Goal: Task Accomplishment & Management: Use online tool/utility

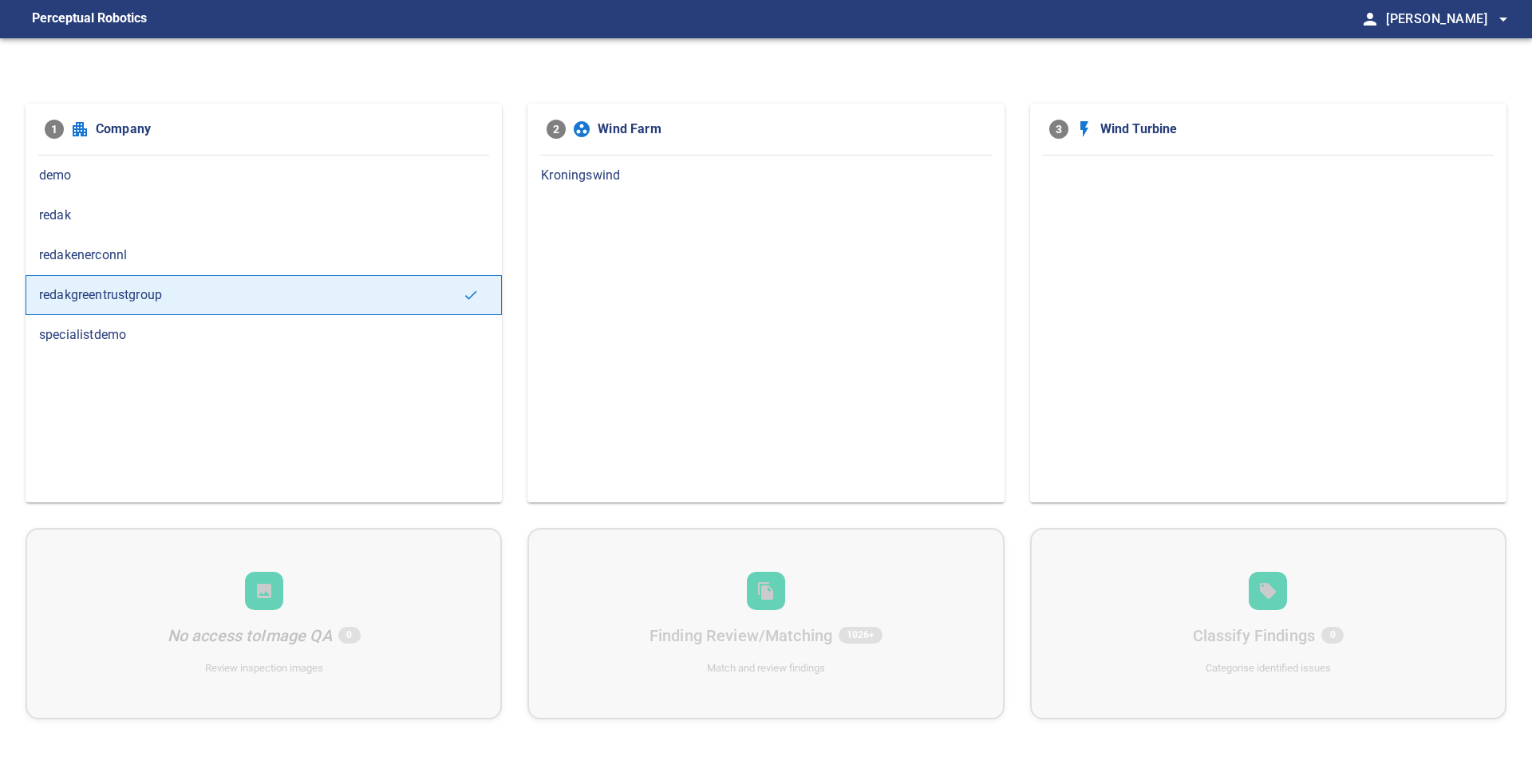
click at [603, 172] on span "Kroningswind" at bounding box center [765, 175] width 449 height 19
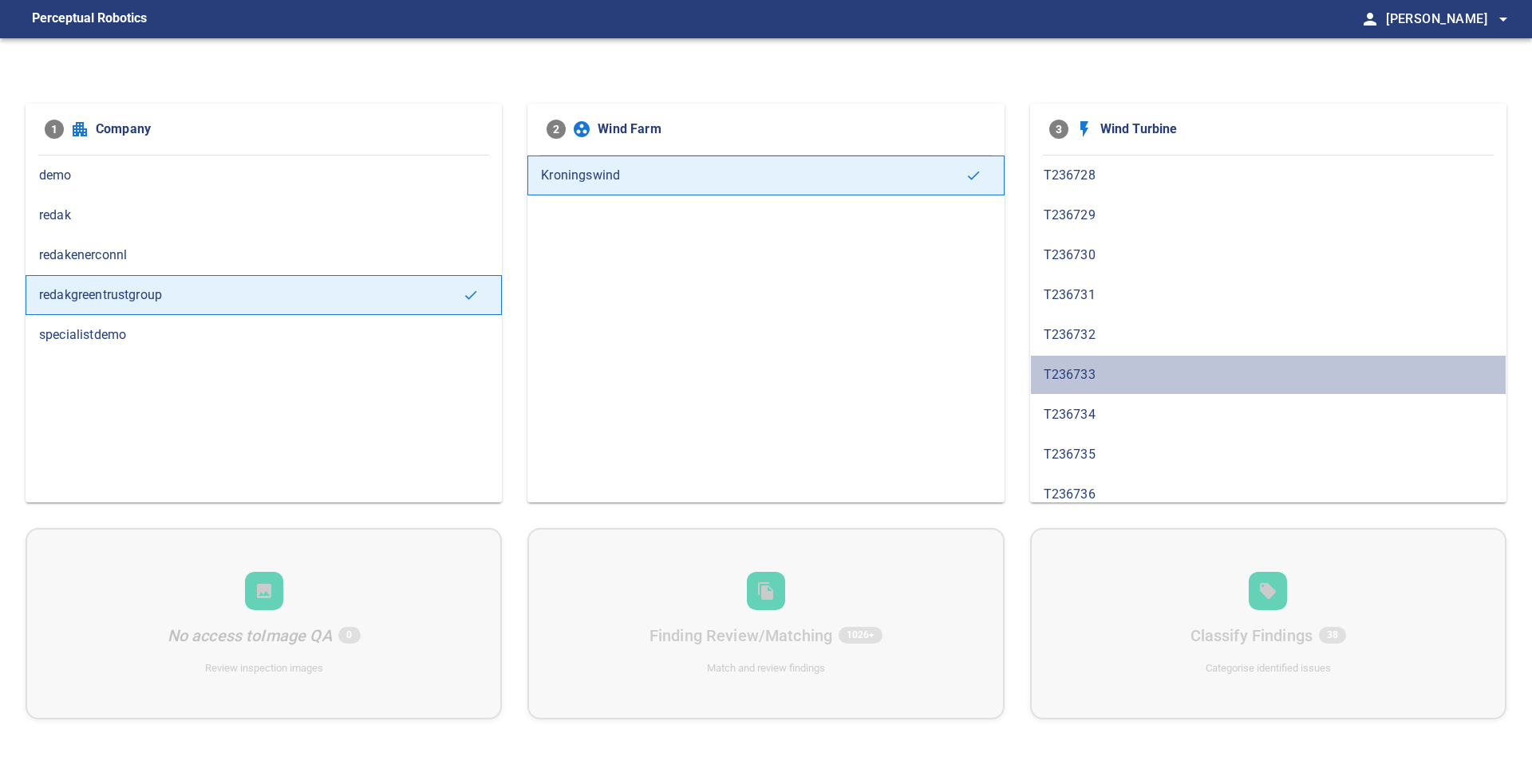
click at [1129, 358] on div "T236733" at bounding box center [1268, 375] width 476 height 40
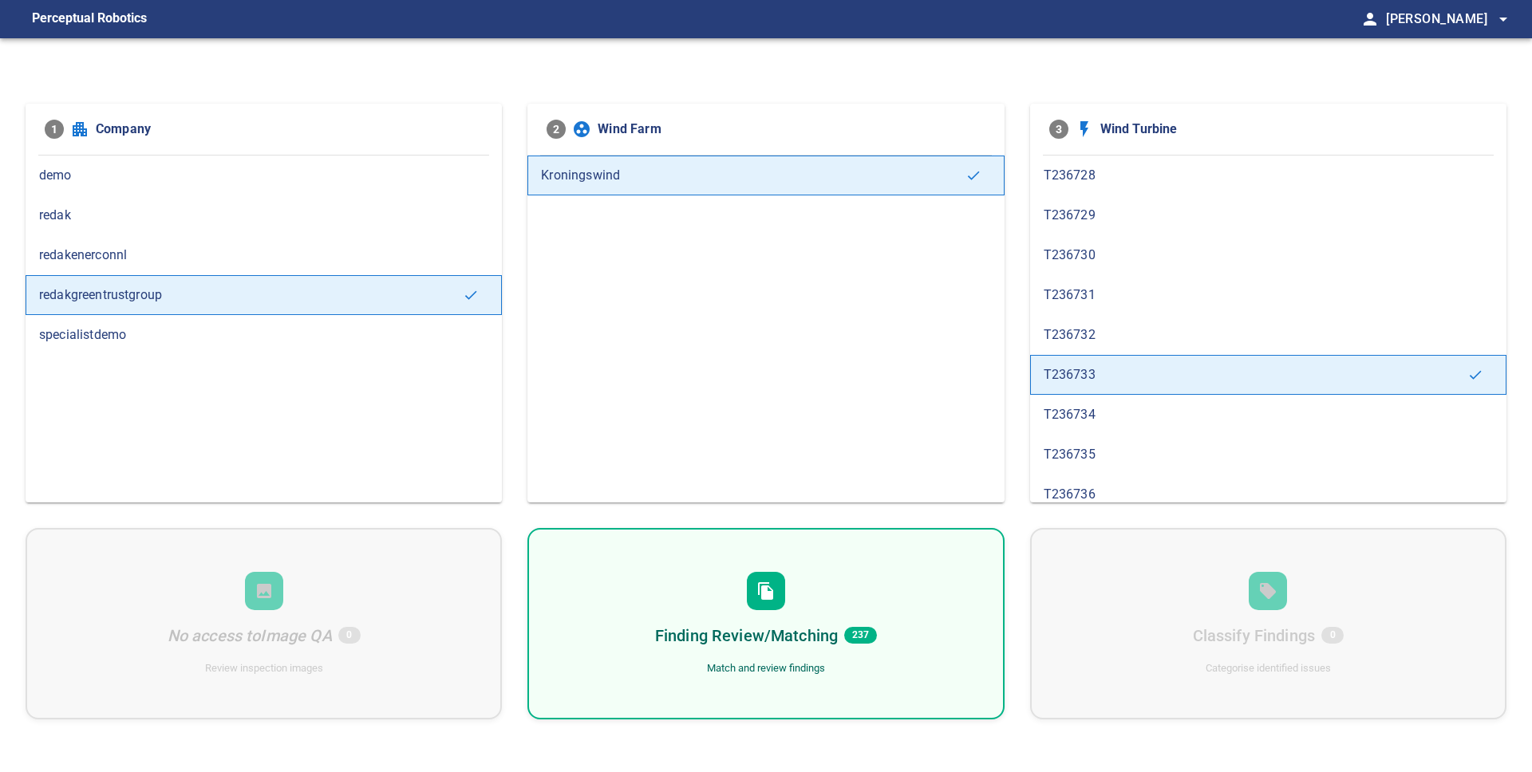
click at [855, 634] on span "237" at bounding box center [860, 635] width 33 height 17
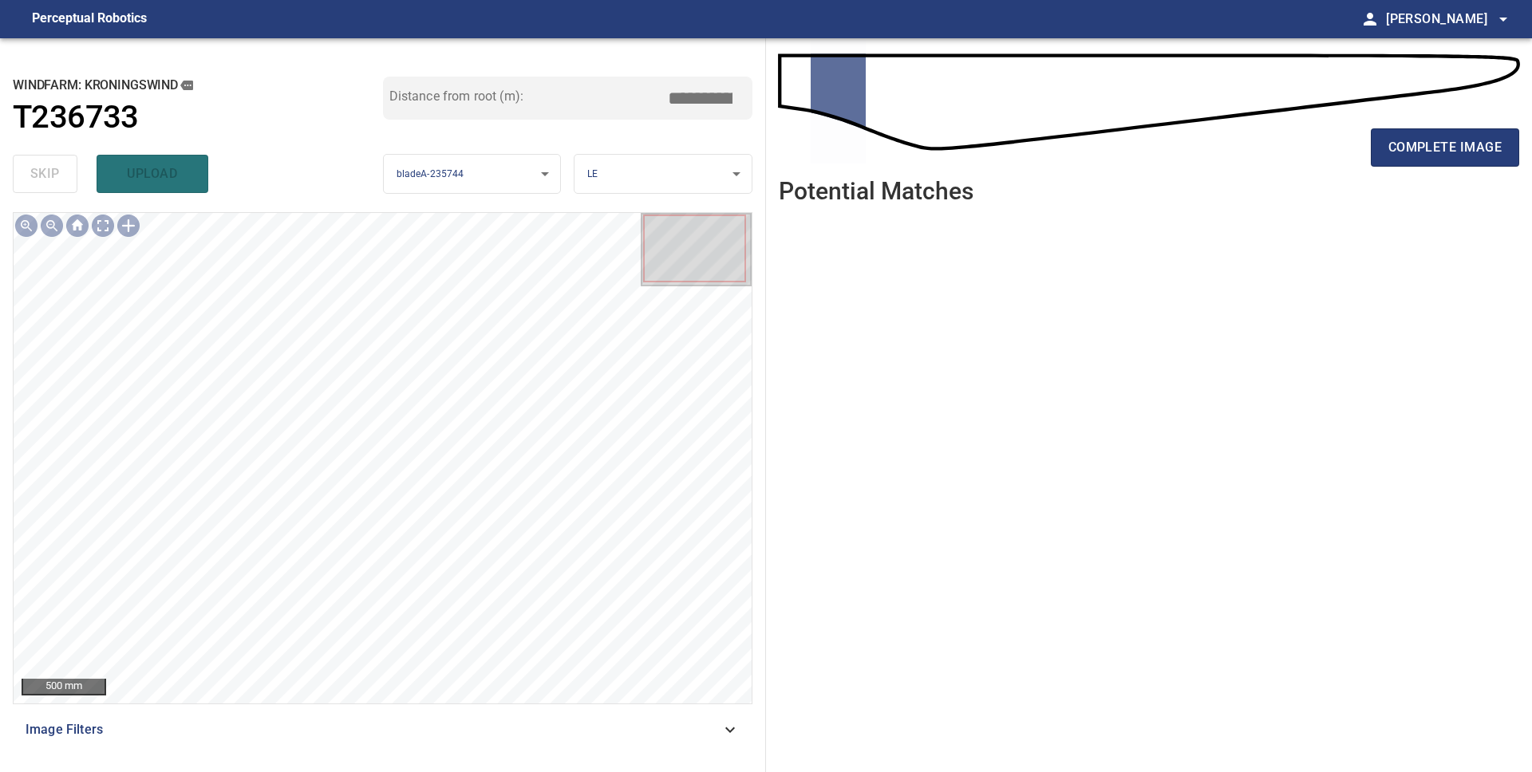
click at [616, 165] on body "**********" at bounding box center [766, 386] width 1532 height 772
click at [607, 207] on li "PS" at bounding box center [662, 201] width 177 height 26
click at [631, 176] on body "**********" at bounding box center [766, 386] width 1532 height 772
click at [631, 179] on li "LE" at bounding box center [662, 174] width 177 height 26
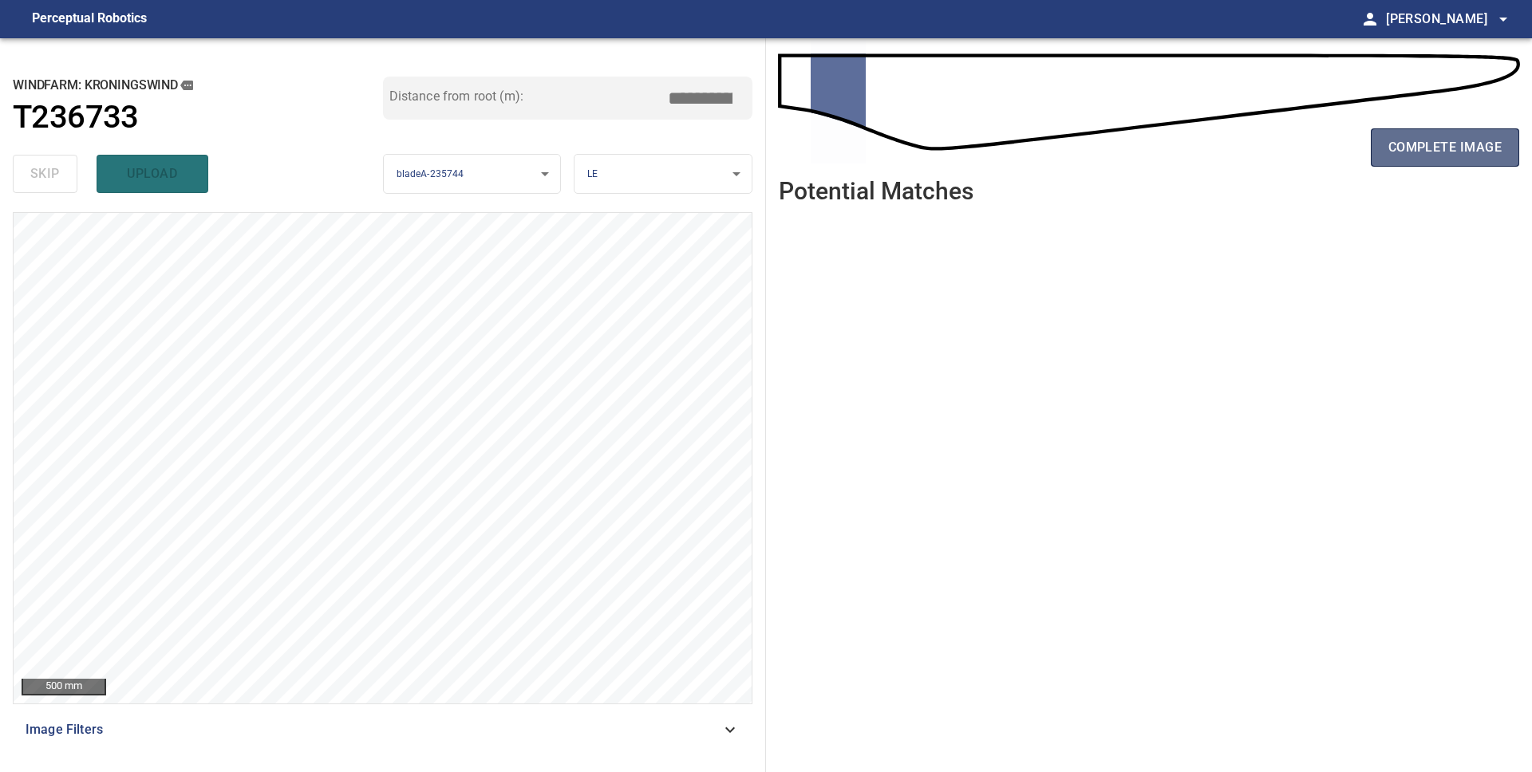
click at [1435, 162] on button "complete image" at bounding box center [1445, 147] width 148 height 38
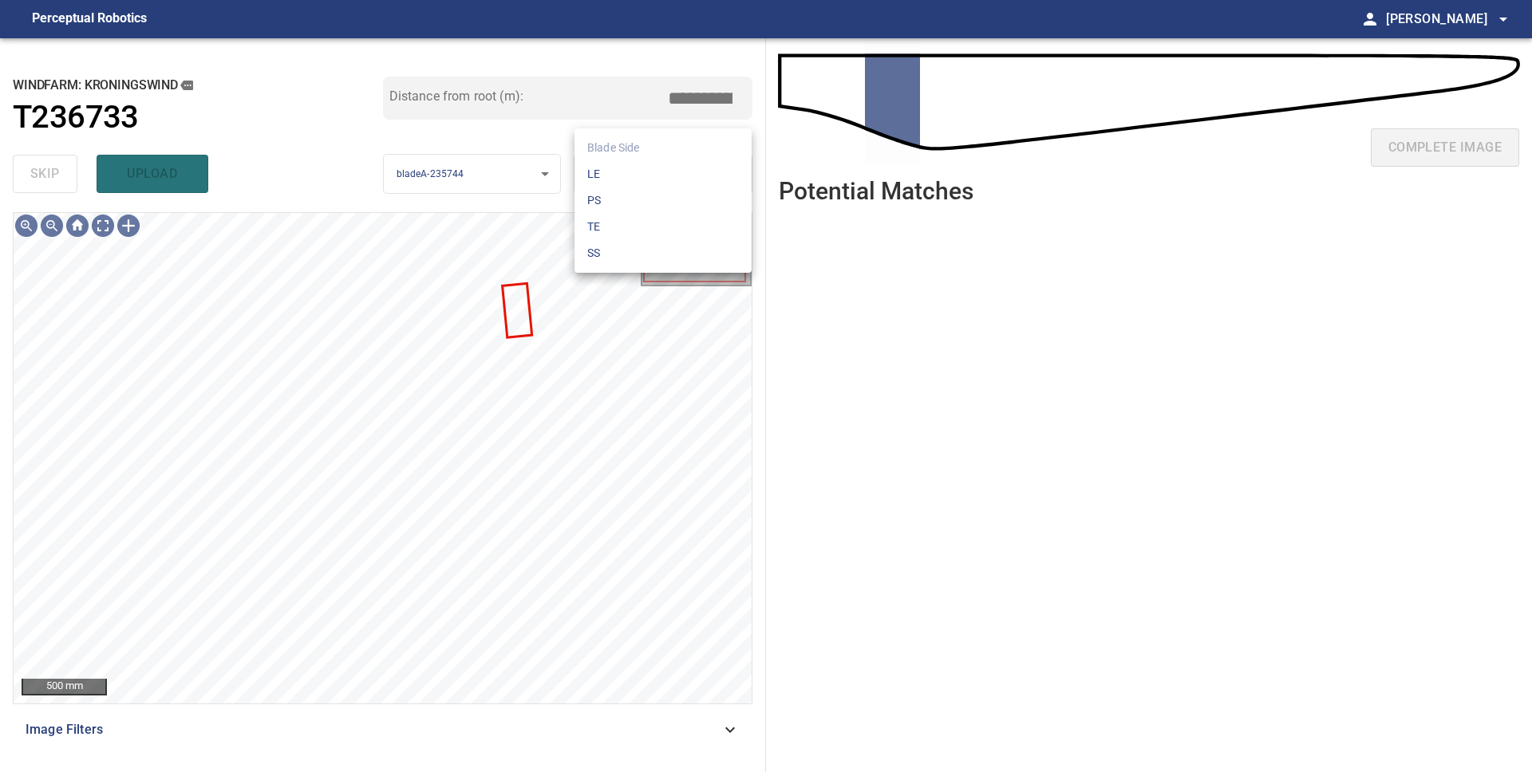
click at [663, 168] on body "**********" at bounding box center [766, 386] width 1532 height 772
click at [634, 203] on li "PS" at bounding box center [662, 201] width 177 height 26
click at [621, 167] on body "**********" at bounding box center [766, 386] width 1532 height 772
click at [618, 177] on li "LE" at bounding box center [662, 174] width 177 height 26
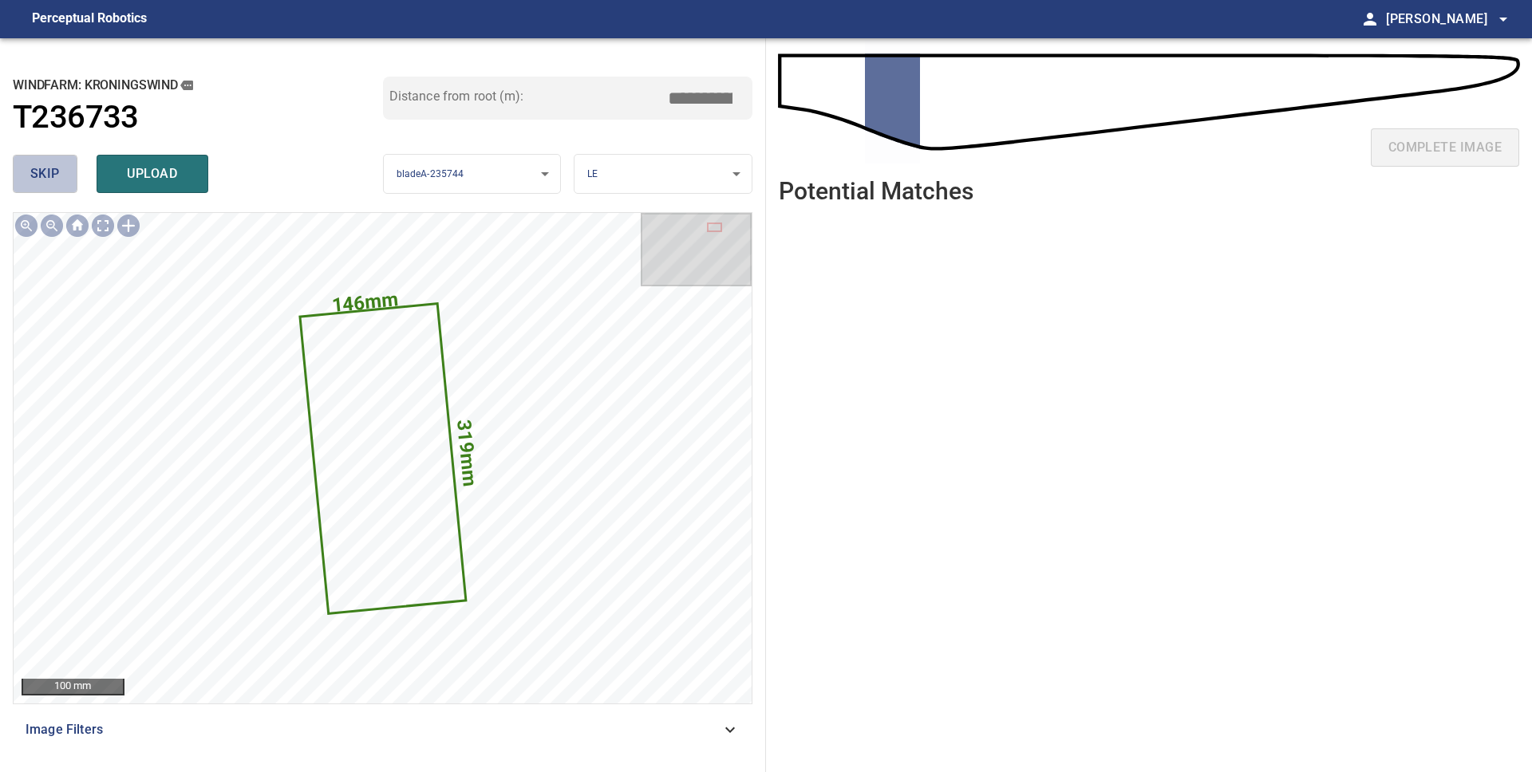
click at [41, 176] on span "skip" at bounding box center [45, 174] width 30 height 22
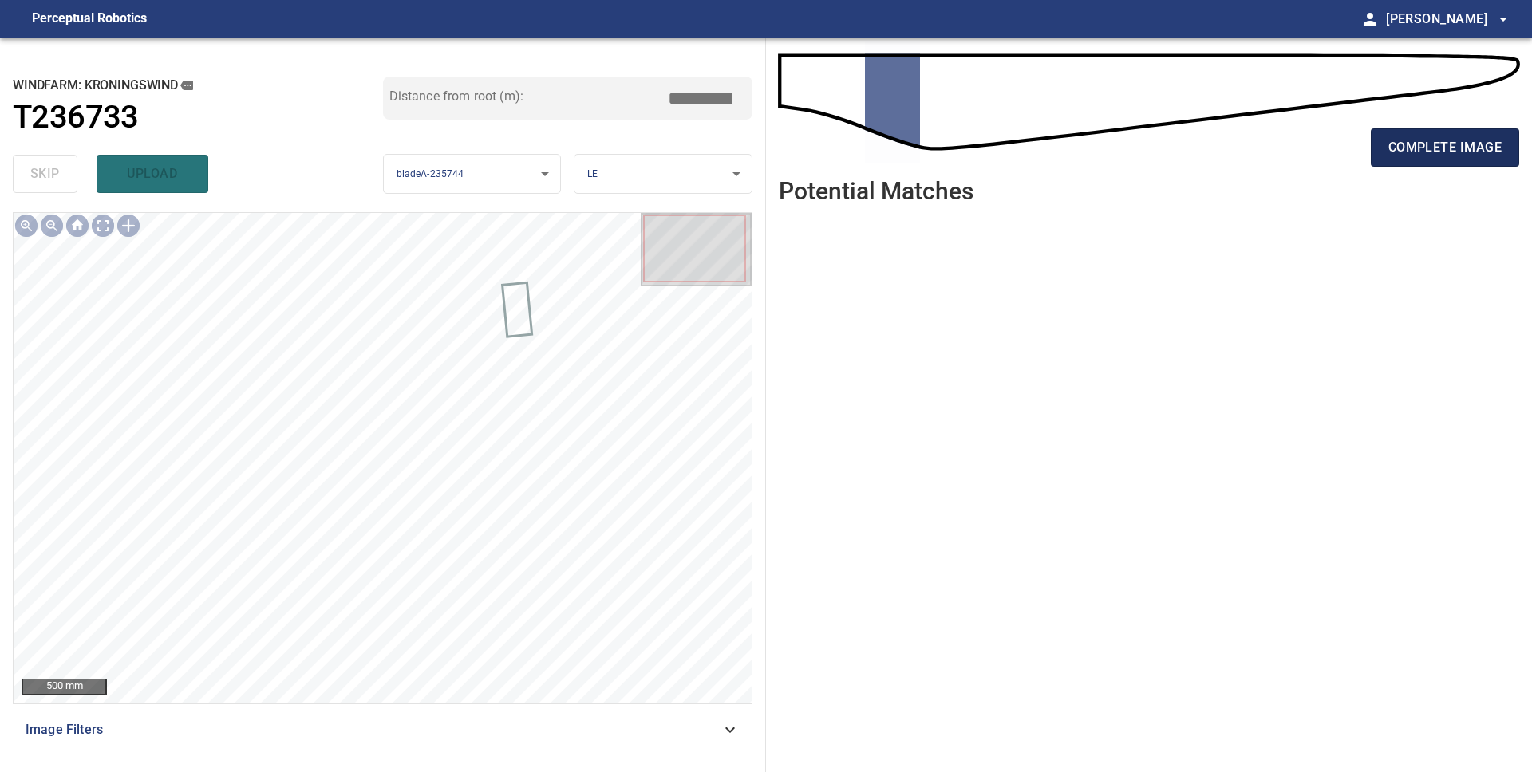
click at [1397, 161] on button "complete image" at bounding box center [1445, 147] width 148 height 38
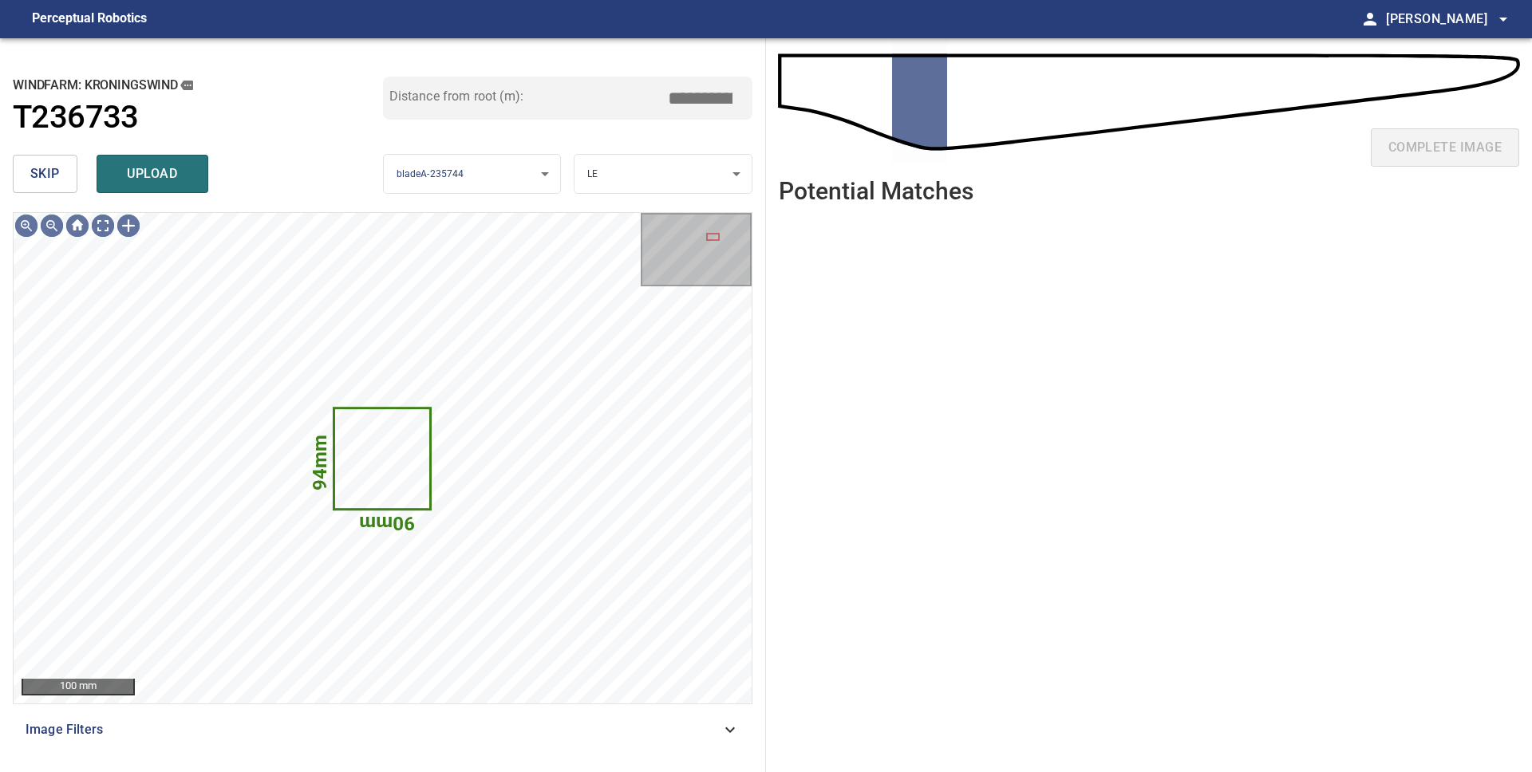
click at [39, 179] on span "skip" at bounding box center [45, 174] width 30 height 22
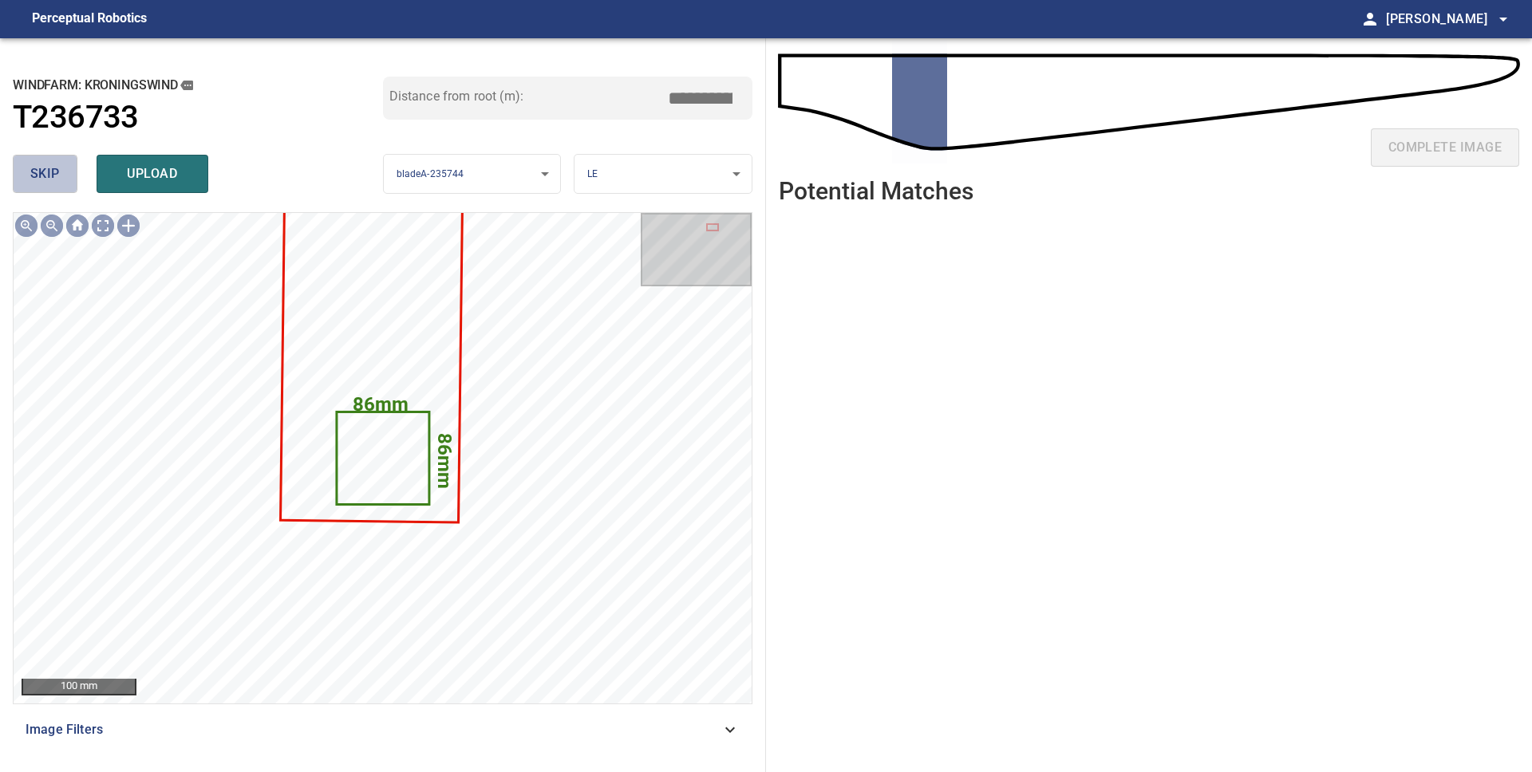
click at [39, 178] on span "skip" at bounding box center [45, 174] width 30 height 22
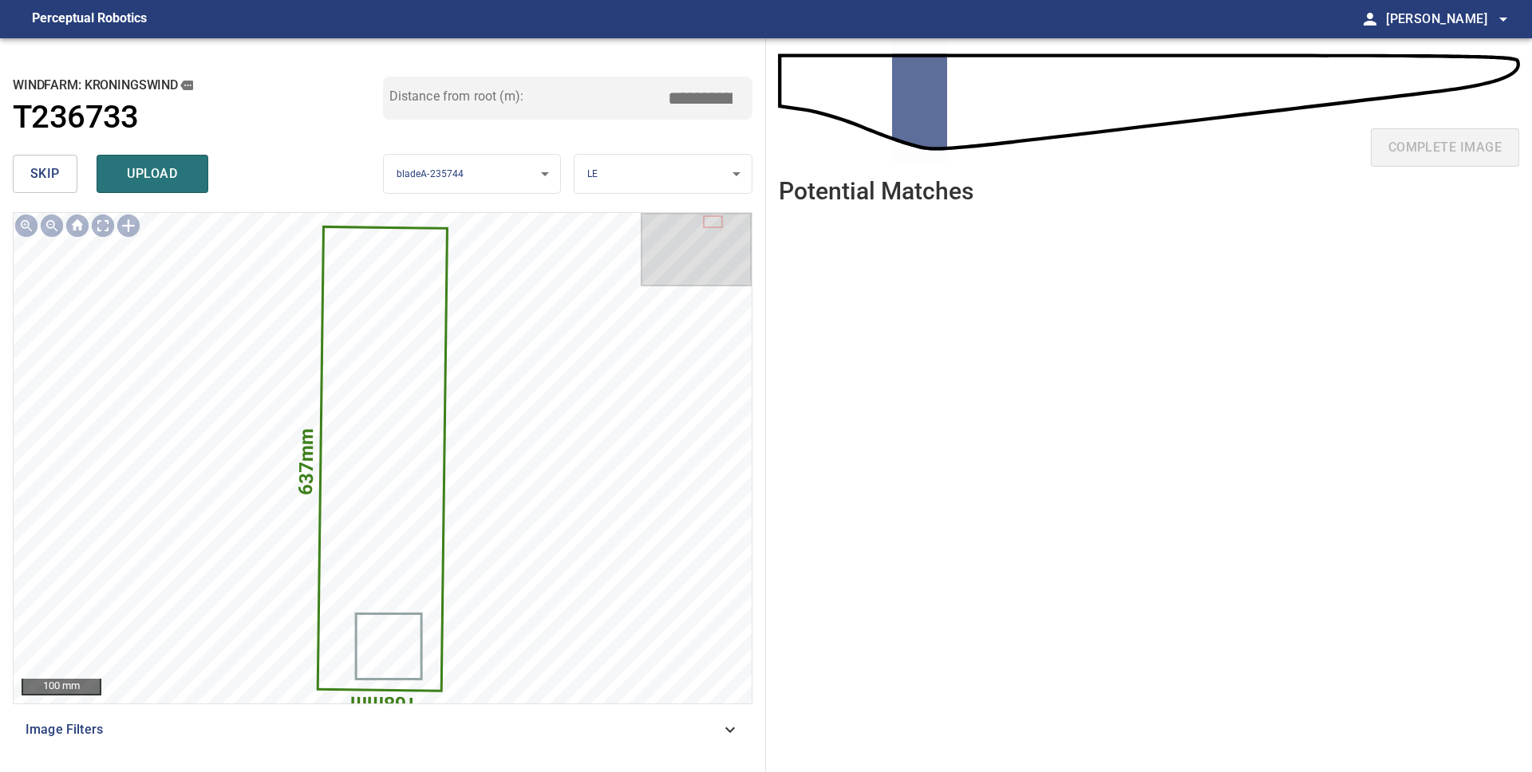
click at [39, 178] on span "skip" at bounding box center [45, 174] width 30 height 22
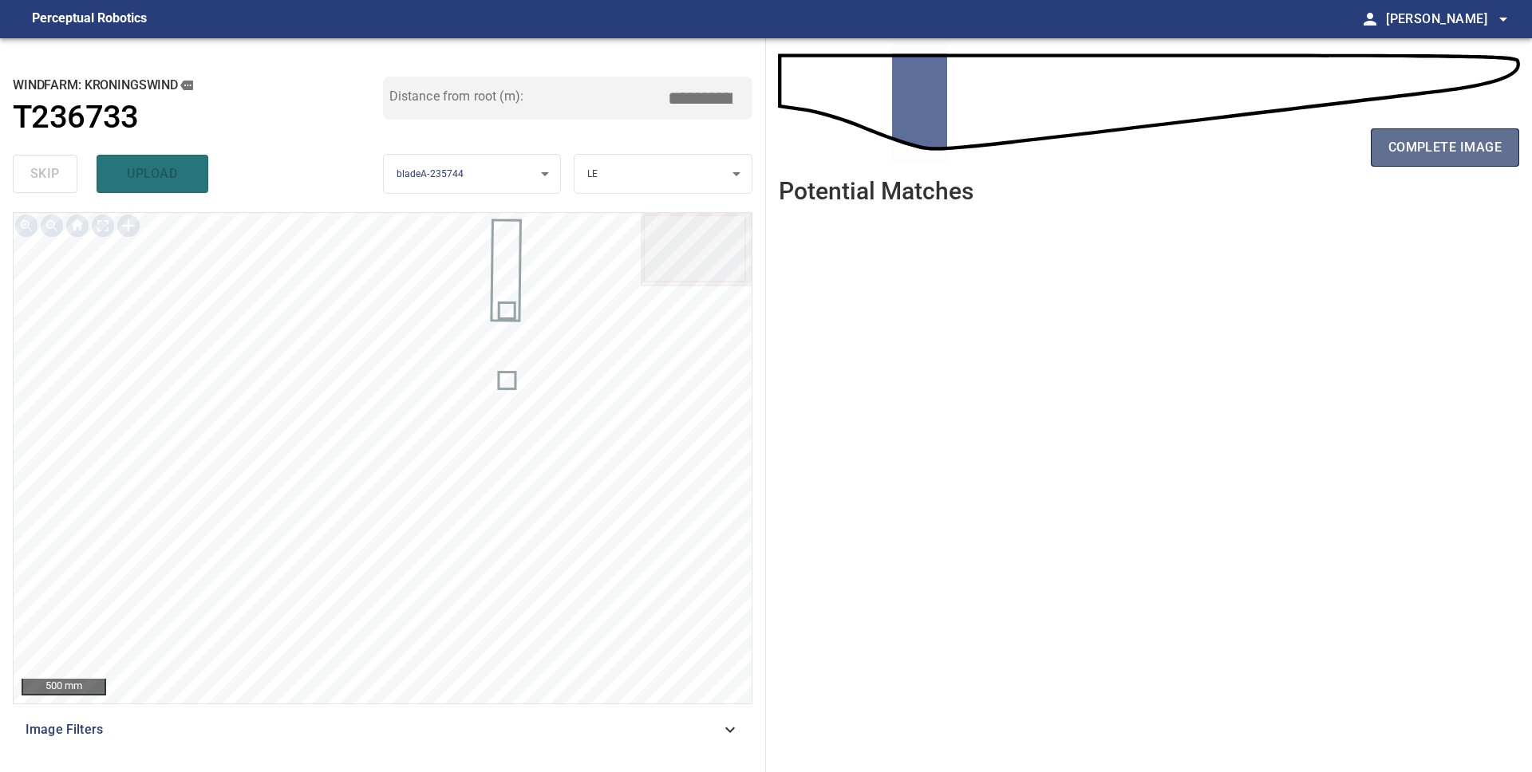
click at [1424, 148] on span "complete image" at bounding box center [1444, 147] width 113 height 22
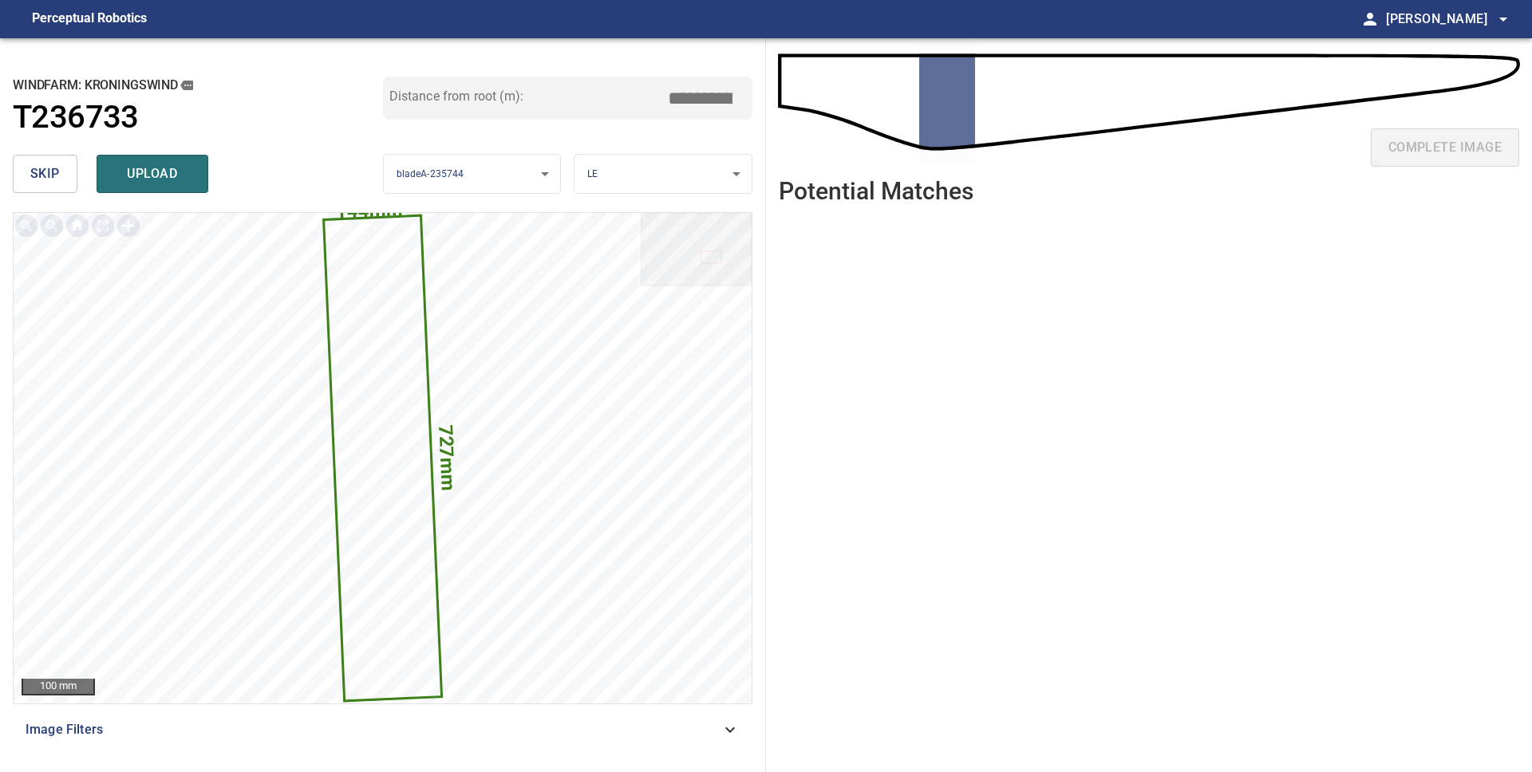
click at [52, 176] on span "skip" at bounding box center [45, 174] width 30 height 22
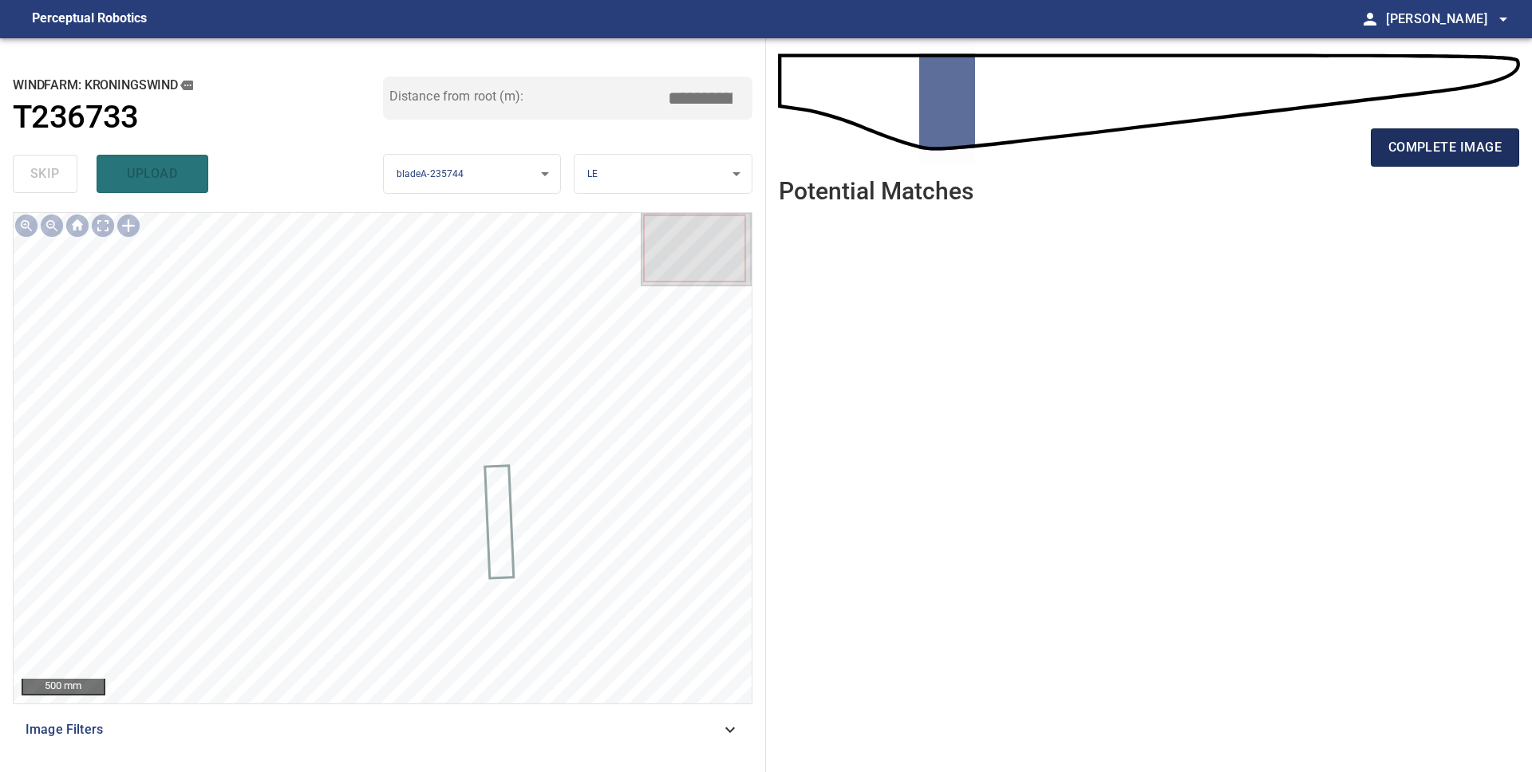
click at [1451, 147] on span "complete image" at bounding box center [1444, 147] width 113 height 22
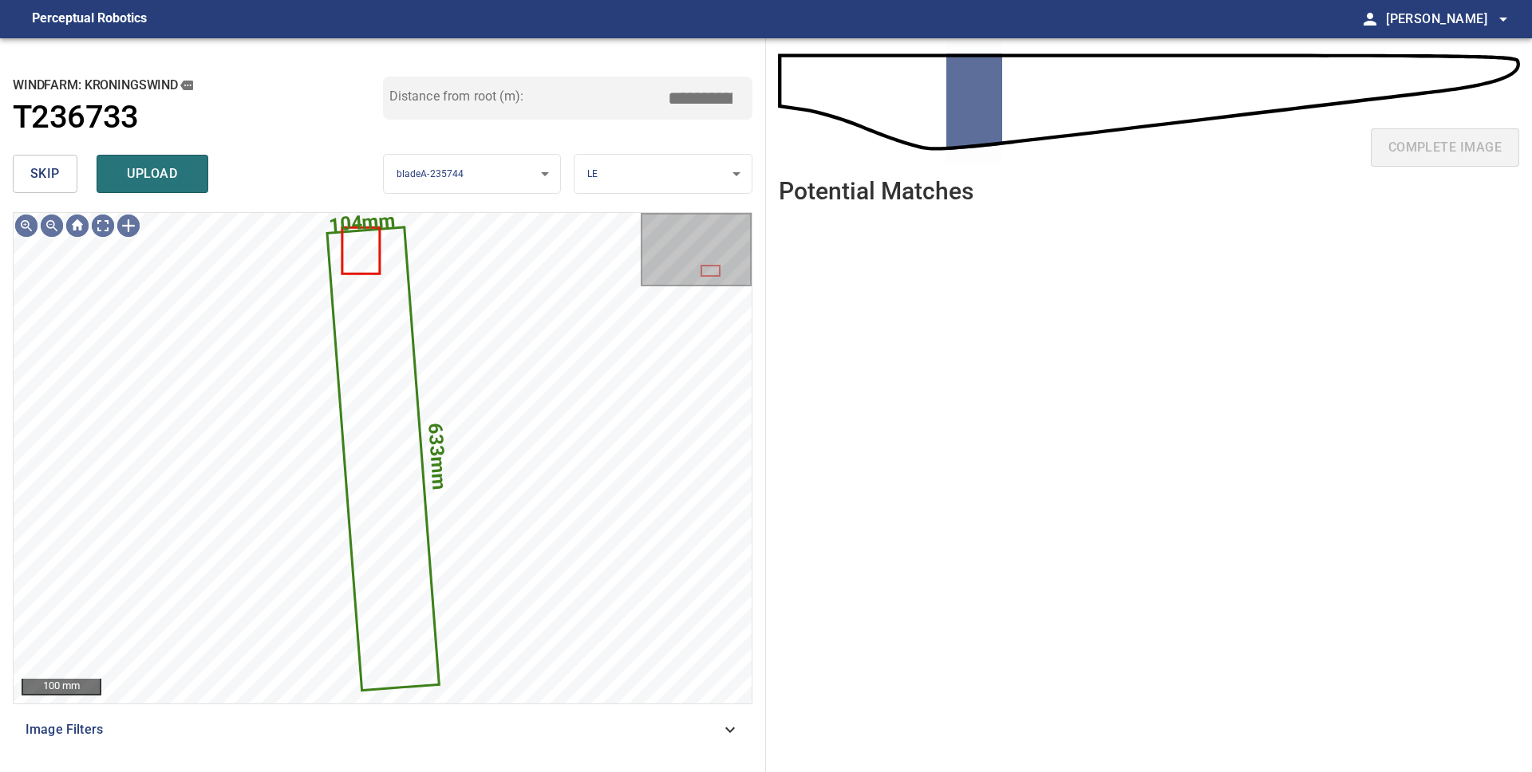
click at [44, 180] on span "skip" at bounding box center [45, 174] width 30 height 22
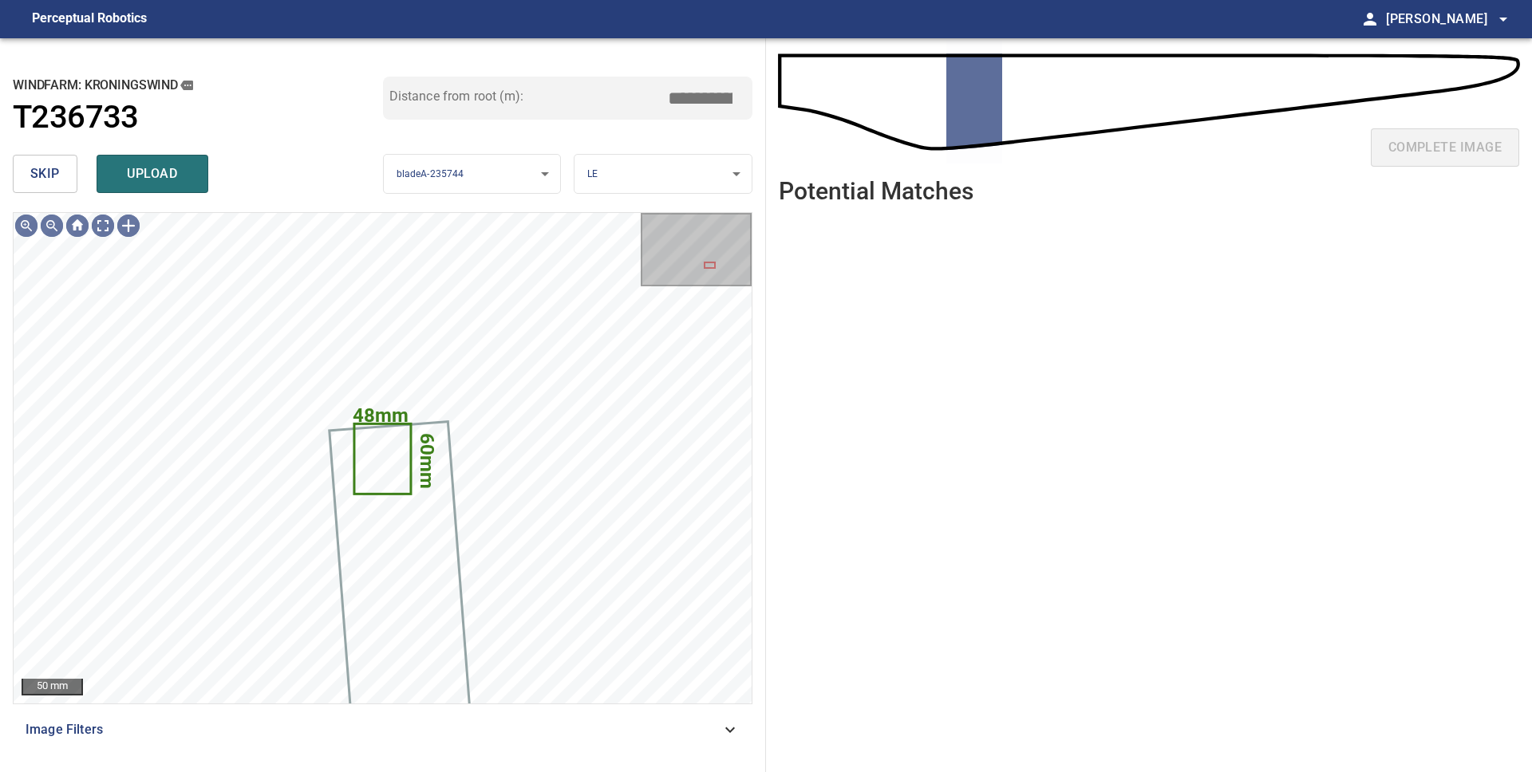
click at [44, 180] on span "skip" at bounding box center [45, 174] width 30 height 22
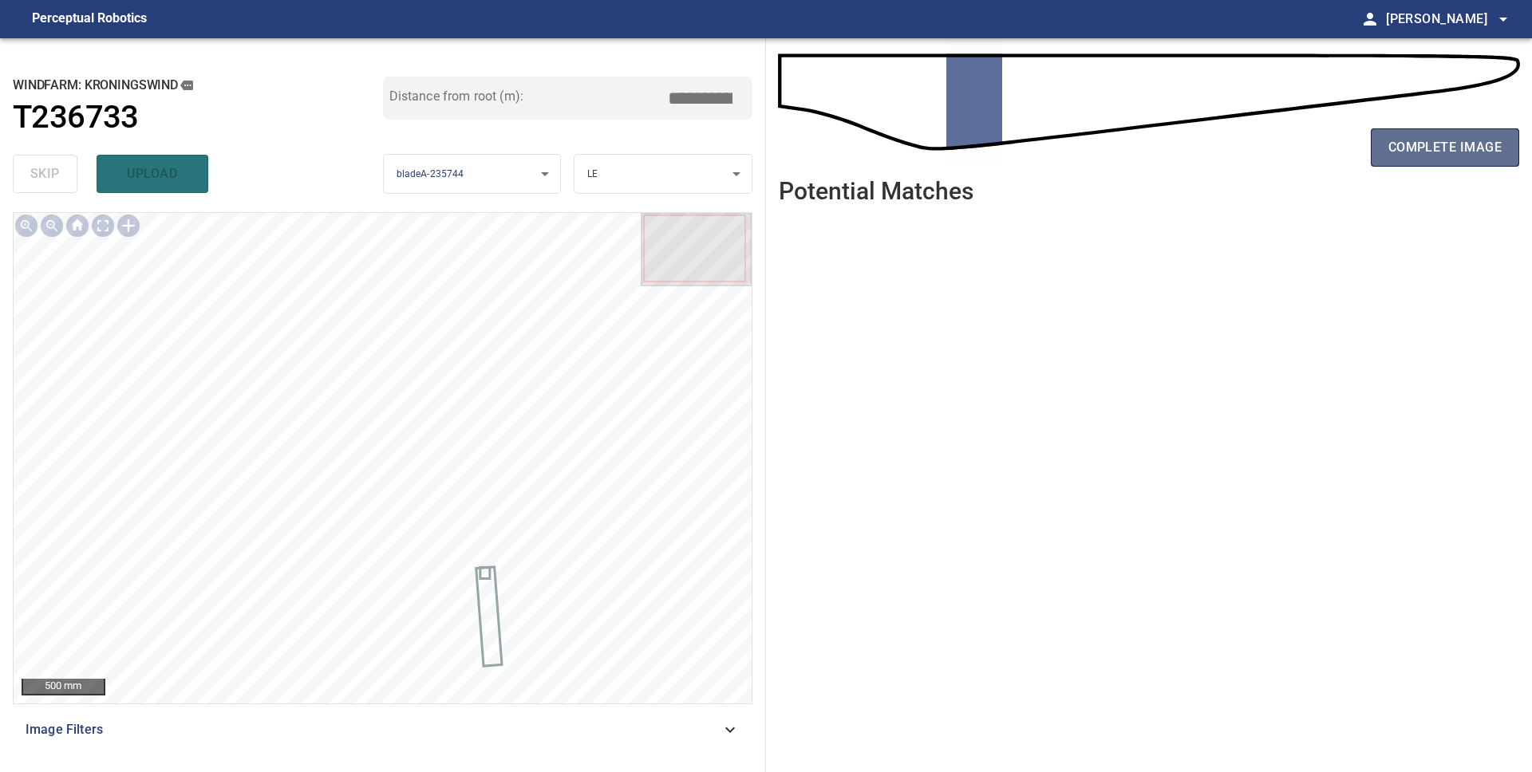
click at [1447, 145] on span "complete image" at bounding box center [1444, 147] width 113 height 22
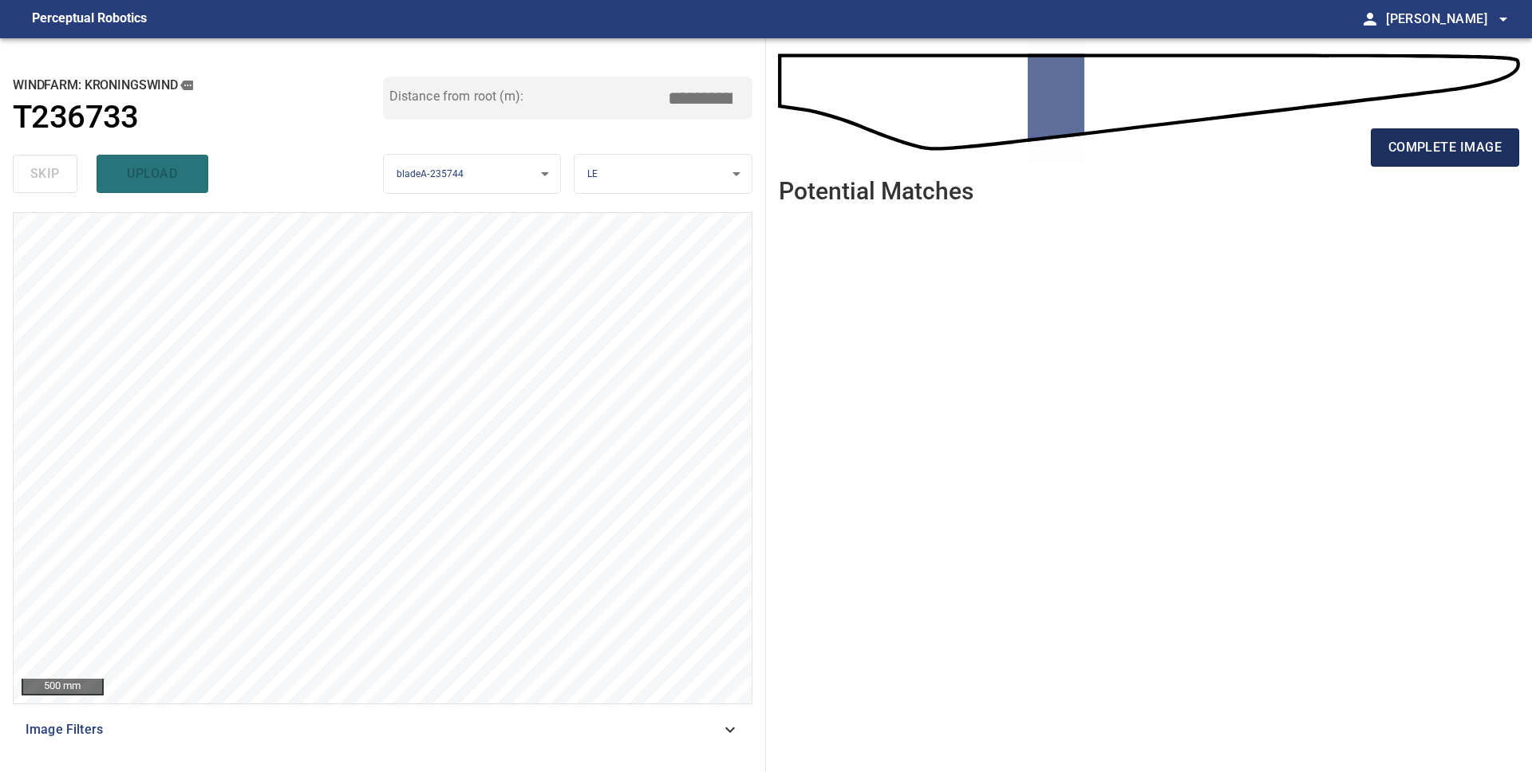
click at [1449, 150] on span "complete image" at bounding box center [1444, 147] width 113 height 22
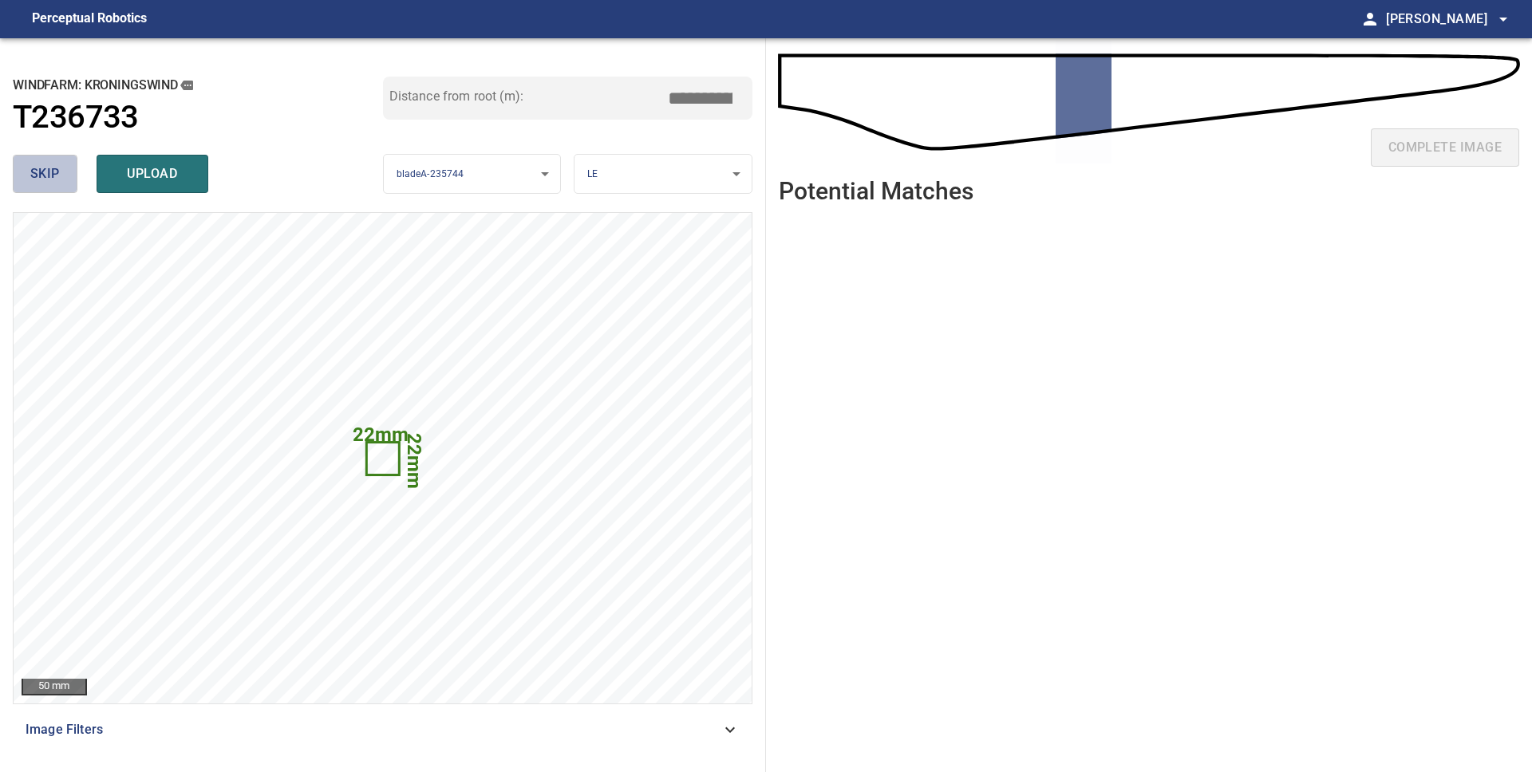
click at [53, 174] on span "skip" at bounding box center [45, 174] width 30 height 22
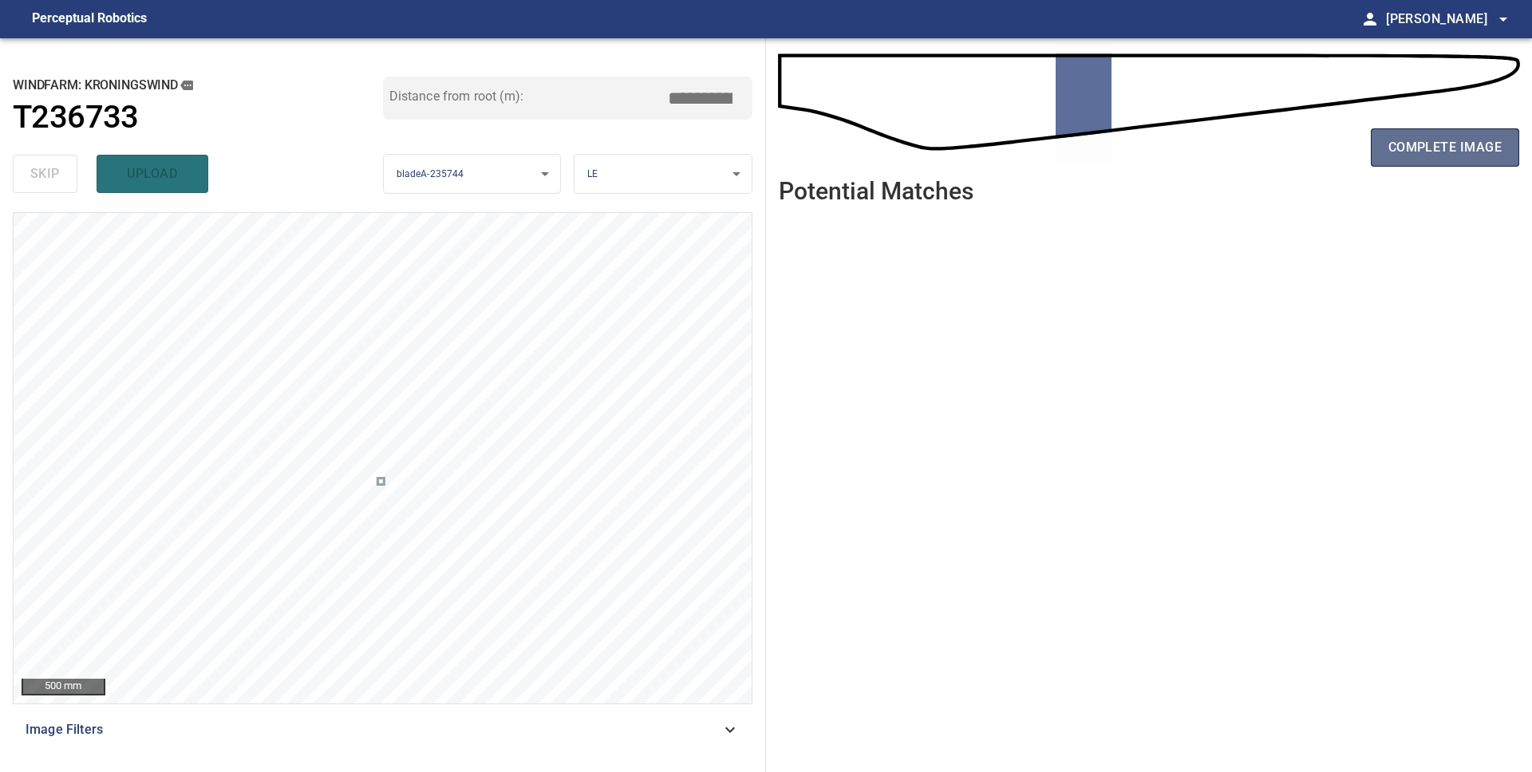
click at [1442, 158] on span "complete image" at bounding box center [1444, 147] width 113 height 22
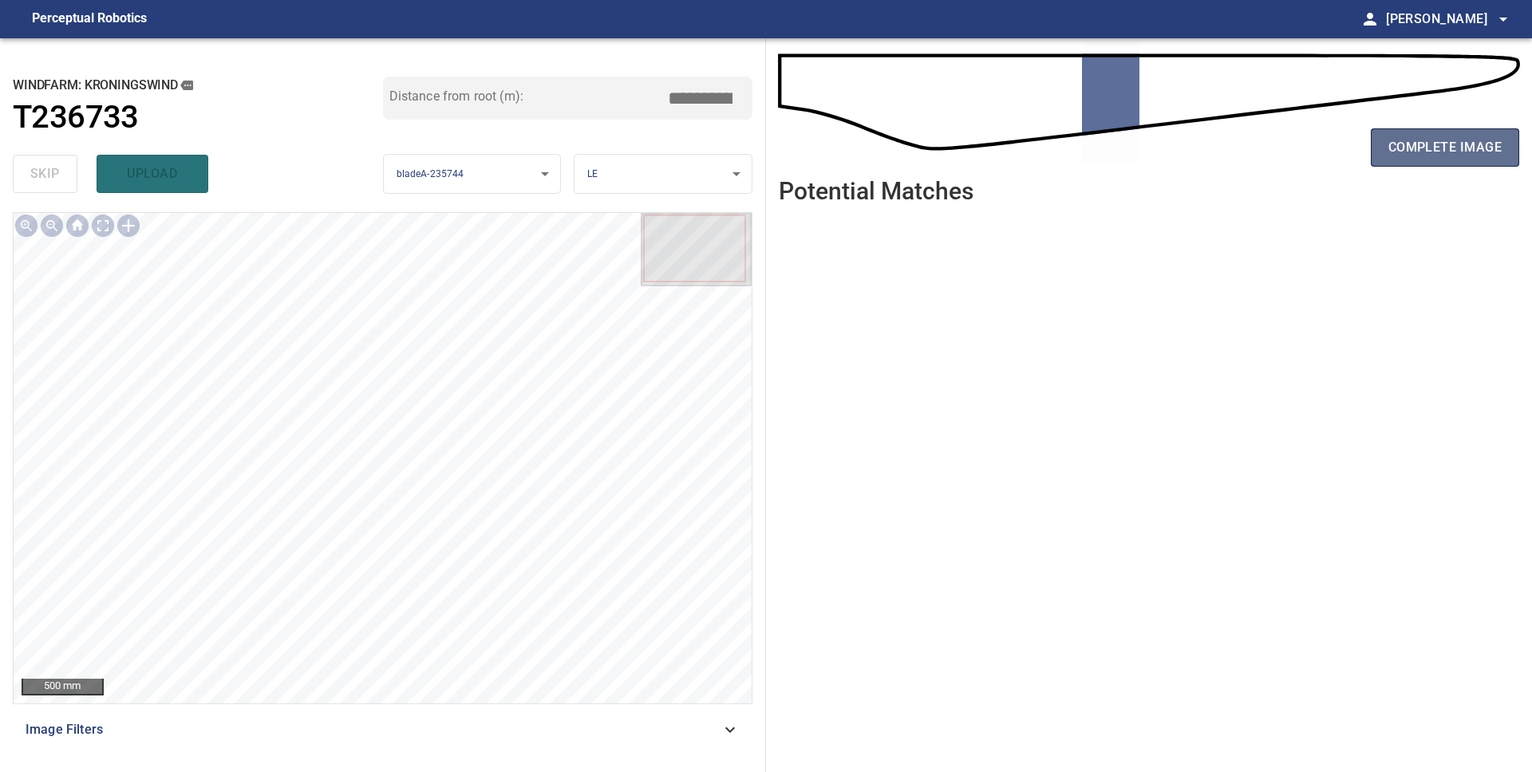
click at [1395, 148] on span "complete image" at bounding box center [1444, 147] width 113 height 22
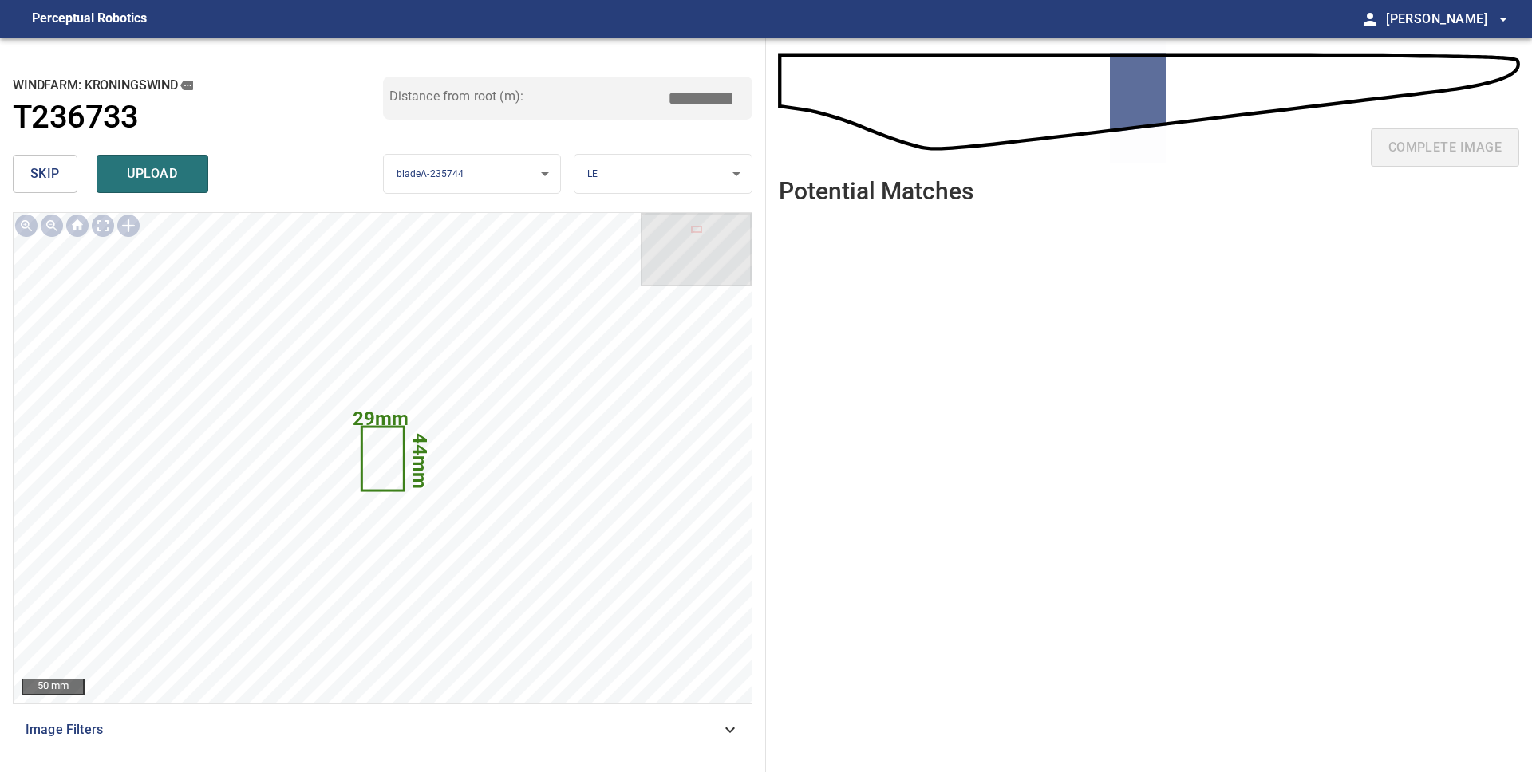
click at [49, 178] on span "skip" at bounding box center [45, 174] width 30 height 22
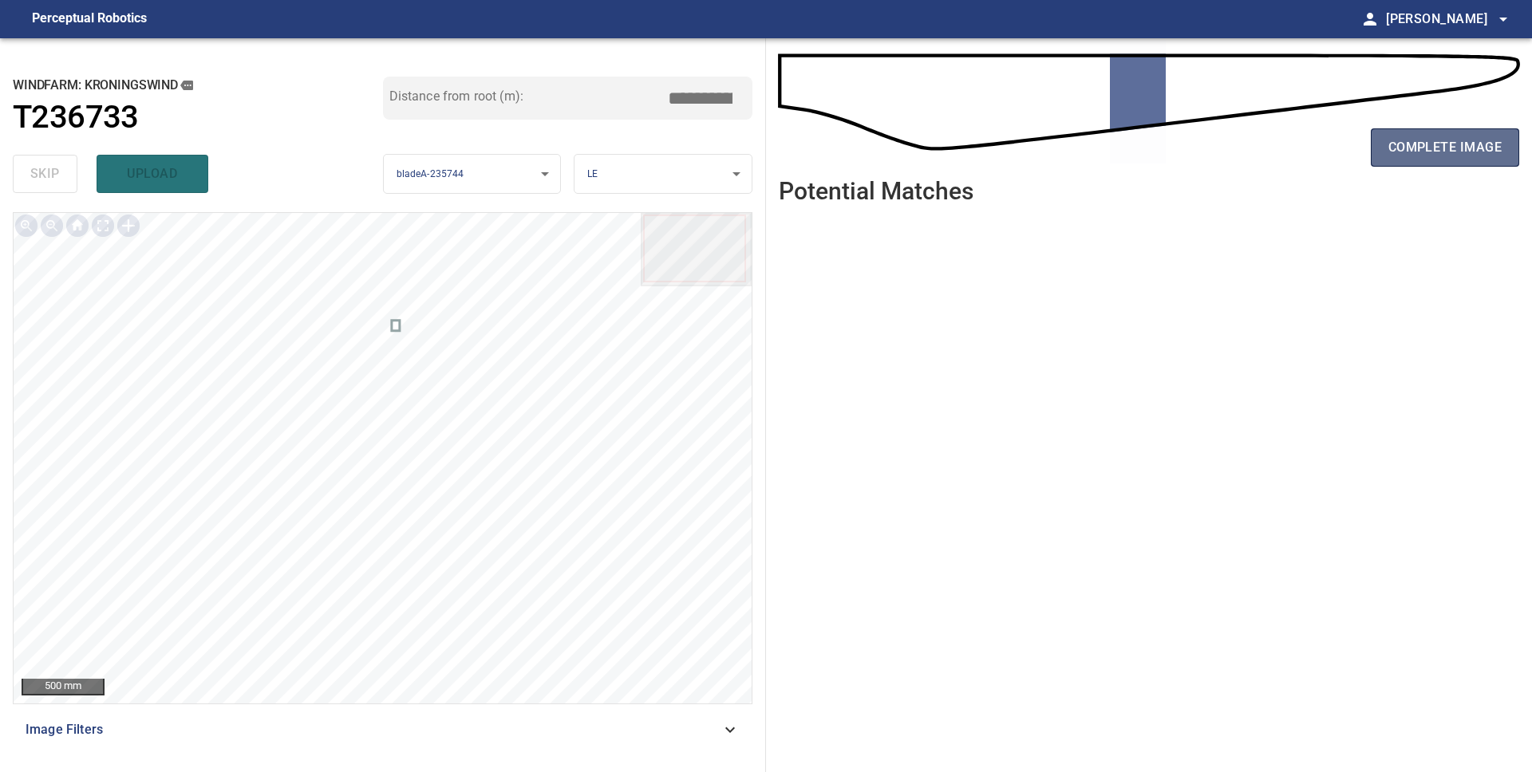
click at [1401, 148] on span "complete image" at bounding box center [1444, 147] width 113 height 22
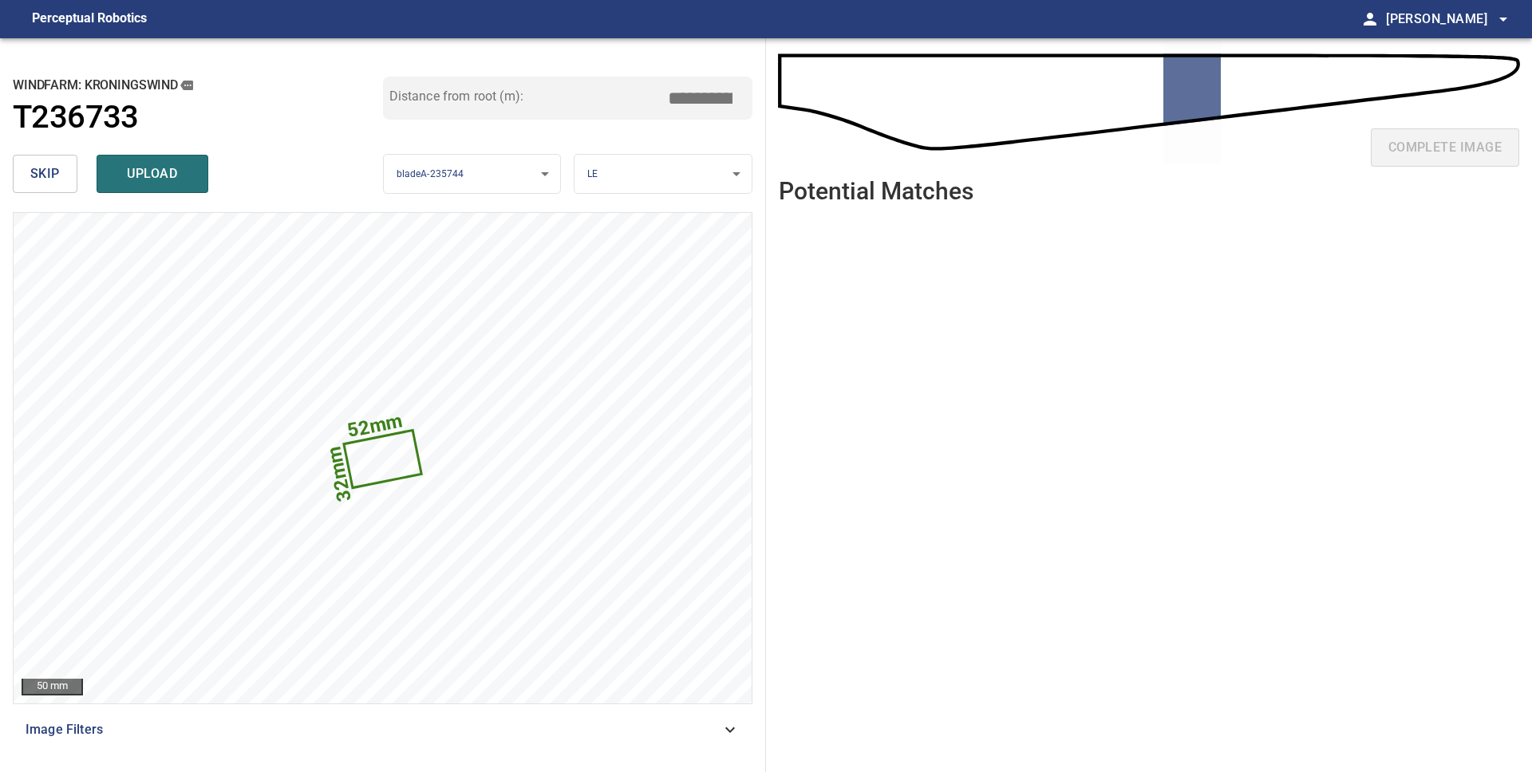
click at [44, 175] on span "skip" at bounding box center [45, 174] width 30 height 22
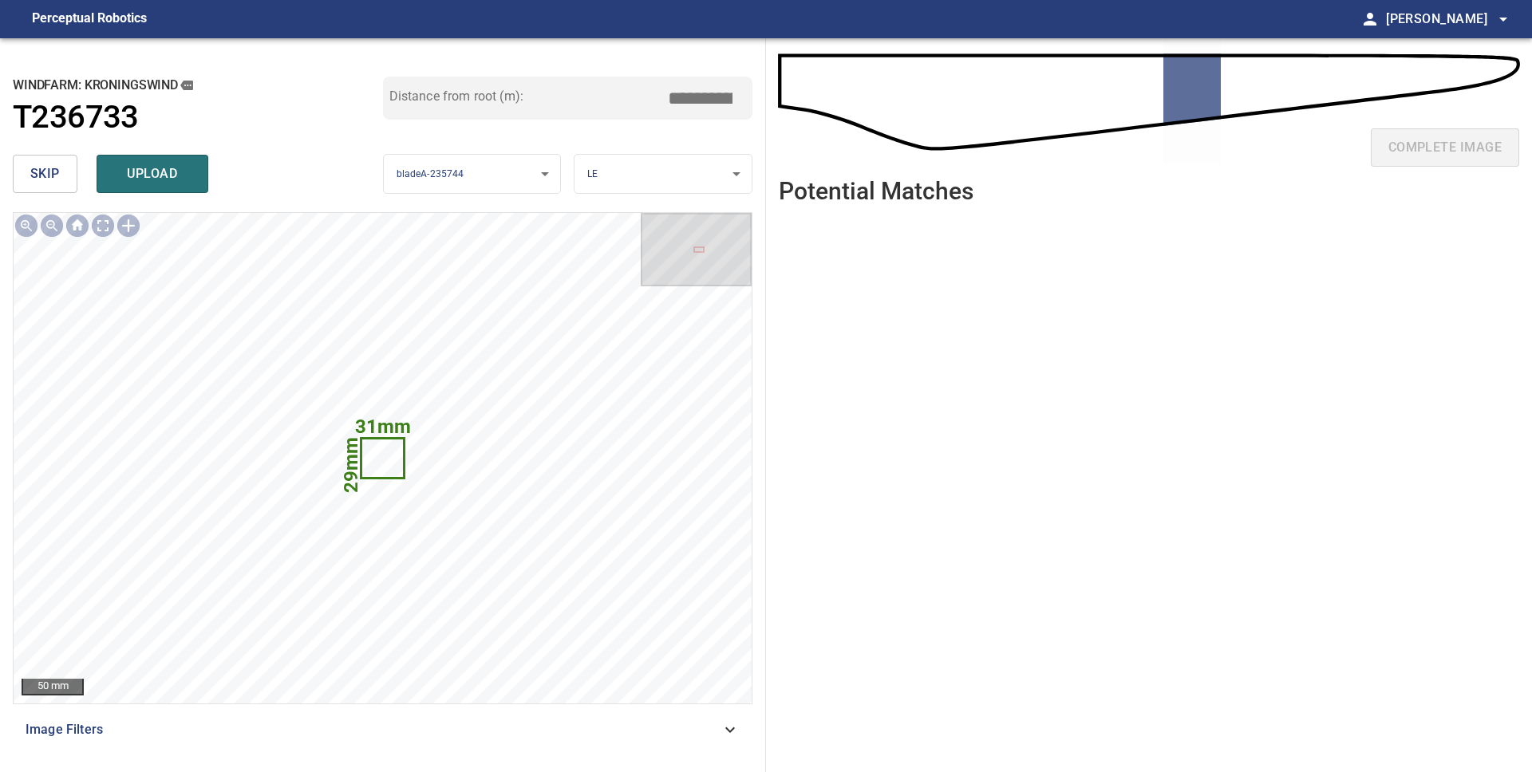
click at [44, 175] on span "skip" at bounding box center [45, 174] width 30 height 22
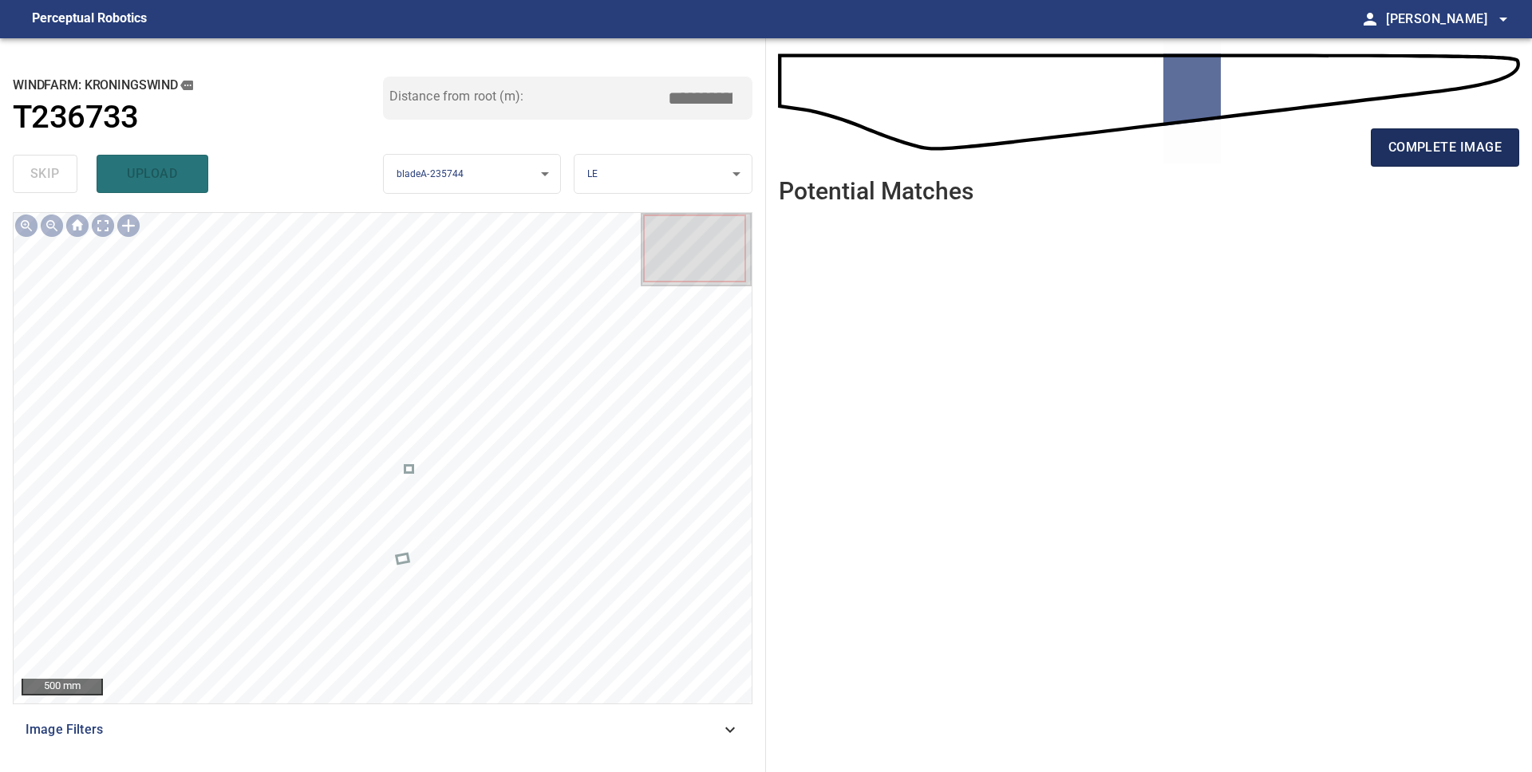
click at [1435, 155] on span "complete image" at bounding box center [1444, 147] width 113 height 22
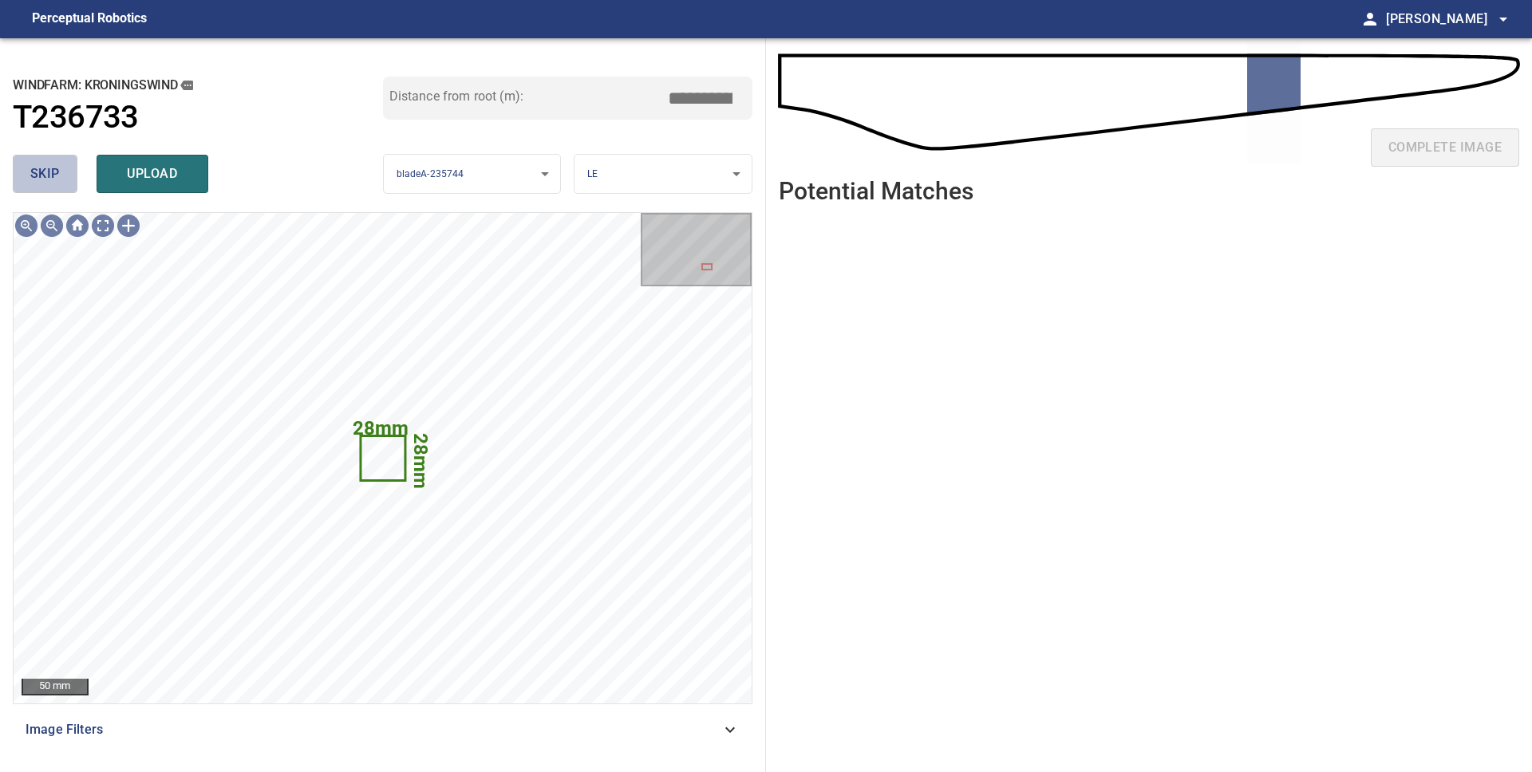
click at [52, 180] on span "skip" at bounding box center [45, 174] width 30 height 22
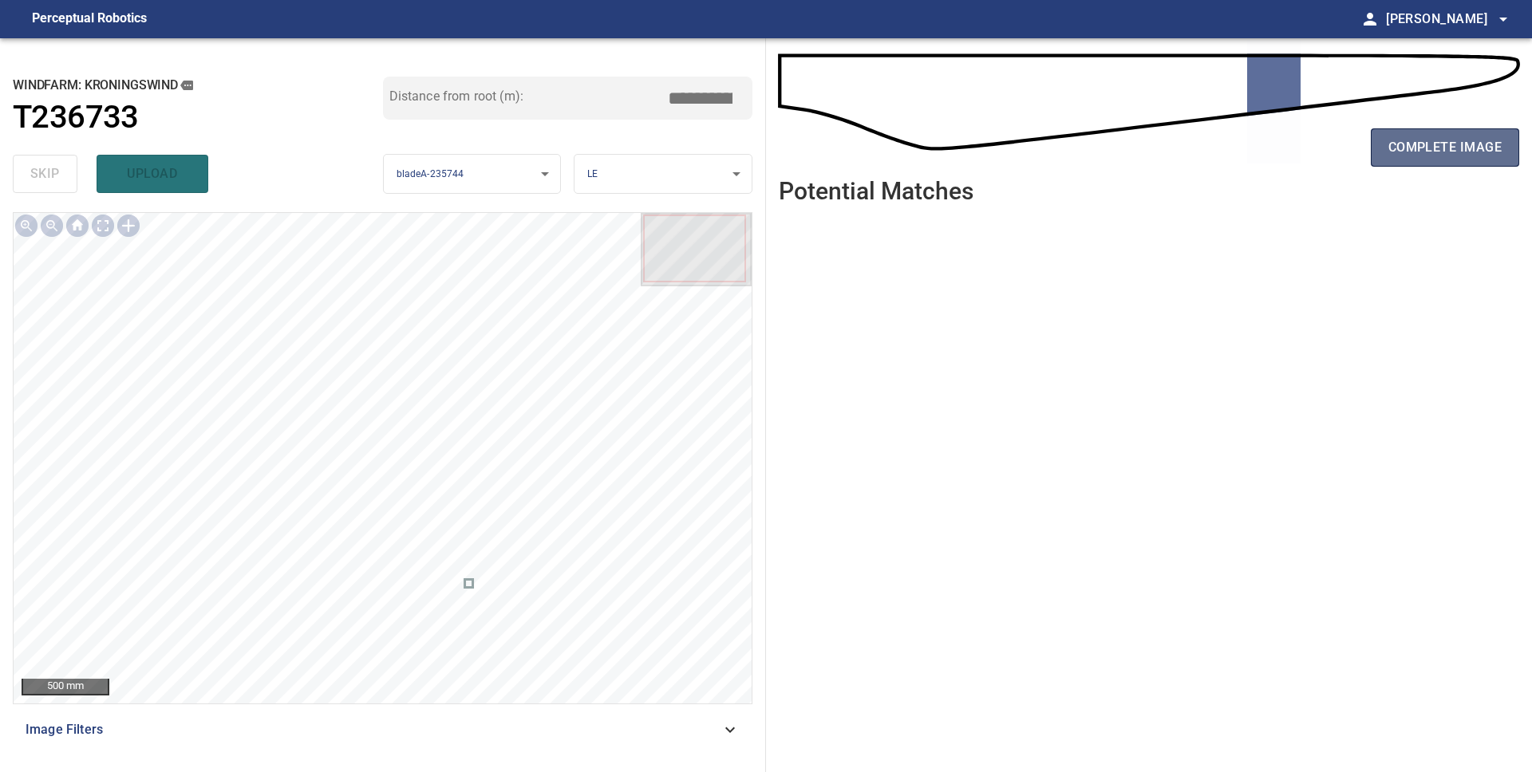
click at [1388, 152] on span "complete image" at bounding box center [1444, 147] width 113 height 22
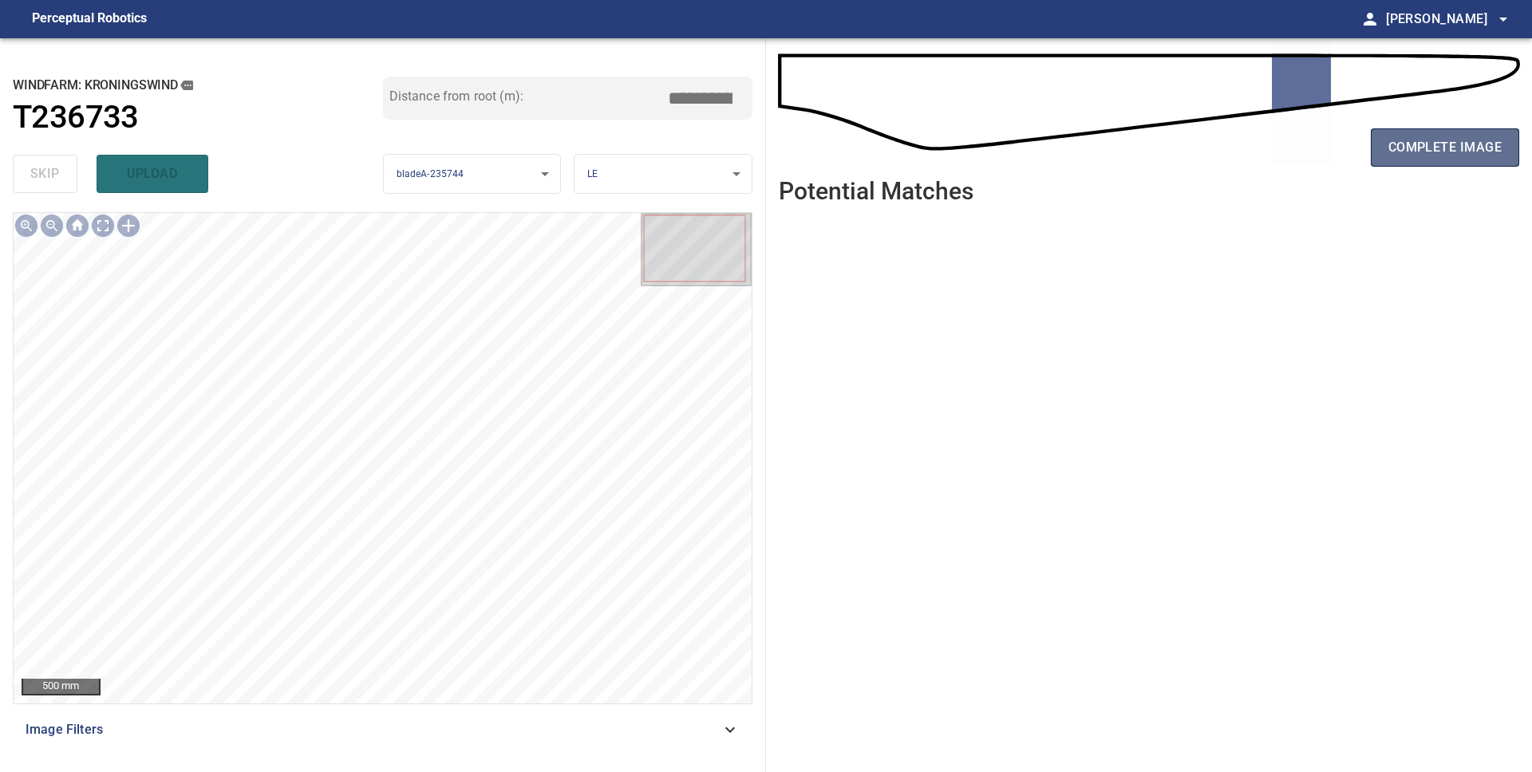
click at [1401, 140] on span "complete image" at bounding box center [1444, 147] width 113 height 22
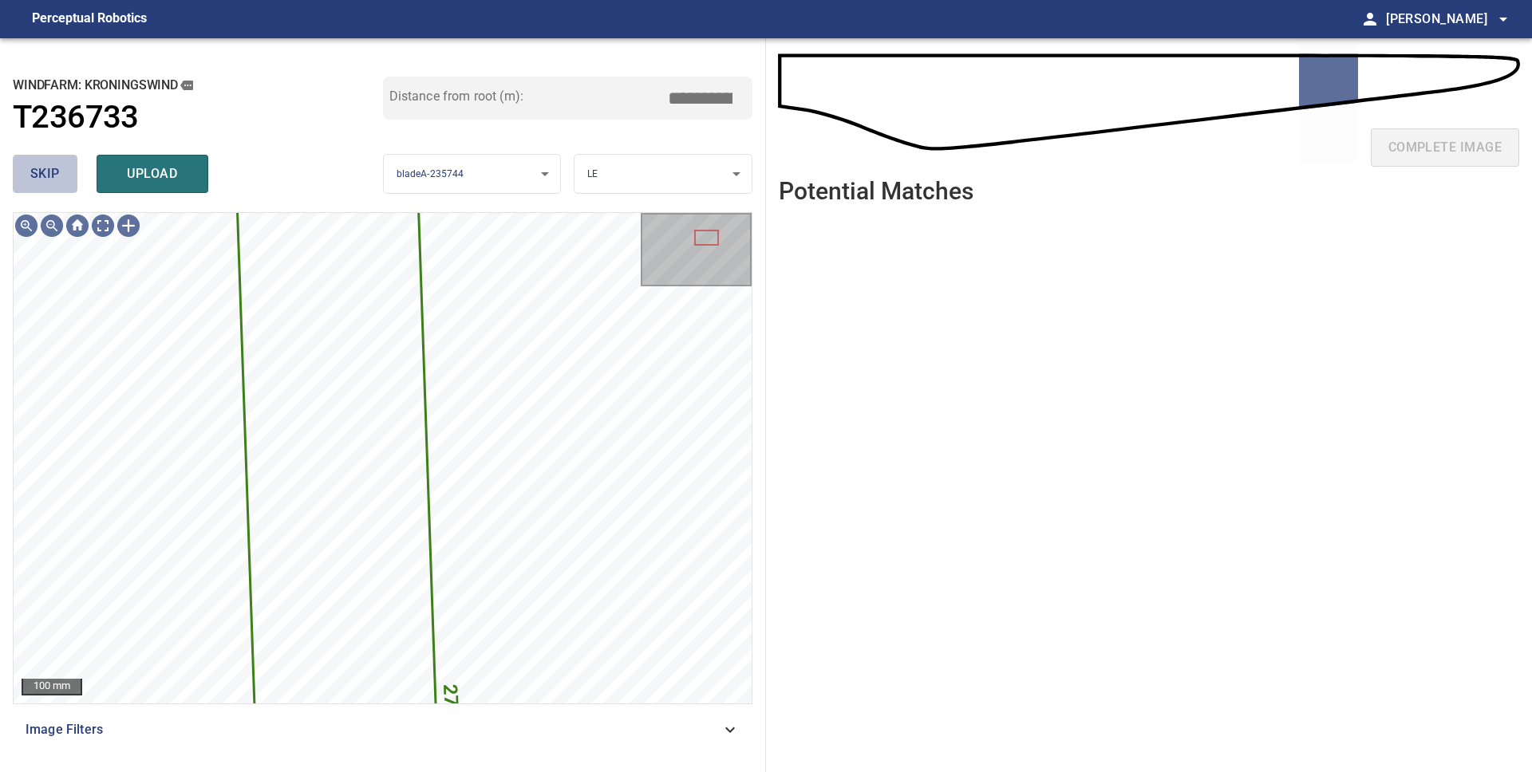
click at [61, 175] on button "skip" at bounding box center [45, 174] width 65 height 38
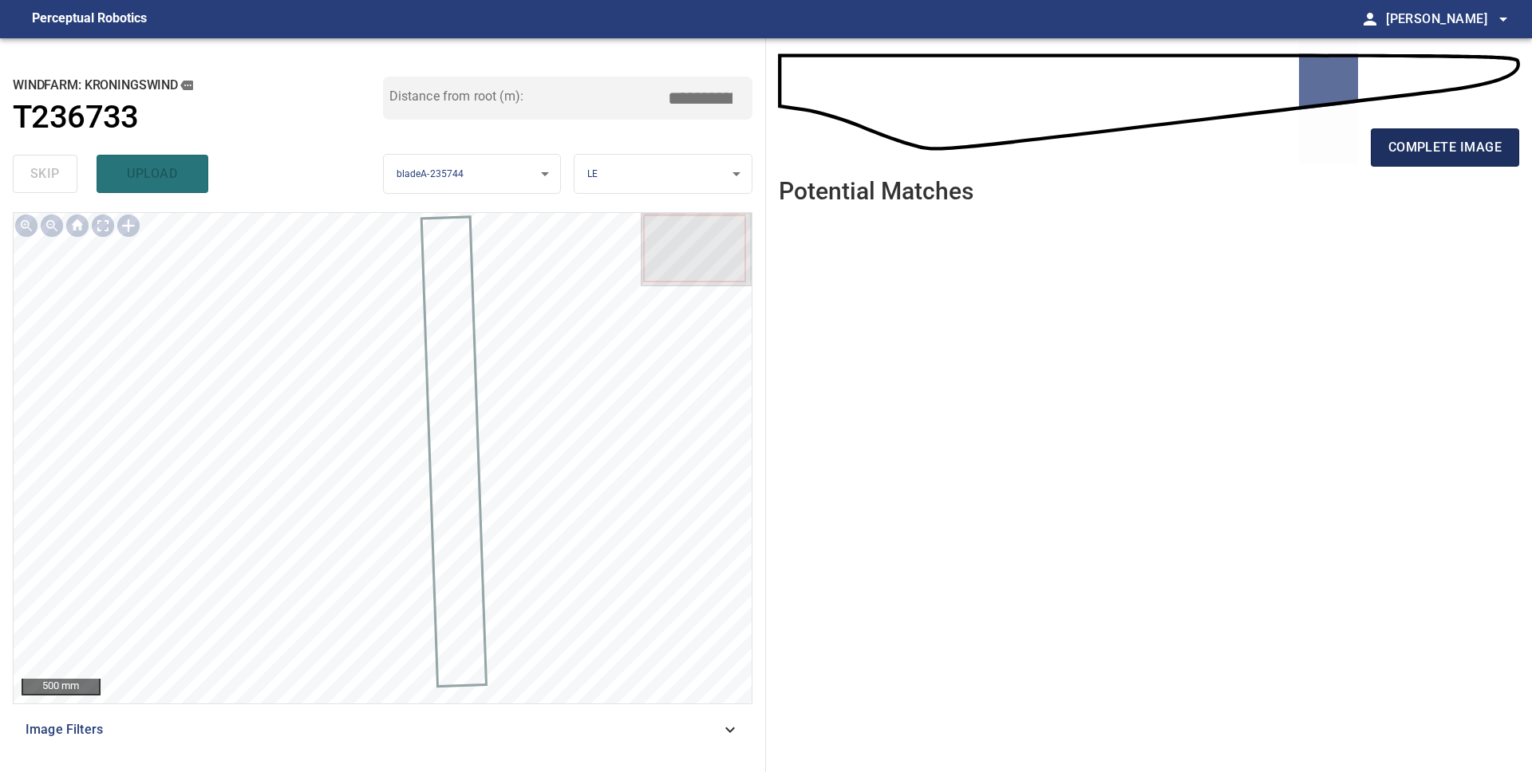
click at [1401, 140] on span "complete image" at bounding box center [1444, 147] width 113 height 22
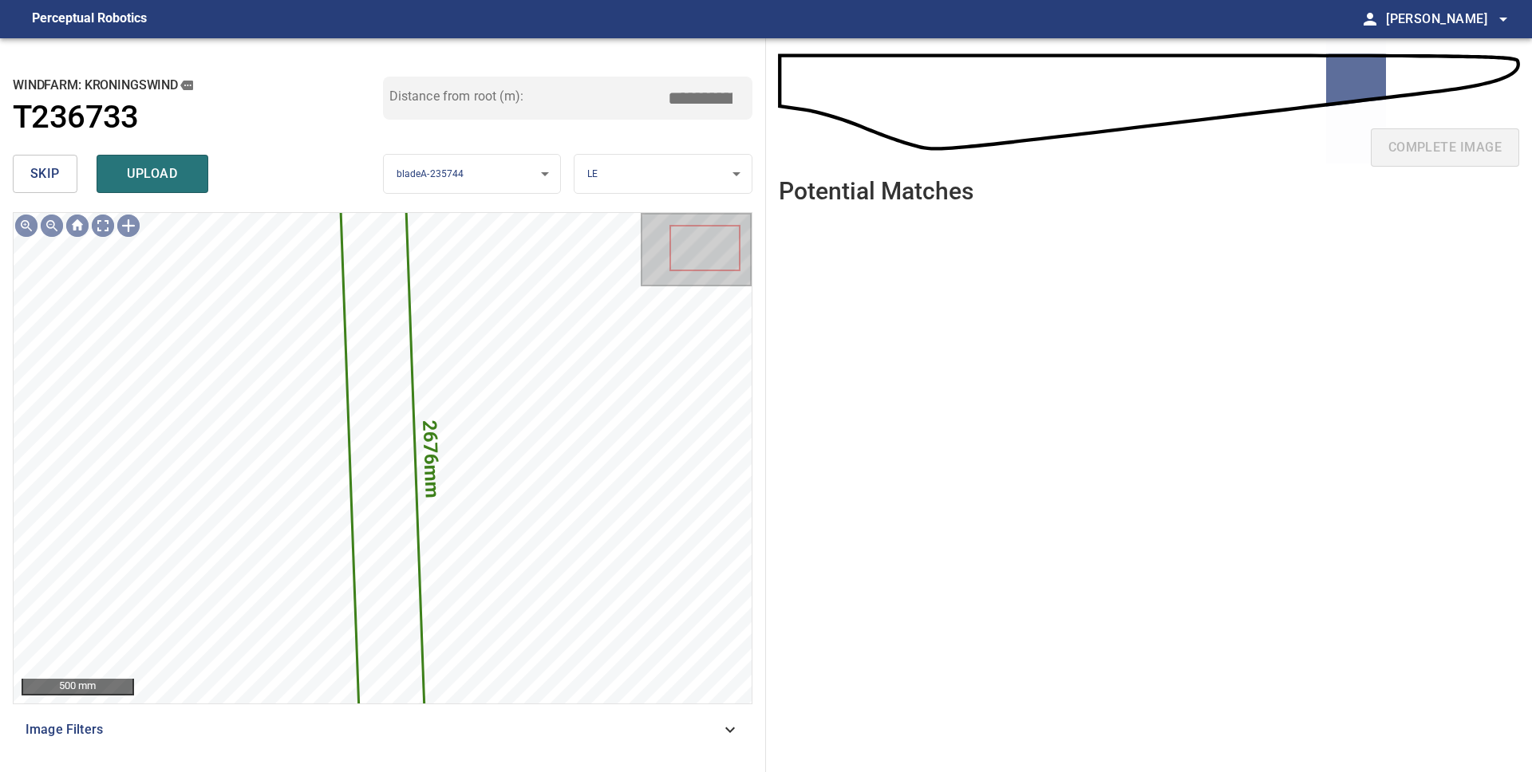
click at [65, 172] on button "skip" at bounding box center [45, 174] width 65 height 38
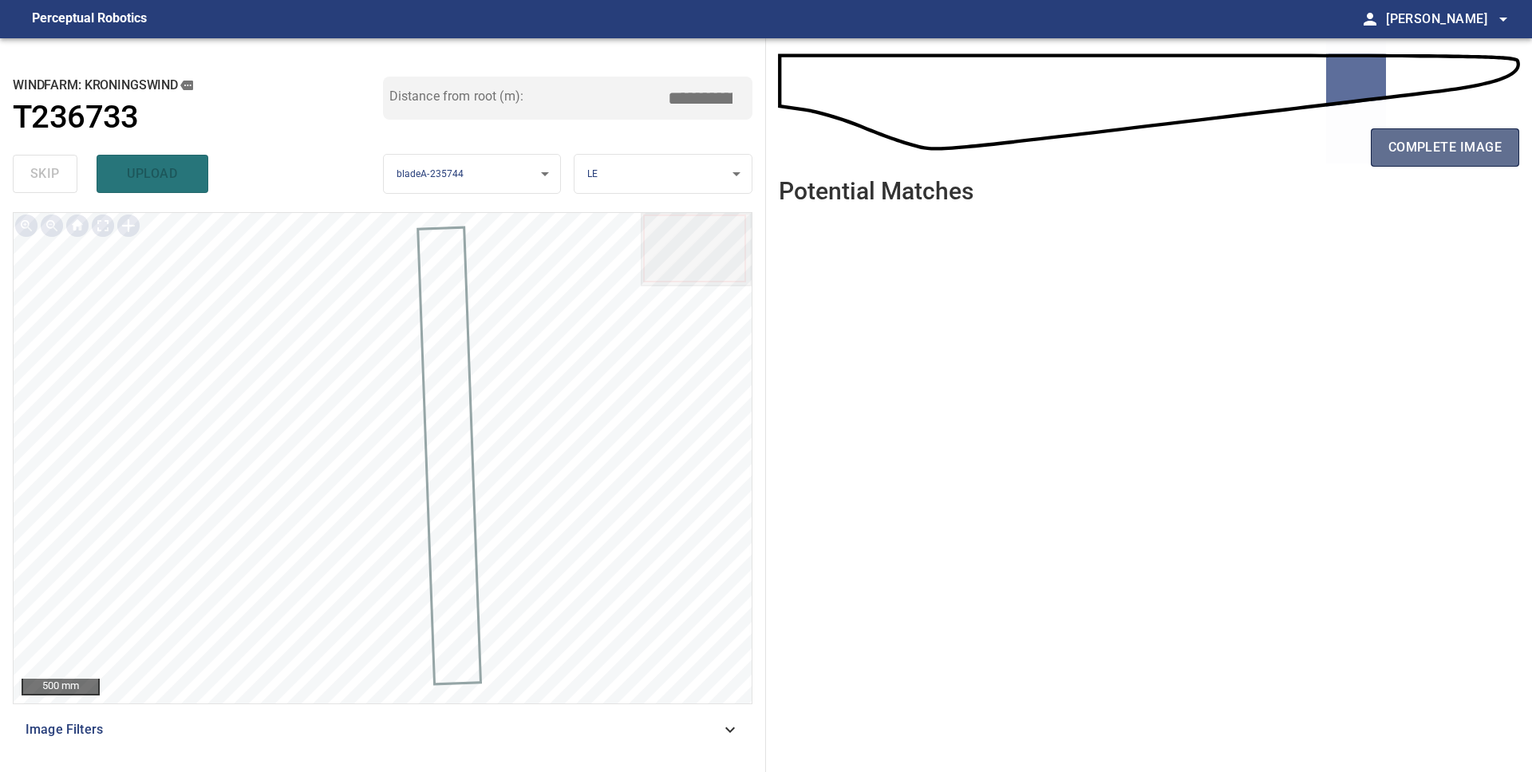
click at [1428, 154] on span "complete image" at bounding box center [1444, 147] width 113 height 22
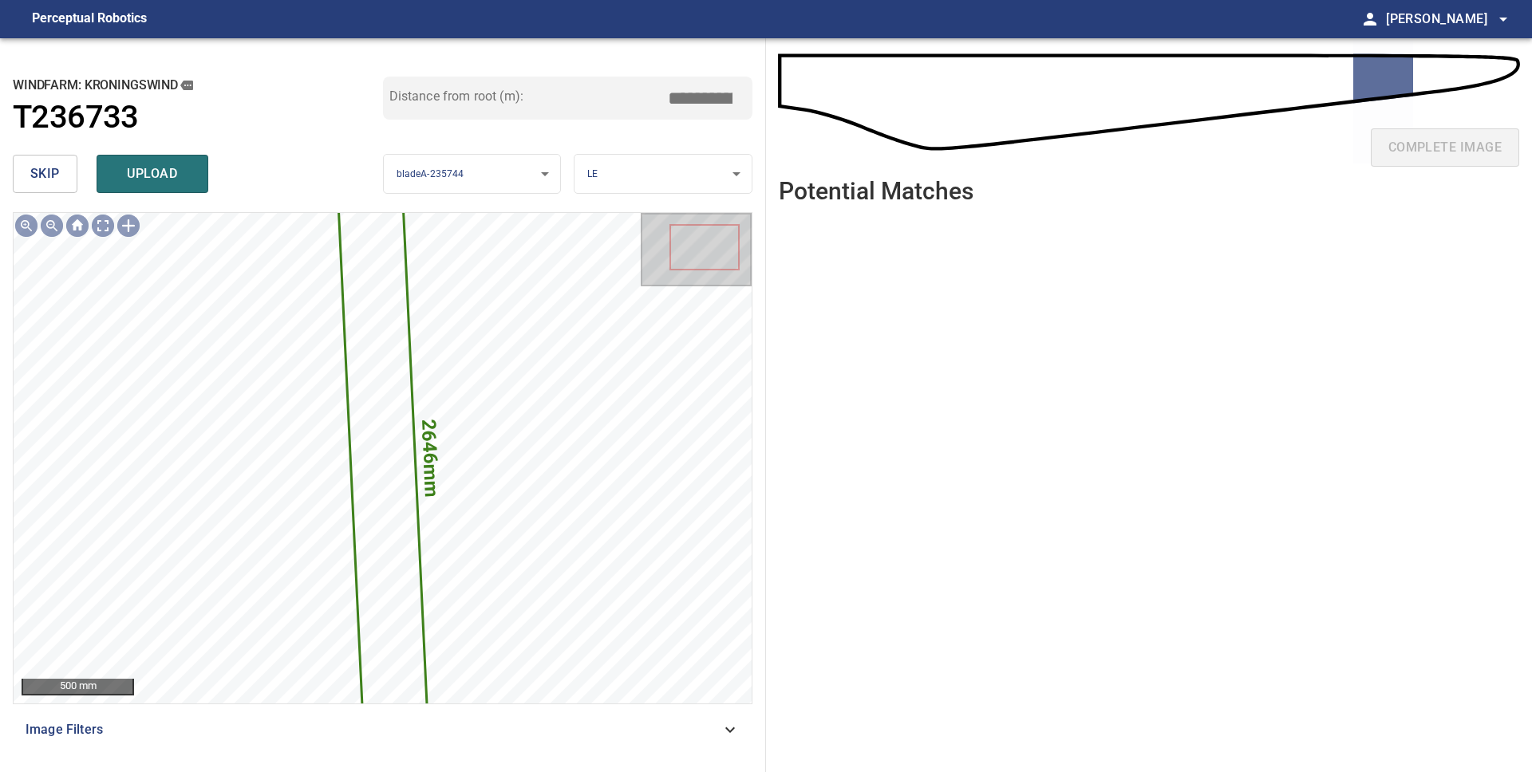
click at [52, 176] on span "skip" at bounding box center [45, 174] width 30 height 22
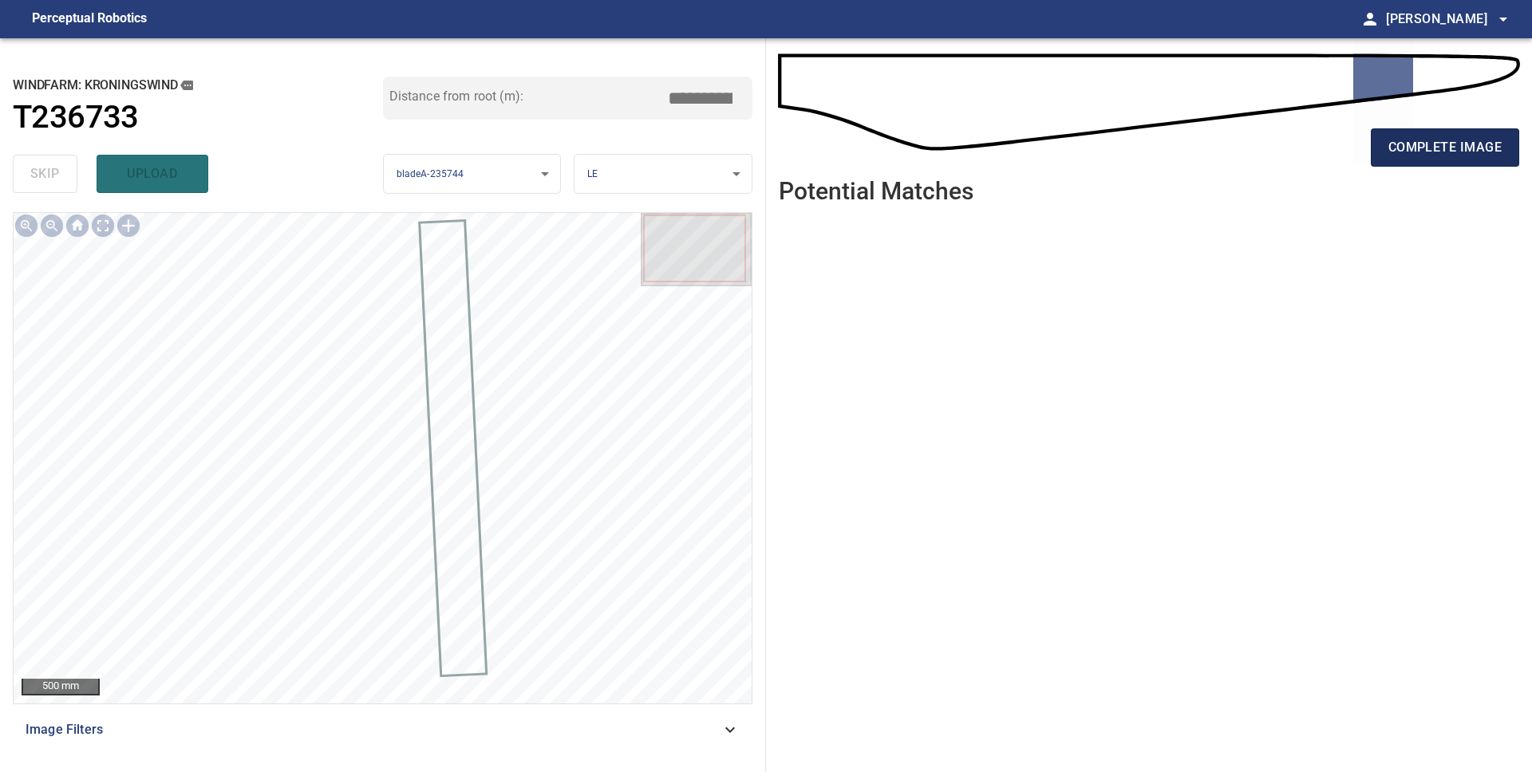
click at [1422, 157] on span "complete image" at bounding box center [1444, 147] width 113 height 22
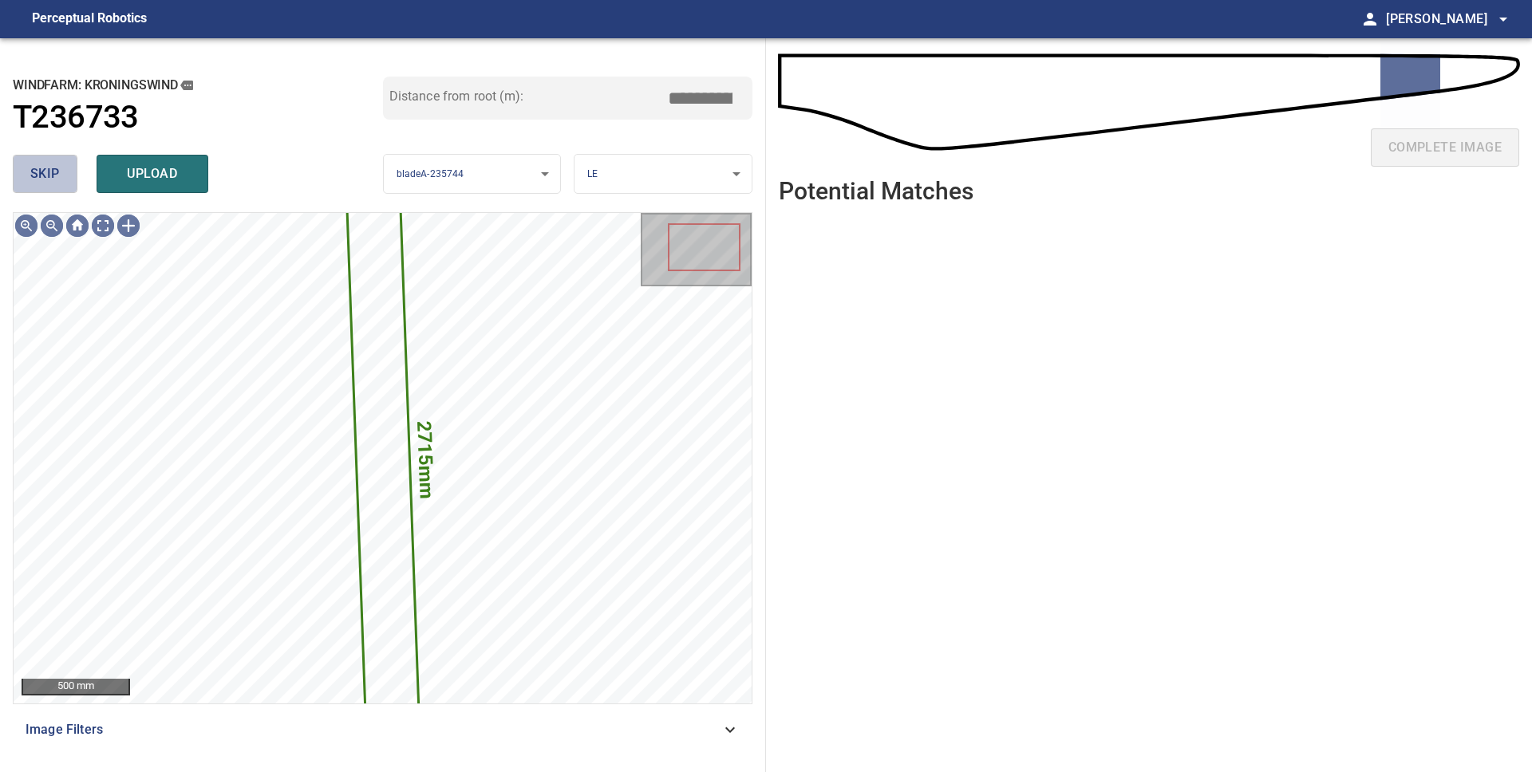
click at [50, 188] on button "skip" at bounding box center [45, 174] width 65 height 38
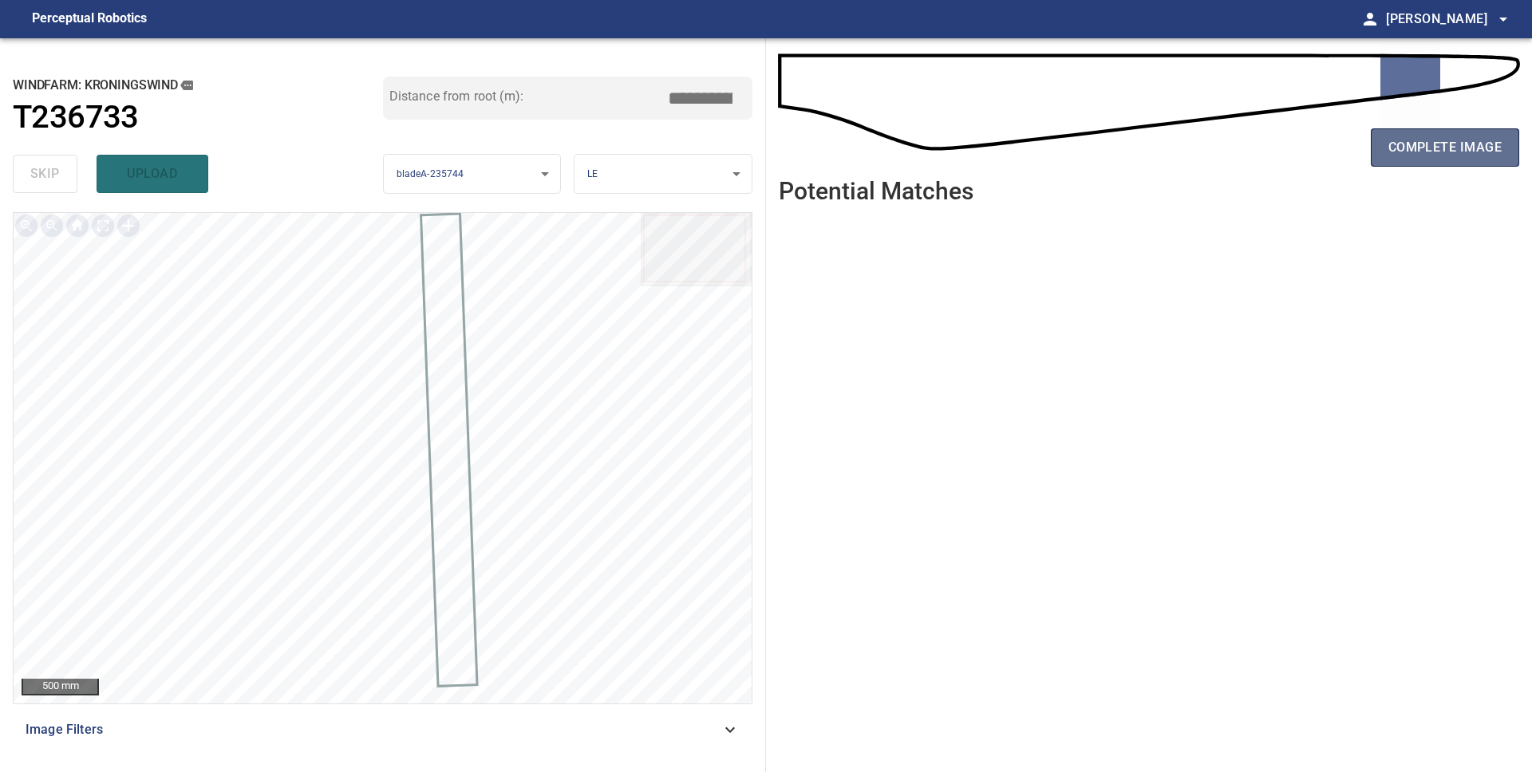
click at [1438, 155] on span "complete image" at bounding box center [1444, 147] width 113 height 22
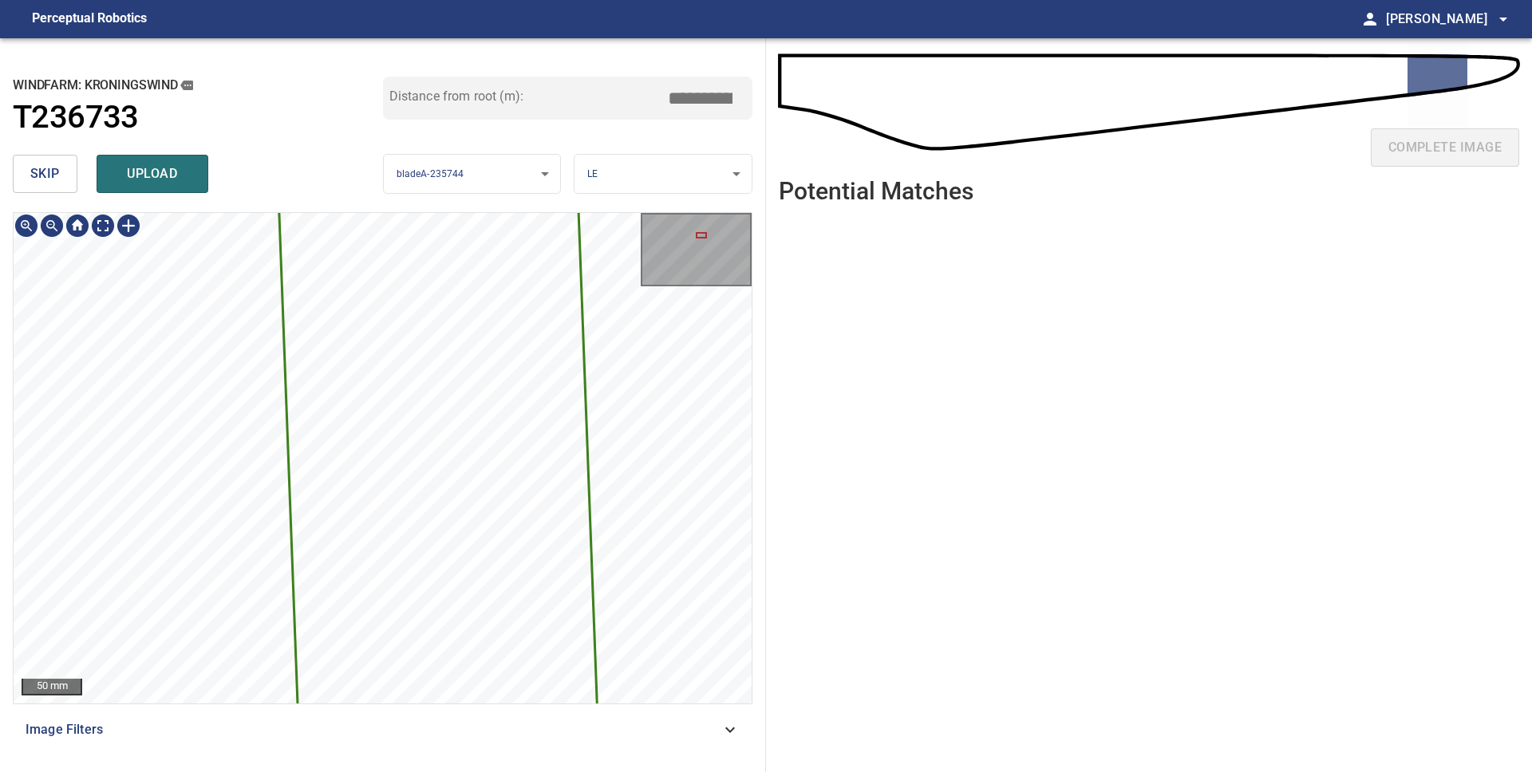
click at [592, 203] on div "**********" at bounding box center [383, 405] width 766 height 734
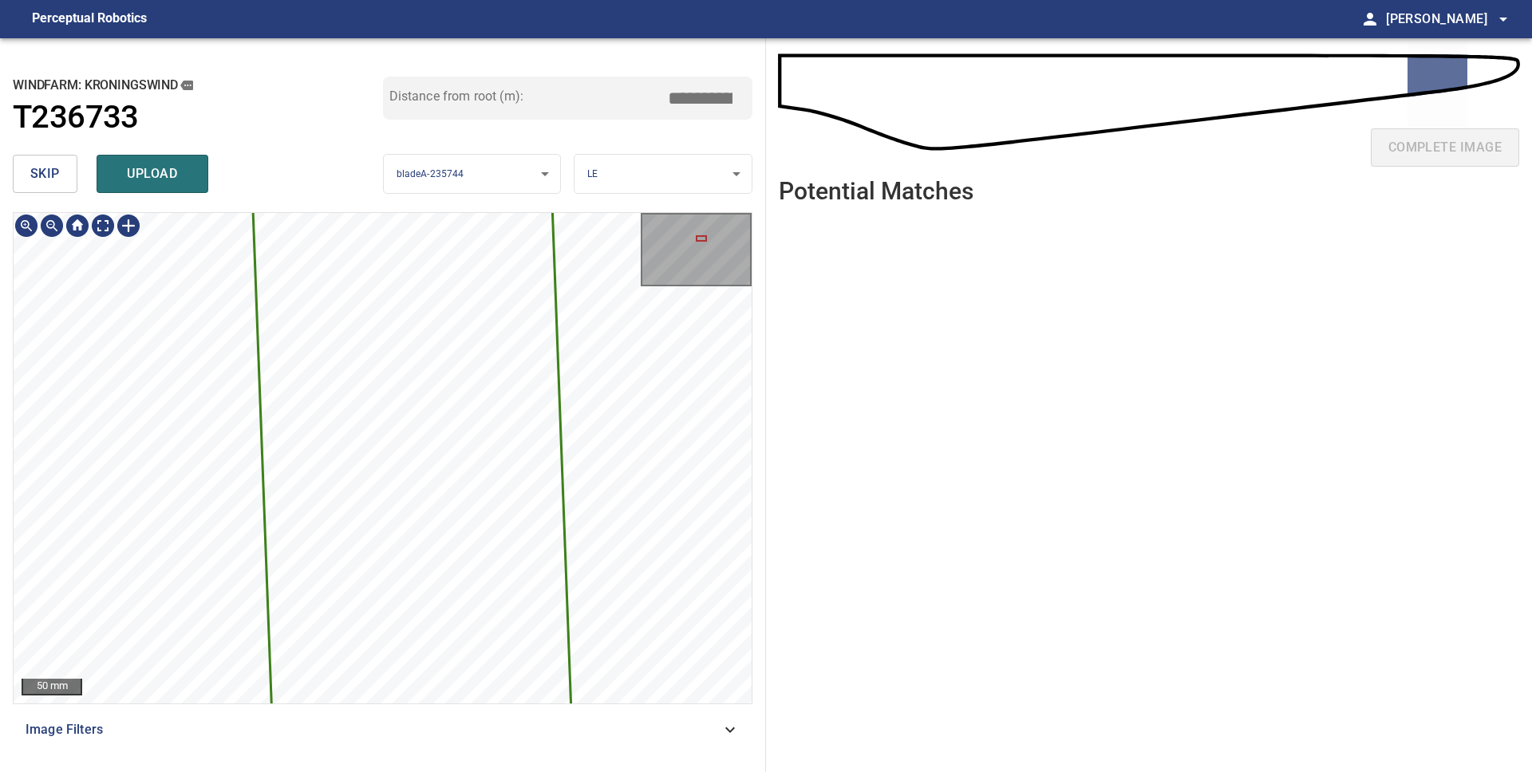
click at [643, 179] on div "**********" at bounding box center [383, 405] width 766 height 734
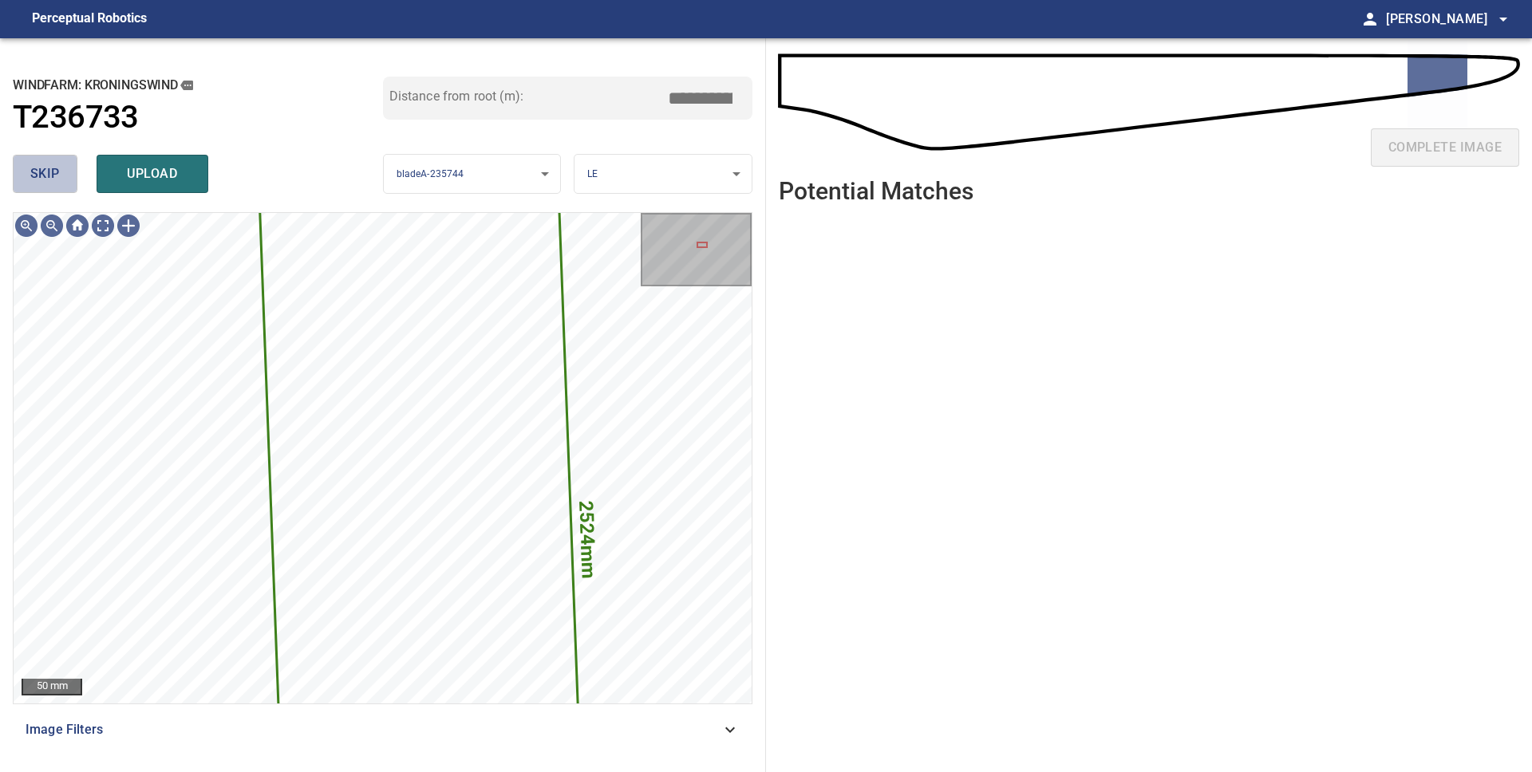
click at [48, 170] on span "skip" at bounding box center [45, 174] width 30 height 22
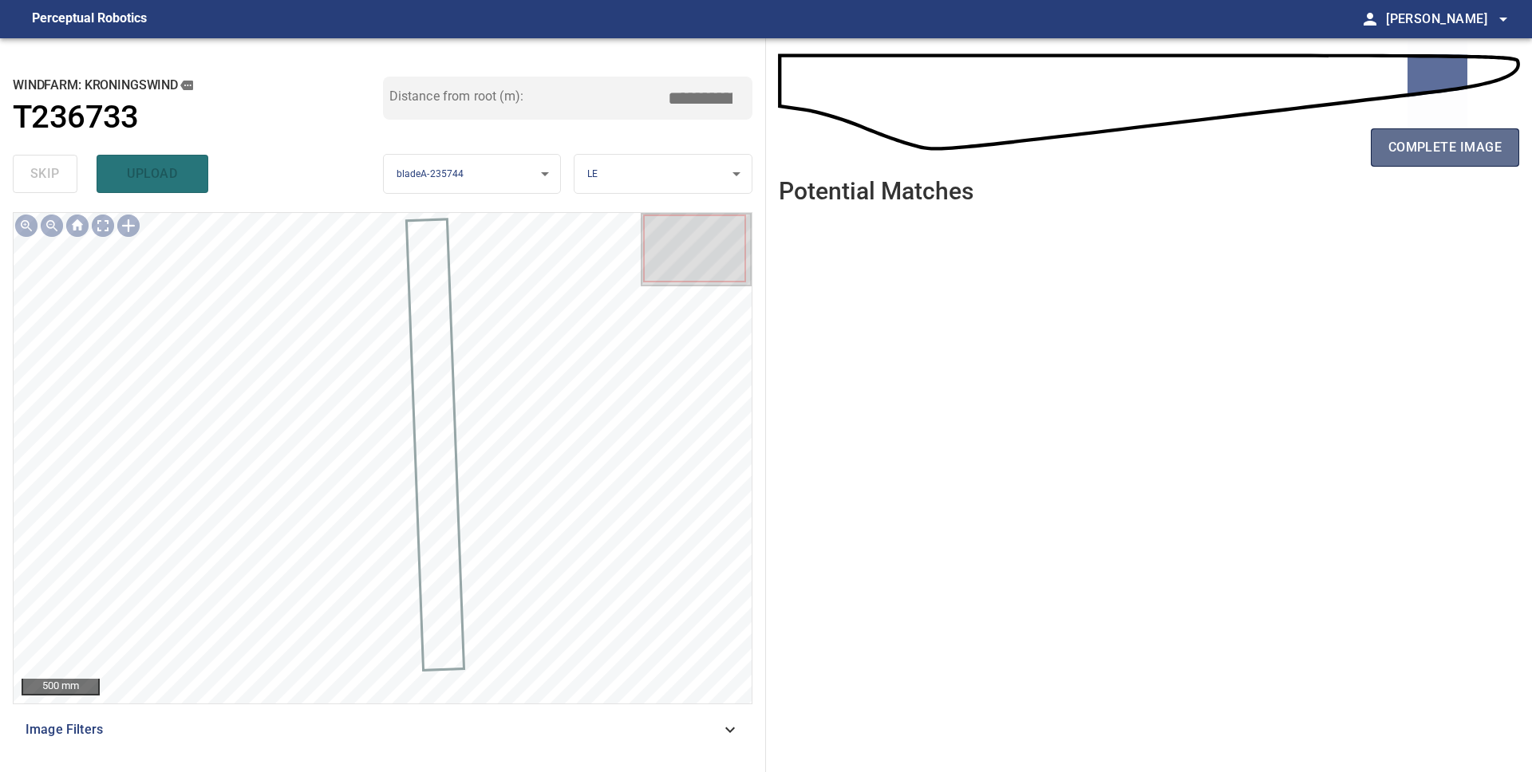
click at [1395, 160] on button "complete image" at bounding box center [1445, 147] width 148 height 38
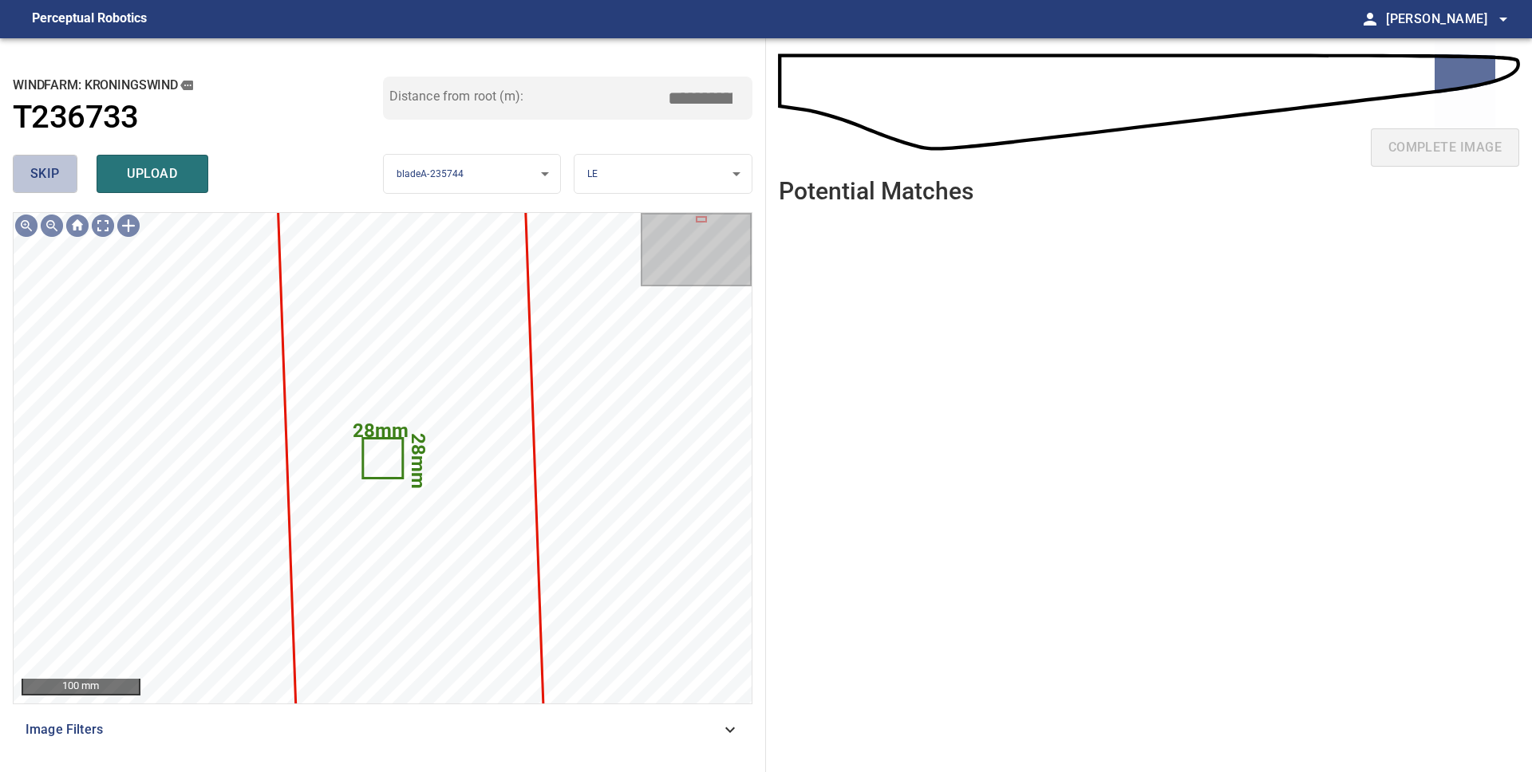
click at [54, 167] on span "skip" at bounding box center [45, 174] width 30 height 22
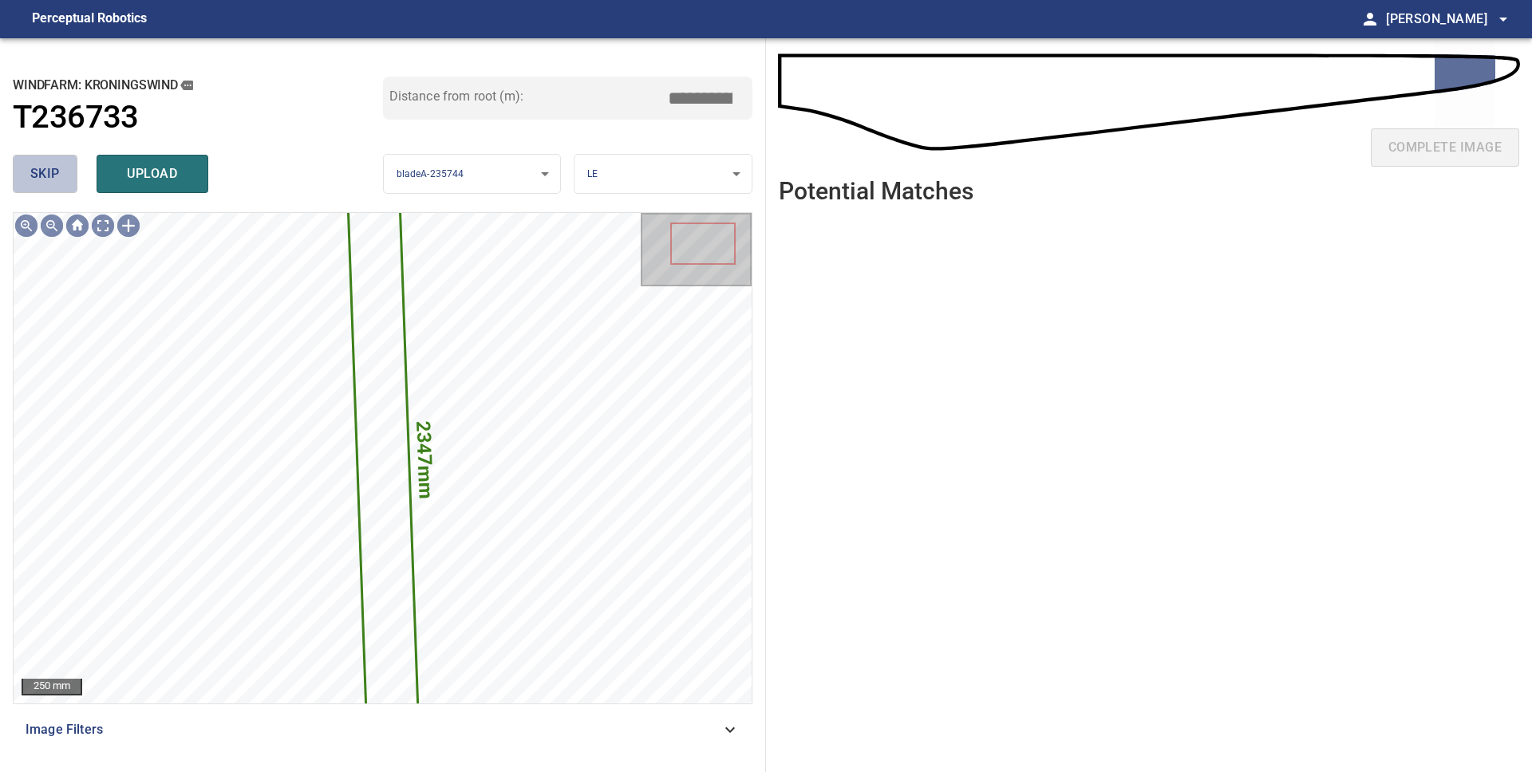
click at [54, 167] on span "skip" at bounding box center [45, 174] width 30 height 22
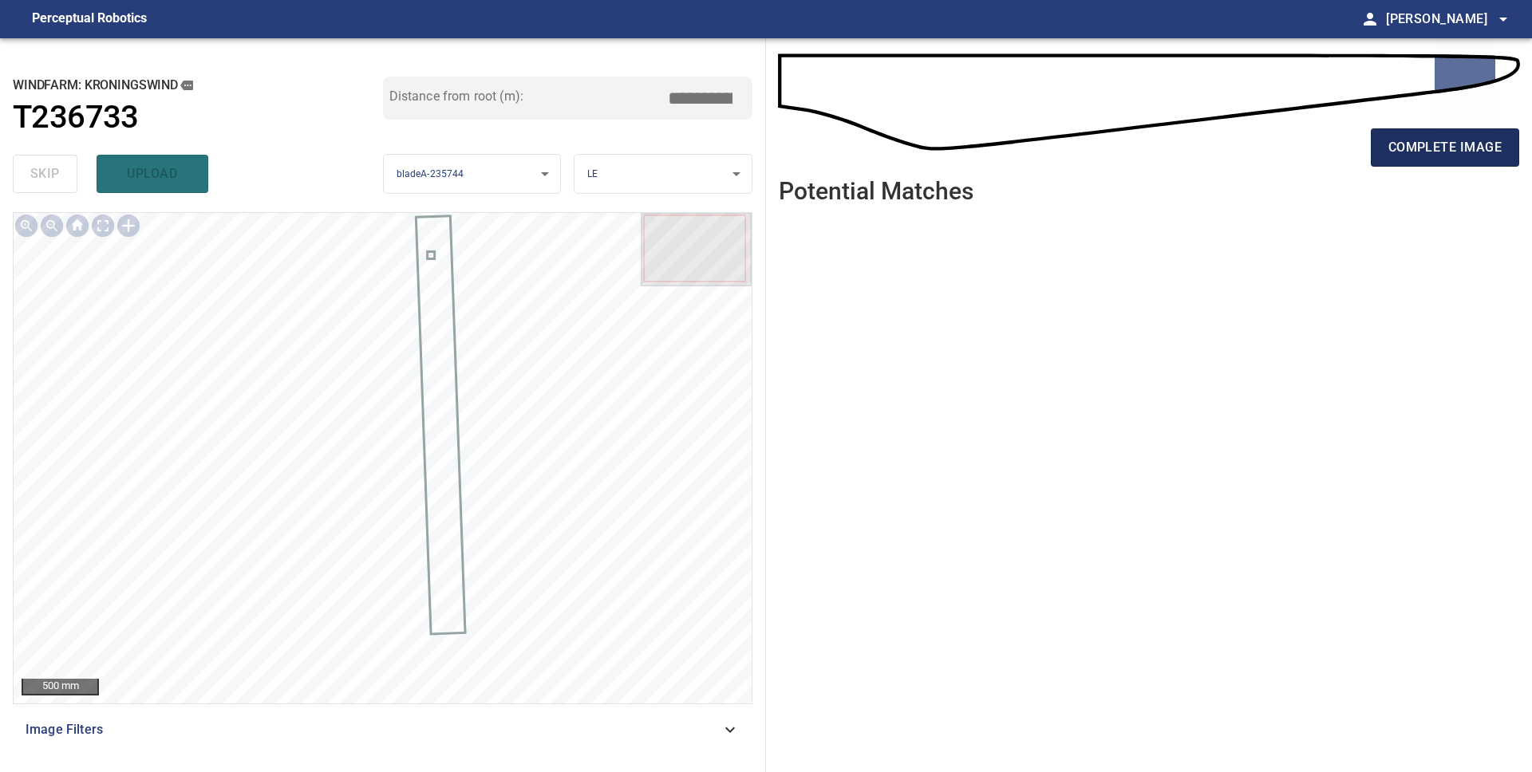
click at [1447, 167] on div "complete image" at bounding box center [1149, 154] width 740 height 64
click at [1447, 158] on span "complete image" at bounding box center [1444, 147] width 113 height 22
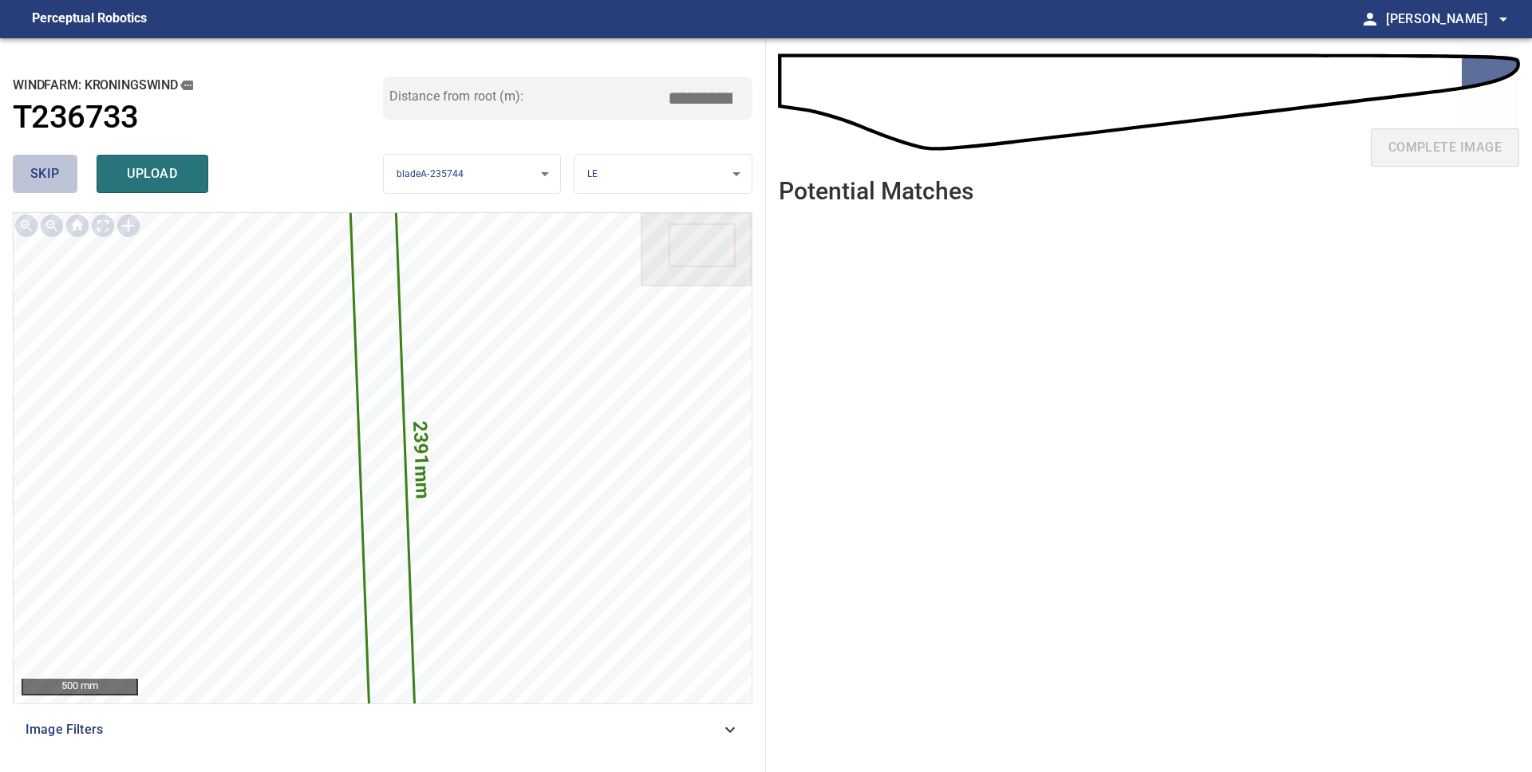
click at [38, 165] on span "skip" at bounding box center [45, 174] width 30 height 22
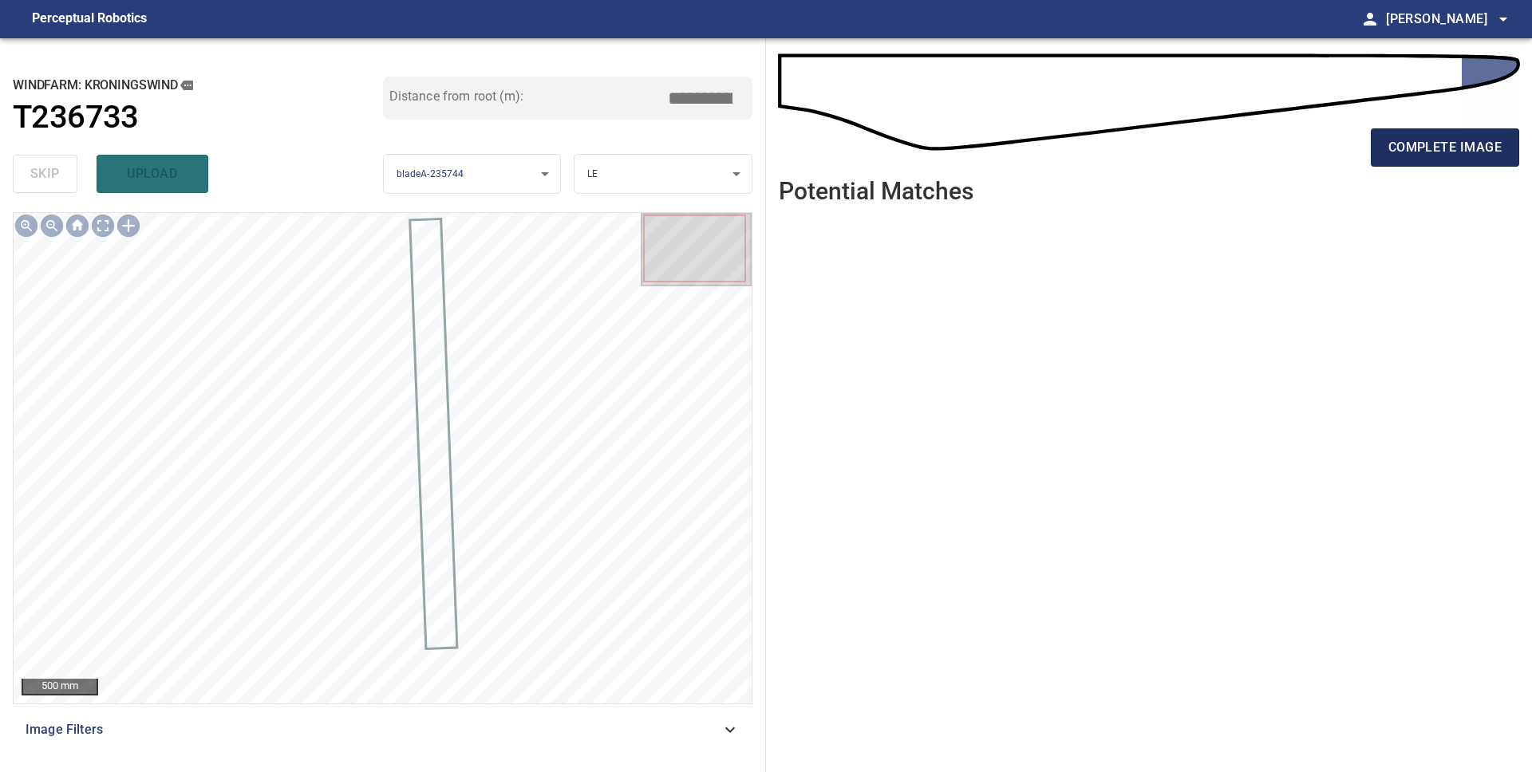
click at [1452, 148] on span "complete image" at bounding box center [1444, 147] width 113 height 22
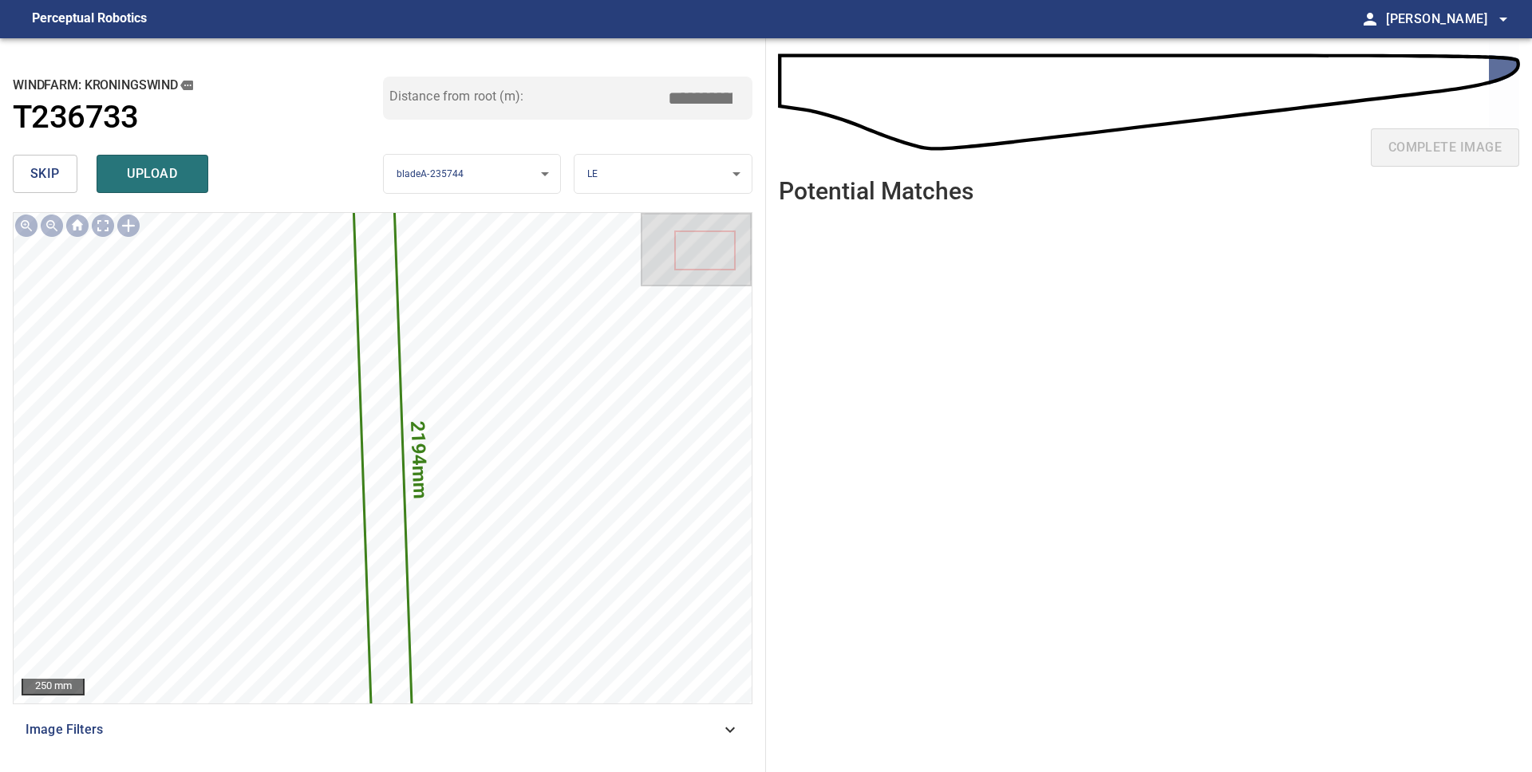
click at [69, 177] on button "skip" at bounding box center [45, 174] width 65 height 38
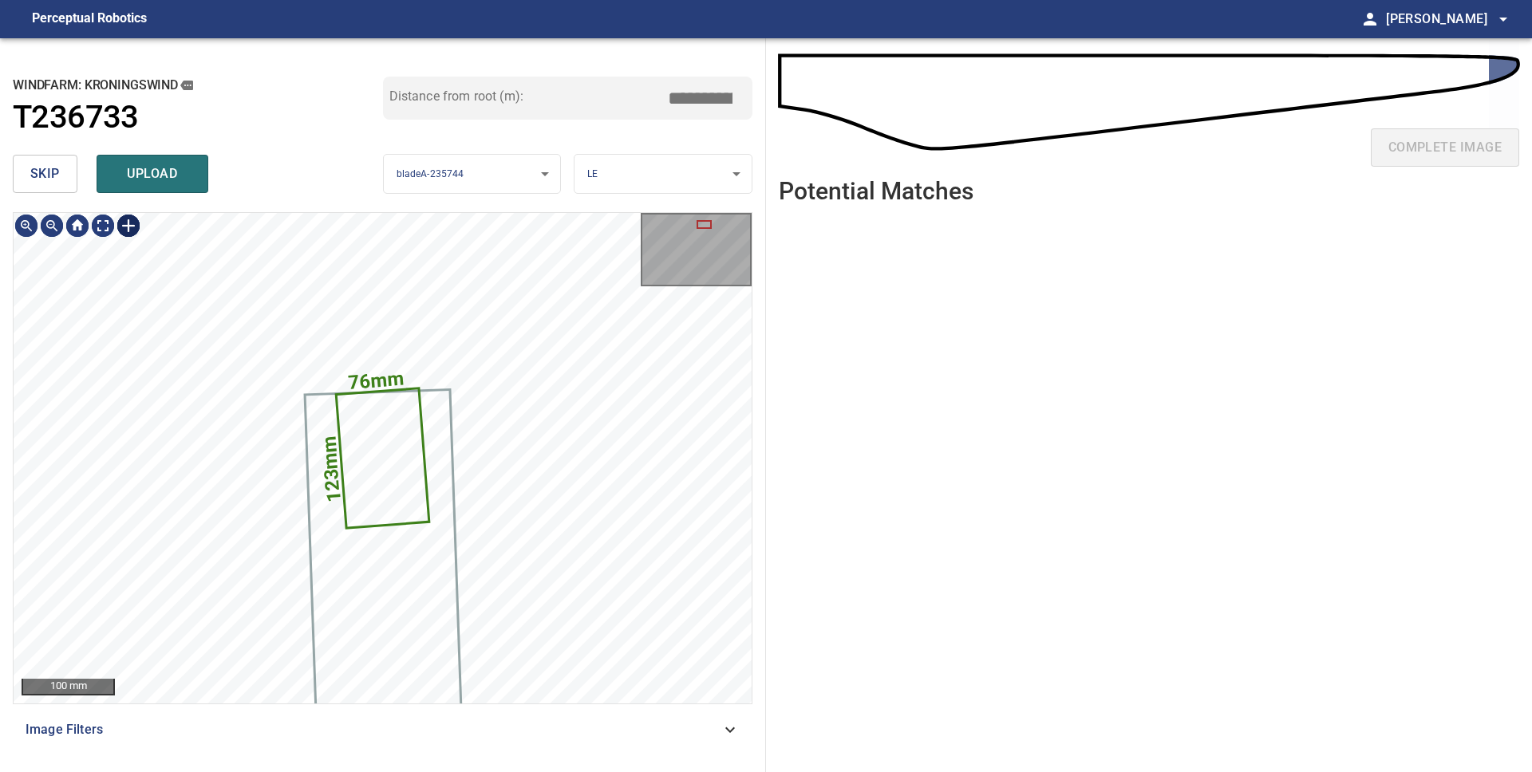
click at [126, 229] on div at bounding box center [129, 226] width 26 height 26
click at [232, 487] on div "76mm 123mm" at bounding box center [383, 458] width 738 height 491
click at [256, 507] on div "76mm 123mm" at bounding box center [383, 458] width 738 height 491
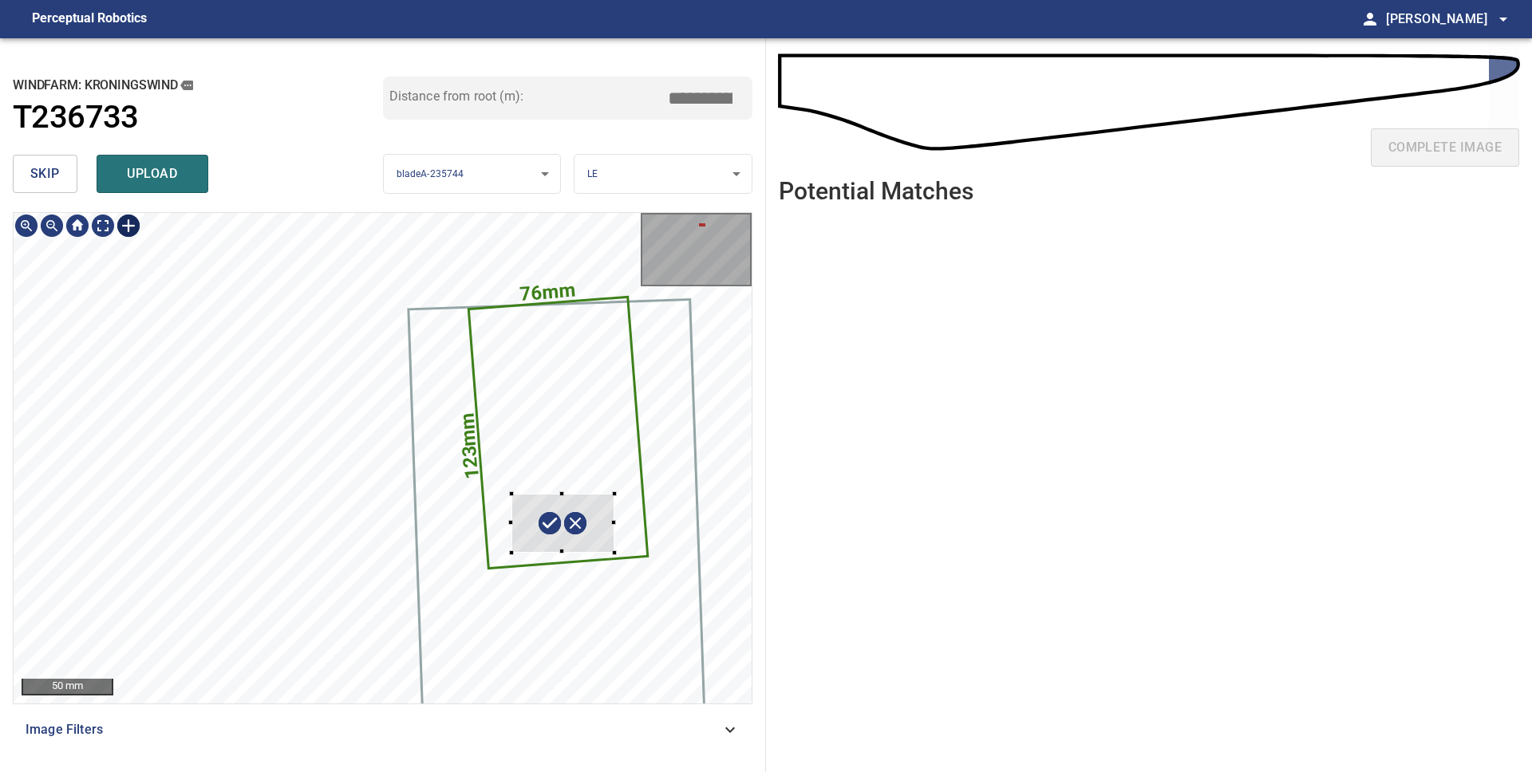
click at [604, 552] on div at bounding box center [562, 523] width 103 height 59
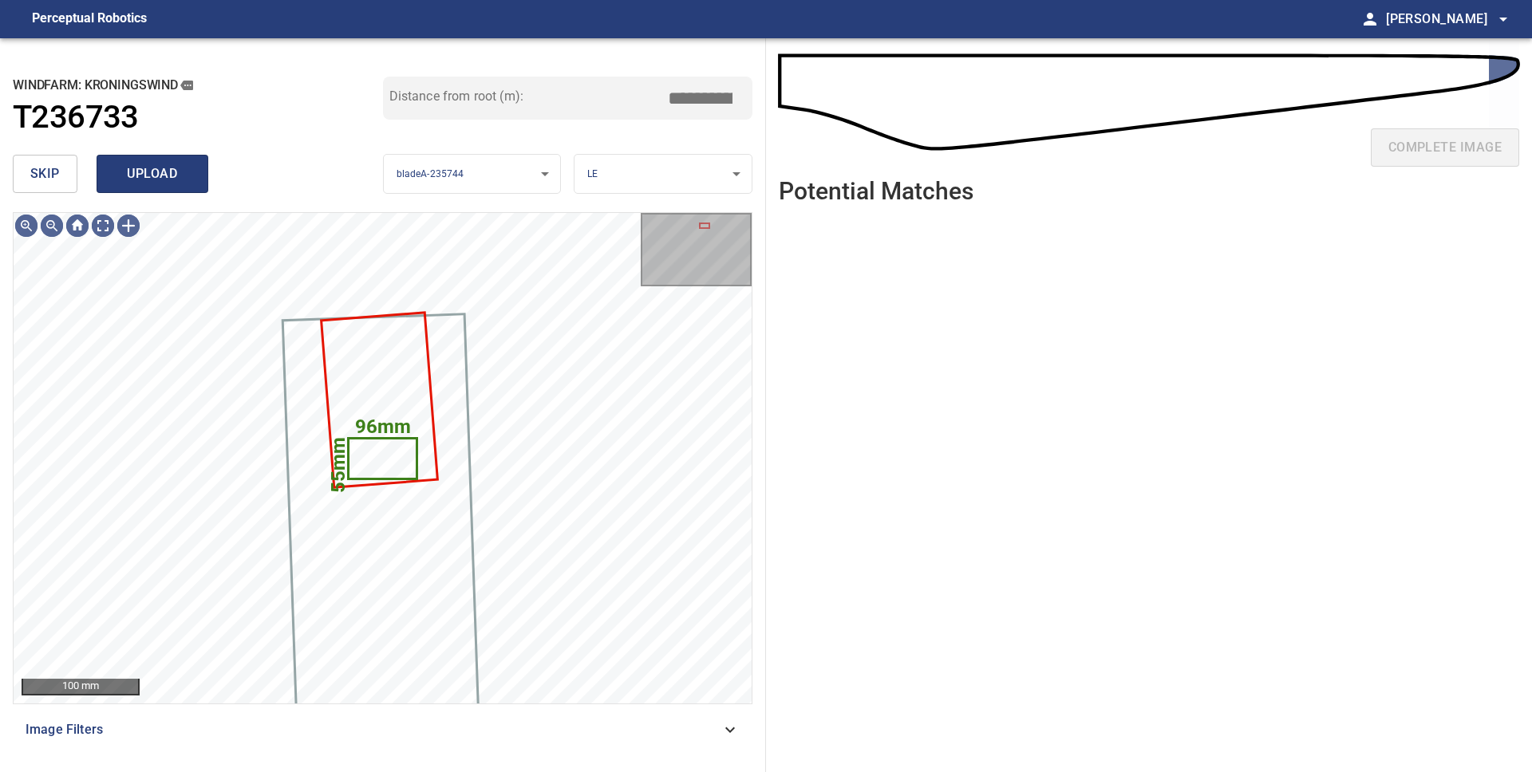
click at [134, 165] on span "upload" at bounding box center [152, 174] width 77 height 22
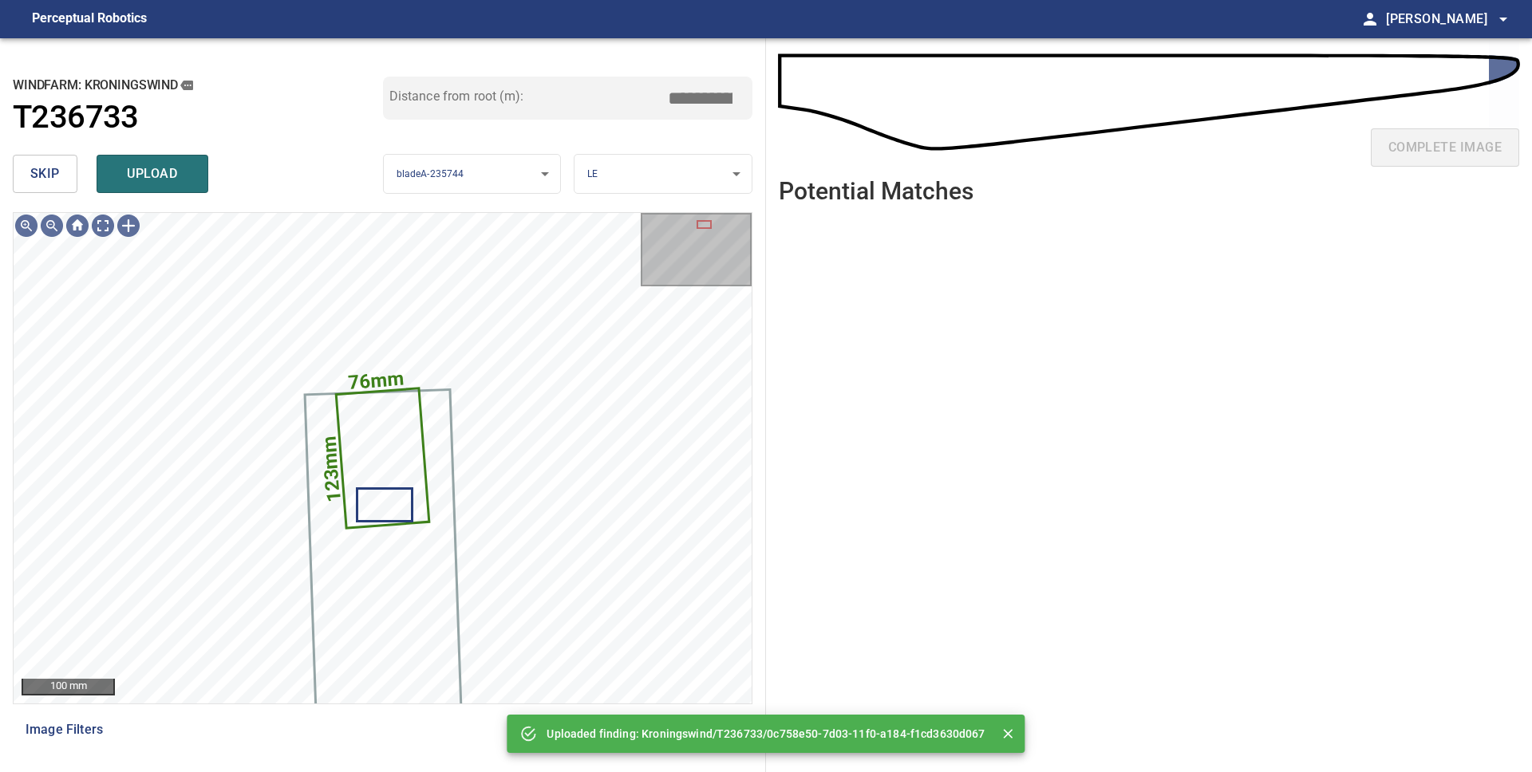
click at [690, 179] on body "**********" at bounding box center [766, 386] width 1532 height 772
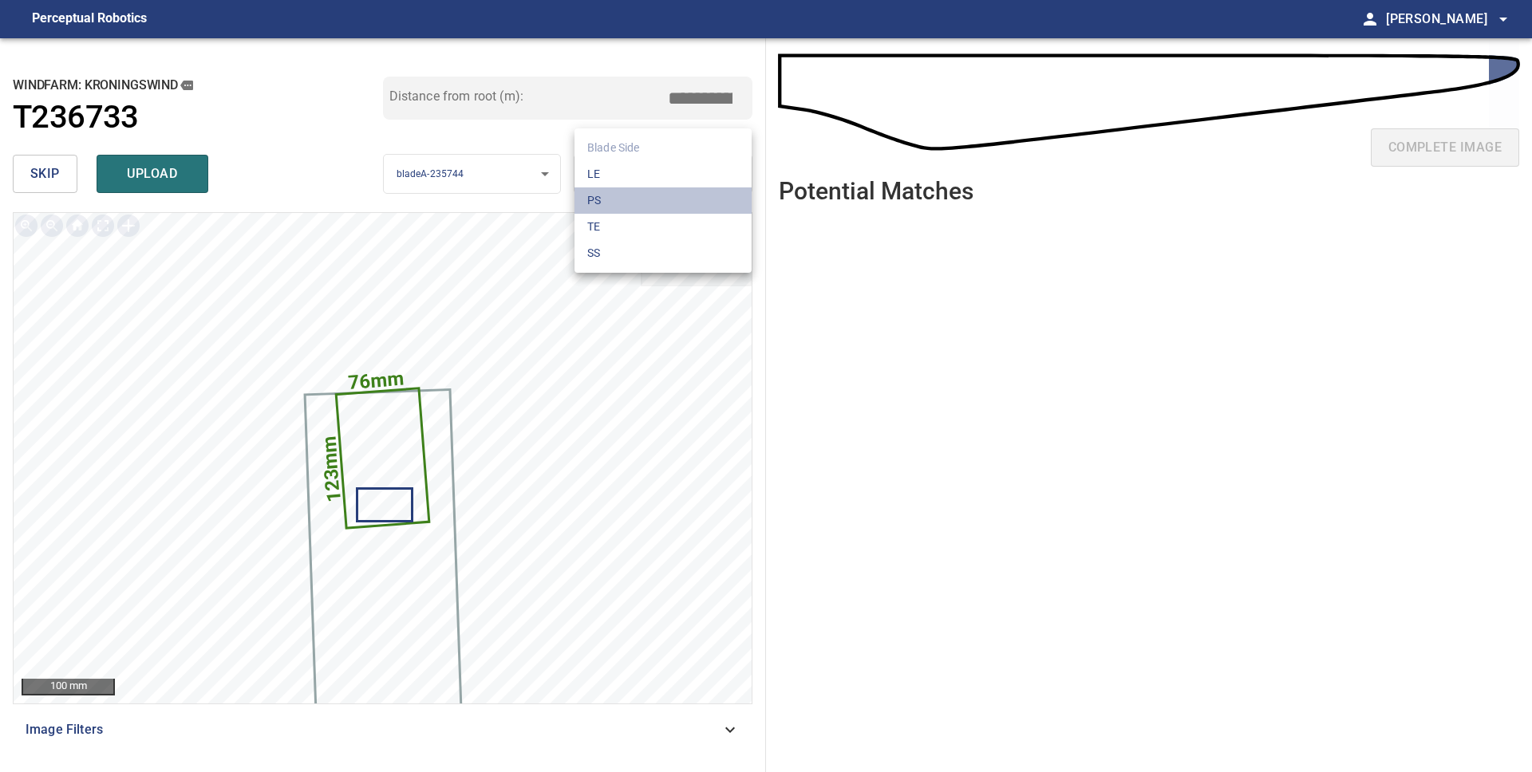
click at [658, 193] on li "PS" at bounding box center [662, 201] width 177 height 26
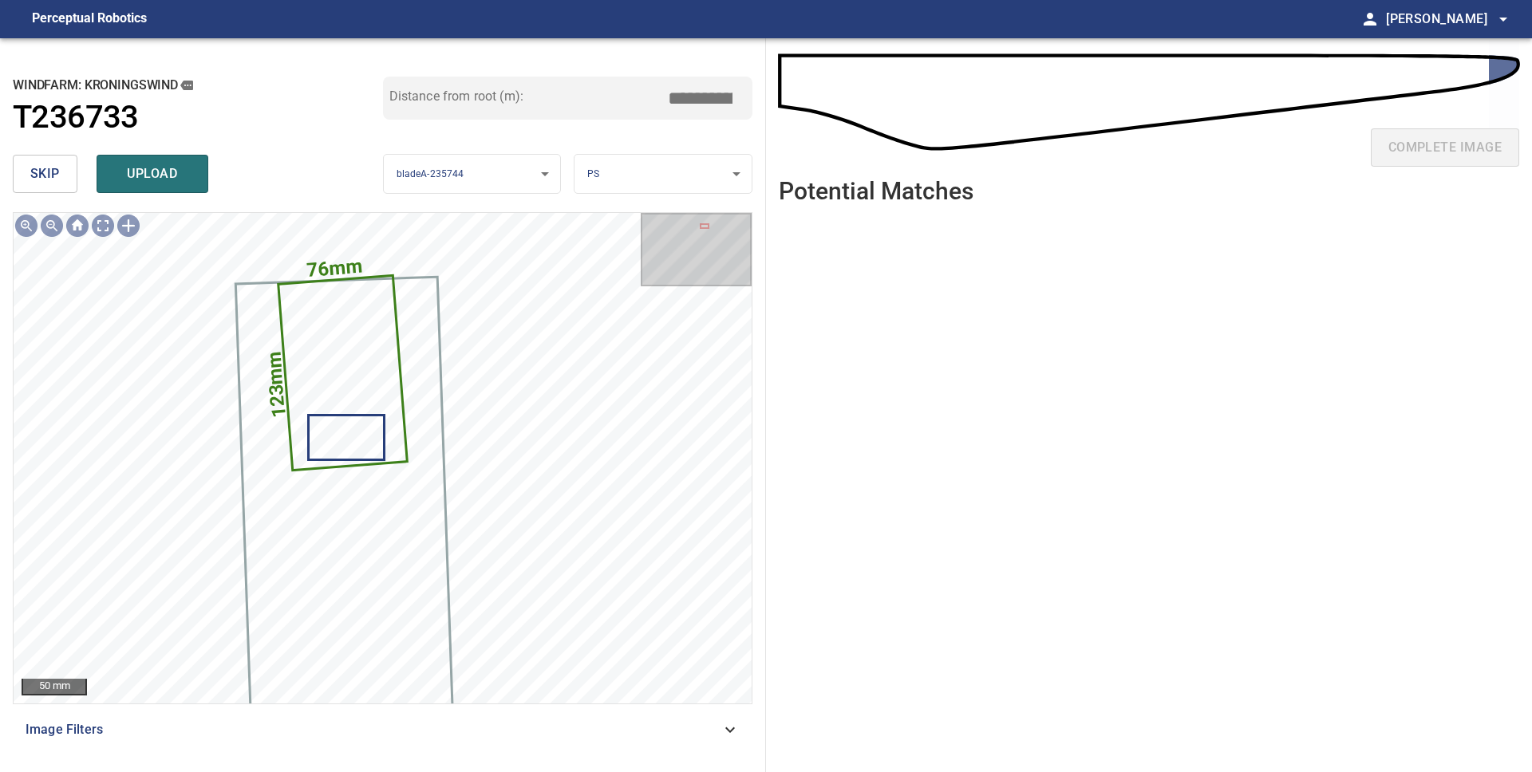
click at [639, 179] on body "**********" at bounding box center [766, 386] width 1532 height 772
click at [618, 227] on li "TE" at bounding box center [662, 227] width 177 height 26
click at [626, 170] on body "**********" at bounding box center [766, 386] width 1532 height 772
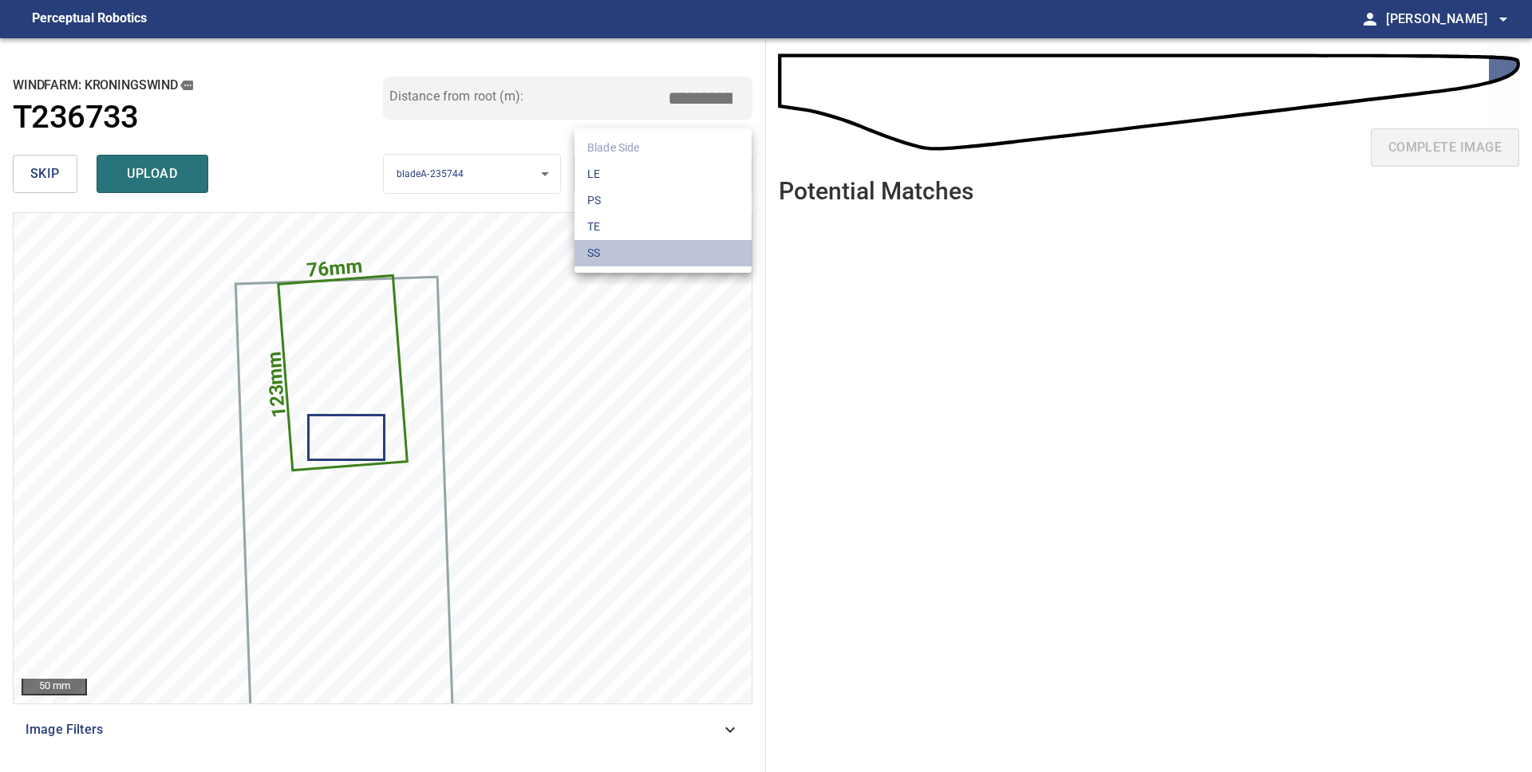
click at [617, 259] on li "SS" at bounding box center [662, 253] width 177 height 26
click at [640, 176] on body "**********" at bounding box center [766, 386] width 1532 height 772
click at [622, 175] on li "LE" at bounding box center [662, 174] width 177 height 26
click at [172, 179] on span "upload" at bounding box center [152, 174] width 77 height 22
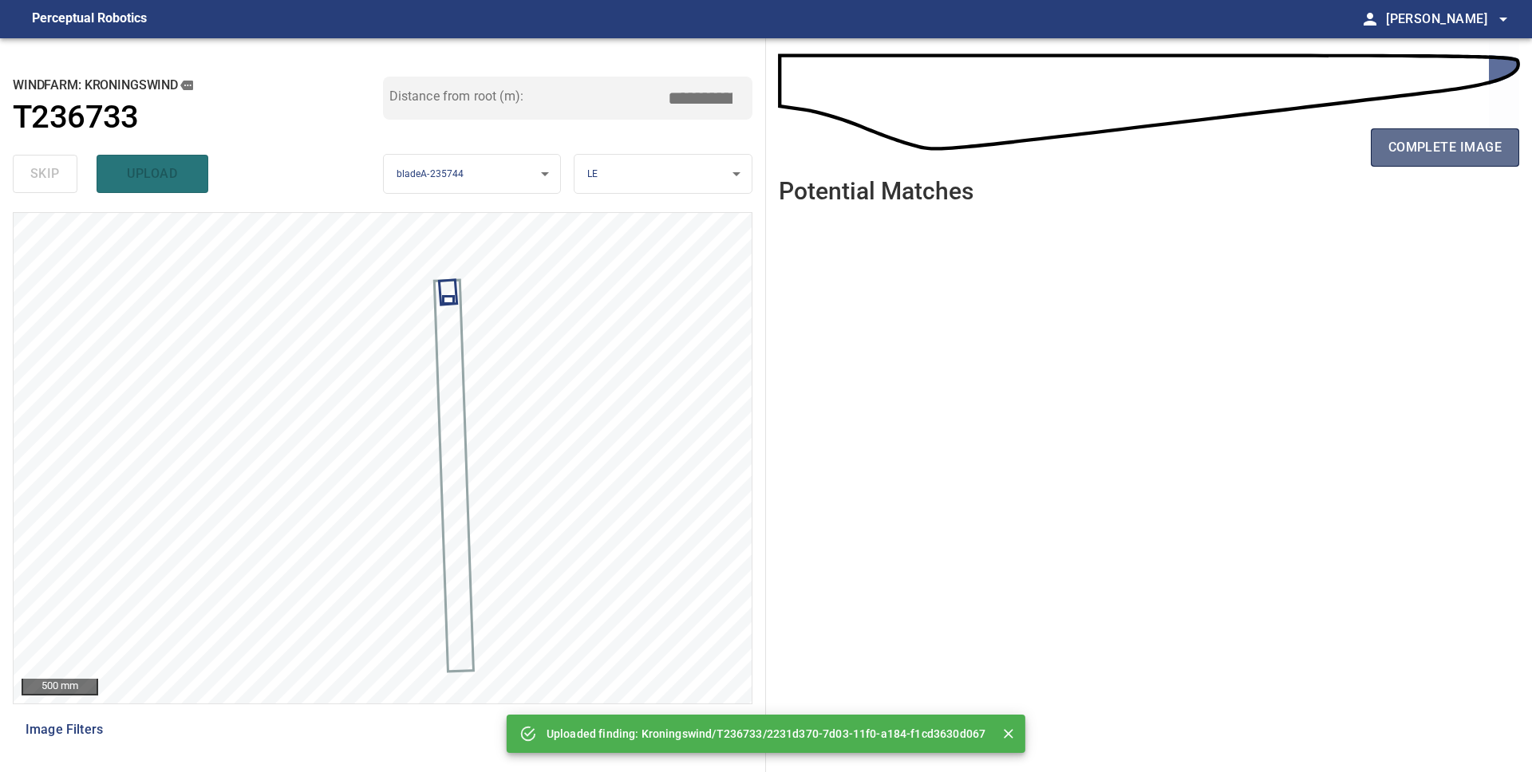
click at [1396, 142] on span "complete image" at bounding box center [1444, 147] width 113 height 22
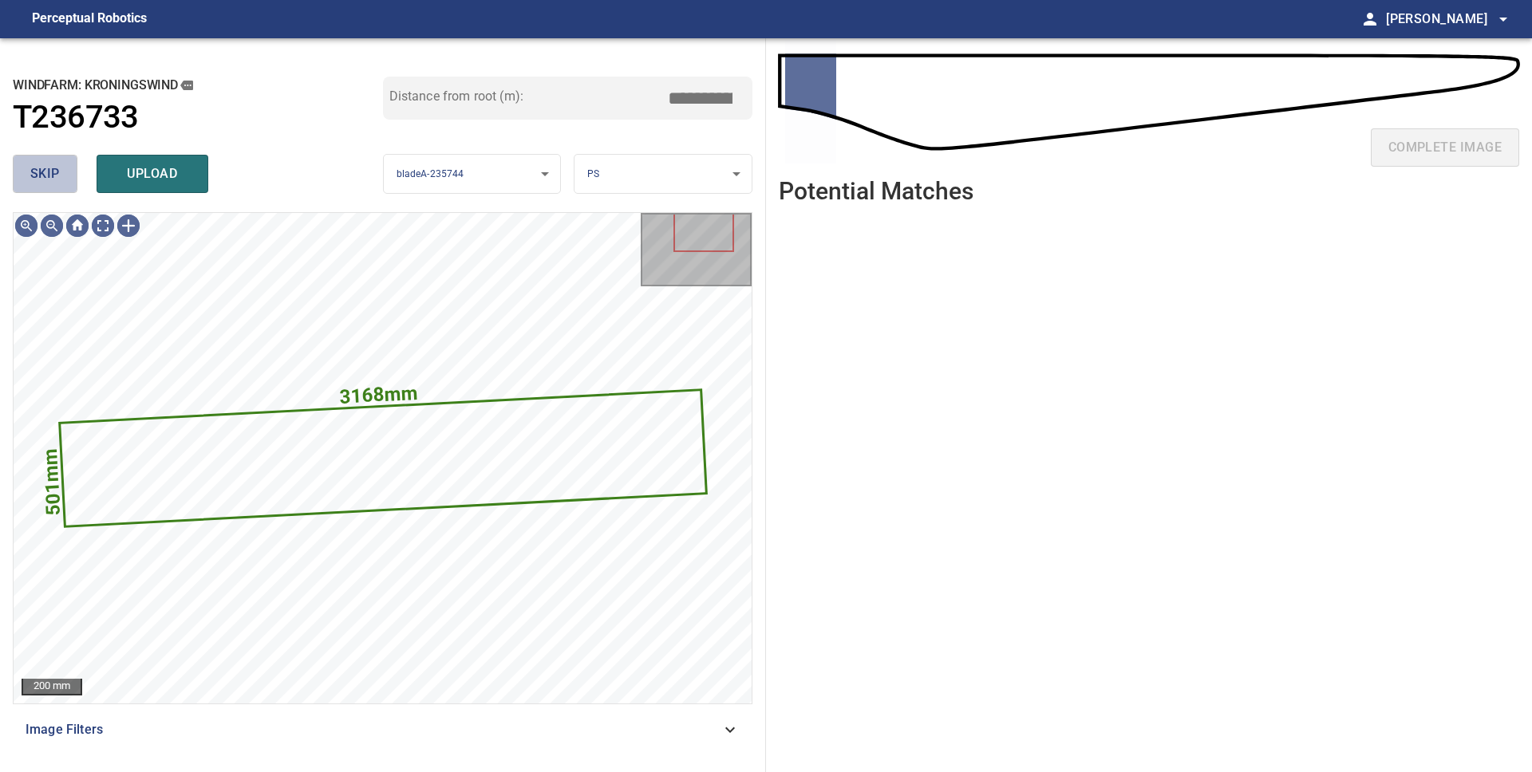
click at [49, 172] on span "skip" at bounding box center [45, 174] width 30 height 22
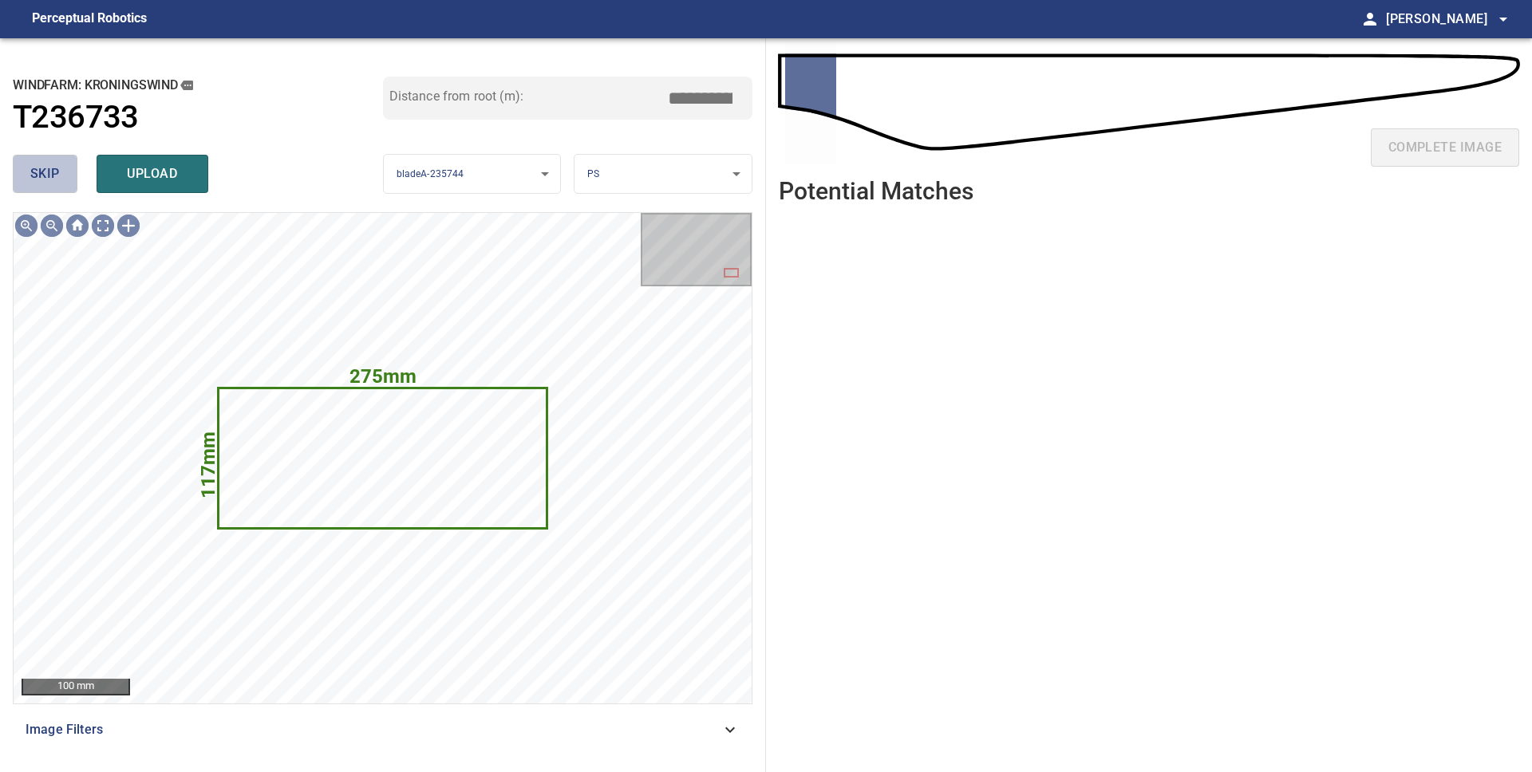
click at [49, 172] on span "skip" at bounding box center [45, 174] width 30 height 22
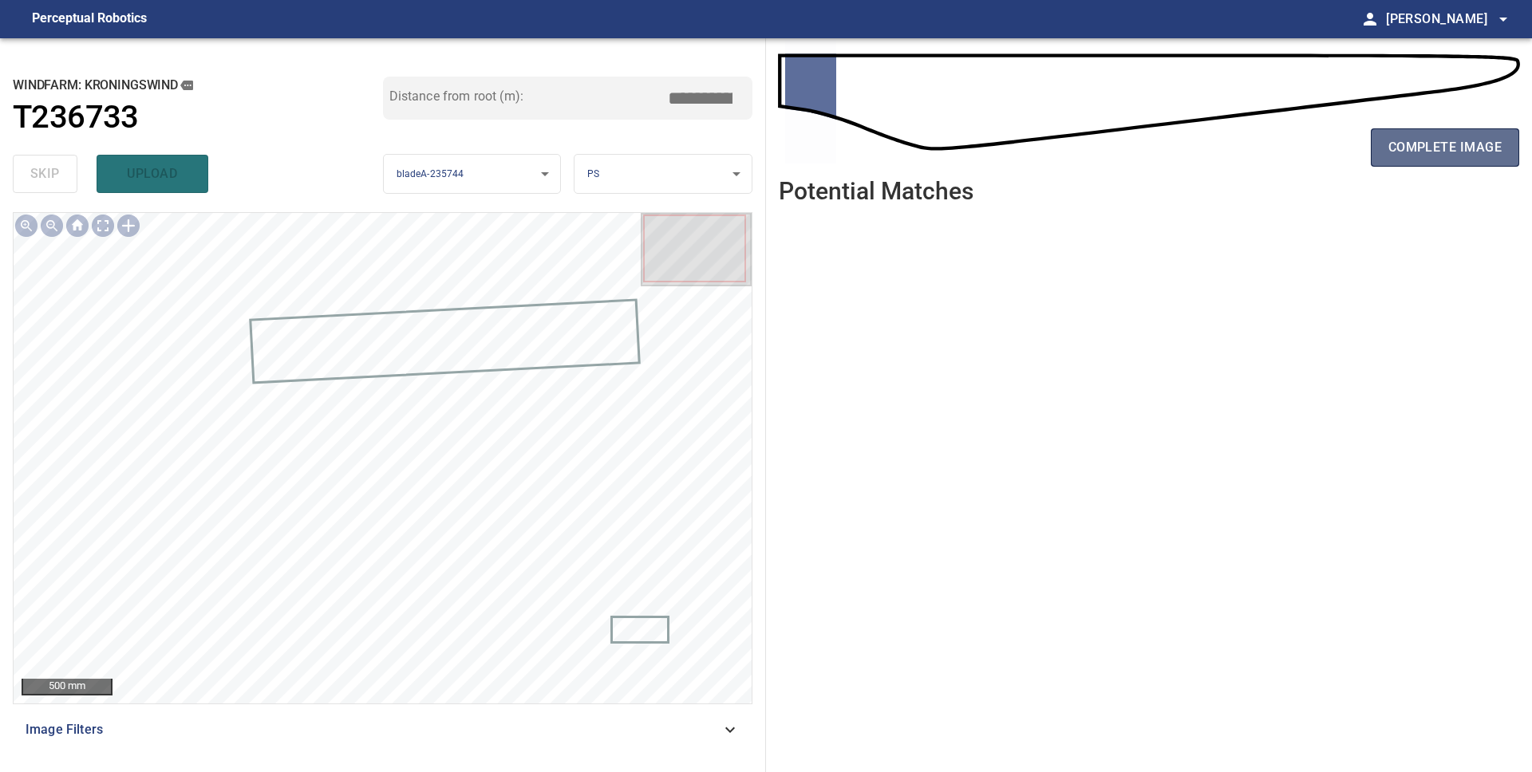
click at [1457, 154] on span "complete image" at bounding box center [1444, 147] width 113 height 22
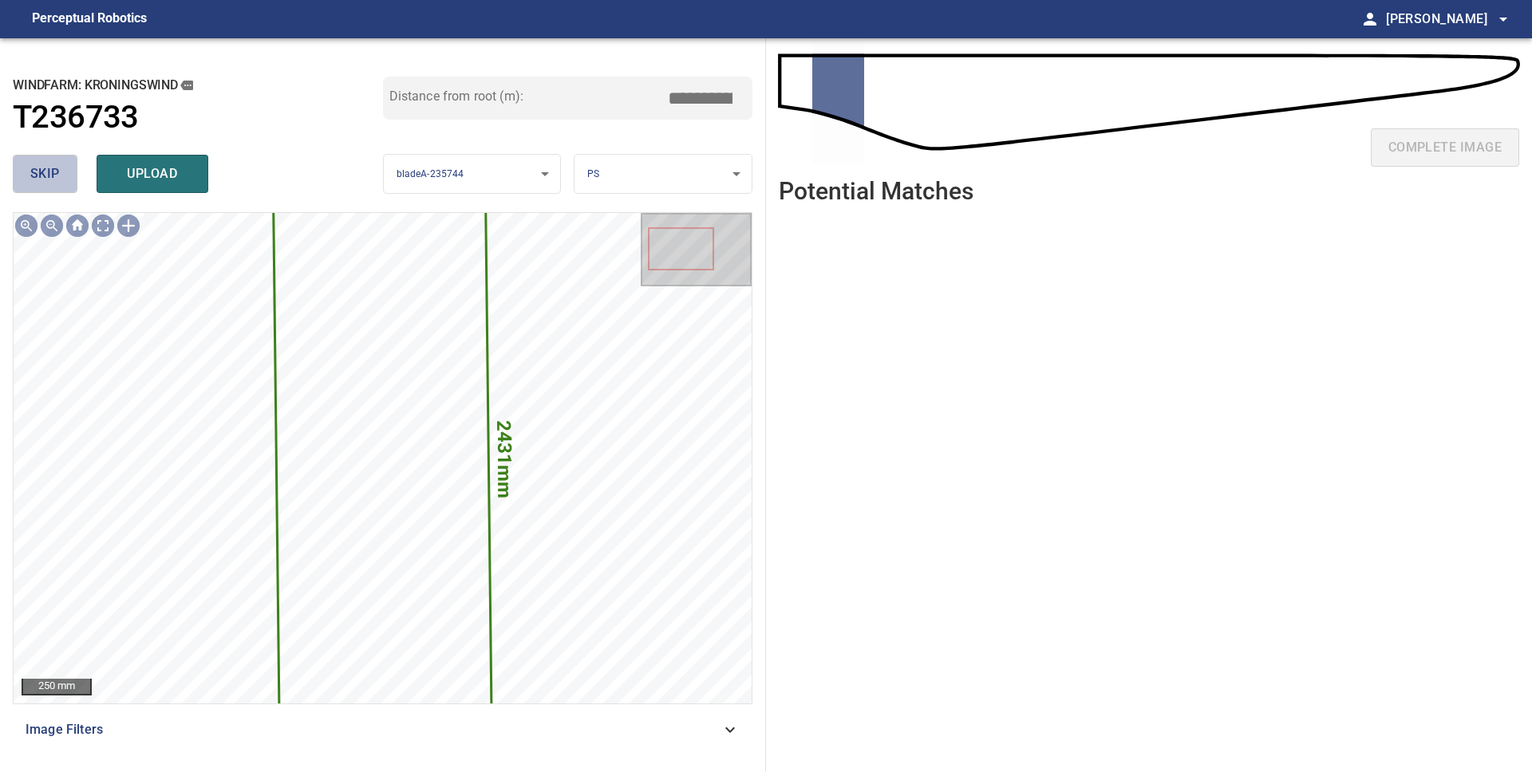
click at [48, 176] on span "skip" at bounding box center [45, 174] width 30 height 22
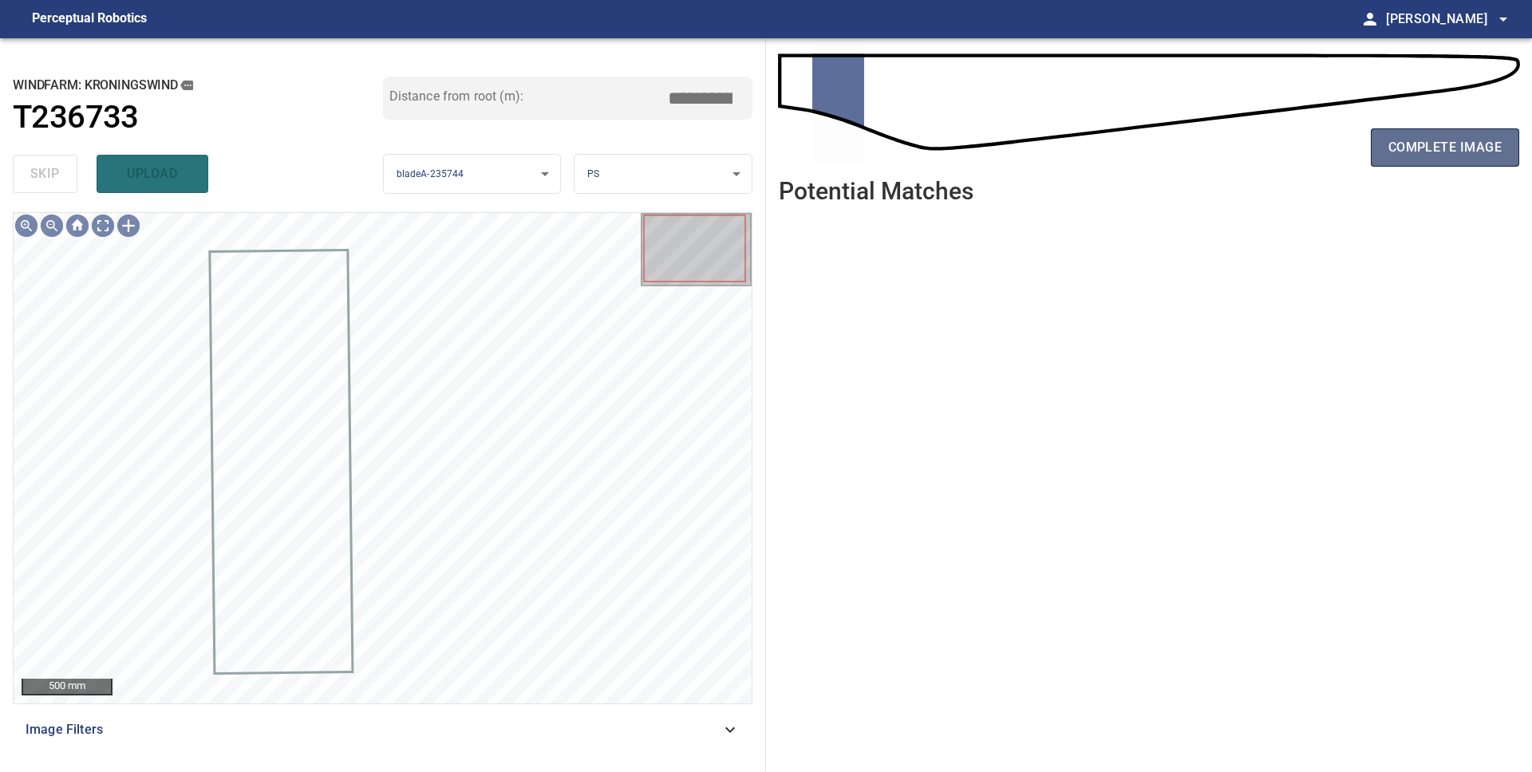
click at [1419, 163] on button "complete image" at bounding box center [1445, 147] width 148 height 38
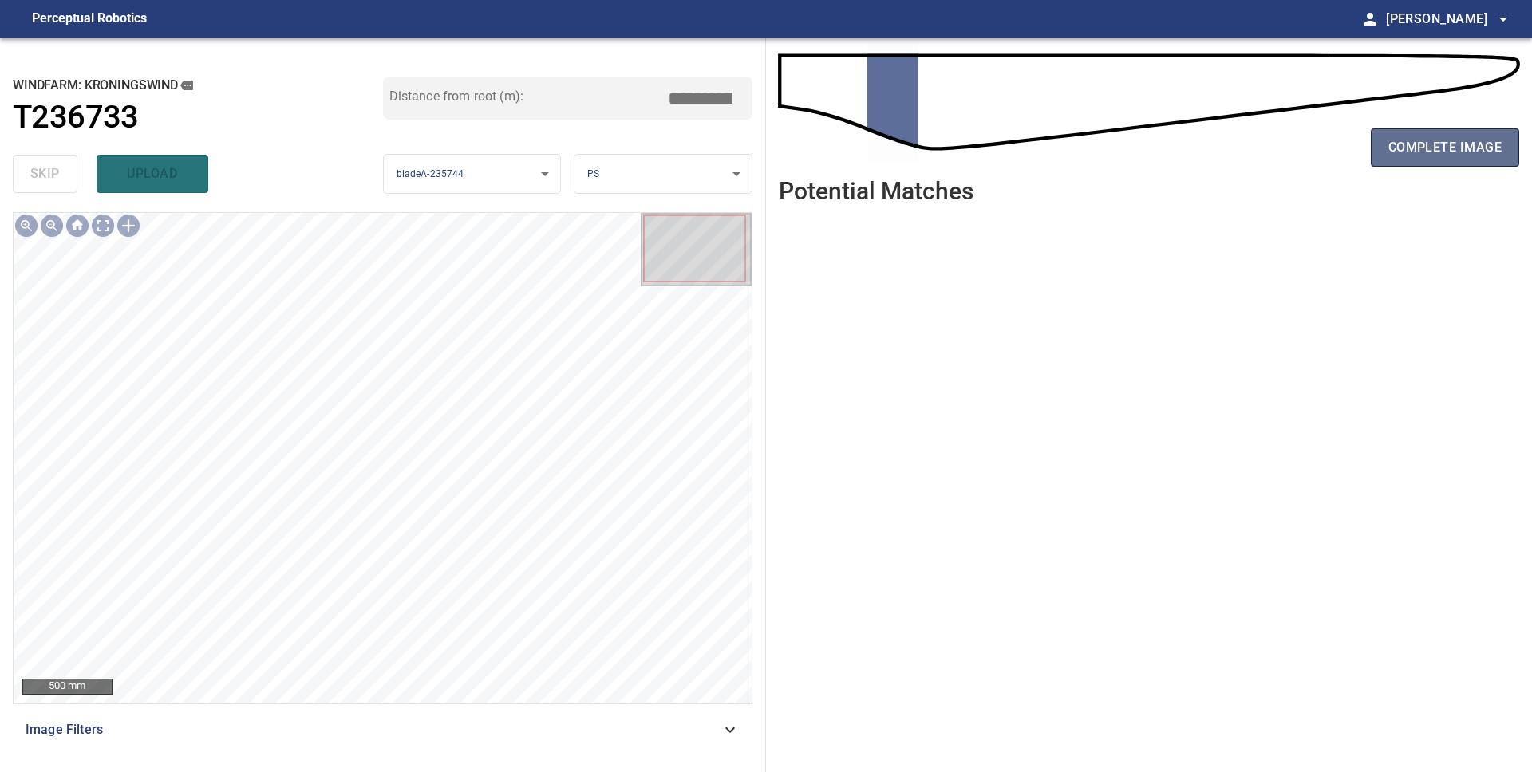
click at [1431, 144] on span "complete image" at bounding box center [1444, 147] width 113 height 22
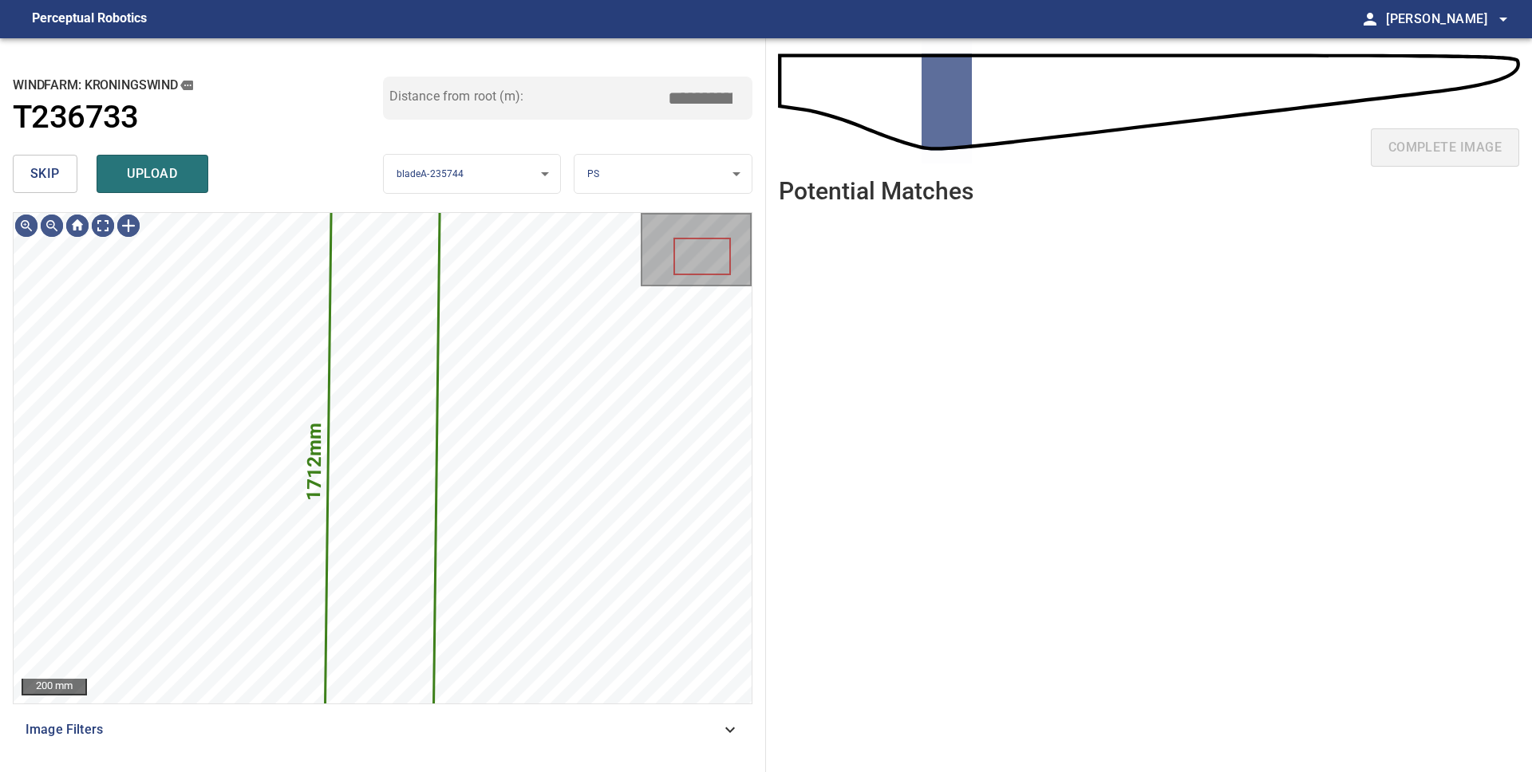
click at [61, 185] on button "skip" at bounding box center [45, 174] width 65 height 38
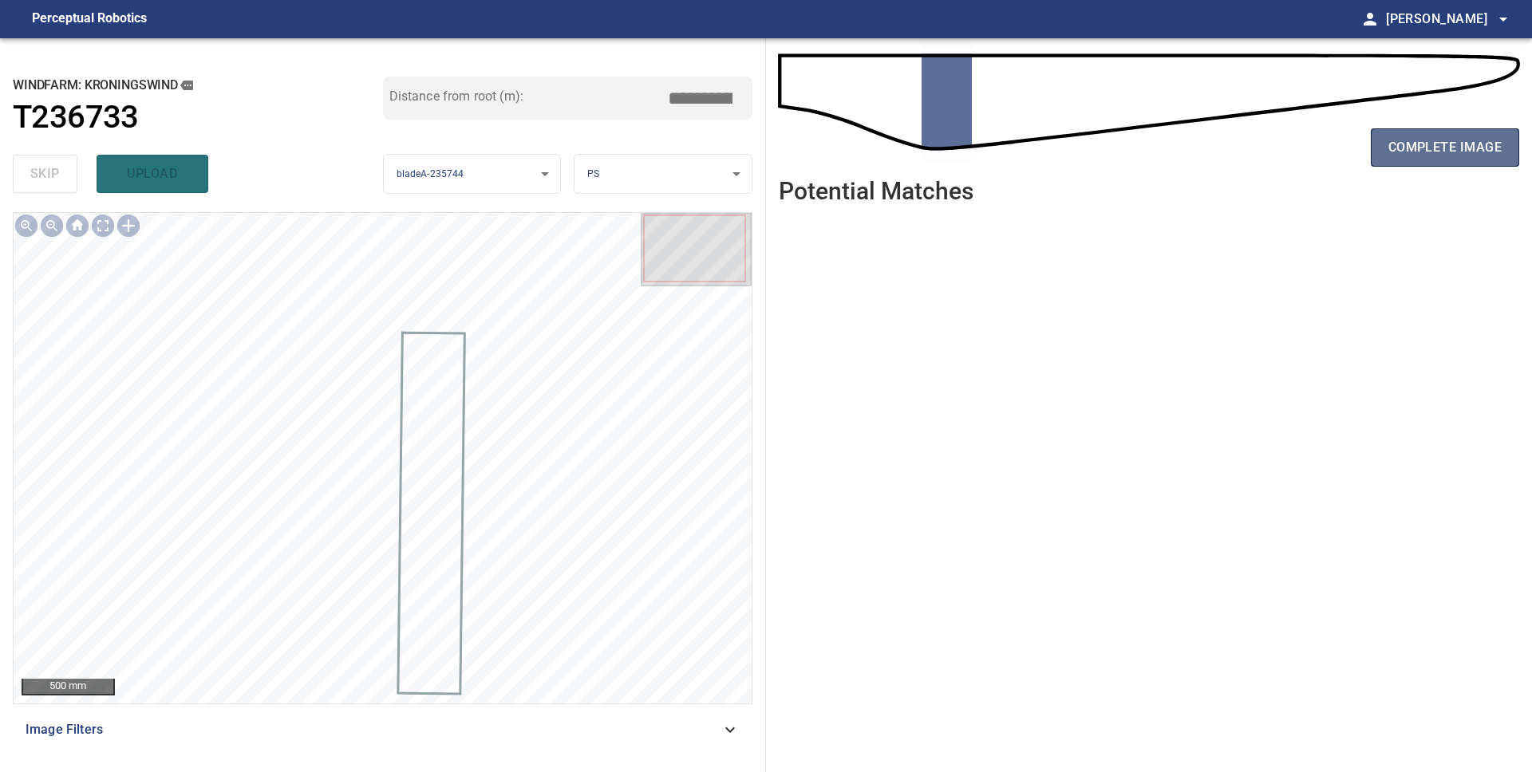
click at [1404, 149] on span "complete image" at bounding box center [1444, 147] width 113 height 22
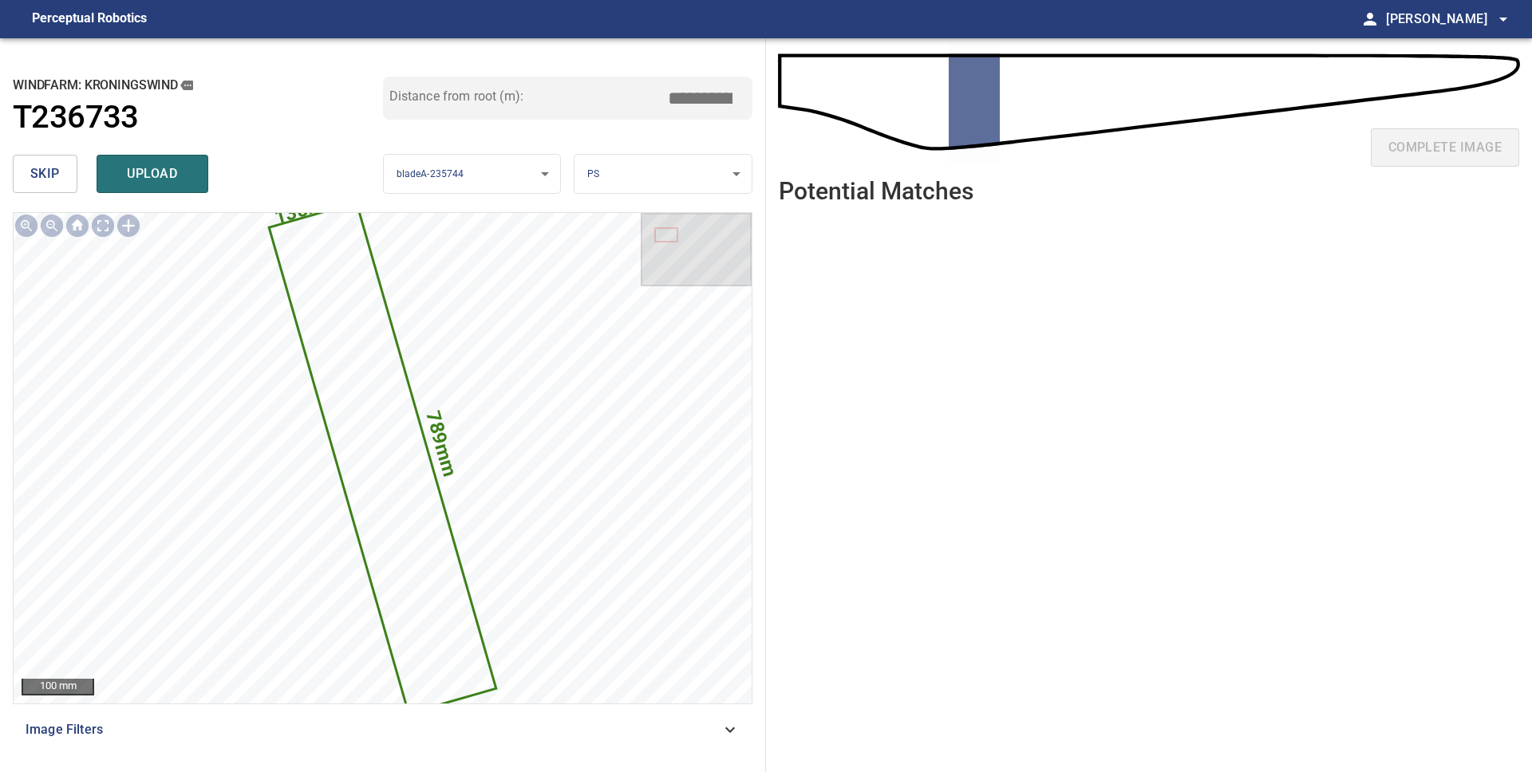
click at [62, 163] on button "skip" at bounding box center [45, 174] width 65 height 38
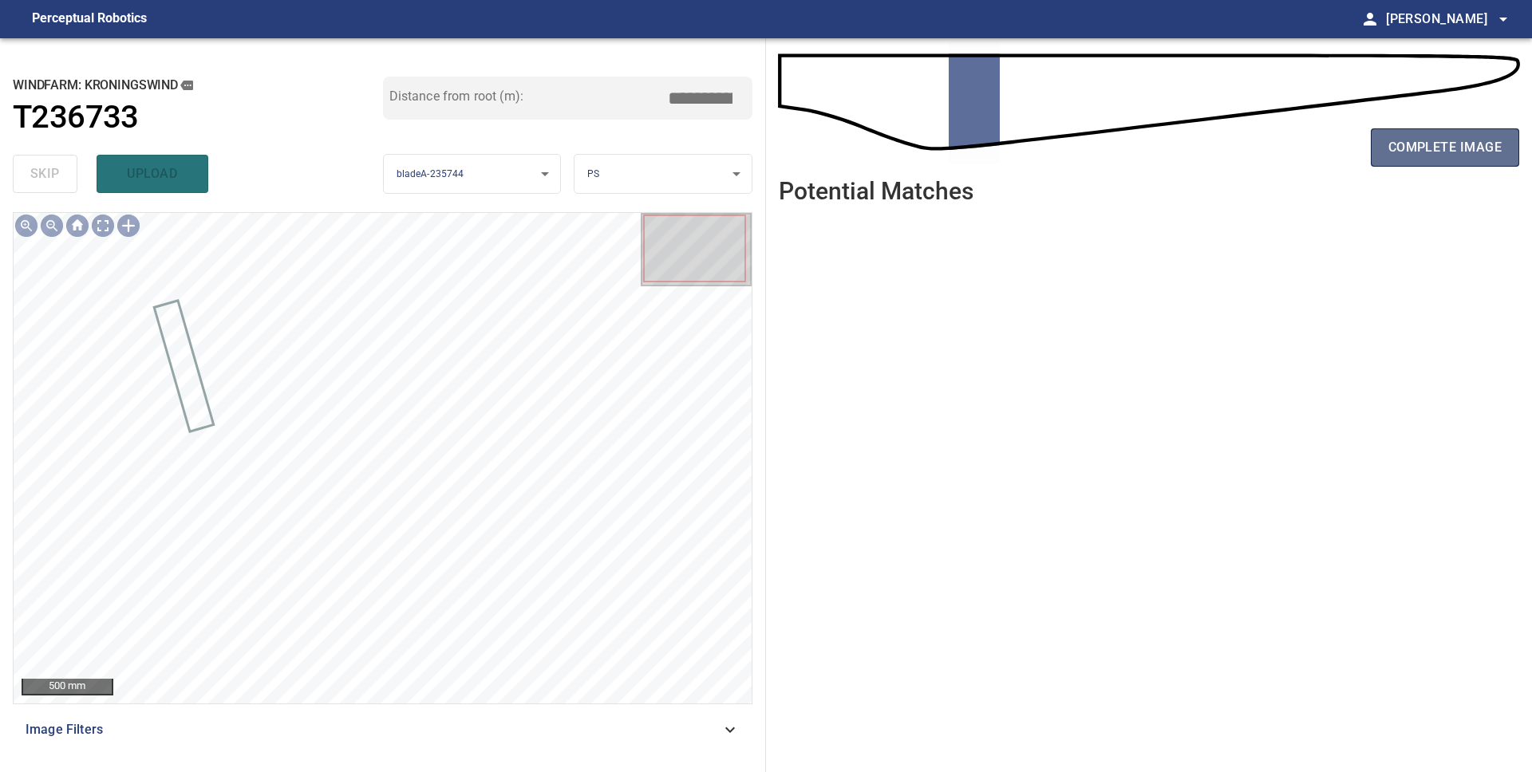
click at [1494, 149] on span "complete image" at bounding box center [1444, 147] width 113 height 22
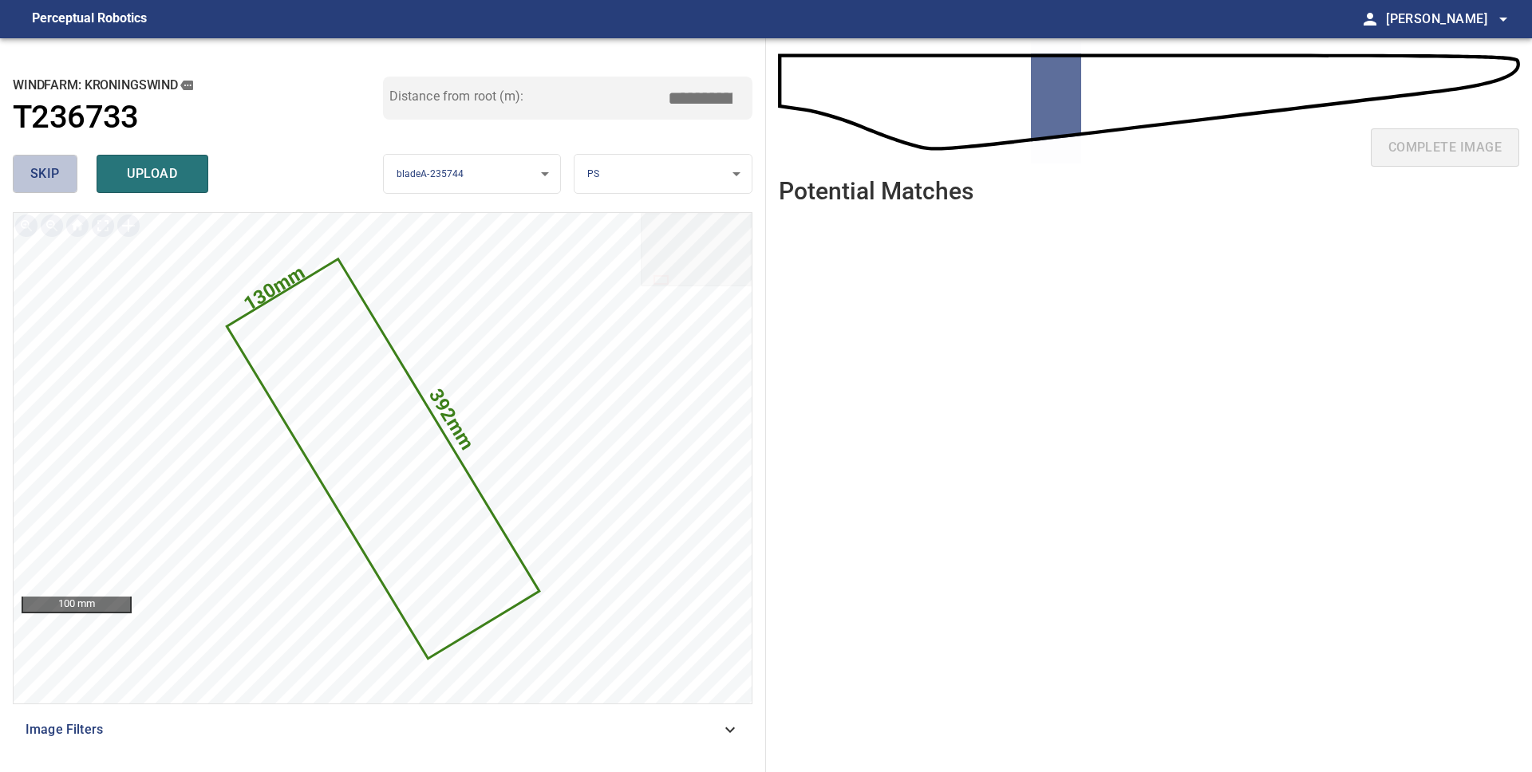
click at [30, 177] on span "skip" at bounding box center [45, 174] width 30 height 22
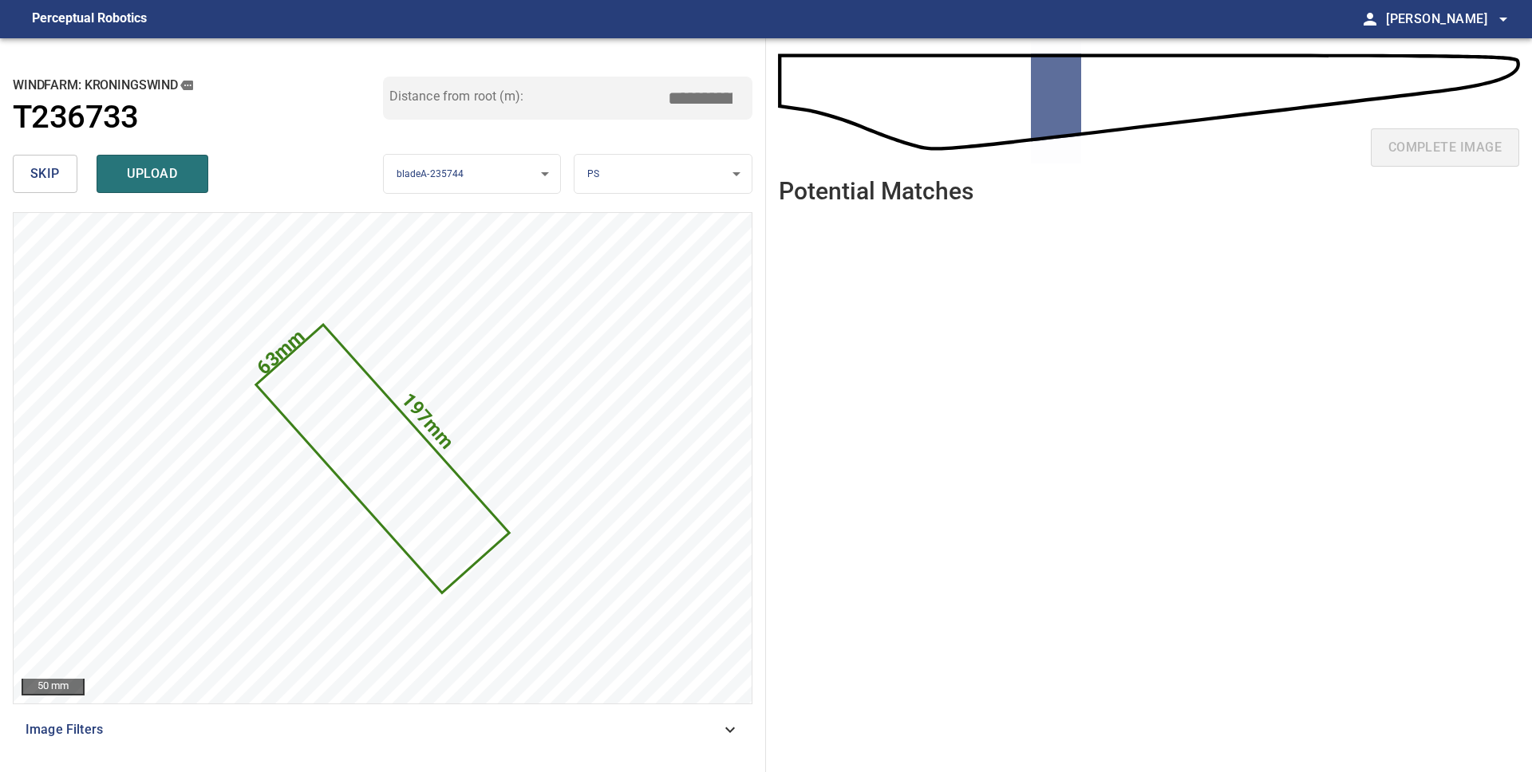
click at [31, 177] on span "skip" at bounding box center [45, 174] width 30 height 22
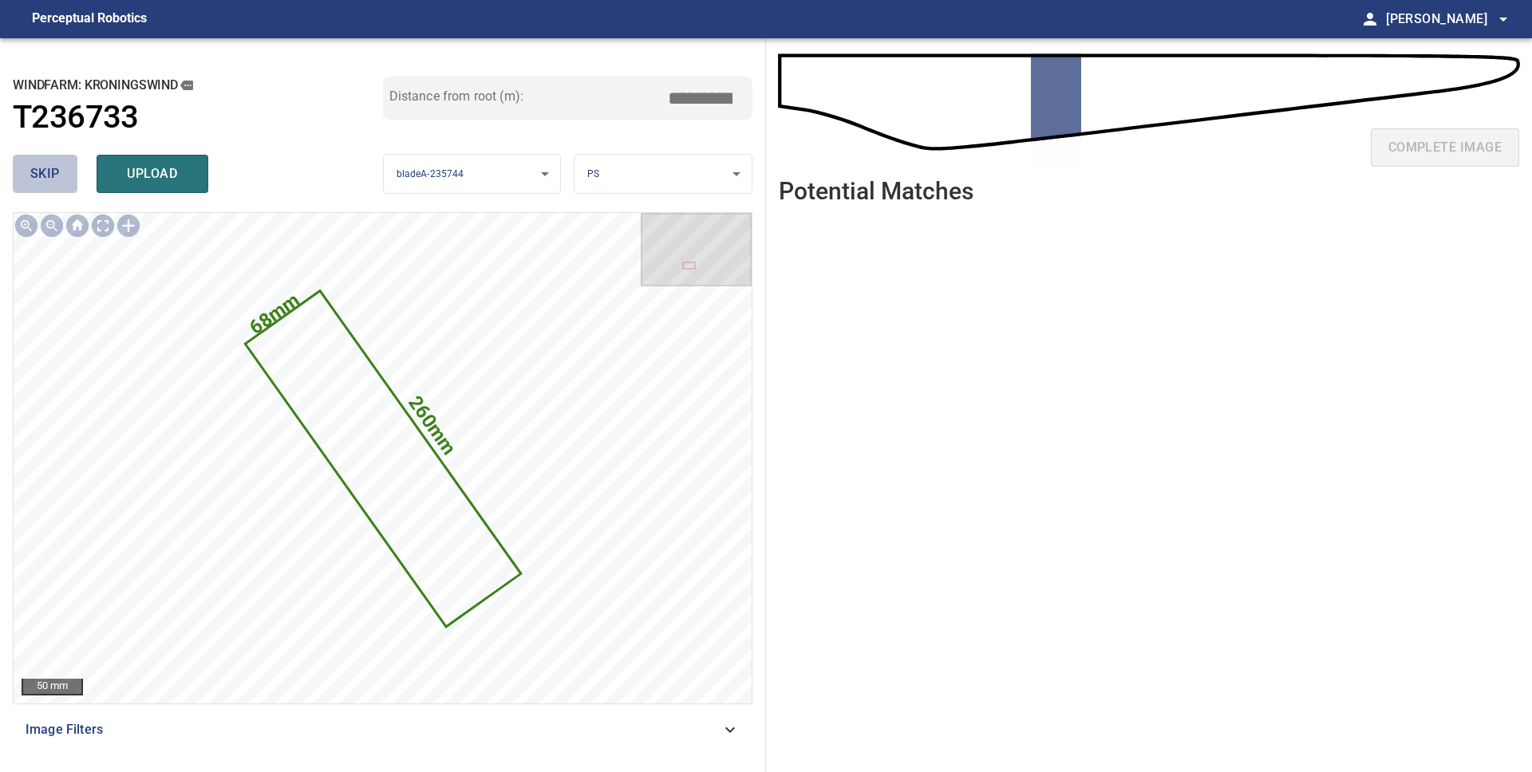
click at [31, 177] on span "skip" at bounding box center [45, 174] width 30 height 22
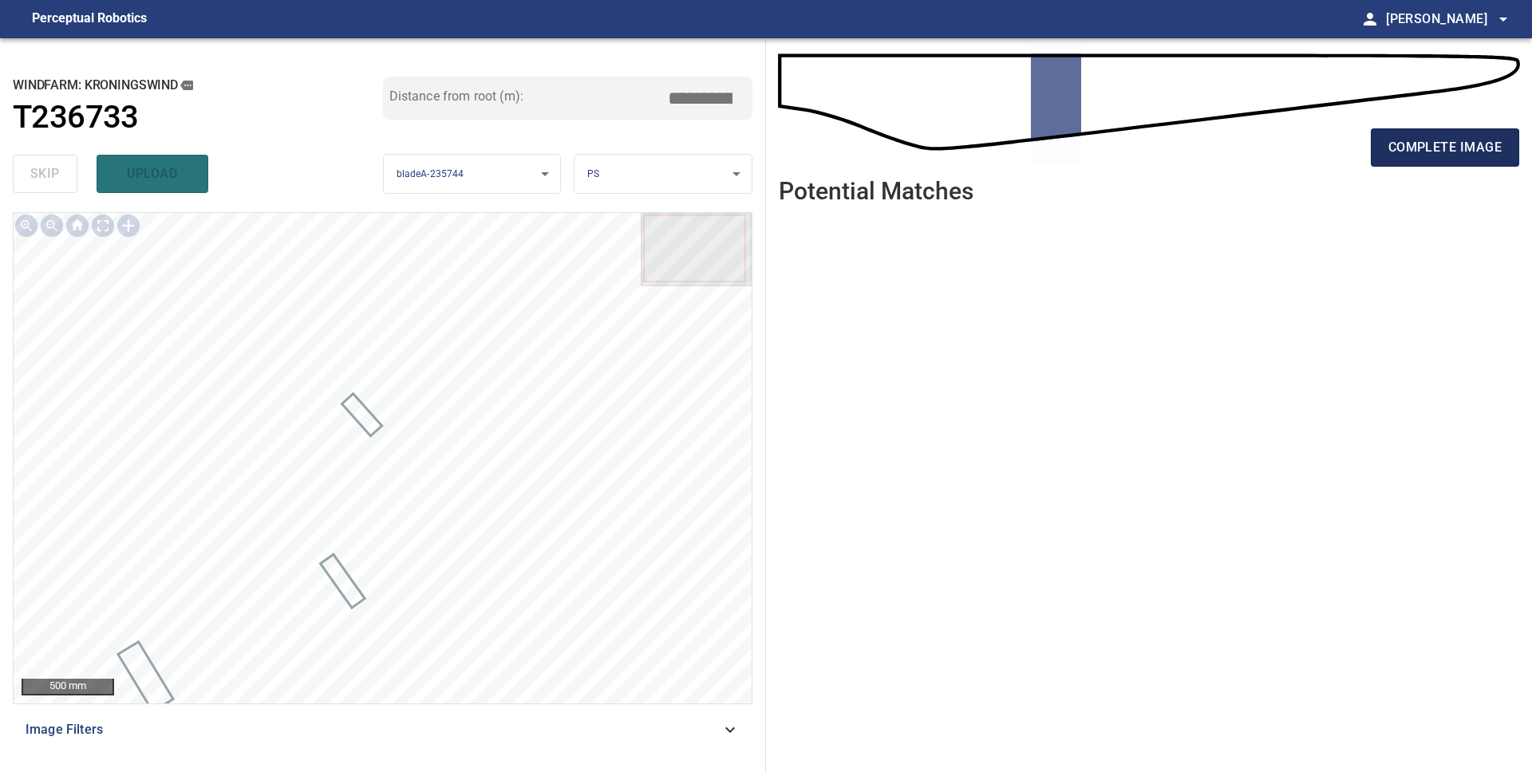
click at [1468, 144] on span "complete image" at bounding box center [1444, 147] width 113 height 22
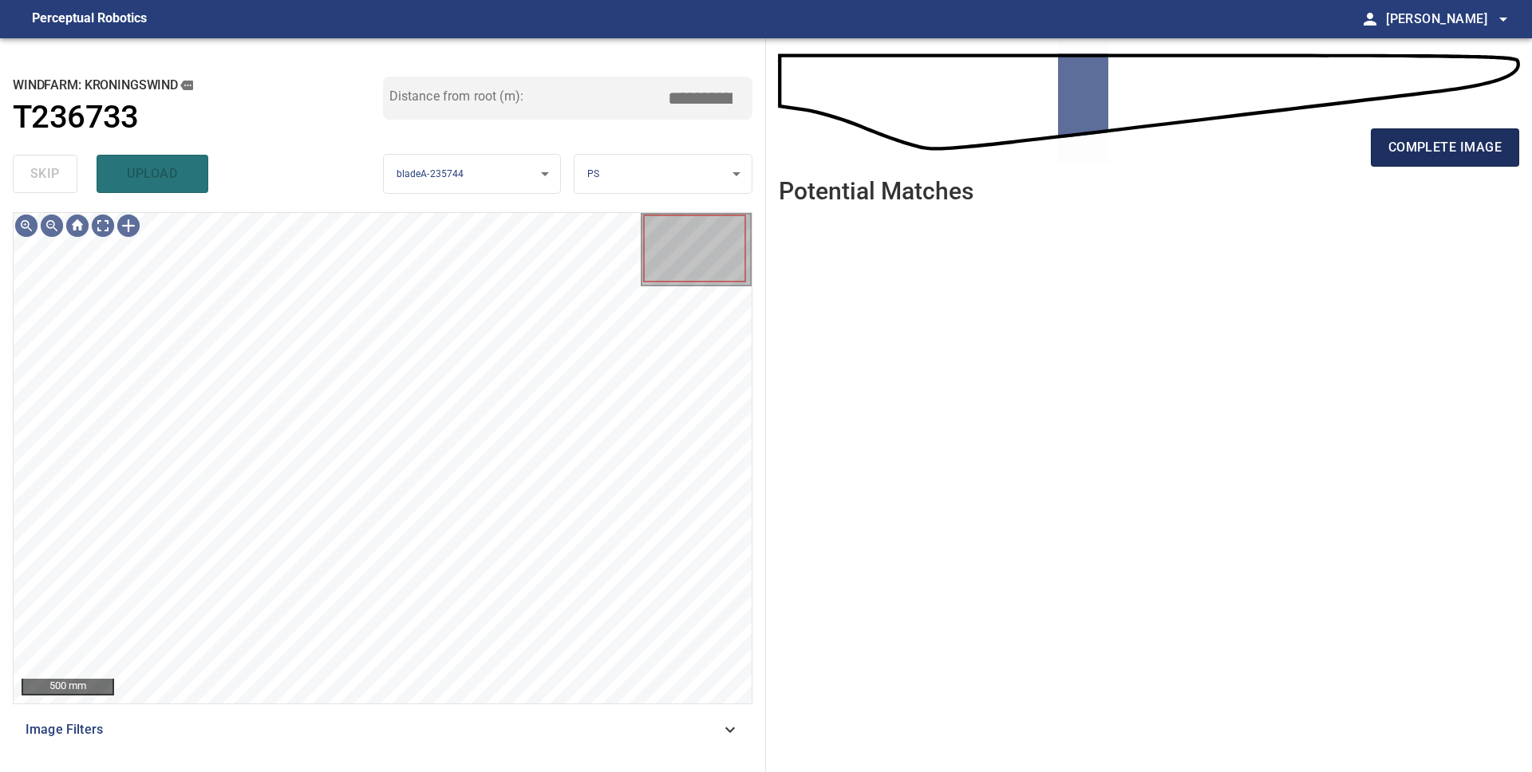
click at [1482, 144] on span "complete image" at bounding box center [1444, 147] width 113 height 22
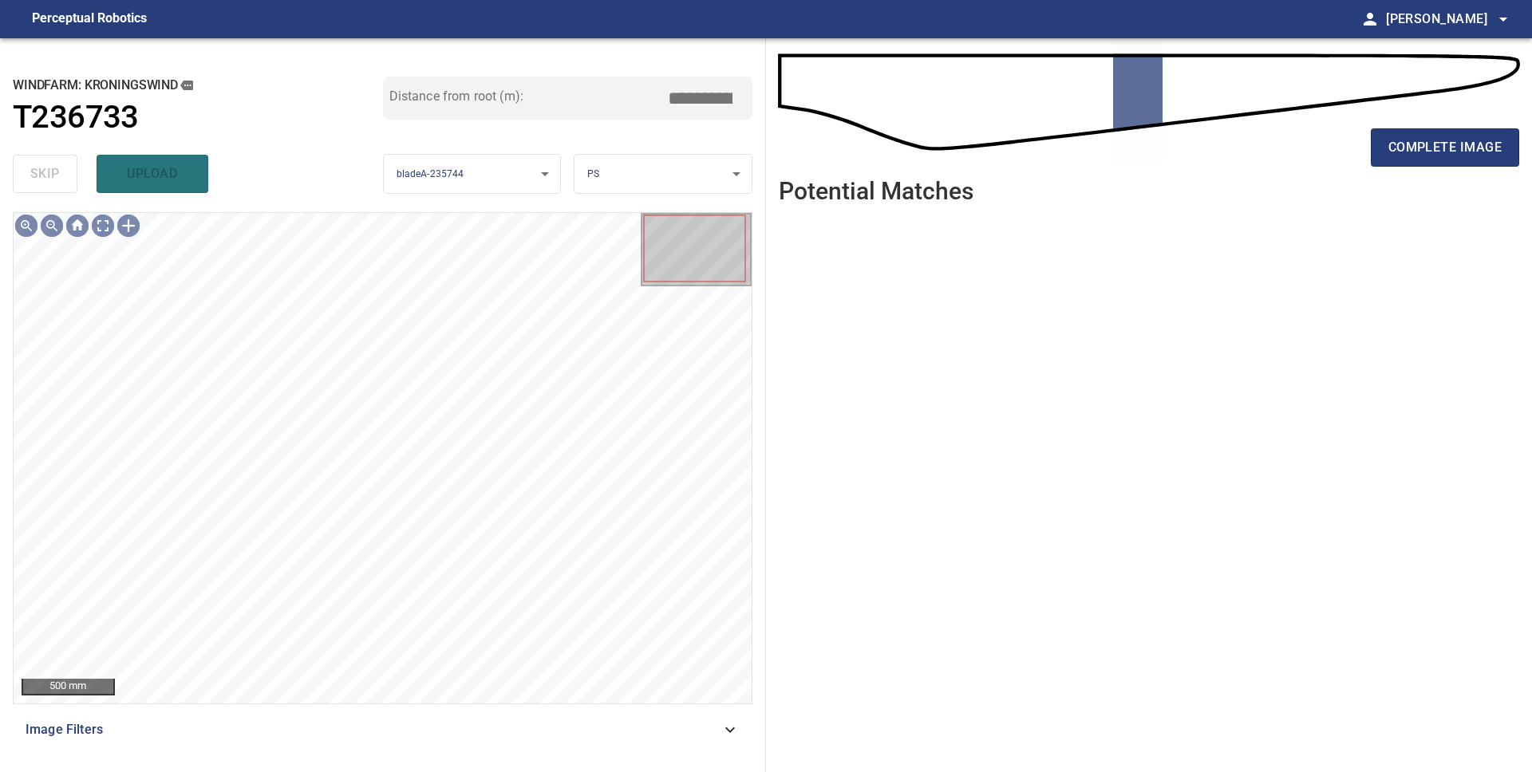
click at [1482, 144] on span "complete image" at bounding box center [1444, 147] width 113 height 22
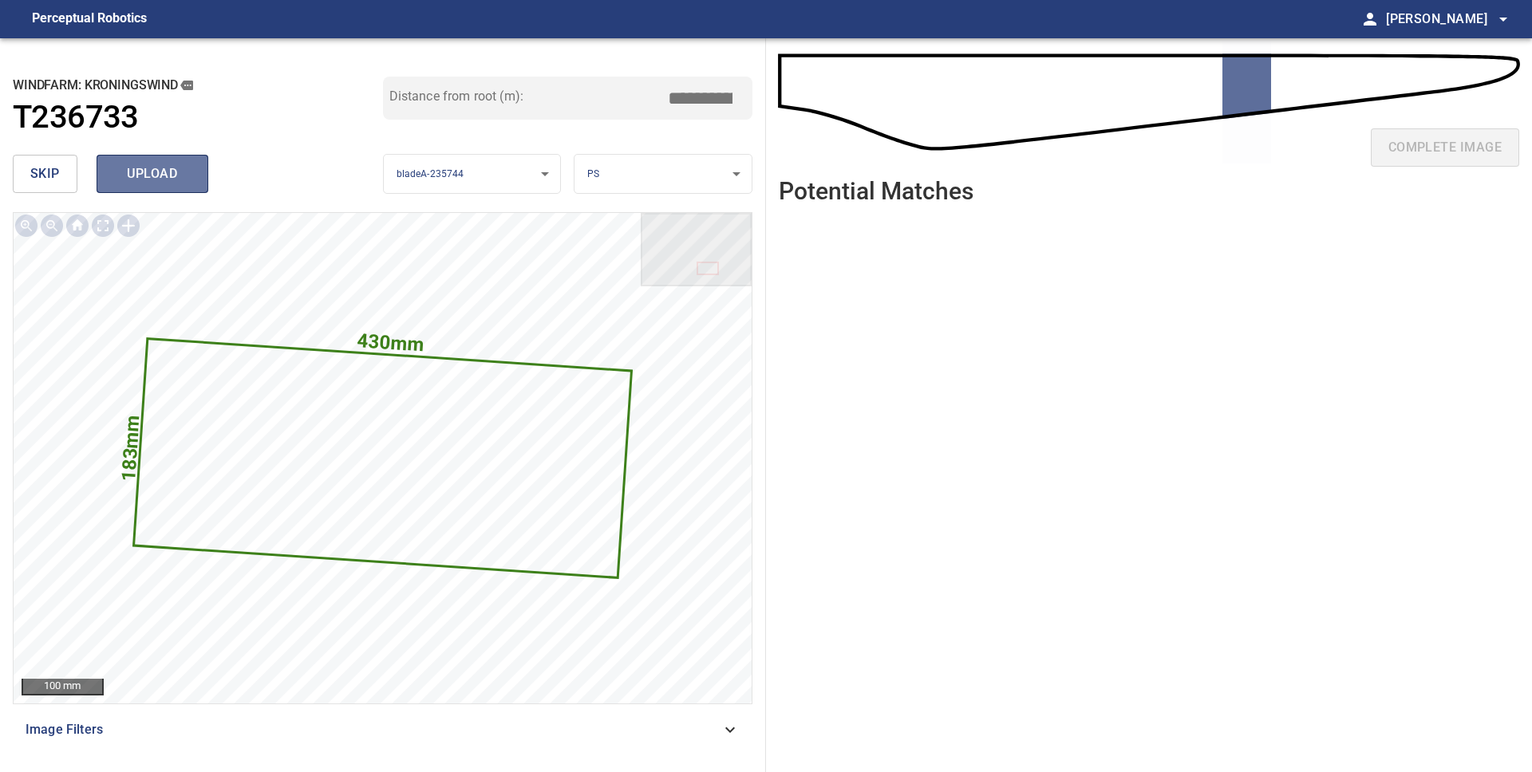
click at [148, 176] on span "upload" at bounding box center [152, 174] width 77 height 22
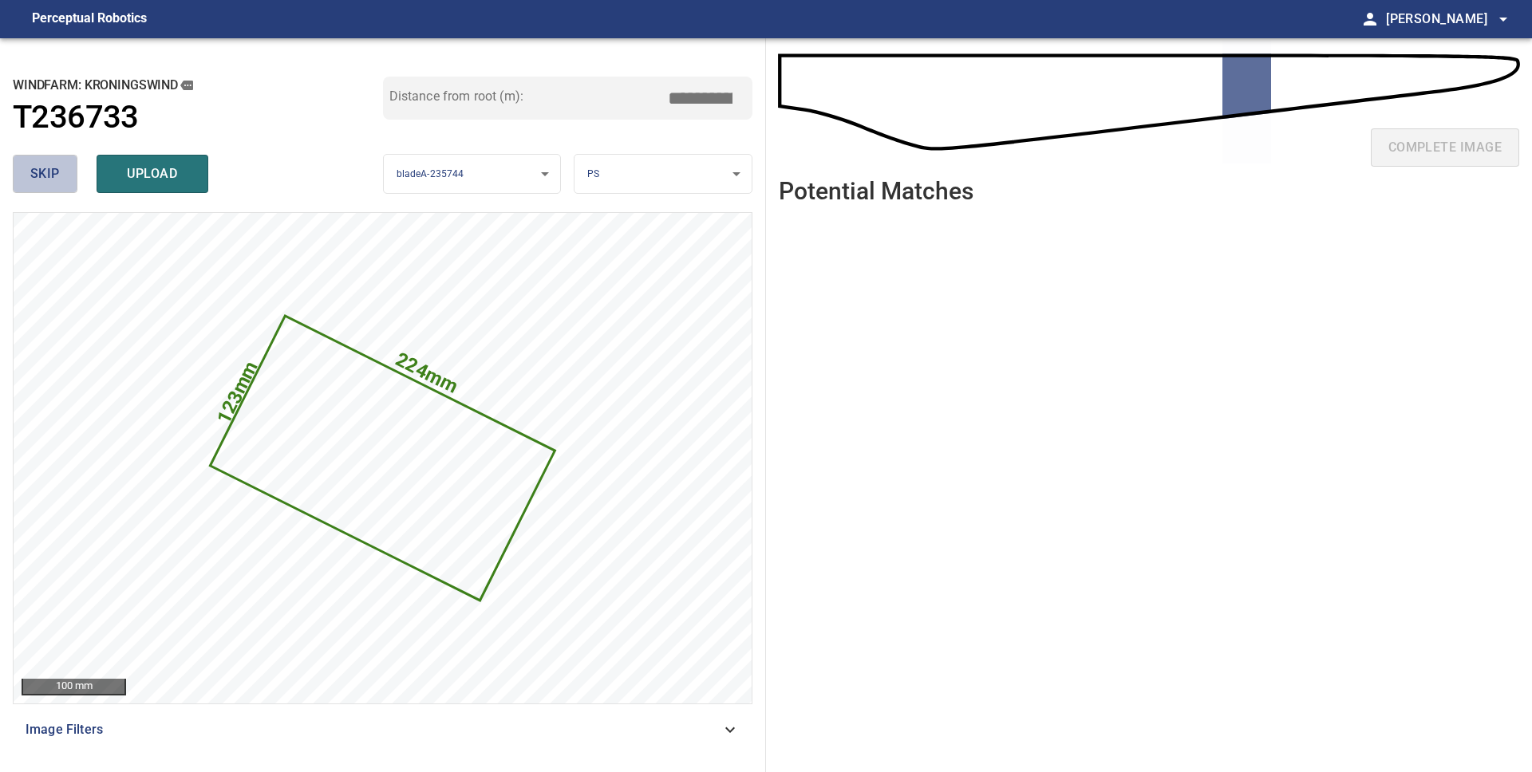
click at [46, 173] on span "skip" at bounding box center [45, 174] width 30 height 22
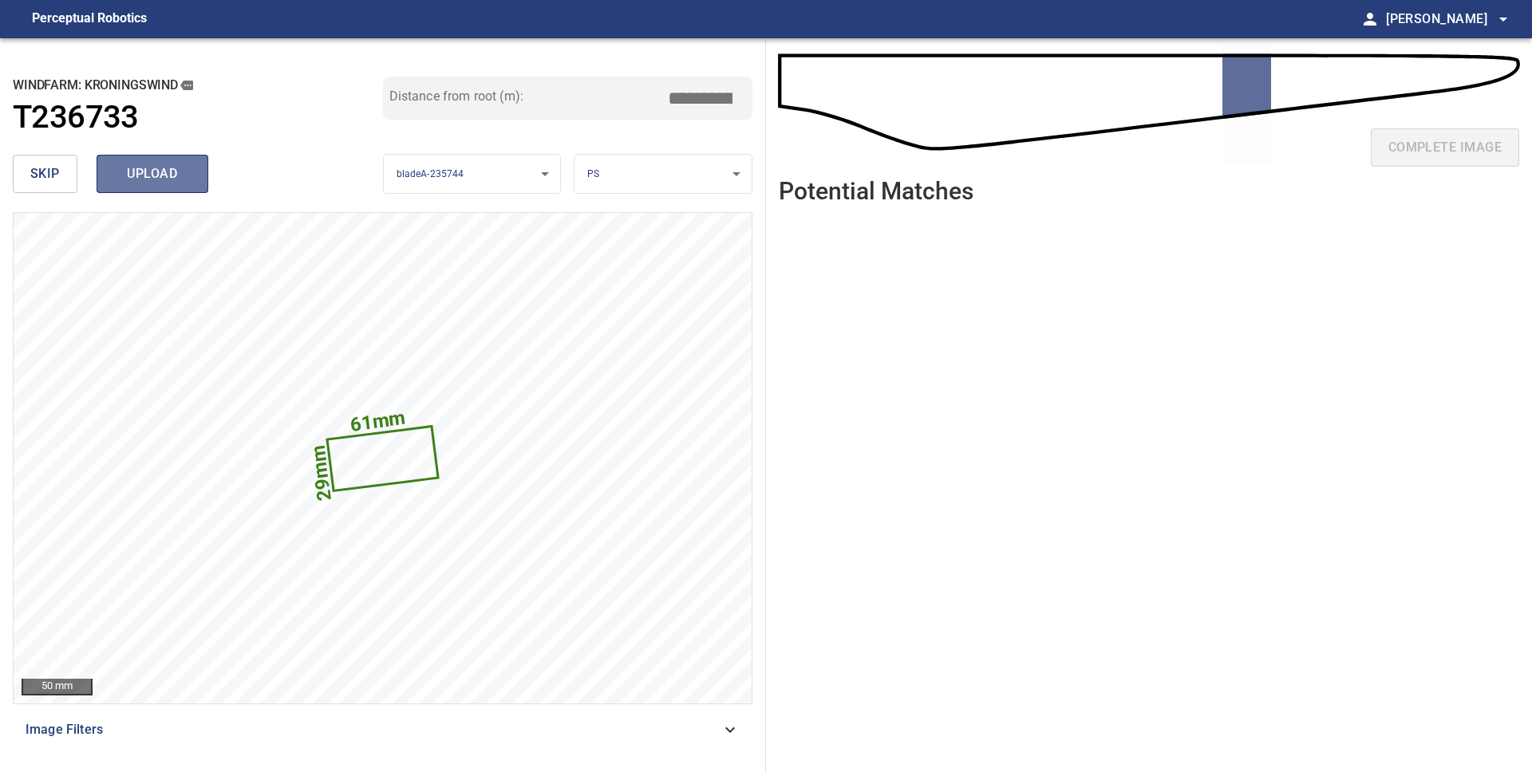
click at [118, 174] on span "upload" at bounding box center [152, 174] width 77 height 22
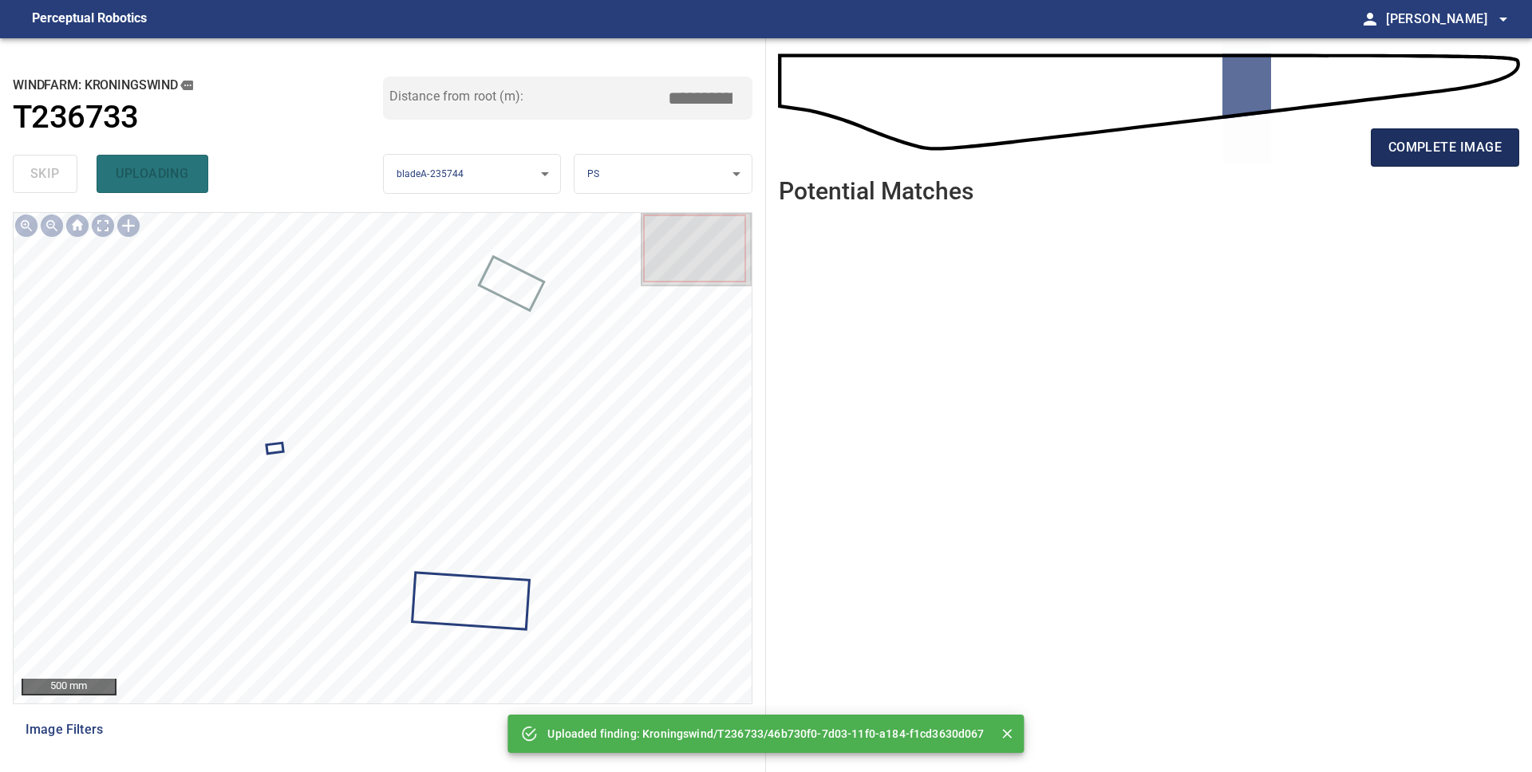
click at [1417, 152] on span "complete image" at bounding box center [1444, 147] width 113 height 22
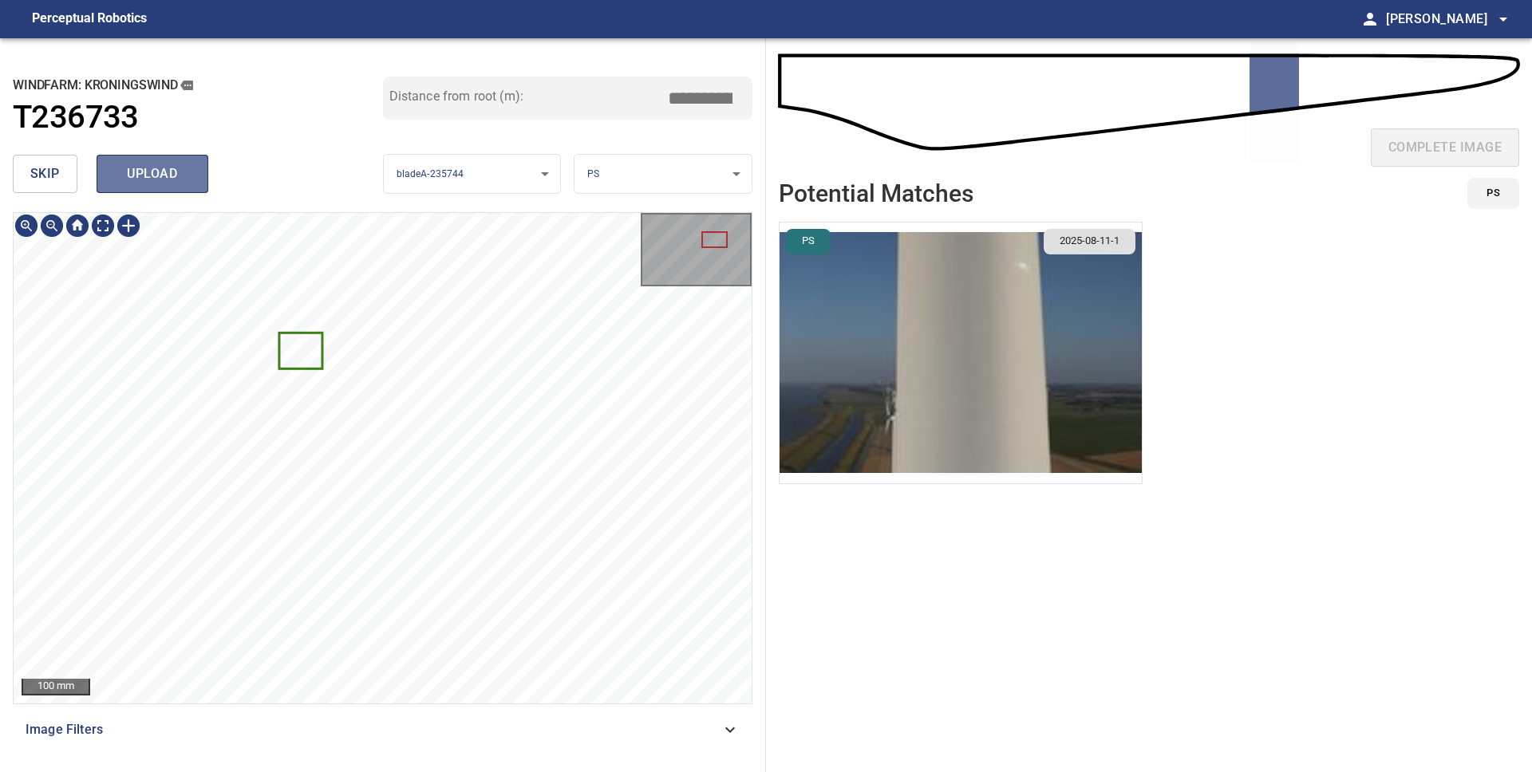
click at [142, 173] on span "upload" at bounding box center [152, 174] width 77 height 22
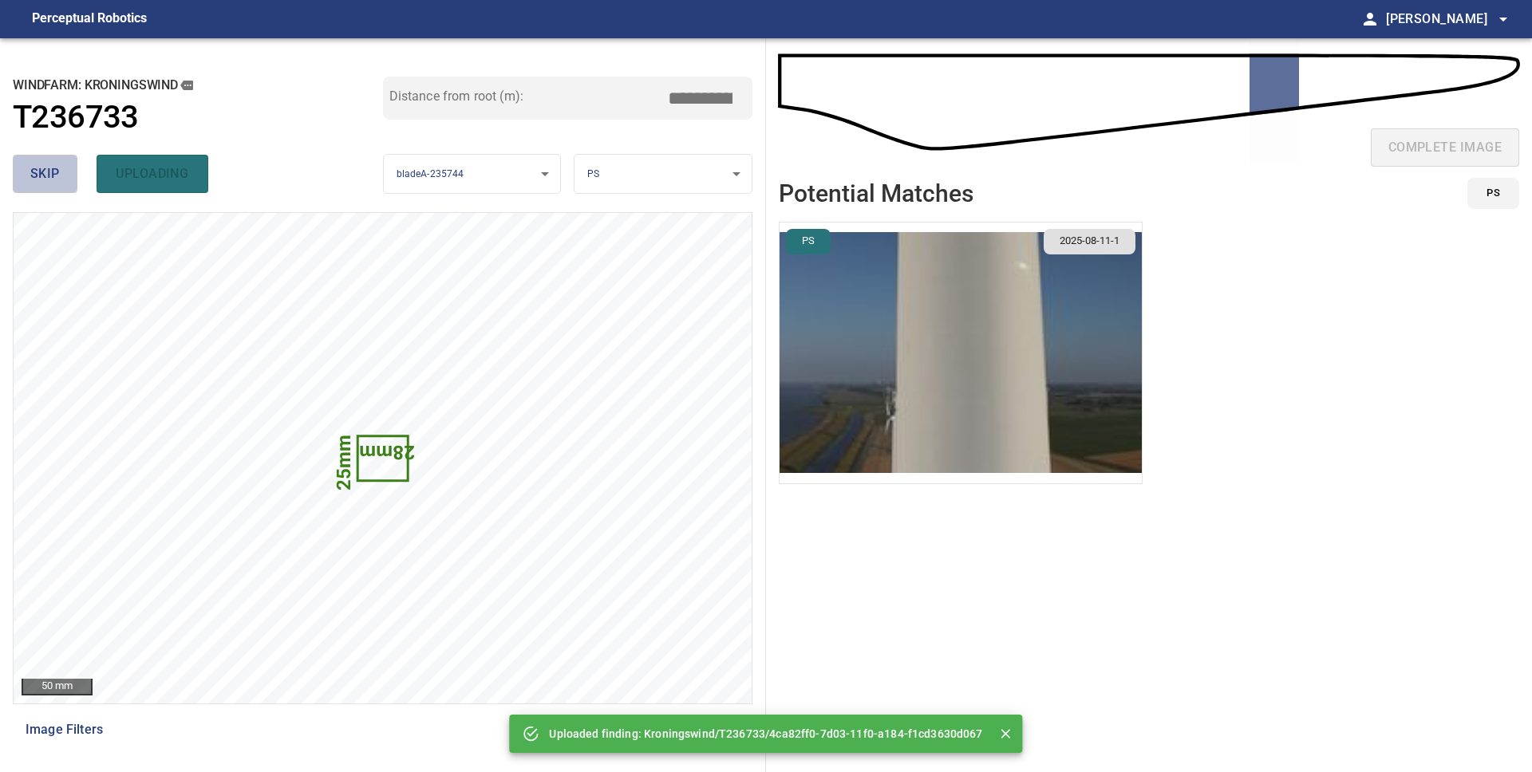
click at [33, 182] on span "skip" at bounding box center [45, 174] width 30 height 22
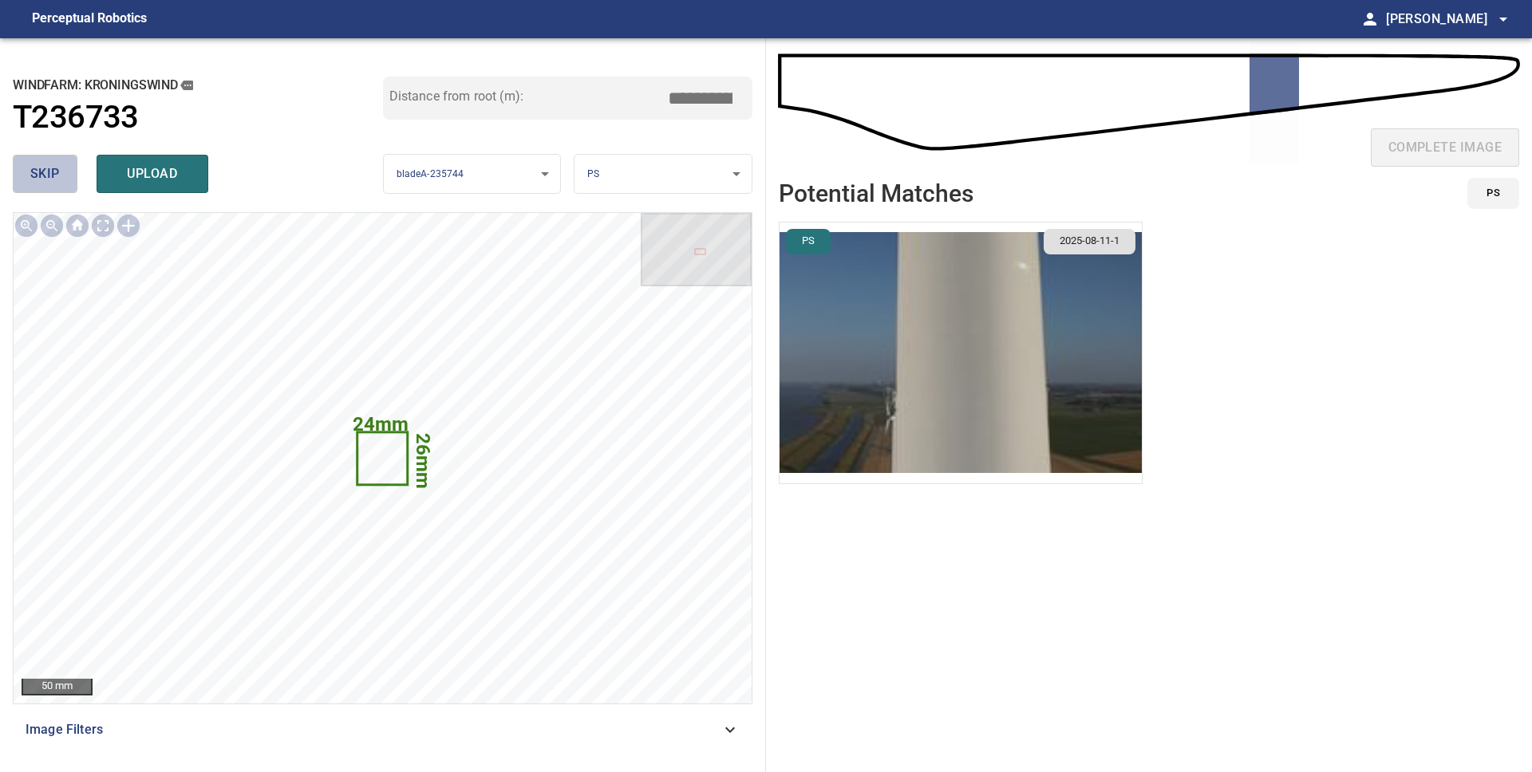
click at [35, 180] on span "skip" at bounding box center [45, 174] width 30 height 22
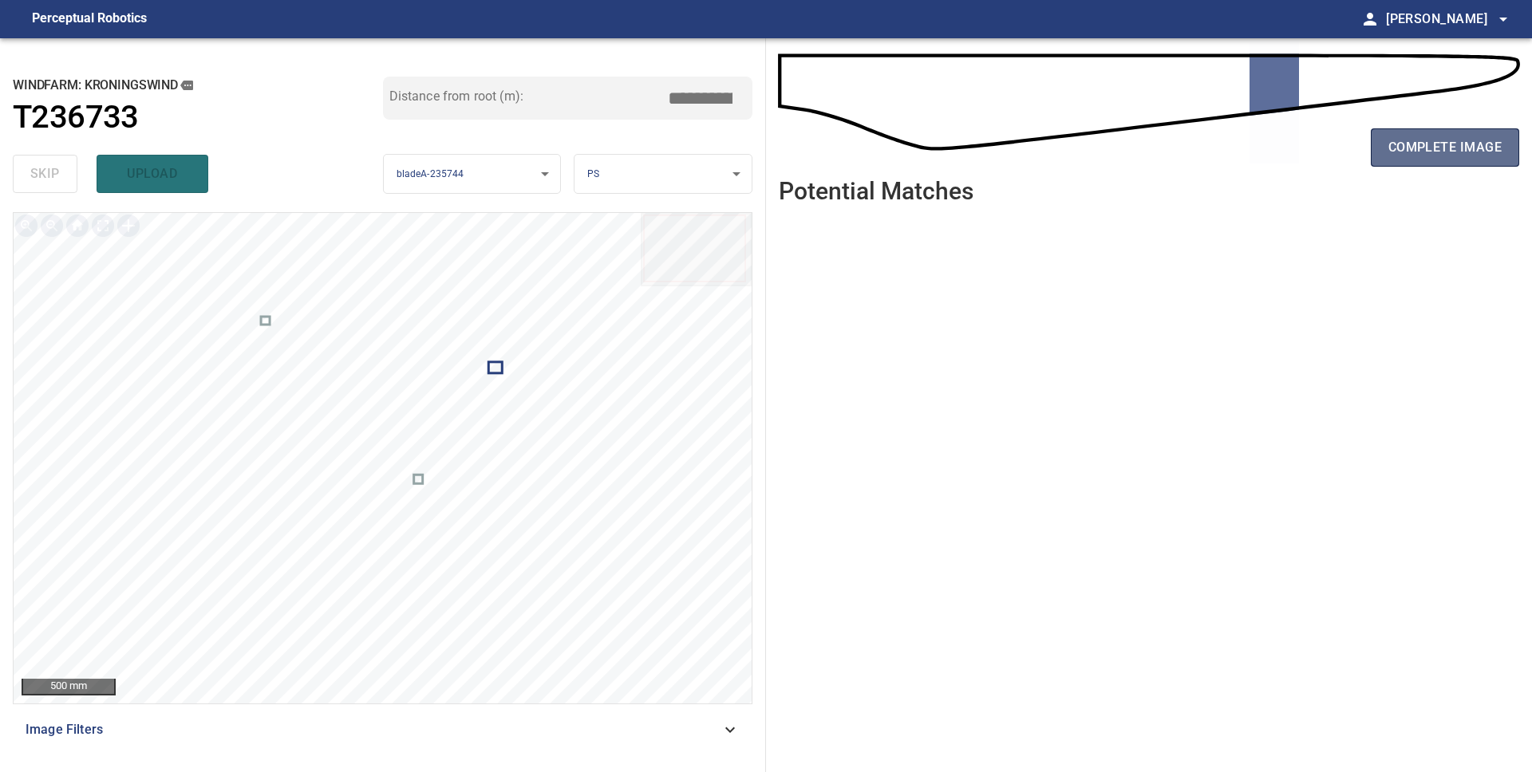
click at [1445, 155] on span "complete image" at bounding box center [1444, 147] width 113 height 22
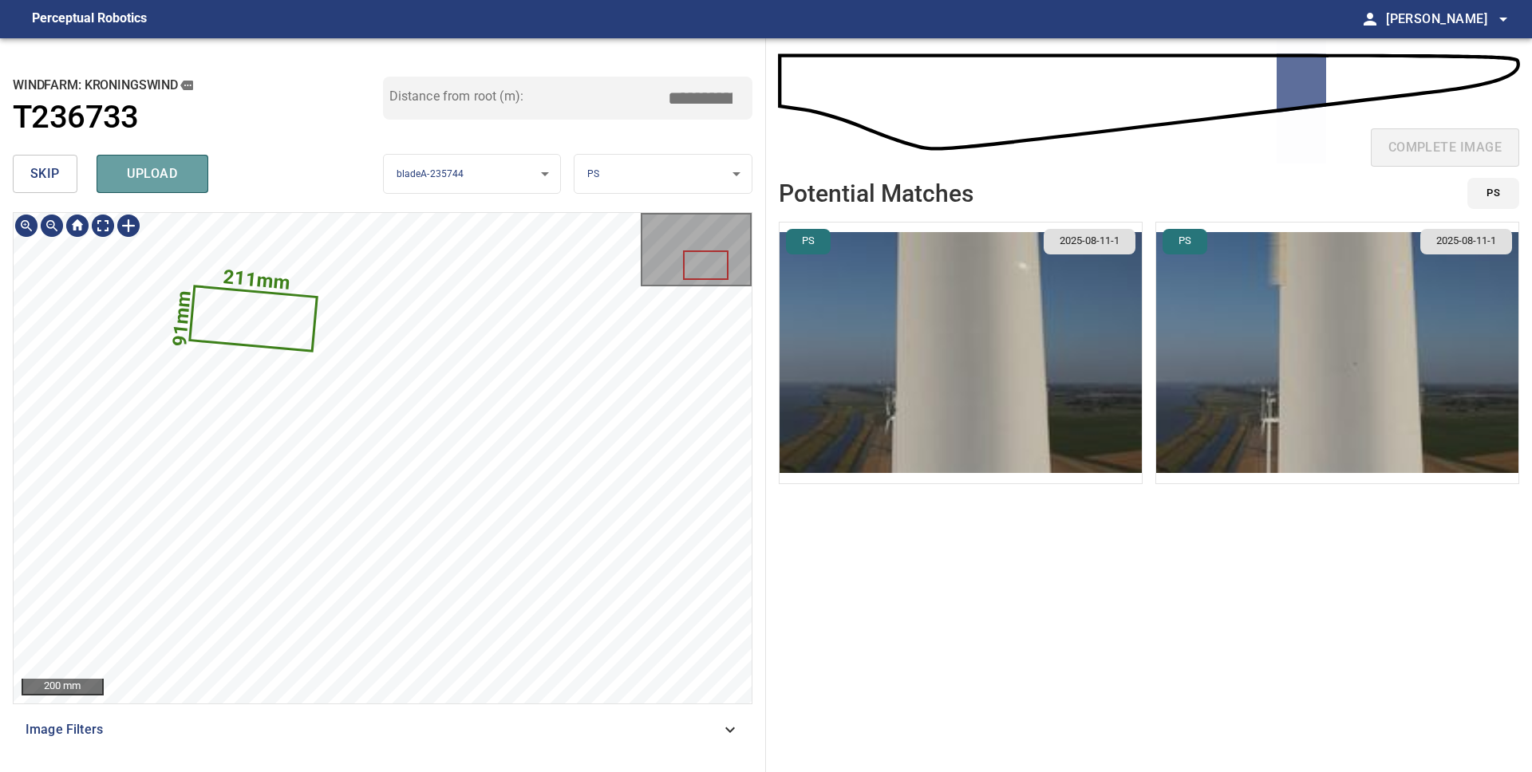
click at [152, 182] on span "upload" at bounding box center [152, 174] width 77 height 22
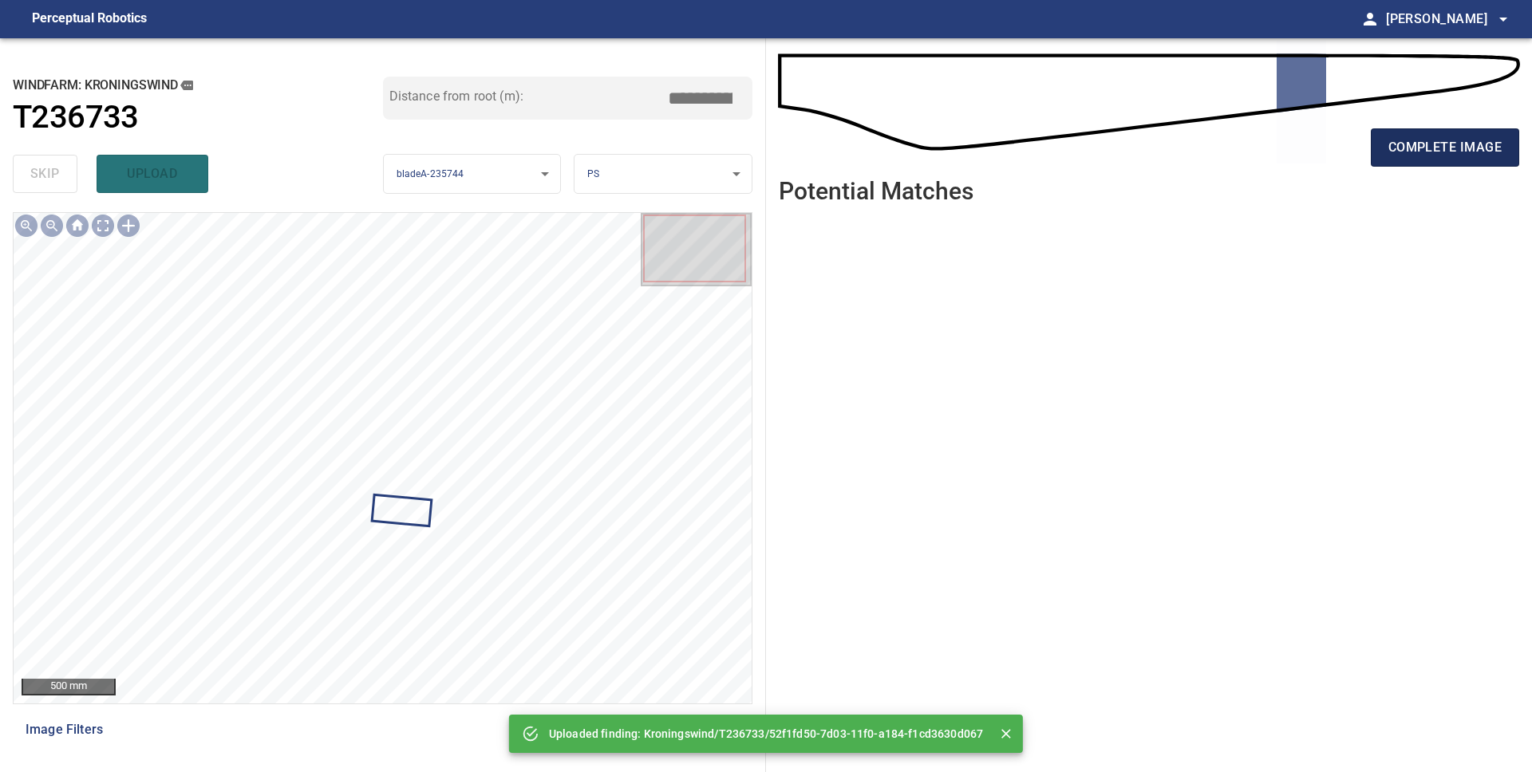
click at [1458, 142] on span "complete image" at bounding box center [1444, 147] width 113 height 22
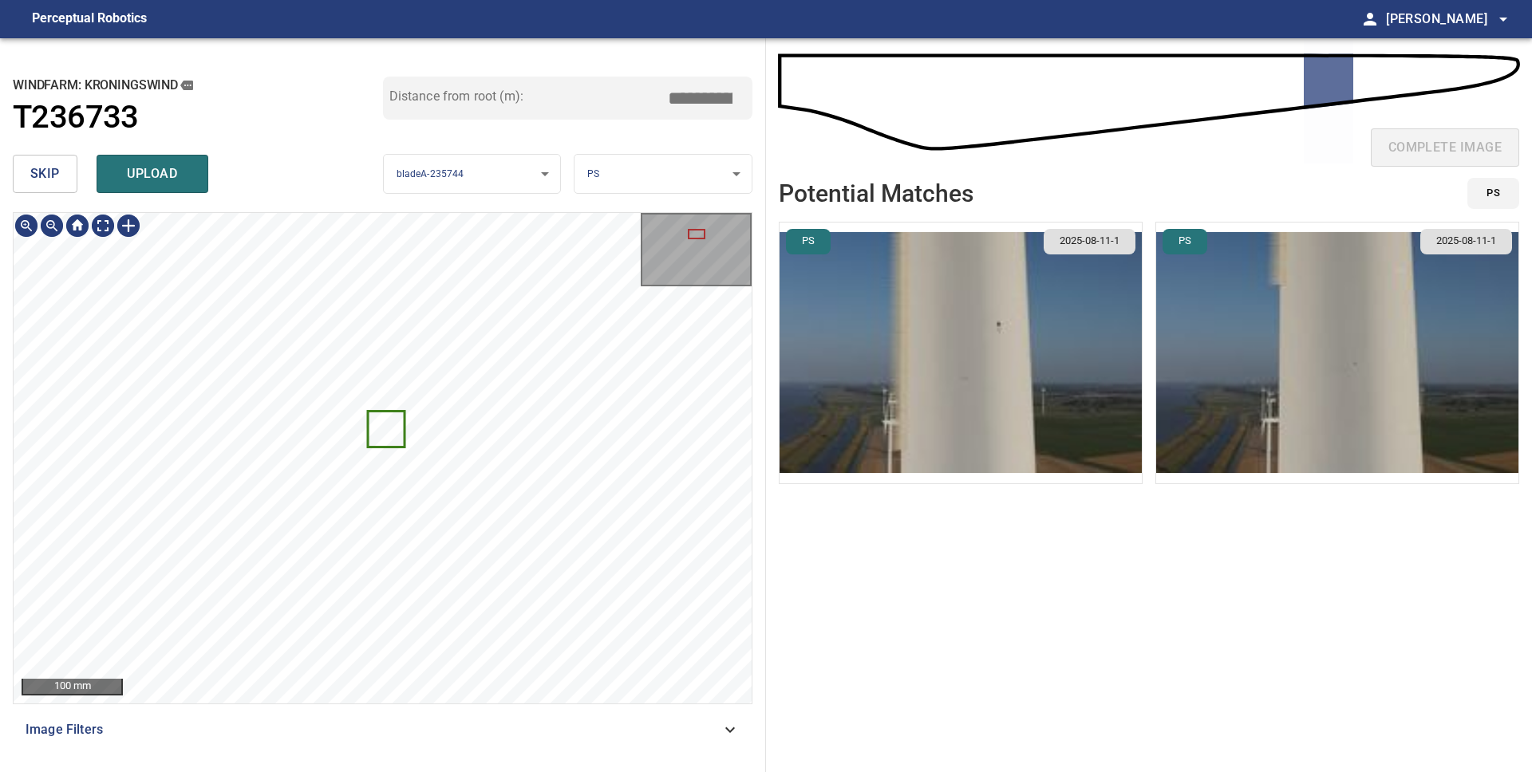
click at [1013, 347] on img "button" at bounding box center [961, 353] width 362 height 261
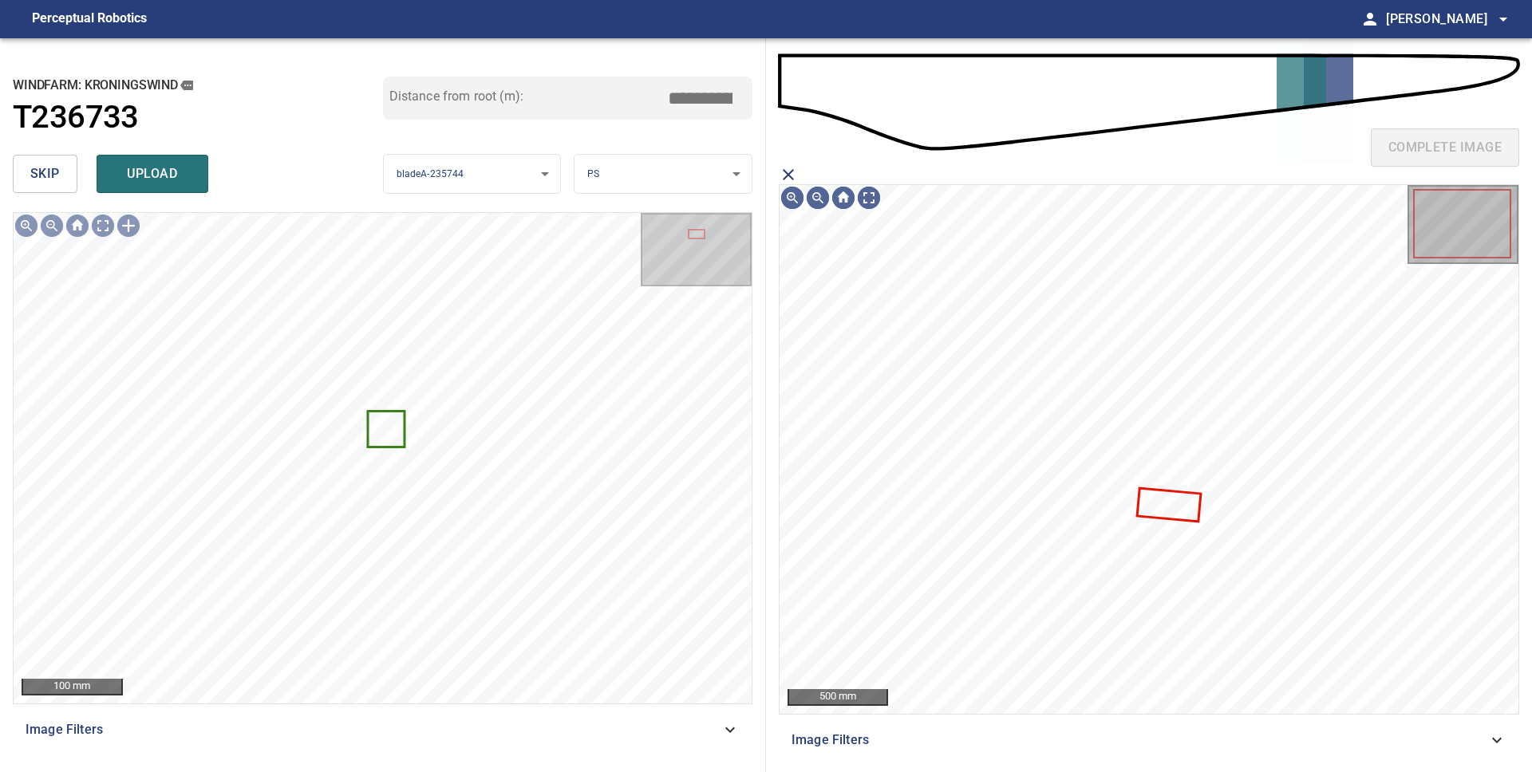
click at [784, 178] on icon "close matching imageResolution:" at bounding box center [788, 174] width 11 height 11
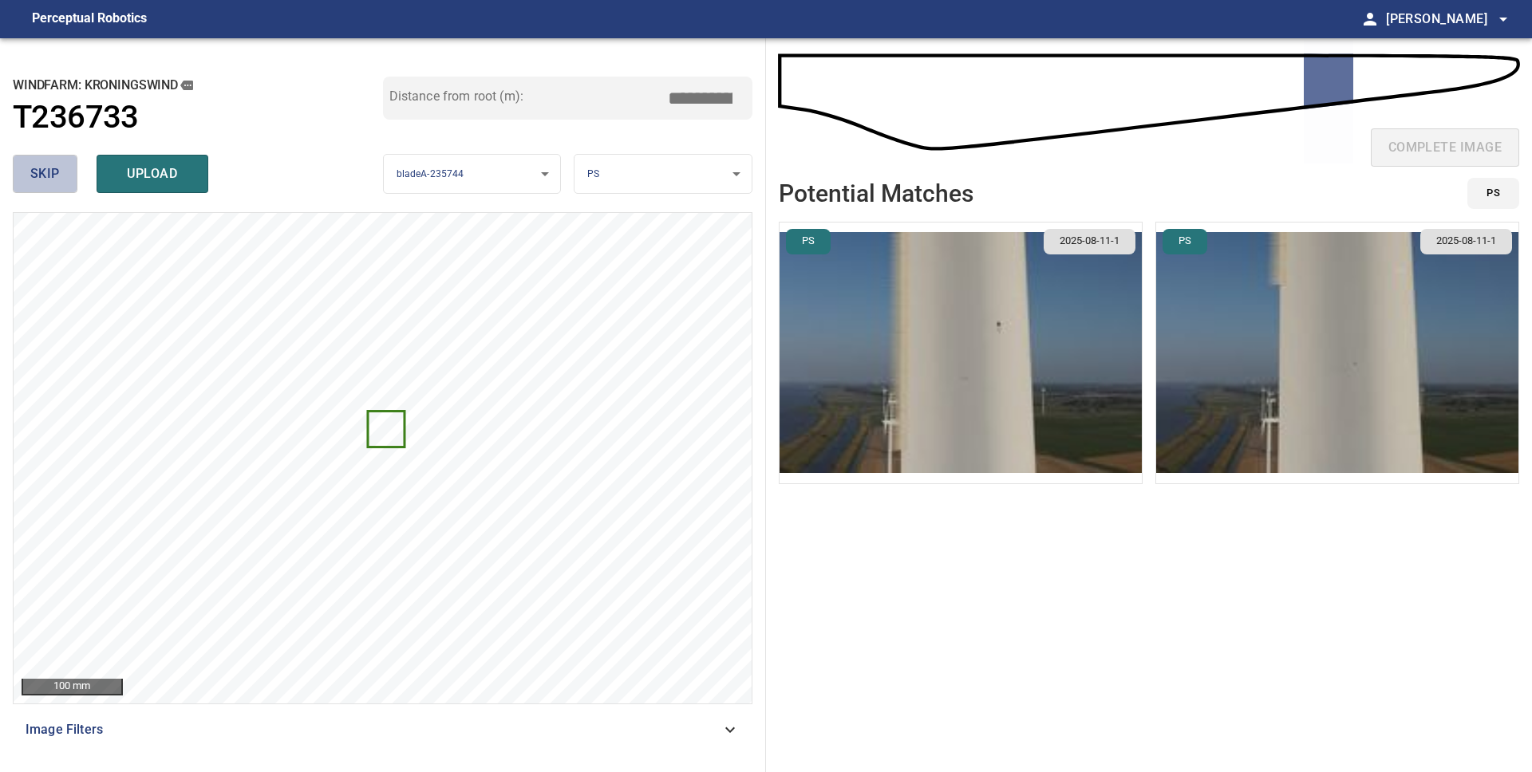
click at [58, 174] on span "skip" at bounding box center [45, 174] width 30 height 22
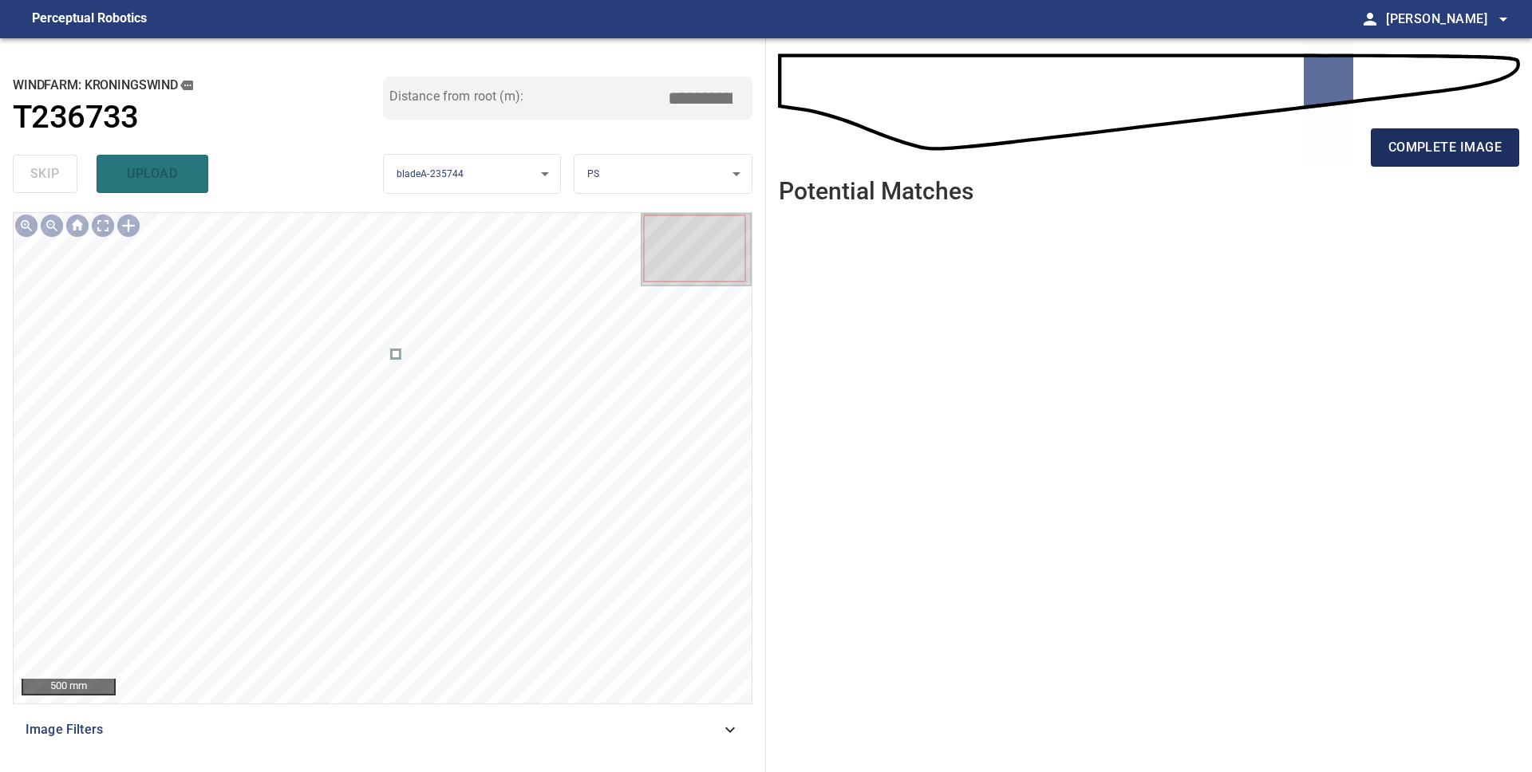
click at [1450, 159] on button "complete image" at bounding box center [1445, 147] width 148 height 38
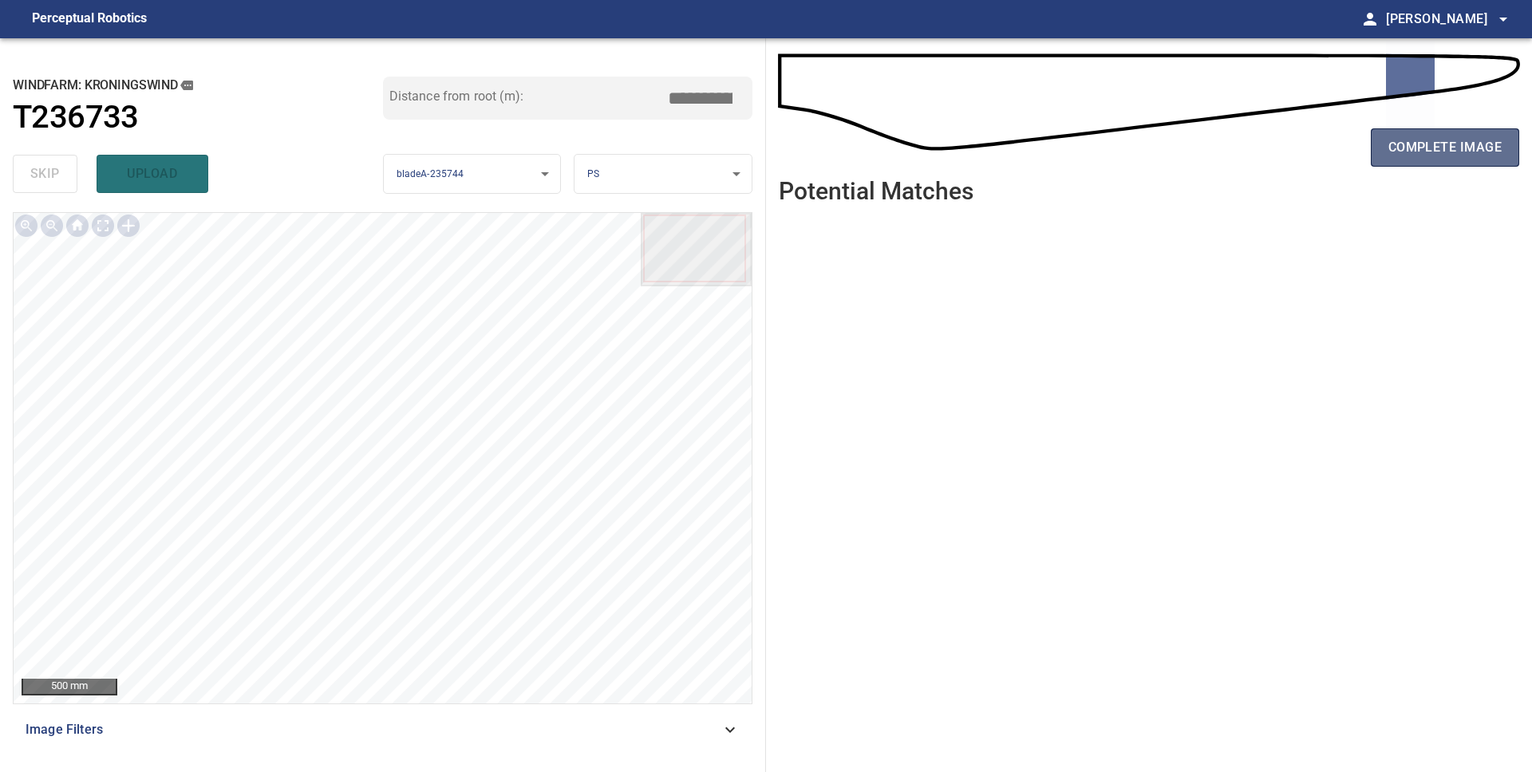
click at [1421, 146] on span "complete image" at bounding box center [1444, 147] width 113 height 22
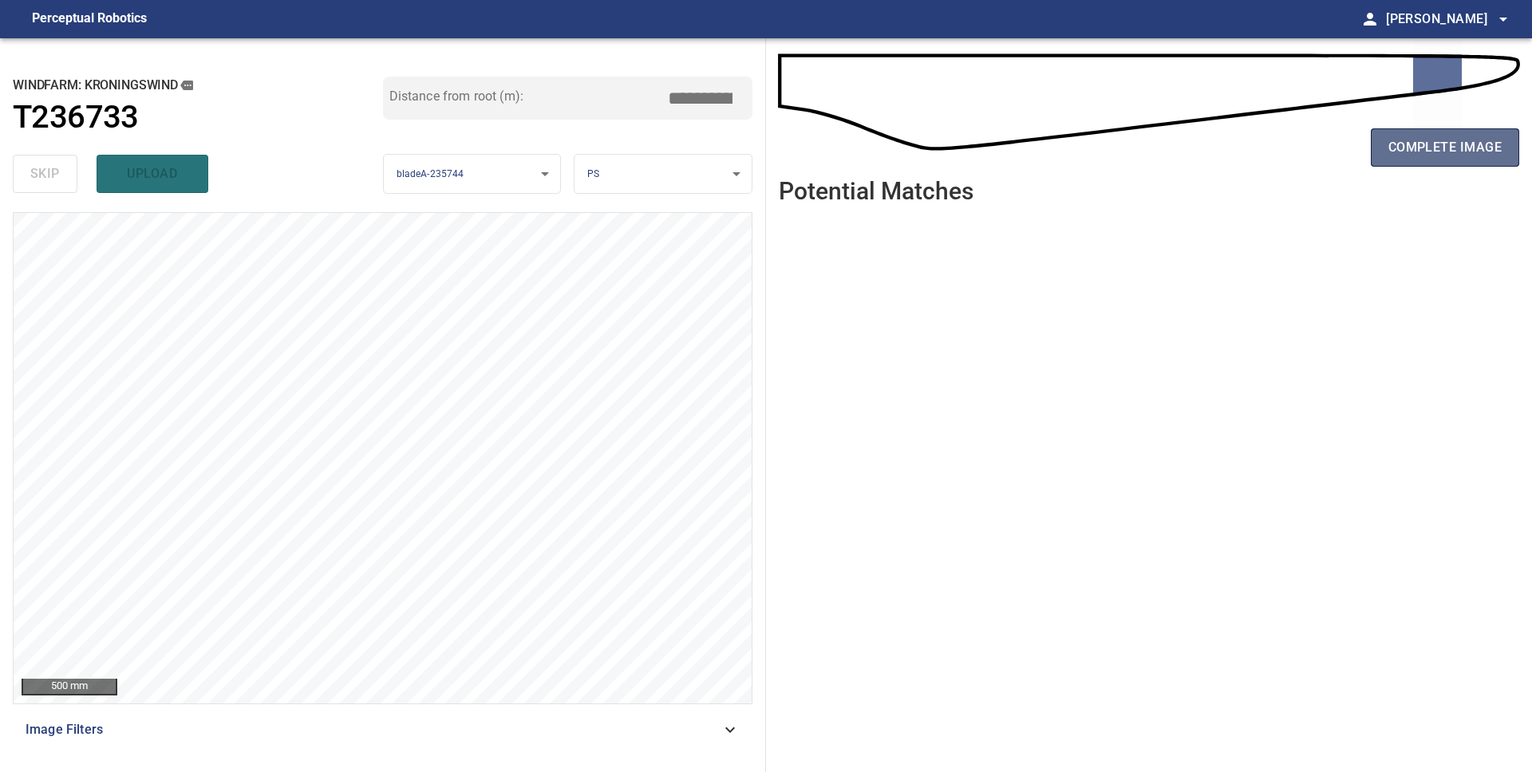
click at [1410, 159] on button "complete image" at bounding box center [1445, 147] width 148 height 38
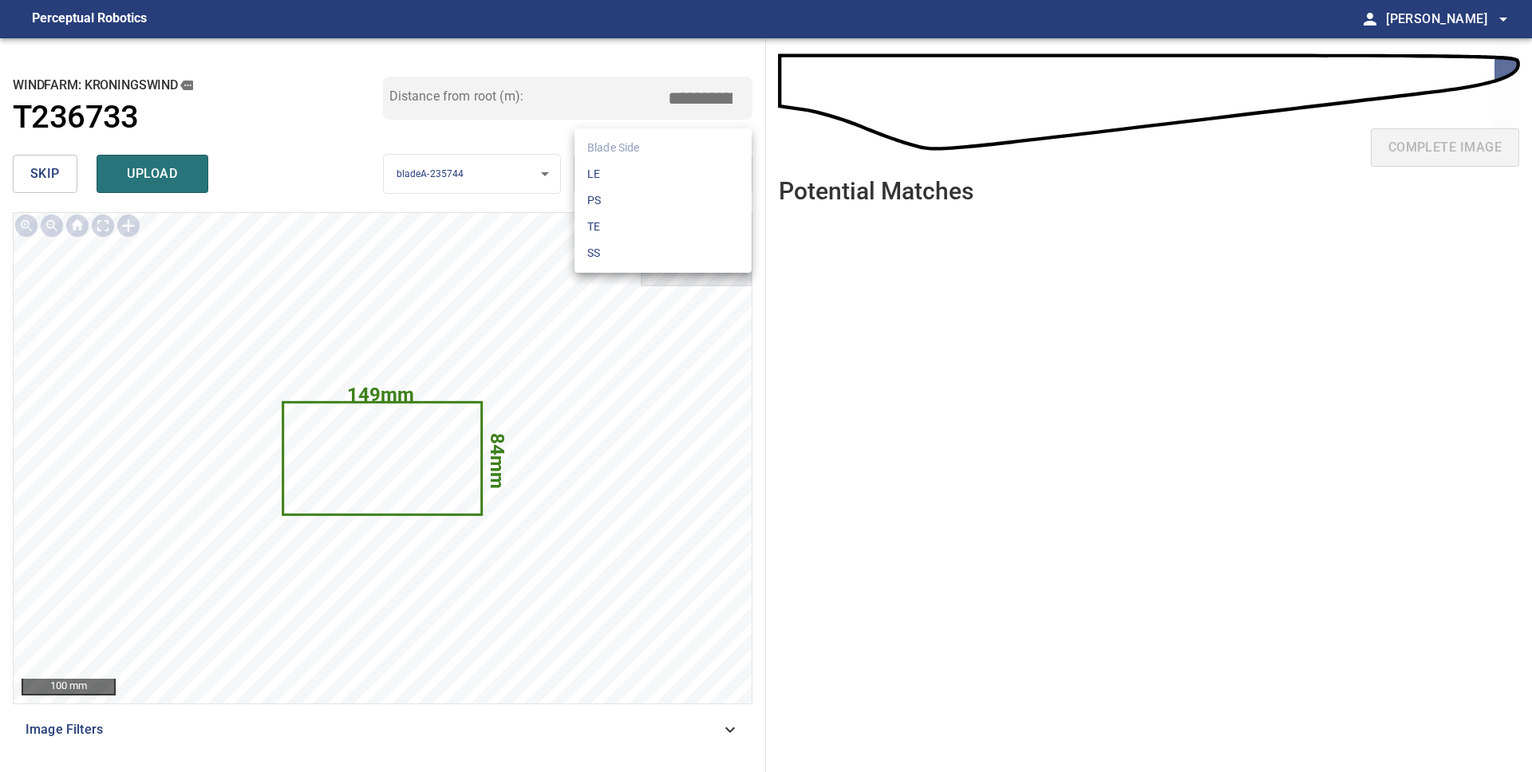
click at [649, 181] on body "**********" at bounding box center [766, 386] width 1532 height 772
click at [638, 176] on li "LE" at bounding box center [662, 174] width 177 height 26
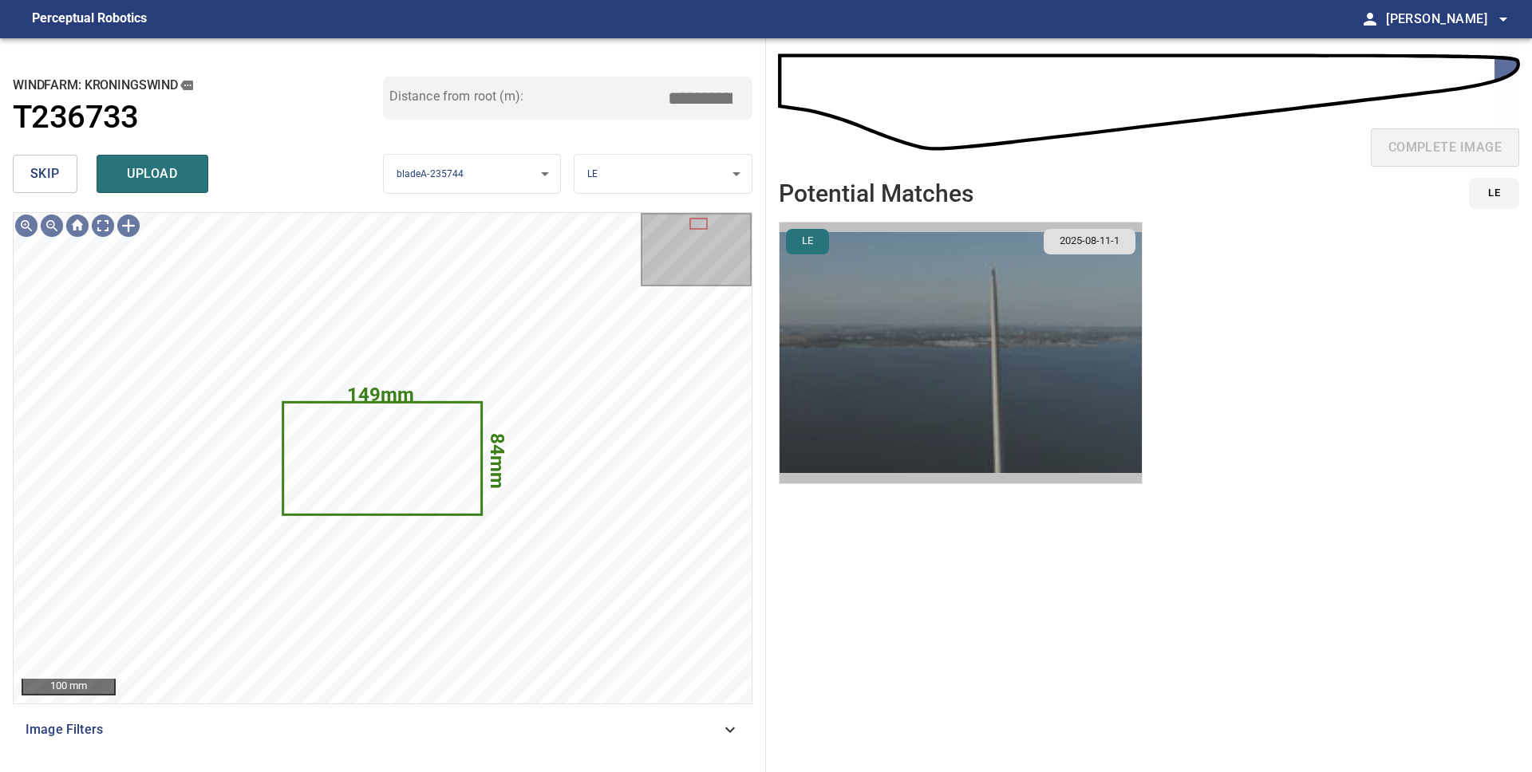
click at [988, 338] on img "button" at bounding box center [961, 353] width 362 height 261
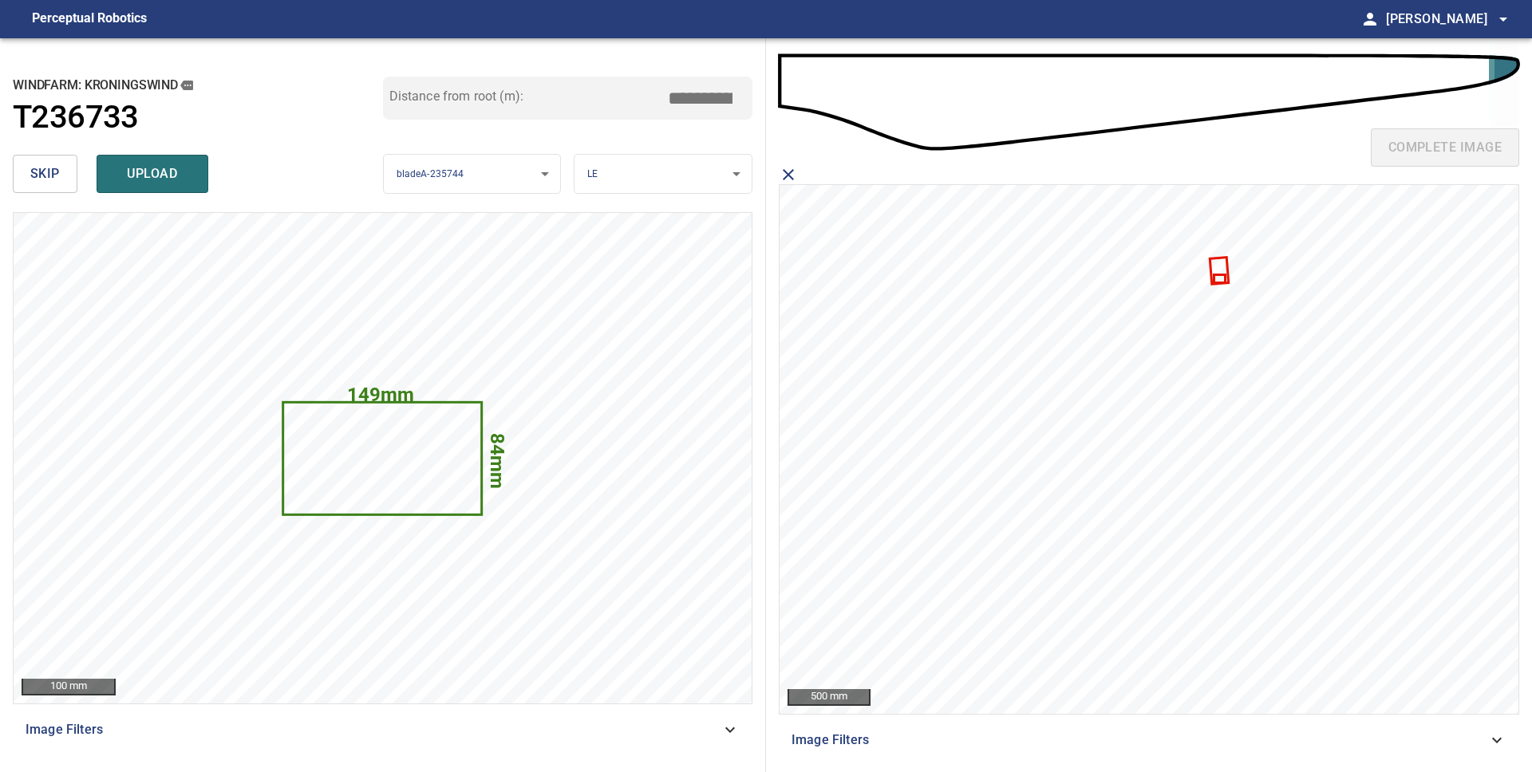
click at [1219, 263] on icon at bounding box center [1219, 271] width 16 height 24
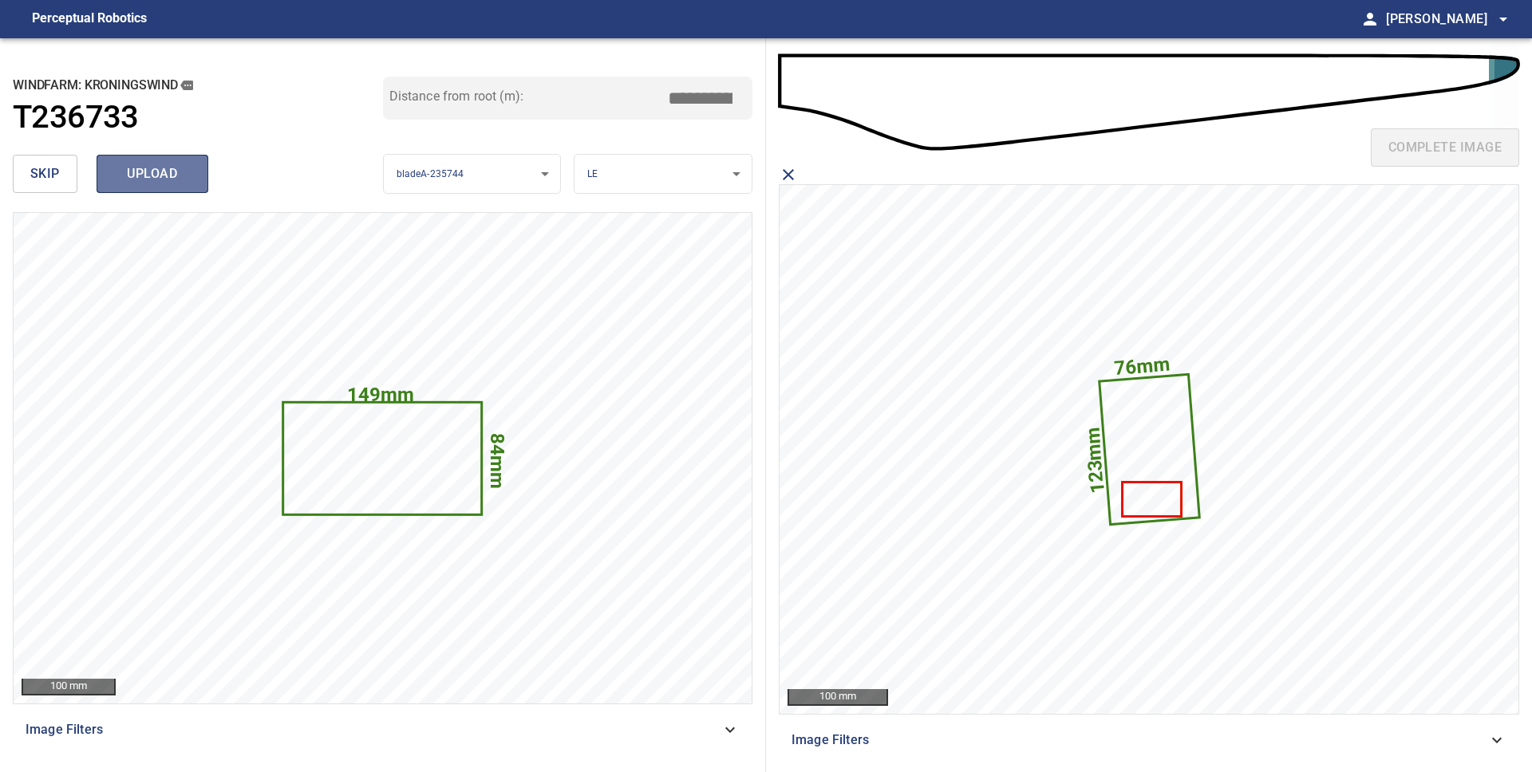
click at [169, 168] on span "upload" at bounding box center [152, 174] width 77 height 22
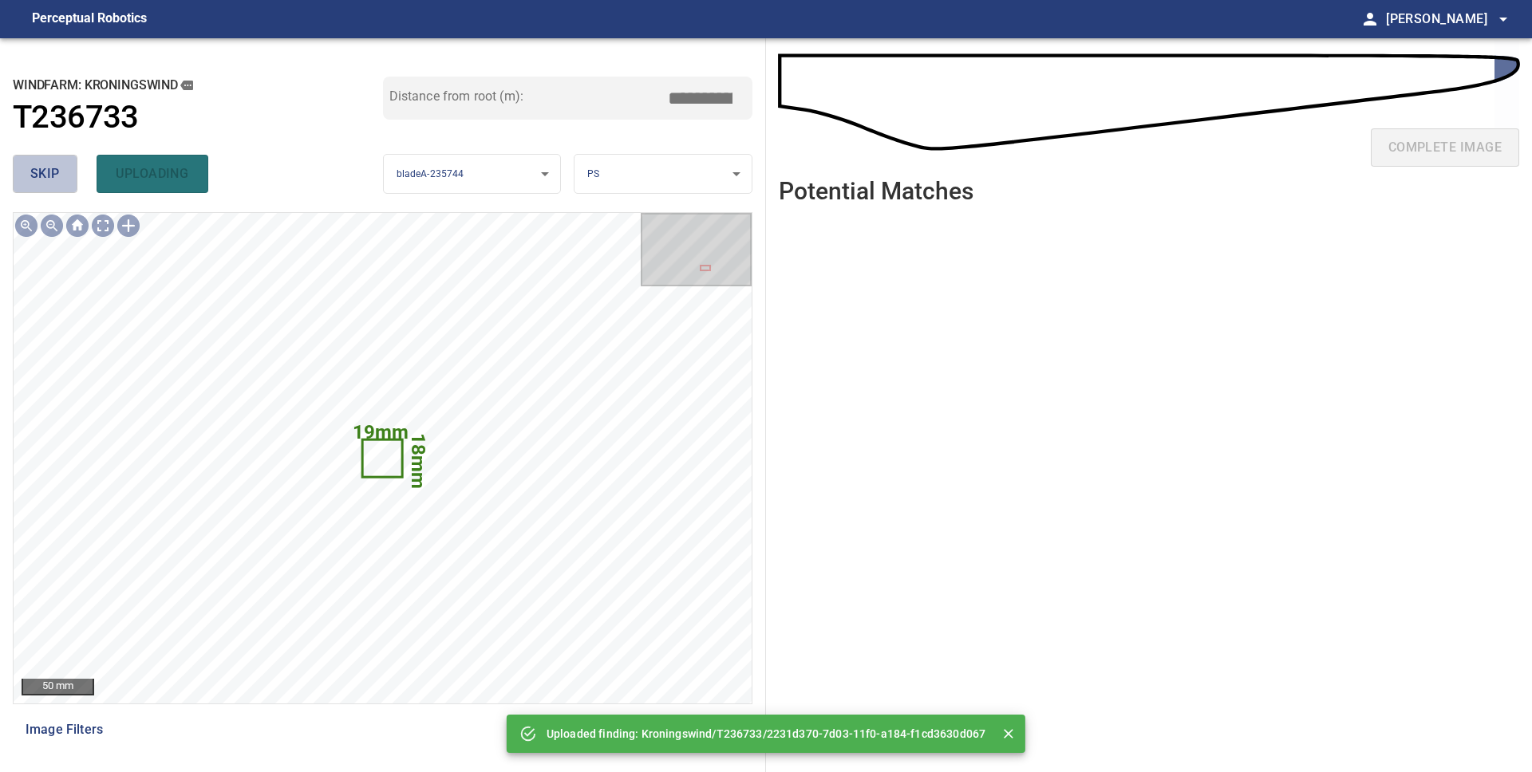
click at [58, 170] on span "skip" at bounding box center [45, 174] width 30 height 22
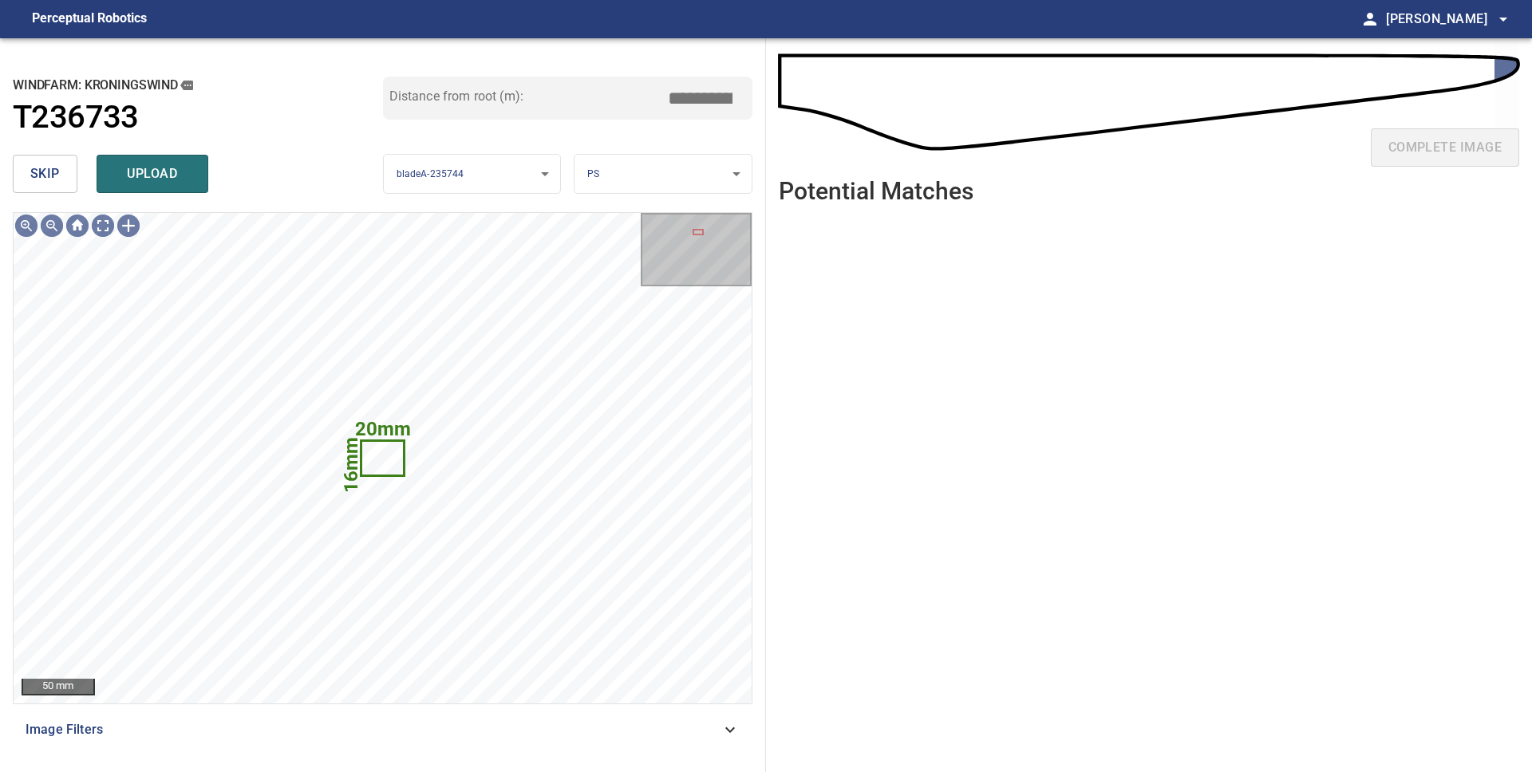
click at [27, 178] on button "skip" at bounding box center [45, 174] width 65 height 38
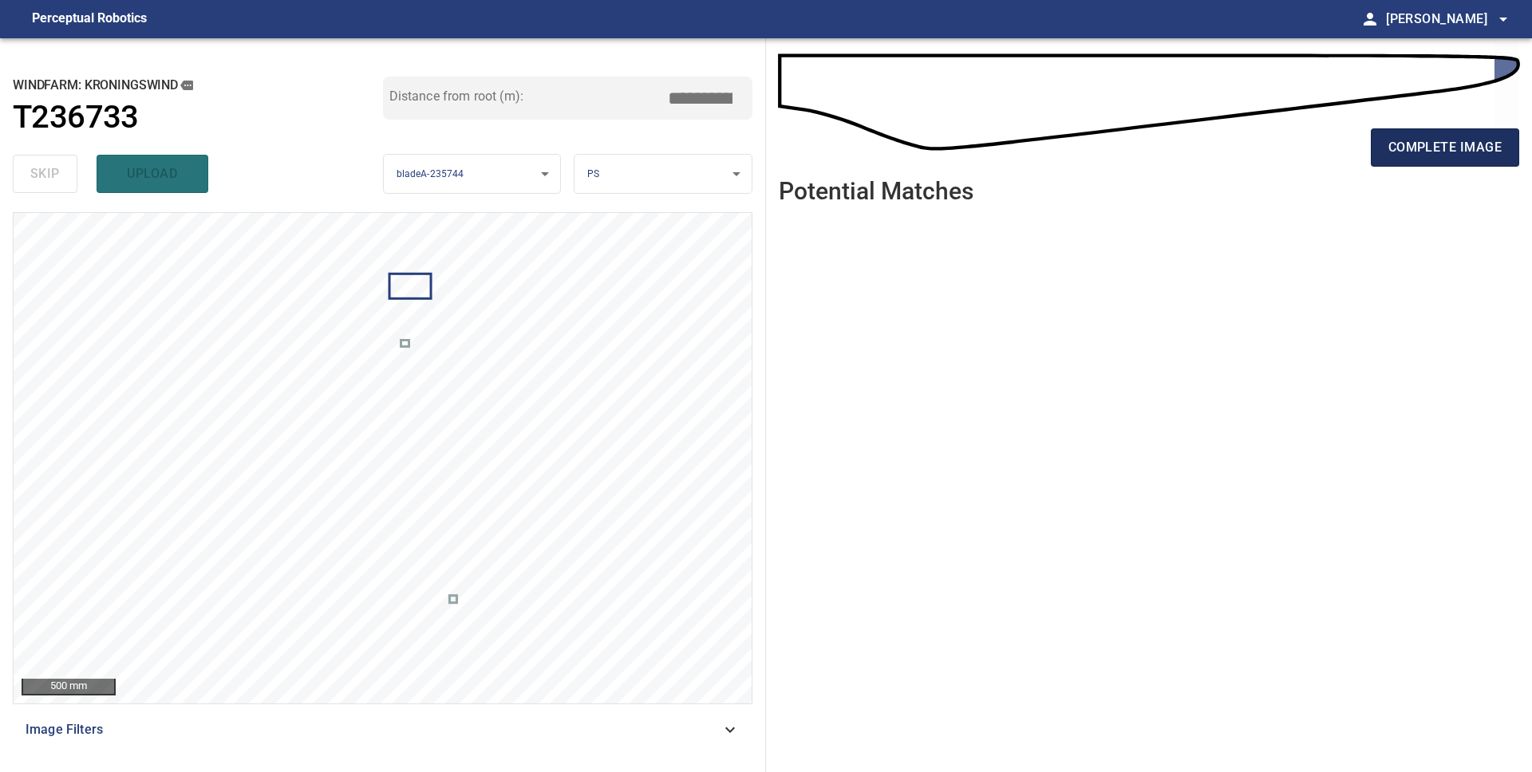
click at [1404, 153] on span "complete image" at bounding box center [1444, 147] width 113 height 22
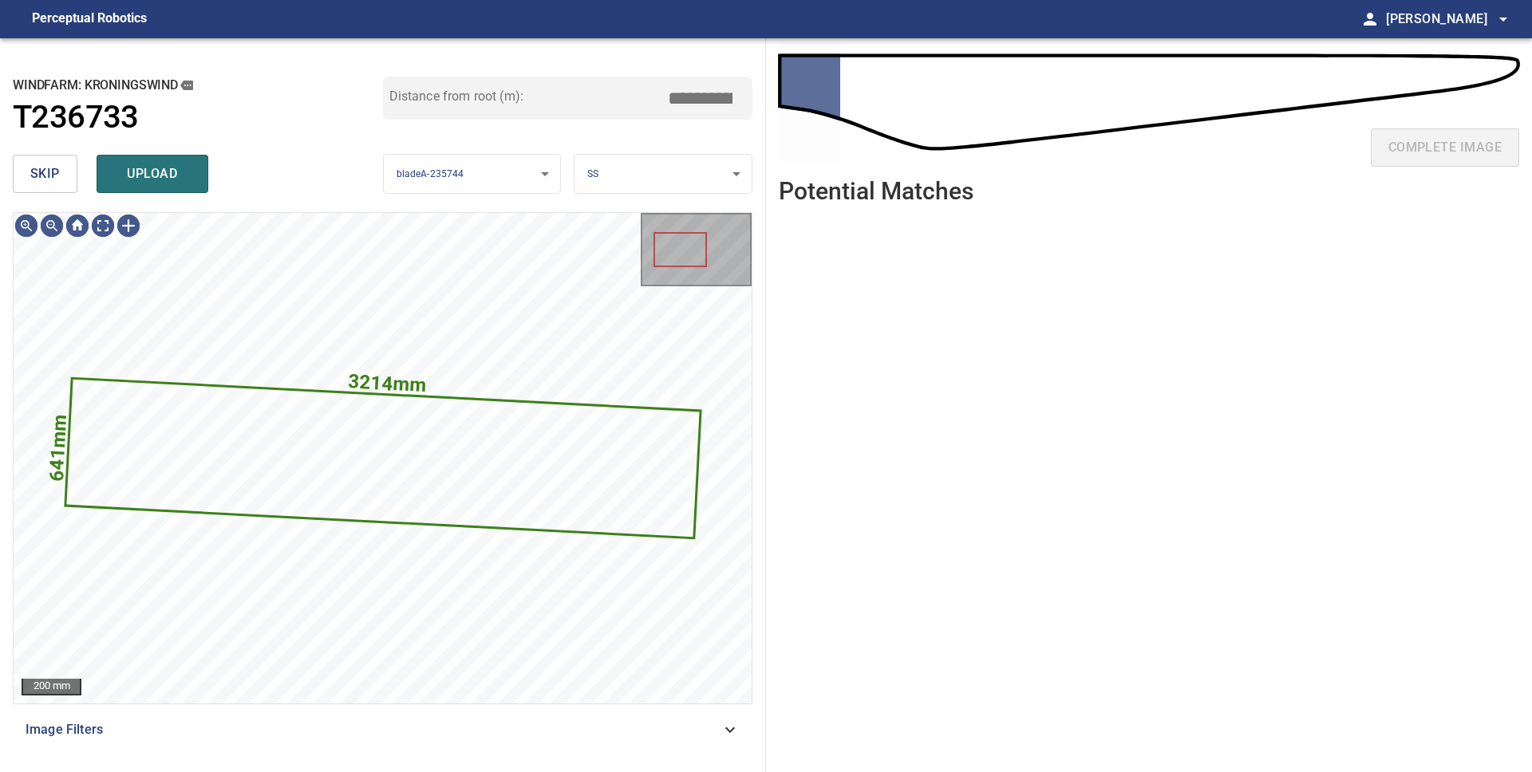
click at [39, 165] on span "skip" at bounding box center [45, 174] width 30 height 22
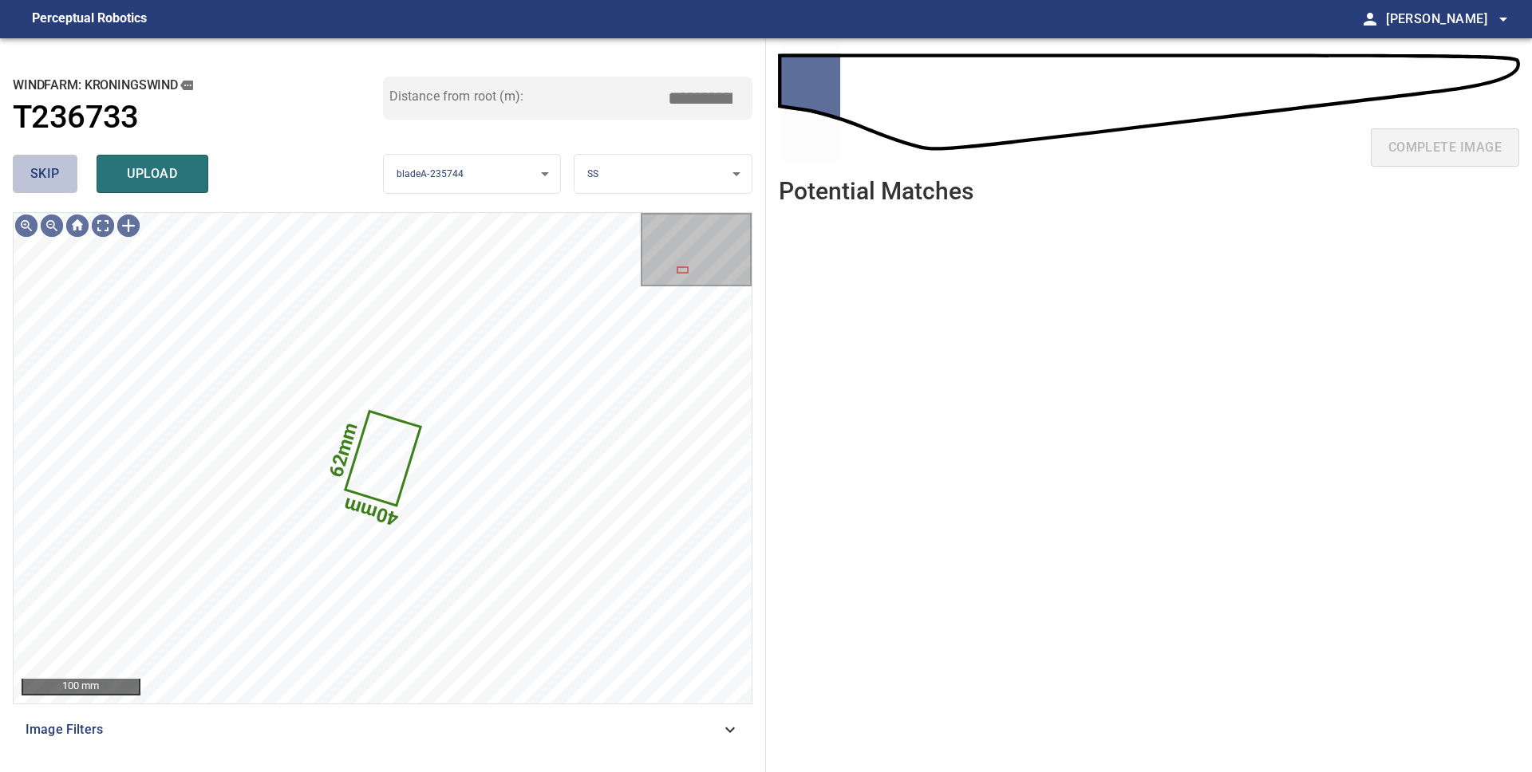
click at [62, 178] on button "skip" at bounding box center [45, 174] width 65 height 38
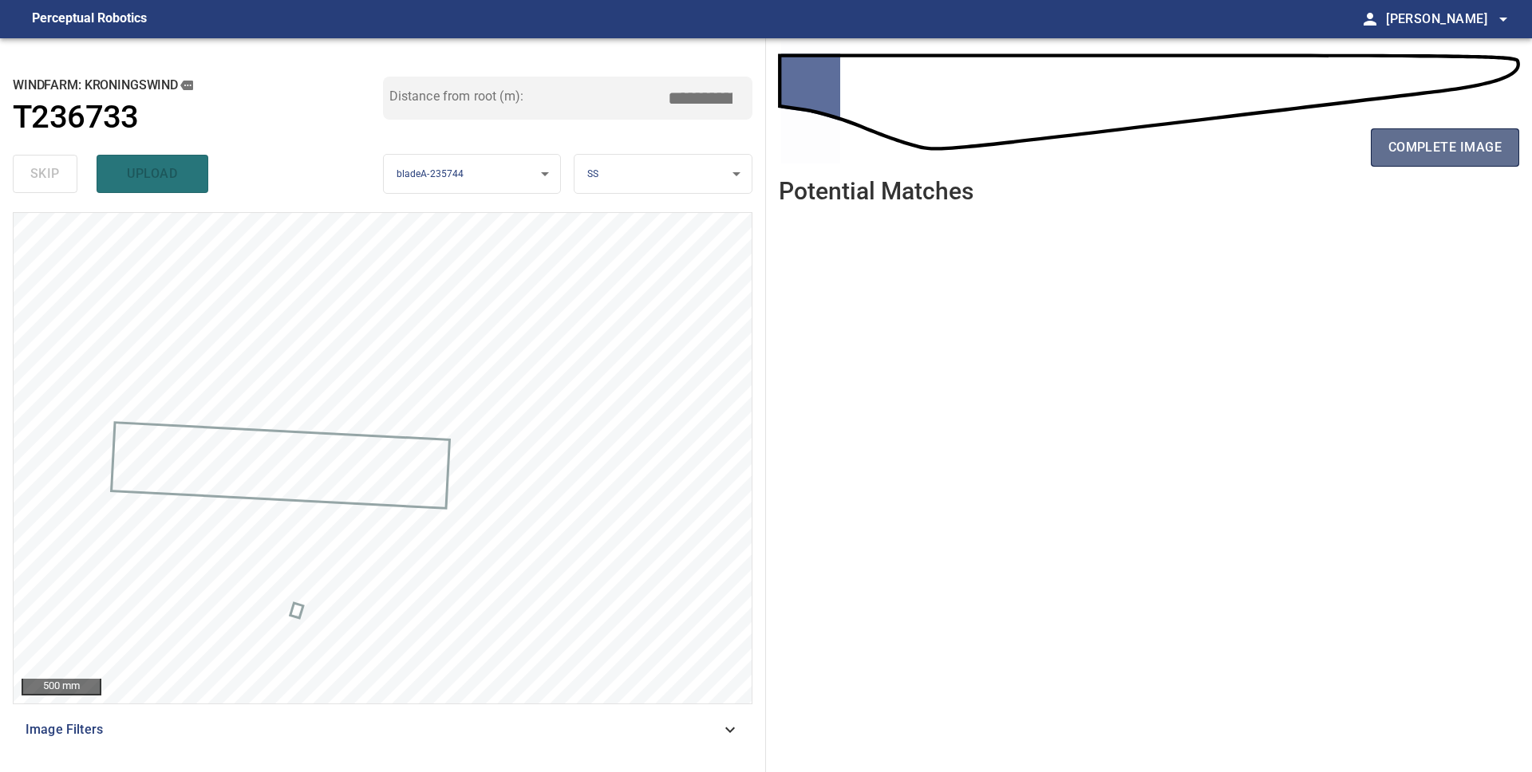
click at [1454, 154] on span "complete image" at bounding box center [1444, 147] width 113 height 22
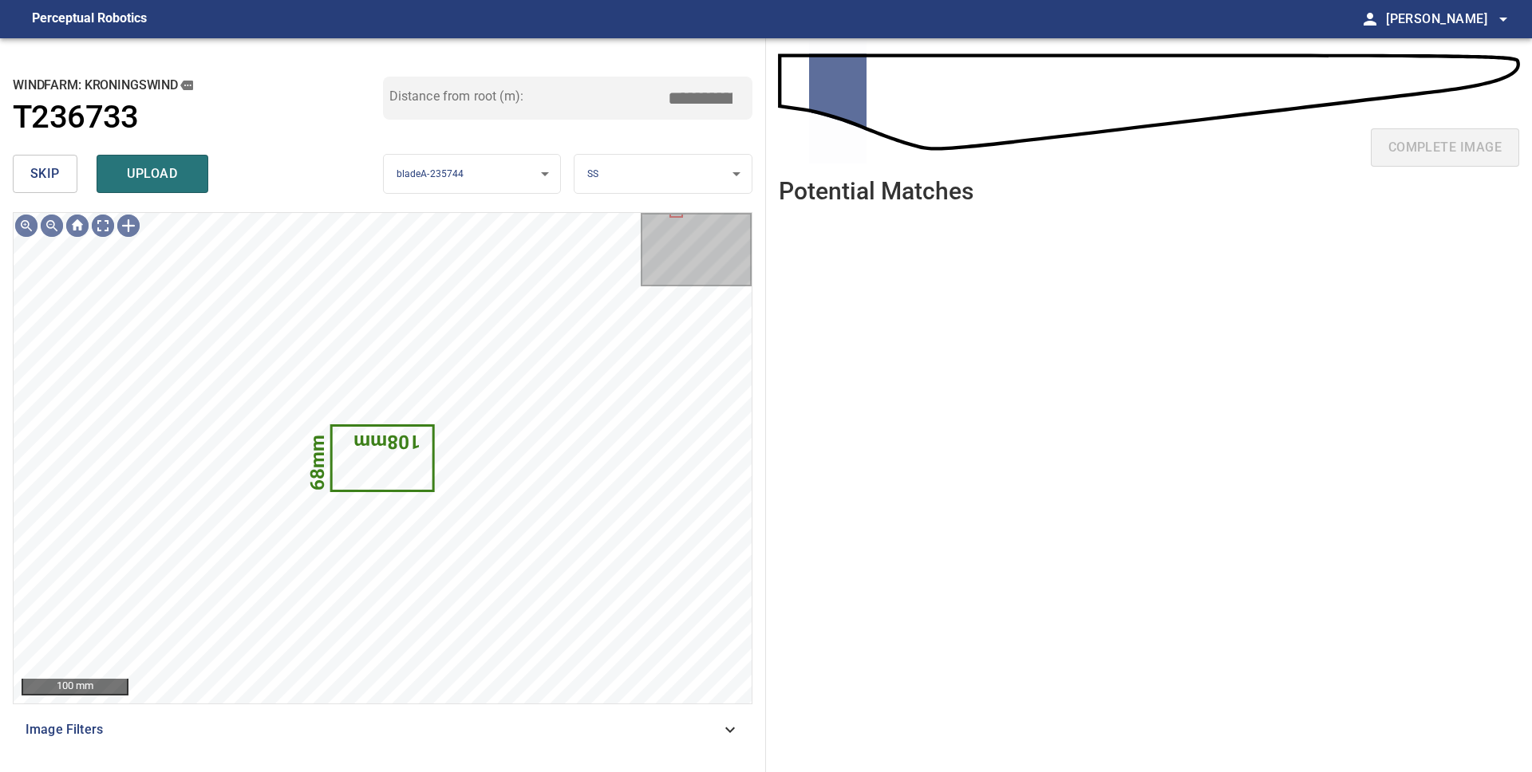
click at [44, 171] on span "skip" at bounding box center [45, 174] width 30 height 22
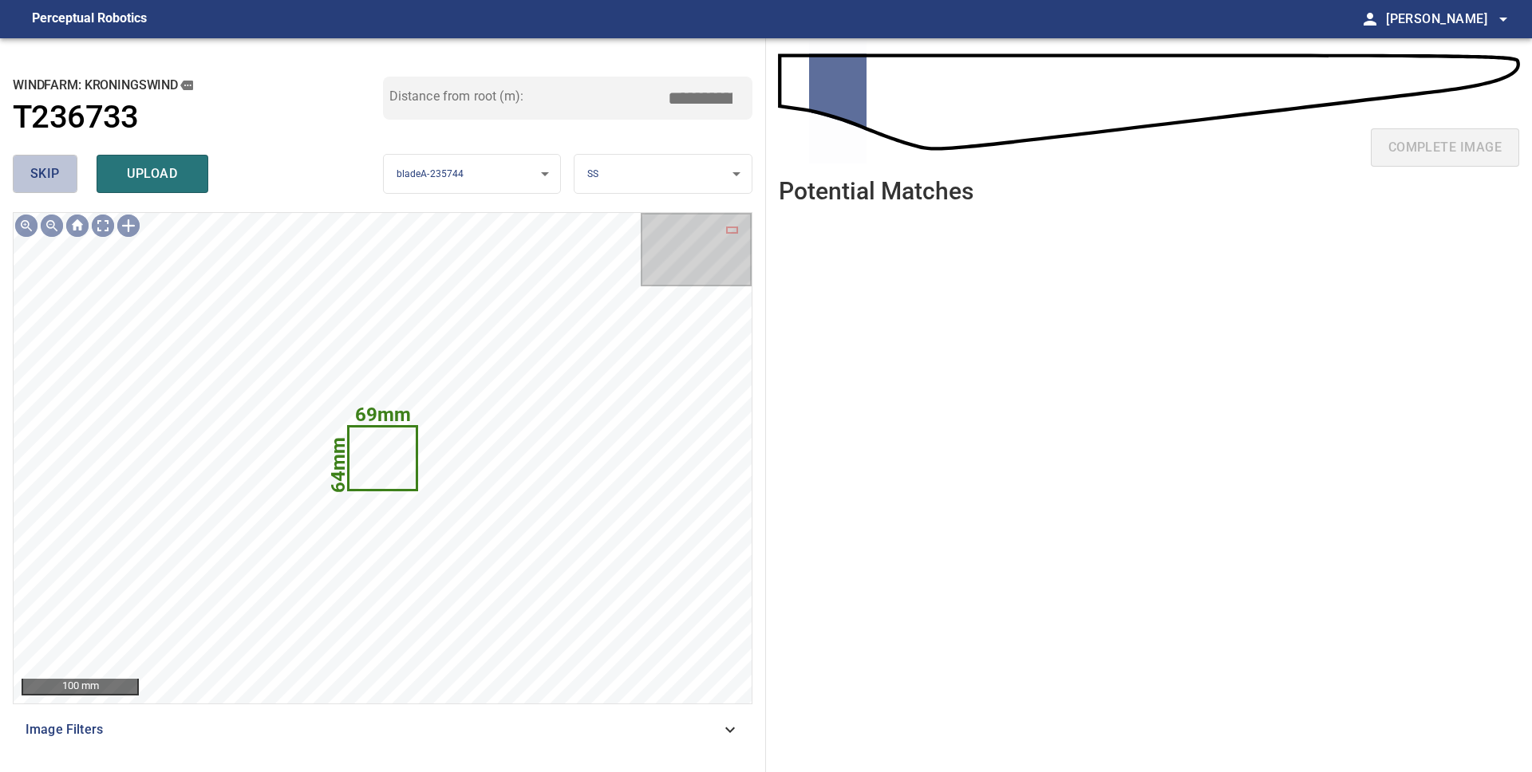
click at [44, 171] on span "skip" at bounding box center [45, 174] width 30 height 22
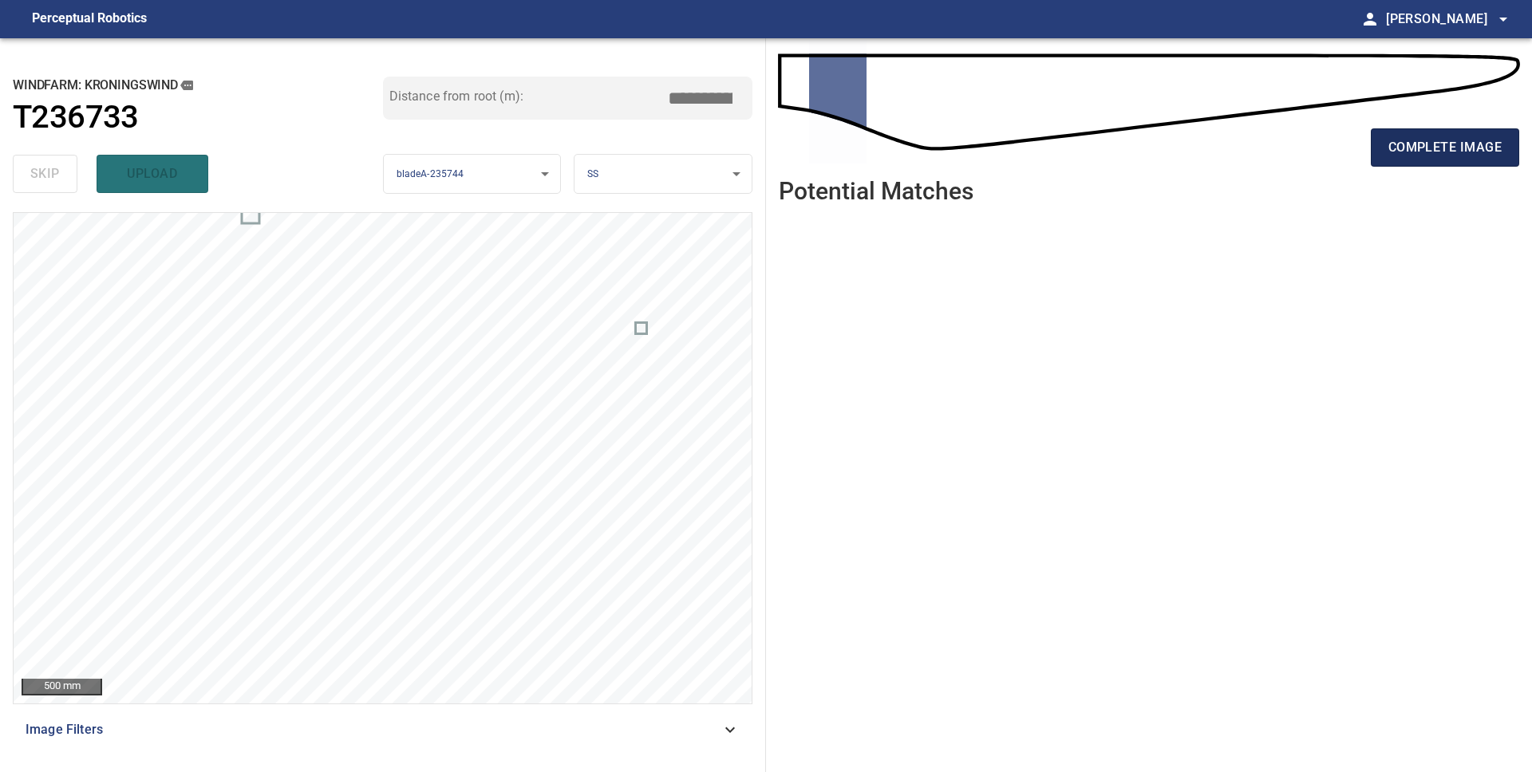
click at [1409, 154] on span "complete image" at bounding box center [1444, 147] width 113 height 22
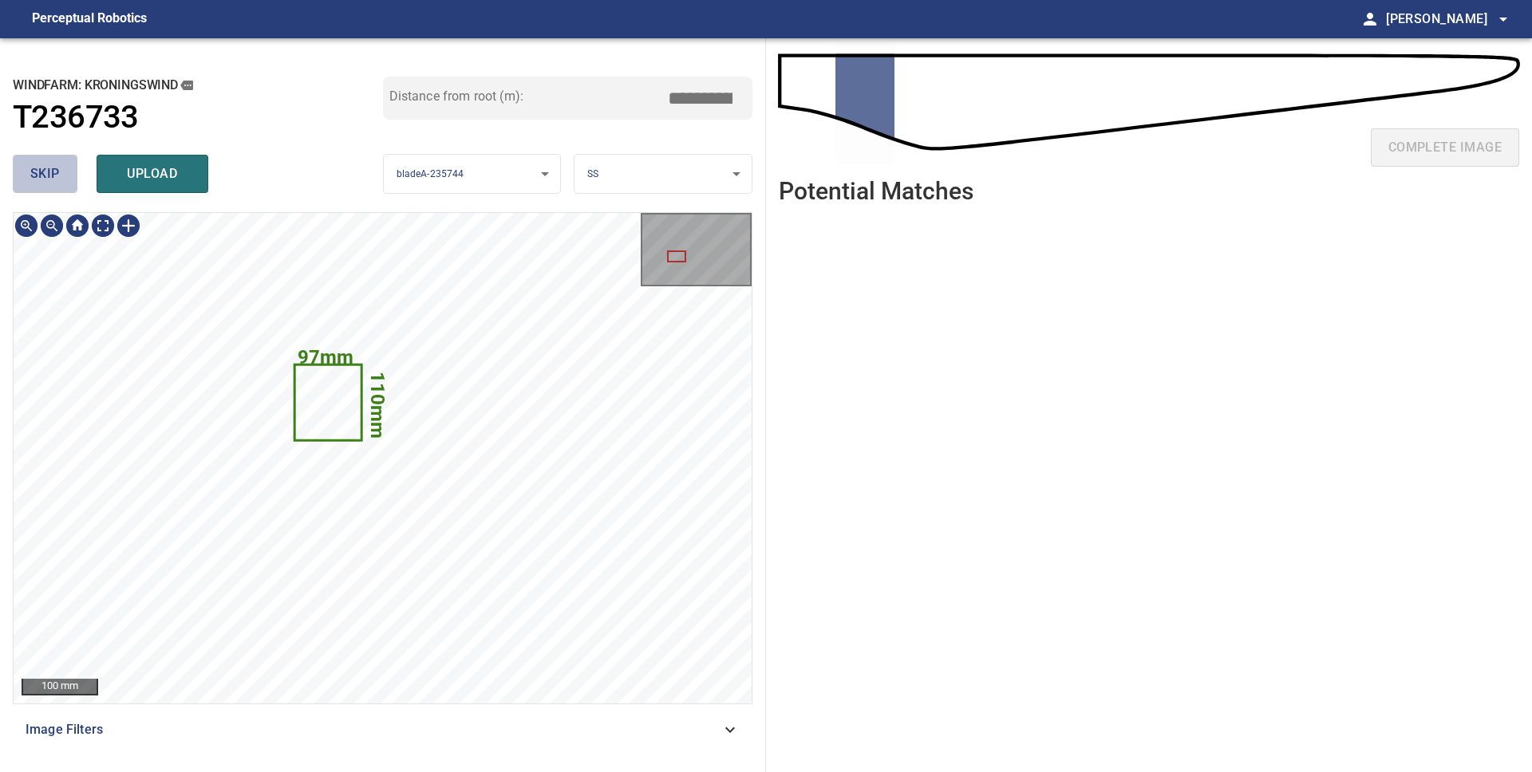
click at [44, 180] on span "skip" at bounding box center [45, 174] width 30 height 22
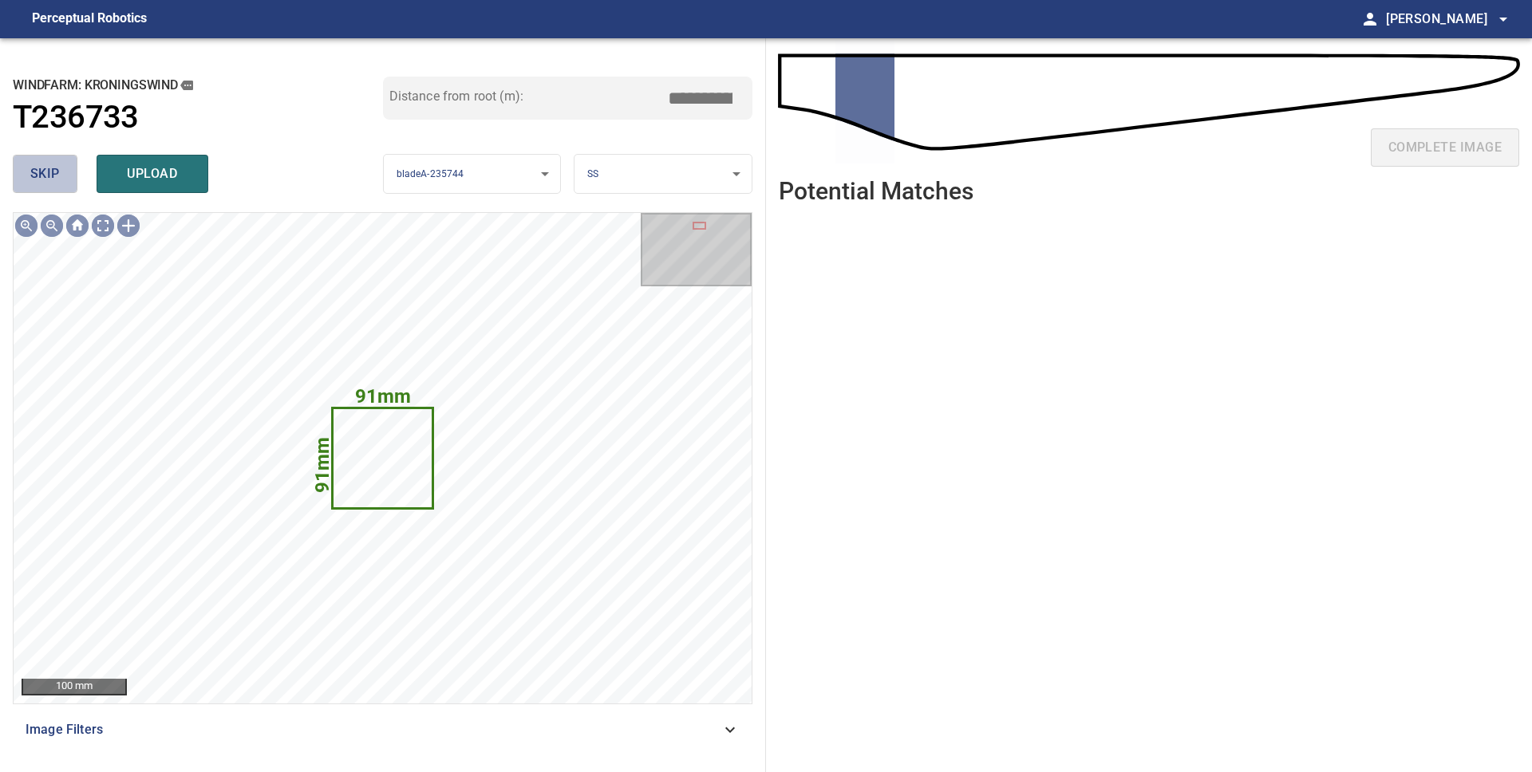
click at [44, 180] on span "skip" at bounding box center [45, 174] width 30 height 22
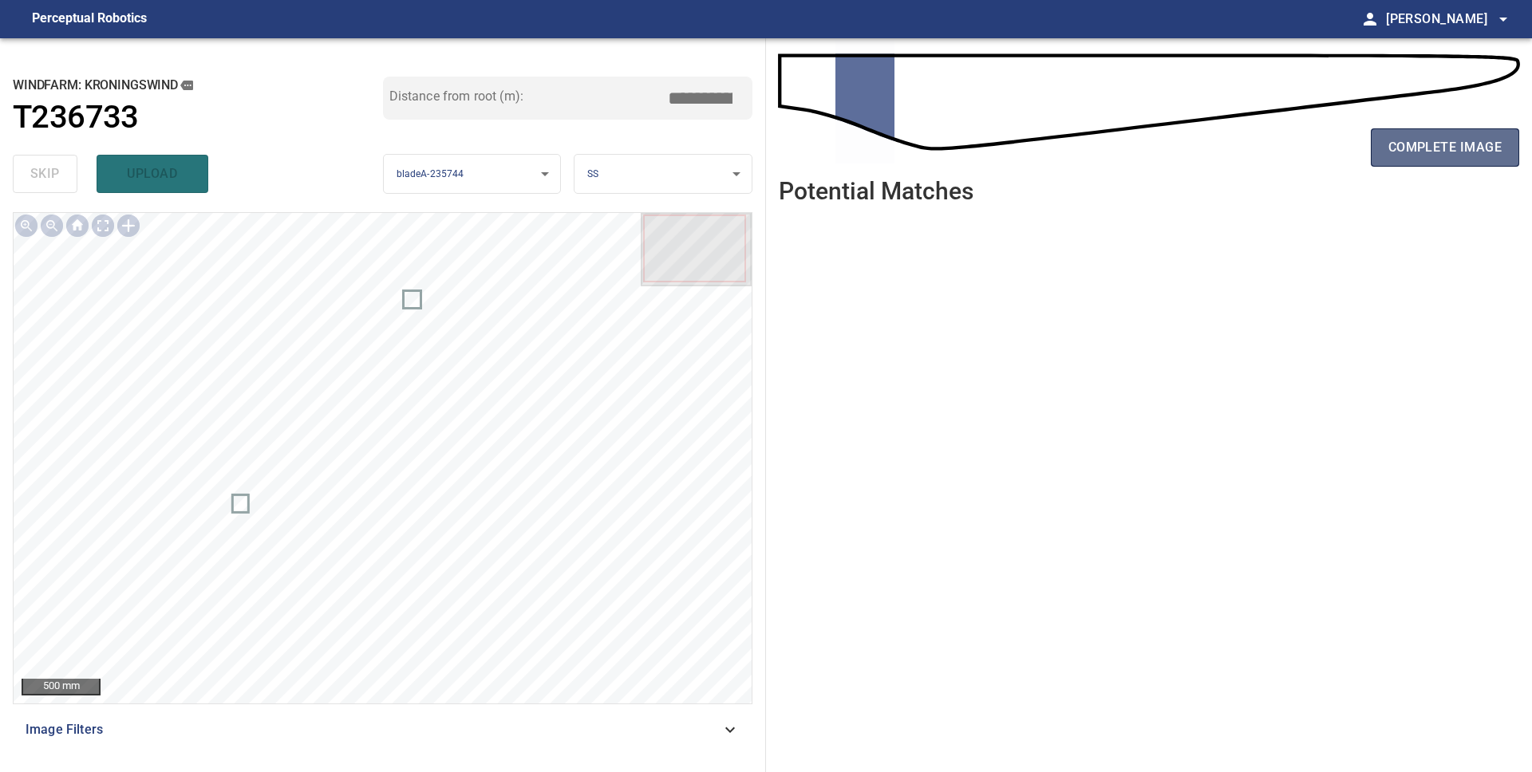
click at [1454, 145] on span "complete image" at bounding box center [1444, 147] width 113 height 22
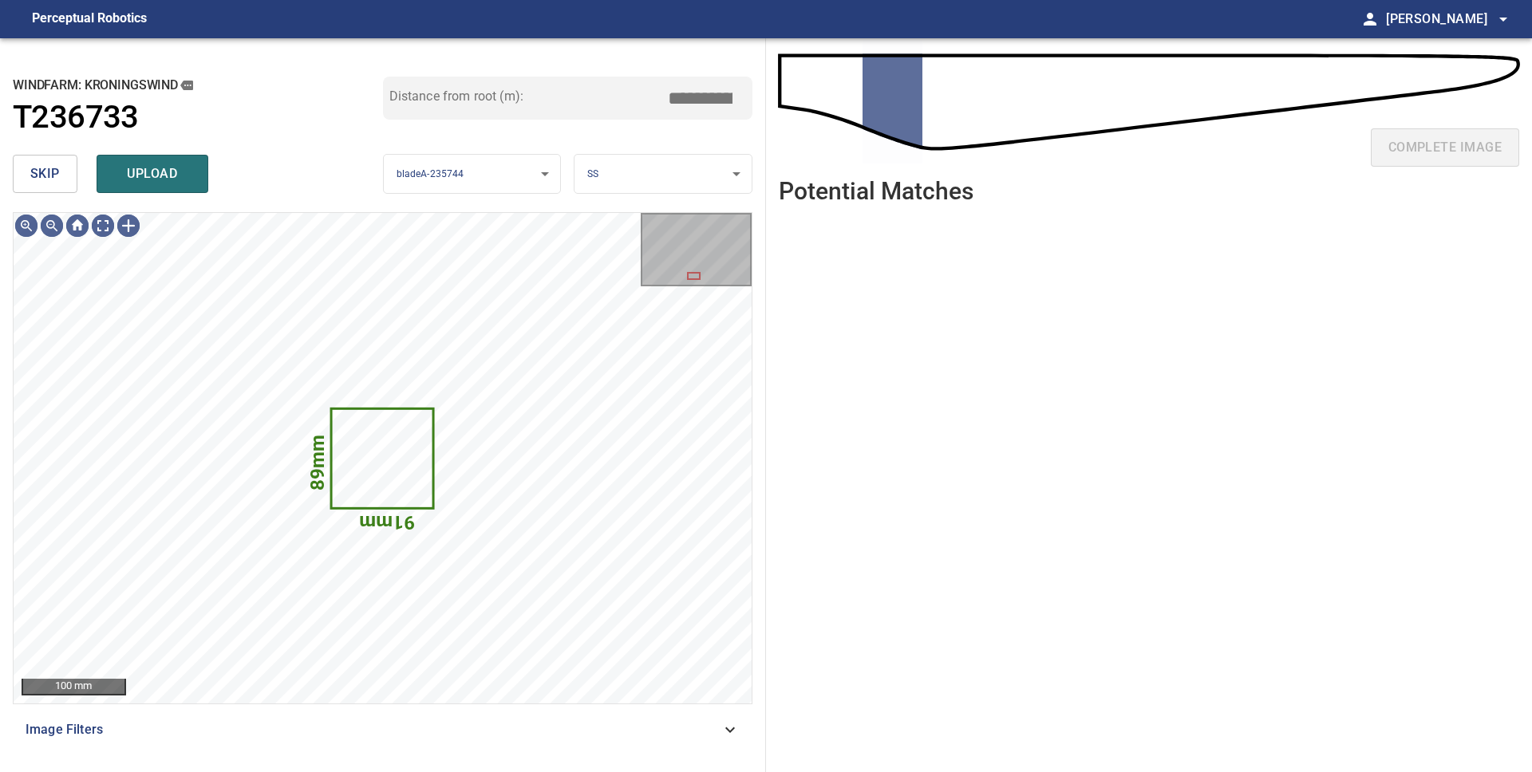
click at [58, 186] on button "skip" at bounding box center [45, 174] width 65 height 38
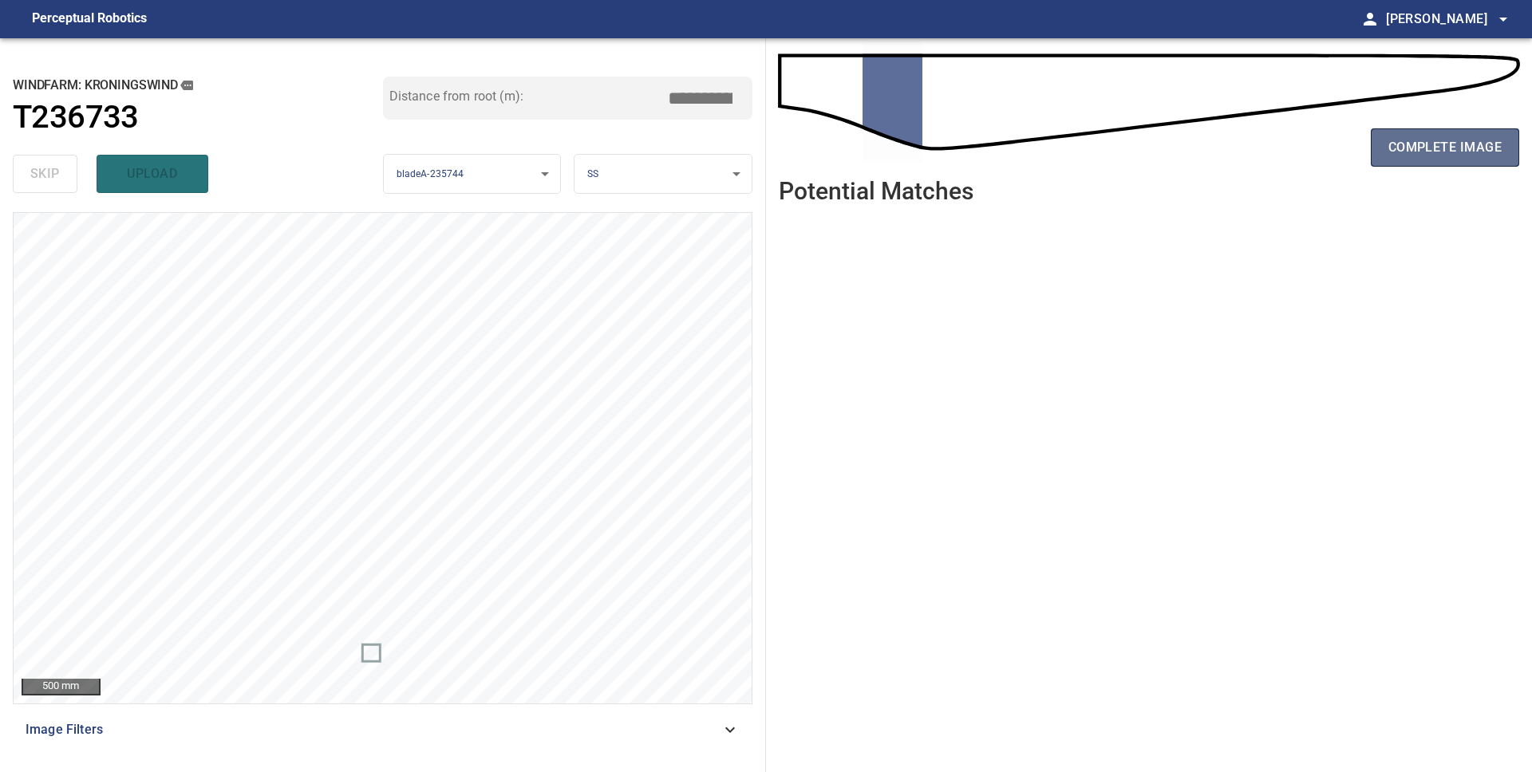
click at [1389, 158] on span "complete image" at bounding box center [1444, 147] width 113 height 22
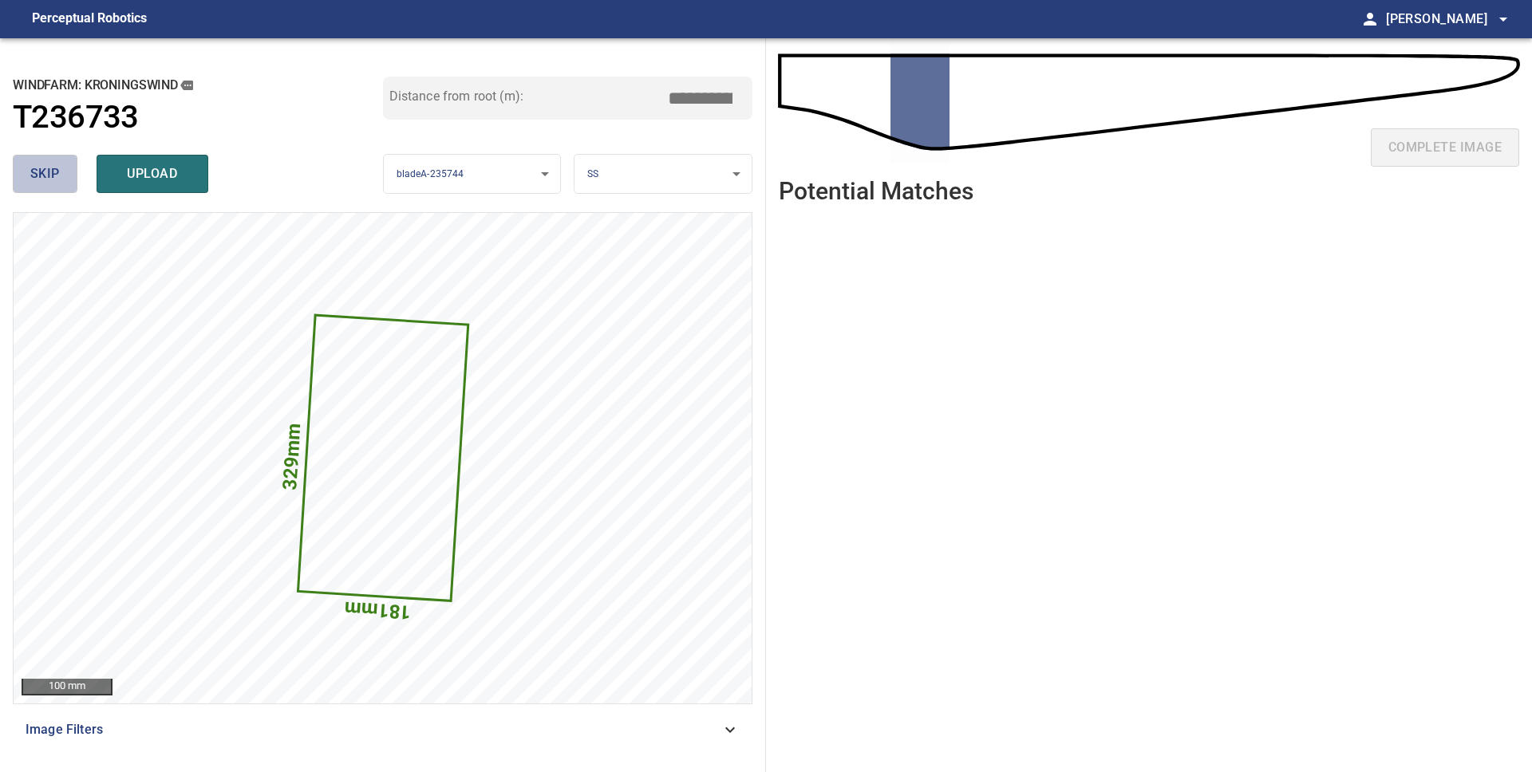
click at [40, 176] on span "skip" at bounding box center [45, 174] width 30 height 22
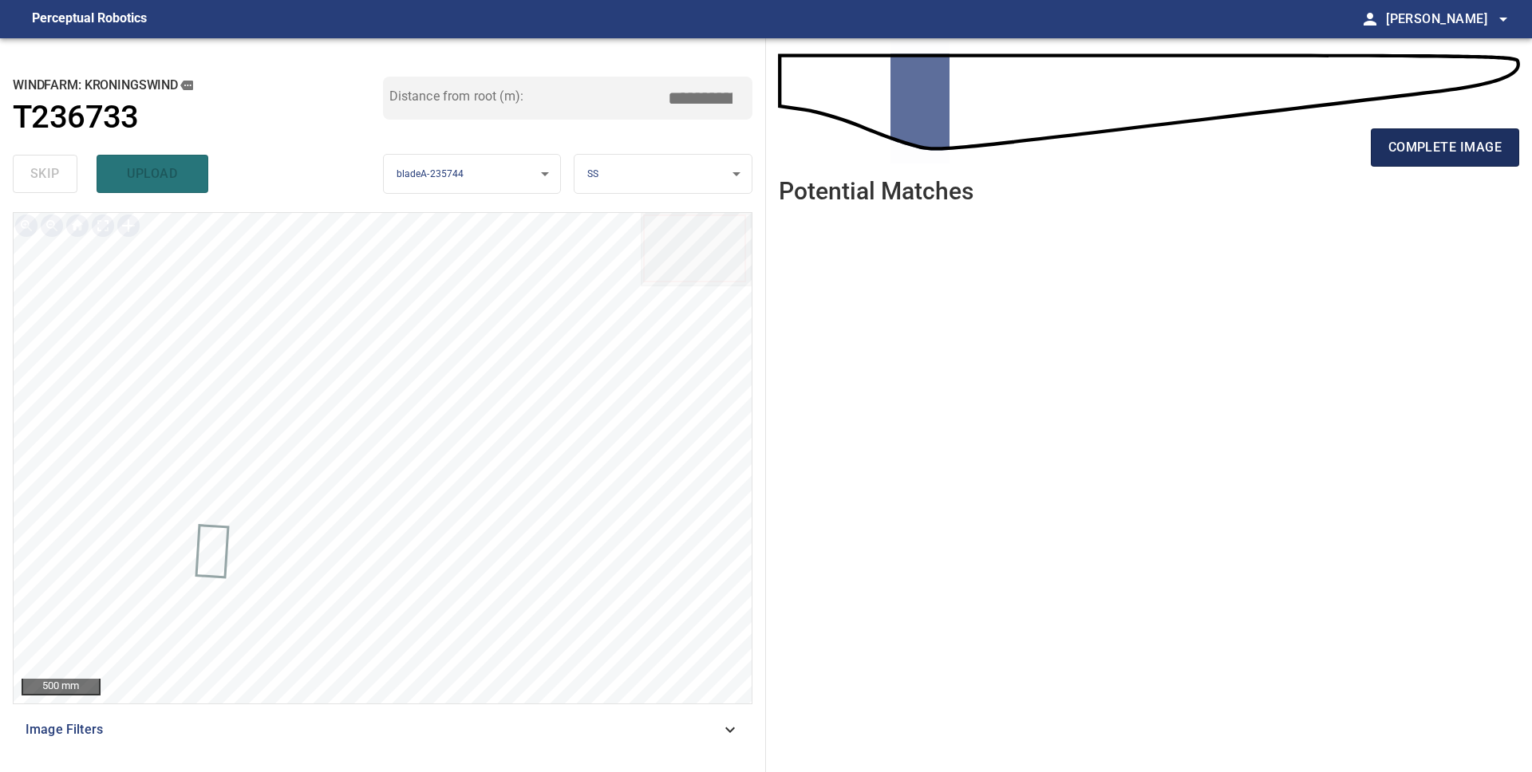
click at [1453, 136] on span "complete image" at bounding box center [1444, 147] width 113 height 22
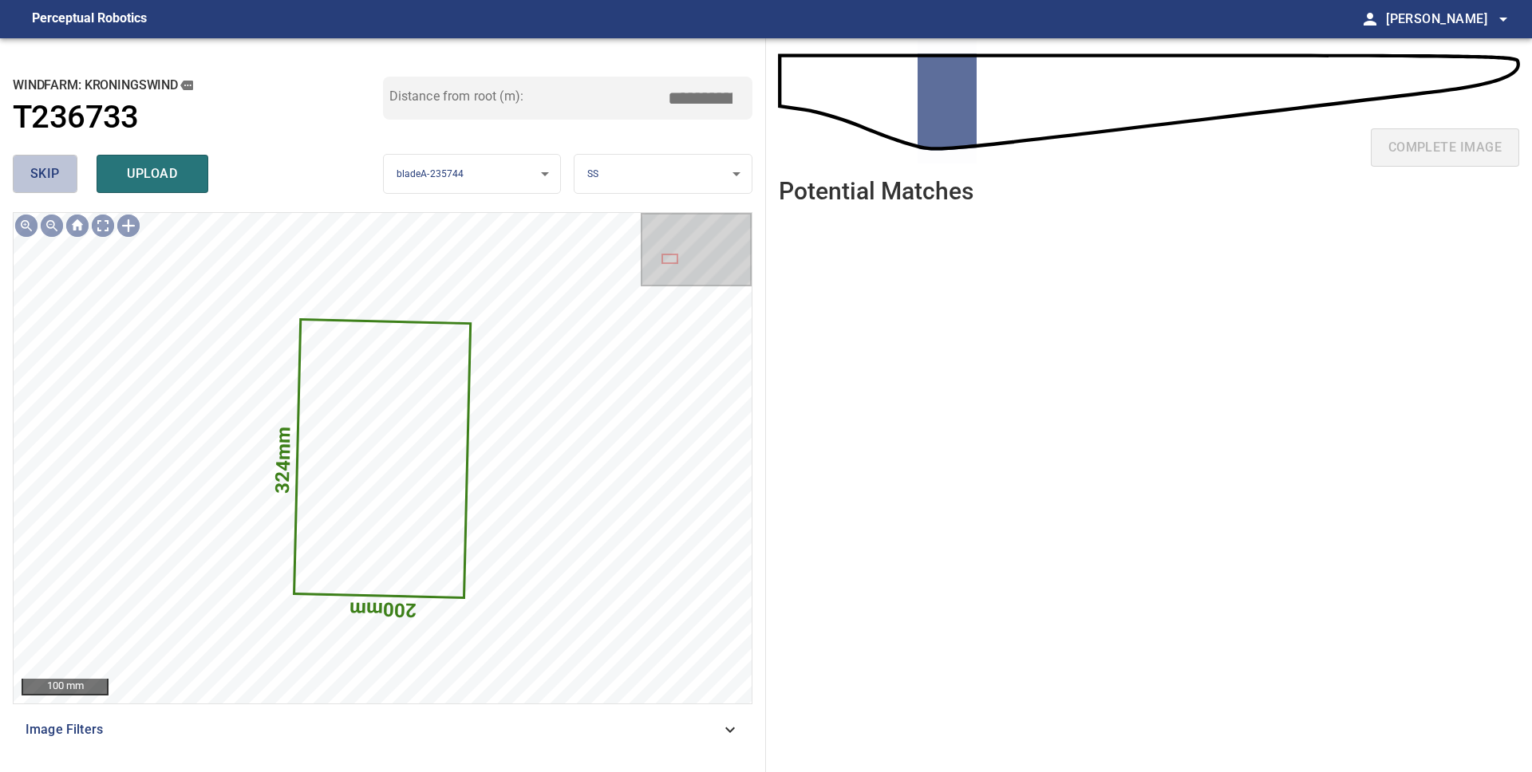
click at [57, 170] on span "skip" at bounding box center [45, 174] width 30 height 22
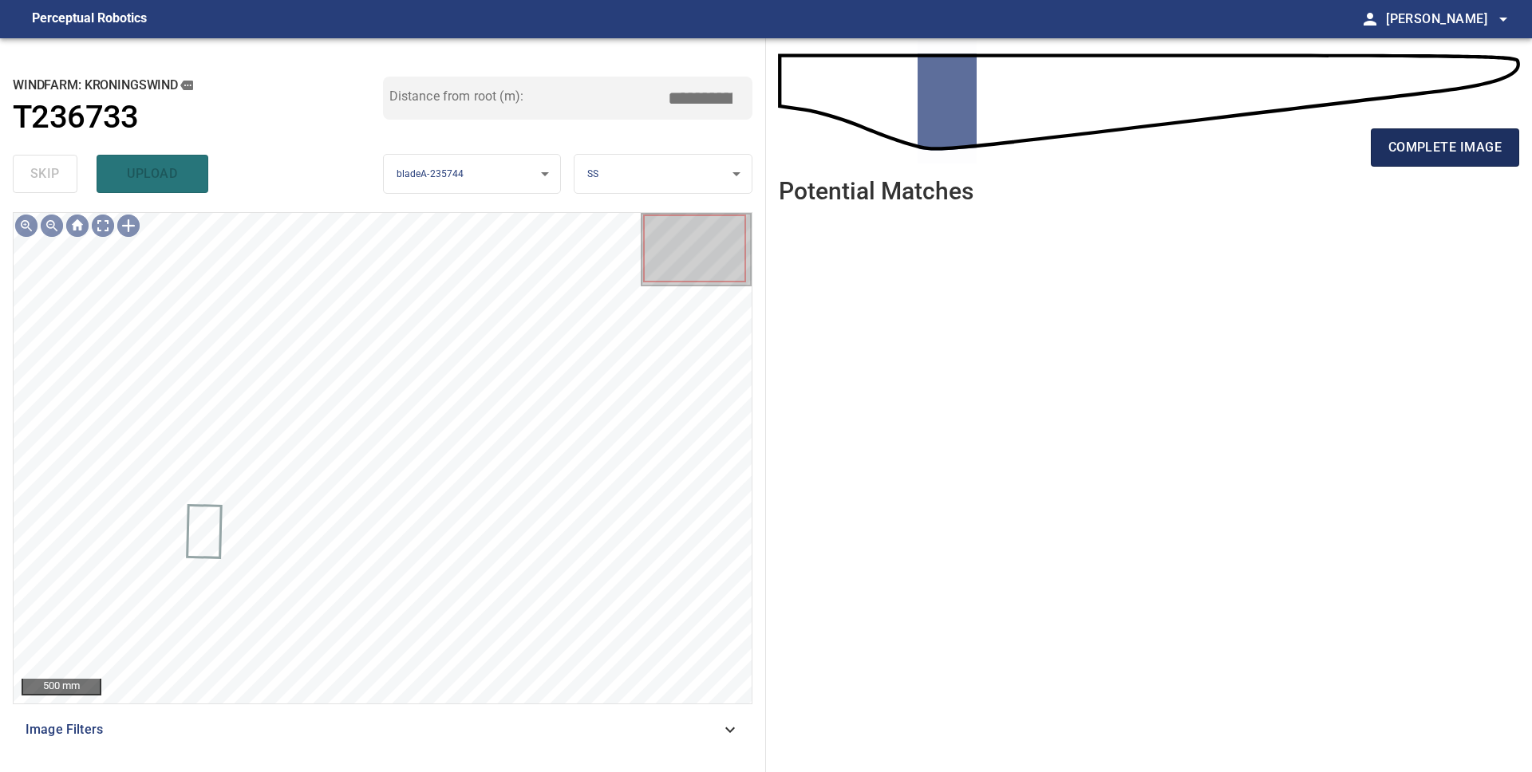
click at [1432, 149] on span "complete image" at bounding box center [1444, 147] width 113 height 22
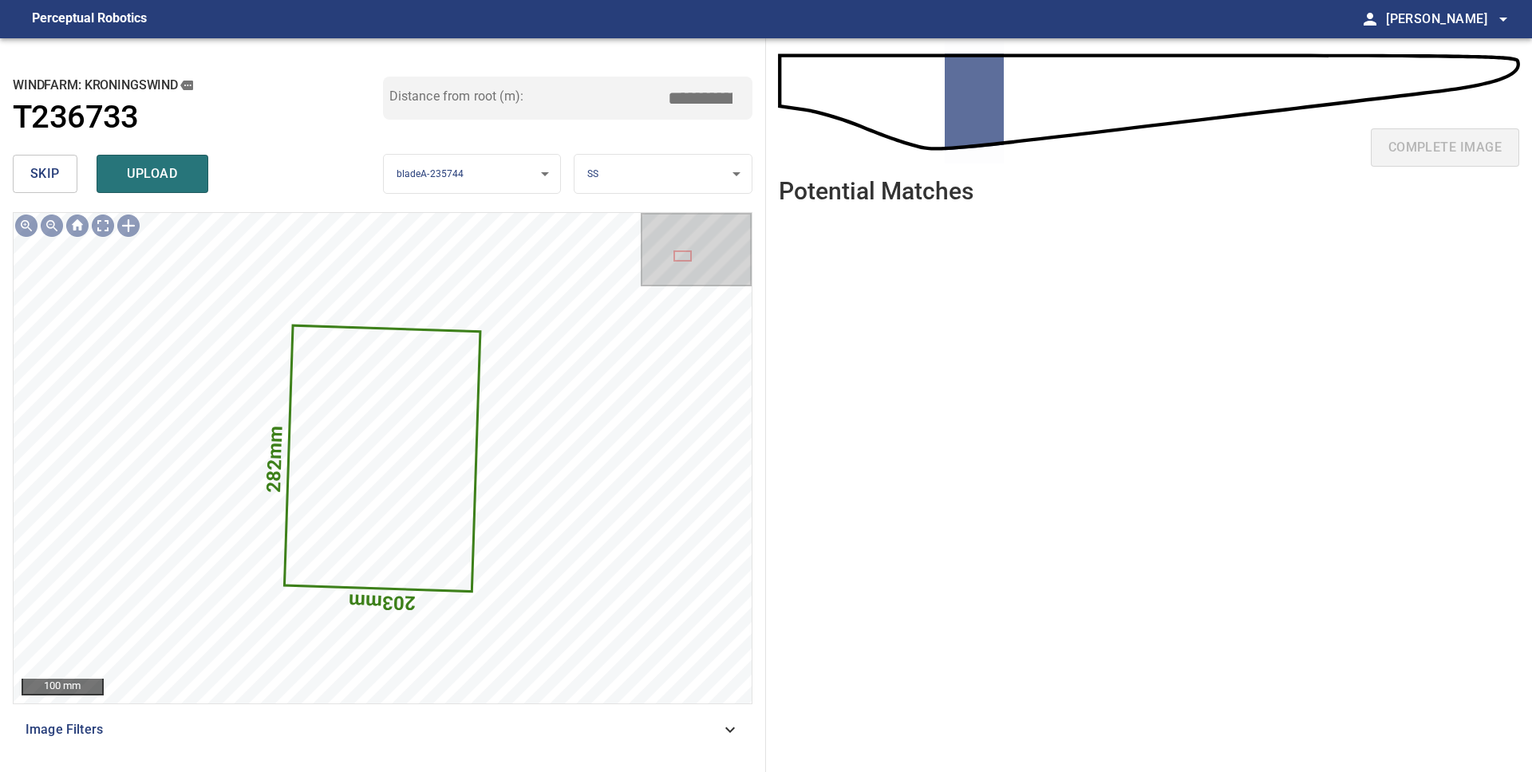
click at [18, 169] on button "skip" at bounding box center [45, 174] width 65 height 38
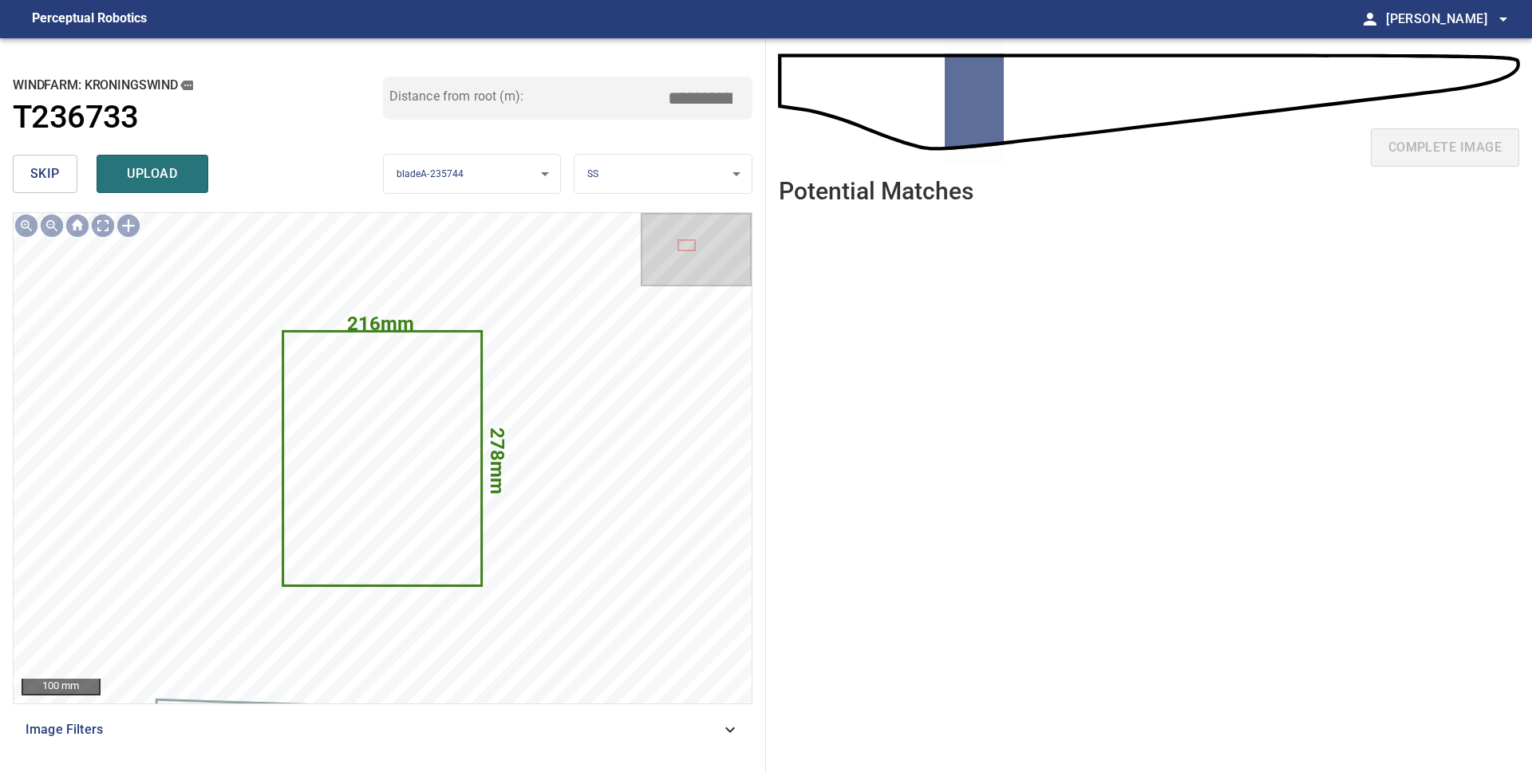
click at [21, 169] on button "skip" at bounding box center [45, 174] width 65 height 38
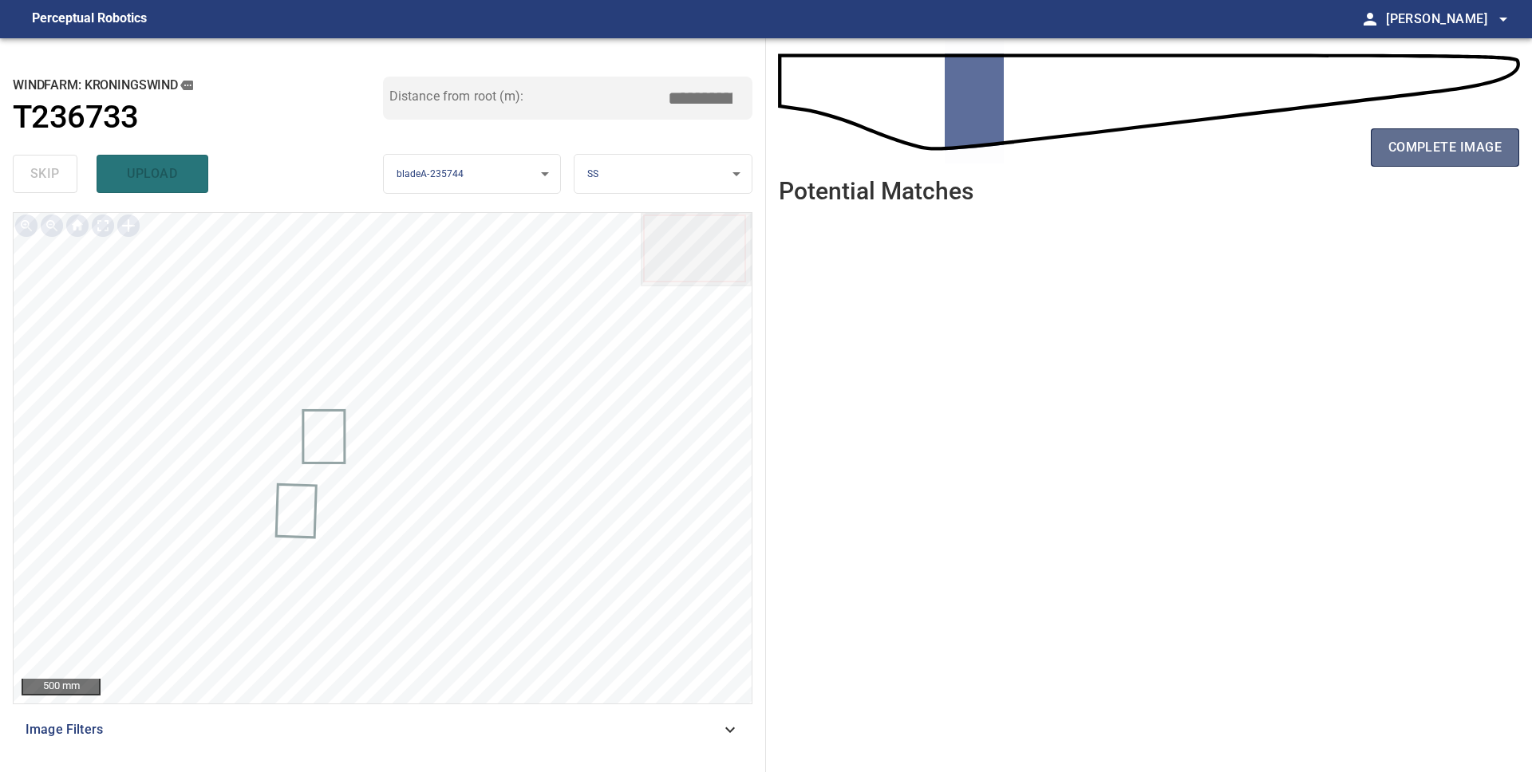
click at [1389, 155] on span "complete image" at bounding box center [1444, 147] width 113 height 22
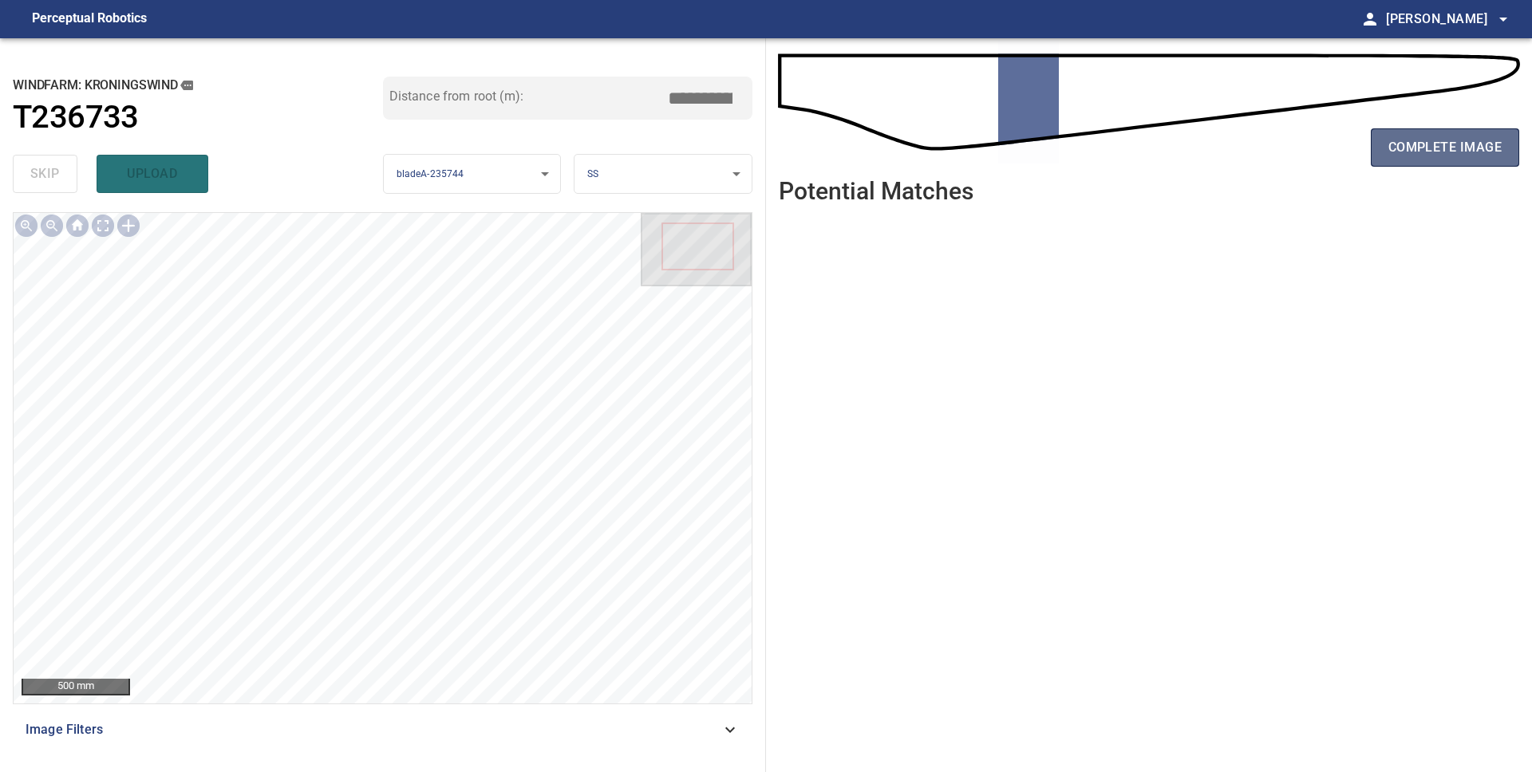
click at [1432, 133] on button "complete image" at bounding box center [1445, 147] width 148 height 38
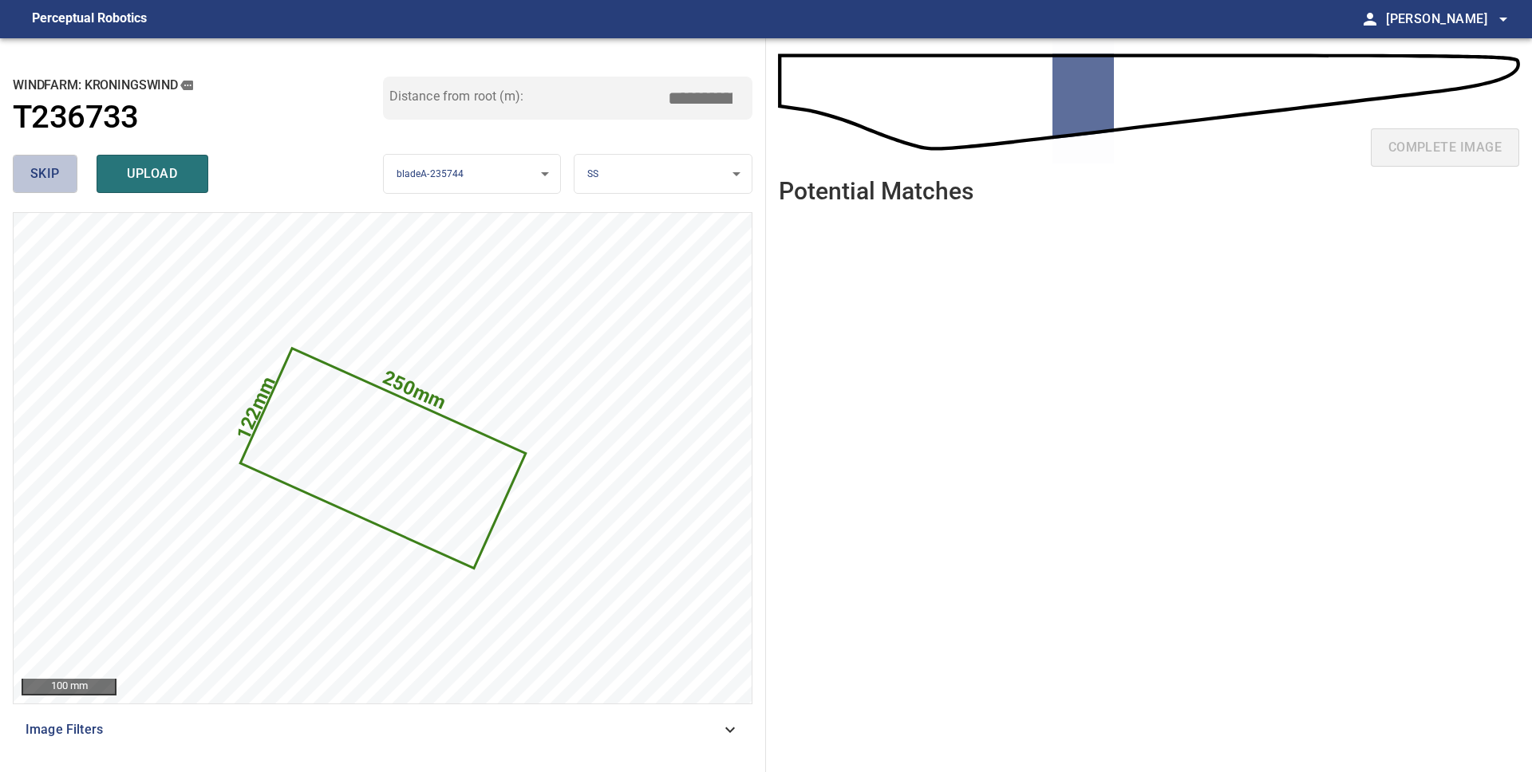
click at [36, 170] on span "skip" at bounding box center [45, 174] width 30 height 22
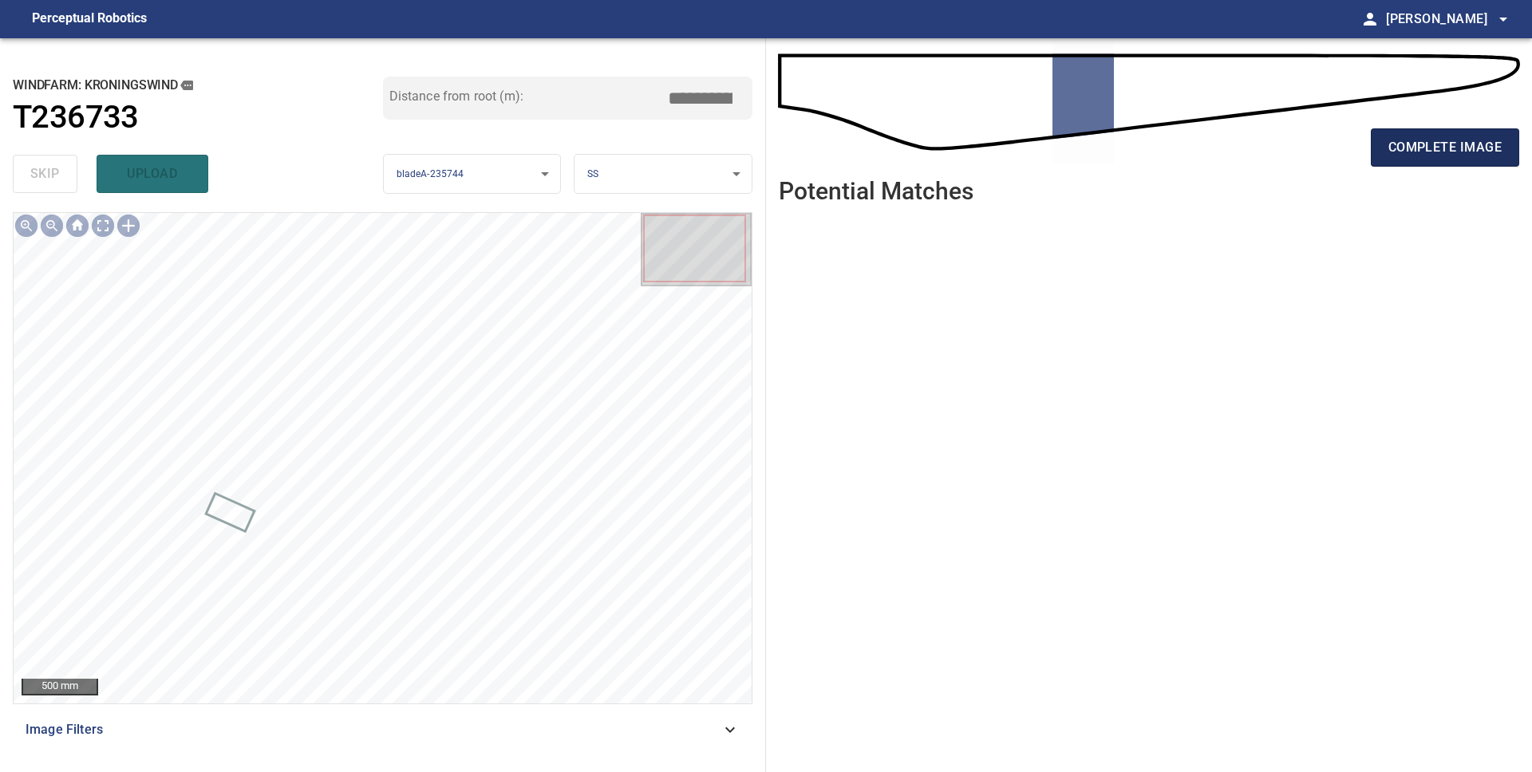
click at [1455, 153] on span "complete image" at bounding box center [1444, 147] width 113 height 22
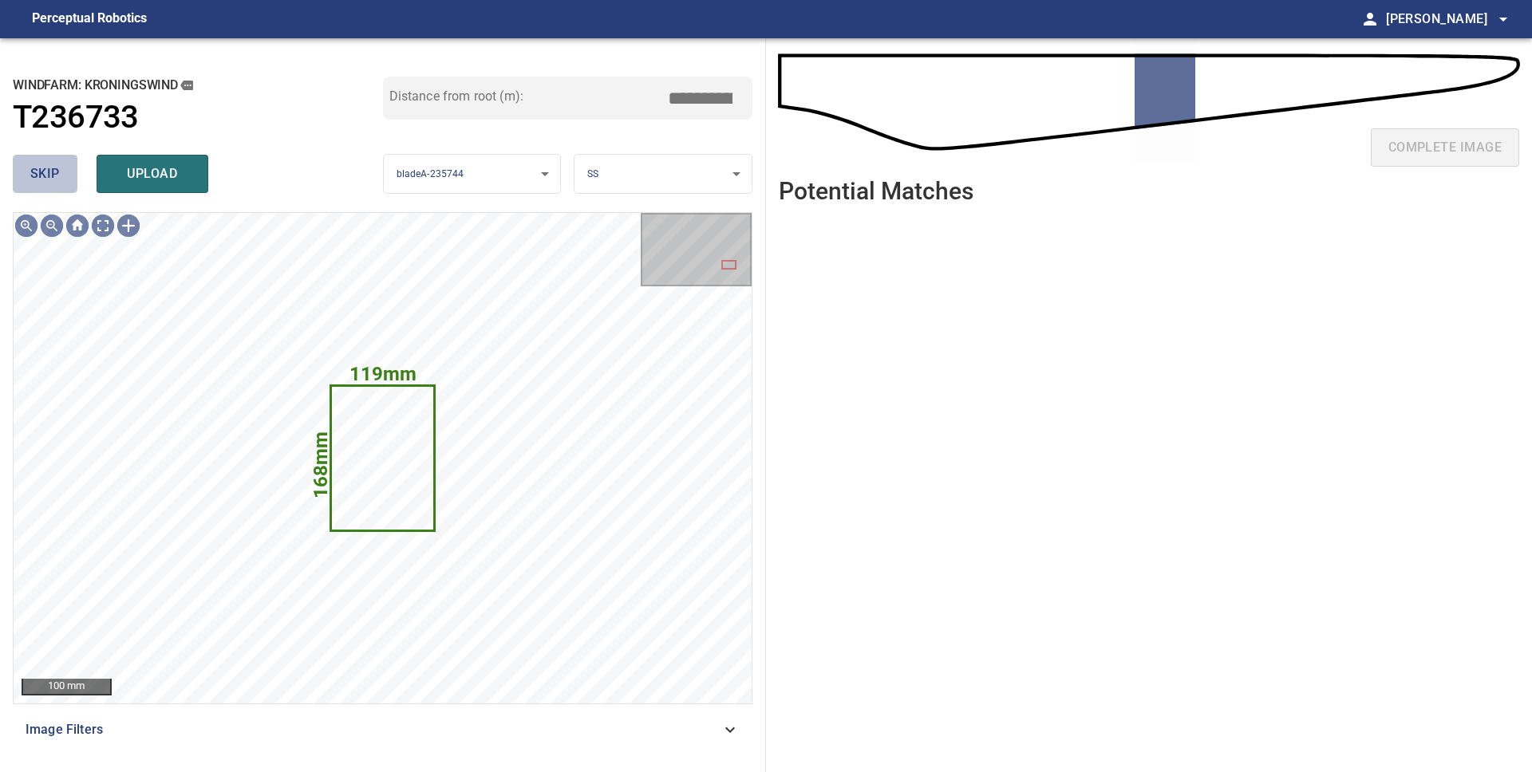
click at [49, 184] on span "skip" at bounding box center [45, 174] width 30 height 22
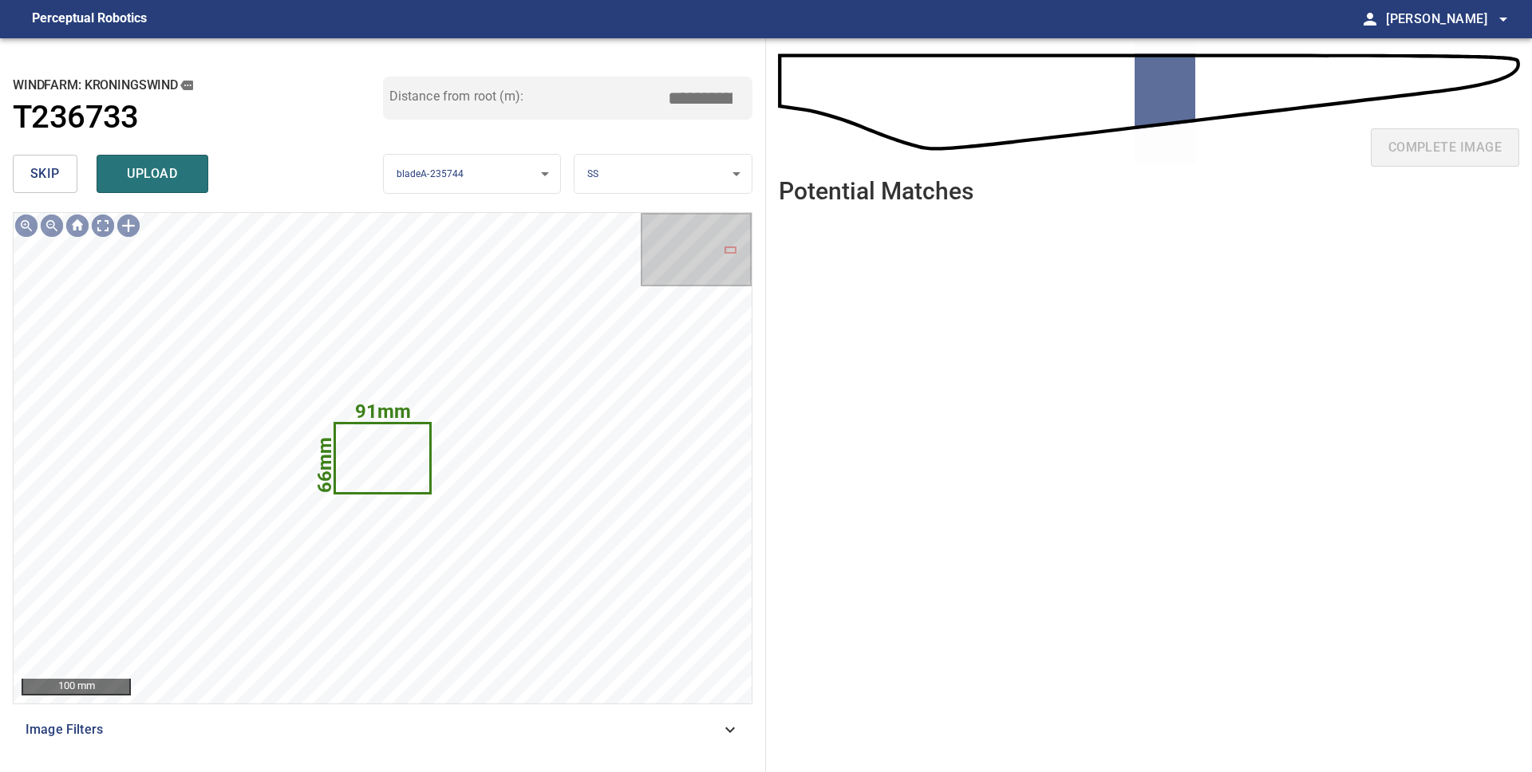
click at [49, 184] on span "skip" at bounding box center [45, 174] width 30 height 22
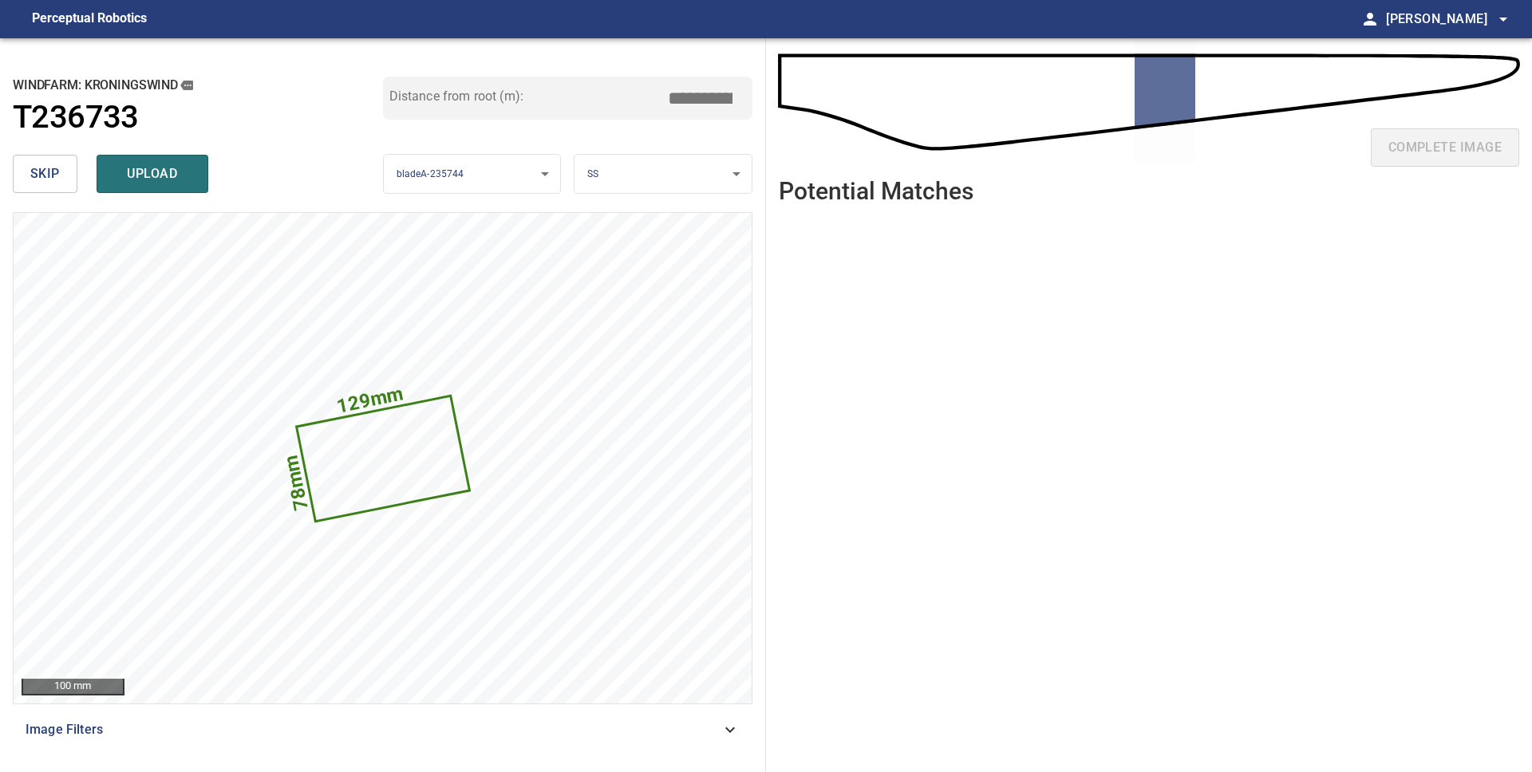
click at [120, 173] on span "upload" at bounding box center [152, 174] width 77 height 22
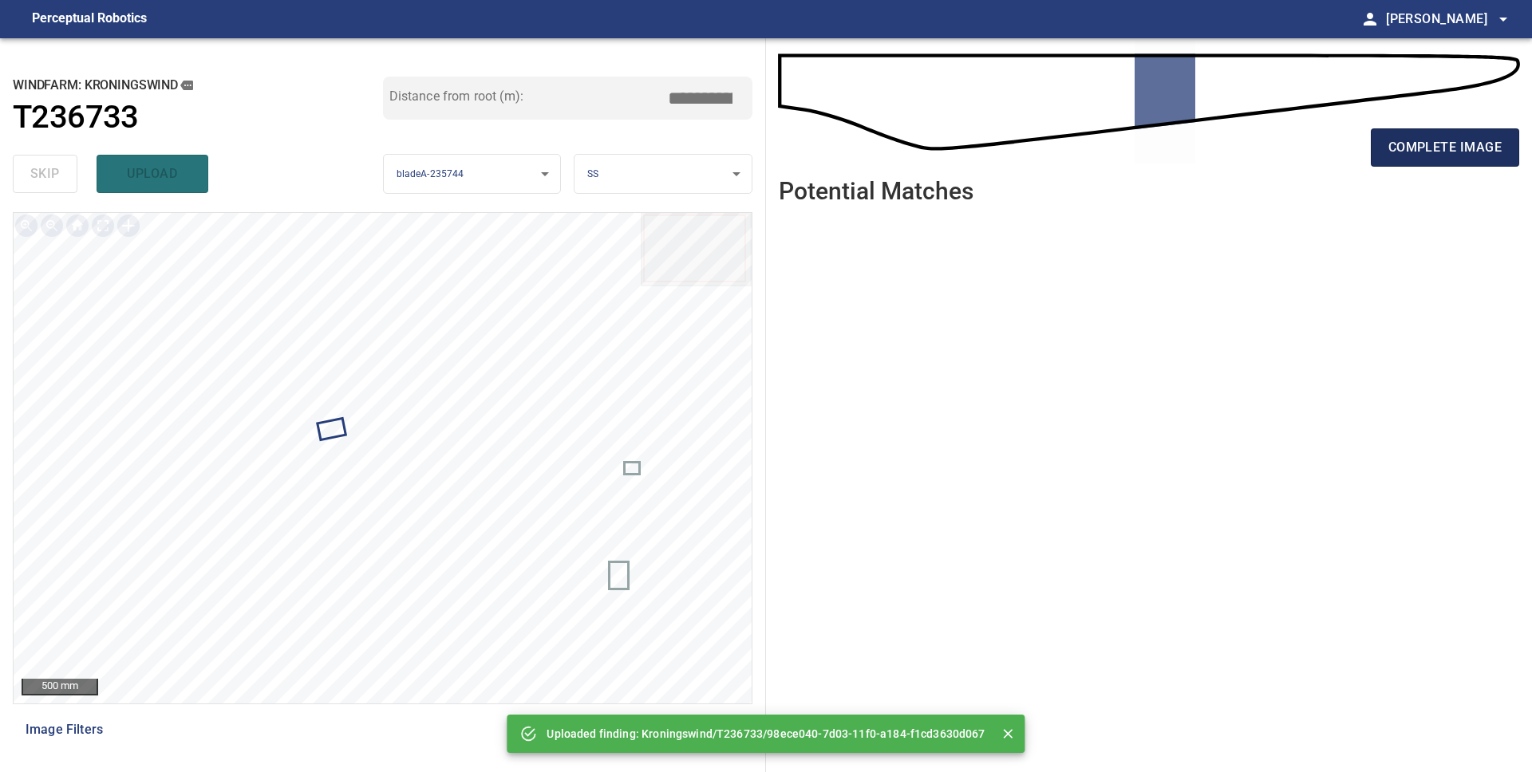
click at [1410, 156] on span "complete image" at bounding box center [1444, 147] width 113 height 22
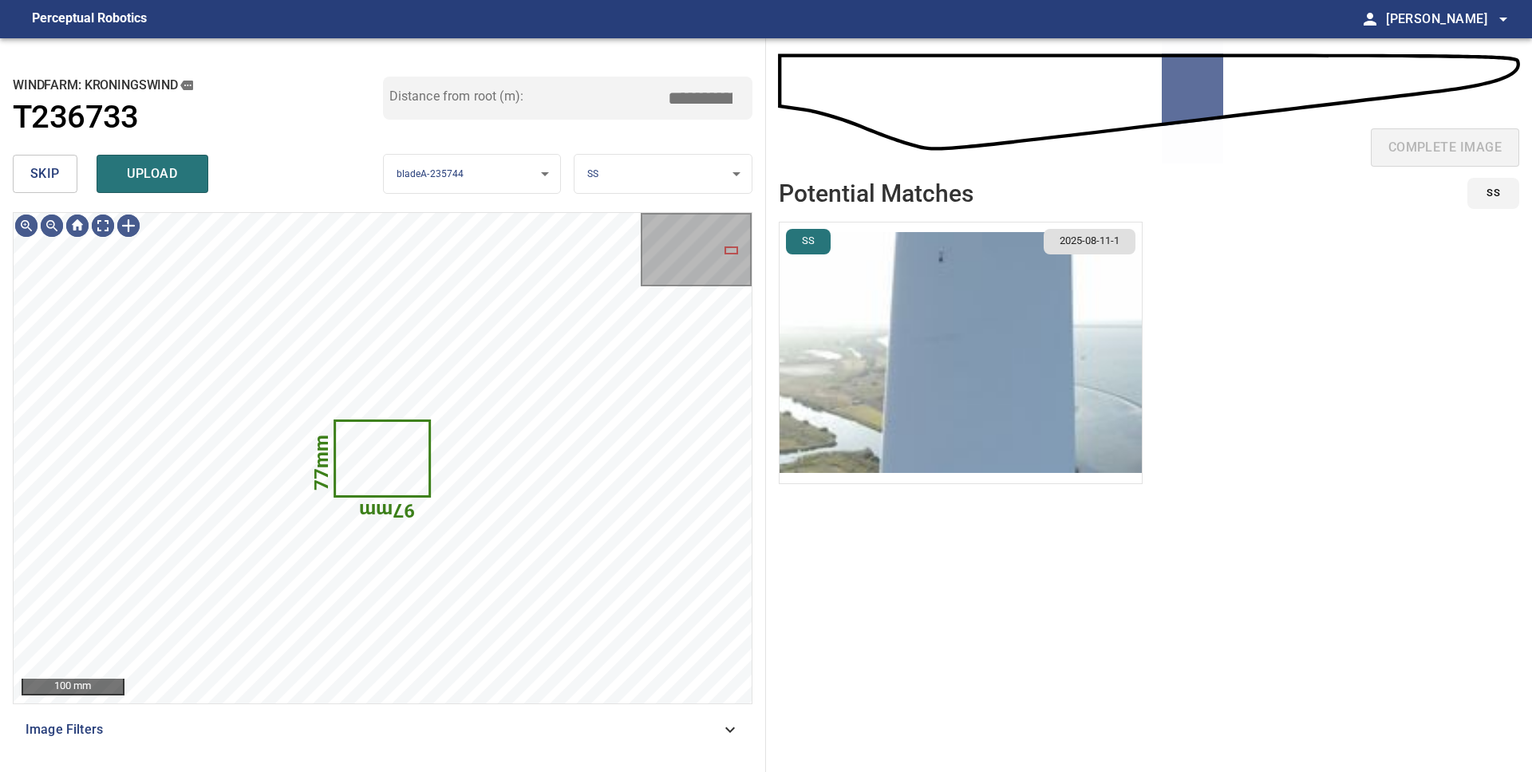
click at [34, 160] on button "skip" at bounding box center [45, 174] width 65 height 38
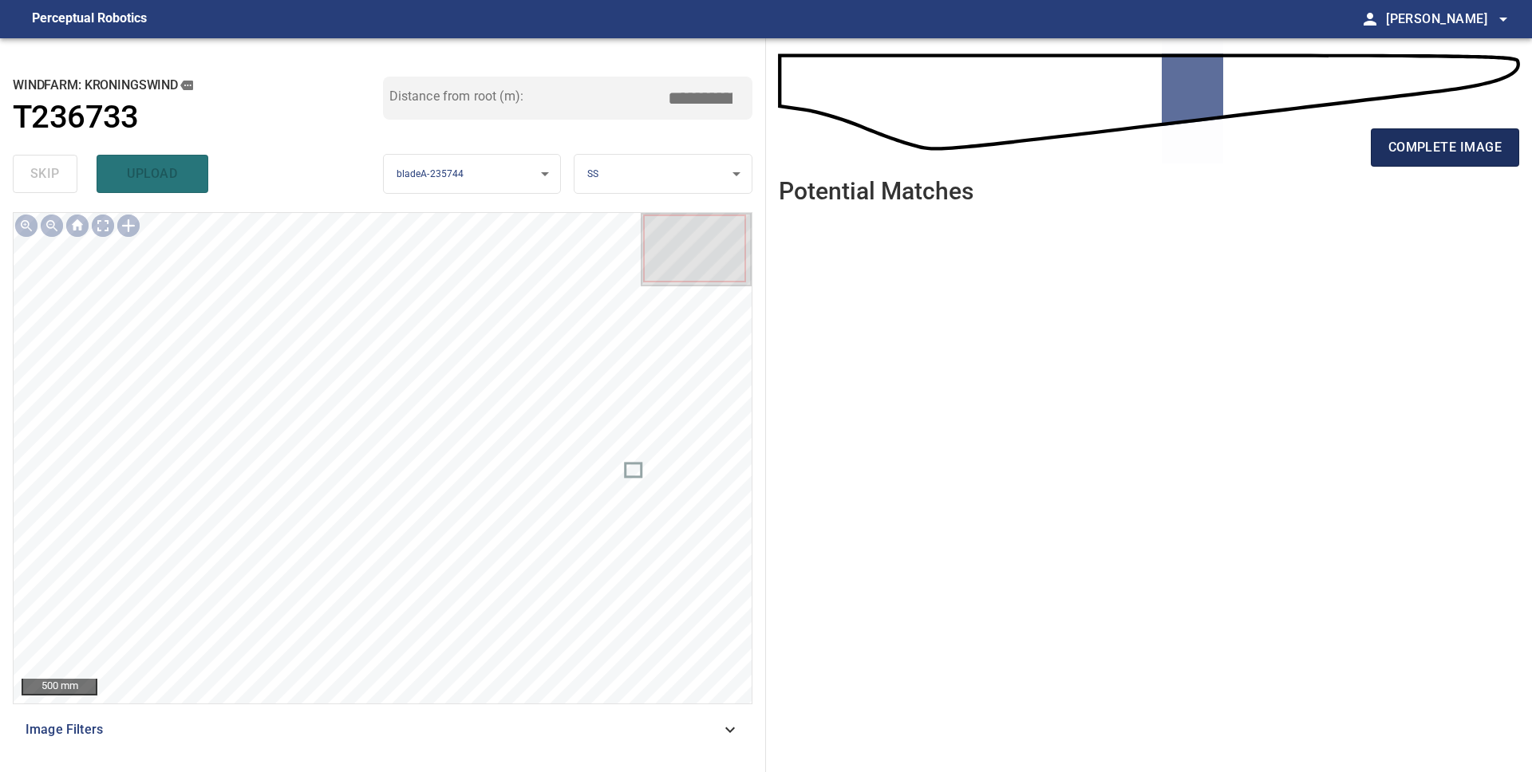
click at [1394, 154] on span "complete image" at bounding box center [1444, 147] width 113 height 22
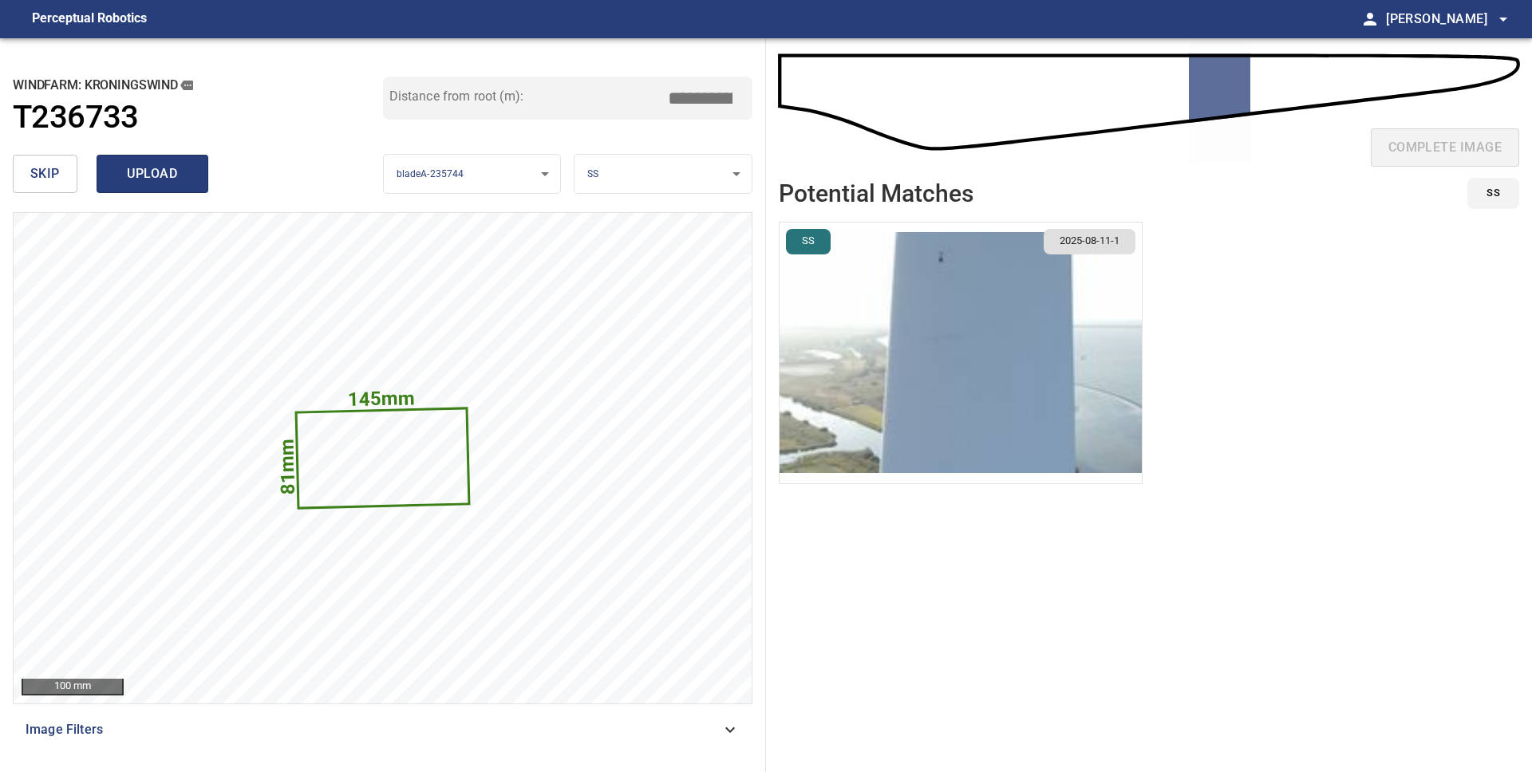
click at [143, 177] on span "upload" at bounding box center [152, 174] width 77 height 22
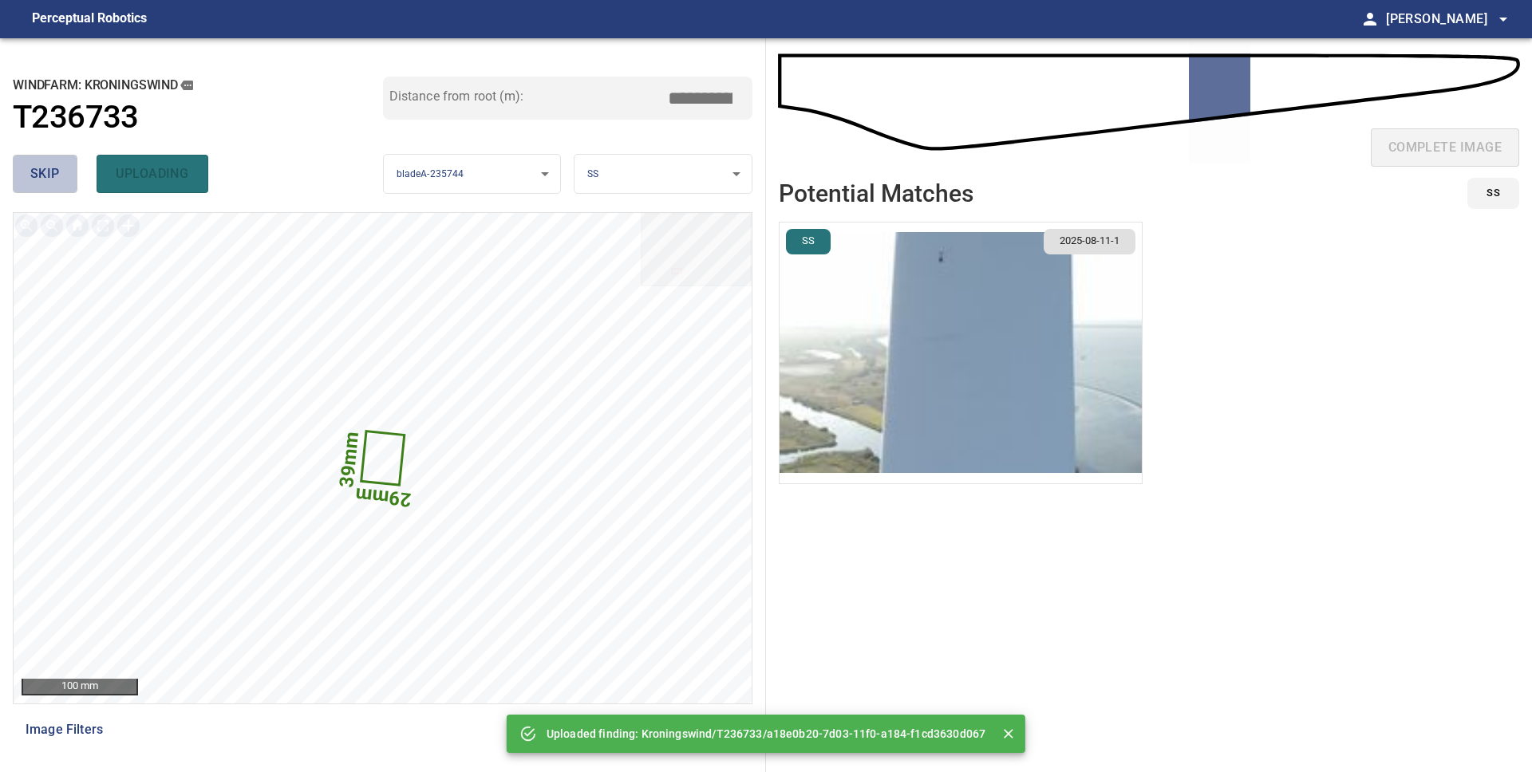
click at [50, 176] on span "skip" at bounding box center [45, 174] width 30 height 22
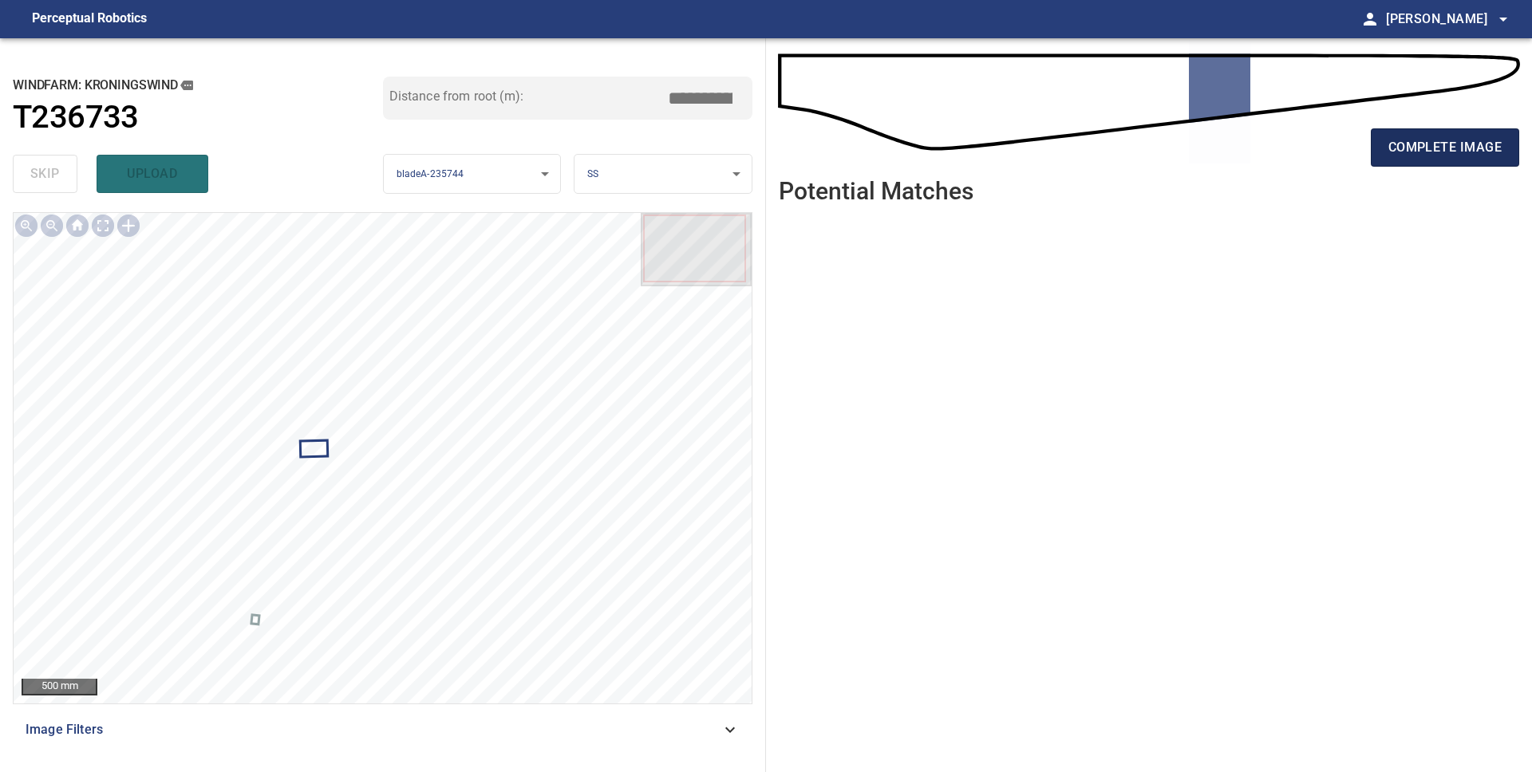
click at [1412, 138] on span "complete image" at bounding box center [1444, 147] width 113 height 22
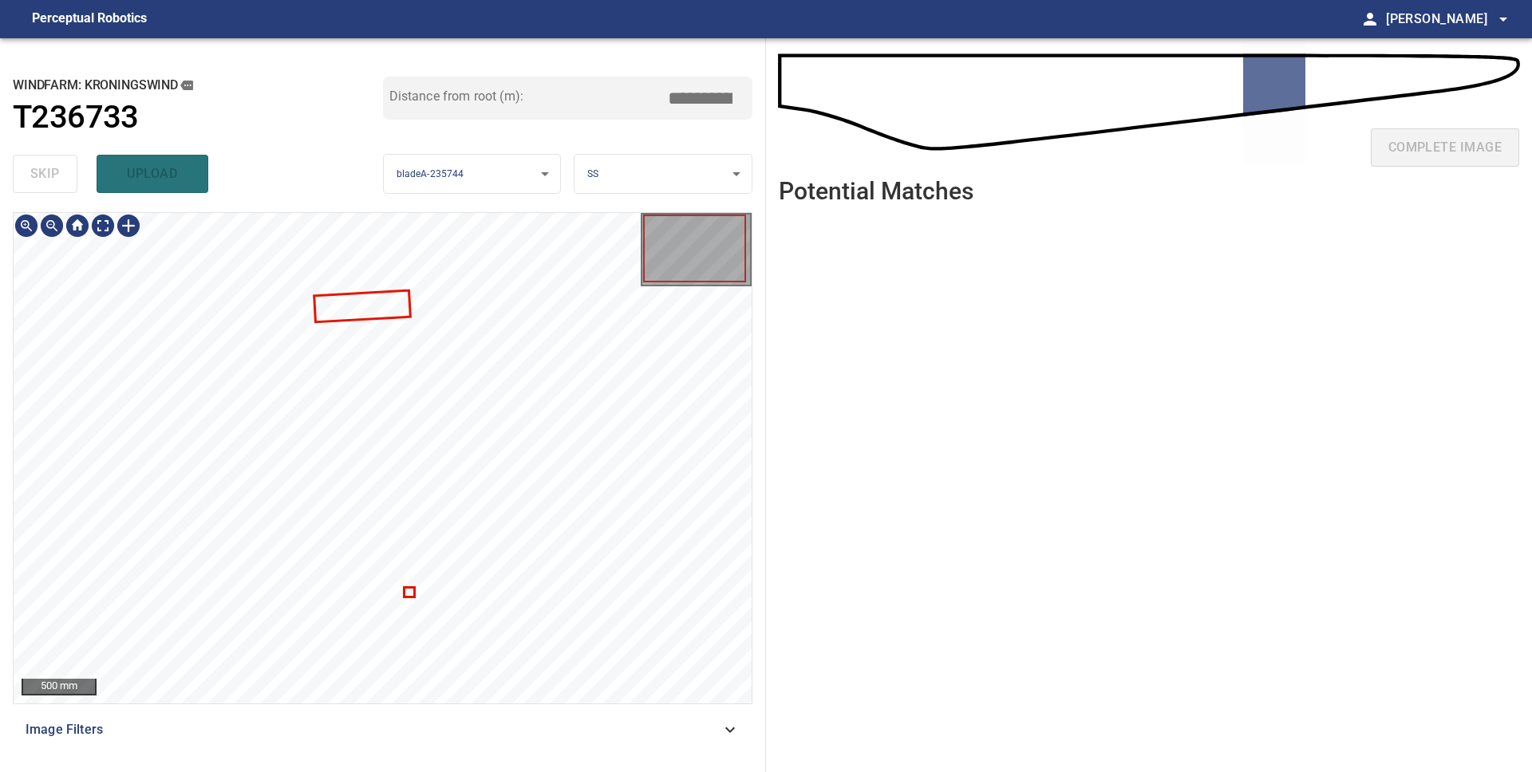
click at [413, 593] on div at bounding box center [383, 458] width 738 height 491
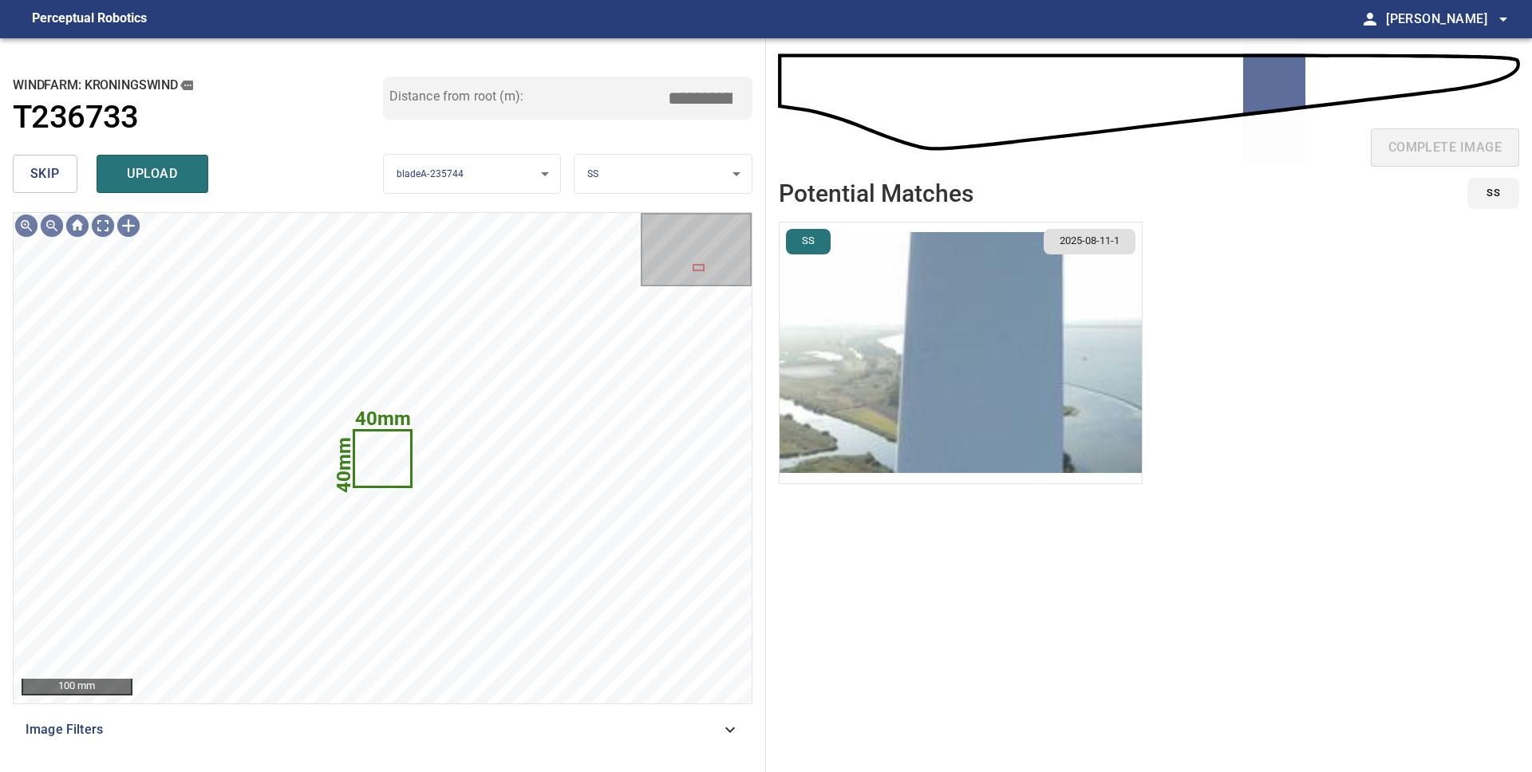
click at [38, 176] on span "skip" at bounding box center [45, 174] width 30 height 22
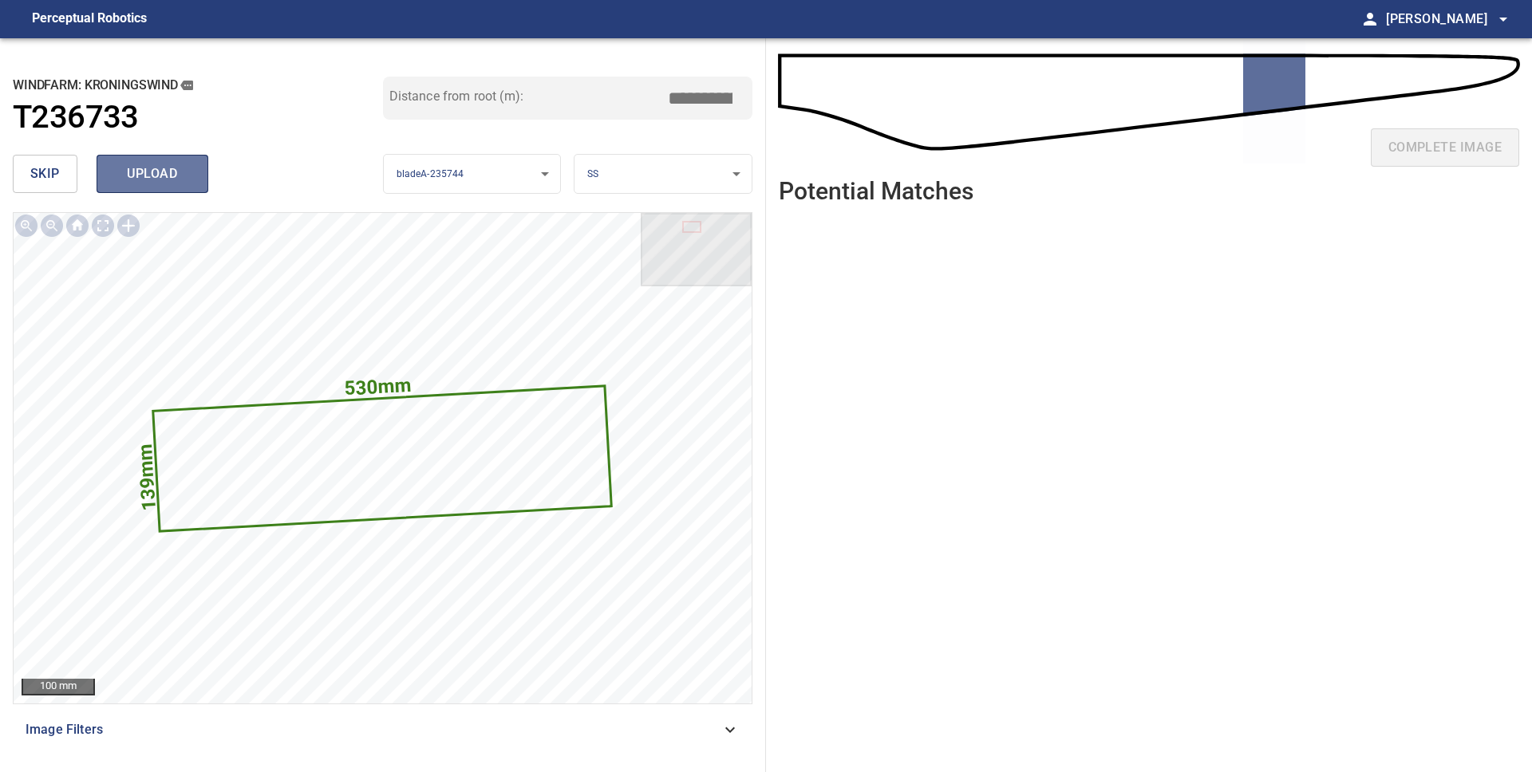
click at [136, 176] on span "upload" at bounding box center [152, 174] width 77 height 22
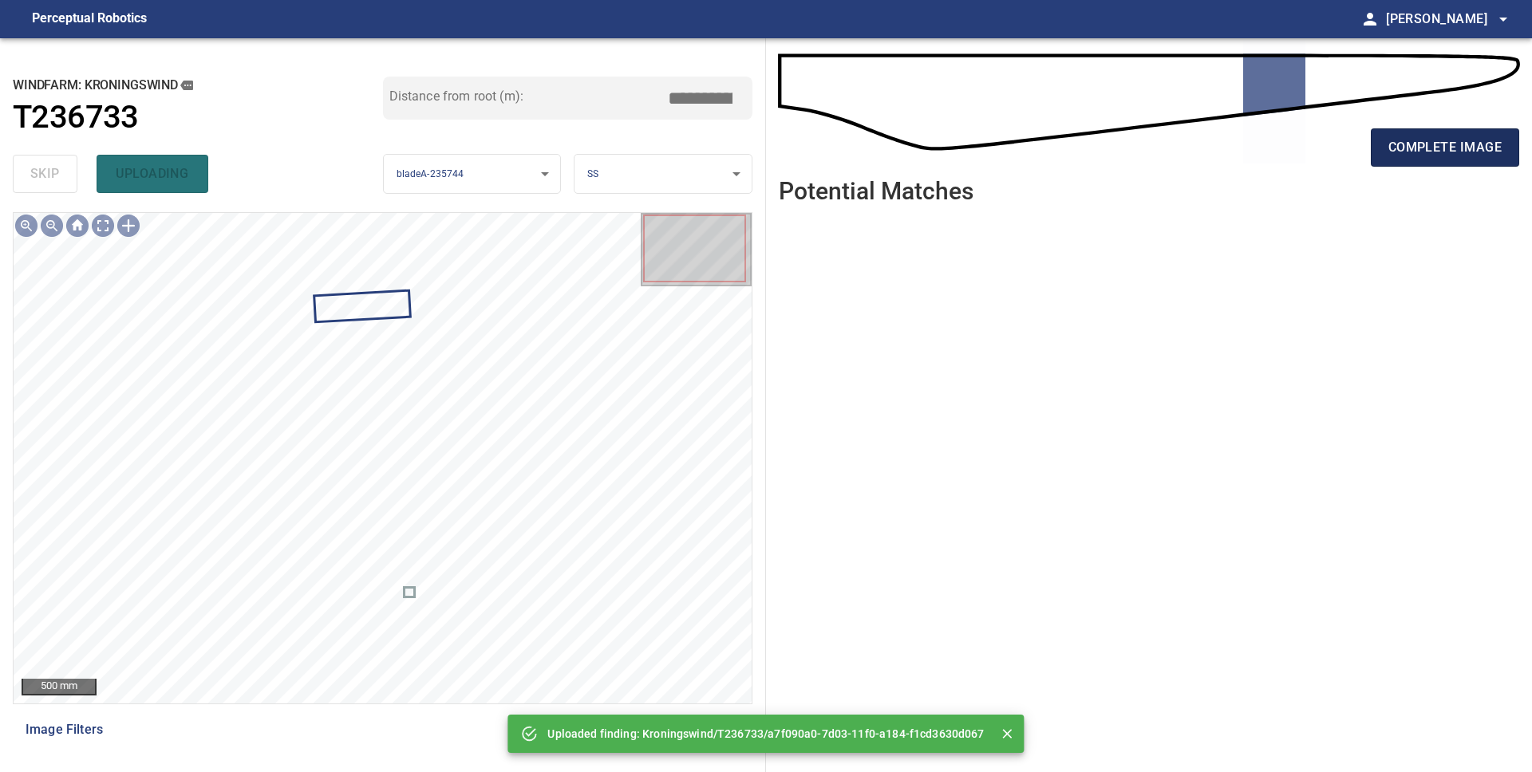
click at [1400, 156] on span "complete image" at bounding box center [1444, 147] width 113 height 22
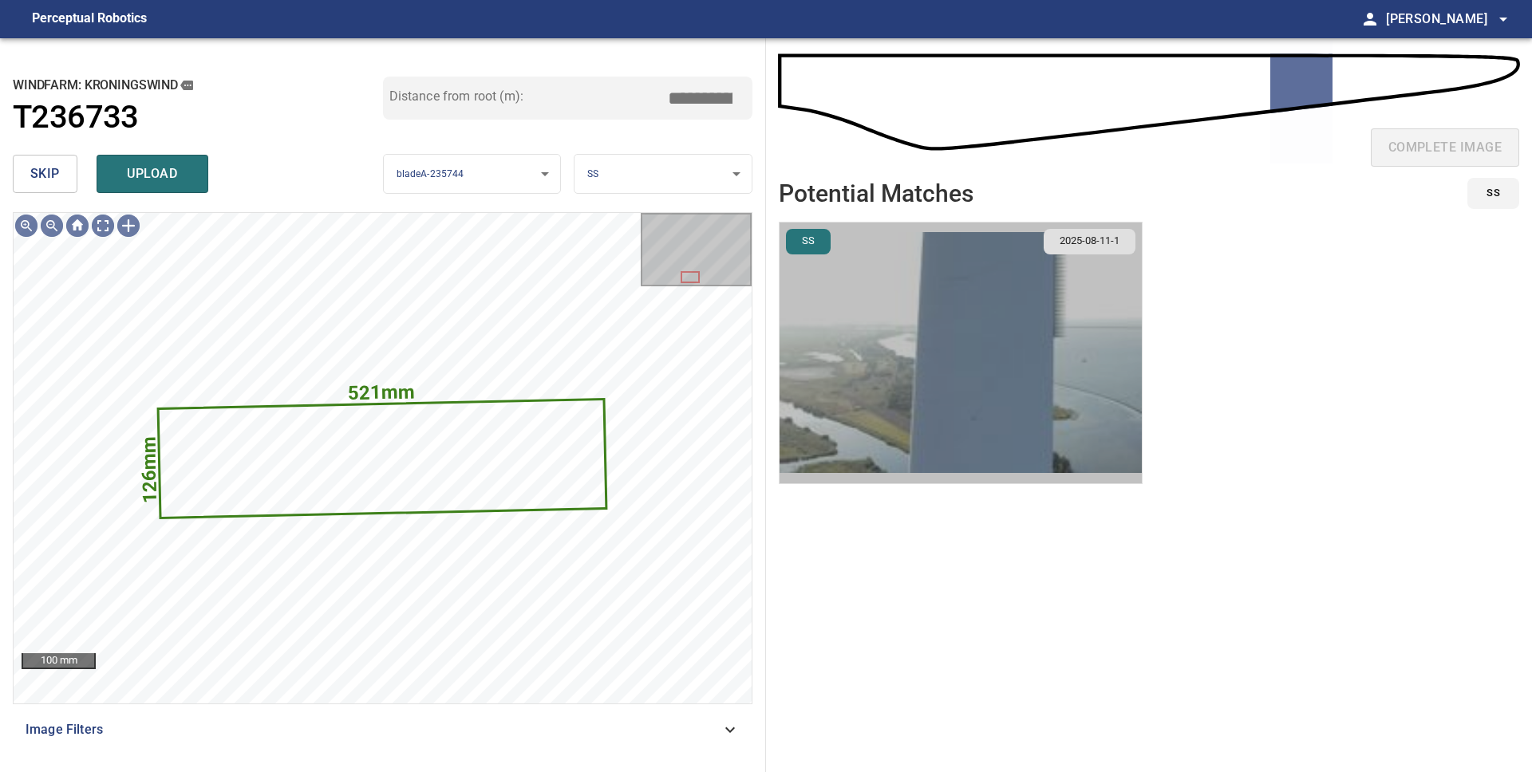
click at [969, 305] on img "button" at bounding box center [961, 353] width 362 height 261
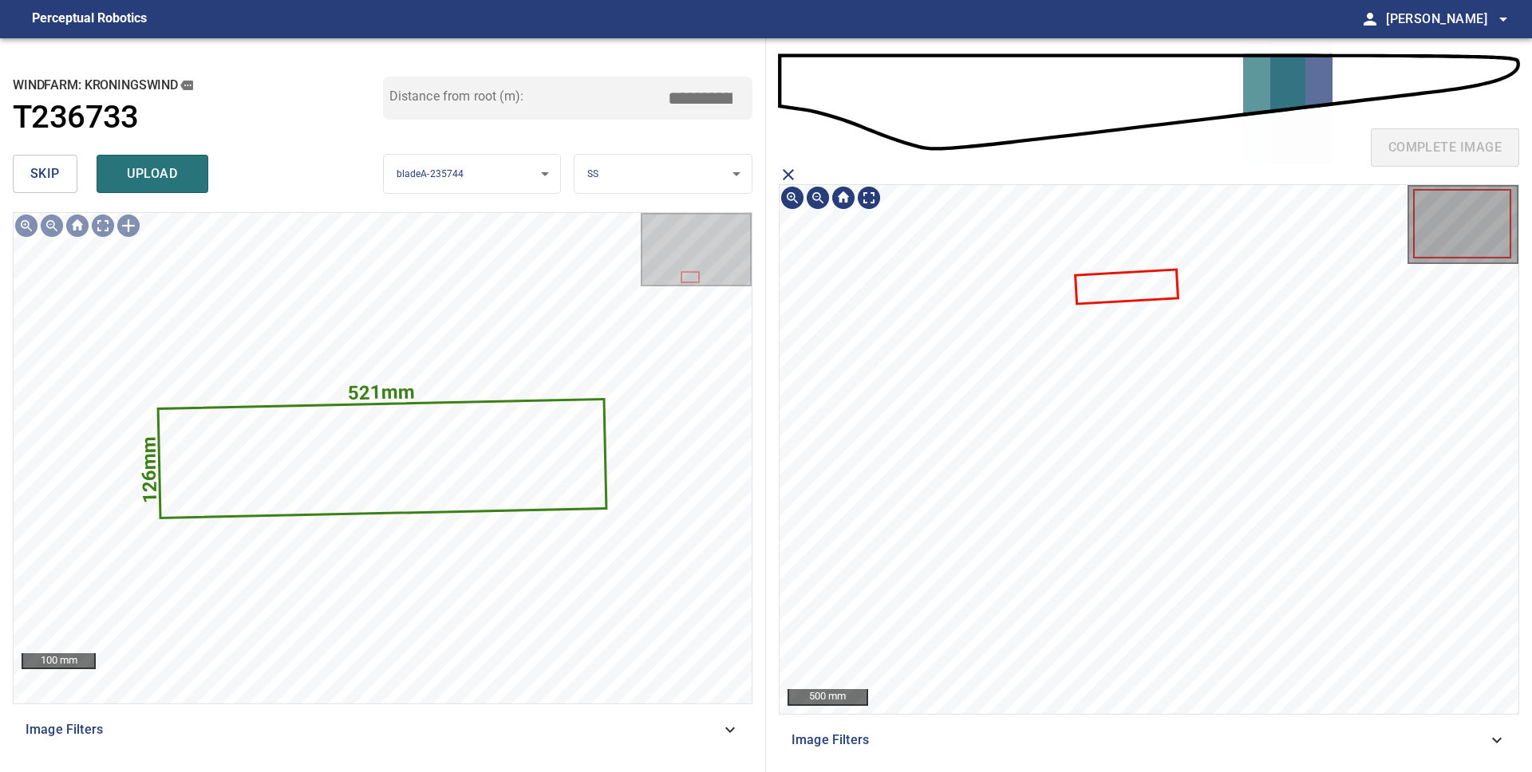
click at [1139, 290] on icon at bounding box center [1126, 285] width 101 height 31
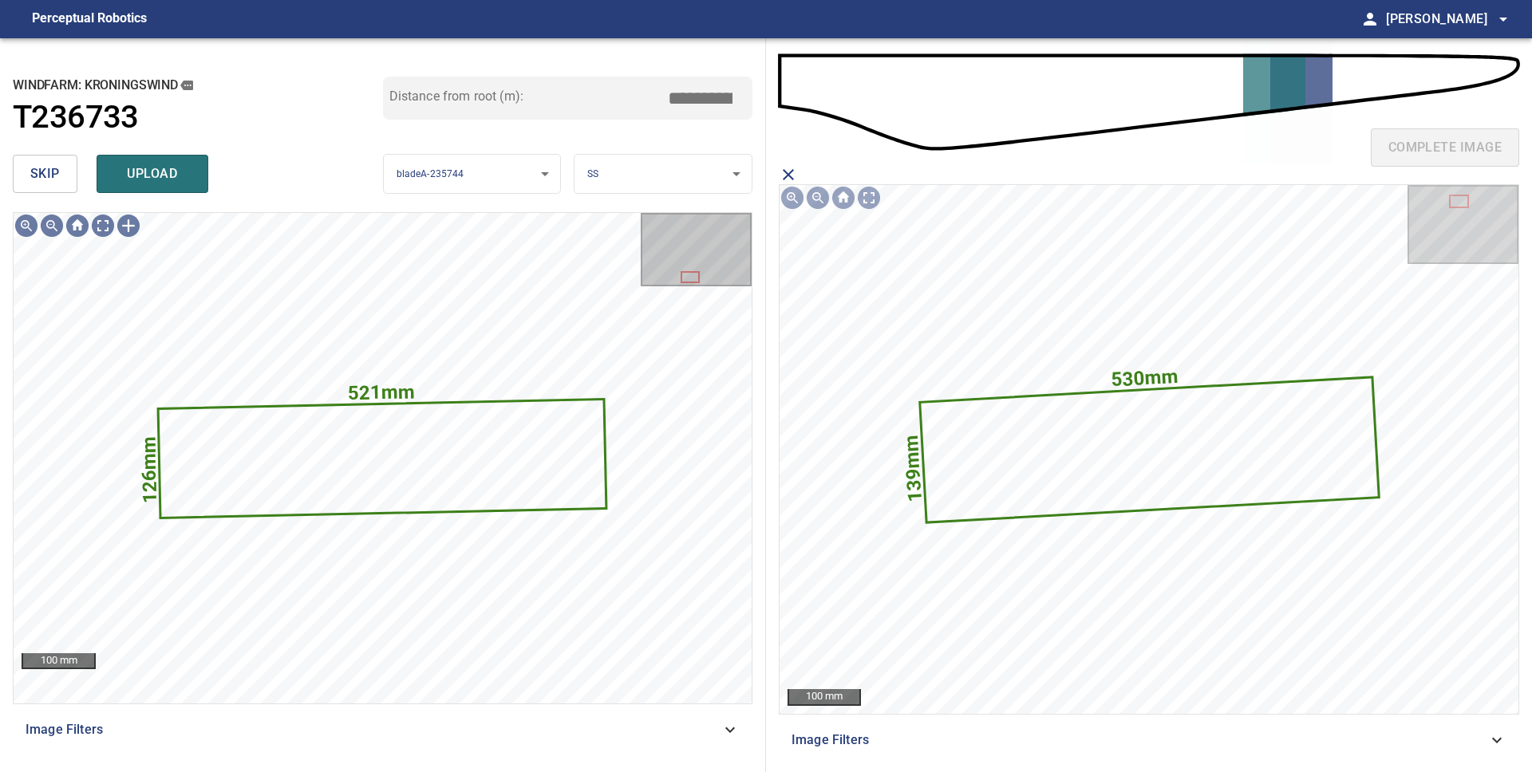
click at [188, 182] on span "upload" at bounding box center [152, 174] width 77 height 22
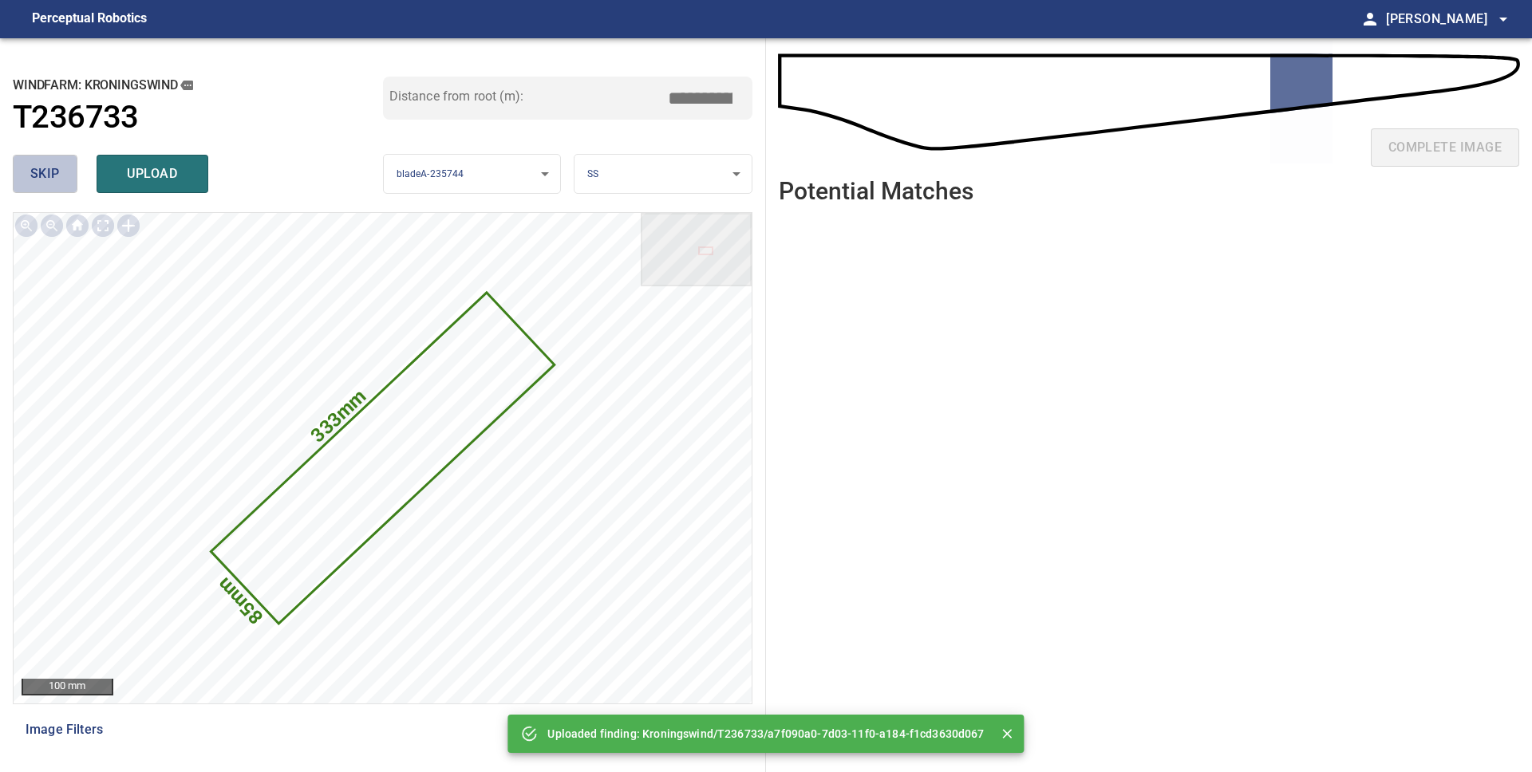
click at [53, 176] on span "skip" at bounding box center [45, 174] width 30 height 22
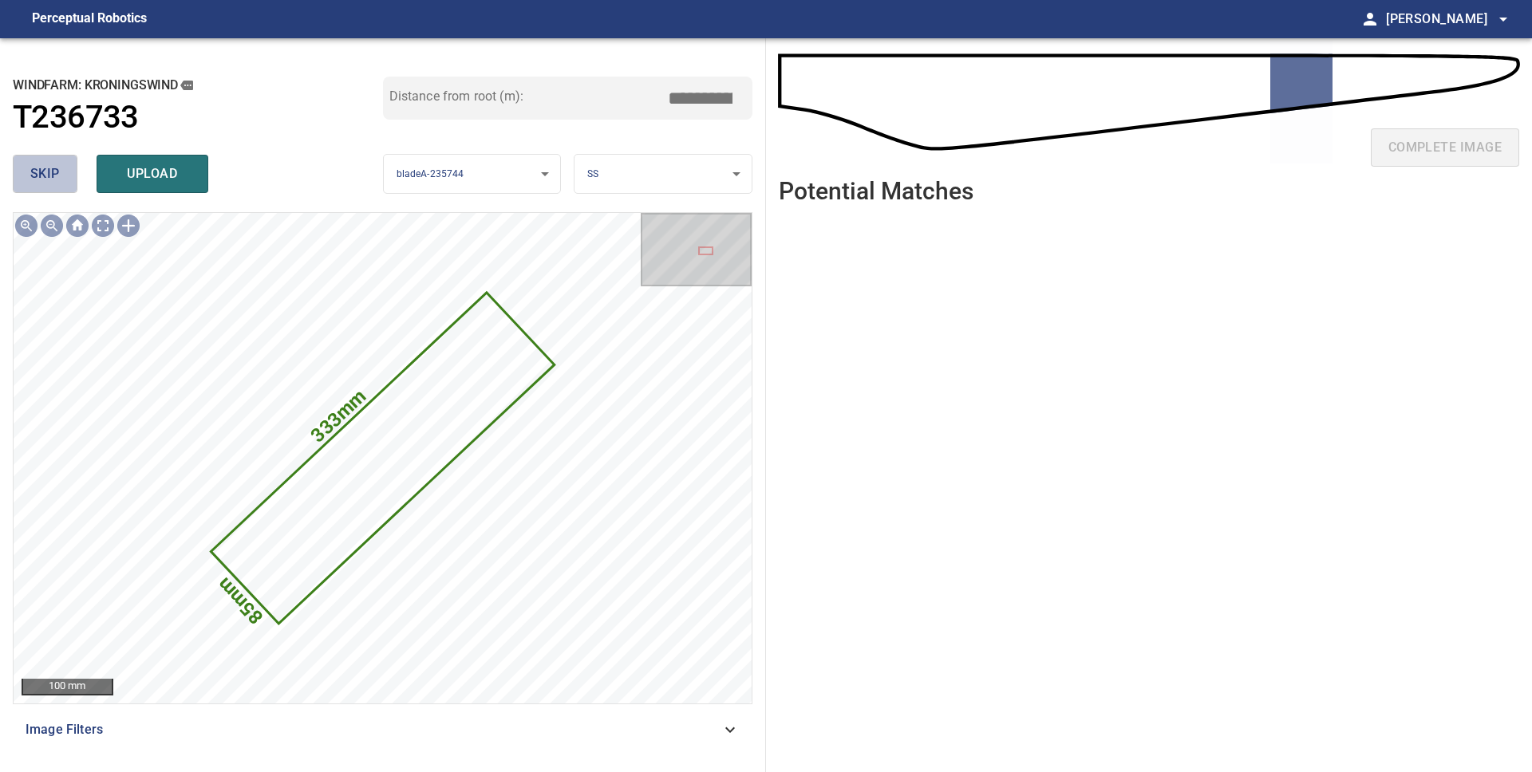
click at [63, 173] on button "skip" at bounding box center [45, 174] width 65 height 38
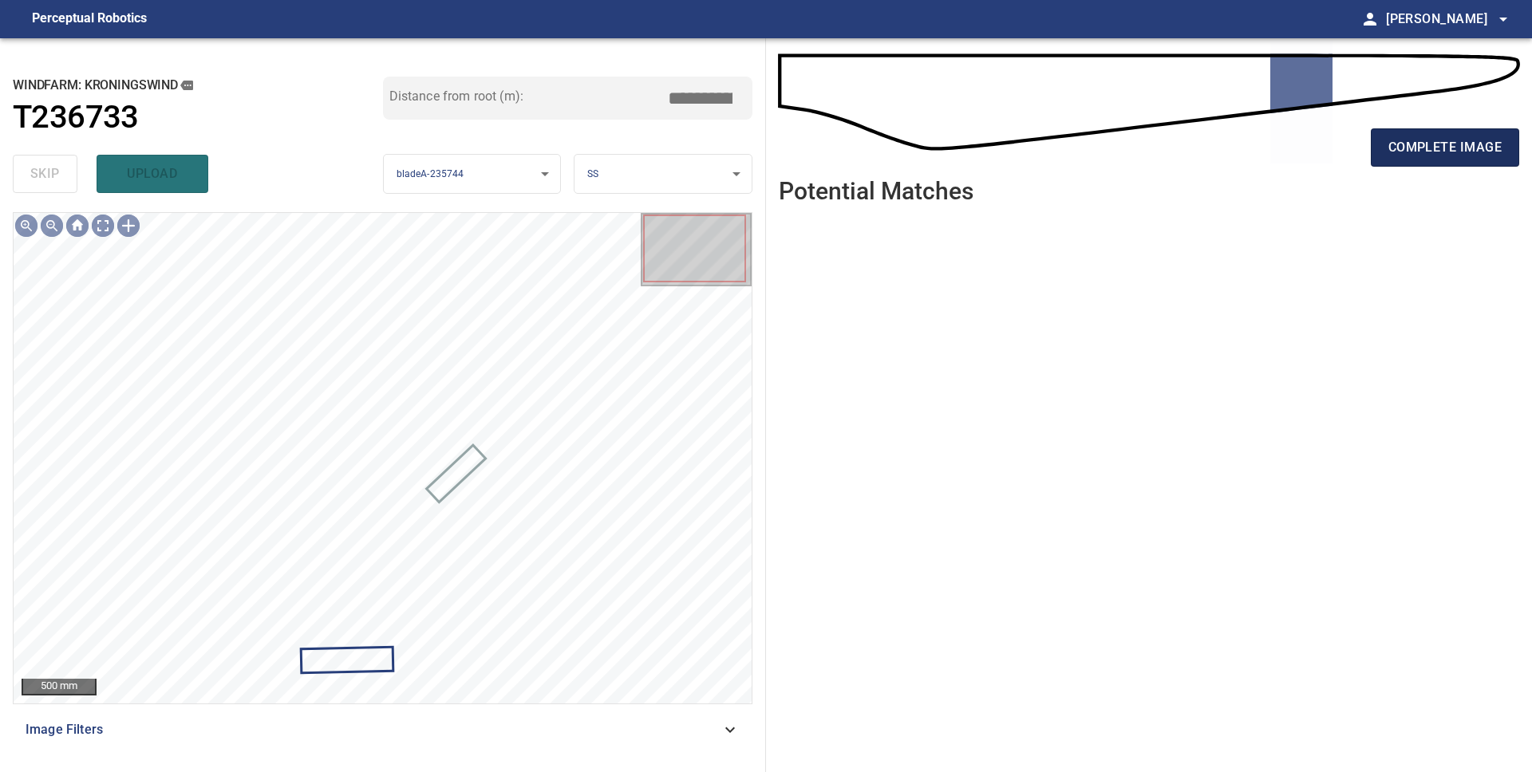
click at [1496, 156] on span "complete image" at bounding box center [1444, 147] width 113 height 22
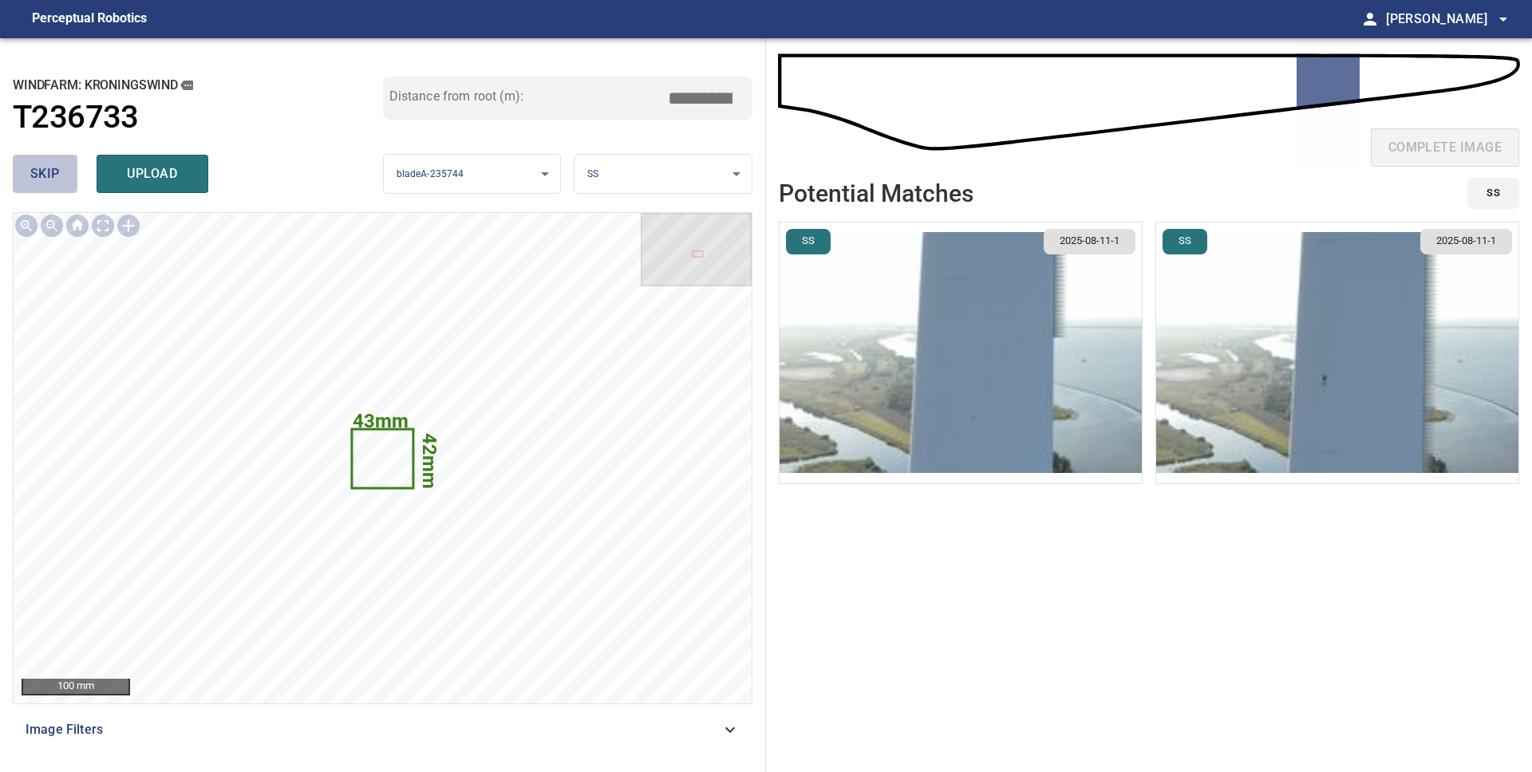
click at [54, 183] on span "skip" at bounding box center [45, 174] width 30 height 22
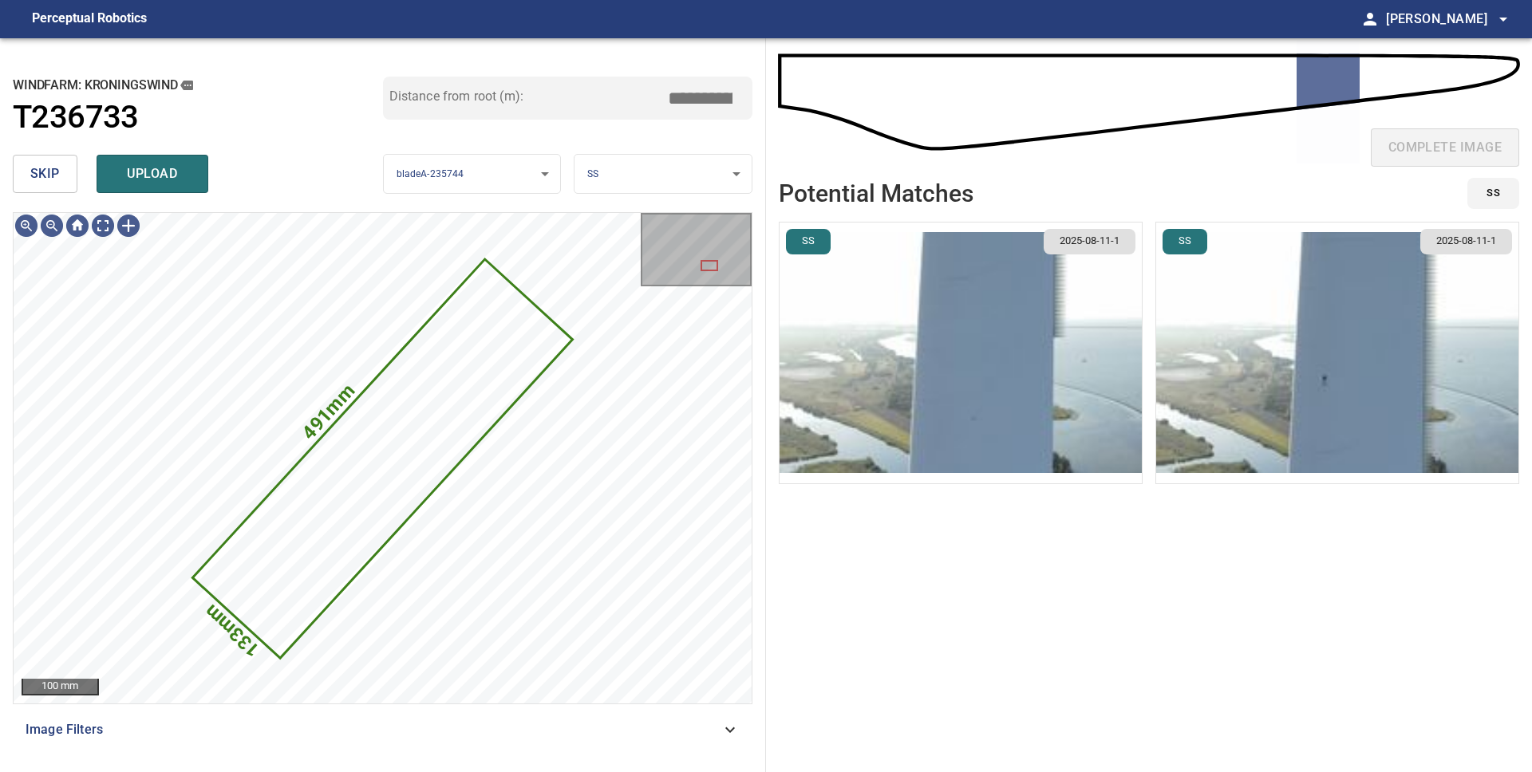
click at [963, 390] on img "button" at bounding box center [961, 353] width 362 height 261
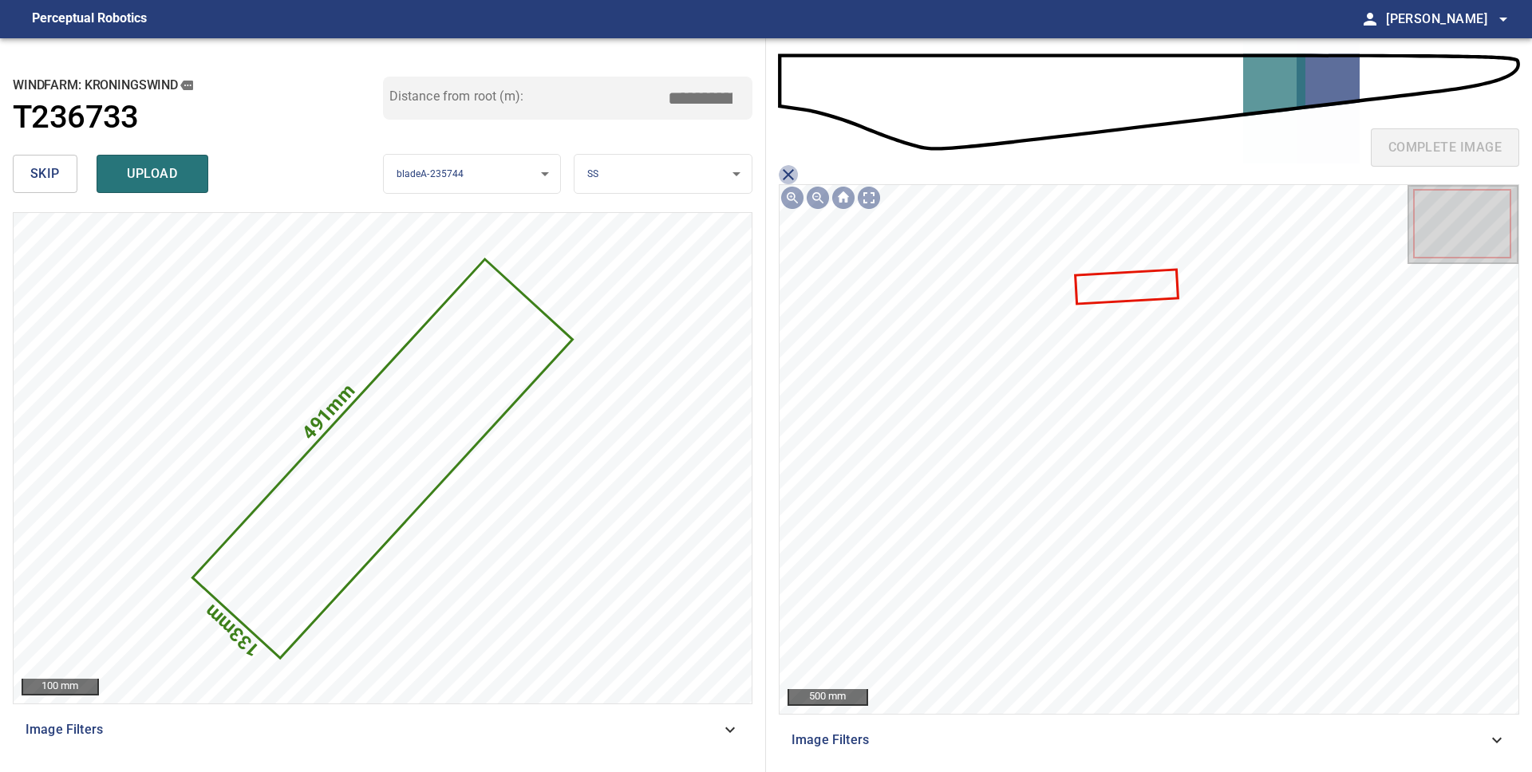
click at [787, 174] on icon "close matching imageResolution:" at bounding box center [788, 174] width 11 height 11
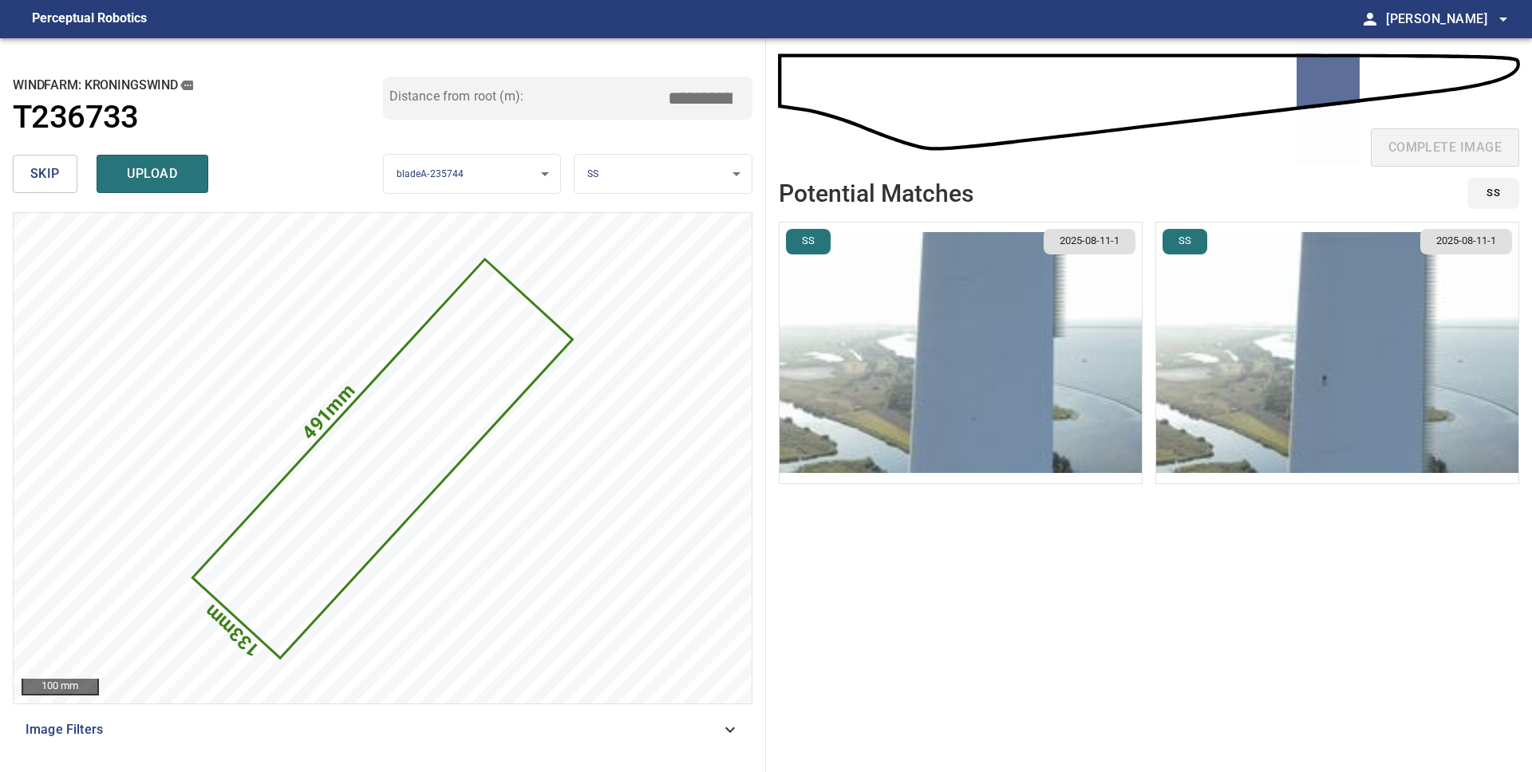
click at [1362, 302] on img "button" at bounding box center [1337, 353] width 362 height 261
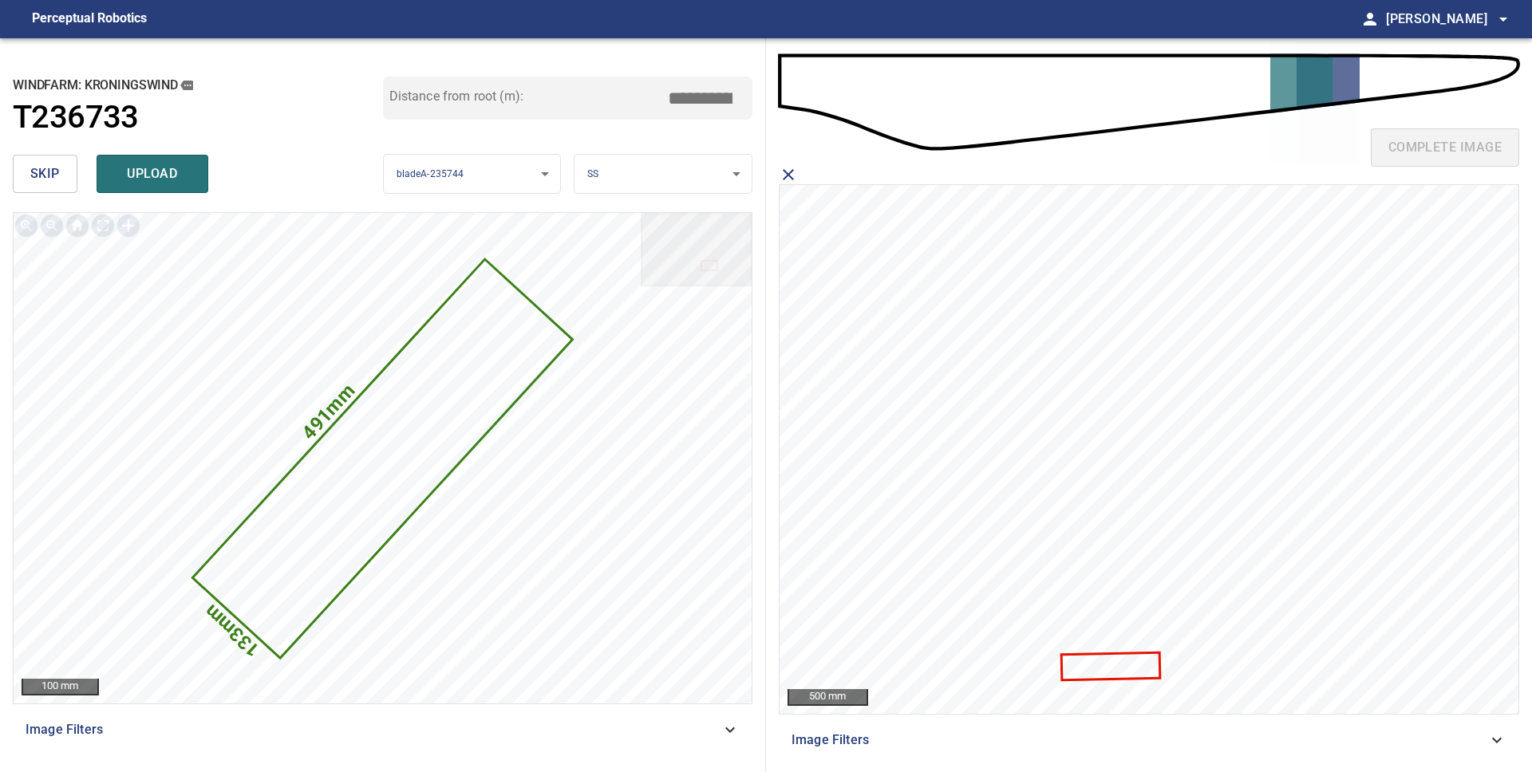
click at [788, 171] on icon "close matching imageResolution:" at bounding box center [788, 174] width 19 height 19
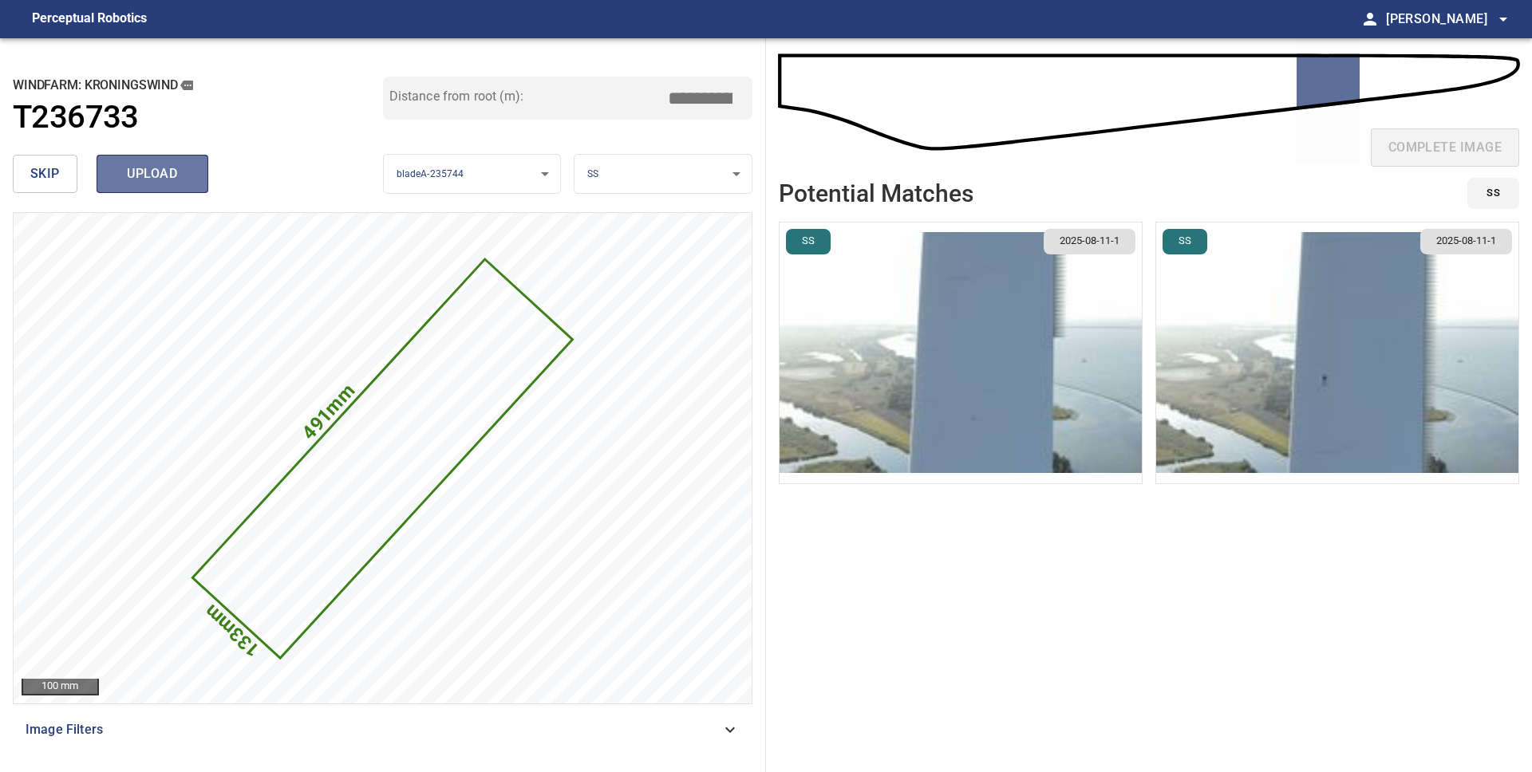
click at [144, 168] on span "upload" at bounding box center [152, 174] width 77 height 22
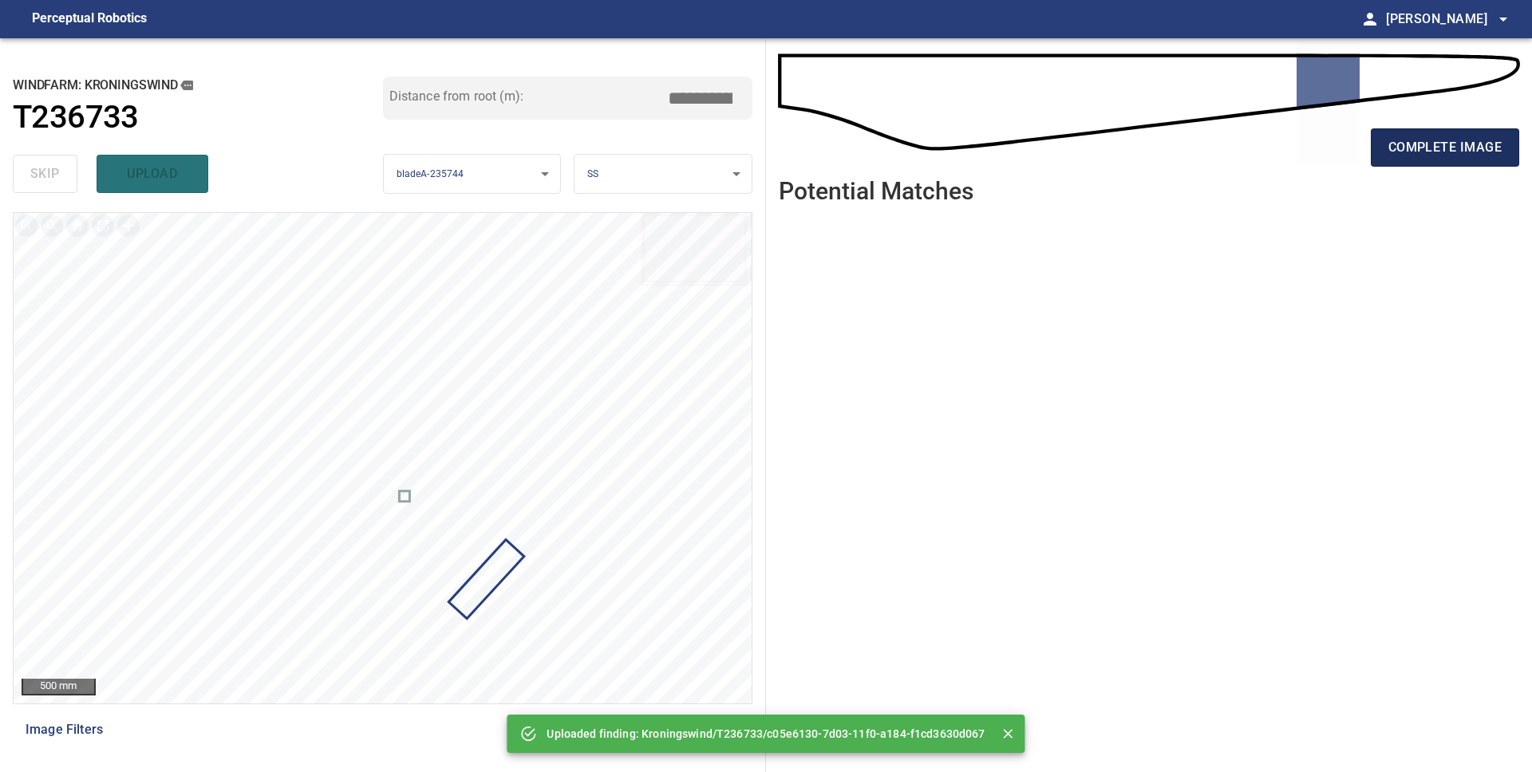
click at [1443, 161] on button "complete image" at bounding box center [1445, 147] width 148 height 38
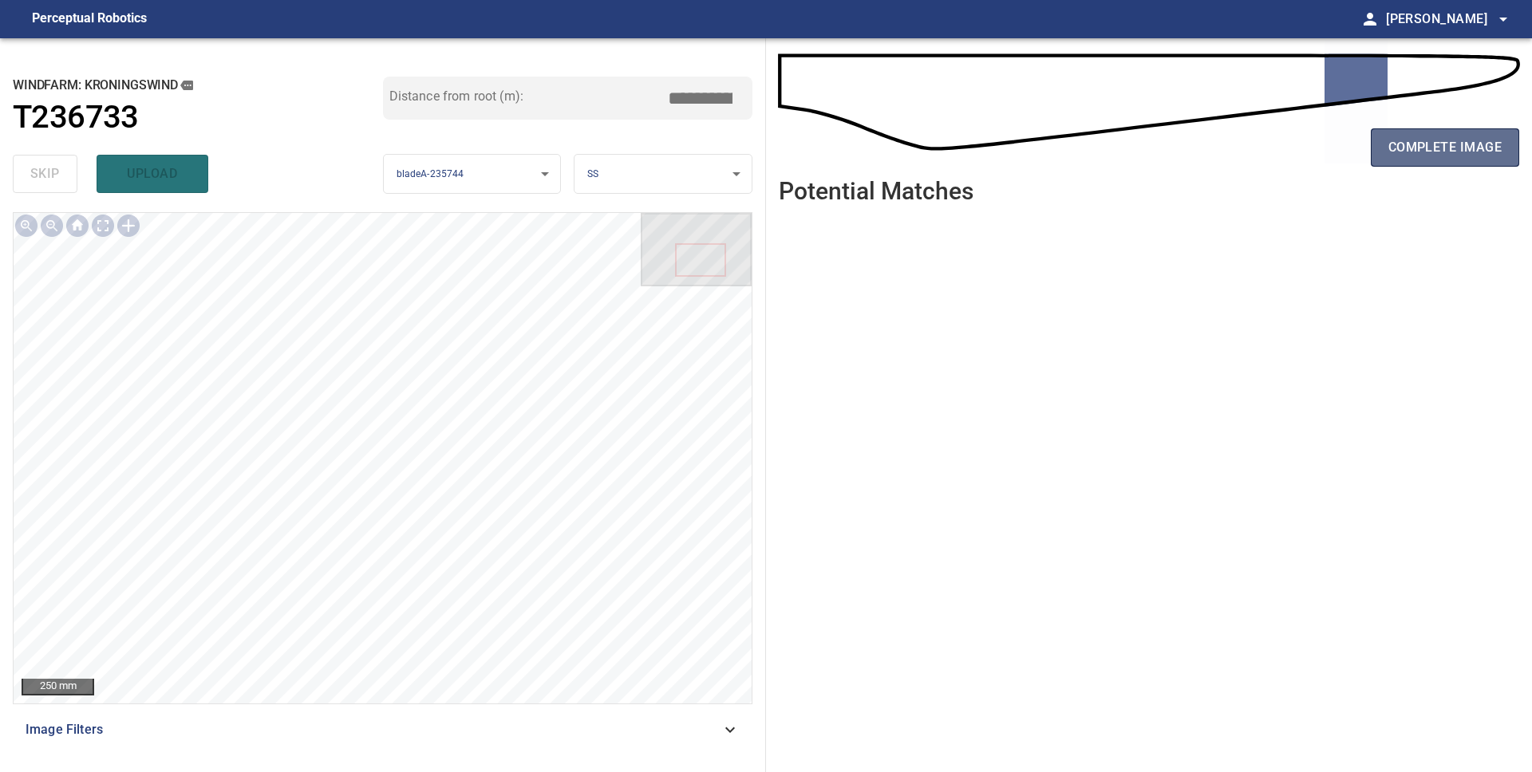
click at [1426, 158] on span "complete image" at bounding box center [1444, 147] width 113 height 22
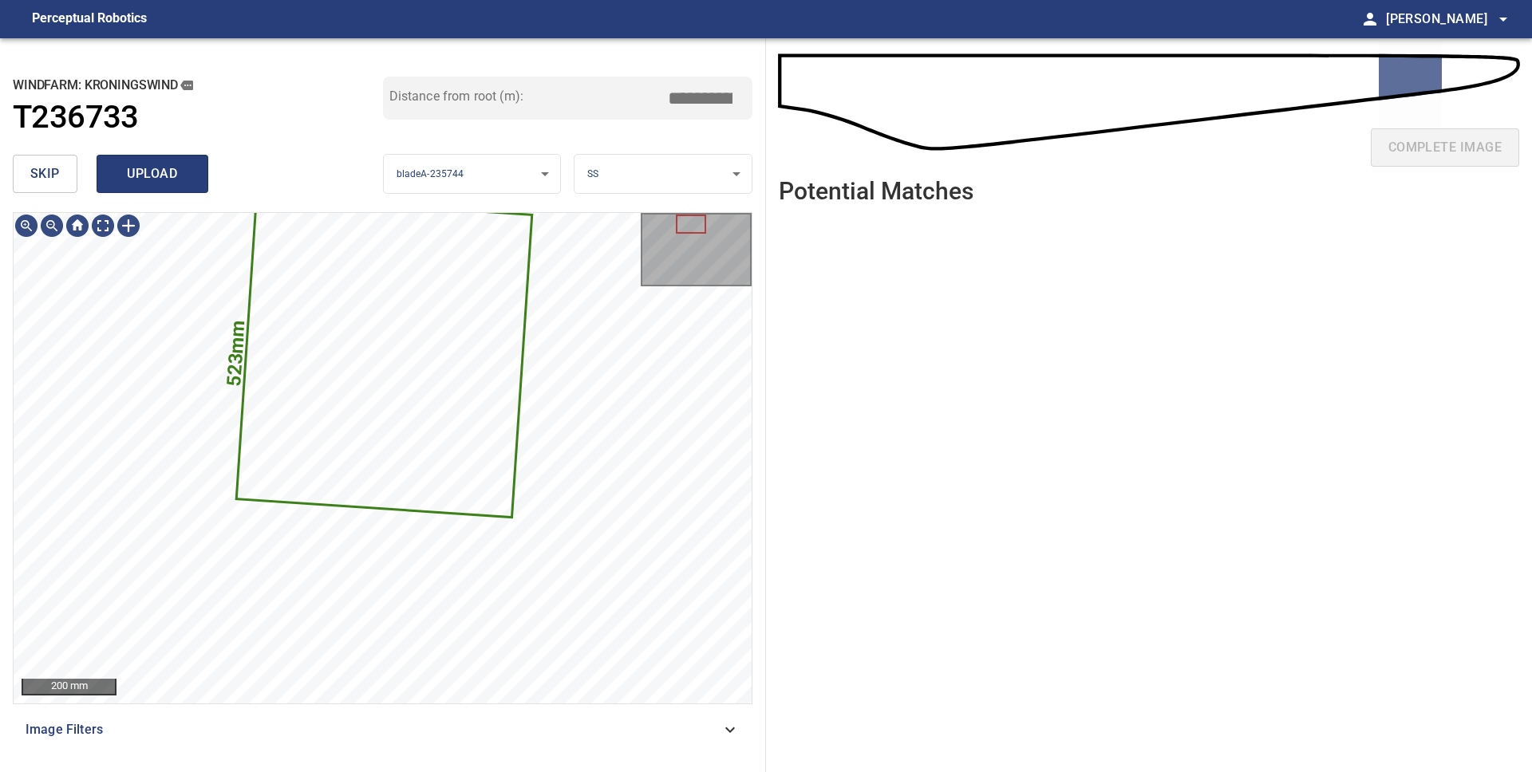
click at [140, 172] on span "upload" at bounding box center [152, 174] width 77 height 22
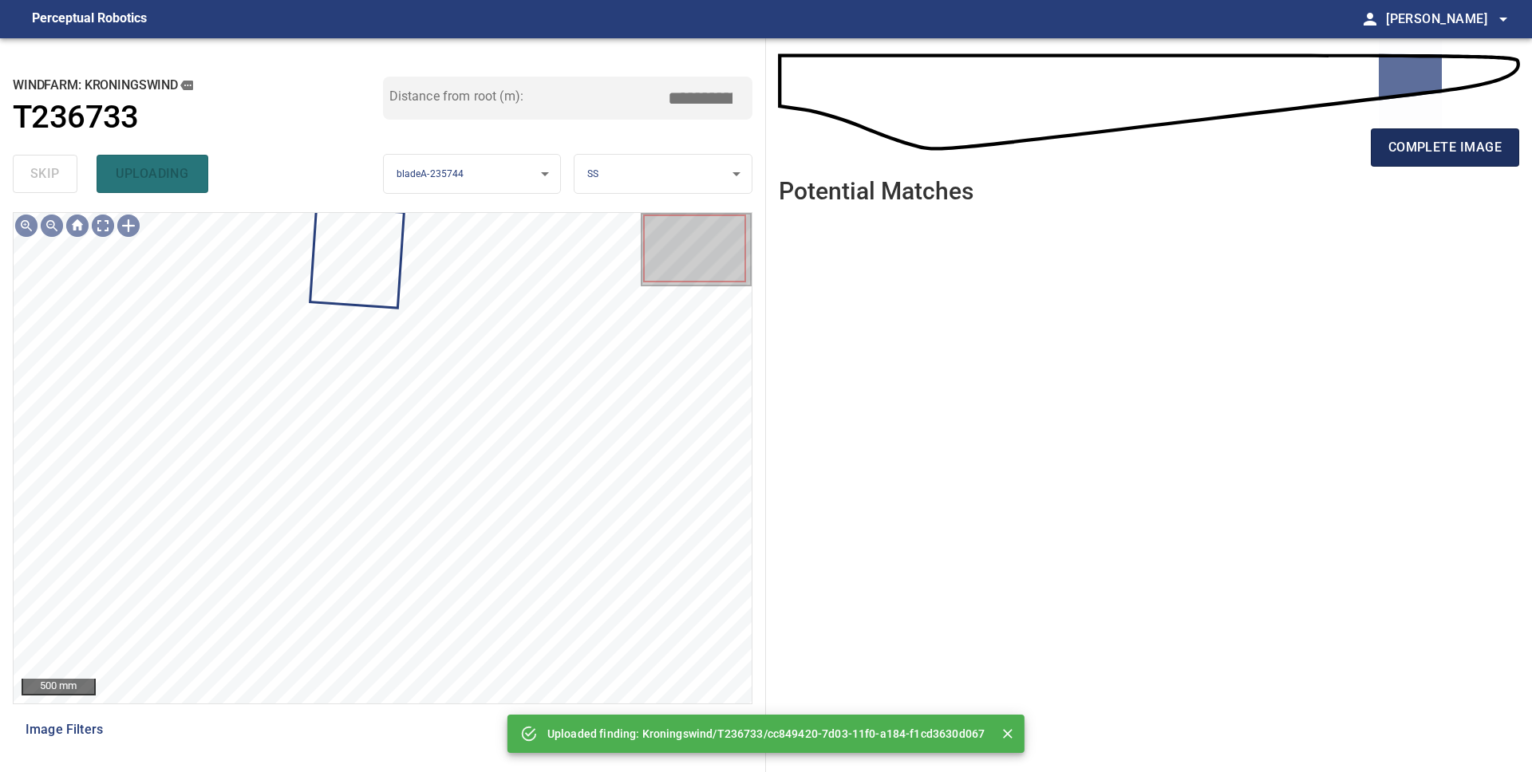
click at [1391, 144] on span "complete image" at bounding box center [1444, 147] width 113 height 22
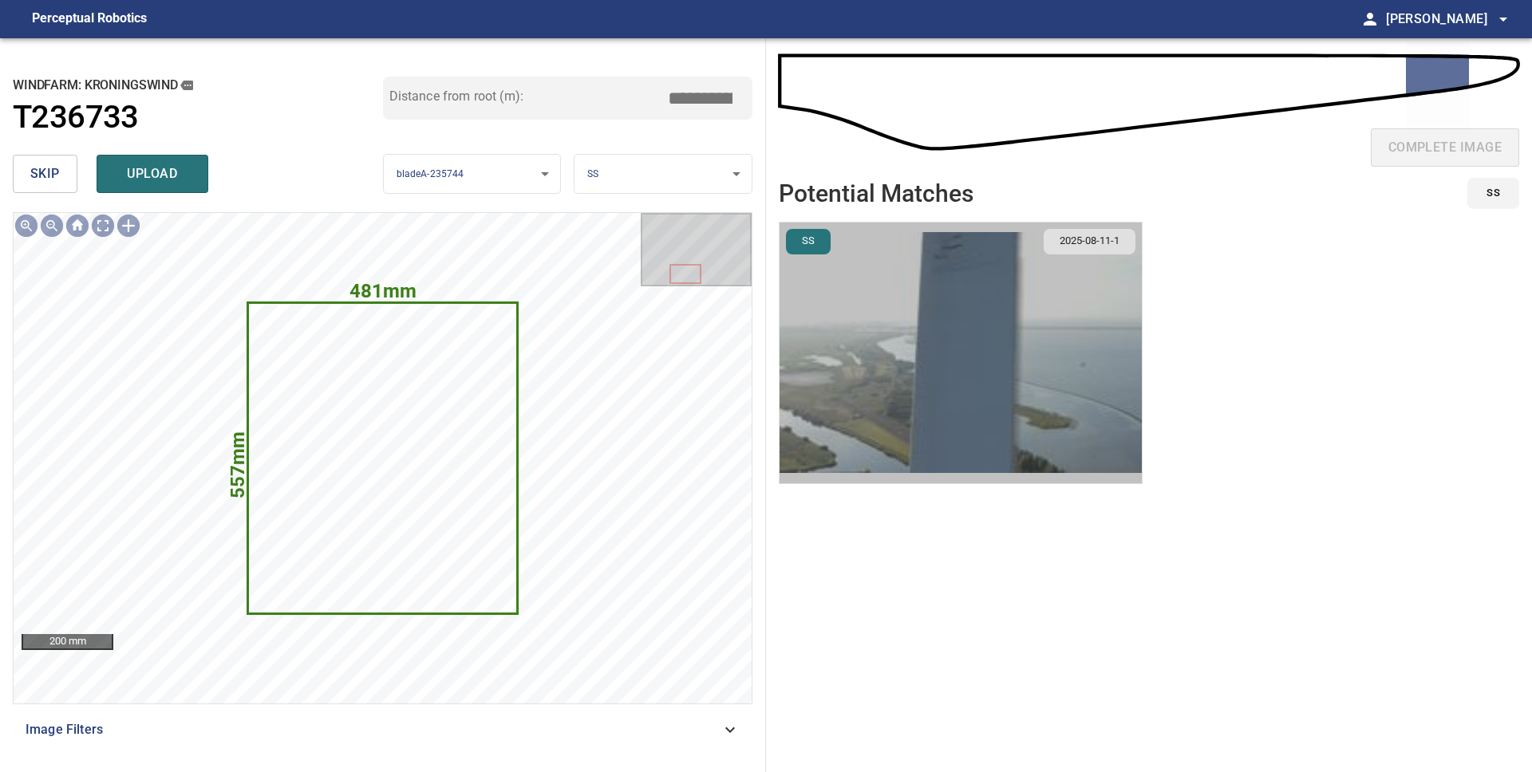
drag, startPoint x: 982, startPoint y: 310, endPoint x: 1010, endPoint y: 298, distance: 30.4
click at [982, 310] on img "button" at bounding box center [961, 353] width 362 height 261
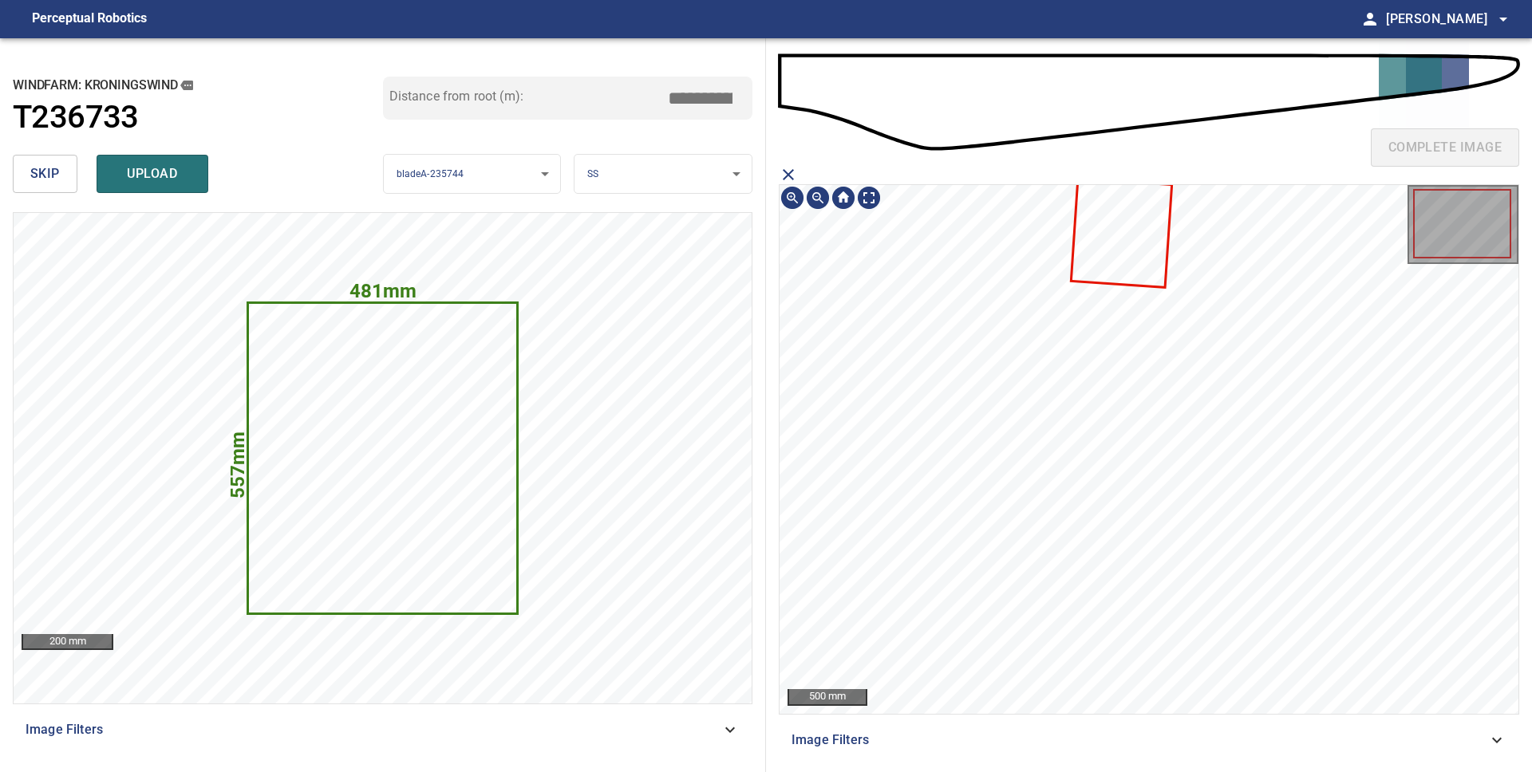
click at [1094, 251] on icon at bounding box center [1121, 233] width 98 height 106
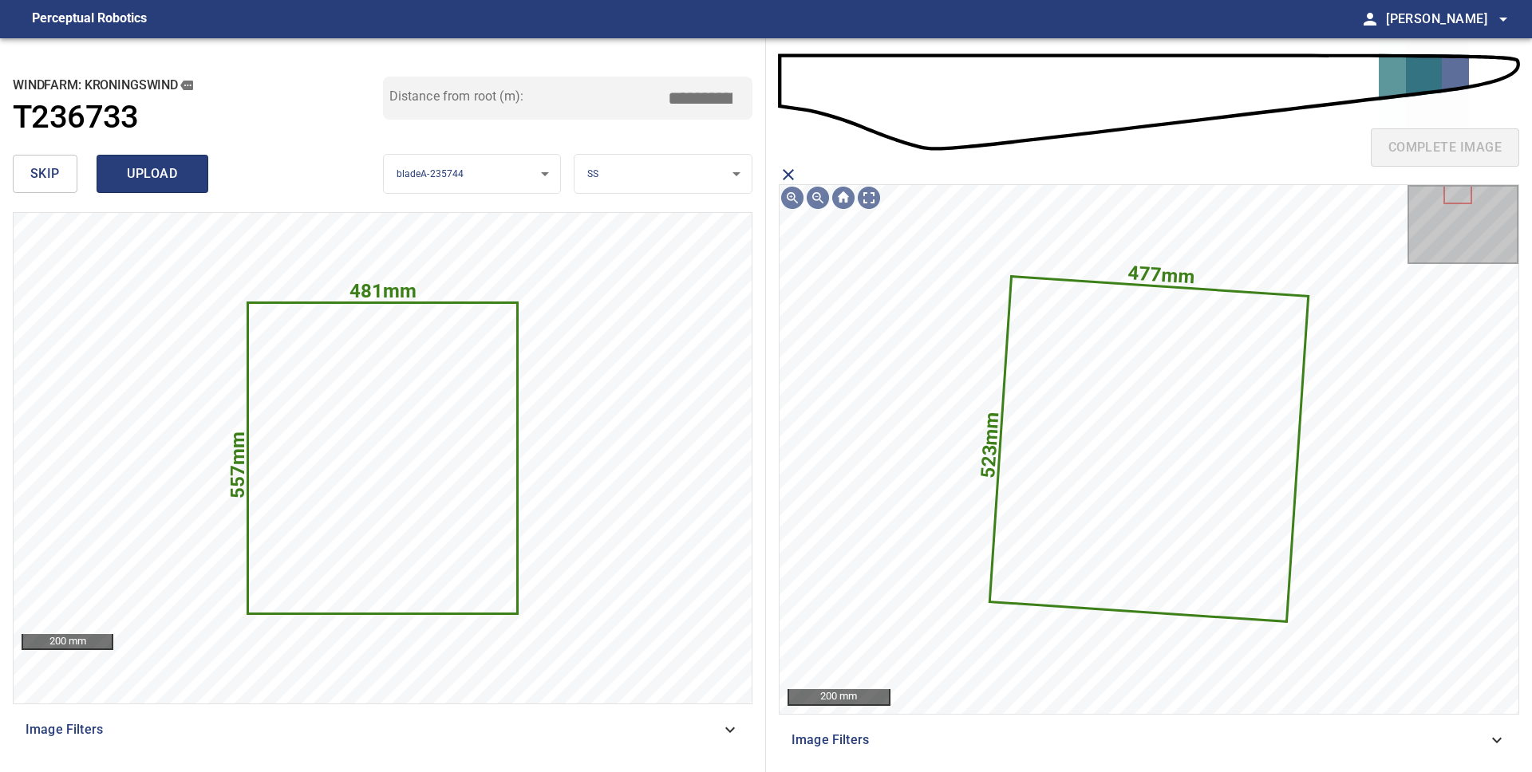
click at [158, 180] on span "upload" at bounding box center [152, 174] width 77 height 22
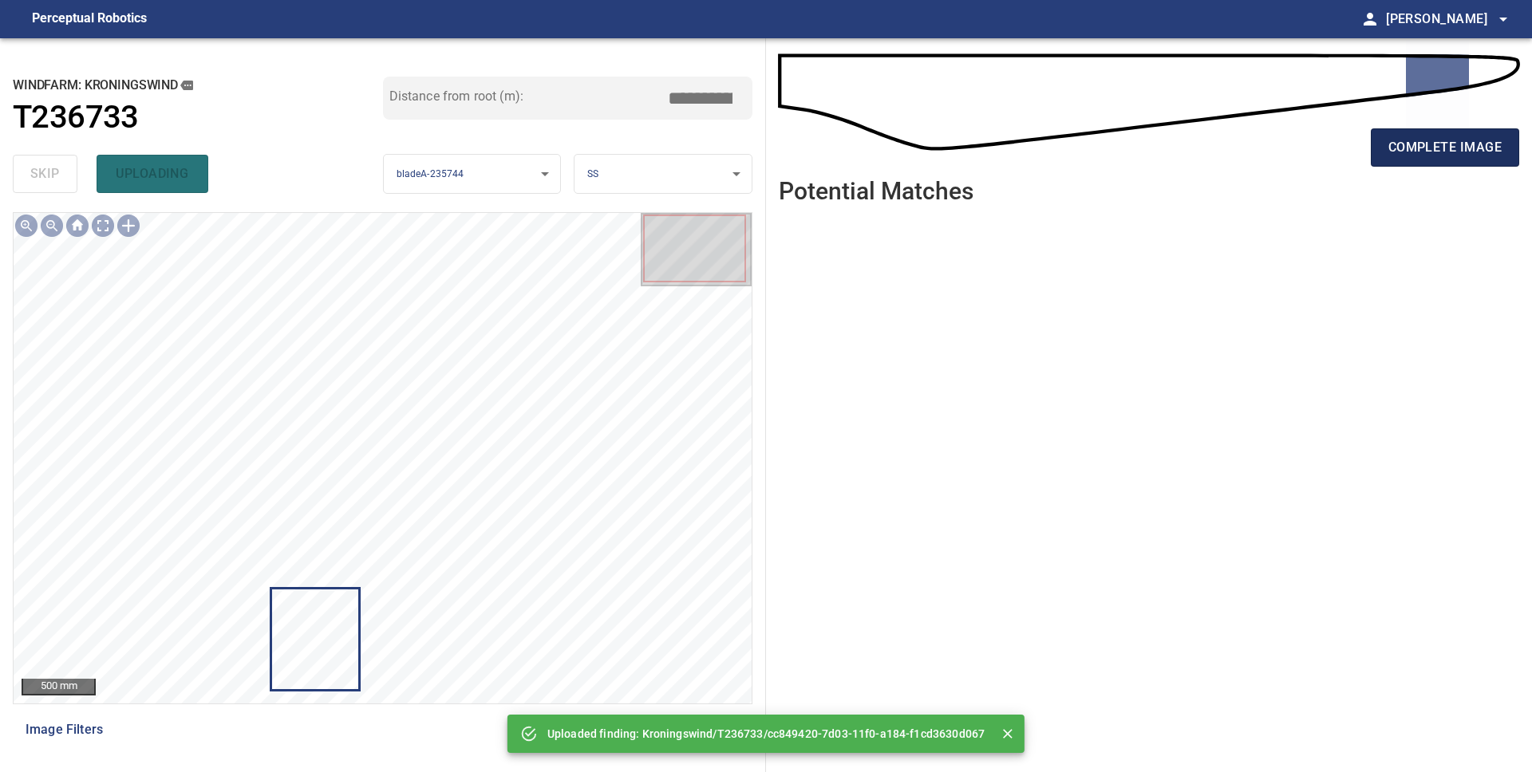
click at [1410, 154] on span "complete image" at bounding box center [1444, 147] width 113 height 22
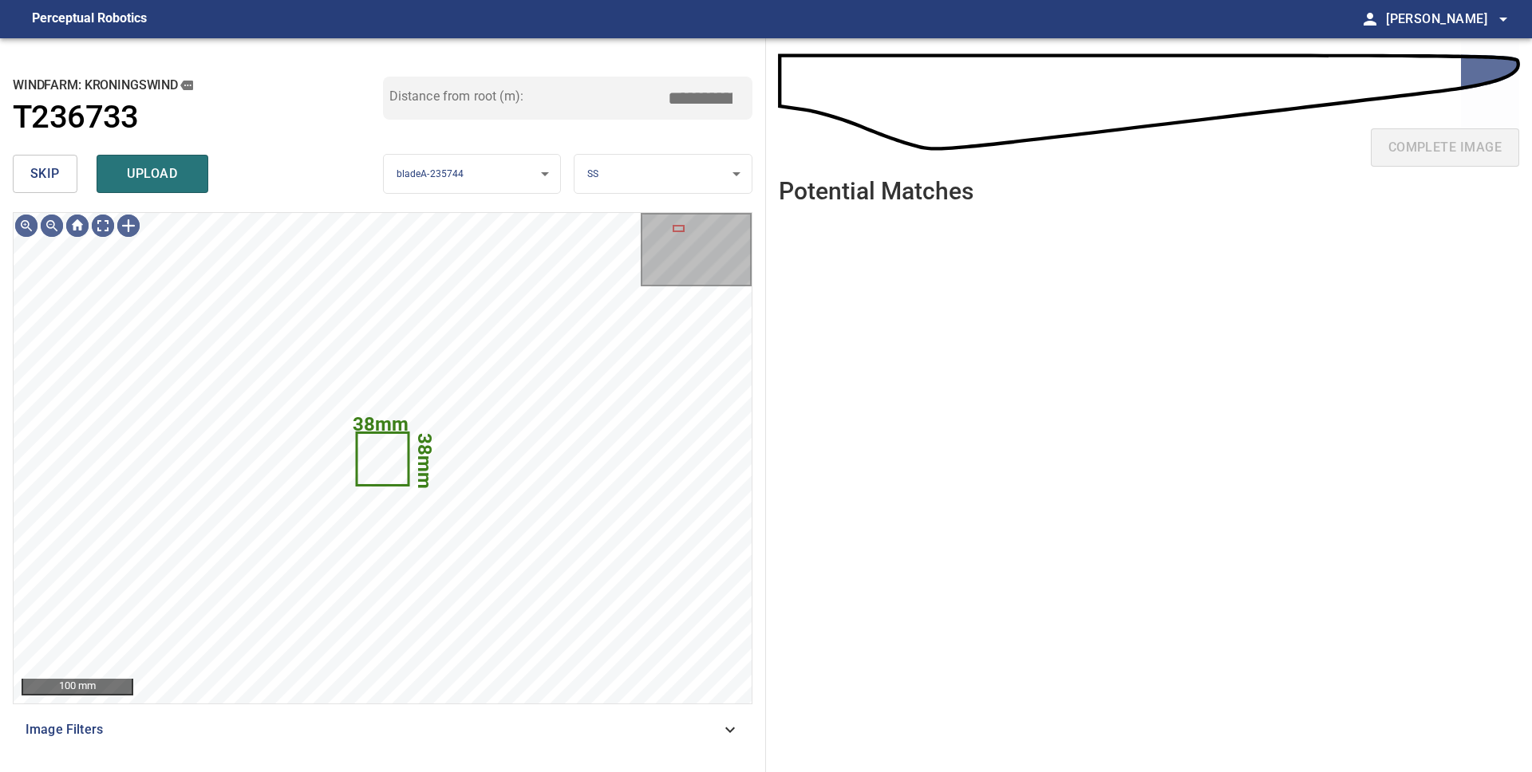
click at [57, 179] on span "skip" at bounding box center [45, 174] width 30 height 22
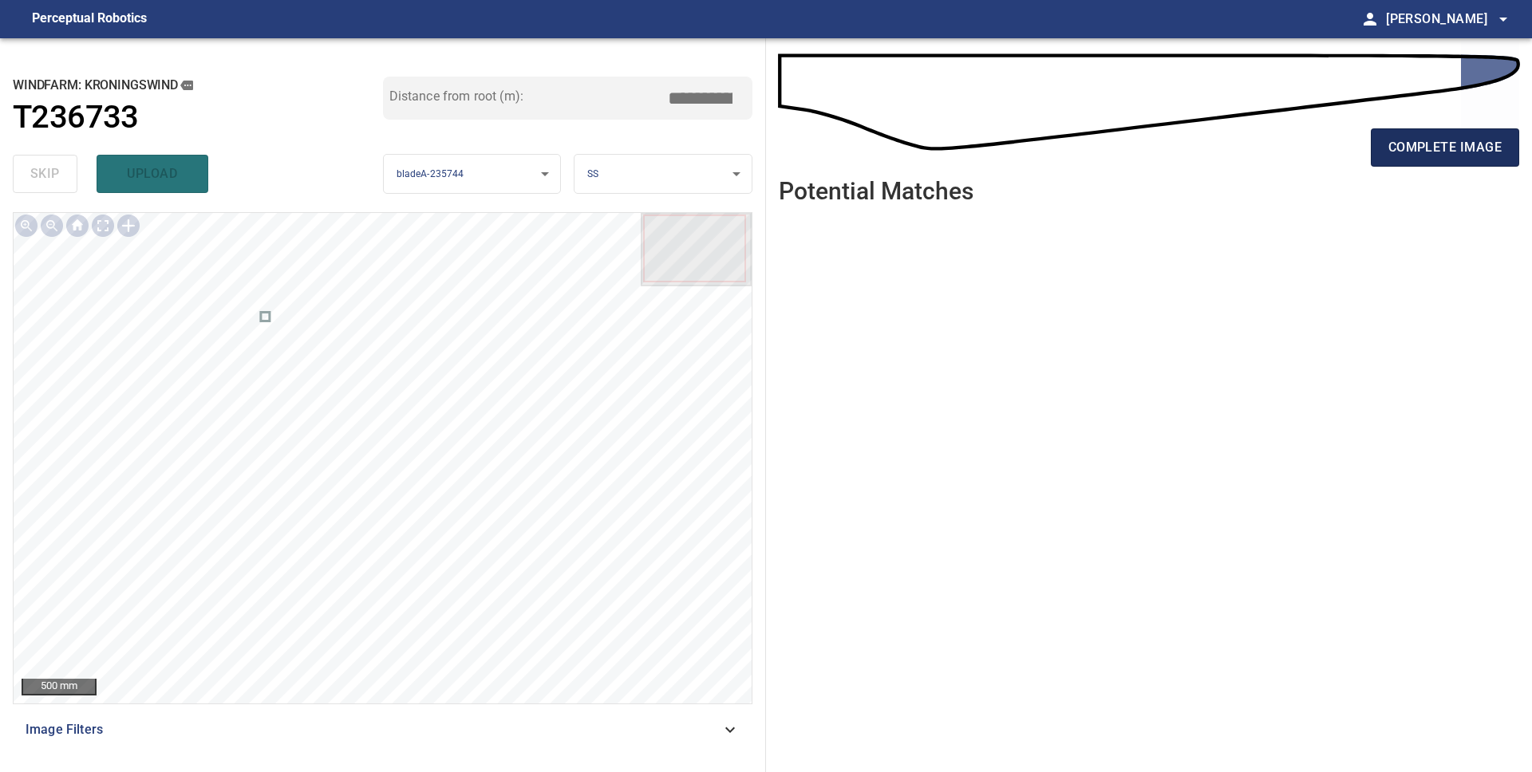
click at [1407, 155] on span "complete image" at bounding box center [1444, 147] width 113 height 22
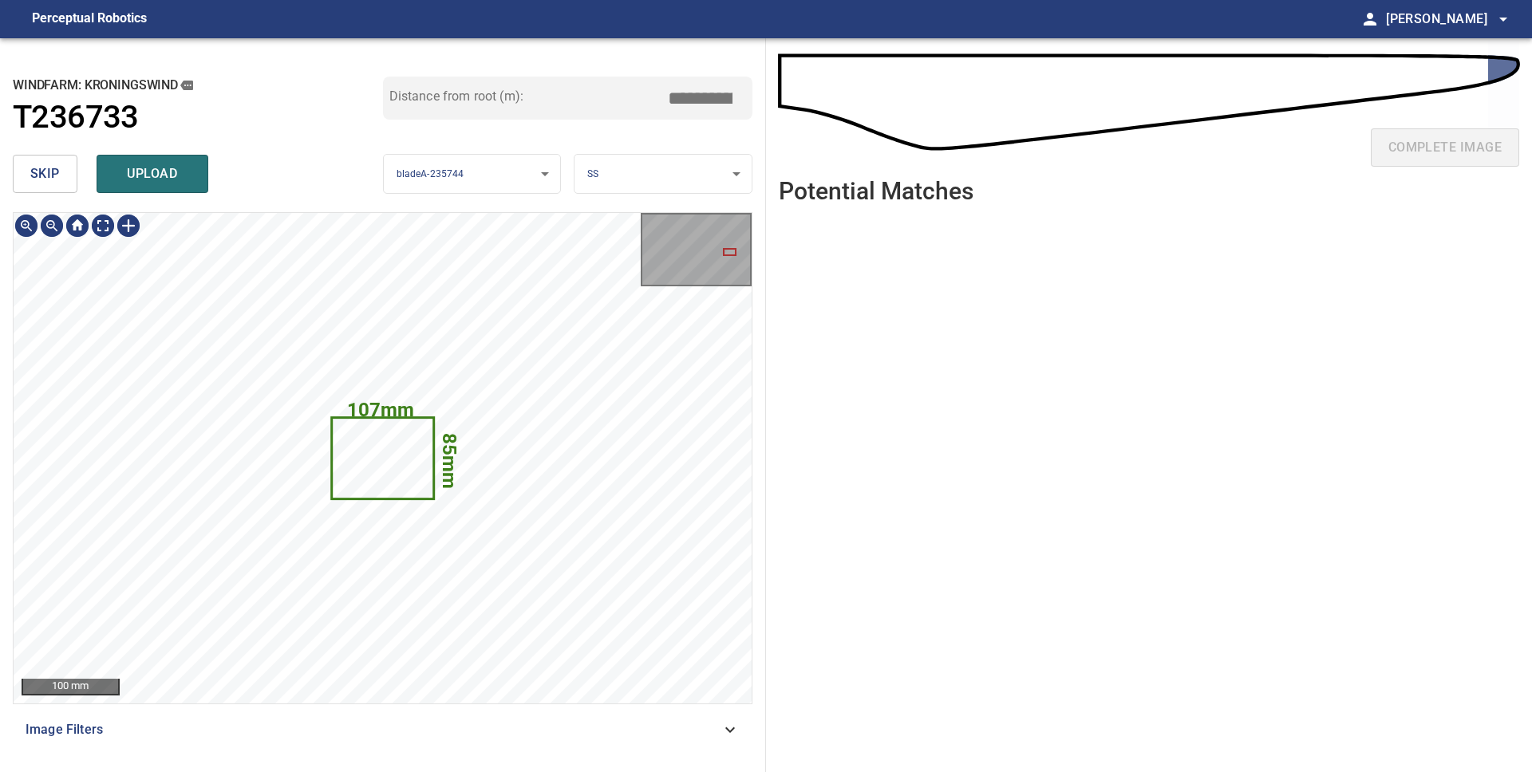
click at [348, 447] on icon at bounding box center [383, 458] width 100 height 79
click at [350, 431] on icon at bounding box center [383, 458] width 100 height 79
click at [23, 176] on button "skip" at bounding box center [45, 174] width 65 height 38
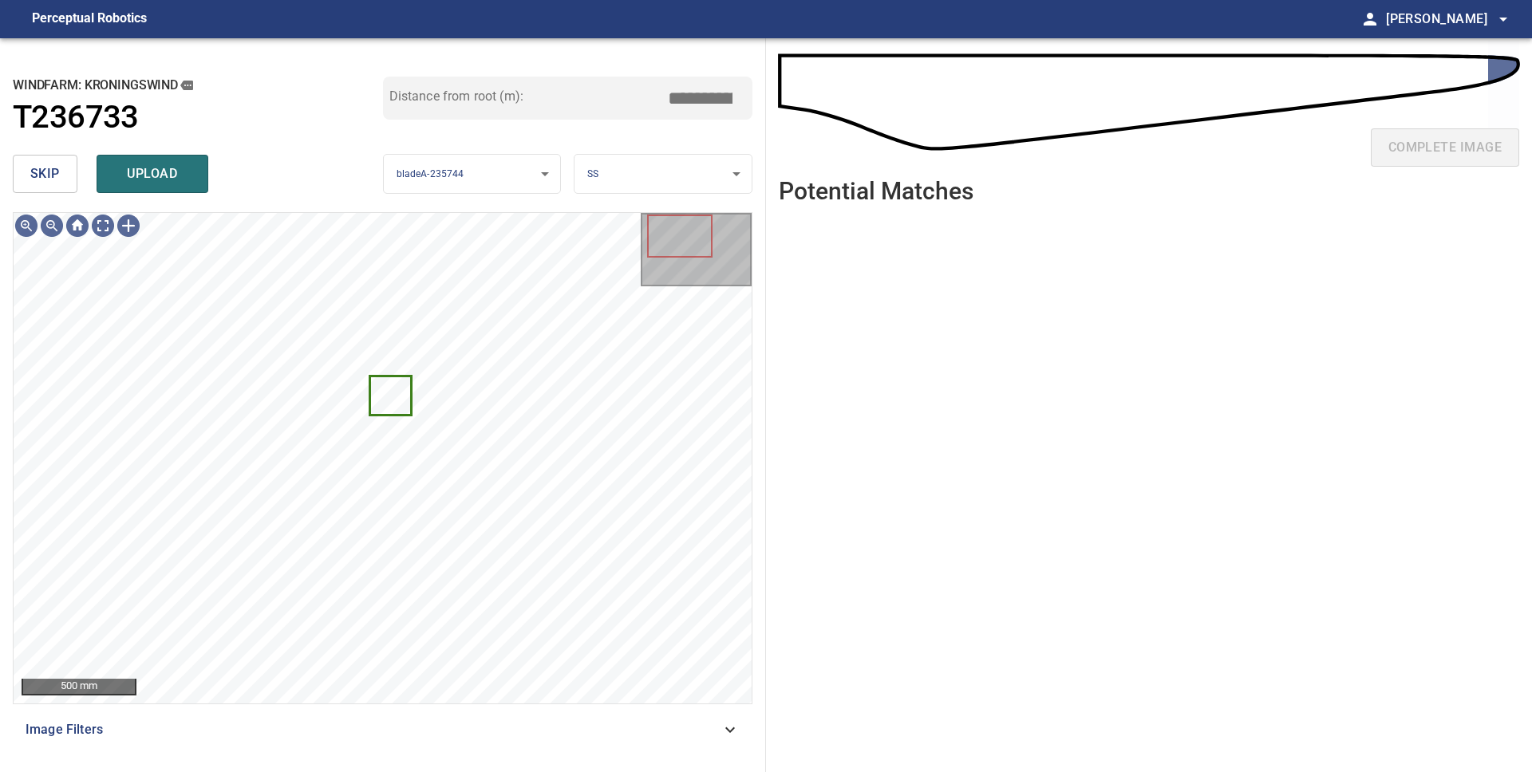
click at [629, 184] on body "**********" at bounding box center [766, 386] width 1532 height 772
click at [629, 184] on li "LE" at bounding box center [662, 174] width 177 height 26
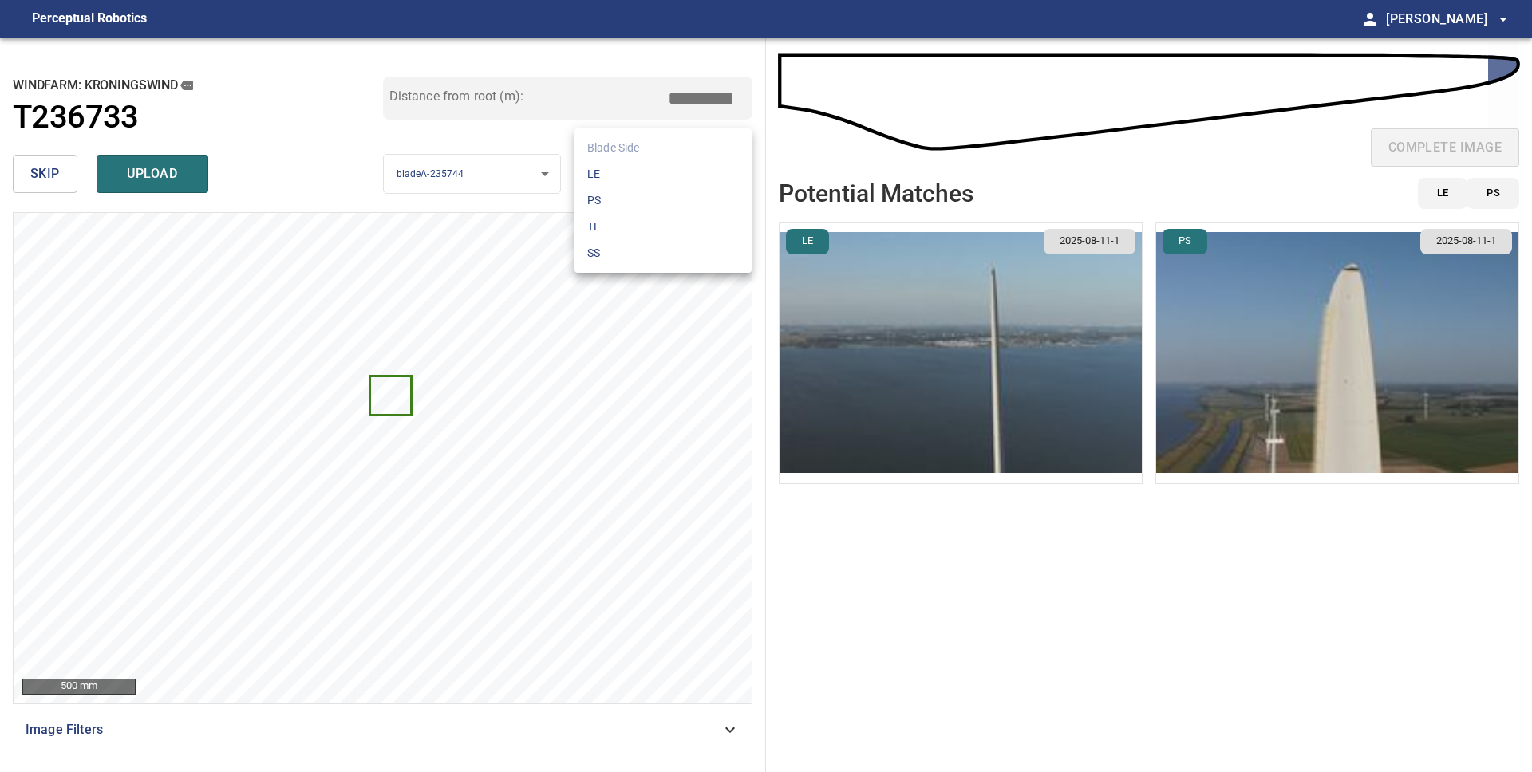
click at [599, 175] on body "**********" at bounding box center [766, 386] width 1532 height 772
click at [613, 247] on li "SS" at bounding box center [662, 253] width 177 height 26
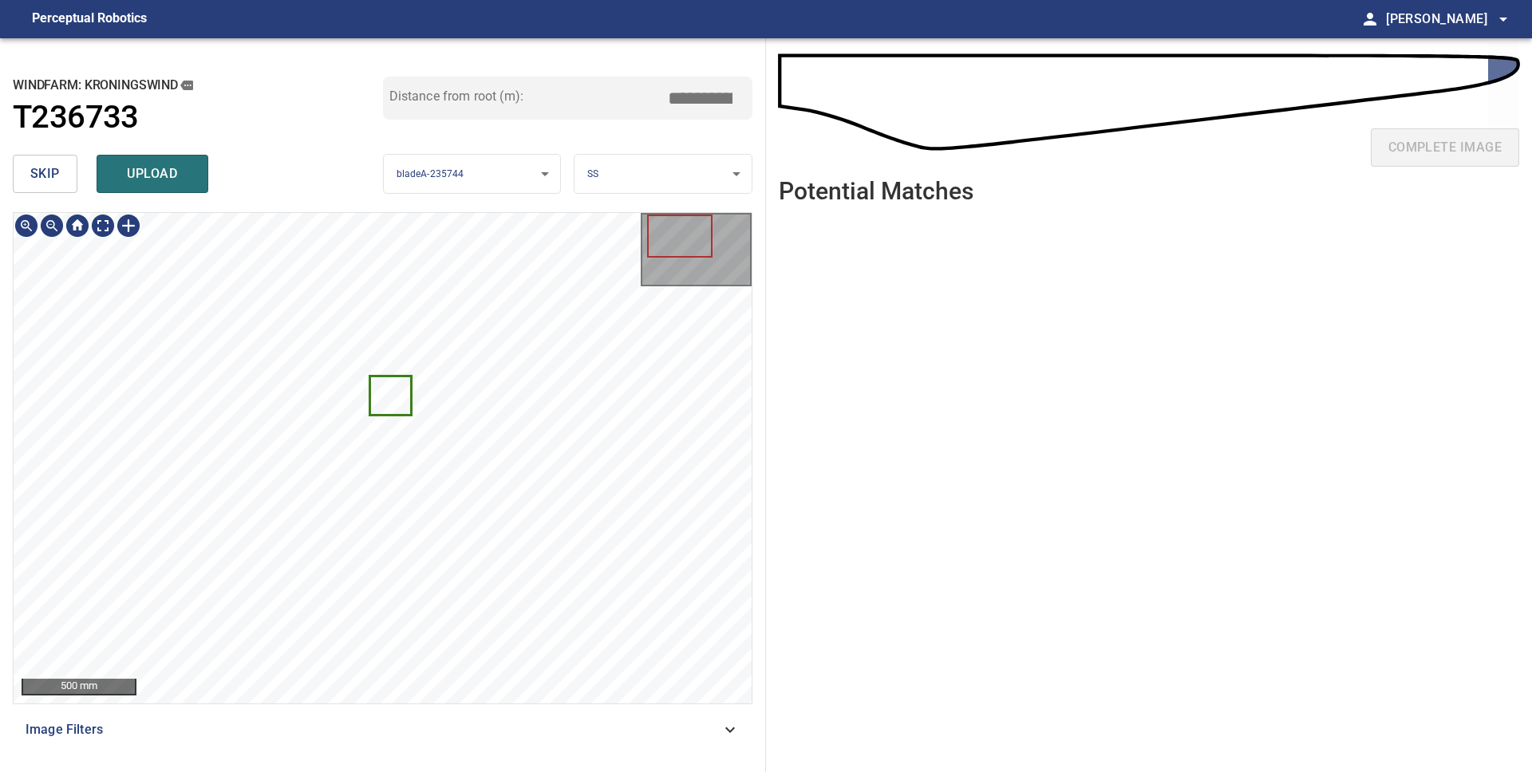
click at [384, 399] on icon at bounding box center [390, 395] width 39 height 37
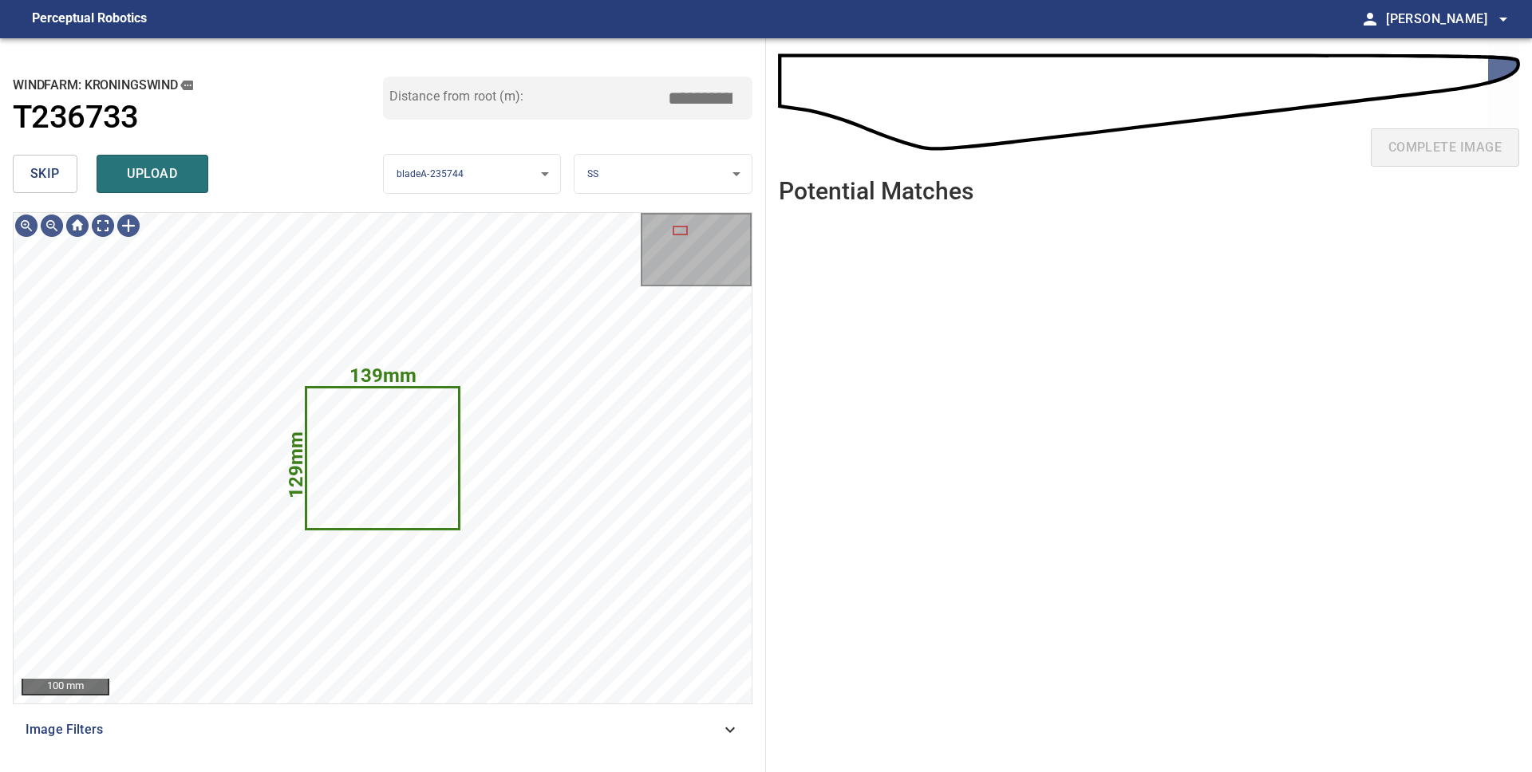
click at [600, 177] on body "**********" at bounding box center [766, 386] width 1532 height 772
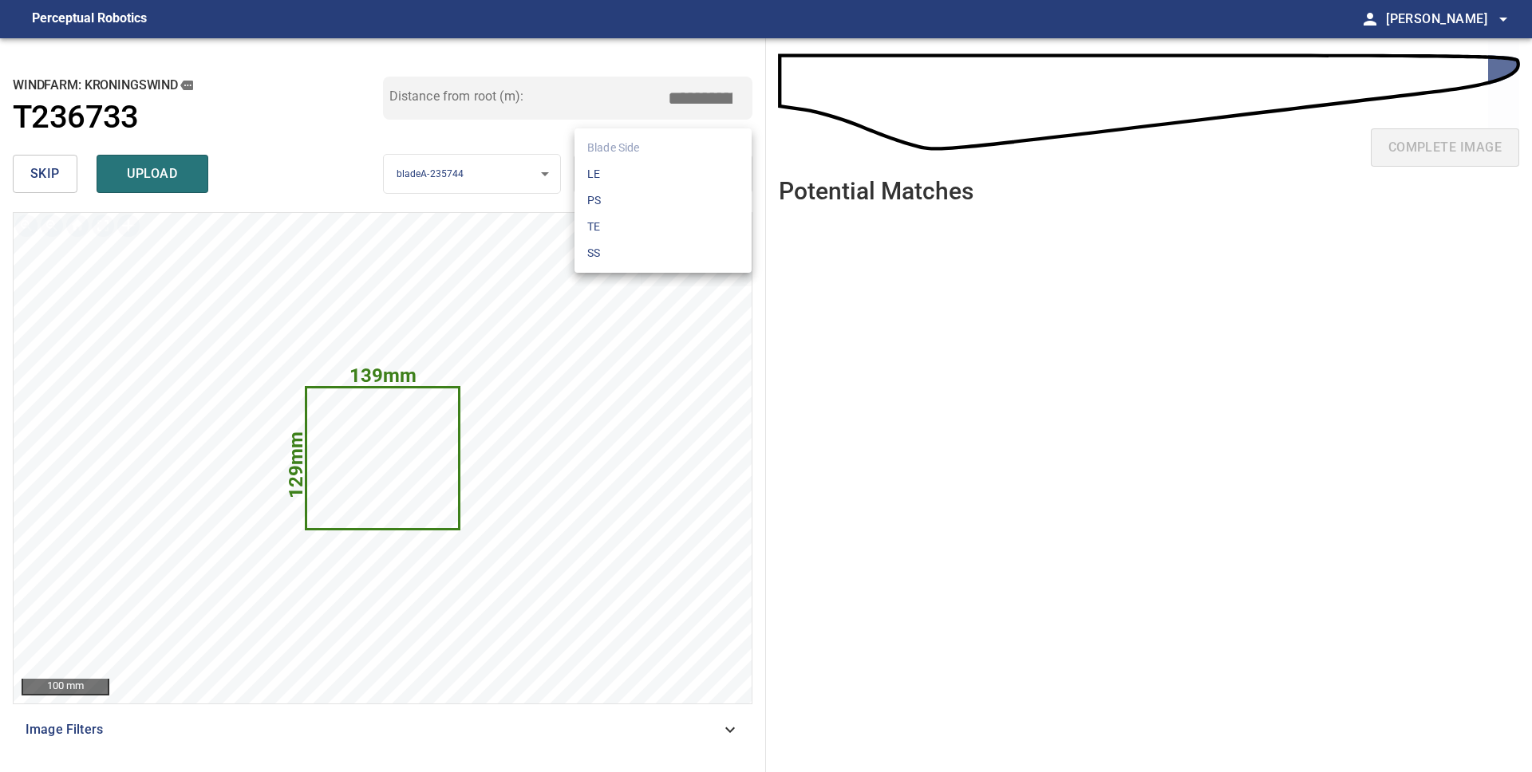
click at [618, 180] on li "LE" at bounding box center [662, 174] width 177 height 26
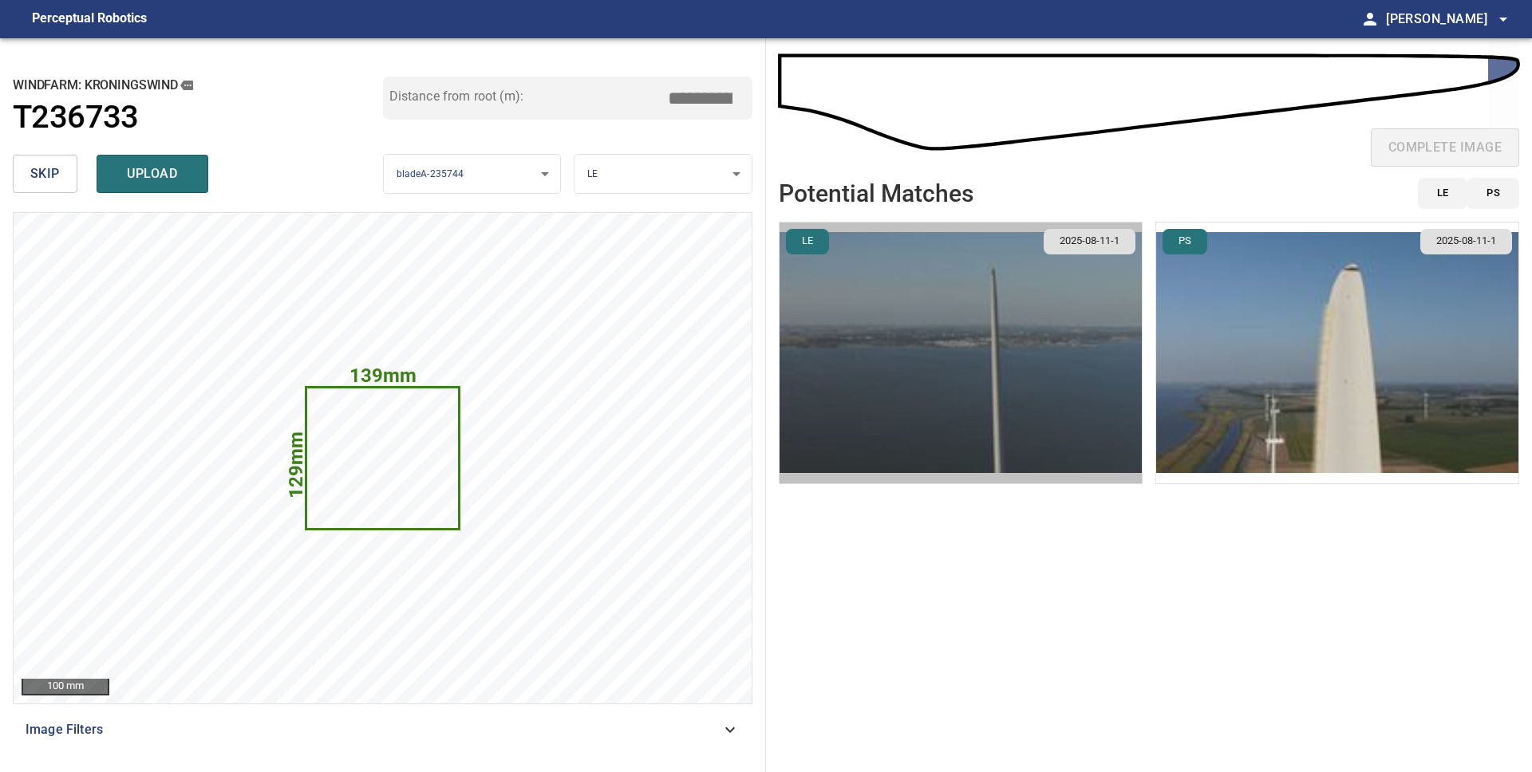
click at [948, 274] on img "button" at bounding box center [961, 353] width 362 height 261
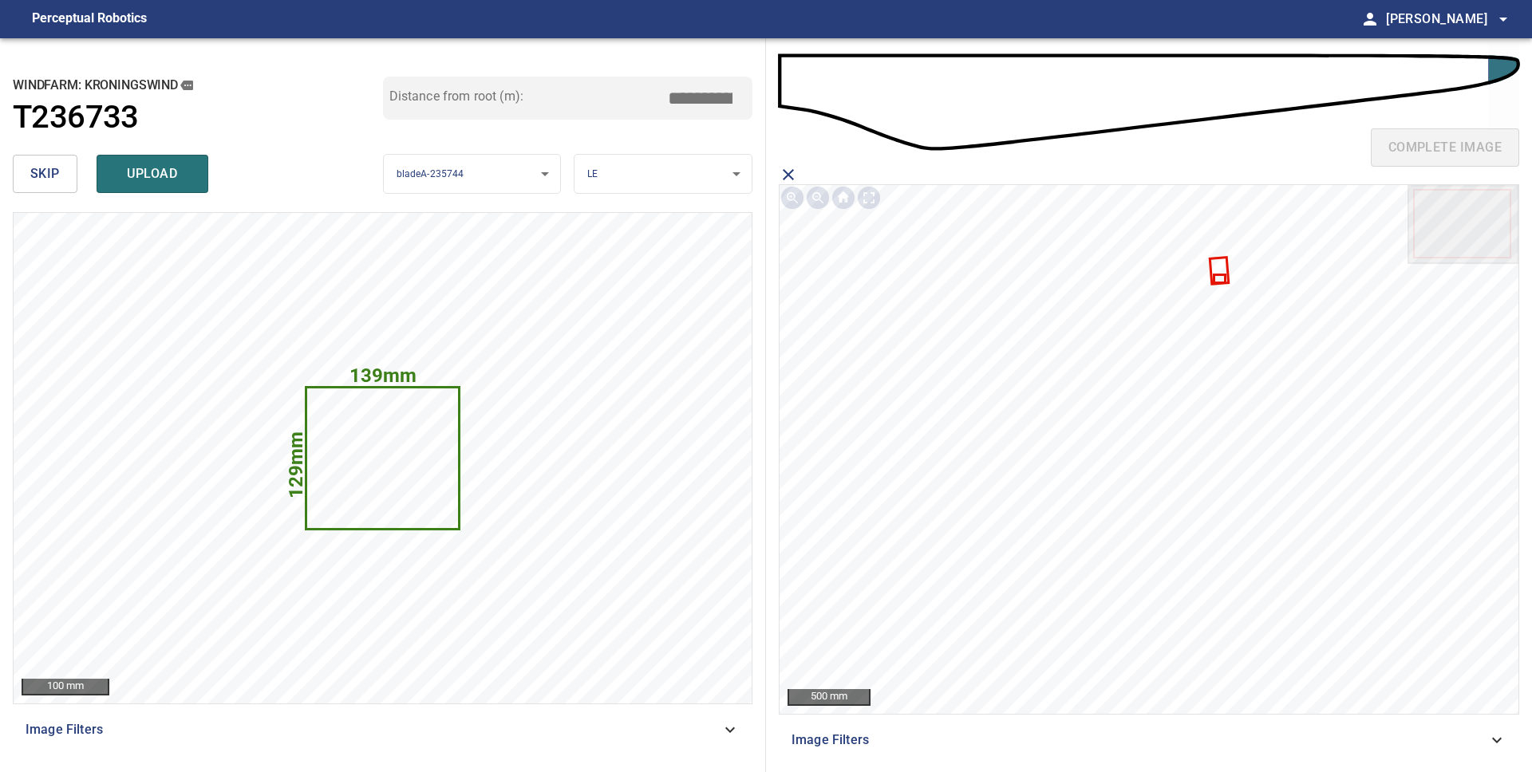
click at [1223, 263] on icon at bounding box center [1219, 271] width 16 height 24
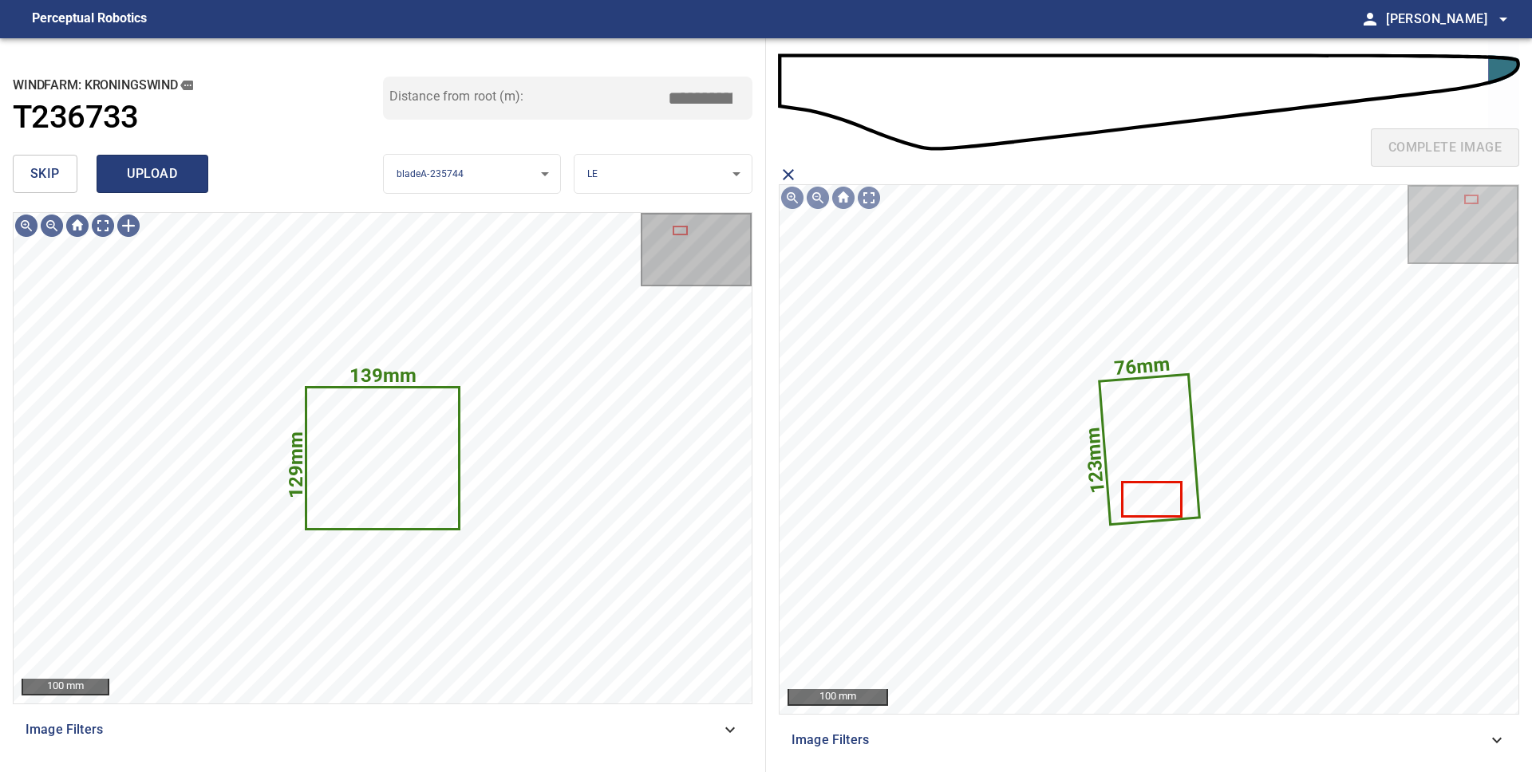
click at [125, 172] on span "upload" at bounding box center [152, 174] width 77 height 22
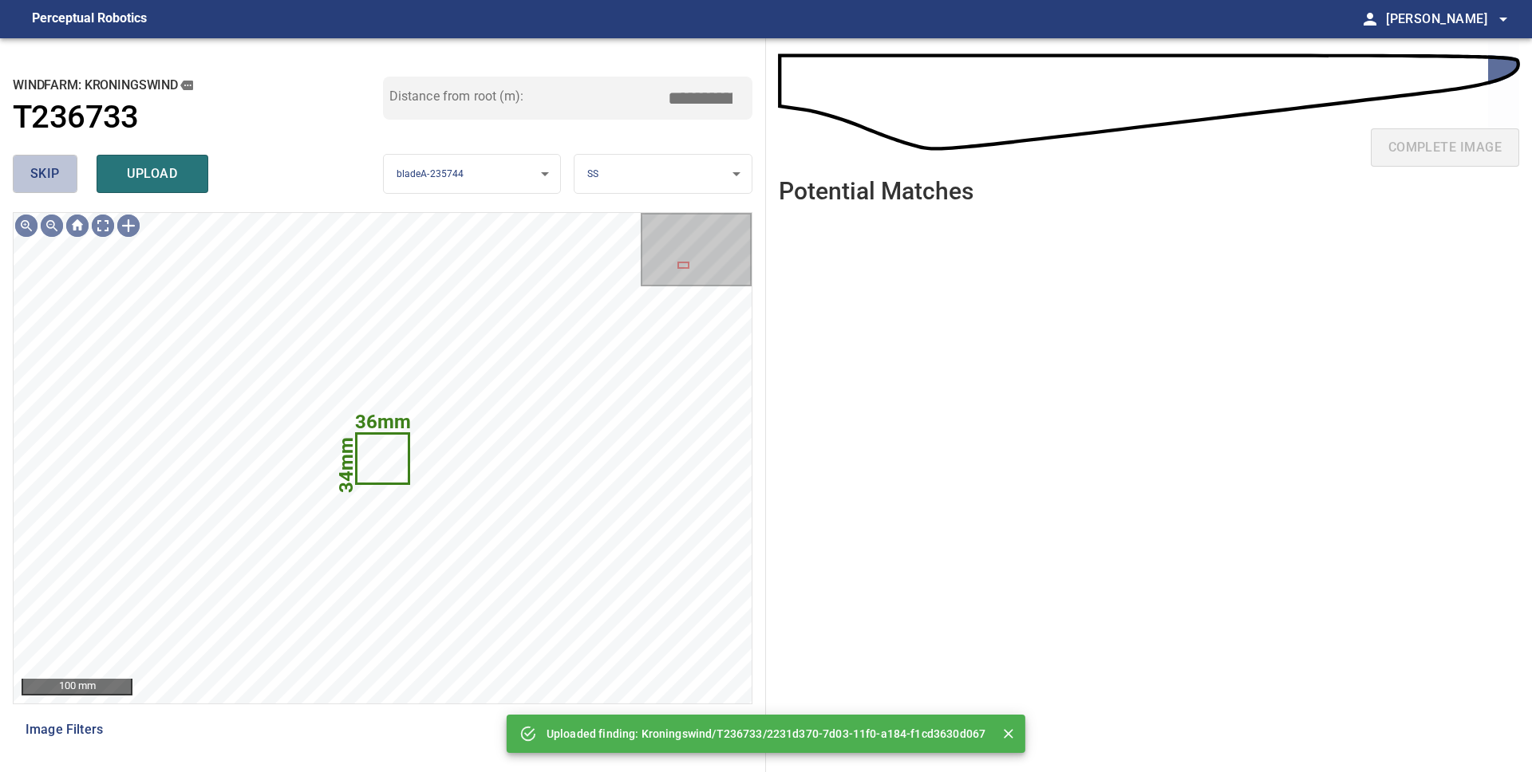
click at [51, 176] on span "skip" at bounding box center [45, 174] width 30 height 22
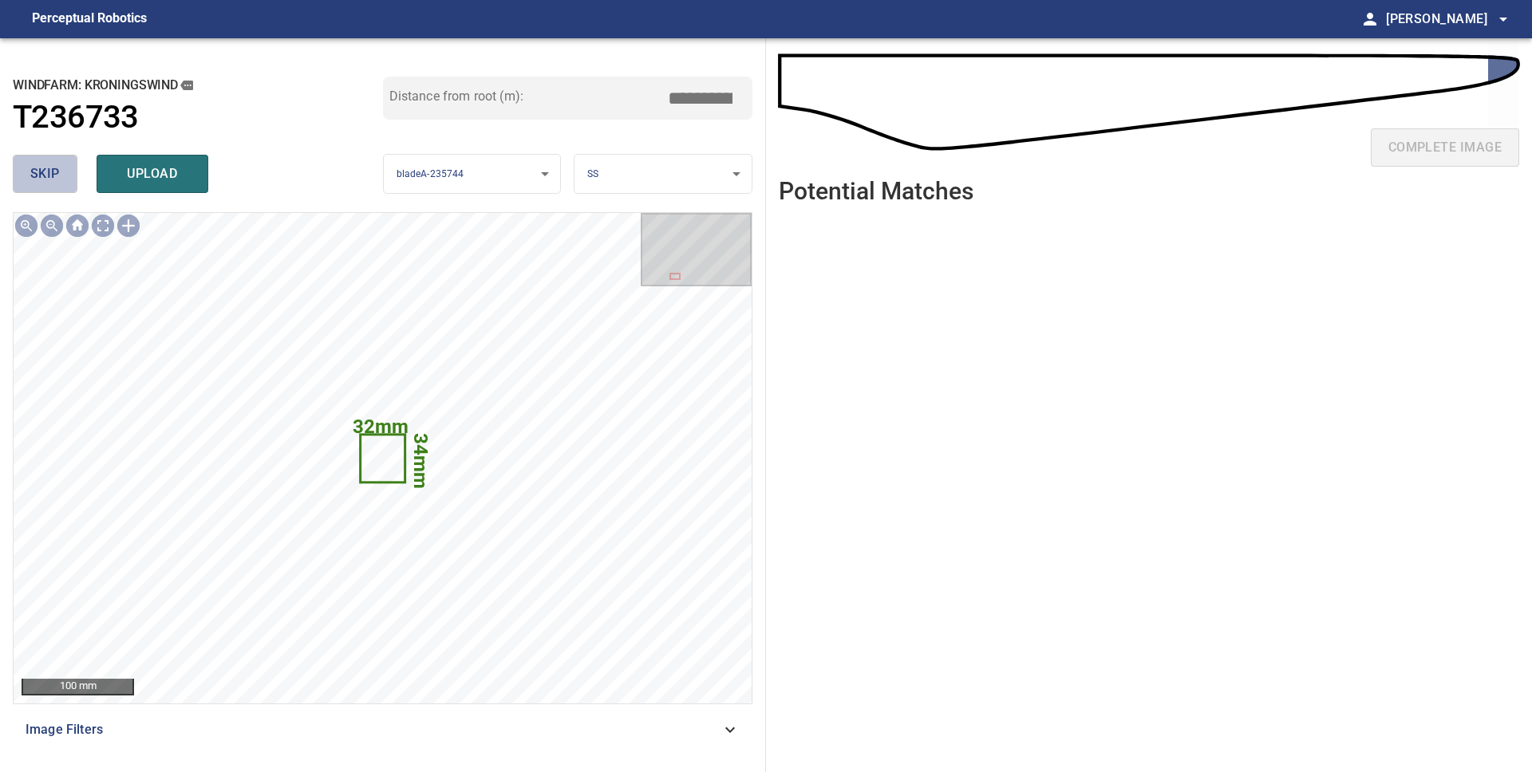
click at [50, 176] on span "skip" at bounding box center [45, 174] width 30 height 22
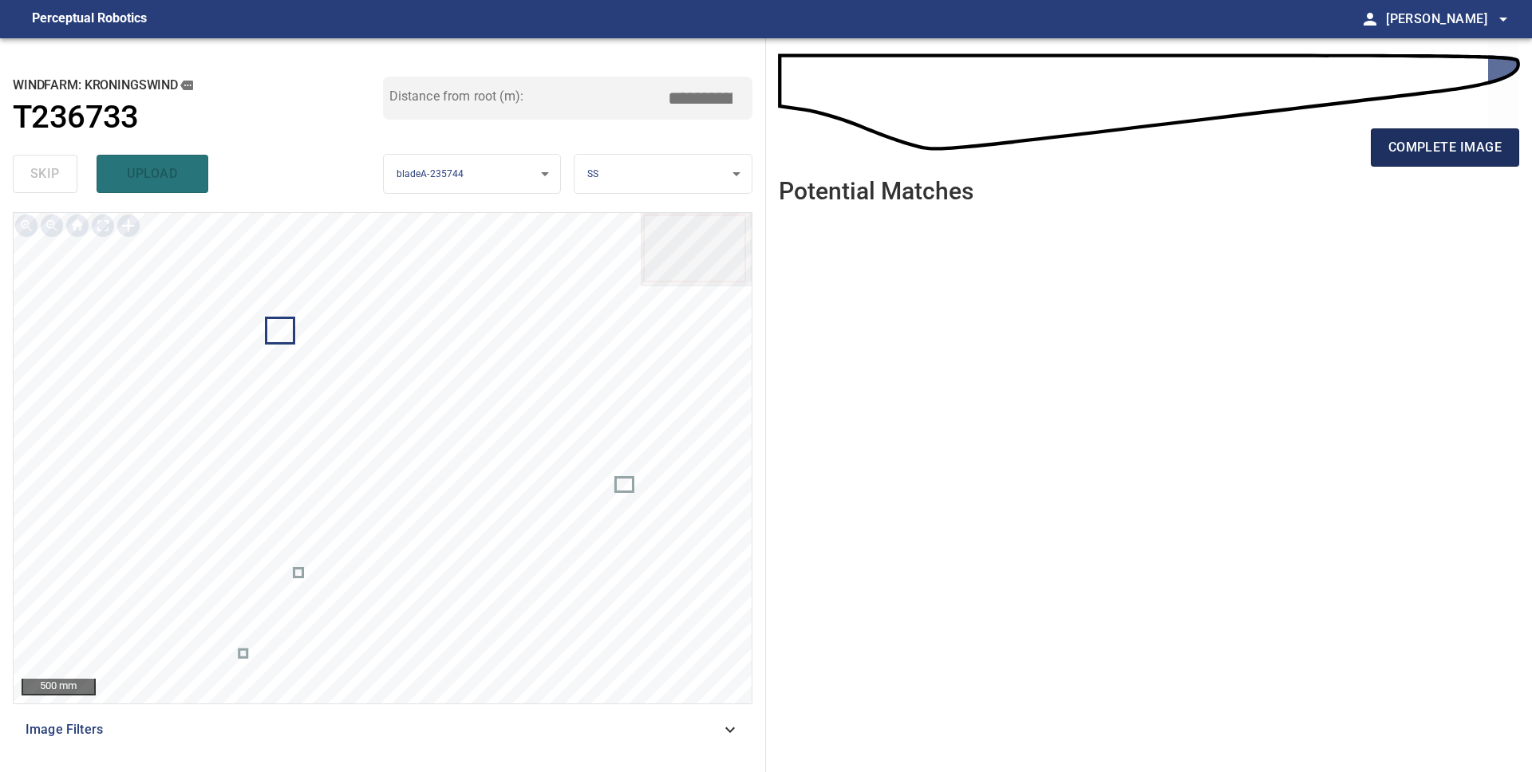
click at [1423, 153] on span "complete image" at bounding box center [1444, 147] width 113 height 22
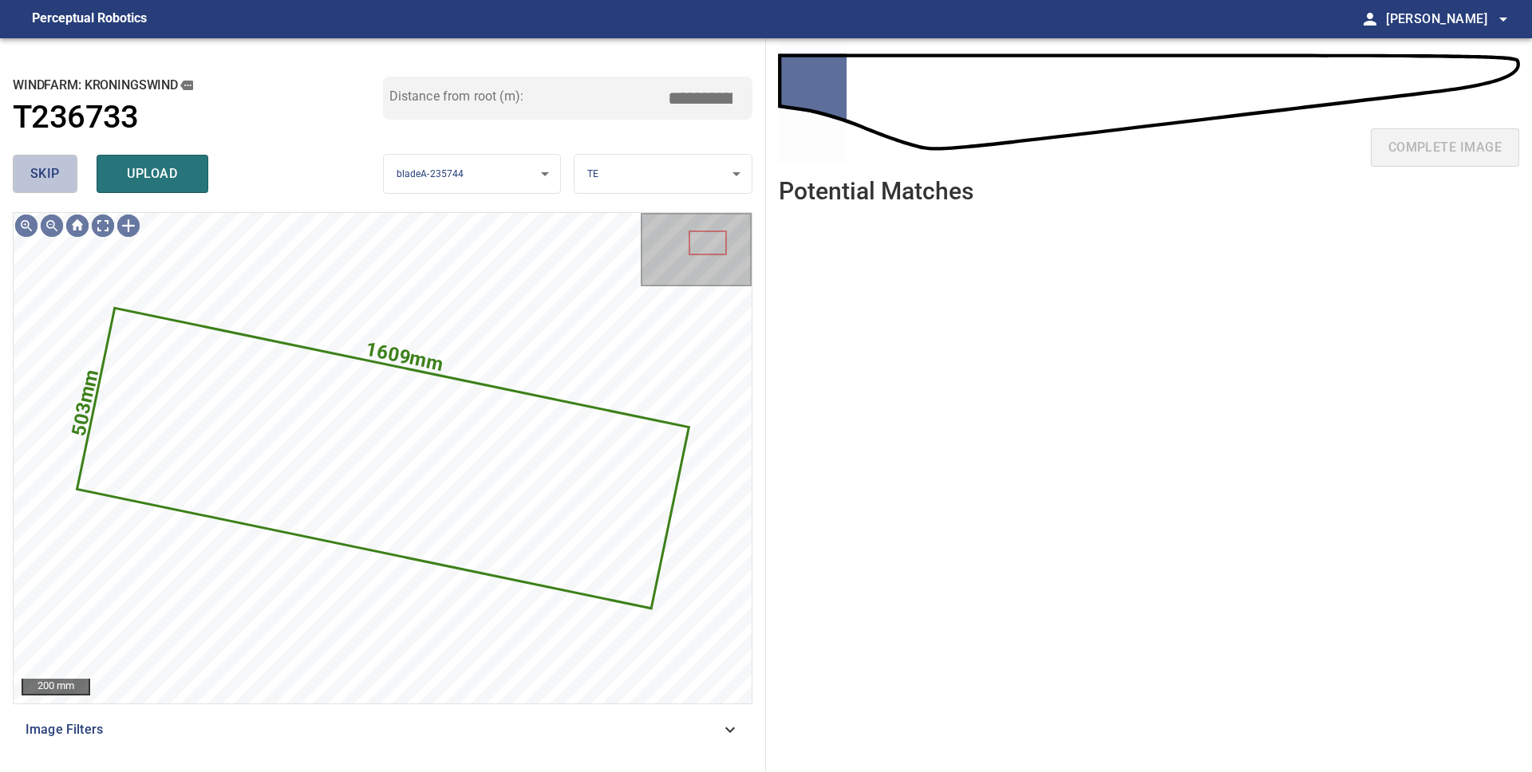
click at [32, 179] on span "skip" at bounding box center [45, 174] width 30 height 22
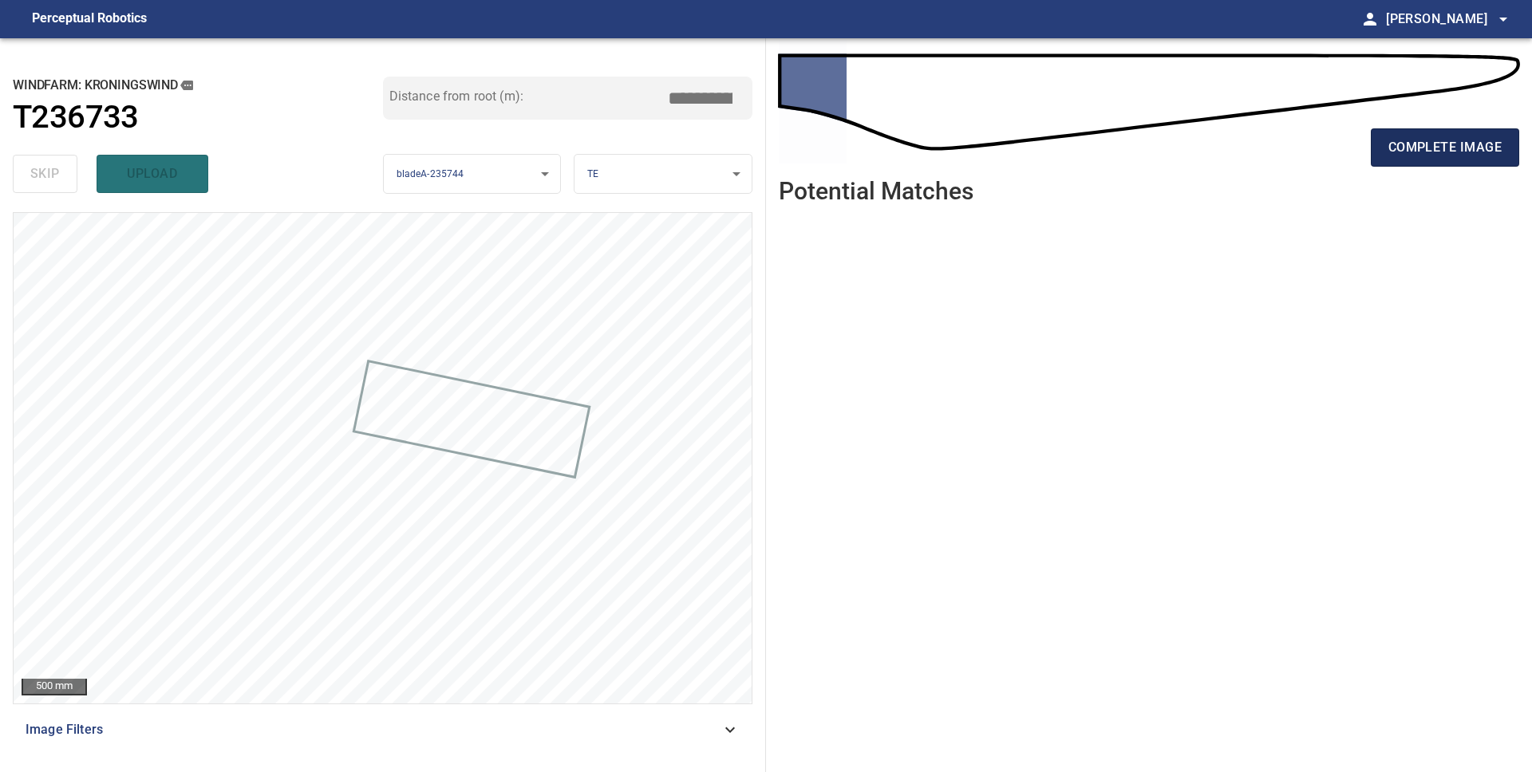
click at [1418, 147] on span "complete image" at bounding box center [1444, 147] width 113 height 22
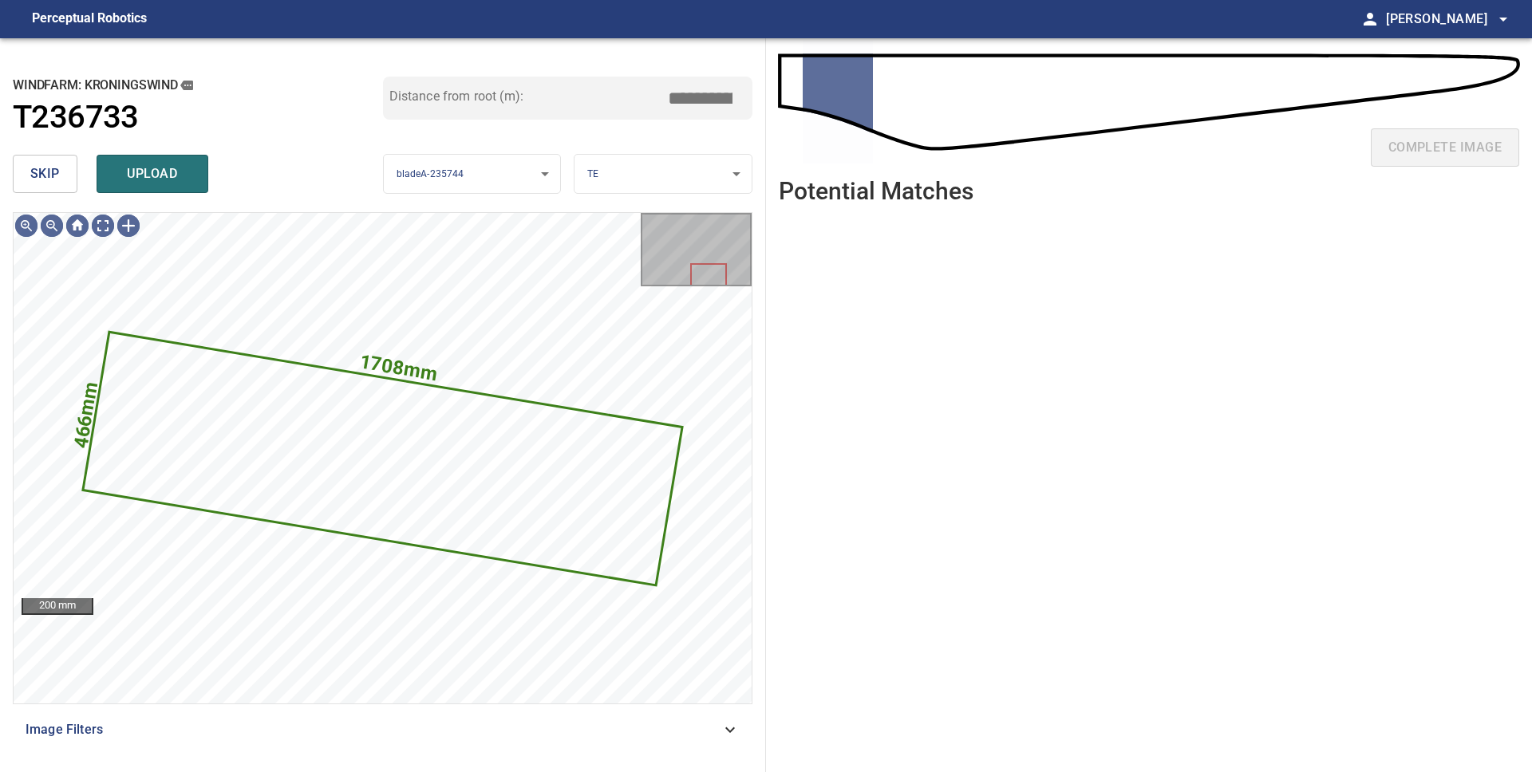
click at [61, 175] on button "skip" at bounding box center [45, 174] width 65 height 38
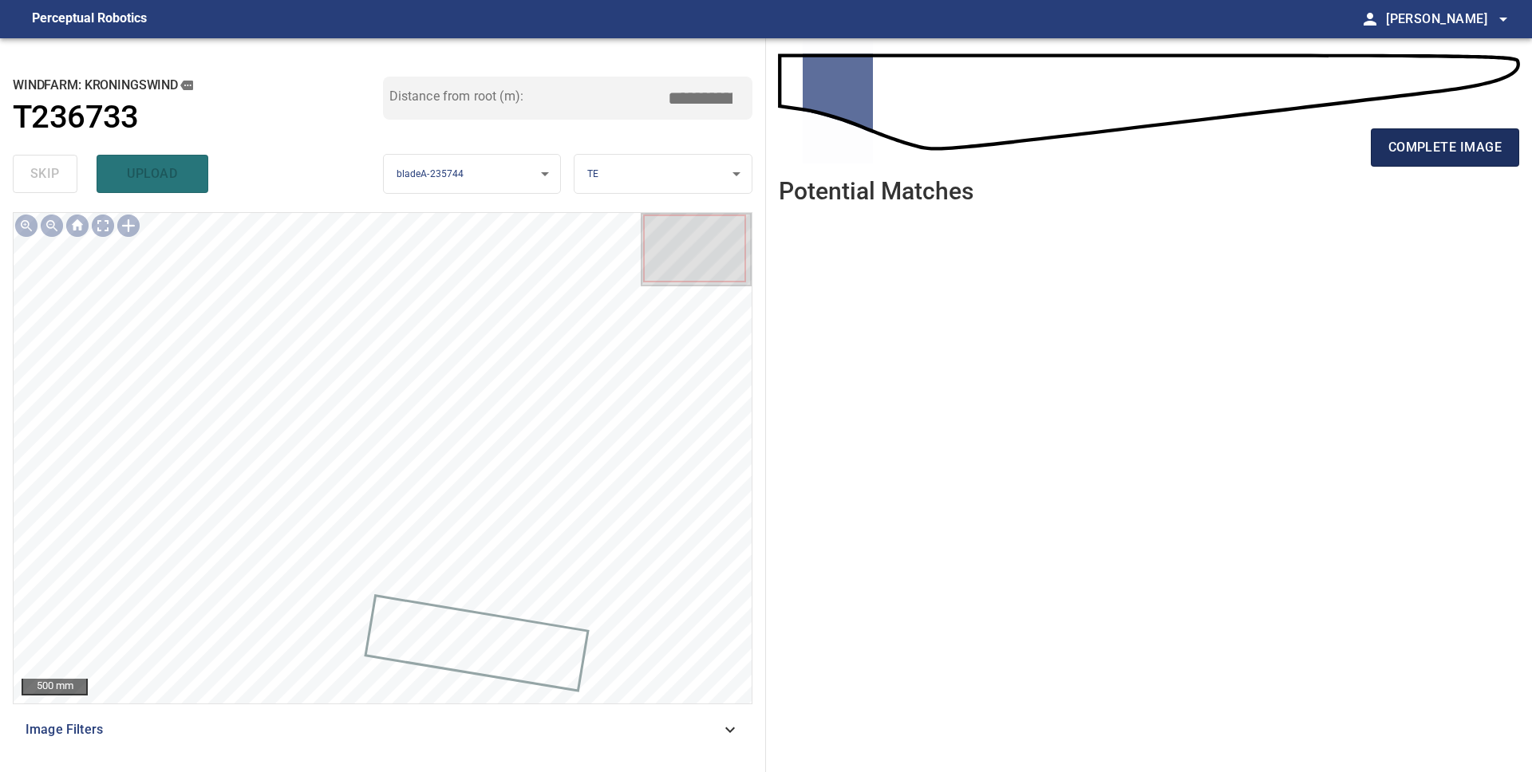
click at [1430, 144] on span "complete image" at bounding box center [1444, 147] width 113 height 22
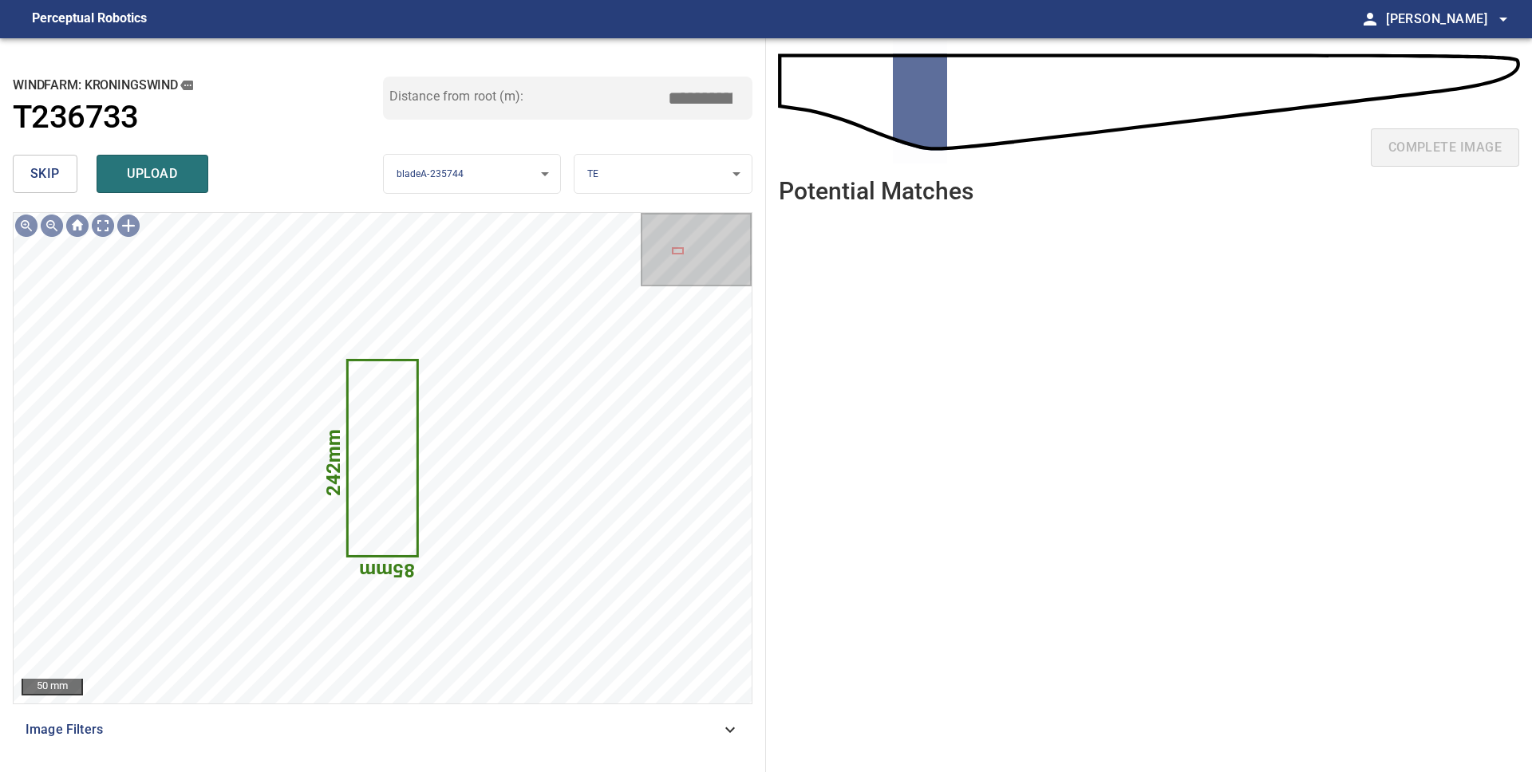
click at [62, 175] on button "skip" at bounding box center [45, 174] width 65 height 38
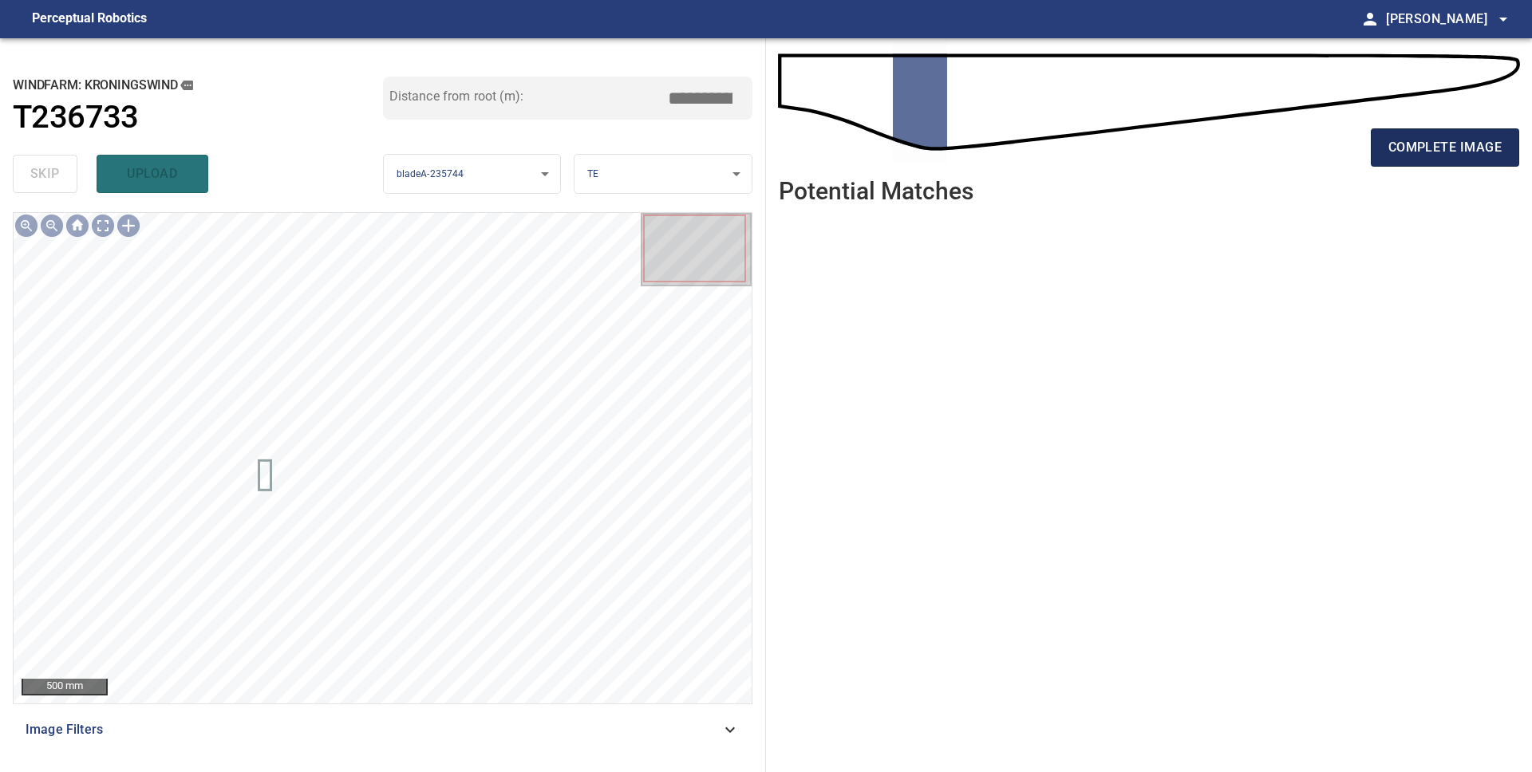
click at [1380, 149] on button "complete image" at bounding box center [1445, 147] width 148 height 38
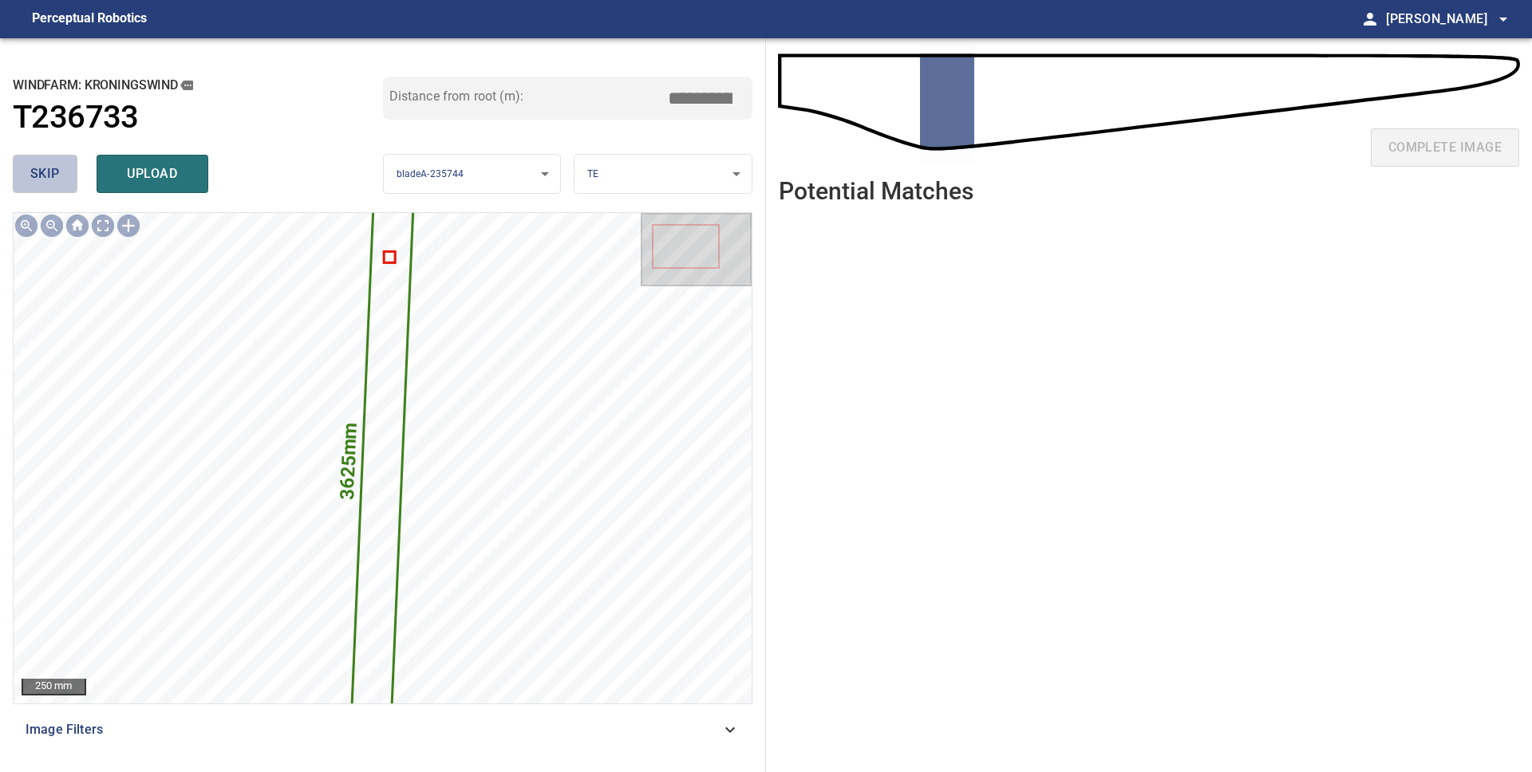
click at [34, 166] on span "skip" at bounding box center [45, 174] width 30 height 22
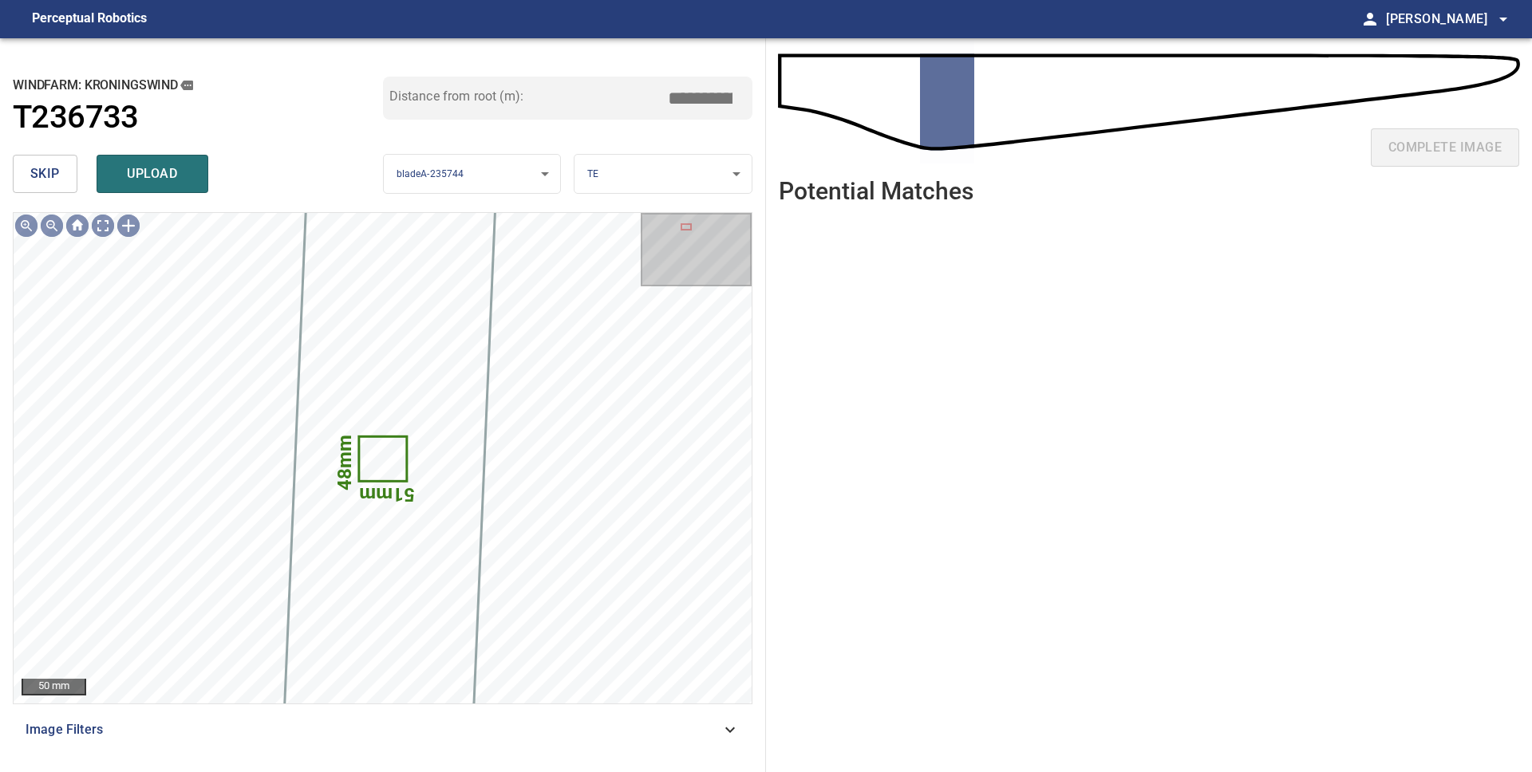
click at [34, 166] on span "skip" at bounding box center [45, 174] width 30 height 22
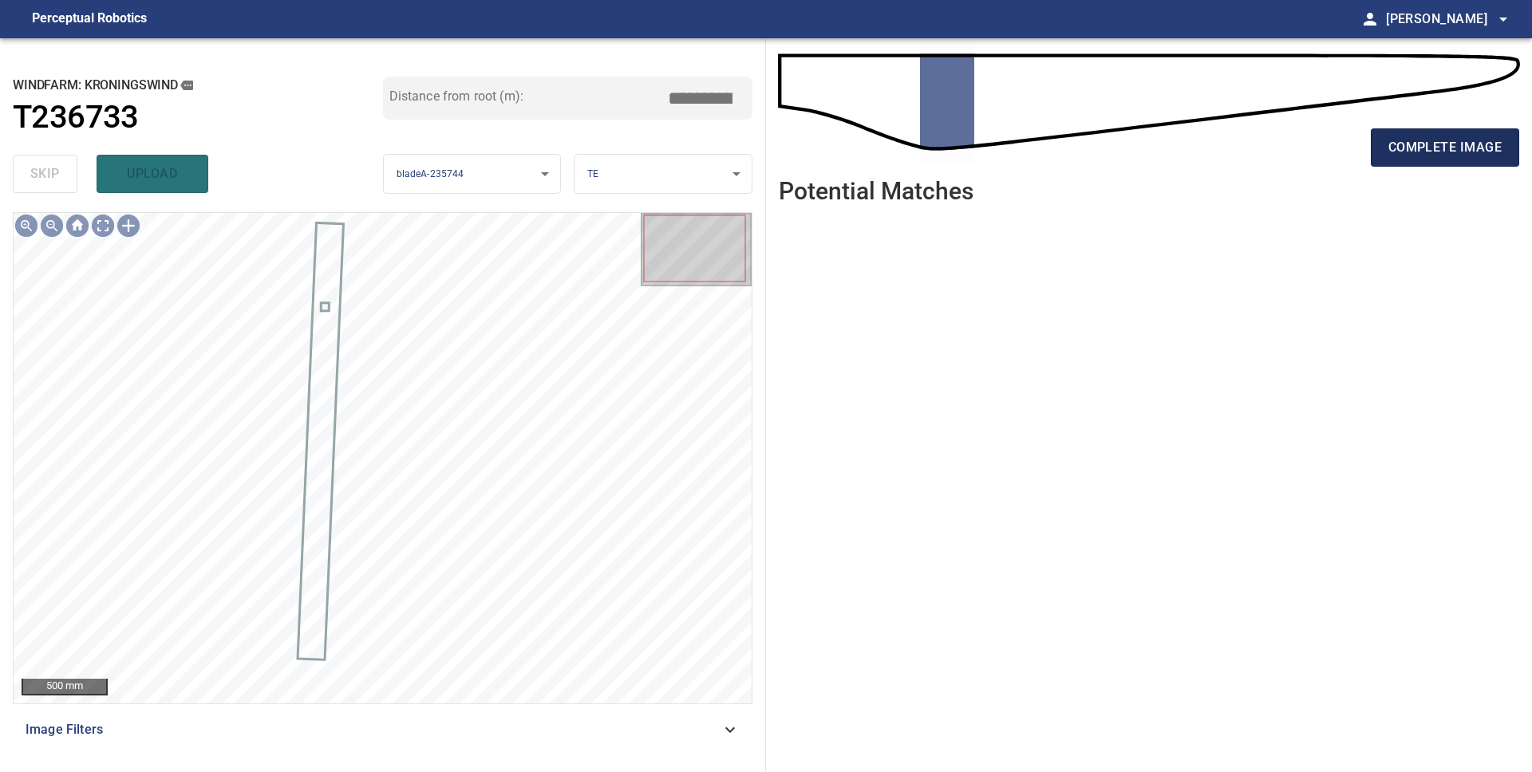
click at [1406, 154] on span "complete image" at bounding box center [1444, 147] width 113 height 22
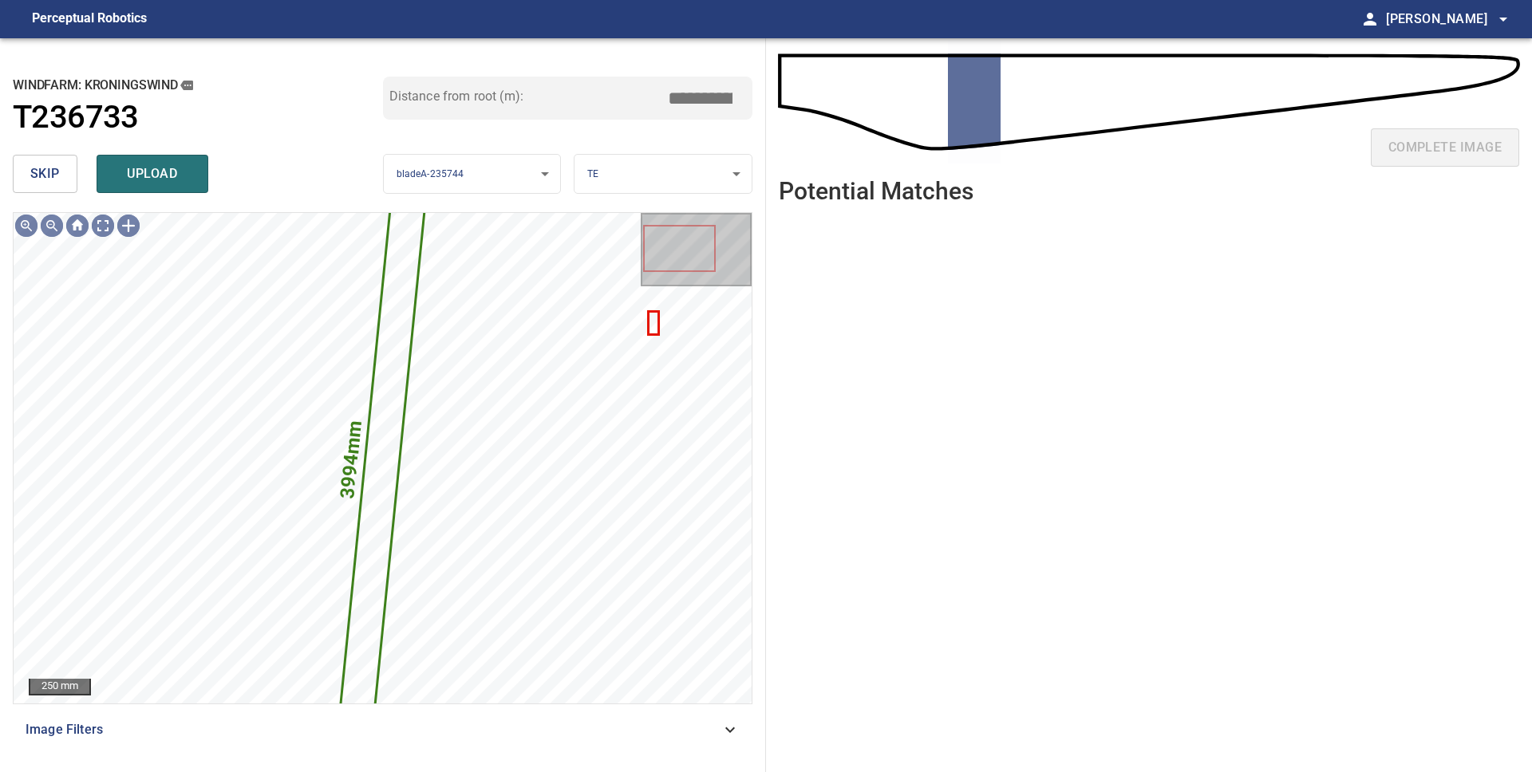
click at [49, 180] on span "skip" at bounding box center [45, 174] width 30 height 22
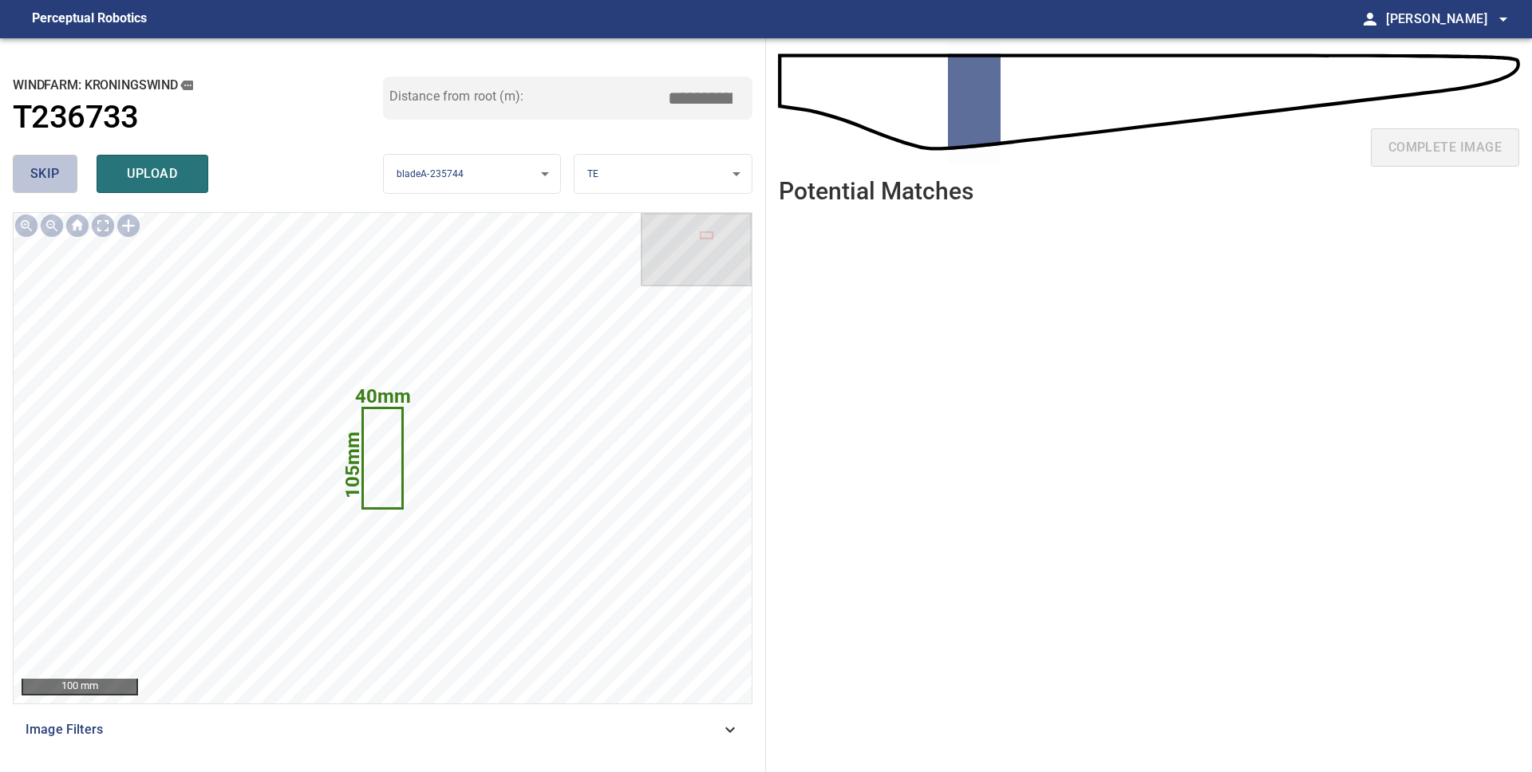
click at [49, 180] on span "skip" at bounding box center [45, 174] width 30 height 22
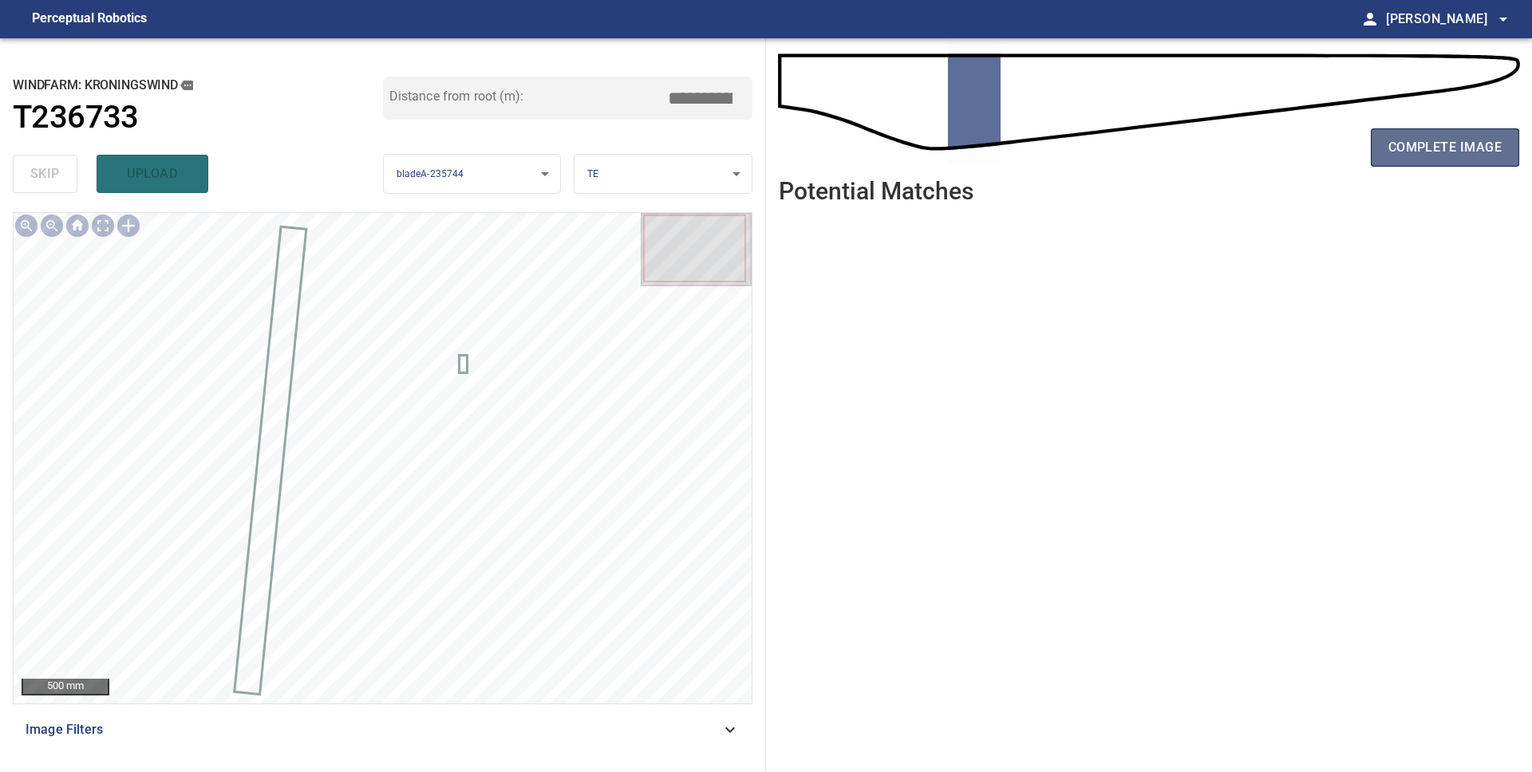
click at [1413, 148] on span "complete image" at bounding box center [1444, 147] width 113 height 22
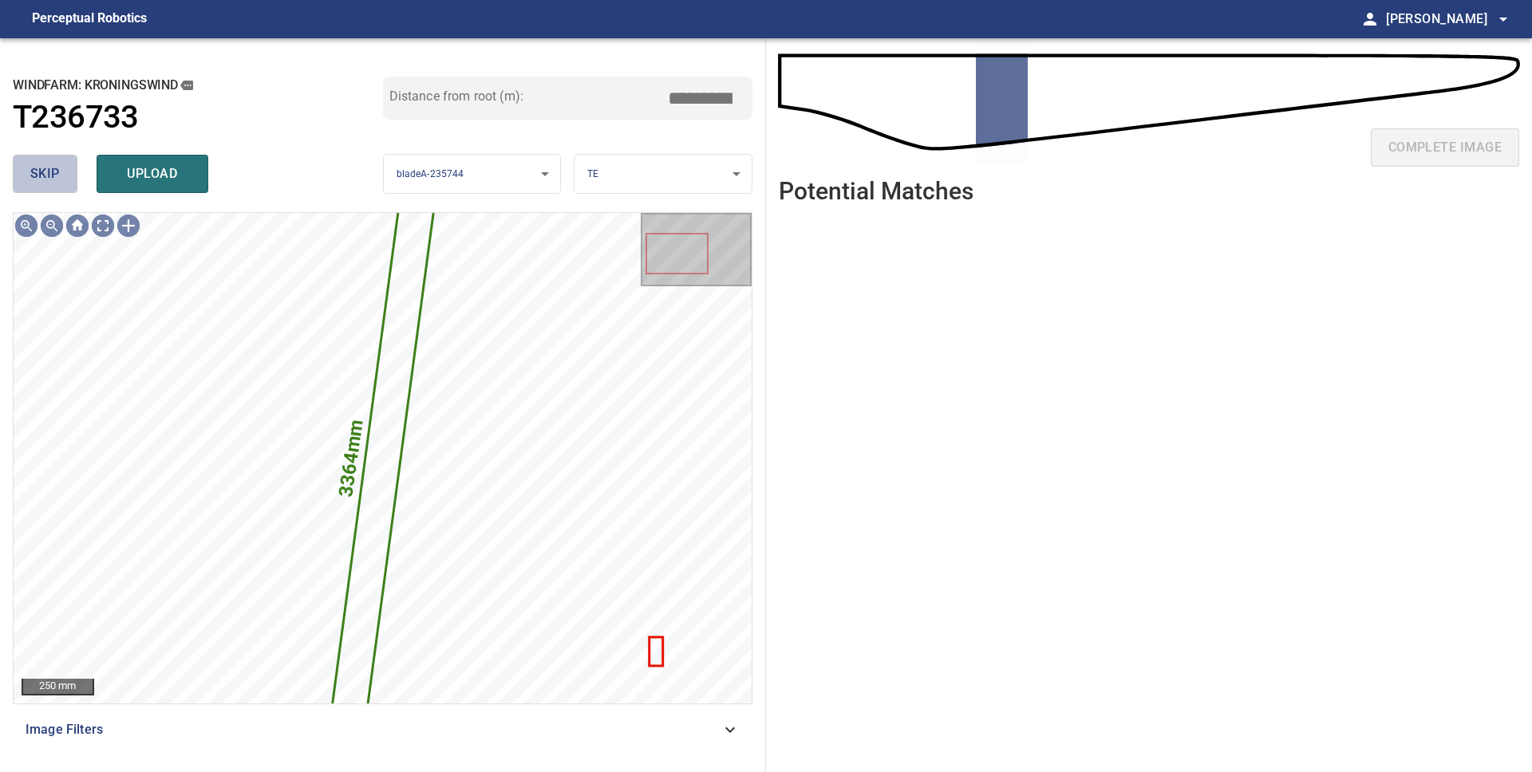
click at [48, 181] on span "skip" at bounding box center [45, 174] width 30 height 22
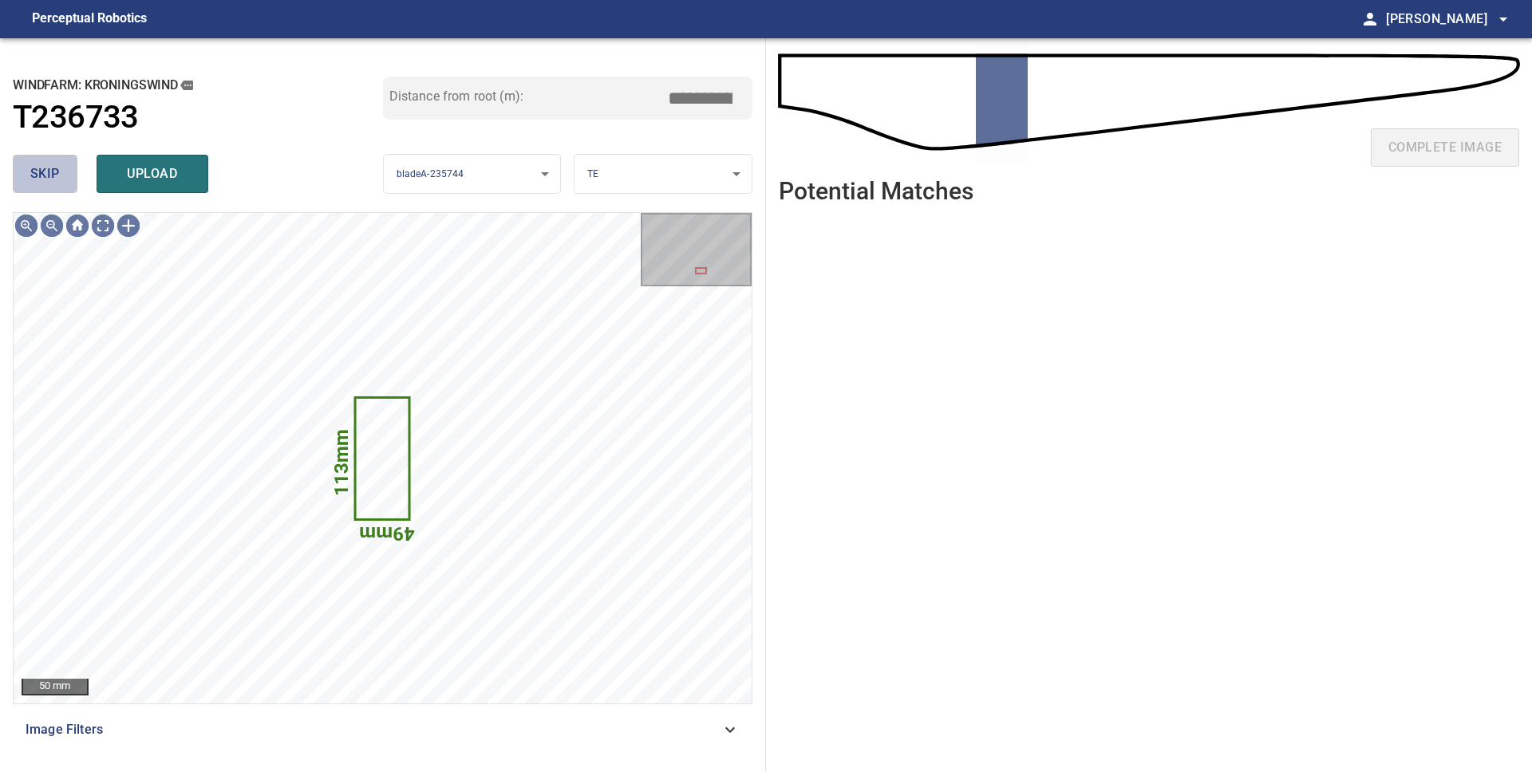
click at [38, 186] on button "skip" at bounding box center [45, 174] width 65 height 38
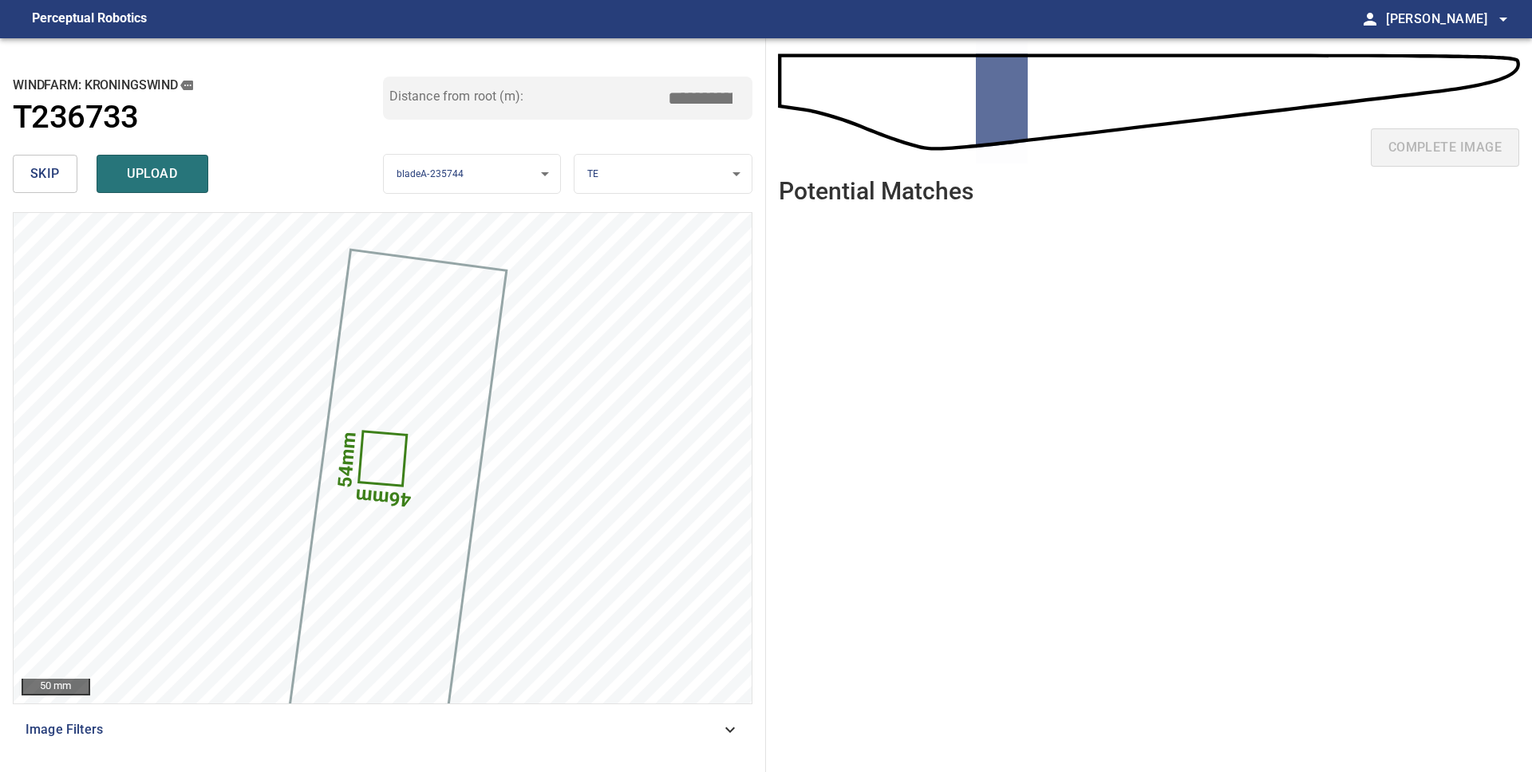
click at [49, 181] on span "skip" at bounding box center [45, 174] width 30 height 22
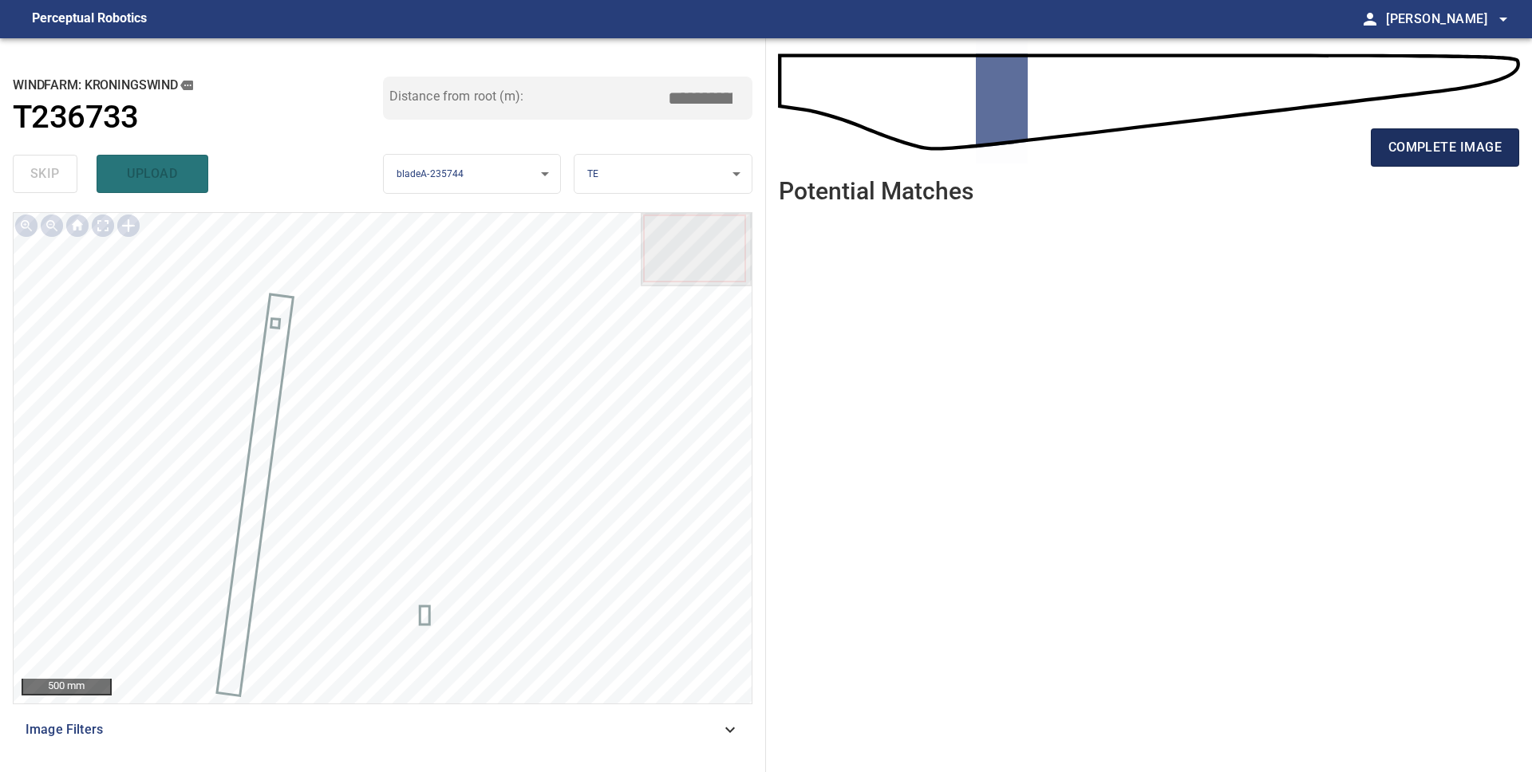
click at [1469, 145] on span "complete image" at bounding box center [1444, 147] width 113 height 22
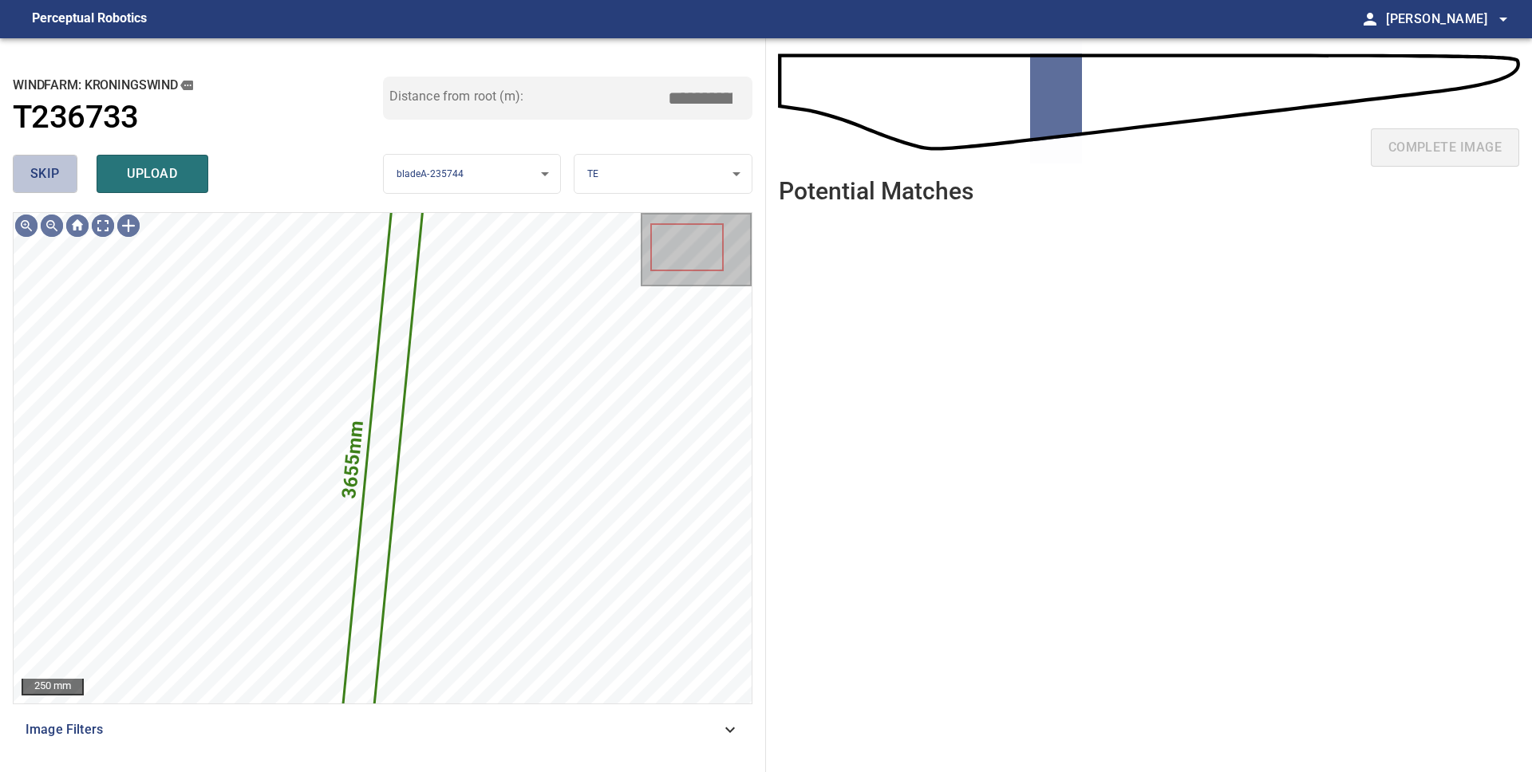
click at [54, 175] on span "skip" at bounding box center [45, 174] width 30 height 22
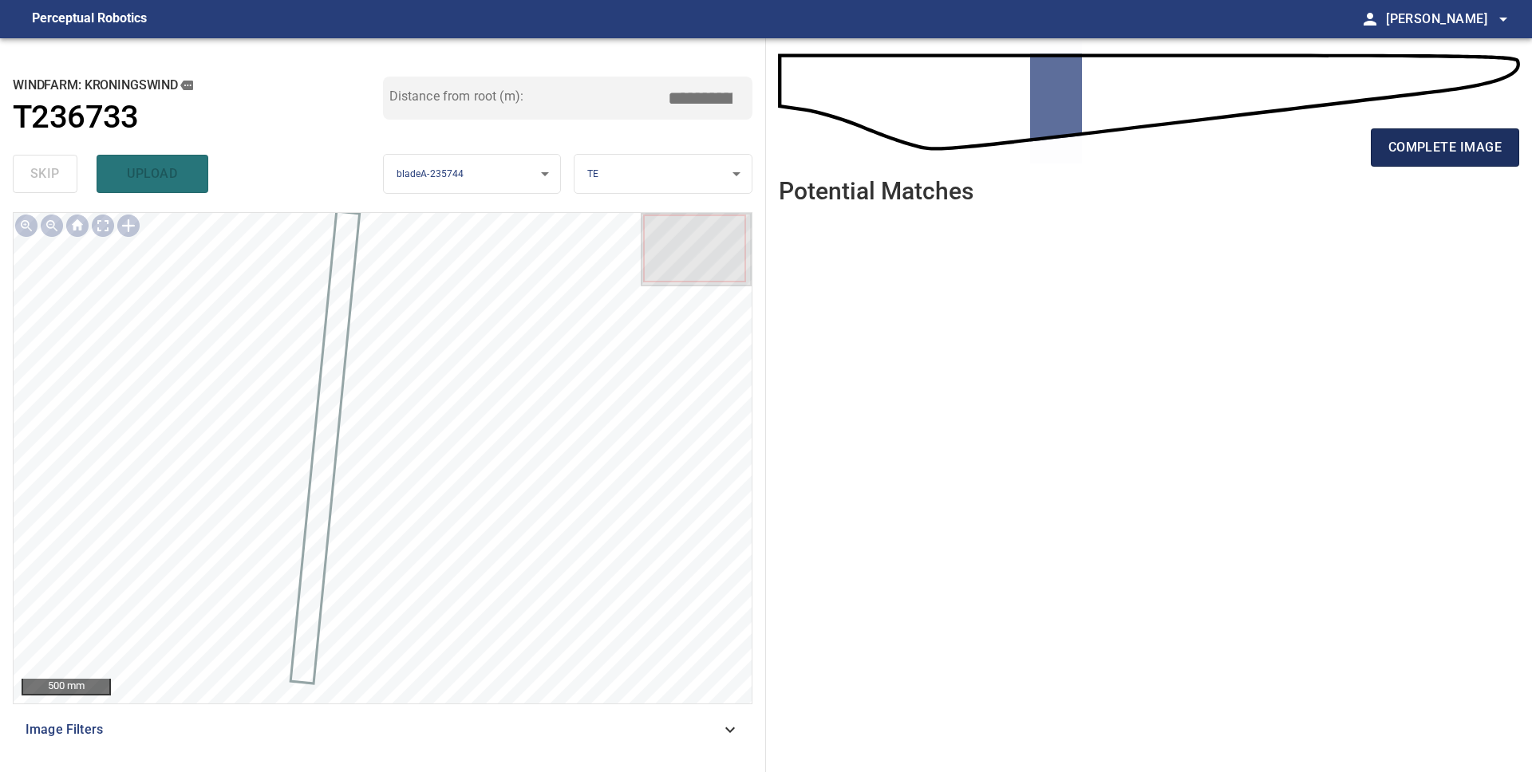
click at [1399, 156] on span "complete image" at bounding box center [1444, 147] width 113 height 22
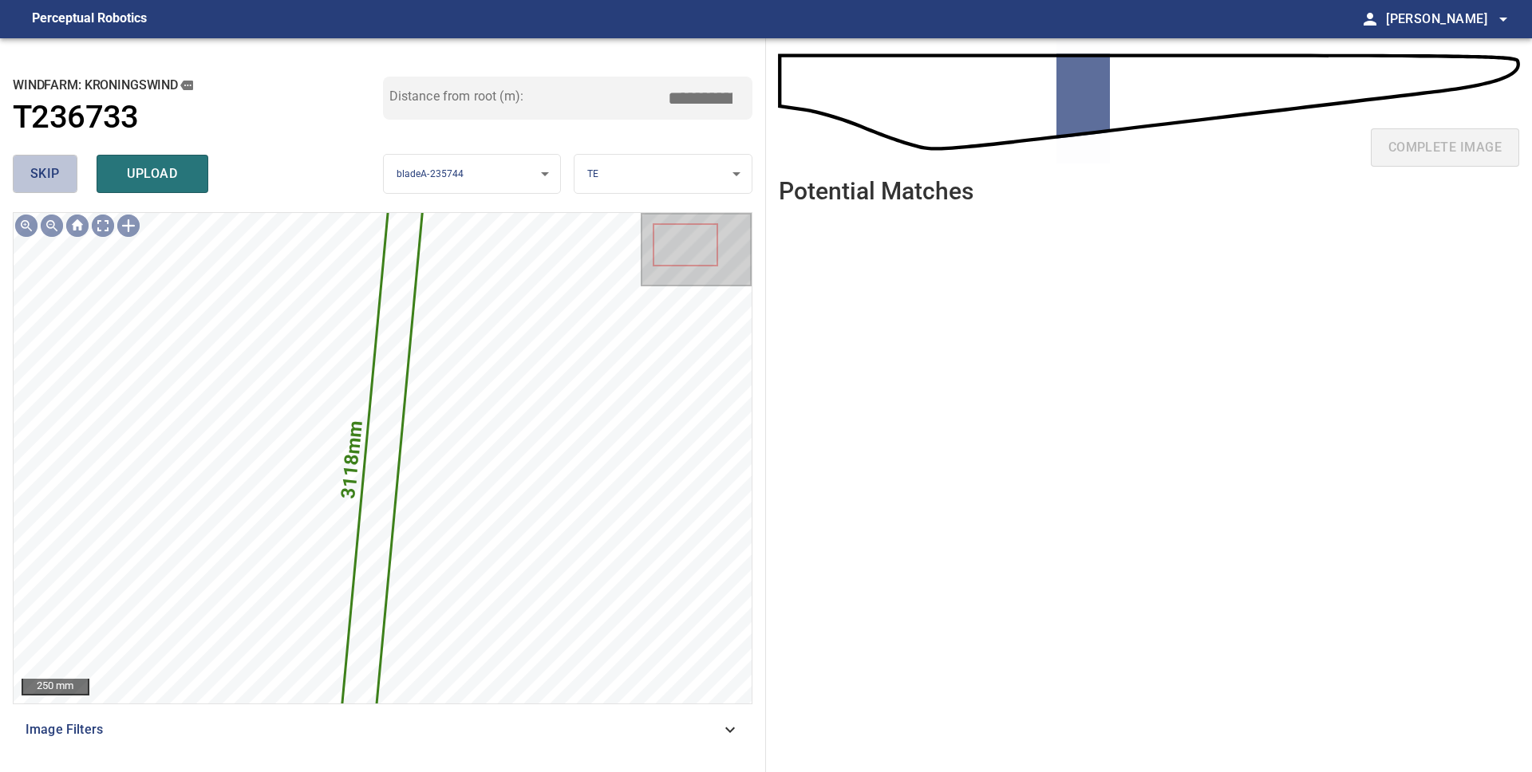
click at [59, 180] on span "skip" at bounding box center [45, 174] width 30 height 22
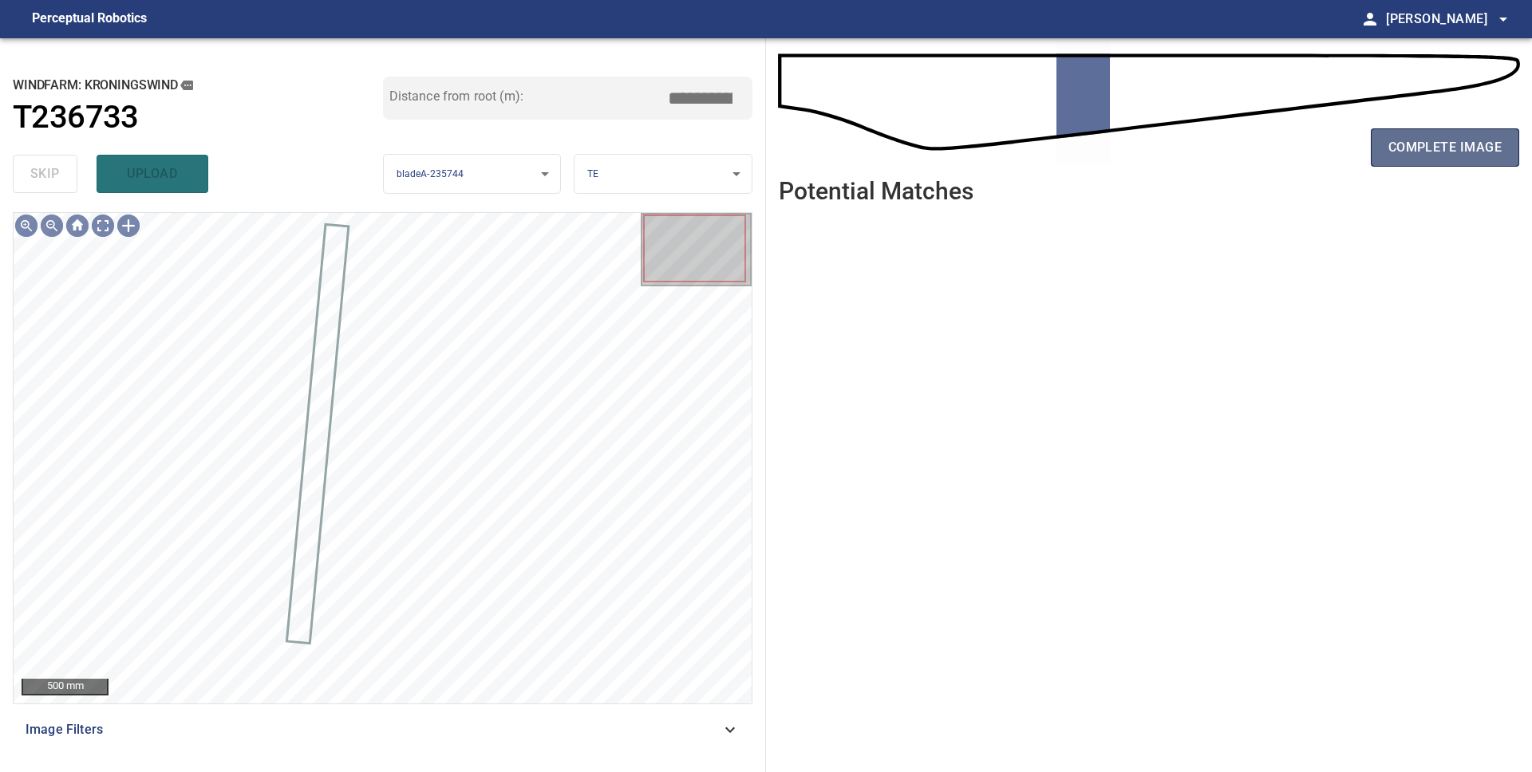
click at [1509, 149] on button "complete image" at bounding box center [1445, 147] width 148 height 38
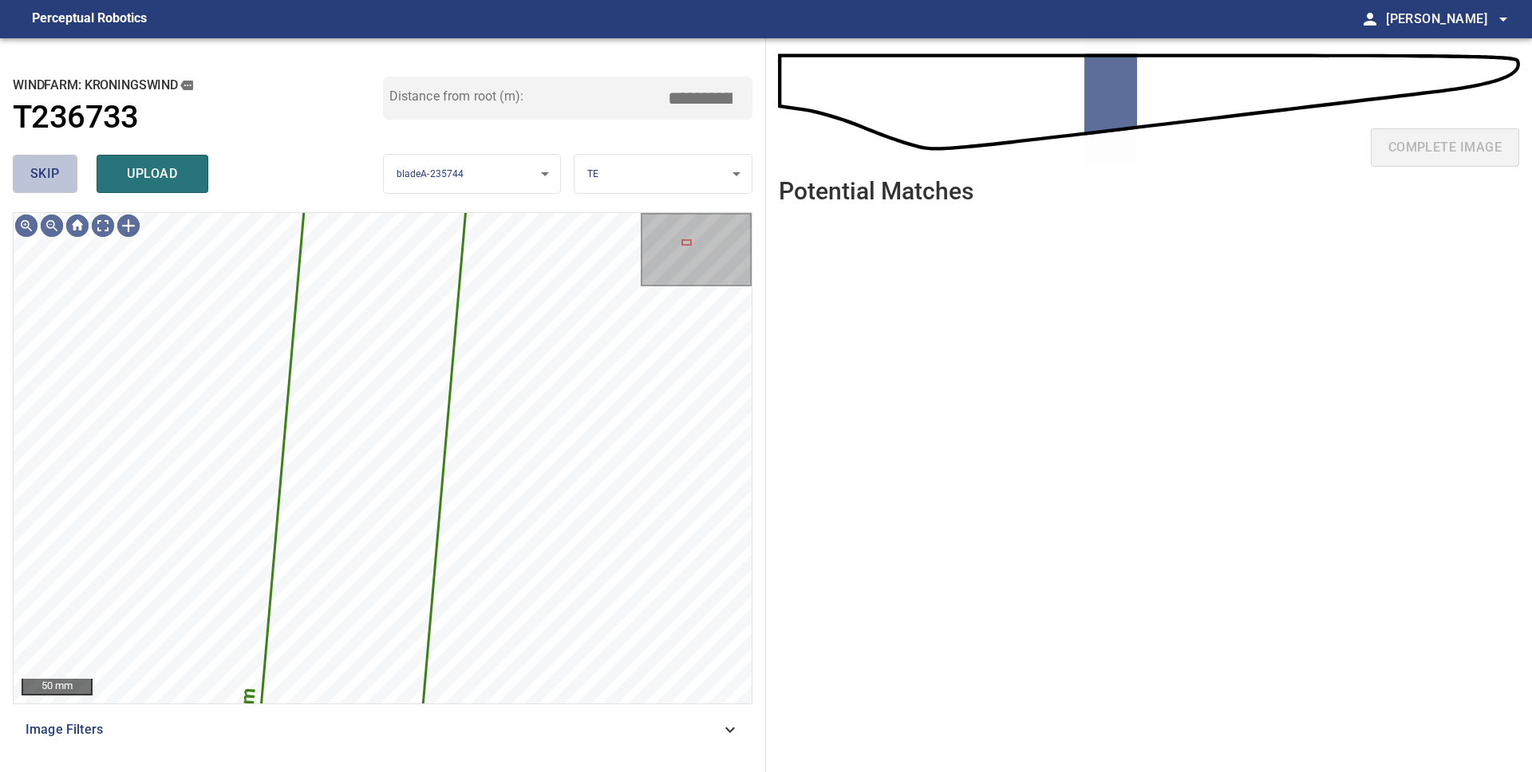
click at [53, 184] on span "skip" at bounding box center [45, 174] width 30 height 22
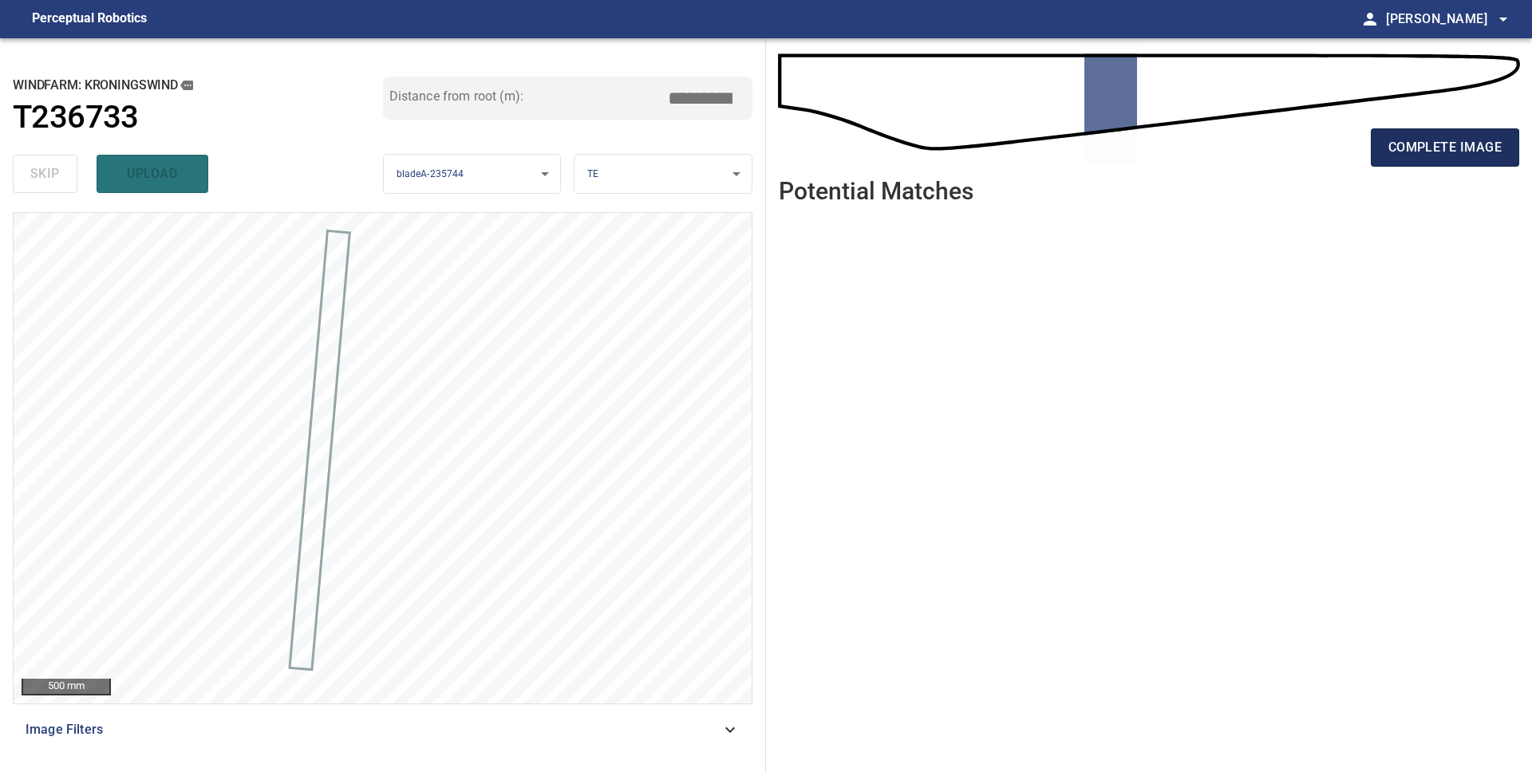
click at [1472, 144] on span "complete image" at bounding box center [1444, 147] width 113 height 22
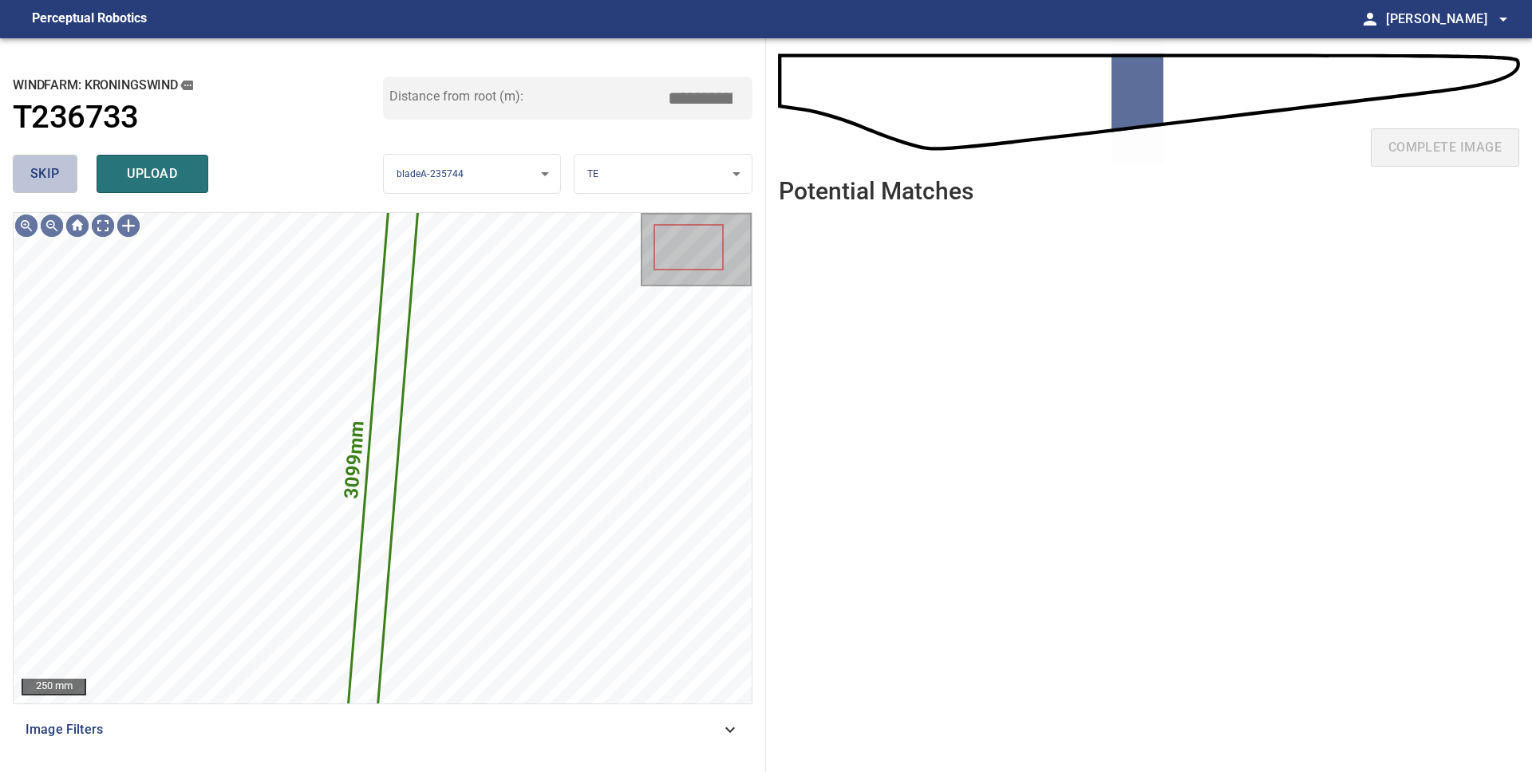
click at [43, 178] on span "skip" at bounding box center [45, 174] width 30 height 22
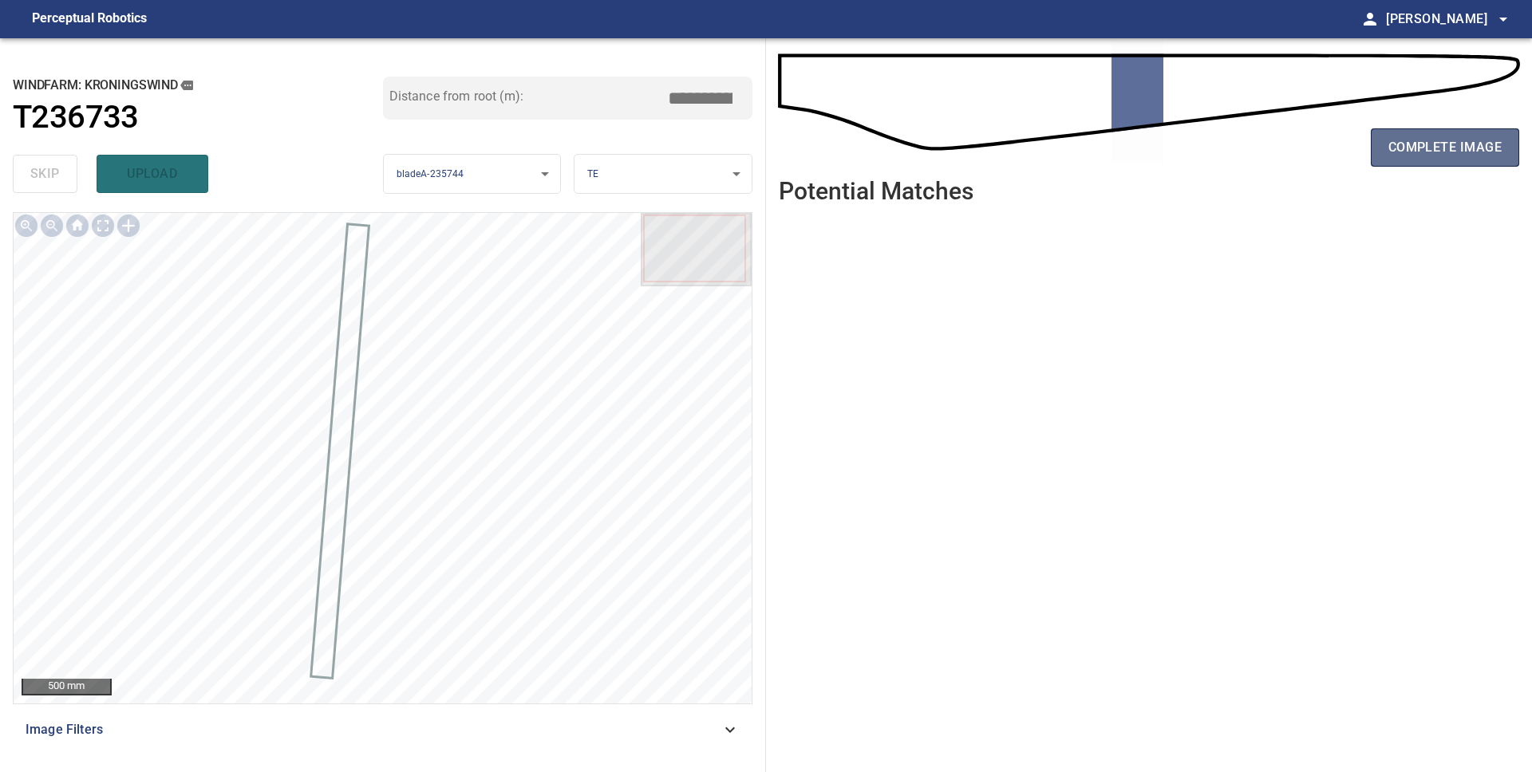
click at [1410, 146] on span "complete image" at bounding box center [1444, 147] width 113 height 22
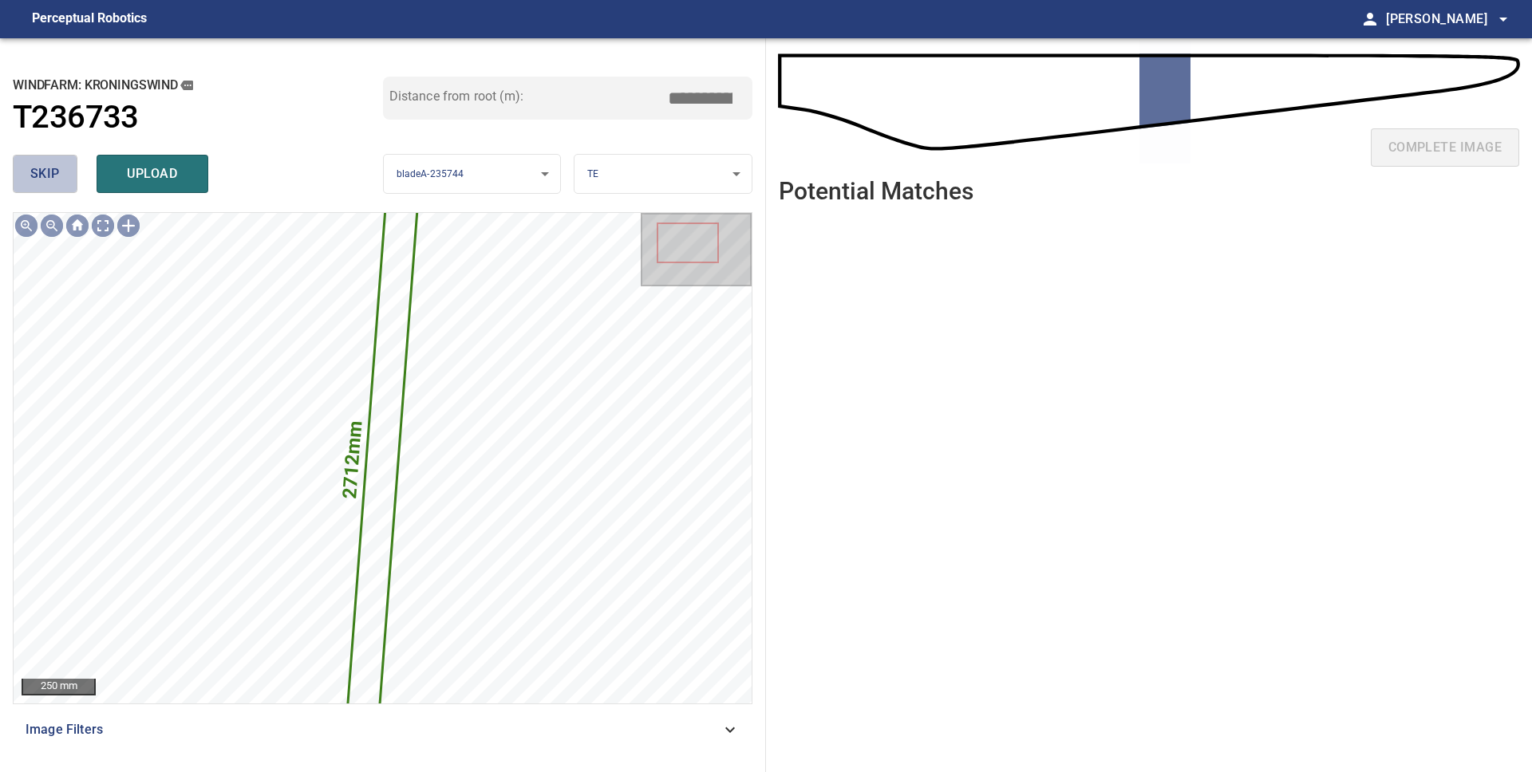
click at [34, 164] on span "skip" at bounding box center [45, 174] width 30 height 22
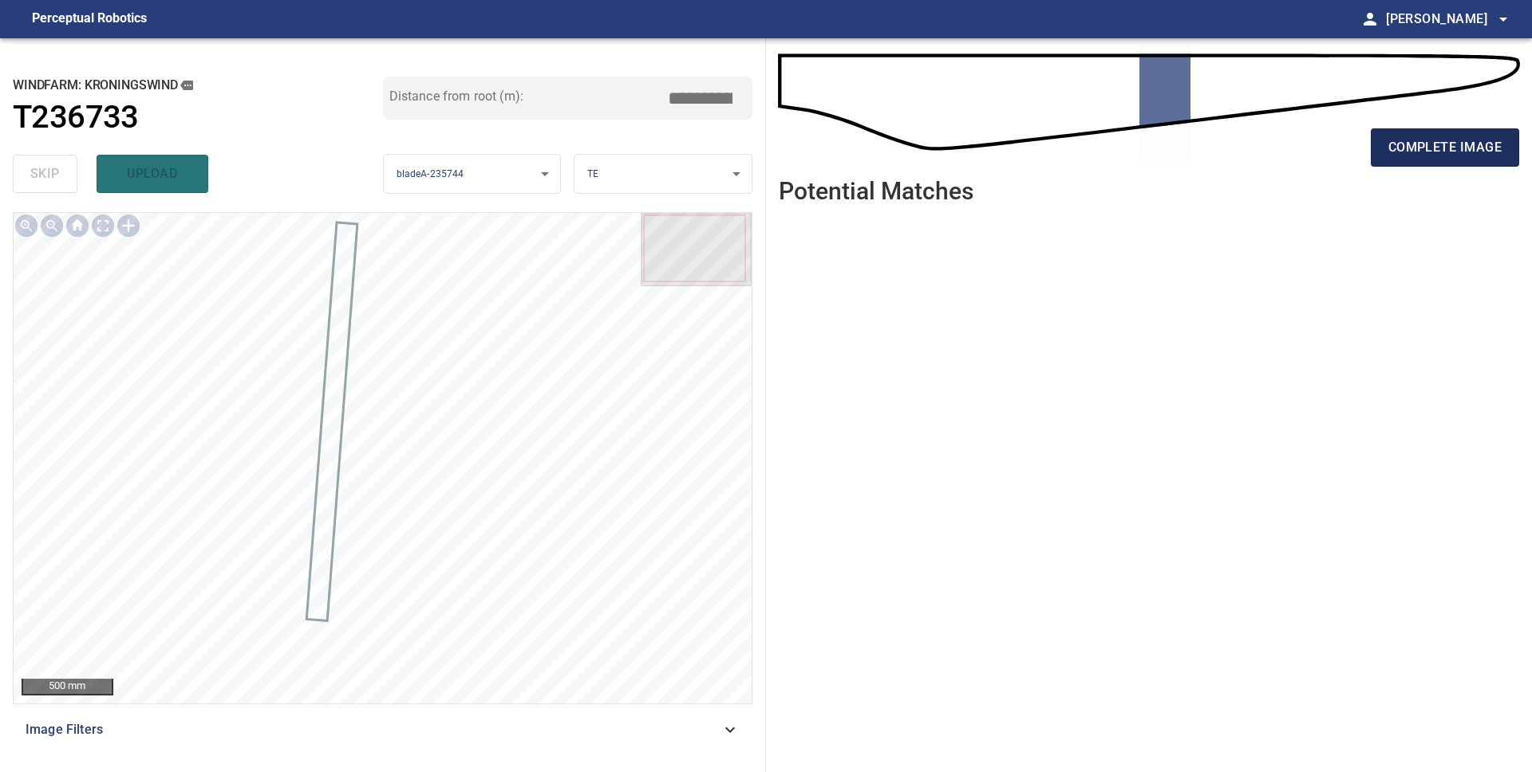
click at [1445, 148] on span "complete image" at bounding box center [1444, 147] width 113 height 22
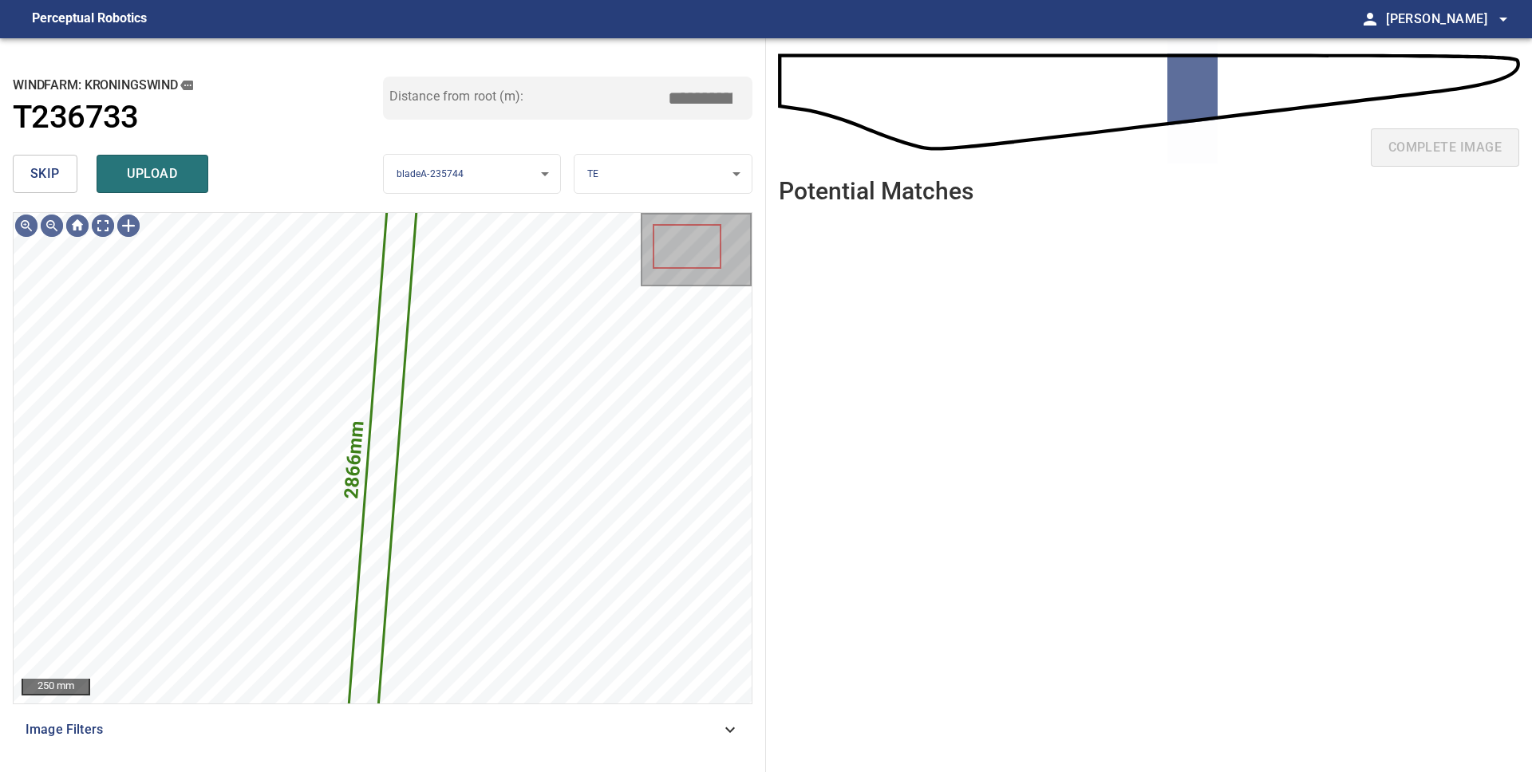
click at [37, 181] on span "skip" at bounding box center [45, 174] width 30 height 22
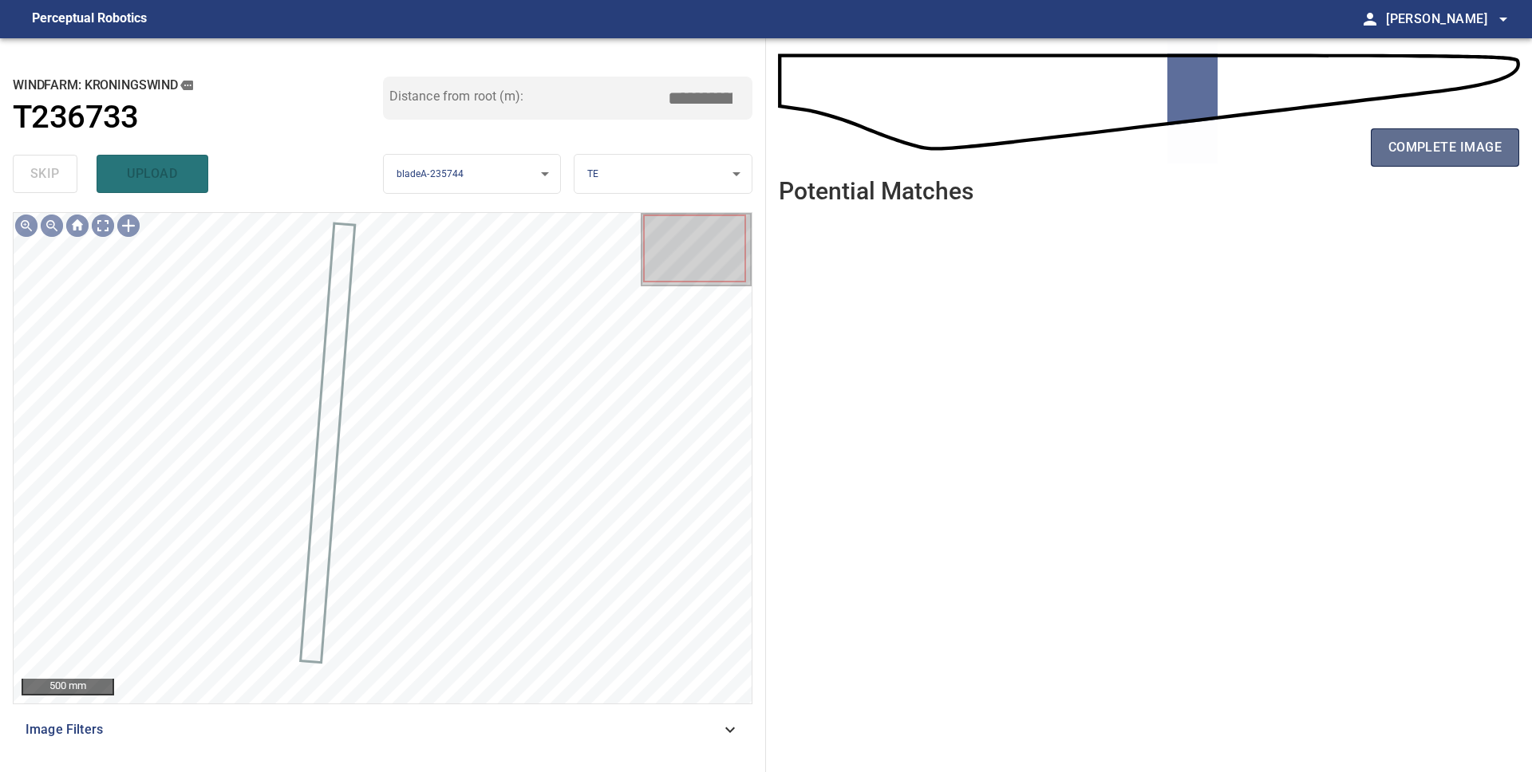
click at [1407, 152] on span "complete image" at bounding box center [1444, 147] width 113 height 22
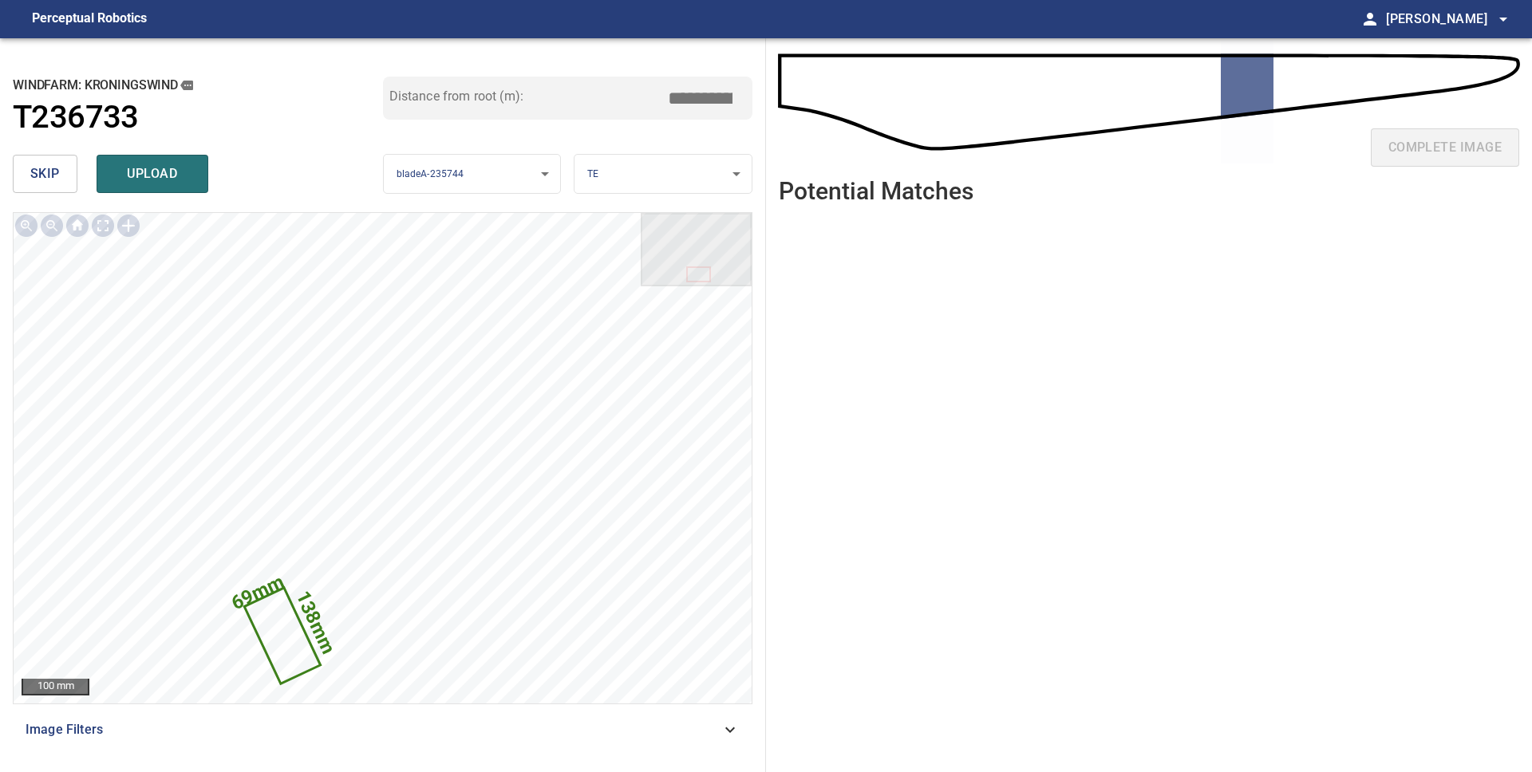
click at [621, 166] on body "**********" at bounding box center [766, 386] width 1532 height 772
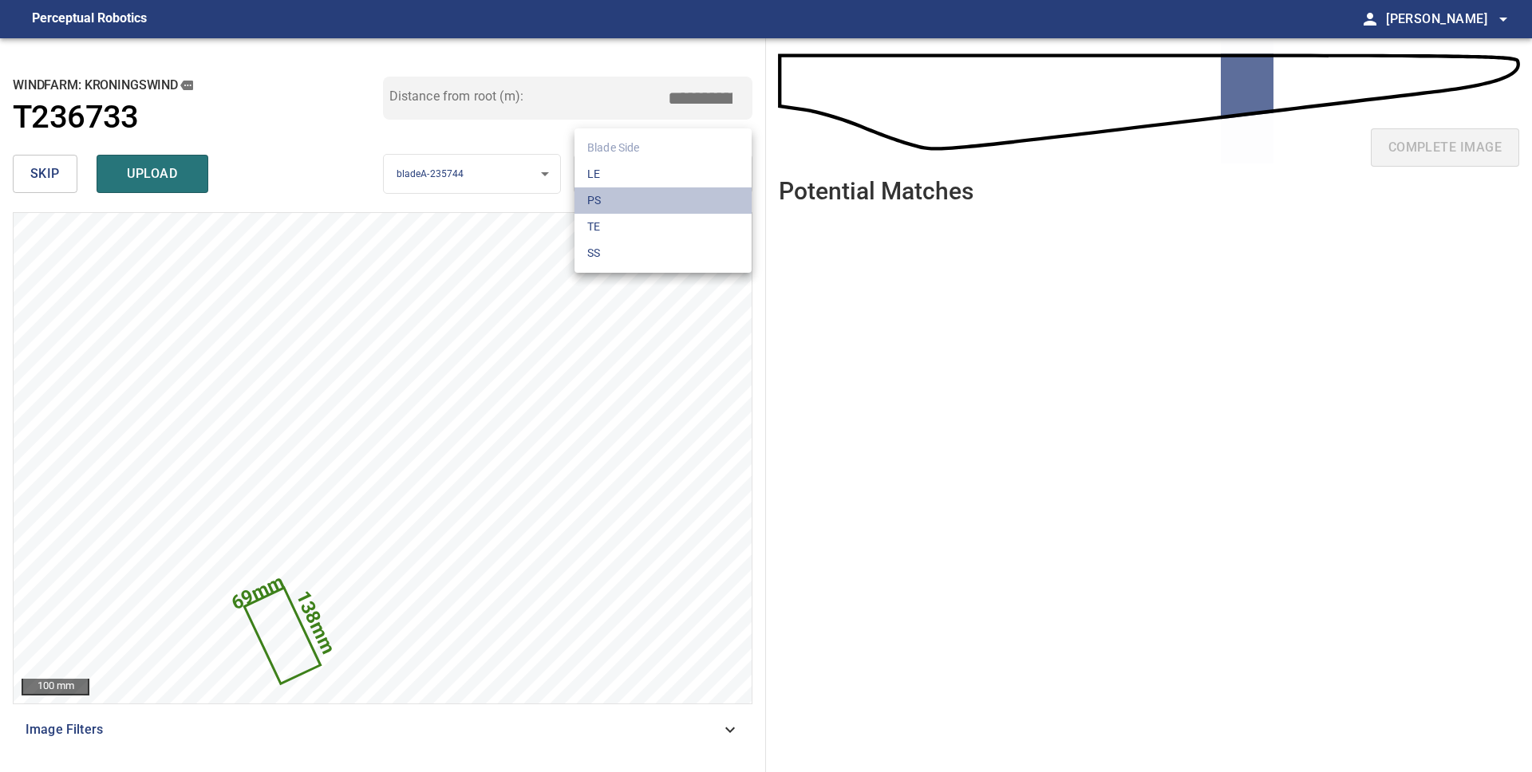
click at [620, 203] on li "PS" at bounding box center [662, 201] width 177 height 26
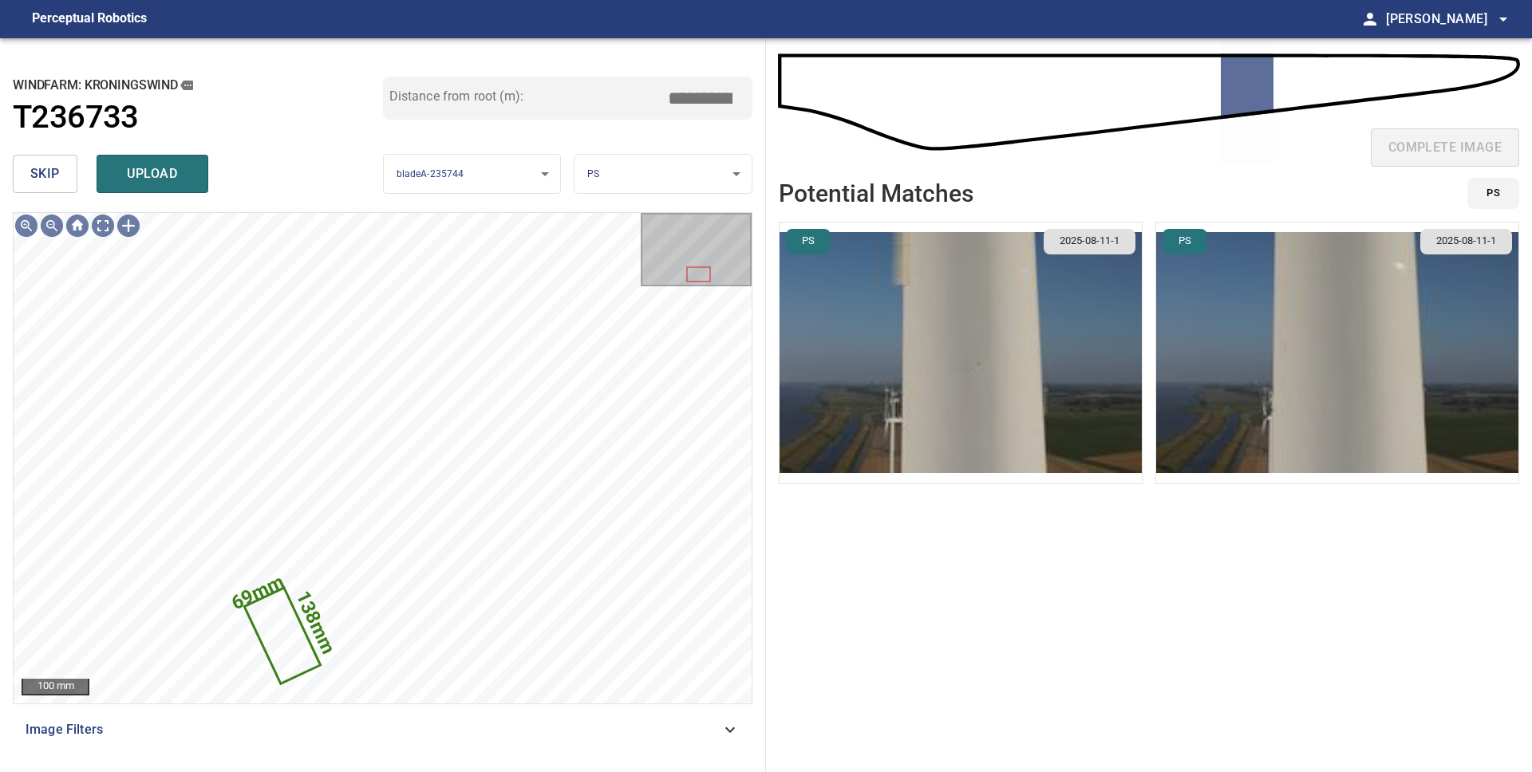
click at [1028, 356] on img "button" at bounding box center [961, 353] width 362 height 261
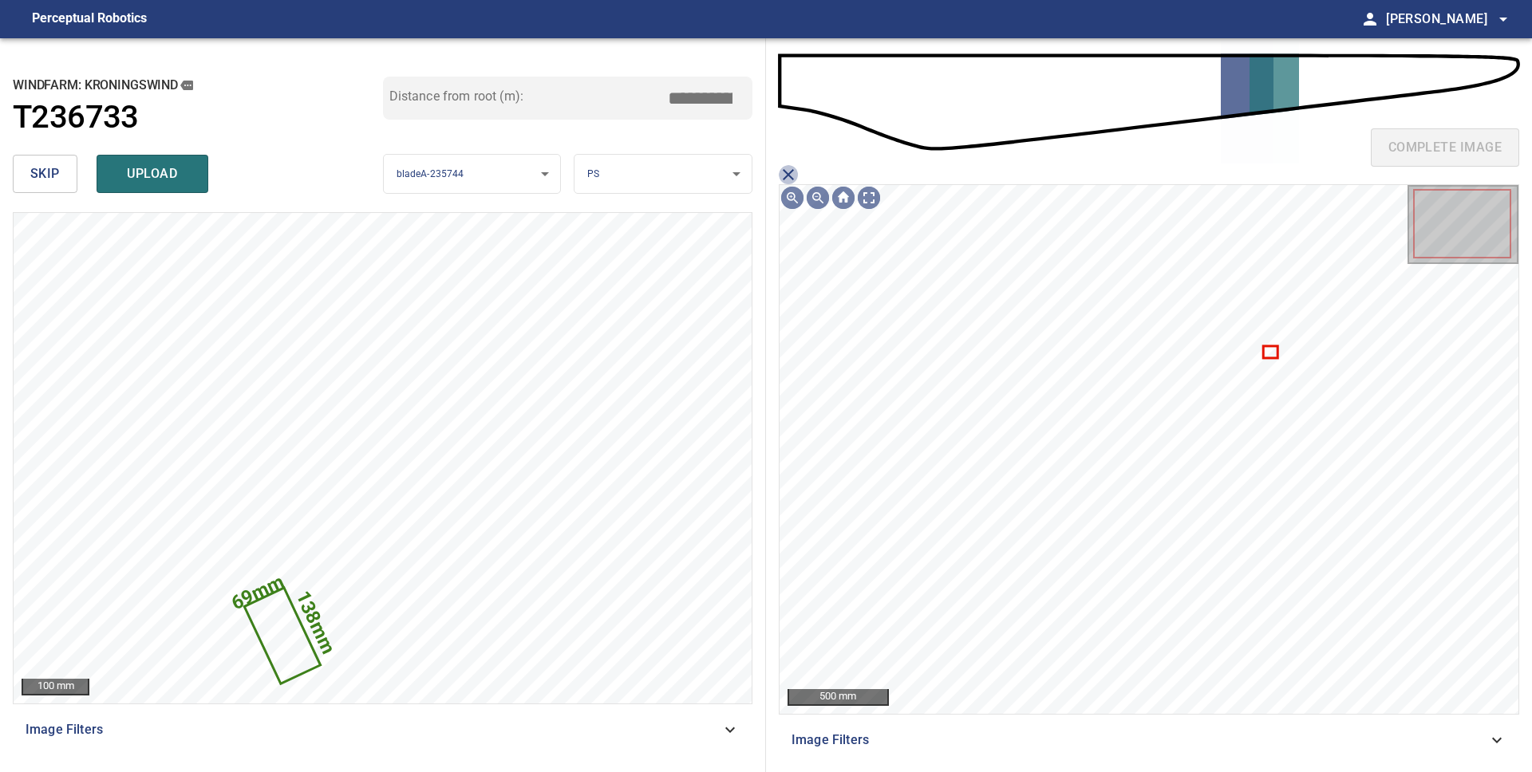
drag, startPoint x: 780, startPoint y: 171, endPoint x: 815, endPoint y: 181, distance: 36.6
click at [781, 171] on icon "close matching imageResolution:" at bounding box center [788, 174] width 19 height 19
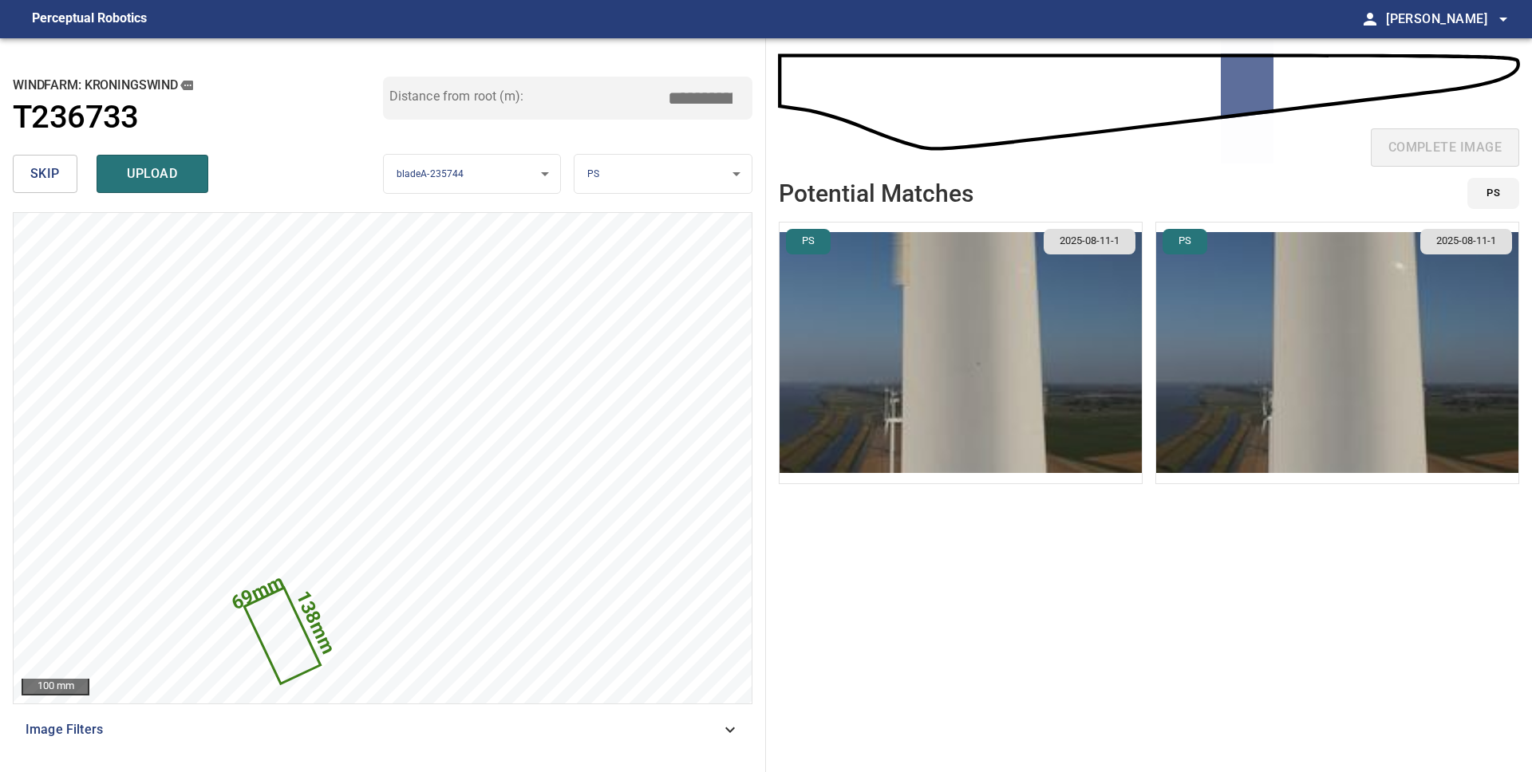
click at [1364, 405] on img "button" at bounding box center [1337, 353] width 362 height 261
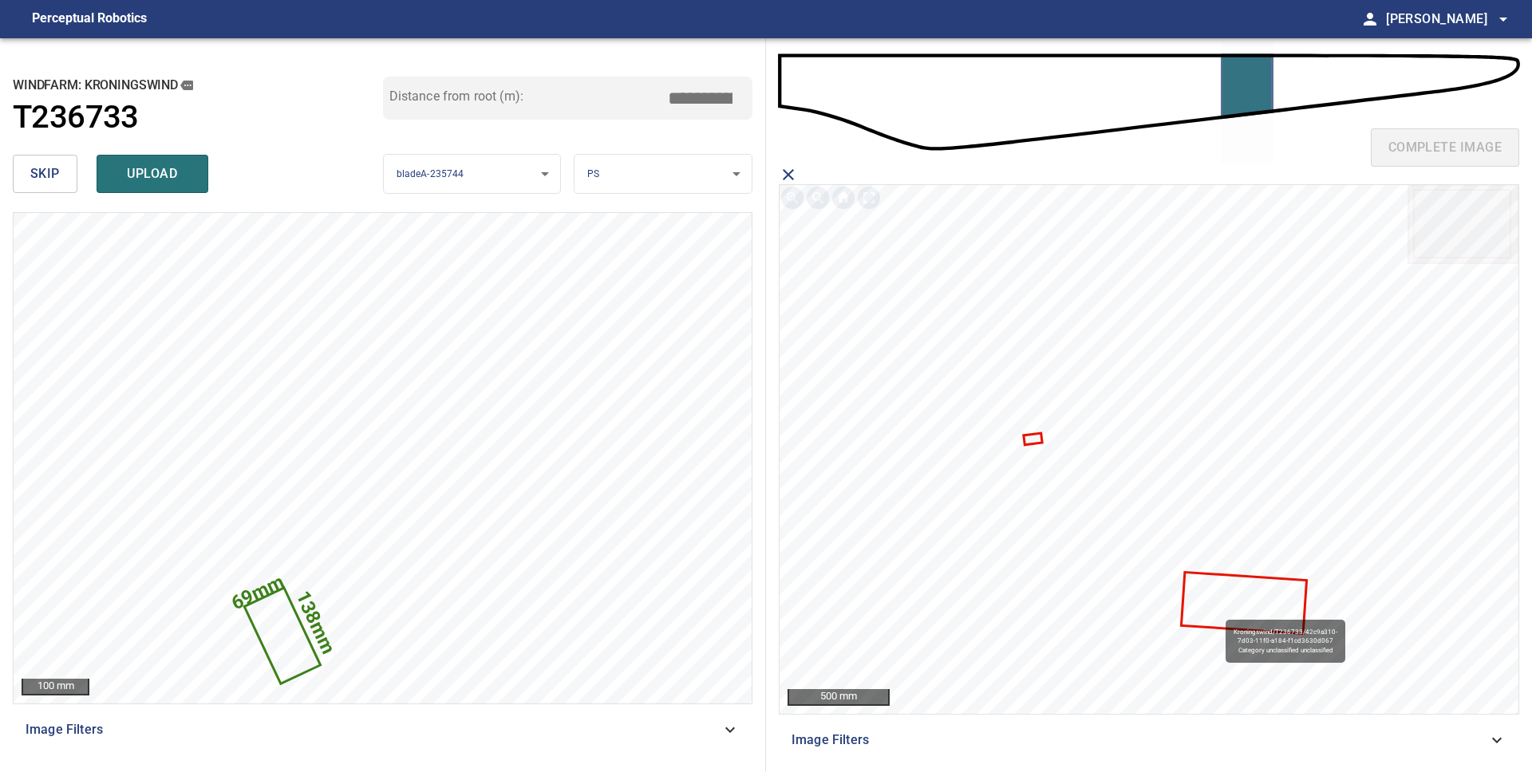
click at [1218, 612] on icon at bounding box center [1243, 603] width 123 height 59
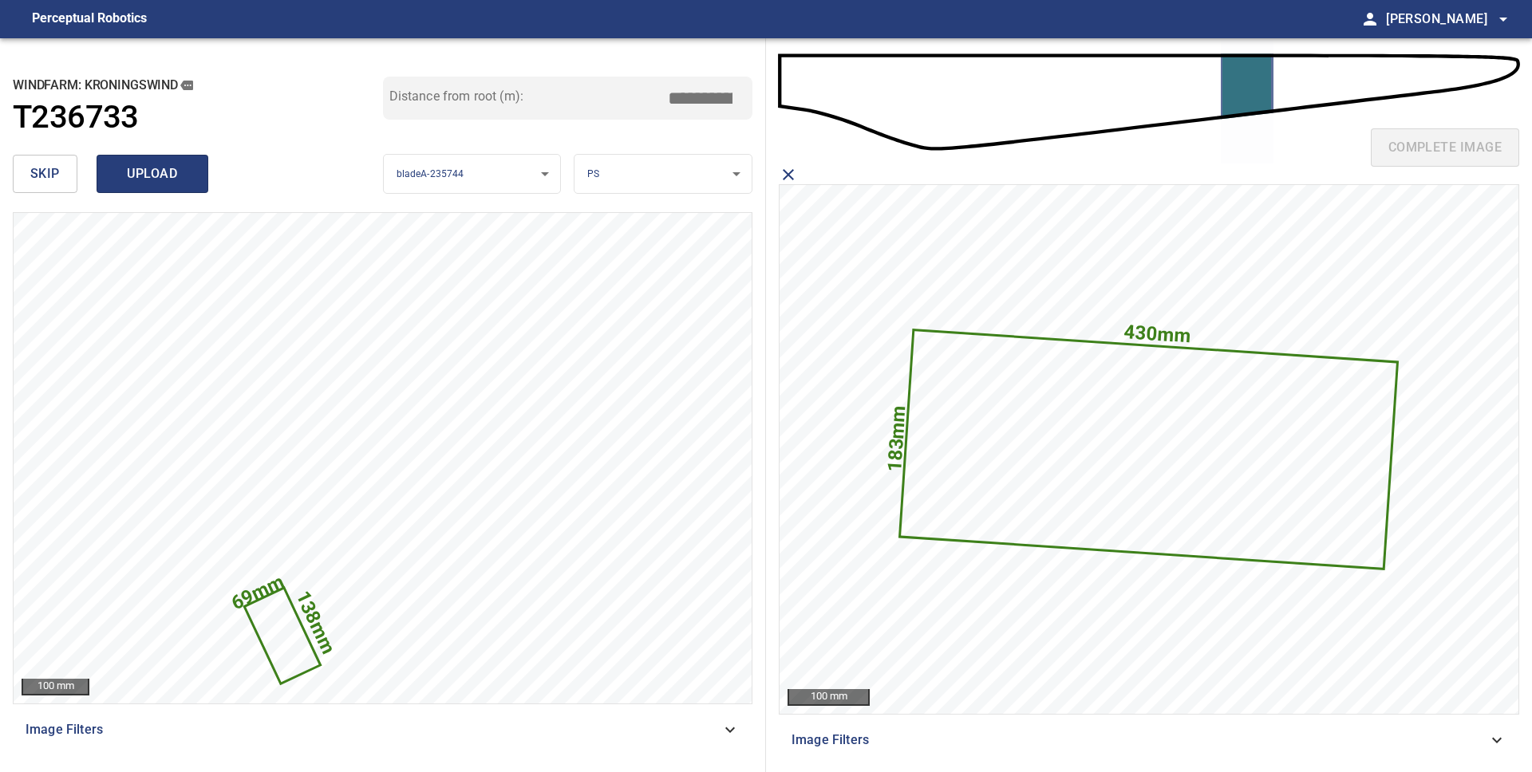
click at [178, 180] on span "upload" at bounding box center [152, 174] width 77 height 22
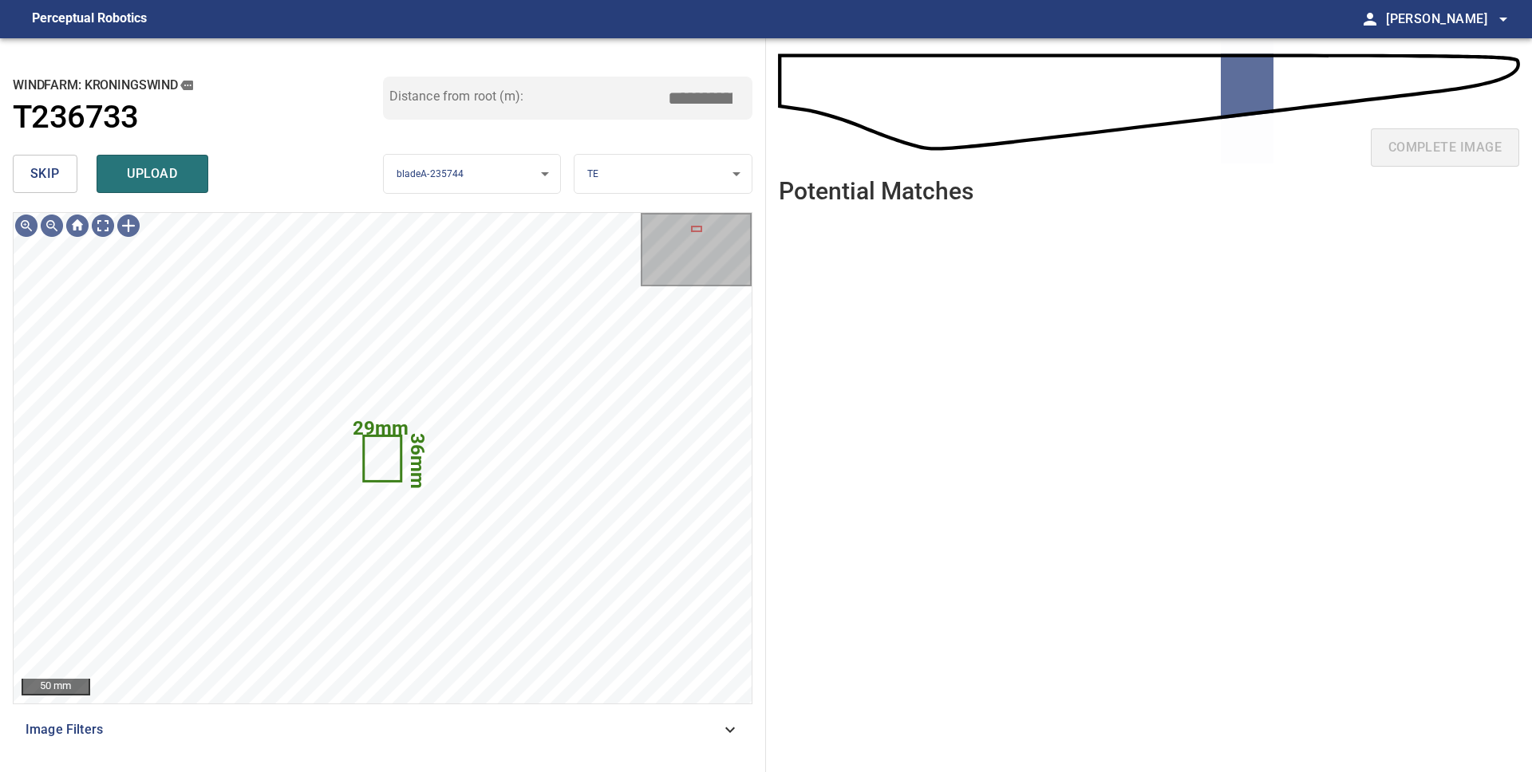
click at [49, 172] on span "skip" at bounding box center [45, 174] width 30 height 22
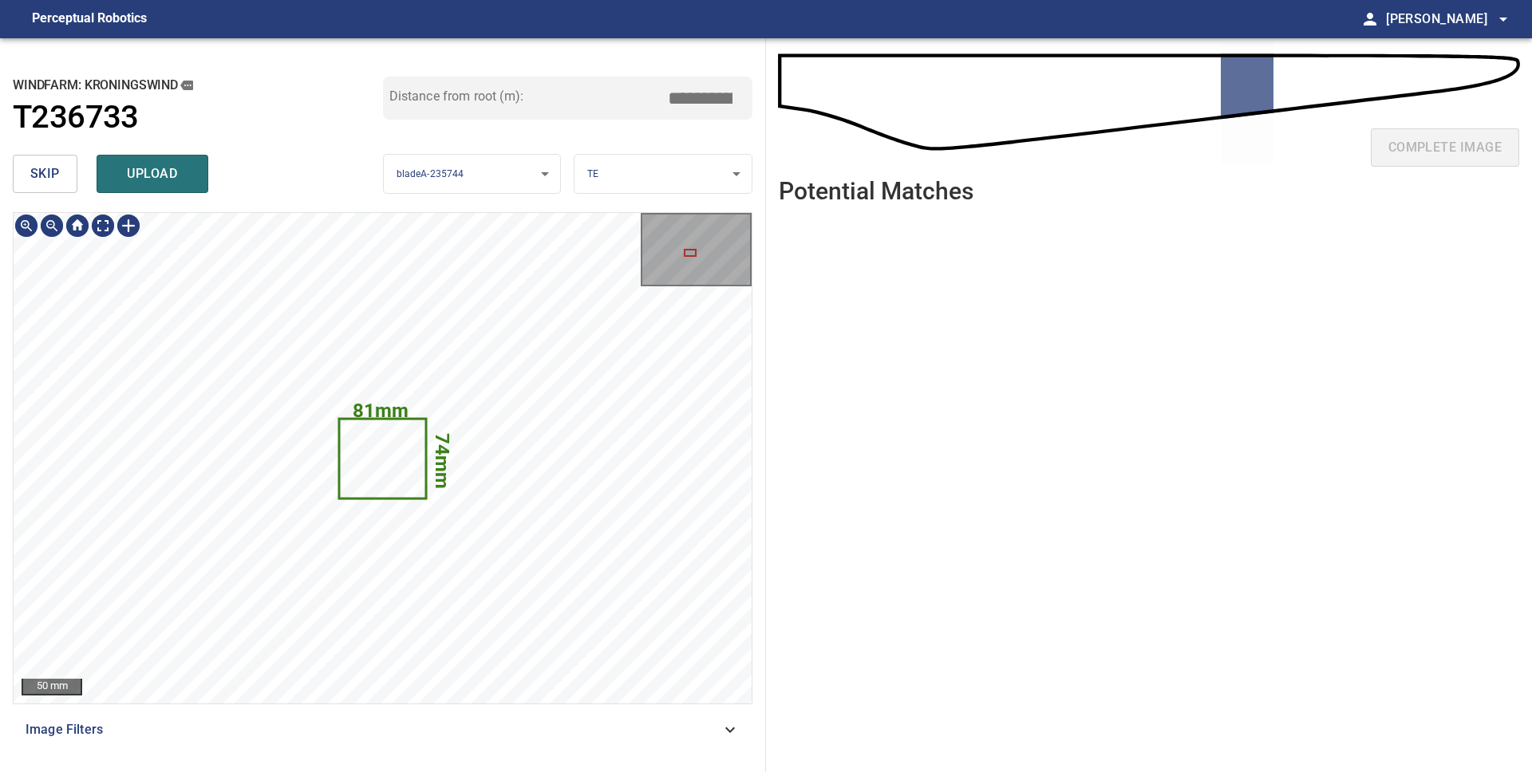
click at [406, 460] on icon at bounding box center [382, 458] width 85 height 77
click at [69, 181] on button "skip" at bounding box center [45, 174] width 65 height 38
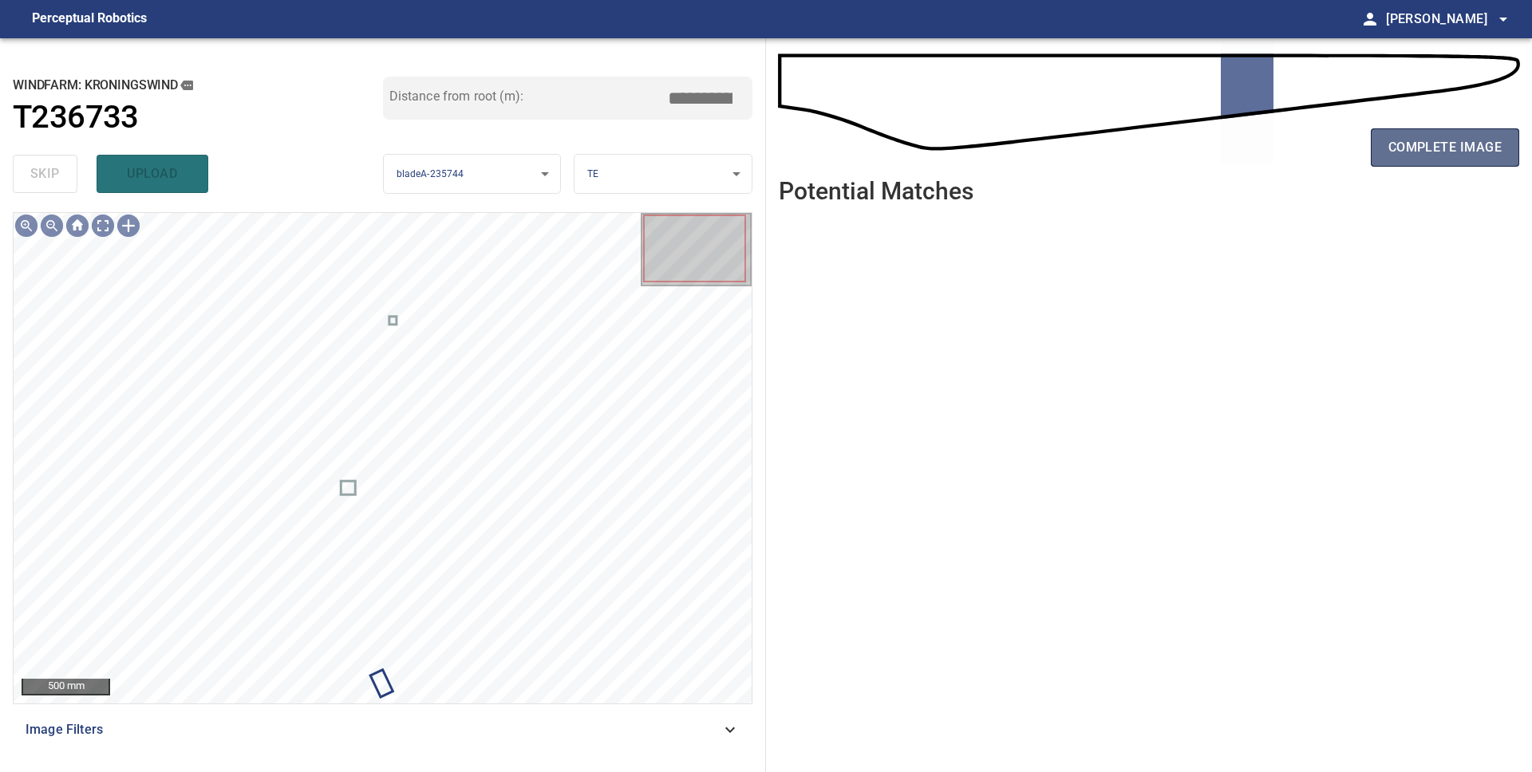
click at [1490, 159] on span "complete image" at bounding box center [1444, 147] width 113 height 22
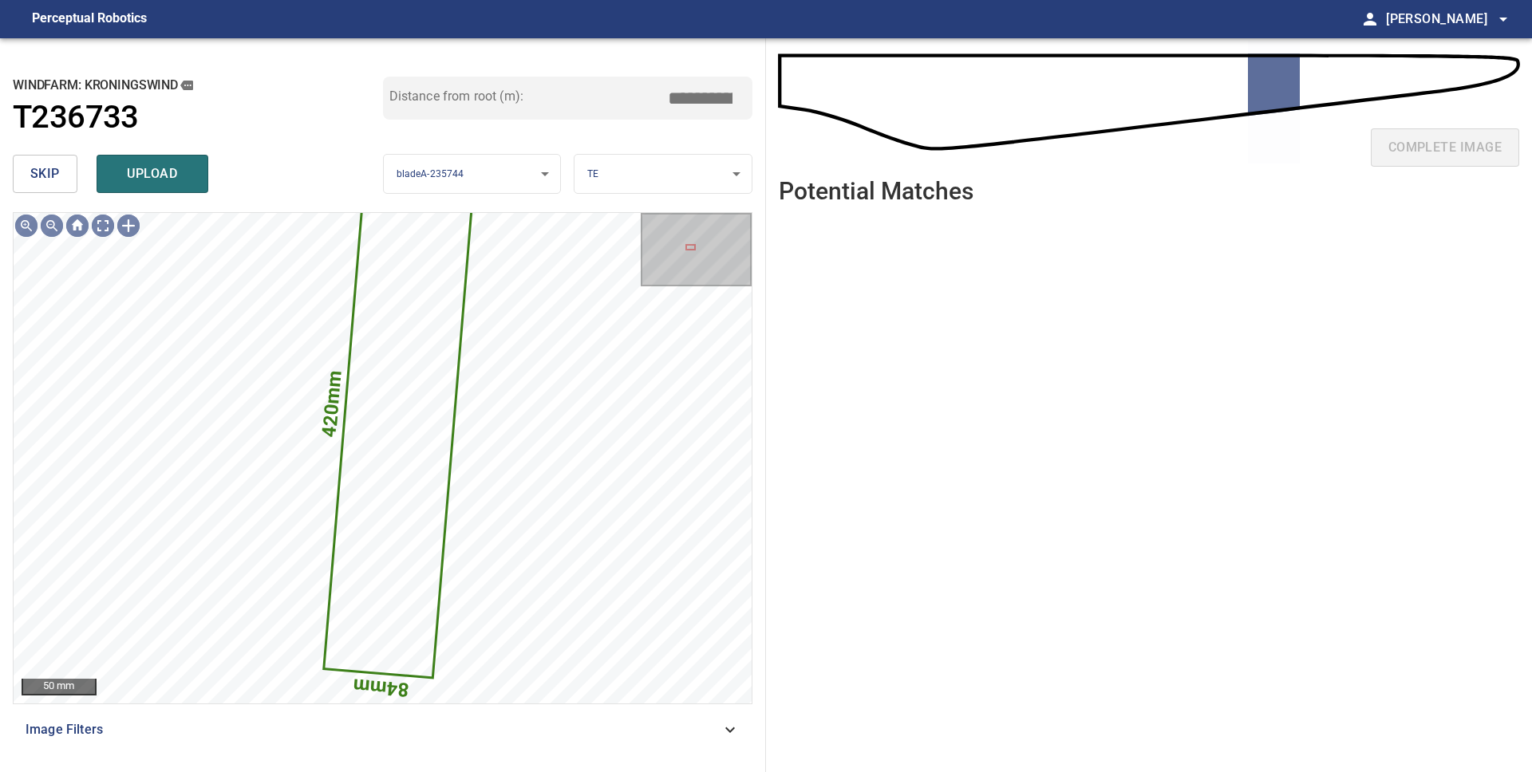
click at [146, 184] on span "upload" at bounding box center [152, 174] width 77 height 22
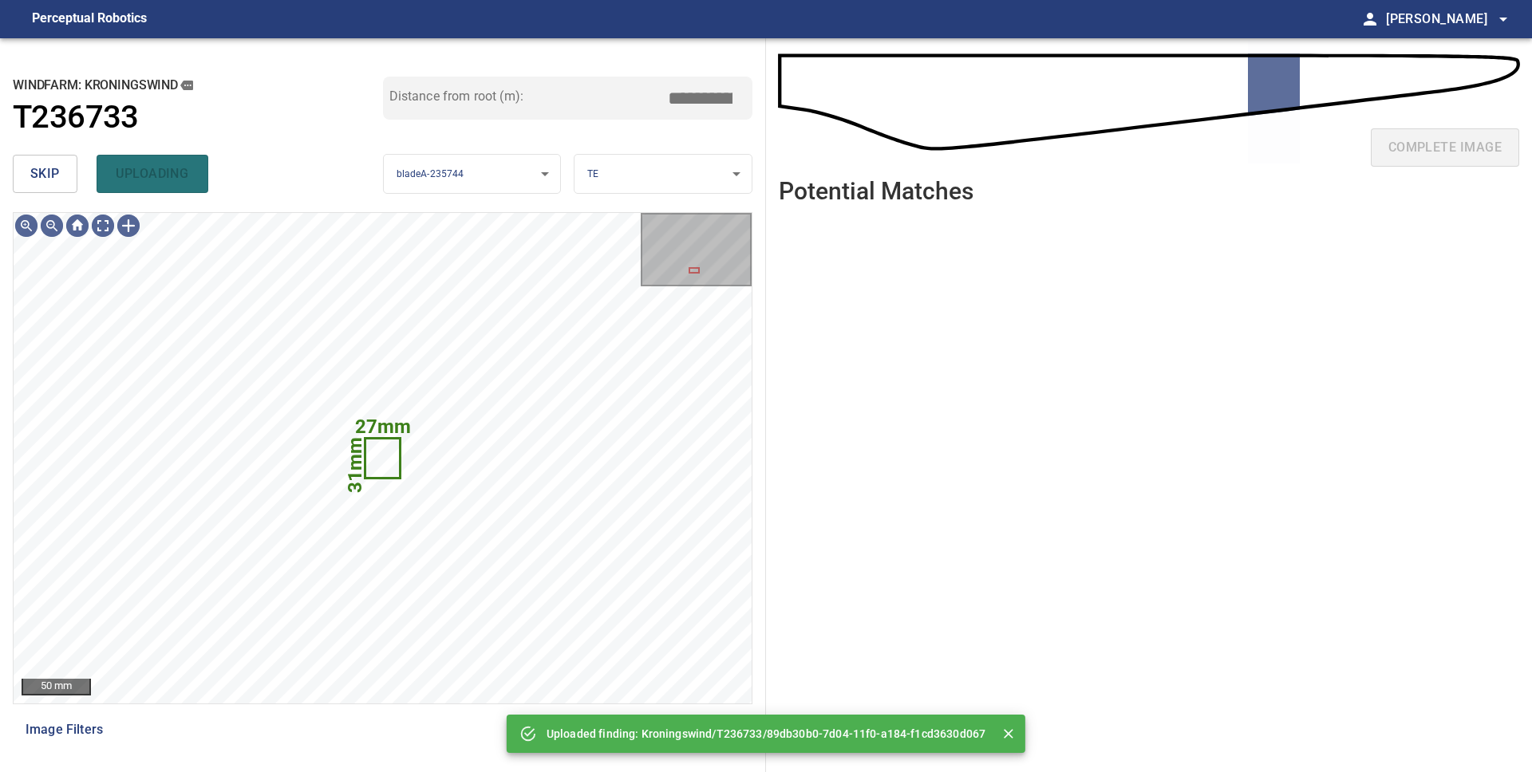
click at [57, 172] on span "skip" at bounding box center [45, 174] width 30 height 22
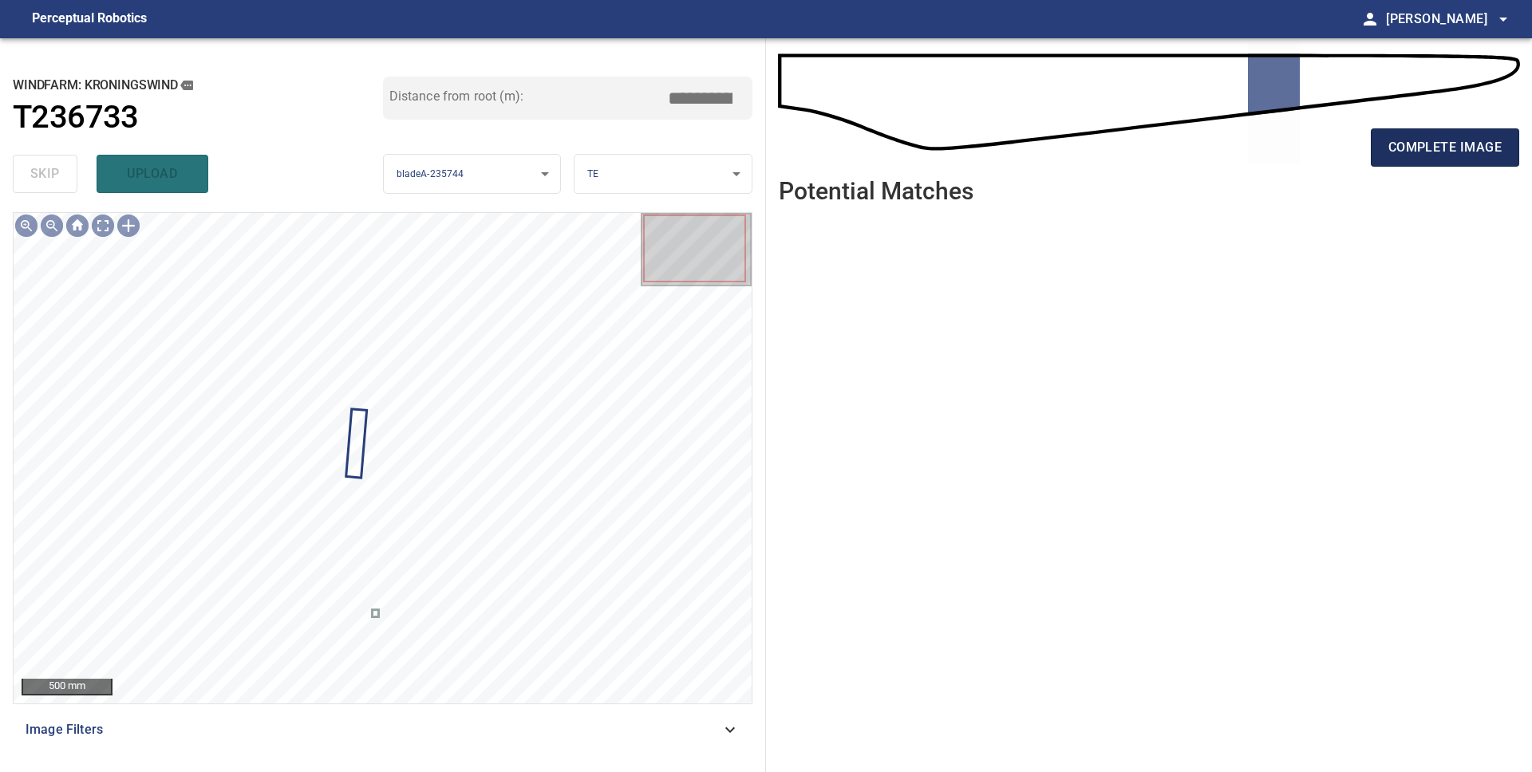
click at [1416, 144] on span "complete image" at bounding box center [1444, 147] width 113 height 22
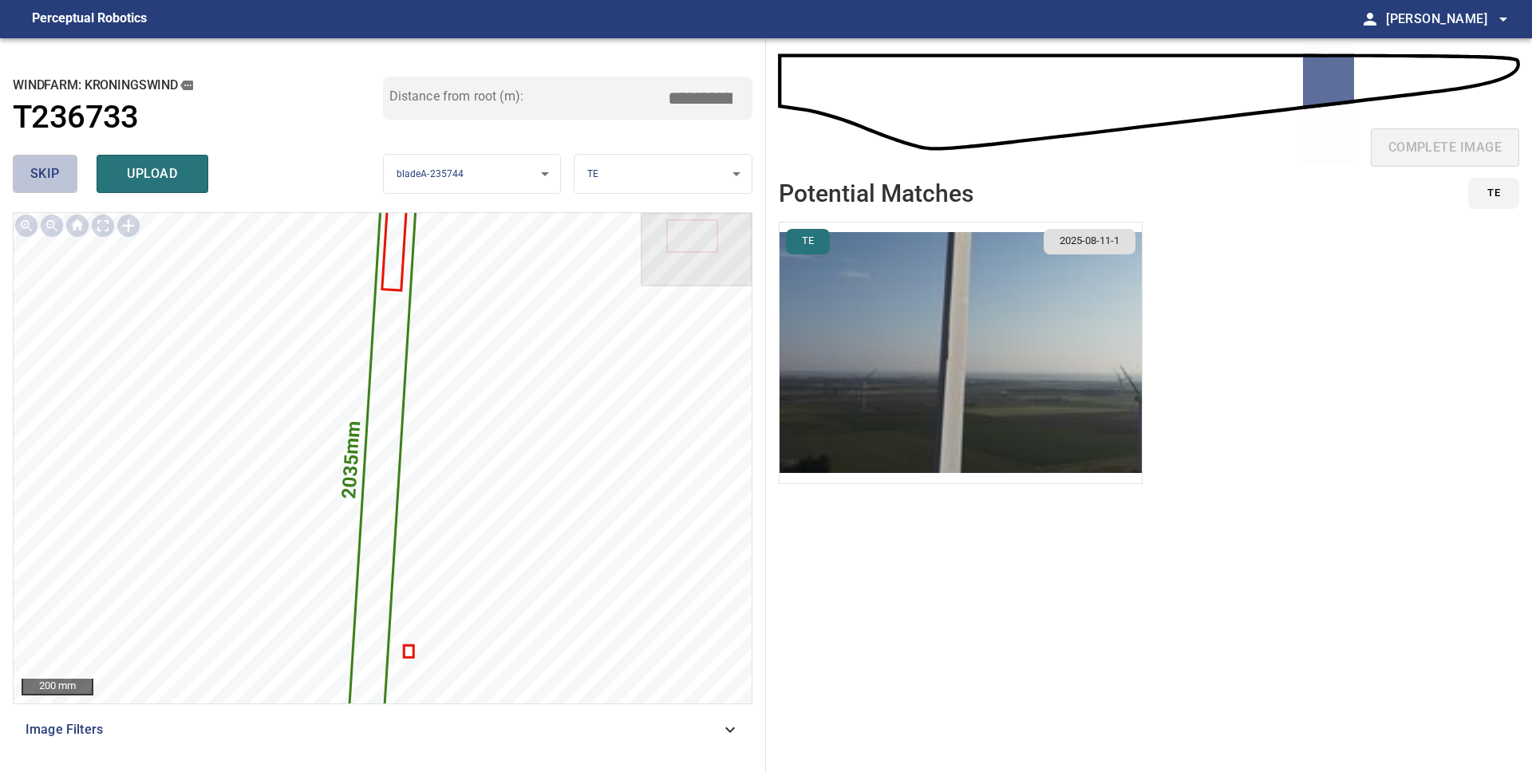
click at [54, 179] on span "skip" at bounding box center [45, 174] width 30 height 22
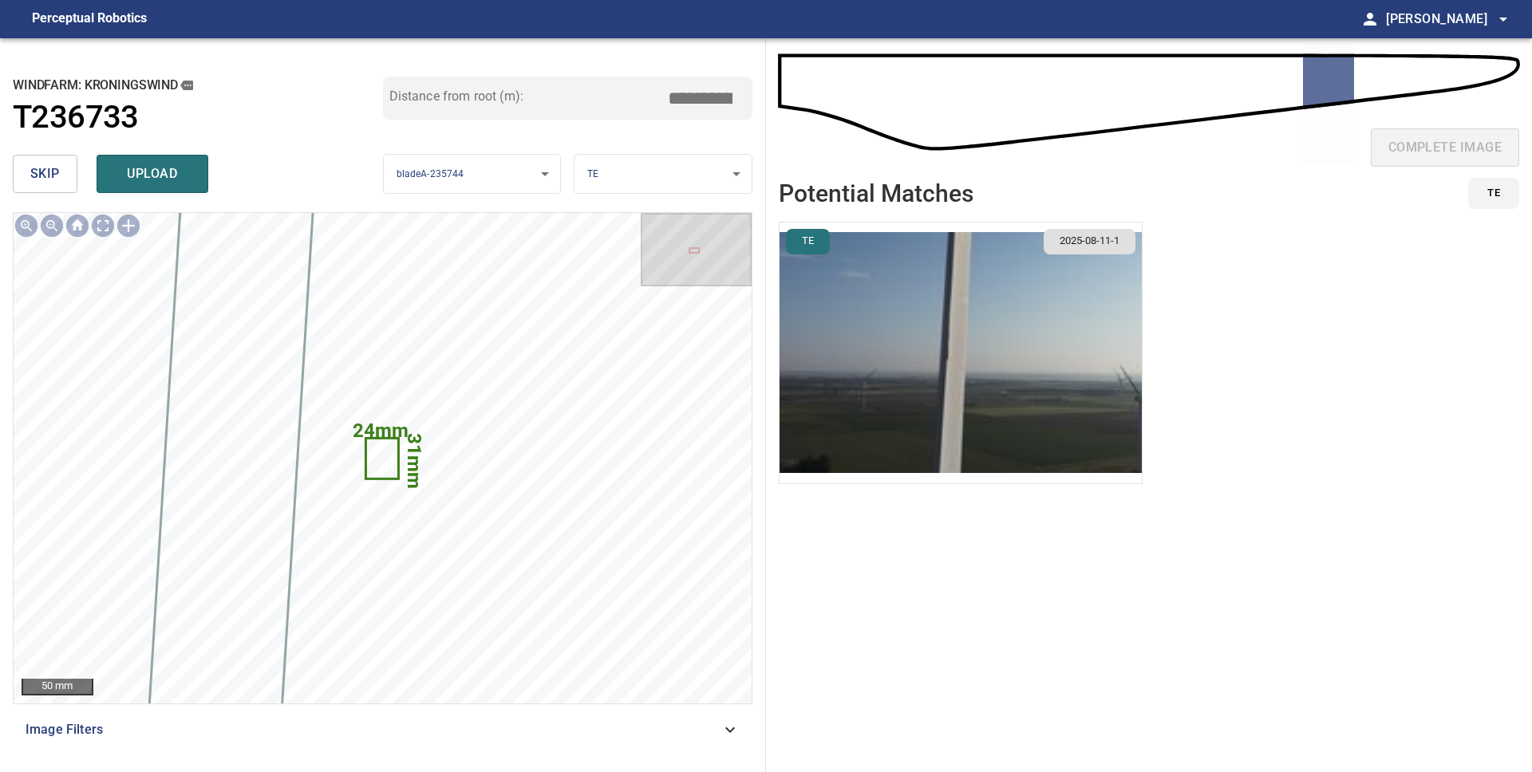
click at [54, 179] on span "skip" at bounding box center [45, 174] width 30 height 22
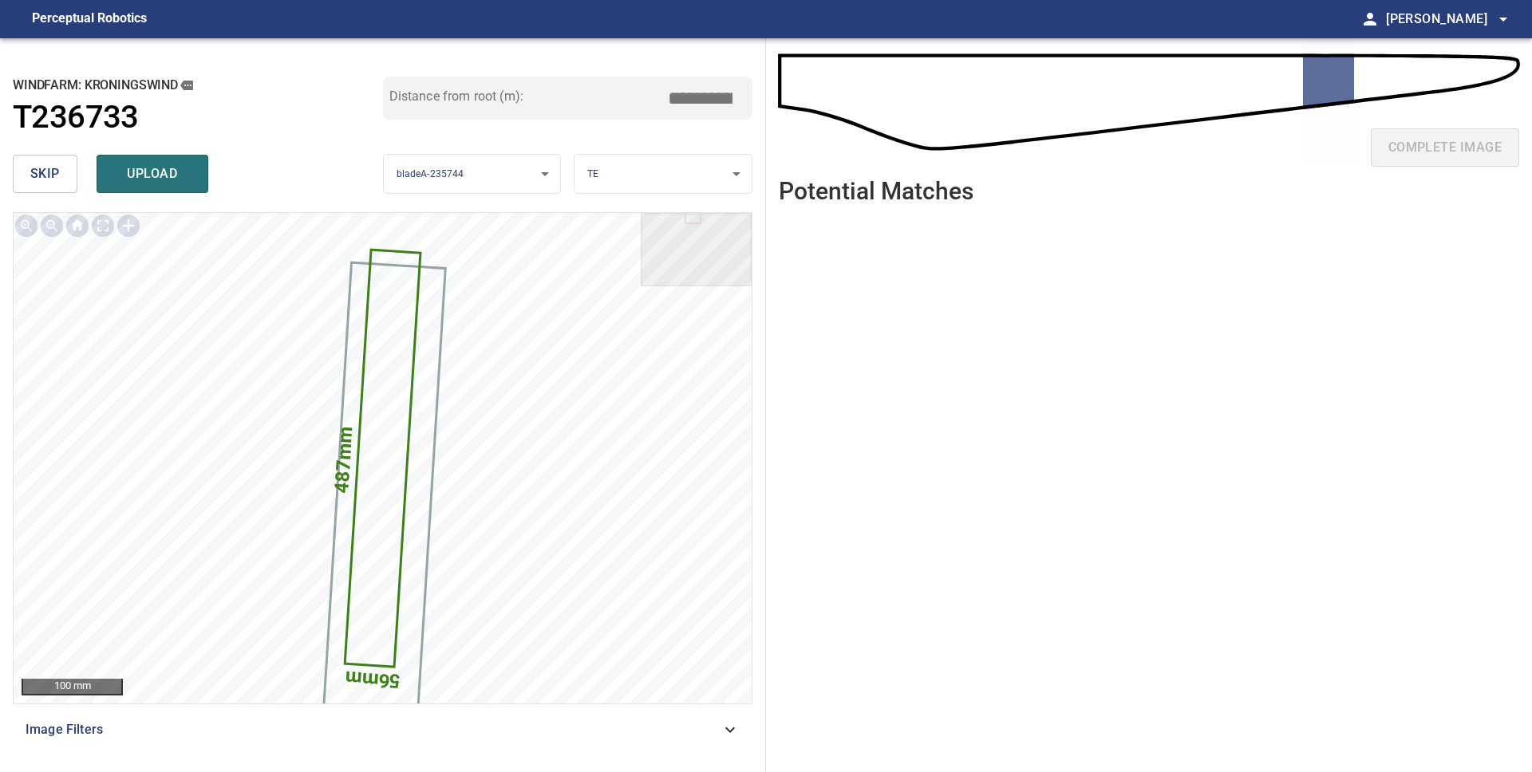
click at [54, 179] on span "skip" at bounding box center [45, 174] width 30 height 22
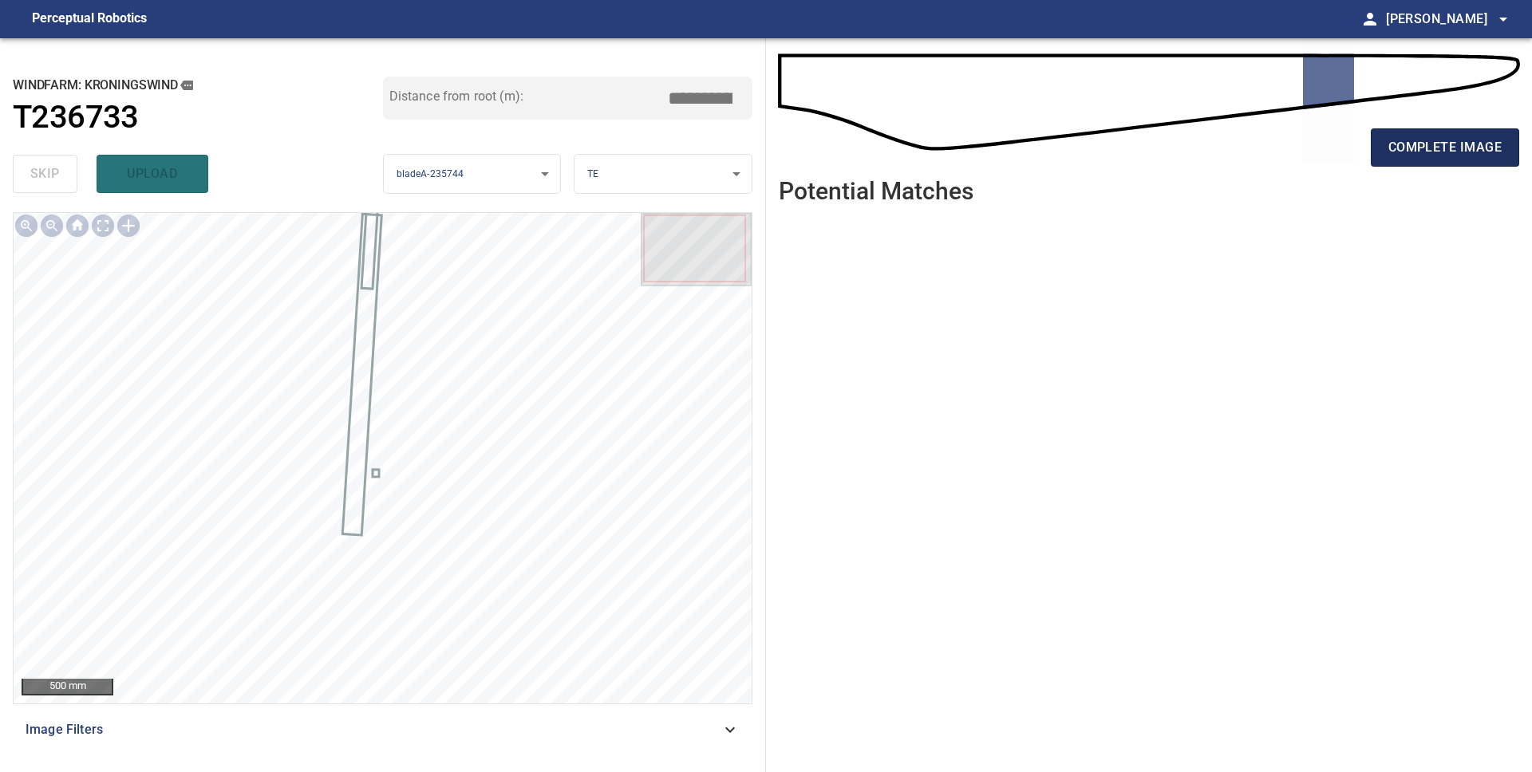
click at [1415, 152] on span "complete image" at bounding box center [1444, 147] width 113 height 22
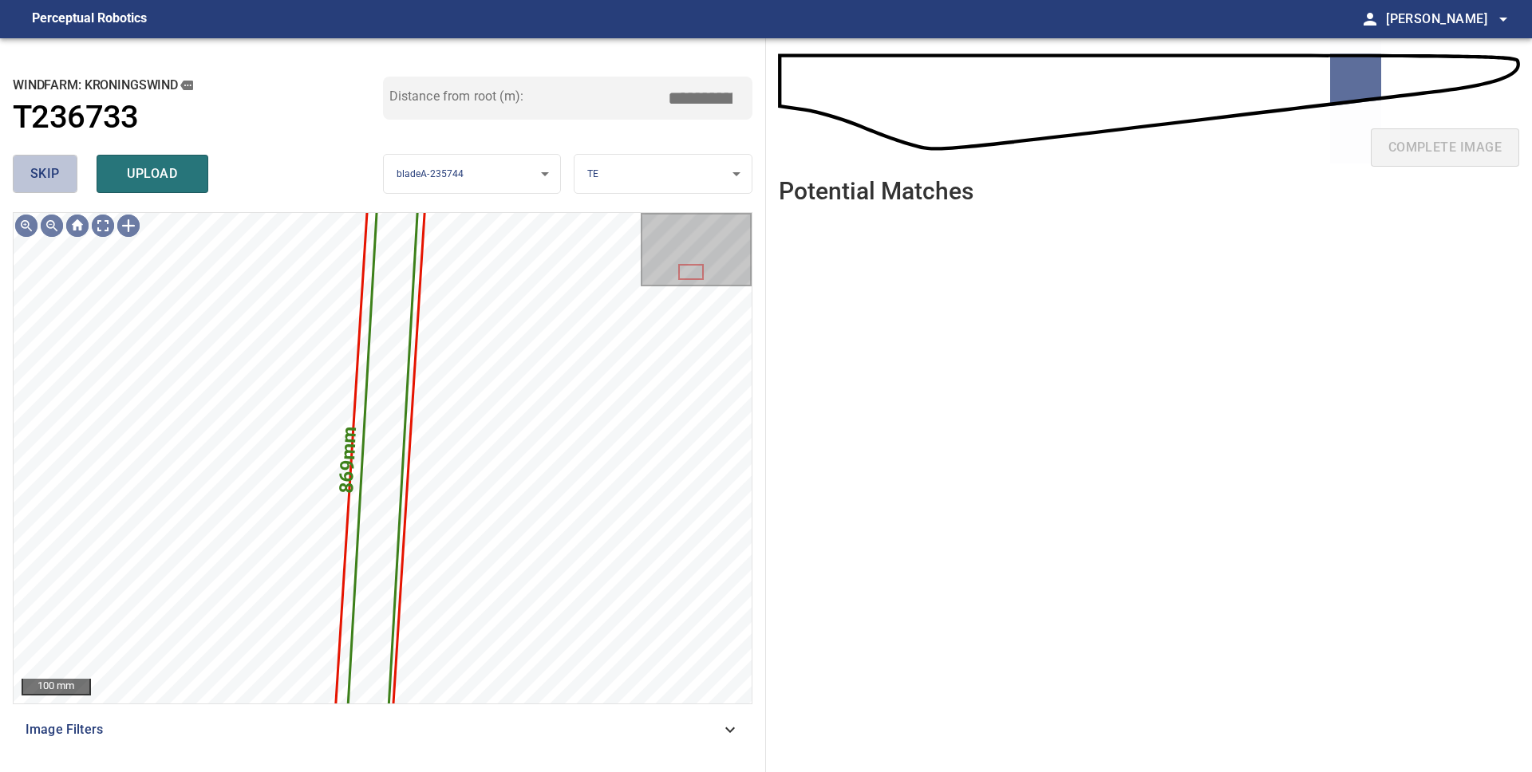
click at [43, 173] on span "skip" at bounding box center [45, 174] width 30 height 22
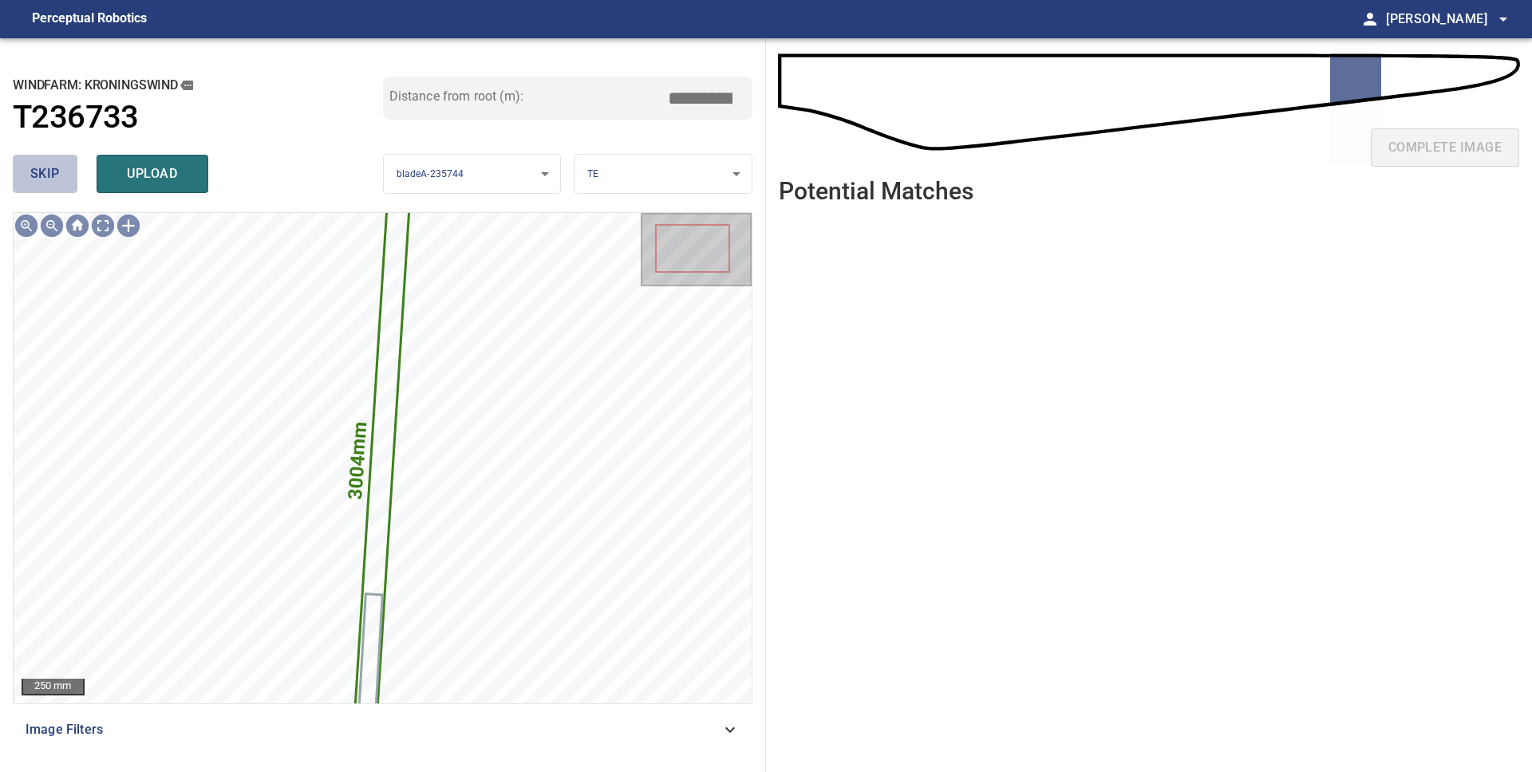
click at [43, 173] on span "skip" at bounding box center [45, 174] width 30 height 22
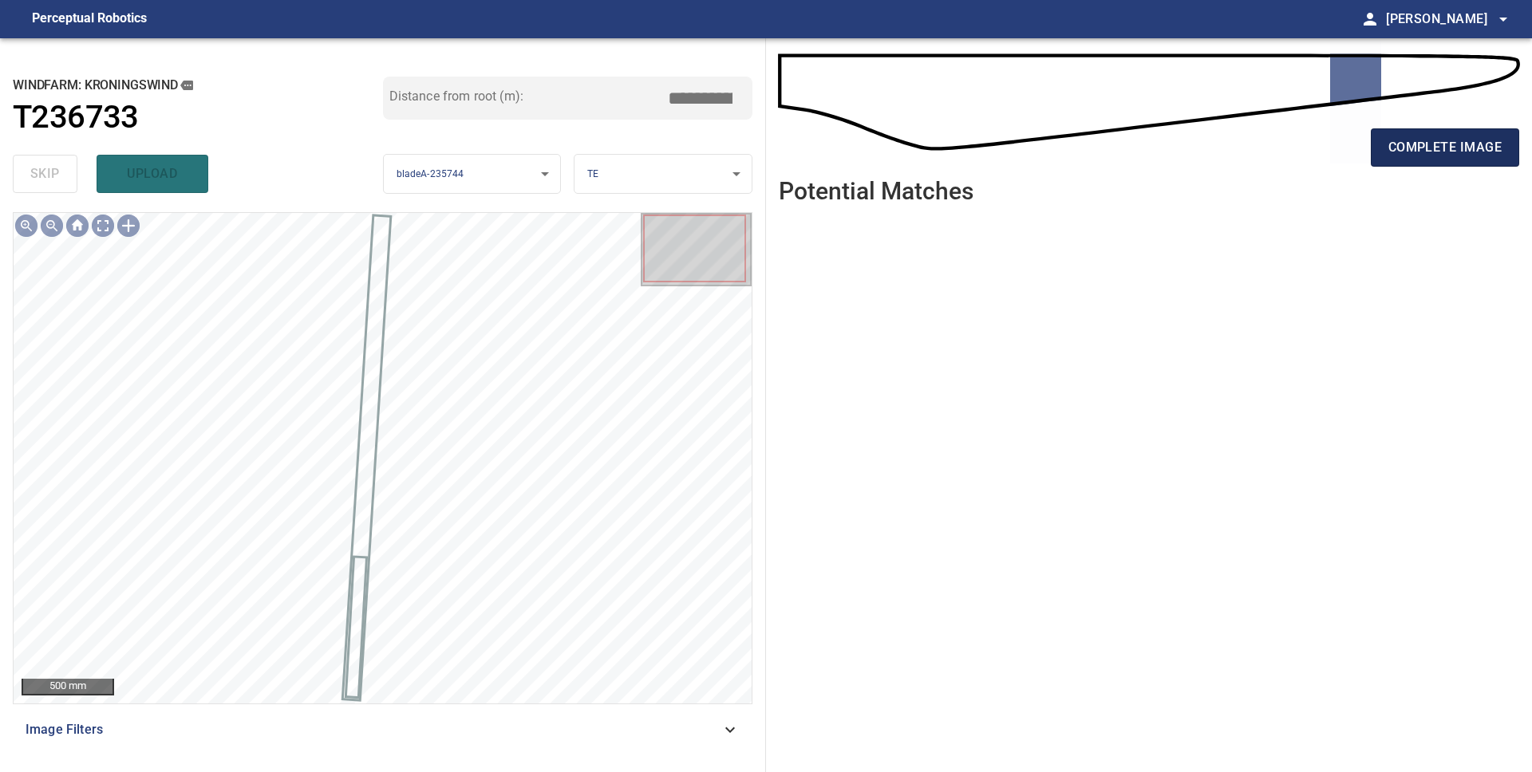
drag, startPoint x: 1443, startPoint y: 169, endPoint x: 1437, endPoint y: 161, distance: 9.7
click at [1443, 169] on div "complete image" at bounding box center [1149, 154] width 740 height 64
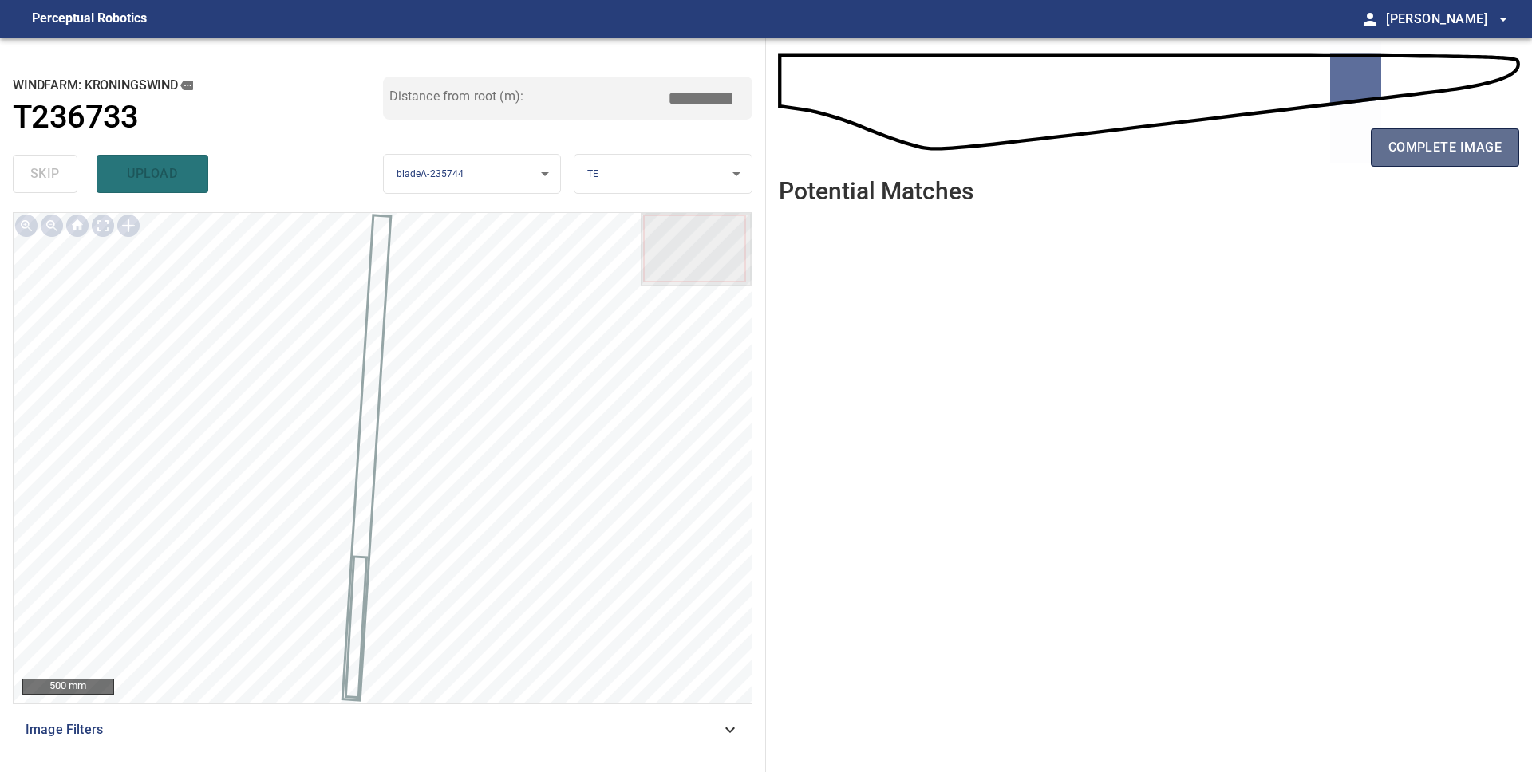
click at [1421, 150] on span "complete image" at bounding box center [1444, 147] width 113 height 22
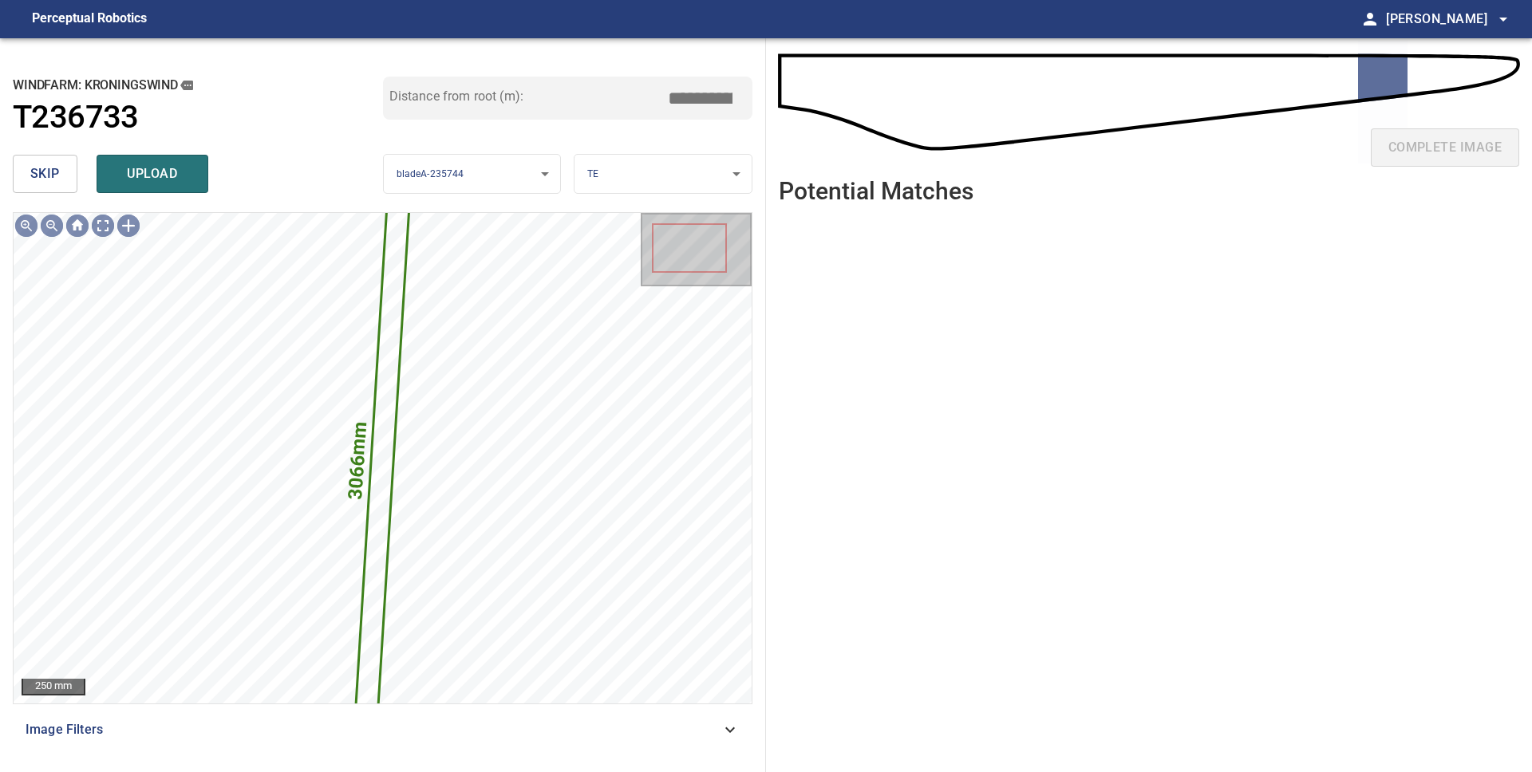
click at [34, 175] on span "skip" at bounding box center [45, 174] width 30 height 22
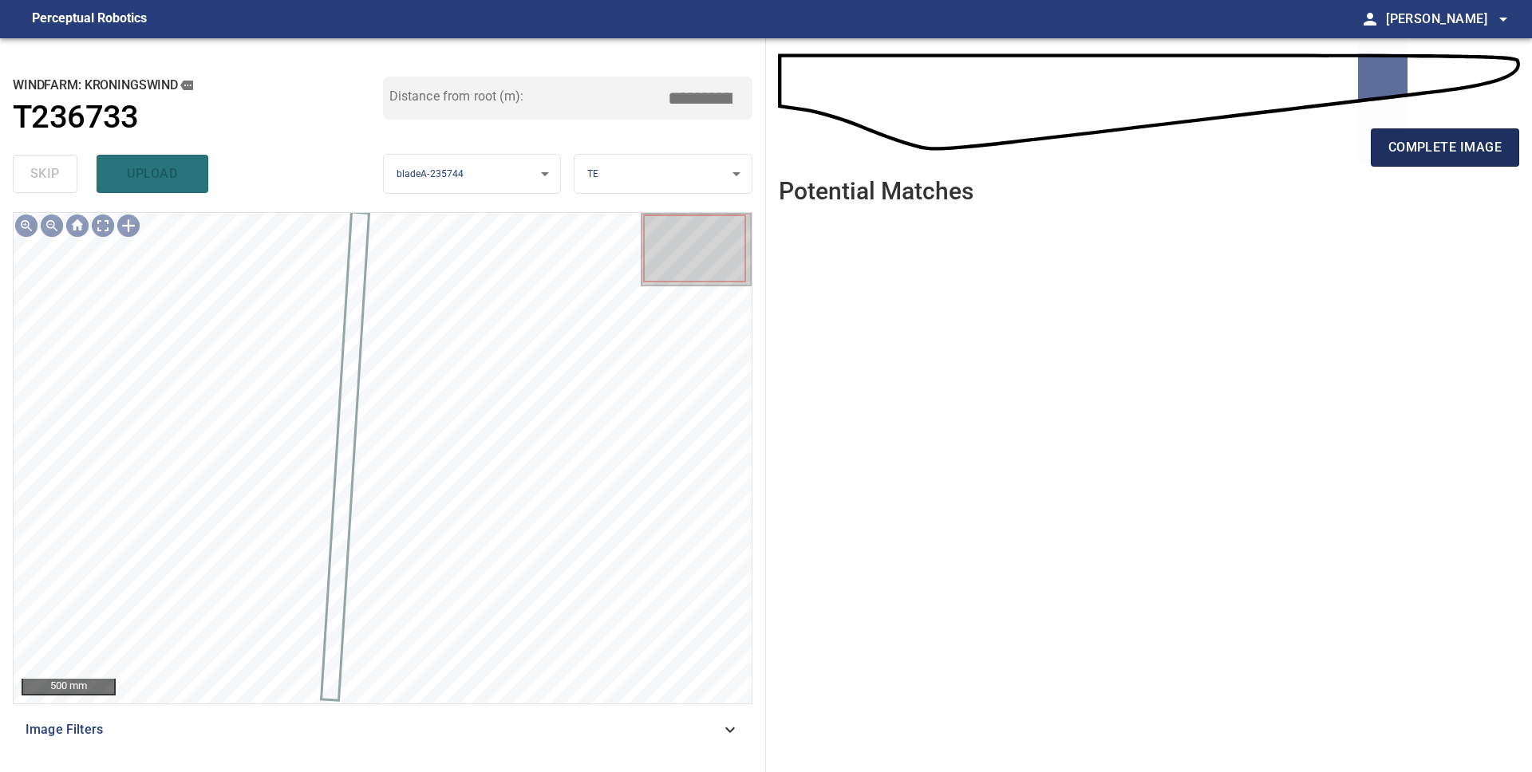
click at [1439, 136] on span "complete image" at bounding box center [1444, 147] width 113 height 22
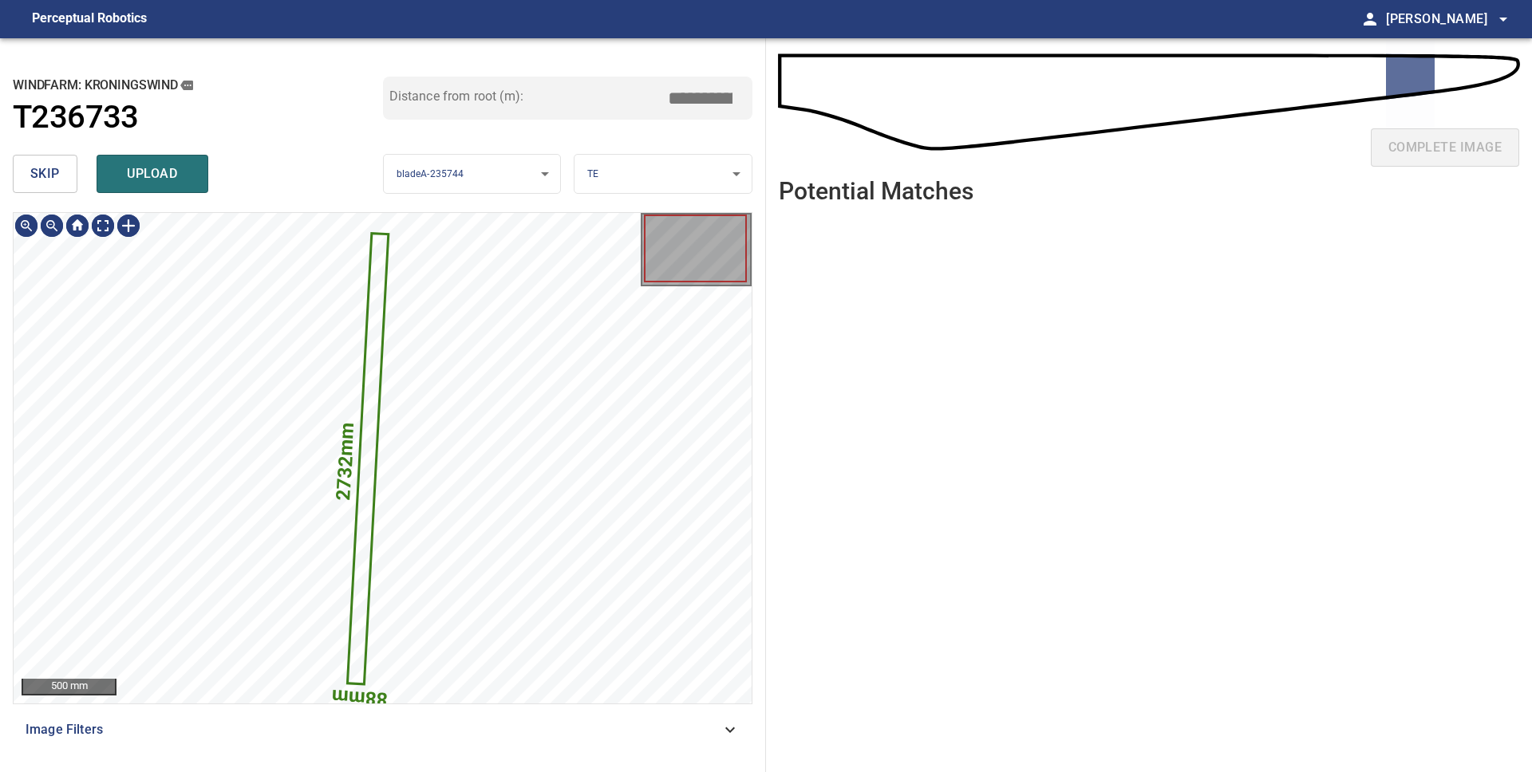
click at [67, 183] on button "skip" at bounding box center [45, 174] width 65 height 38
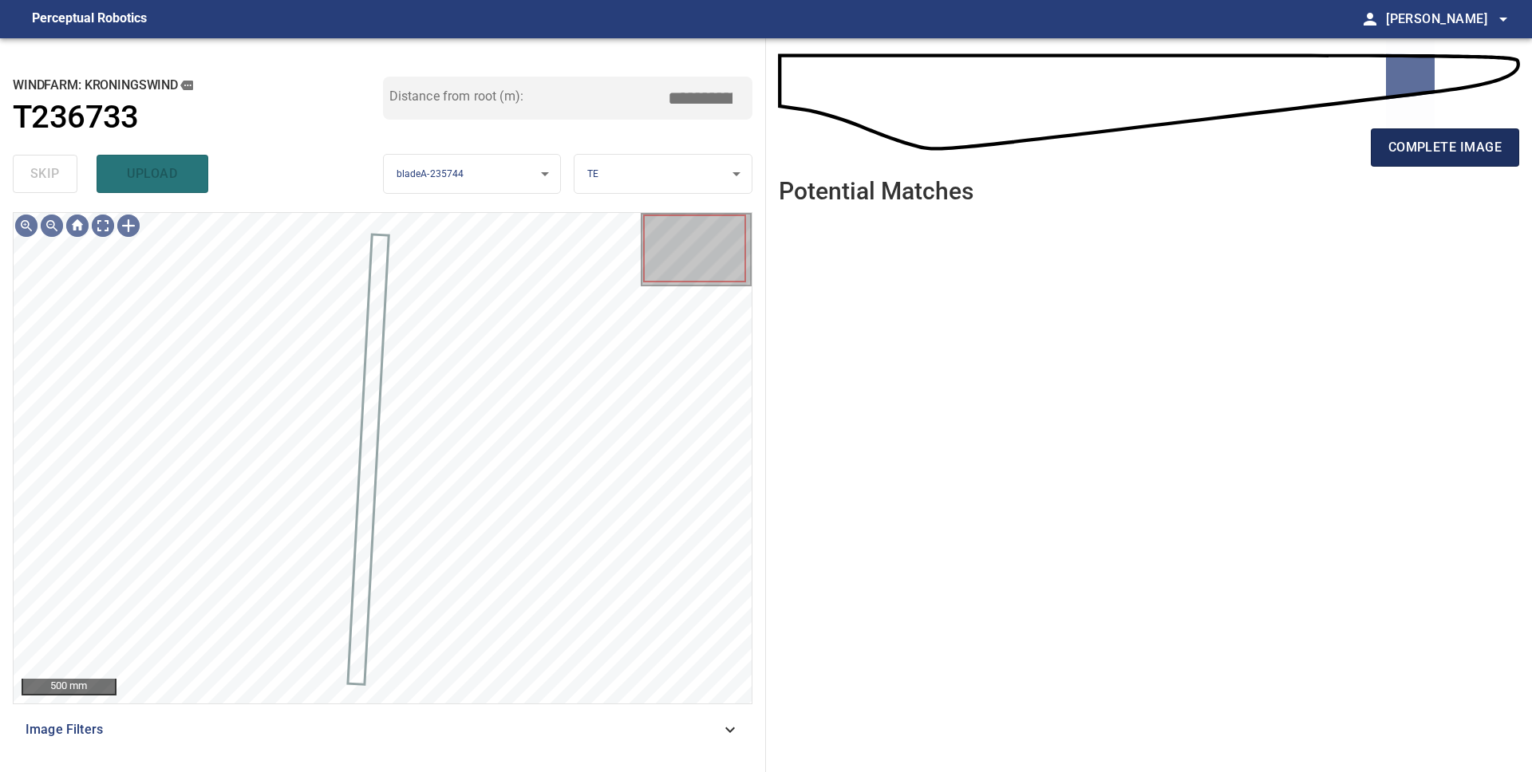
click at [1427, 148] on span "complete image" at bounding box center [1444, 147] width 113 height 22
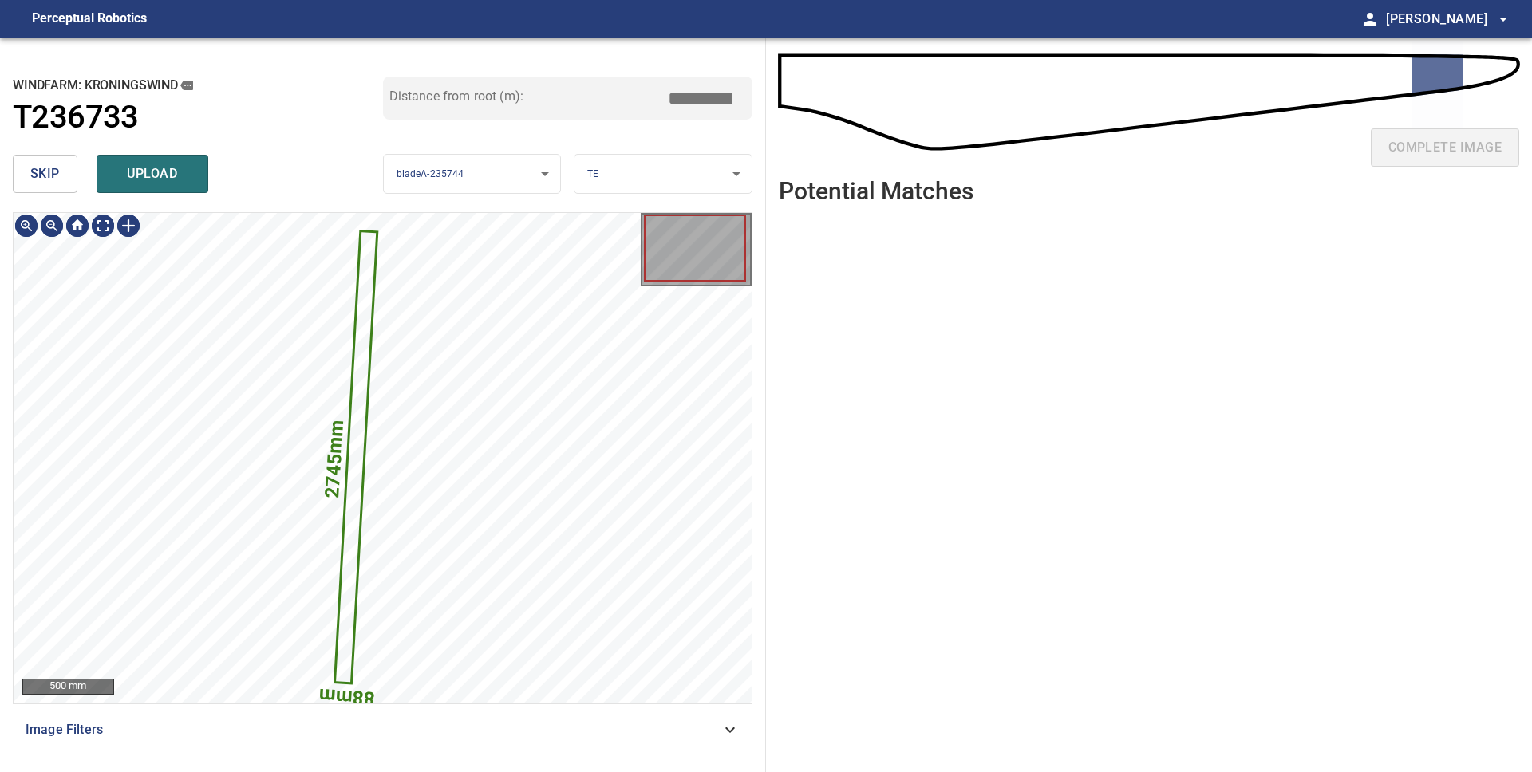
click at [47, 185] on button "skip" at bounding box center [45, 174] width 65 height 38
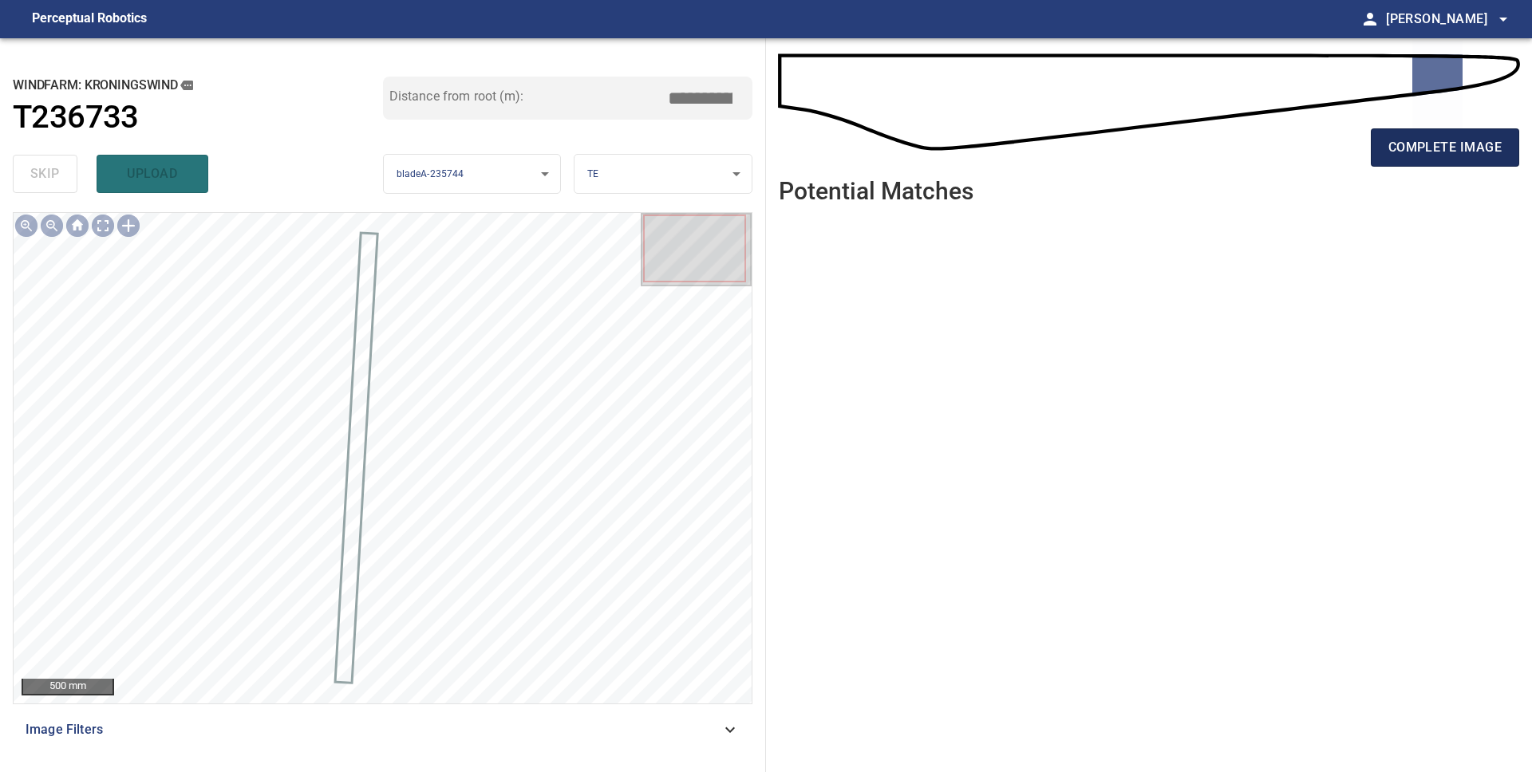
click at [1387, 149] on button "complete image" at bounding box center [1445, 147] width 148 height 38
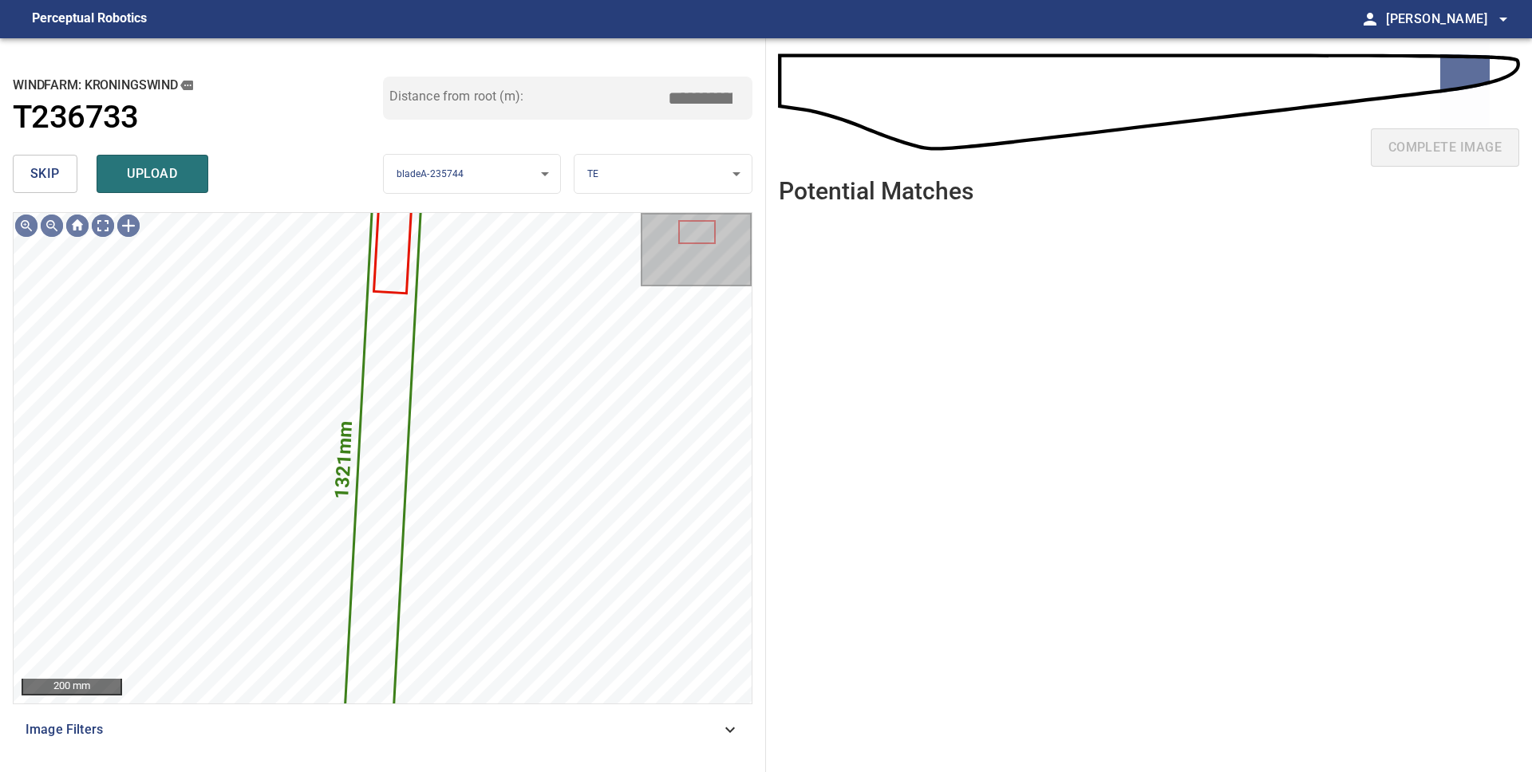
click at [46, 172] on span "skip" at bounding box center [45, 174] width 30 height 22
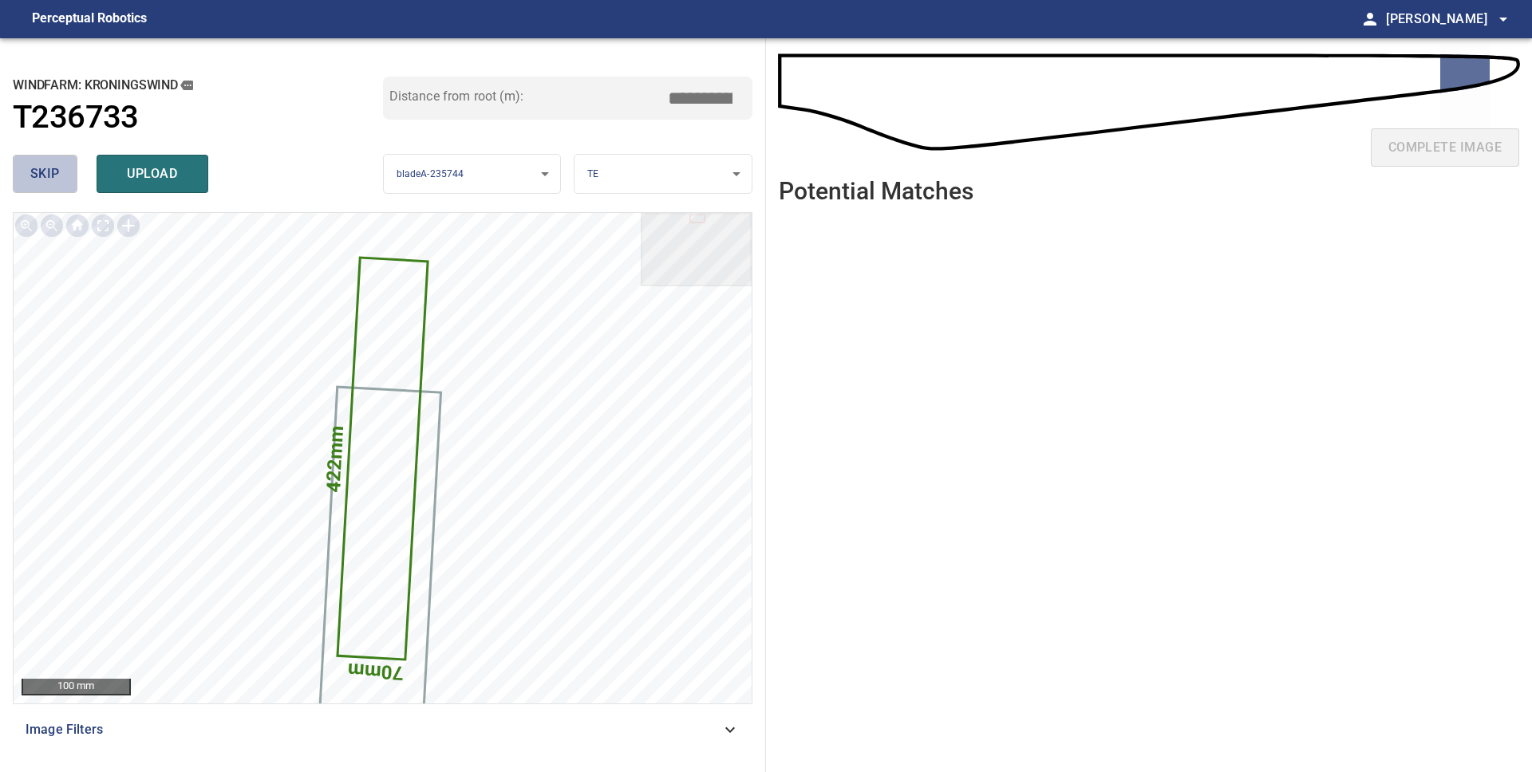
click at [46, 172] on span "skip" at bounding box center [45, 174] width 30 height 22
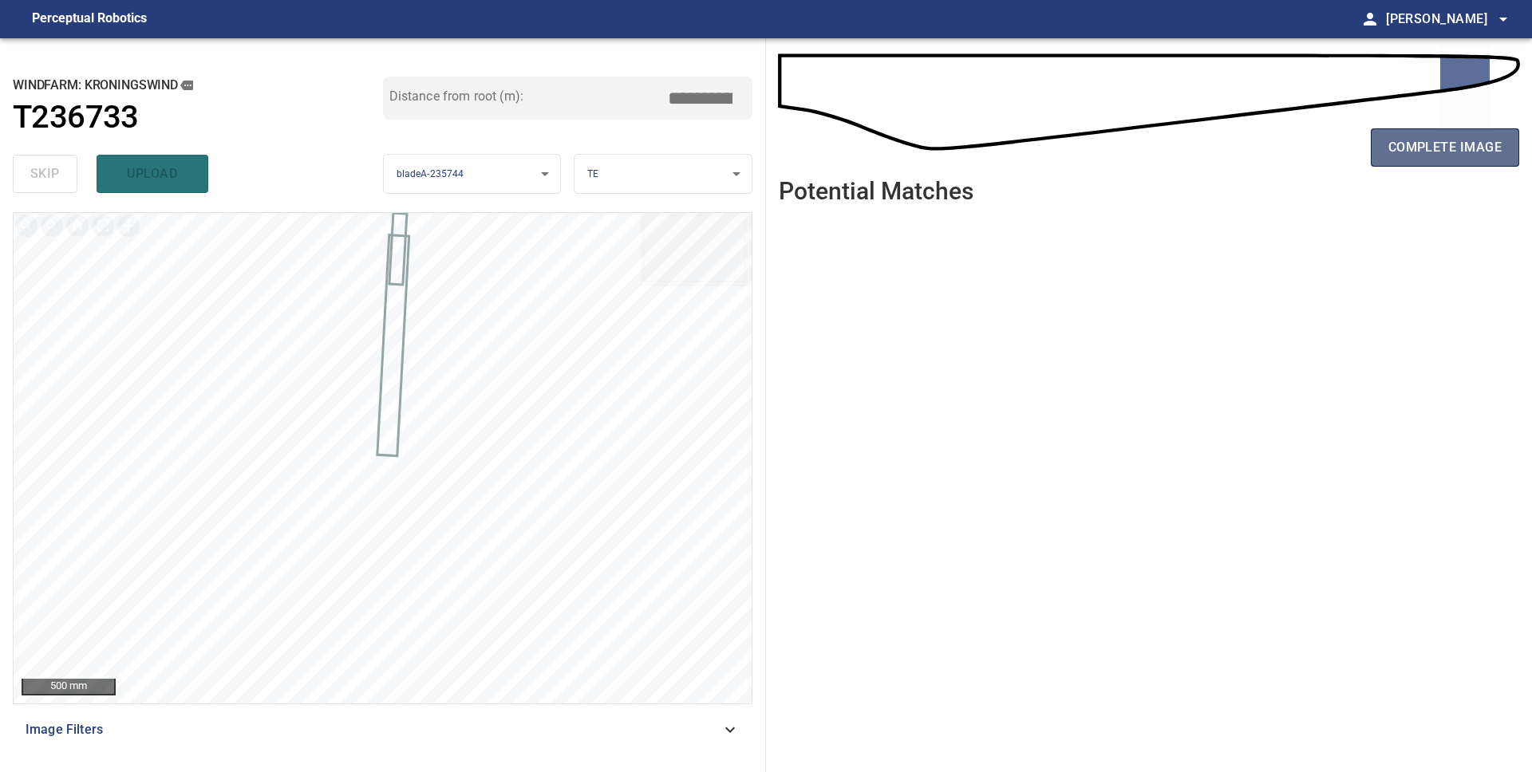
click at [1444, 147] on span "complete image" at bounding box center [1444, 147] width 113 height 22
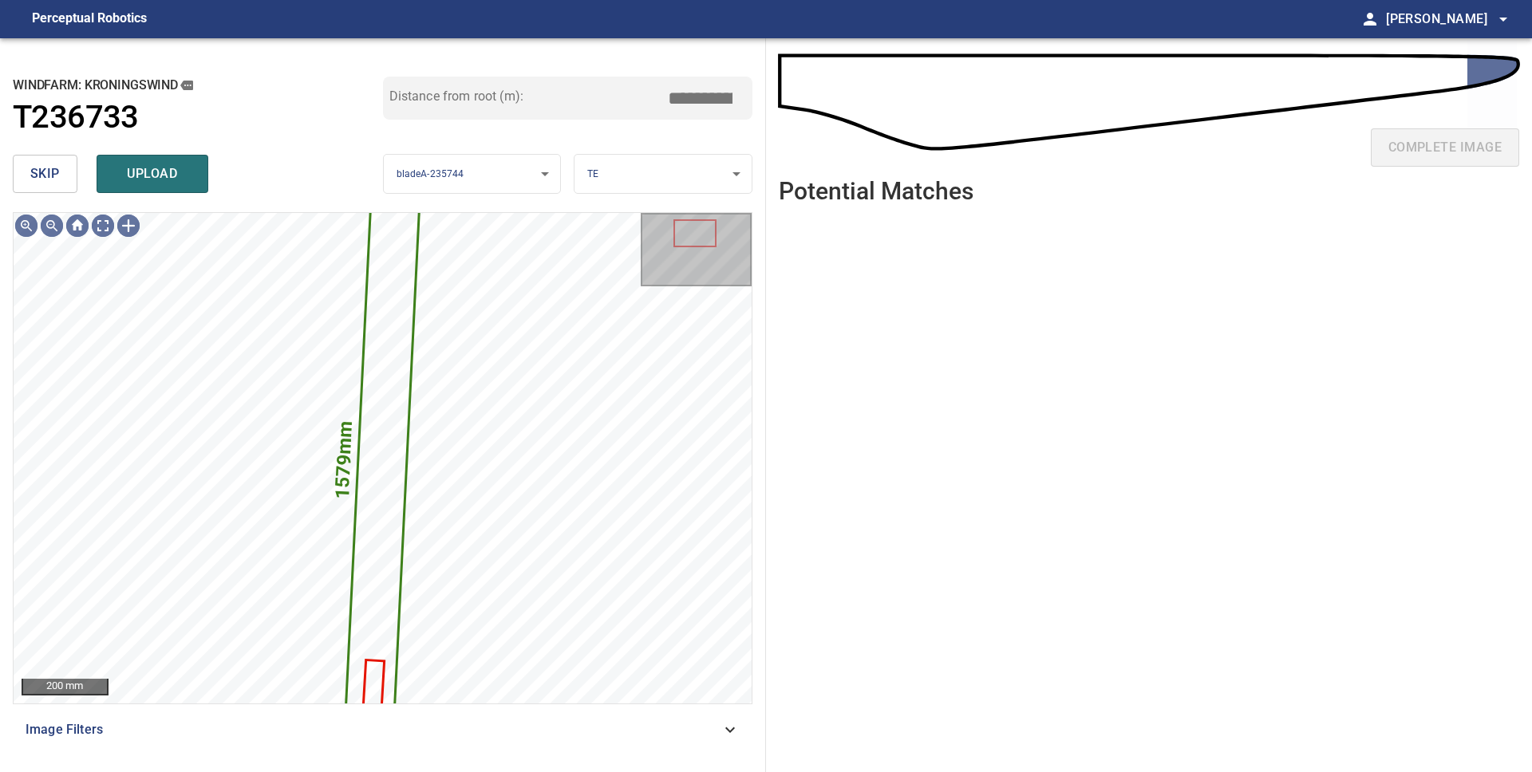
click at [53, 170] on span "skip" at bounding box center [45, 174] width 30 height 22
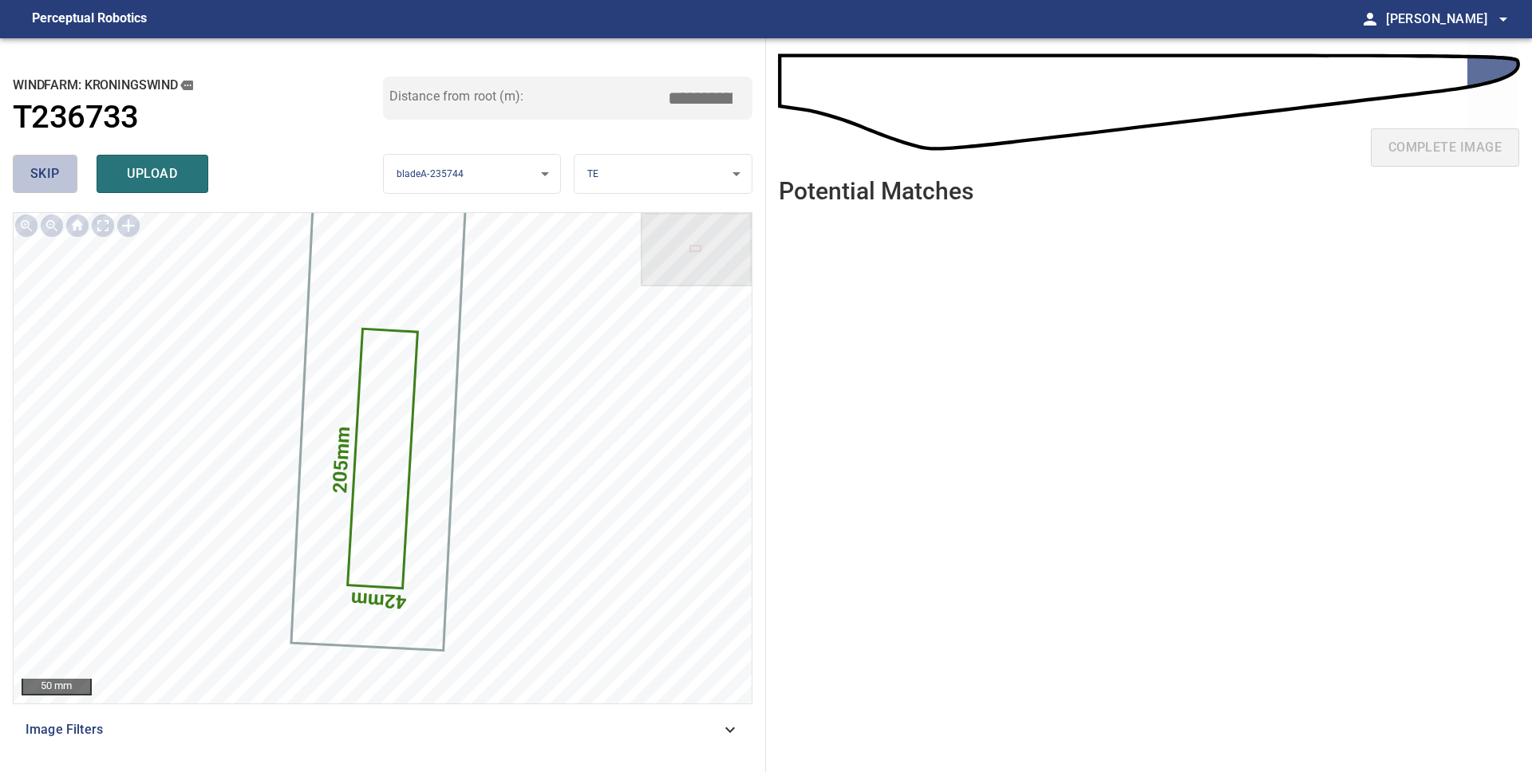
click at [53, 169] on span "skip" at bounding box center [45, 174] width 30 height 22
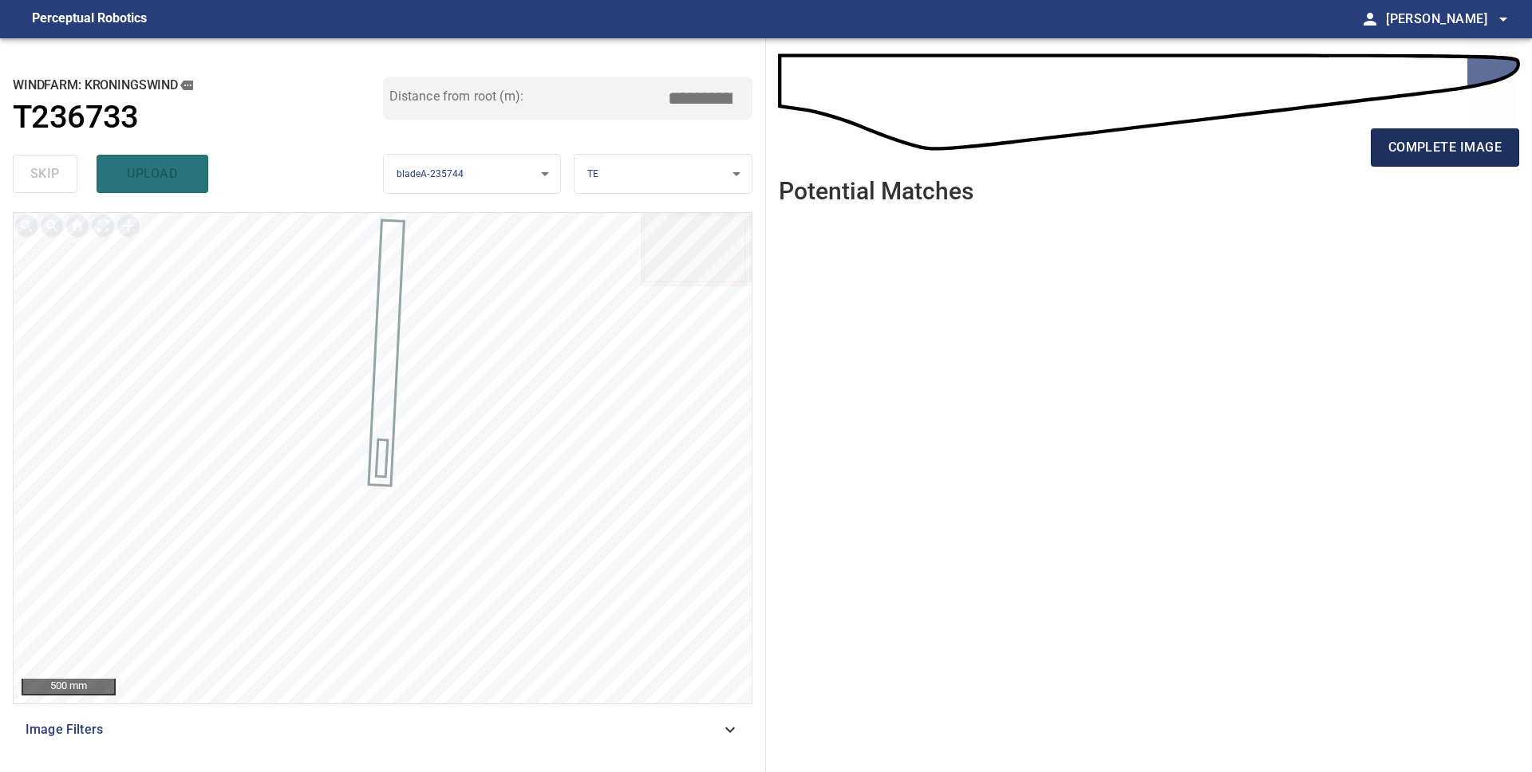
click at [1463, 158] on span "complete image" at bounding box center [1444, 147] width 113 height 22
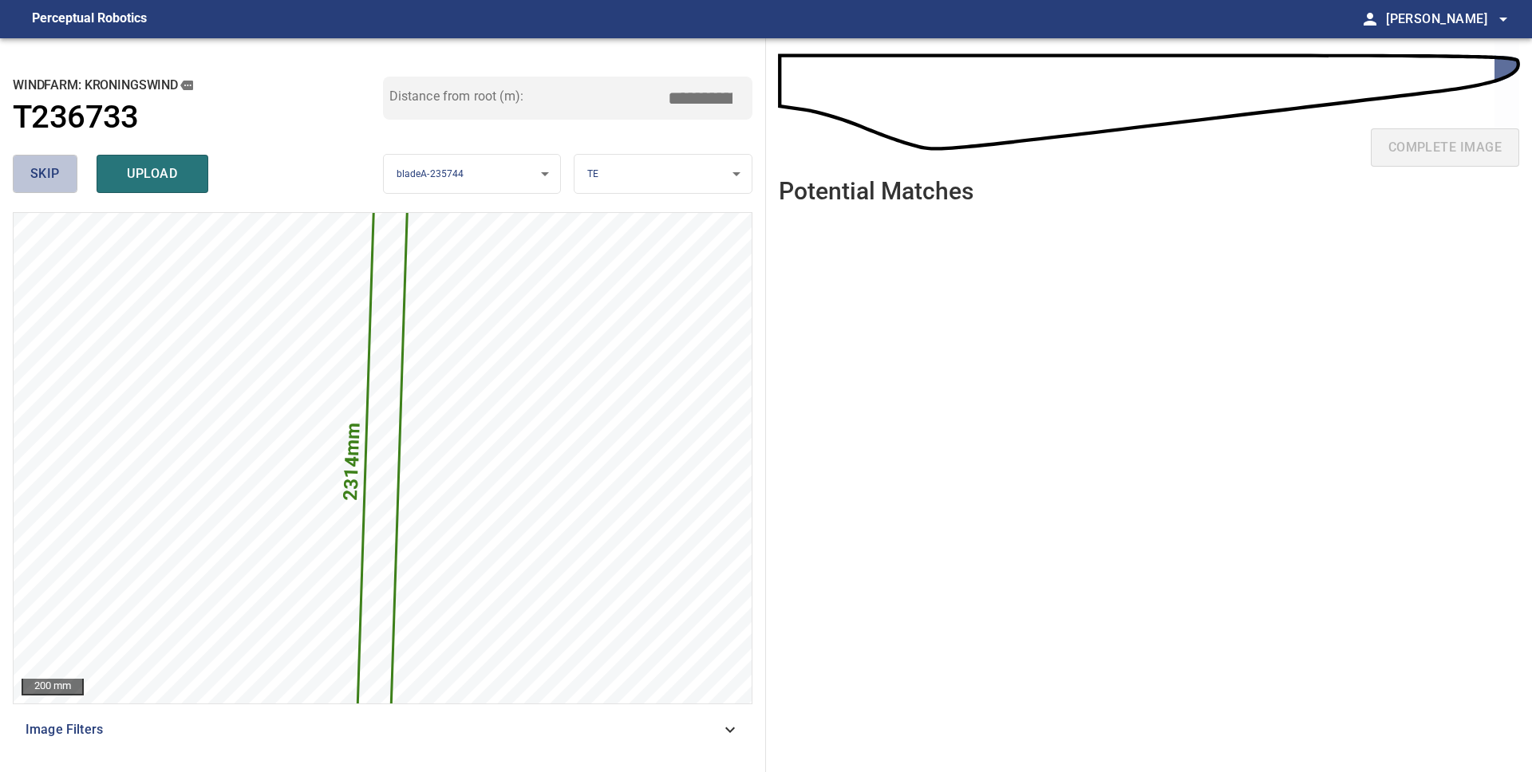
click at [61, 182] on button "skip" at bounding box center [45, 174] width 65 height 38
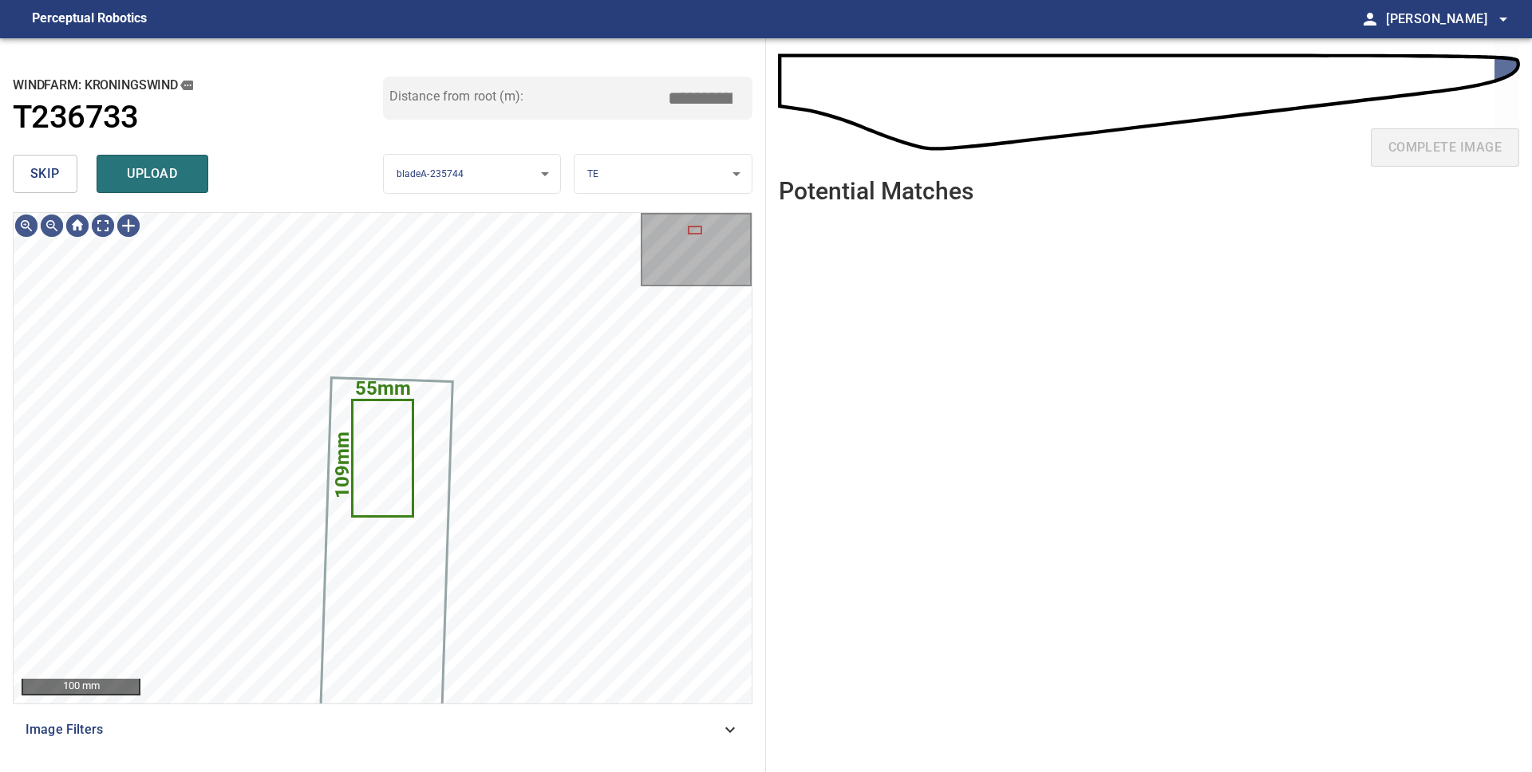
click at [663, 185] on body "**********" at bounding box center [766, 386] width 1532 height 772
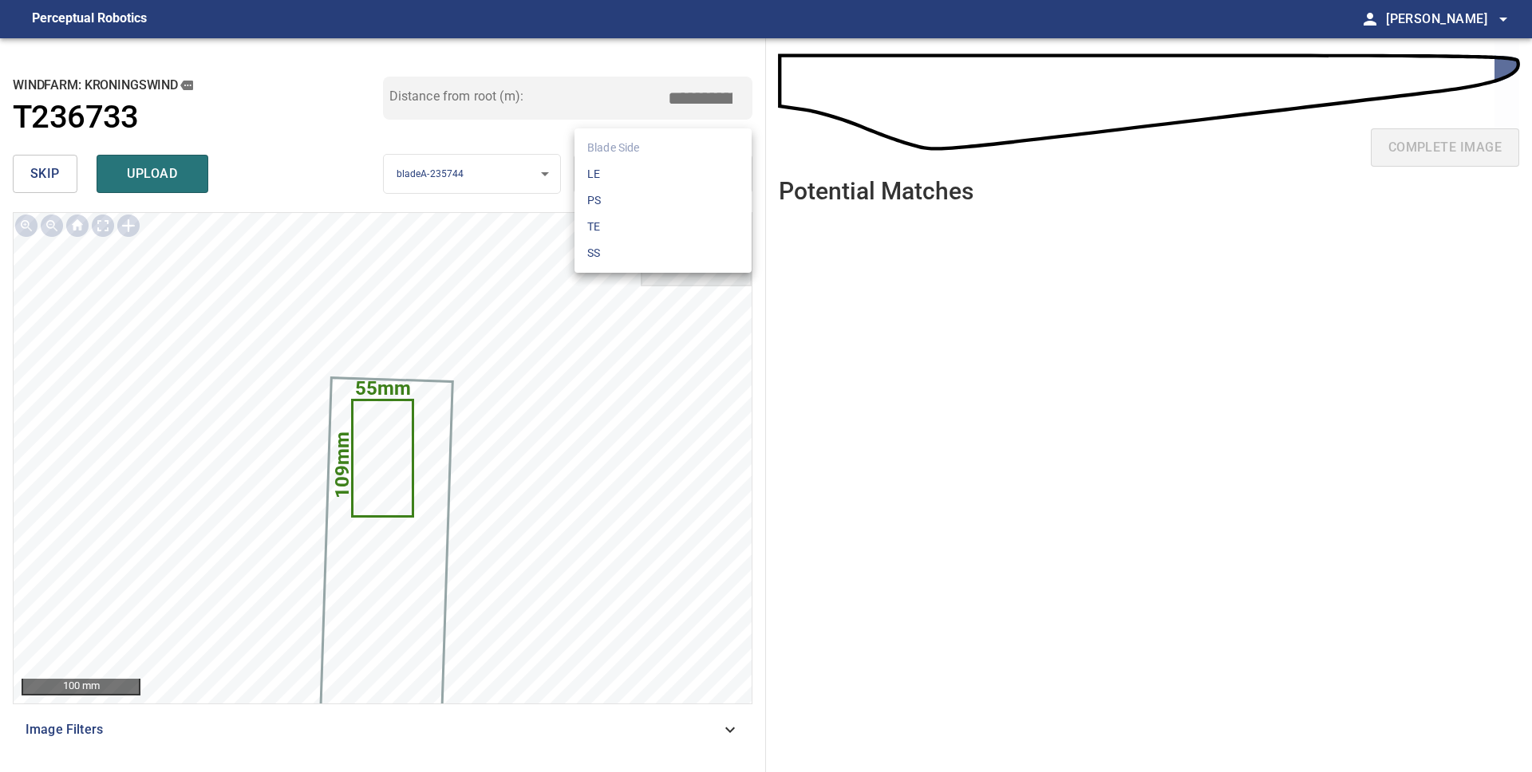
click at [657, 199] on li "PS" at bounding box center [662, 201] width 177 height 26
click at [661, 175] on body "**********" at bounding box center [766, 386] width 1532 height 772
click at [641, 245] on li "SS" at bounding box center [662, 253] width 177 height 26
click at [652, 170] on body "**********" at bounding box center [766, 386] width 1532 height 772
click at [626, 166] on li "LE" at bounding box center [662, 174] width 177 height 26
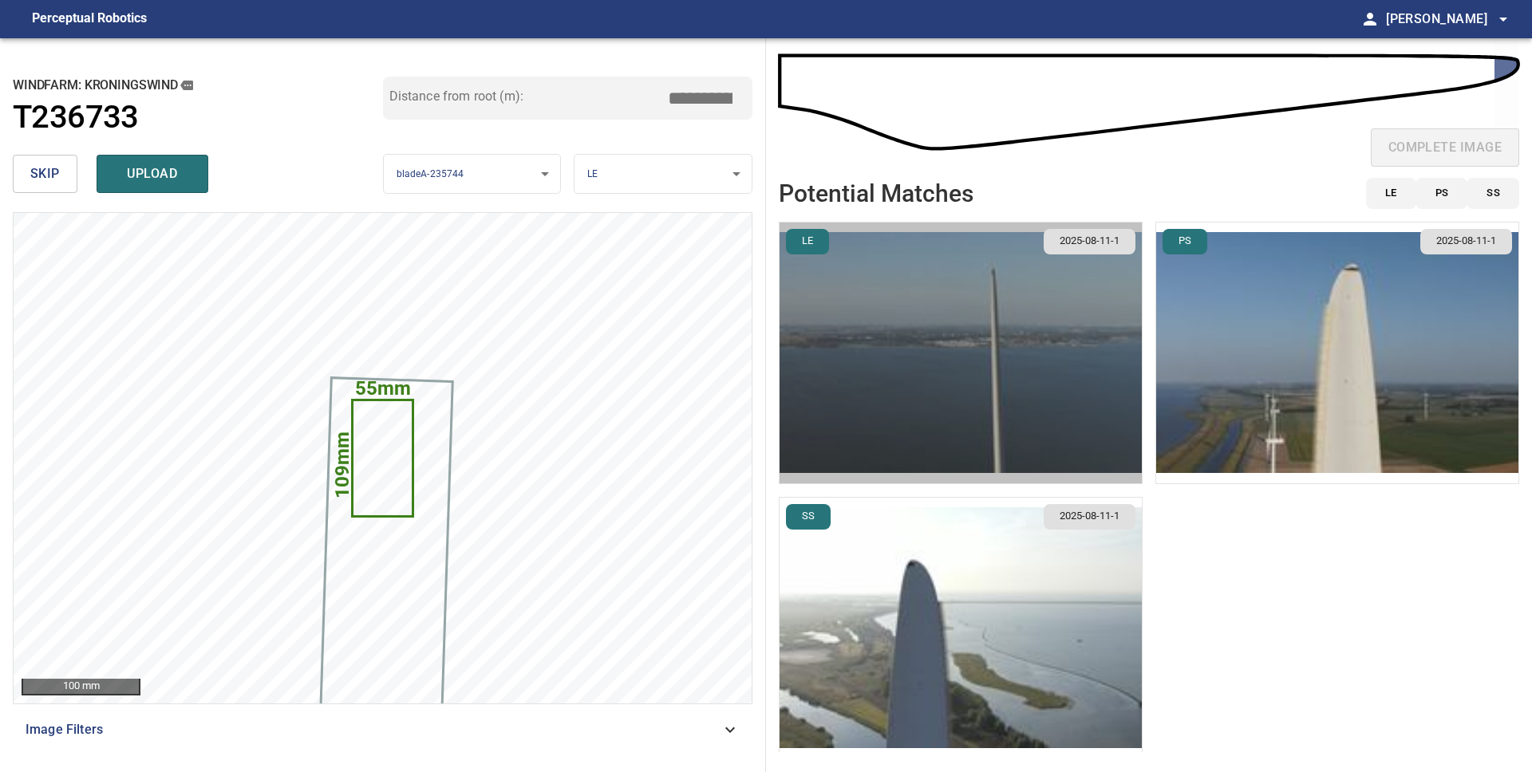
click at [955, 359] on img "button" at bounding box center [961, 353] width 362 height 261
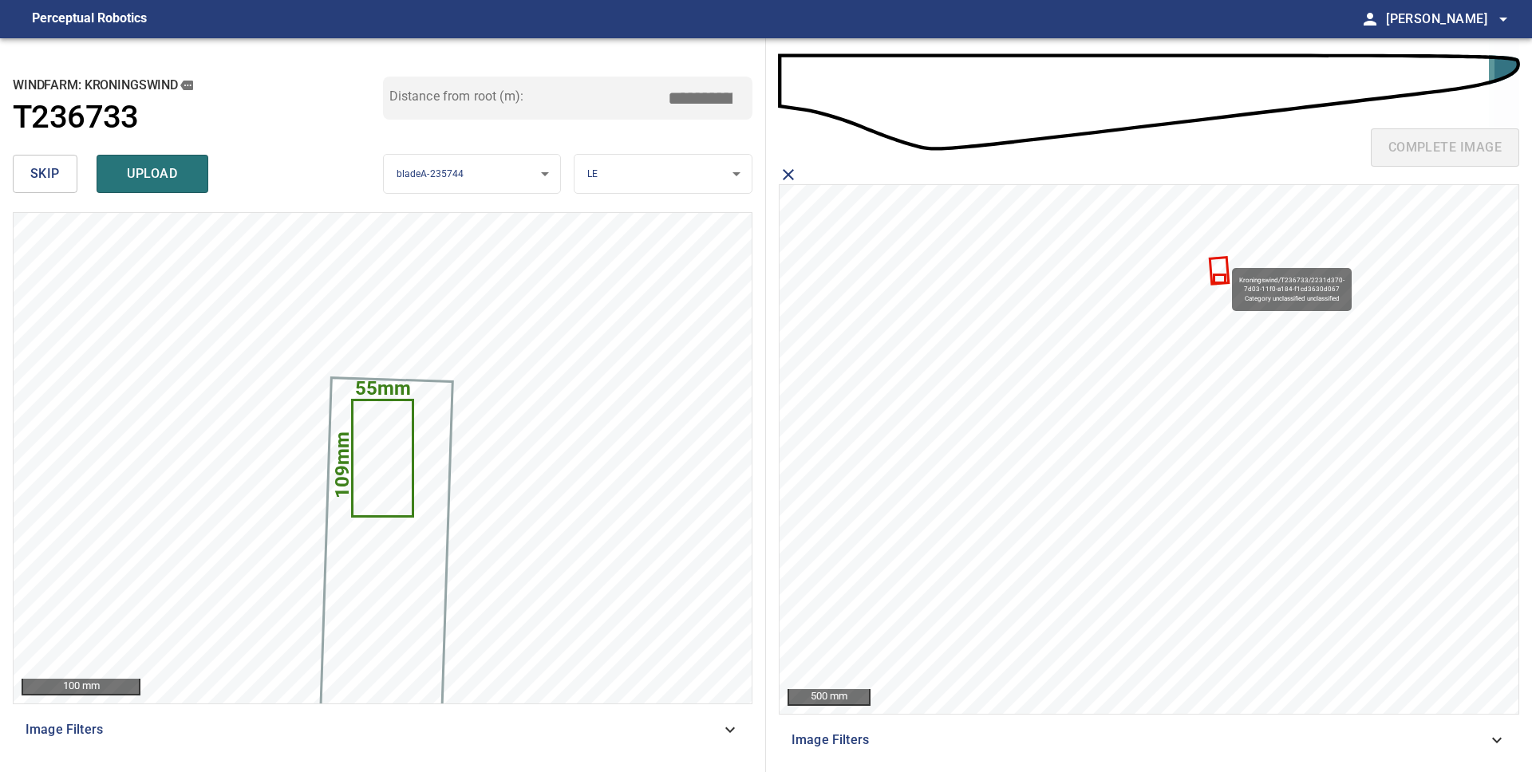
click at [1224, 261] on icon at bounding box center [1219, 271] width 16 height 24
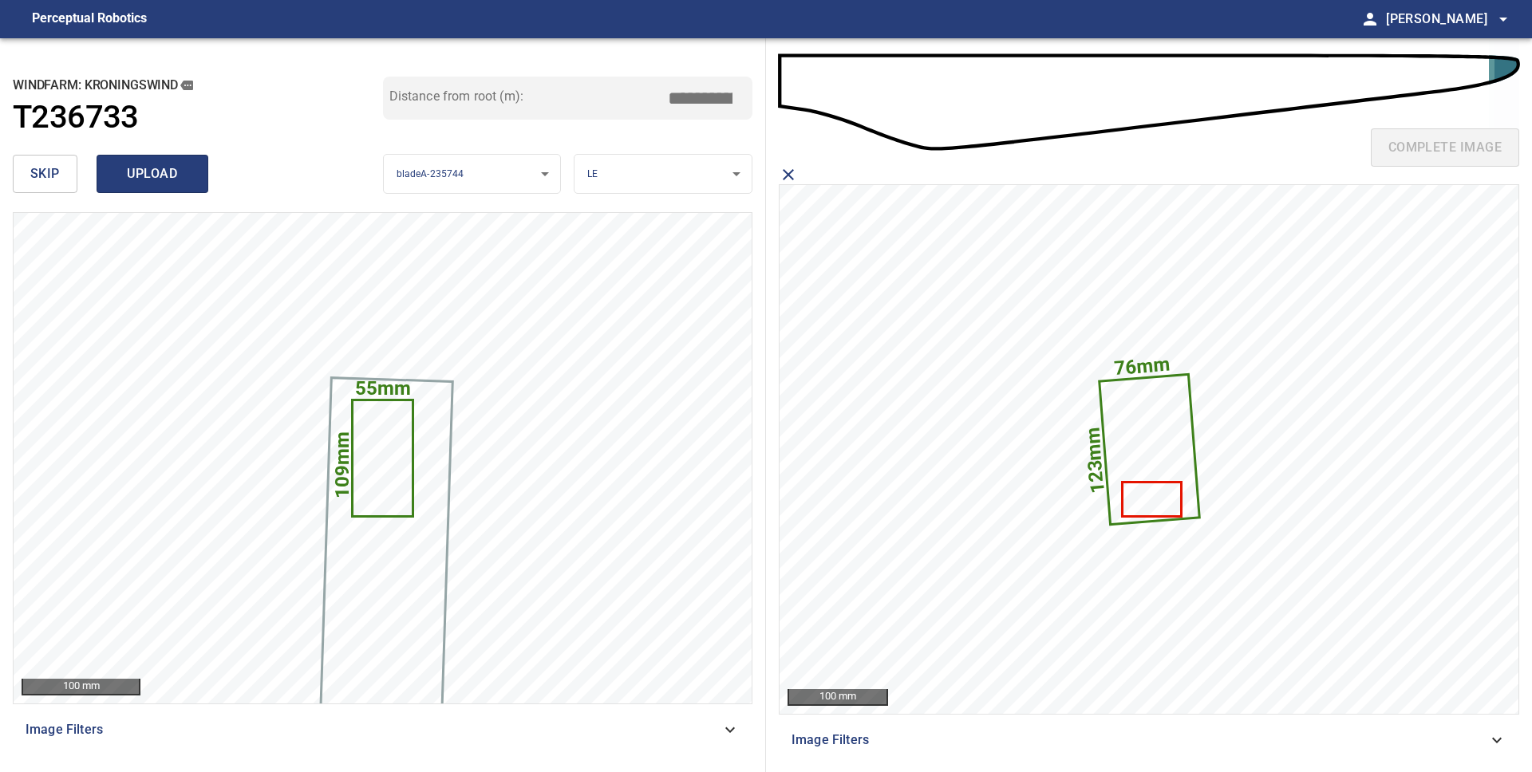
click at [117, 173] on span "upload" at bounding box center [152, 174] width 77 height 22
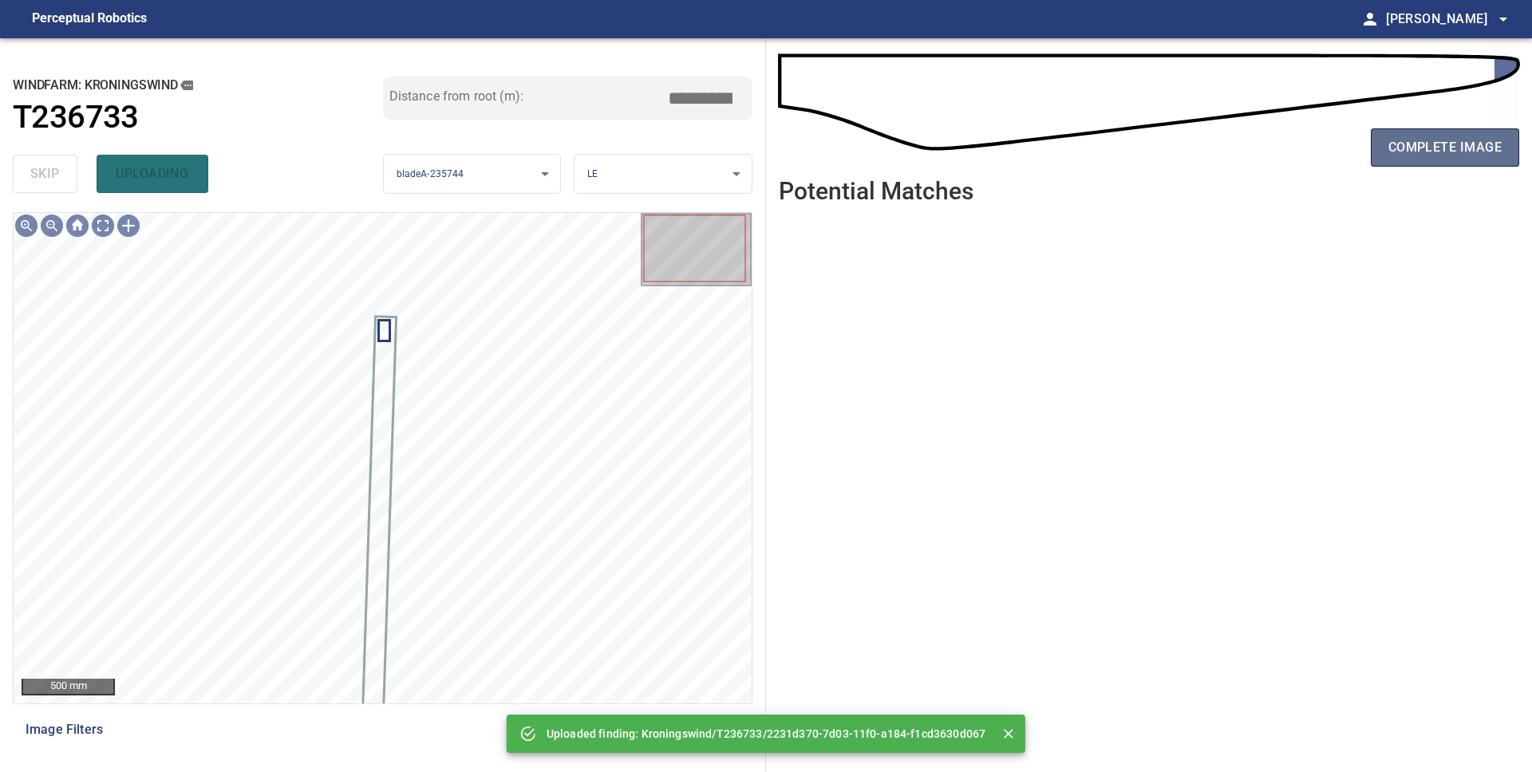
click at [1414, 158] on span "complete image" at bounding box center [1444, 147] width 113 height 22
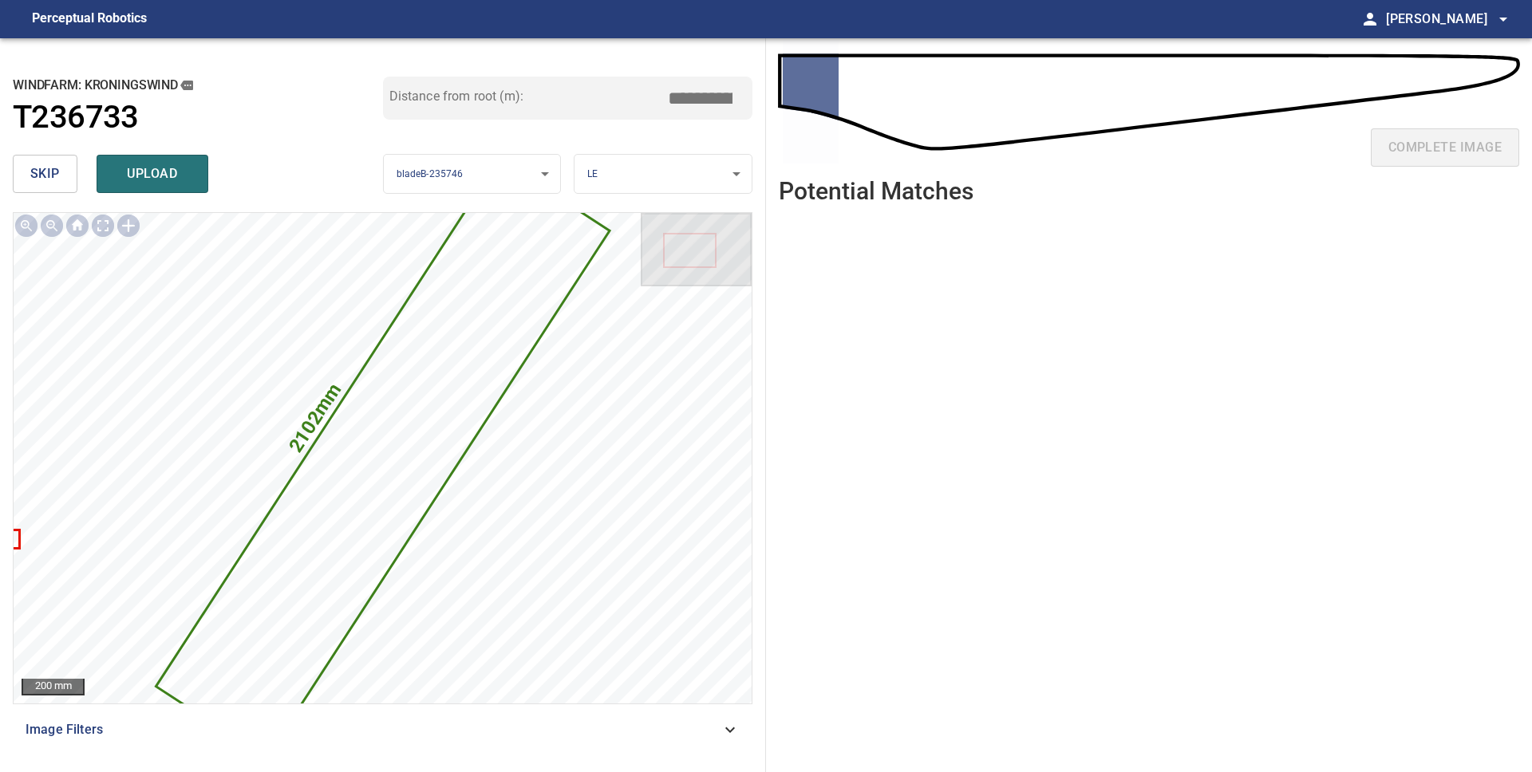
click at [56, 180] on span "skip" at bounding box center [45, 174] width 30 height 22
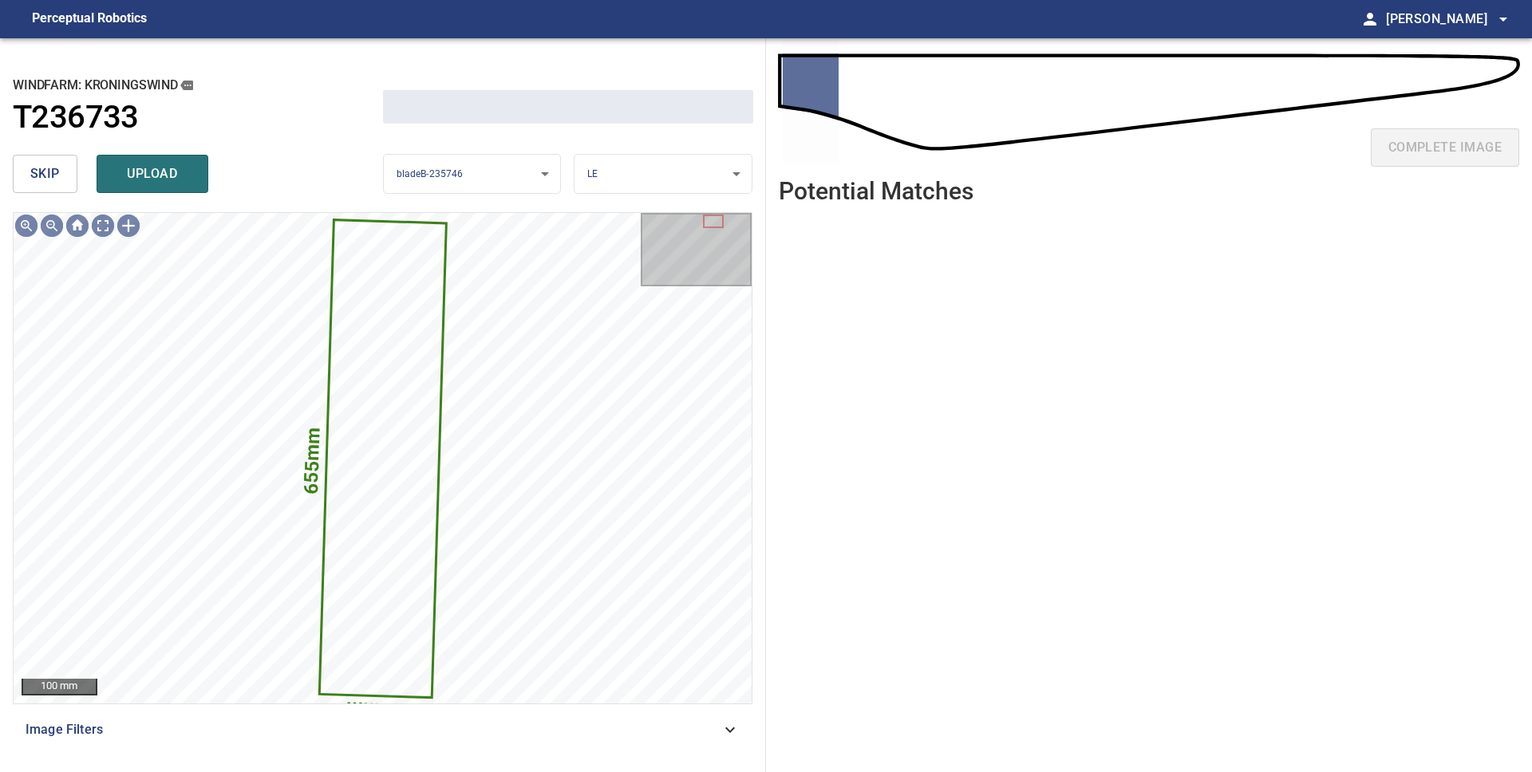
click at [56, 180] on span "skip" at bounding box center [45, 174] width 30 height 22
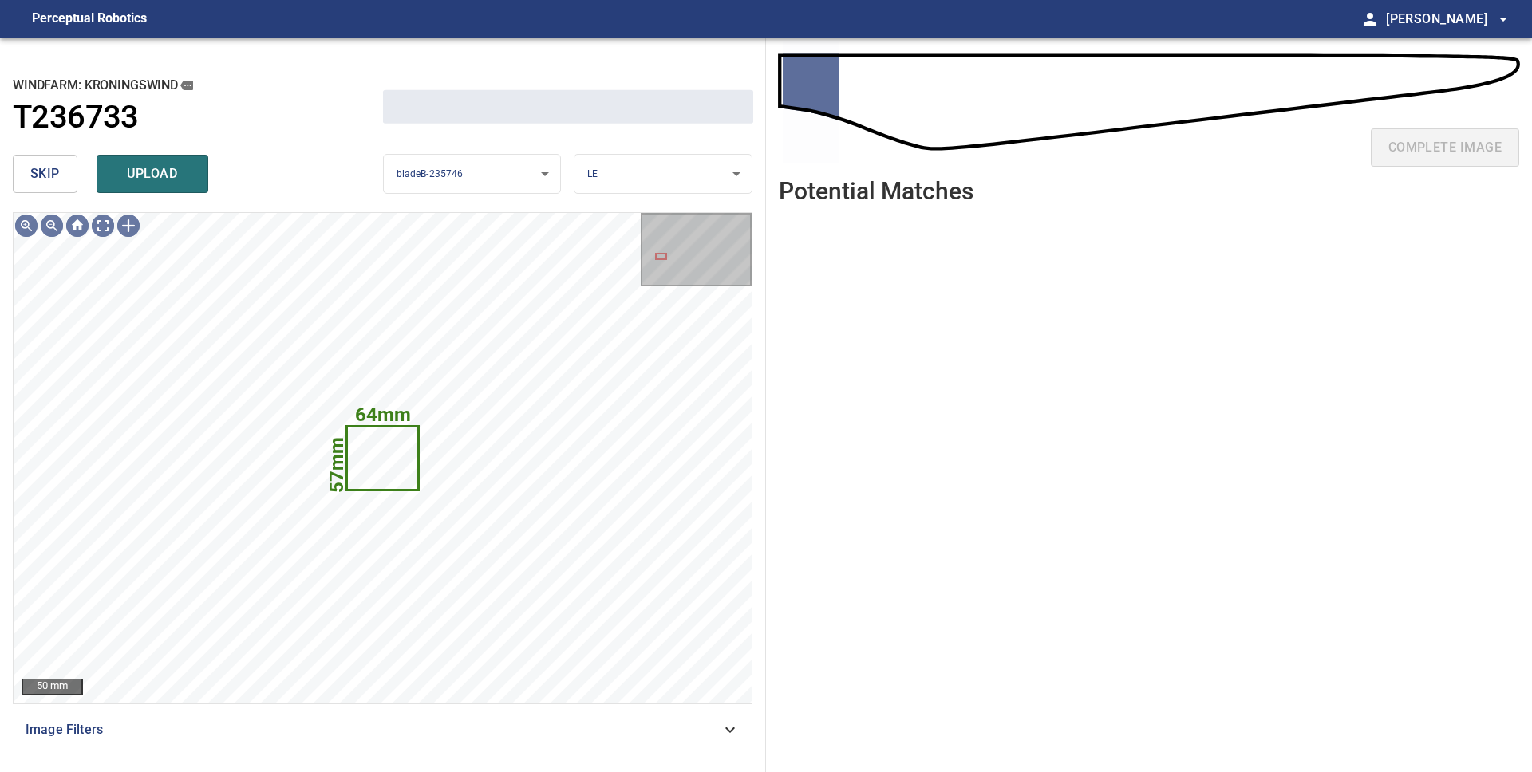
click at [56, 180] on span "skip" at bounding box center [45, 174] width 30 height 22
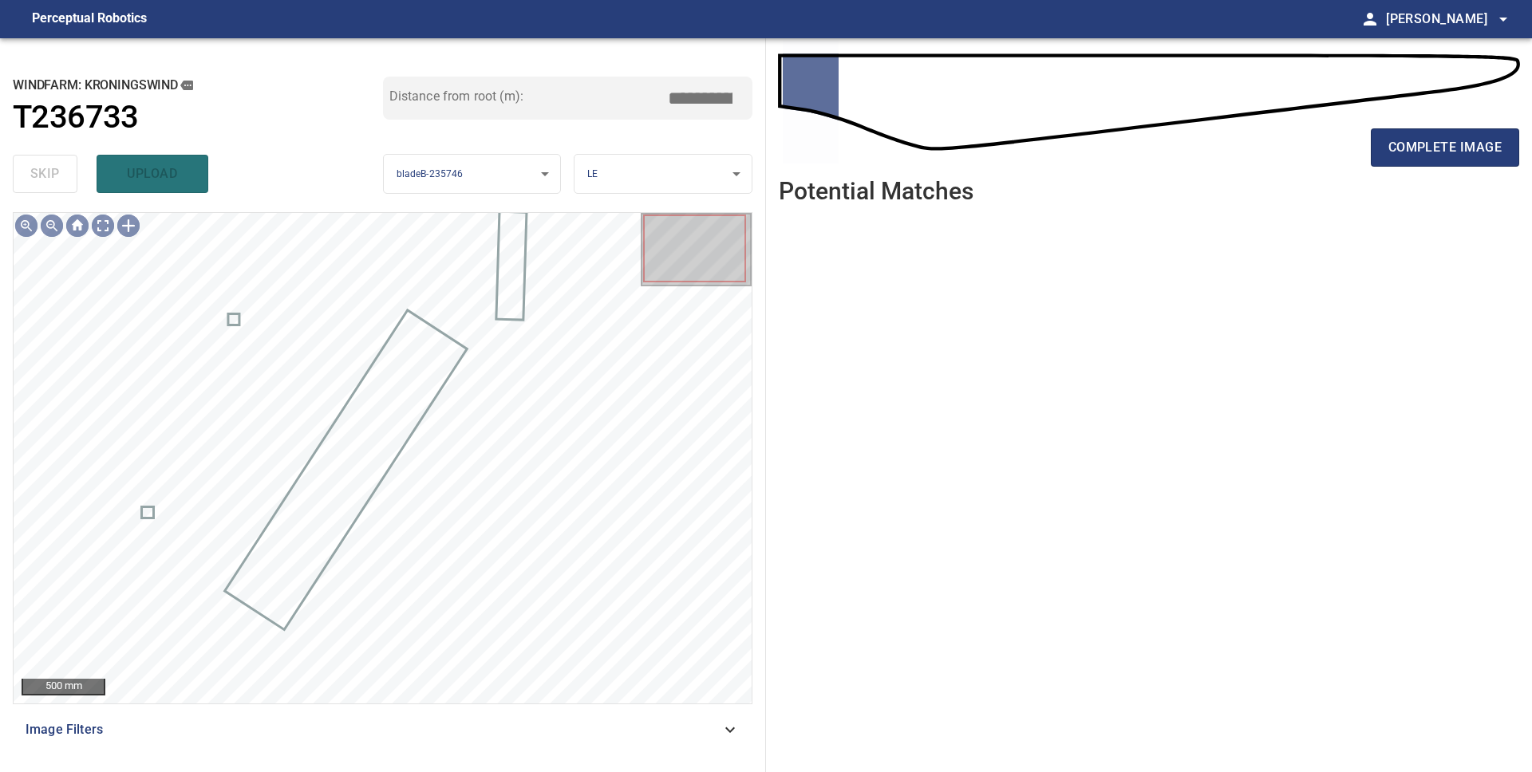
type input "****"
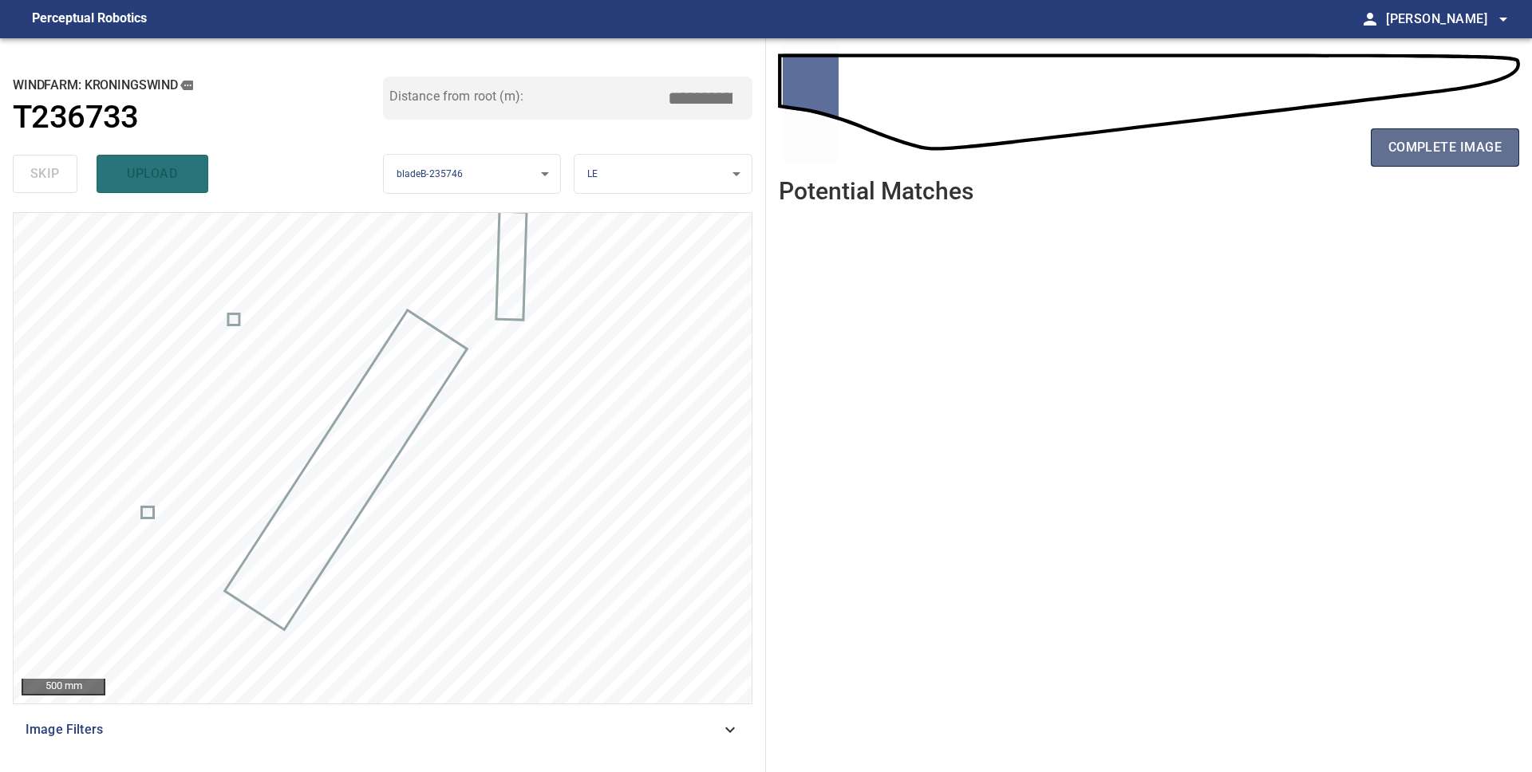
click at [1419, 156] on span "complete image" at bounding box center [1444, 147] width 113 height 22
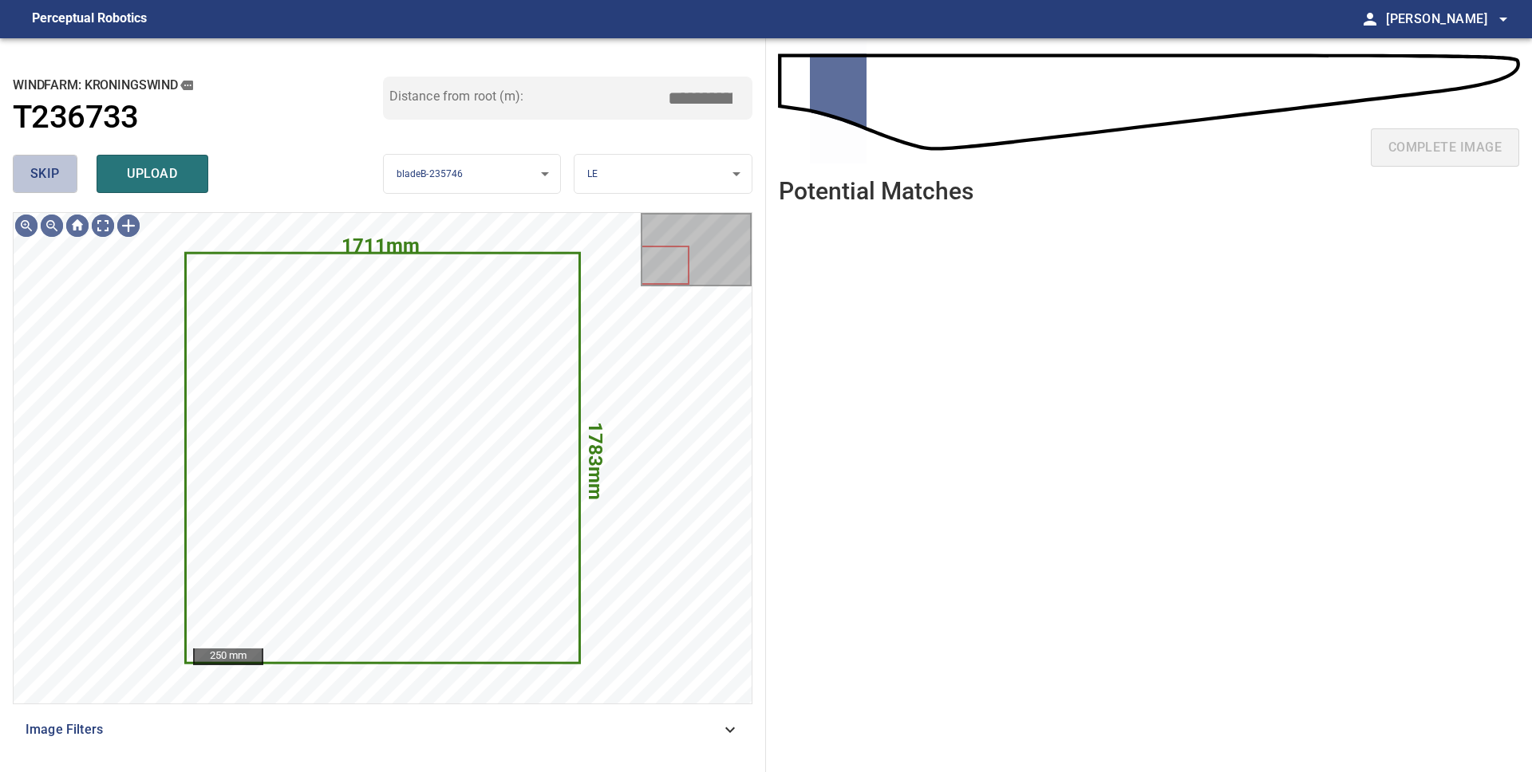
click at [34, 176] on span "skip" at bounding box center [45, 174] width 30 height 22
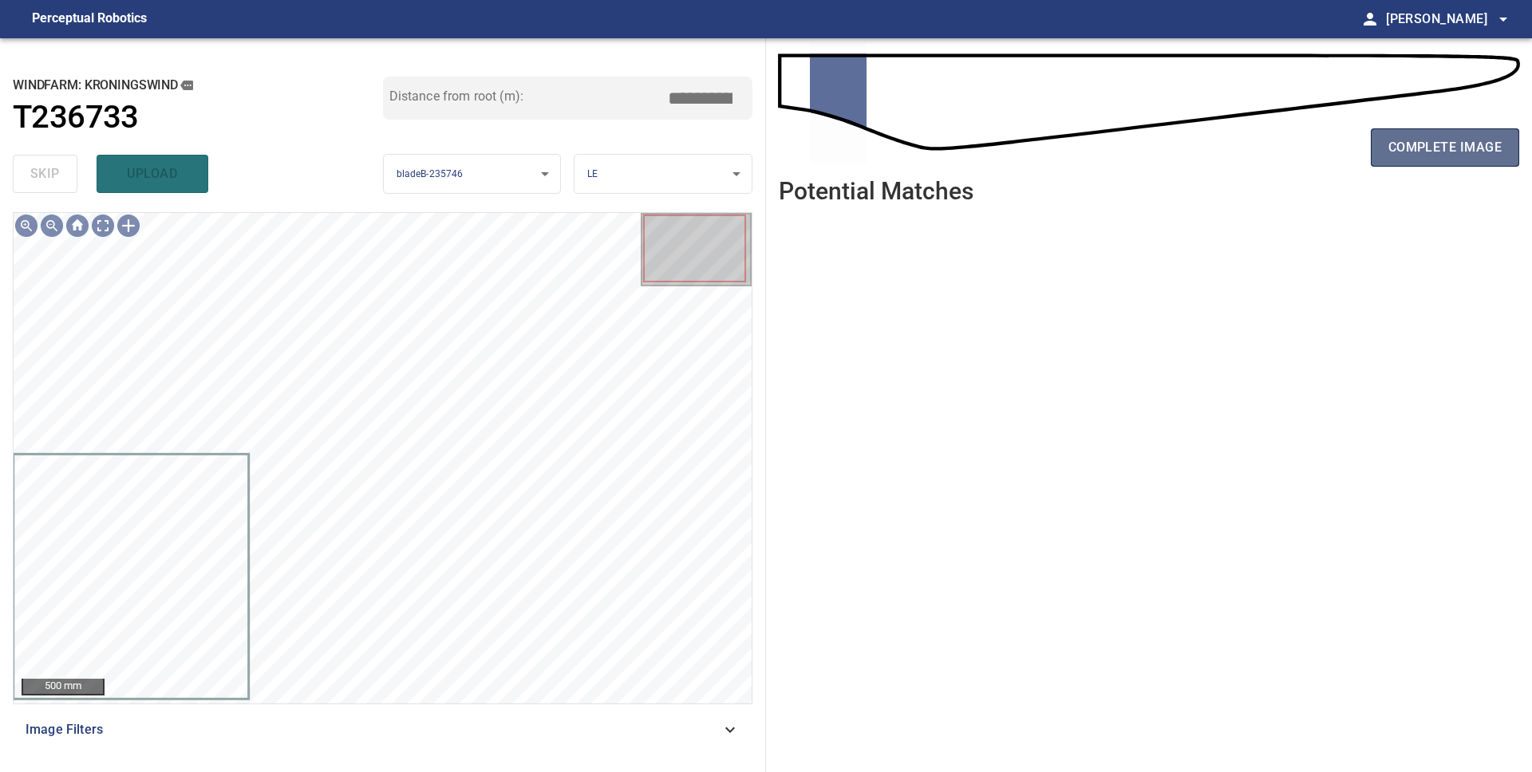
click at [1461, 141] on span "complete image" at bounding box center [1444, 147] width 113 height 22
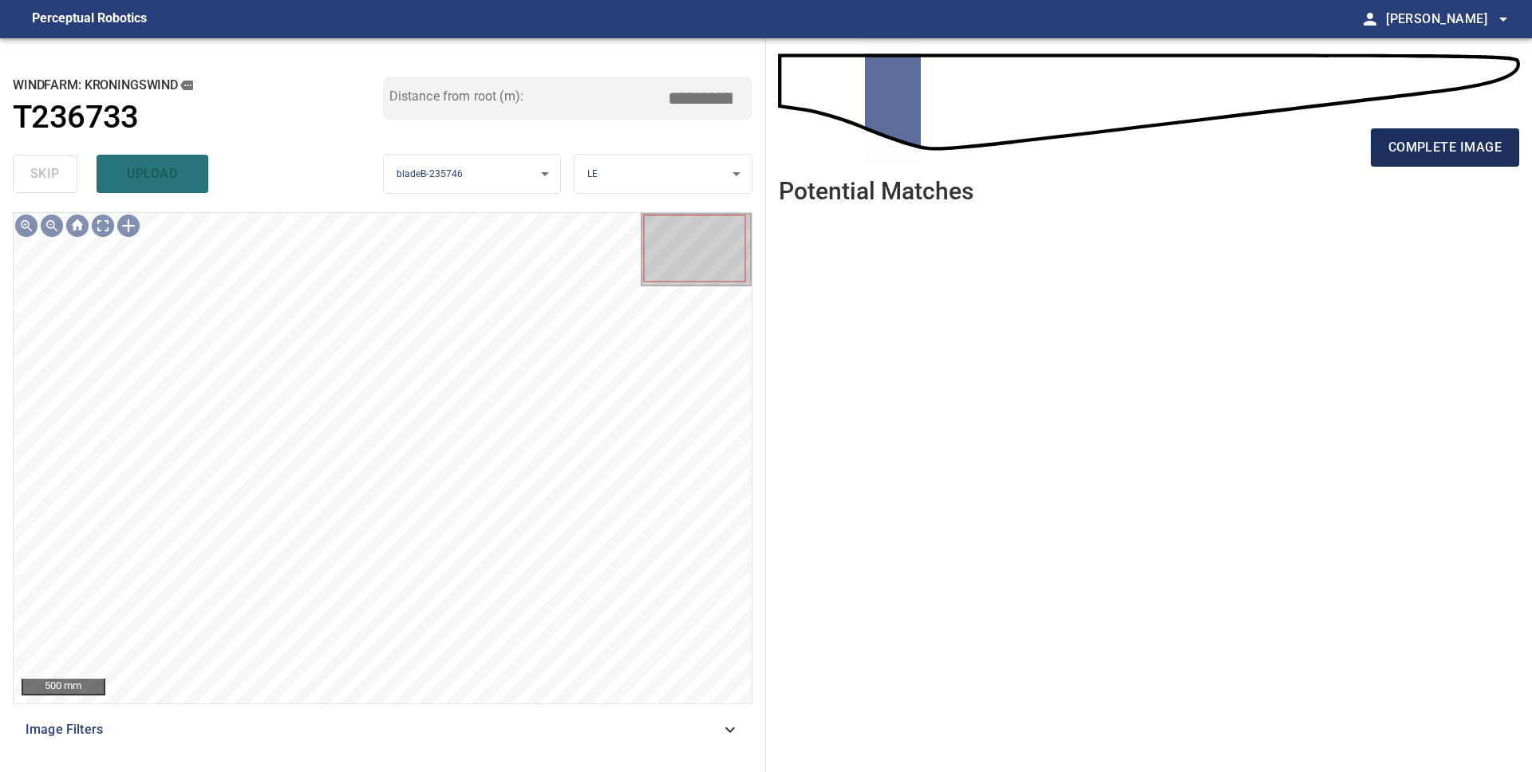
click at [1405, 150] on span "complete image" at bounding box center [1444, 147] width 113 height 22
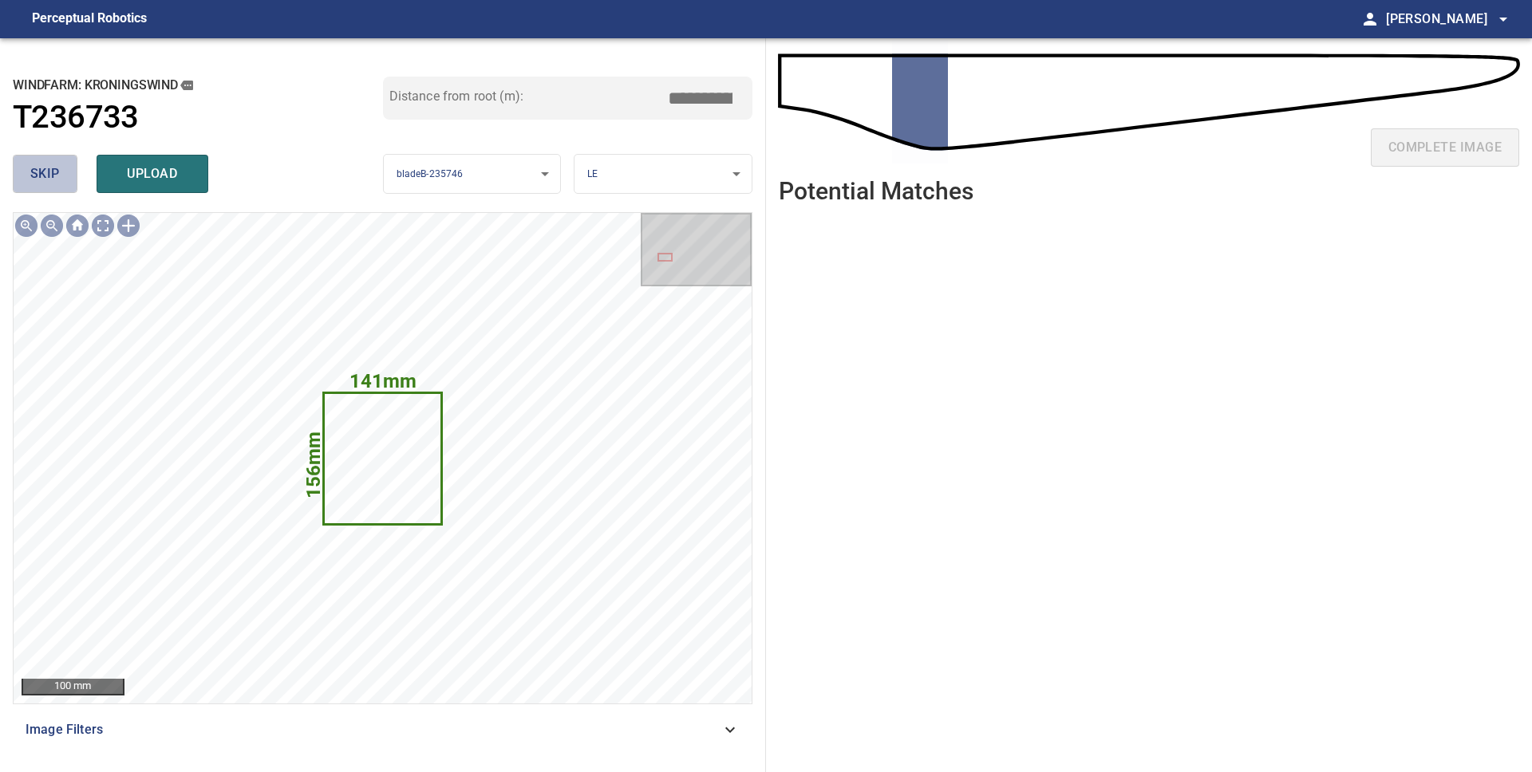
click at [50, 180] on span "skip" at bounding box center [45, 174] width 30 height 22
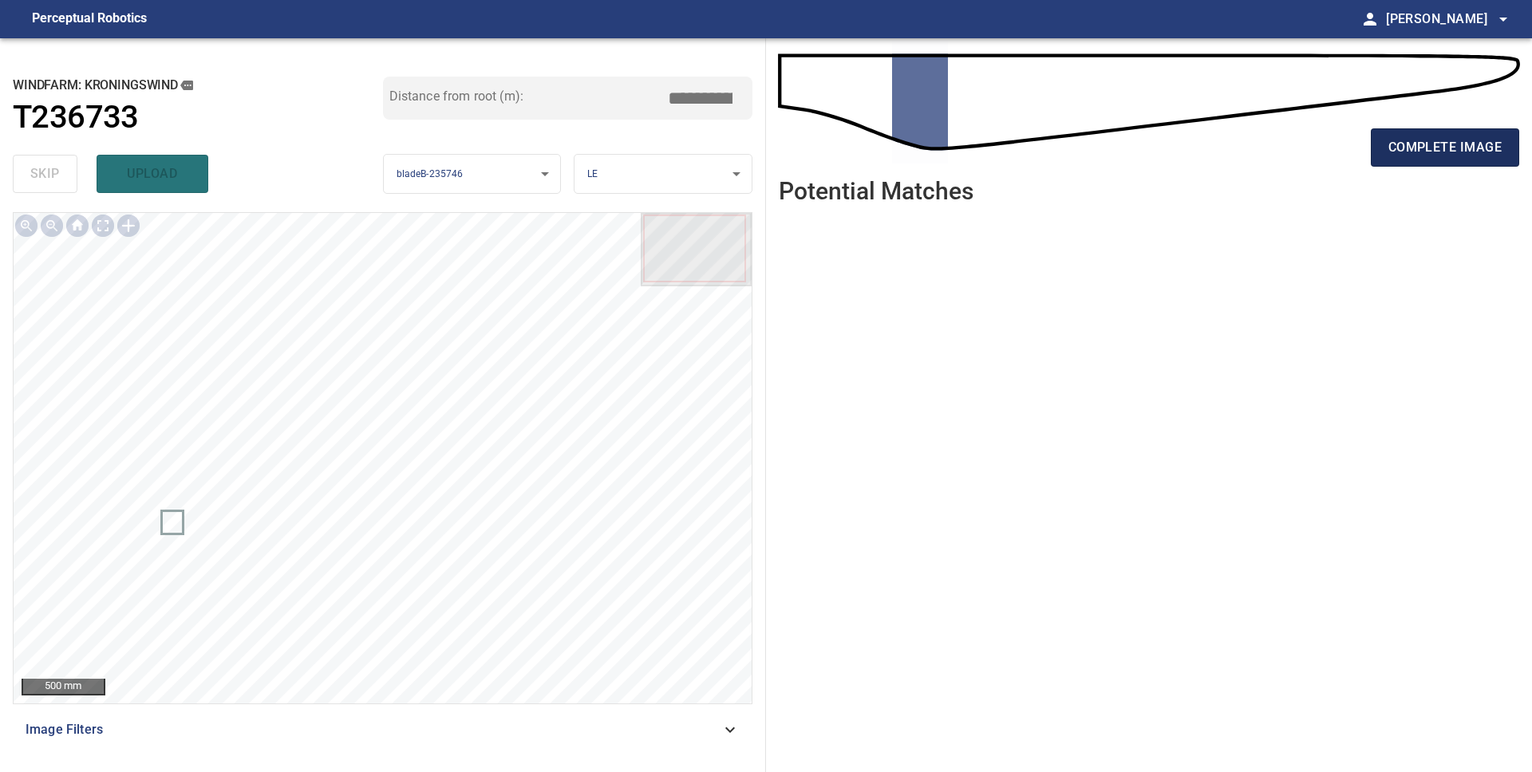
click at [1452, 155] on span "complete image" at bounding box center [1444, 147] width 113 height 22
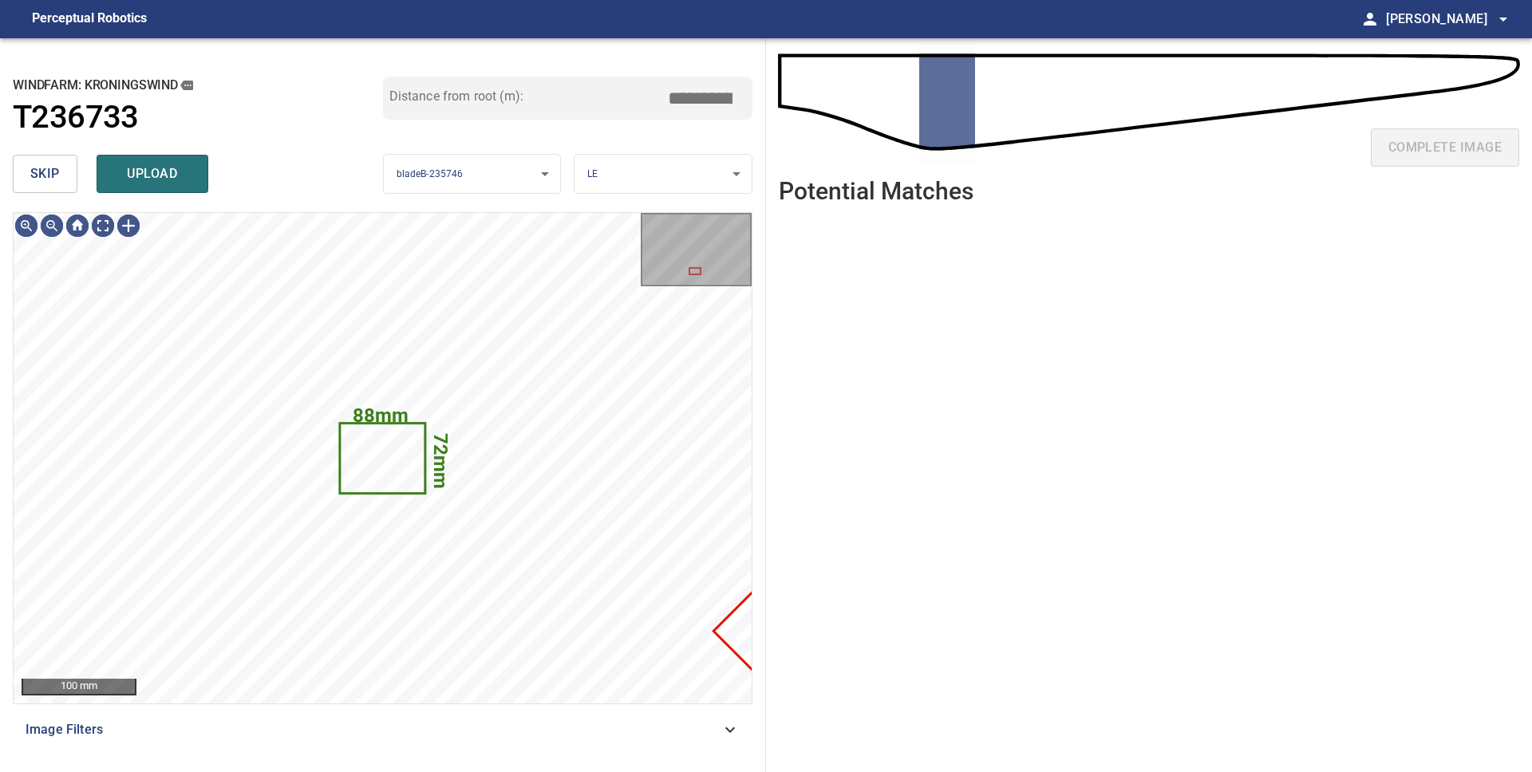
click at [35, 175] on span "skip" at bounding box center [45, 174] width 30 height 22
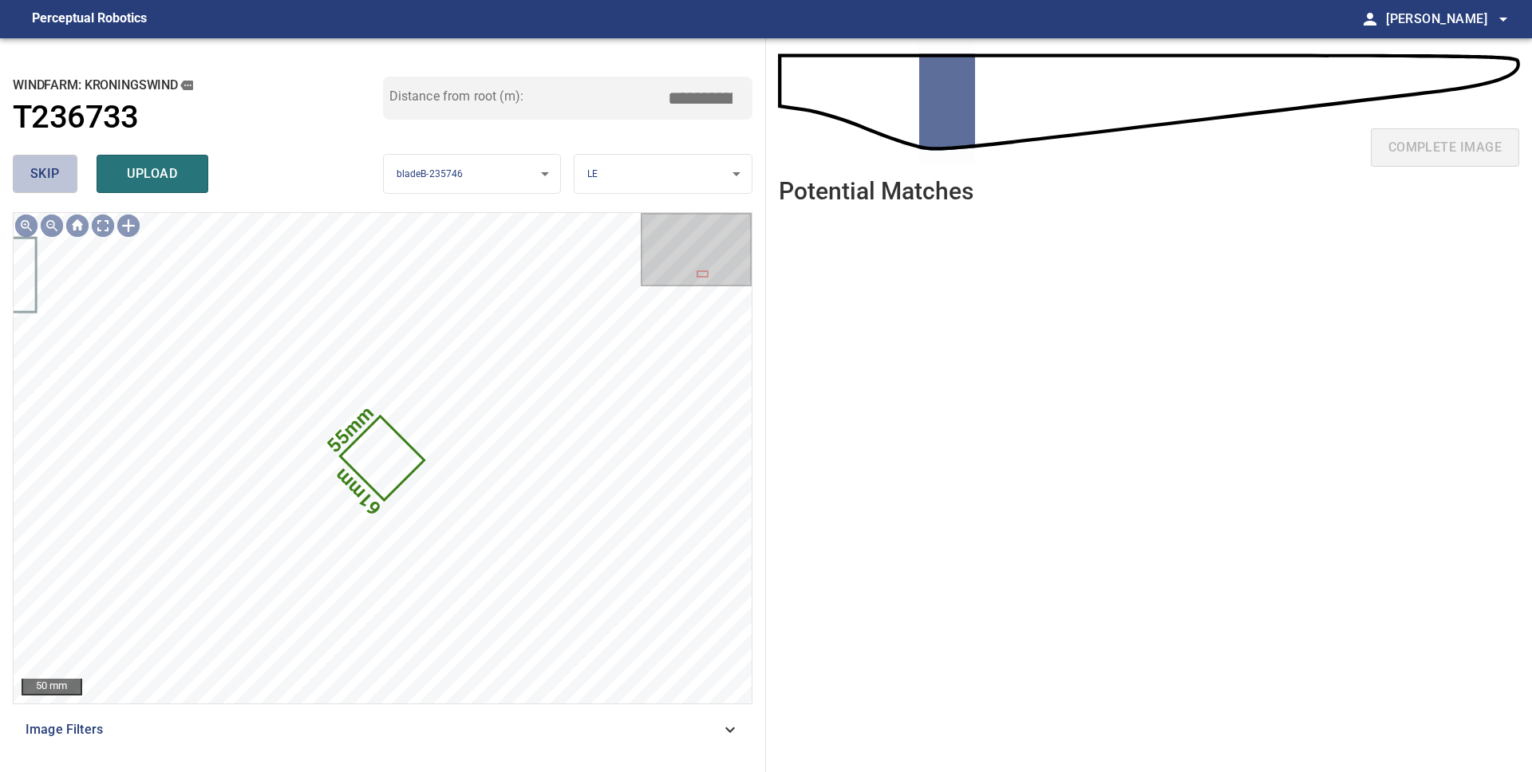
click at [35, 175] on span "skip" at bounding box center [45, 174] width 30 height 22
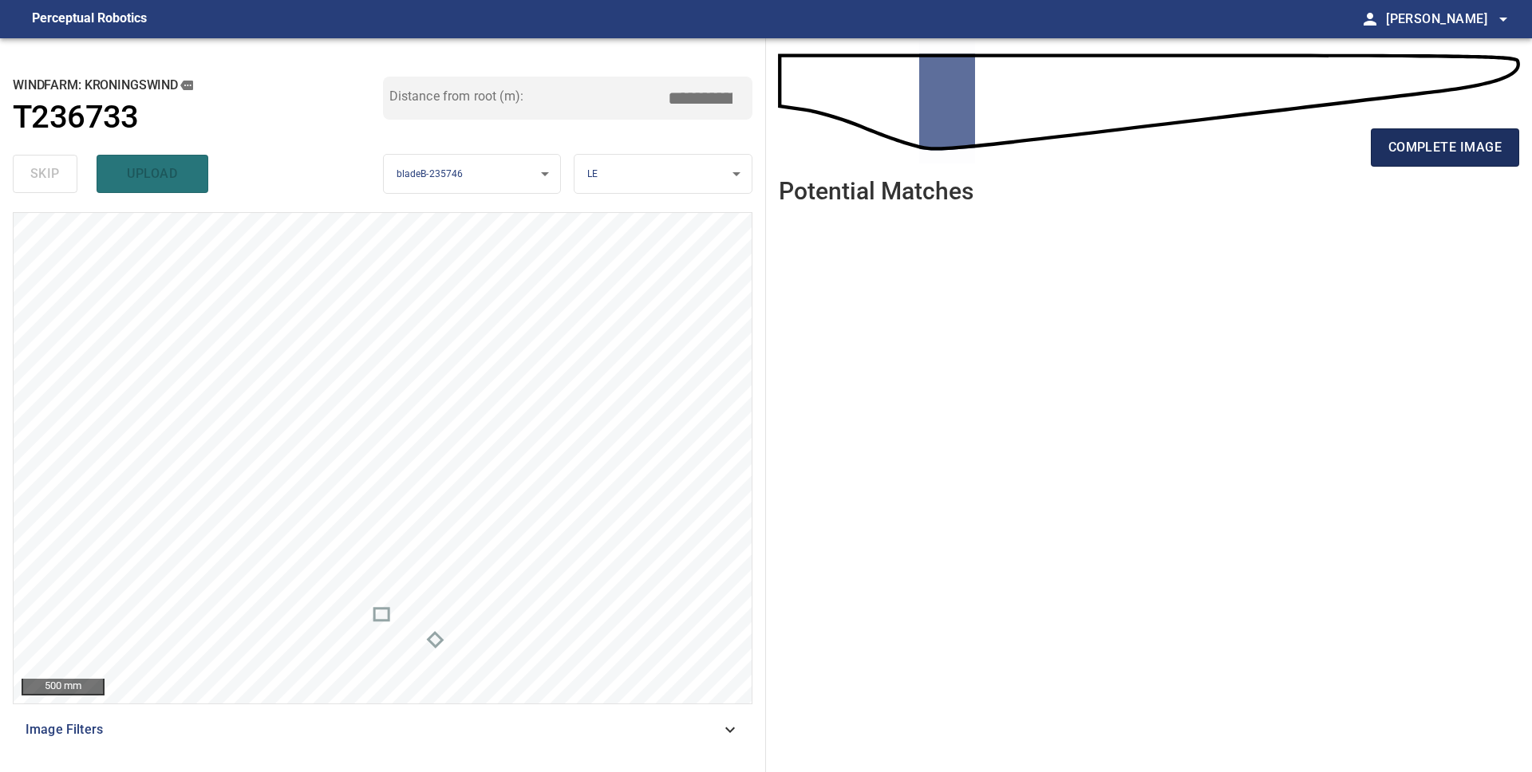
click at [1413, 155] on span "complete image" at bounding box center [1444, 147] width 113 height 22
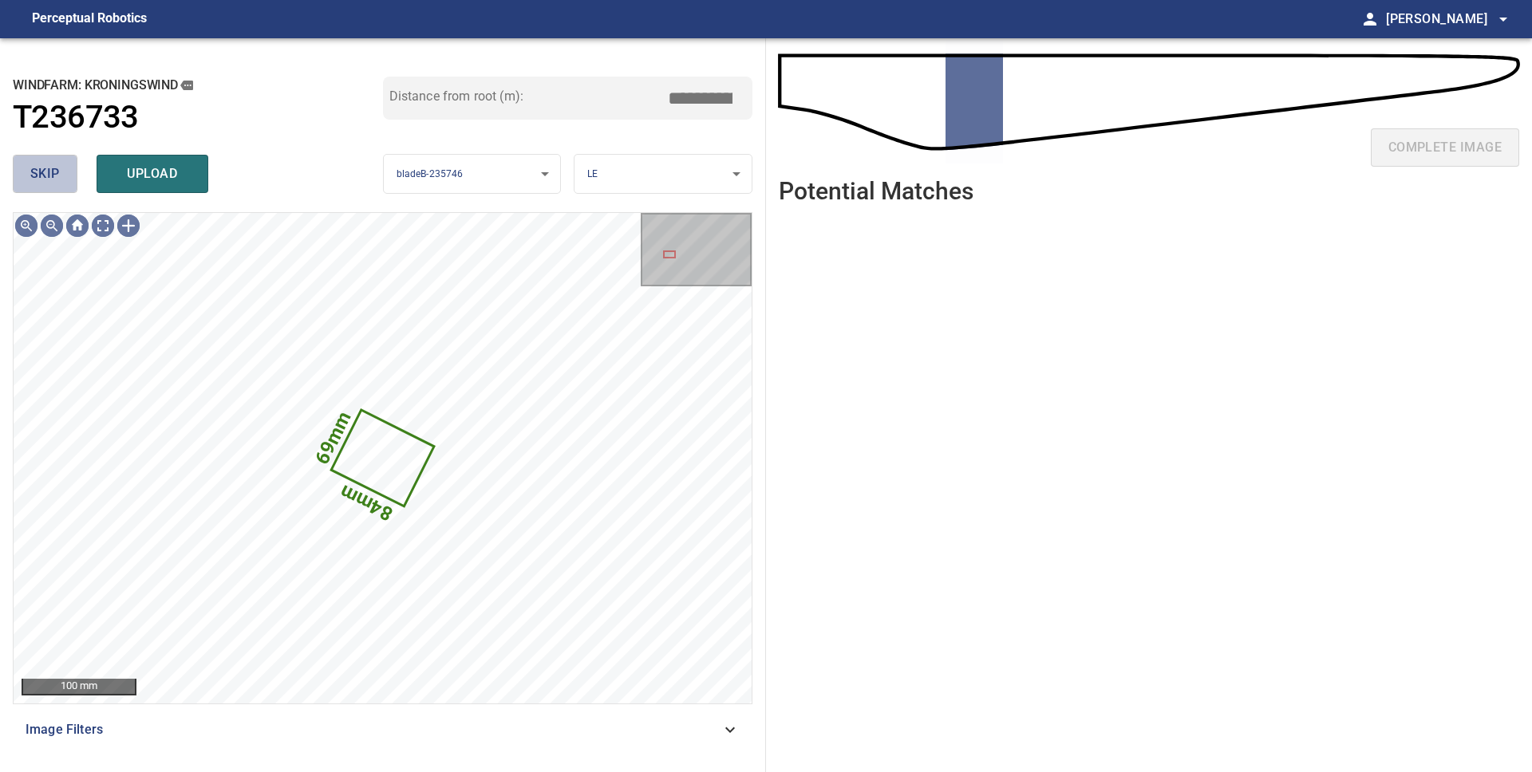
click at [15, 171] on button "skip" at bounding box center [45, 174] width 65 height 38
click at [34, 172] on span "skip" at bounding box center [45, 174] width 30 height 22
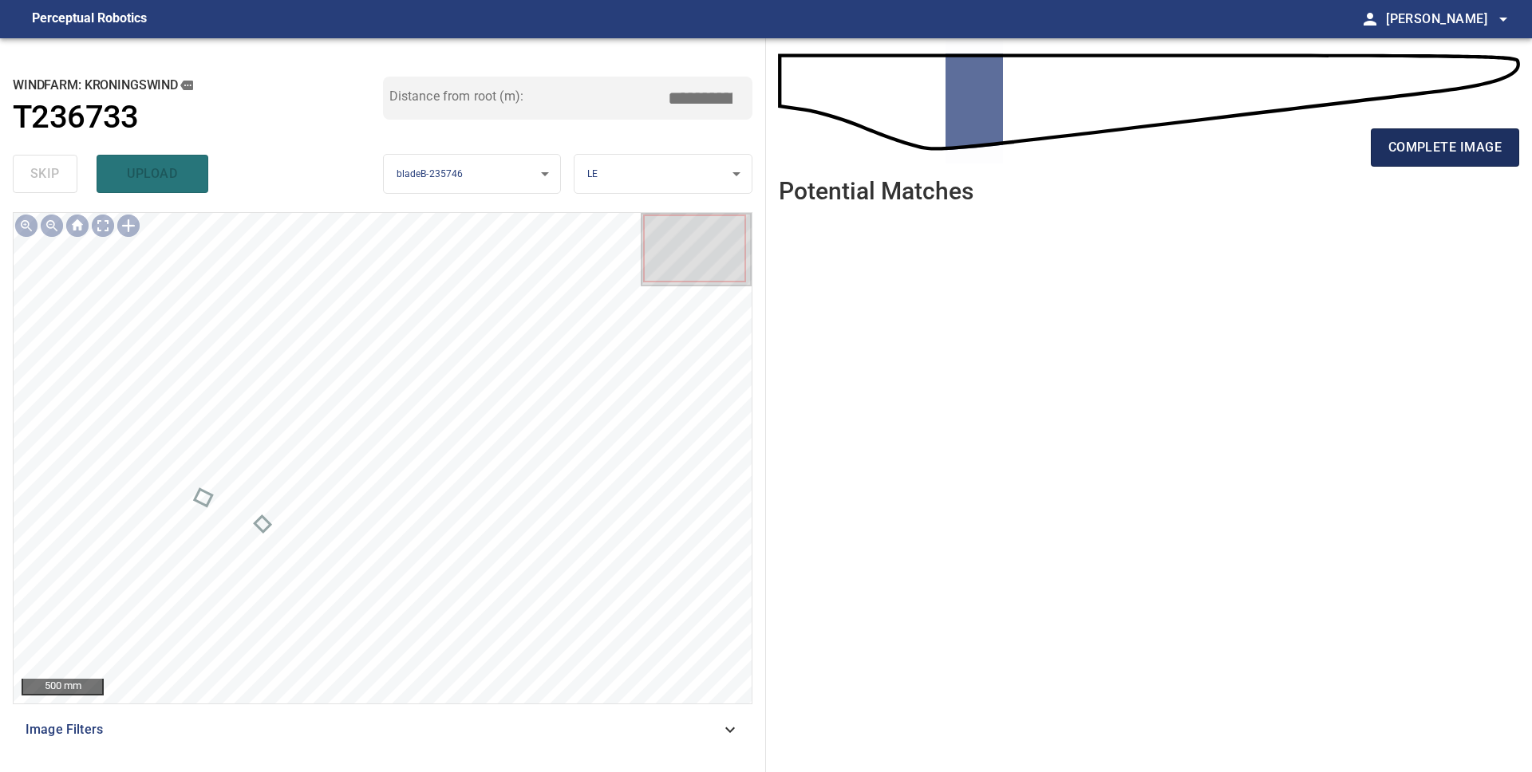
click at [1436, 144] on span "complete image" at bounding box center [1444, 147] width 113 height 22
click at [1456, 139] on span "complete image" at bounding box center [1444, 147] width 113 height 22
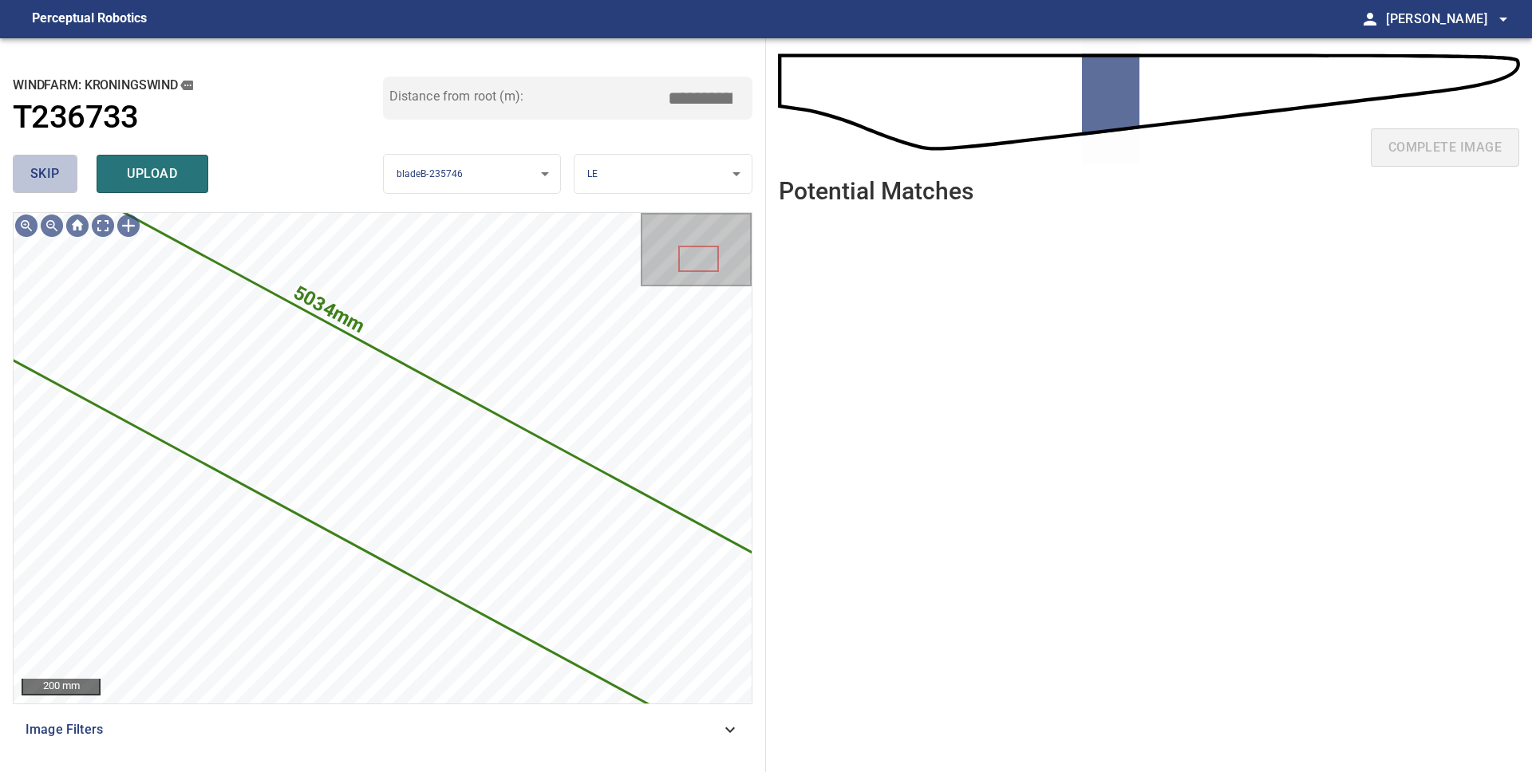
click at [43, 183] on span "skip" at bounding box center [45, 174] width 30 height 22
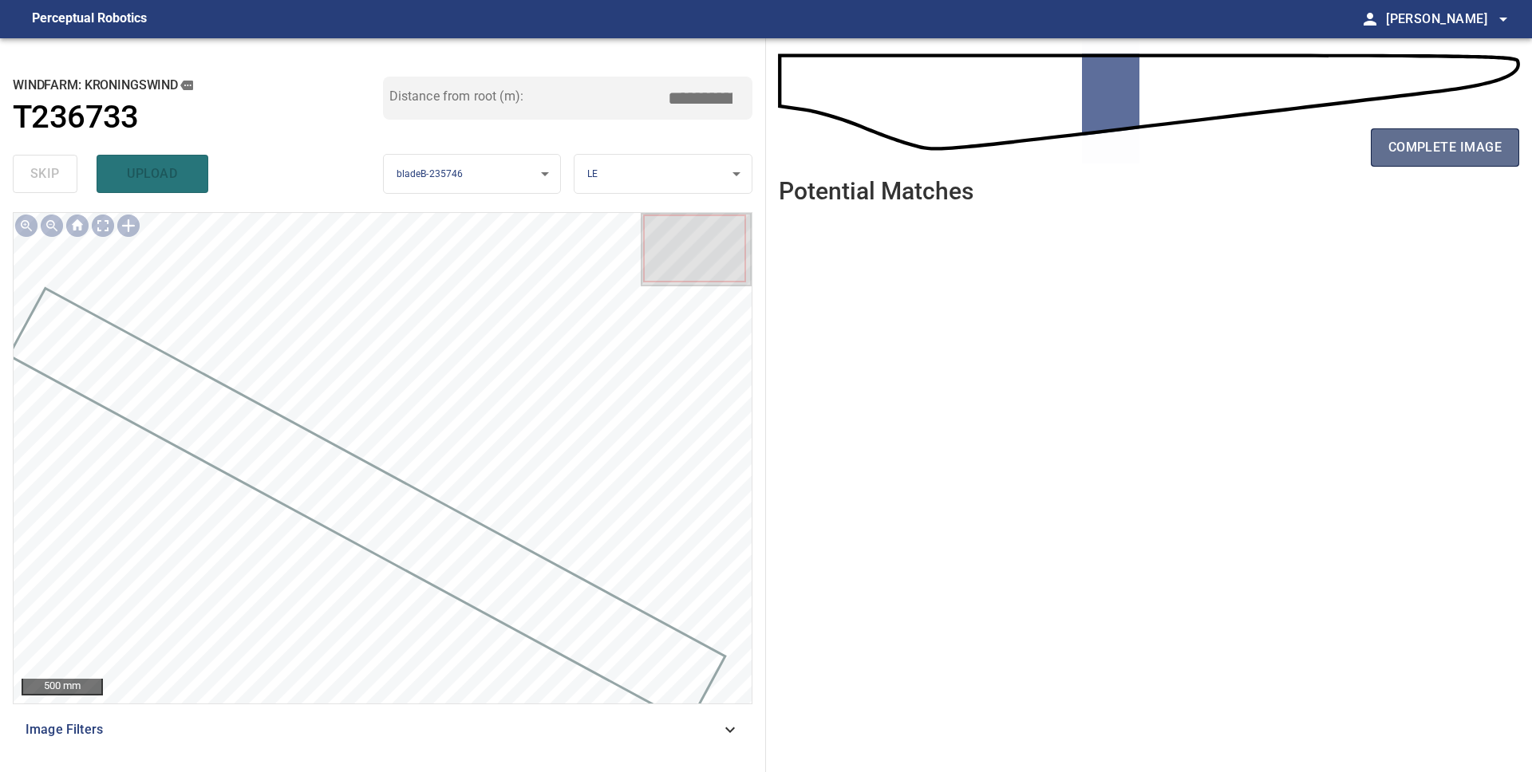
click at [1417, 142] on span "complete image" at bounding box center [1444, 147] width 113 height 22
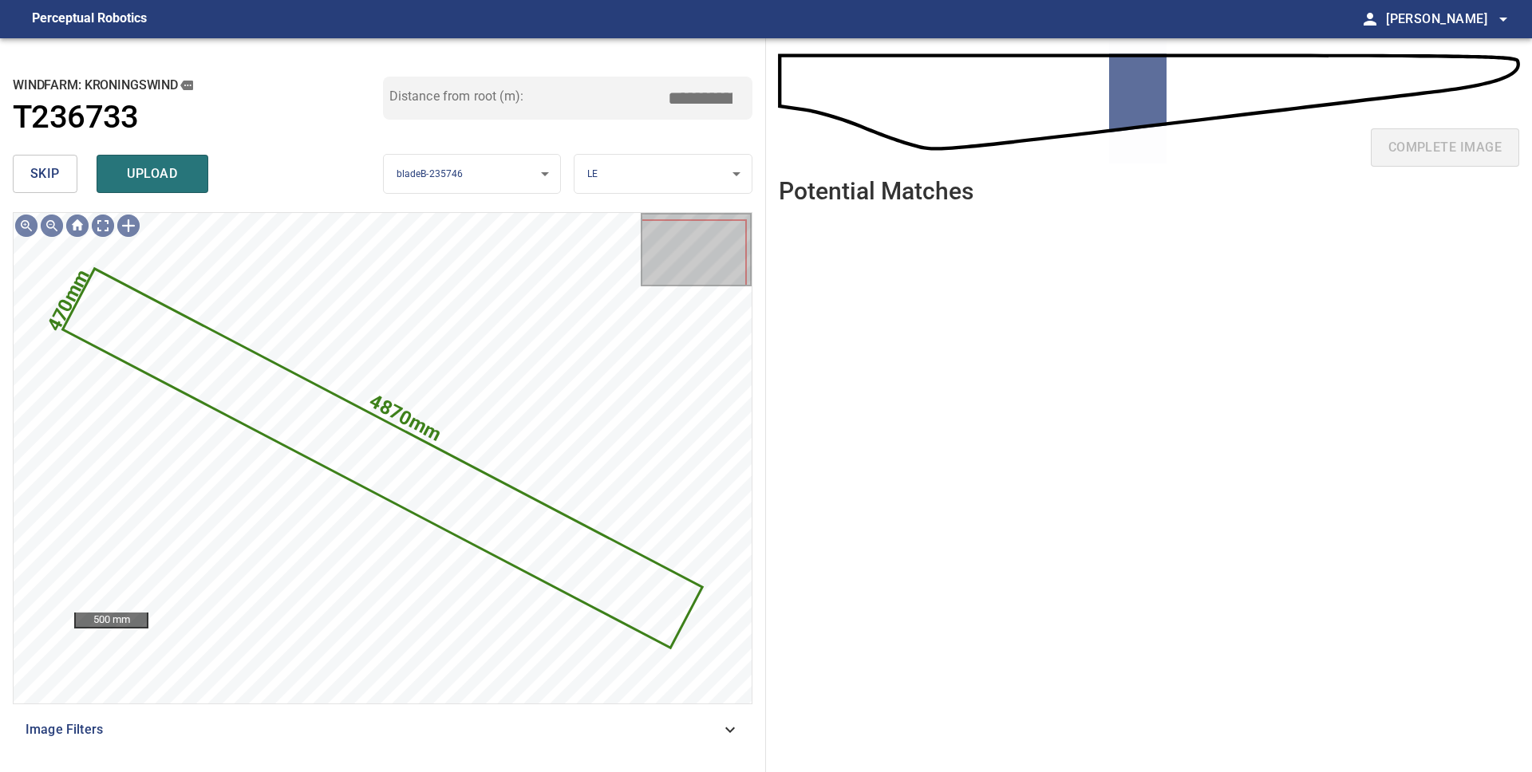
click at [55, 170] on span "skip" at bounding box center [45, 174] width 30 height 22
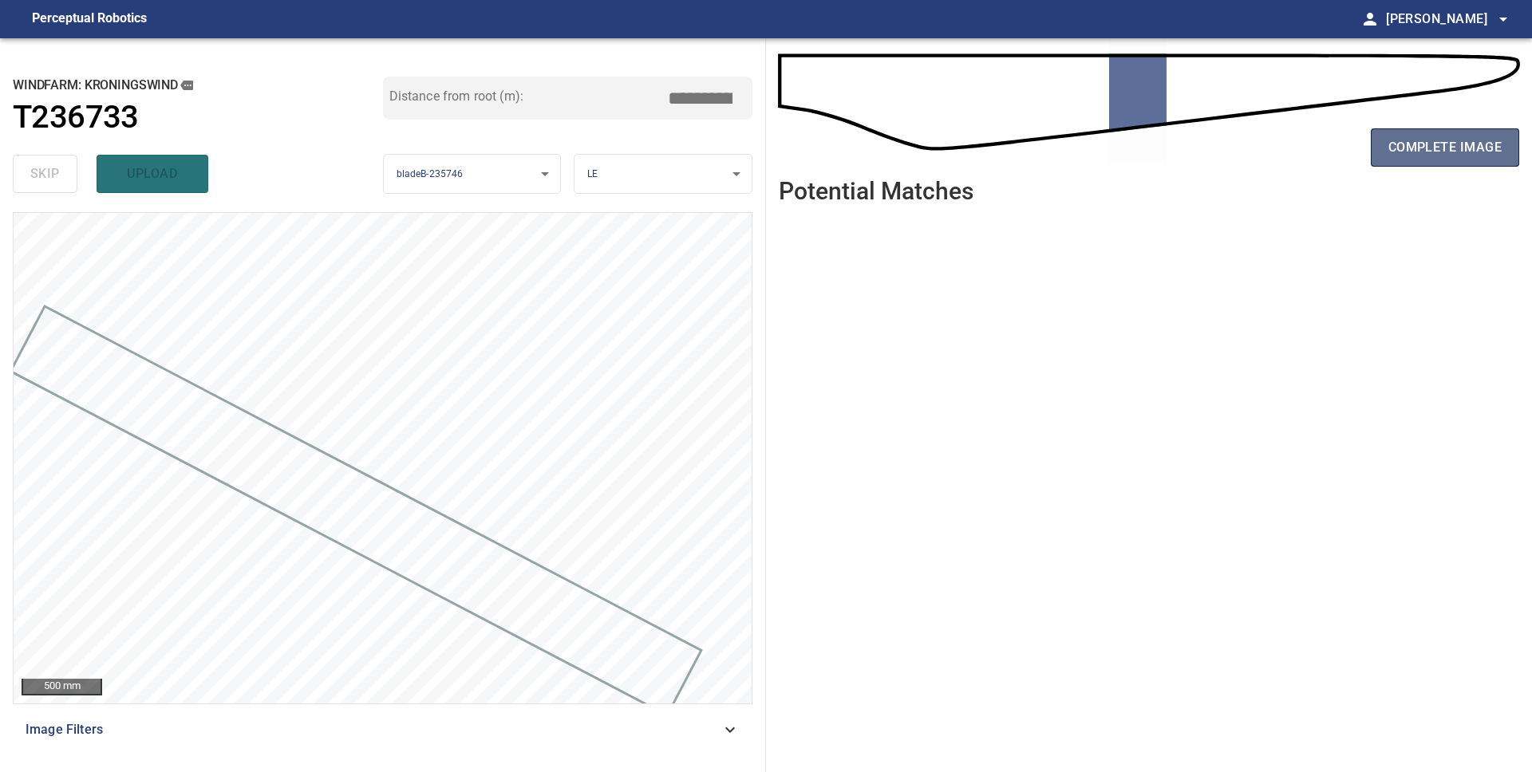
click at [1451, 148] on span "complete image" at bounding box center [1444, 147] width 113 height 22
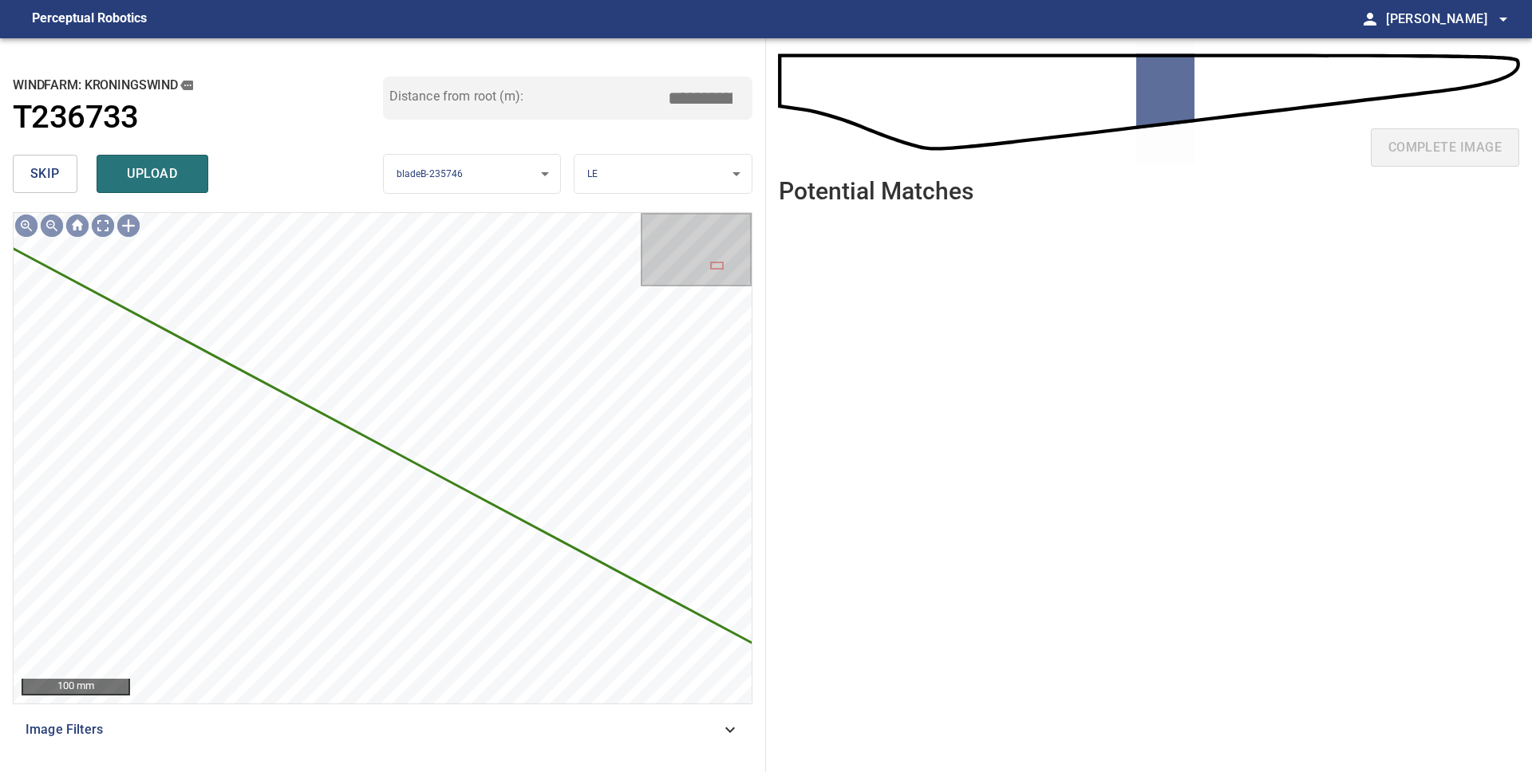
drag, startPoint x: 51, startPoint y: 168, endPoint x: 62, endPoint y: 168, distance: 11.2
click at [51, 168] on span "skip" at bounding box center [45, 174] width 30 height 22
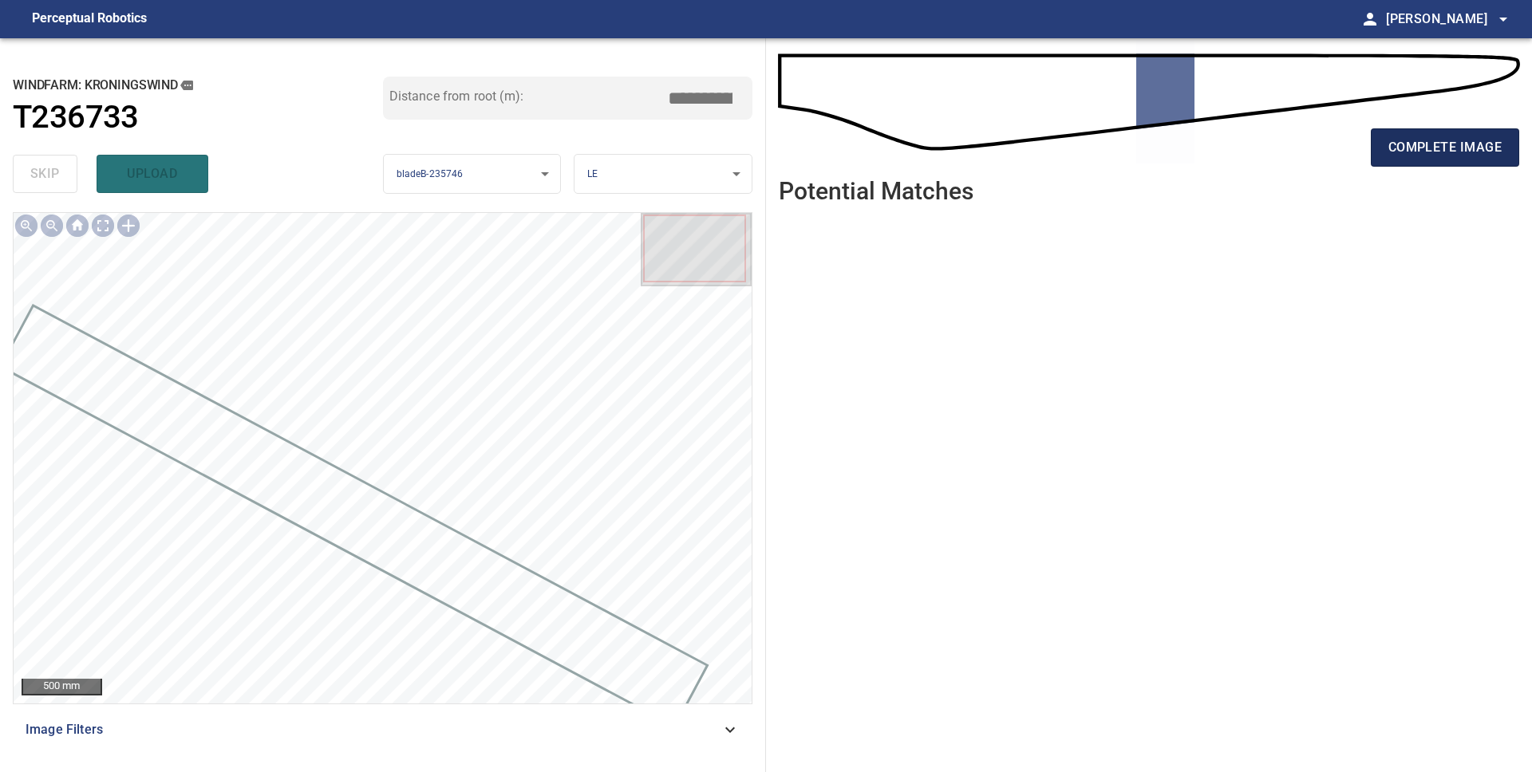
click at [1402, 148] on span "complete image" at bounding box center [1444, 147] width 113 height 22
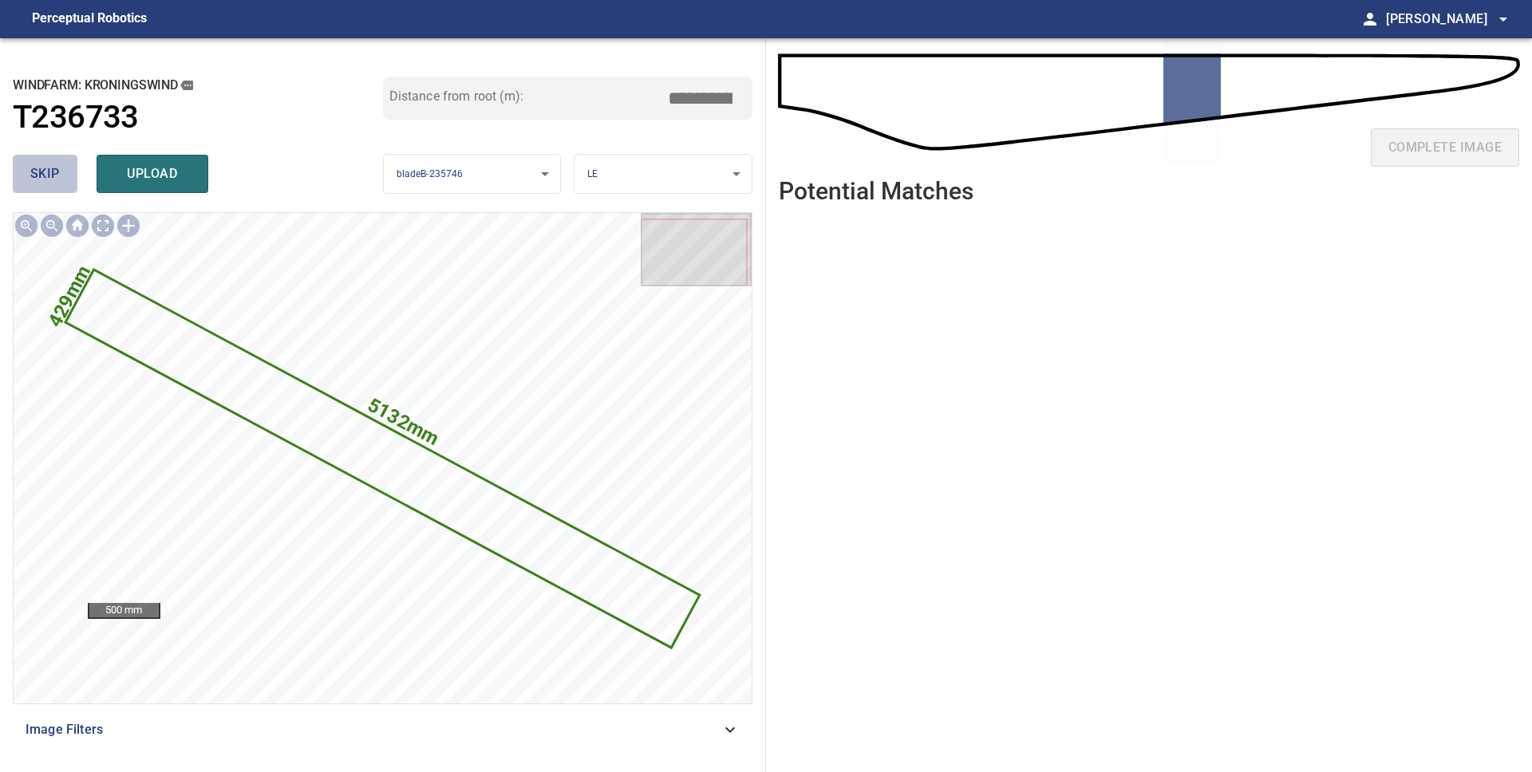
click at [59, 173] on button "skip" at bounding box center [45, 174] width 65 height 38
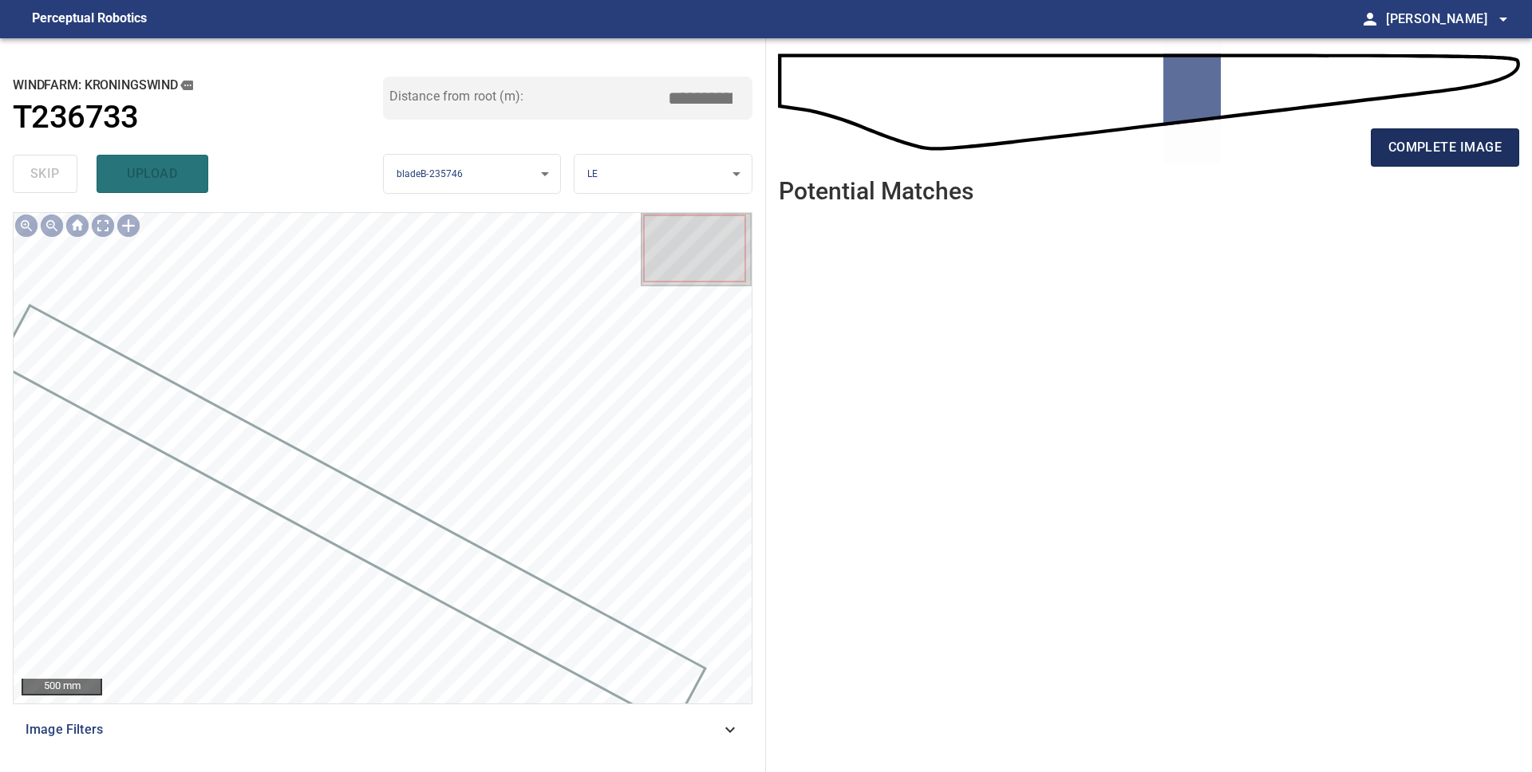
click at [1403, 148] on span "complete image" at bounding box center [1444, 147] width 113 height 22
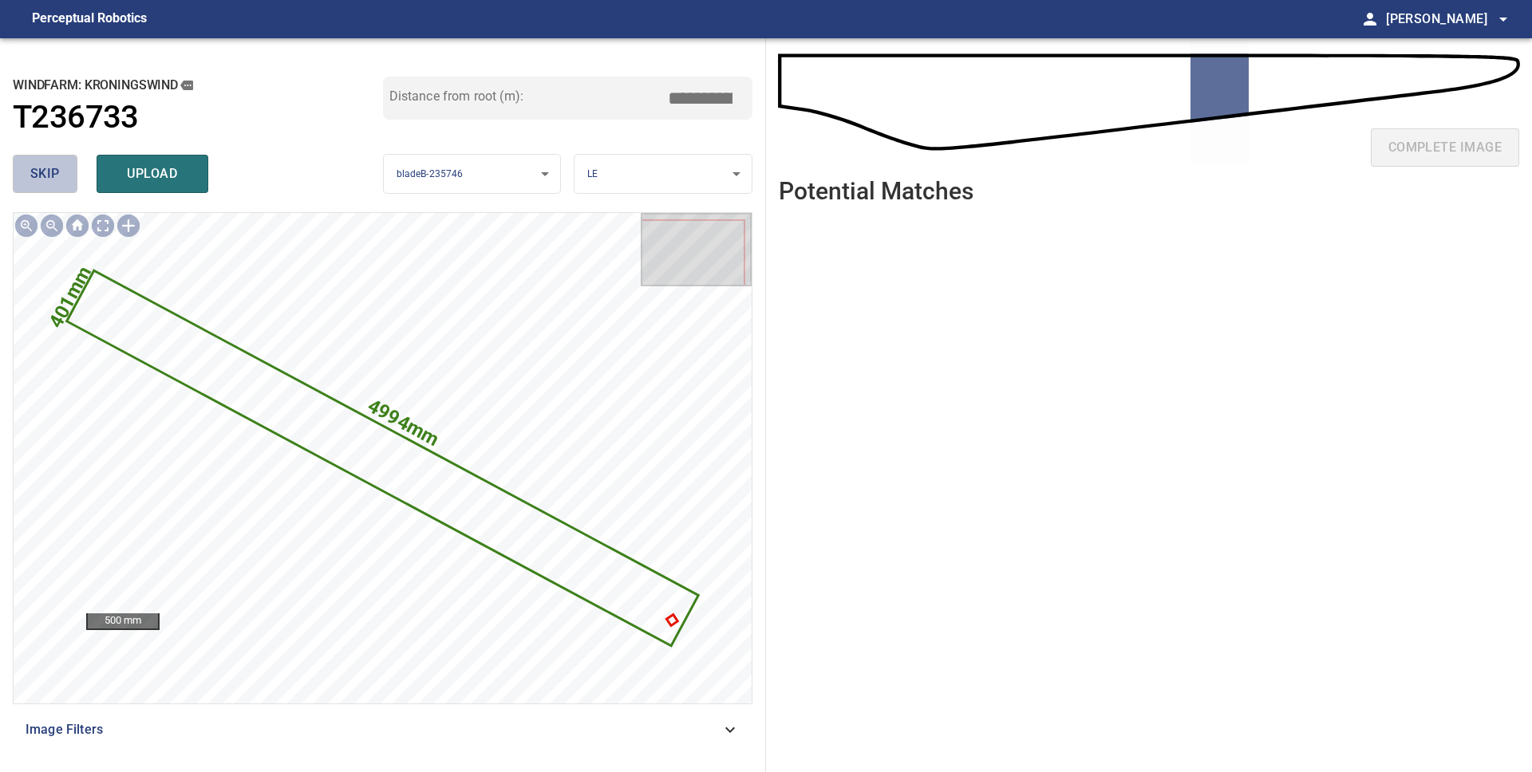
click at [40, 172] on span "skip" at bounding box center [45, 174] width 30 height 22
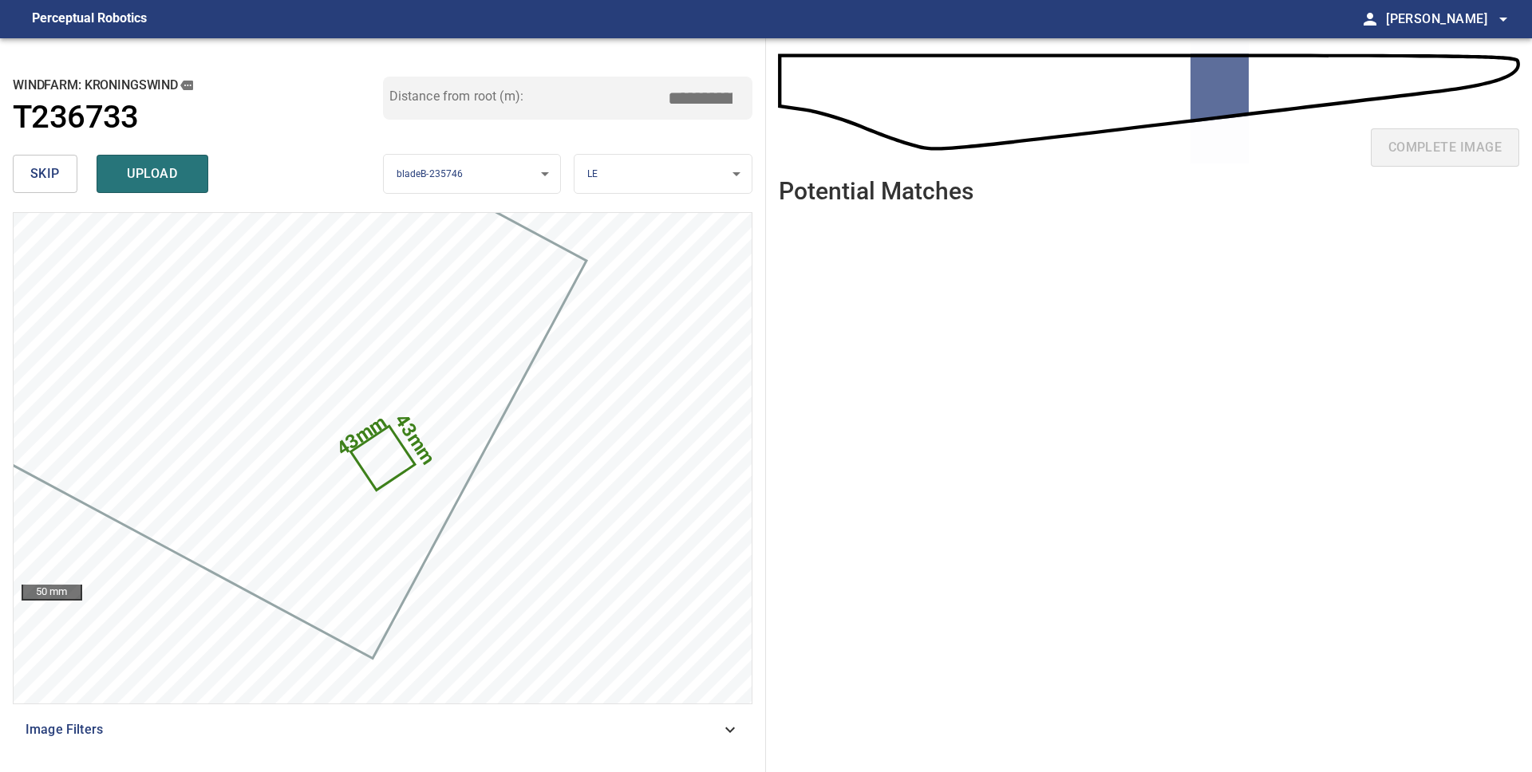
click at [40, 172] on span "skip" at bounding box center [45, 174] width 30 height 22
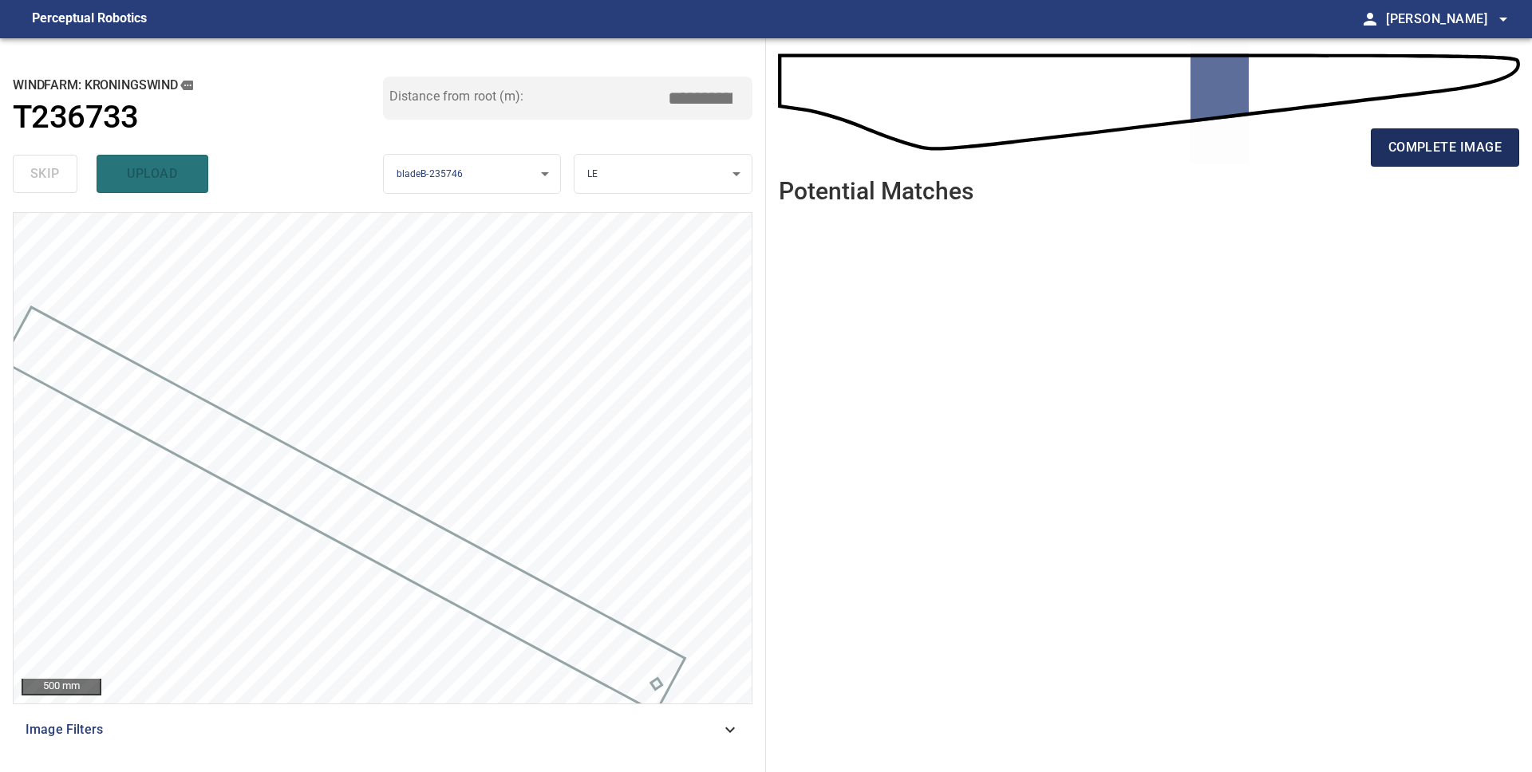
click at [1417, 156] on span "complete image" at bounding box center [1444, 147] width 113 height 22
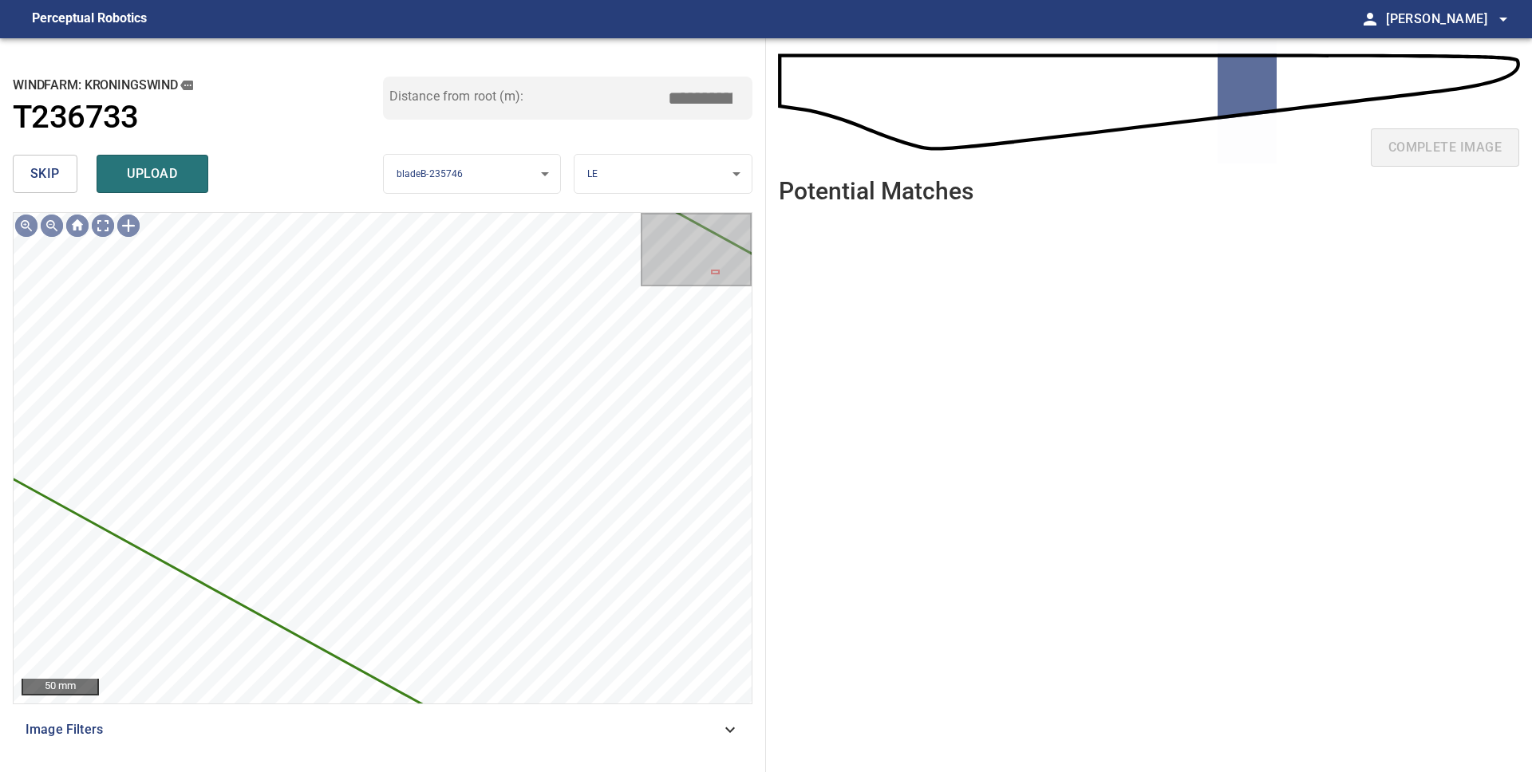
click at [56, 187] on button "skip" at bounding box center [45, 174] width 65 height 38
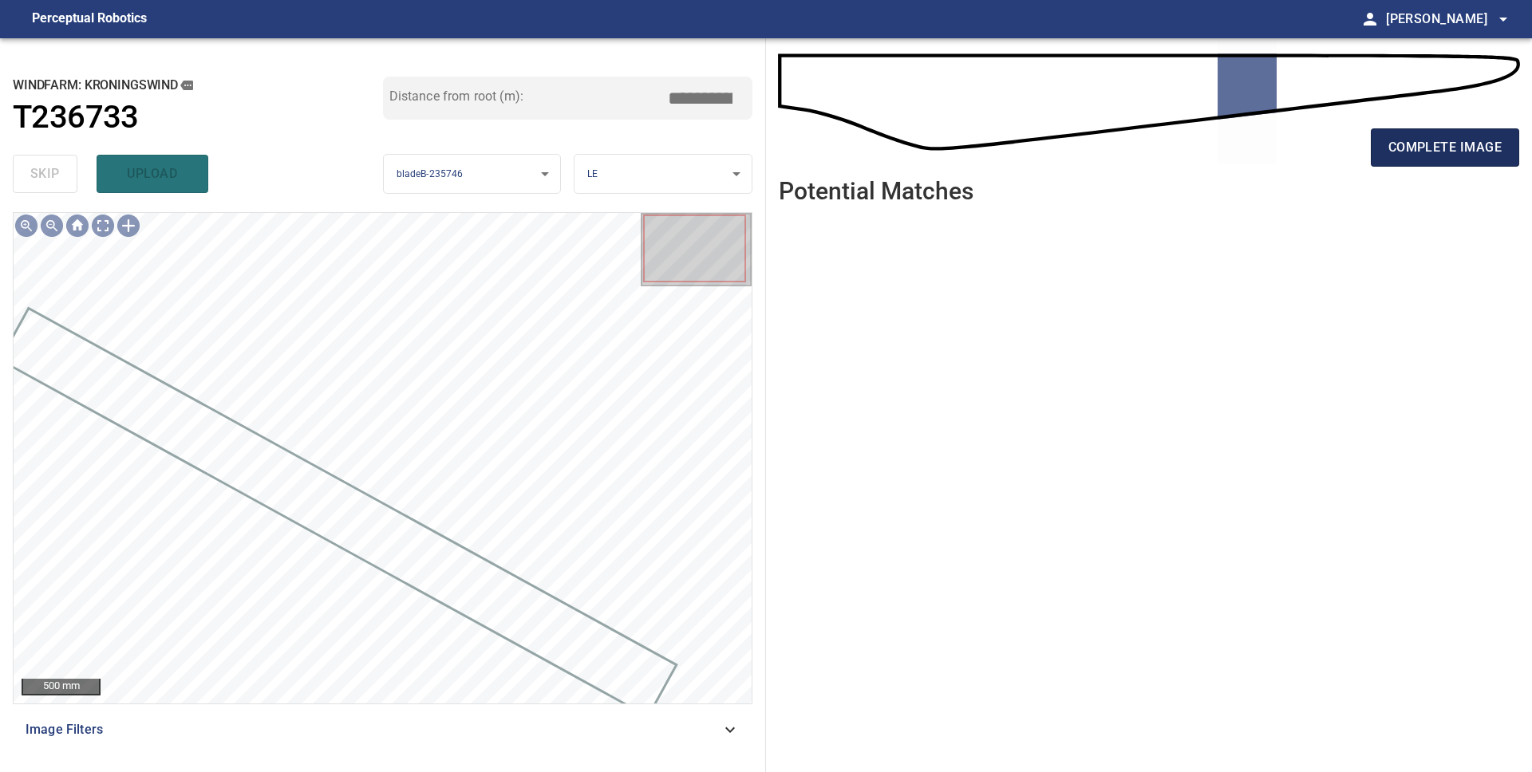
click at [1459, 157] on span "complete image" at bounding box center [1444, 147] width 113 height 22
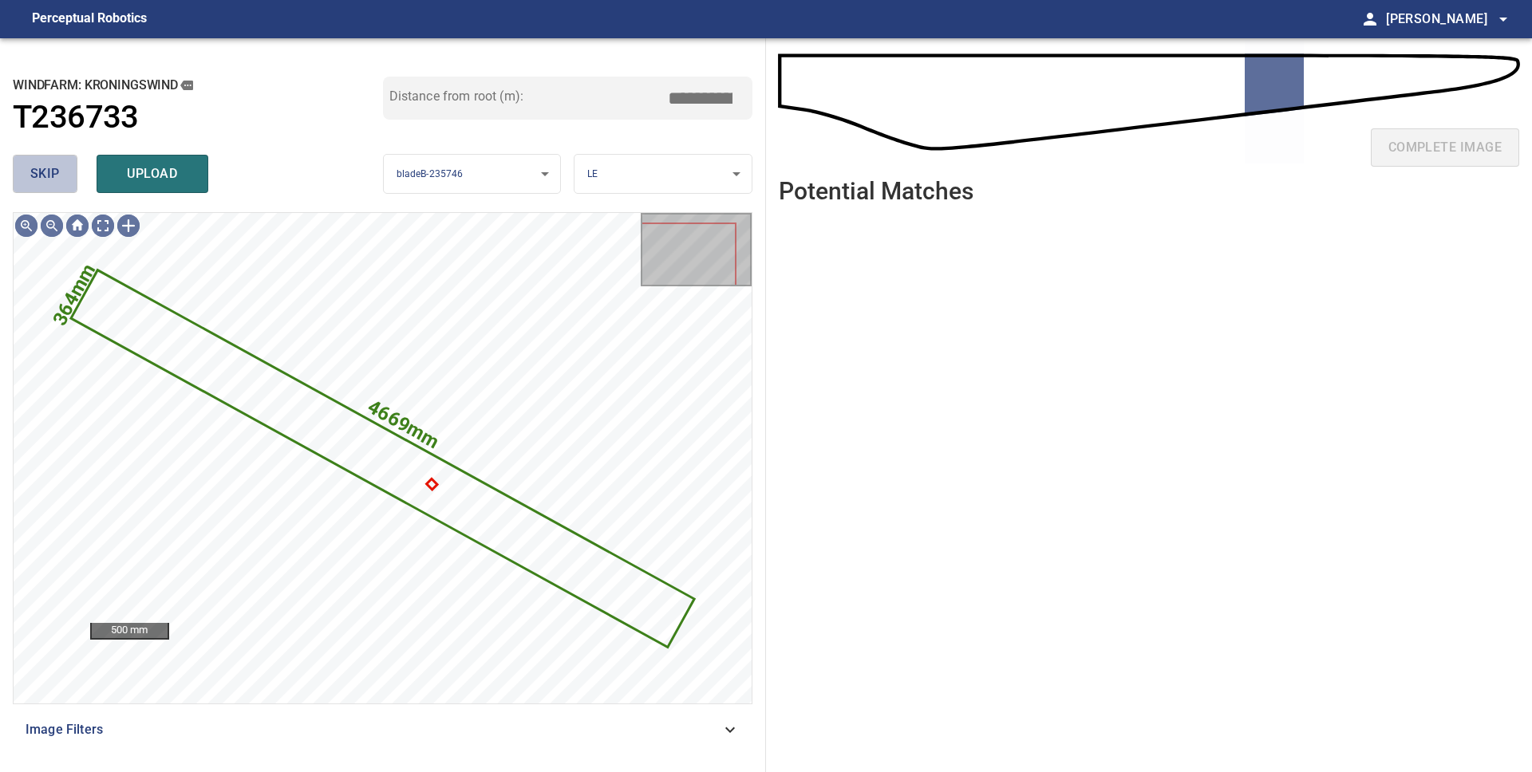
click at [33, 175] on span "skip" at bounding box center [45, 174] width 30 height 22
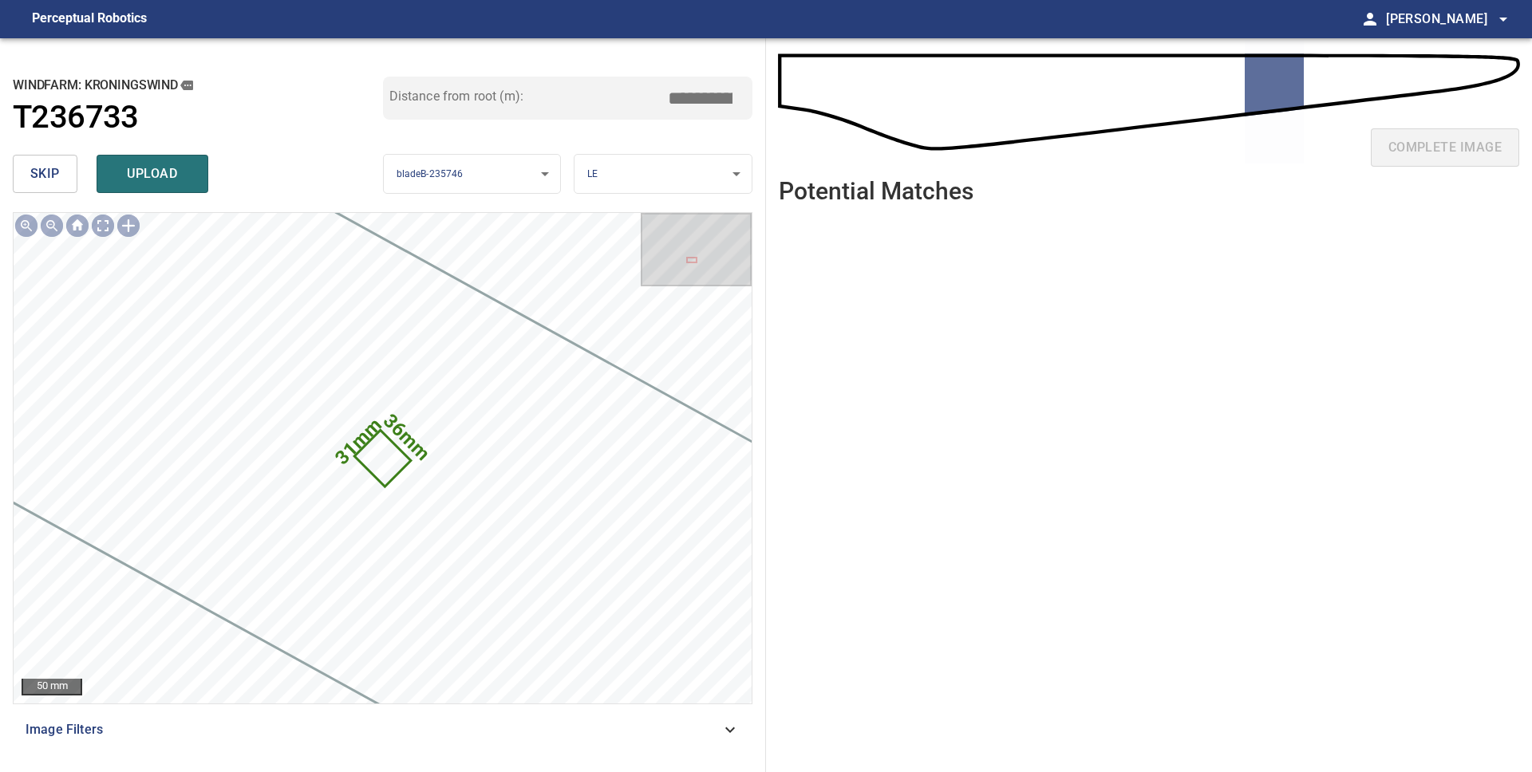
click at [33, 176] on span "skip" at bounding box center [45, 174] width 30 height 22
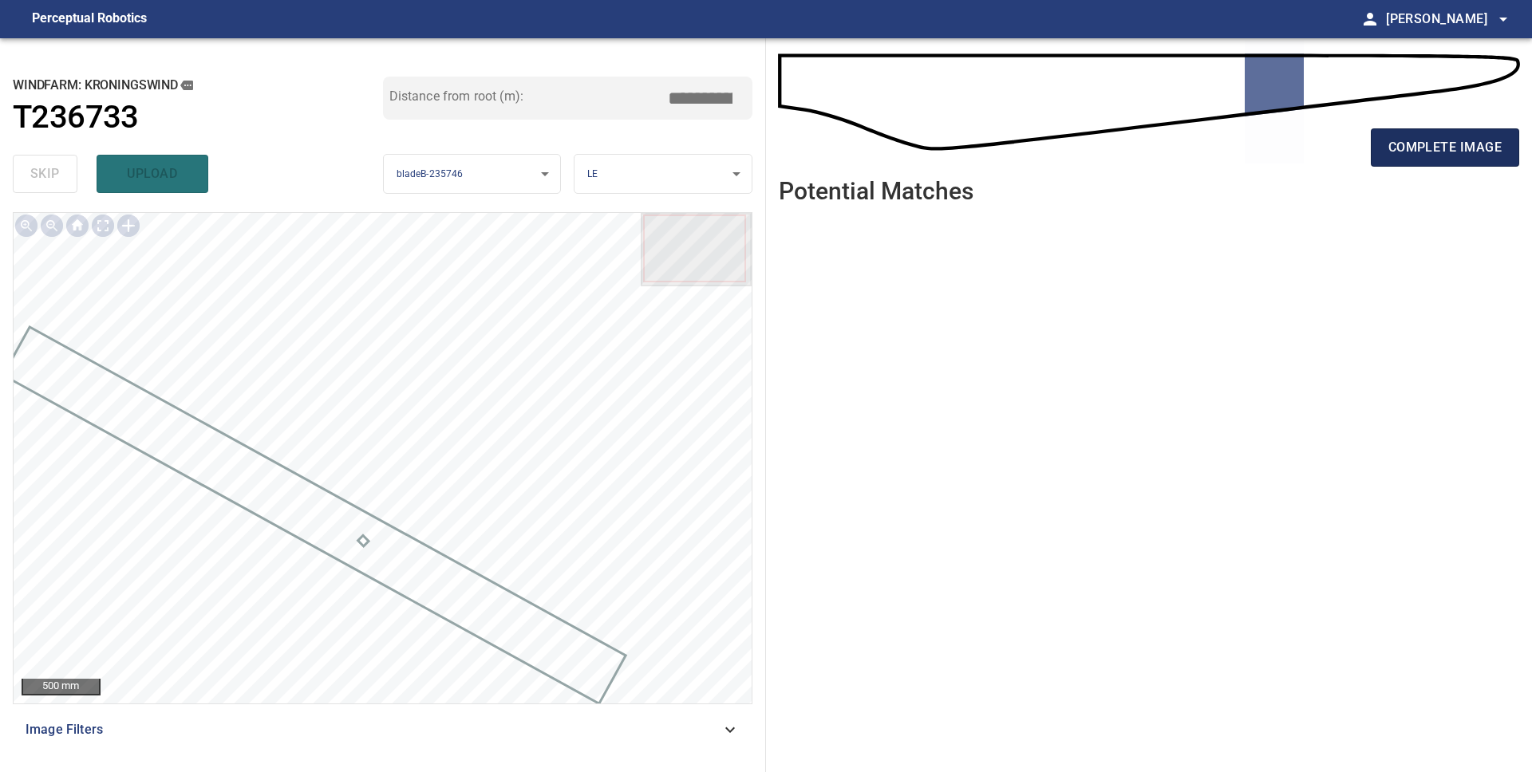
click at [1459, 155] on span "complete image" at bounding box center [1444, 147] width 113 height 22
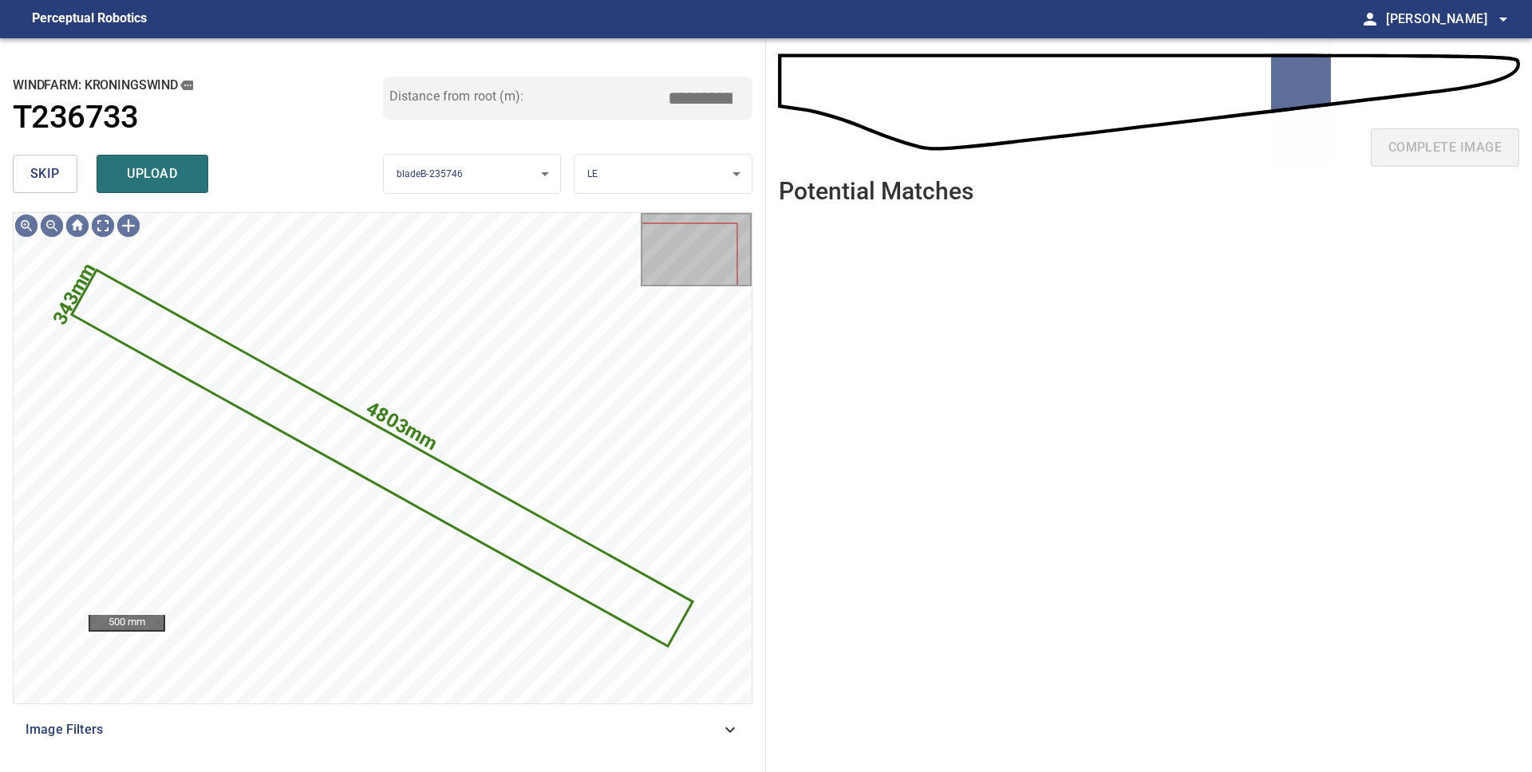
click at [61, 190] on button "skip" at bounding box center [45, 174] width 65 height 38
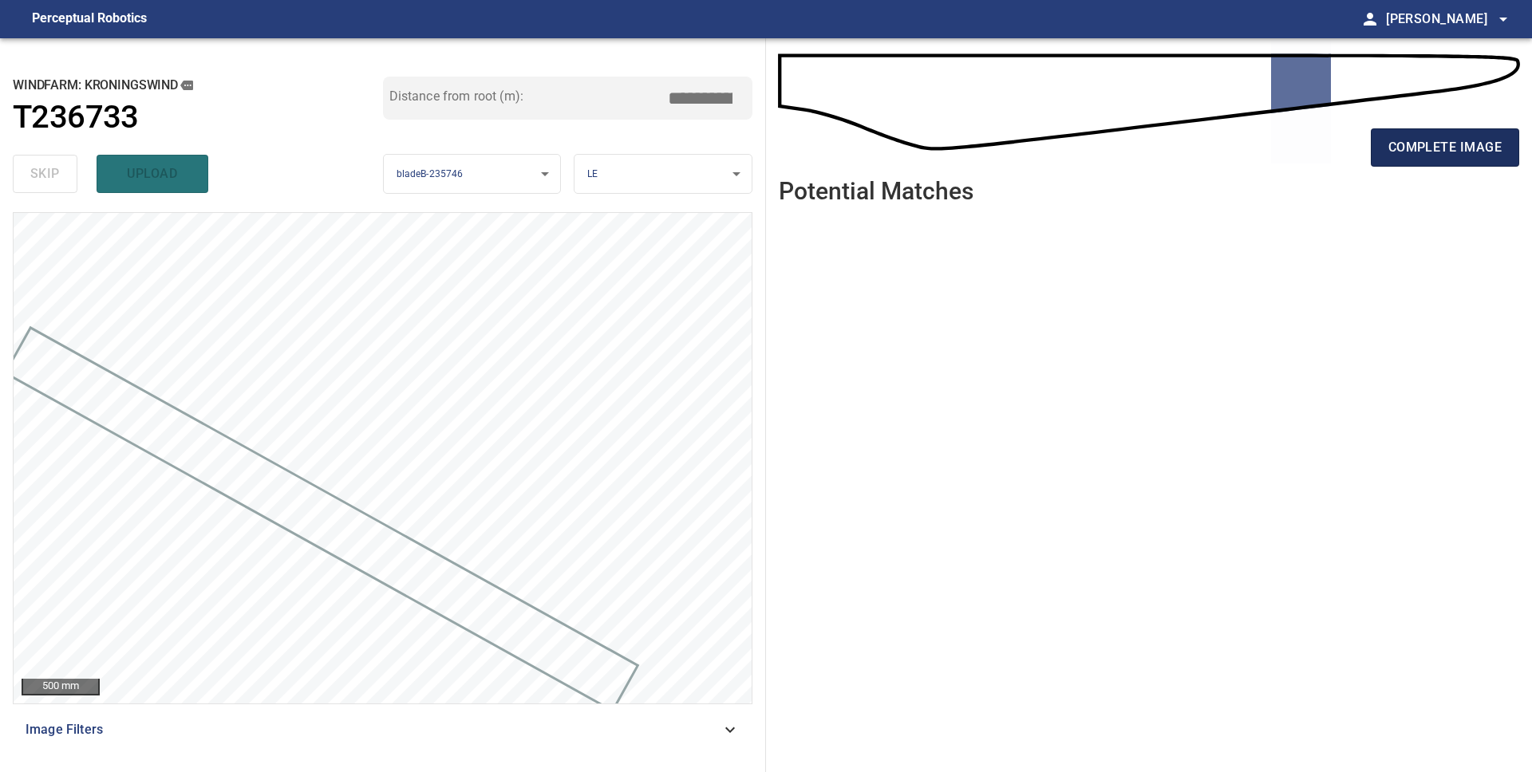
click at [1447, 138] on span "complete image" at bounding box center [1444, 147] width 113 height 22
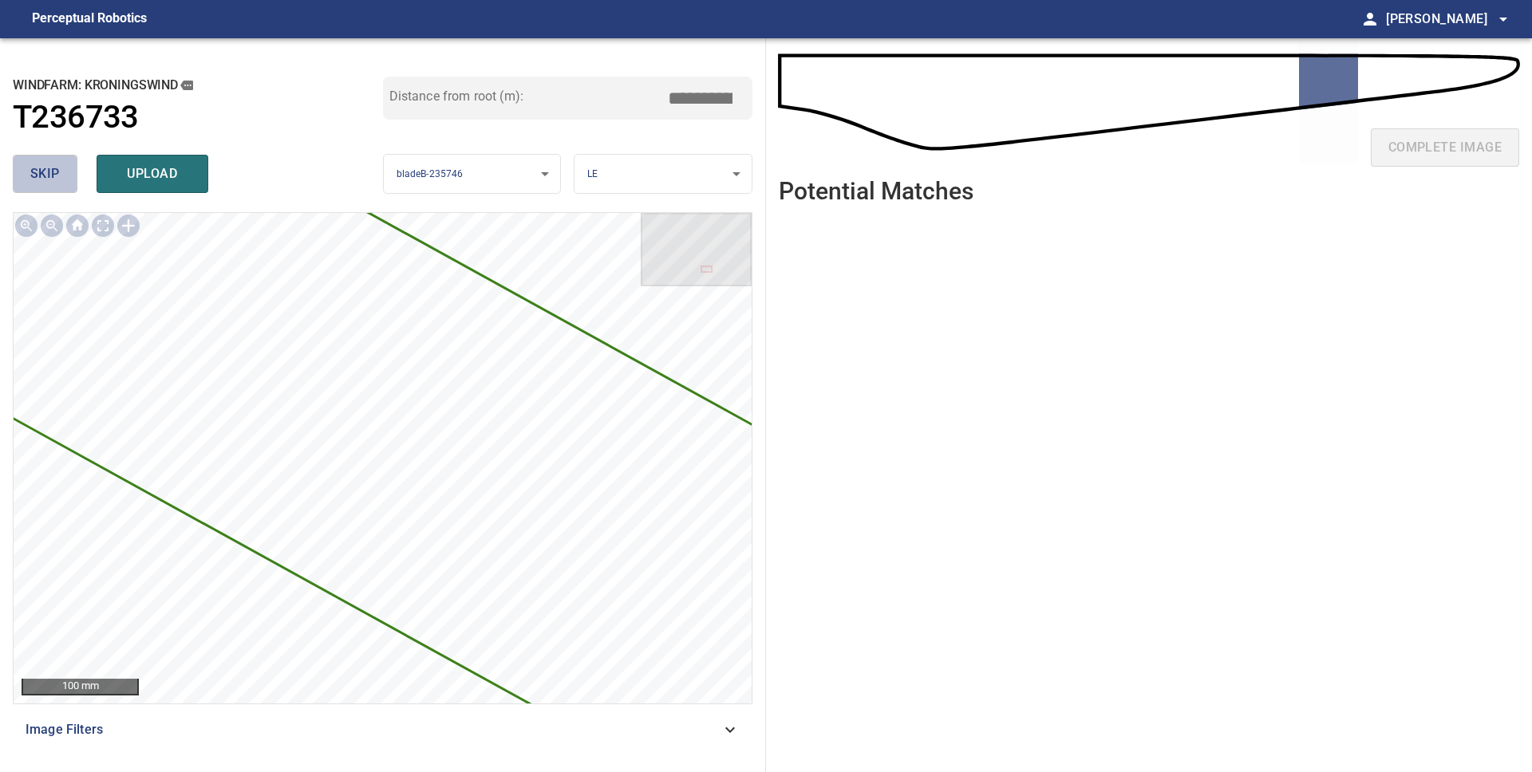
drag, startPoint x: 70, startPoint y: 172, endPoint x: 81, endPoint y: 170, distance: 11.4
click at [69, 172] on button "skip" at bounding box center [45, 174] width 65 height 38
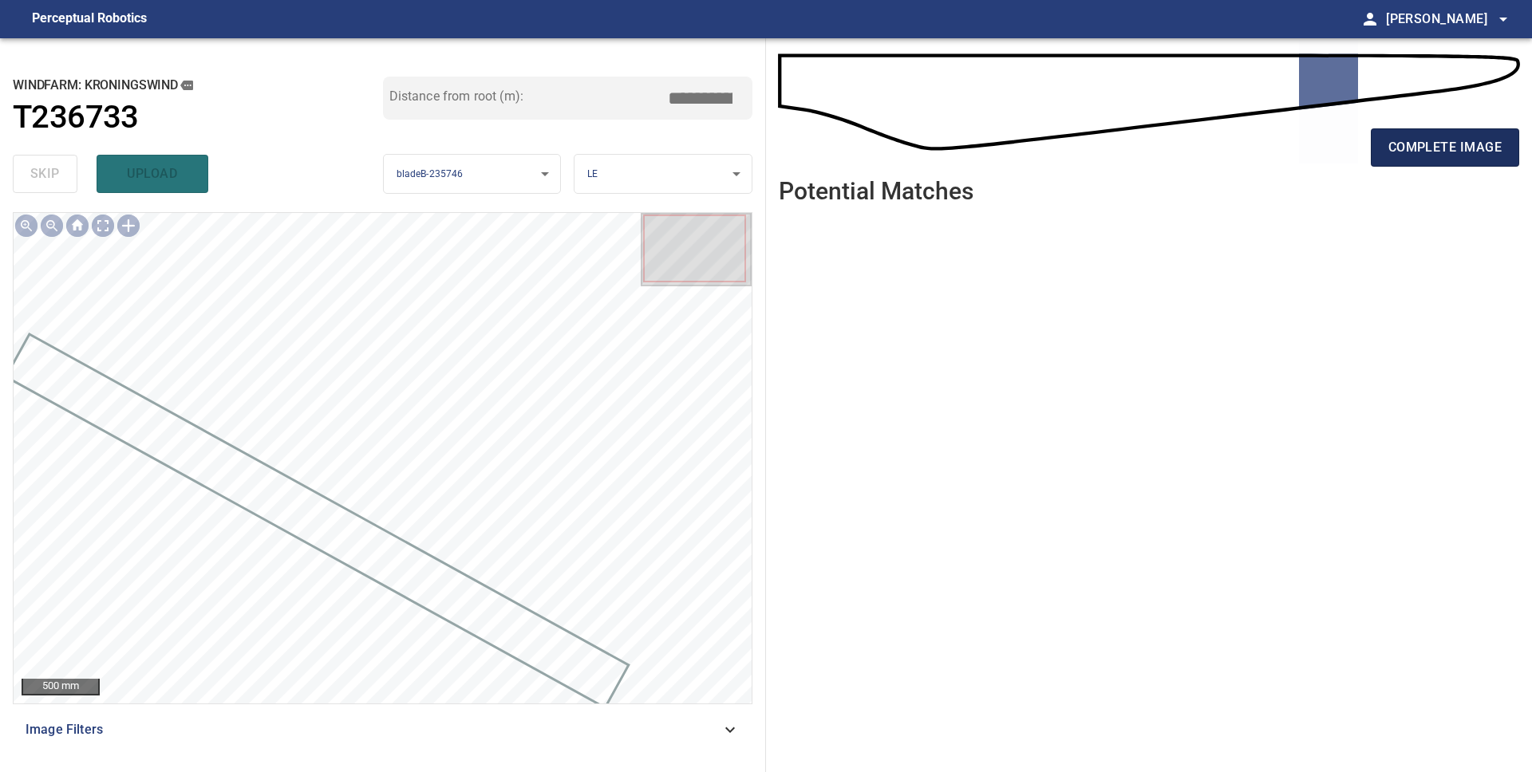
click at [1478, 138] on span "complete image" at bounding box center [1444, 147] width 113 height 22
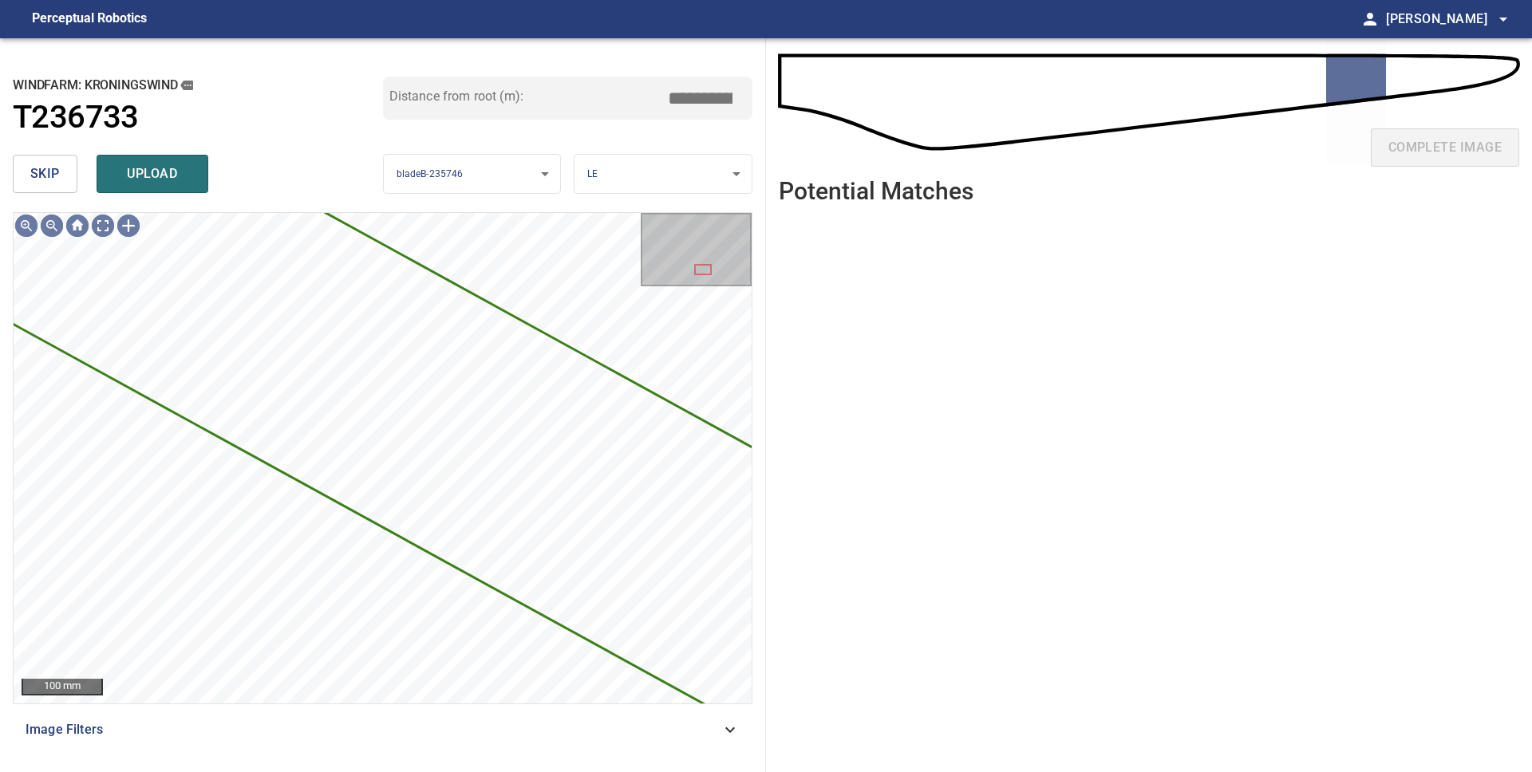
click at [72, 188] on button "skip" at bounding box center [45, 174] width 65 height 38
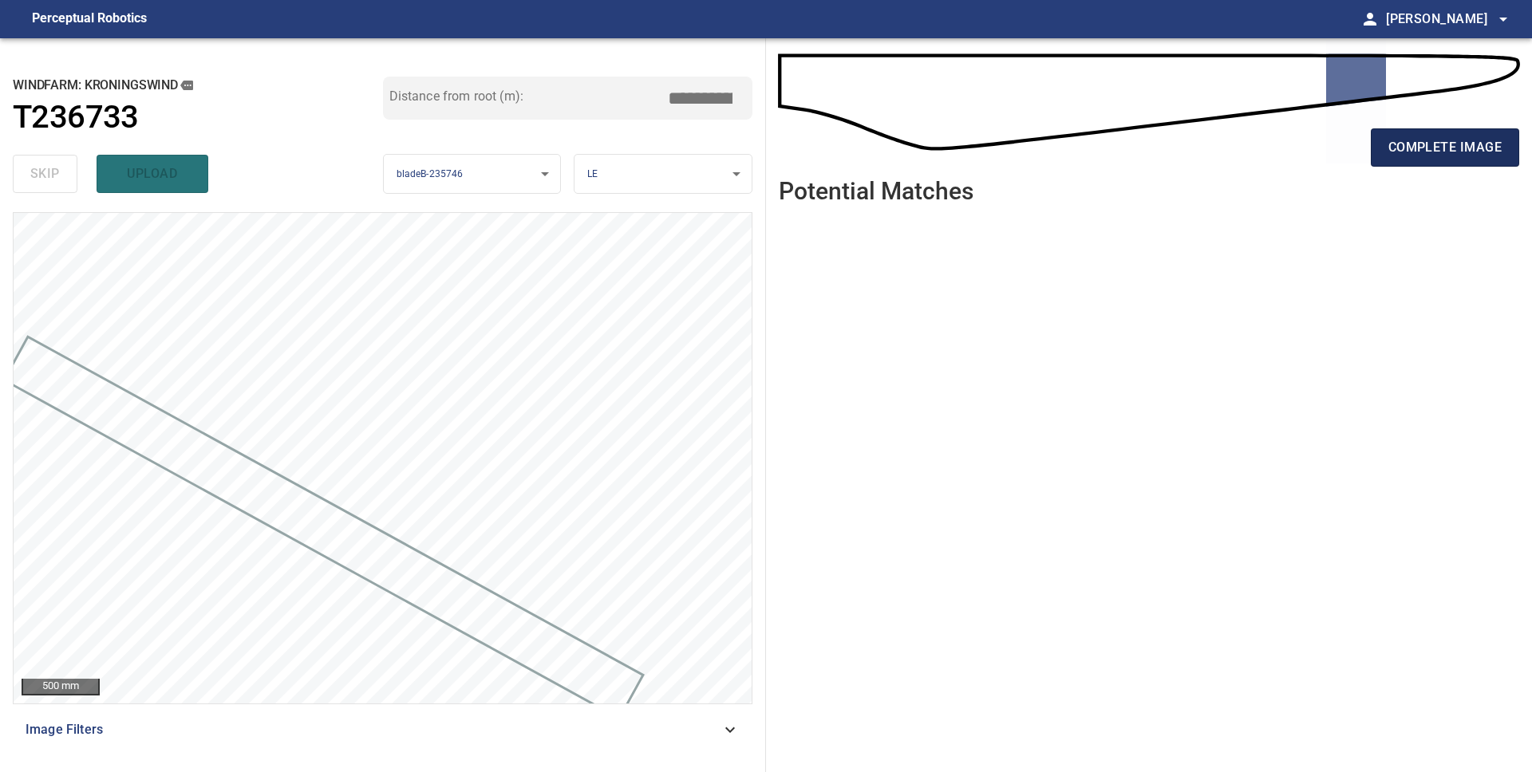
click at [1444, 147] on span "complete image" at bounding box center [1444, 147] width 113 height 22
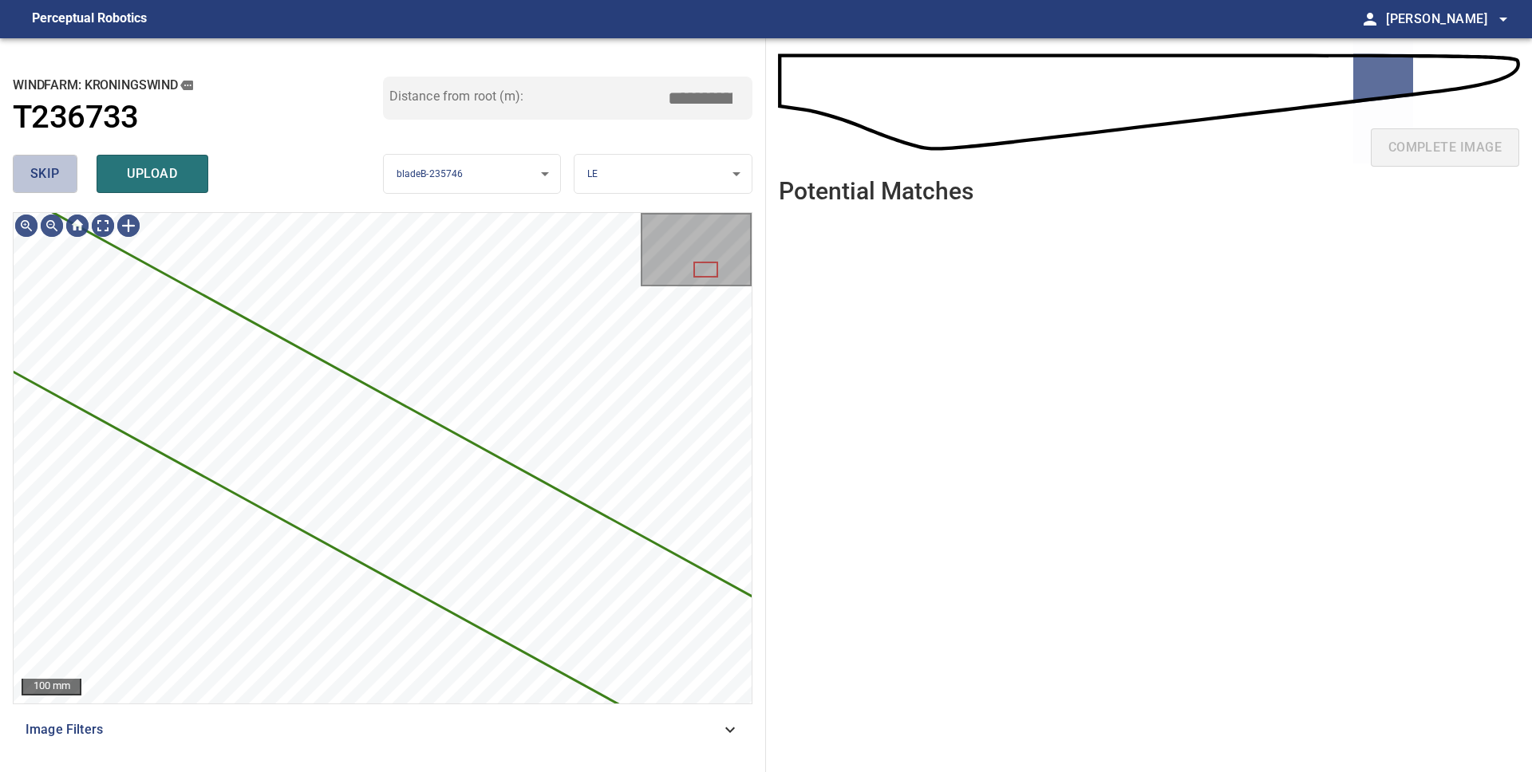
click at [62, 176] on button "skip" at bounding box center [45, 174] width 65 height 38
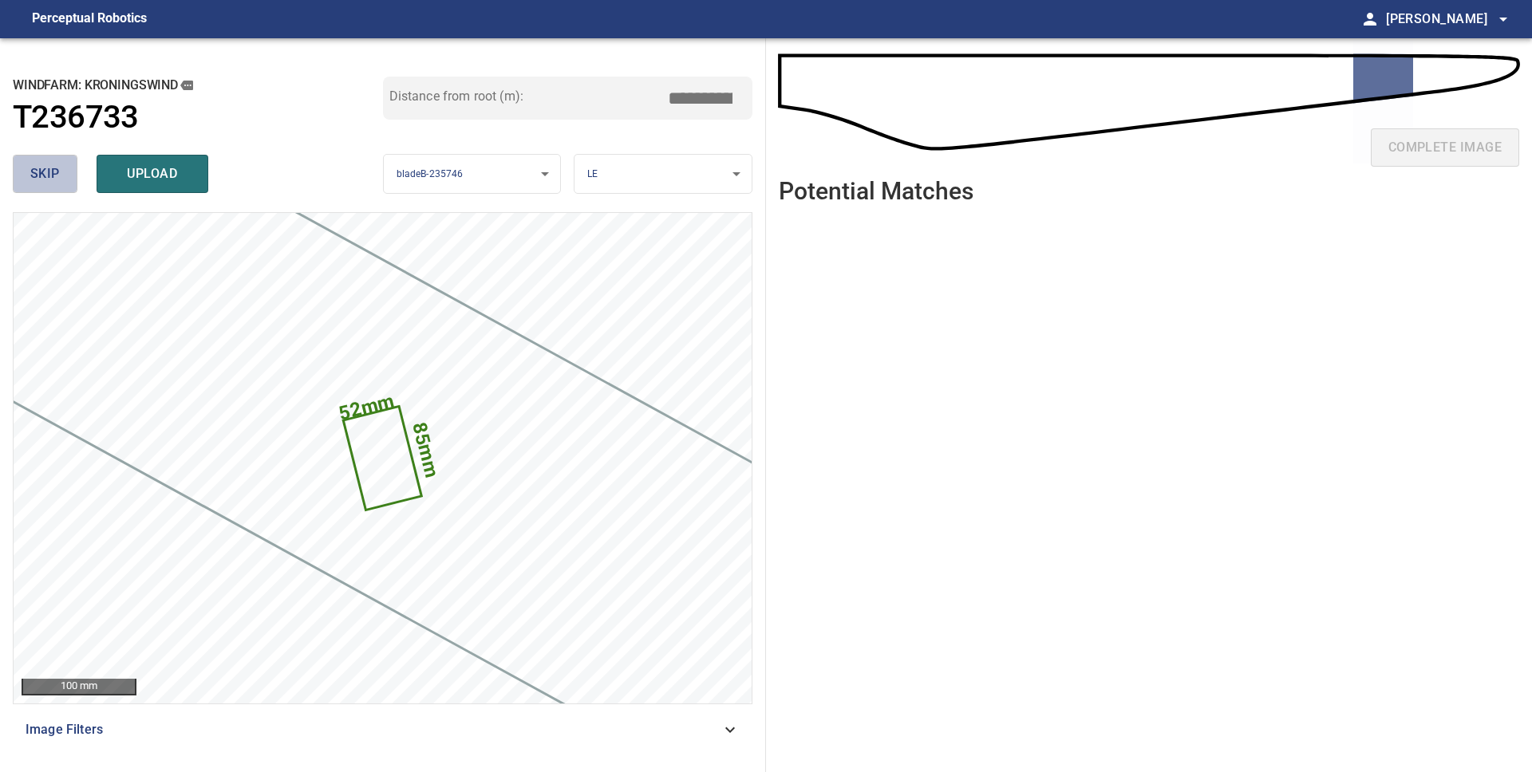
click at [52, 168] on span "skip" at bounding box center [45, 174] width 30 height 22
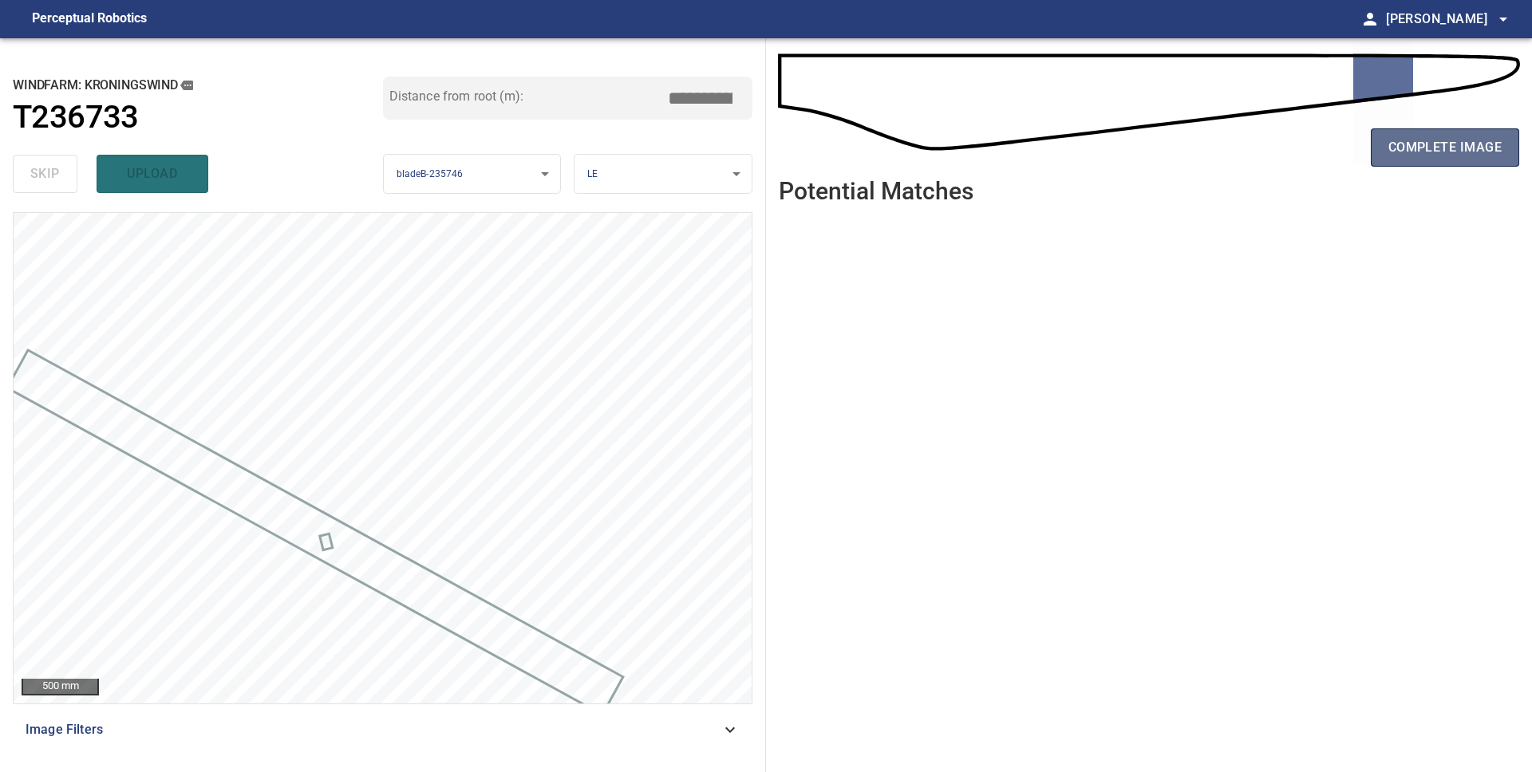
click at [1470, 162] on button "complete image" at bounding box center [1445, 147] width 148 height 38
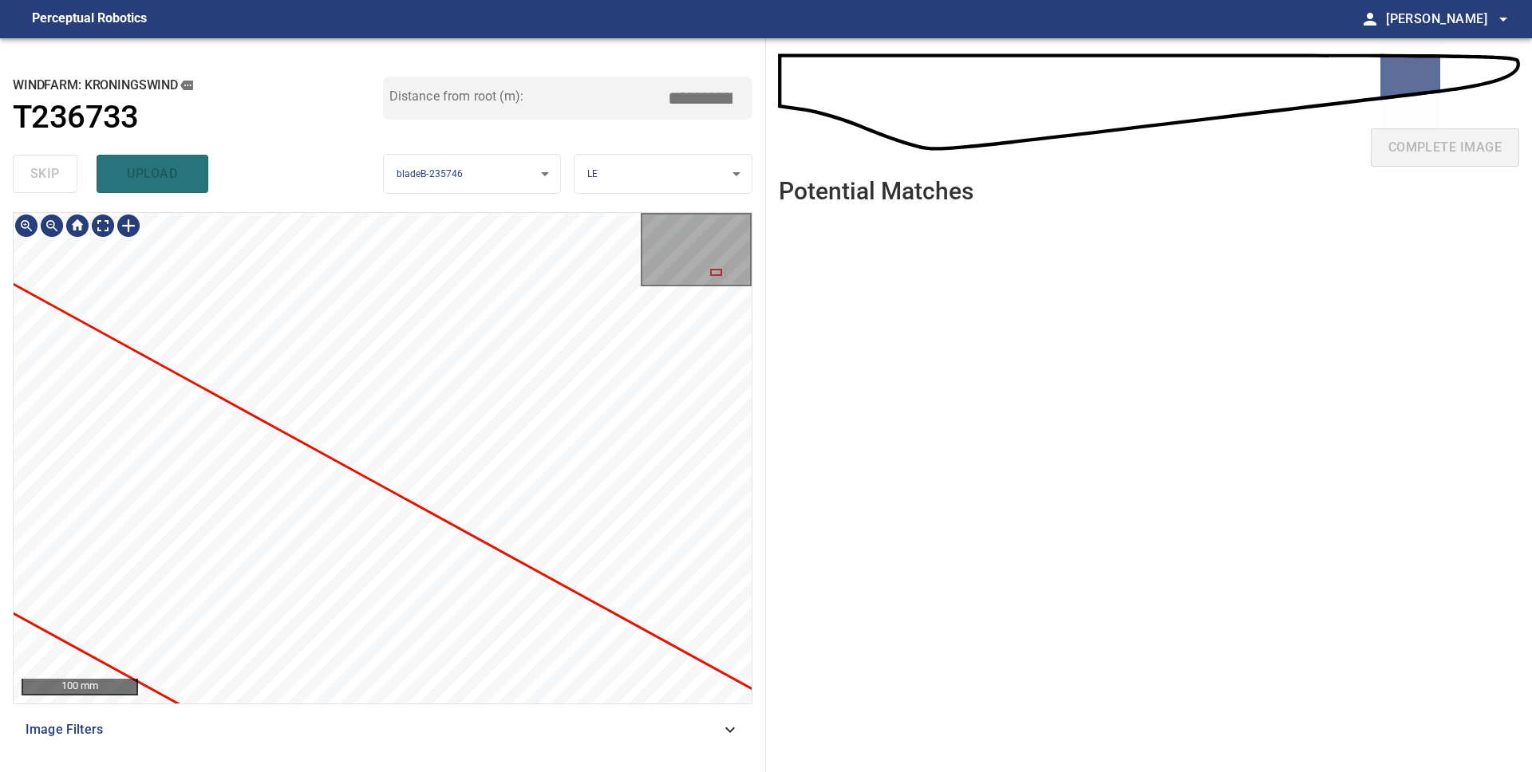
click at [952, 678] on div "**********" at bounding box center [766, 405] width 1532 height 734
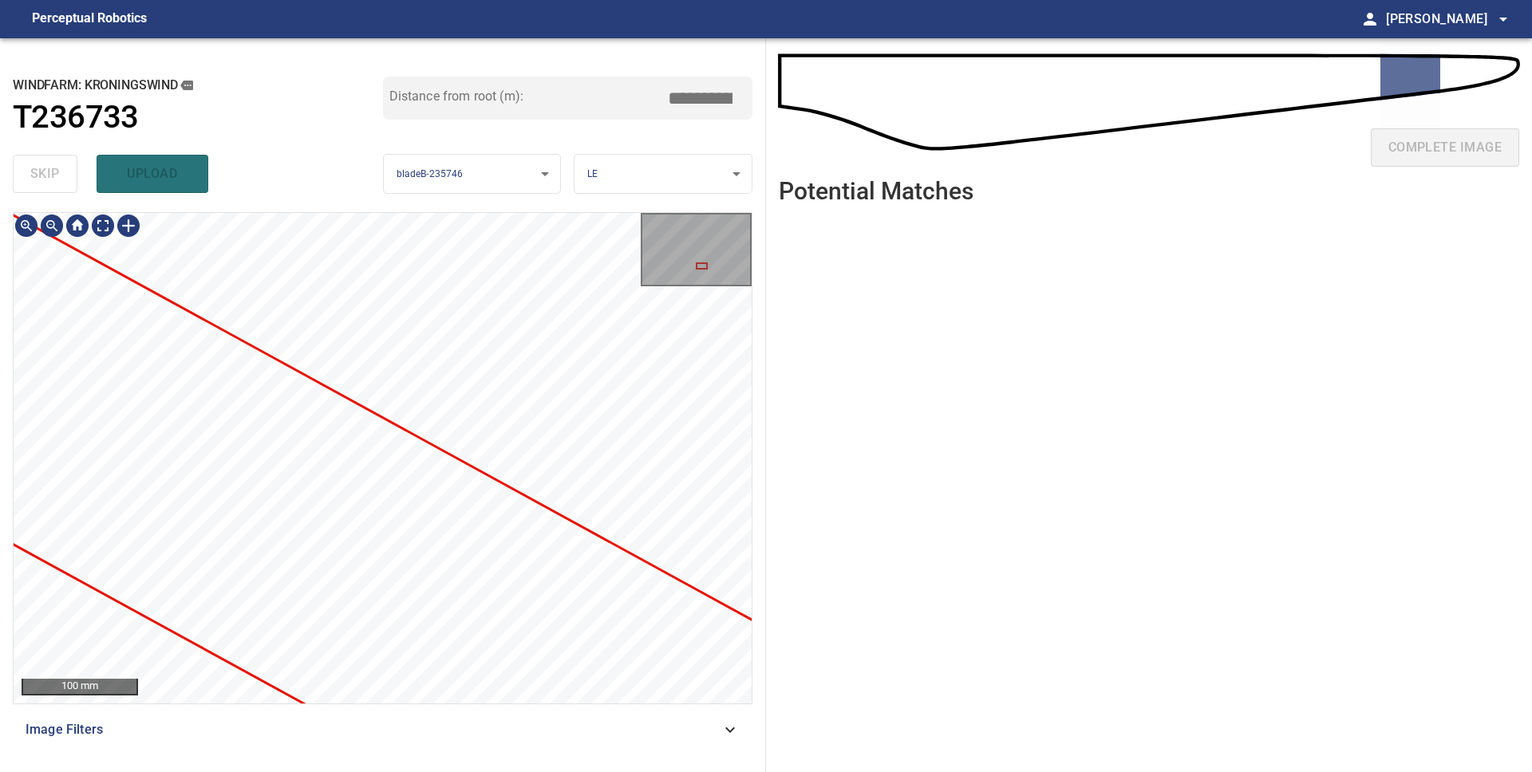
click at [780, 578] on div "**********" at bounding box center [766, 405] width 1532 height 734
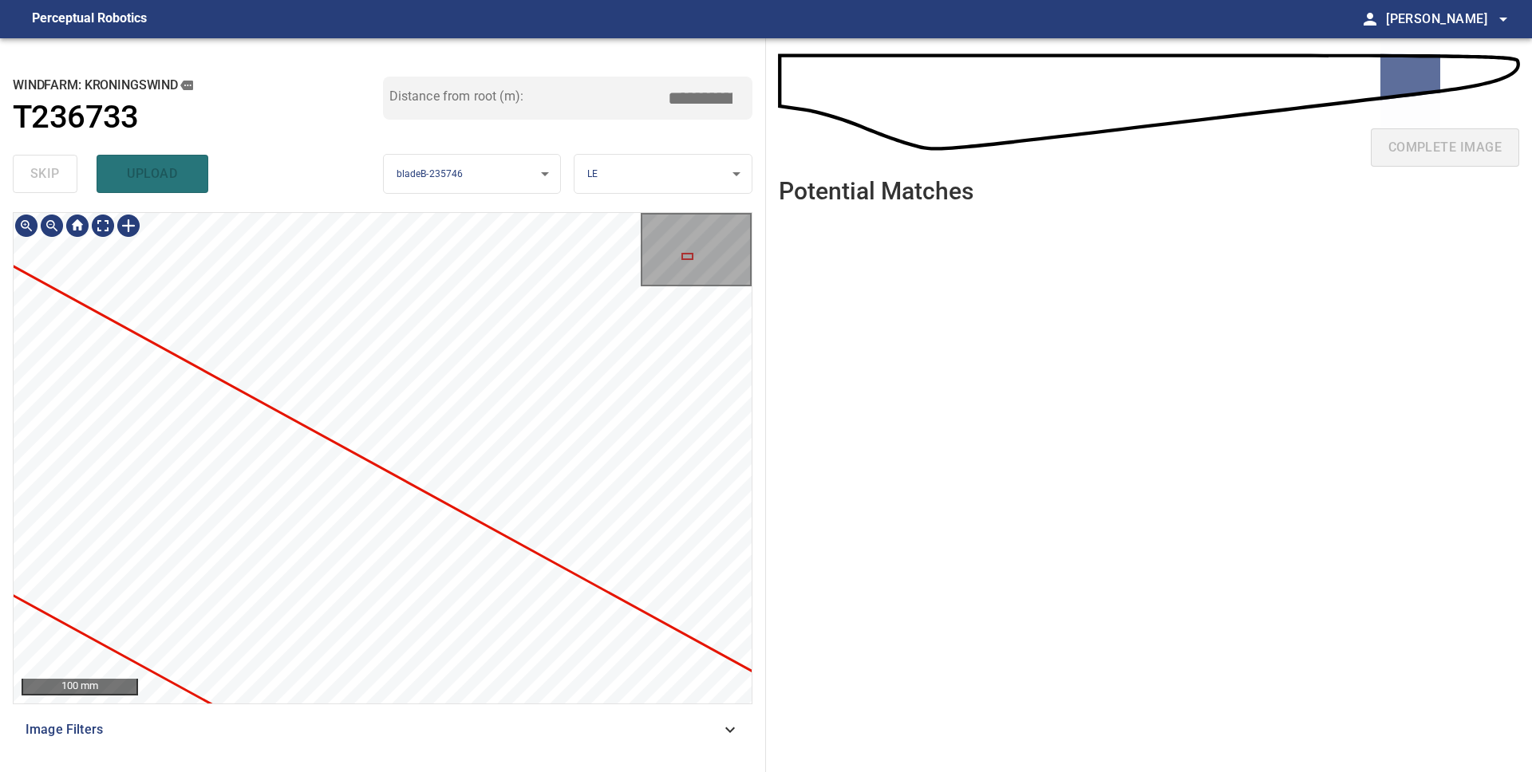
click at [772, 629] on div "**********" at bounding box center [766, 405] width 1532 height 734
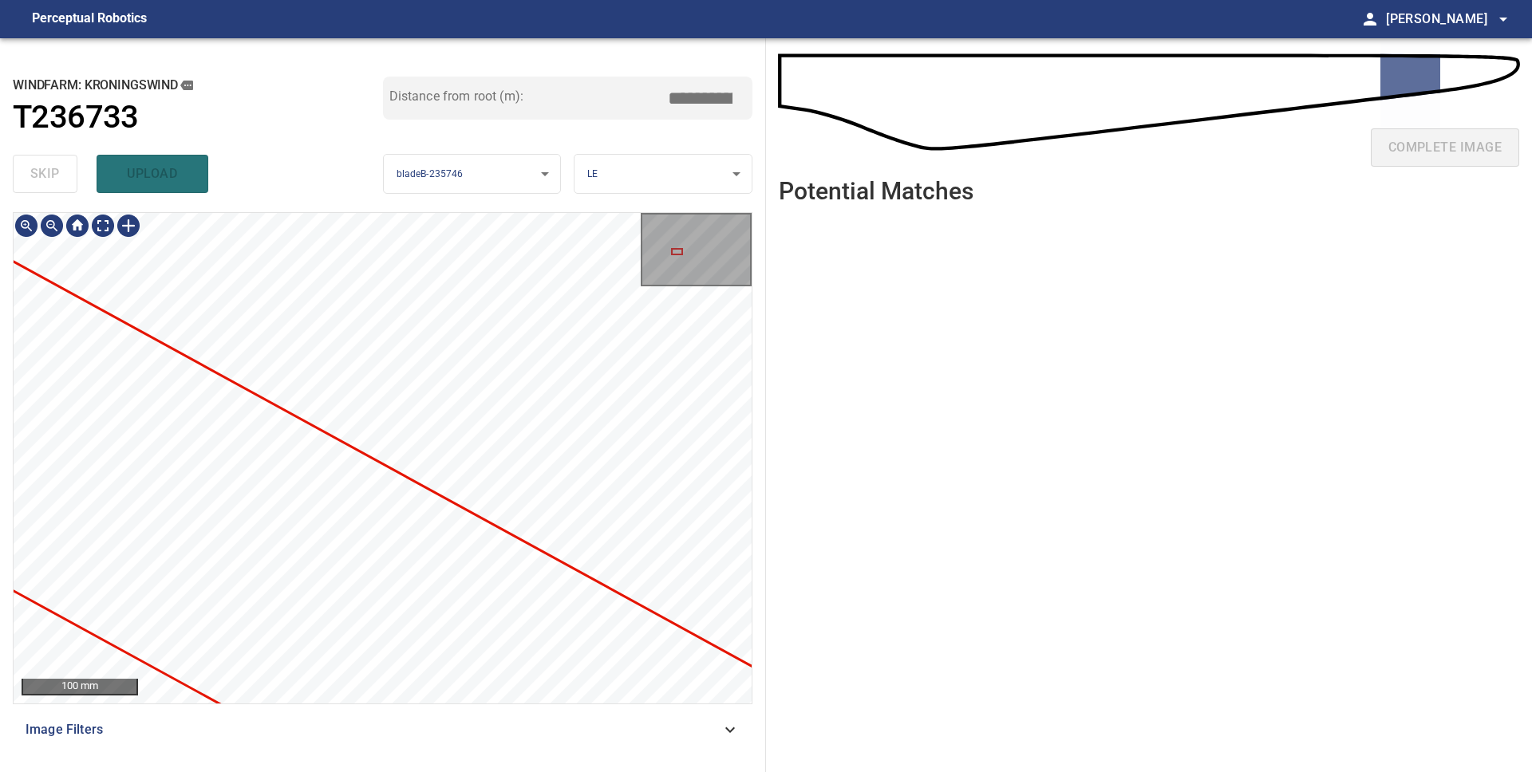
click at [786, 554] on div "**********" at bounding box center [766, 405] width 1532 height 734
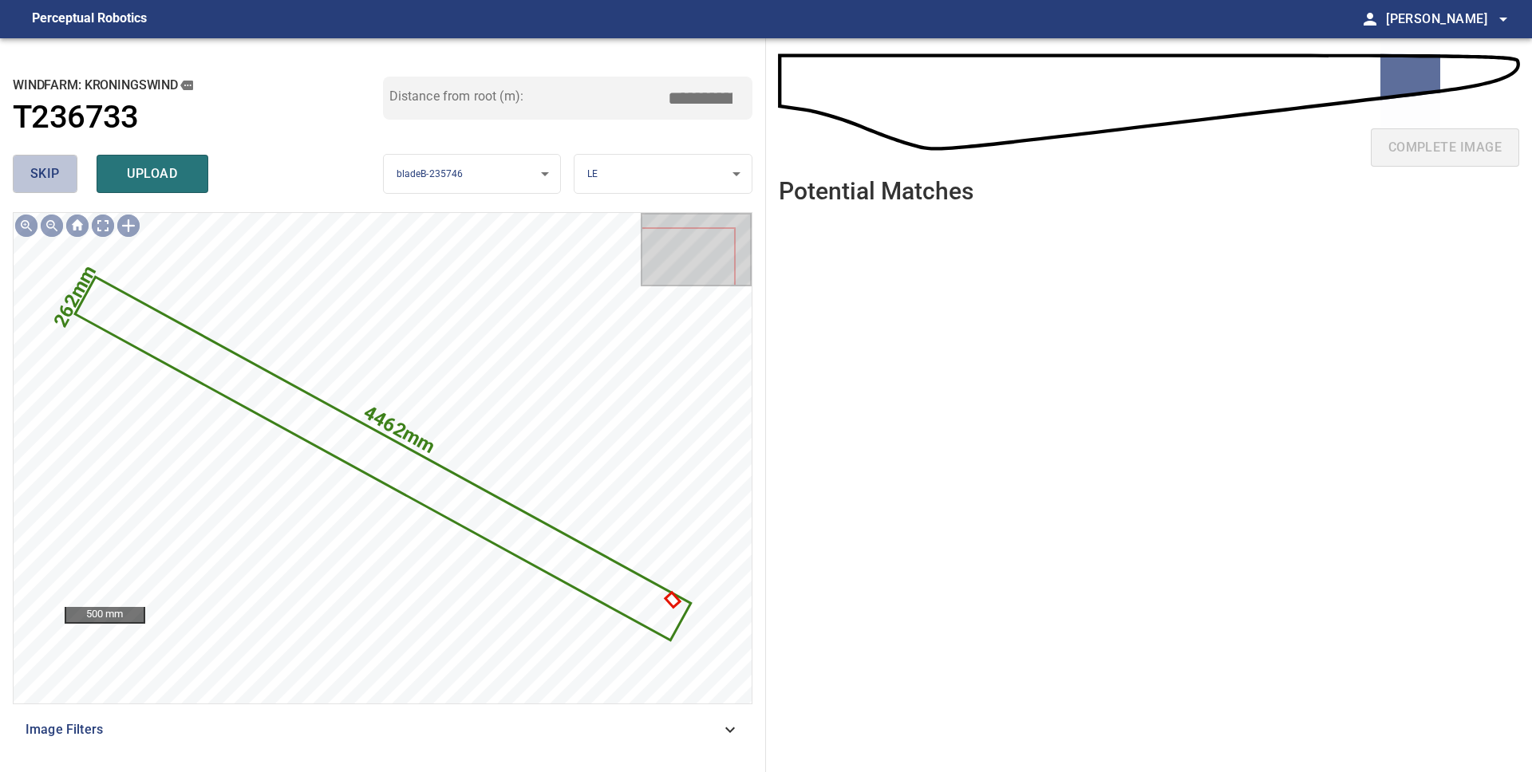
click at [37, 169] on span "skip" at bounding box center [45, 174] width 30 height 22
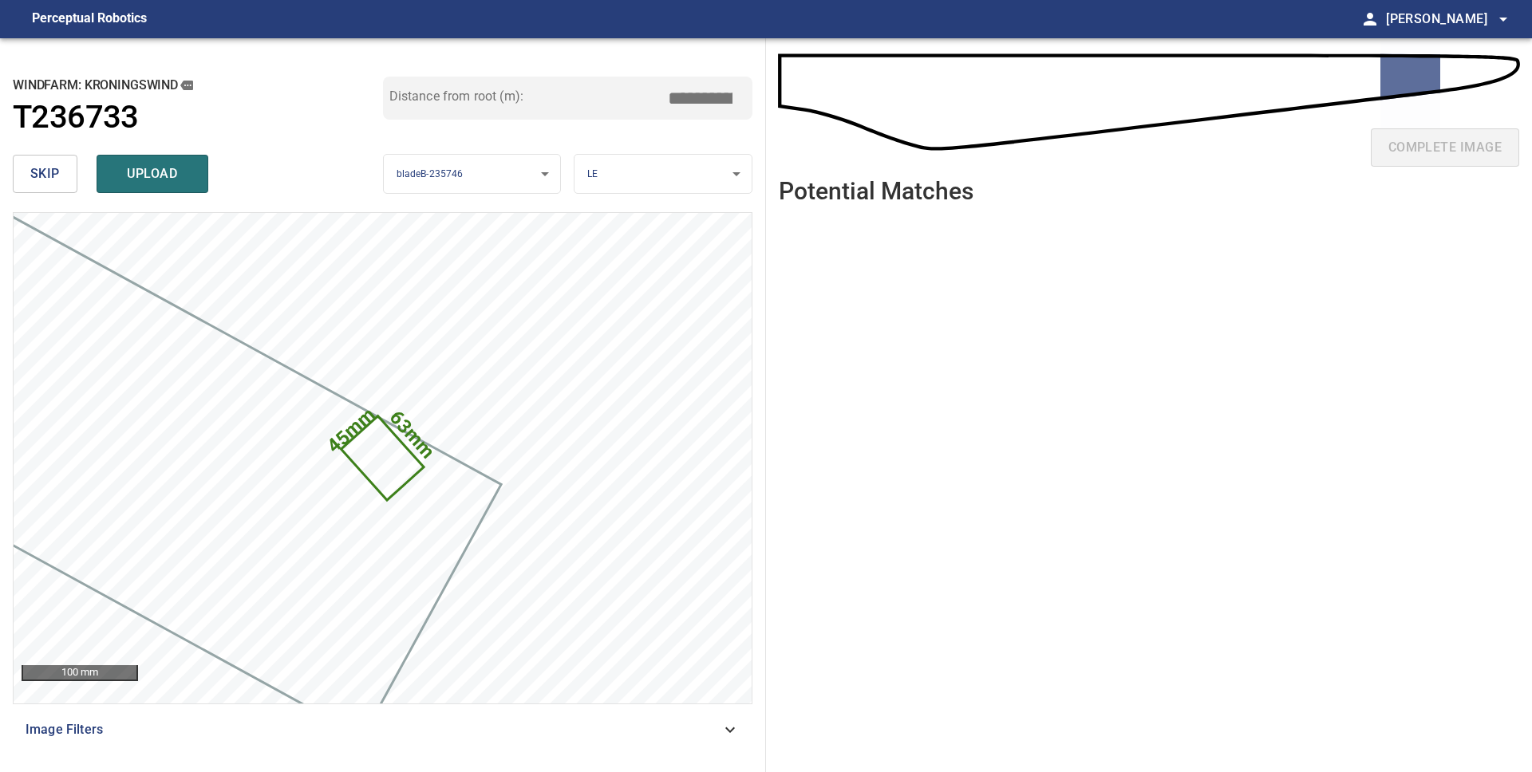
click at [41, 180] on span "skip" at bounding box center [45, 174] width 30 height 22
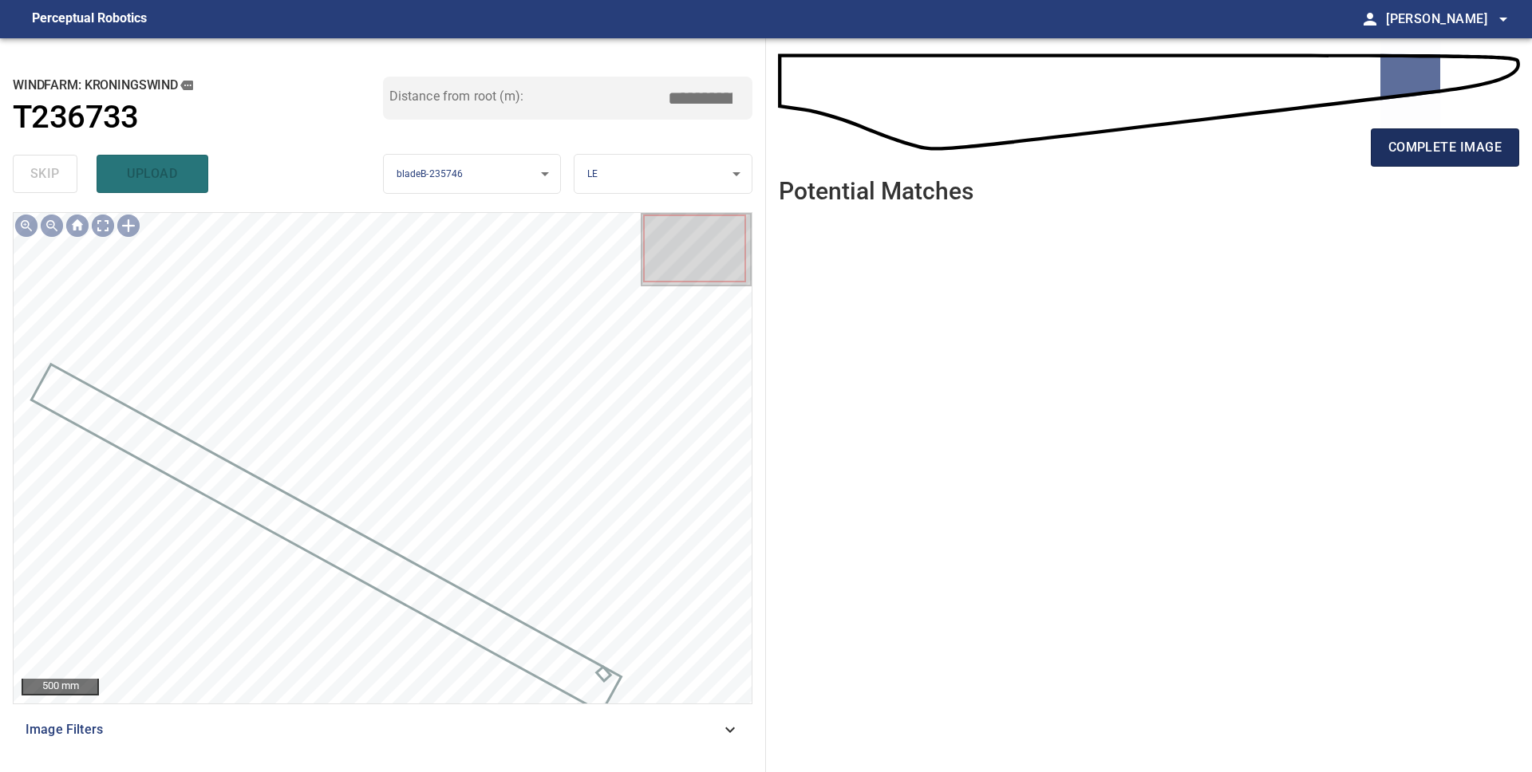
click at [1452, 150] on span "complete image" at bounding box center [1444, 147] width 113 height 22
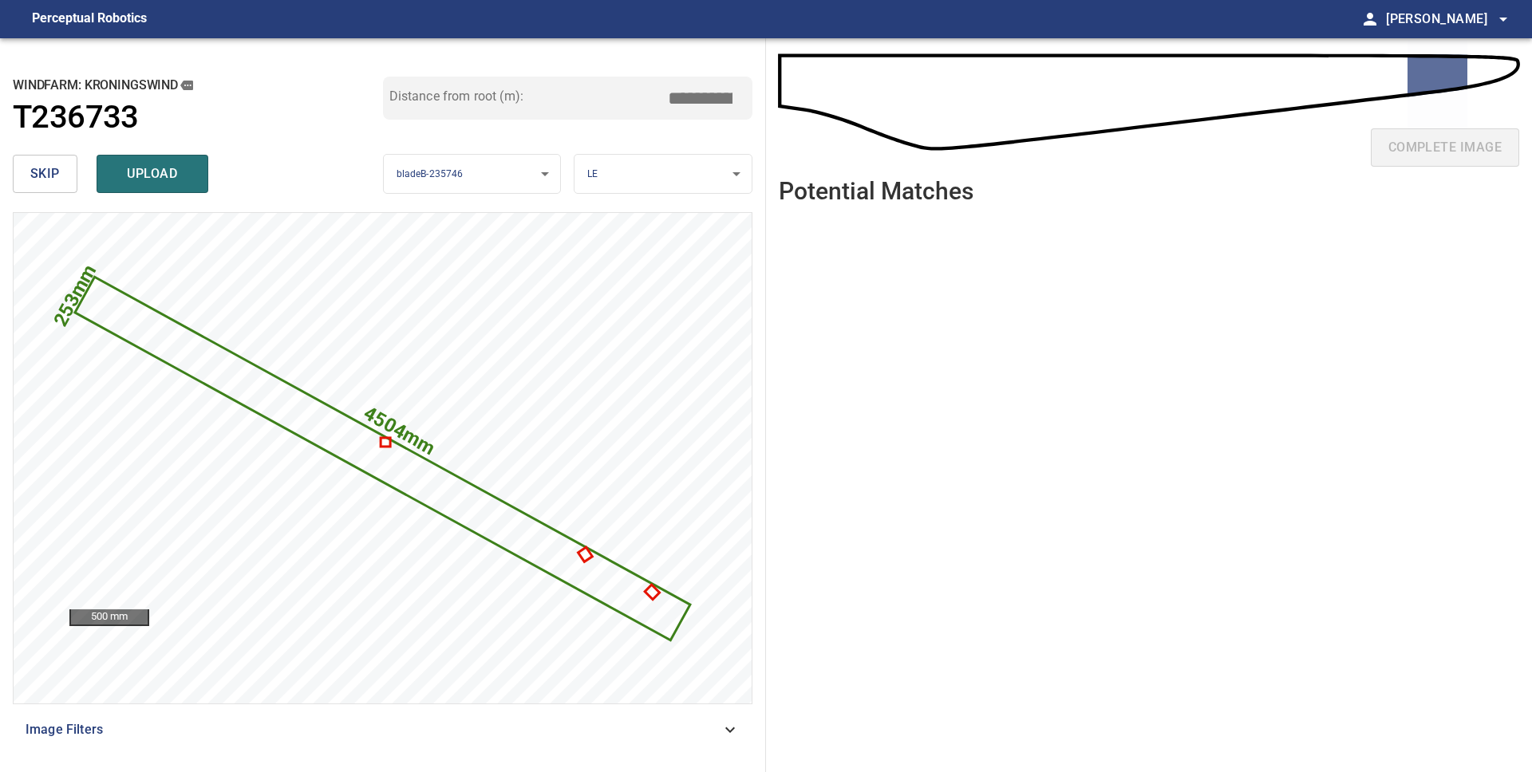
click at [33, 177] on span "skip" at bounding box center [45, 174] width 30 height 22
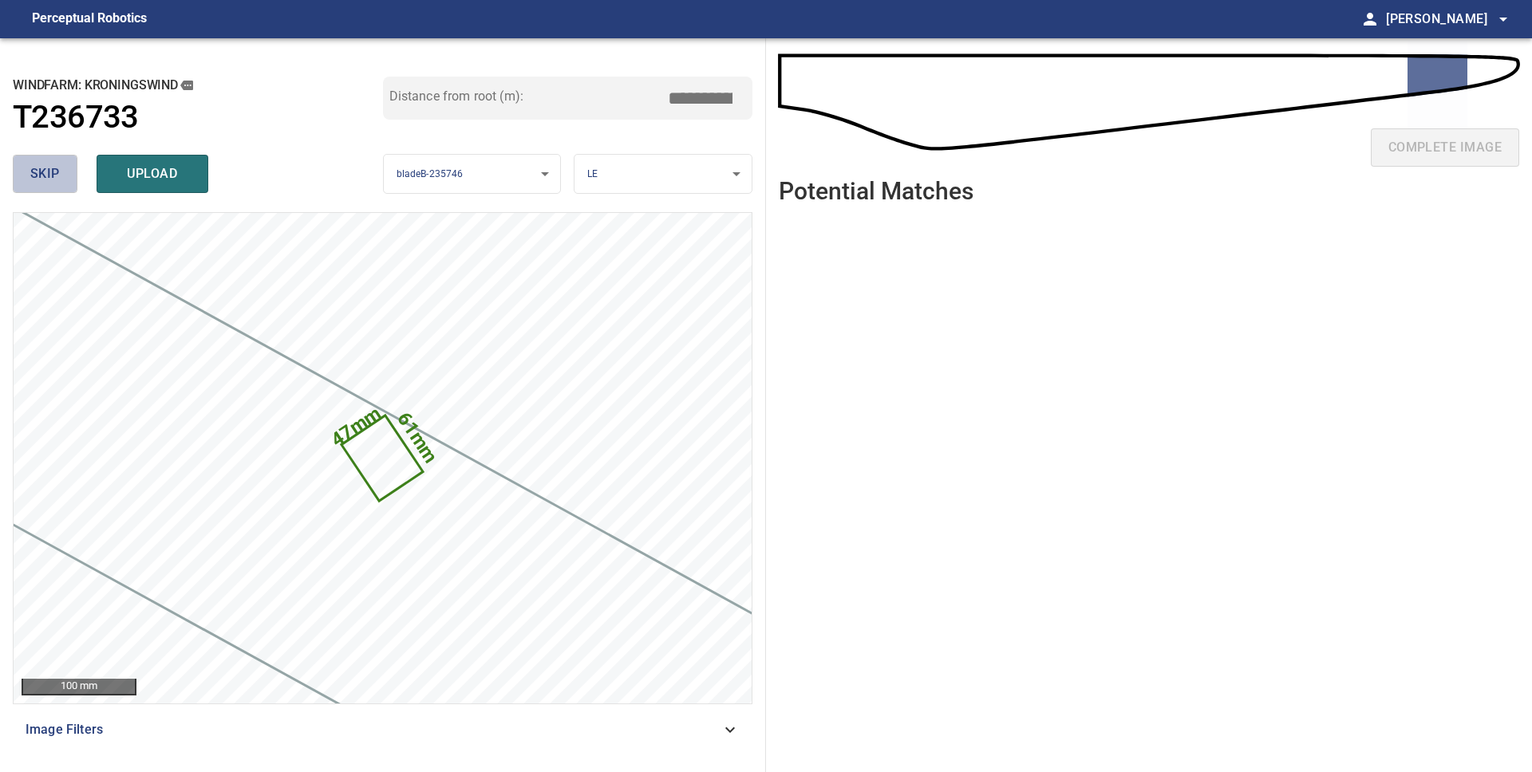
click at [33, 177] on span "skip" at bounding box center [45, 174] width 30 height 22
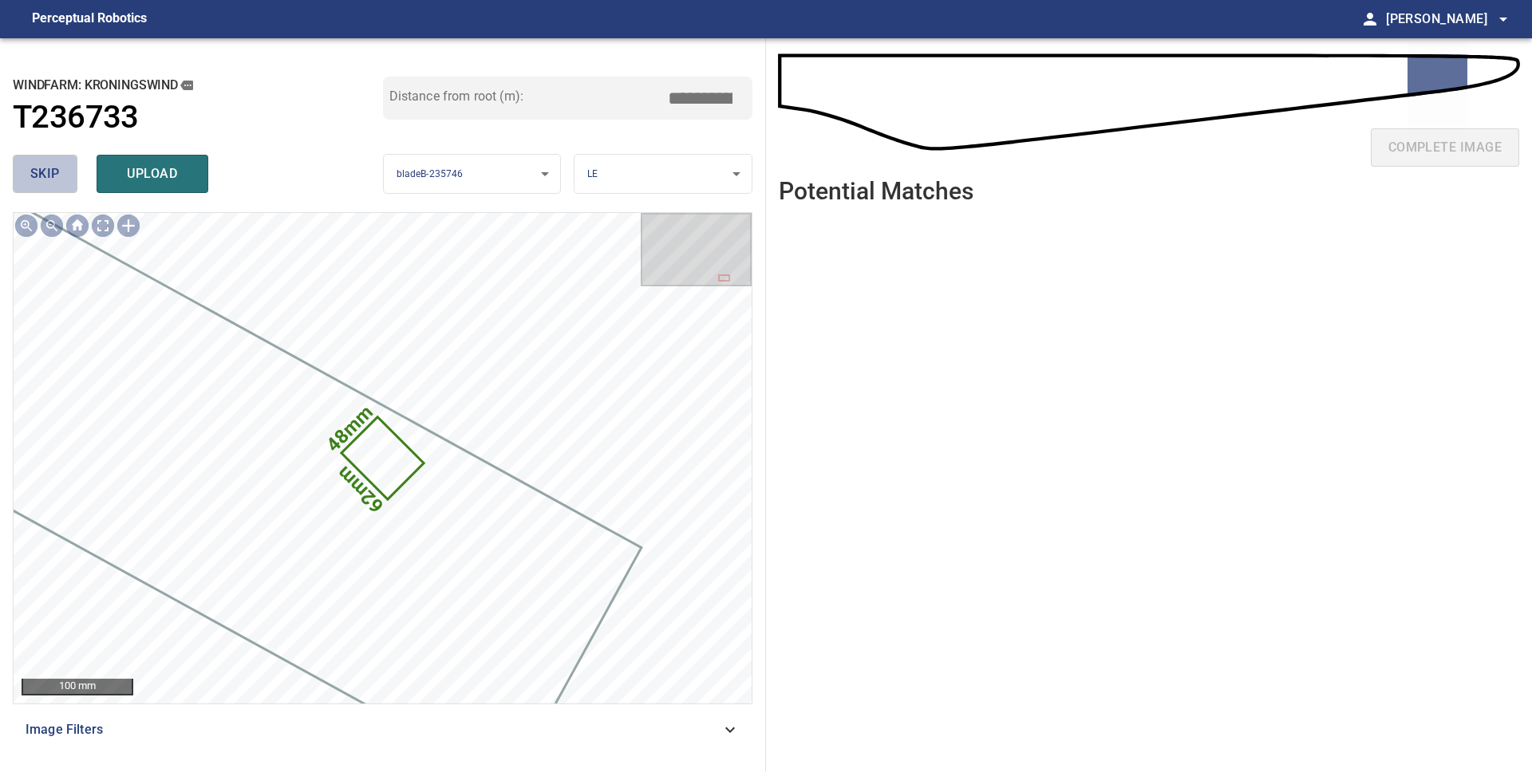
click at [33, 177] on span "skip" at bounding box center [45, 174] width 30 height 22
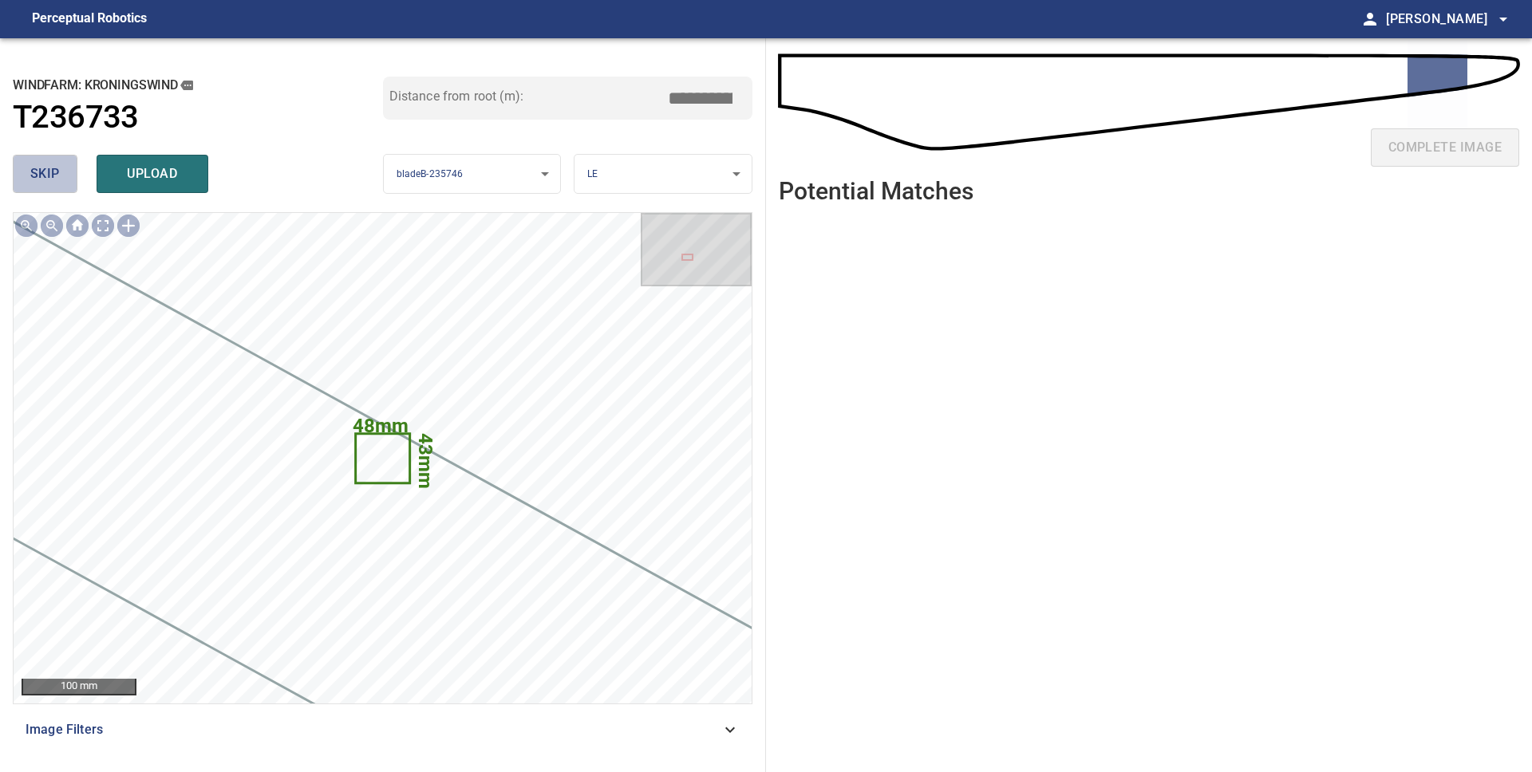
click at [33, 177] on span "skip" at bounding box center [45, 174] width 30 height 22
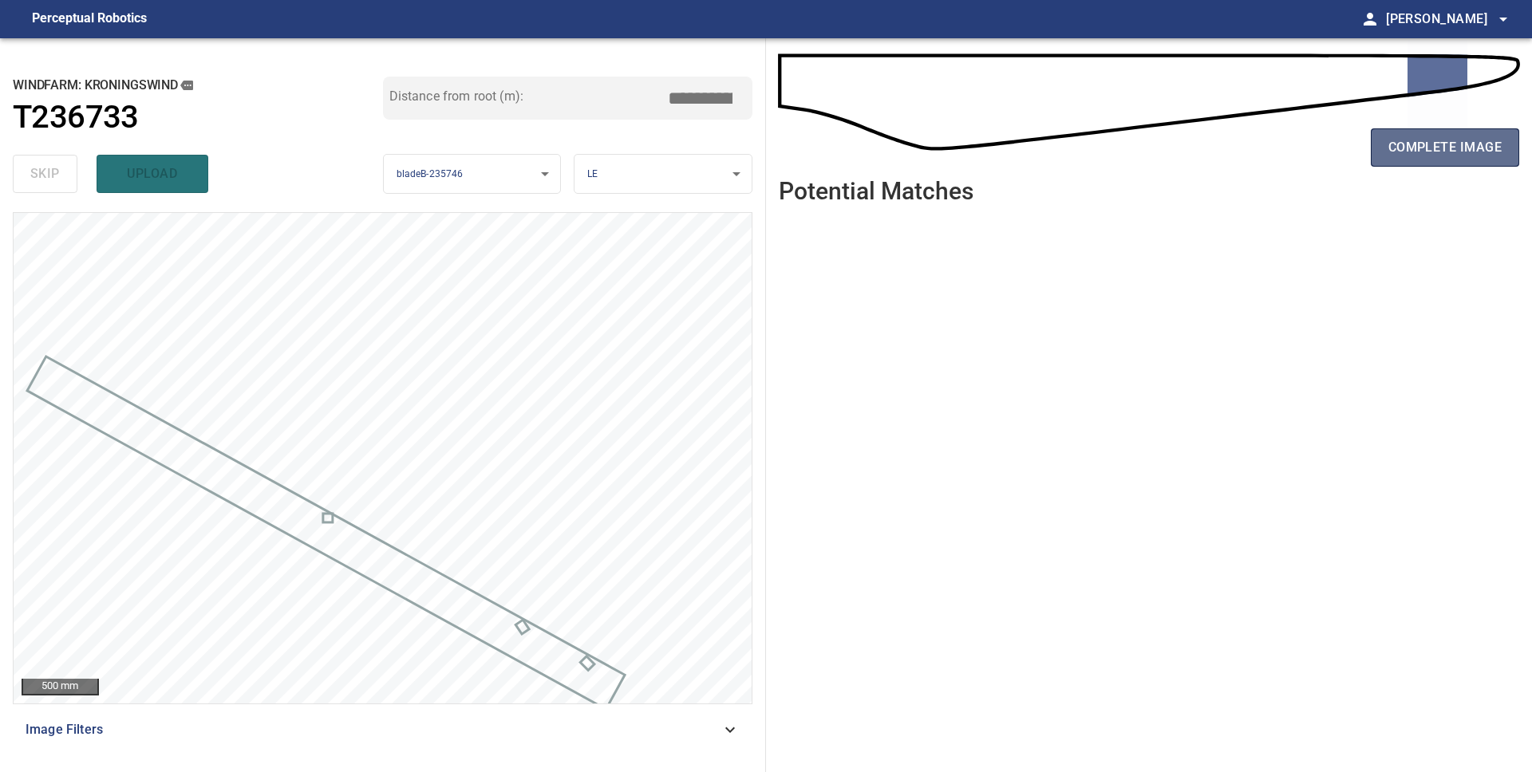
click at [1417, 160] on button "complete image" at bounding box center [1445, 147] width 148 height 38
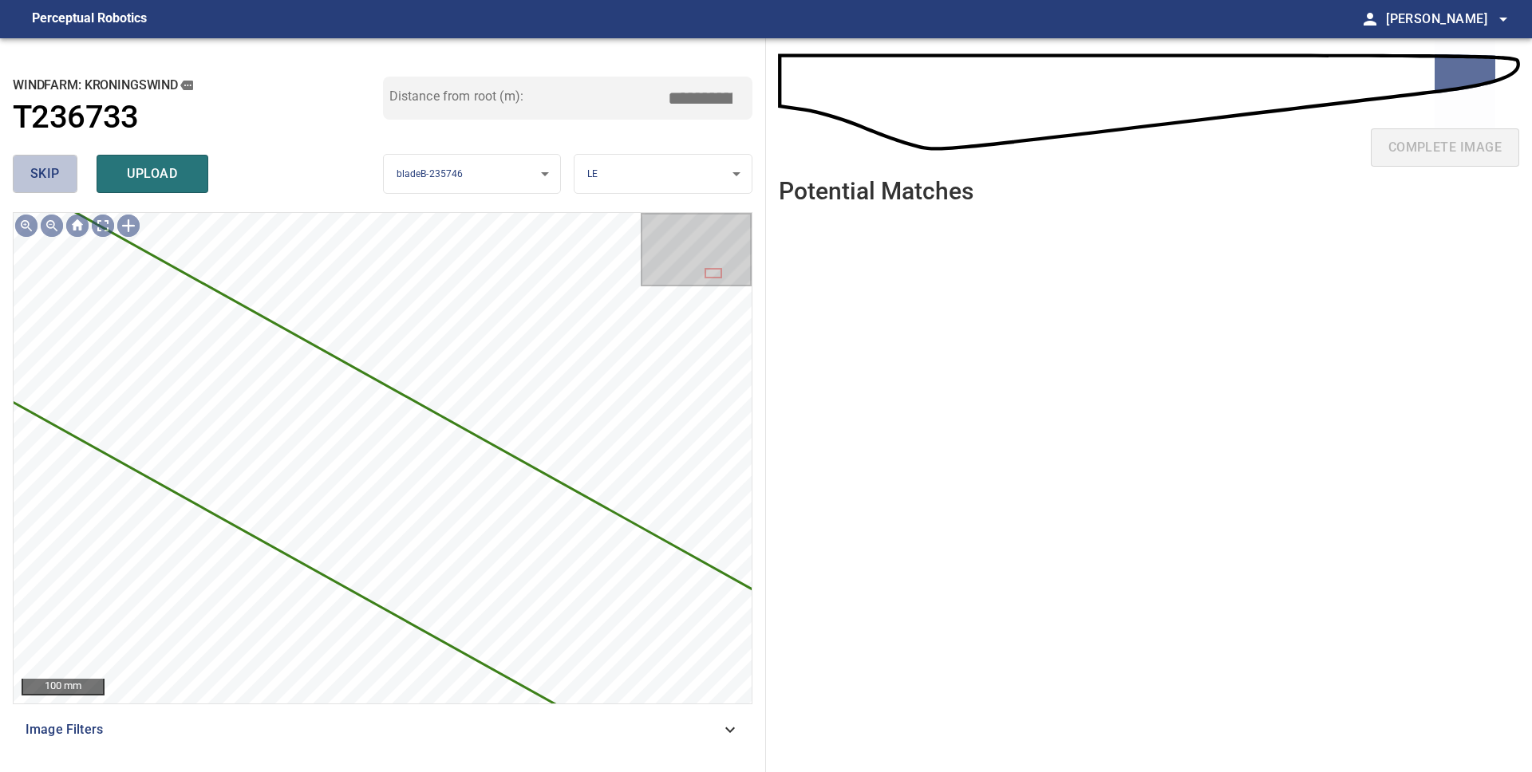
click at [41, 179] on span "skip" at bounding box center [45, 174] width 30 height 22
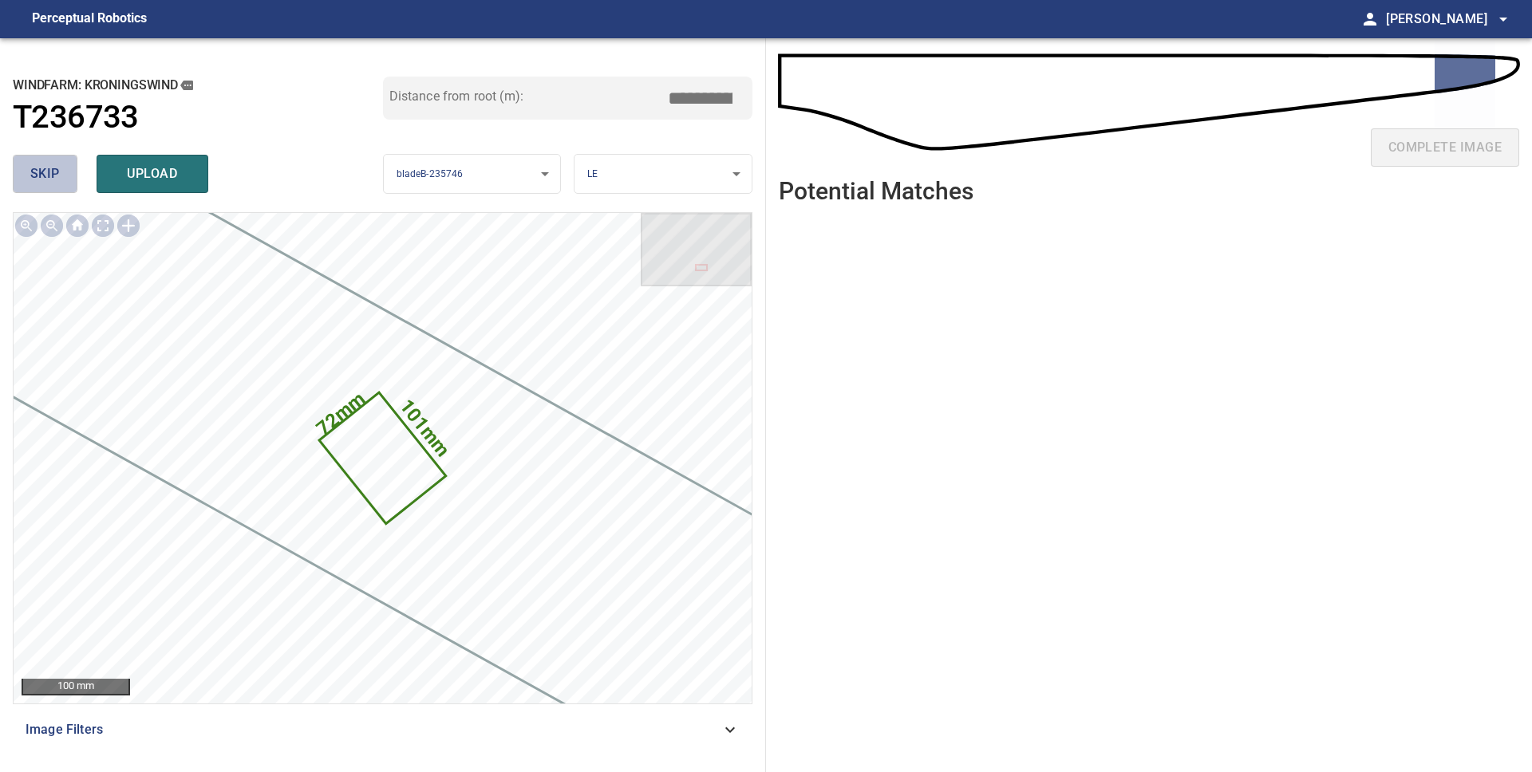
click at [41, 179] on span "skip" at bounding box center [45, 174] width 30 height 22
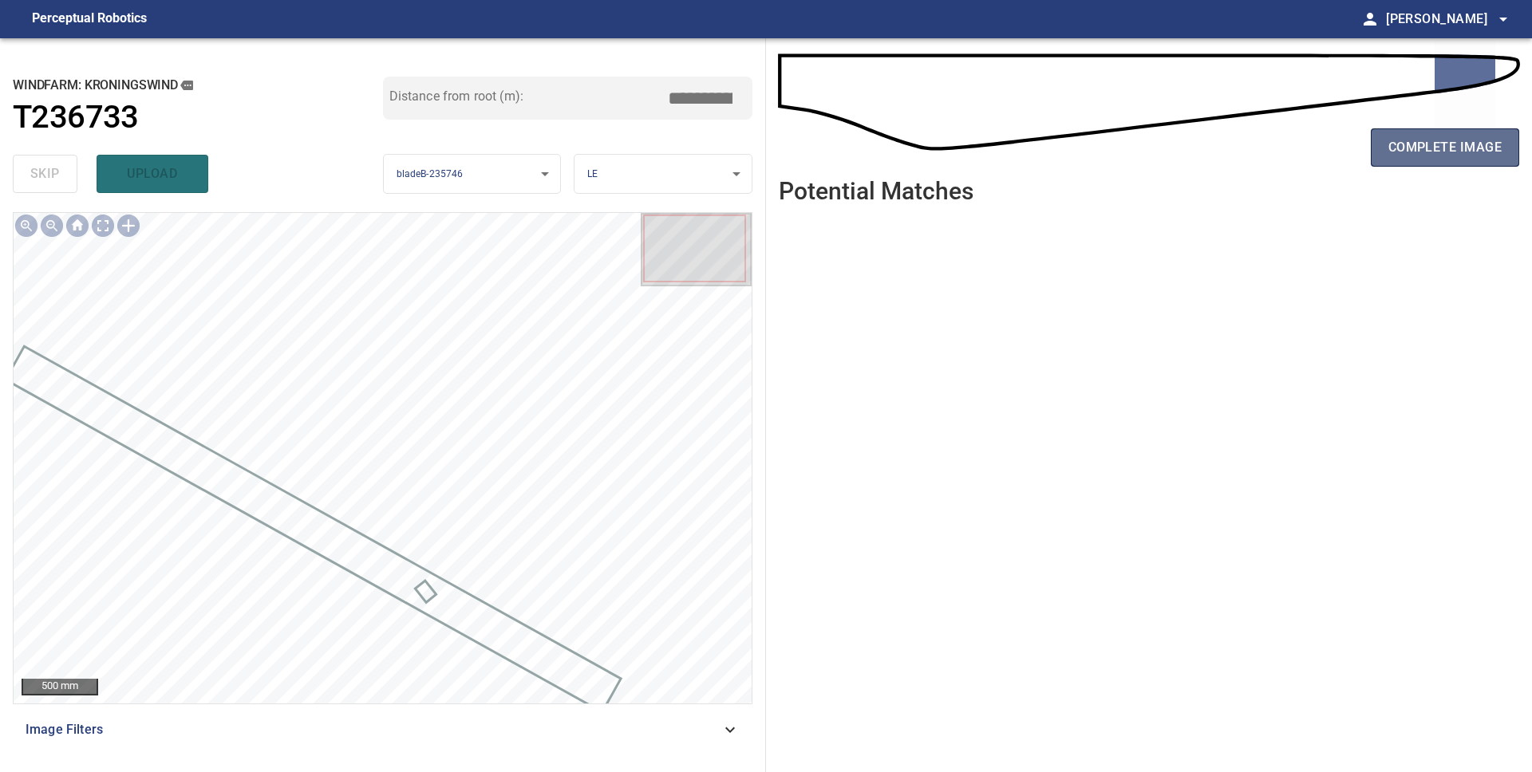
click at [1460, 152] on span "complete image" at bounding box center [1444, 147] width 113 height 22
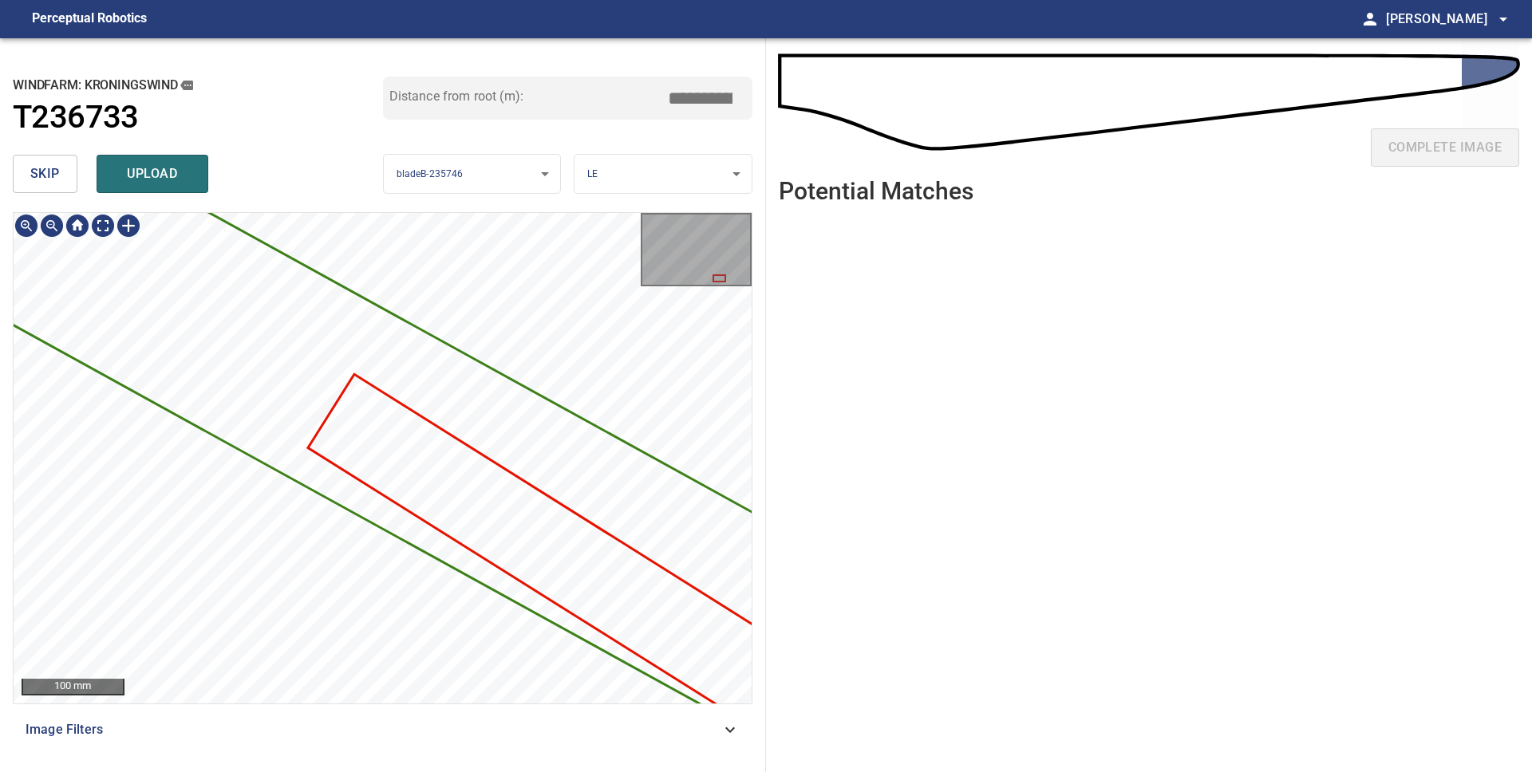
click at [37, 401] on div "3620mm 193mm" at bounding box center [383, 458] width 738 height 491
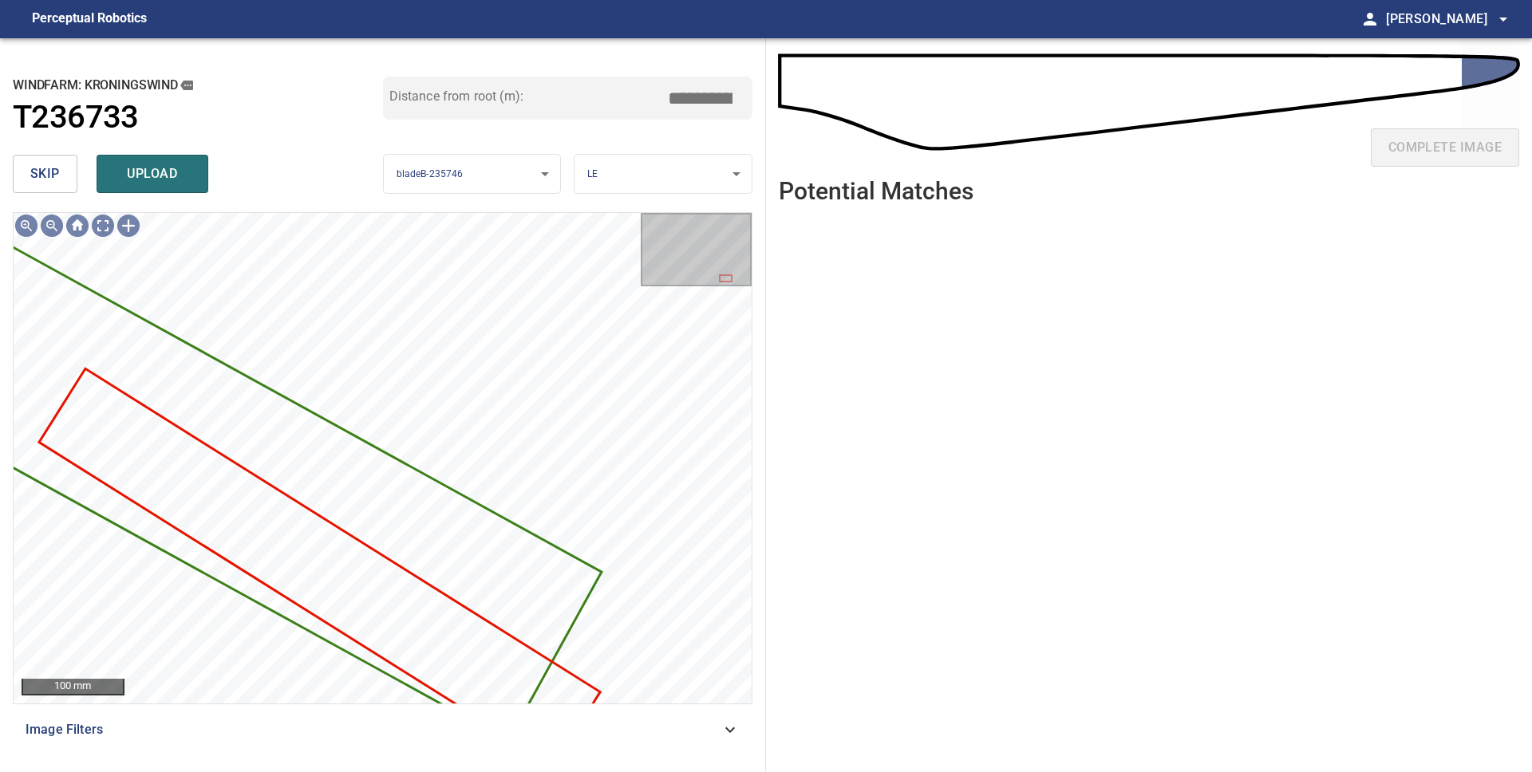
click at [59, 167] on button "skip" at bounding box center [45, 174] width 65 height 38
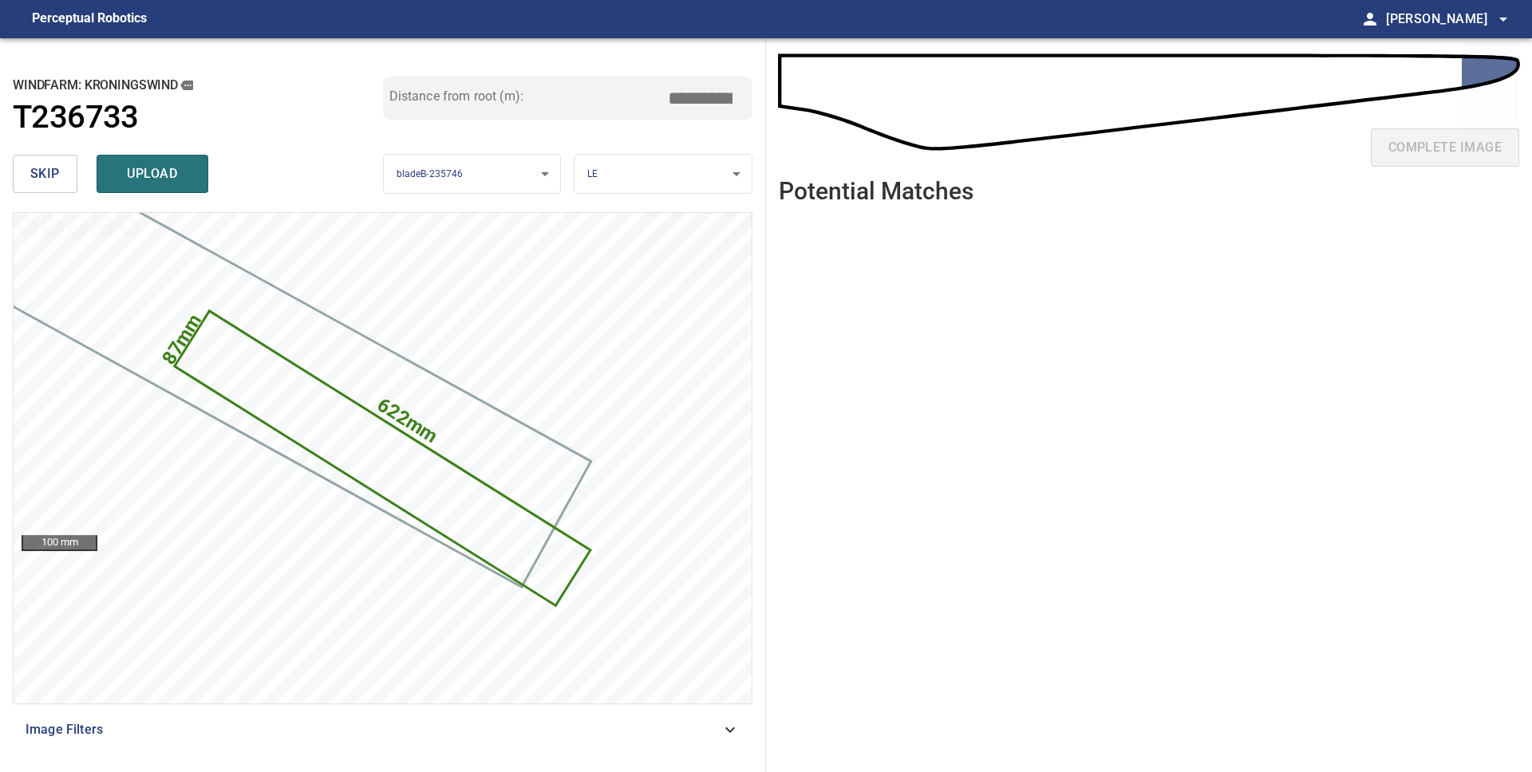
click at [59, 168] on button "skip" at bounding box center [45, 174] width 65 height 38
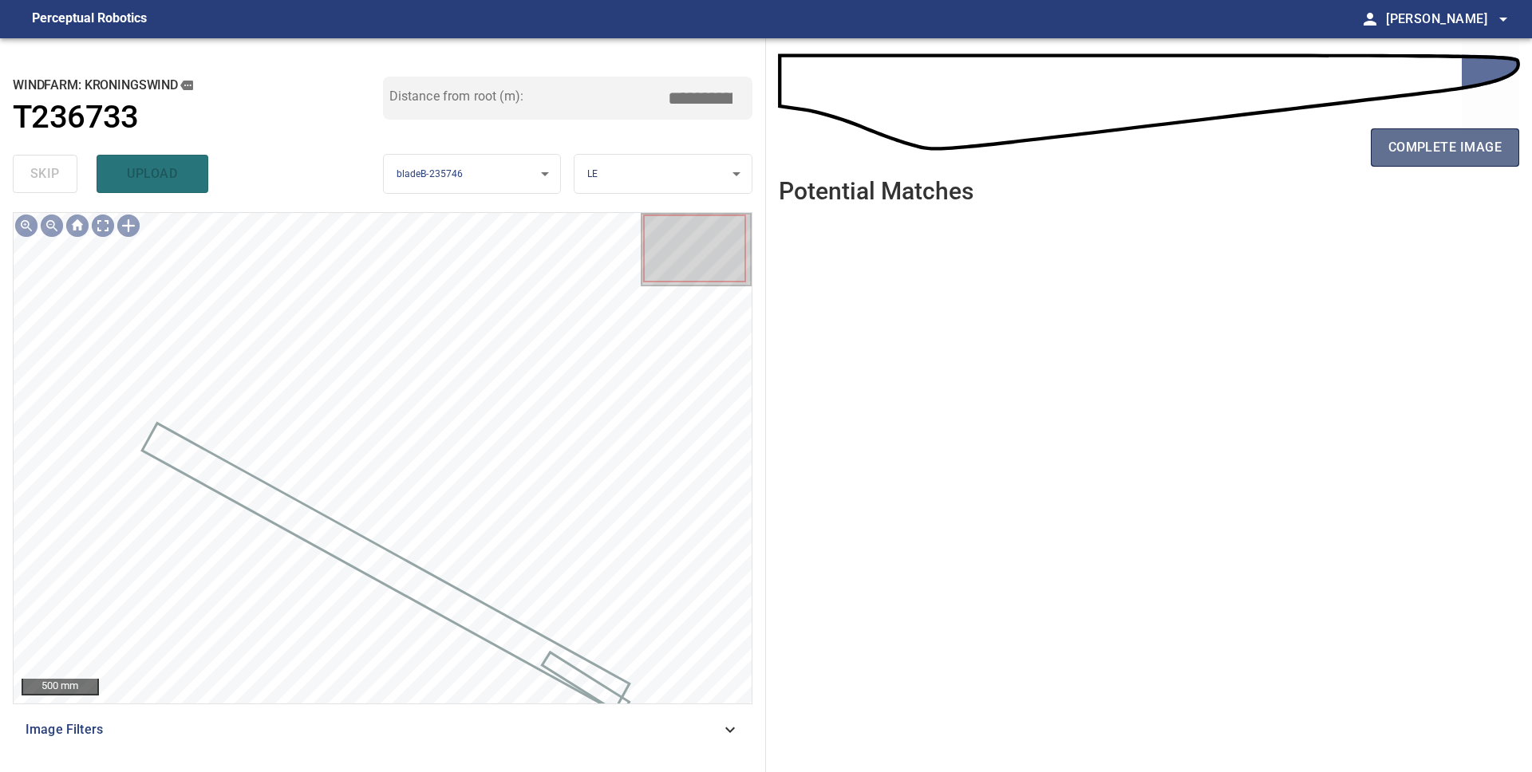
click at [1474, 152] on span "complete image" at bounding box center [1444, 147] width 113 height 22
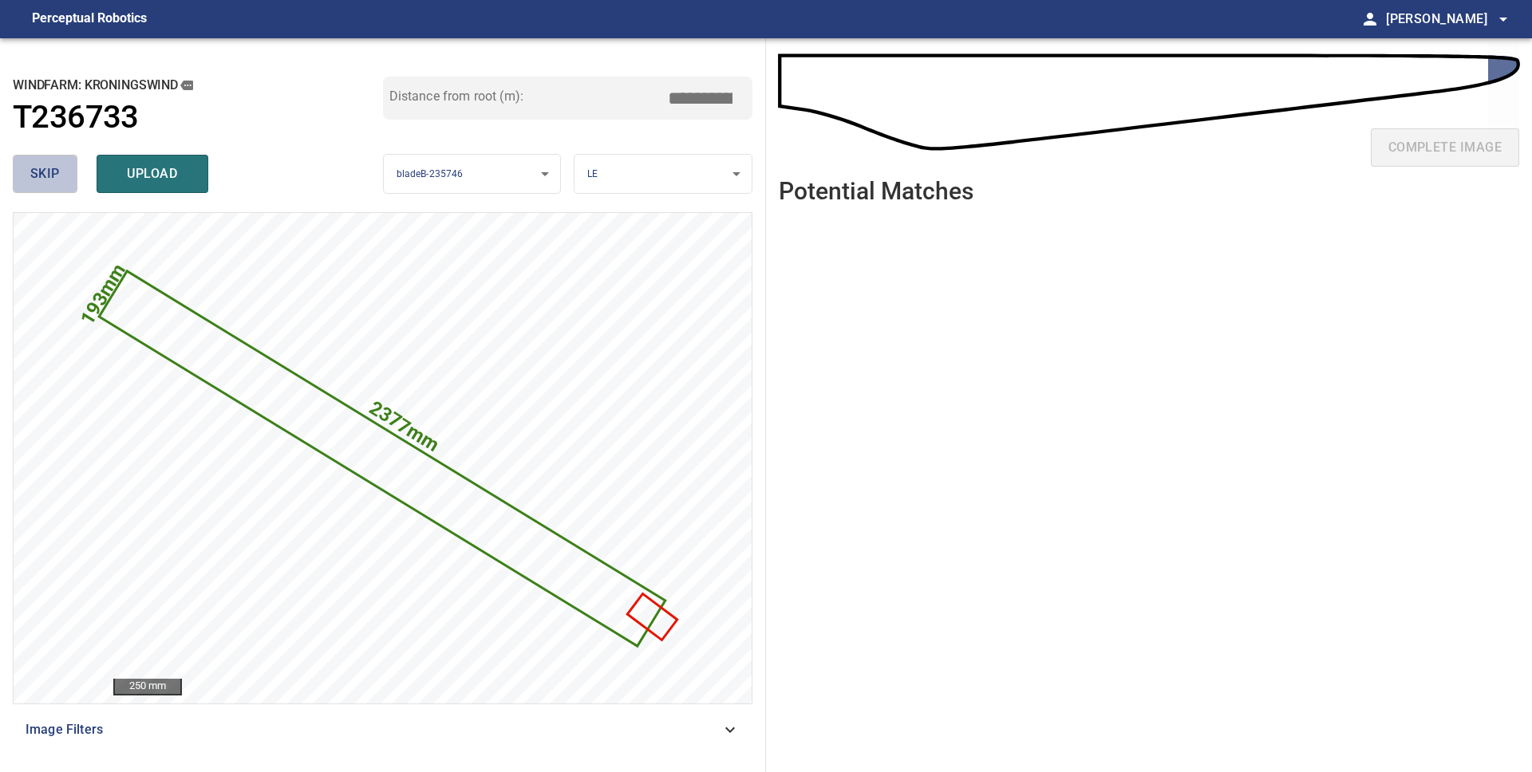
click at [57, 160] on button "skip" at bounding box center [45, 174] width 65 height 38
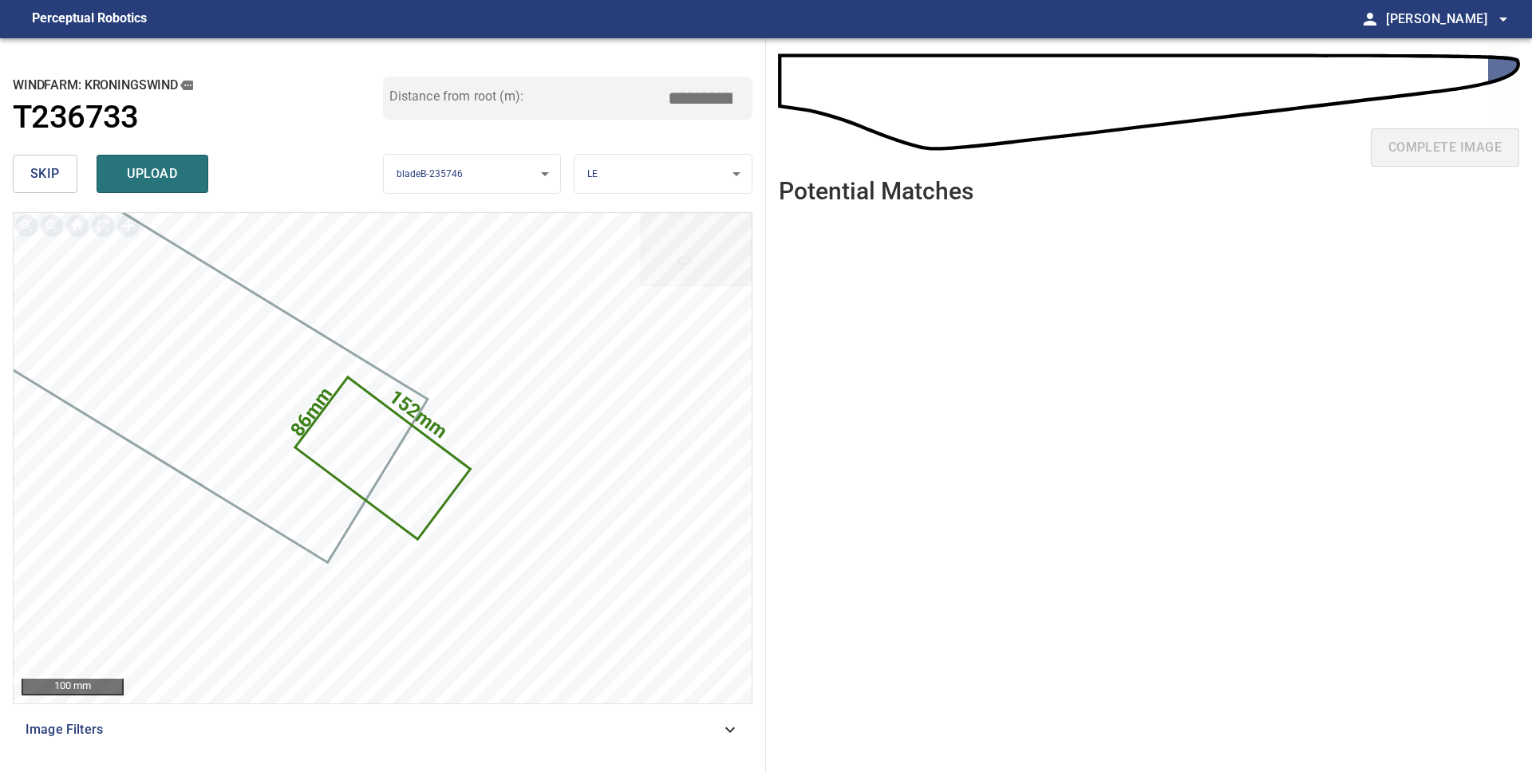
click at [638, 180] on body "**********" at bounding box center [766, 386] width 1532 height 772
click at [669, 197] on li "PS" at bounding box center [662, 201] width 177 height 26
click at [664, 188] on body "**********" at bounding box center [766, 386] width 1532 height 772
click at [667, 230] on li "TE" at bounding box center [662, 227] width 177 height 26
drag, startPoint x: 652, startPoint y: 180, endPoint x: 651, endPoint y: 190, distance: 9.6
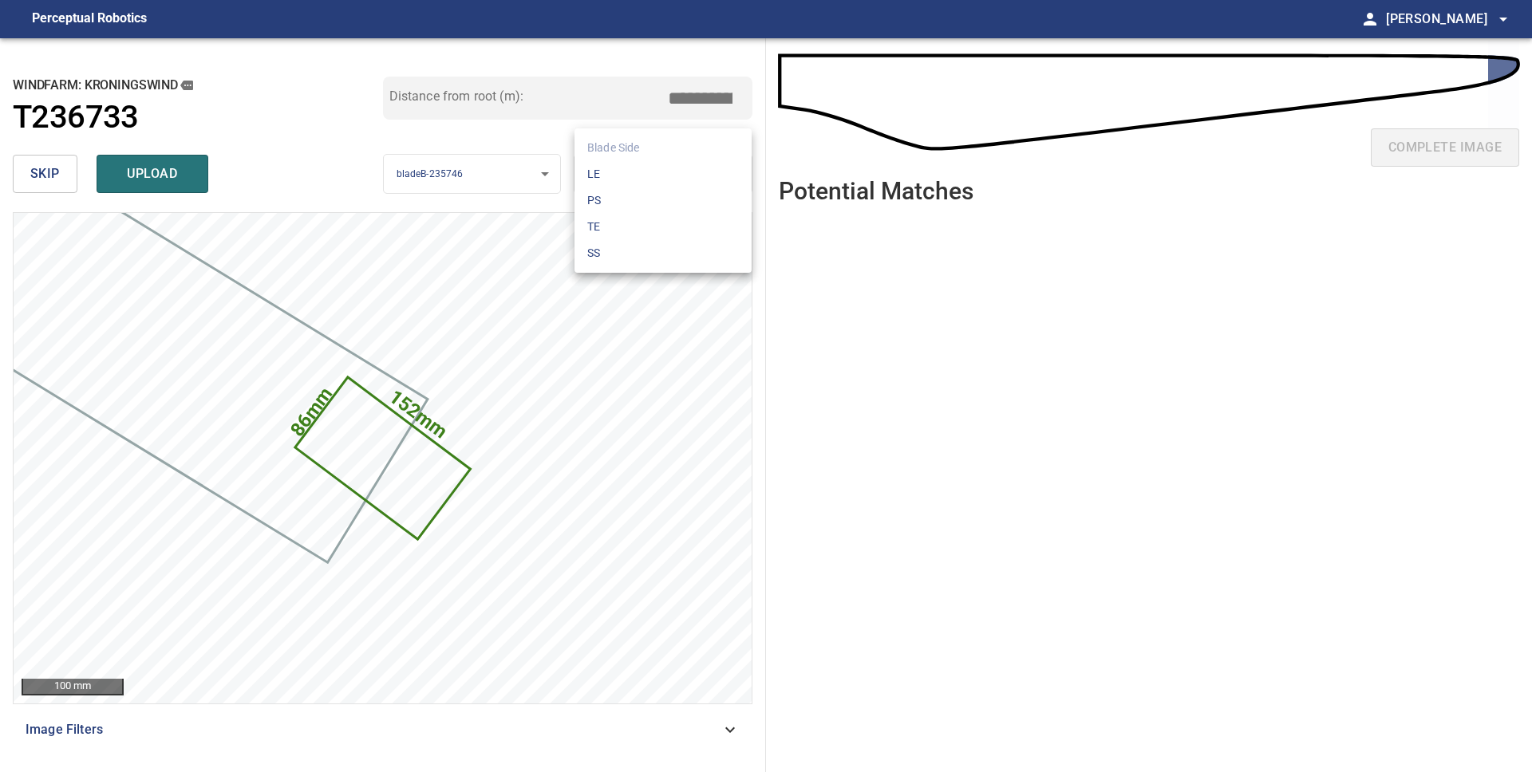
click at [652, 181] on body "**********" at bounding box center [766, 386] width 1532 height 772
drag, startPoint x: 645, startPoint y: 249, endPoint x: 641, endPoint y: 241, distance: 8.9
click at [645, 248] on li "SS" at bounding box center [662, 253] width 177 height 26
click at [638, 176] on body "**********" at bounding box center [766, 386] width 1532 height 772
click at [638, 179] on li "LE" at bounding box center [662, 174] width 177 height 26
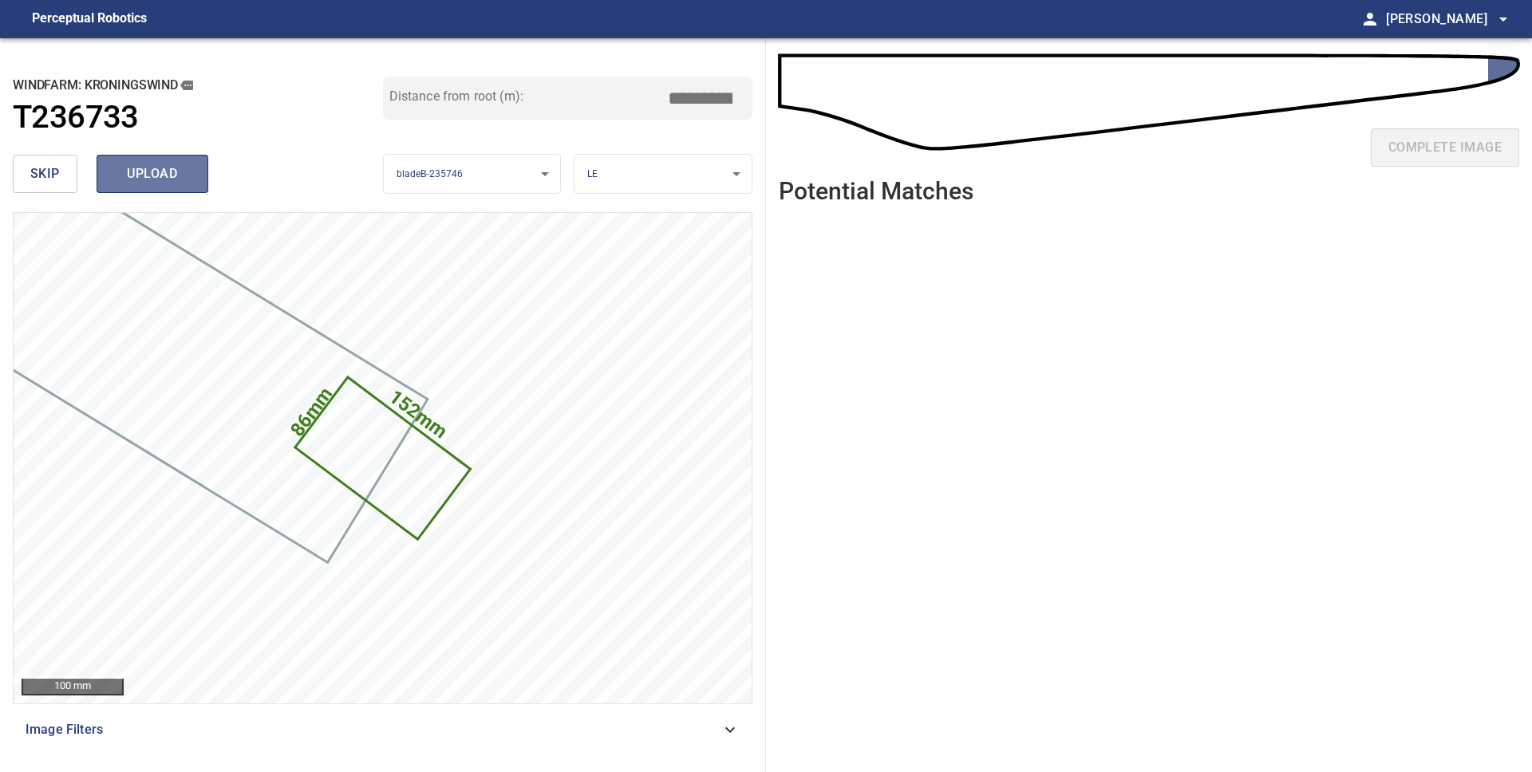
click at [161, 172] on span "upload" at bounding box center [152, 174] width 77 height 22
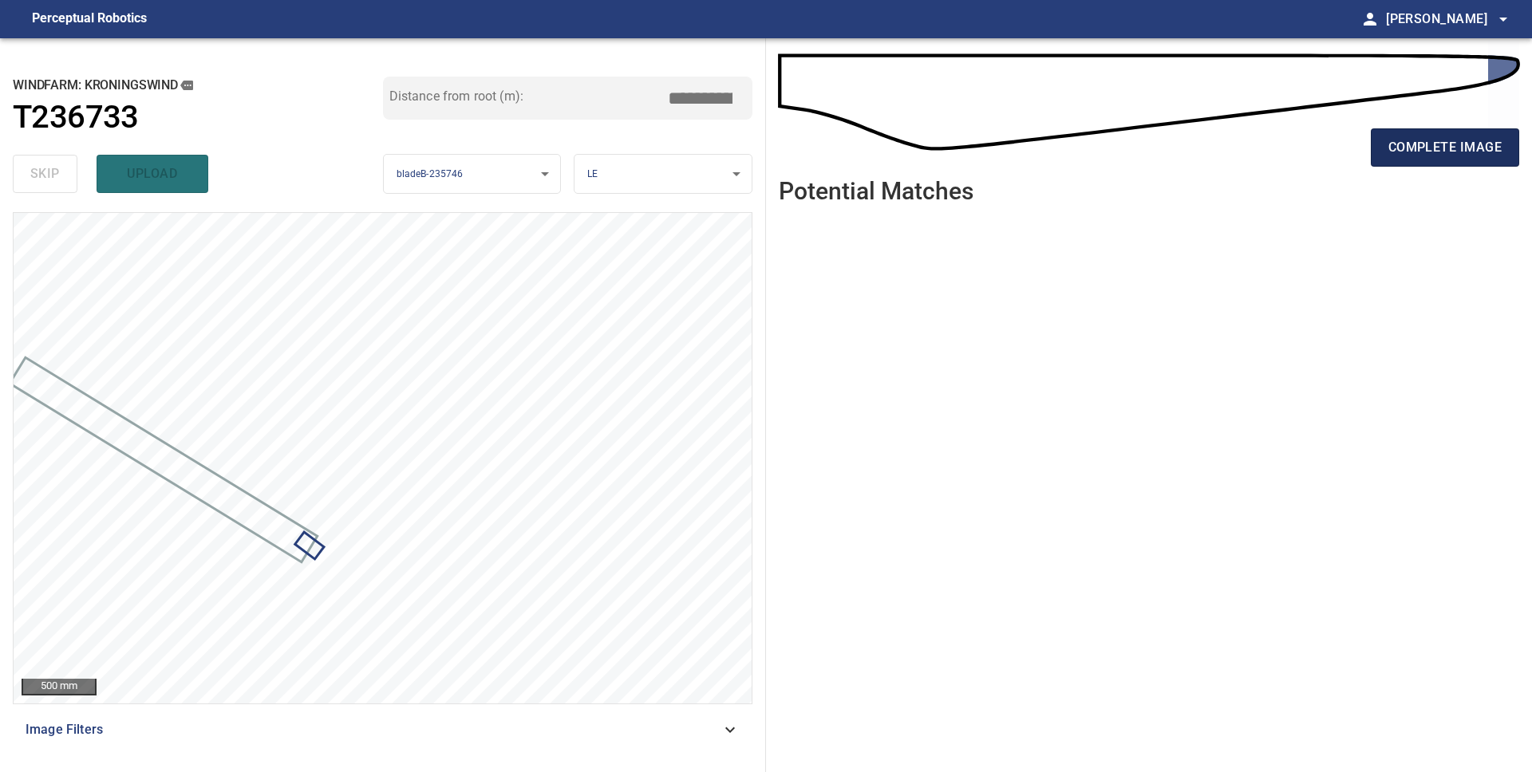
click at [1414, 162] on button "complete image" at bounding box center [1445, 147] width 148 height 38
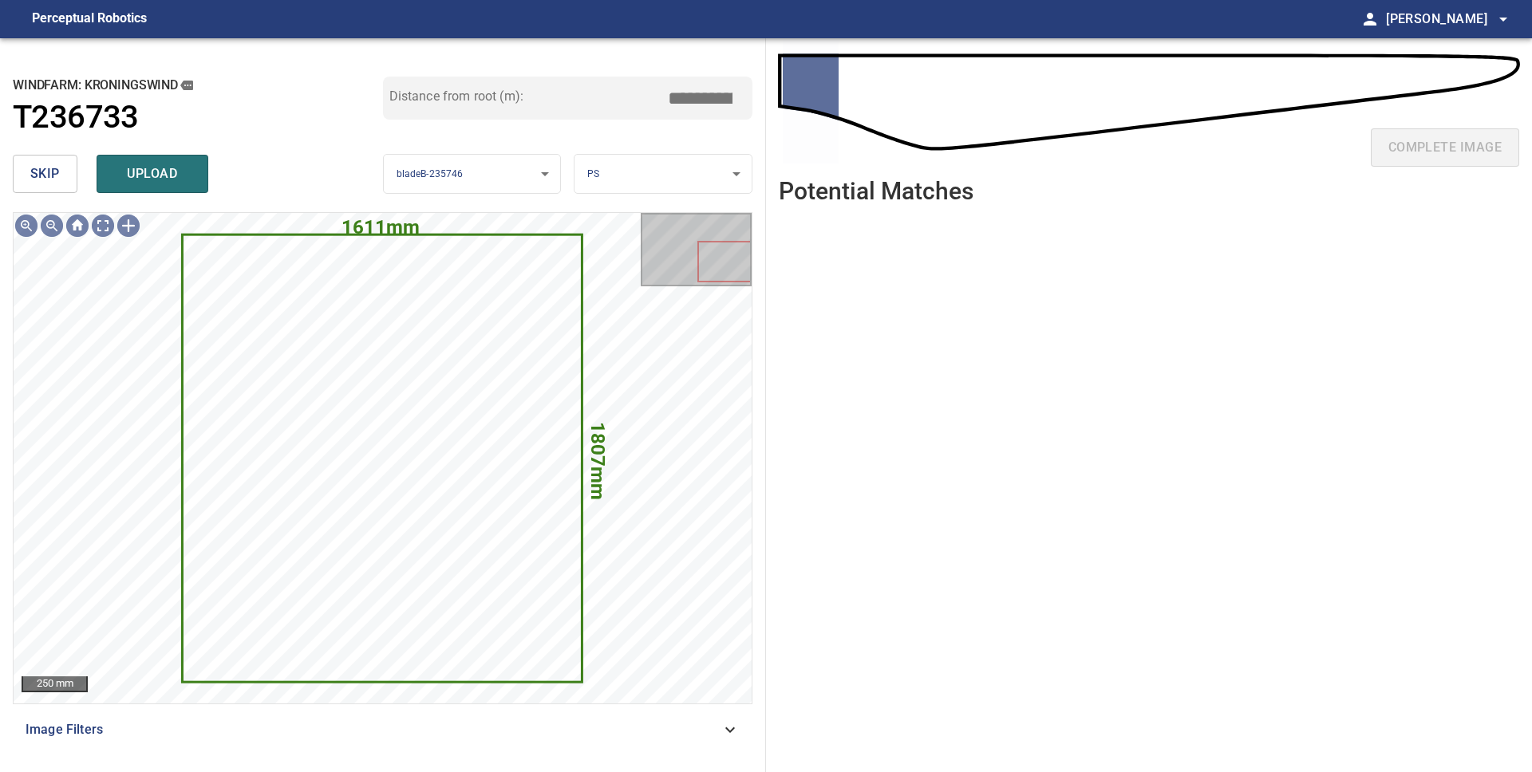
click at [48, 184] on span "skip" at bounding box center [45, 174] width 30 height 22
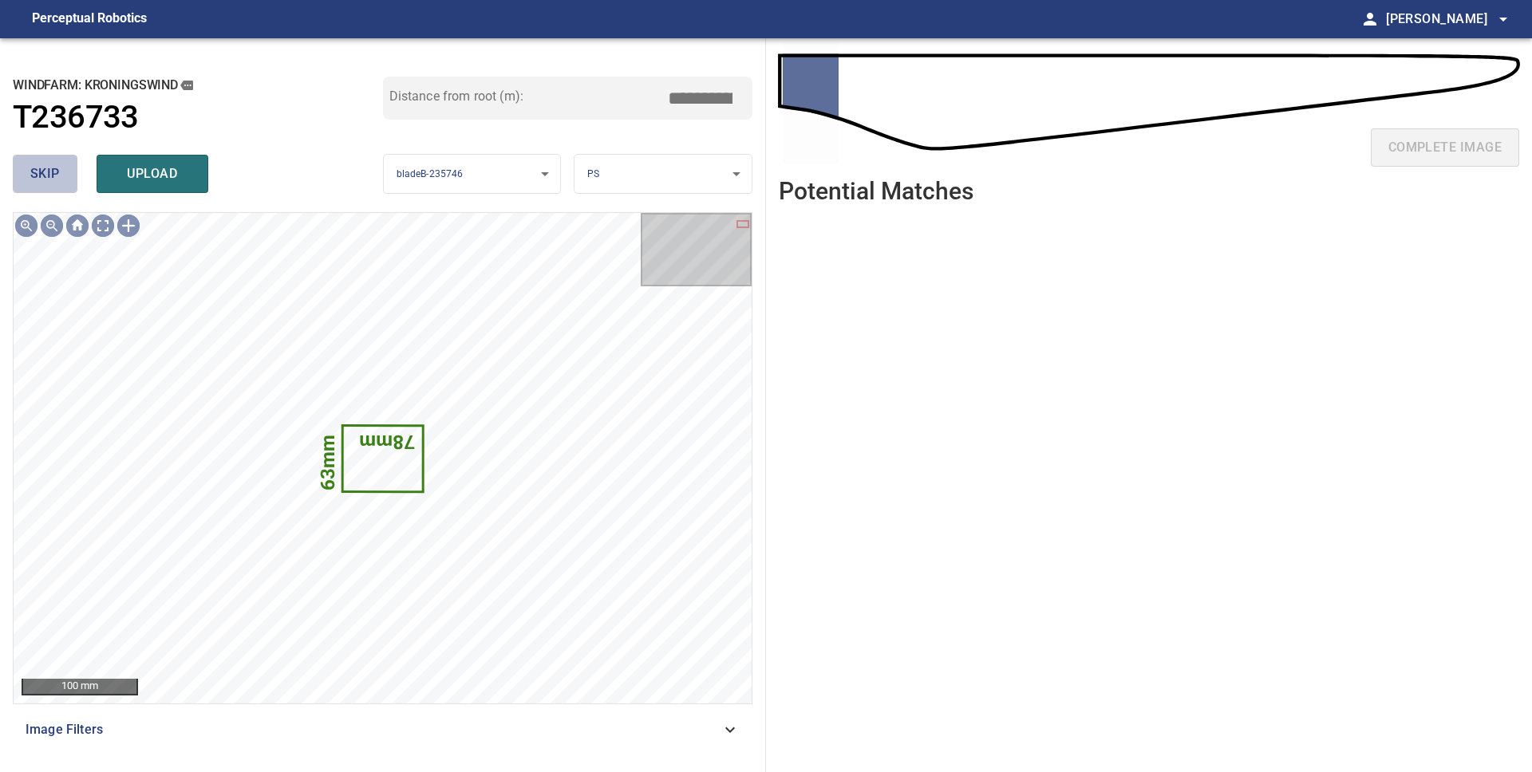
click at [39, 185] on button "skip" at bounding box center [45, 174] width 65 height 38
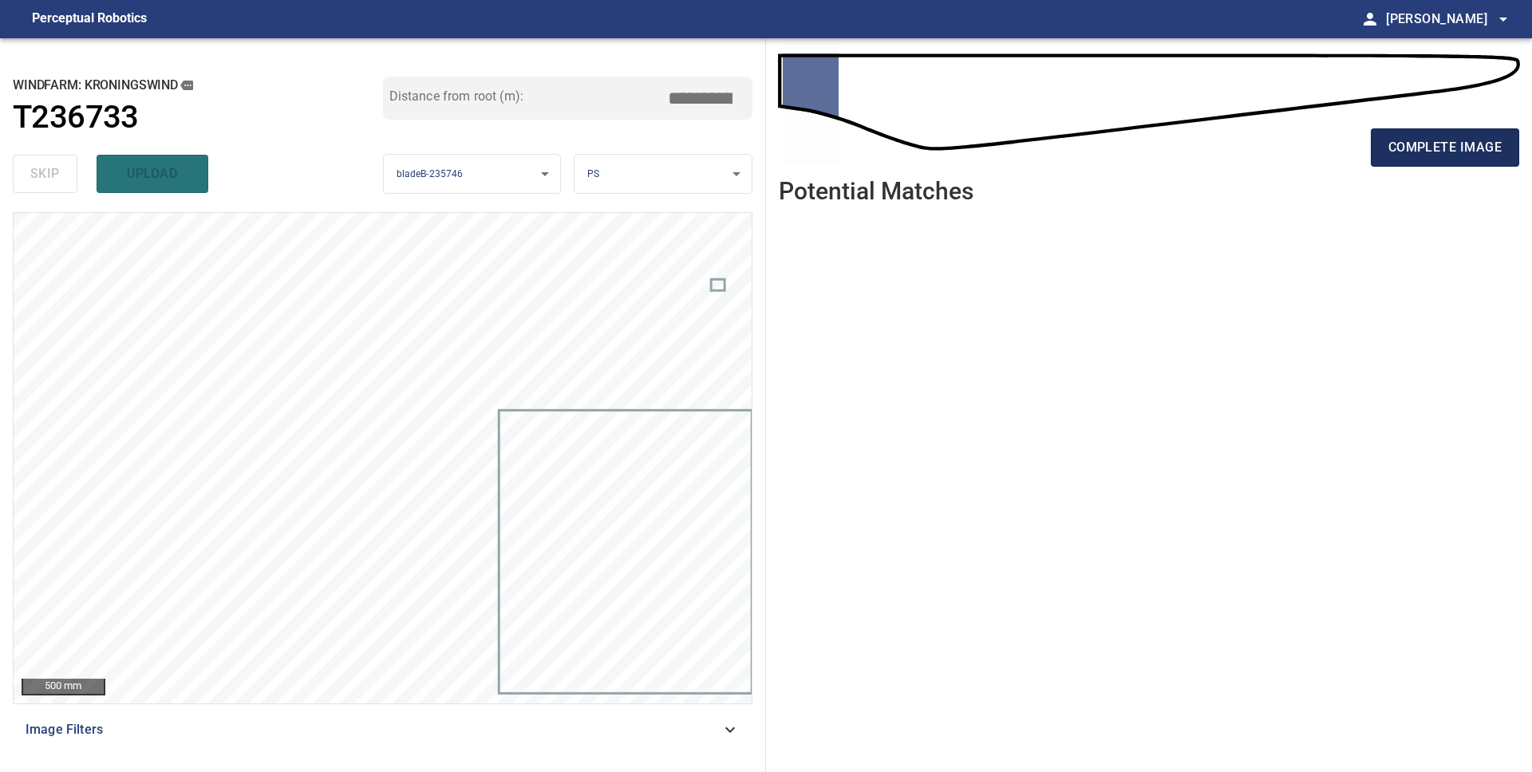
click at [1427, 152] on span "complete image" at bounding box center [1444, 147] width 113 height 22
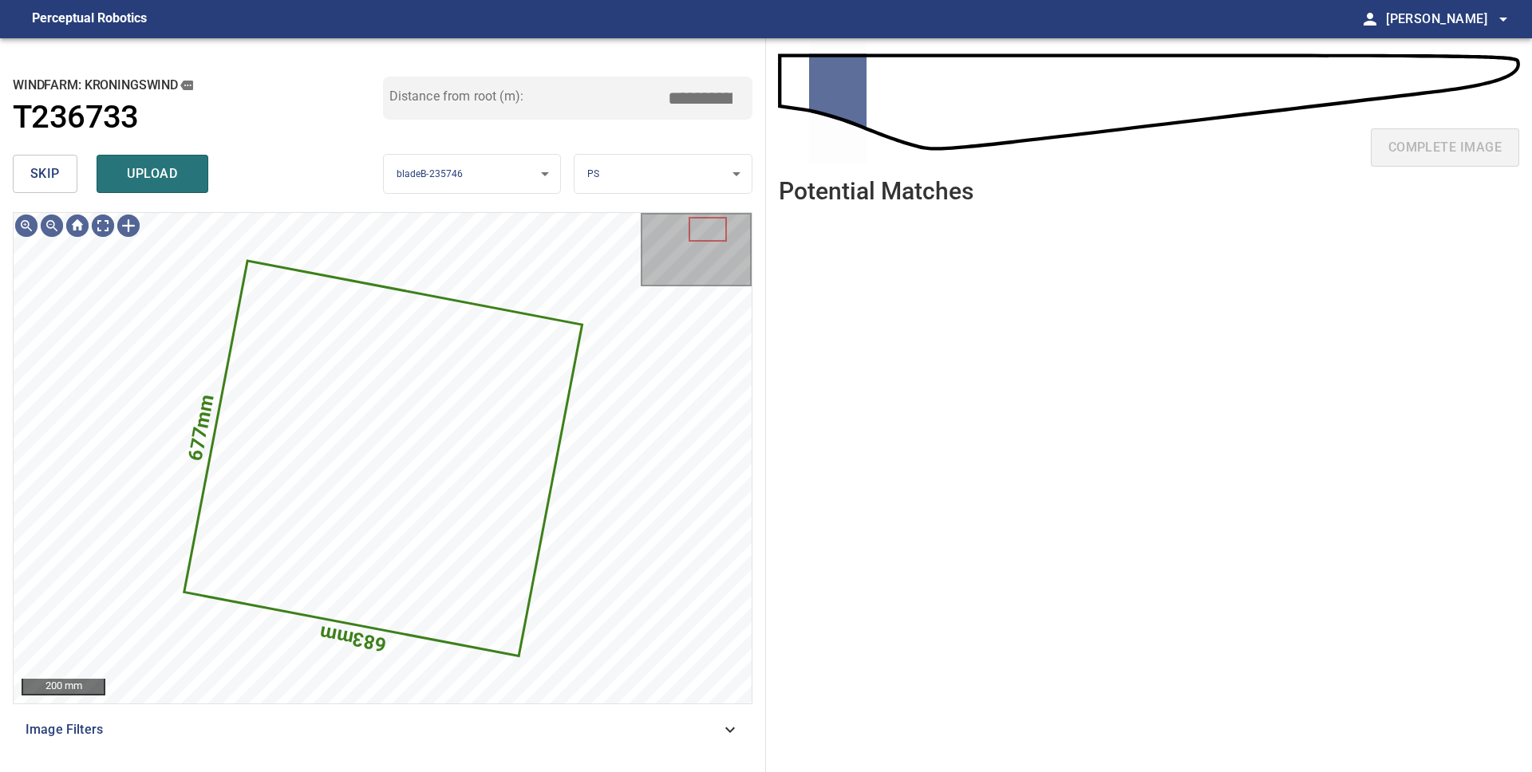
click at [40, 165] on span "skip" at bounding box center [45, 174] width 30 height 22
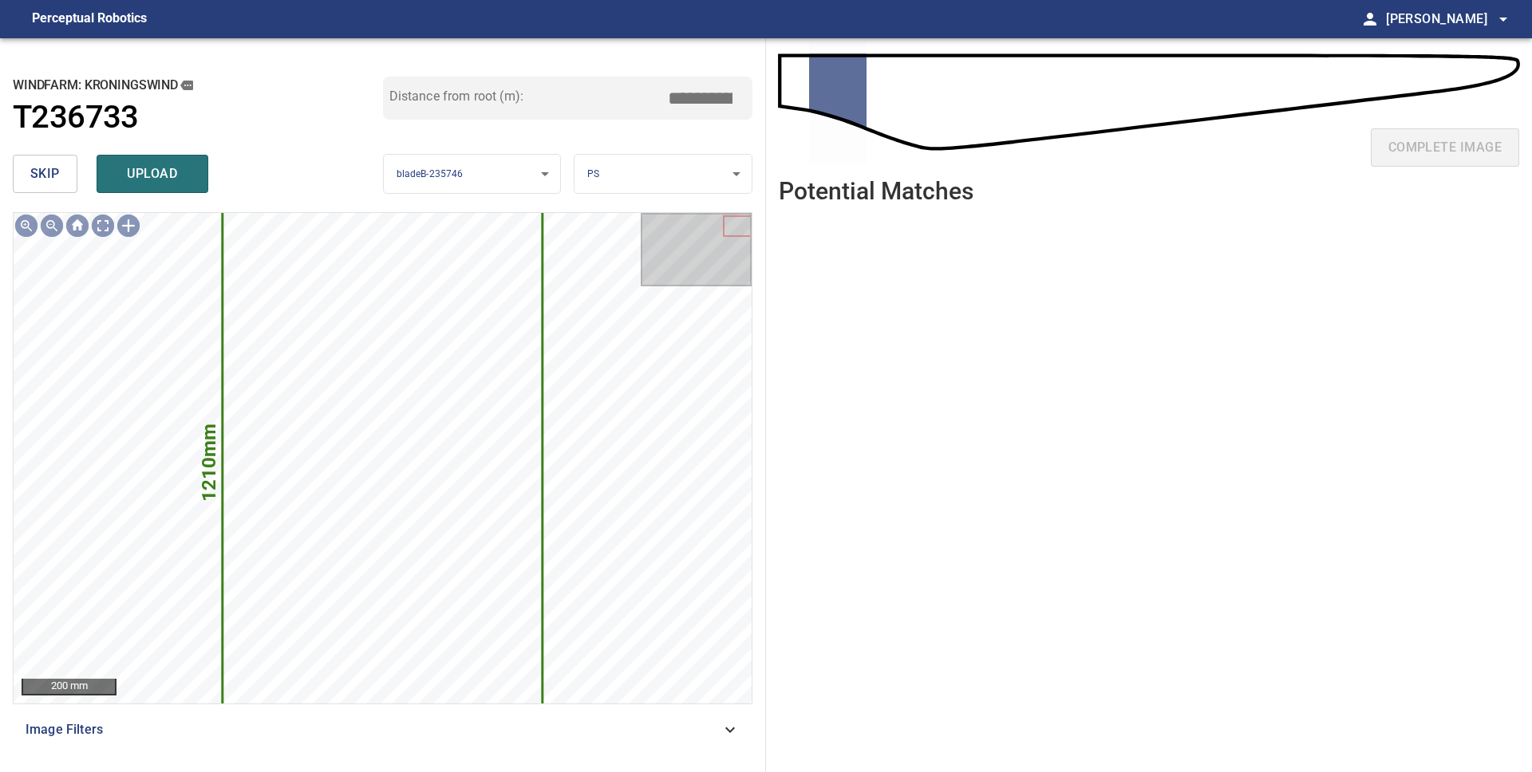
click at [41, 171] on span "skip" at bounding box center [45, 174] width 30 height 22
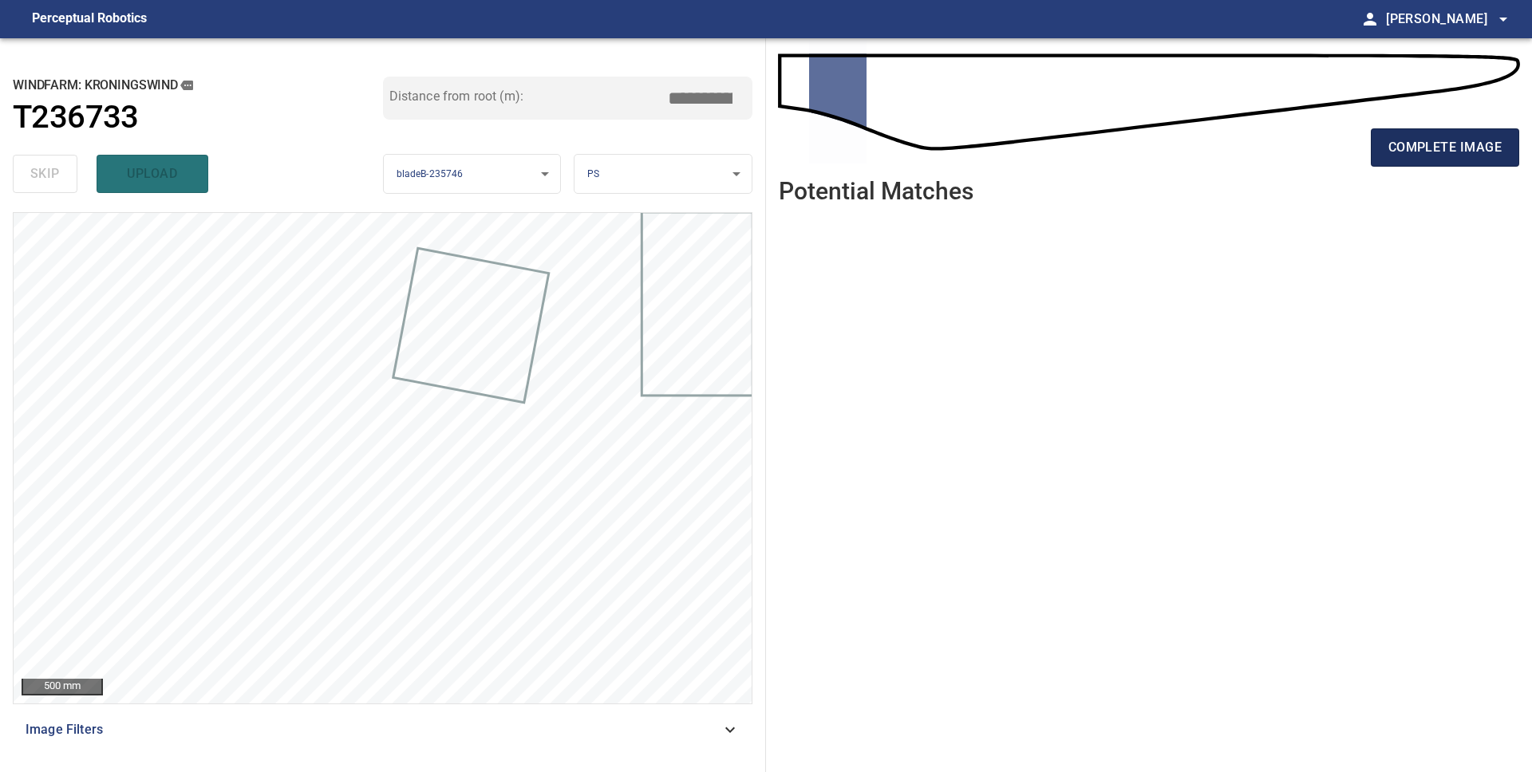
click at [1425, 154] on span "complete image" at bounding box center [1444, 147] width 113 height 22
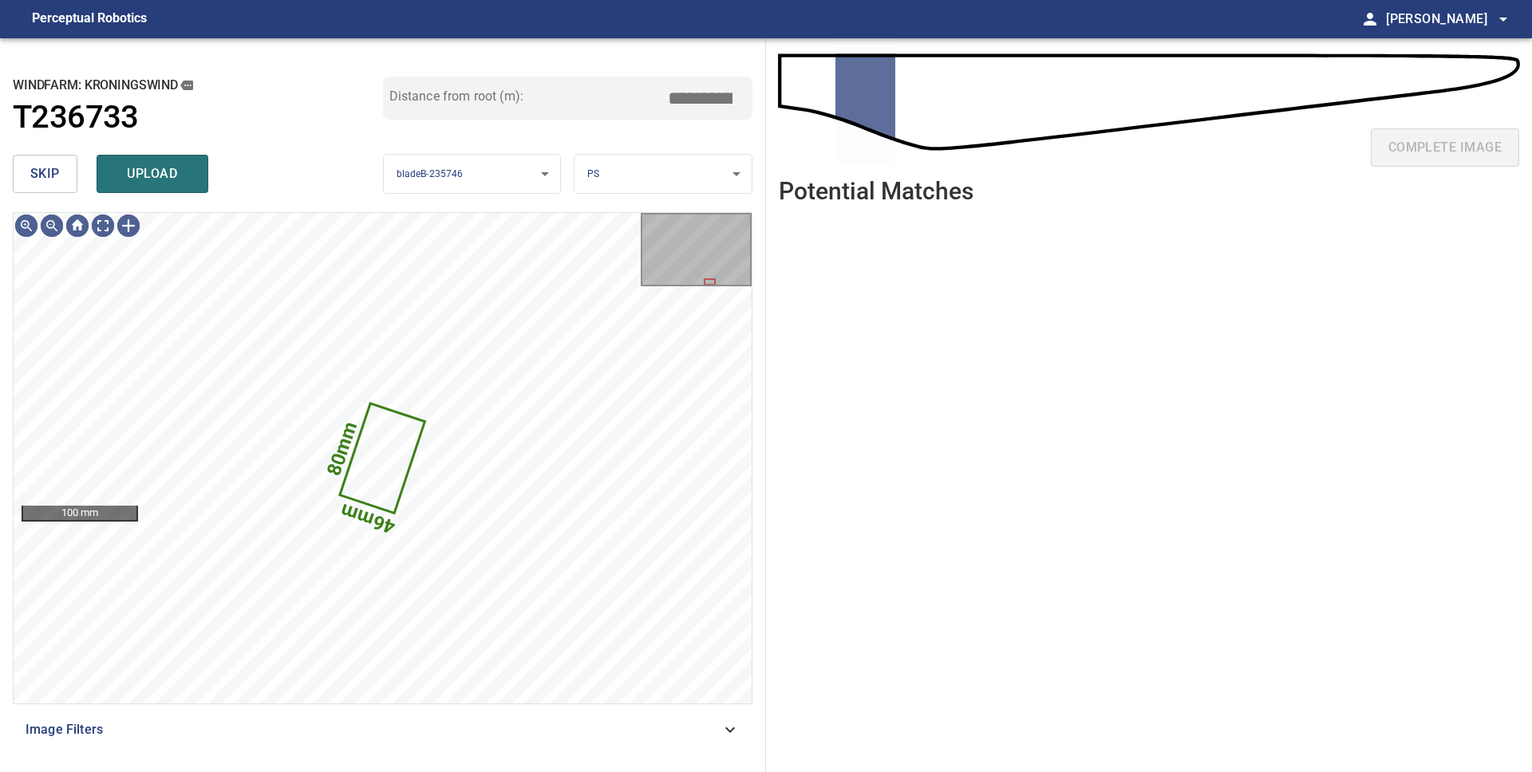
click at [45, 172] on span "skip" at bounding box center [45, 174] width 30 height 22
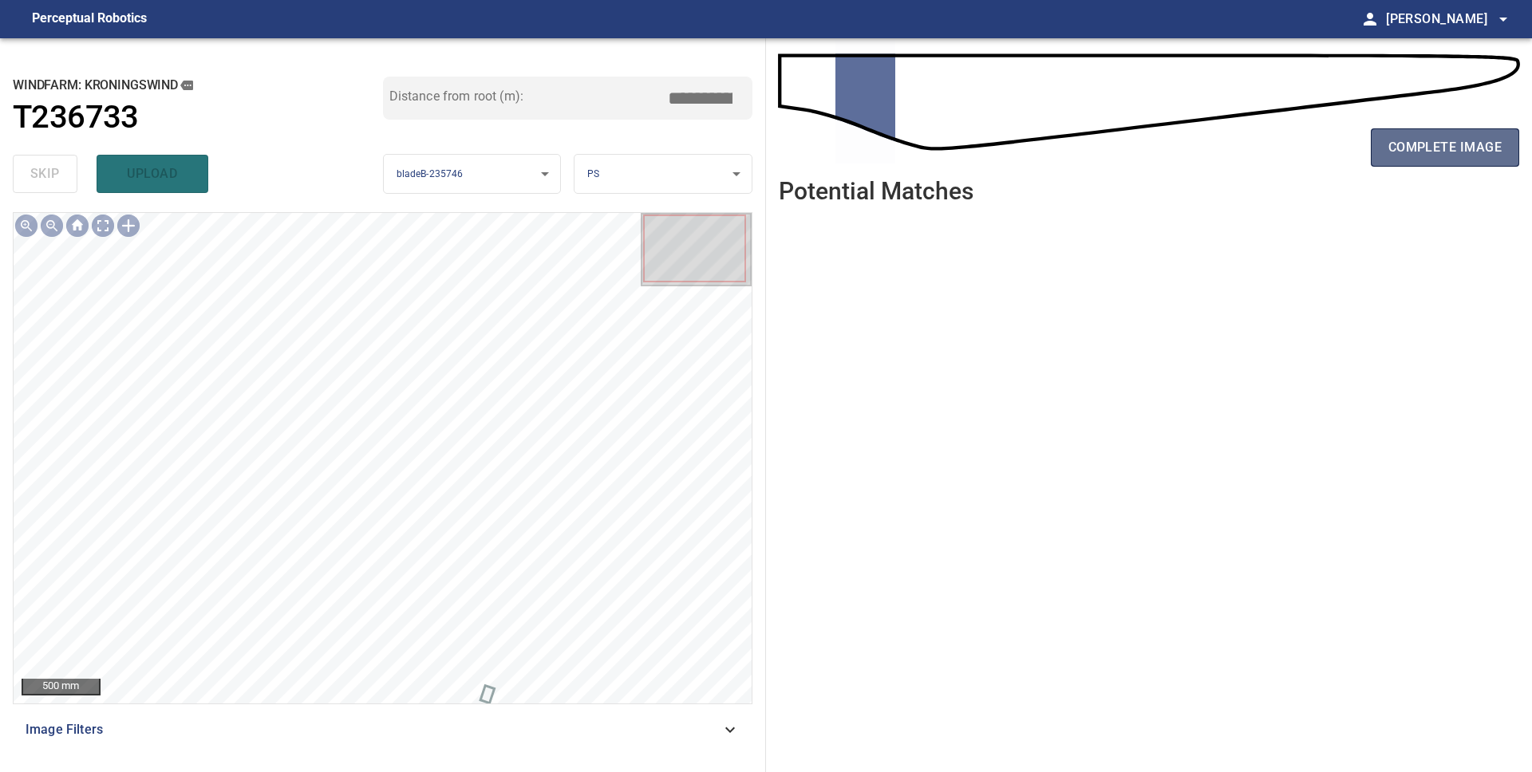
click at [1445, 148] on span "complete image" at bounding box center [1444, 147] width 113 height 22
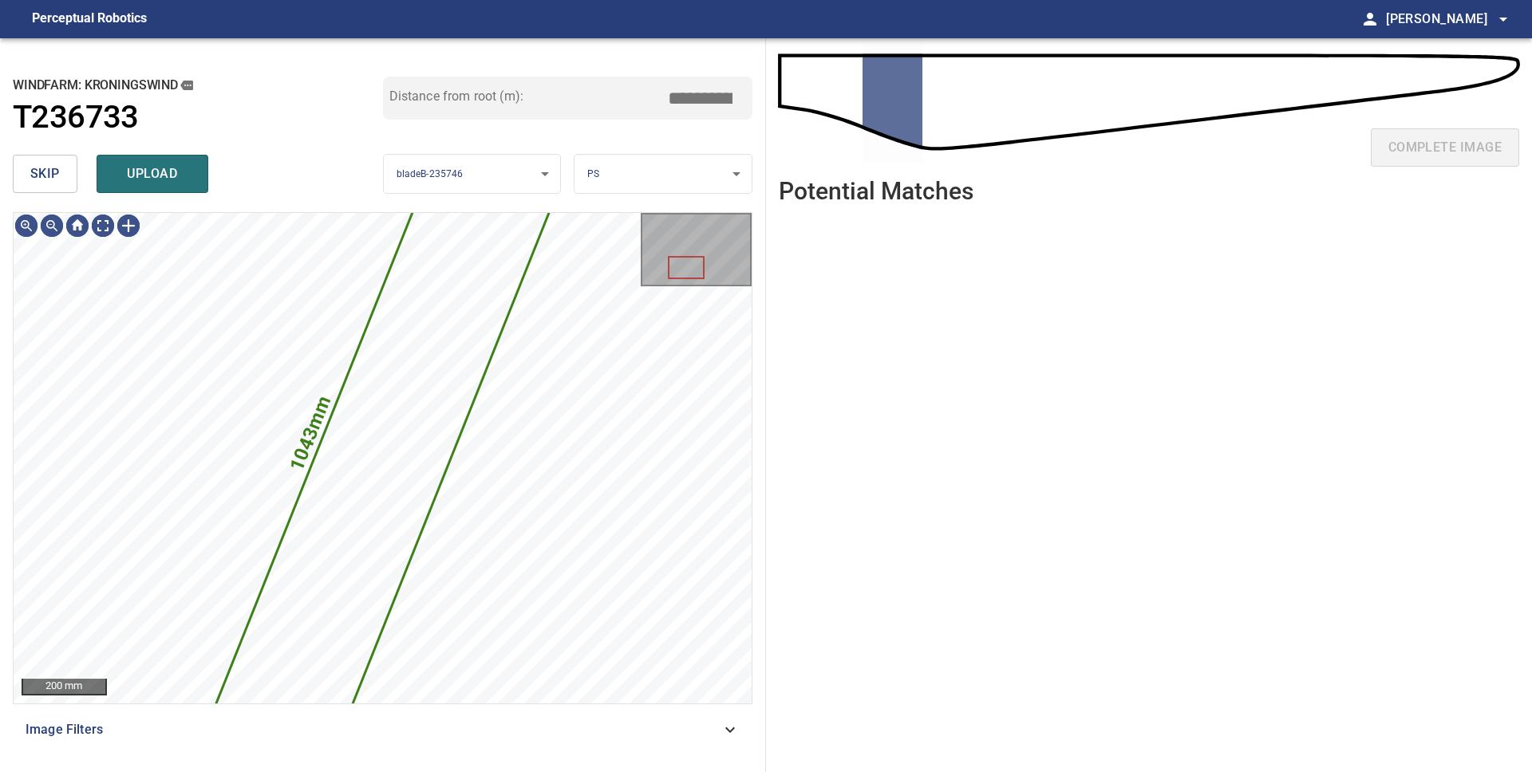
click at [36, 184] on span "skip" at bounding box center [45, 174] width 30 height 22
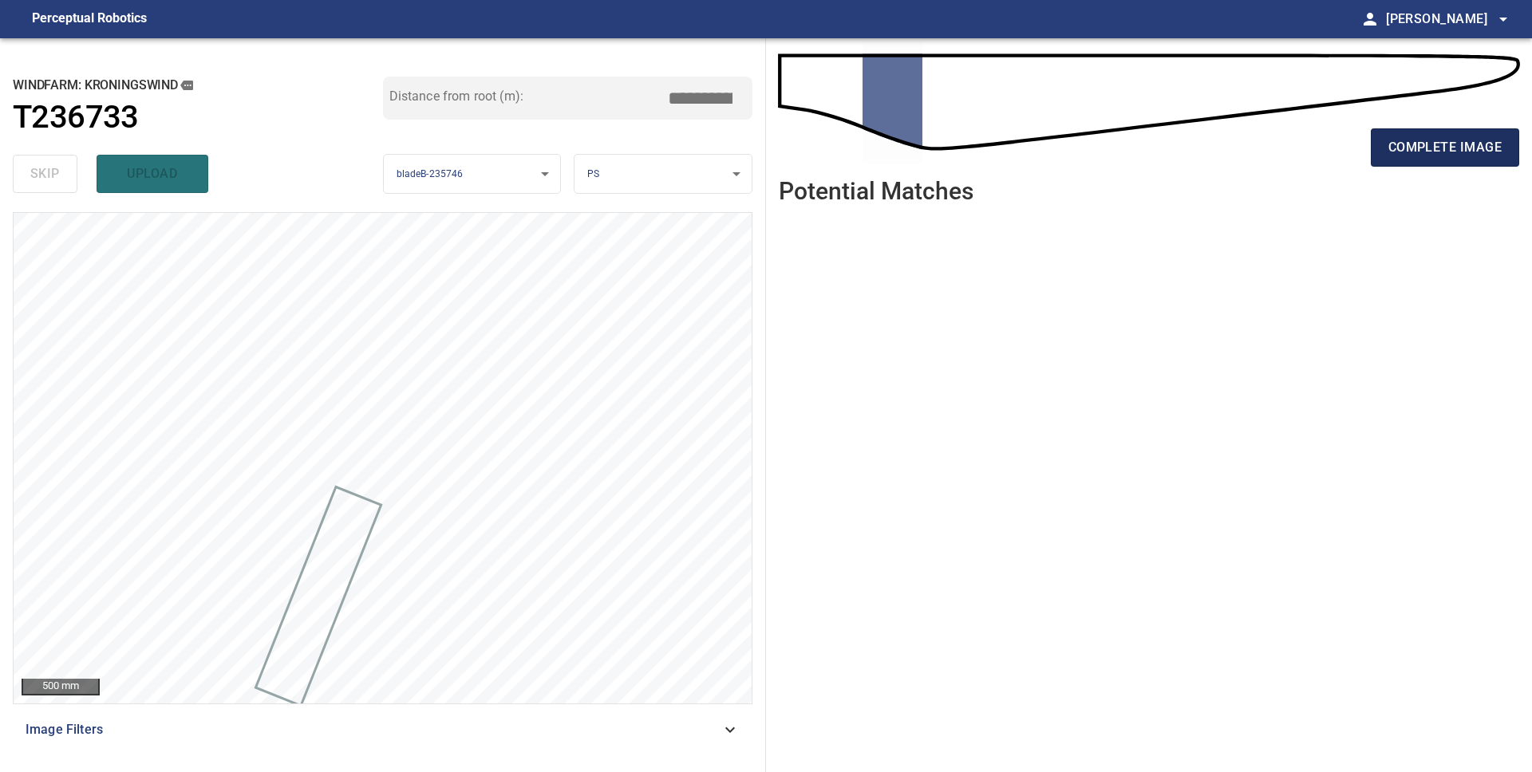
click at [1407, 159] on button "complete image" at bounding box center [1445, 147] width 148 height 38
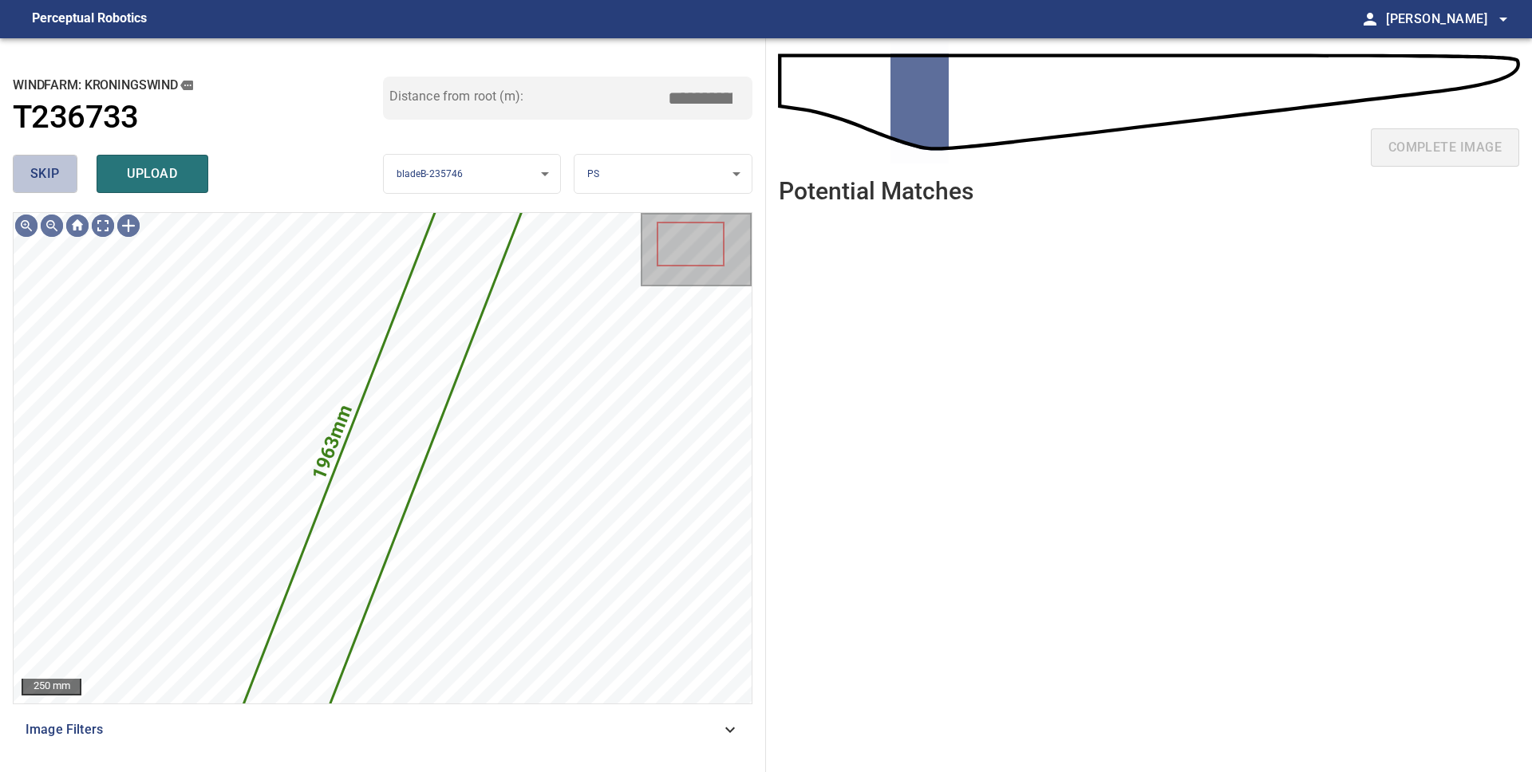
click at [54, 172] on span "skip" at bounding box center [45, 174] width 30 height 22
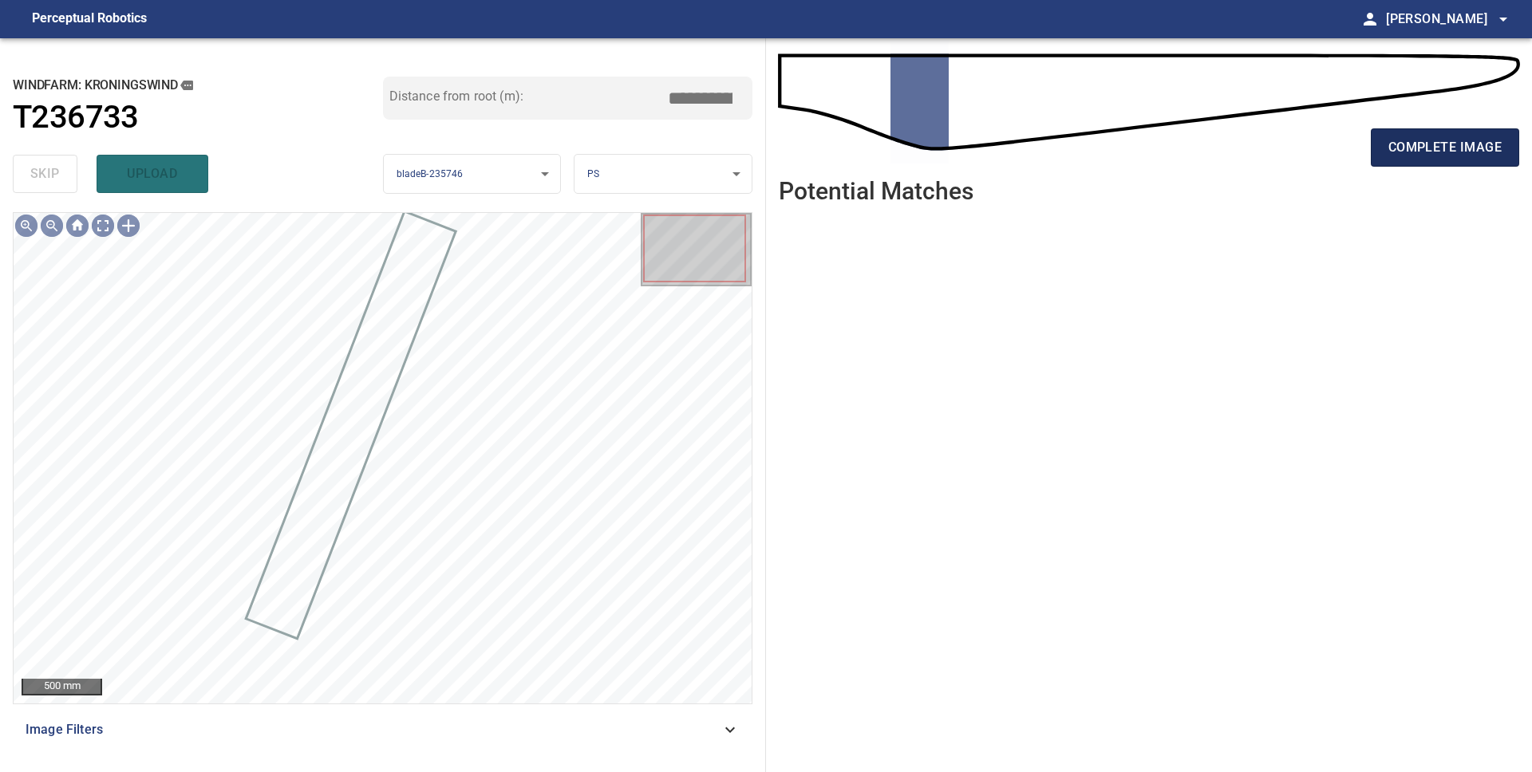
click at [1388, 151] on span "complete image" at bounding box center [1444, 147] width 113 height 22
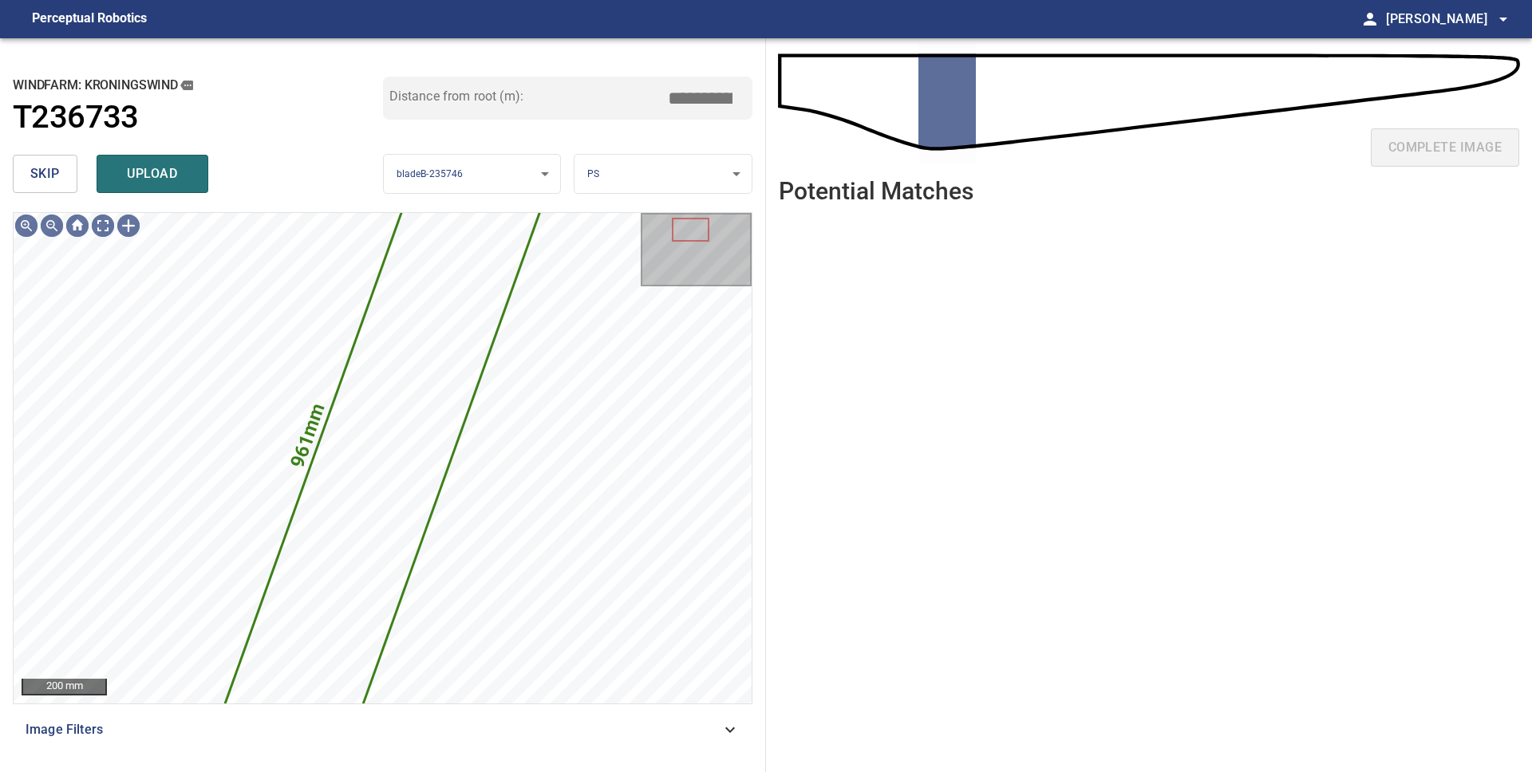
drag, startPoint x: 30, startPoint y: 174, endPoint x: 74, endPoint y: 176, distance: 44.7
click at [30, 174] on span "skip" at bounding box center [45, 174] width 30 height 22
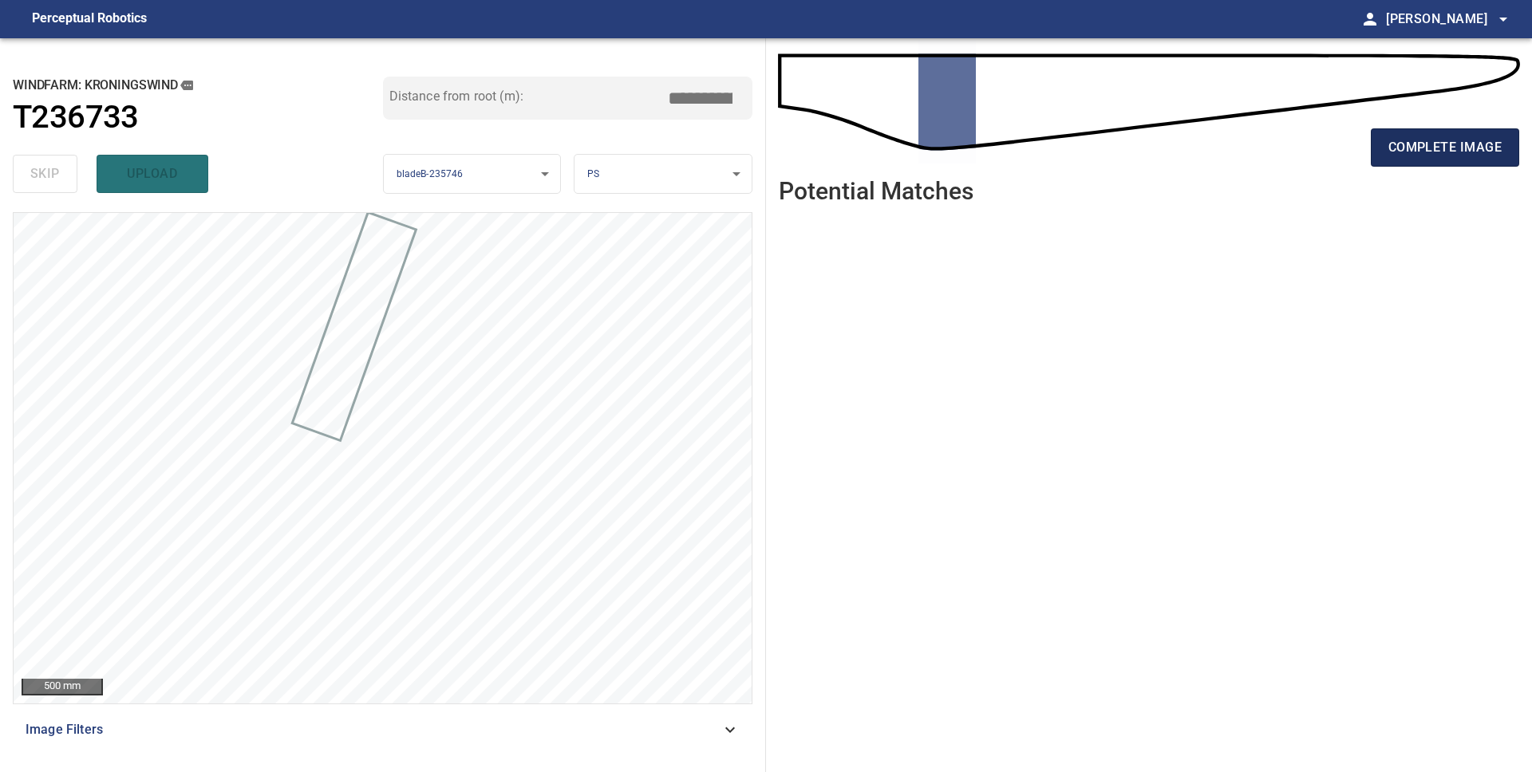
click at [1443, 157] on span "complete image" at bounding box center [1444, 147] width 113 height 22
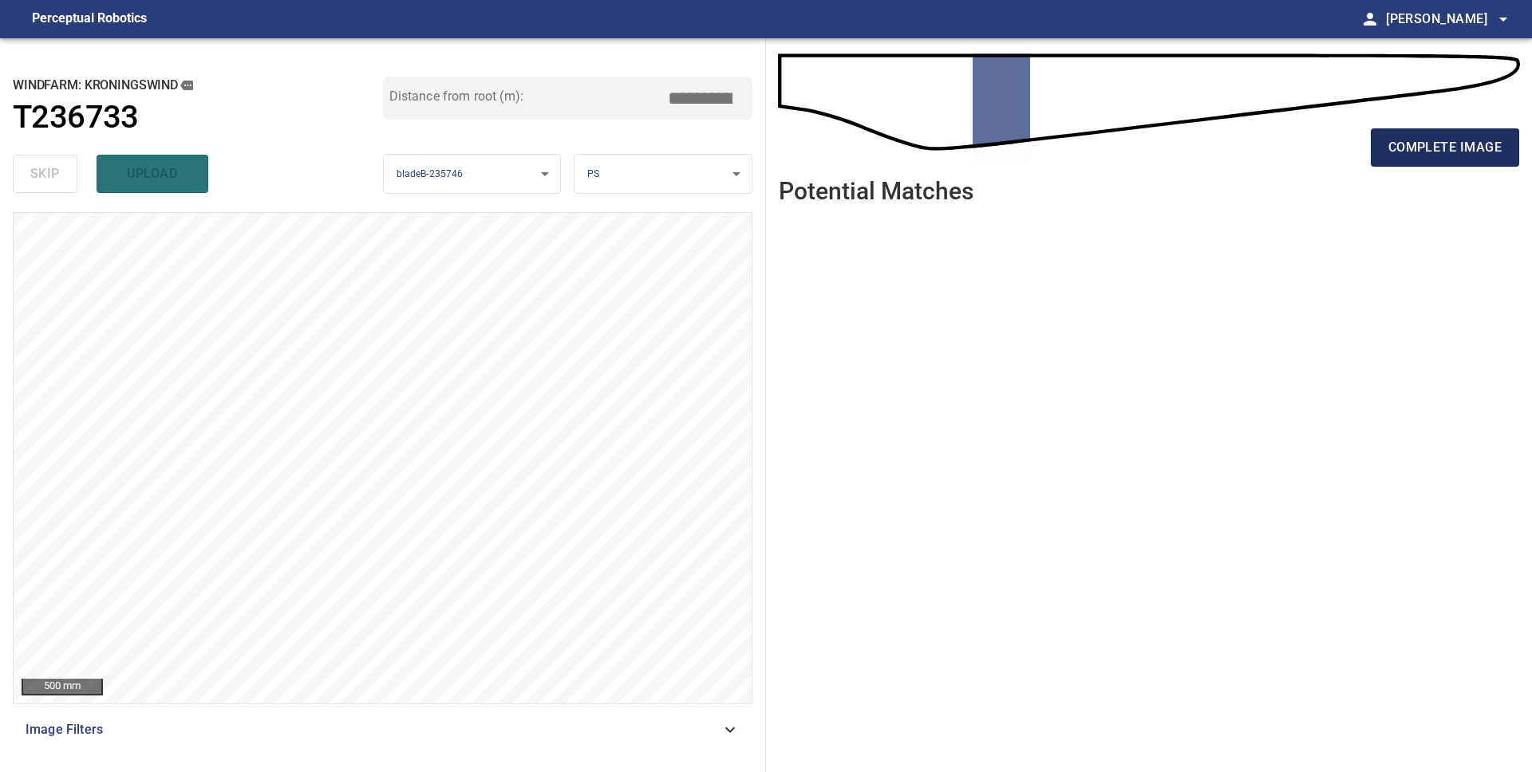
click at [1403, 158] on span "complete image" at bounding box center [1444, 147] width 113 height 22
click at [1430, 147] on span "complete image" at bounding box center [1444, 147] width 113 height 22
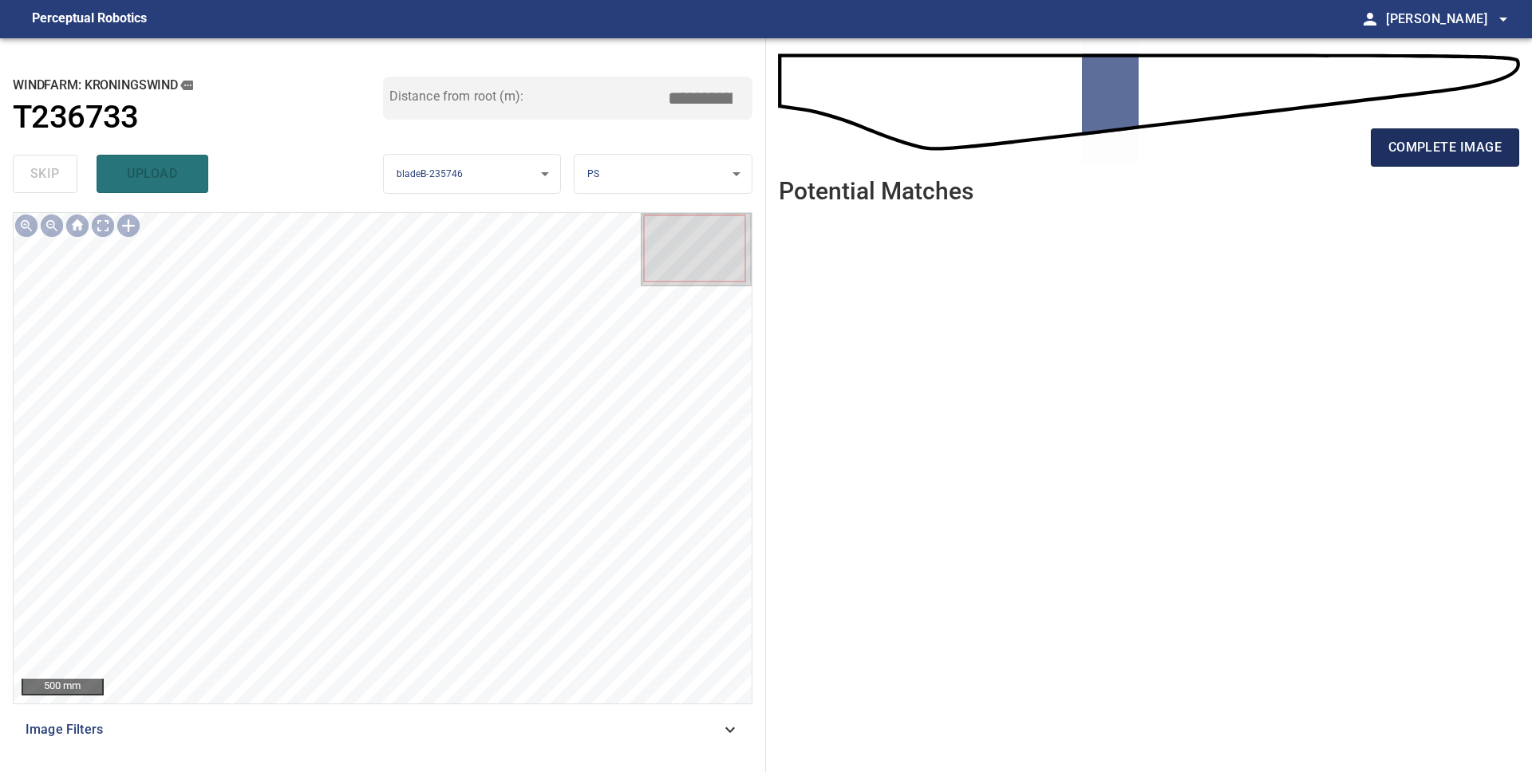
click at [1429, 147] on span "complete image" at bounding box center [1444, 147] width 113 height 22
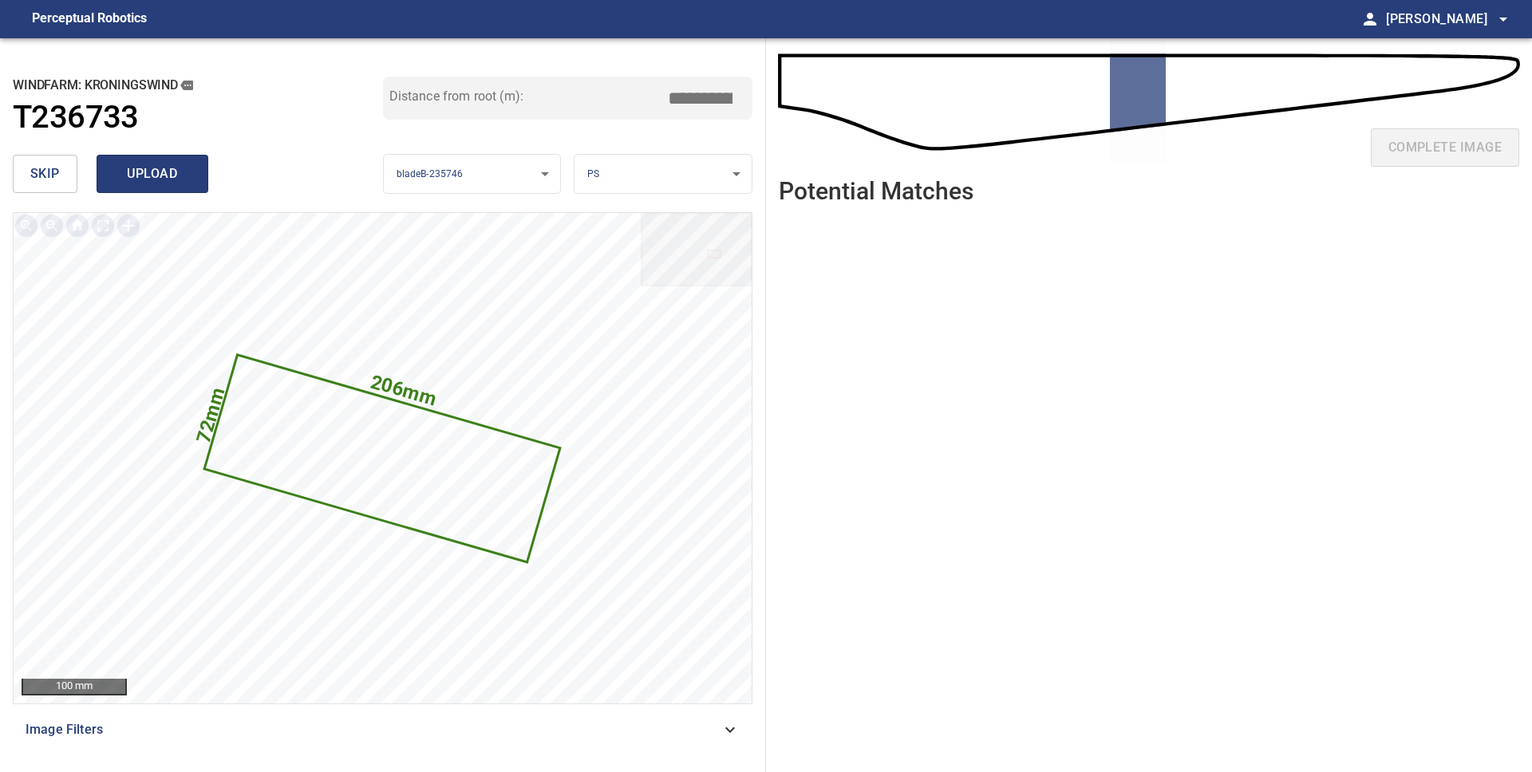
click at [152, 184] on span "upload" at bounding box center [152, 174] width 77 height 22
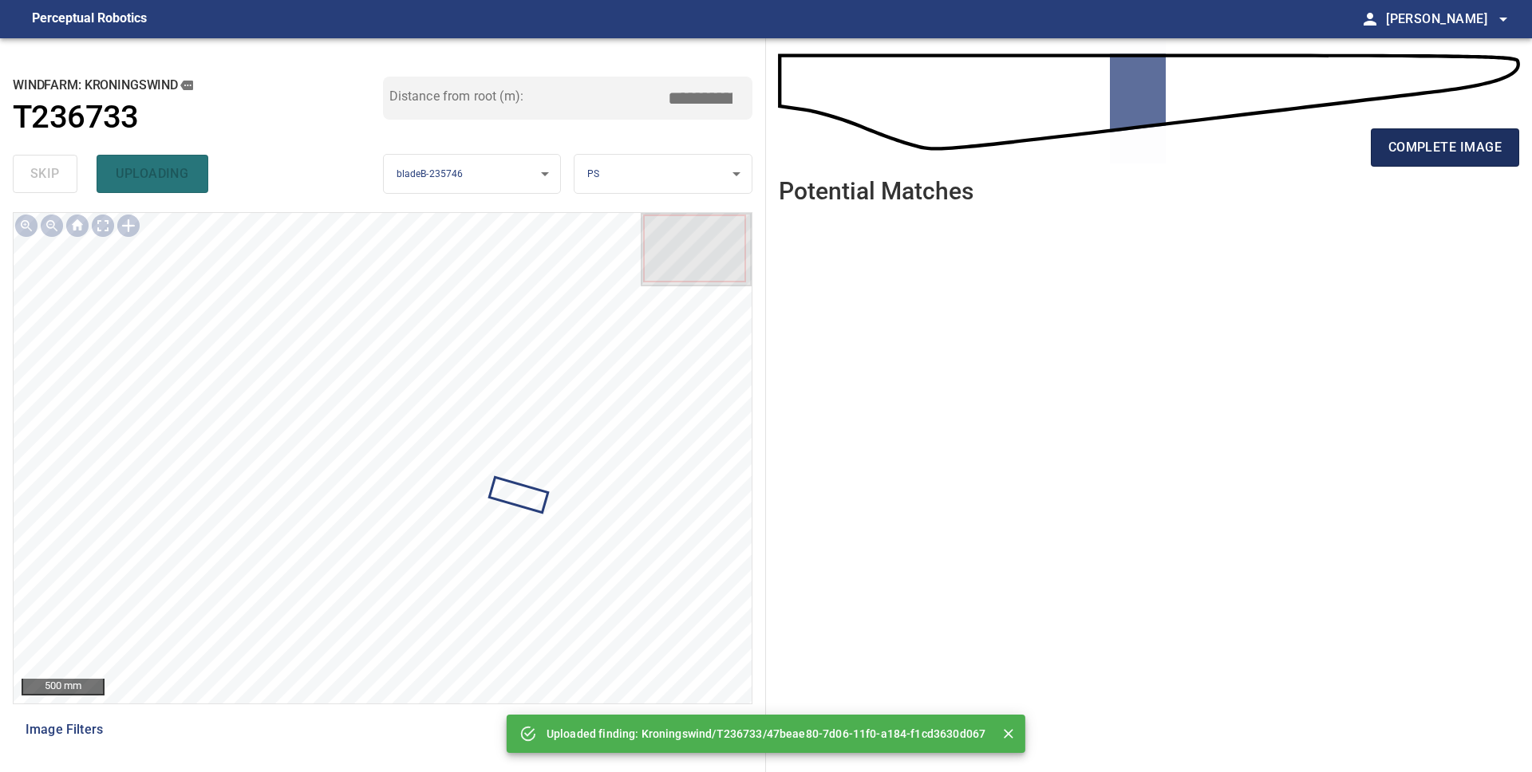
click at [1400, 155] on span "complete image" at bounding box center [1444, 147] width 113 height 22
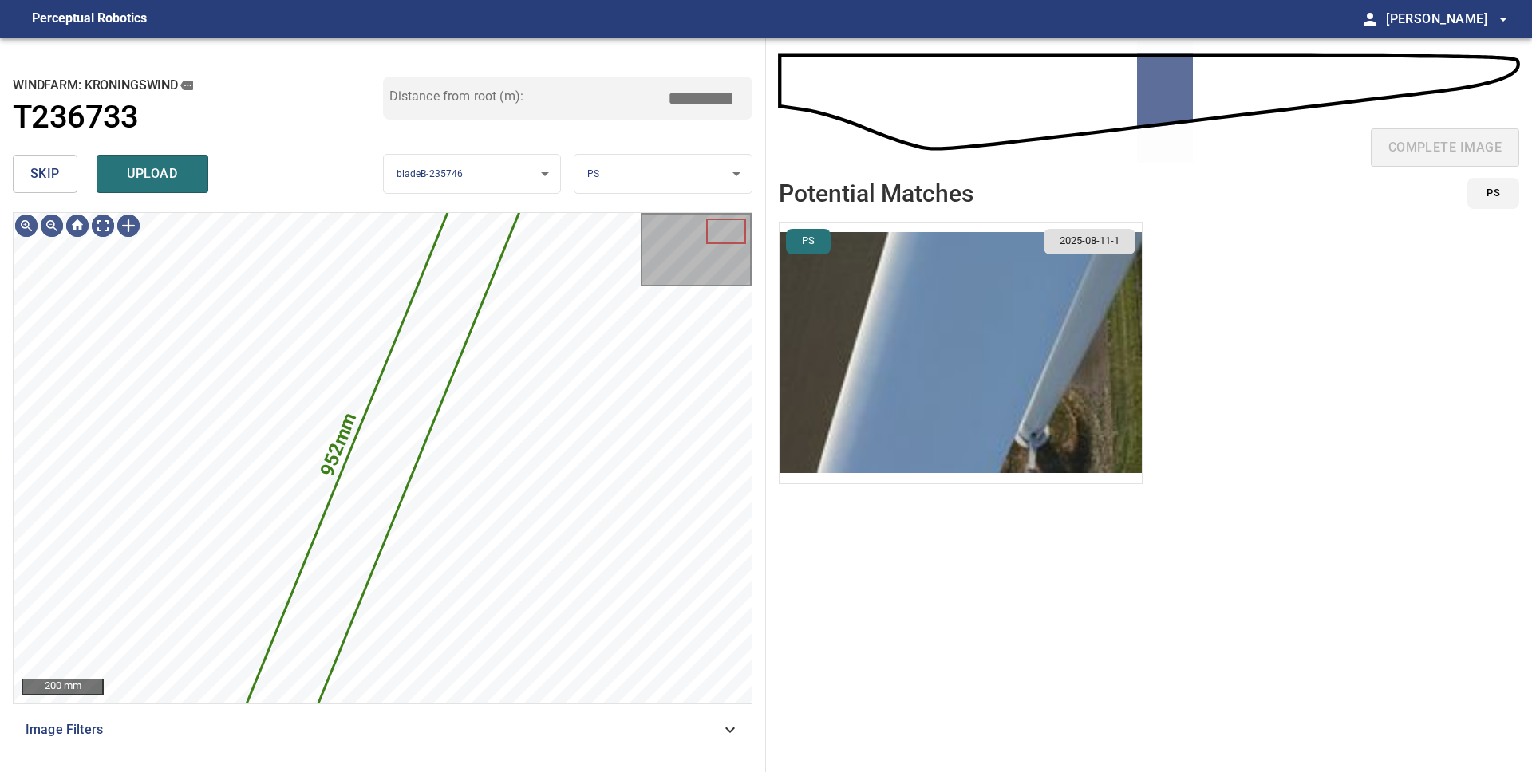
click at [45, 177] on span "skip" at bounding box center [45, 174] width 30 height 22
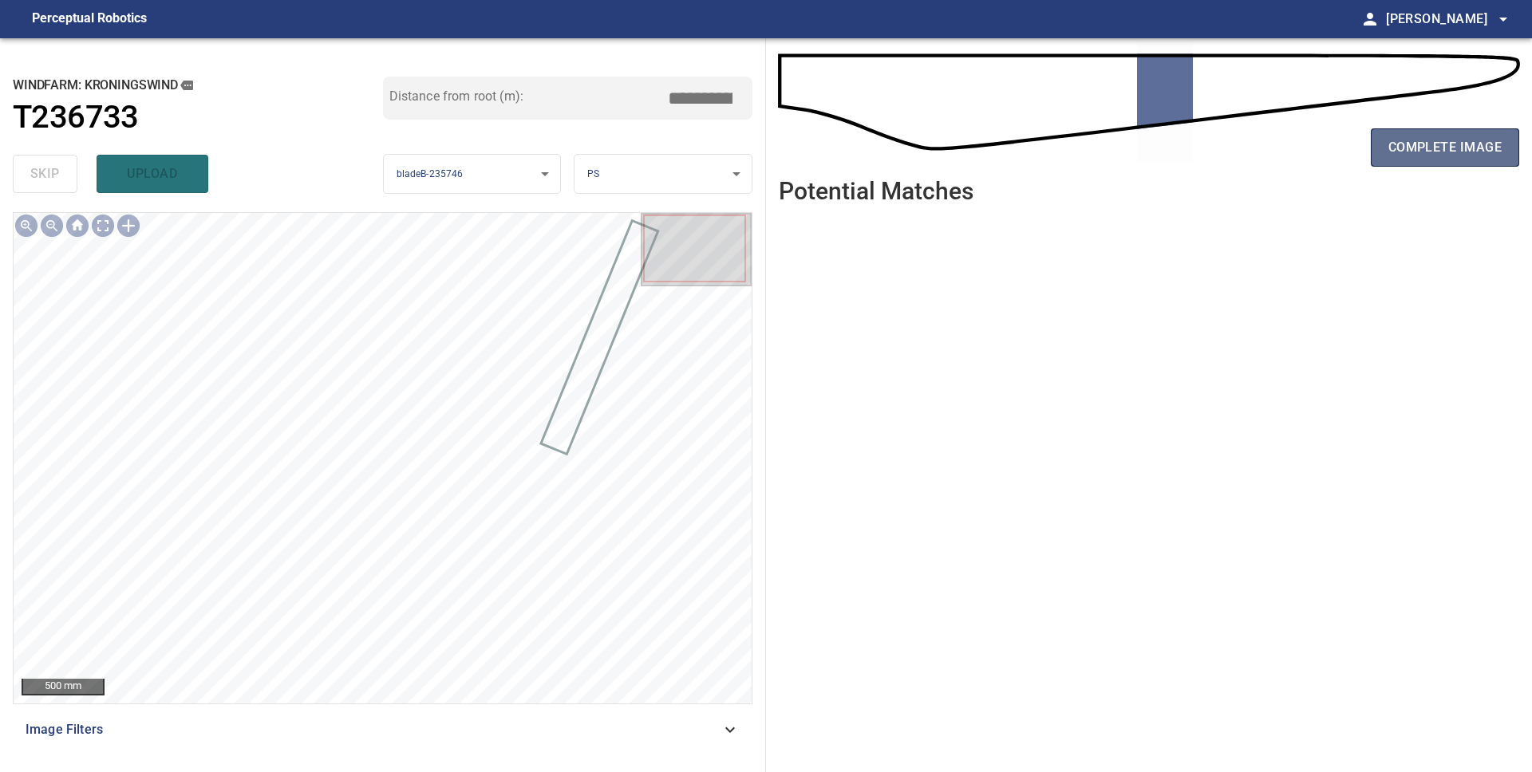
click at [1428, 146] on span "complete image" at bounding box center [1444, 147] width 113 height 22
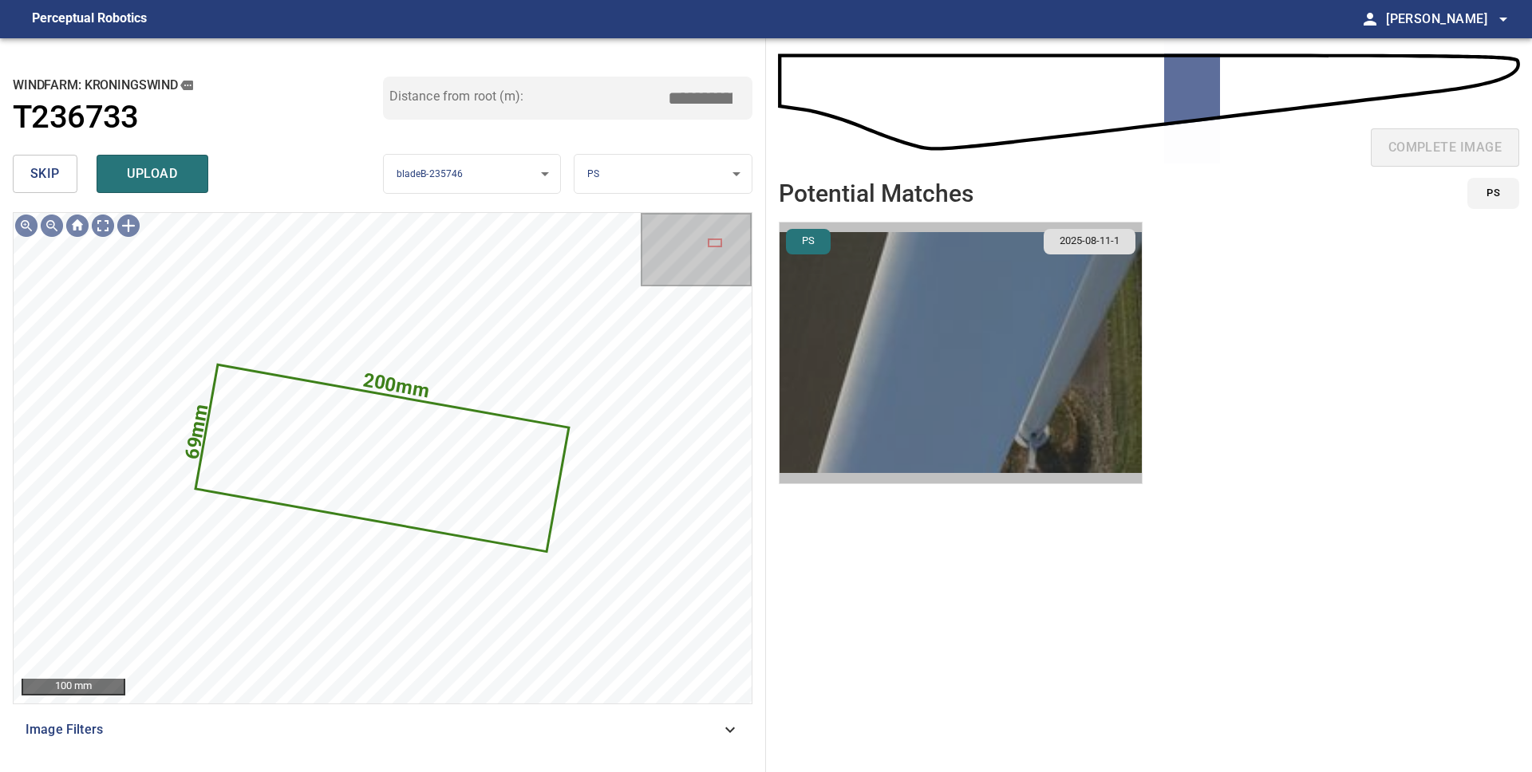
click at [892, 317] on img "button" at bounding box center [961, 353] width 362 height 261
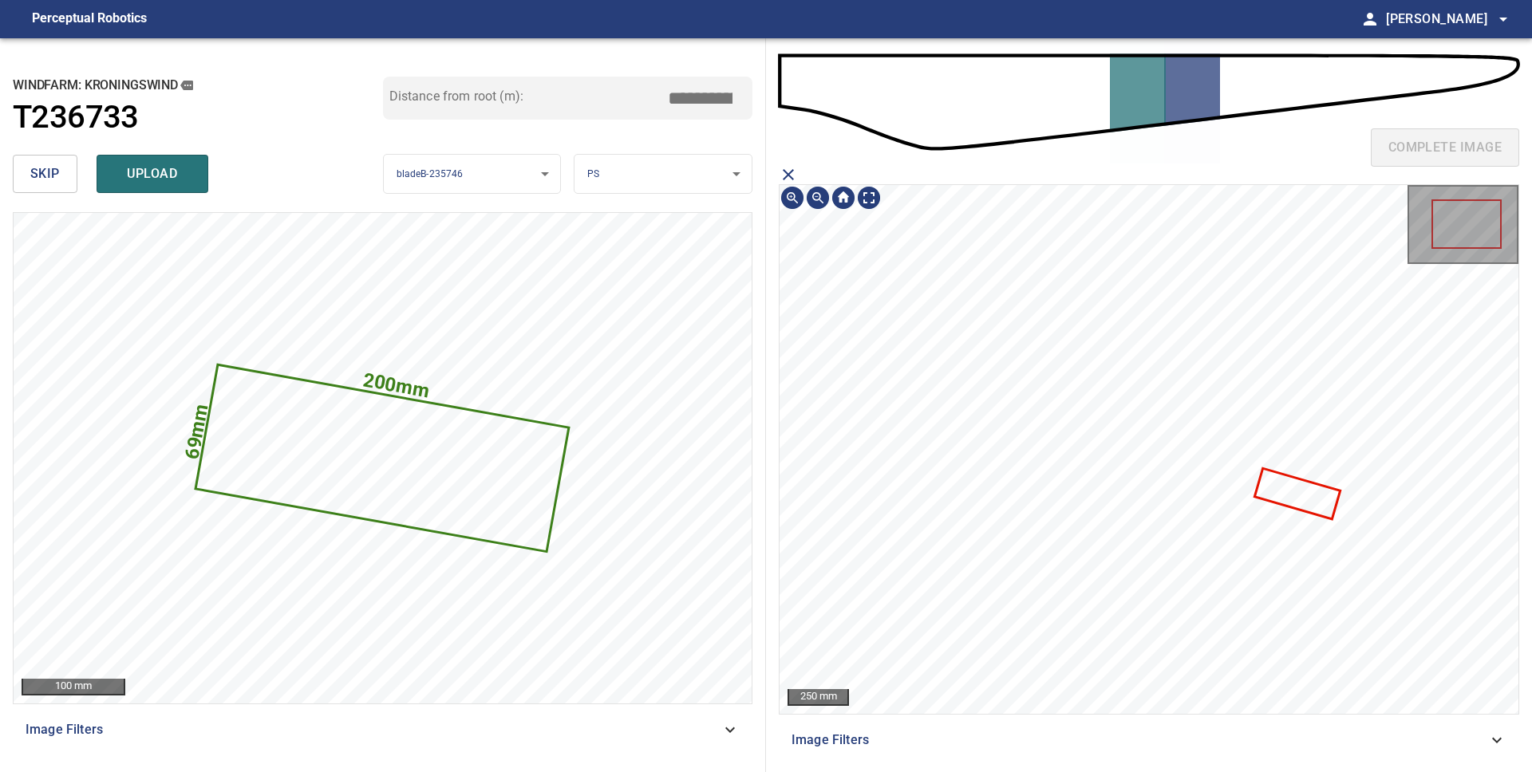
click at [1286, 493] on icon at bounding box center [1297, 494] width 82 height 48
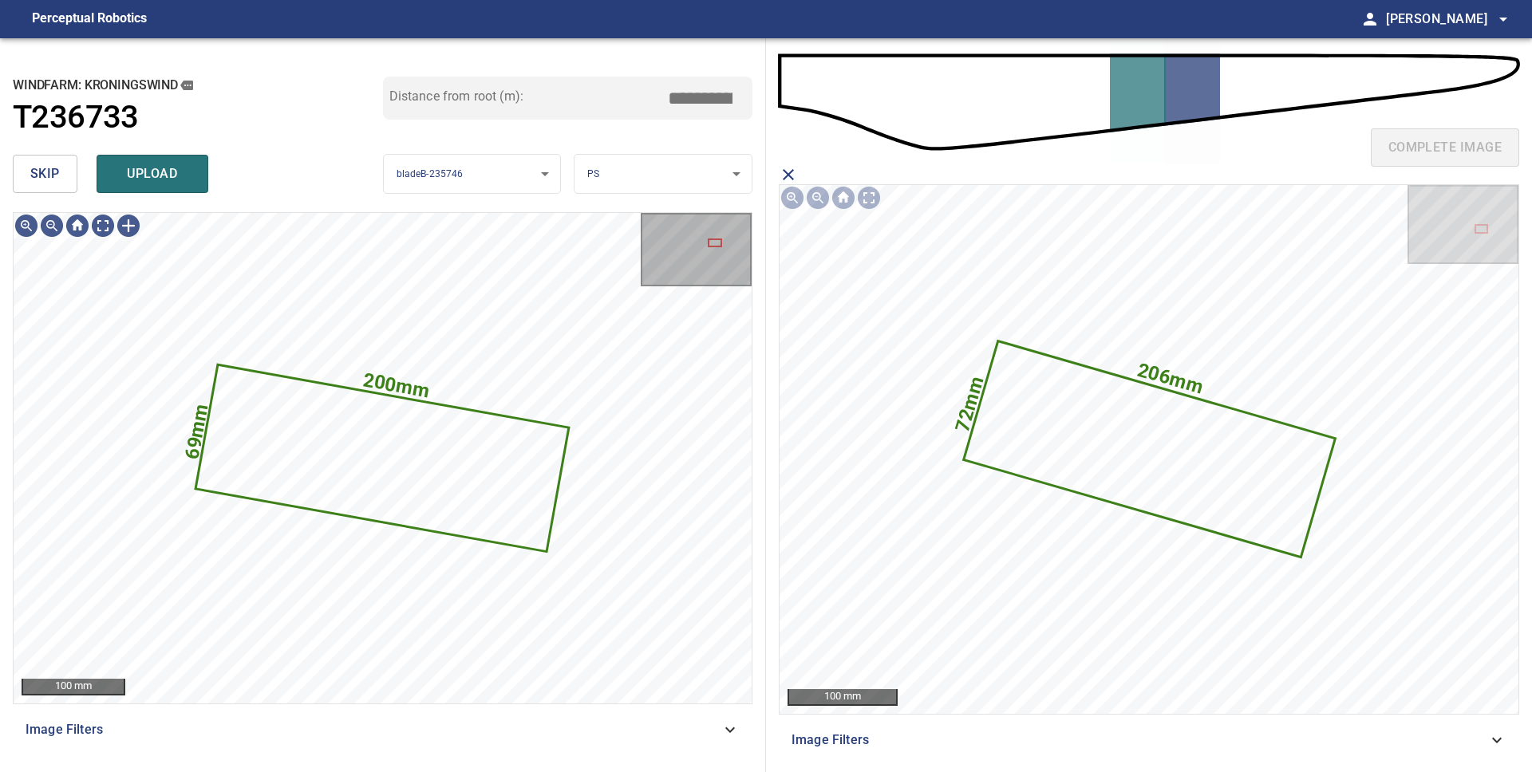
click at [140, 177] on span "upload" at bounding box center [152, 174] width 77 height 22
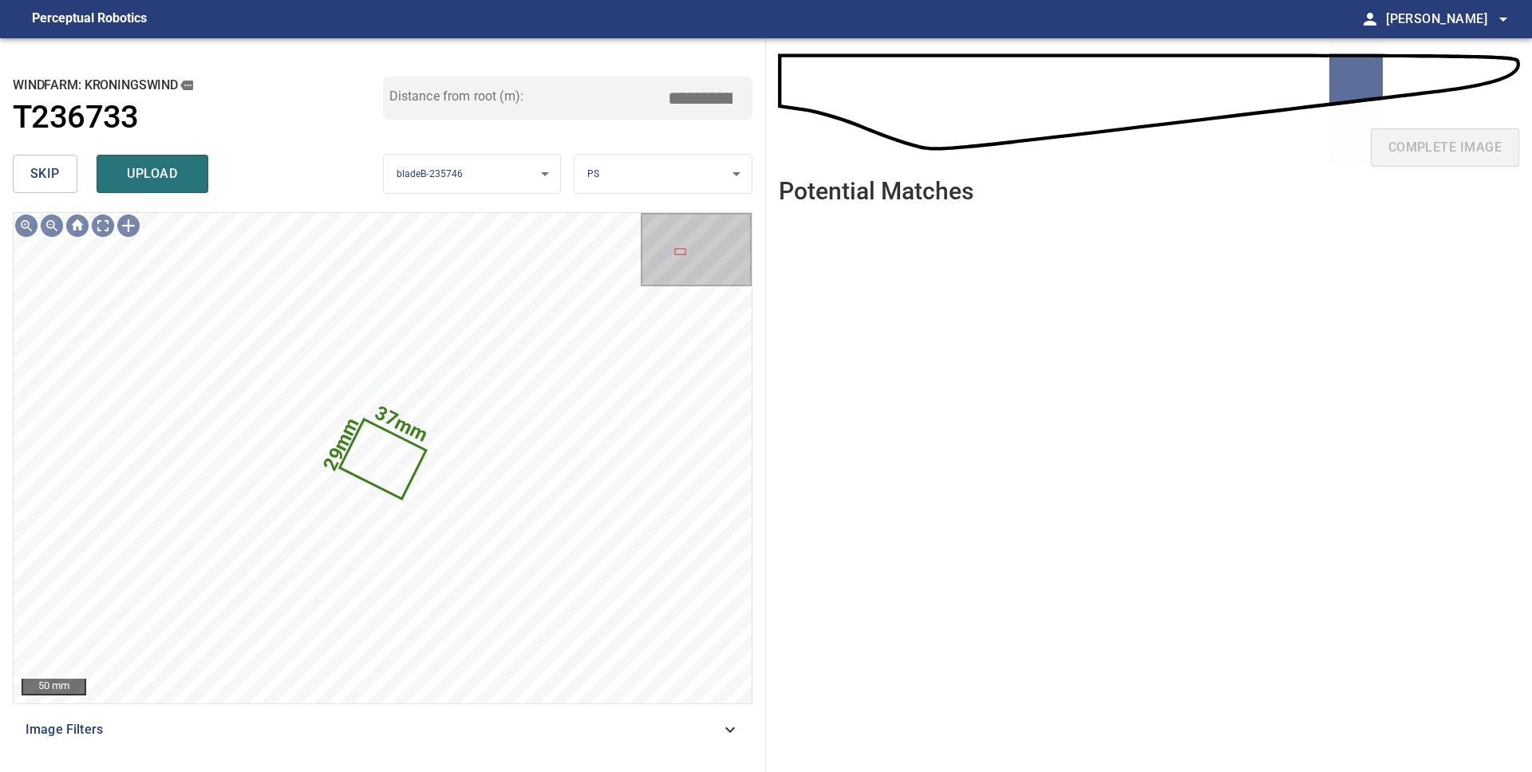
click at [673, 188] on body "**********" at bounding box center [766, 386] width 1532 height 772
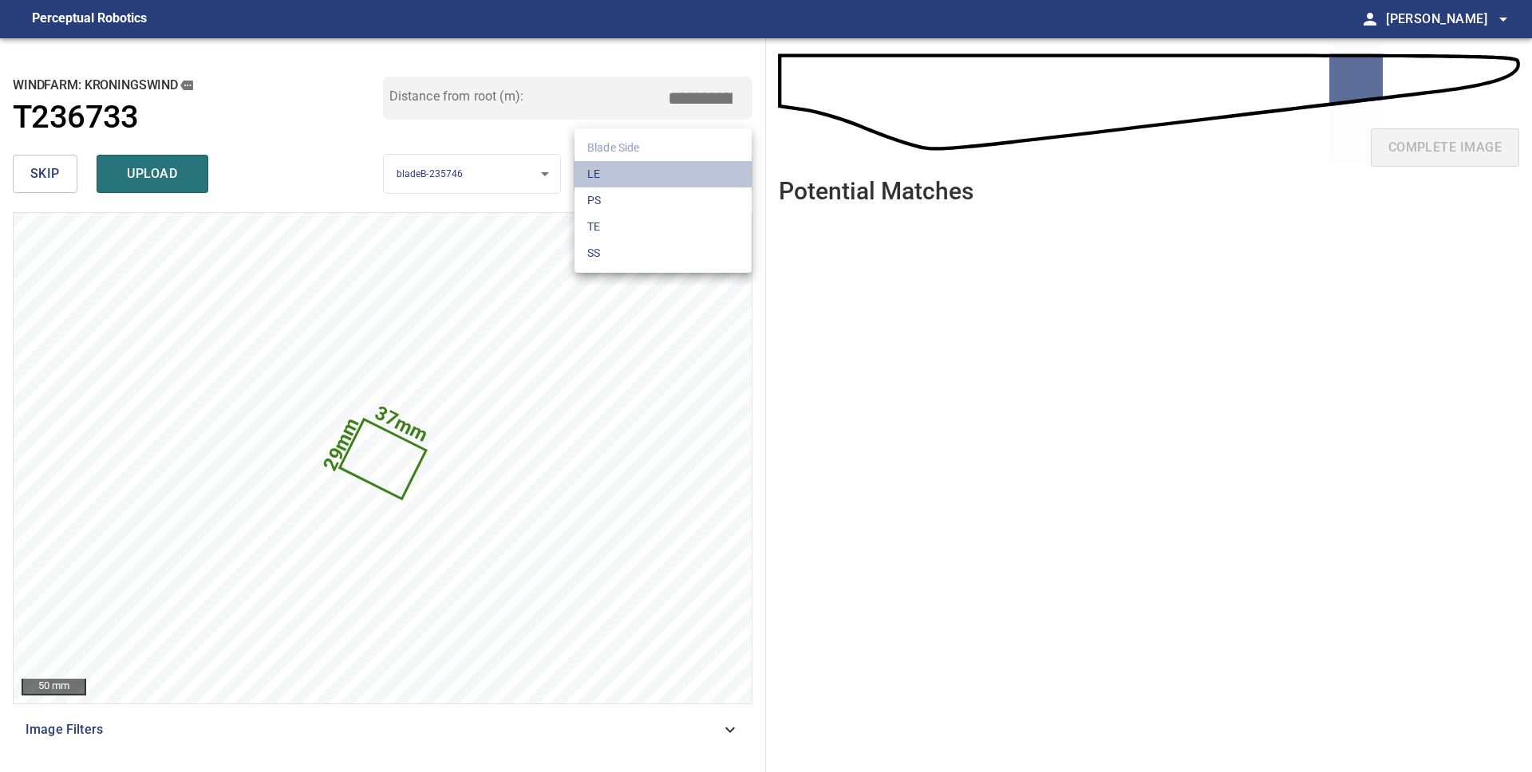
click at [664, 173] on li "LE" at bounding box center [662, 174] width 177 height 26
click at [681, 180] on body "**********" at bounding box center [766, 386] width 1532 height 772
click at [661, 203] on li "PS" at bounding box center [662, 201] width 177 height 26
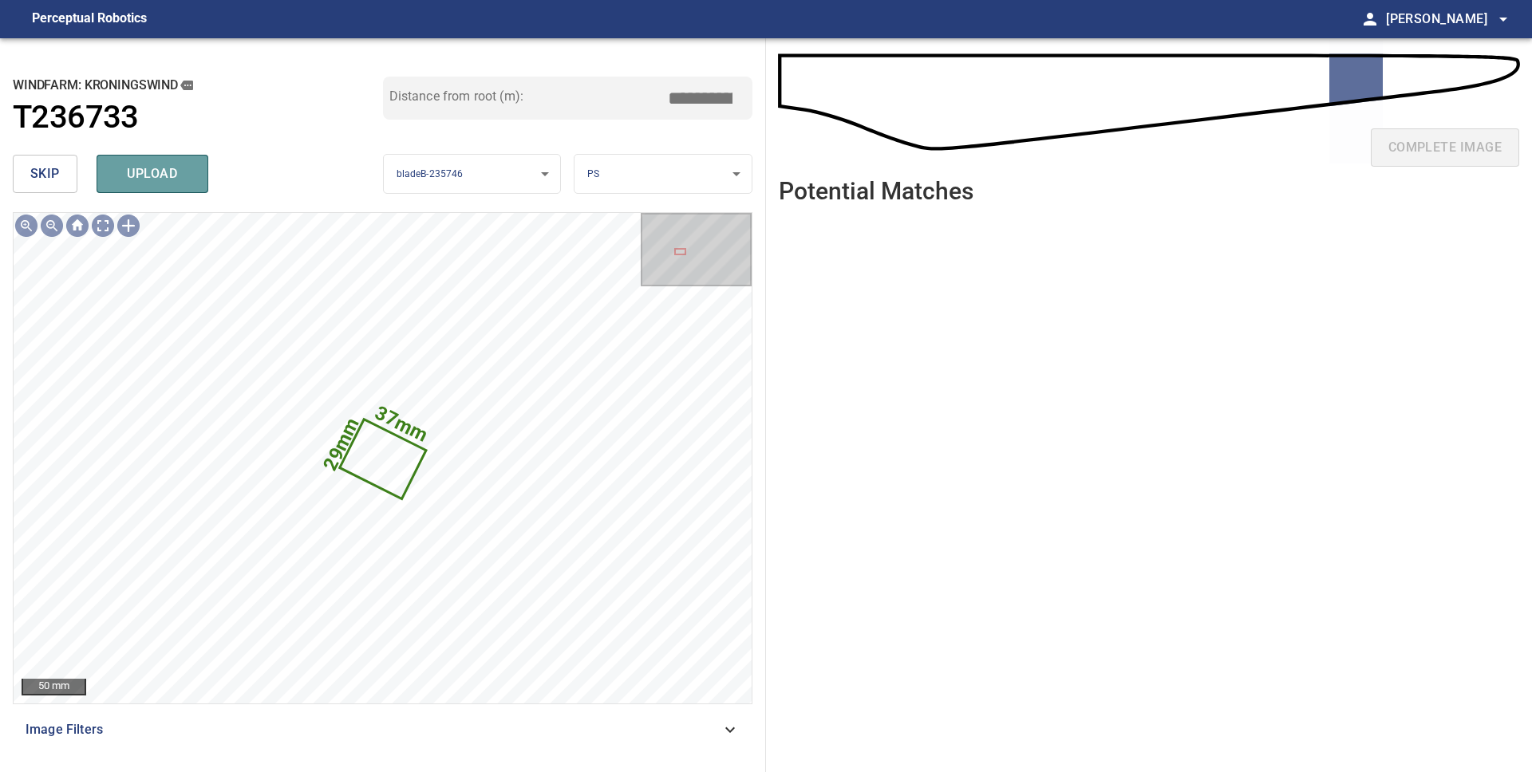
click at [190, 184] on button "upload" at bounding box center [153, 174] width 112 height 38
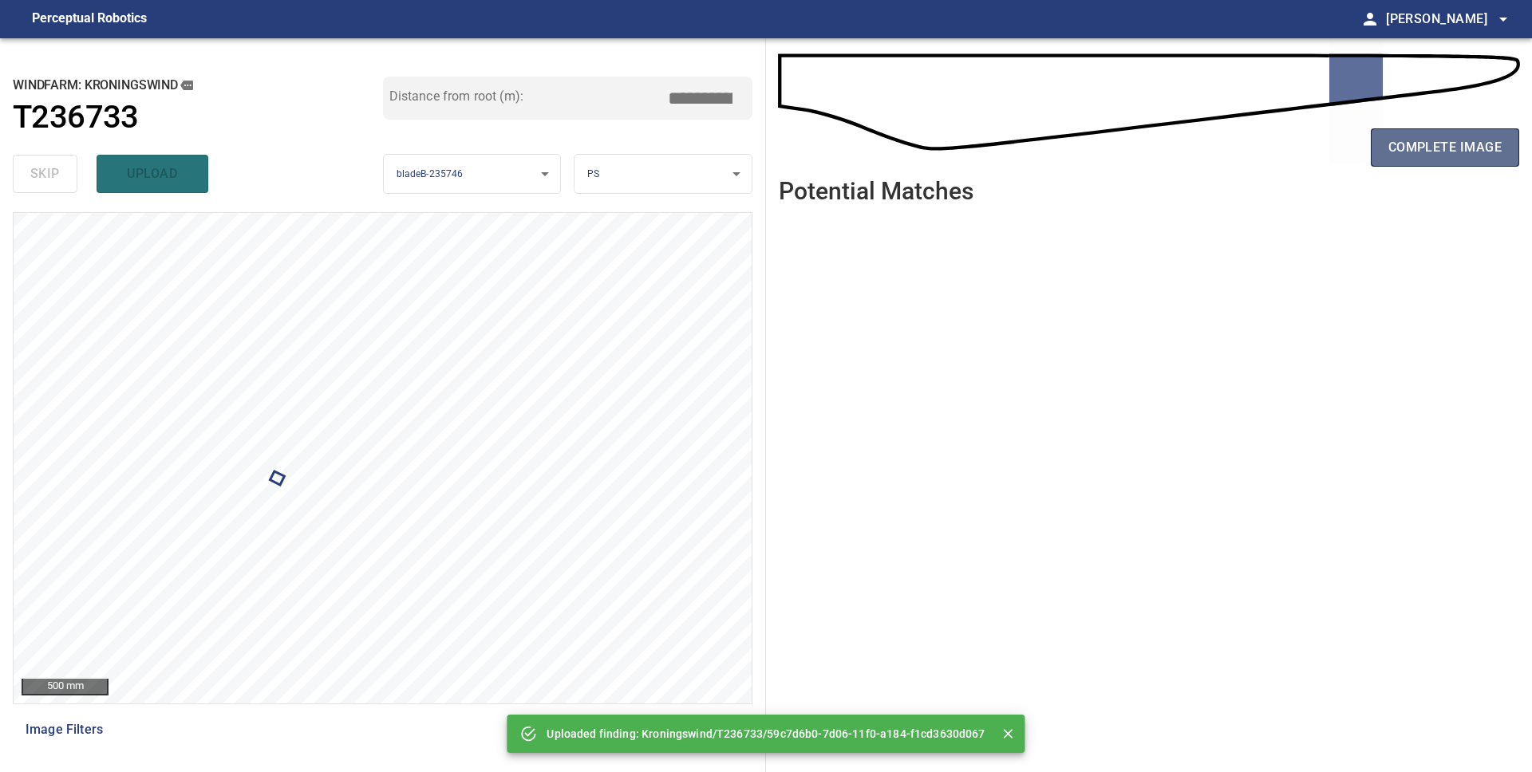
click at [1438, 156] on span "complete image" at bounding box center [1444, 147] width 113 height 22
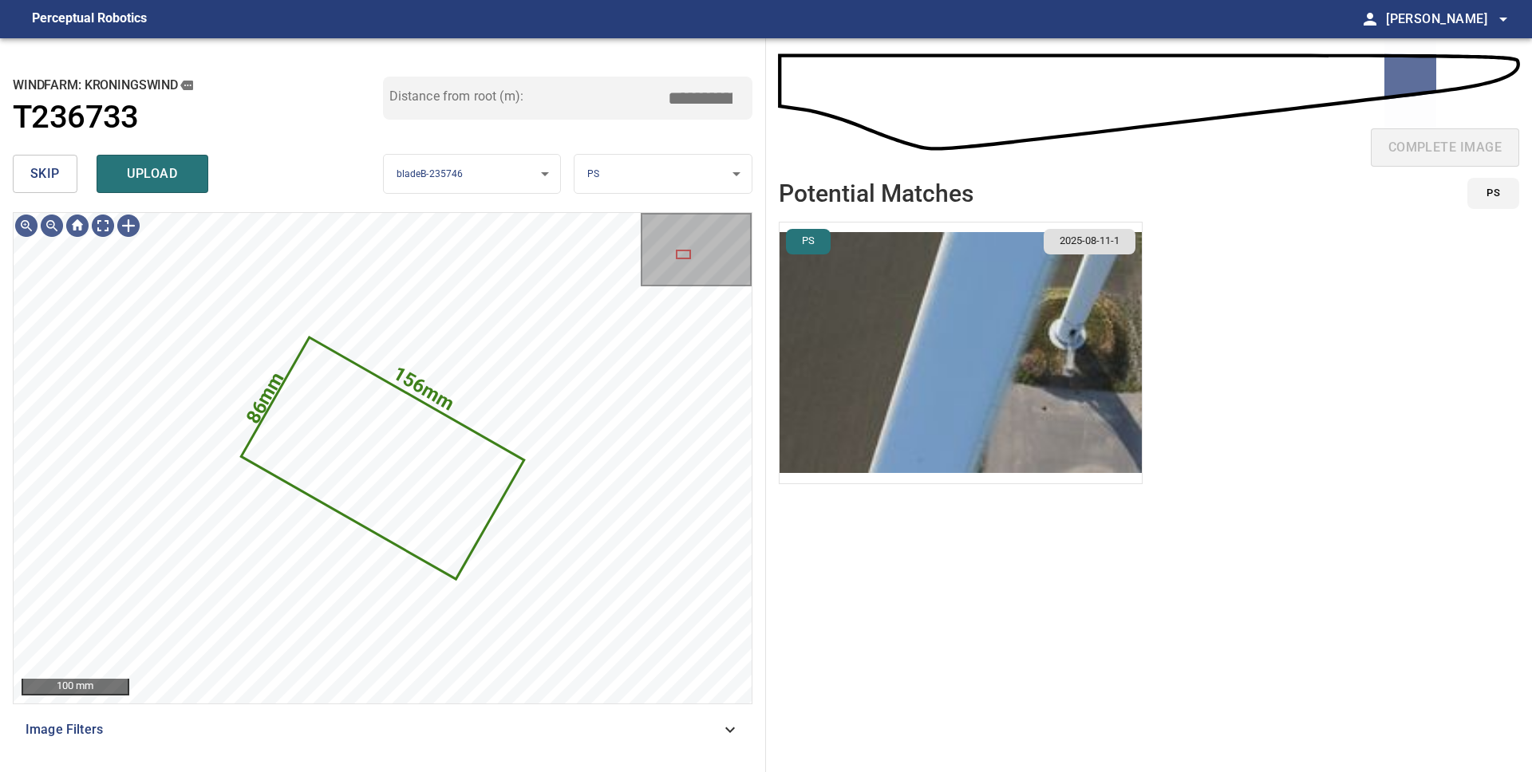
click at [878, 334] on img "button" at bounding box center [961, 353] width 362 height 261
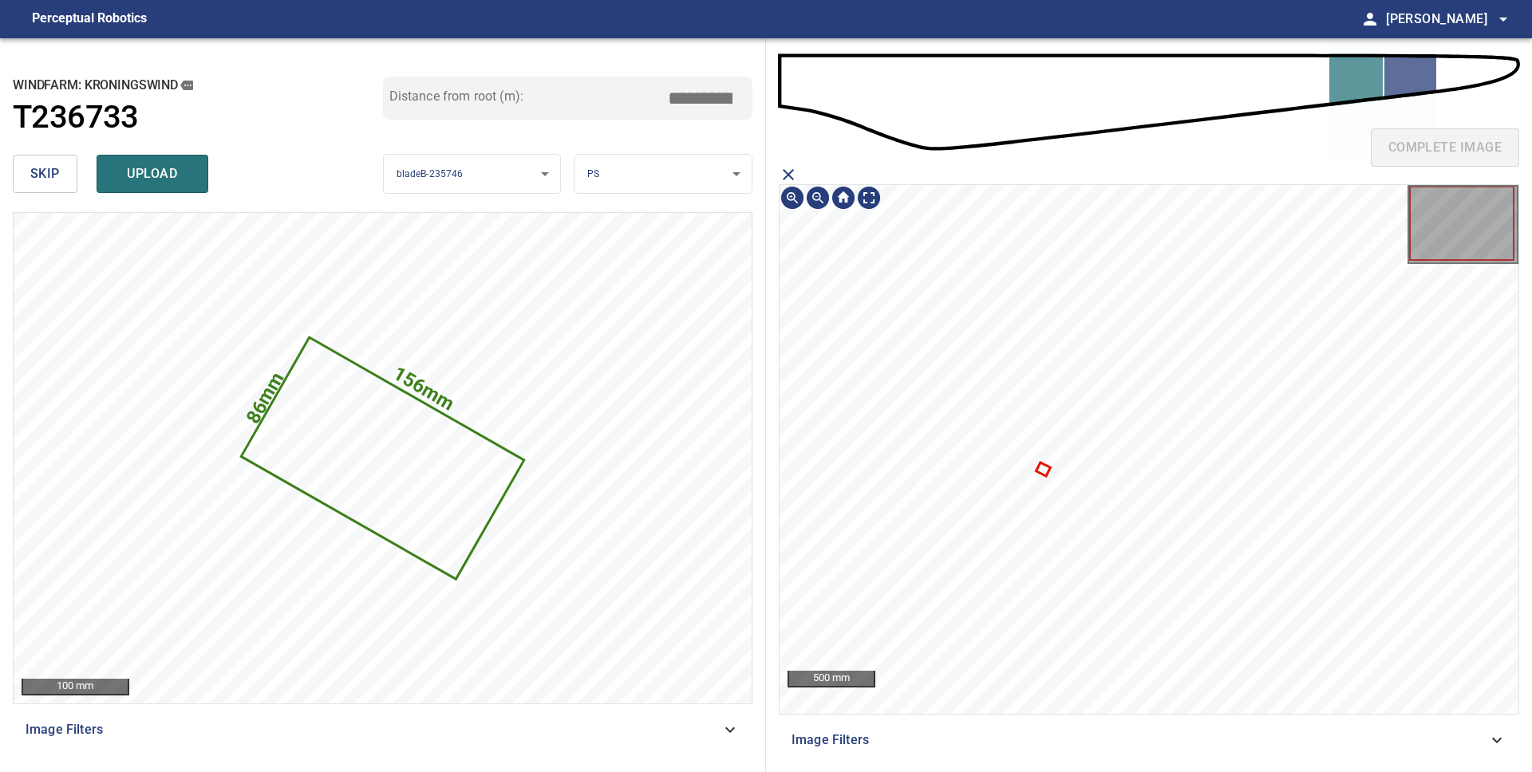
click at [1040, 469] on icon at bounding box center [1043, 469] width 11 height 10
click at [785, 171] on icon "close matching imageResolution:" at bounding box center [788, 174] width 11 height 11
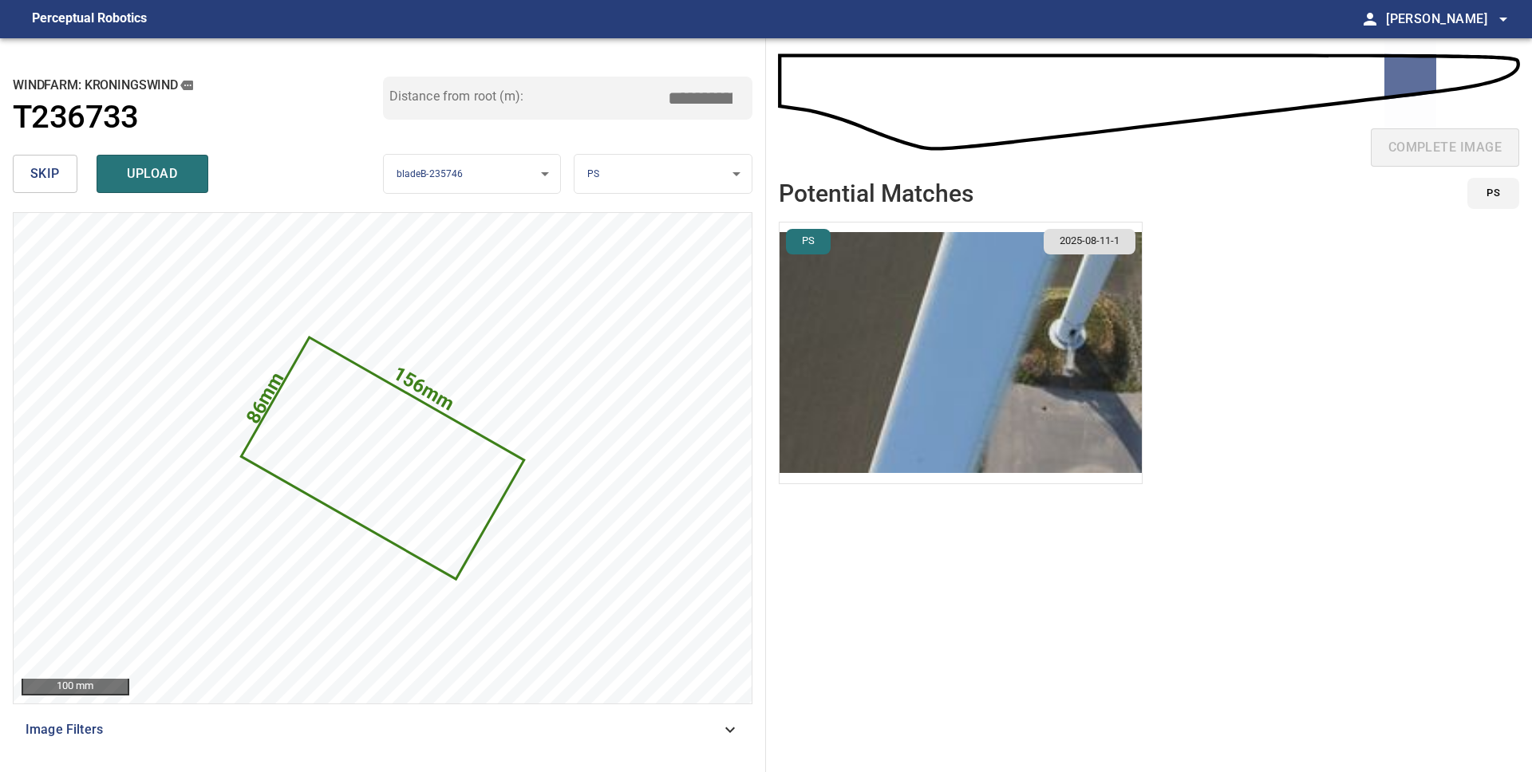
click at [651, 176] on body "**********" at bounding box center [766, 386] width 1532 height 772
click at [655, 181] on li "LE" at bounding box center [662, 174] width 177 height 26
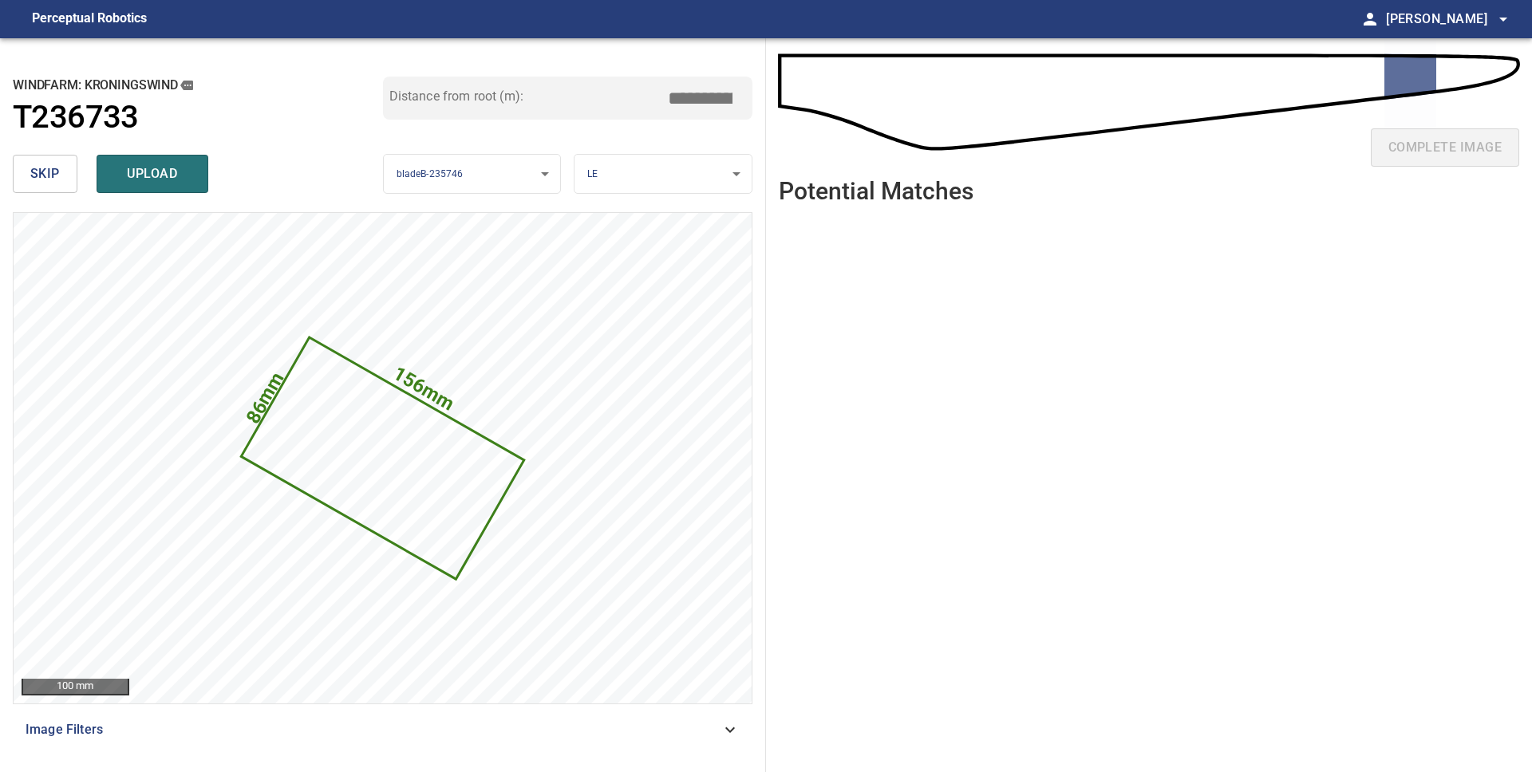
click at [653, 180] on body "**********" at bounding box center [766, 386] width 1532 height 772
click at [649, 201] on li "PS" at bounding box center [662, 201] width 177 height 26
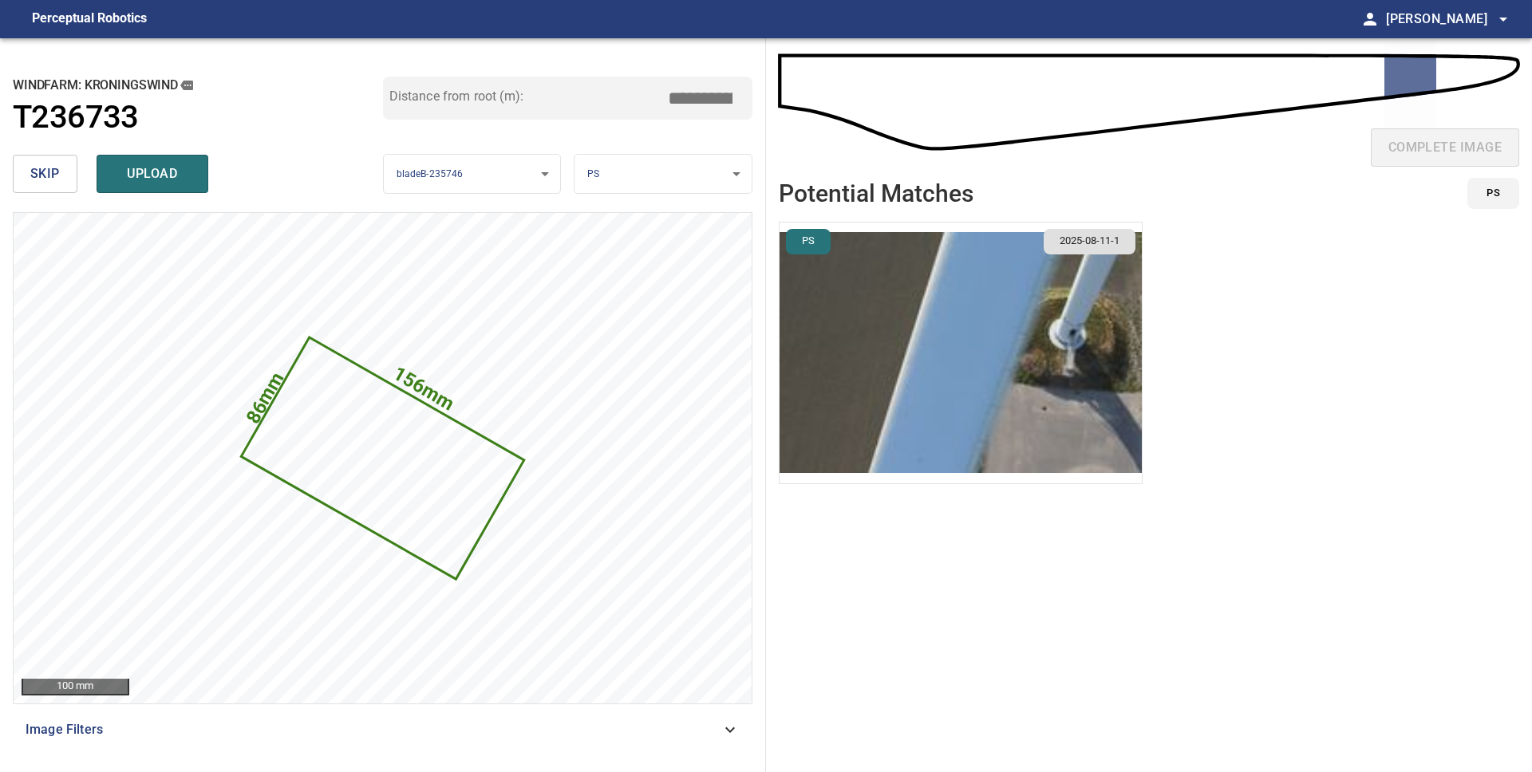
click at [657, 178] on body "**********" at bounding box center [766, 386] width 1532 height 772
click at [656, 215] on li "TE" at bounding box center [662, 227] width 177 height 26
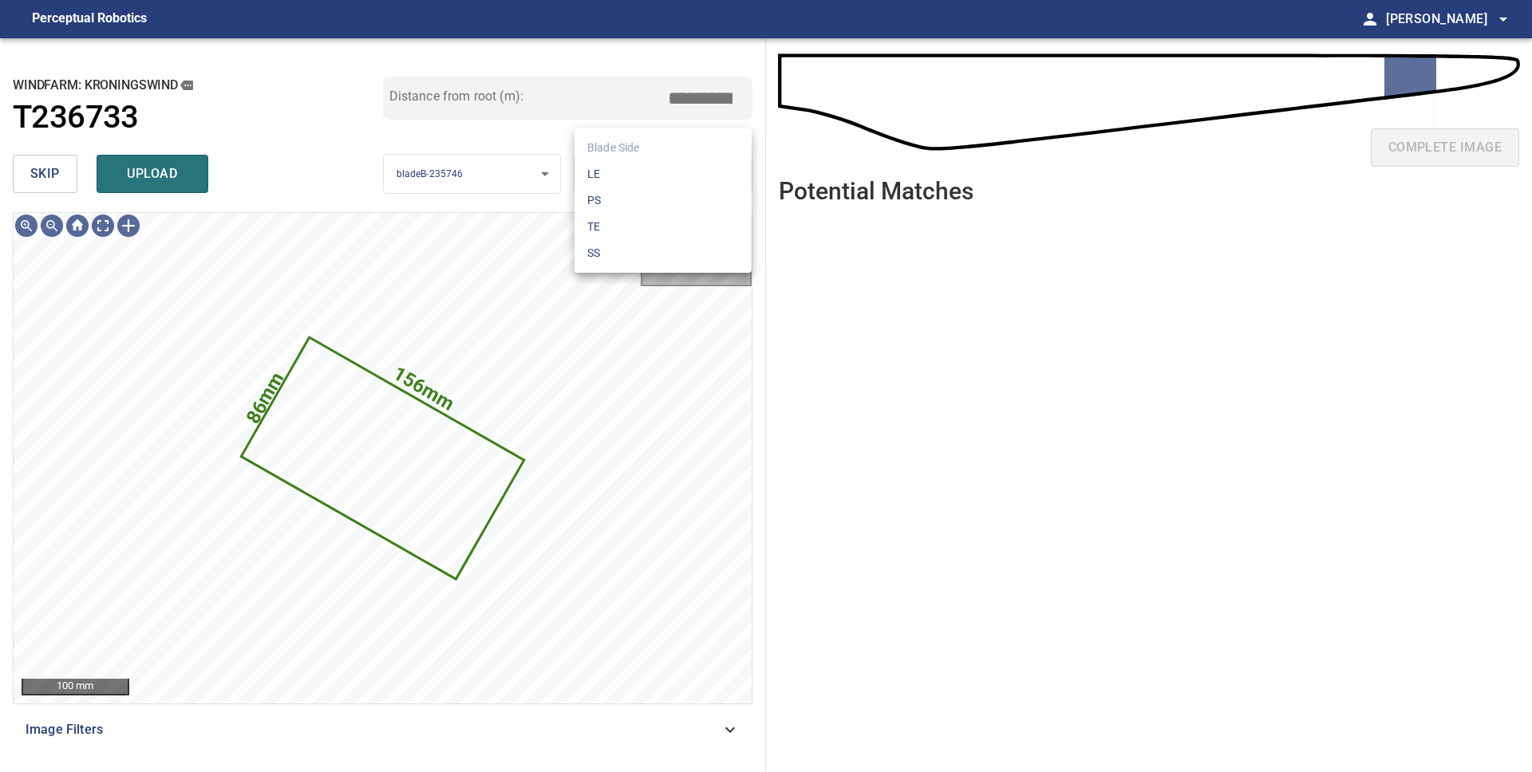
click at [657, 178] on body "**********" at bounding box center [766, 386] width 1532 height 772
click at [653, 202] on li "PS" at bounding box center [662, 201] width 177 height 26
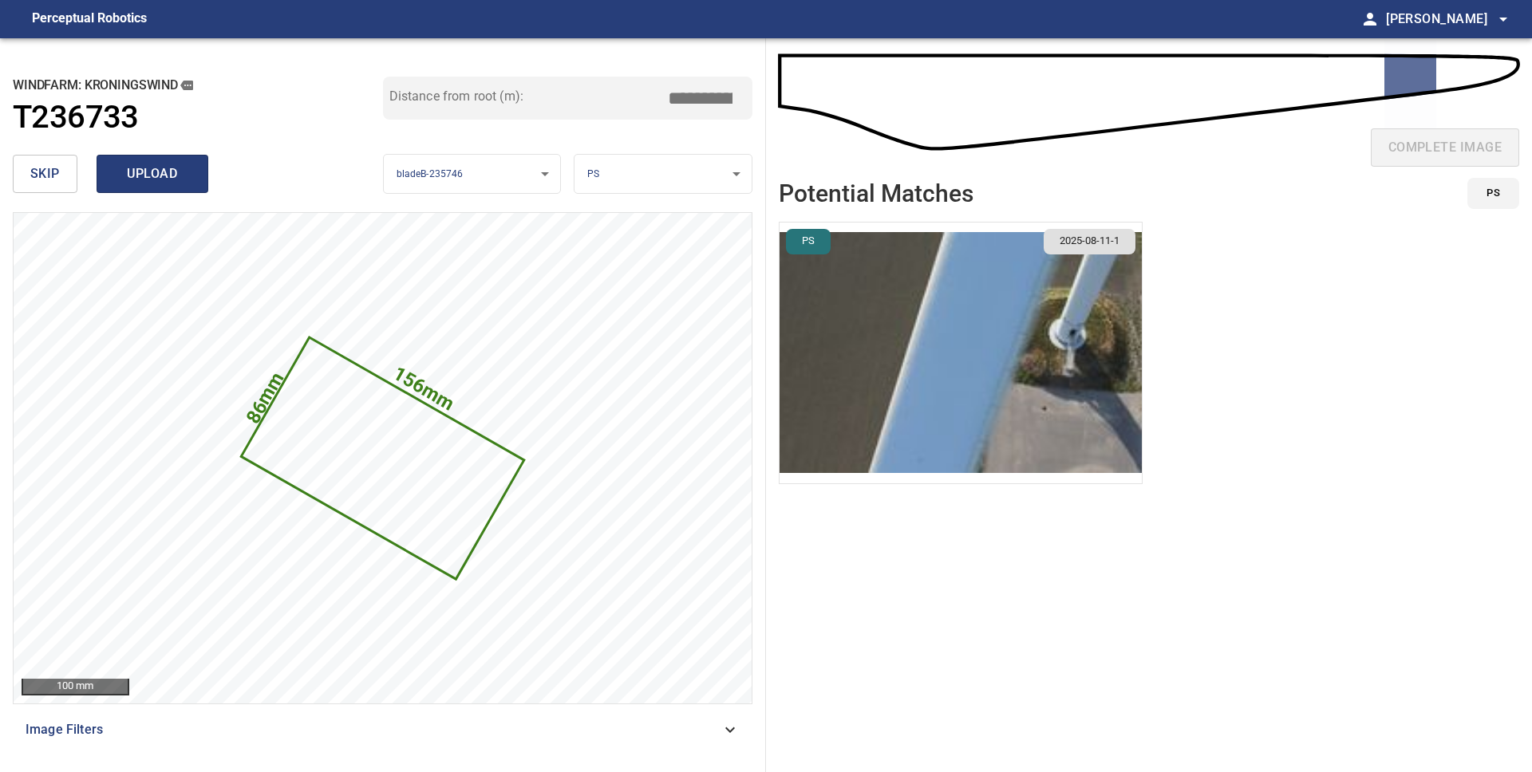
click at [157, 180] on span "upload" at bounding box center [152, 174] width 77 height 22
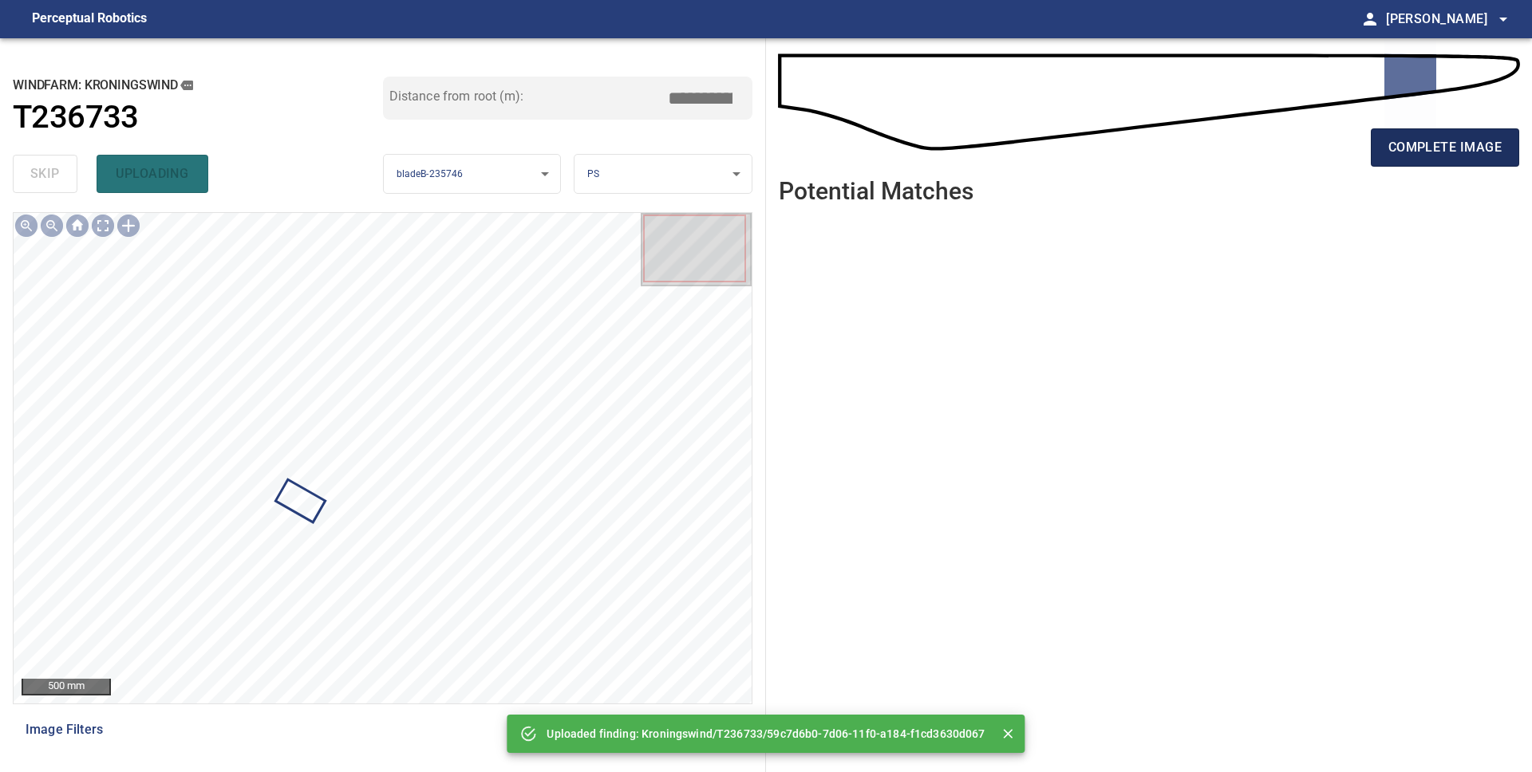
click at [1397, 145] on span "complete image" at bounding box center [1444, 147] width 113 height 22
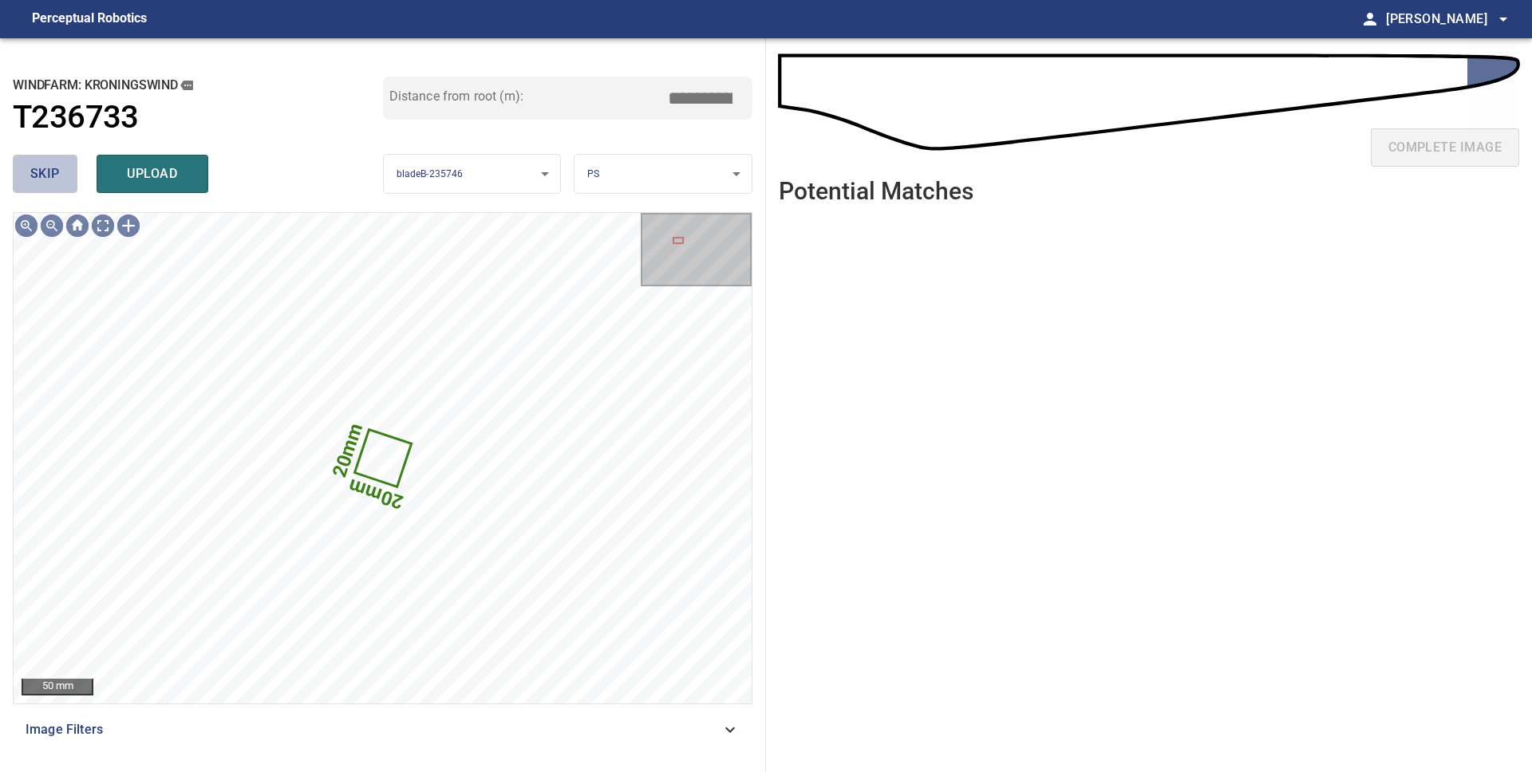
click at [58, 185] on button "skip" at bounding box center [45, 174] width 65 height 38
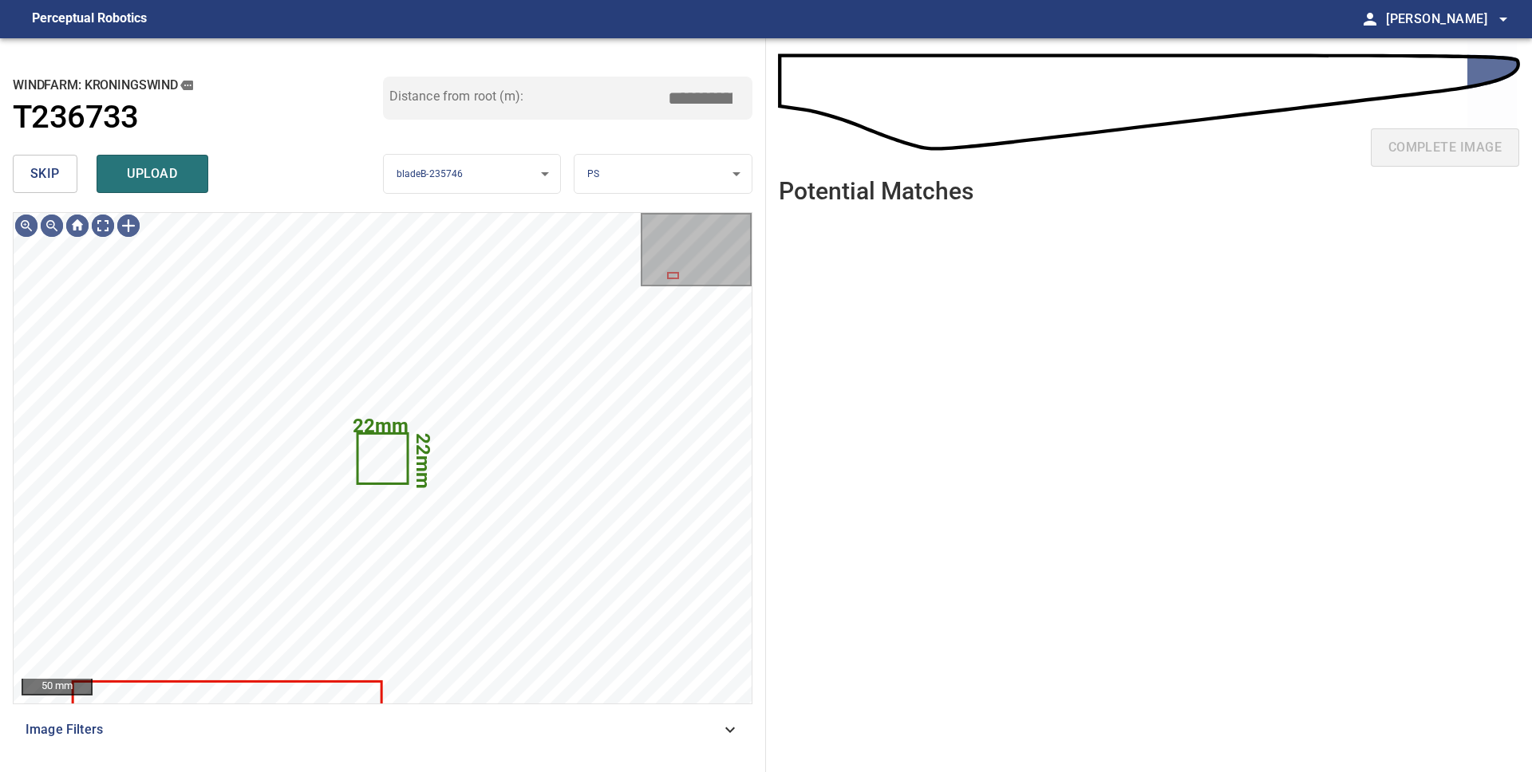
click at [53, 182] on span "skip" at bounding box center [45, 174] width 30 height 22
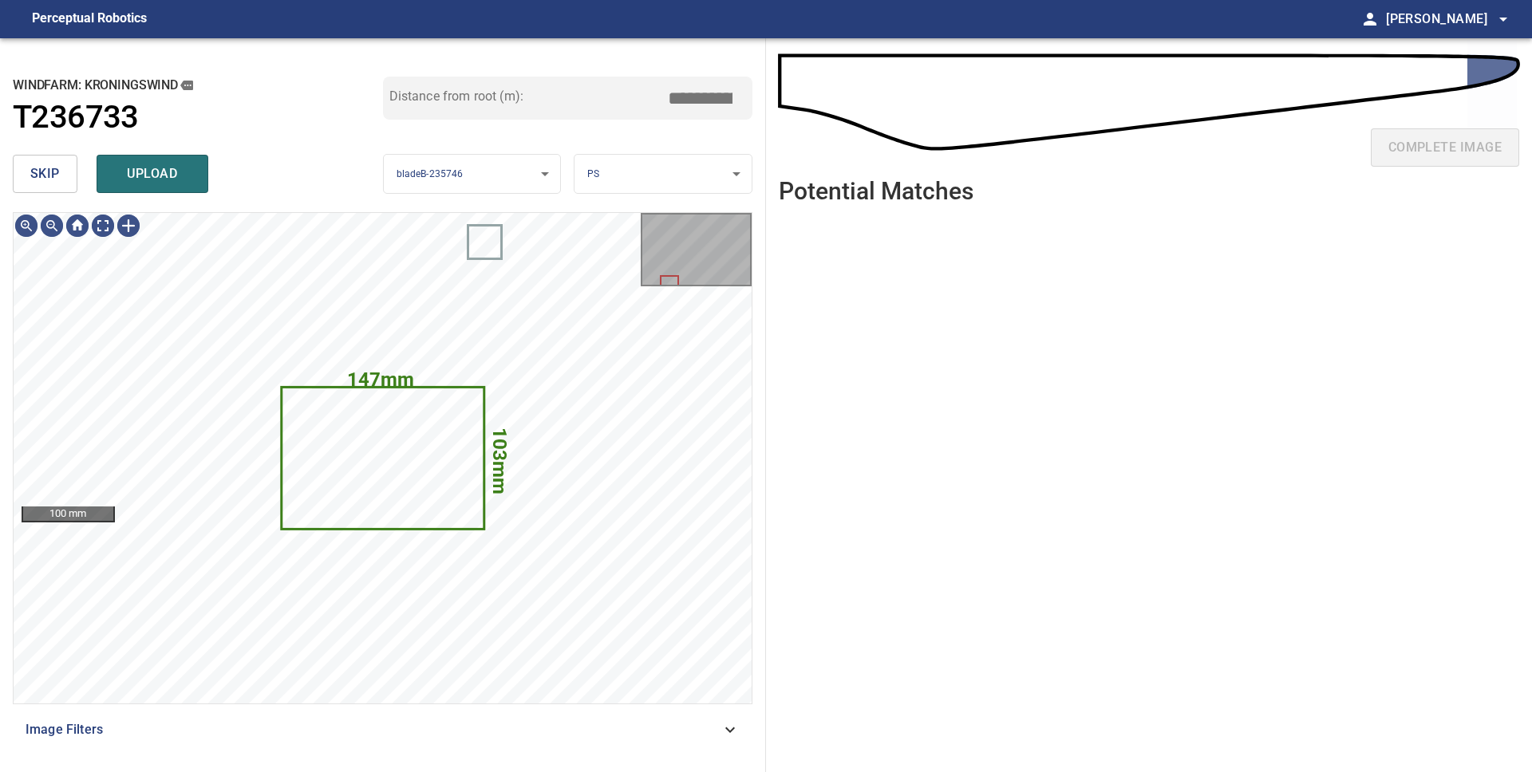
click at [602, 176] on body "**********" at bounding box center [766, 386] width 1532 height 772
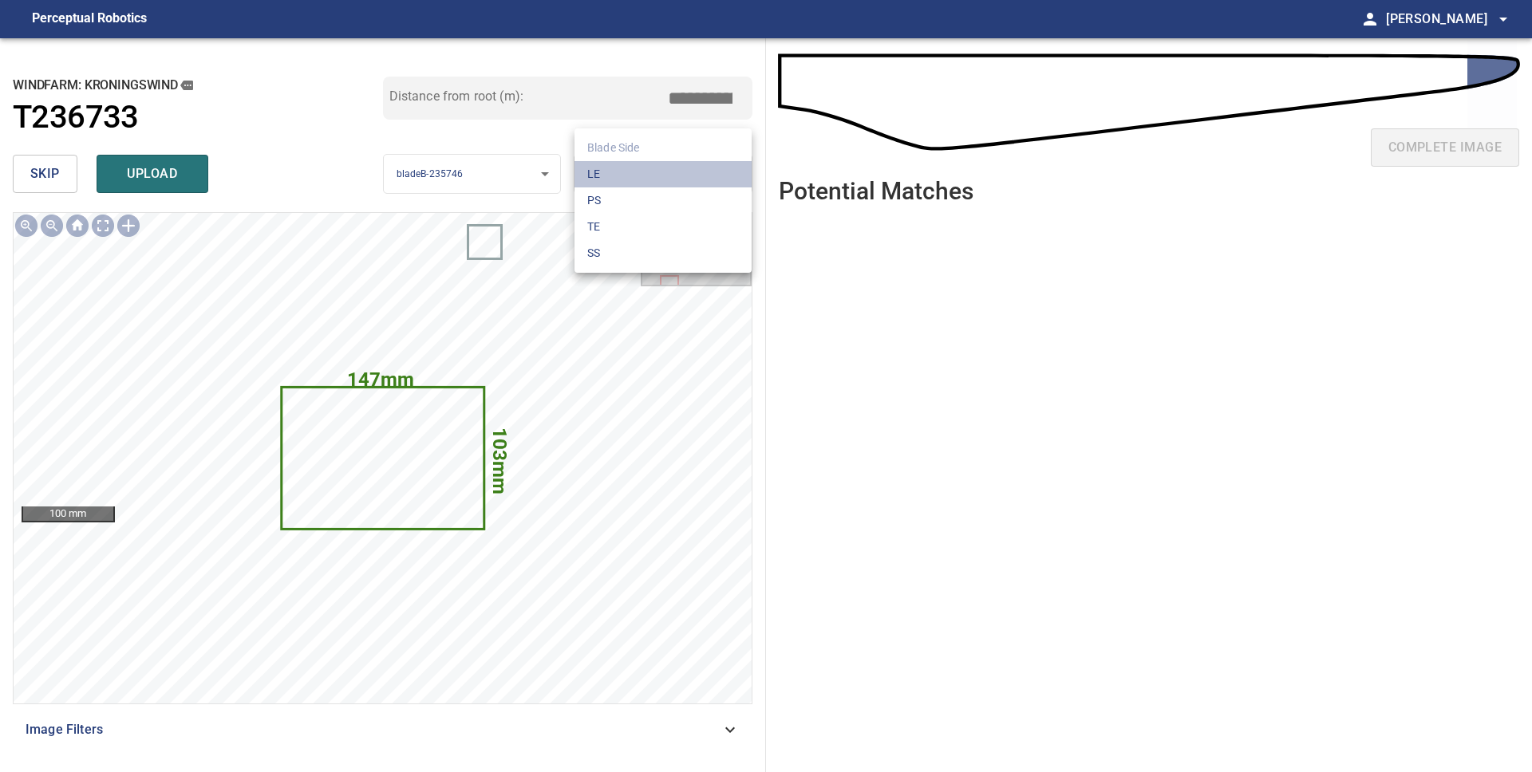
click at [605, 174] on li "LE" at bounding box center [662, 174] width 177 height 26
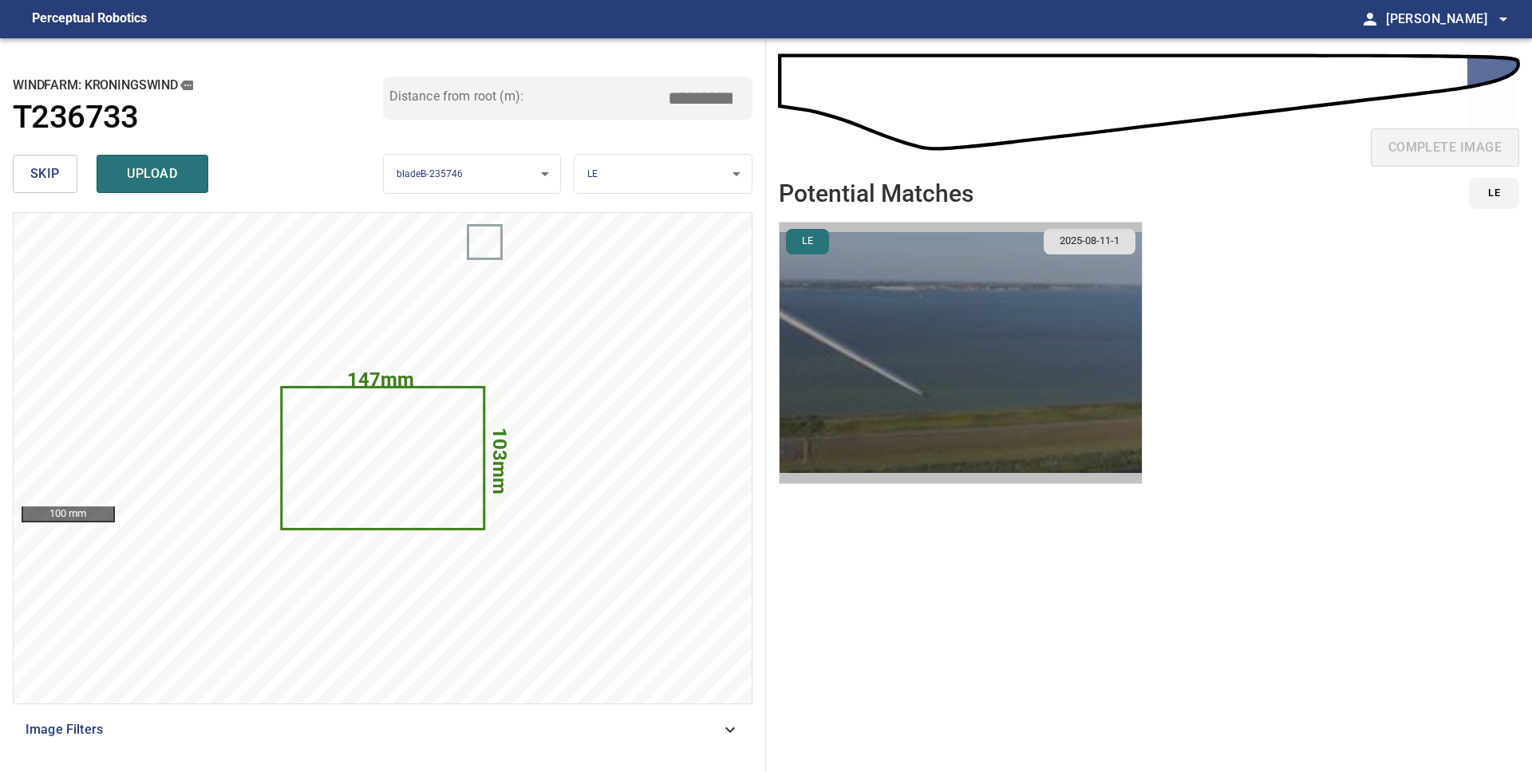
click at [1002, 303] on img "button" at bounding box center [961, 353] width 362 height 261
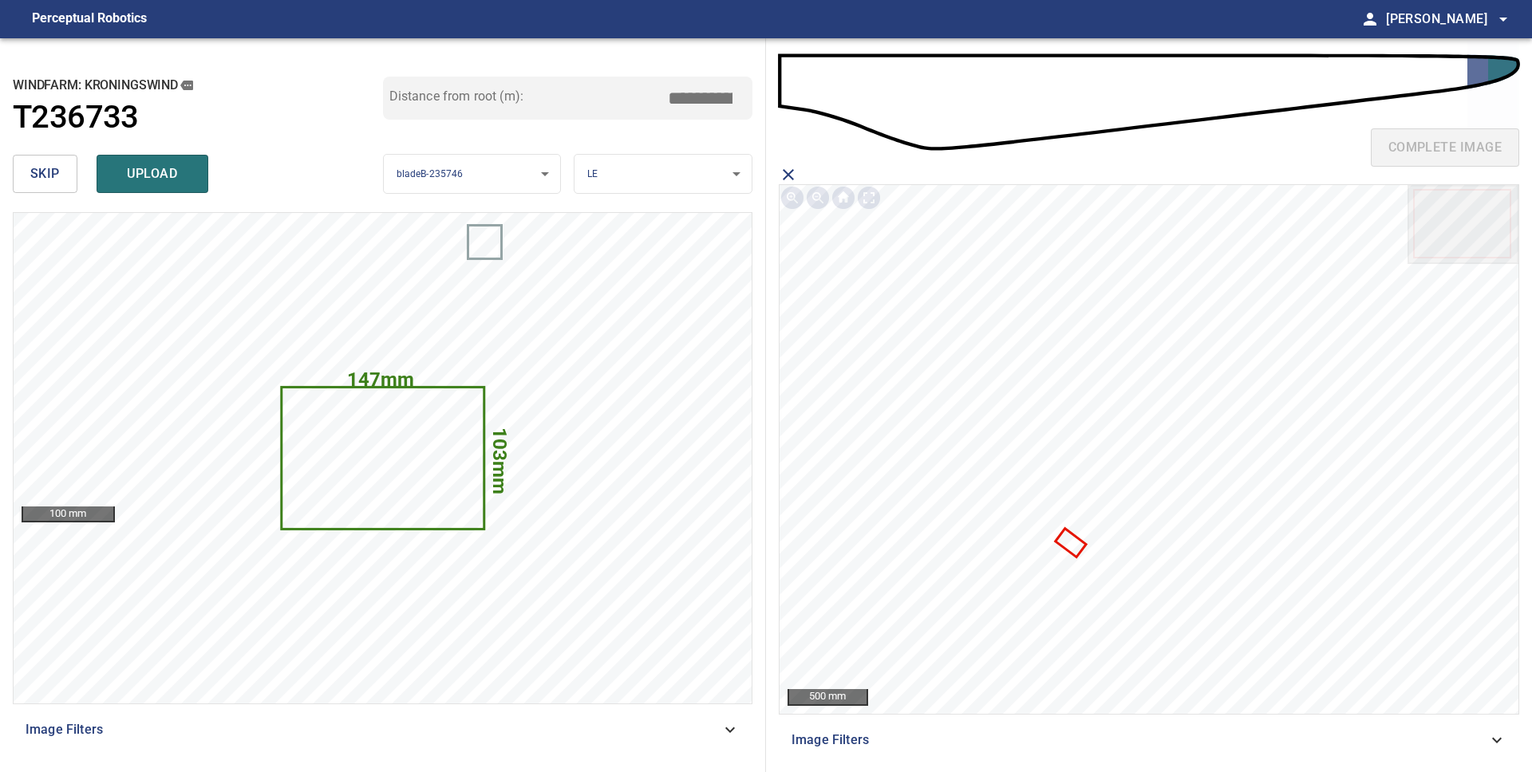
click at [1077, 543] on icon at bounding box center [1069, 543] width 27 height 25
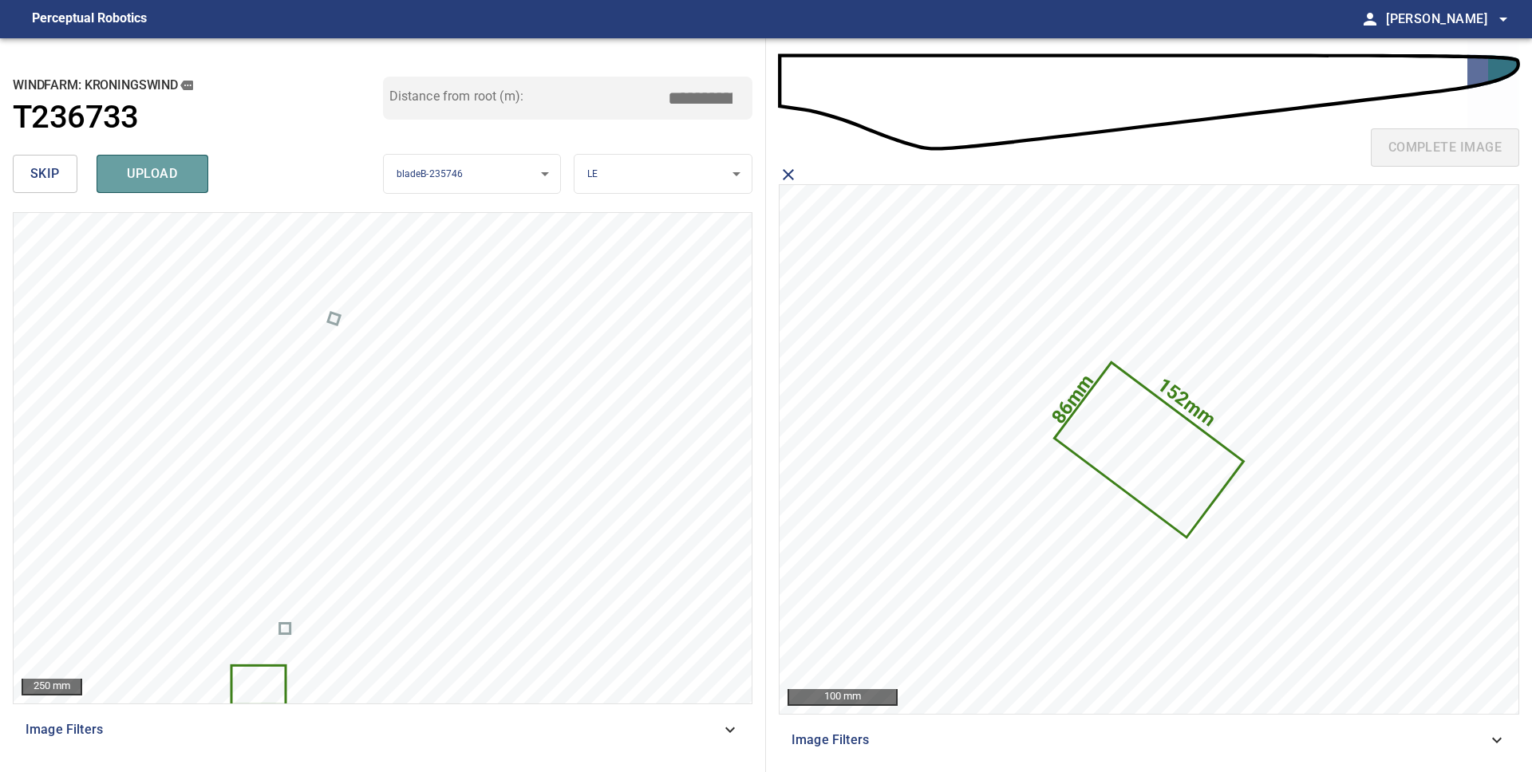
drag, startPoint x: 148, startPoint y: 180, endPoint x: 156, endPoint y: 180, distance: 8.0
click at [148, 180] on span "upload" at bounding box center [152, 174] width 77 height 22
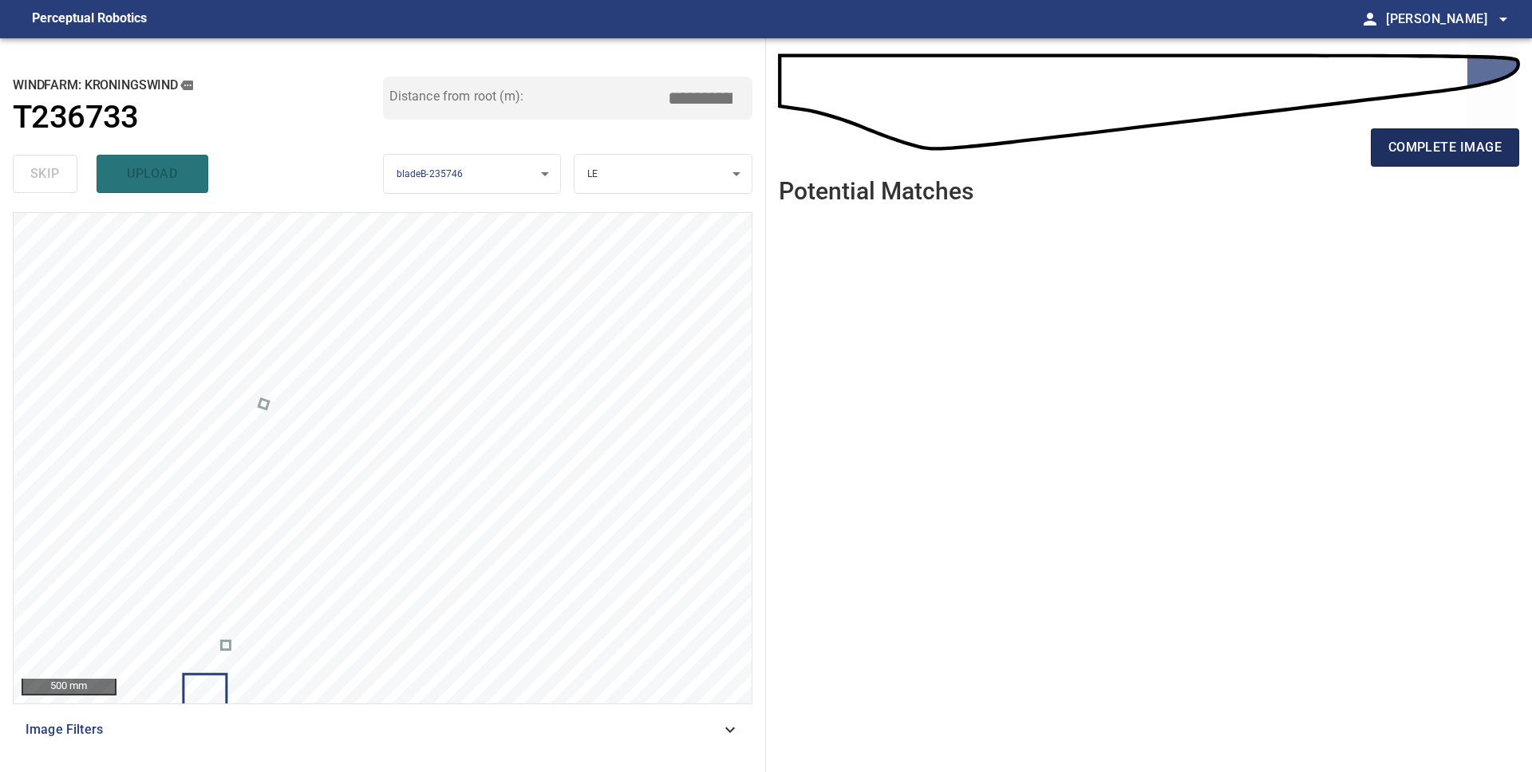
click at [1485, 144] on span "complete image" at bounding box center [1444, 147] width 113 height 22
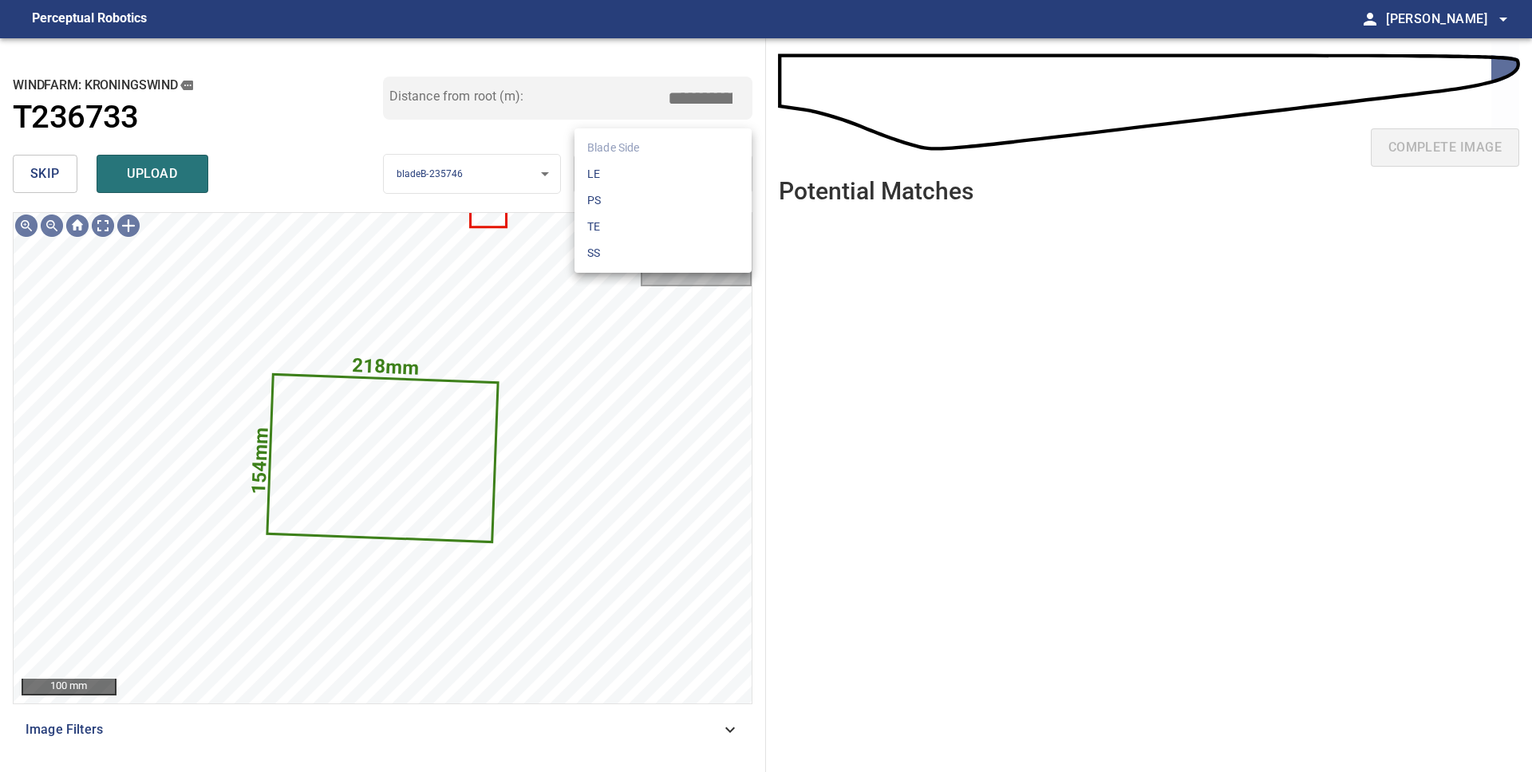
click at [679, 177] on body "**********" at bounding box center [766, 386] width 1532 height 772
click at [678, 180] on li "LE" at bounding box center [662, 174] width 177 height 26
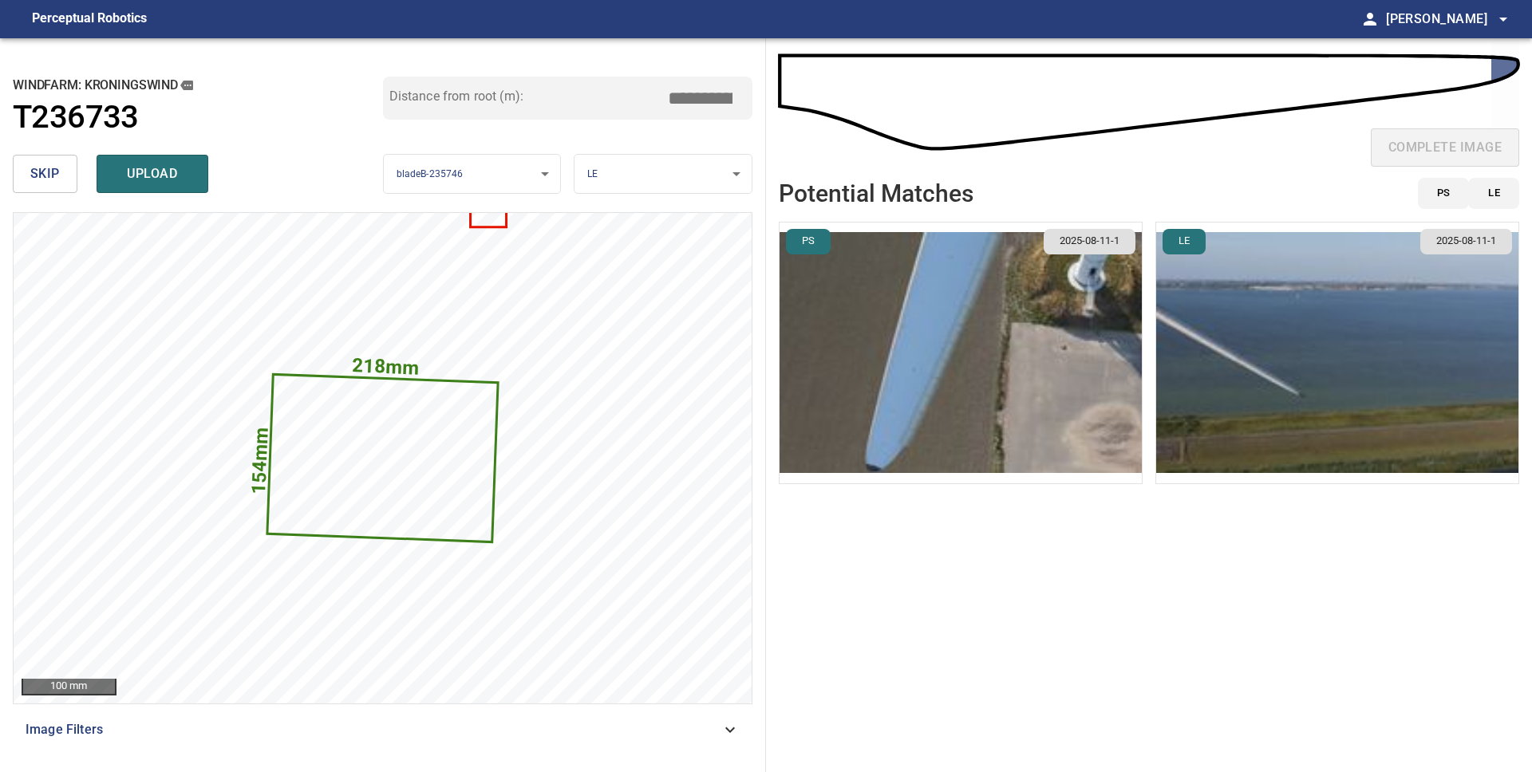
click at [955, 314] on img "button" at bounding box center [961, 353] width 362 height 261
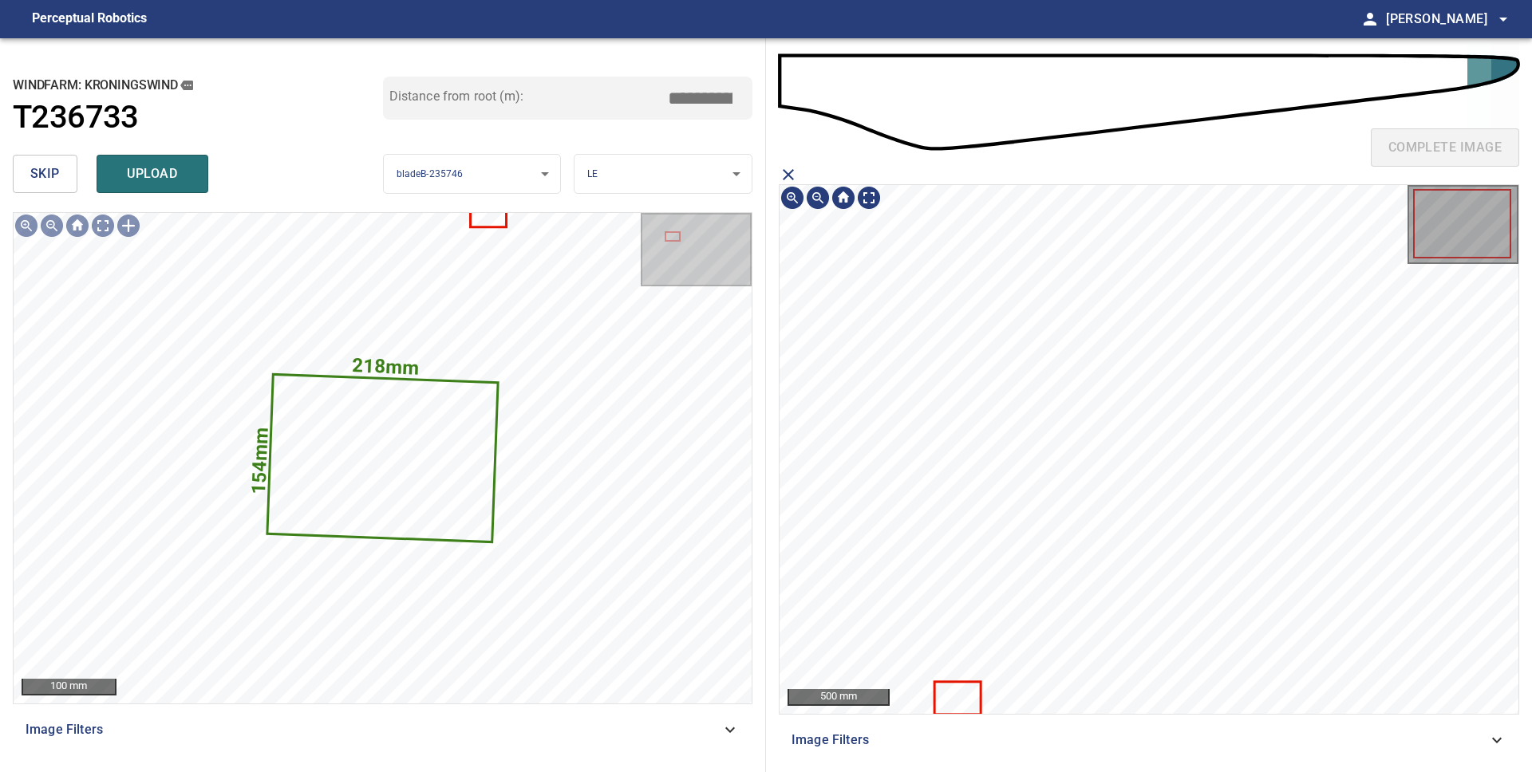
click at [954, 696] on icon at bounding box center [958, 698] width 44 height 30
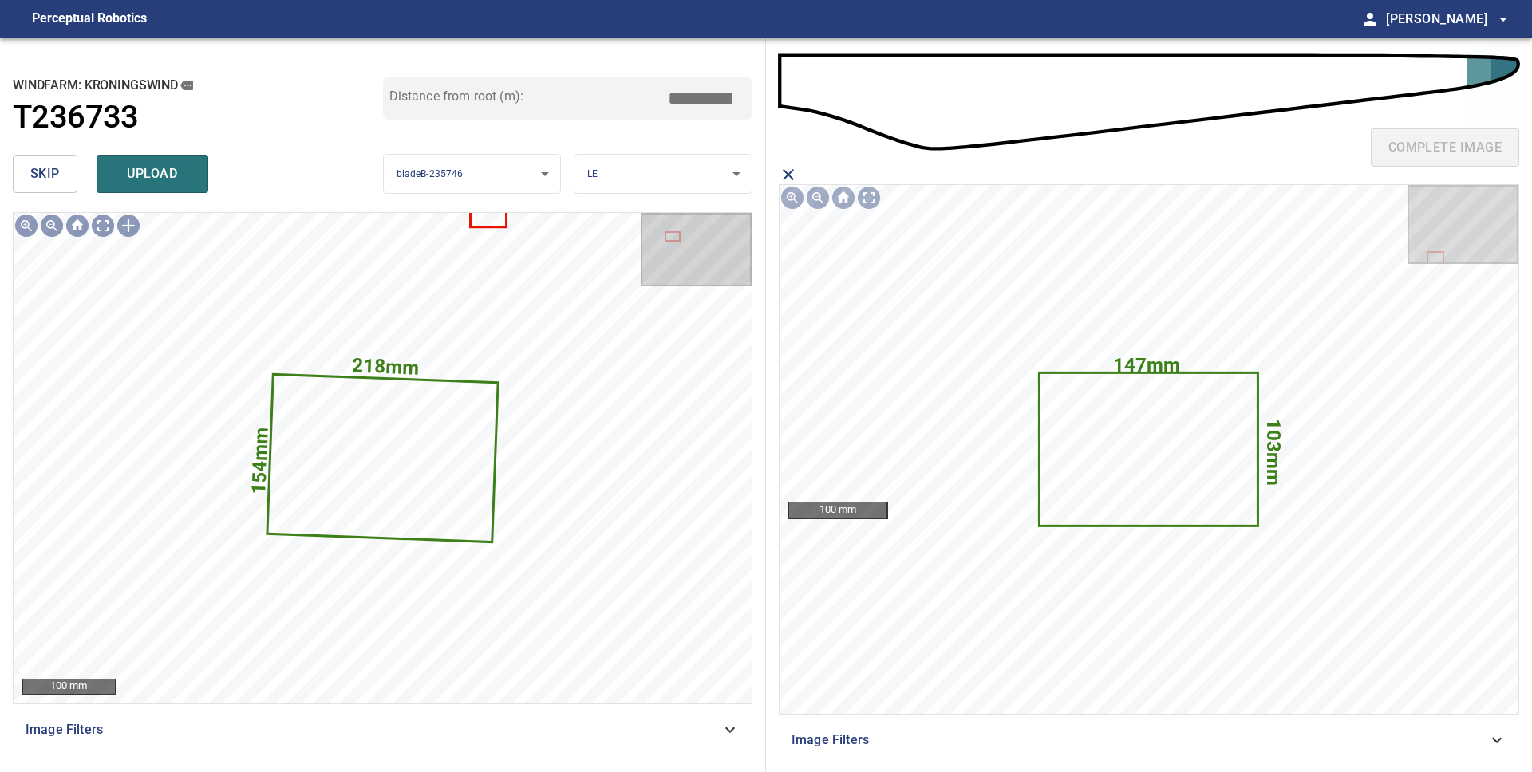
drag, startPoint x: 184, startPoint y: 176, endPoint x: 194, endPoint y: 176, distance: 10.4
click at [184, 176] on span "upload" at bounding box center [152, 174] width 77 height 22
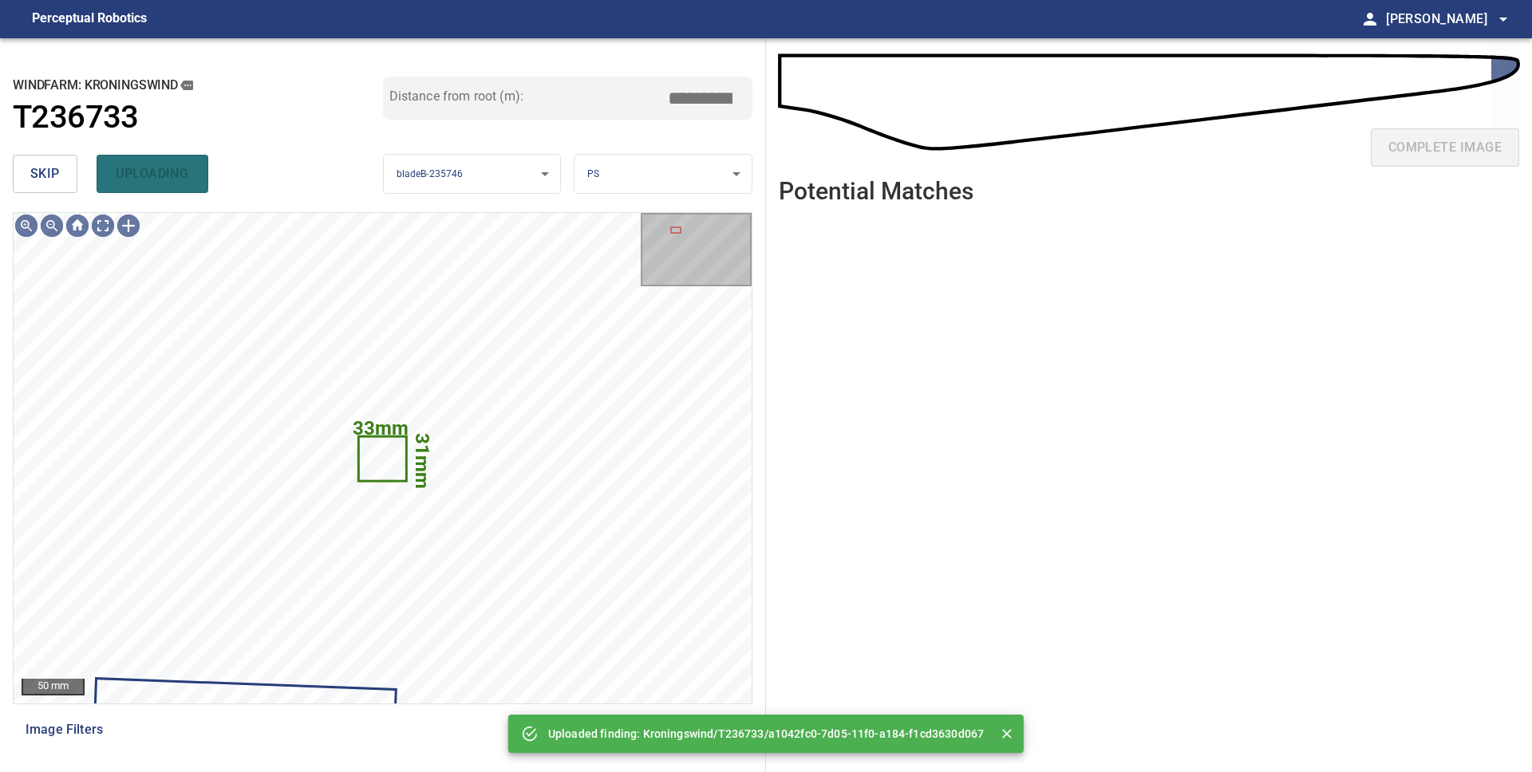
click at [40, 177] on span "skip" at bounding box center [45, 174] width 30 height 22
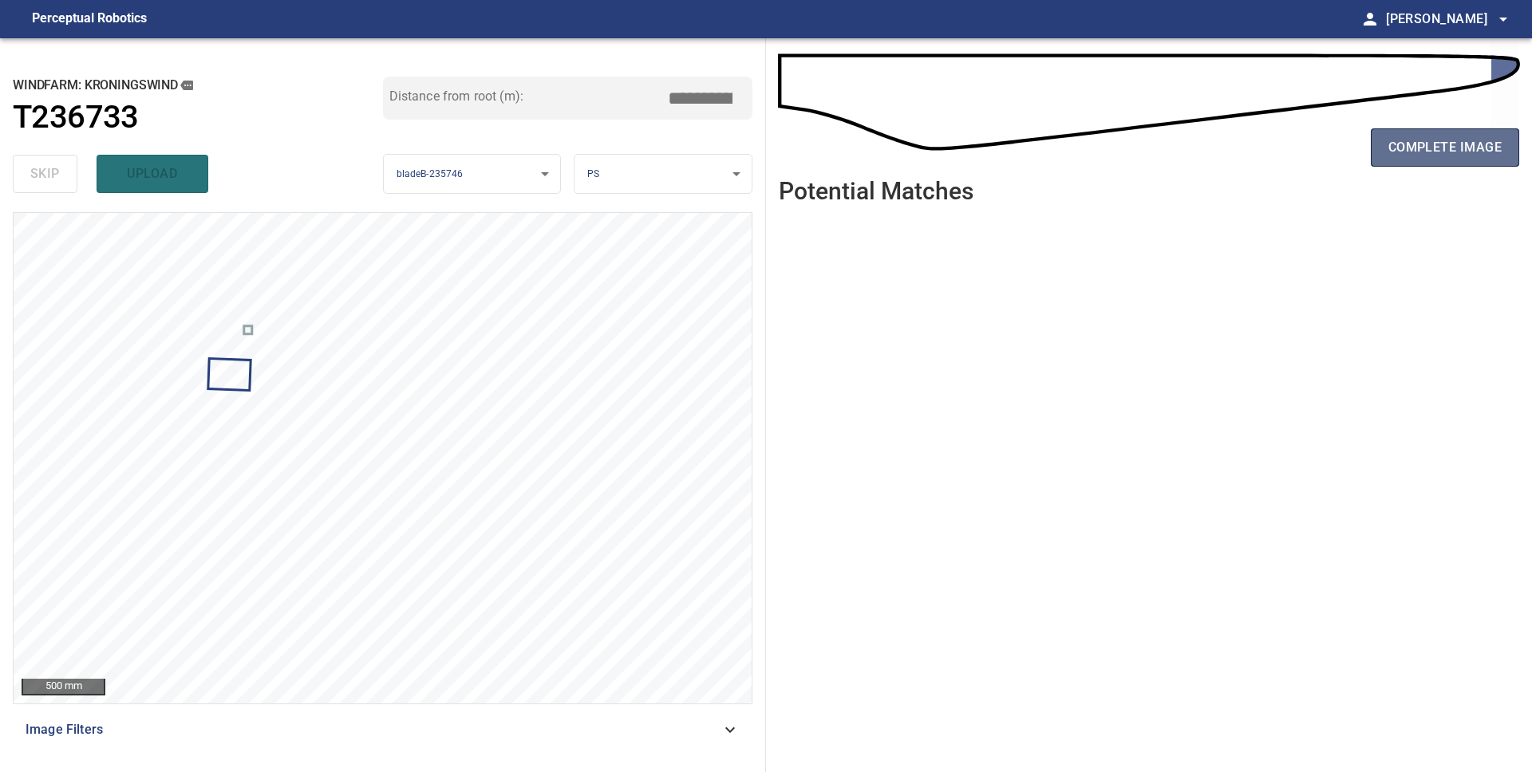
click at [1465, 150] on span "complete image" at bounding box center [1444, 147] width 113 height 22
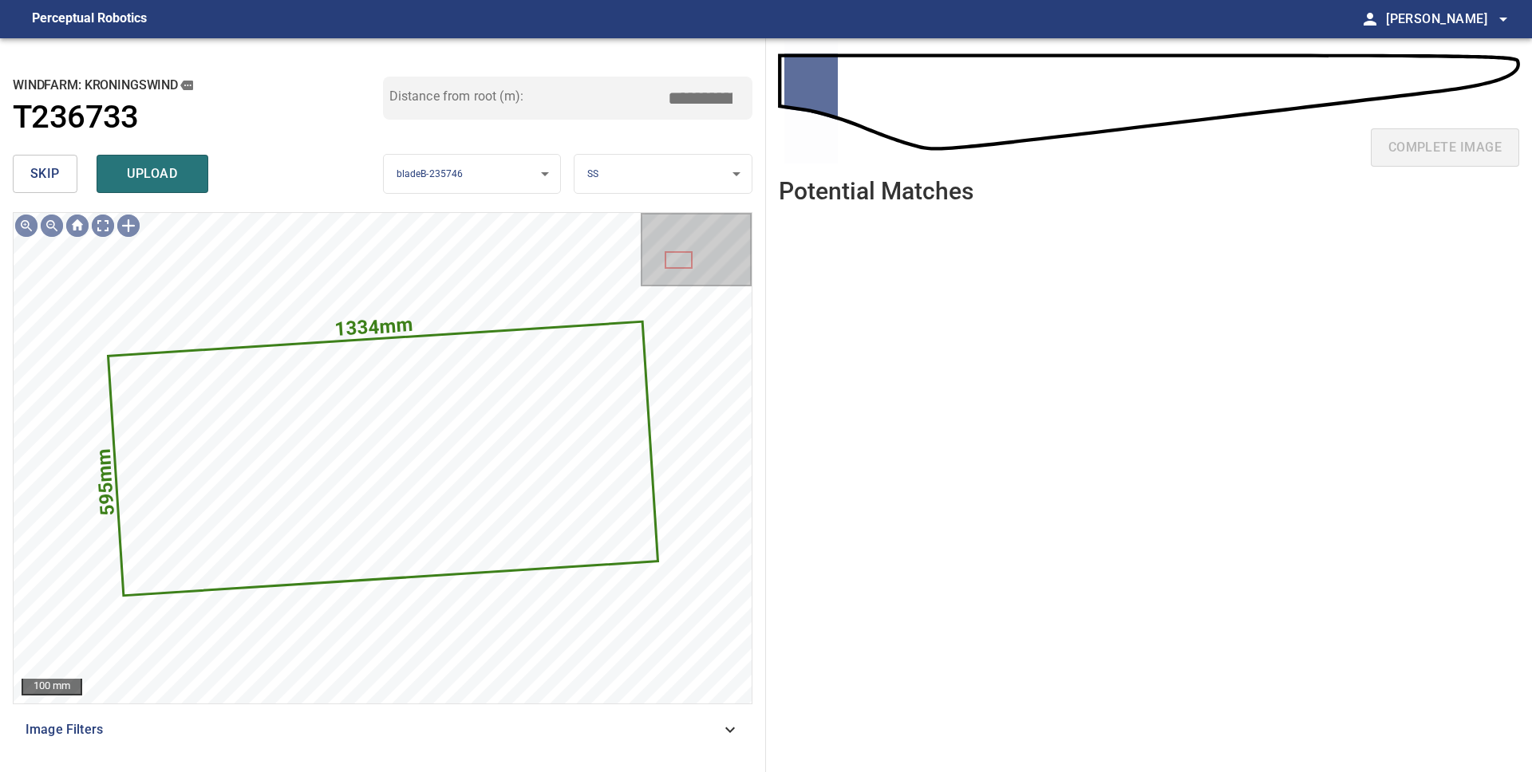
click at [50, 187] on button "skip" at bounding box center [45, 174] width 65 height 38
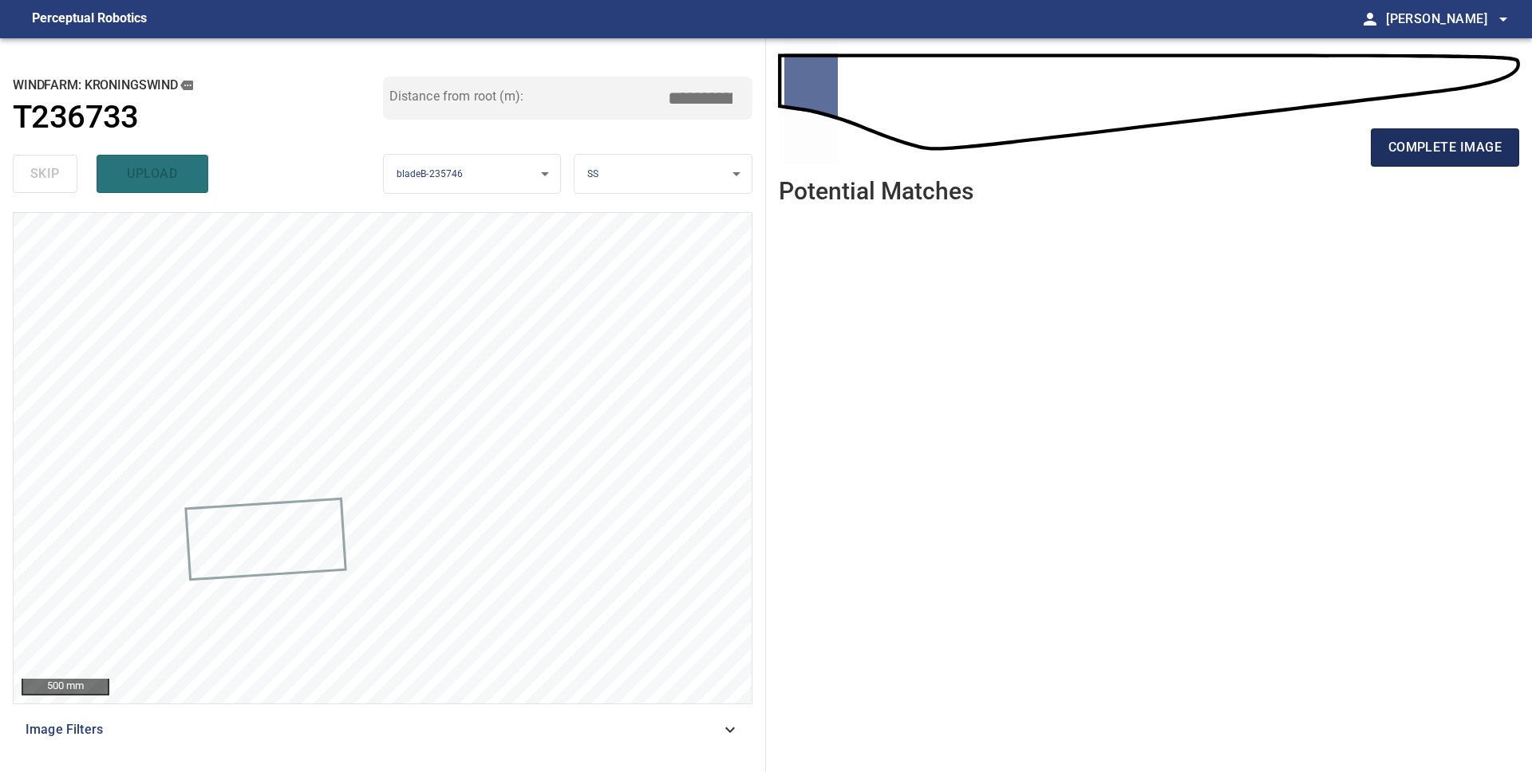
click at [1455, 152] on span "complete image" at bounding box center [1444, 147] width 113 height 22
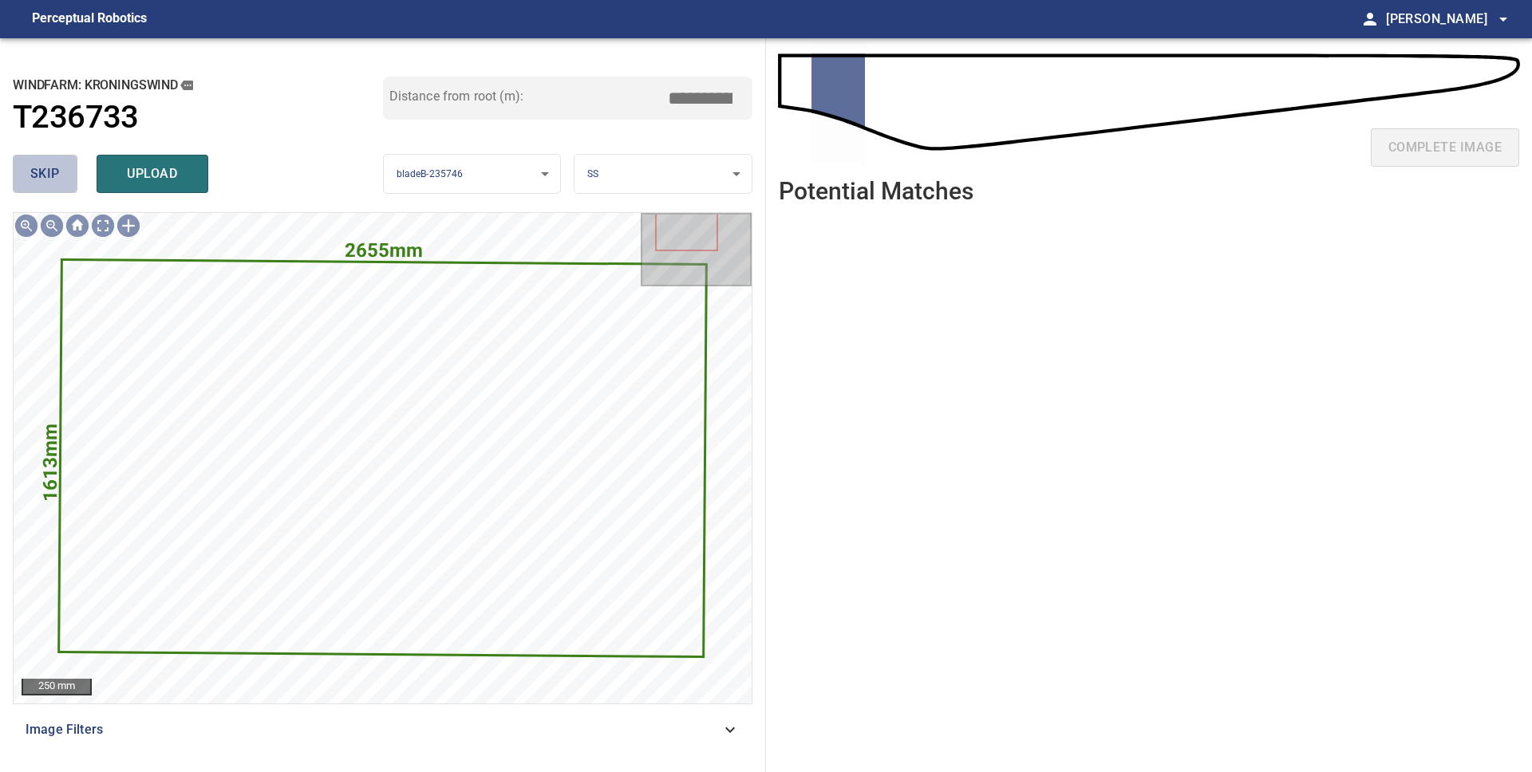
drag, startPoint x: 51, startPoint y: 171, endPoint x: 99, endPoint y: 176, distance: 48.2
click at [51, 171] on span "skip" at bounding box center [45, 174] width 30 height 22
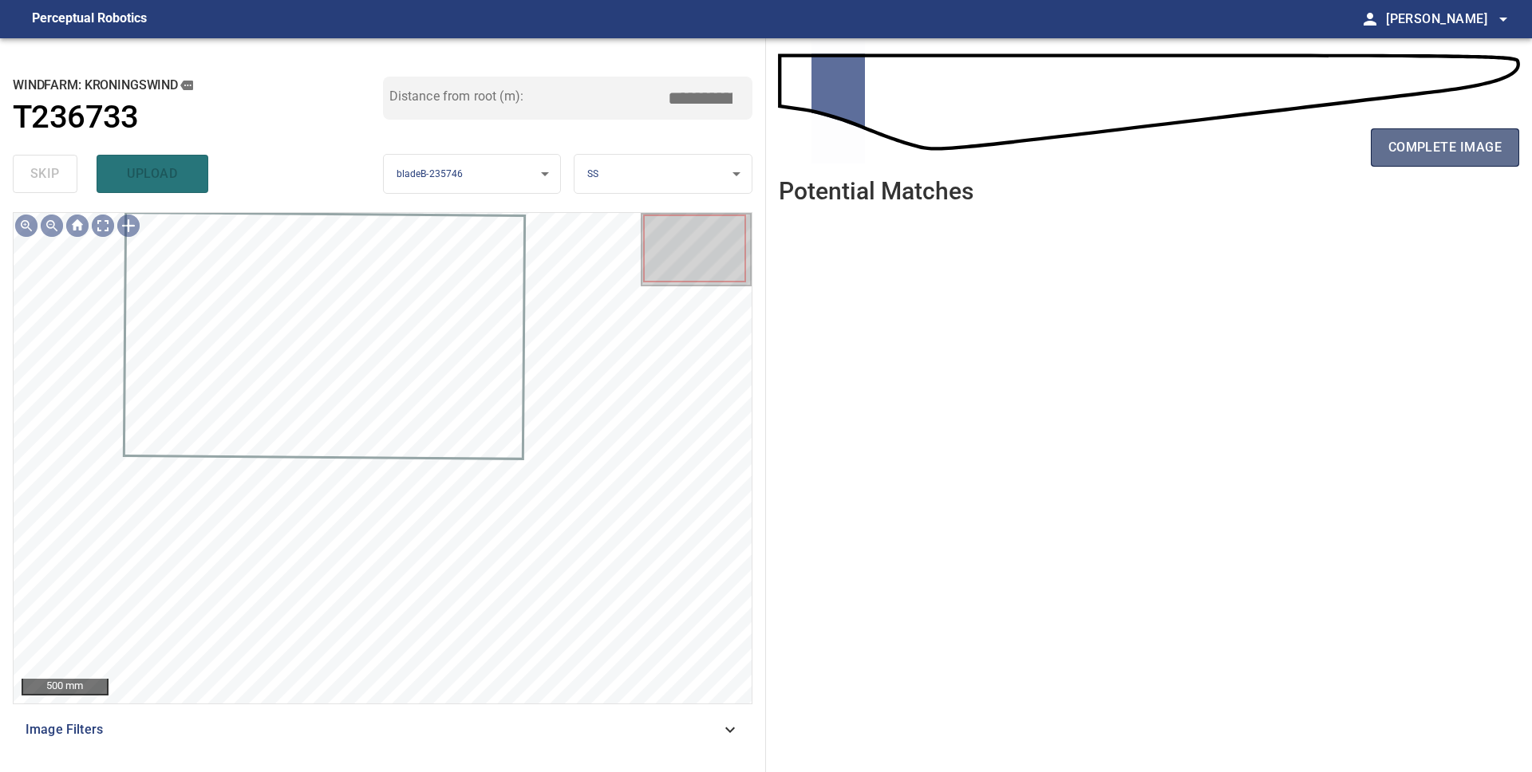
click at [1412, 153] on span "complete image" at bounding box center [1444, 147] width 113 height 22
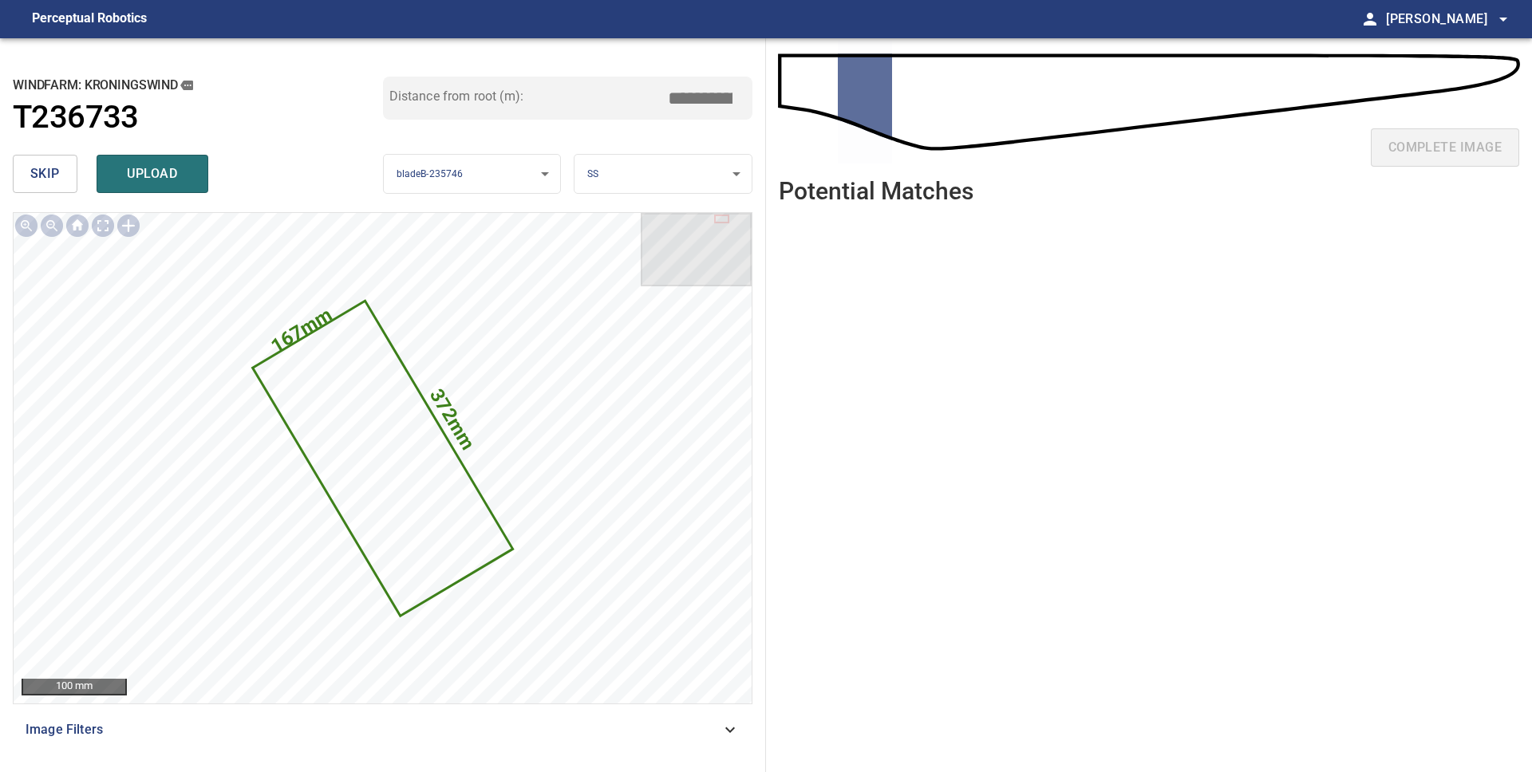
click at [45, 181] on span "skip" at bounding box center [45, 174] width 30 height 22
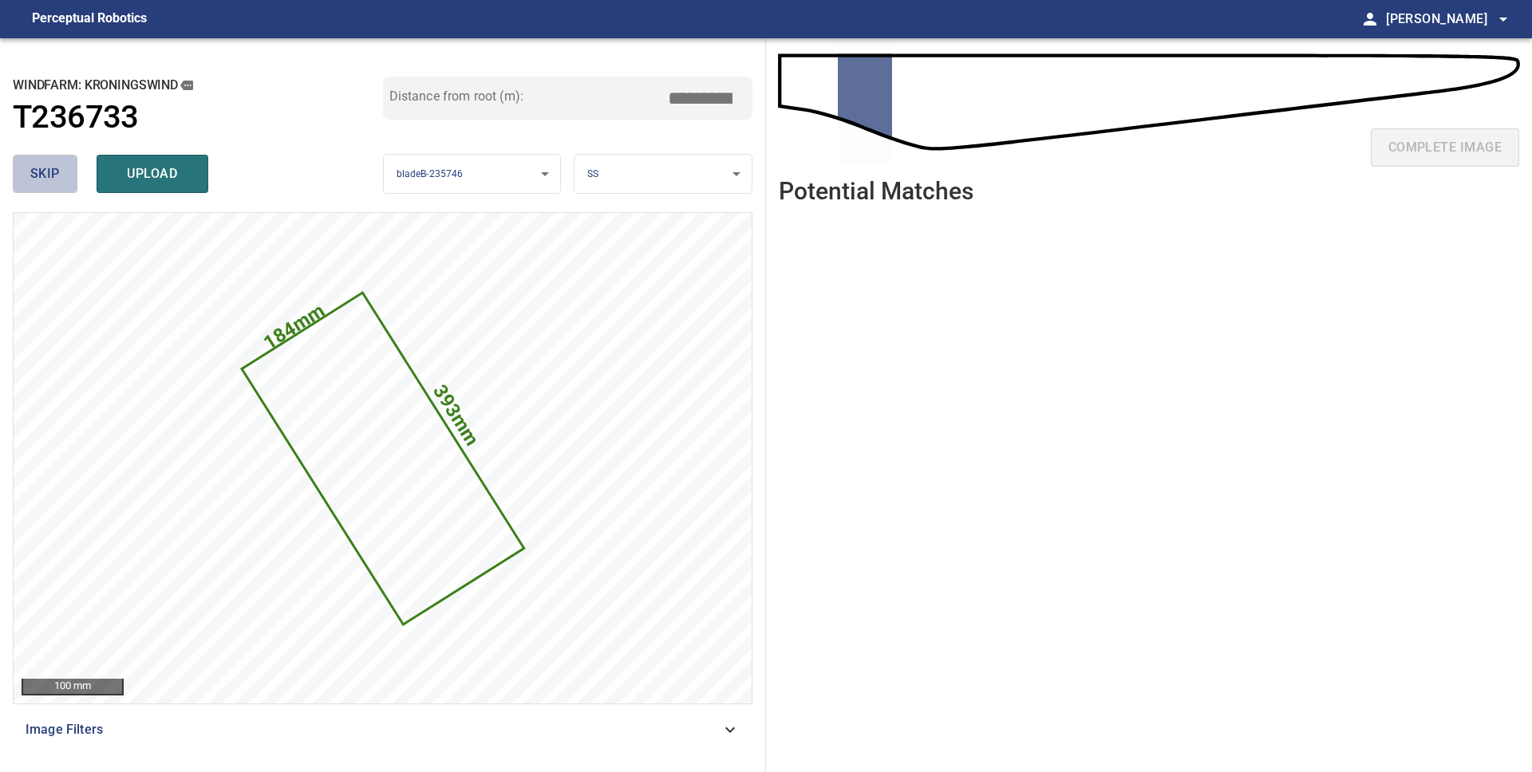
click at [45, 181] on span "skip" at bounding box center [45, 174] width 30 height 22
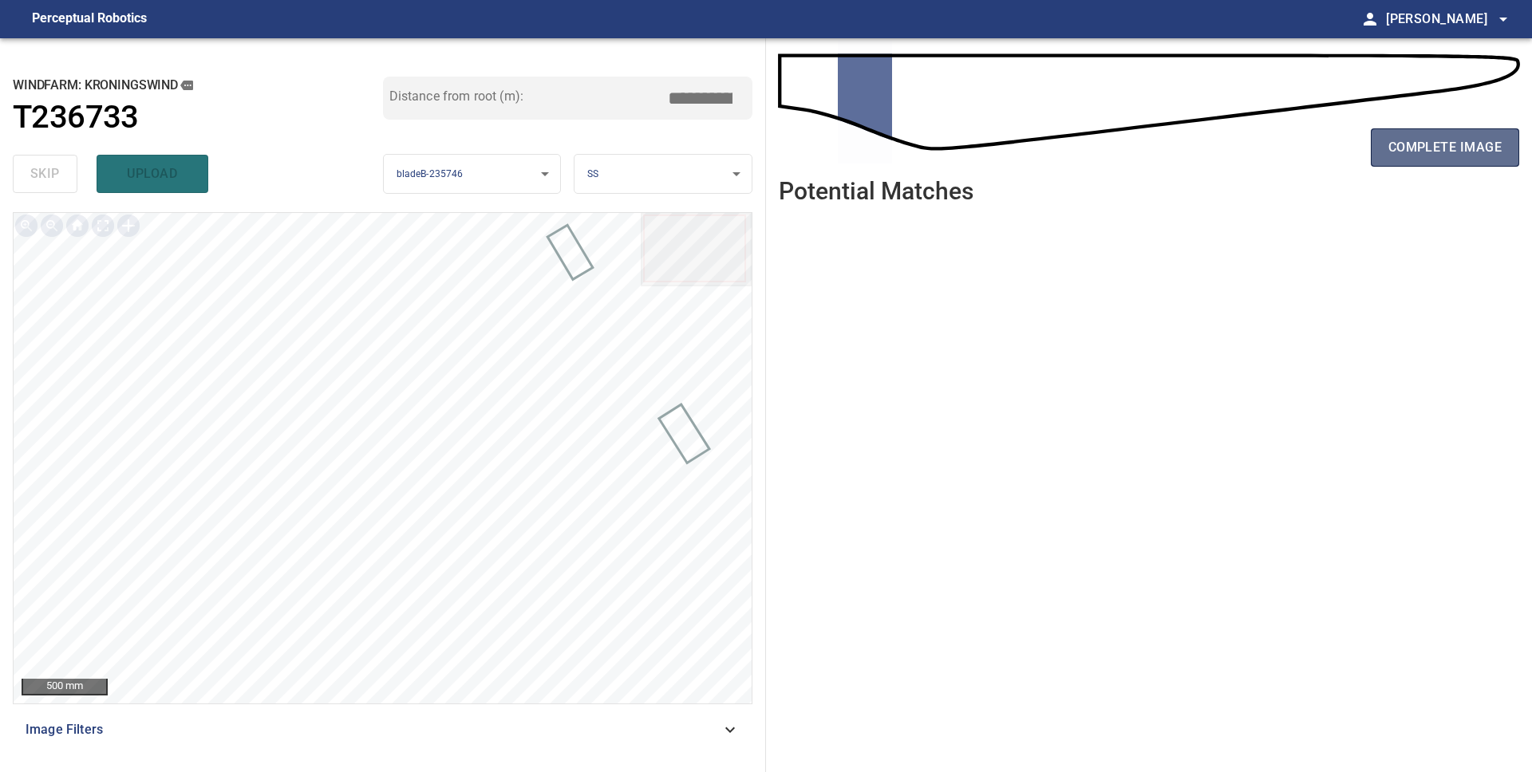
click at [1411, 155] on span "complete image" at bounding box center [1444, 147] width 113 height 22
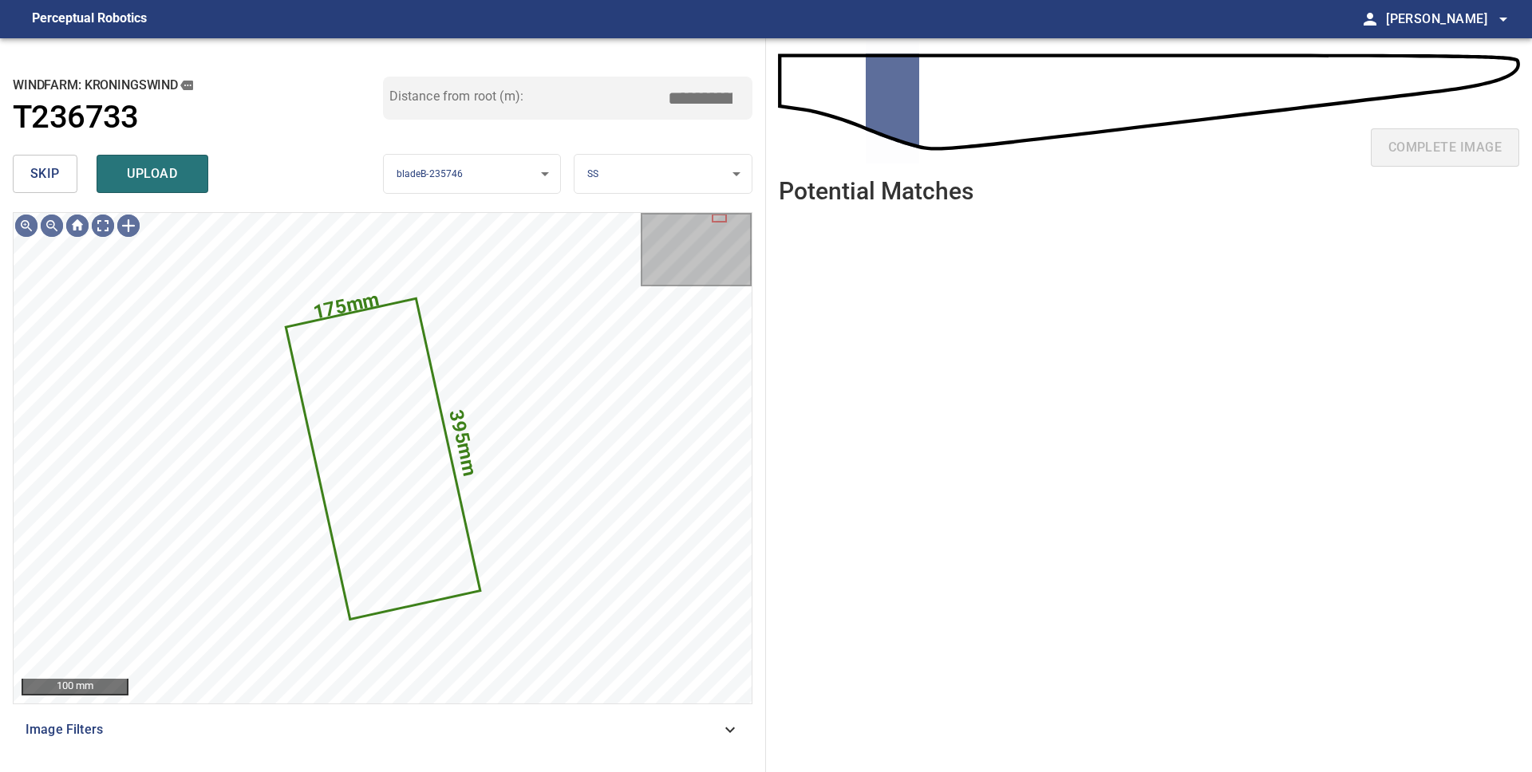
click at [22, 167] on button "skip" at bounding box center [45, 174] width 65 height 38
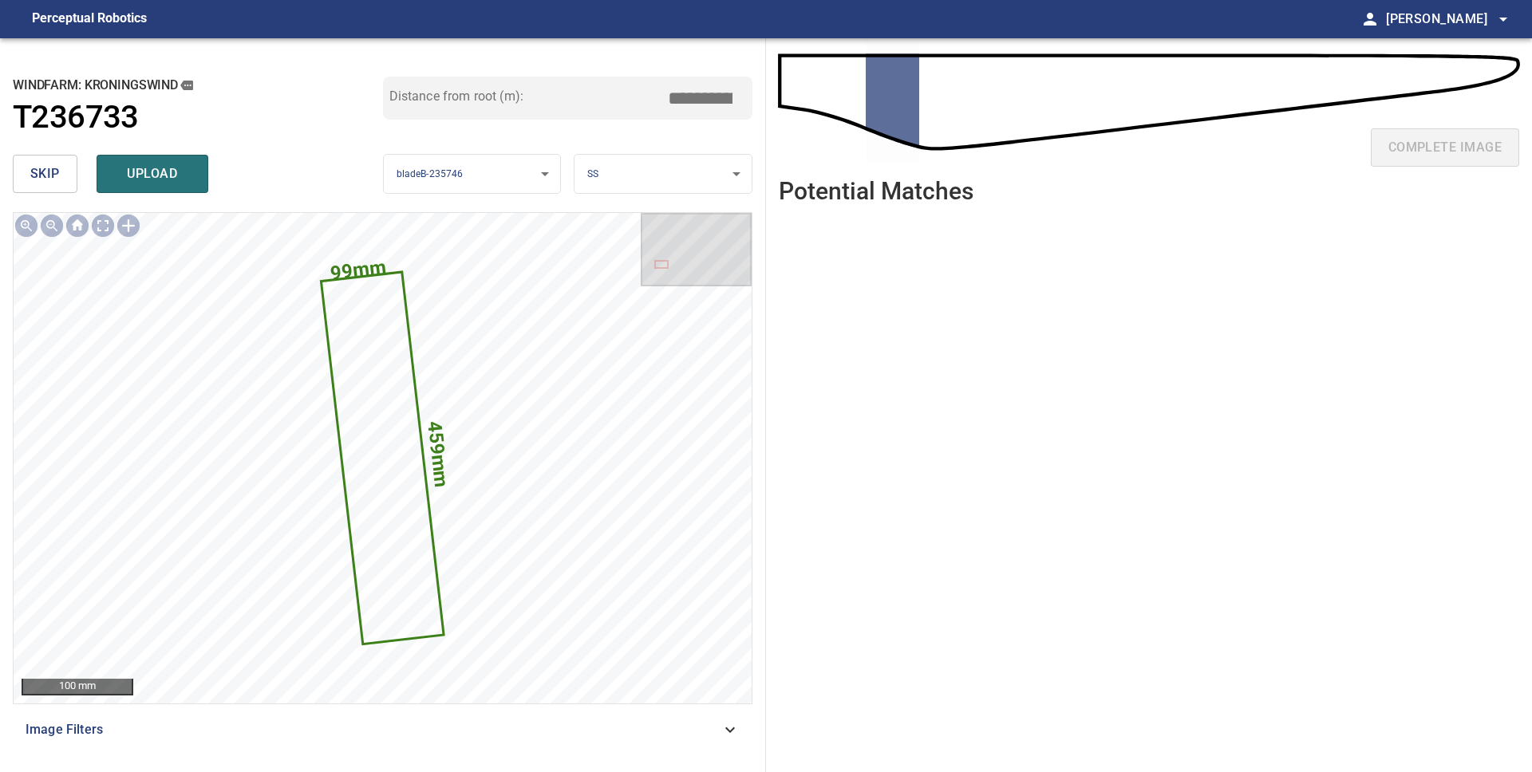
click at [26, 170] on button "skip" at bounding box center [45, 174] width 65 height 38
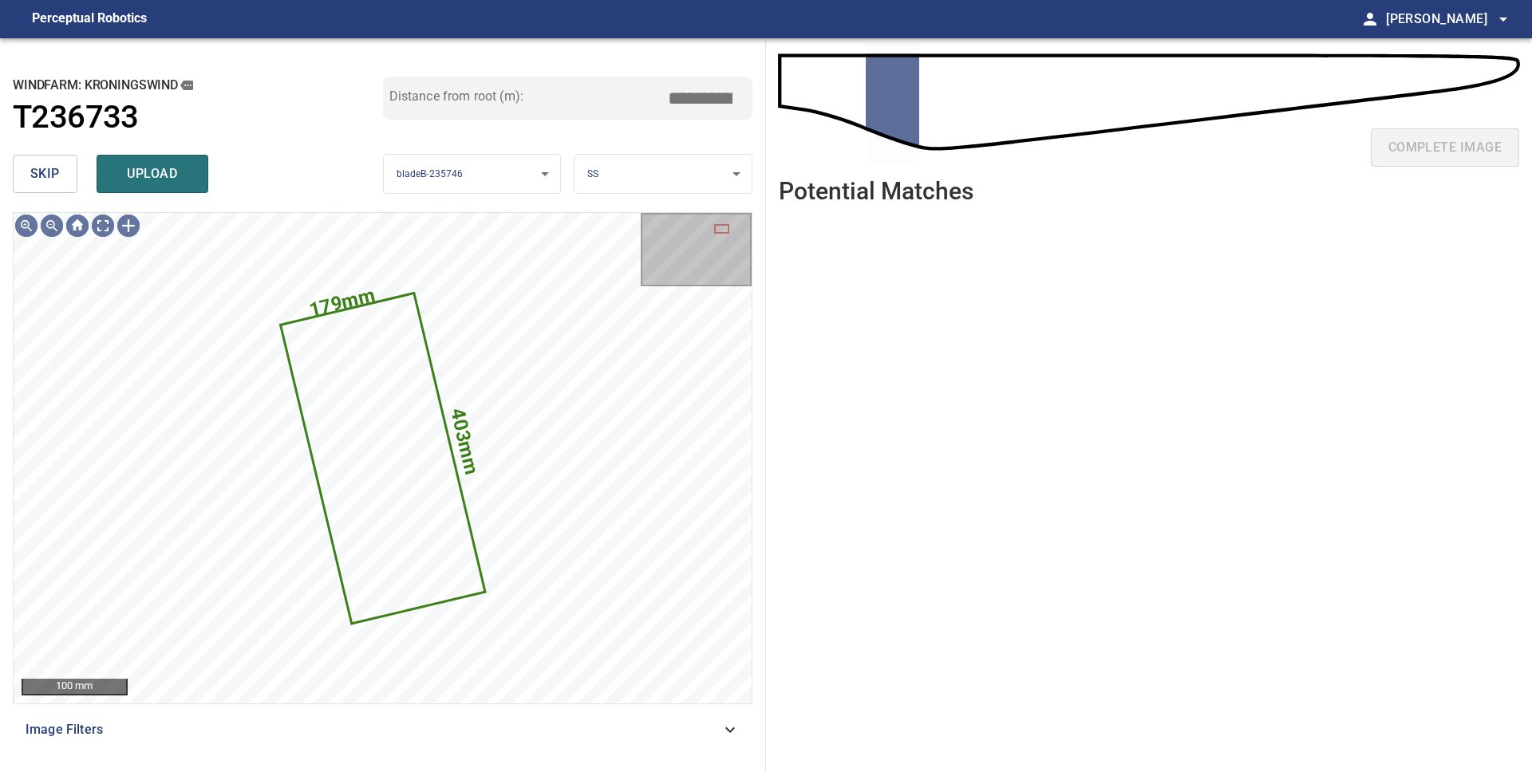
click at [26, 170] on button "skip" at bounding box center [45, 174] width 65 height 38
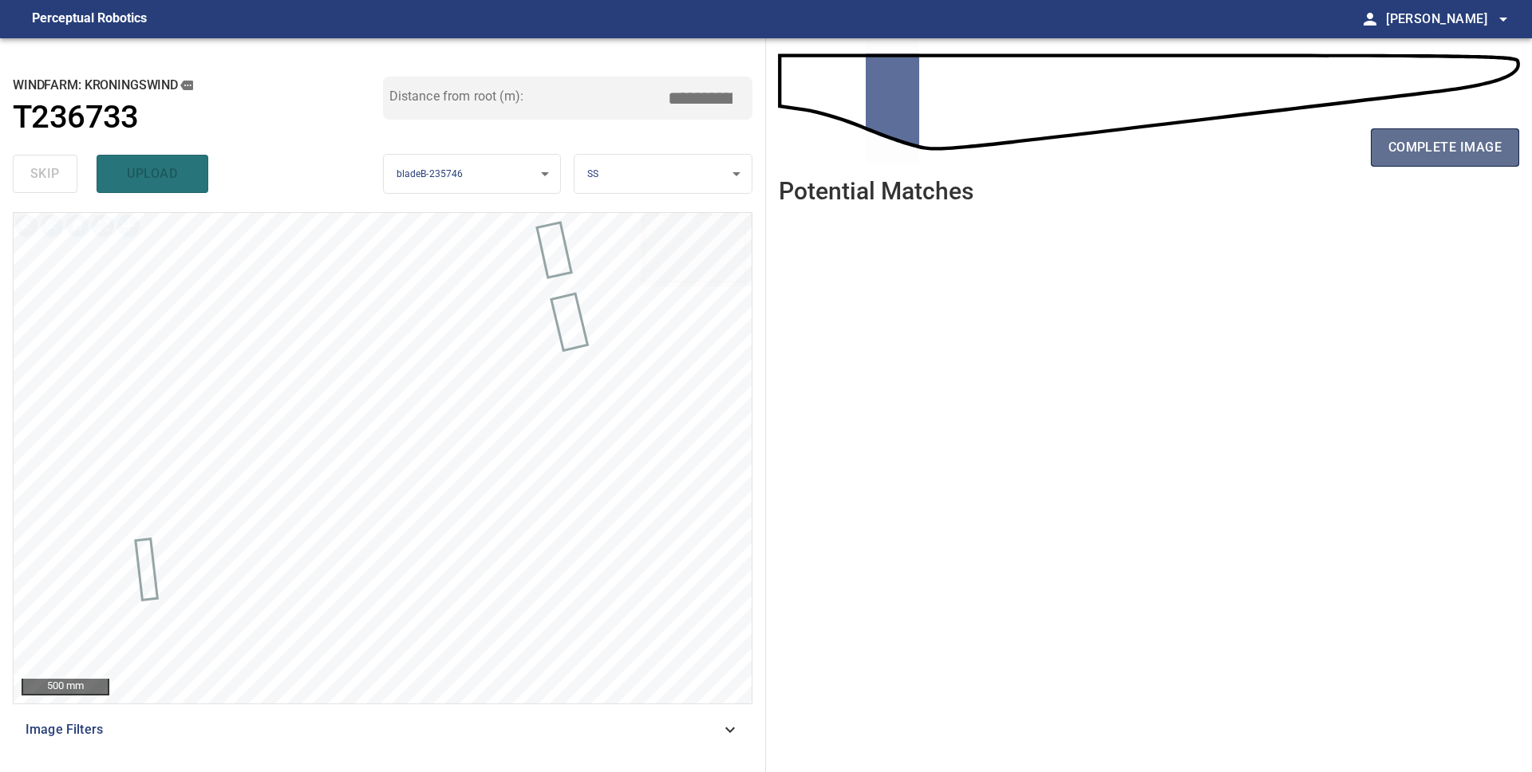
click at [1500, 148] on span "complete image" at bounding box center [1444, 147] width 113 height 22
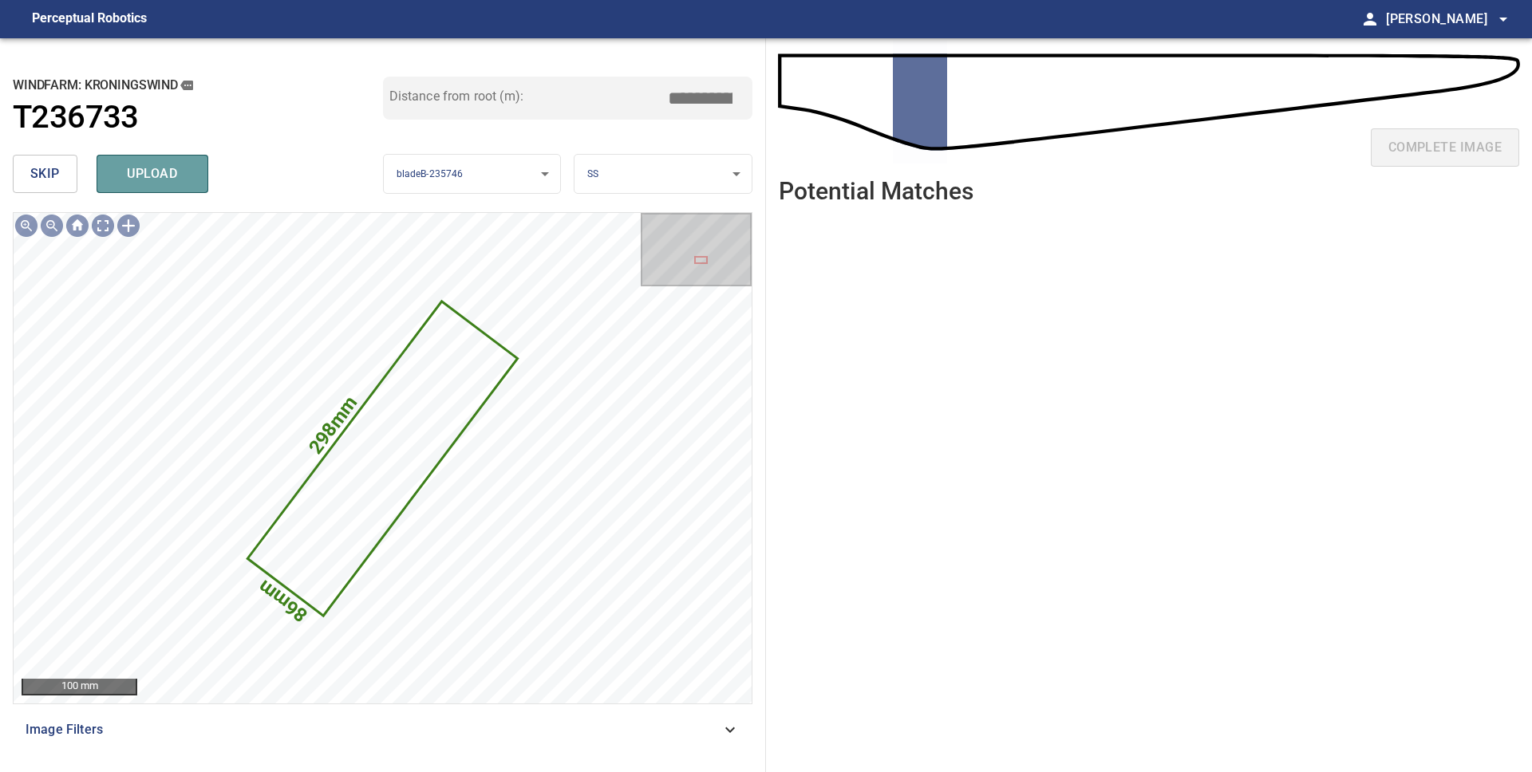
click at [150, 177] on span "upload" at bounding box center [152, 174] width 77 height 22
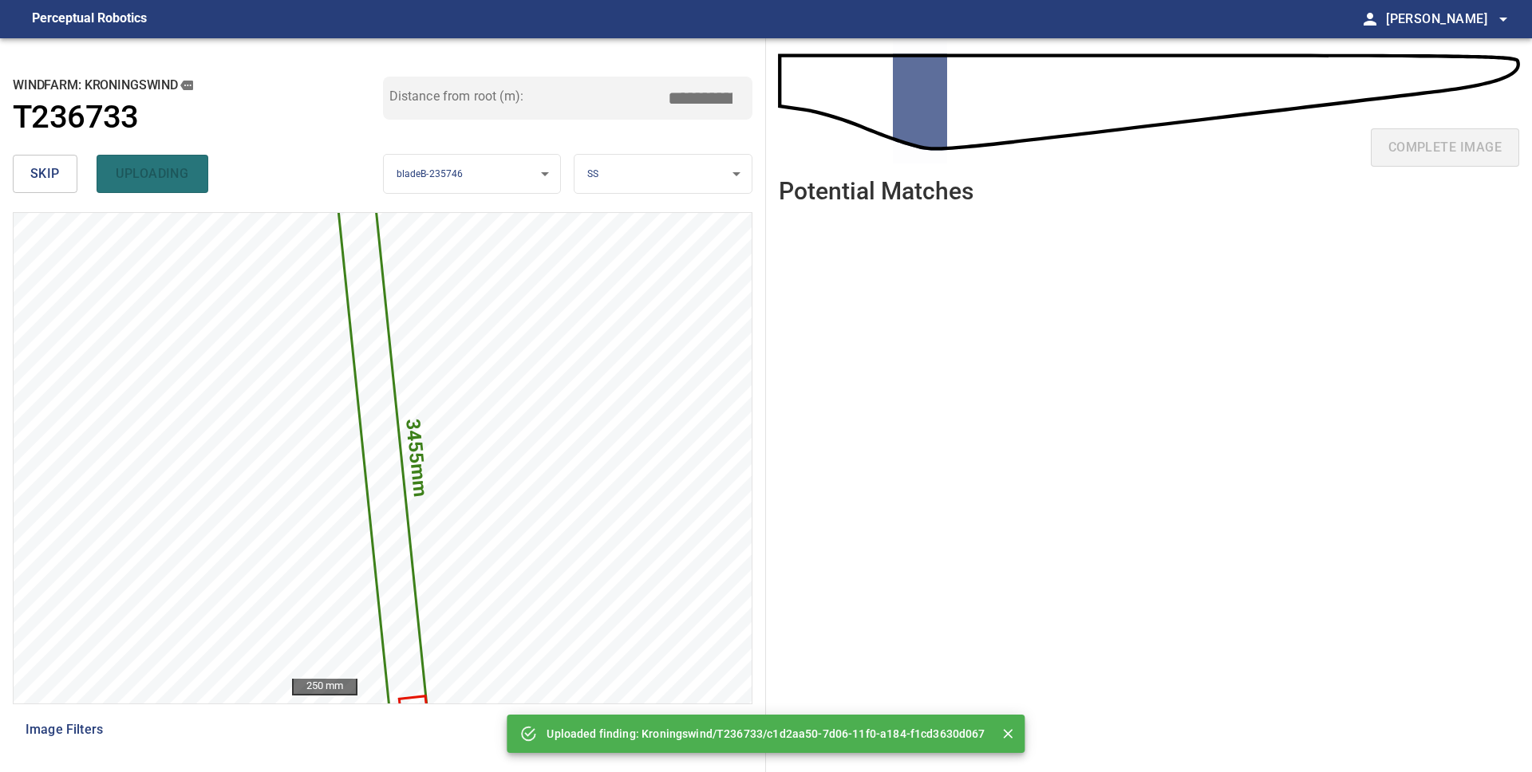
click at [61, 176] on button "skip" at bounding box center [45, 174] width 65 height 38
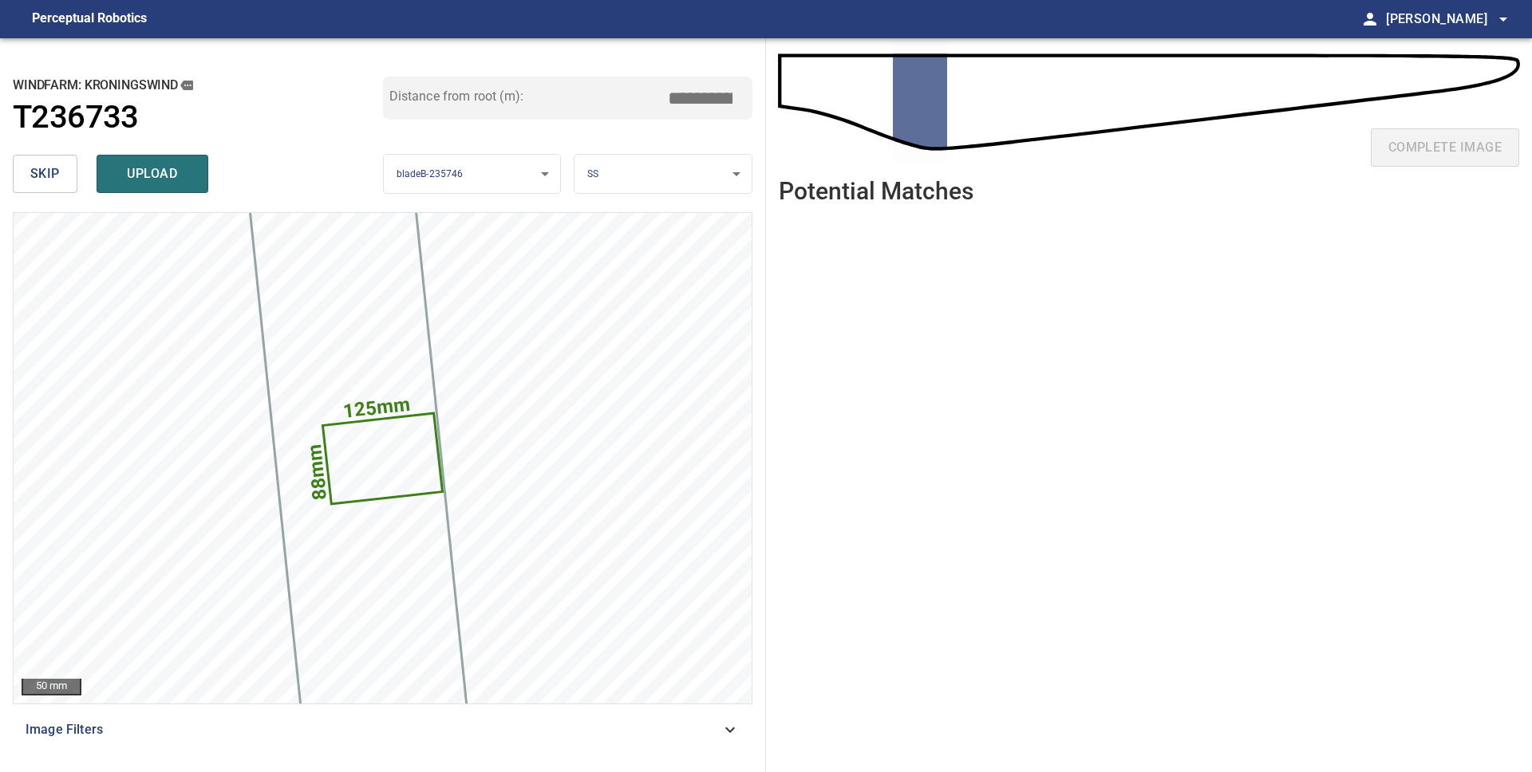
click at [45, 170] on span "skip" at bounding box center [45, 174] width 30 height 22
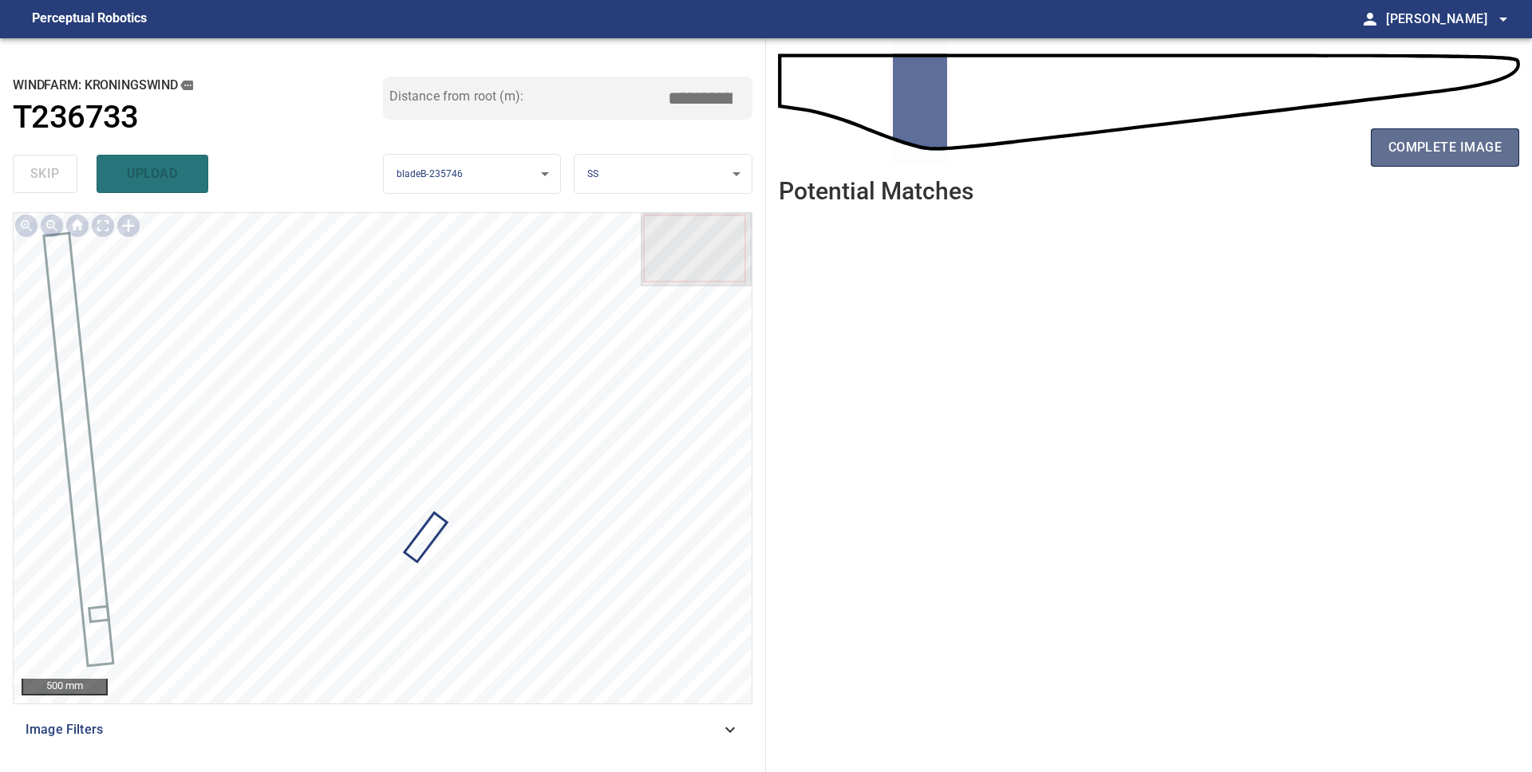
click at [1488, 146] on span "complete image" at bounding box center [1444, 147] width 113 height 22
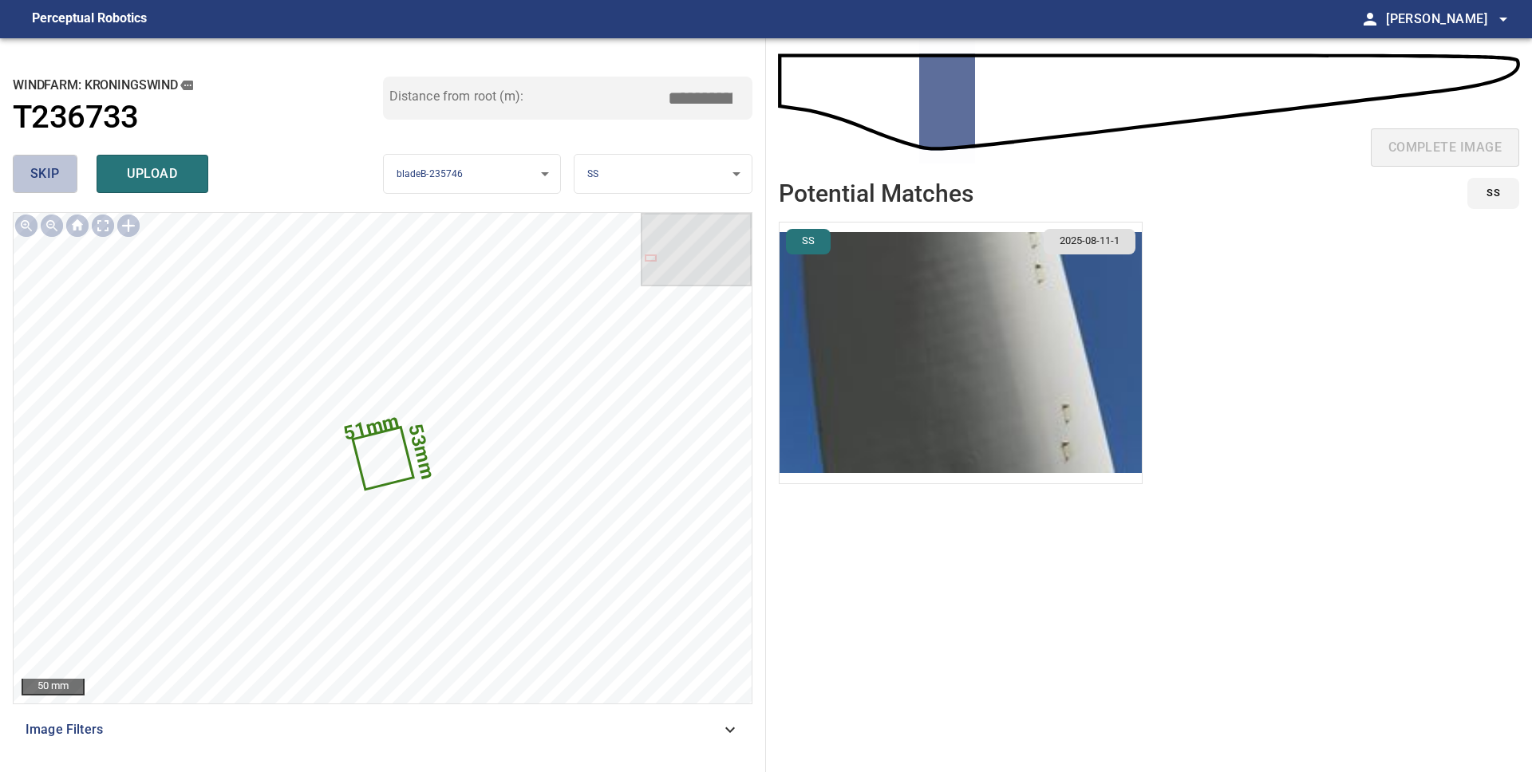
click at [48, 177] on span "skip" at bounding box center [45, 174] width 30 height 22
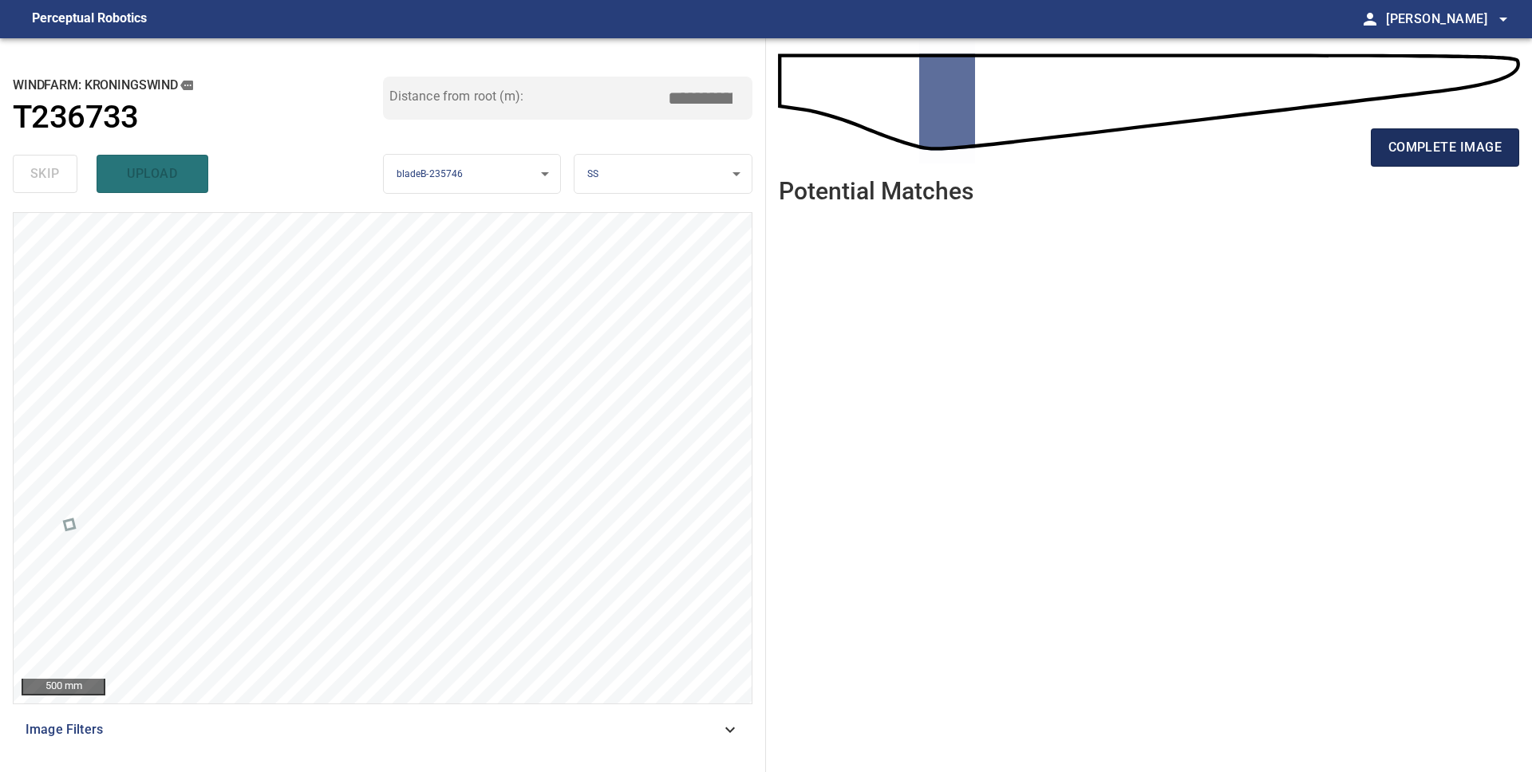
click at [1431, 150] on span "complete image" at bounding box center [1444, 147] width 113 height 22
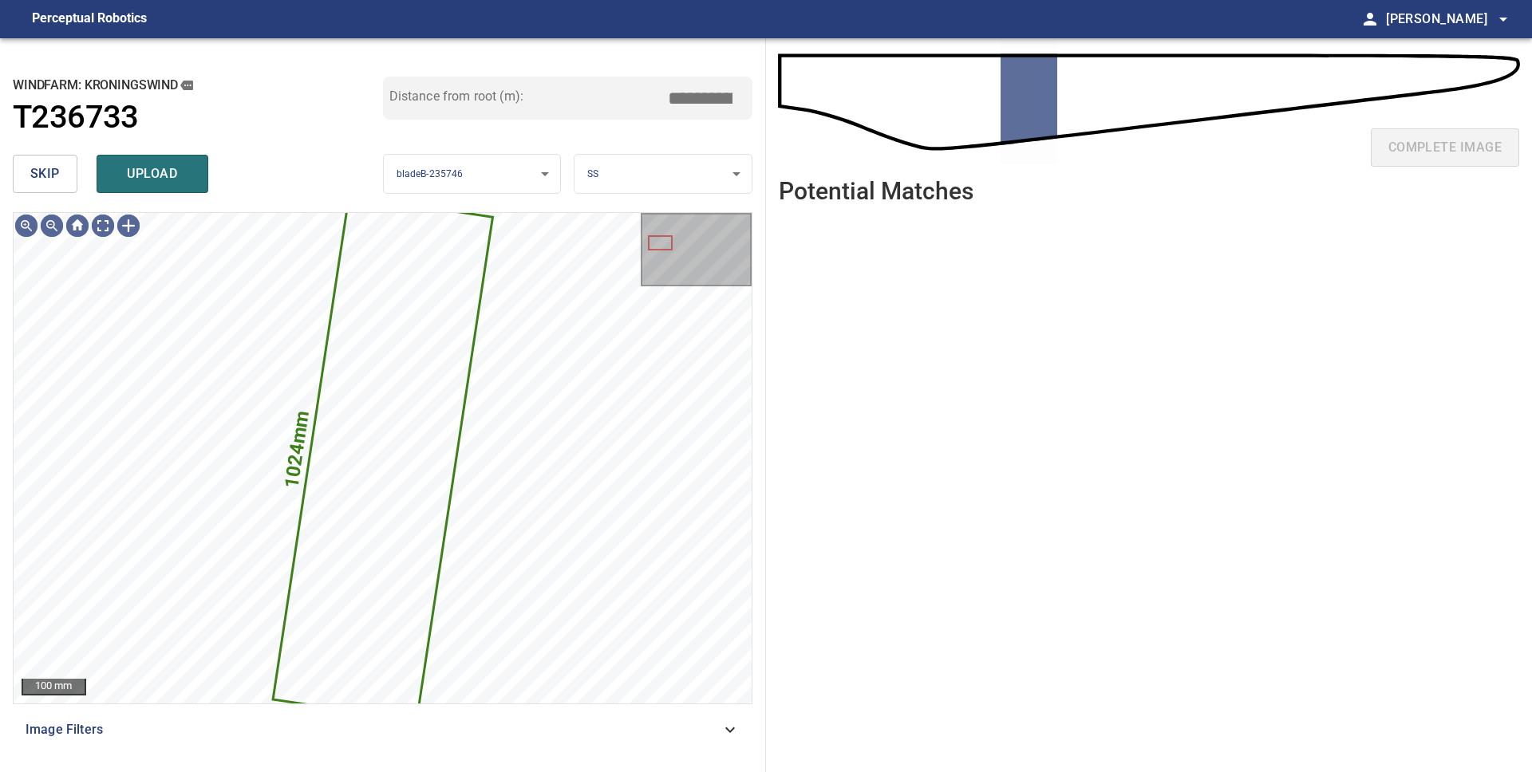
click at [35, 173] on span "skip" at bounding box center [45, 174] width 30 height 22
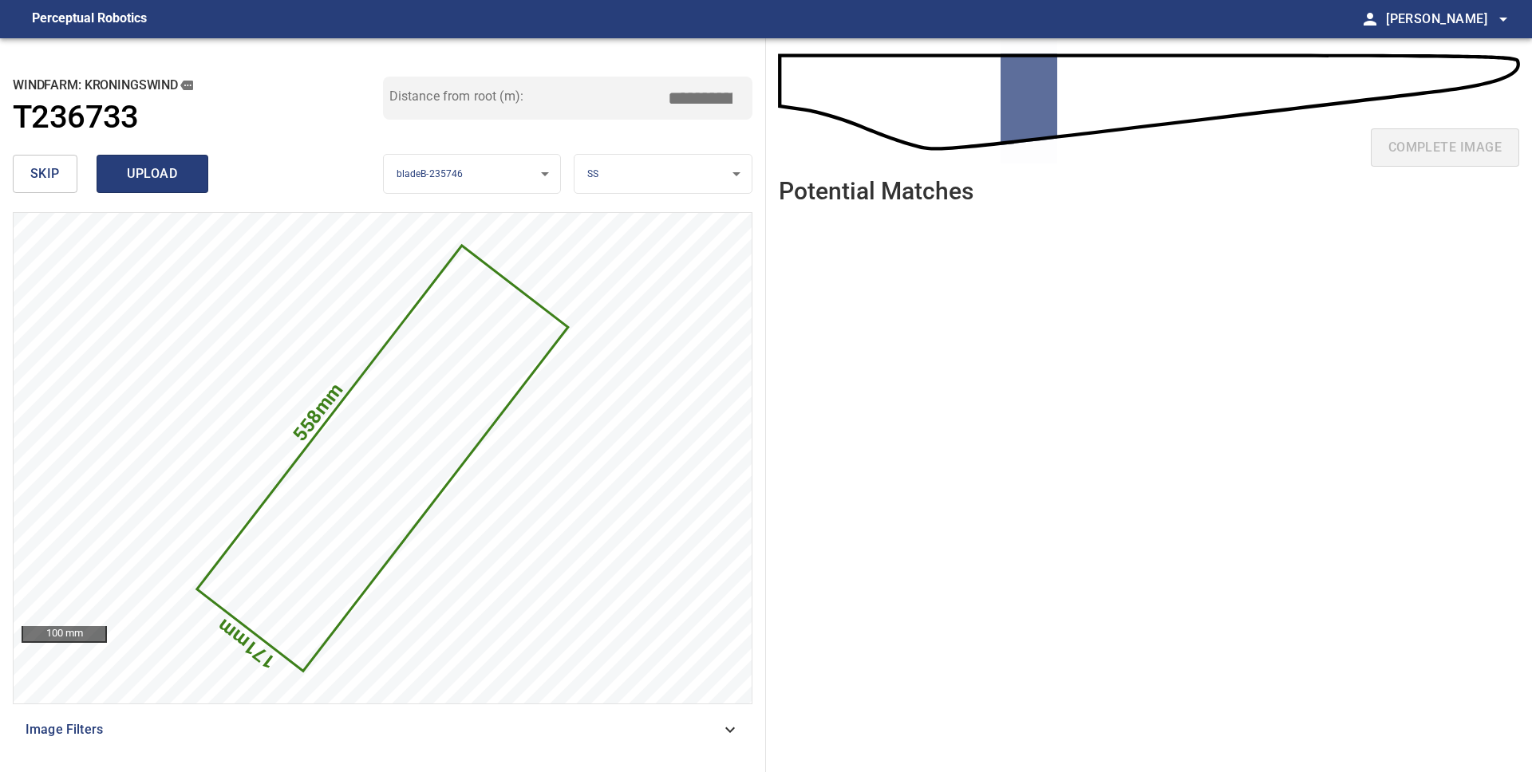
click at [144, 183] on span "upload" at bounding box center [152, 174] width 77 height 22
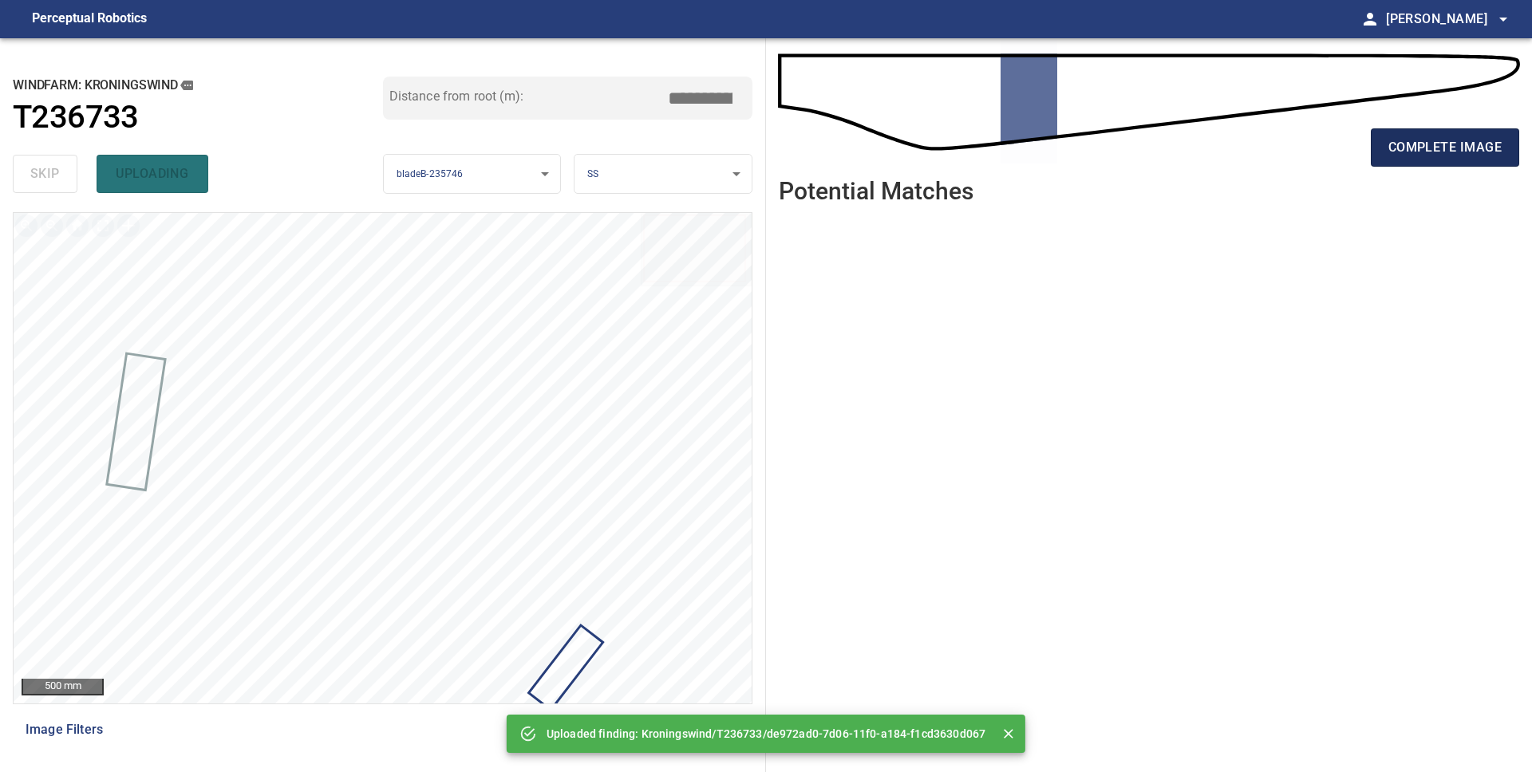
click at [1402, 157] on span "complete image" at bounding box center [1444, 147] width 113 height 22
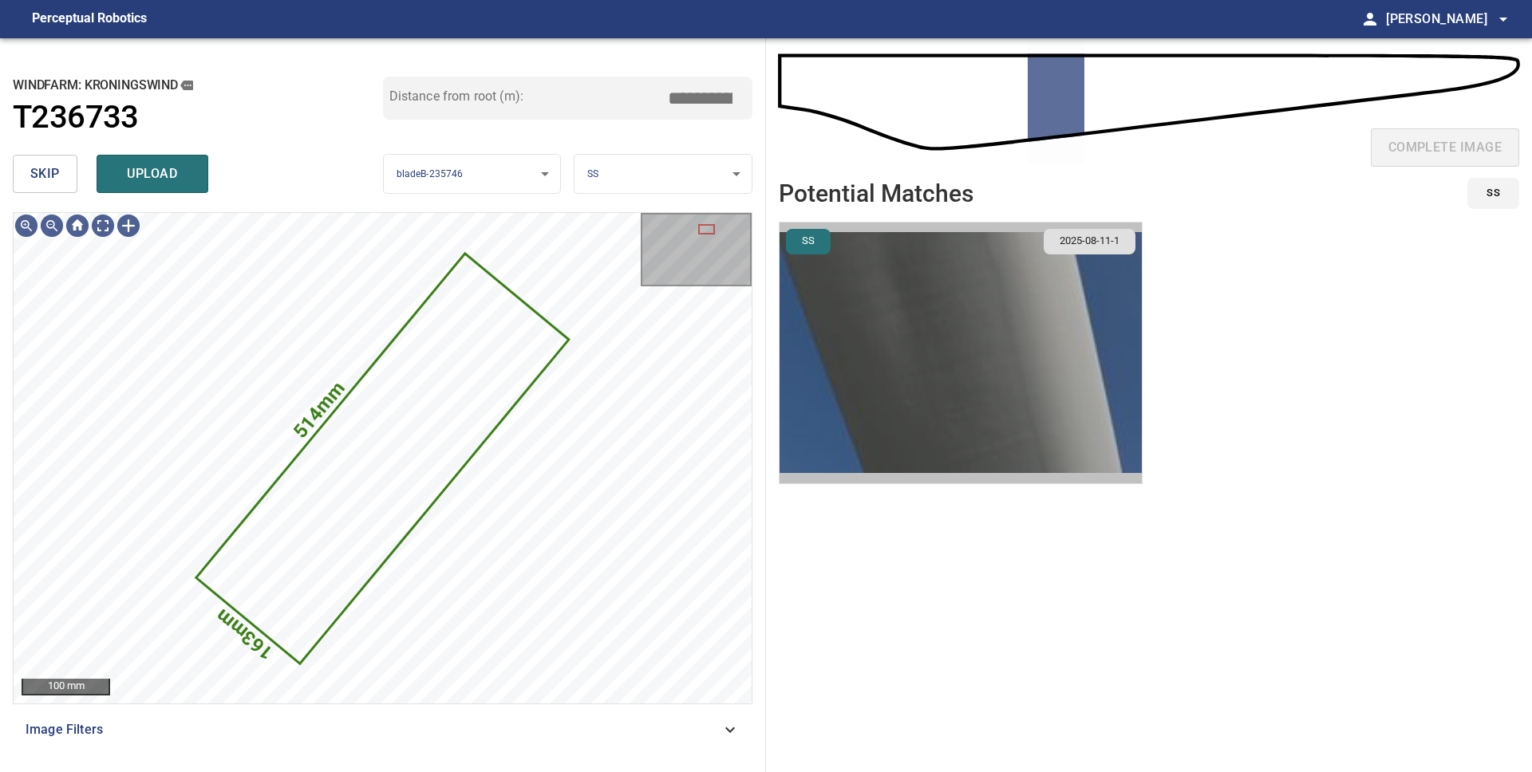
click at [934, 346] on img "button" at bounding box center [961, 353] width 362 height 261
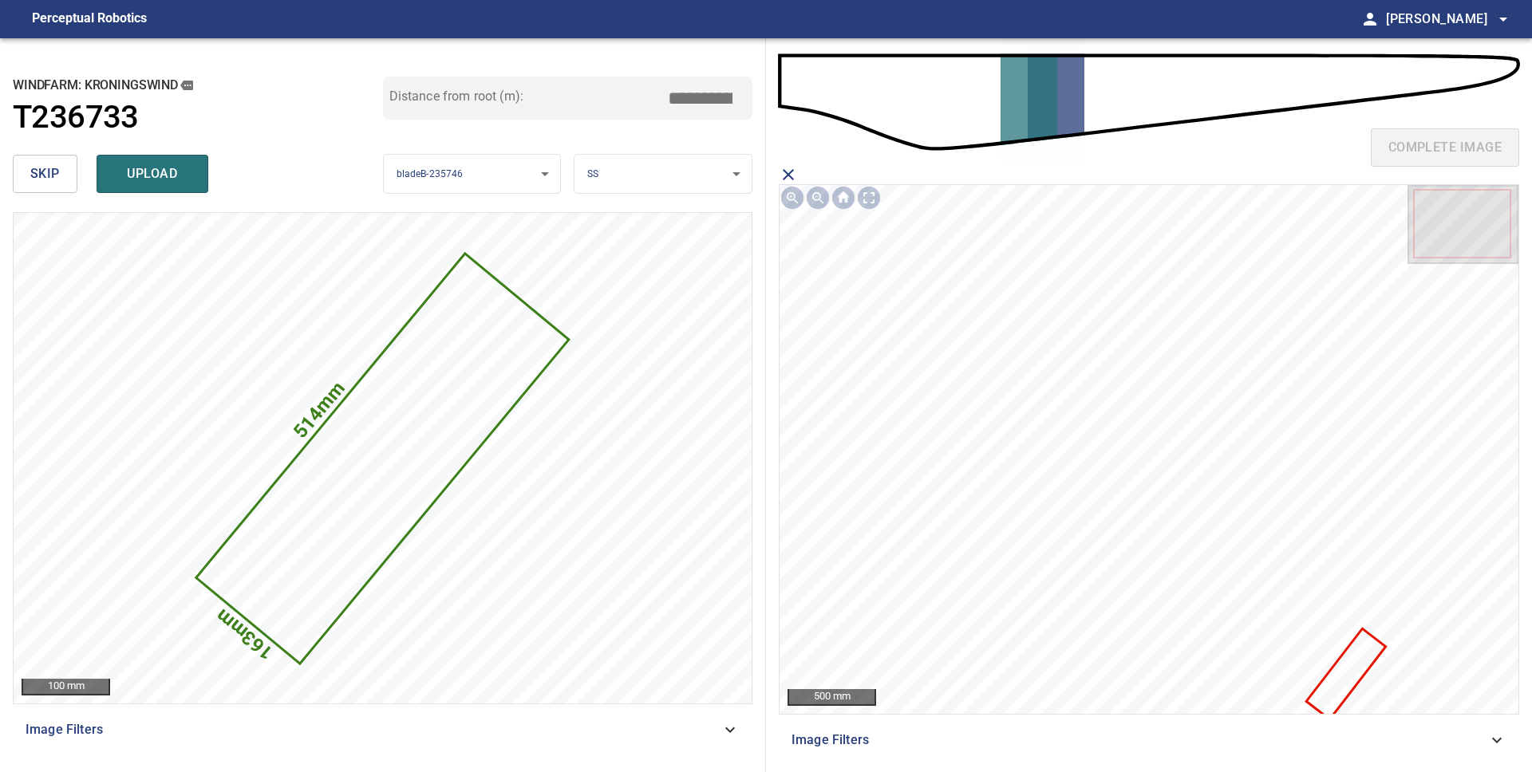
click at [1362, 668] on icon at bounding box center [1346, 674] width 77 height 88
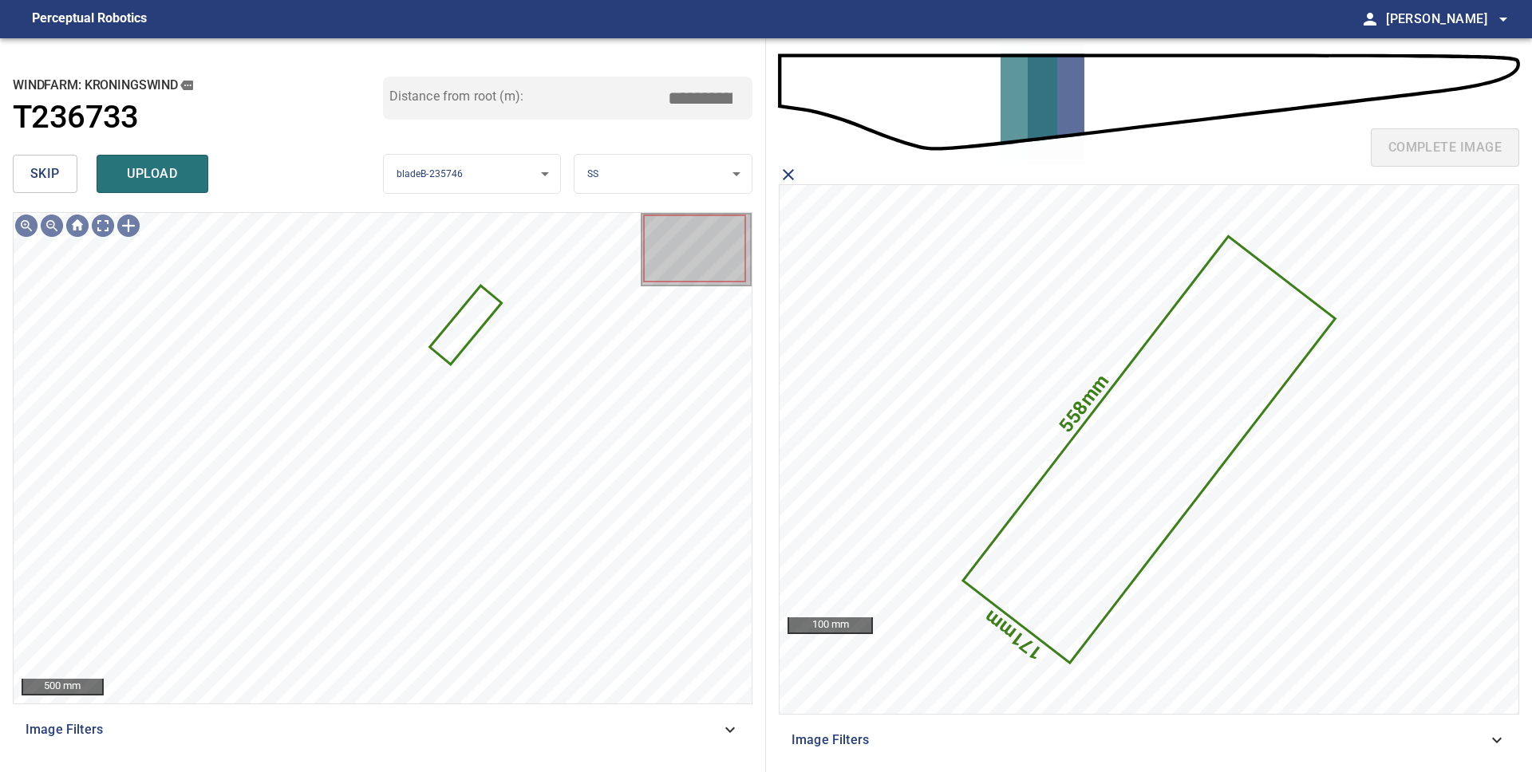
click at [156, 181] on span "upload" at bounding box center [152, 174] width 77 height 22
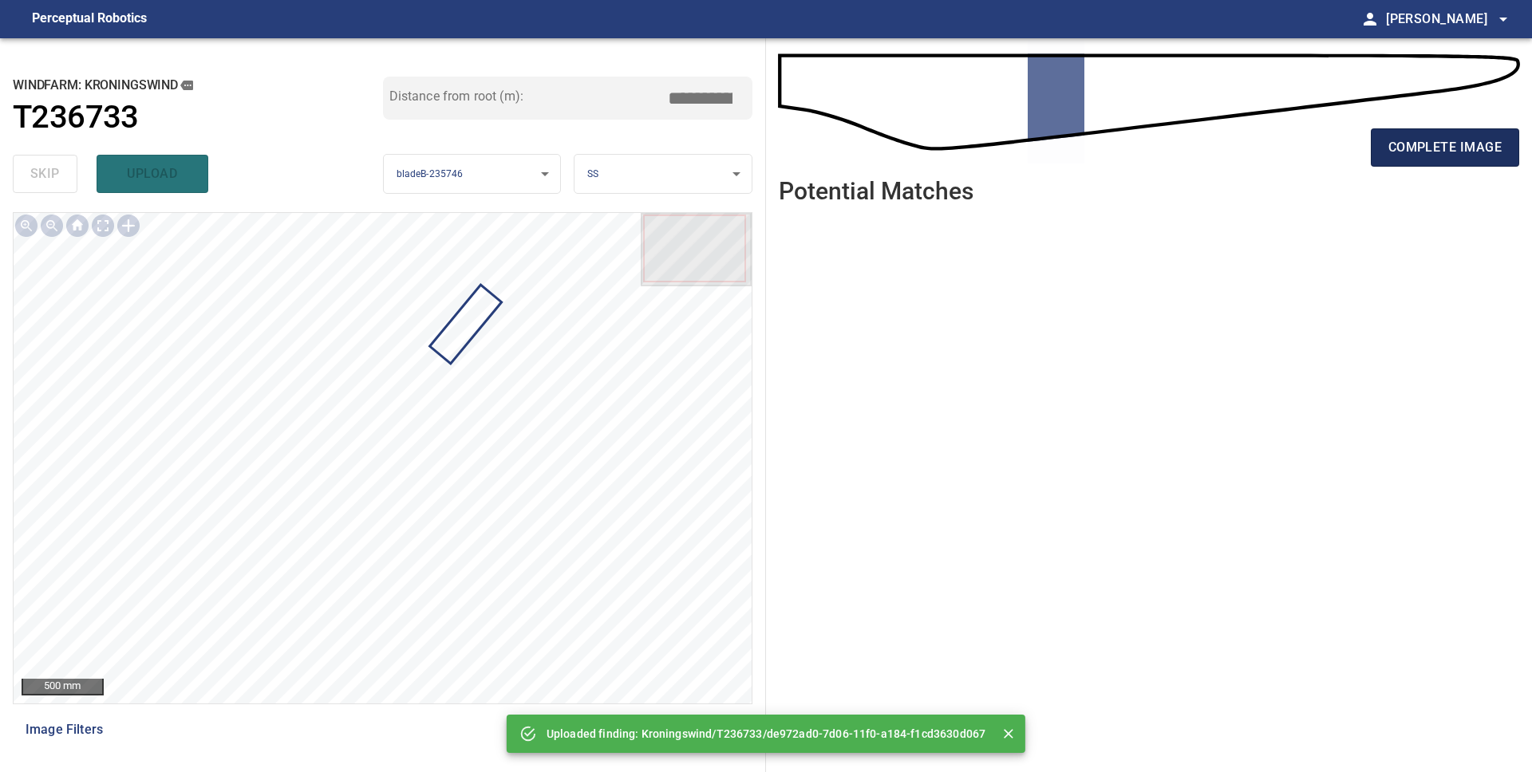
click at [1399, 142] on span "complete image" at bounding box center [1444, 147] width 113 height 22
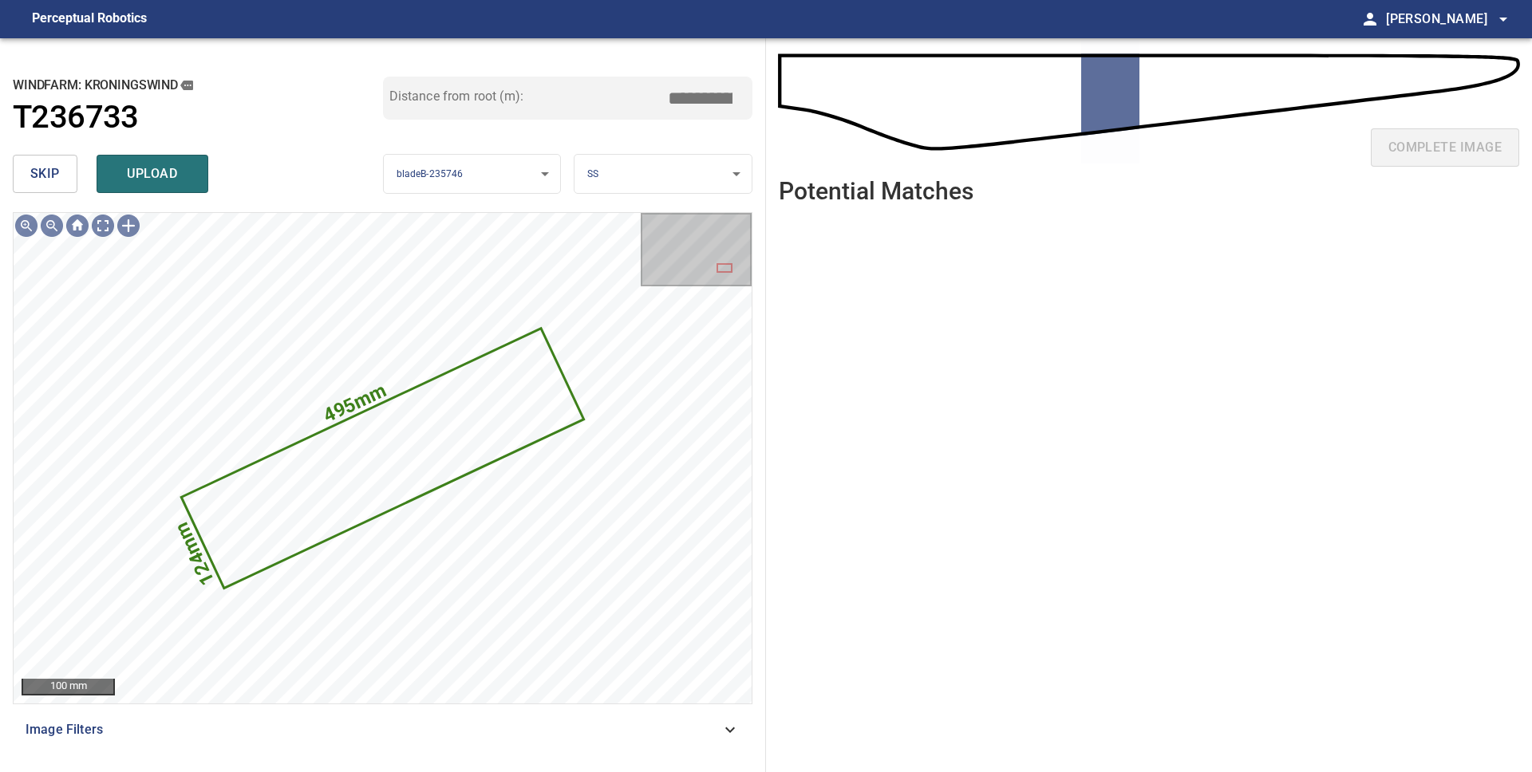
click at [614, 173] on body "**********" at bounding box center [766, 386] width 1532 height 772
click at [618, 175] on li "LE" at bounding box center [662, 174] width 177 height 26
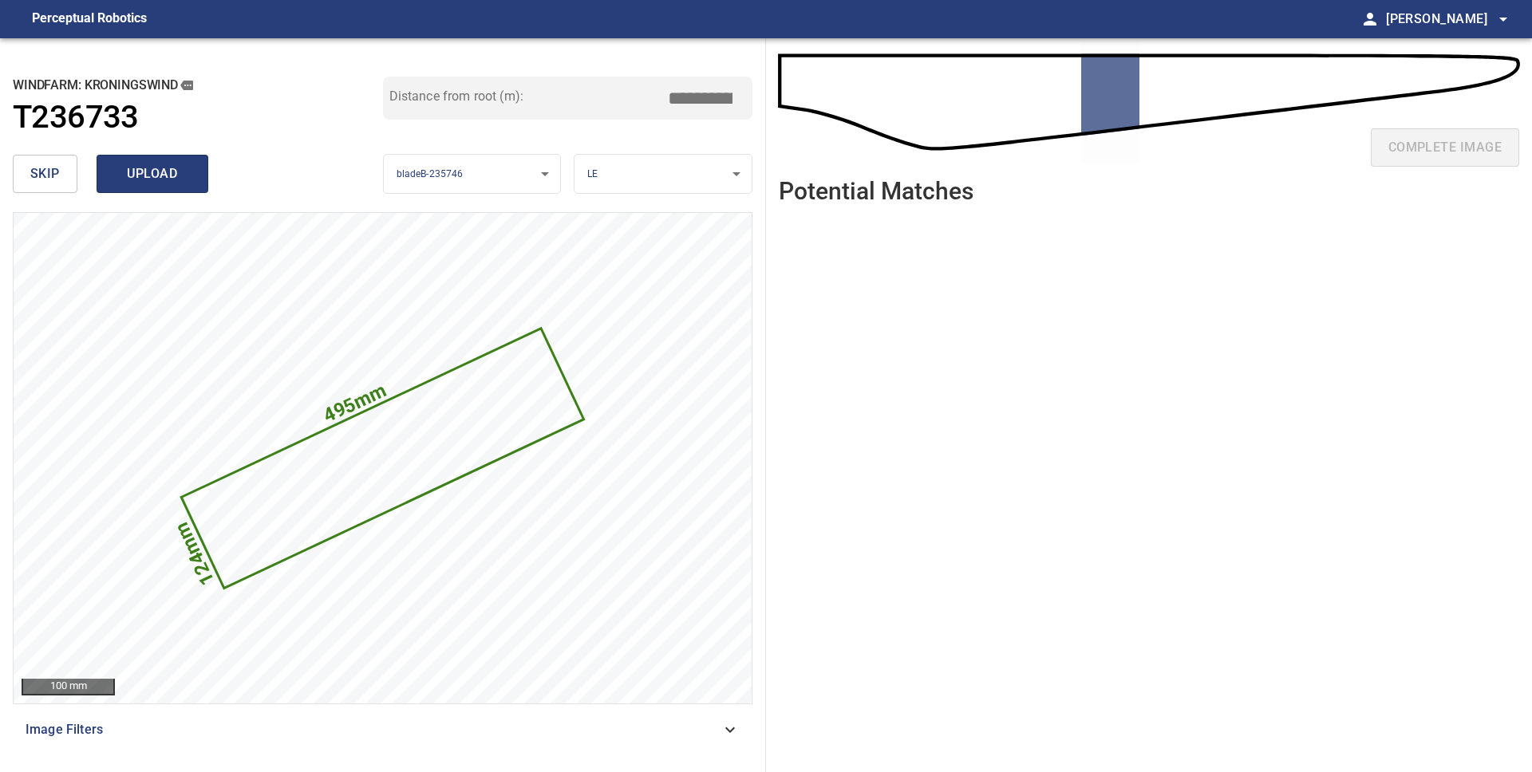
click at [168, 183] on span "upload" at bounding box center [152, 174] width 77 height 22
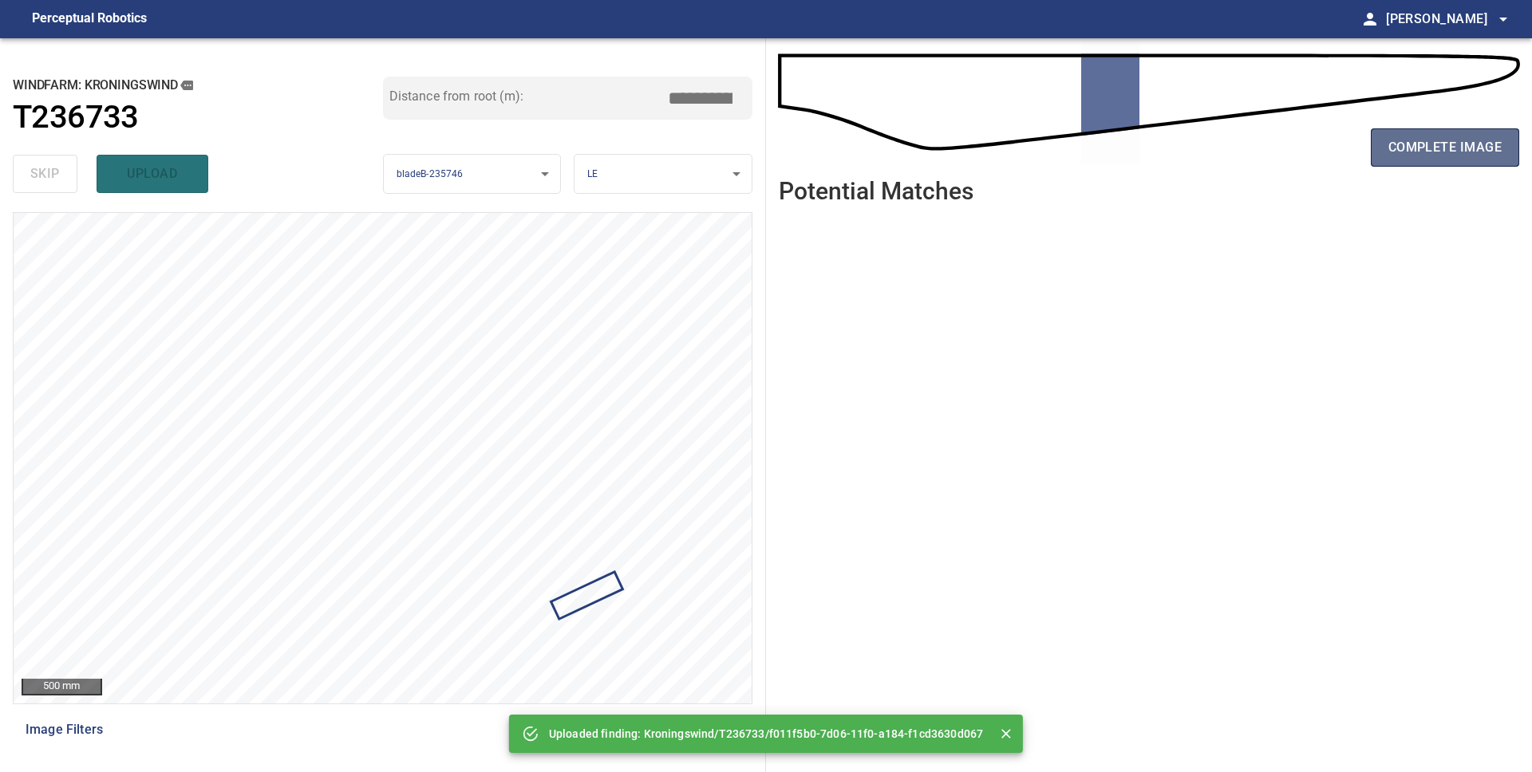
click at [1410, 166] on button "complete image" at bounding box center [1445, 147] width 148 height 38
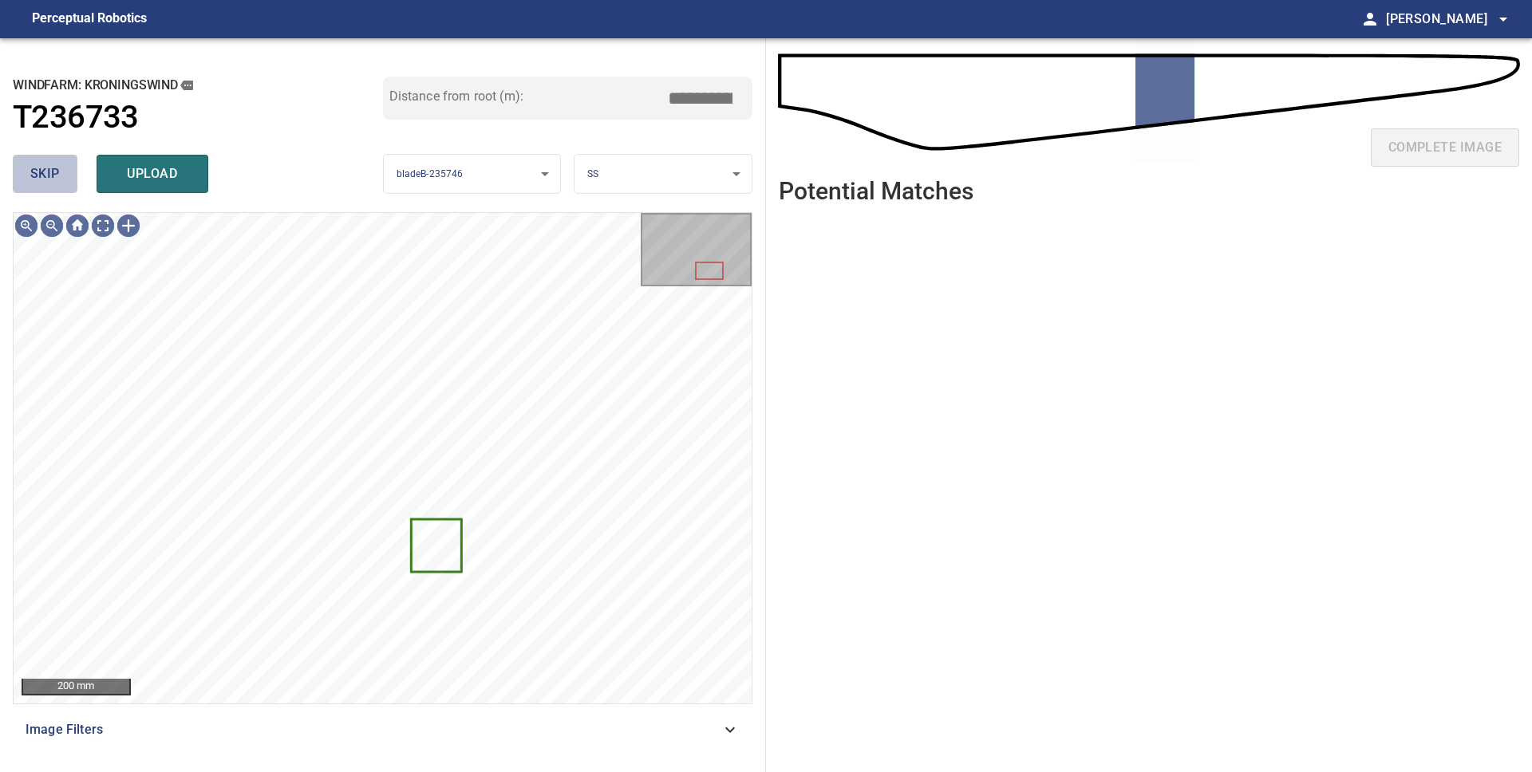
click at [30, 178] on span "skip" at bounding box center [45, 174] width 30 height 22
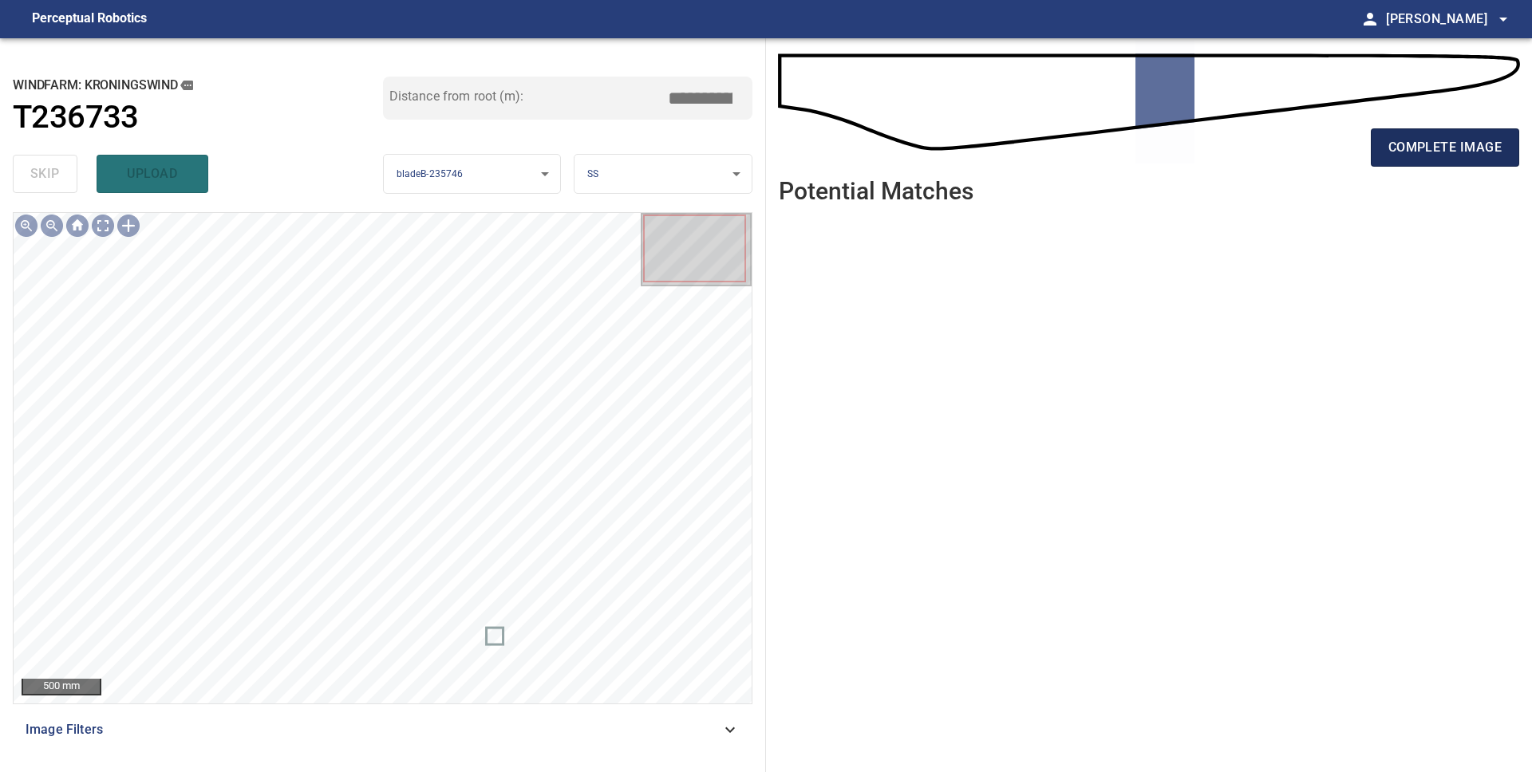
click at [1407, 156] on span "complete image" at bounding box center [1444, 147] width 113 height 22
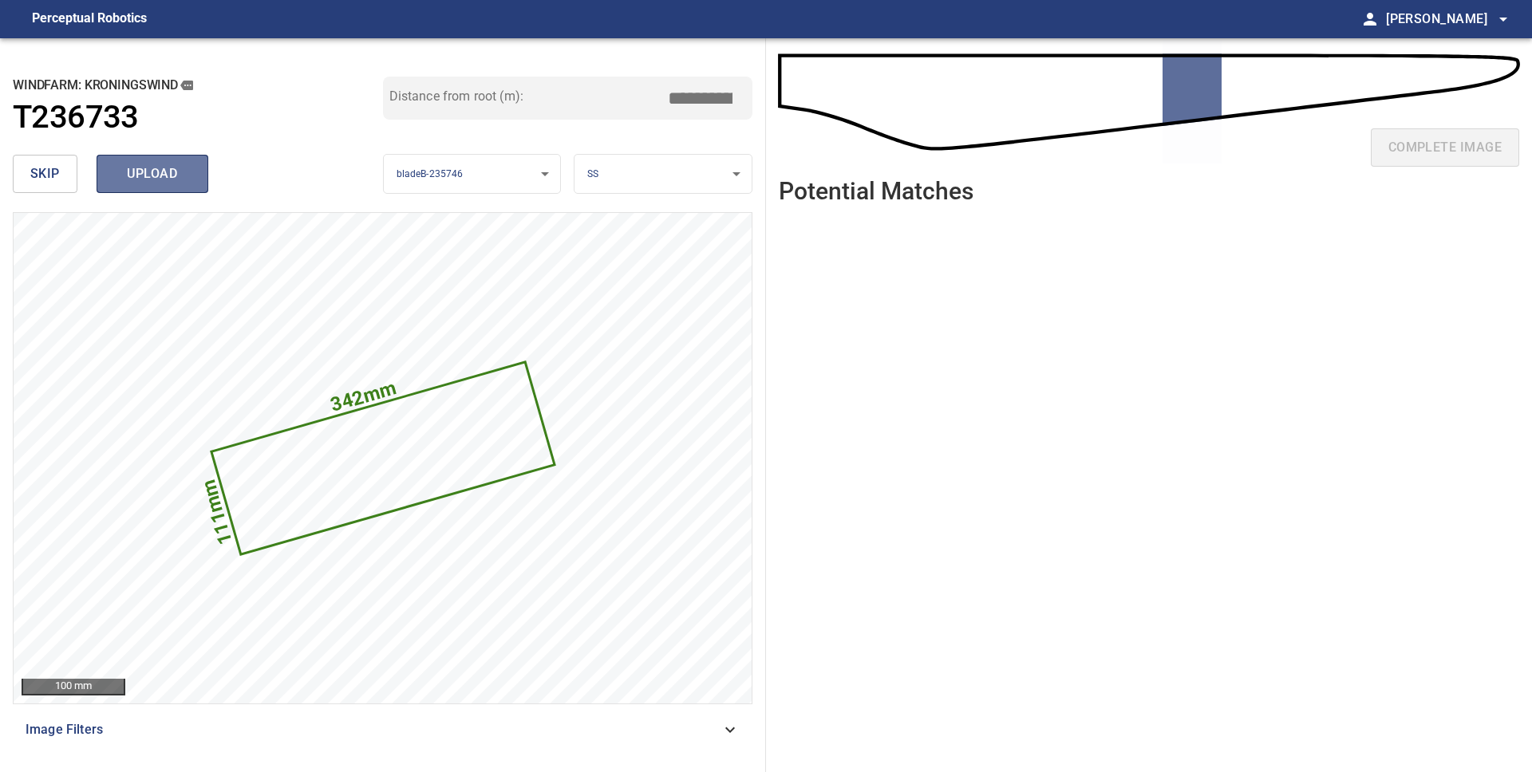
click at [158, 182] on span "upload" at bounding box center [152, 174] width 77 height 22
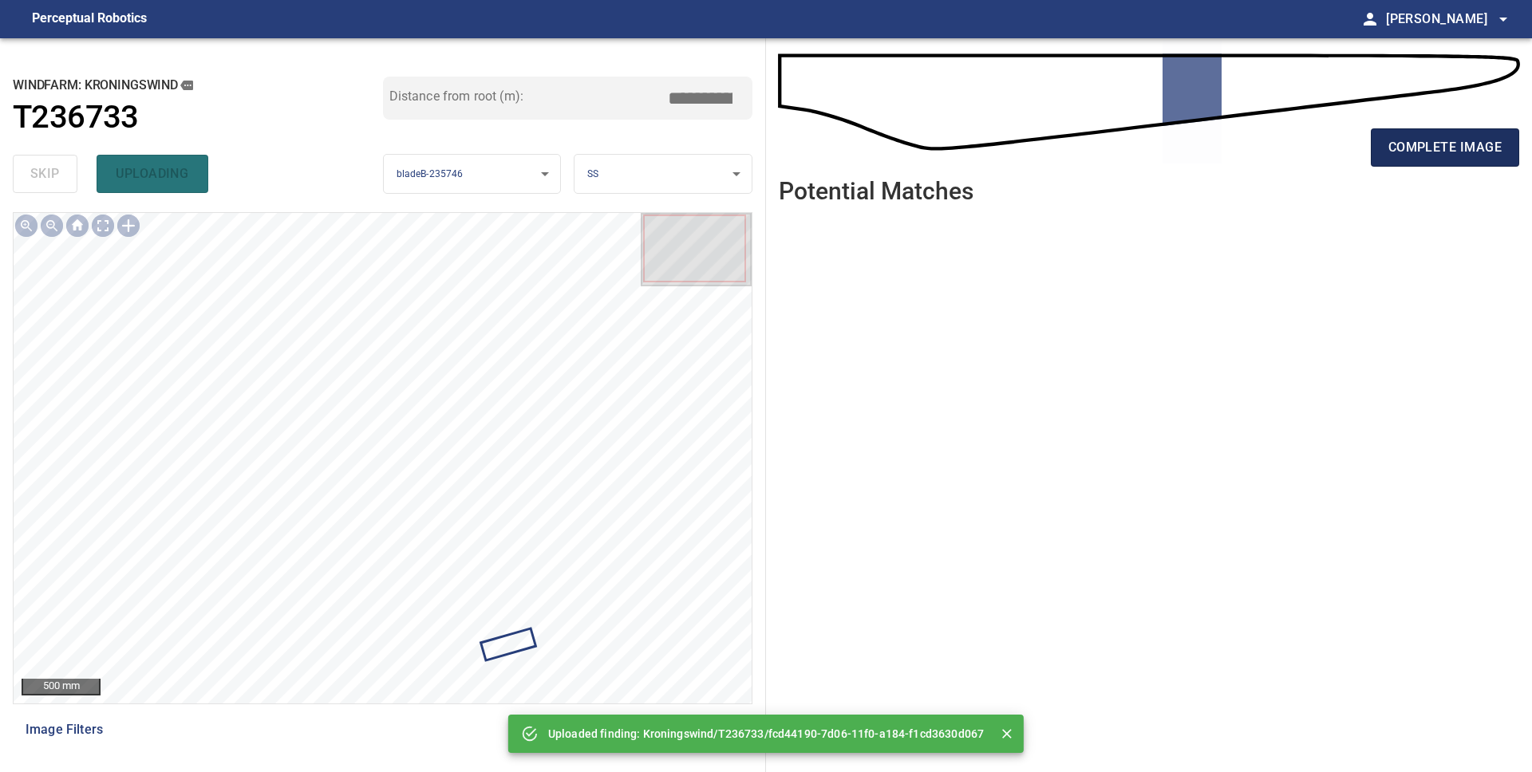
click at [1403, 159] on button "complete image" at bounding box center [1445, 147] width 148 height 38
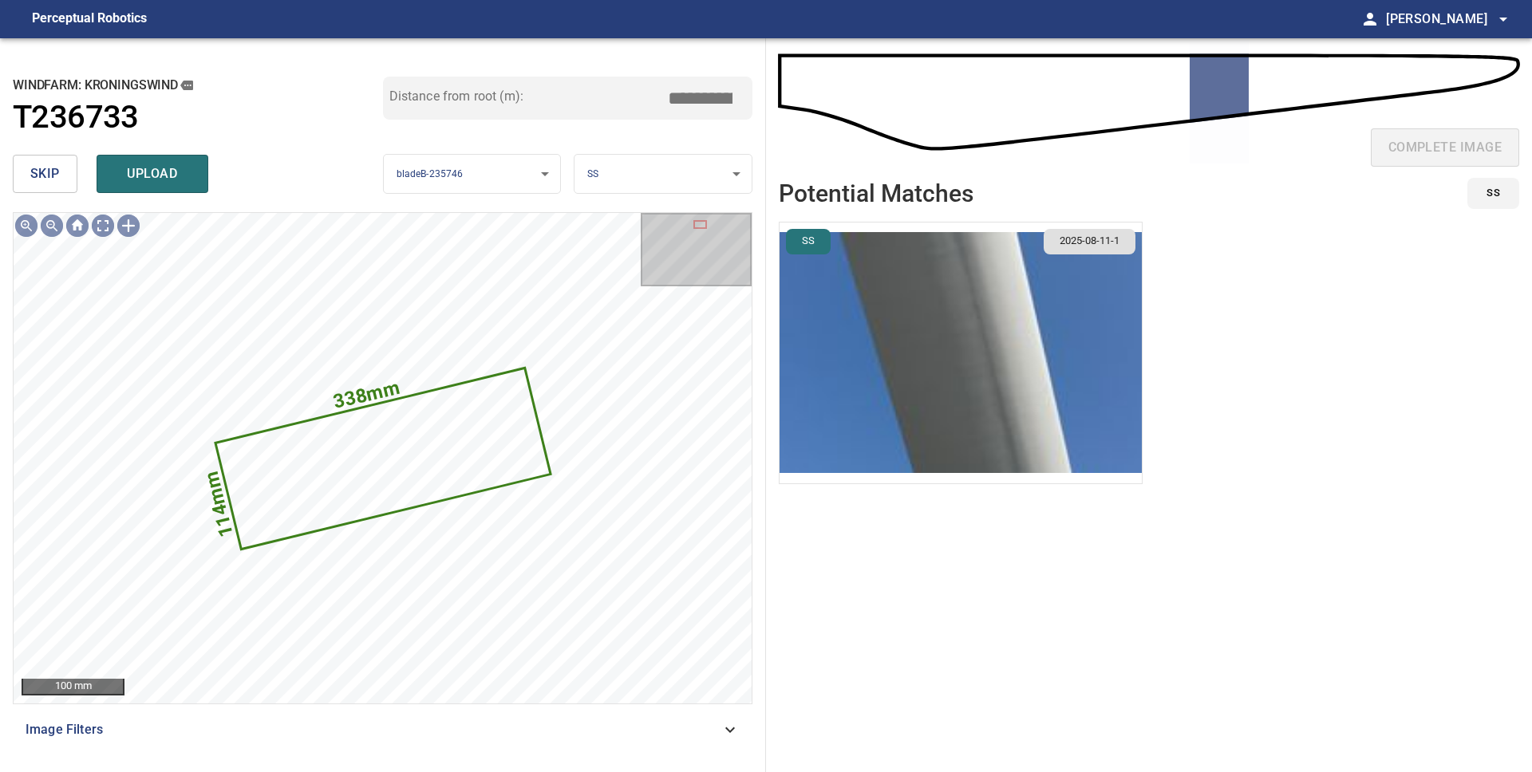
click at [953, 385] on img "button" at bounding box center [961, 353] width 362 height 261
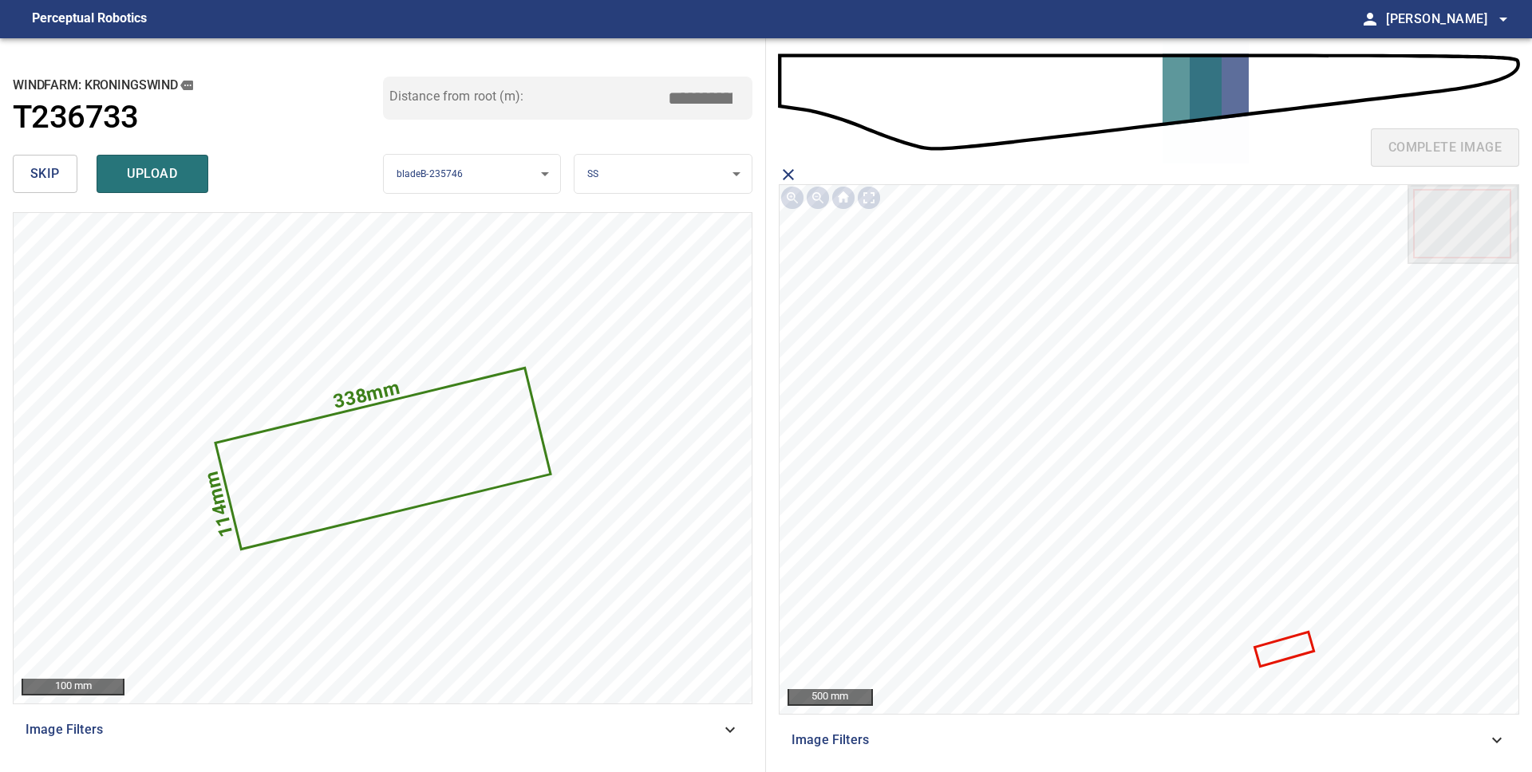
click at [1297, 651] on icon at bounding box center [1284, 649] width 56 height 31
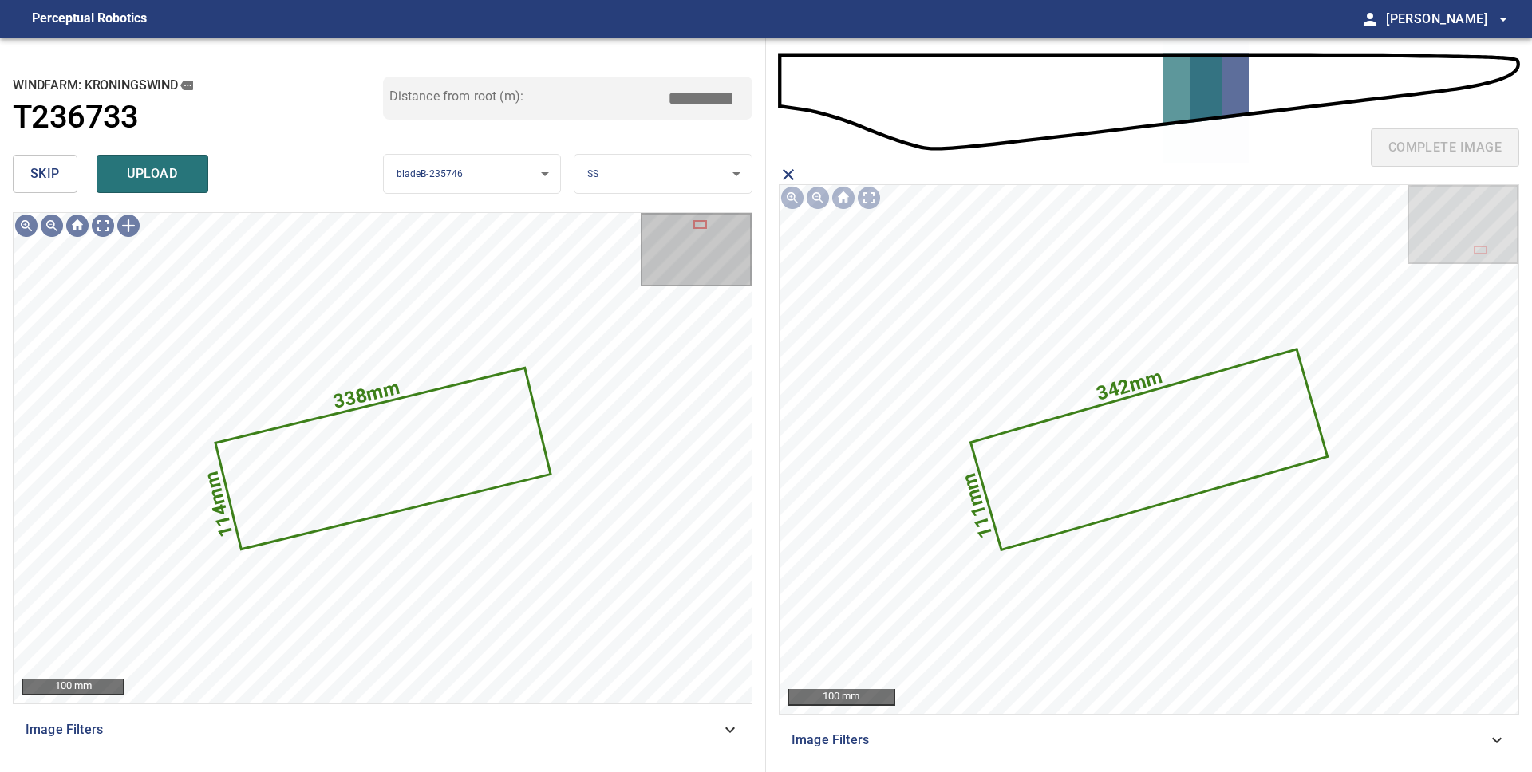
click at [153, 178] on span "upload" at bounding box center [152, 174] width 77 height 22
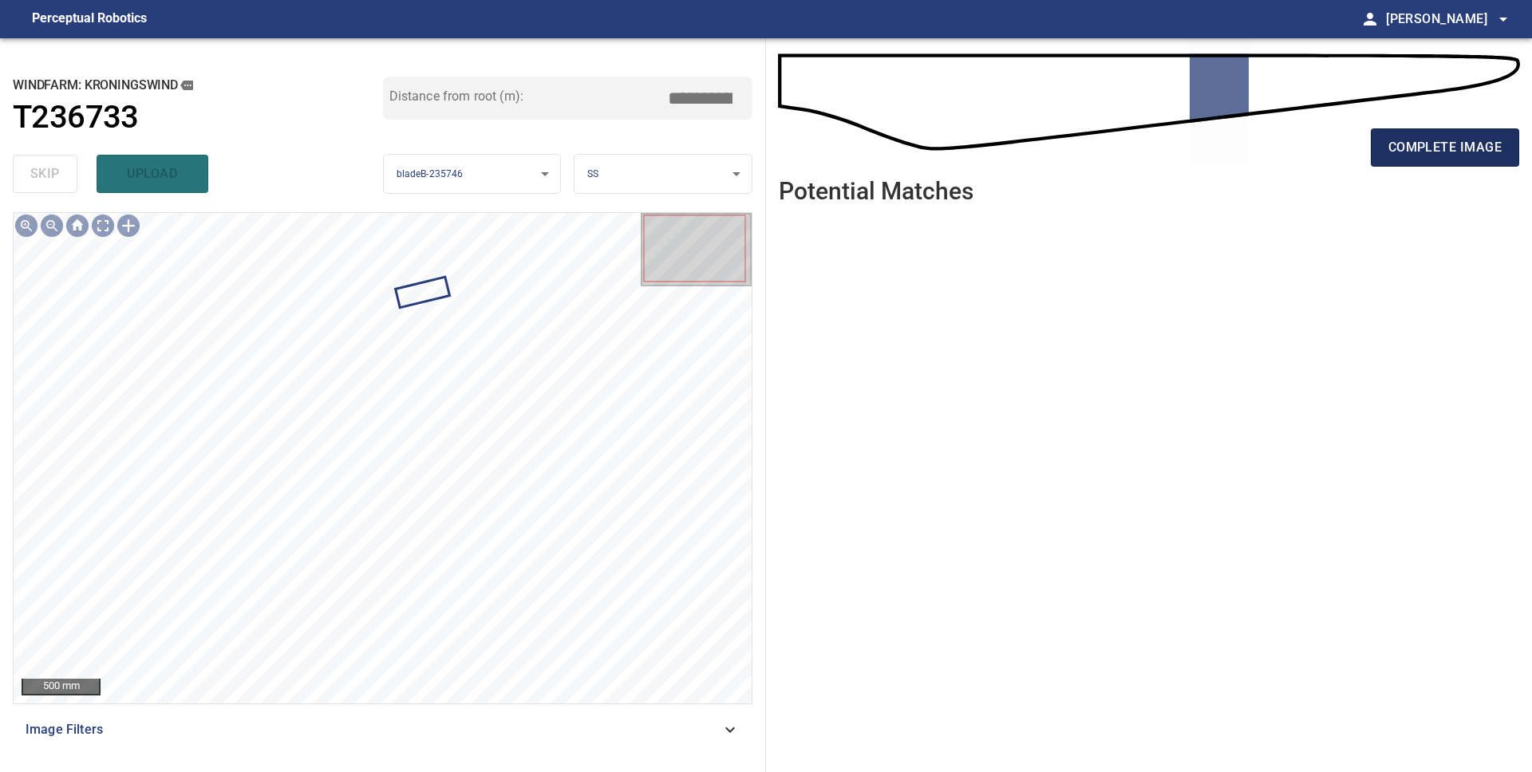
click at [1461, 155] on span "complete image" at bounding box center [1444, 147] width 113 height 22
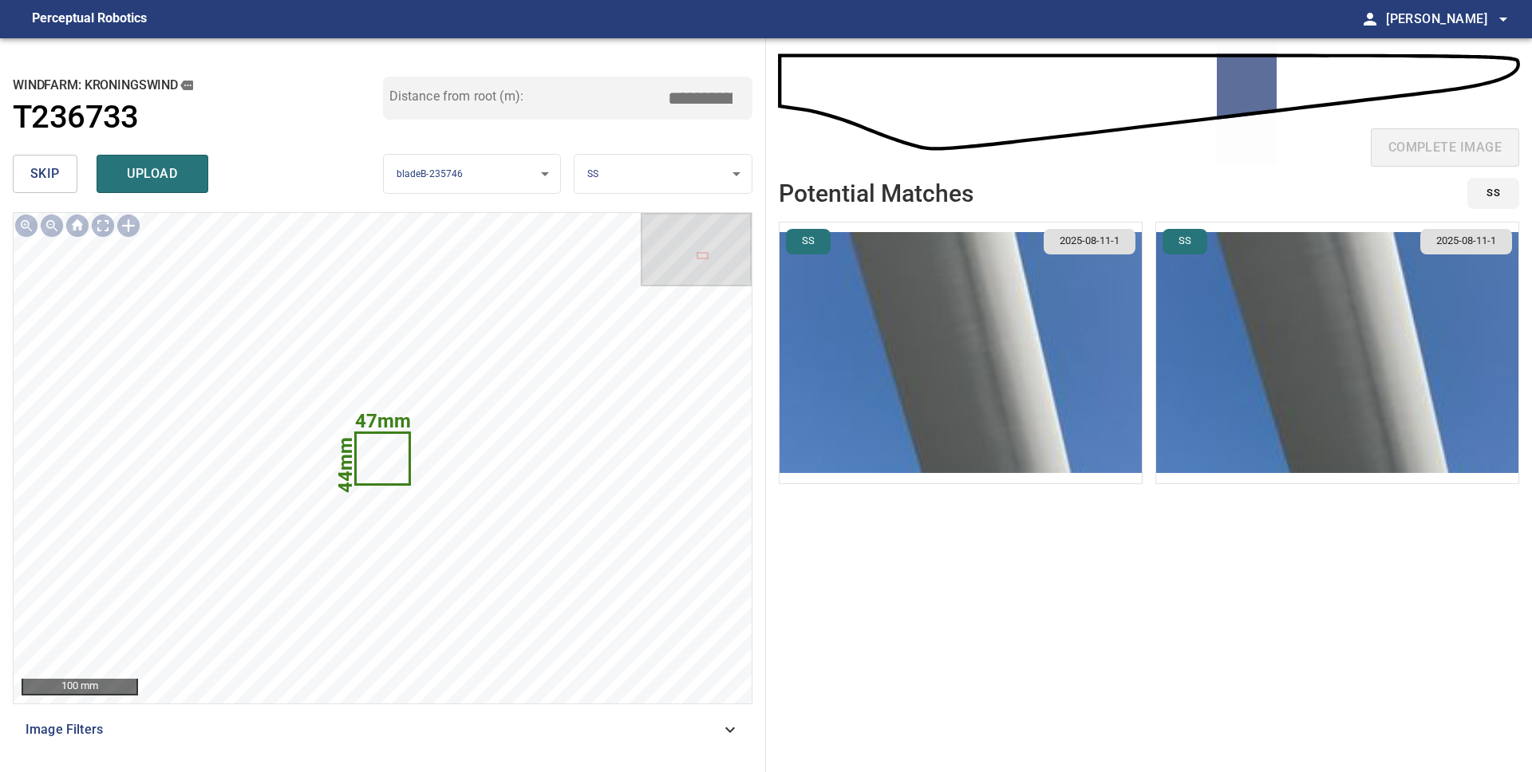
click at [48, 178] on span "skip" at bounding box center [45, 174] width 30 height 22
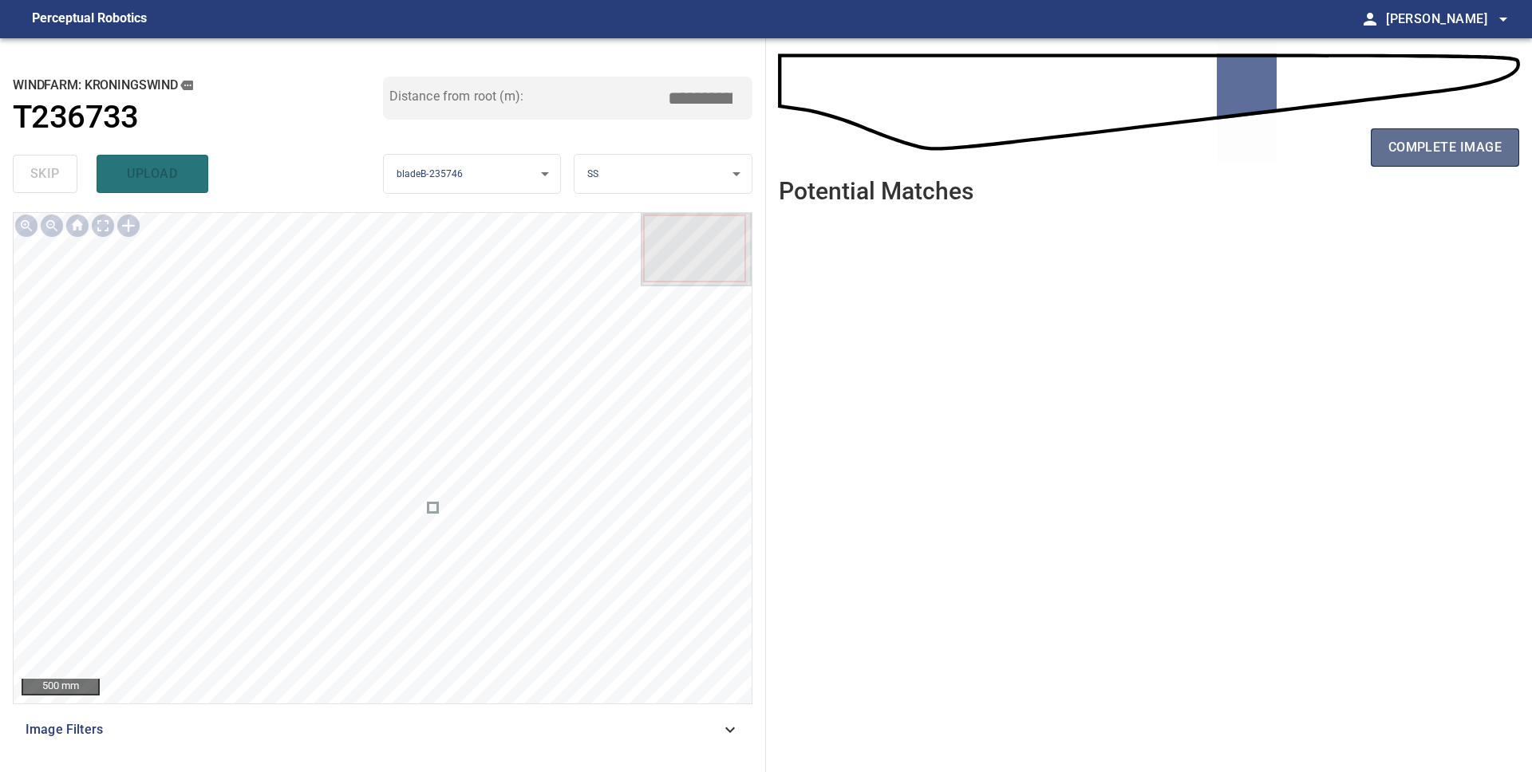
click at [1408, 144] on span "complete image" at bounding box center [1444, 147] width 113 height 22
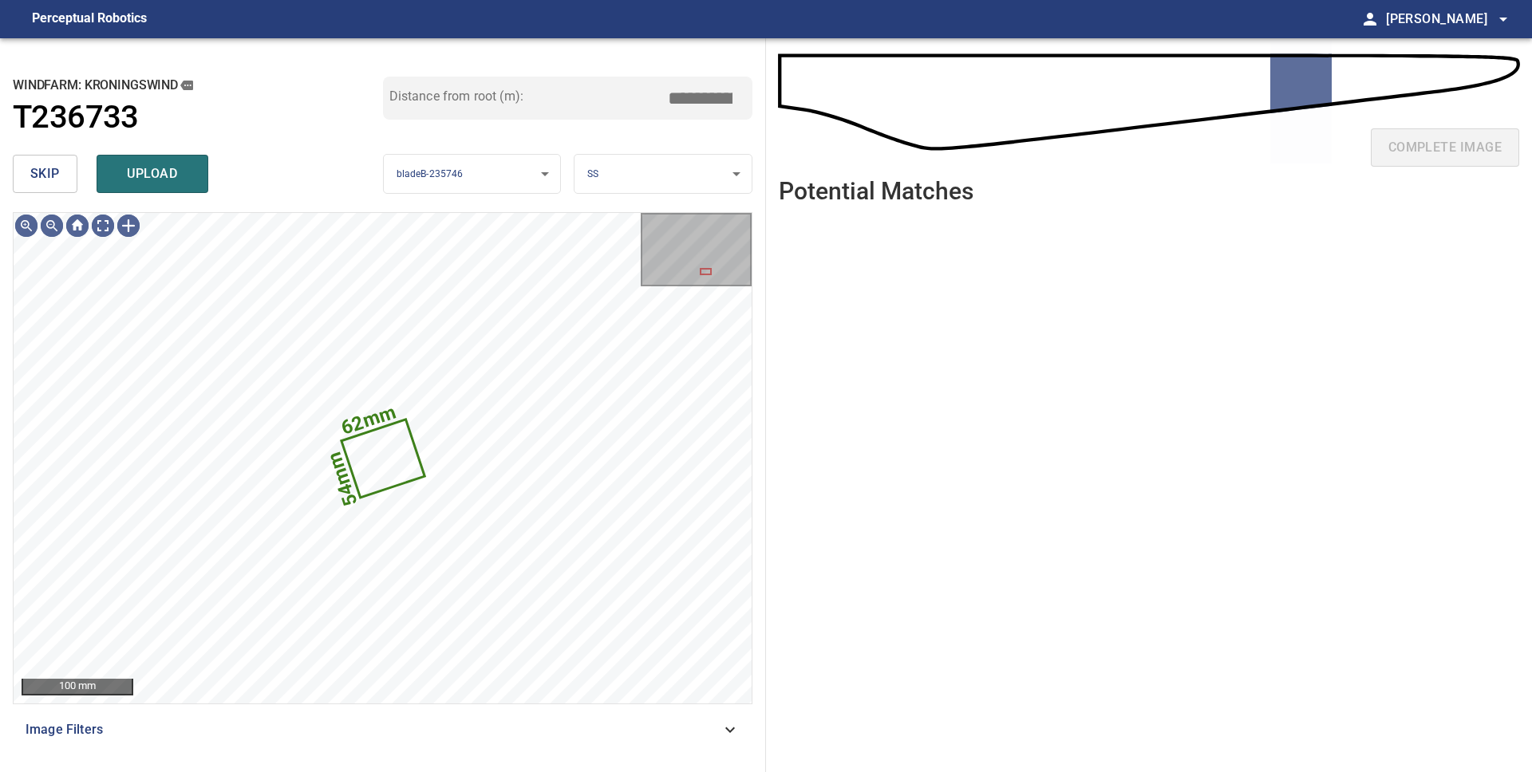
click at [49, 182] on span "skip" at bounding box center [45, 174] width 30 height 22
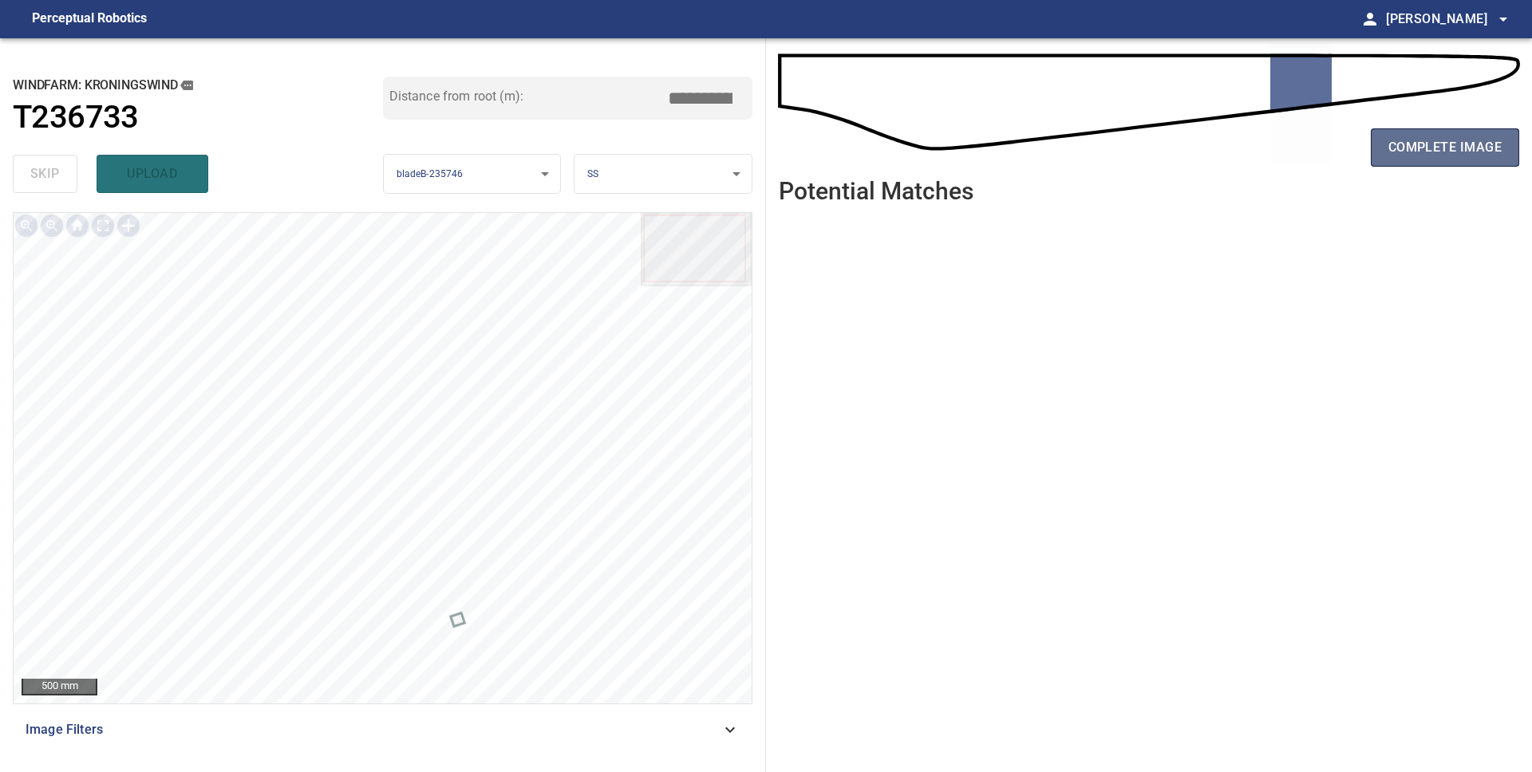
click at [1423, 156] on span "complete image" at bounding box center [1444, 147] width 113 height 22
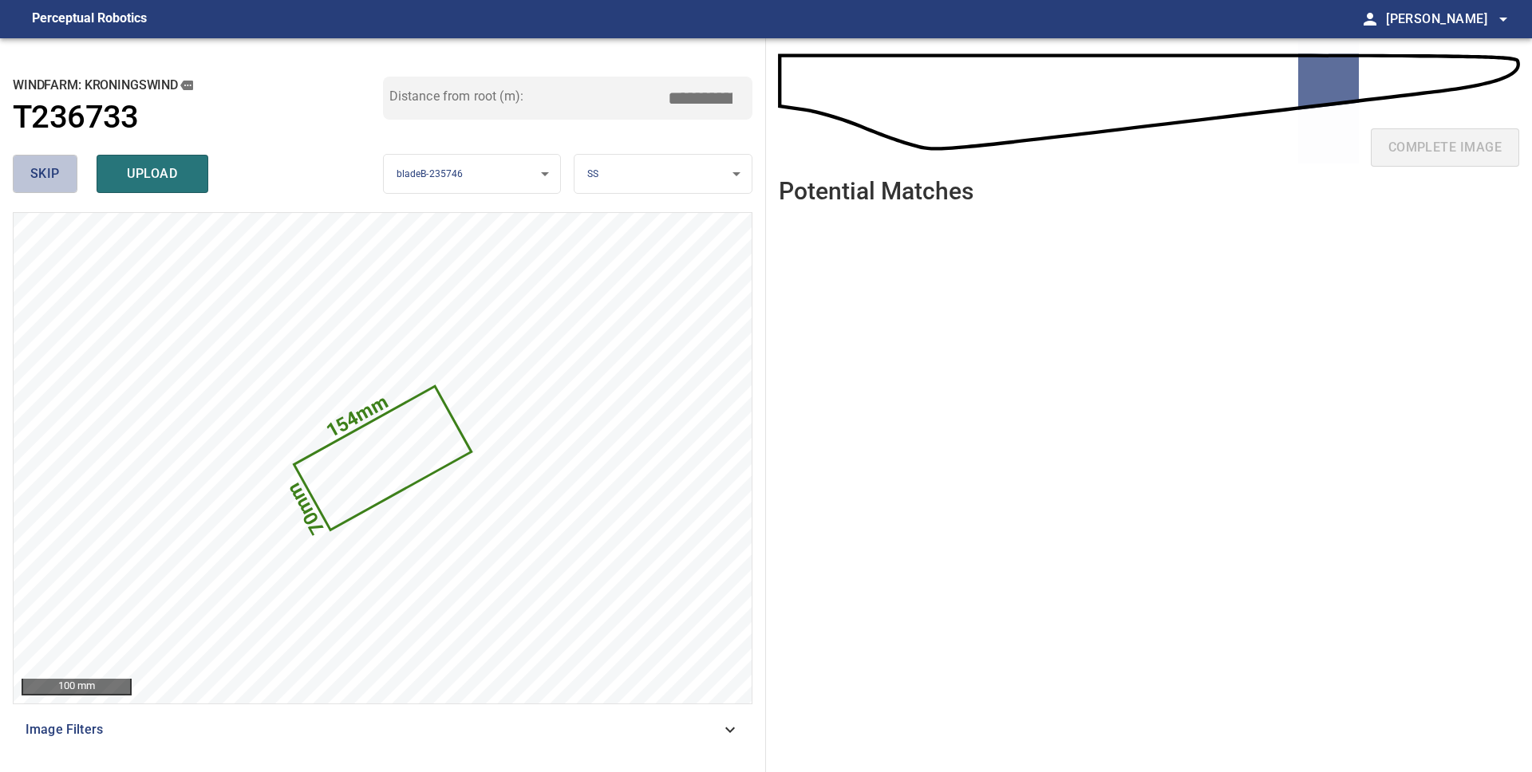
click at [56, 180] on span "skip" at bounding box center [45, 174] width 30 height 22
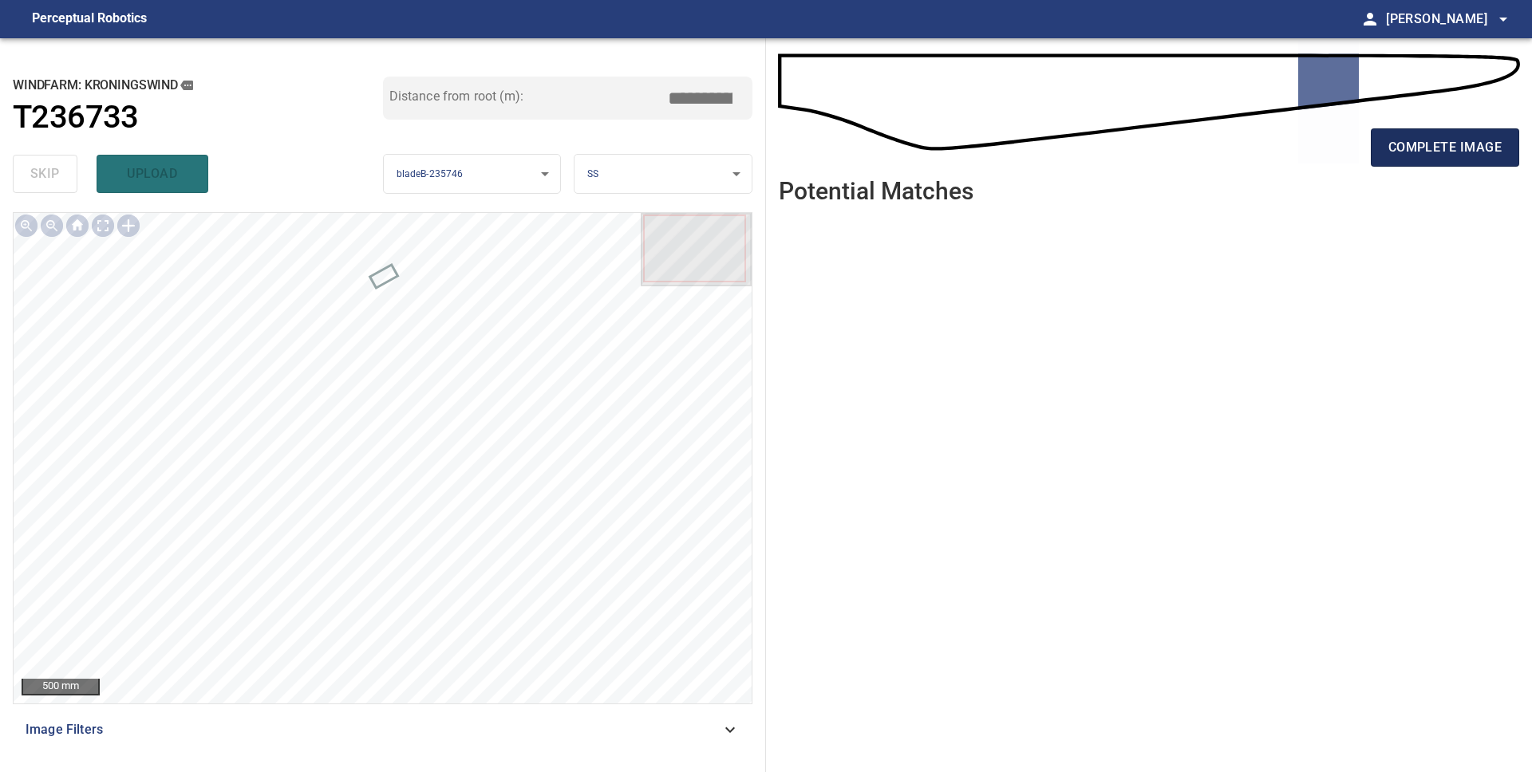
click at [1415, 154] on span "complete image" at bounding box center [1444, 147] width 113 height 22
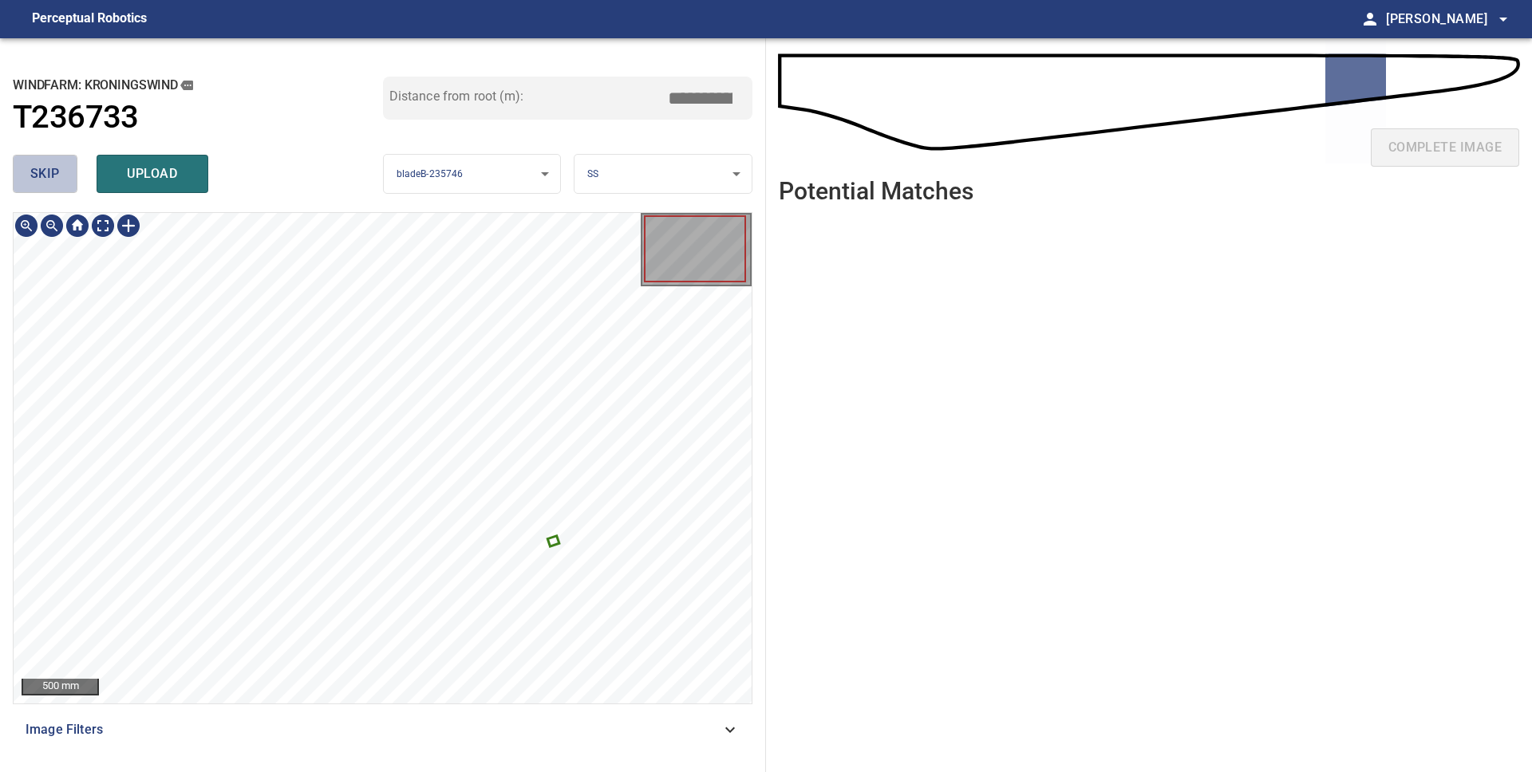
click at [61, 172] on button "skip" at bounding box center [45, 174] width 65 height 38
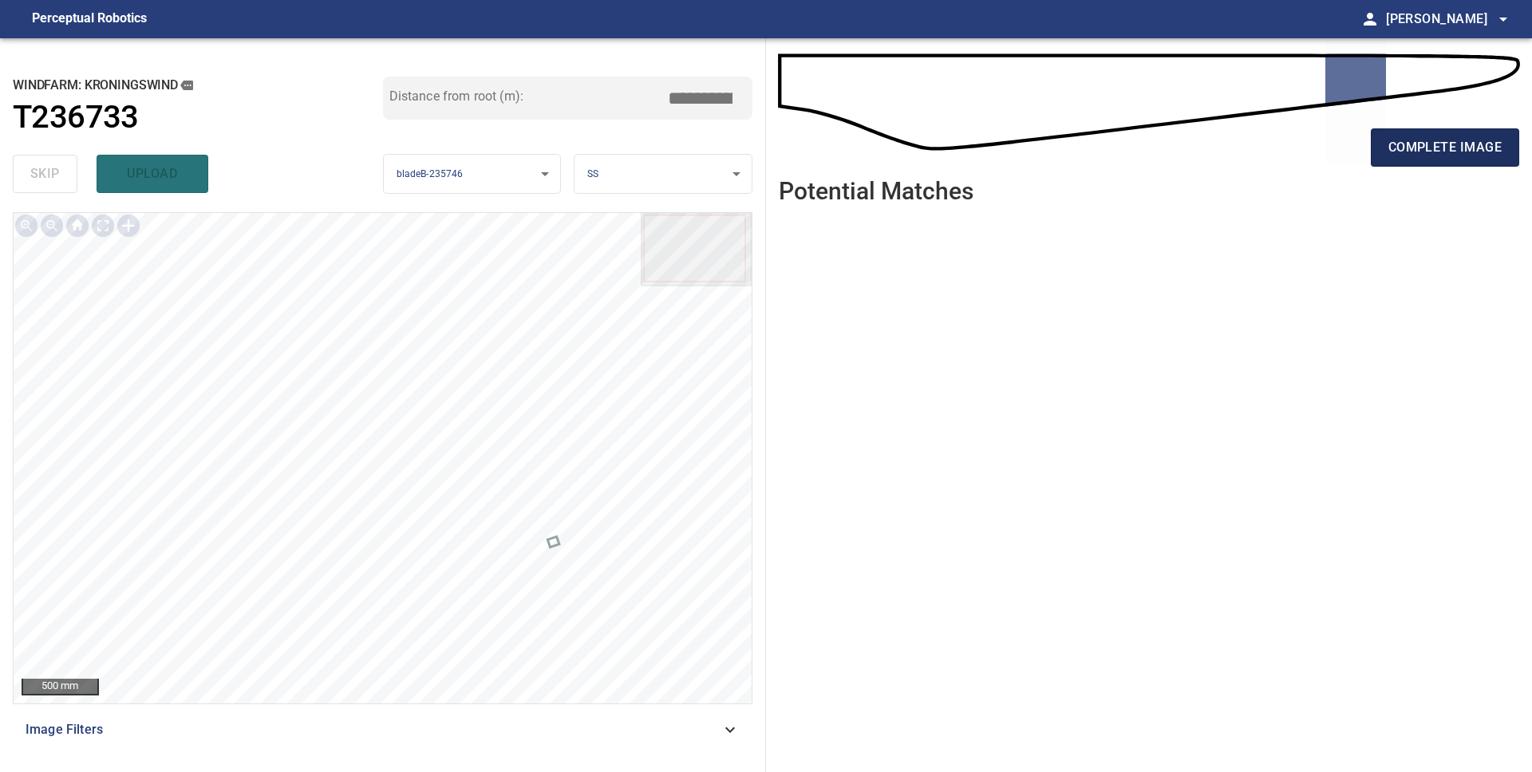
click at [1407, 151] on span "complete image" at bounding box center [1444, 147] width 113 height 22
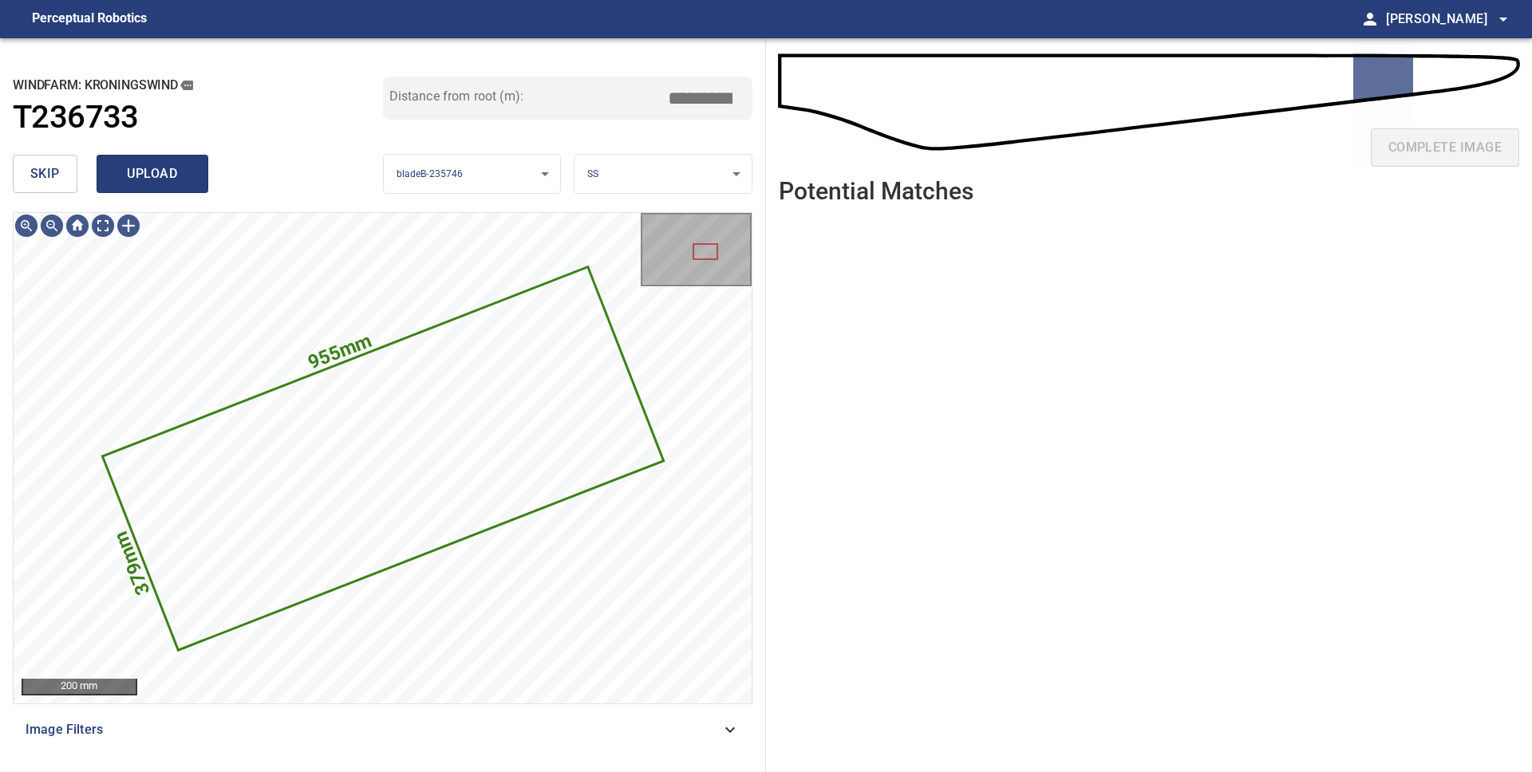
click at [161, 184] on span "upload" at bounding box center [152, 174] width 77 height 22
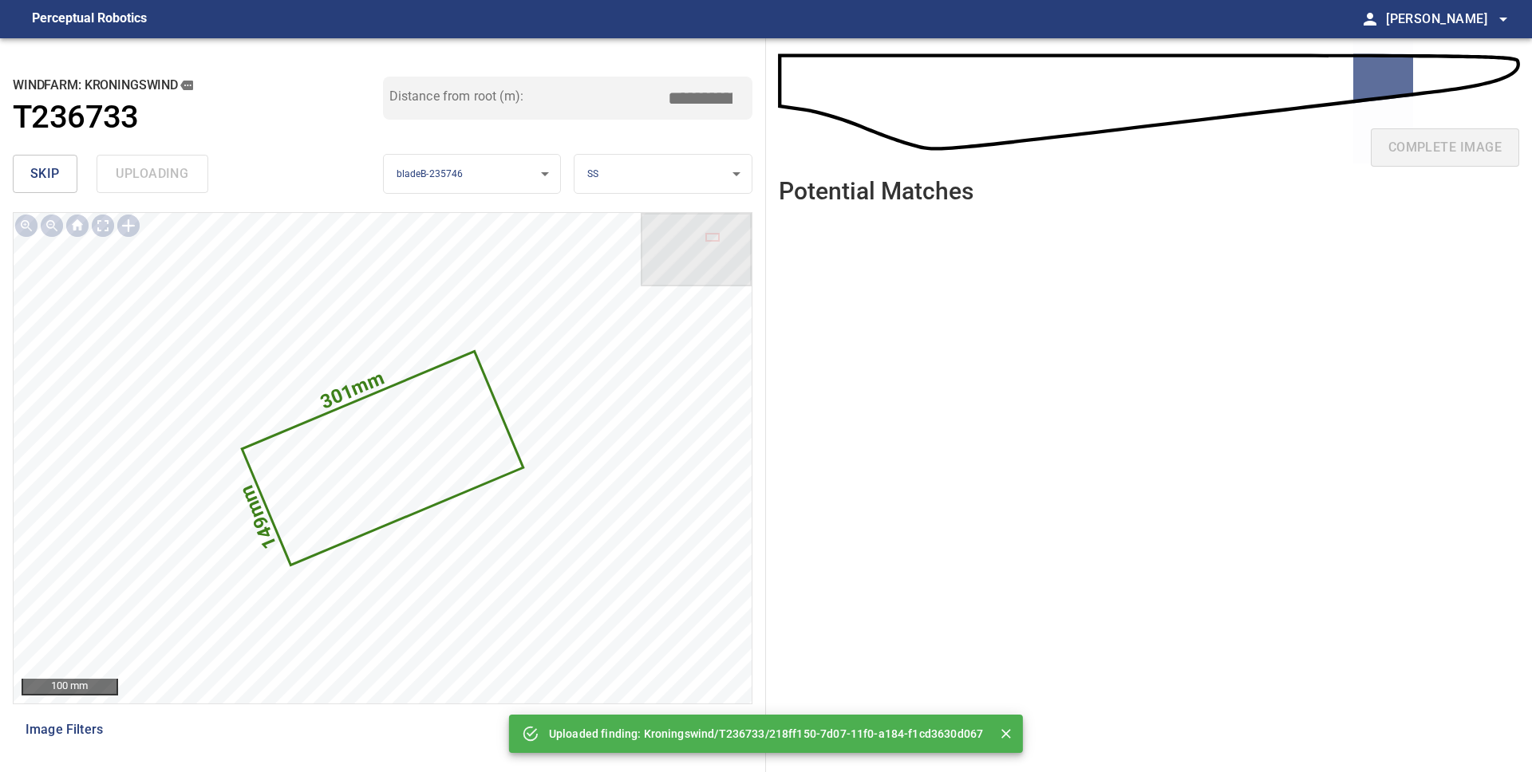
click at [161, 184] on div "skip uploading" at bounding box center [198, 173] width 370 height 51
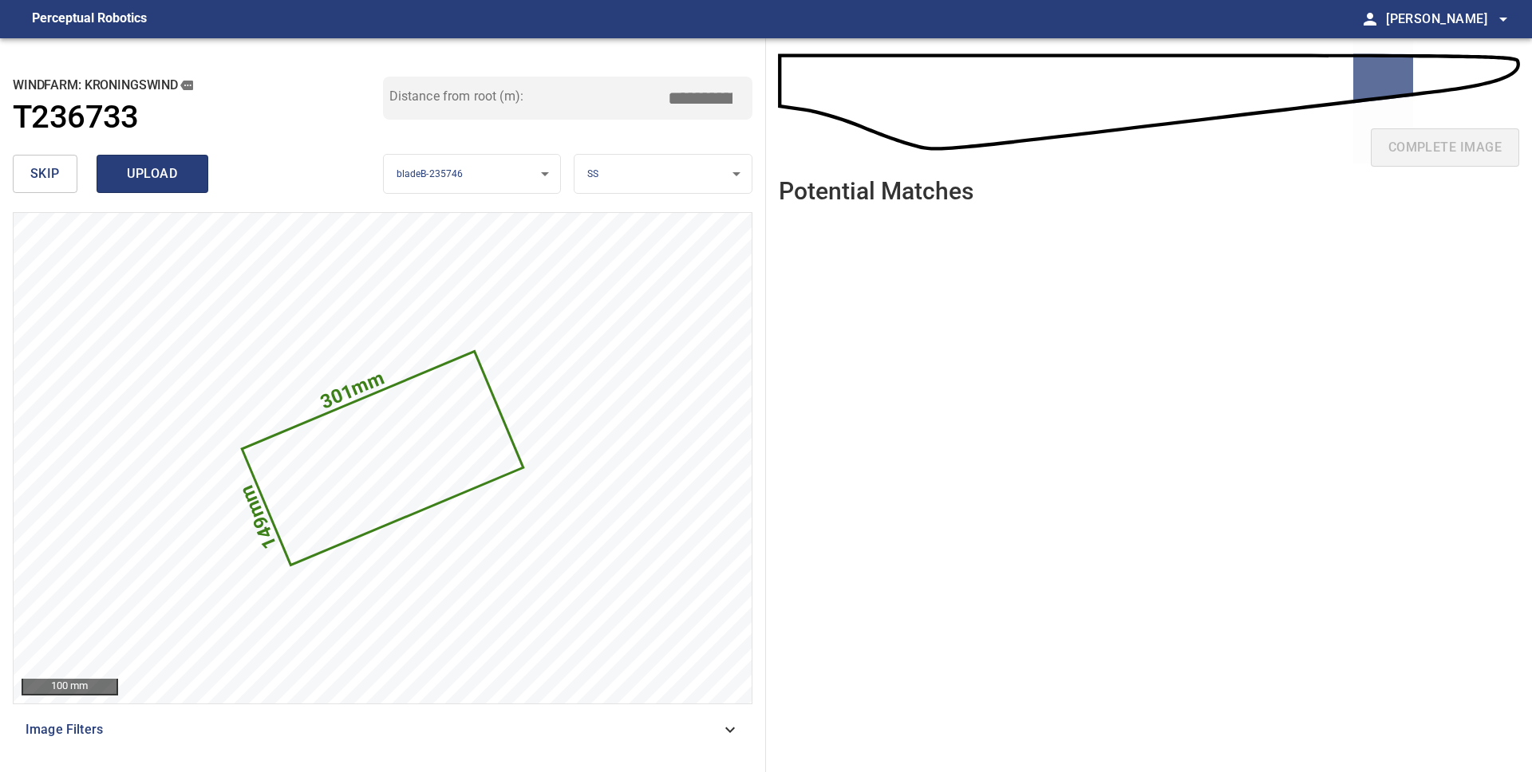
click at [173, 169] on span "upload" at bounding box center [152, 174] width 77 height 22
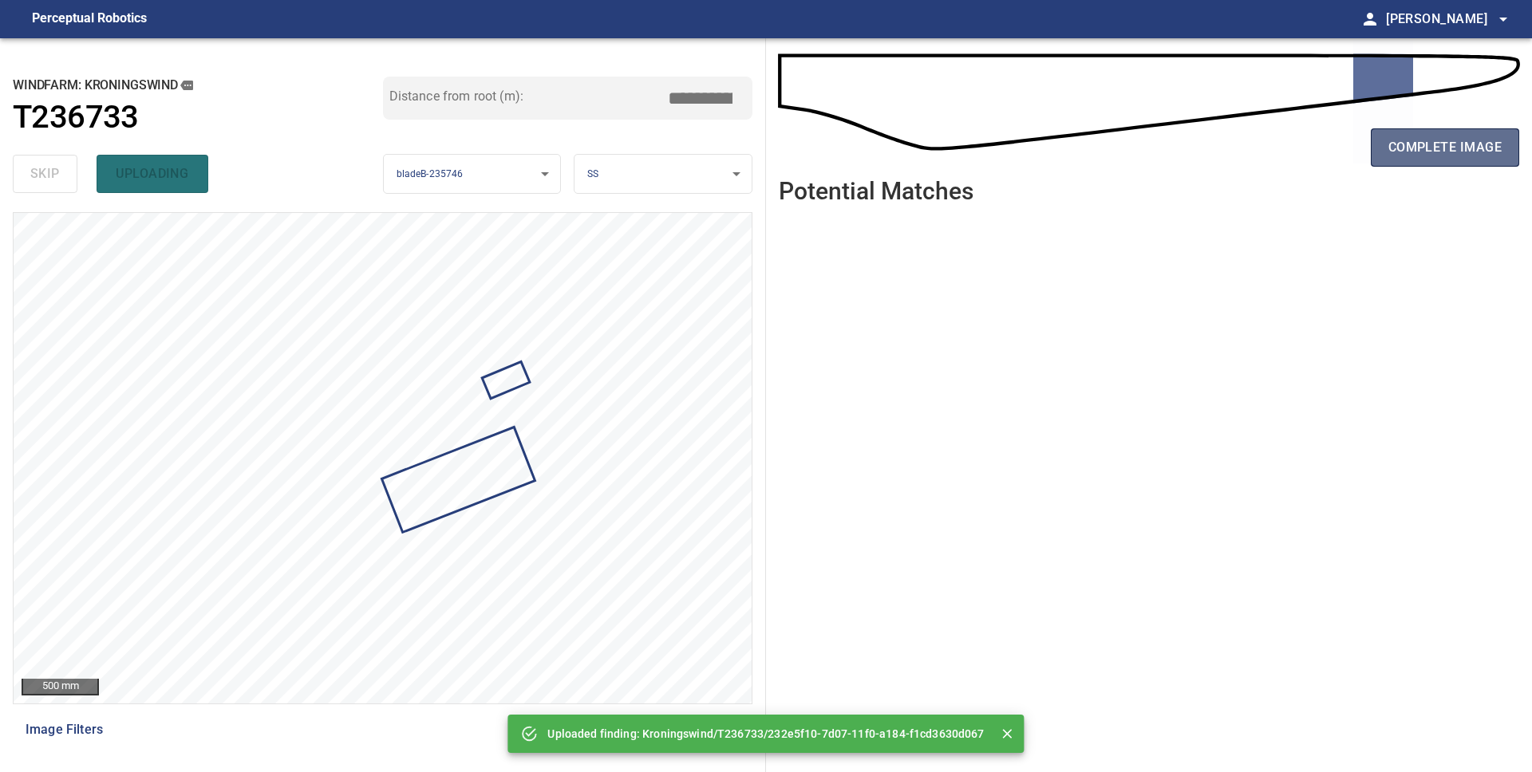
click at [1427, 148] on span "complete image" at bounding box center [1444, 147] width 113 height 22
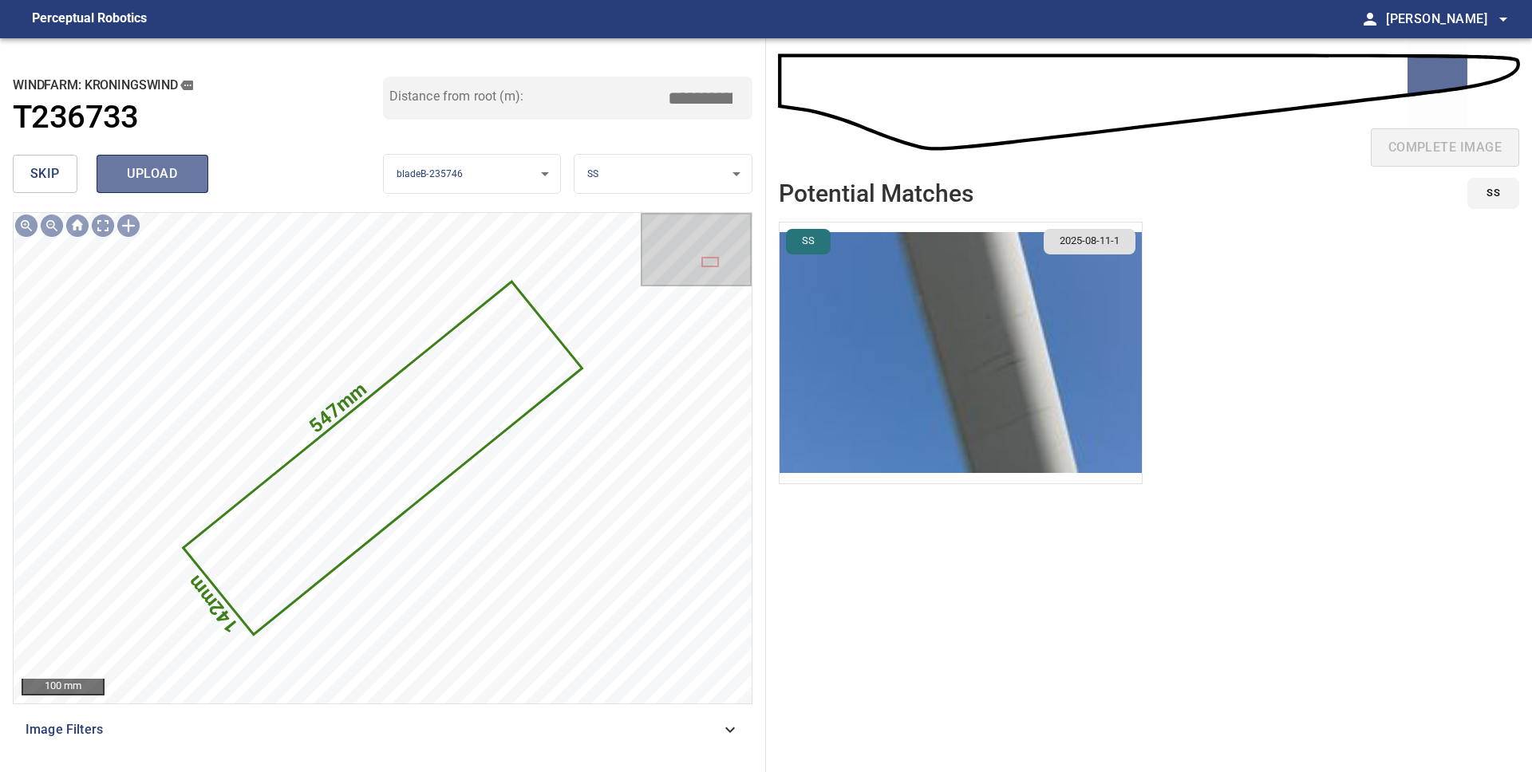
click at [138, 180] on span "upload" at bounding box center [152, 174] width 77 height 22
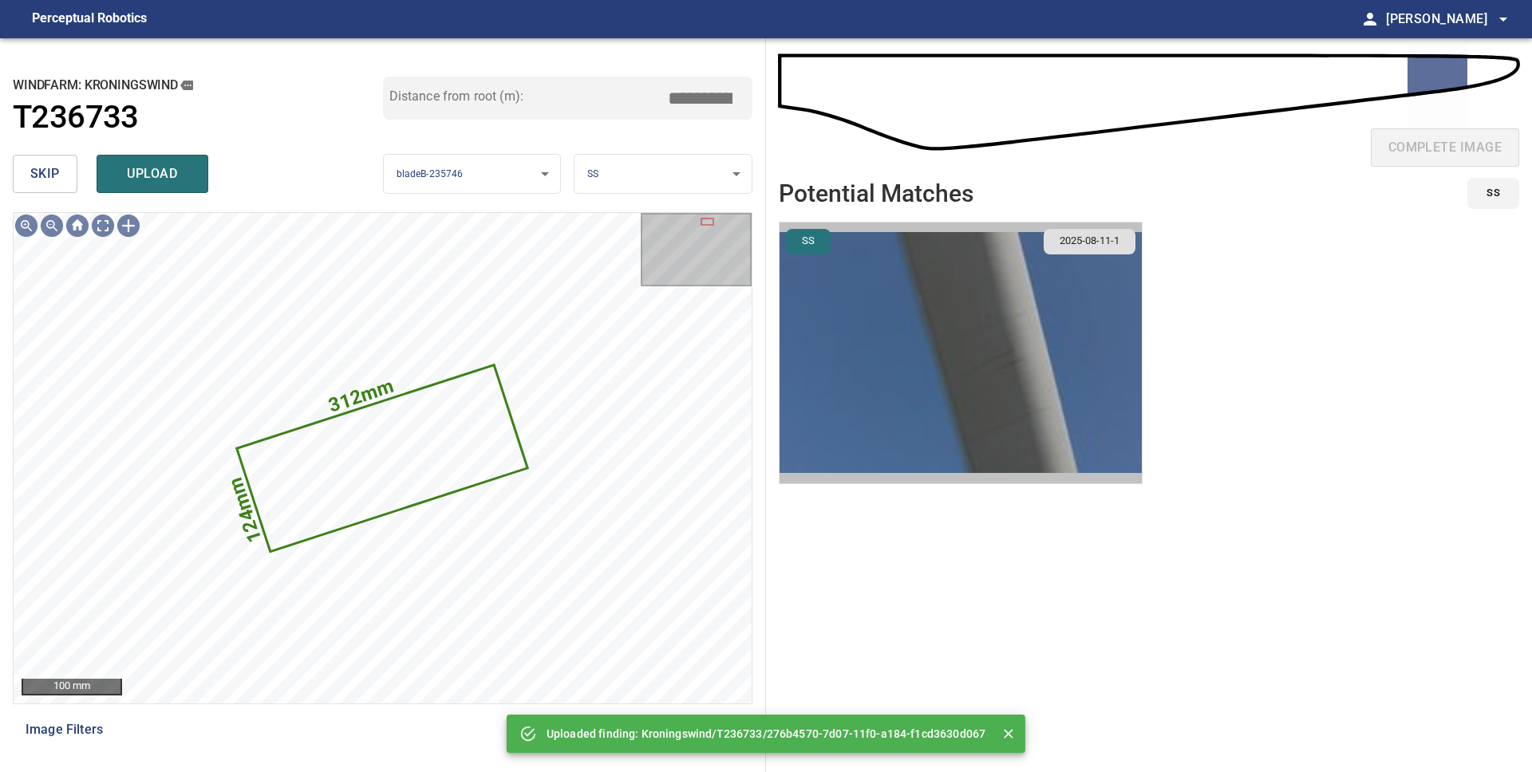
click at [881, 393] on img "button" at bounding box center [961, 353] width 362 height 261
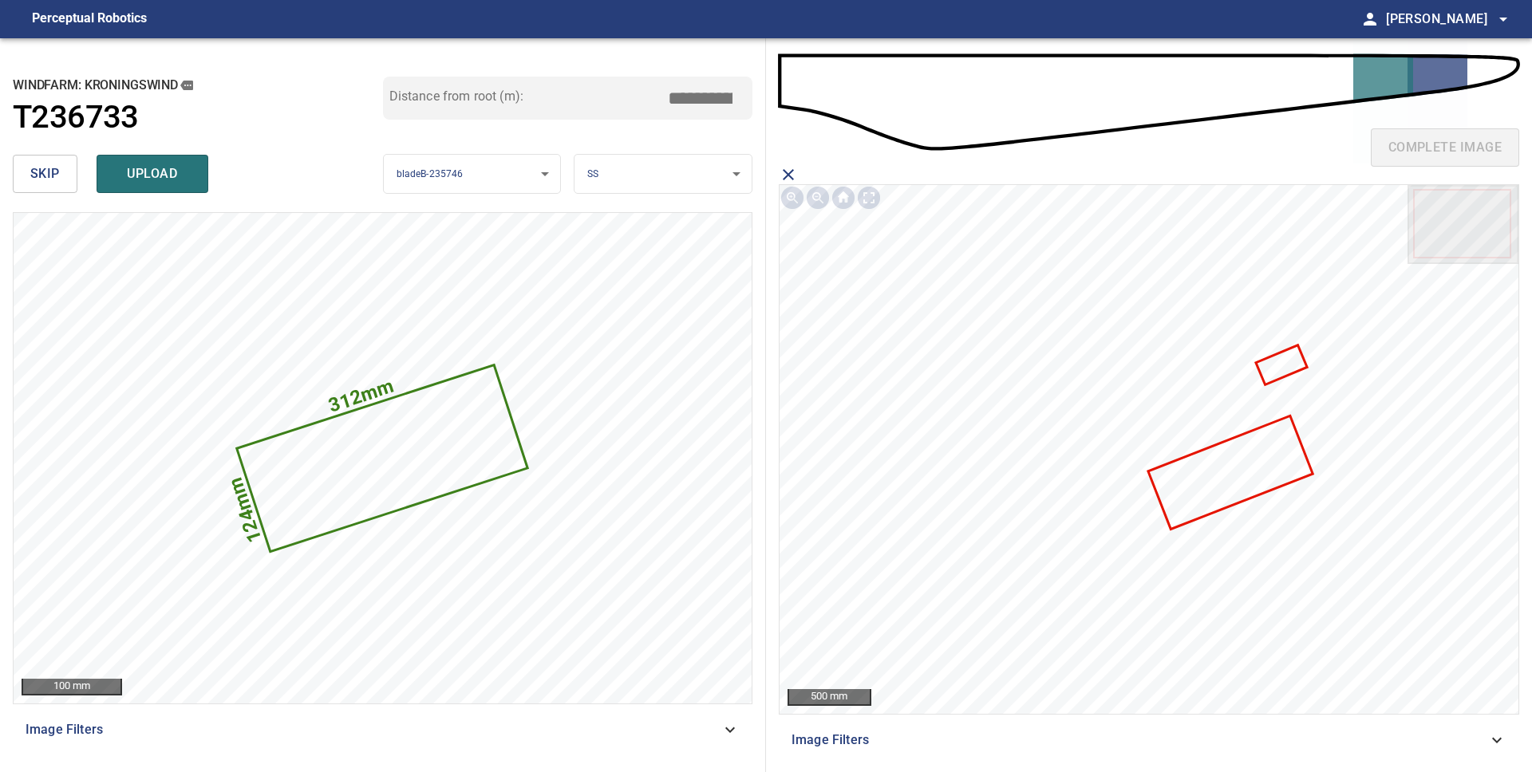
click at [1286, 362] on icon at bounding box center [1281, 364] width 48 height 37
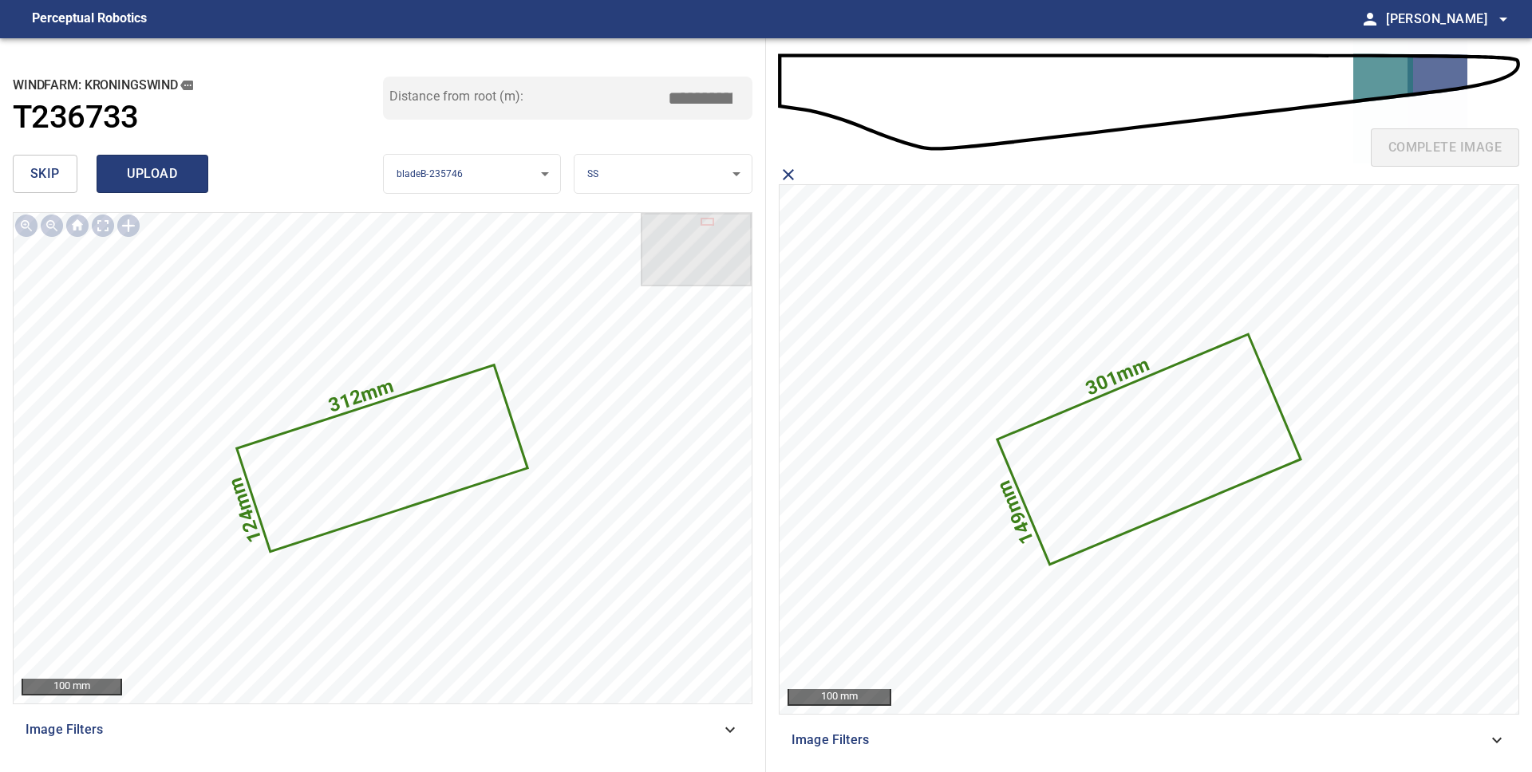
click at [151, 182] on span "upload" at bounding box center [152, 174] width 77 height 22
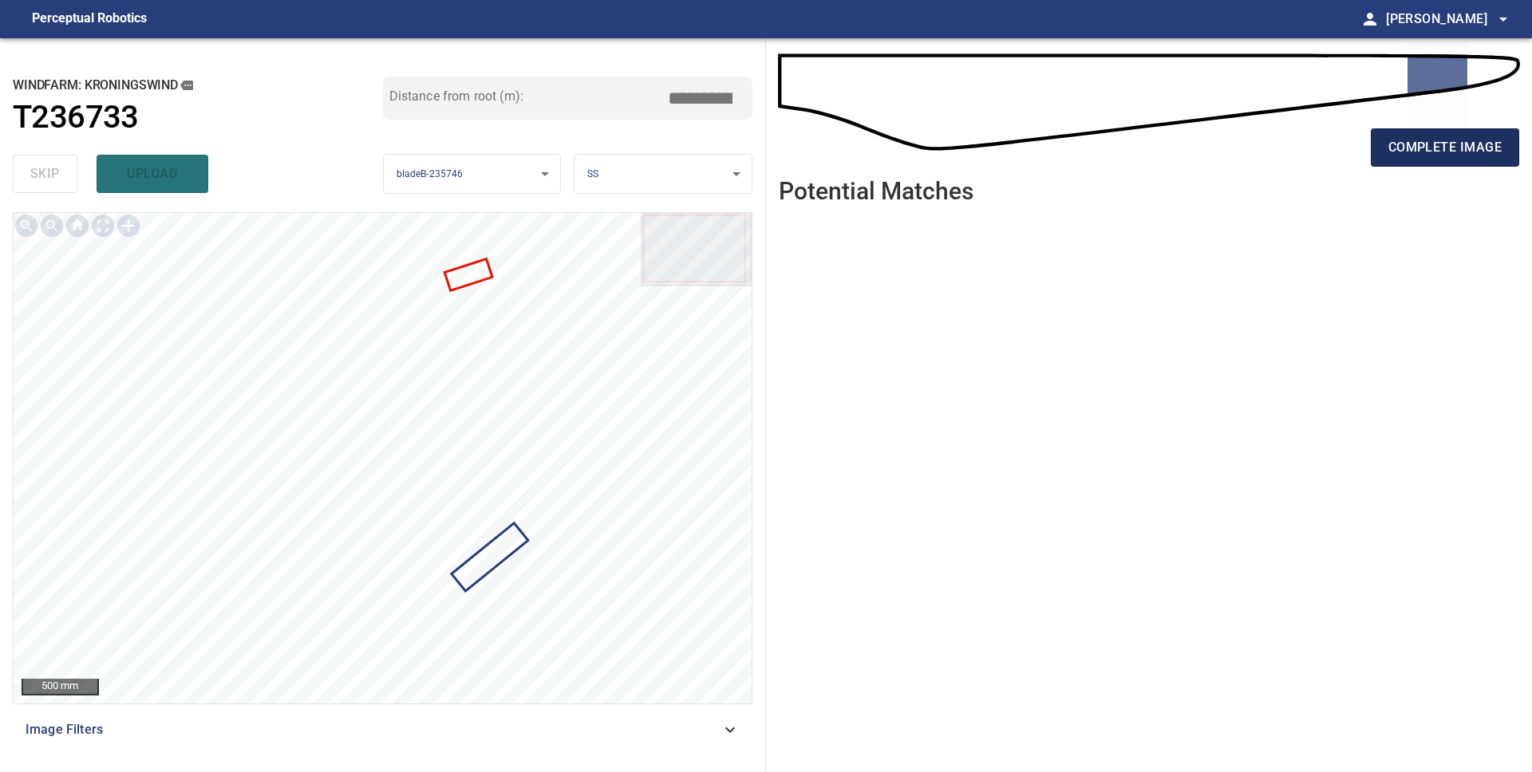
click at [1458, 144] on span "complete image" at bounding box center [1444, 147] width 113 height 22
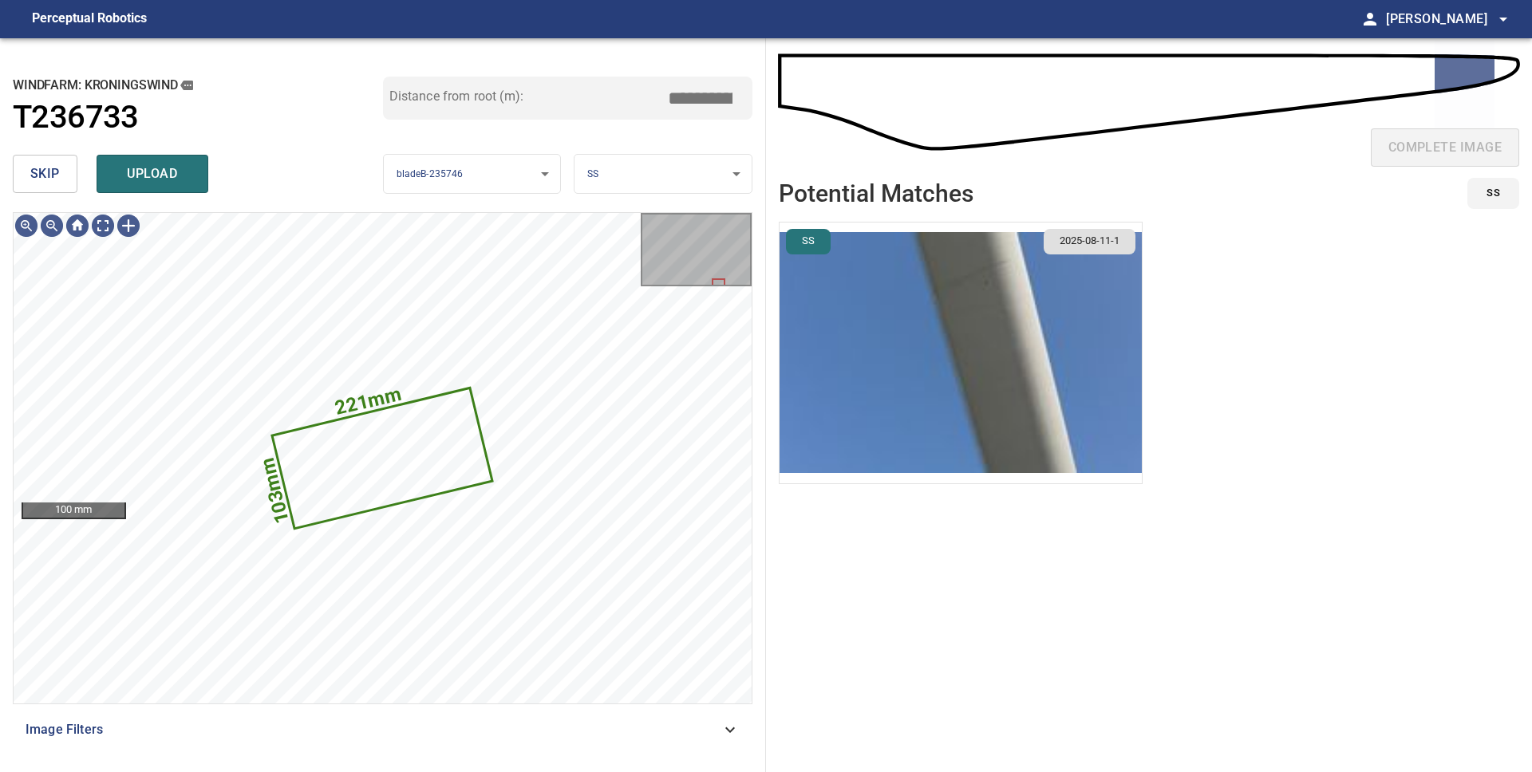
click at [930, 404] on img "button" at bounding box center [961, 353] width 362 height 261
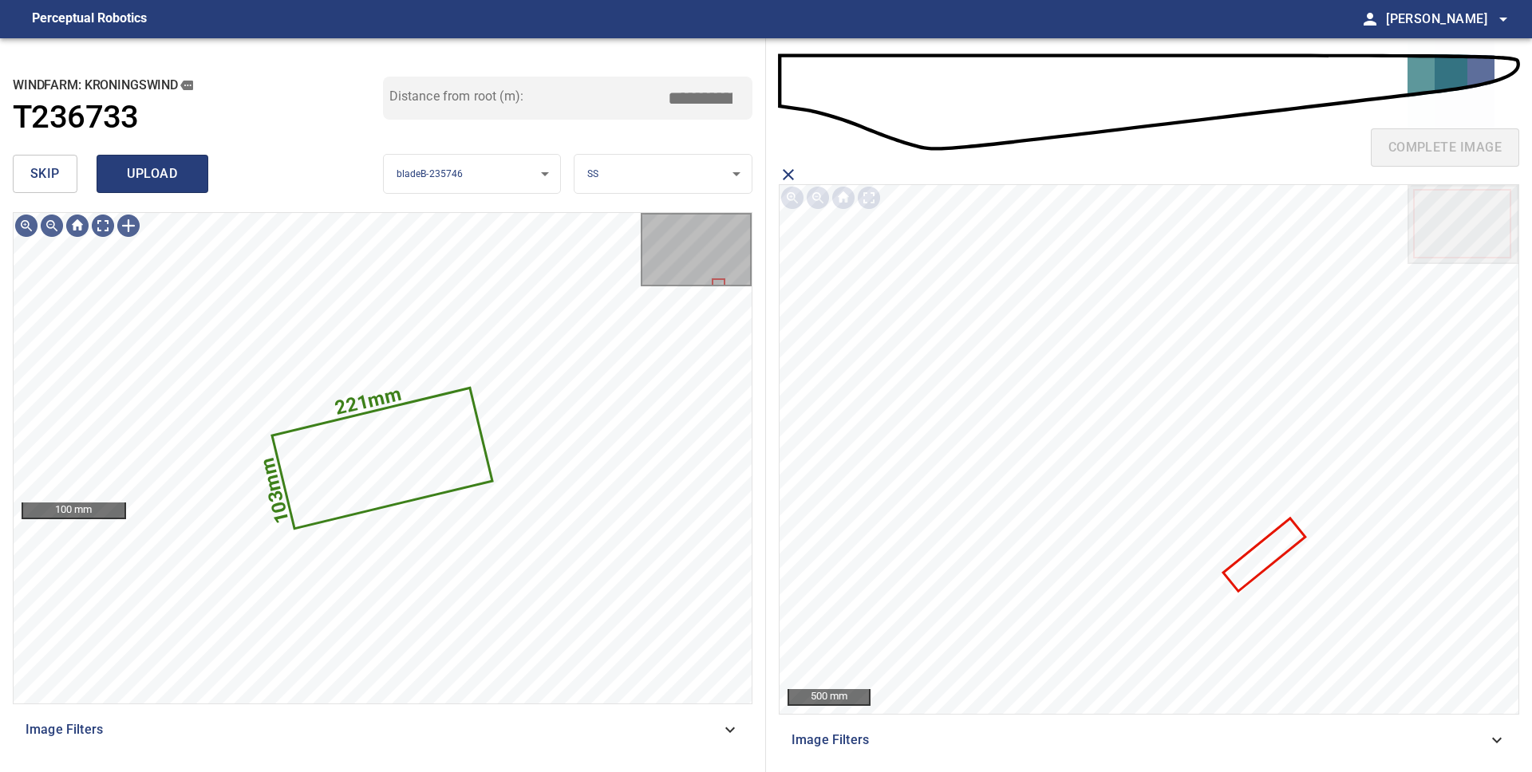
click at [149, 183] on span "upload" at bounding box center [152, 174] width 77 height 22
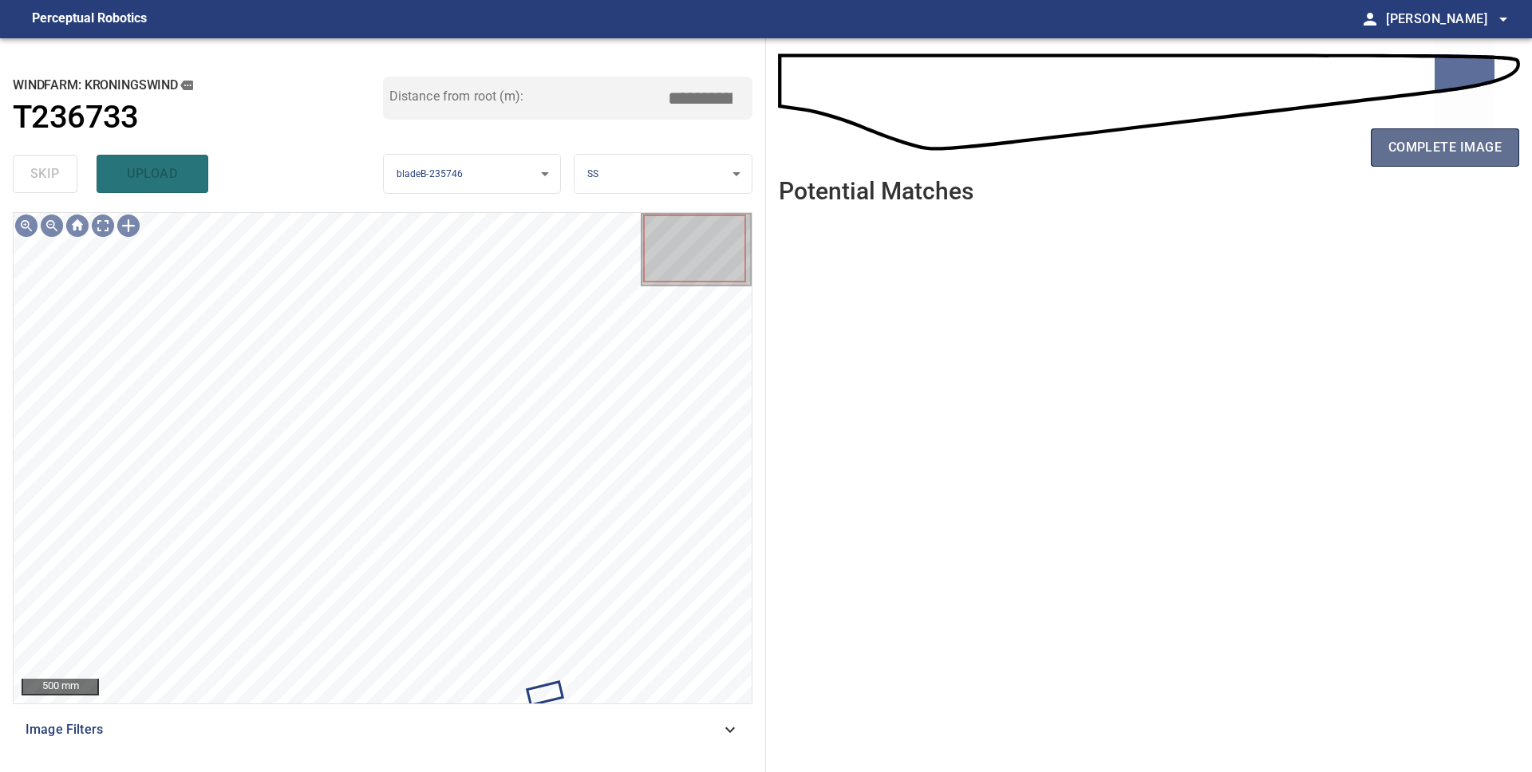
click at [1413, 160] on button "complete image" at bounding box center [1445, 147] width 148 height 38
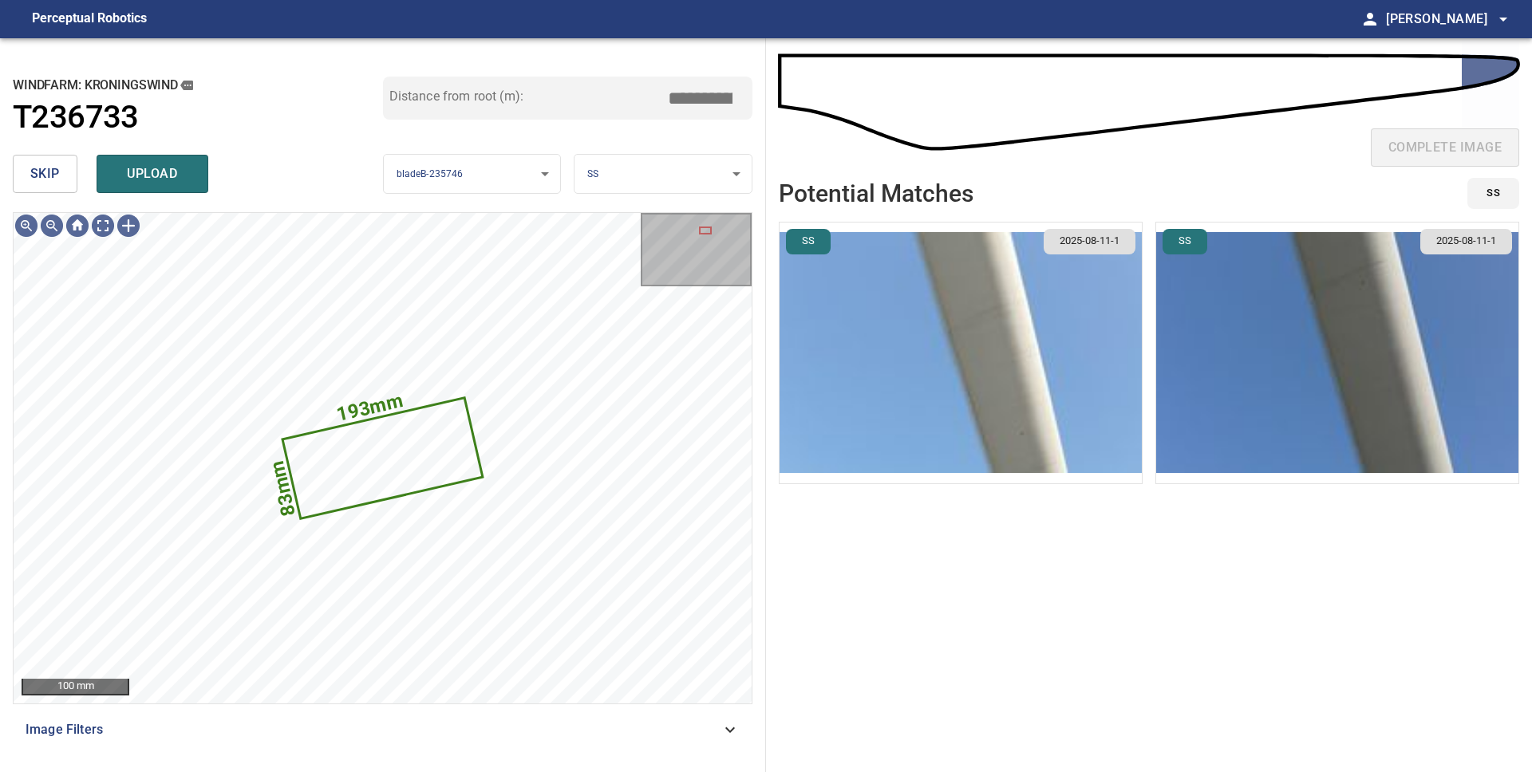
click at [925, 421] on img "button" at bounding box center [961, 353] width 362 height 261
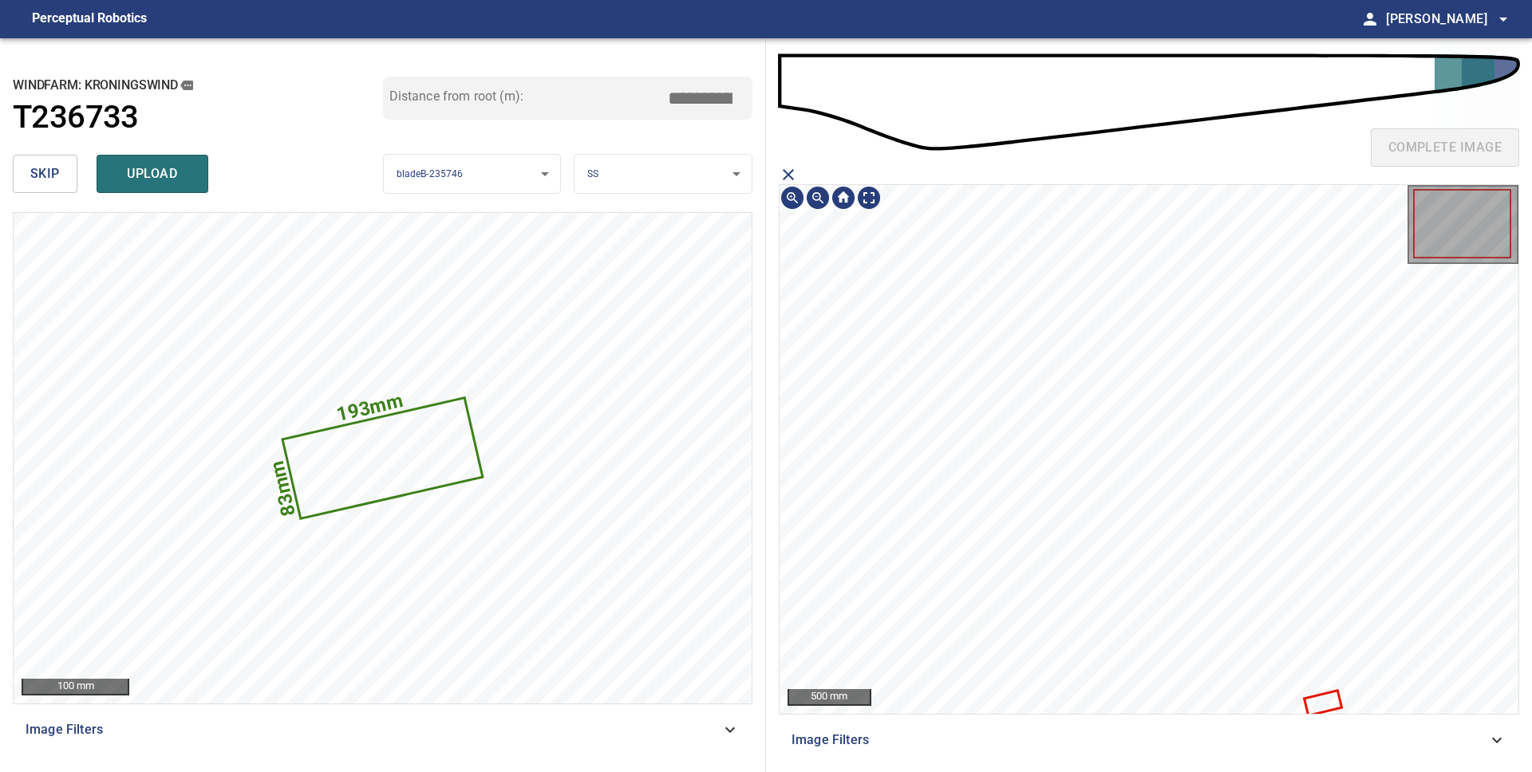
click at [1332, 706] on icon at bounding box center [1322, 703] width 35 height 22
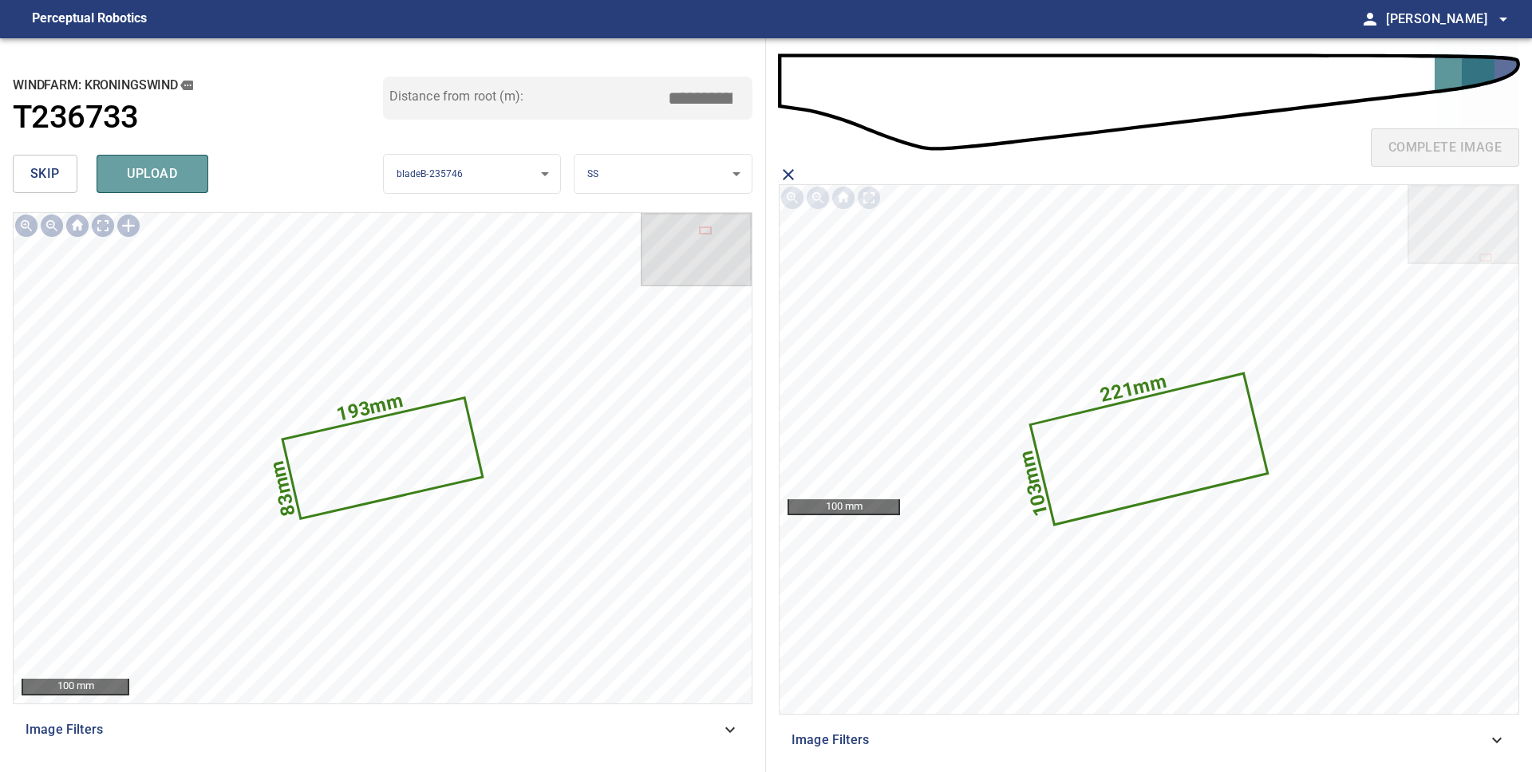
click at [137, 172] on span "upload" at bounding box center [152, 174] width 77 height 22
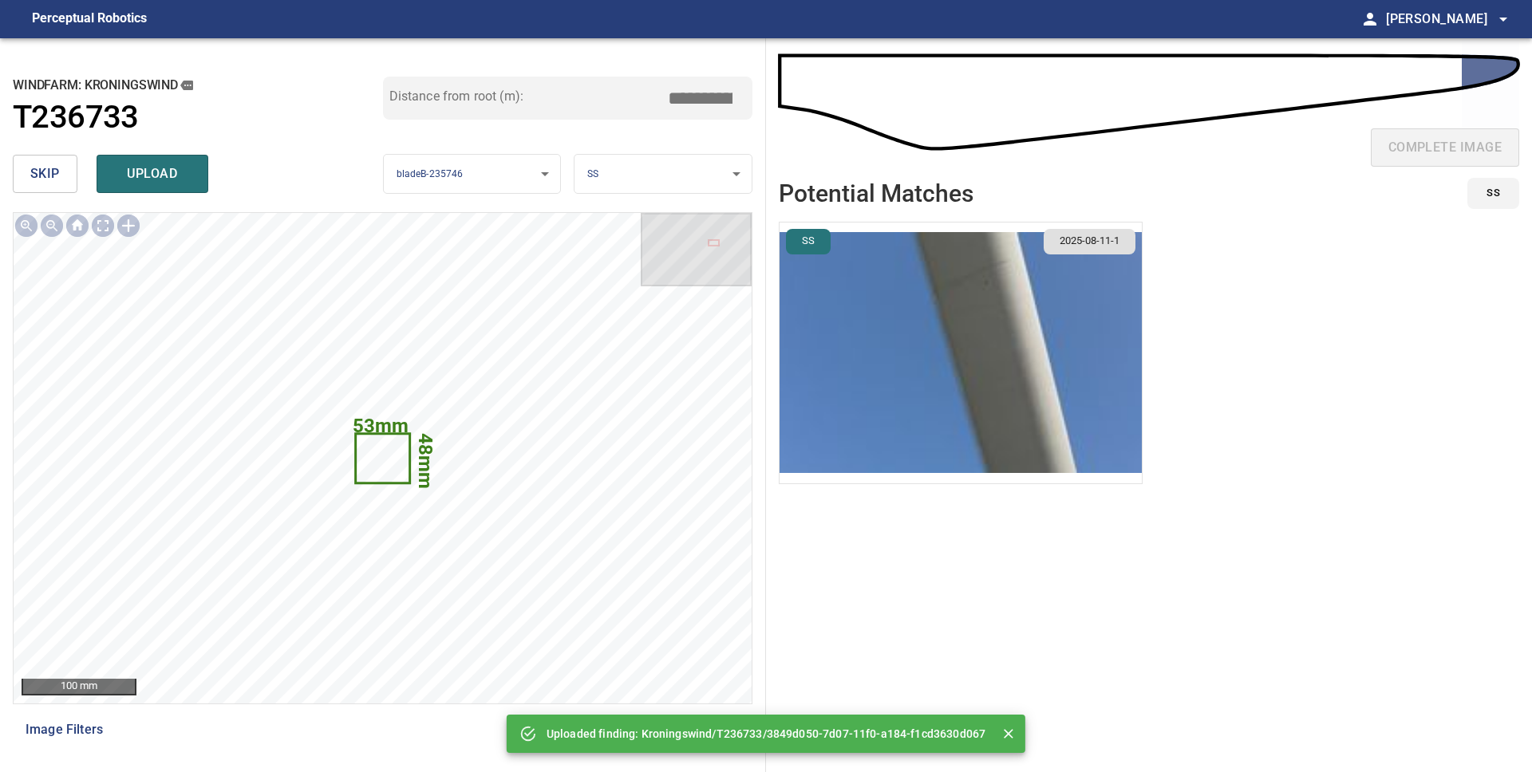
click at [45, 180] on span "skip" at bounding box center [45, 174] width 30 height 22
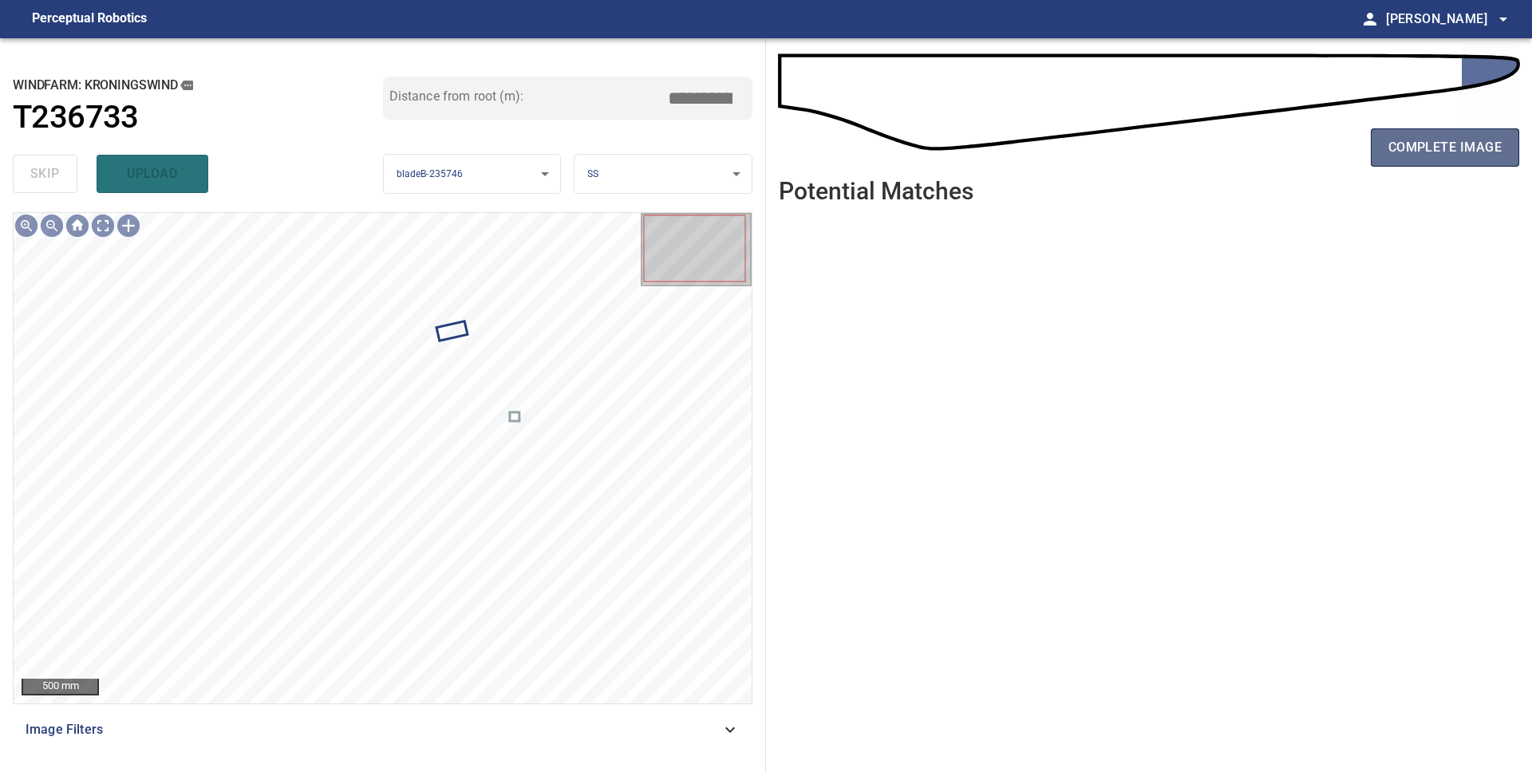
click at [1419, 154] on span "complete image" at bounding box center [1444, 147] width 113 height 22
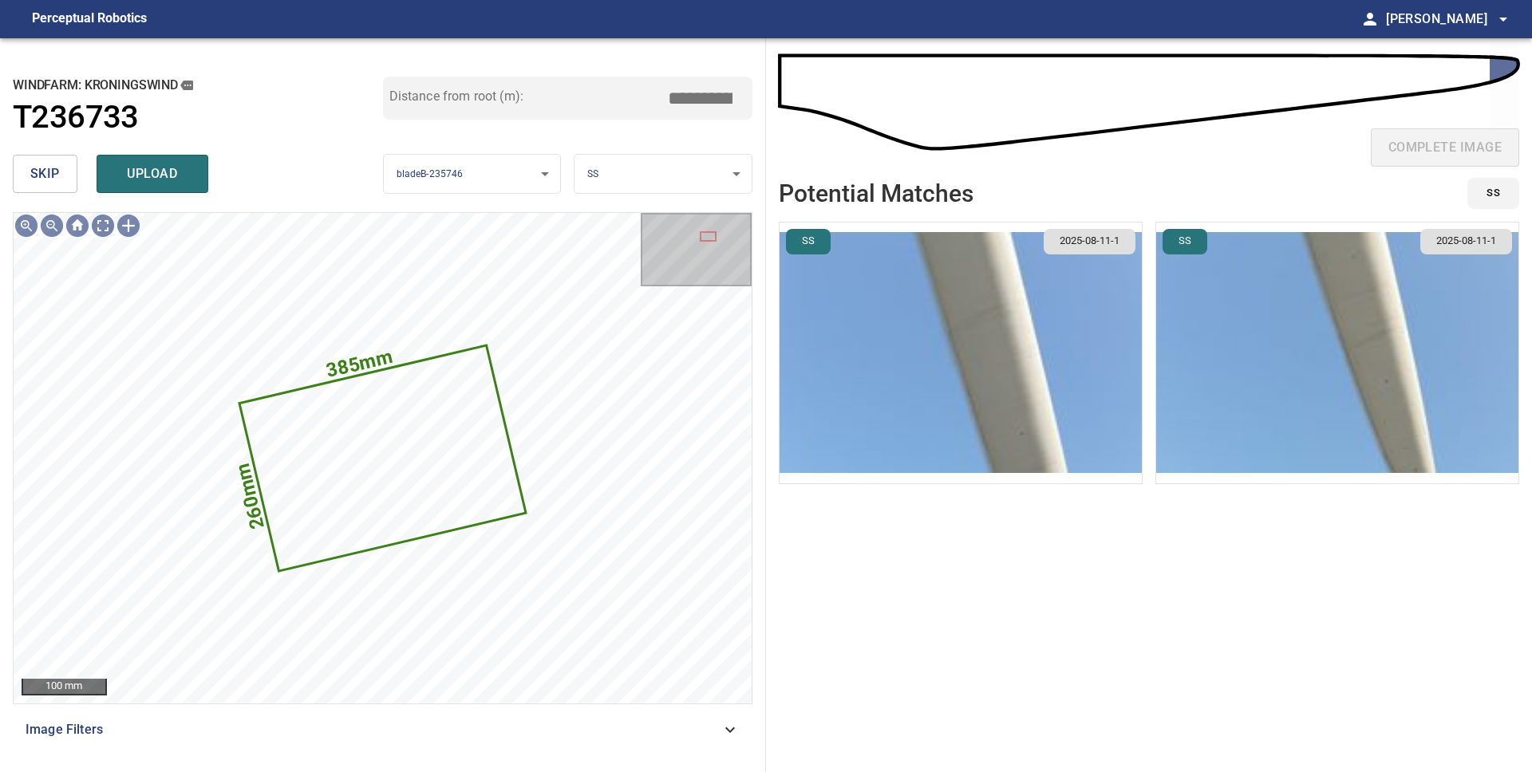
drag, startPoint x: 909, startPoint y: 312, endPoint x: 916, endPoint y: 317, distance: 8.6
click at [909, 312] on img "button" at bounding box center [961, 353] width 362 height 261
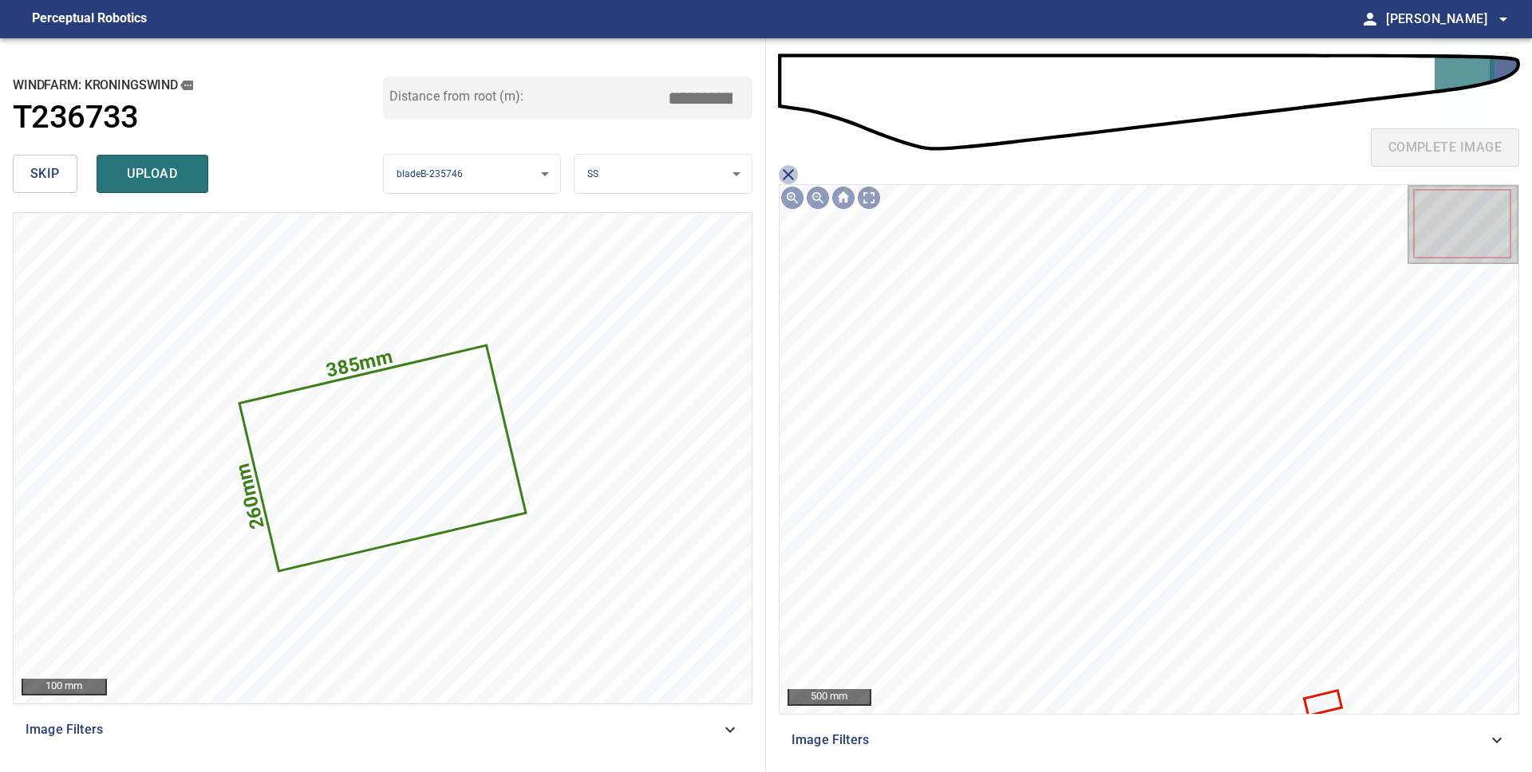
drag, startPoint x: 788, startPoint y: 173, endPoint x: 831, endPoint y: 182, distance: 44.0
click at [788, 173] on icon "close matching imageResolution:" at bounding box center [788, 174] width 11 height 11
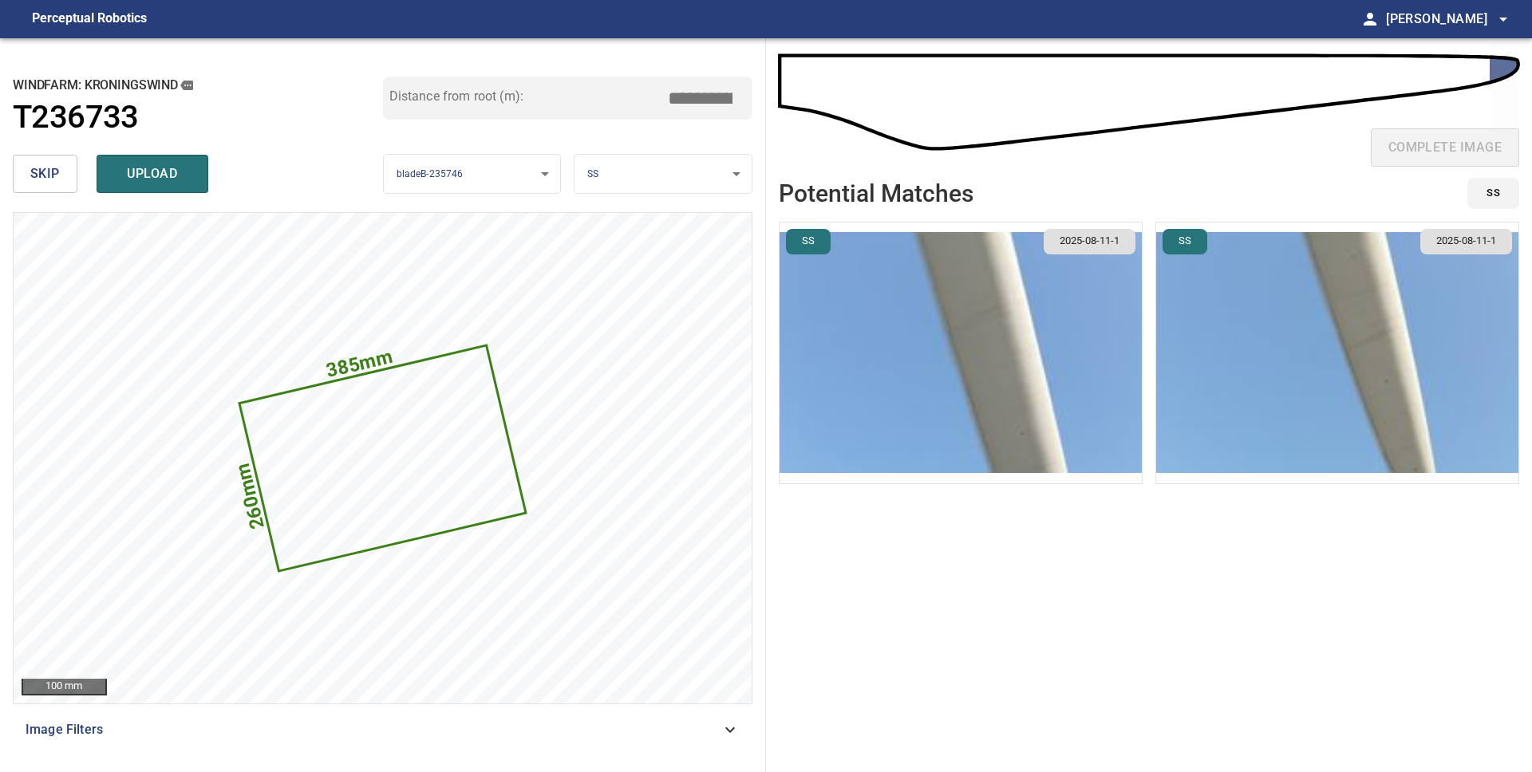
click at [1247, 382] on img "button" at bounding box center [1337, 353] width 362 height 261
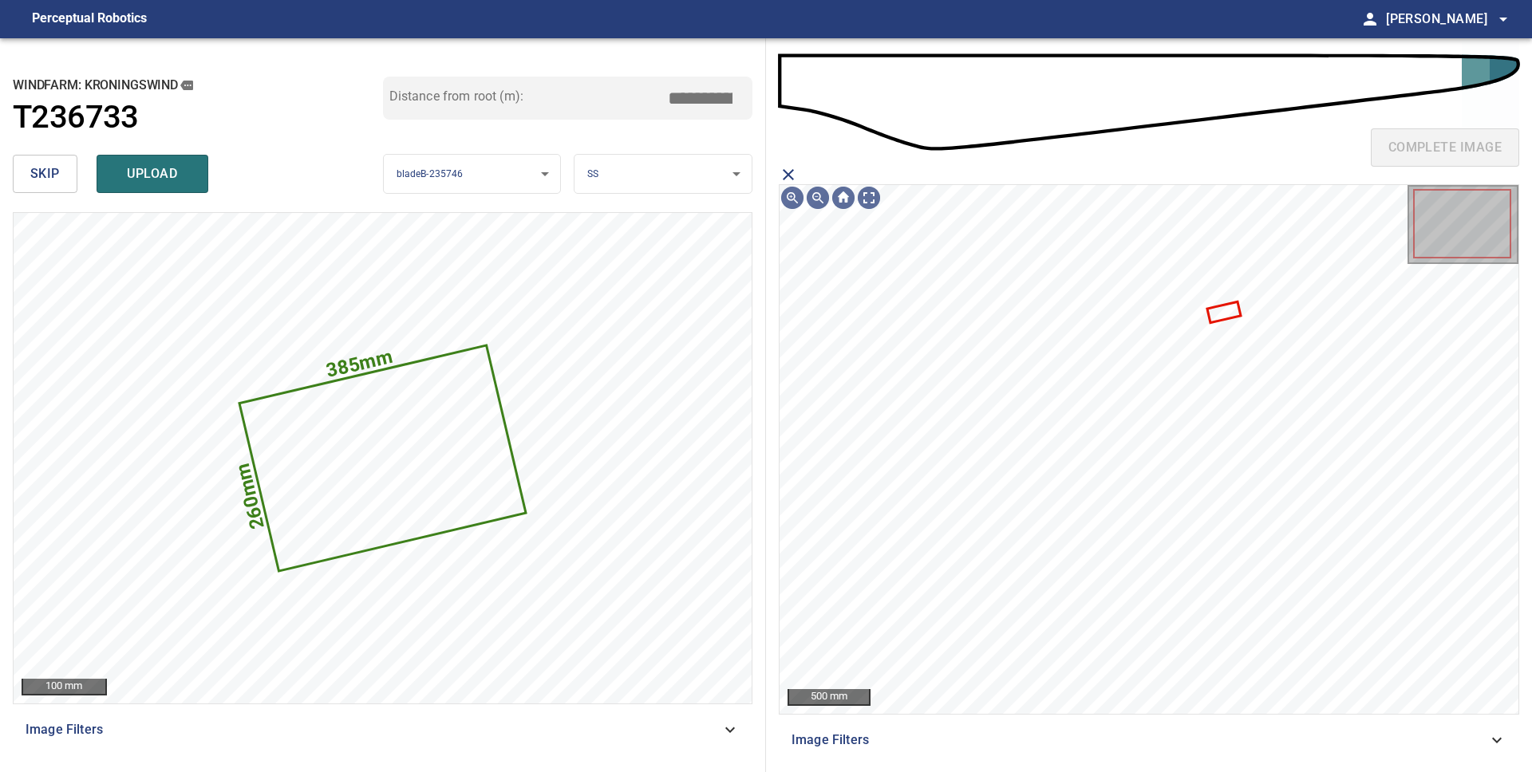
click at [705, 183] on body "**********" at bounding box center [766, 386] width 1532 height 772
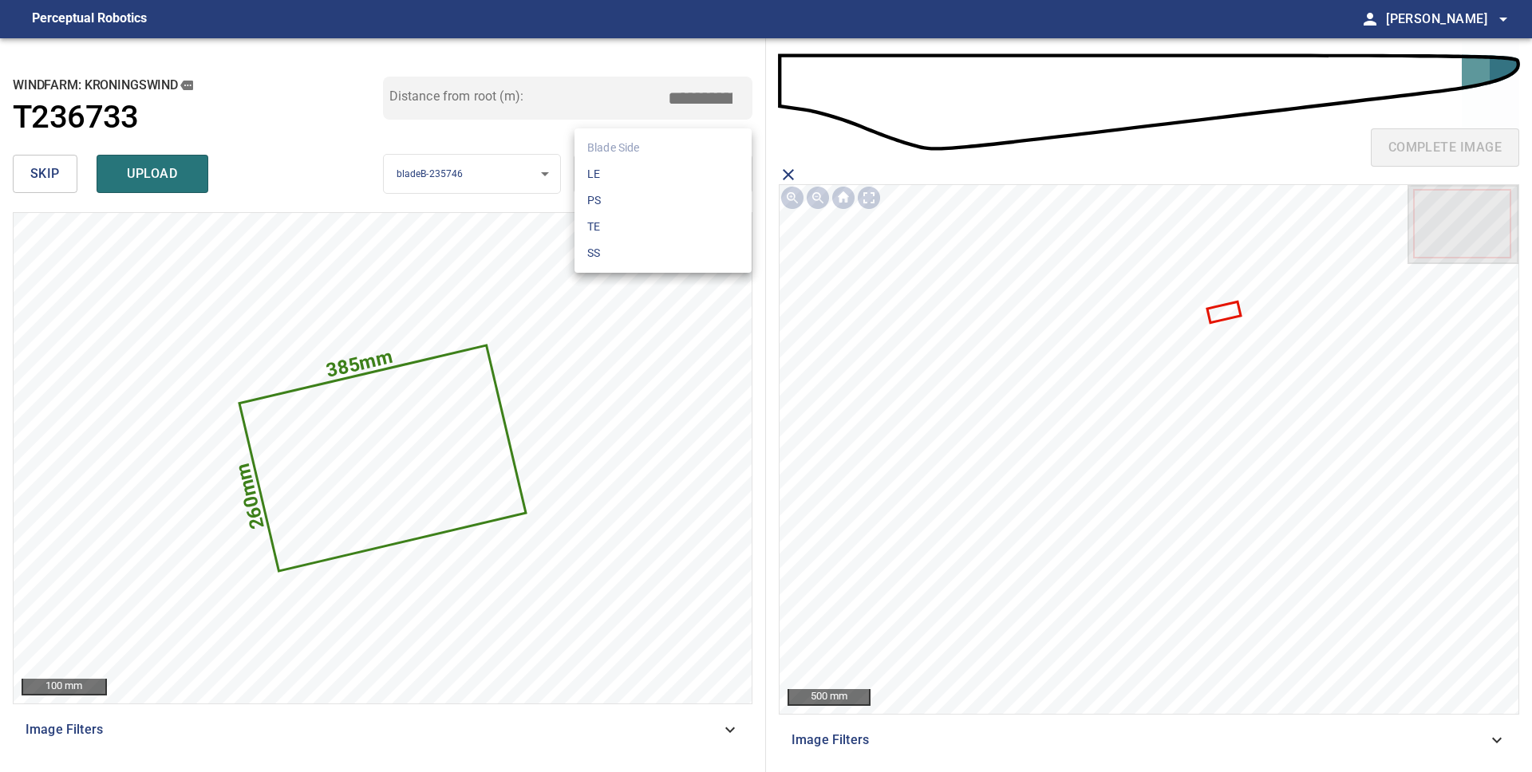
click at [689, 184] on li "LE" at bounding box center [662, 174] width 177 height 26
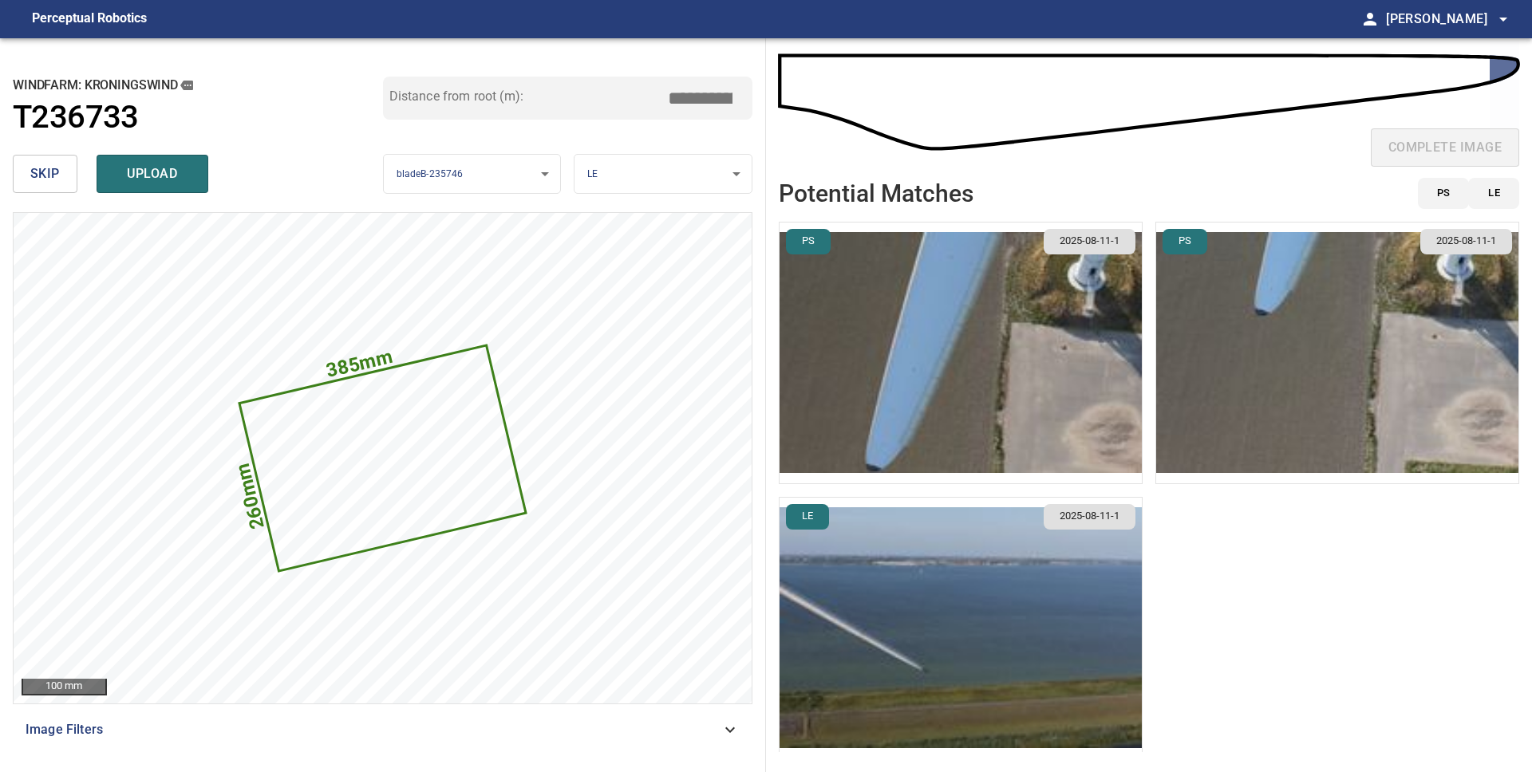
click at [935, 357] on img "button" at bounding box center [961, 353] width 362 height 261
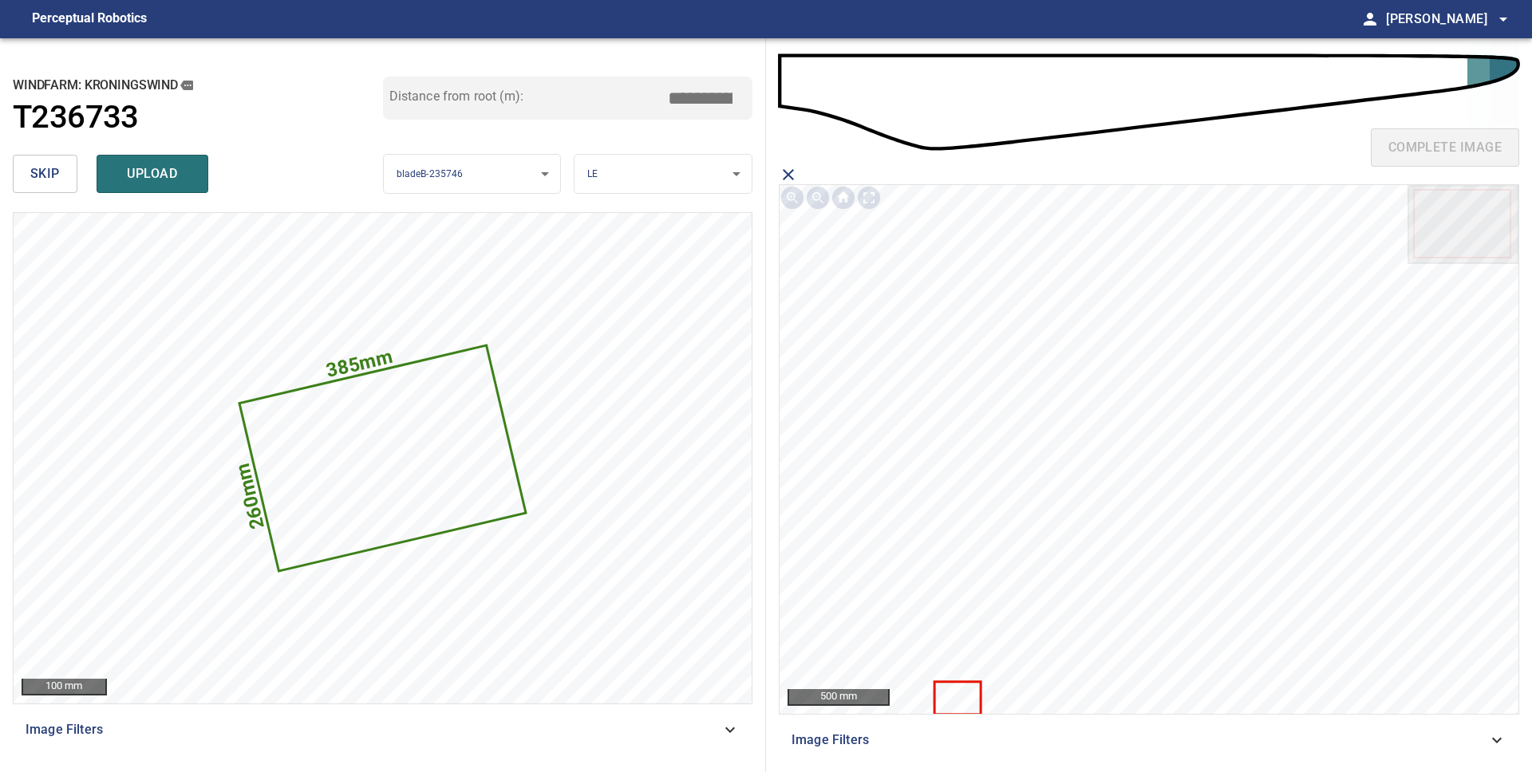
click at [965, 697] on icon at bounding box center [958, 698] width 44 height 30
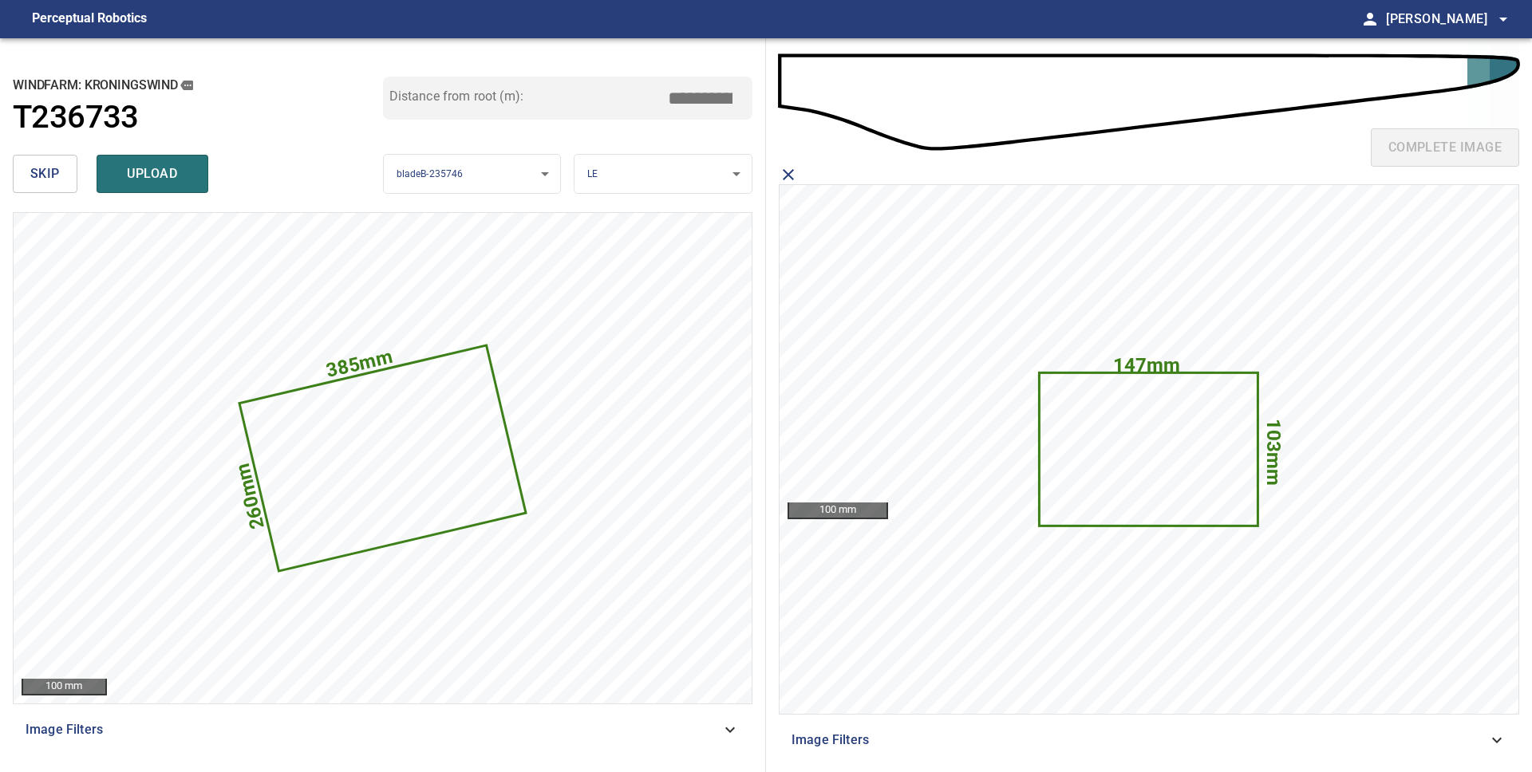
click at [178, 170] on span "upload" at bounding box center [152, 174] width 77 height 22
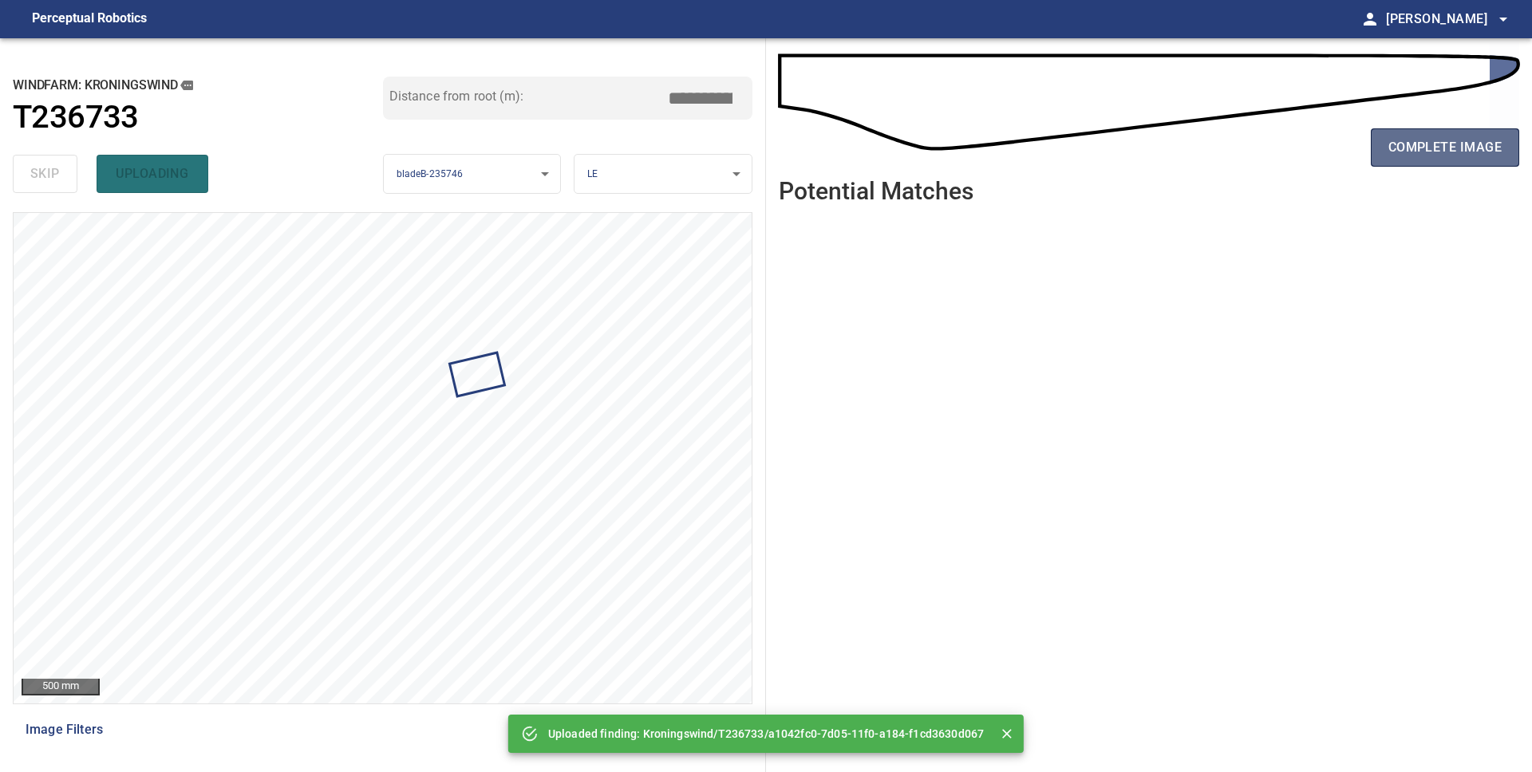
click at [1444, 153] on span "complete image" at bounding box center [1444, 147] width 113 height 22
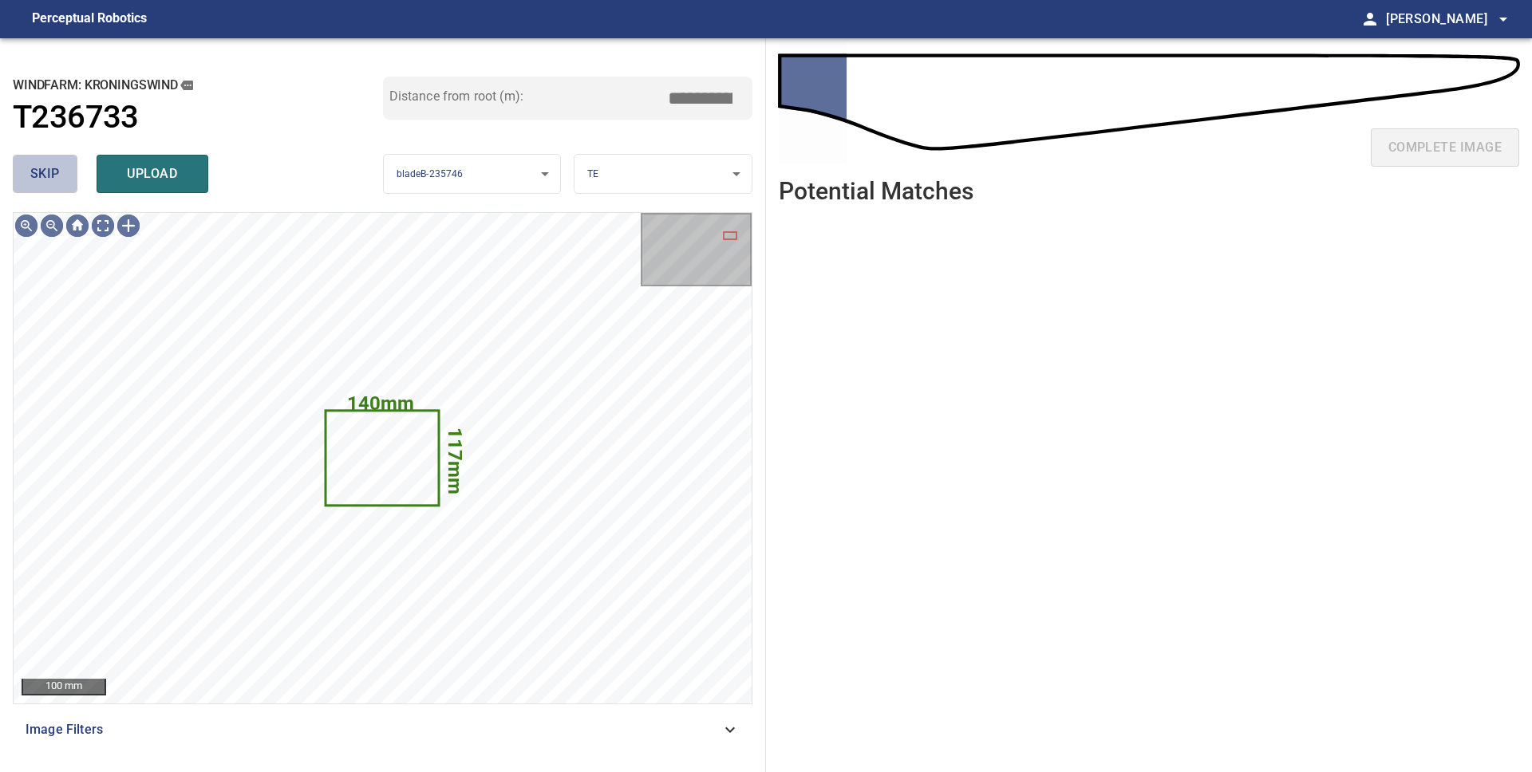
click at [38, 164] on span "skip" at bounding box center [45, 174] width 30 height 22
click at [38, 167] on span "skip" at bounding box center [45, 174] width 30 height 22
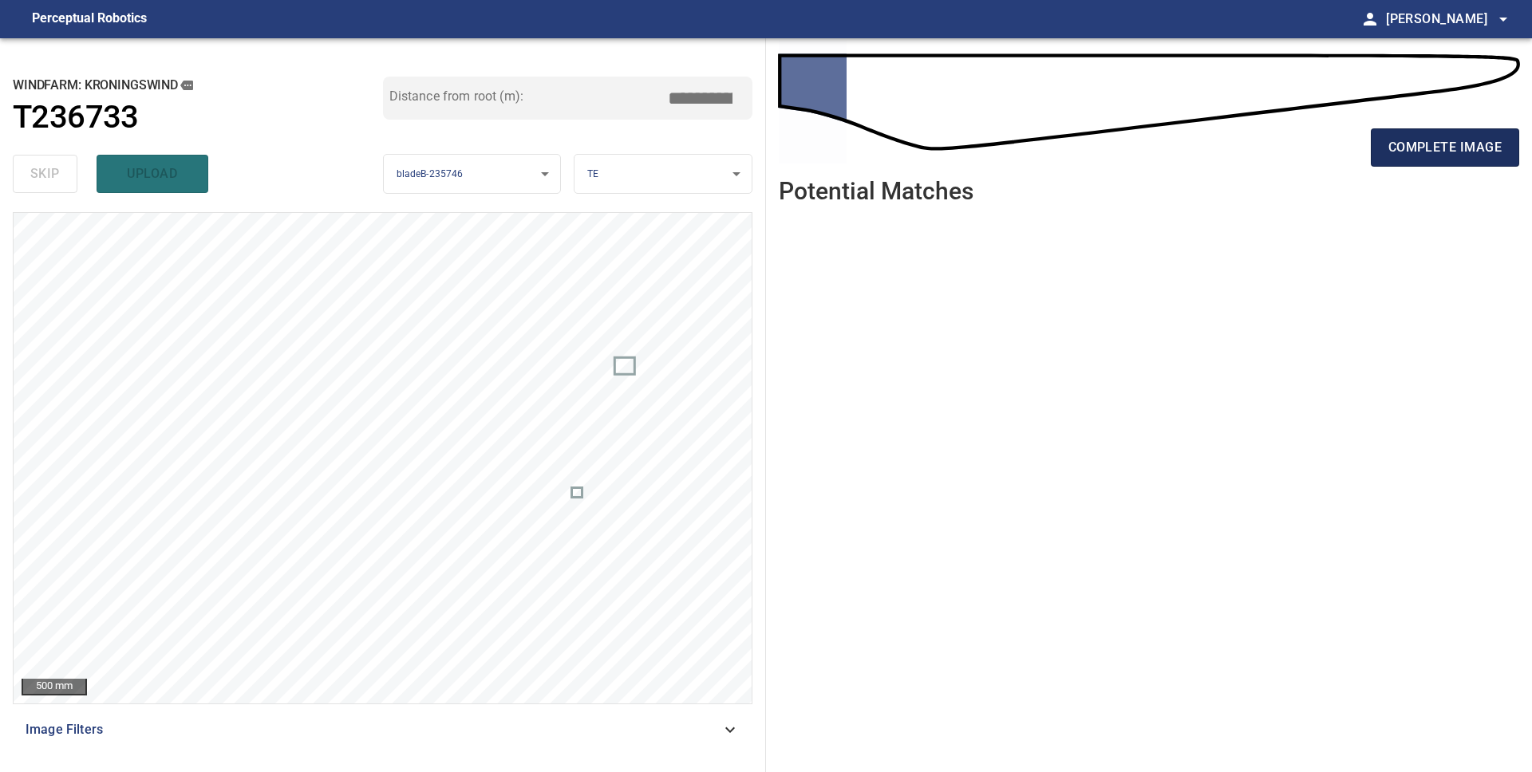
click at [1395, 158] on span "complete image" at bounding box center [1444, 147] width 113 height 22
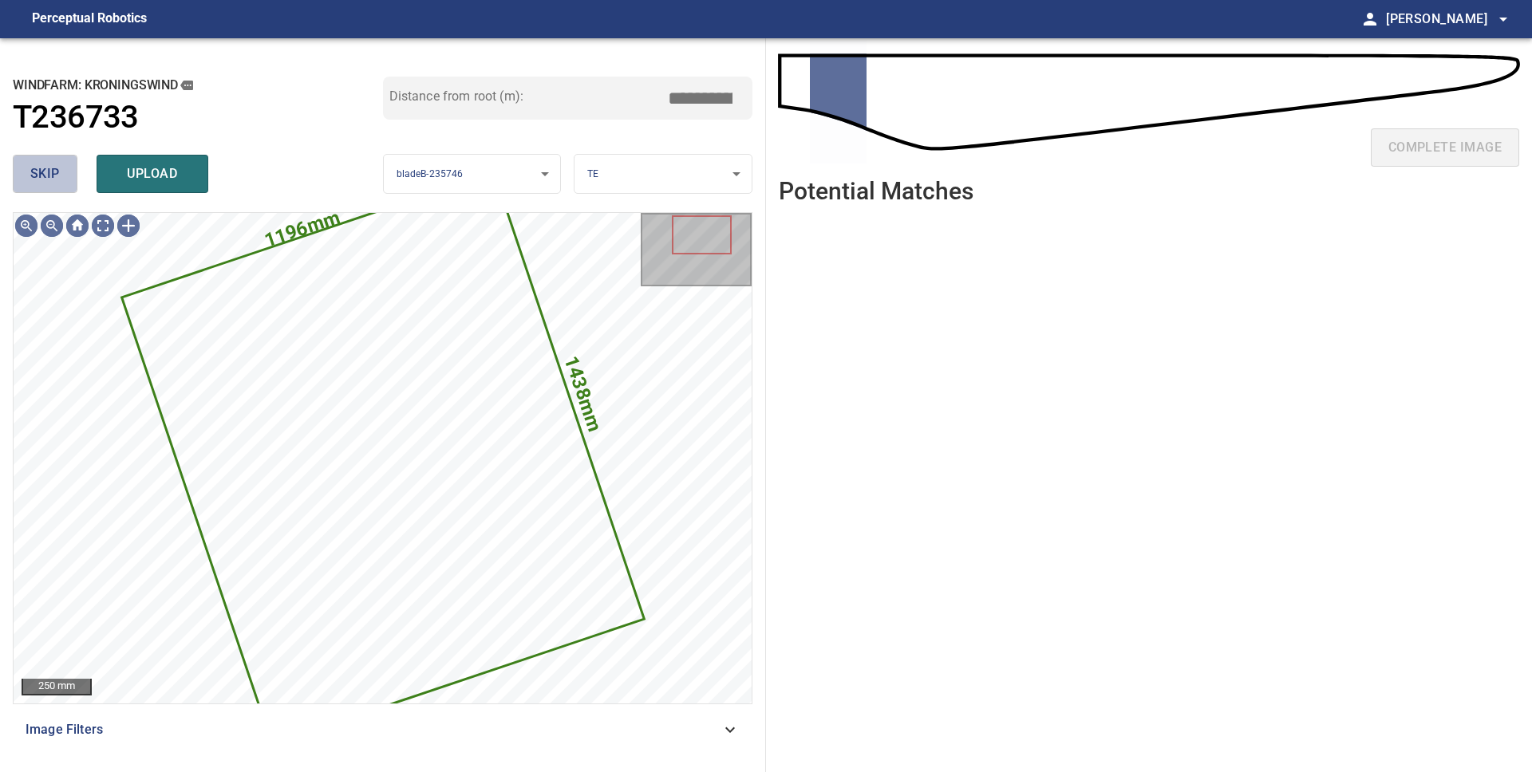
click at [43, 182] on span "skip" at bounding box center [45, 174] width 30 height 22
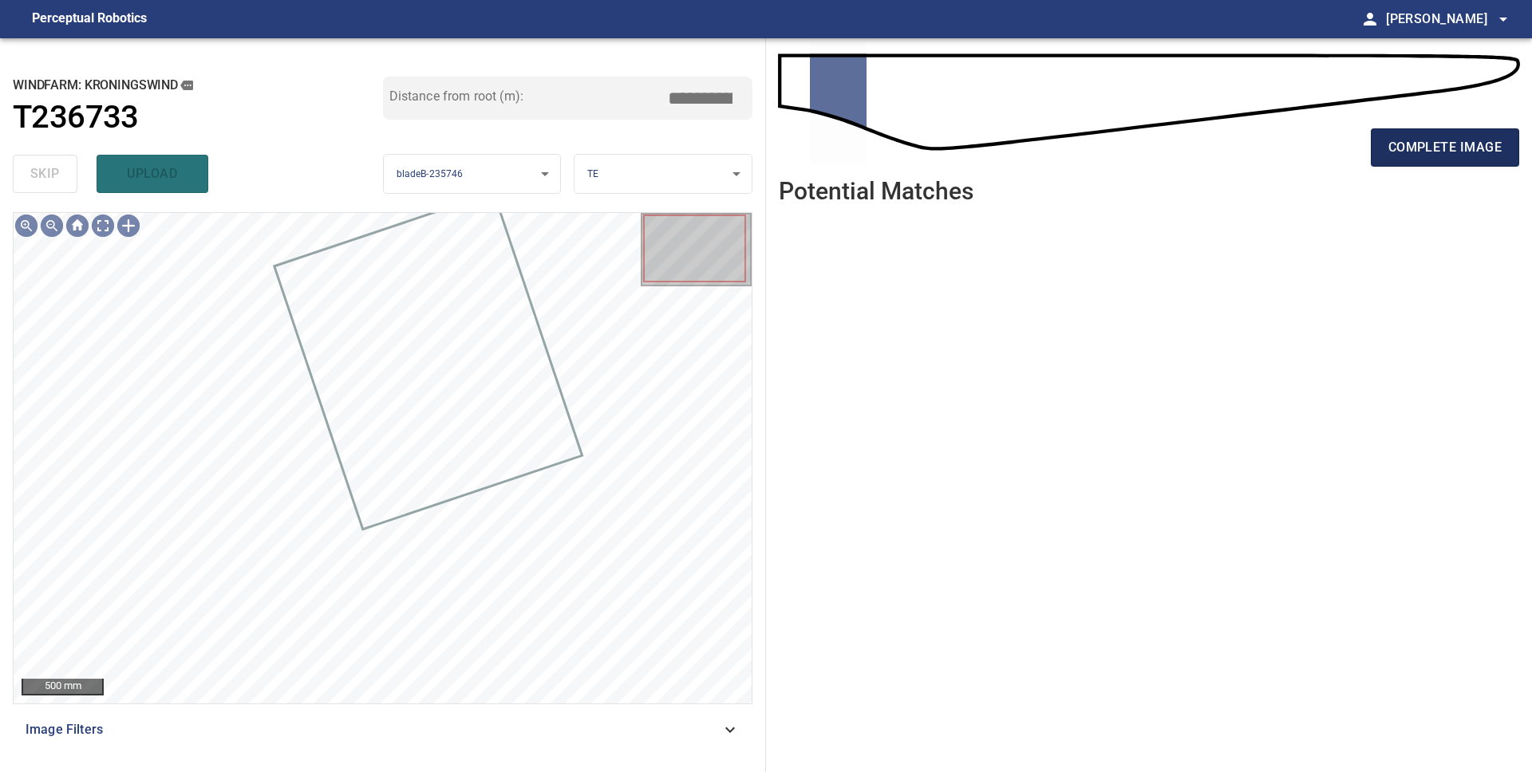
click at [1406, 158] on span "complete image" at bounding box center [1444, 147] width 113 height 22
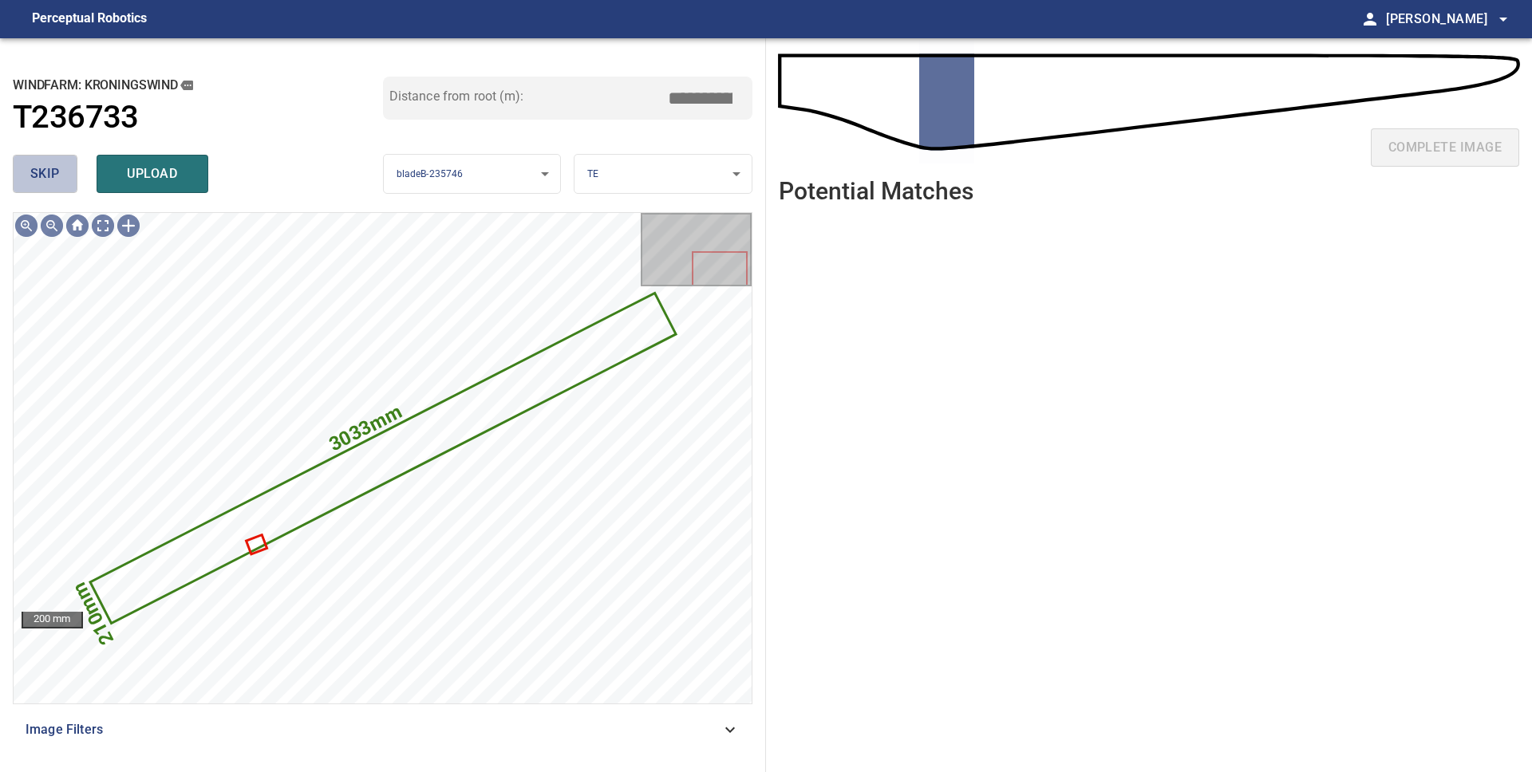
click at [65, 176] on button "skip" at bounding box center [45, 174] width 65 height 38
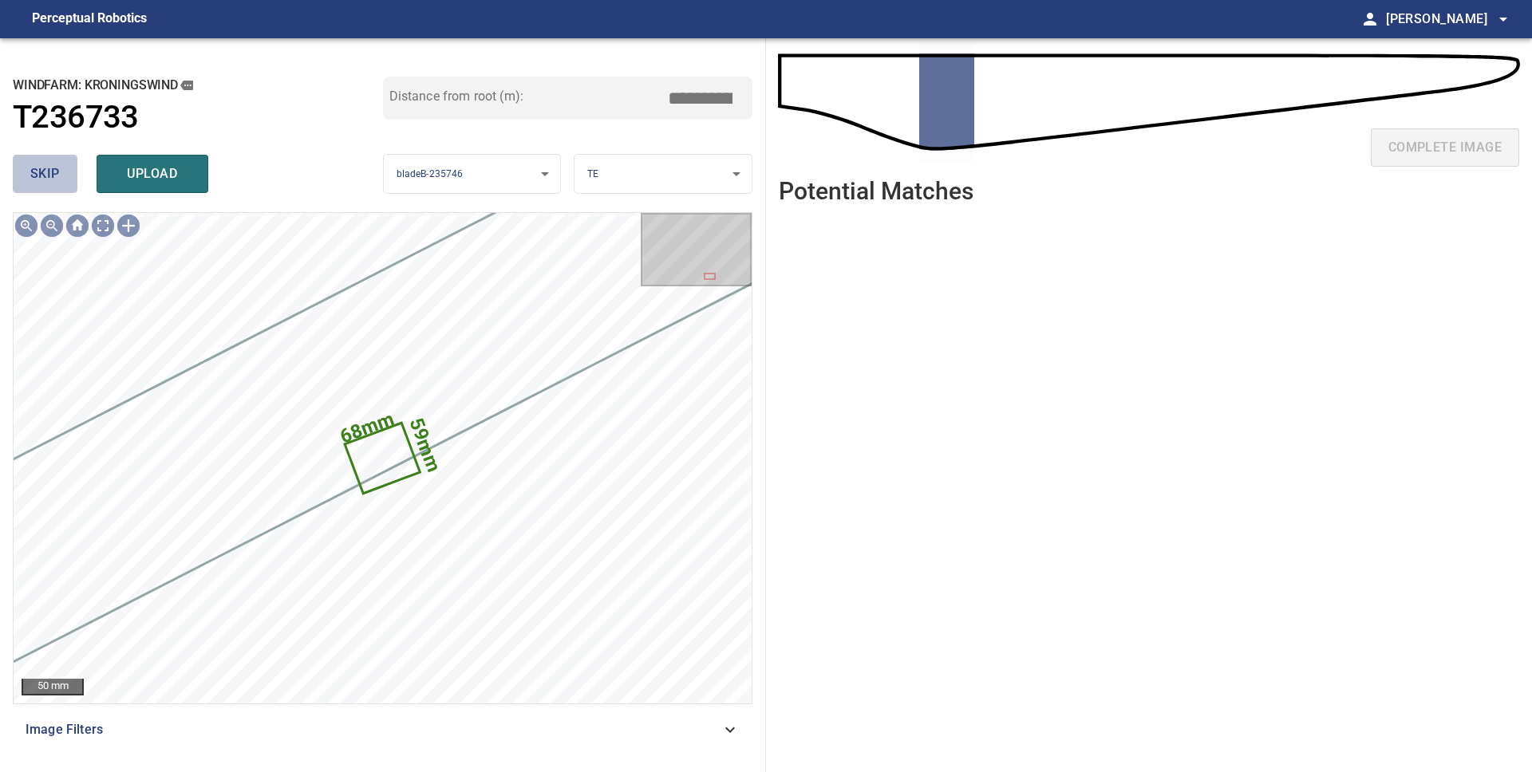
click at [65, 176] on button "skip" at bounding box center [45, 174] width 65 height 38
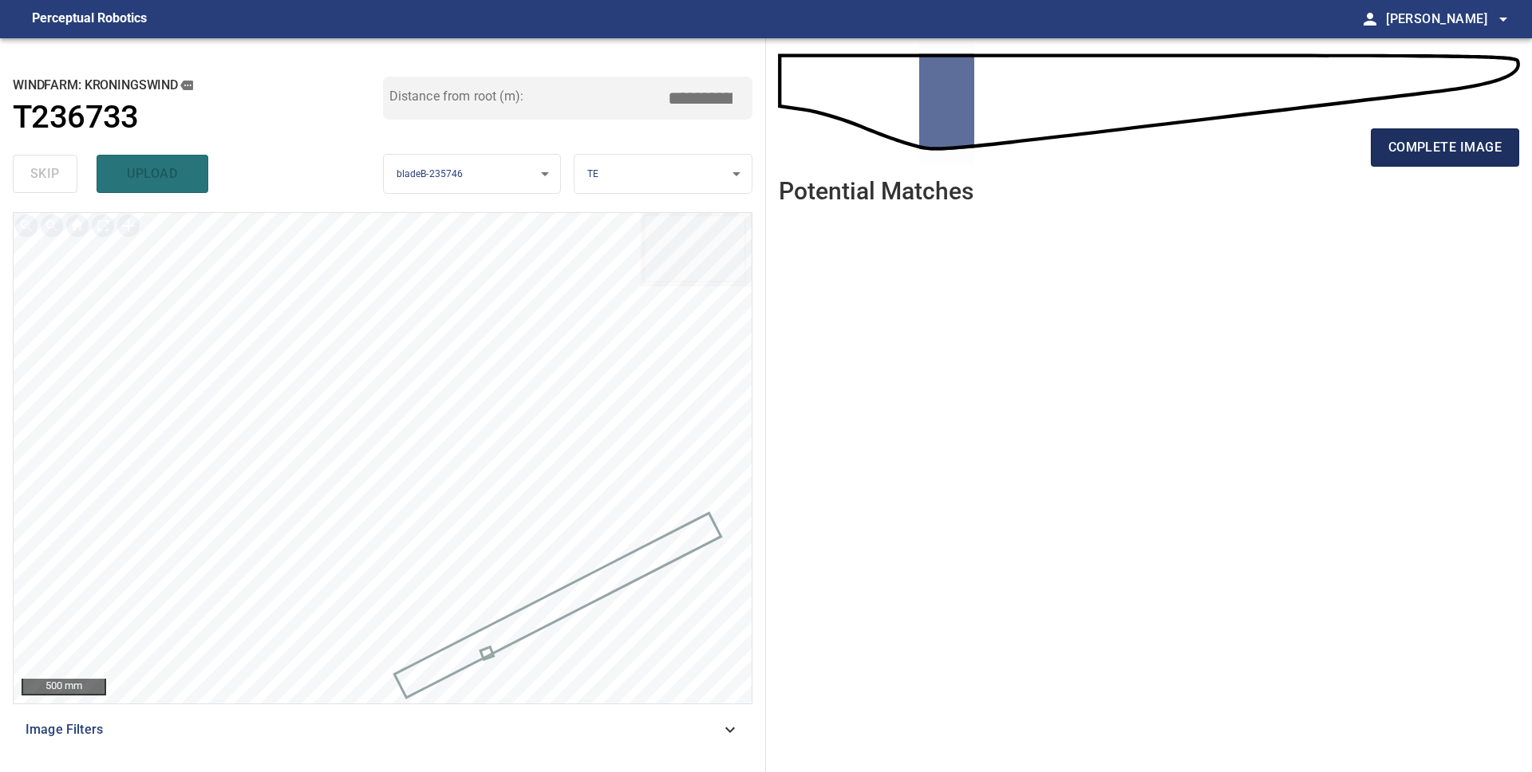
click at [1438, 140] on span "complete image" at bounding box center [1444, 147] width 113 height 22
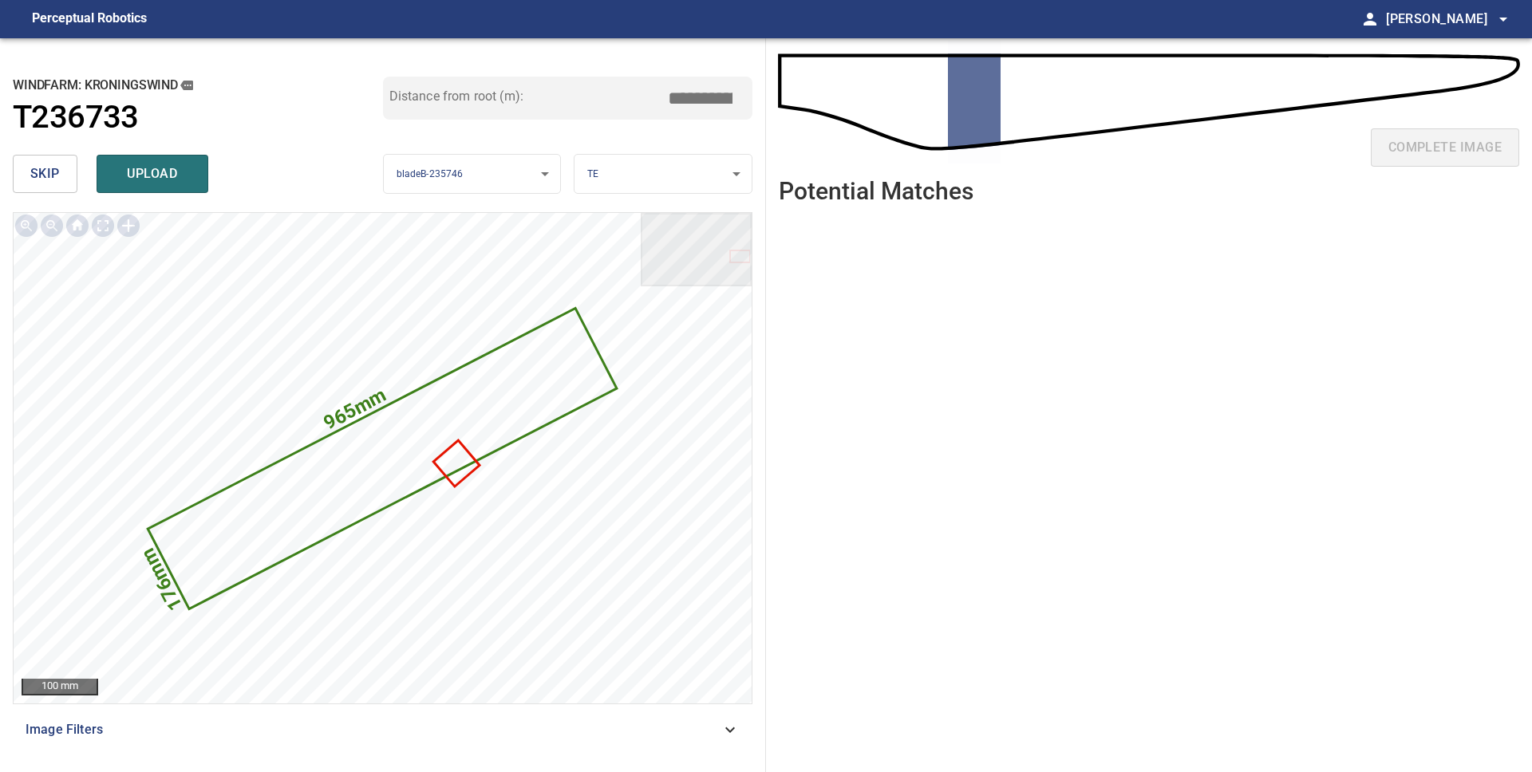
click at [53, 173] on span "skip" at bounding box center [45, 174] width 30 height 22
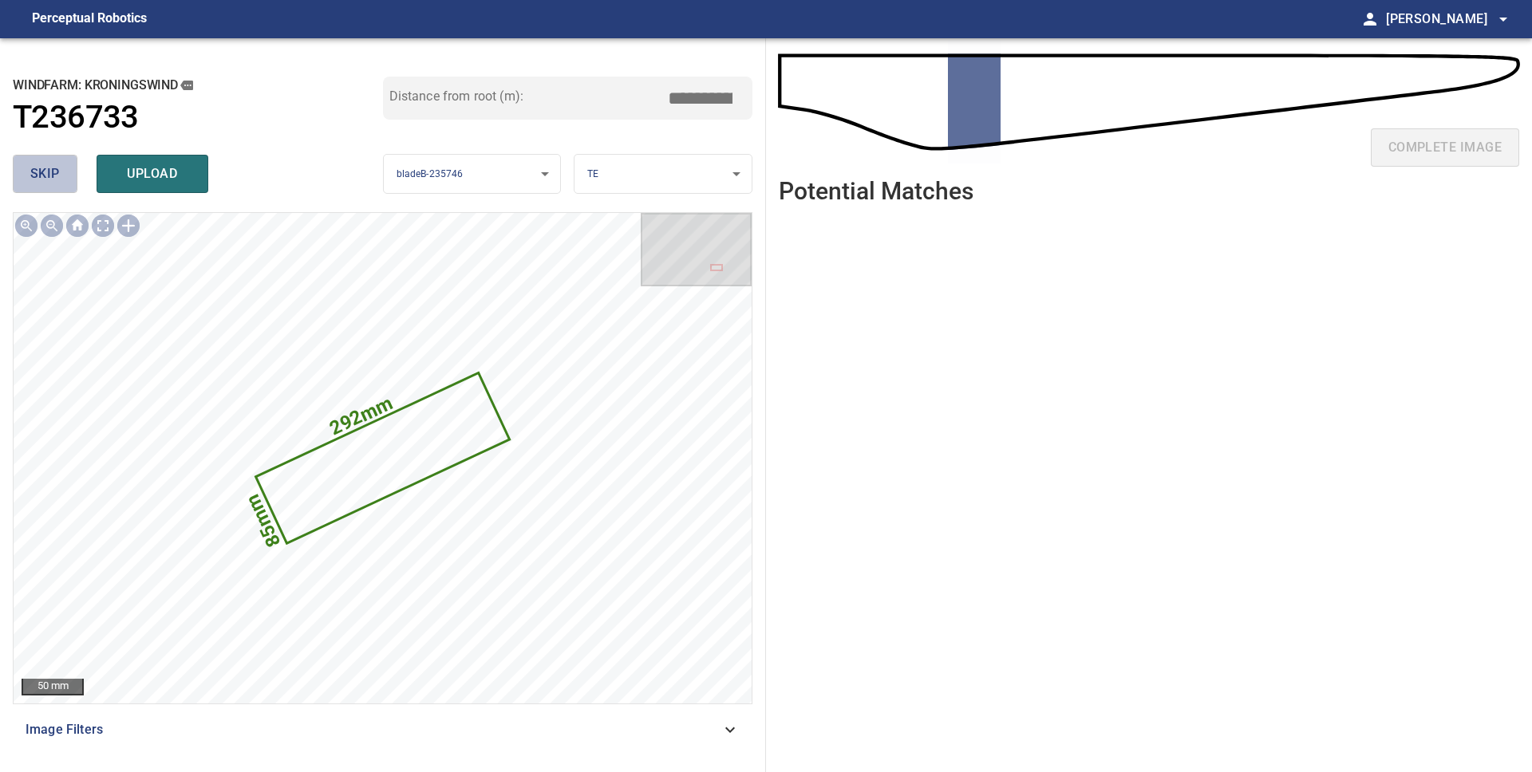
click at [53, 173] on span "skip" at bounding box center [45, 174] width 30 height 22
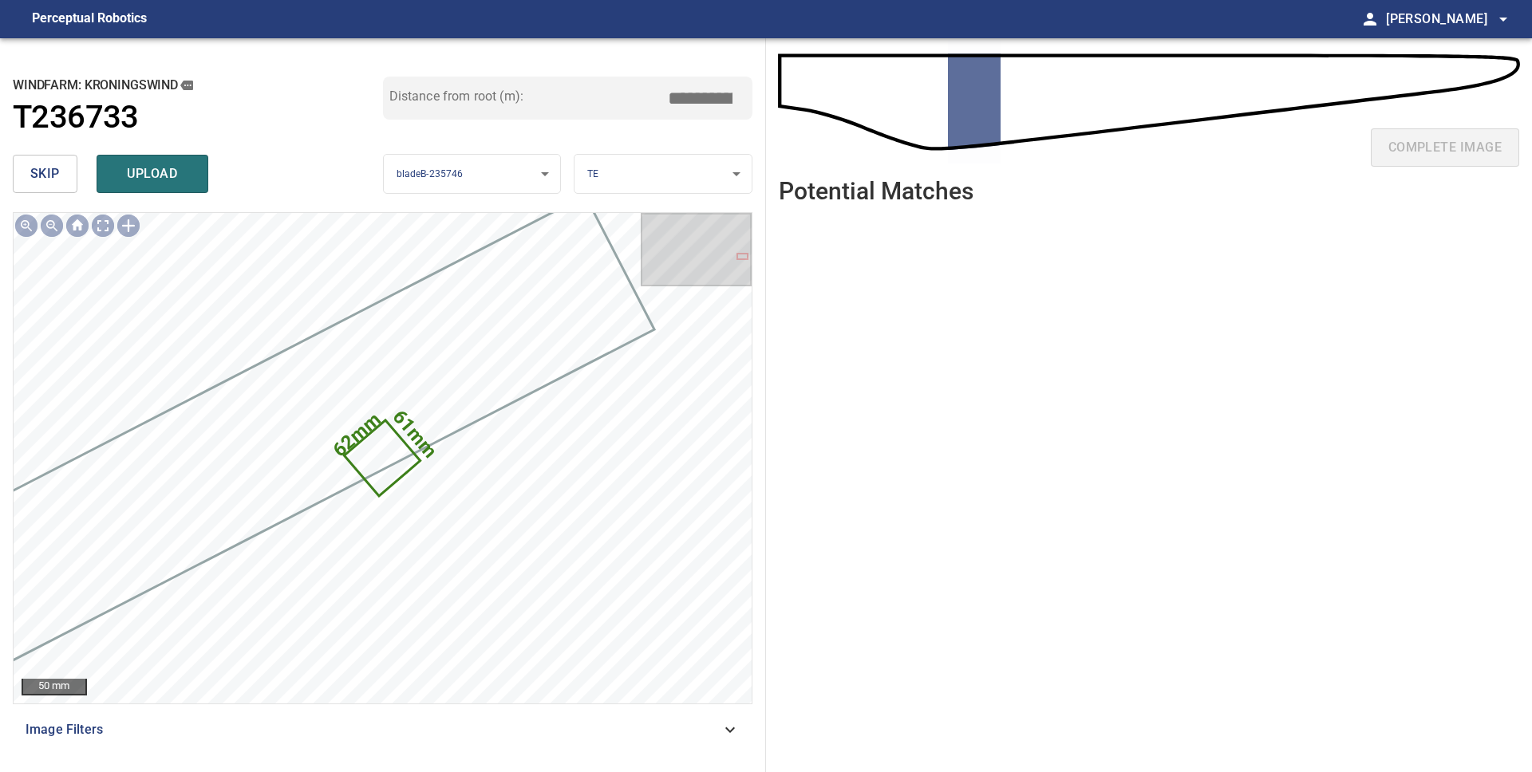
click at [53, 173] on span "skip" at bounding box center [45, 174] width 30 height 22
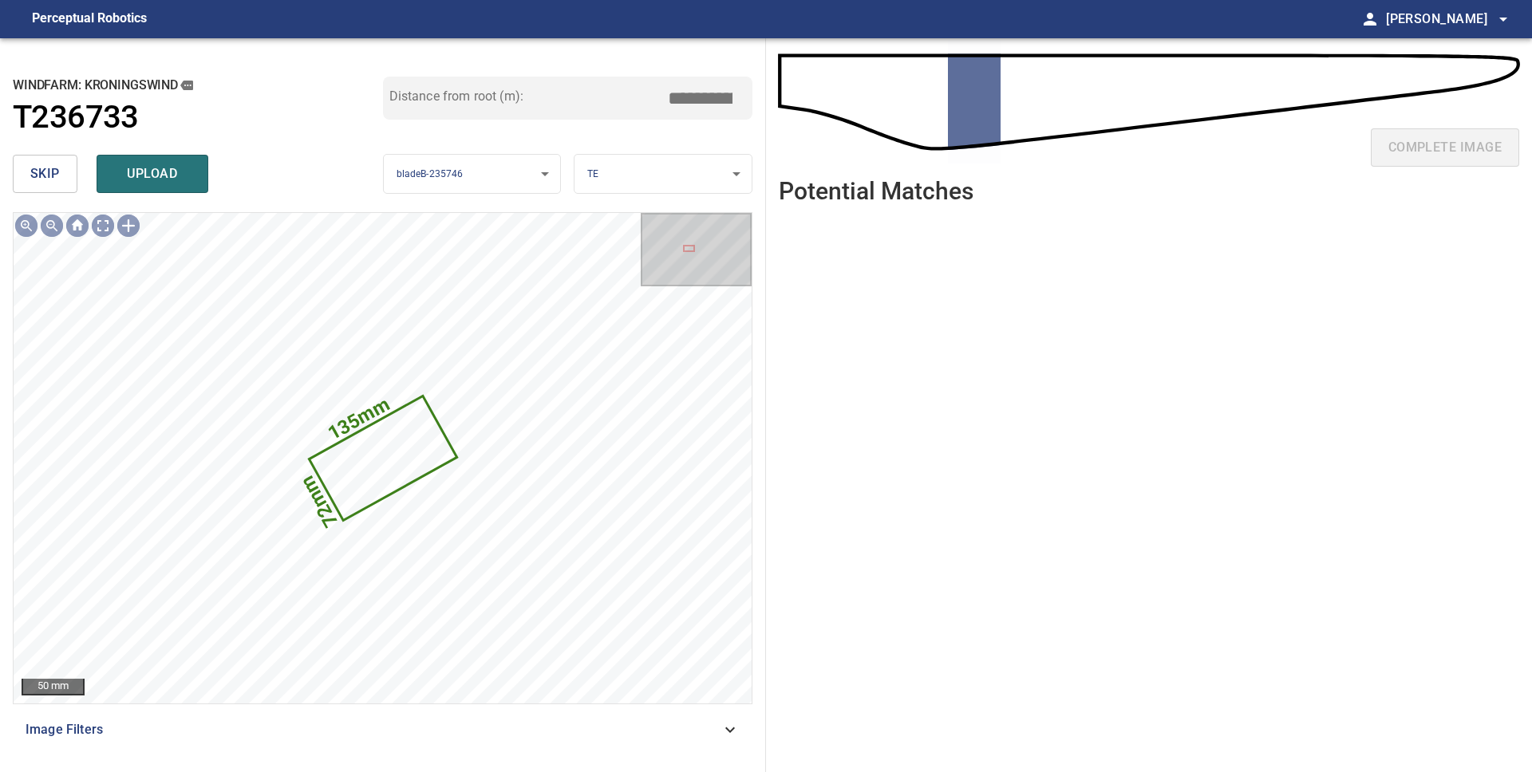
click at [53, 173] on span "skip" at bounding box center [45, 174] width 30 height 22
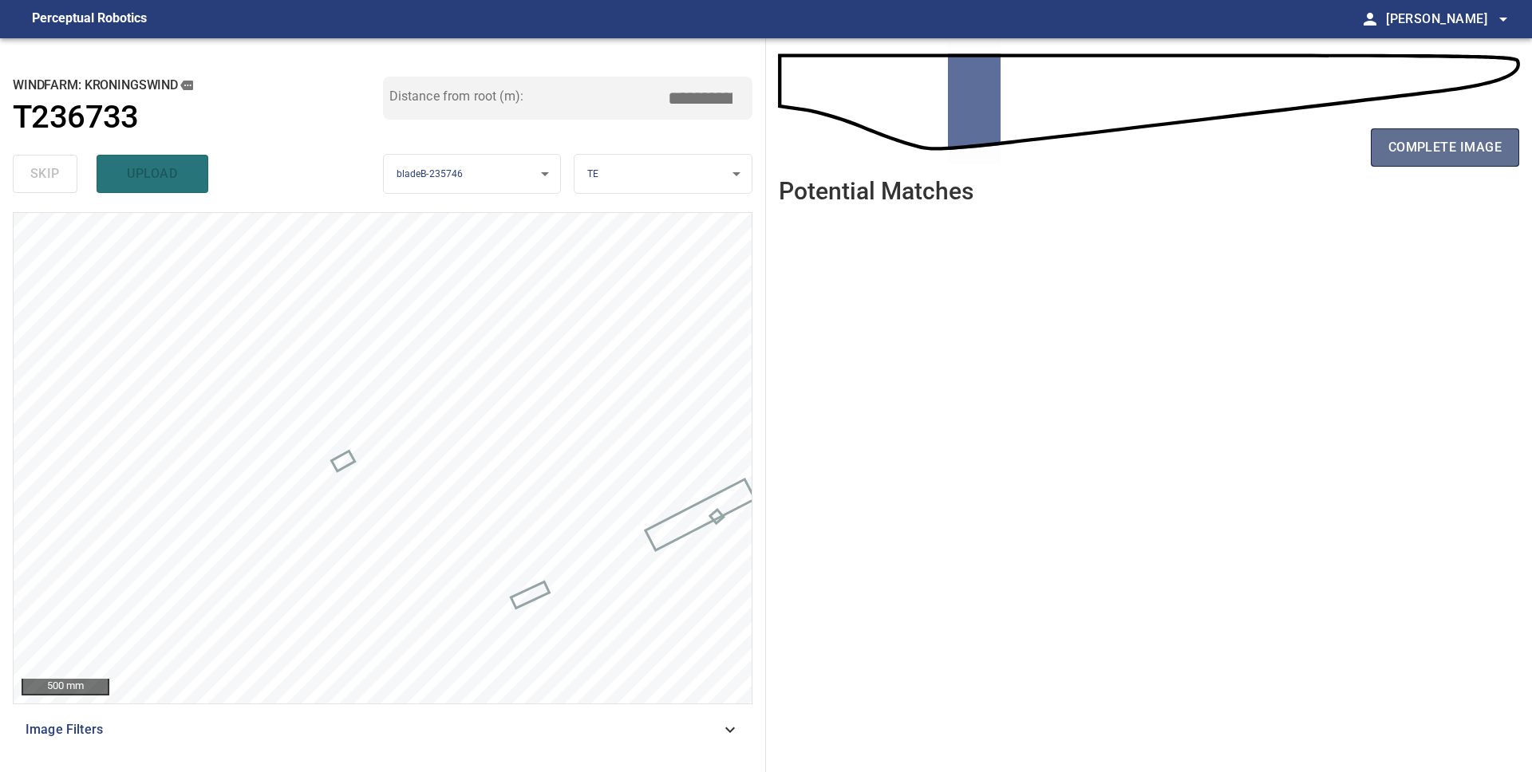
click at [1416, 146] on span "complete image" at bounding box center [1444, 147] width 113 height 22
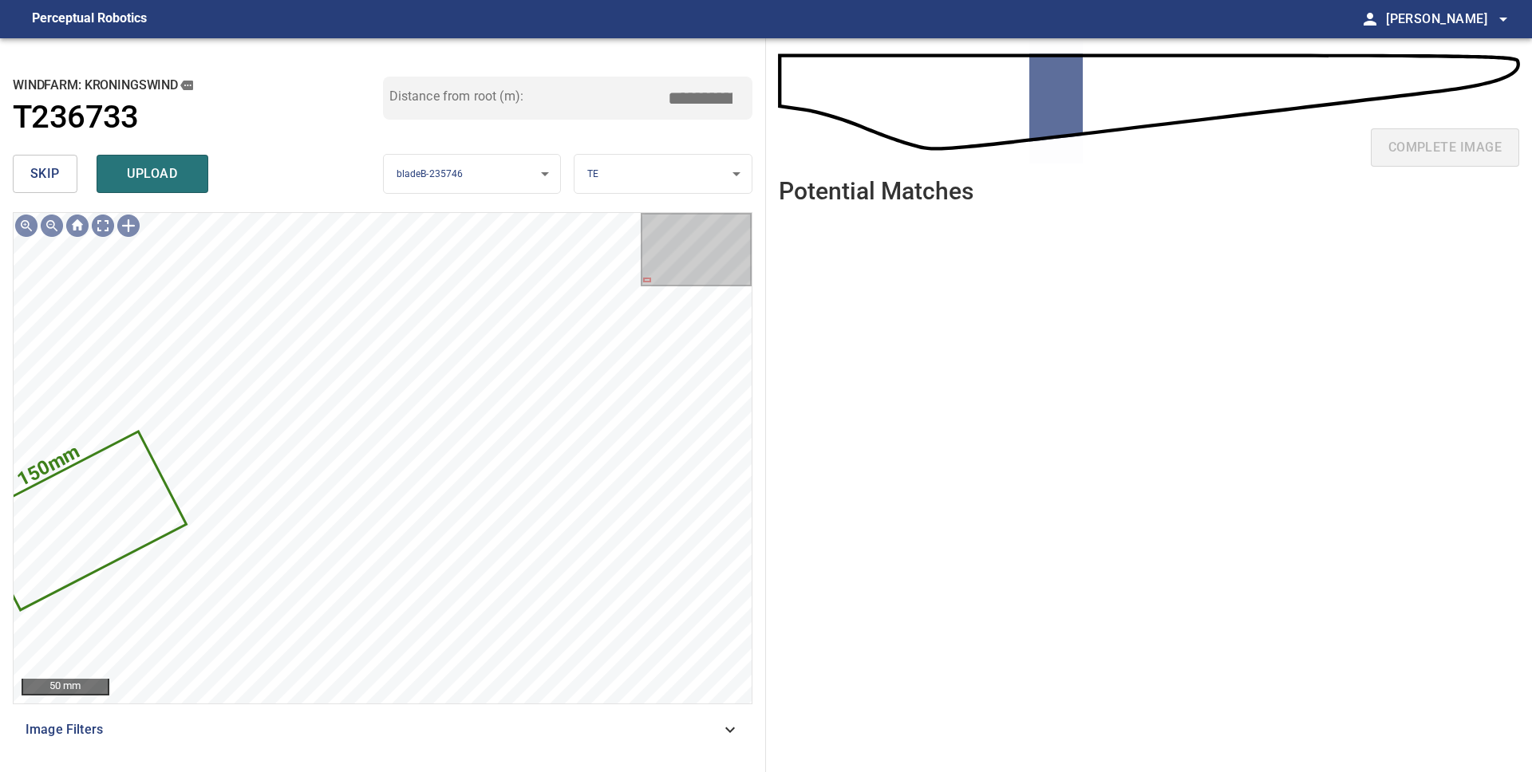
click at [61, 175] on button "skip" at bounding box center [45, 174] width 65 height 38
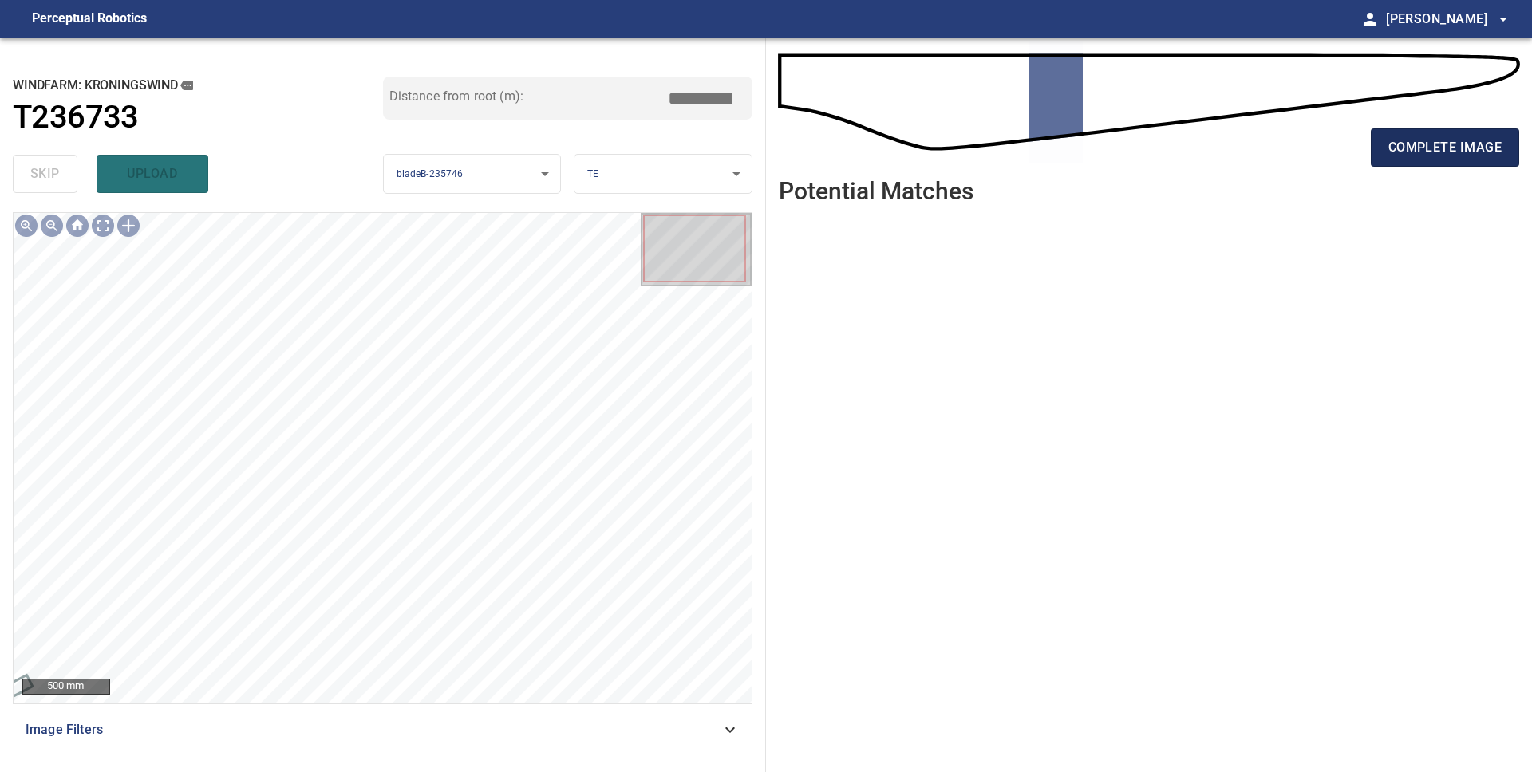
click at [1473, 155] on span "complete image" at bounding box center [1444, 147] width 113 height 22
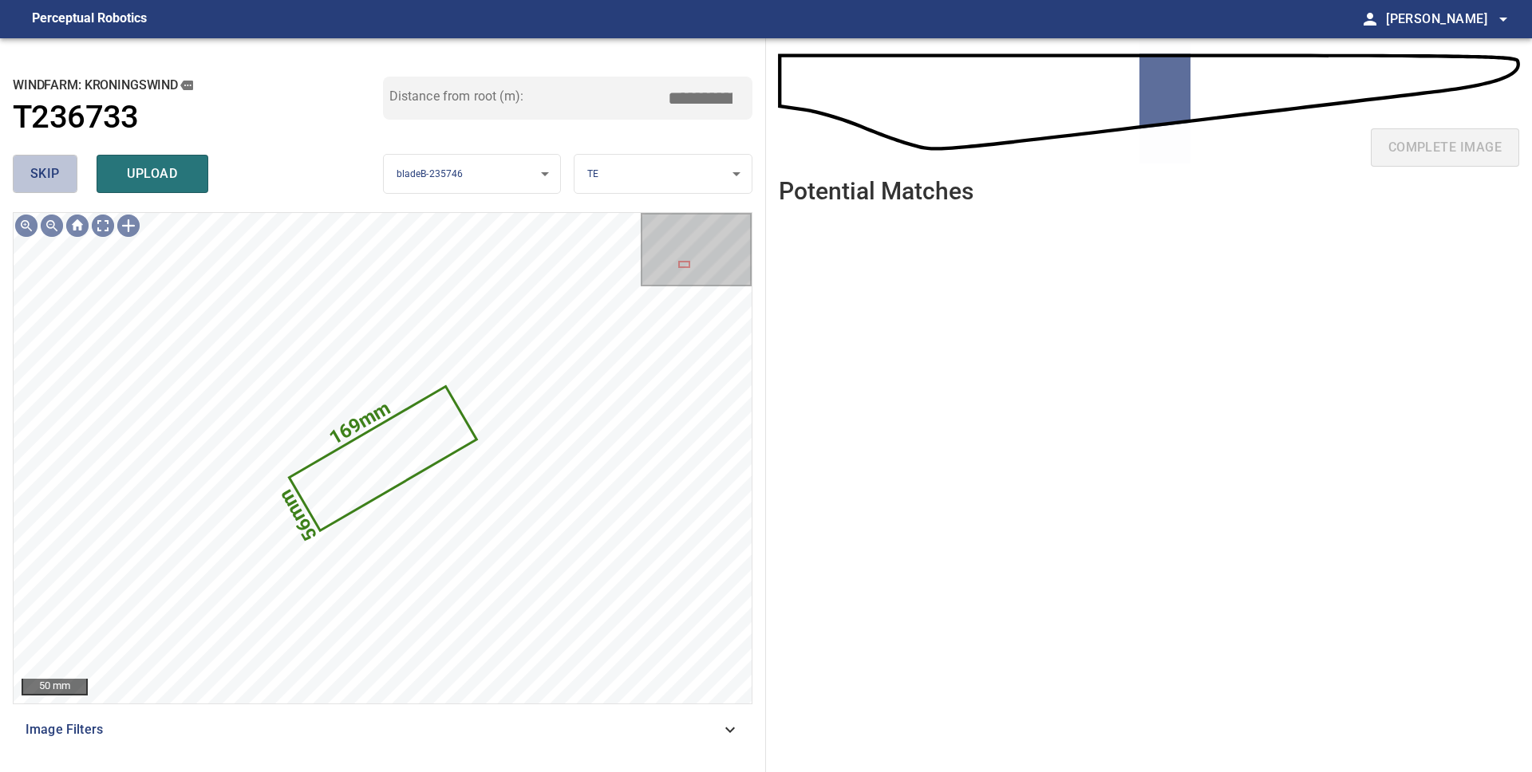
click at [48, 172] on span "skip" at bounding box center [45, 174] width 30 height 22
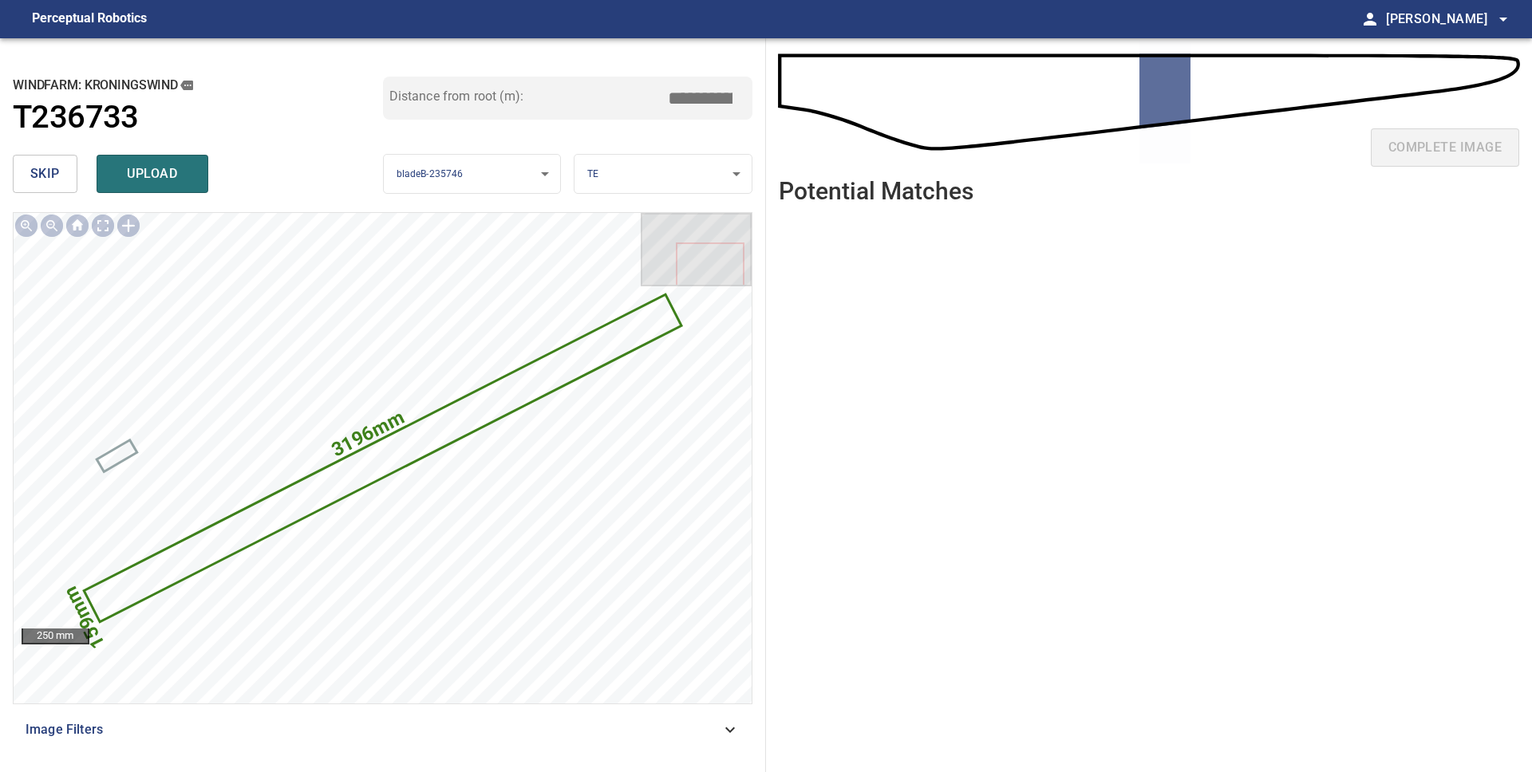
click at [47, 172] on span "skip" at bounding box center [45, 174] width 30 height 22
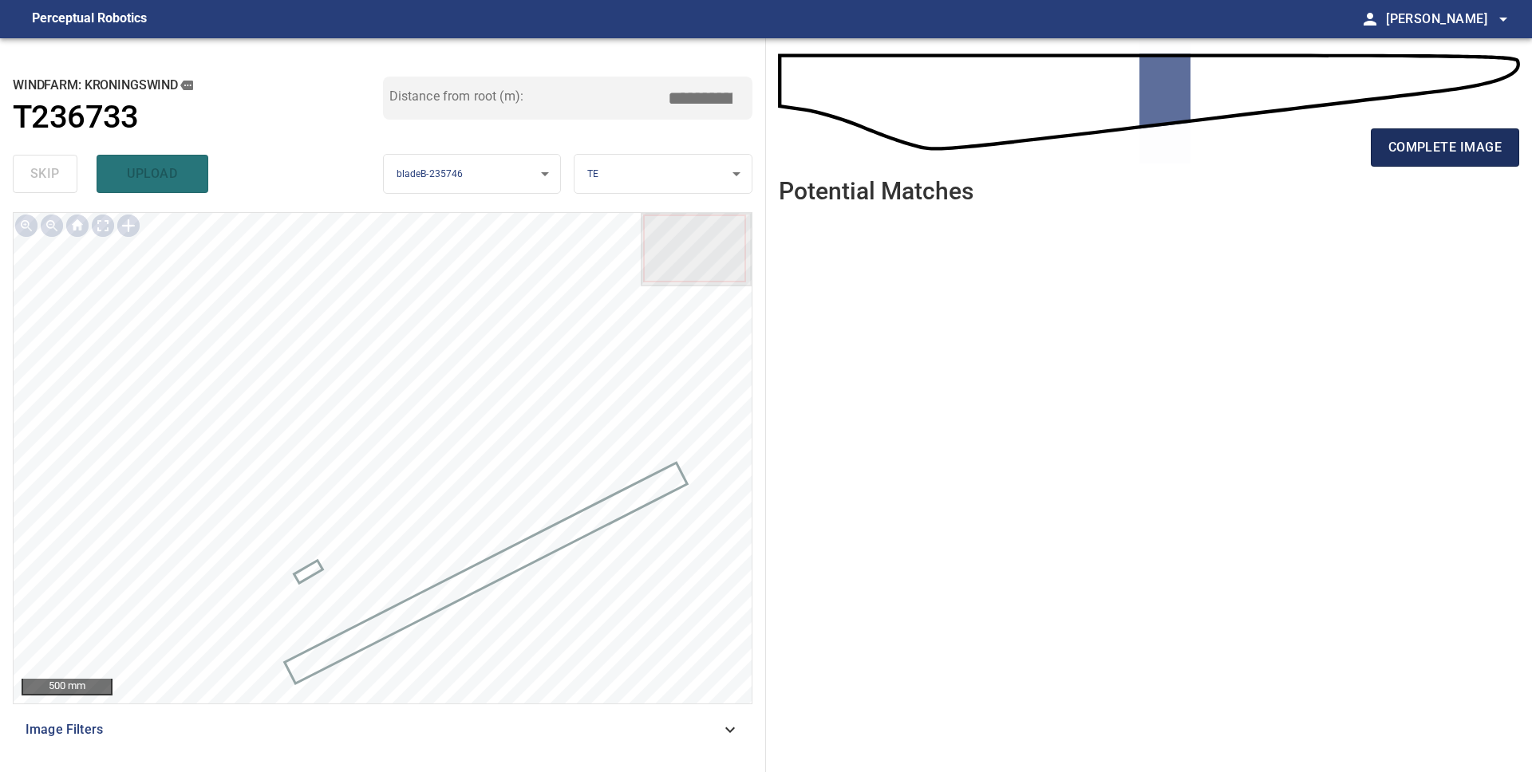
click at [1417, 133] on button "complete image" at bounding box center [1445, 147] width 148 height 38
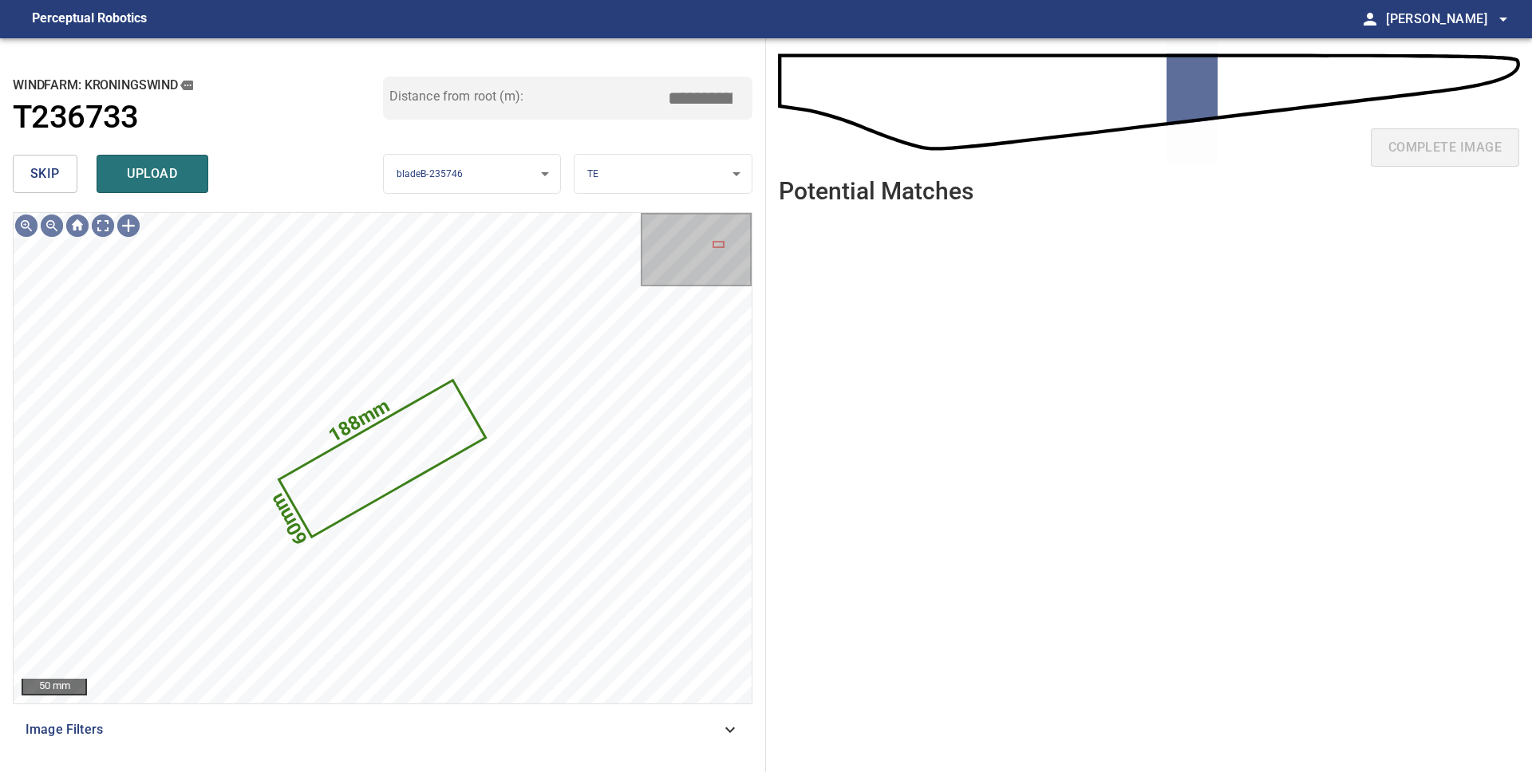
click at [61, 182] on button "skip" at bounding box center [45, 174] width 65 height 38
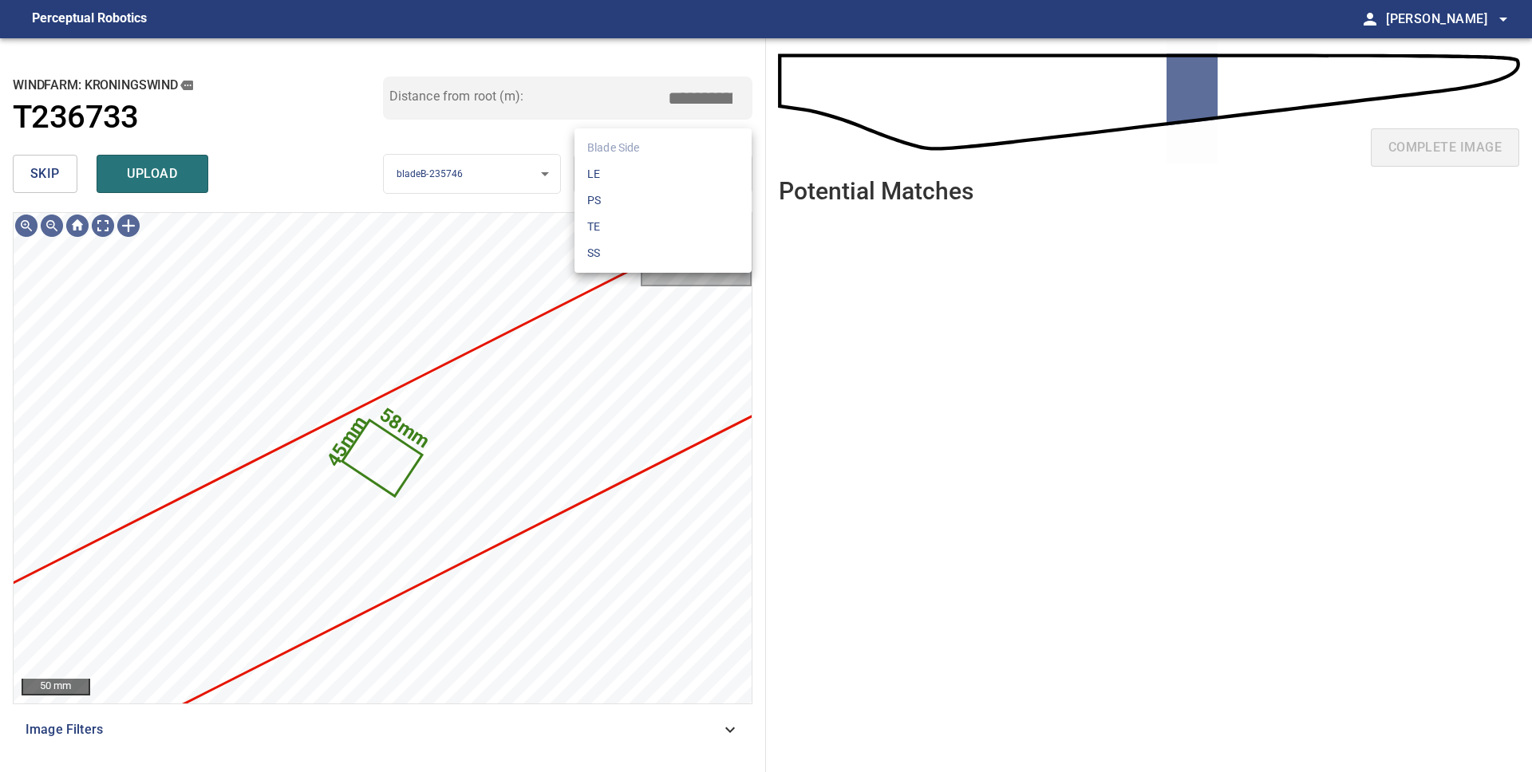
click at [634, 173] on body "**********" at bounding box center [766, 386] width 1532 height 772
click at [626, 245] on li "SS" at bounding box center [662, 253] width 177 height 26
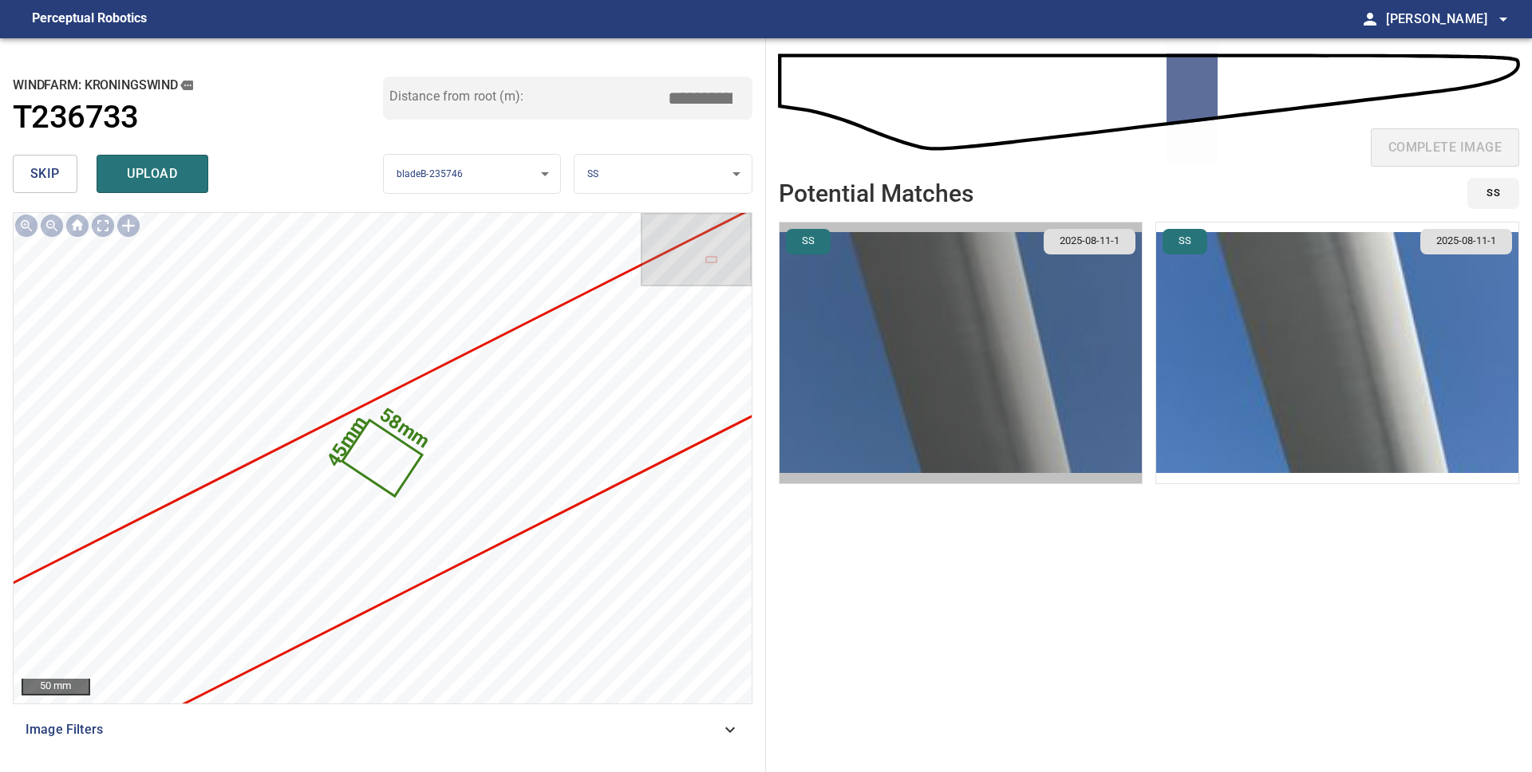
click at [930, 325] on img "button" at bounding box center [961, 353] width 362 height 261
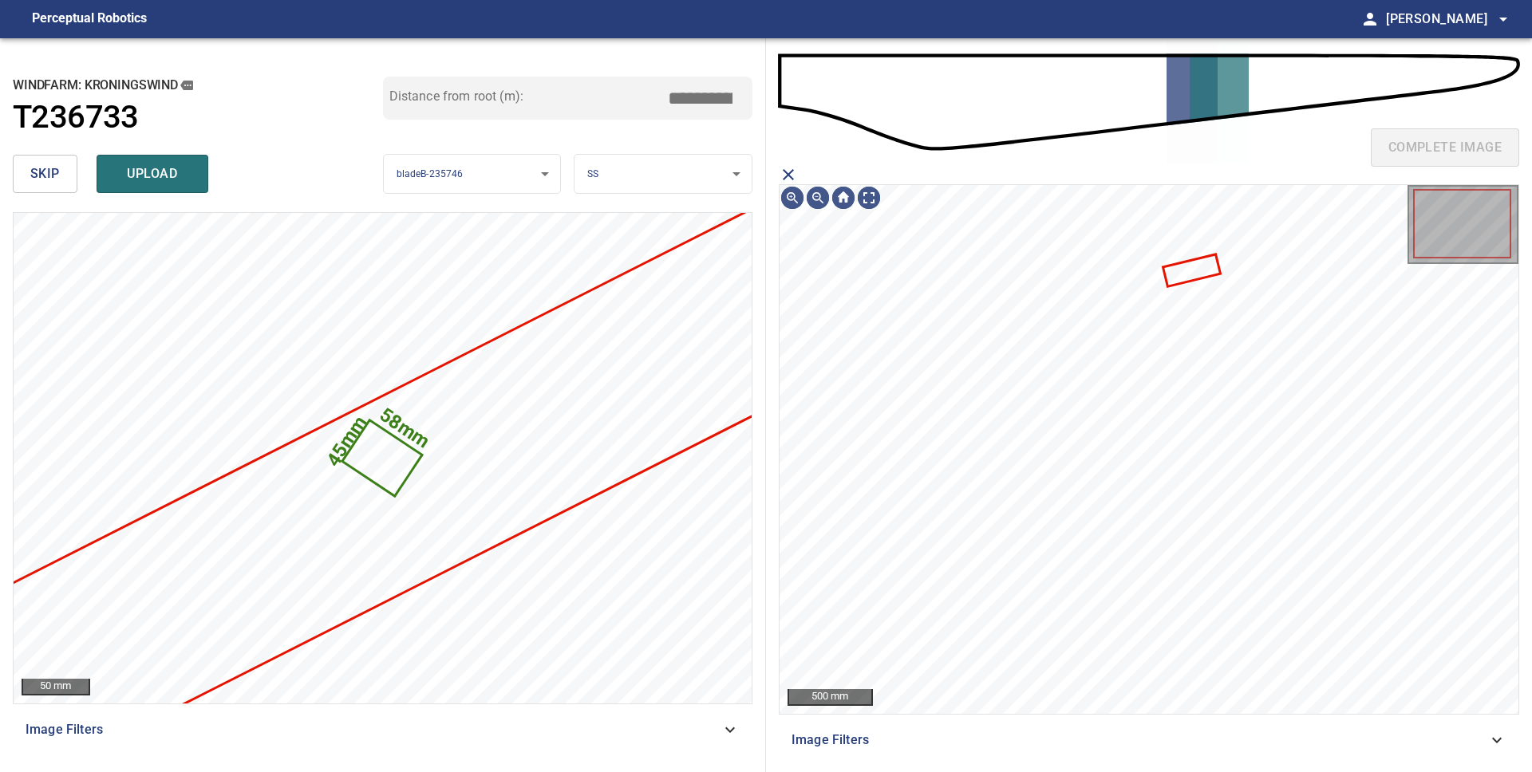
click at [793, 176] on icon "close matching imageResolution:" at bounding box center [788, 174] width 19 height 19
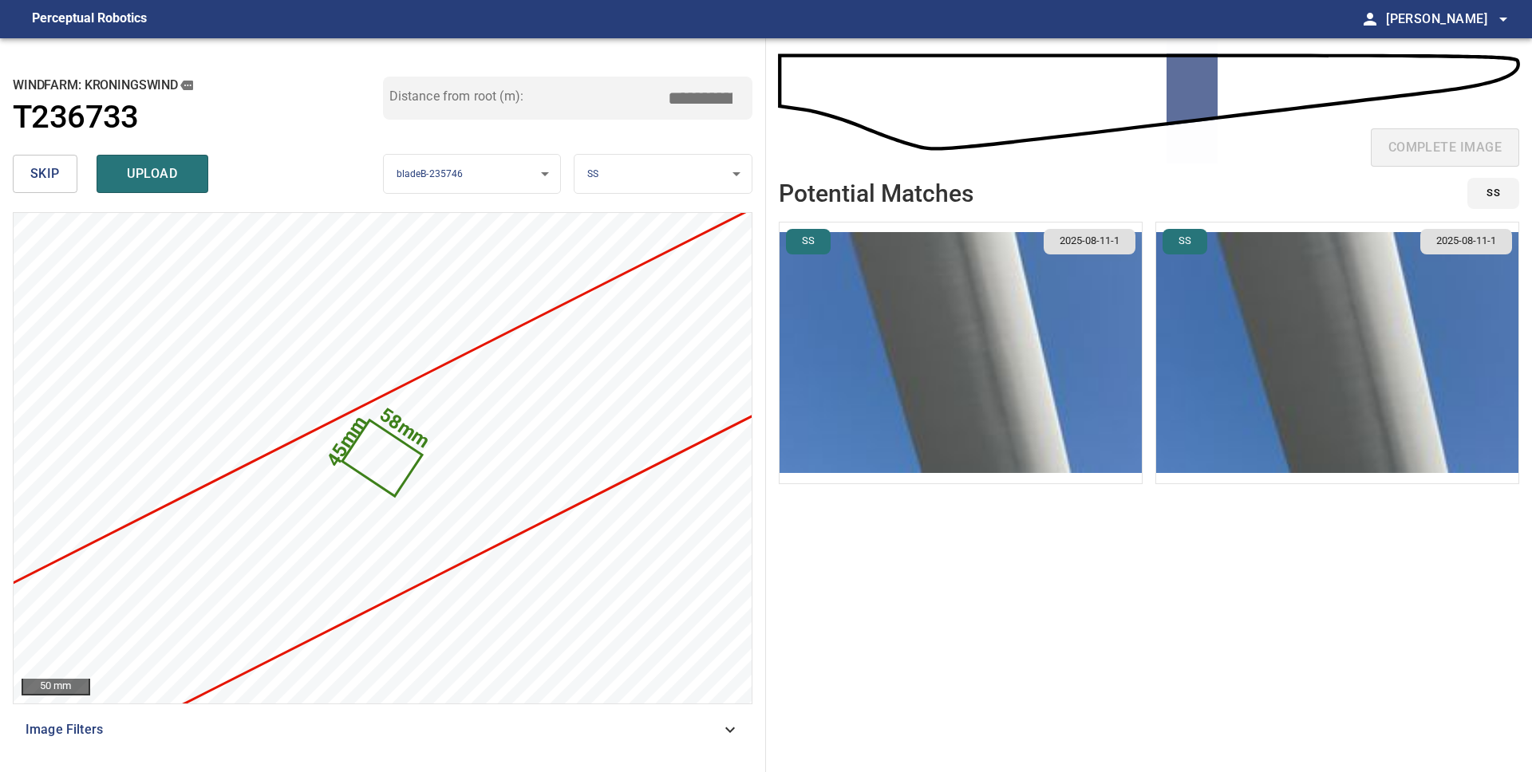
click at [1315, 302] on img "button" at bounding box center [1337, 353] width 362 height 261
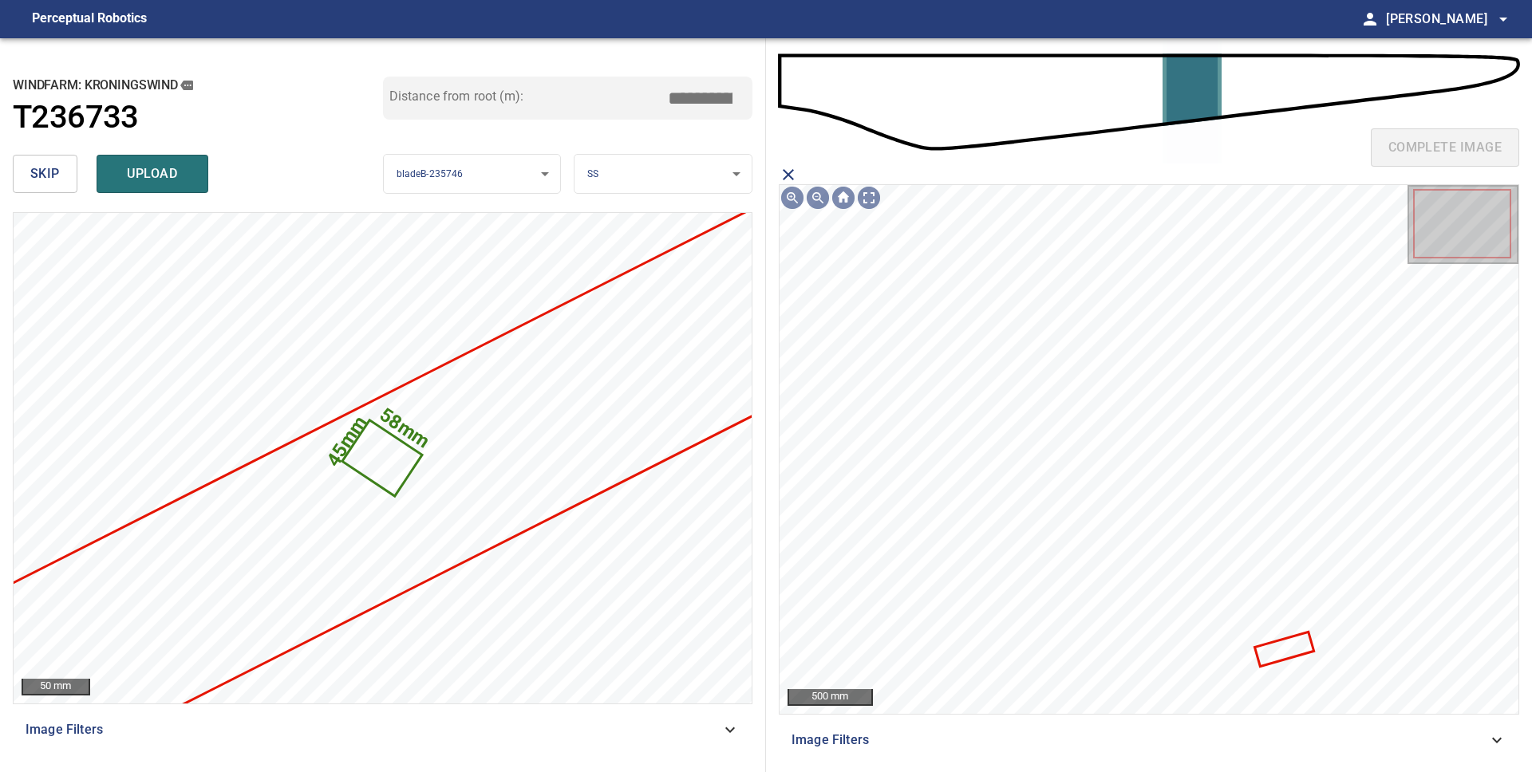
click at [791, 176] on icon "close matching imageResolution:" at bounding box center [788, 174] width 19 height 19
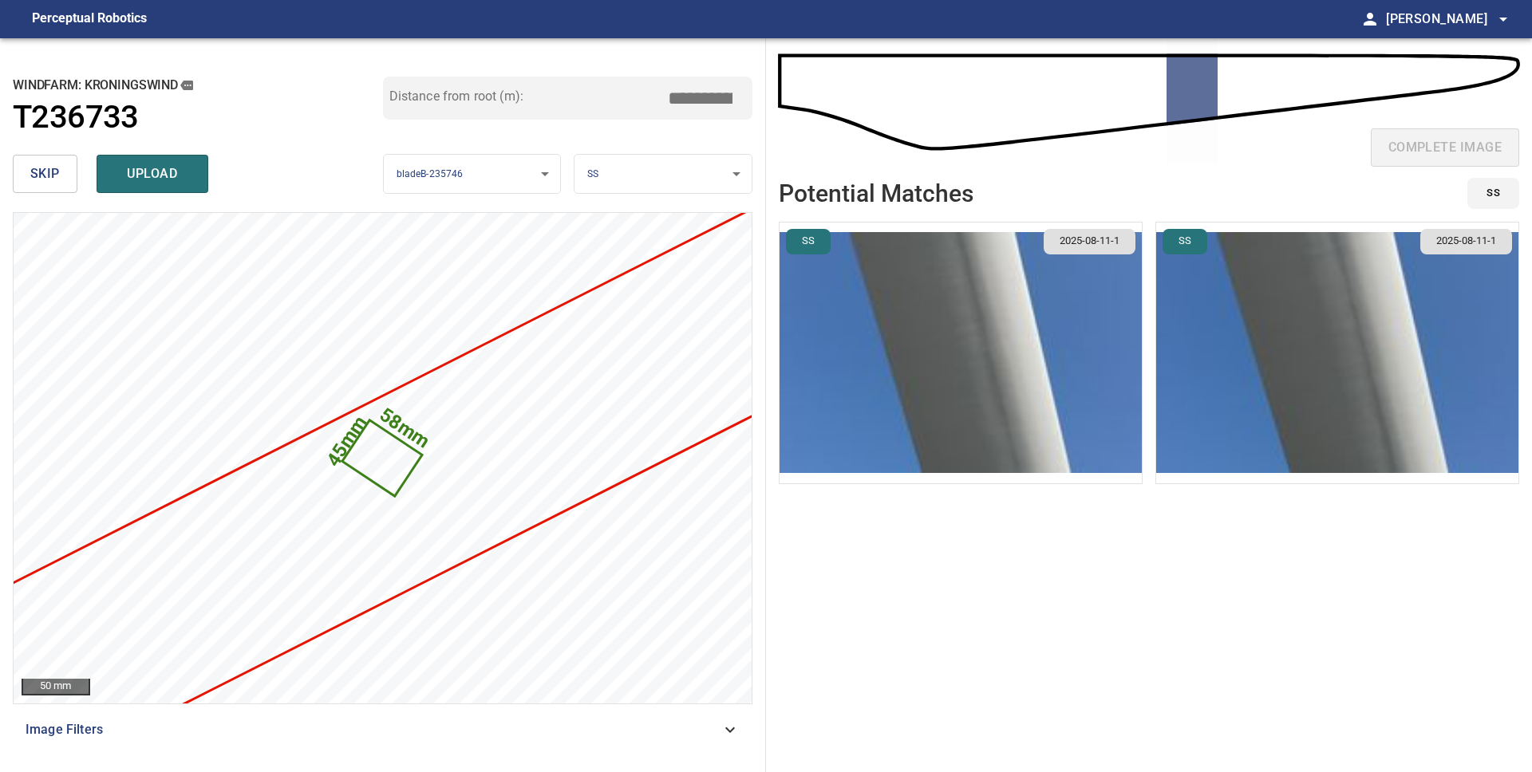
click at [729, 170] on body "**********" at bounding box center [766, 386] width 1532 height 772
click at [655, 214] on li "TE" at bounding box center [662, 227] width 177 height 26
click at [654, 214] on li "TE" at bounding box center [662, 227] width 177 height 26
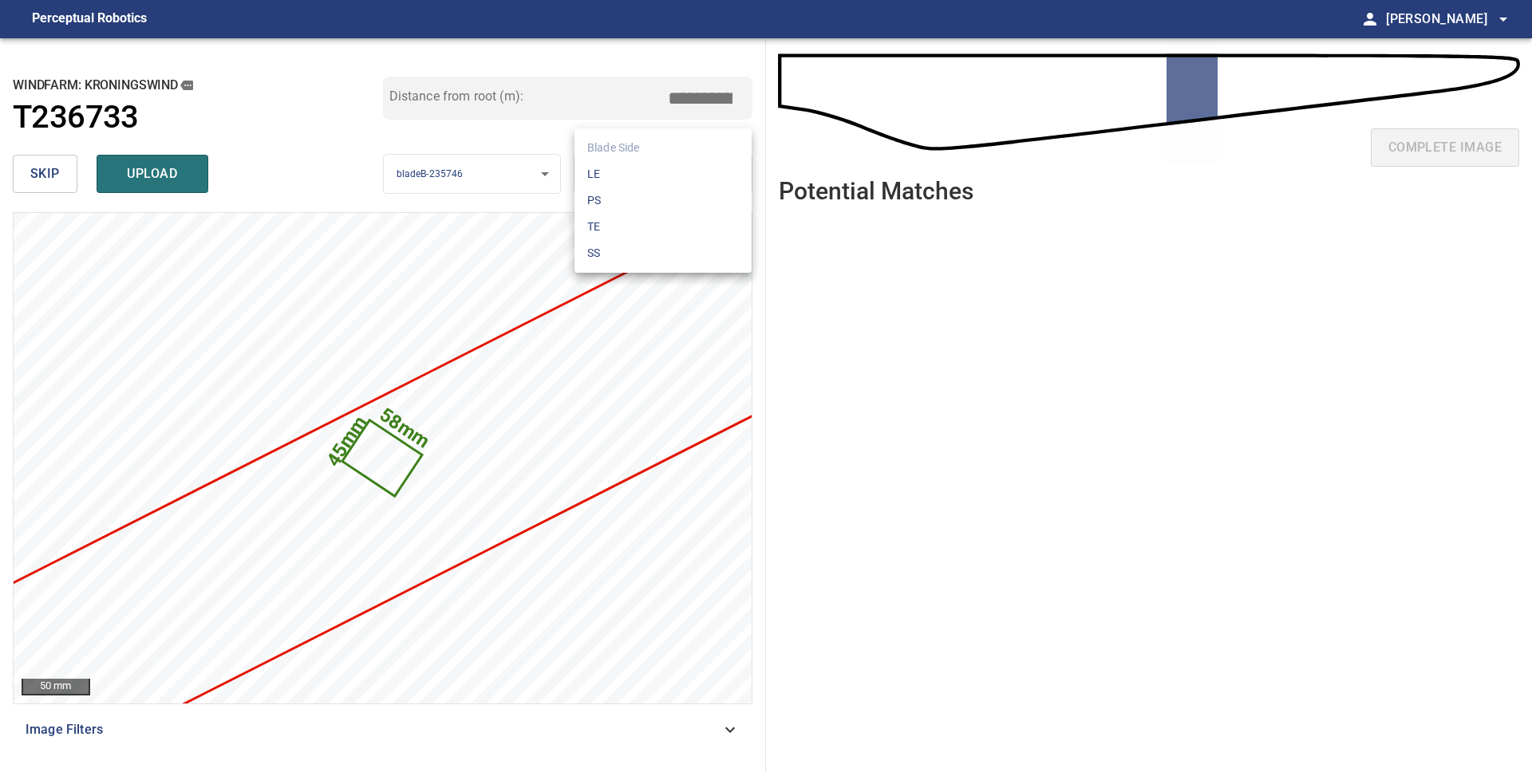
click at [638, 178] on body "**********" at bounding box center [766, 386] width 1532 height 772
click at [638, 200] on li "PS" at bounding box center [662, 201] width 177 height 26
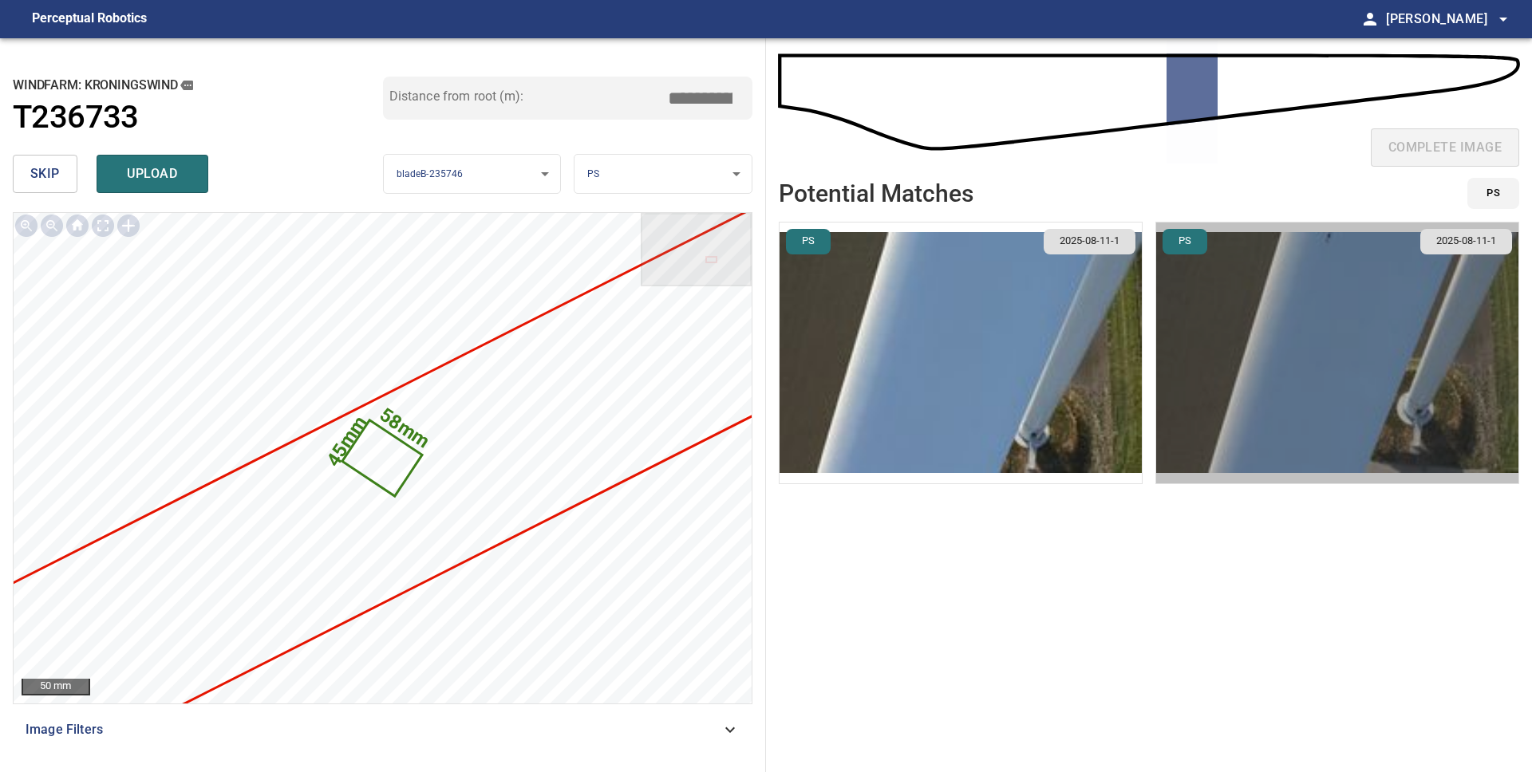
click at [1316, 379] on img "button" at bounding box center [1337, 353] width 362 height 261
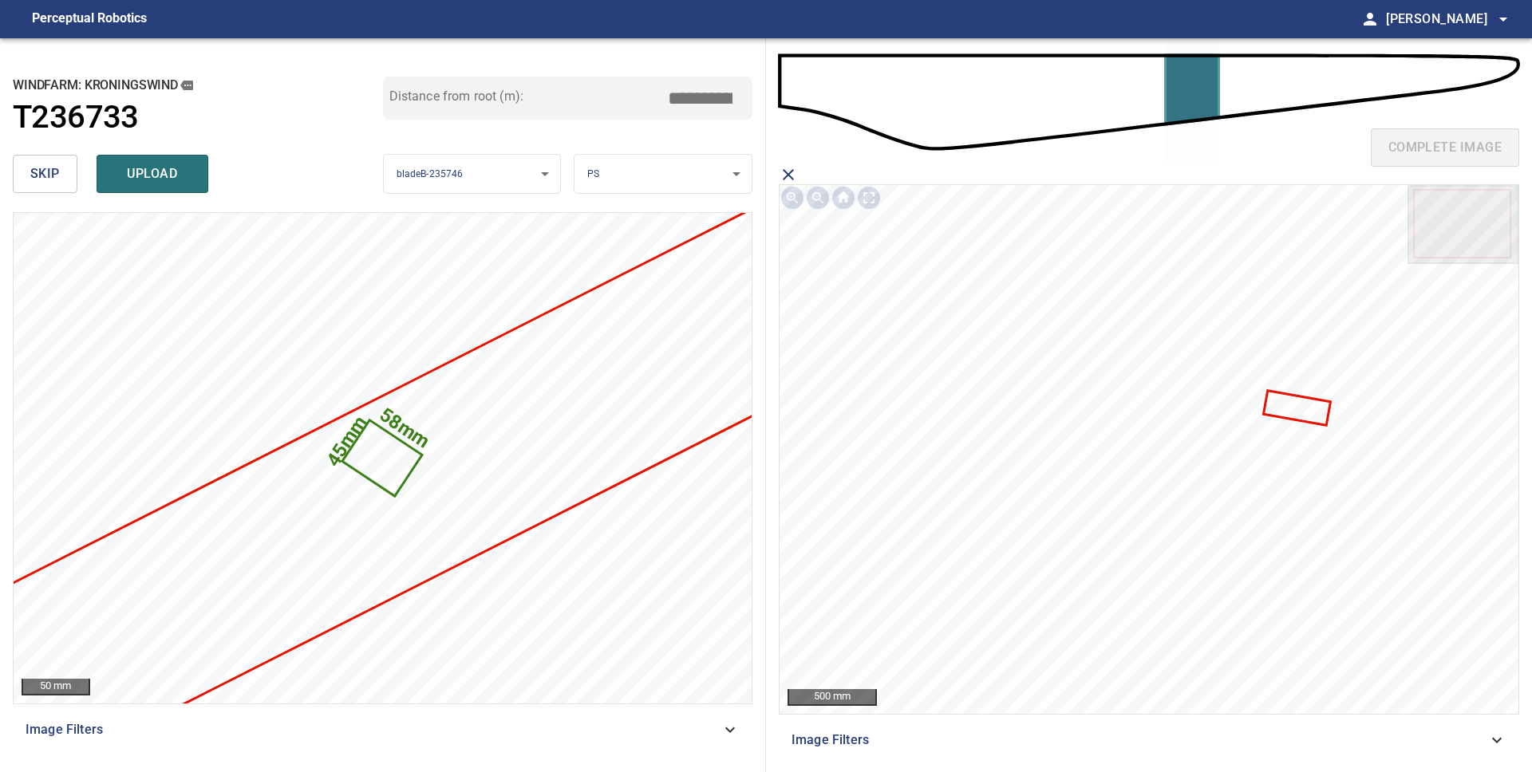
click at [1286, 409] on icon at bounding box center [1297, 409] width 64 height 32
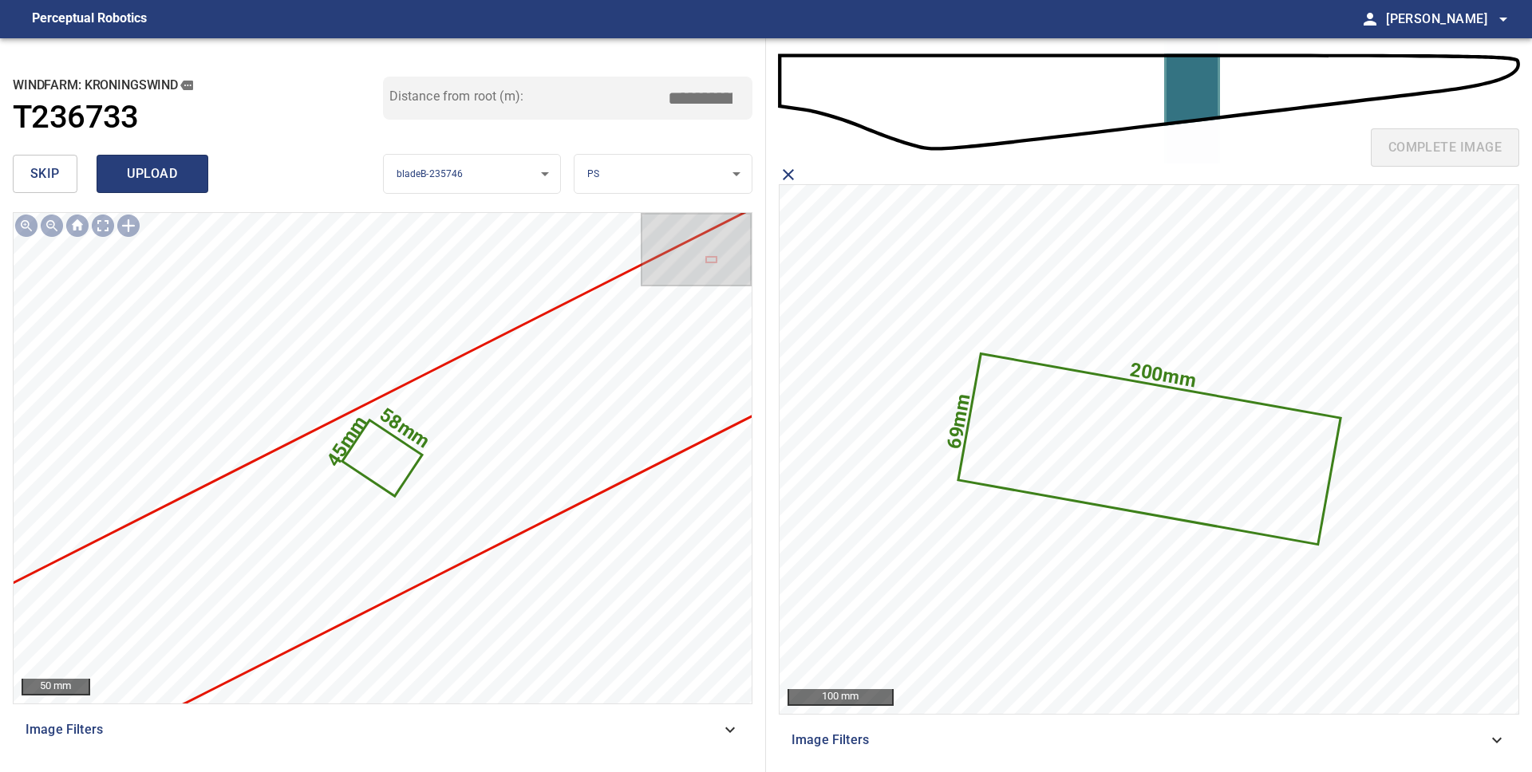
click at [155, 180] on span "upload" at bounding box center [152, 174] width 77 height 22
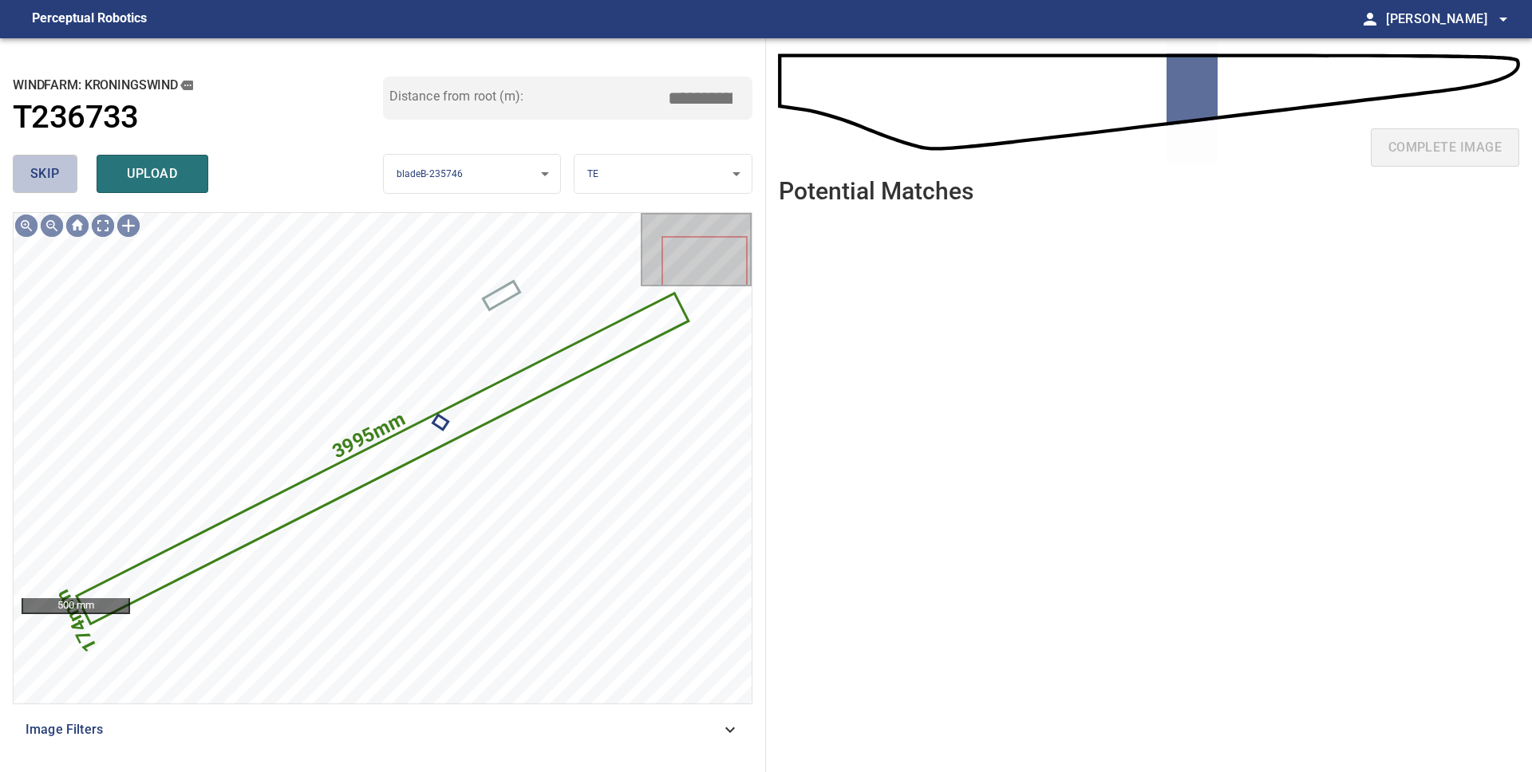
click at [41, 174] on span "skip" at bounding box center [45, 174] width 30 height 22
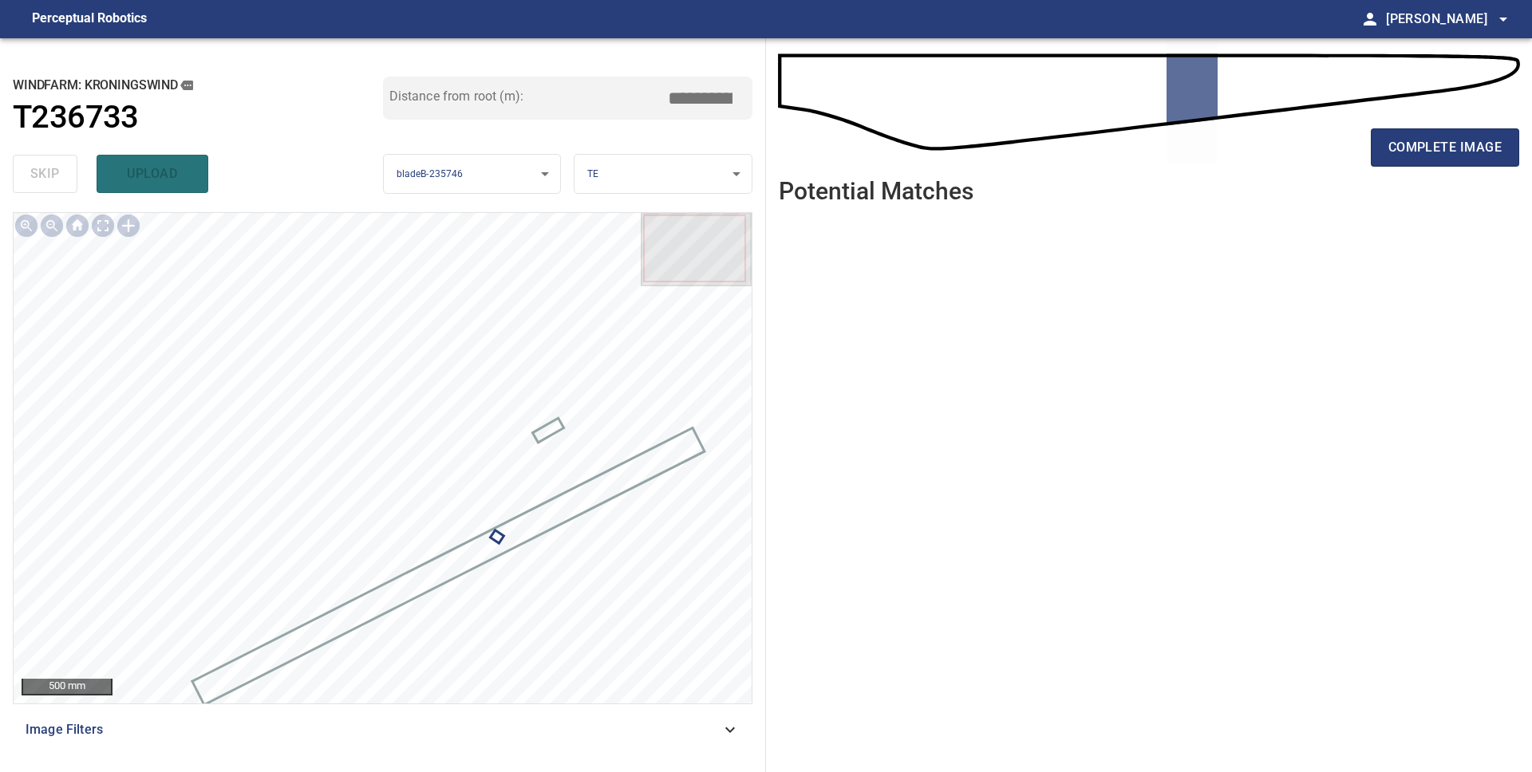
click at [1406, 168] on div "complete image" at bounding box center [1149, 154] width 740 height 64
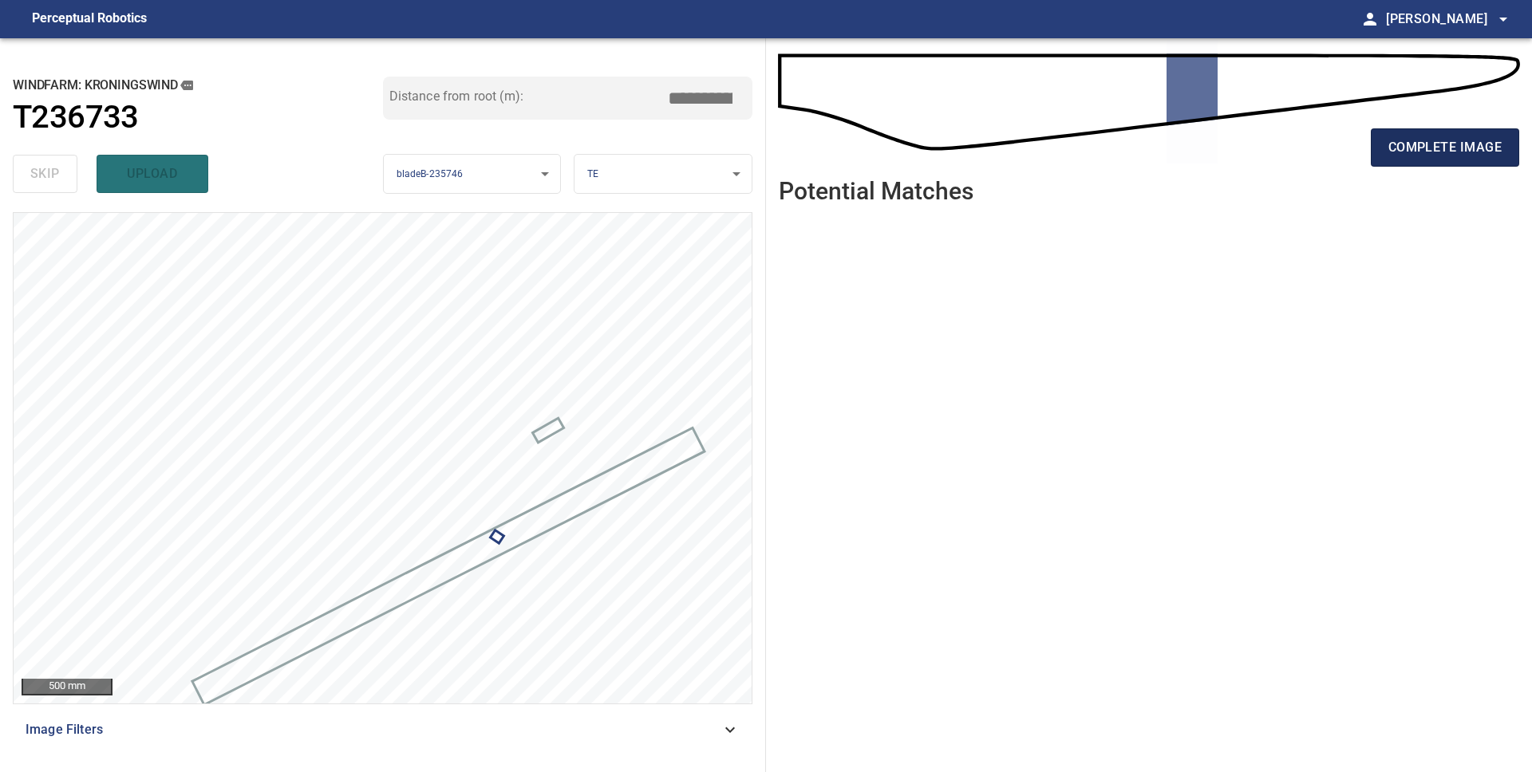
click at [1399, 155] on span "complete image" at bounding box center [1444, 147] width 113 height 22
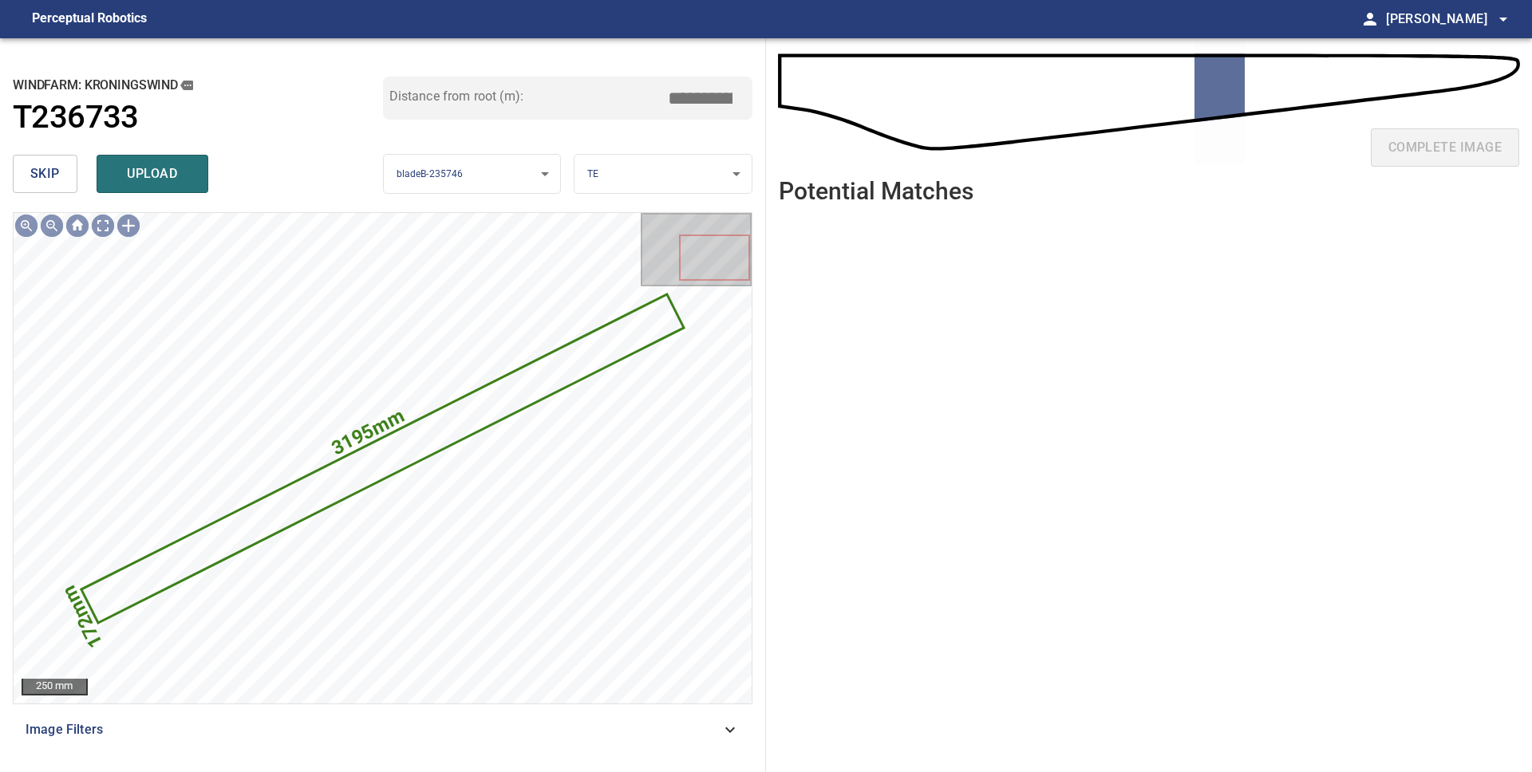
click at [53, 180] on span "skip" at bounding box center [45, 174] width 30 height 22
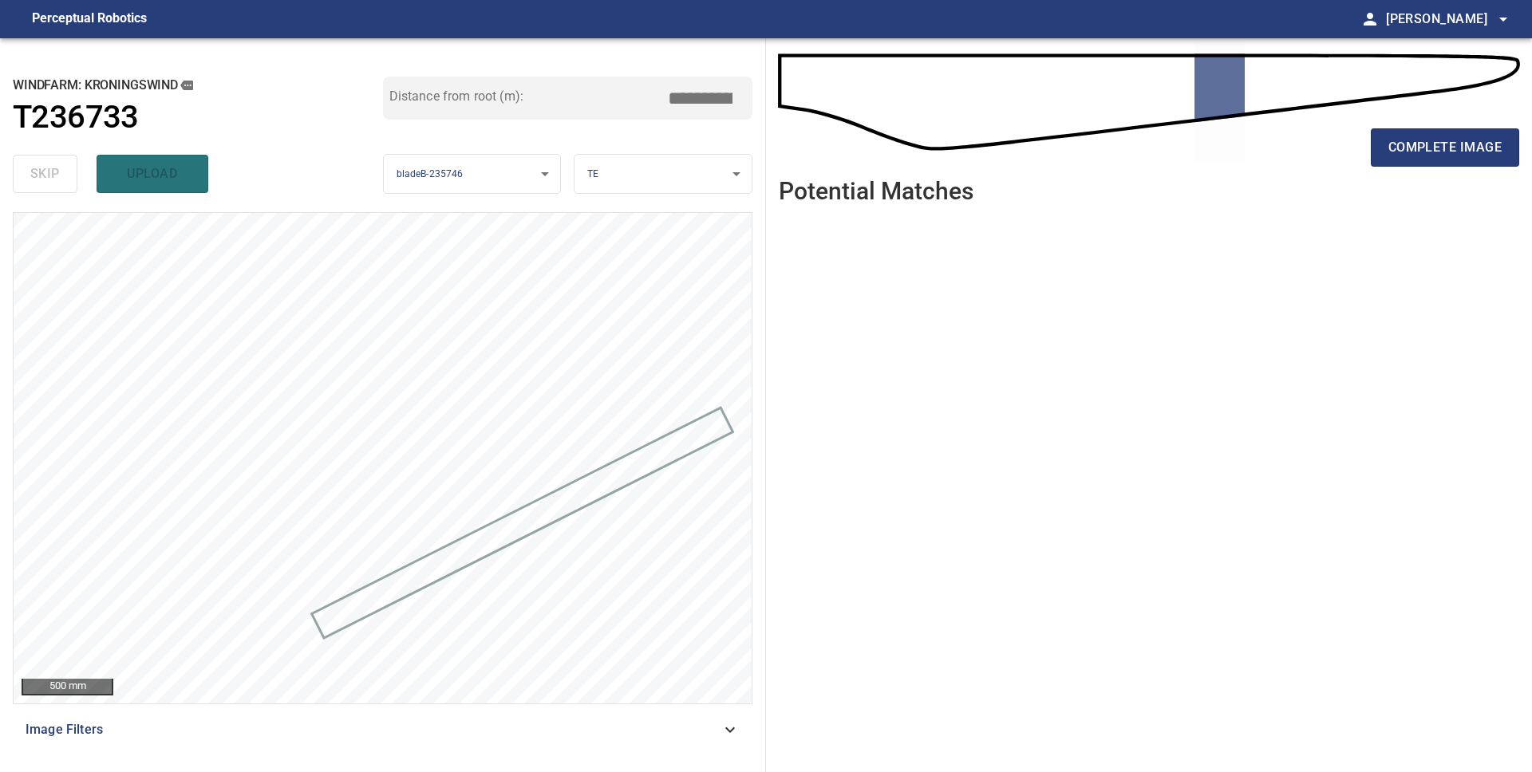
click at [1425, 132] on button "complete image" at bounding box center [1445, 147] width 148 height 38
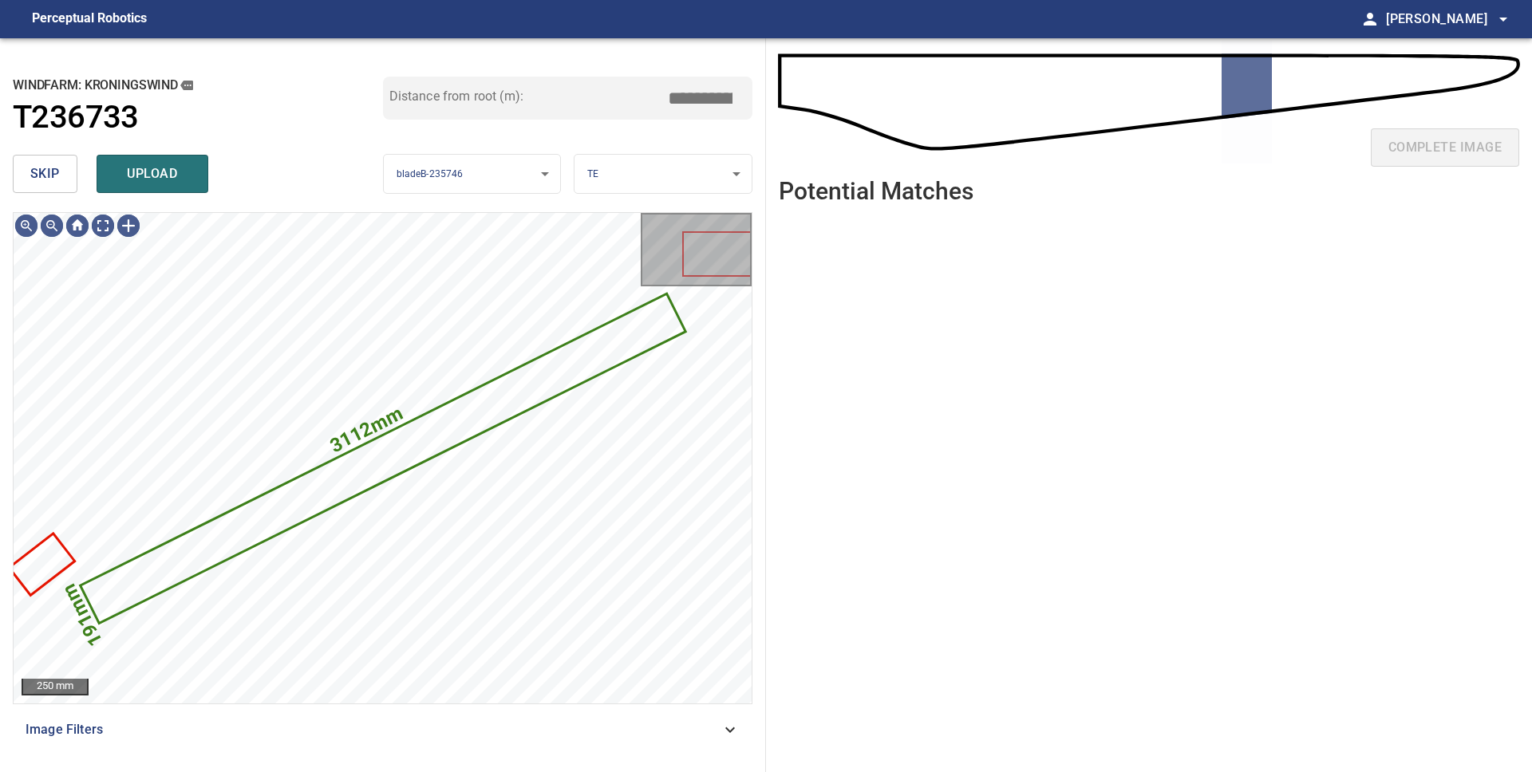
click at [49, 179] on span "skip" at bounding box center [45, 174] width 30 height 22
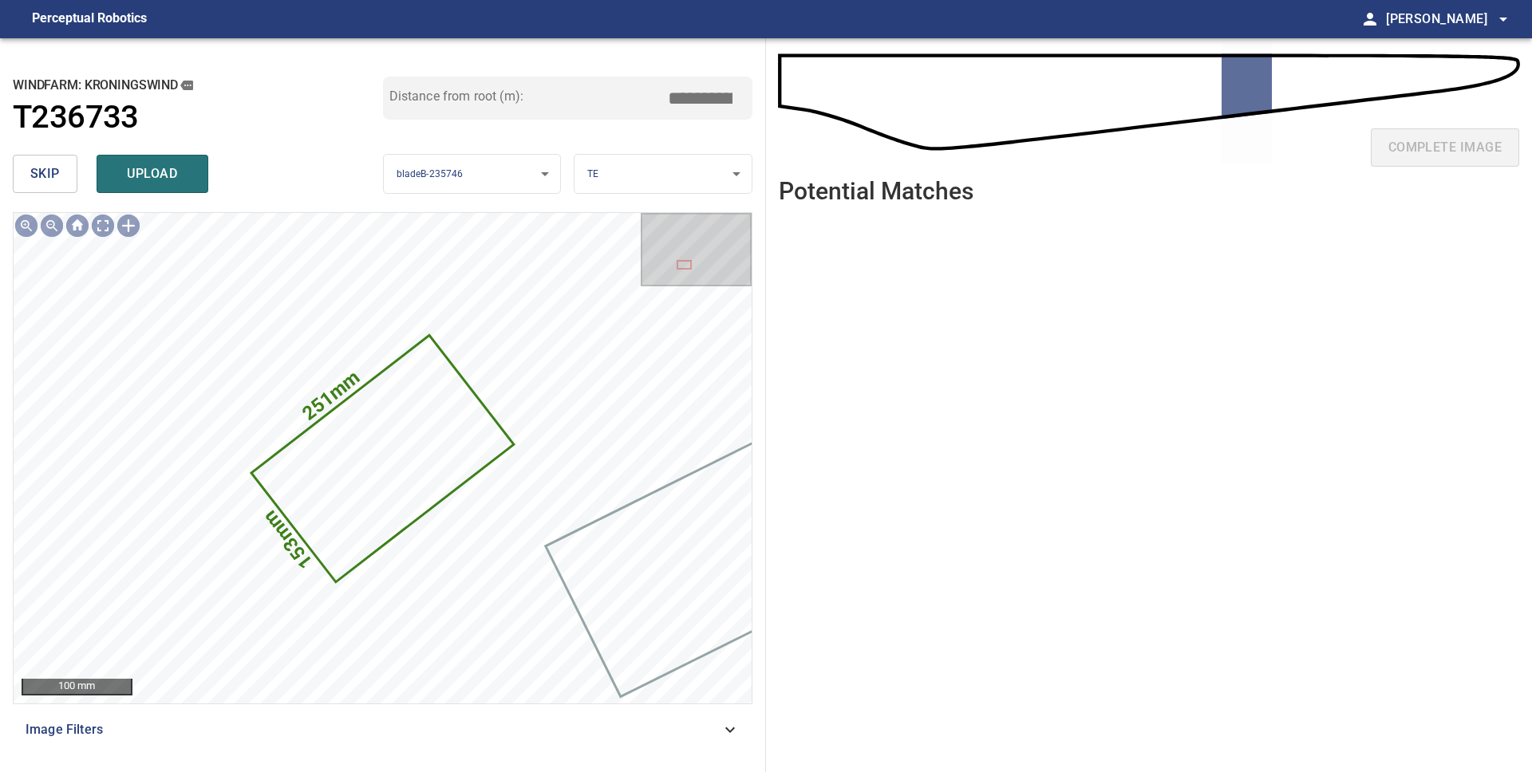
click at [49, 179] on span "skip" at bounding box center [45, 174] width 30 height 22
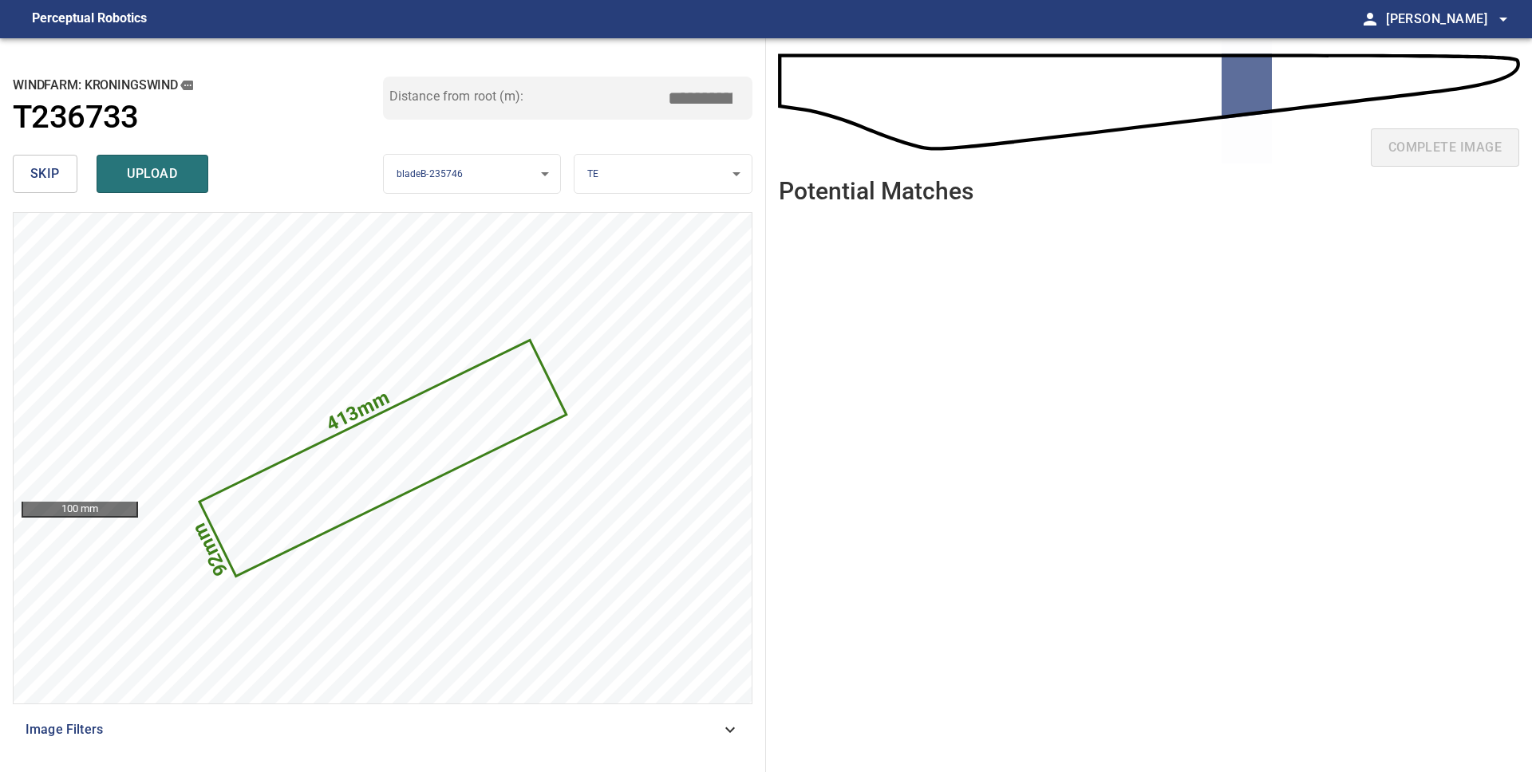
click at [49, 179] on span "skip" at bounding box center [45, 174] width 30 height 22
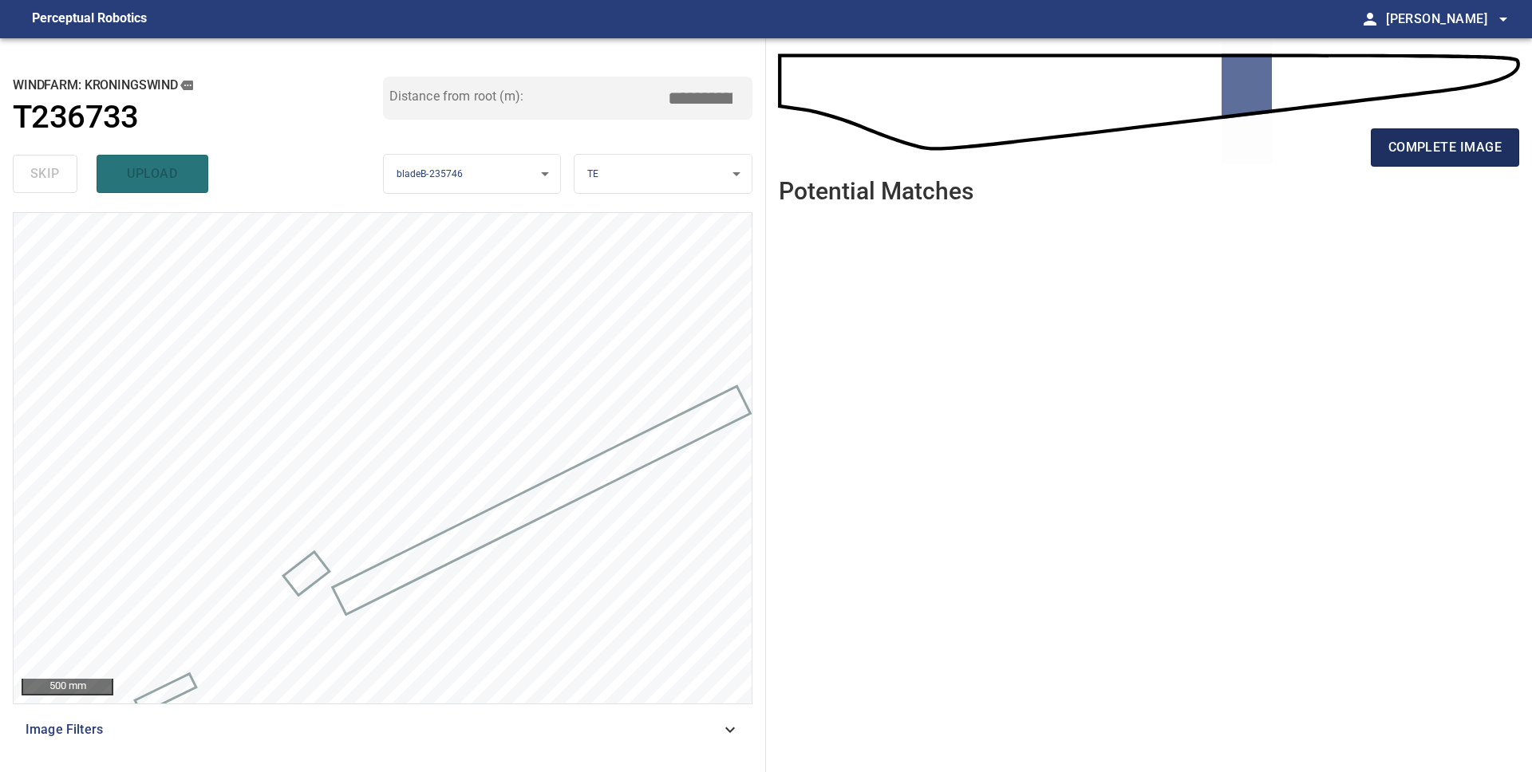
click at [1402, 152] on span "complete image" at bounding box center [1444, 147] width 113 height 22
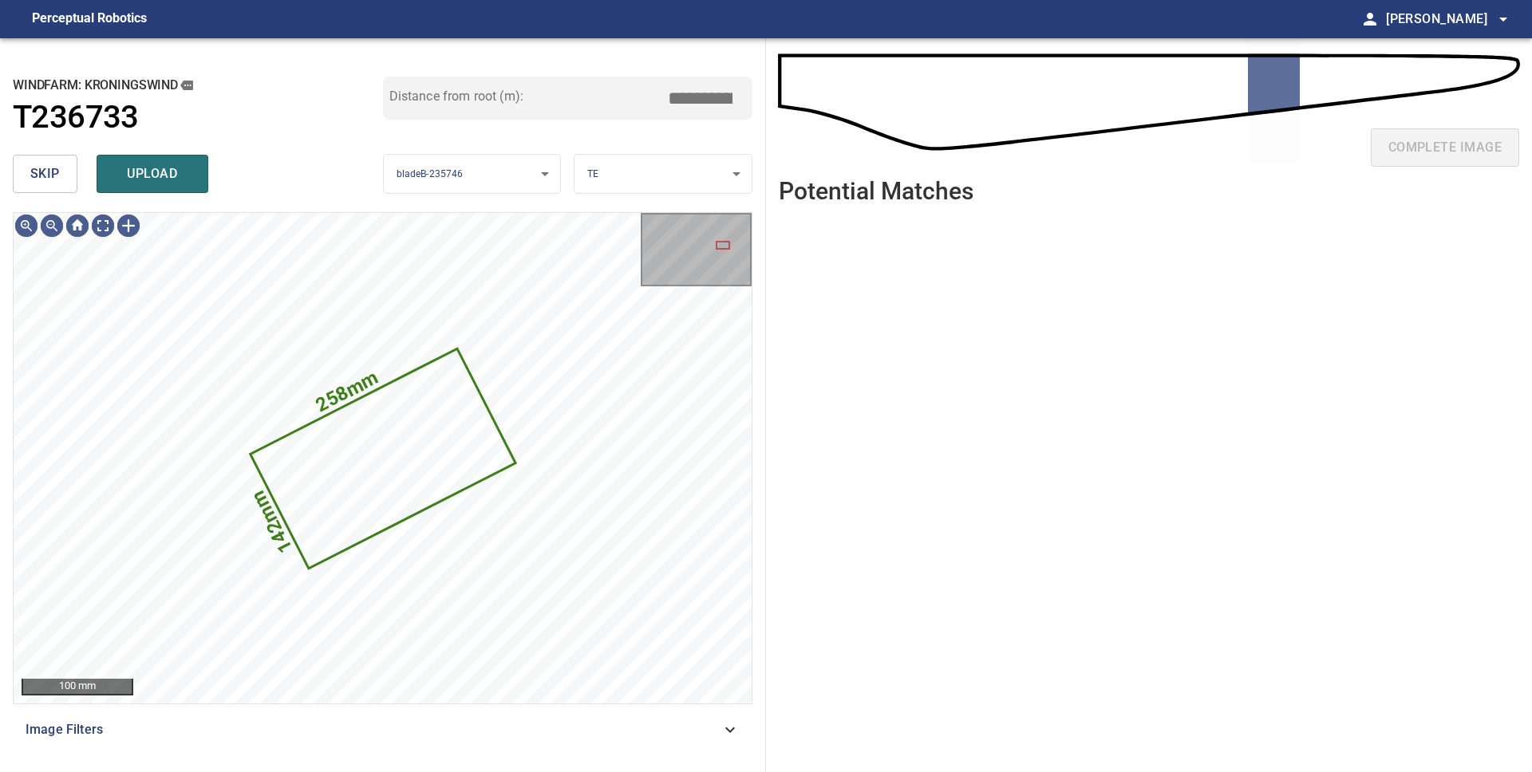
click at [25, 178] on button "skip" at bounding box center [45, 174] width 65 height 38
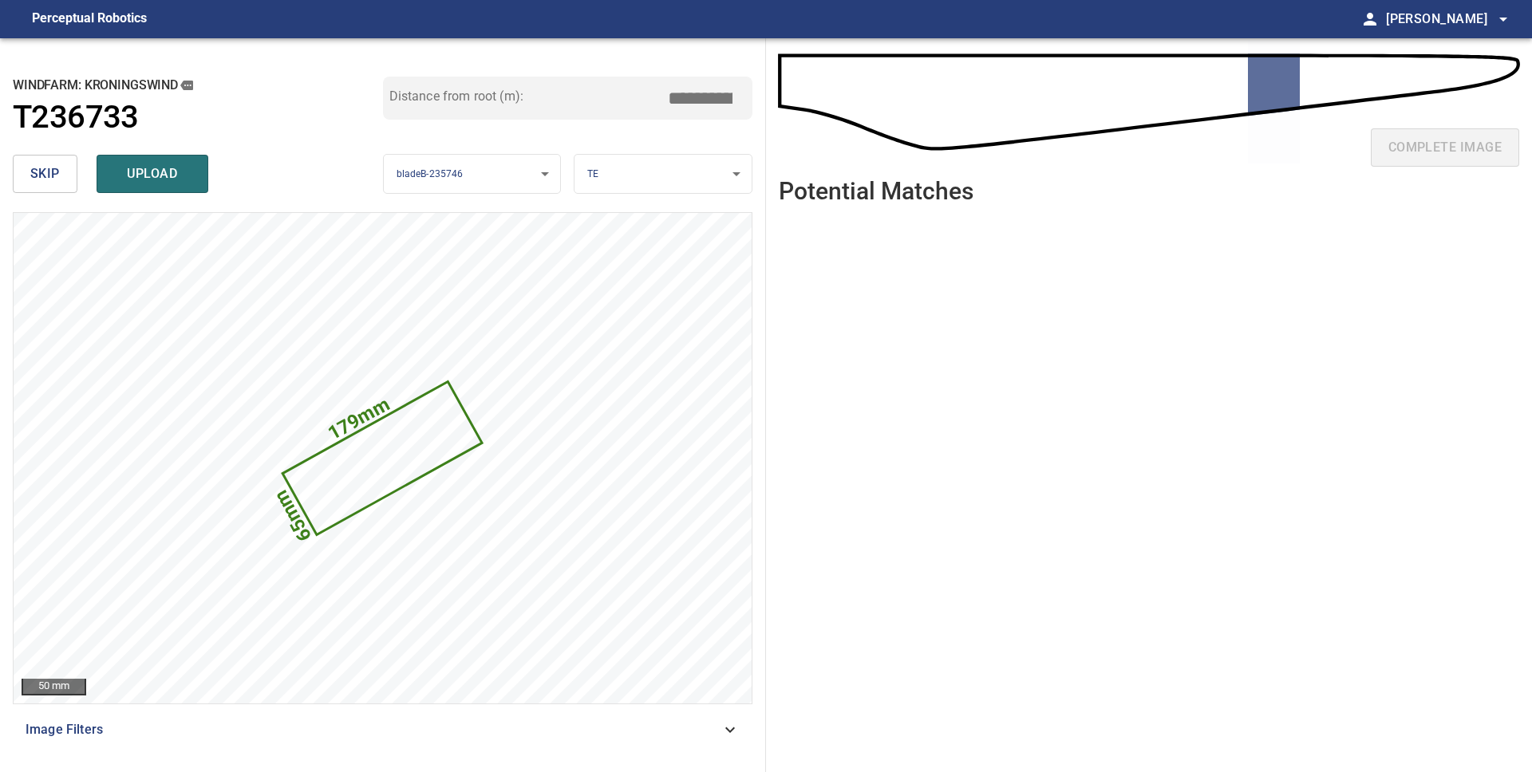
click at [26, 178] on button "skip" at bounding box center [45, 174] width 65 height 38
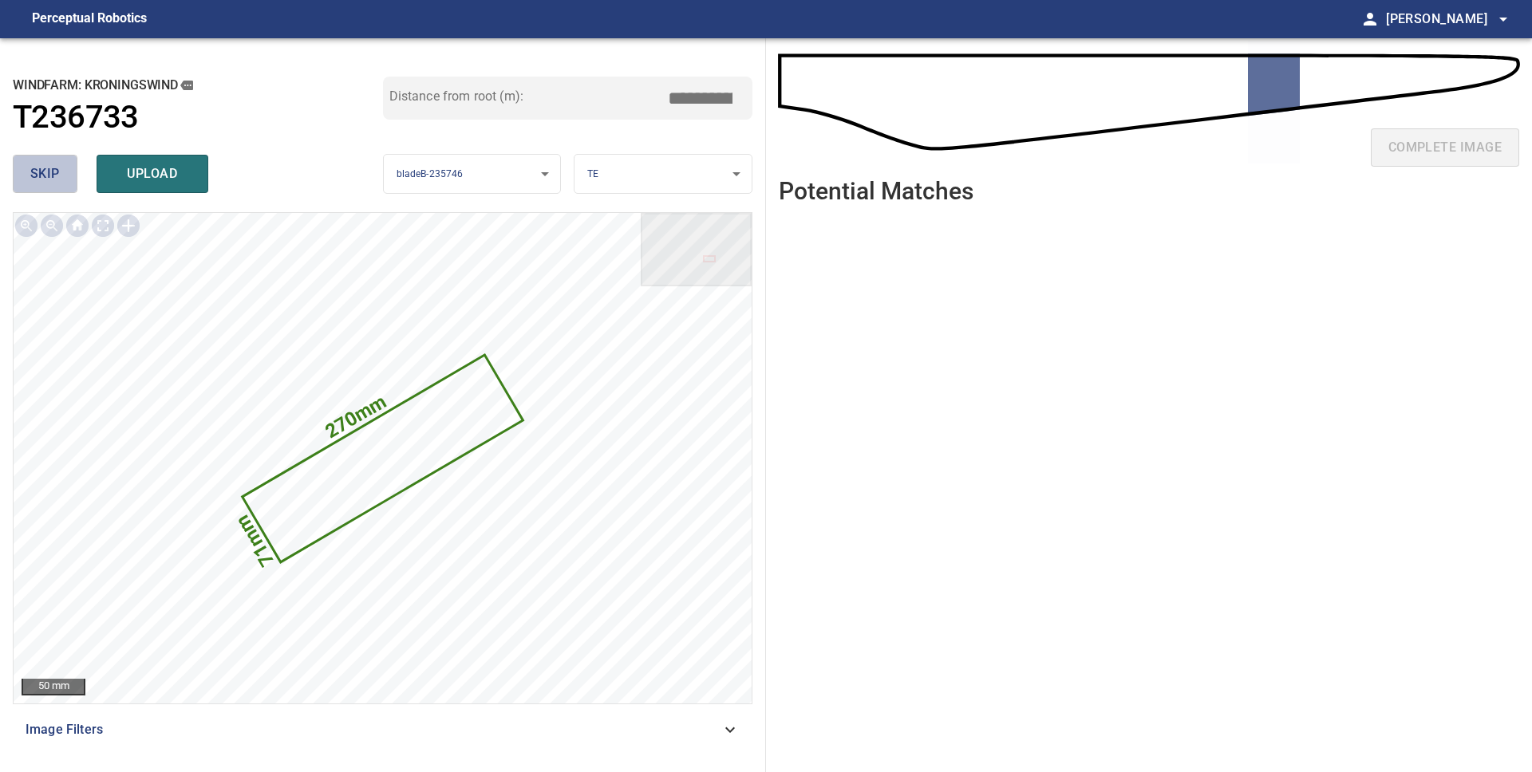
click at [26, 177] on button "skip" at bounding box center [45, 174] width 65 height 38
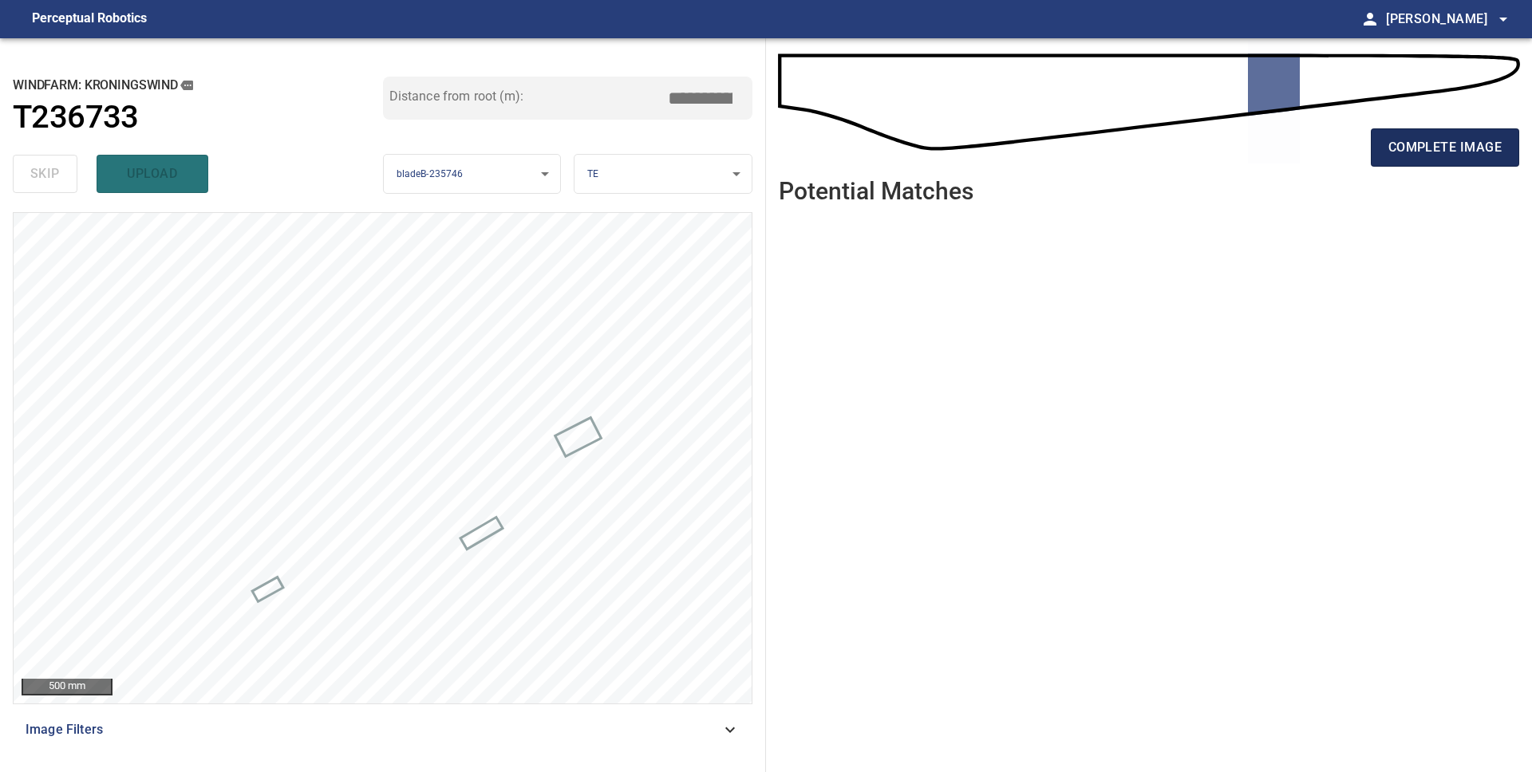
click at [1401, 166] on button "complete image" at bounding box center [1445, 147] width 148 height 38
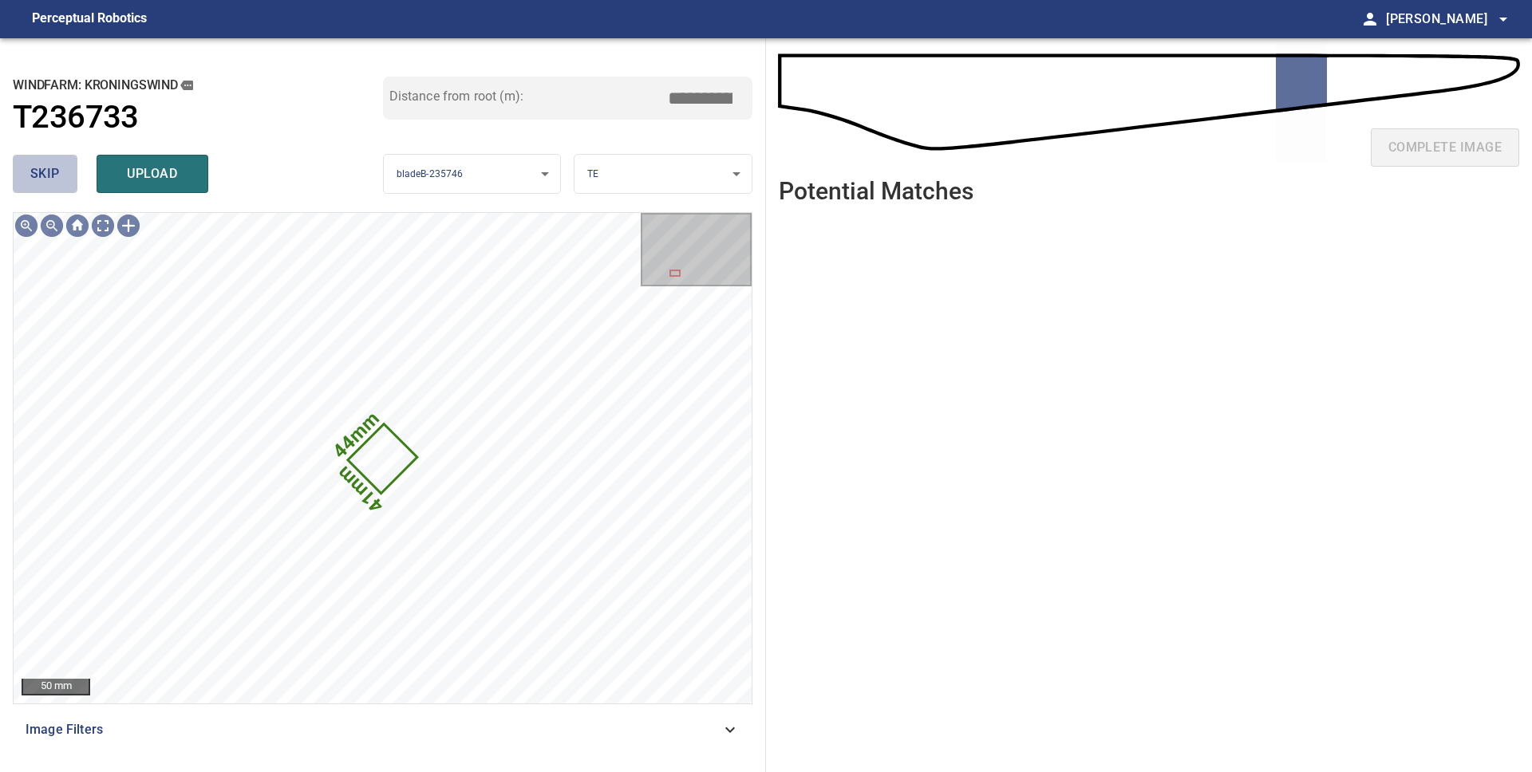
click at [50, 177] on span "skip" at bounding box center [45, 174] width 30 height 22
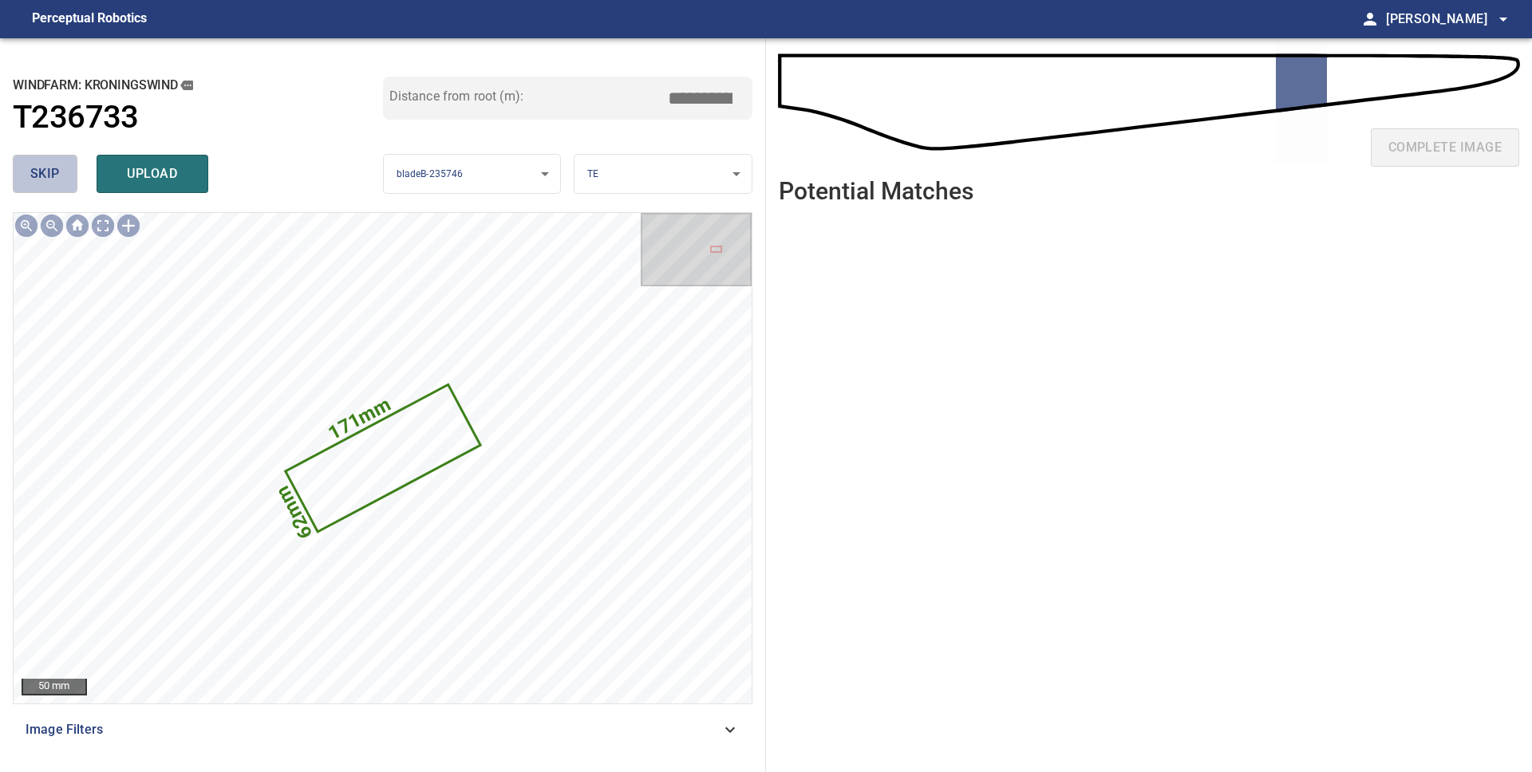
click at [49, 177] on span "skip" at bounding box center [45, 174] width 30 height 22
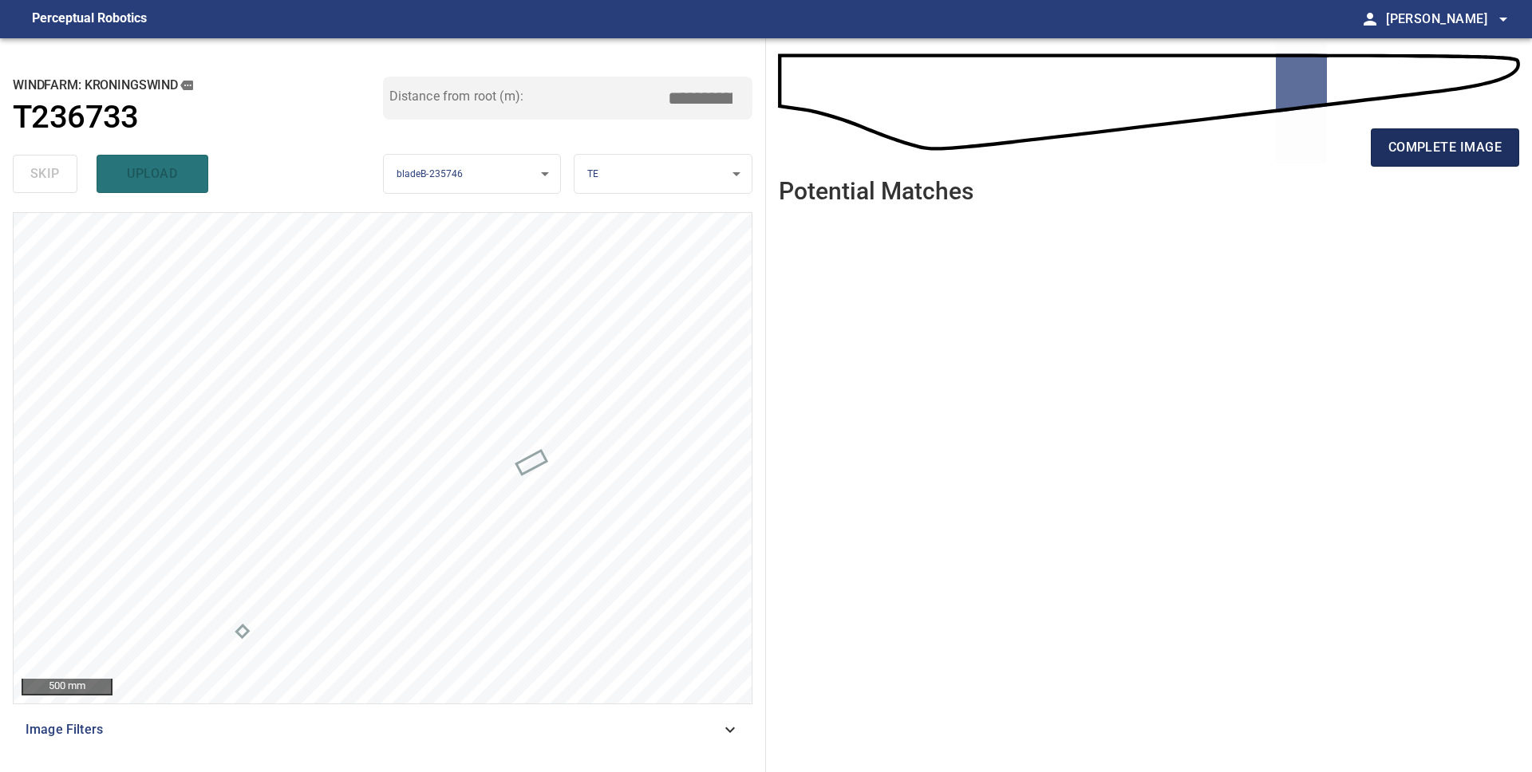
click at [1438, 158] on span "complete image" at bounding box center [1444, 147] width 113 height 22
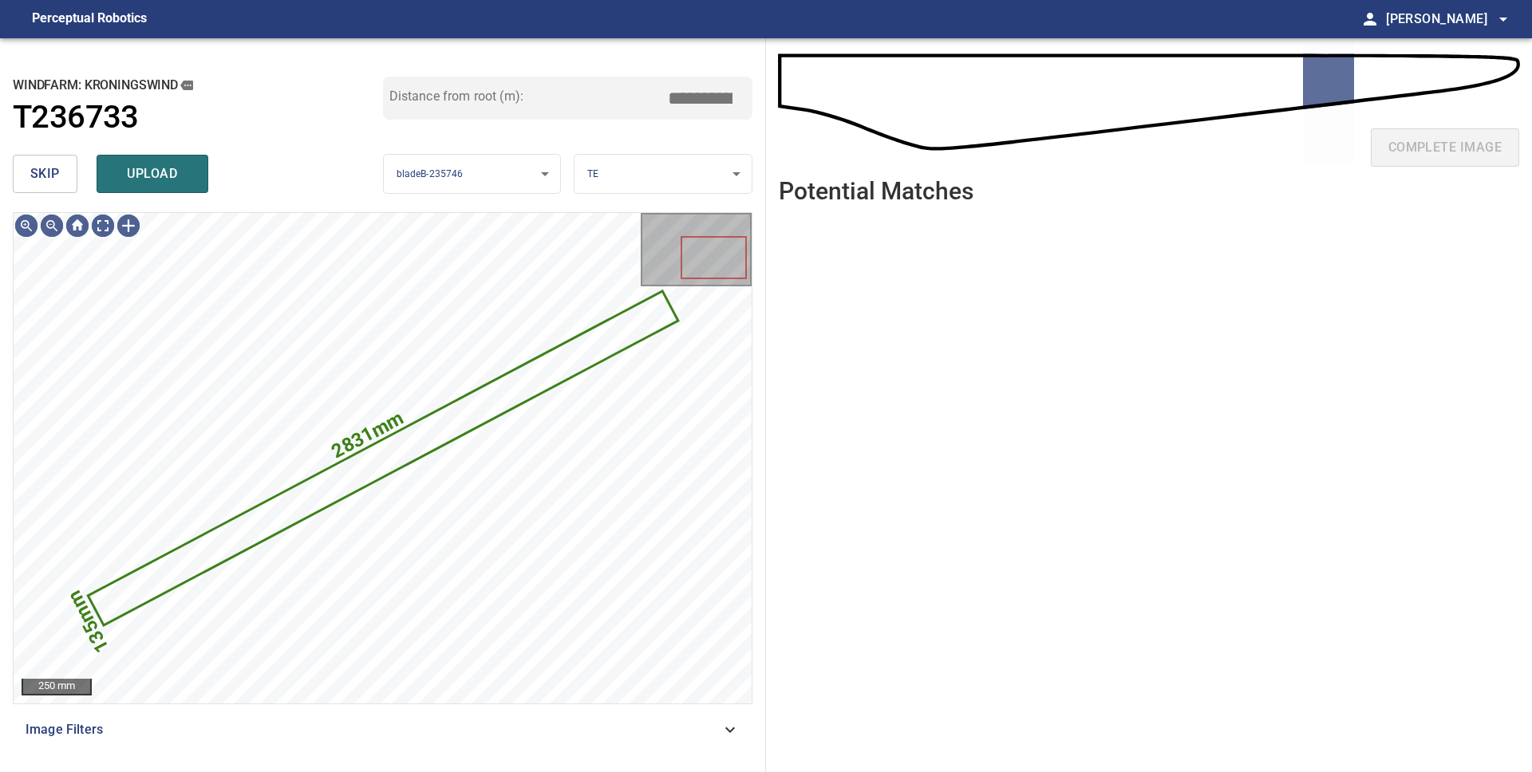
click at [46, 176] on span "skip" at bounding box center [45, 174] width 30 height 22
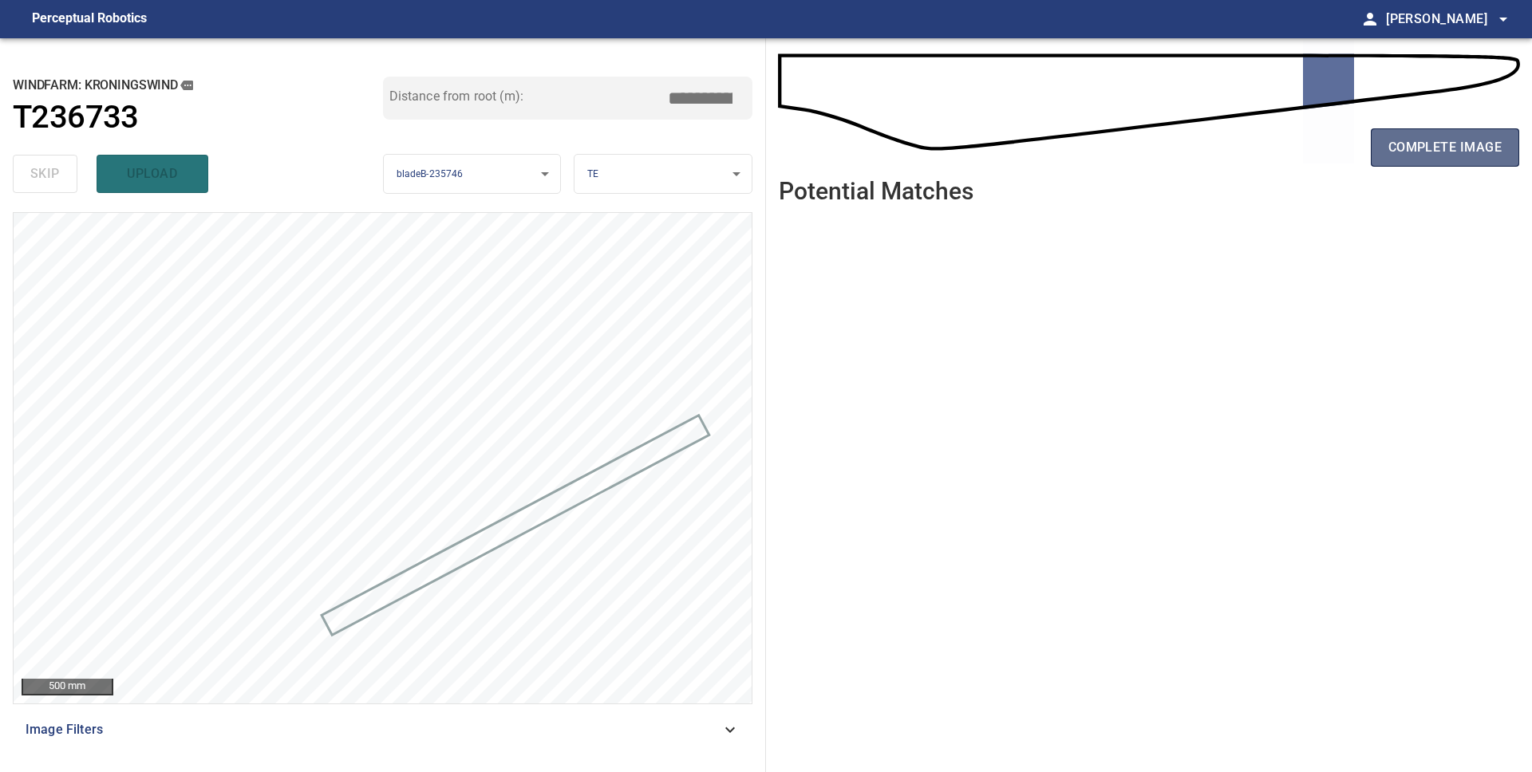
click at [1413, 154] on span "complete image" at bounding box center [1444, 147] width 113 height 22
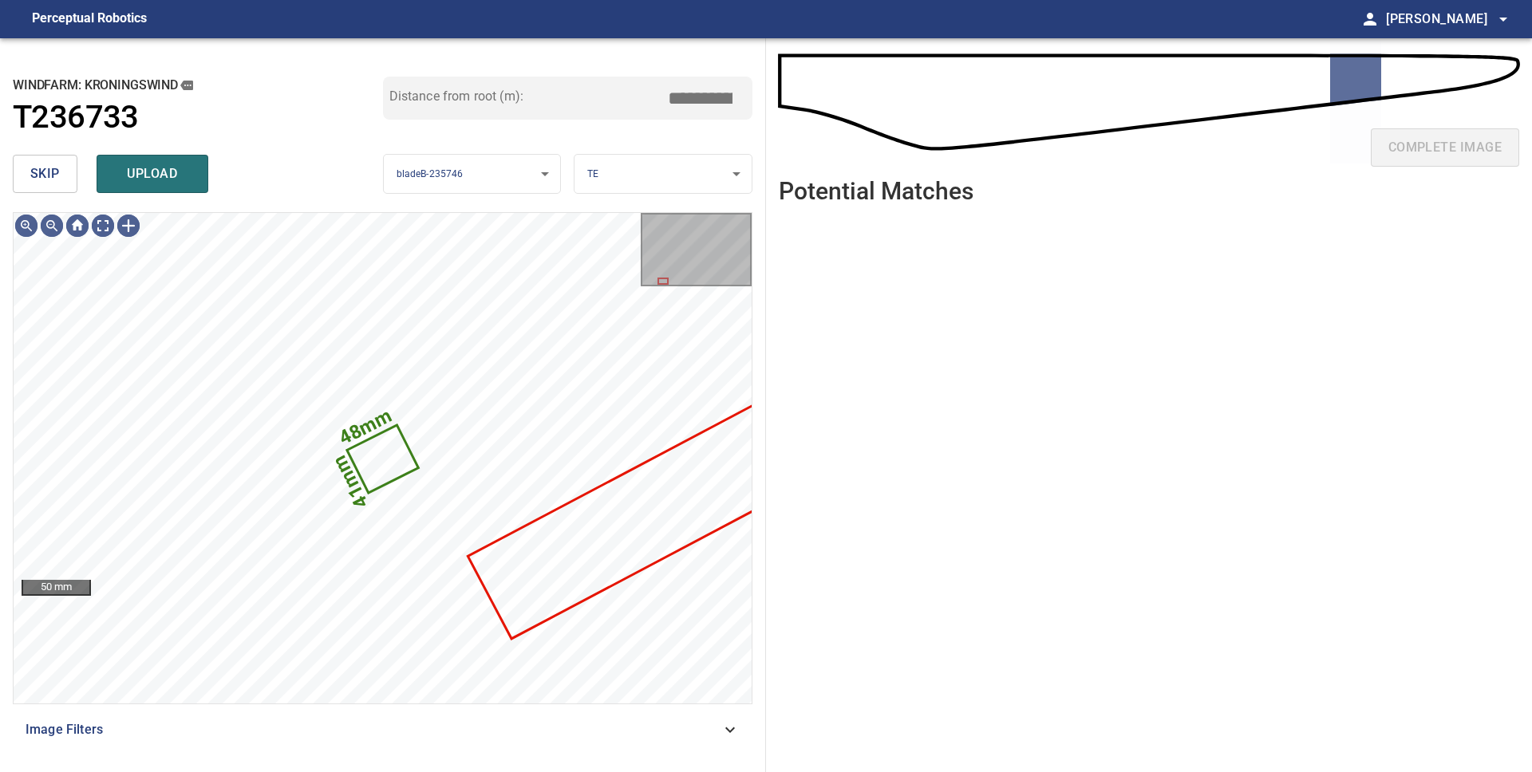
click at [58, 184] on span "skip" at bounding box center [45, 174] width 30 height 22
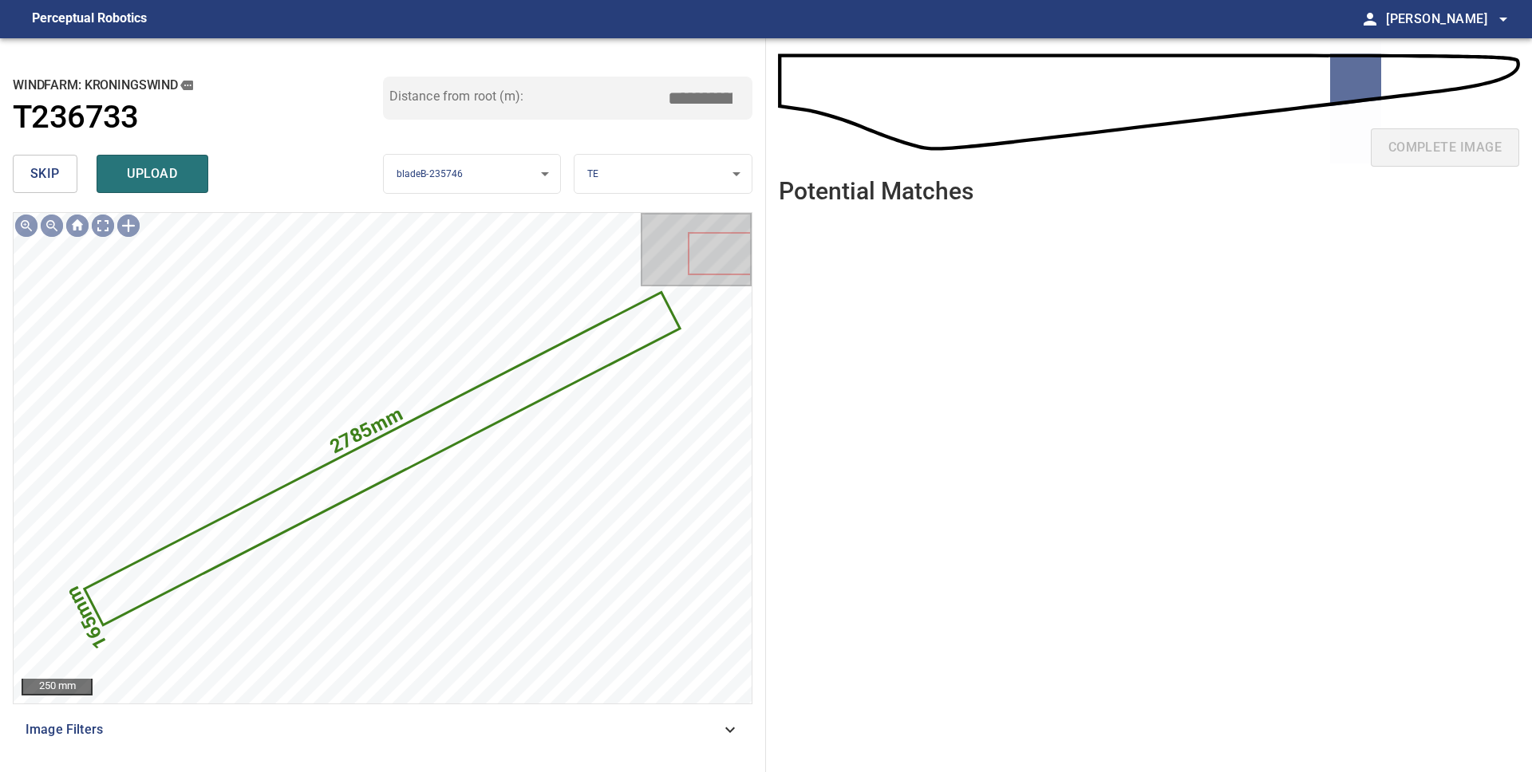
click at [58, 184] on span "skip" at bounding box center [45, 174] width 30 height 22
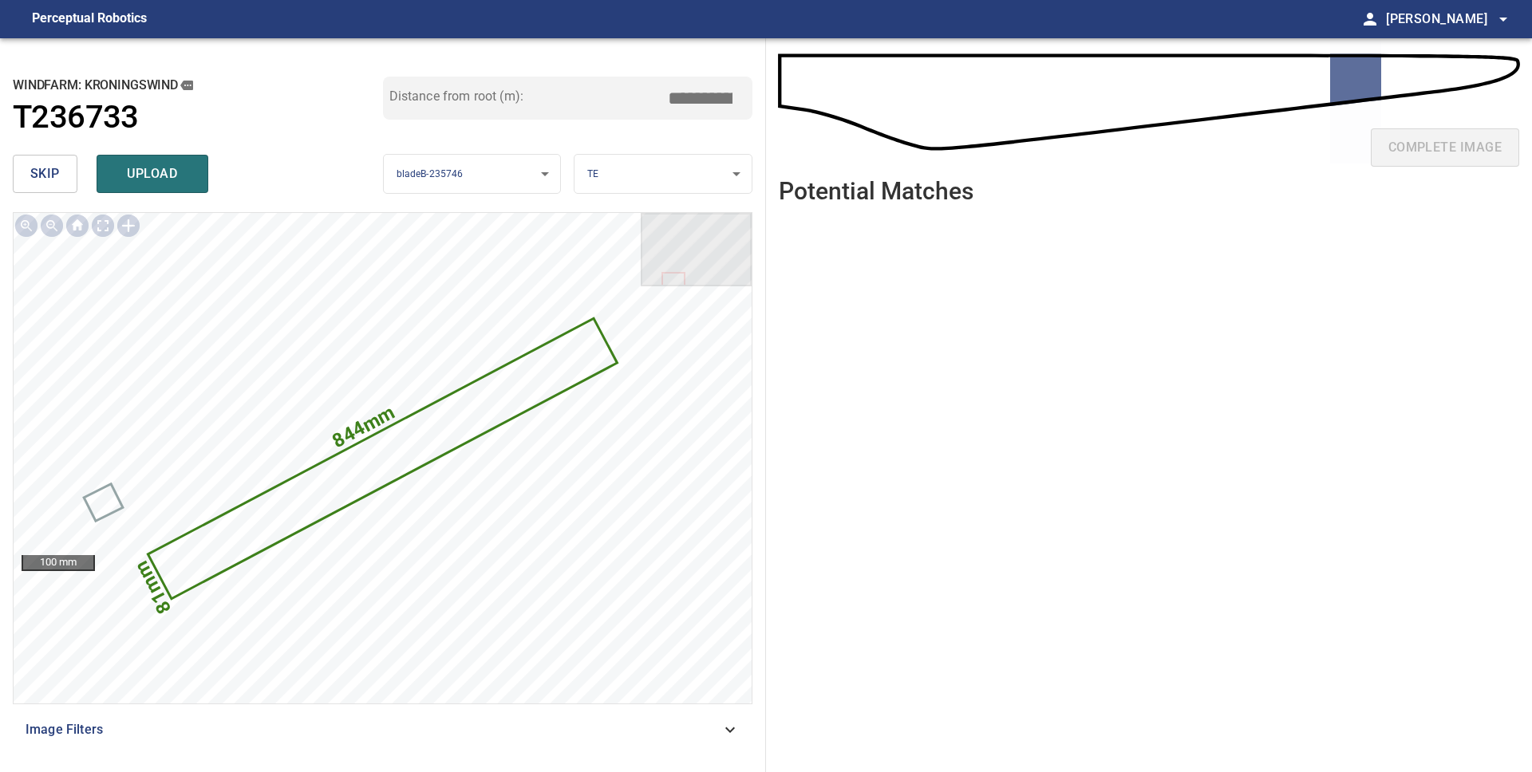
click at [58, 184] on span "skip" at bounding box center [45, 174] width 30 height 22
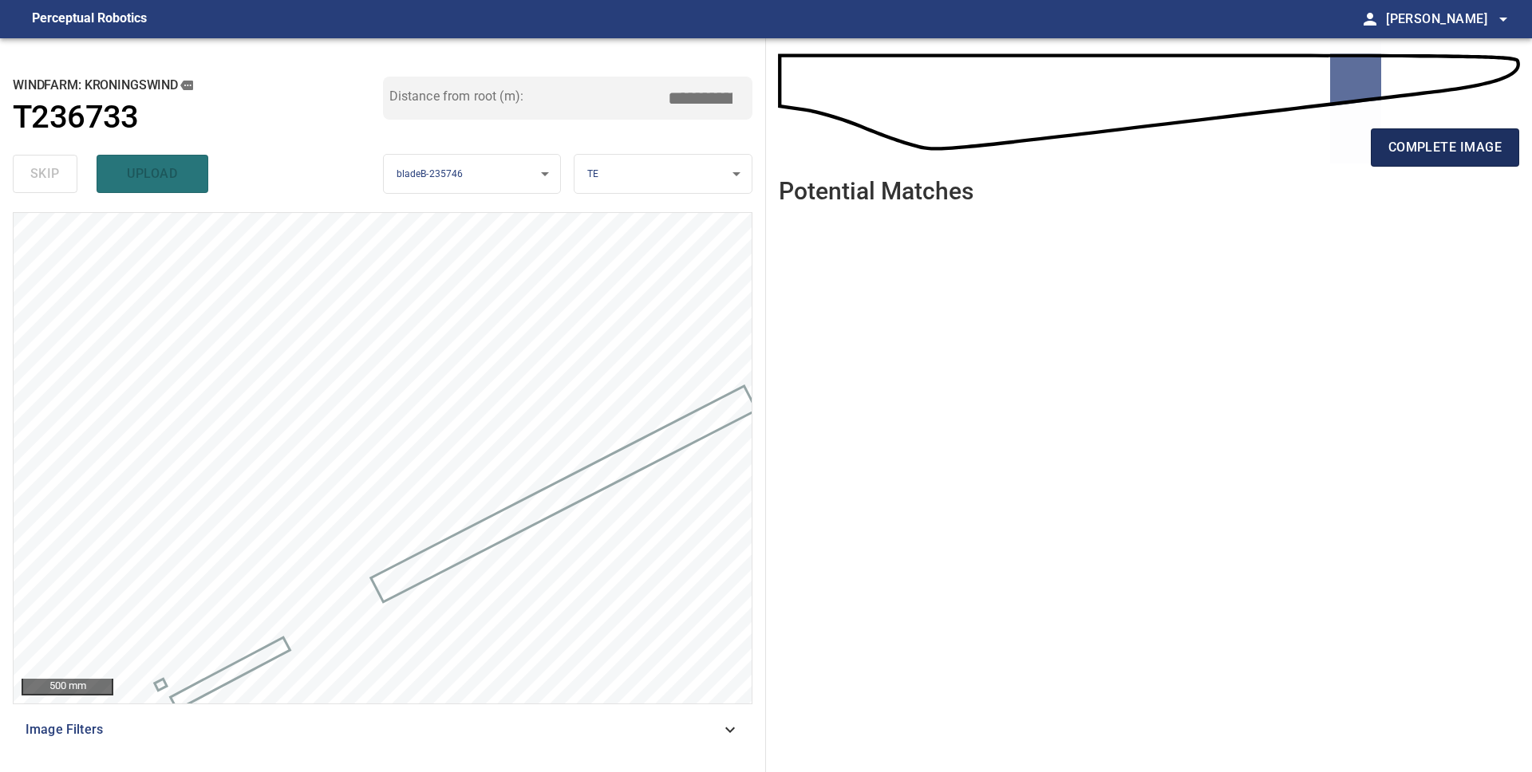
click at [1419, 148] on span "complete image" at bounding box center [1444, 147] width 113 height 22
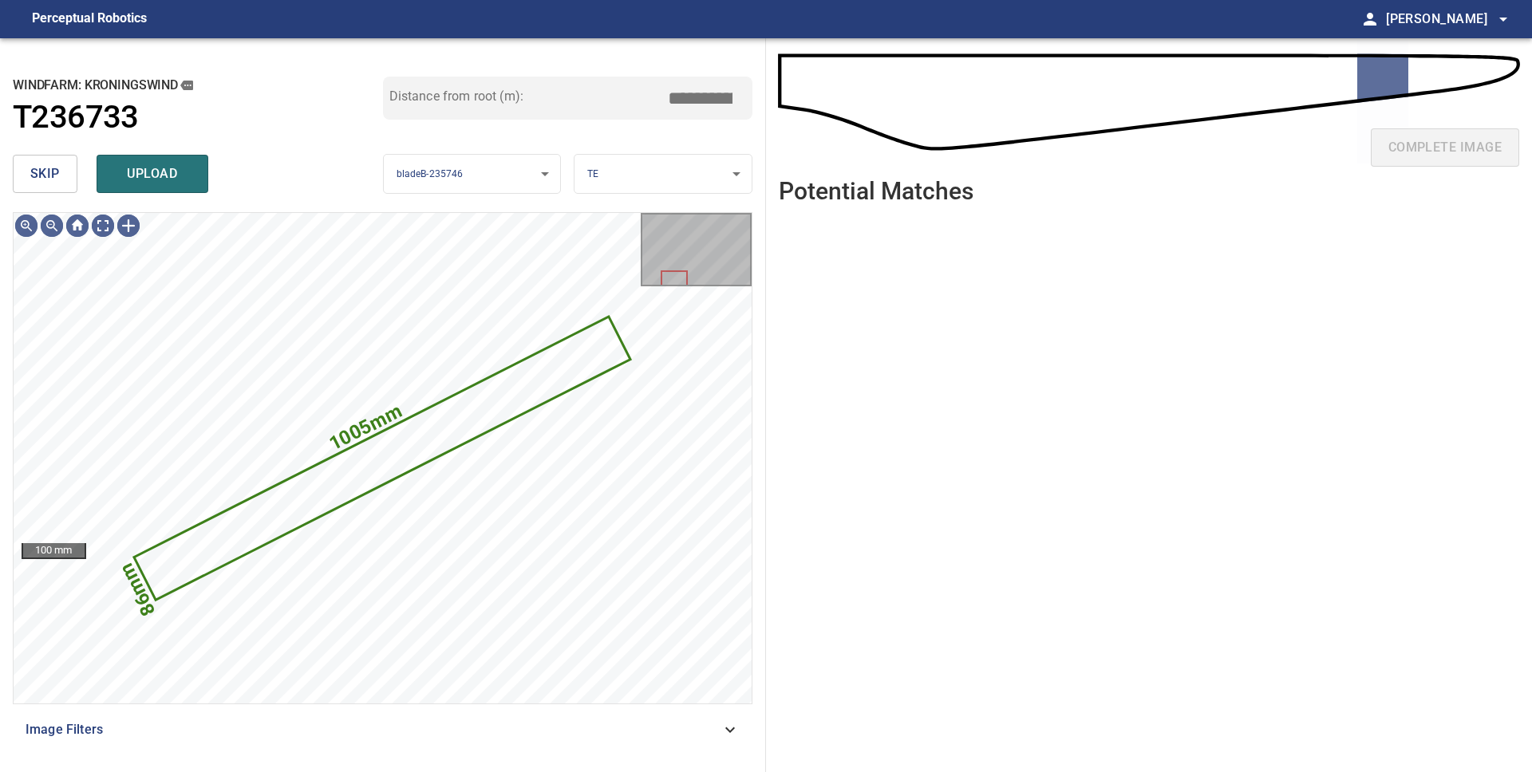
click at [53, 184] on span "skip" at bounding box center [45, 174] width 30 height 22
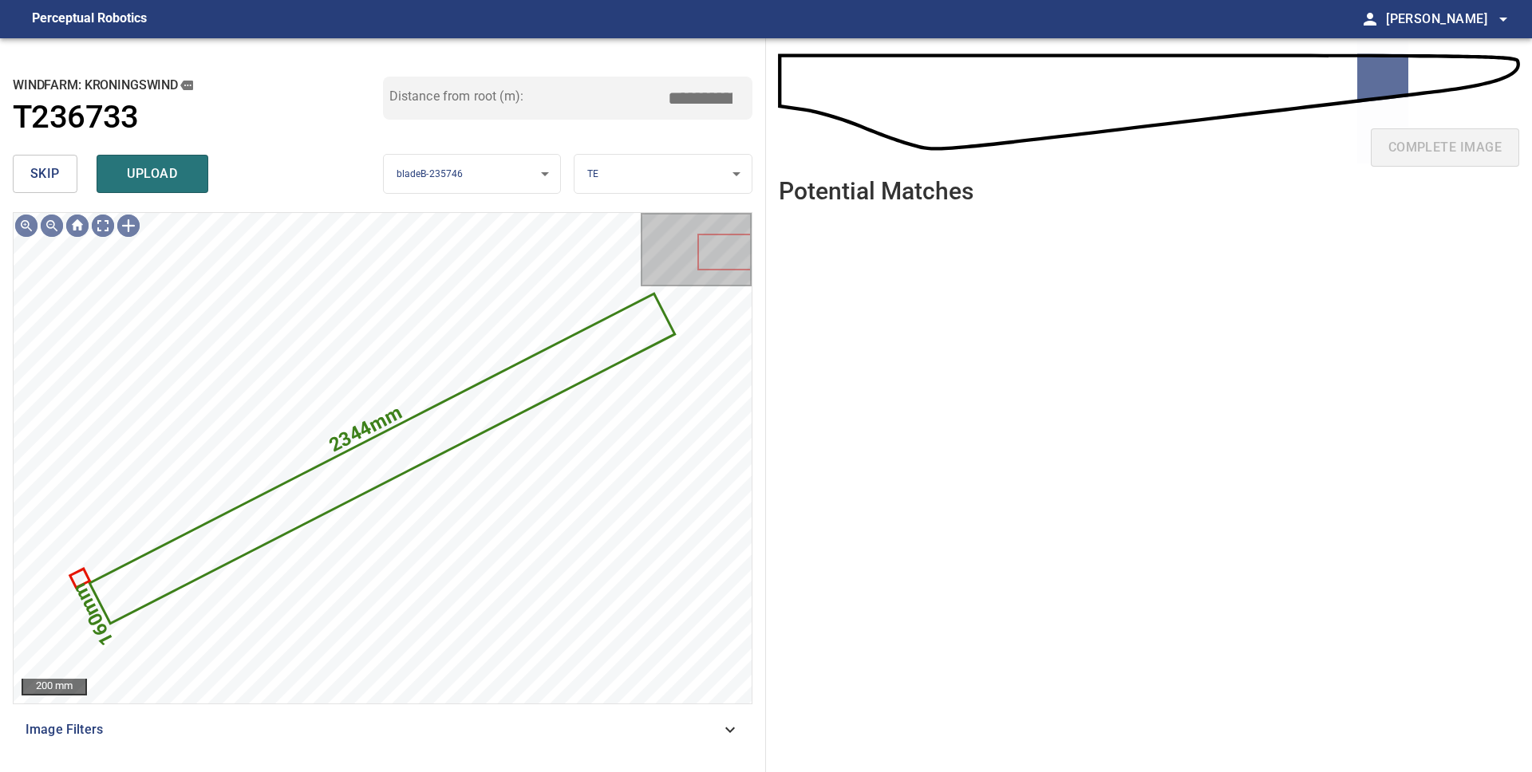
click at [53, 184] on span "skip" at bounding box center [45, 174] width 30 height 22
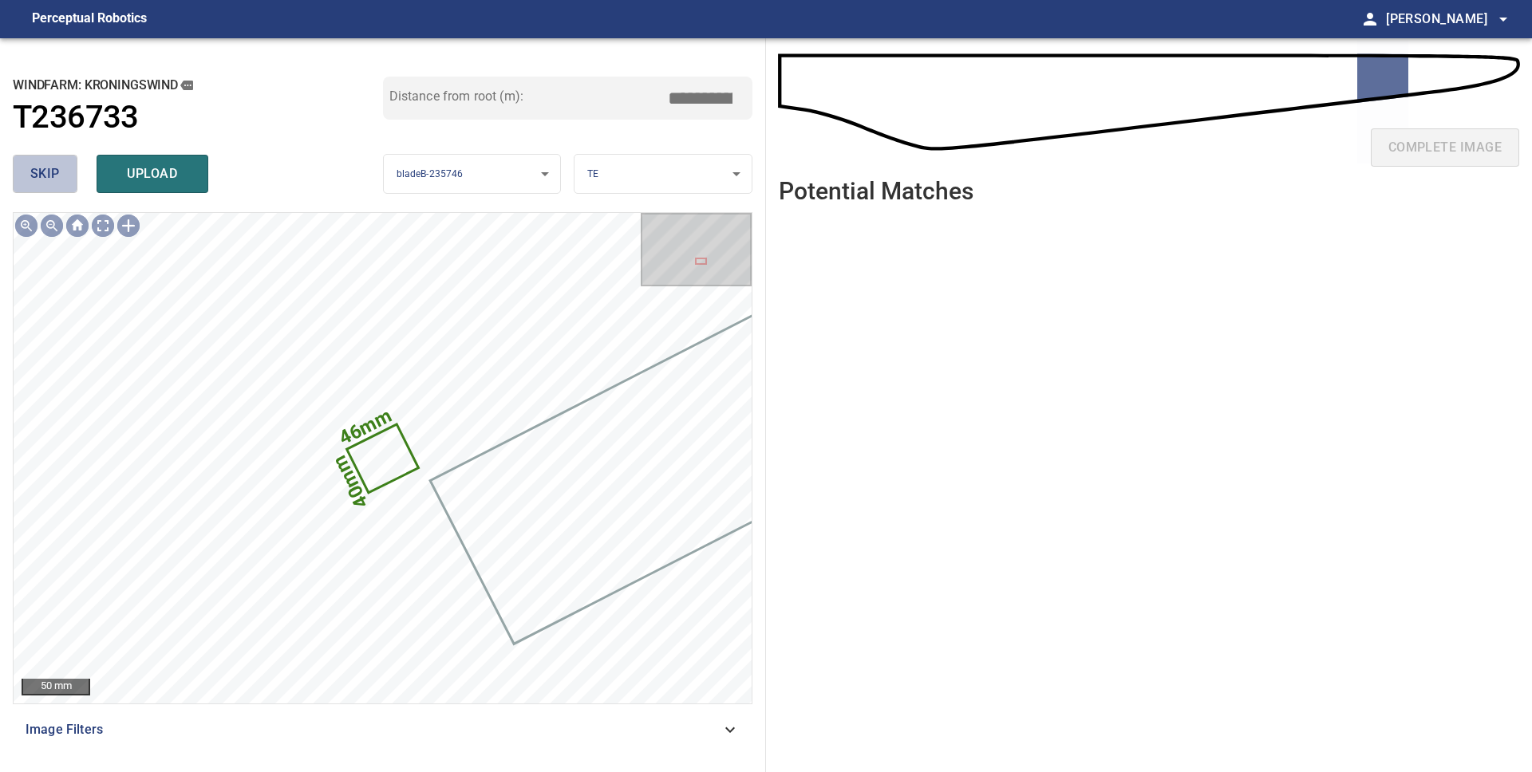
click at [53, 184] on span "skip" at bounding box center [45, 174] width 30 height 22
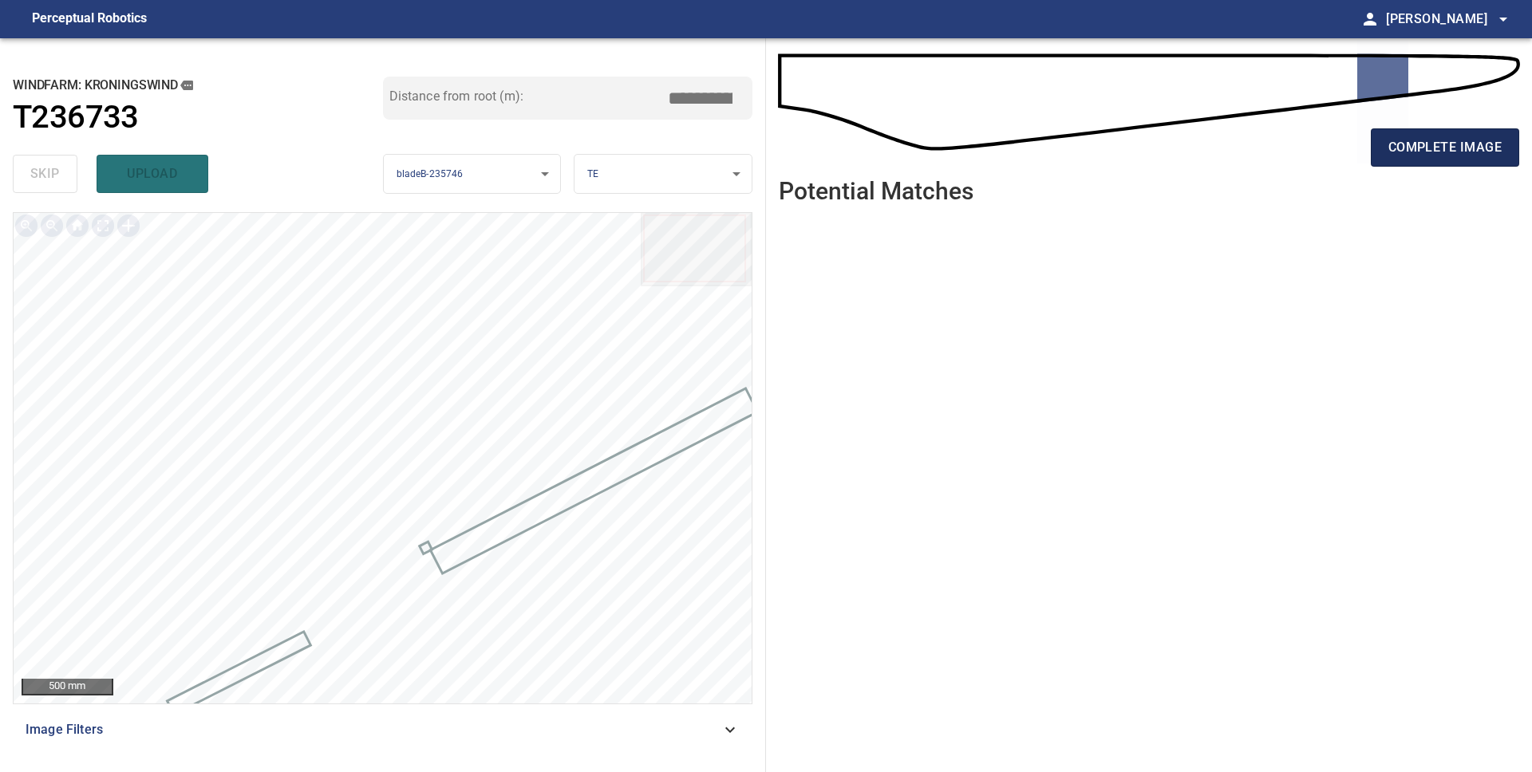
click at [1432, 160] on button "complete image" at bounding box center [1445, 147] width 148 height 38
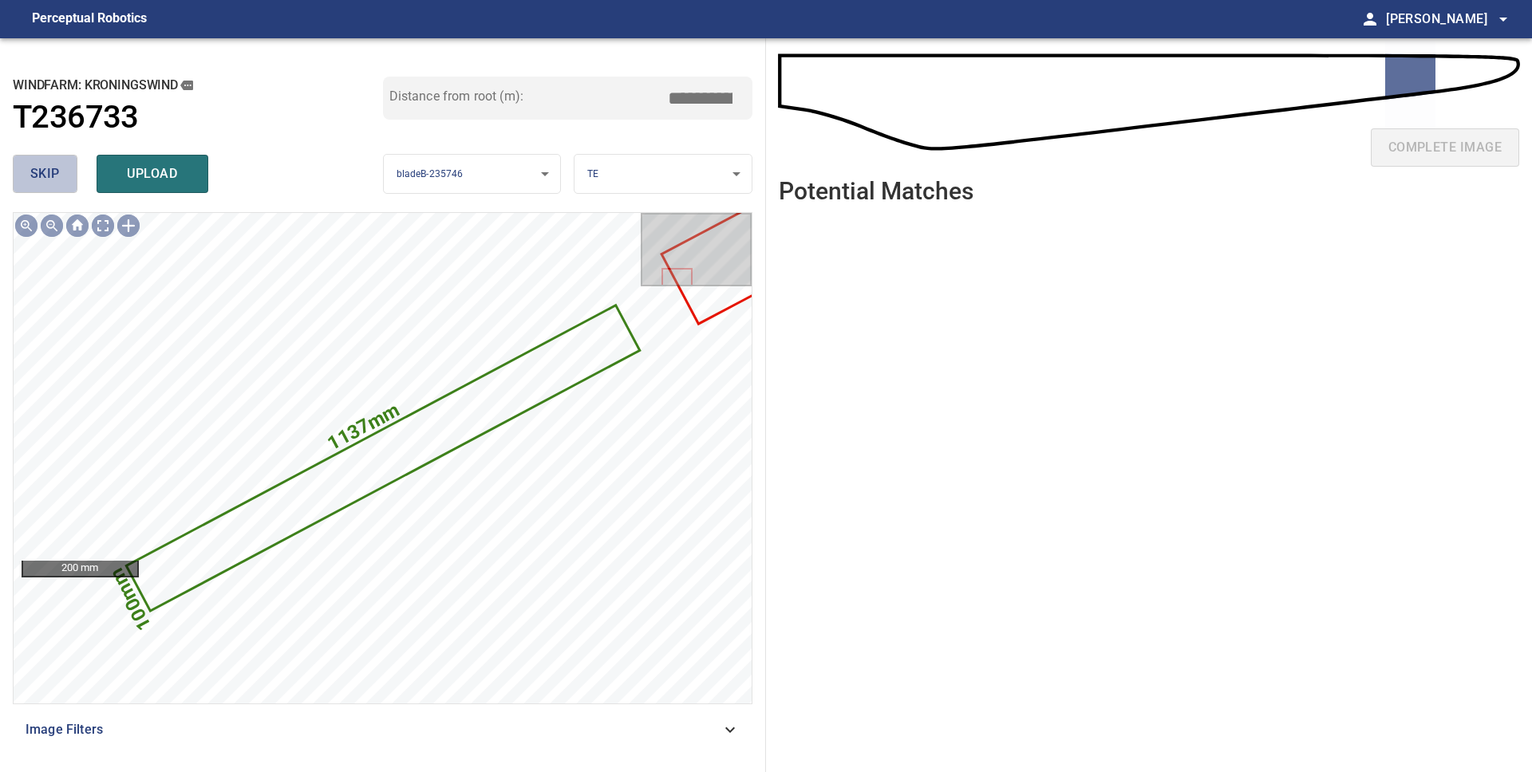
click at [43, 165] on span "skip" at bounding box center [45, 174] width 30 height 22
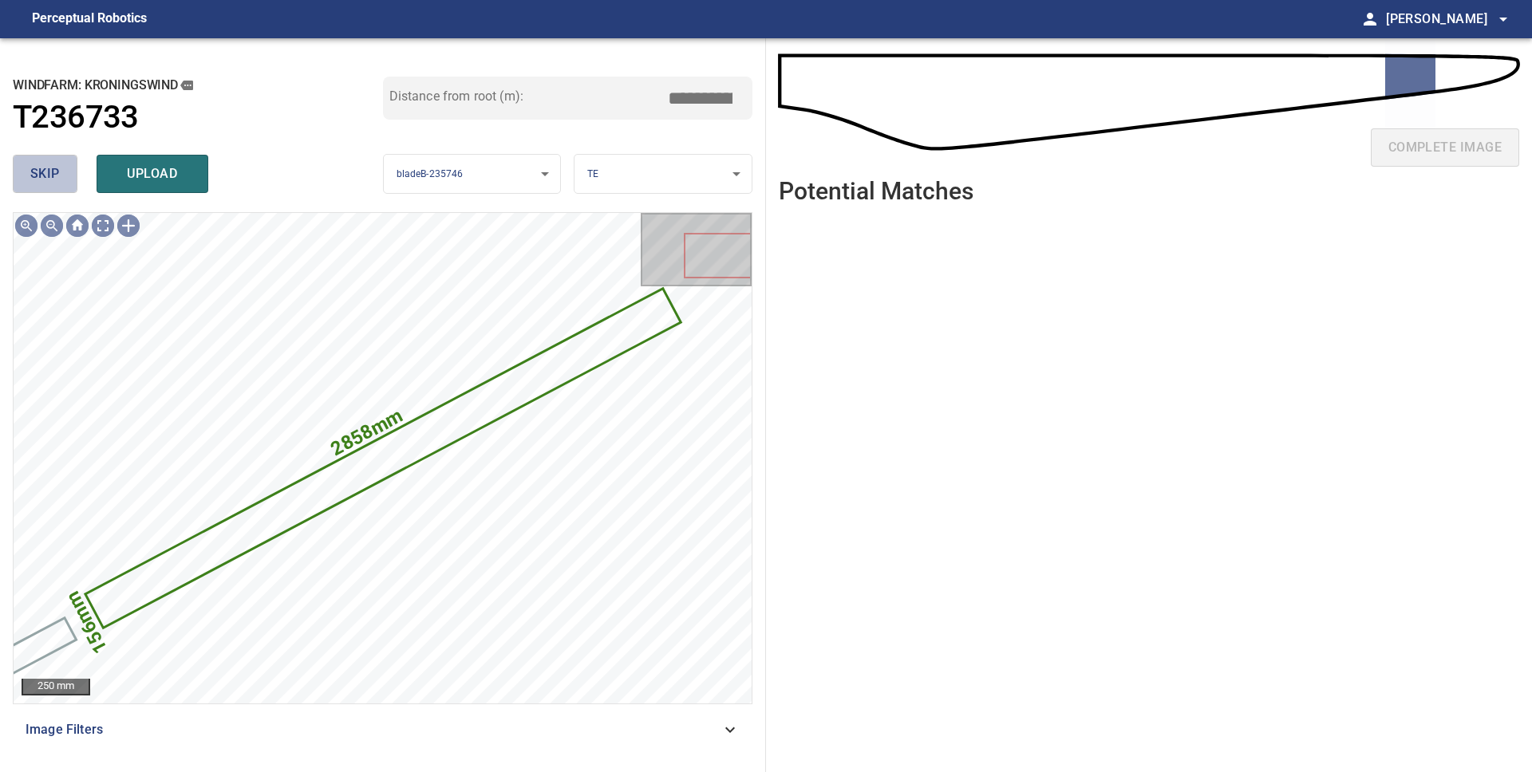
click at [43, 165] on span "skip" at bounding box center [45, 174] width 30 height 22
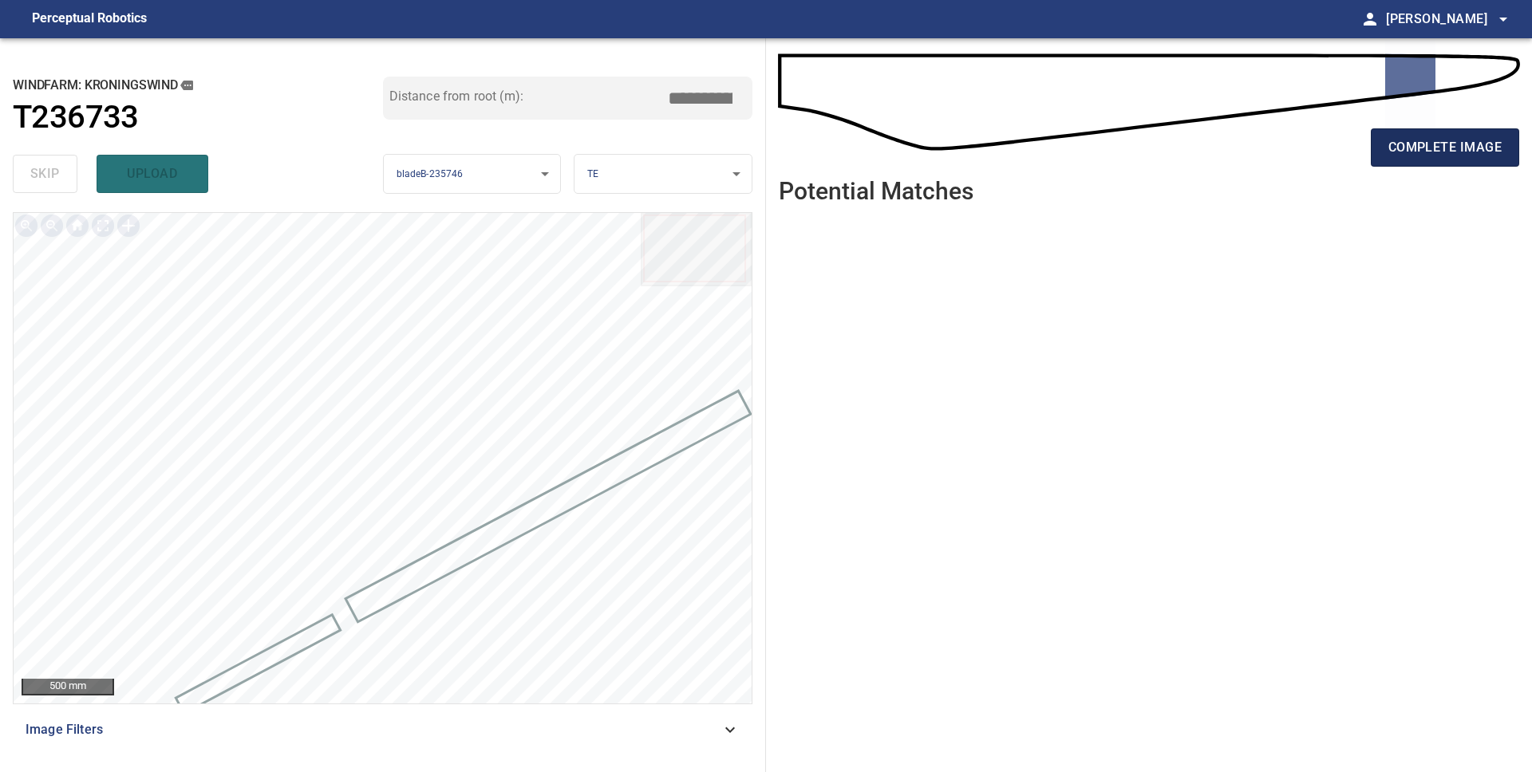
click at [1417, 139] on span "complete image" at bounding box center [1444, 147] width 113 height 22
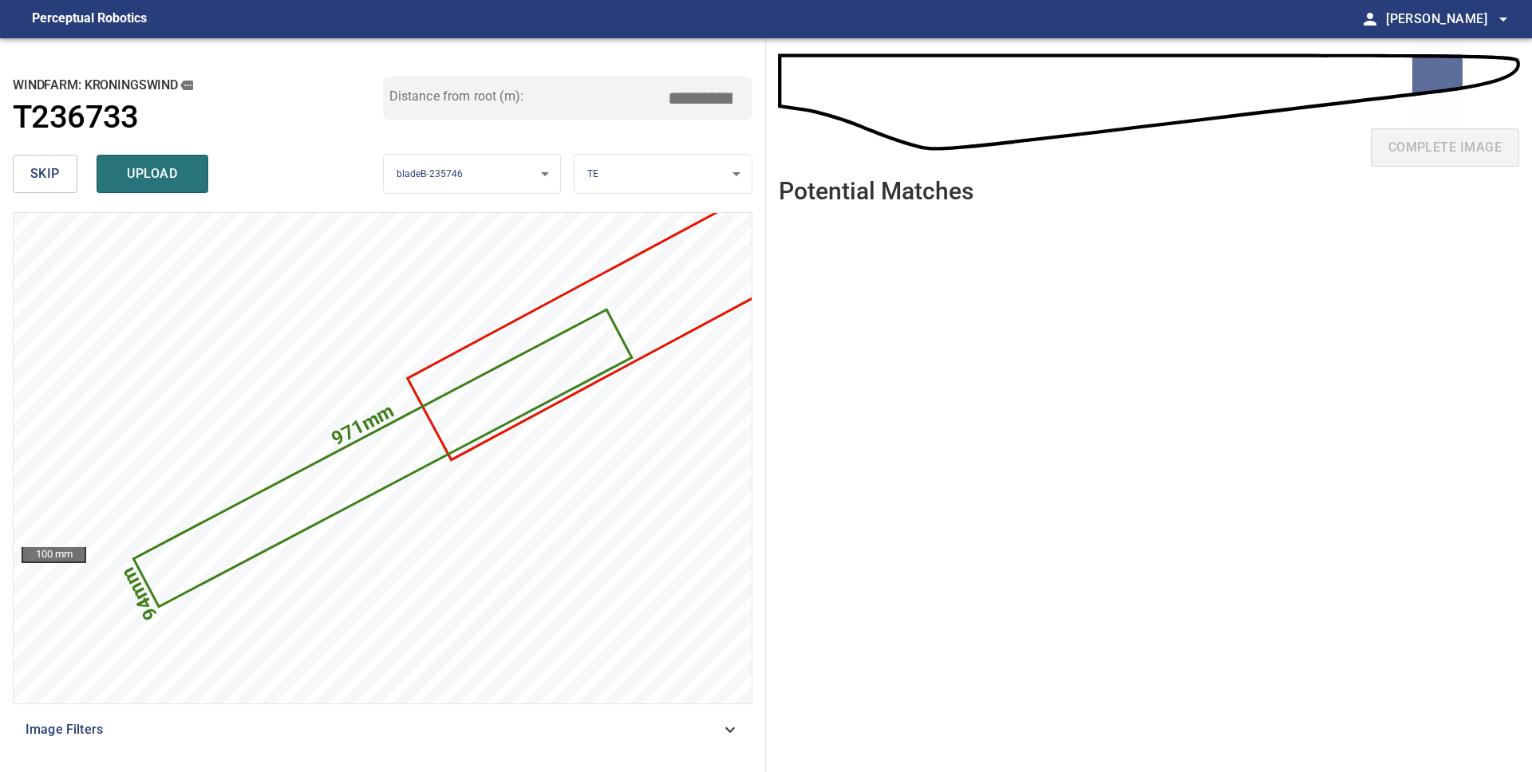
click at [56, 173] on span "skip" at bounding box center [45, 174] width 30 height 22
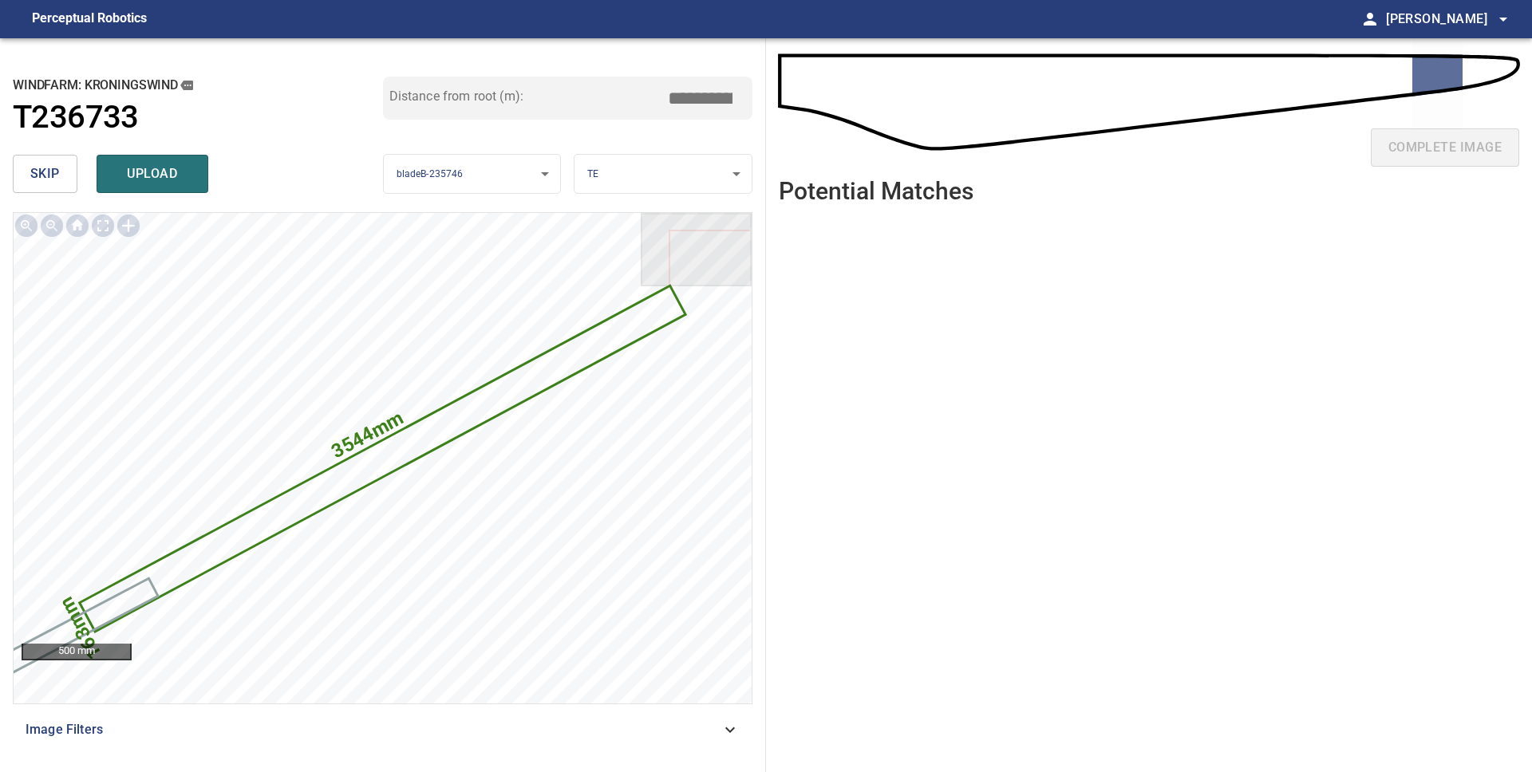
click at [56, 173] on span "skip" at bounding box center [45, 174] width 30 height 22
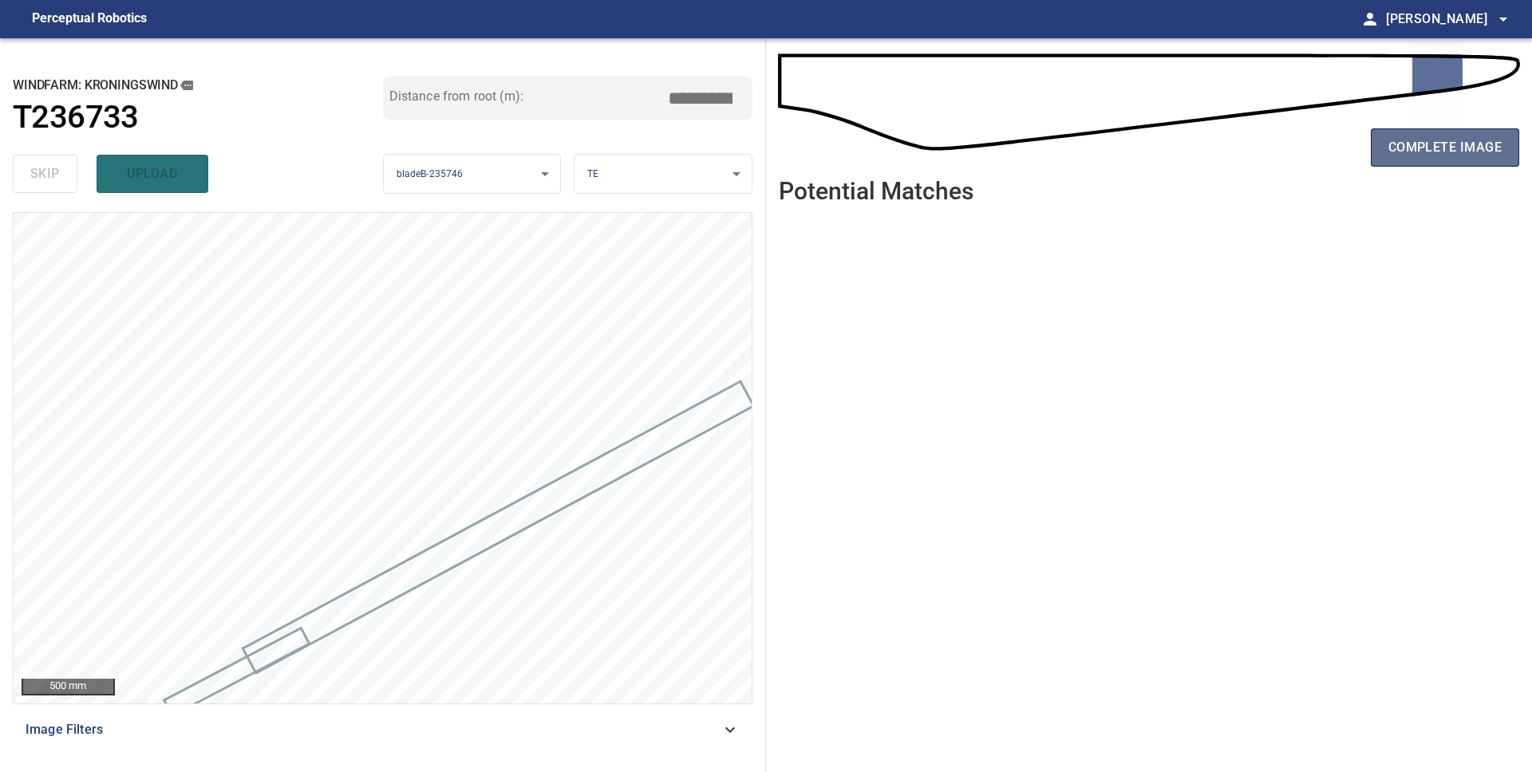
click at [1416, 154] on span "complete image" at bounding box center [1444, 147] width 113 height 22
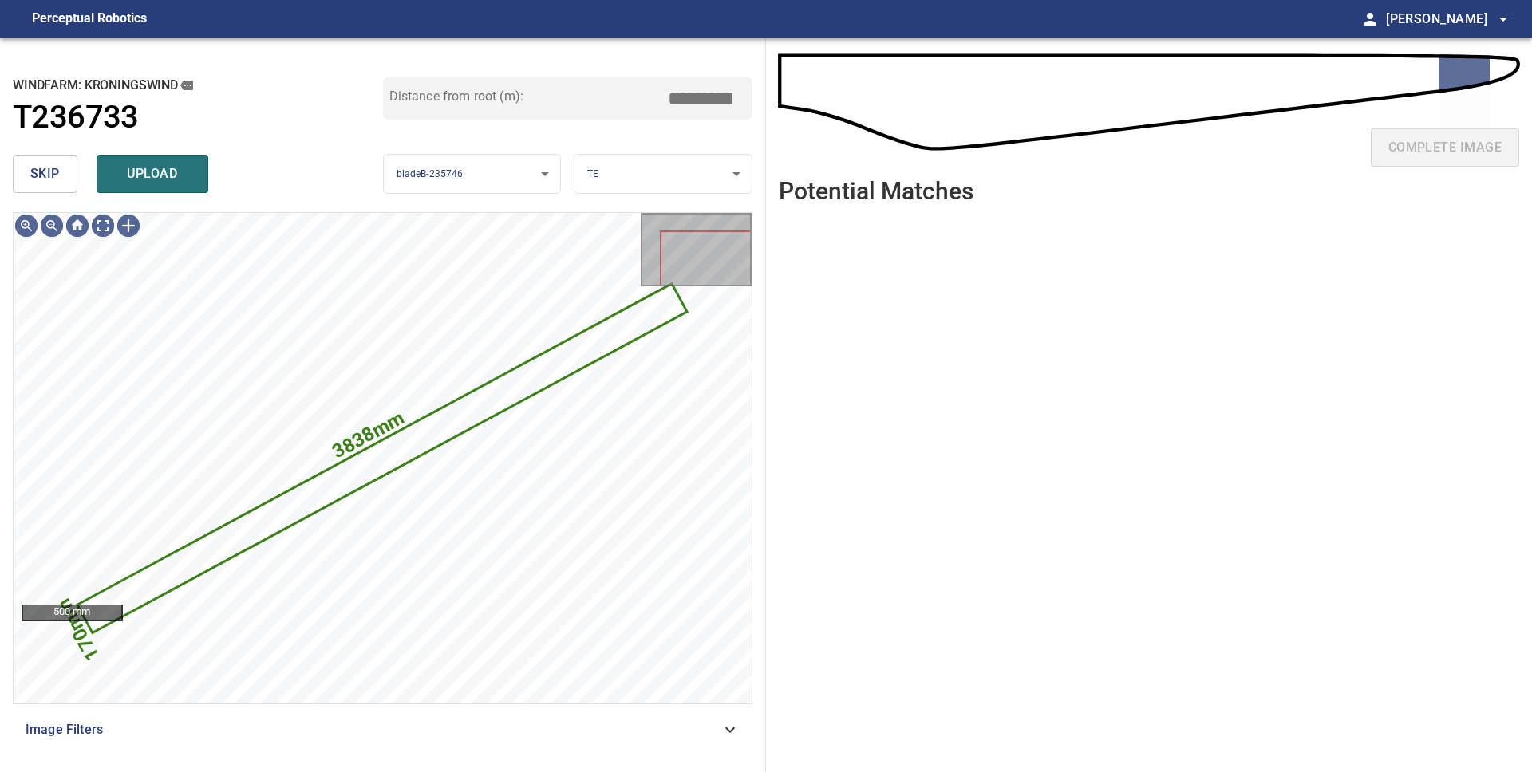
click at [36, 184] on span "skip" at bounding box center [45, 174] width 30 height 22
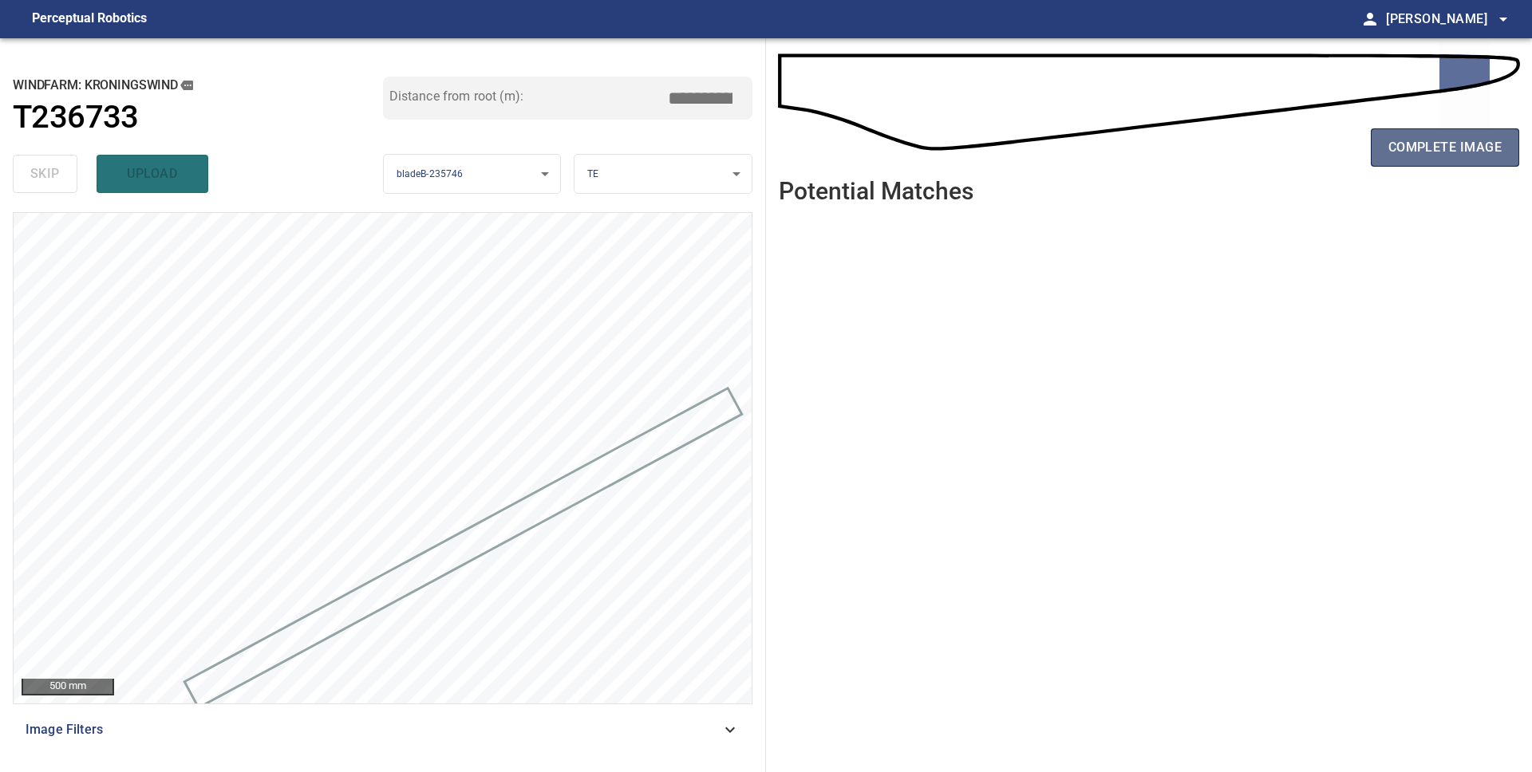
click at [1392, 154] on span "complete image" at bounding box center [1444, 147] width 113 height 22
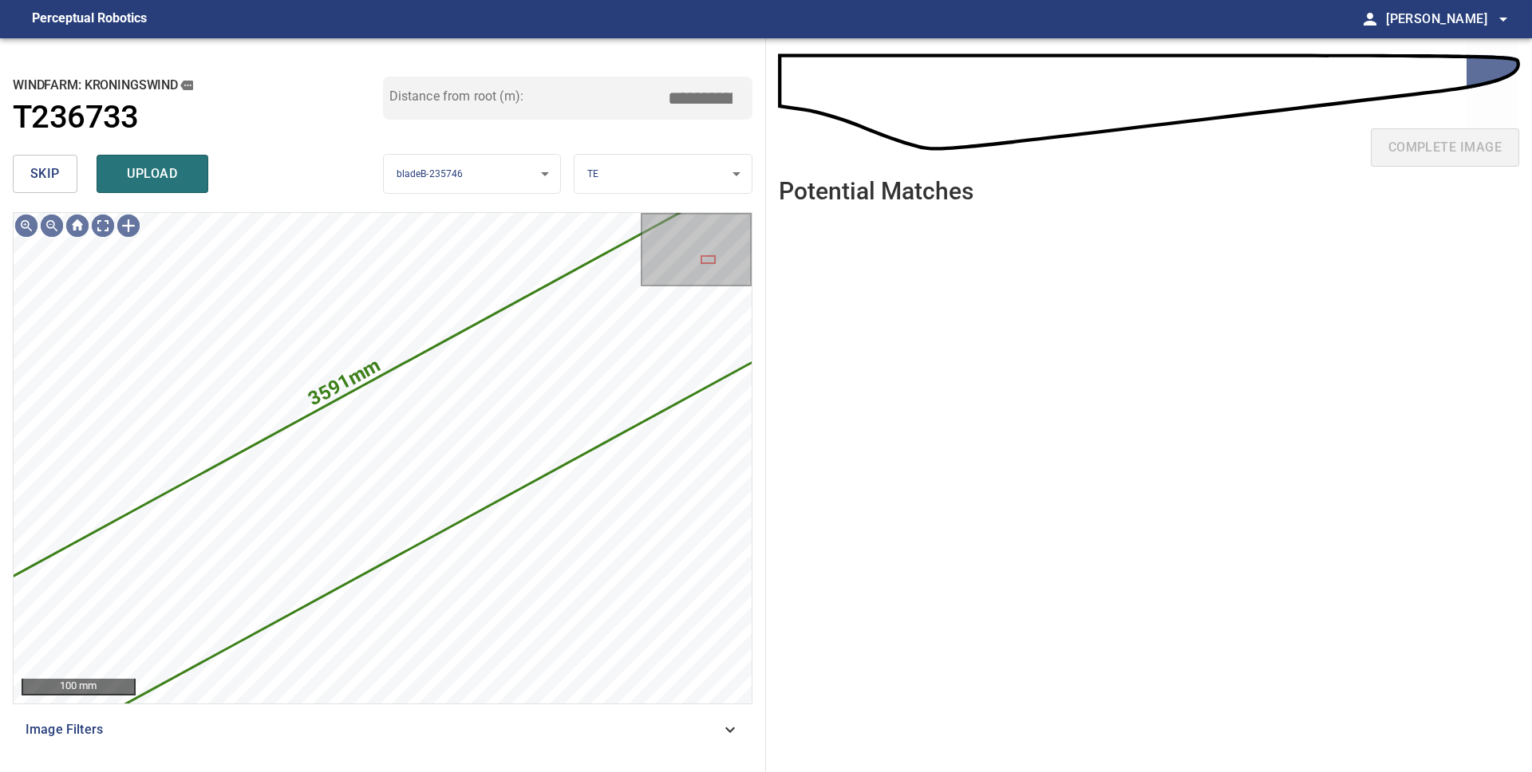
click at [52, 184] on span "skip" at bounding box center [45, 174] width 30 height 22
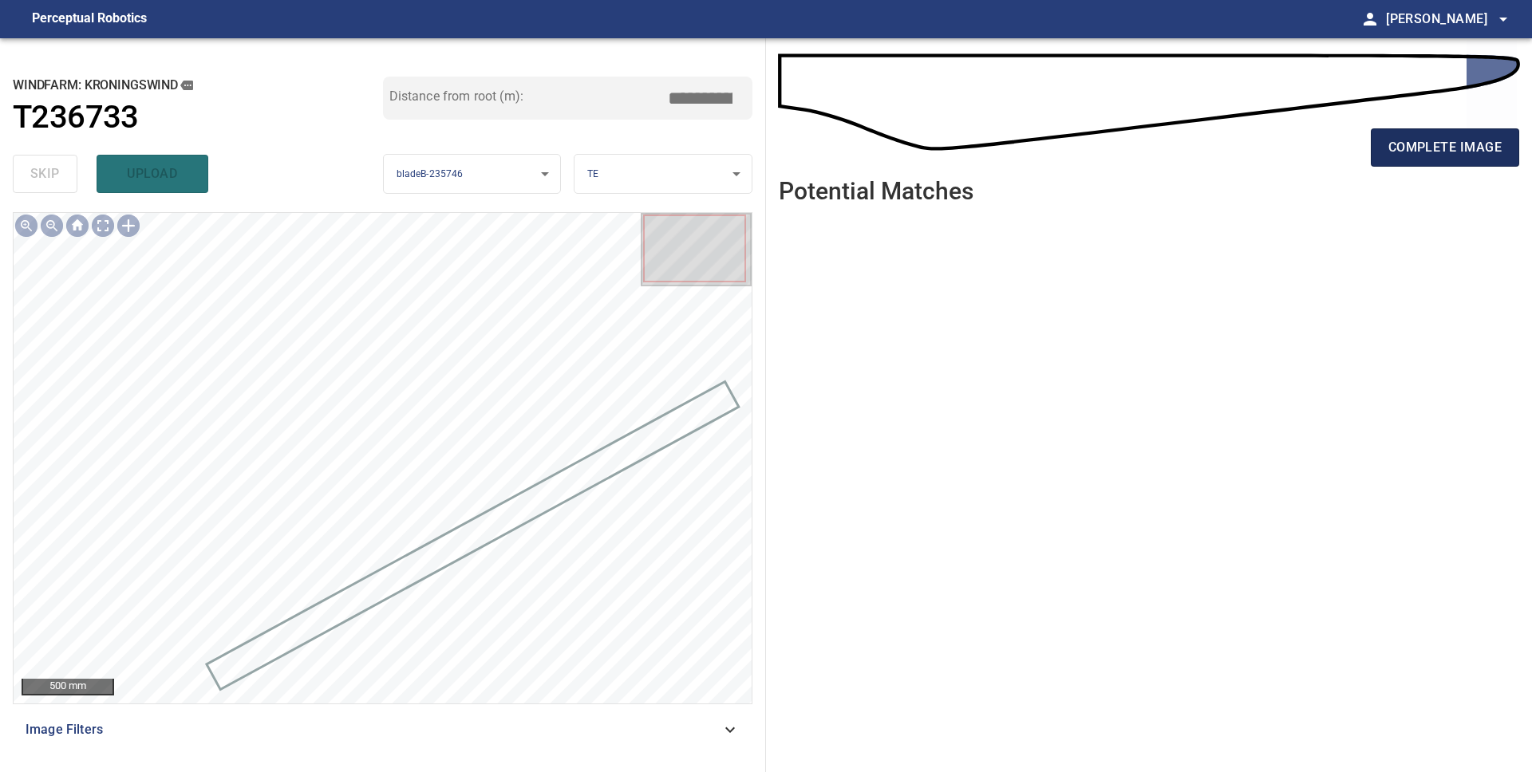
click at [1407, 152] on span "complete image" at bounding box center [1444, 147] width 113 height 22
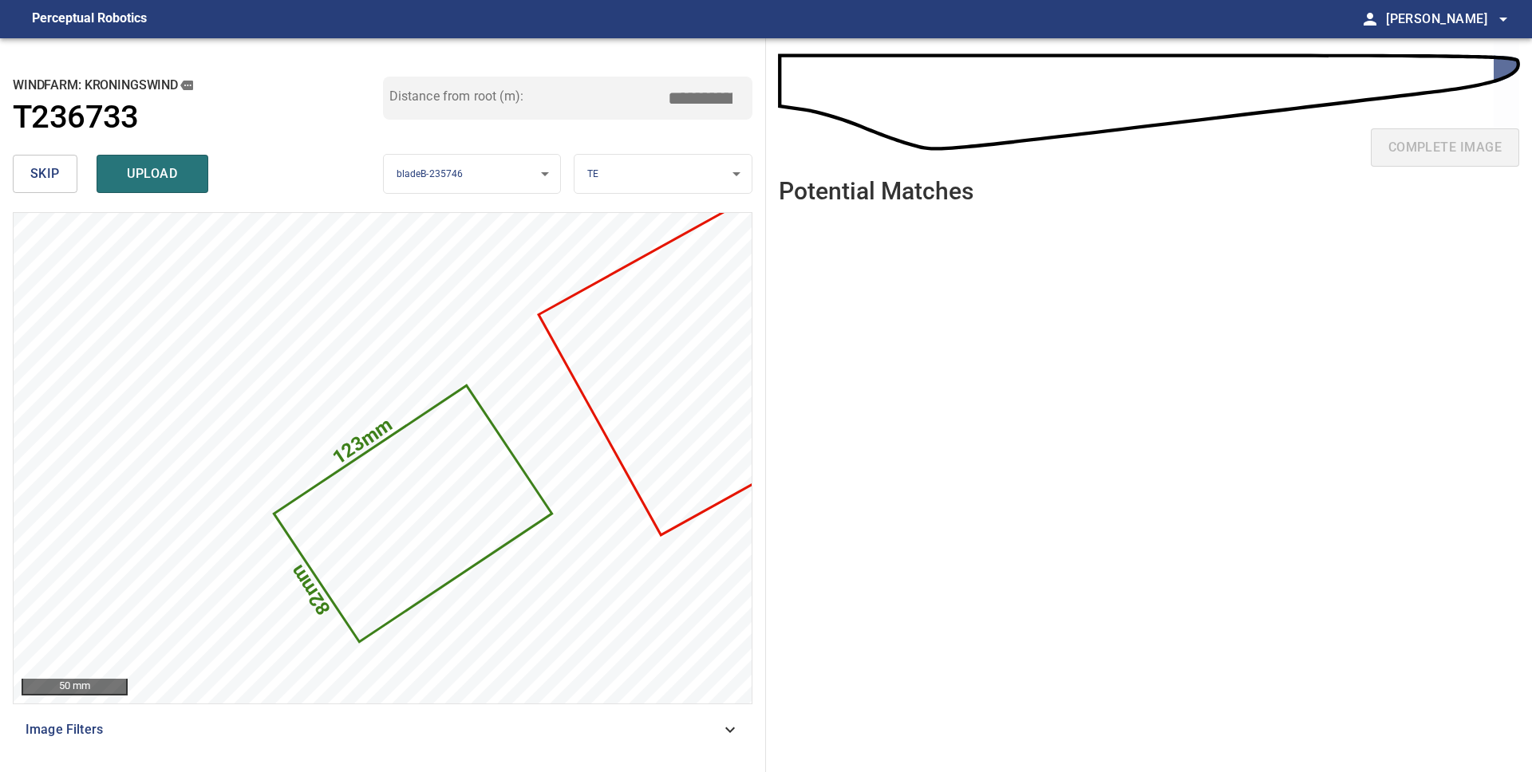
click at [622, 180] on body "**********" at bounding box center [766, 386] width 1532 height 772
click at [622, 180] on li "LE" at bounding box center [662, 174] width 177 height 26
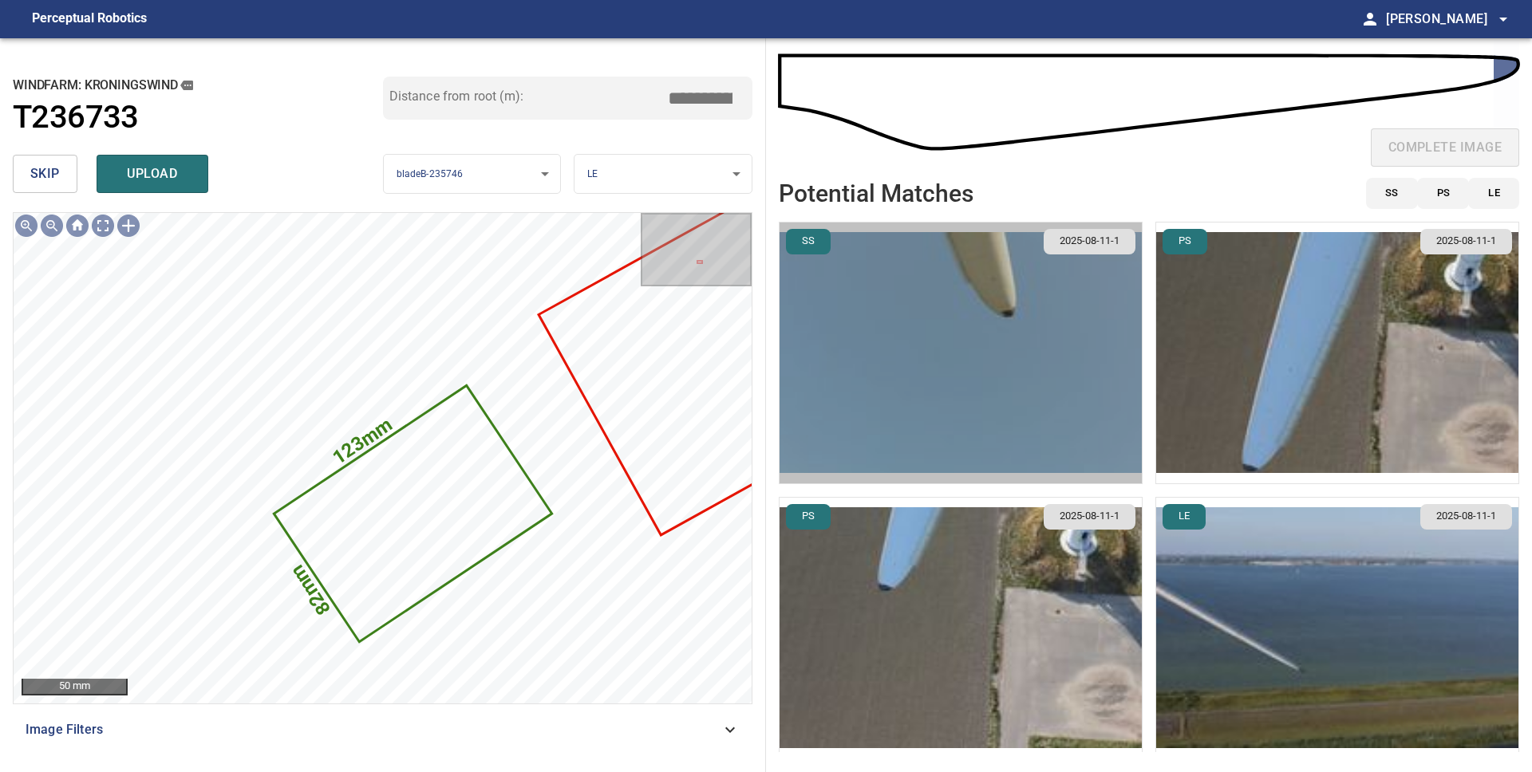
click at [977, 335] on img "button" at bounding box center [961, 353] width 362 height 261
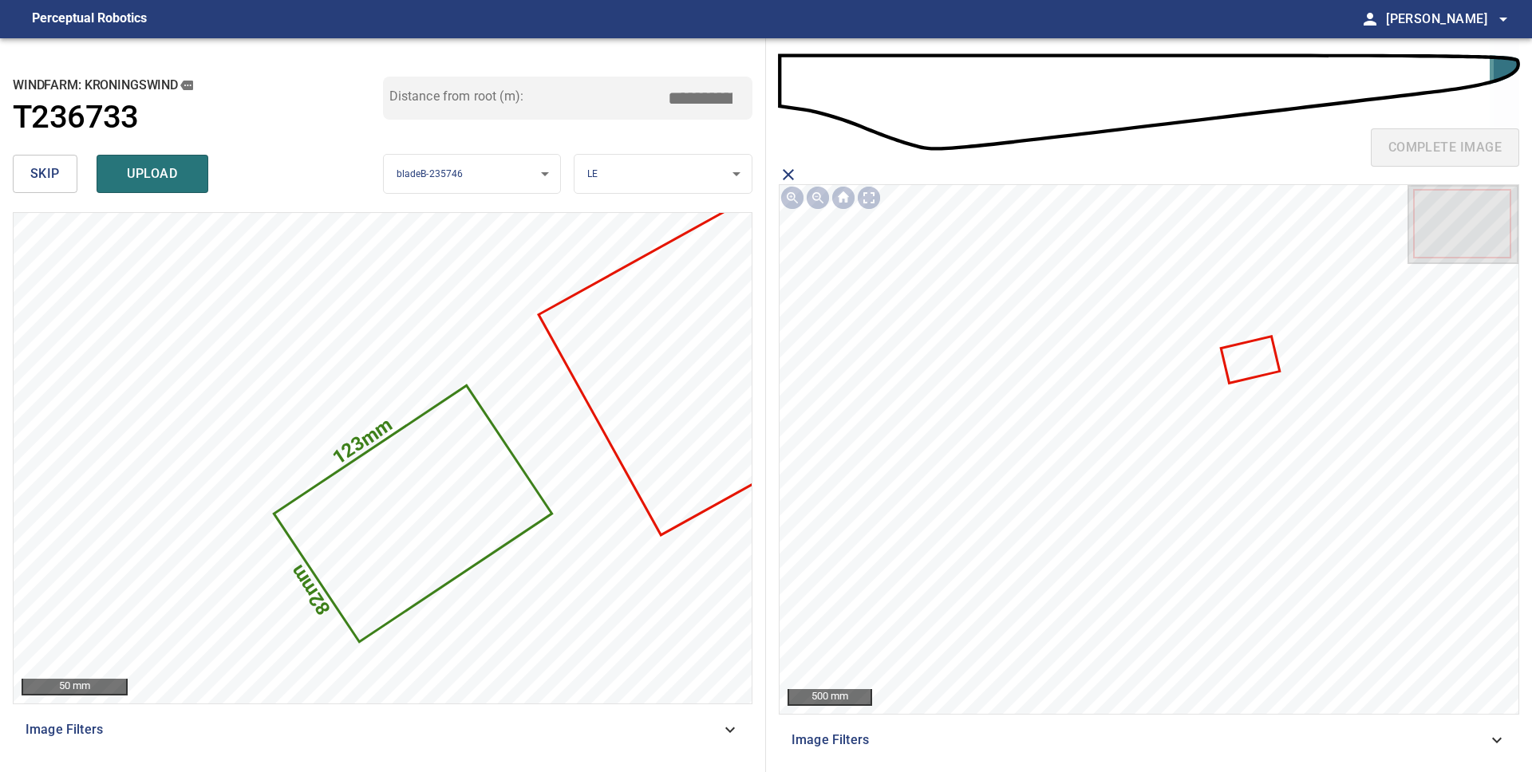
click at [1249, 365] on icon at bounding box center [1250, 360] width 56 height 44
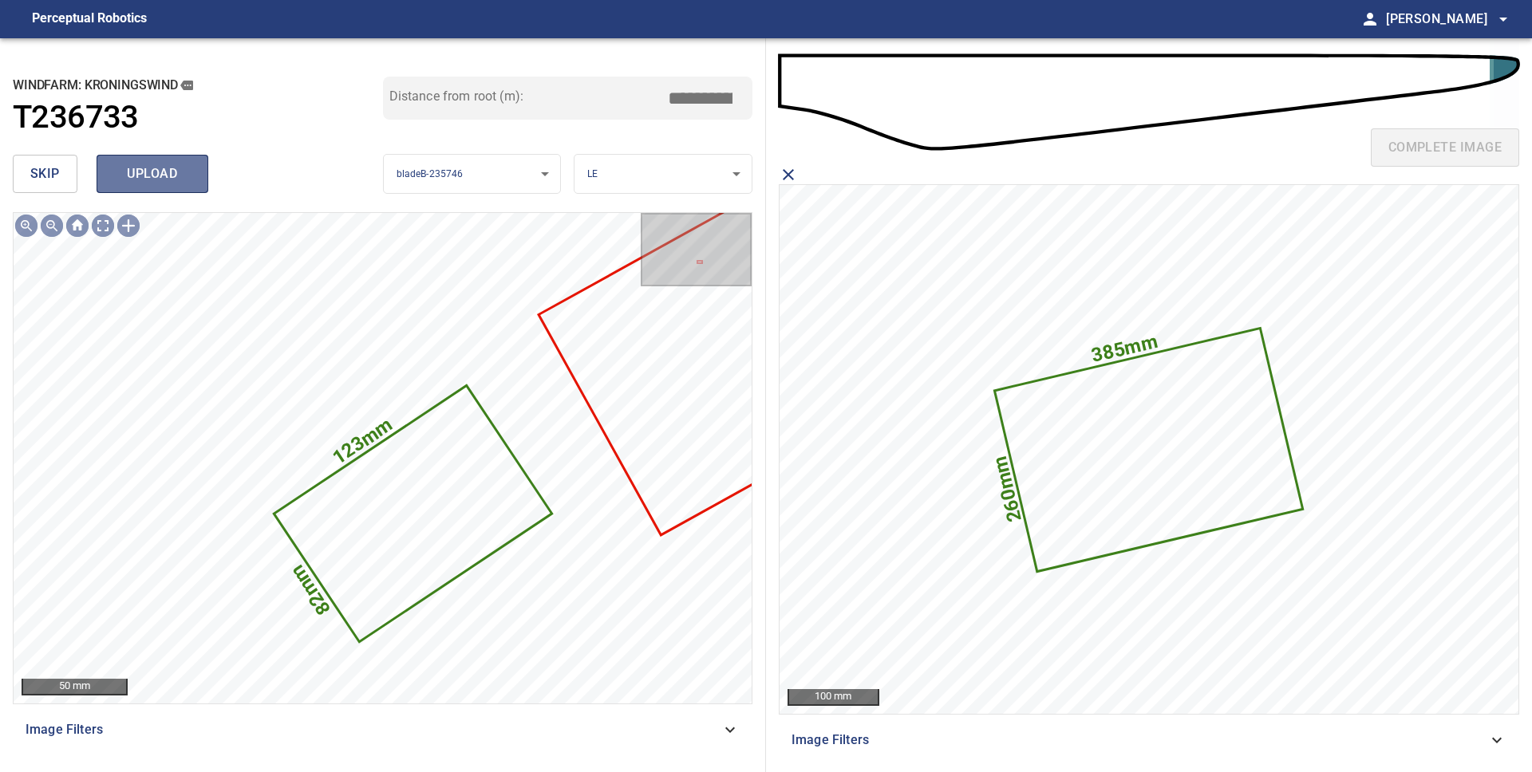
click at [118, 176] on span "upload" at bounding box center [152, 174] width 77 height 22
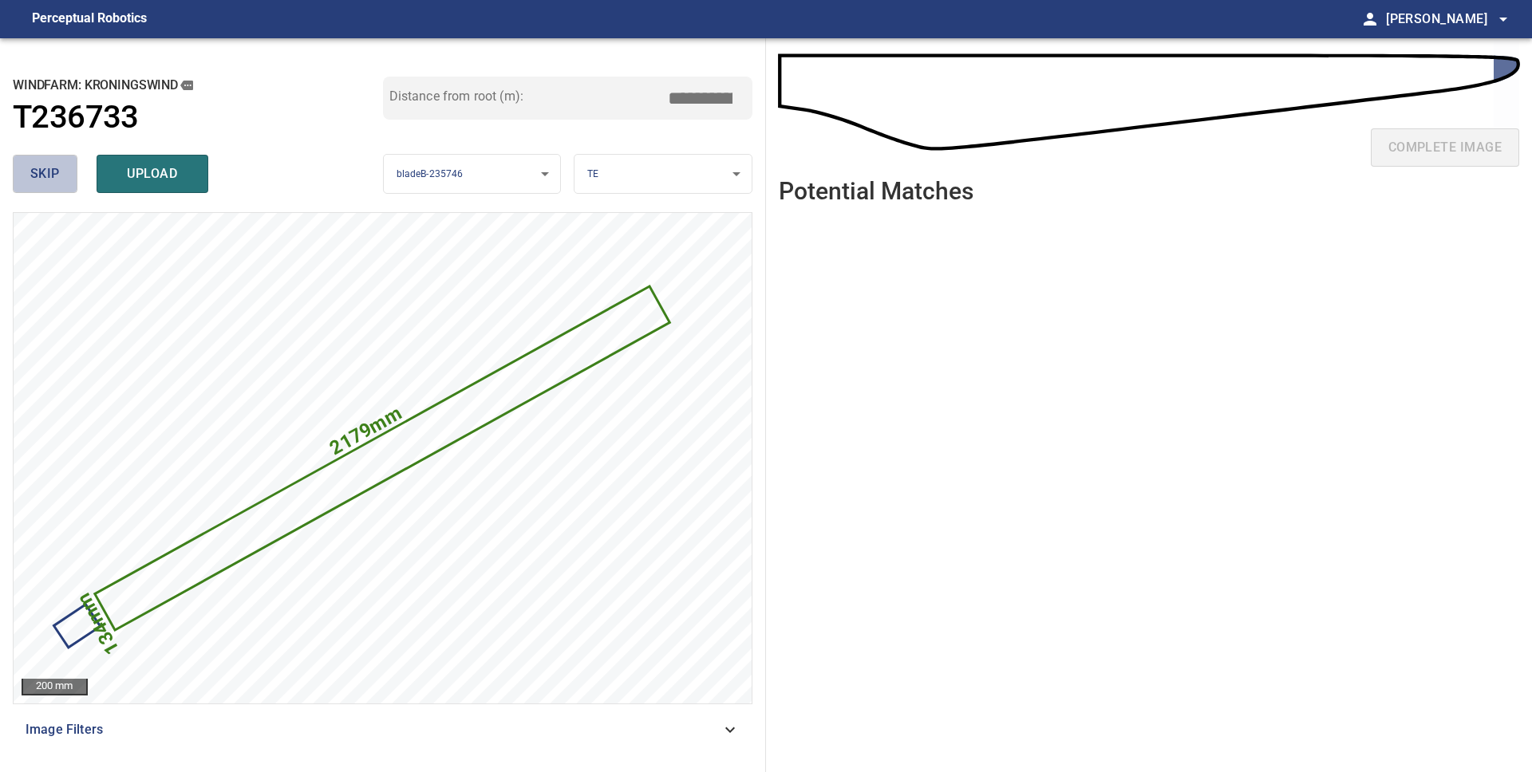
click at [67, 178] on button "skip" at bounding box center [45, 174] width 65 height 38
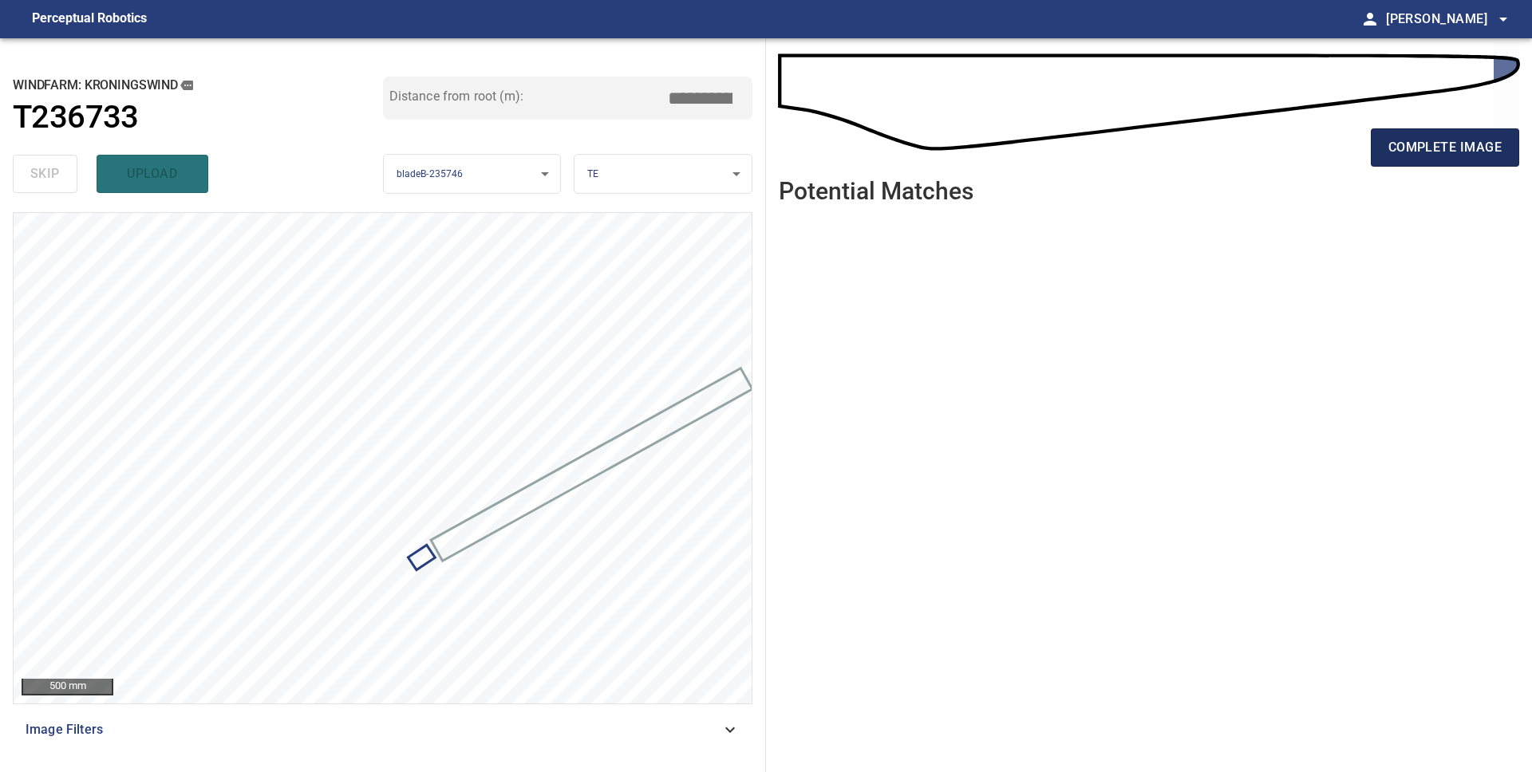
click at [1415, 154] on span "complete image" at bounding box center [1444, 147] width 113 height 22
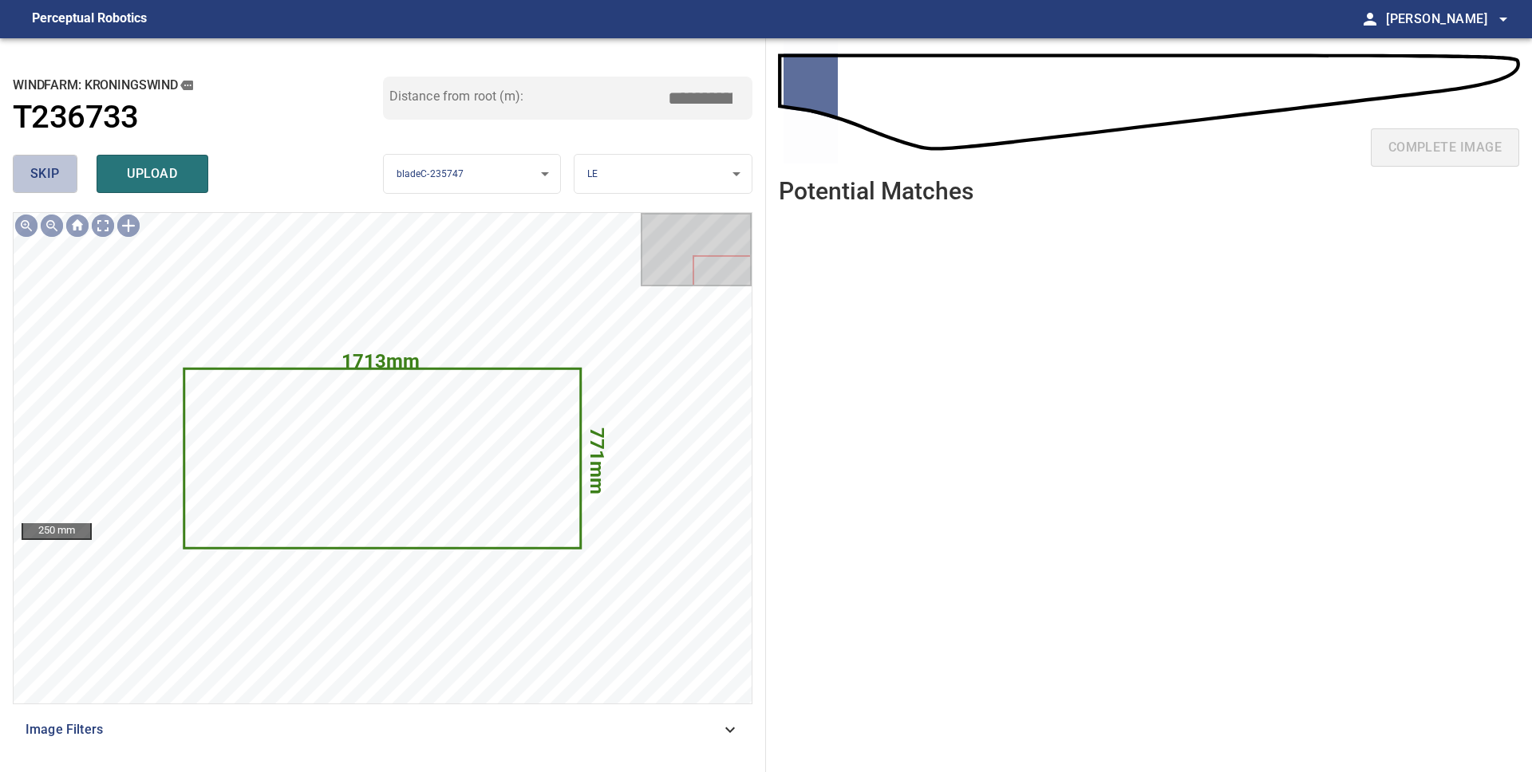
click at [49, 171] on span "skip" at bounding box center [45, 174] width 30 height 22
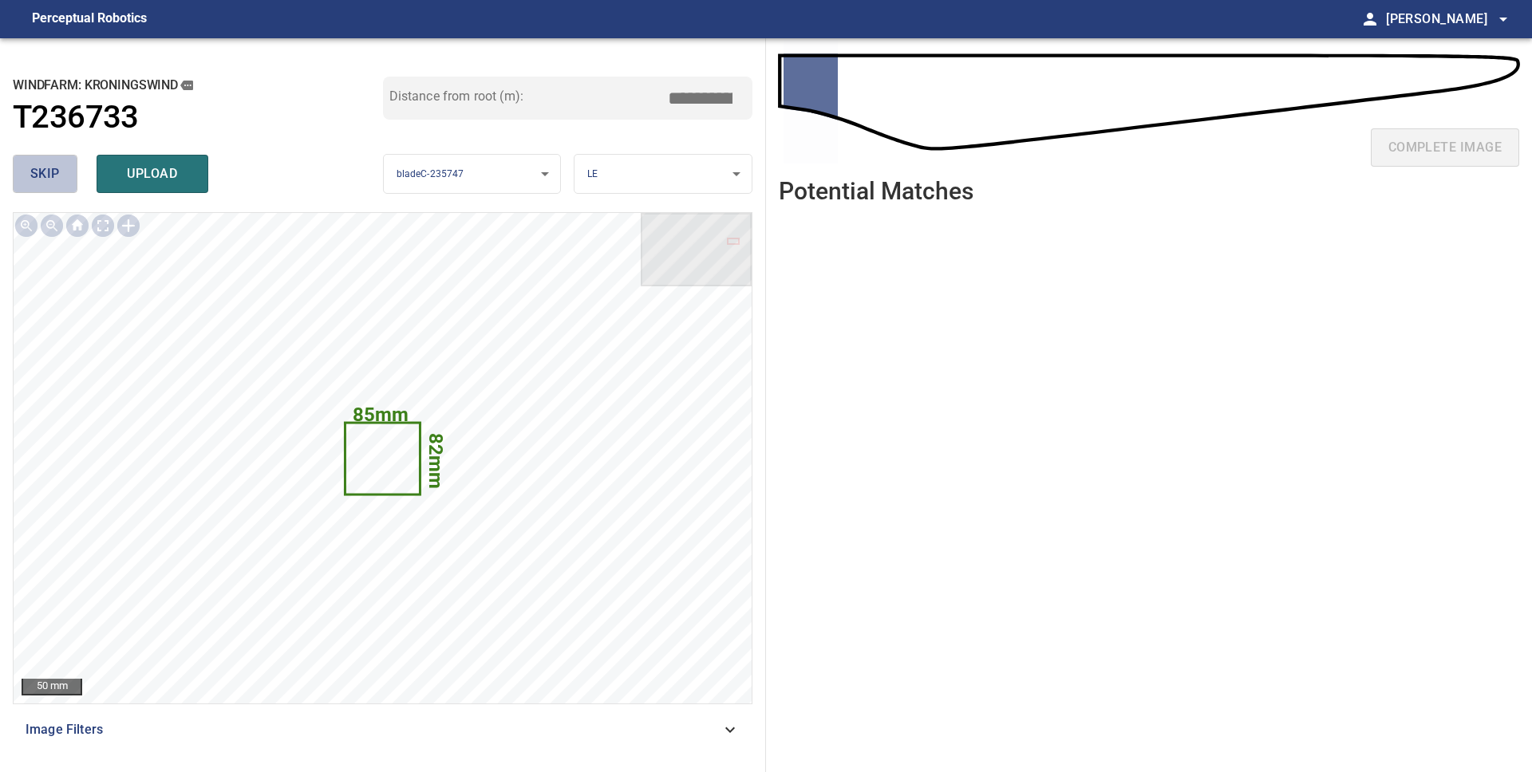
click at [49, 171] on span "skip" at bounding box center [45, 174] width 30 height 22
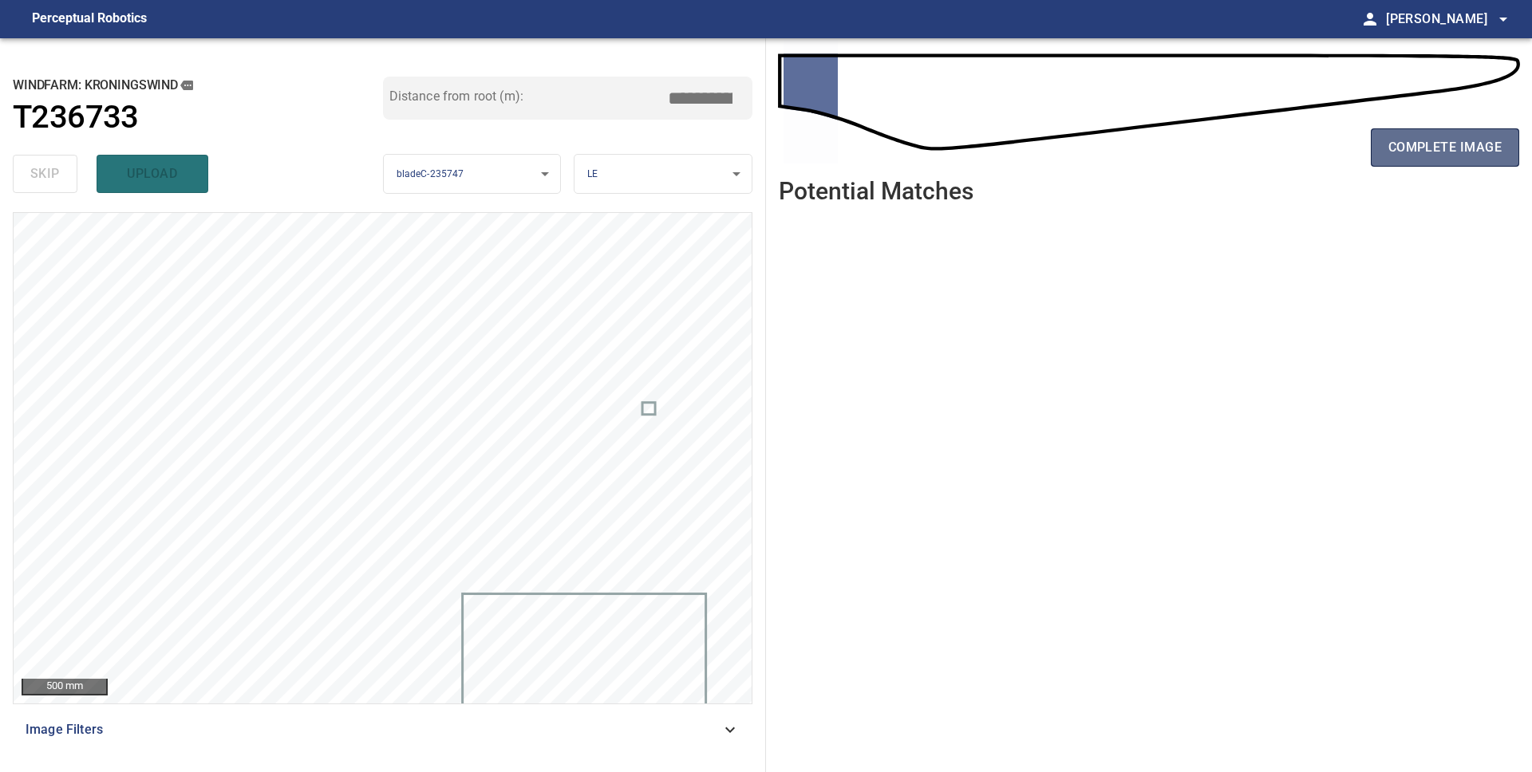
click at [1433, 148] on span "complete image" at bounding box center [1444, 147] width 113 height 22
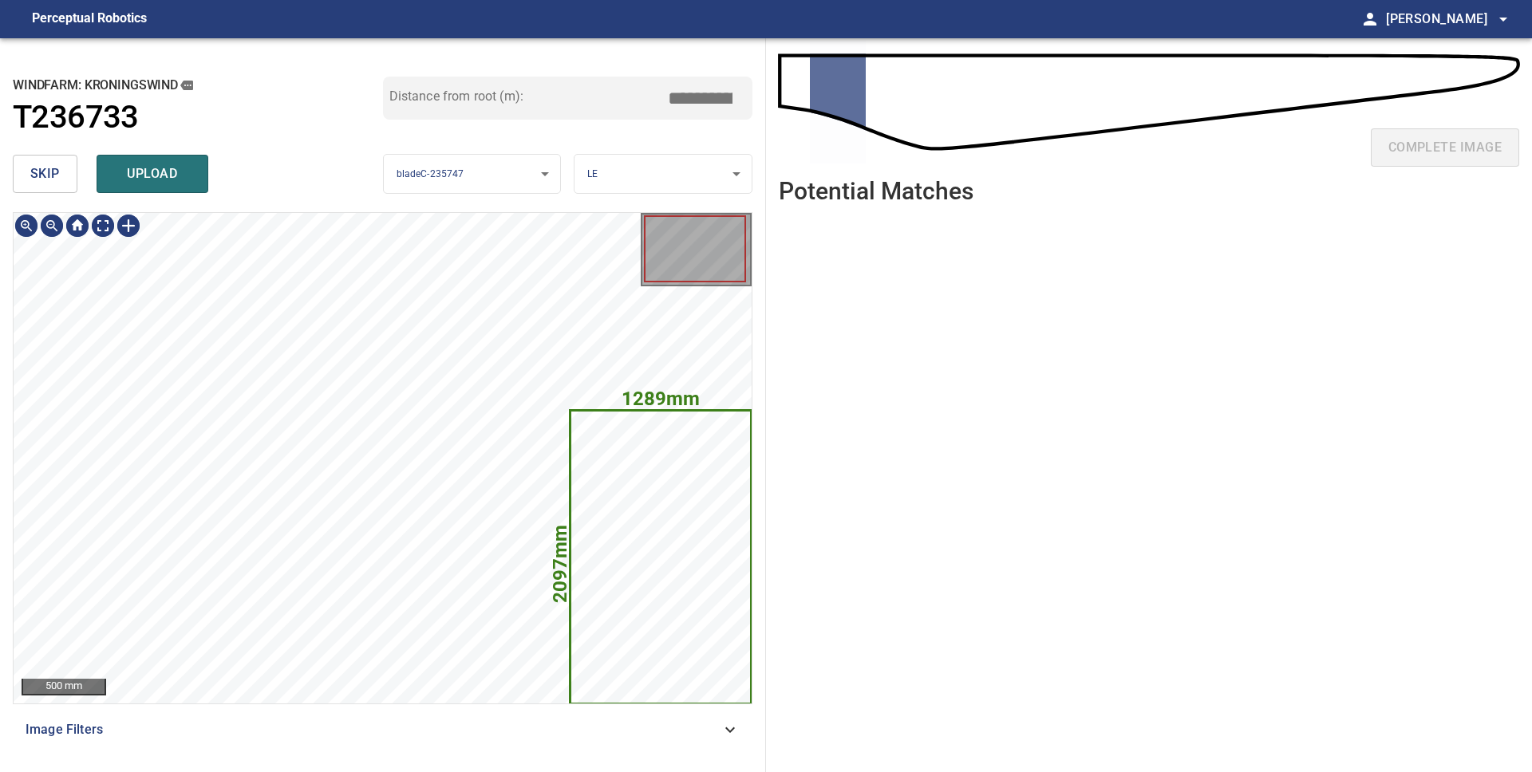
click at [51, 178] on span "skip" at bounding box center [45, 174] width 30 height 22
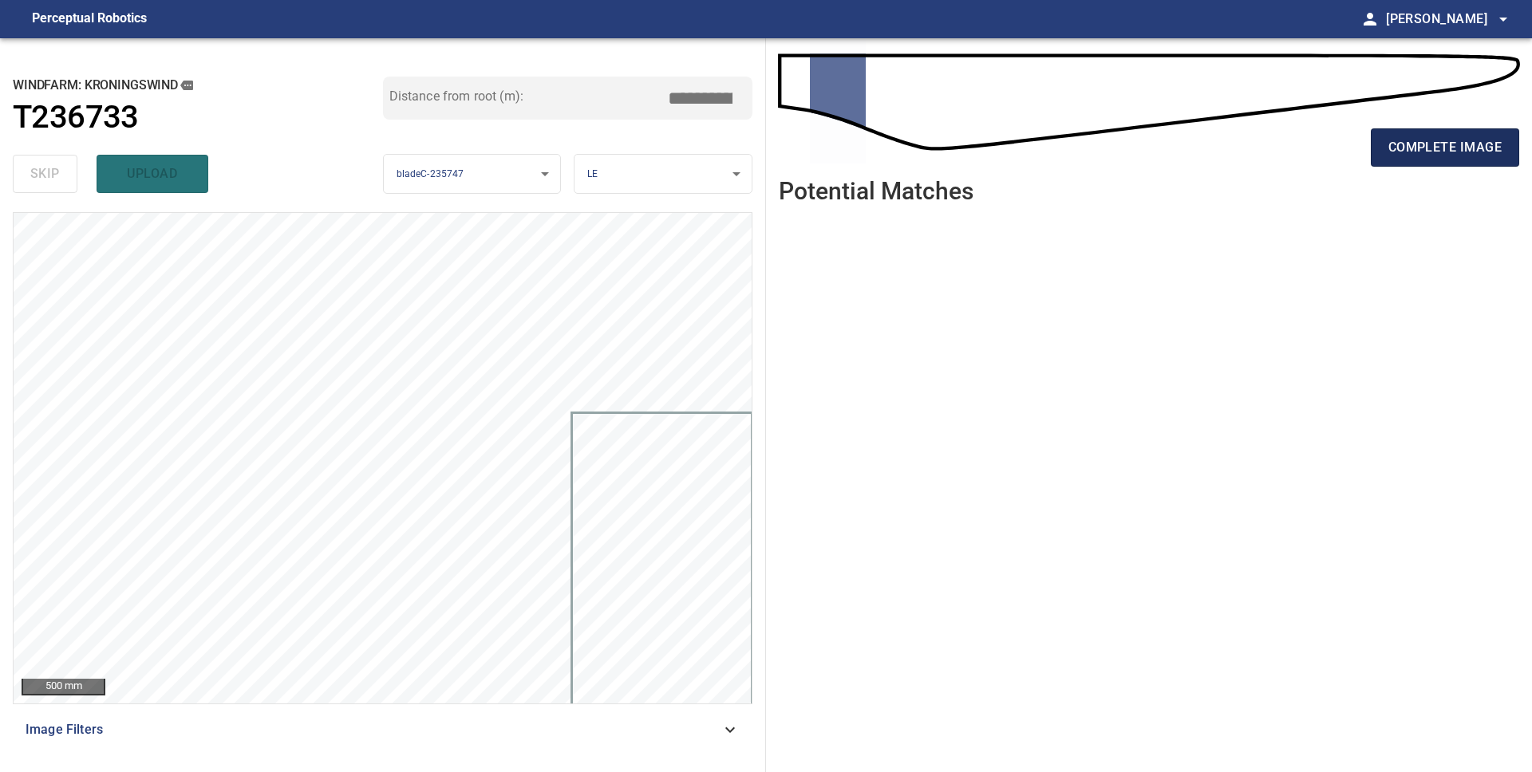
click at [1392, 154] on span "complete image" at bounding box center [1444, 147] width 113 height 22
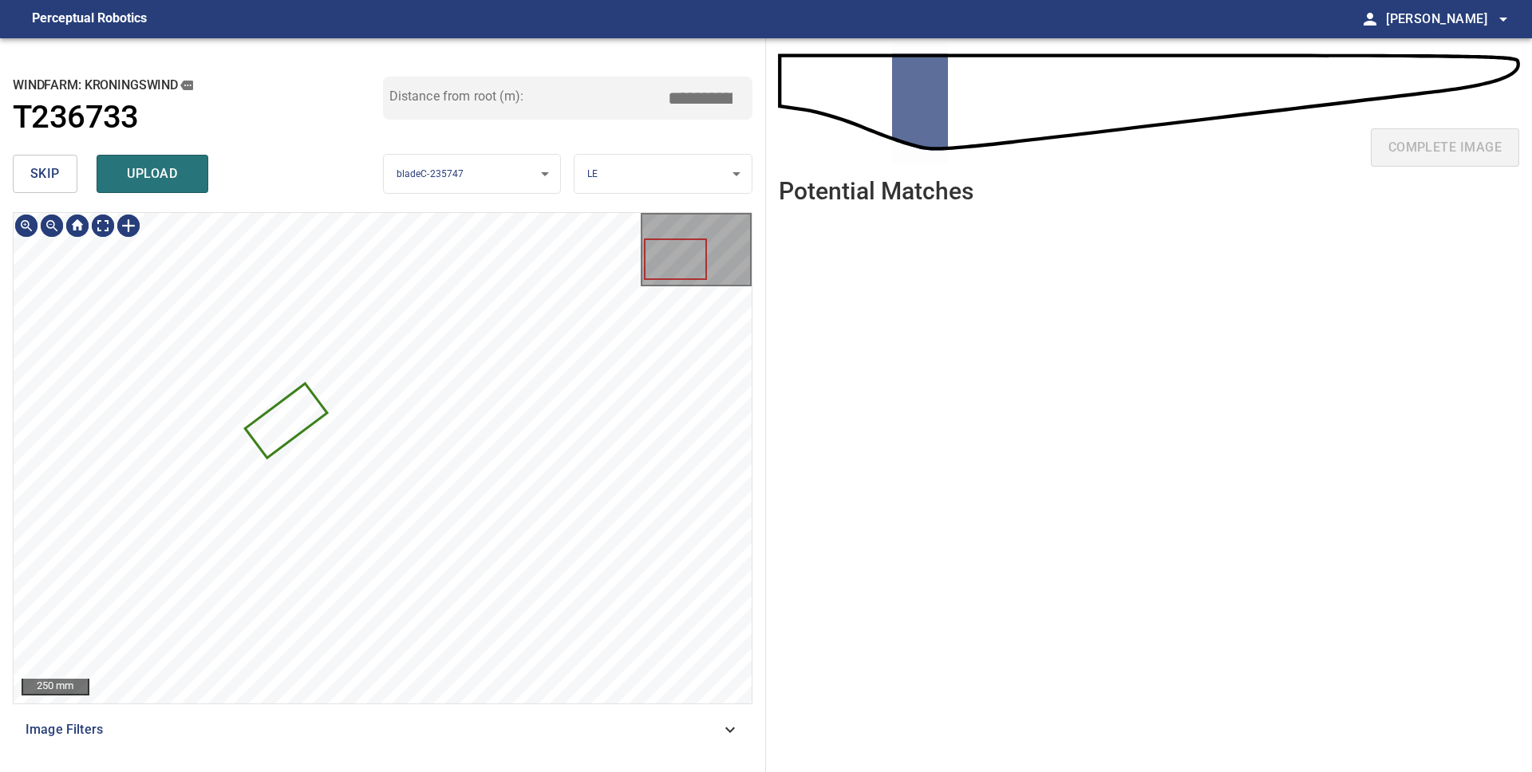
click at [48, 183] on span "skip" at bounding box center [45, 174] width 30 height 22
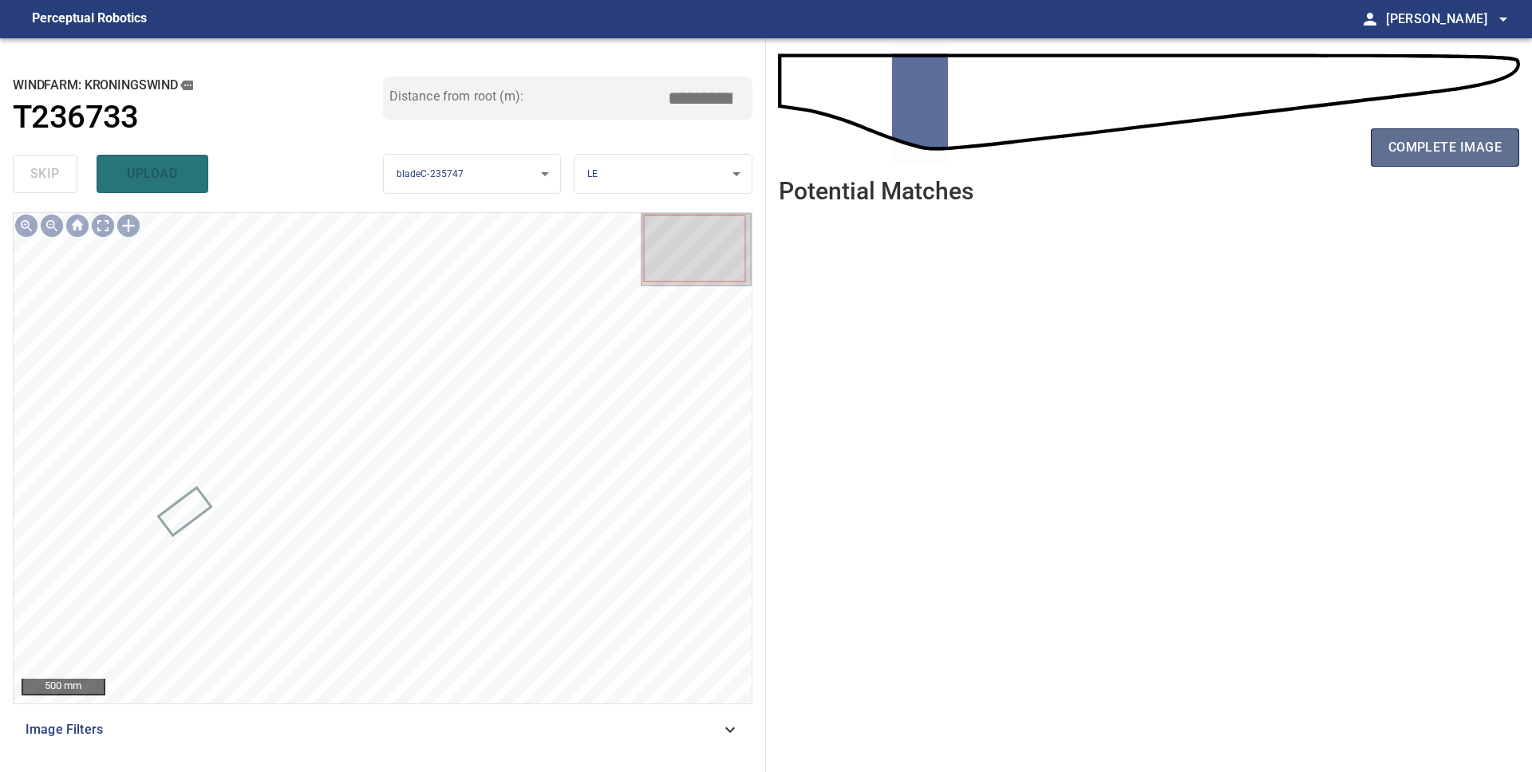
click at [1403, 153] on span "complete image" at bounding box center [1444, 147] width 113 height 22
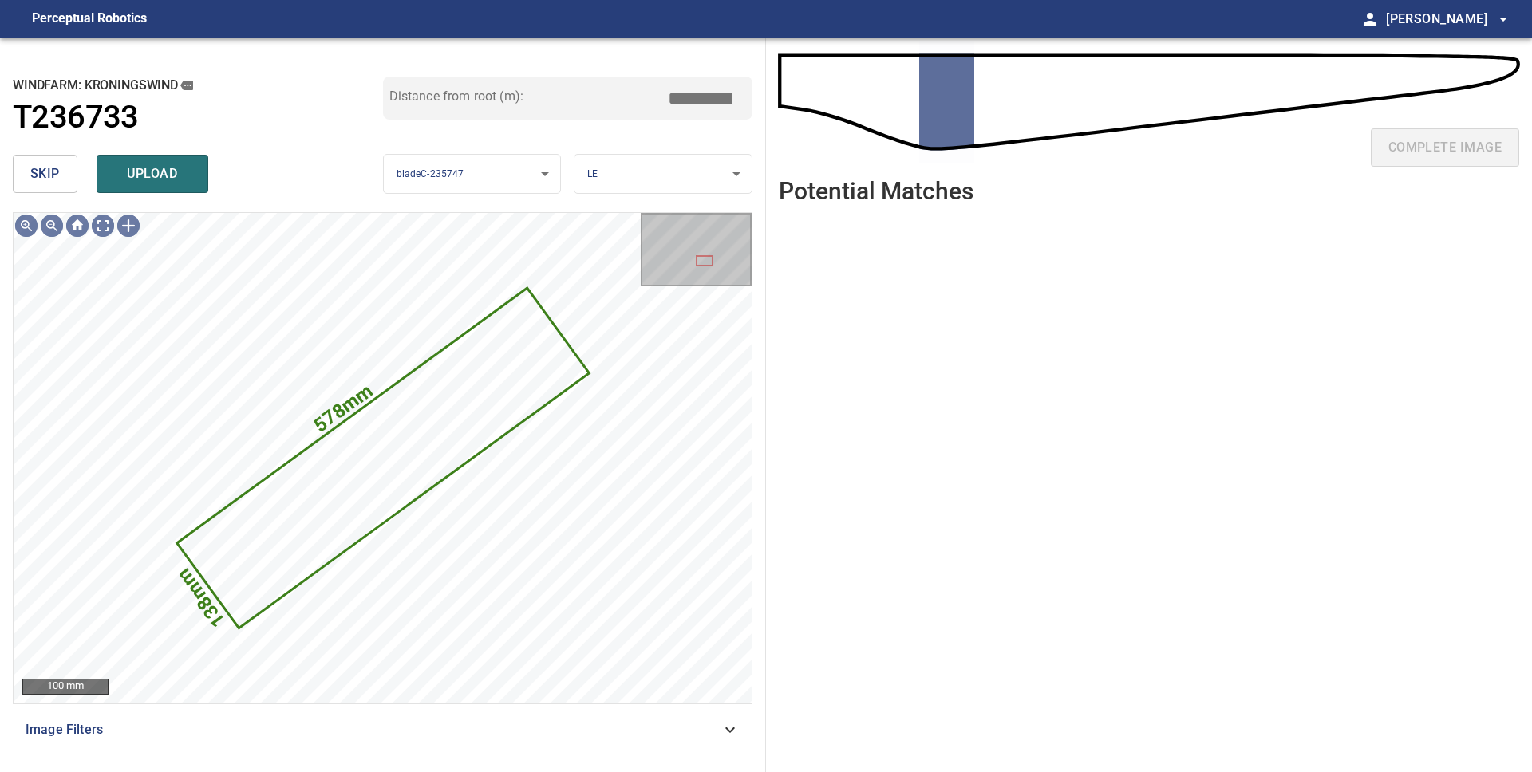
click at [34, 168] on span "skip" at bounding box center [45, 174] width 30 height 22
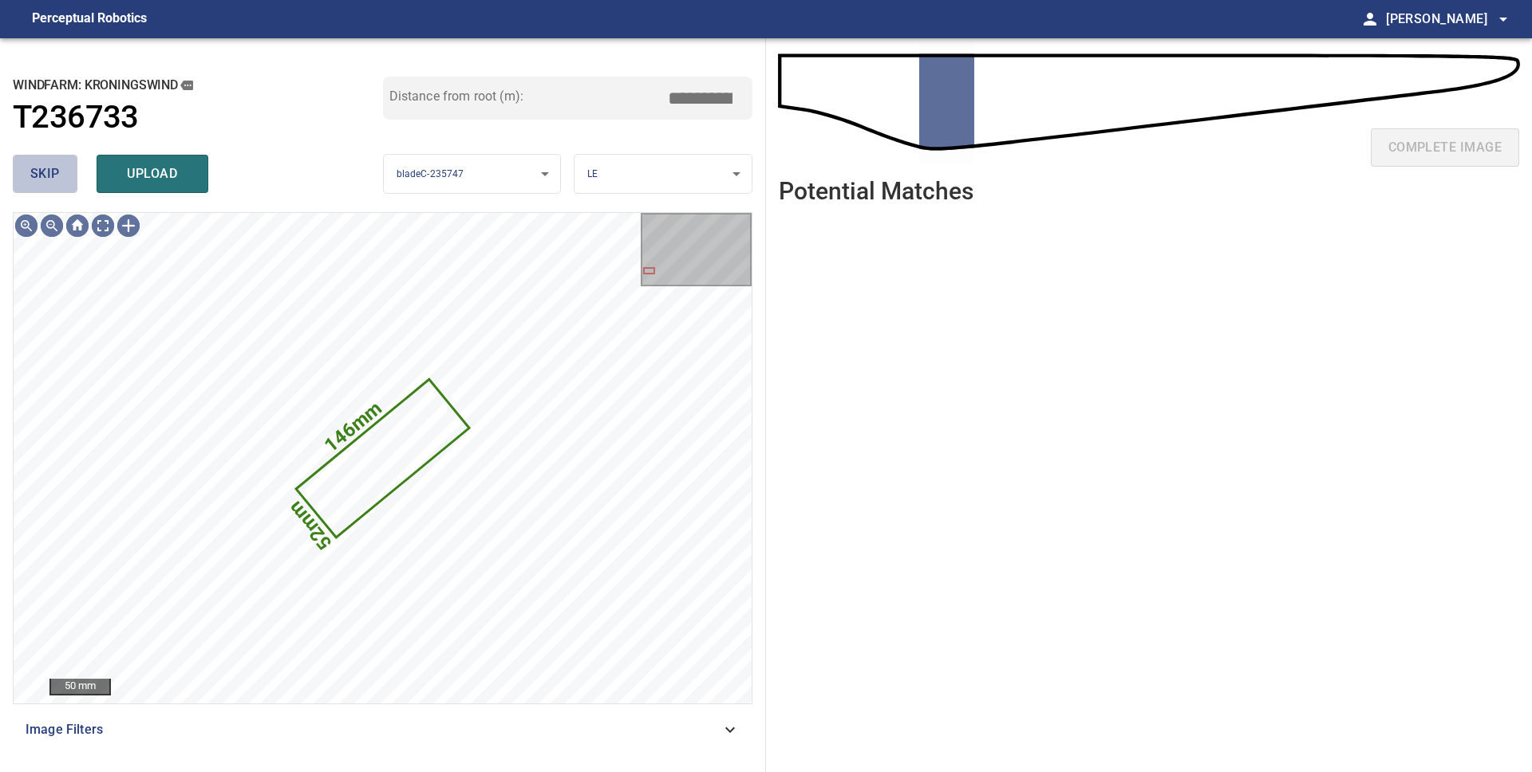
click at [55, 178] on span "skip" at bounding box center [45, 174] width 30 height 22
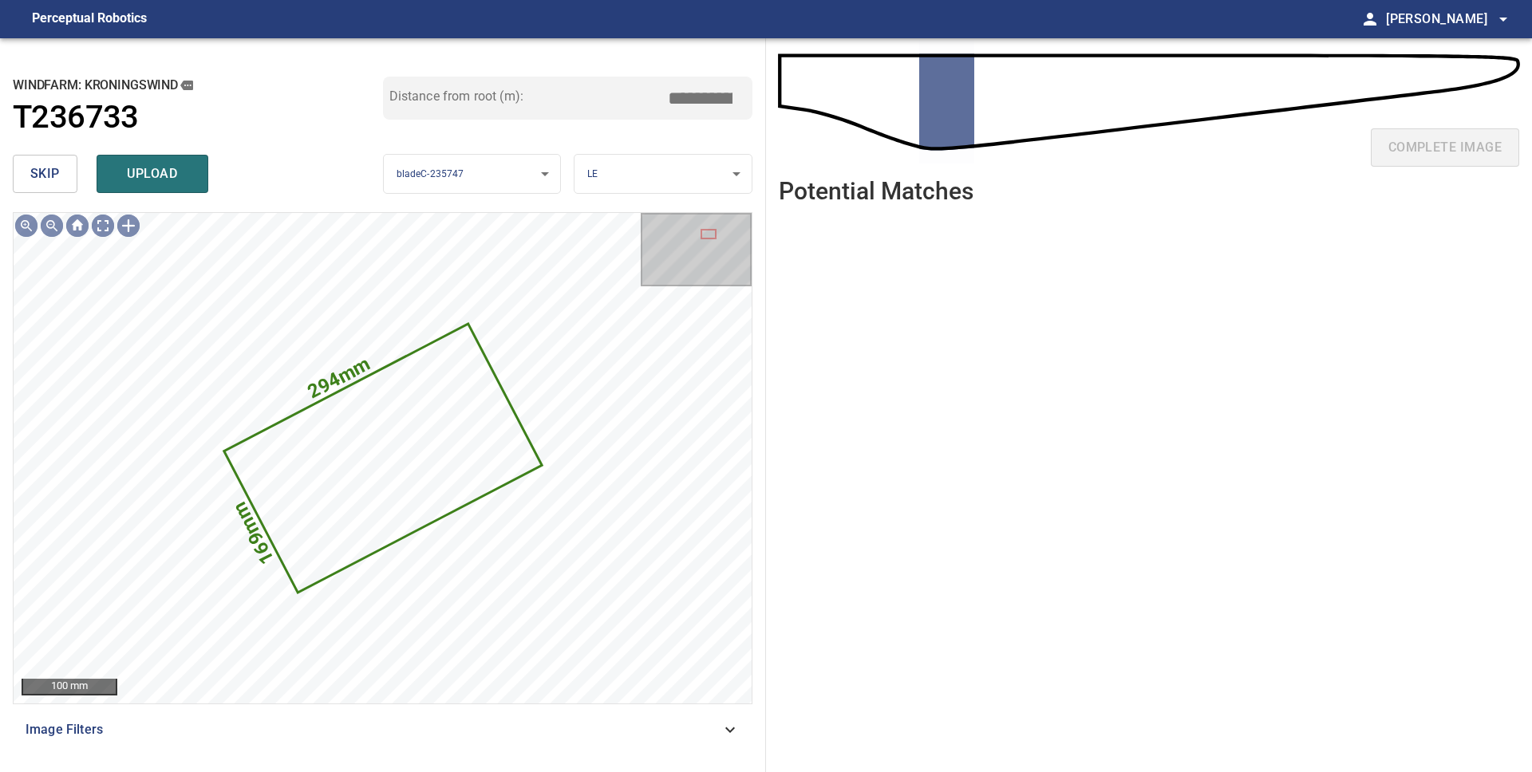
click at [55, 178] on span "skip" at bounding box center [45, 174] width 30 height 22
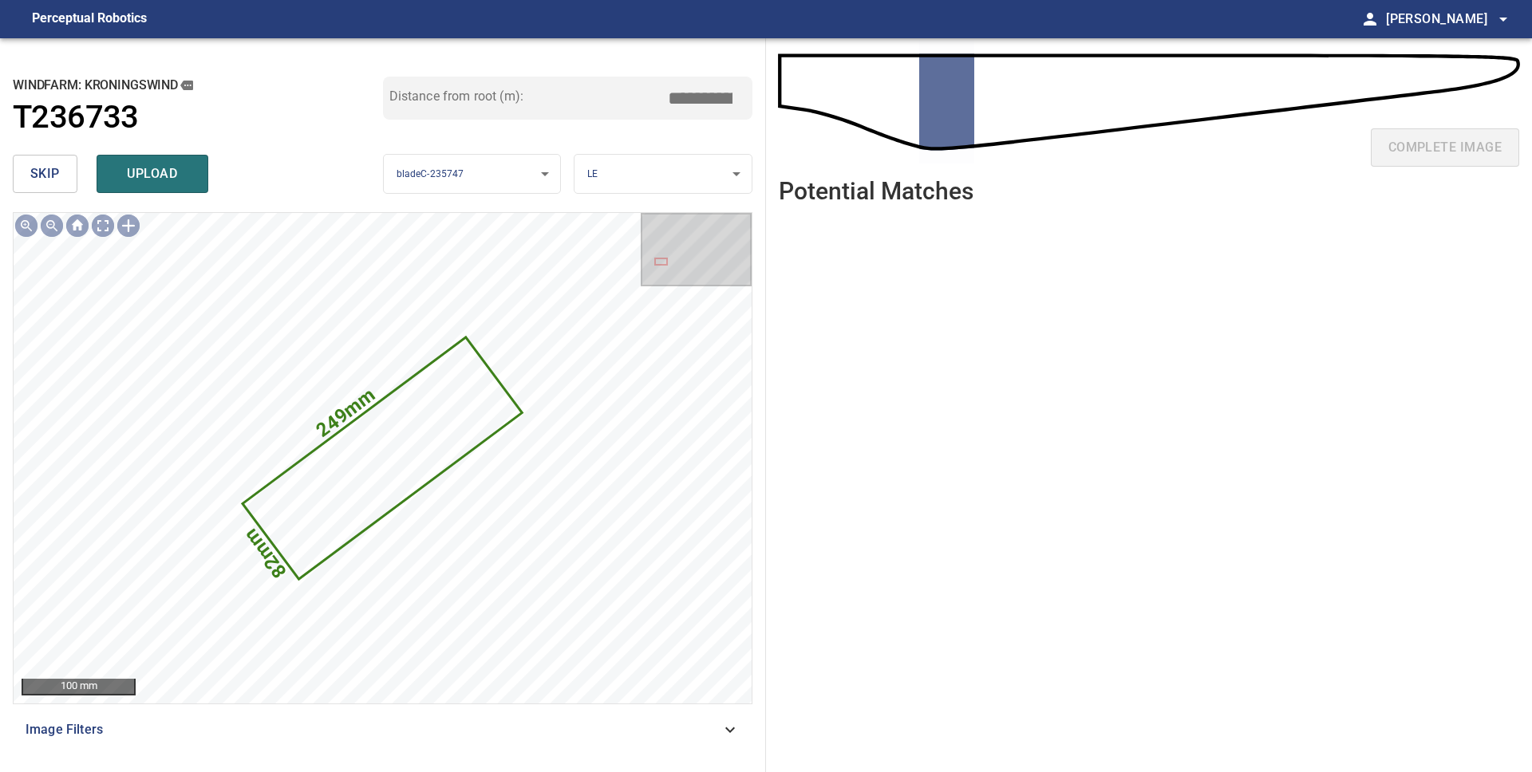
click at [55, 178] on span "skip" at bounding box center [45, 174] width 30 height 22
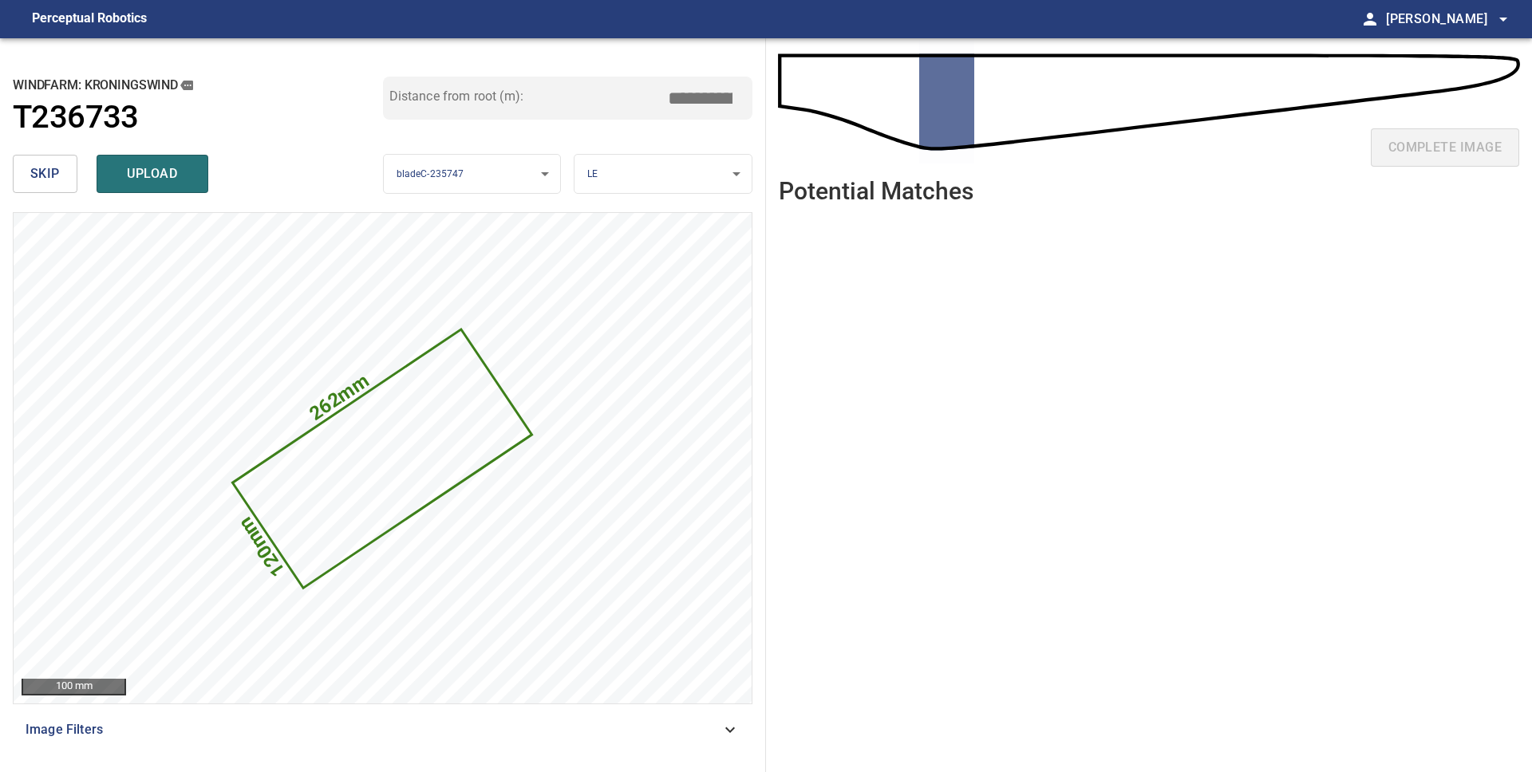
click at [55, 178] on span "skip" at bounding box center [45, 174] width 30 height 22
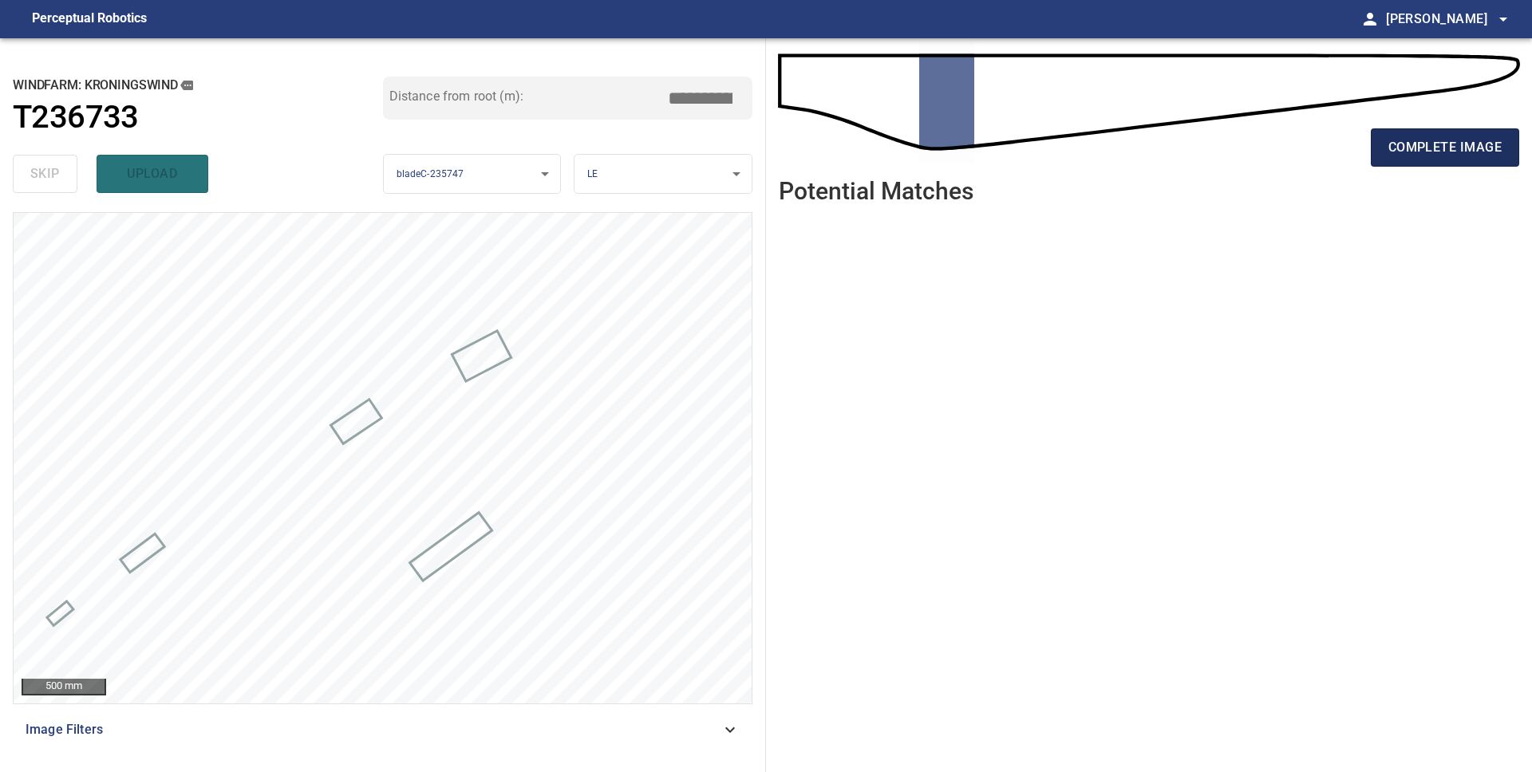
click at [1469, 157] on span "complete image" at bounding box center [1444, 147] width 113 height 22
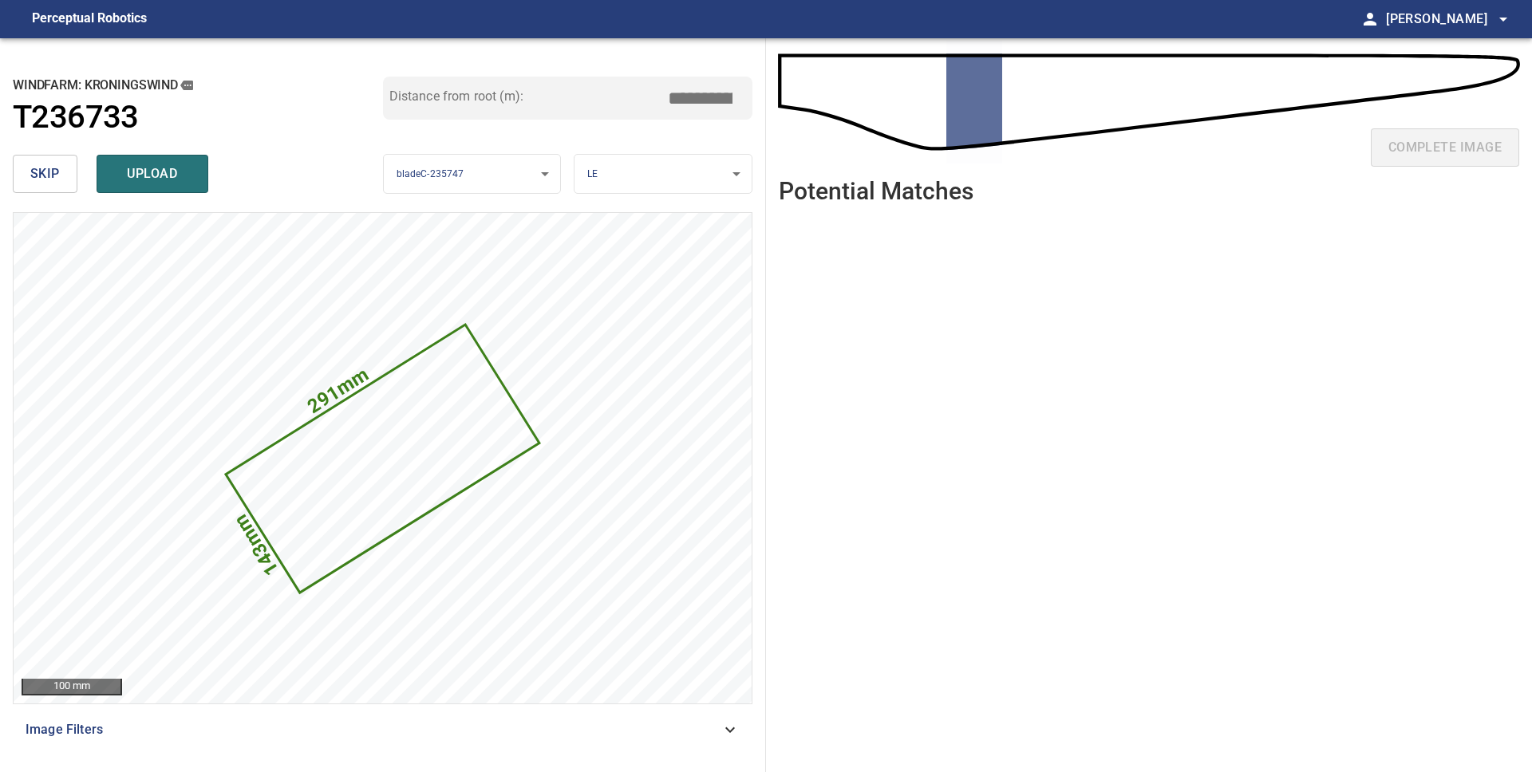
click at [22, 168] on button "skip" at bounding box center [45, 174] width 65 height 38
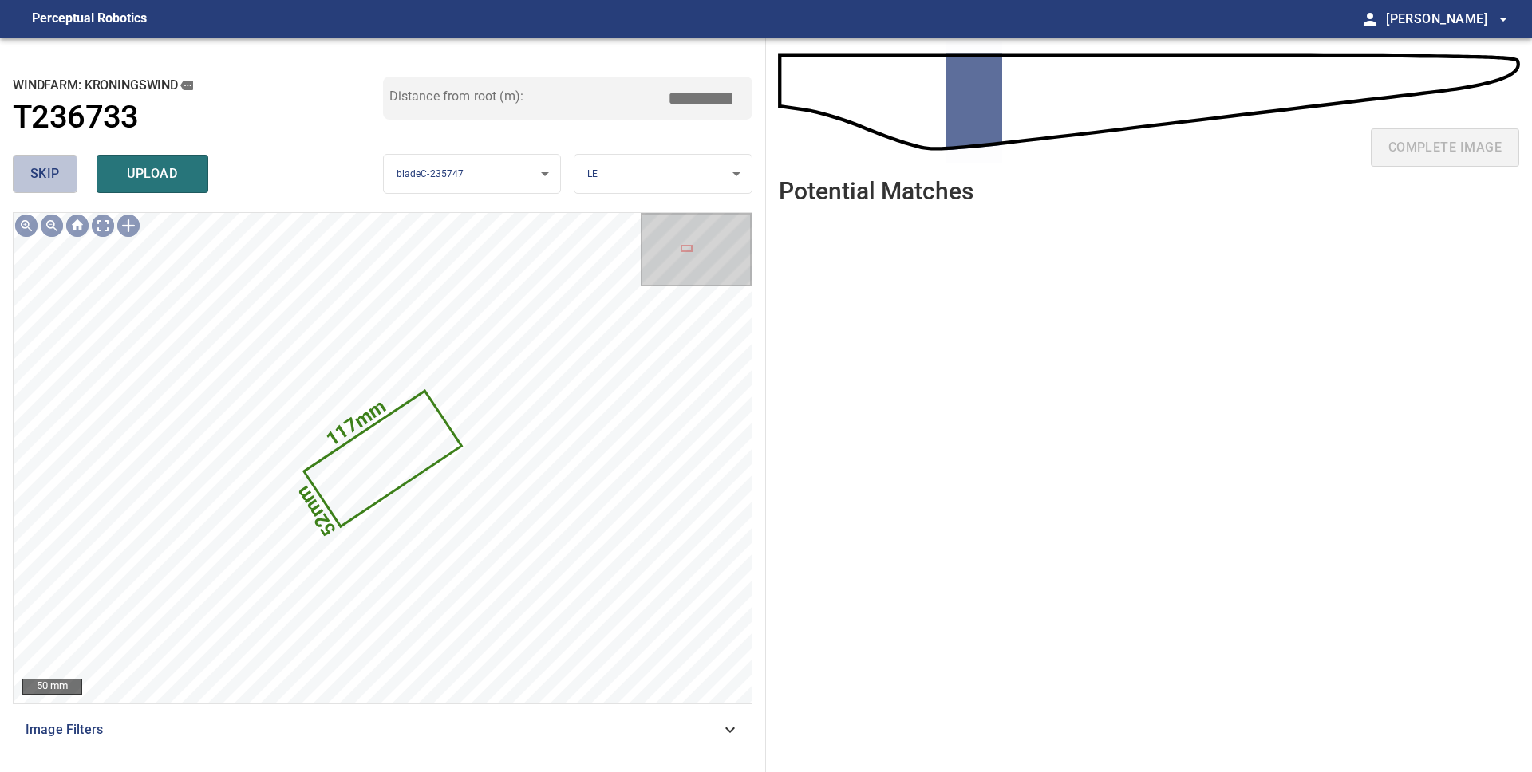
click at [22, 168] on button "skip" at bounding box center [45, 174] width 65 height 38
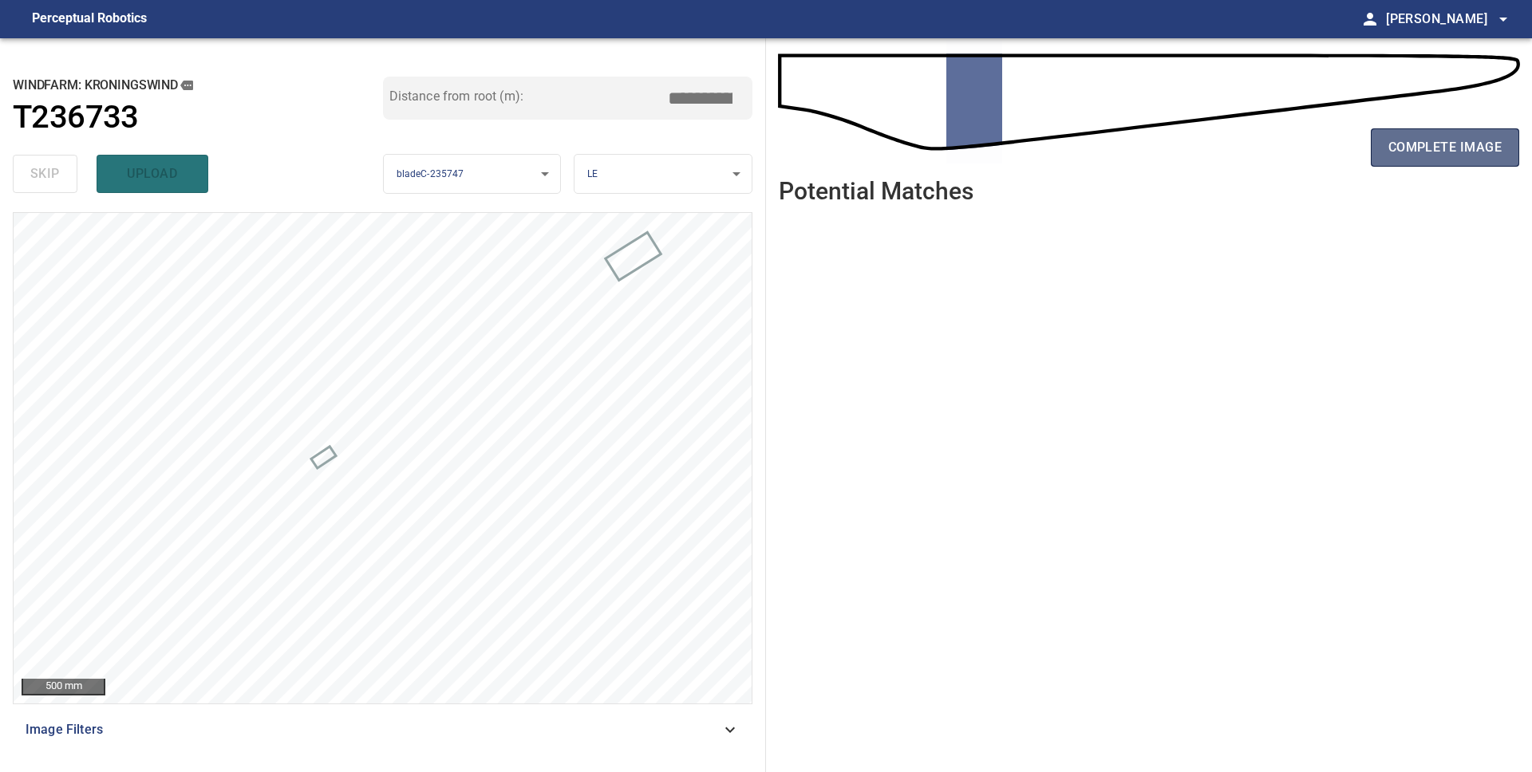
click at [1412, 159] on span "complete image" at bounding box center [1444, 147] width 113 height 22
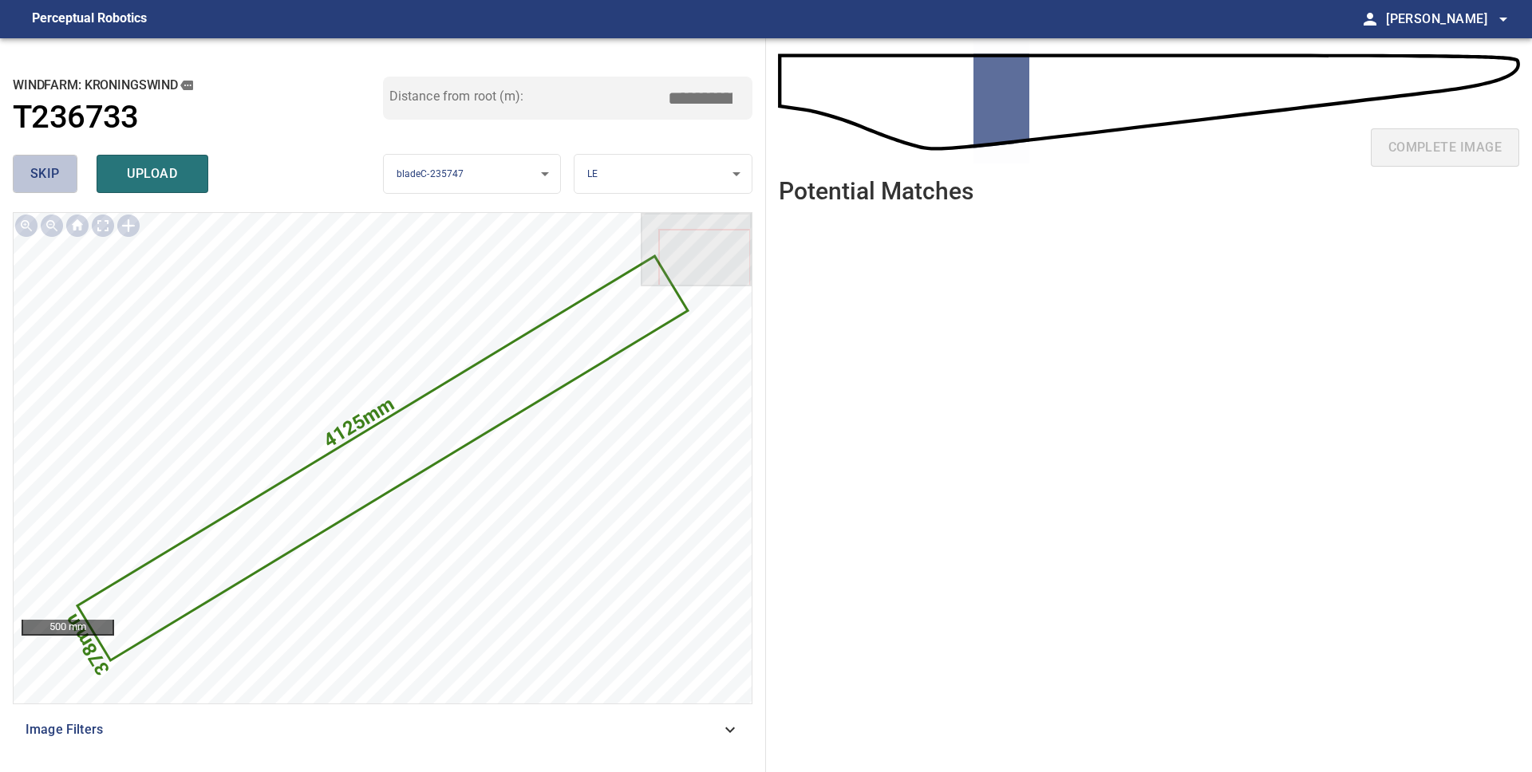
click at [65, 185] on button "skip" at bounding box center [45, 174] width 65 height 38
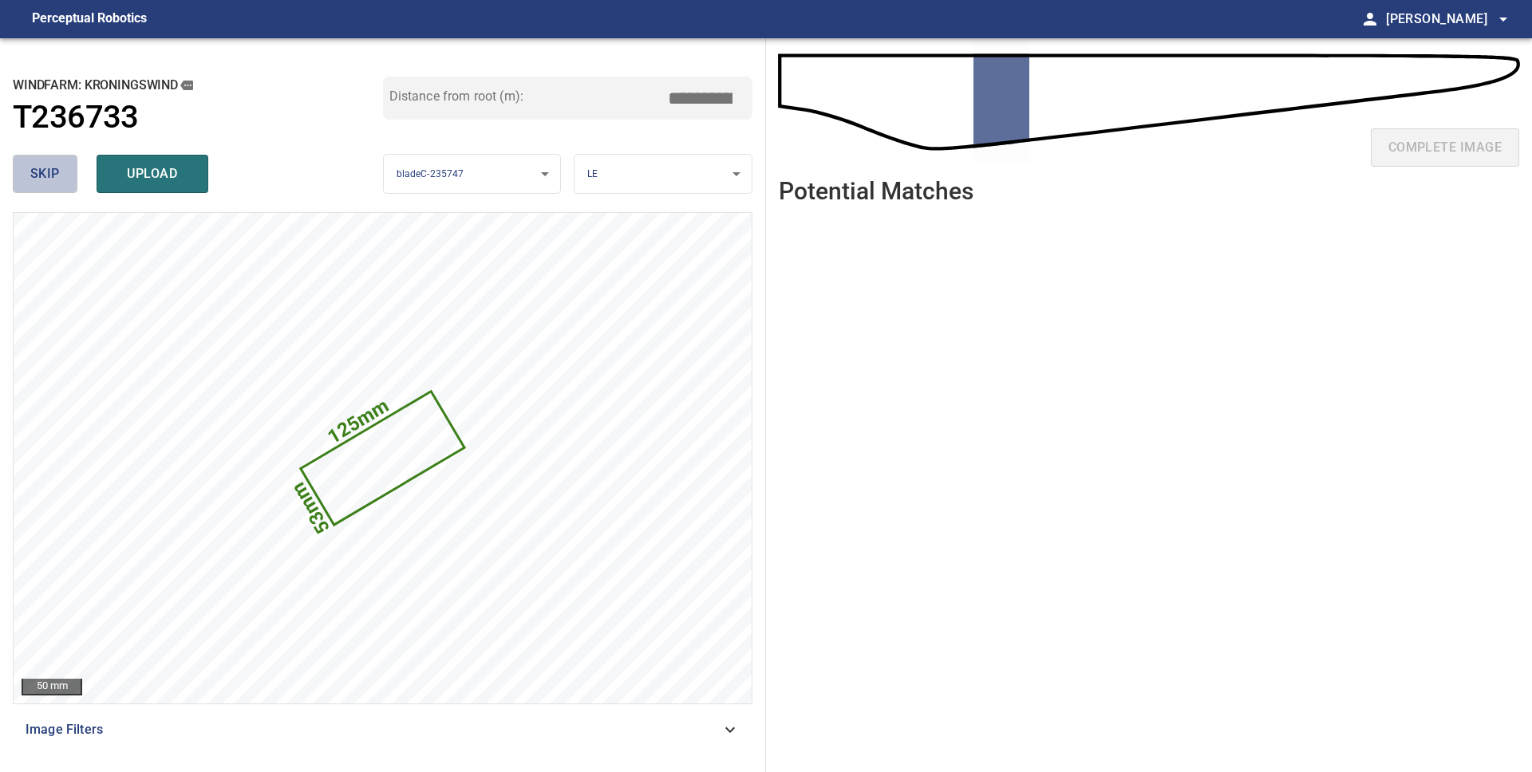
click at [66, 185] on button "skip" at bounding box center [45, 174] width 65 height 38
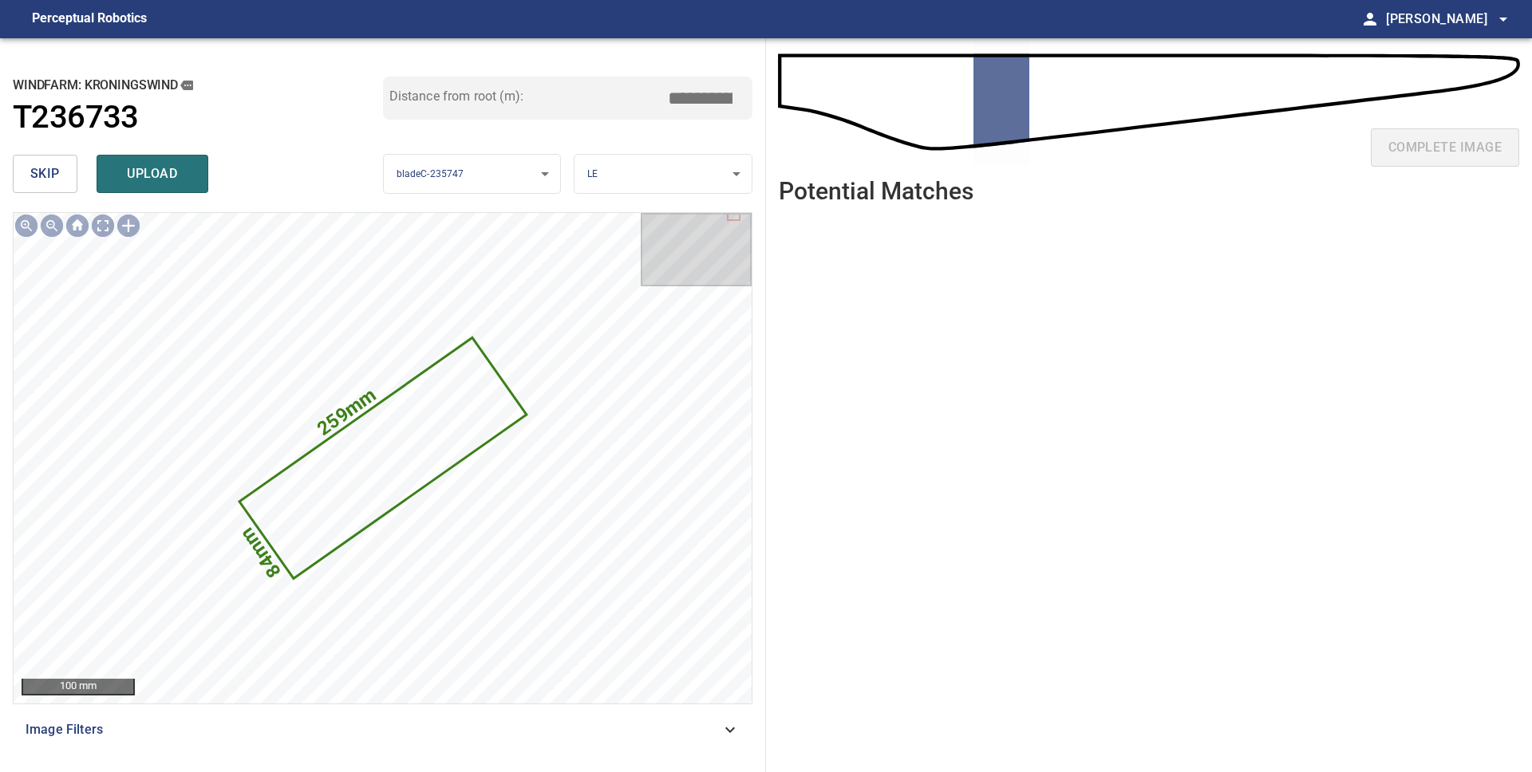
click at [66, 185] on button "skip" at bounding box center [45, 174] width 65 height 38
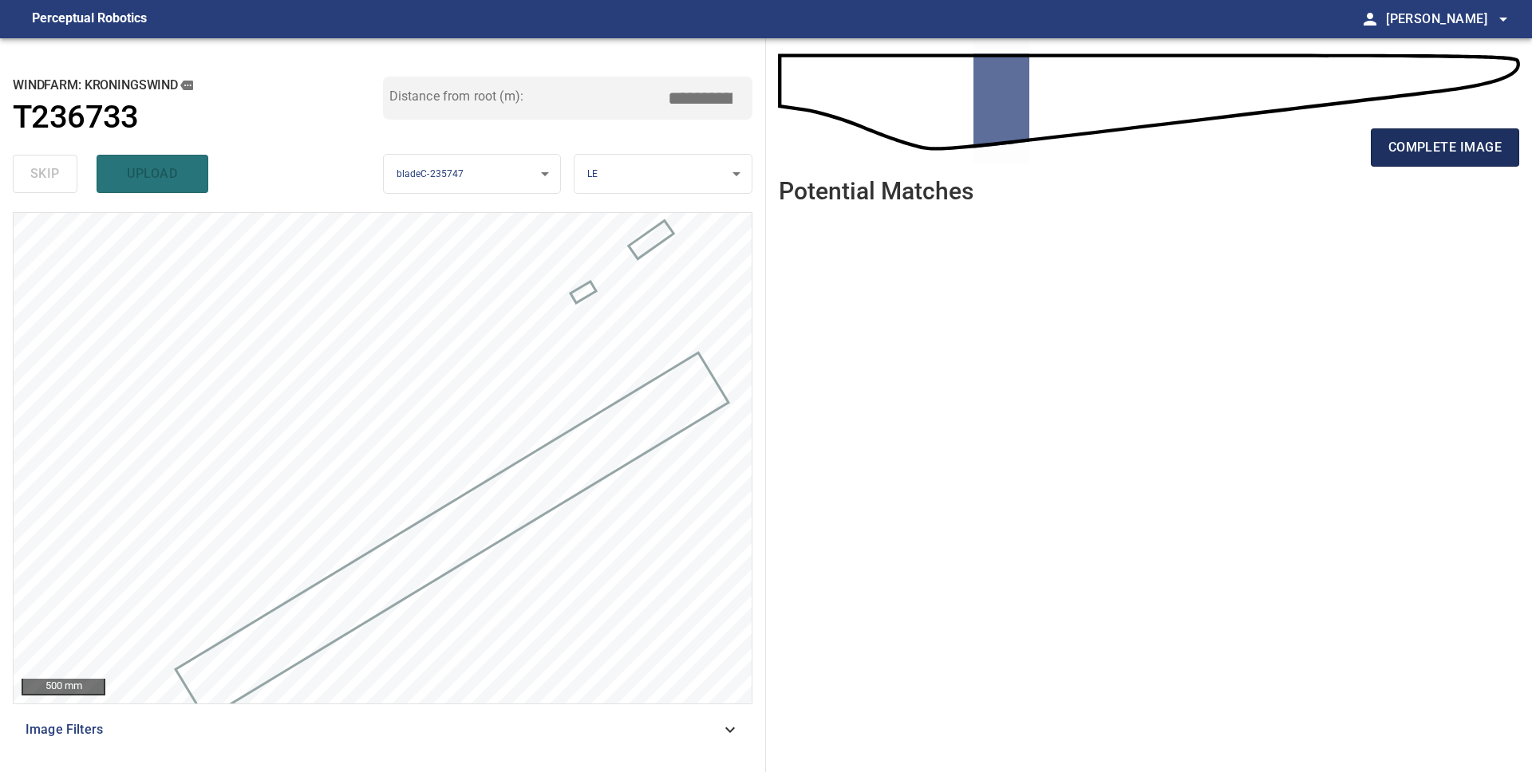
click at [1409, 157] on span "complete image" at bounding box center [1444, 147] width 113 height 22
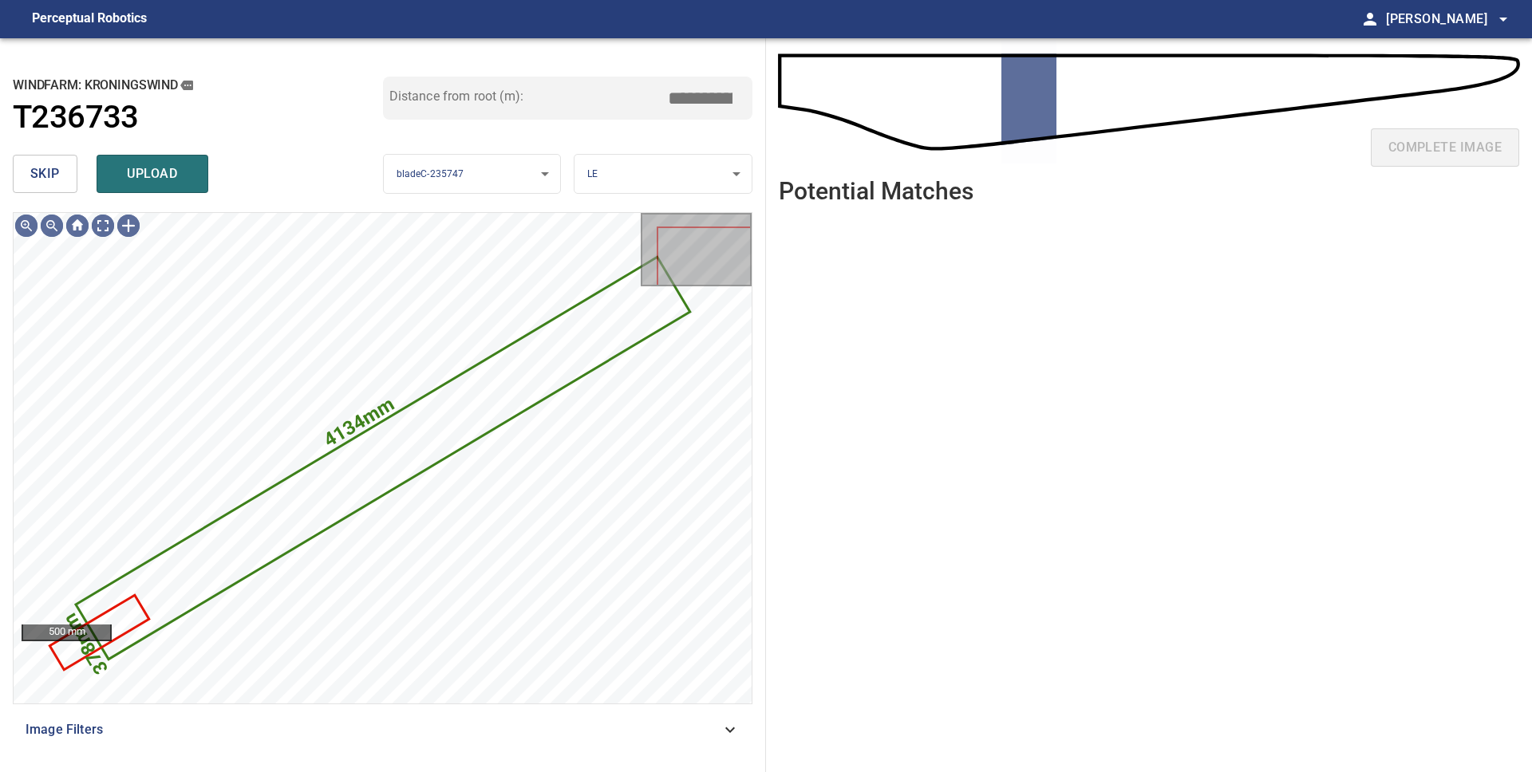
click at [41, 175] on span "skip" at bounding box center [45, 174] width 30 height 22
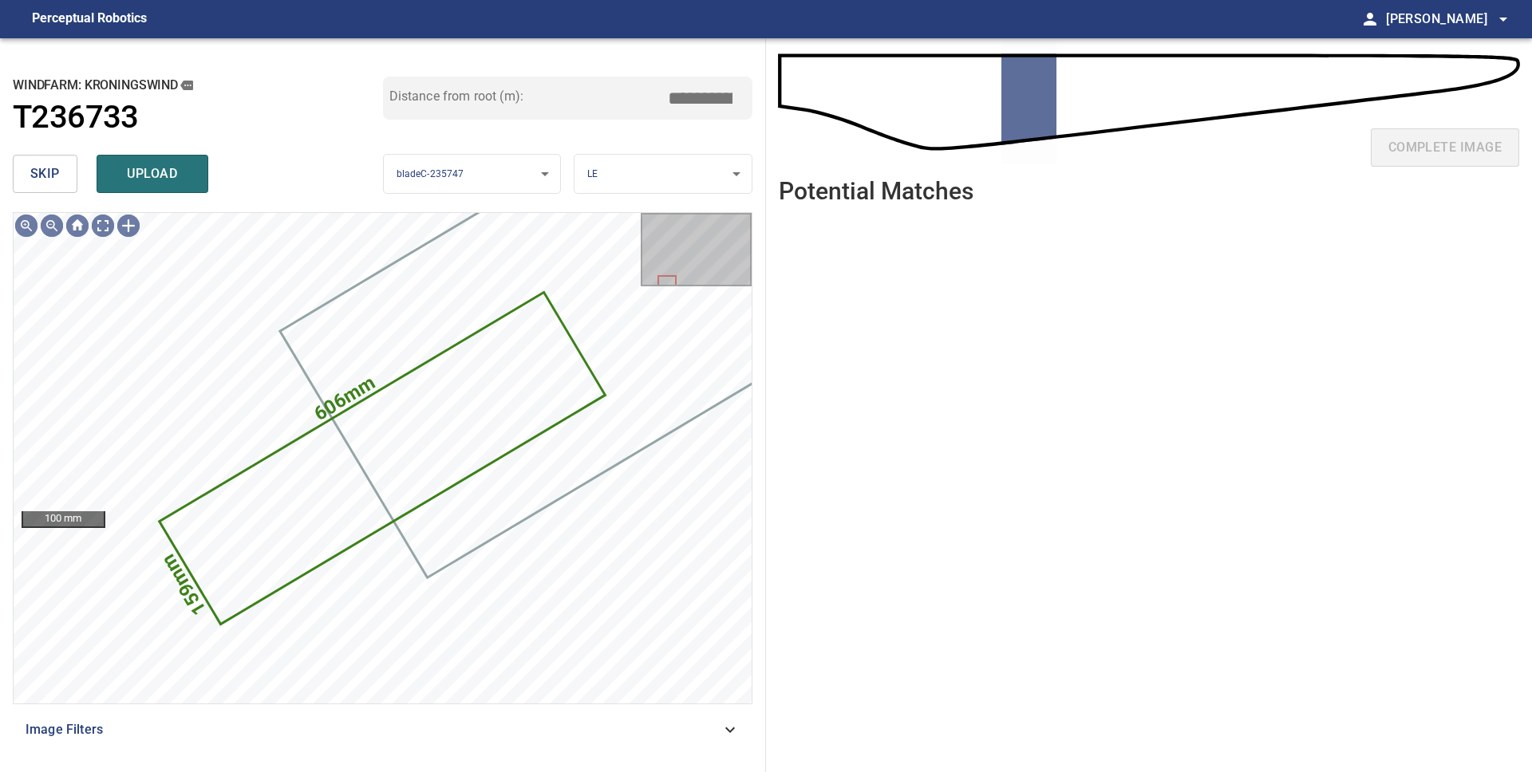
click at [41, 175] on span "skip" at bounding box center [45, 174] width 30 height 22
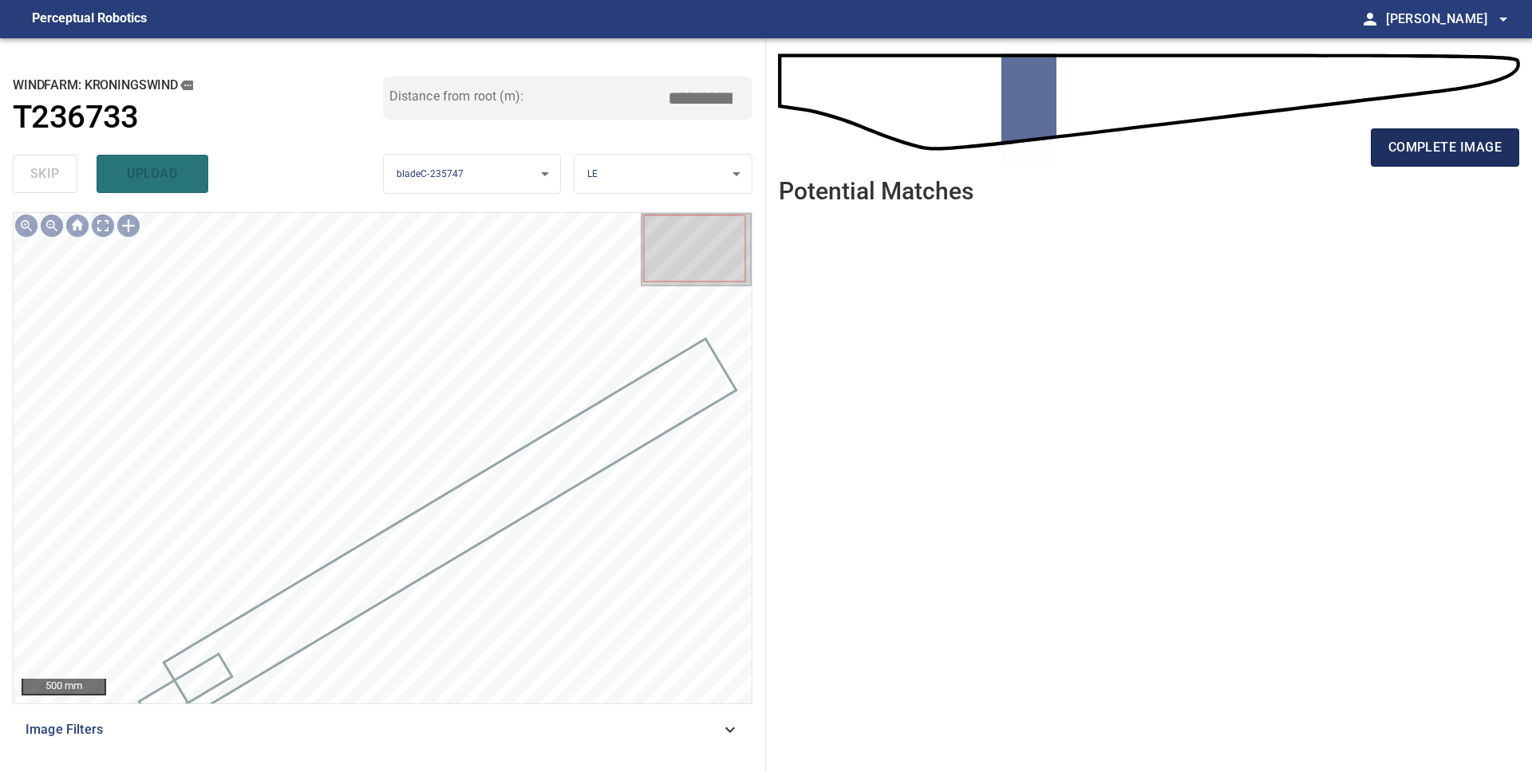
click at [1403, 163] on button "complete image" at bounding box center [1445, 147] width 148 height 38
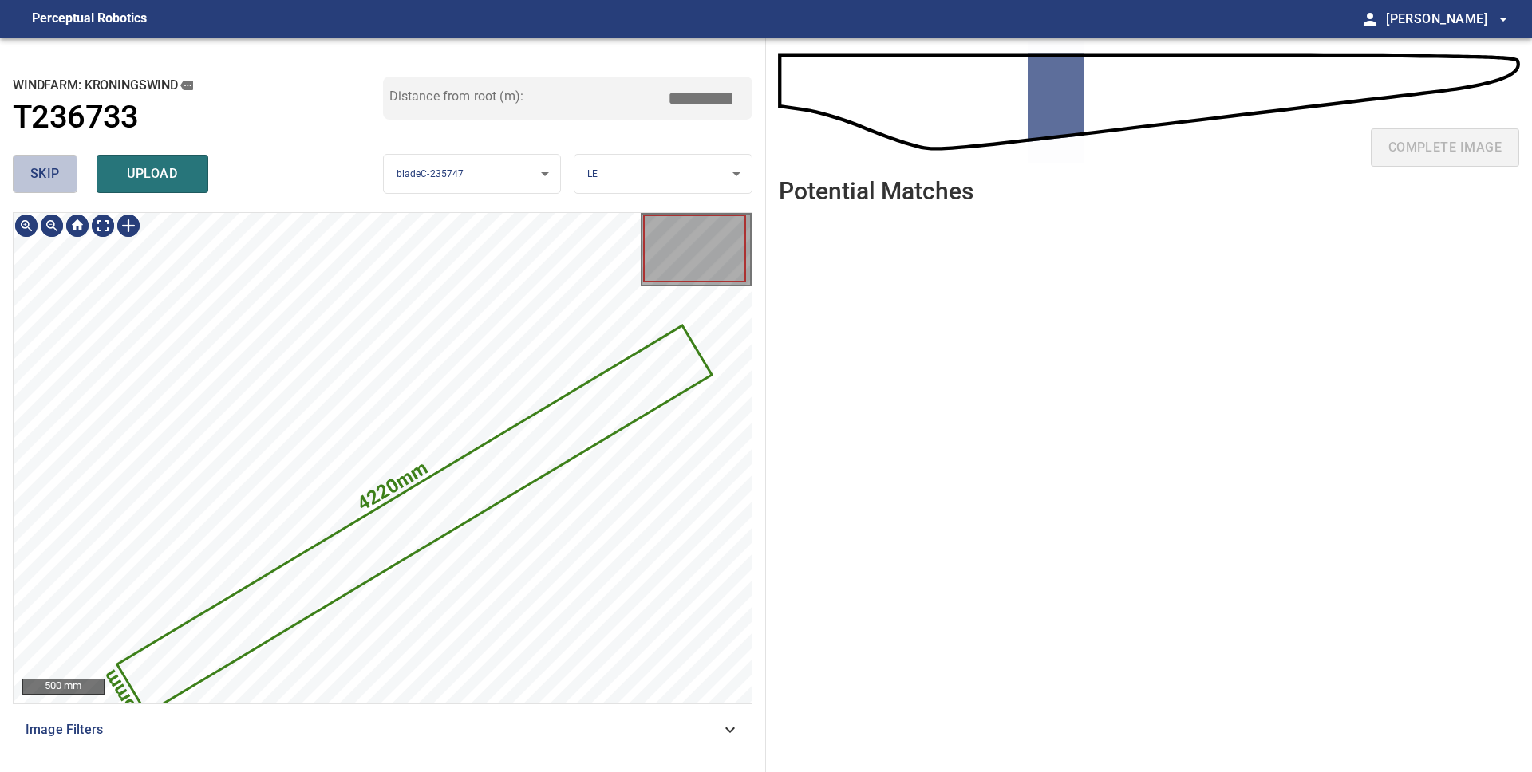
click at [51, 183] on span "skip" at bounding box center [45, 174] width 30 height 22
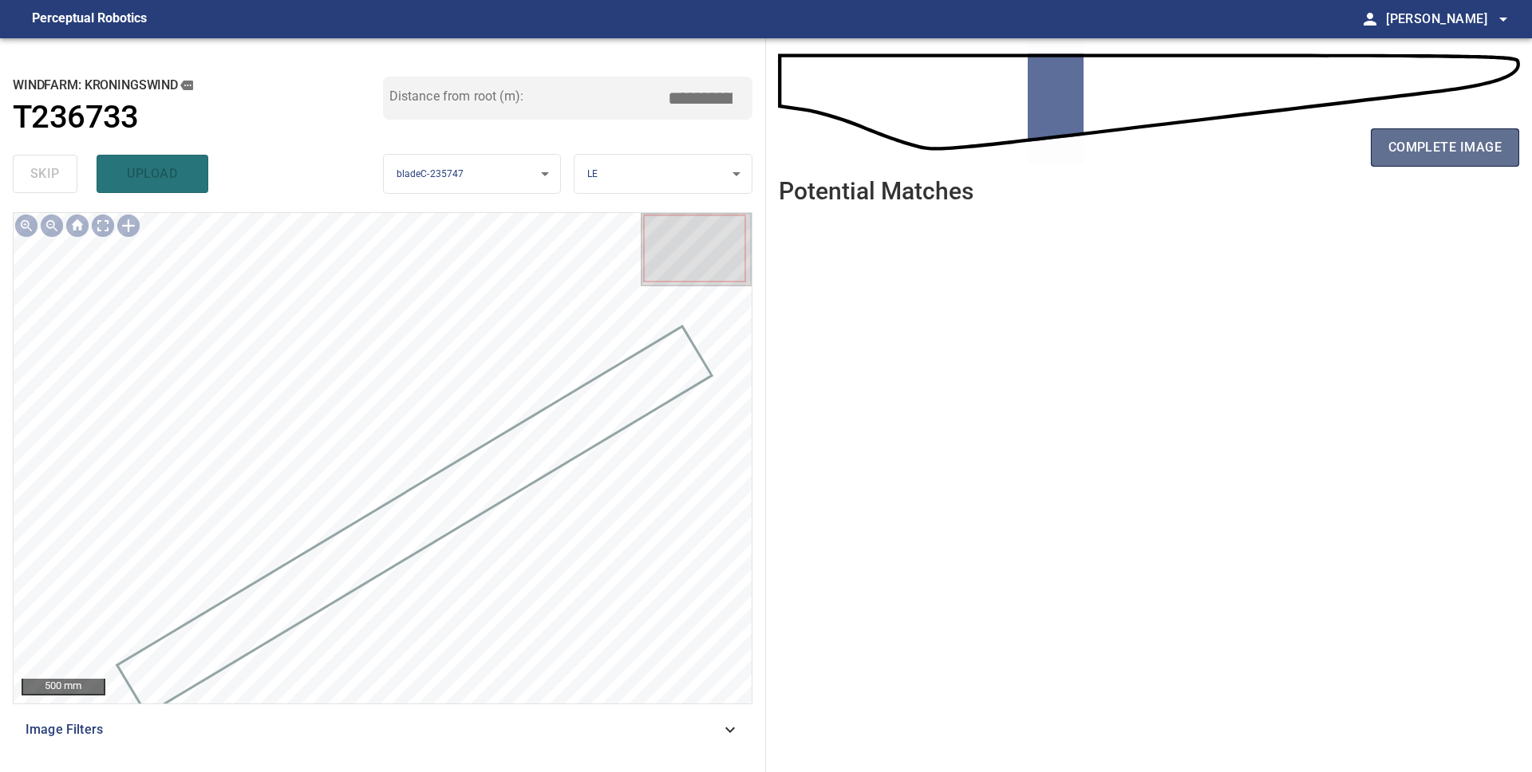
click at [1456, 131] on button "complete image" at bounding box center [1445, 147] width 148 height 38
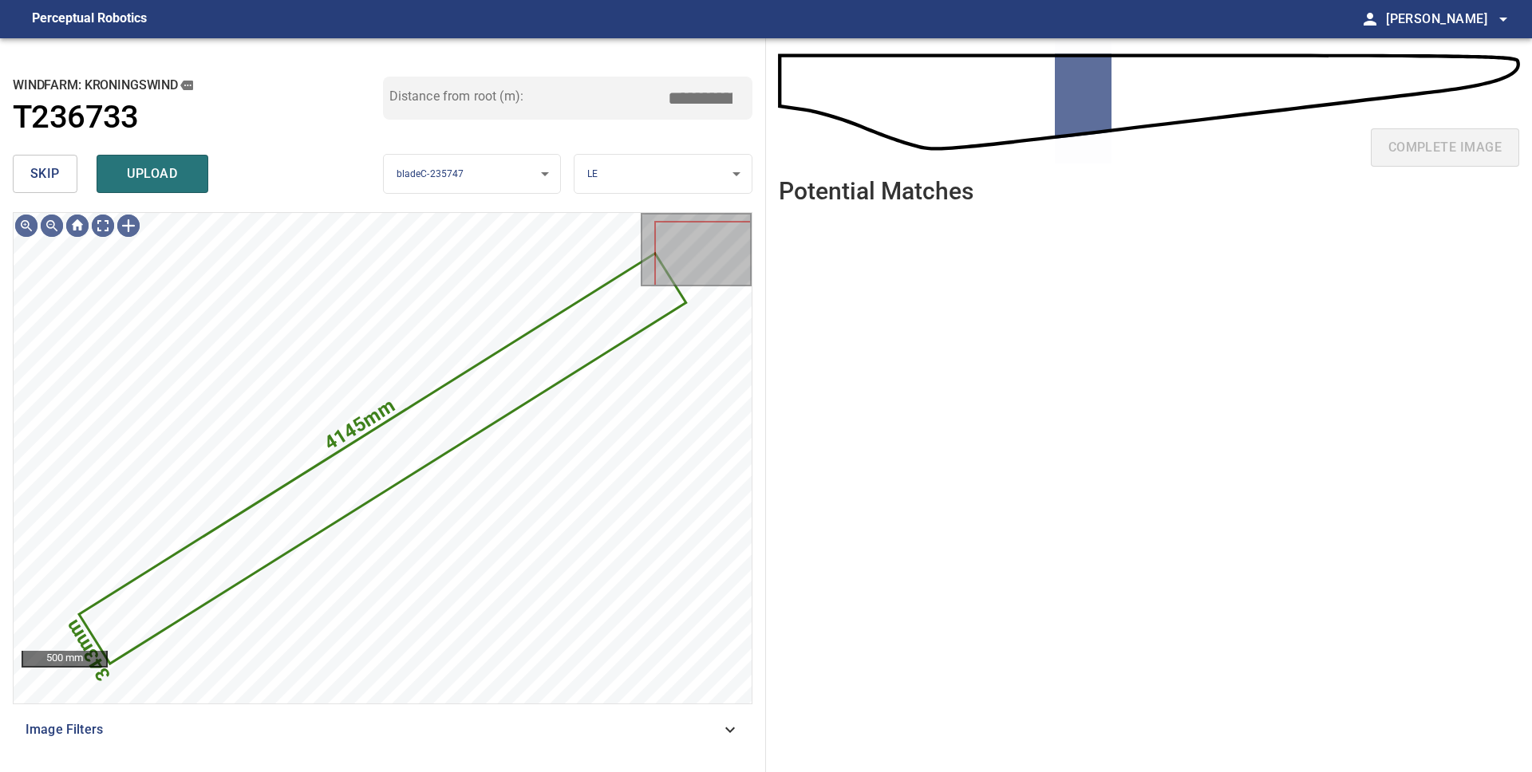
click at [53, 174] on span "skip" at bounding box center [45, 174] width 30 height 22
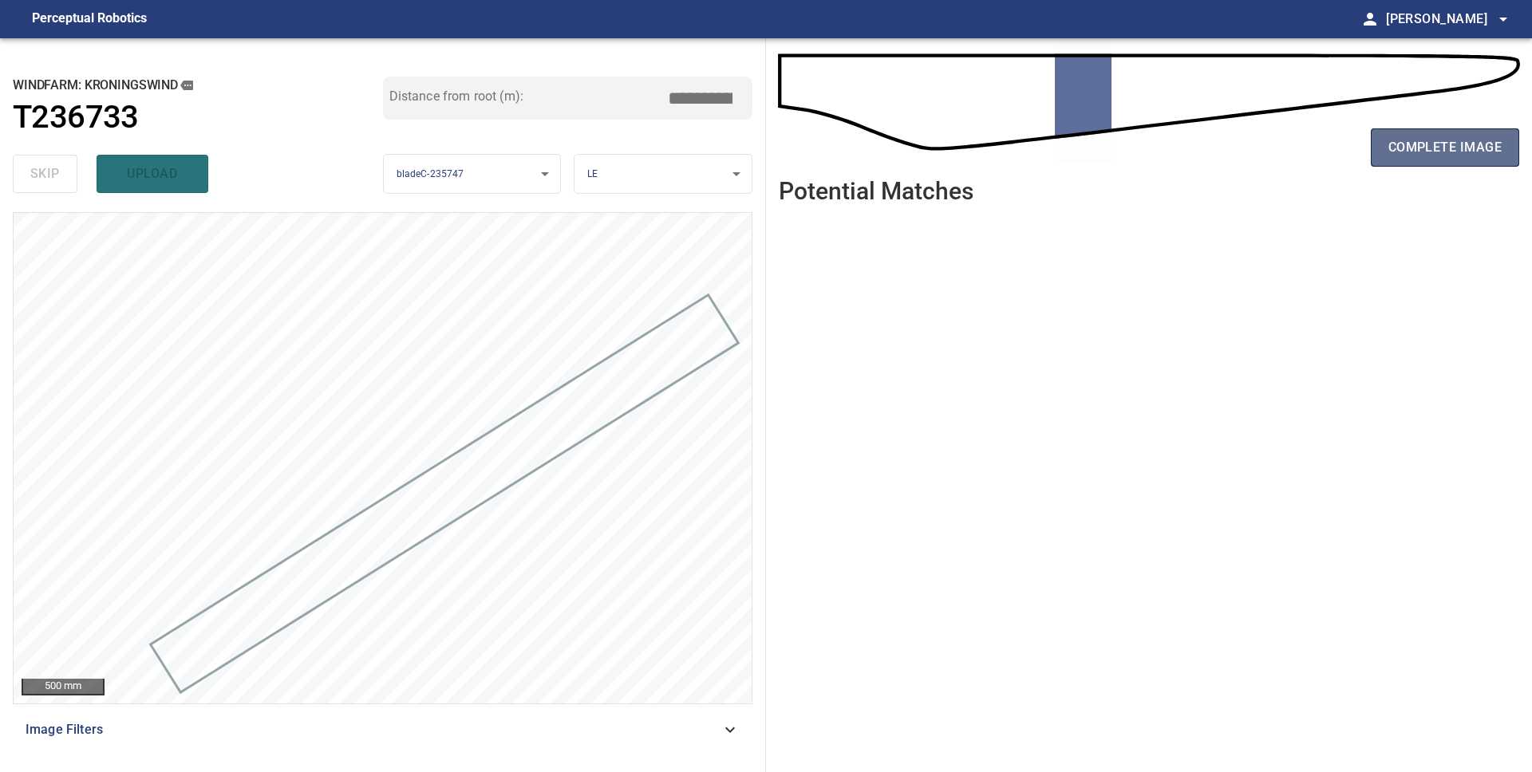
click at [1419, 144] on span "complete image" at bounding box center [1444, 147] width 113 height 22
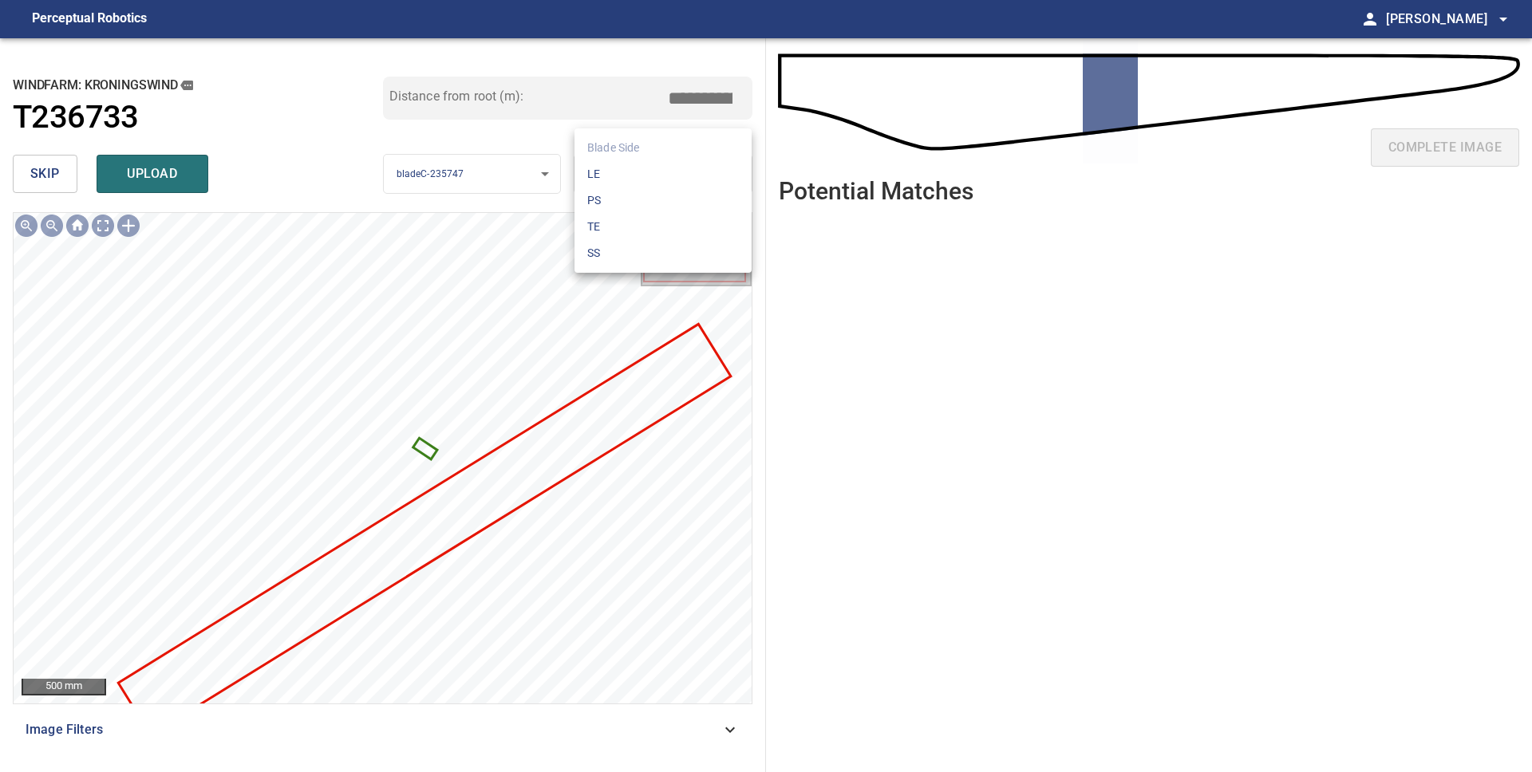
click at [631, 176] on body "**********" at bounding box center [766, 386] width 1532 height 772
click at [627, 195] on li "PS" at bounding box center [662, 201] width 177 height 26
click at [628, 171] on body "**********" at bounding box center [766, 386] width 1532 height 772
click at [622, 255] on li "SS" at bounding box center [662, 253] width 177 height 26
click at [242, 152] on div "skip upload" at bounding box center [198, 173] width 370 height 51
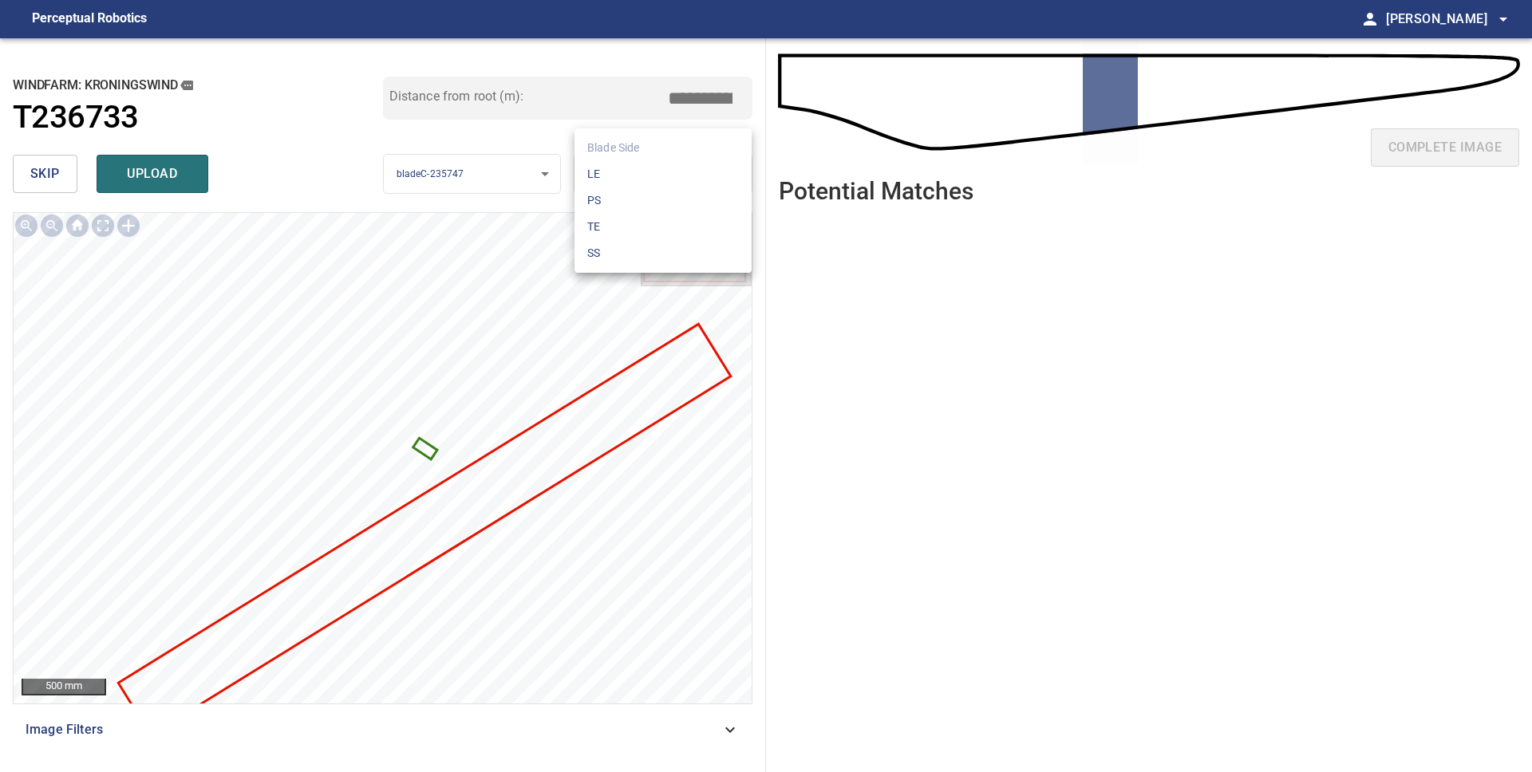
click at [606, 172] on body "**********" at bounding box center [766, 386] width 1532 height 772
click at [524, 140] on div at bounding box center [766, 386] width 1532 height 772
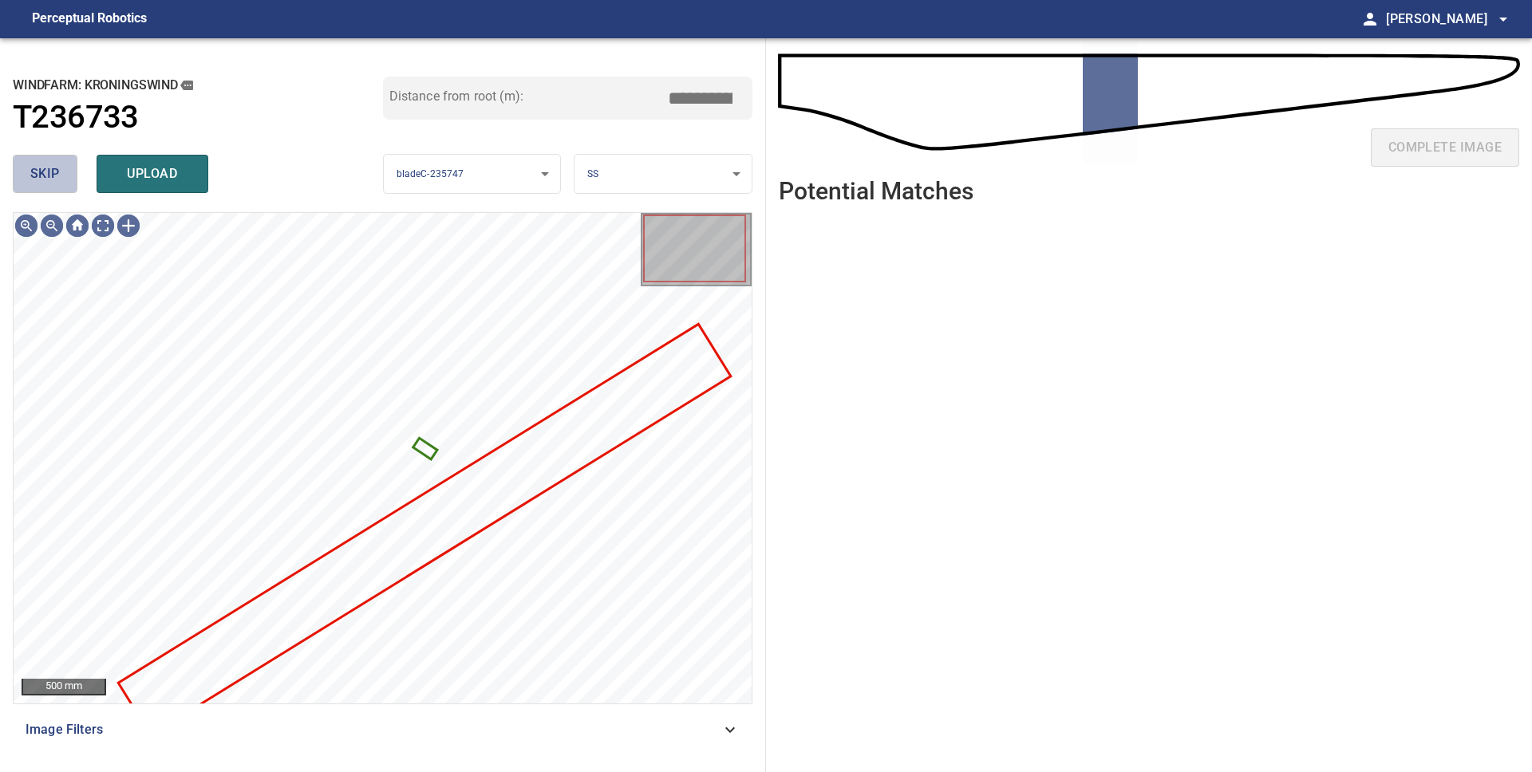
click at [52, 179] on span "skip" at bounding box center [45, 174] width 30 height 22
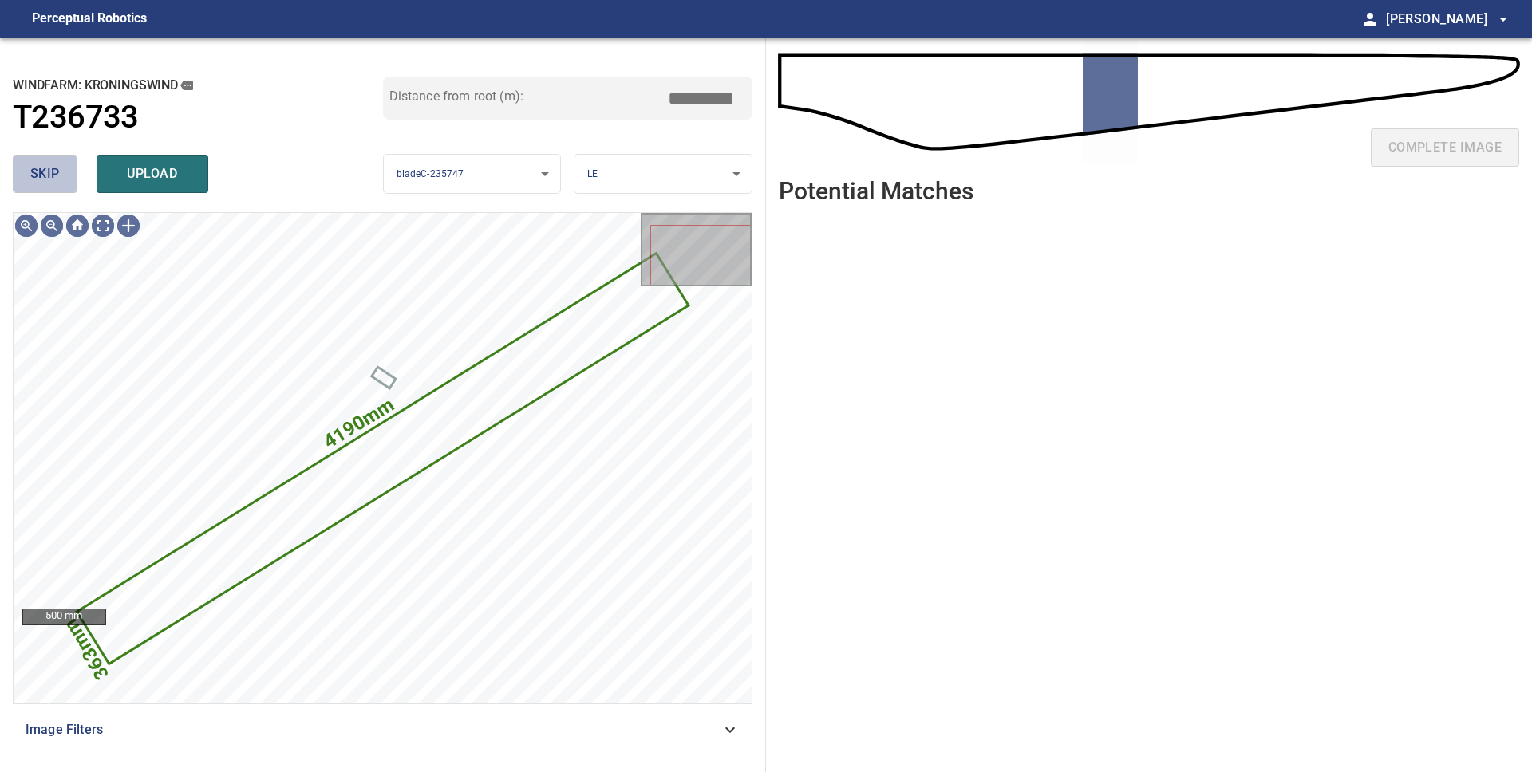
click at [53, 172] on span "skip" at bounding box center [45, 174] width 30 height 22
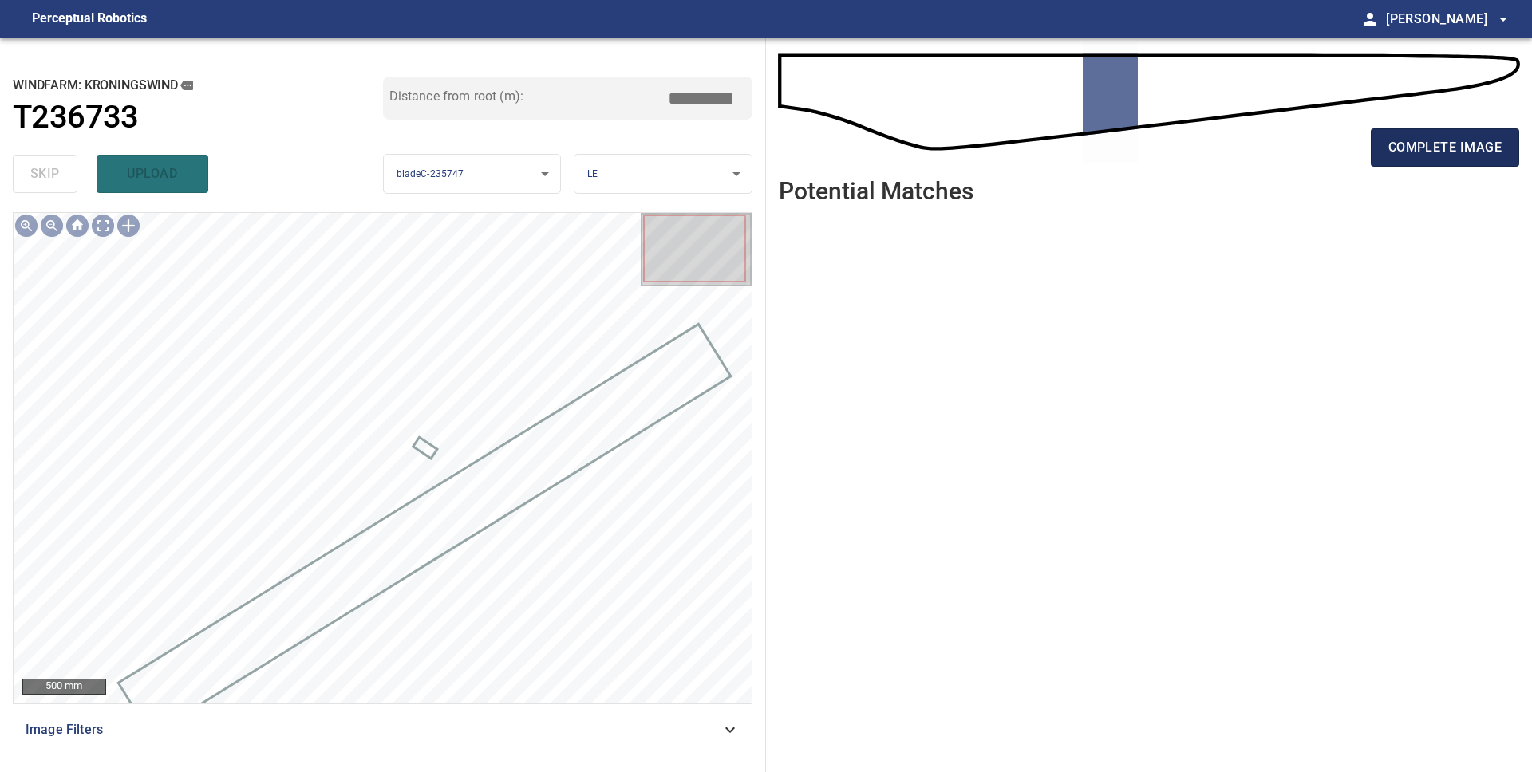
click at [1419, 149] on span "complete image" at bounding box center [1444, 147] width 113 height 22
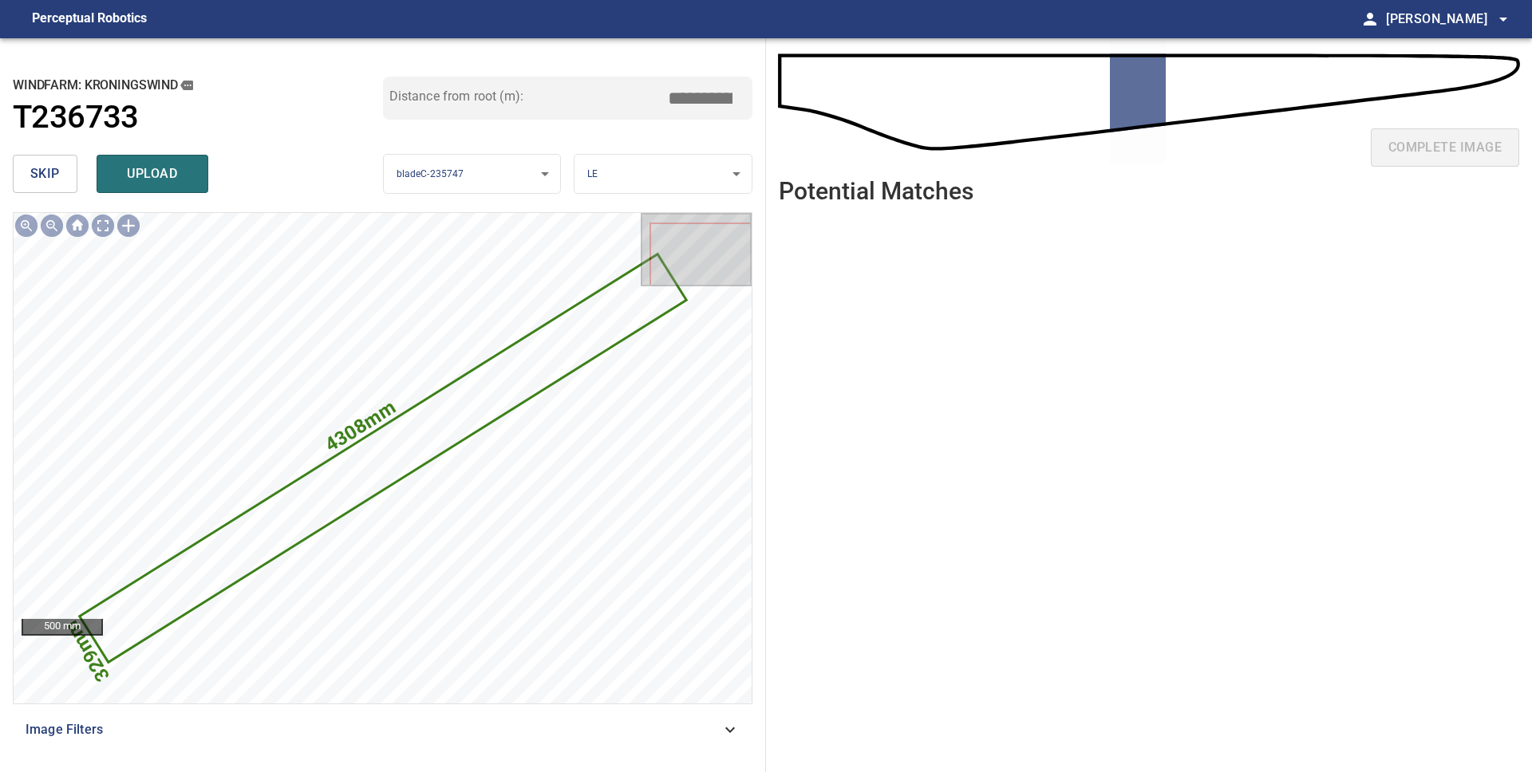
click at [61, 176] on button "skip" at bounding box center [45, 174] width 65 height 38
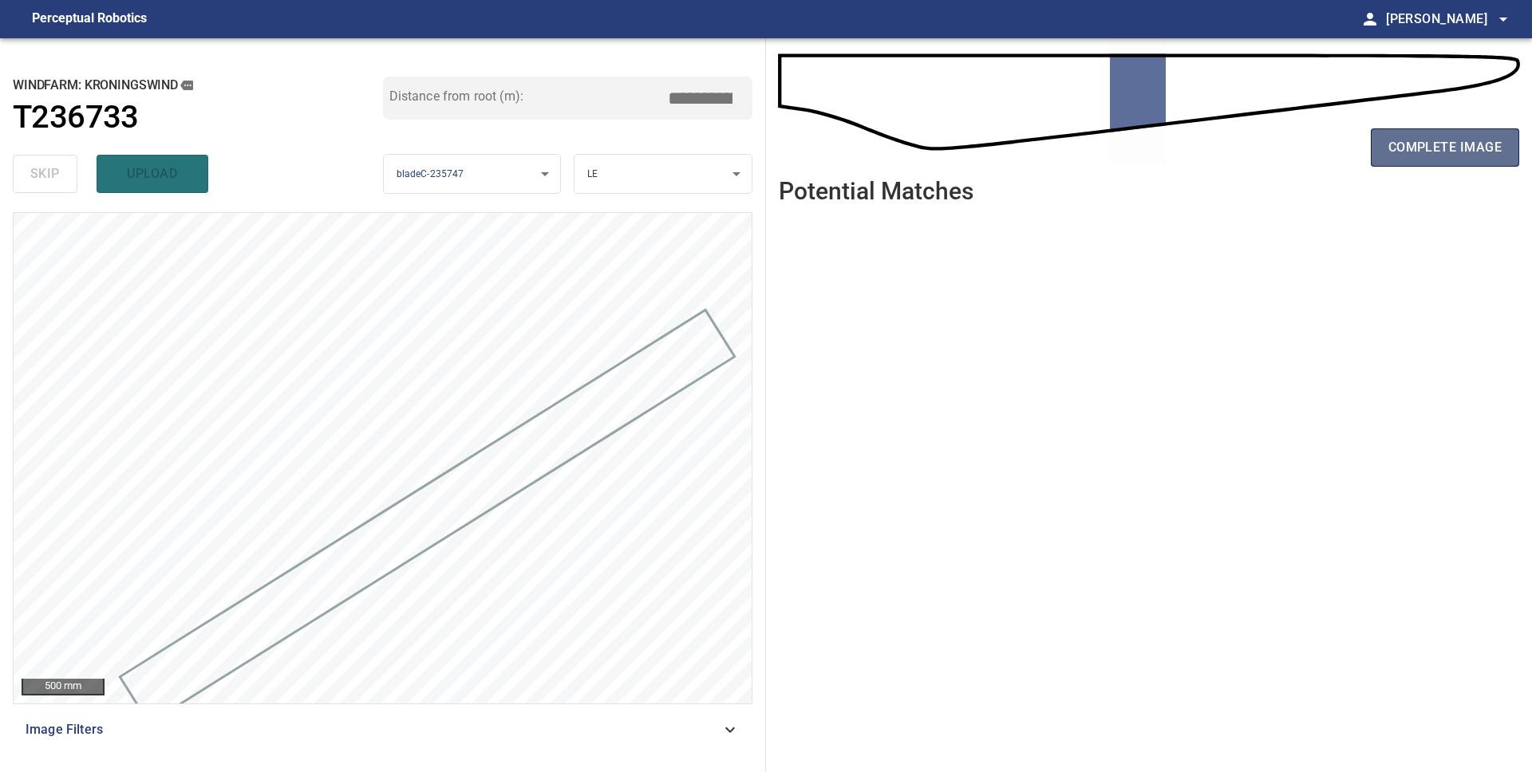
click at [1399, 141] on span "complete image" at bounding box center [1444, 147] width 113 height 22
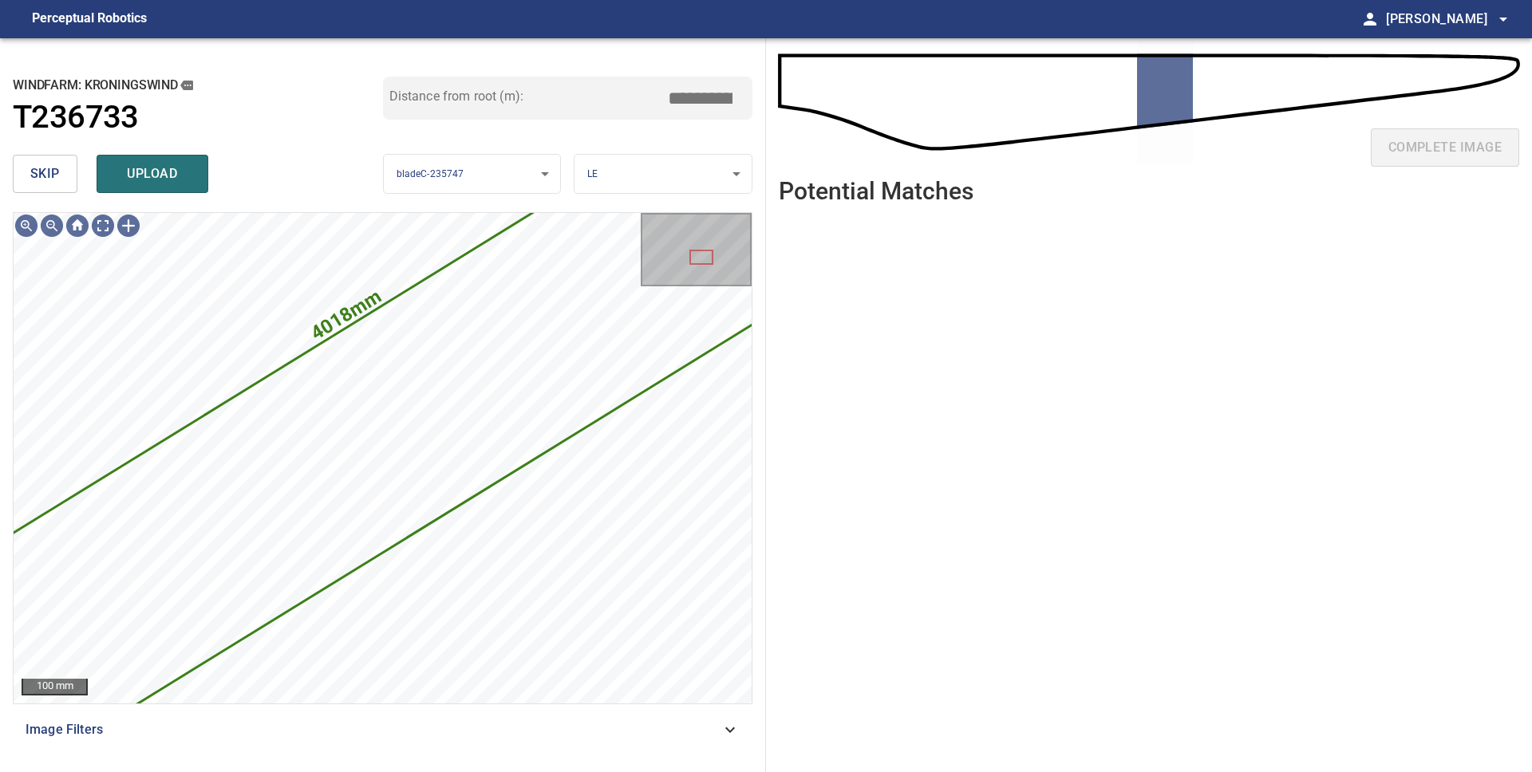
click at [60, 180] on button "skip" at bounding box center [45, 174] width 65 height 38
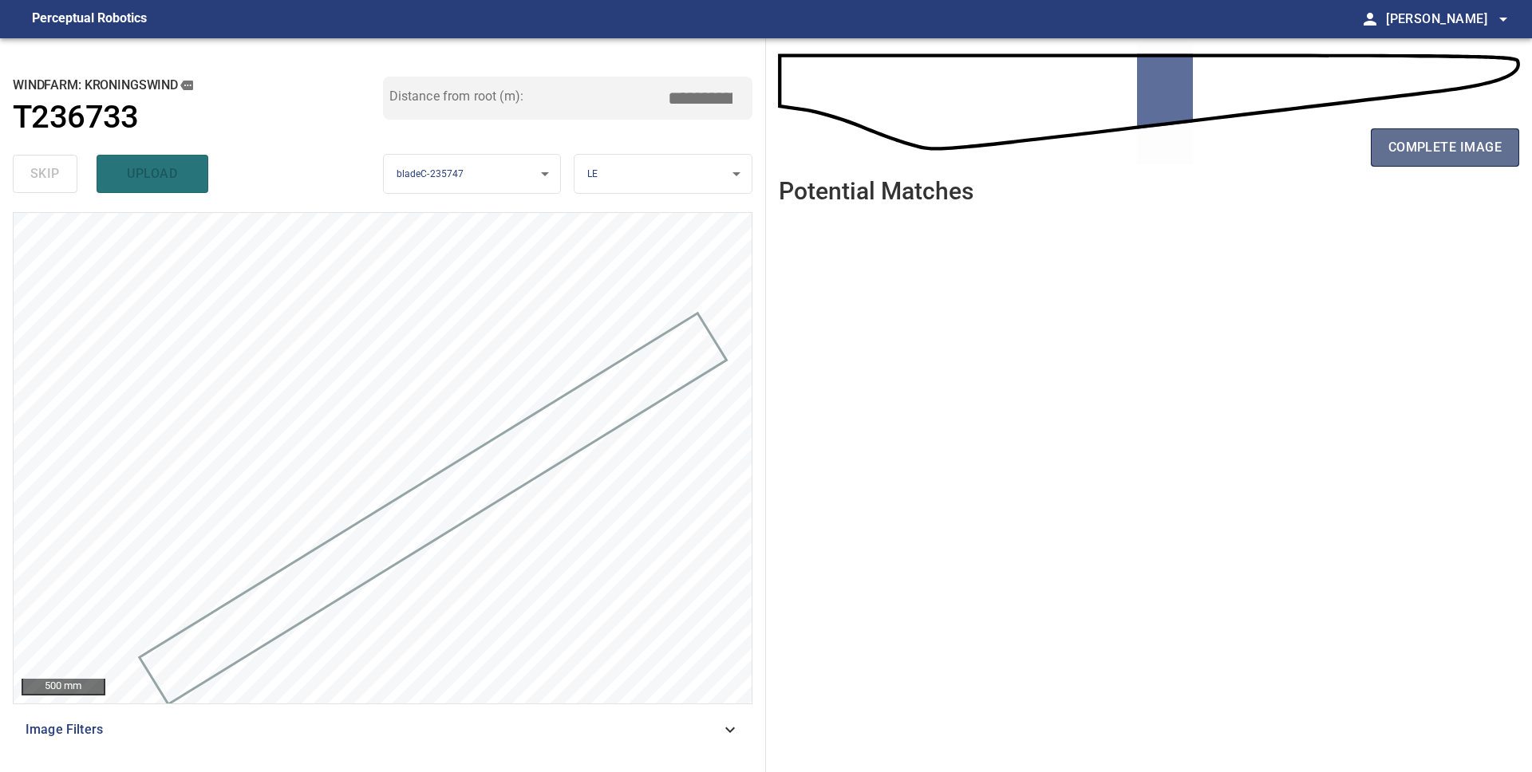
click at [1383, 159] on button "complete image" at bounding box center [1445, 147] width 148 height 38
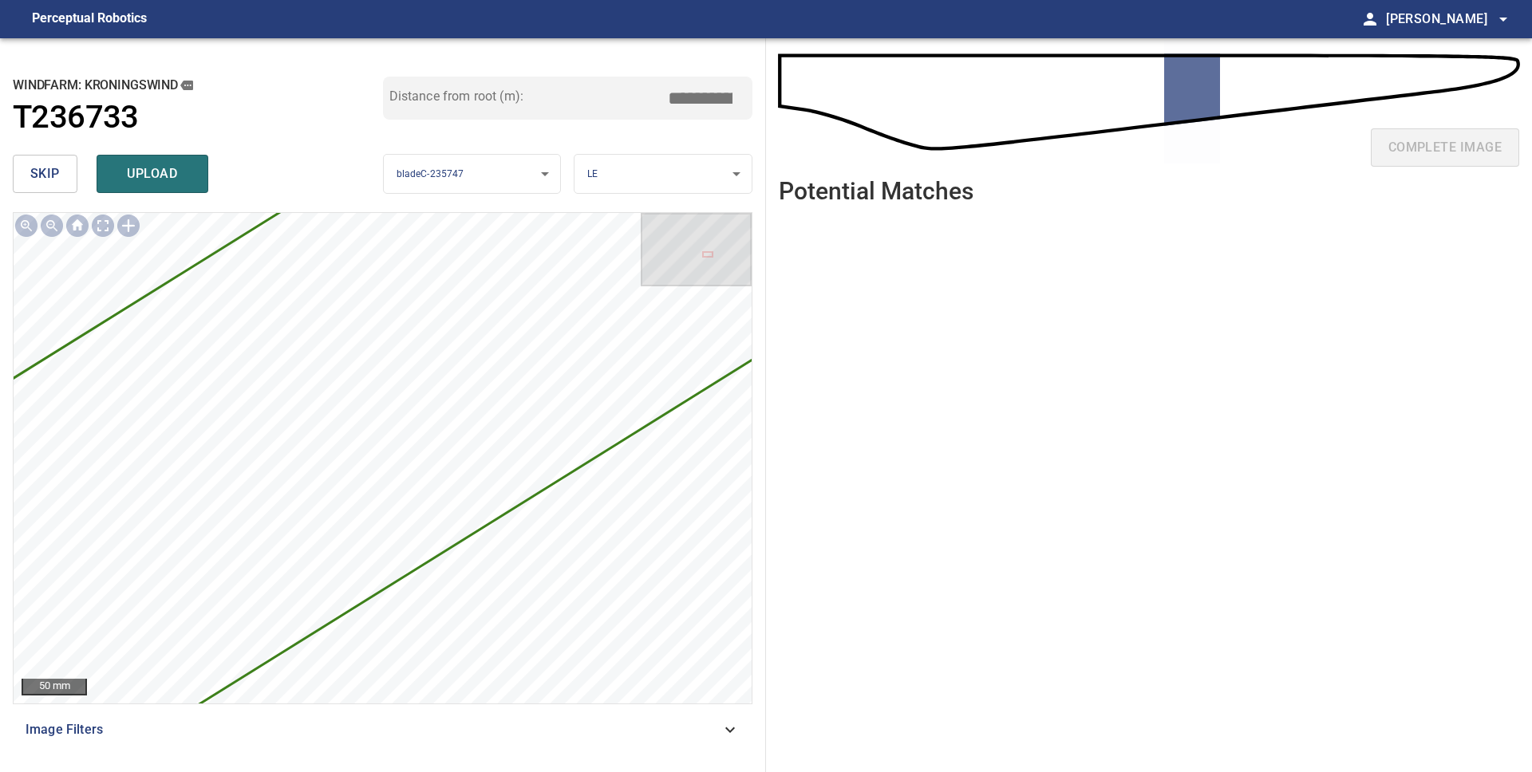
click at [41, 168] on span "skip" at bounding box center [45, 174] width 30 height 22
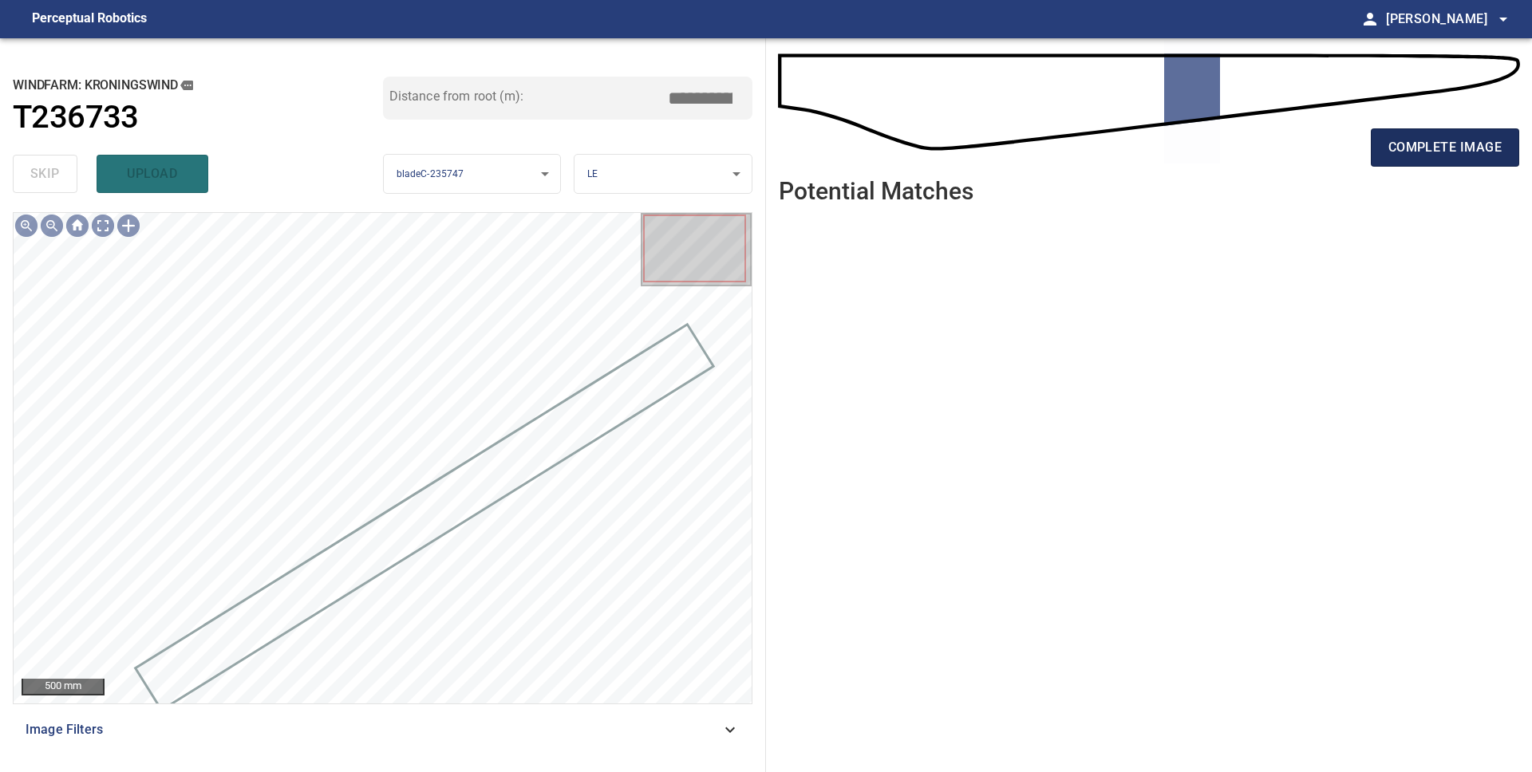
click at [1403, 144] on span "complete image" at bounding box center [1444, 147] width 113 height 22
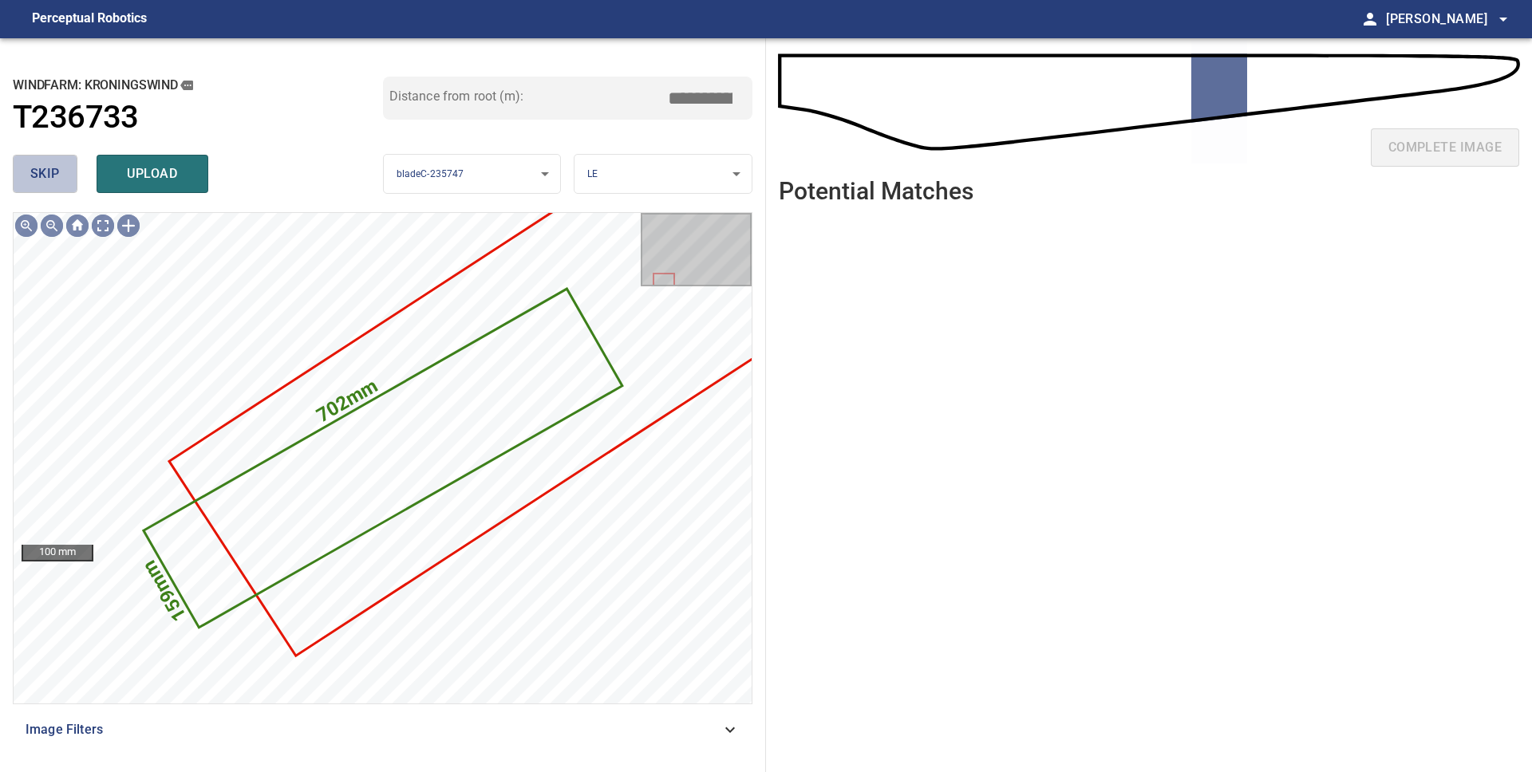
click at [65, 185] on button "skip" at bounding box center [45, 174] width 65 height 38
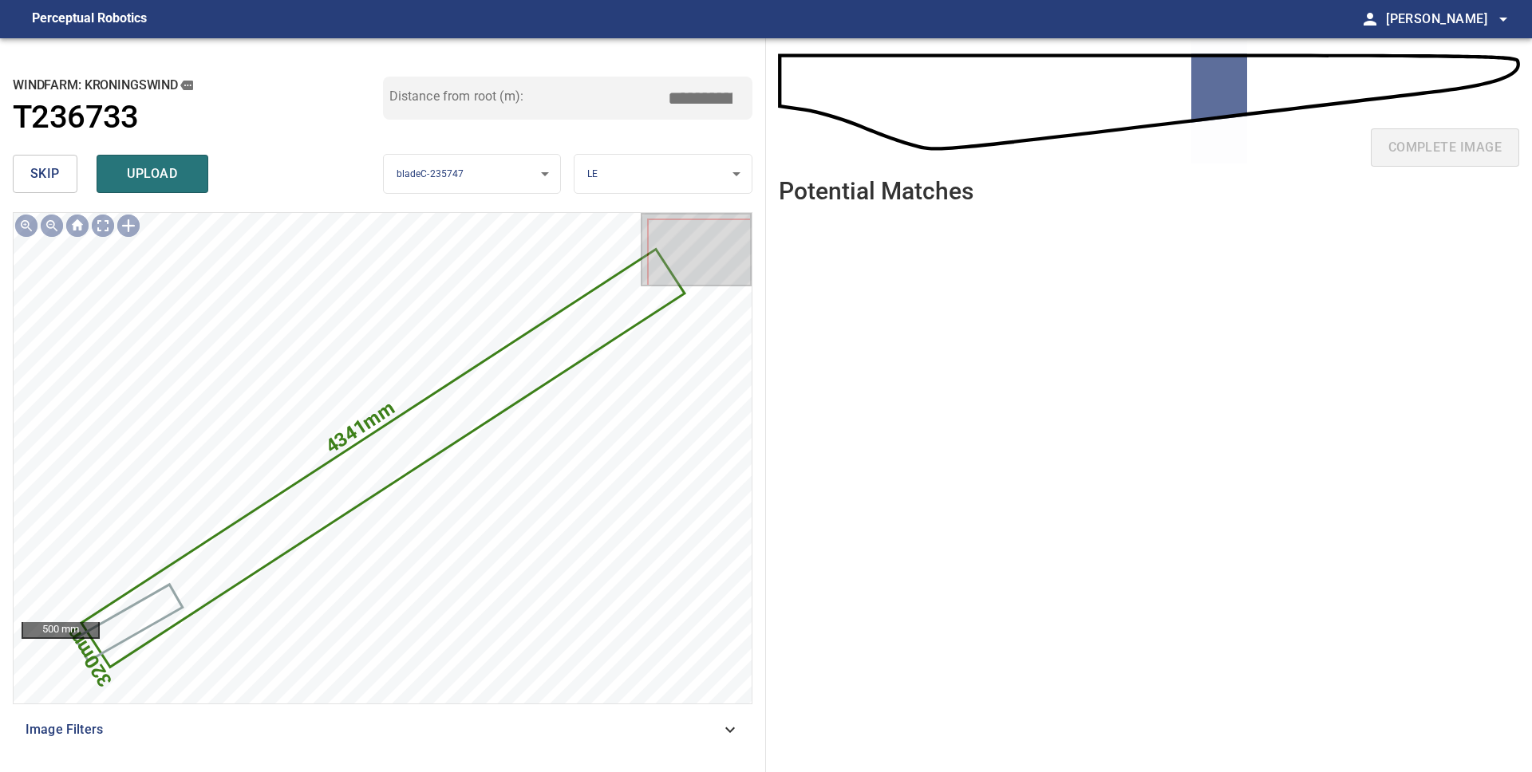
click at [62, 186] on button "skip" at bounding box center [45, 174] width 65 height 38
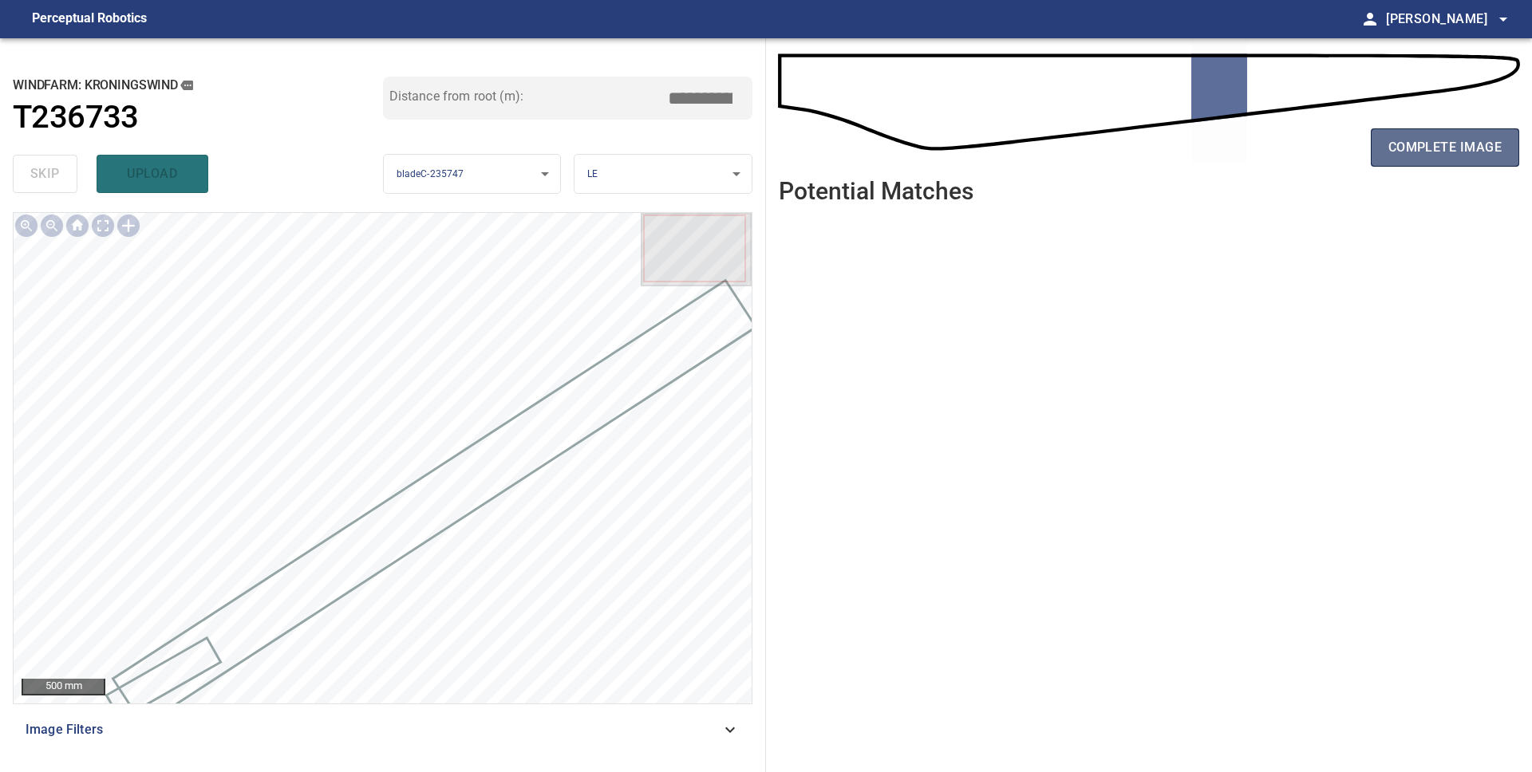
click at [1409, 151] on span "complete image" at bounding box center [1444, 147] width 113 height 22
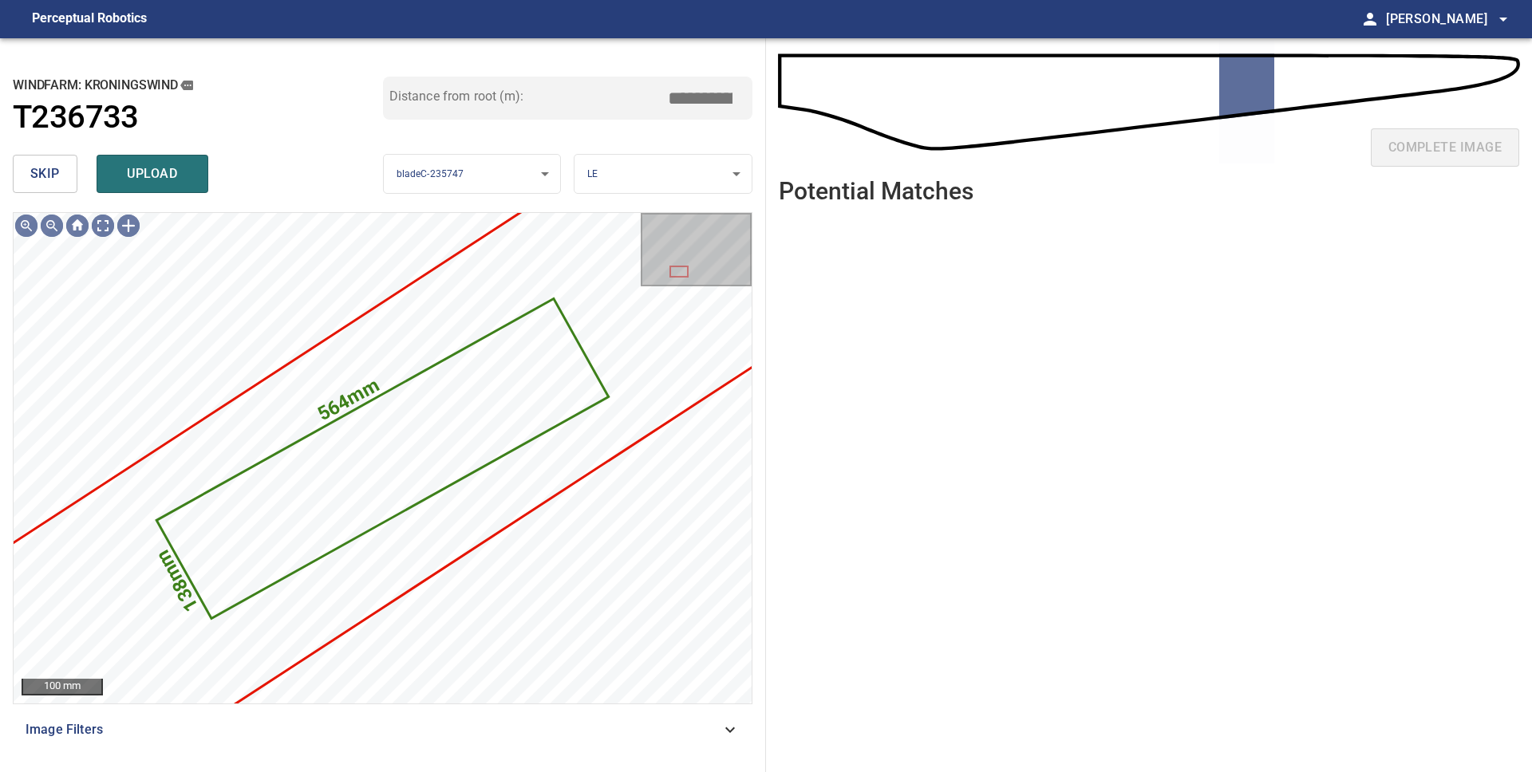
click at [61, 168] on button "skip" at bounding box center [45, 174] width 65 height 38
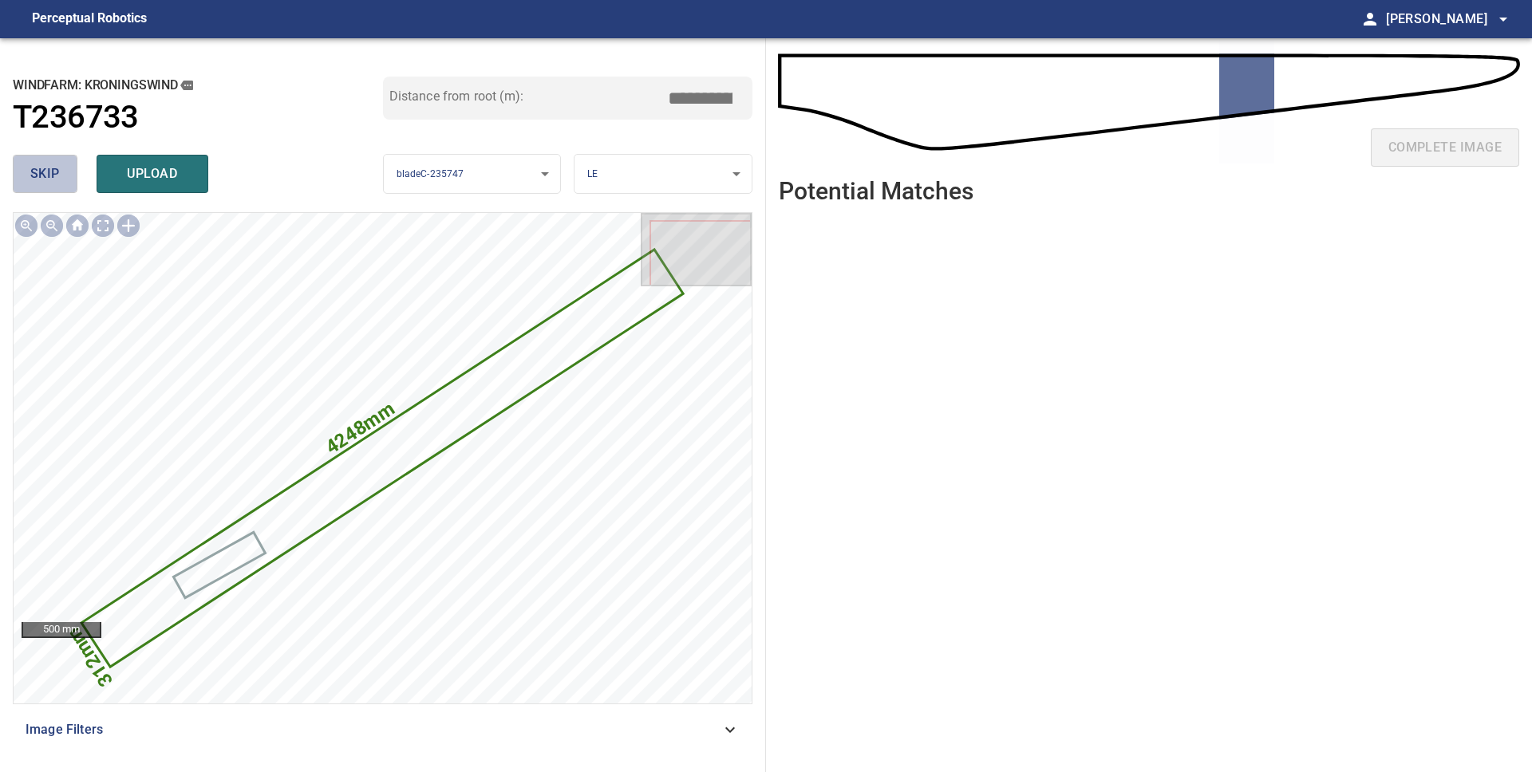
click at [61, 168] on button "skip" at bounding box center [45, 174] width 65 height 38
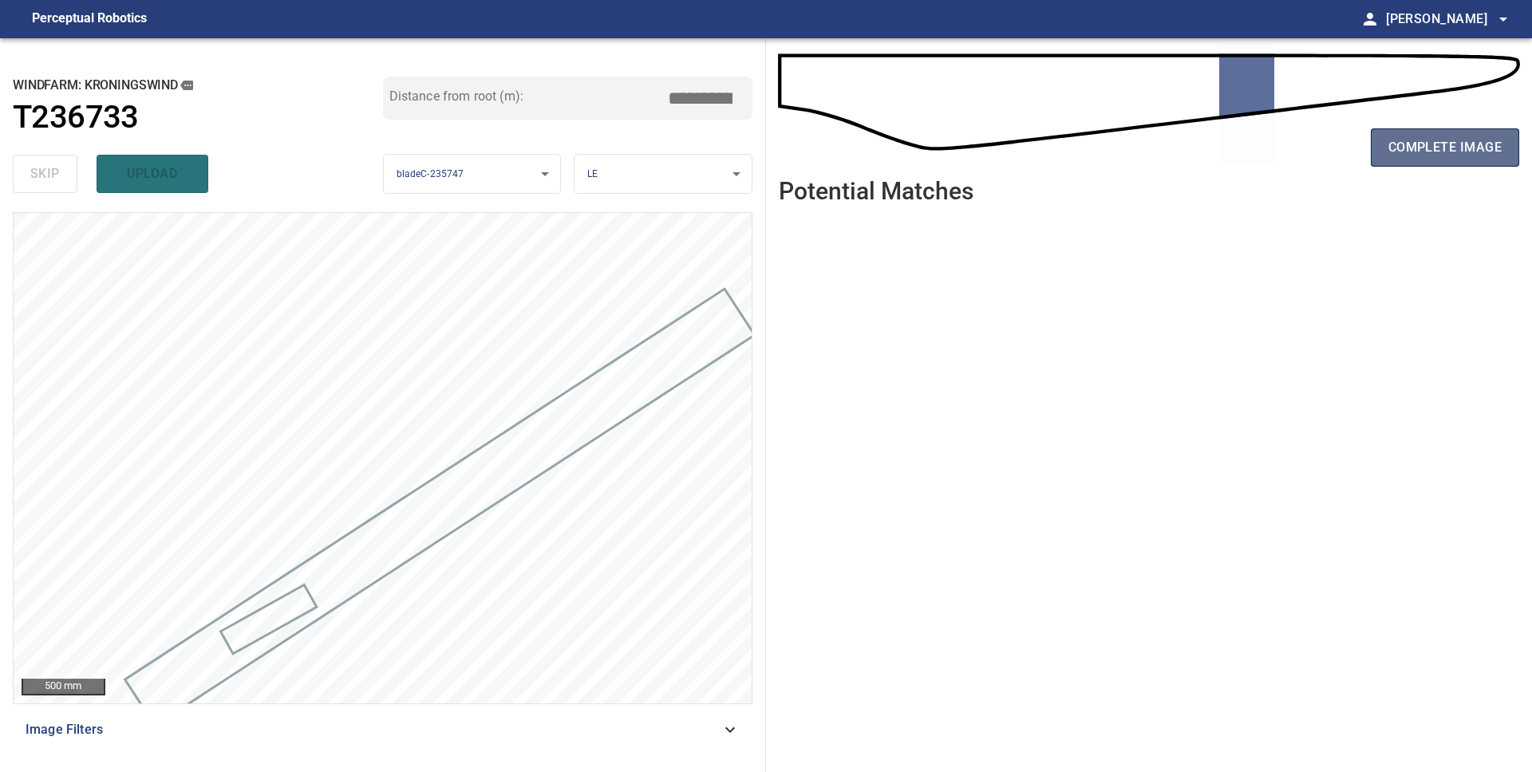
click at [1403, 152] on span "complete image" at bounding box center [1444, 147] width 113 height 22
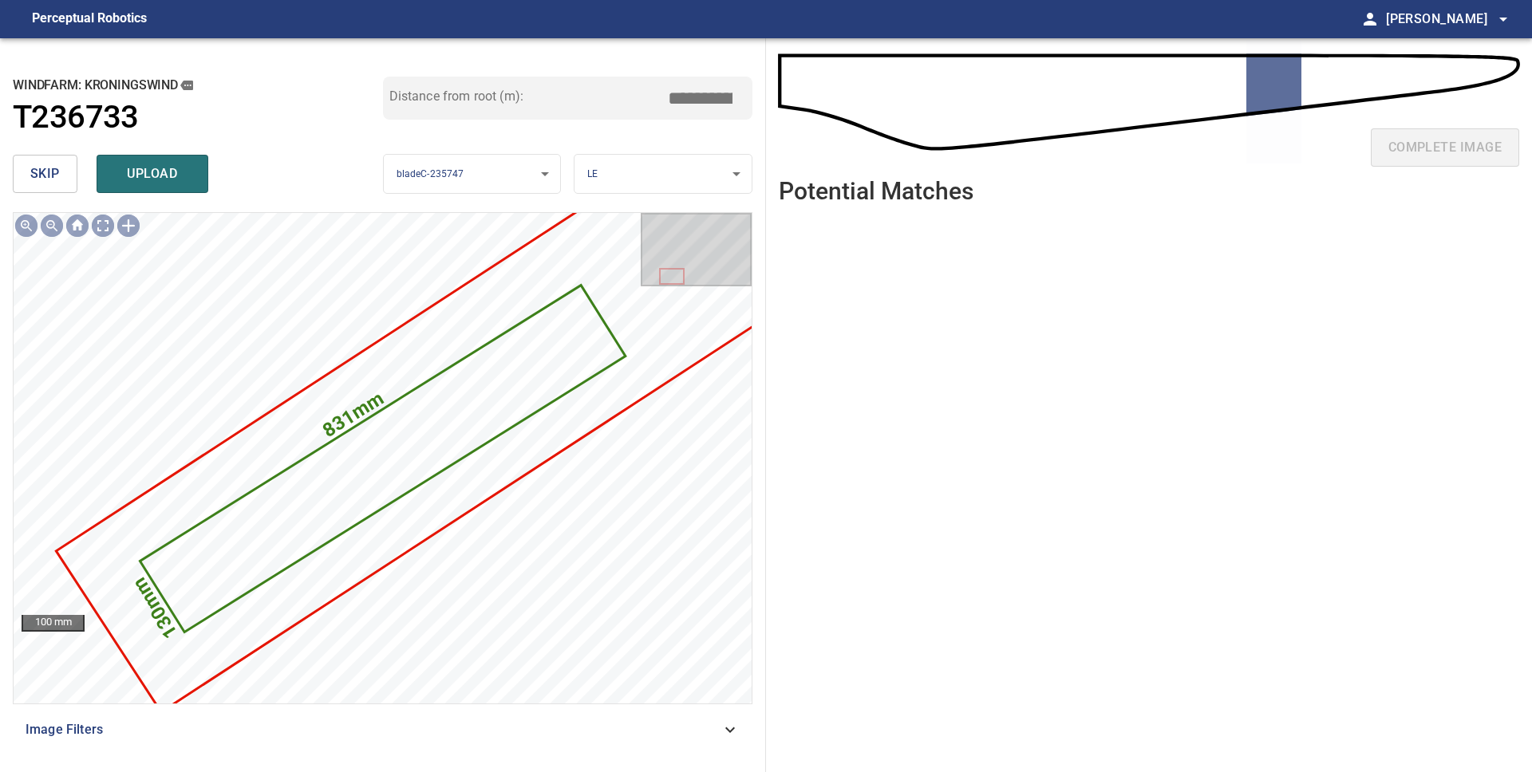
click at [30, 182] on span "skip" at bounding box center [45, 174] width 30 height 22
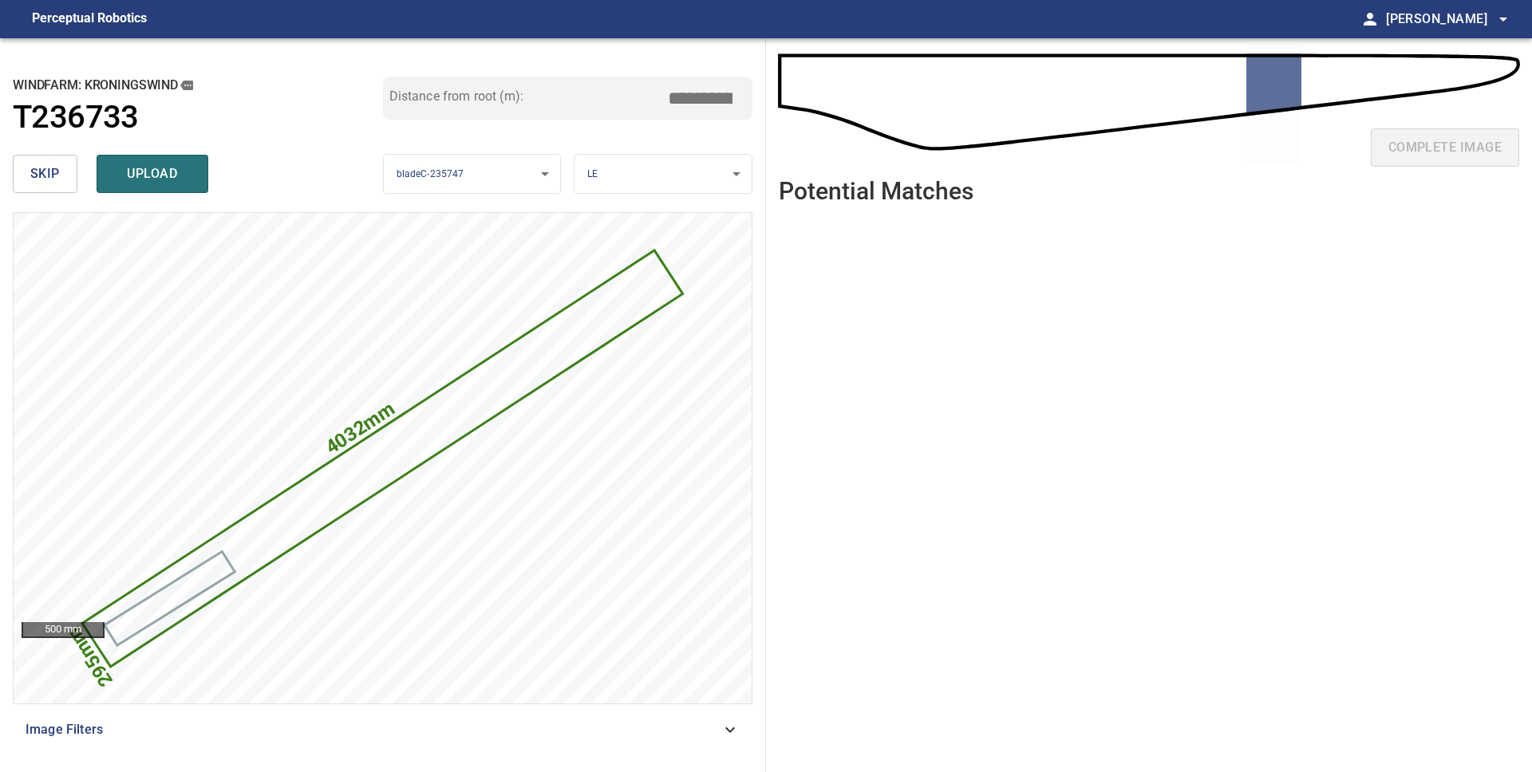
click at [56, 176] on span "skip" at bounding box center [45, 174] width 30 height 22
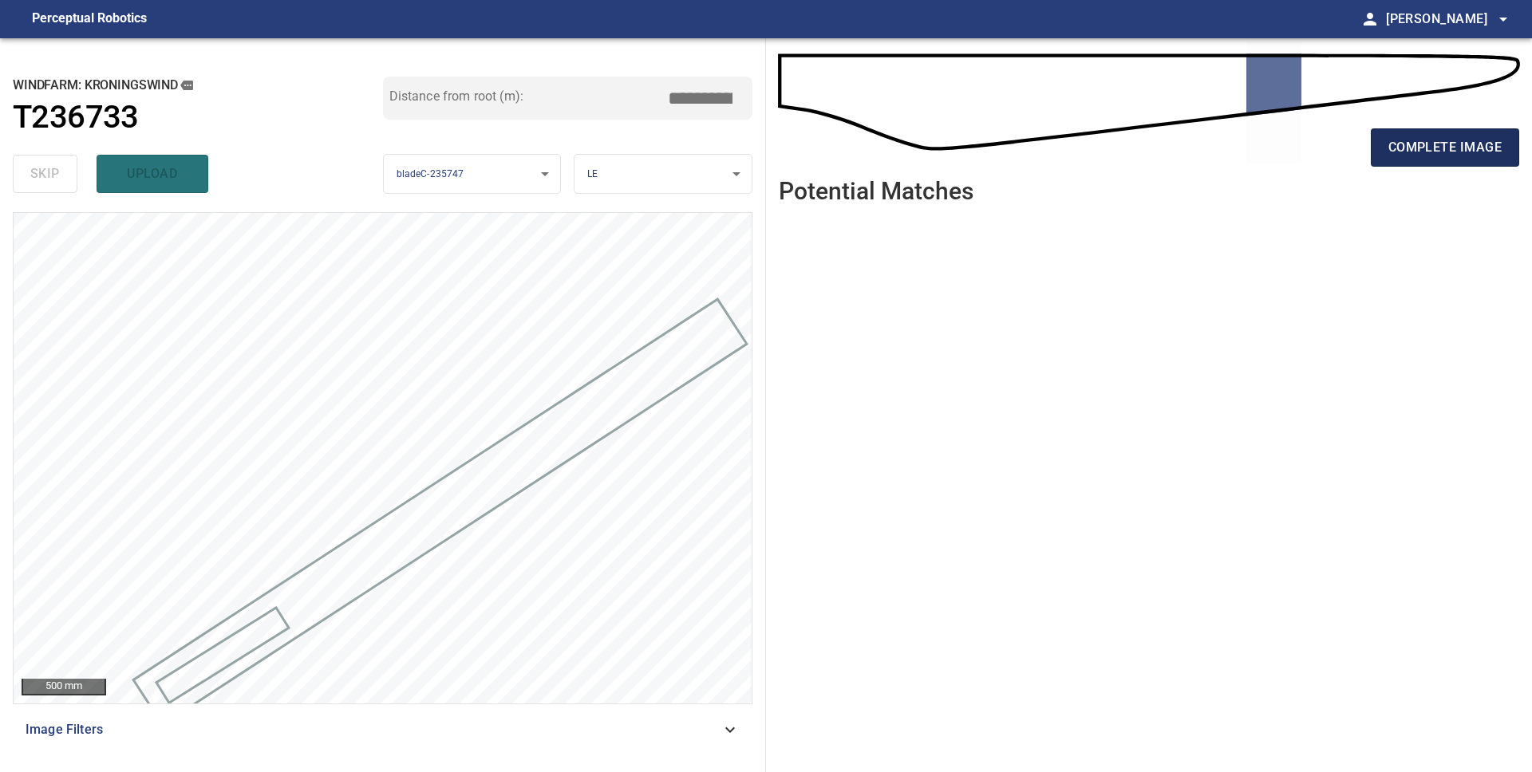
click at [1440, 161] on button "complete image" at bounding box center [1445, 147] width 148 height 38
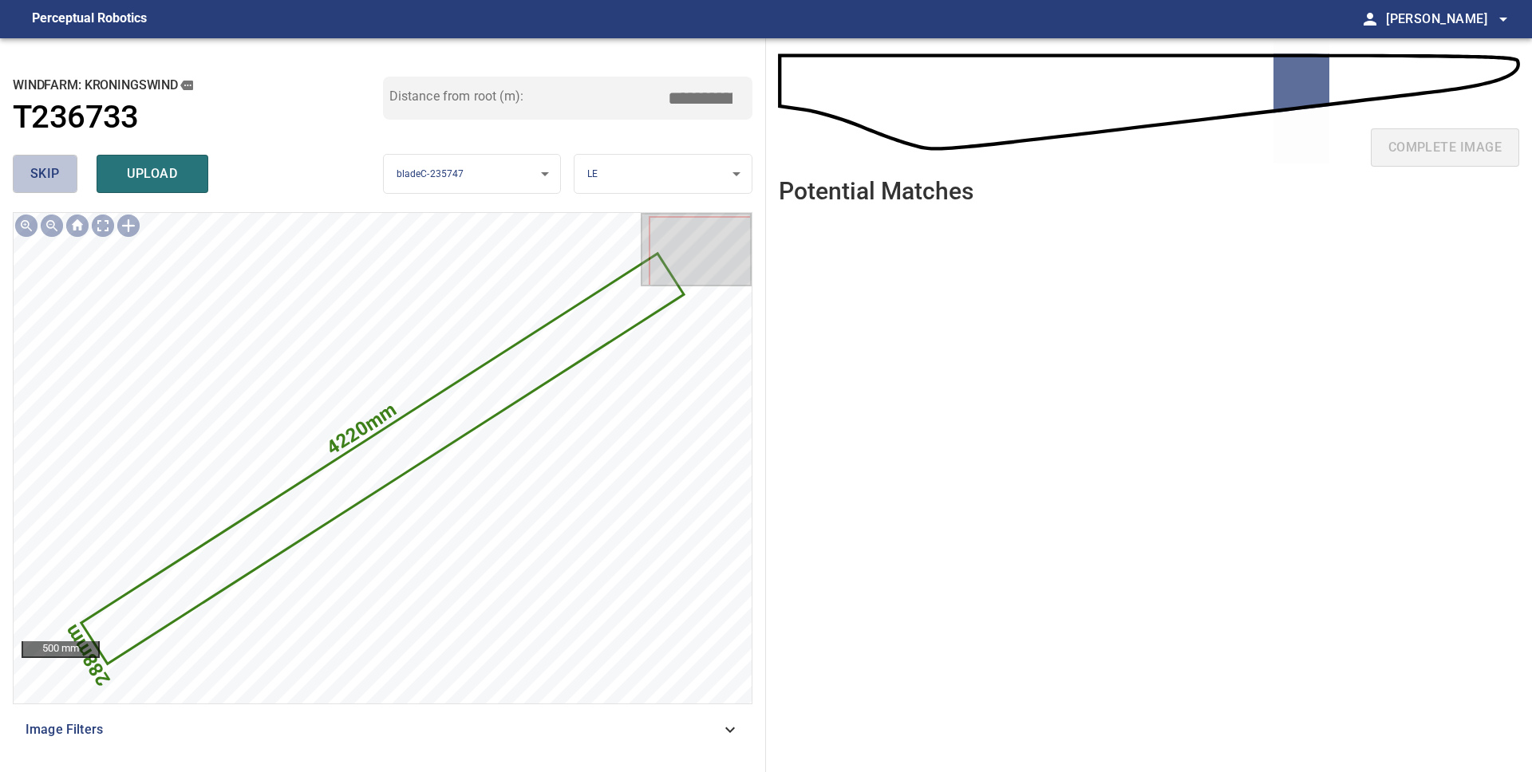
click at [47, 166] on span "skip" at bounding box center [45, 174] width 30 height 22
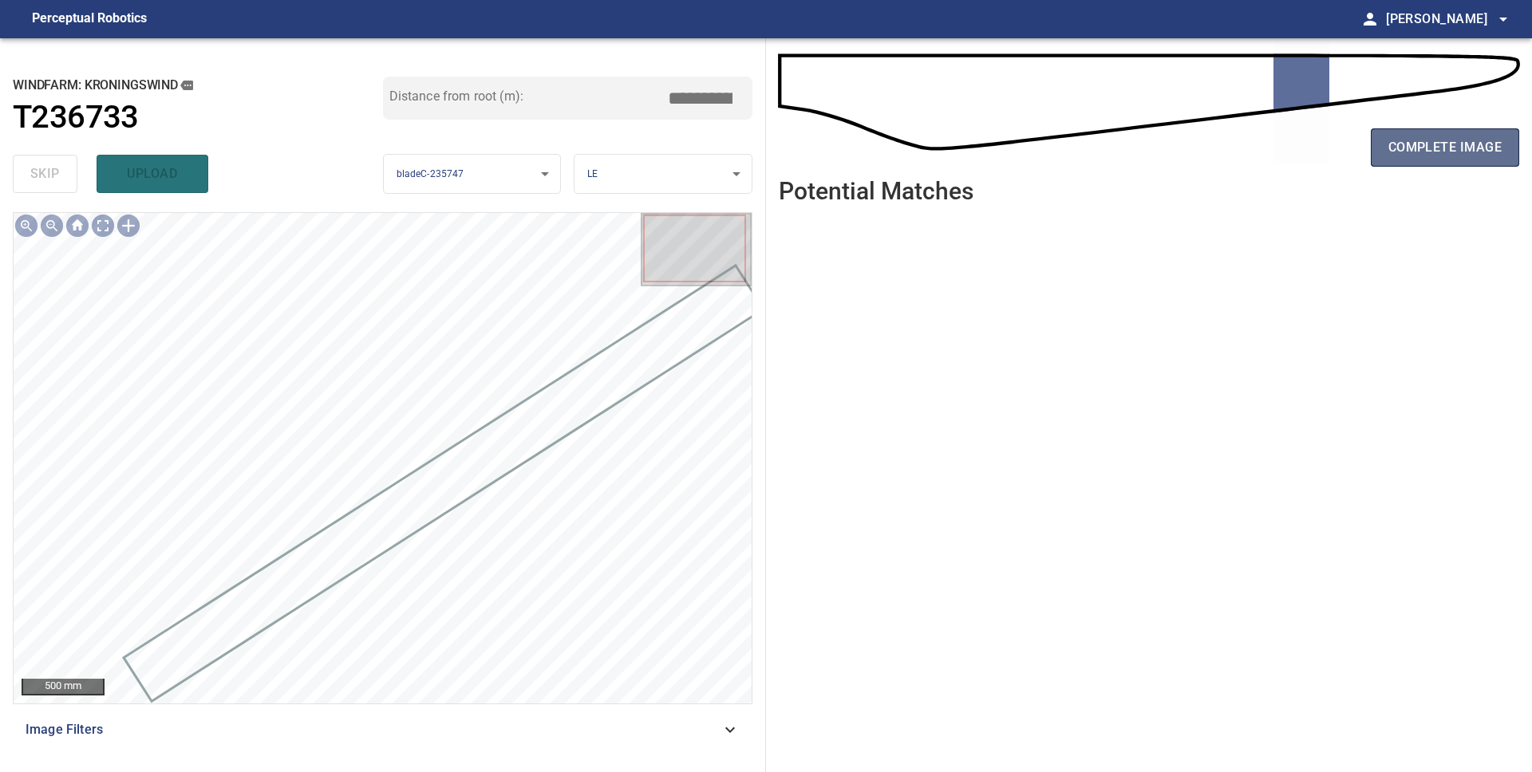
click at [1411, 136] on button "complete image" at bounding box center [1445, 147] width 148 height 38
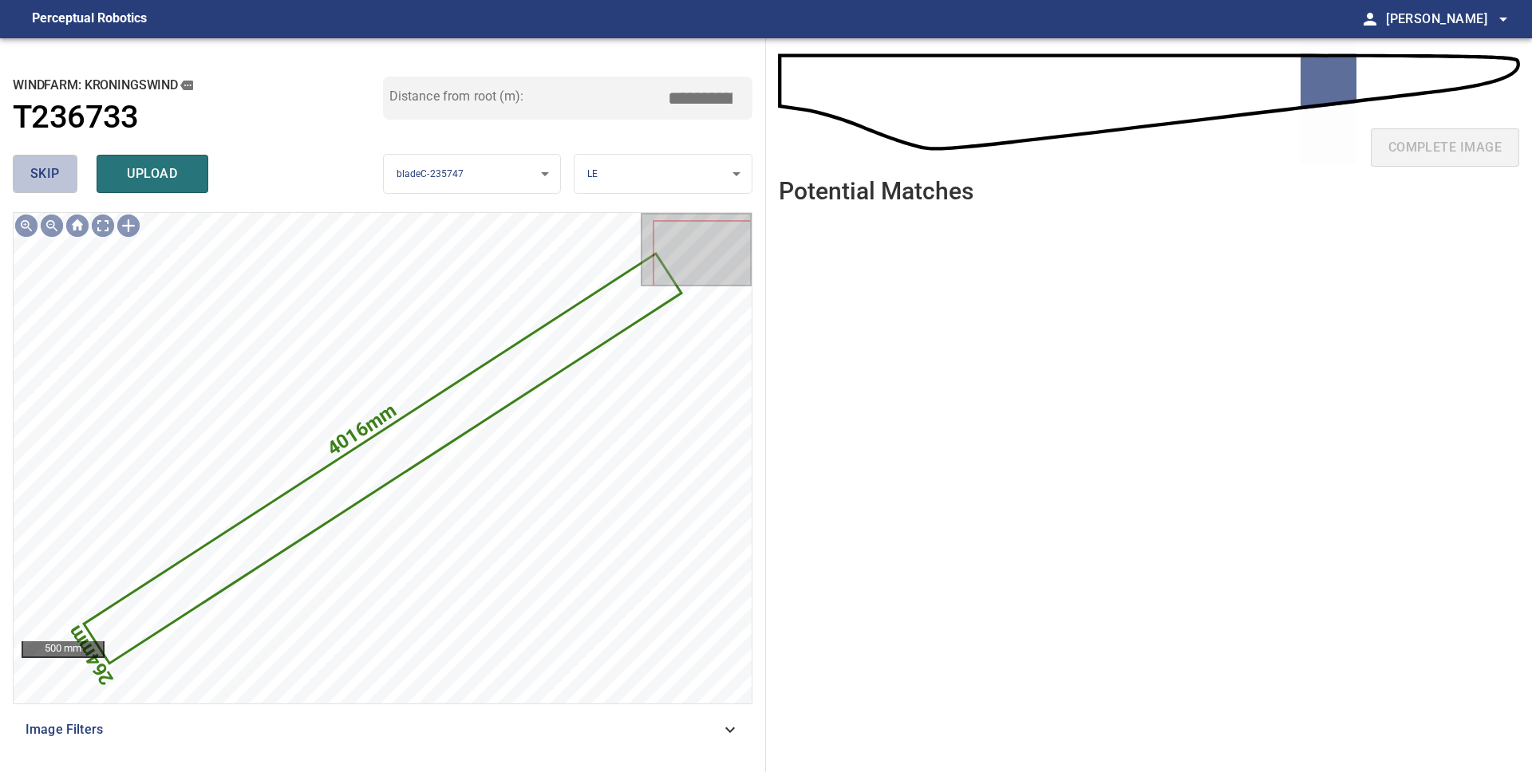
click at [42, 178] on span "skip" at bounding box center [45, 174] width 30 height 22
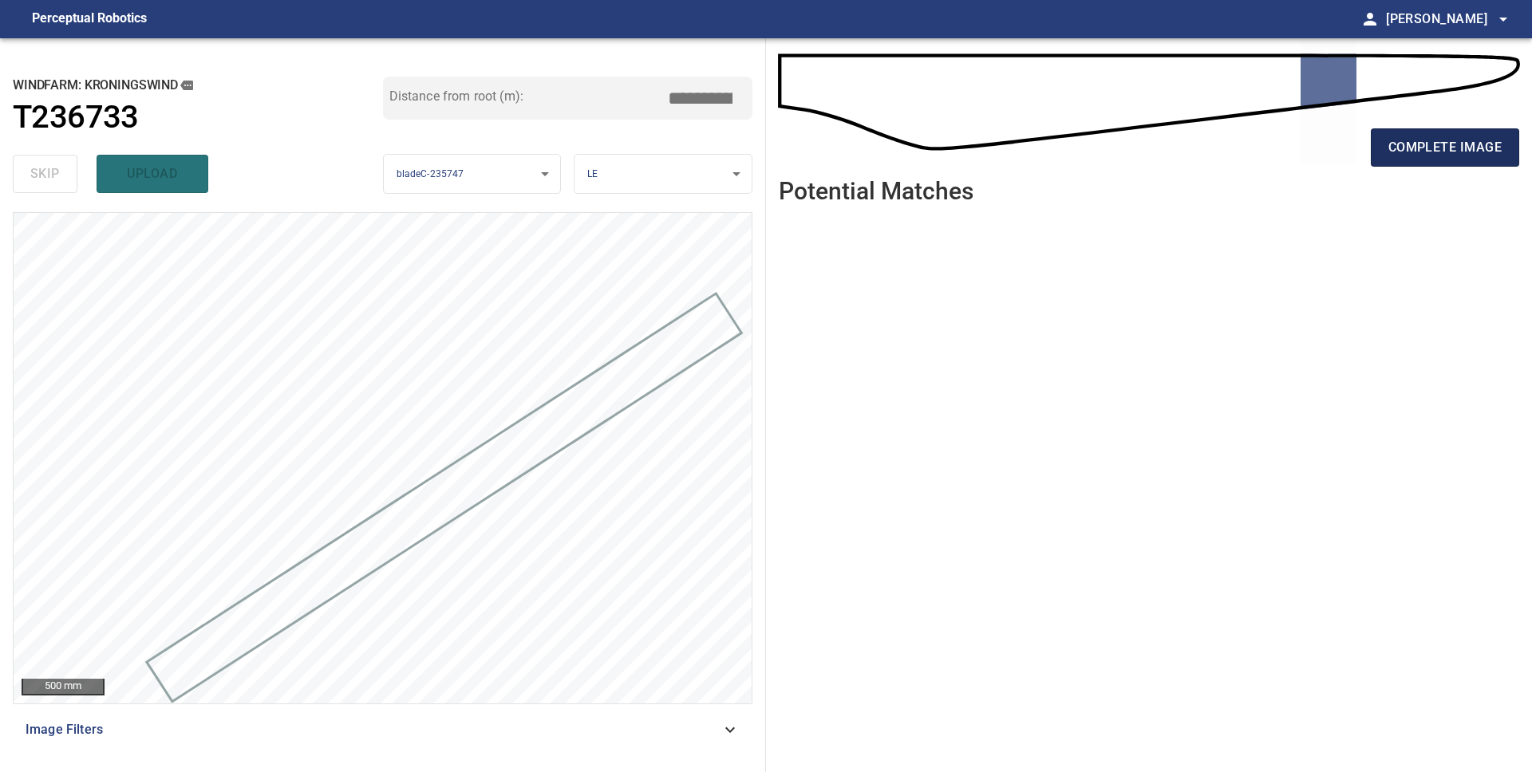
click at [1451, 148] on span "complete image" at bounding box center [1444, 147] width 113 height 22
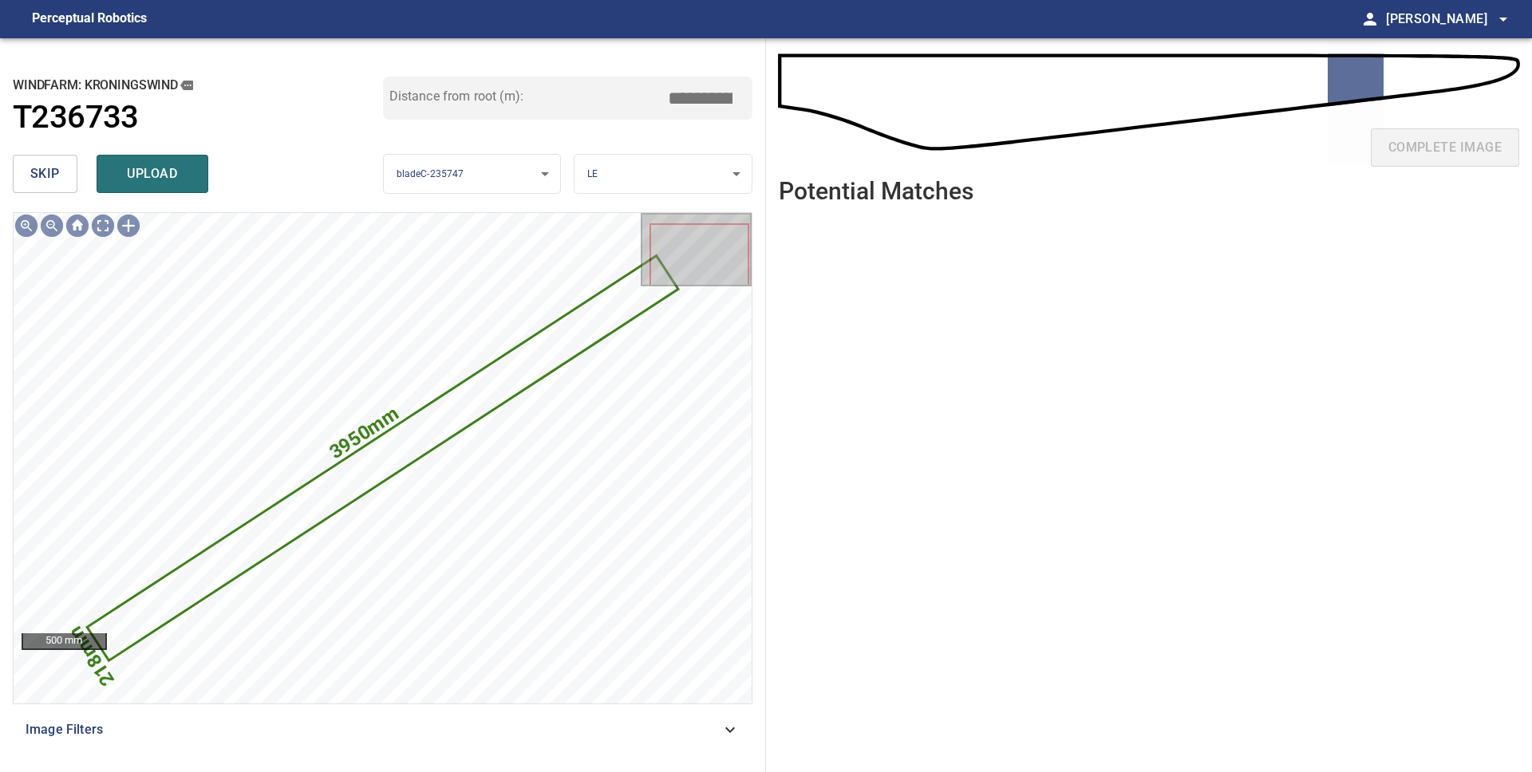
click at [39, 176] on span "skip" at bounding box center [45, 174] width 30 height 22
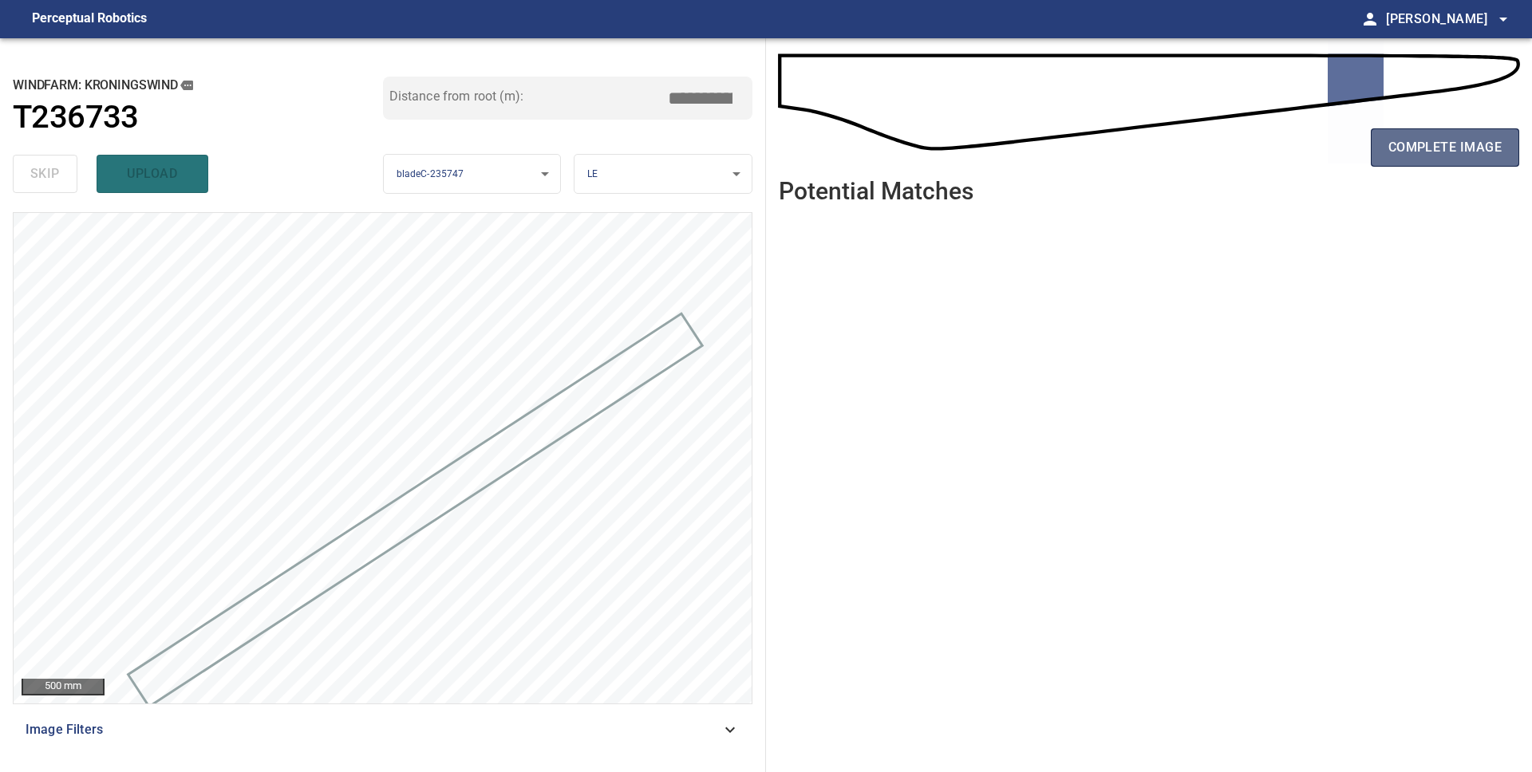
click at [1421, 145] on span "complete image" at bounding box center [1444, 147] width 113 height 22
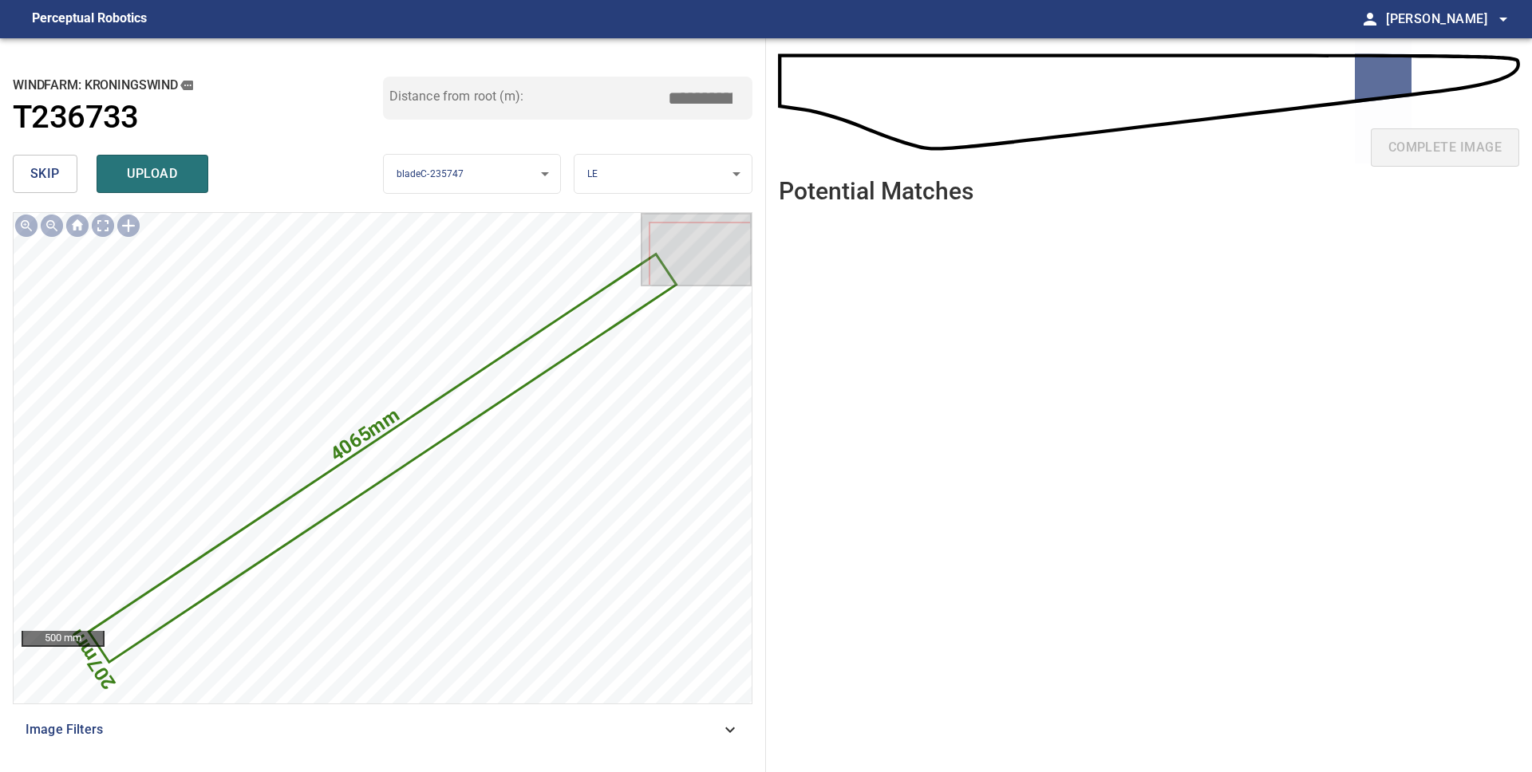
click at [36, 177] on span "skip" at bounding box center [45, 174] width 30 height 22
click at [41, 178] on span "skip" at bounding box center [45, 174] width 30 height 22
drag, startPoint x: 34, startPoint y: 169, endPoint x: 46, endPoint y: 169, distance: 12.0
click at [34, 169] on span "skip" at bounding box center [45, 174] width 30 height 22
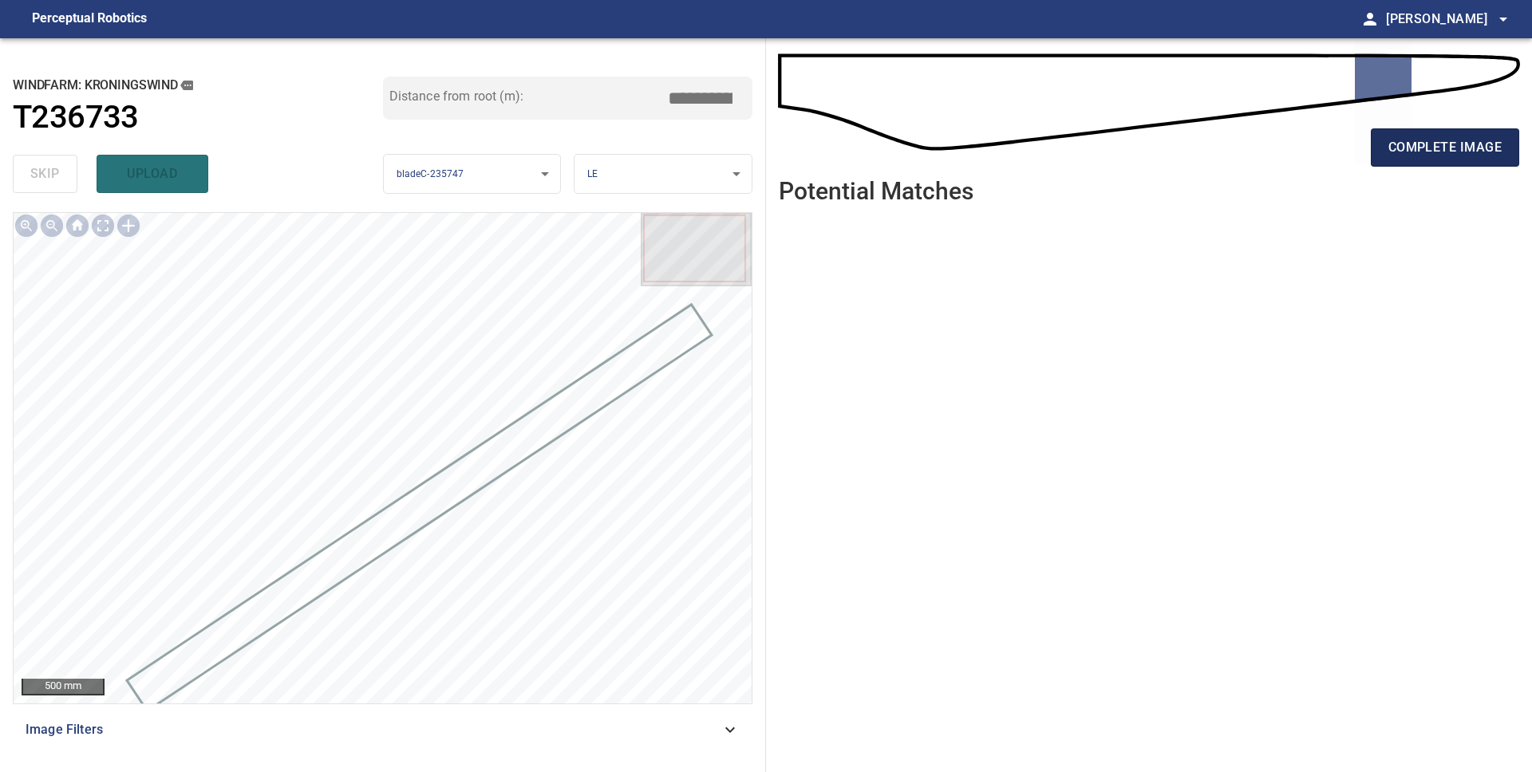
click at [1463, 143] on span "complete image" at bounding box center [1444, 147] width 113 height 22
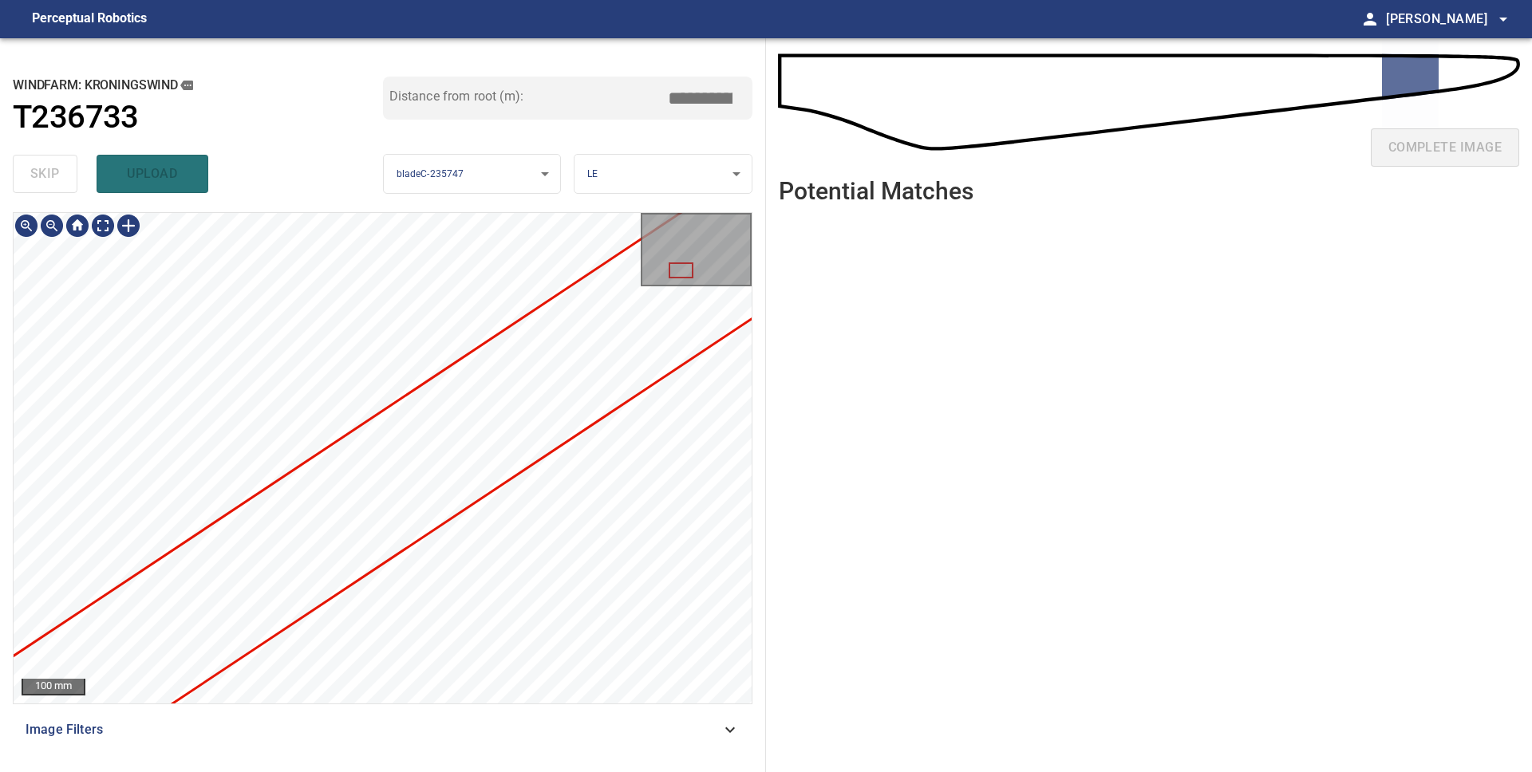
click at [420, 768] on div "**********" at bounding box center [383, 405] width 766 height 734
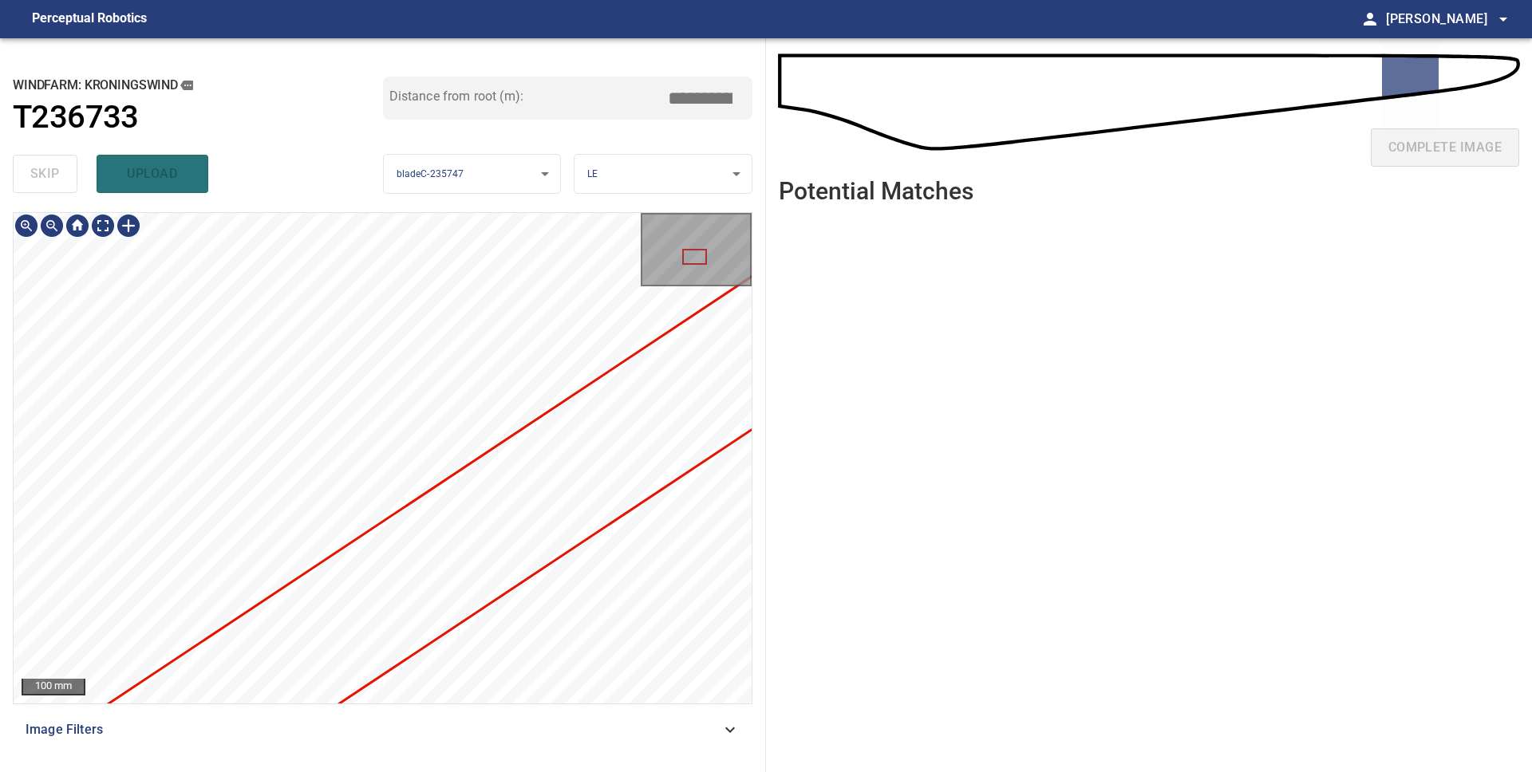
click at [430, 727] on div "100 mm Image Filters" at bounding box center [383, 485] width 740 height 547
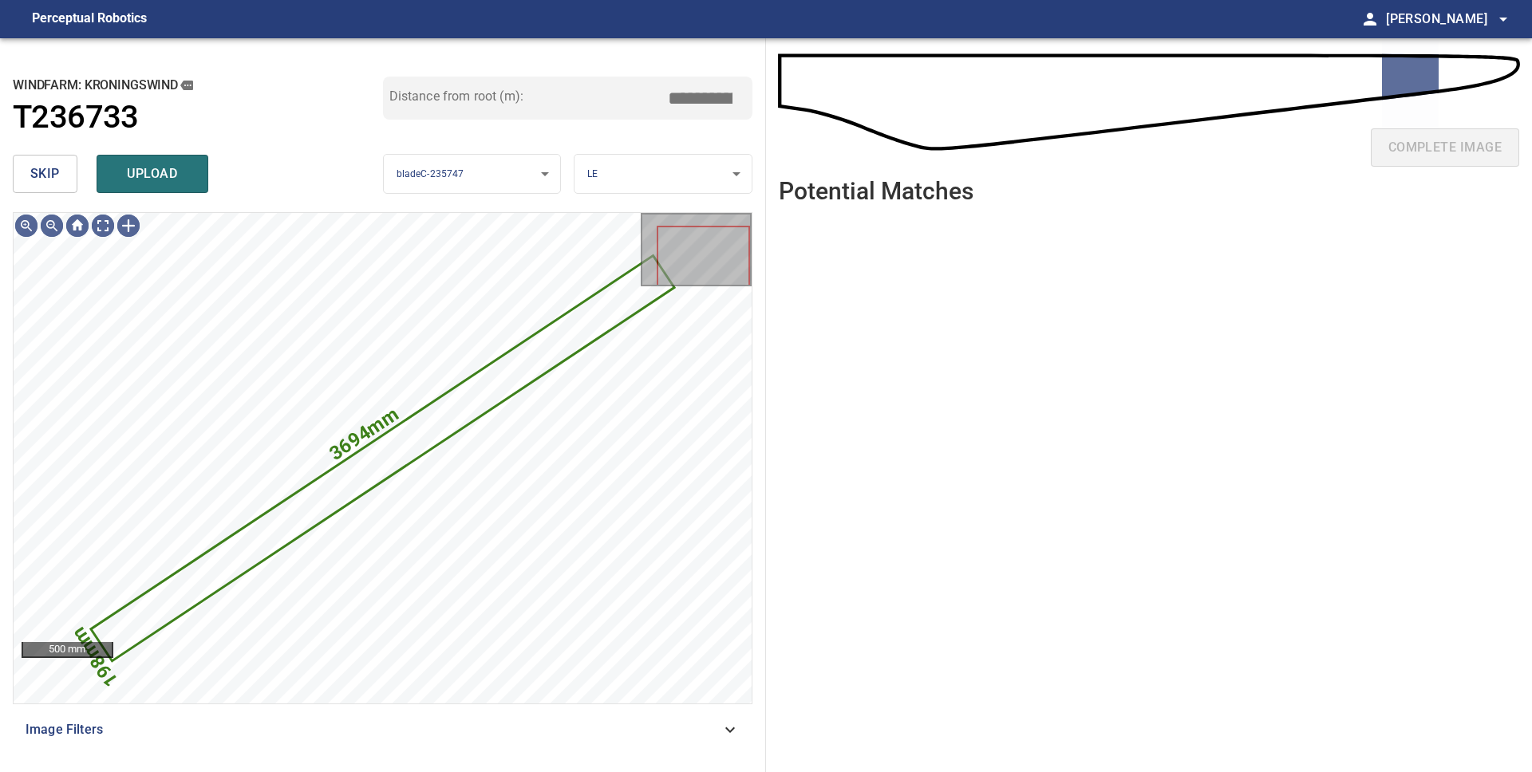
click at [50, 184] on span "skip" at bounding box center [45, 174] width 30 height 22
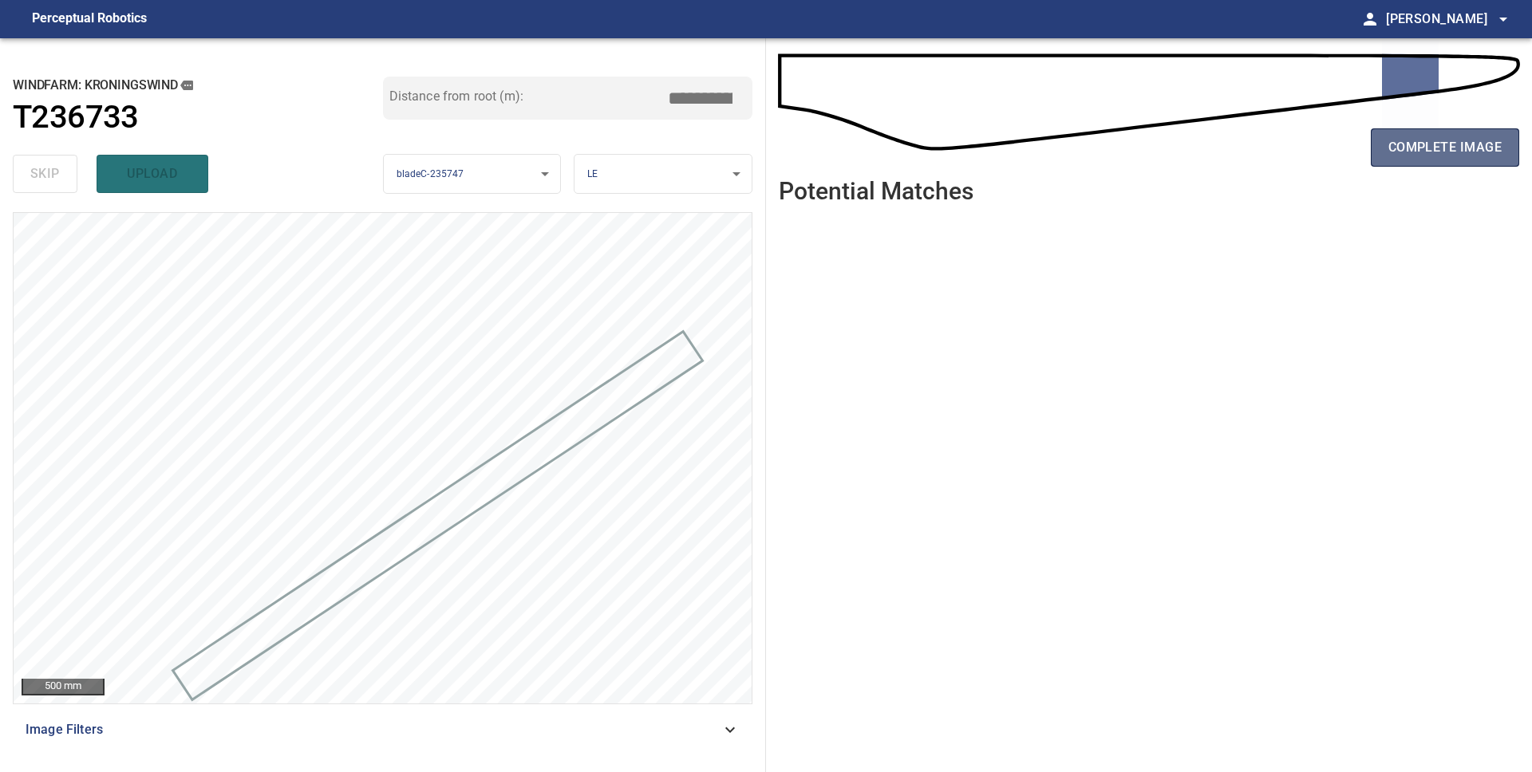
click at [1438, 144] on span "complete image" at bounding box center [1444, 147] width 113 height 22
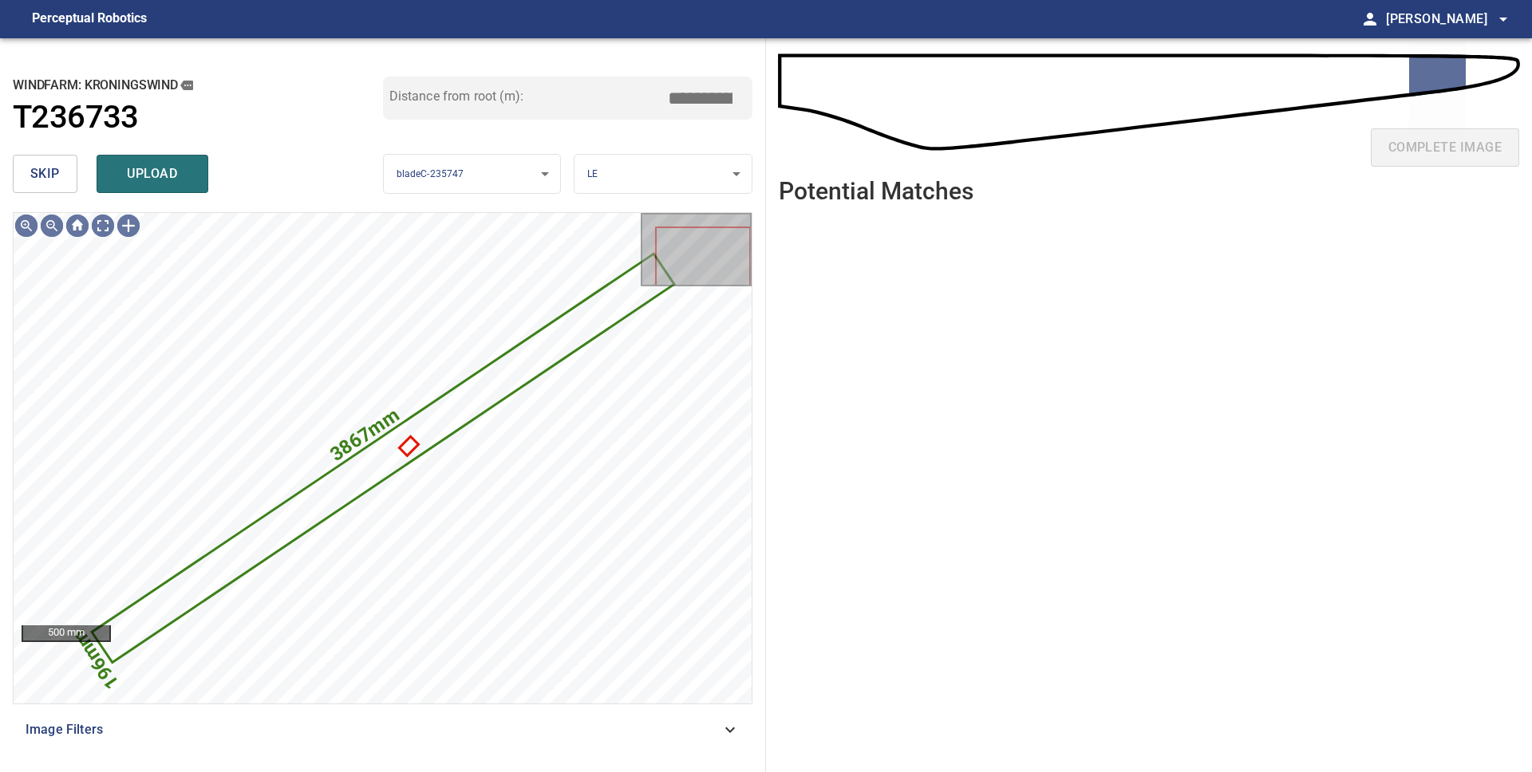
click at [37, 184] on span "skip" at bounding box center [45, 174] width 30 height 22
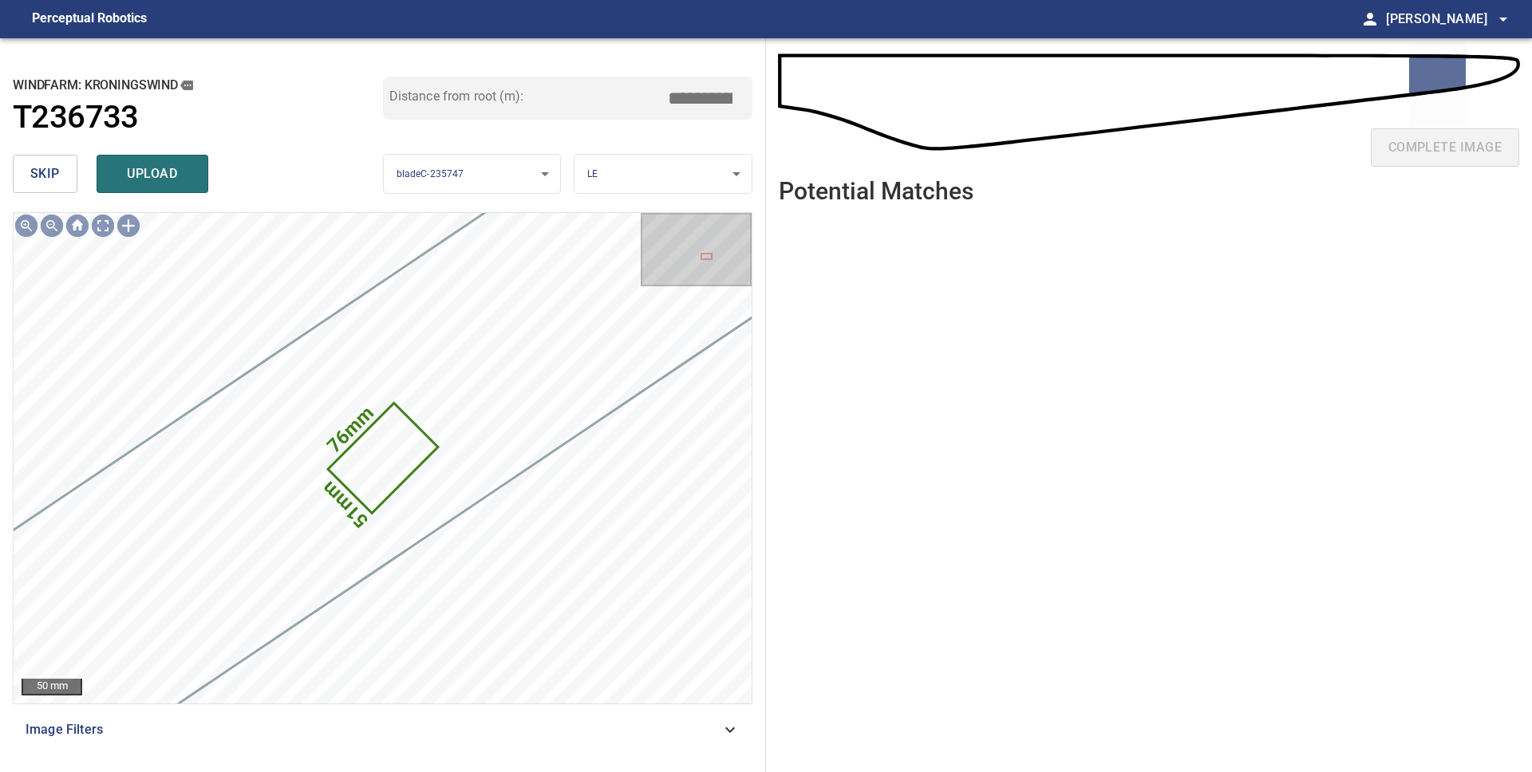
click at [37, 184] on span "skip" at bounding box center [45, 174] width 30 height 22
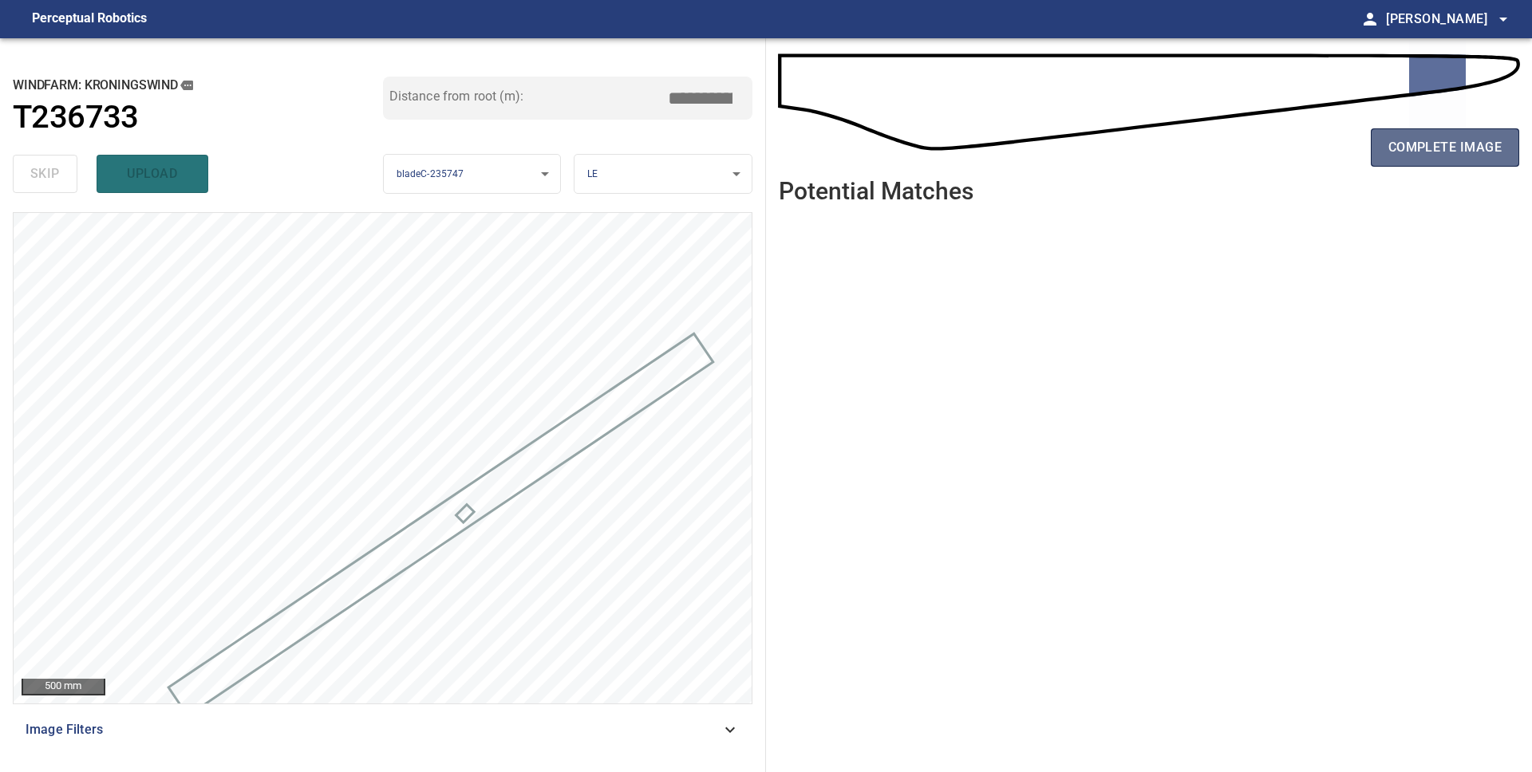
click at [1415, 151] on span "complete image" at bounding box center [1444, 147] width 113 height 22
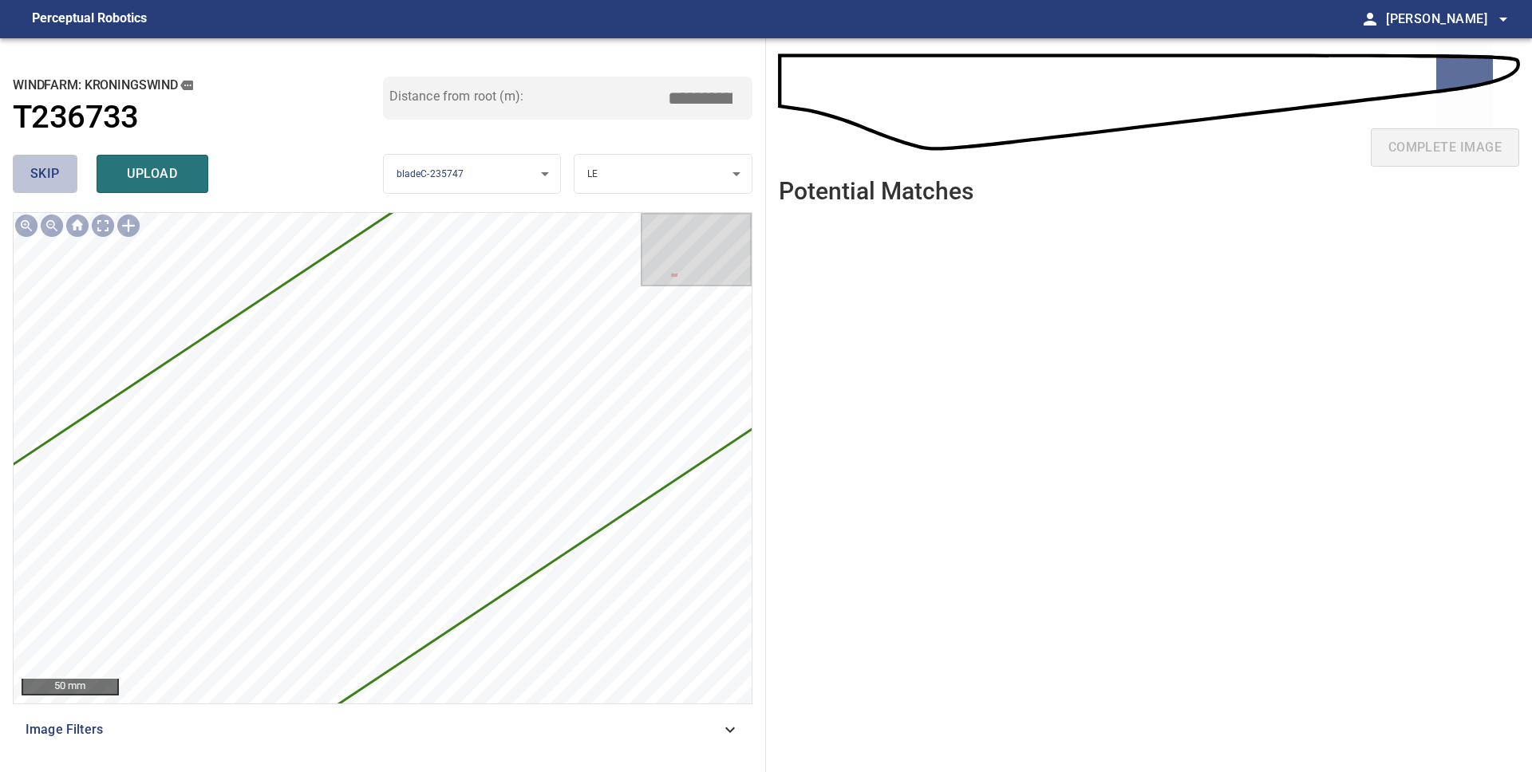
click at [34, 171] on span "skip" at bounding box center [45, 174] width 30 height 22
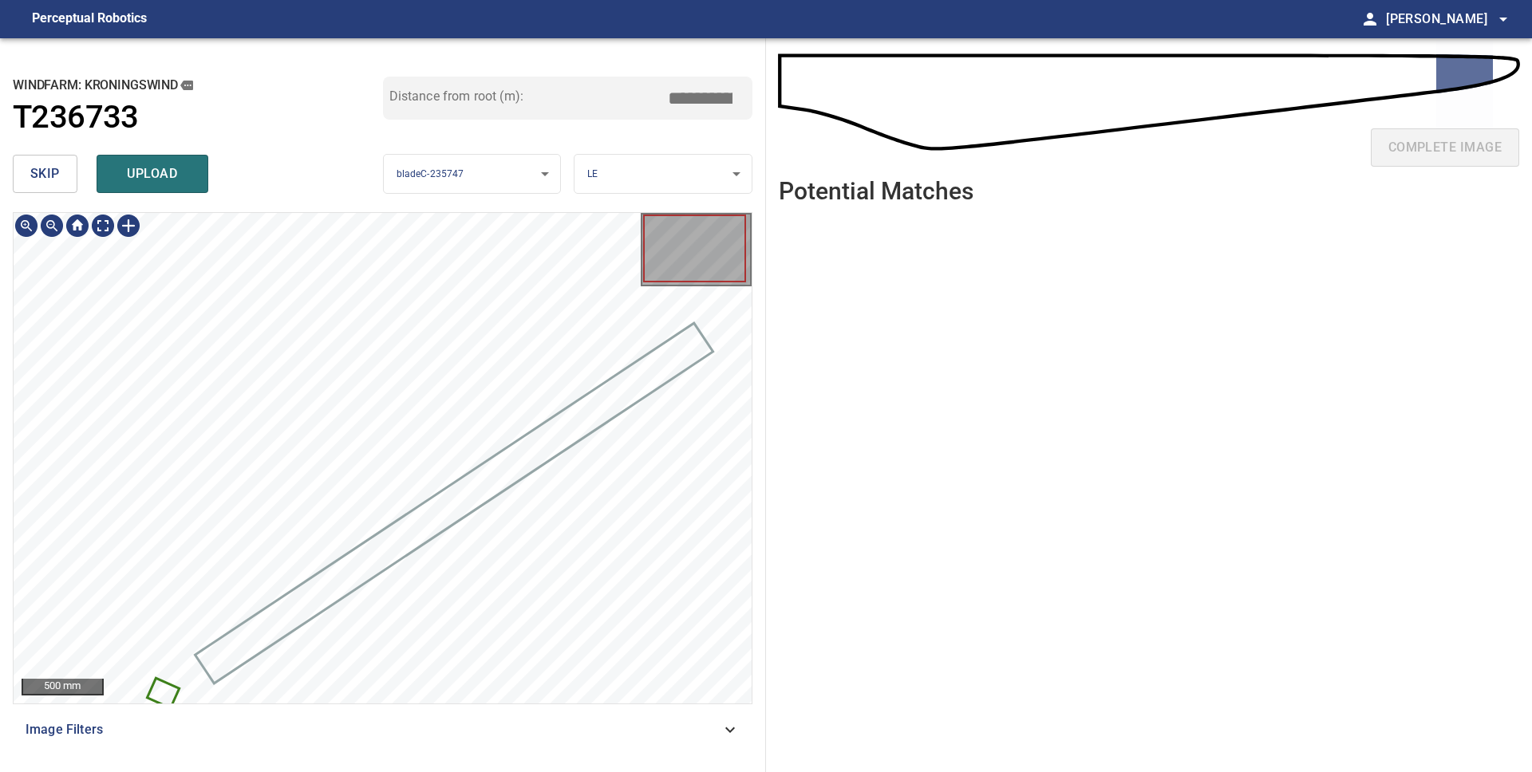
click at [164, 689] on icon at bounding box center [162, 693] width 29 height 27
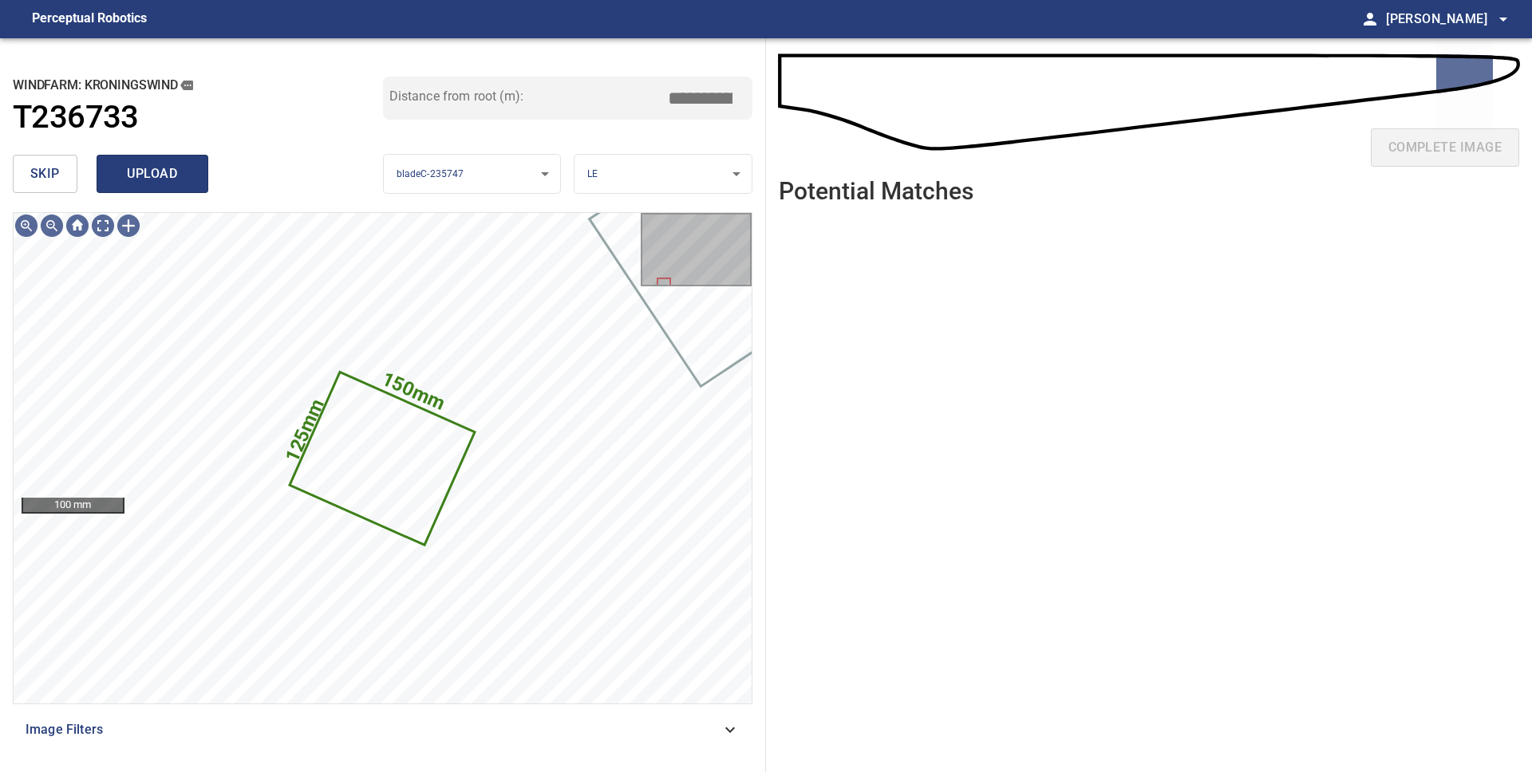
click at [178, 183] on span "upload" at bounding box center [152, 174] width 77 height 22
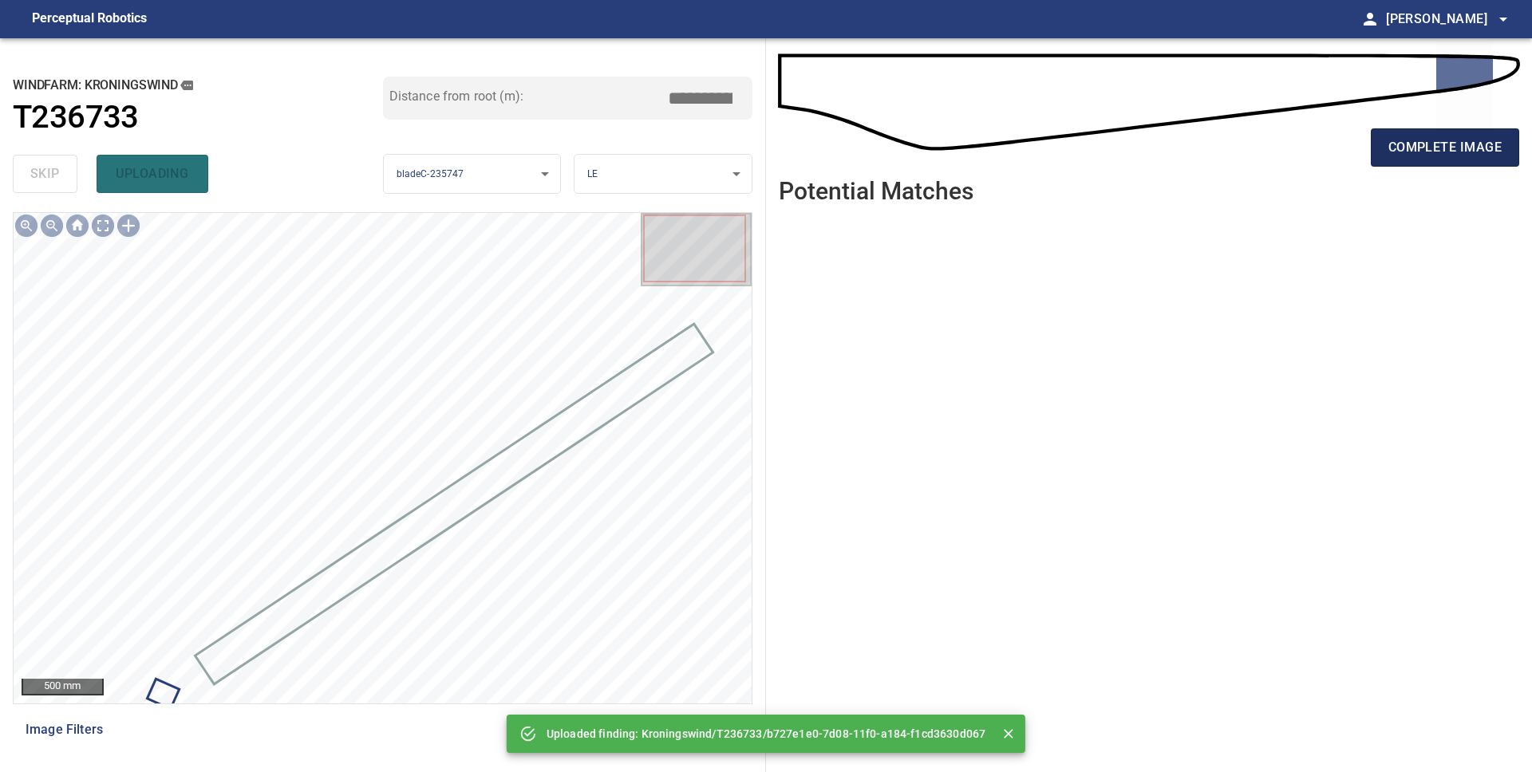
click at [1388, 148] on button "complete image" at bounding box center [1445, 147] width 148 height 38
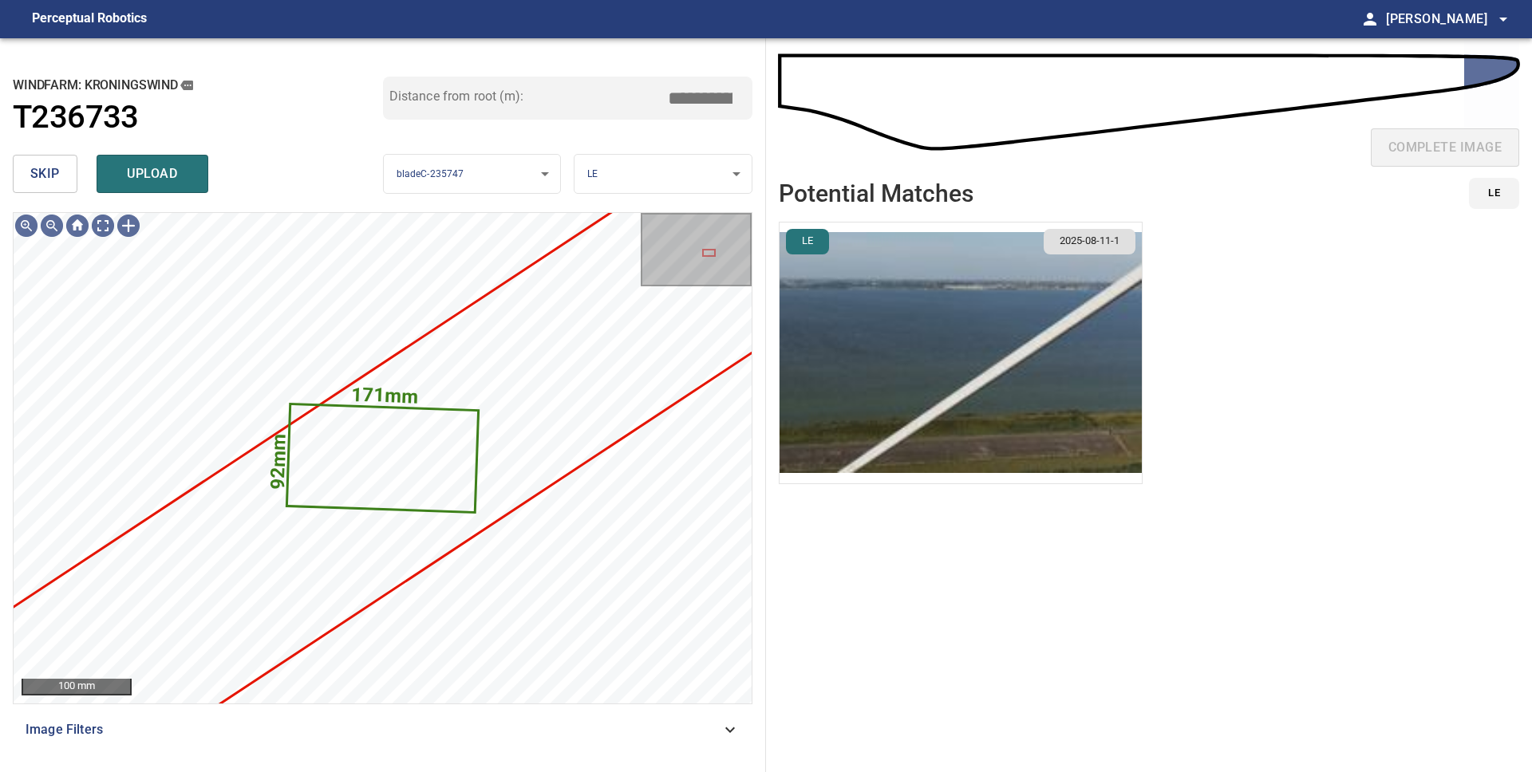
click at [926, 300] on img "button" at bounding box center [961, 353] width 362 height 261
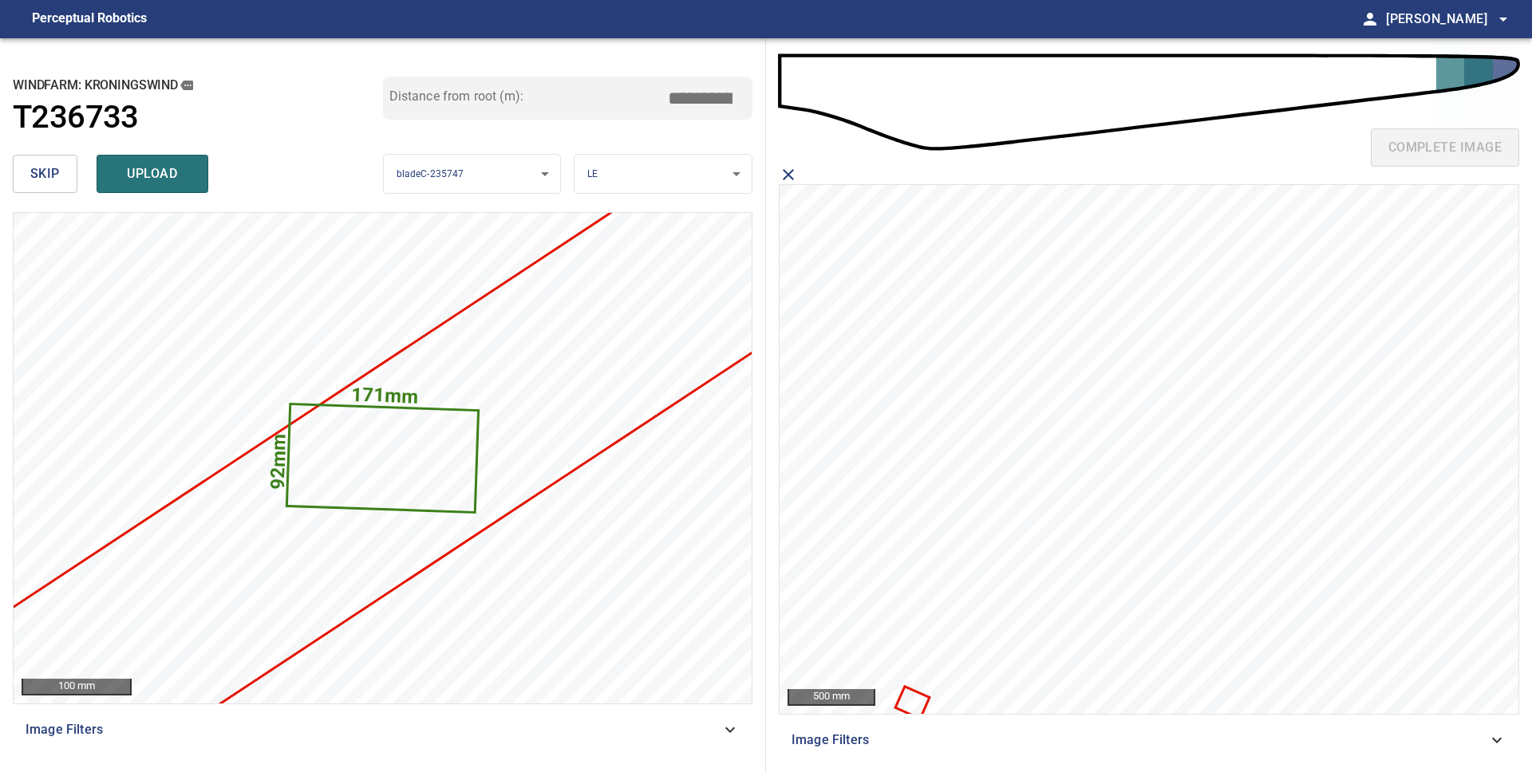
click at [922, 698] on icon at bounding box center [913, 704] width 31 height 30
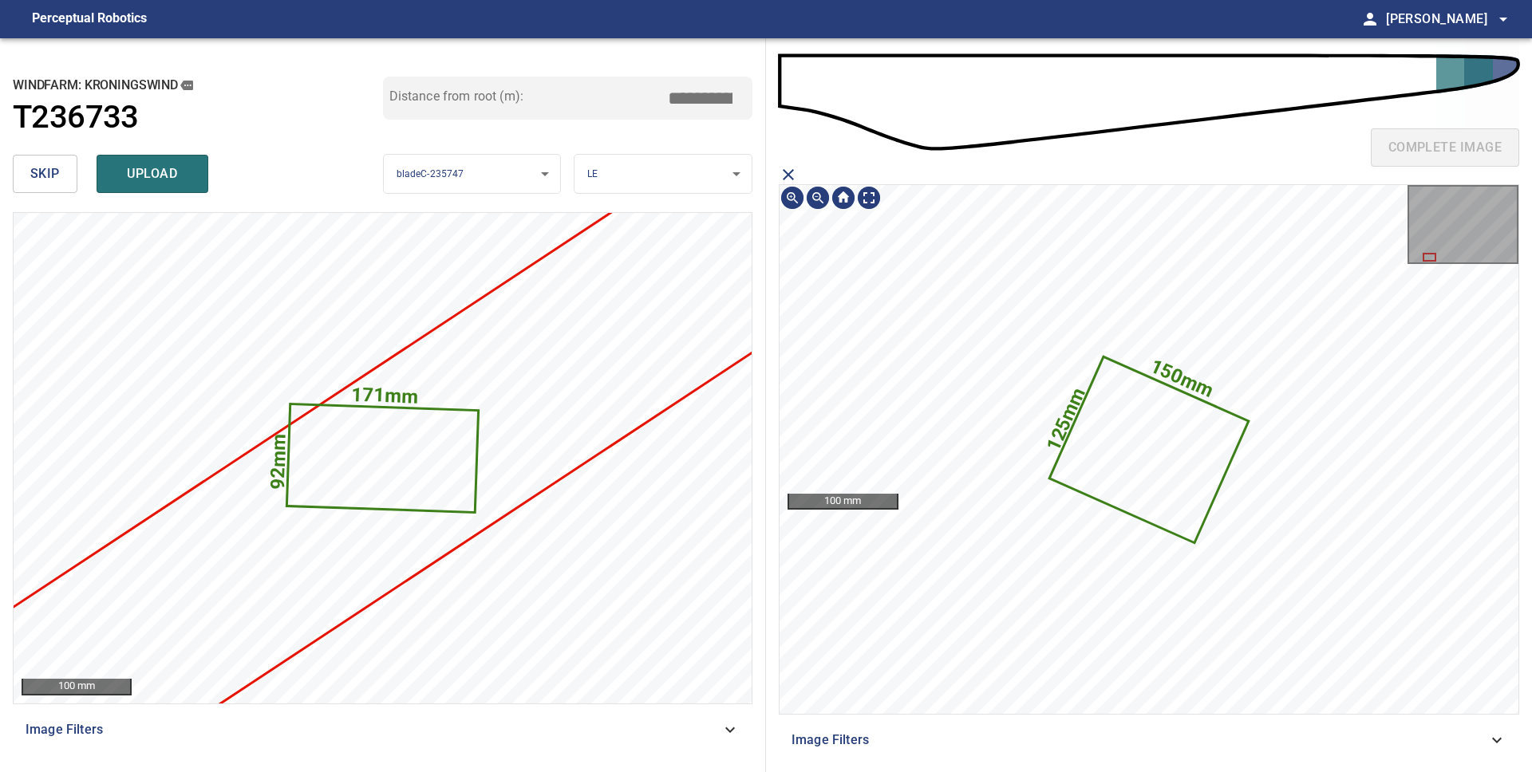
click at [1193, 438] on icon at bounding box center [1149, 449] width 196 height 183
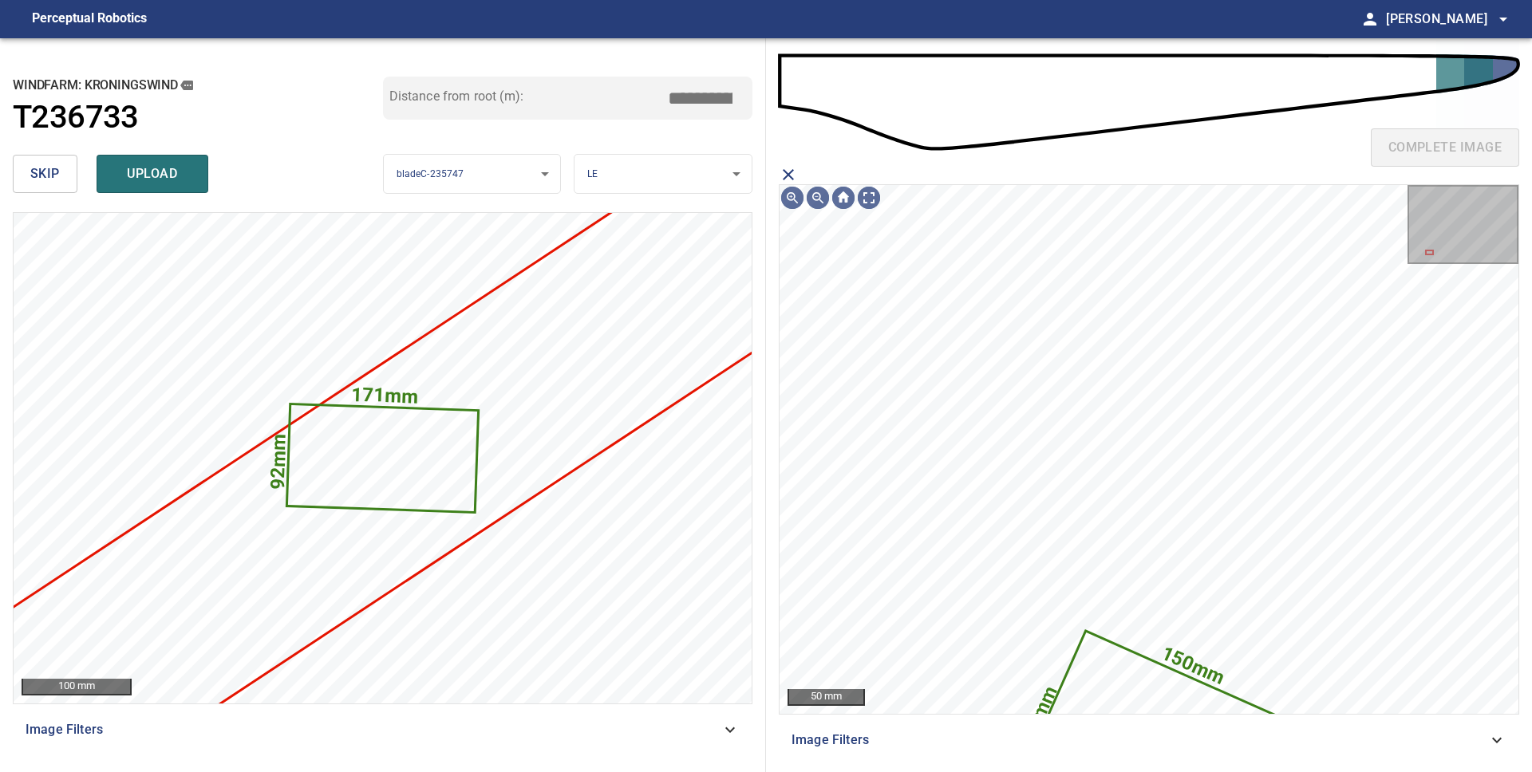
click at [789, 169] on icon "close matching imageResolution:" at bounding box center [788, 174] width 19 height 19
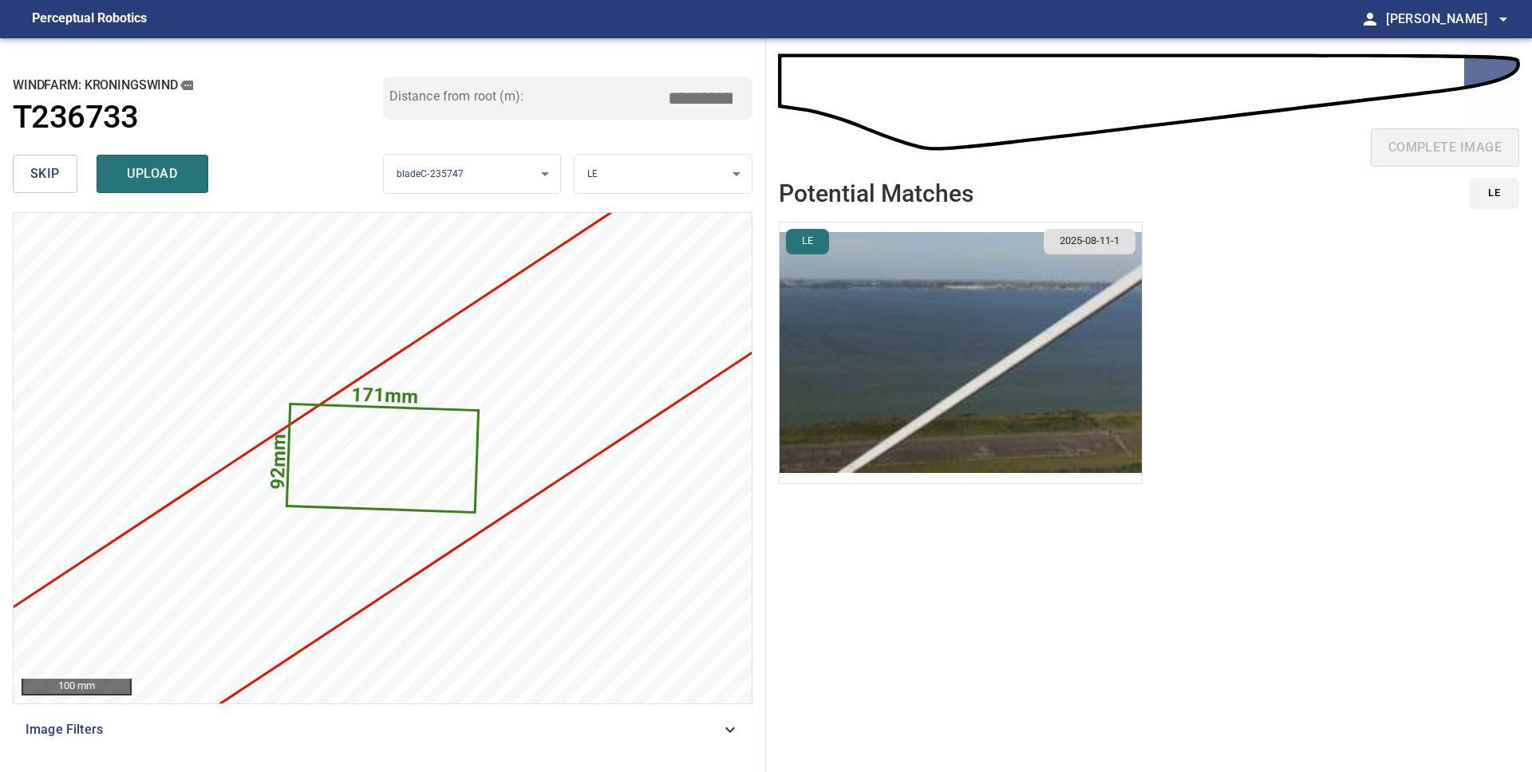
click at [1380, 160] on div "complete image" at bounding box center [1149, 154] width 740 height 64
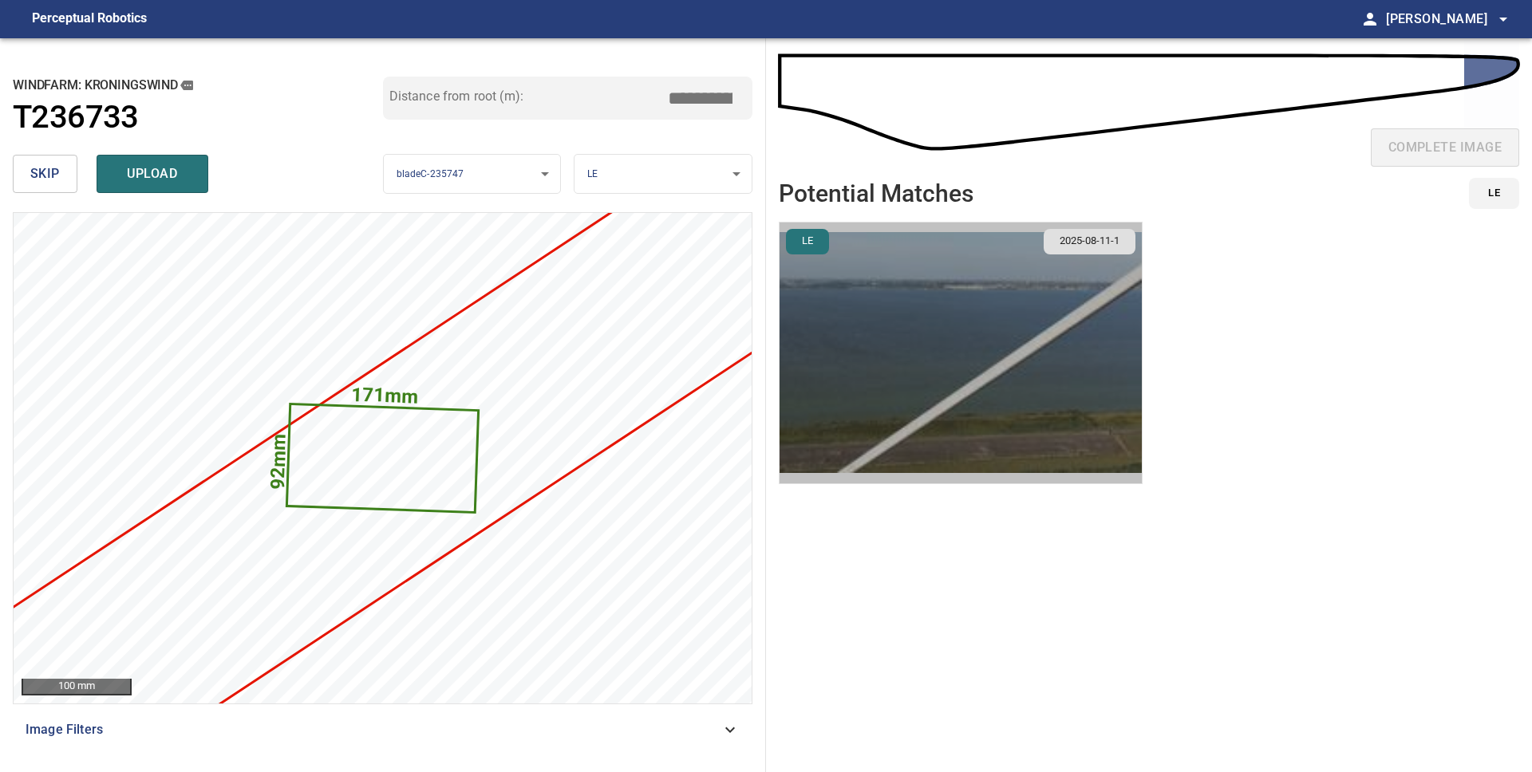
click at [1088, 345] on img "button" at bounding box center [961, 353] width 362 height 261
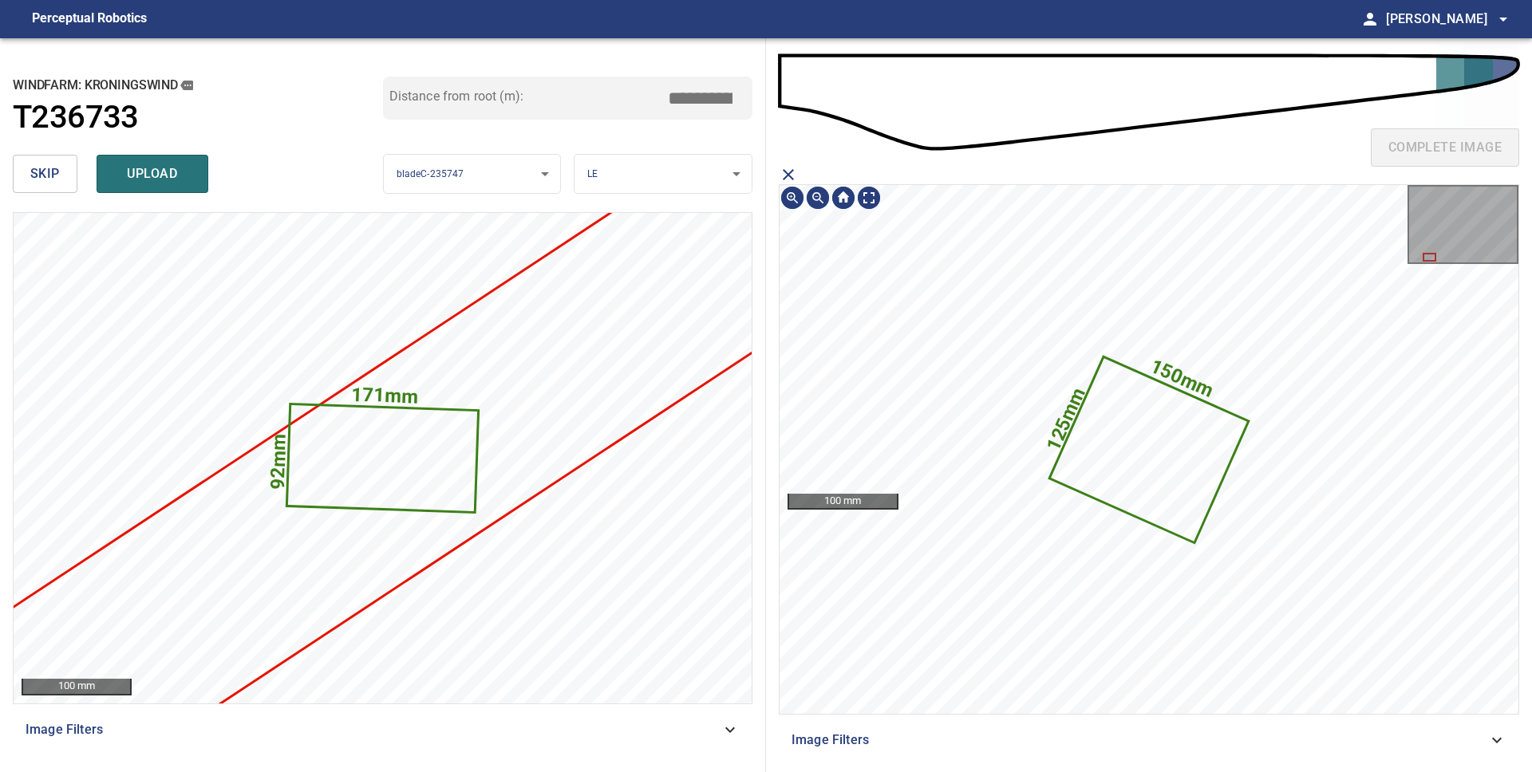
click at [1127, 449] on icon at bounding box center [1149, 449] width 196 height 183
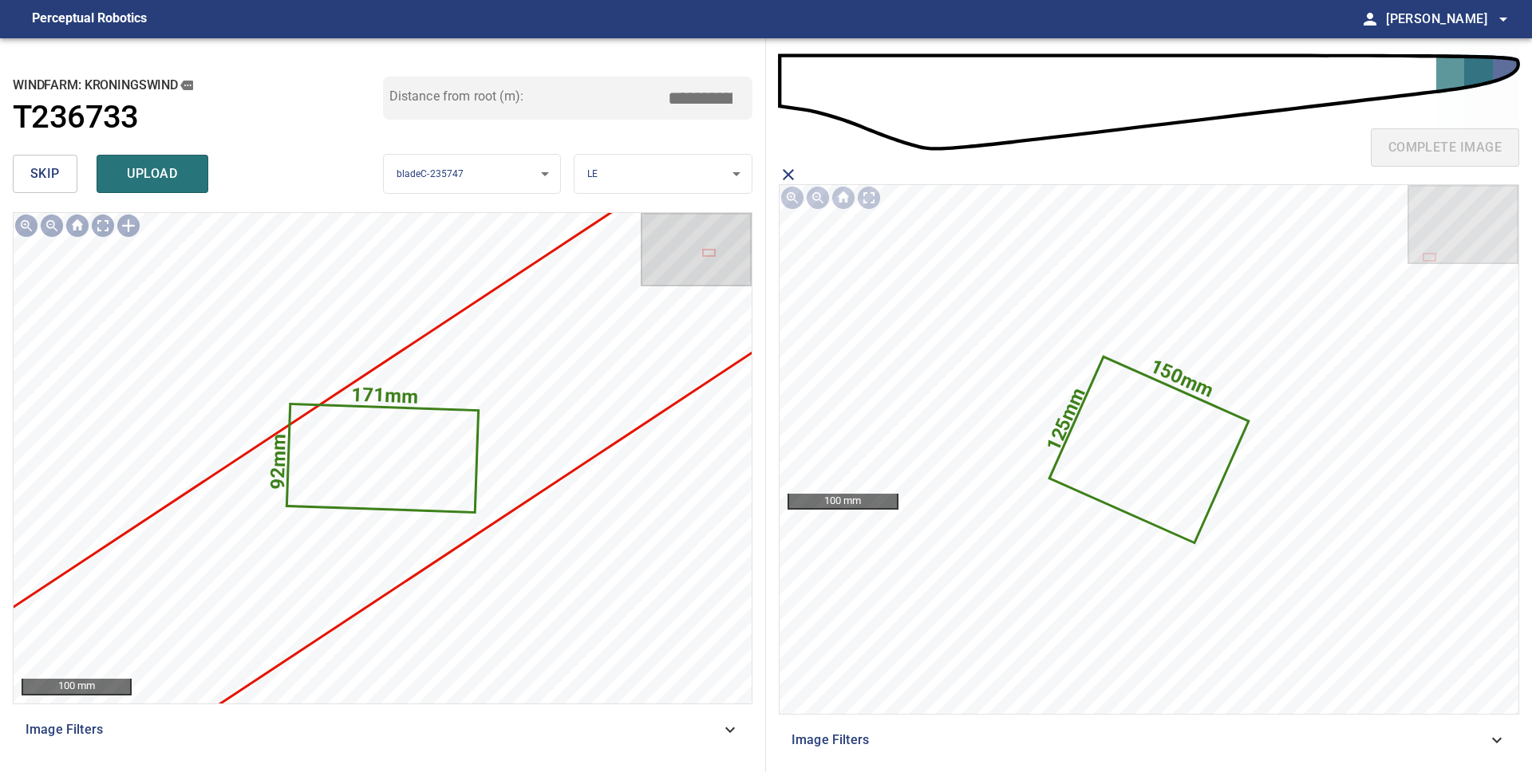
click at [196, 178] on button "upload" at bounding box center [153, 174] width 112 height 38
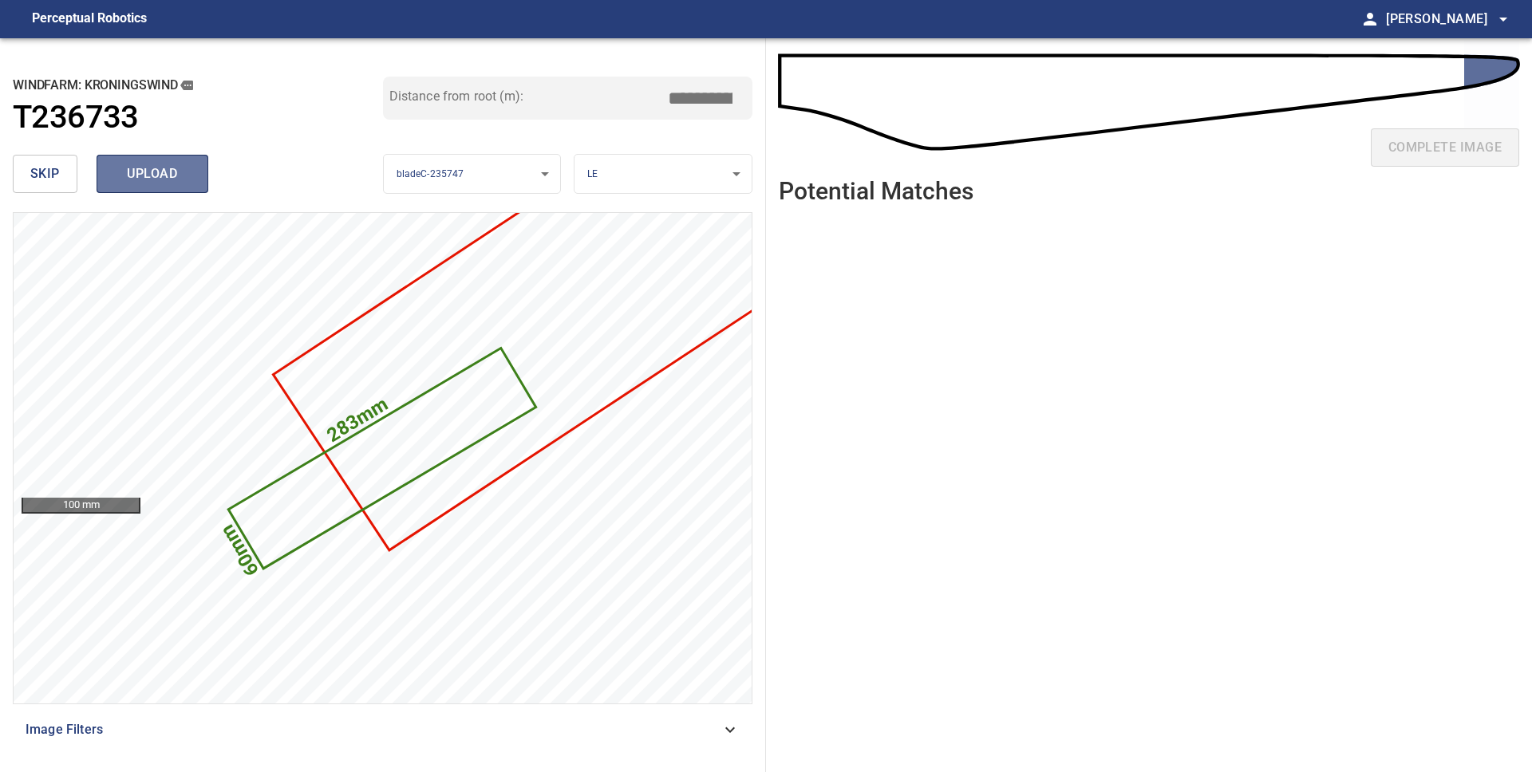
click at [131, 188] on button "upload" at bounding box center [153, 174] width 112 height 38
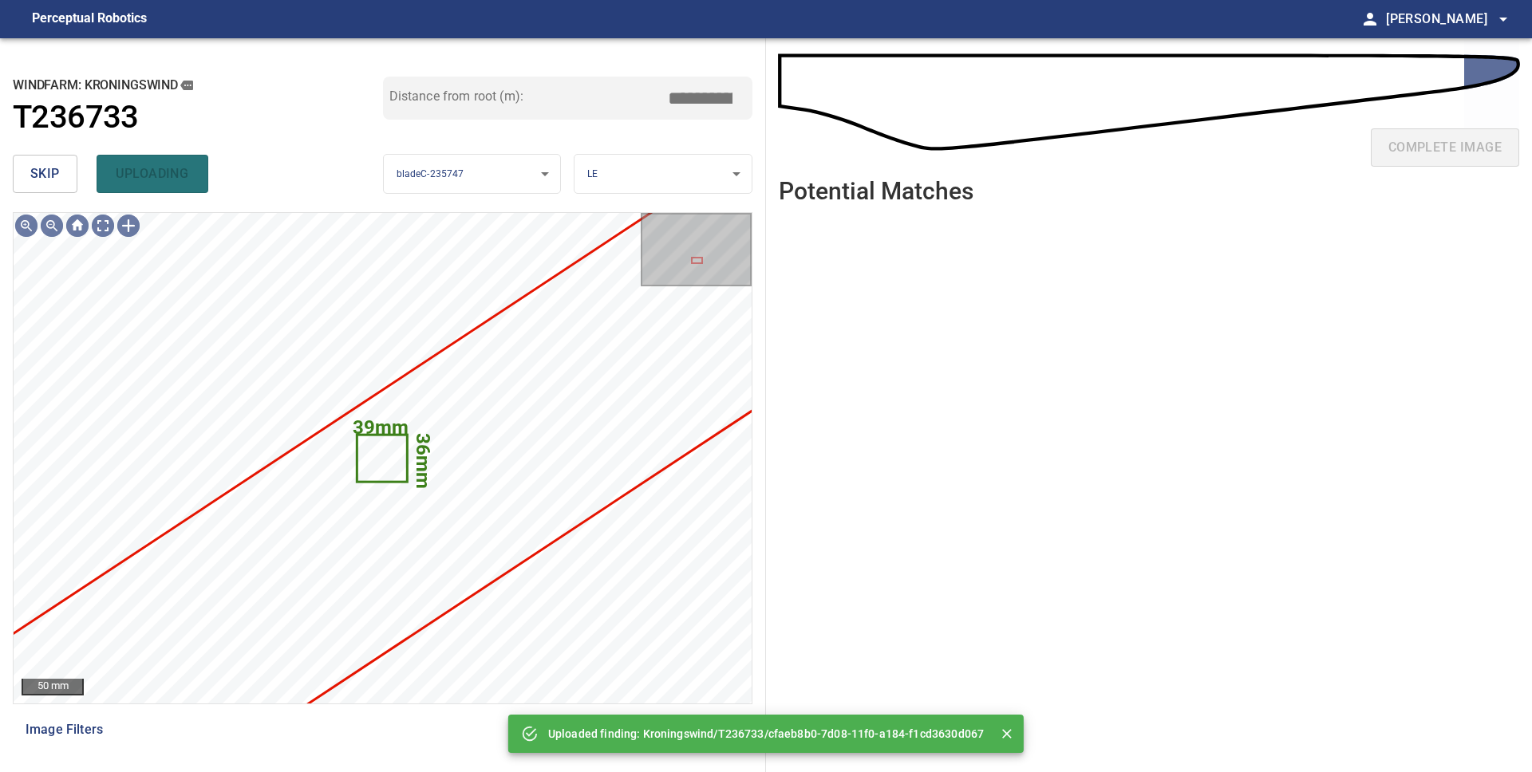
click at [26, 170] on button "skip" at bounding box center [45, 174] width 65 height 38
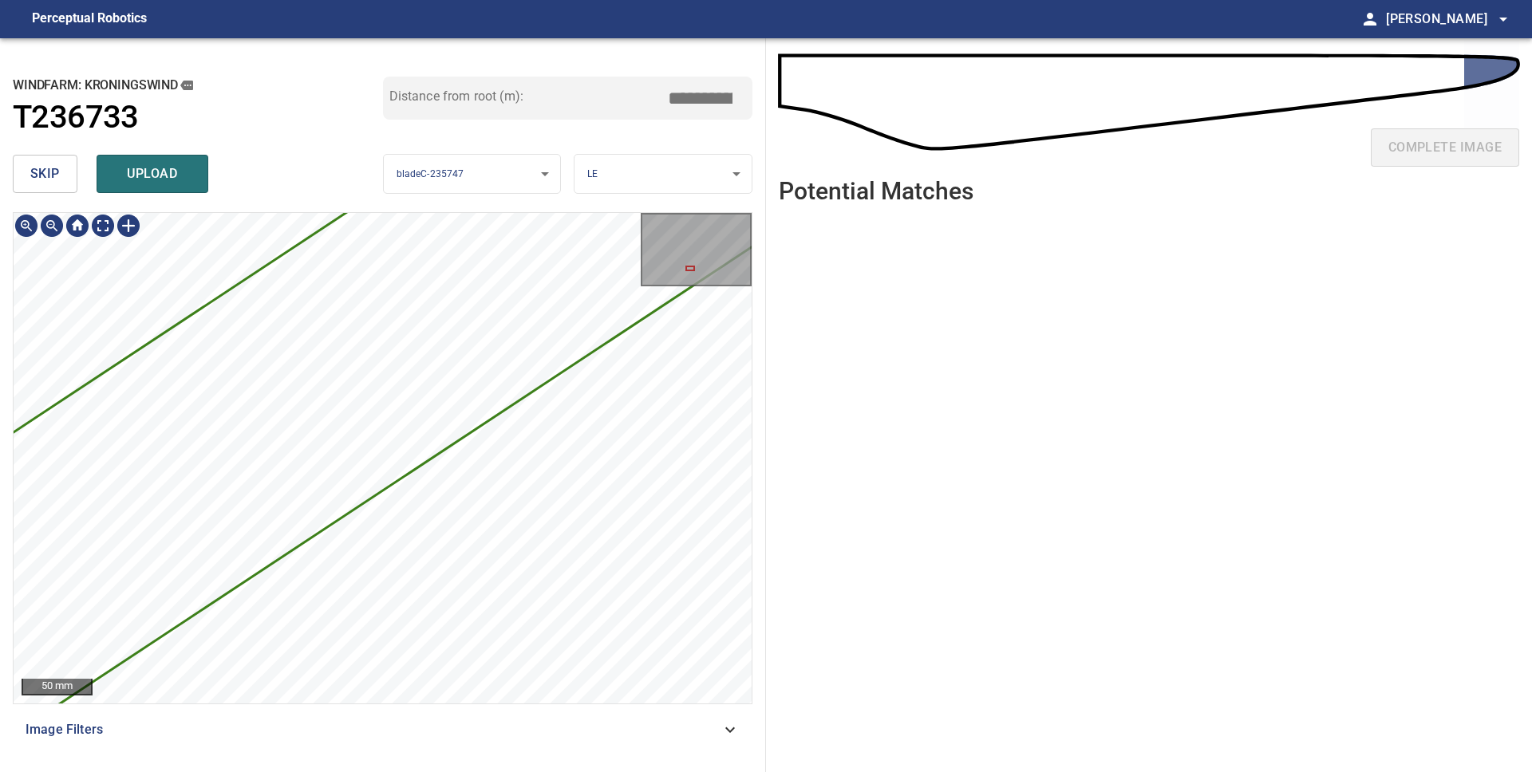
click at [250, 755] on div "3606mm 178mm 50 mm Image Filters" at bounding box center [383, 485] width 740 height 547
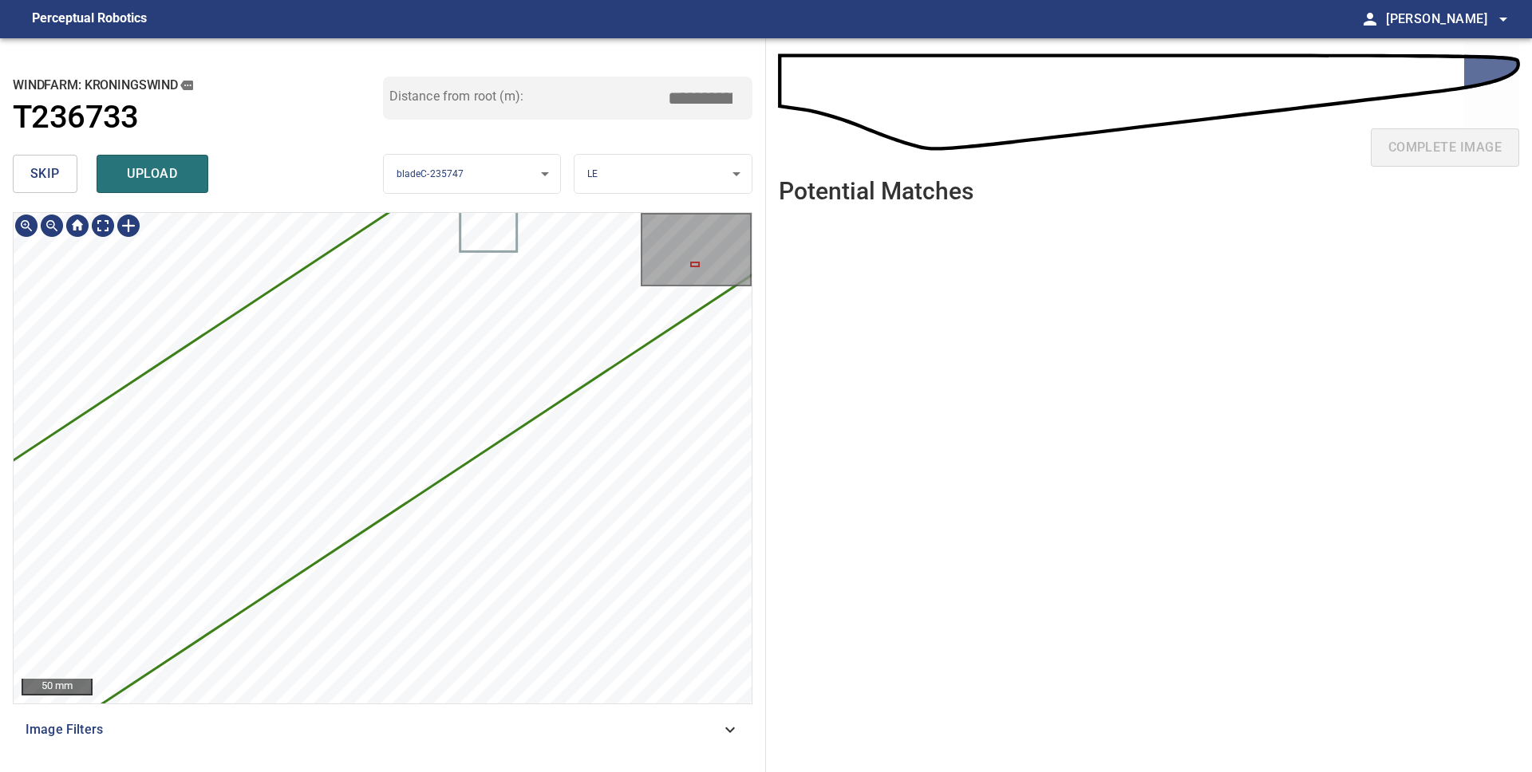
click at [53, 707] on div "3606mm 178mm 50 mm Image Filters" at bounding box center [383, 485] width 740 height 547
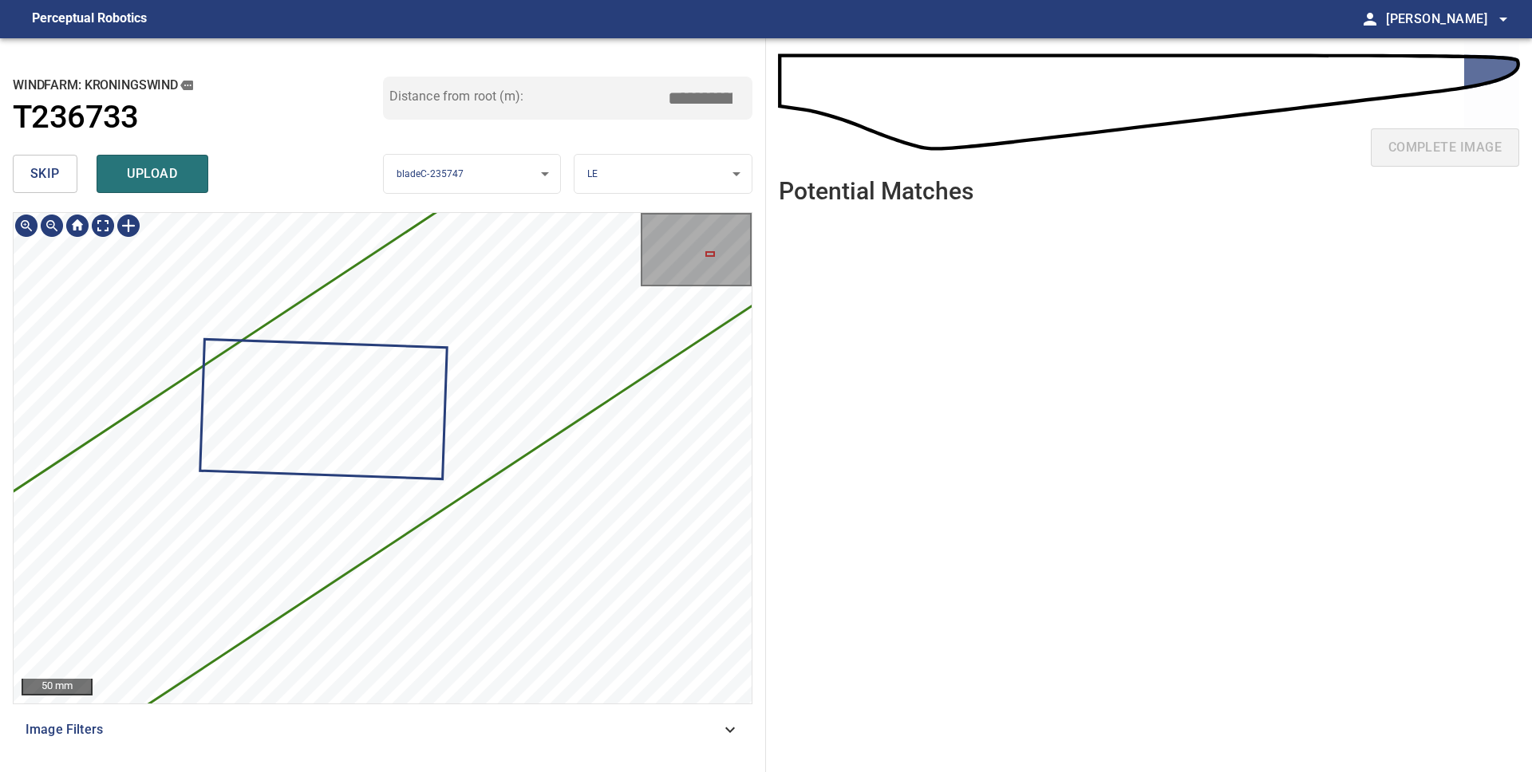
click at [276, 722] on div "3606mm 178mm 50 mm Image Filters" at bounding box center [383, 485] width 740 height 547
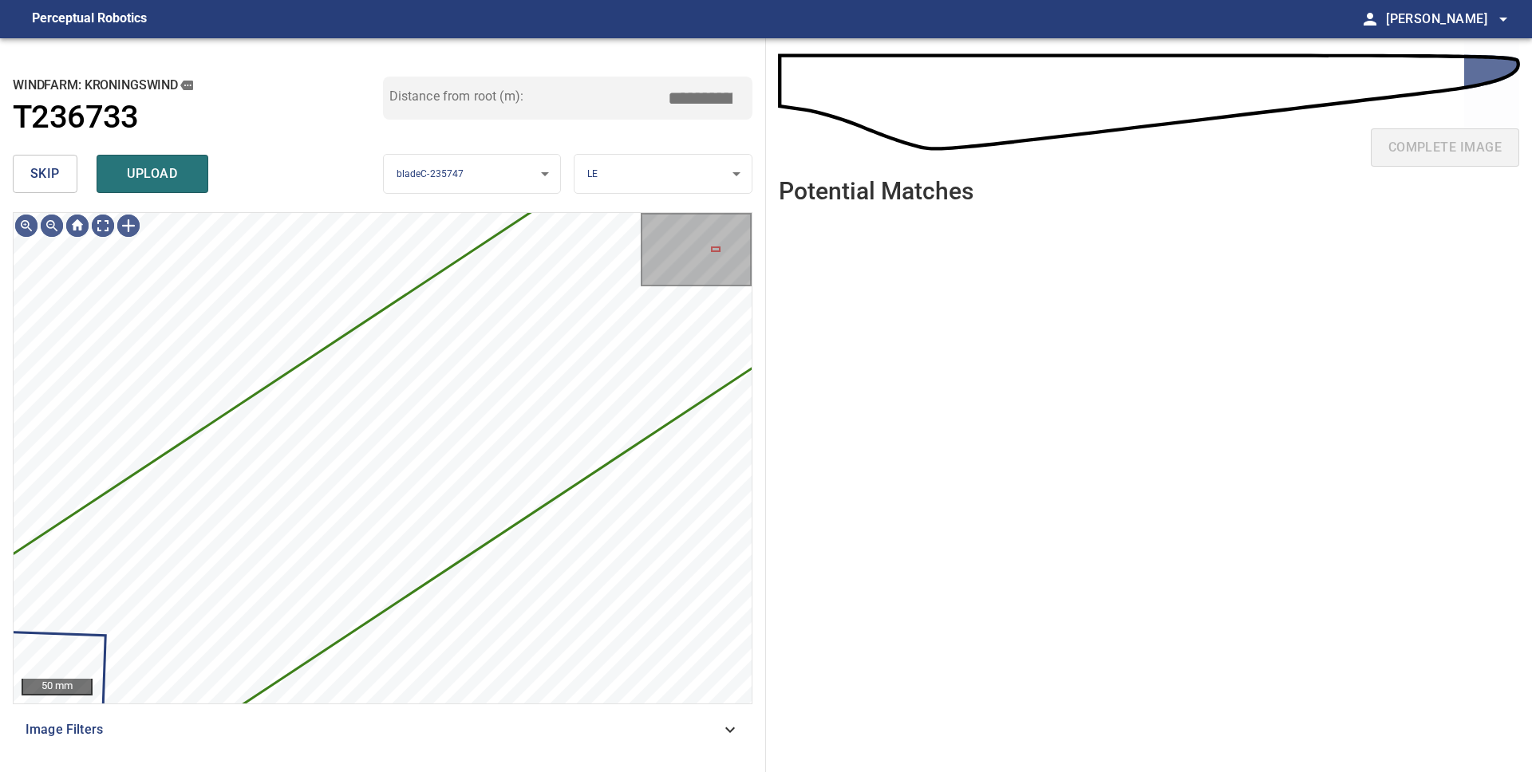
click at [59, 173] on span "skip" at bounding box center [45, 174] width 30 height 22
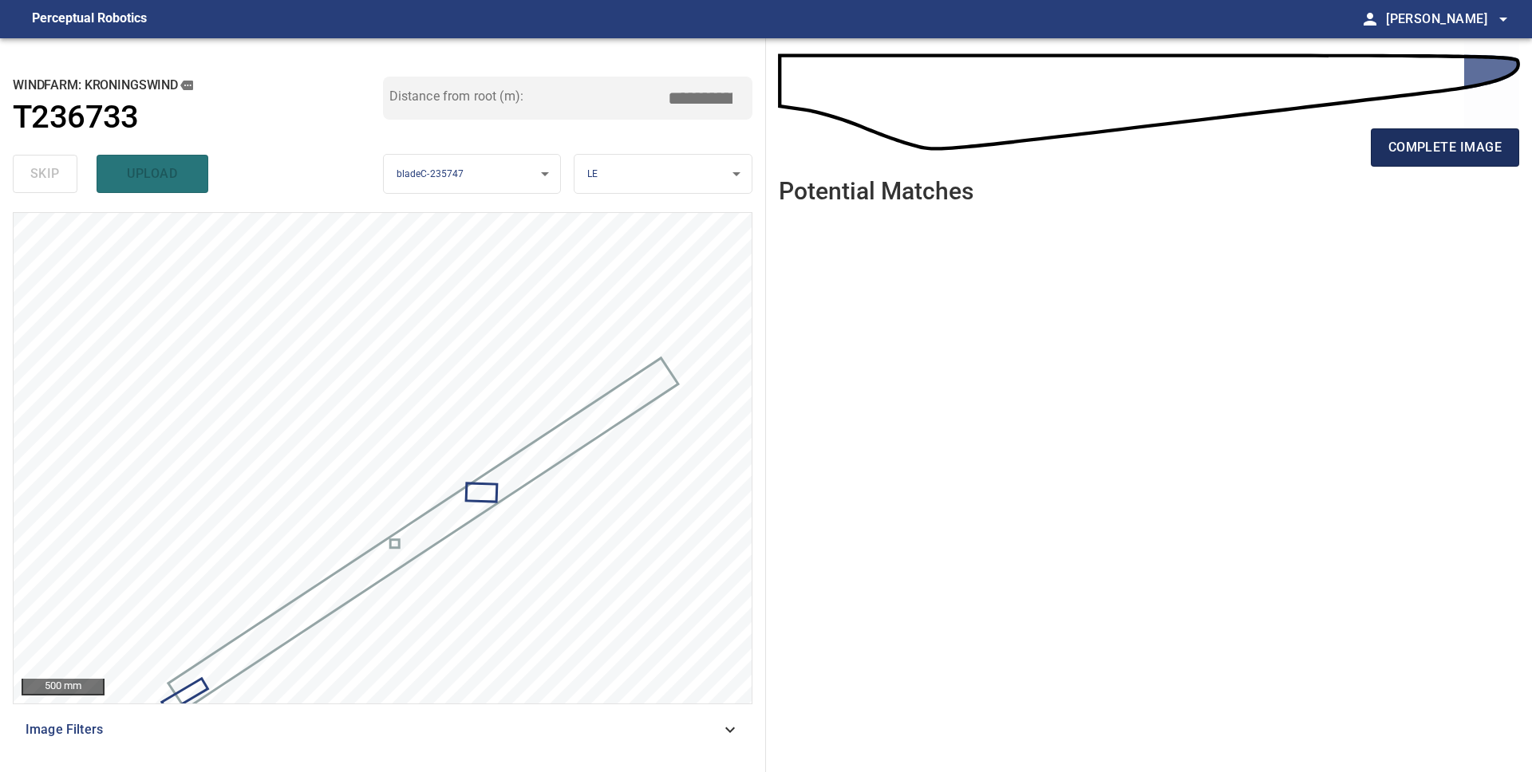
click at [1433, 137] on span "complete image" at bounding box center [1444, 147] width 113 height 22
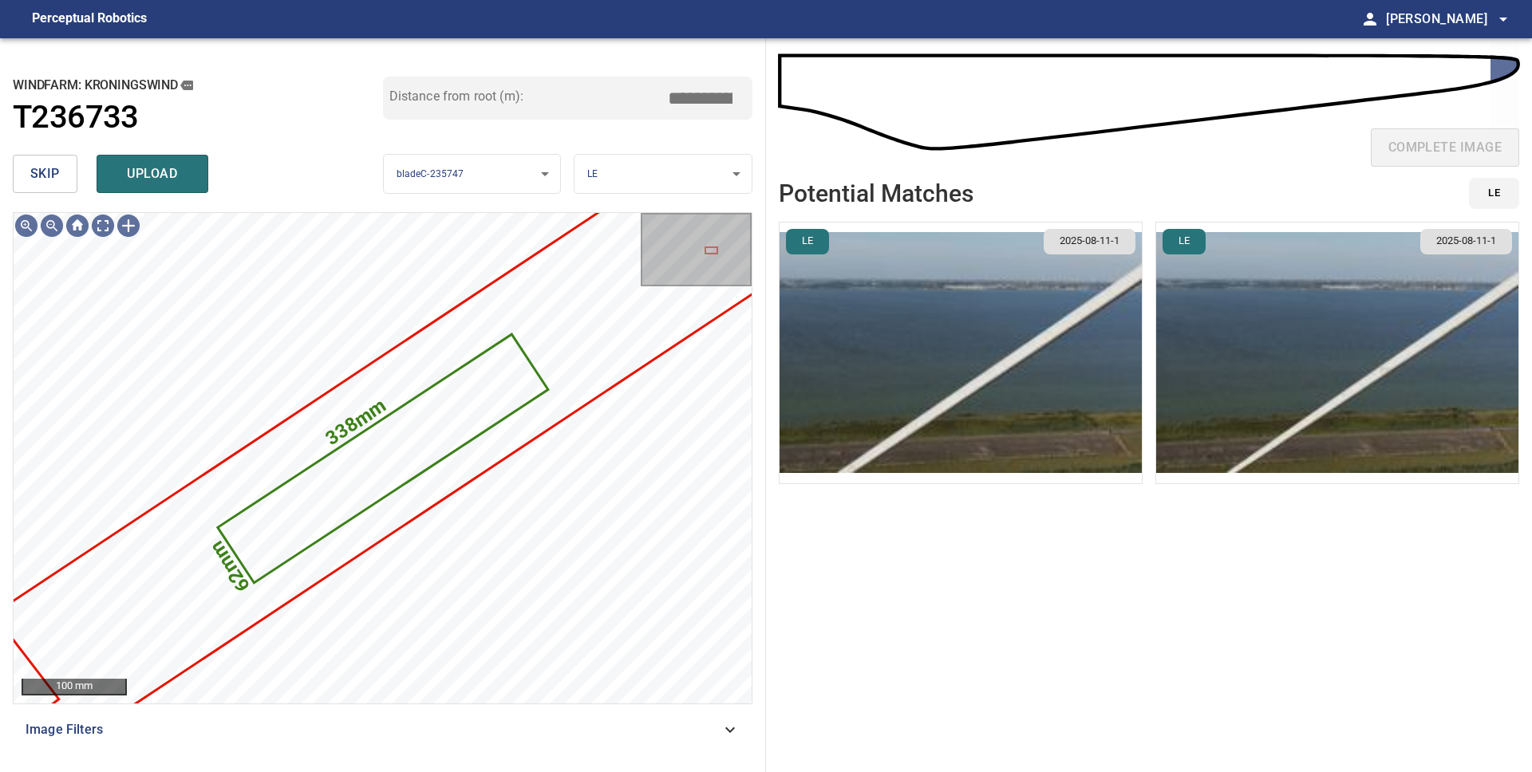
click at [961, 377] on img "button" at bounding box center [961, 353] width 362 height 261
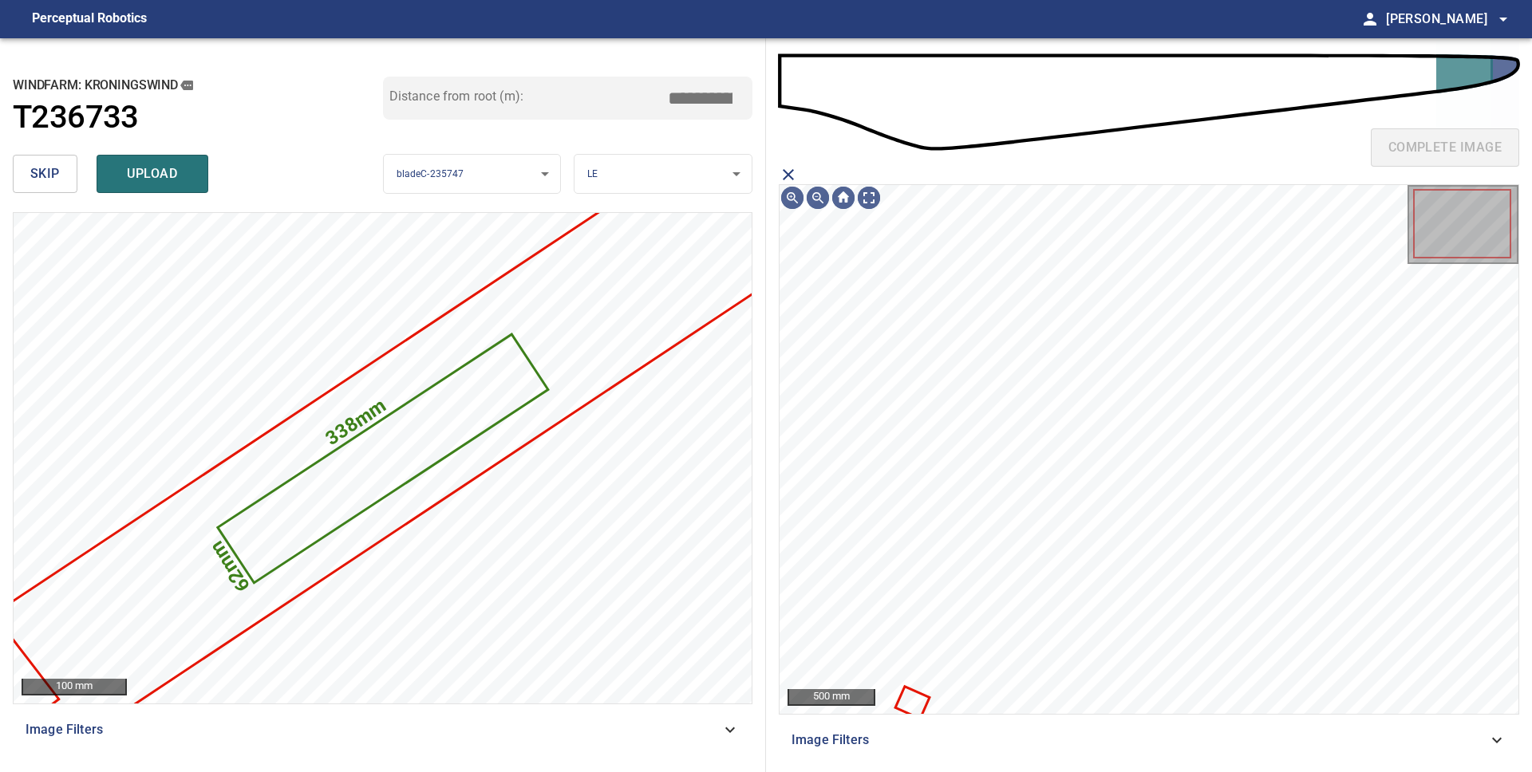
click at [791, 175] on icon "close matching imageResolution:" at bounding box center [788, 174] width 19 height 19
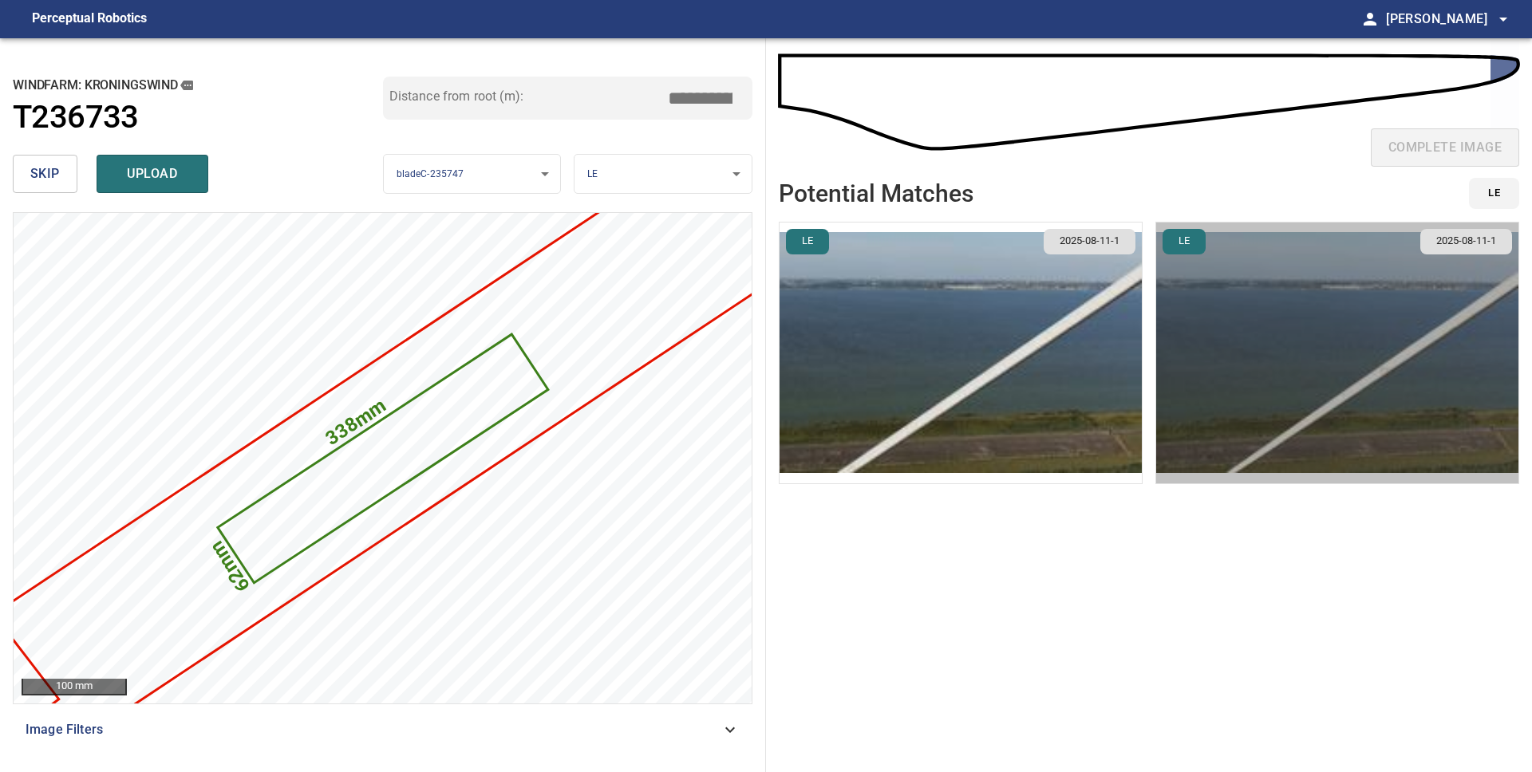
click at [1263, 334] on img "button" at bounding box center [1337, 353] width 362 height 261
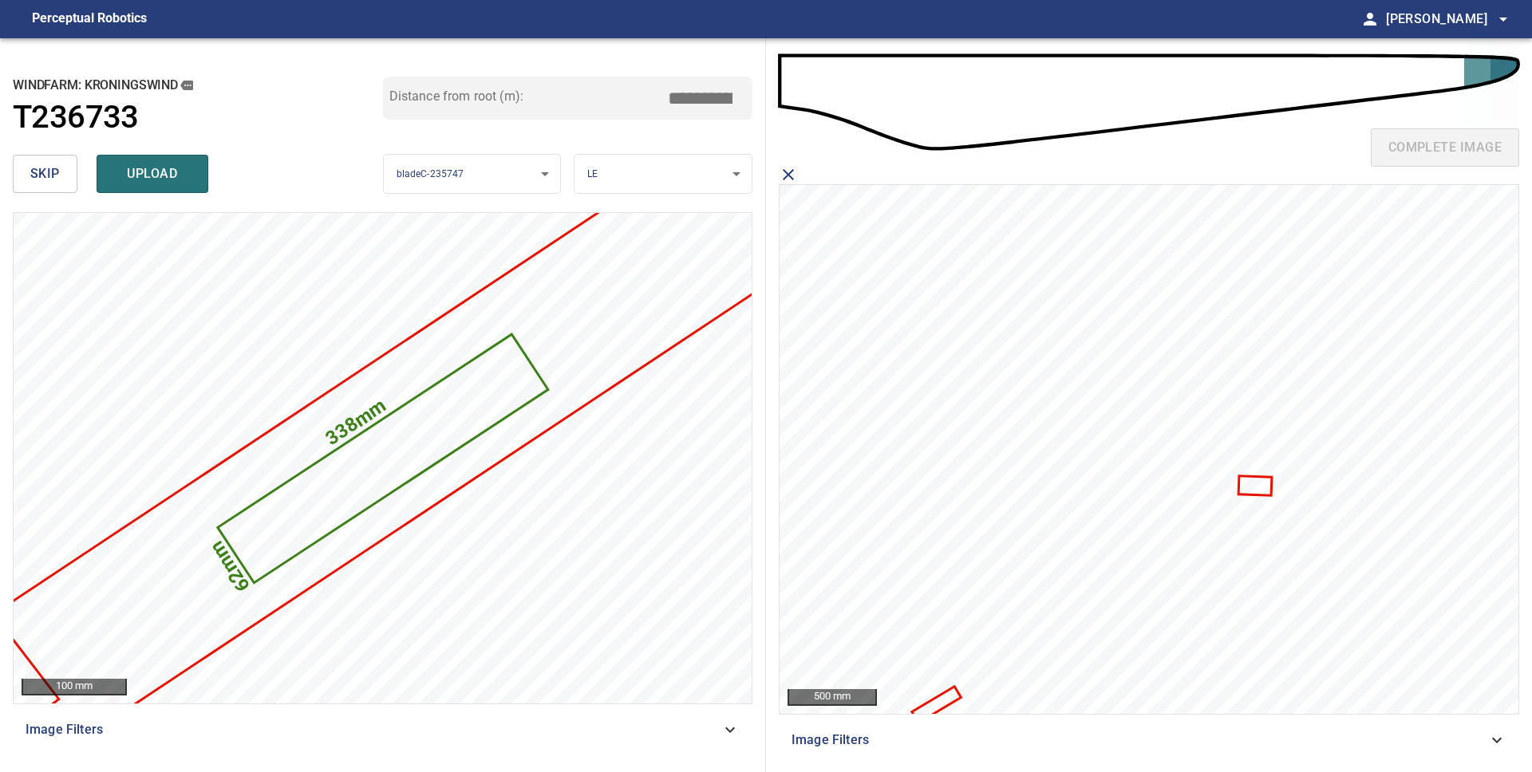
click at [950, 698] on icon at bounding box center [936, 705] width 45 height 33
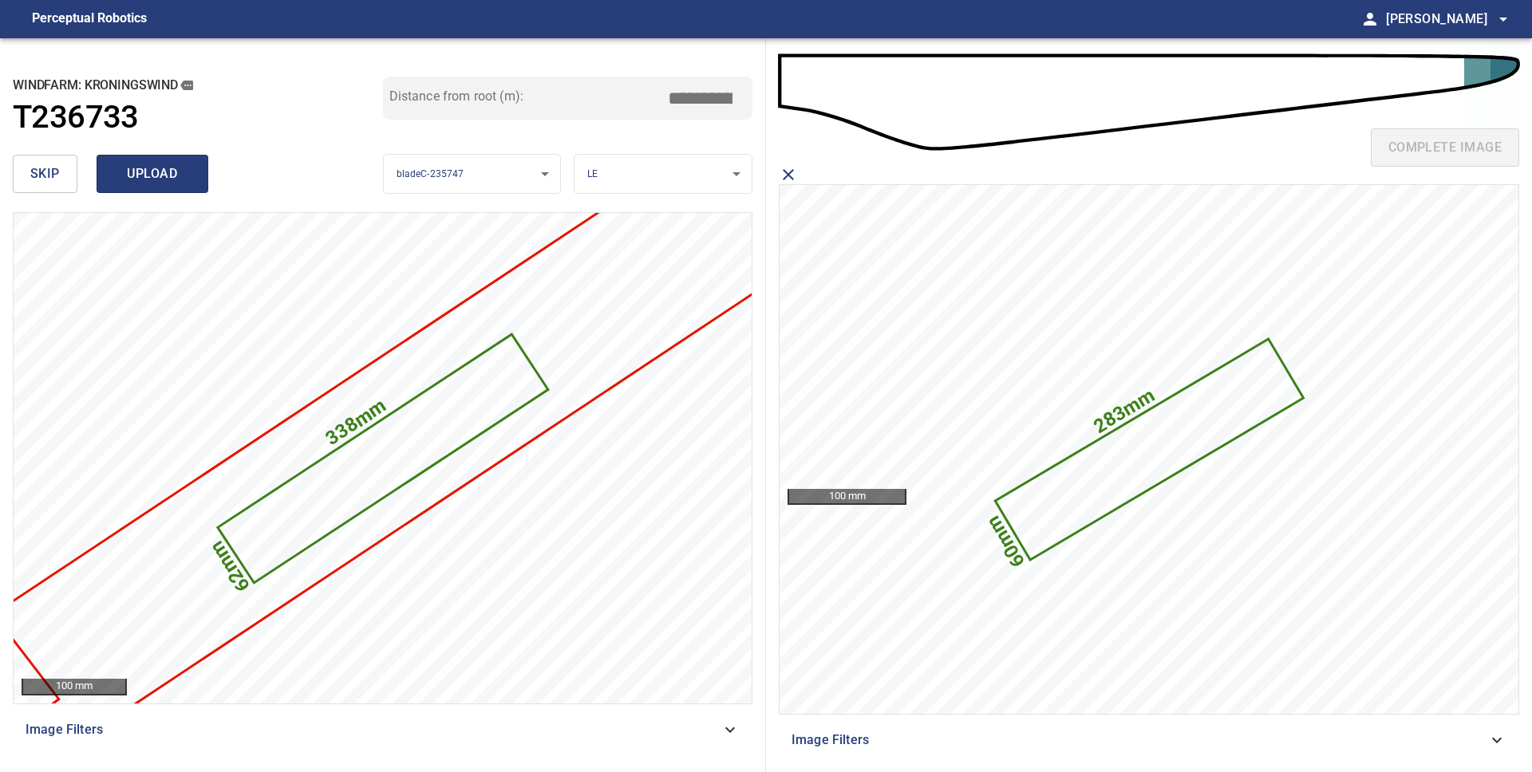
click at [160, 186] on button "upload" at bounding box center [153, 174] width 112 height 38
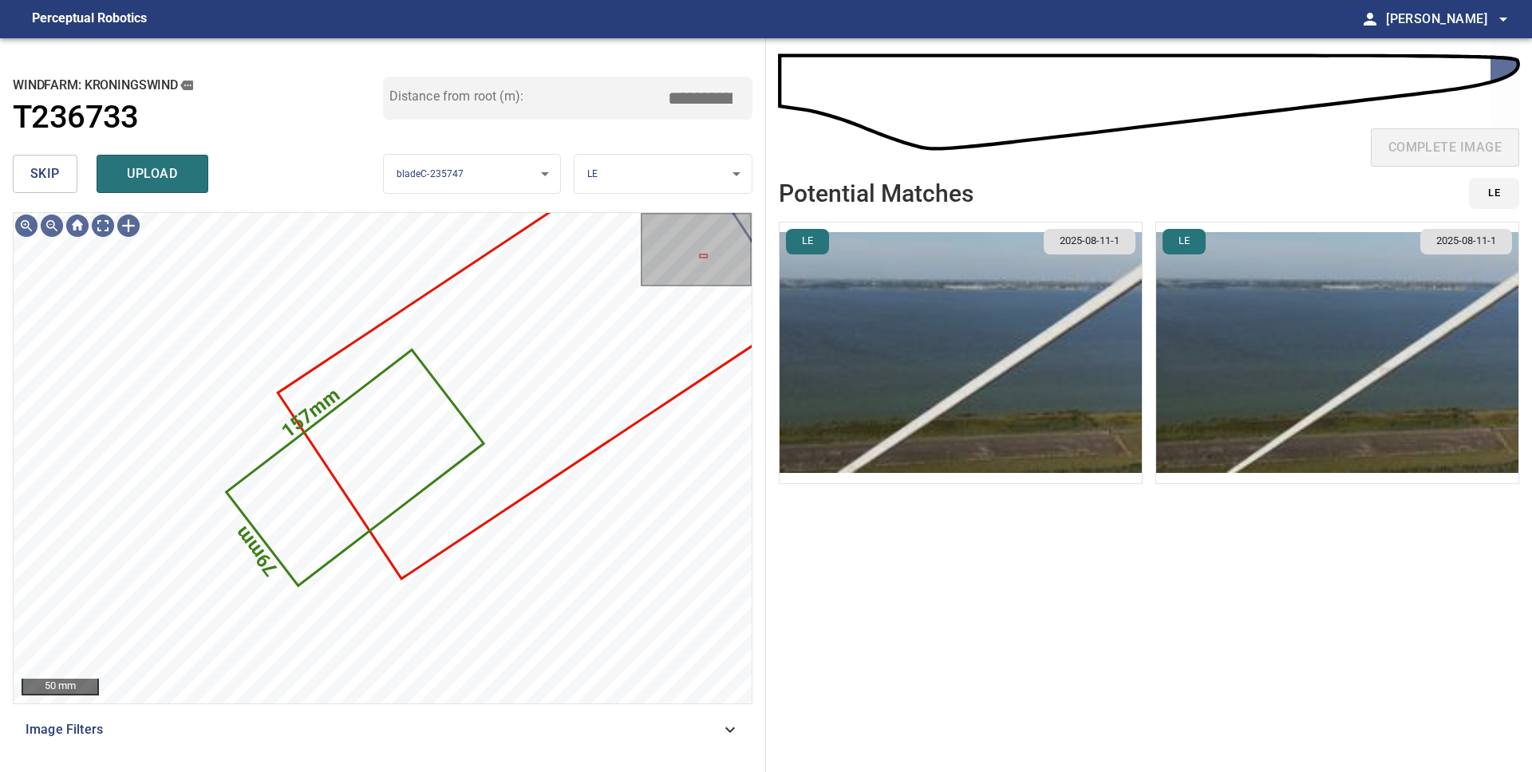
click at [689, 180] on body "**********" at bounding box center [766, 386] width 1532 height 772
click at [673, 198] on li "PS" at bounding box center [662, 201] width 177 height 26
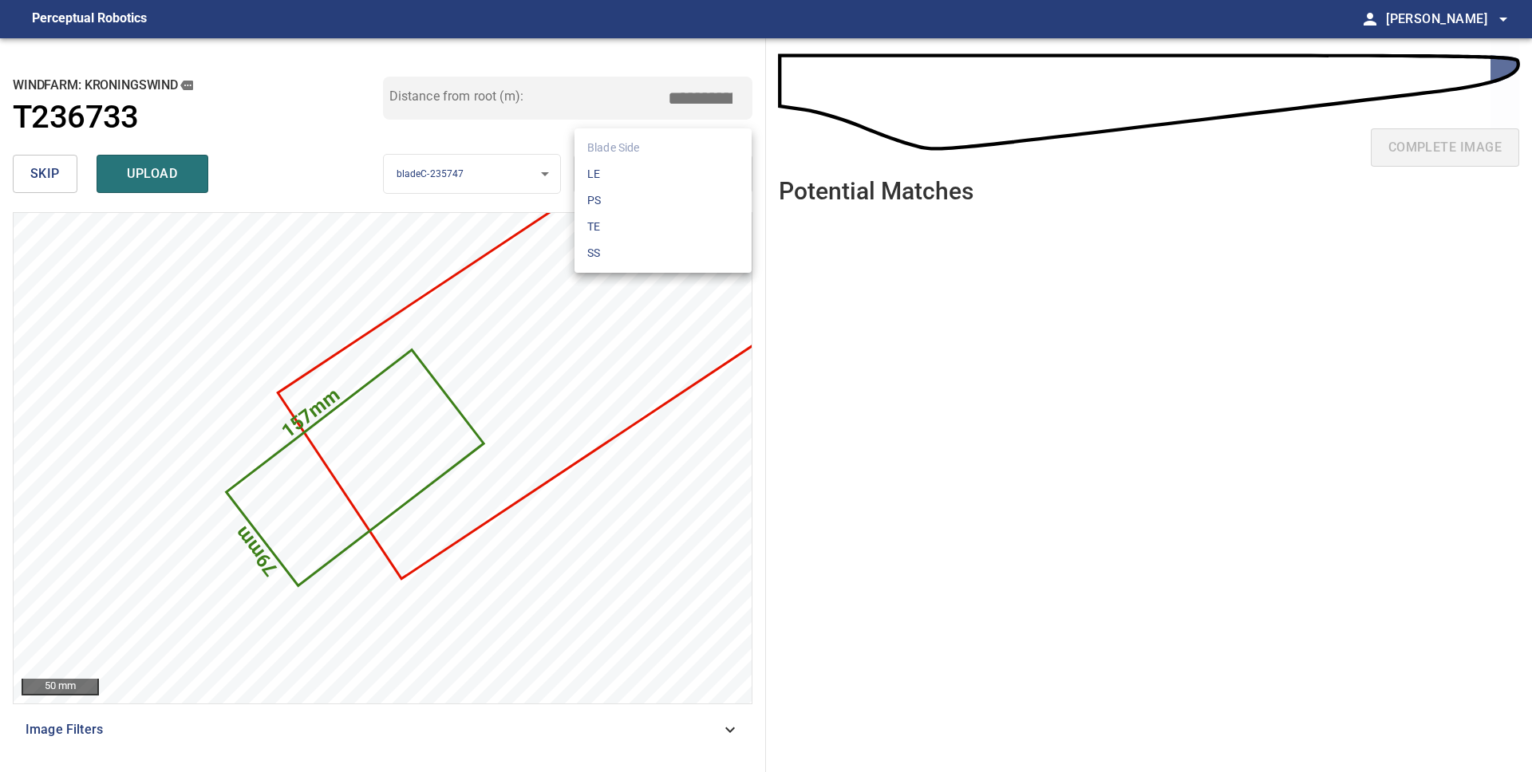
click at [673, 176] on body "**********" at bounding box center [766, 386] width 1532 height 772
click at [673, 176] on li "LE" at bounding box center [662, 174] width 177 height 26
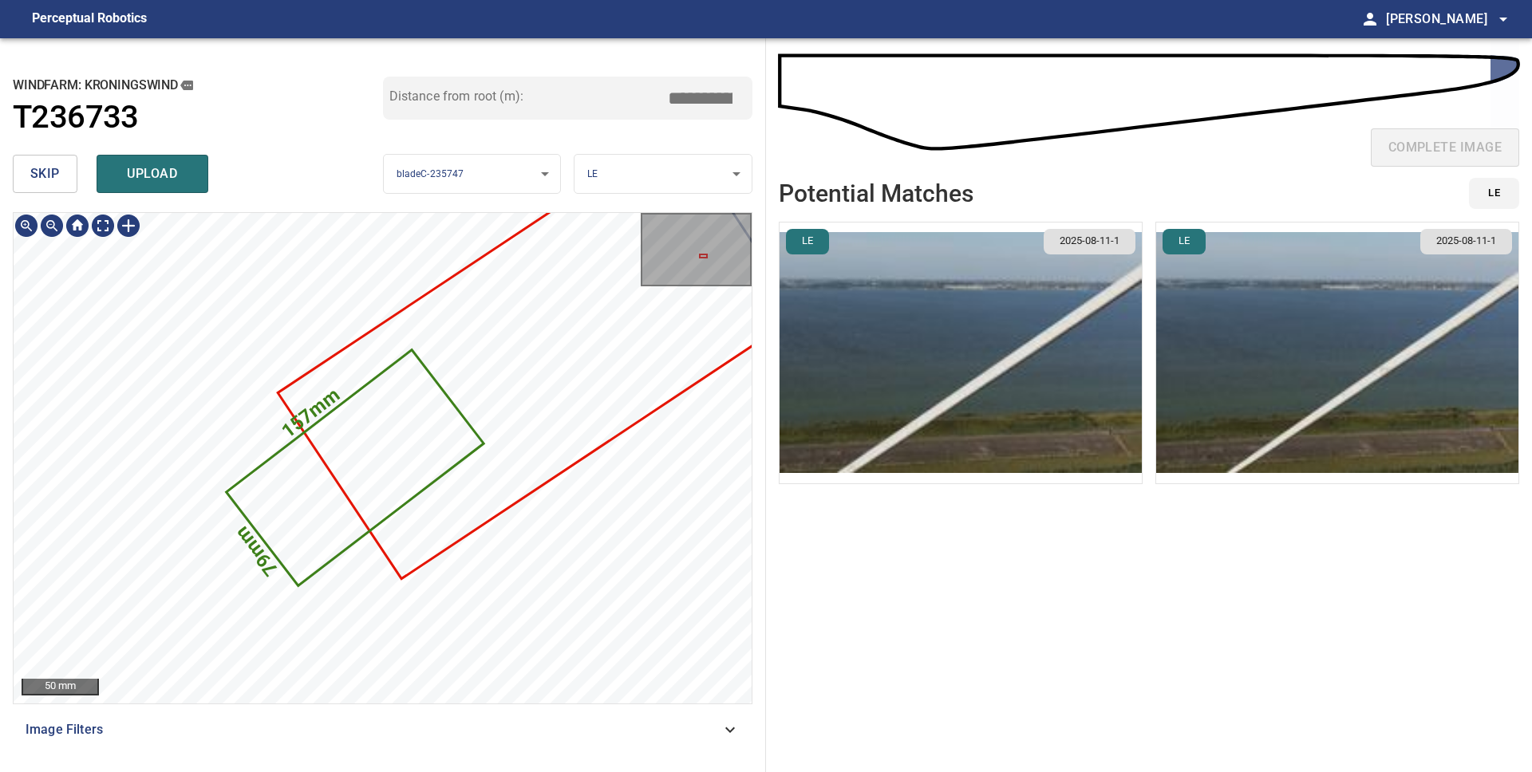
click at [410, 467] on icon at bounding box center [355, 468] width 255 height 233
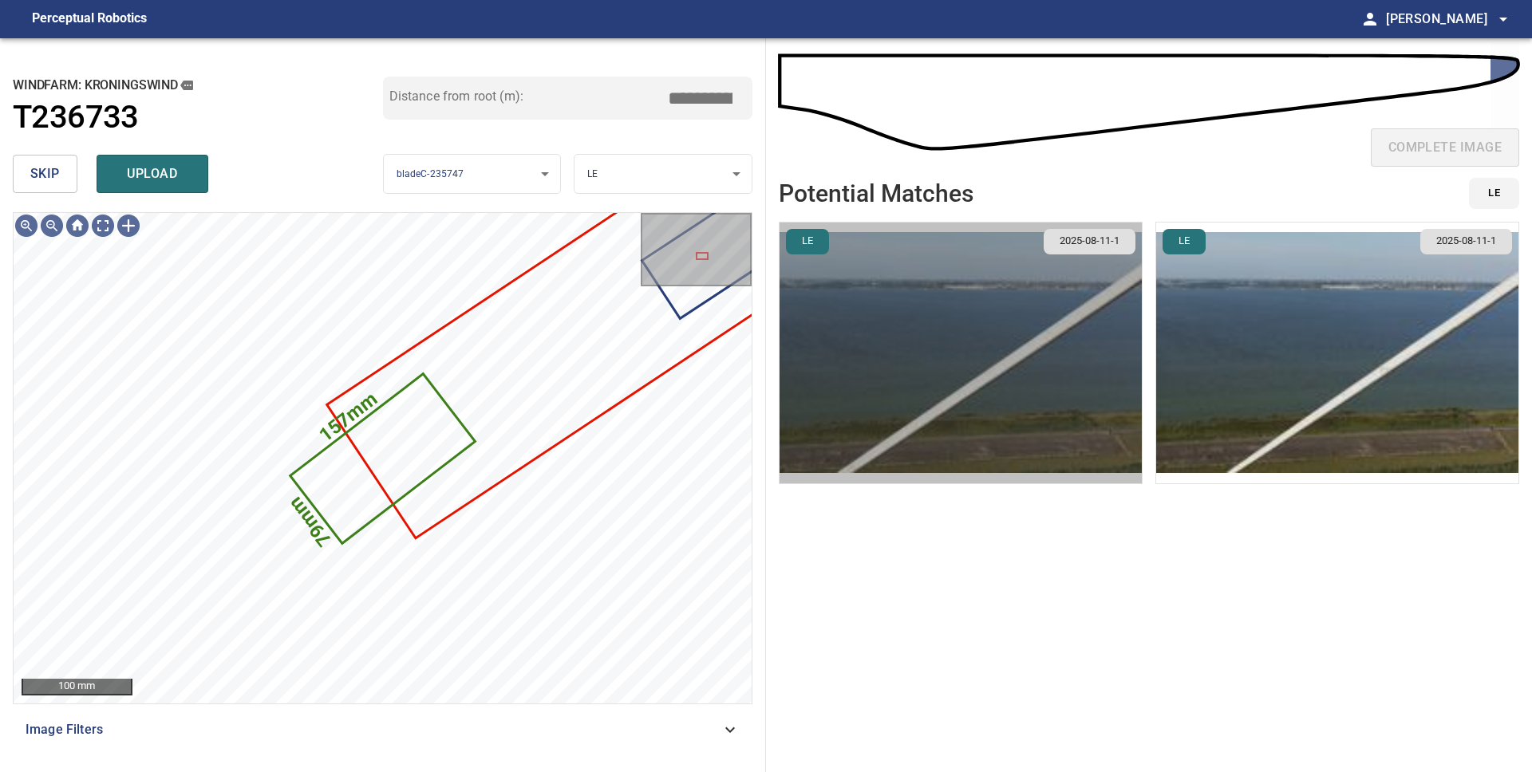
click at [966, 394] on img "button" at bounding box center [961, 353] width 362 height 261
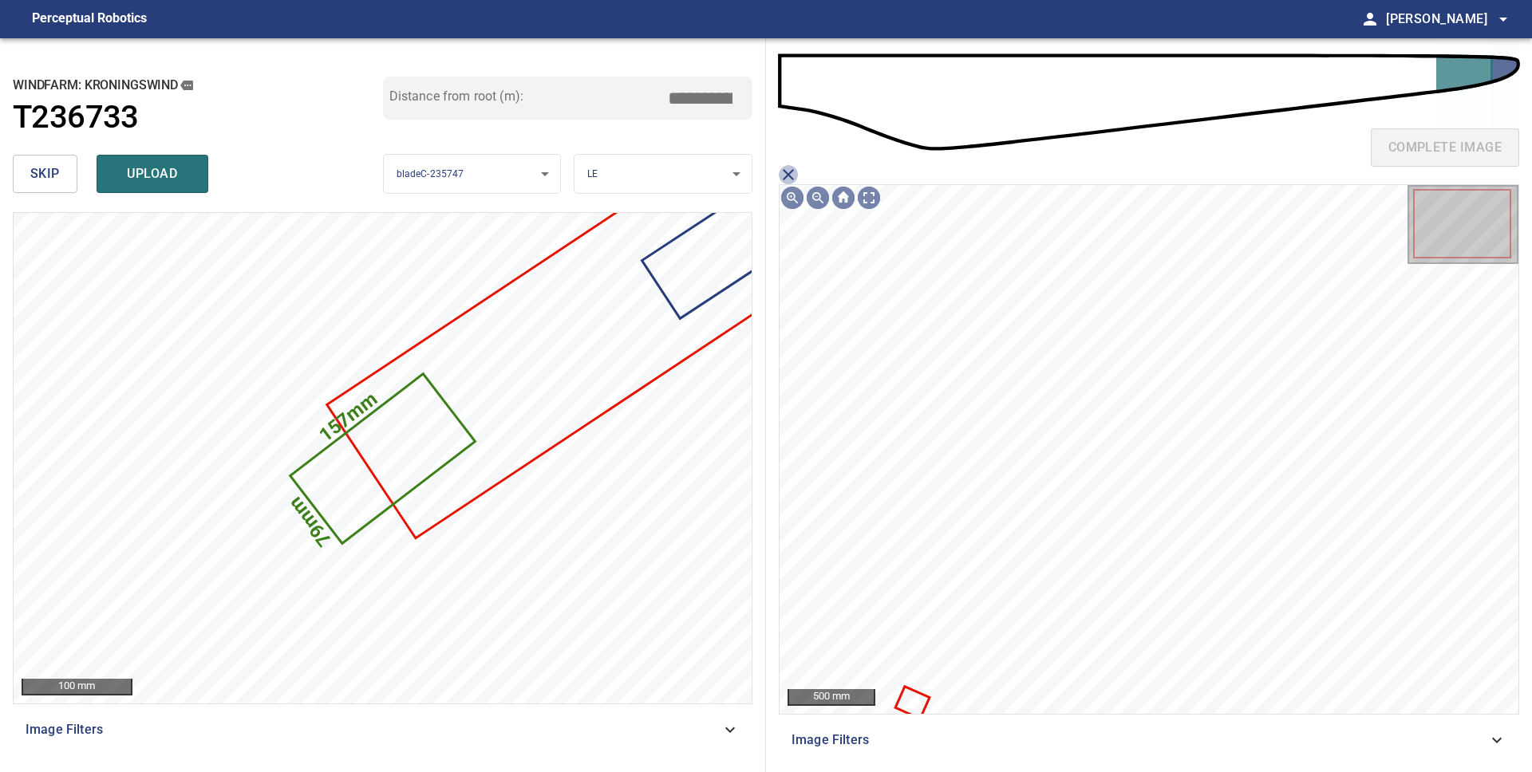
click at [793, 176] on icon "close matching imageResolution:" at bounding box center [788, 174] width 19 height 19
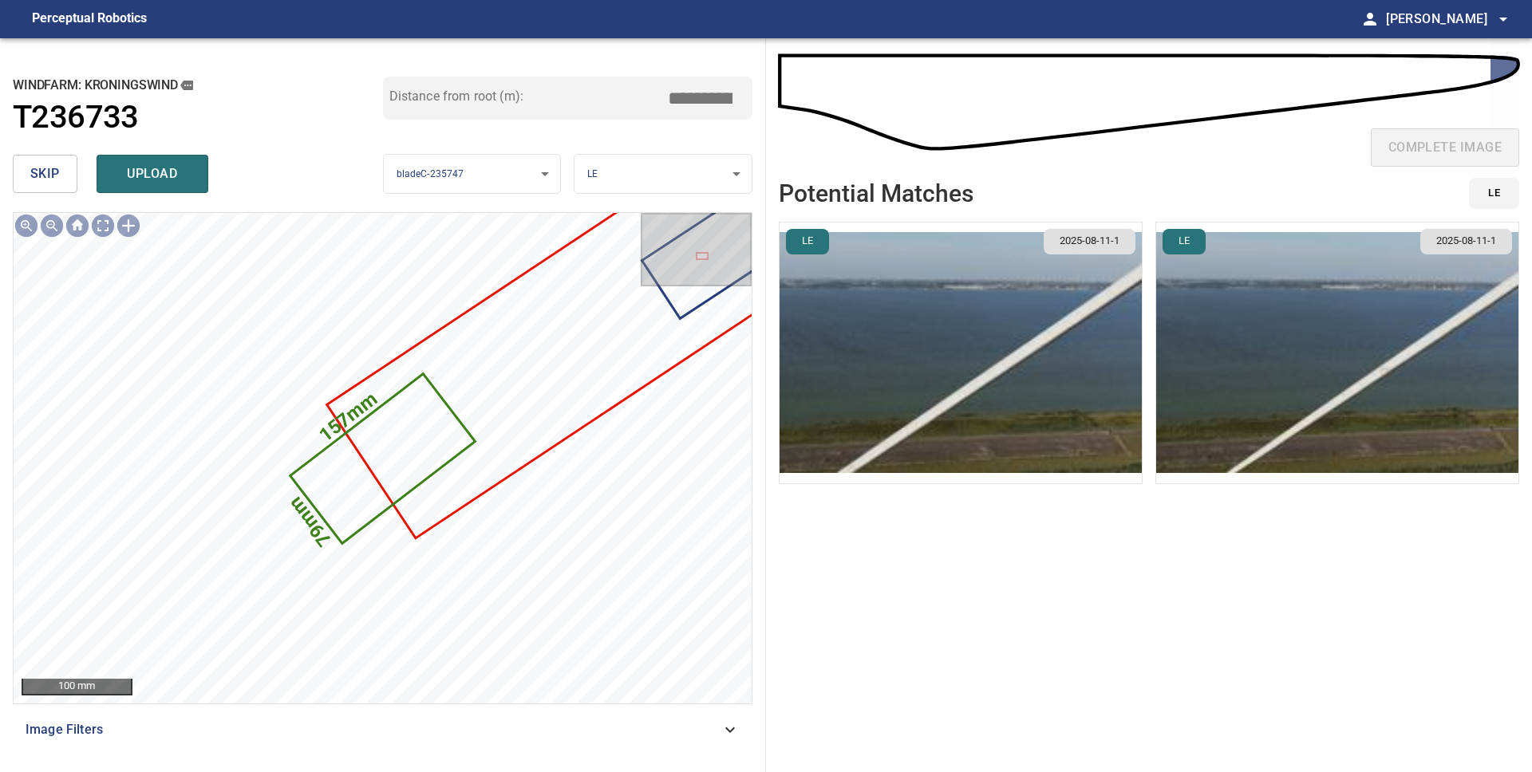
click at [152, 168] on span "upload" at bounding box center [152, 174] width 77 height 22
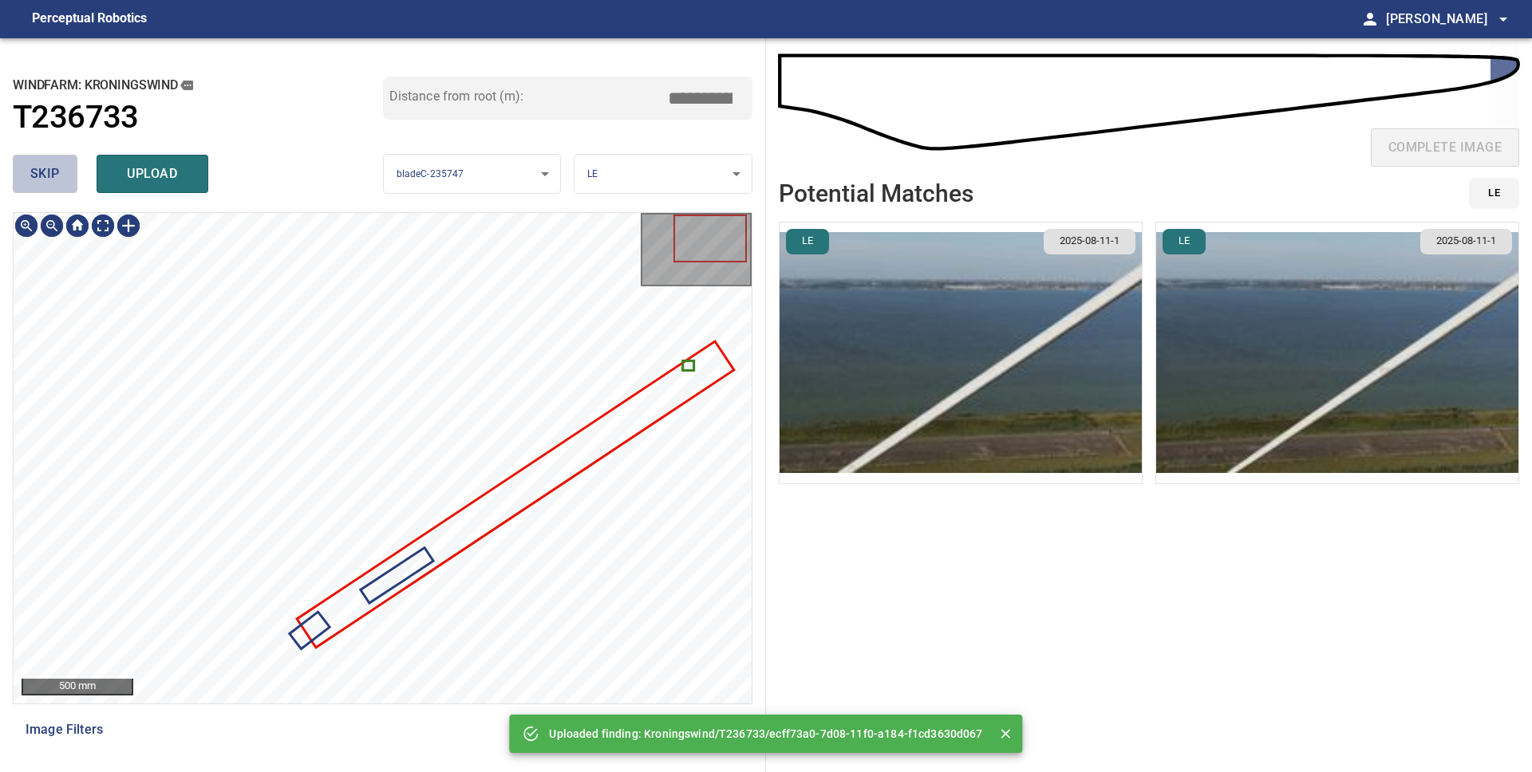
click at [55, 188] on button "skip" at bounding box center [45, 174] width 65 height 38
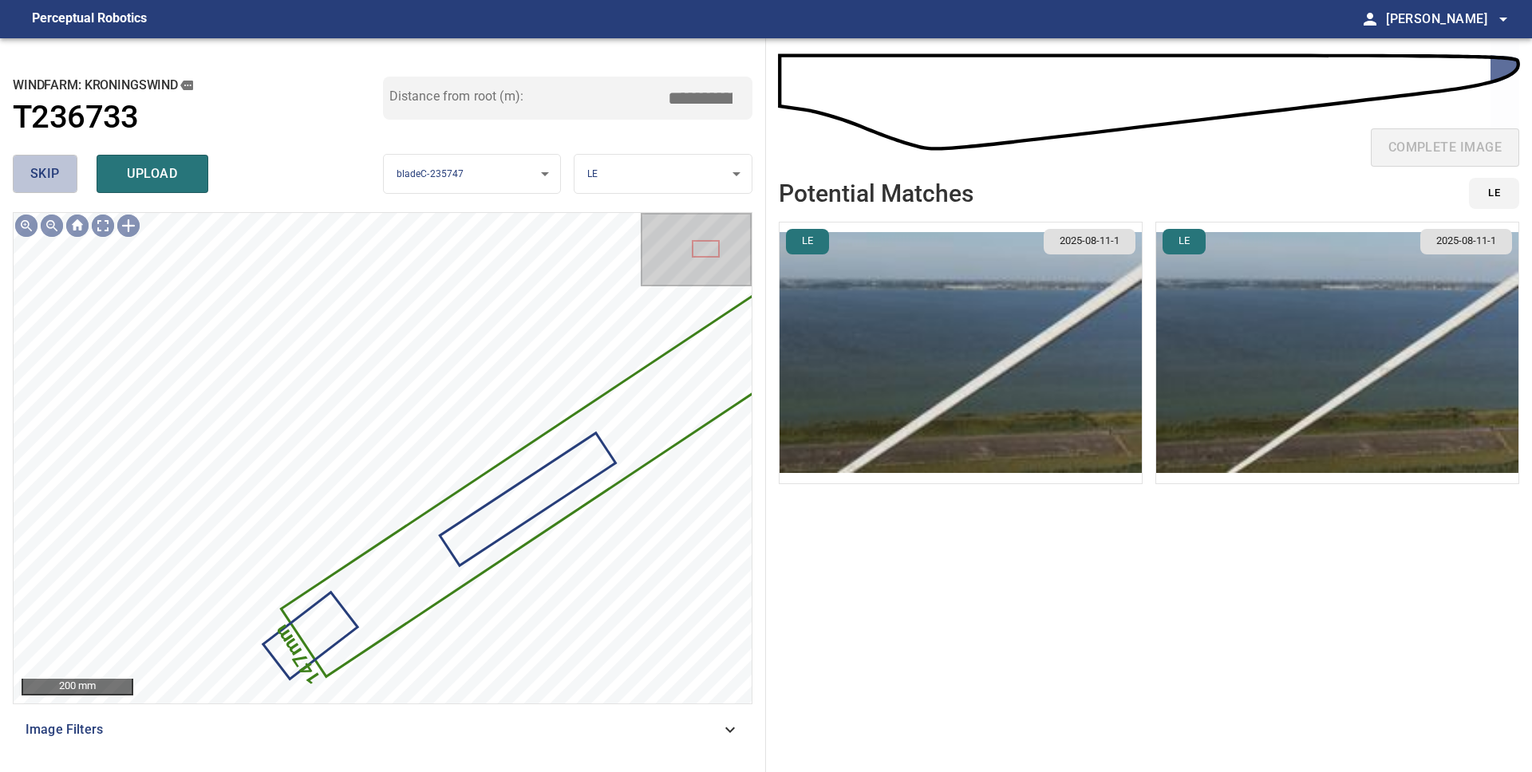
click at [45, 183] on span "skip" at bounding box center [45, 174] width 30 height 22
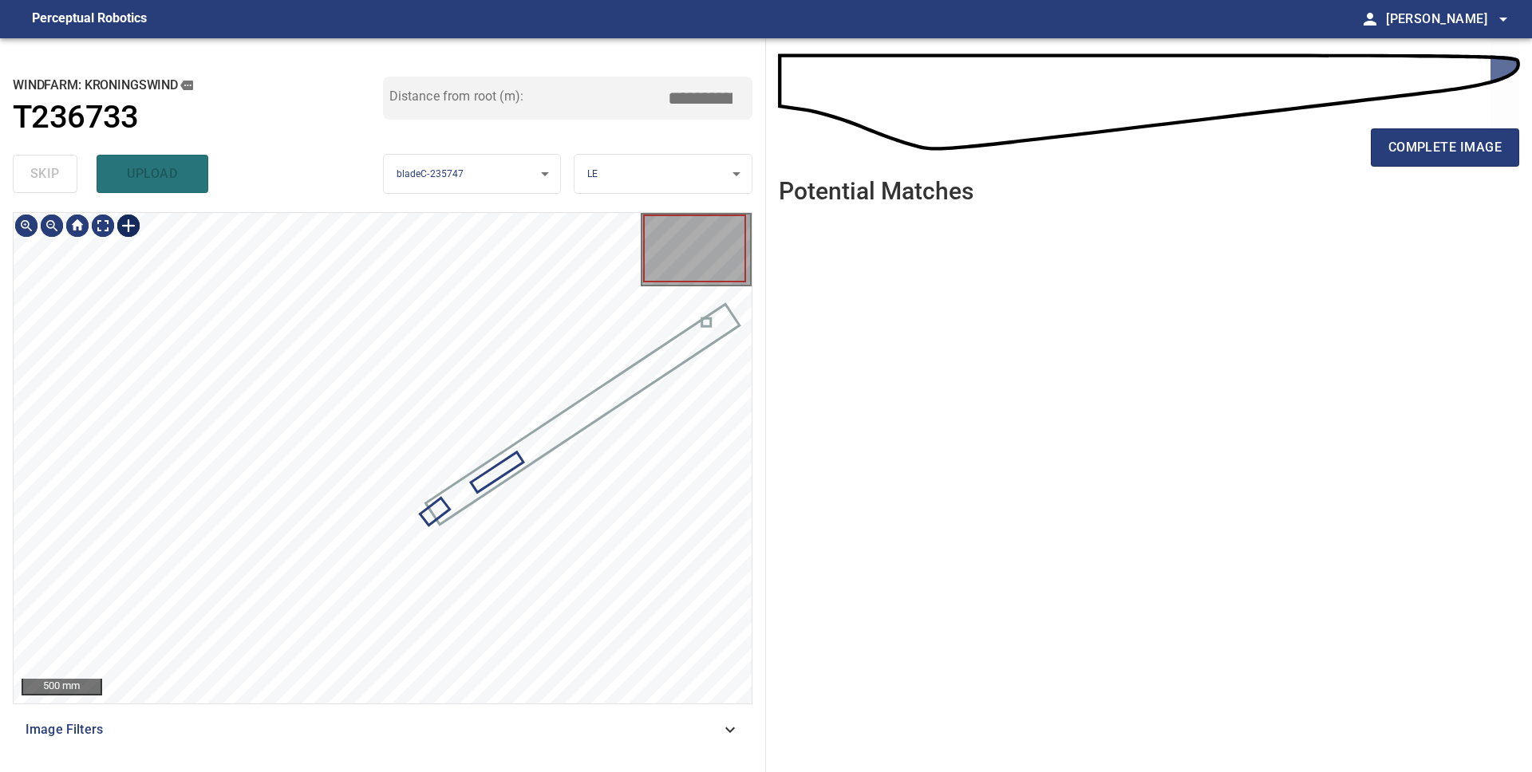
click at [125, 227] on div at bounding box center [129, 226] width 26 height 26
click at [514, 470] on div at bounding box center [383, 458] width 738 height 491
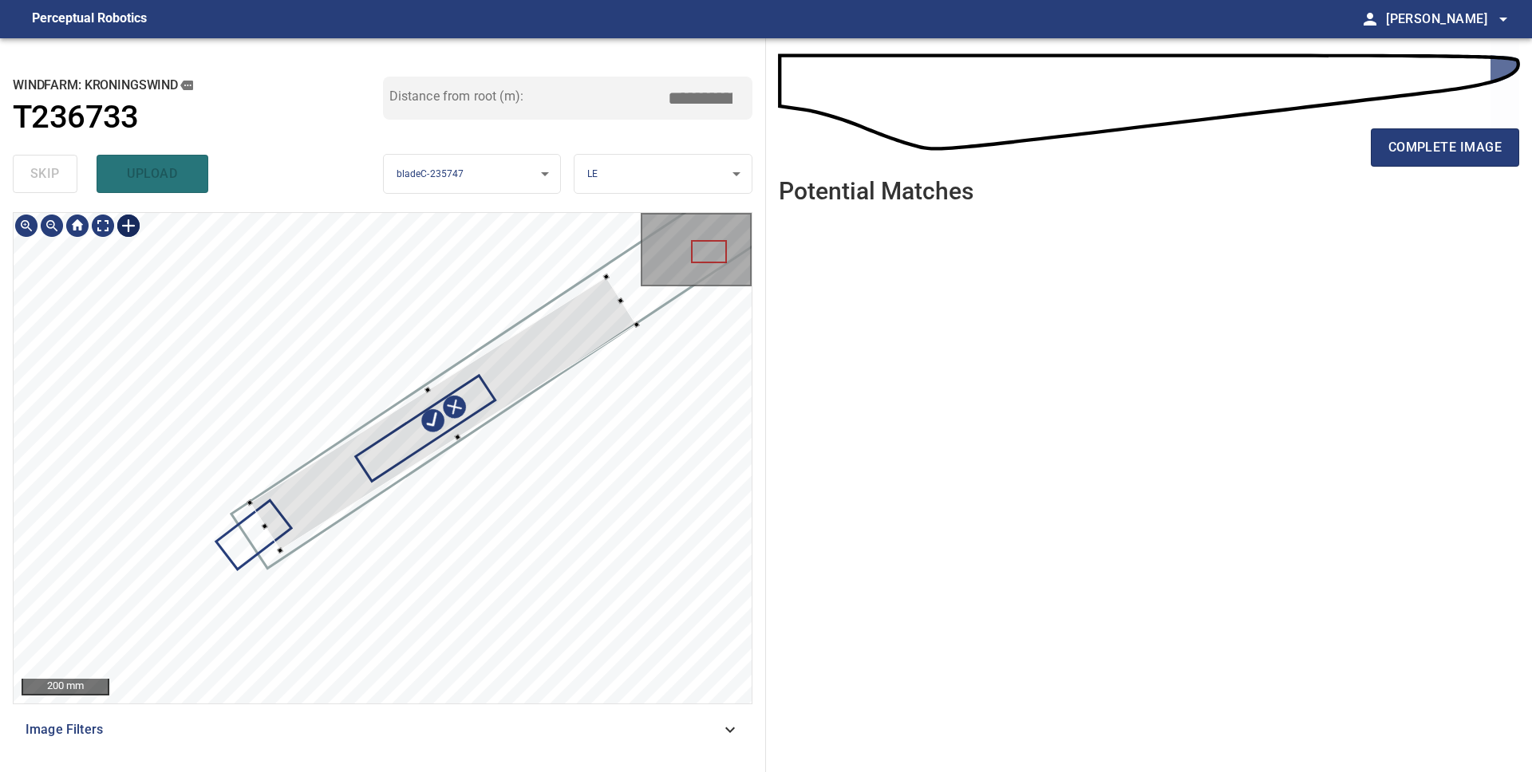
click at [532, 349] on div at bounding box center [443, 414] width 387 height 274
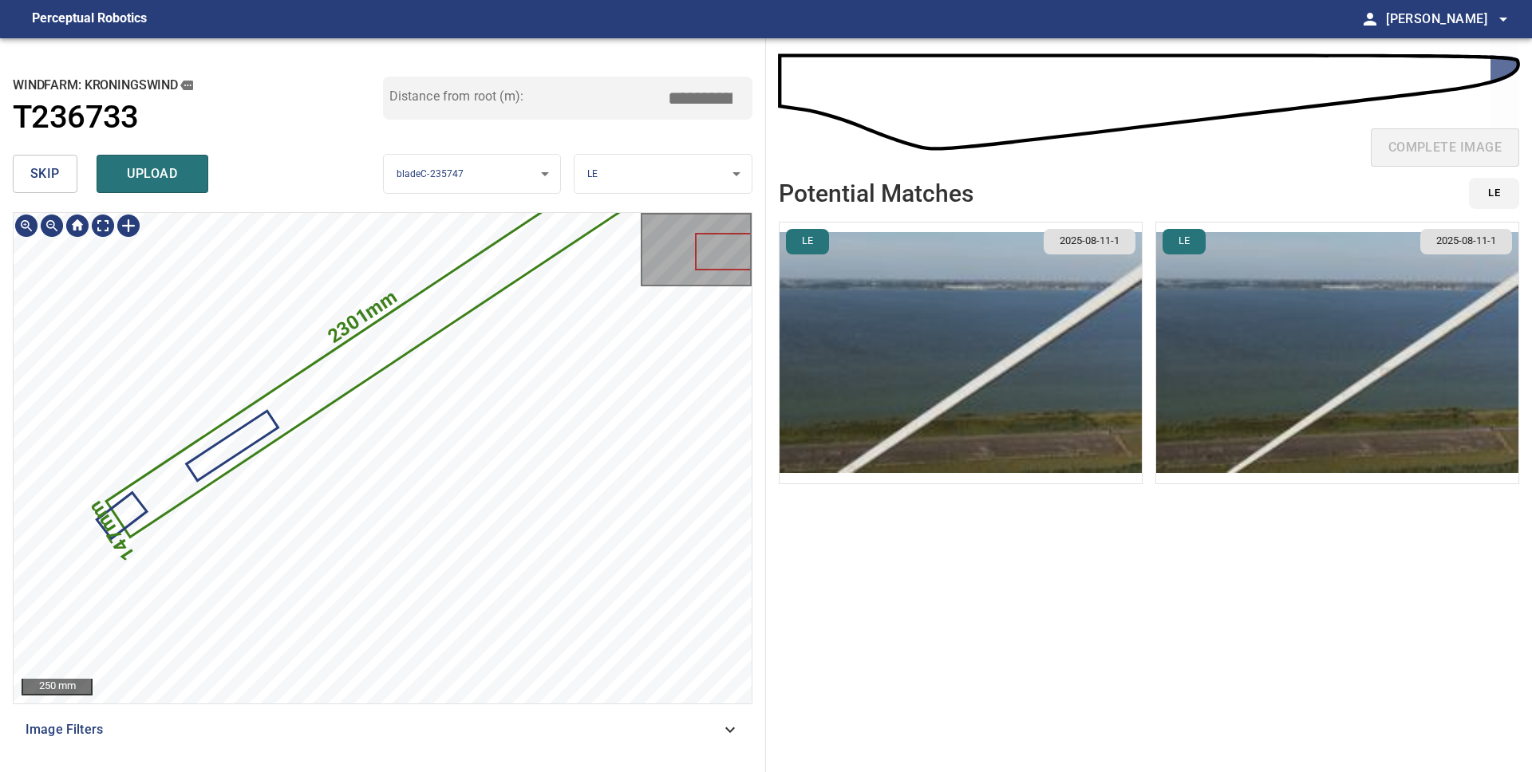
click at [298, 410] on div "2301mm 147mm" at bounding box center [383, 458] width 738 height 491
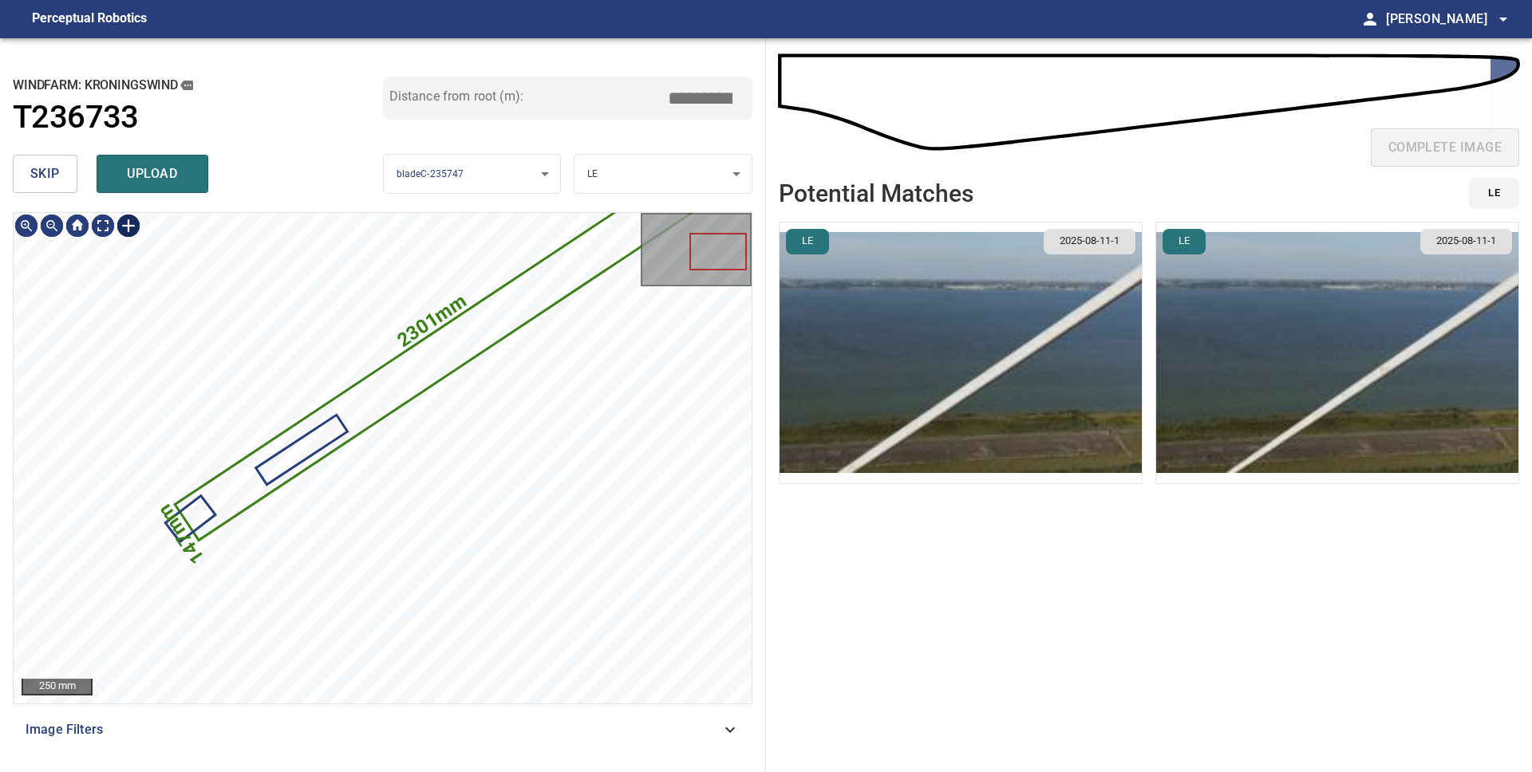
click at [128, 232] on div at bounding box center [129, 226] width 26 height 26
click at [496, 574] on div "2301mm 147mm" at bounding box center [383, 458] width 738 height 491
click at [494, 571] on div at bounding box center [496, 573] width 5 height 5
click at [485, 568] on div at bounding box center [484, 566] width 5 height 5
click at [347, 414] on div at bounding box center [285, 458] width 196 height 144
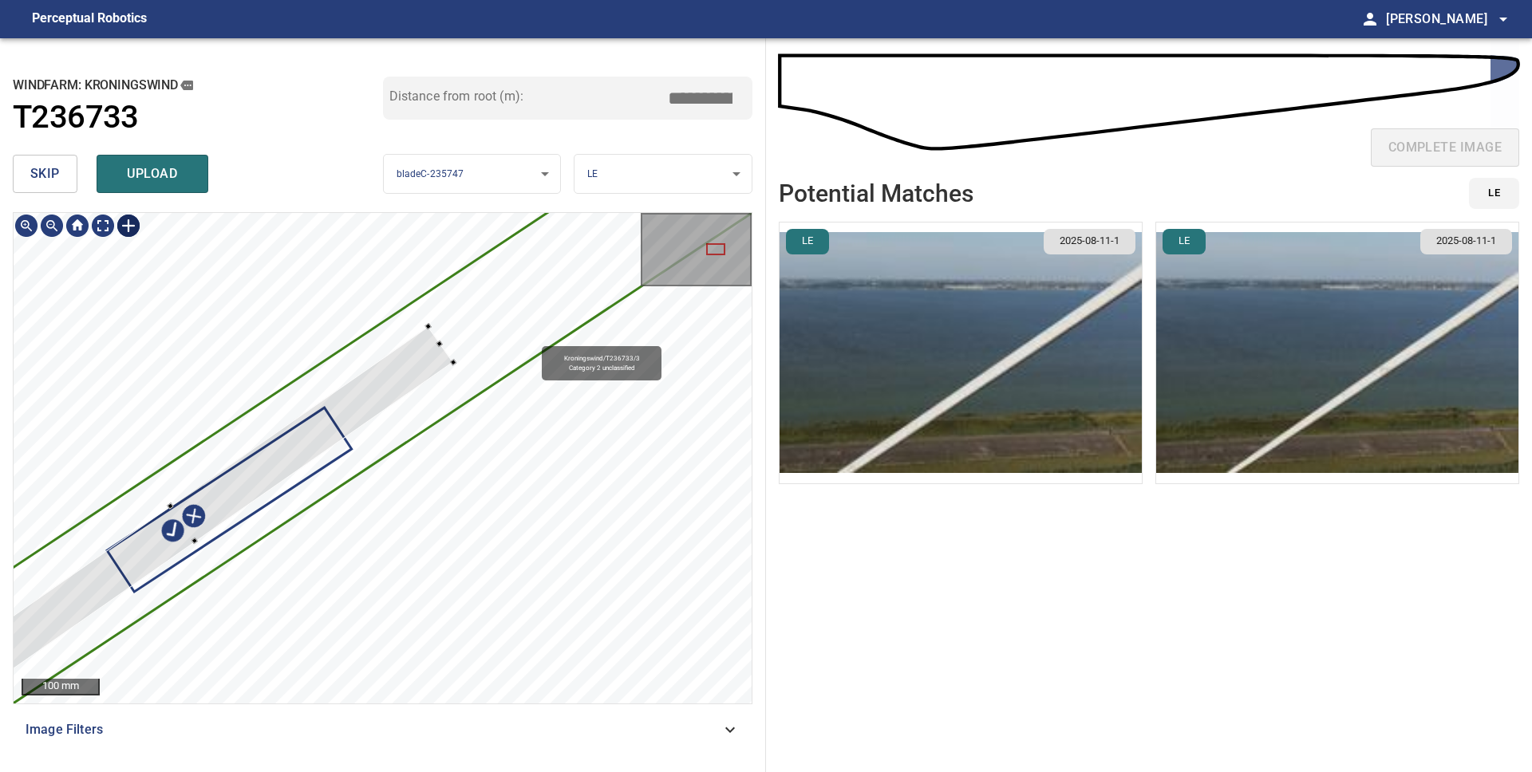
click at [533, 338] on icon at bounding box center [642, 218] width 1510 height 1054
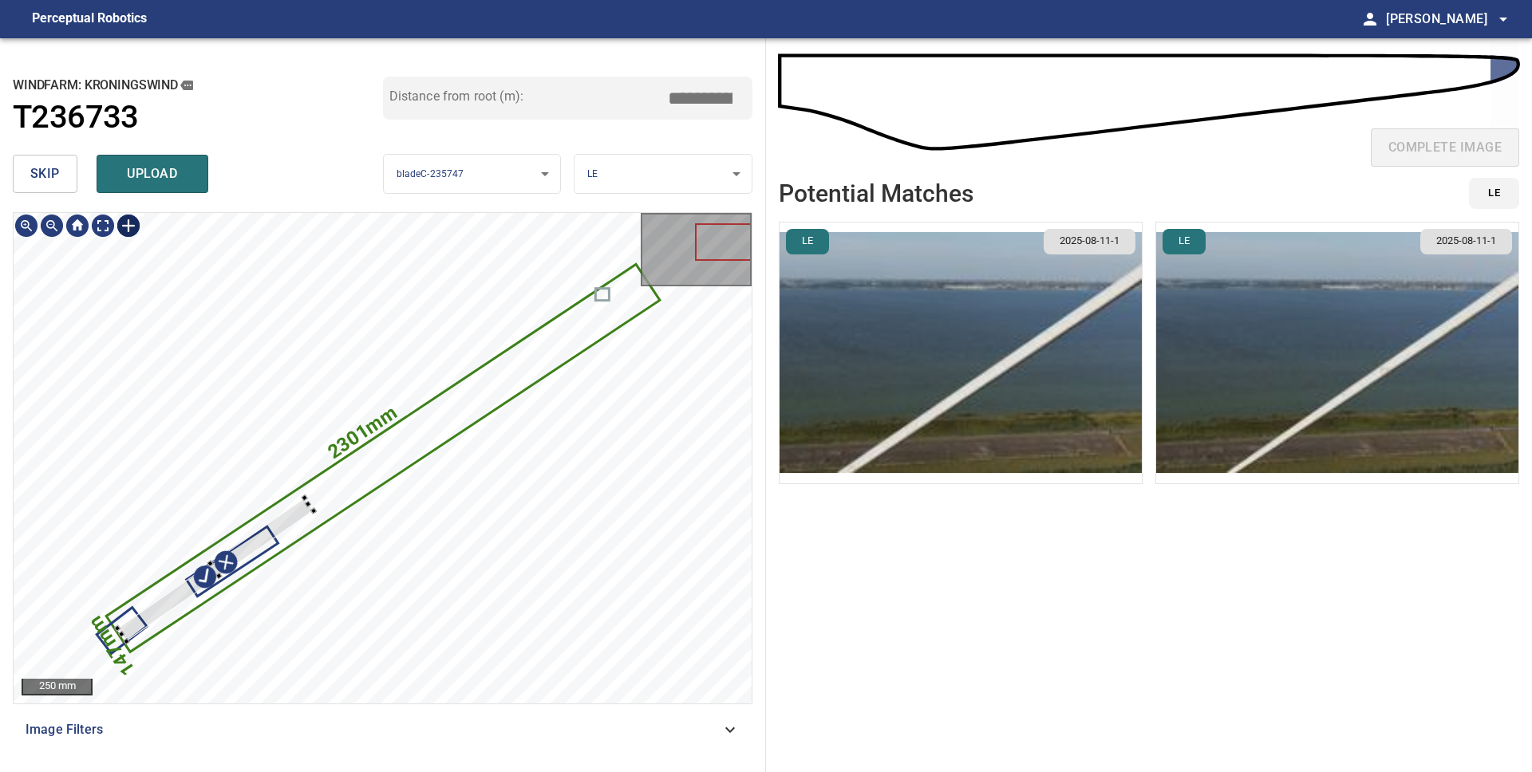
click at [356, 507] on div "2301mm 147mm Kroningswind/T236733/3 Category 2 unclassified" at bounding box center [383, 458] width 738 height 491
click at [303, 515] on div at bounding box center [226, 567] width 201 height 137
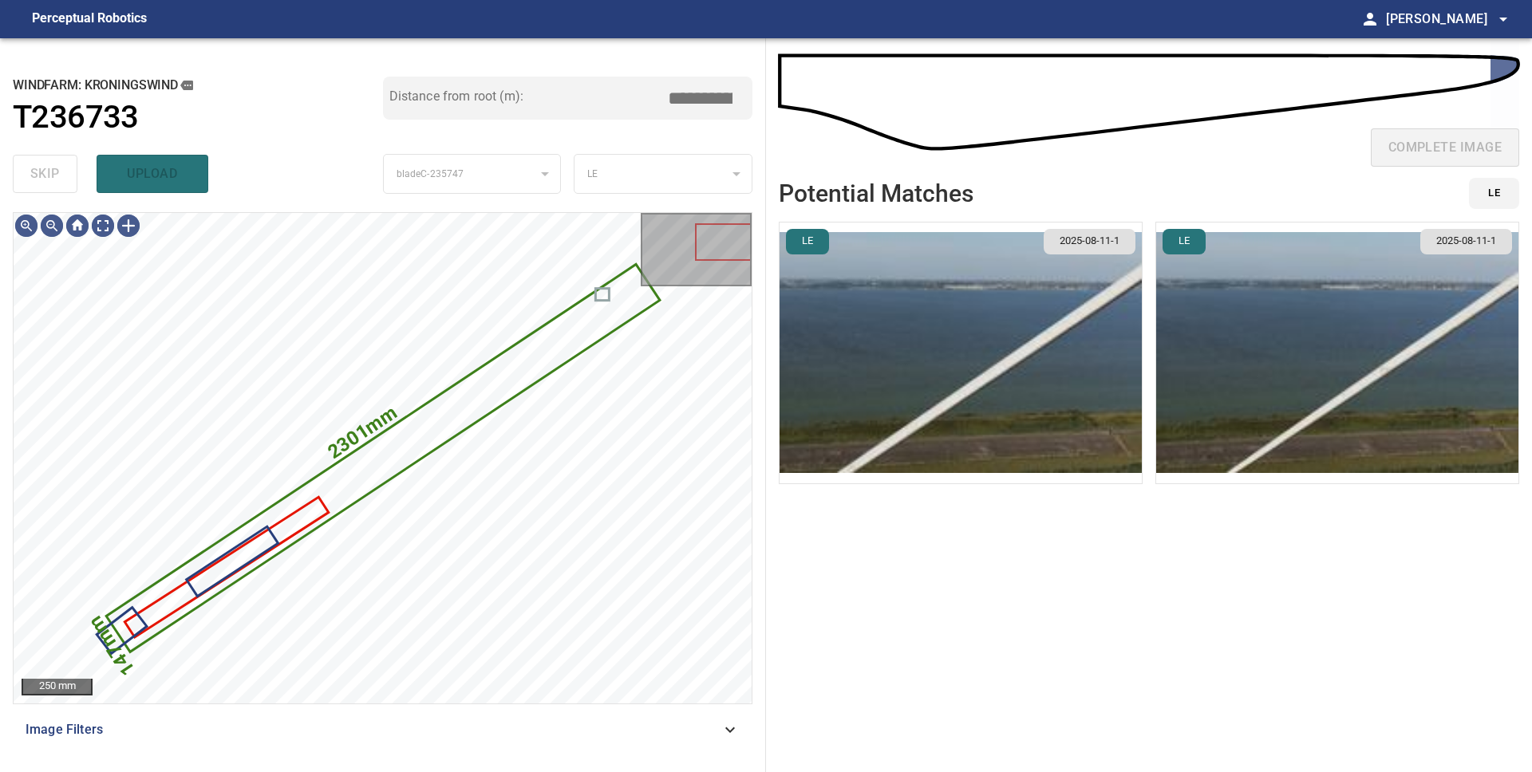
click at [841, 405] on img "button" at bounding box center [961, 353] width 362 height 261
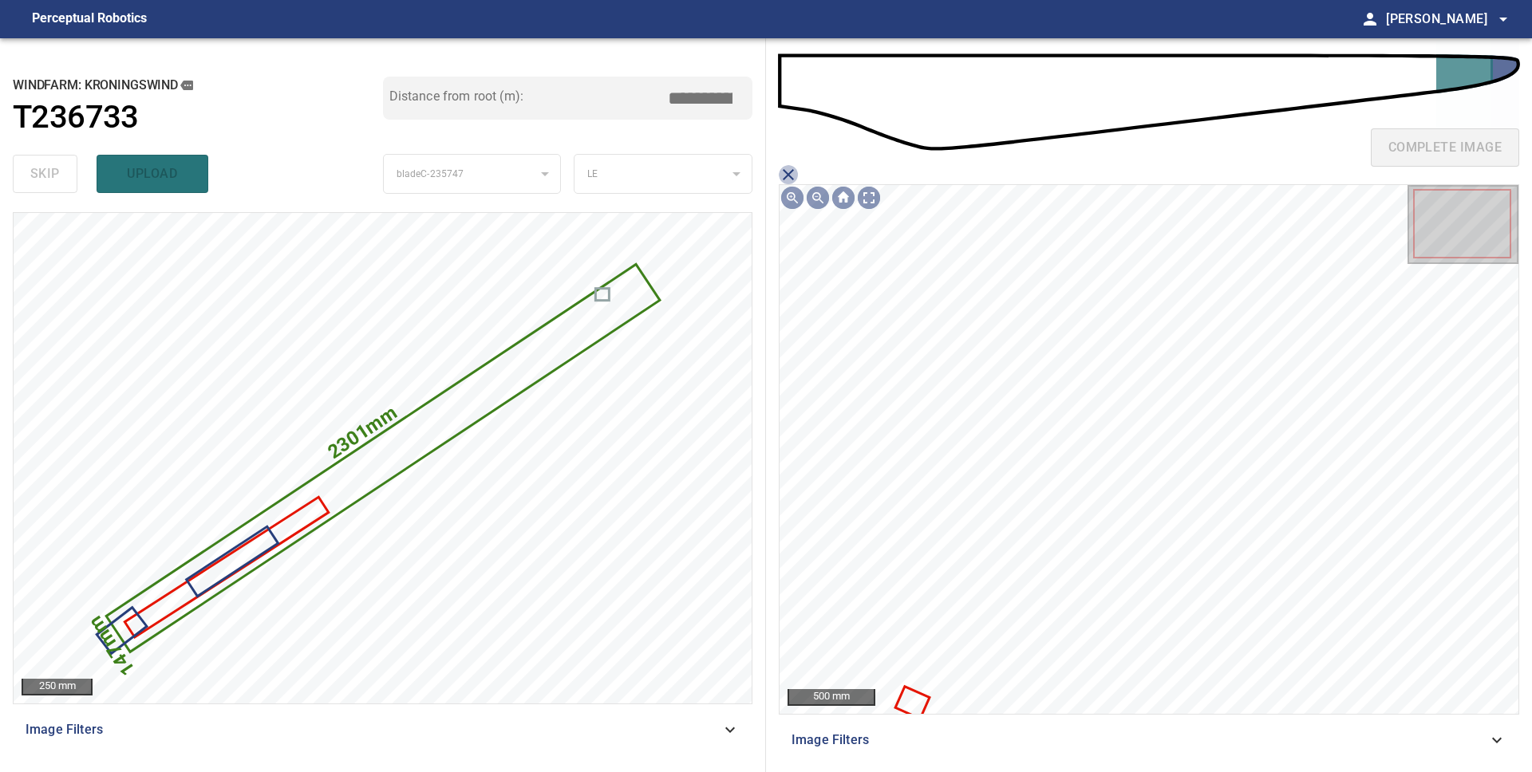
click at [791, 173] on icon "close matching imageResolution:" at bounding box center [788, 174] width 19 height 19
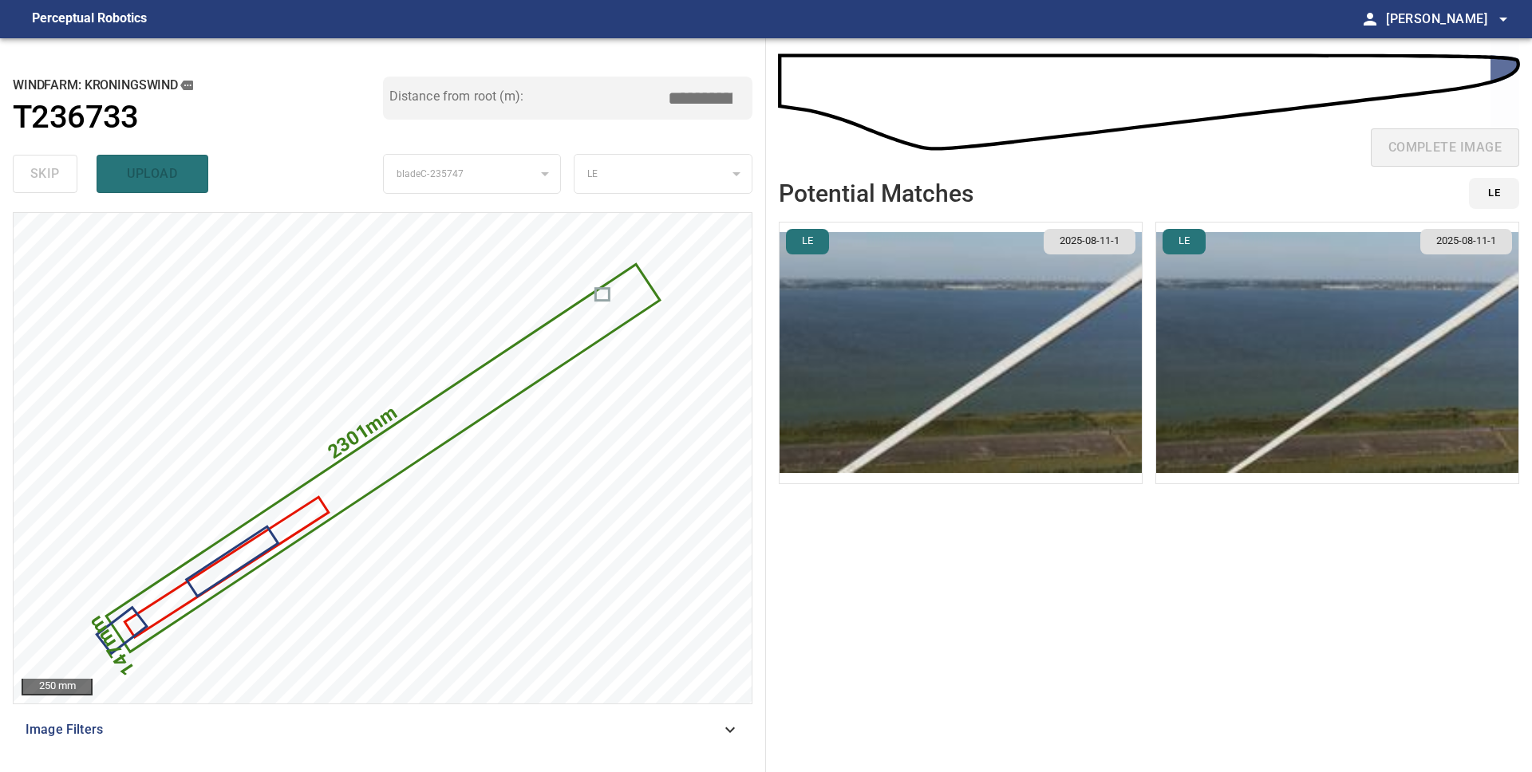
click at [1238, 357] on img "button" at bounding box center [1337, 353] width 362 height 261
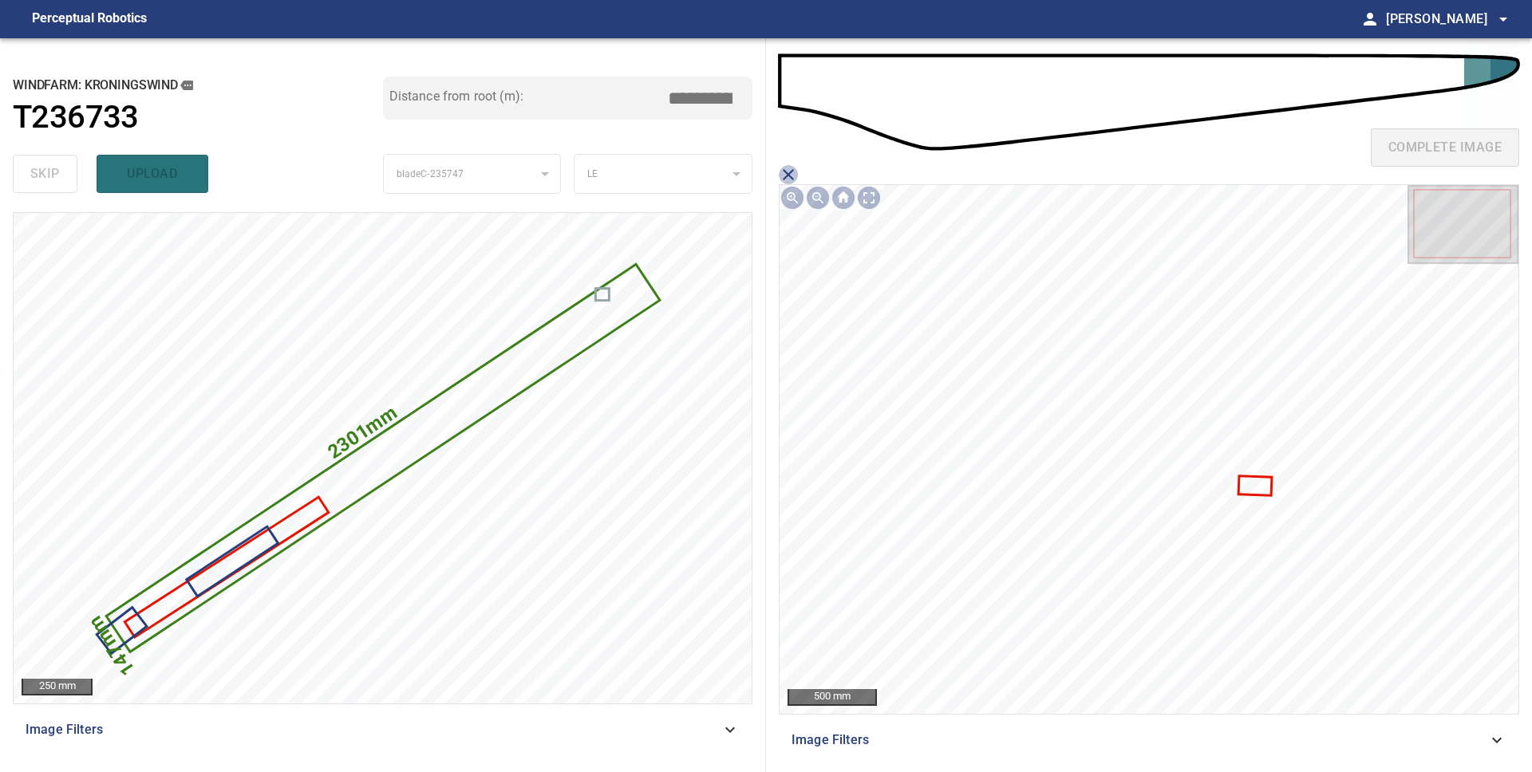
click at [788, 171] on icon "close matching imageResolution:" at bounding box center [788, 174] width 19 height 19
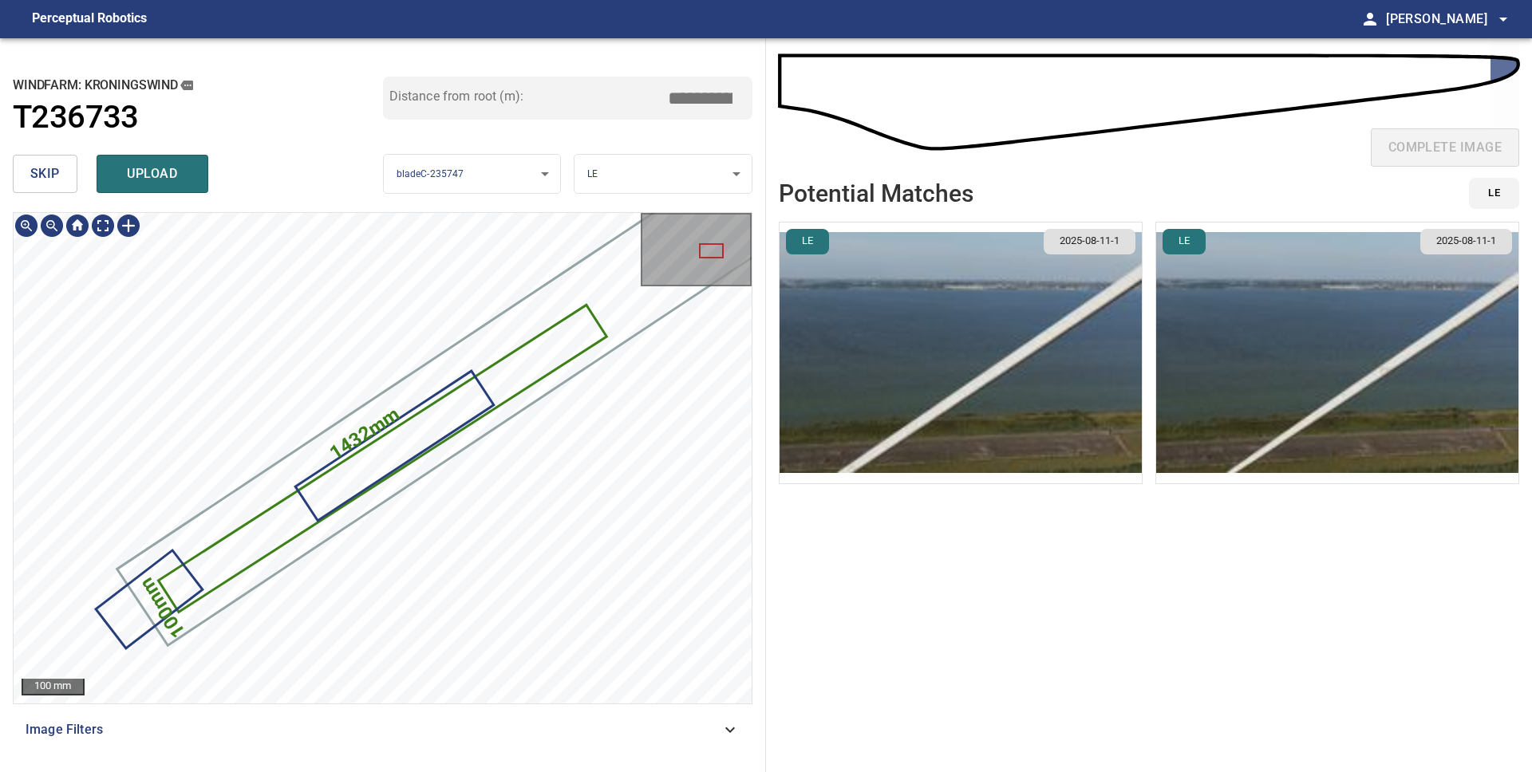
click at [306, 503] on icon at bounding box center [382, 458] width 444 height 304
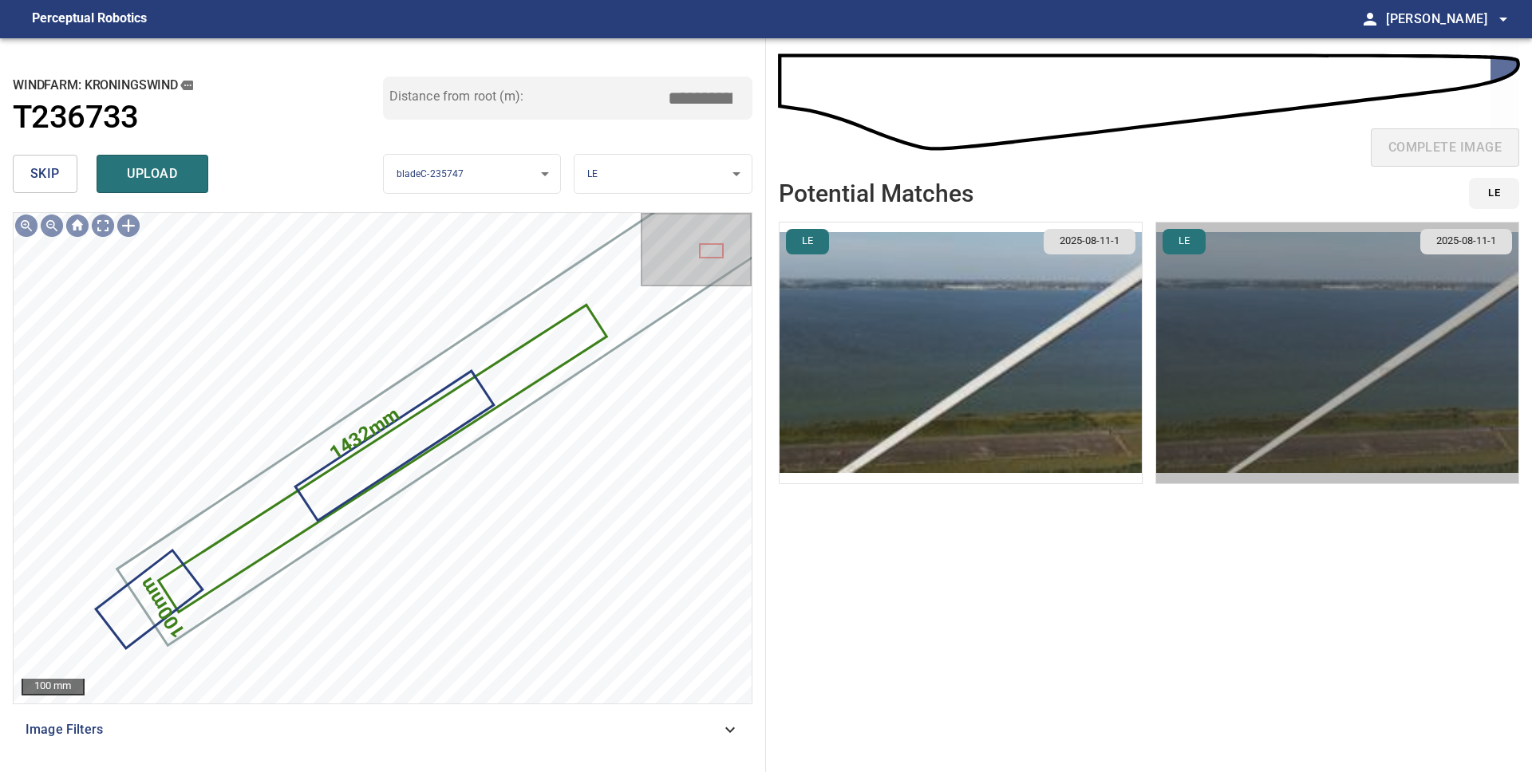
click at [1248, 374] on img "button" at bounding box center [1337, 353] width 362 height 261
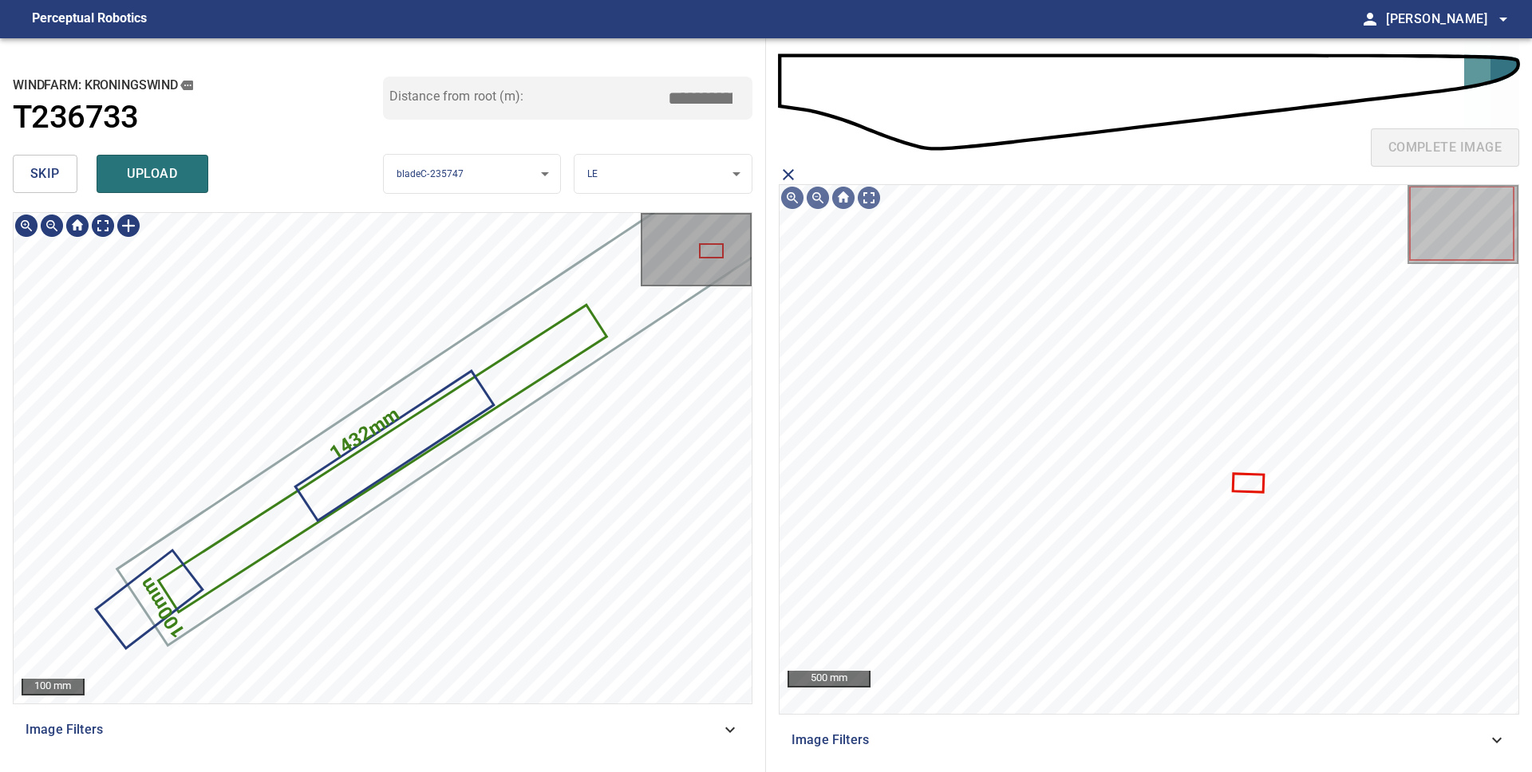
click at [270, 531] on icon at bounding box center [382, 458] width 444 height 304
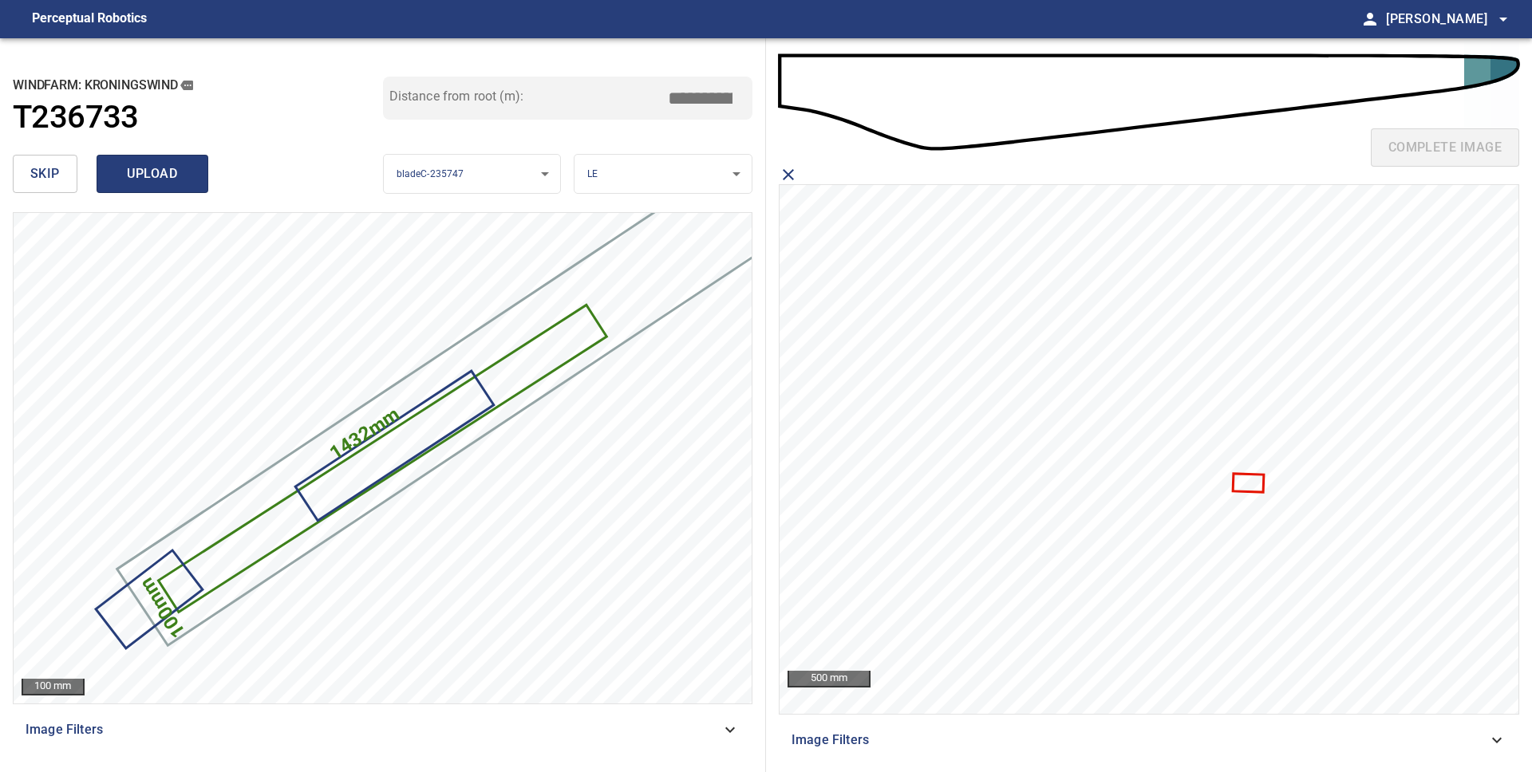
click at [128, 176] on span "upload" at bounding box center [152, 174] width 77 height 22
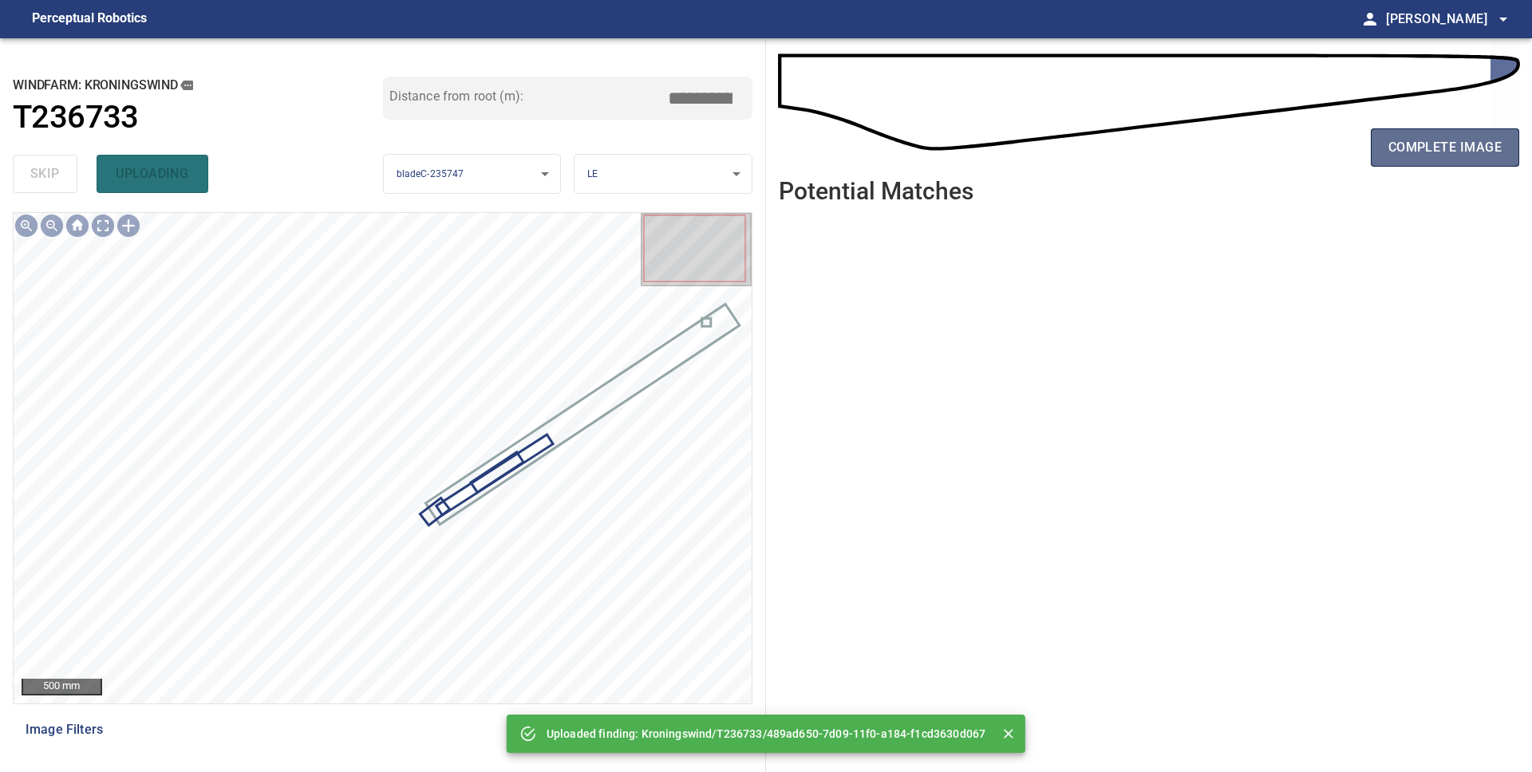
click at [1466, 136] on span "complete image" at bounding box center [1444, 147] width 113 height 22
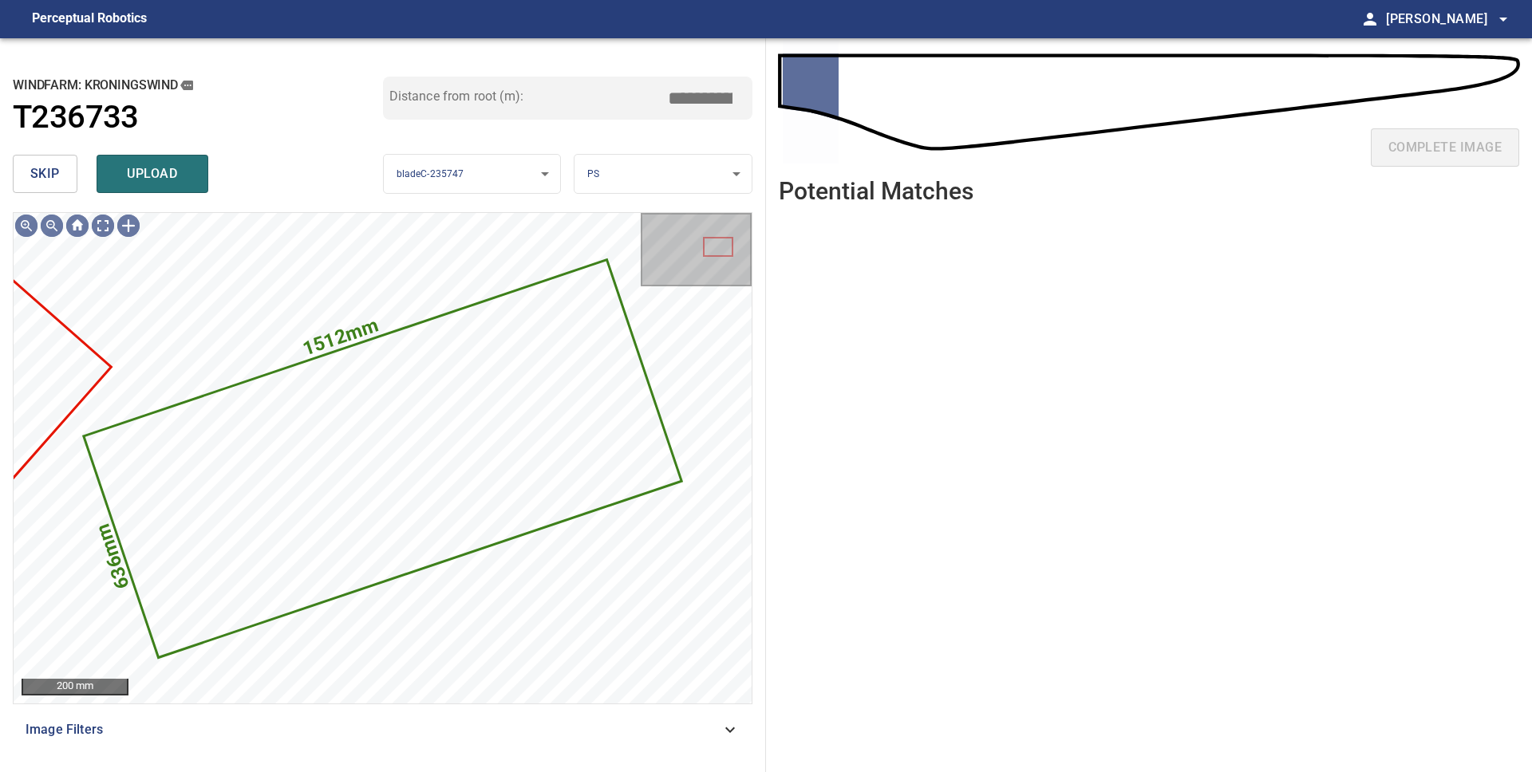
click at [41, 176] on span "skip" at bounding box center [45, 174] width 30 height 22
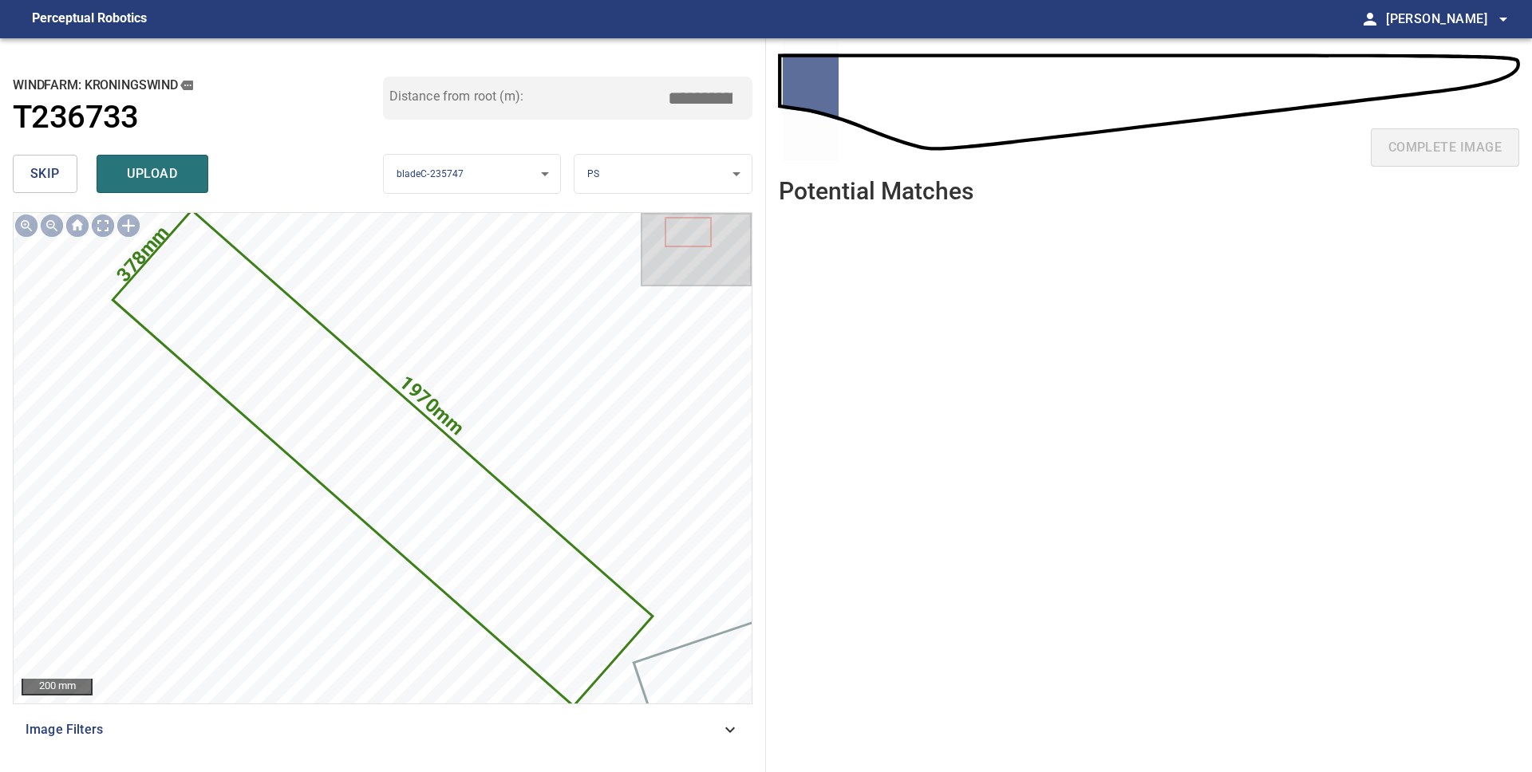
click at [41, 176] on span "skip" at bounding box center [45, 174] width 30 height 22
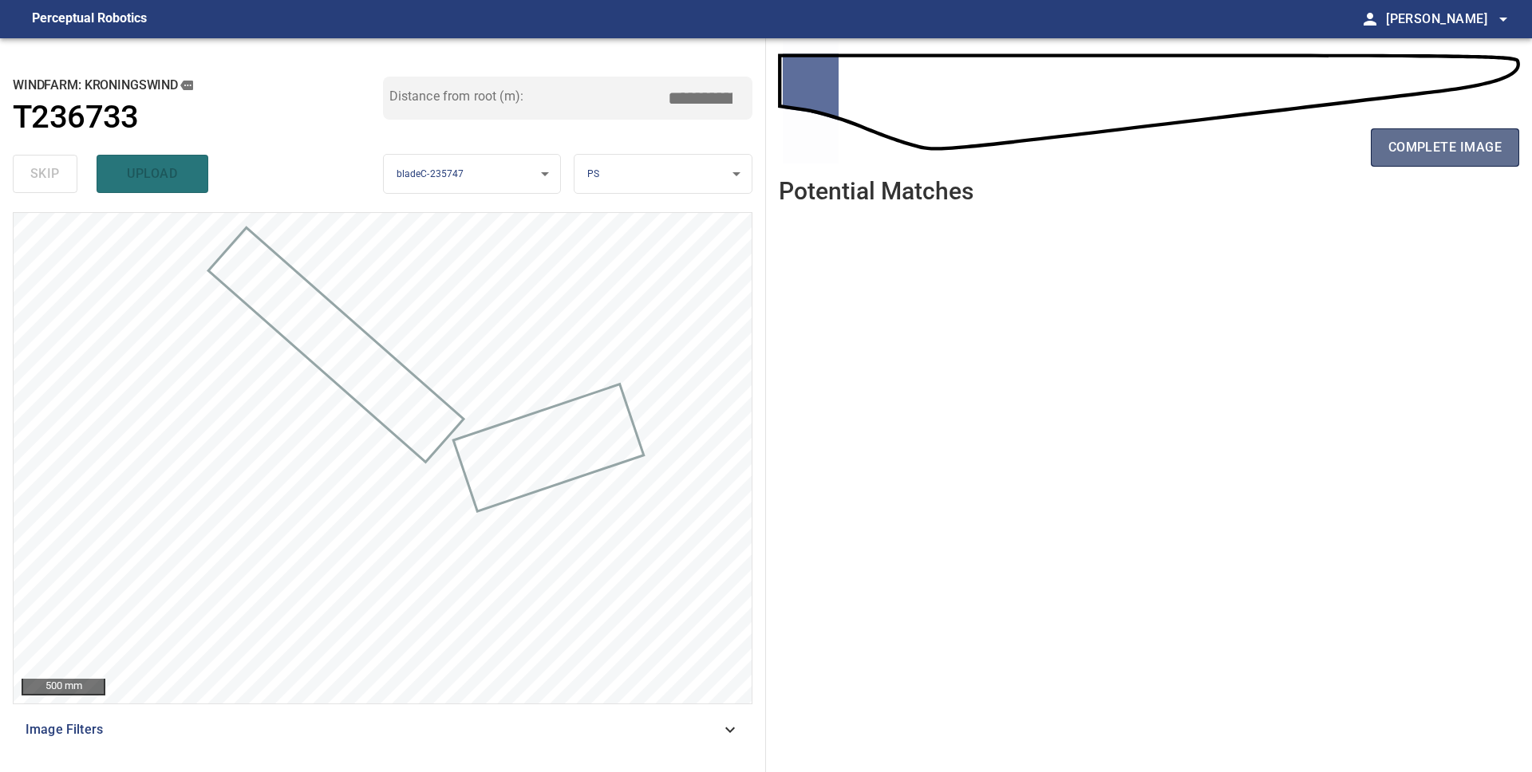
click at [1414, 152] on span "complete image" at bounding box center [1444, 147] width 113 height 22
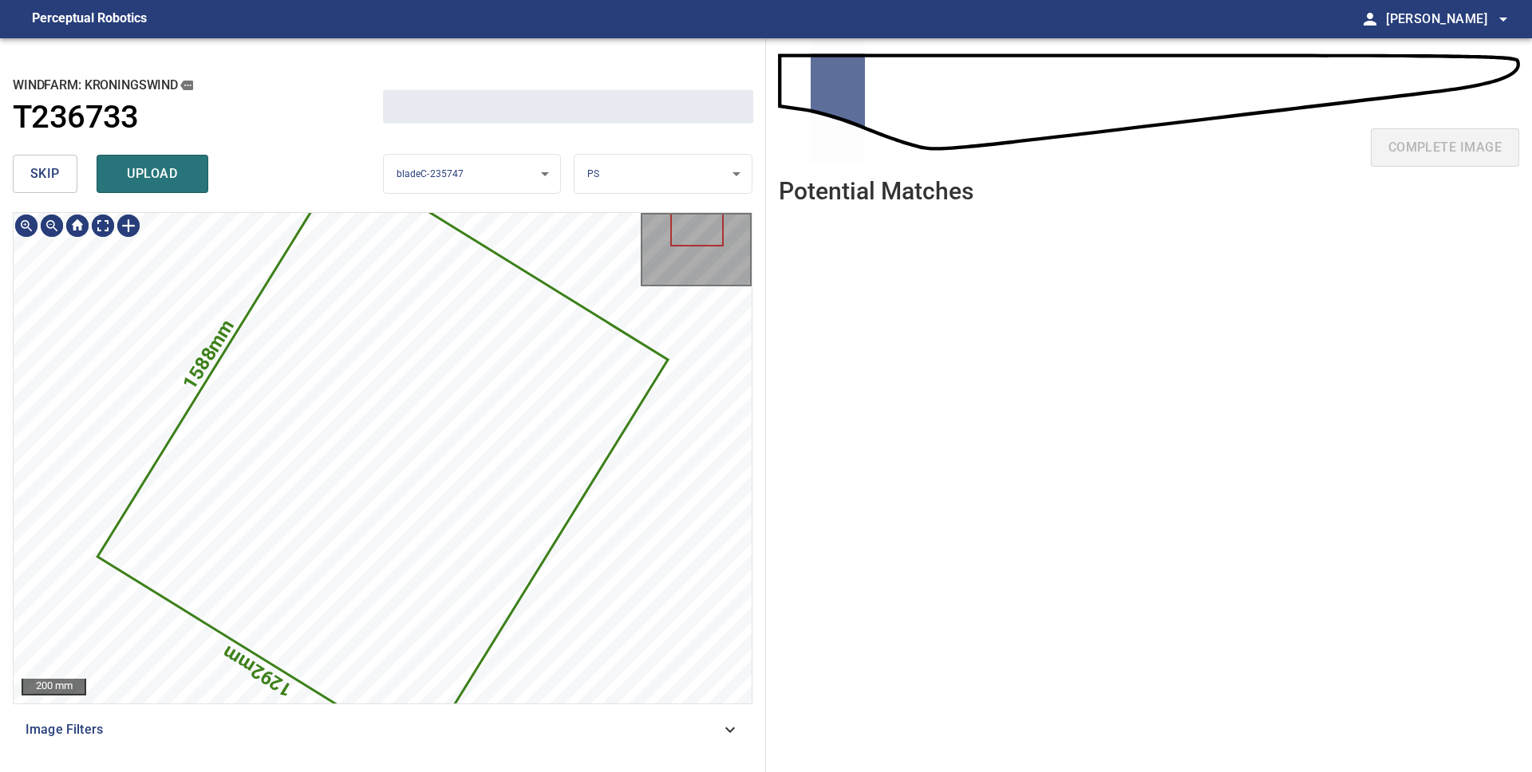
click at [46, 177] on span "skip" at bounding box center [45, 174] width 30 height 22
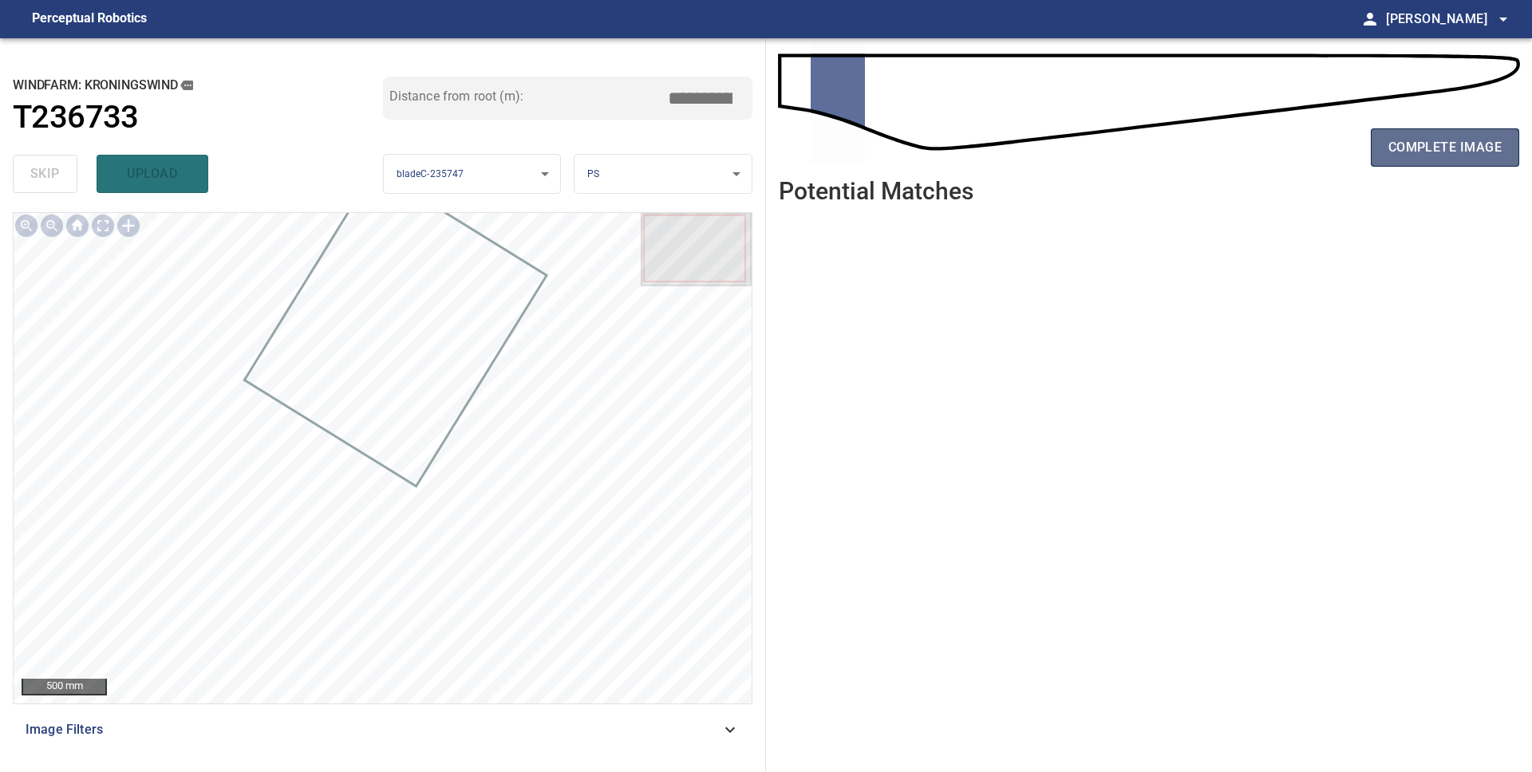
click at [1453, 148] on span "complete image" at bounding box center [1444, 147] width 113 height 22
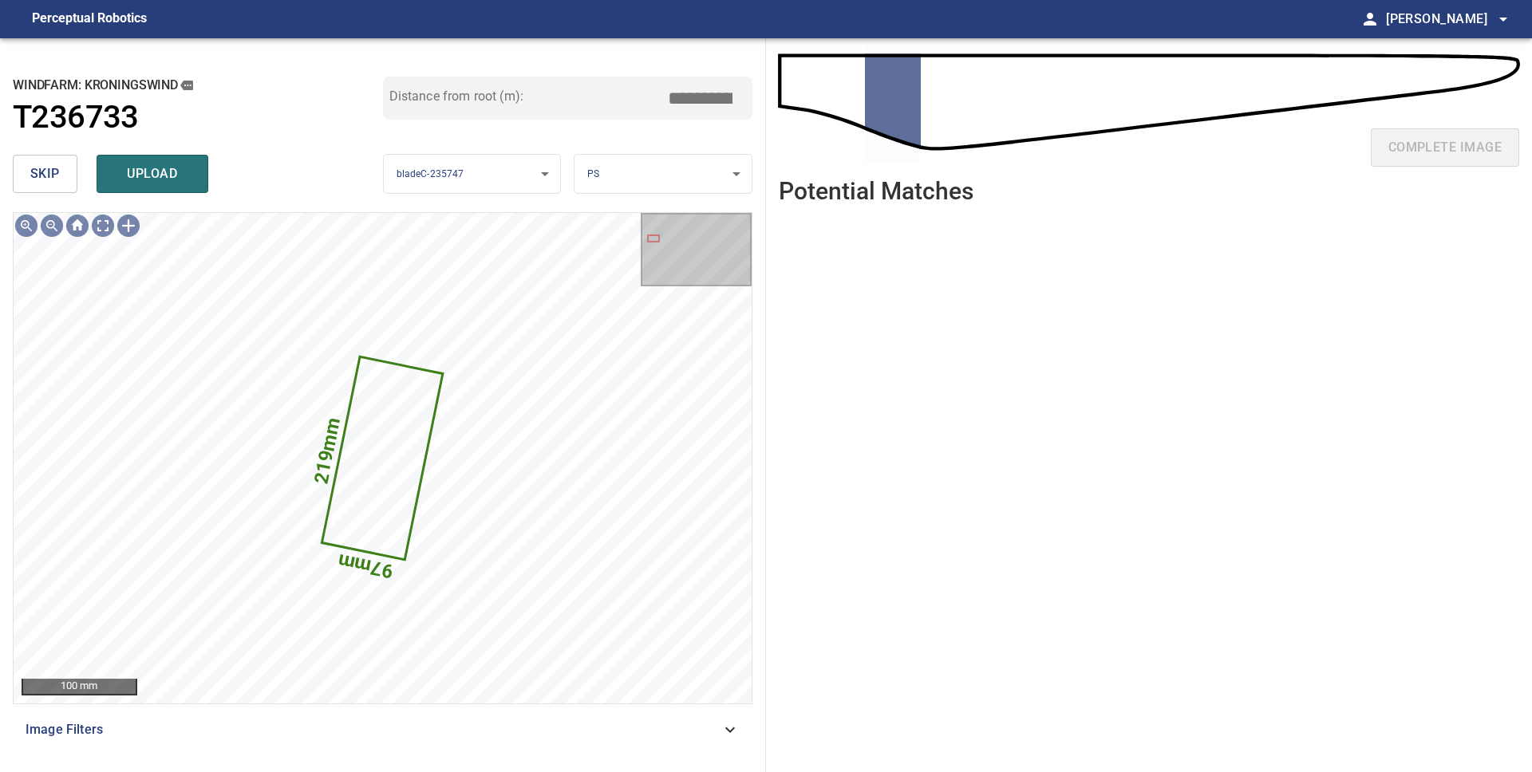
click at [51, 184] on span "skip" at bounding box center [45, 174] width 30 height 22
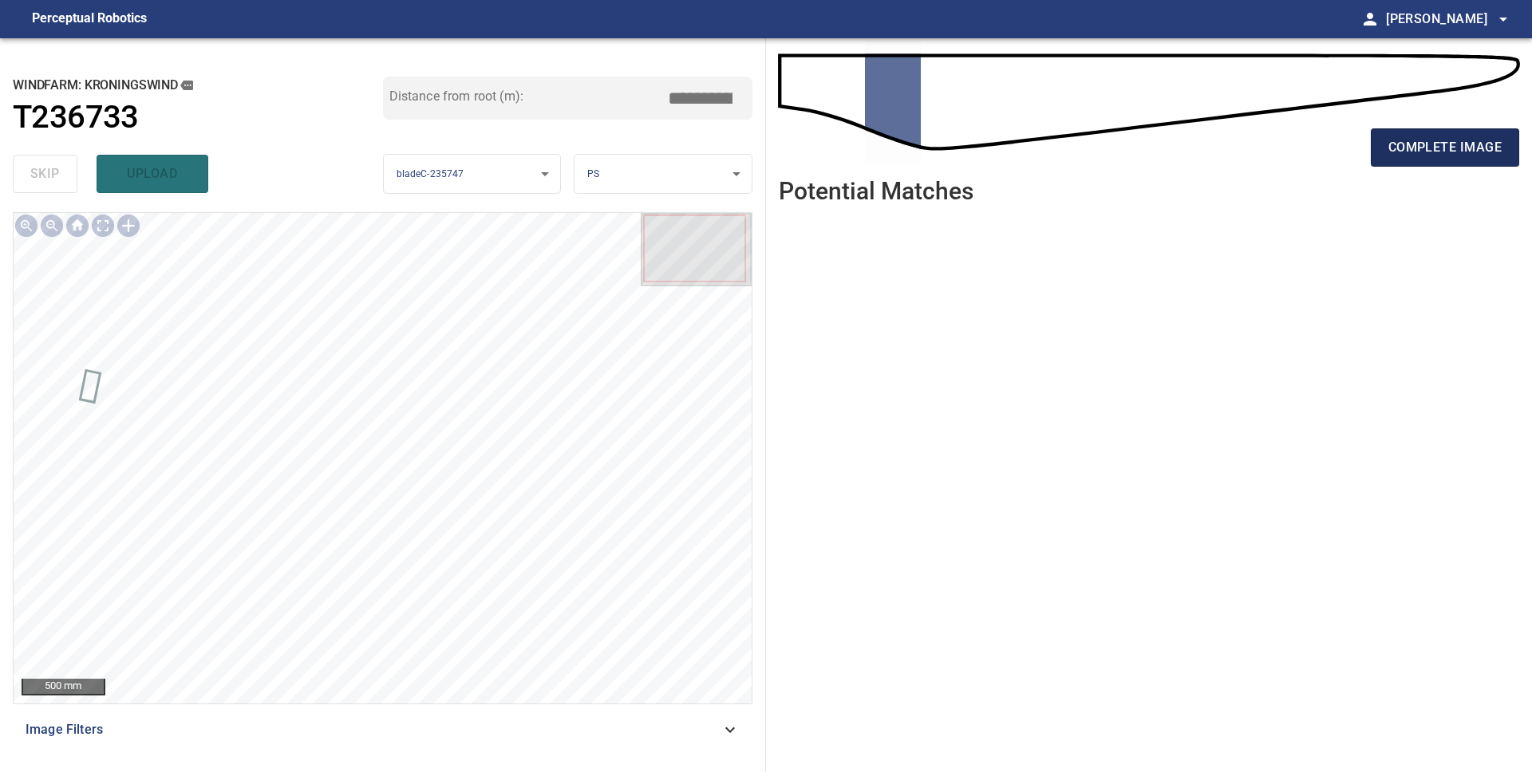
click at [1401, 139] on span "complete image" at bounding box center [1444, 147] width 113 height 22
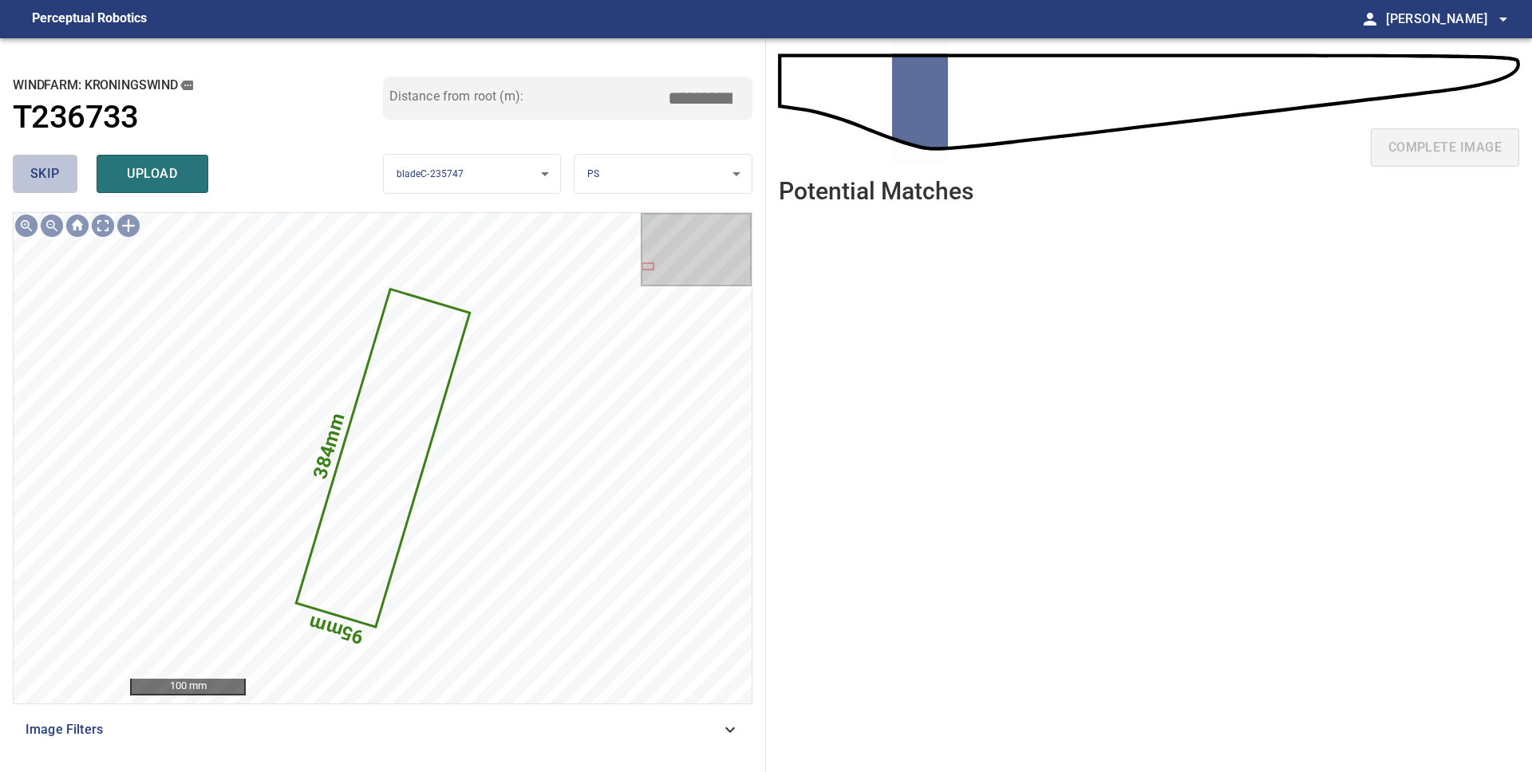
click at [37, 182] on span "skip" at bounding box center [45, 174] width 30 height 22
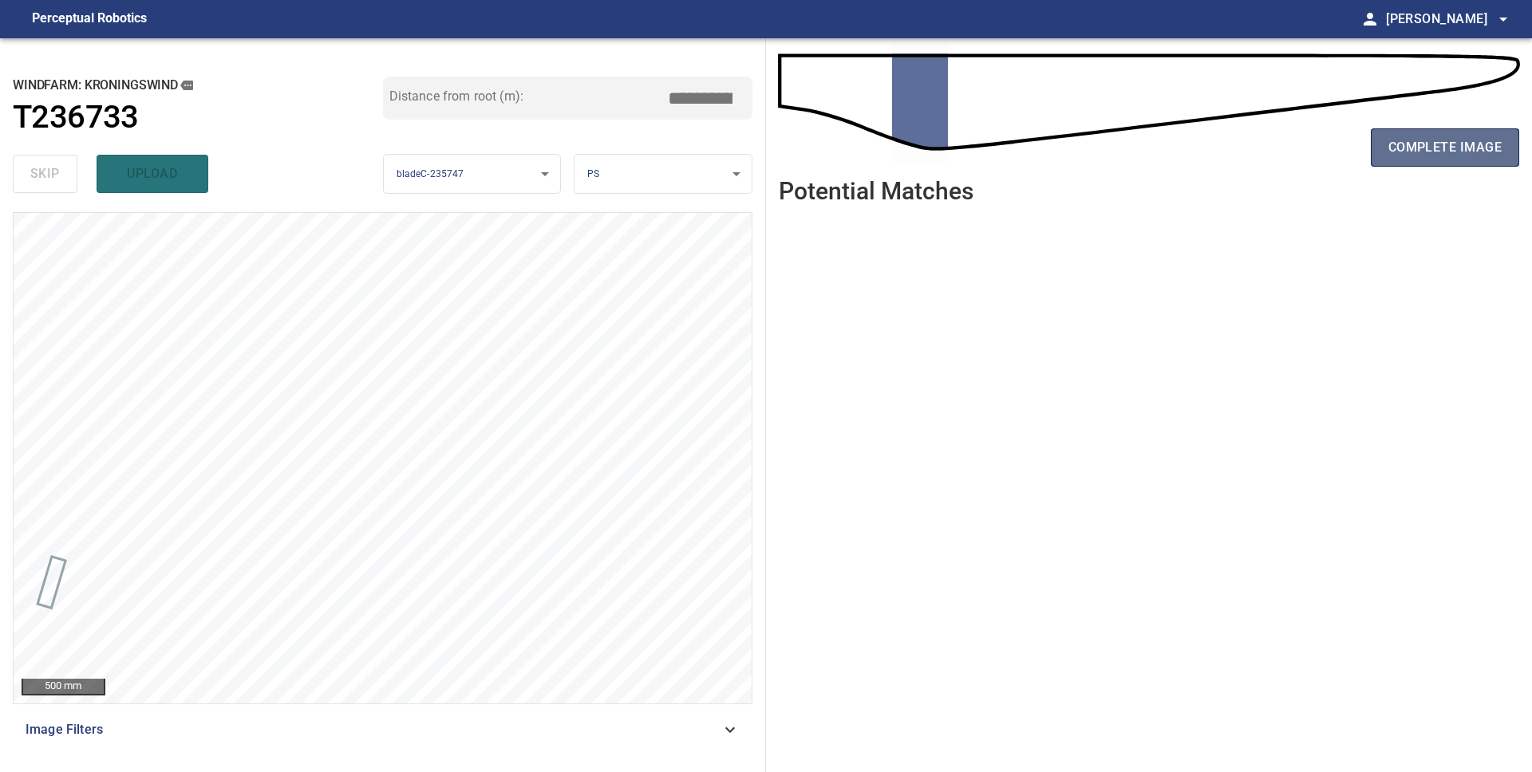
click at [1387, 149] on button "complete image" at bounding box center [1445, 147] width 148 height 38
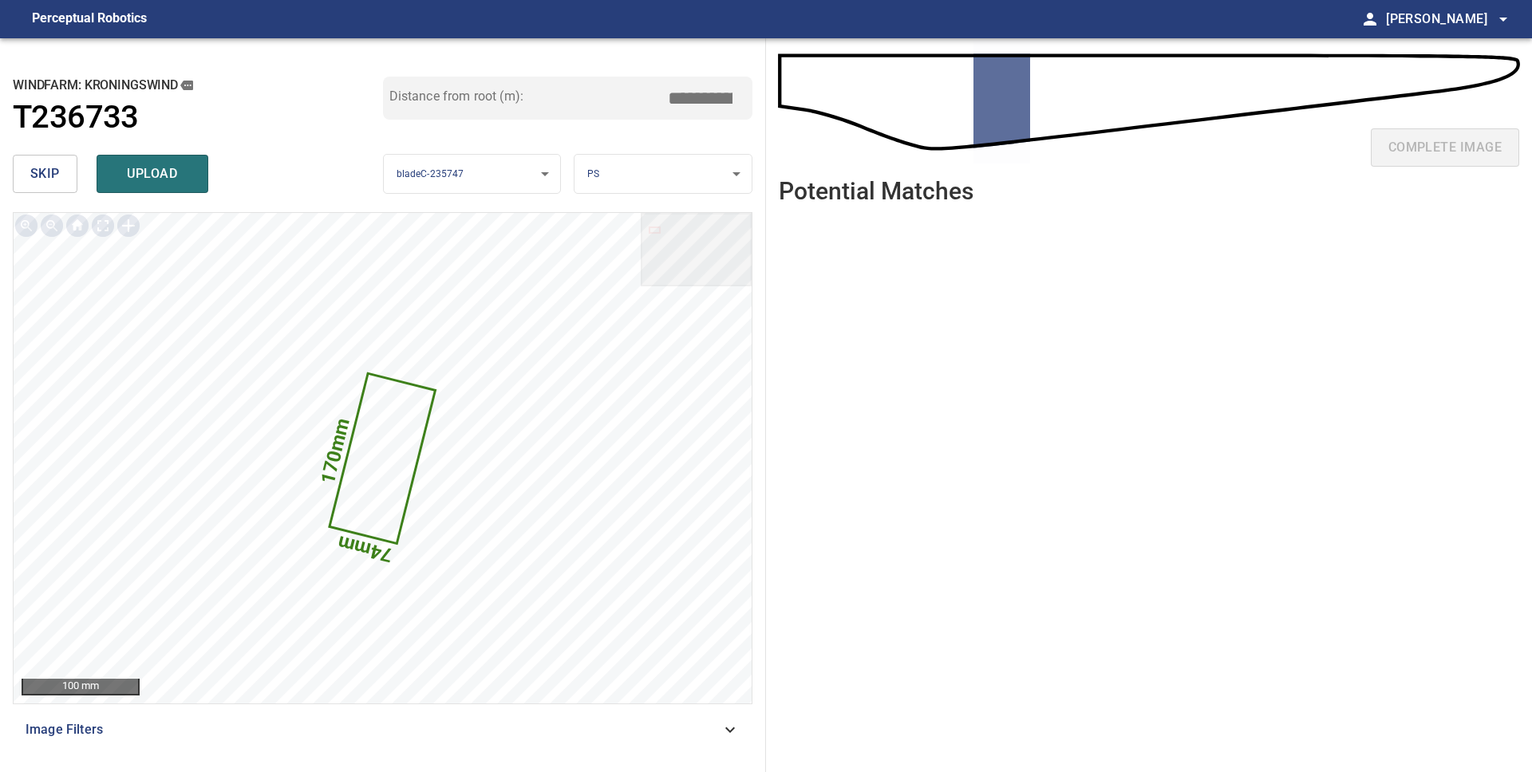
click at [53, 177] on span "skip" at bounding box center [45, 174] width 30 height 22
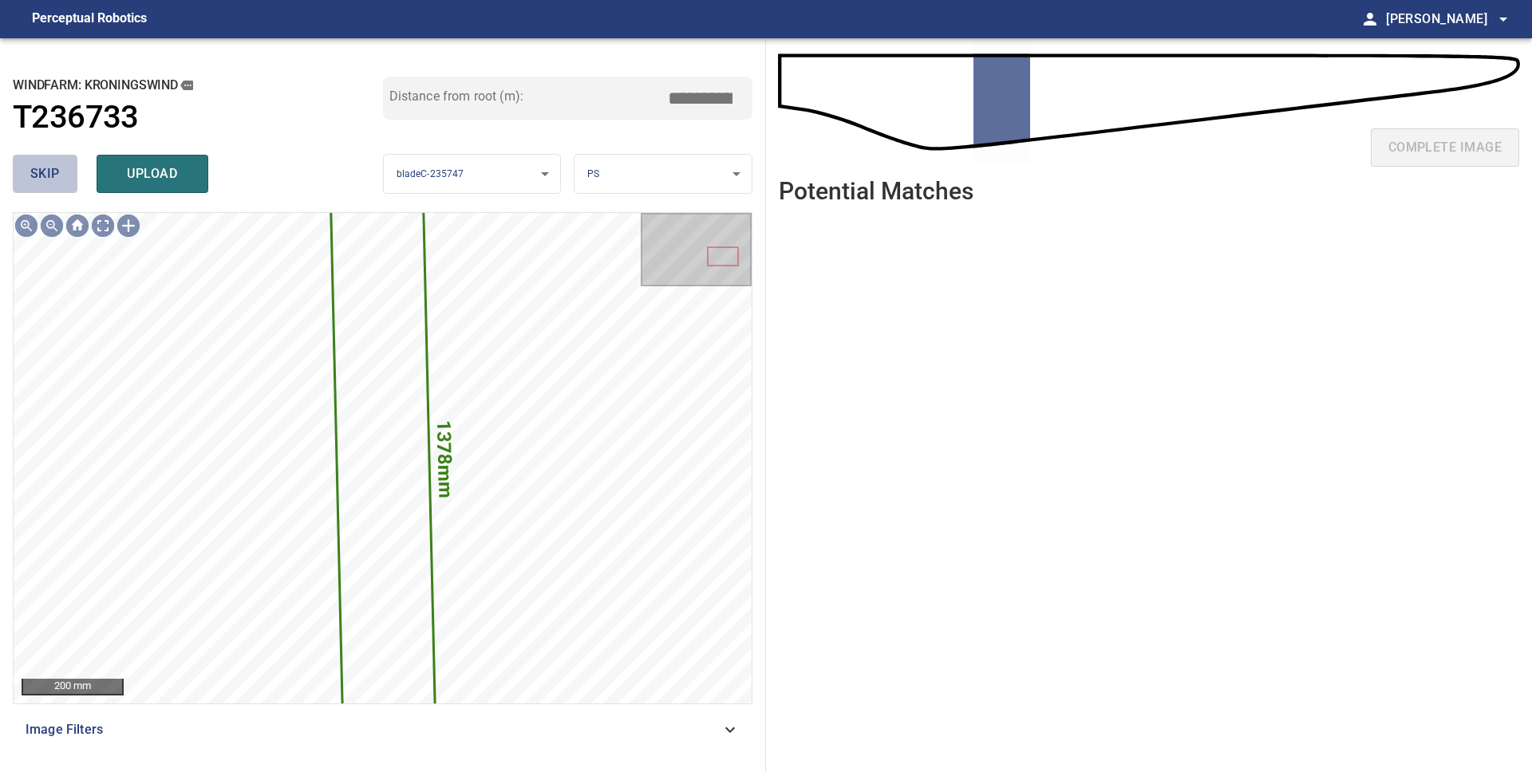
drag, startPoint x: 31, startPoint y: 176, endPoint x: 42, endPoint y: 176, distance: 11.2
click at [31, 176] on span "skip" at bounding box center [45, 174] width 30 height 22
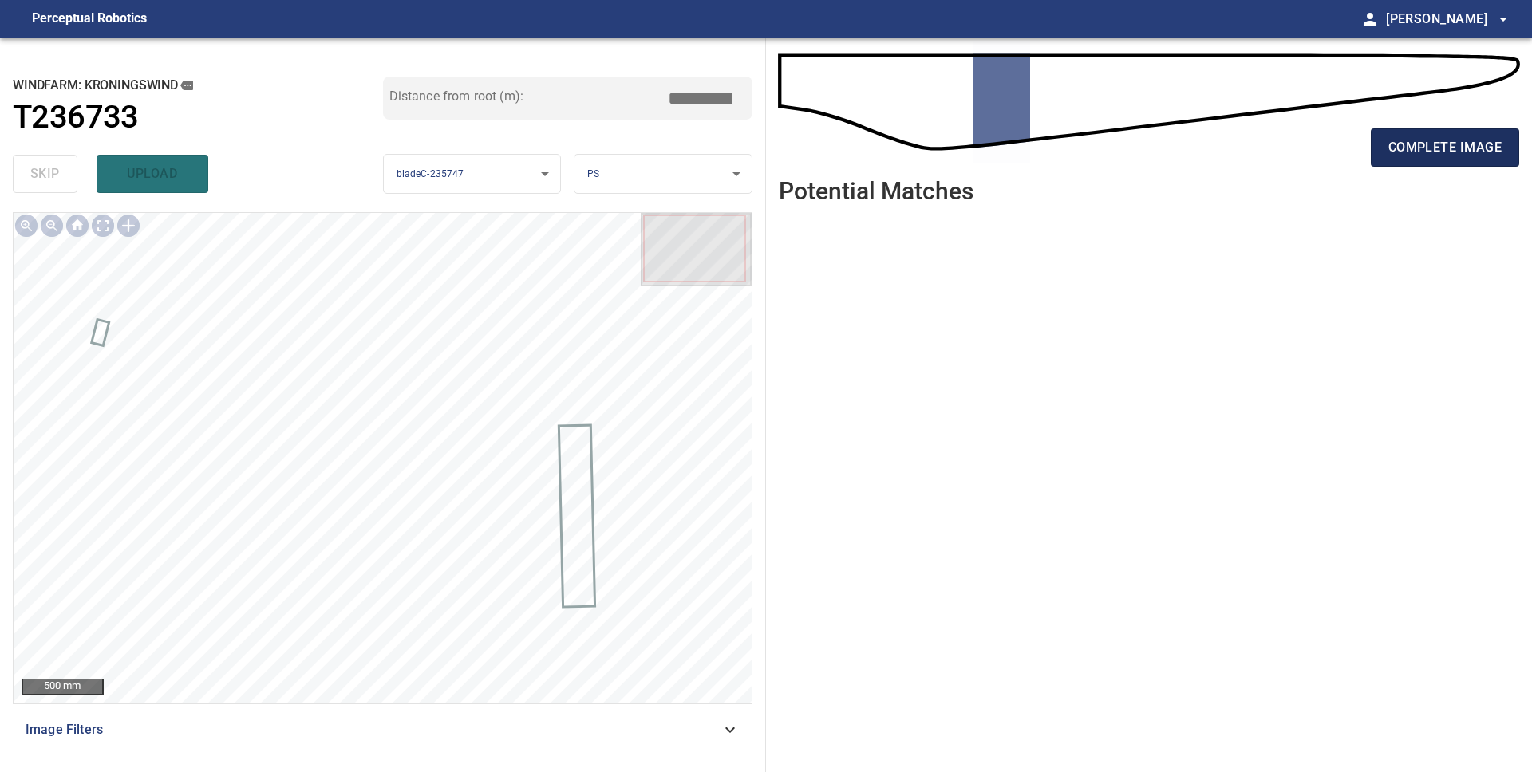
click at [1438, 156] on span "complete image" at bounding box center [1444, 147] width 113 height 22
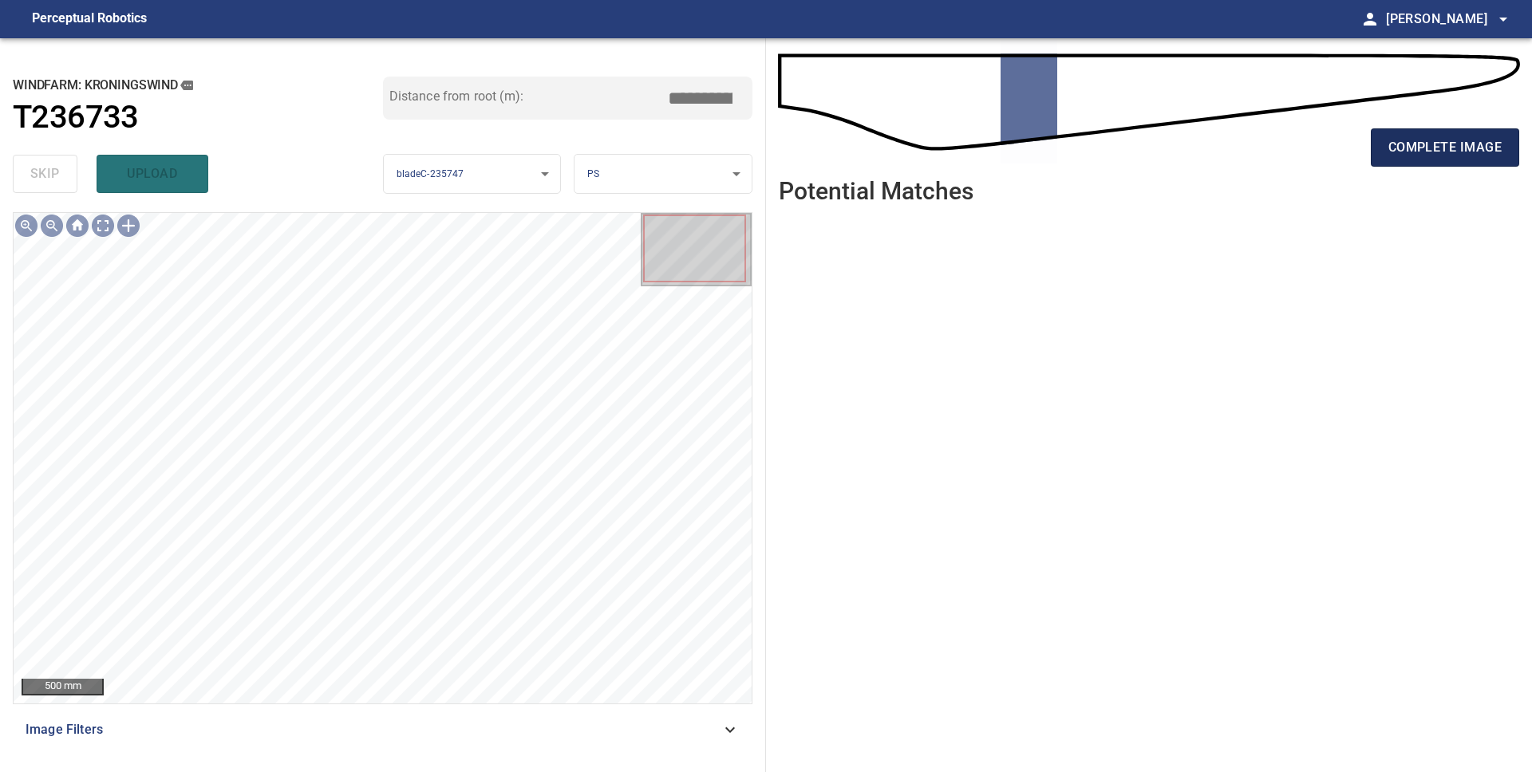
click at [1389, 146] on span "complete image" at bounding box center [1444, 147] width 113 height 22
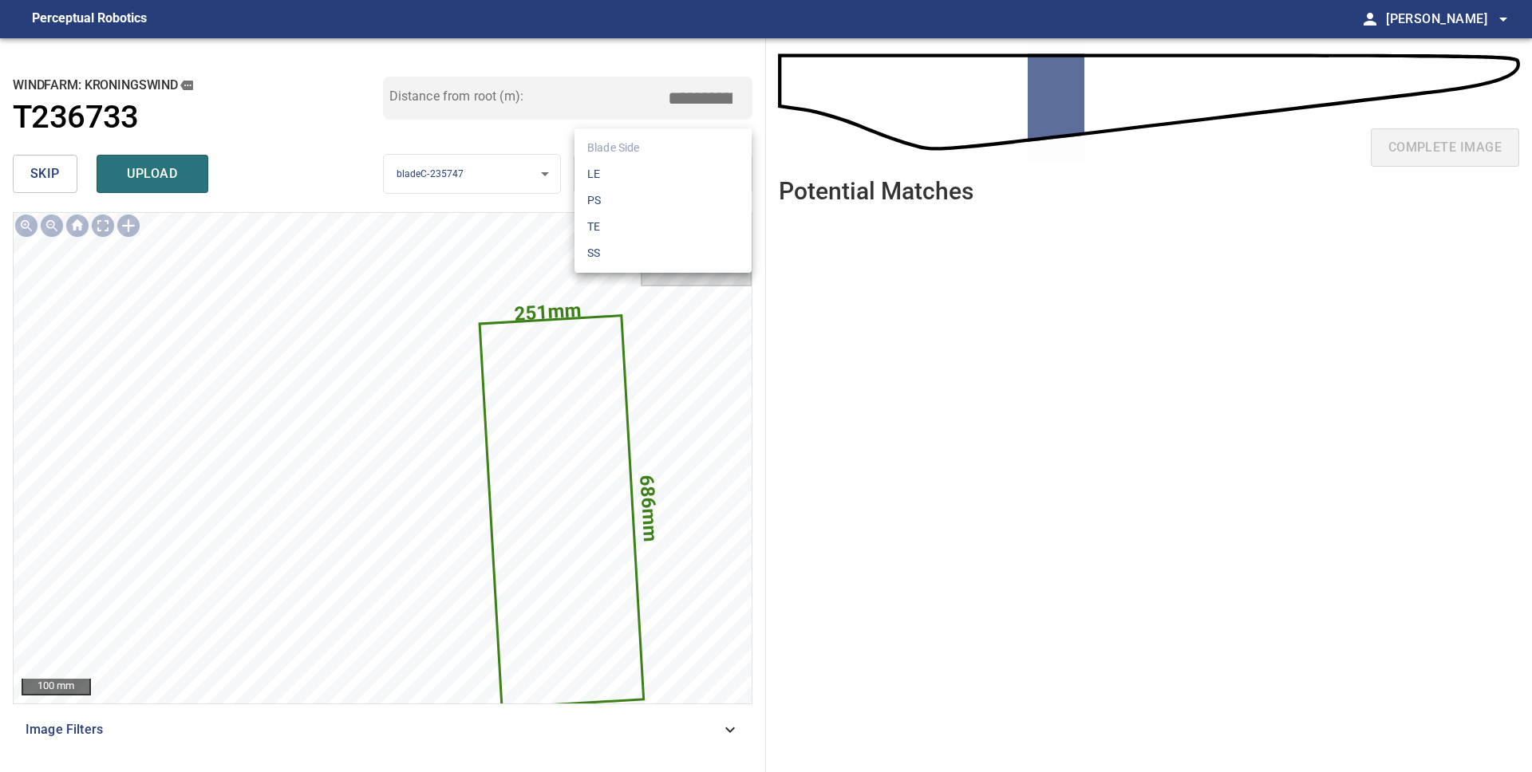
click at [661, 175] on body "**********" at bounding box center [766, 386] width 1532 height 772
click at [613, 229] on li "TE" at bounding box center [662, 227] width 177 height 26
click at [167, 184] on span "upload" at bounding box center [152, 174] width 77 height 22
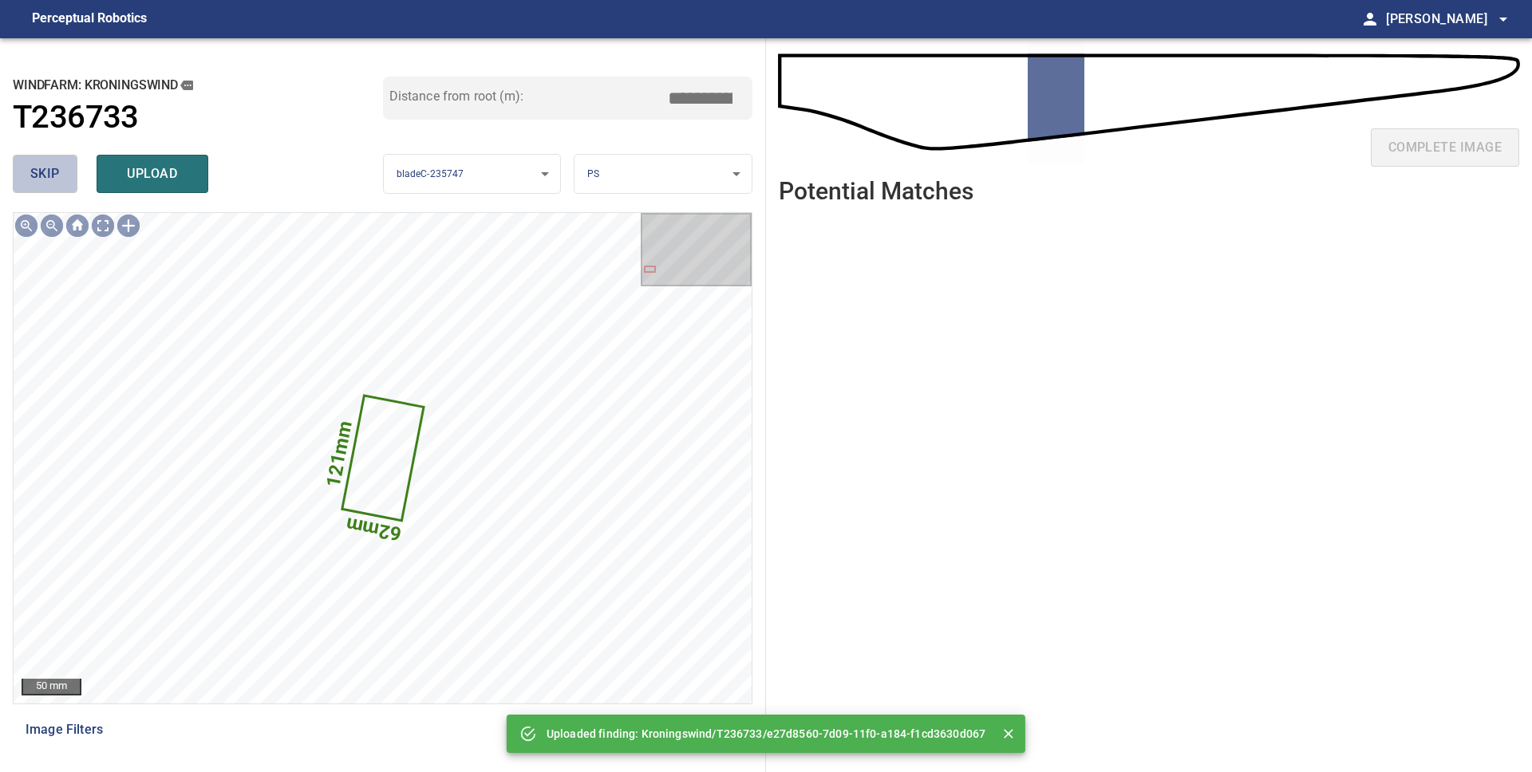
click at [34, 183] on span "skip" at bounding box center [45, 174] width 30 height 22
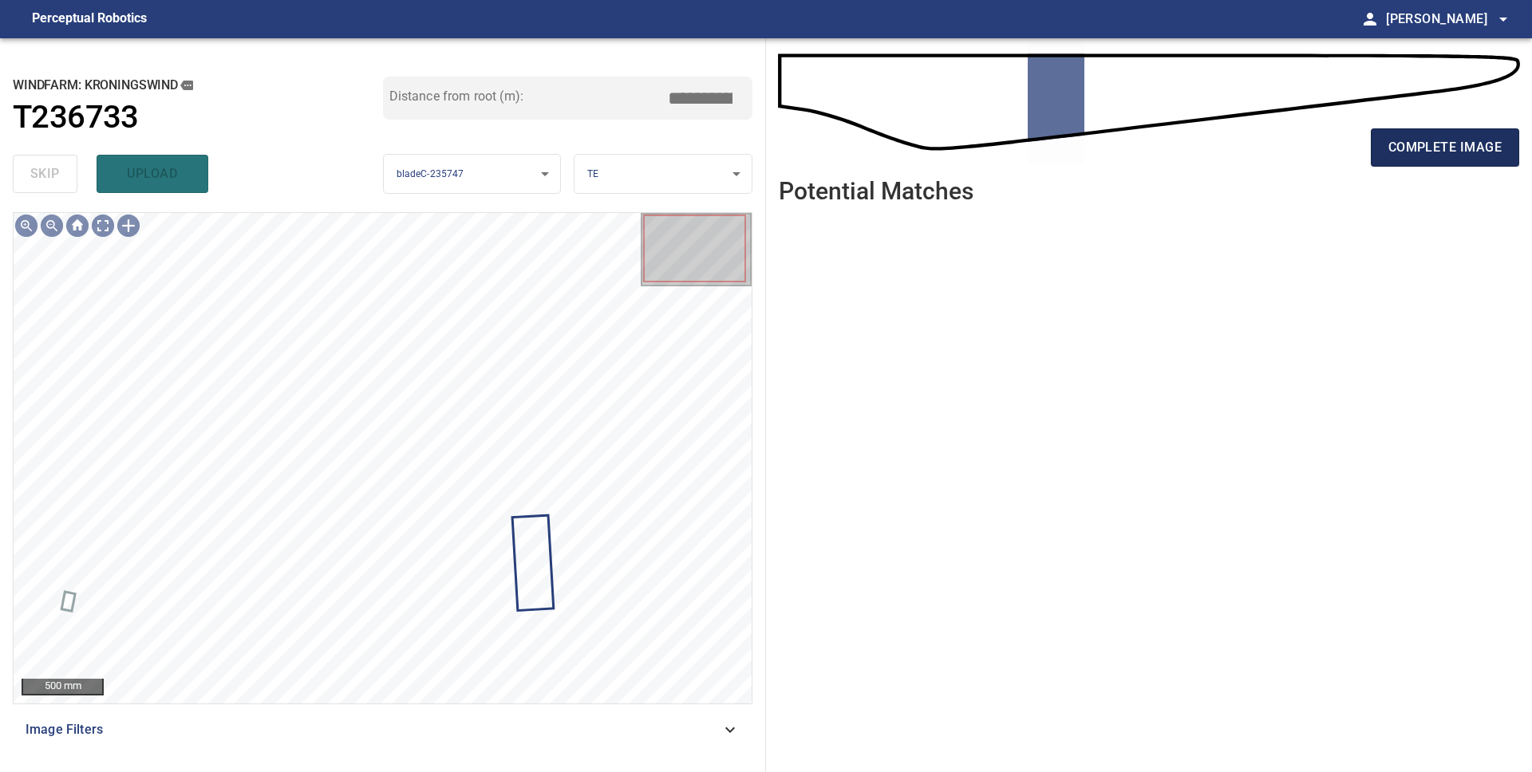
click at [1463, 153] on span "complete image" at bounding box center [1444, 147] width 113 height 22
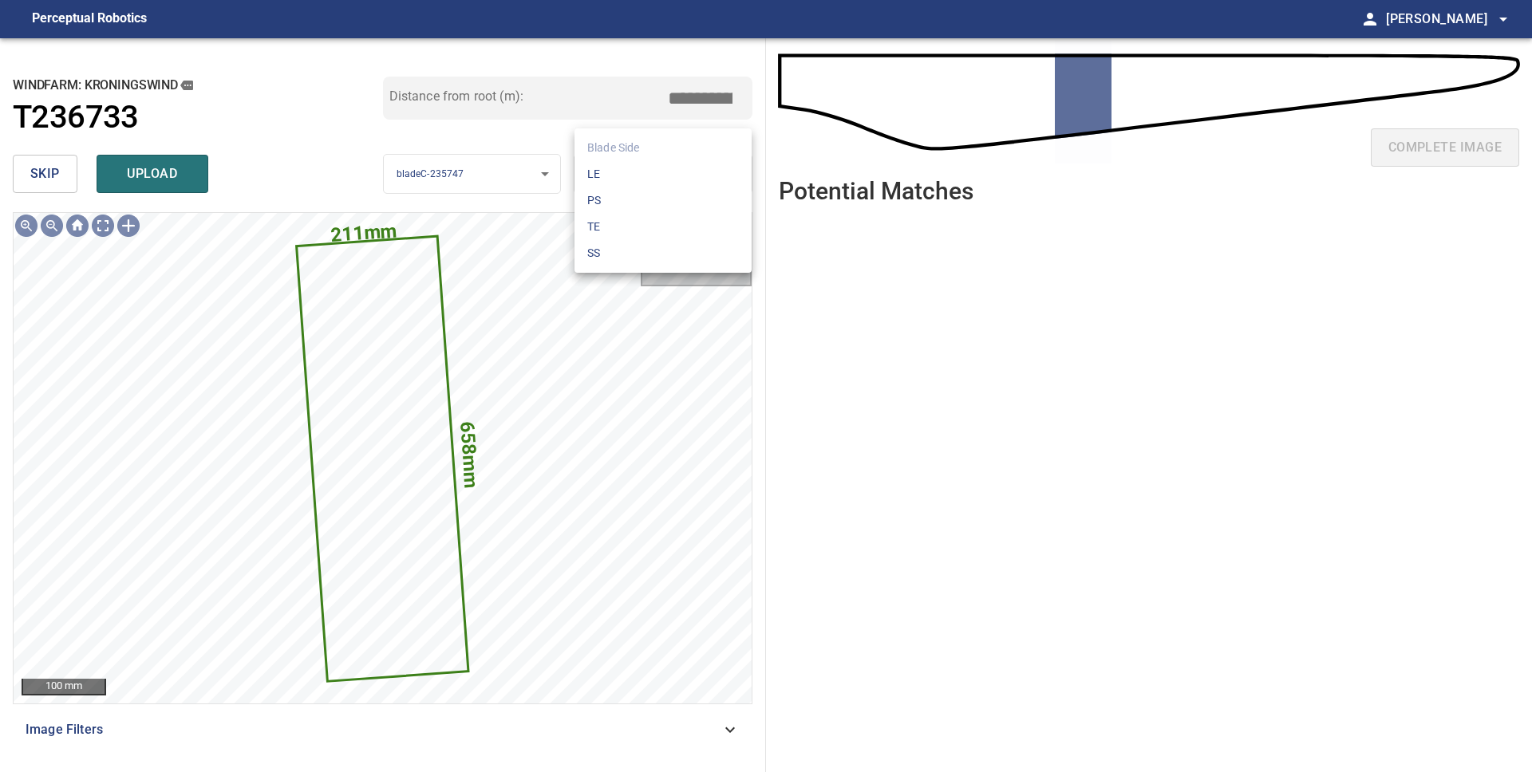
click at [634, 176] on body "**********" at bounding box center [766, 386] width 1532 height 772
click at [632, 194] on li "PS" at bounding box center [662, 201] width 177 height 26
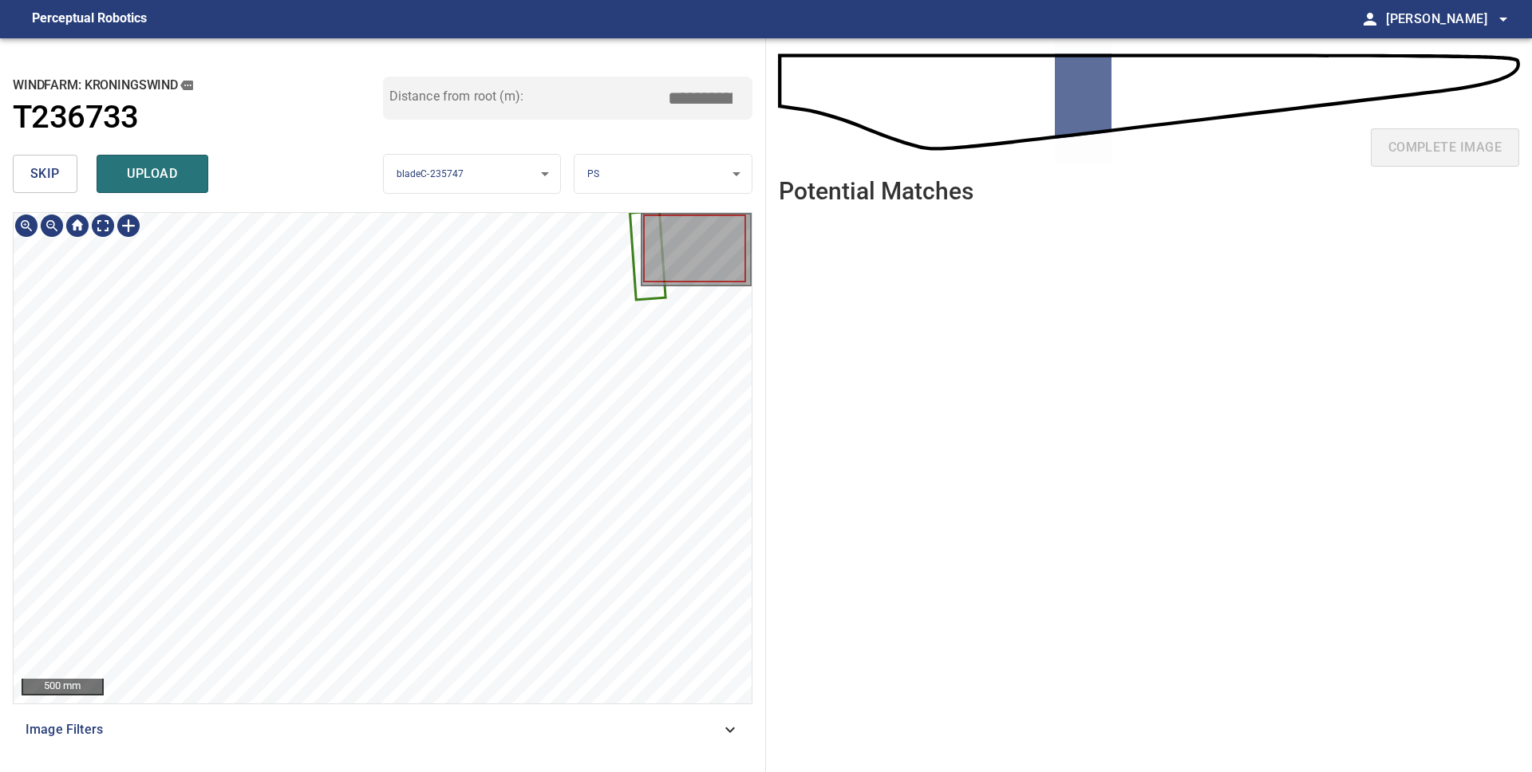
click at [892, 355] on ul at bounding box center [1149, 482] width 740 height 531
click at [34, 174] on span "skip" at bounding box center [45, 174] width 30 height 22
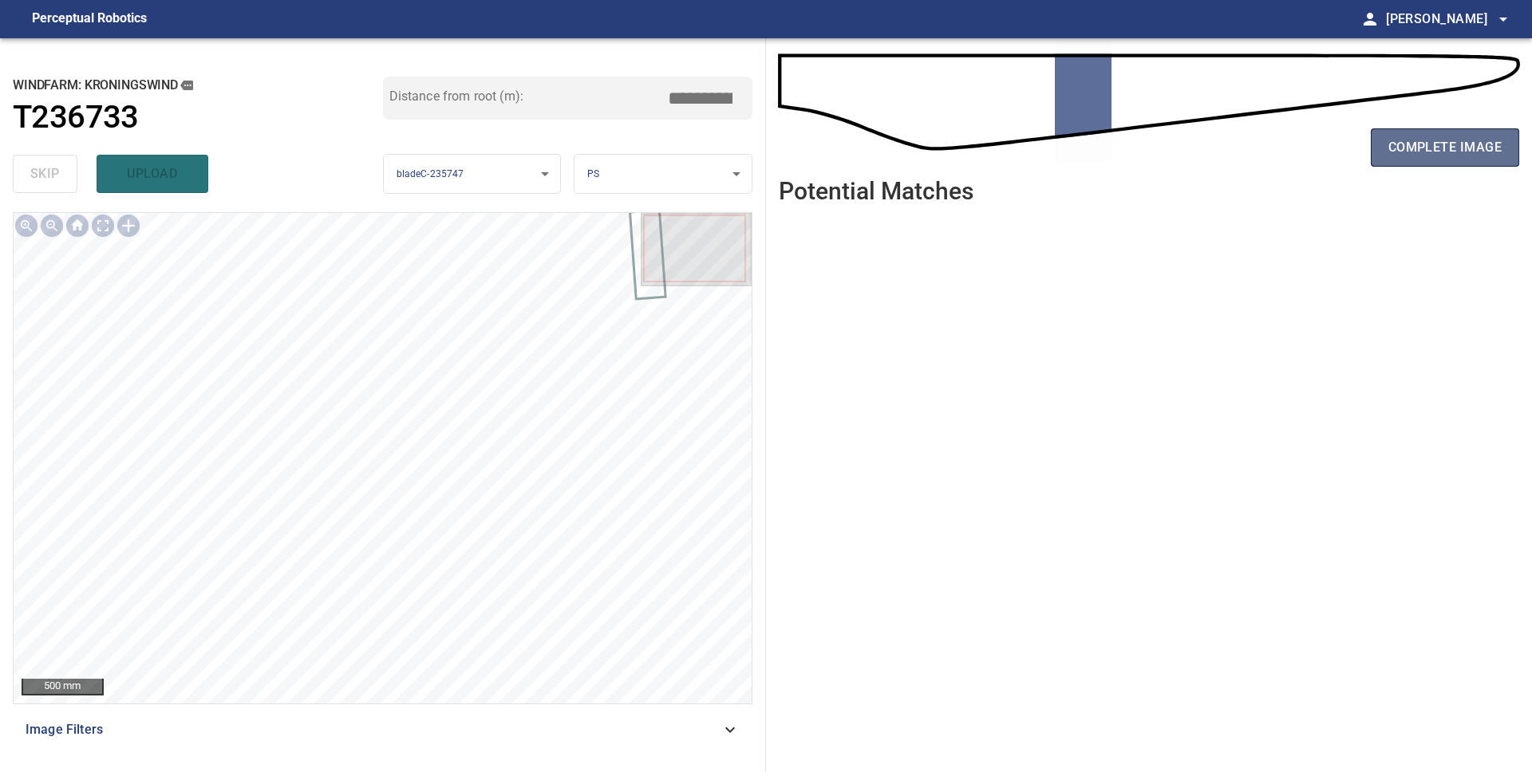
click at [1447, 152] on span "complete image" at bounding box center [1444, 147] width 113 height 22
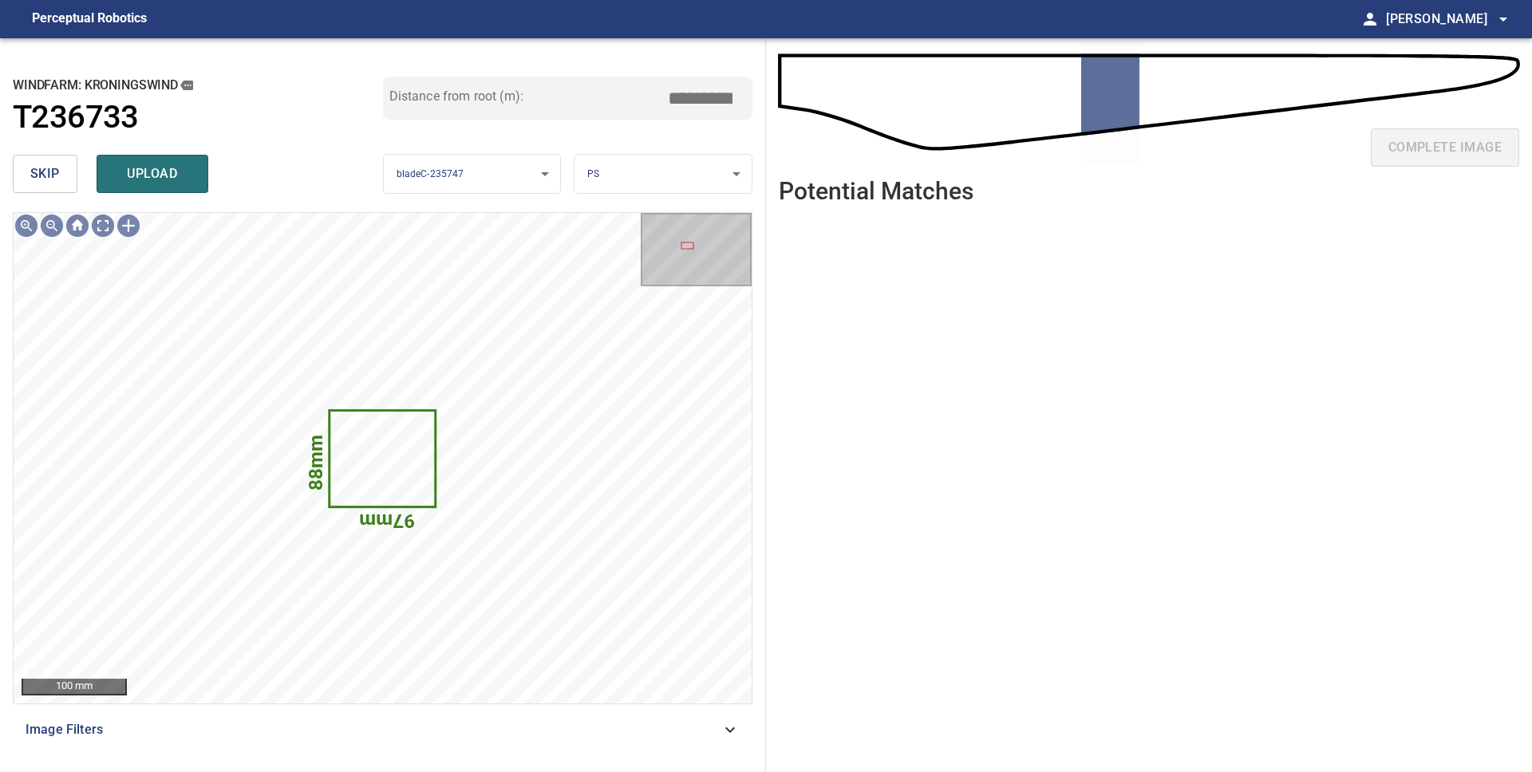
click at [26, 171] on button "skip" at bounding box center [45, 174] width 65 height 38
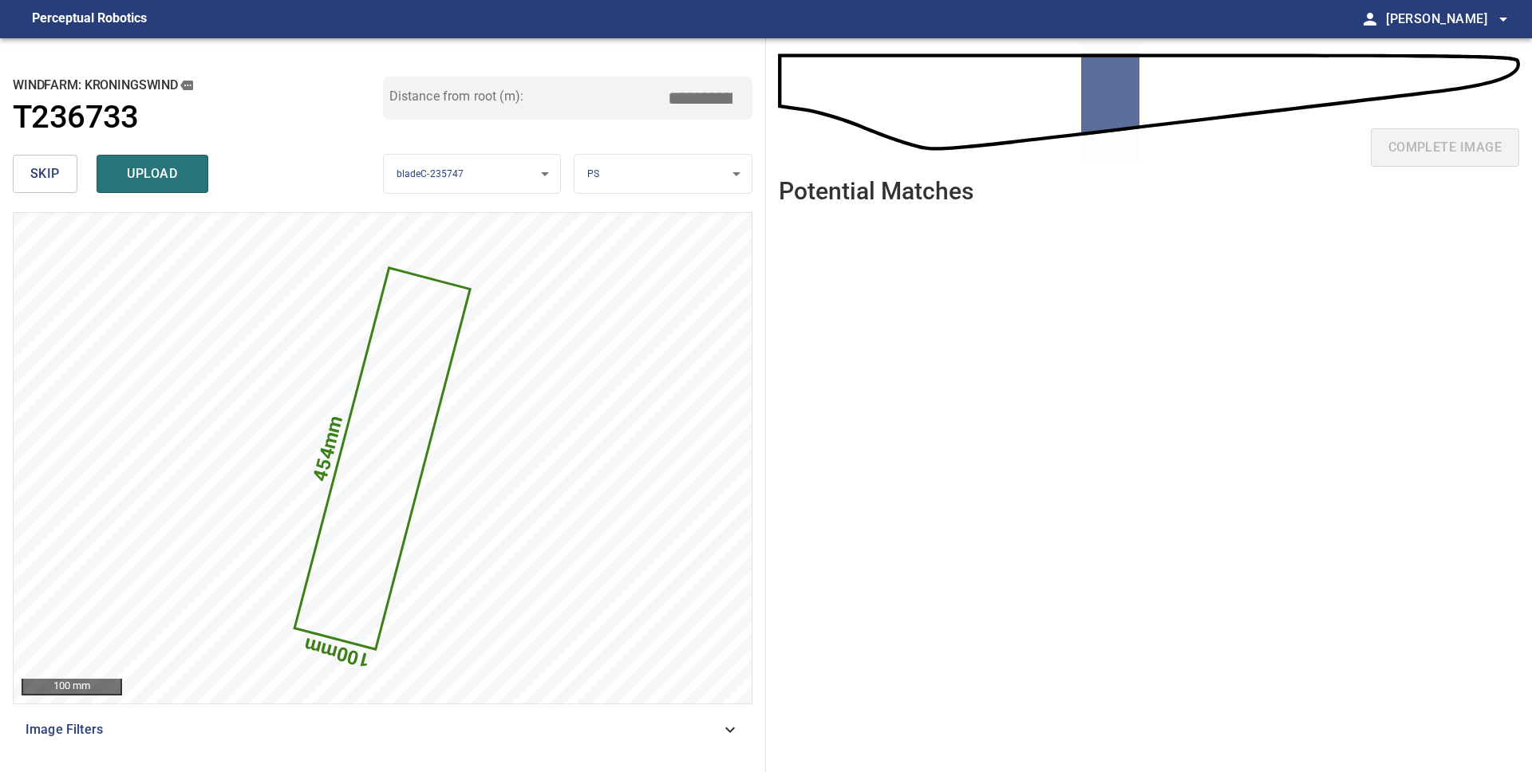
click at [30, 172] on span "skip" at bounding box center [45, 174] width 30 height 22
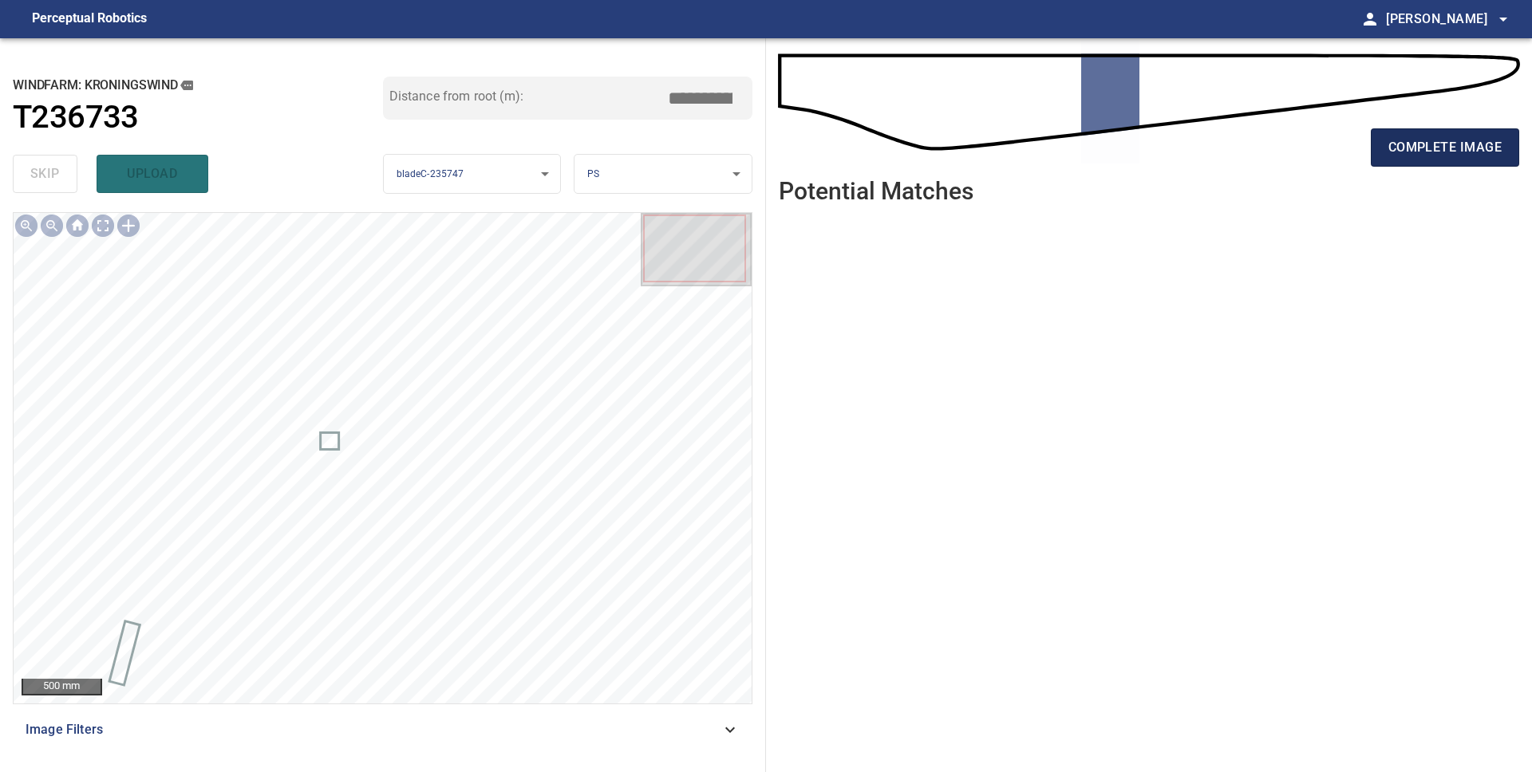
click at [1454, 162] on button "complete image" at bounding box center [1445, 147] width 148 height 38
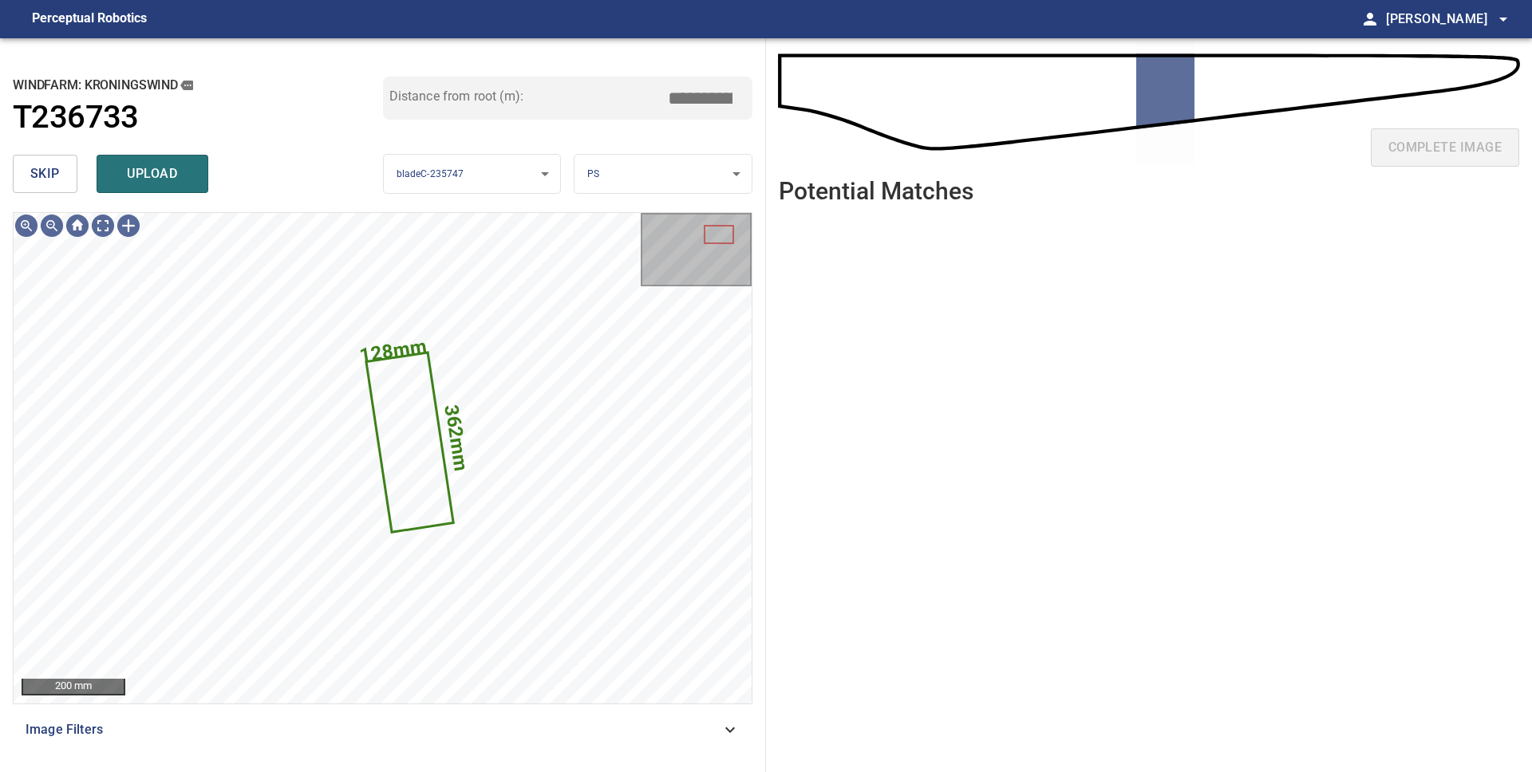
click at [35, 178] on span "skip" at bounding box center [45, 174] width 30 height 22
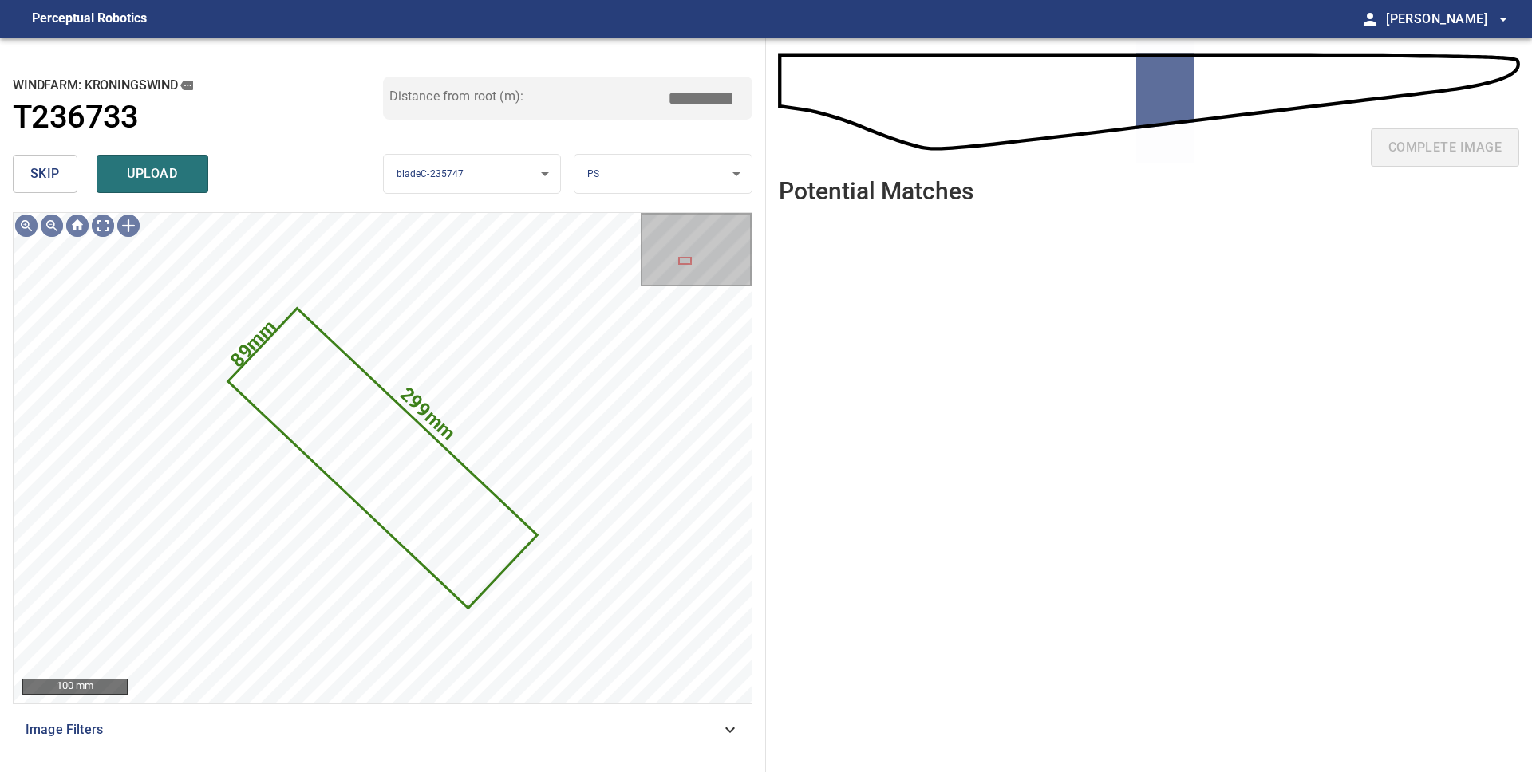
click at [134, 166] on span "upload" at bounding box center [152, 174] width 77 height 22
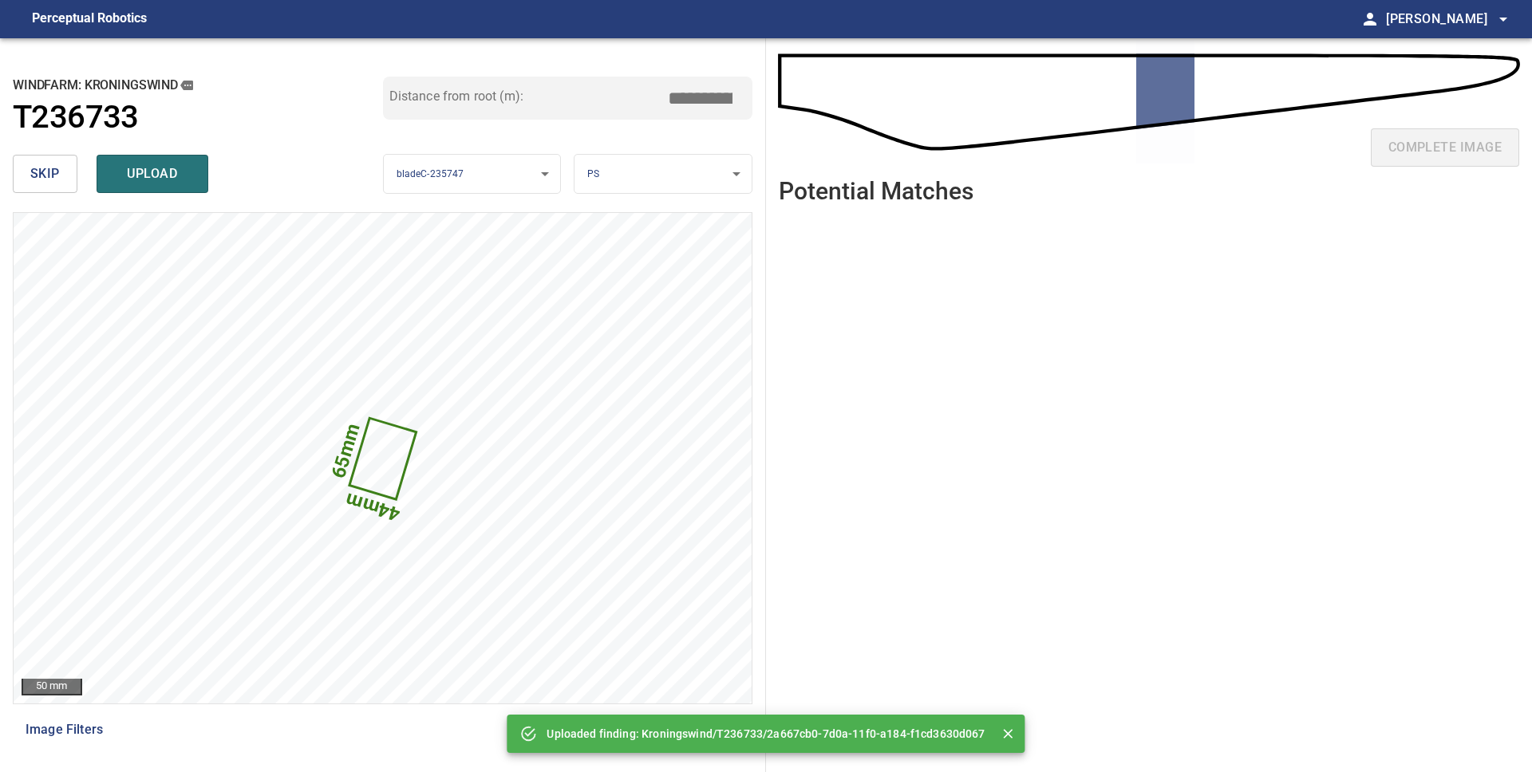
click at [45, 173] on span "skip" at bounding box center [45, 174] width 30 height 22
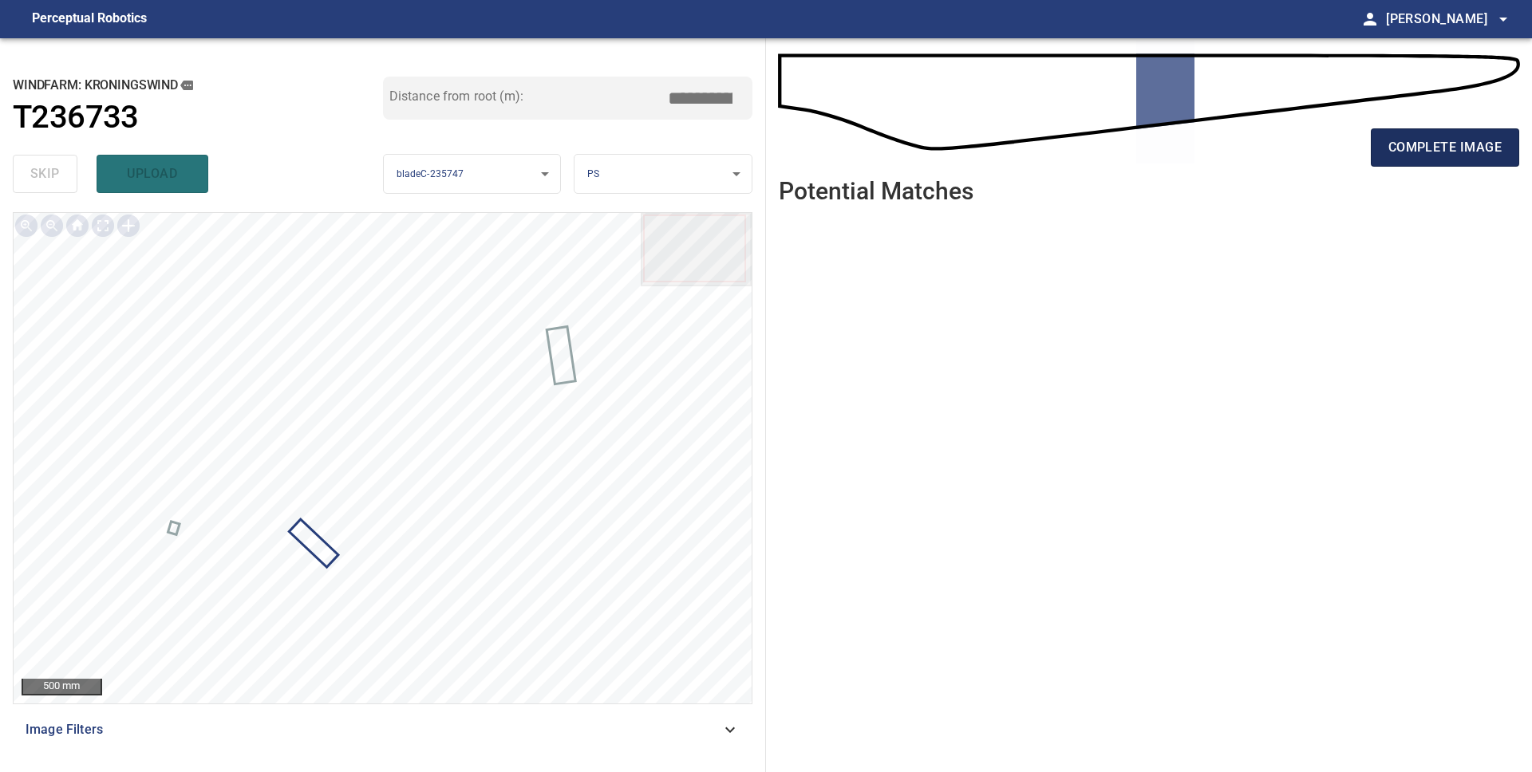
click at [1404, 151] on span "complete image" at bounding box center [1444, 147] width 113 height 22
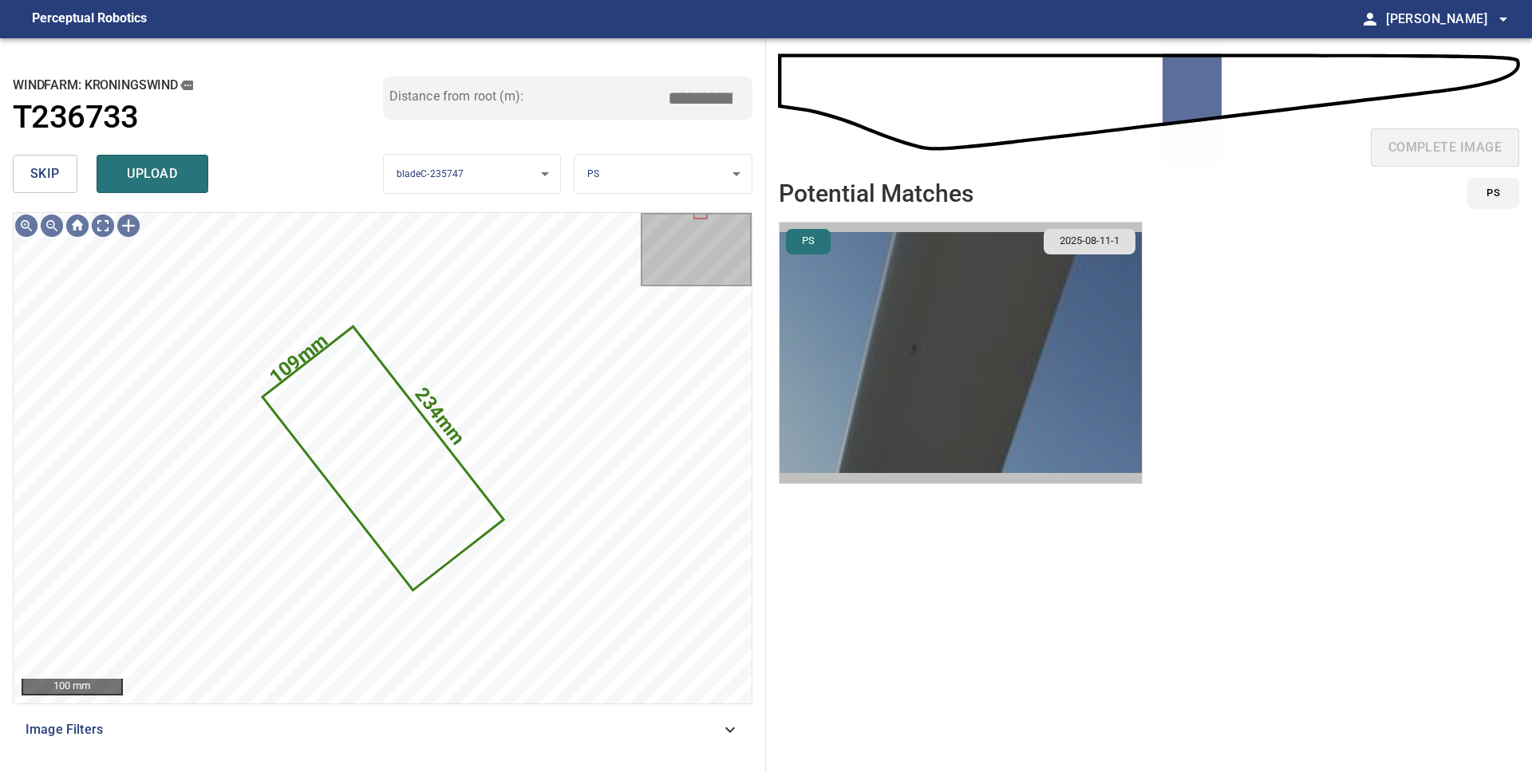
click at [898, 403] on img "button" at bounding box center [961, 353] width 362 height 261
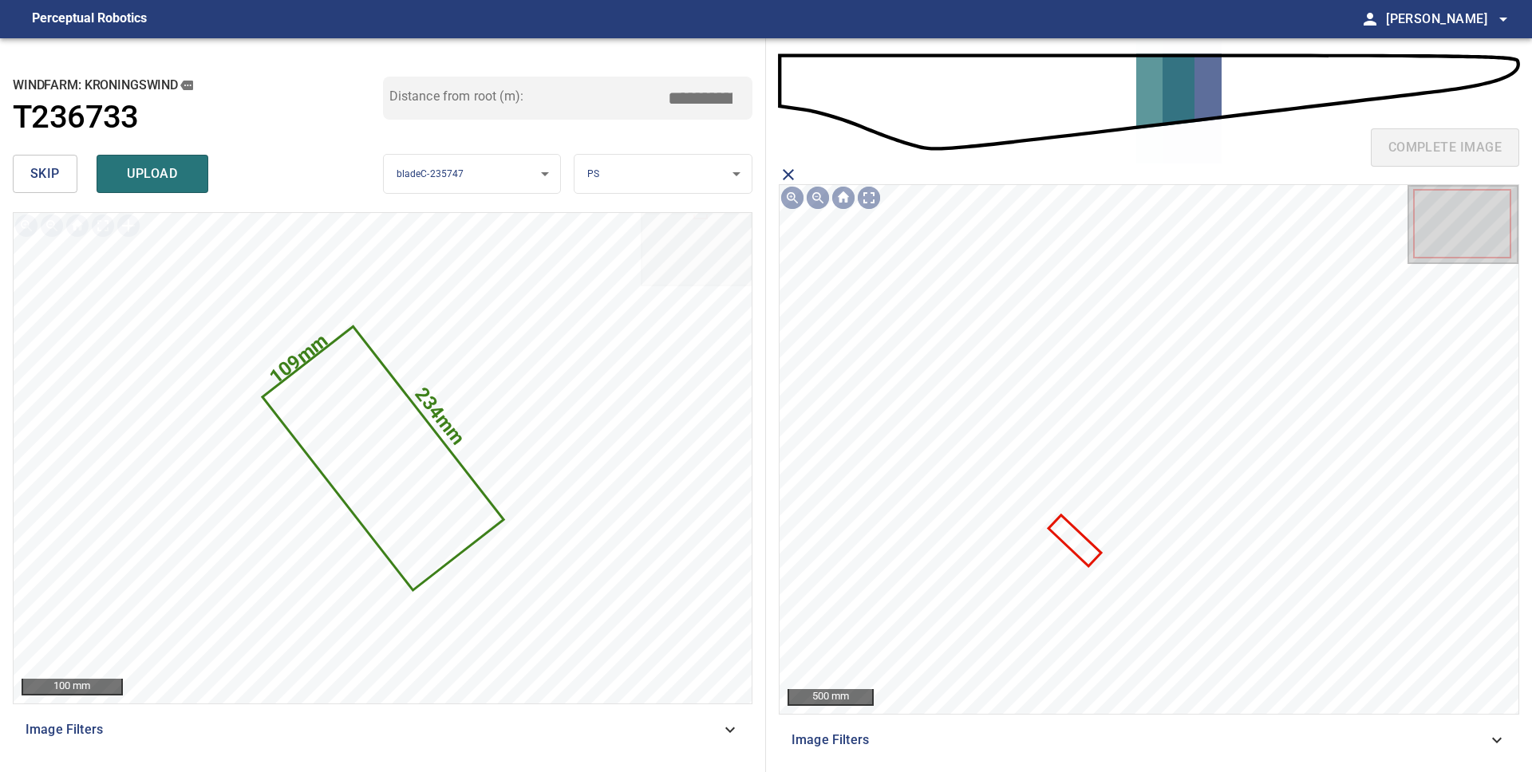
click at [1079, 533] on icon at bounding box center [1074, 541] width 49 height 48
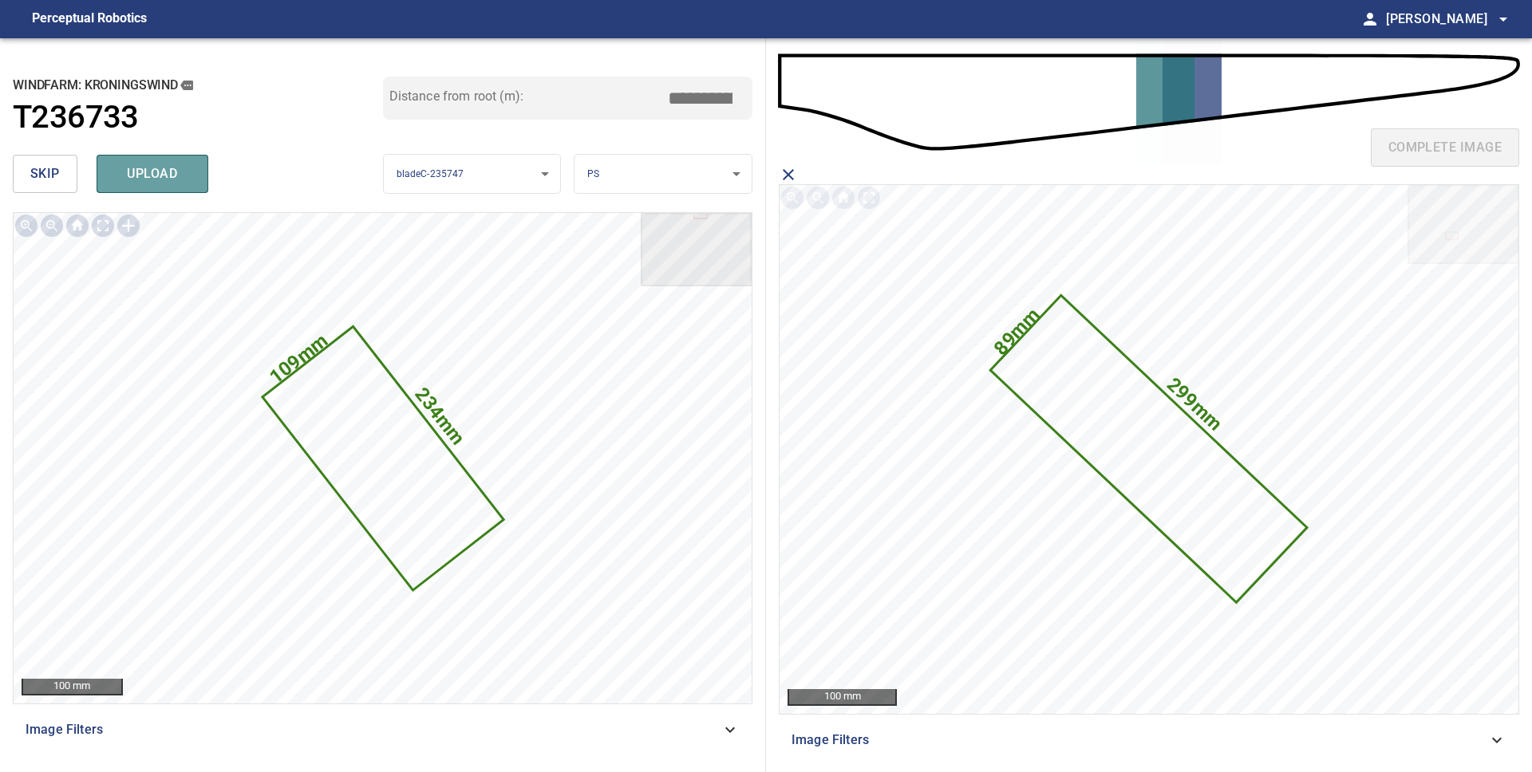
drag, startPoint x: 163, startPoint y: 176, endPoint x: 183, endPoint y: 181, distance: 20.7
click at [162, 176] on span "upload" at bounding box center [152, 174] width 77 height 22
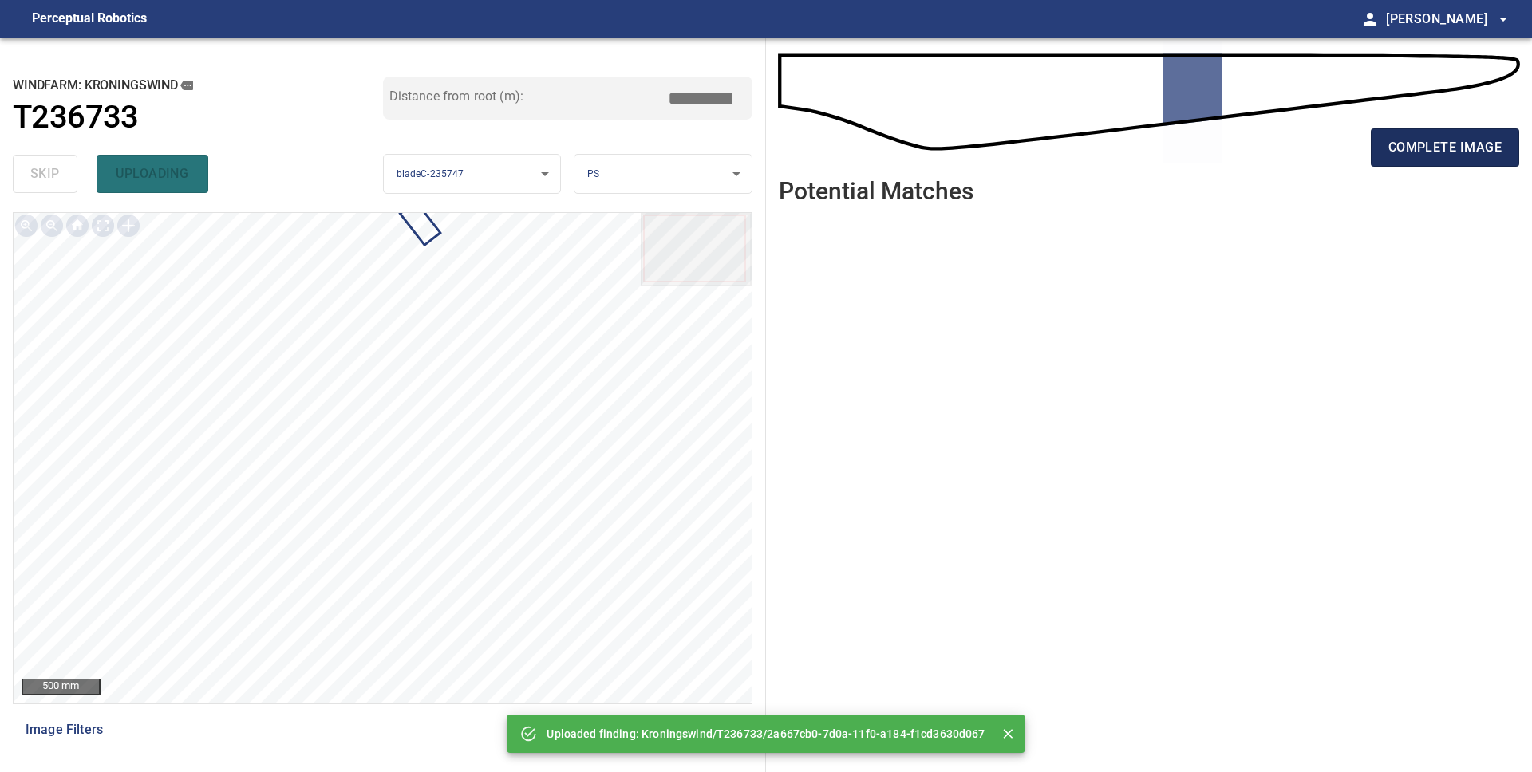
click at [1422, 138] on span "complete image" at bounding box center [1444, 147] width 113 height 22
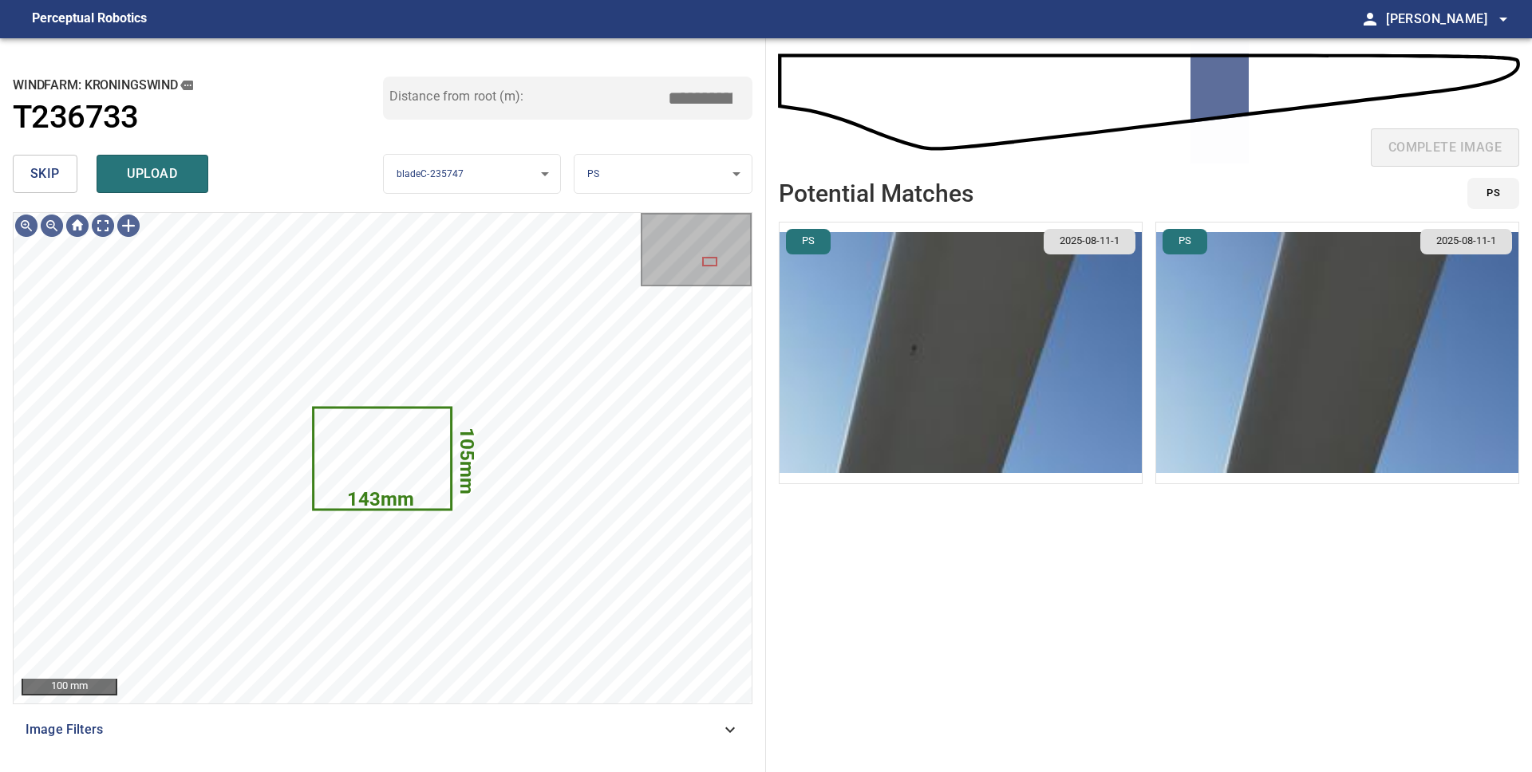
click at [945, 407] on img "button" at bounding box center [961, 353] width 362 height 261
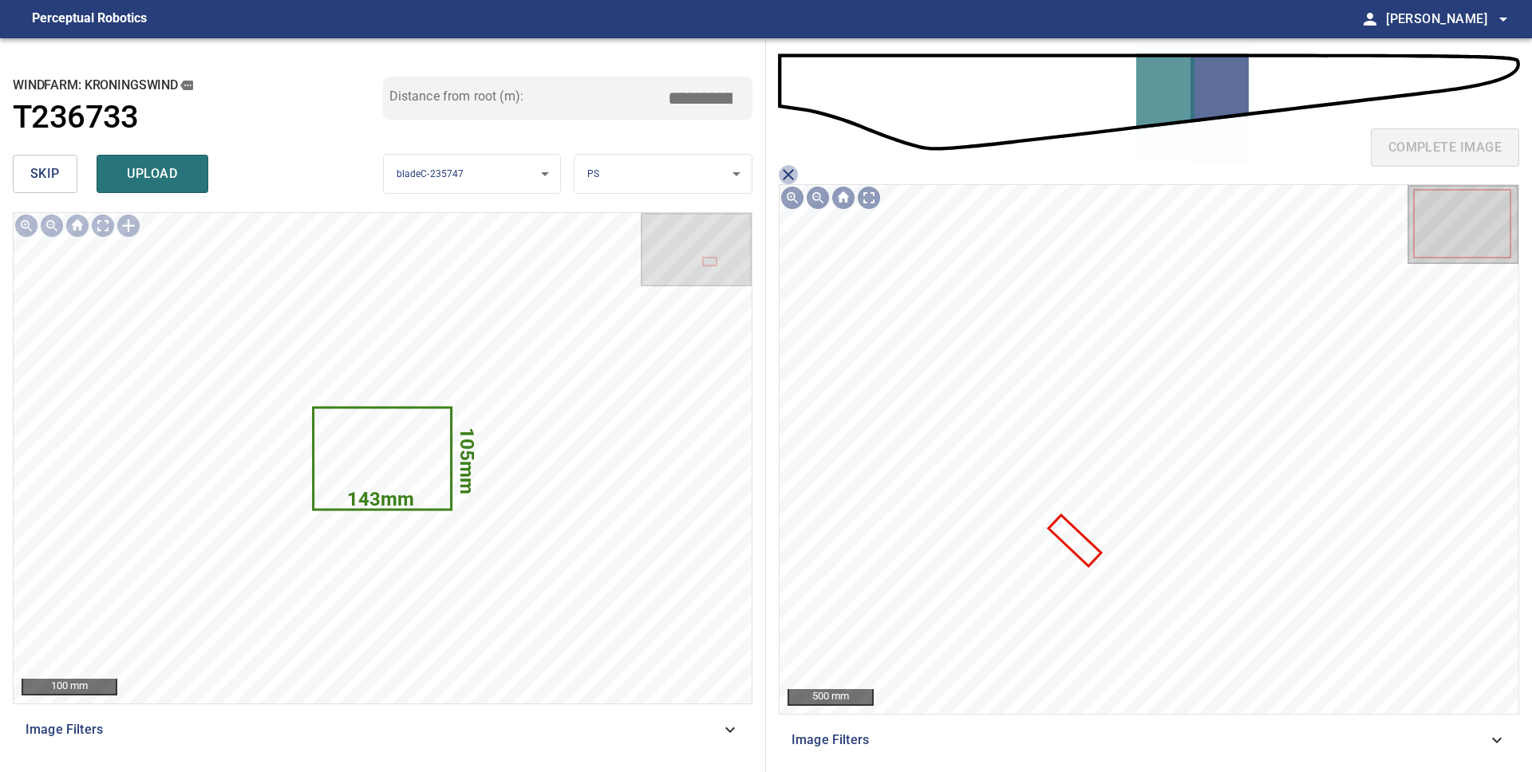
drag, startPoint x: 784, startPoint y: 175, endPoint x: 826, endPoint y: 175, distance: 41.5
click at [784, 175] on icon "close matching imageResolution:" at bounding box center [788, 174] width 19 height 19
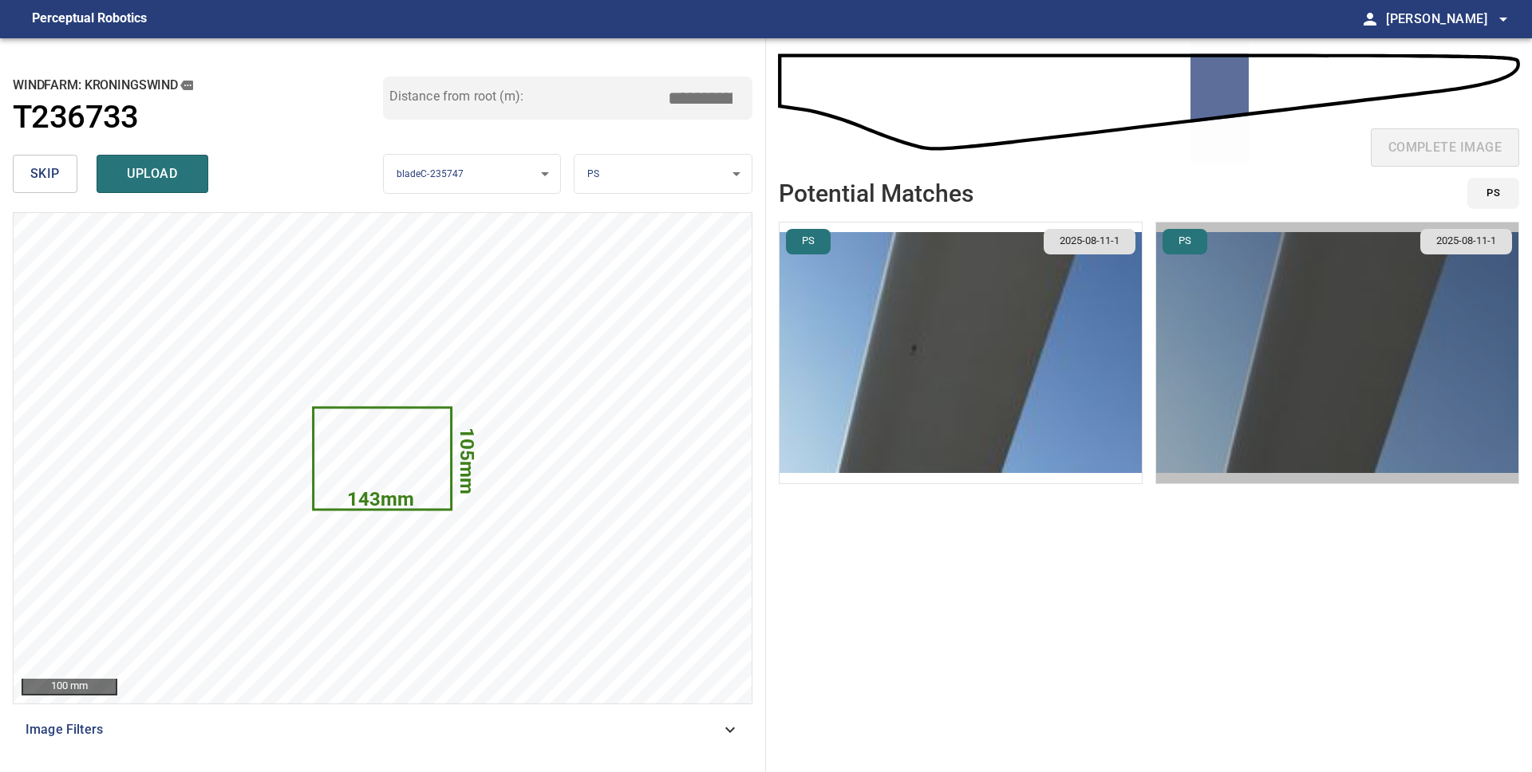
click at [1270, 378] on img "button" at bounding box center [1337, 353] width 362 height 261
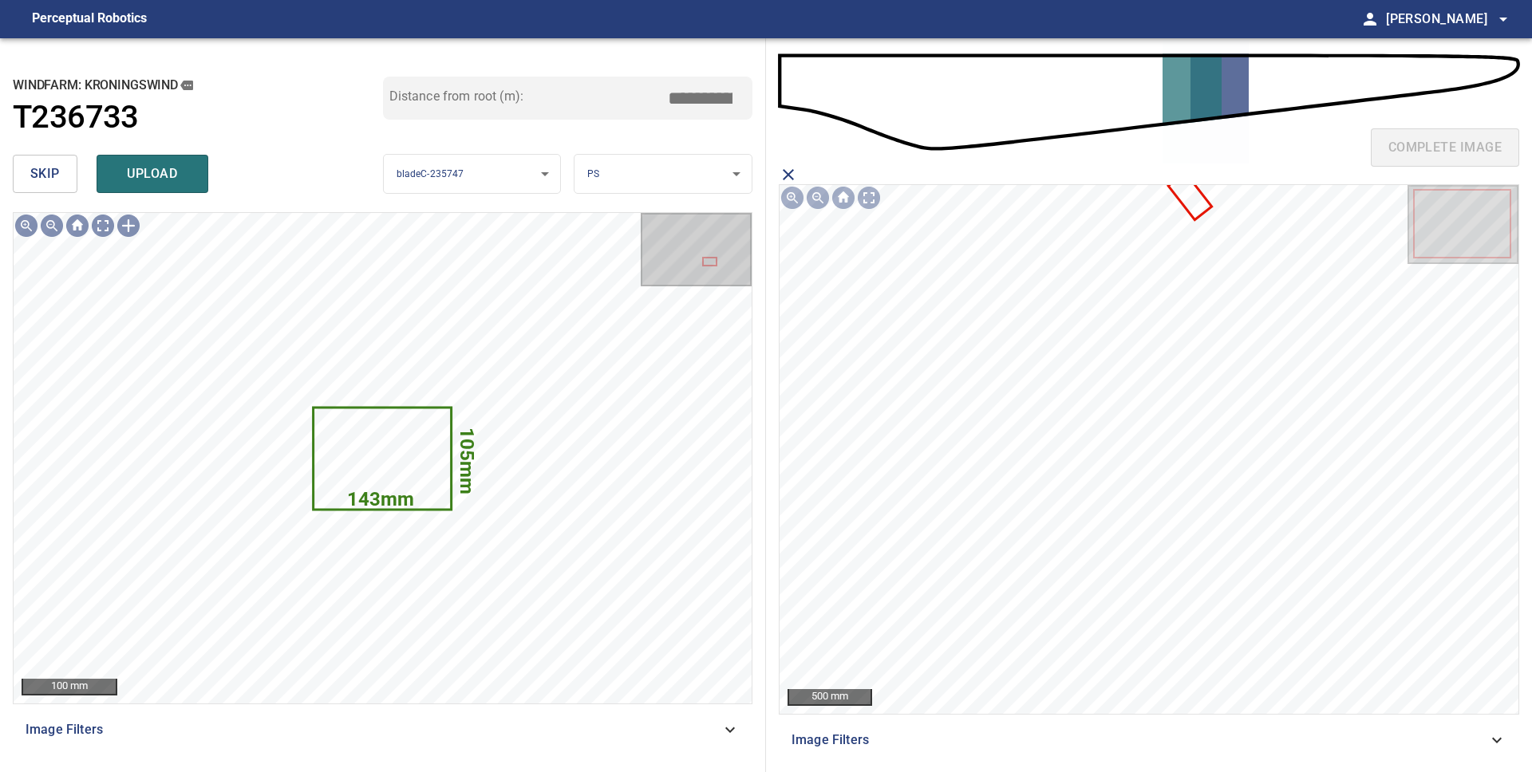
click at [786, 174] on icon "close matching imageResolution:" at bounding box center [788, 174] width 19 height 19
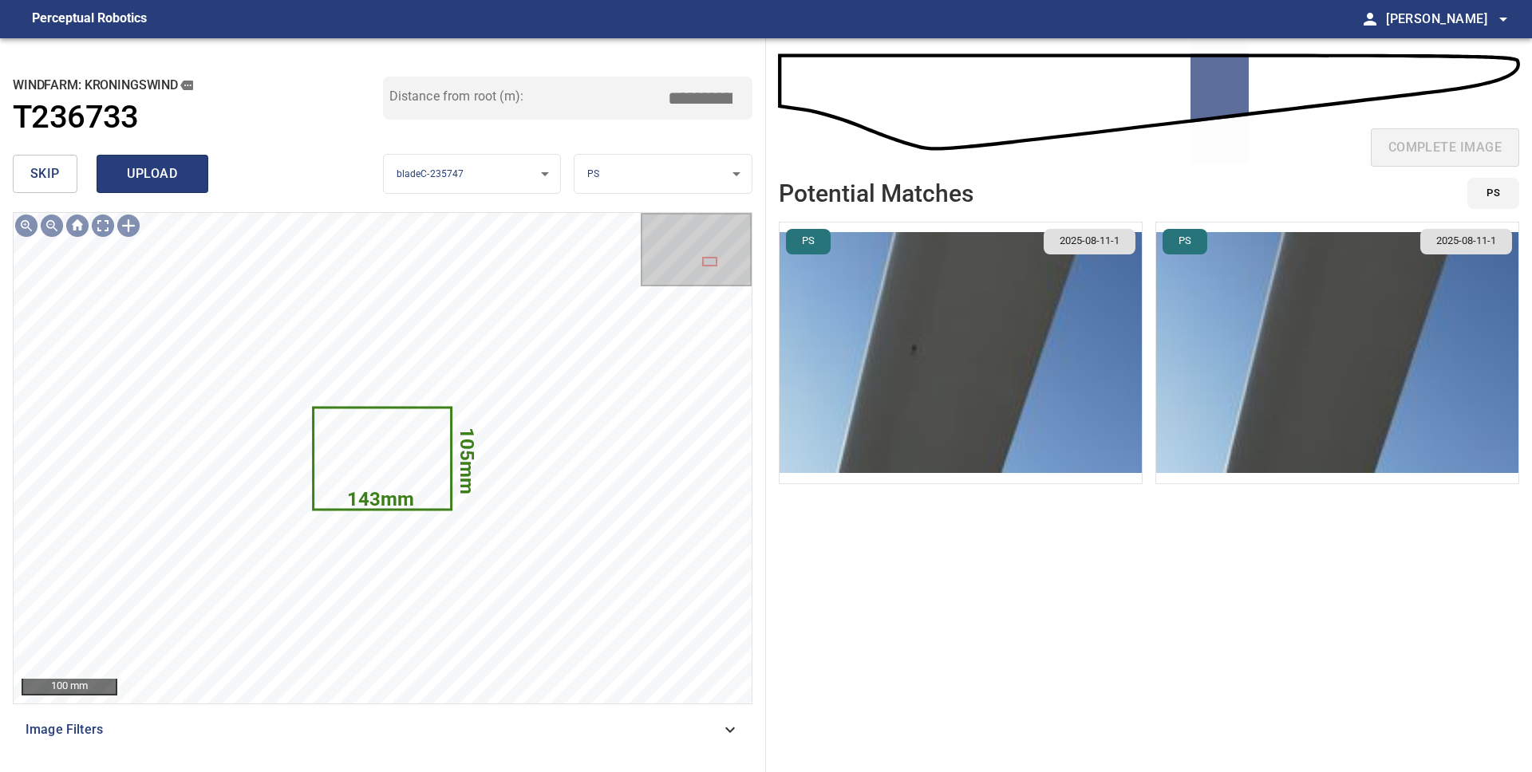
click at [120, 172] on span "upload" at bounding box center [152, 174] width 77 height 22
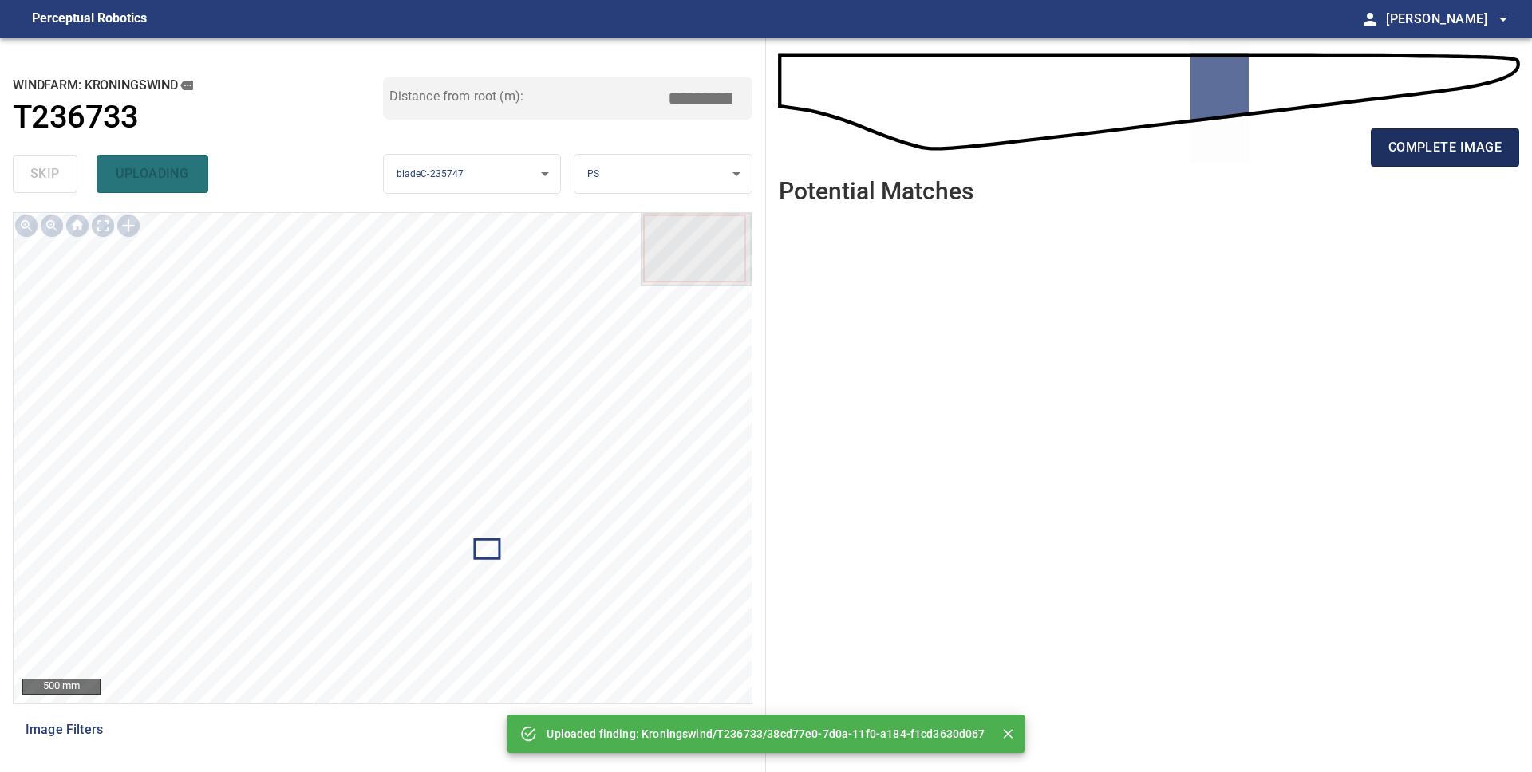
drag, startPoint x: 1425, startPoint y: 157, endPoint x: 1418, endPoint y: 163, distance: 9.1
click at [1425, 157] on span "complete image" at bounding box center [1444, 147] width 113 height 22
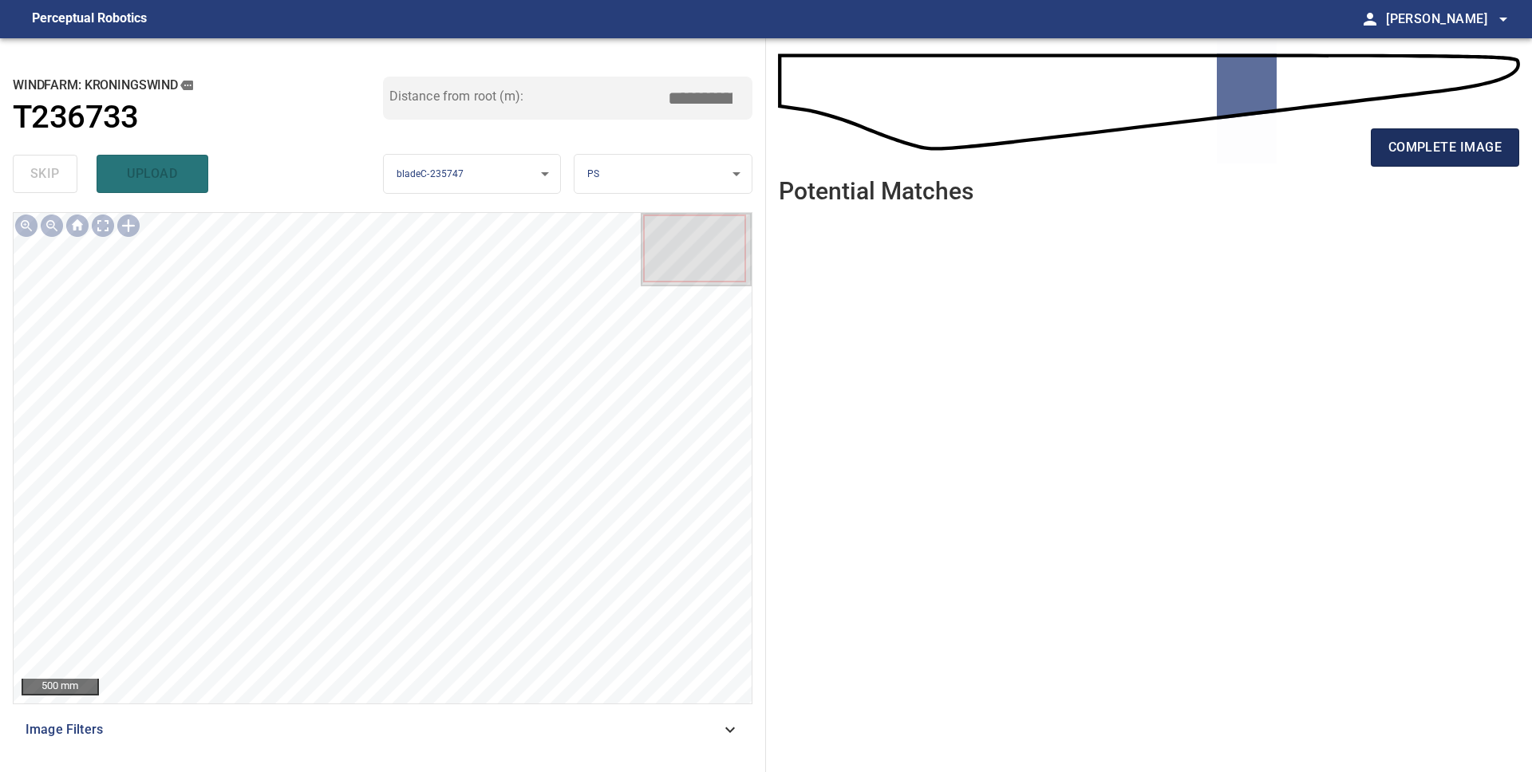
click at [1410, 151] on span "complete image" at bounding box center [1444, 147] width 113 height 22
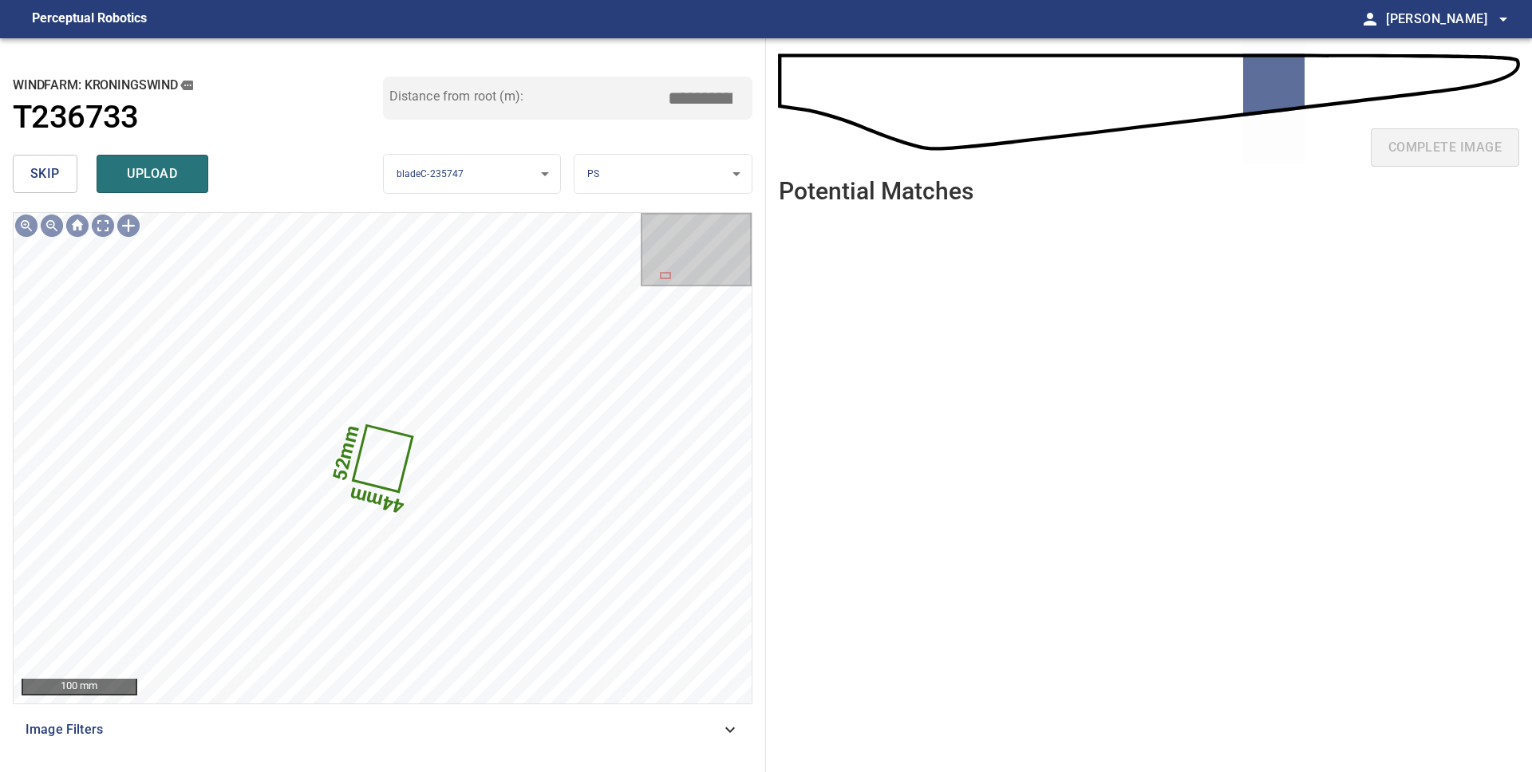
click at [63, 182] on button "skip" at bounding box center [45, 174] width 65 height 38
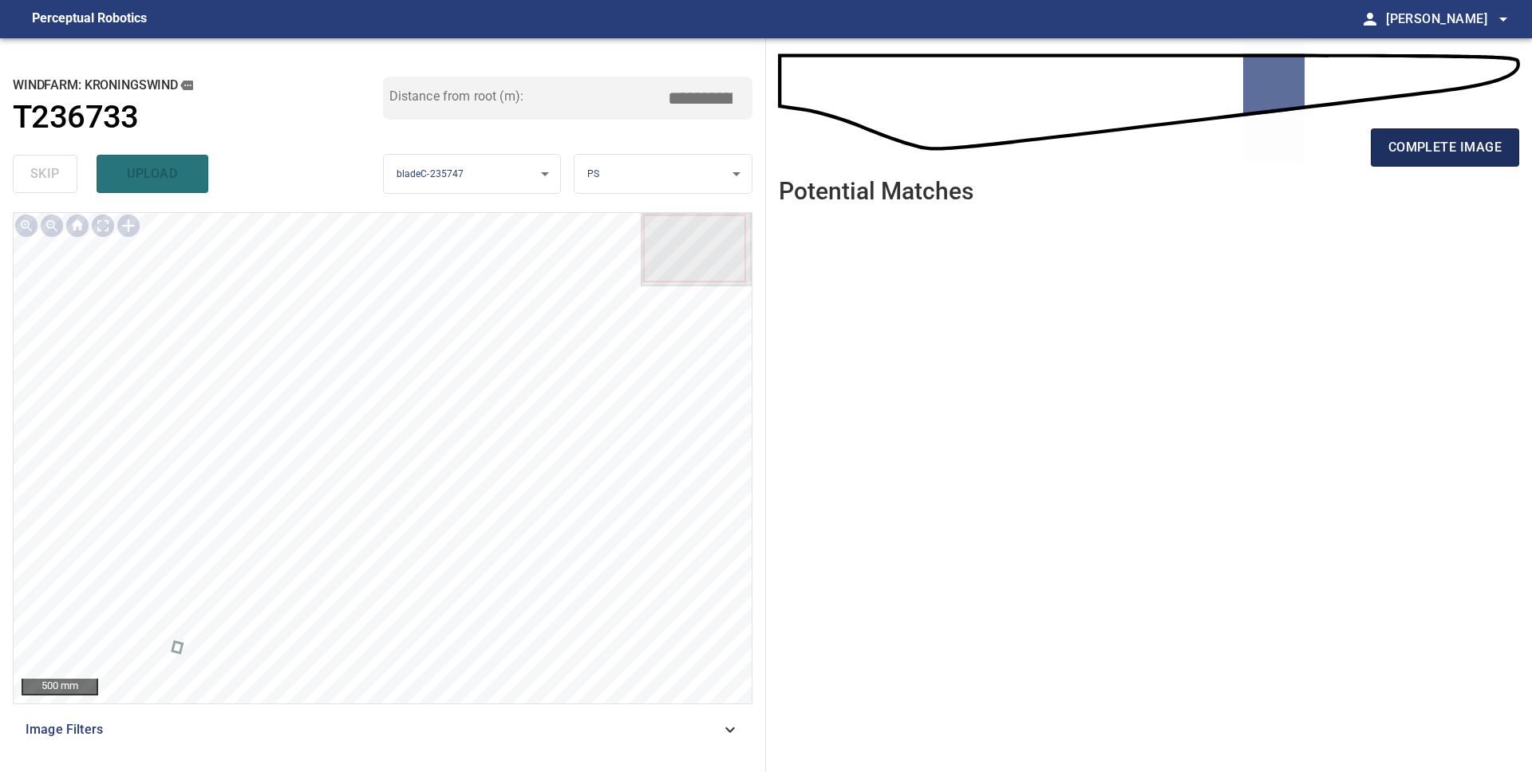
click at [1419, 146] on span "complete image" at bounding box center [1444, 147] width 113 height 22
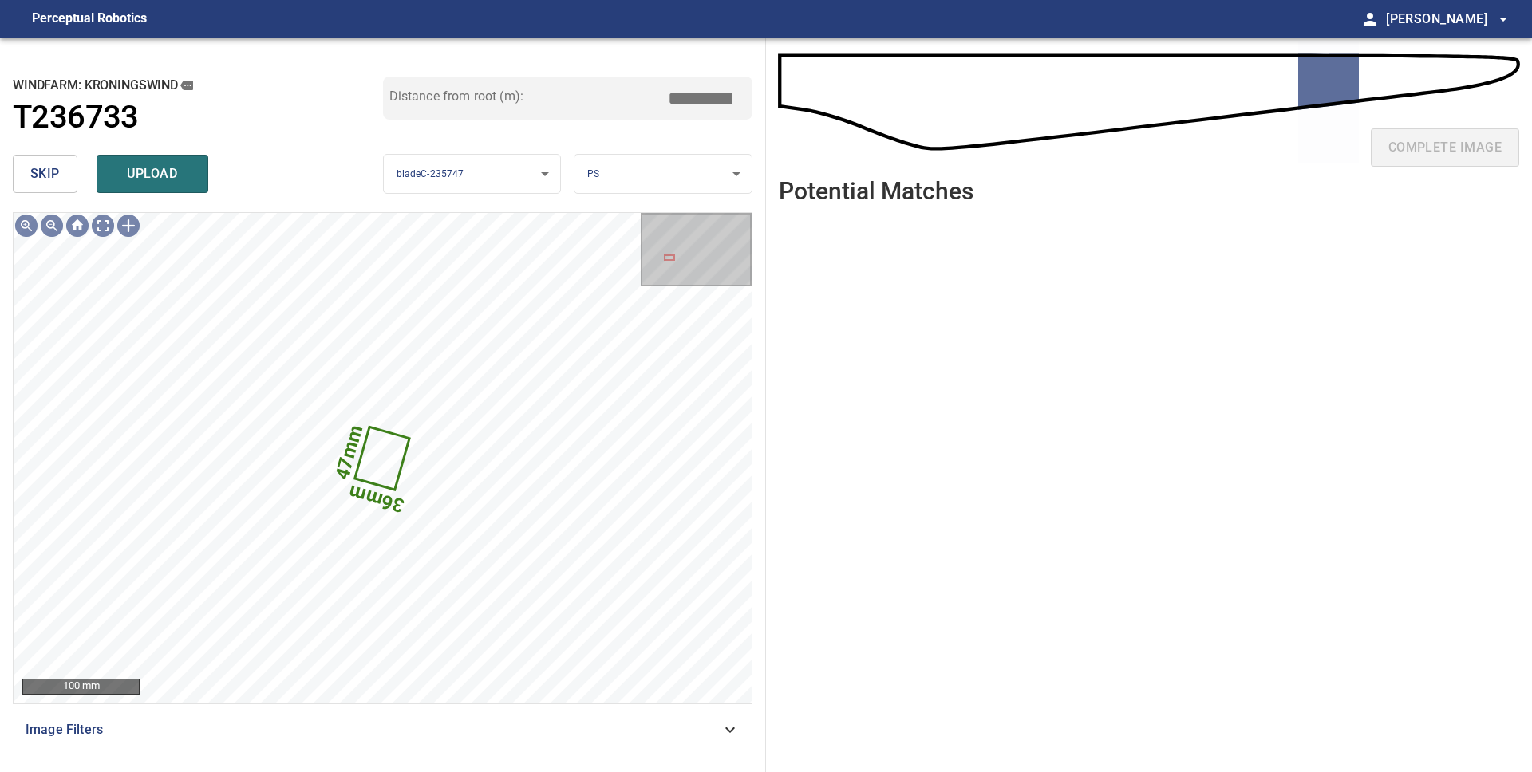
click at [44, 186] on button "skip" at bounding box center [45, 174] width 65 height 38
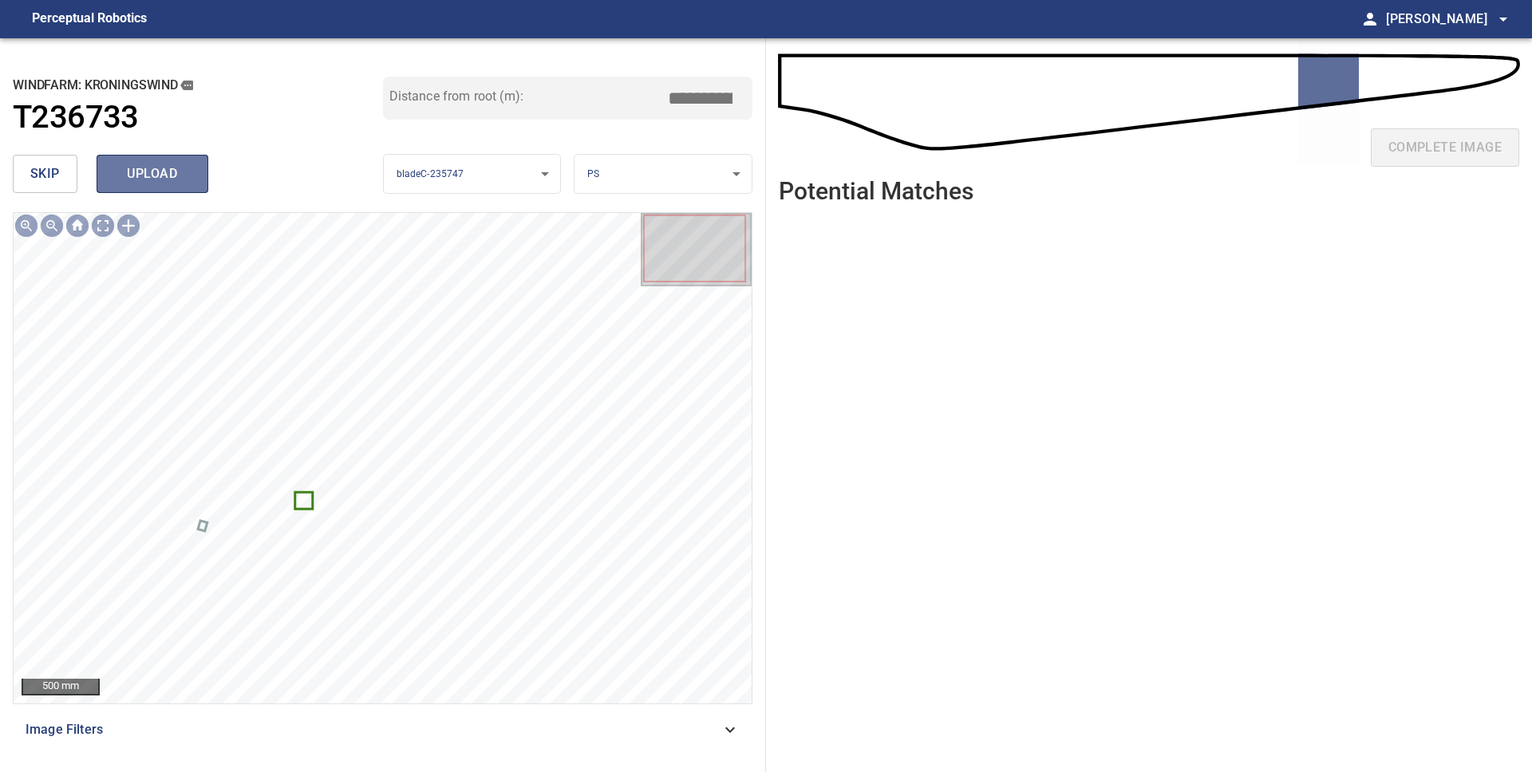
click at [125, 164] on span "upload" at bounding box center [152, 174] width 77 height 22
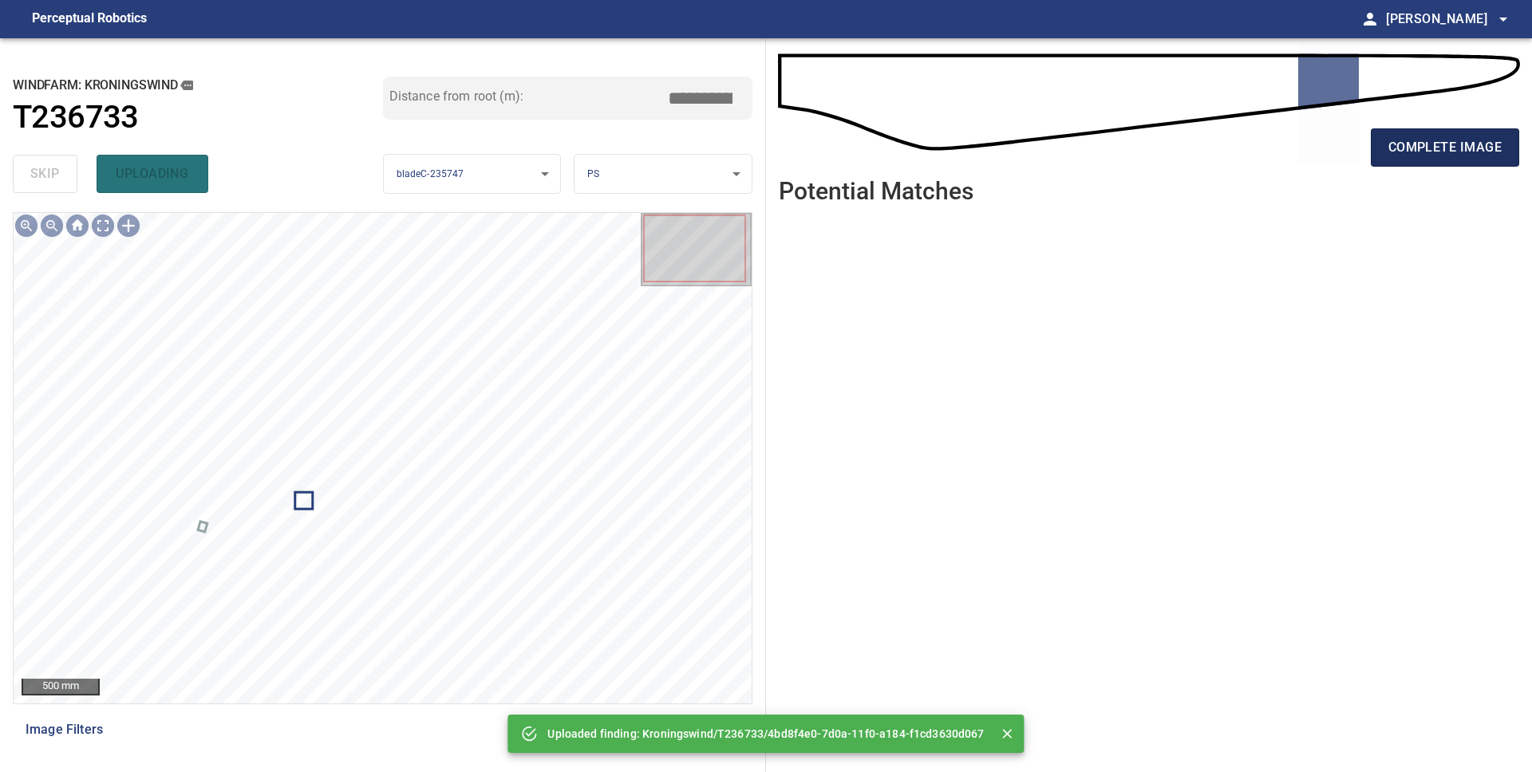
click at [1428, 156] on span "complete image" at bounding box center [1444, 147] width 113 height 22
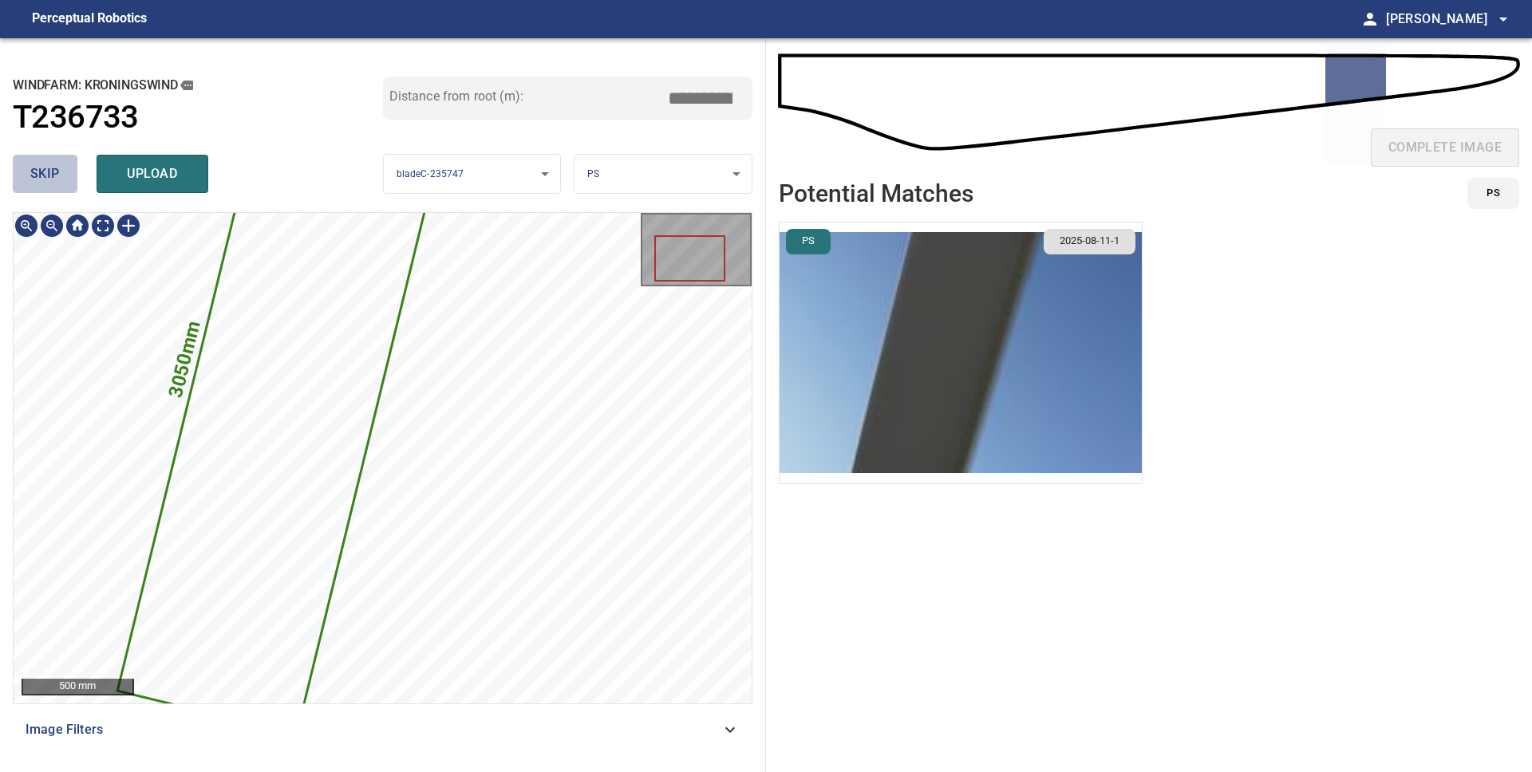
click at [63, 176] on button "skip" at bounding box center [45, 174] width 65 height 38
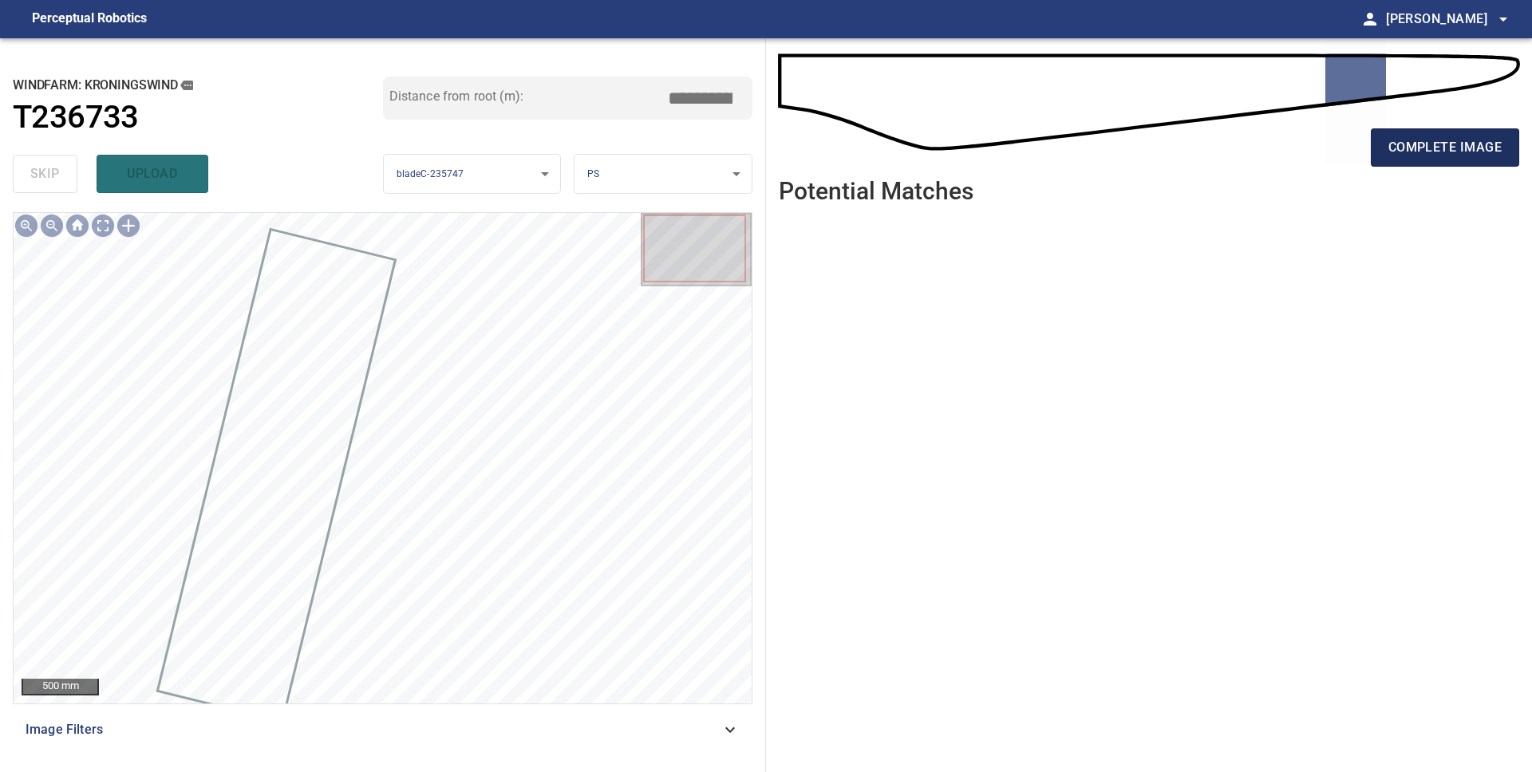
click at [1437, 146] on span "complete image" at bounding box center [1444, 147] width 113 height 22
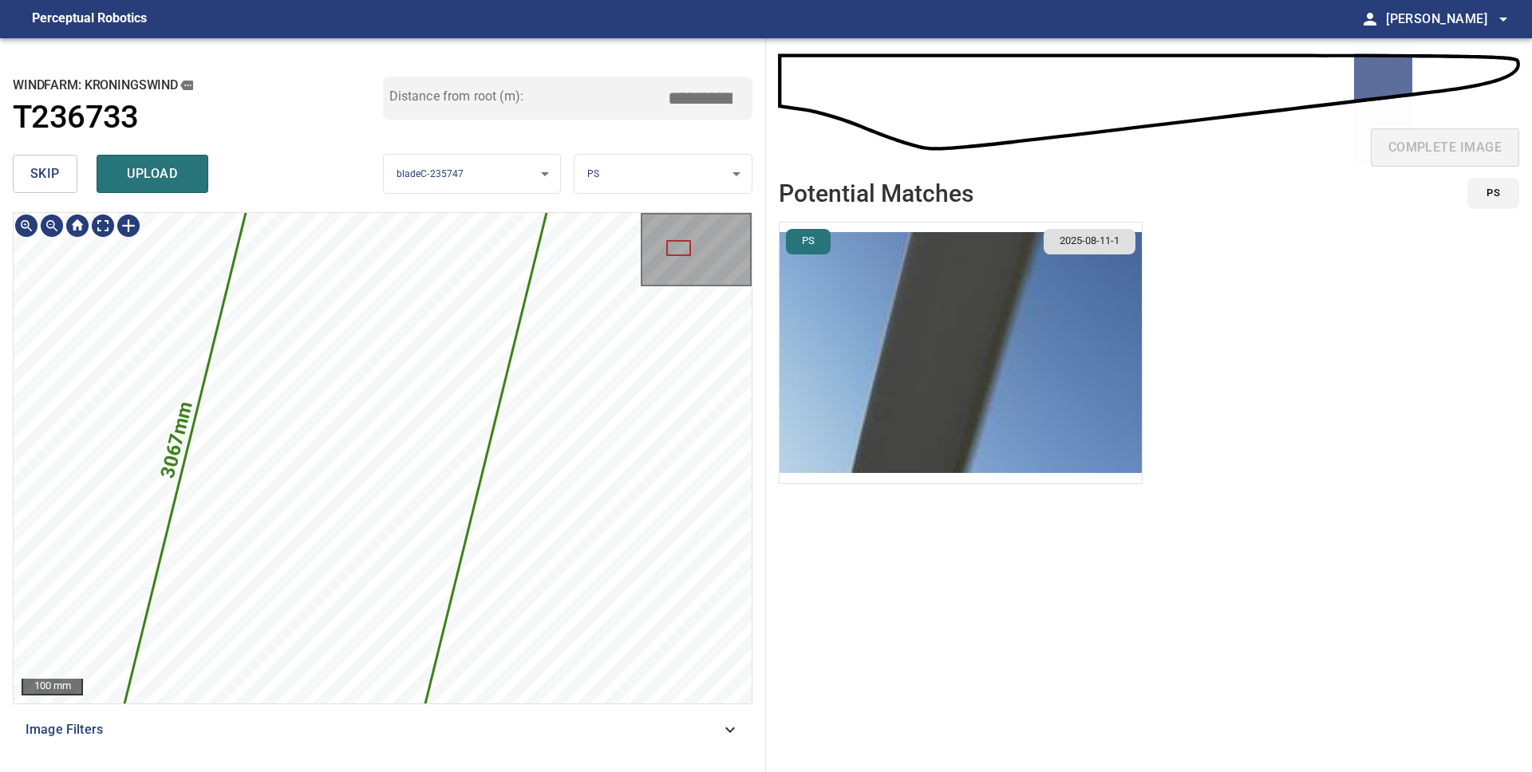
click at [57, 185] on span "skip" at bounding box center [45, 174] width 30 height 22
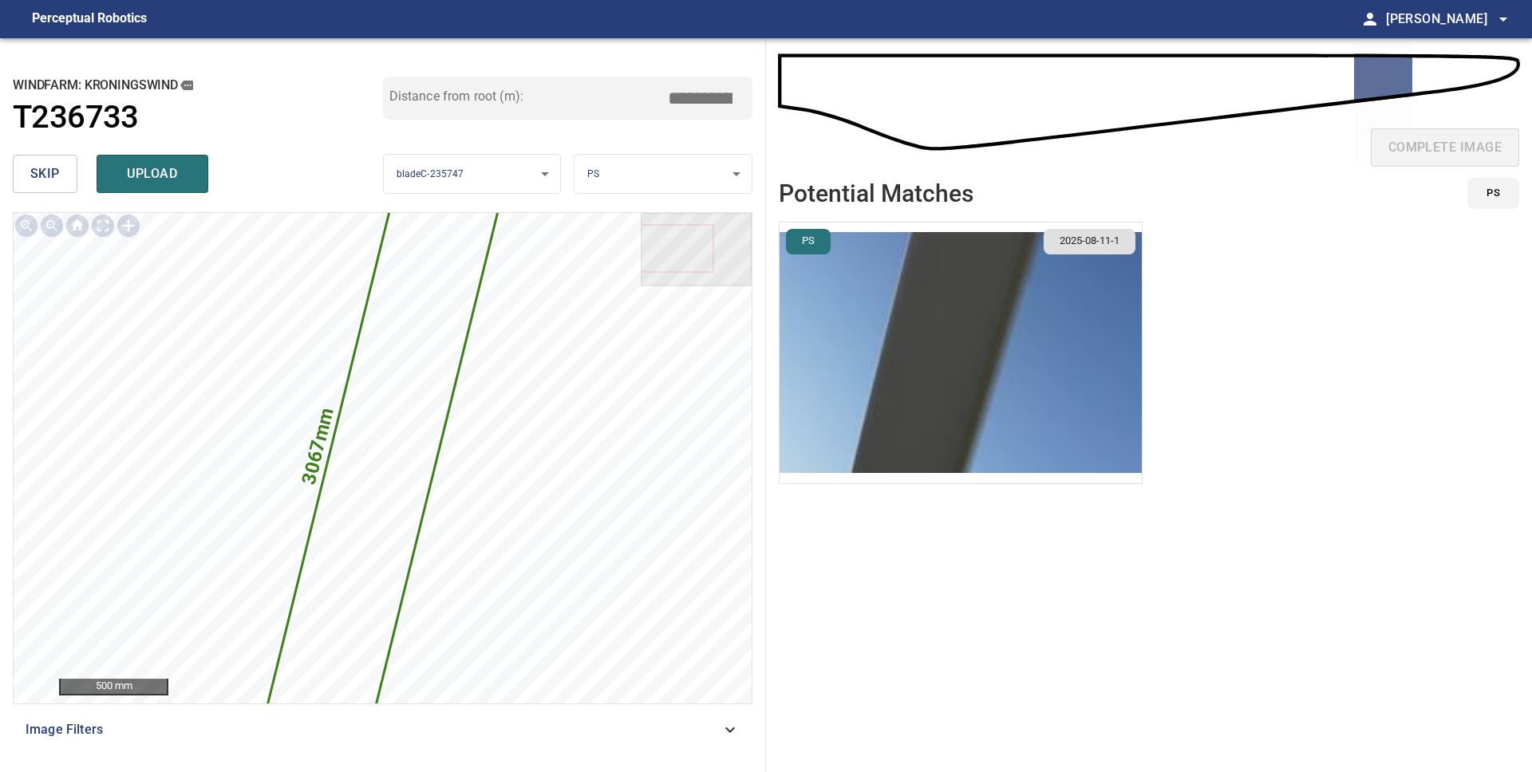
click at [53, 173] on span "skip" at bounding box center [45, 174] width 30 height 22
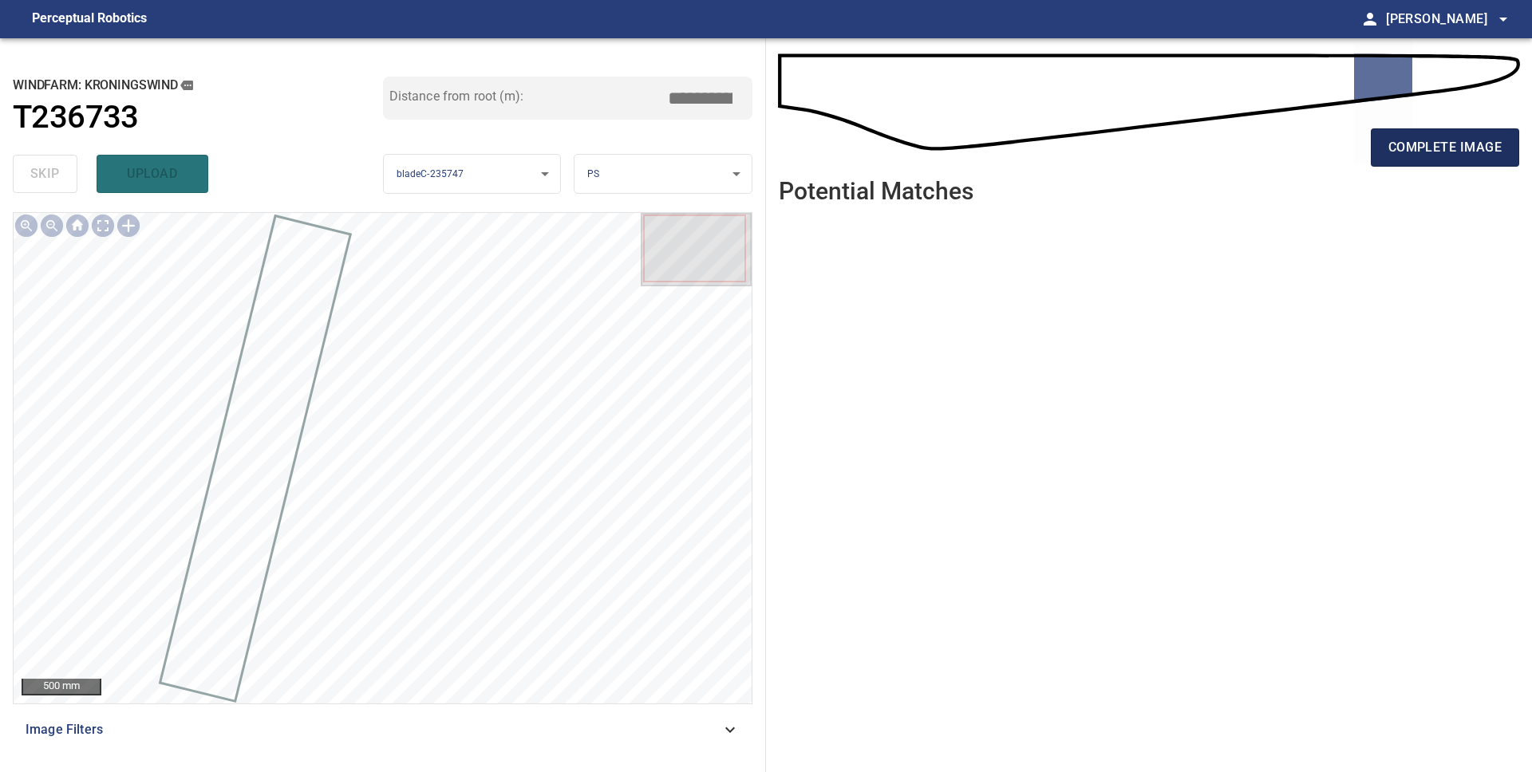
click at [1412, 145] on span "complete image" at bounding box center [1444, 147] width 113 height 22
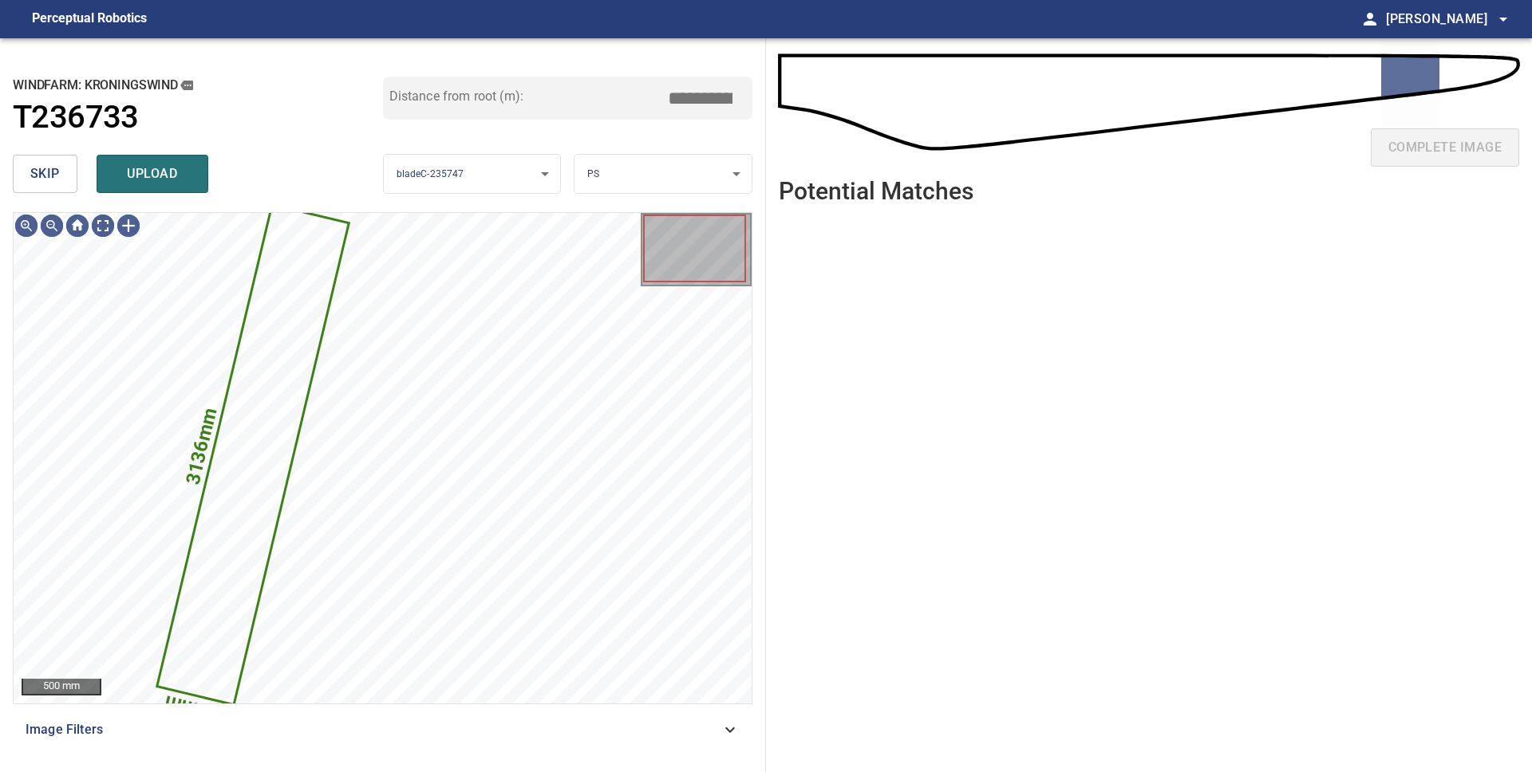
click at [43, 182] on span "skip" at bounding box center [45, 174] width 30 height 22
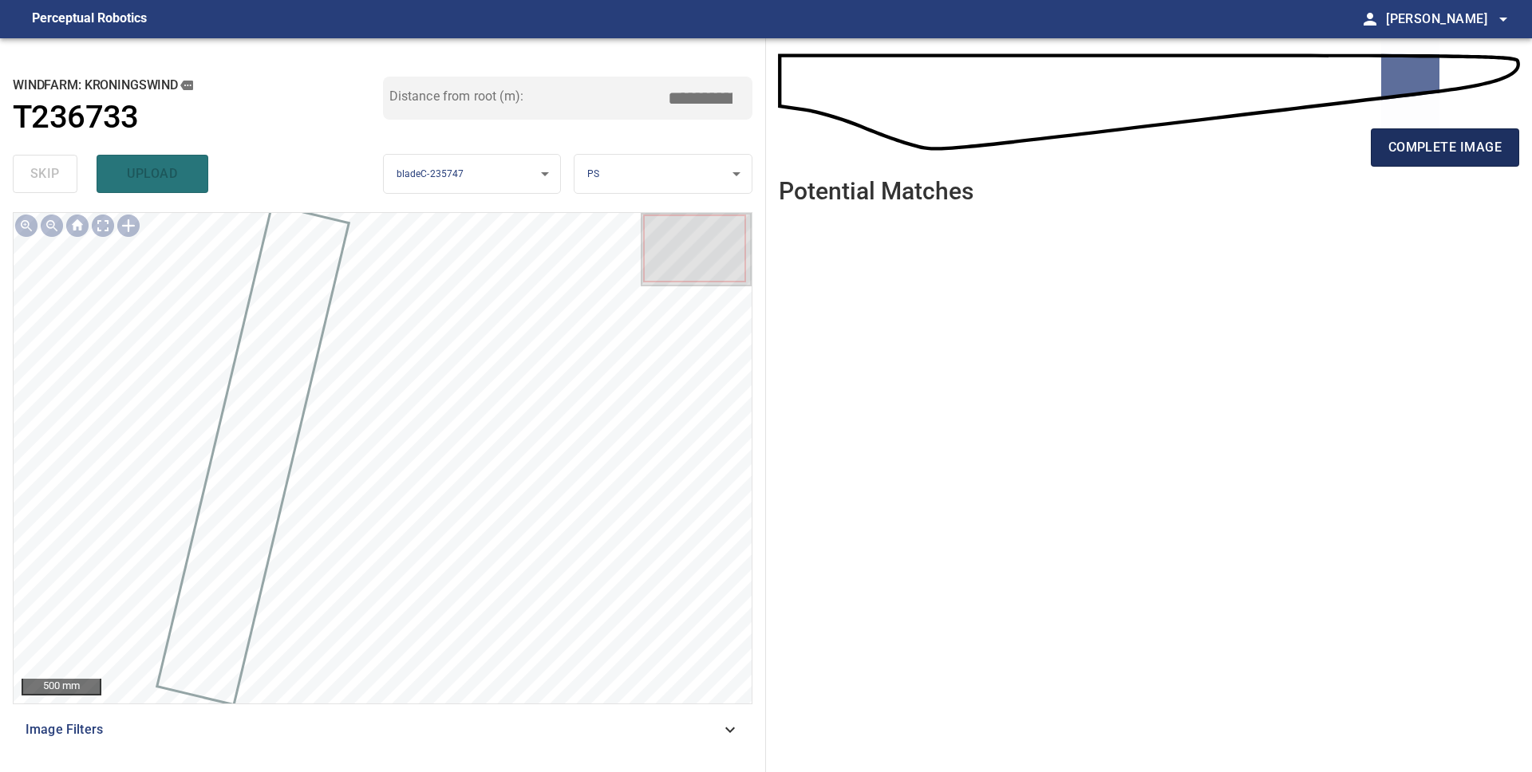
click at [1430, 158] on span "complete image" at bounding box center [1444, 147] width 113 height 22
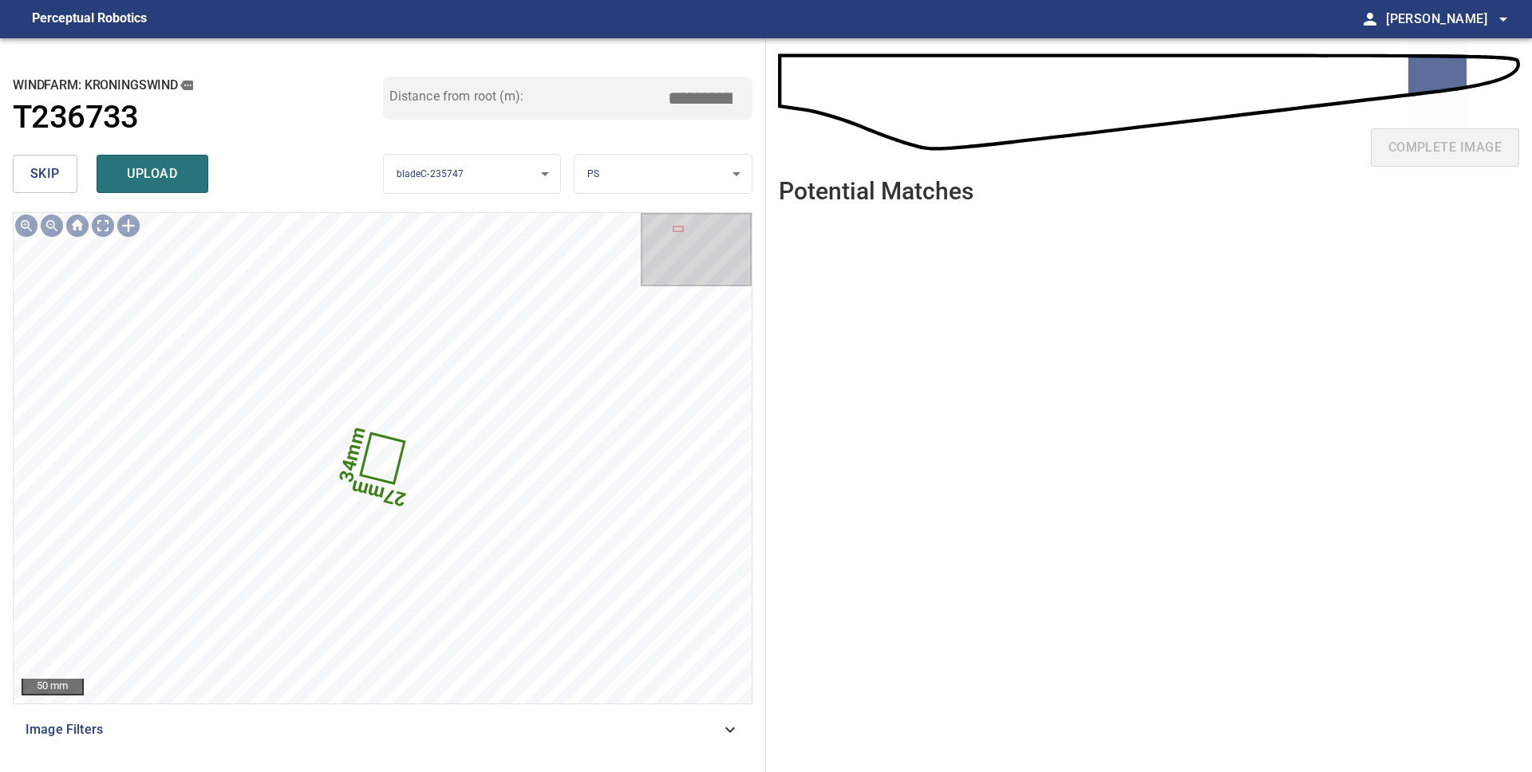
click at [42, 186] on button "skip" at bounding box center [45, 174] width 65 height 38
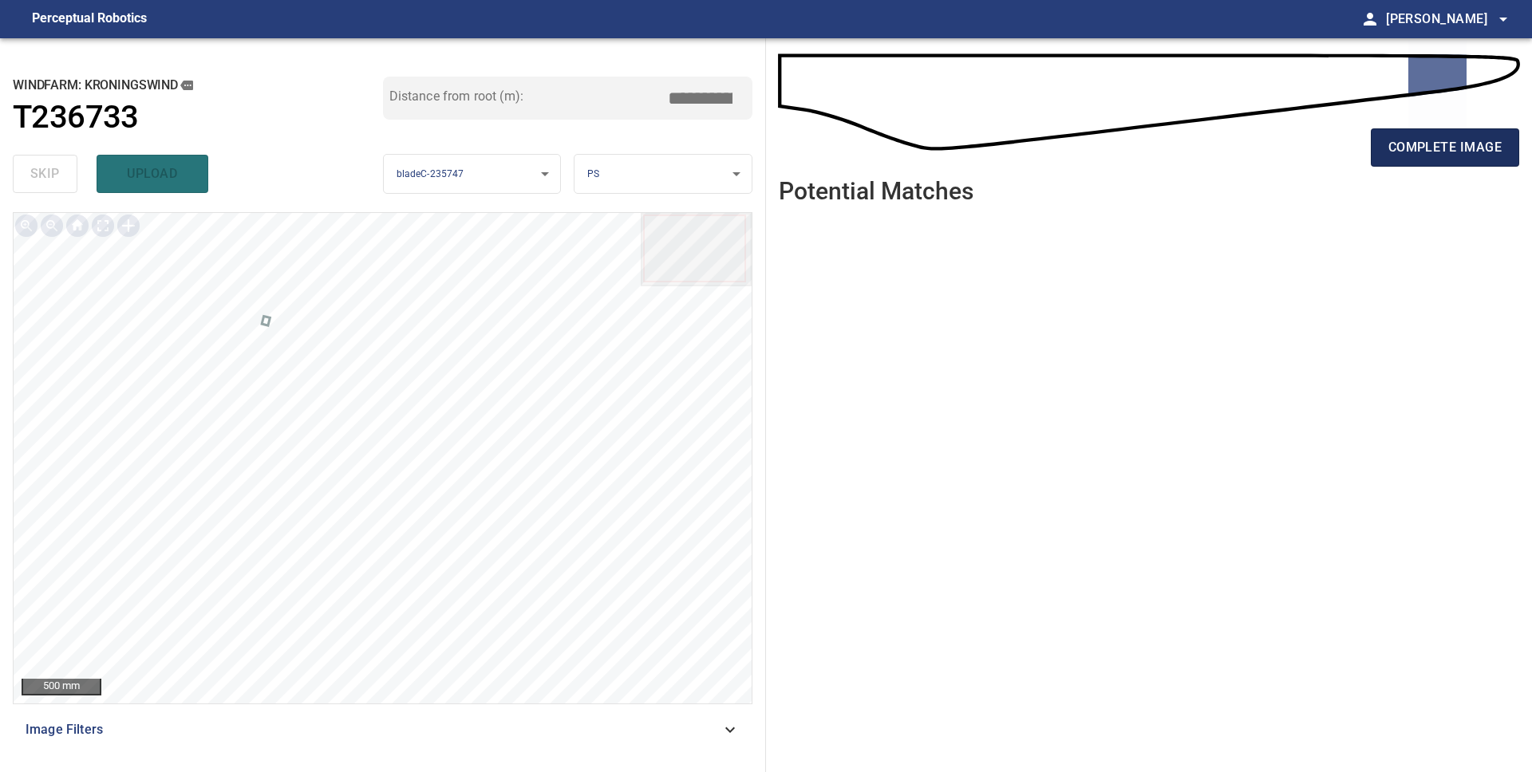
click at [1388, 155] on span "complete image" at bounding box center [1444, 147] width 113 height 22
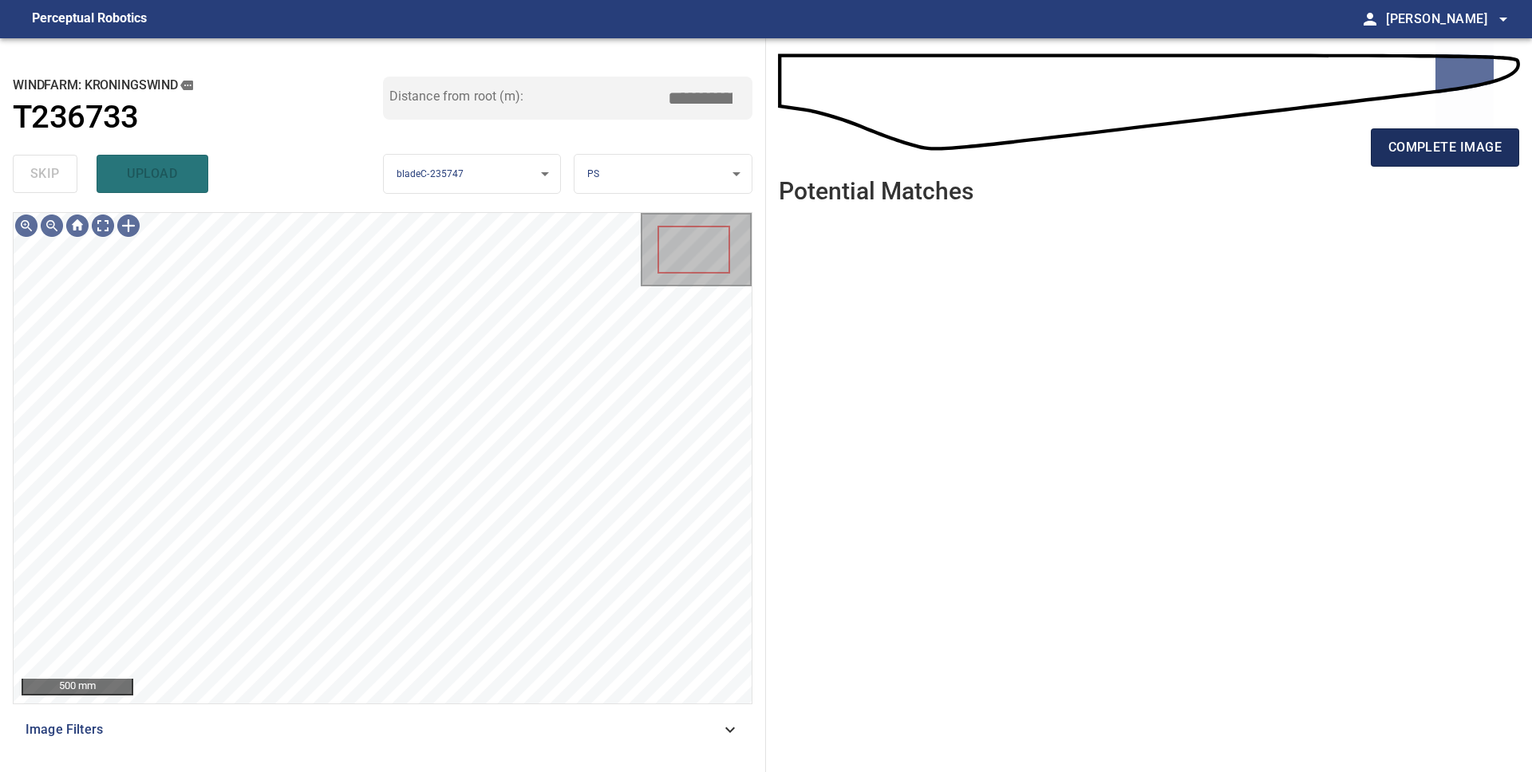
click at [1451, 139] on span "complete image" at bounding box center [1444, 147] width 113 height 22
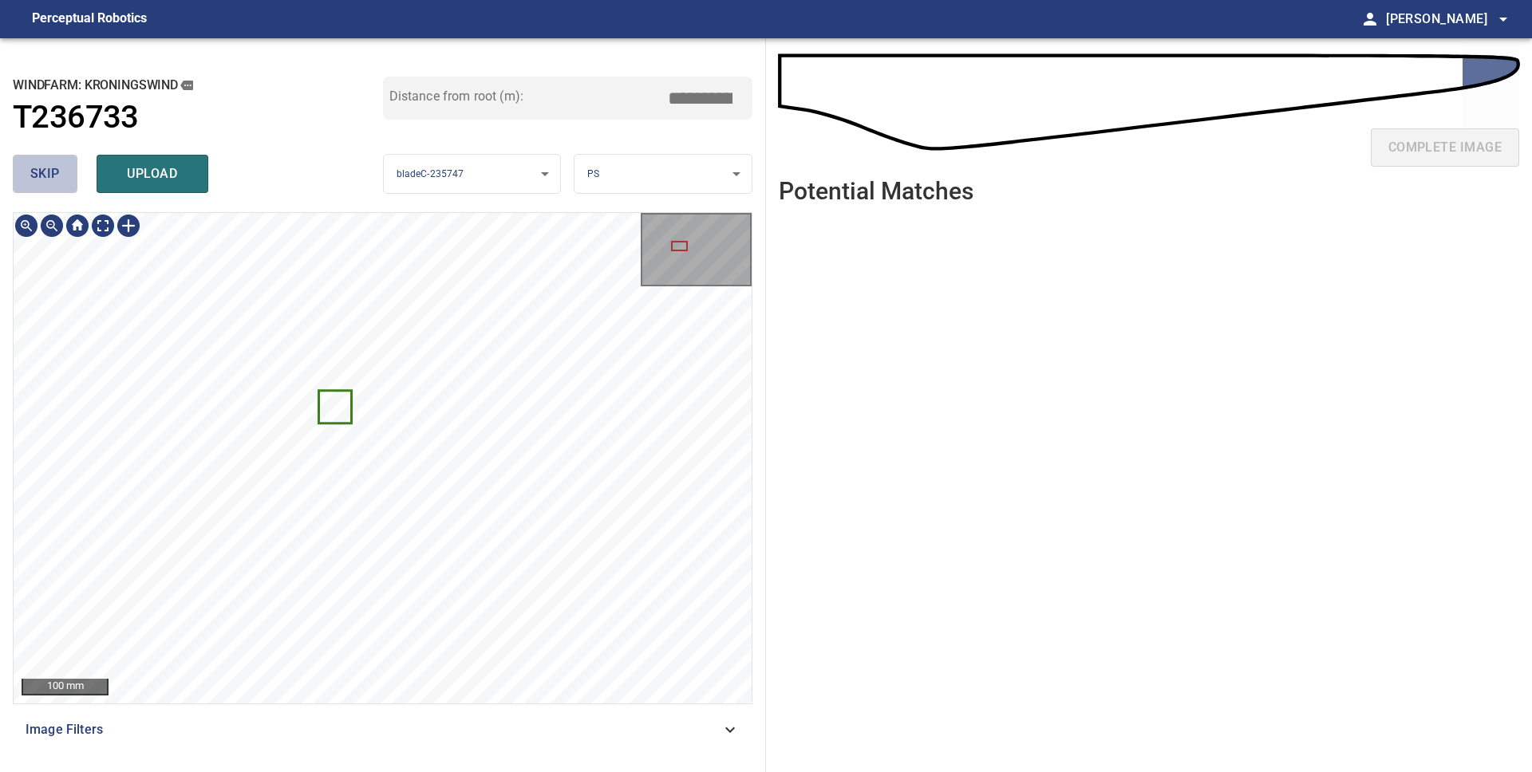
click at [57, 181] on span "skip" at bounding box center [45, 174] width 30 height 22
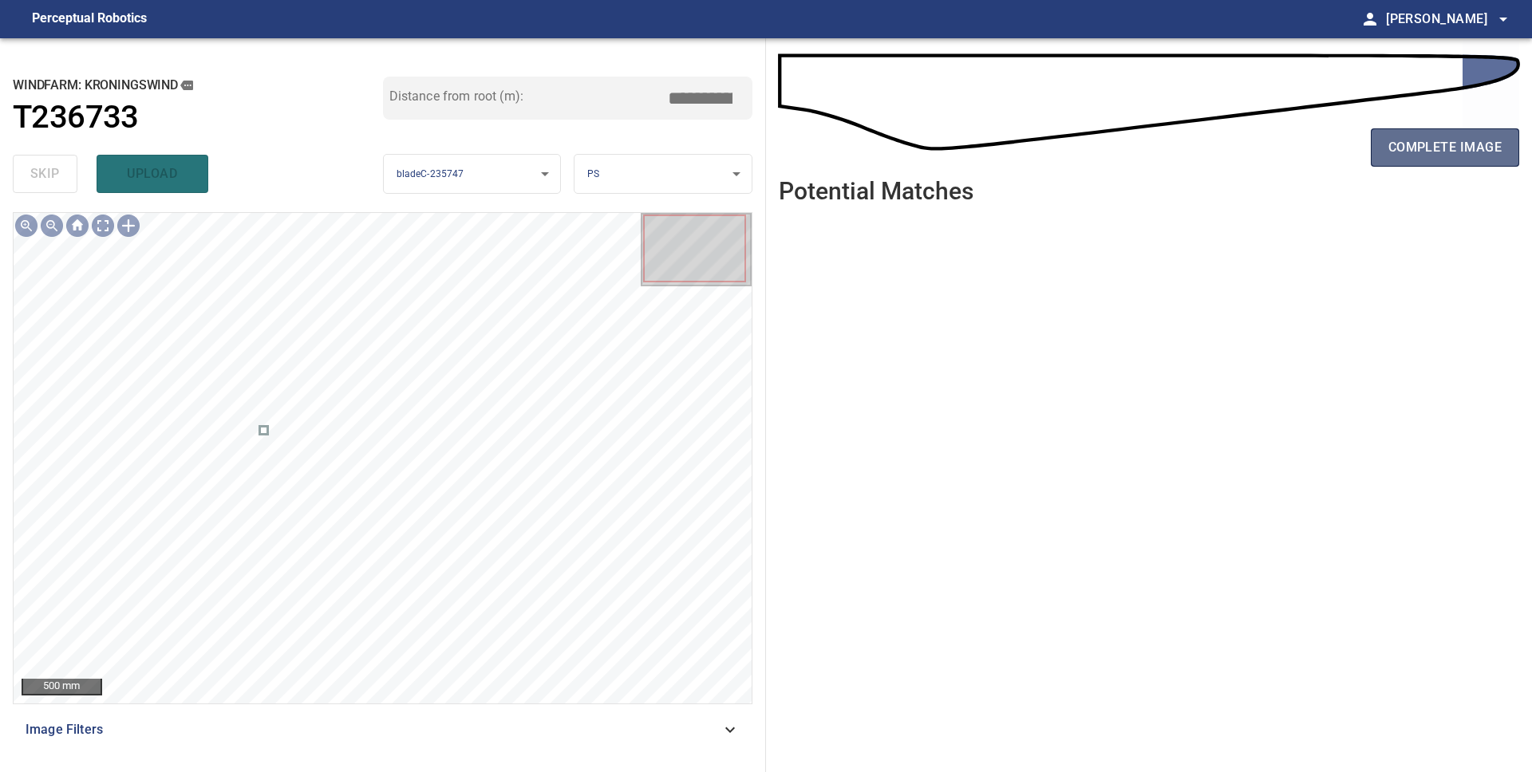
click at [1420, 148] on span "complete image" at bounding box center [1444, 147] width 113 height 22
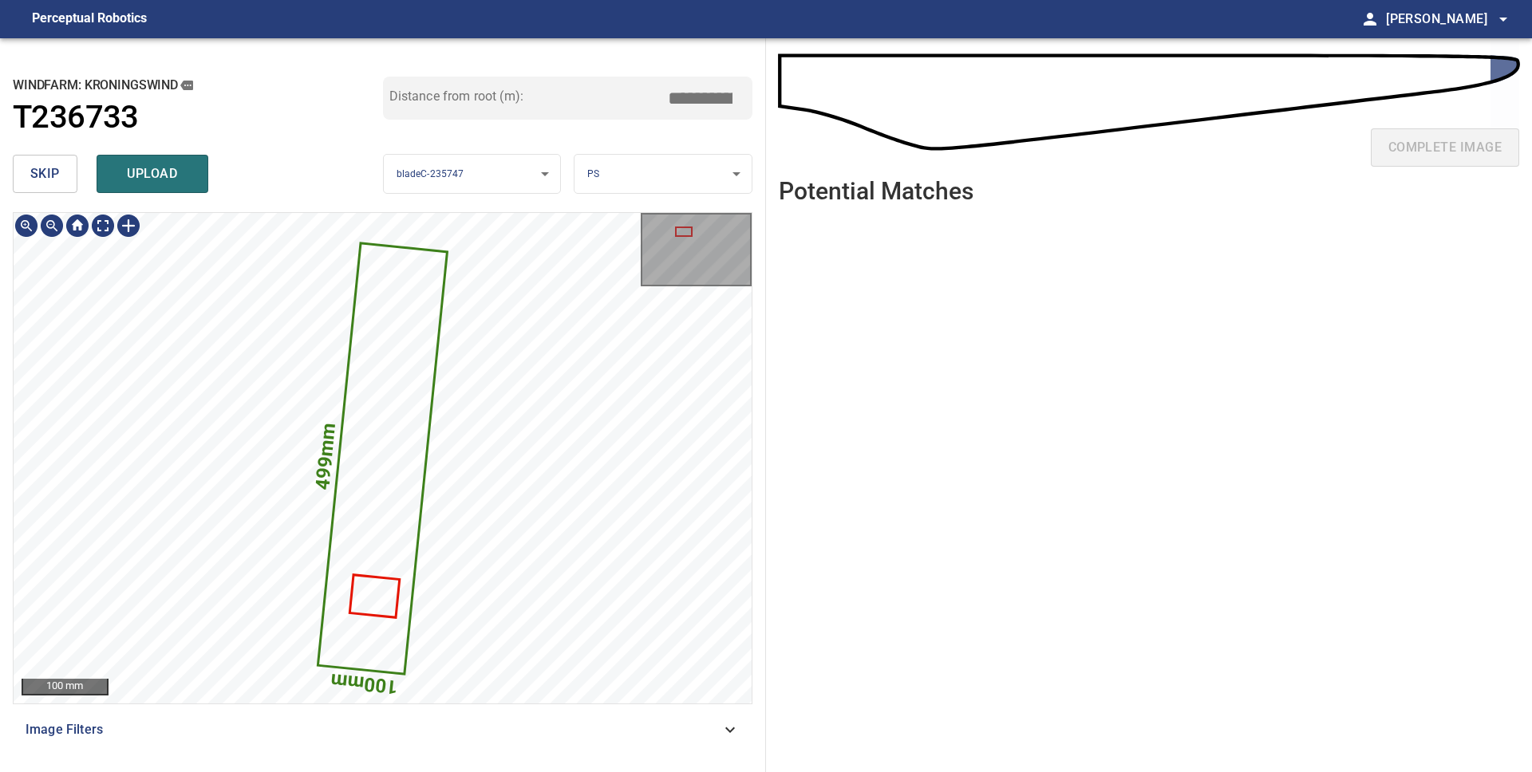
click at [405, 352] on icon at bounding box center [382, 458] width 127 height 428
click at [636, 173] on body "**********" at bounding box center [766, 386] width 1532 height 772
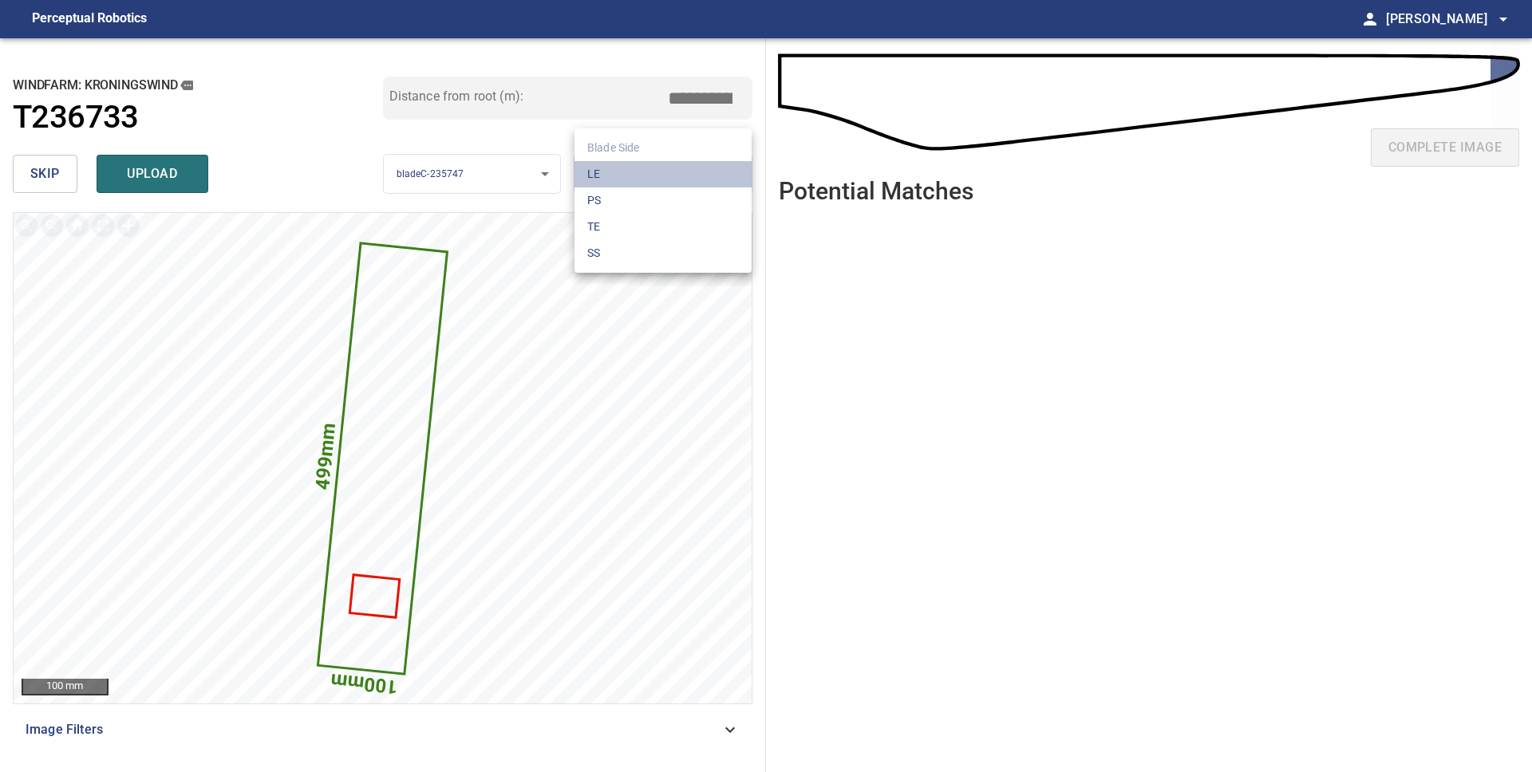
click at [641, 176] on li "LE" at bounding box center [662, 174] width 177 height 26
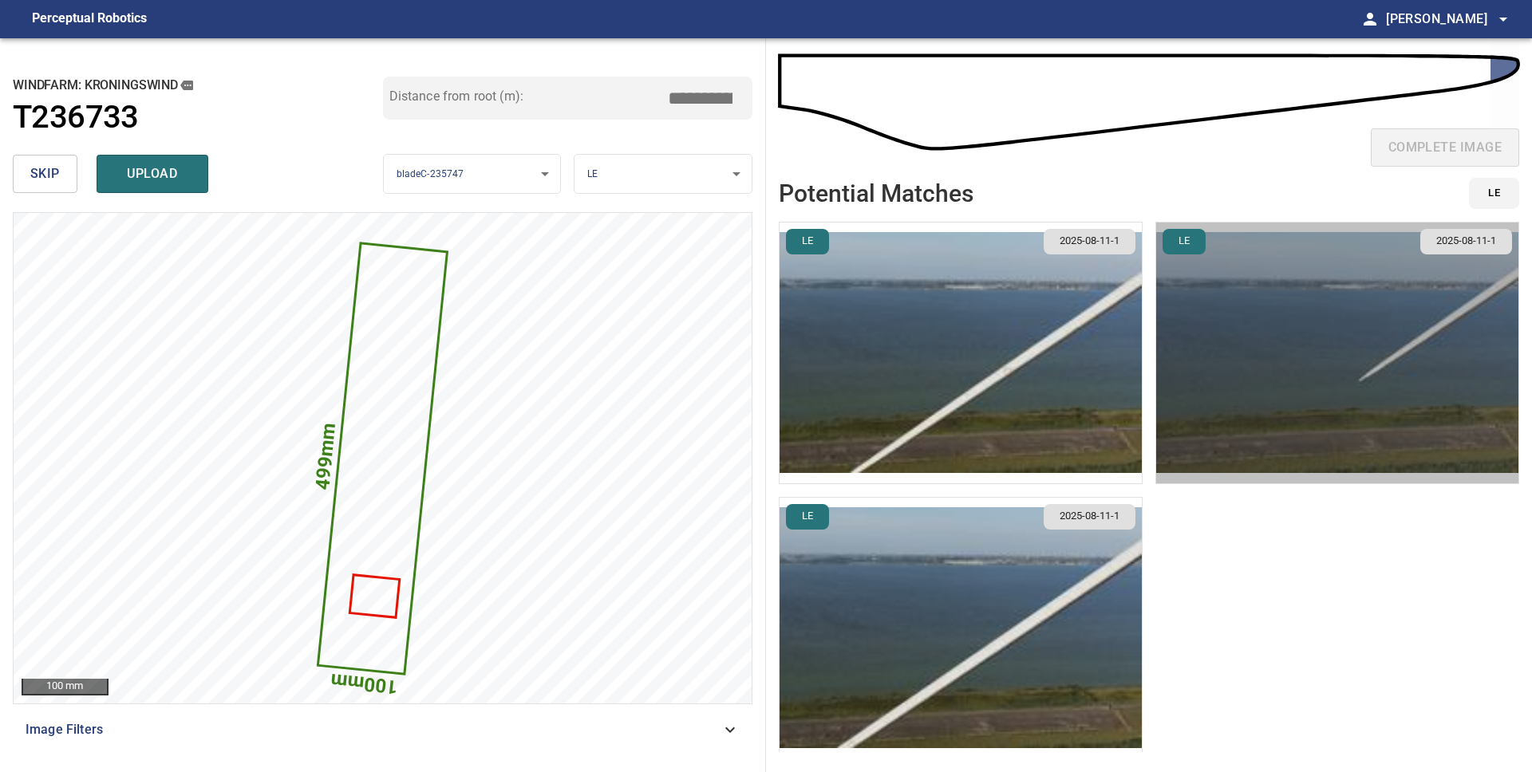
click at [1201, 397] on img "button" at bounding box center [1337, 353] width 362 height 261
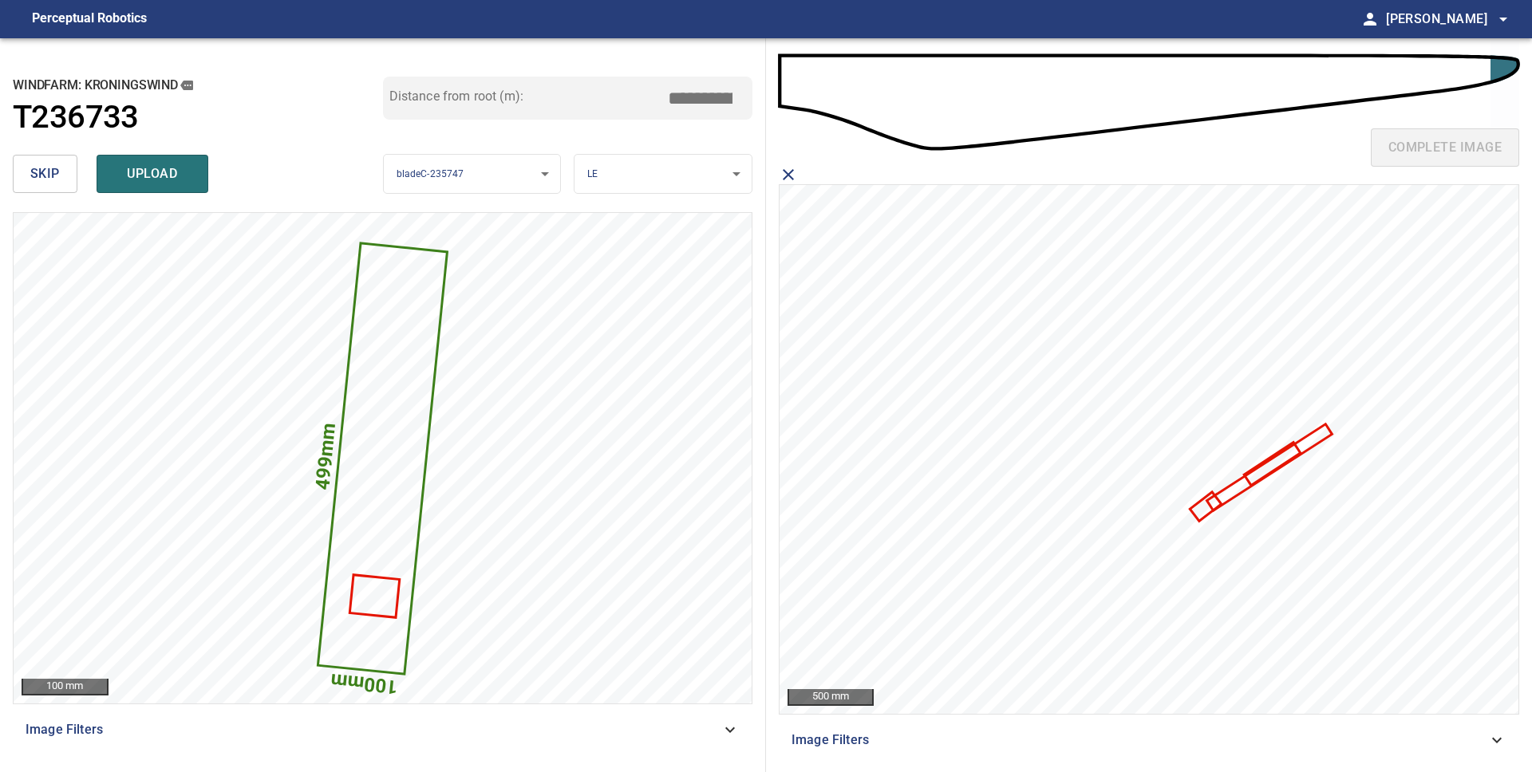
click at [1269, 473] on icon at bounding box center [1269, 467] width 122 height 83
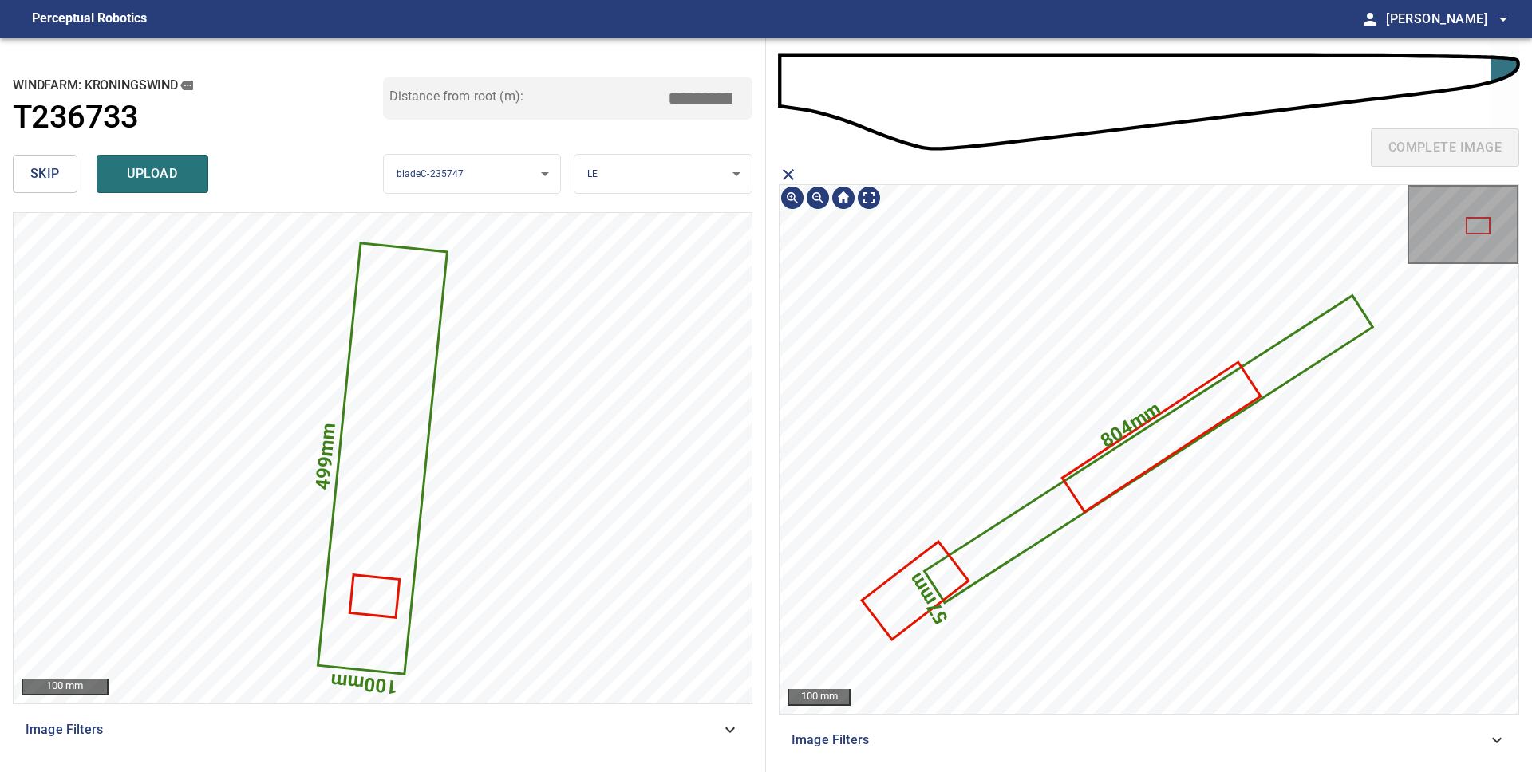
click at [1040, 519] on icon at bounding box center [1148, 450] width 445 height 304
click at [1040, 536] on icon at bounding box center [1148, 450] width 445 height 304
click at [1005, 559] on icon at bounding box center [1148, 450] width 445 height 304
click at [1097, 488] on icon at bounding box center [1161, 437] width 195 height 147
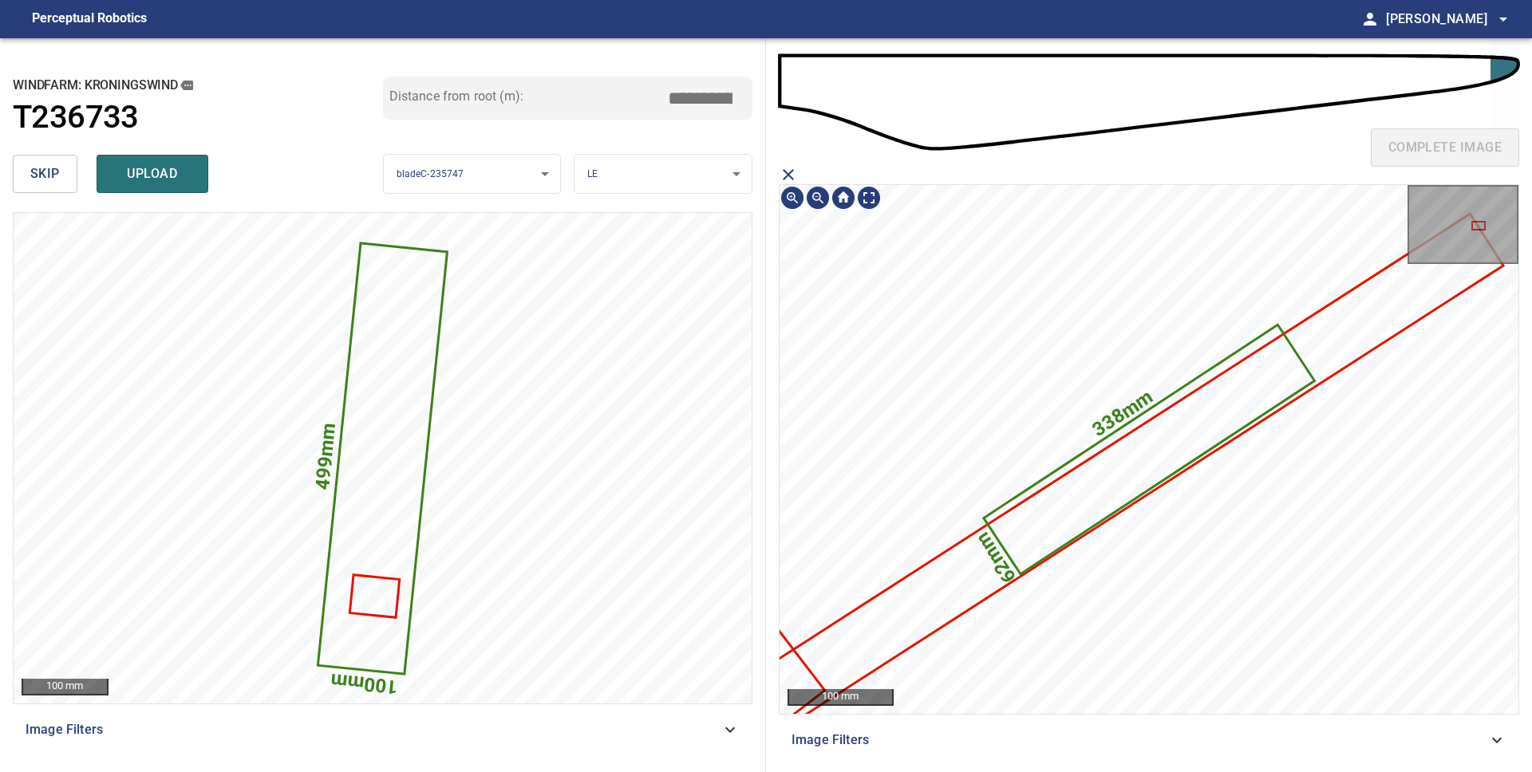
click at [959, 588] on icon at bounding box center [1128, 470] width 747 height 511
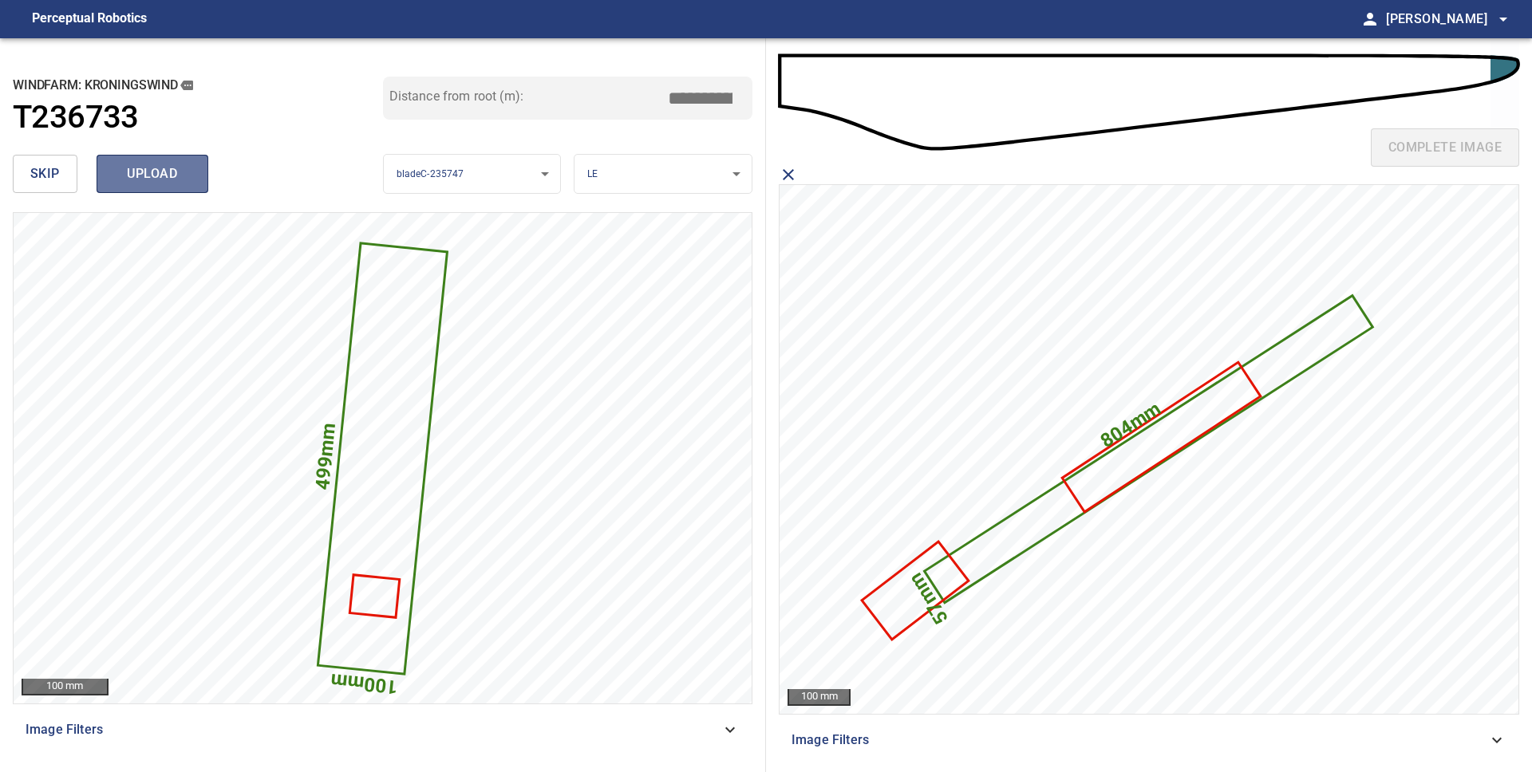
click at [187, 184] on span "upload" at bounding box center [152, 174] width 77 height 22
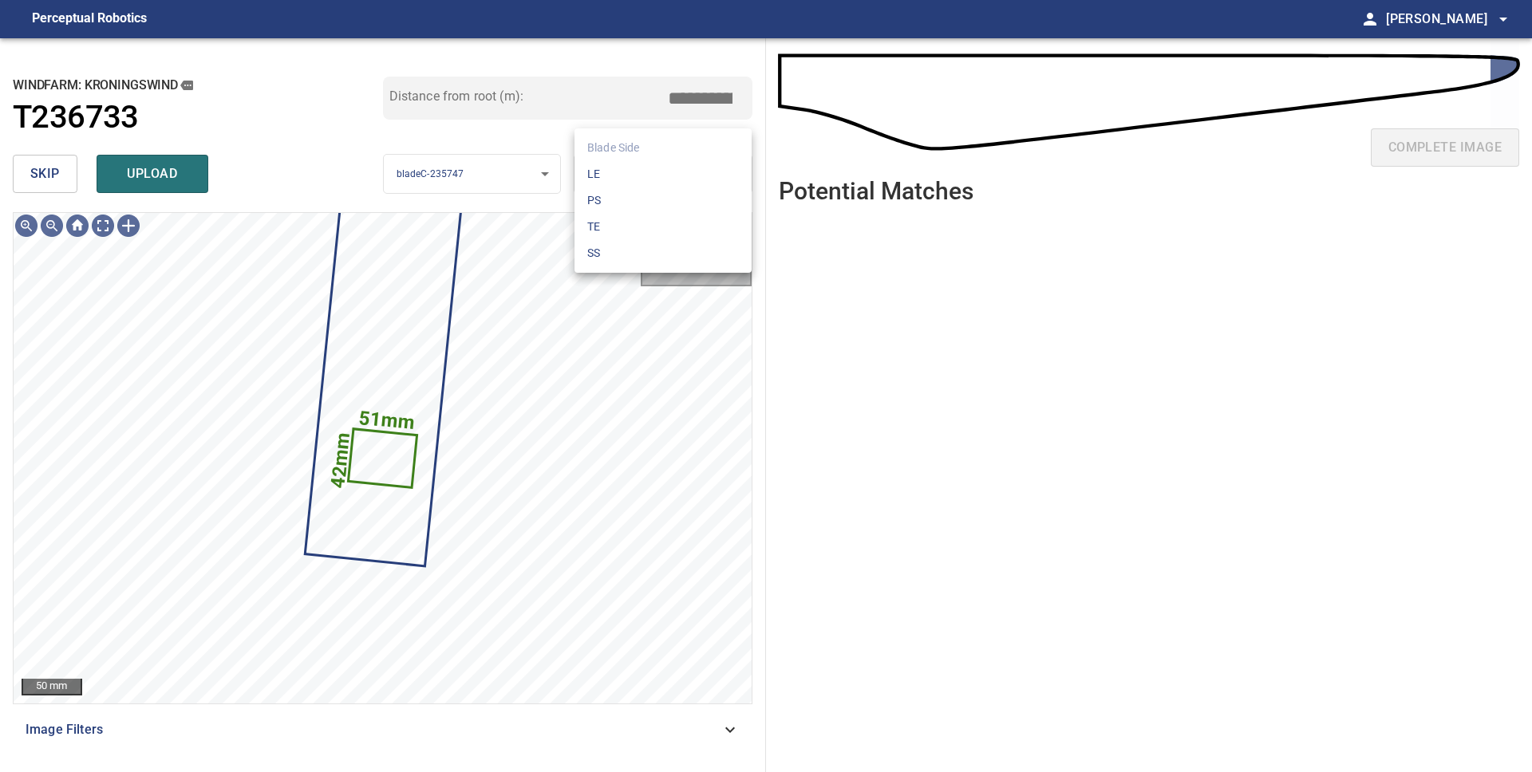
click at [652, 165] on body "**********" at bounding box center [766, 386] width 1532 height 772
click at [635, 178] on li "LE" at bounding box center [662, 174] width 177 height 26
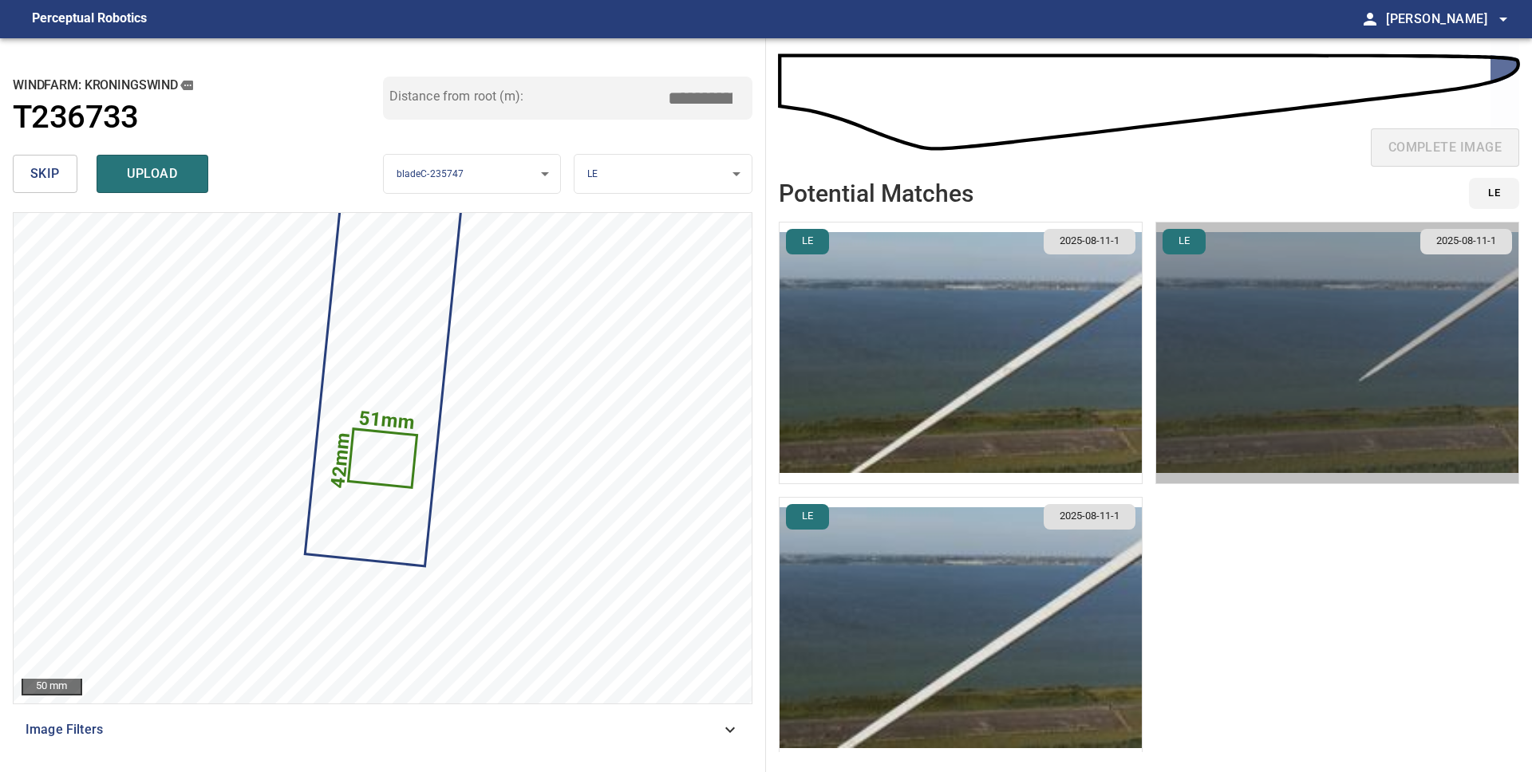
click at [1235, 365] on img "button" at bounding box center [1337, 353] width 362 height 261
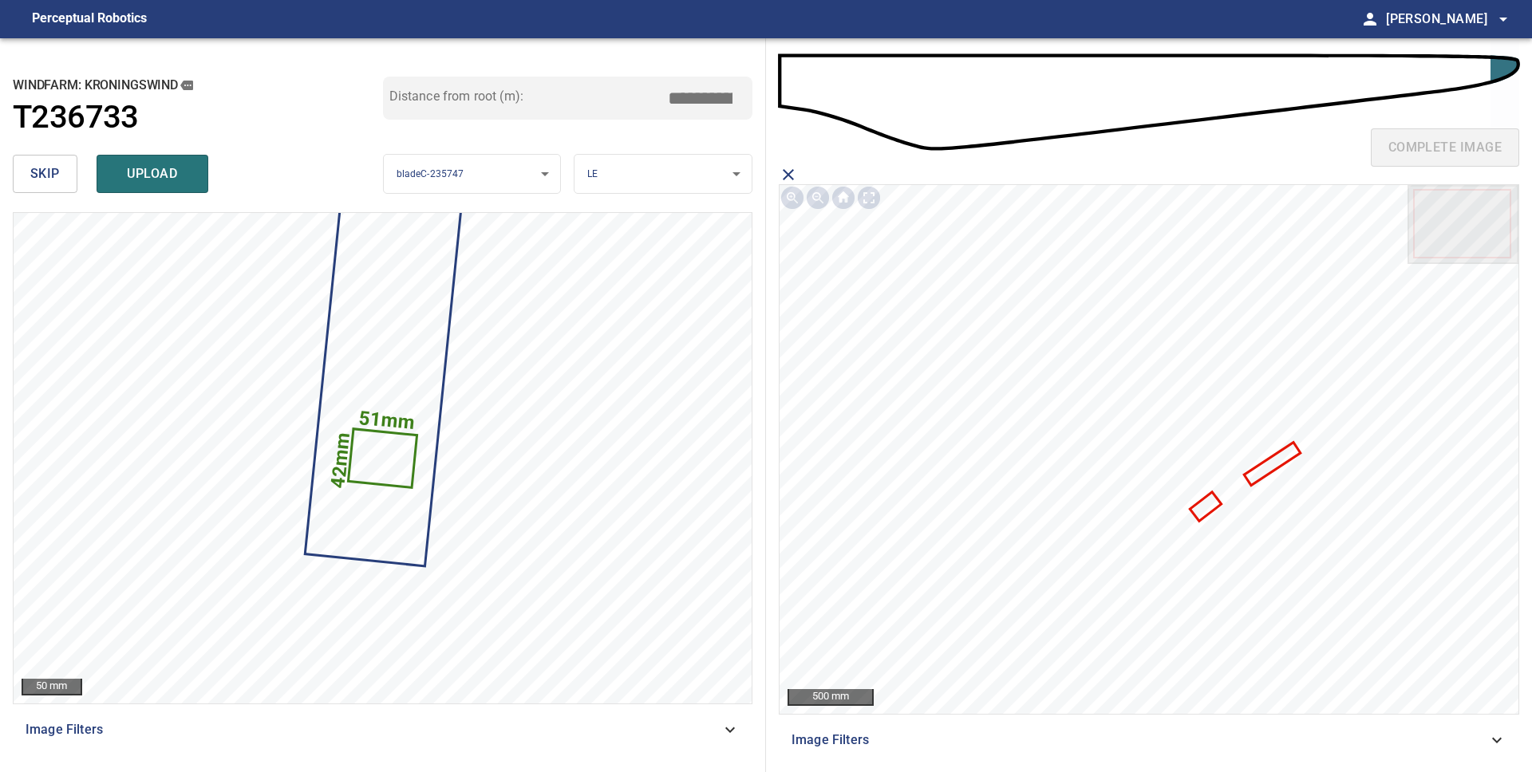
click at [1213, 503] on icon at bounding box center [1205, 507] width 28 height 26
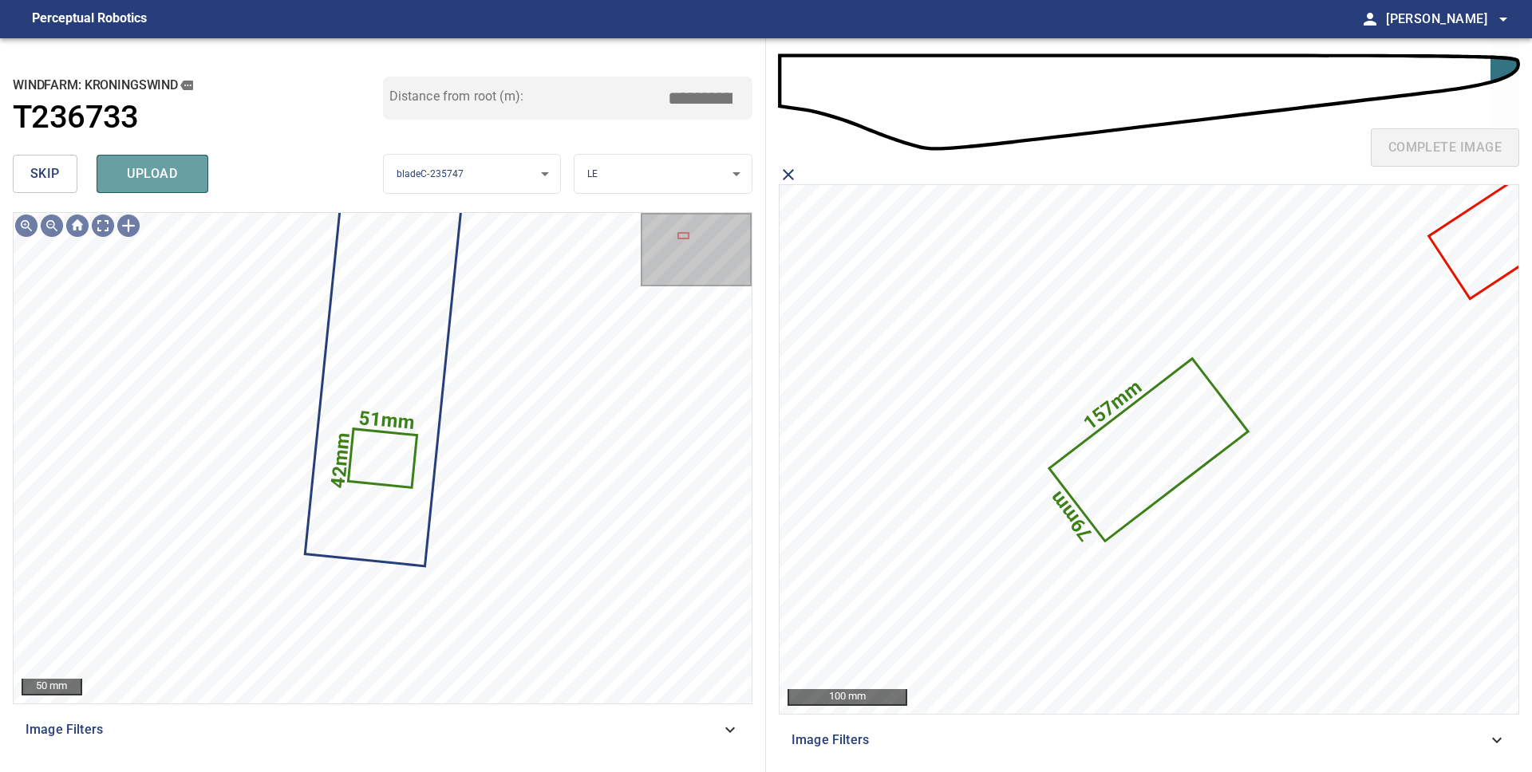
click at [162, 175] on span "upload" at bounding box center [152, 174] width 77 height 22
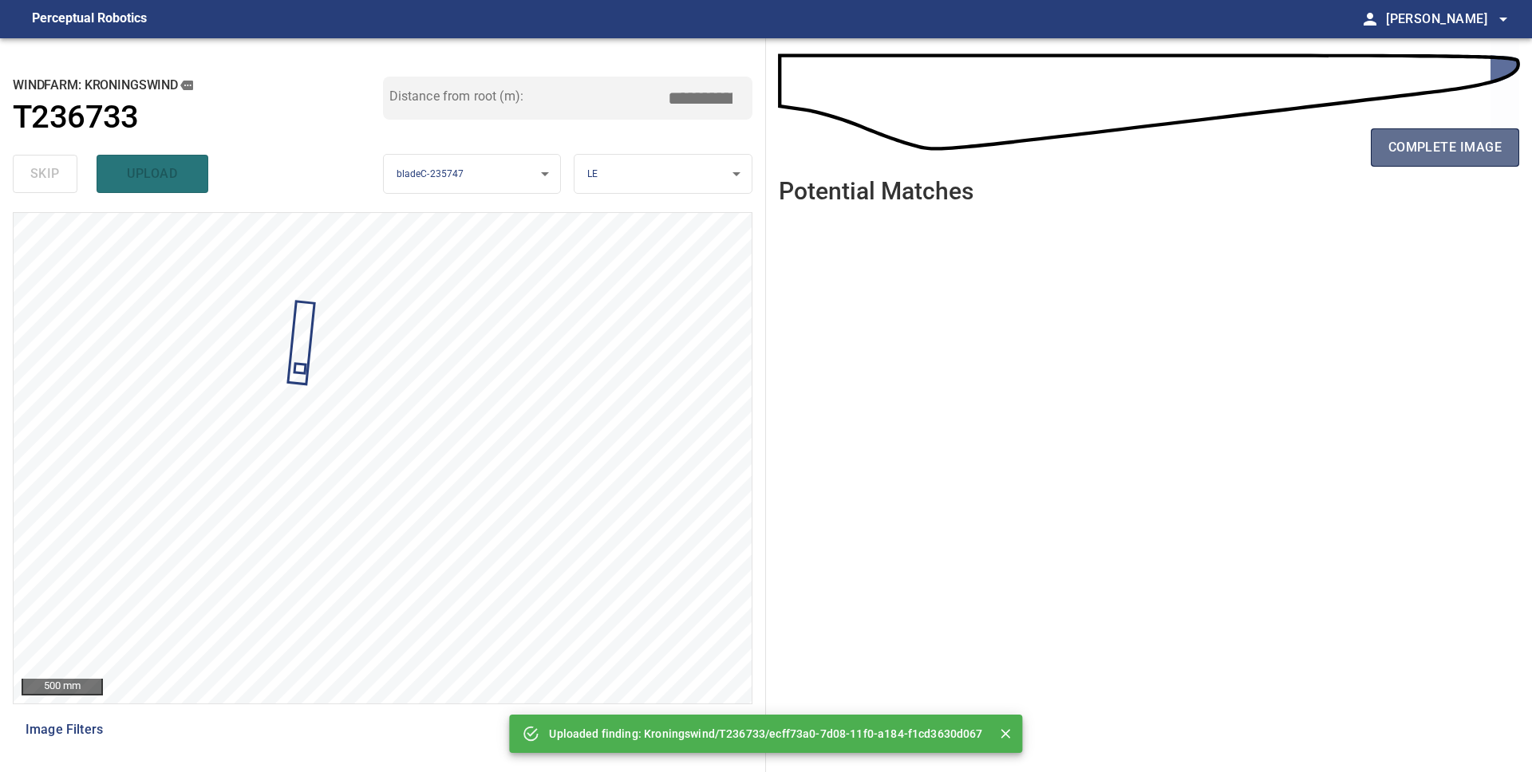
click at [1410, 152] on span "complete image" at bounding box center [1444, 147] width 113 height 22
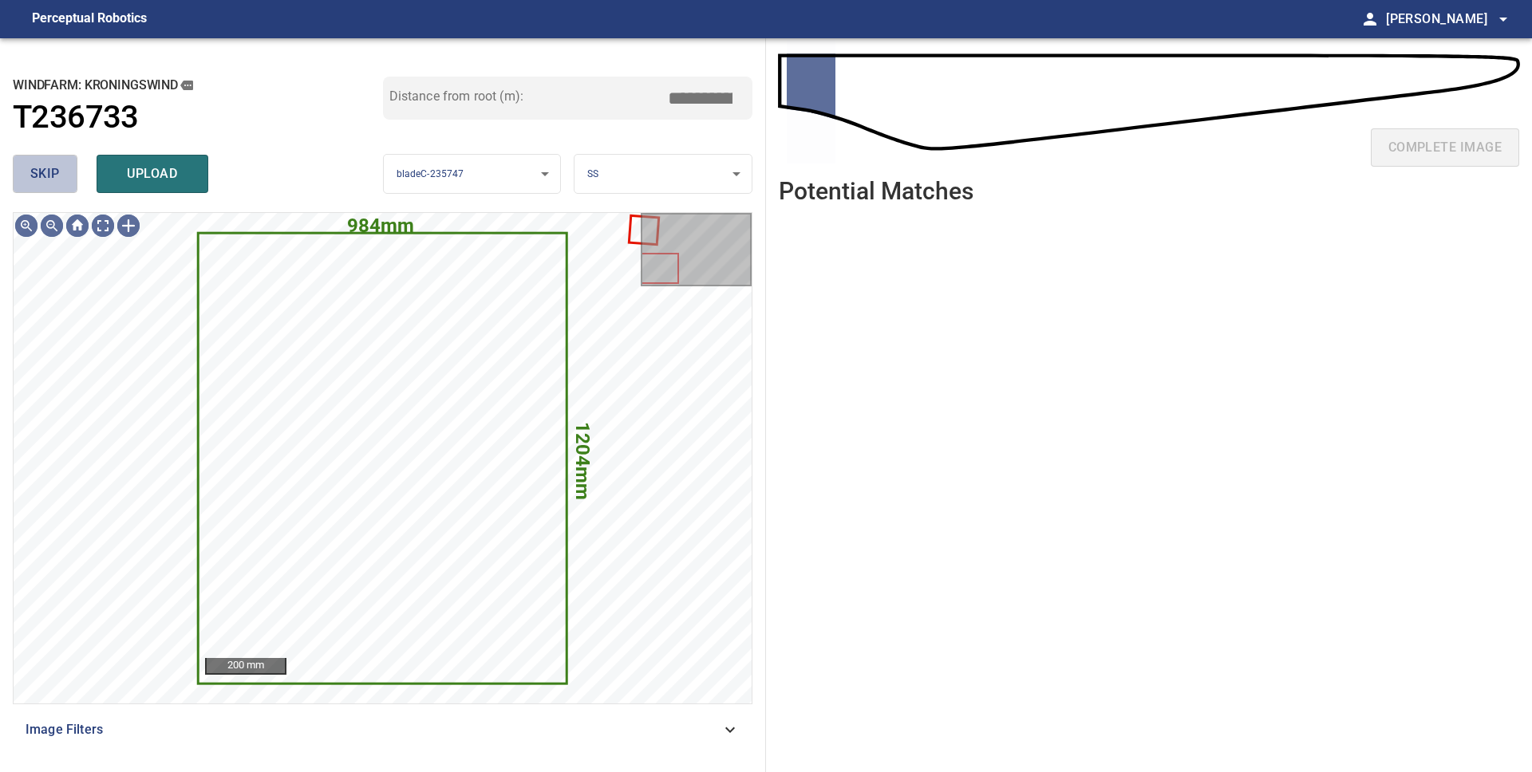
click at [65, 183] on button "skip" at bounding box center [45, 174] width 65 height 38
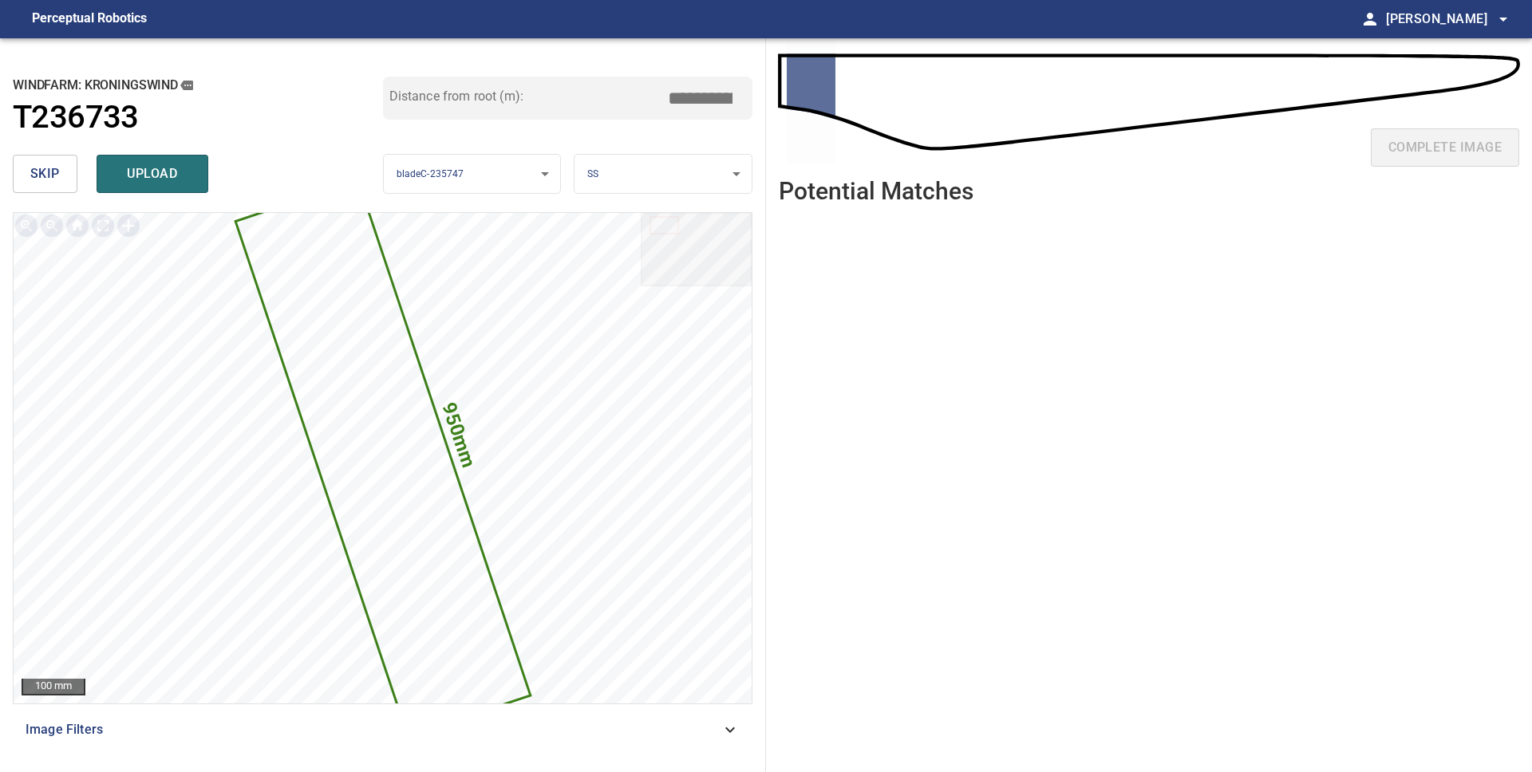
click at [49, 182] on span "skip" at bounding box center [45, 174] width 30 height 22
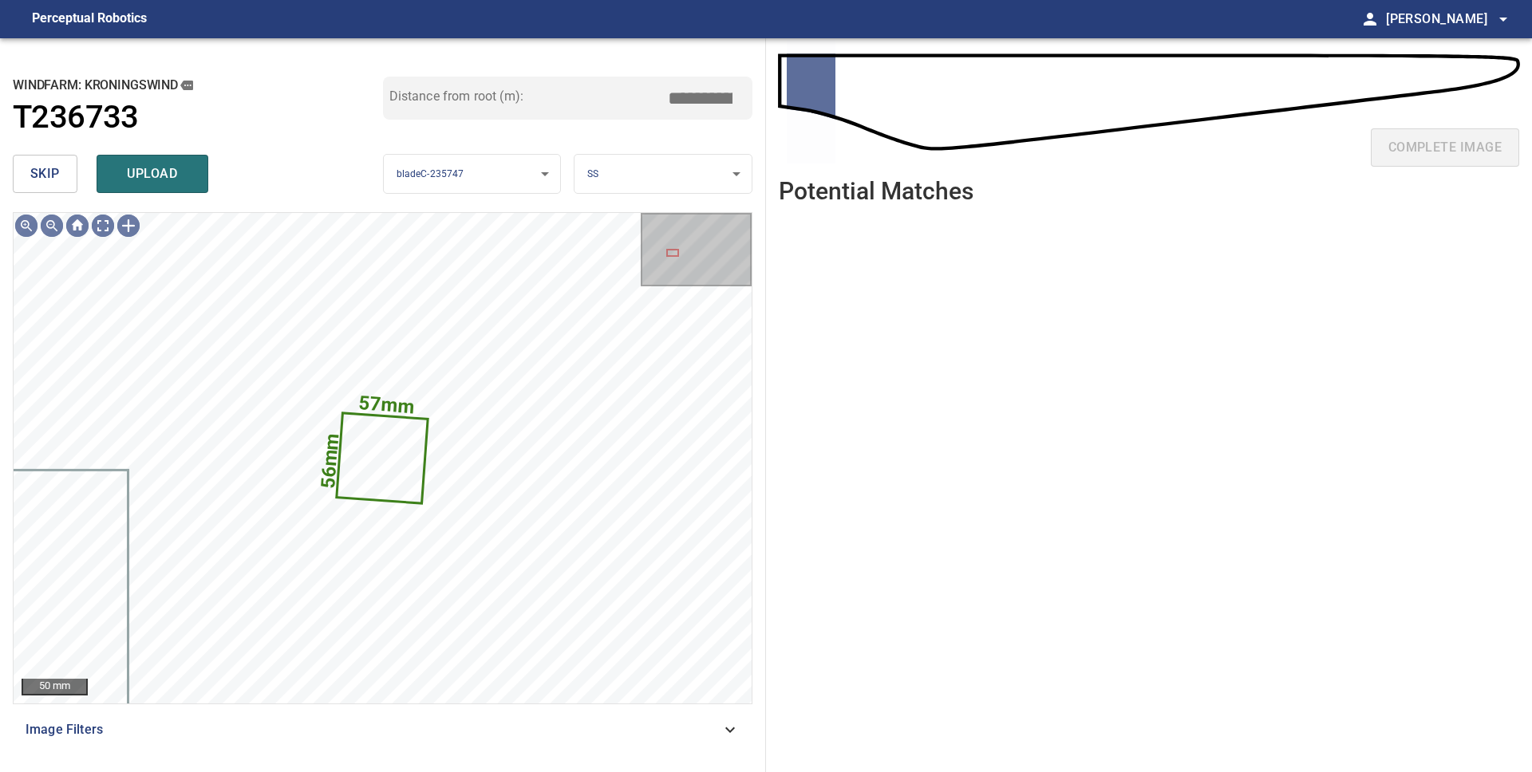
click at [49, 182] on span "skip" at bounding box center [45, 174] width 30 height 22
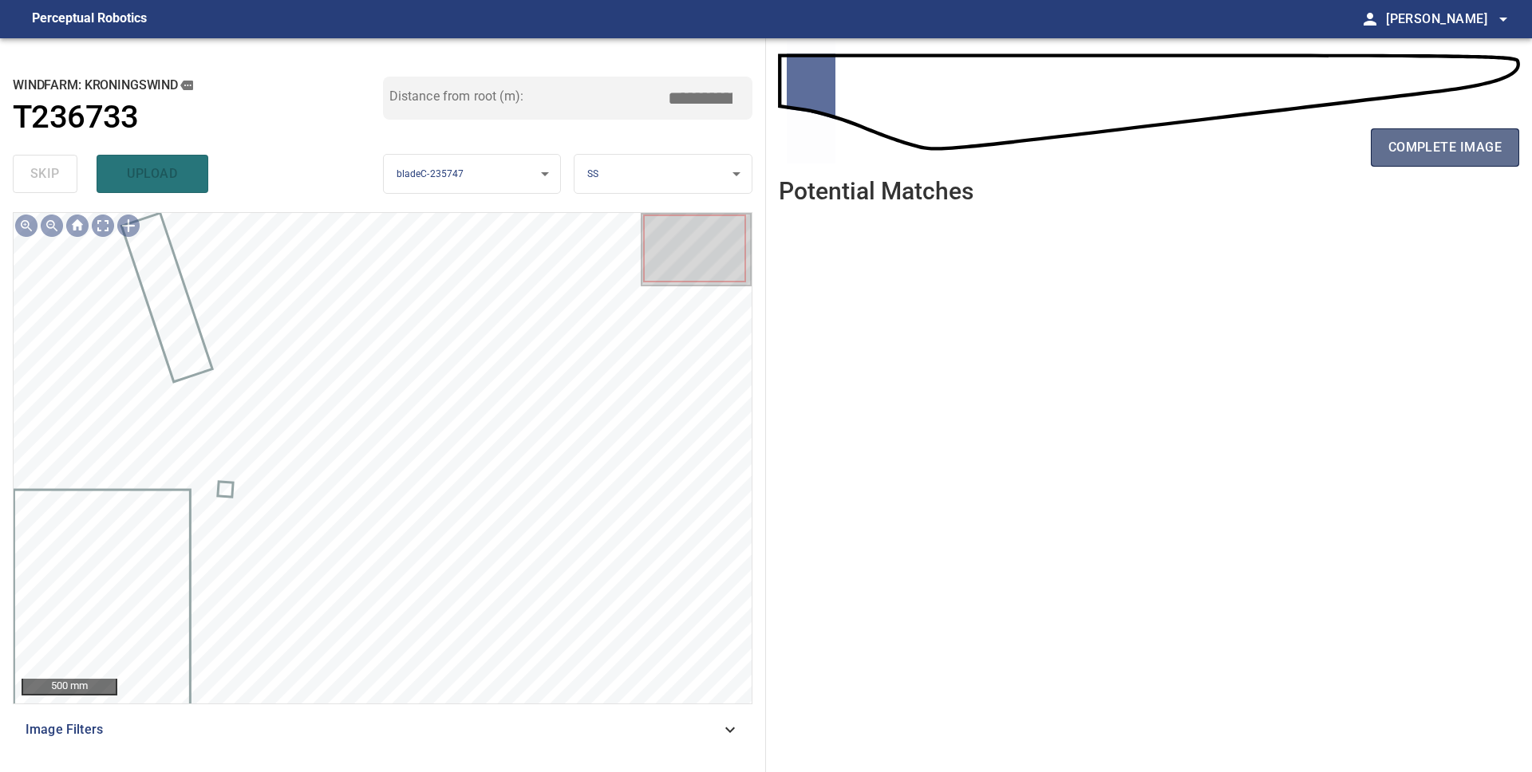
click at [1413, 152] on span "complete image" at bounding box center [1444, 147] width 113 height 22
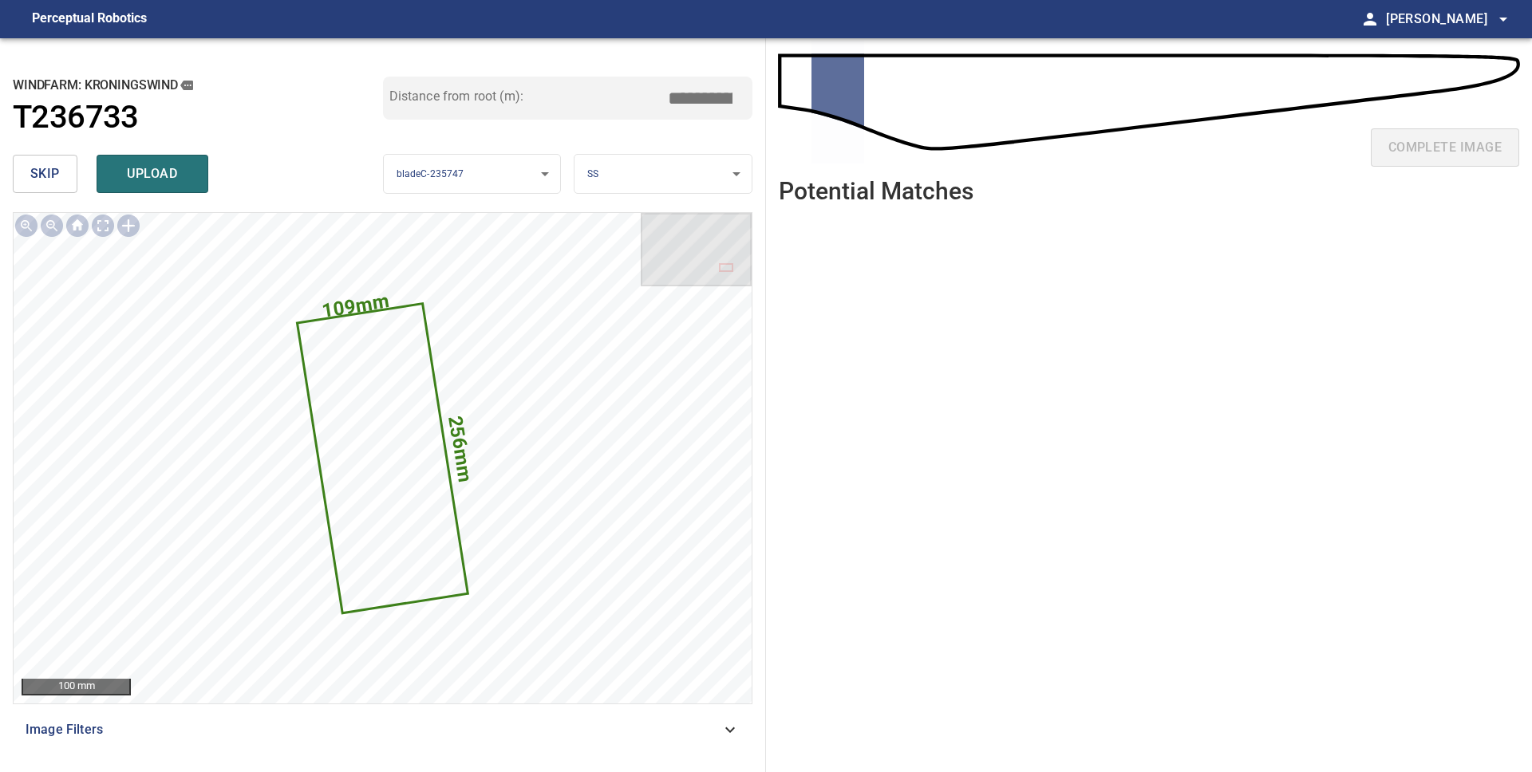
click at [61, 184] on button "skip" at bounding box center [45, 174] width 65 height 38
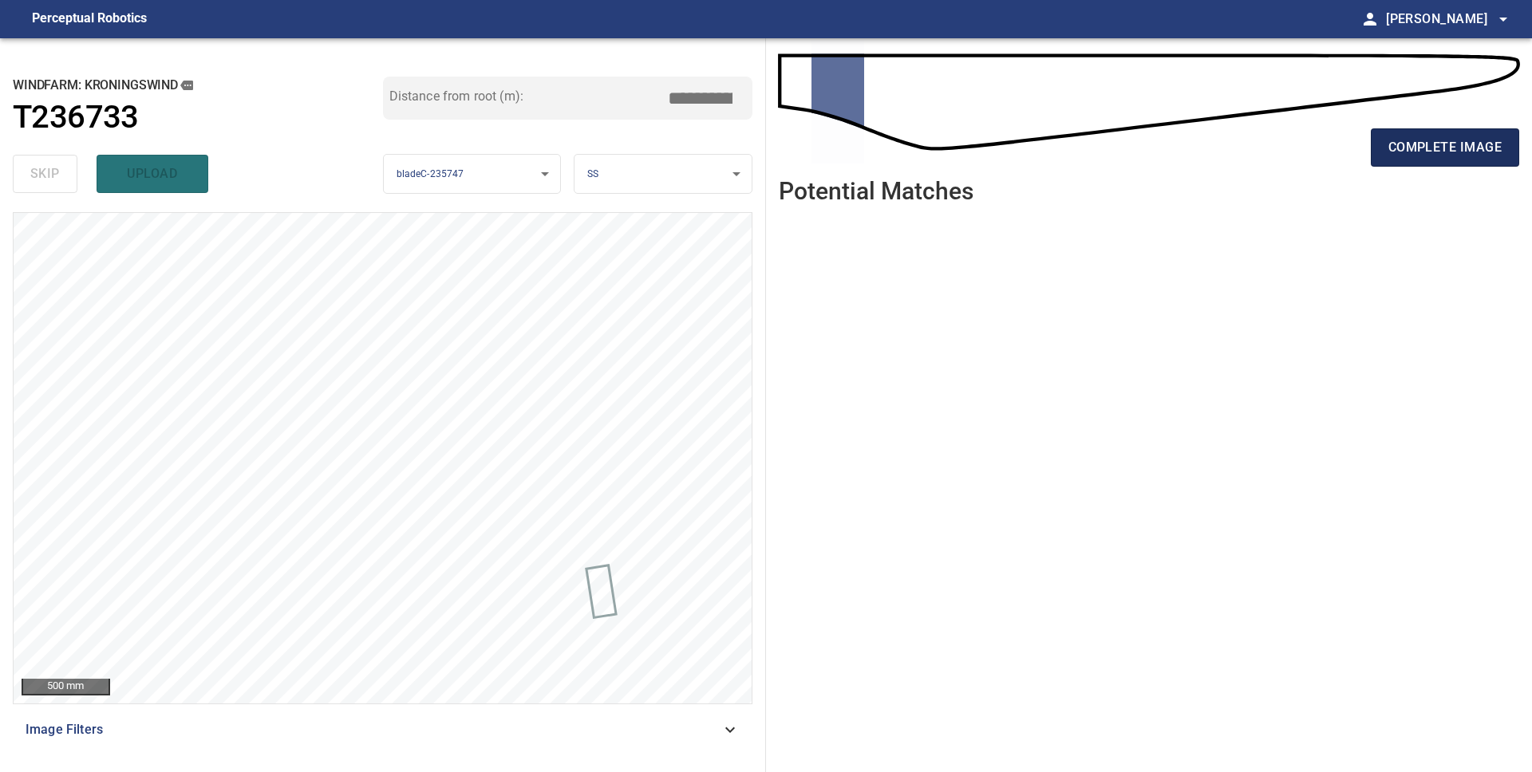
click at [1374, 150] on button "complete image" at bounding box center [1445, 147] width 148 height 38
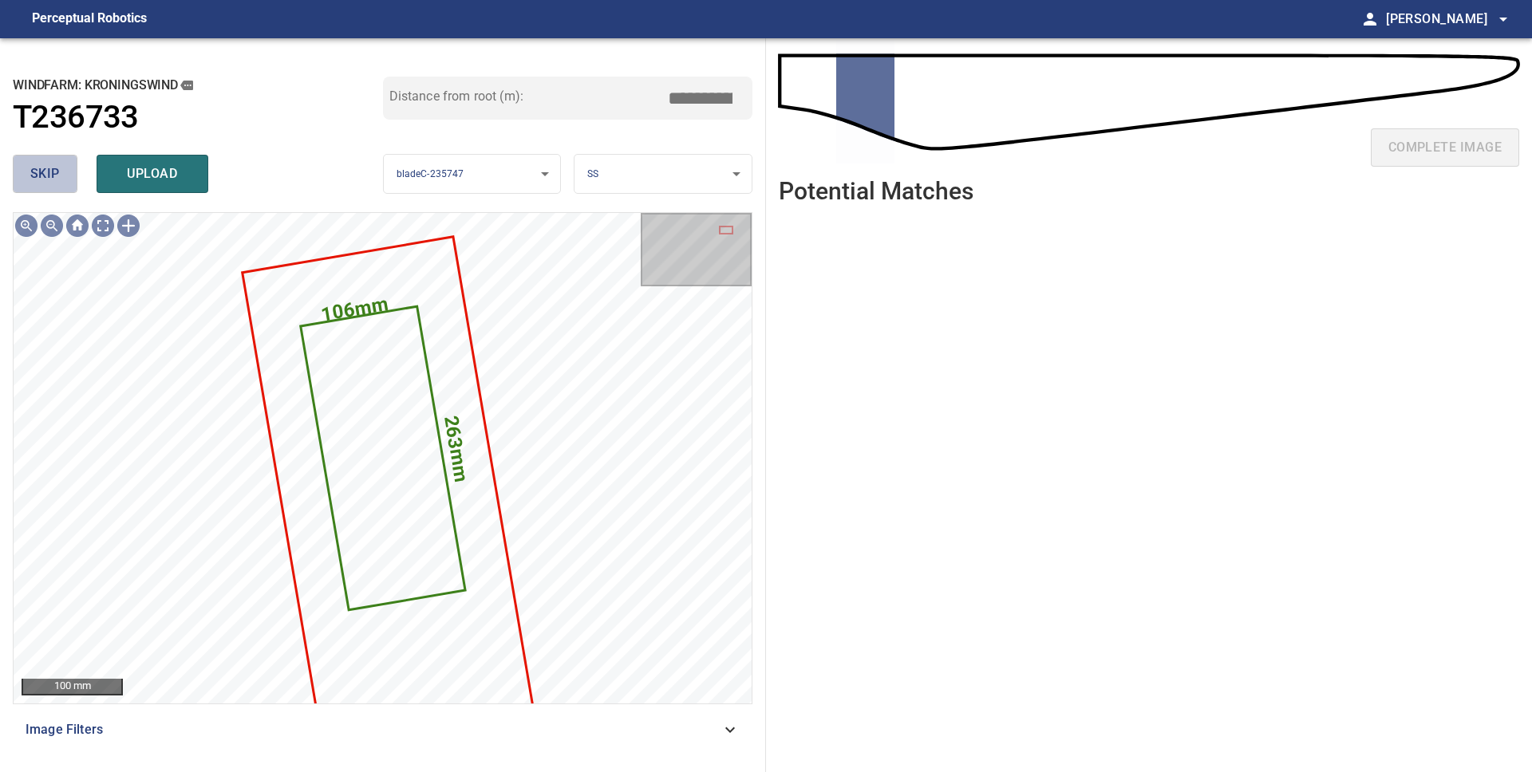
click at [49, 180] on span "skip" at bounding box center [45, 174] width 30 height 22
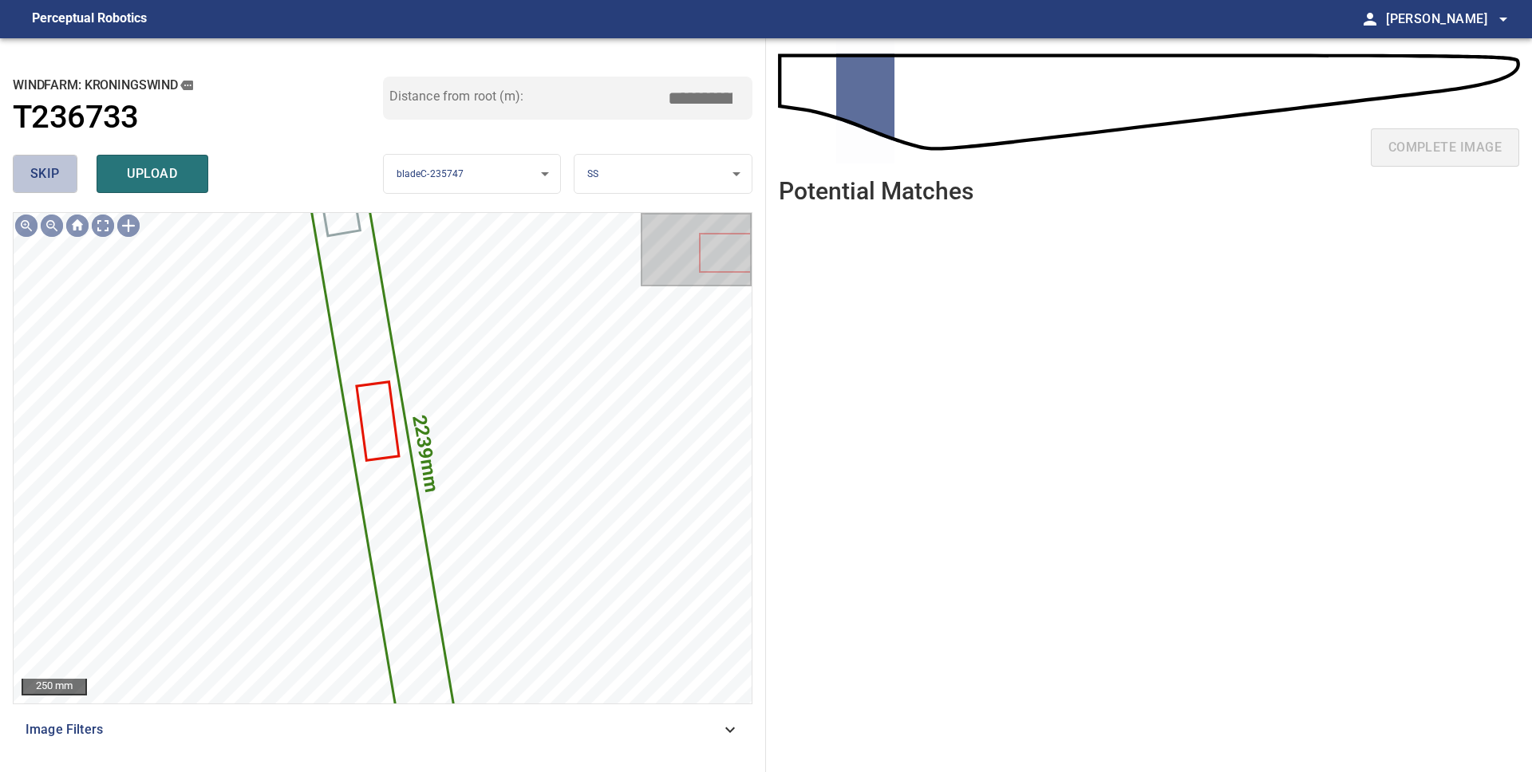
click at [48, 180] on span "skip" at bounding box center [45, 174] width 30 height 22
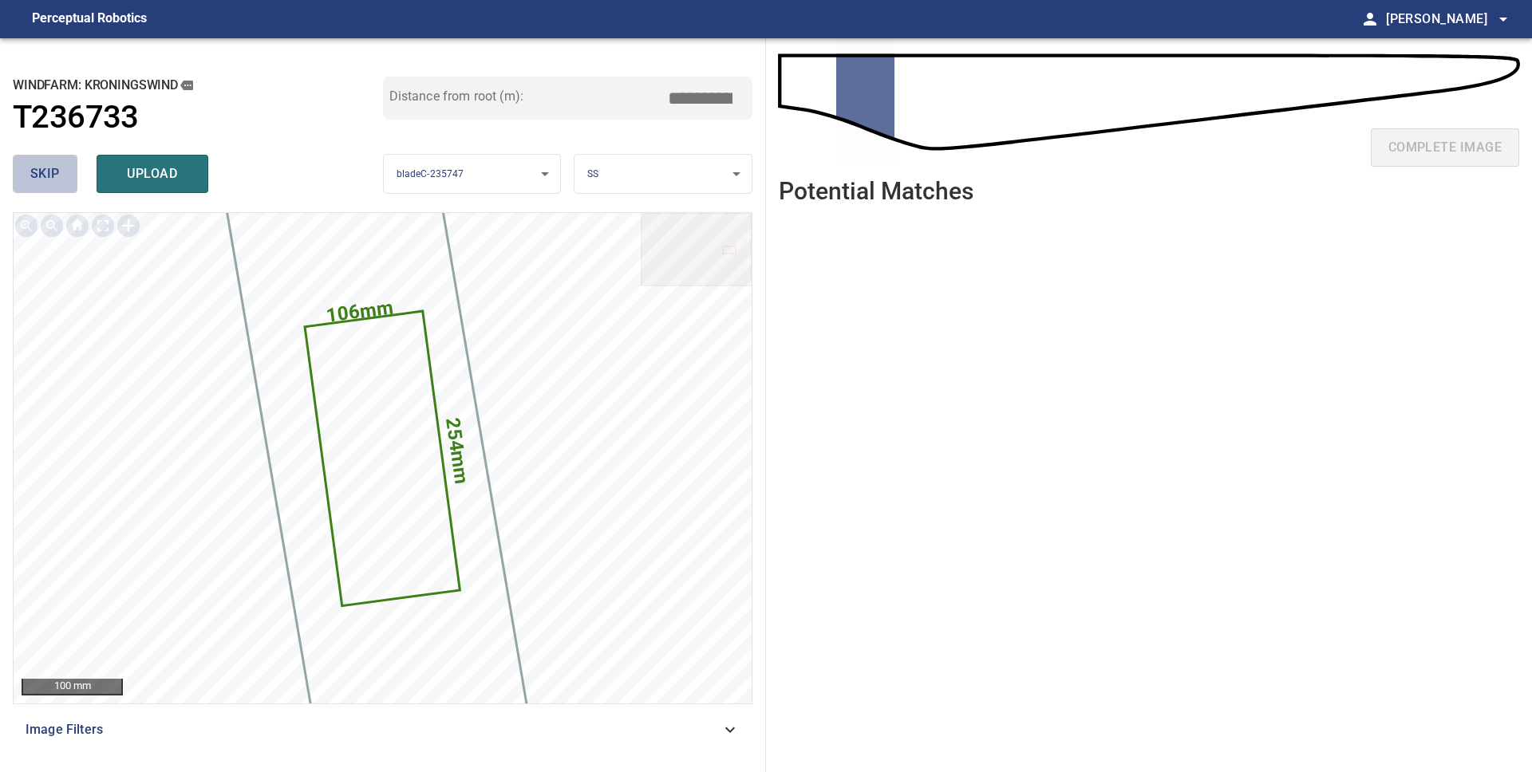
click at [48, 180] on span "skip" at bounding box center [45, 174] width 30 height 22
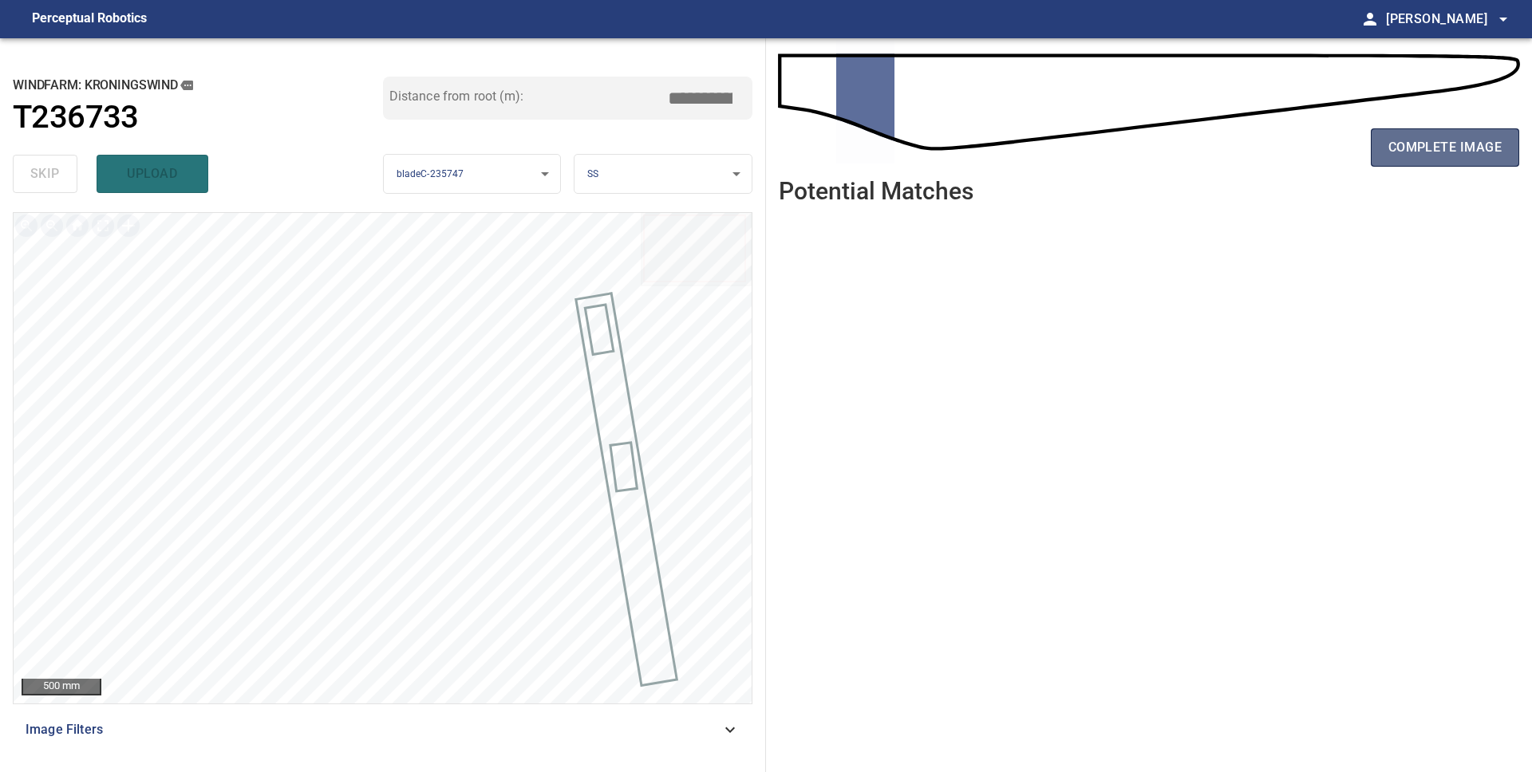
click at [1432, 149] on span "complete image" at bounding box center [1444, 147] width 113 height 22
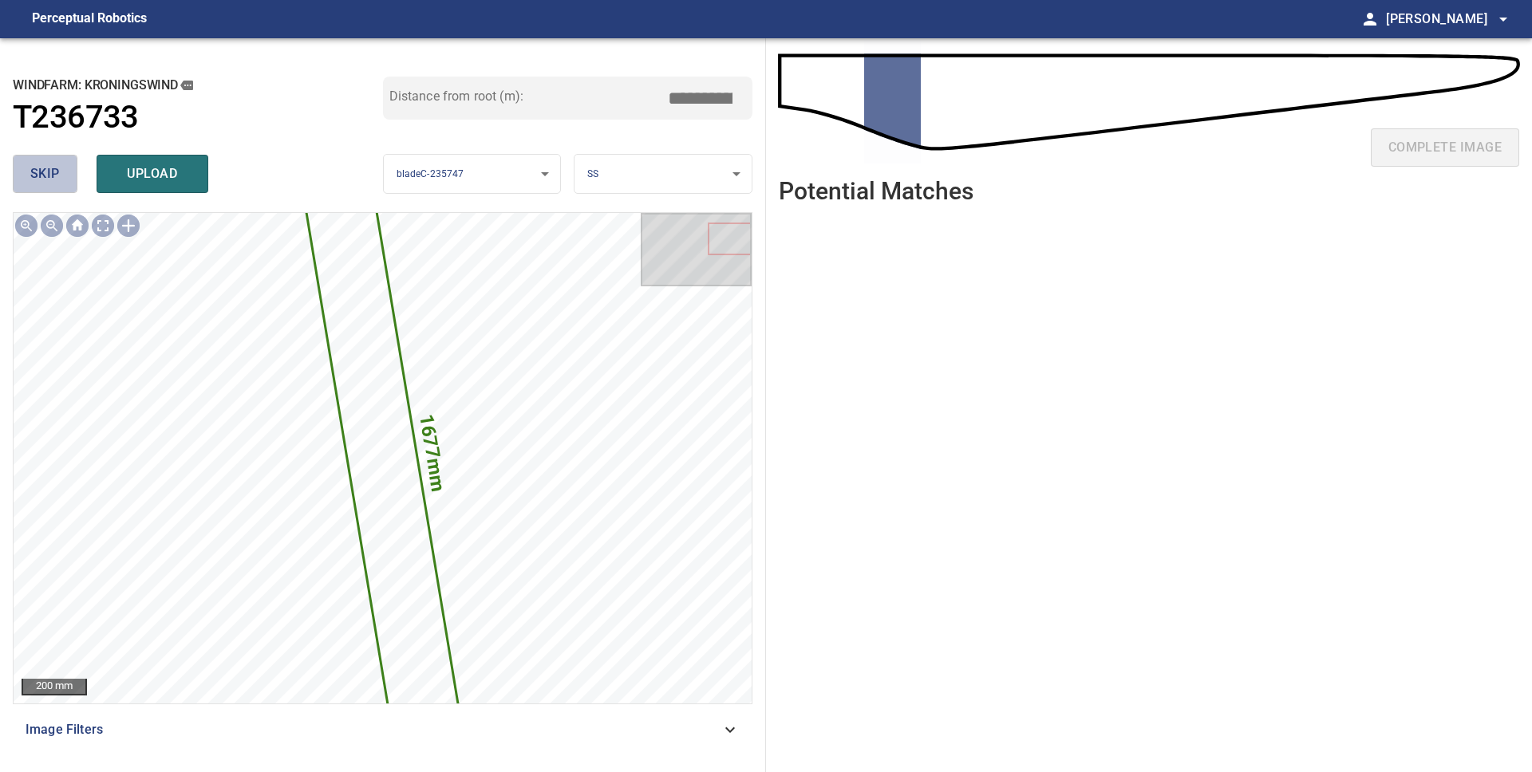
drag, startPoint x: 53, startPoint y: 174, endPoint x: 65, endPoint y: 173, distance: 12.0
click at [53, 174] on span "skip" at bounding box center [45, 174] width 30 height 22
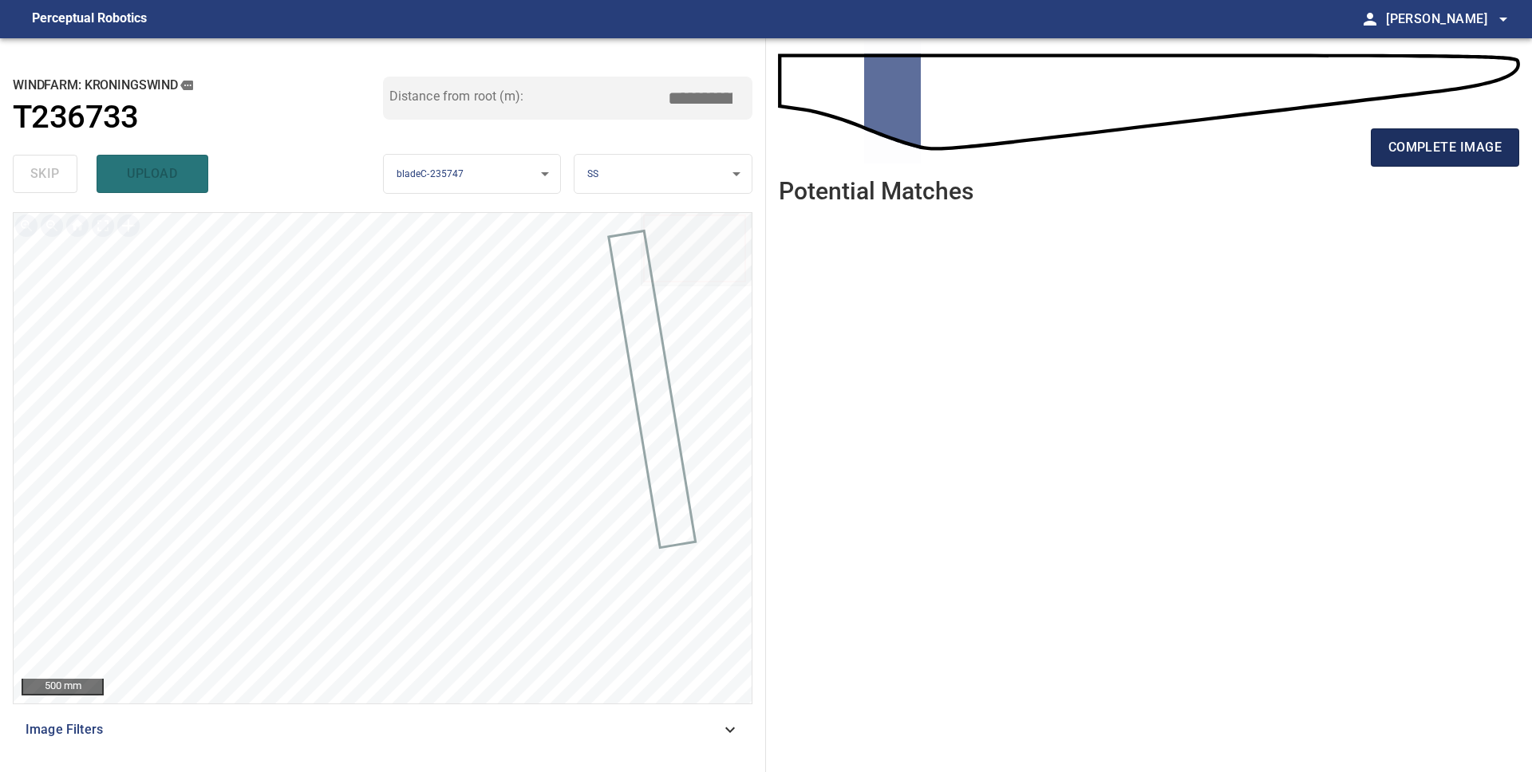
drag, startPoint x: 1360, startPoint y: 168, endPoint x: 1374, endPoint y: 163, distance: 15.1
click at [1362, 166] on div "complete image" at bounding box center [1149, 154] width 740 height 64
click at [1404, 150] on span "complete image" at bounding box center [1444, 147] width 113 height 22
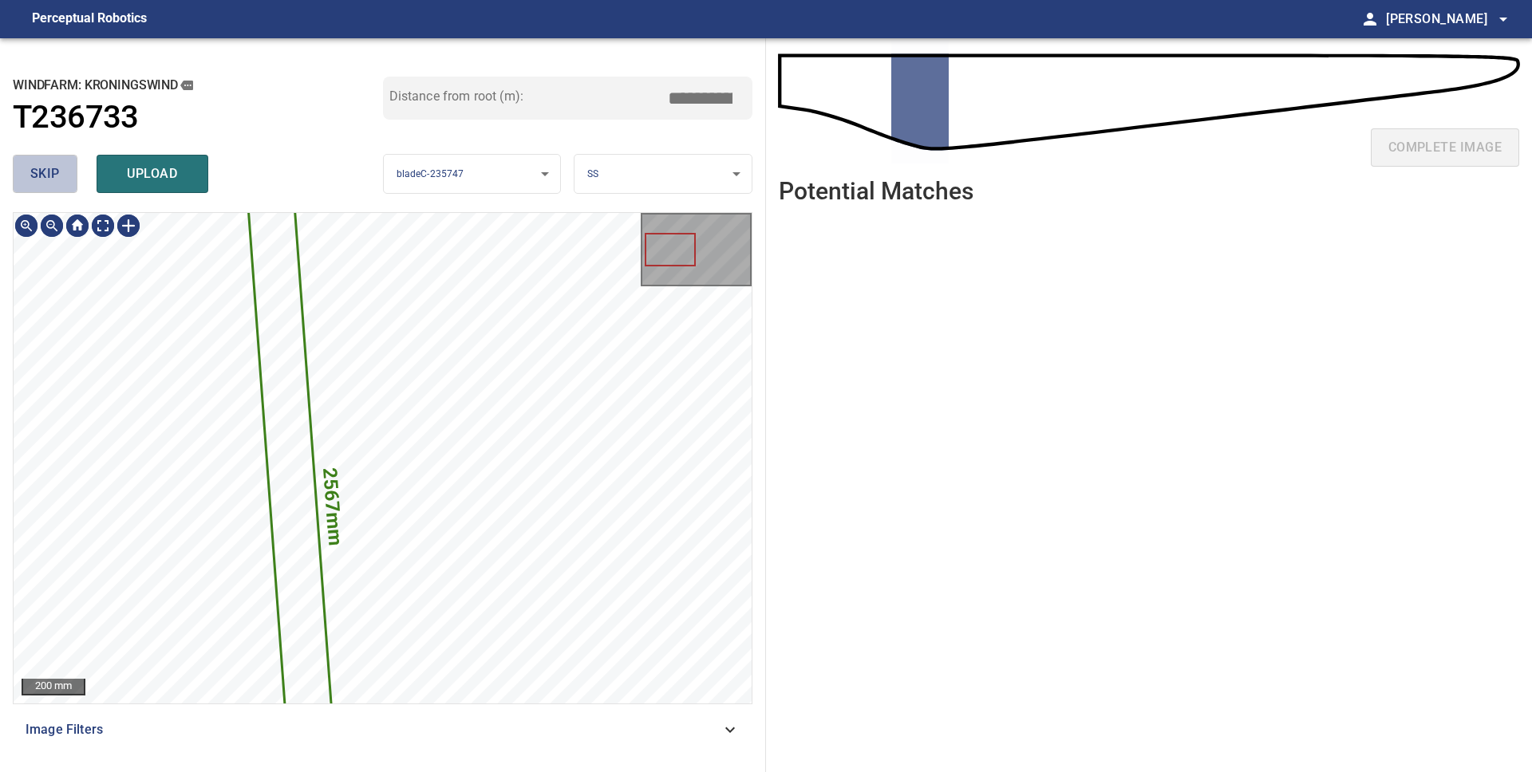
click at [42, 184] on span "skip" at bounding box center [45, 174] width 30 height 22
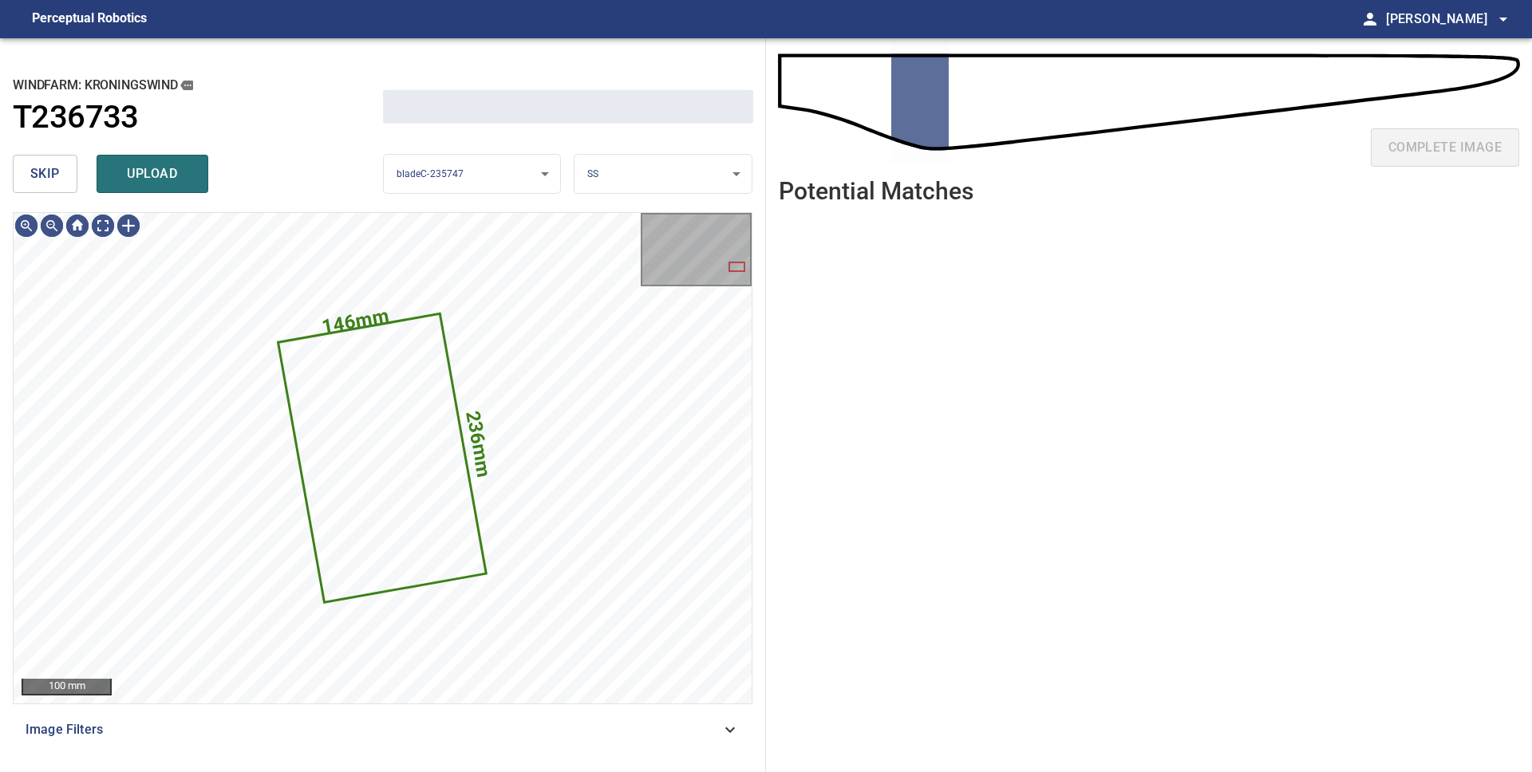
click at [41, 184] on span "skip" at bounding box center [45, 174] width 30 height 22
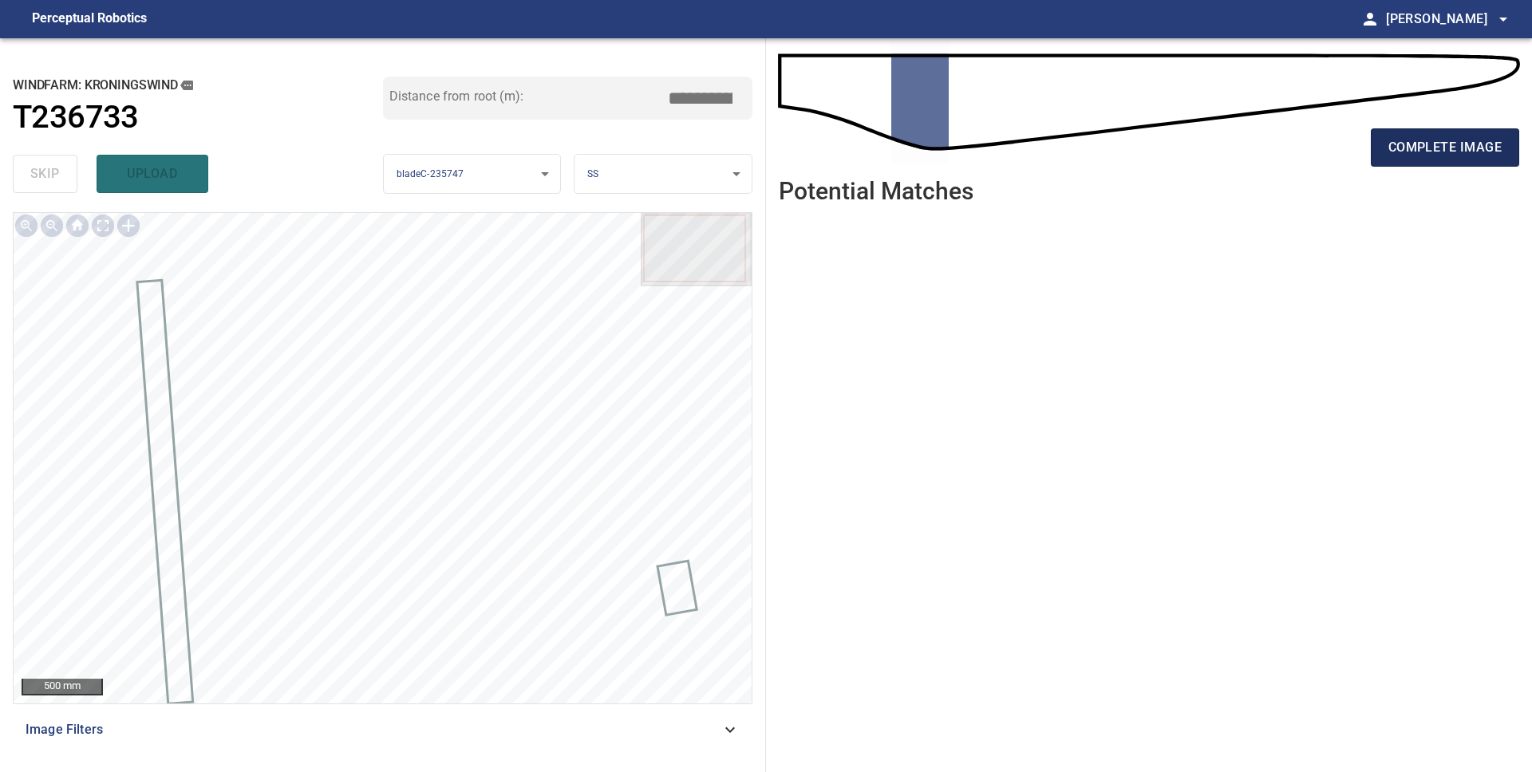
click at [1396, 139] on span "complete image" at bounding box center [1444, 147] width 113 height 22
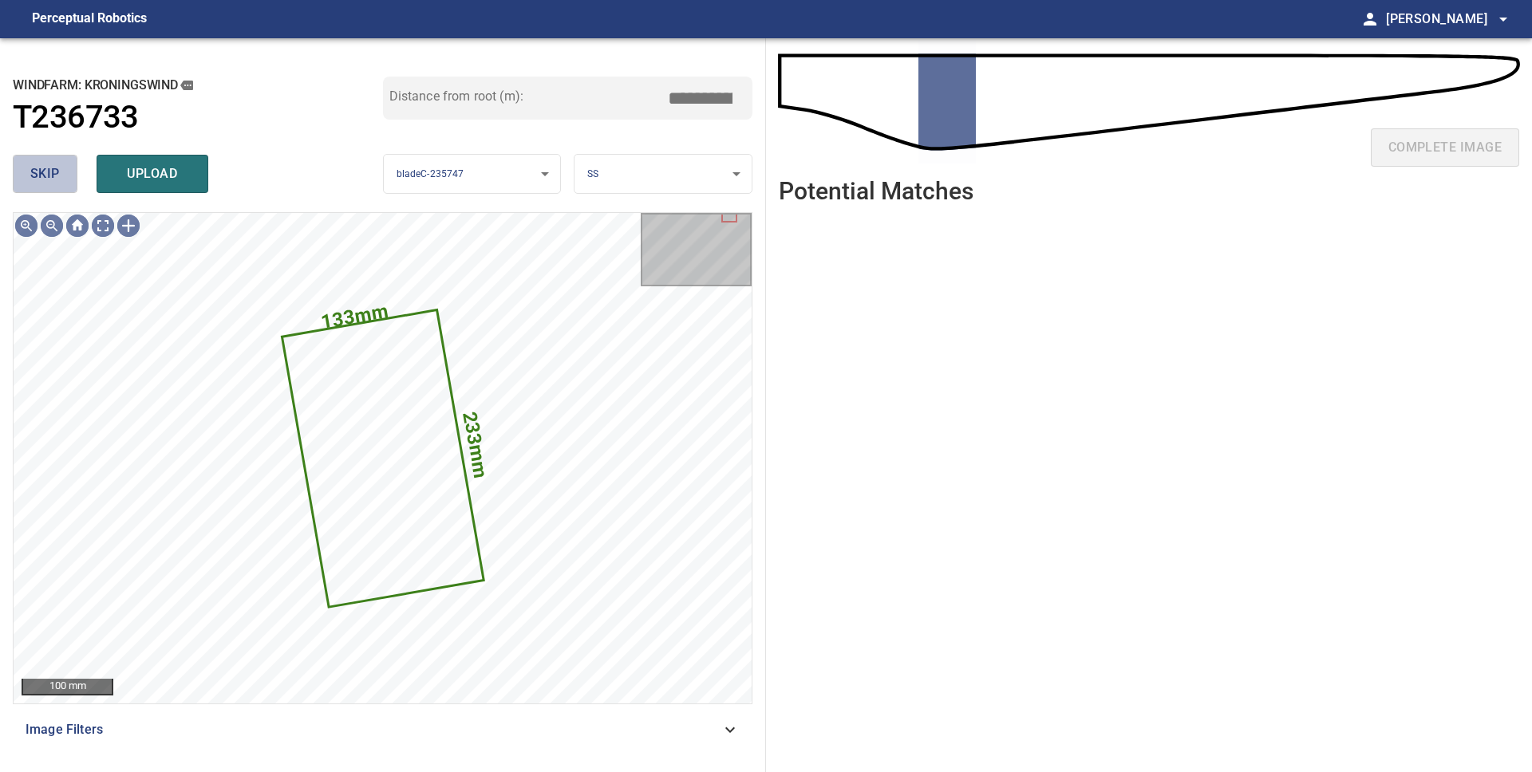
click at [62, 172] on button "skip" at bounding box center [45, 174] width 65 height 38
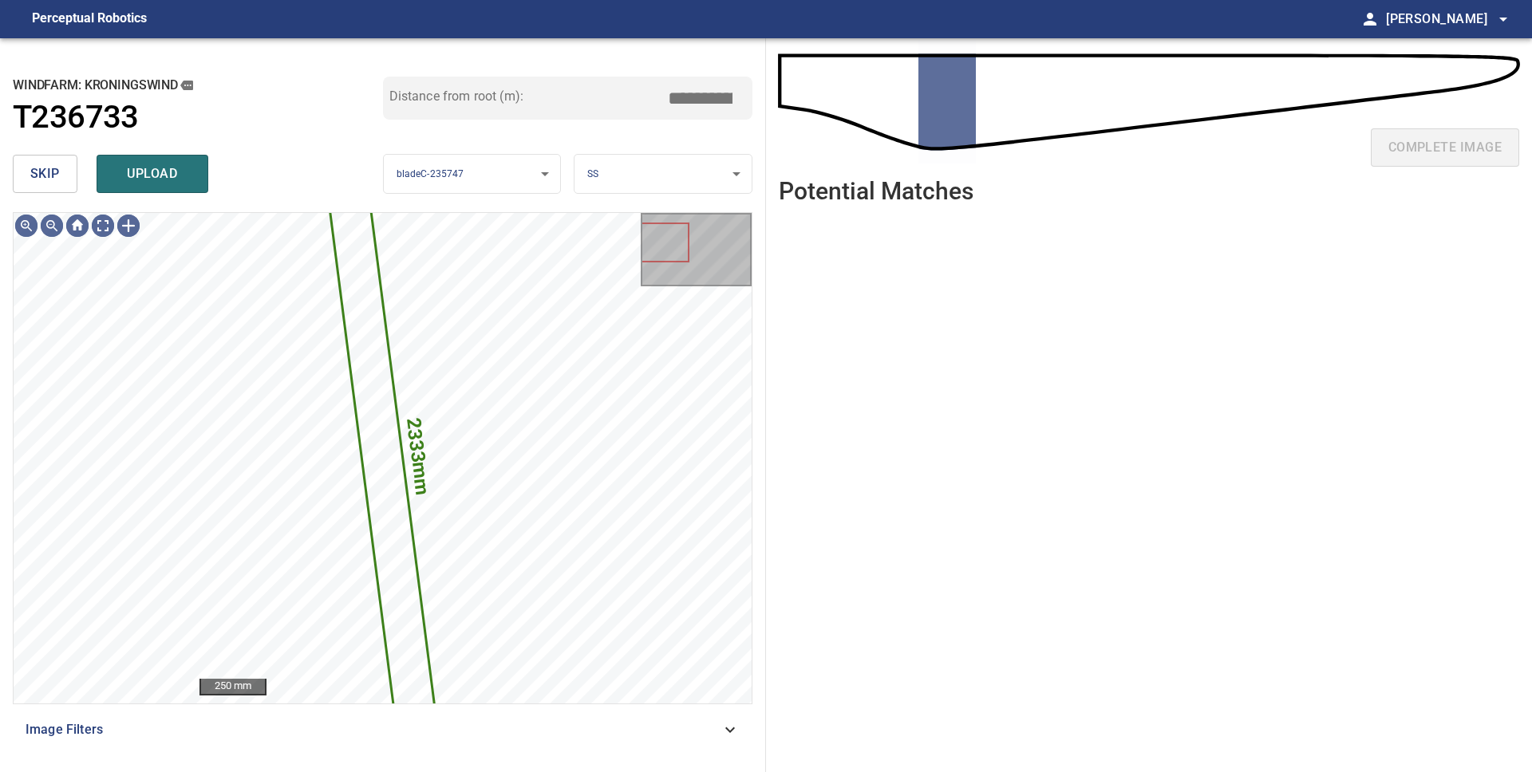
click at [61, 172] on button "skip" at bounding box center [45, 174] width 65 height 38
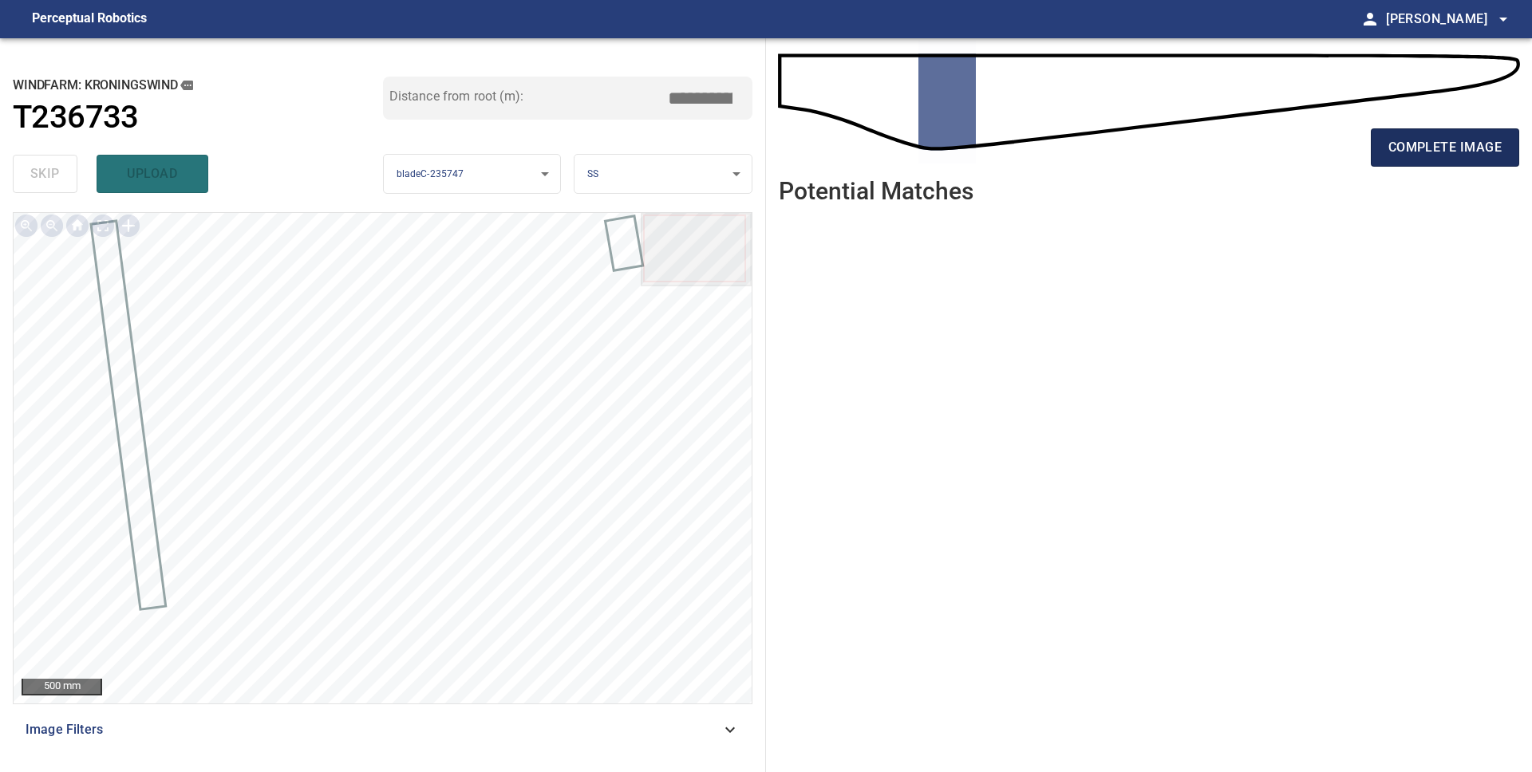
click at [1445, 145] on span "complete image" at bounding box center [1444, 147] width 113 height 22
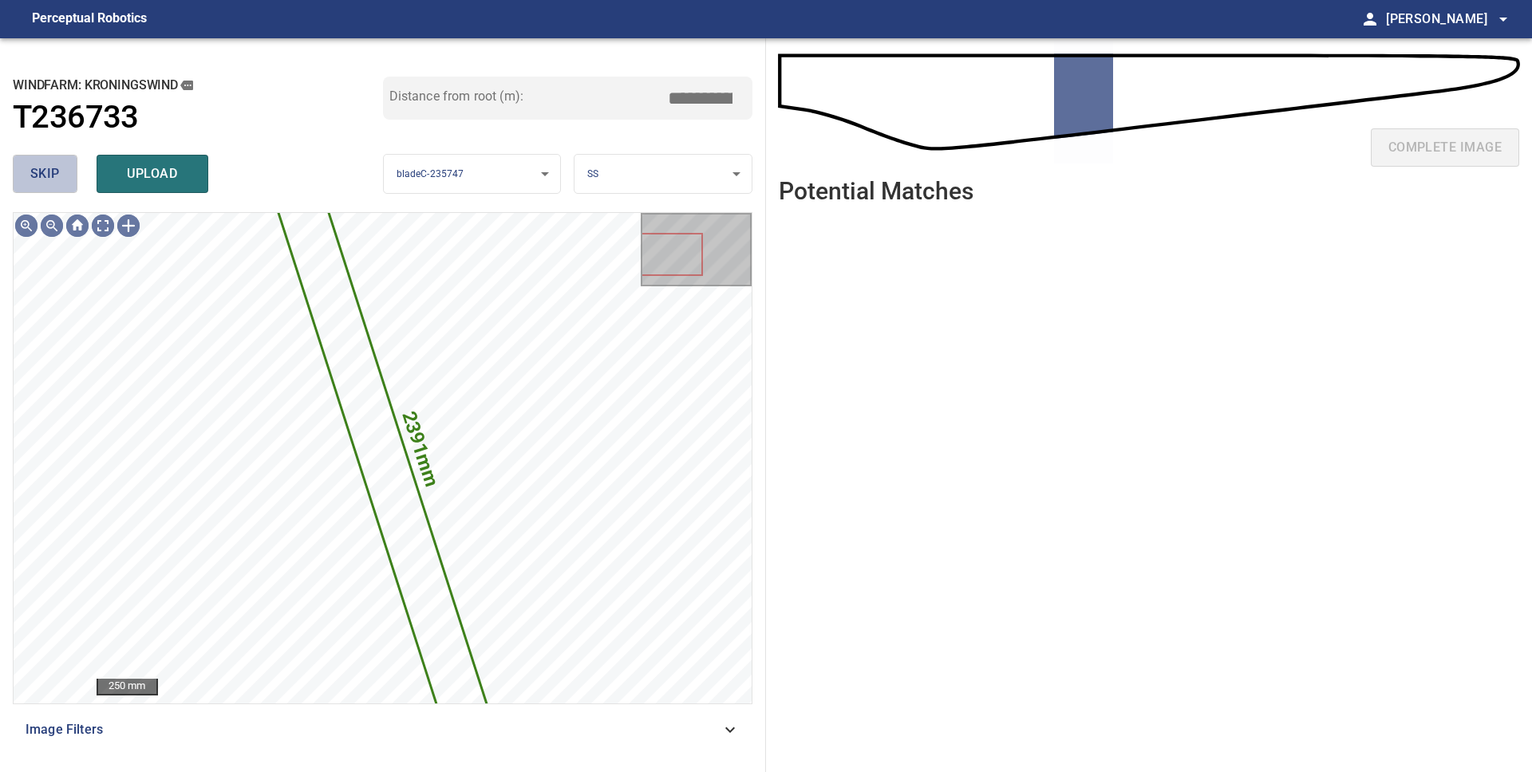
click at [47, 178] on span "skip" at bounding box center [45, 174] width 30 height 22
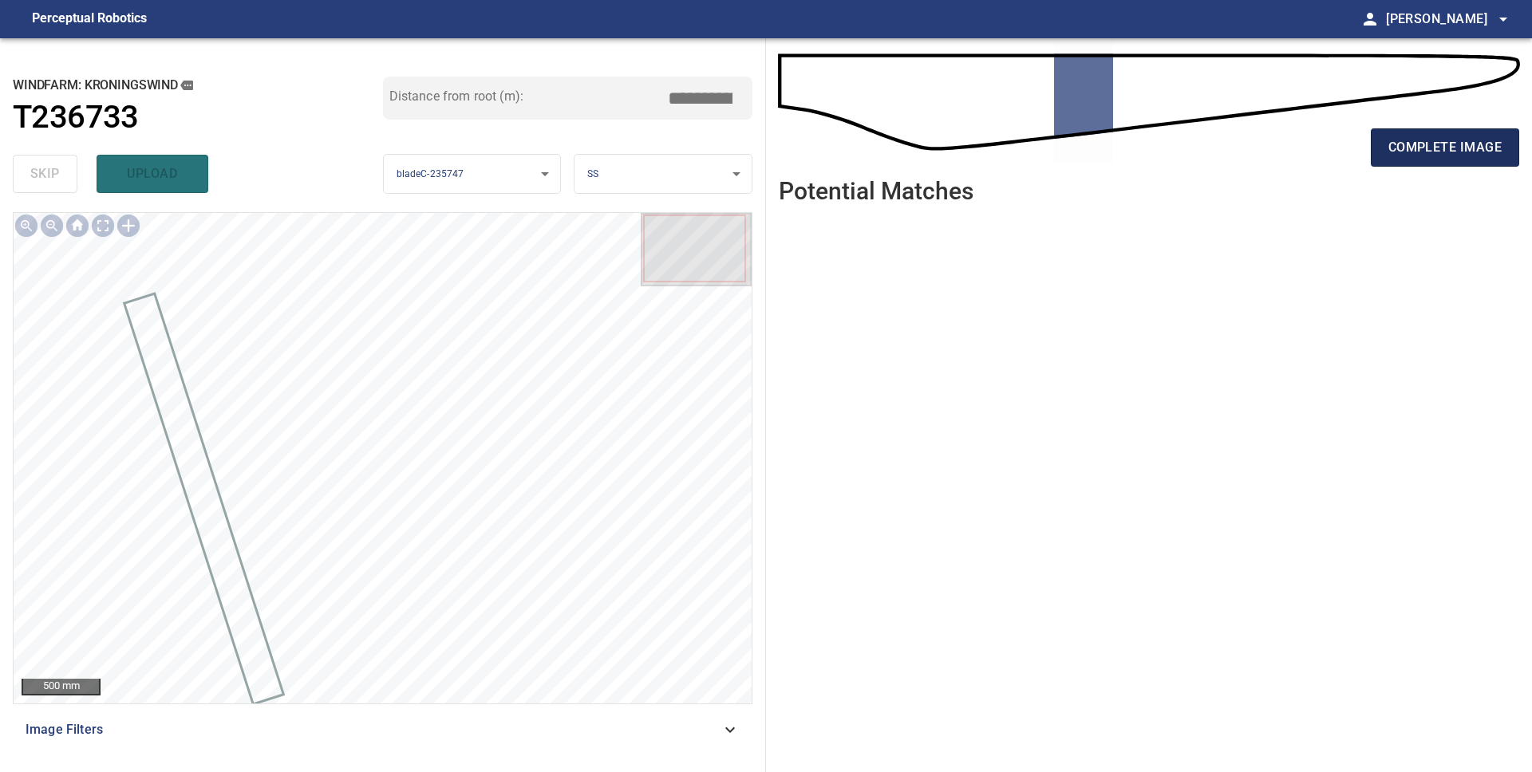
click at [1435, 145] on span "complete image" at bounding box center [1444, 147] width 113 height 22
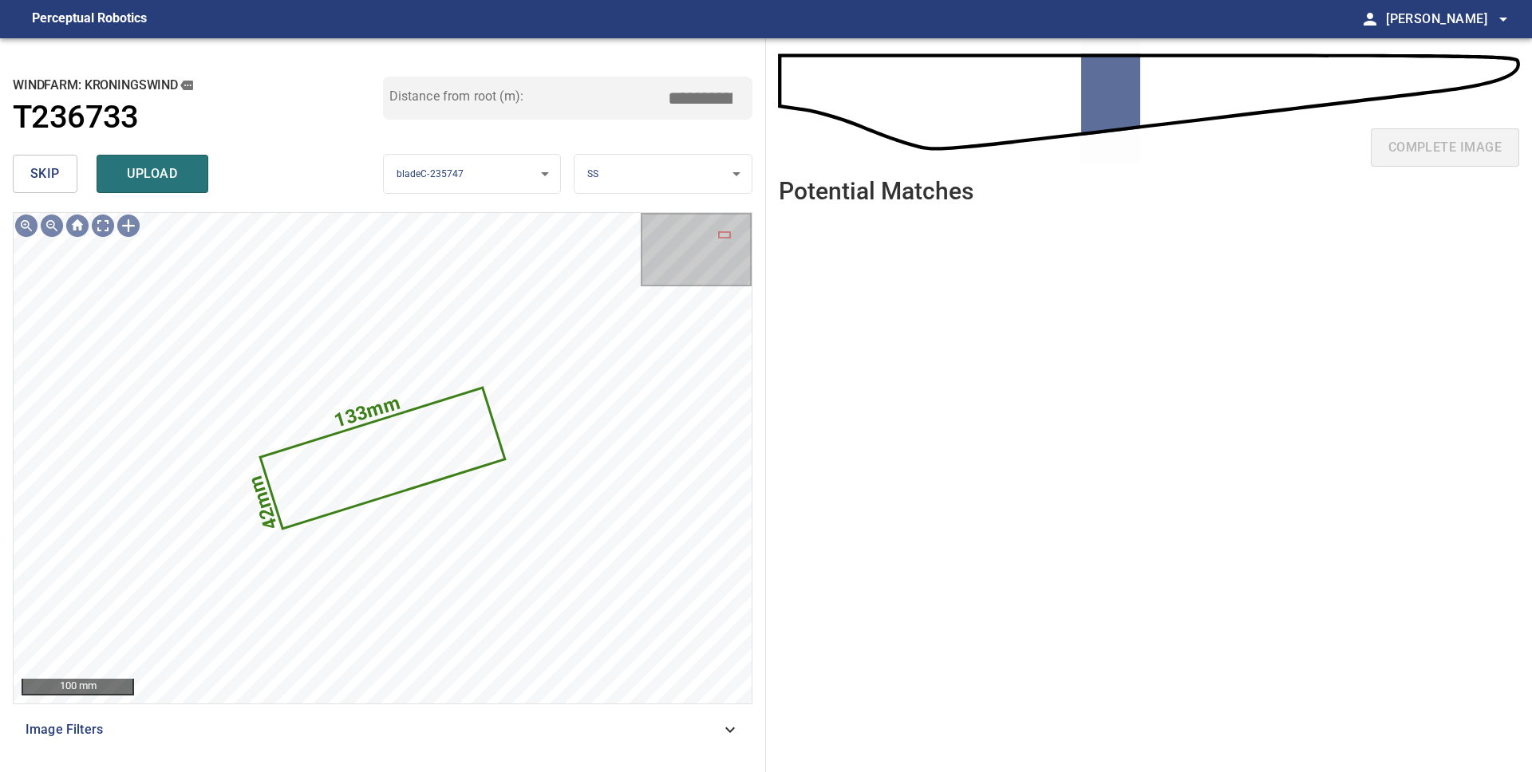
click at [643, 178] on body "**********" at bounding box center [766, 386] width 1532 height 772
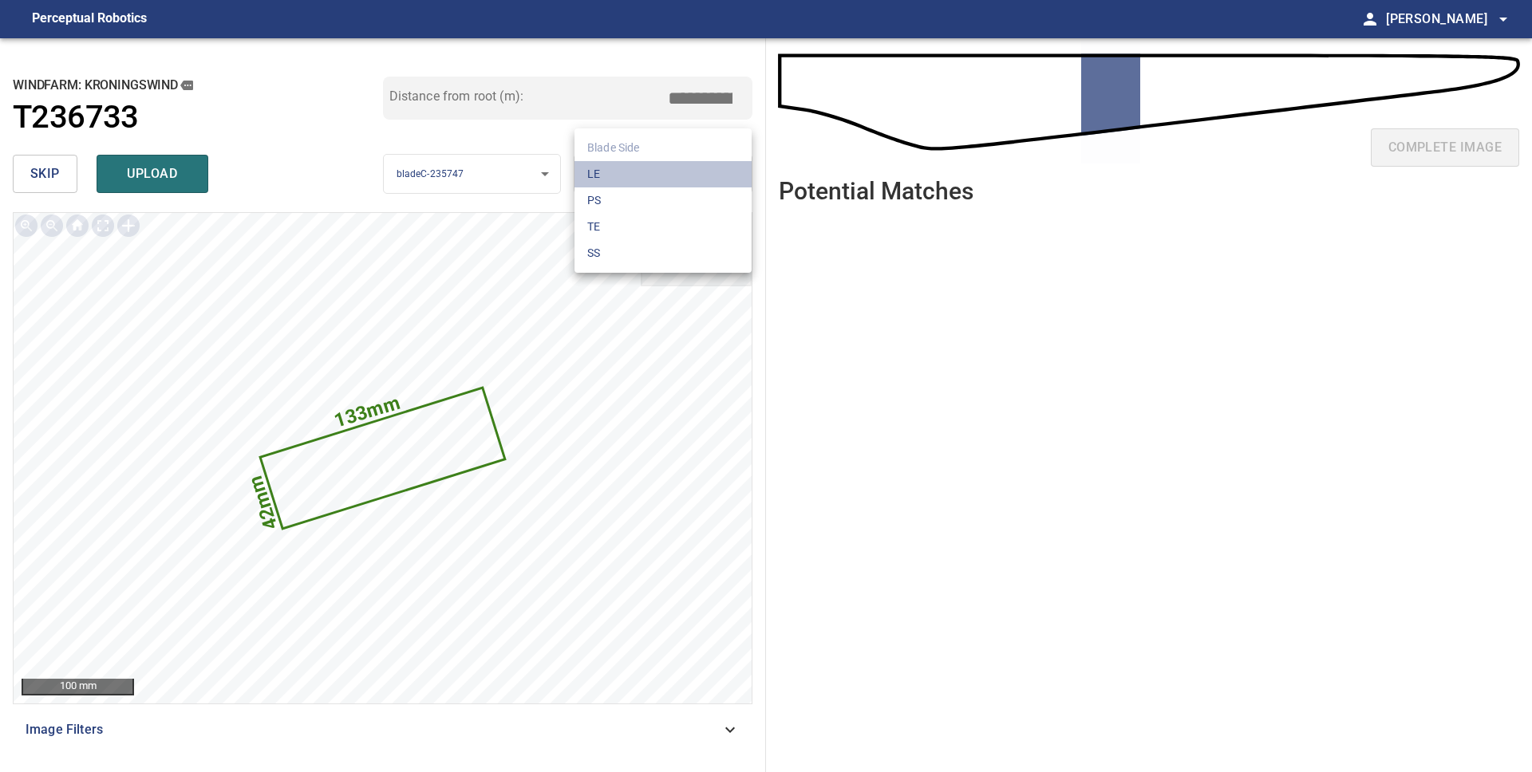
click at [641, 180] on li "LE" at bounding box center [662, 174] width 177 height 26
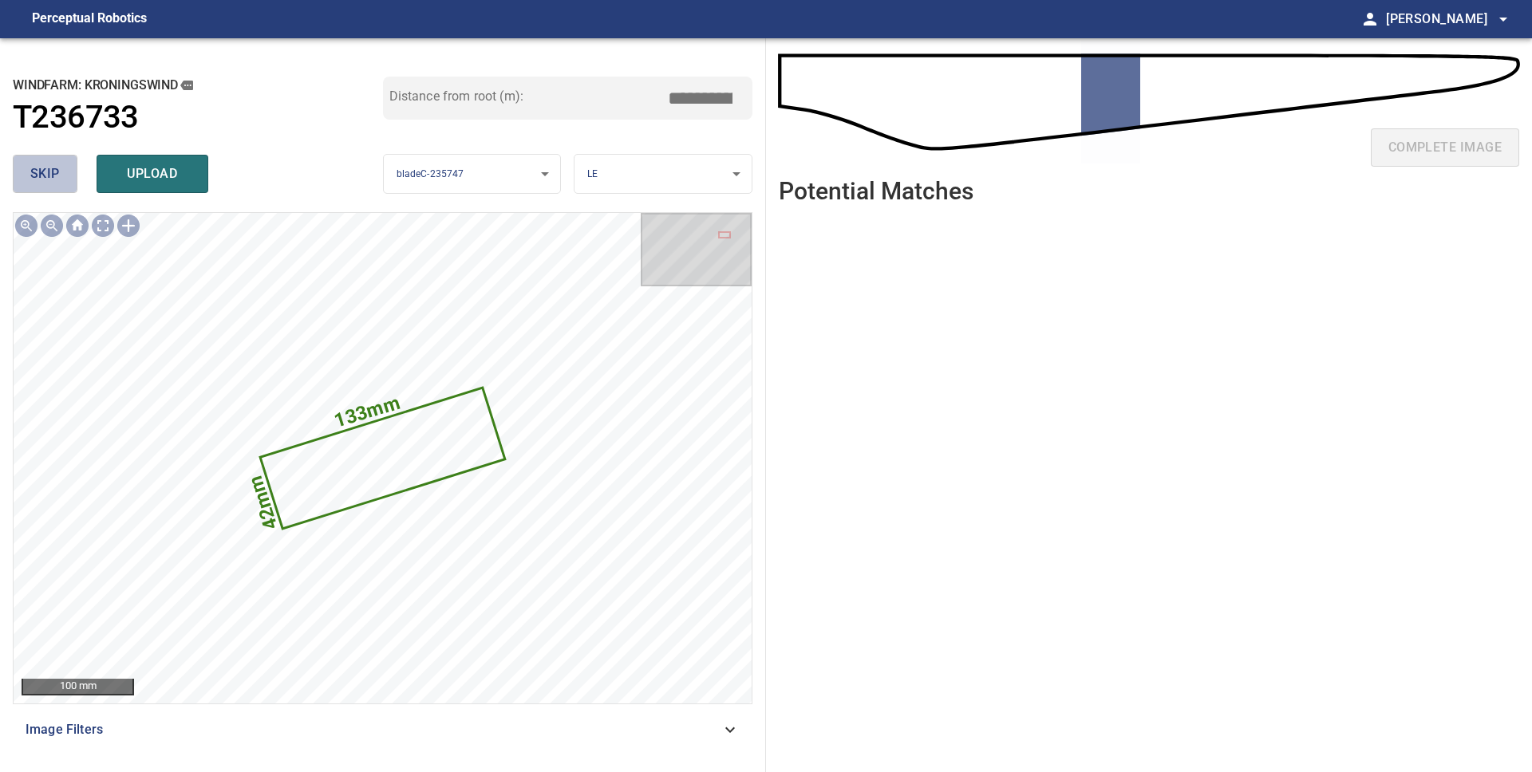
click at [26, 180] on button "skip" at bounding box center [45, 174] width 65 height 38
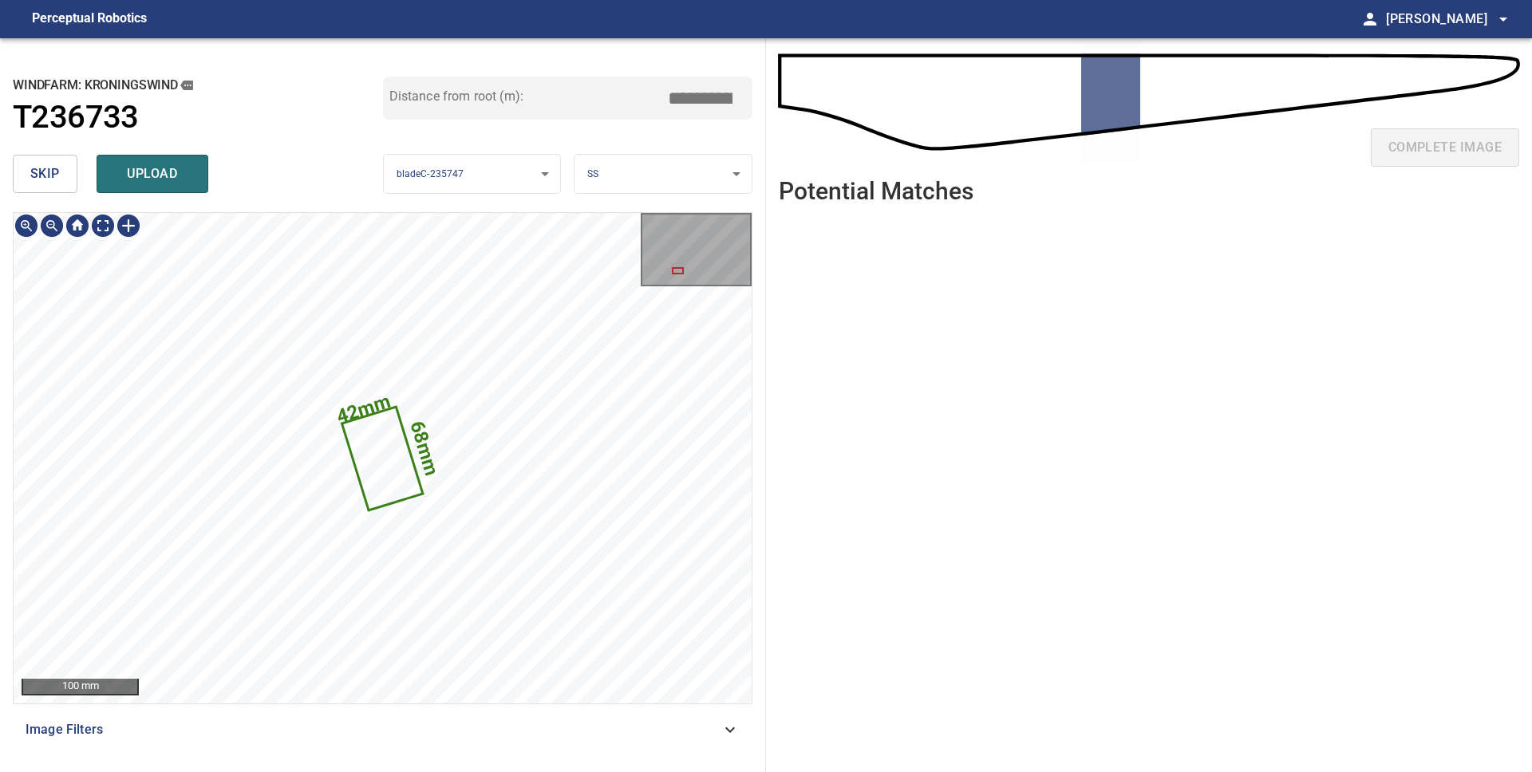
click at [393, 468] on icon at bounding box center [382, 459] width 77 height 101
click at [63, 176] on button "skip" at bounding box center [45, 174] width 65 height 38
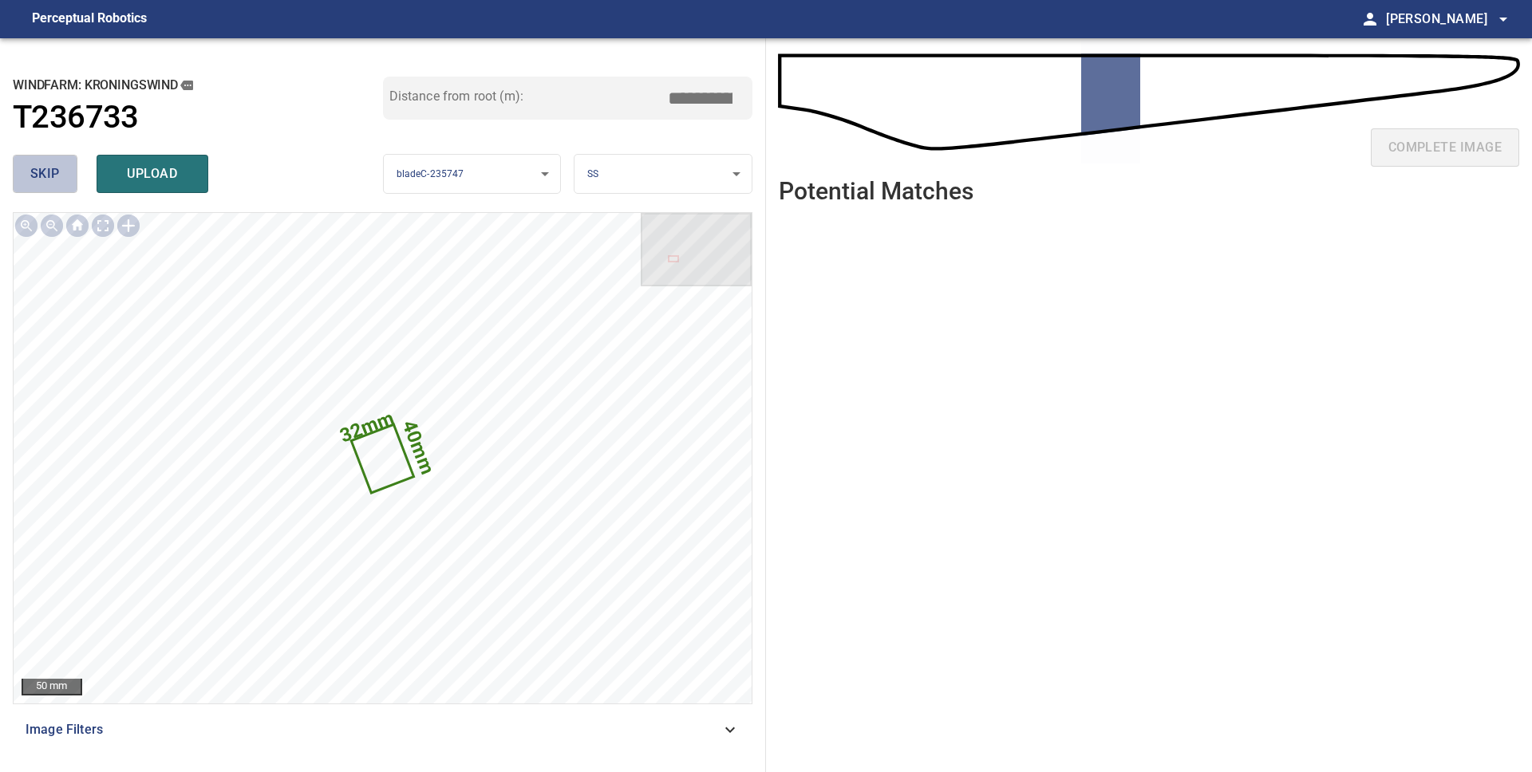
click at [63, 176] on button "skip" at bounding box center [45, 174] width 65 height 38
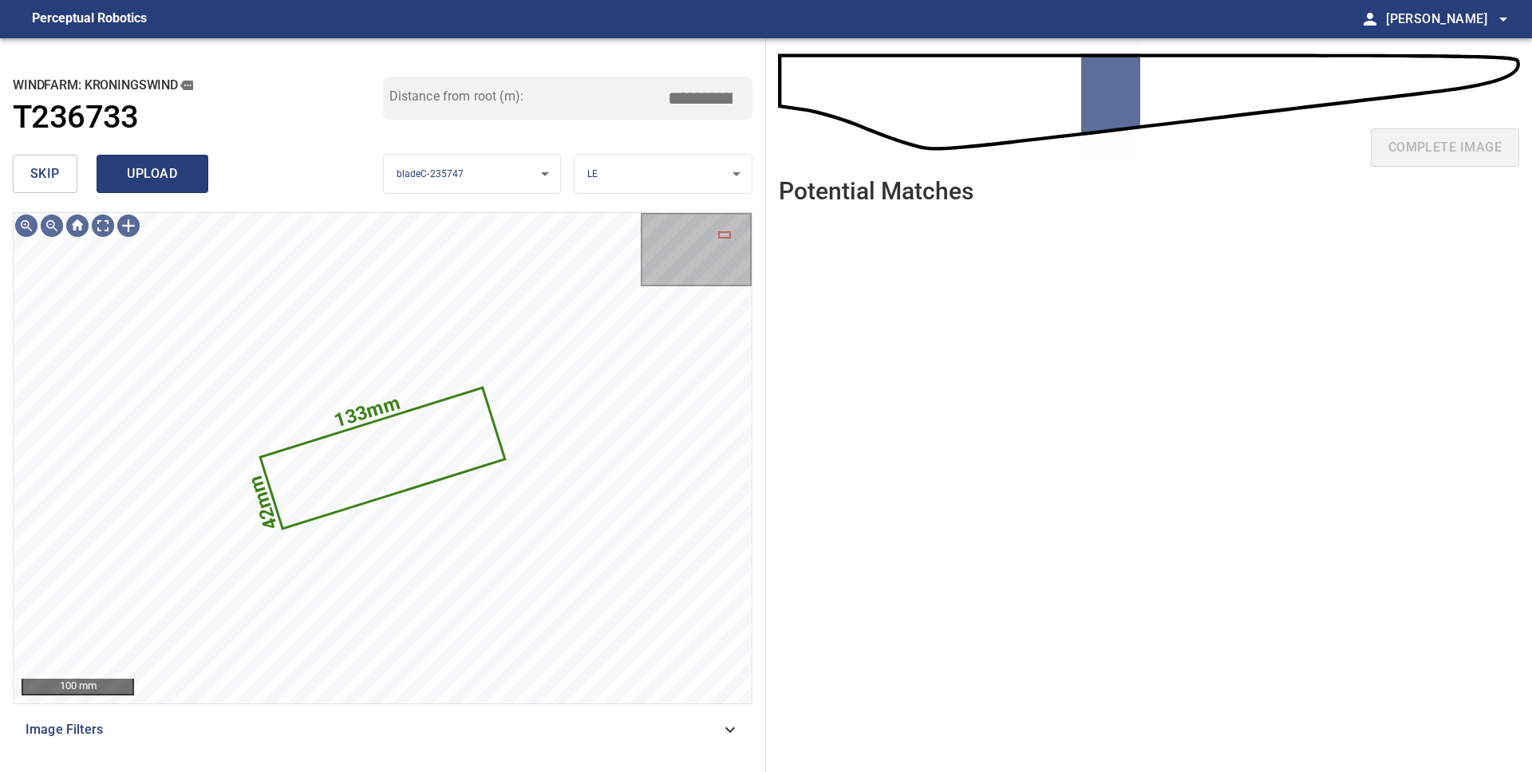
click at [136, 174] on span "upload" at bounding box center [152, 174] width 77 height 22
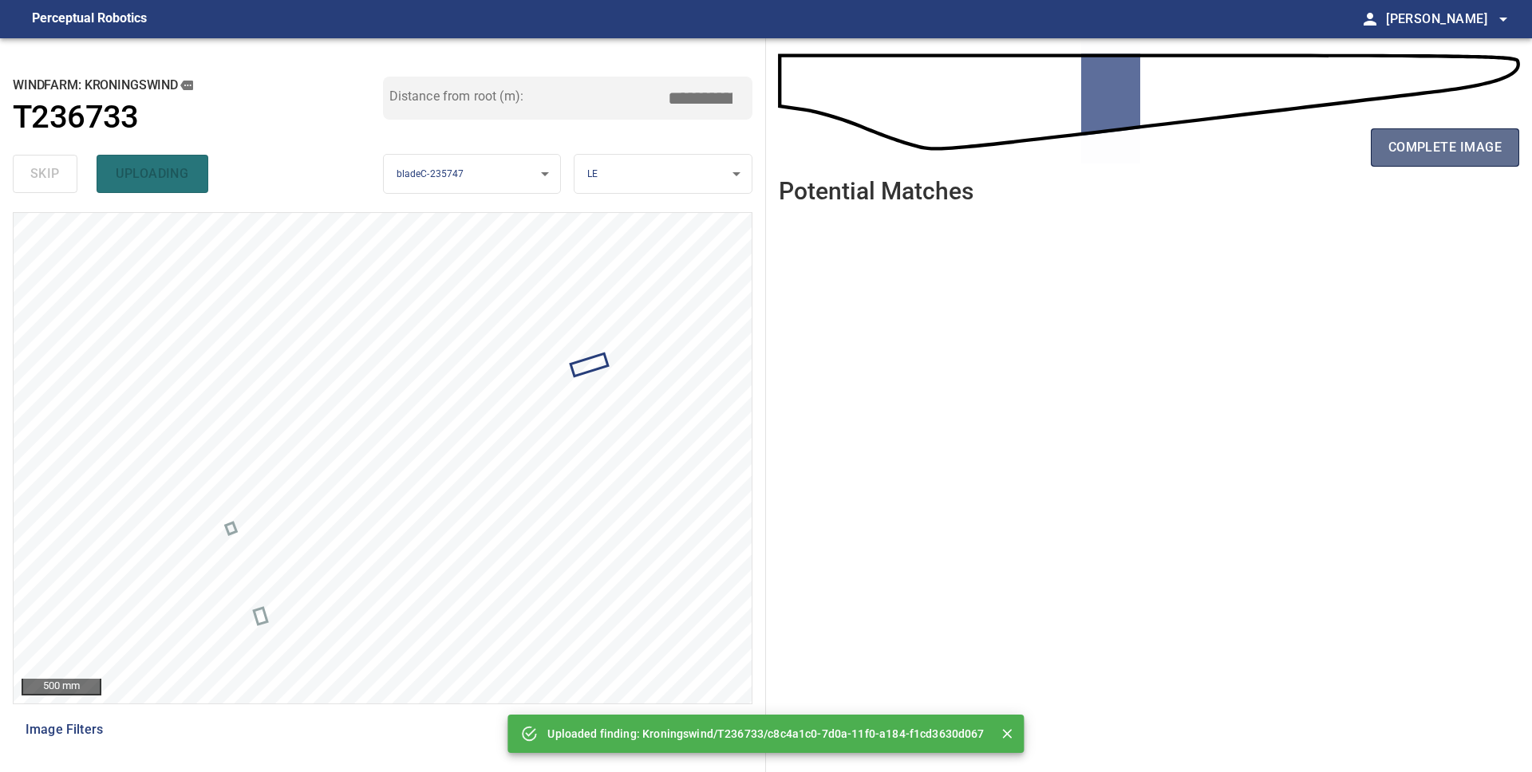
click at [1423, 152] on span "complete image" at bounding box center [1444, 147] width 113 height 22
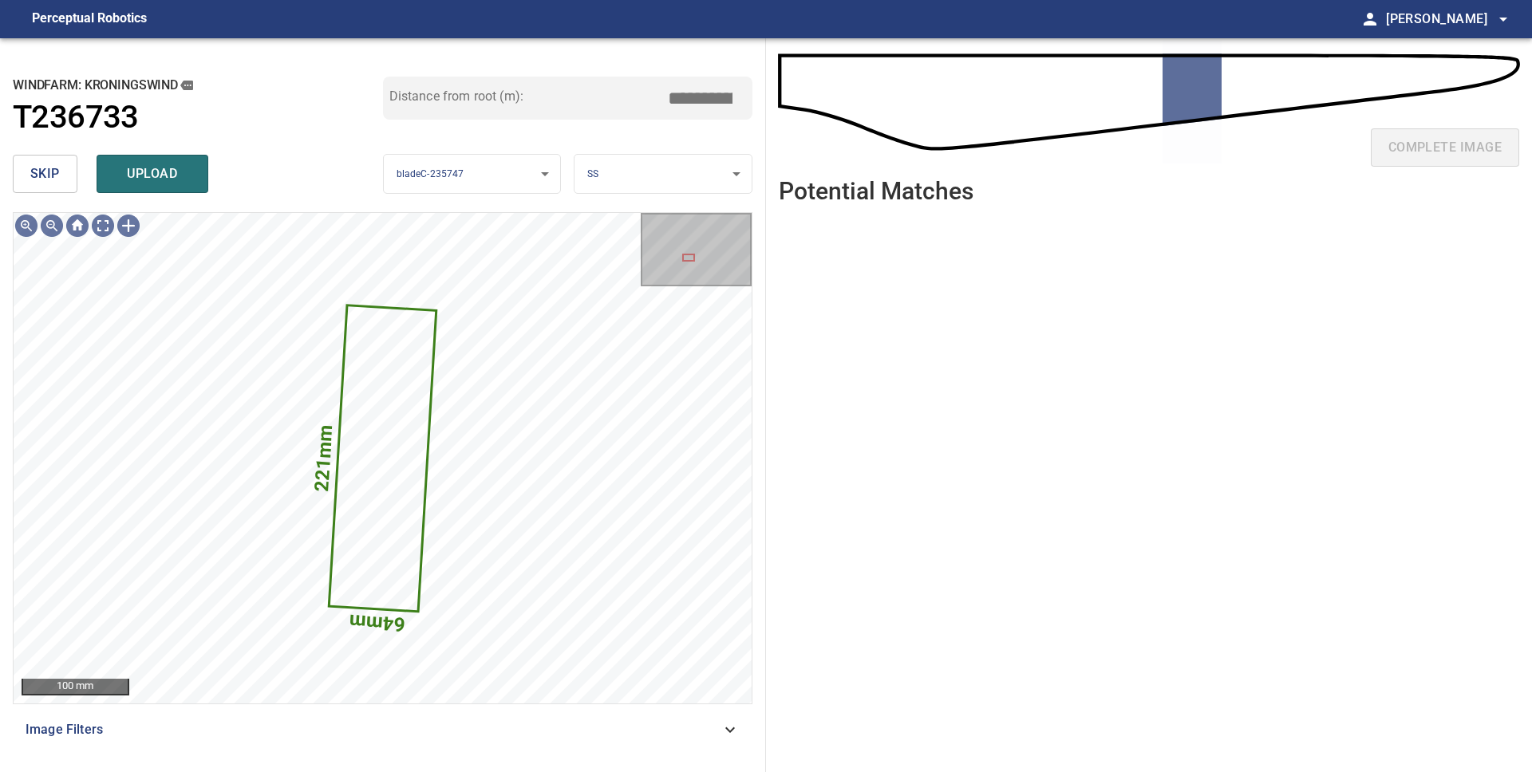
click at [598, 157] on body "**********" at bounding box center [766, 386] width 1532 height 772
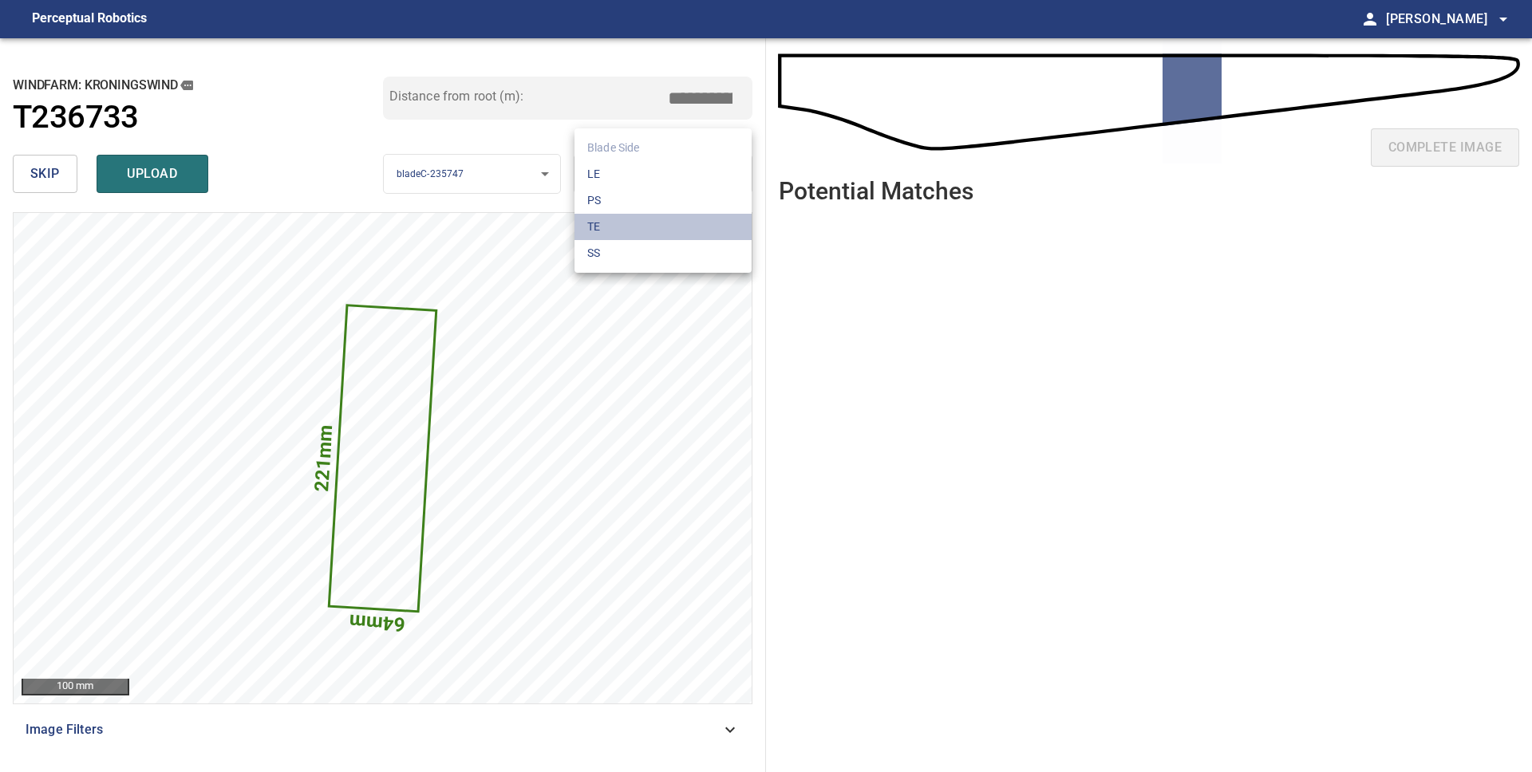
click at [618, 225] on li "TE" at bounding box center [662, 227] width 177 height 26
click at [58, 175] on span "skip" at bounding box center [45, 174] width 30 height 22
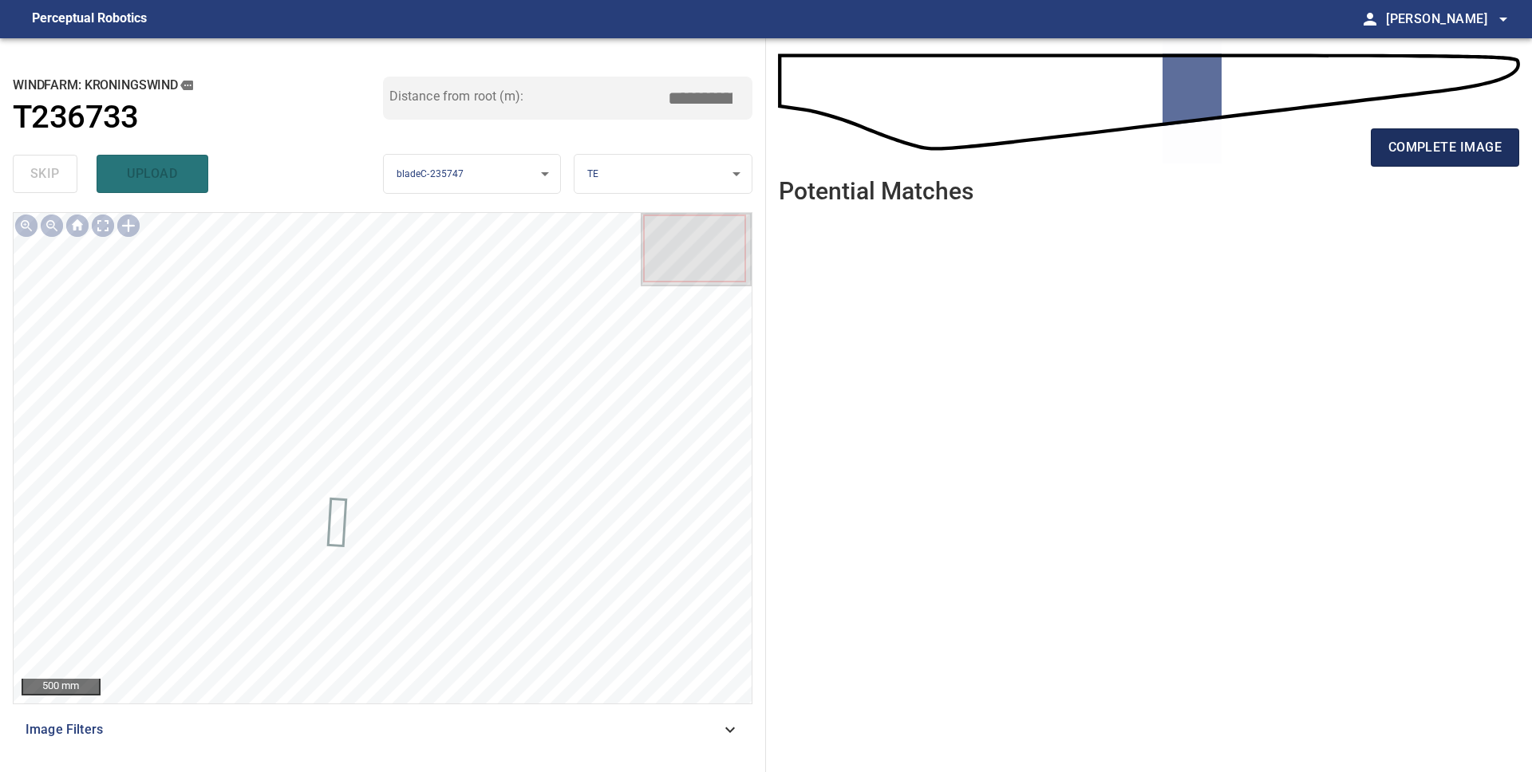
click at [1415, 143] on span "complete image" at bounding box center [1444, 147] width 113 height 22
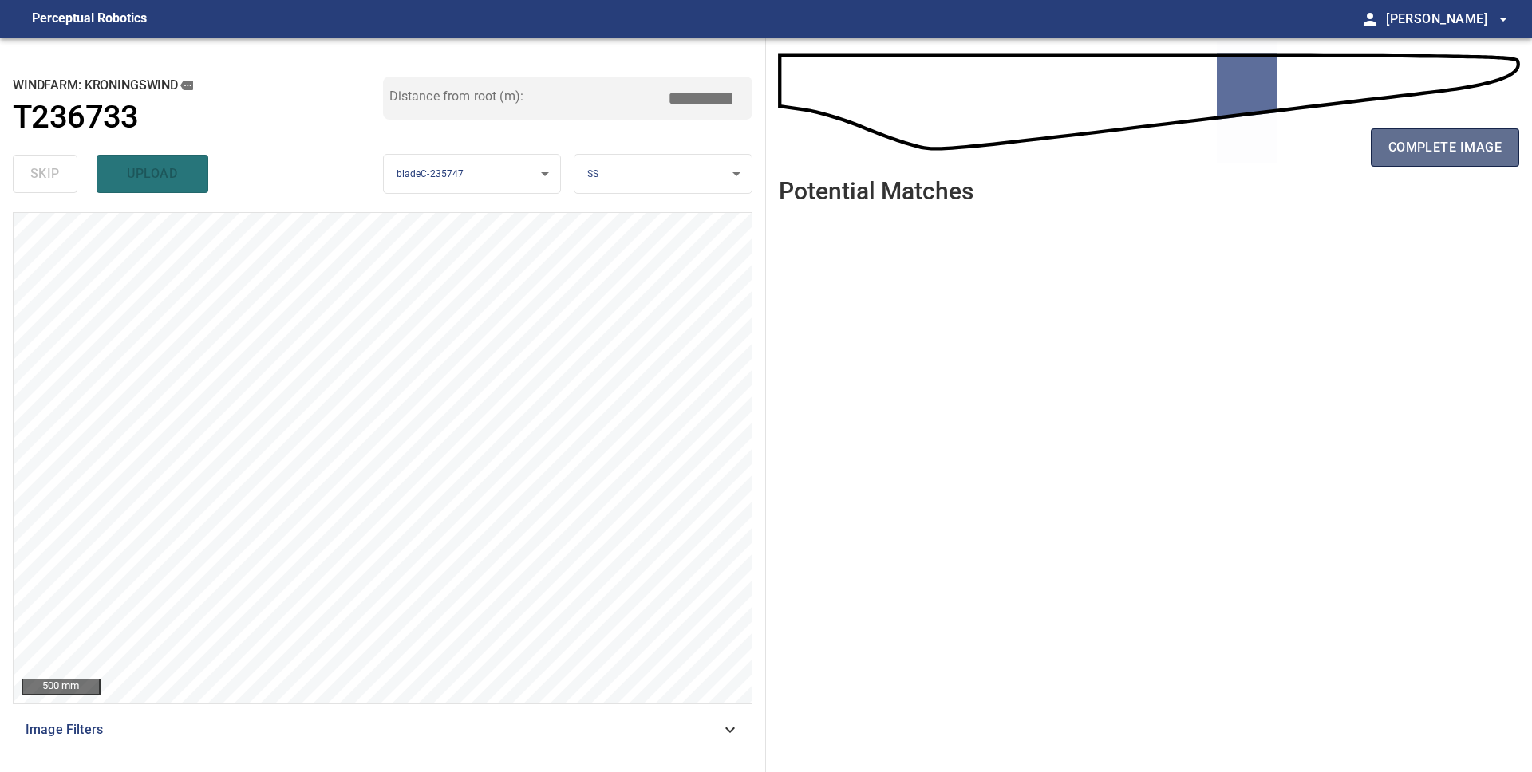
click at [1429, 148] on span "complete image" at bounding box center [1444, 147] width 113 height 22
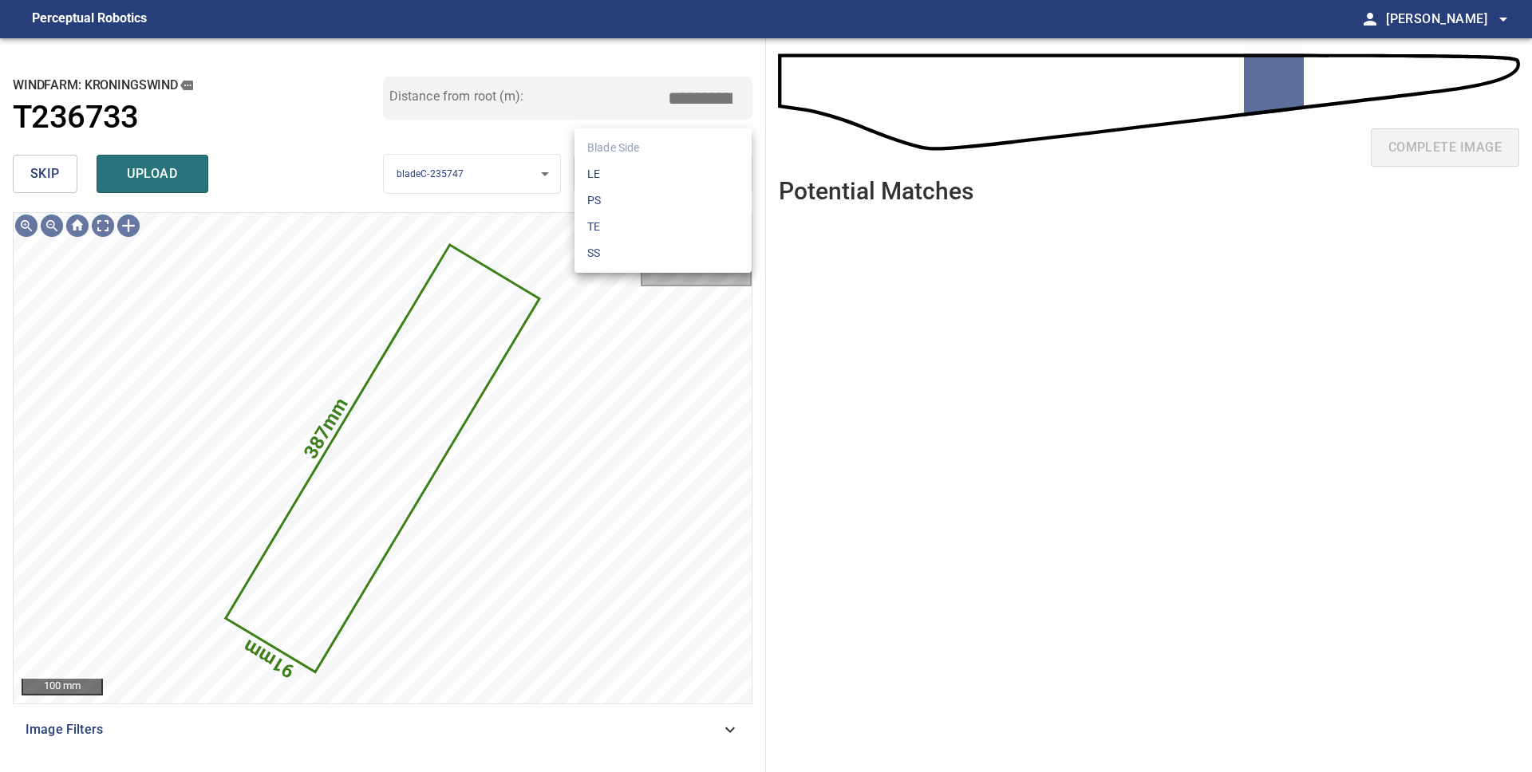
click at [636, 181] on body "**********" at bounding box center [766, 386] width 1532 height 772
click at [629, 221] on li "TE" at bounding box center [662, 227] width 177 height 26
click at [41, 176] on span "skip" at bounding box center [45, 174] width 30 height 22
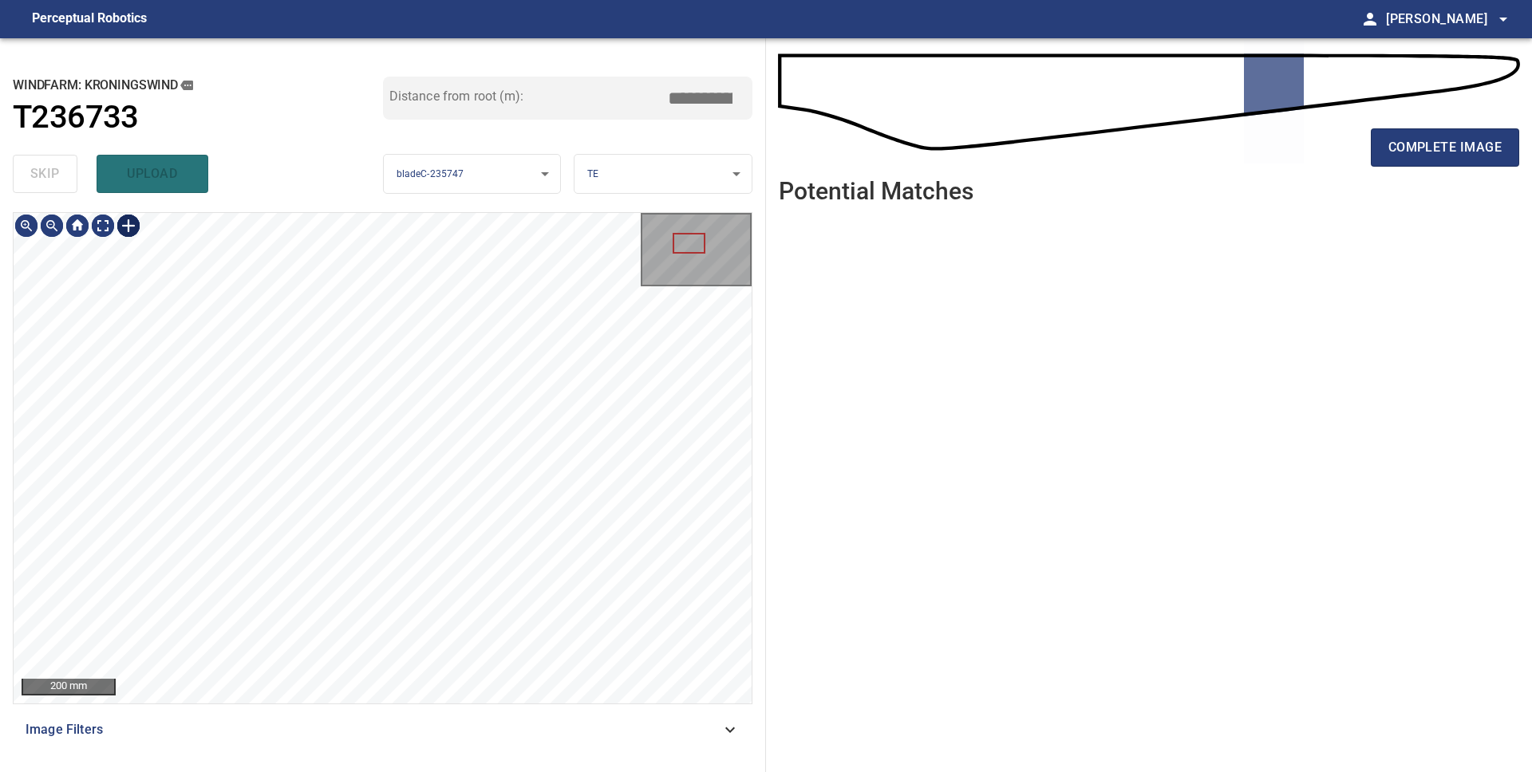
click at [124, 224] on div at bounding box center [129, 226] width 26 height 26
click at [312, 625] on div at bounding box center [383, 458] width 738 height 491
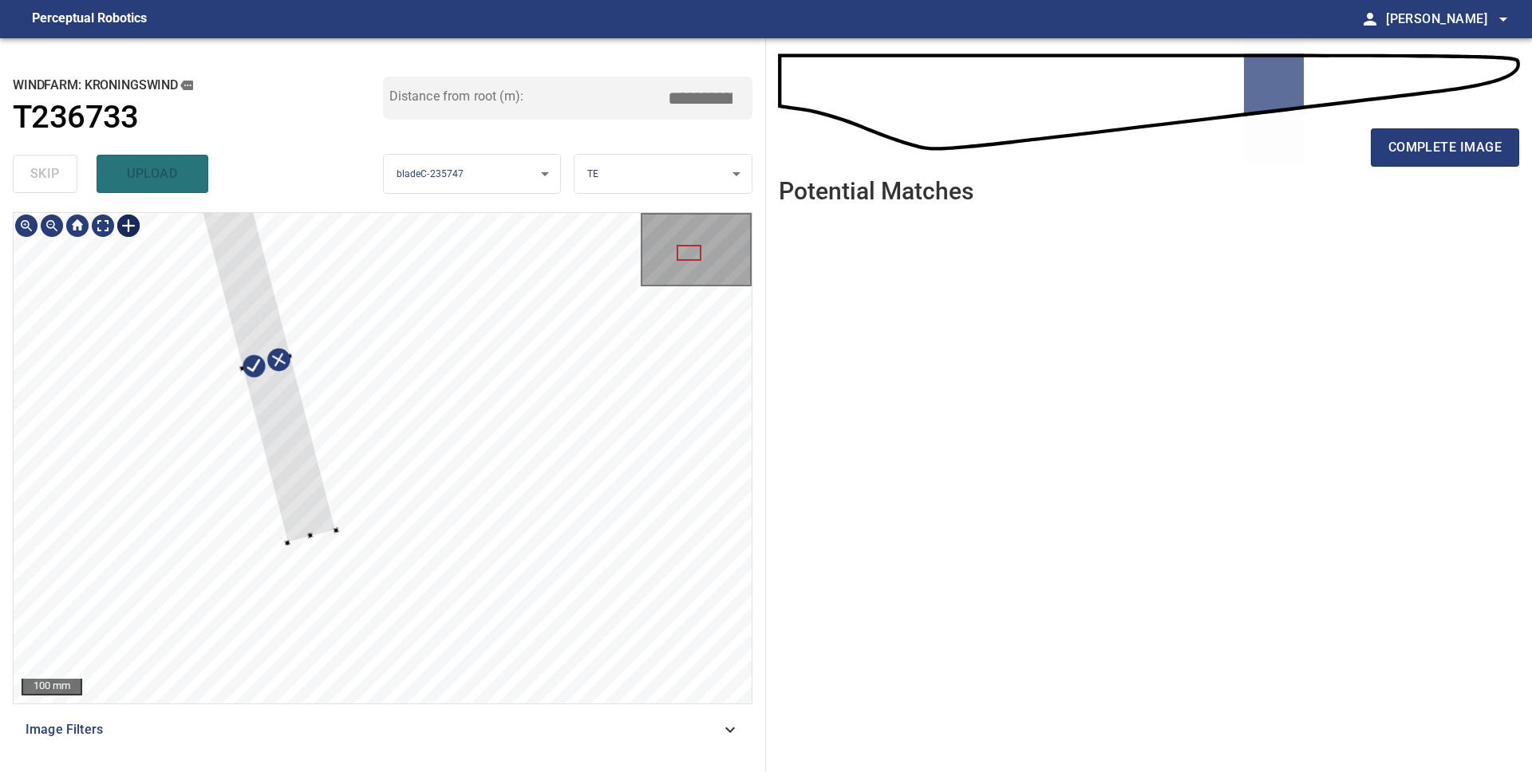
click at [314, 489] on div at bounding box center [267, 363] width 138 height 359
click at [303, 450] on div at bounding box center [290, 455] width 49 height 14
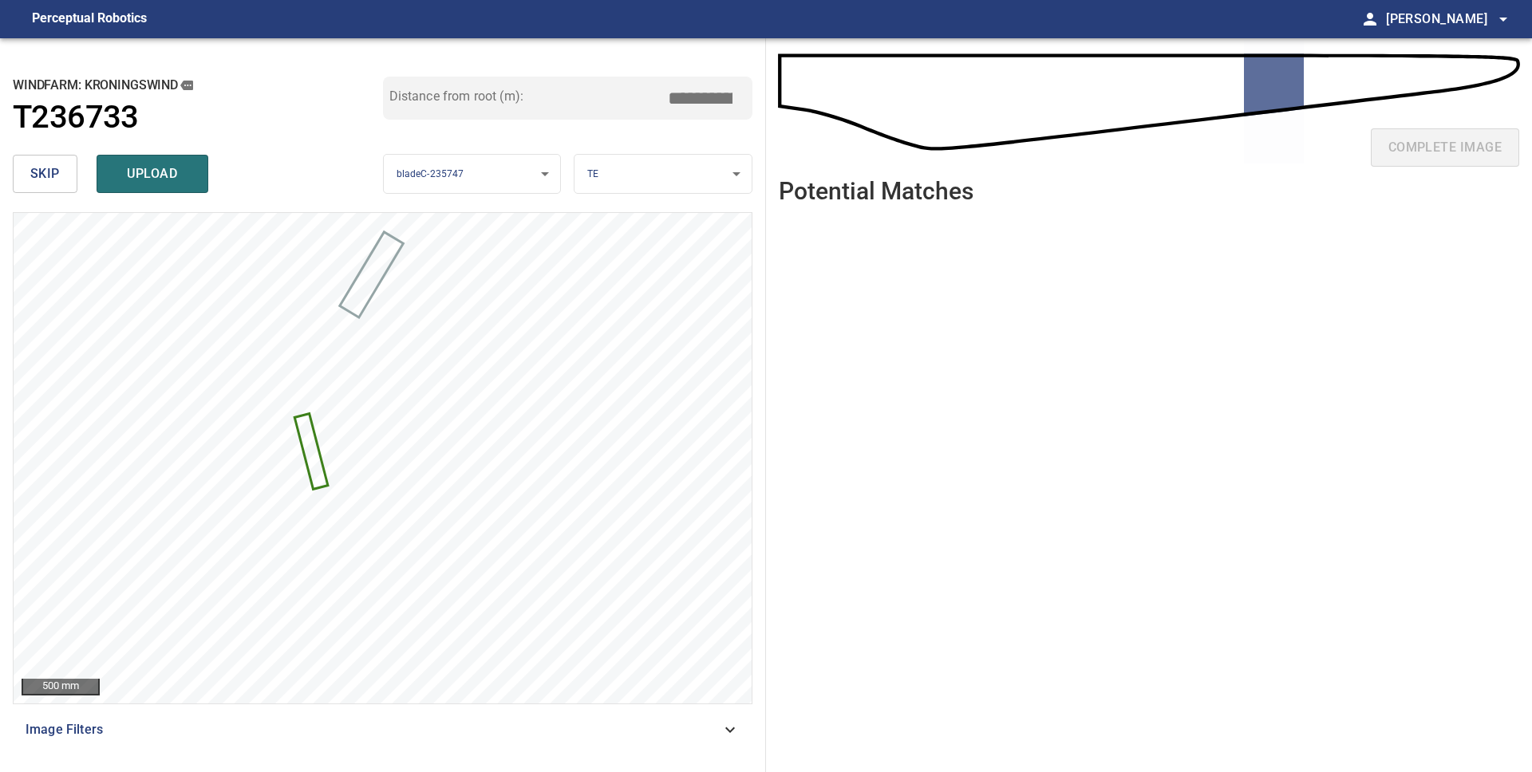
click at [647, 176] on body "**********" at bounding box center [766, 386] width 1532 height 772
click at [621, 223] on li "TE" at bounding box center [662, 227] width 177 height 26
click at [631, 182] on body "**********" at bounding box center [766, 386] width 1532 height 772
click at [624, 196] on li "PS" at bounding box center [662, 201] width 177 height 26
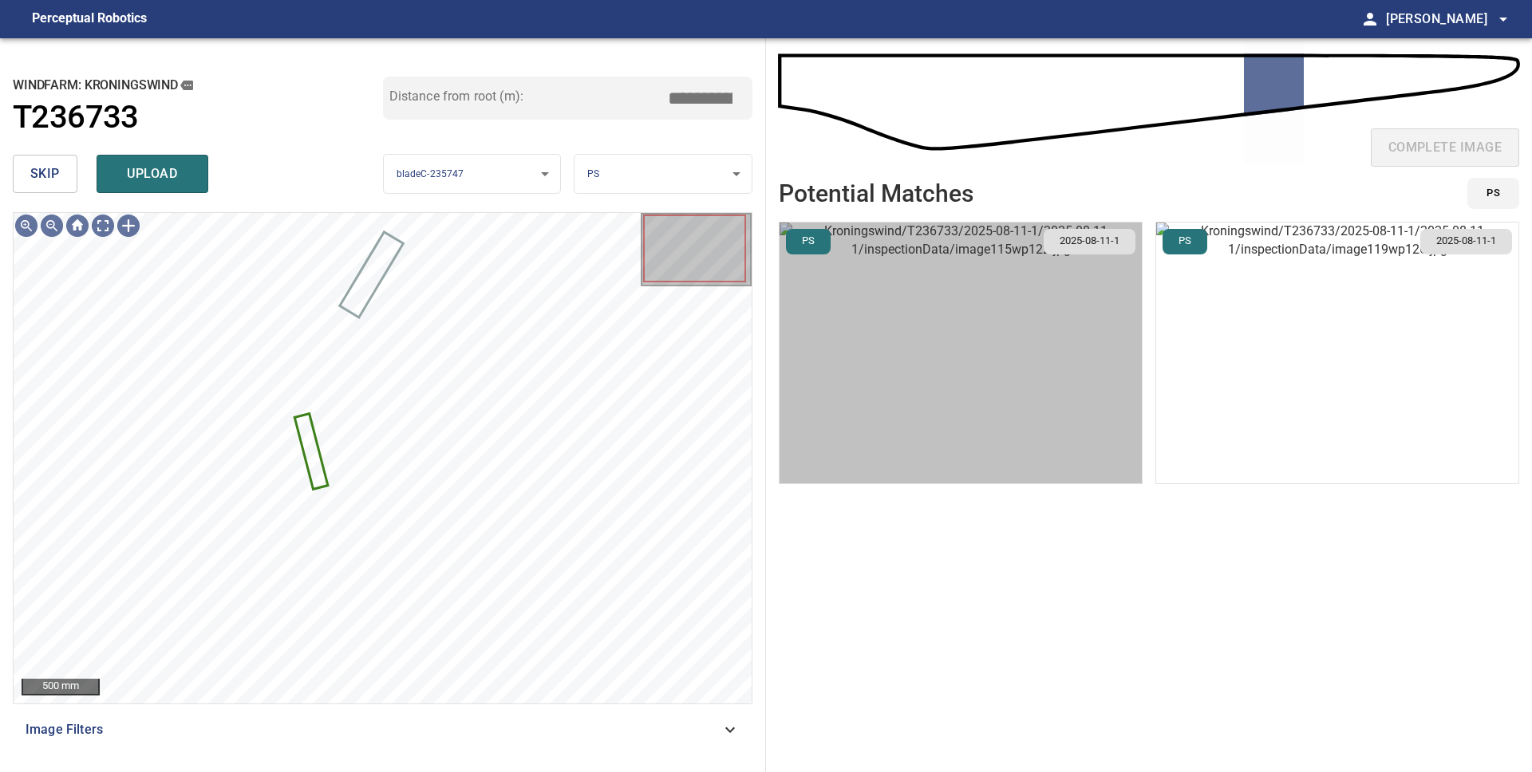
click at [932, 274] on img "button" at bounding box center [961, 353] width 362 height 261
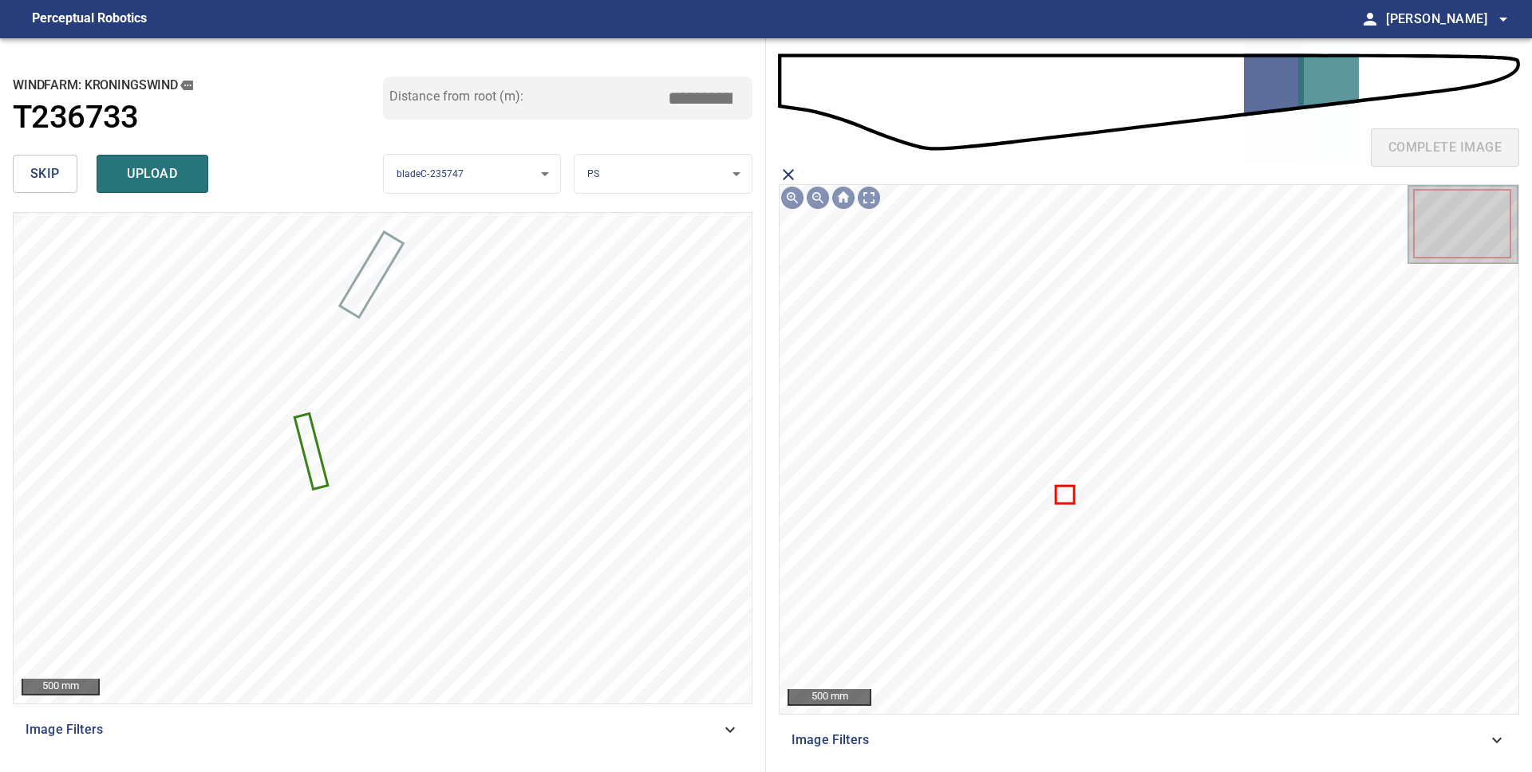
click at [792, 175] on icon "close matching imageResolution:" at bounding box center [788, 174] width 19 height 19
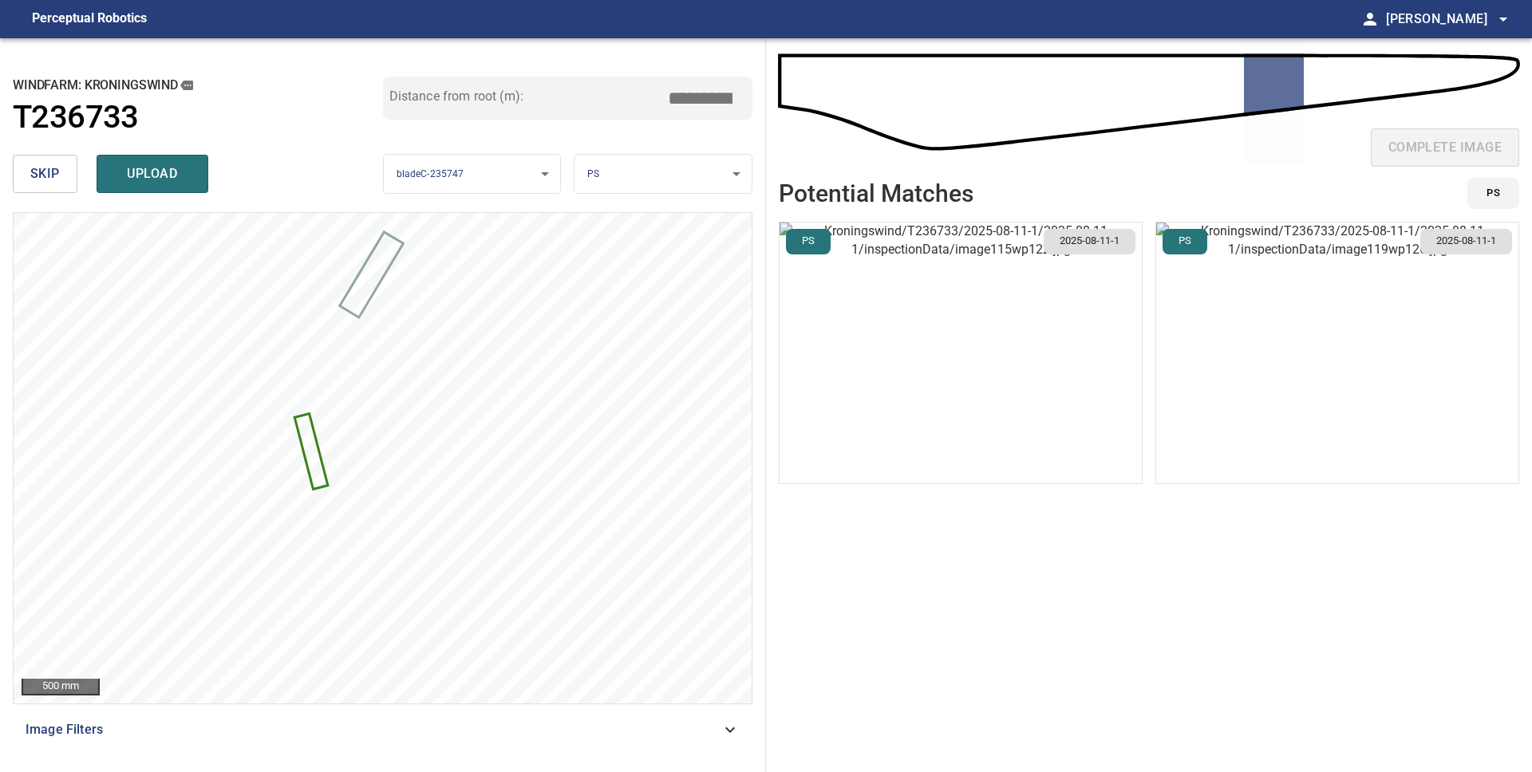
click at [1324, 328] on img "button" at bounding box center [1337, 353] width 362 height 261
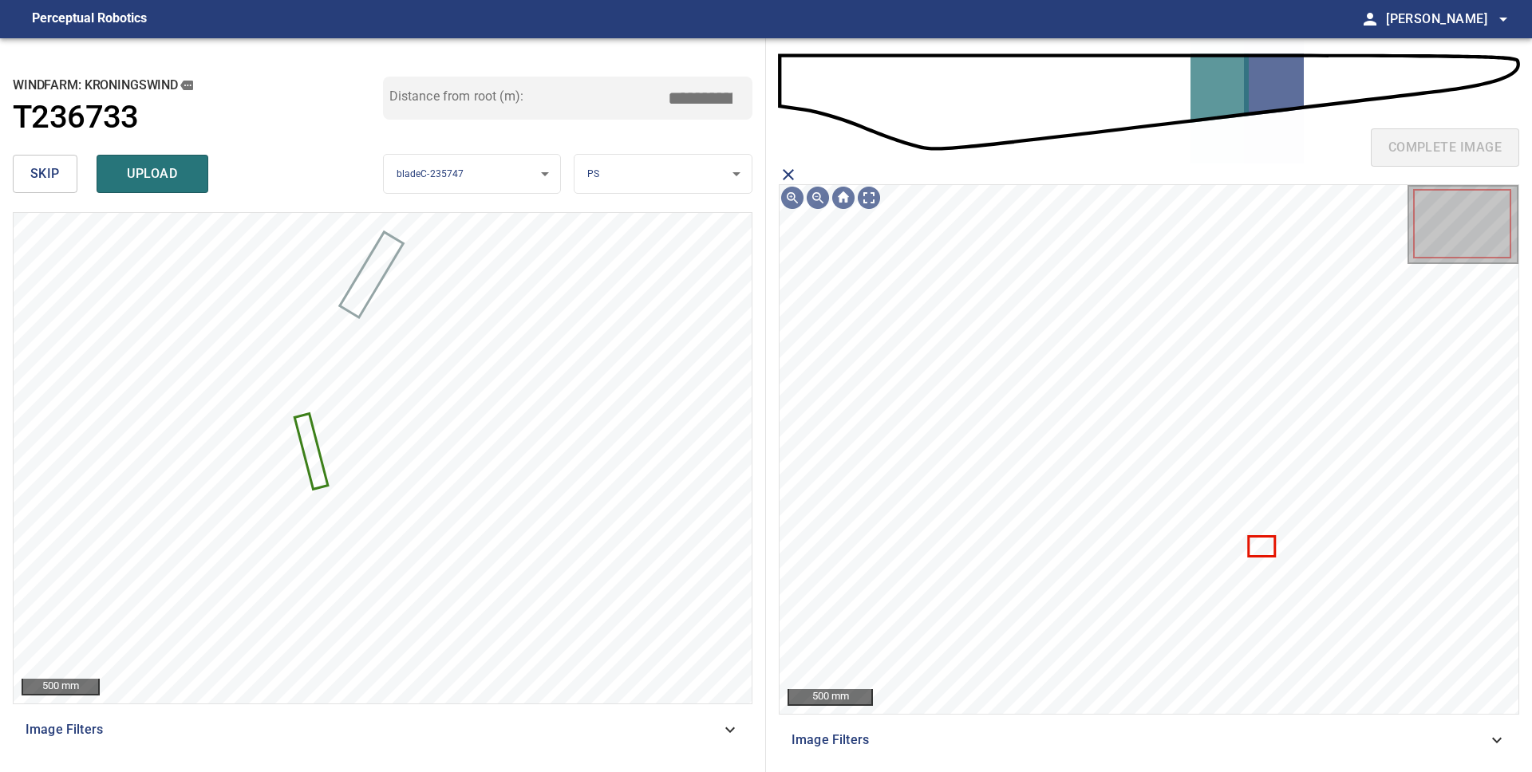
click at [788, 174] on icon "close matching imageResolution:" at bounding box center [788, 174] width 11 height 11
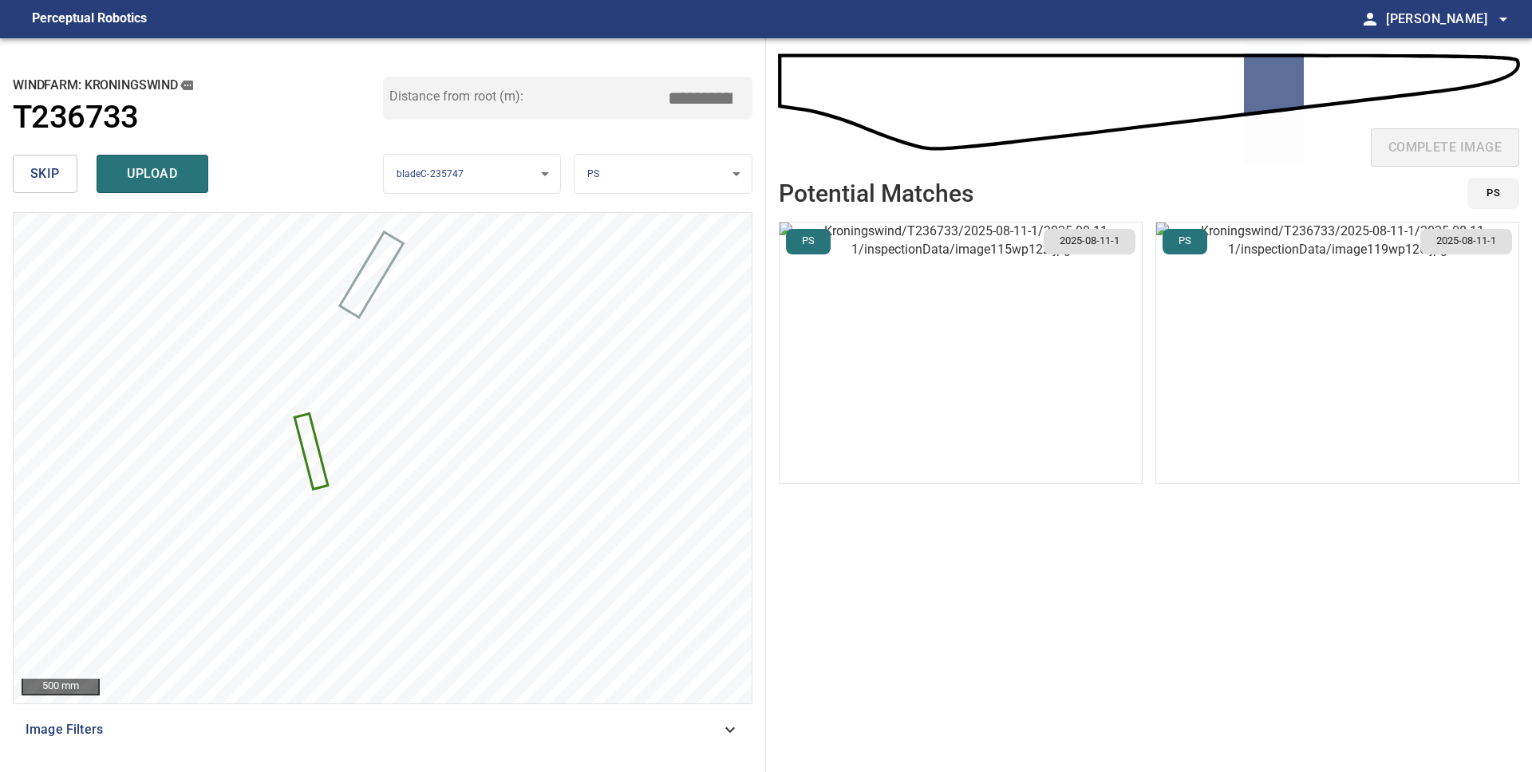
click at [685, 171] on body "**********" at bounding box center [766, 386] width 1532 height 772
click at [631, 247] on li "SS" at bounding box center [662, 253] width 177 height 26
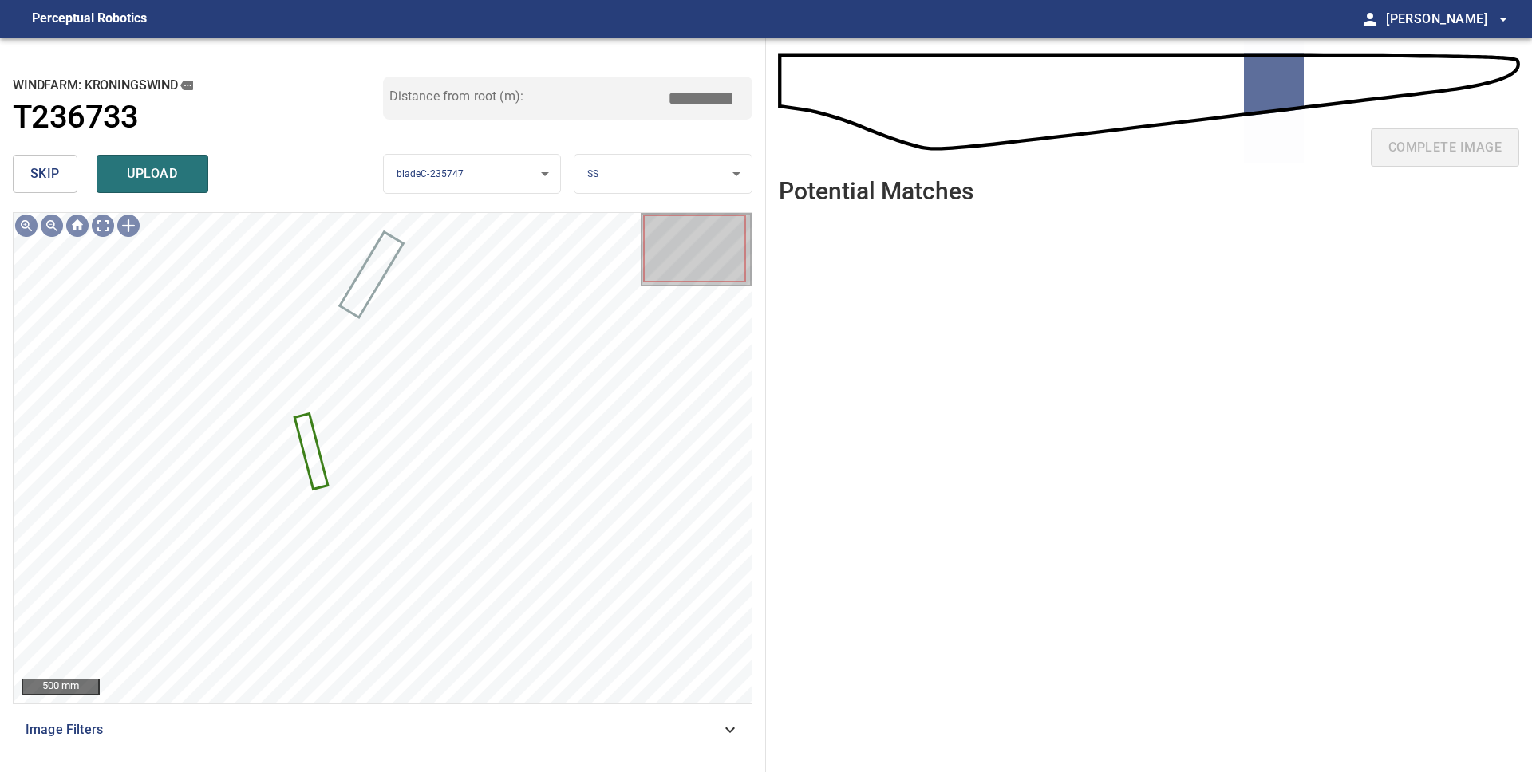
click at [648, 176] on body "**********" at bounding box center [766, 386] width 1532 height 772
click at [635, 230] on li "TE" at bounding box center [662, 227] width 177 height 26
click at [627, 172] on body "**********" at bounding box center [766, 386] width 1532 height 772
click at [626, 195] on li "PS" at bounding box center [662, 201] width 177 height 26
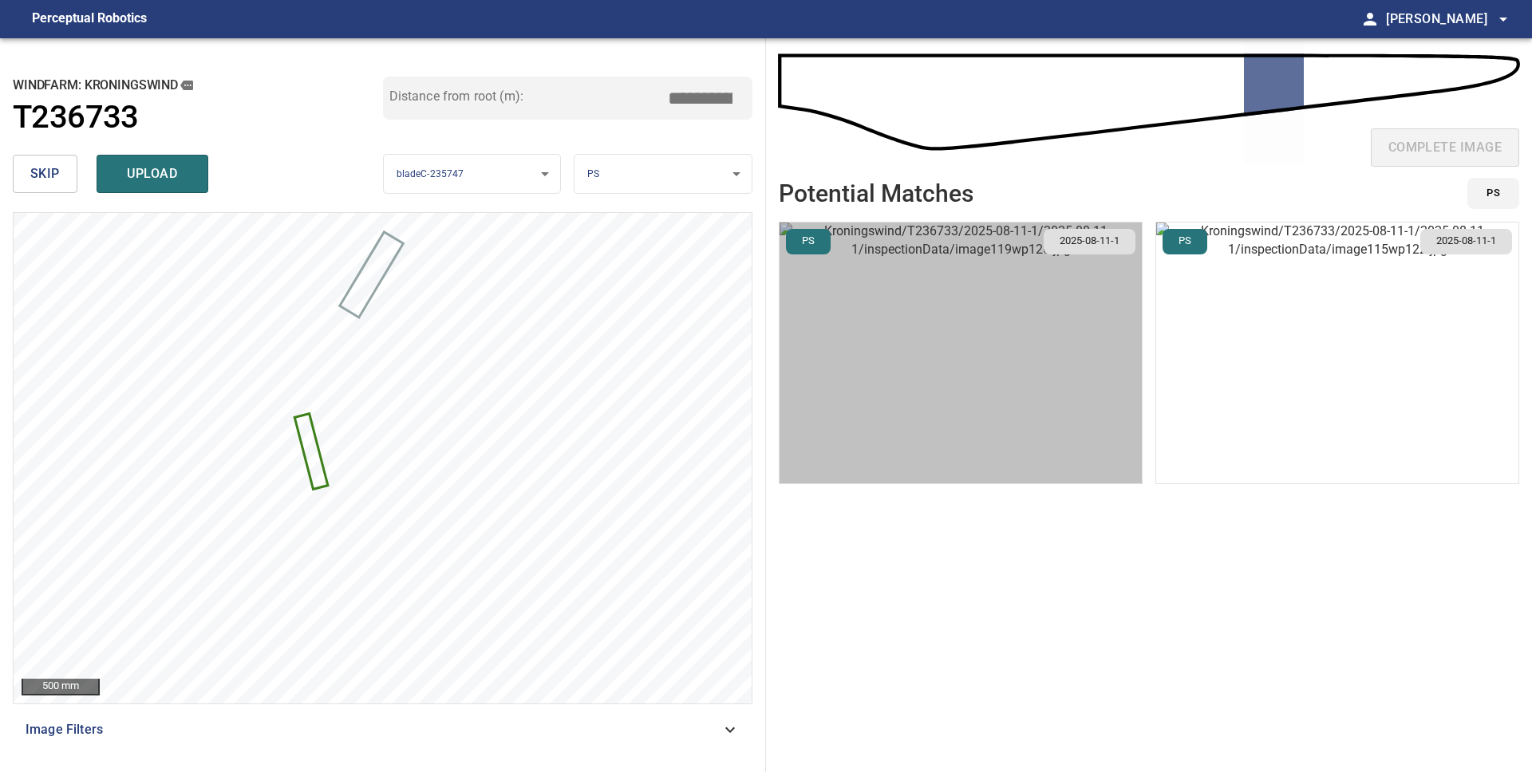
click at [1052, 391] on img "button" at bounding box center [961, 353] width 362 height 261
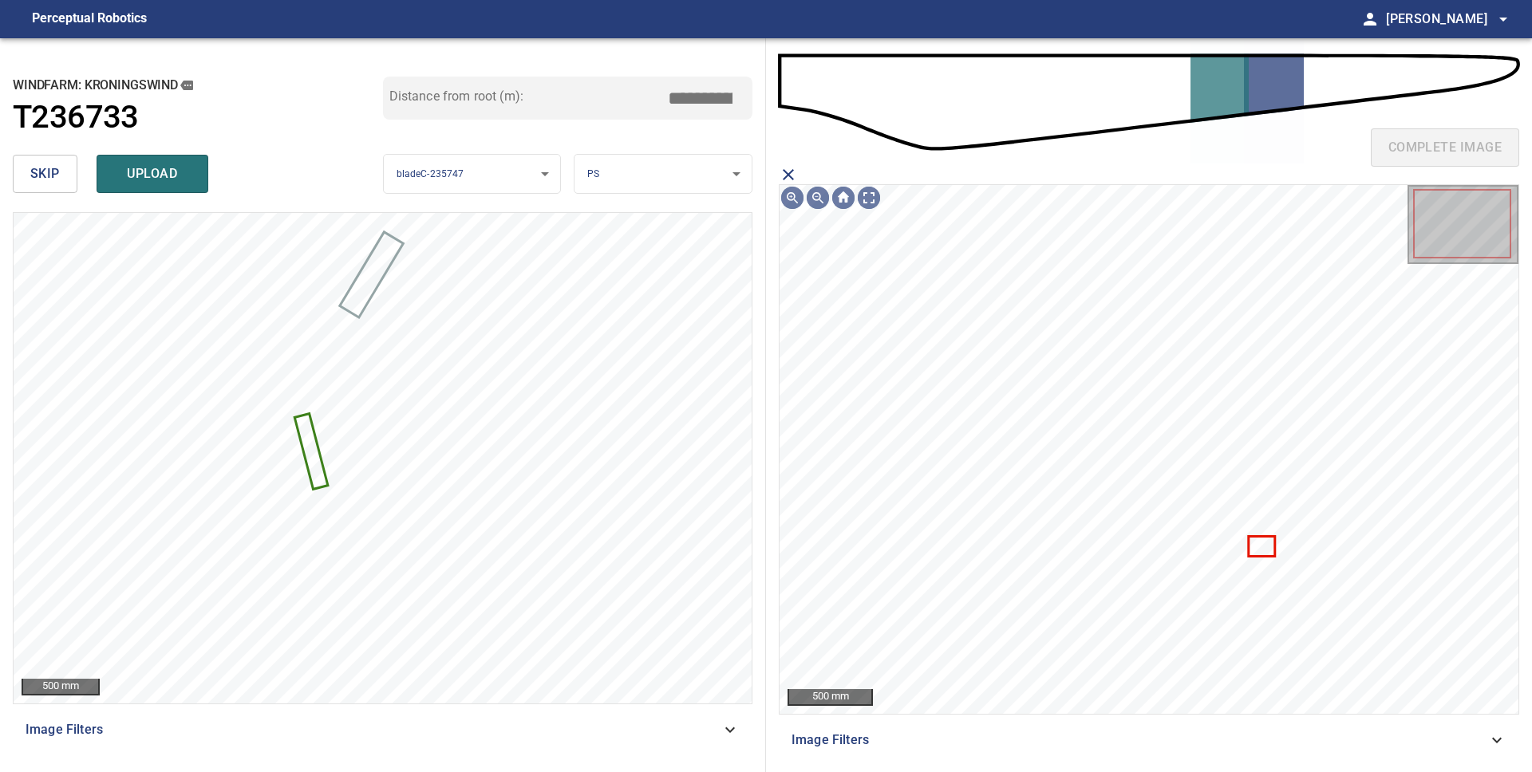
drag, startPoint x: 783, startPoint y: 167, endPoint x: 839, endPoint y: 183, distance: 58.9
click at [783, 167] on icon "close matching imageResolution:" at bounding box center [788, 174] width 19 height 19
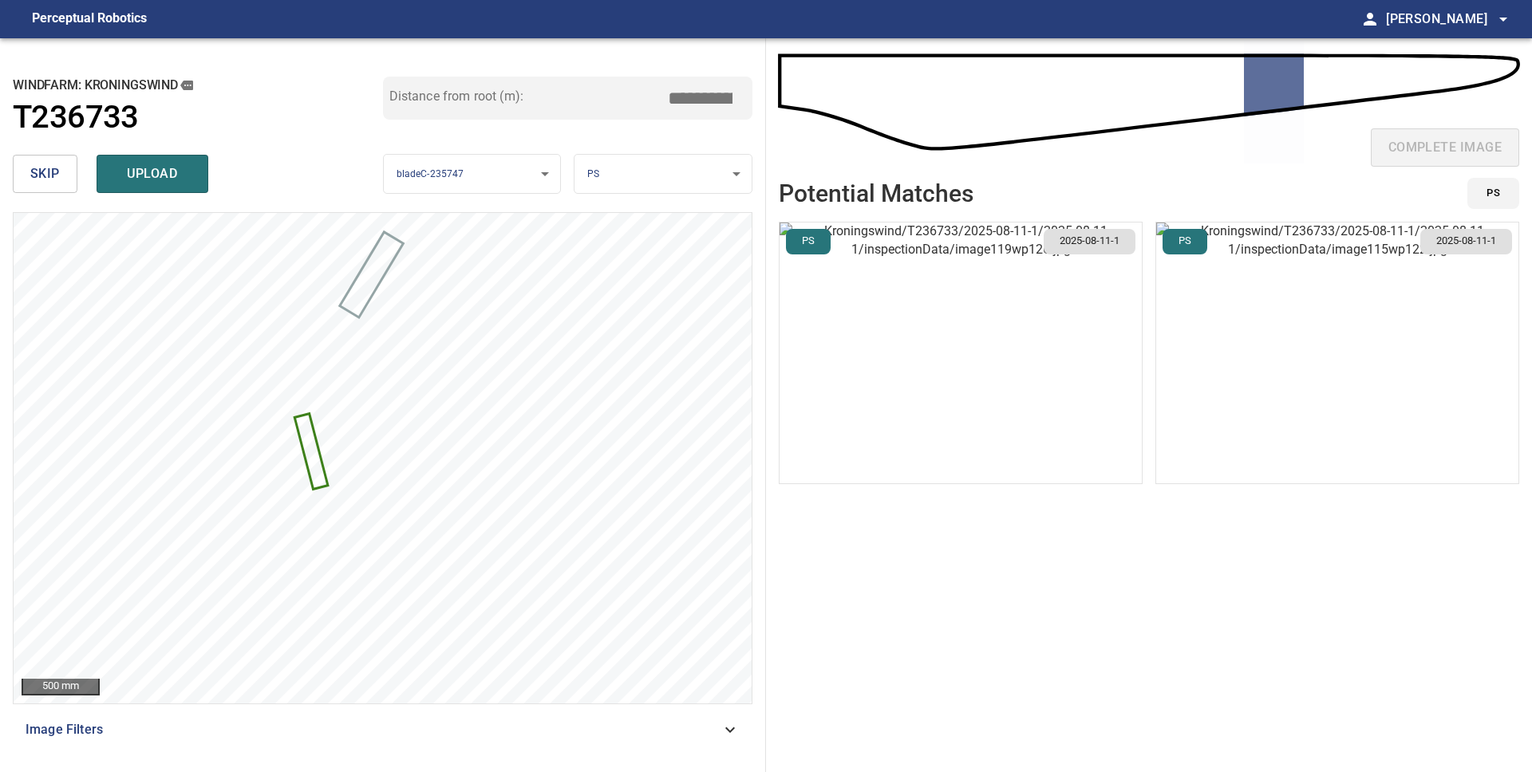
click at [1032, 334] on img "button" at bounding box center [961, 353] width 362 height 261
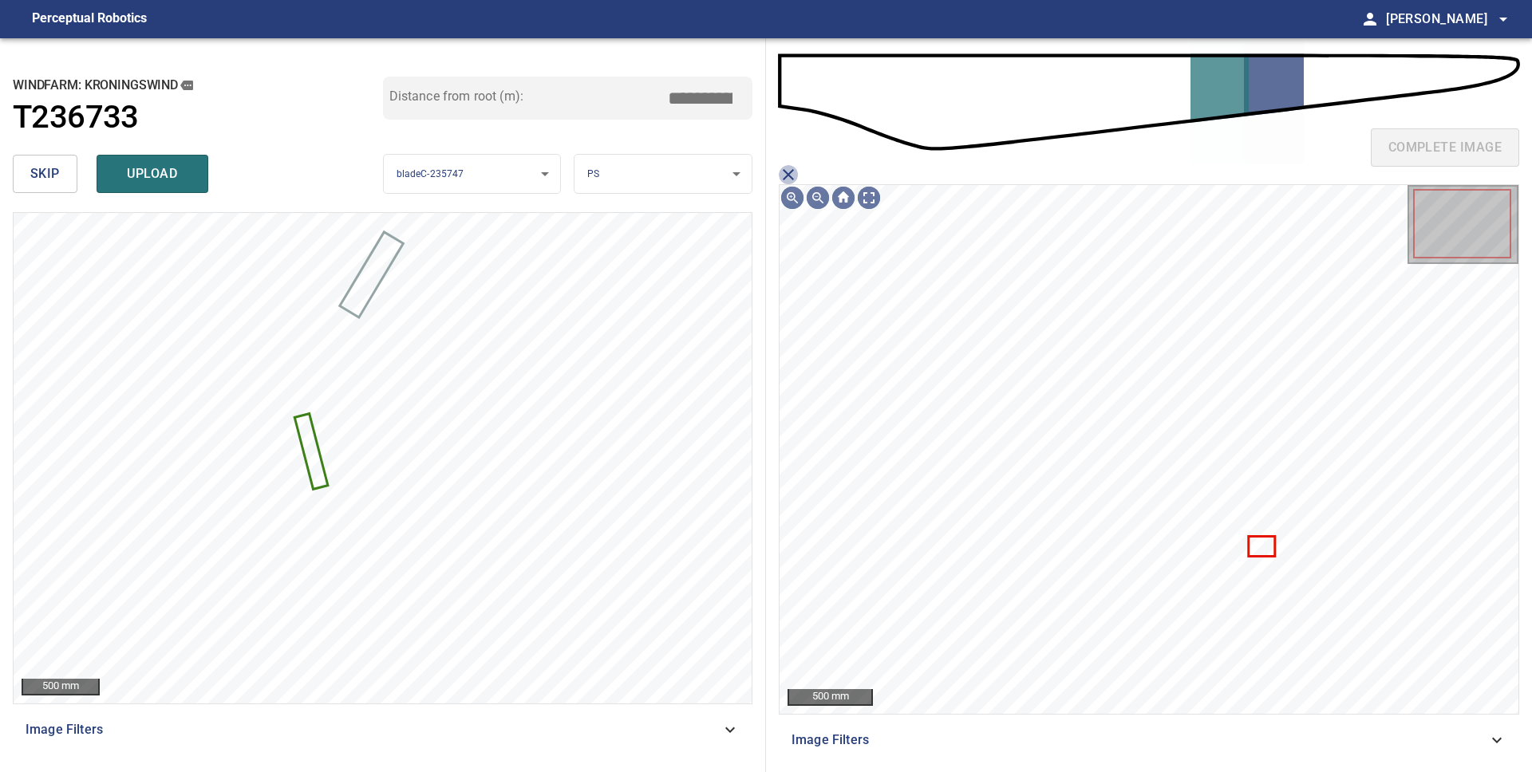
click at [787, 177] on icon "close matching imageResolution:" at bounding box center [788, 174] width 19 height 19
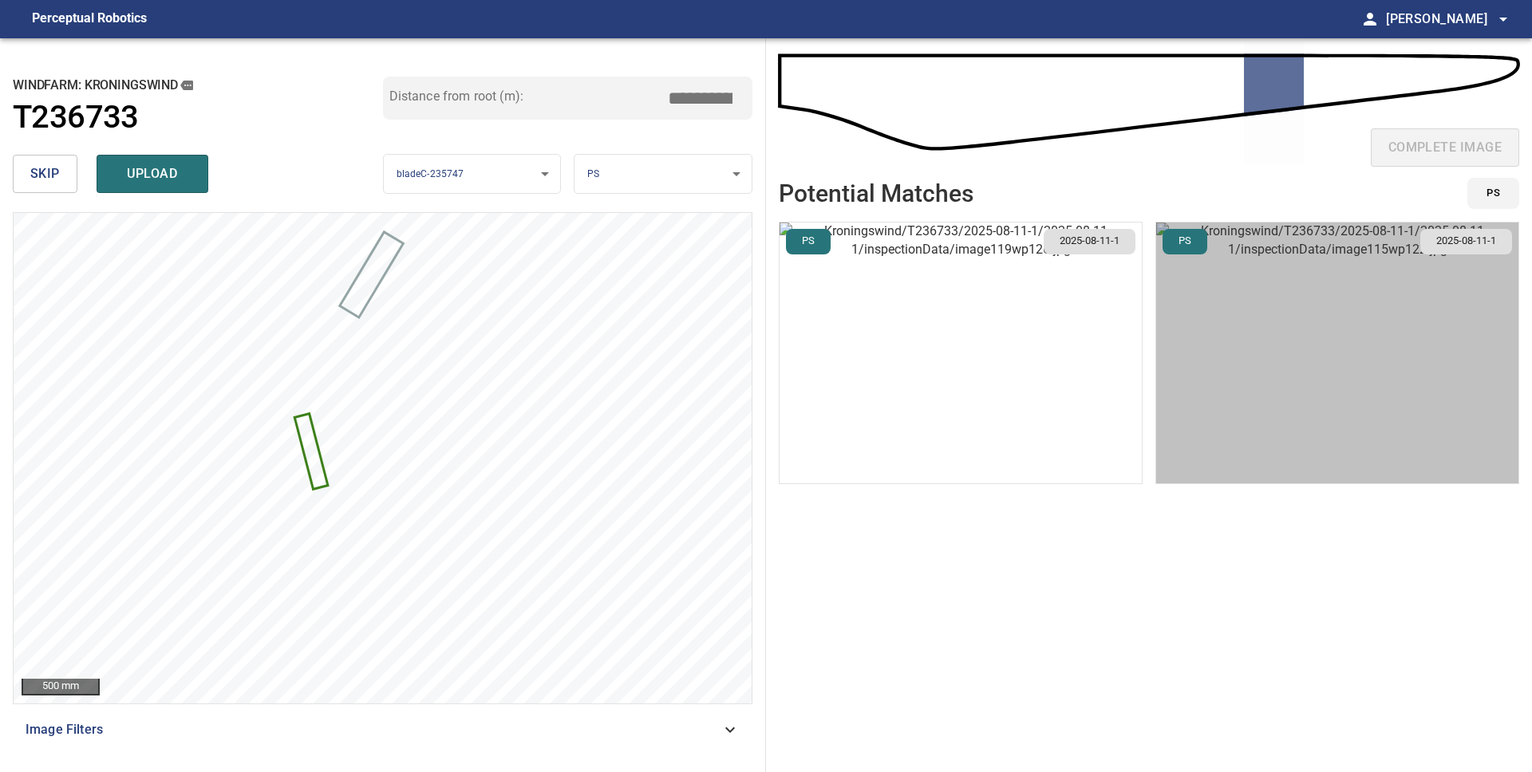
click at [1275, 338] on img "button" at bounding box center [1337, 353] width 362 height 261
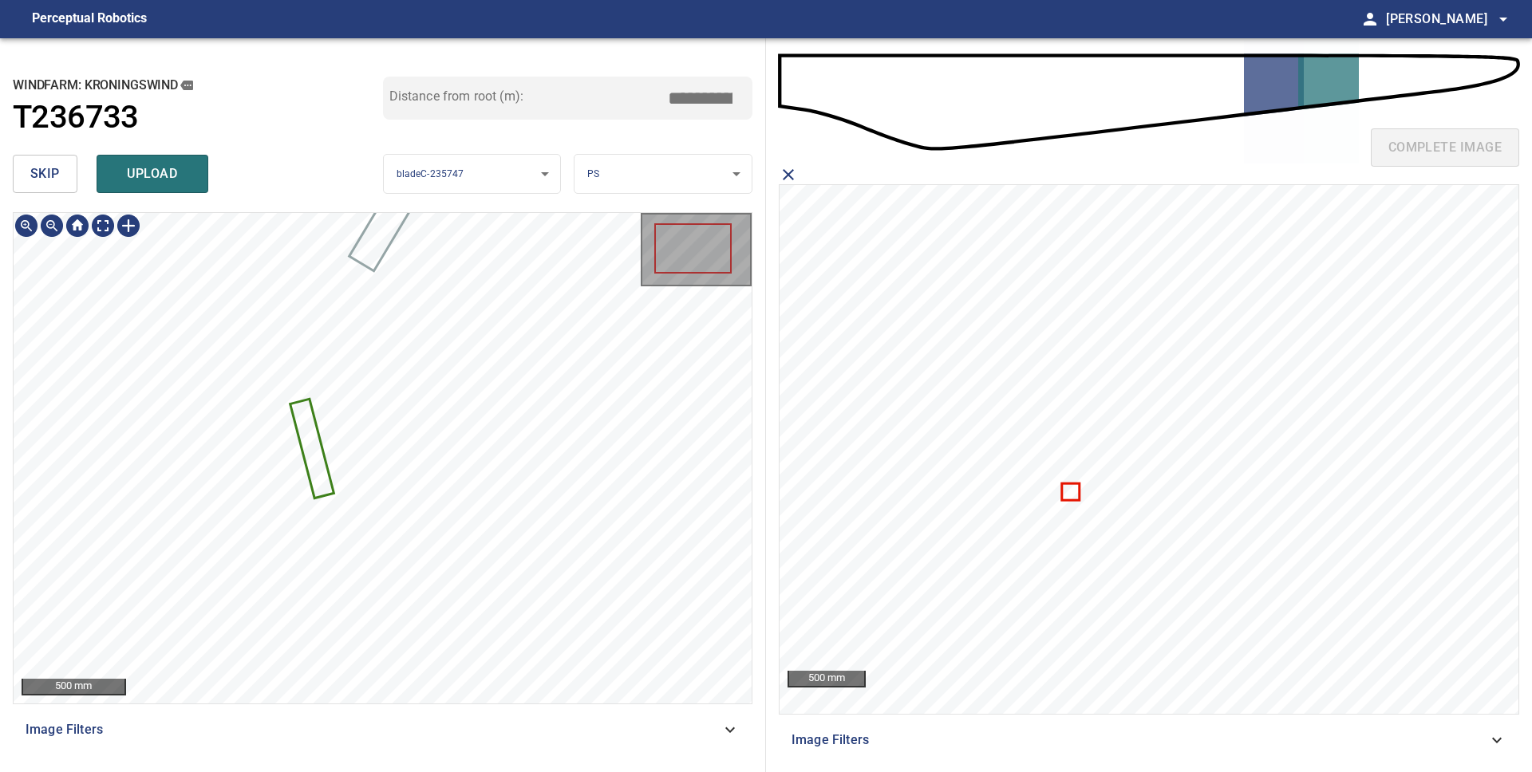
click at [311, 454] on icon at bounding box center [312, 449] width 41 height 96
click at [123, 169] on span "upload" at bounding box center [152, 174] width 77 height 22
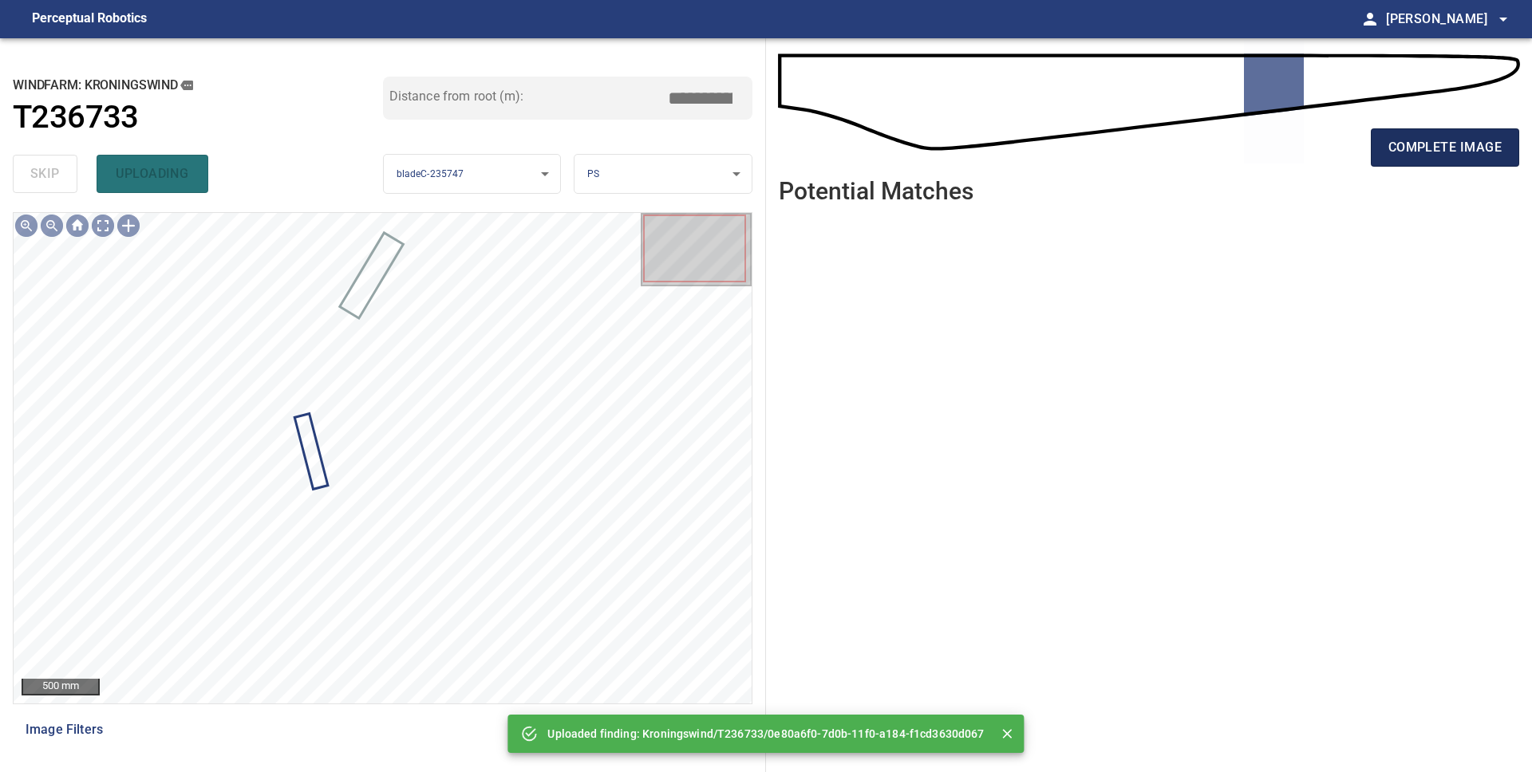
click at [1430, 158] on span "complete image" at bounding box center [1444, 147] width 113 height 22
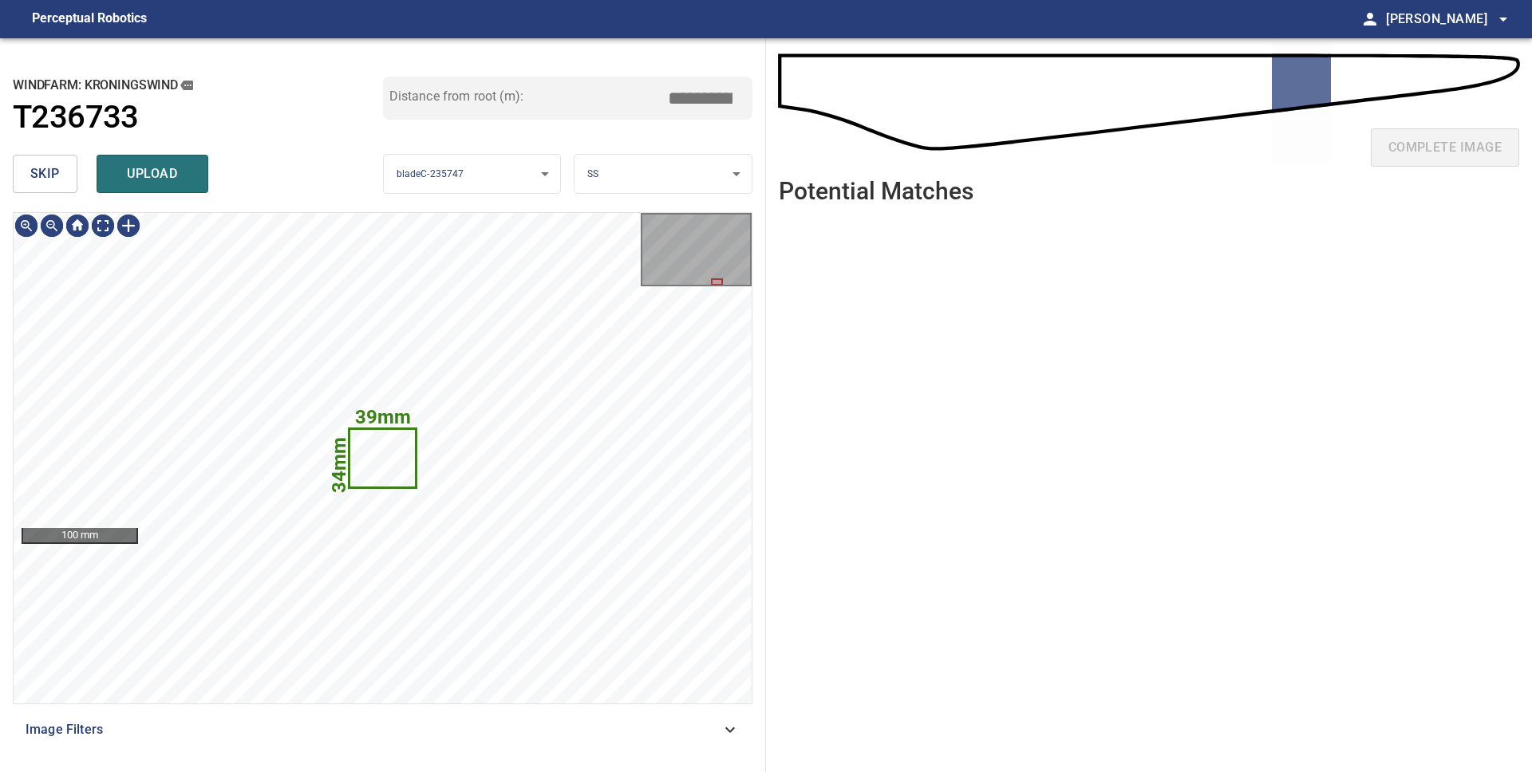
click at [44, 175] on span "skip" at bounding box center [45, 174] width 30 height 22
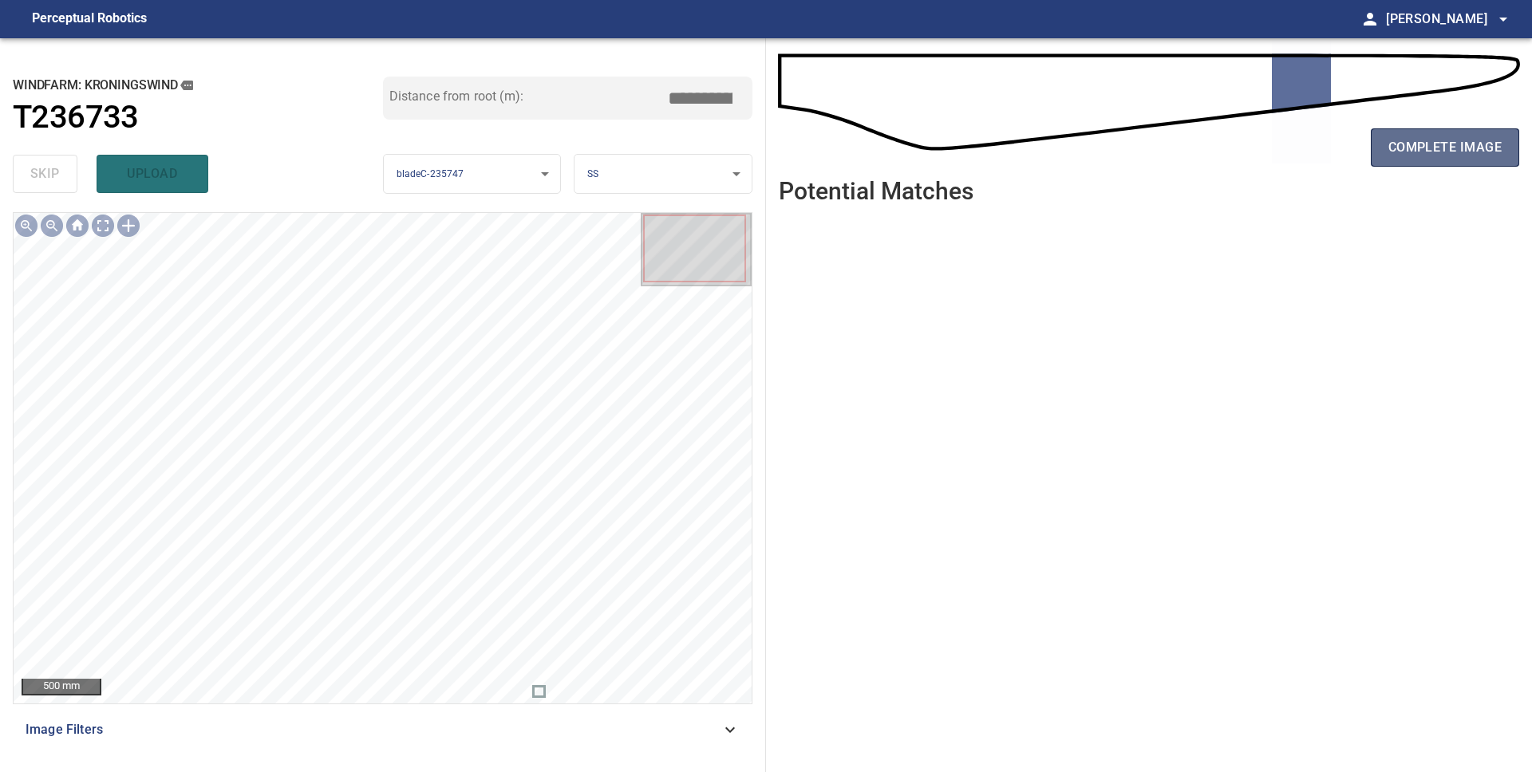
click at [1387, 148] on button "complete image" at bounding box center [1445, 147] width 148 height 38
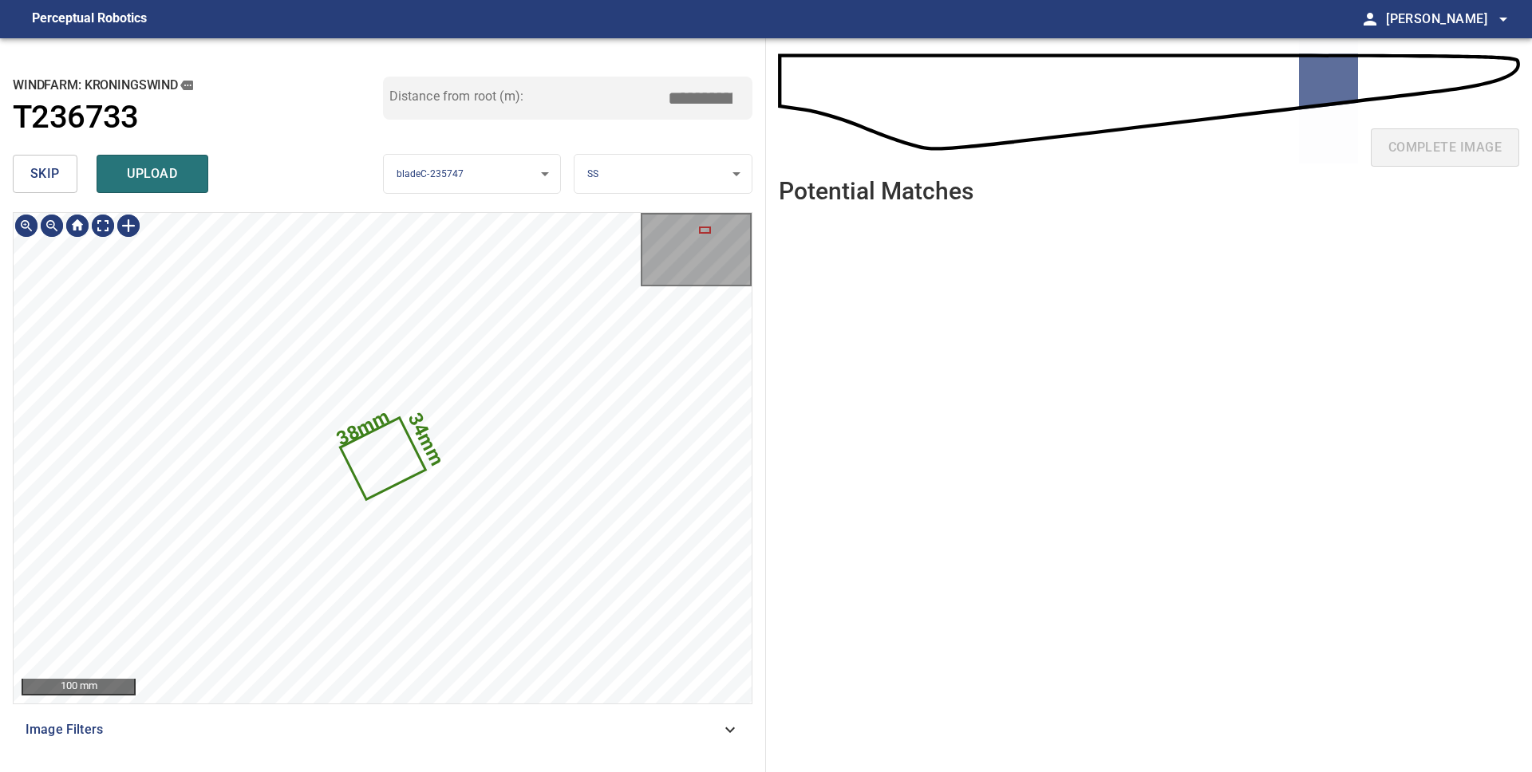
click at [53, 181] on span "skip" at bounding box center [45, 174] width 30 height 22
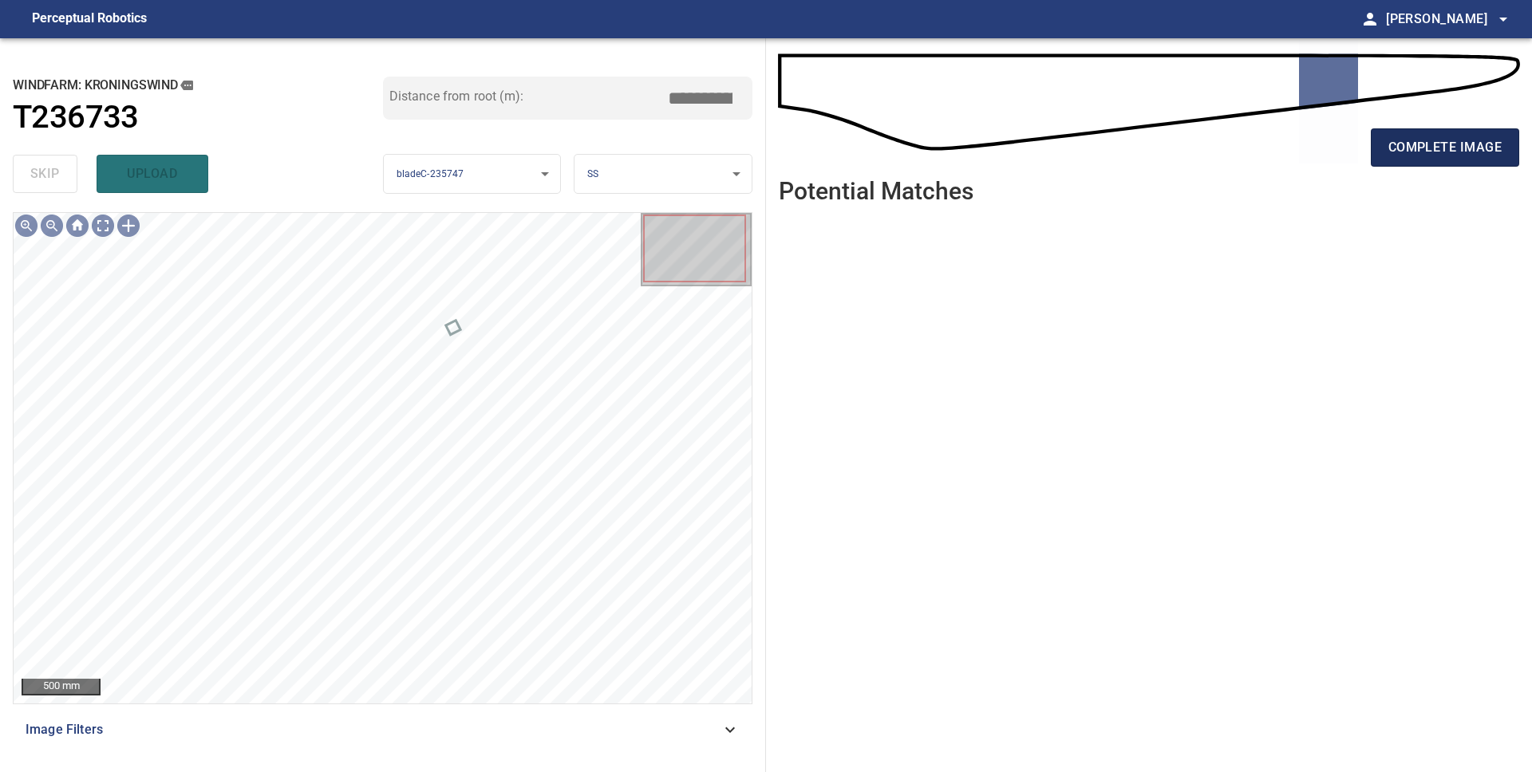
click at [1399, 148] on span "complete image" at bounding box center [1444, 147] width 113 height 22
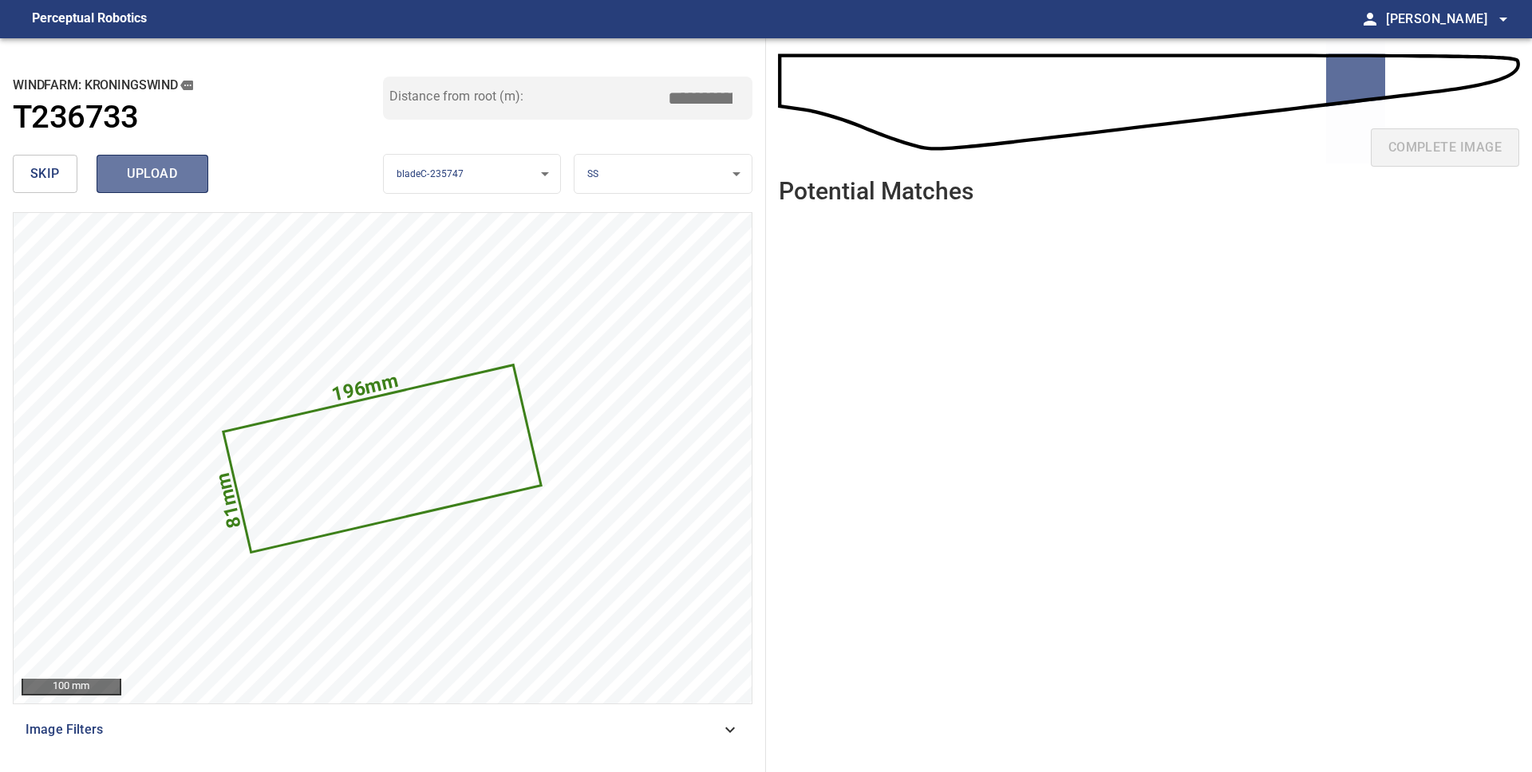
click at [131, 170] on span "upload" at bounding box center [152, 174] width 77 height 22
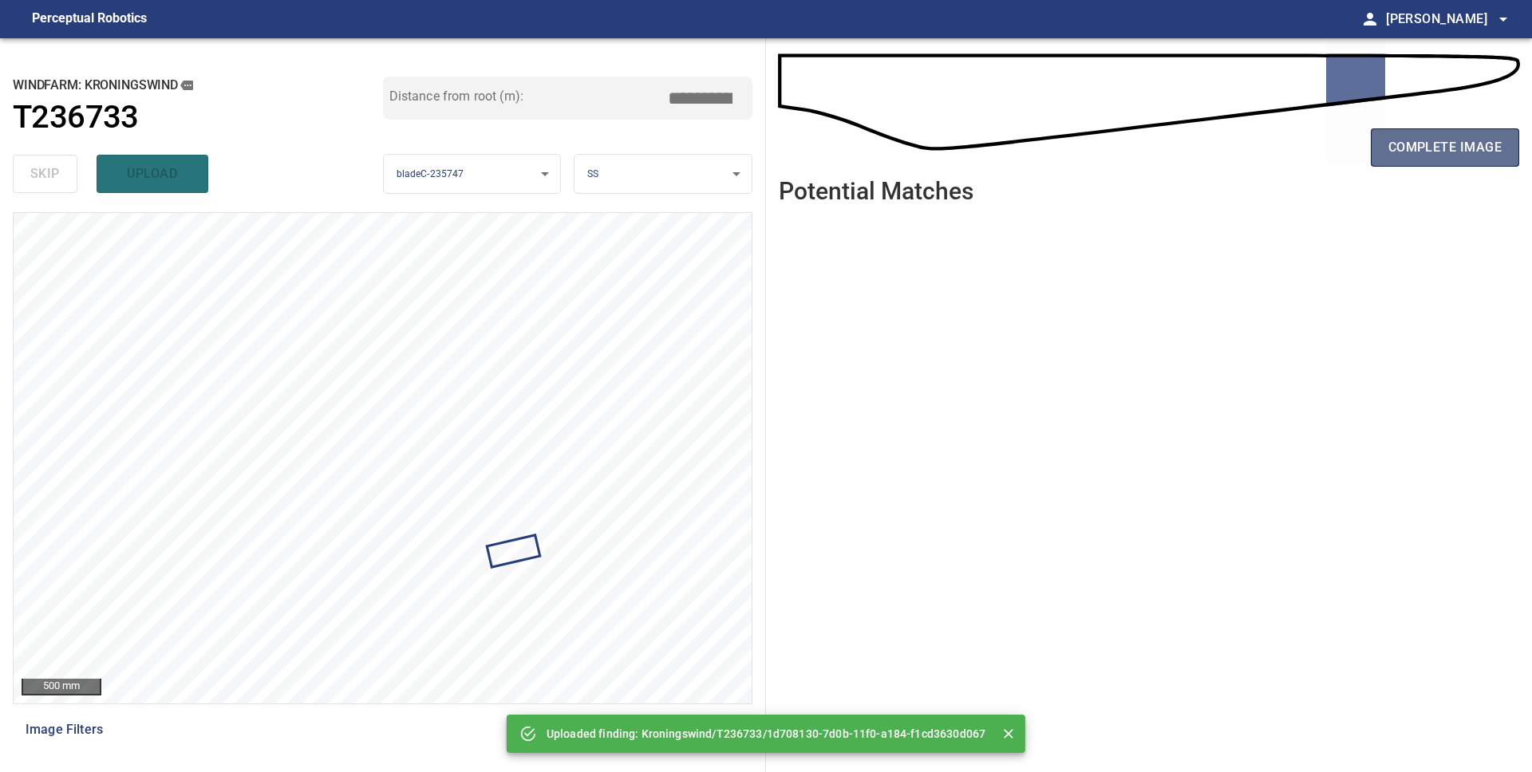
click at [1421, 149] on span "complete image" at bounding box center [1444, 147] width 113 height 22
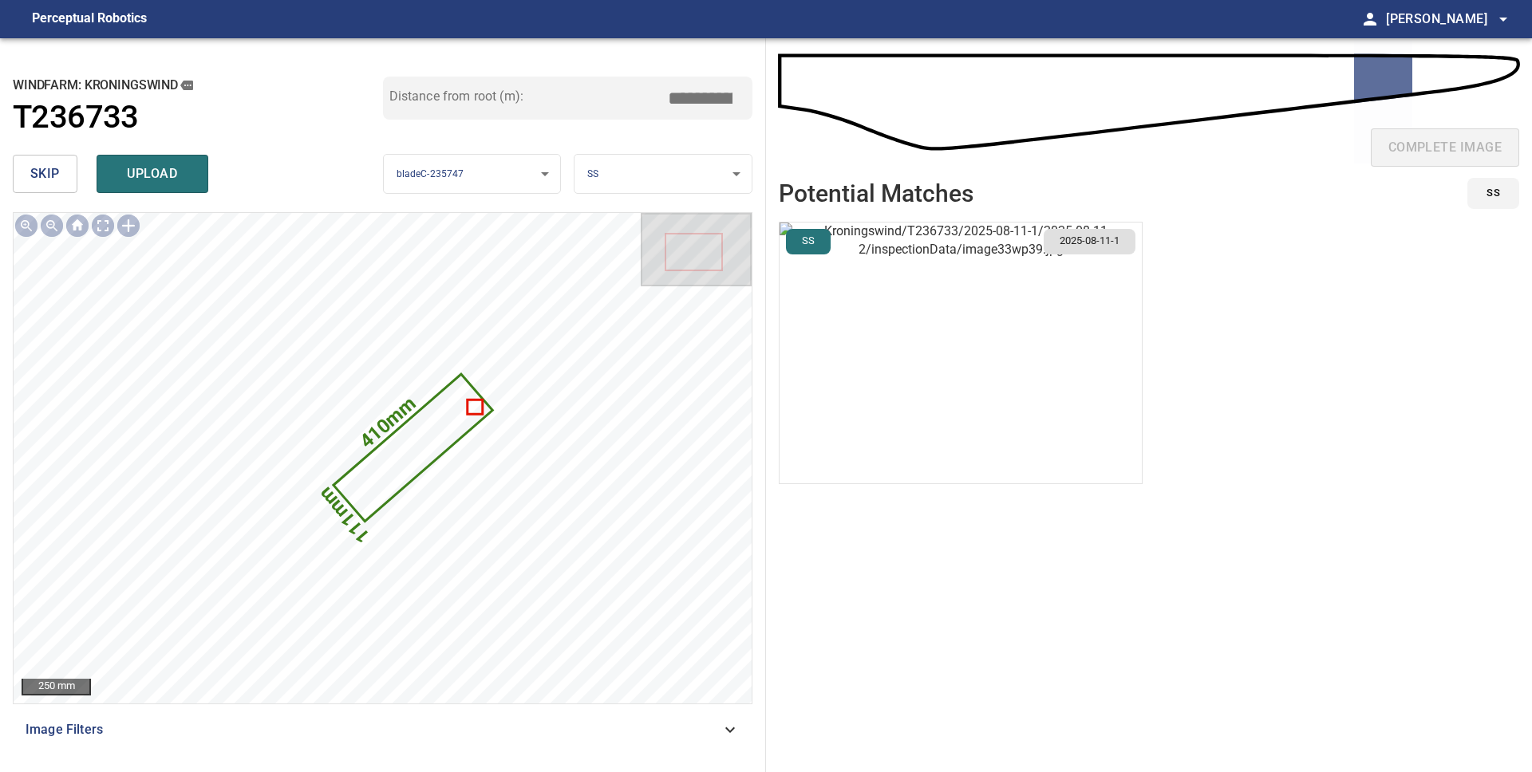
click at [49, 180] on span "skip" at bounding box center [45, 174] width 30 height 22
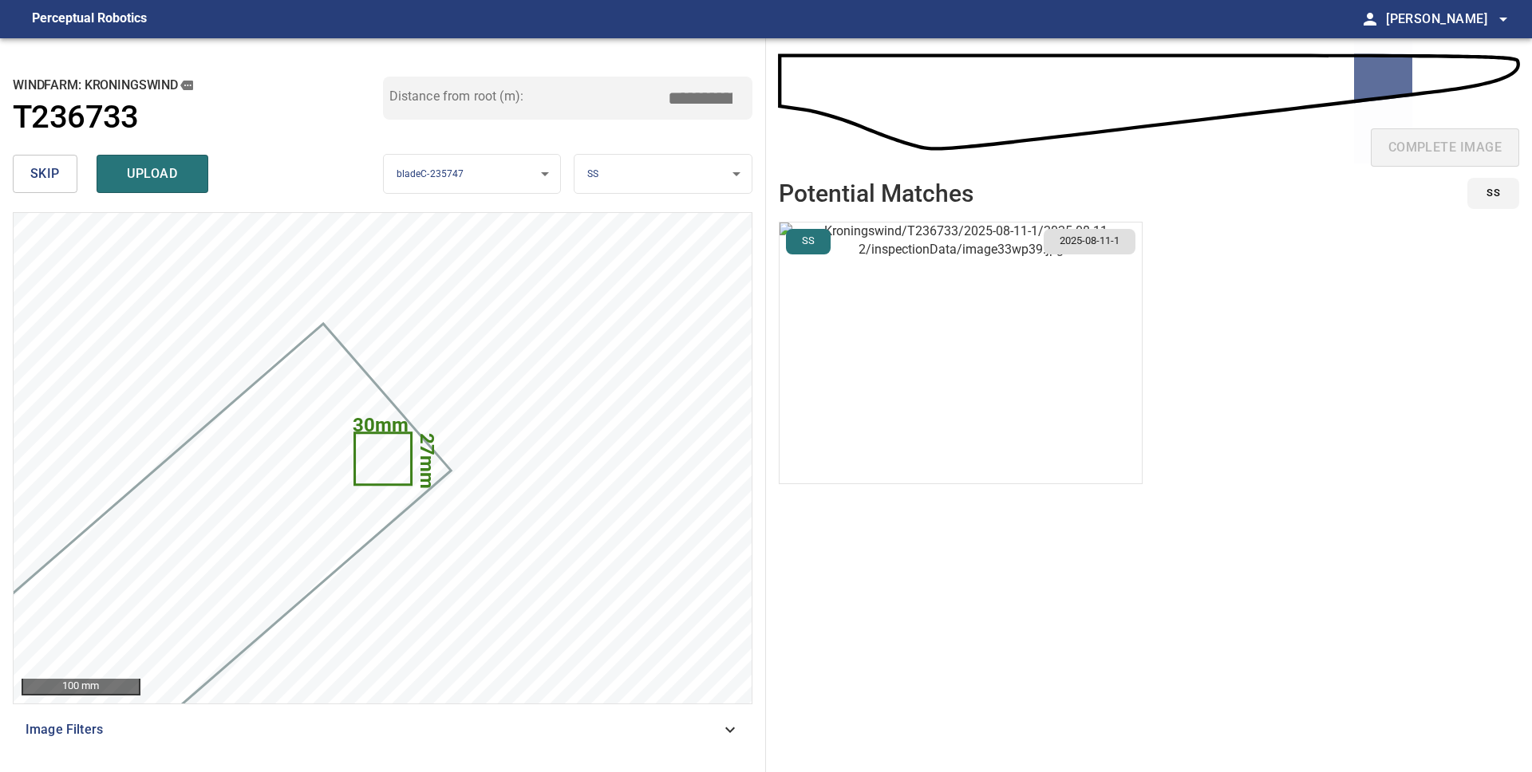
click at [54, 176] on span "skip" at bounding box center [45, 174] width 30 height 22
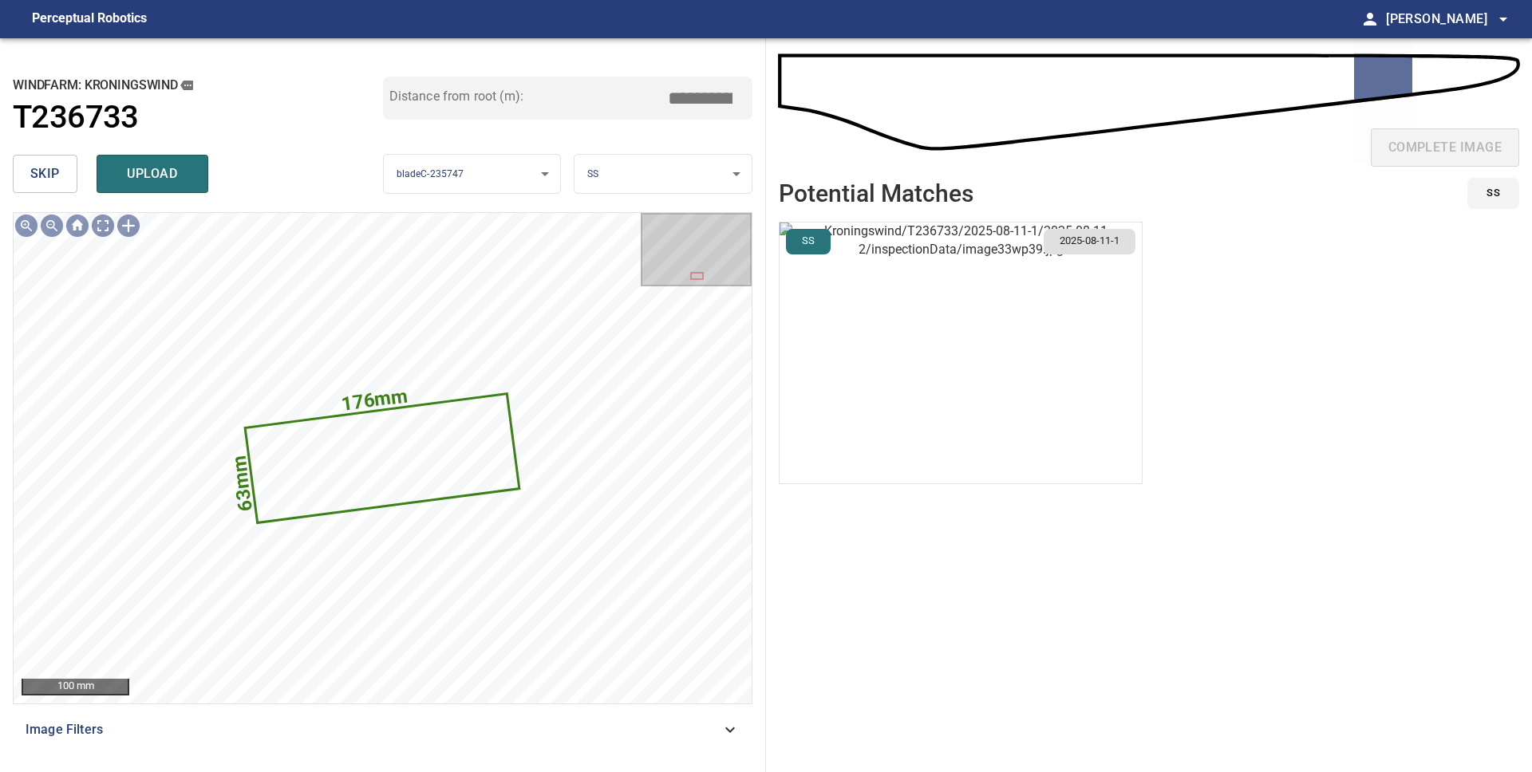
click at [151, 176] on span "upload" at bounding box center [152, 174] width 77 height 22
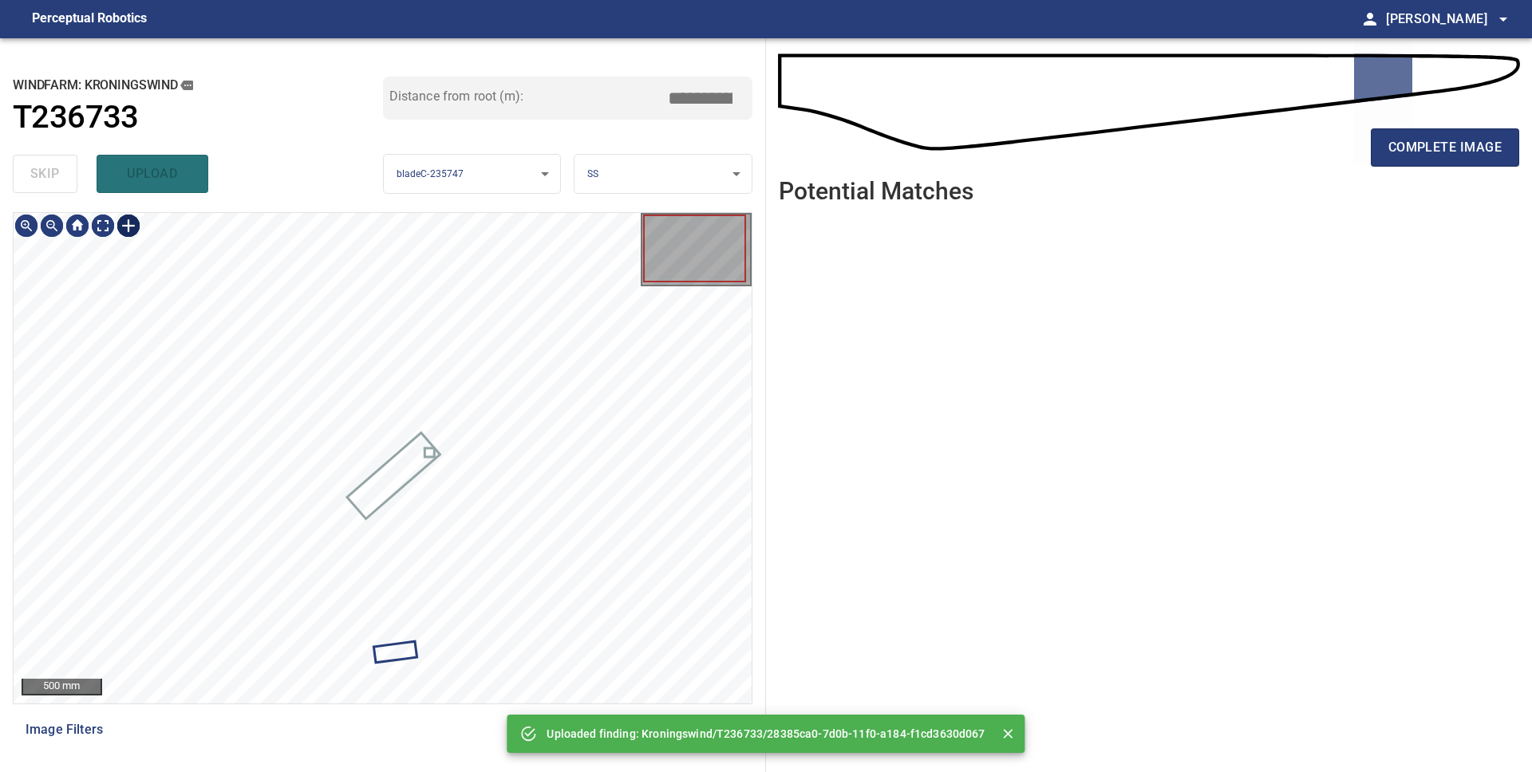
click at [126, 223] on div at bounding box center [129, 226] width 26 height 26
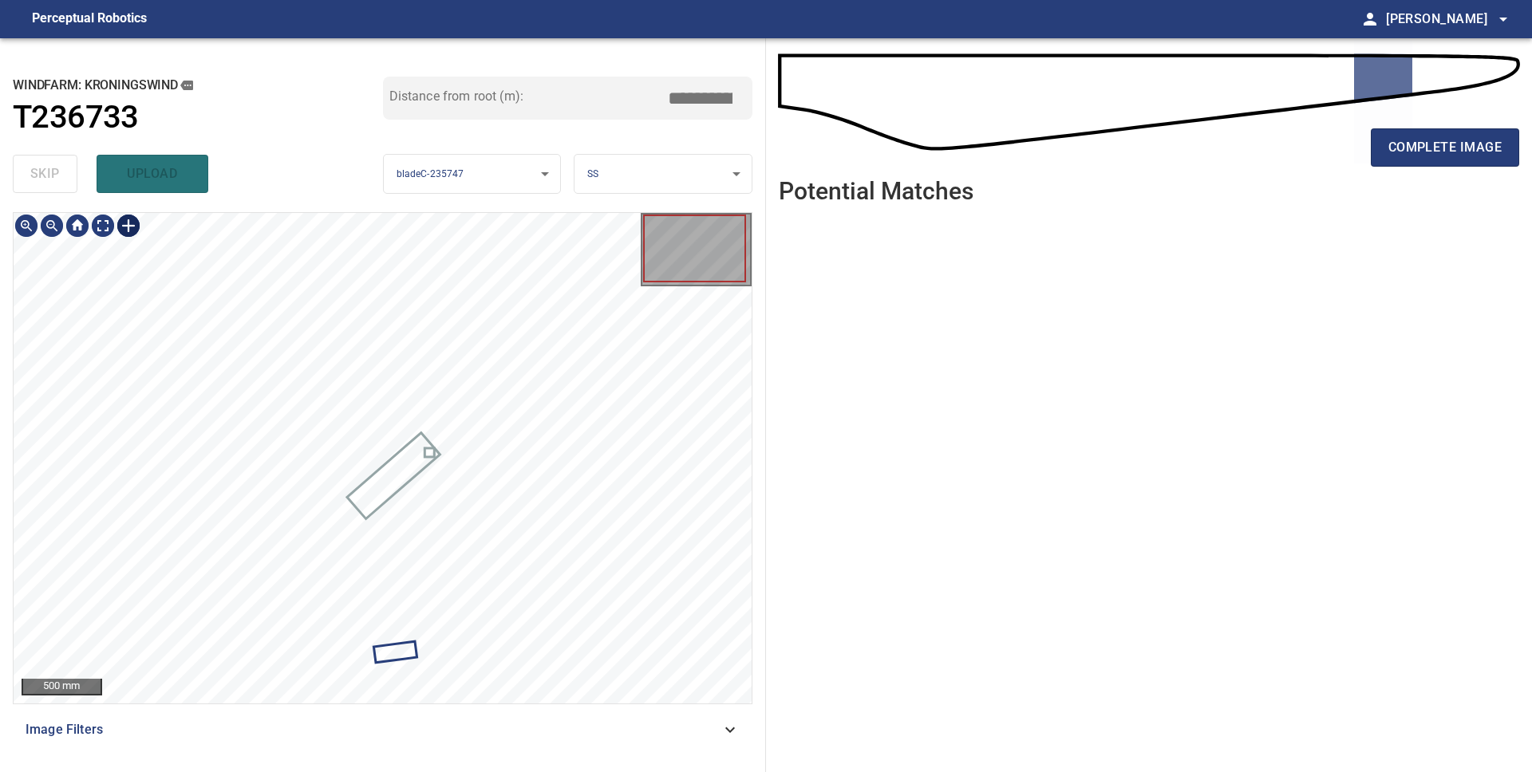
click at [491, 387] on div at bounding box center [383, 458] width 738 height 491
click at [314, 437] on div at bounding box center [383, 458] width 738 height 491
click at [477, 419] on div at bounding box center [428, 456] width 178 height 141
click at [437, 463] on div at bounding box center [433, 466] width 152 height 103
click at [485, 413] on div at bounding box center [418, 457] width 184 height 140
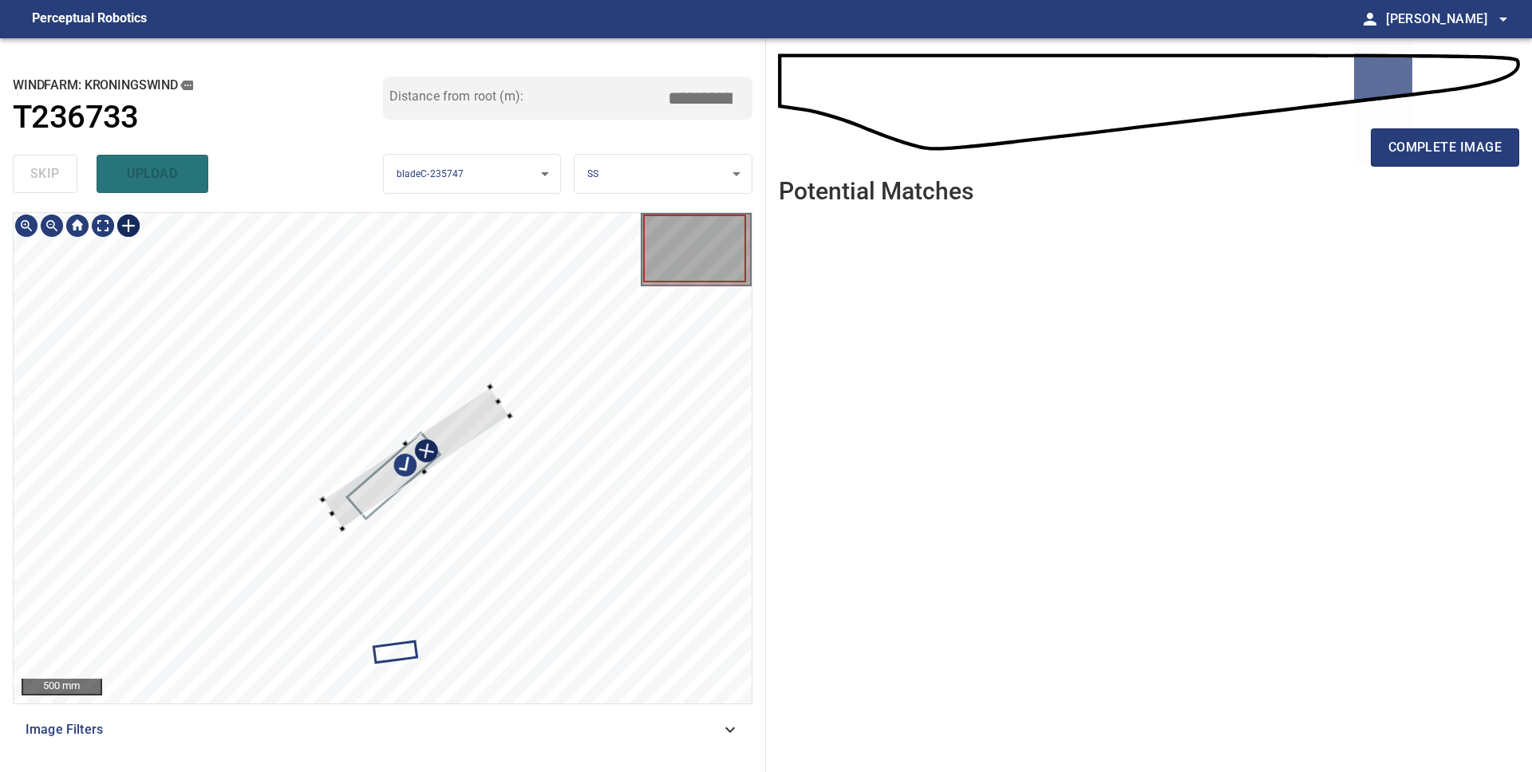
click at [484, 412] on div at bounding box center [416, 458] width 187 height 142
click at [493, 409] on div at bounding box center [423, 456] width 187 height 142
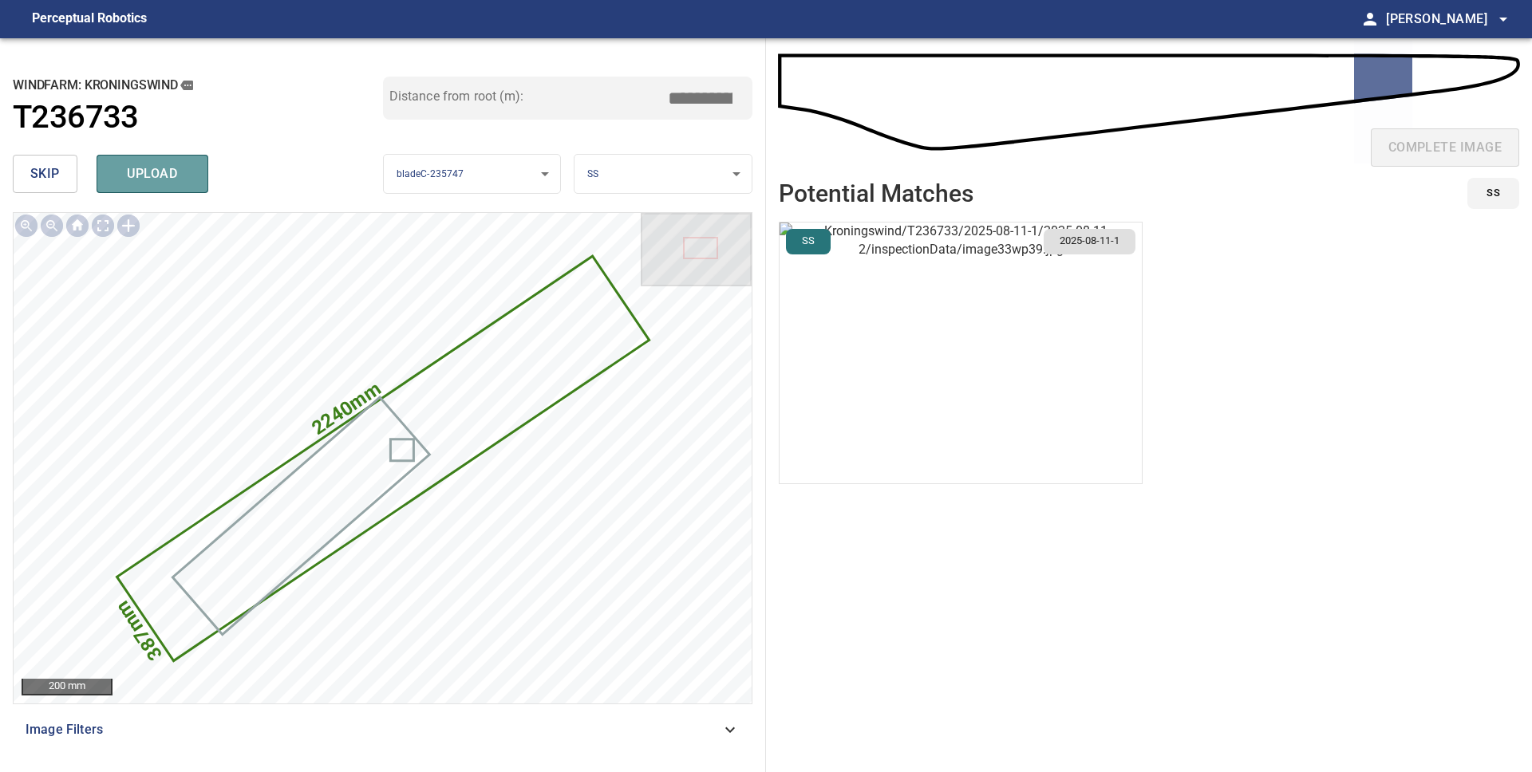
click at [139, 172] on span "upload" at bounding box center [152, 174] width 77 height 22
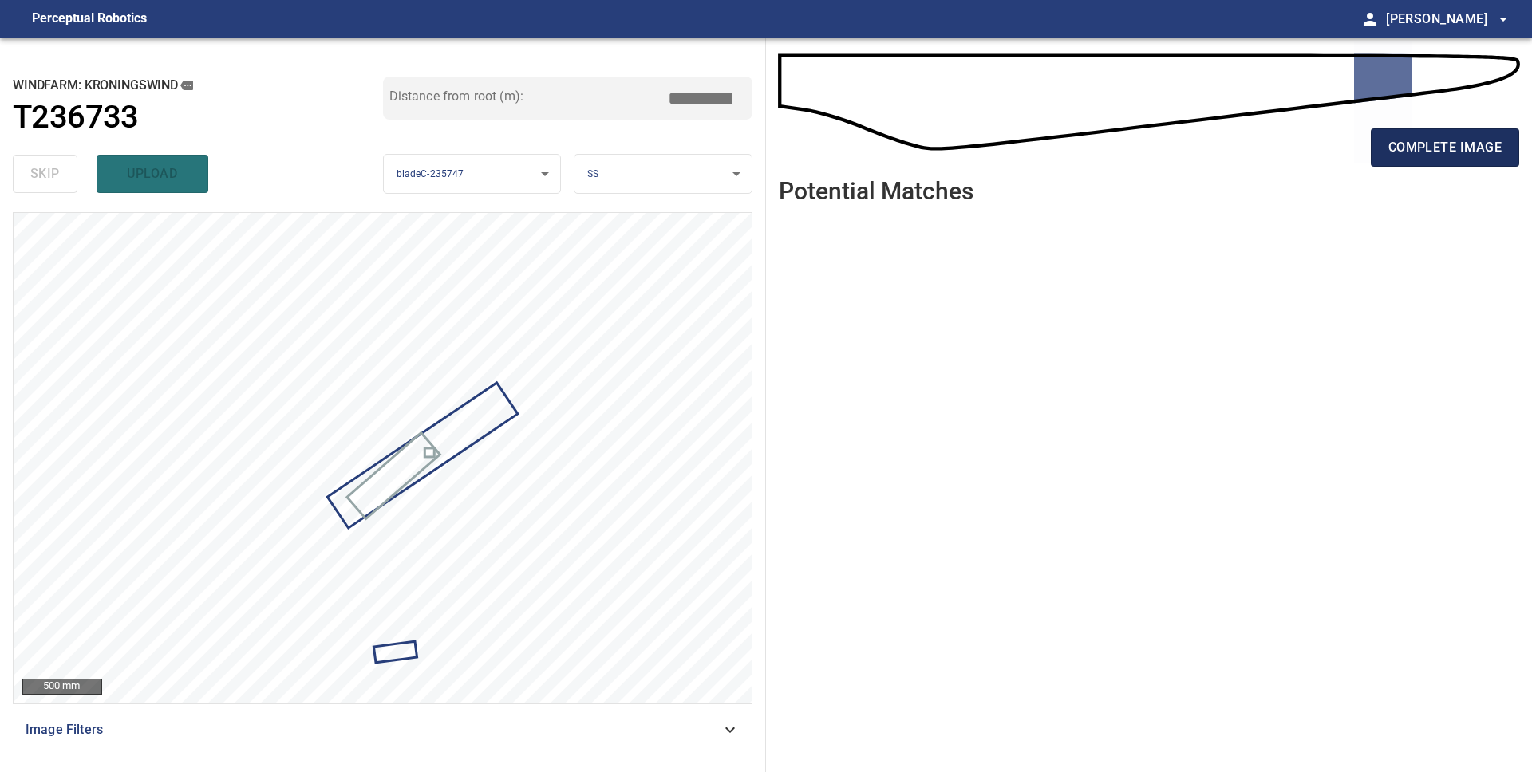
click at [1451, 148] on span "complete image" at bounding box center [1444, 147] width 113 height 22
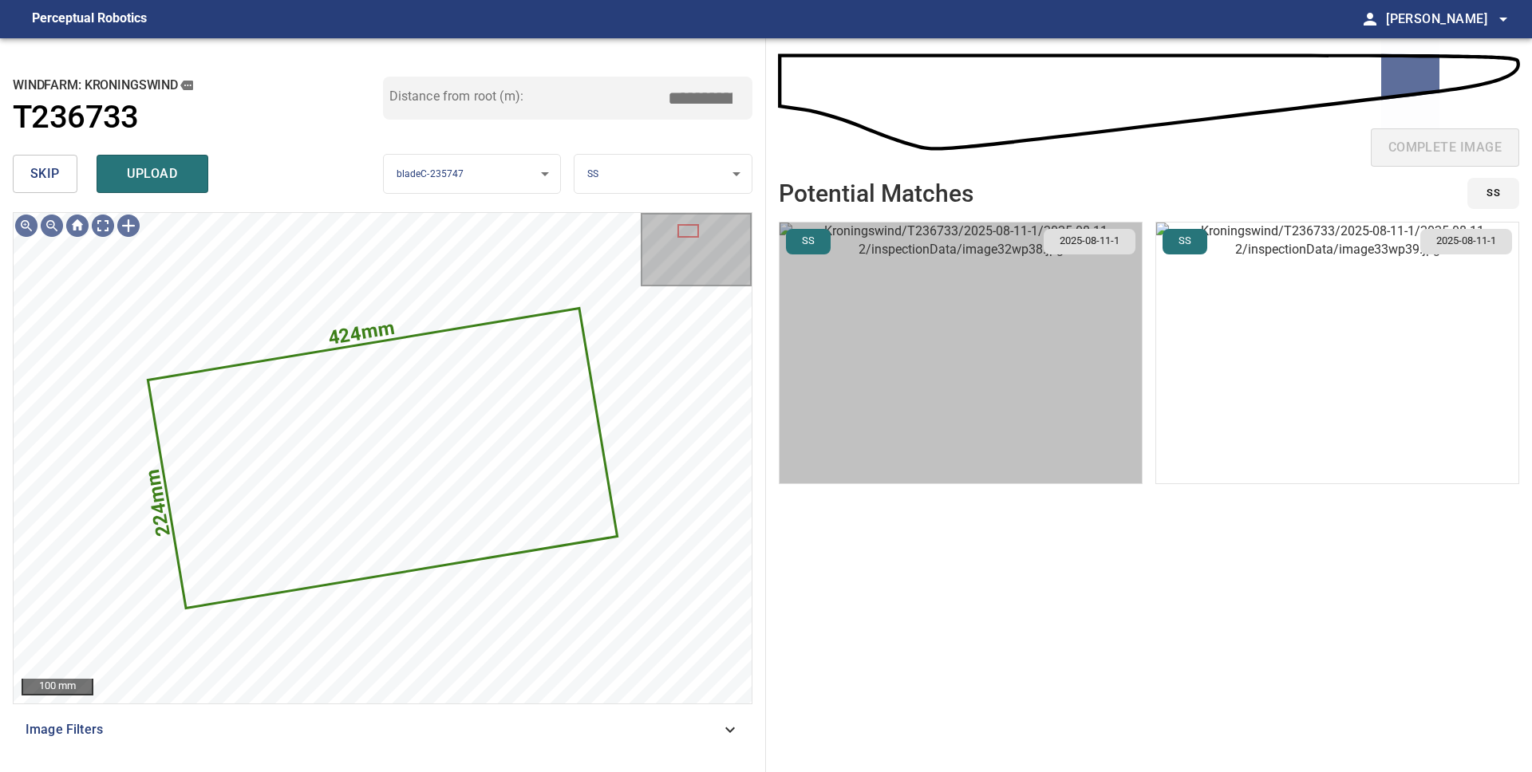
click at [1097, 357] on img "button" at bounding box center [961, 353] width 362 height 261
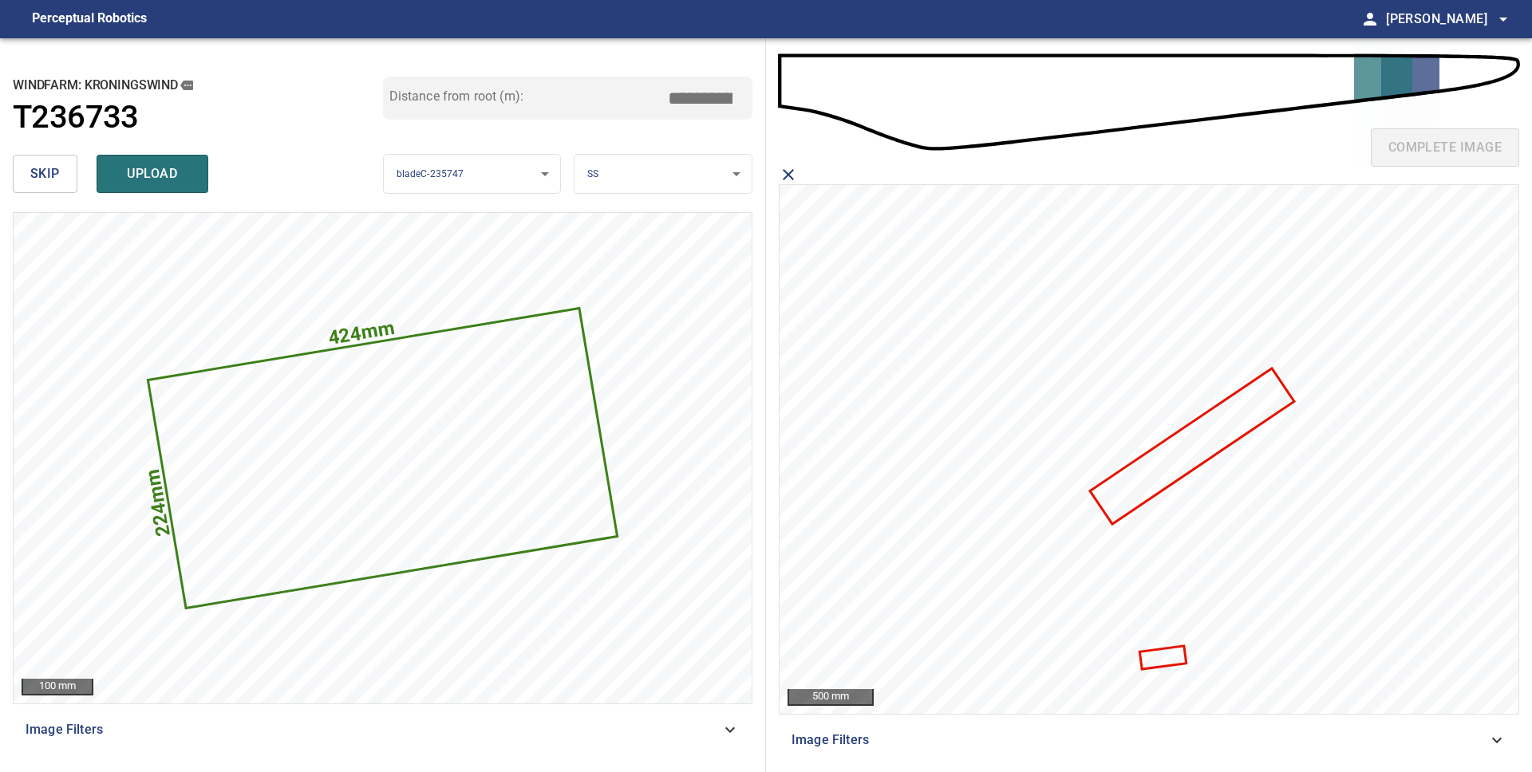
click at [1160, 658] on icon at bounding box center [1163, 658] width 44 height 20
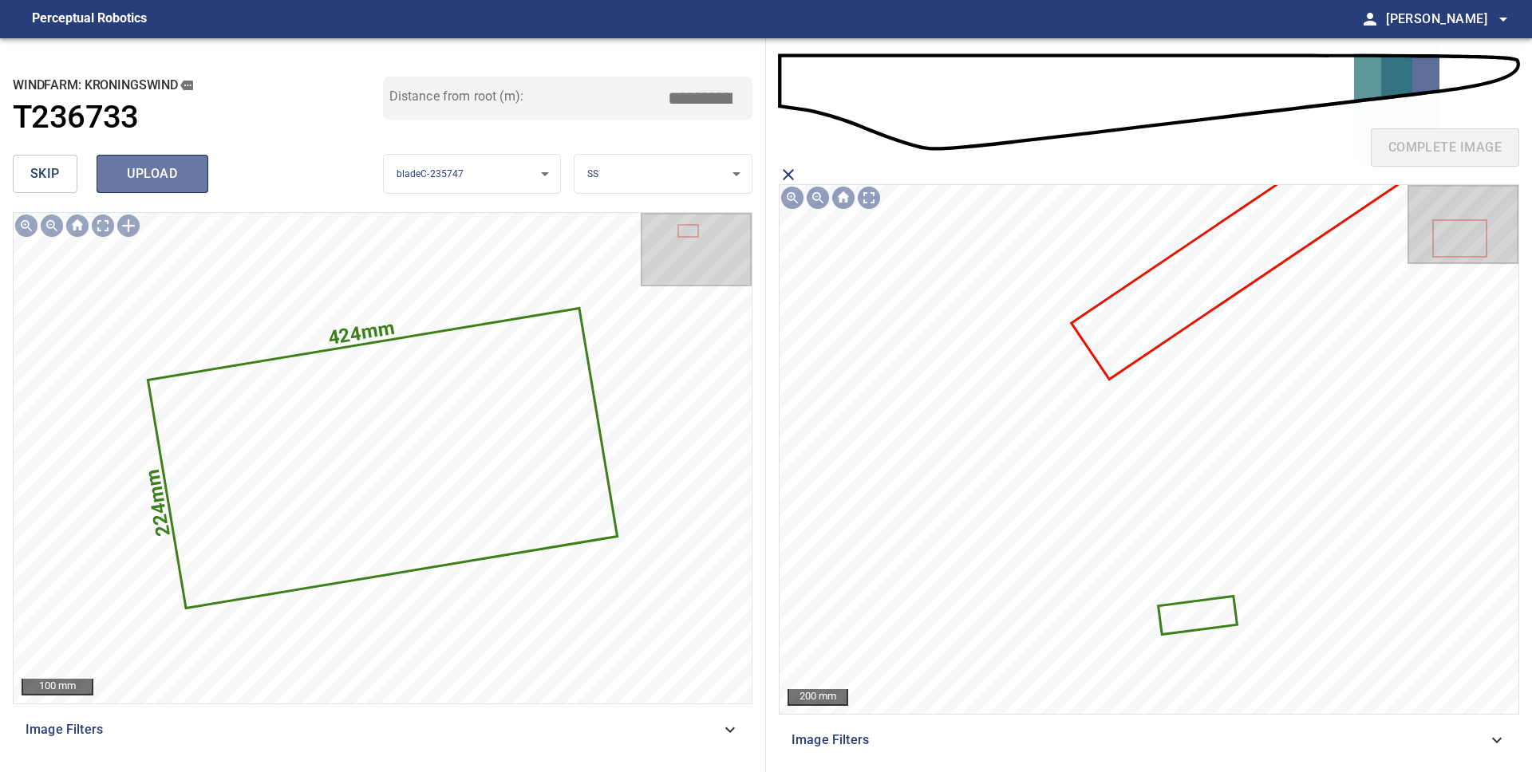
click at [136, 168] on span "upload" at bounding box center [152, 174] width 77 height 22
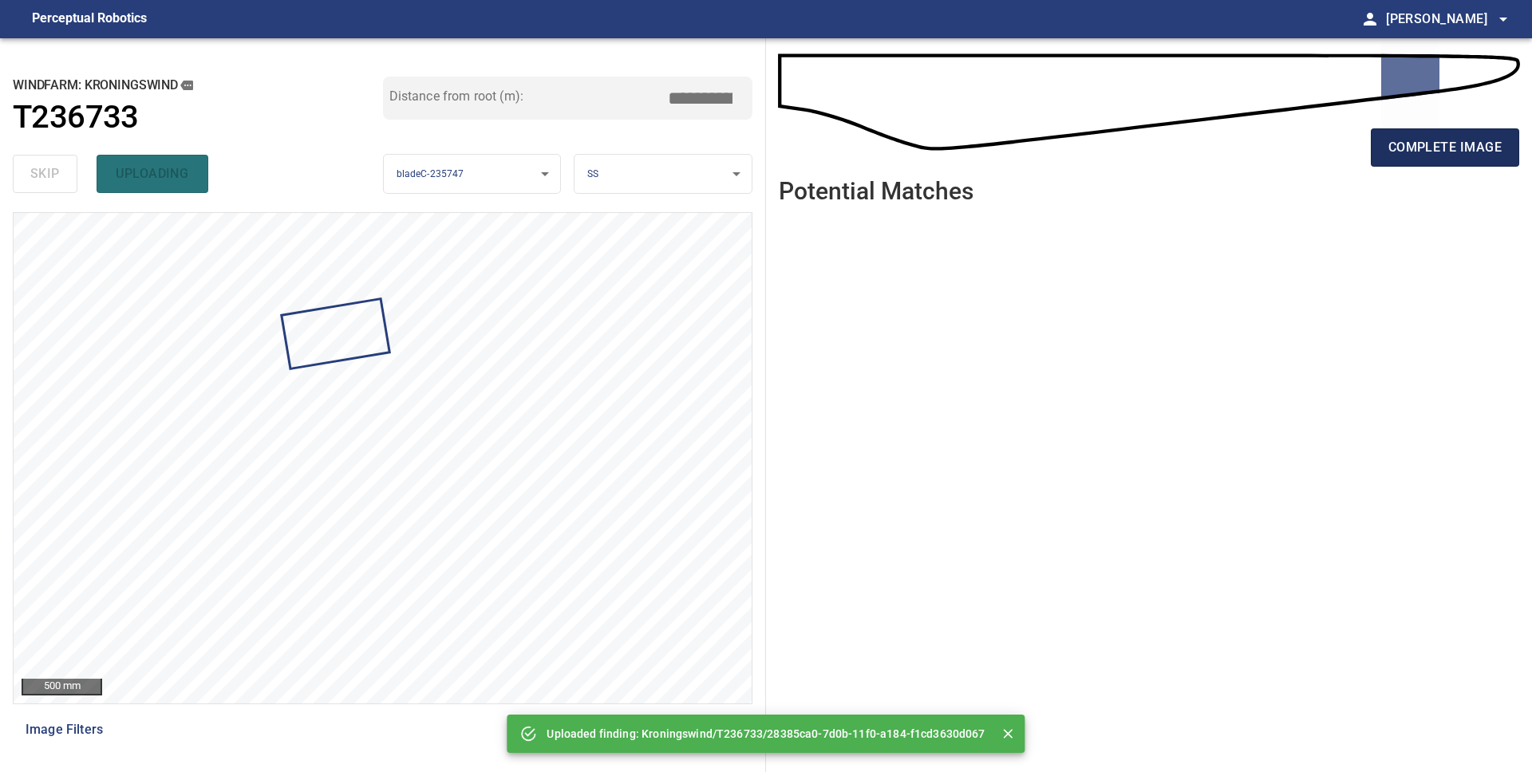
click at [1407, 143] on span "complete image" at bounding box center [1444, 147] width 113 height 22
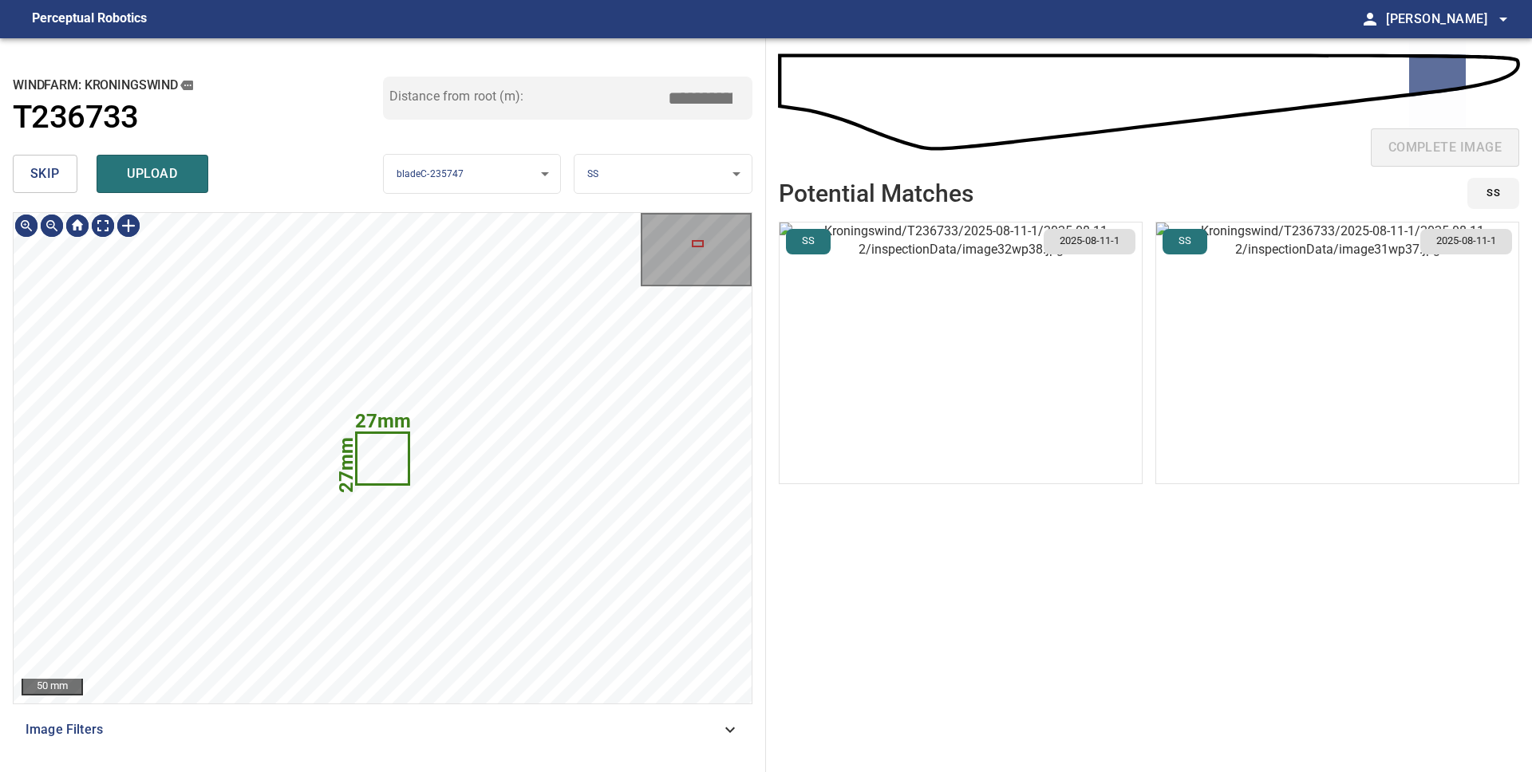
click at [49, 171] on span "skip" at bounding box center [45, 174] width 30 height 22
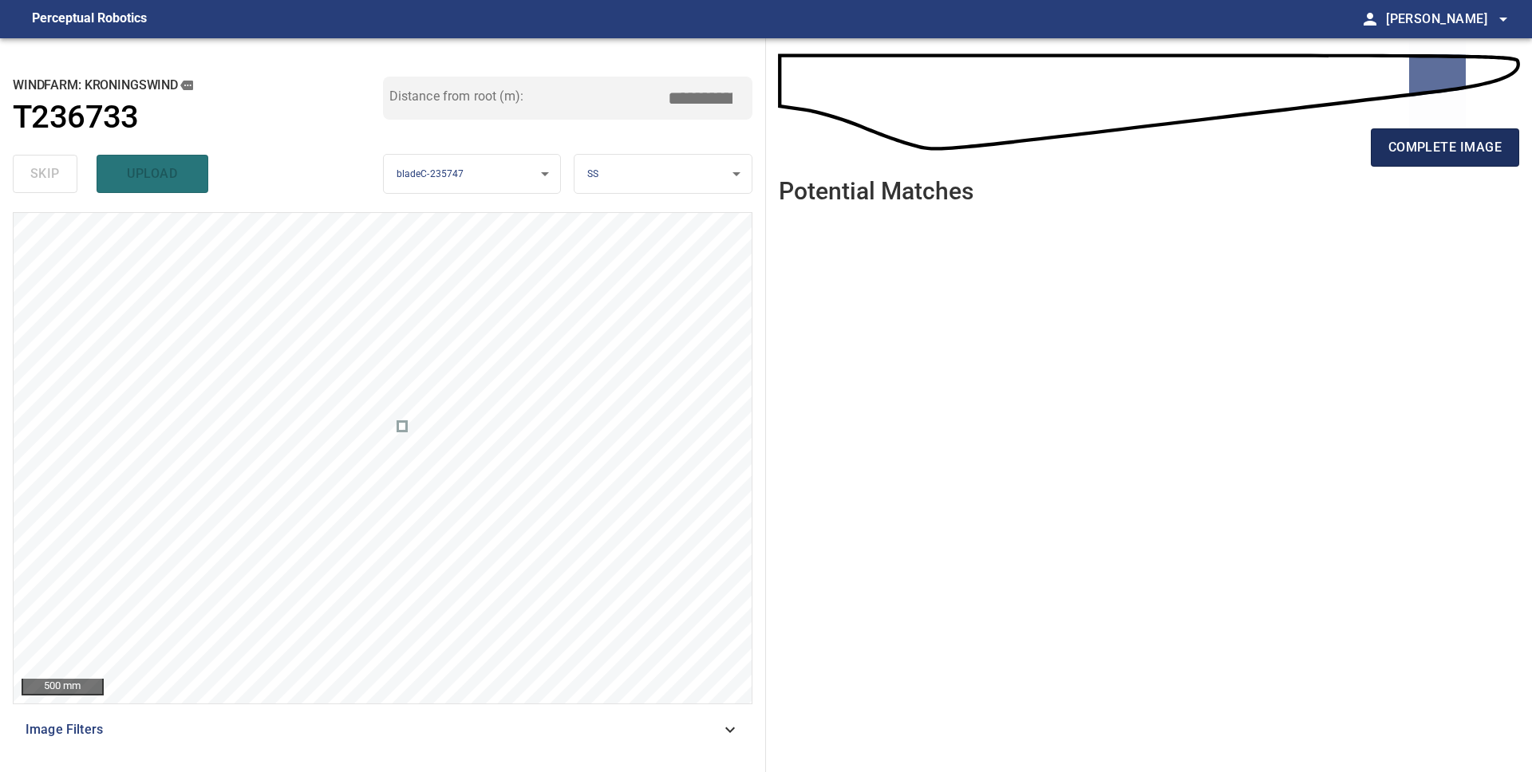
click at [1394, 154] on span "complete image" at bounding box center [1444, 147] width 113 height 22
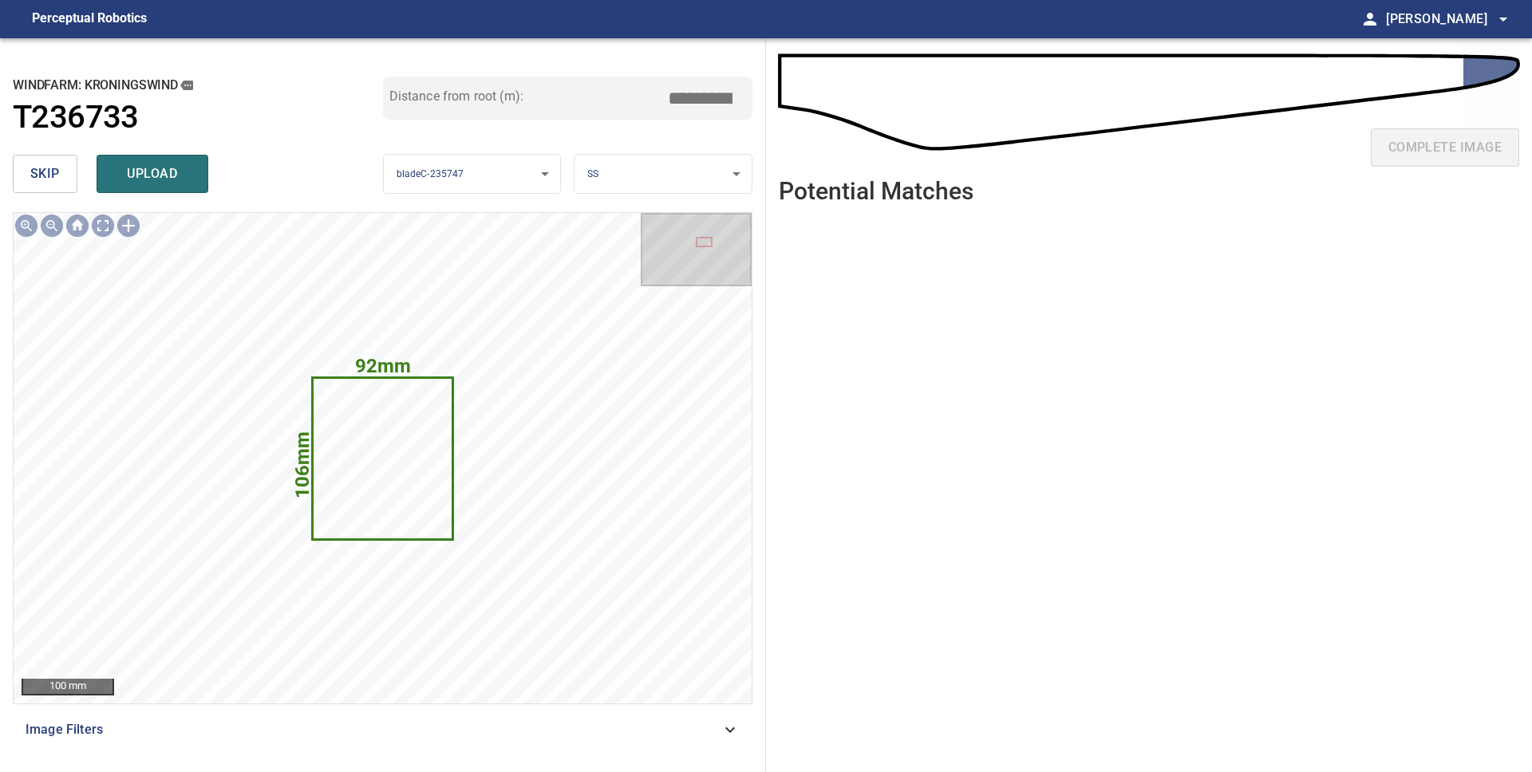
click at [590, 168] on body "**********" at bounding box center [766, 386] width 1532 height 772
click at [628, 172] on li "LE" at bounding box center [662, 174] width 177 height 26
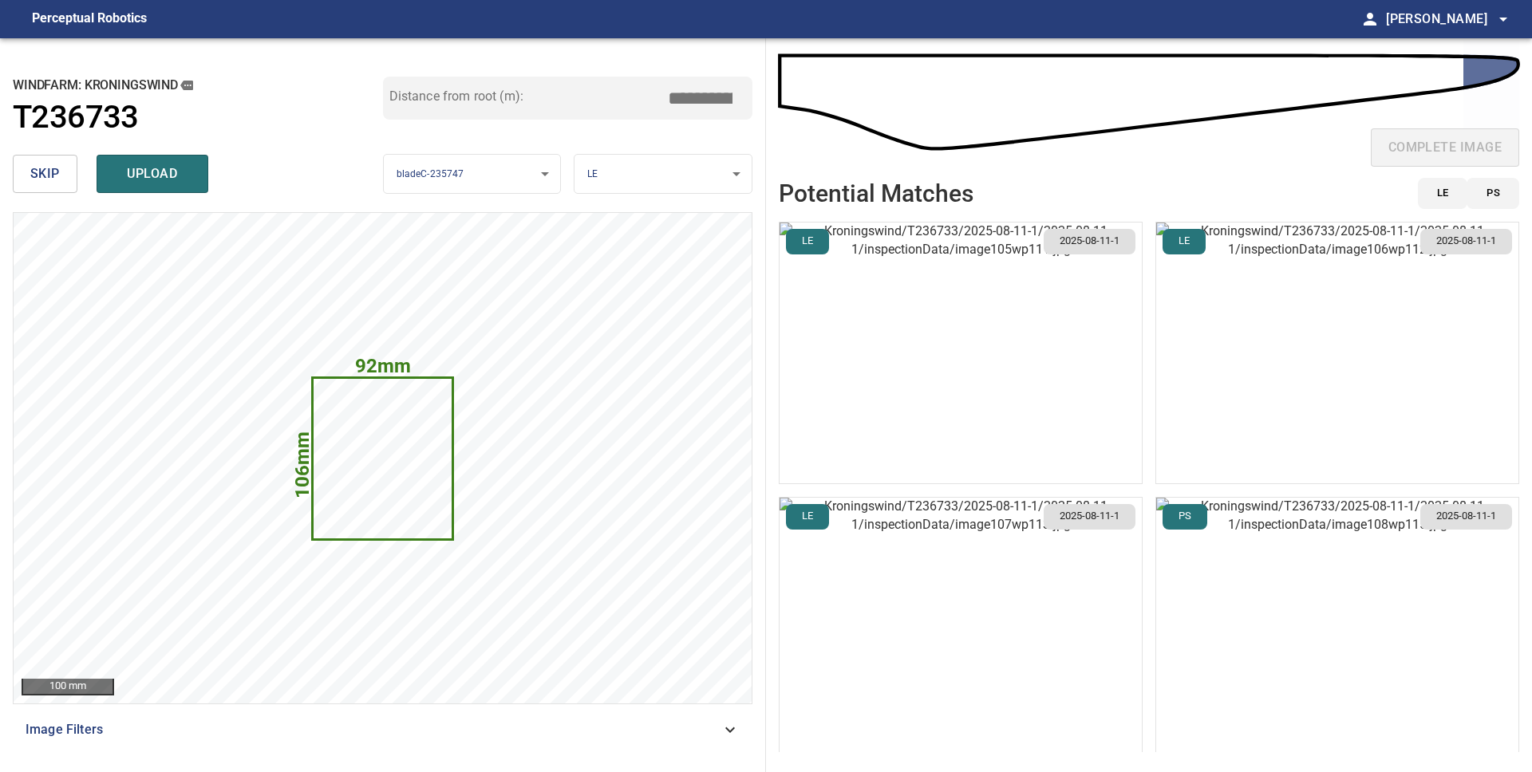
click at [995, 410] on img "button" at bounding box center [961, 353] width 362 height 261
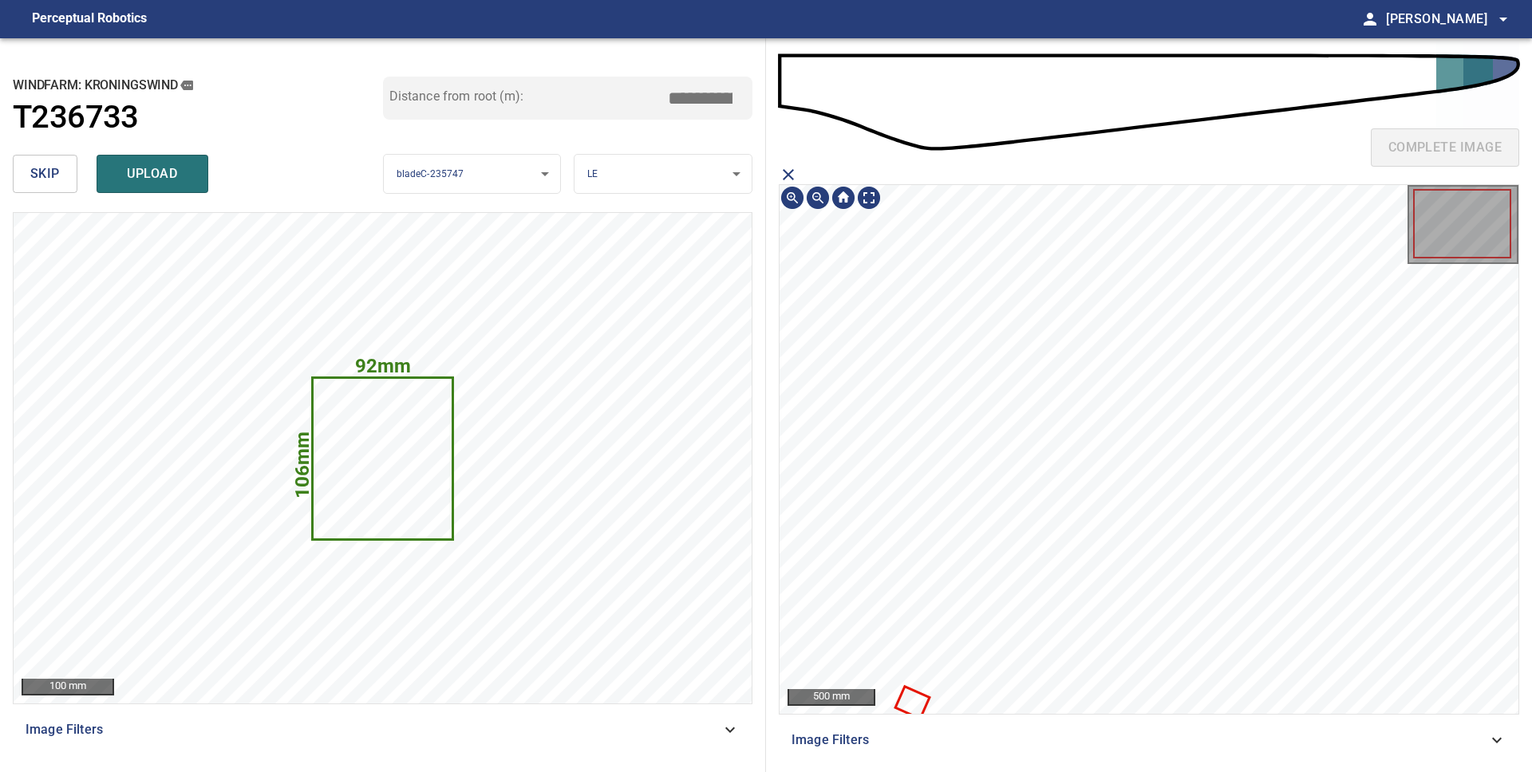
click at [914, 702] on icon at bounding box center [913, 704] width 31 height 30
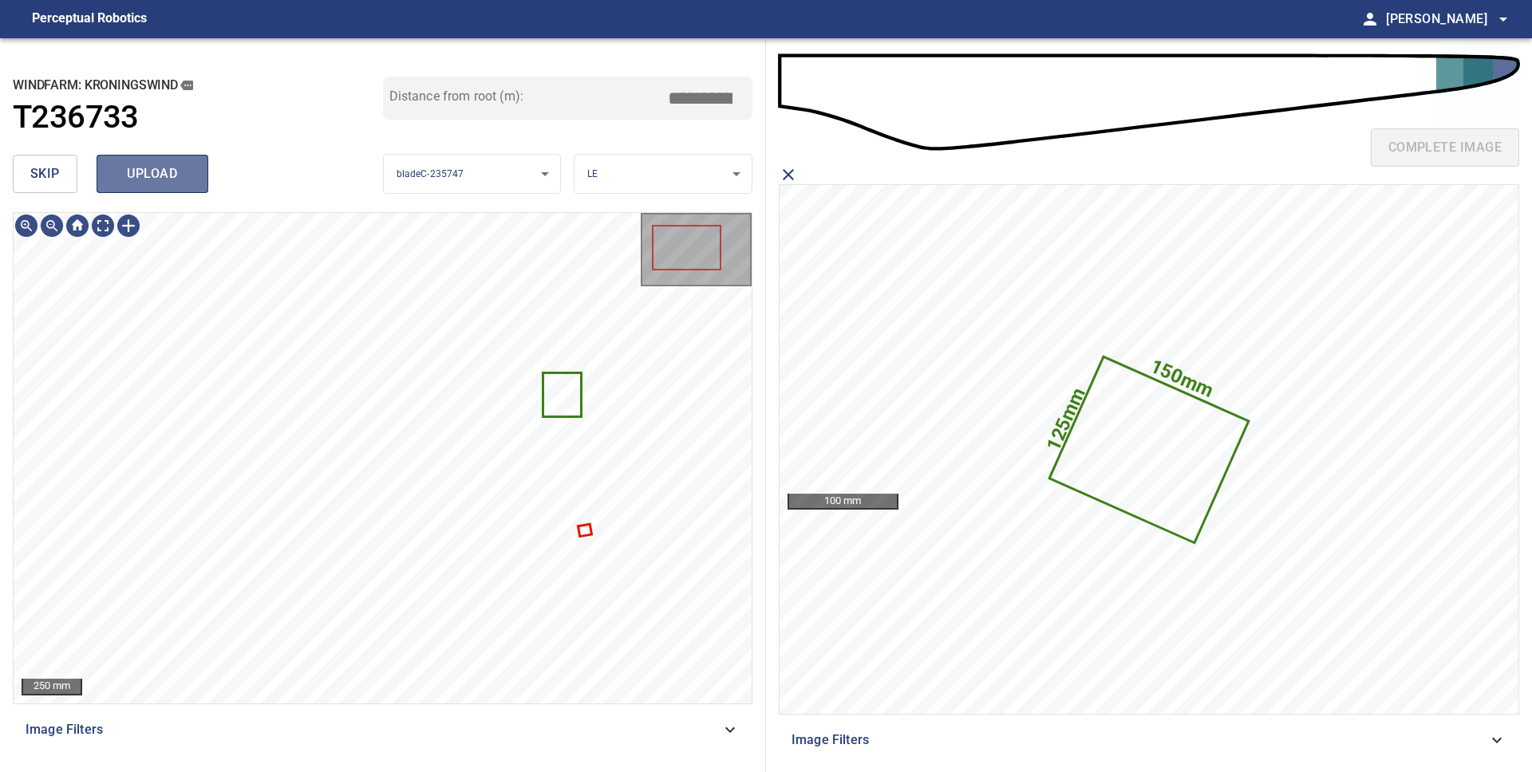
click at [155, 179] on span "upload" at bounding box center [152, 174] width 77 height 22
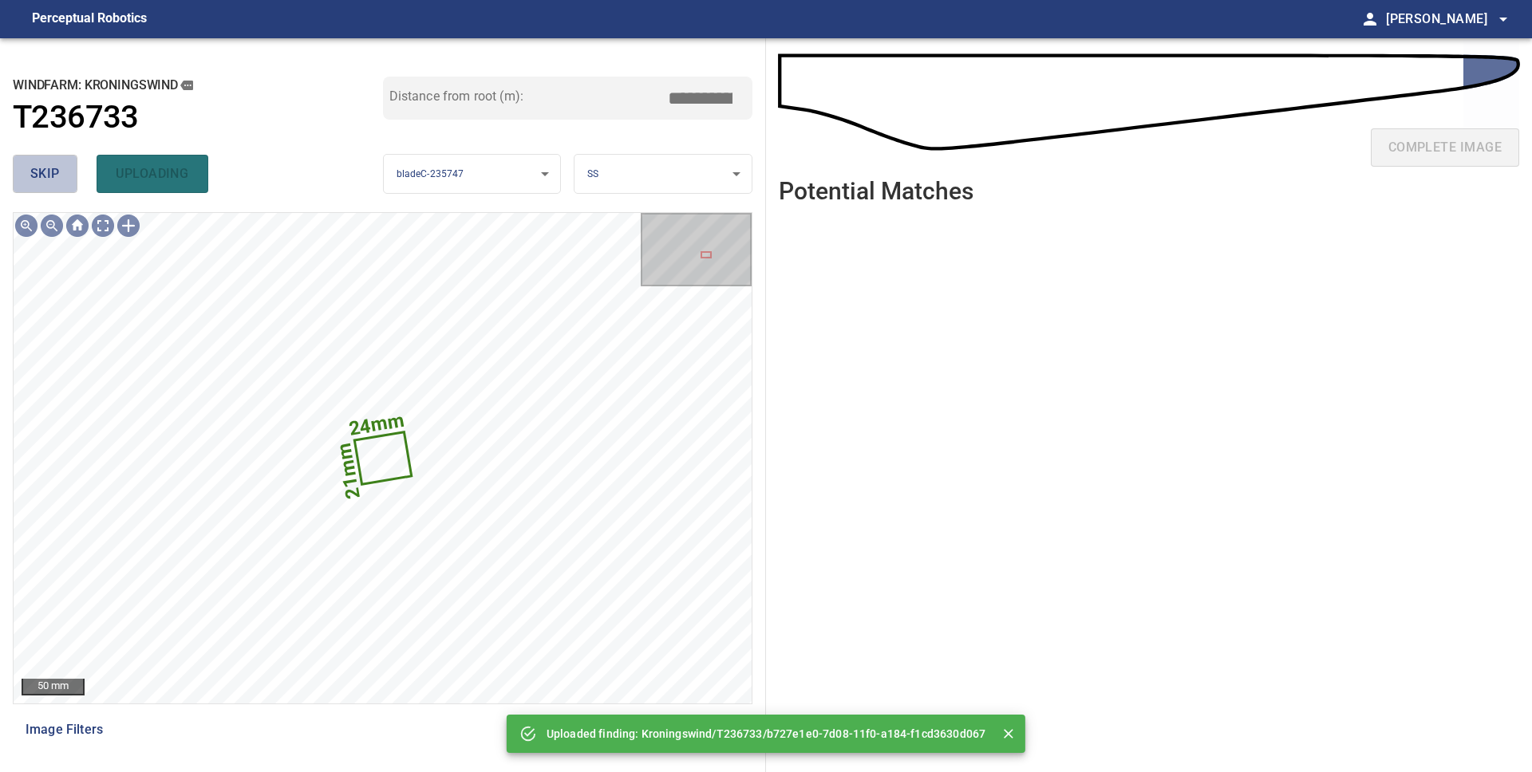
click at [27, 171] on button "skip" at bounding box center [45, 174] width 65 height 38
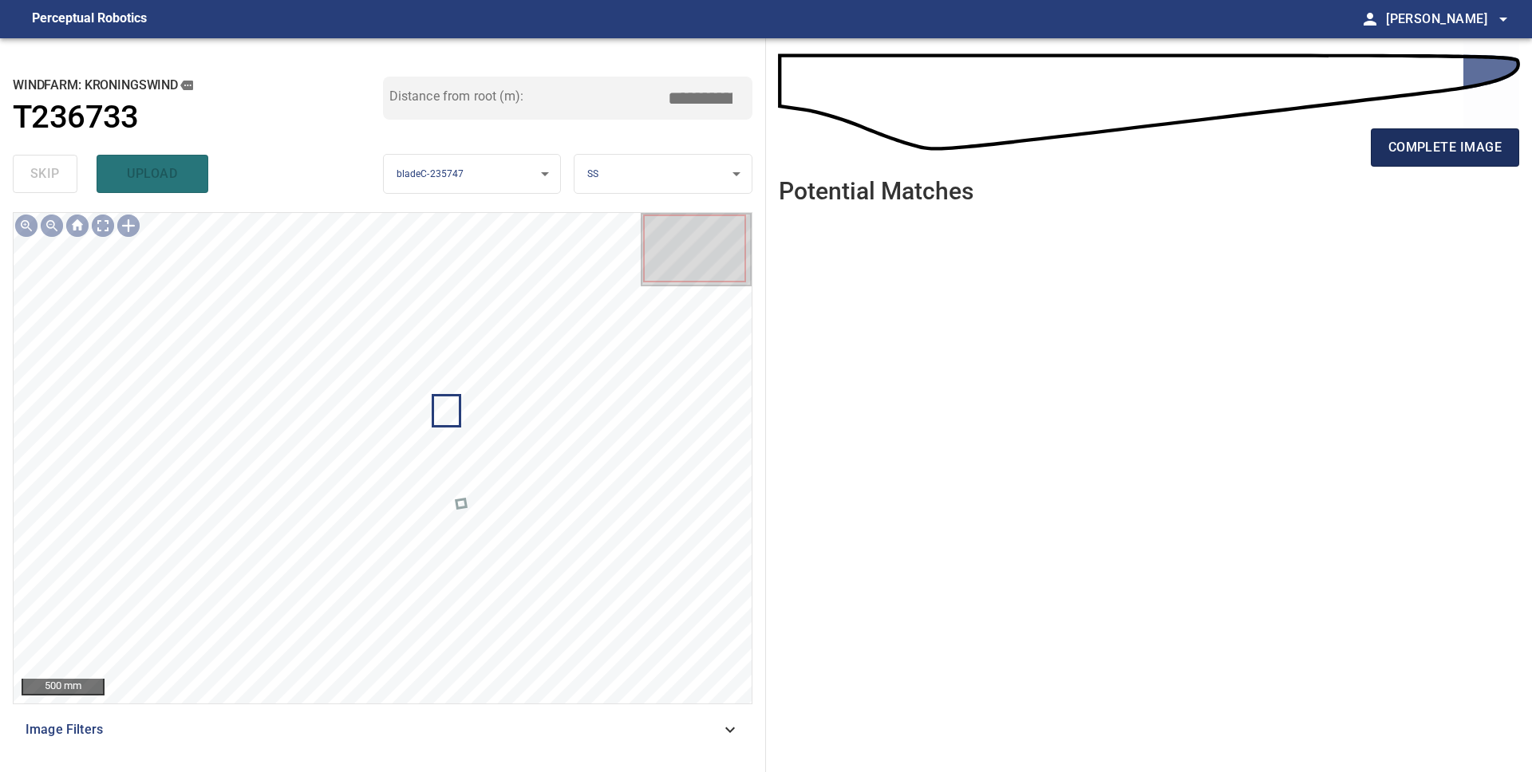
click at [1419, 138] on span "complete image" at bounding box center [1444, 147] width 113 height 22
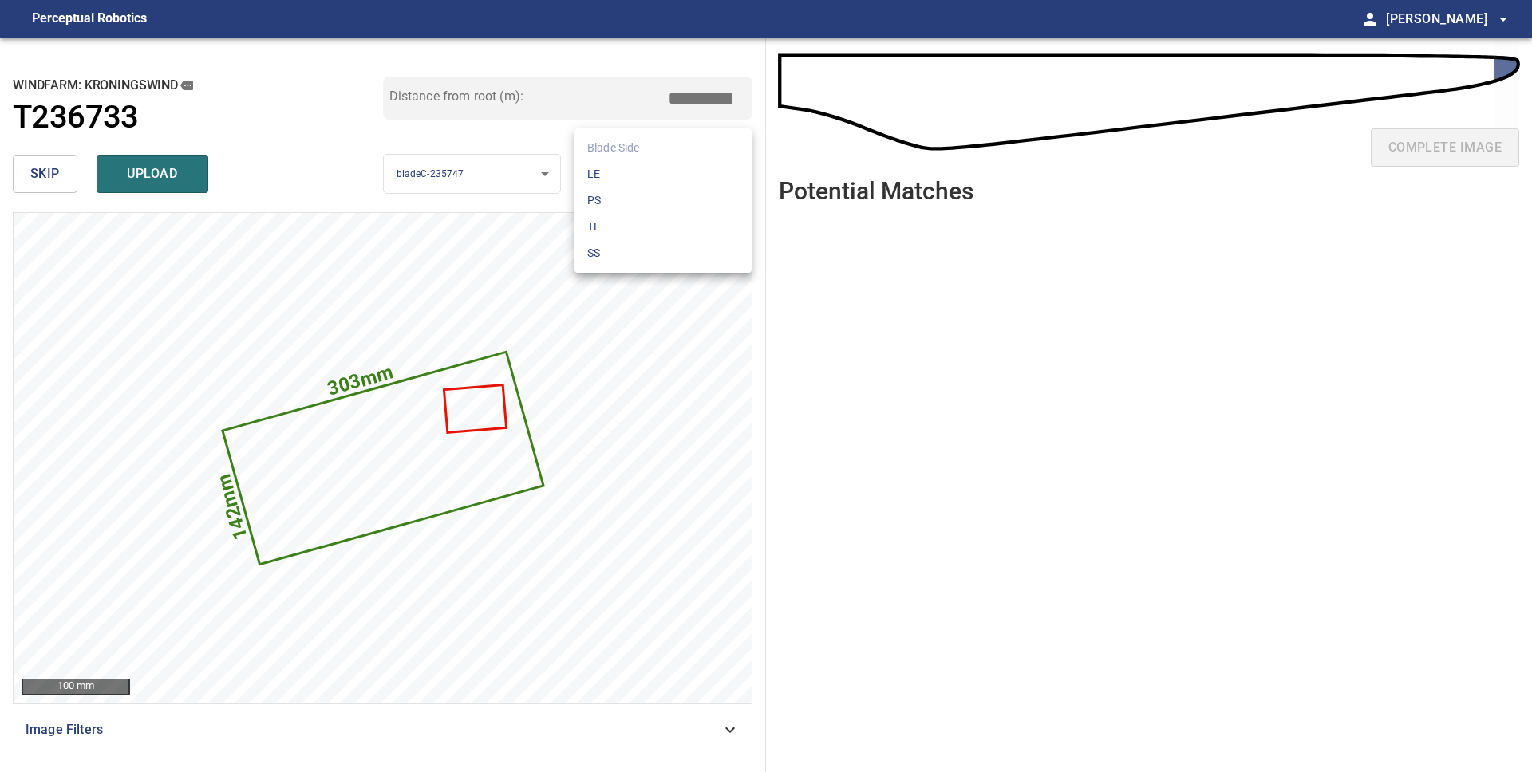
click at [624, 170] on body "**********" at bounding box center [766, 386] width 1532 height 772
click at [618, 173] on li "LE" at bounding box center [662, 174] width 177 height 26
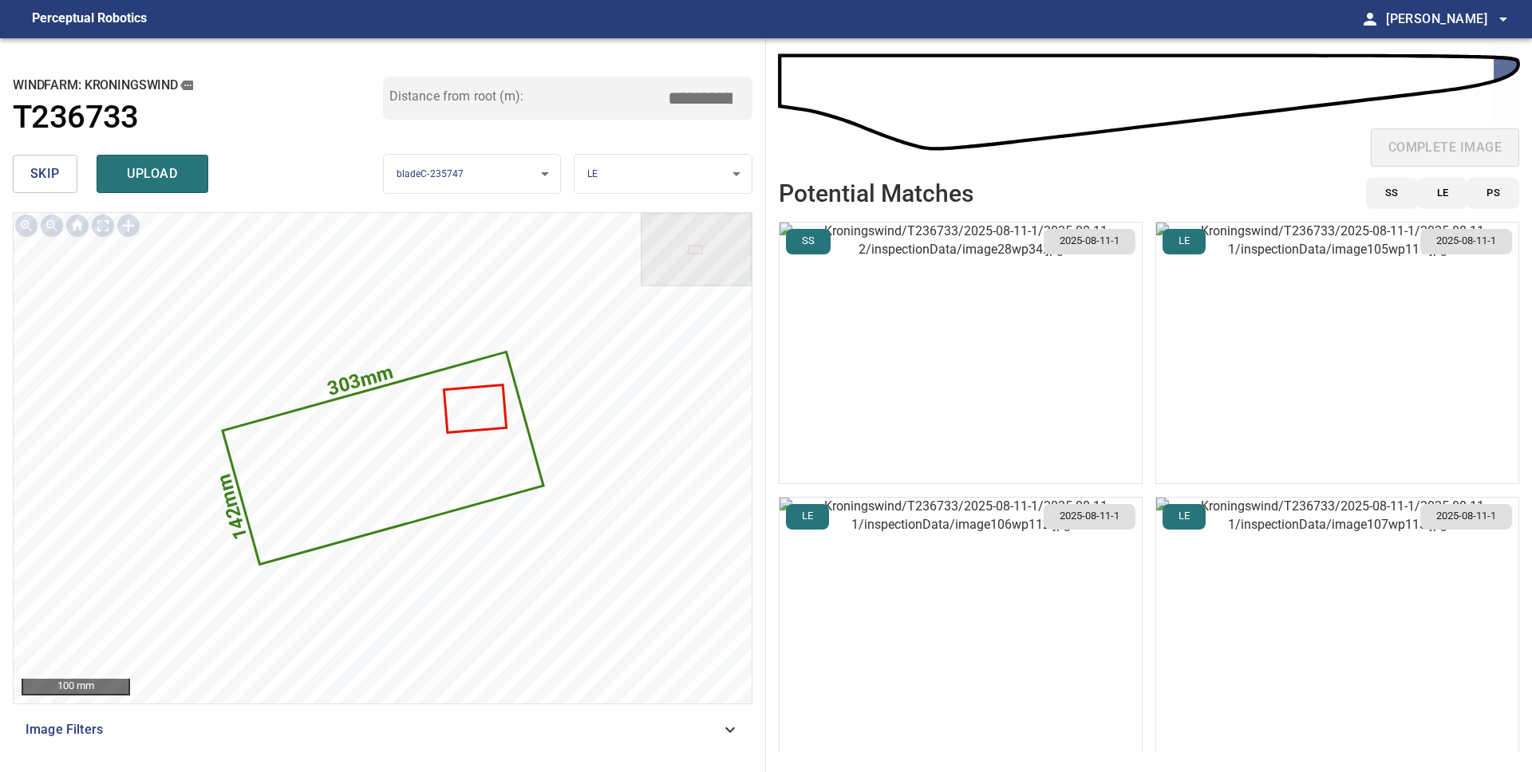
click at [1042, 668] on img "button" at bounding box center [961, 628] width 362 height 261
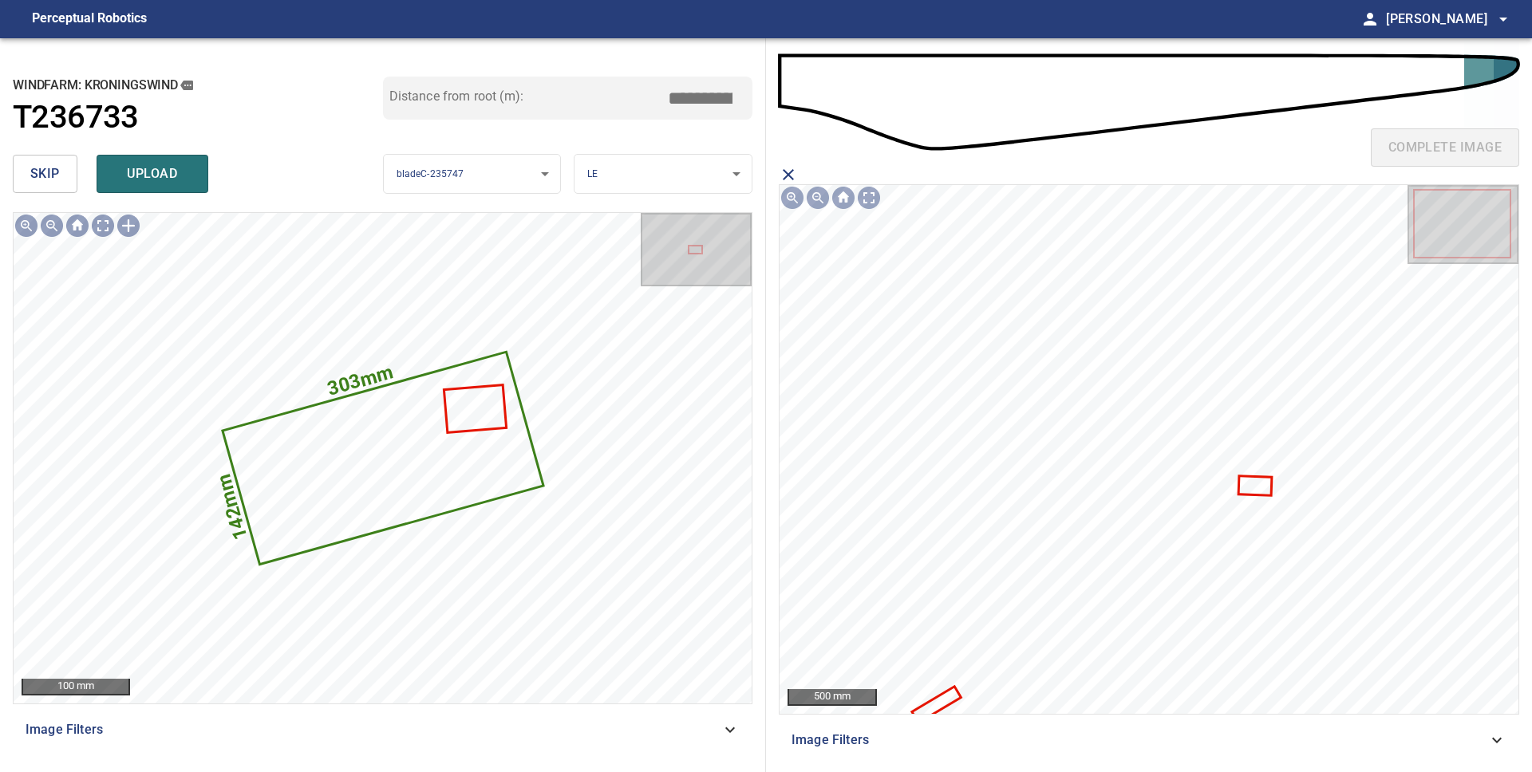
click at [784, 172] on icon "close matching imageResolution:" at bounding box center [788, 174] width 19 height 19
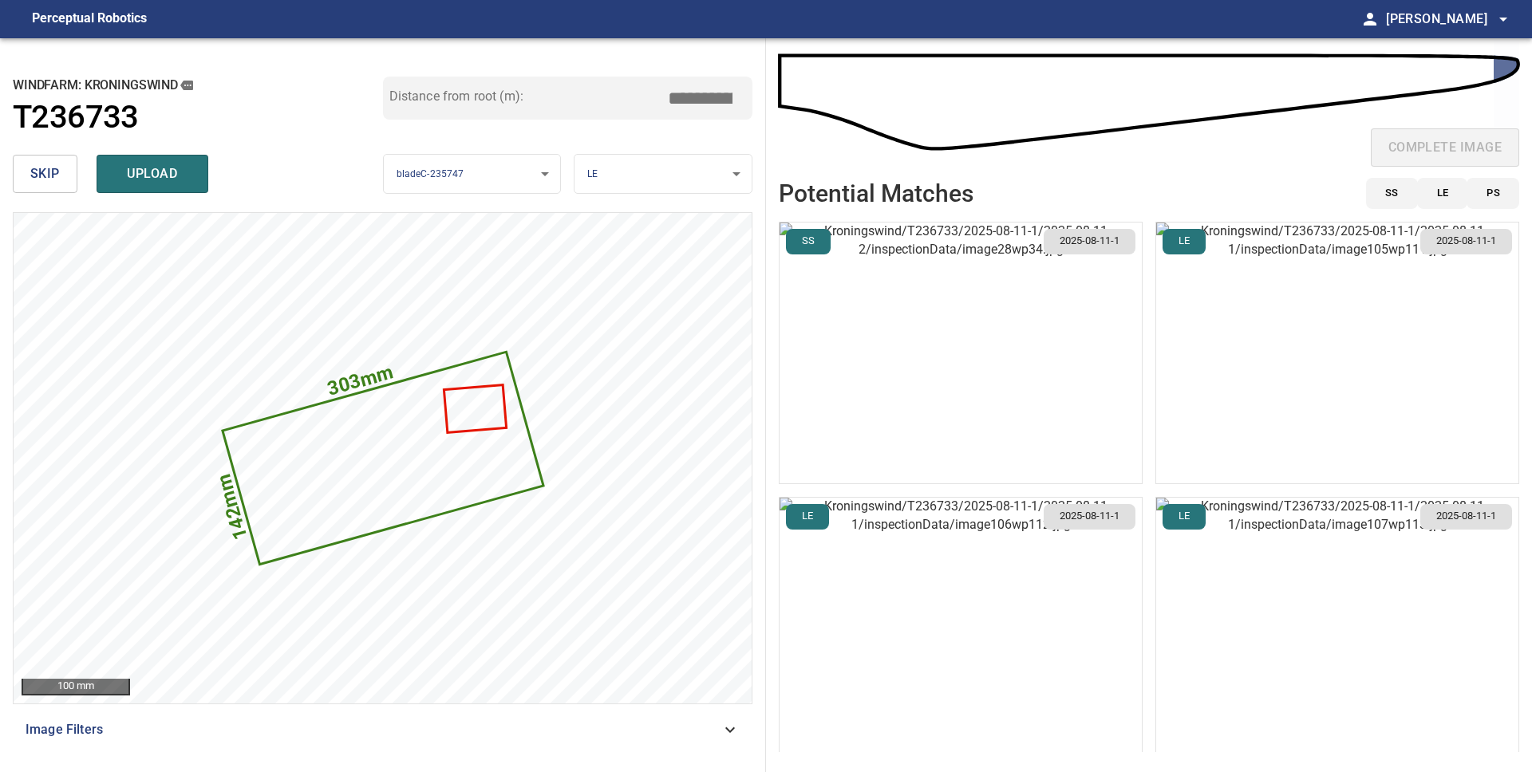
click at [1305, 612] on img "button" at bounding box center [1337, 628] width 362 height 261
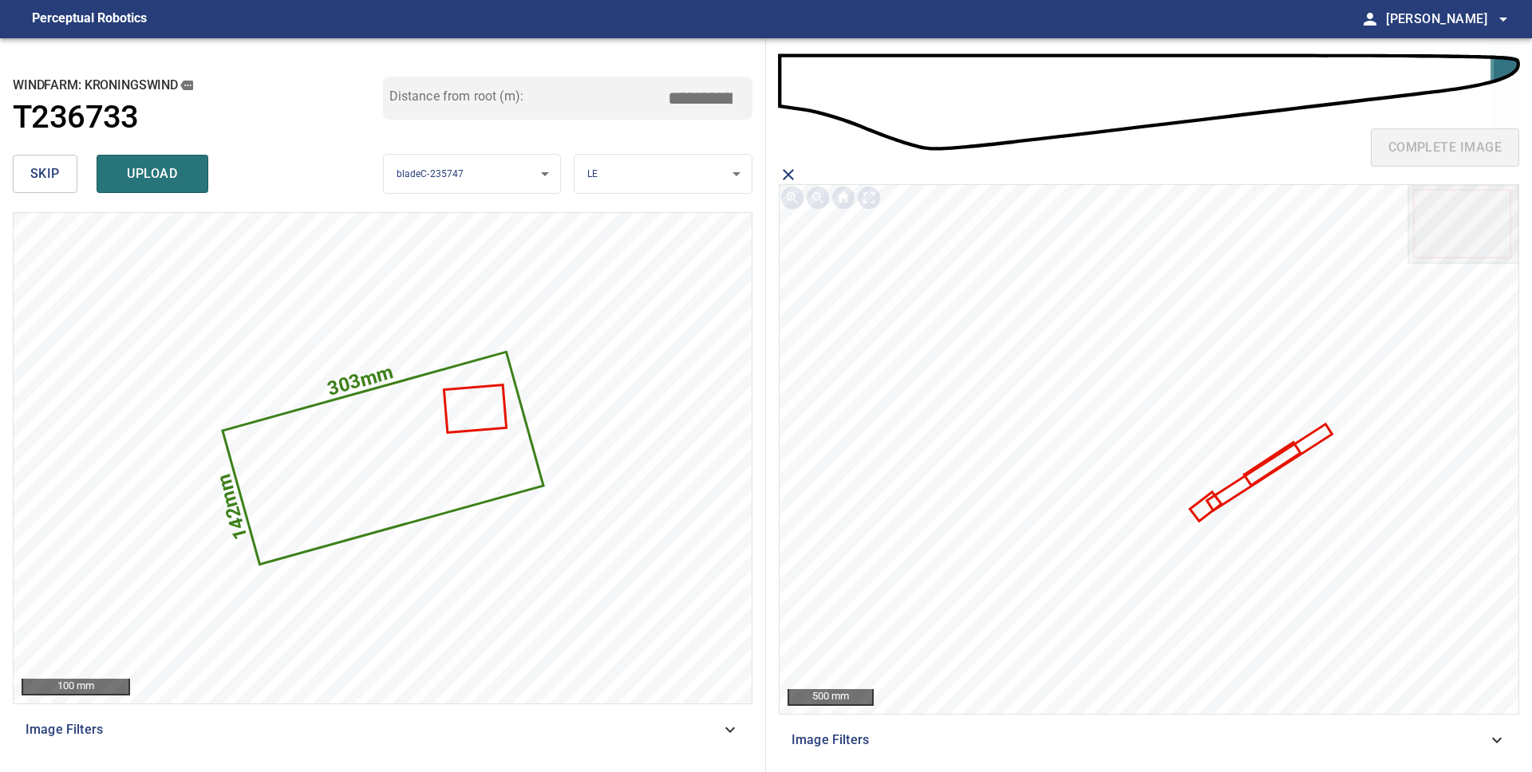
click at [1198, 511] on icon at bounding box center [1205, 507] width 28 height 26
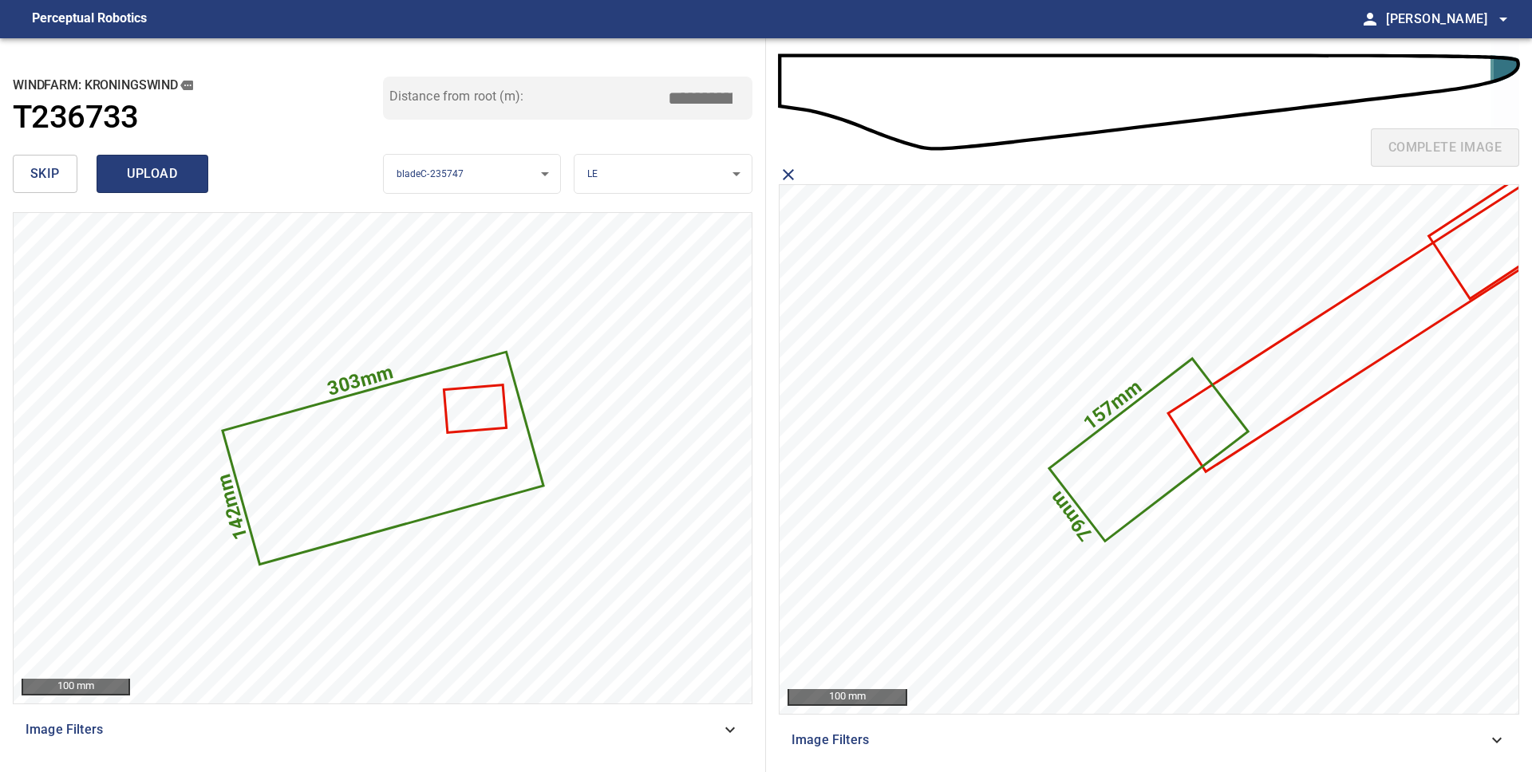
click at [162, 173] on span "upload" at bounding box center [152, 174] width 77 height 22
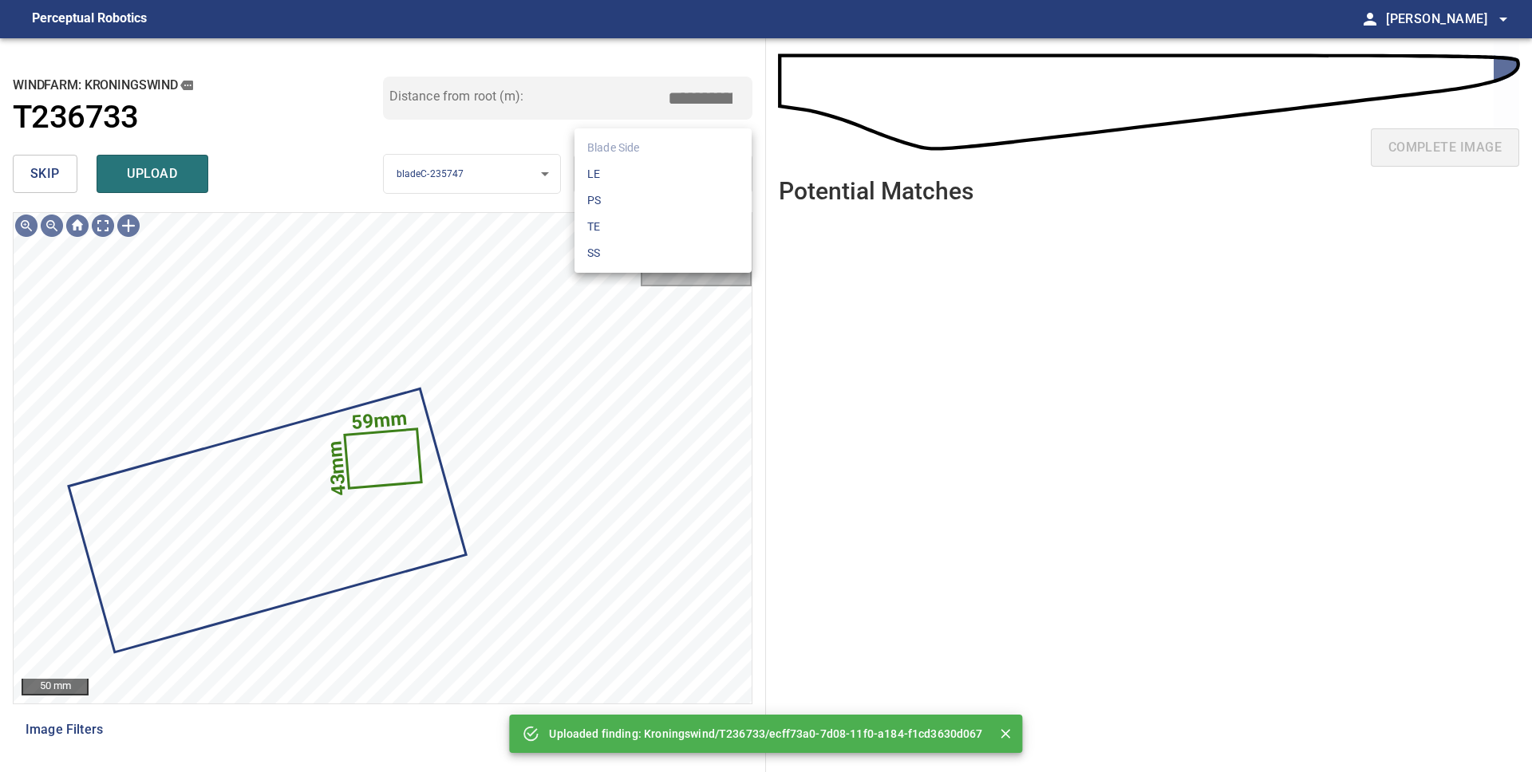
click at [628, 188] on body "**********" at bounding box center [766, 386] width 1532 height 772
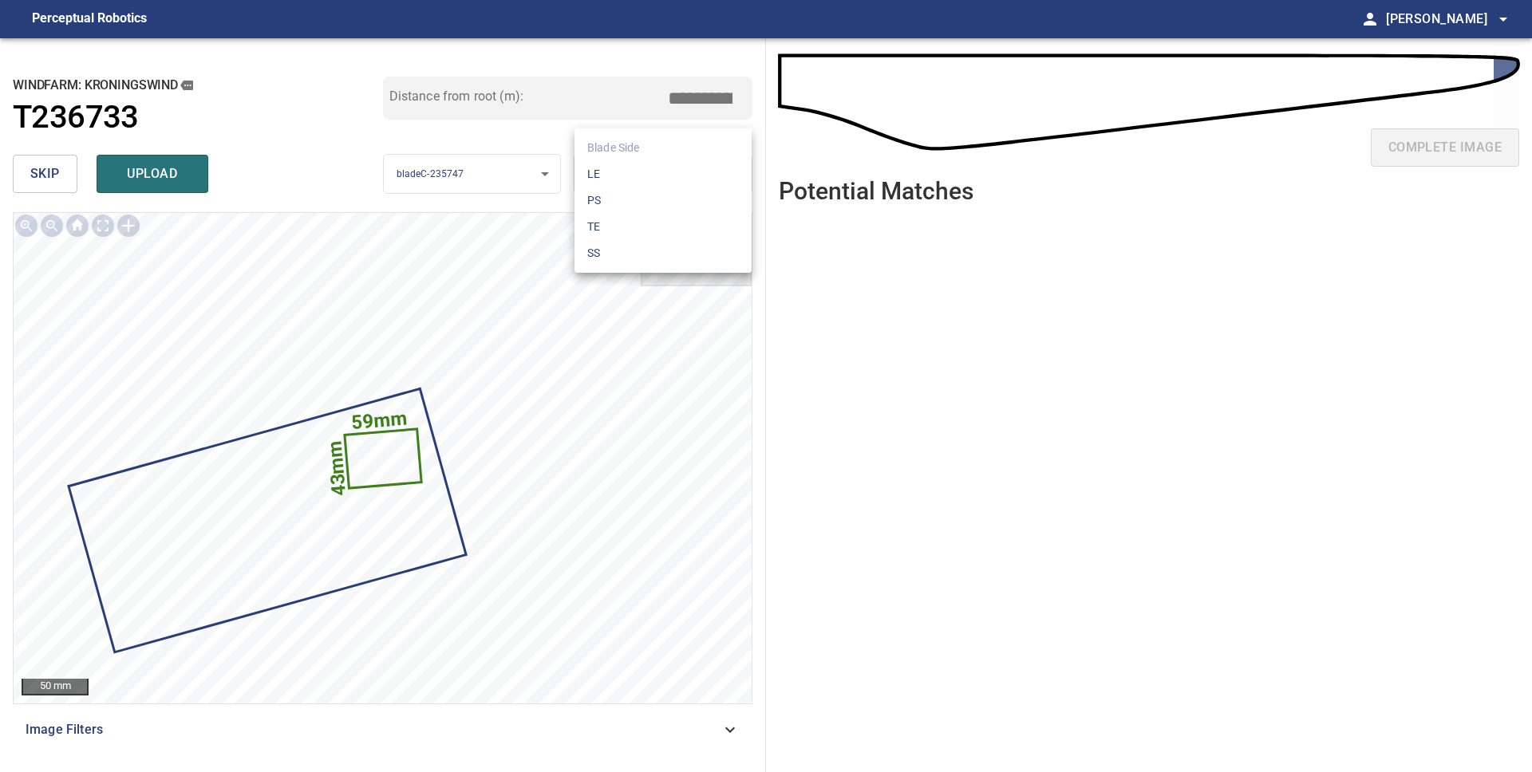
click at [625, 180] on li "LE" at bounding box center [662, 174] width 177 height 26
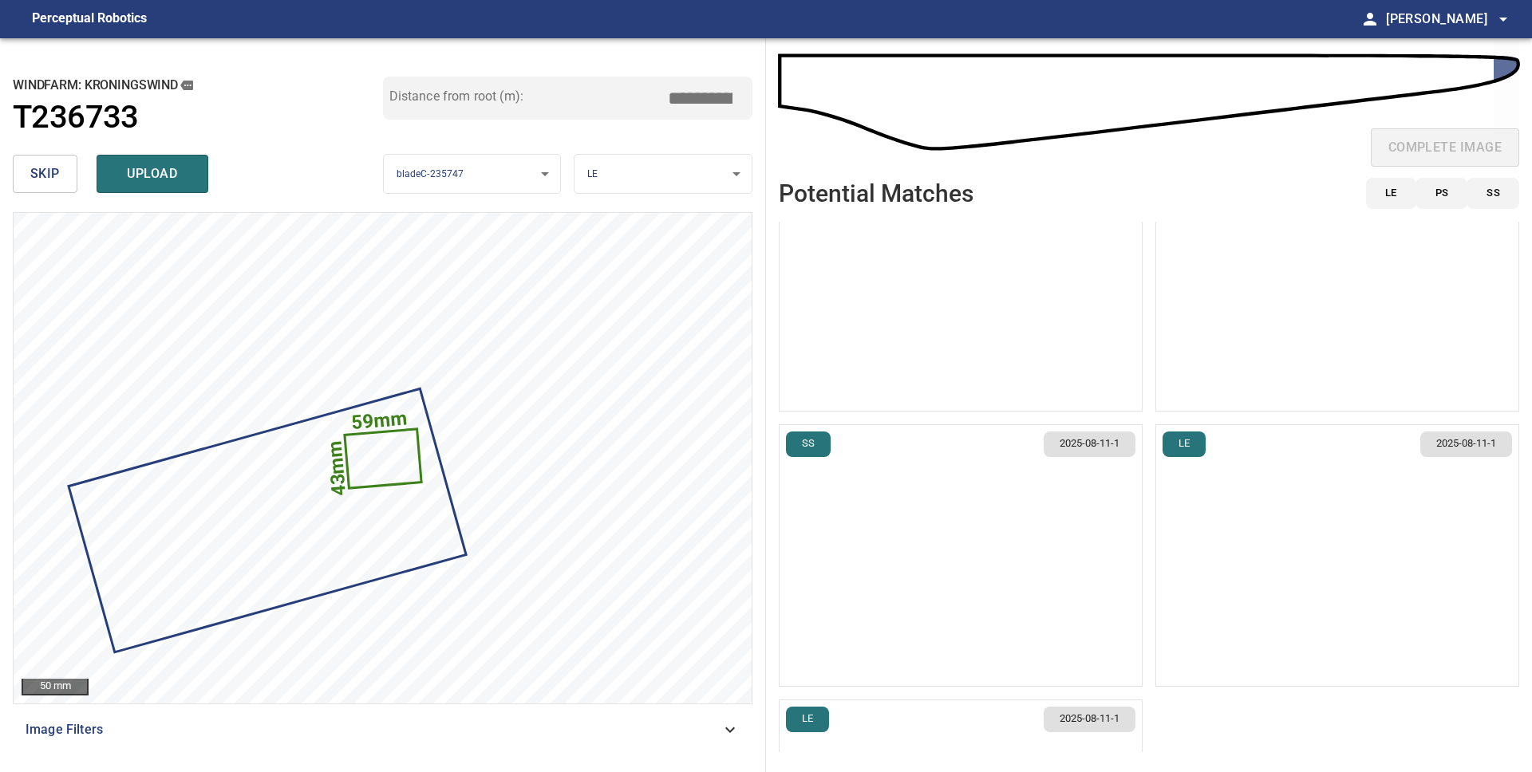
scroll to position [73, 0]
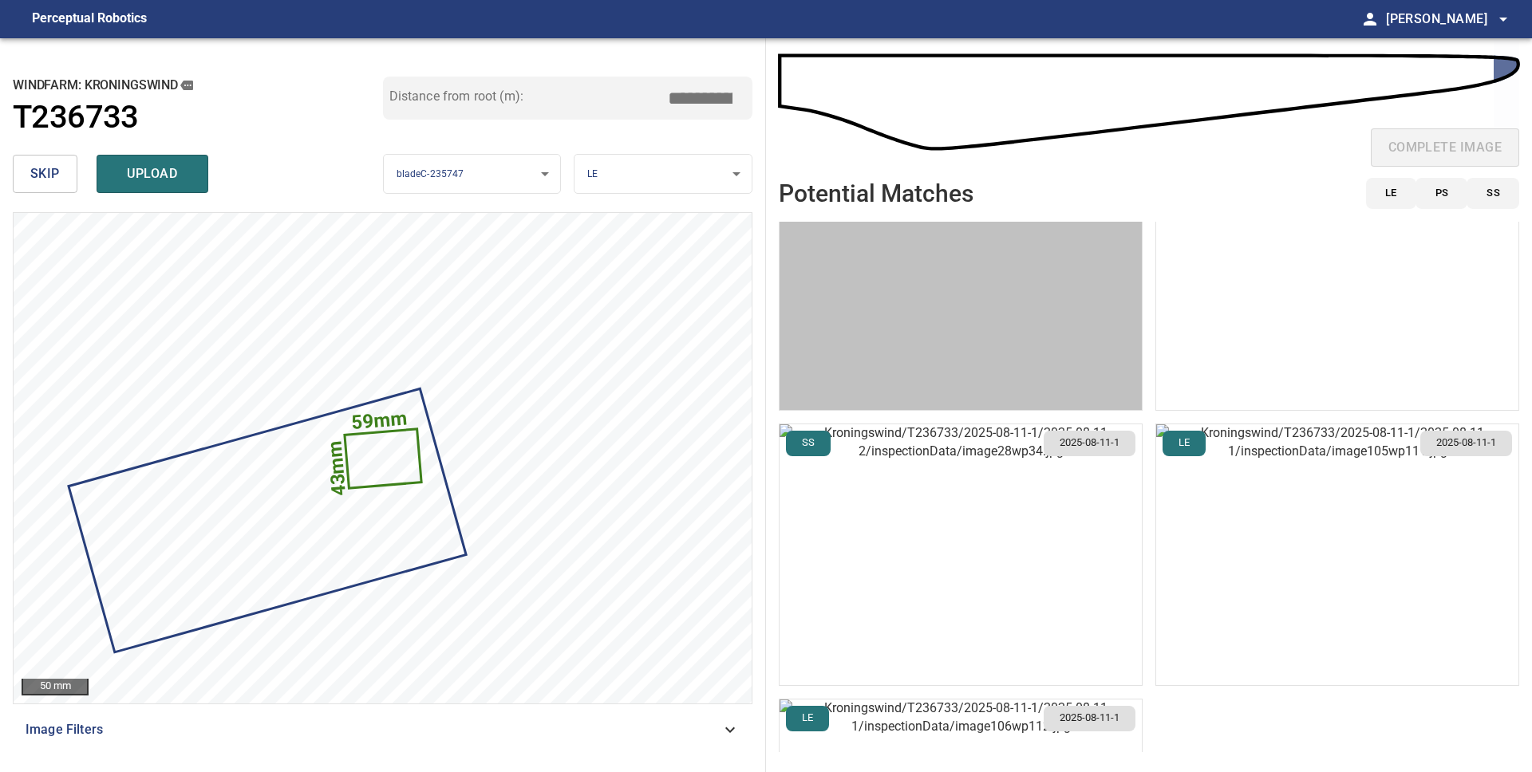
click at [1017, 373] on img "button" at bounding box center [961, 279] width 362 height 261
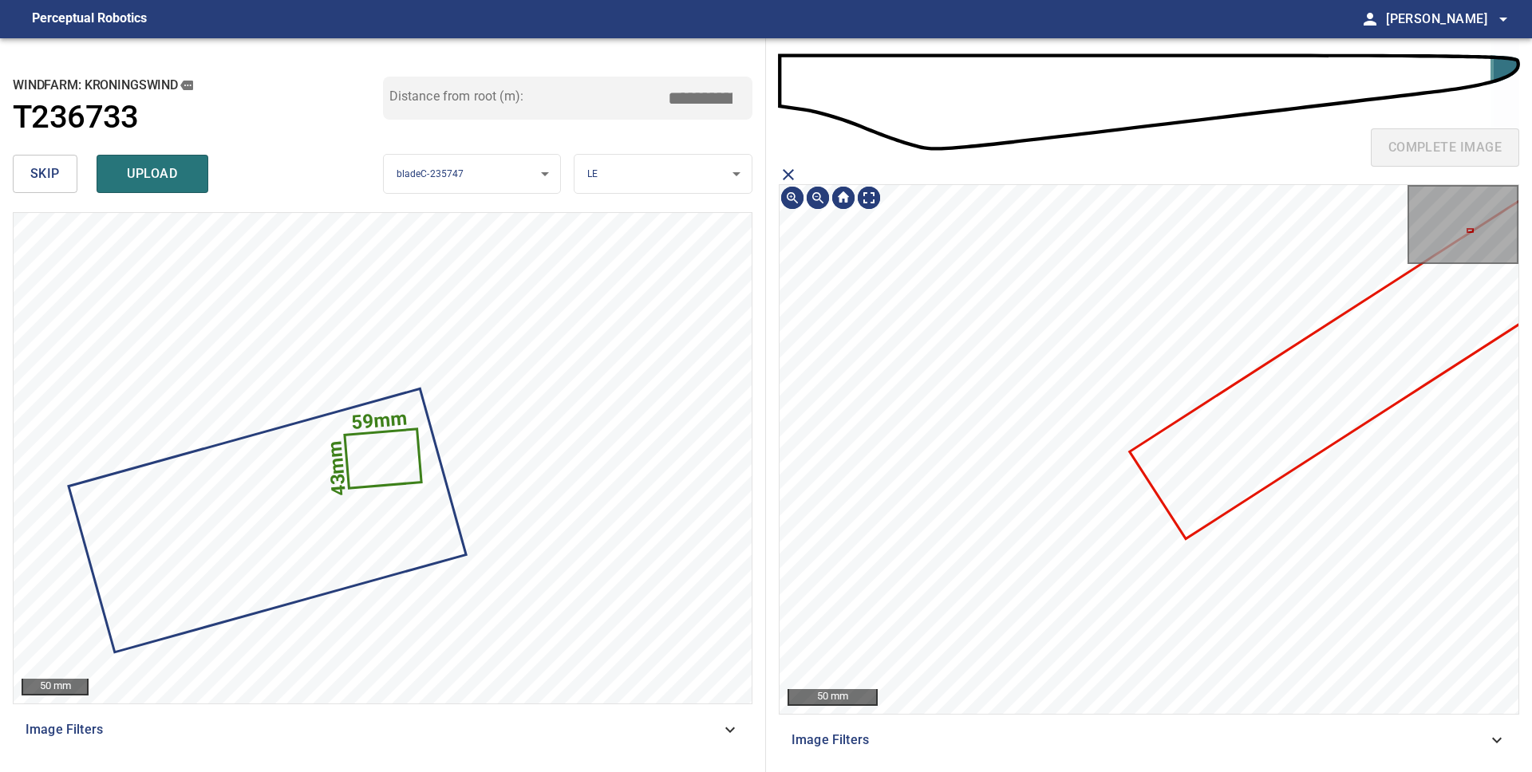
click at [787, 174] on icon "close matching imageResolution:" at bounding box center [788, 174] width 11 height 11
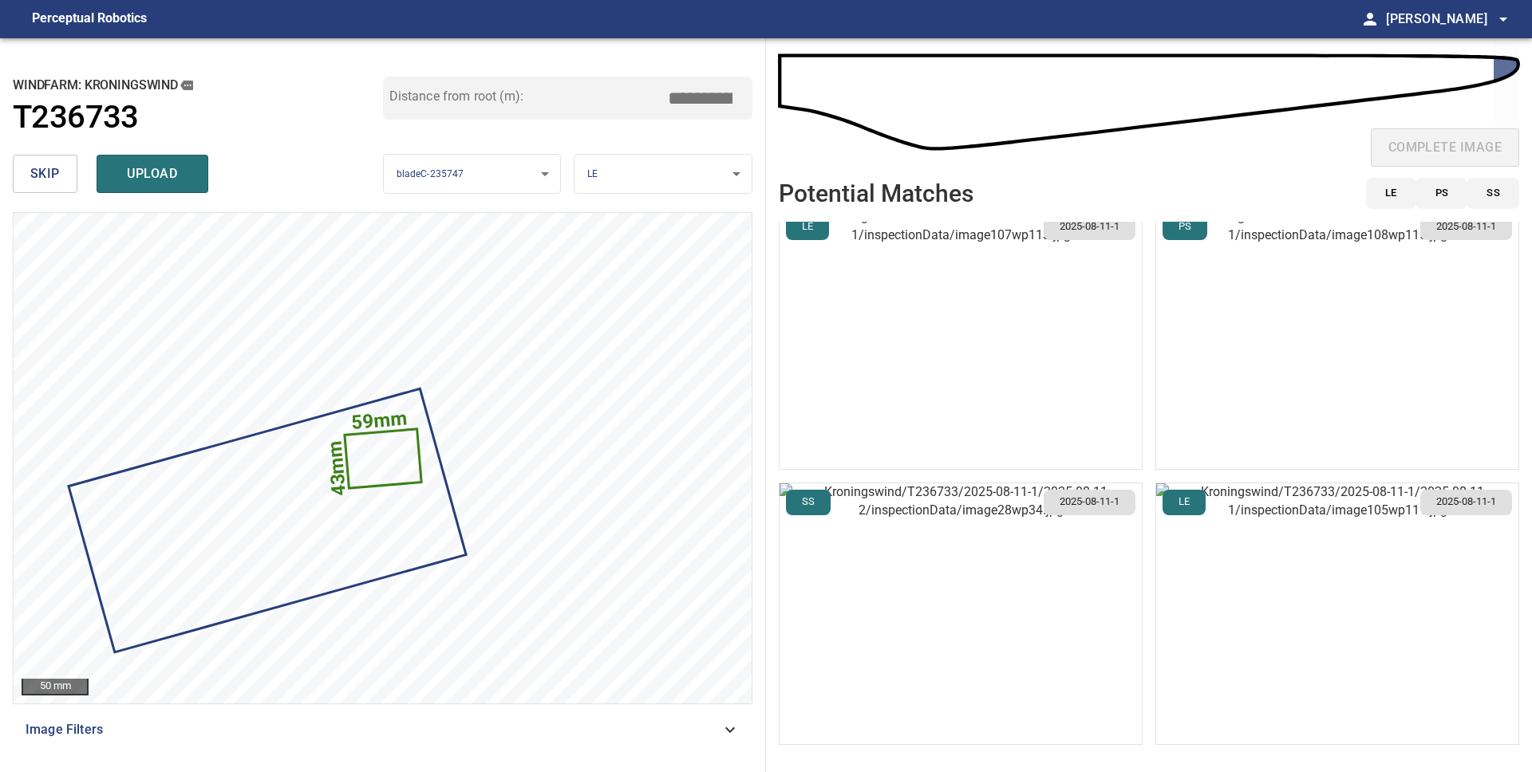
scroll to position [24, 0]
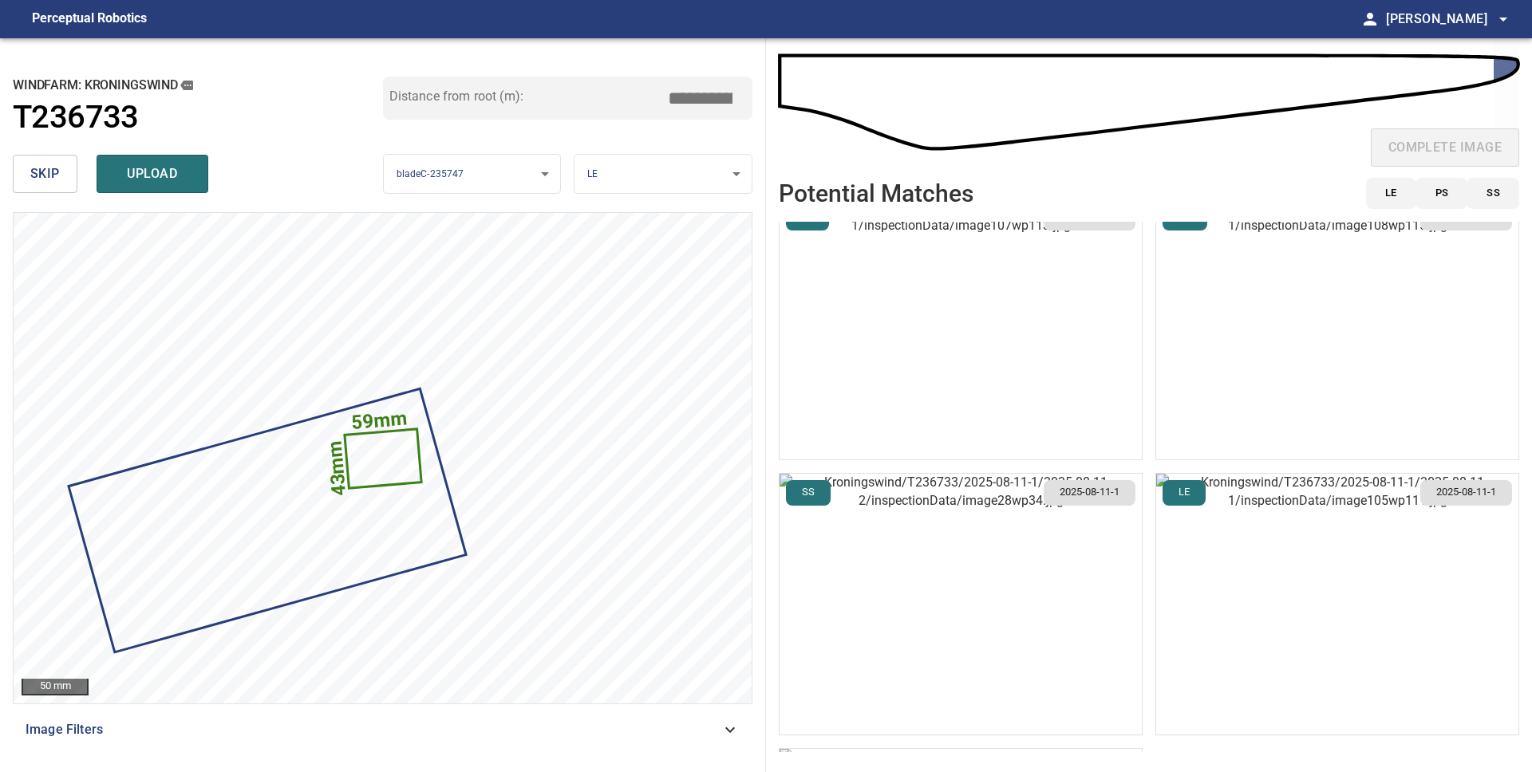
click at [1297, 346] on img "button" at bounding box center [1337, 329] width 362 height 261
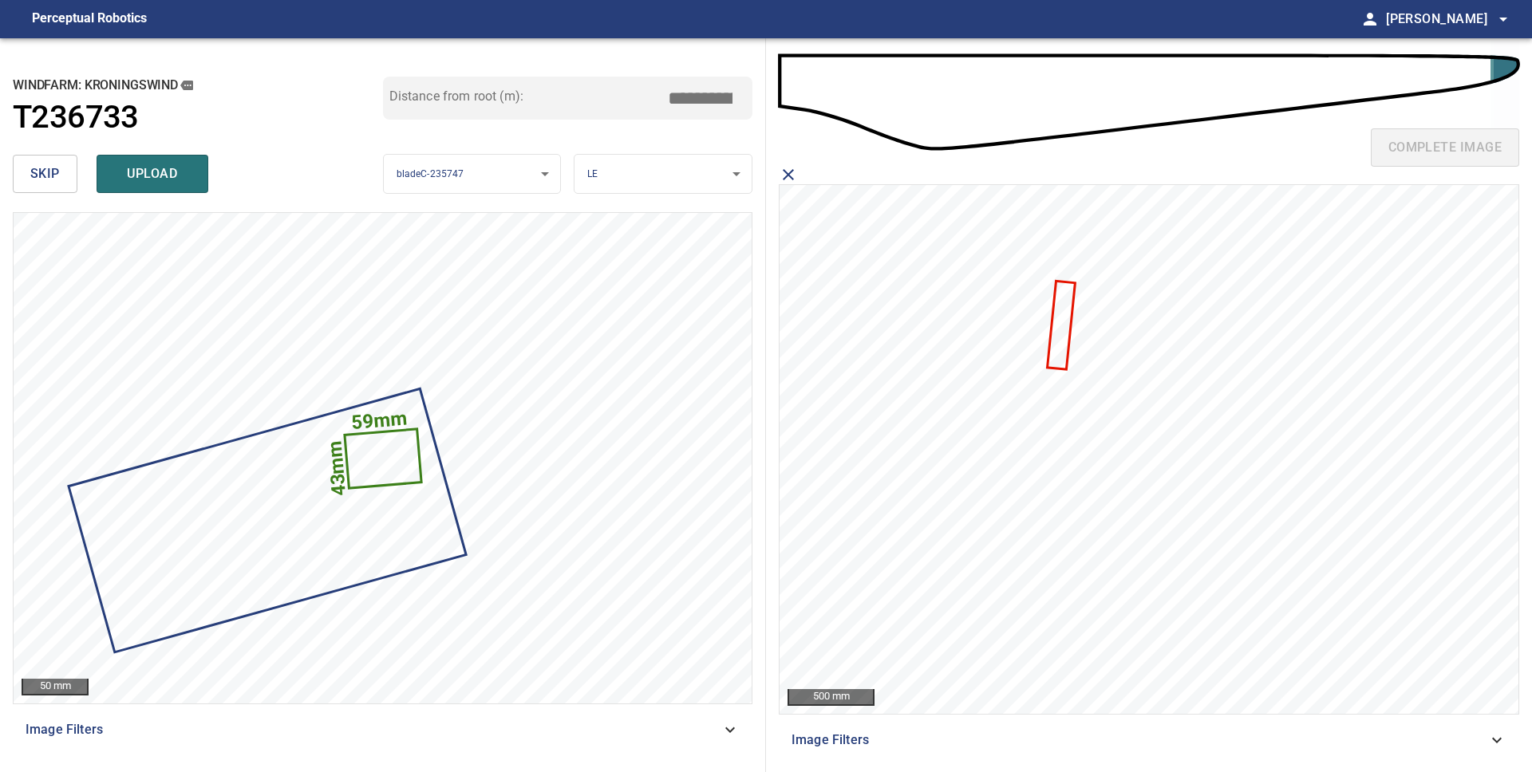
click at [791, 173] on icon "close matching imageResolution:" at bounding box center [788, 174] width 19 height 19
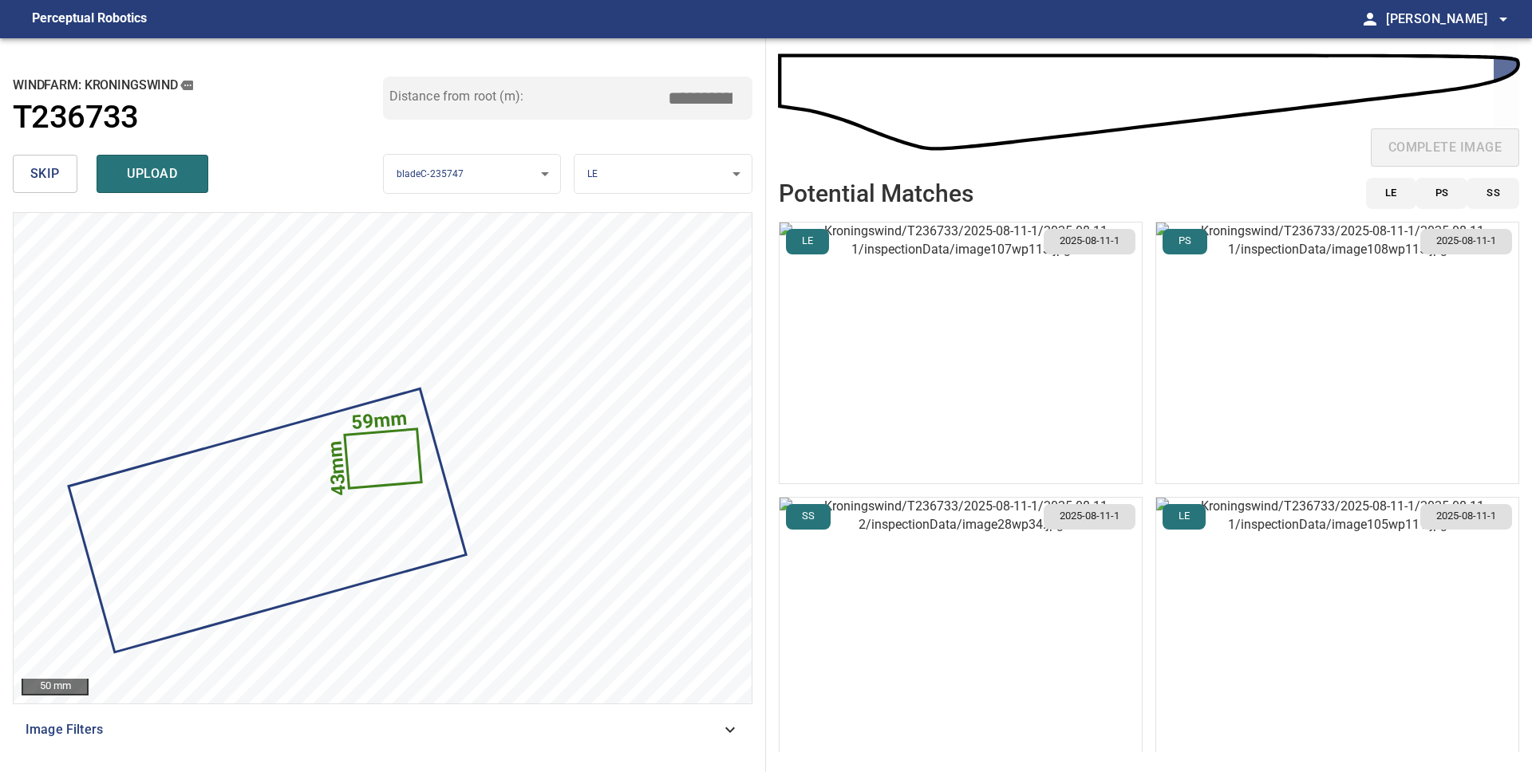
click at [1226, 626] on img "button" at bounding box center [1337, 628] width 362 height 261
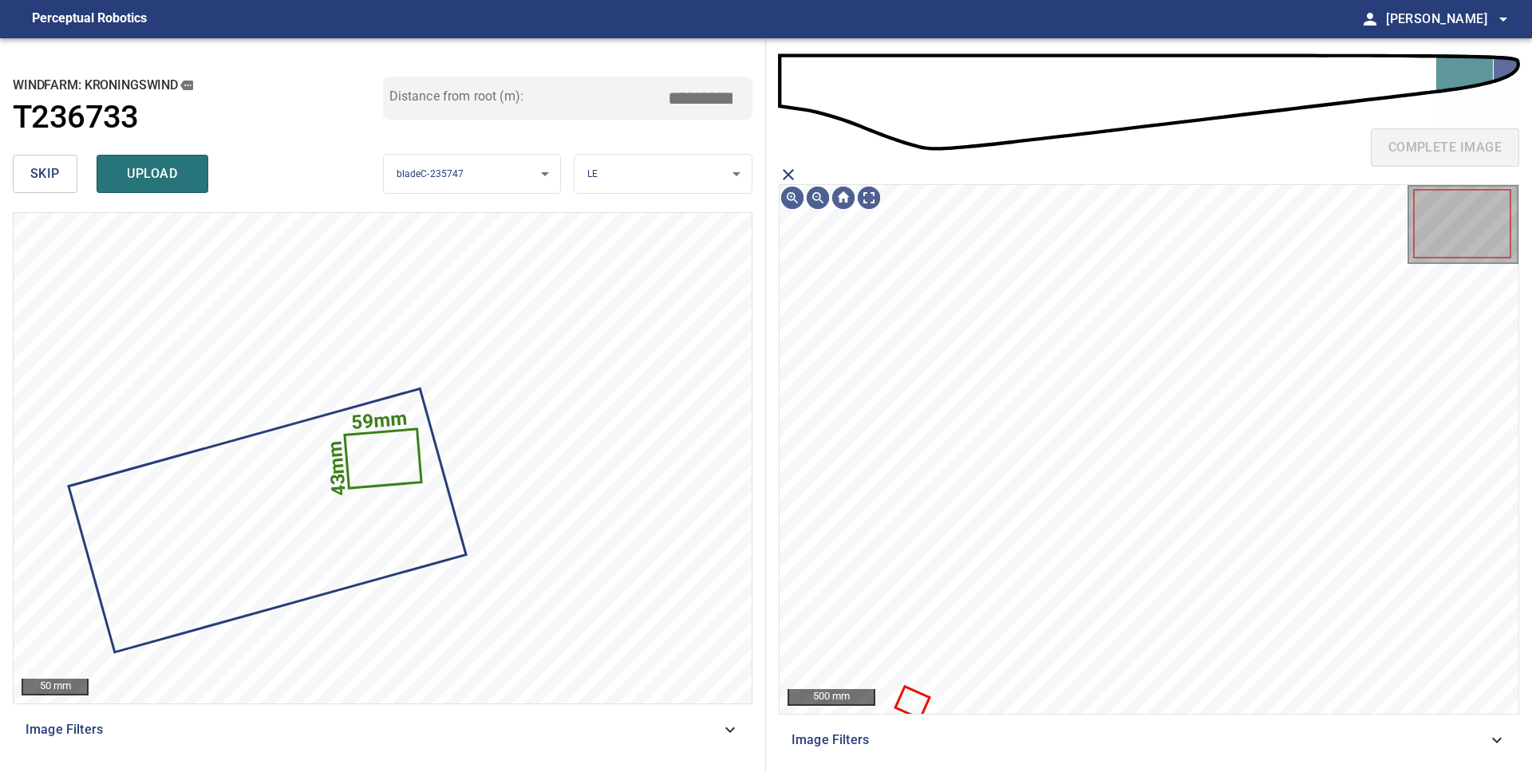
drag, startPoint x: 789, startPoint y: 176, endPoint x: 808, endPoint y: 185, distance: 21.1
click at [789, 176] on icon "close matching imageResolution:" at bounding box center [788, 174] width 11 height 11
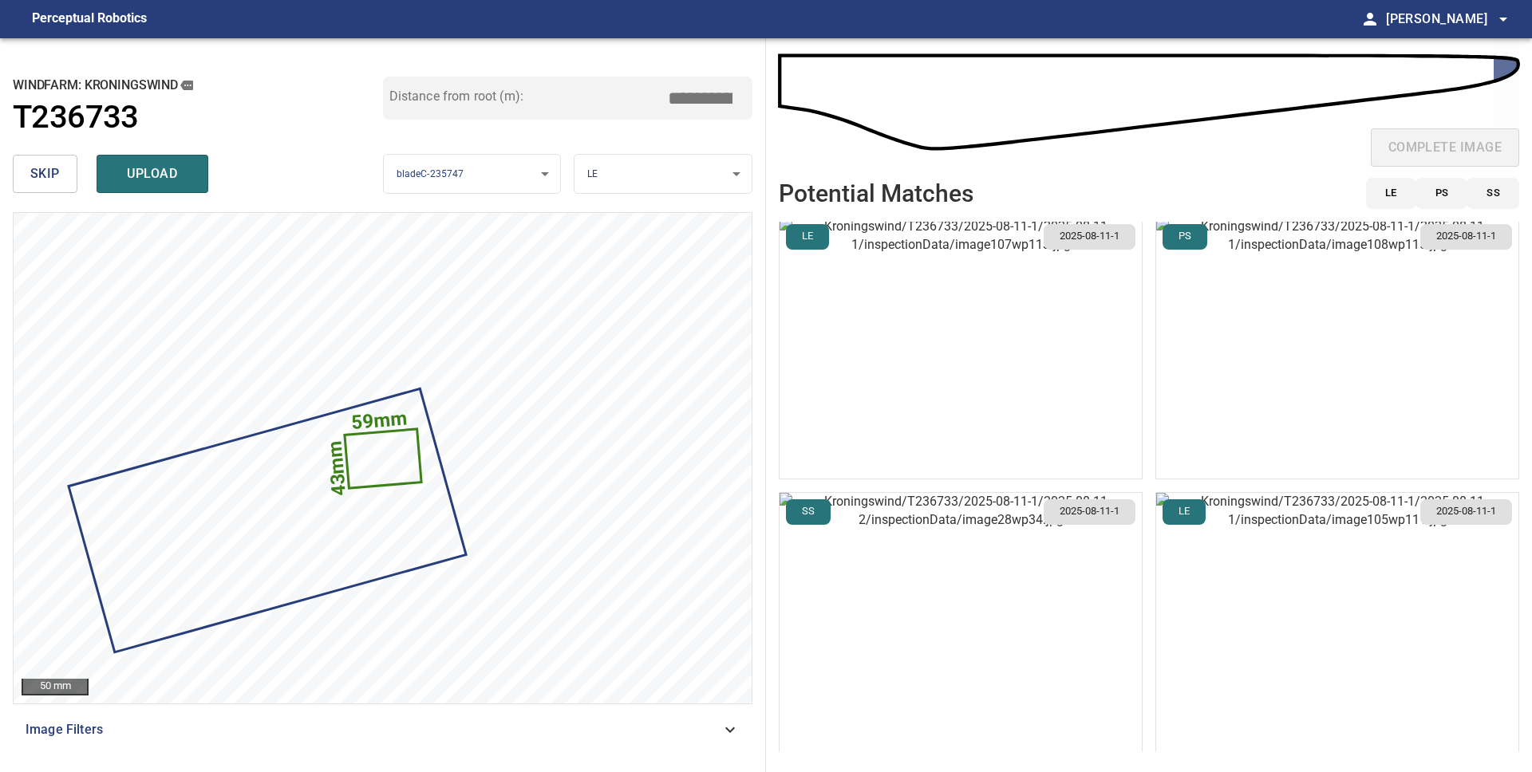
scroll to position [0, 0]
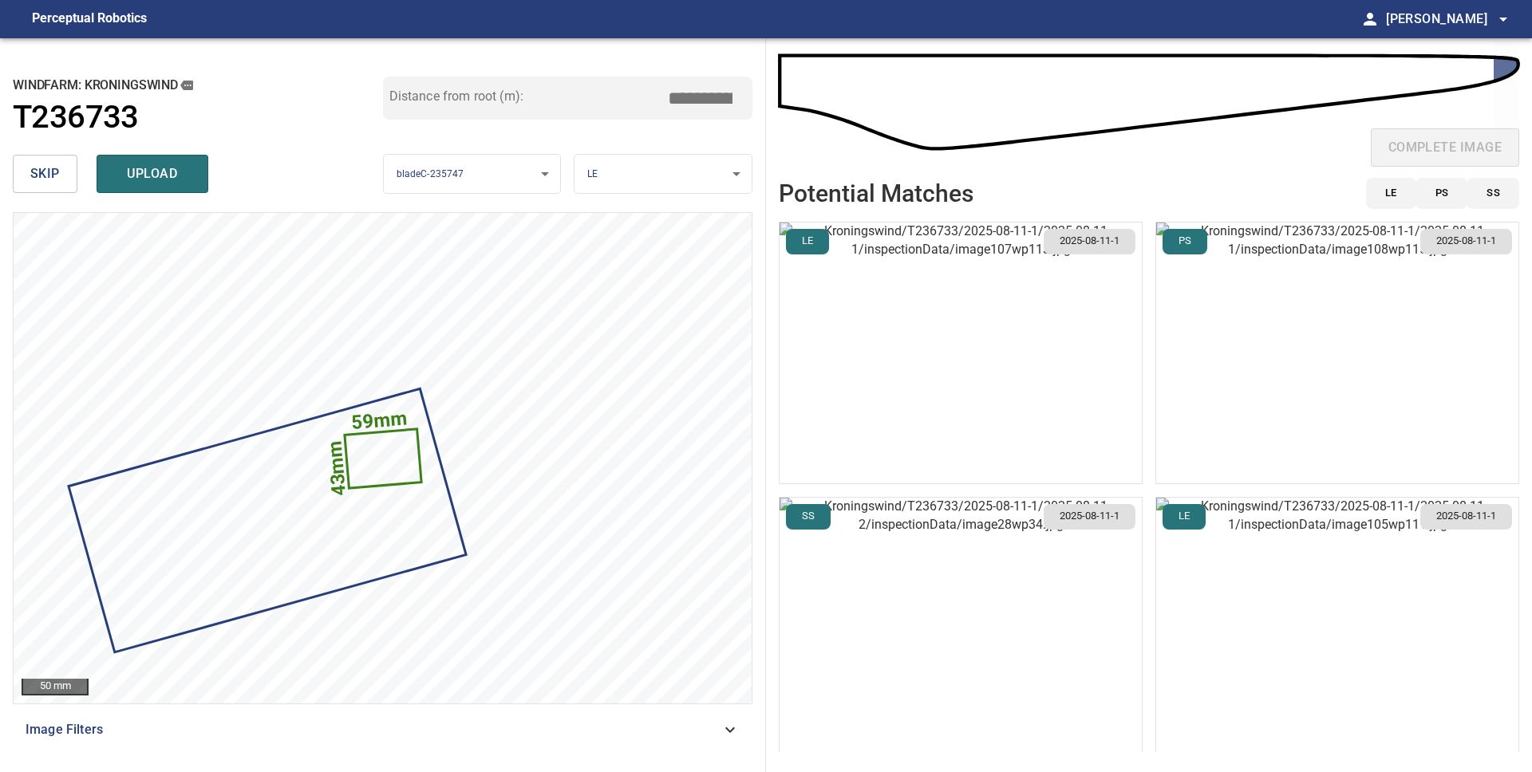
click at [969, 407] on img "button" at bounding box center [961, 353] width 362 height 261
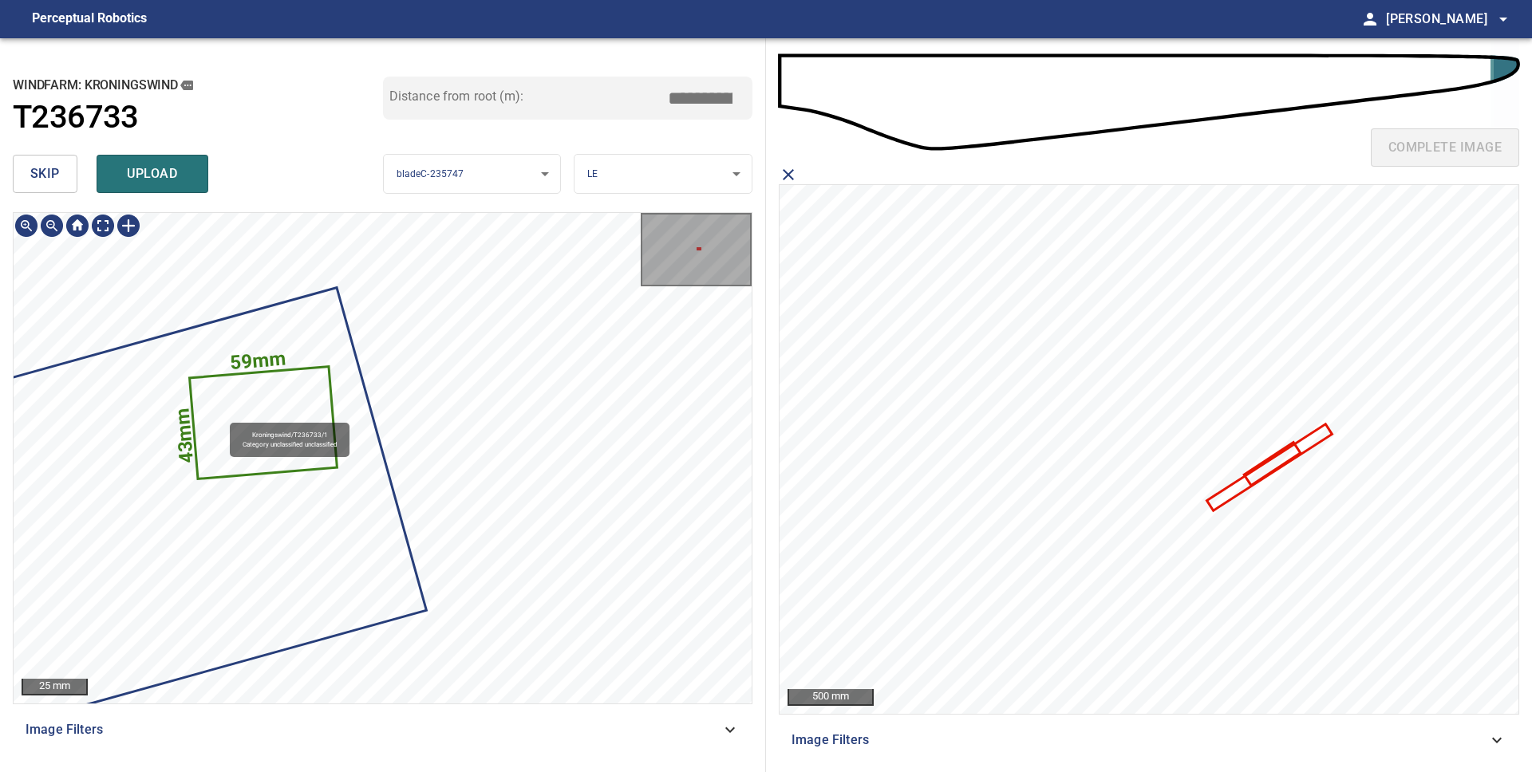
click at [222, 416] on icon at bounding box center [263, 423] width 145 height 110
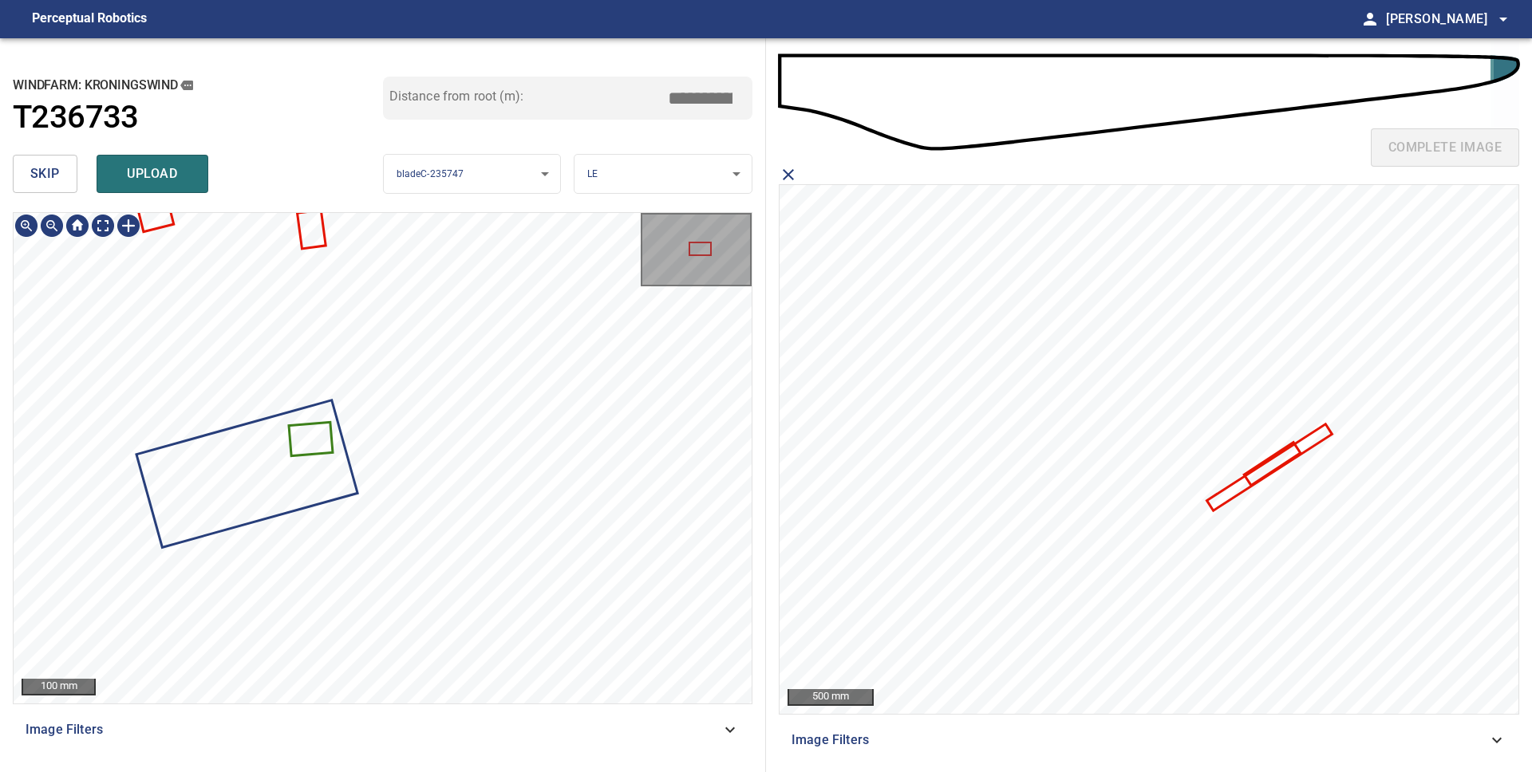
click at [302, 433] on icon at bounding box center [310, 439] width 41 height 31
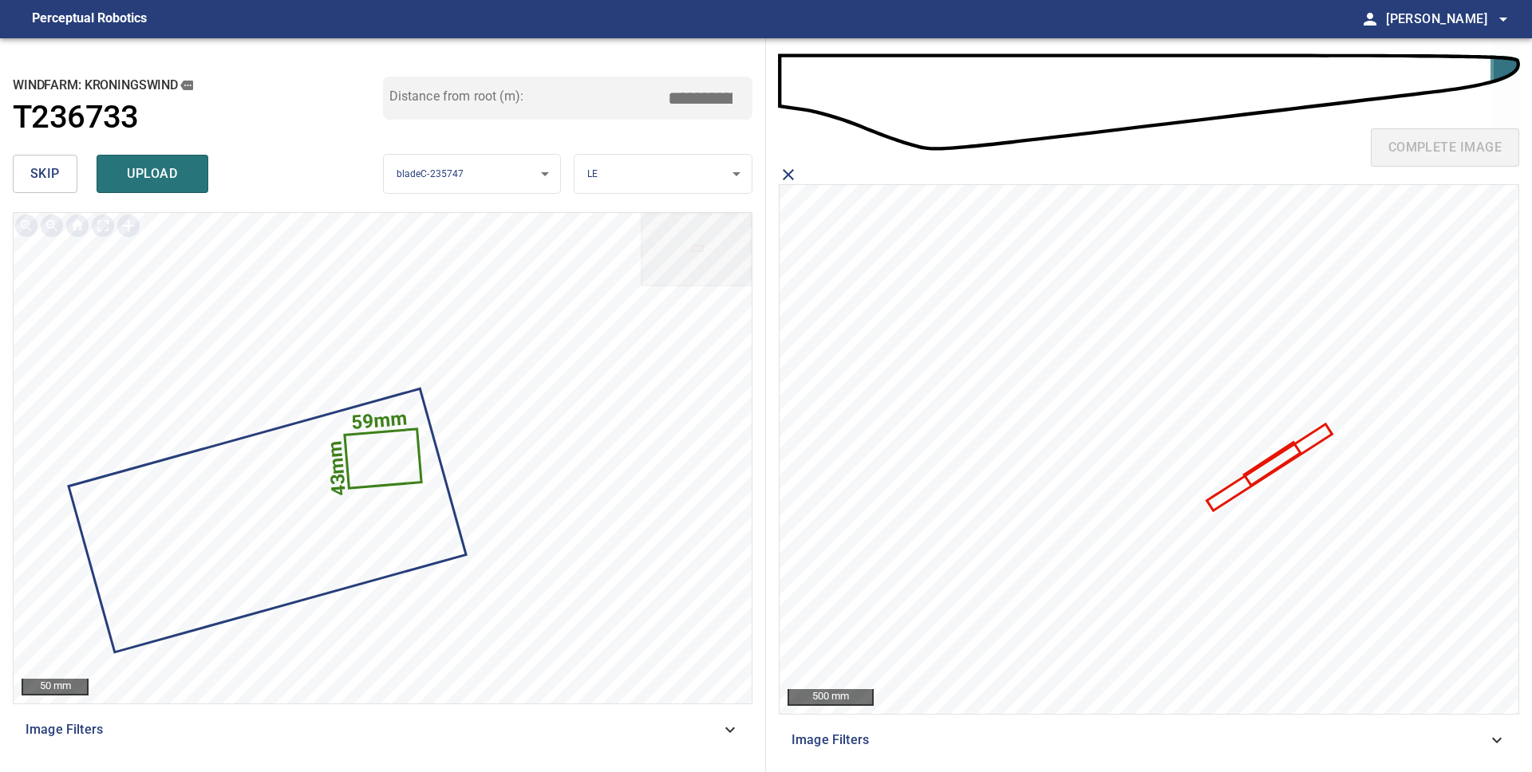
click at [51, 176] on span "skip" at bounding box center [45, 174] width 30 height 22
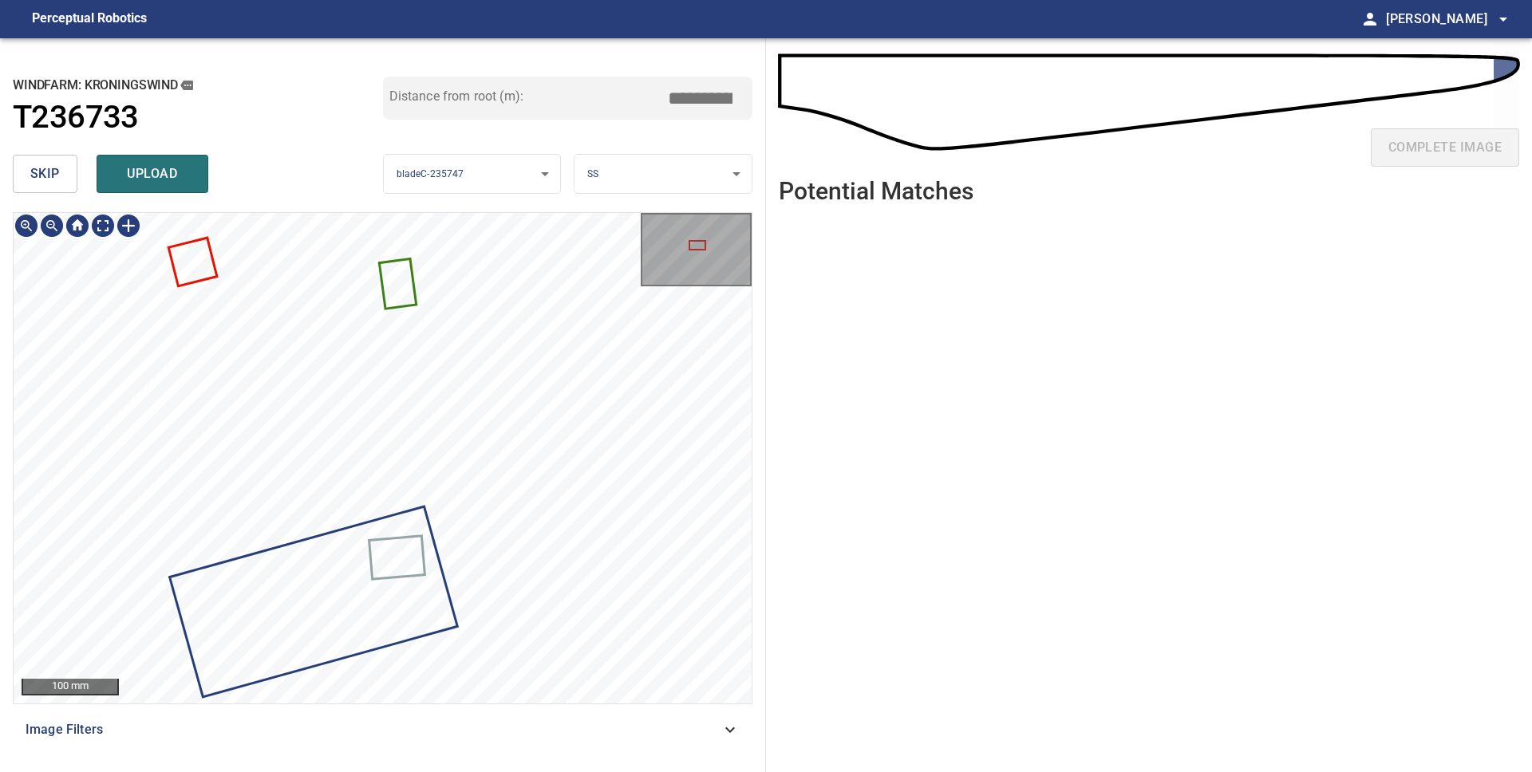
click at [394, 283] on icon at bounding box center [398, 283] width 34 height 47
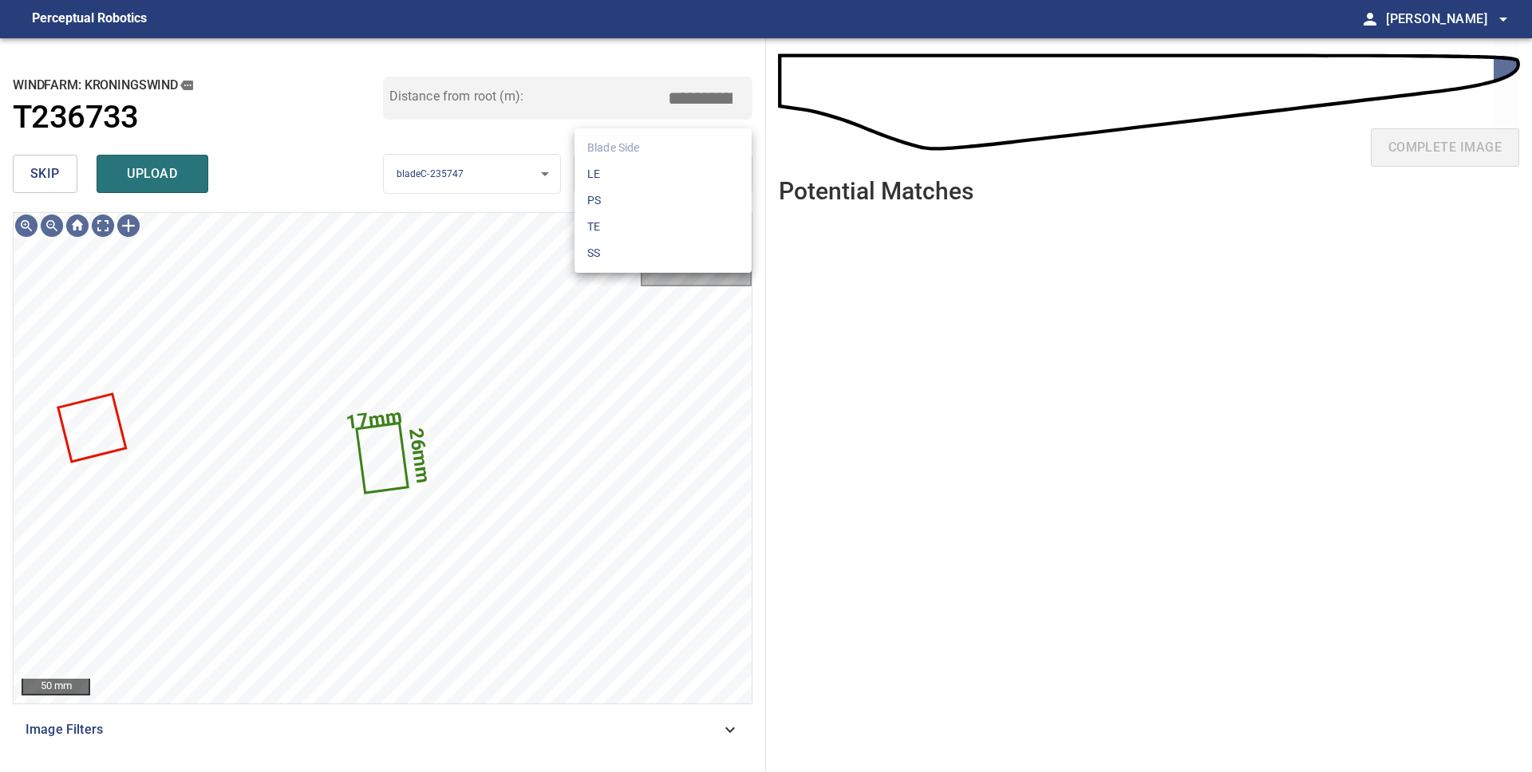
click at [654, 183] on body "**********" at bounding box center [766, 386] width 1532 height 772
click at [643, 174] on li "LE" at bounding box center [662, 174] width 177 height 26
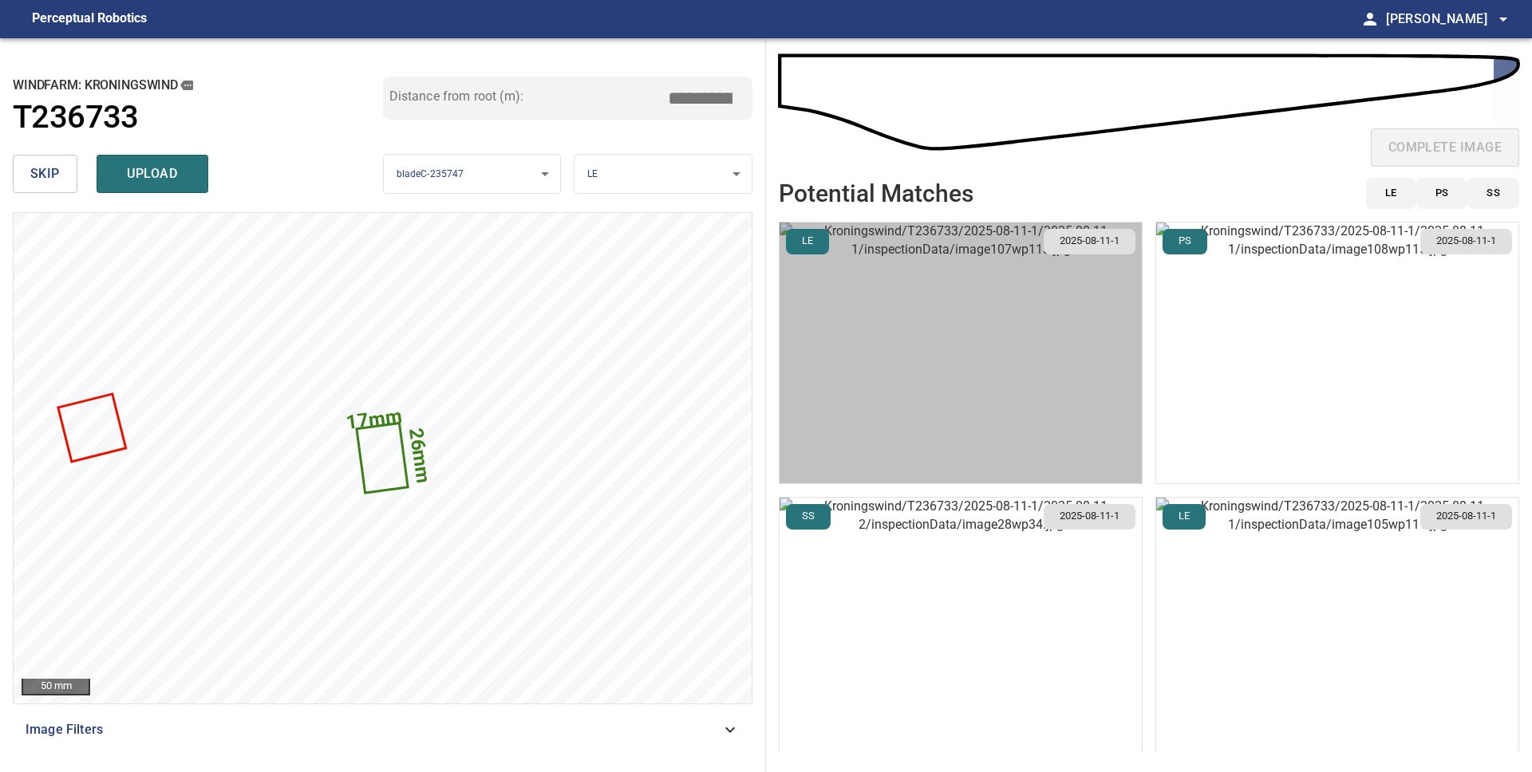
click at [946, 424] on img "button" at bounding box center [961, 353] width 362 height 261
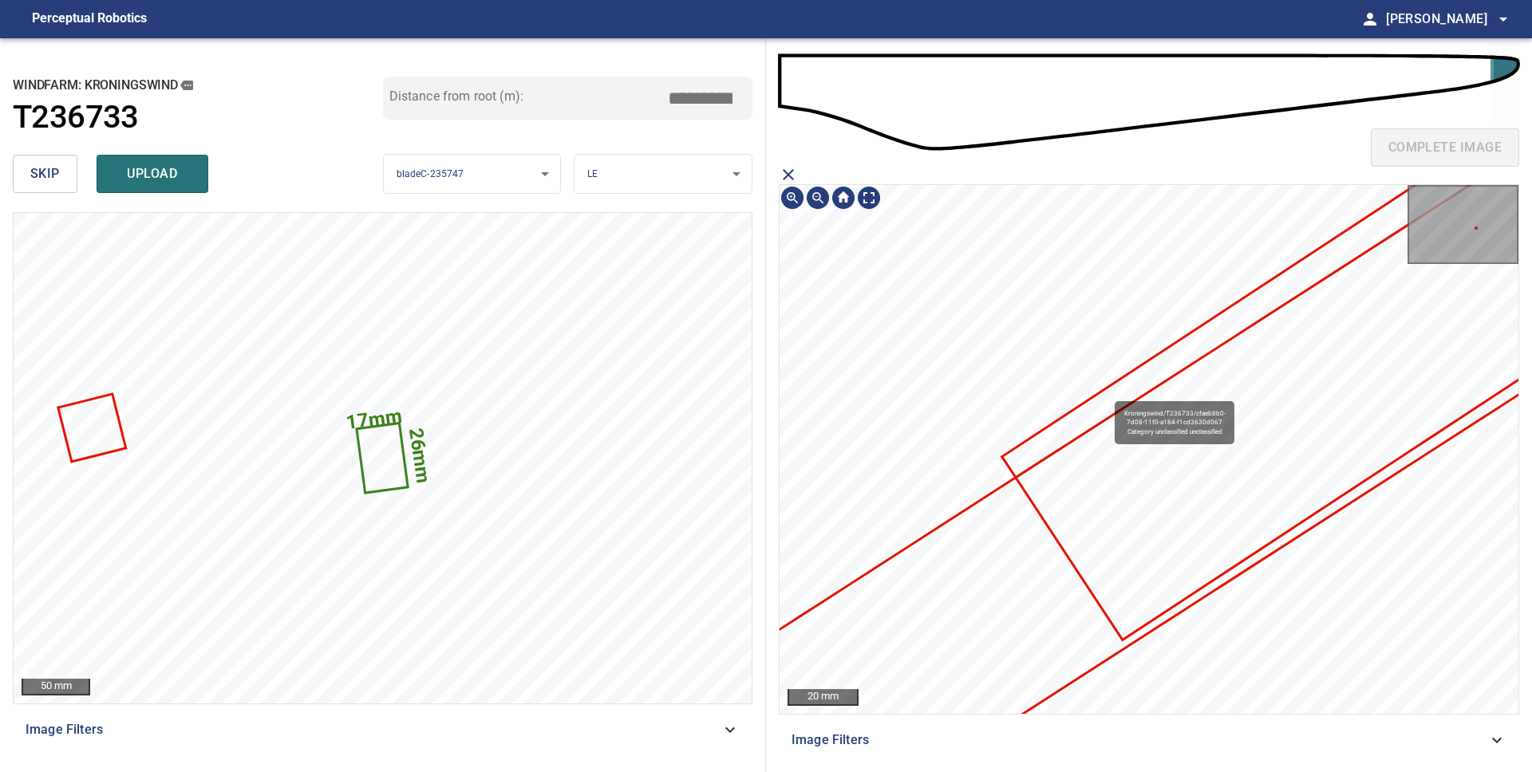
click at [1107, 393] on icon at bounding box center [1555, 223] width 1103 height 828
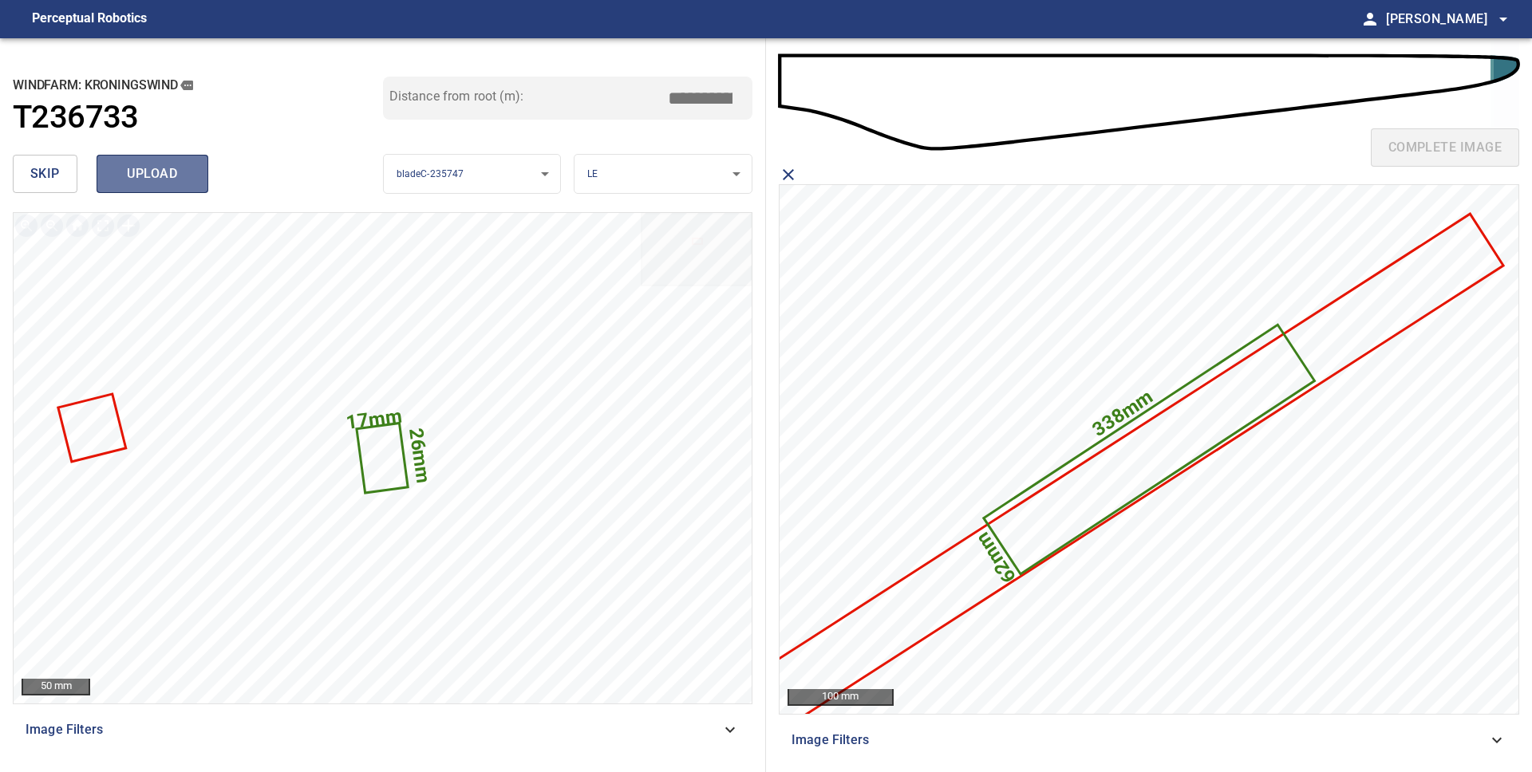
click at [172, 172] on span "upload" at bounding box center [152, 174] width 77 height 22
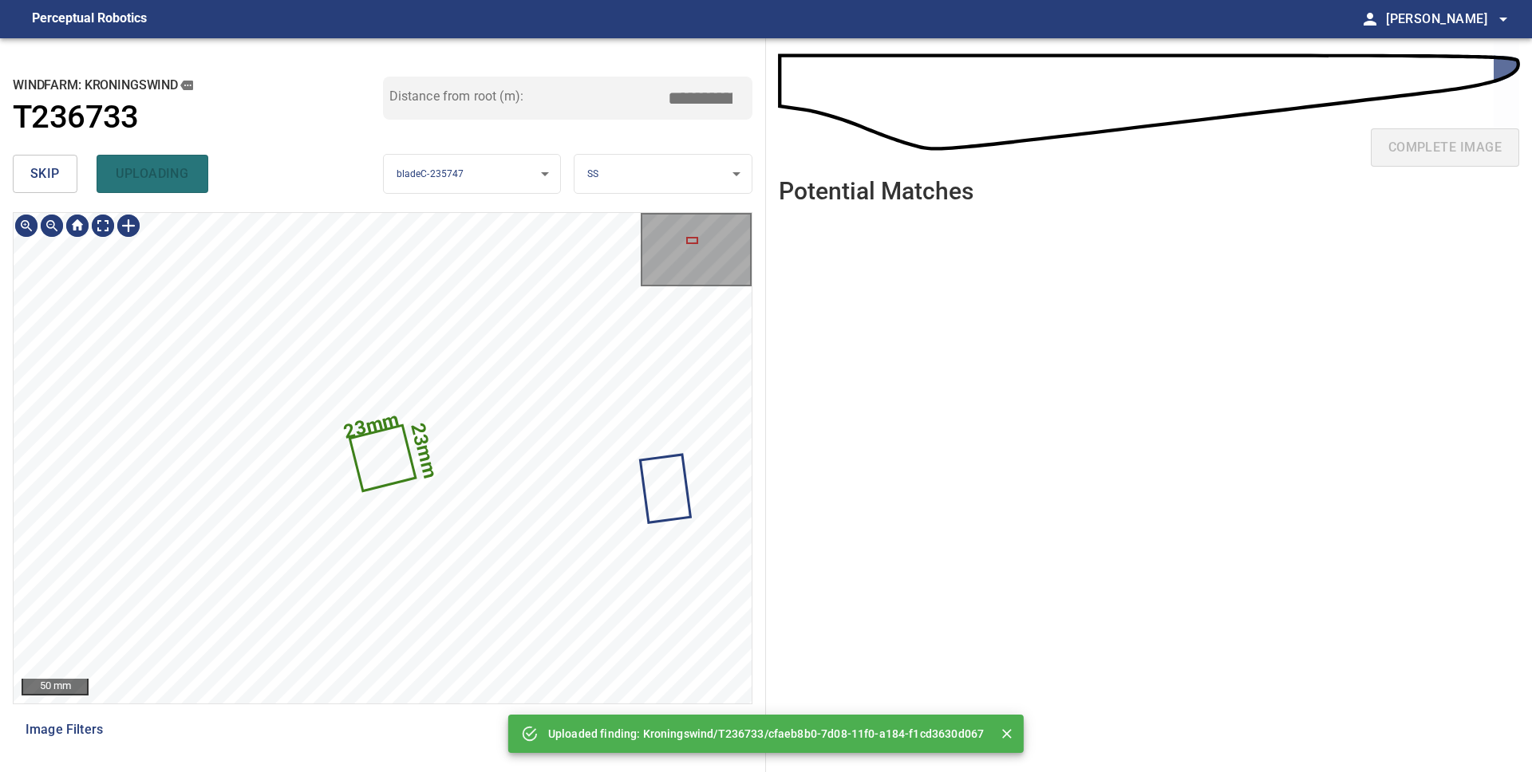
click at [49, 176] on span "skip" at bounding box center [45, 174] width 30 height 22
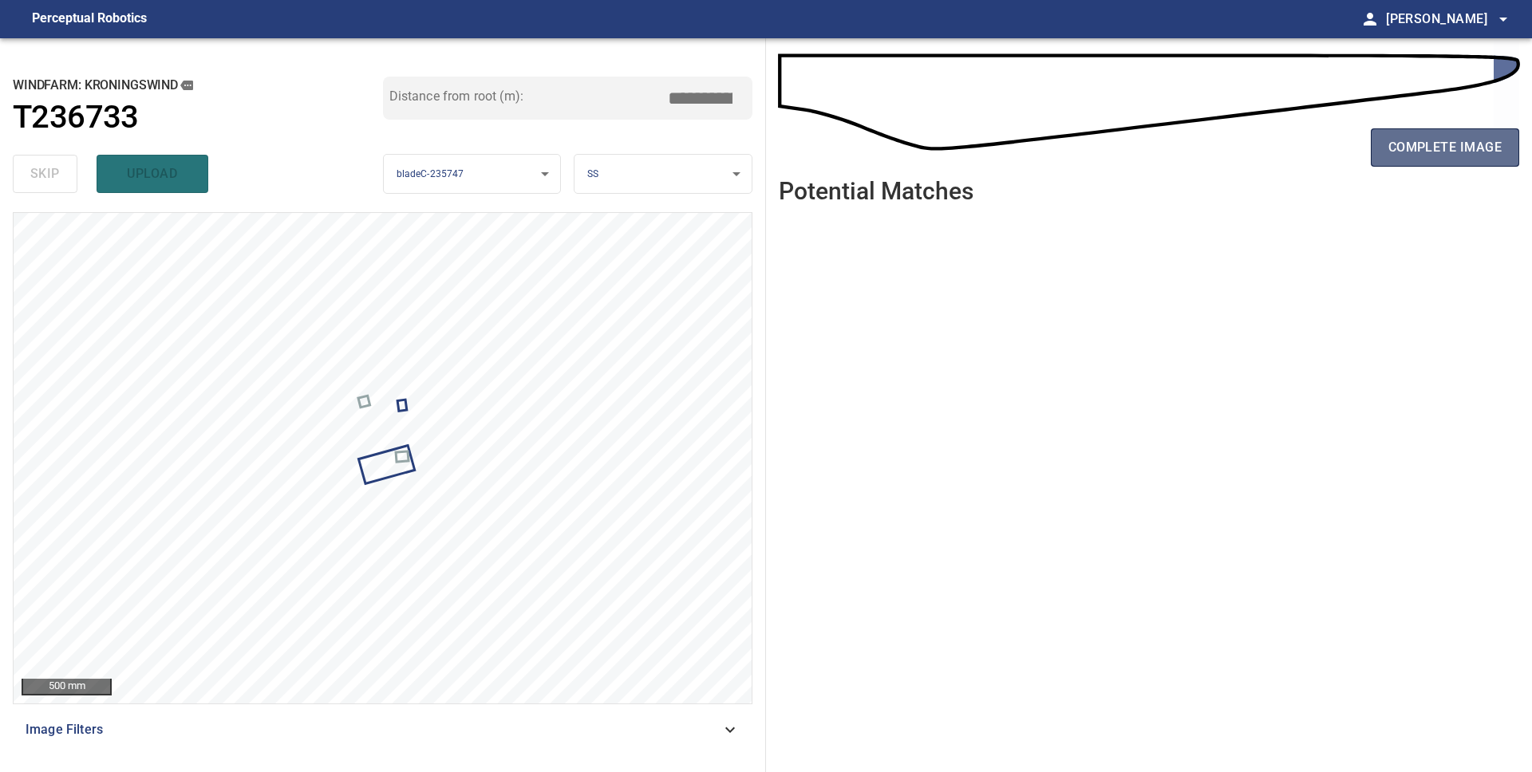
click at [1407, 152] on span "complete image" at bounding box center [1444, 147] width 113 height 22
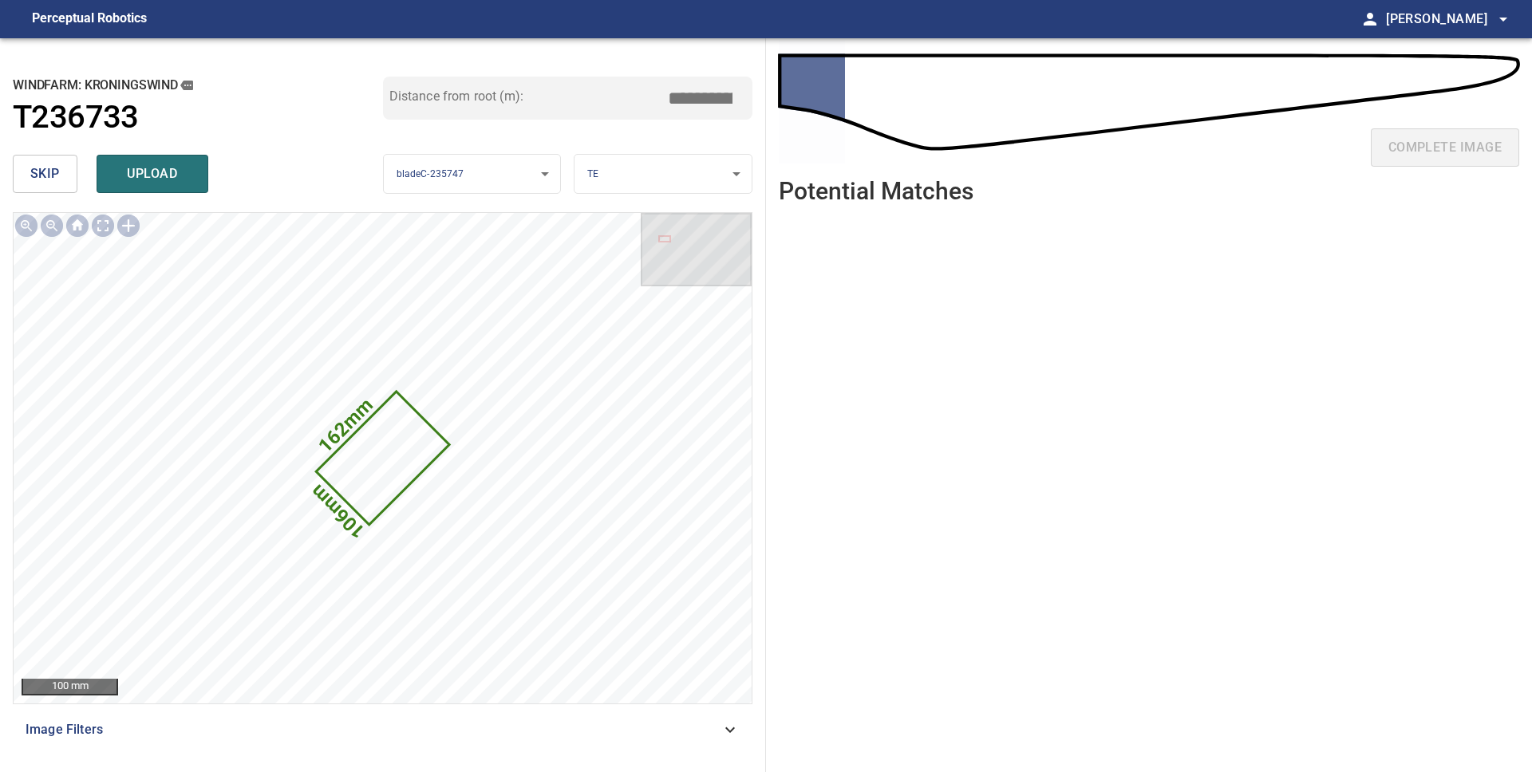
click at [41, 180] on span "skip" at bounding box center [45, 174] width 30 height 22
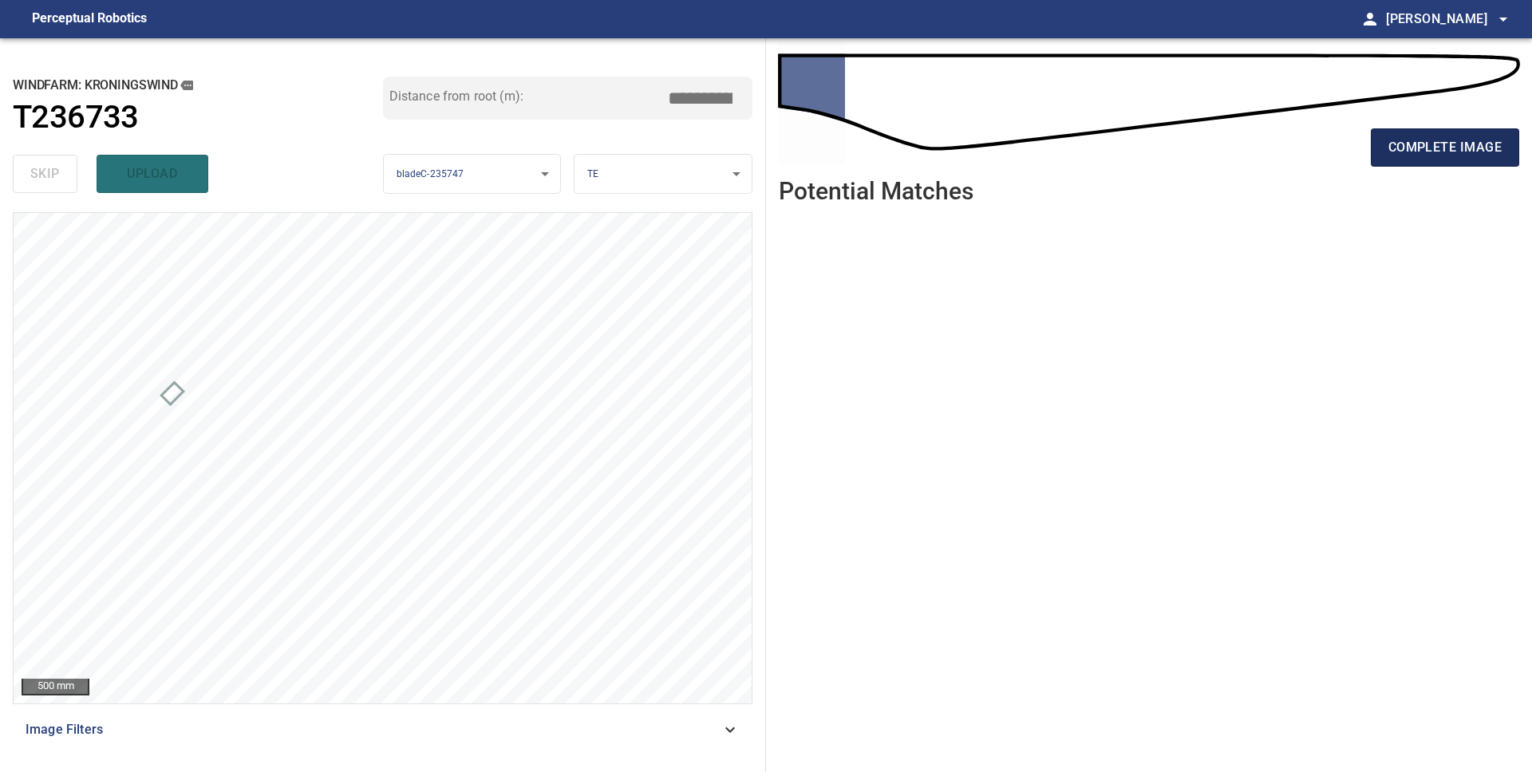
click at [1468, 150] on span "complete image" at bounding box center [1444, 147] width 113 height 22
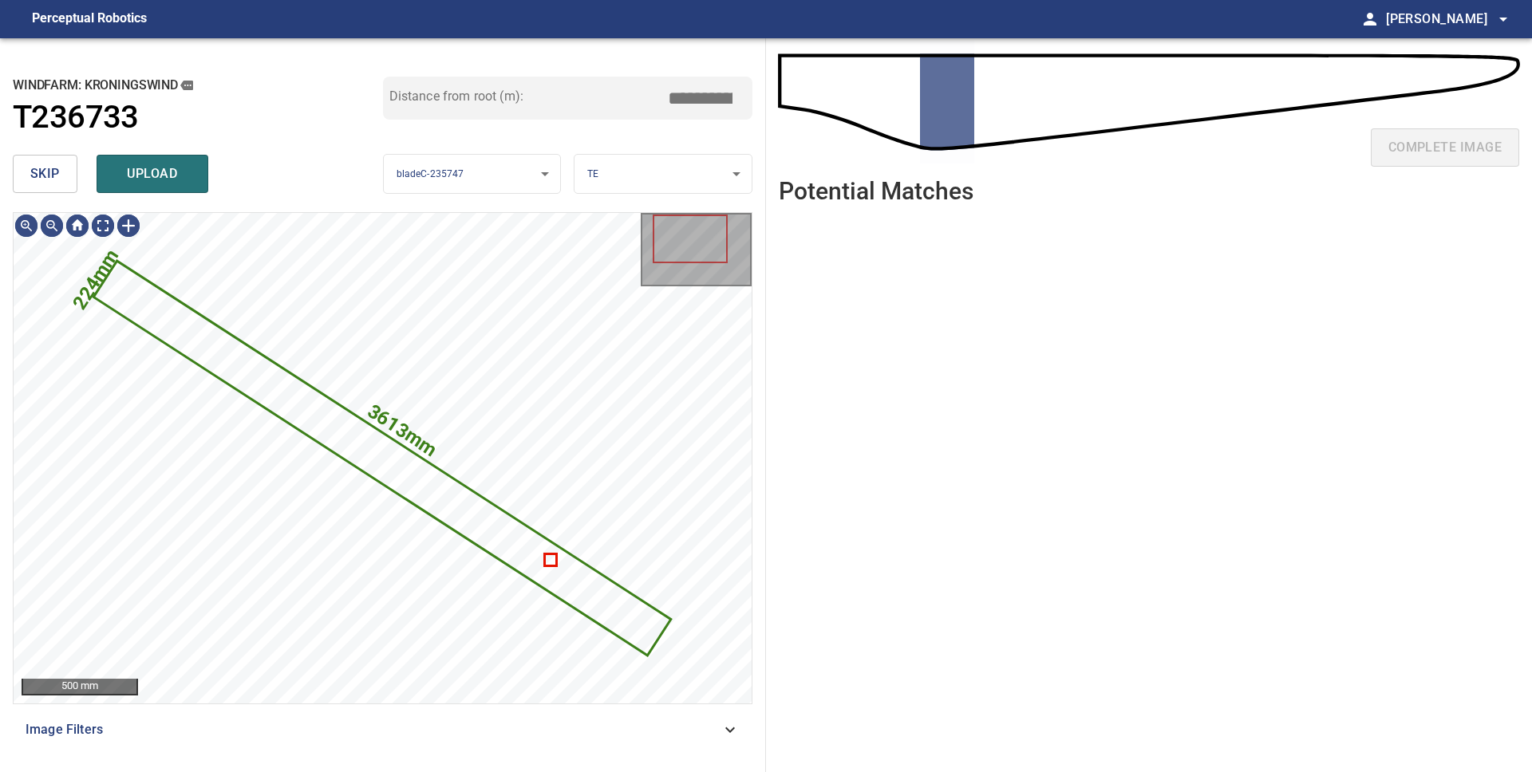
click at [26, 177] on button "skip" at bounding box center [45, 174] width 65 height 38
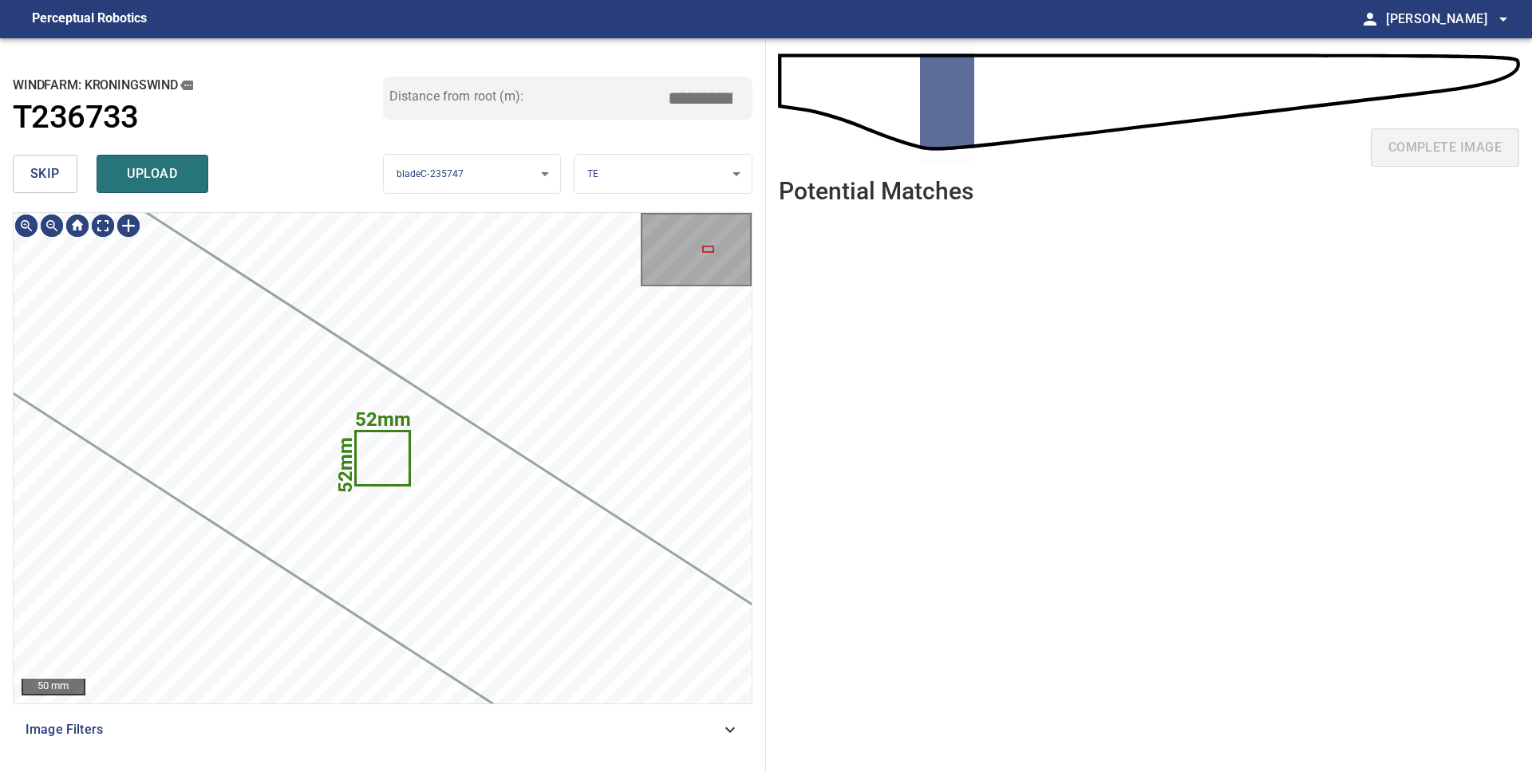
click at [36, 175] on span "skip" at bounding box center [45, 174] width 30 height 22
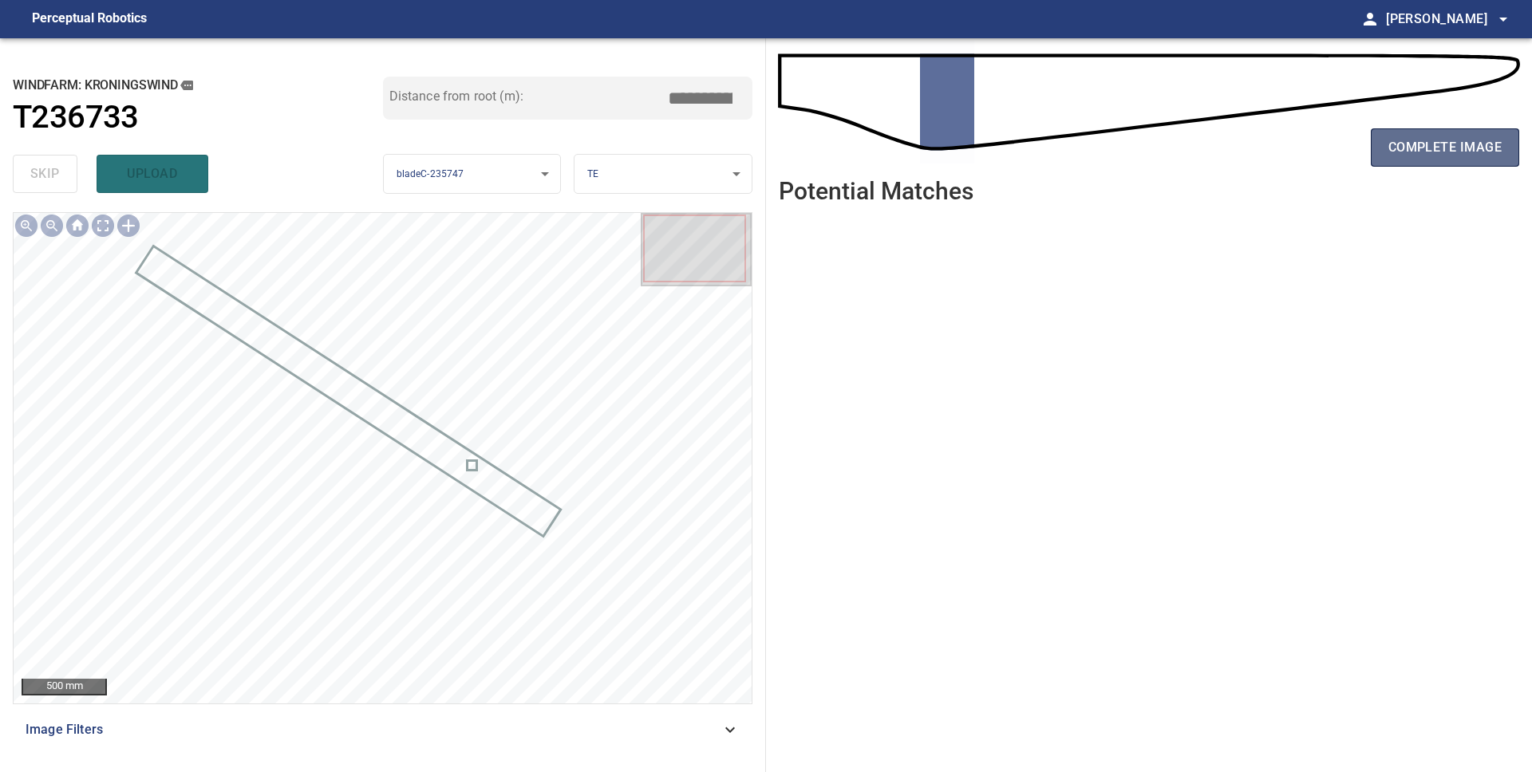
click at [1488, 148] on span "complete image" at bounding box center [1444, 147] width 113 height 22
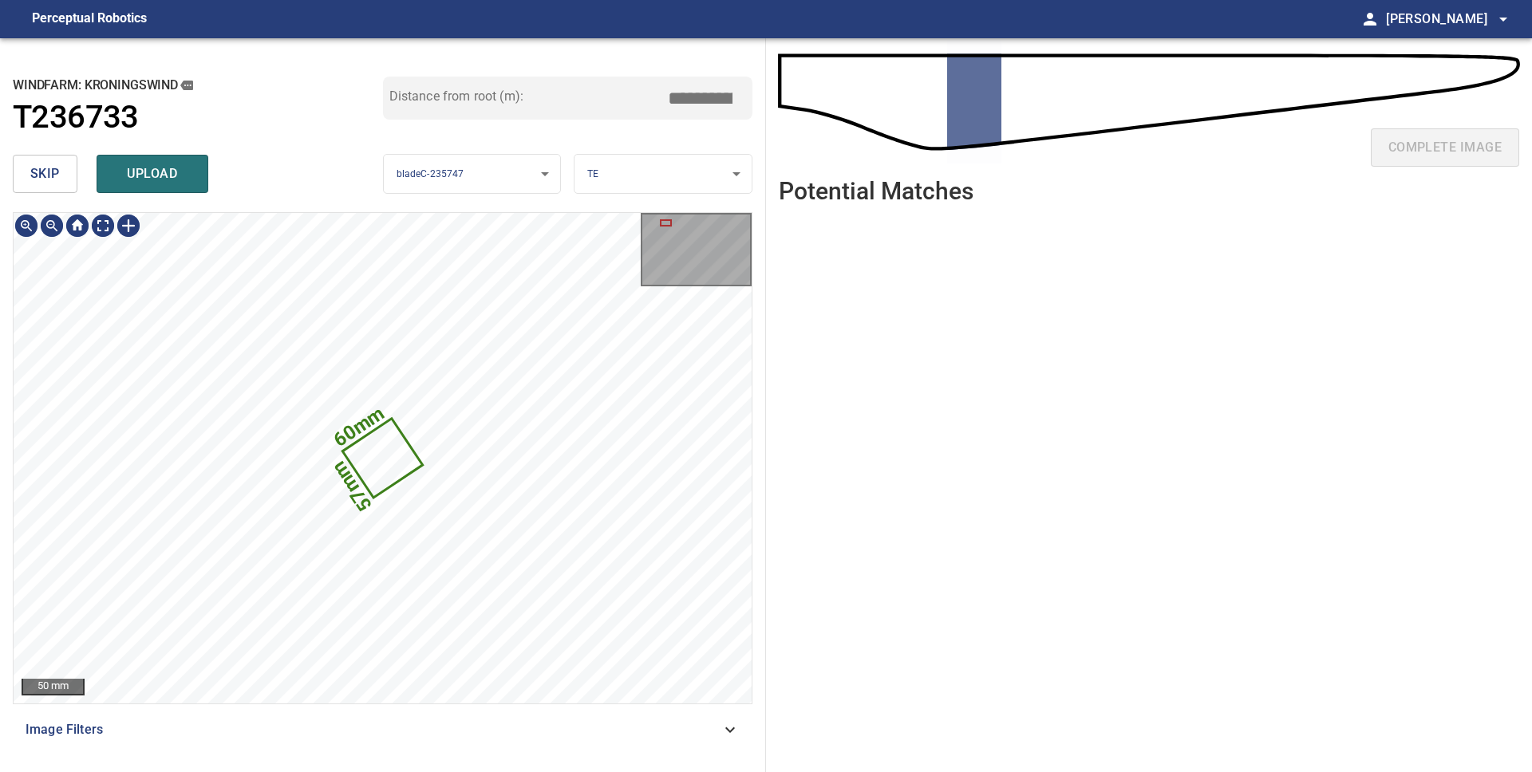
click at [28, 165] on button "skip" at bounding box center [45, 174] width 65 height 38
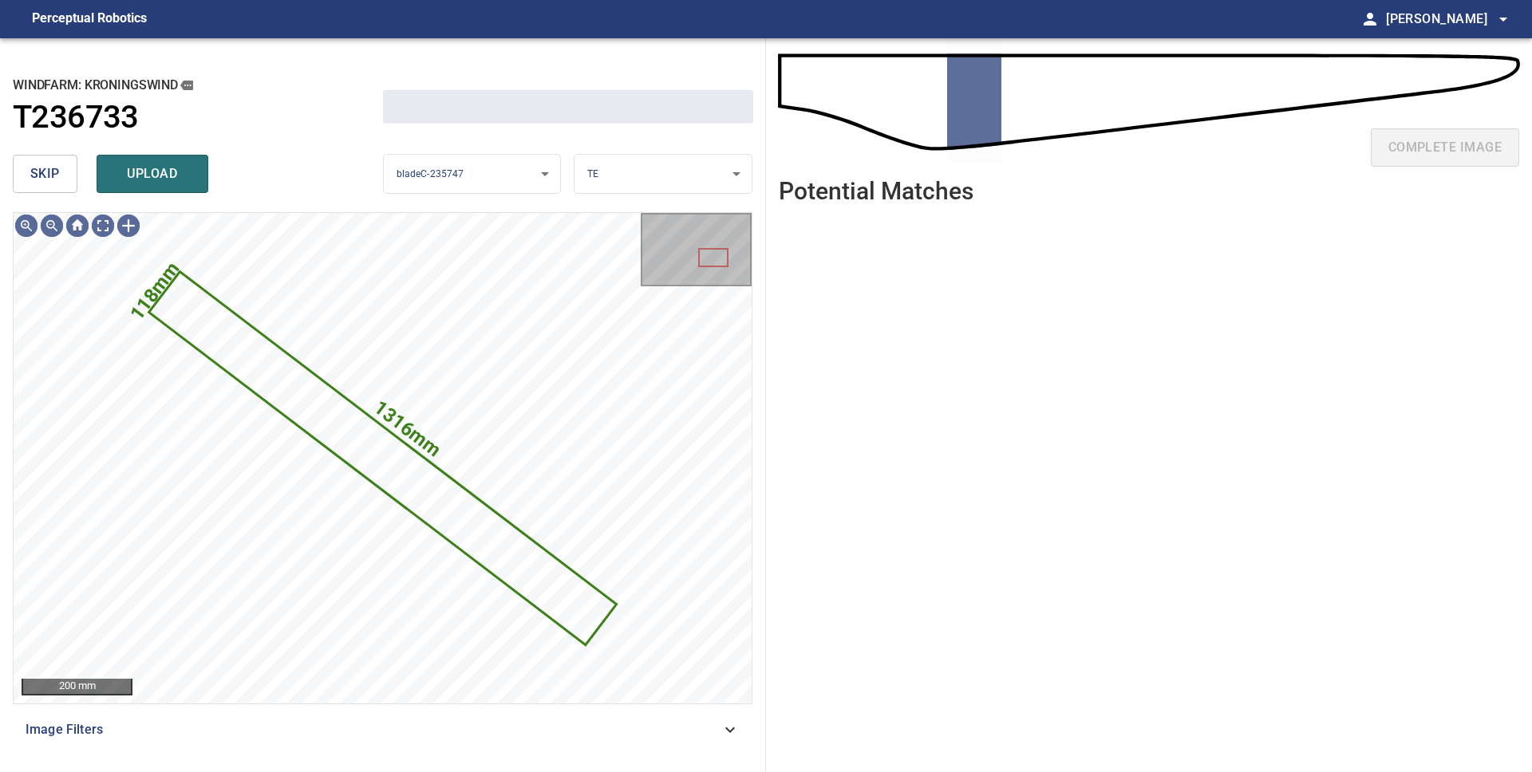
click at [40, 168] on span "skip" at bounding box center [45, 174] width 30 height 22
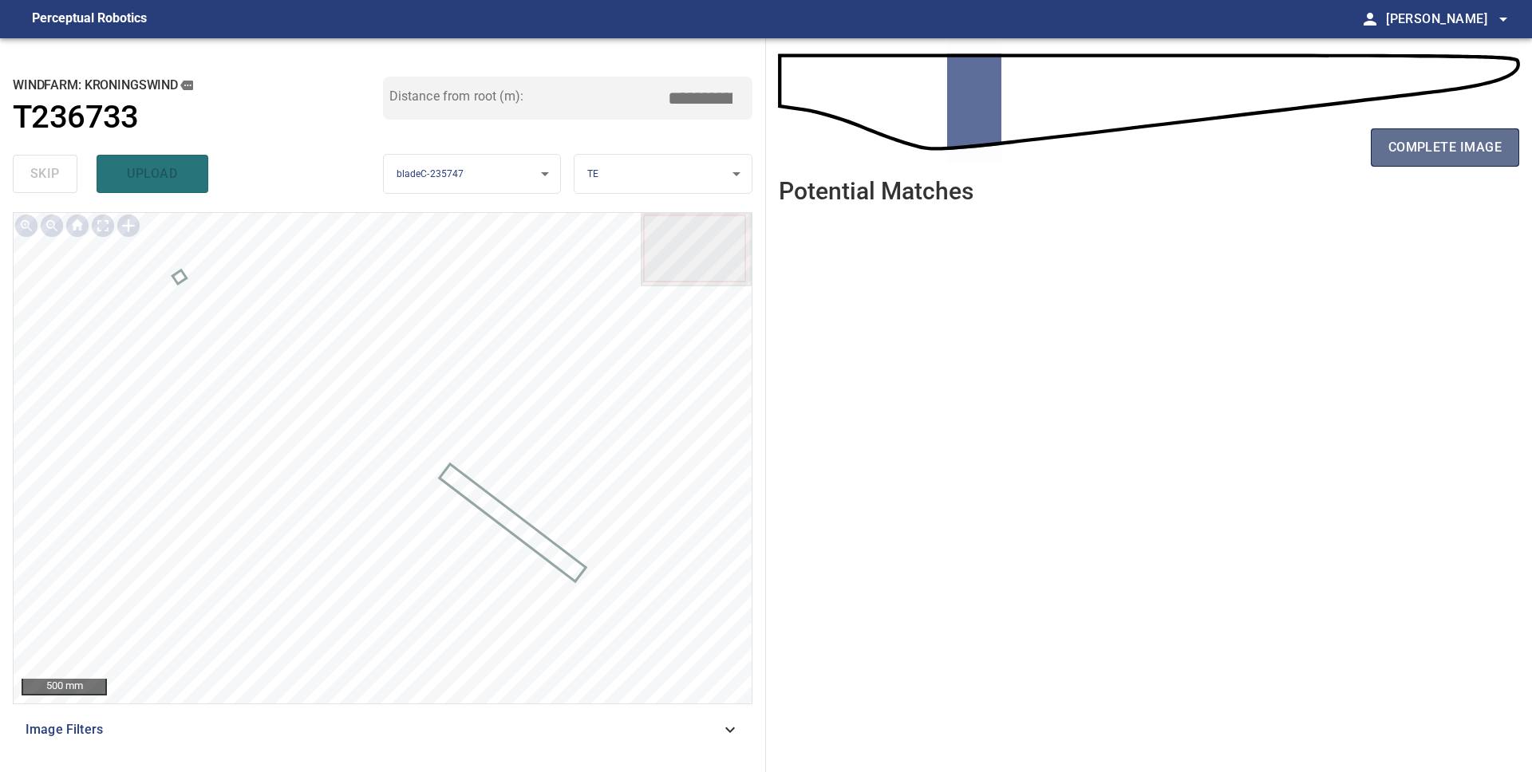
click at [1474, 141] on span "complete image" at bounding box center [1444, 147] width 113 height 22
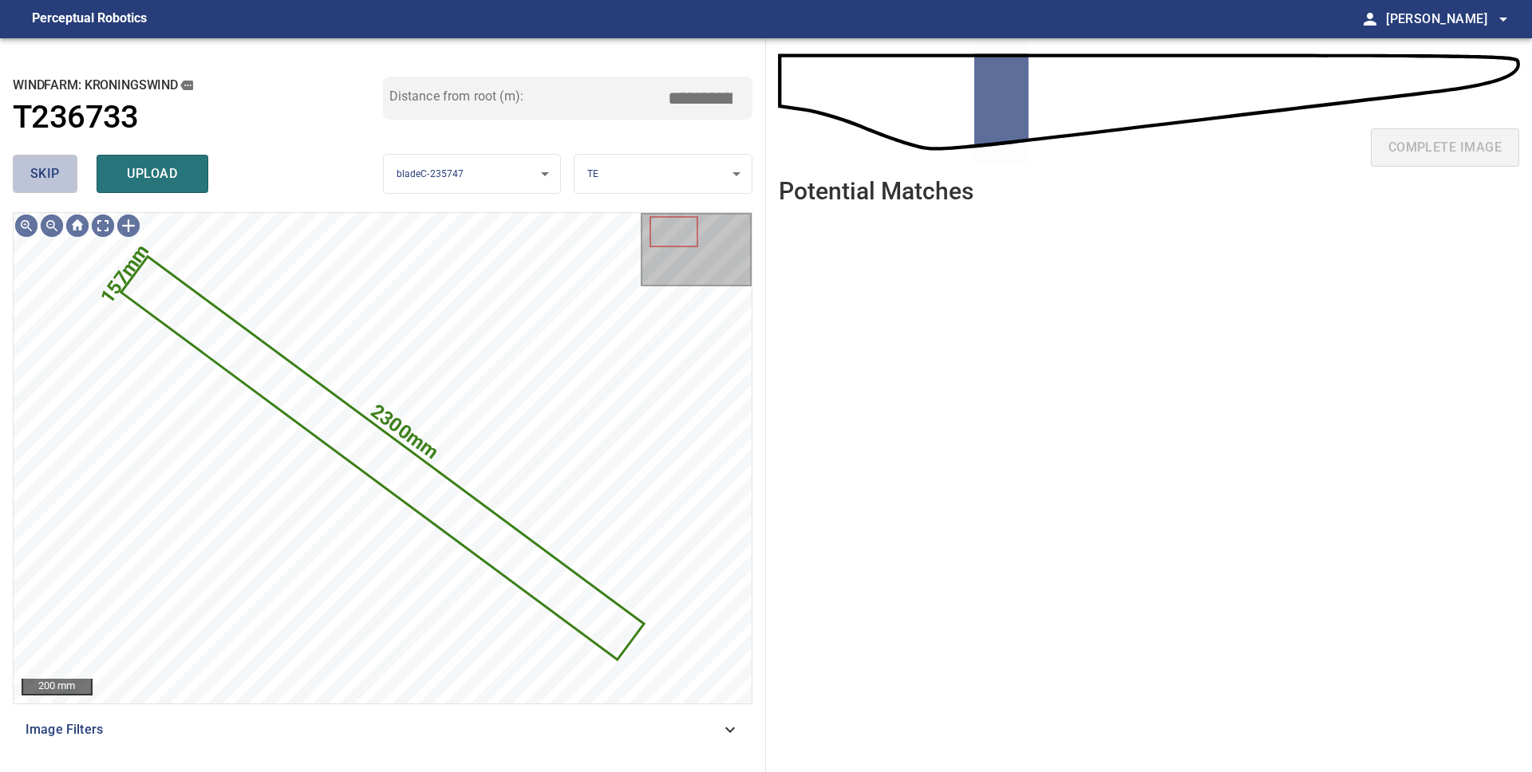
click at [26, 176] on button "skip" at bounding box center [45, 174] width 65 height 38
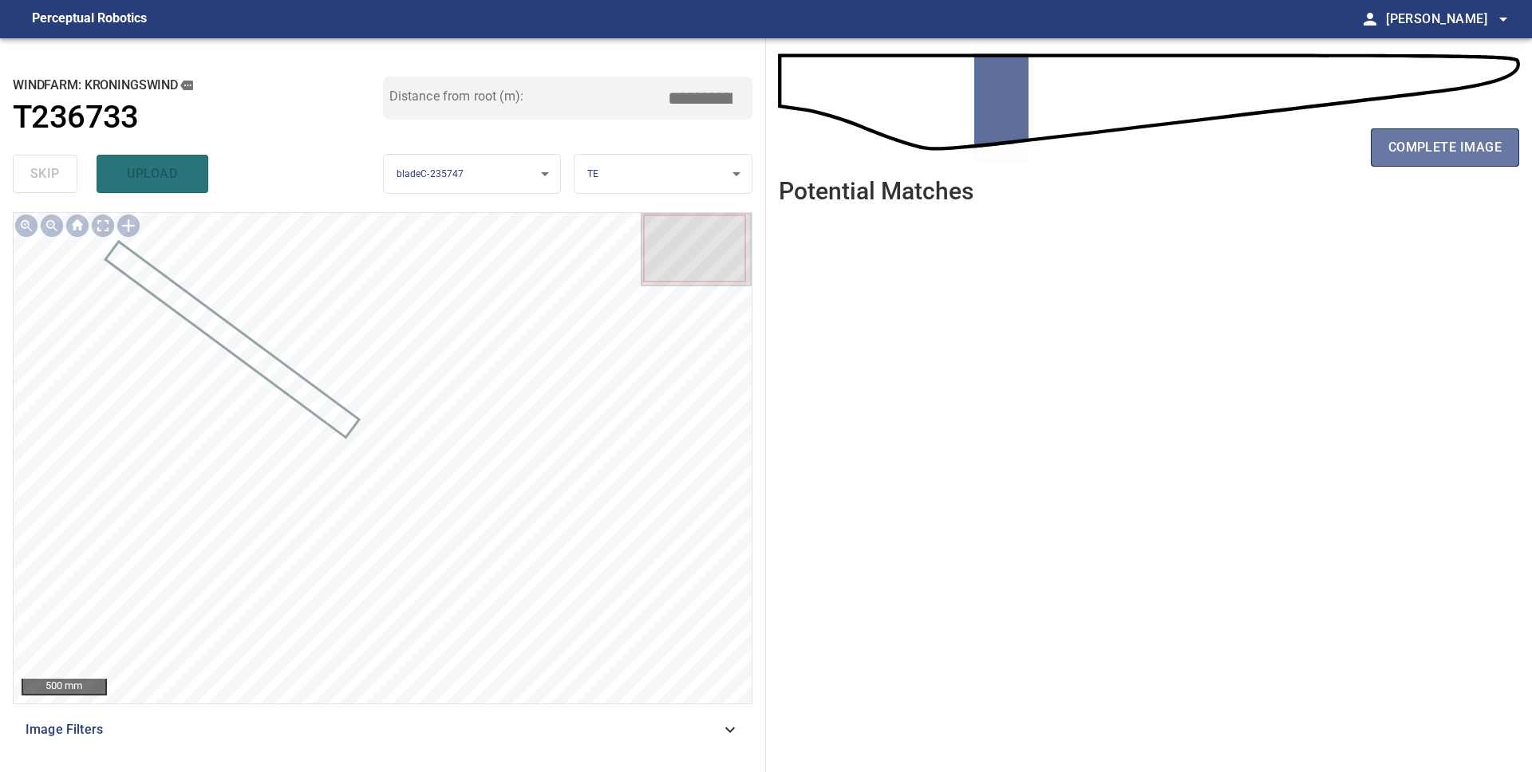
drag, startPoint x: 1389, startPoint y: 155, endPoint x: 1334, endPoint y: 169, distance: 56.9
click at [1389, 155] on span "complete image" at bounding box center [1444, 147] width 113 height 22
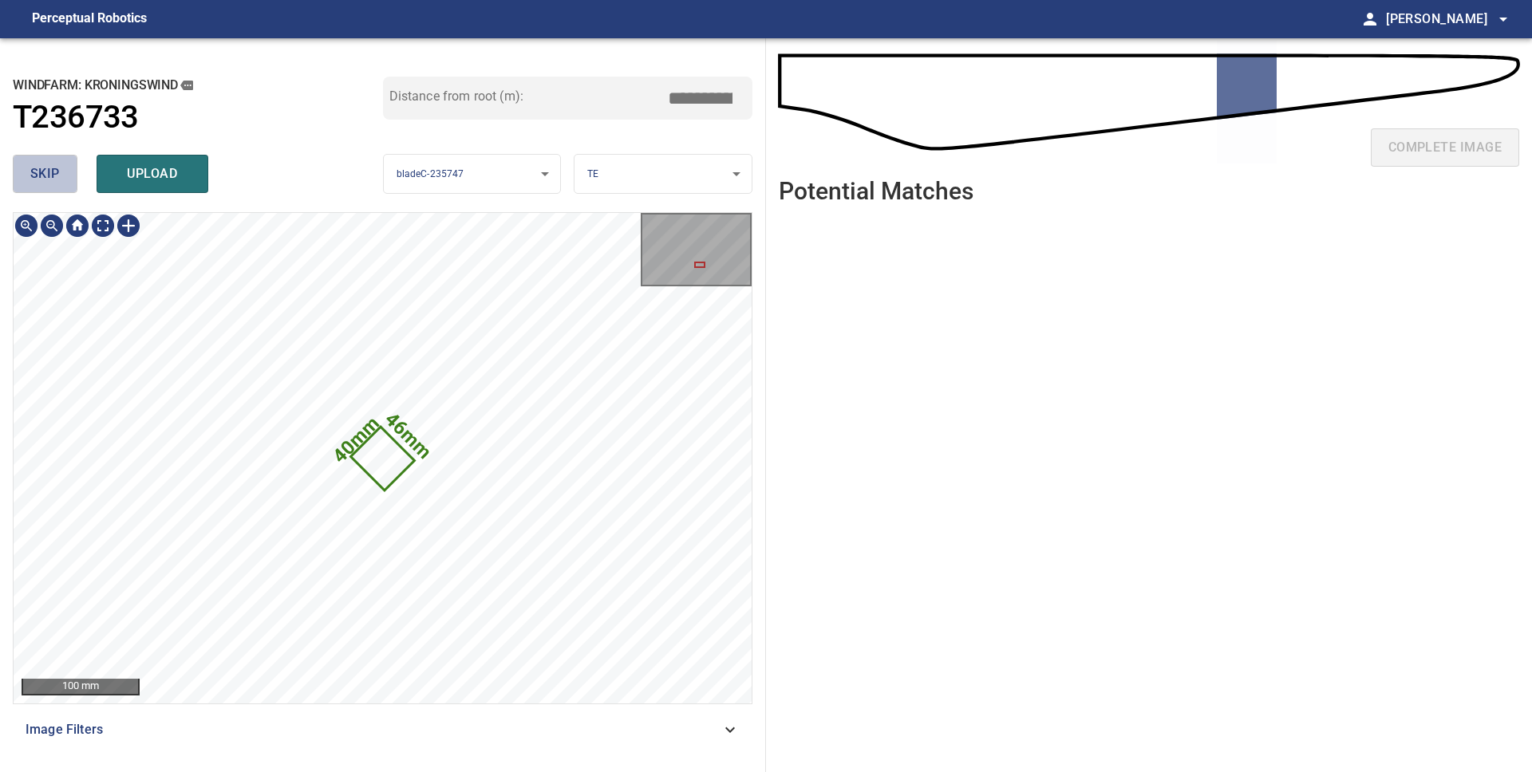
click at [43, 181] on span "skip" at bounding box center [45, 174] width 30 height 22
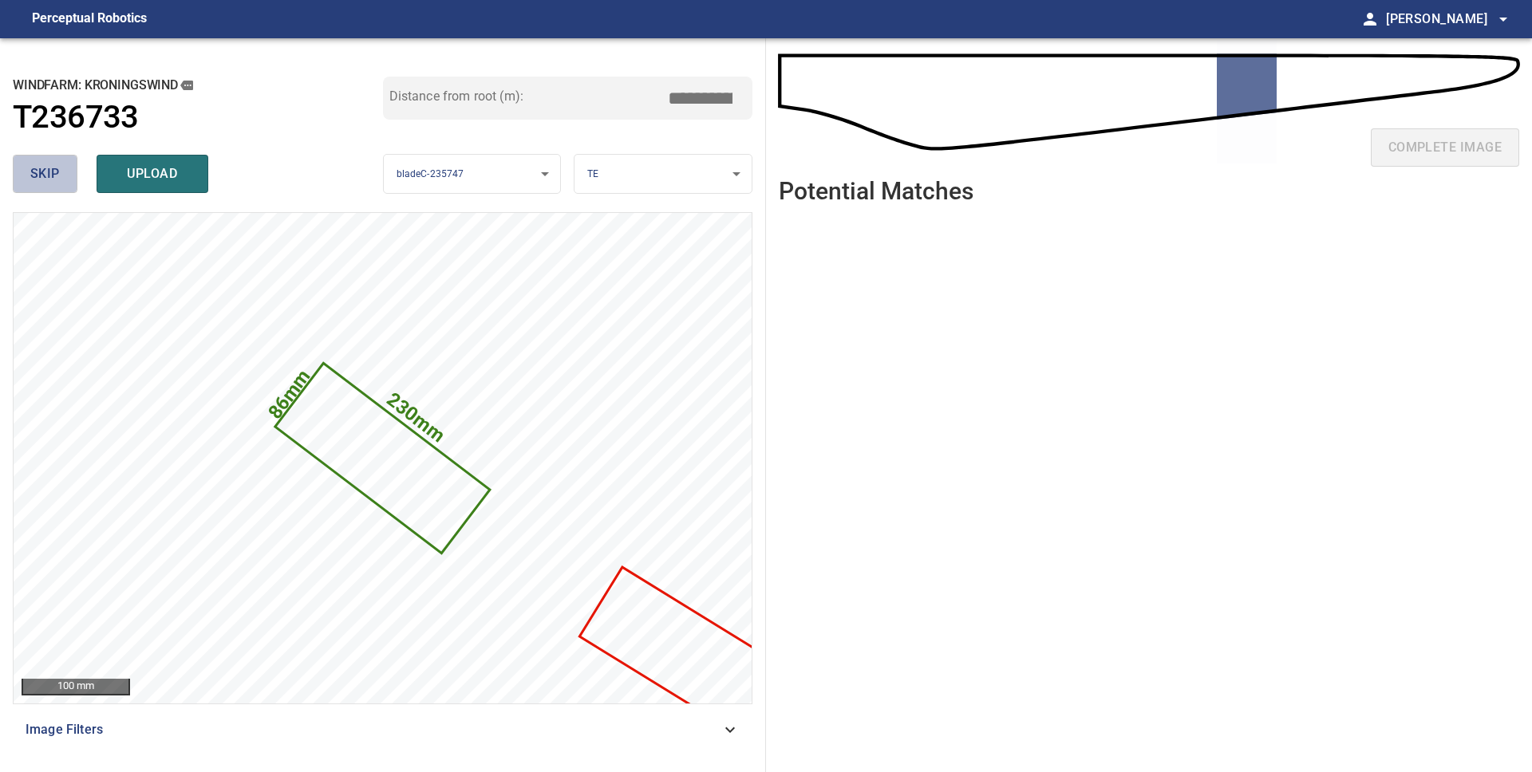
click at [57, 171] on span "skip" at bounding box center [45, 174] width 30 height 22
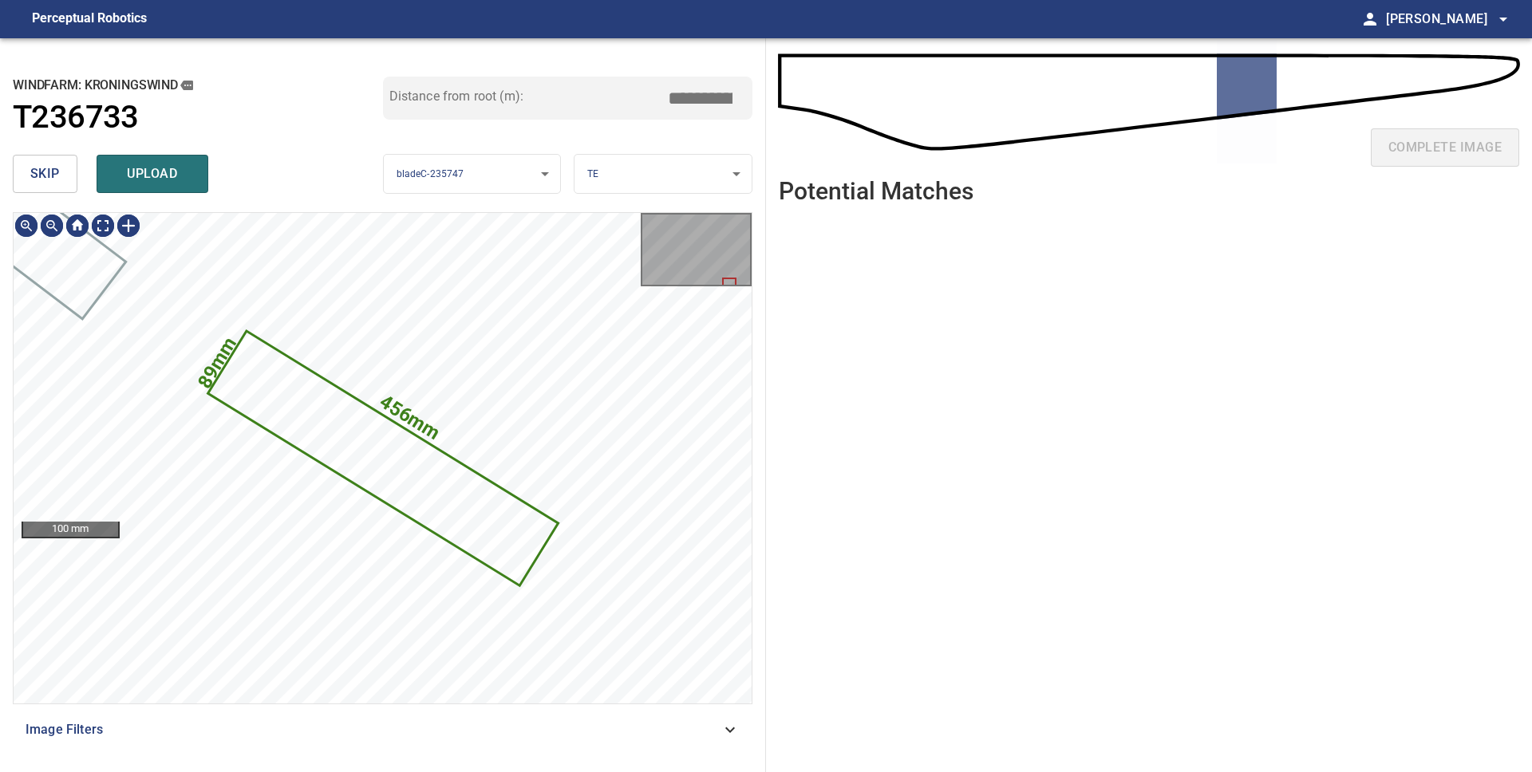
click at [55, 176] on span "skip" at bounding box center [45, 174] width 30 height 22
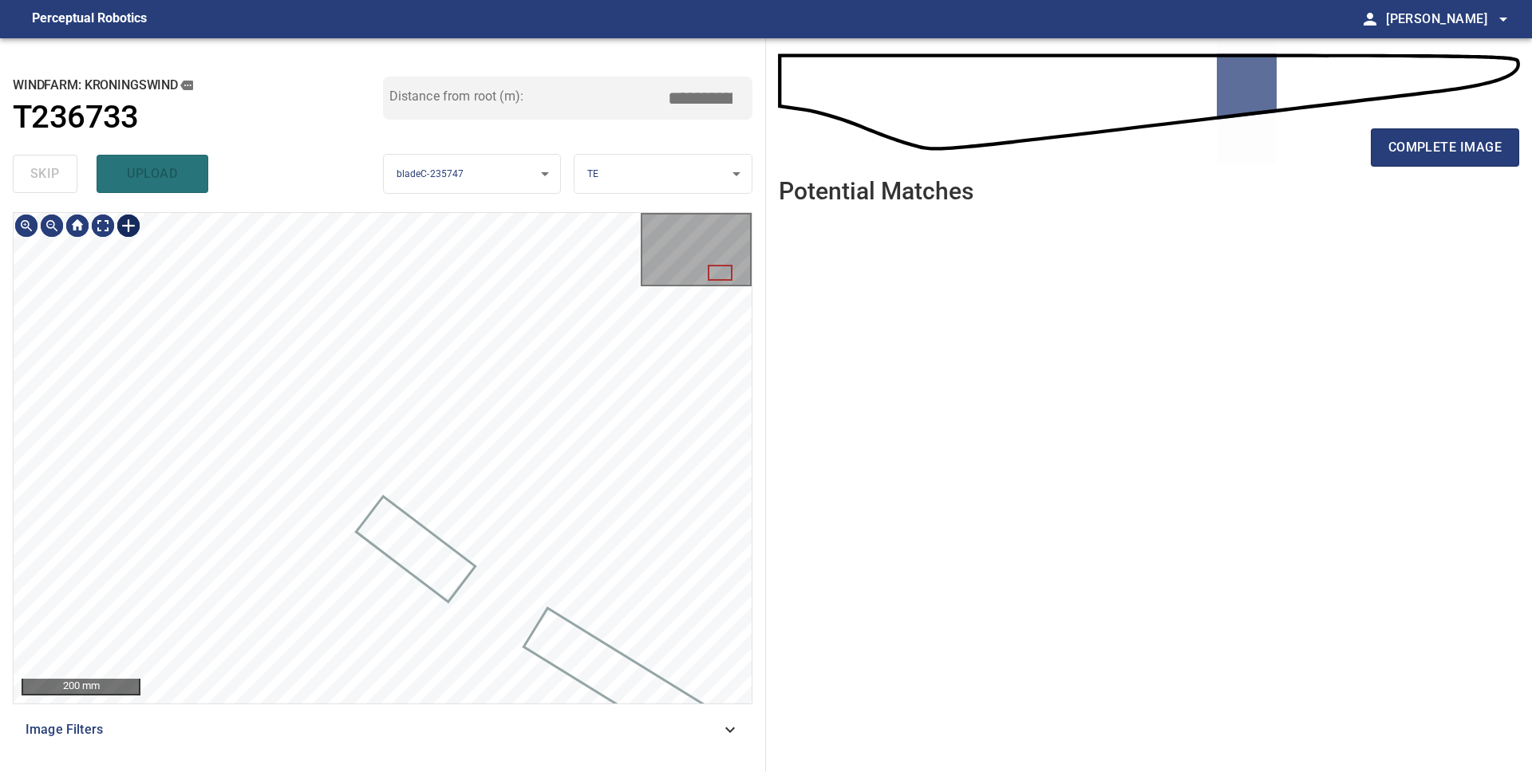
click at [119, 226] on div at bounding box center [129, 226] width 26 height 26
click at [618, 410] on div at bounding box center [383, 458] width 738 height 491
click at [551, 632] on div at bounding box center [485, 593] width 245 height 166
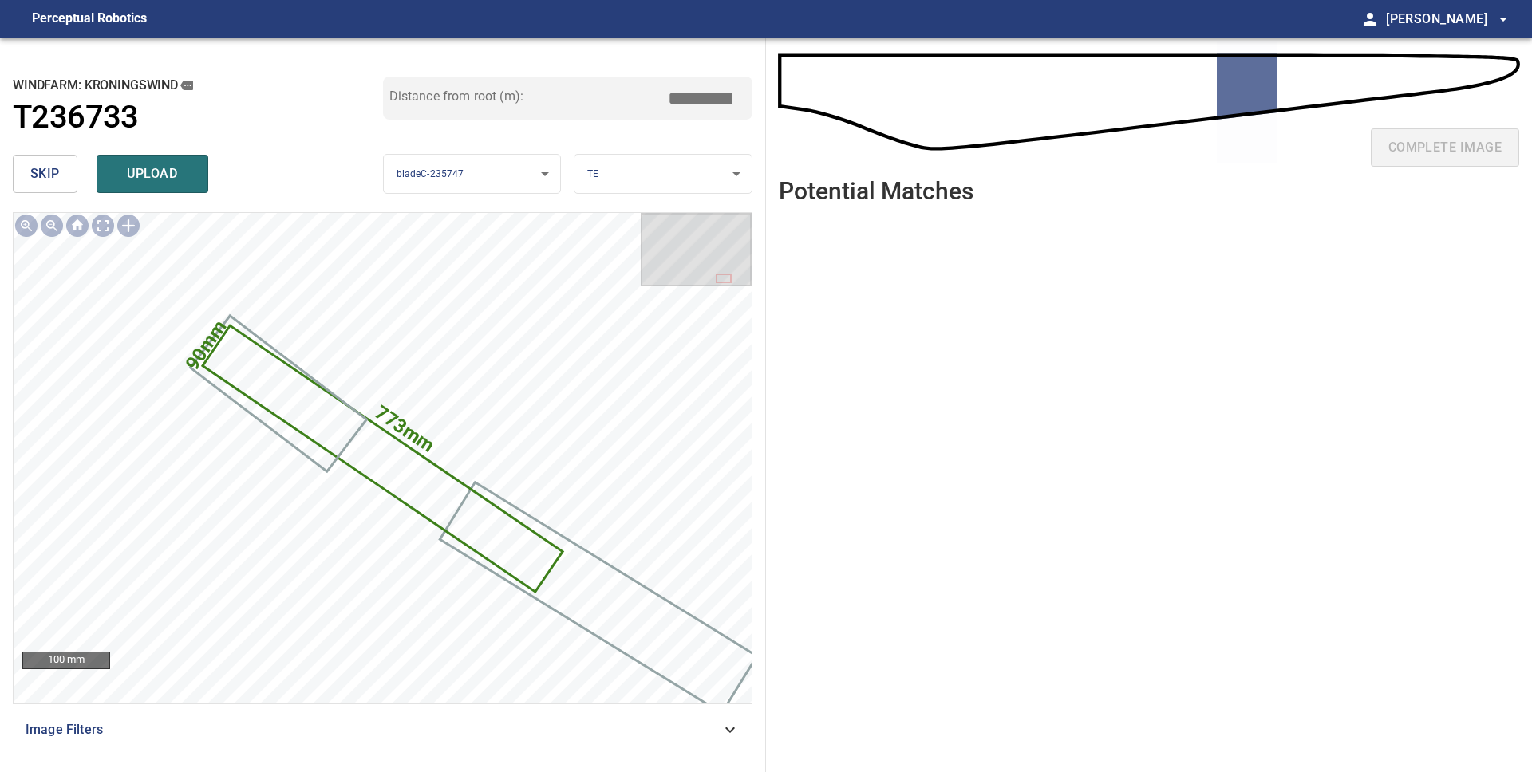
click at [660, 178] on body "**********" at bounding box center [766, 386] width 1532 height 772
click at [615, 252] on li "SS" at bounding box center [662, 253] width 177 height 26
click at [651, 178] on body "**********" at bounding box center [766, 386] width 1532 height 772
click at [630, 209] on li "PS" at bounding box center [662, 201] width 177 height 26
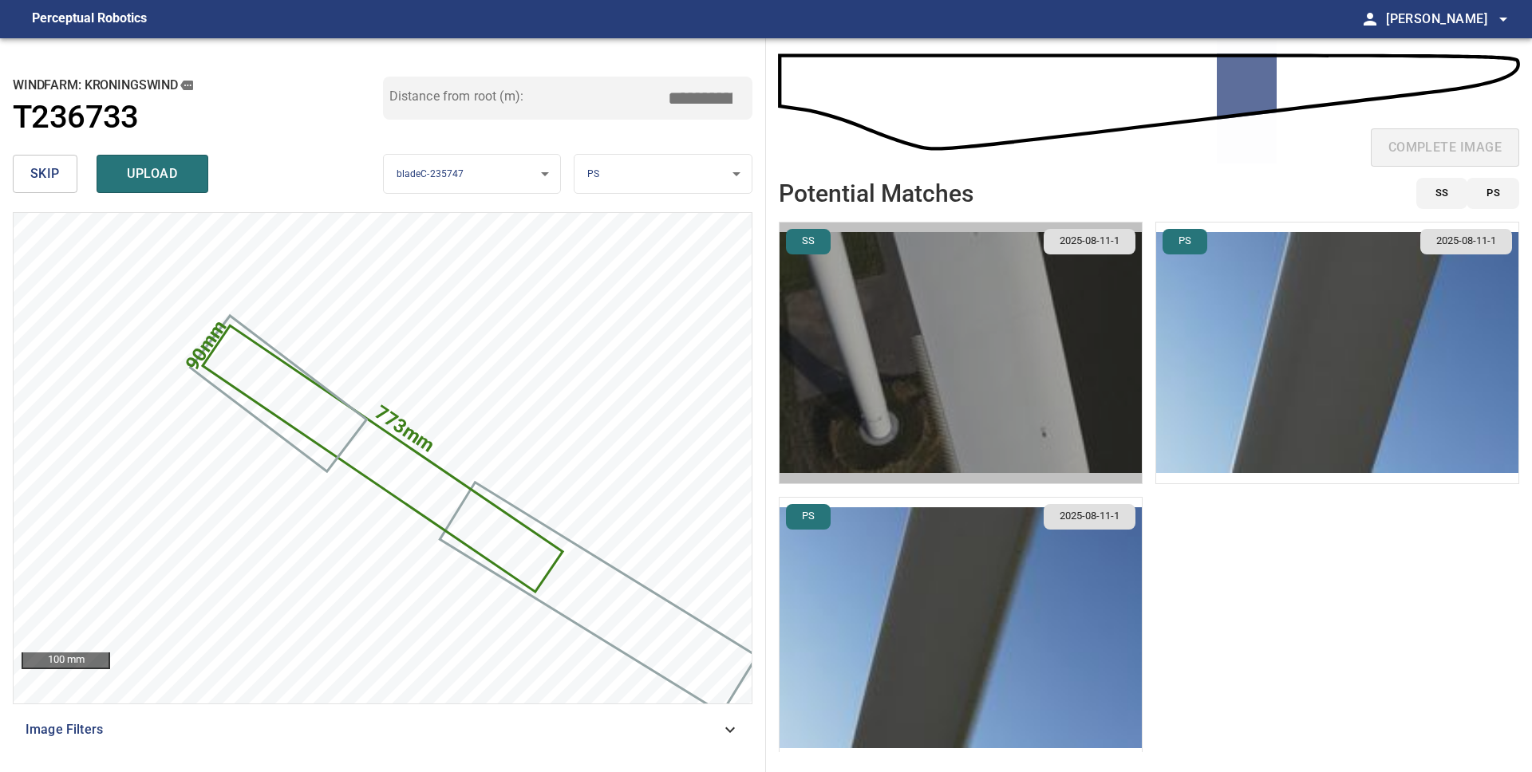
click at [1040, 410] on img "button" at bounding box center [961, 353] width 362 height 261
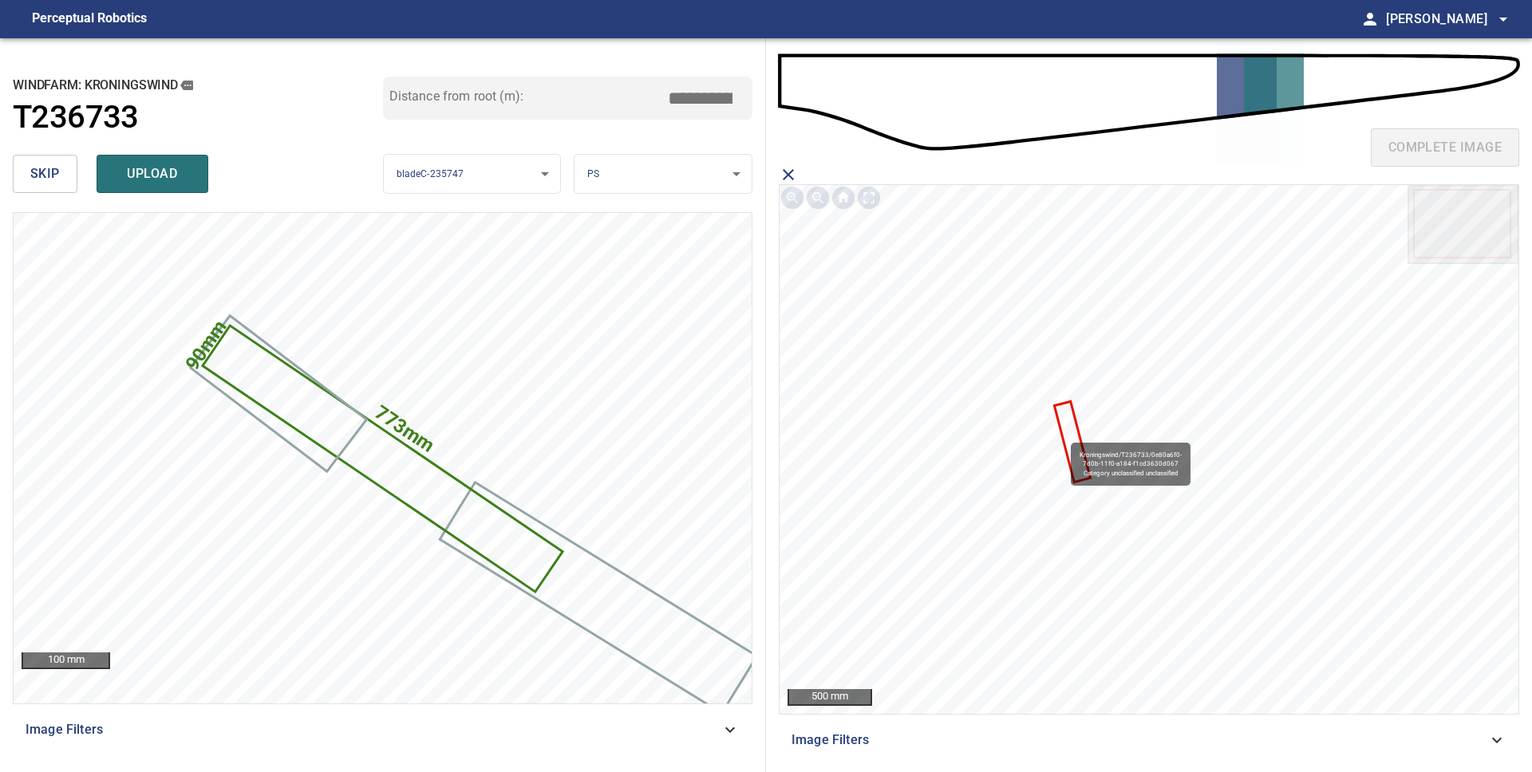
click at [1064, 435] on icon at bounding box center [1072, 443] width 33 height 78
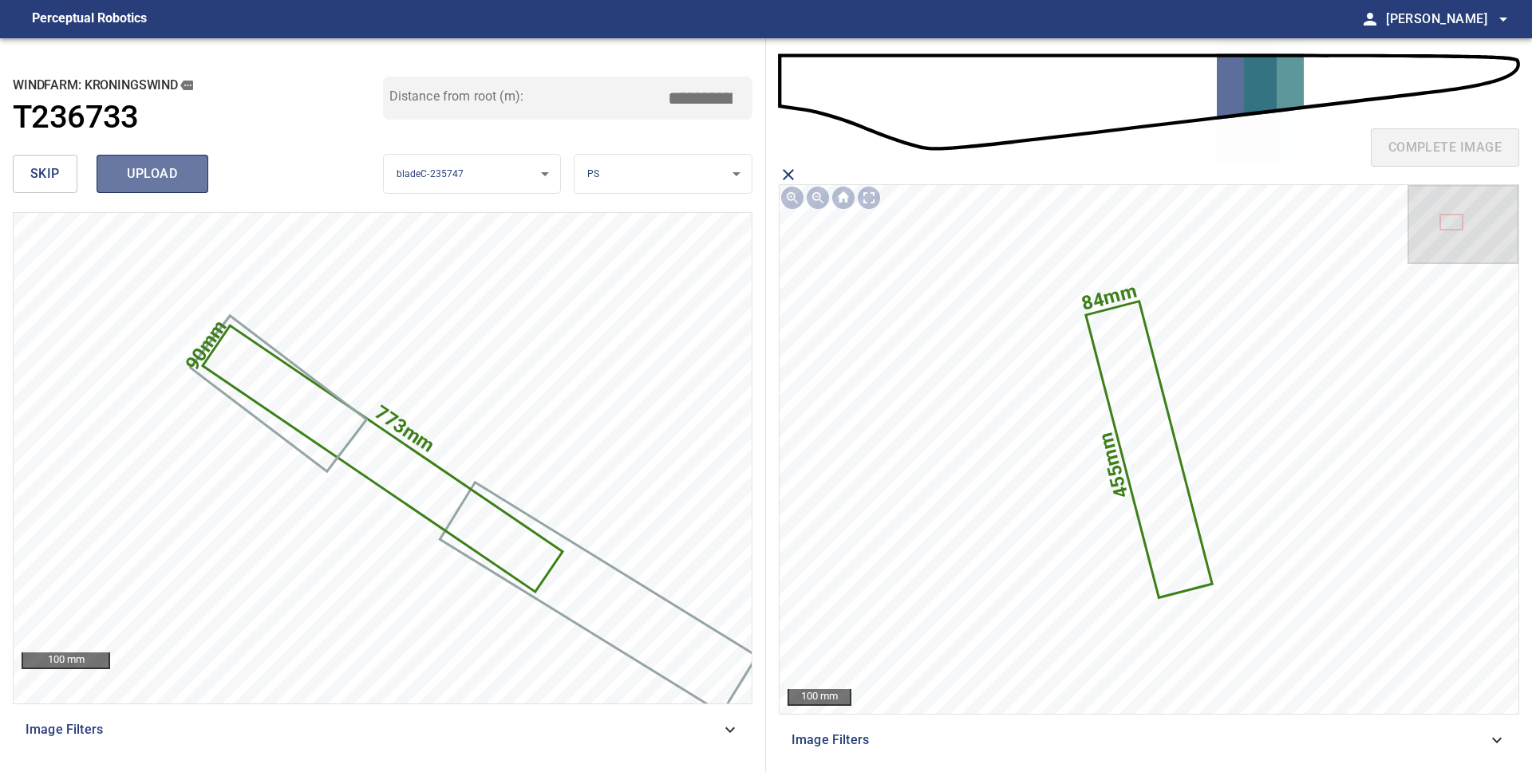
click at [152, 178] on span "upload" at bounding box center [152, 174] width 77 height 22
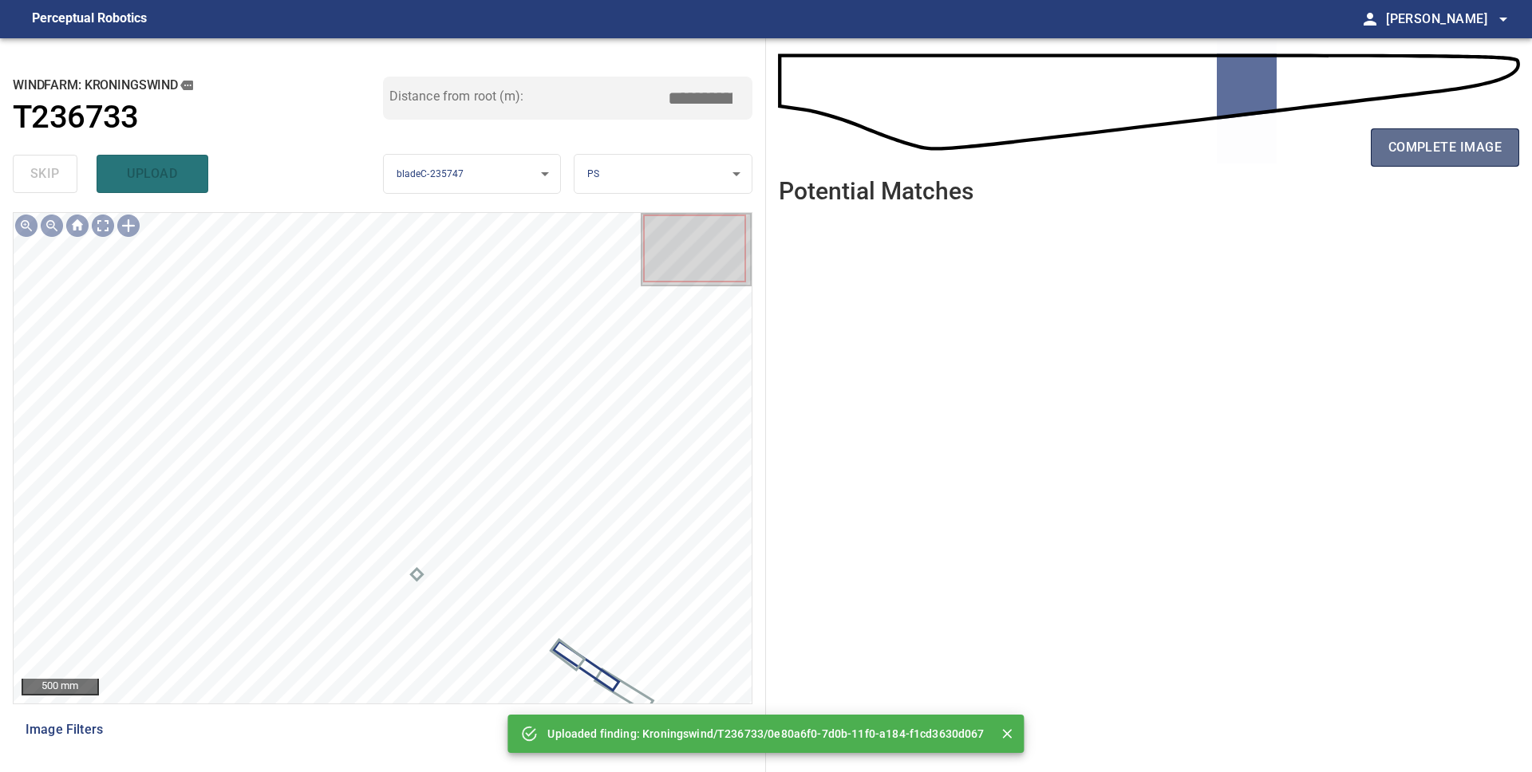
click at [1461, 148] on span "complete image" at bounding box center [1444, 147] width 113 height 22
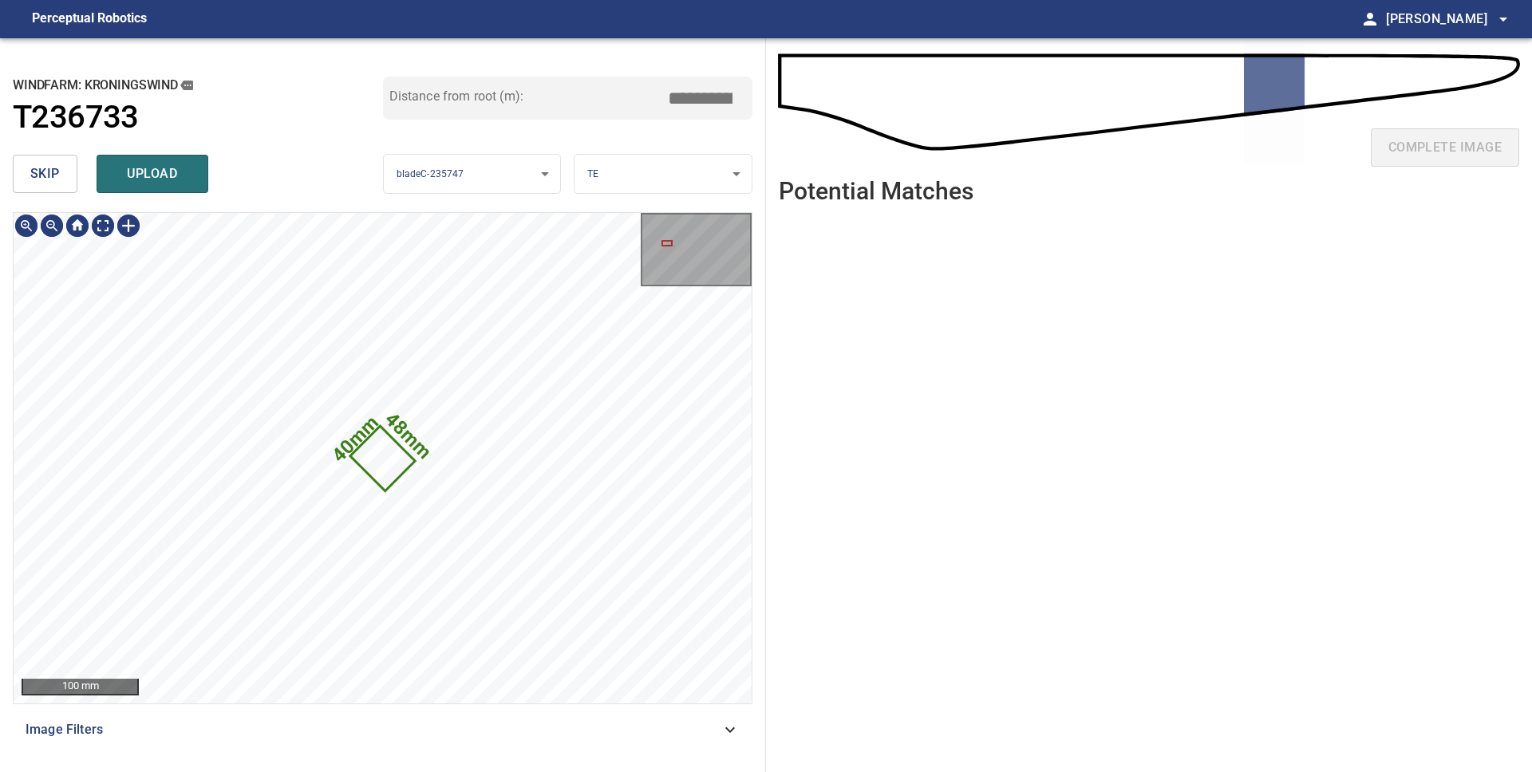
click at [62, 172] on button "skip" at bounding box center [45, 174] width 65 height 38
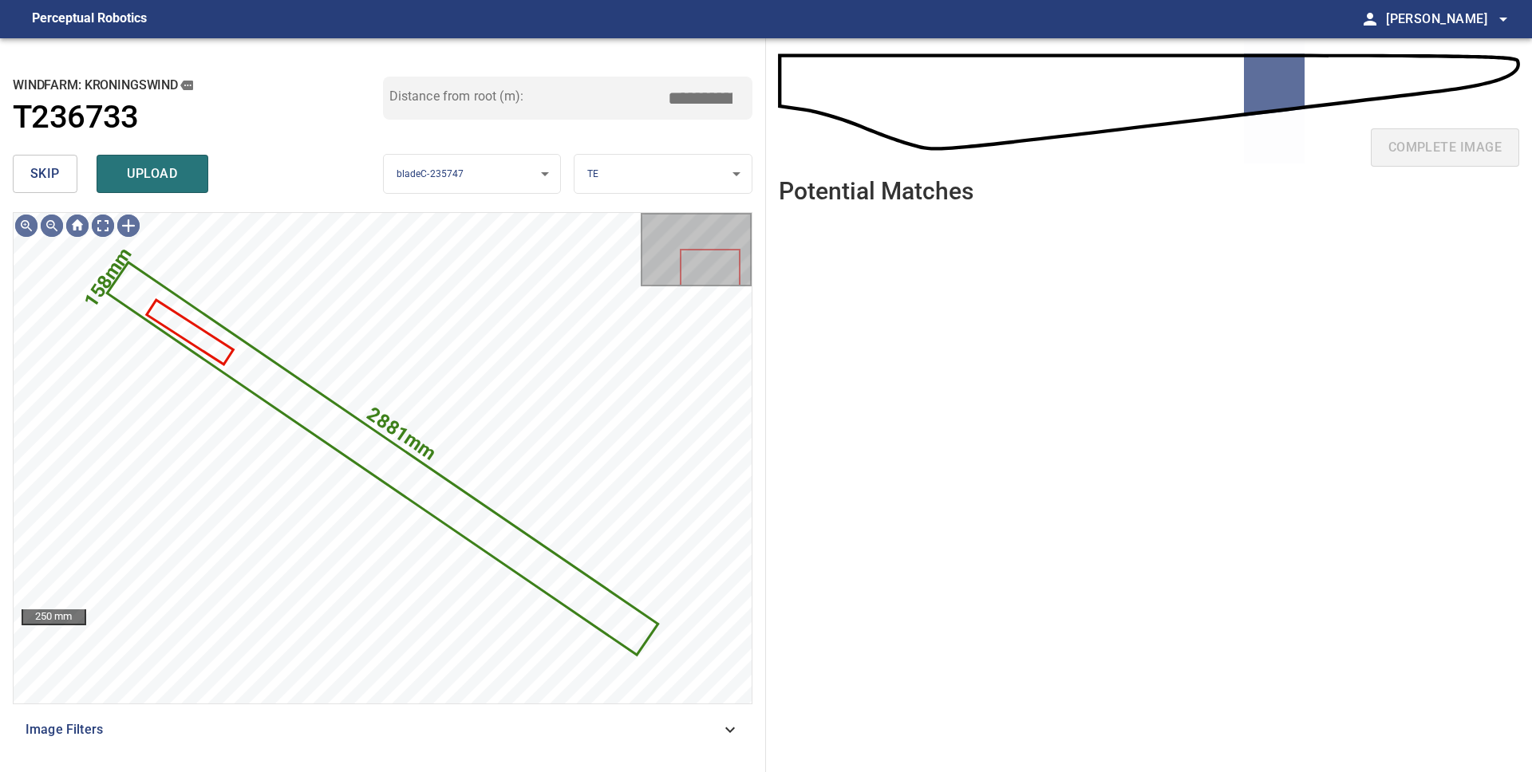
click at [42, 175] on span "skip" at bounding box center [45, 174] width 30 height 22
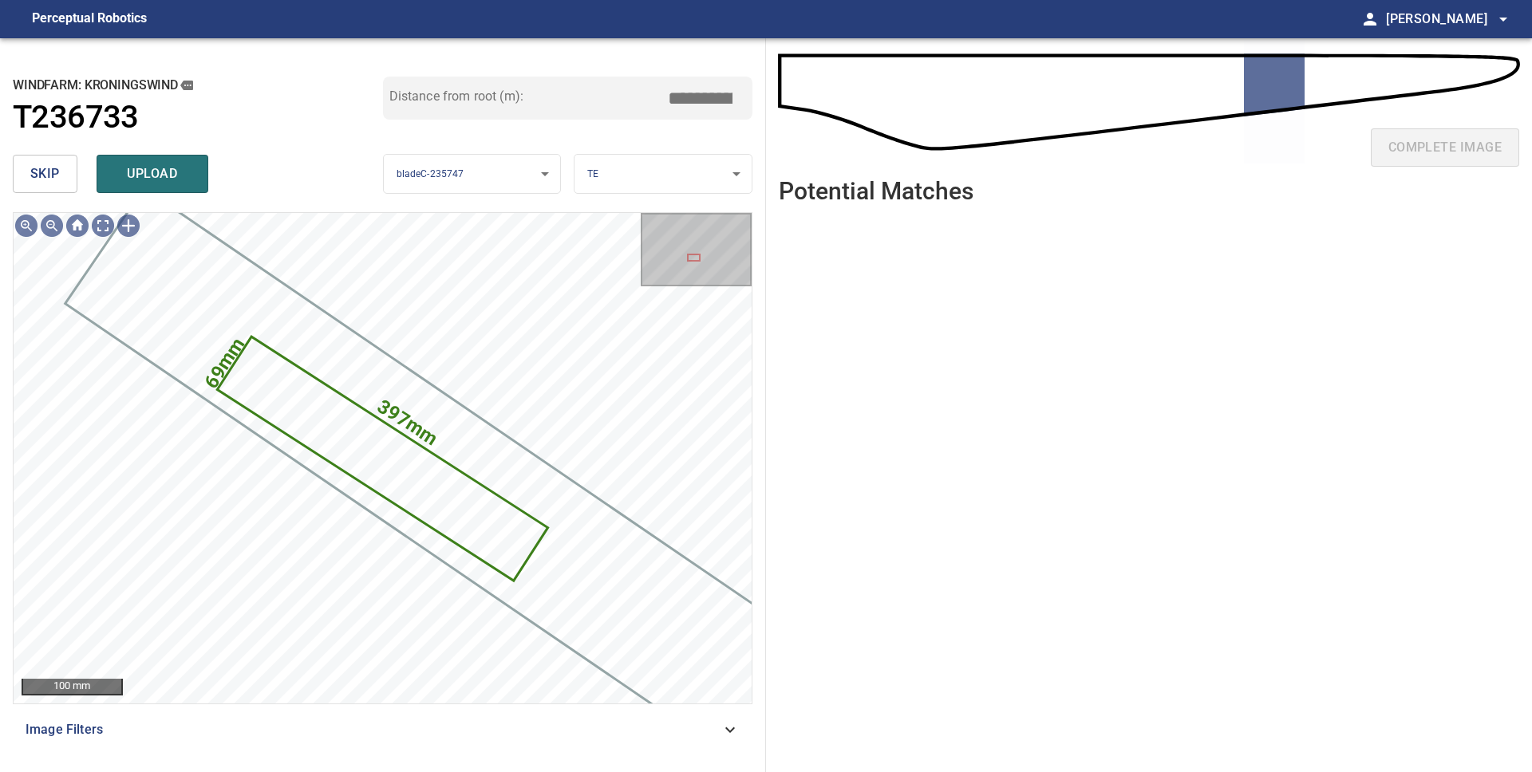
click at [46, 172] on span "skip" at bounding box center [45, 174] width 30 height 22
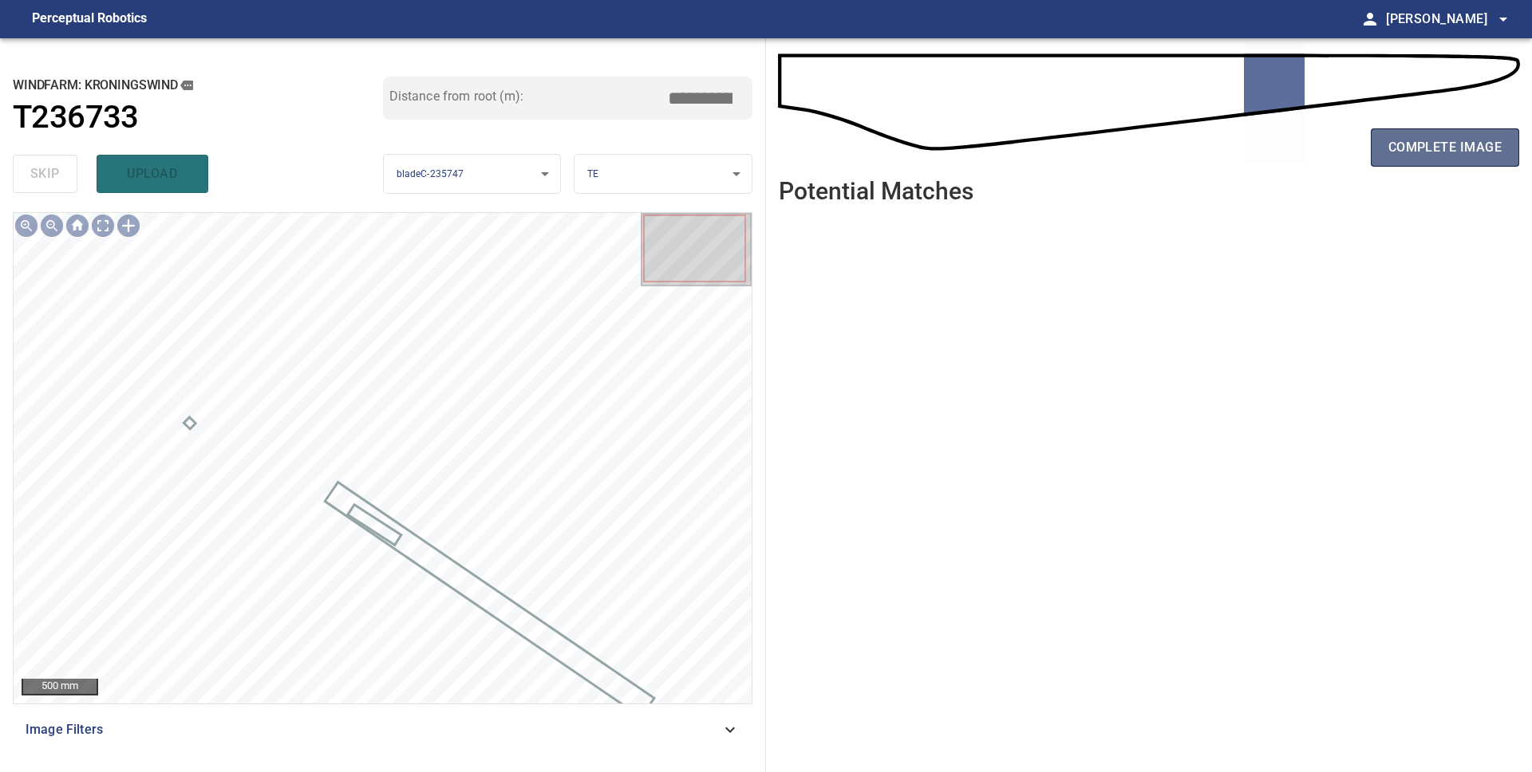
click at [1413, 150] on span "complete image" at bounding box center [1444, 147] width 113 height 22
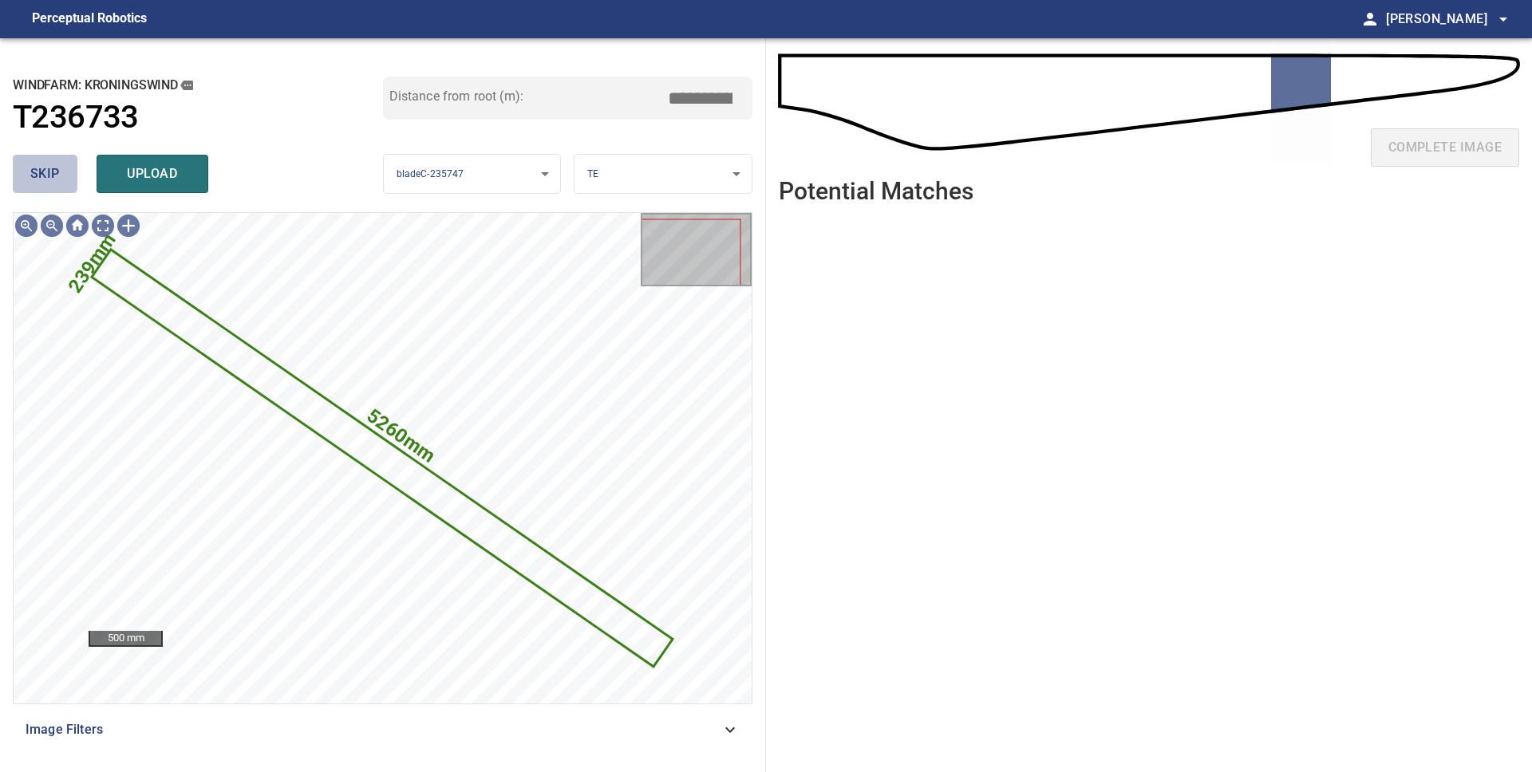
click at [48, 172] on span "skip" at bounding box center [45, 174] width 30 height 22
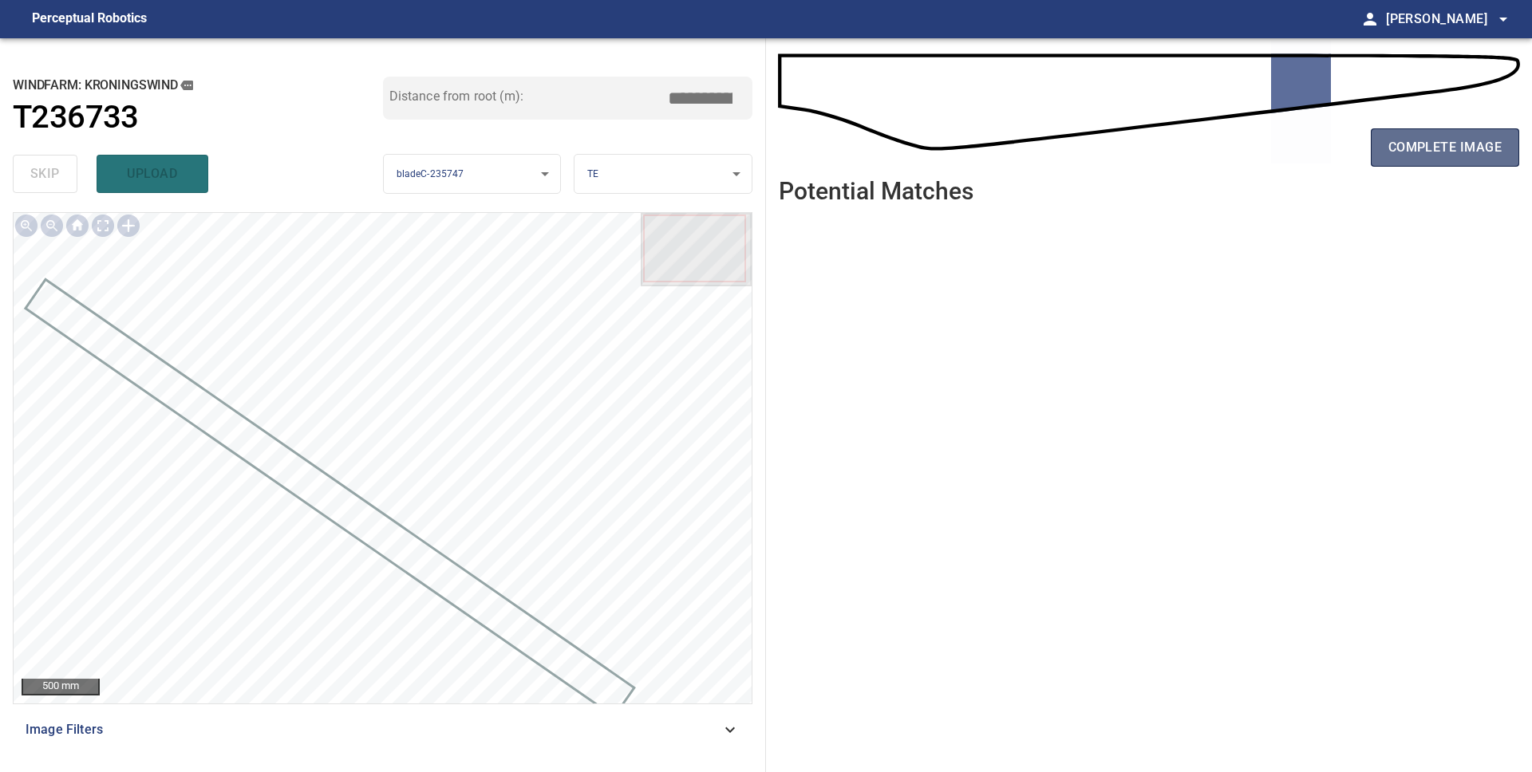
click at [1435, 161] on button "complete image" at bounding box center [1445, 147] width 148 height 38
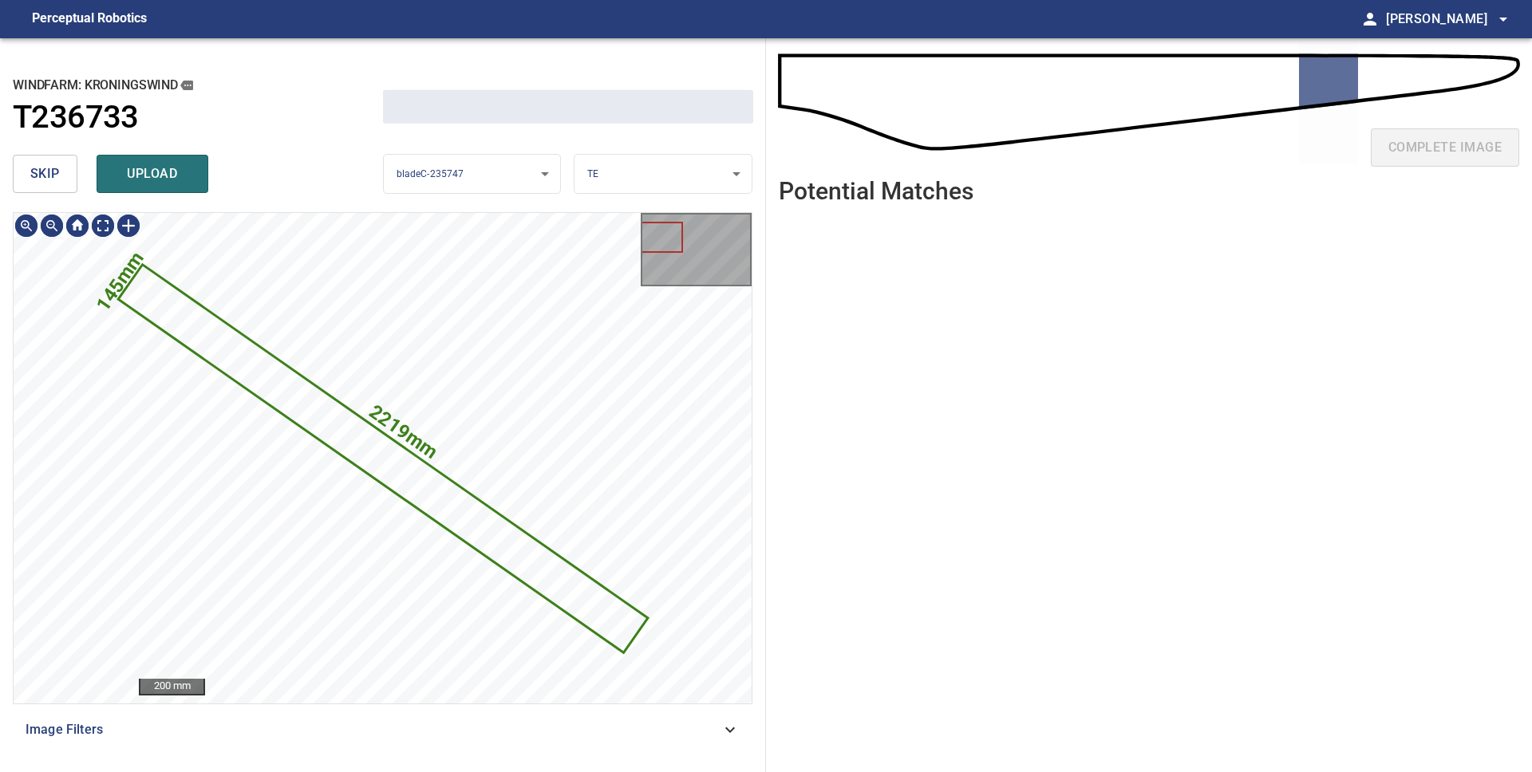
click at [43, 174] on span "skip" at bounding box center [45, 174] width 30 height 22
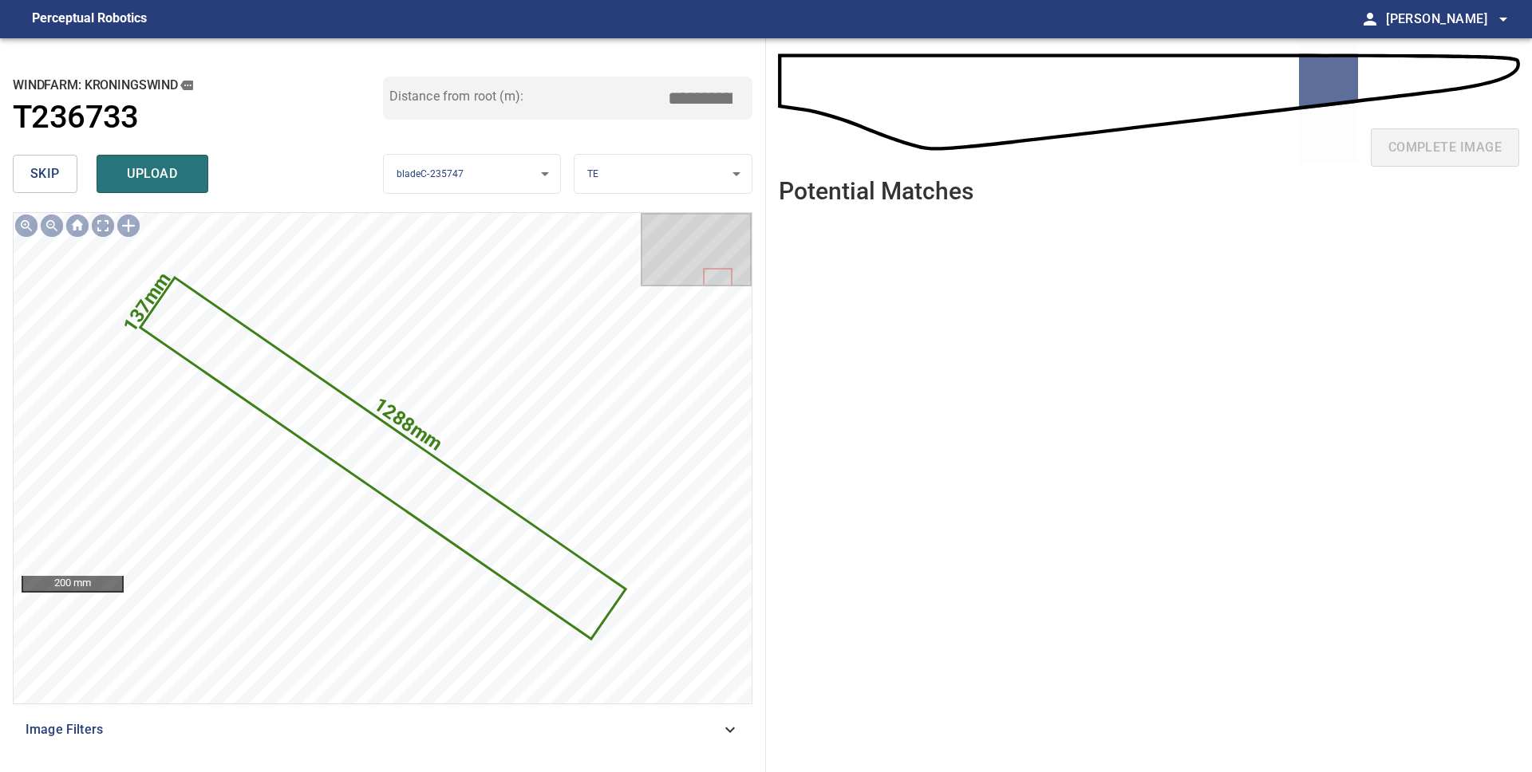
click at [50, 174] on span "skip" at bounding box center [45, 174] width 30 height 22
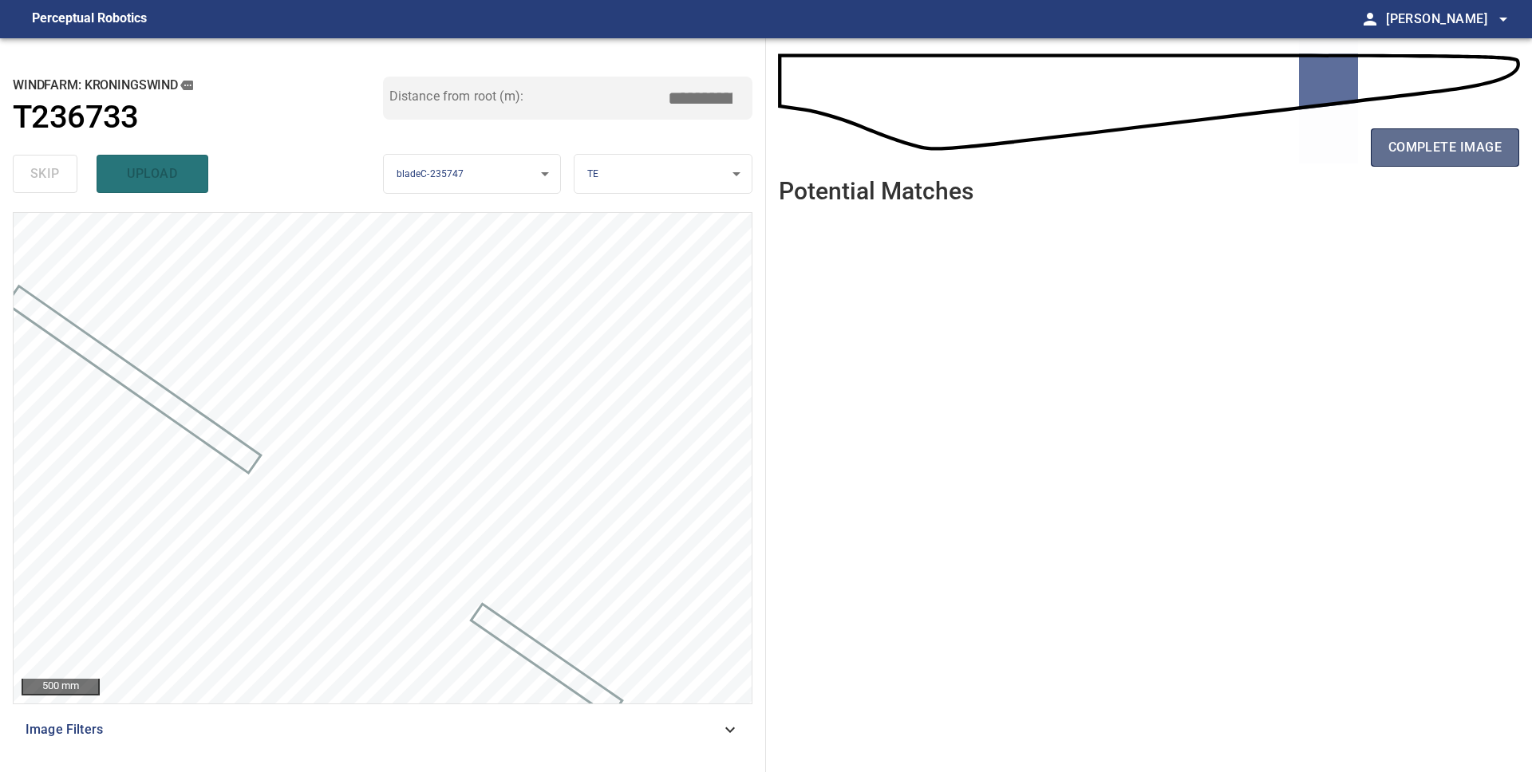
click at [1408, 140] on span "complete image" at bounding box center [1444, 147] width 113 height 22
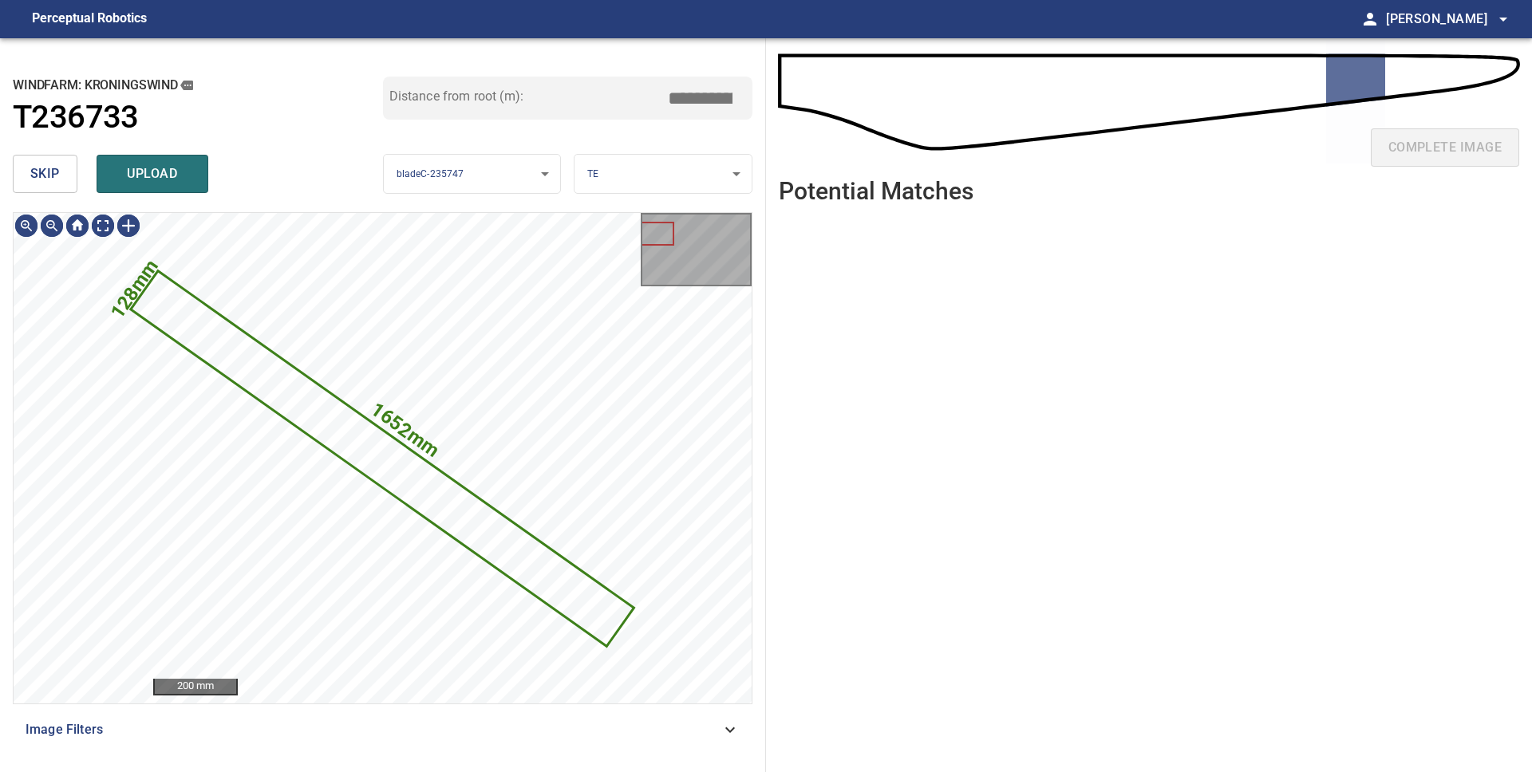
click at [60, 178] on button "skip" at bounding box center [45, 174] width 65 height 38
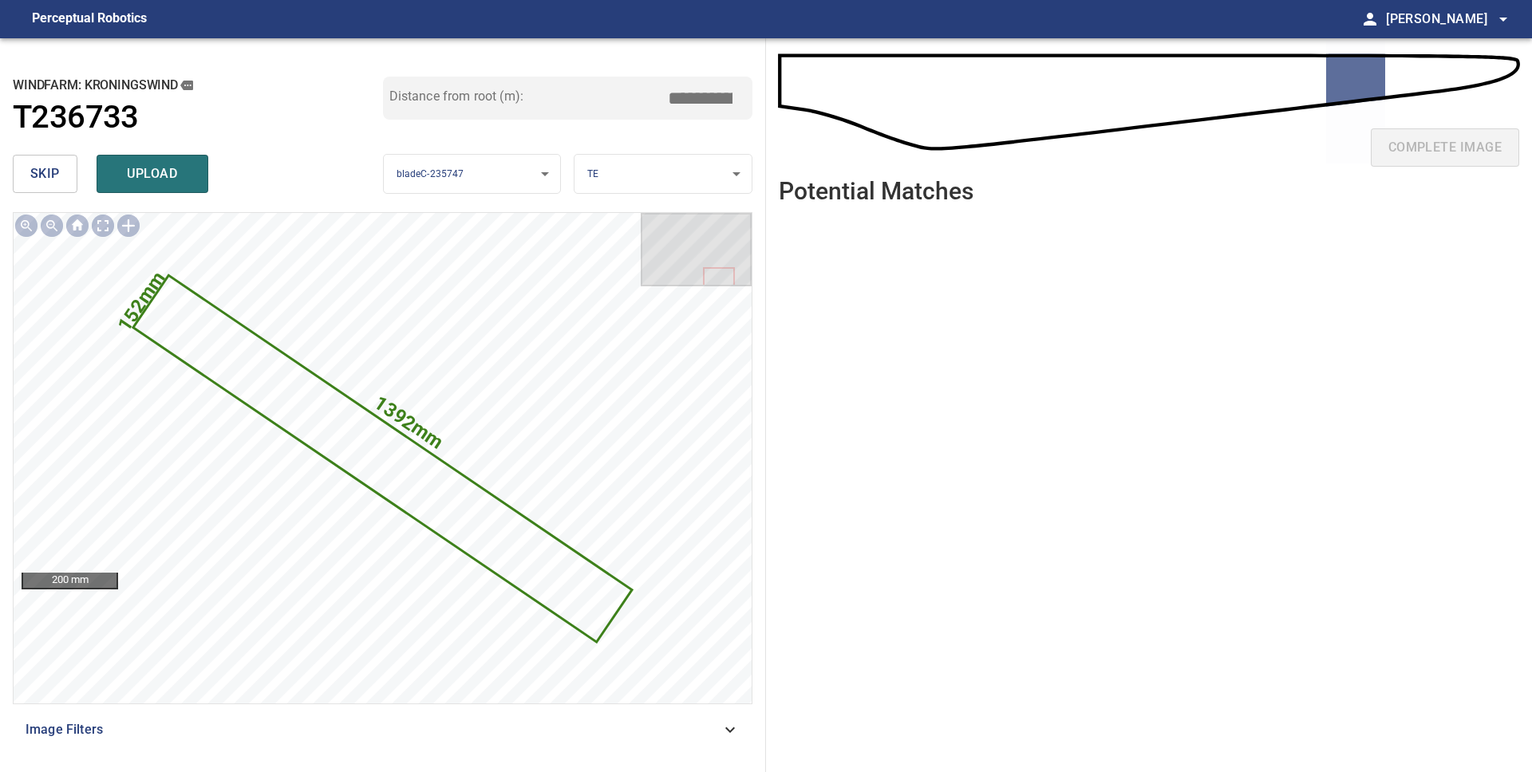
click at [60, 178] on button "skip" at bounding box center [45, 174] width 65 height 38
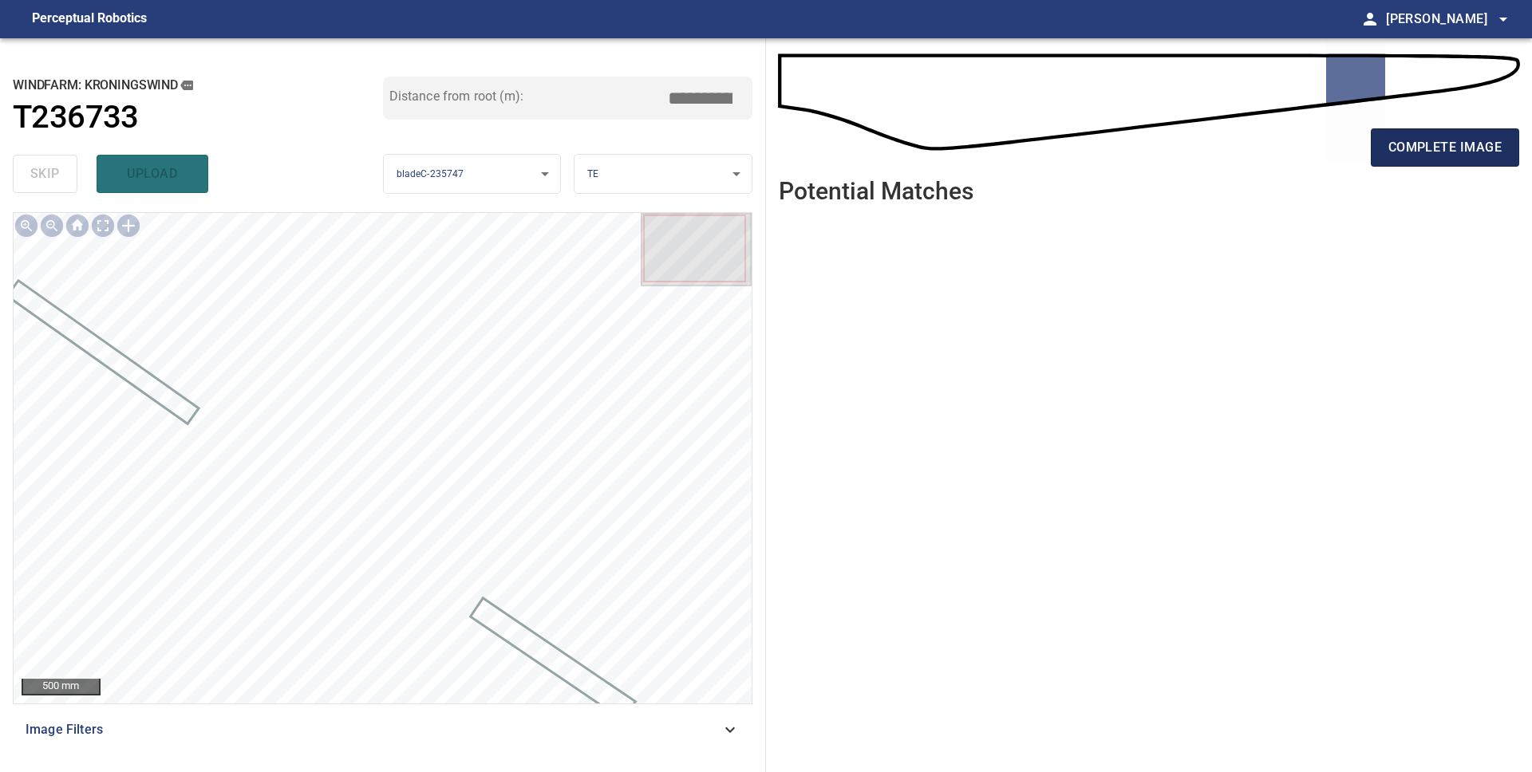
click at [1399, 154] on span "complete image" at bounding box center [1444, 147] width 113 height 22
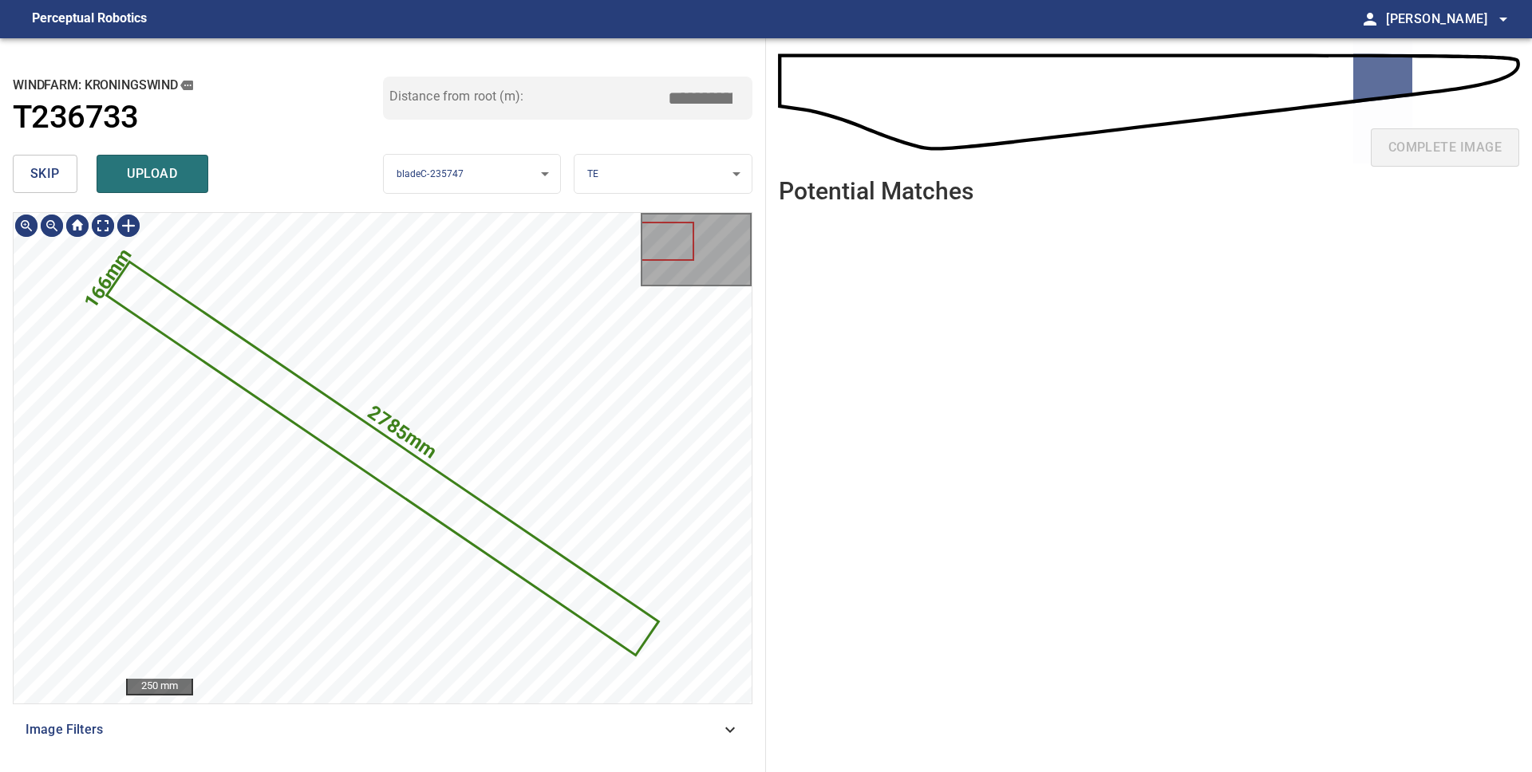
click at [50, 189] on button "skip" at bounding box center [45, 174] width 65 height 38
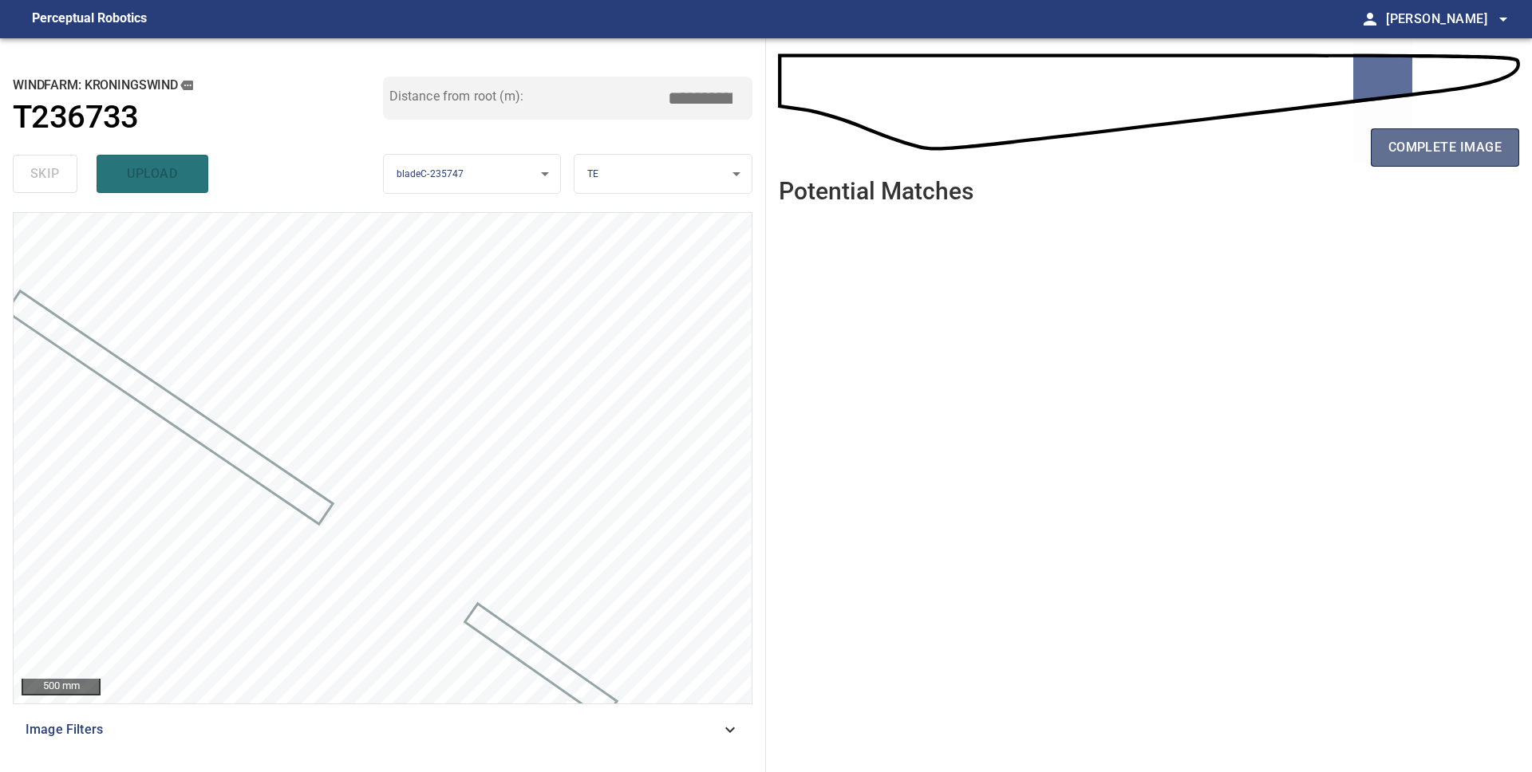
click at [1452, 151] on span "complete image" at bounding box center [1444, 147] width 113 height 22
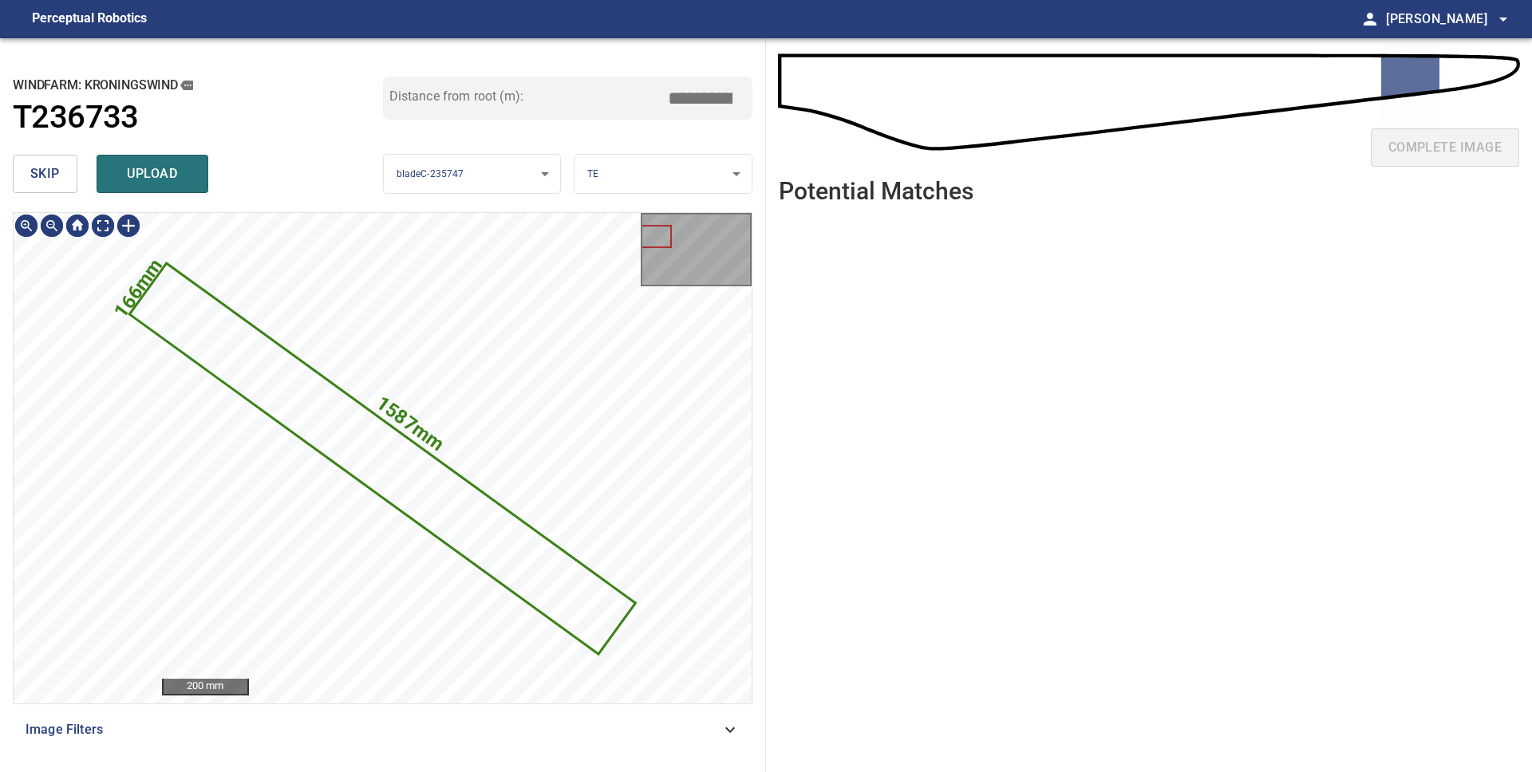
click at [43, 173] on span "skip" at bounding box center [45, 174] width 30 height 22
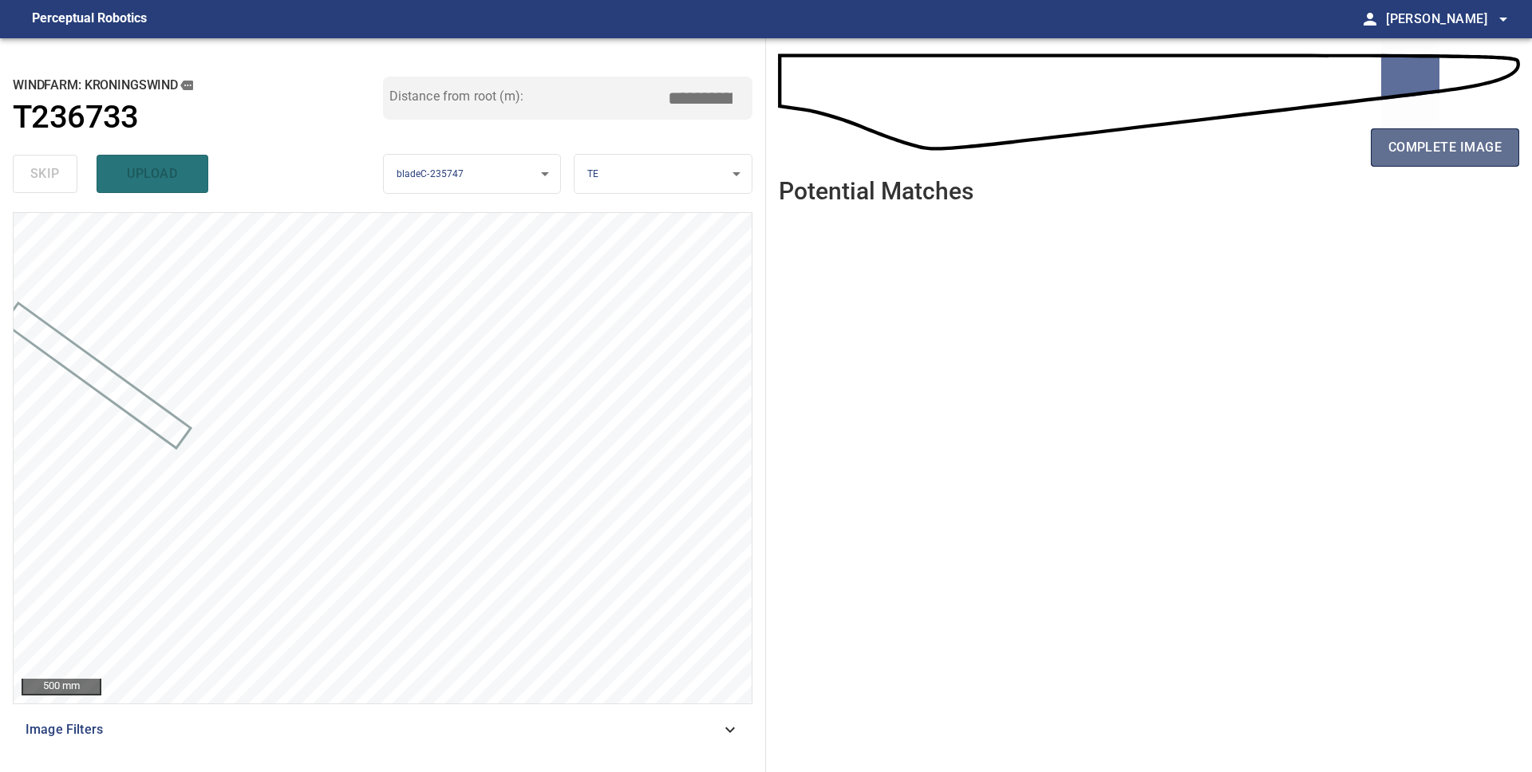
click at [1419, 148] on span "complete image" at bounding box center [1444, 147] width 113 height 22
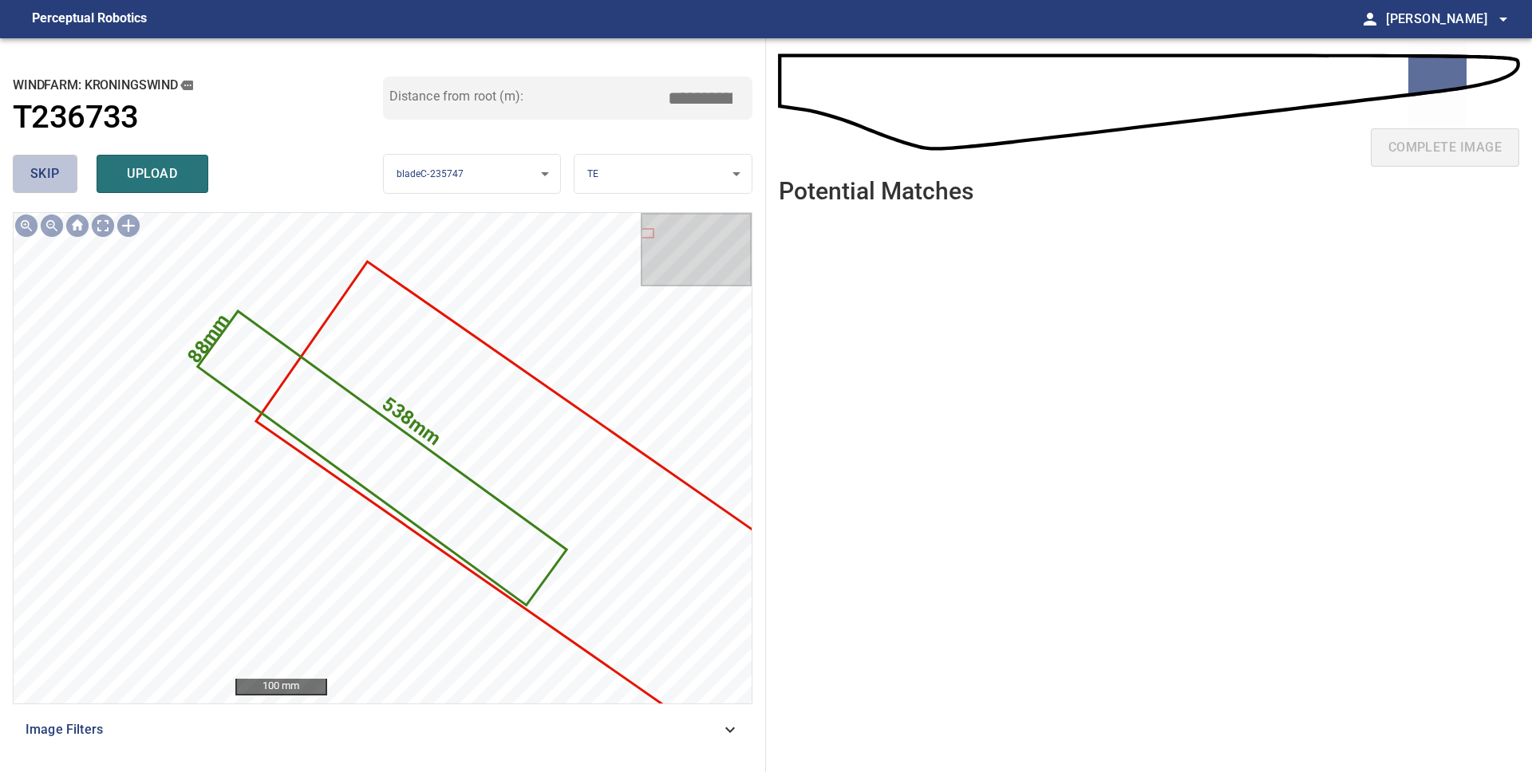
click at [49, 166] on span "skip" at bounding box center [45, 174] width 30 height 22
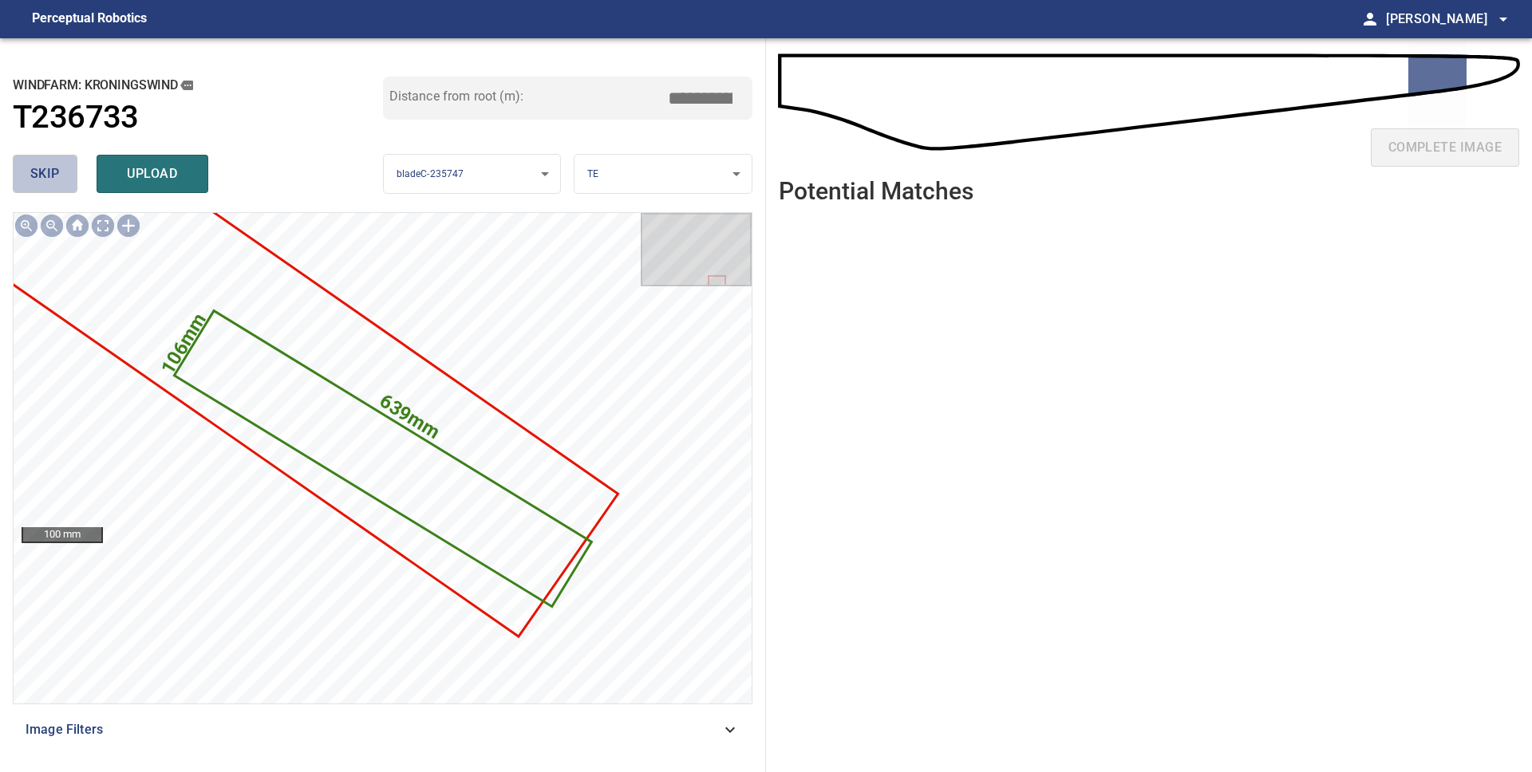
click at [48, 166] on span "skip" at bounding box center [45, 174] width 30 height 22
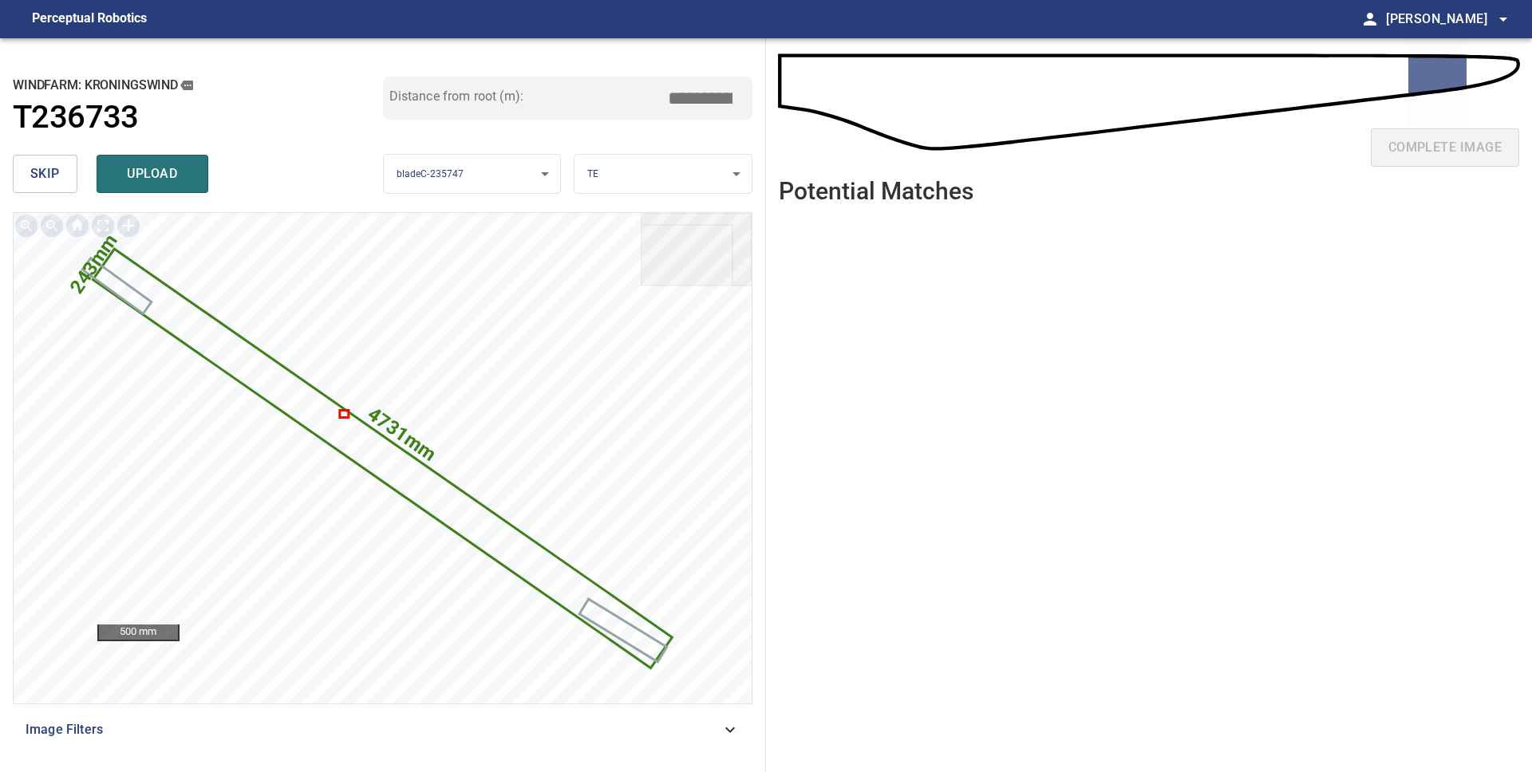
click at [48, 166] on span "skip" at bounding box center [45, 174] width 30 height 22
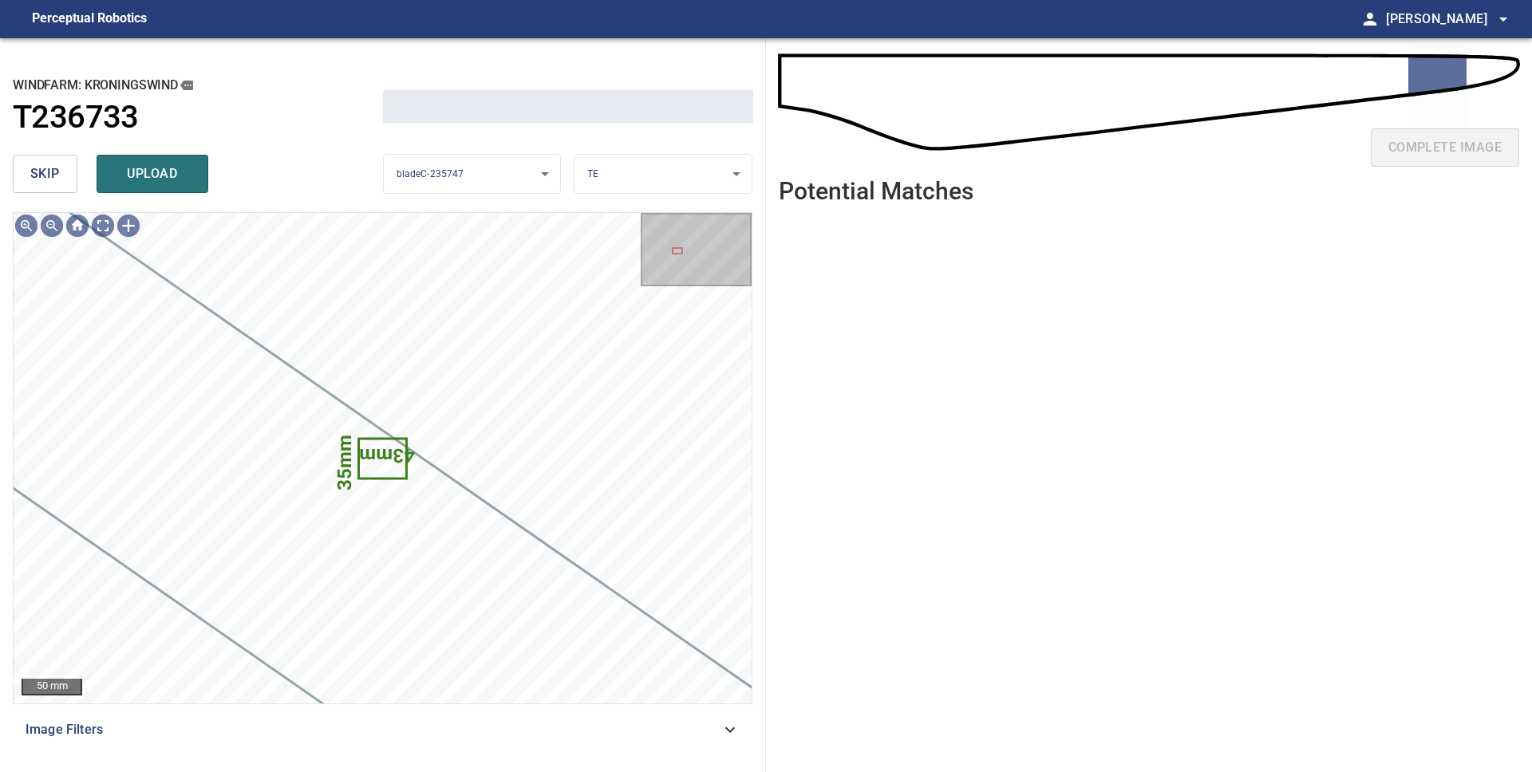
click at [48, 166] on span "skip" at bounding box center [45, 174] width 30 height 22
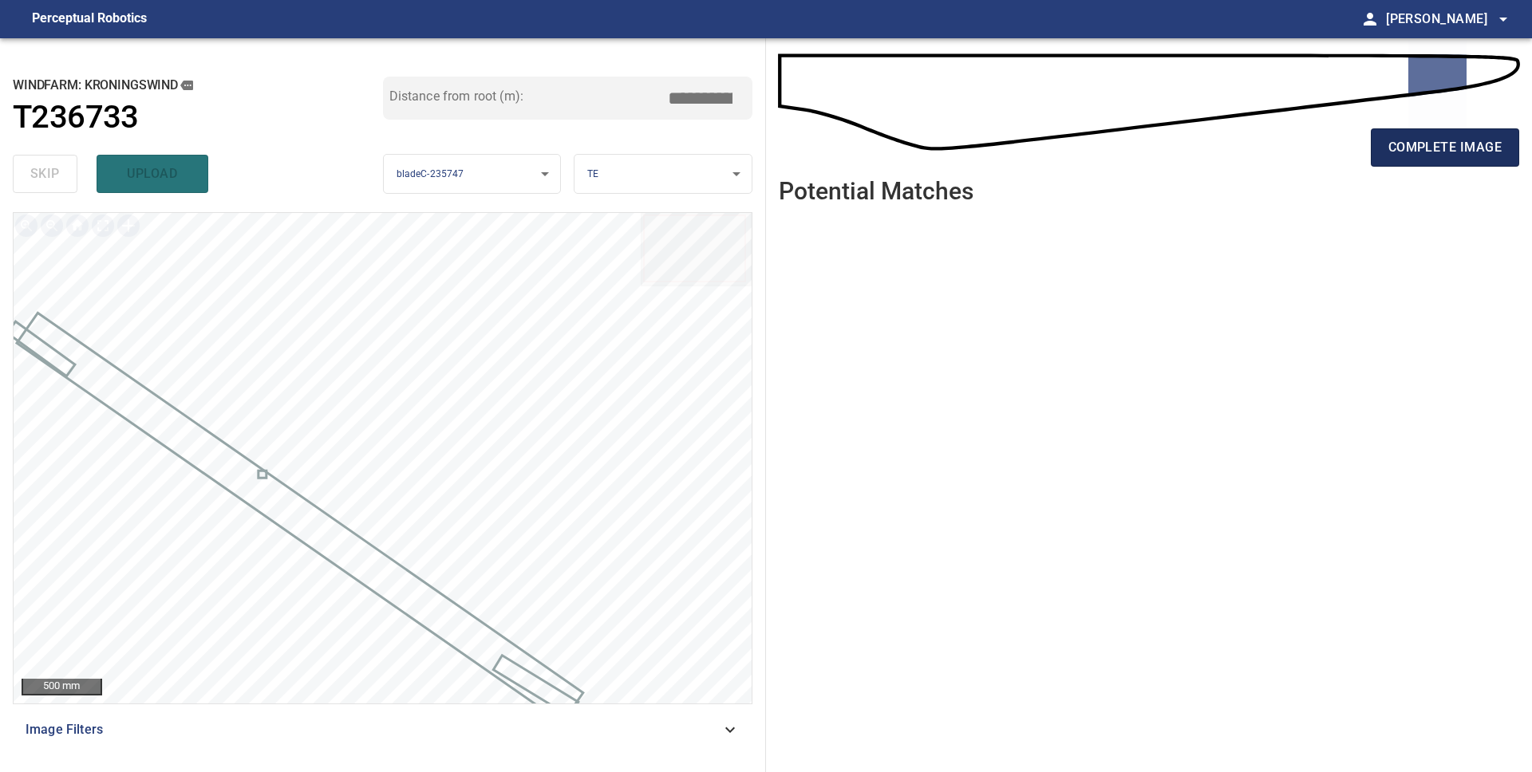
click at [1431, 152] on span "complete image" at bounding box center [1444, 147] width 113 height 22
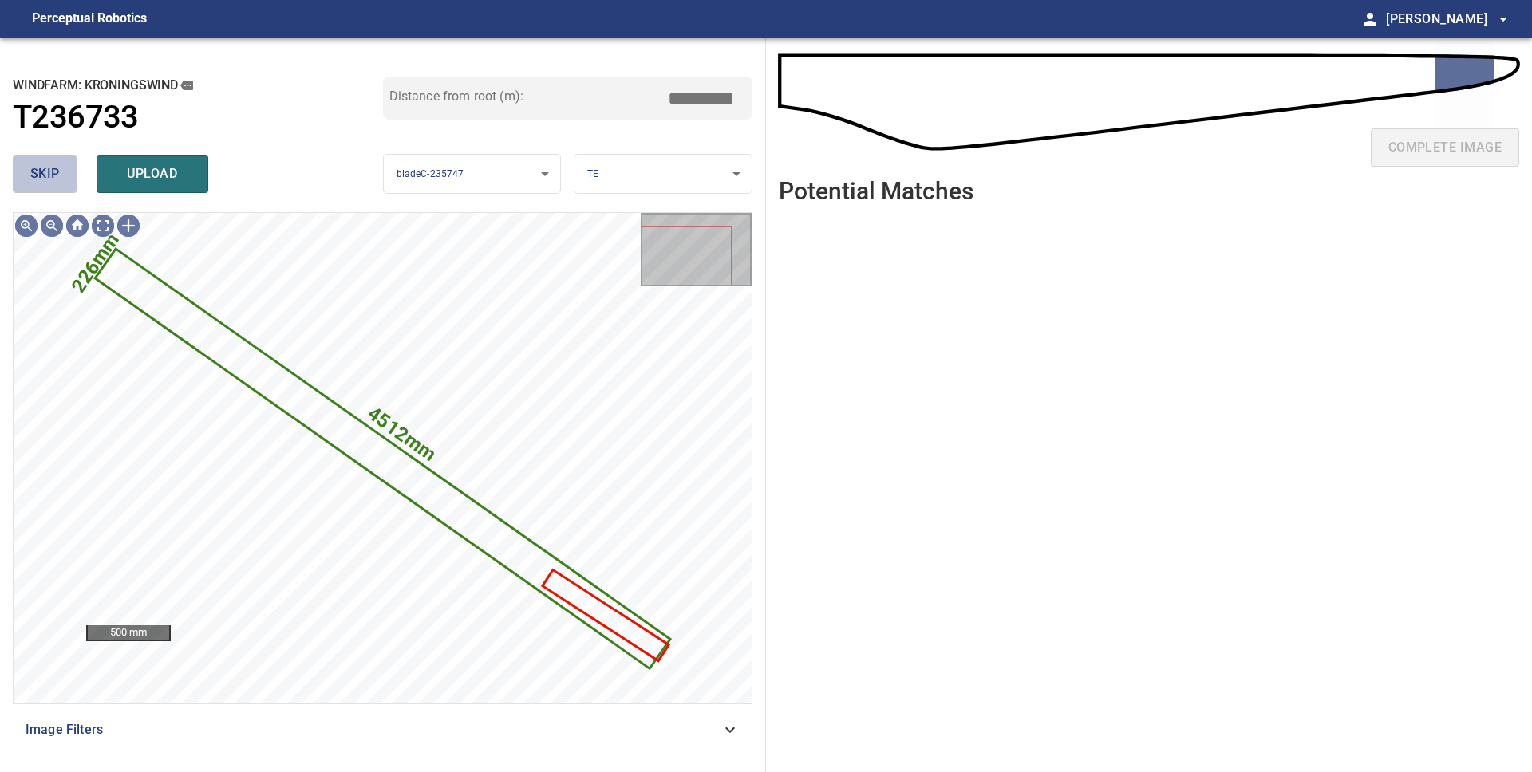
click at [34, 181] on span "skip" at bounding box center [45, 174] width 30 height 22
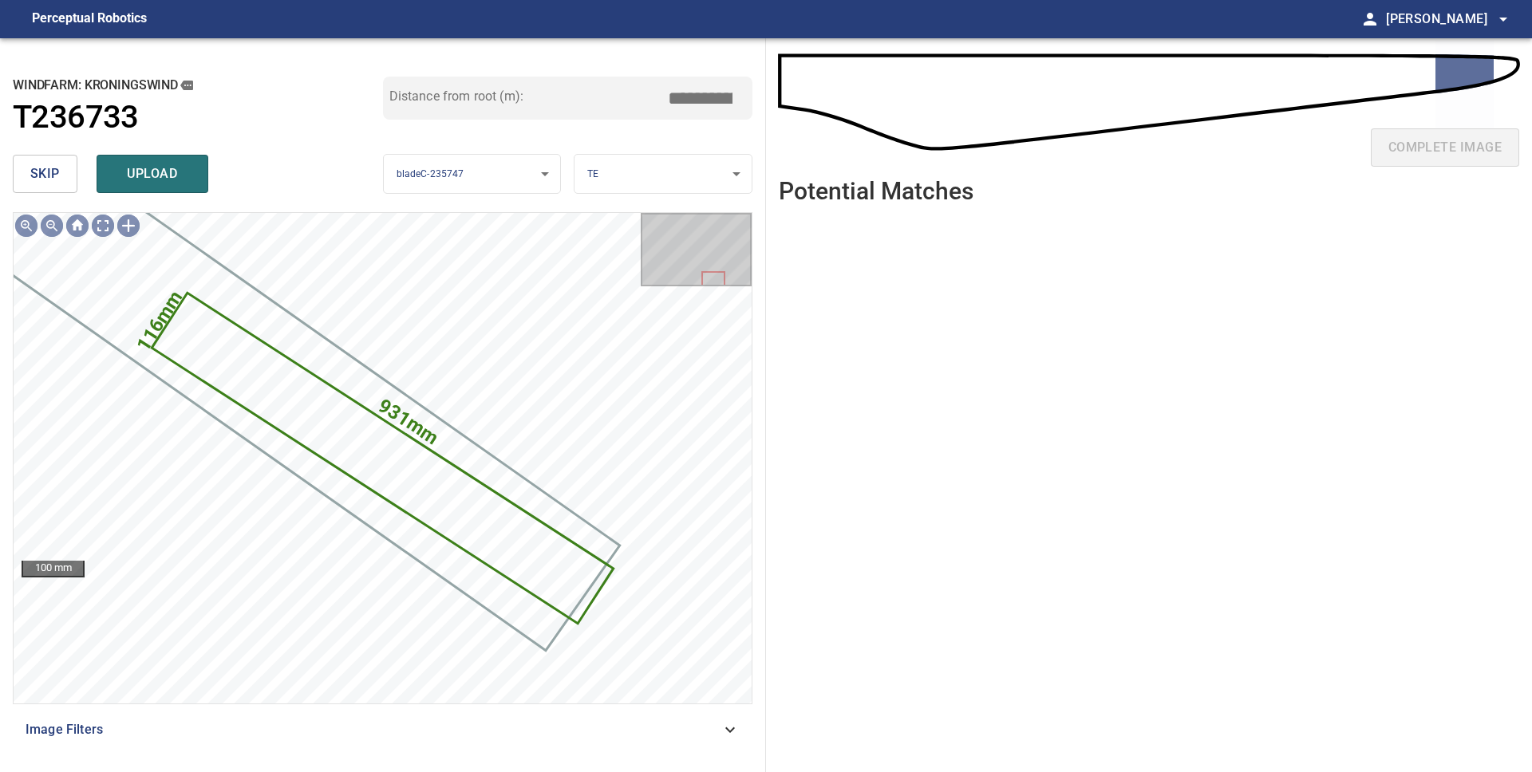
click at [34, 181] on span "skip" at bounding box center [45, 174] width 30 height 22
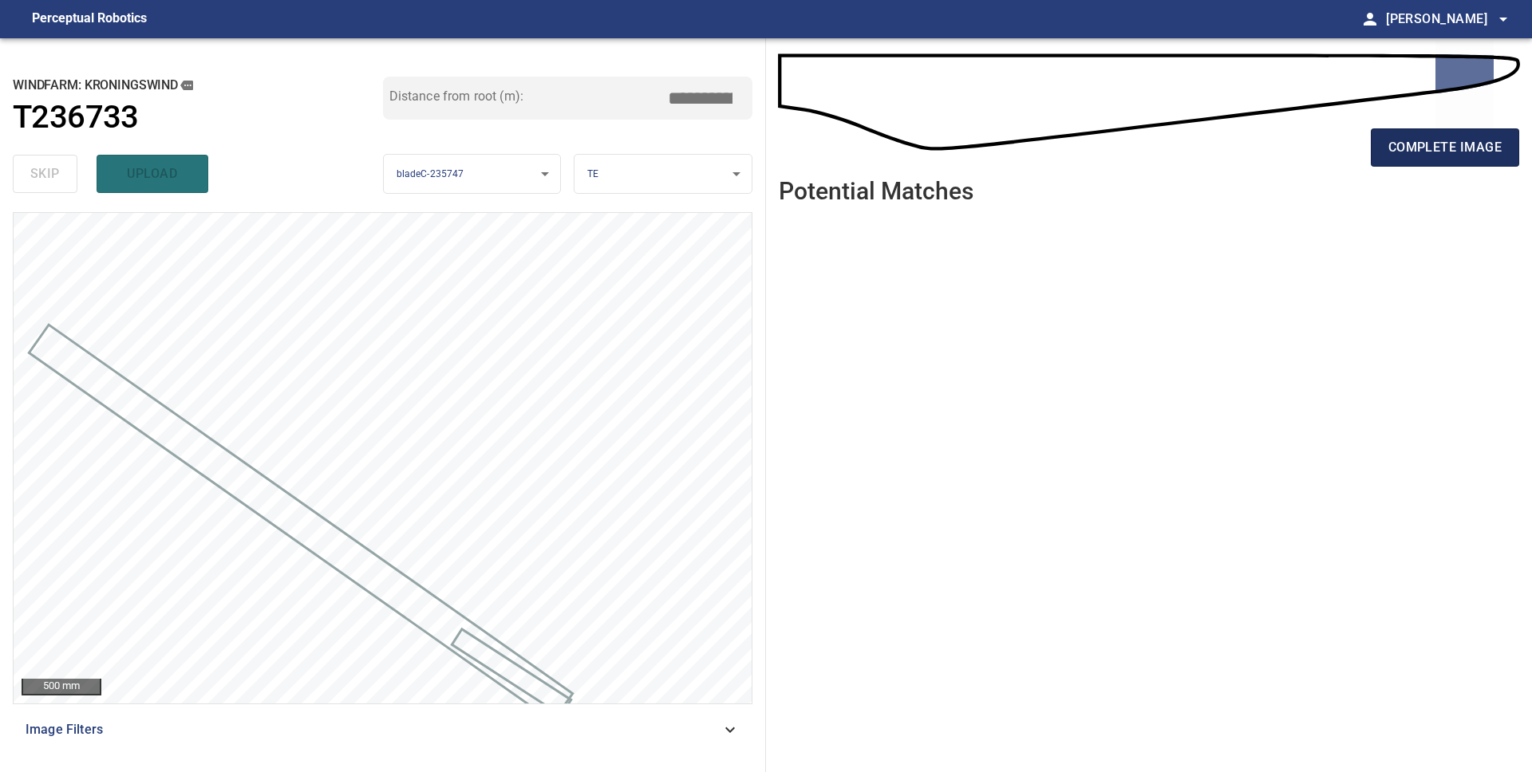
click at [1421, 155] on span "complete image" at bounding box center [1444, 147] width 113 height 22
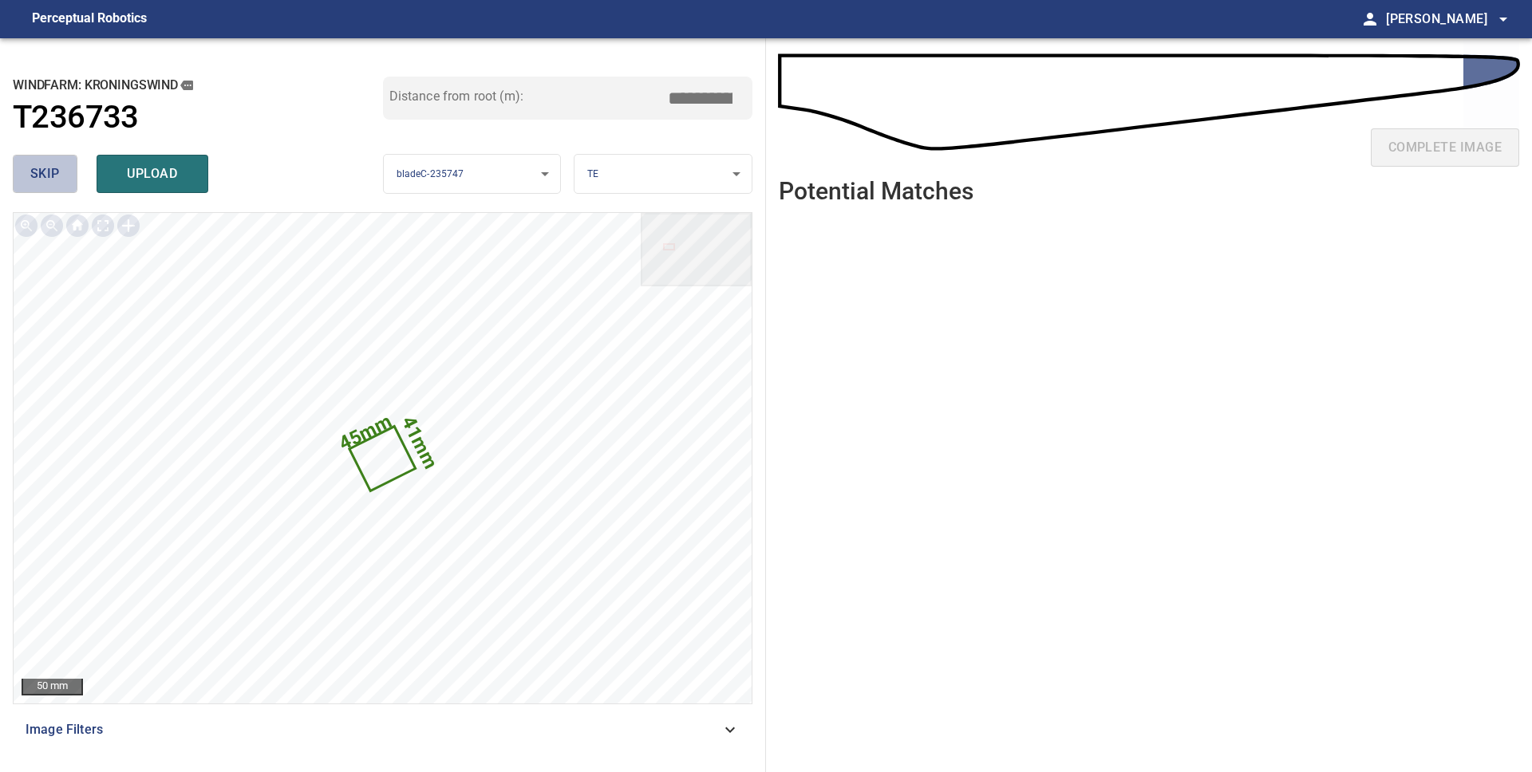
click at [53, 176] on span "skip" at bounding box center [45, 174] width 30 height 22
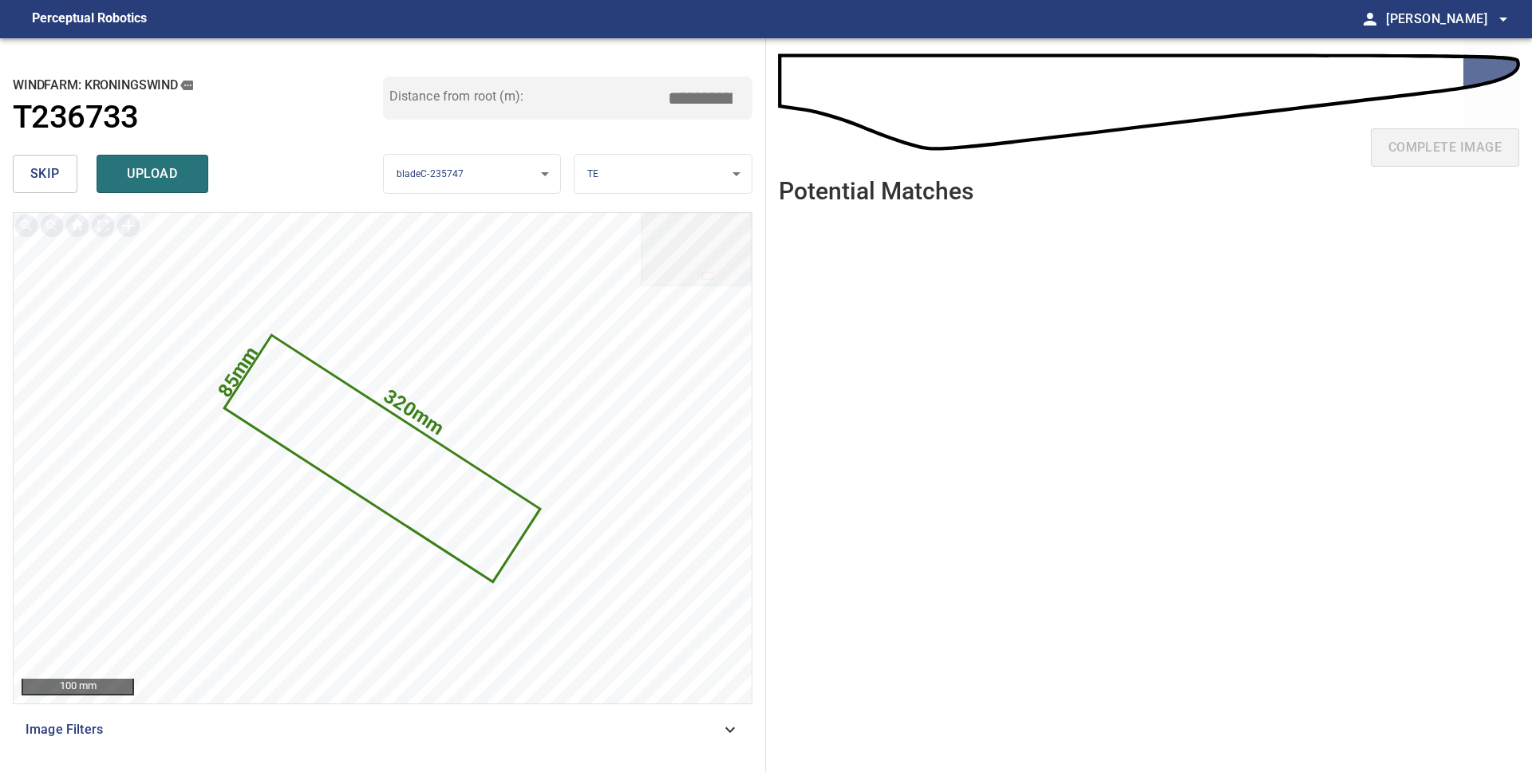
click at [53, 176] on span "skip" at bounding box center [45, 174] width 30 height 22
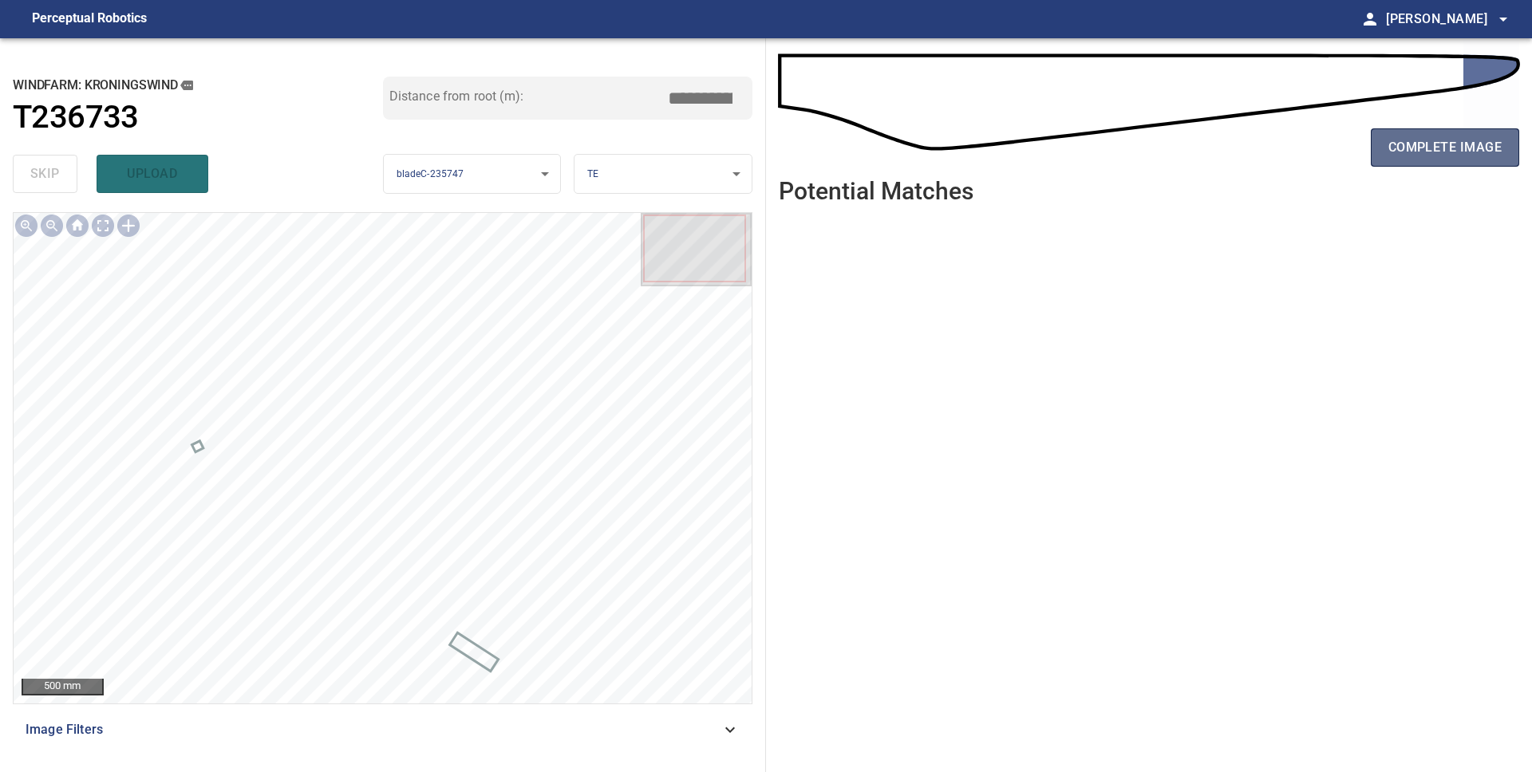
click at [1456, 152] on span "complete image" at bounding box center [1444, 147] width 113 height 22
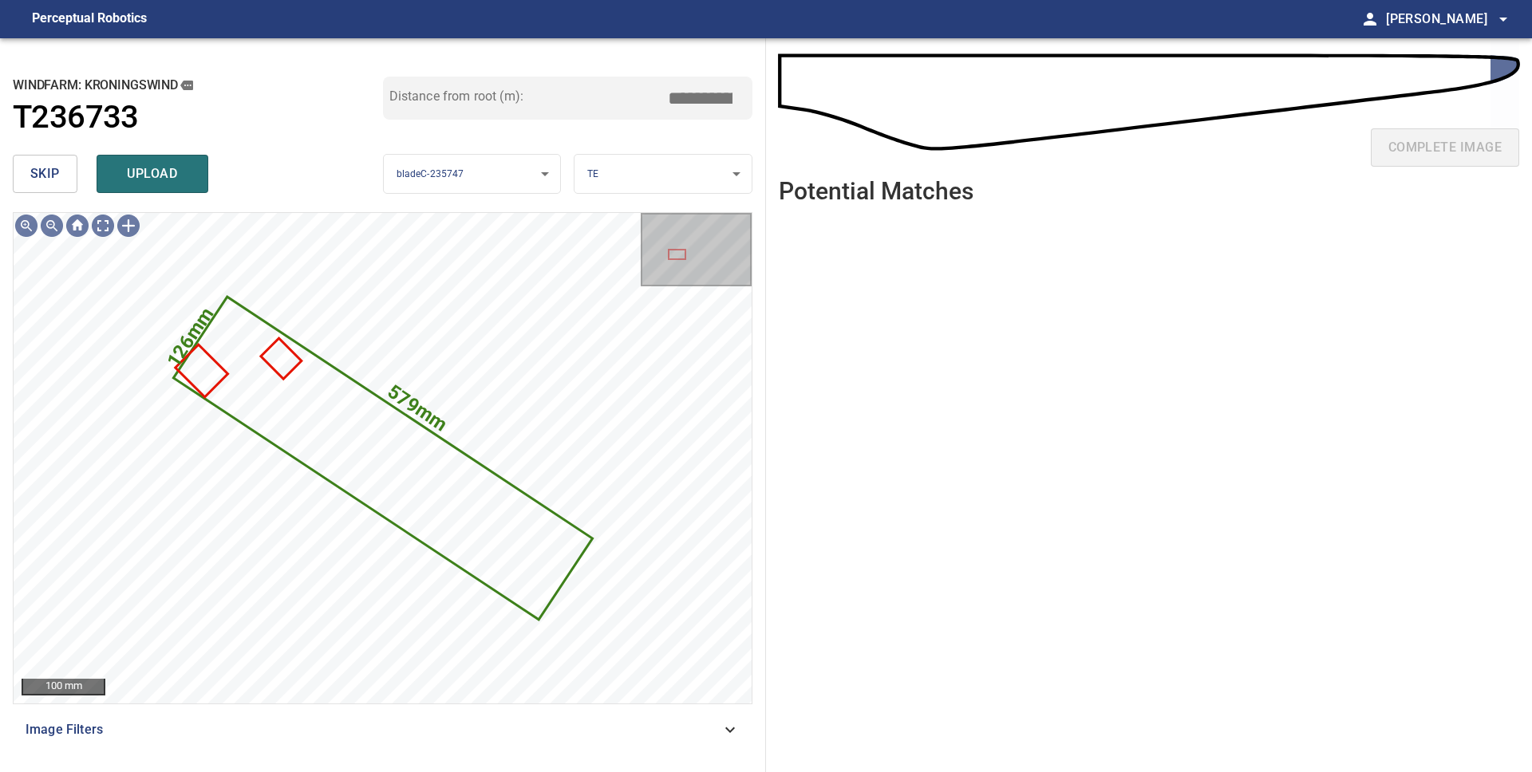
click at [48, 170] on span "skip" at bounding box center [45, 174] width 30 height 22
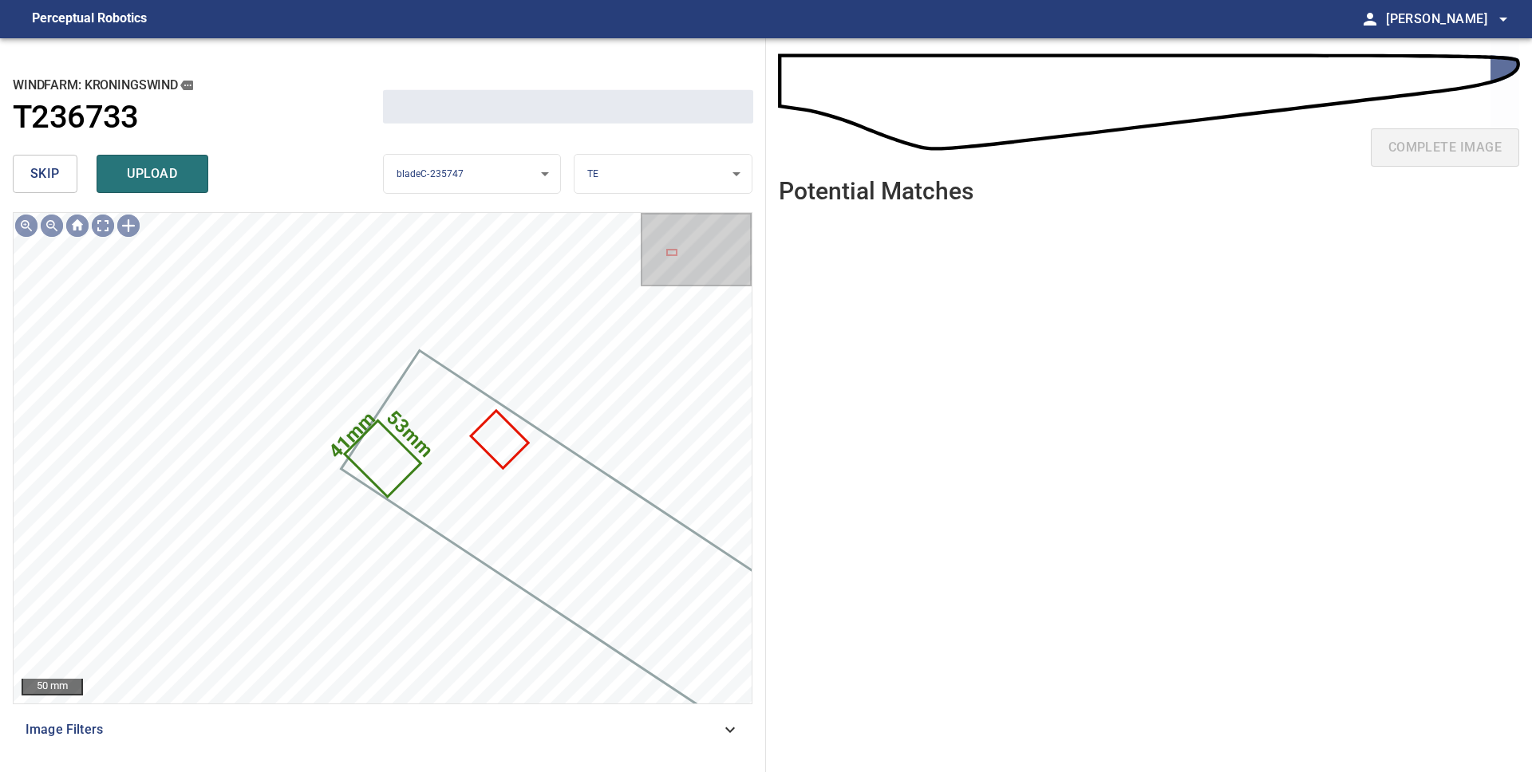
click at [48, 170] on span "skip" at bounding box center [45, 174] width 30 height 22
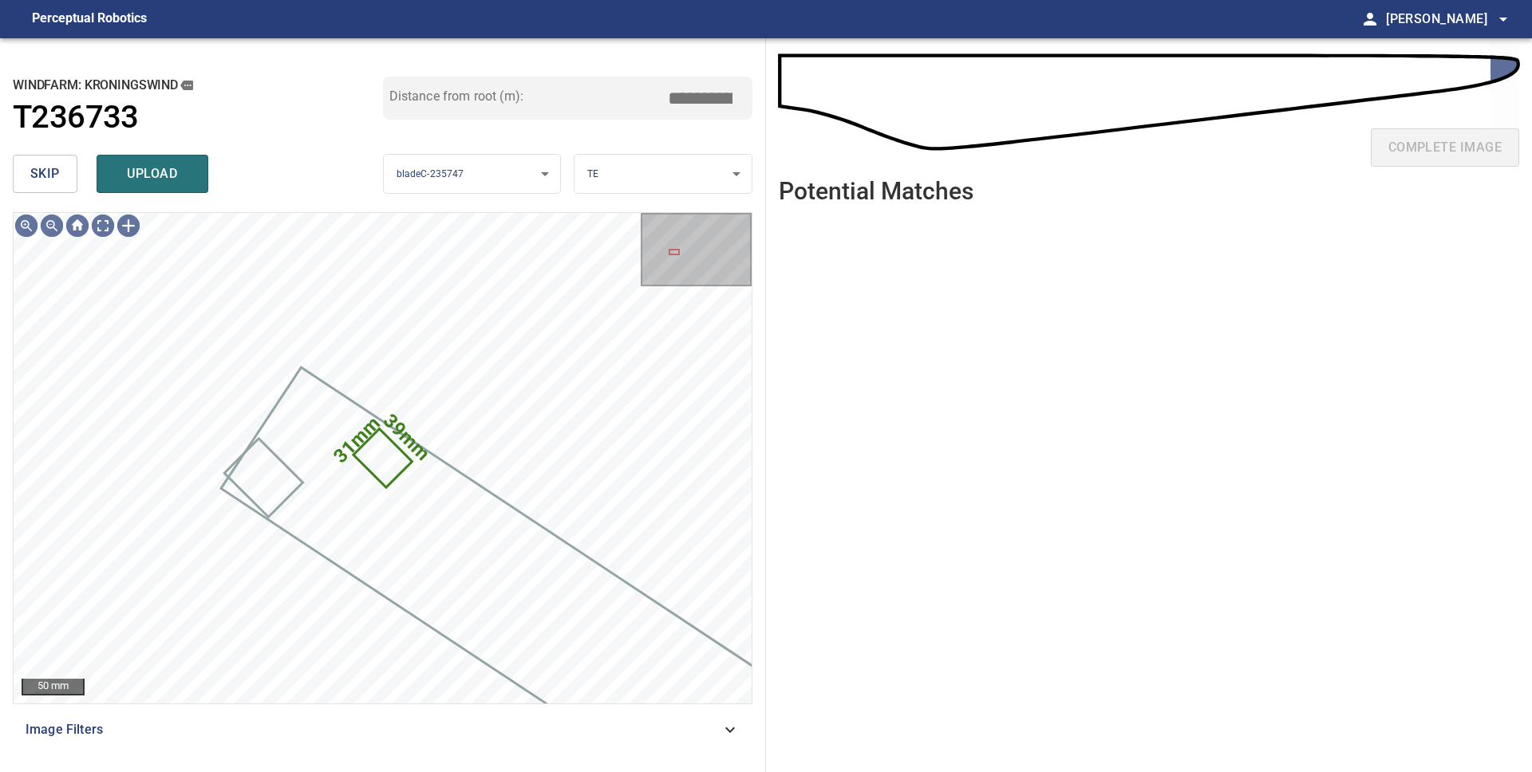
click at [47, 170] on span "skip" at bounding box center [45, 174] width 30 height 22
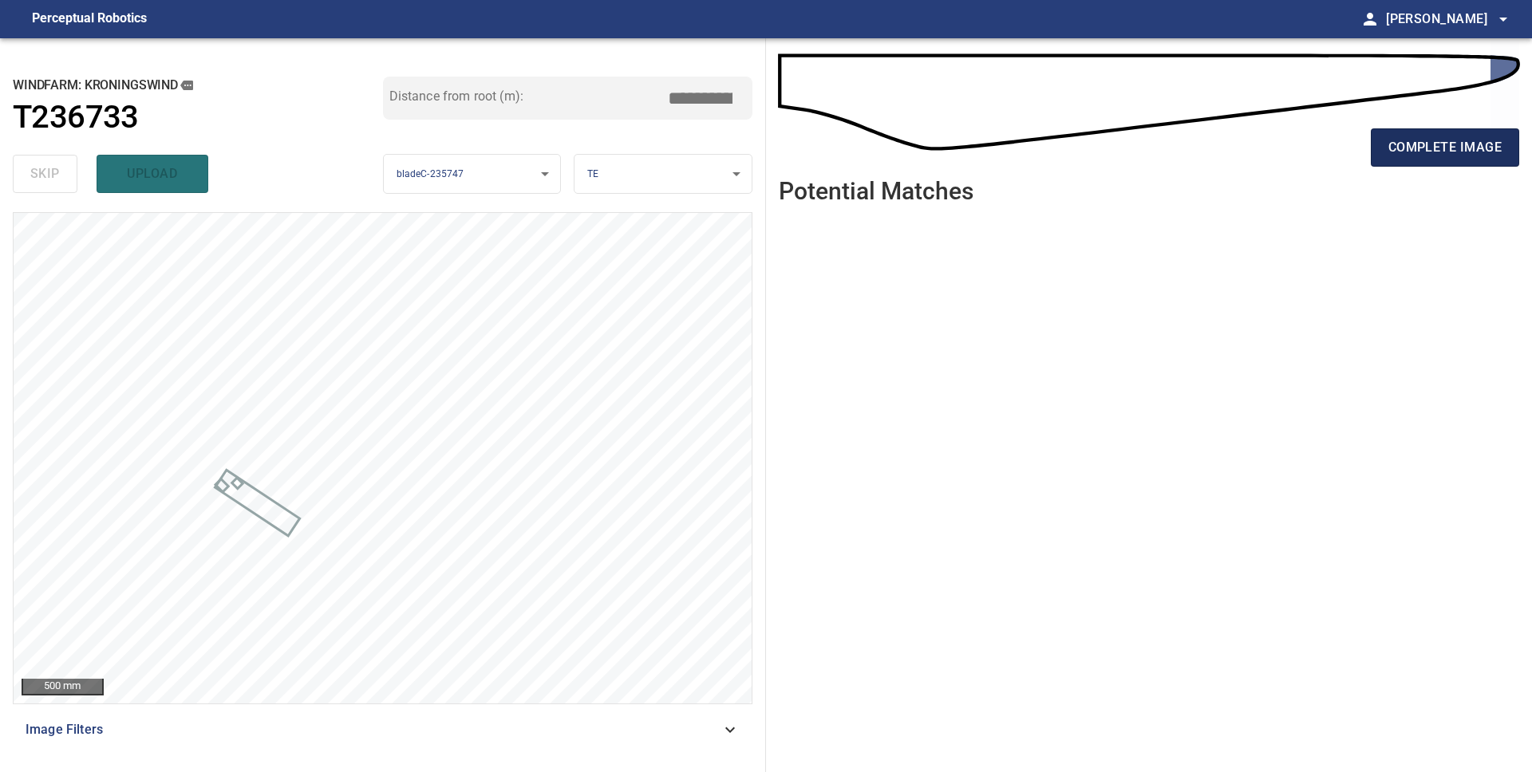
click at [1418, 145] on span "complete image" at bounding box center [1444, 147] width 113 height 22
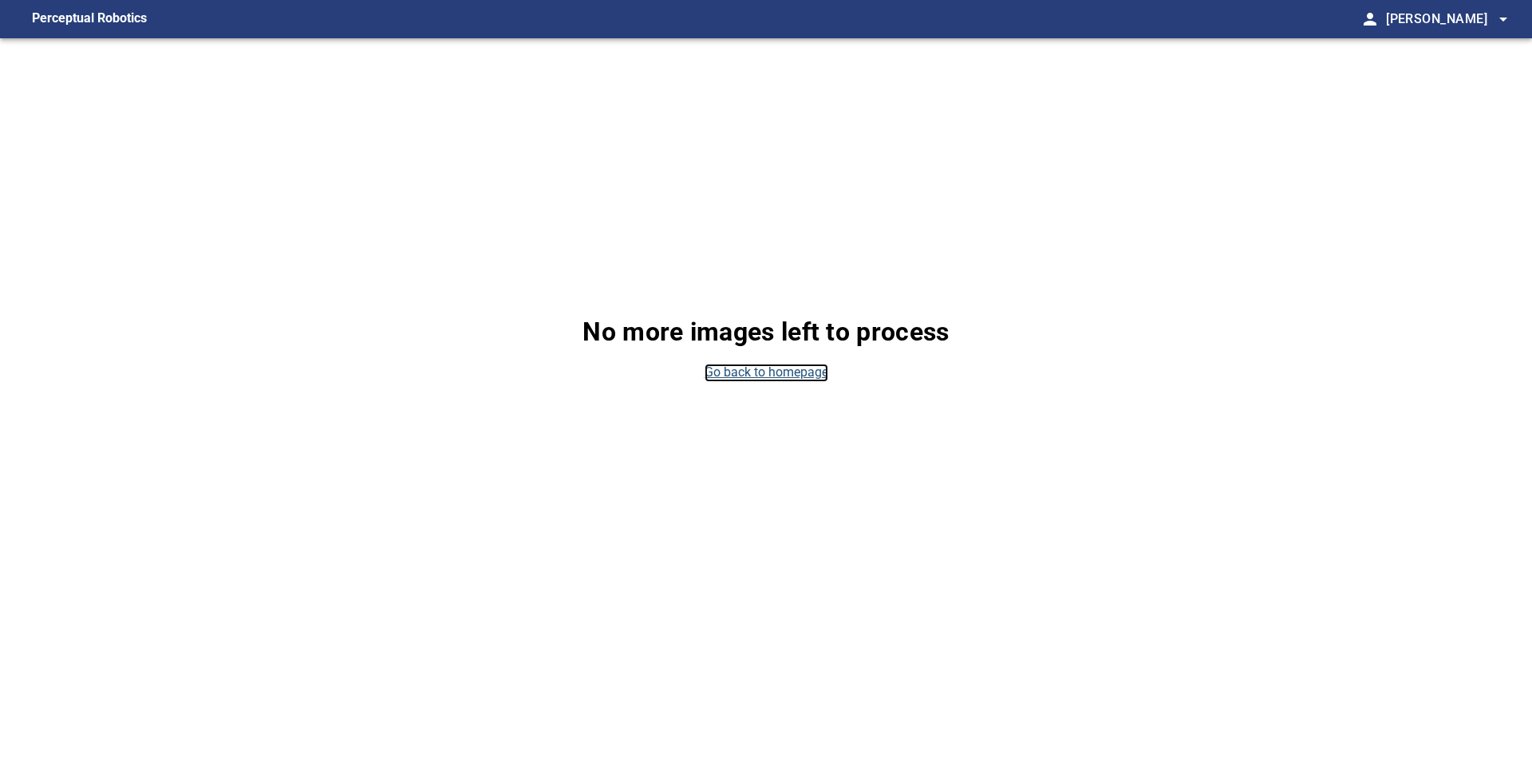
click at [728, 369] on link "Go back to homepage" at bounding box center [767, 373] width 124 height 18
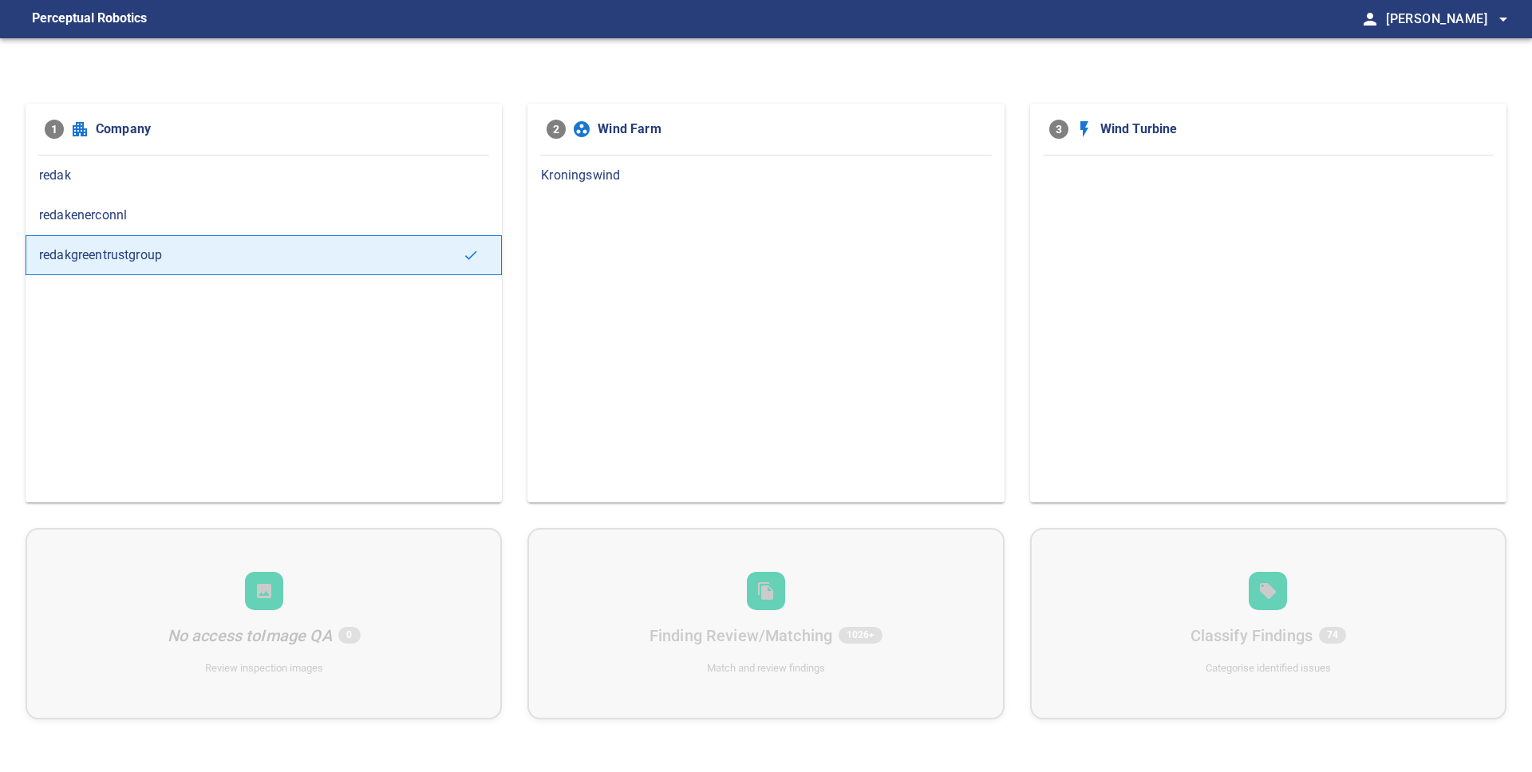
click at [616, 167] on span "Kroningswind" at bounding box center [765, 175] width 449 height 19
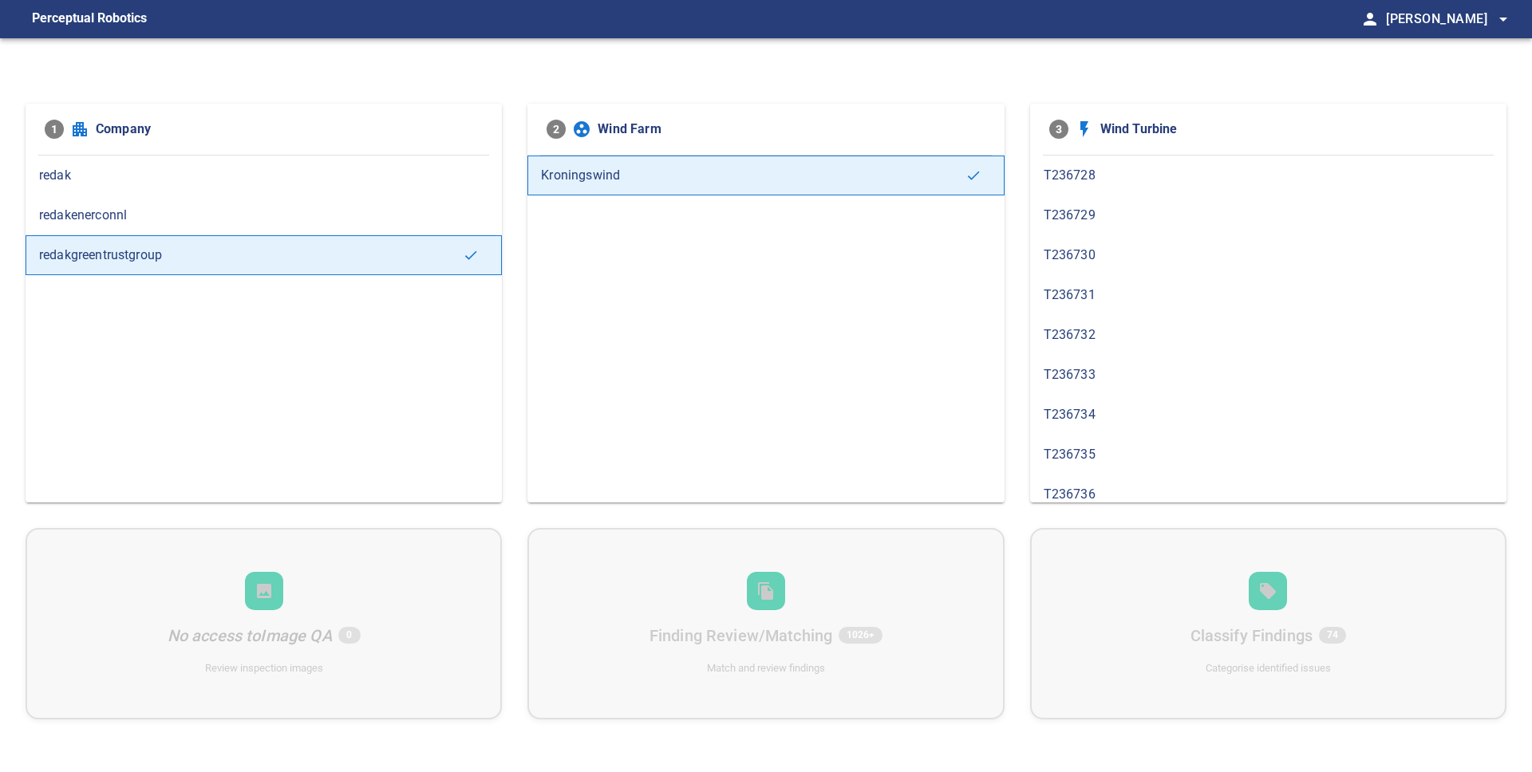
click at [1115, 305] on div "T236731" at bounding box center [1268, 295] width 476 height 40
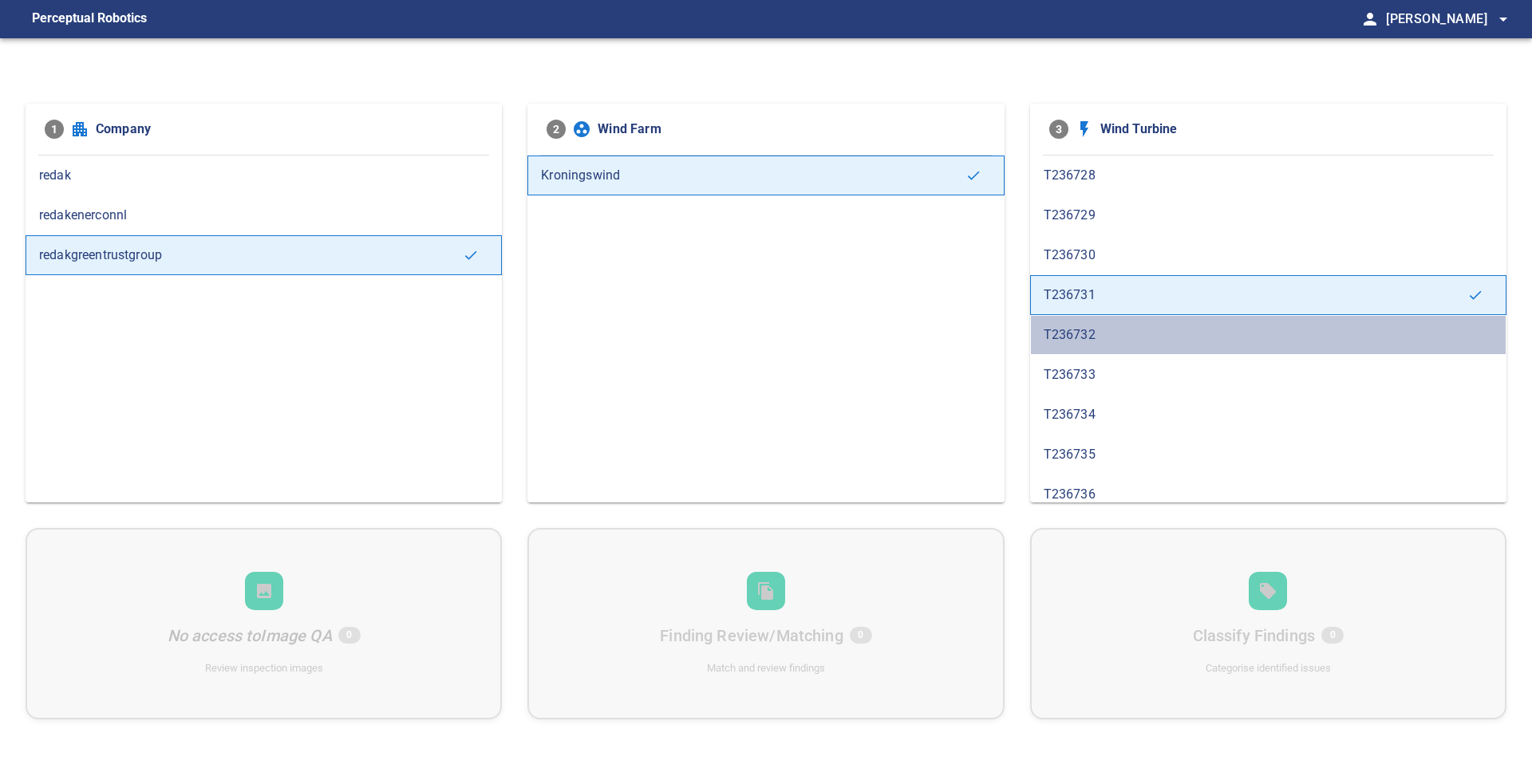
click at [1088, 334] on span "T236732" at bounding box center [1268, 335] width 449 height 19
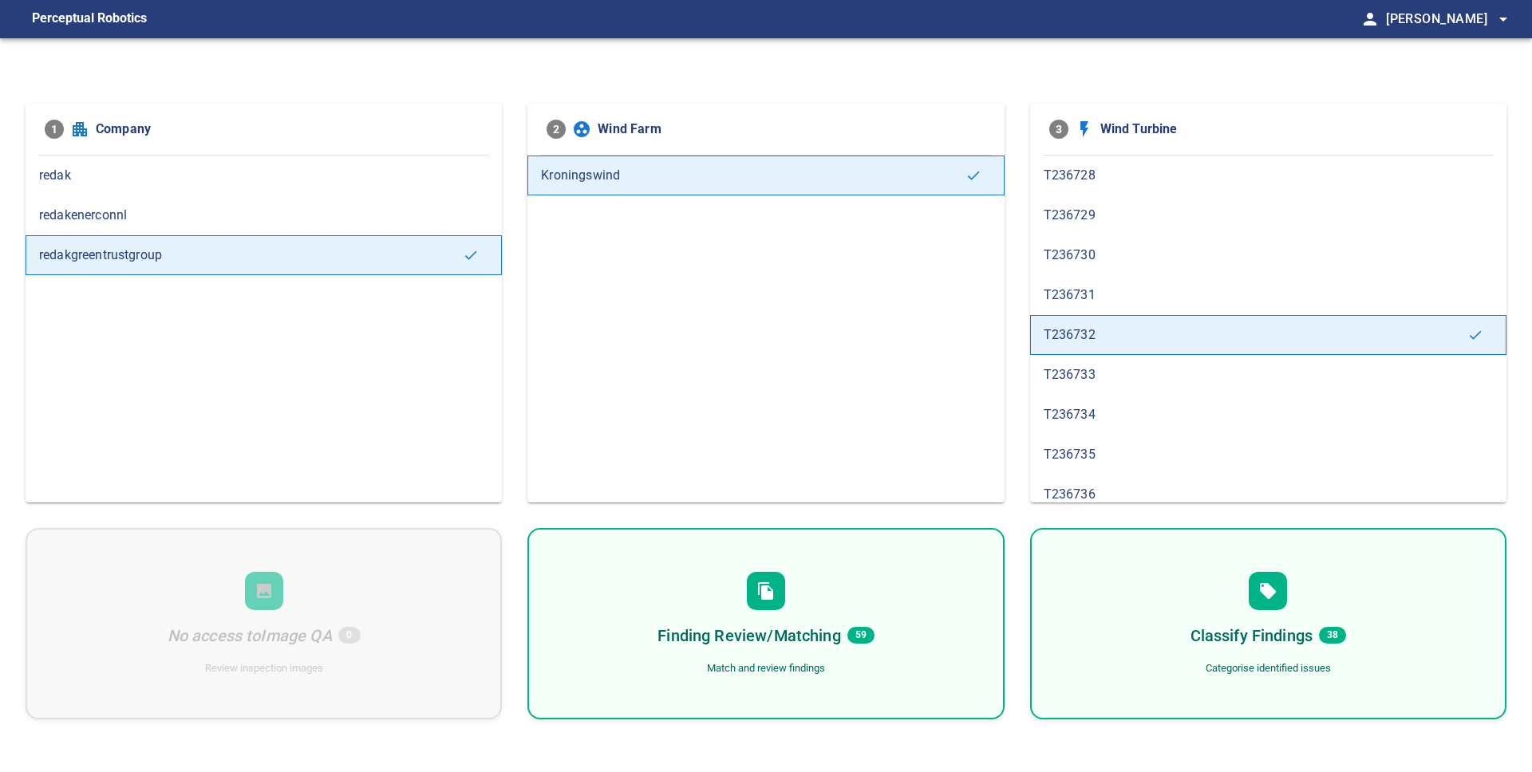
click at [1093, 380] on span "T236733" at bounding box center [1268, 374] width 449 height 19
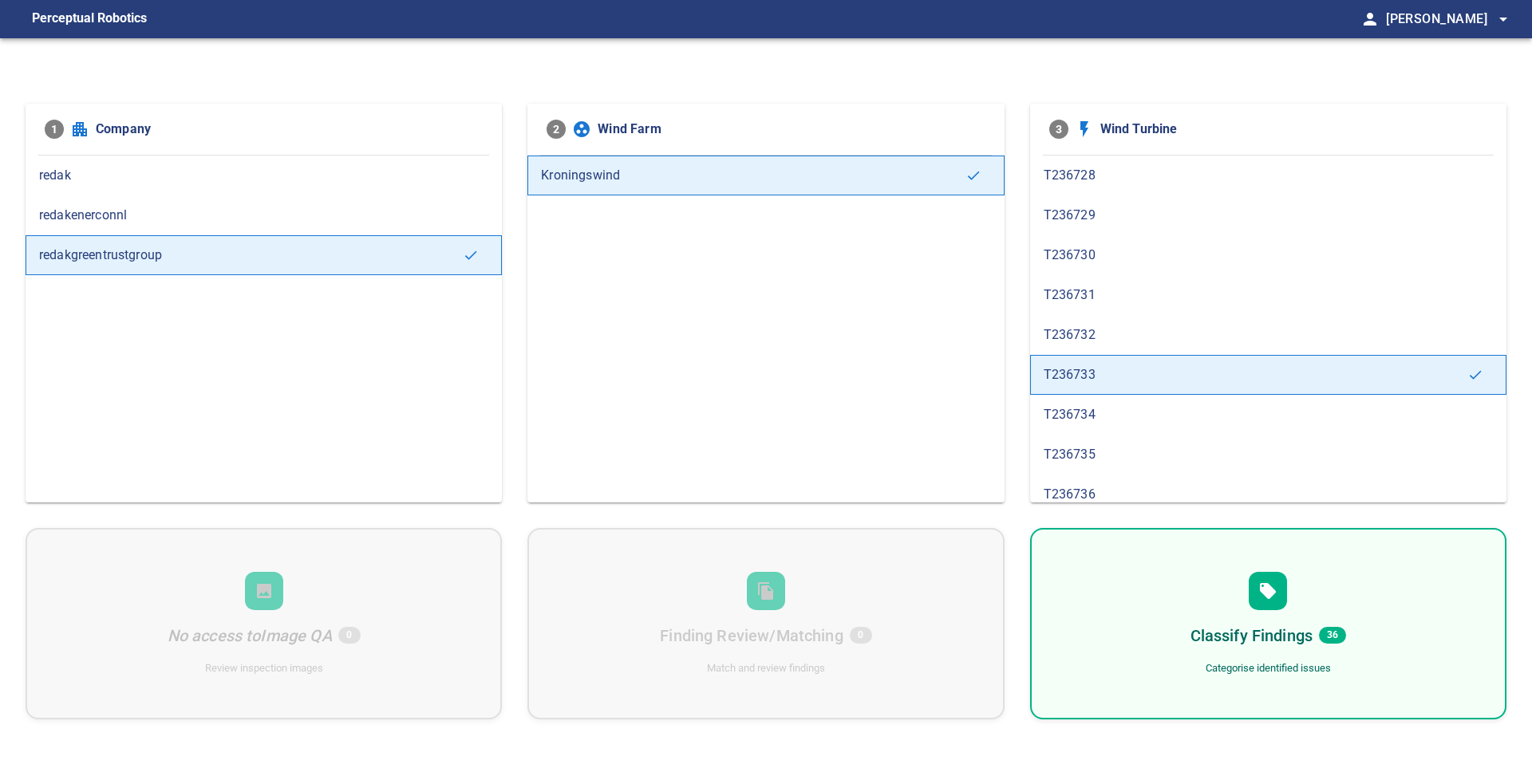
click at [1265, 599] on icon at bounding box center [1267, 591] width 19 height 19
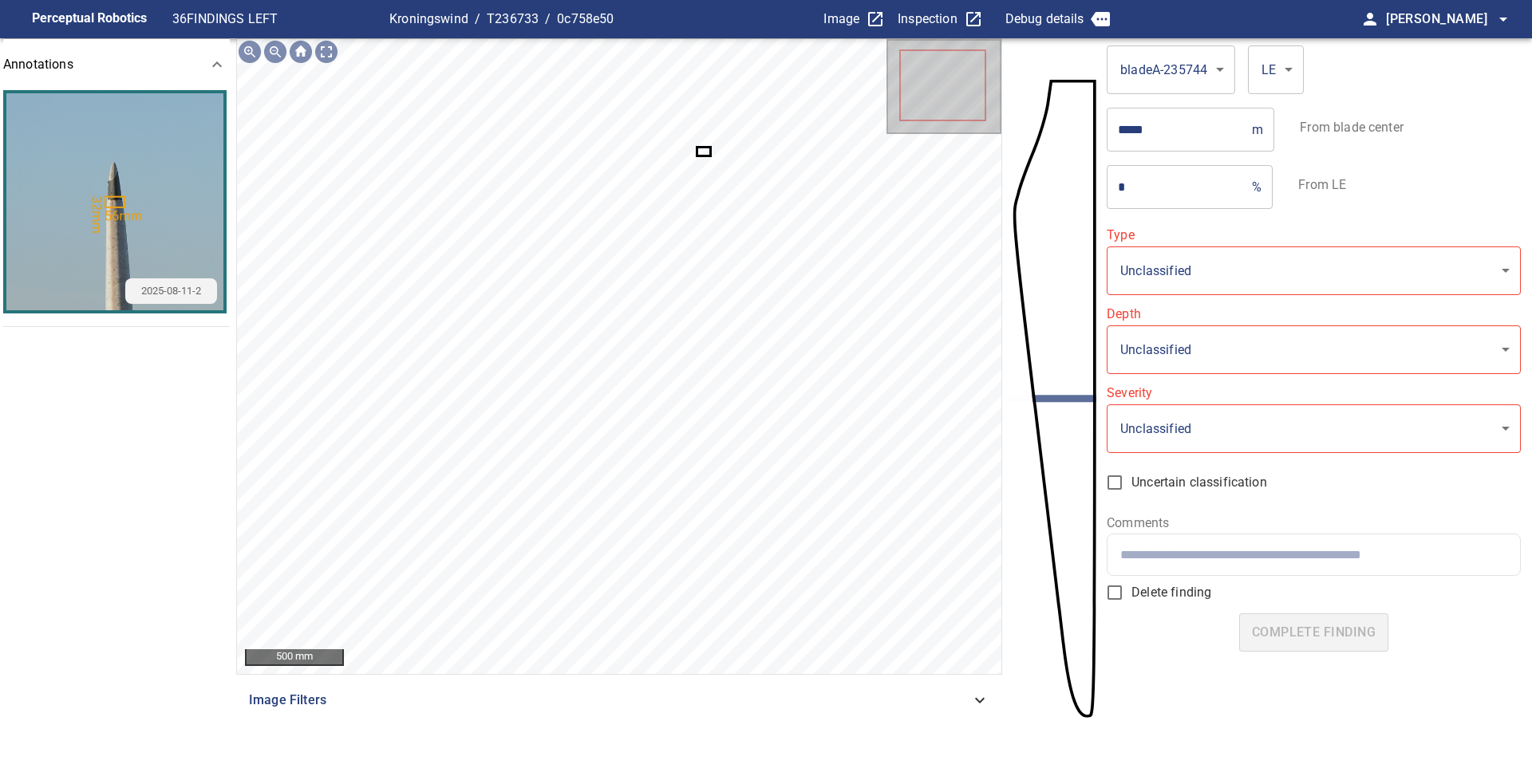
type input "*******"
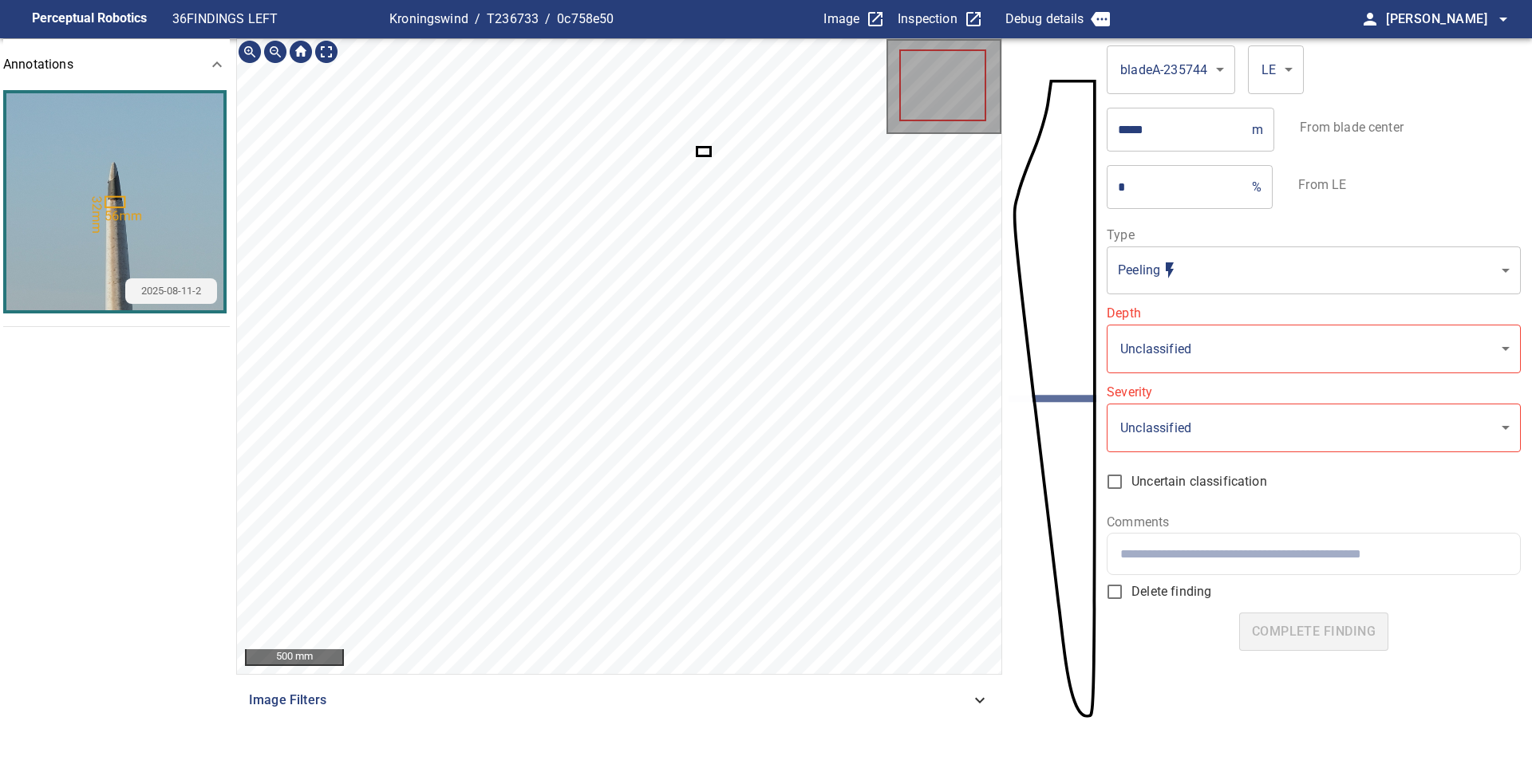
click at [701, 150] on icon at bounding box center [703, 151] width 11 height 6
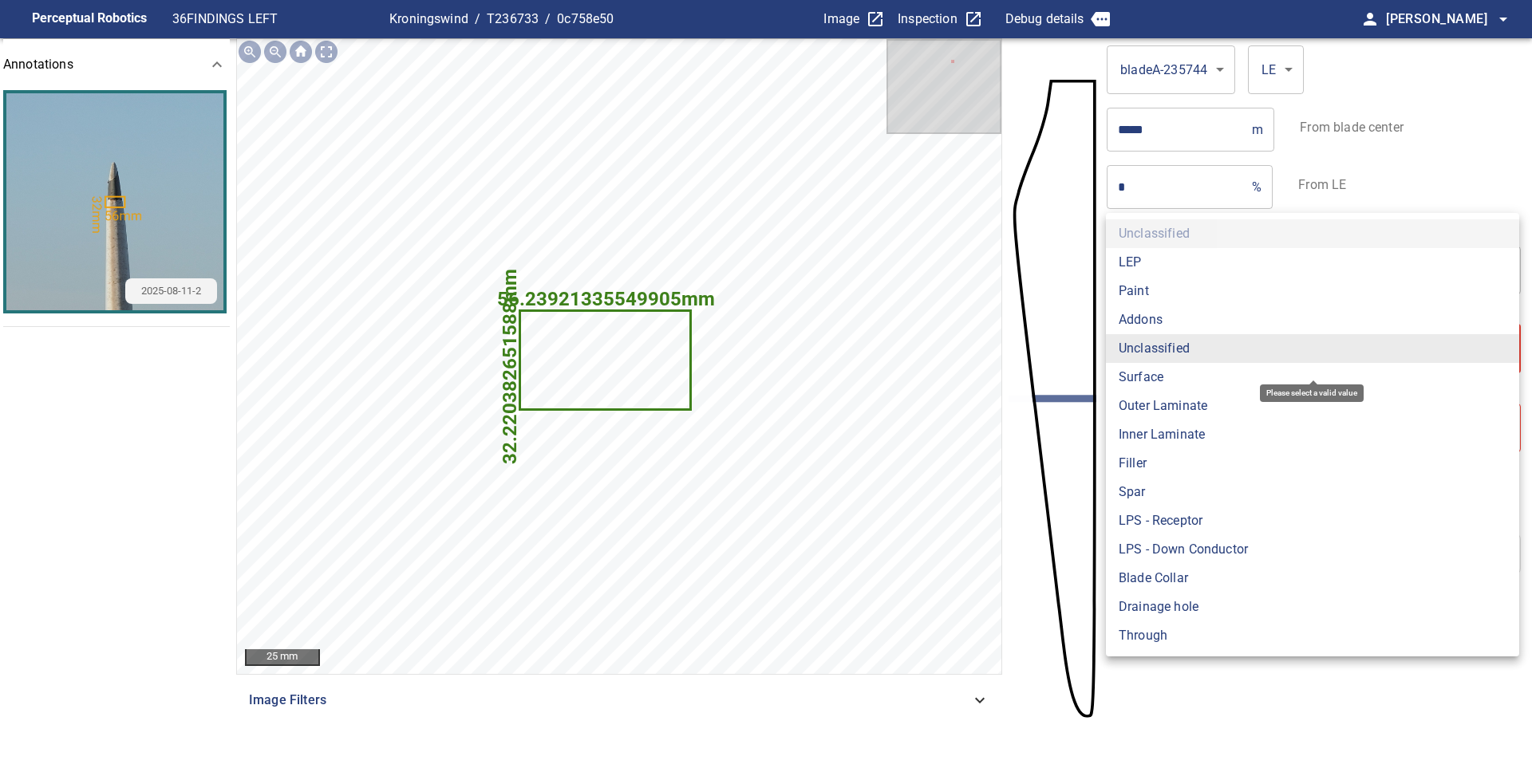
click at [1194, 341] on body "**********" at bounding box center [766, 386] width 1532 height 772
click at [1158, 268] on li "LEP" at bounding box center [1312, 262] width 413 height 29
type input "***"
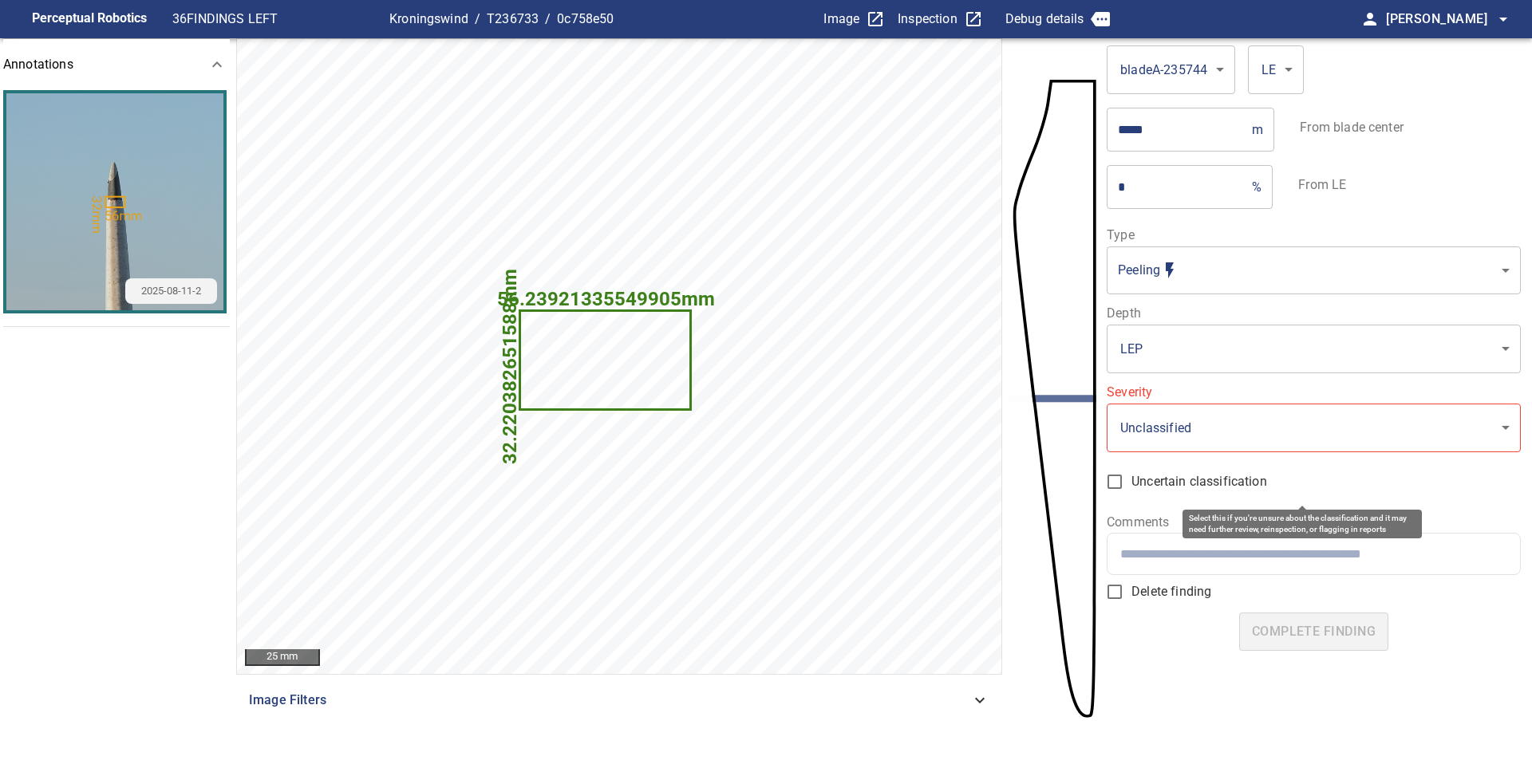
click at [1318, 489] on label "Uncertain classification" at bounding box center [1302, 482] width 409 height 34
click at [1318, 488] on label "Uncertain classification" at bounding box center [1302, 482] width 409 height 34
type input "*"
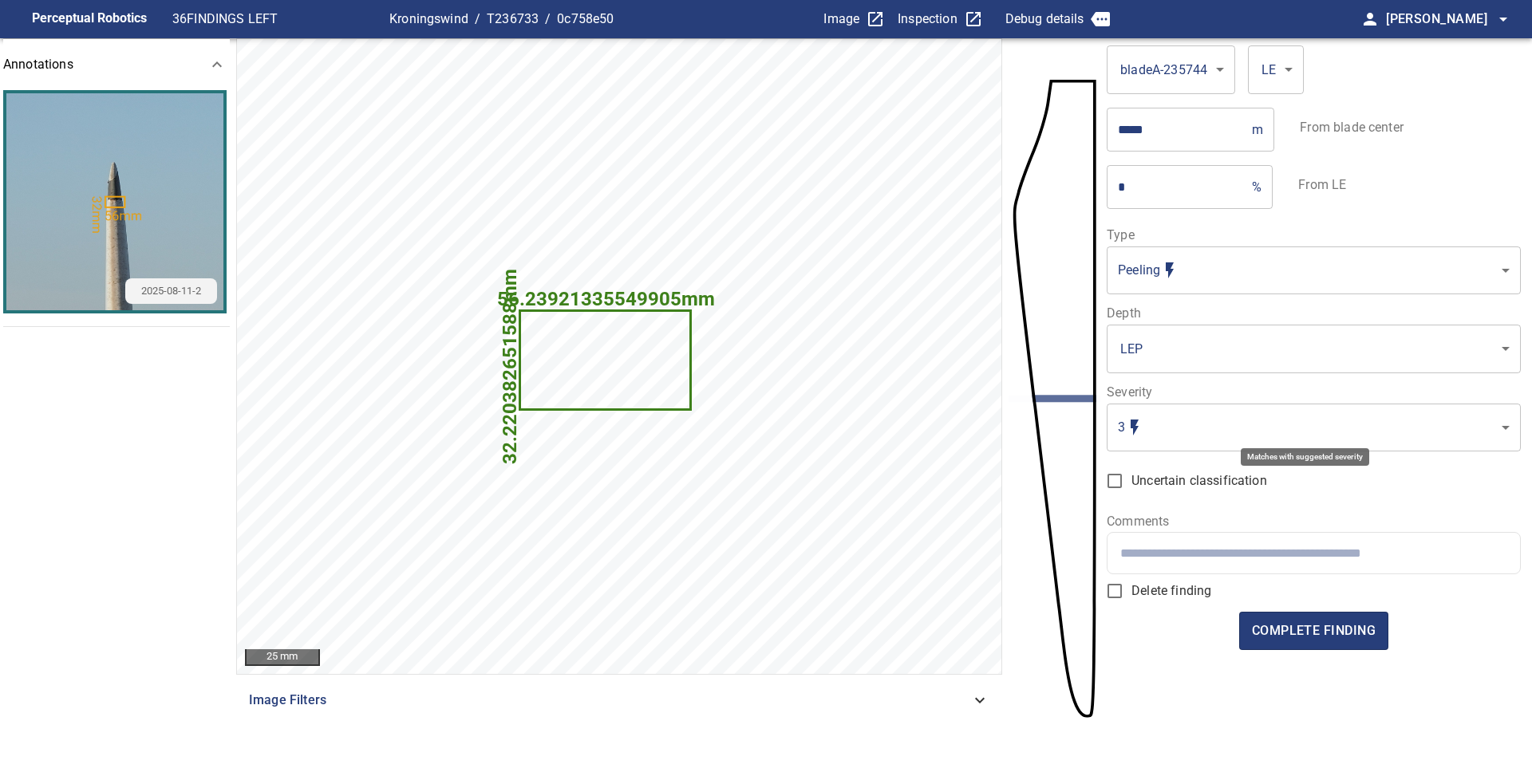
click at [1172, 432] on body "**********" at bounding box center [766, 386] width 1532 height 772
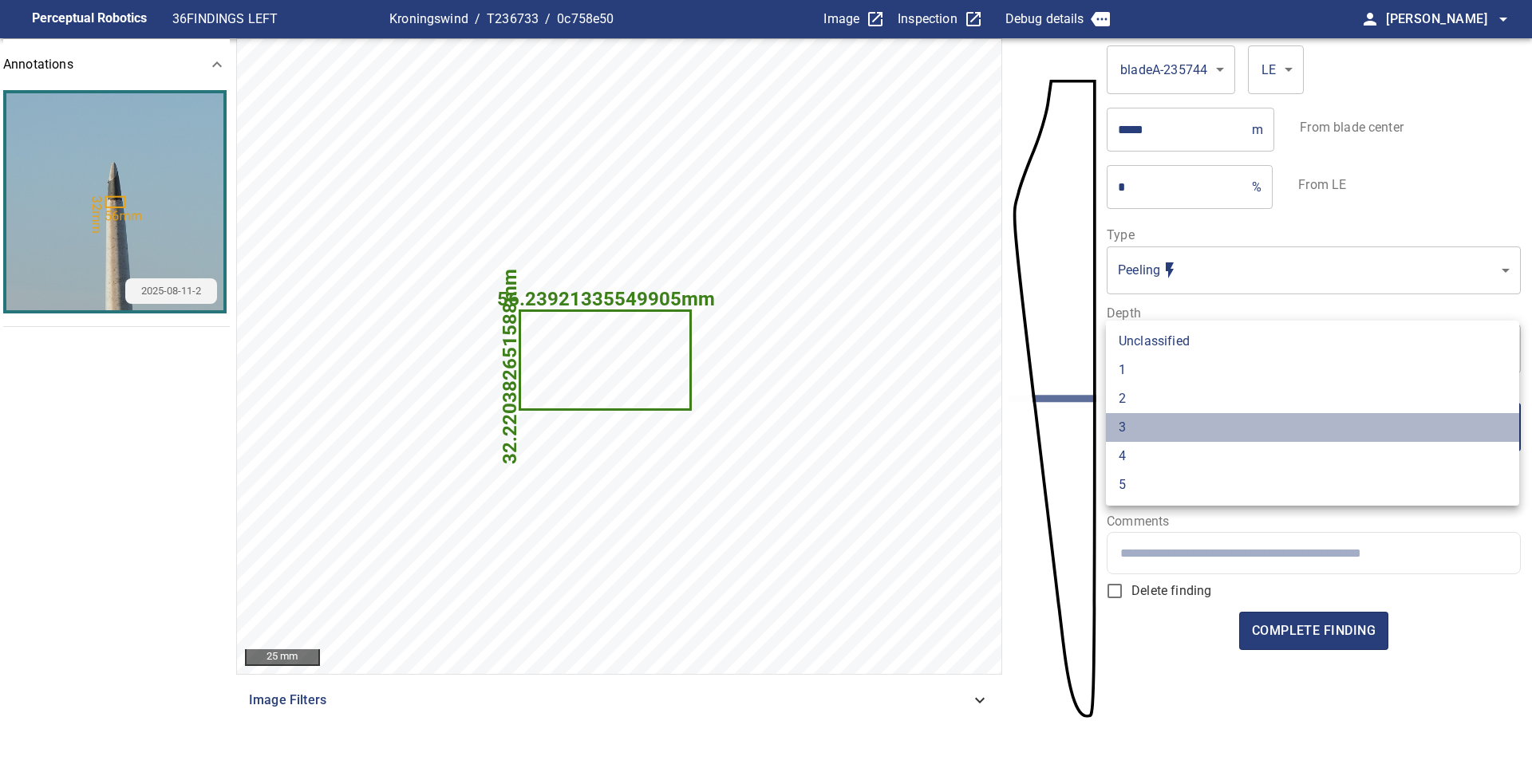
click at [1172, 432] on li "3" at bounding box center [1312, 427] width 413 height 29
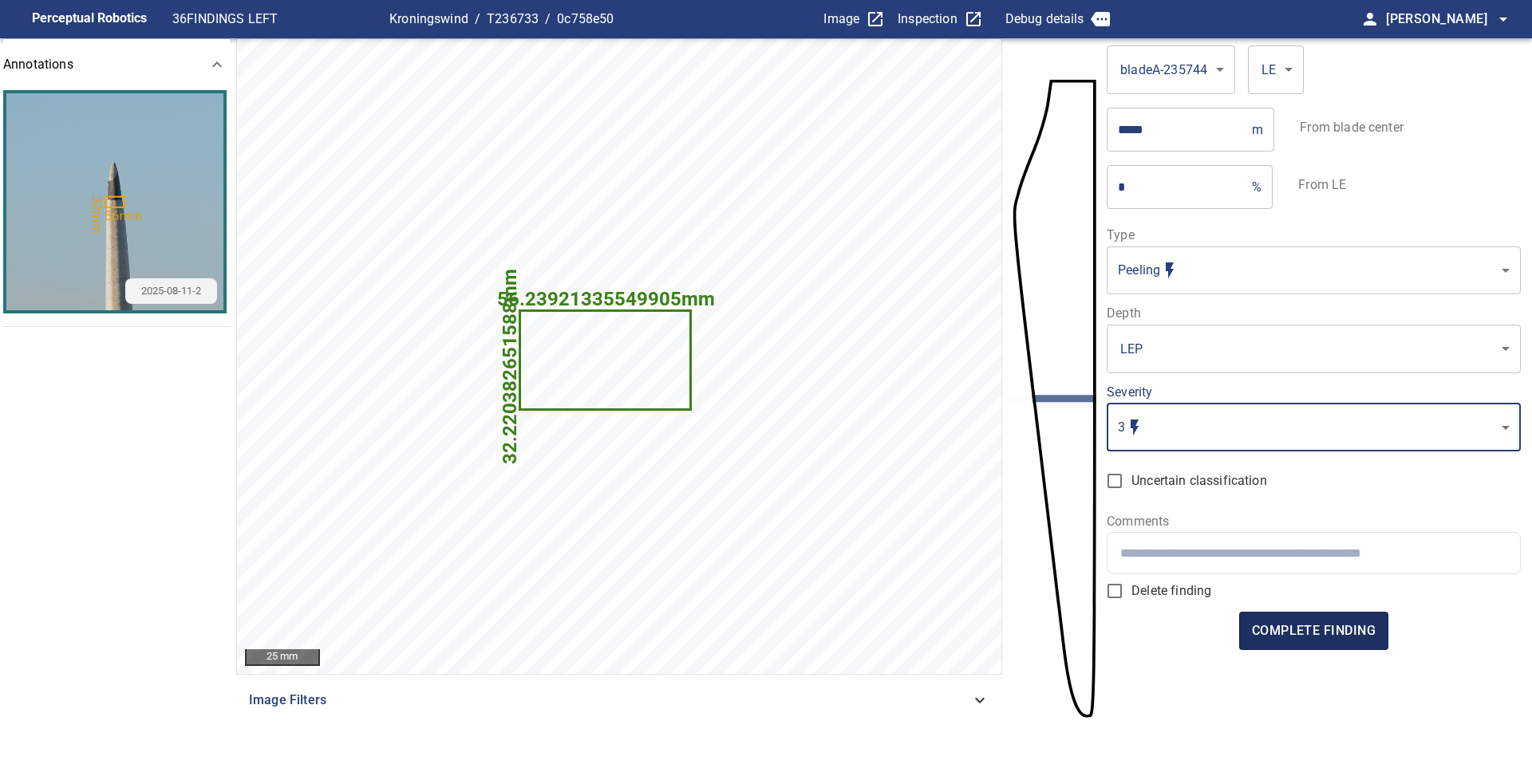
click at [1319, 639] on span "complete finding" at bounding box center [1314, 631] width 124 height 22
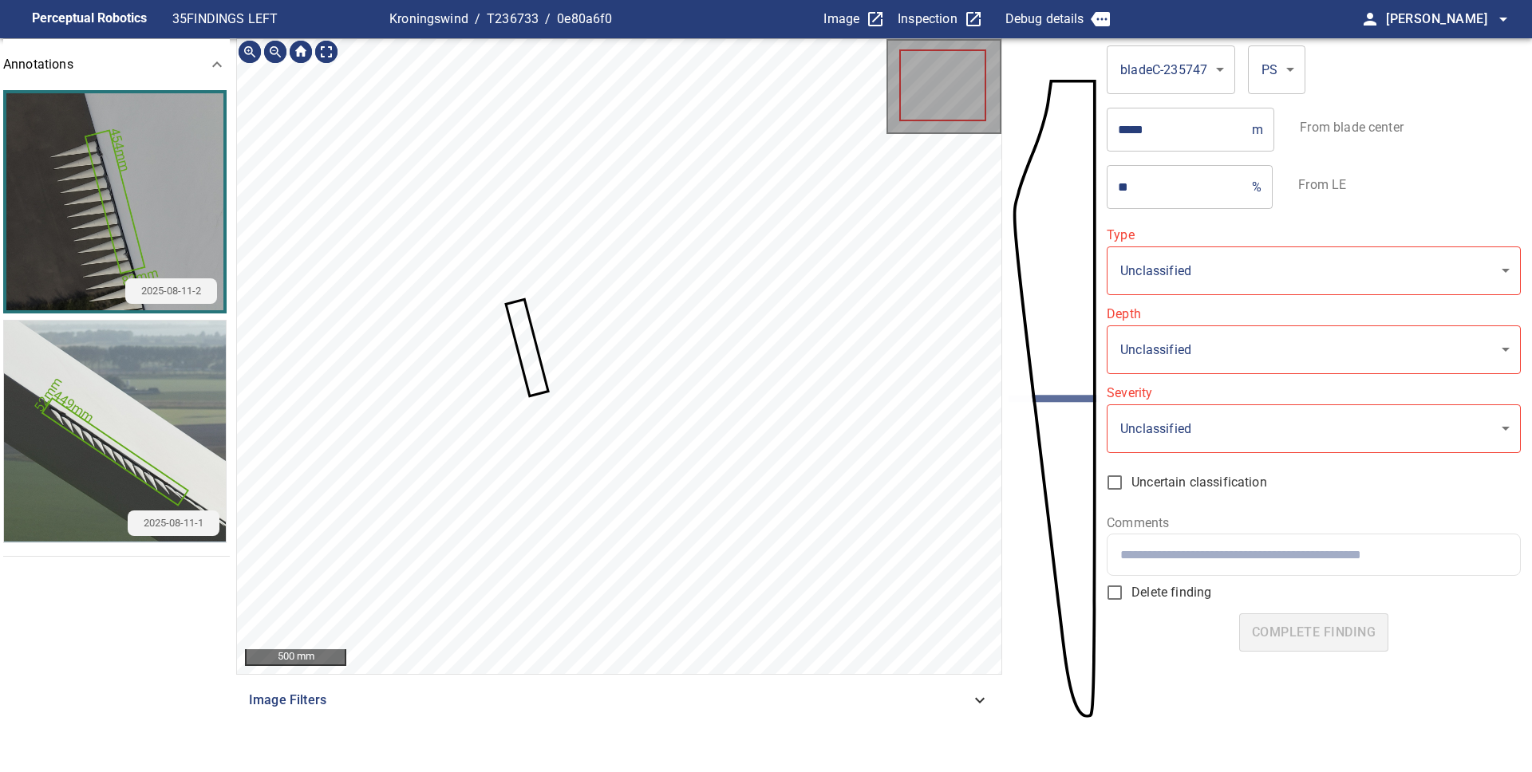
type input "**********"
click at [525, 336] on icon at bounding box center [526, 347] width 39 height 93
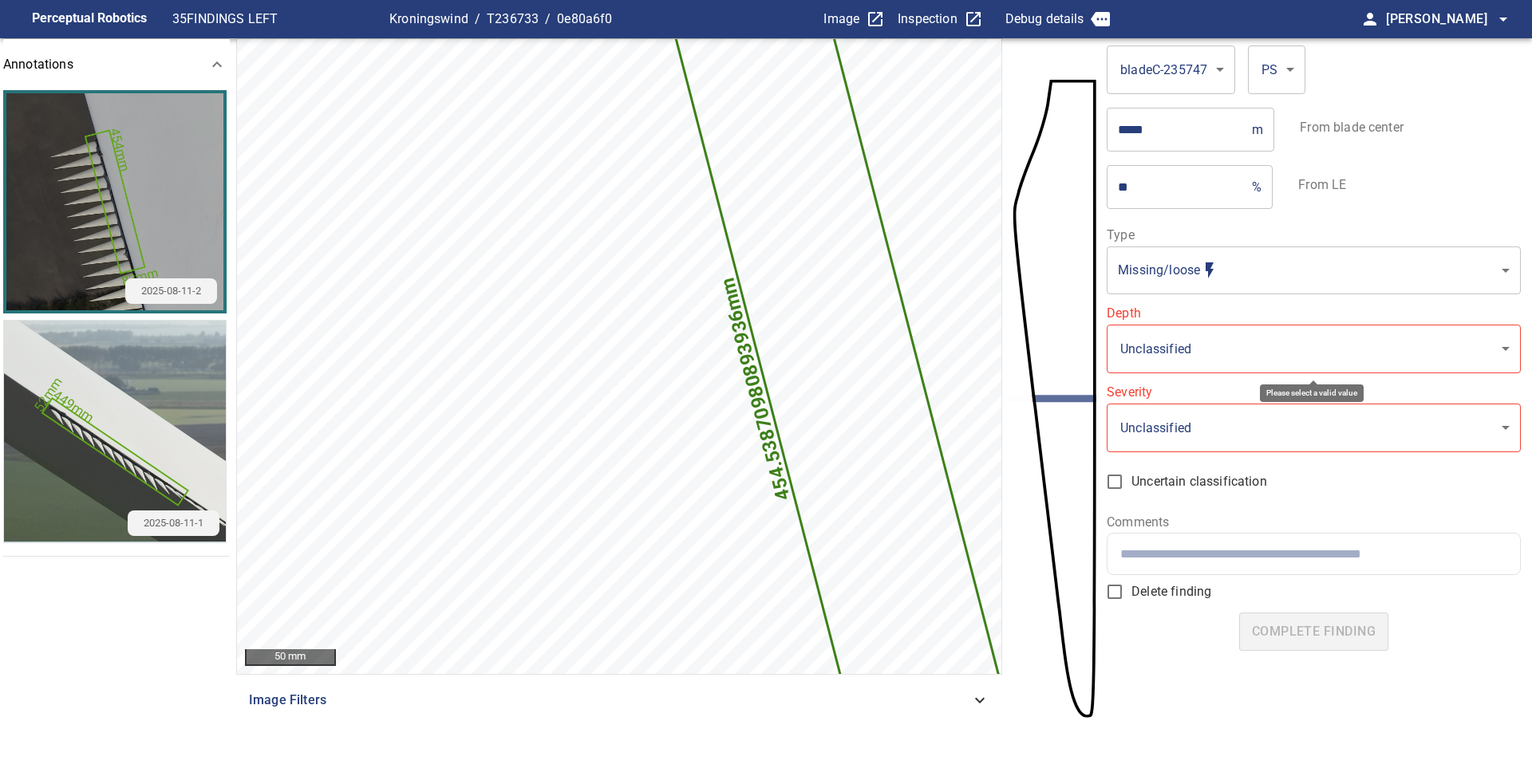
click at [1186, 347] on body "**********" at bounding box center [766, 386] width 1532 height 772
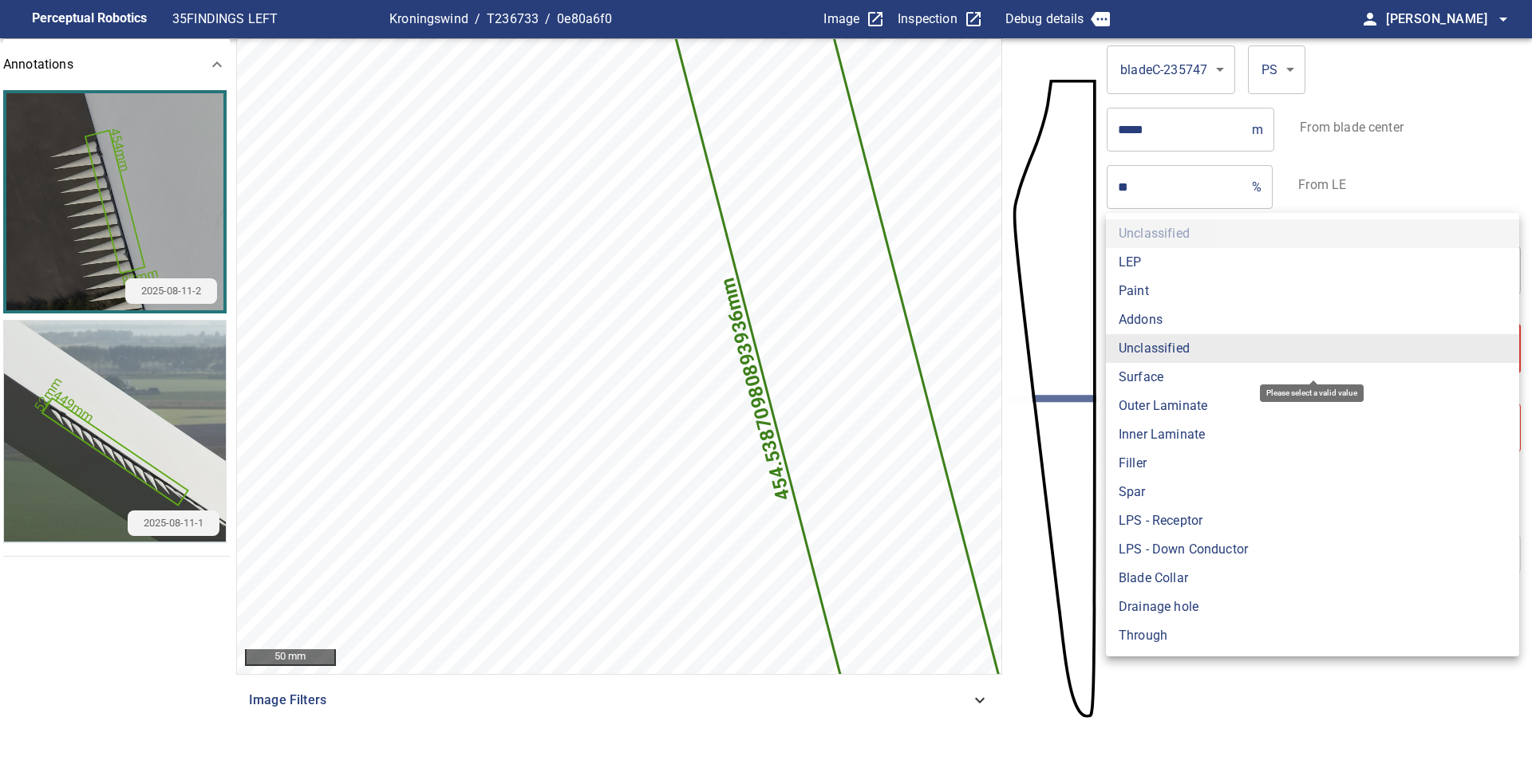
click at [1168, 321] on li "Addons" at bounding box center [1312, 320] width 413 height 29
type input "******"
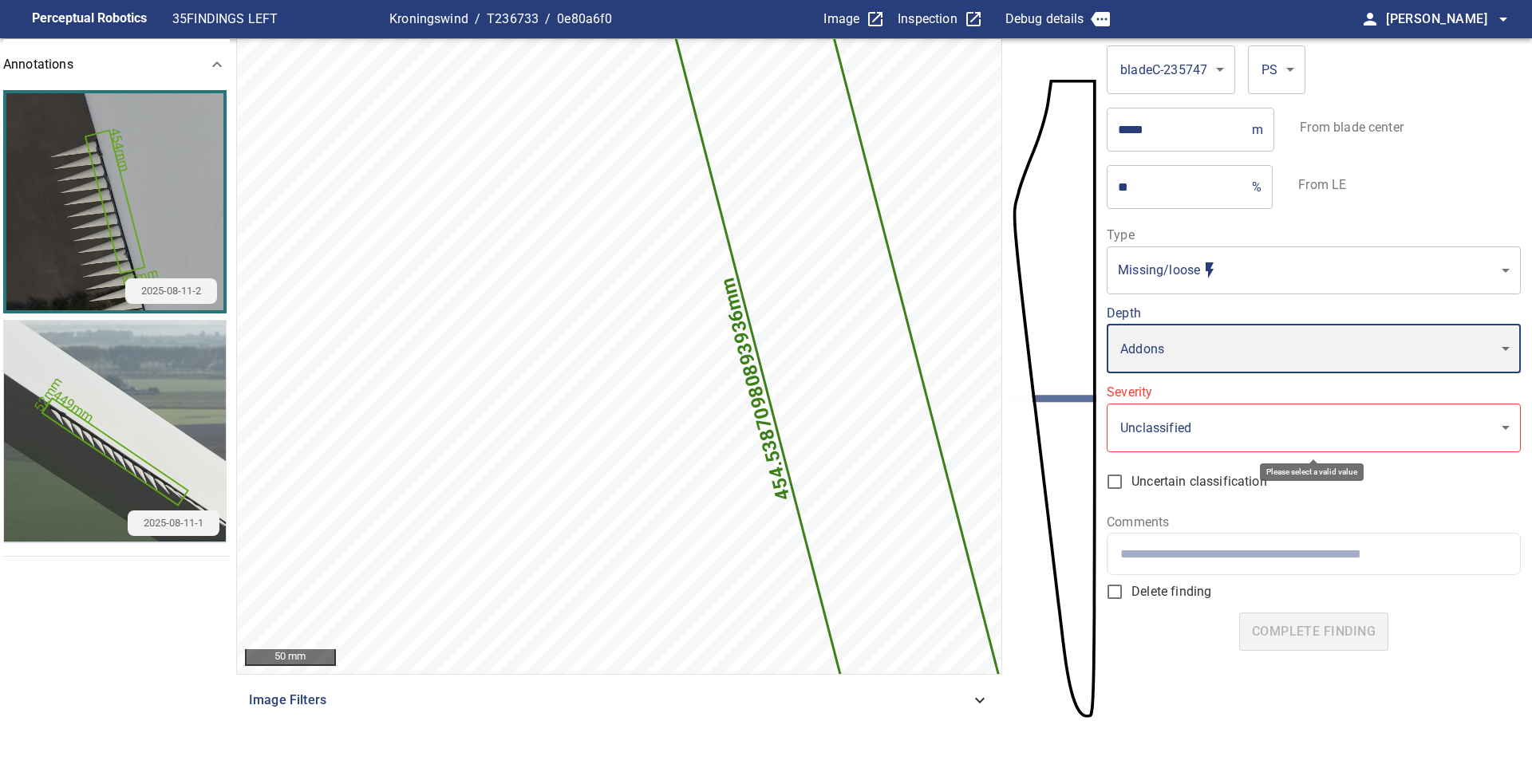
type input "*"
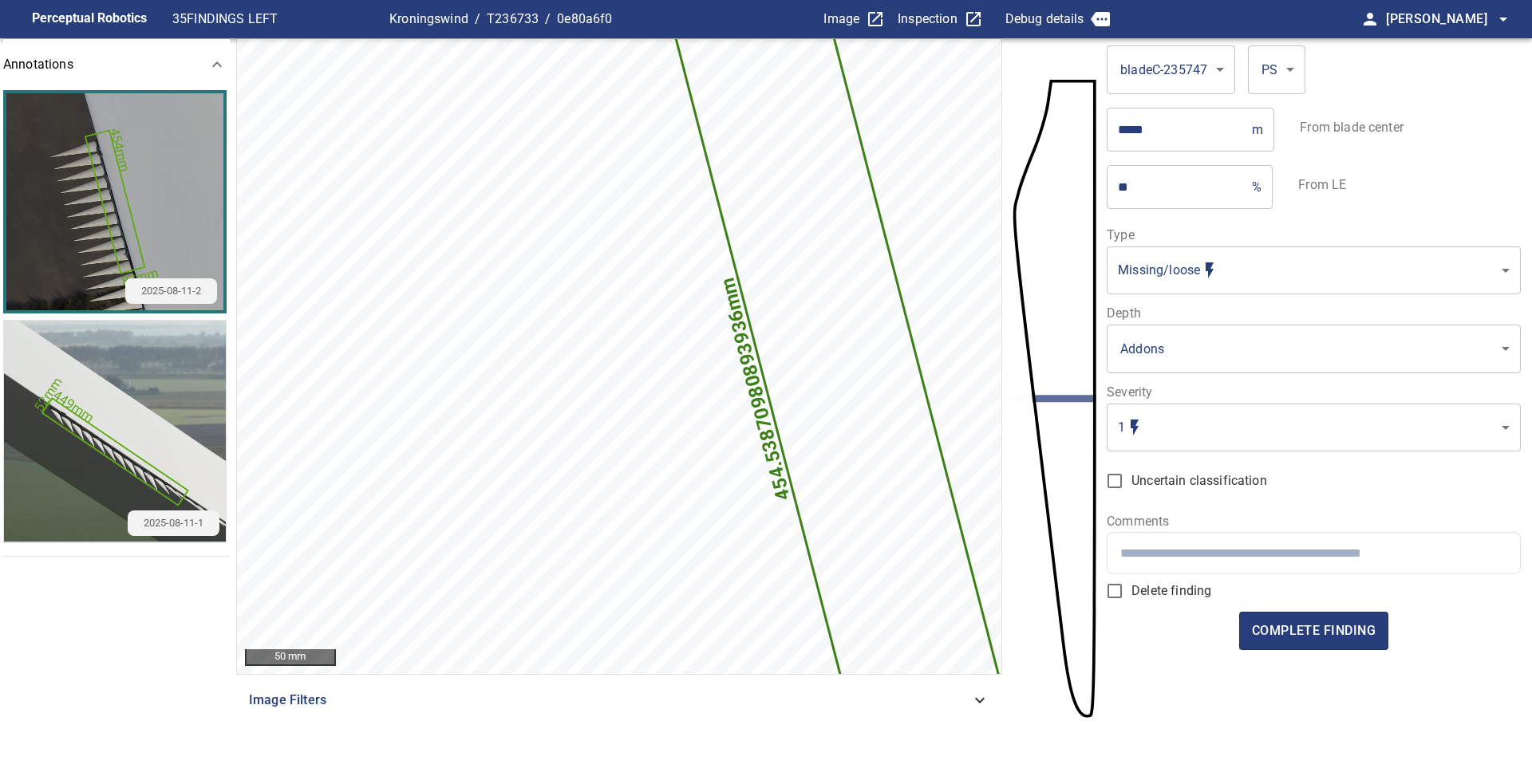
click at [1155, 548] on input "text" at bounding box center [1313, 553] width 386 height 15
type input "**********"
click at [1287, 637] on span "complete finding" at bounding box center [1314, 631] width 124 height 22
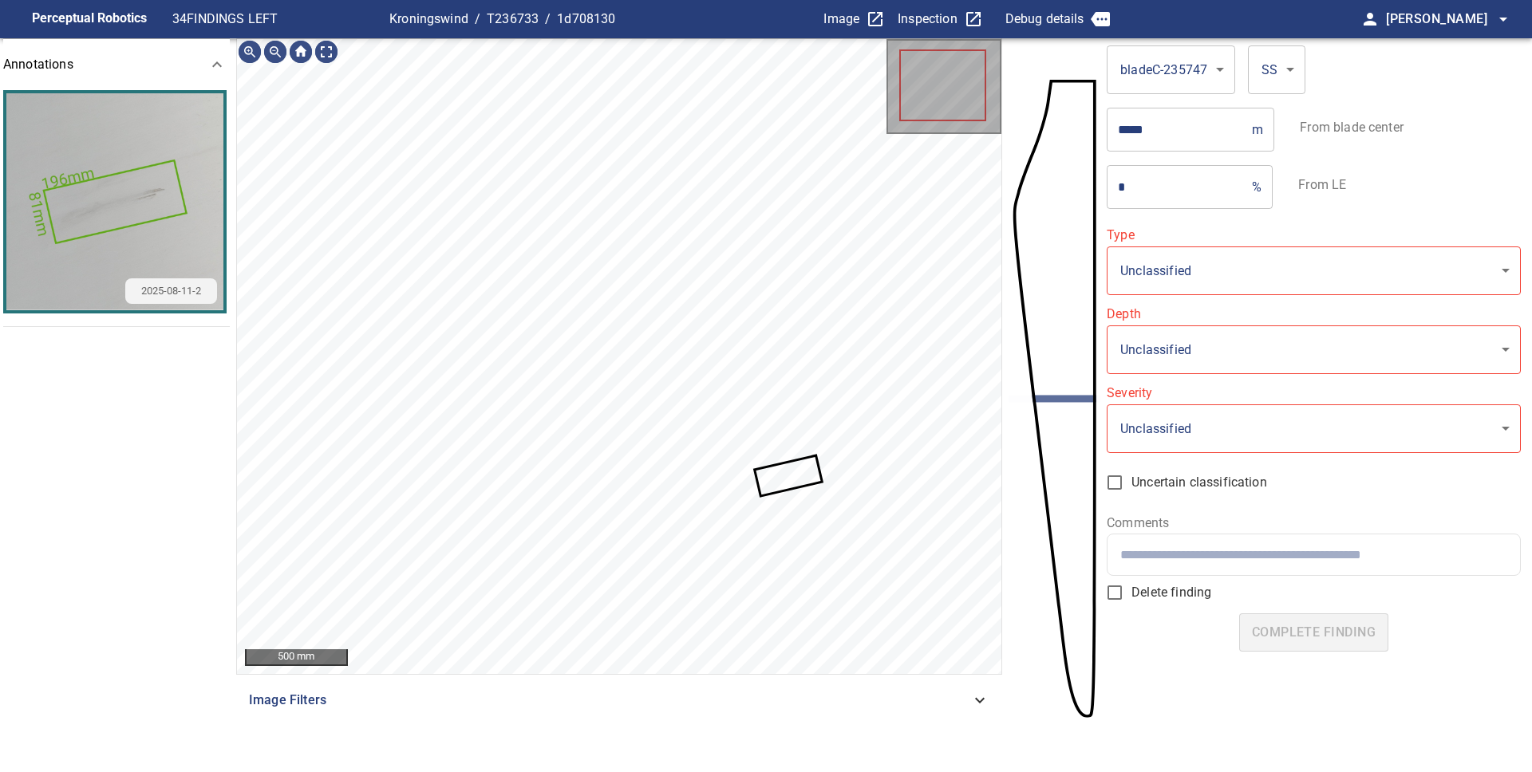
type input "**********"
click at [789, 475] on icon at bounding box center [788, 476] width 65 height 38
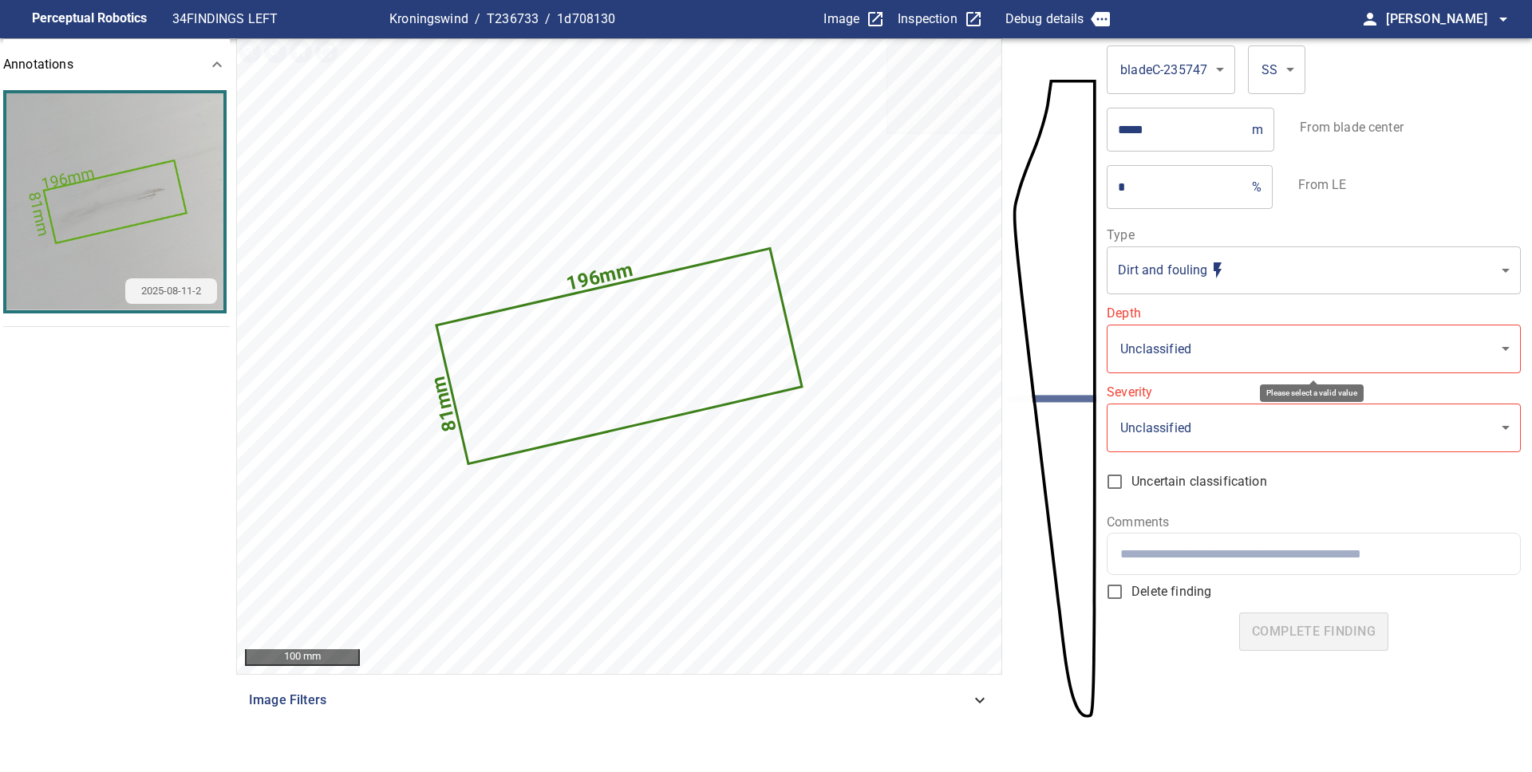
click at [1221, 356] on body "**********" at bounding box center [766, 386] width 1532 height 772
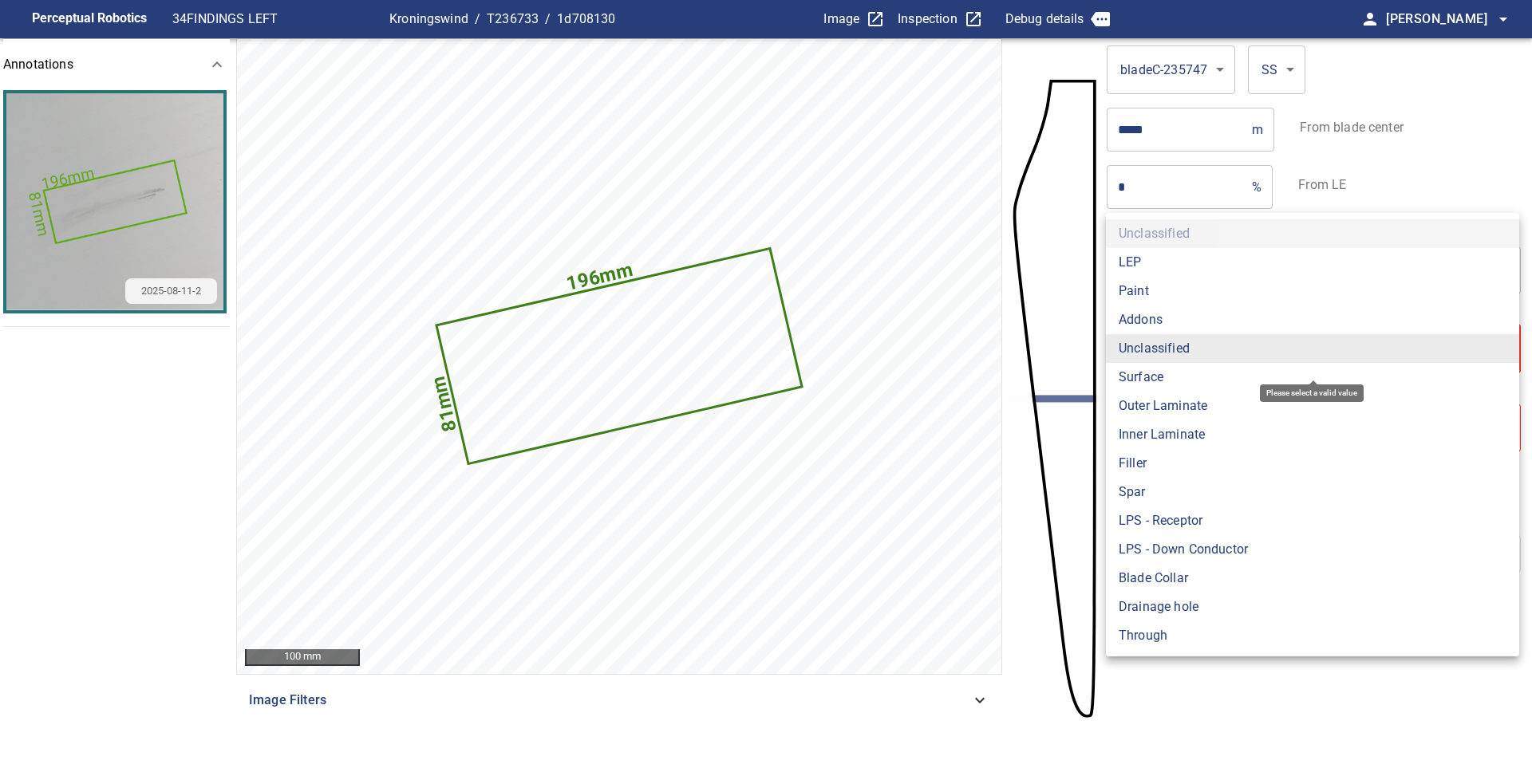
click at [1168, 373] on li "Surface" at bounding box center [1312, 377] width 413 height 29
type input "*******"
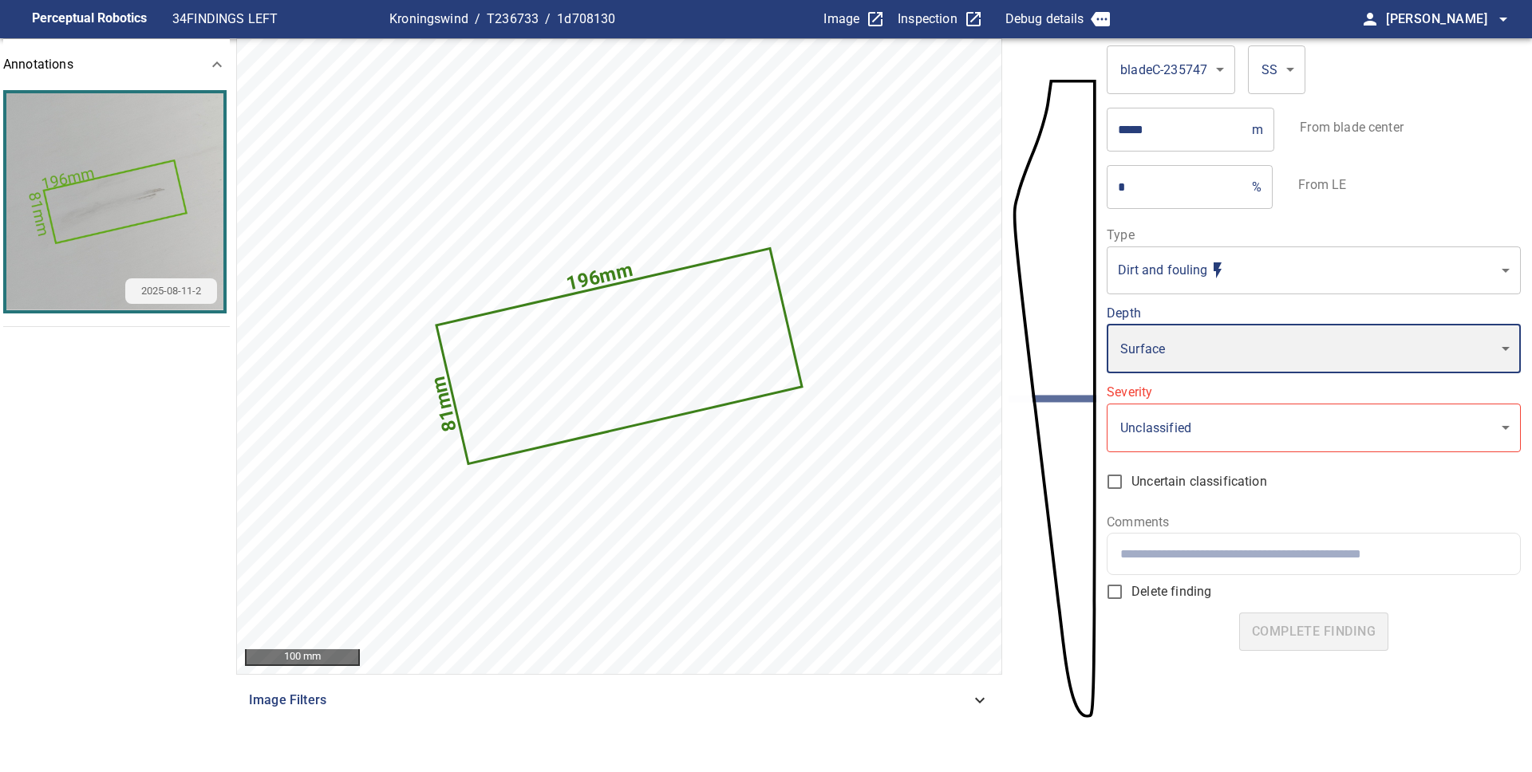
type input "*"
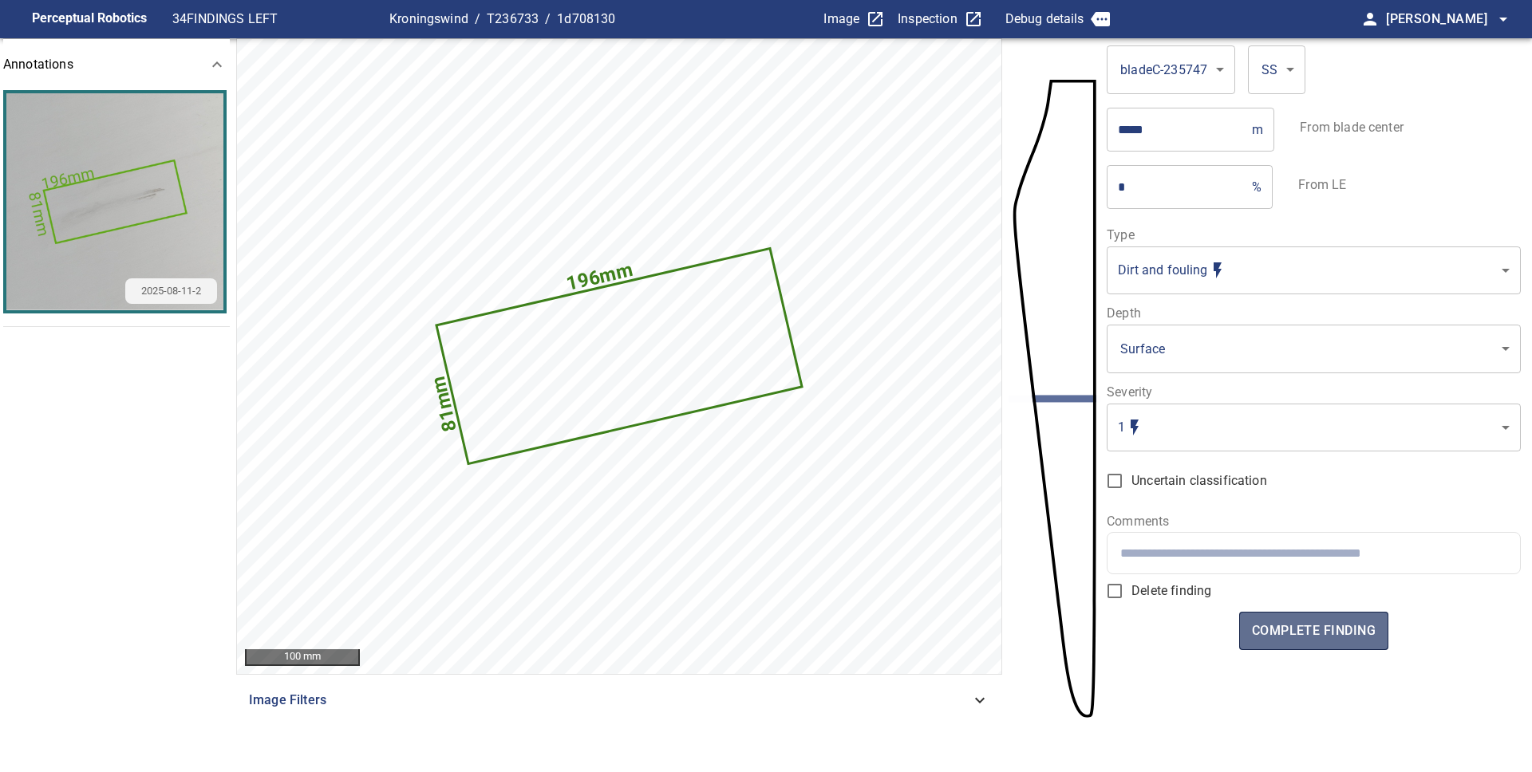
click at [1336, 627] on span "complete finding" at bounding box center [1314, 631] width 124 height 22
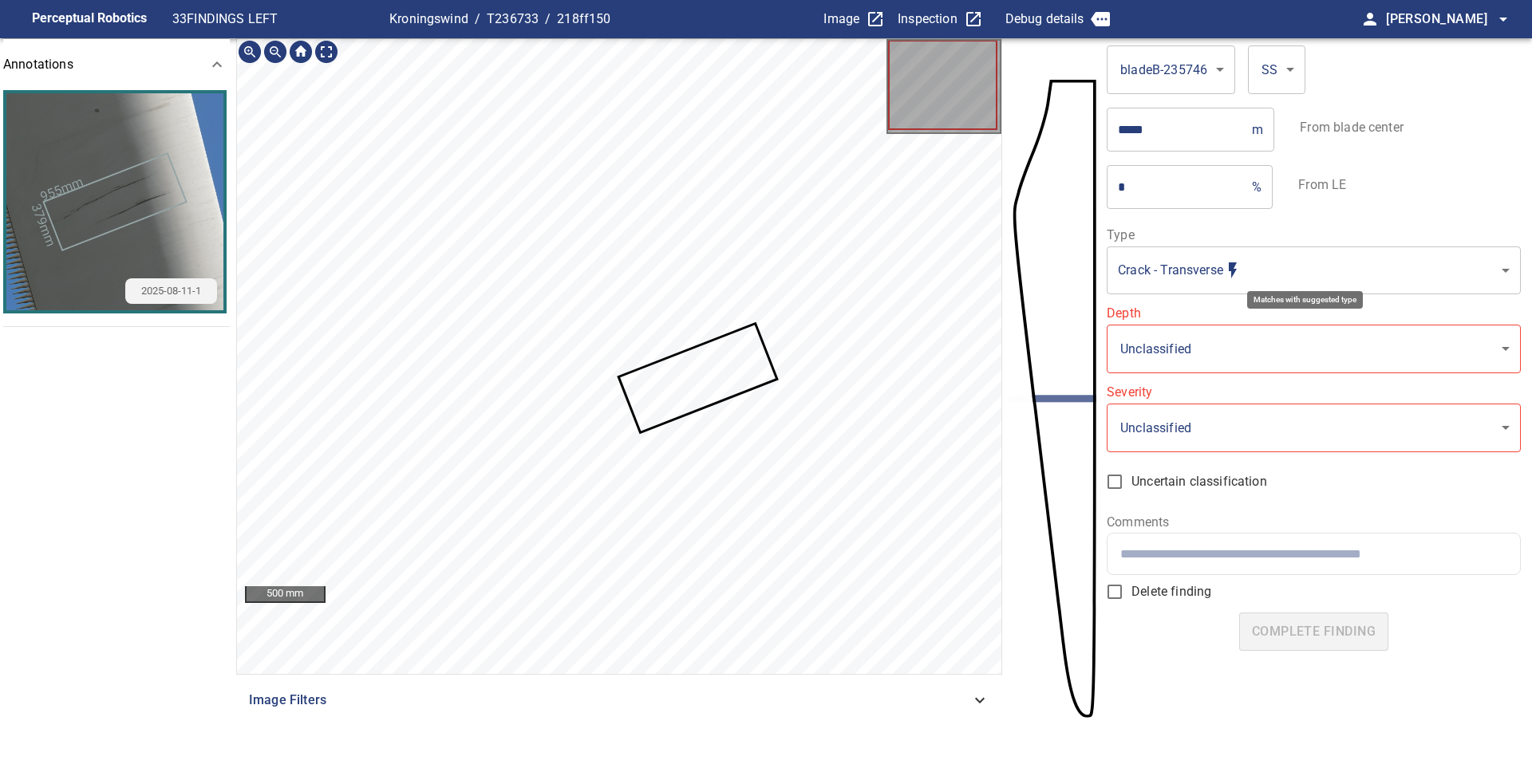
click at [1284, 271] on body "**********" at bounding box center [766, 386] width 1532 height 772
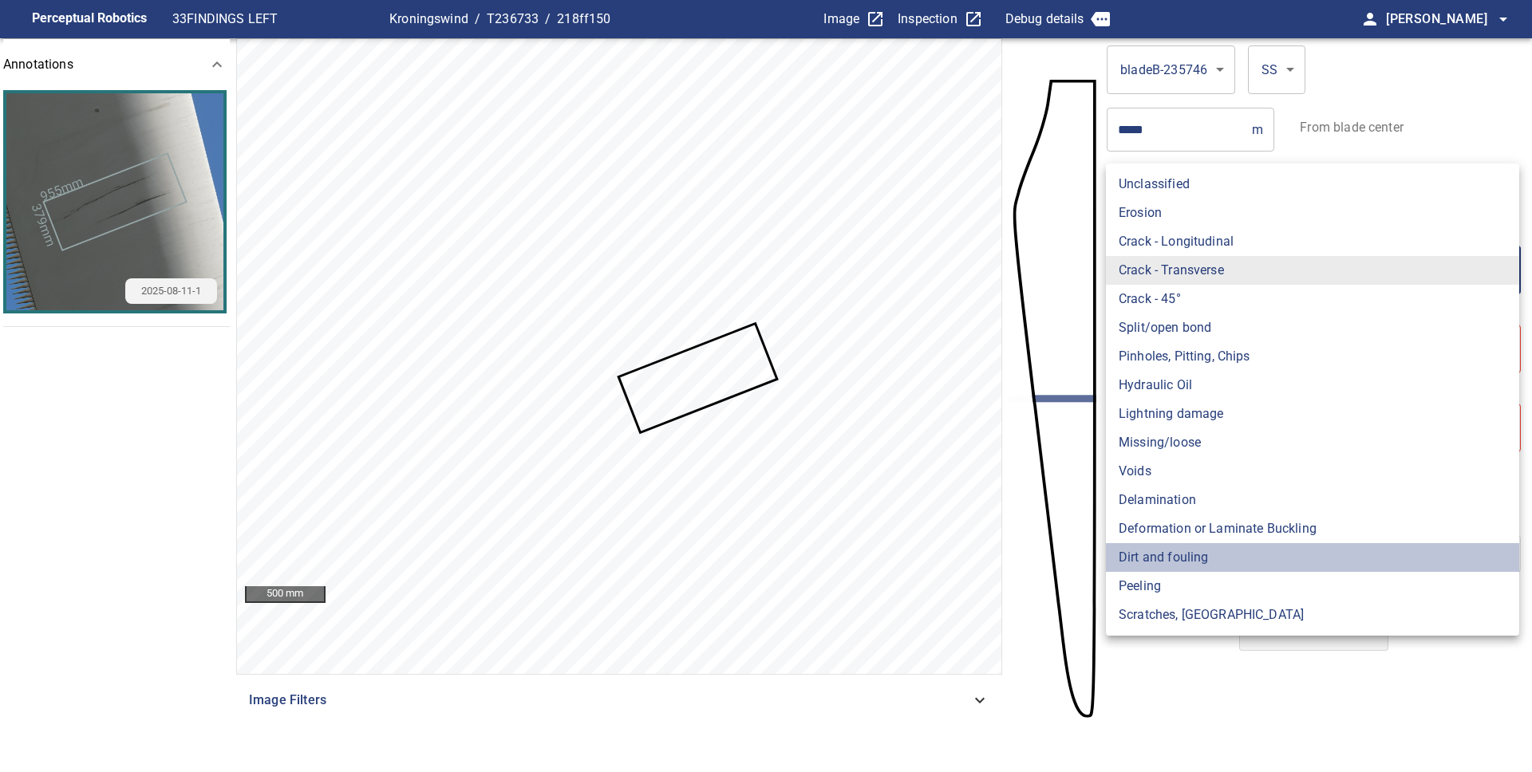
click at [1206, 559] on li "Dirt and fouling" at bounding box center [1312, 557] width 413 height 29
type input "**********"
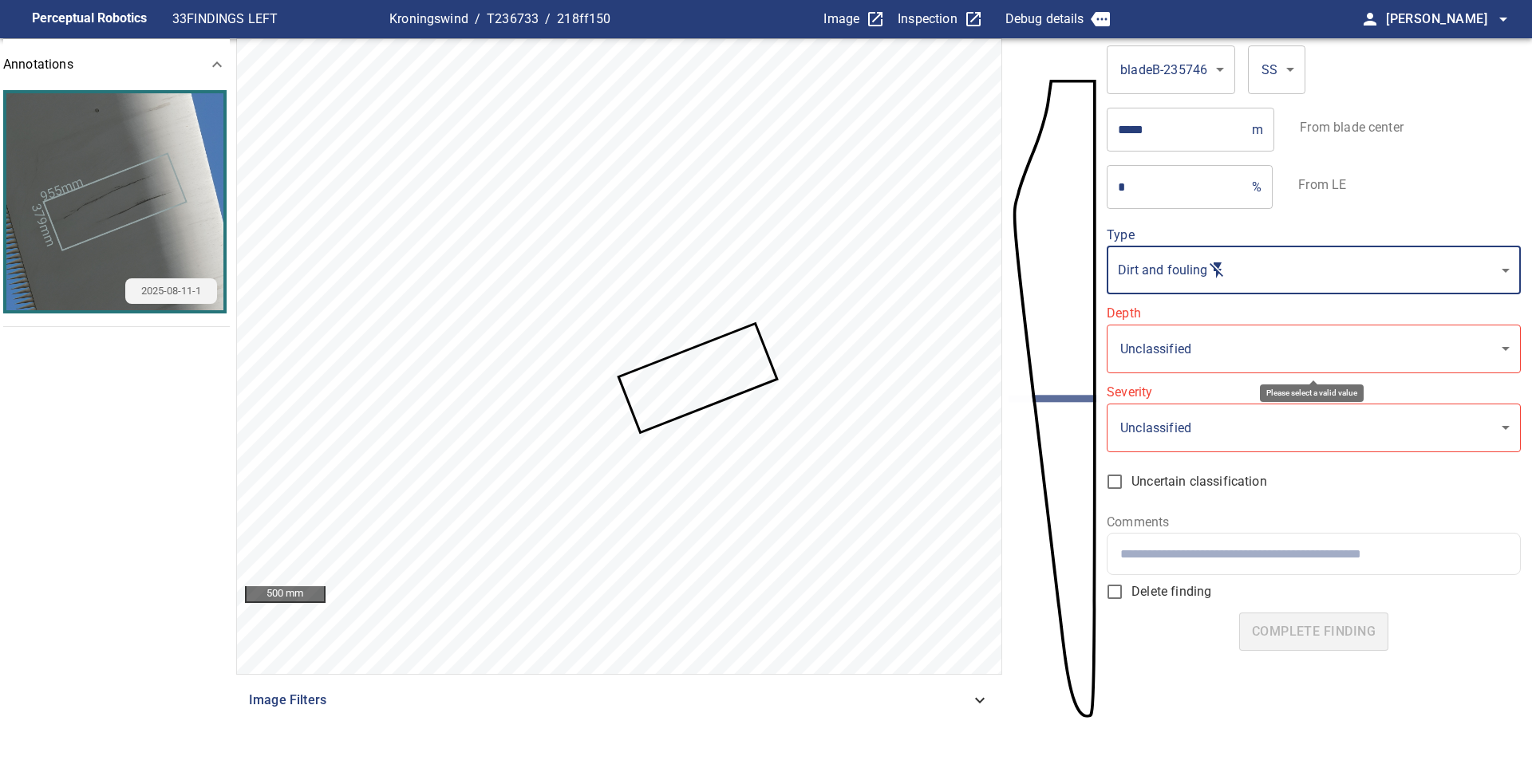
click at [1189, 353] on body "**********" at bounding box center [766, 386] width 1532 height 772
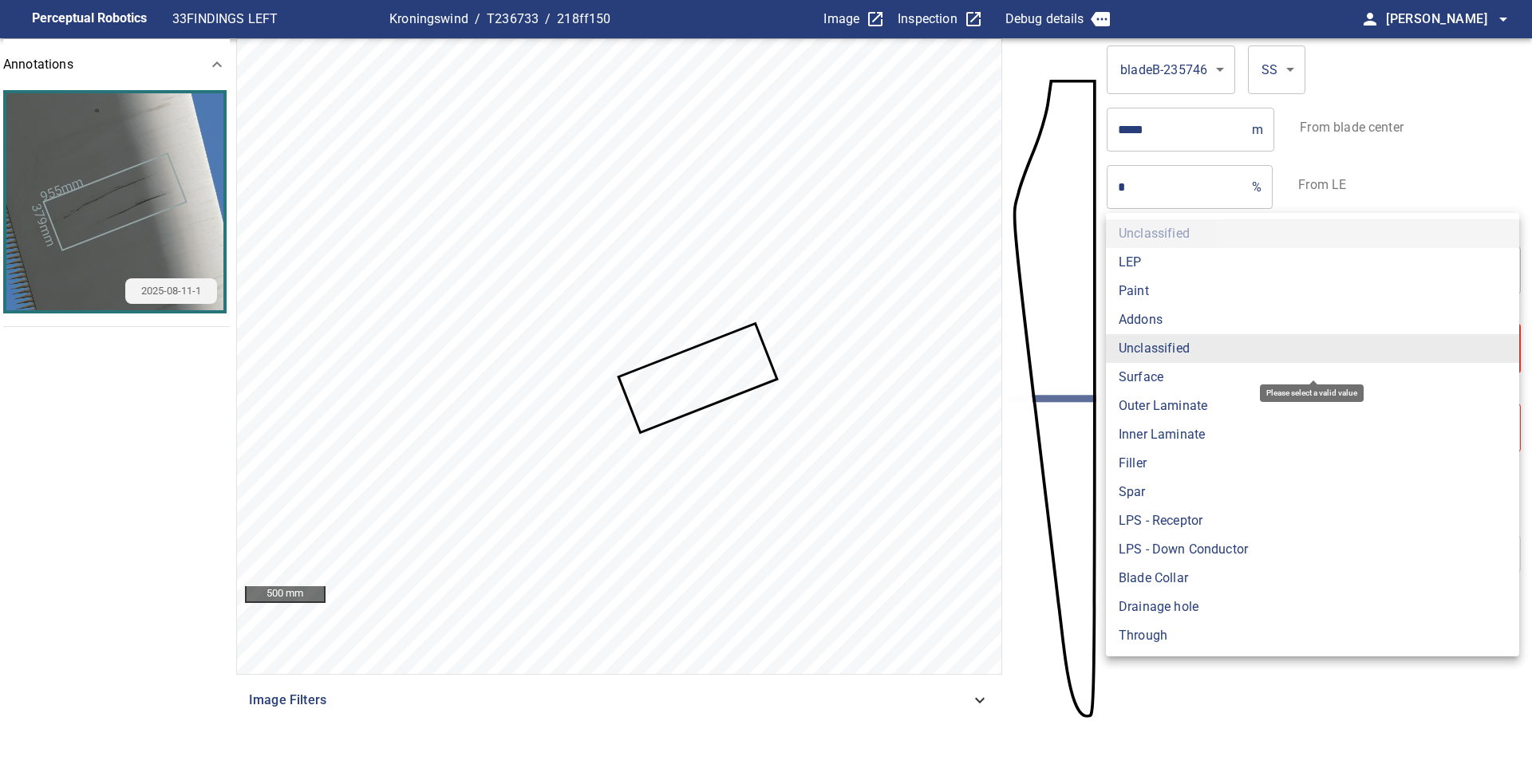
click at [1182, 377] on li "Surface" at bounding box center [1312, 377] width 413 height 29
type input "*******"
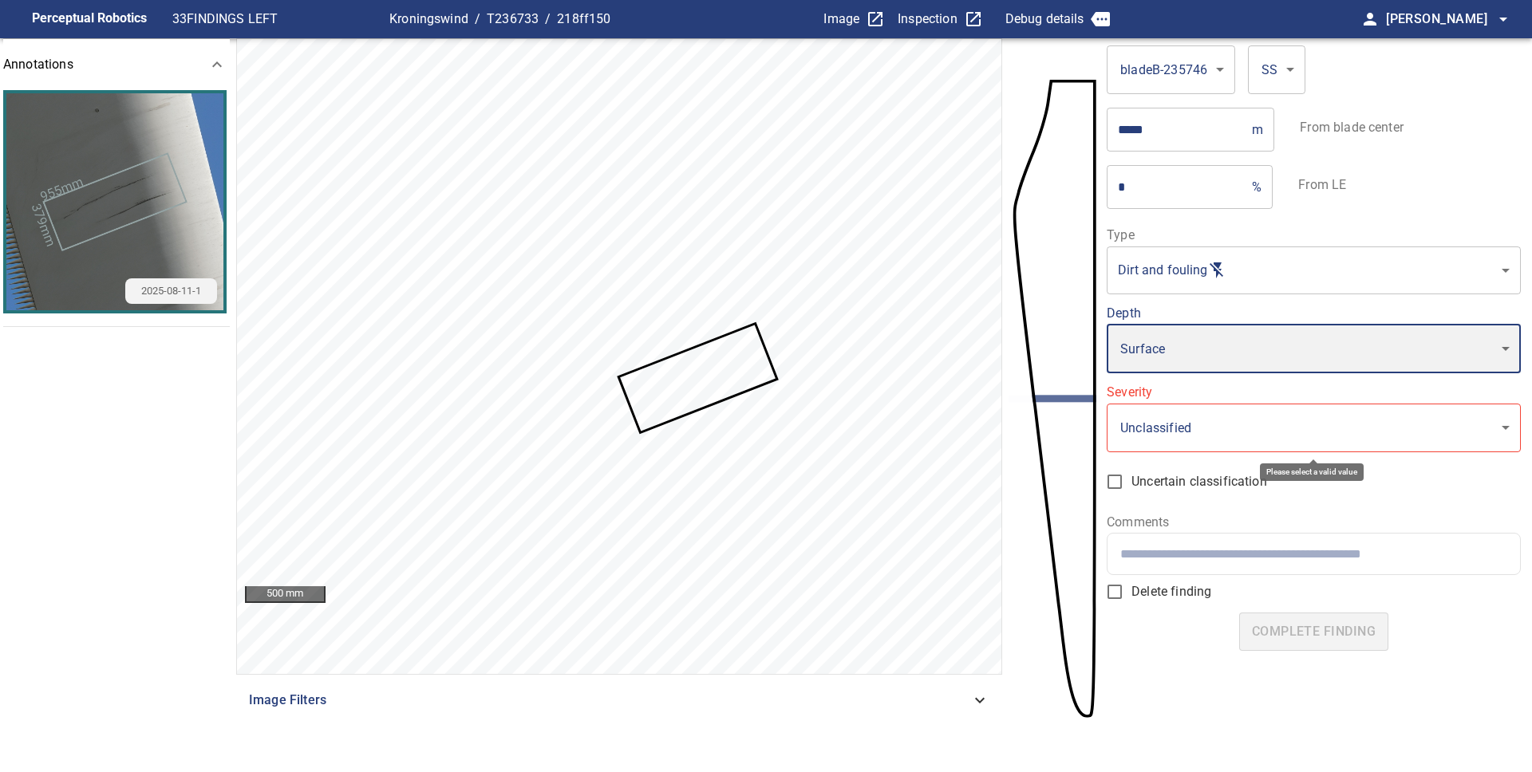
type input "*"
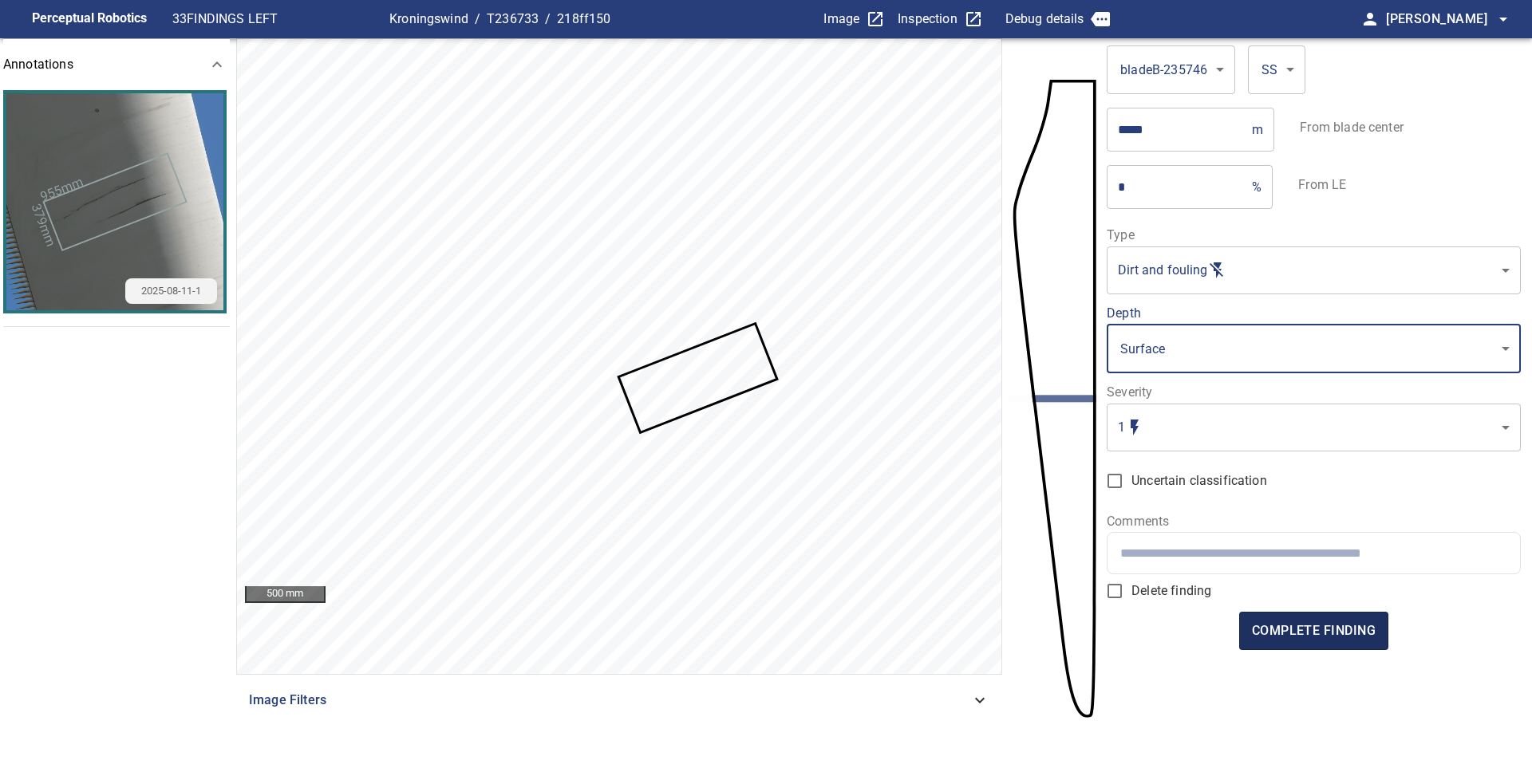
click at [1307, 629] on span "complete finding" at bounding box center [1314, 631] width 124 height 22
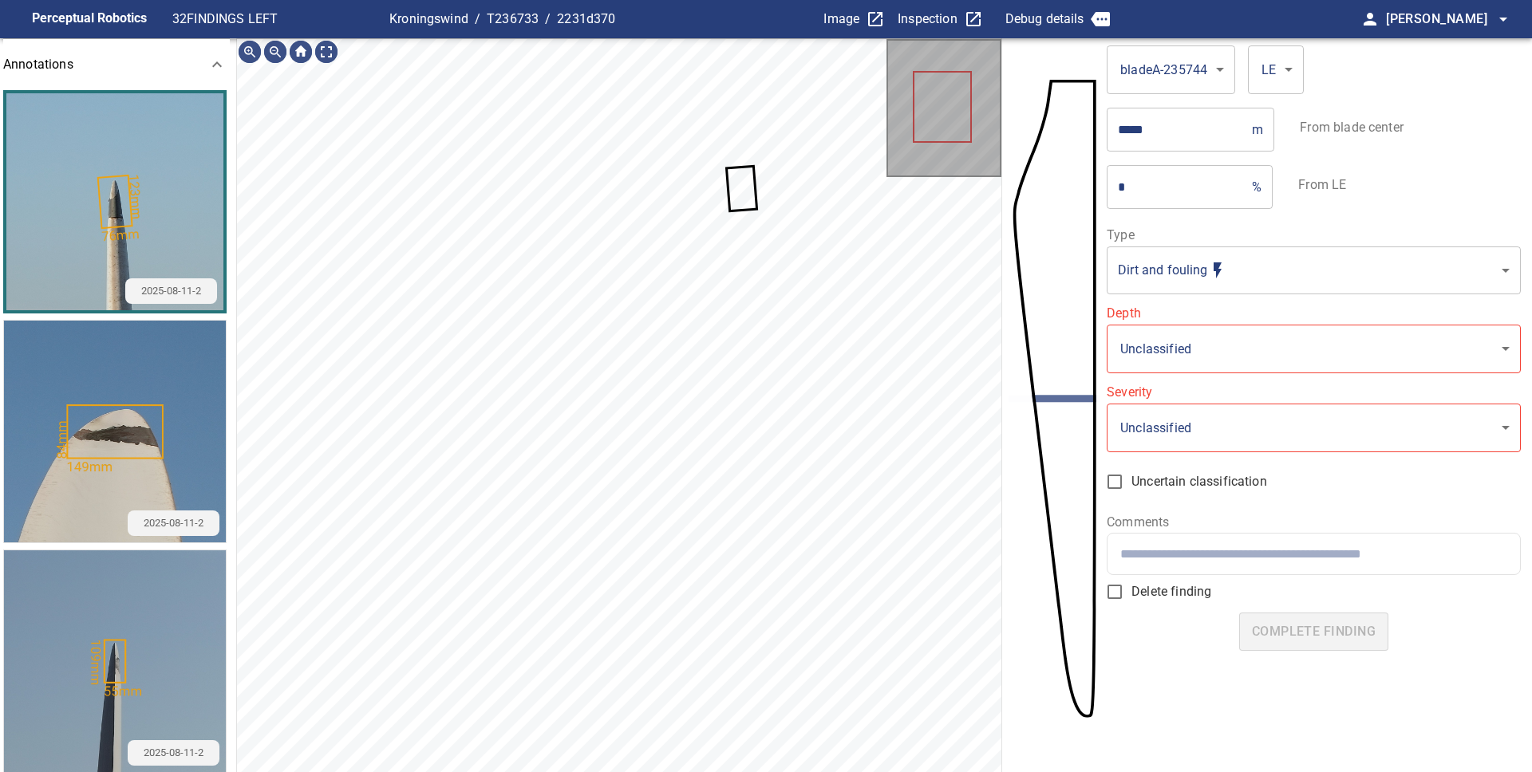
scroll to position [38, 0]
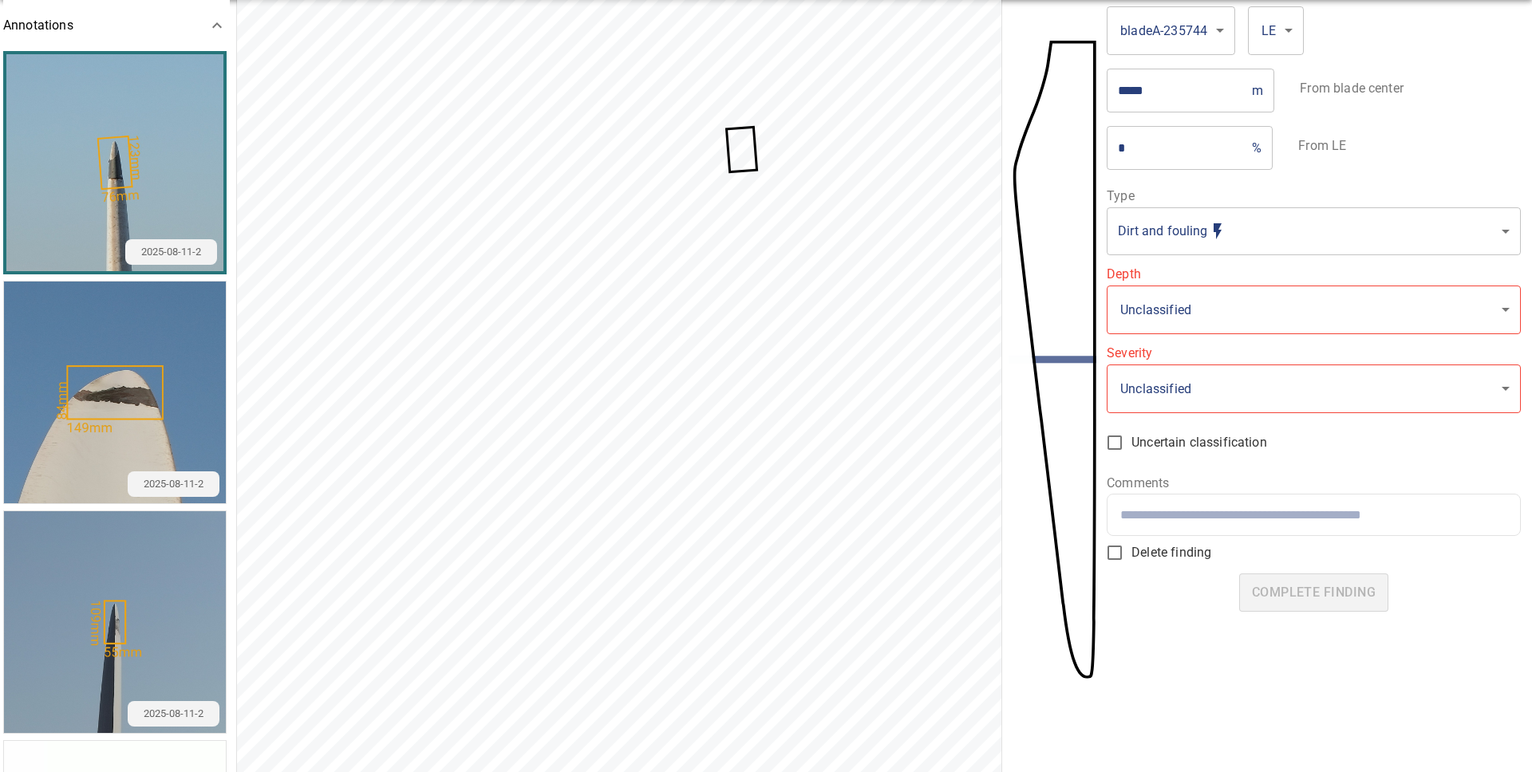
click at [744, 154] on icon at bounding box center [742, 149] width 28 height 42
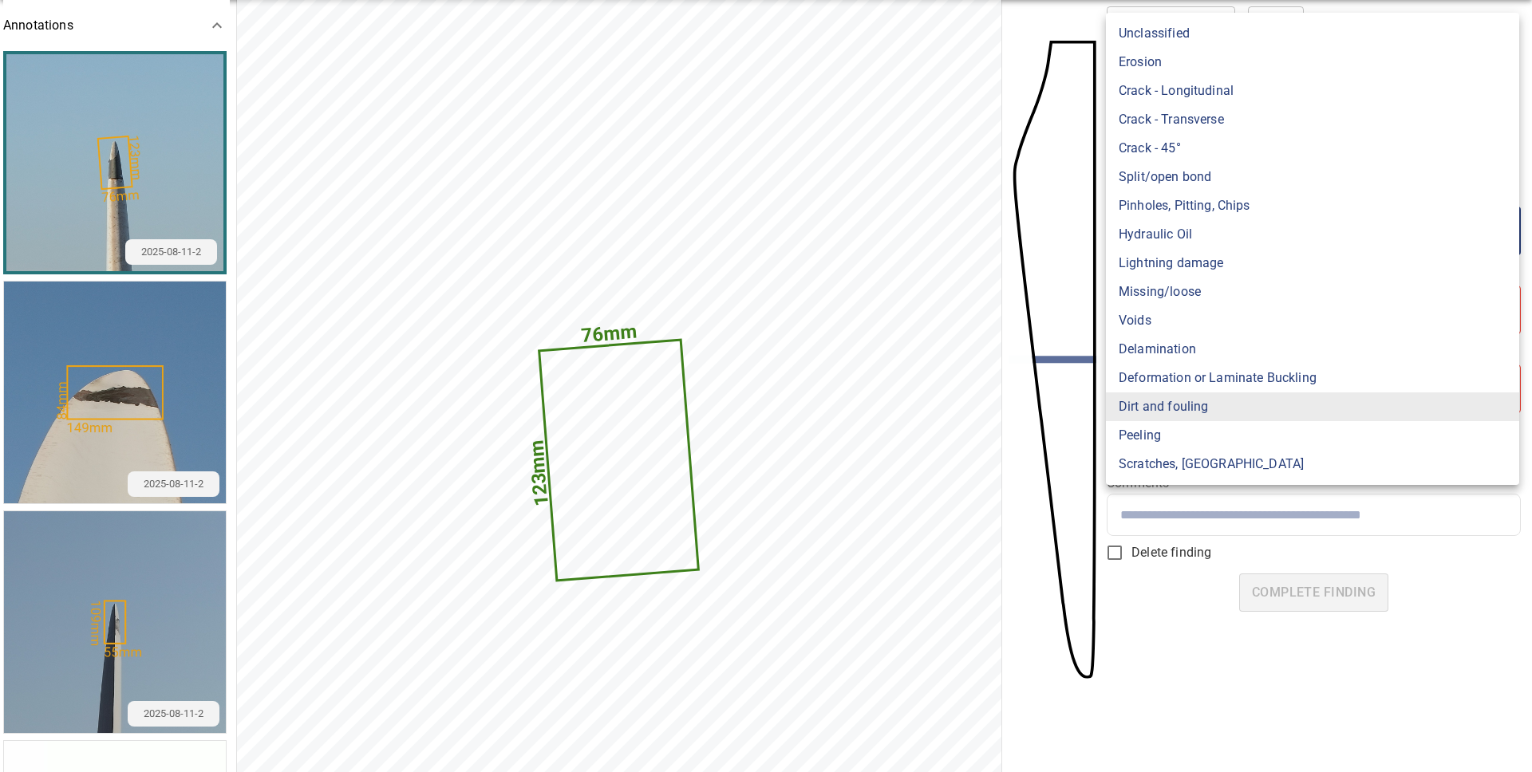
click at [1222, 236] on body "**********" at bounding box center [766, 386] width 1532 height 772
click at [1166, 437] on li "Peeling" at bounding box center [1312, 435] width 413 height 29
type input "*******"
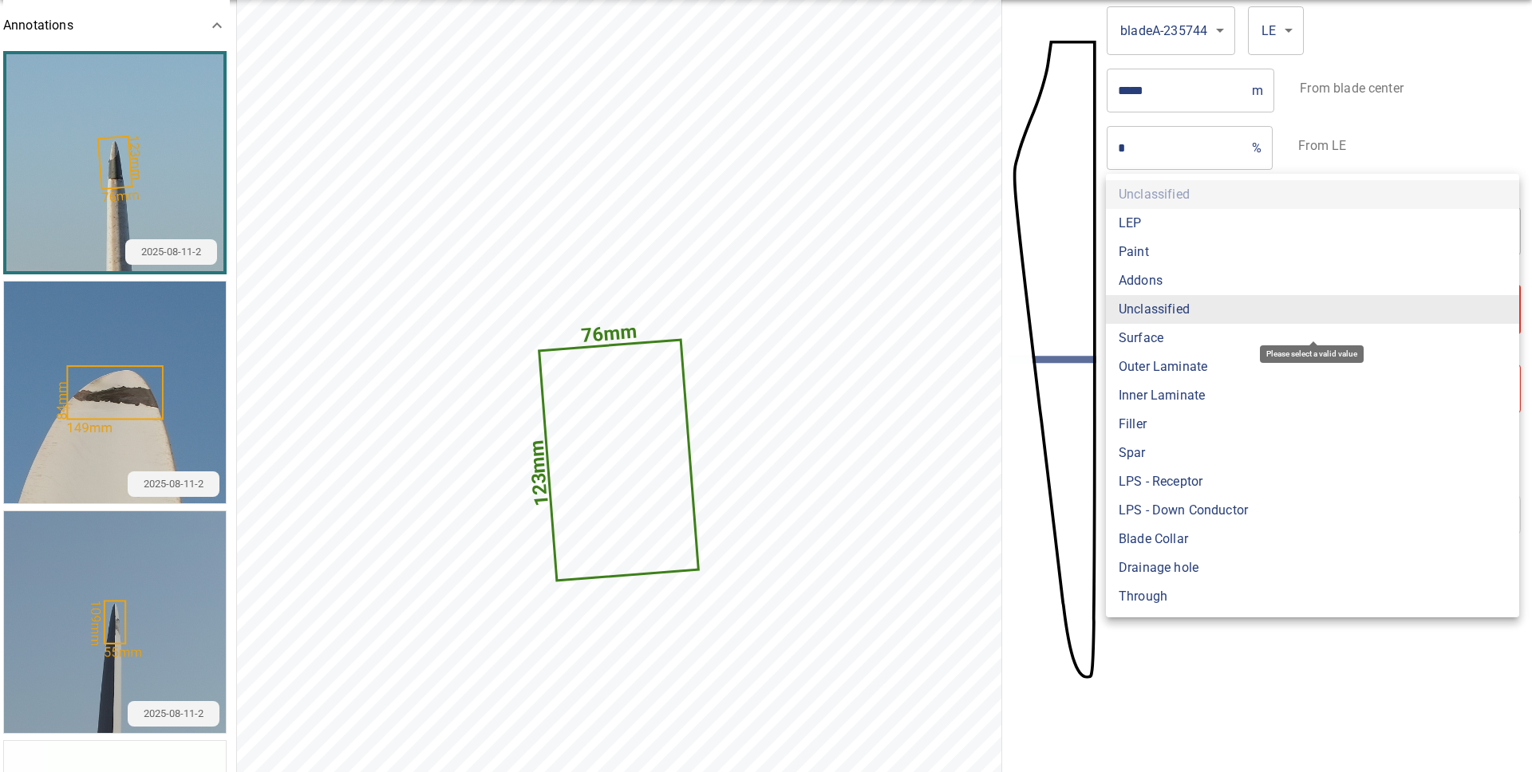
click at [1170, 305] on body "**********" at bounding box center [766, 386] width 1532 height 772
click at [1152, 254] on li "Paint" at bounding box center [1312, 252] width 413 height 29
type input "*****"
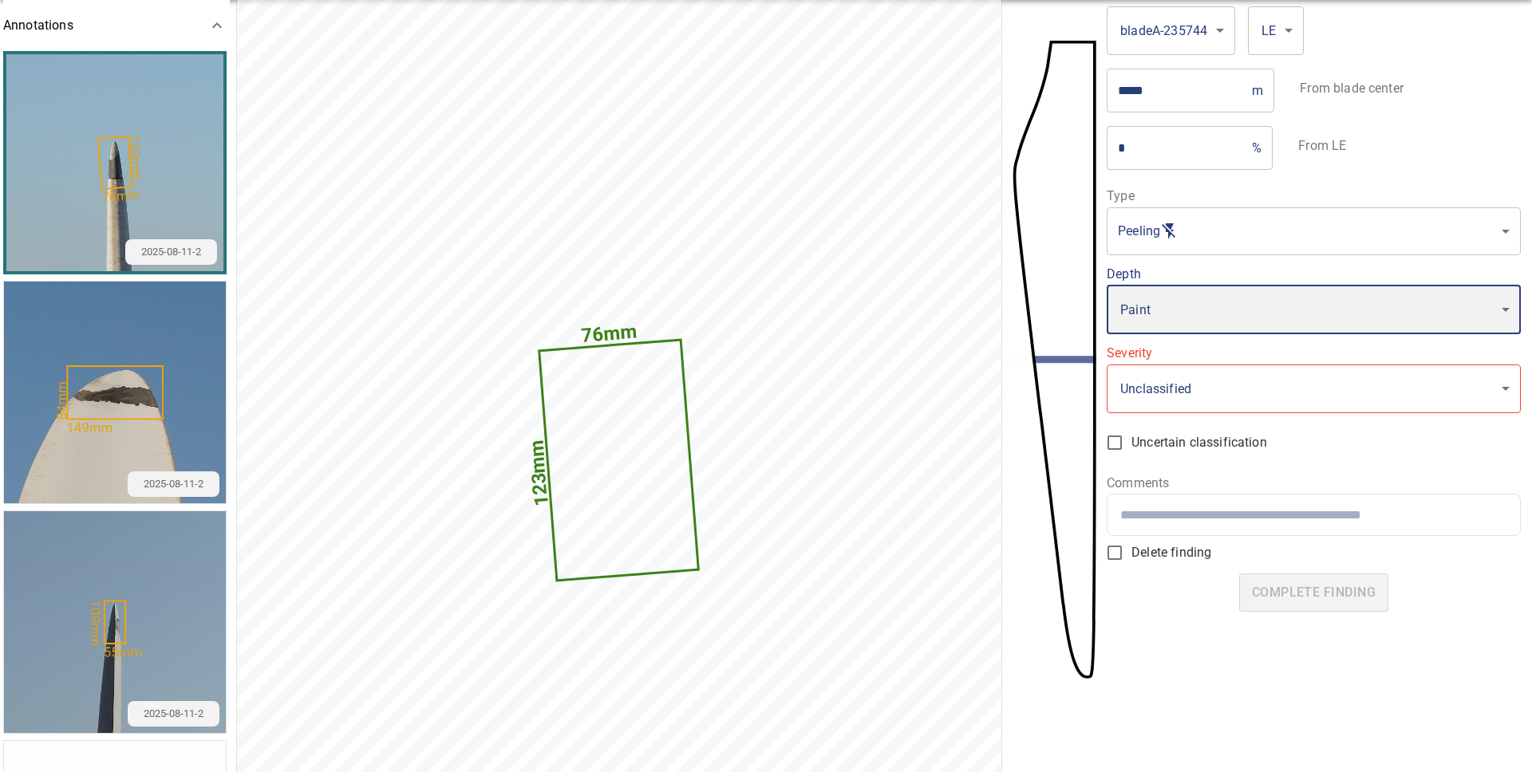
type input "*"
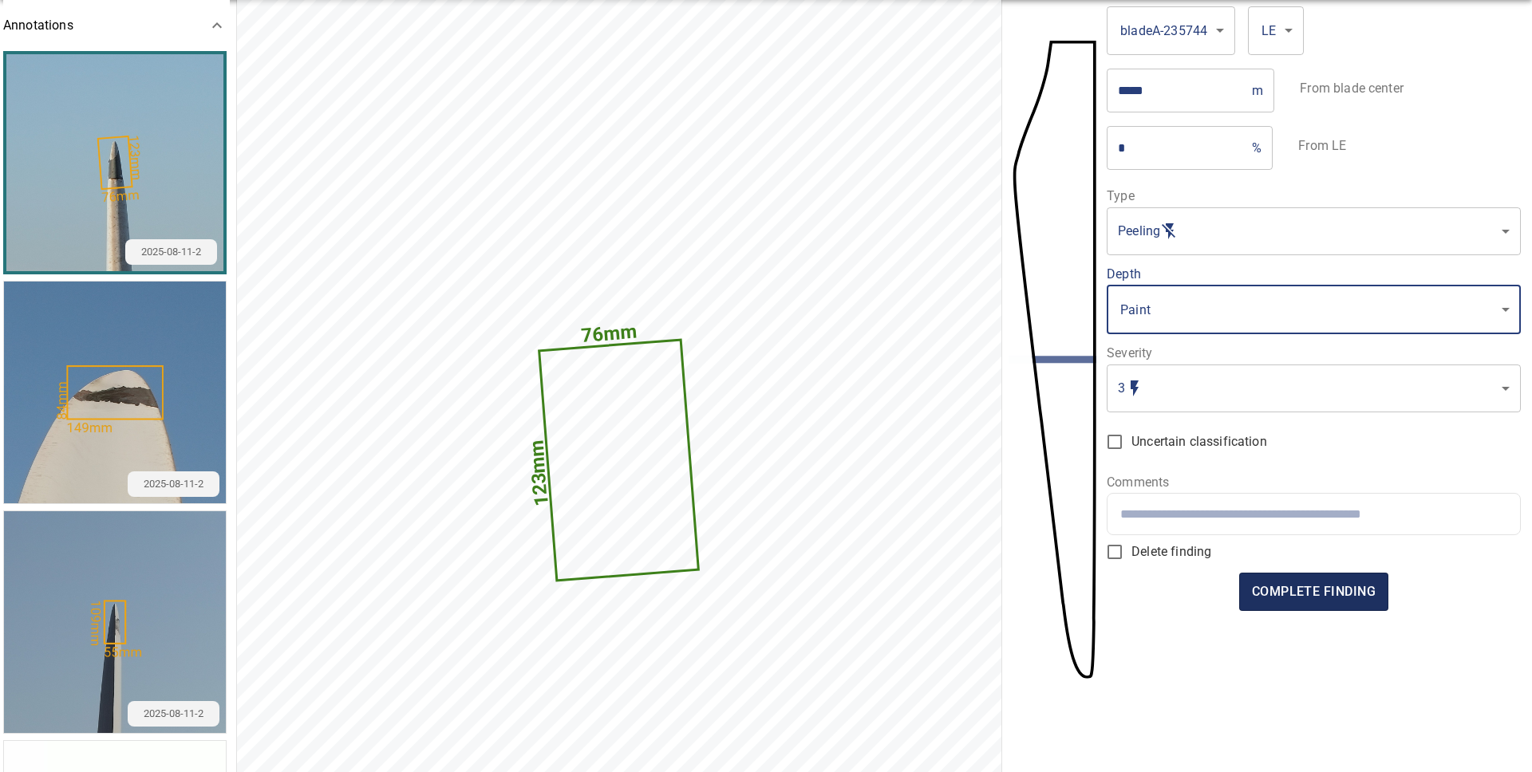
click at [1279, 578] on button "complete finding" at bounding box center [1313, 592] width 149 height 38
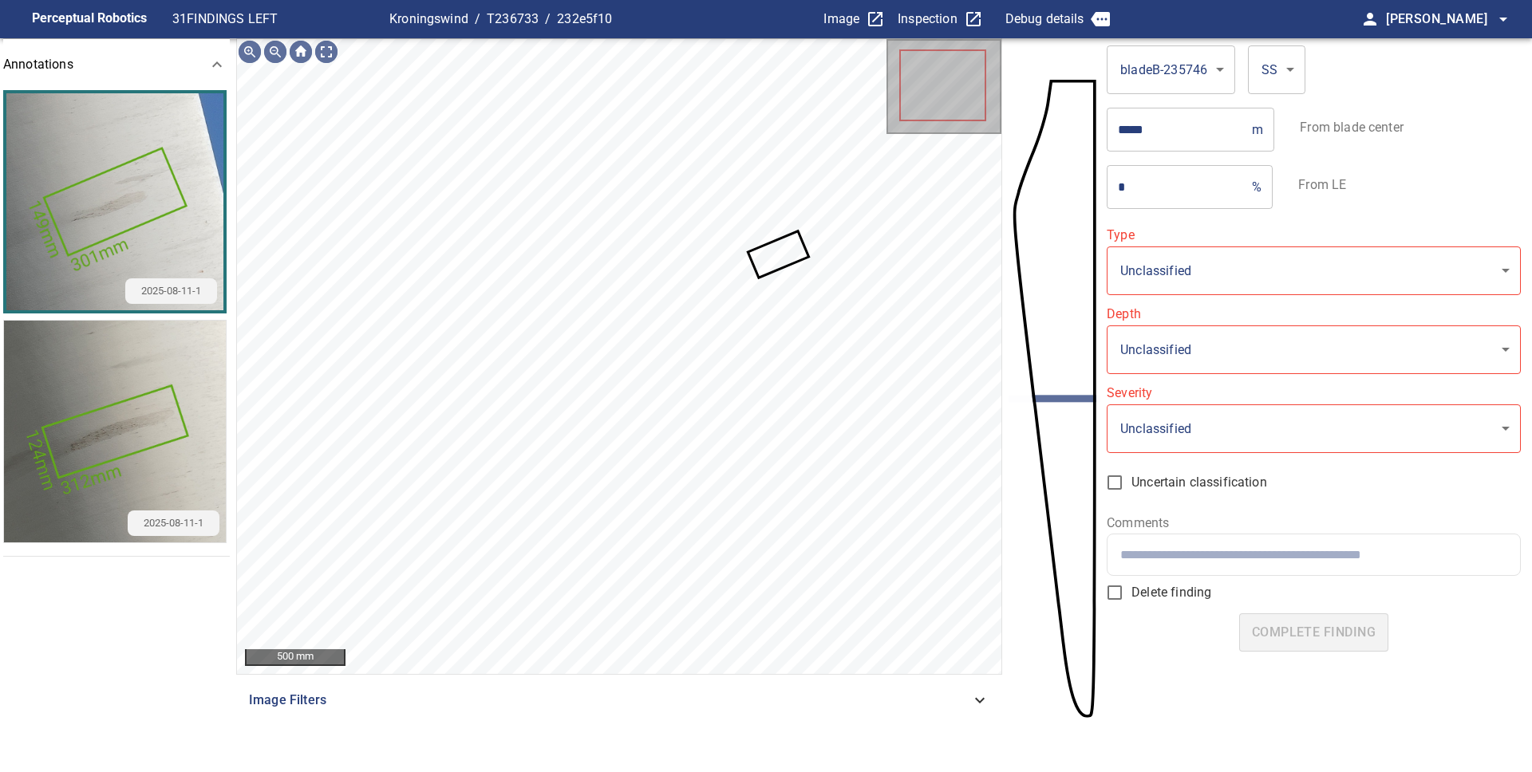
type input "**********"
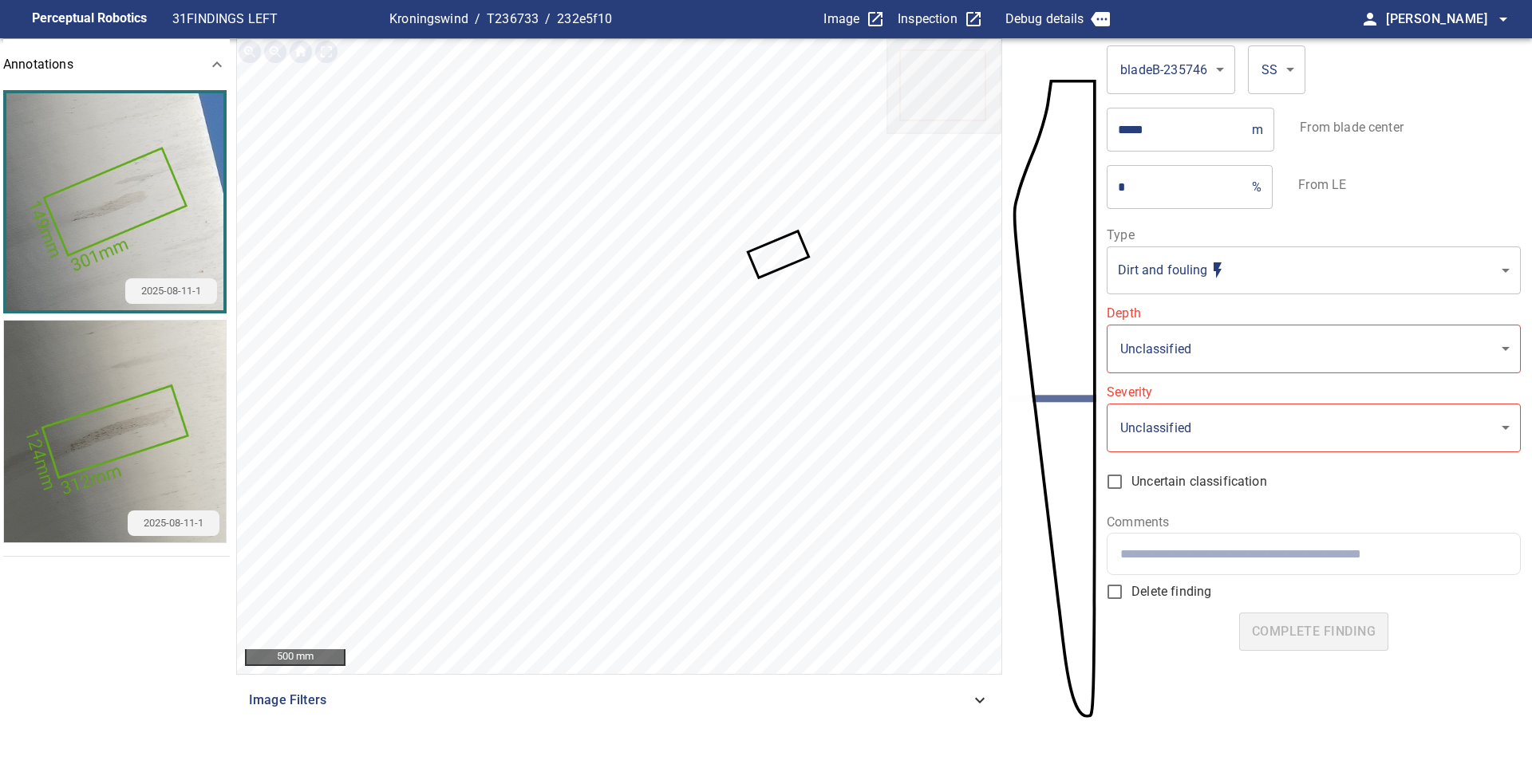
click at [787, 243] on icon at bounding box center [779, 255] width 58 height 44
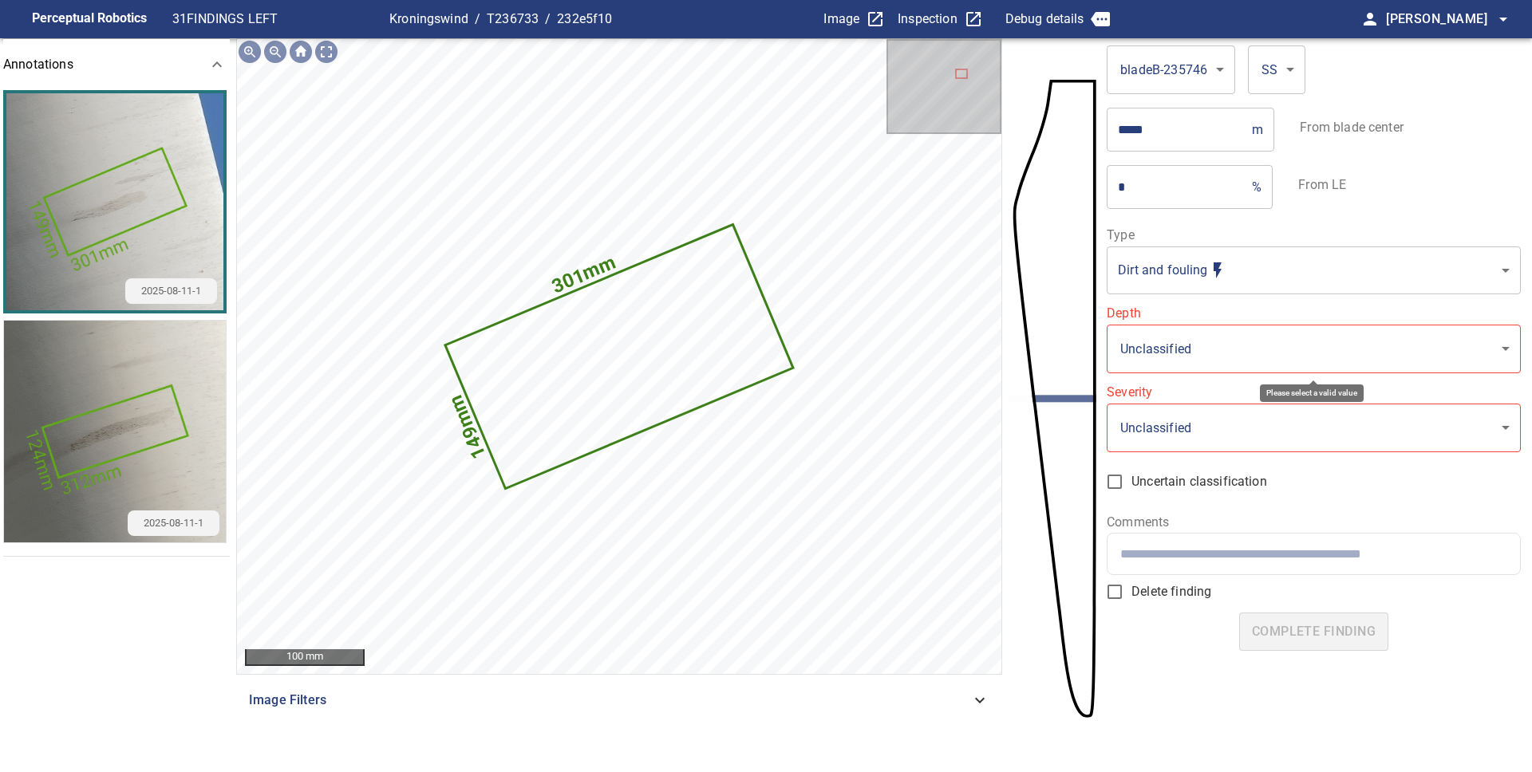
click at [1283, 361] on body "**********" at bounding box center [766, 386] width 1532 height 772
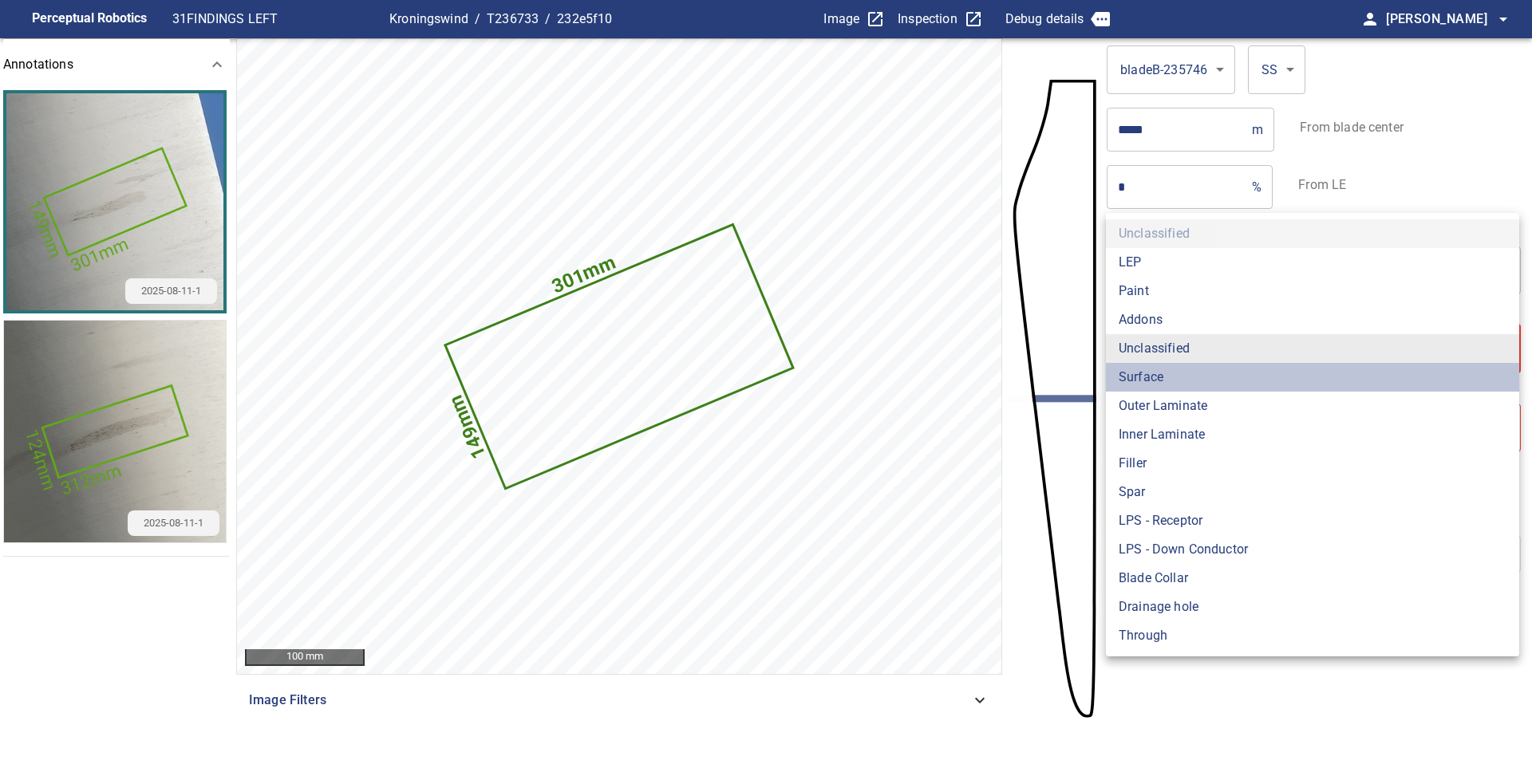
click at [1230, 379] on li "Surface" at bounding box center [1312, 377] width 413 height 29
type input "*******"
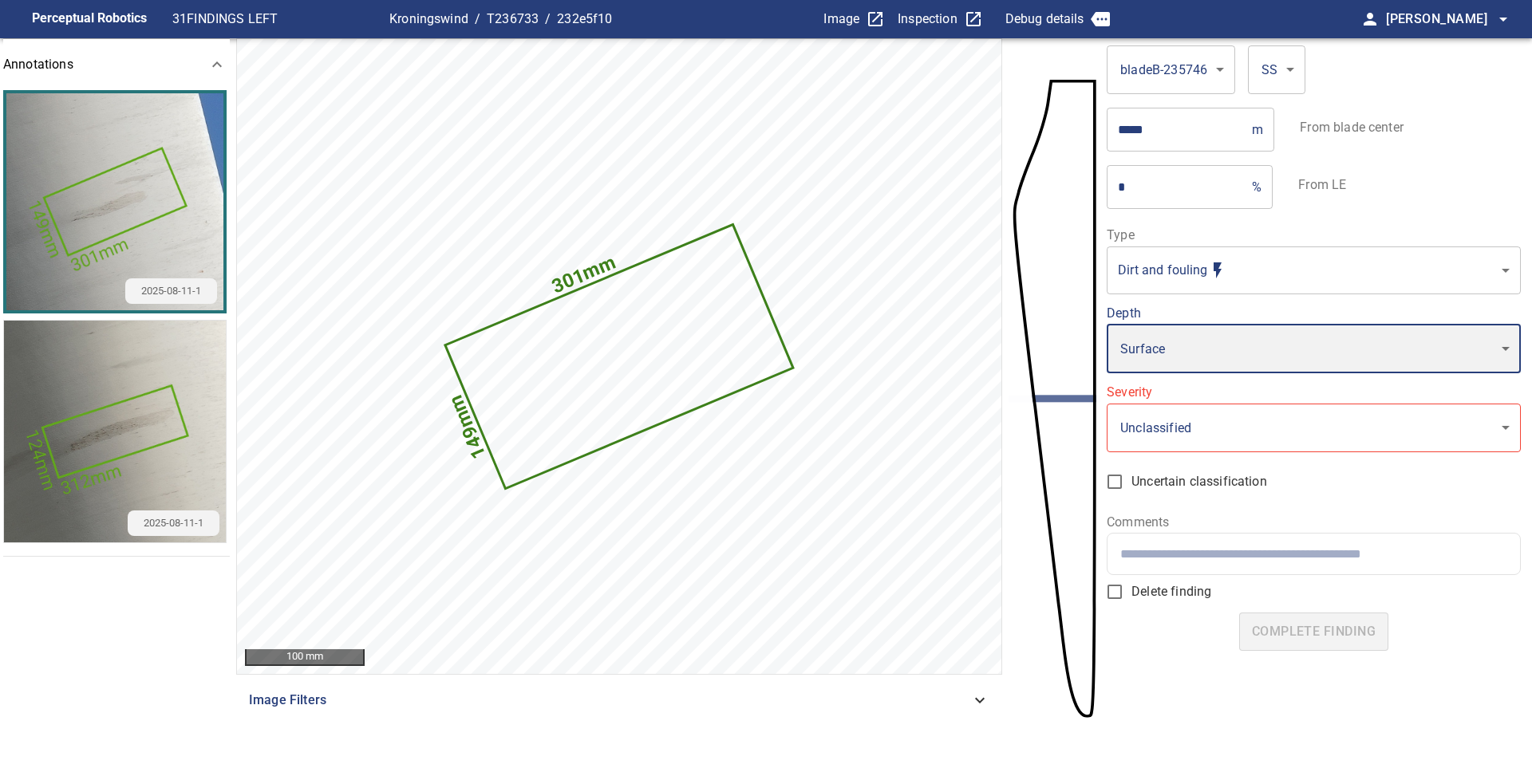
type input "*"
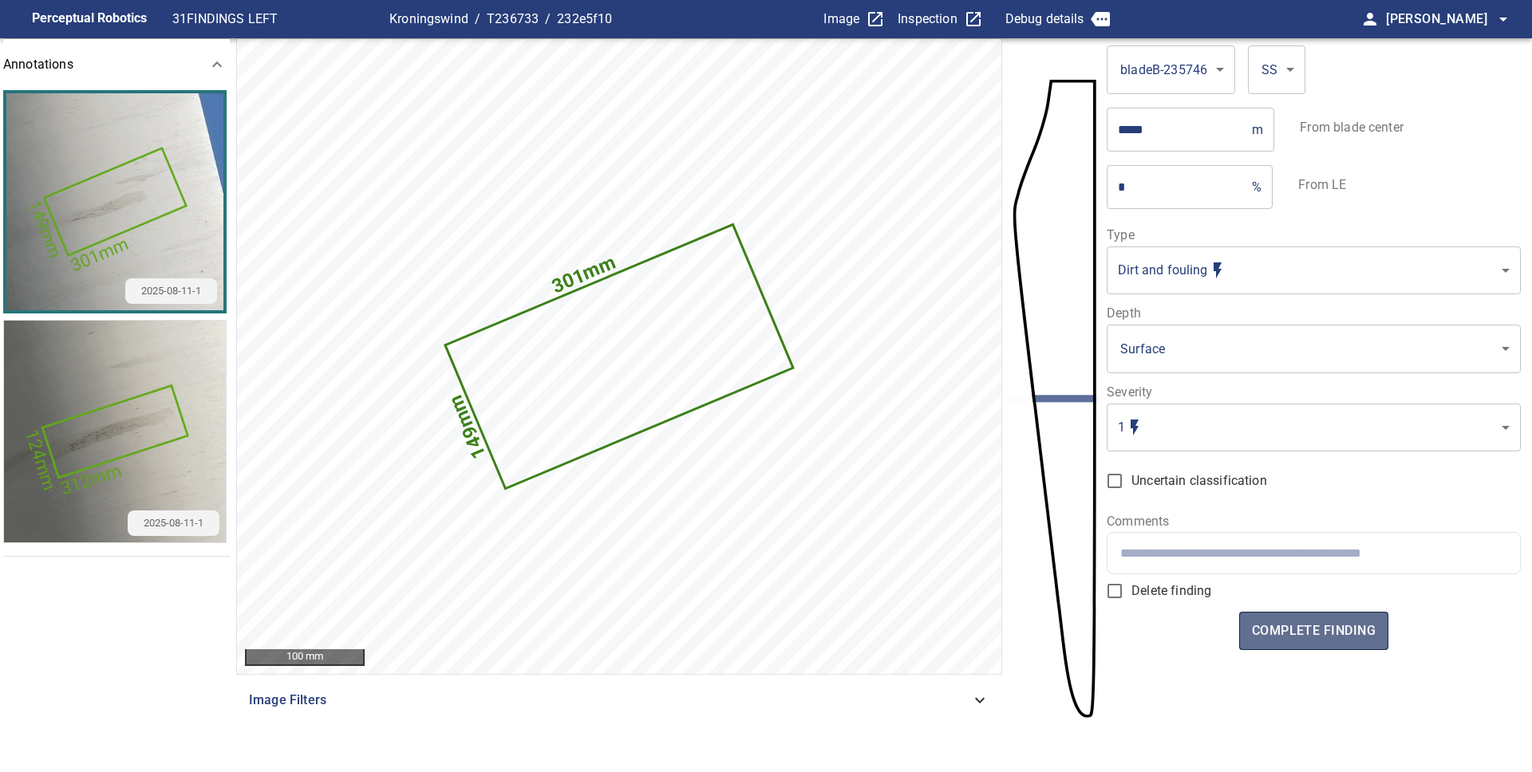
click at [1306, 623] on span "complete finding" at bounding box center [1314, 631] width 124 height 22
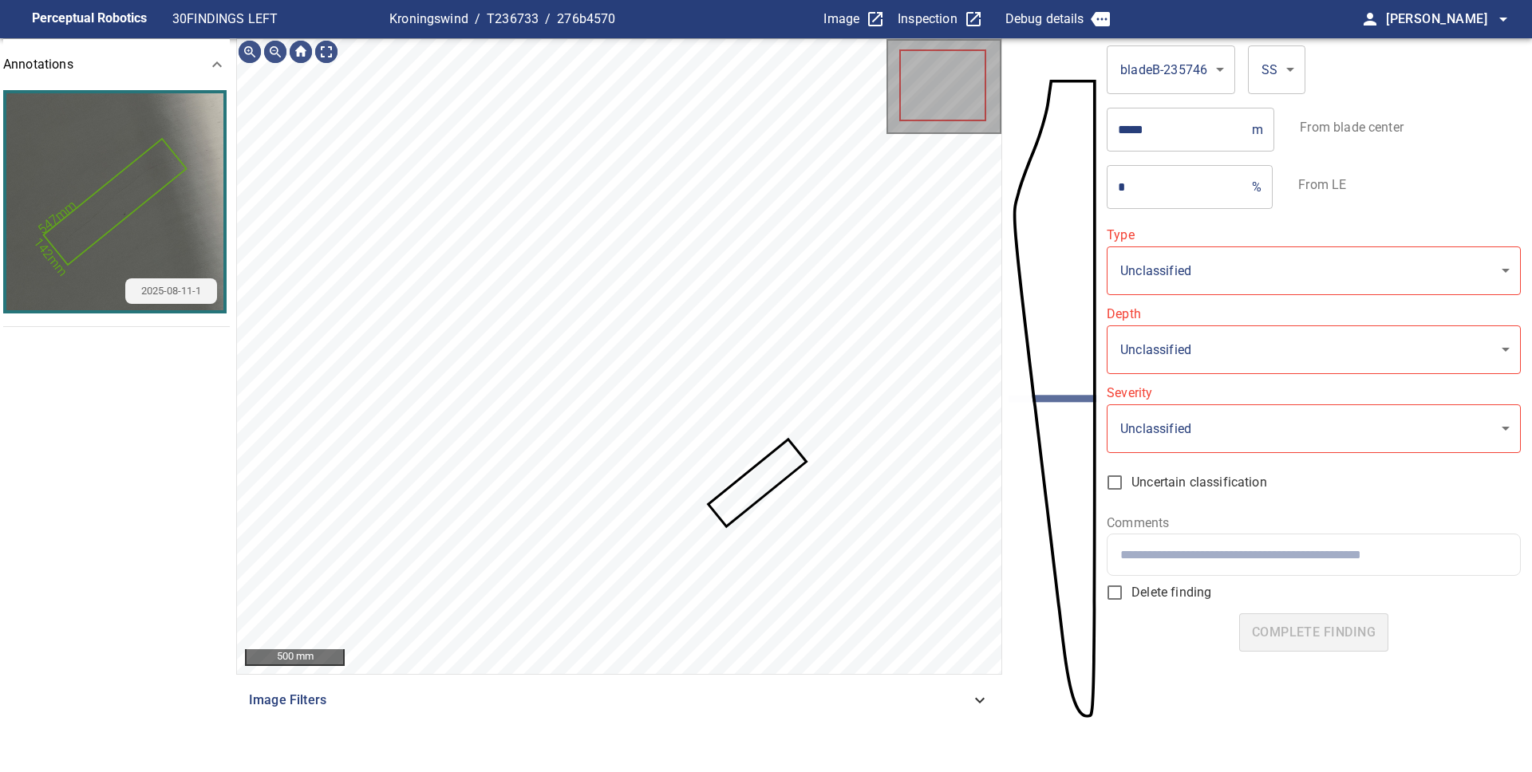
type input "**********"
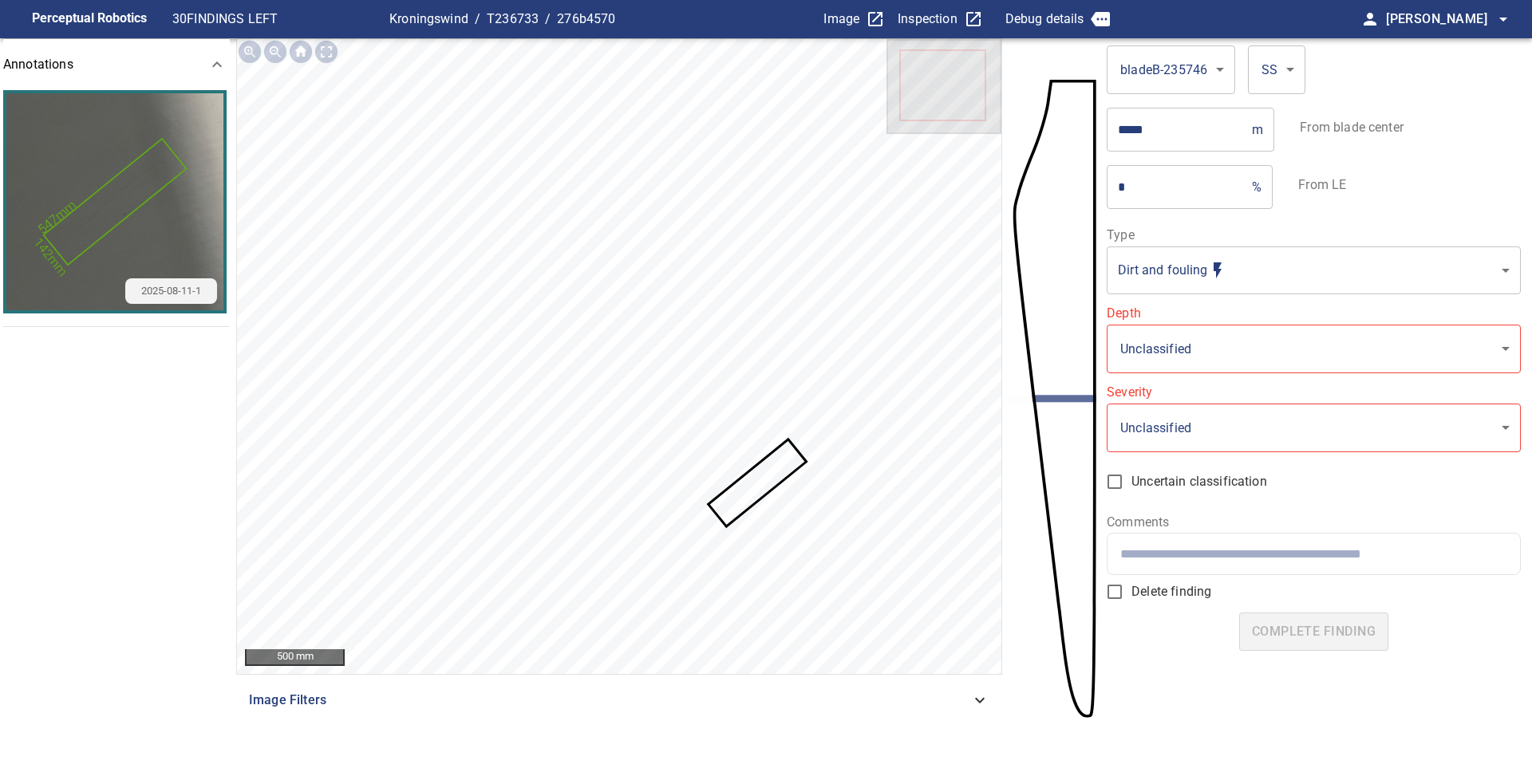
click at [744, 490] on icon at bounding box center [757, 483] width 95 height 84
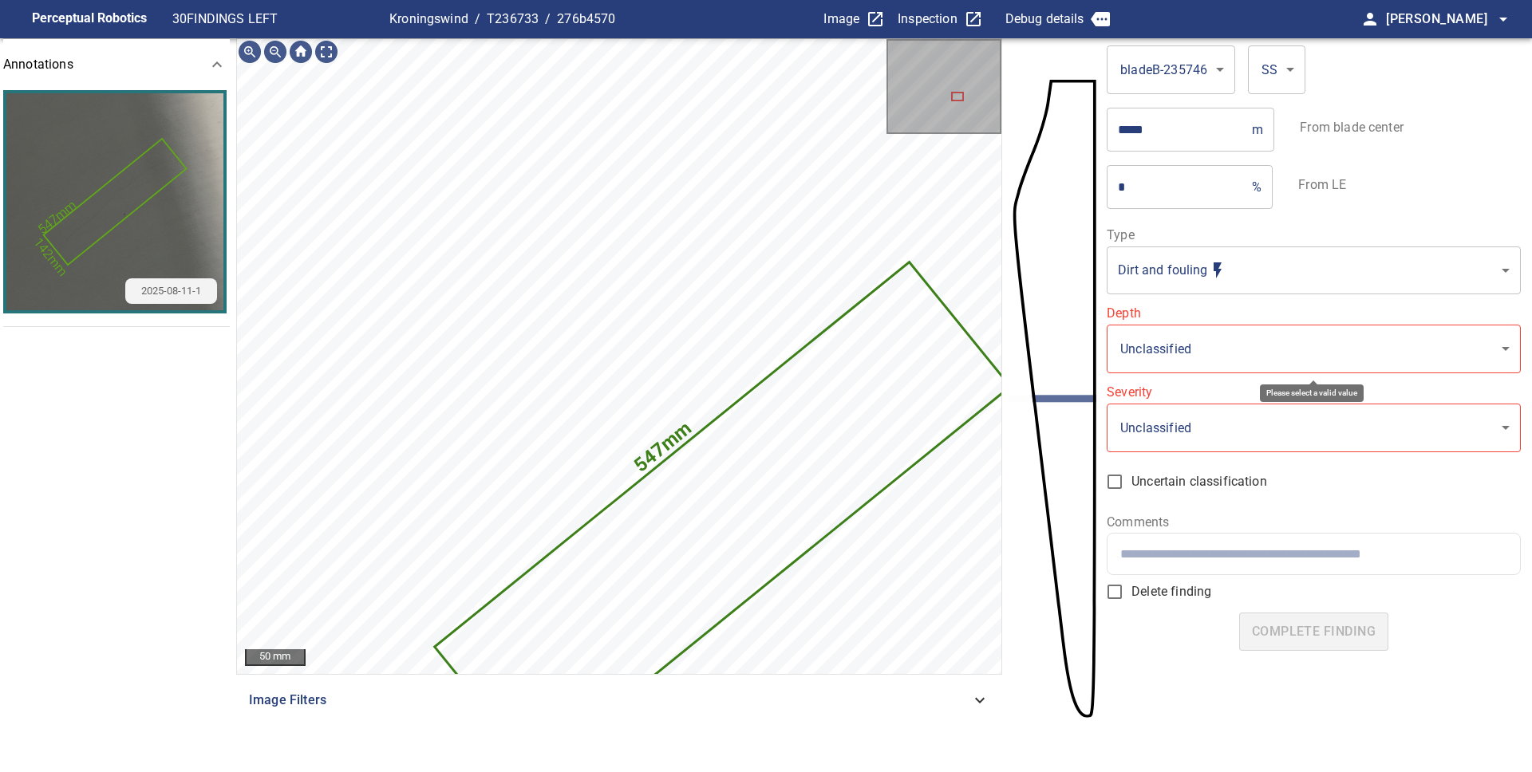
click at [1245, 345] on body "**********" at bounding box center [766, 386] width 1532 height 772
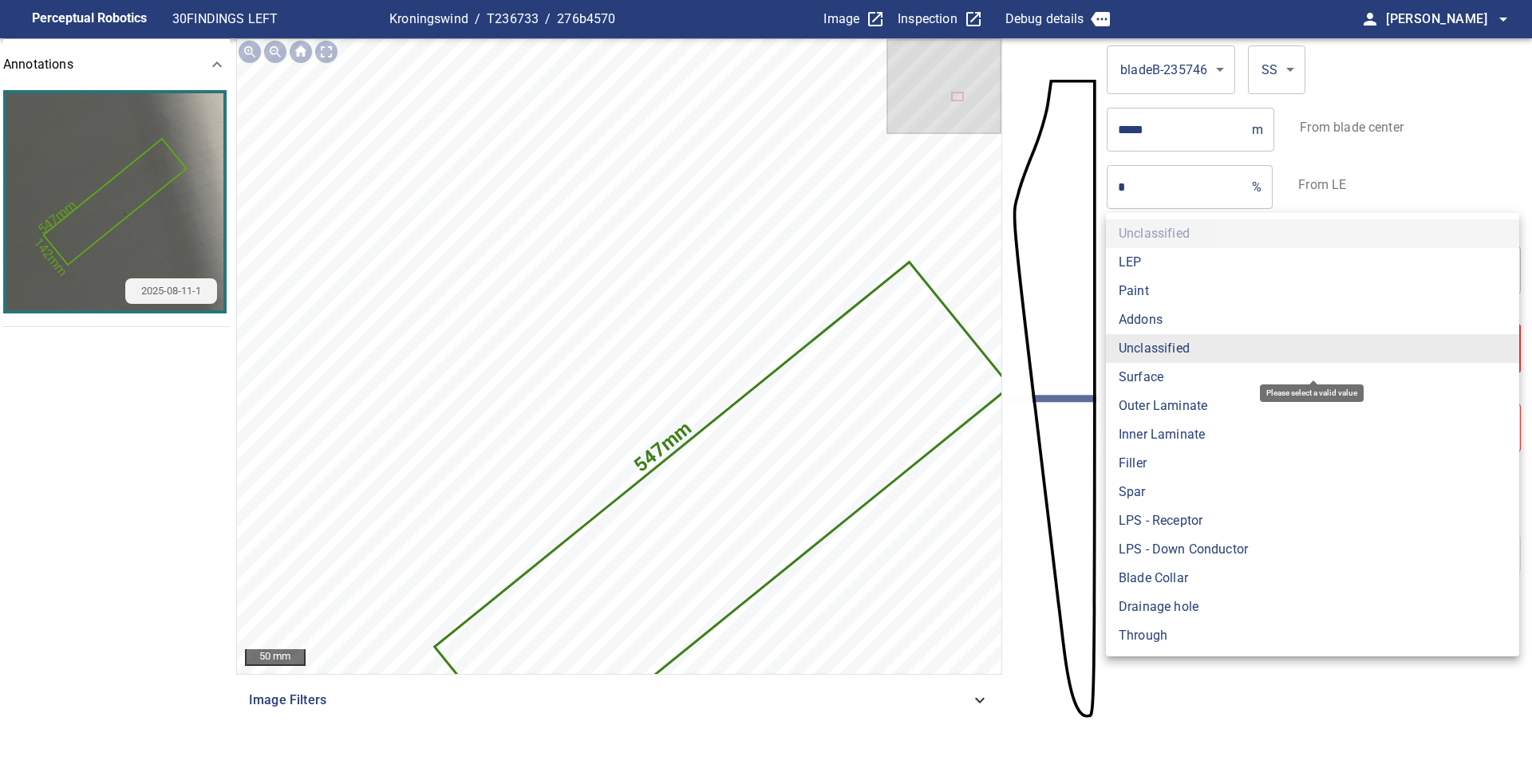
click at [1194, 371] on li "Surface" at bounding box center [1312, 377] width 413 height 29
type input "*******"
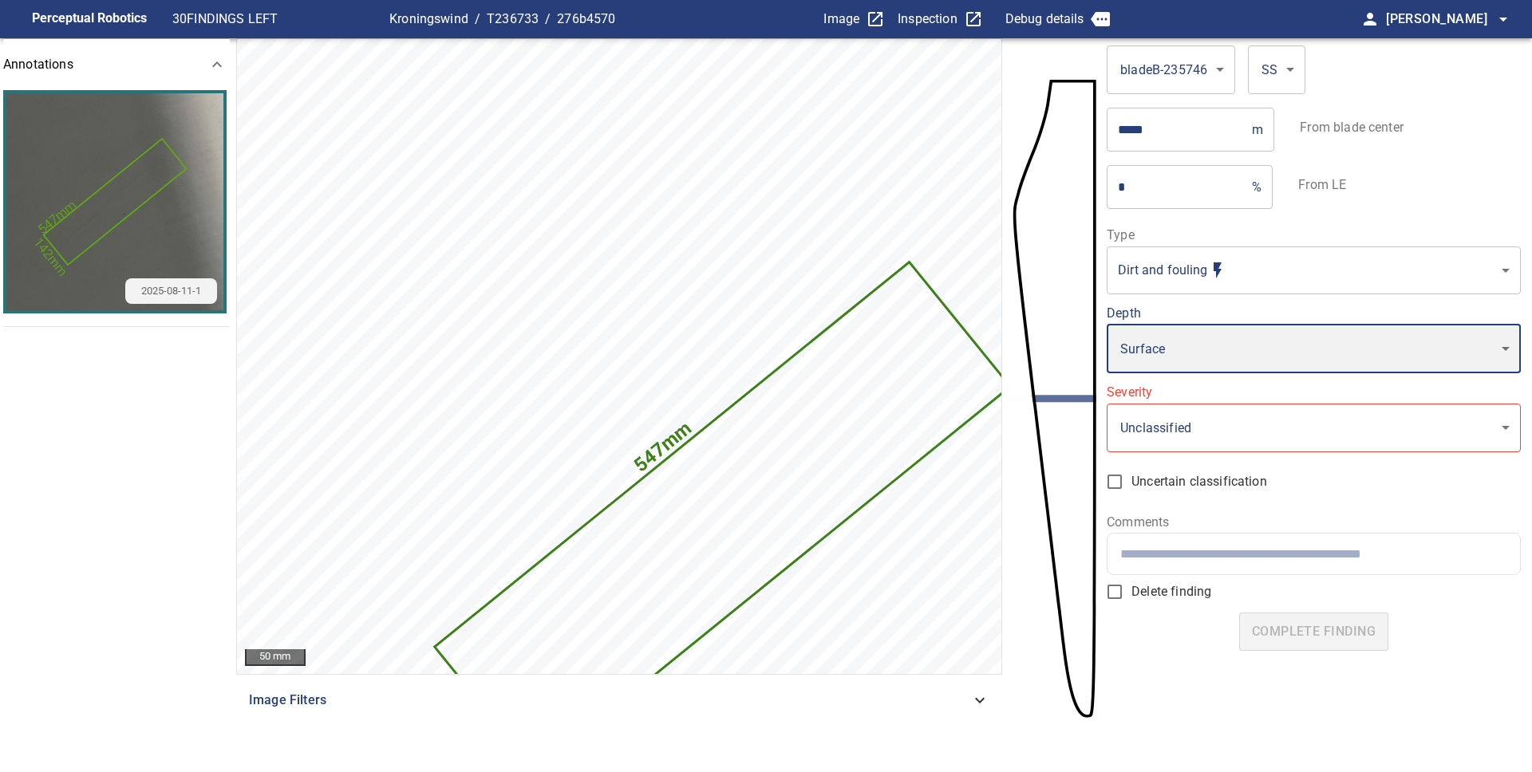
type input "*"
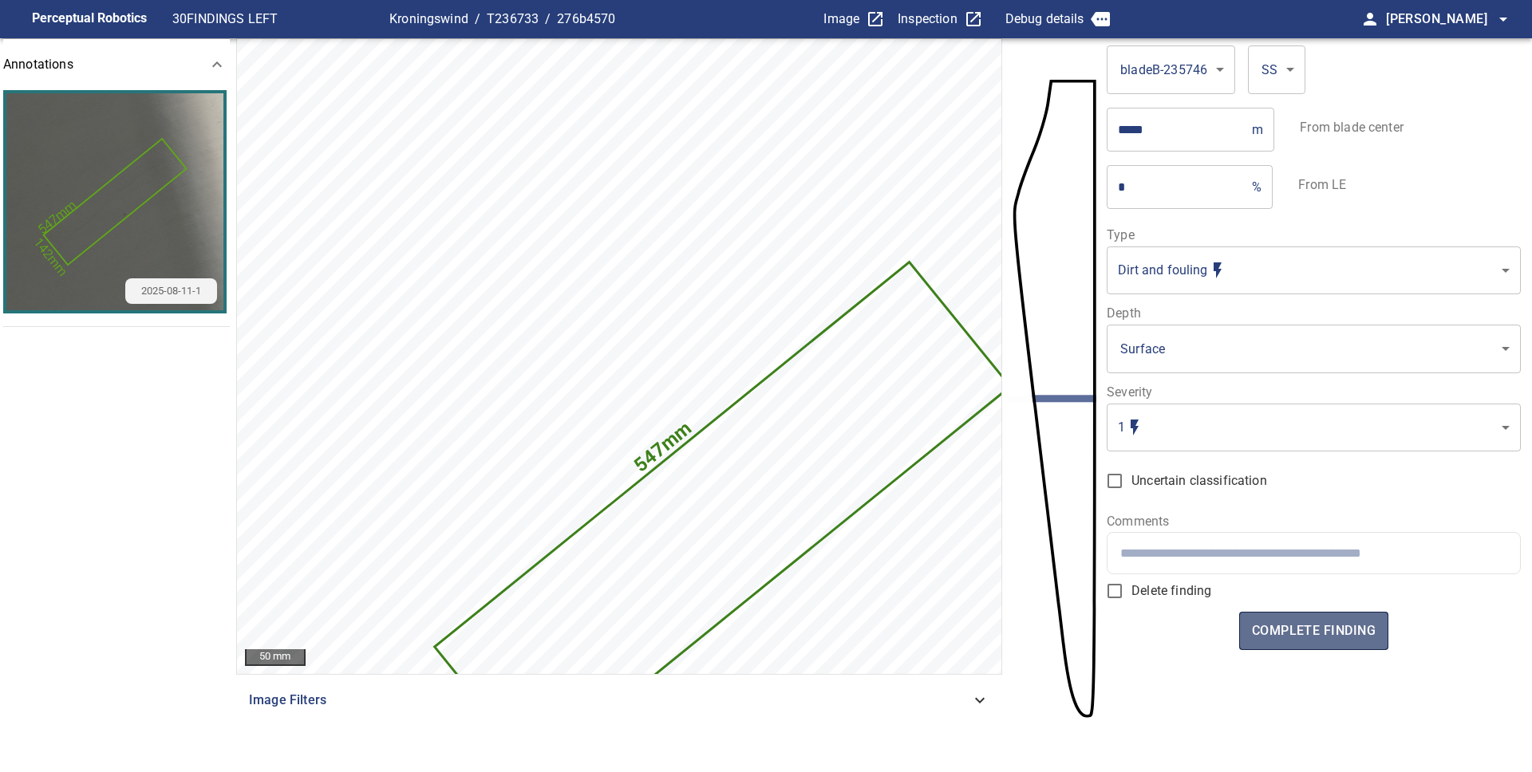
click at [1306, 631] on span "complete finding" at bounding box center [1314, 631] width 124 height 22
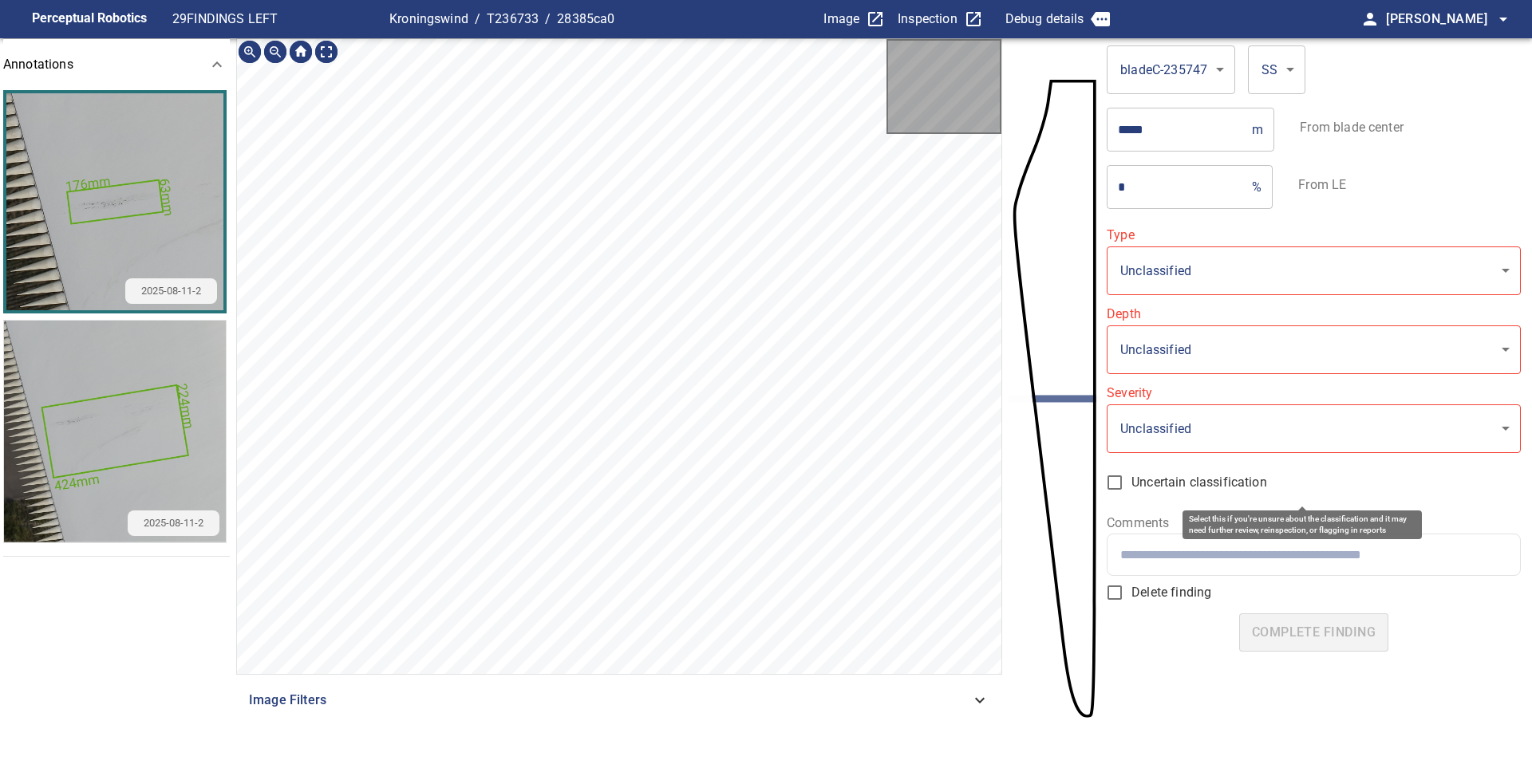
type input "**********"
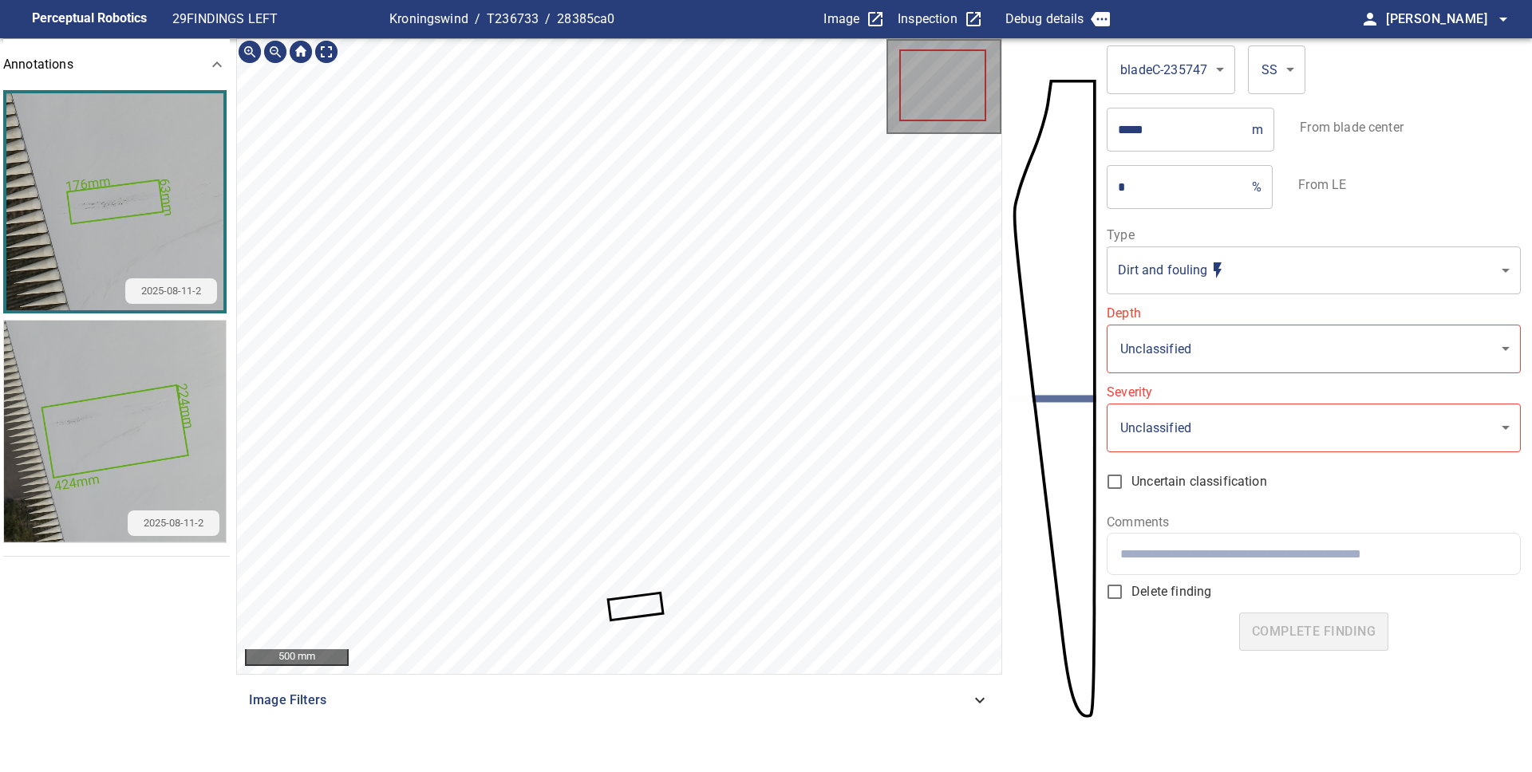
click at [626, 602] on icon at bounding box center [636, 606] width 52 height 24
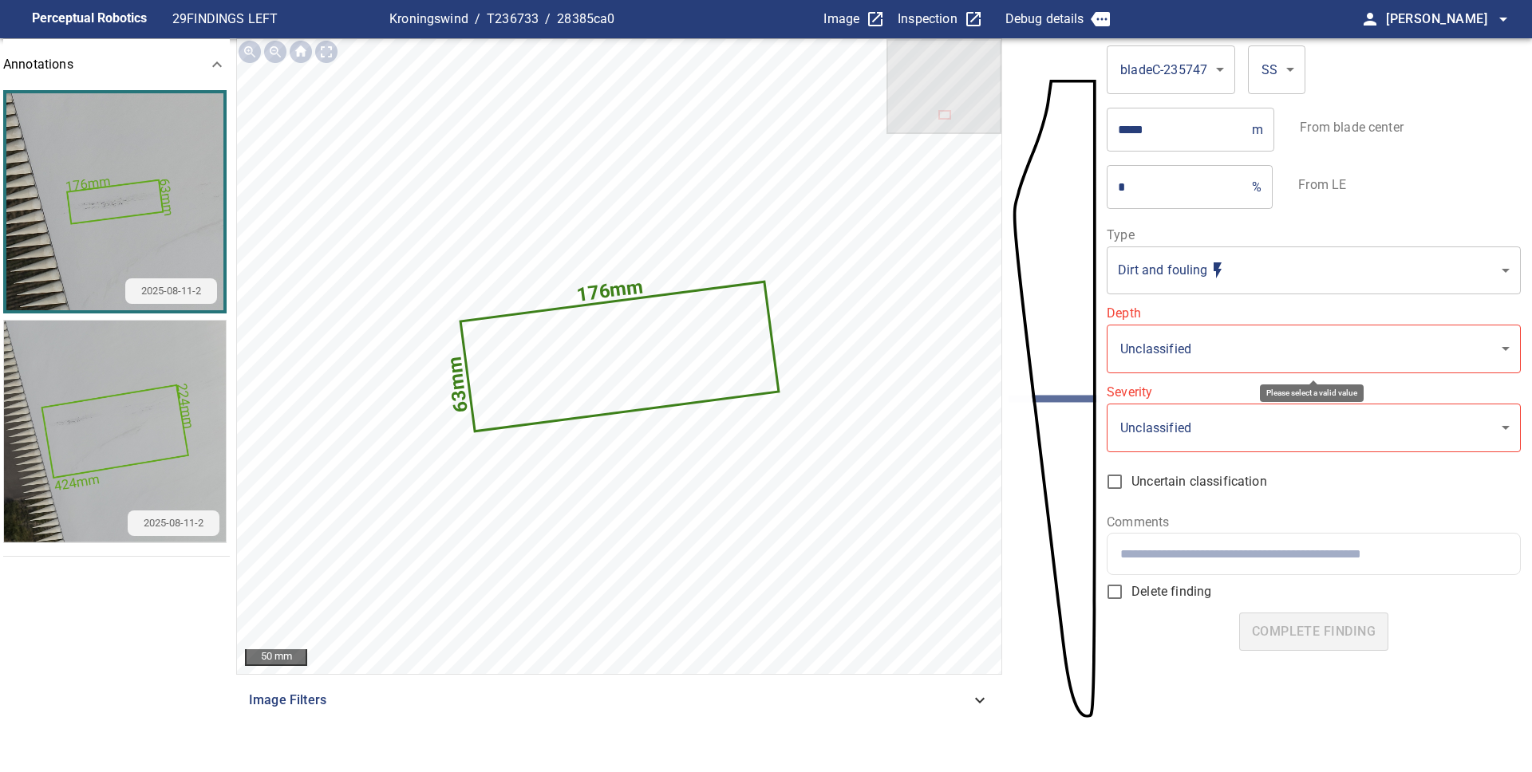
click at [1295, 341] on body "**********" at bounding box center [766, 386] width 1532 height 772
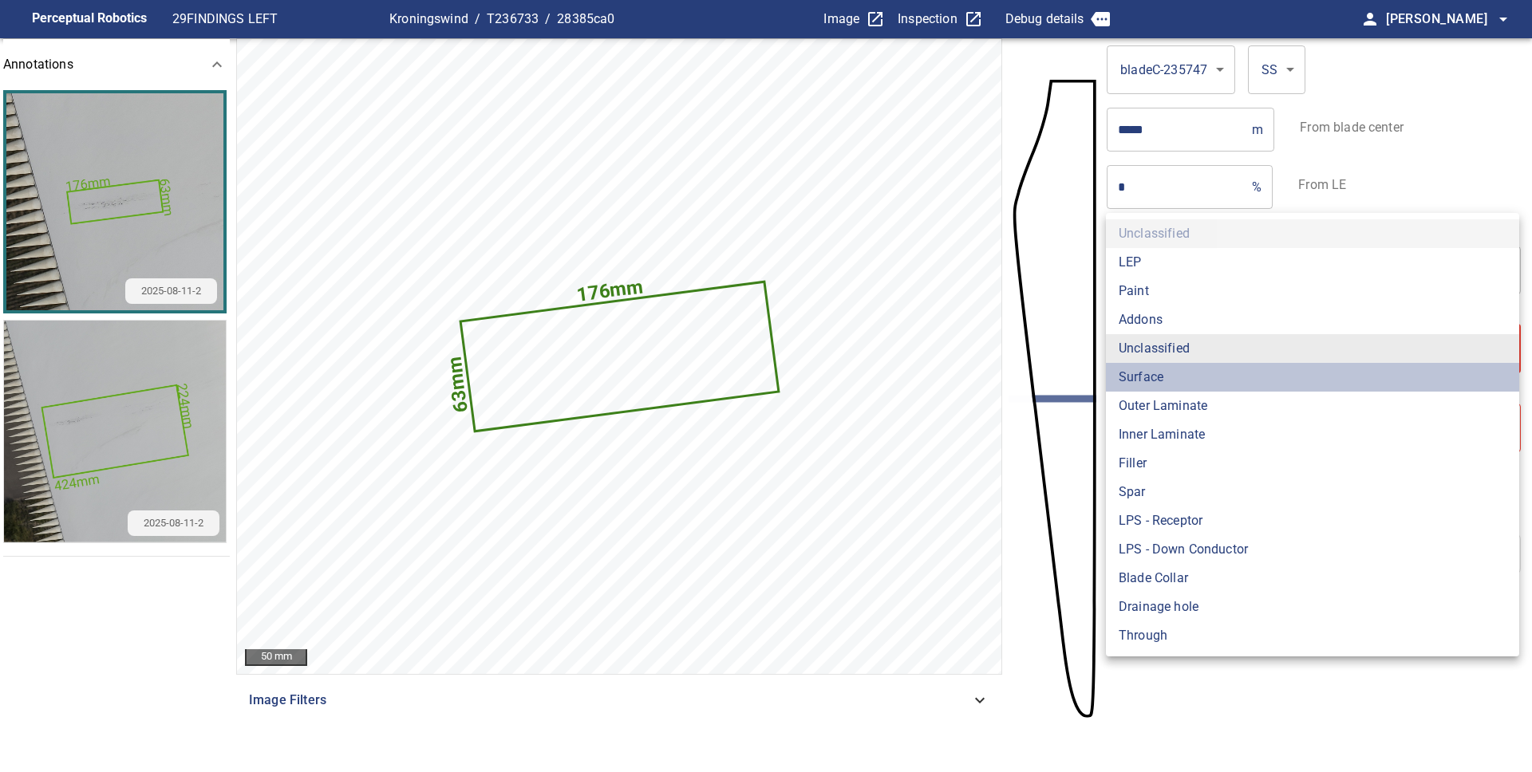
click at [1234, 372] on li "Surface" at bounding box center [1312, 377] width 413 height 29
type input "*******"
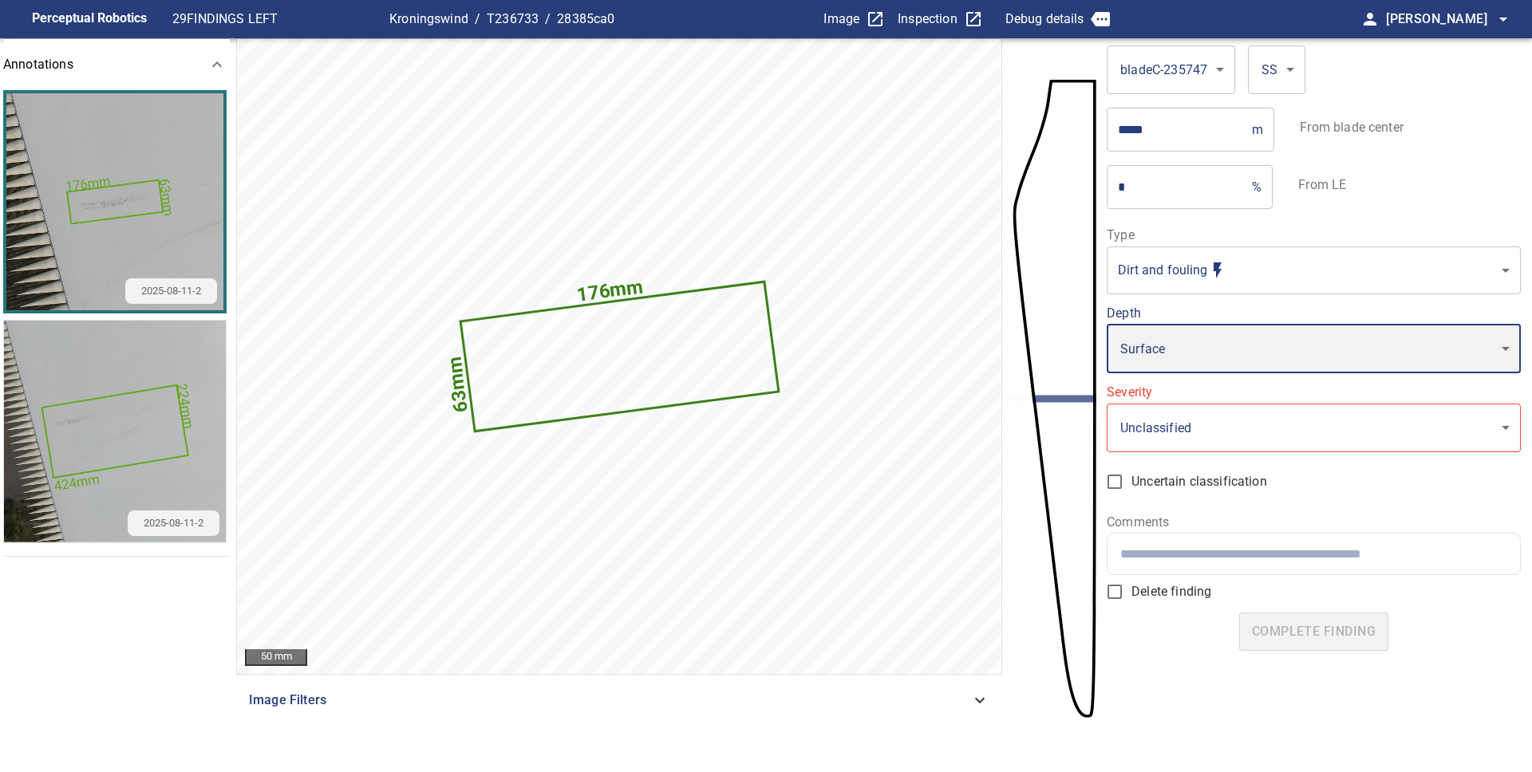
type input "*"
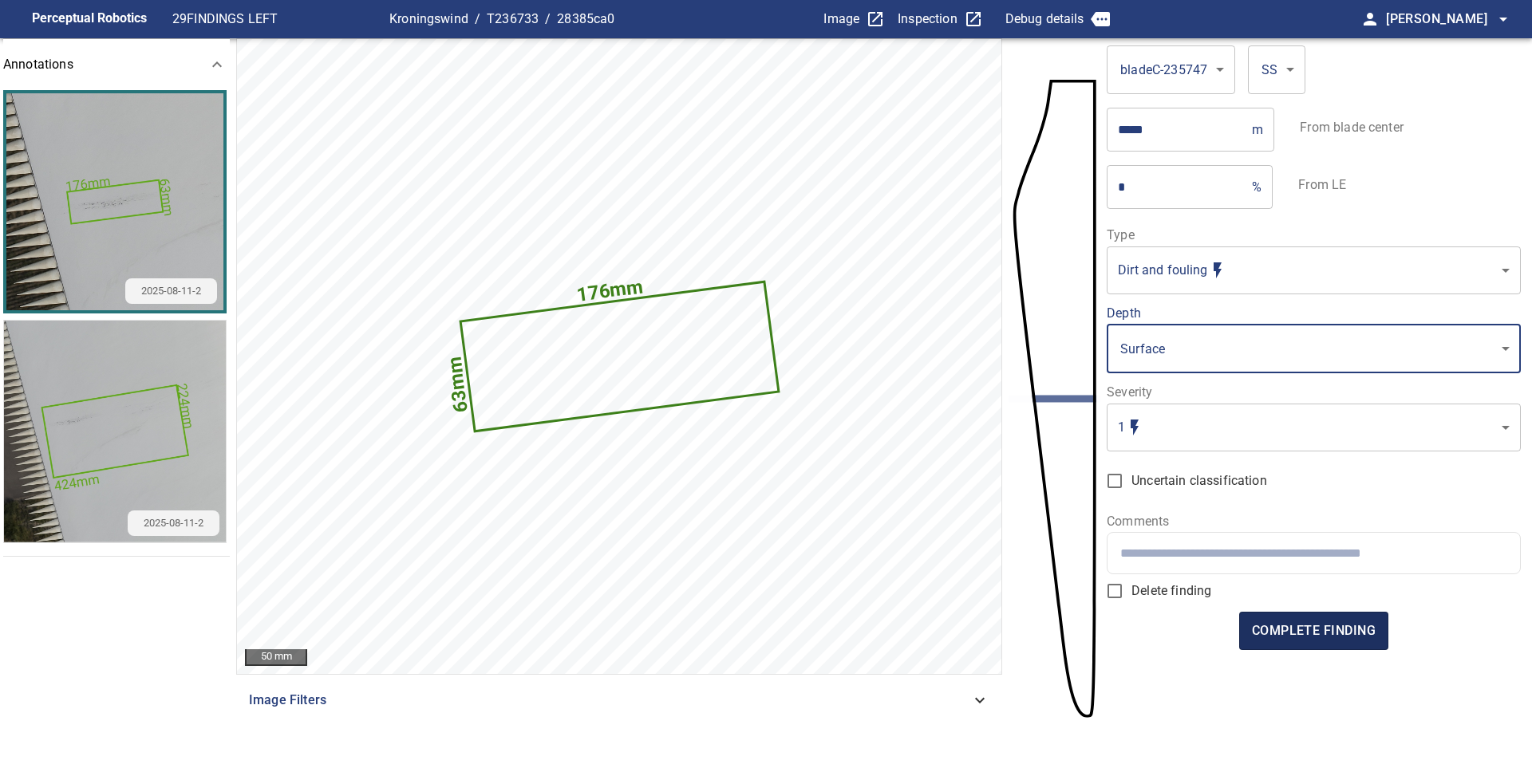
click at [1298, 640] on span "complete finding" at bounding box center [1314, 631] width 124 height 22
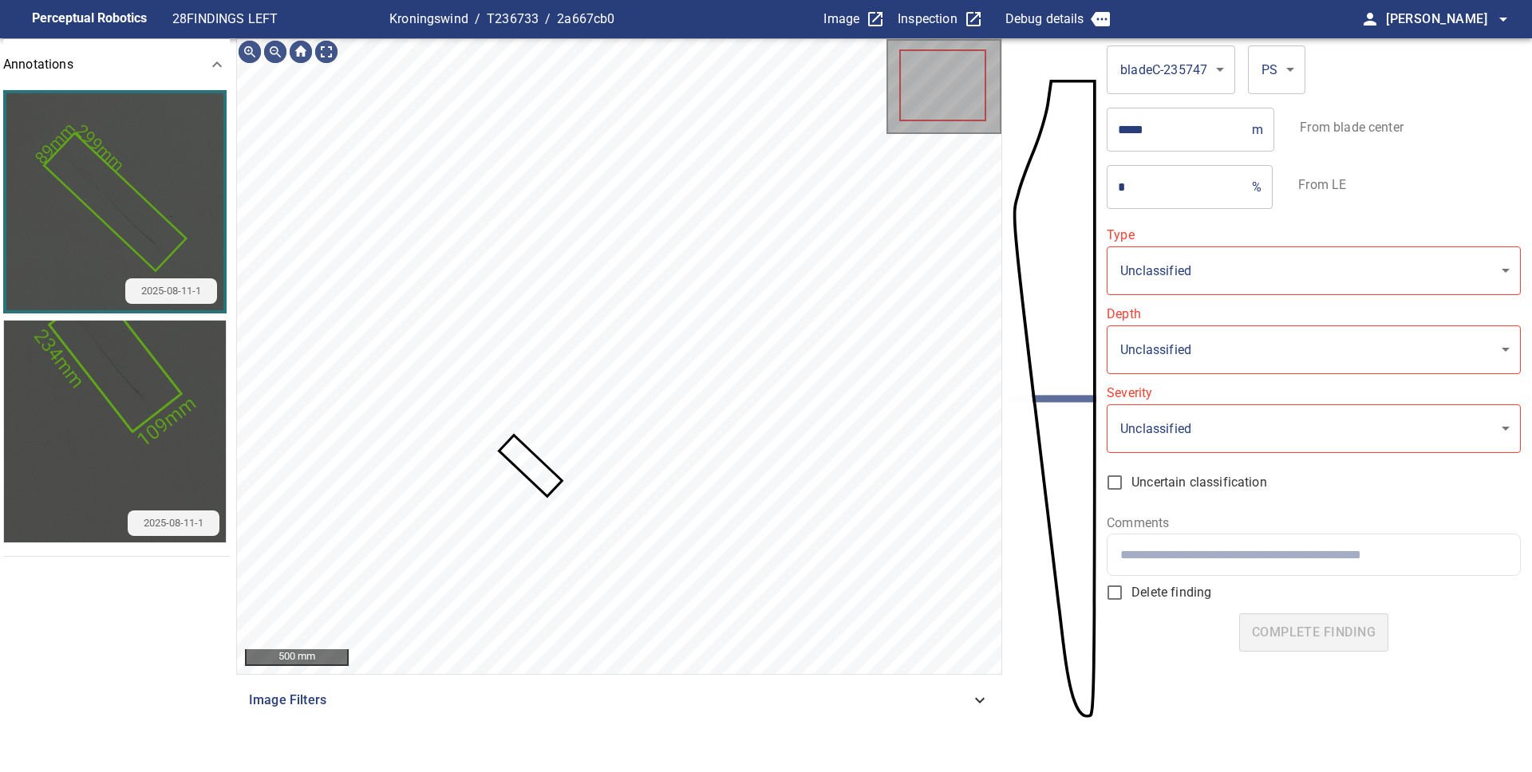
type input "**********"
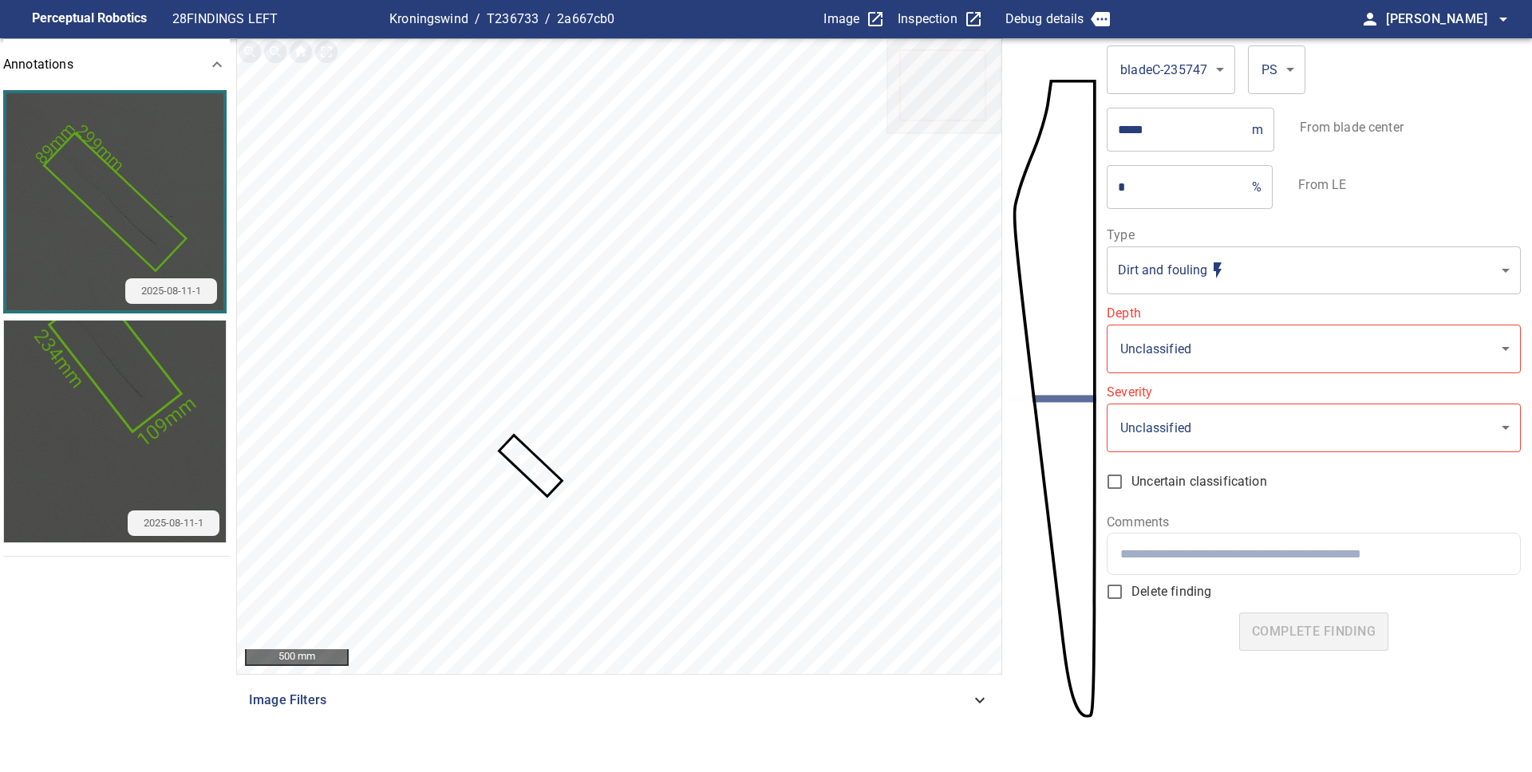
click at [534, 472] on icon at bounding box center [529, 465] width 59 height 57
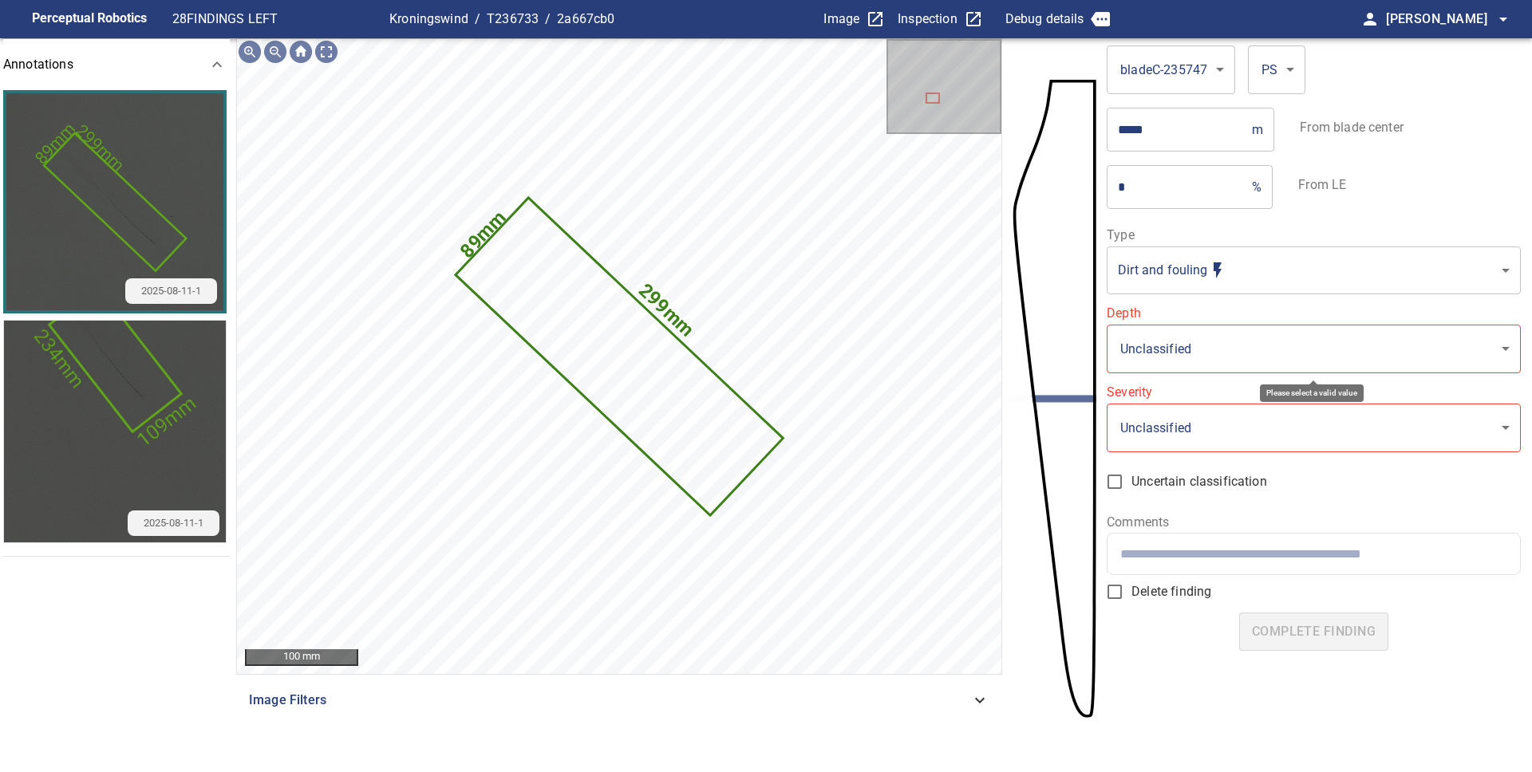
click at [1206, 343] on body "**********" at bounding box center [766, 386] width 1532 height 772
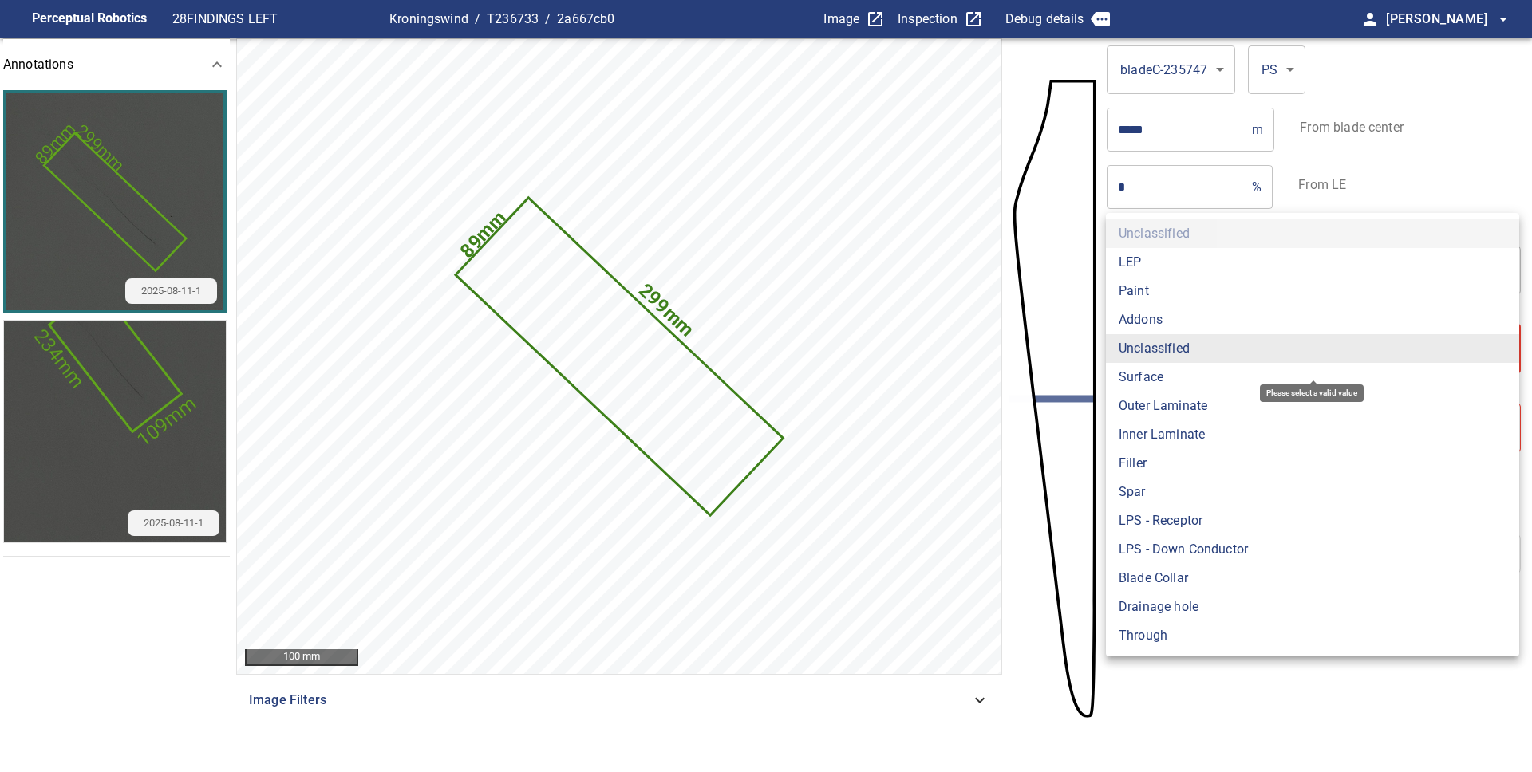
click at [1198, 369] on li "Surface" at bounding box center [1312, 377] width 413 height 29
type input "*******"
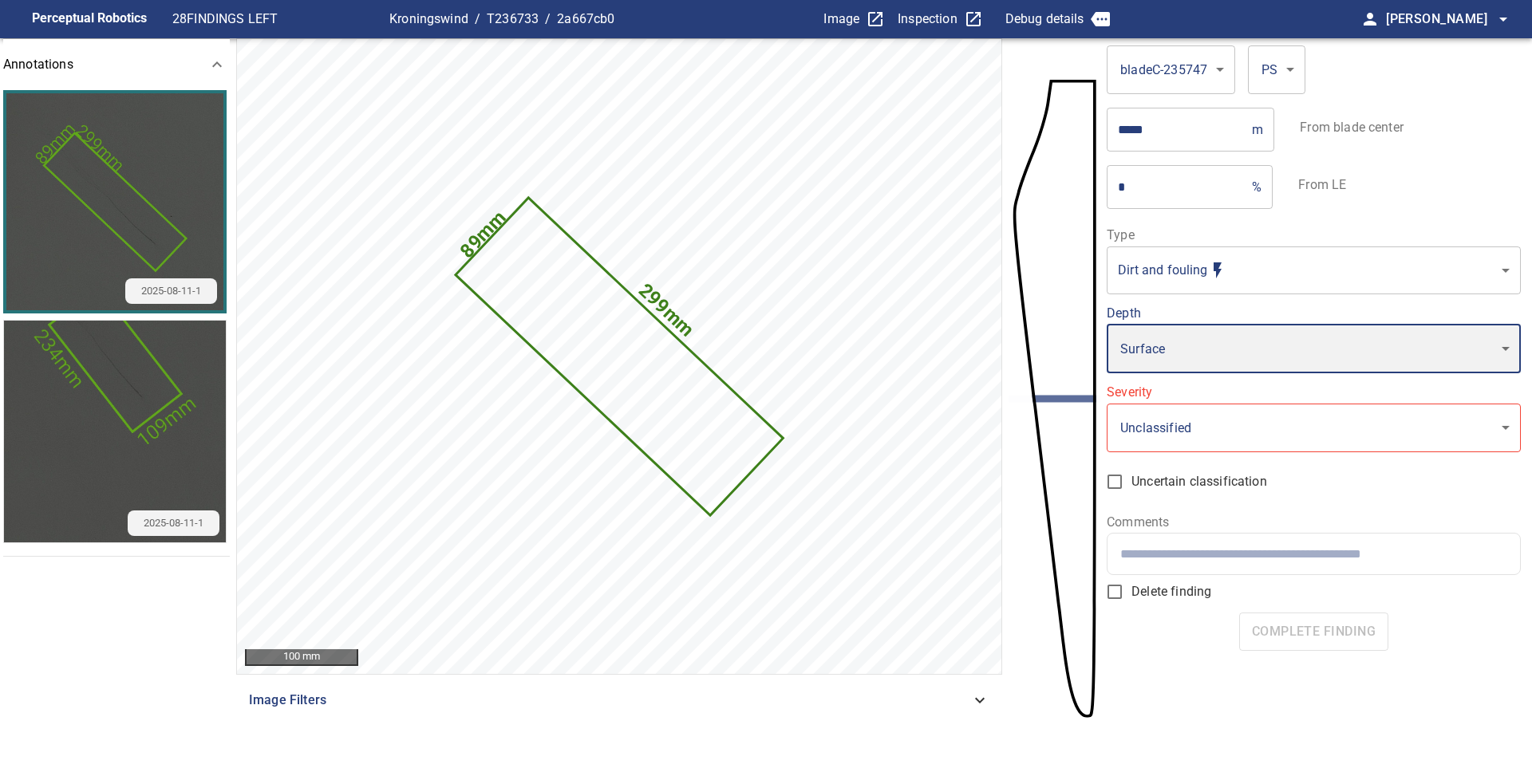
type input "*"
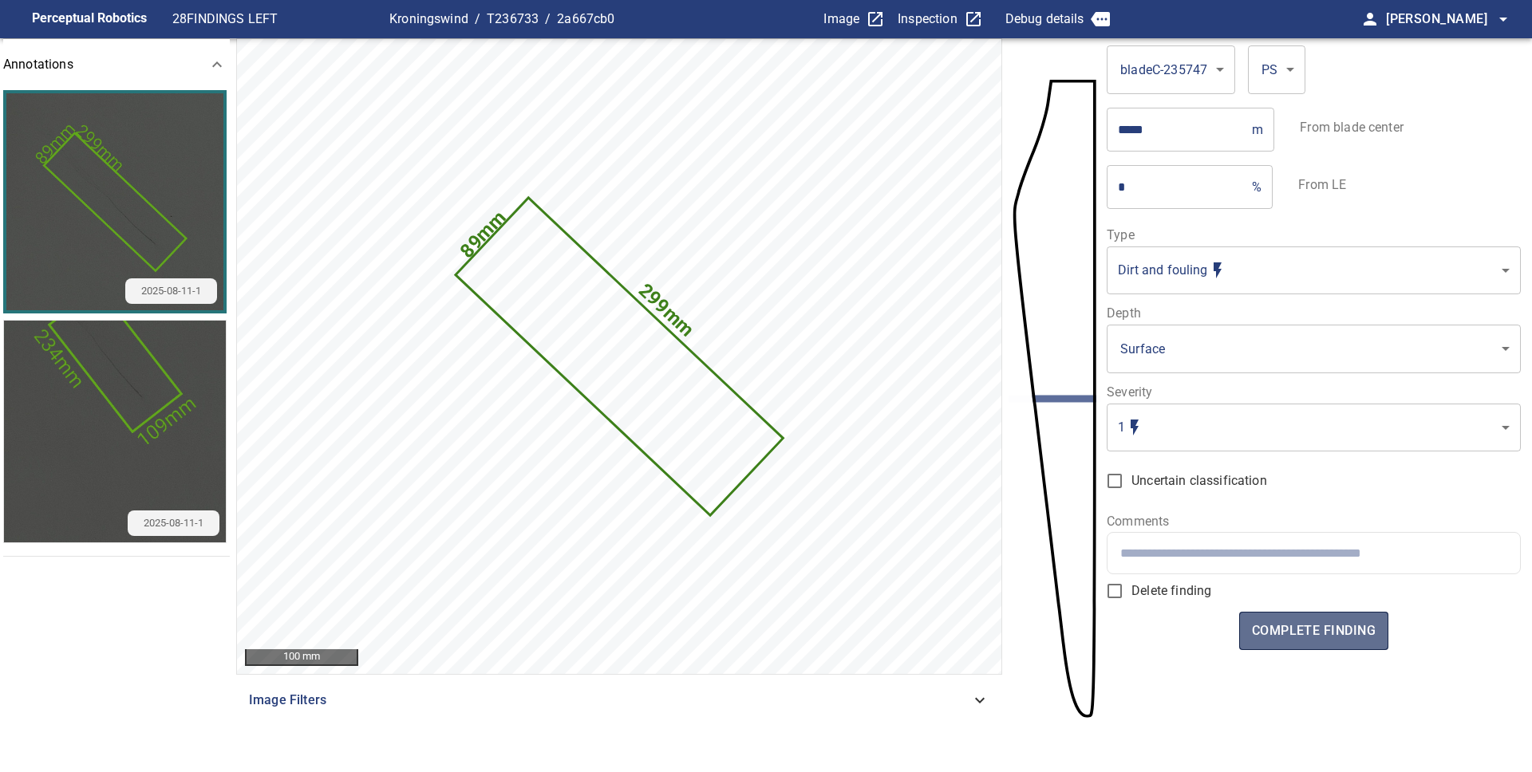
click at [1313, 637] on span "complete finding" at bounding box center [1314, 631] width 124 height 22
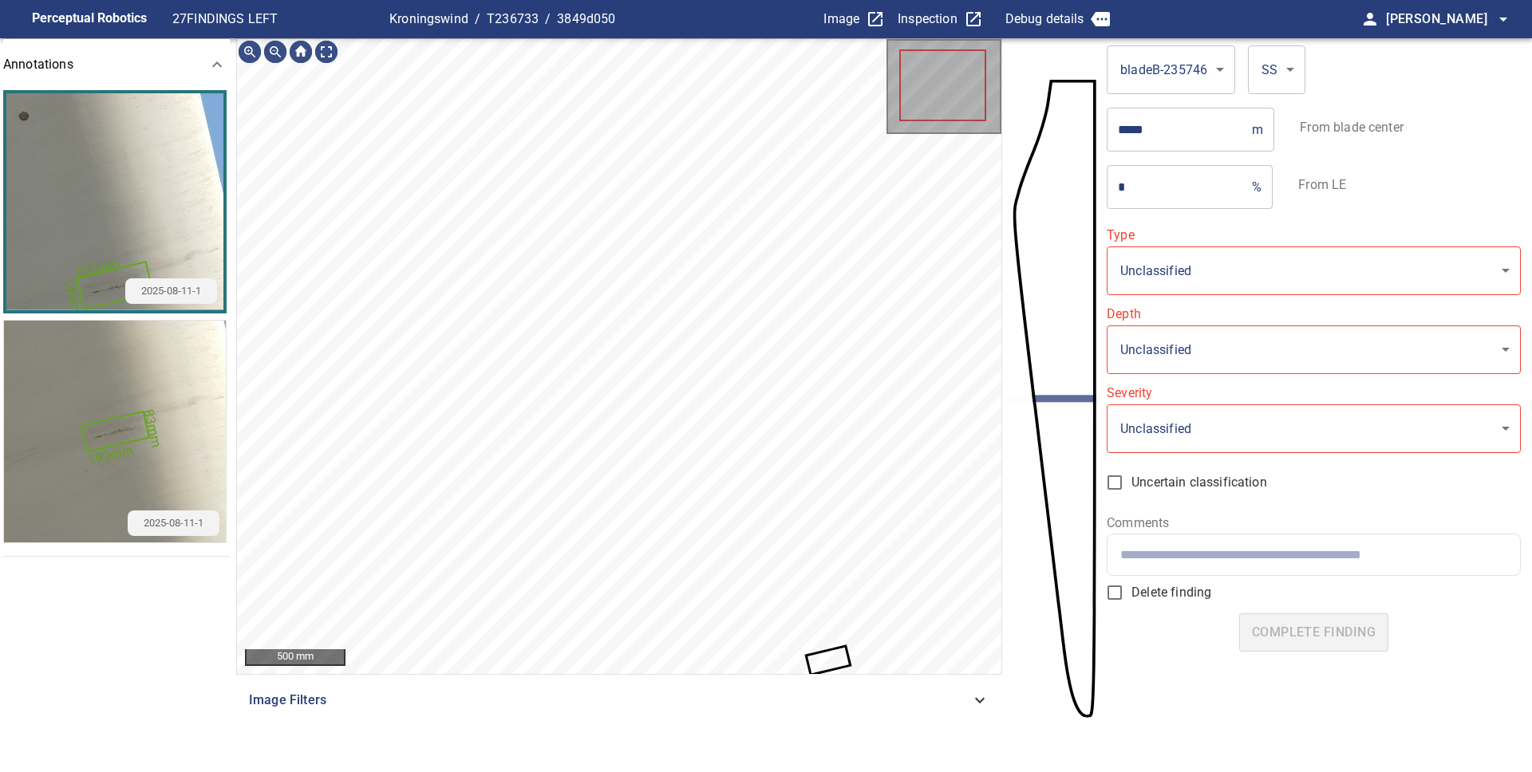
type input "**********"
click at [831, 664] on icon at bounding box center [827, 661] width 41 height 26
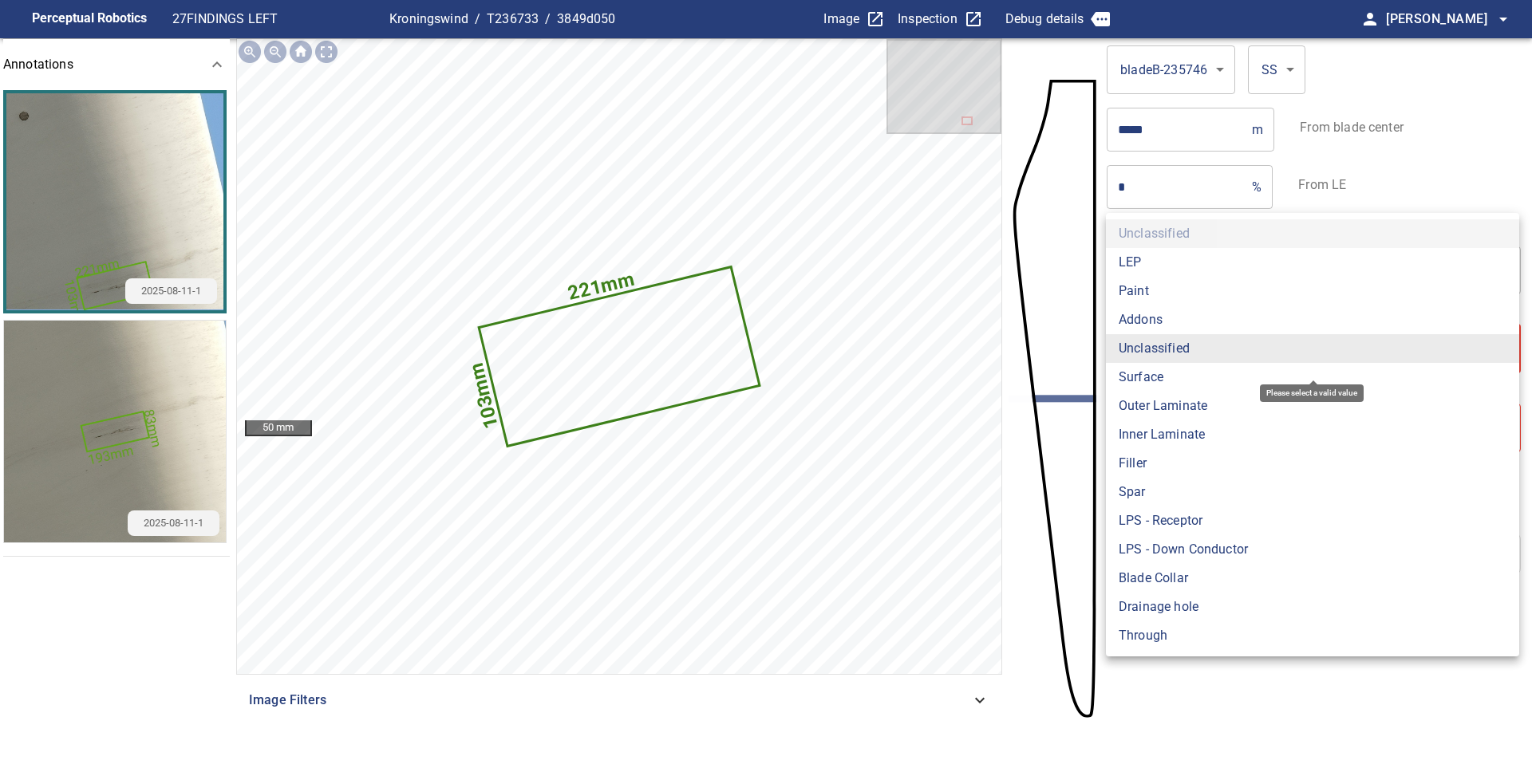
click at [1205, 351] on body "**********" at bounding box center [766, 386] width 1532 height 772
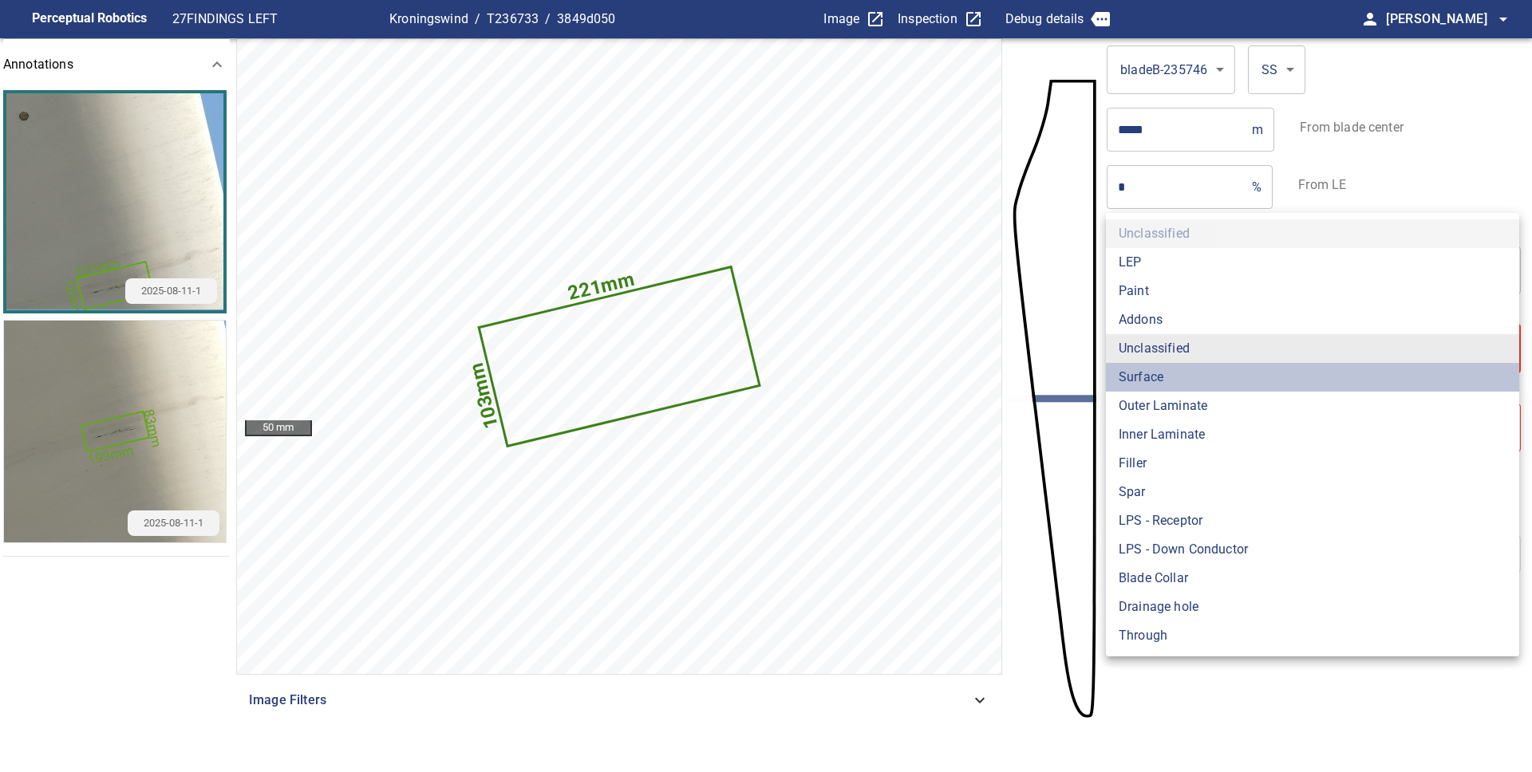
click at [1188, 369] on li "Surface" at bounding box center [1312, 377] width 413 height 29
type input "*******"
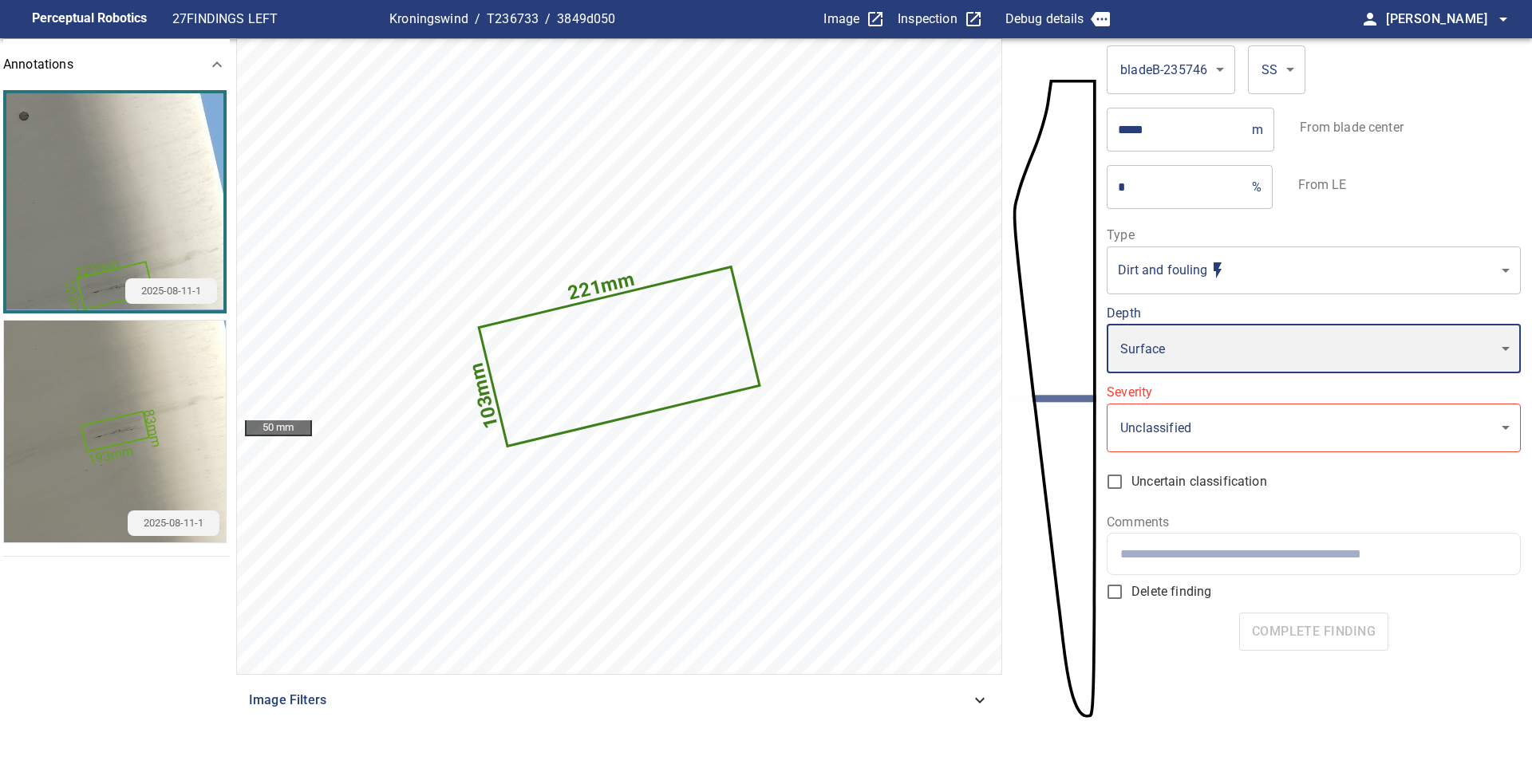
type input "*"
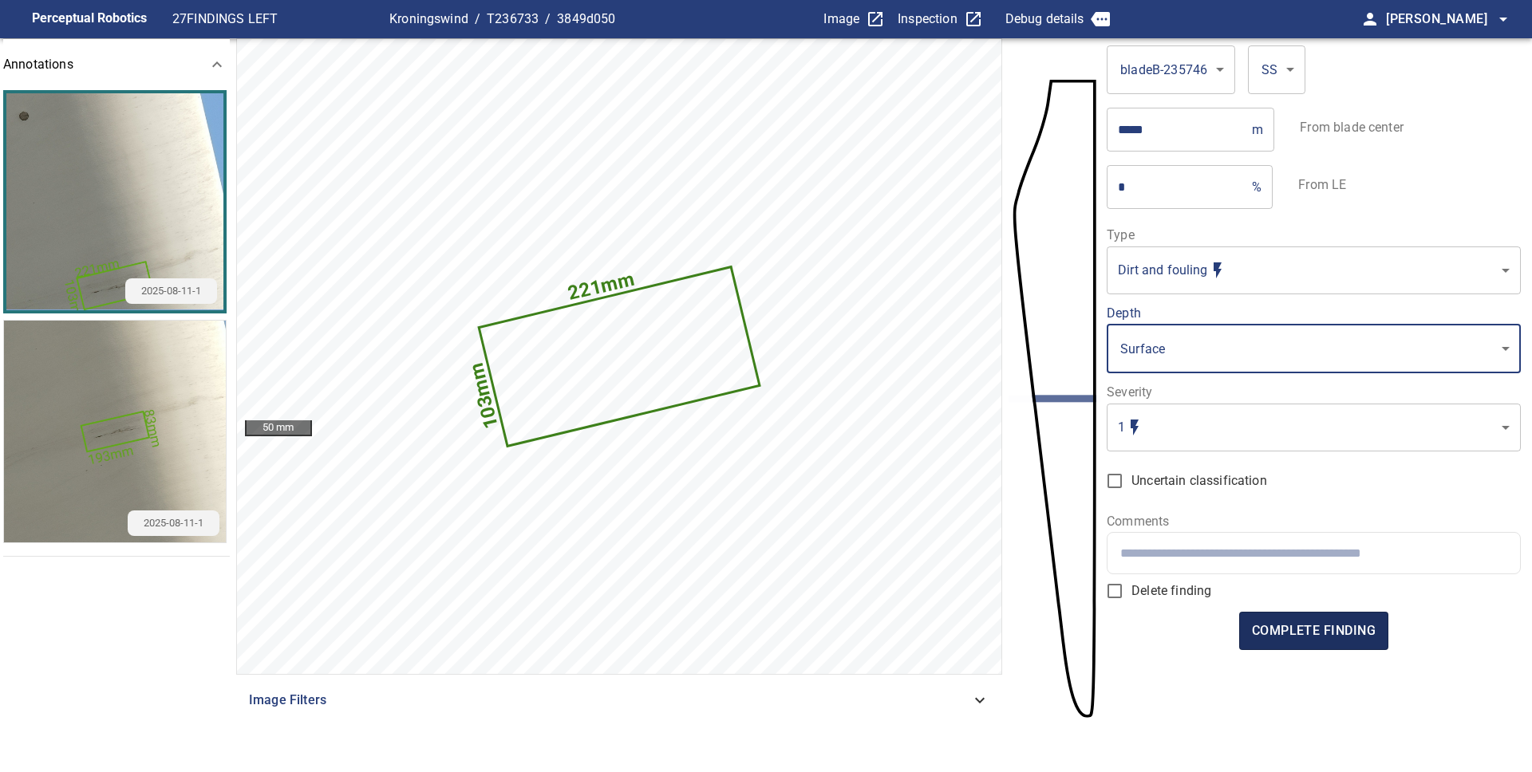
click at [1328, 629] on span "complete finding" at bounding box center [1314, 631] width 124 height 22
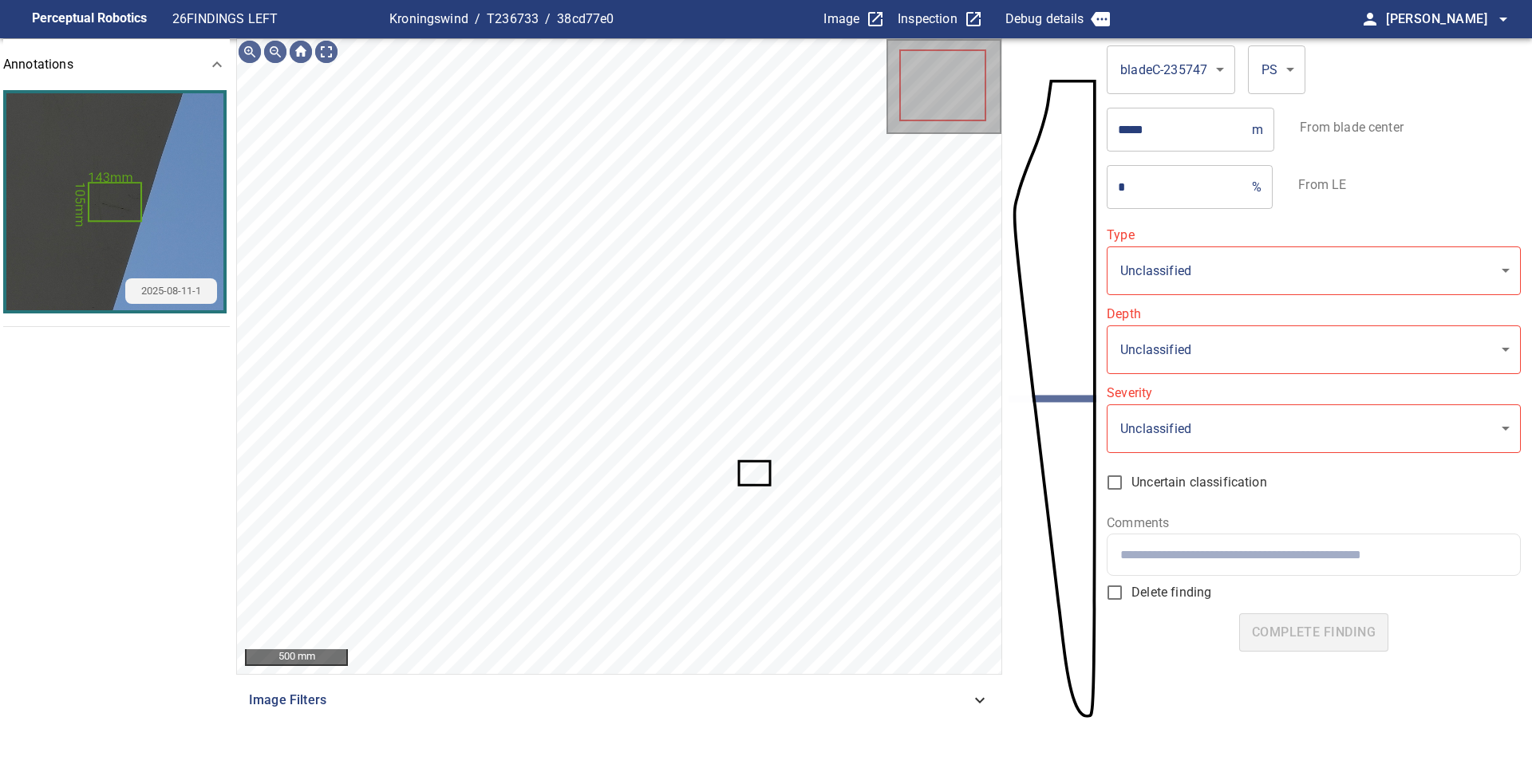
type input "**********"
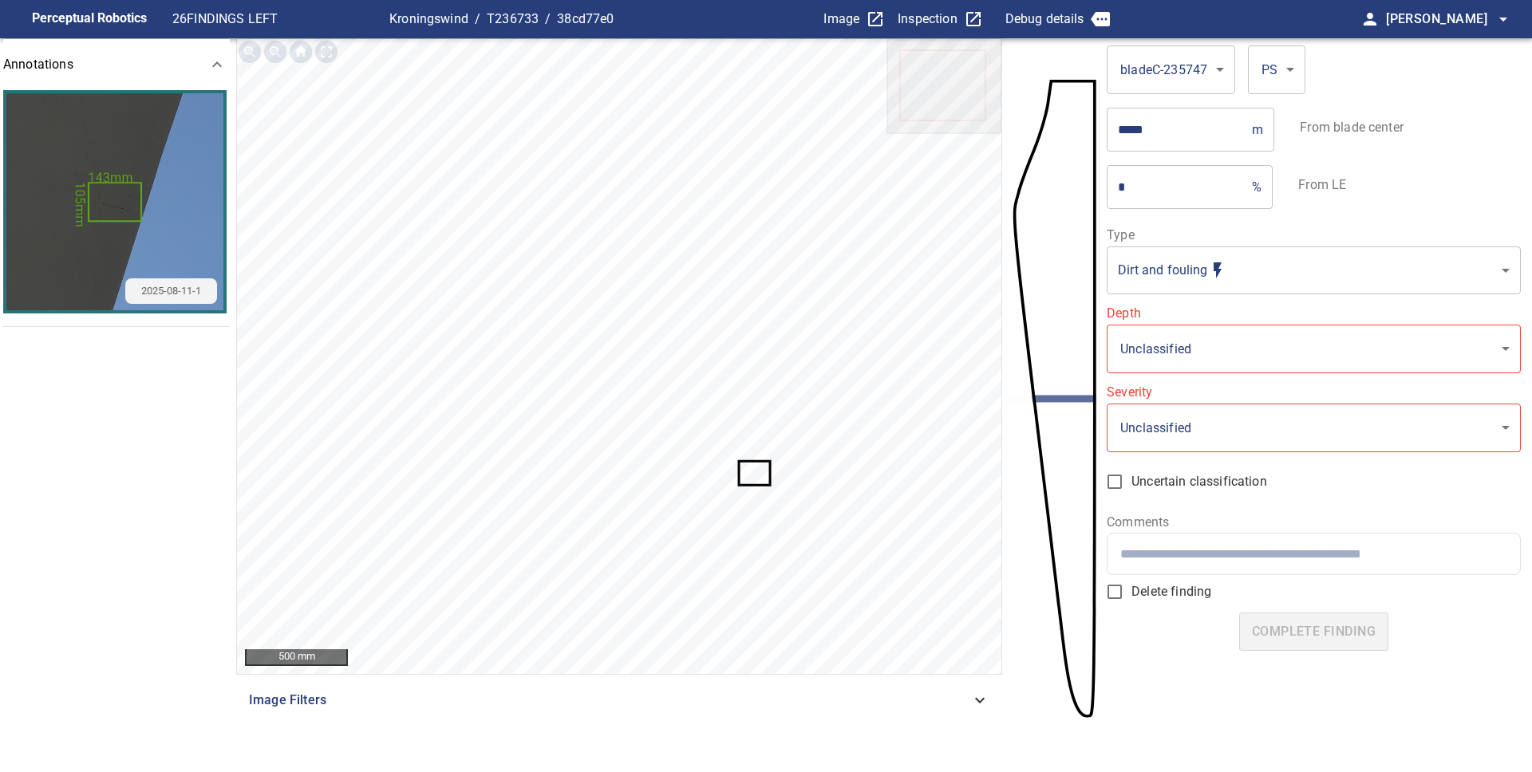
click at [748, 468] on icon at bounding box center [754, 474] width 29 height 22
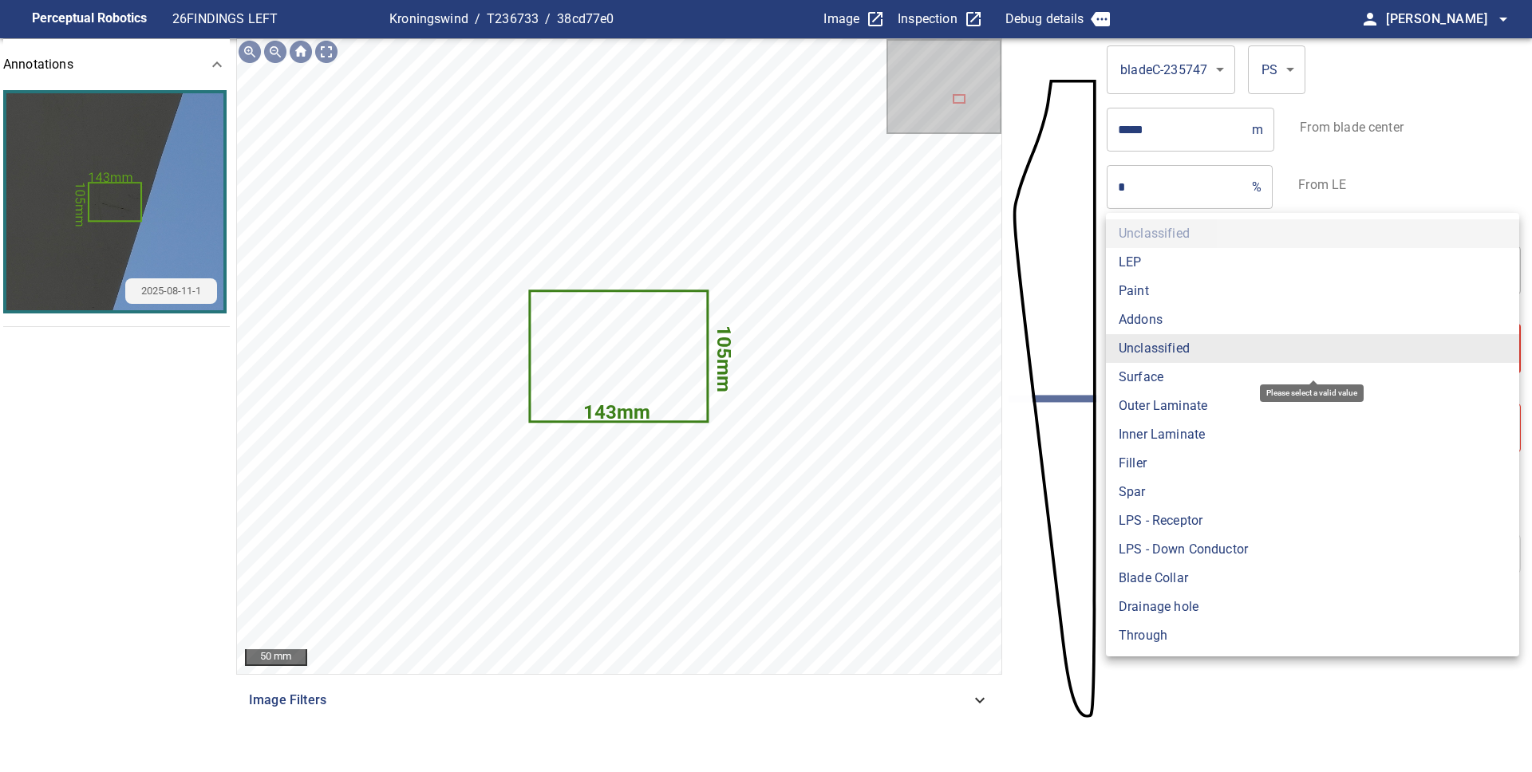
click at [1163, 352] on body "**********" at bounding box center [766, 386] width 1532 height 772
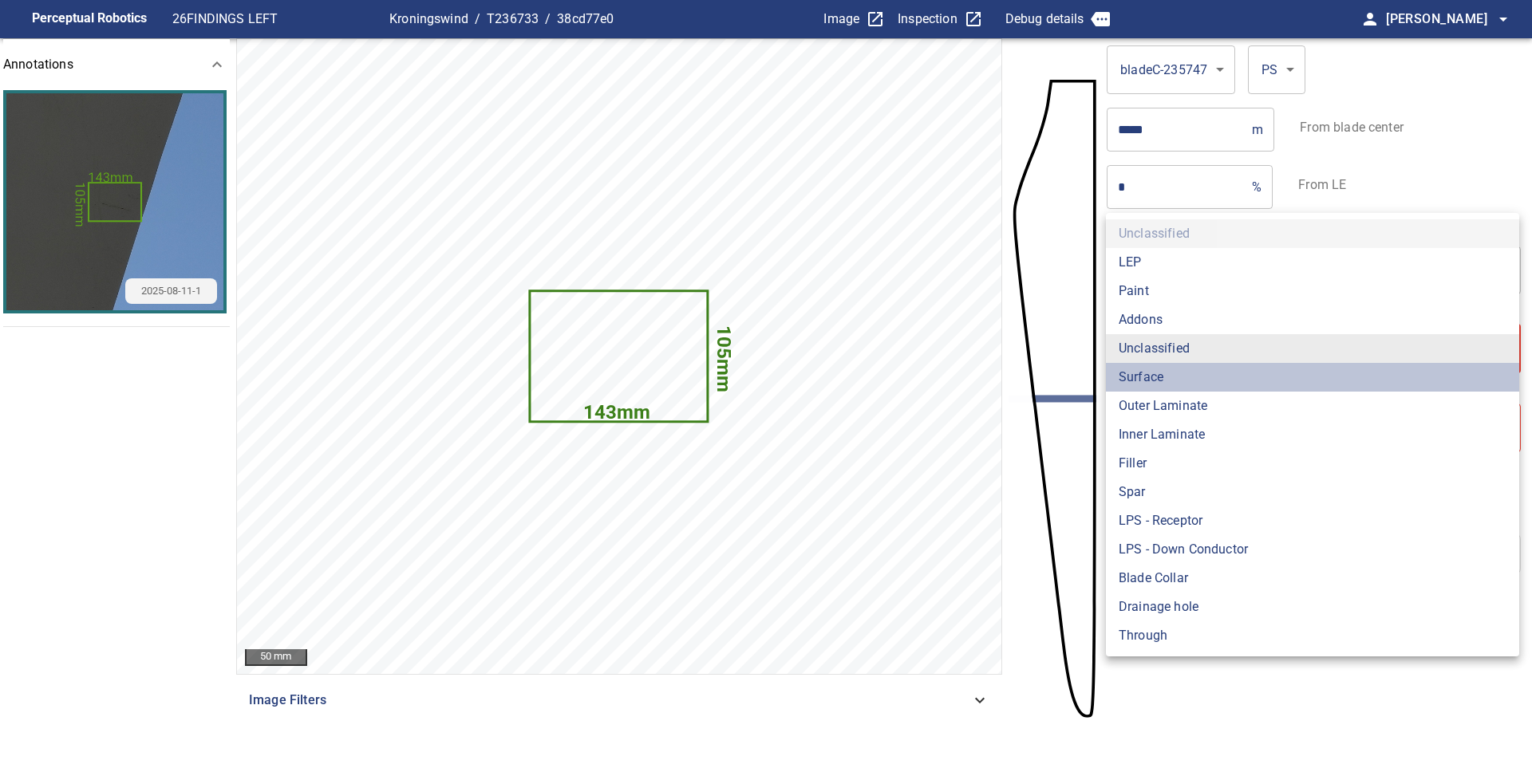
click at [1165, 371] on li "Surface" at bounding box center [1312, 377] width 413 height 29
type input "*******"
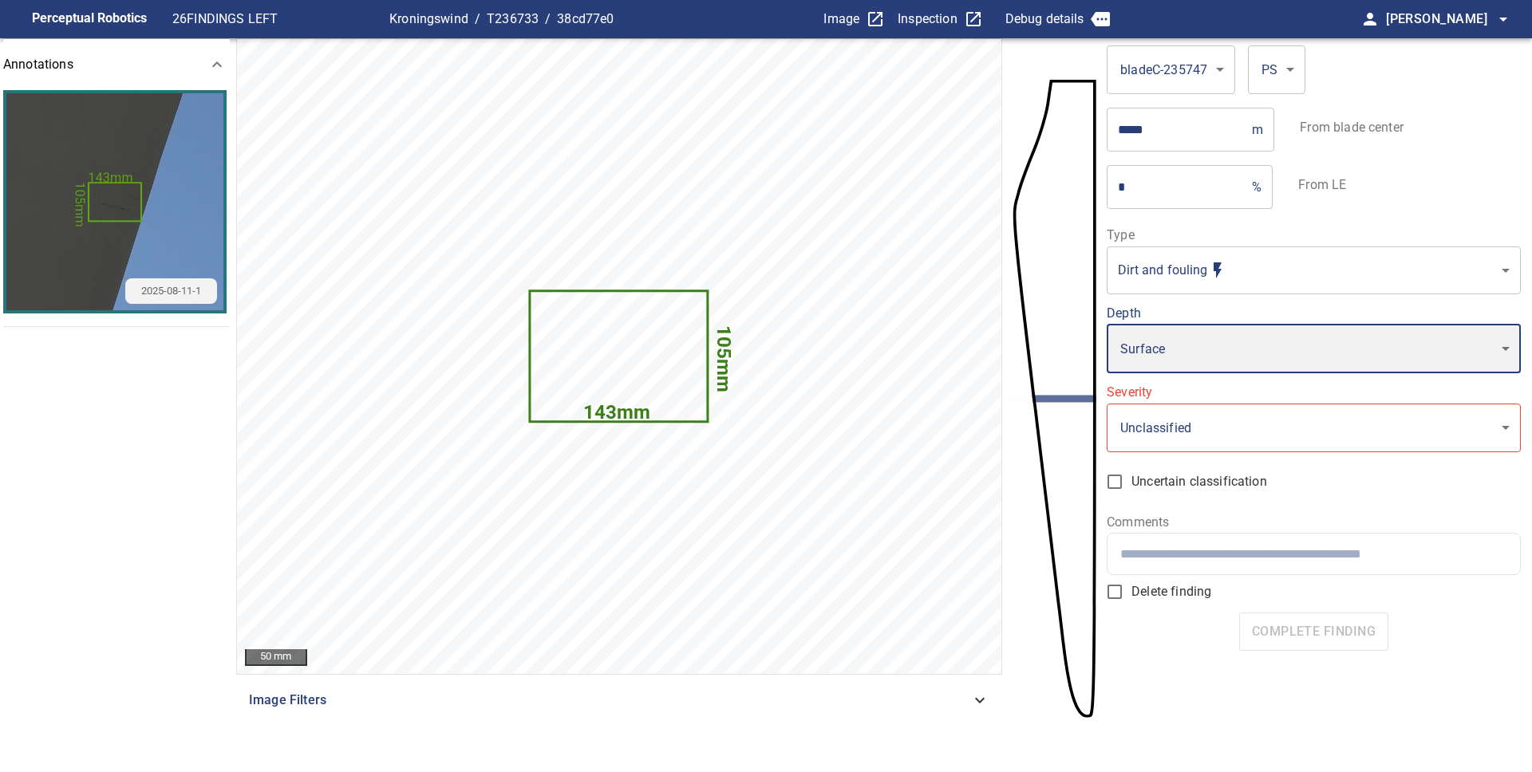
type input "*"
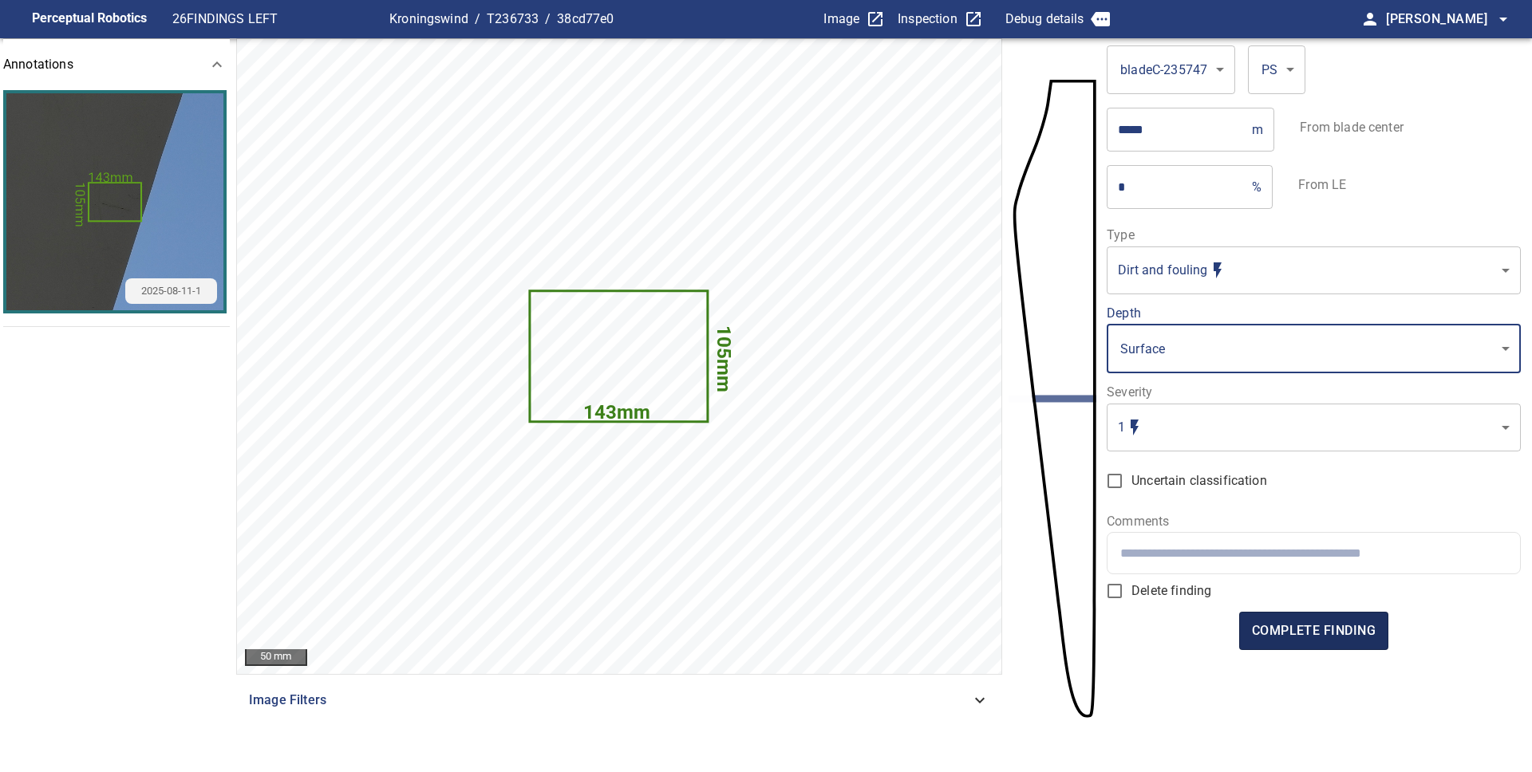
click at [1317, 630] on span "complete finding" at bounding box center [1314, 631] width 124 height 22
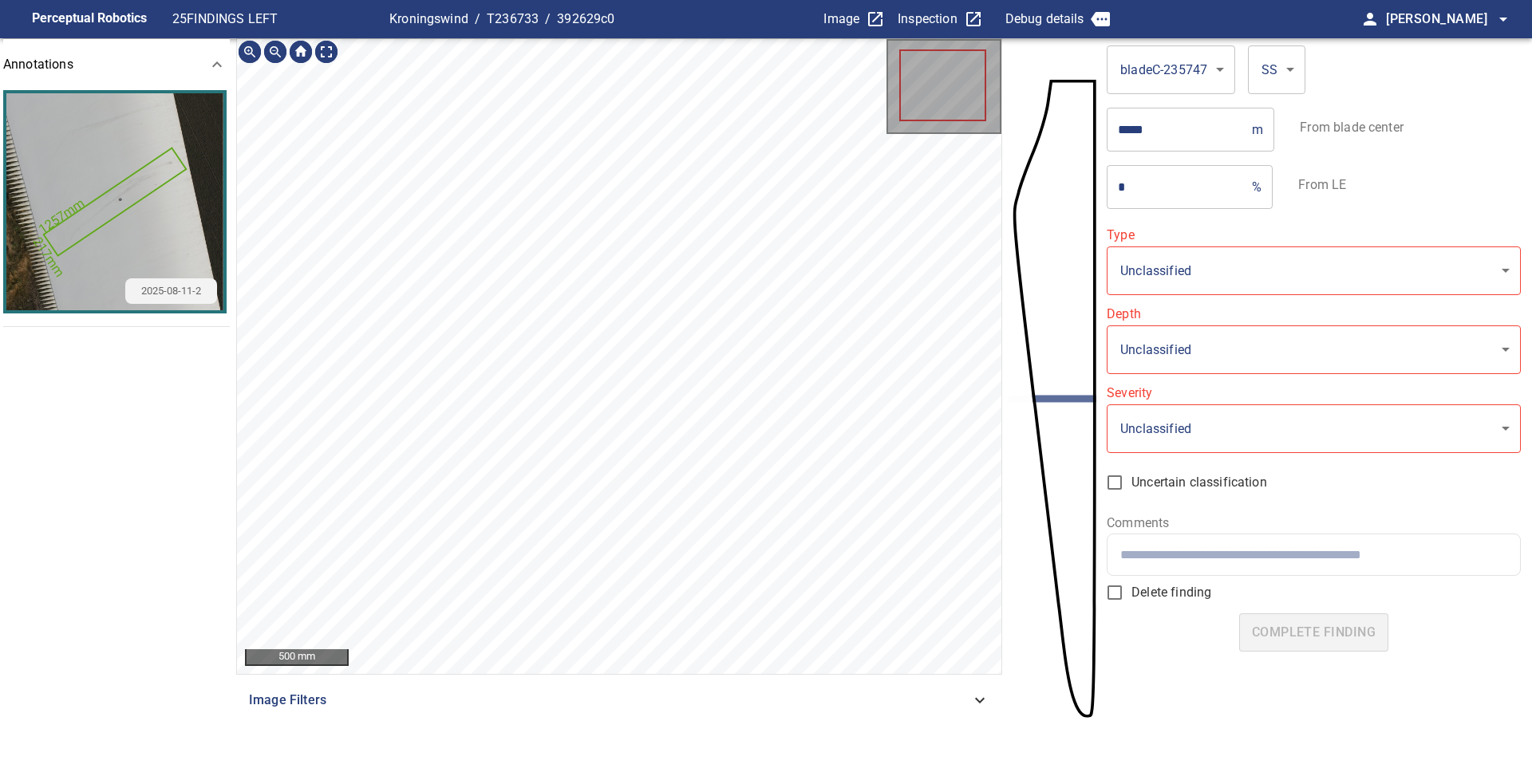
type input "**********"
click at [675, 333] on icon at bounding box center [670, 352] width 241 height 183
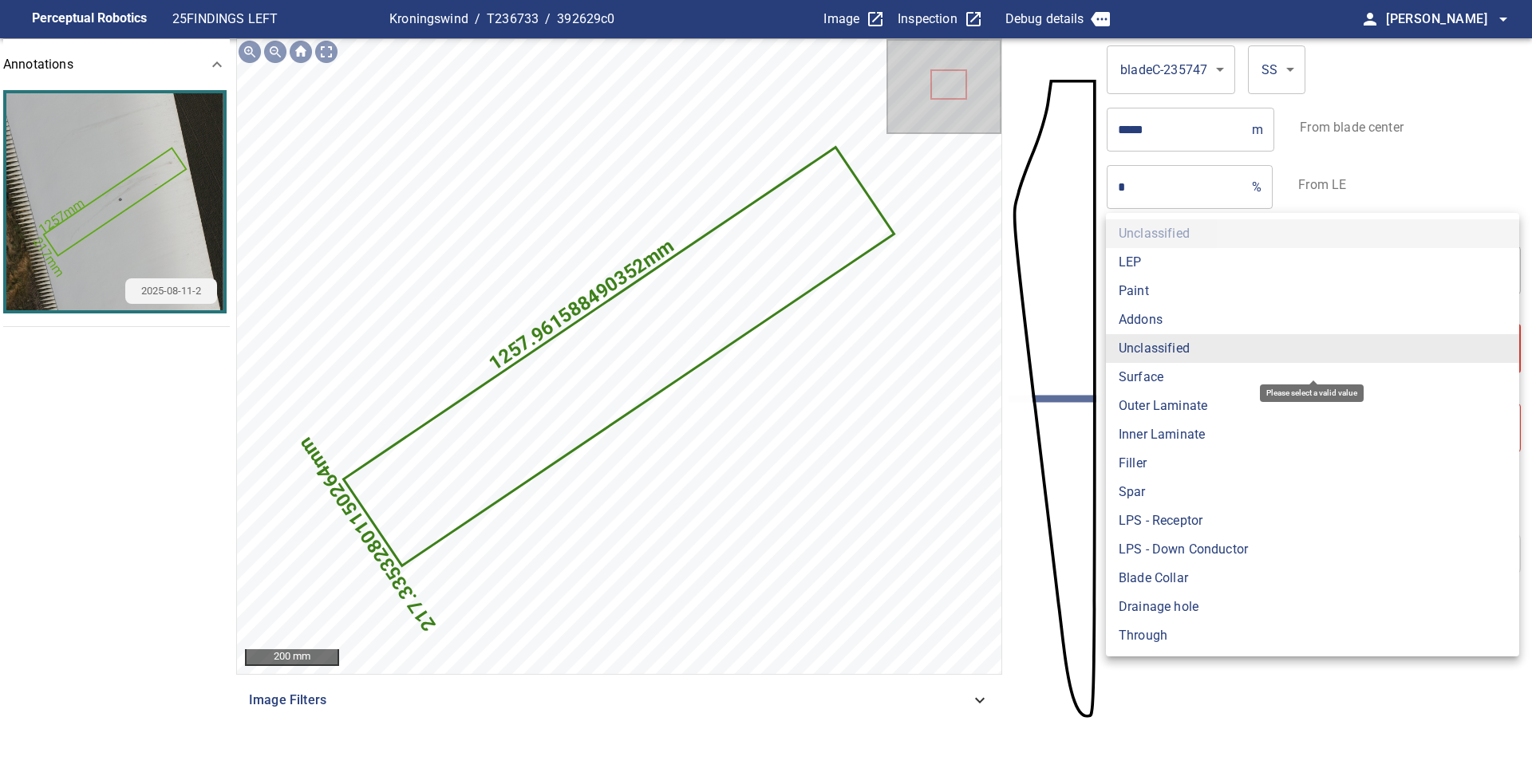
click at [1266, 364] on body "**********" at bounding box center [766, 386] width 1532 height 772
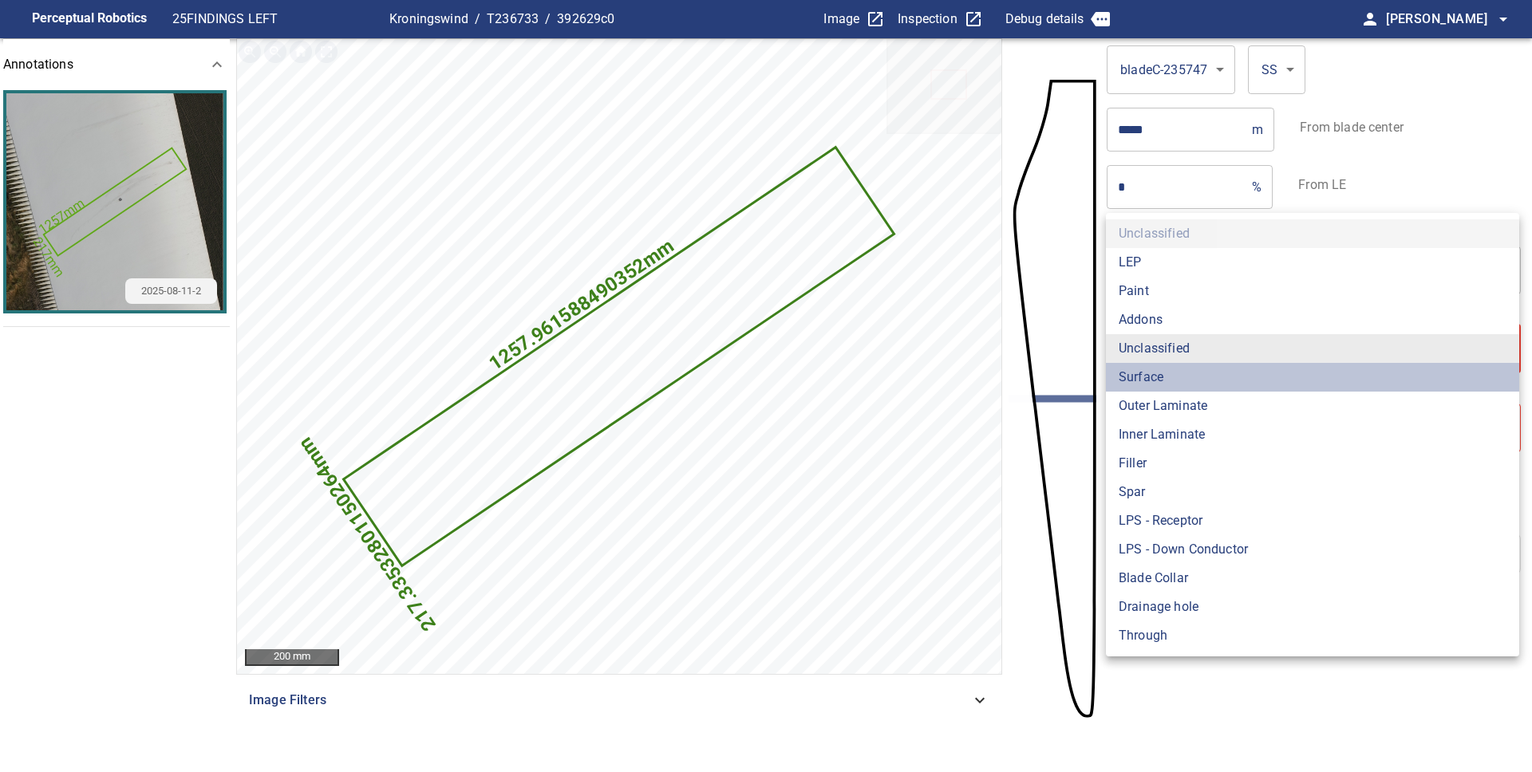
click at [1245, 385] on li "Surface" at bounding box center [1312, 377] width 413 height 29
type input "*******"
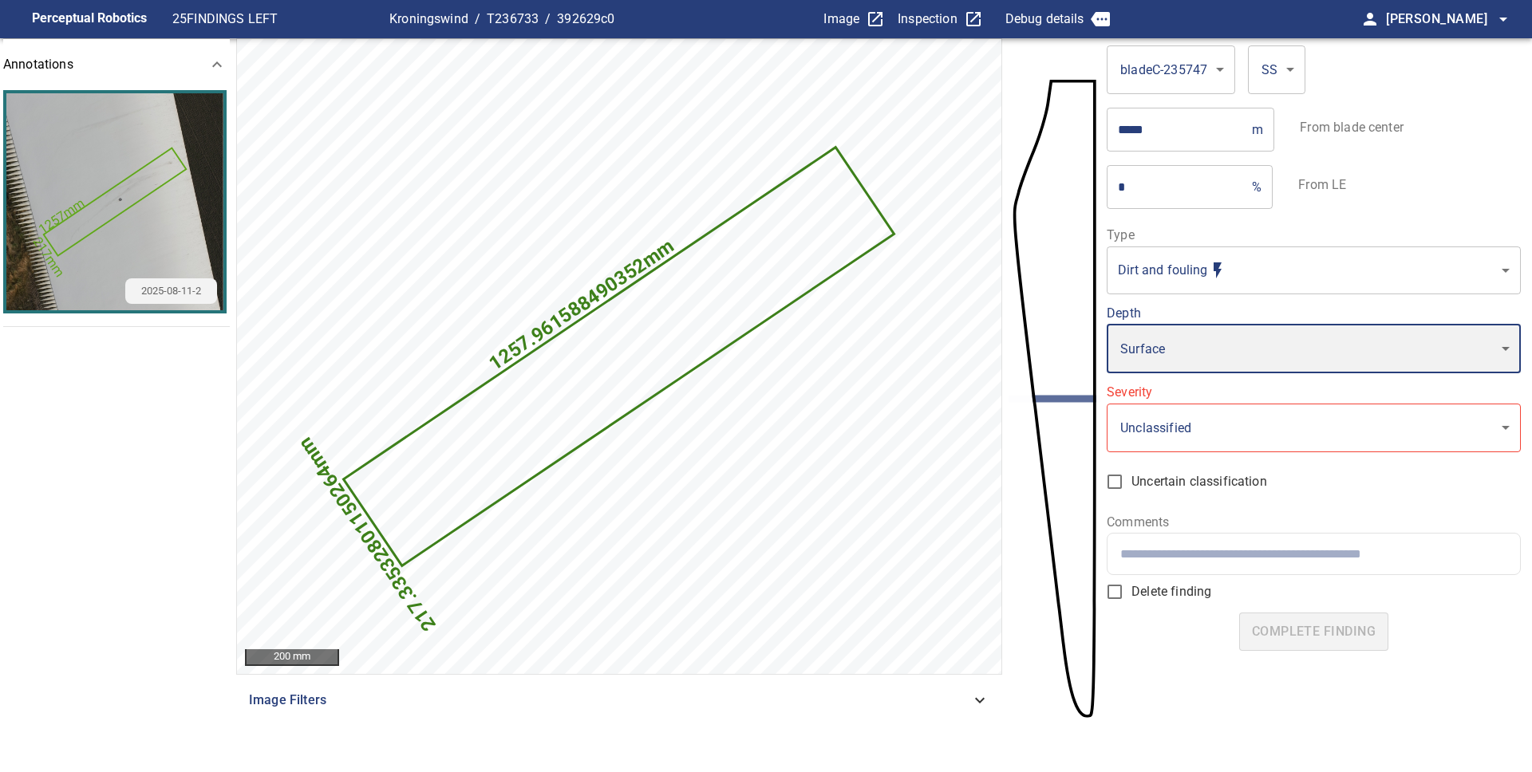
type input "*"
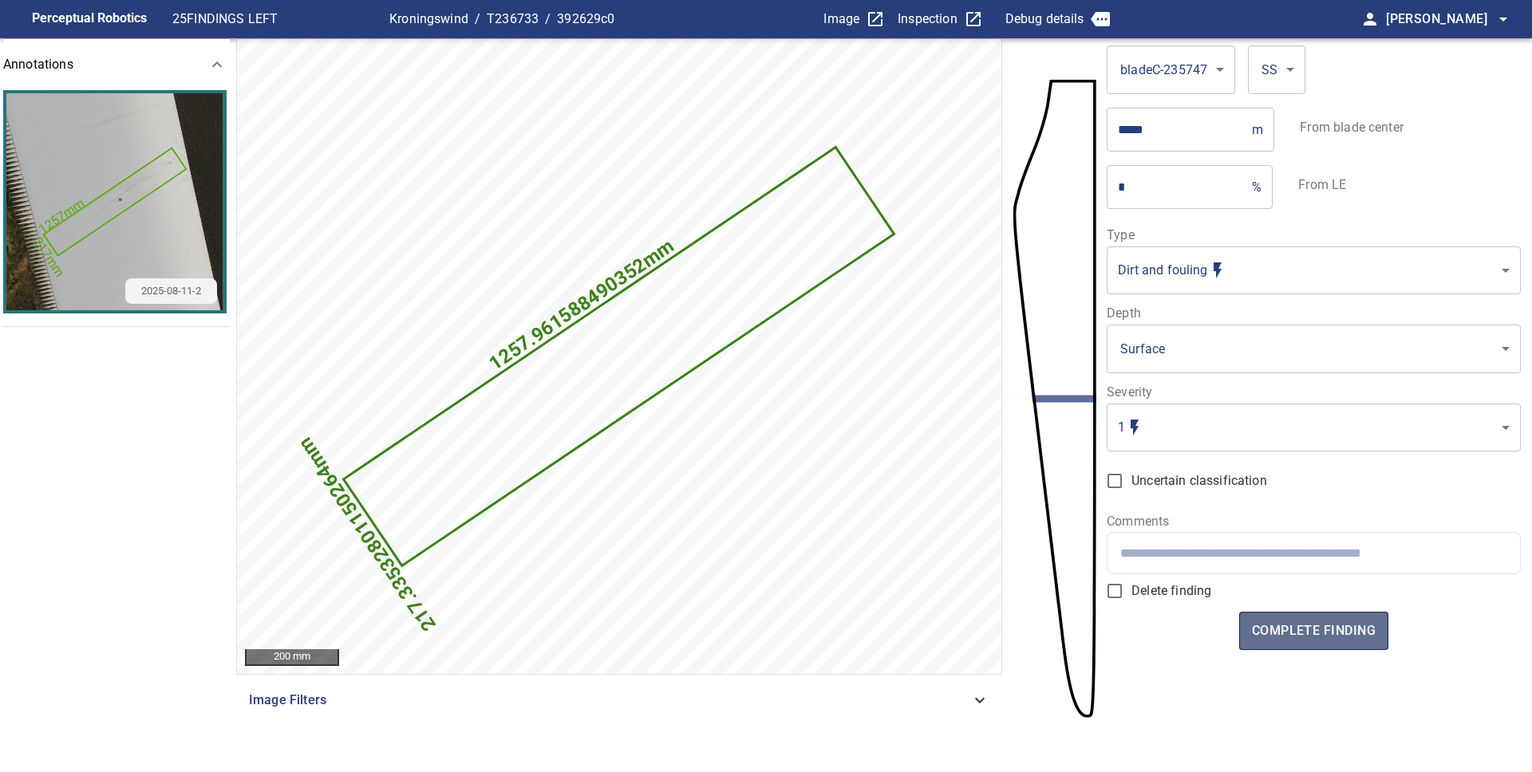
click at [1299, 635] on span "complete finding" at bounding box center [1314, 631] width 124 height 22
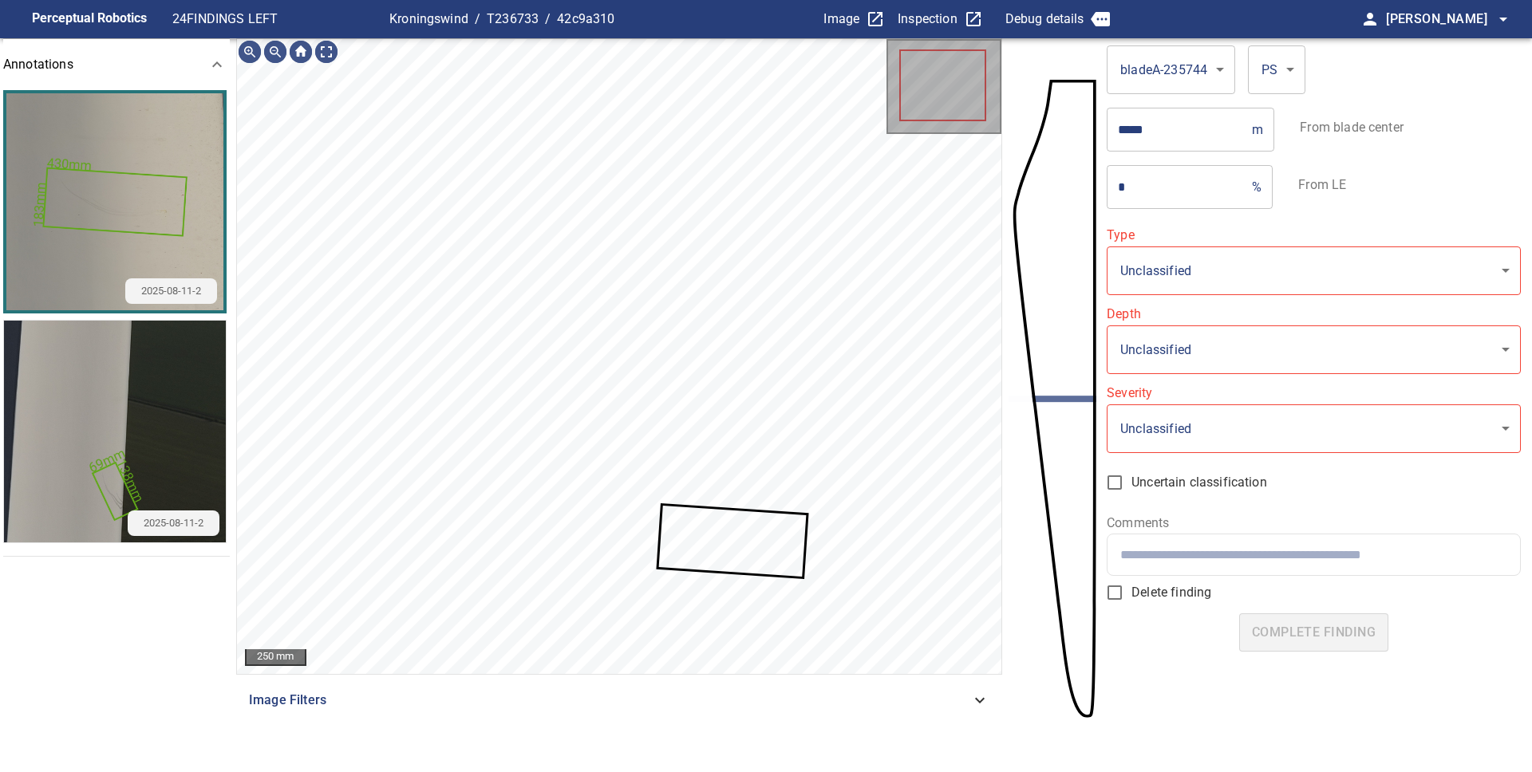
type input "**********"
click at [761, 553] on icon at bounding box center [733, 541] width 148 height 71
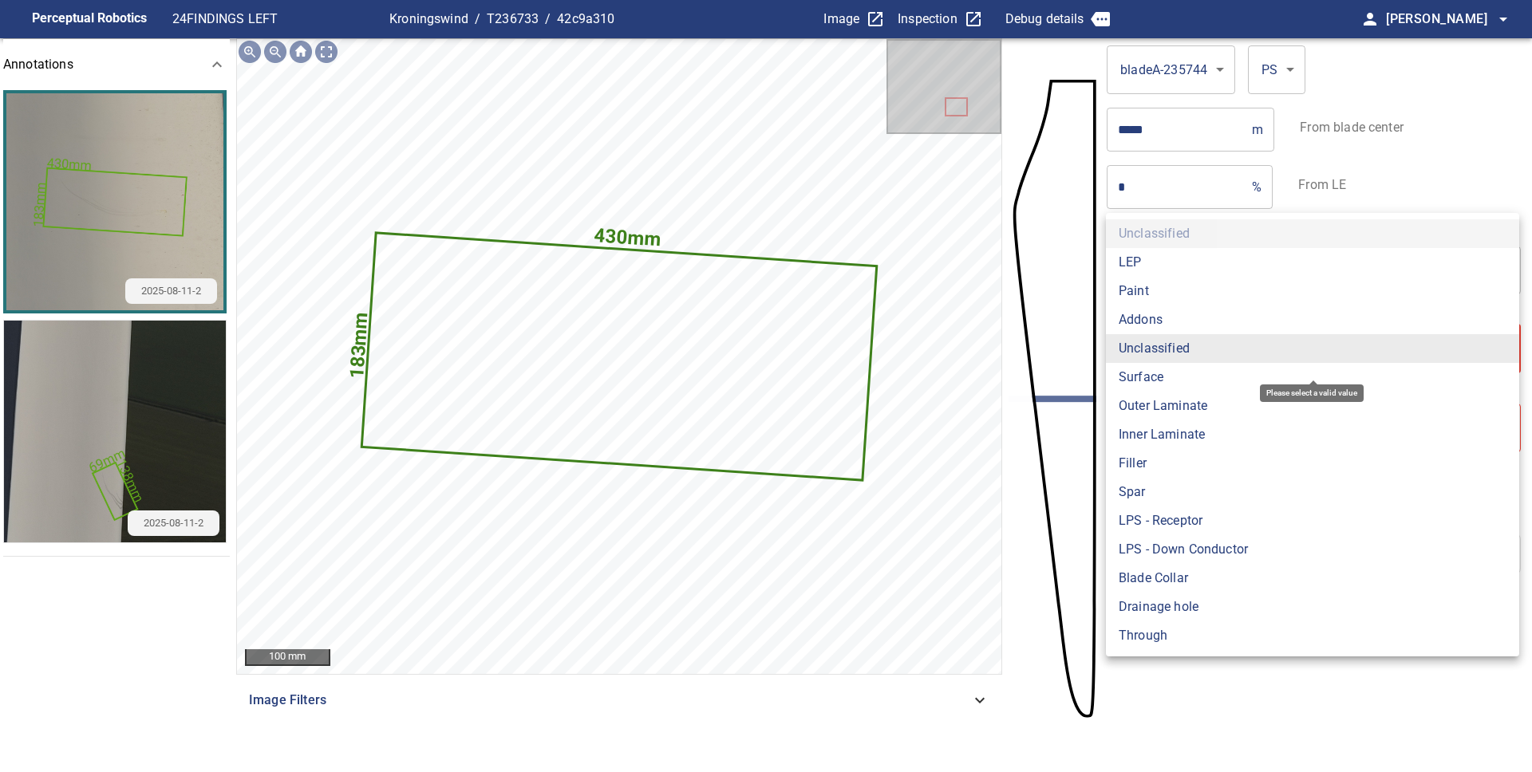
click at [1146, 359] on body "**********" at bounding box center [766, 386] width 1532 height 772
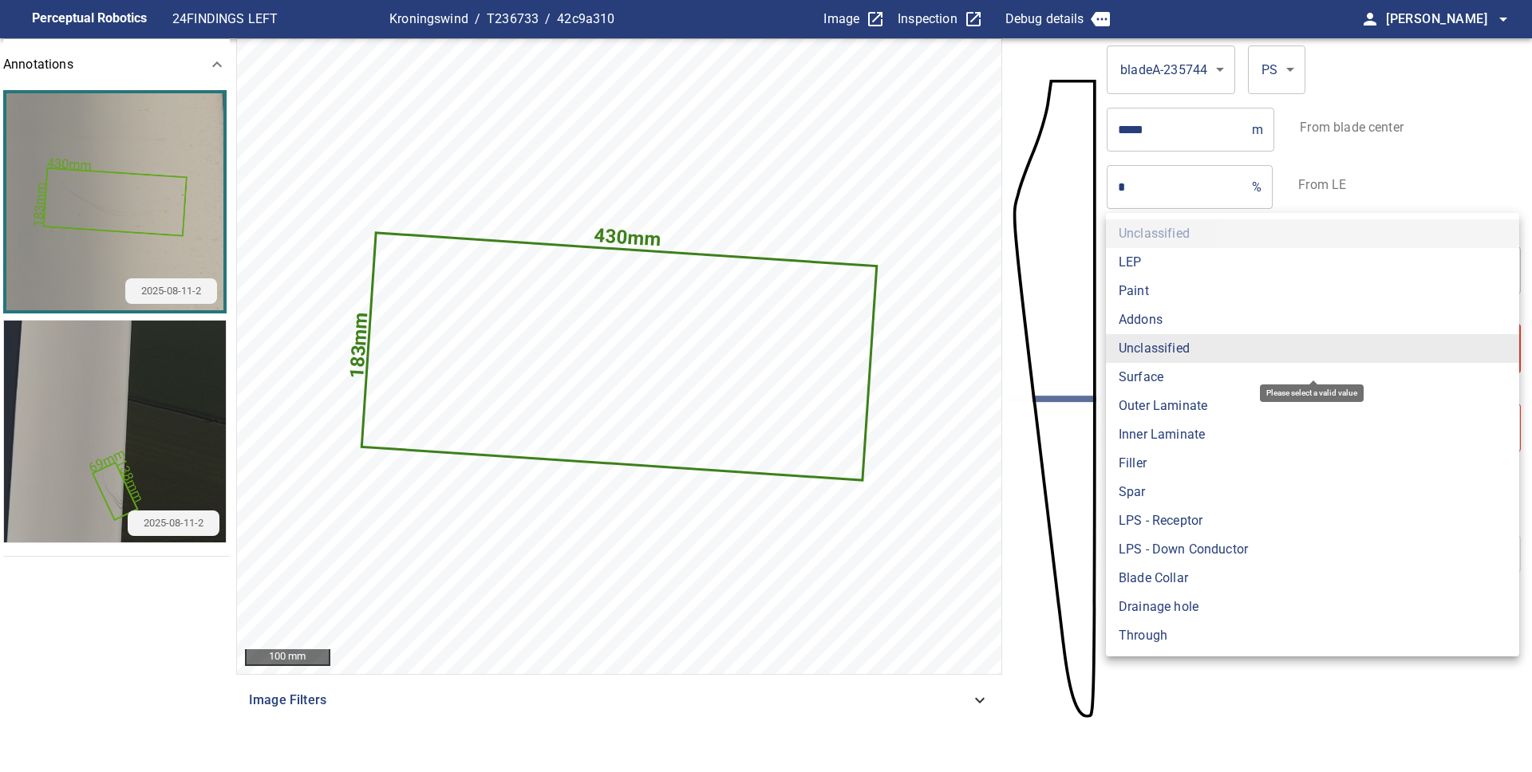
click at [1174, 380] on li "Surface" at bounding box center [1312, 377] width 413 height 29
type input "*******"
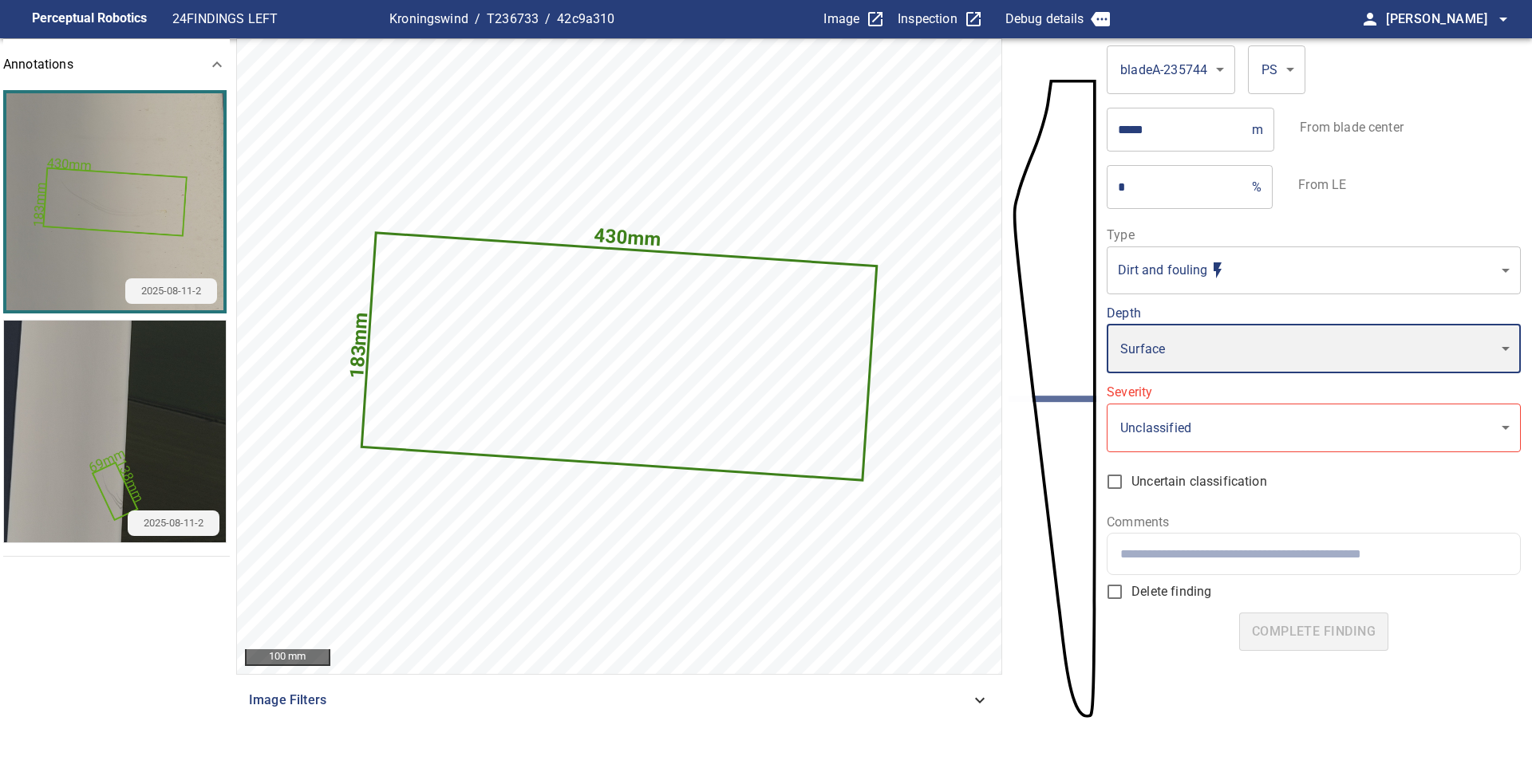
type input "*"
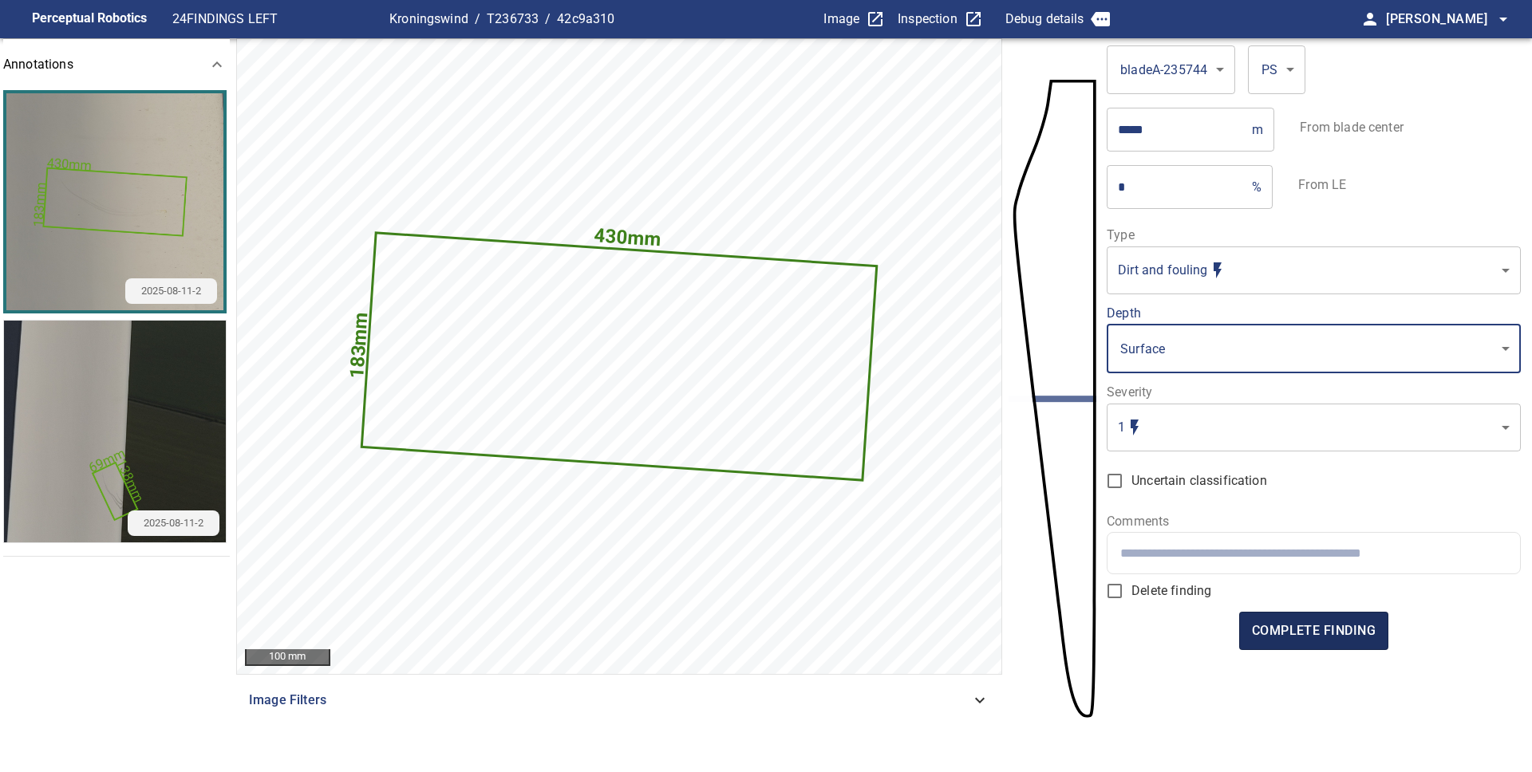
click at [1293, 631] on span "complete finding" at bounding box center [1314, 631] width 124 height 22
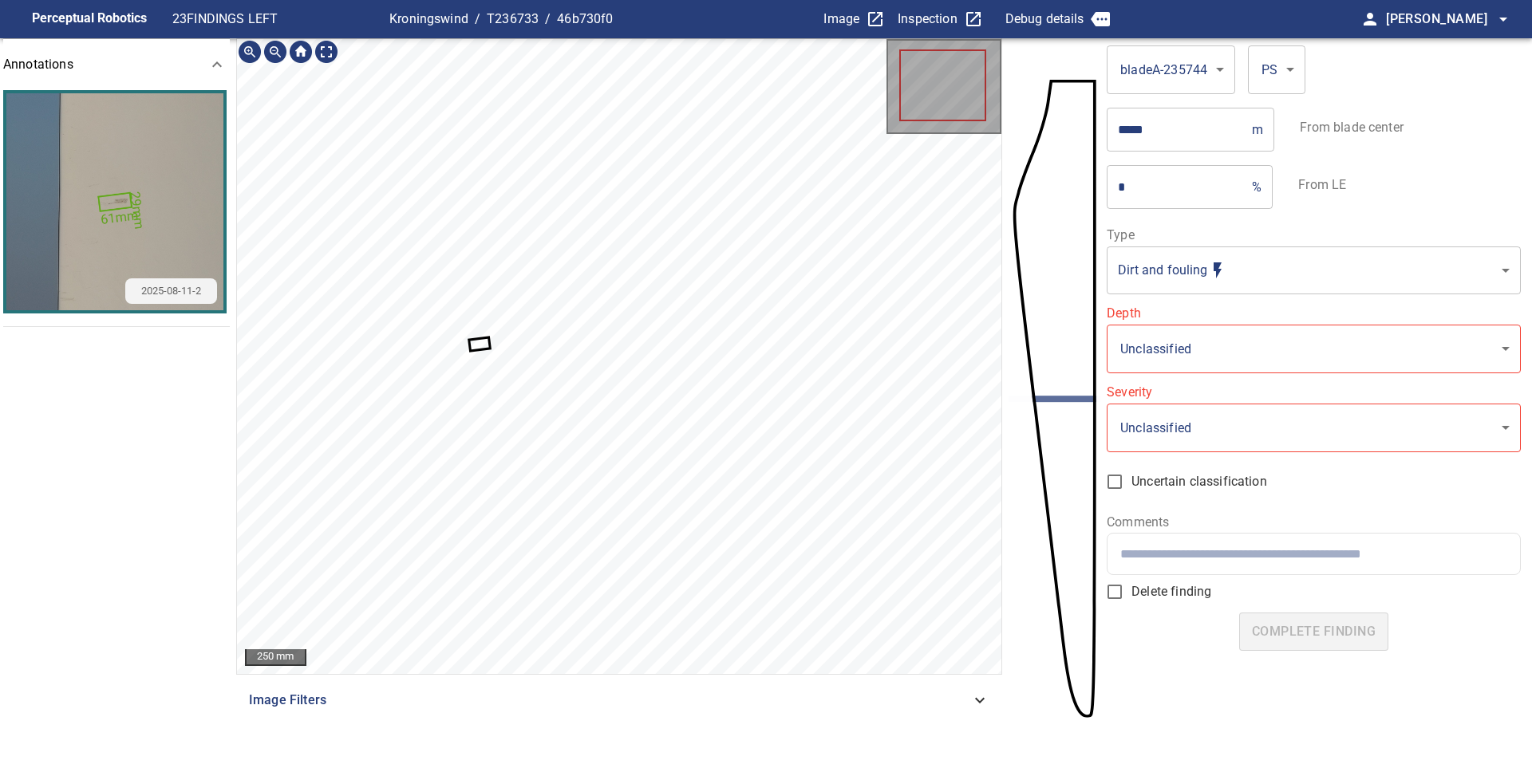
click at [477, 343] on icon at bounding box center [480, 343] width 18 height 10
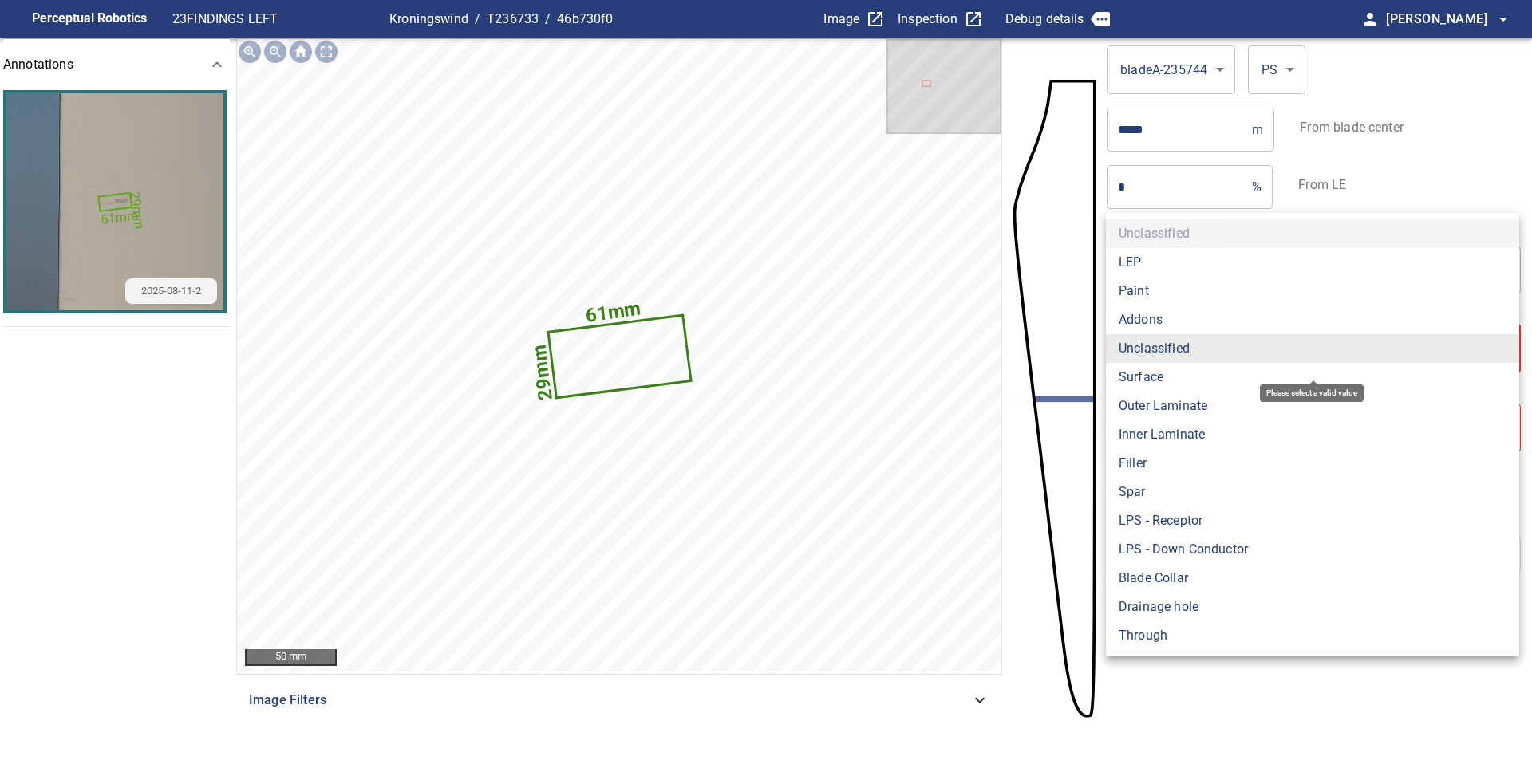
click at [1190, 354] on body "**********" at bounding box center [766, 386] width 1532 height 772
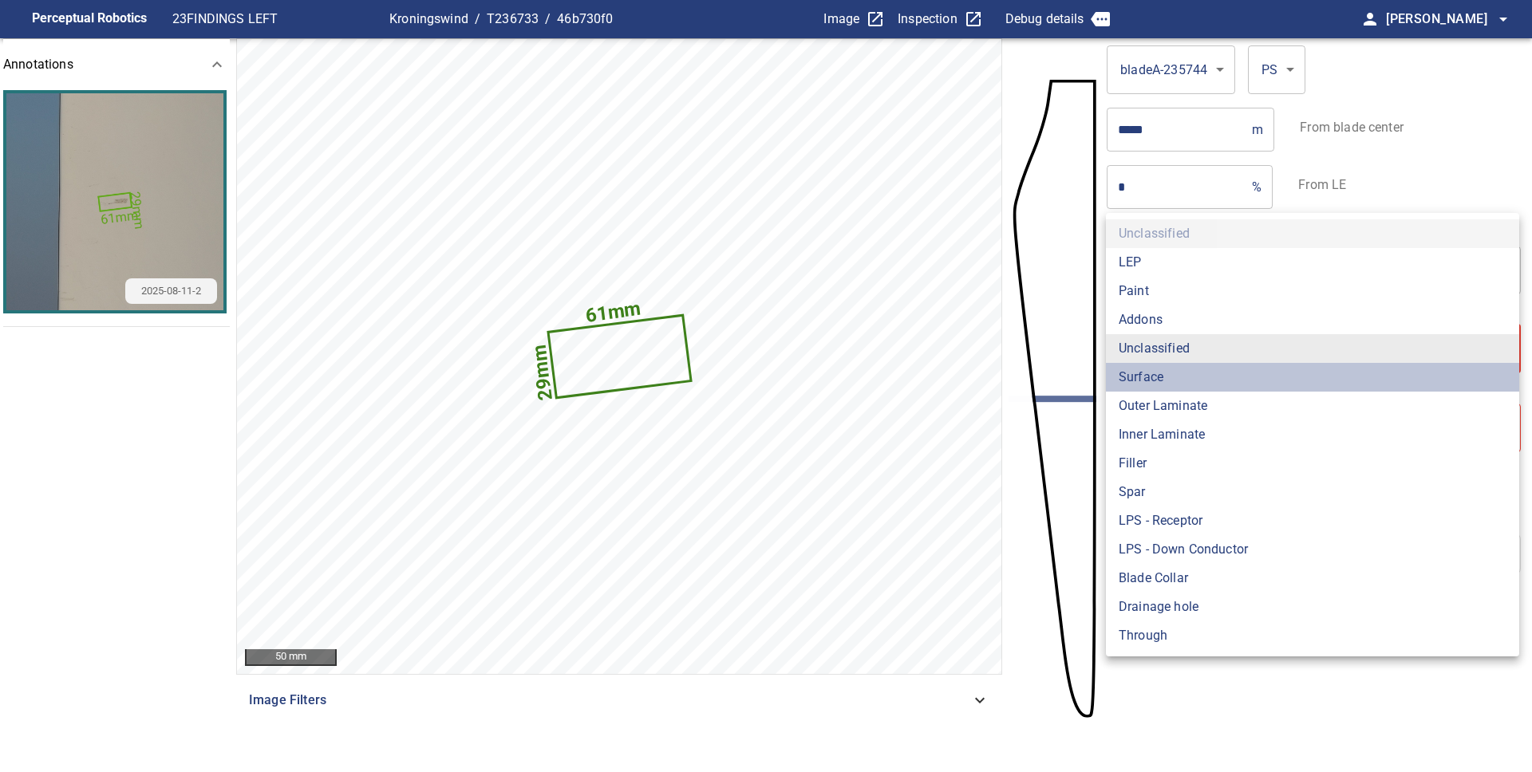
click at [1151, 381] on li "Surface" at bounding box center [1312, 377] width 413 height 29
type input "*******"
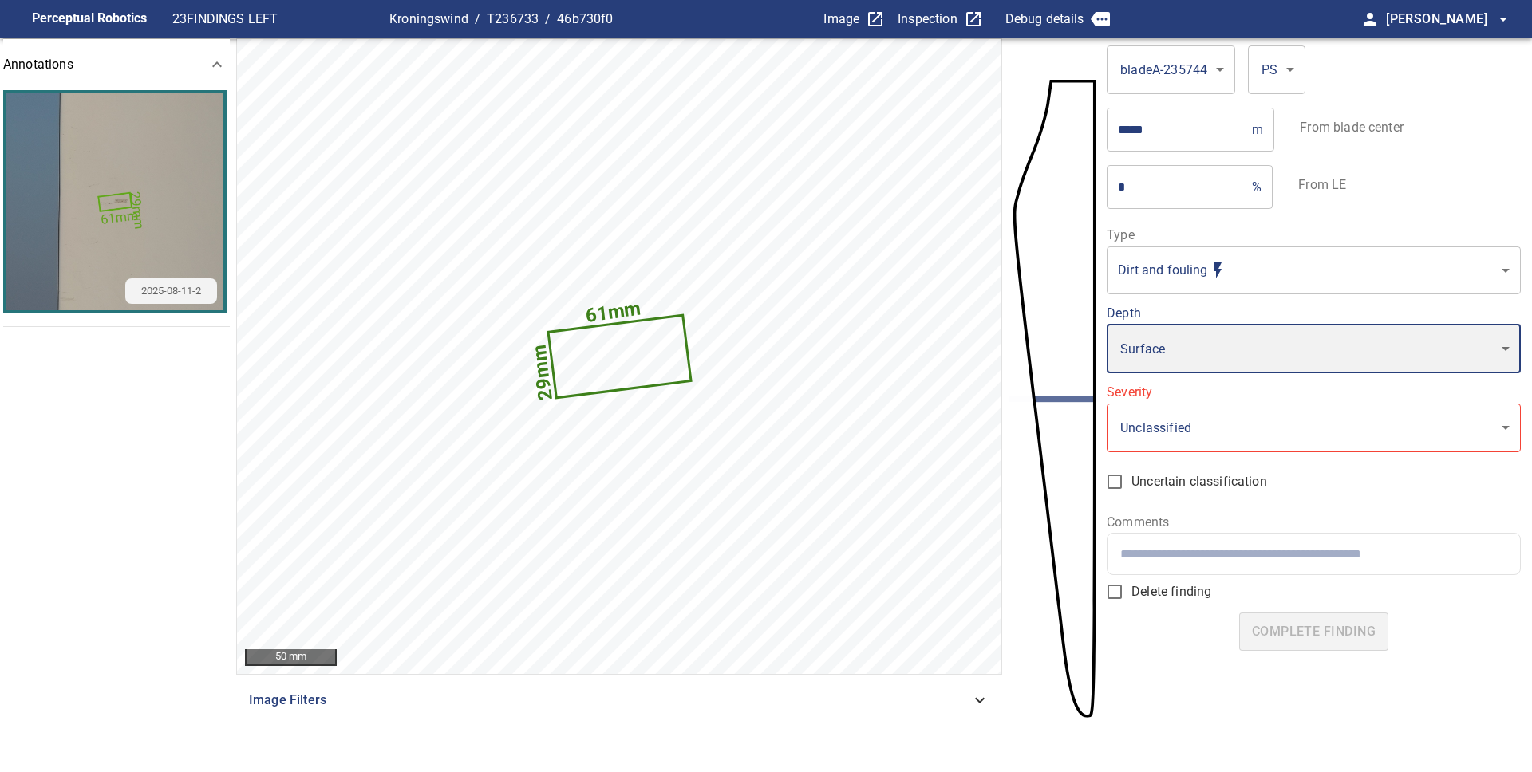
type input "*"
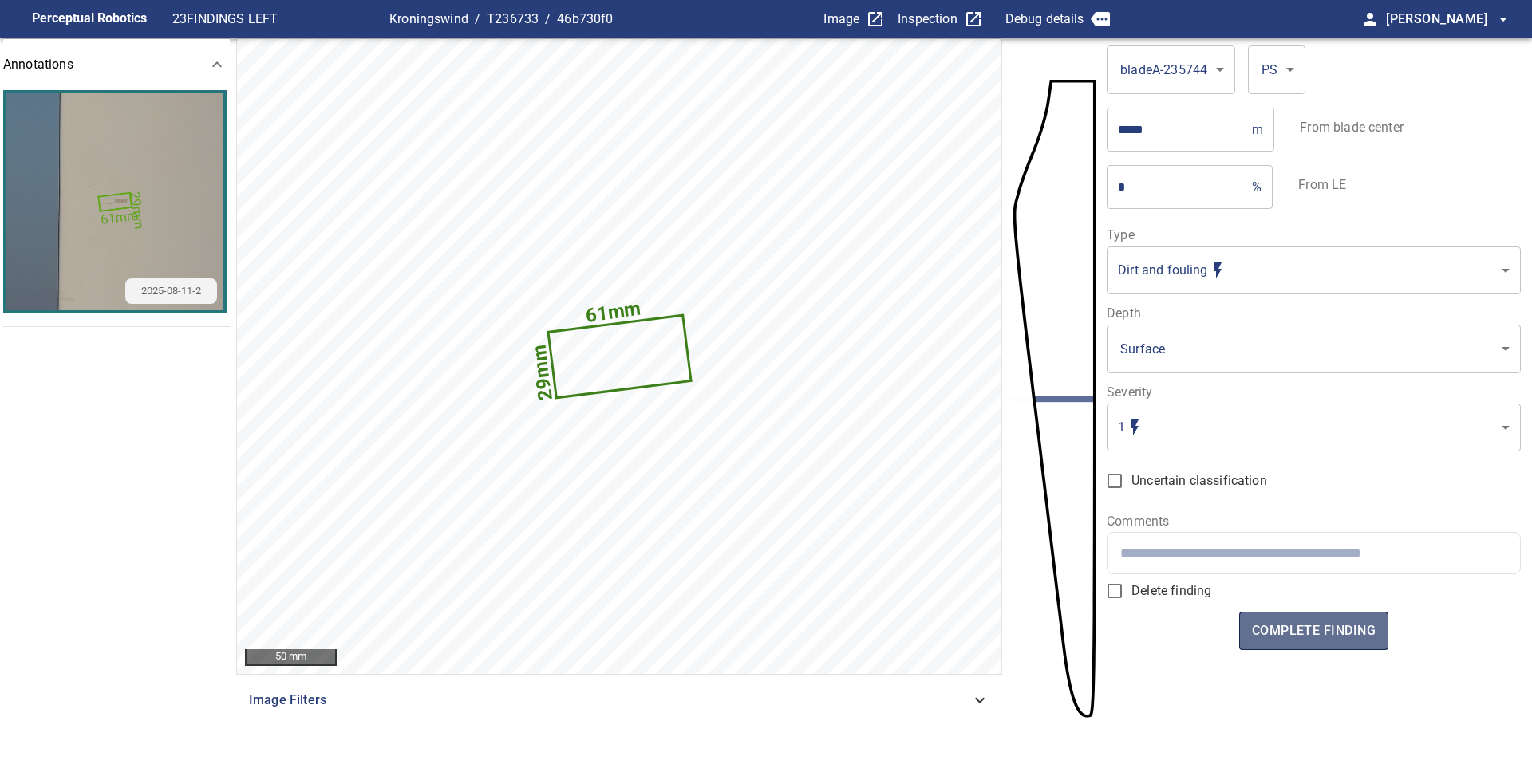
click at [1324, 631] on span "complete finding" at bounding box center [1314, 631] width 124 height 22
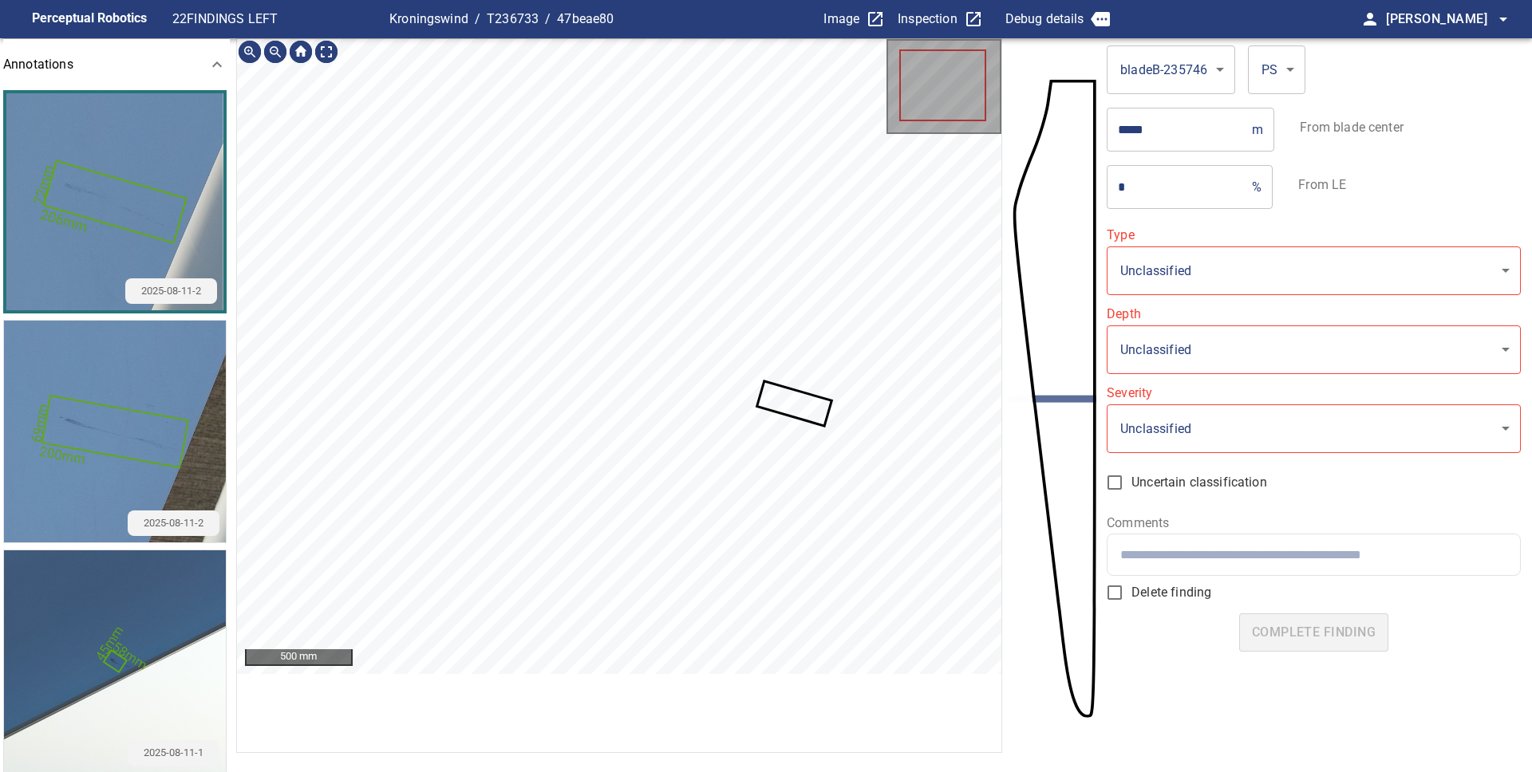
type input "**********"
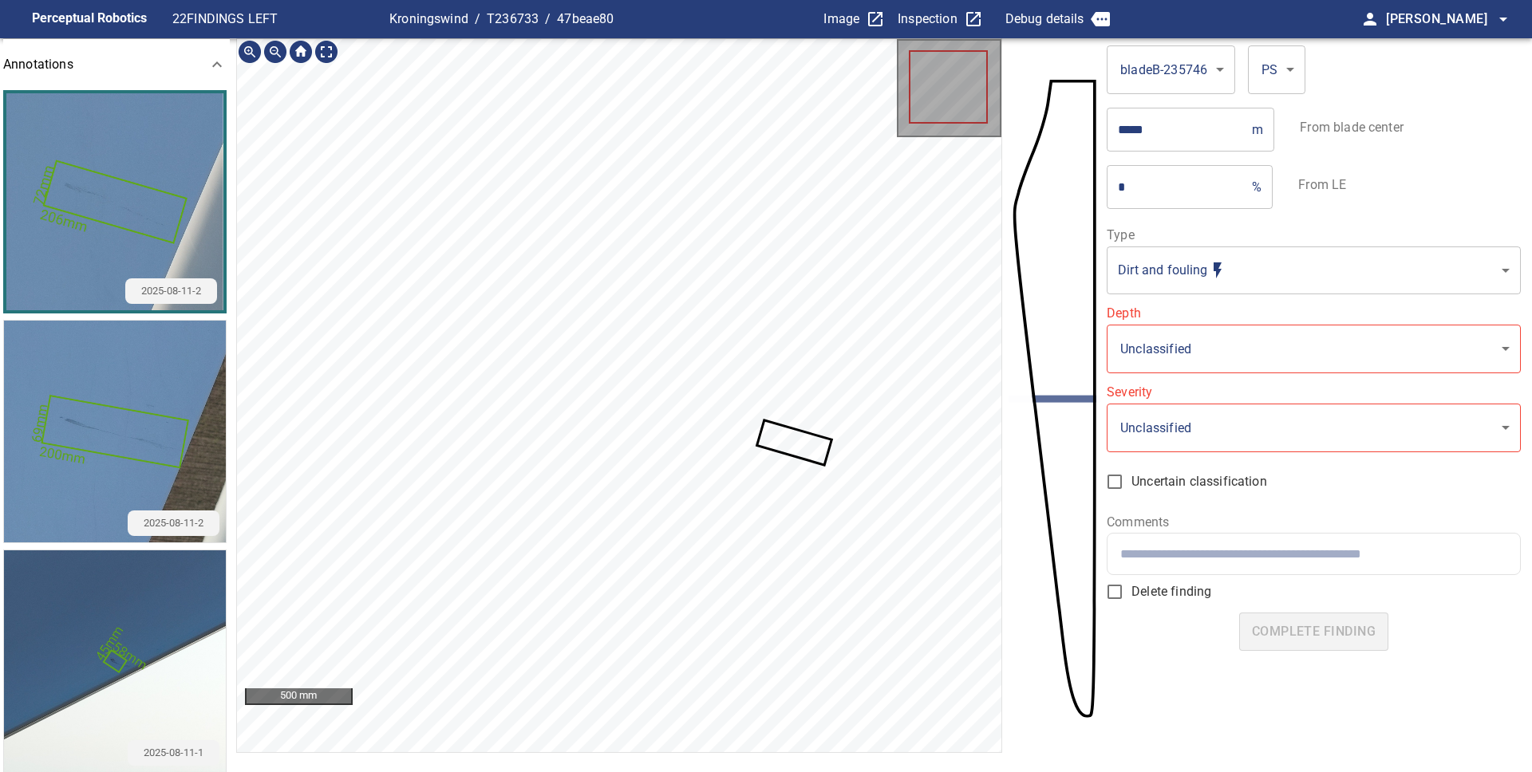
click at [809, 450] on icon at bounding box center [795, 442] width 72 height 41
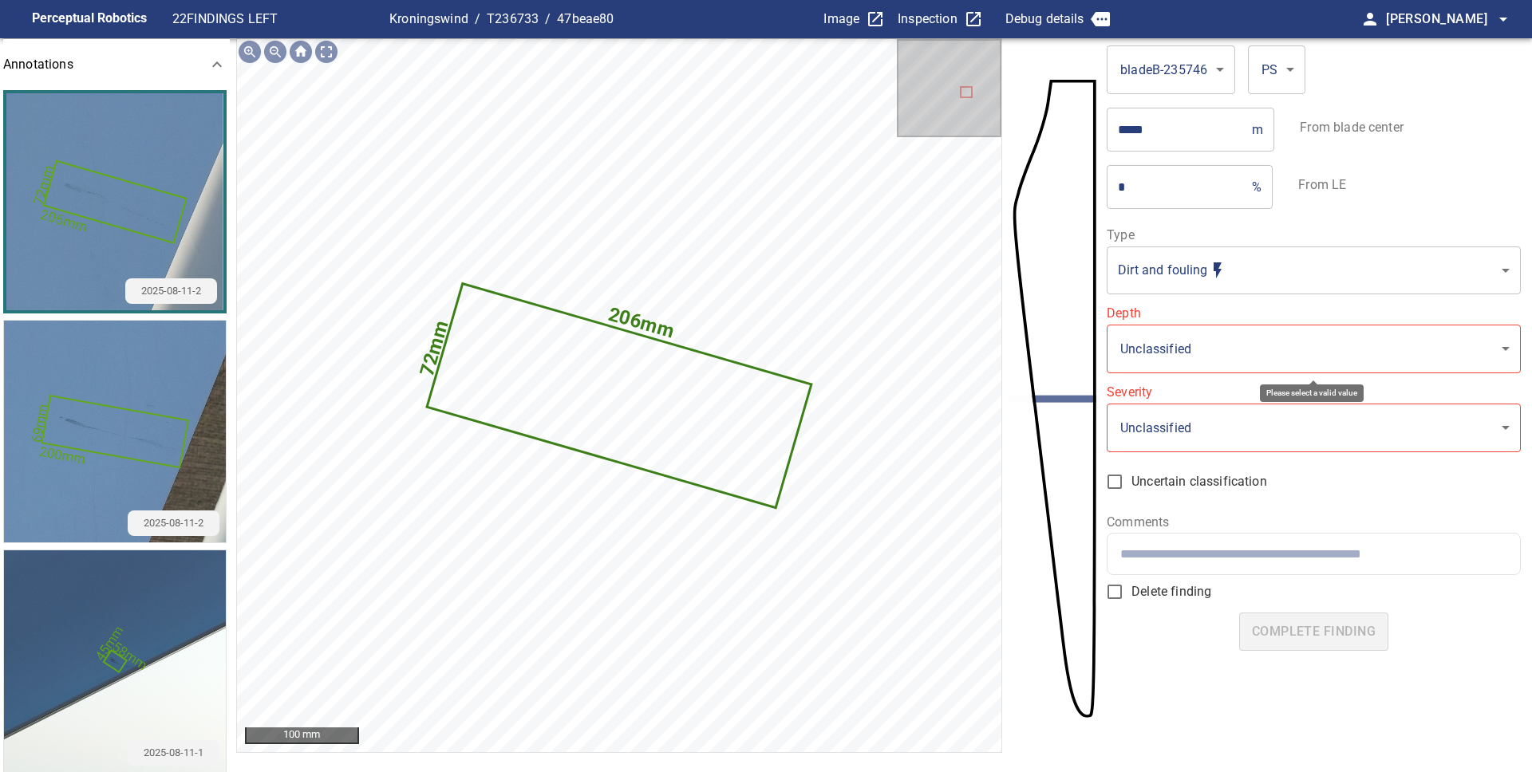
click at [1245, 338] on body "**********" at bounding box center [766, 386] width 1532 height 772
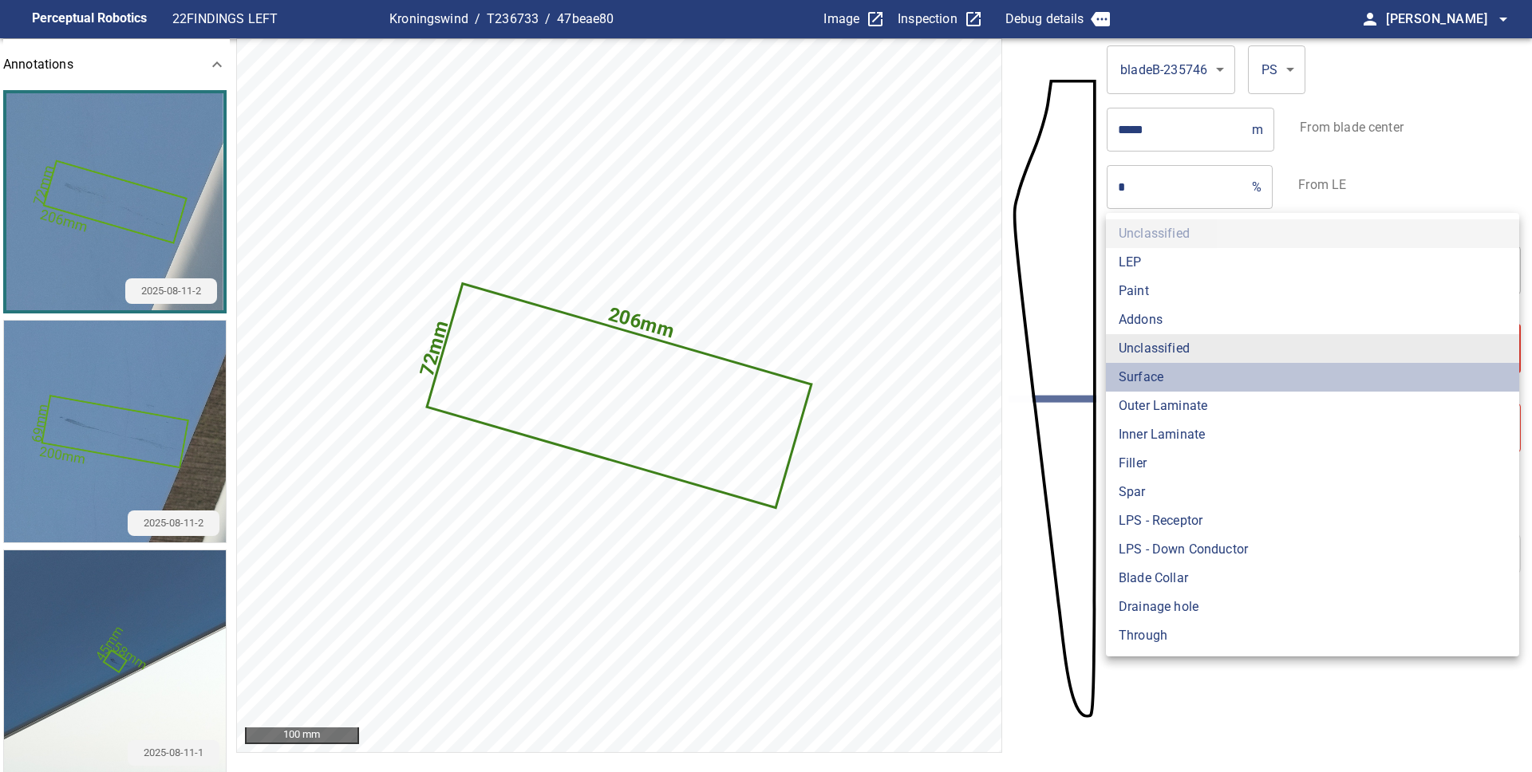
click at [1182, 374] on li "Surface" at bounding box center [1312, 377] width 413 height 29
type input "*******"
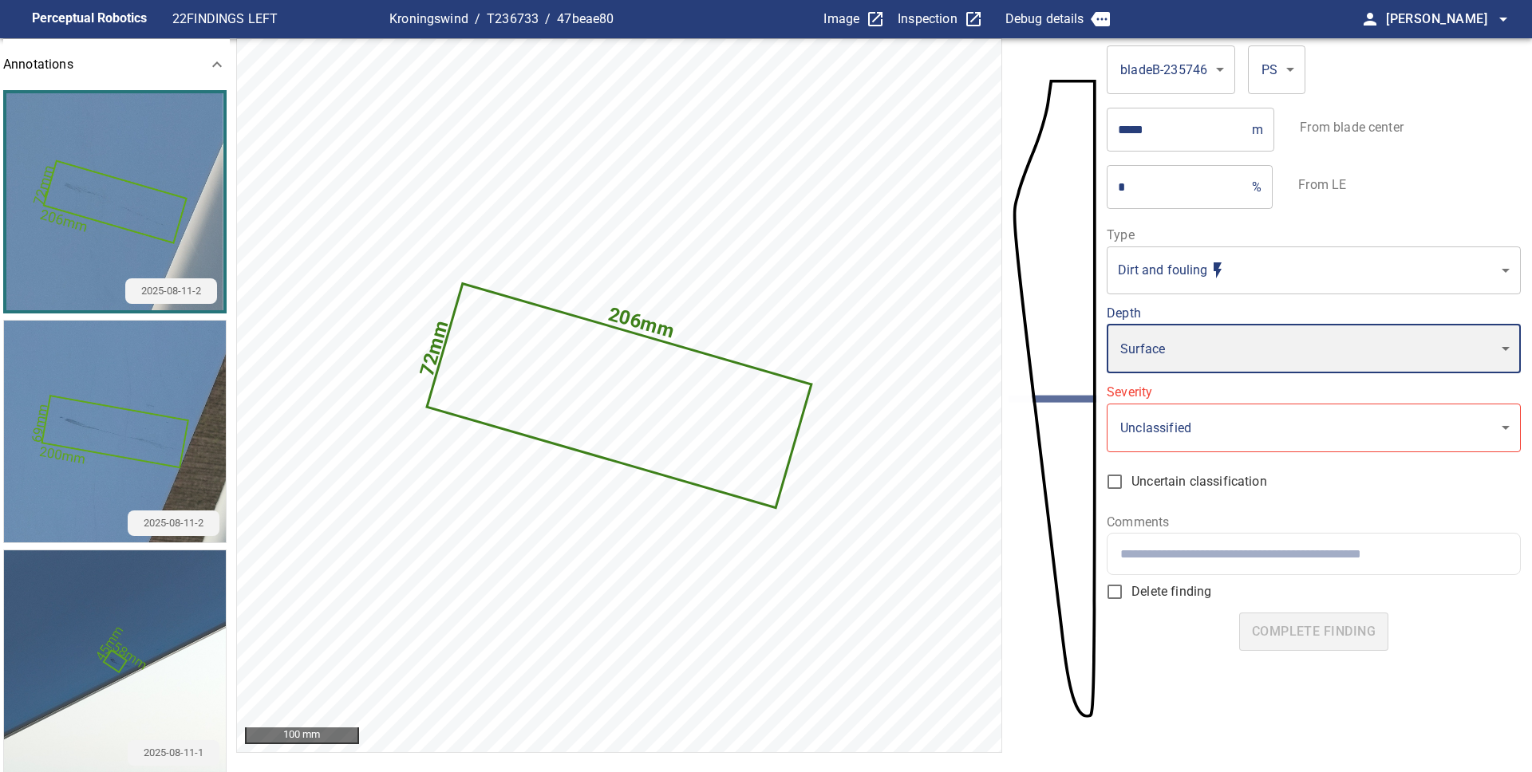
type input "*"
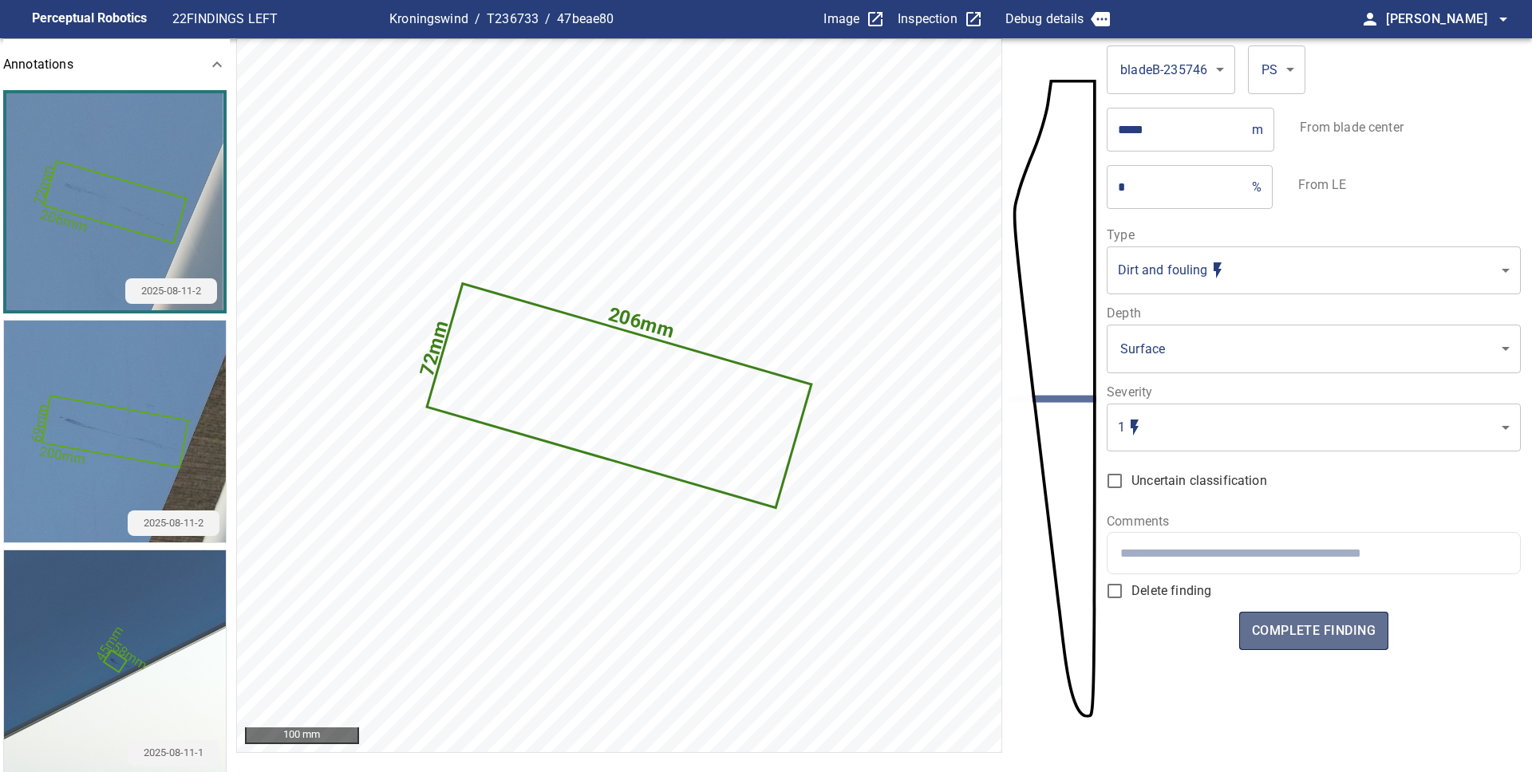
click at [1358, 631] on span "complete finding" at bounding box center [1314, 631] width 124 height 22
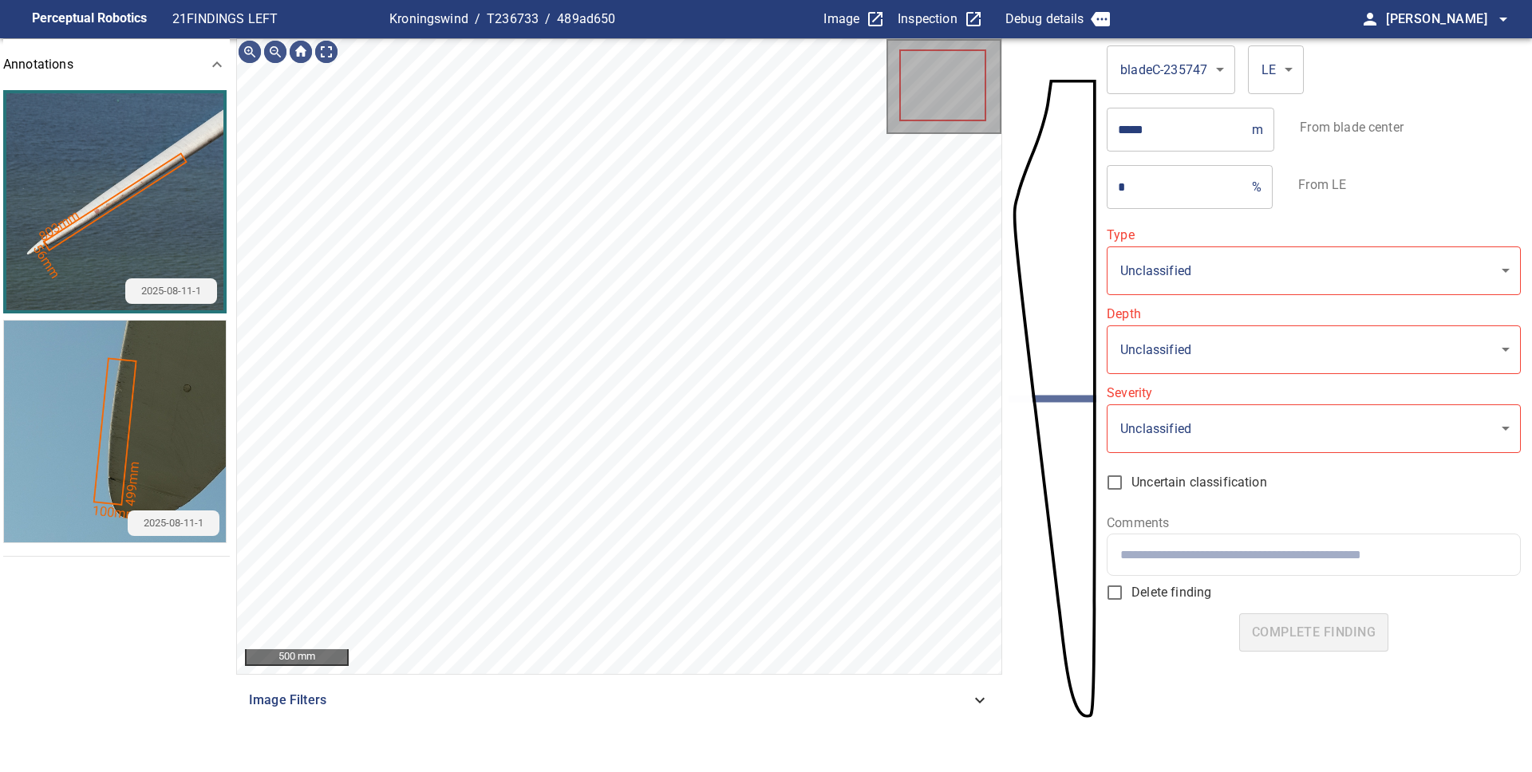
type input "*******"
click at [764, 379] on icon at bounding box center [763, 379] width 146 height 100
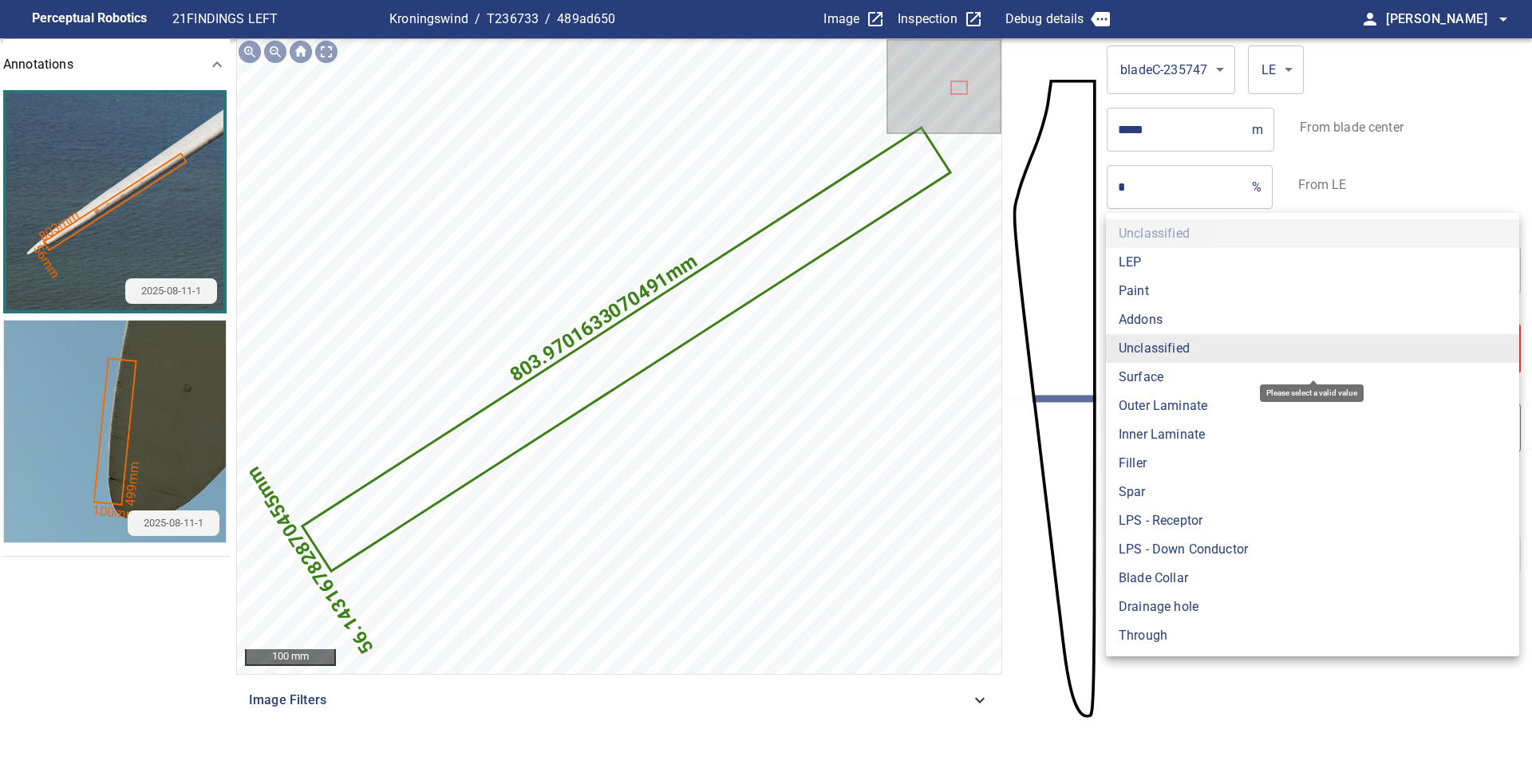
click at [1190, 348] on body "**********" at bounding box center [766, 386] width 1532 height 772
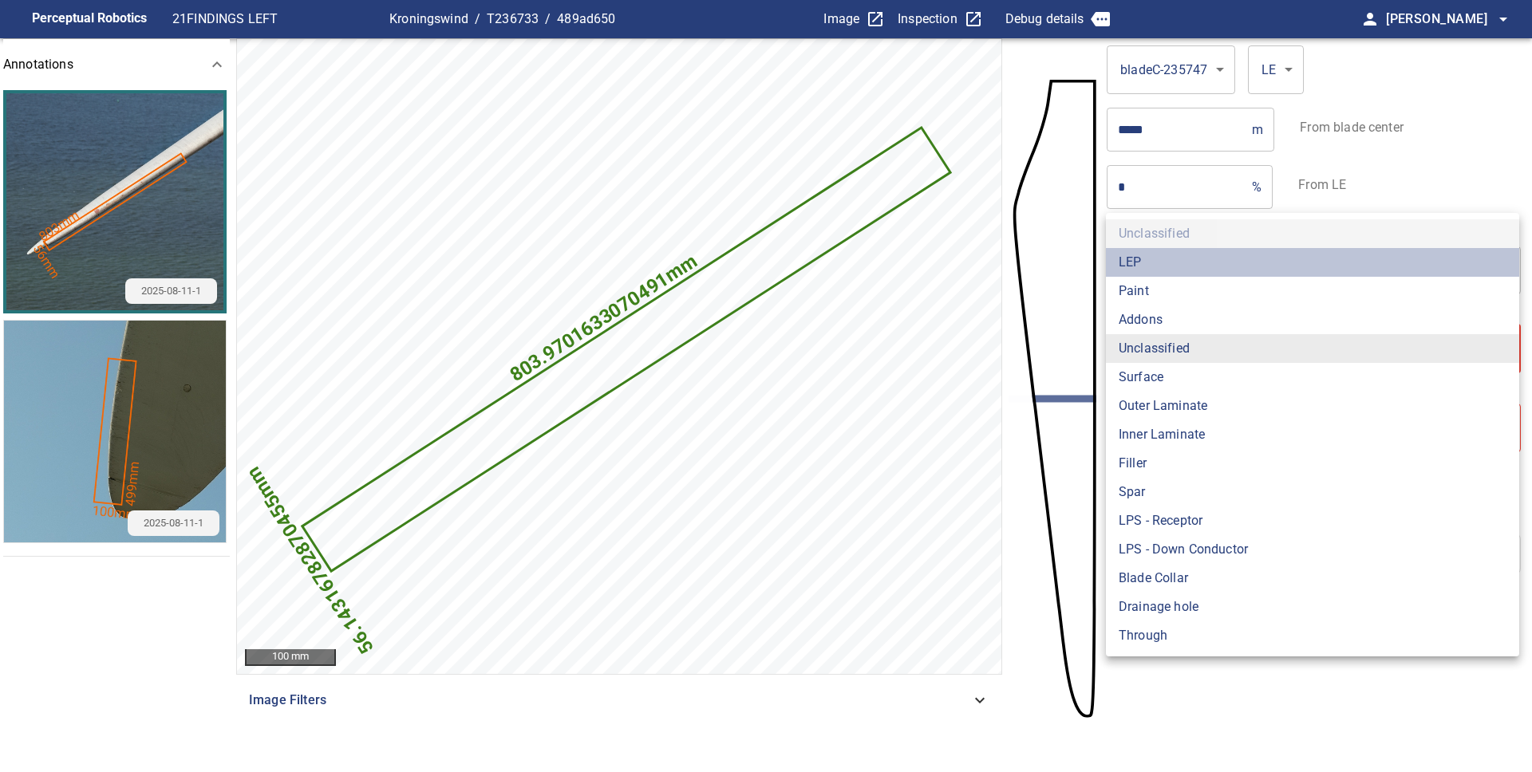
click at [1159, 265] on li "LEP" at bounding box center [1312, 262] width 413 height 29
type input "***"
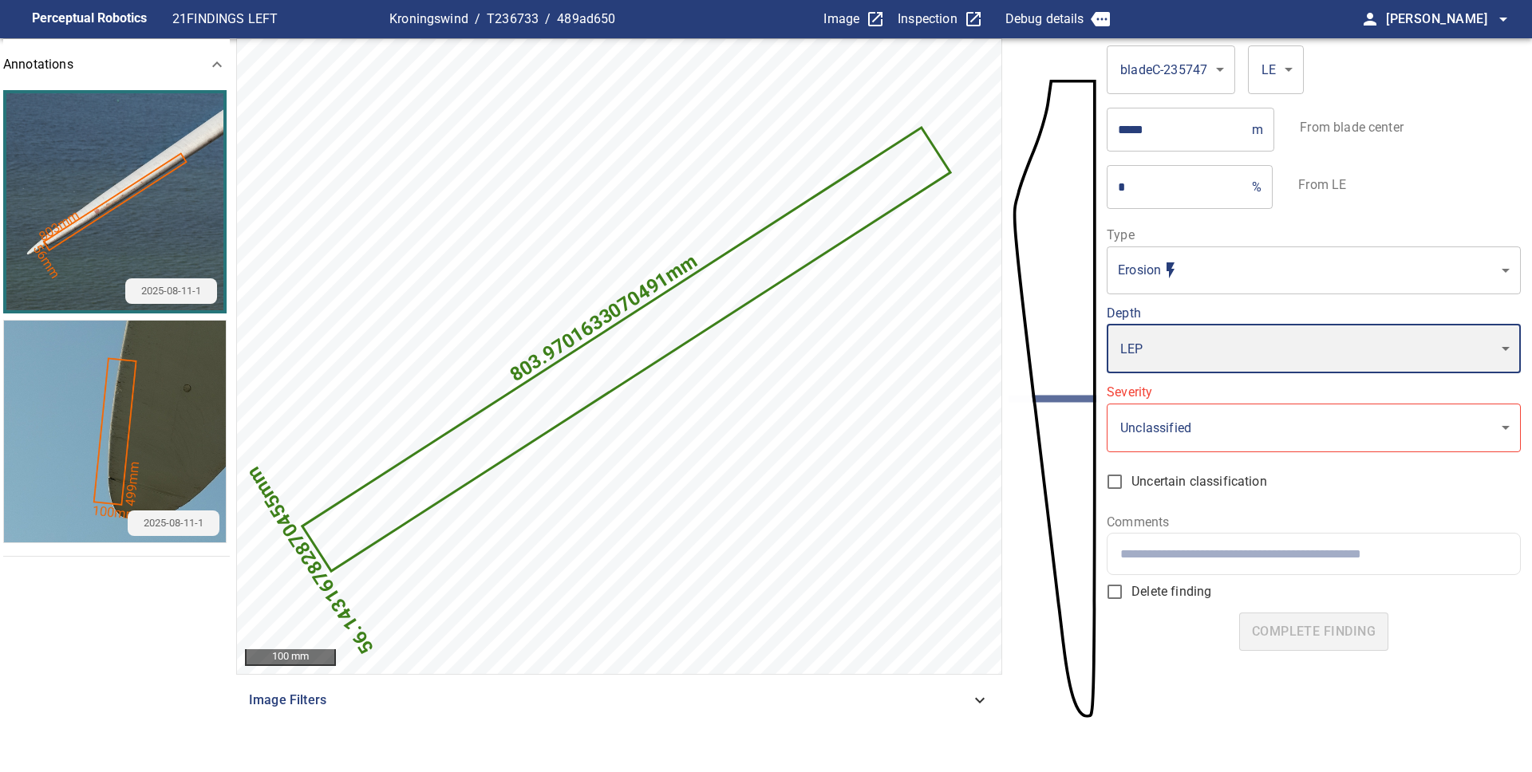
type input "*"
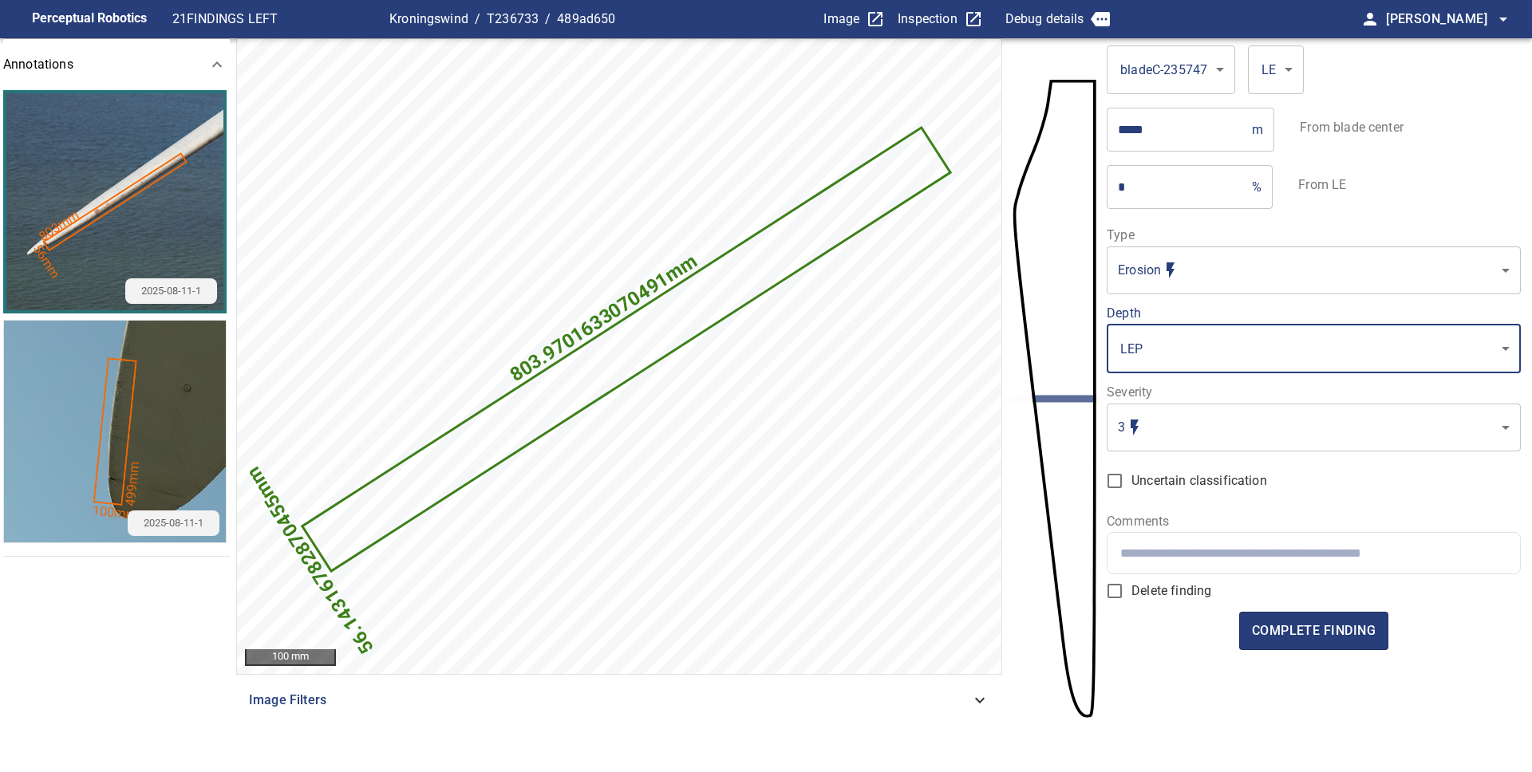
click at [1152, 347] on body "**********" at bounding box center [766, 386] width 1532 height 772
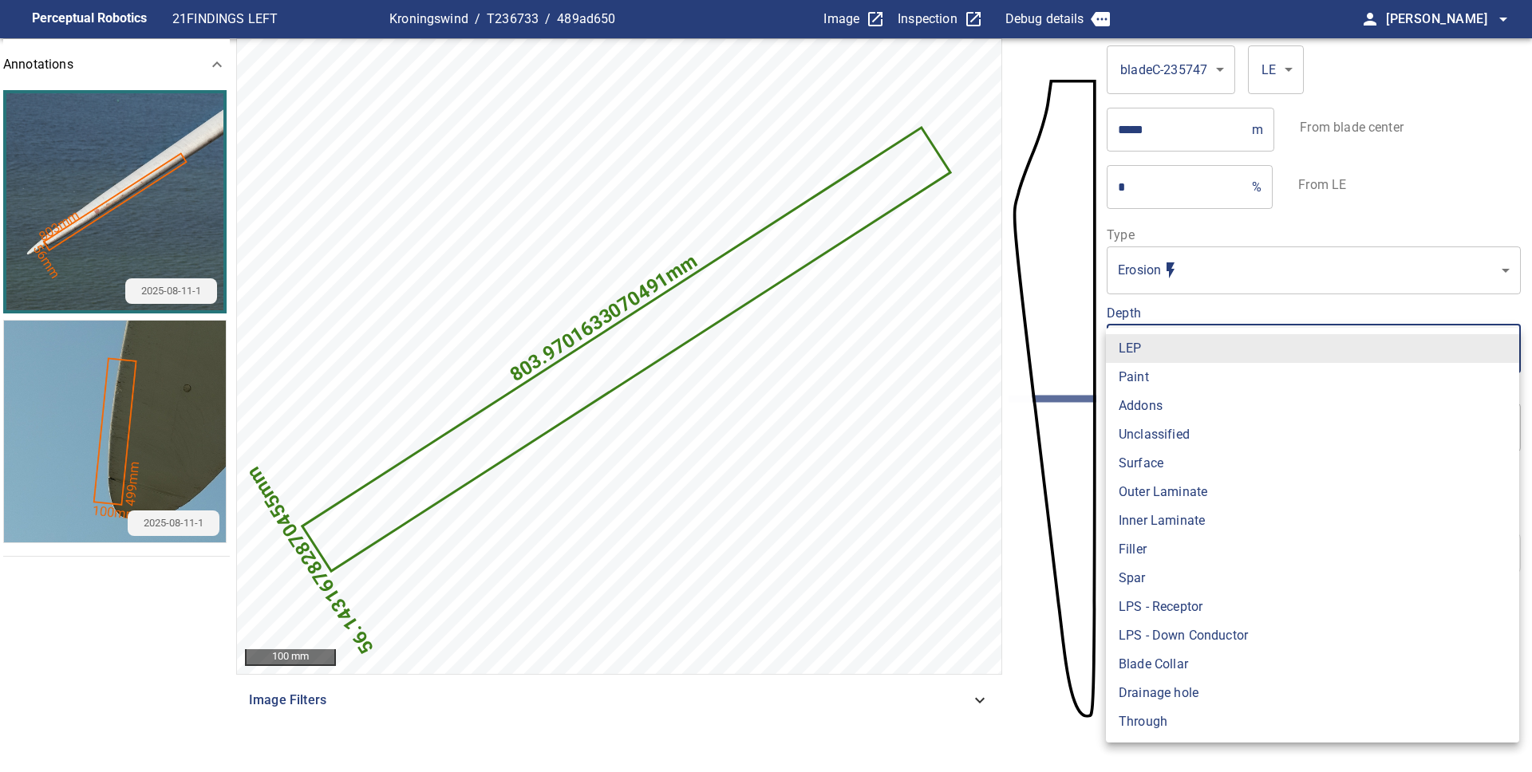
click at [1159, 551] on li "Filler" at bounding box center [1312, 549] width 413 height 29
type input "******"
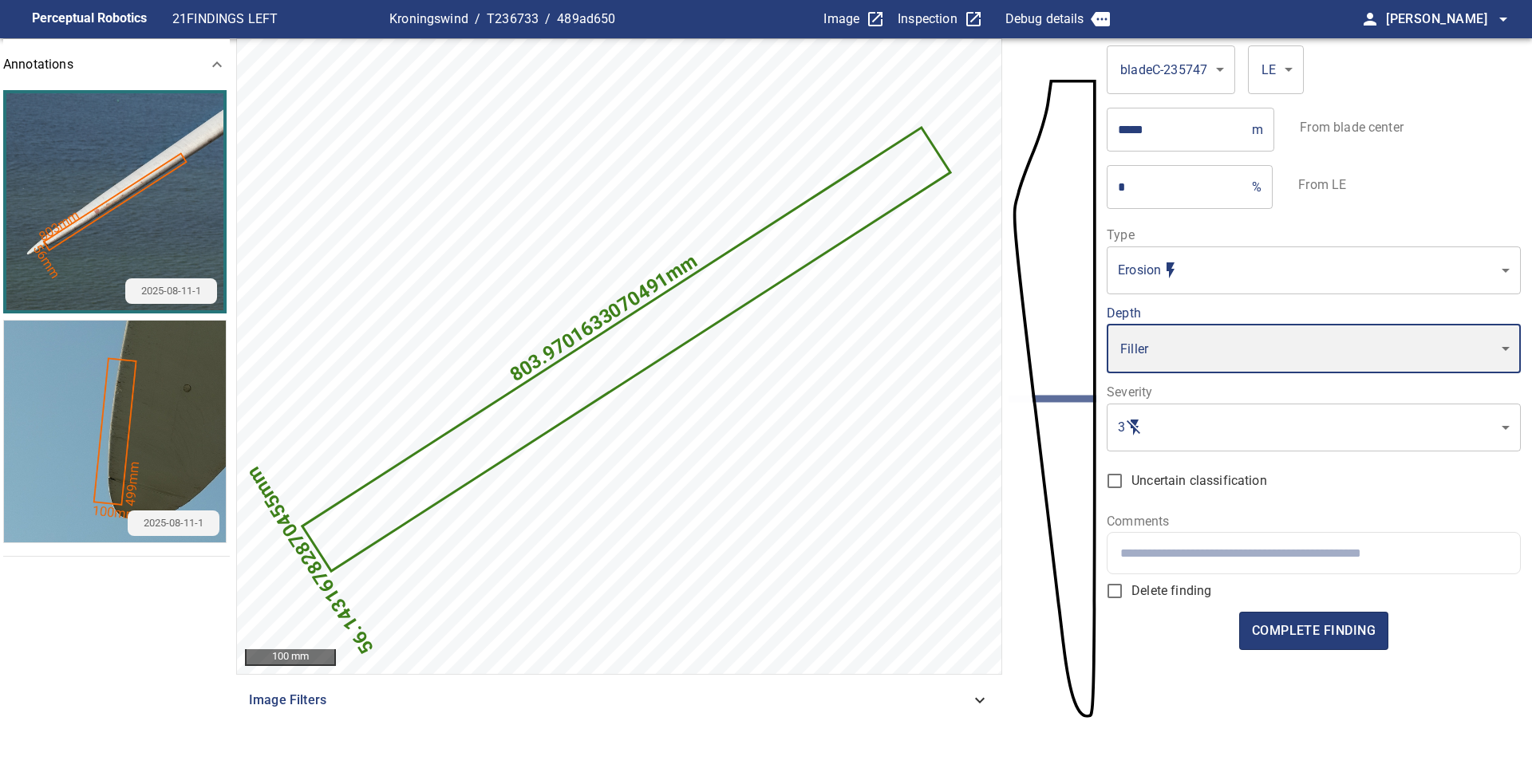
type input "*"
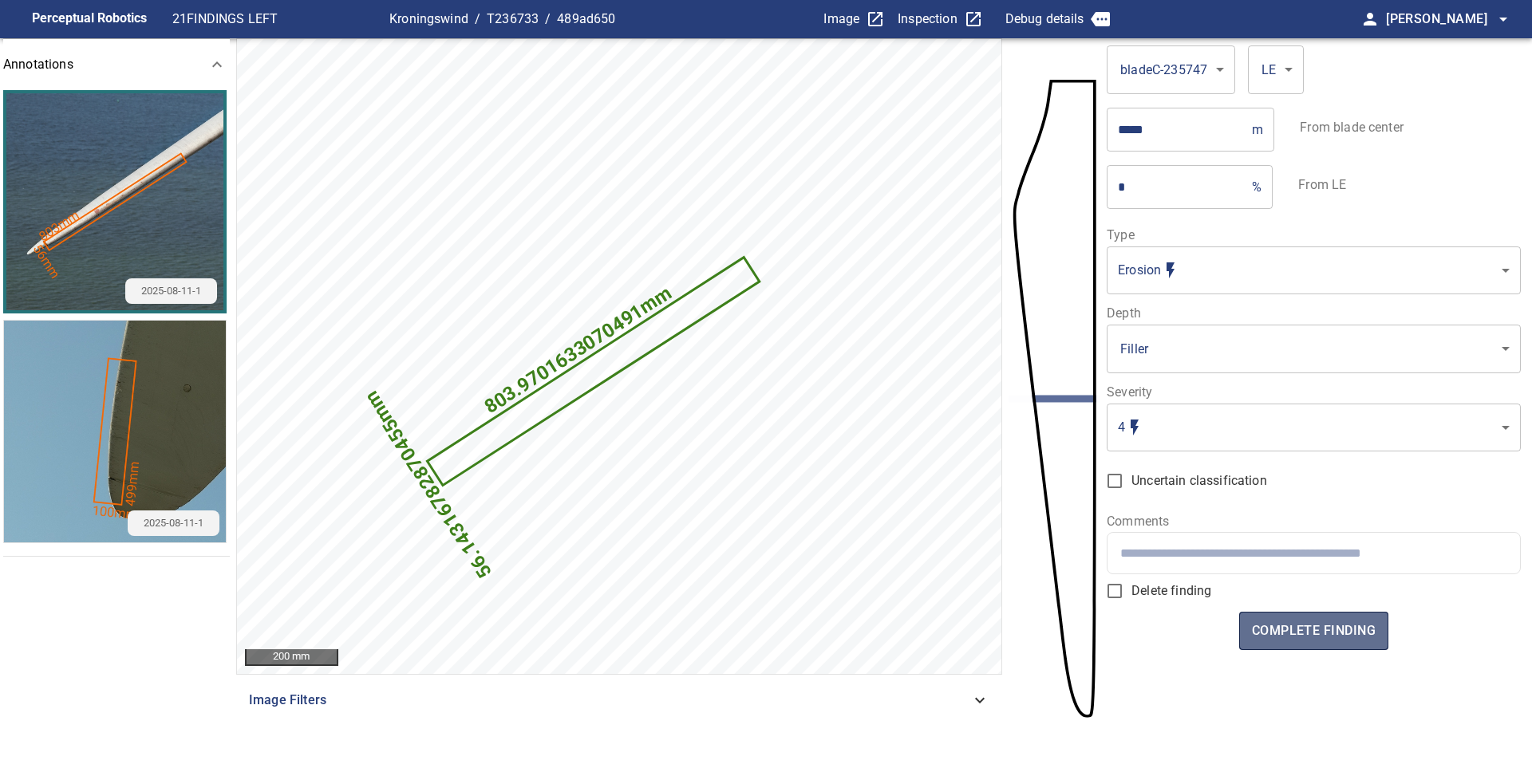
click at [1306, 633] on span "complete finding" at bounding box center [1314, 631] width 124 height 22
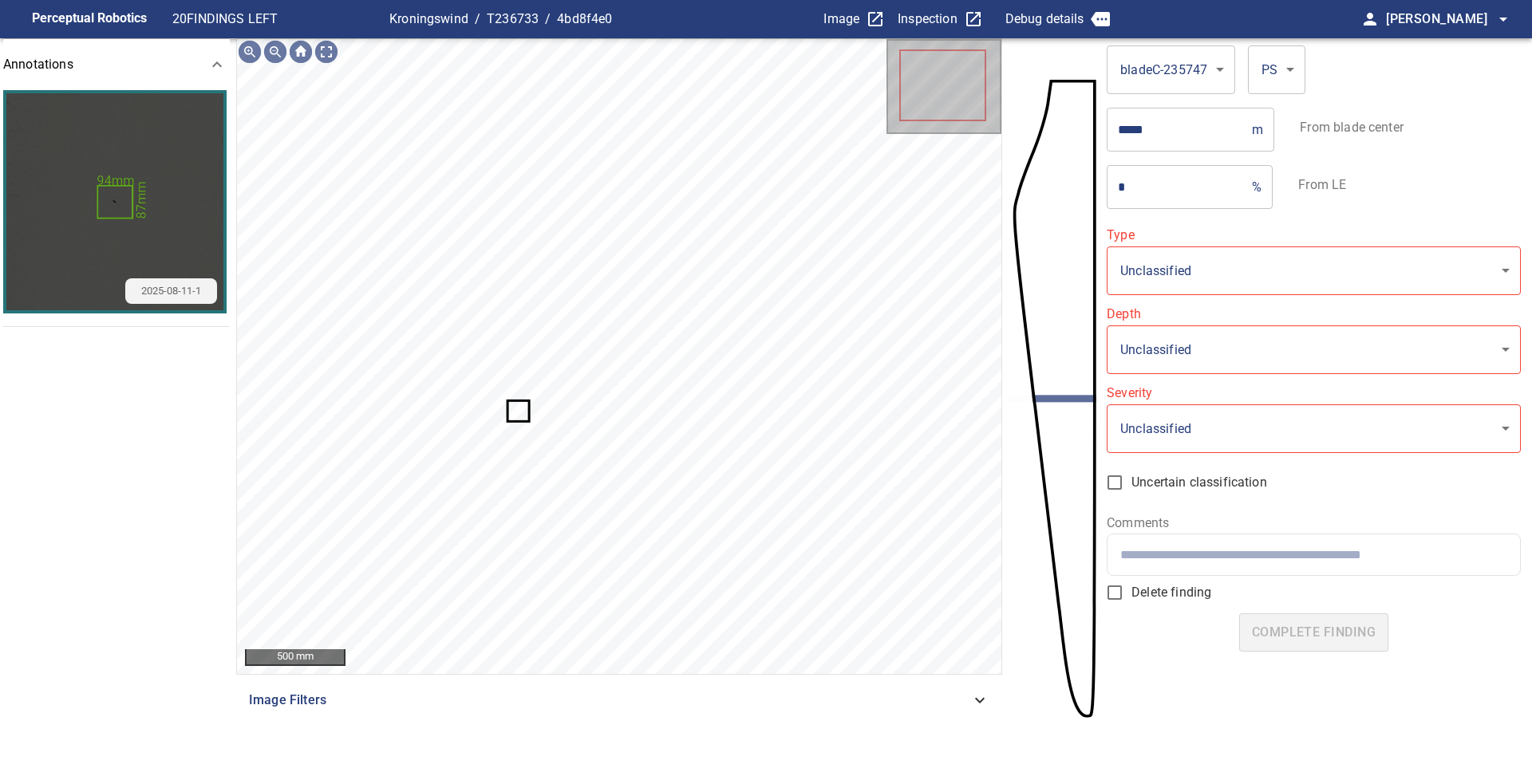
type input "**********"
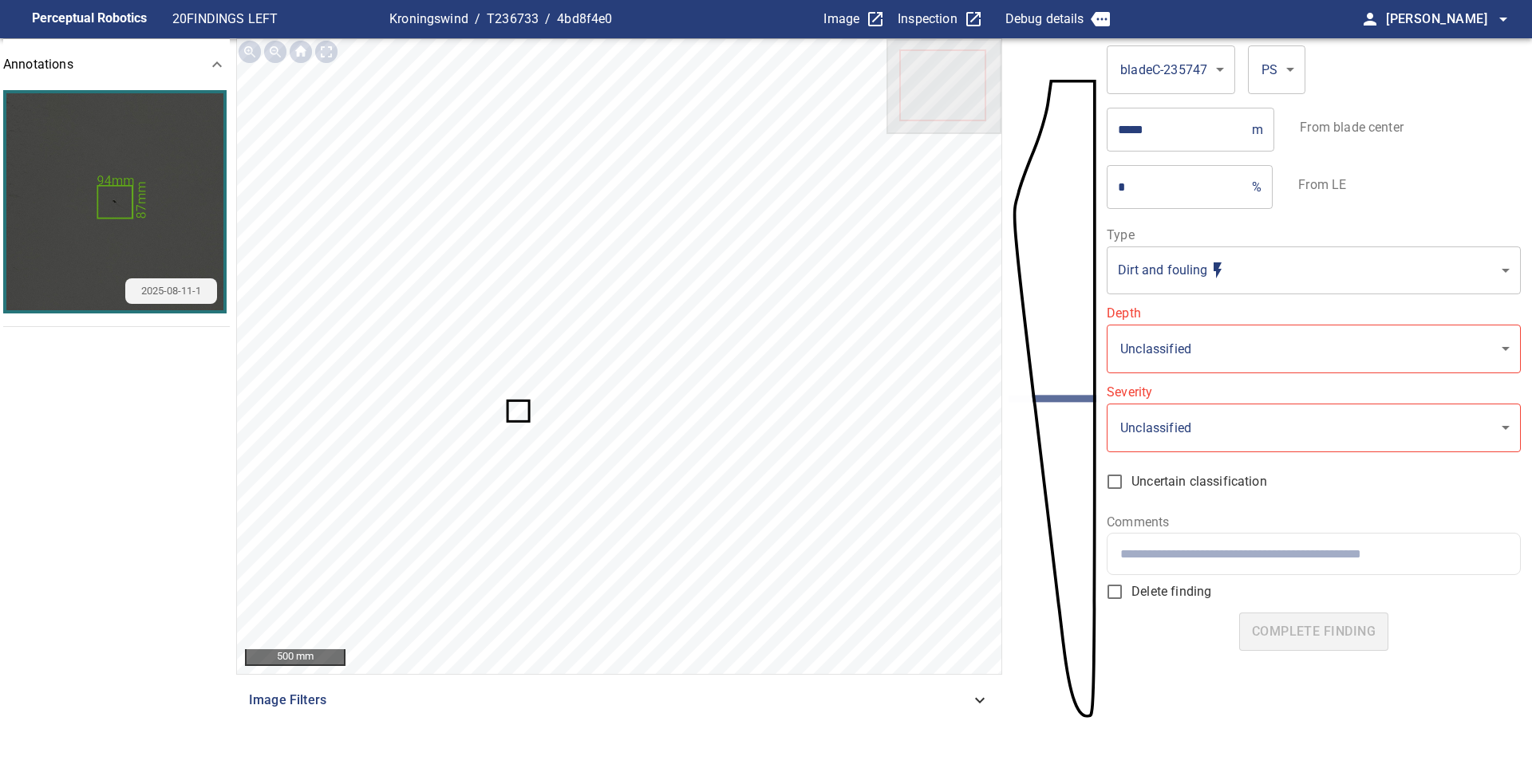
click at [518, 410] on icon at bounding box center [517, 411] width 19 height 18
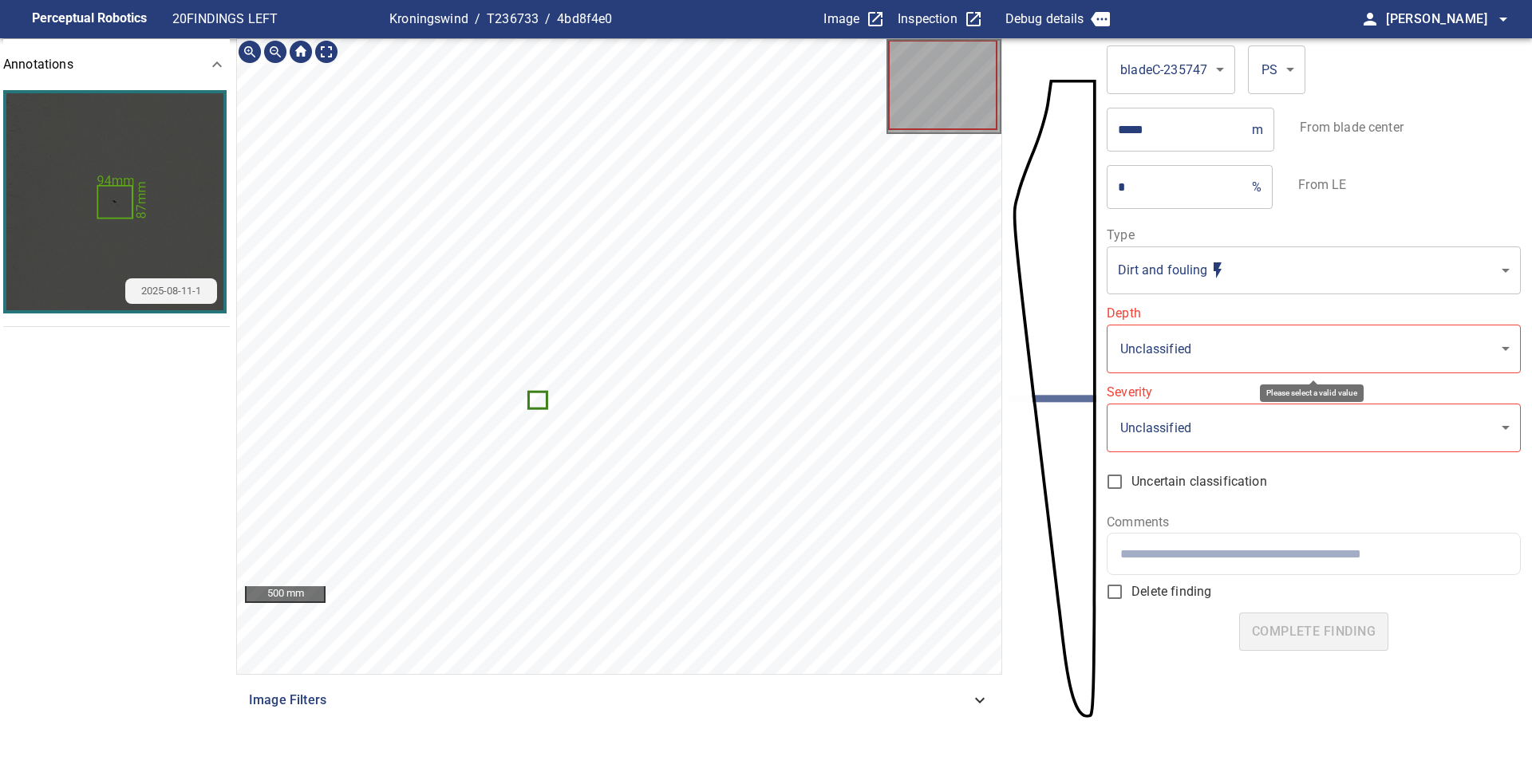
click at [1219, 356] on body "**********" at bounding box center [766, 386] width 1532 height 772
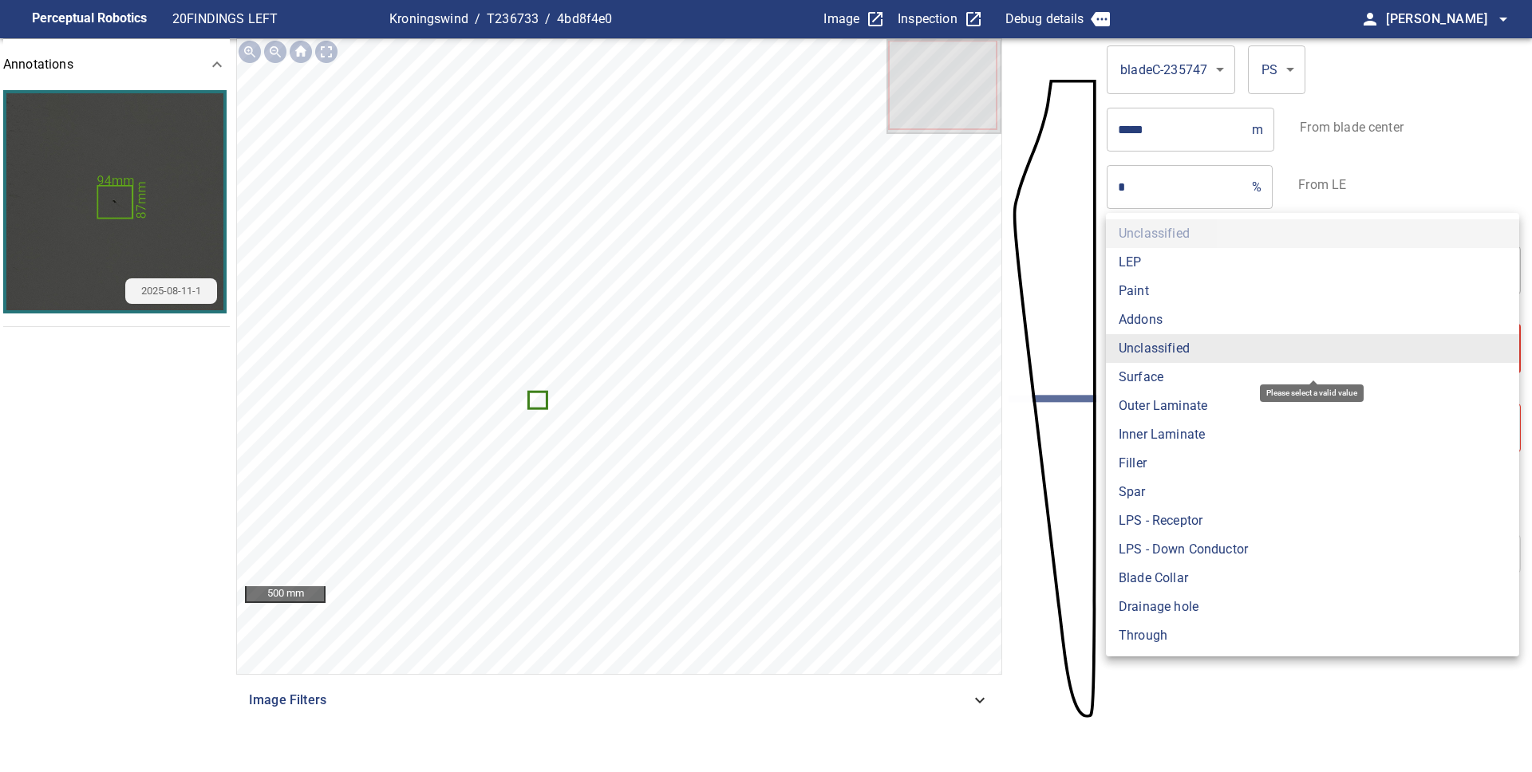
click at [1154, 381] on li "Surface" at bounding box center [1312, 377] width 413 height 29
type input "*******"
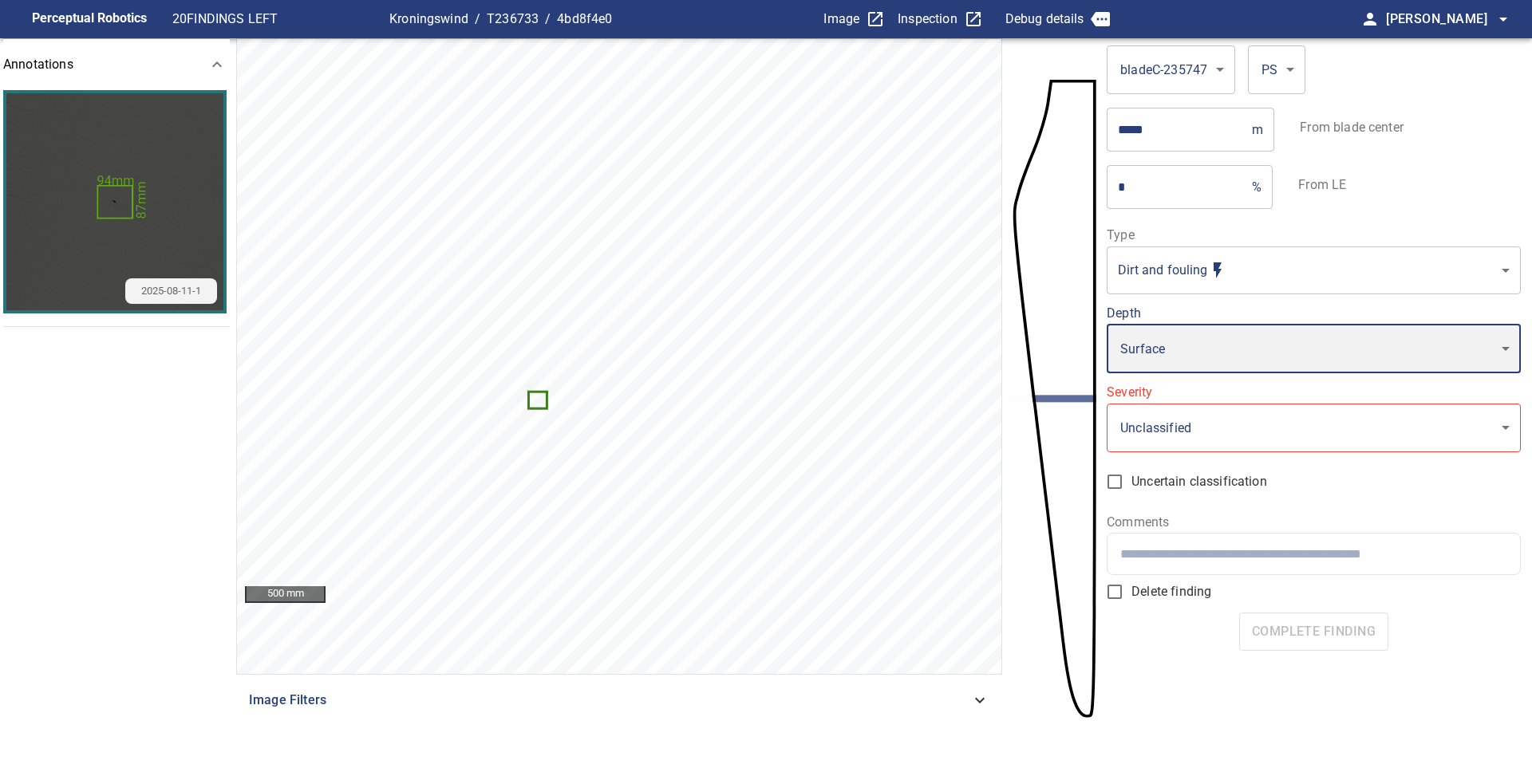
type input "*"
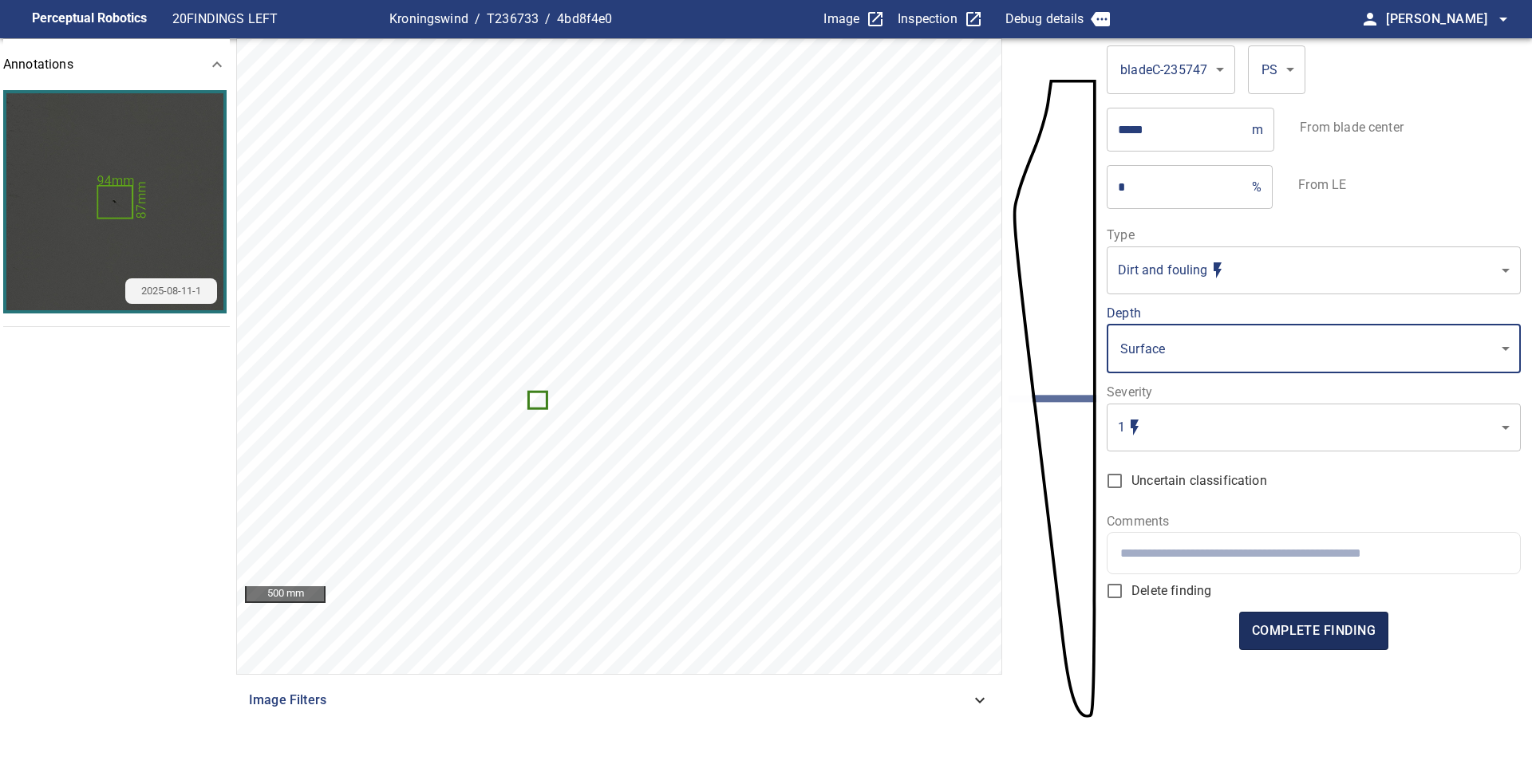
click at [1321, 626] on span "complete finding" at bounding box center [1314, 631] width 124 height 22
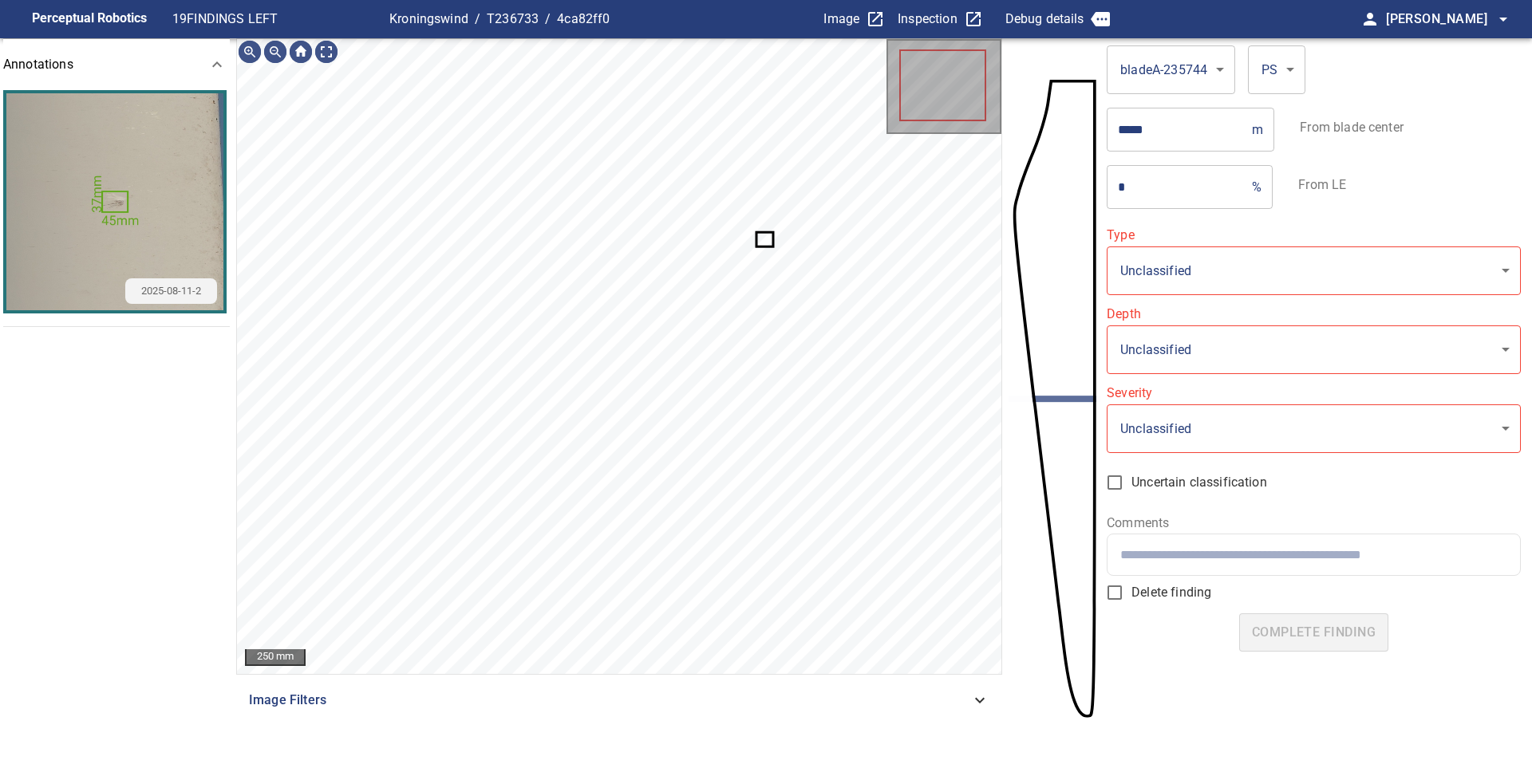
type input "**********"
click at [760, 241] on icon at bounding box center [765, 240] width 14 height 12
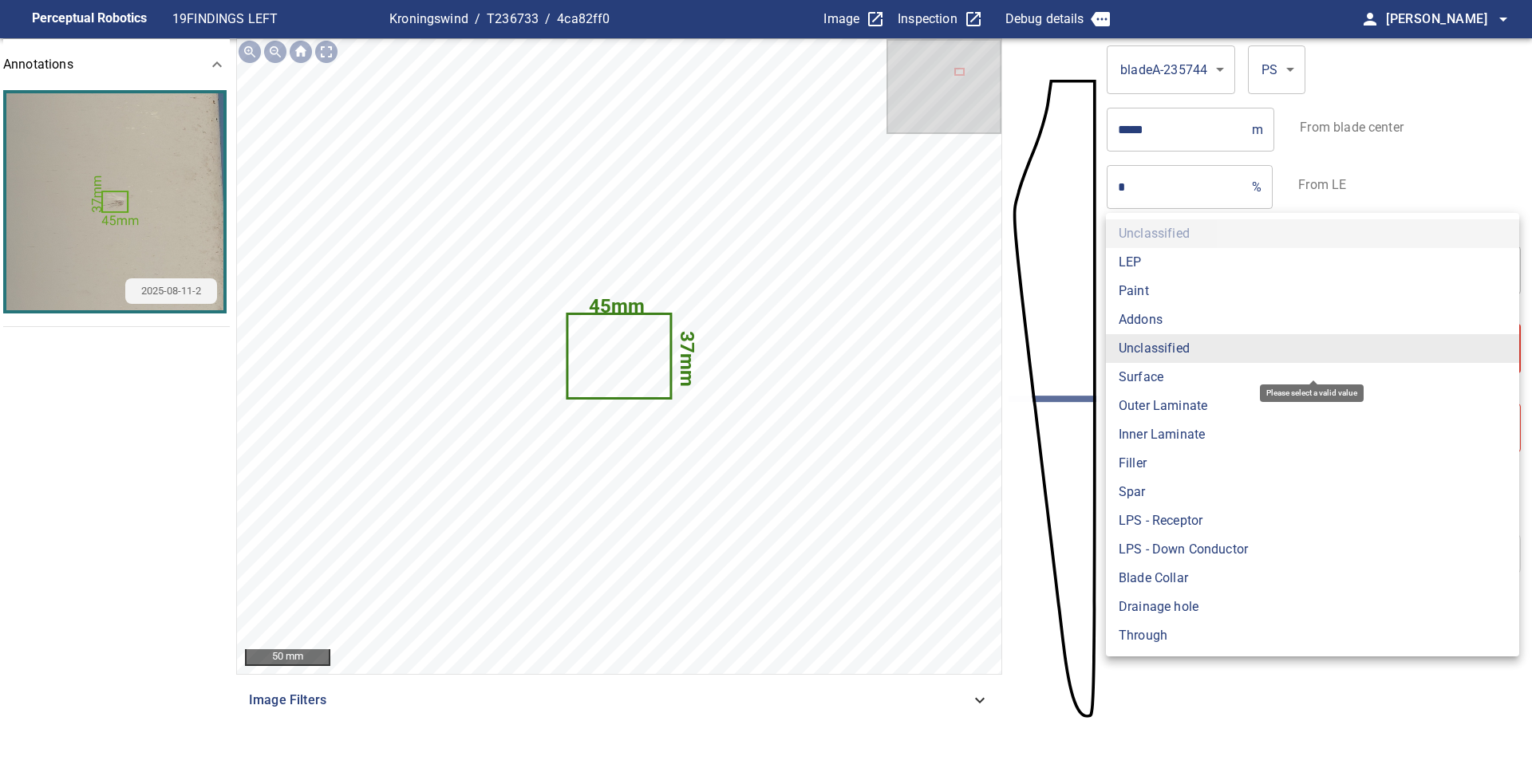
click at [1187, 353] on body "**********" at bounding box center [766, 386] width 1532 height 772
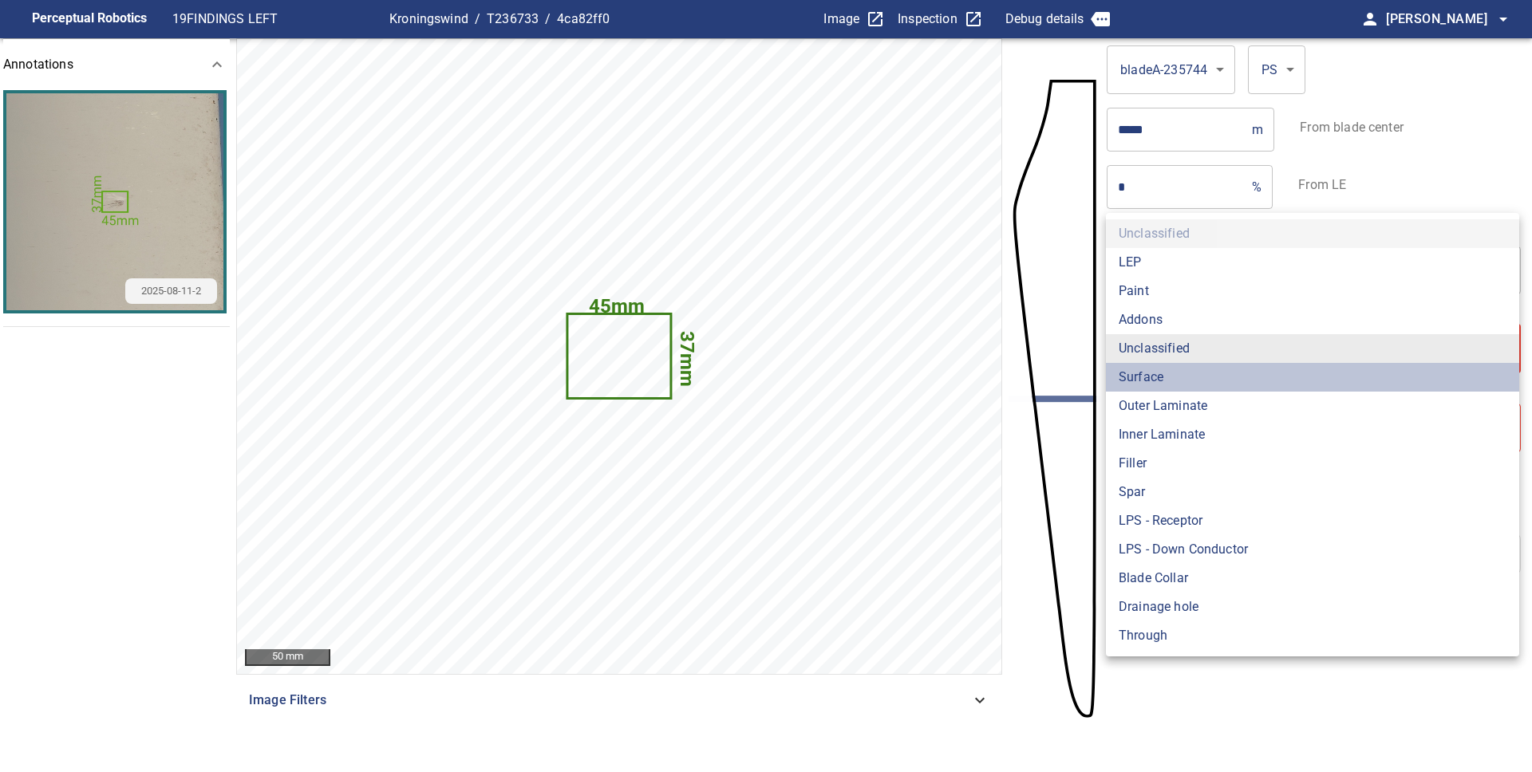
click at [1174, 383] on li "Surface" at bounding box center [1312, 377] width 413 height 29
type input "*******"
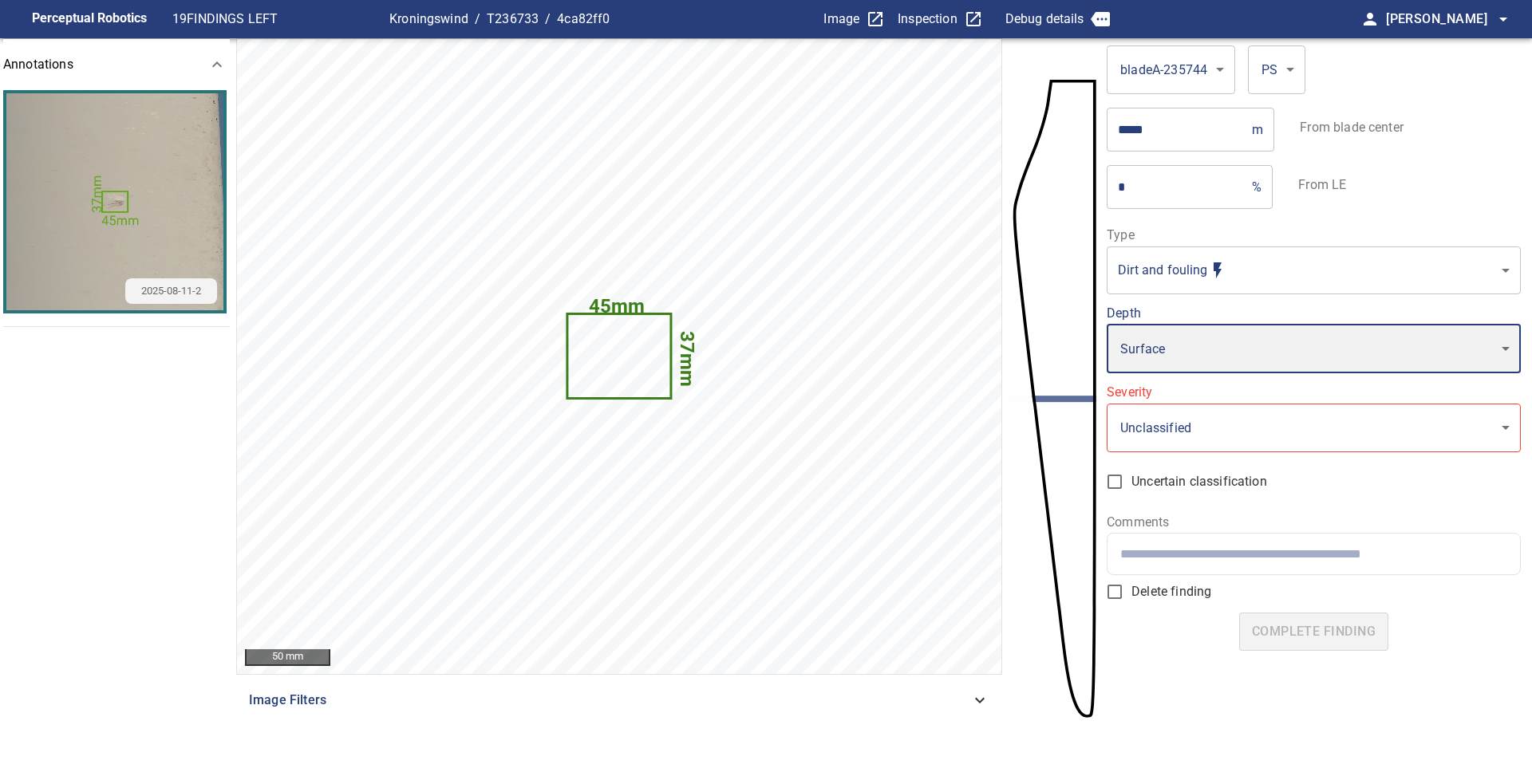
type input "*"
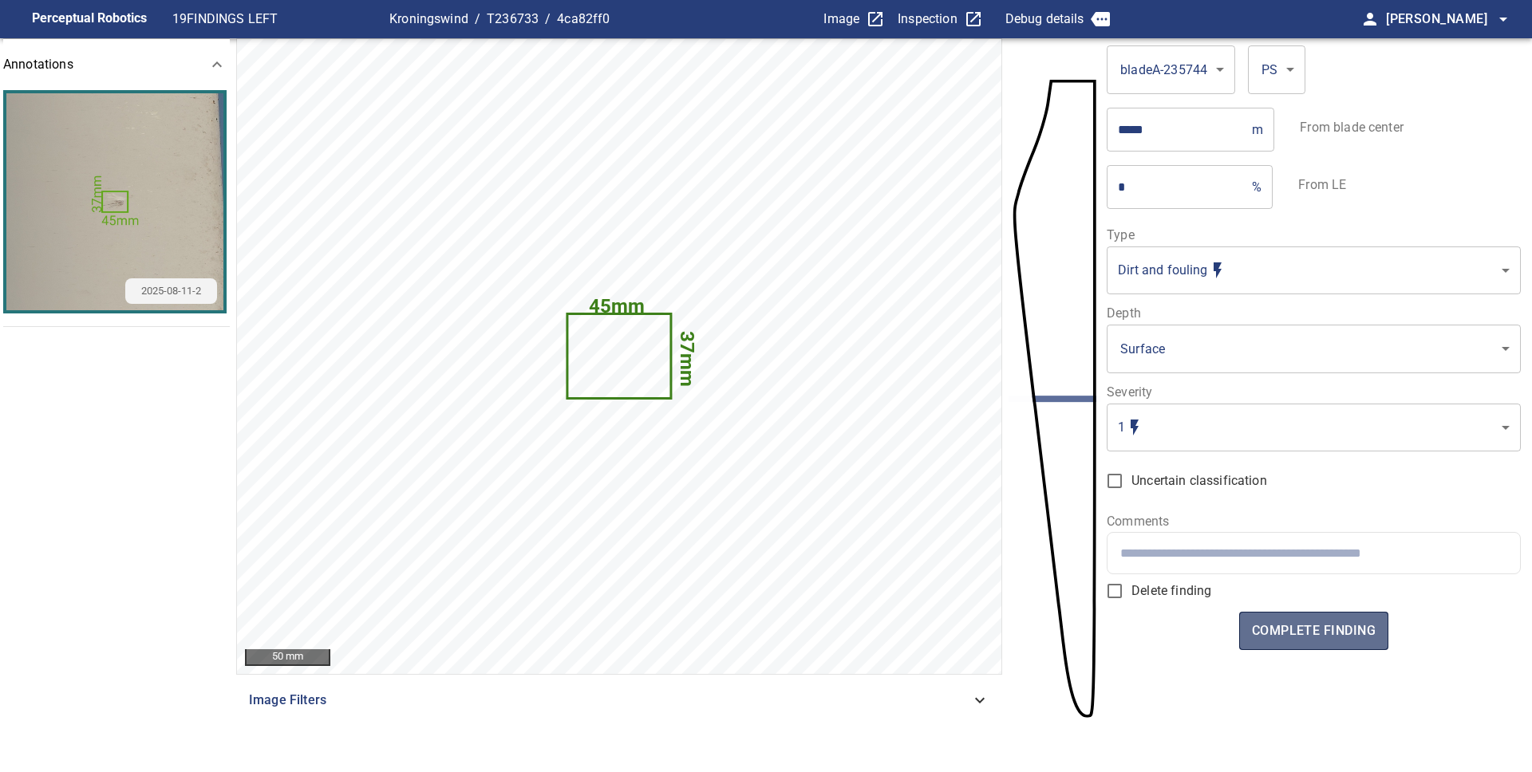
click at [1309, 632] on span "complete finding" at bounding box center [1314, 631] width 124 height 22
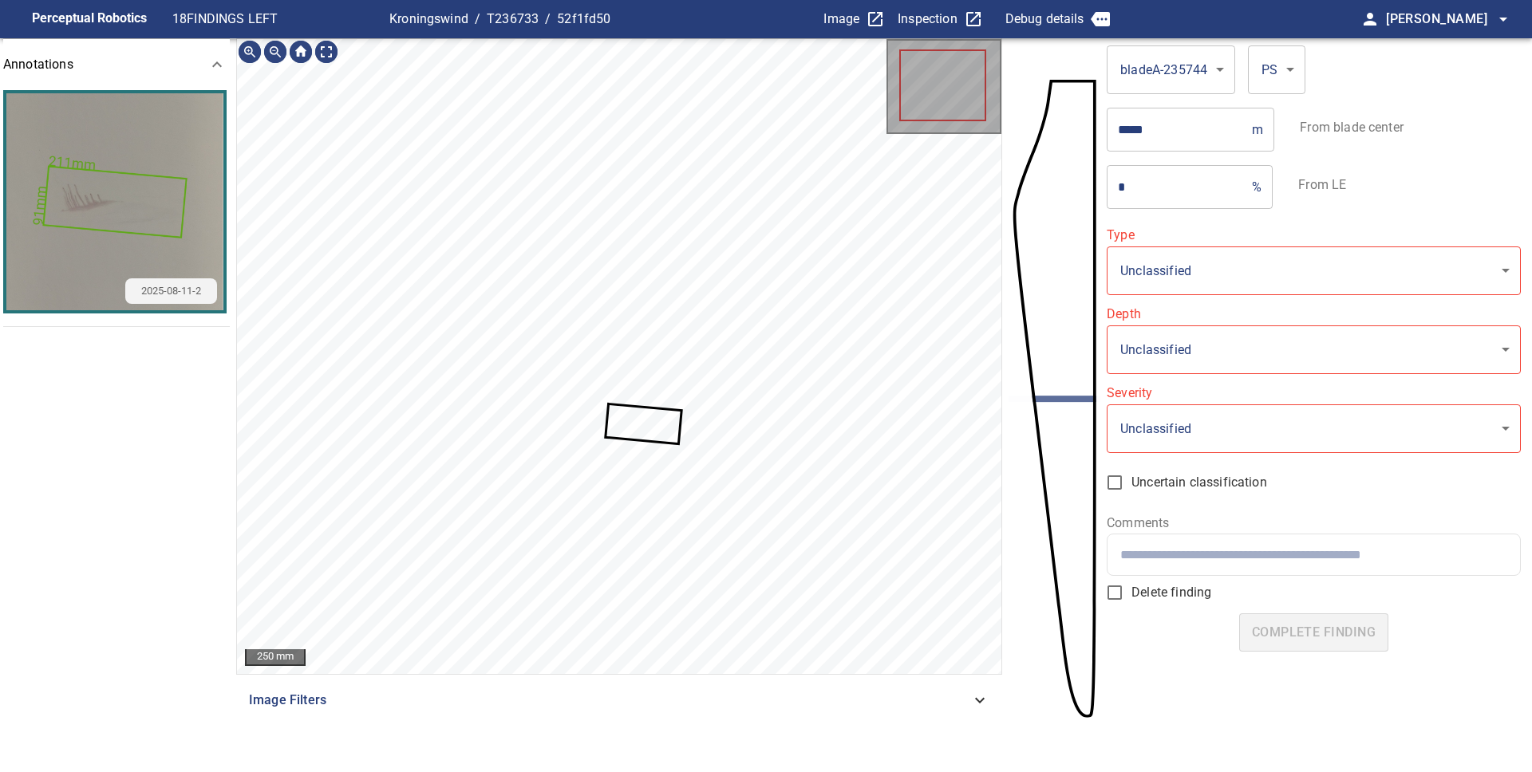
type input "**********"
click at [644, 428] on icon at bounding box center [642, 423] width 73 height 37
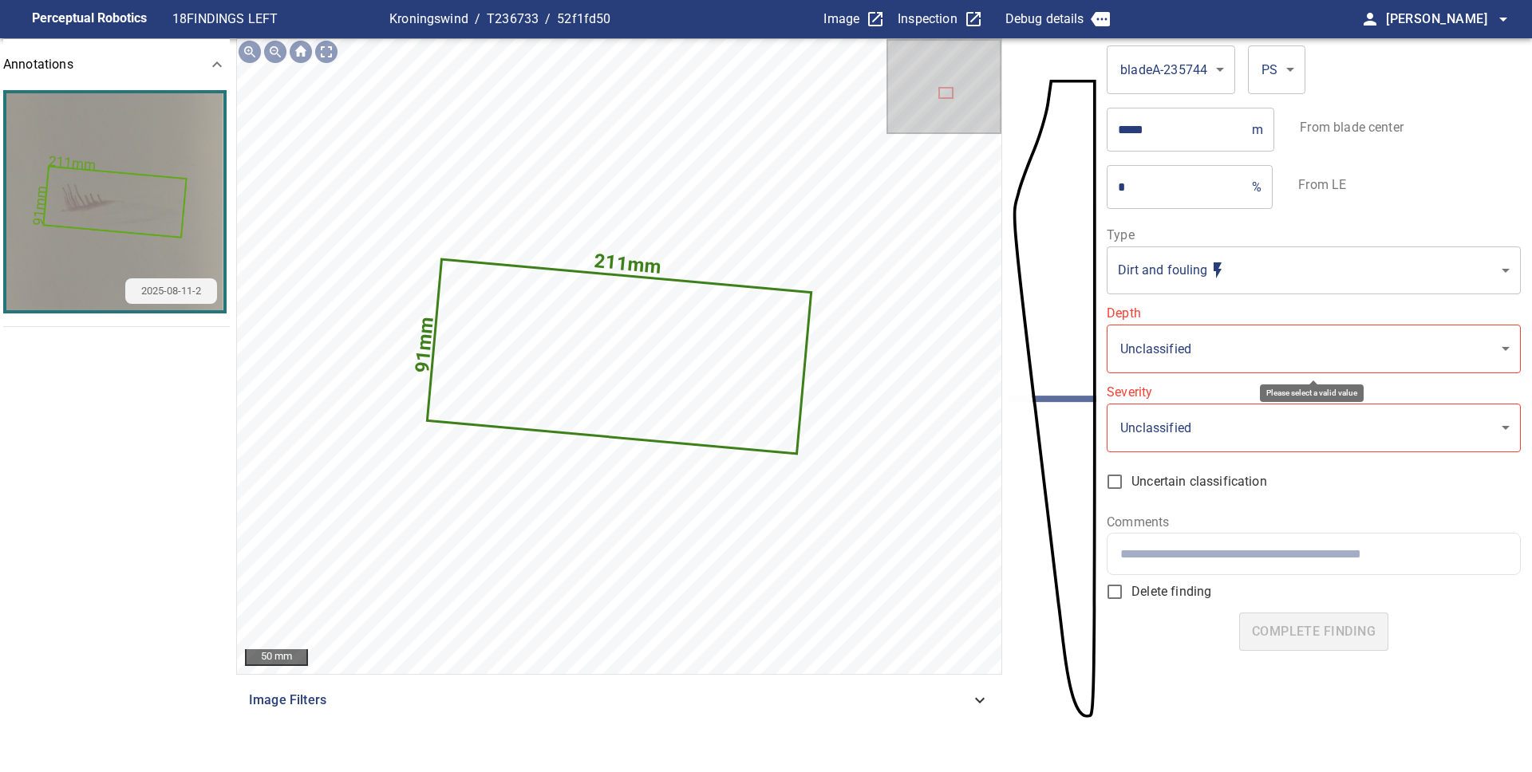
click at [1180, 340] on body "**********" at bounding box center [766, 386] width 1532 height 772
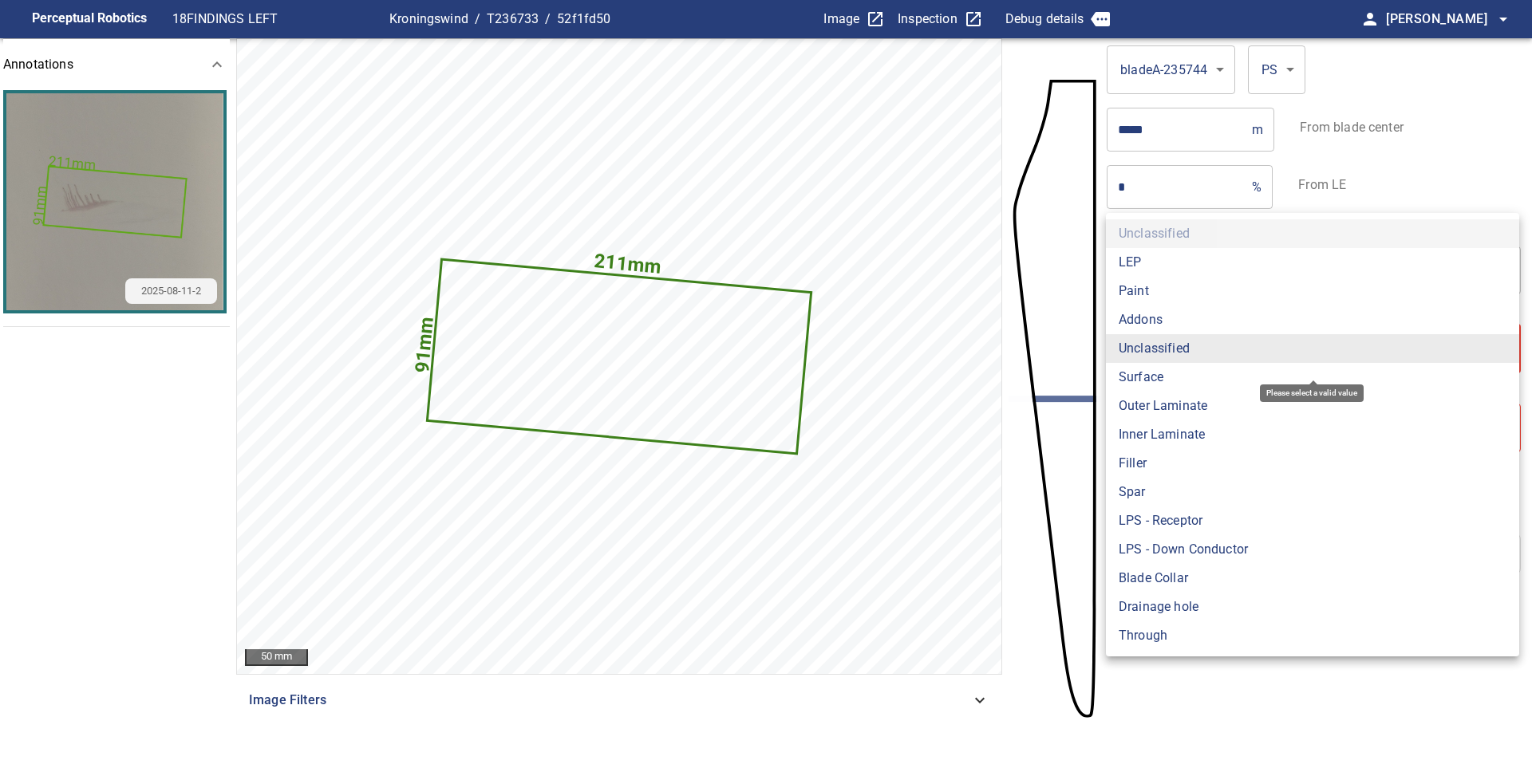
click at [1163, 377] on li "Surface" at bounding box center [1312, 377] width 413 height 29
type input "*******"
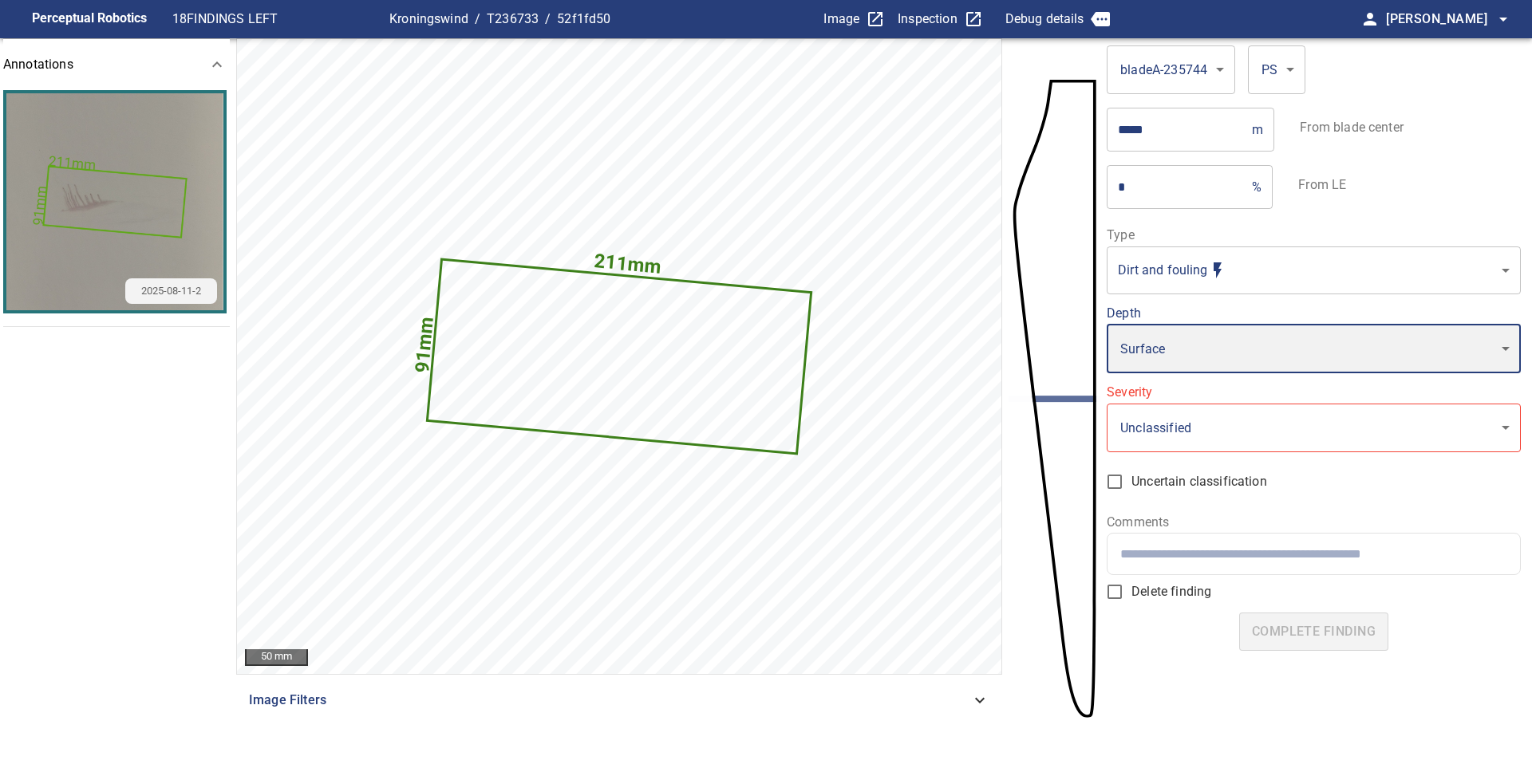
type input "*"
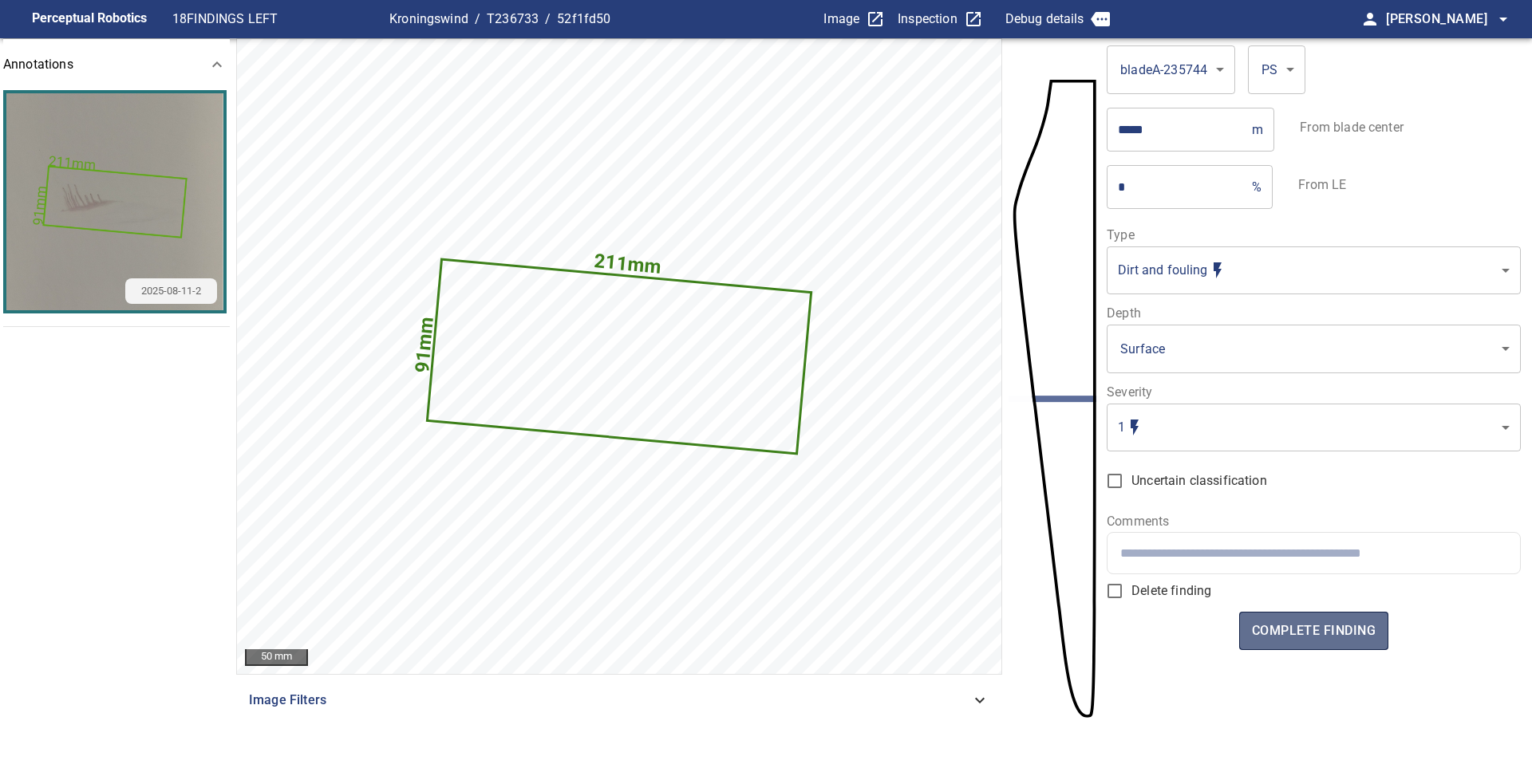
click at [1298, 626] on span "complete finding" at bounding box center [1314, 631] width 124 height 22
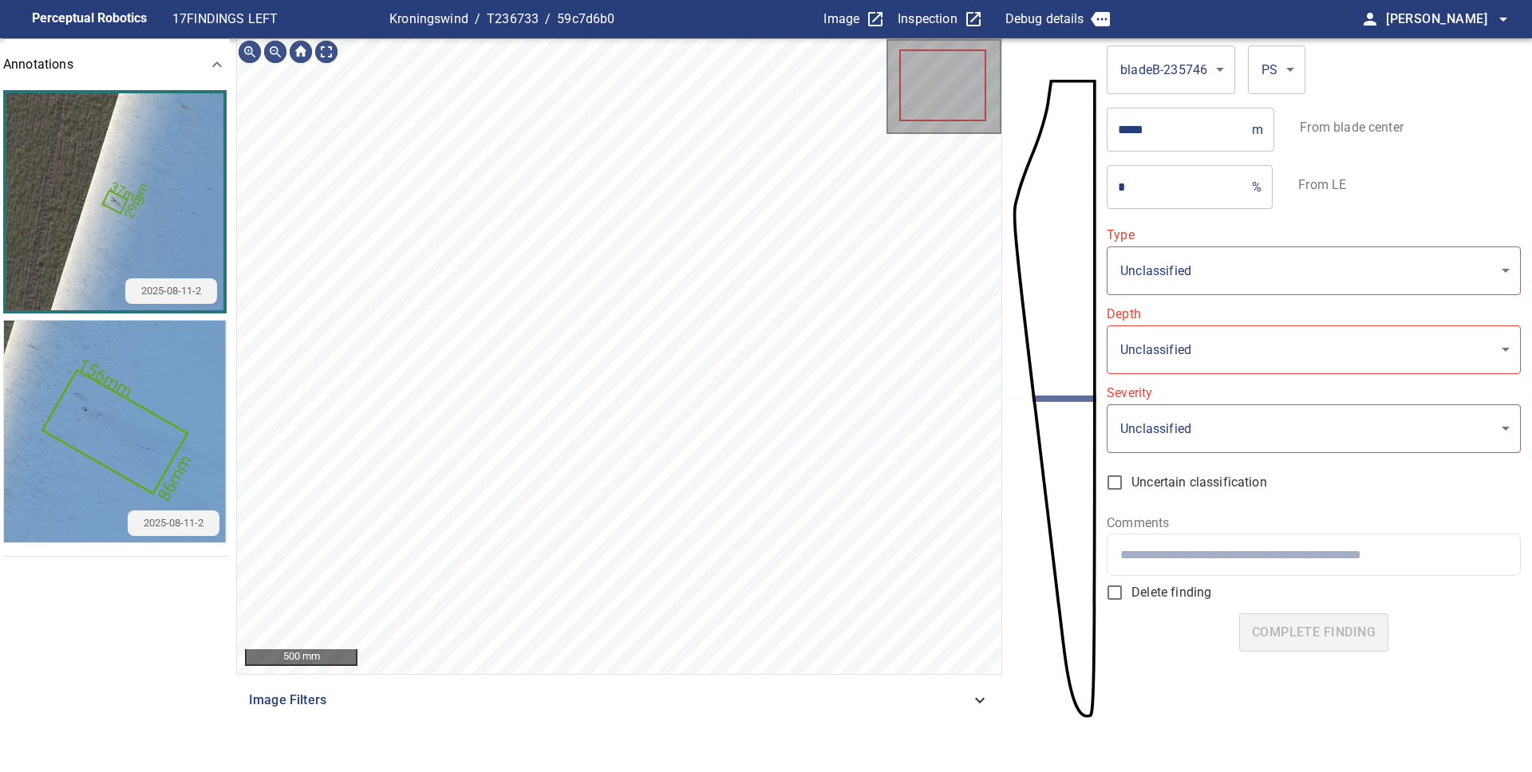
type input "**********"
click at [481, 379] on icon at bounding box center [483, 382] width 14 height 13
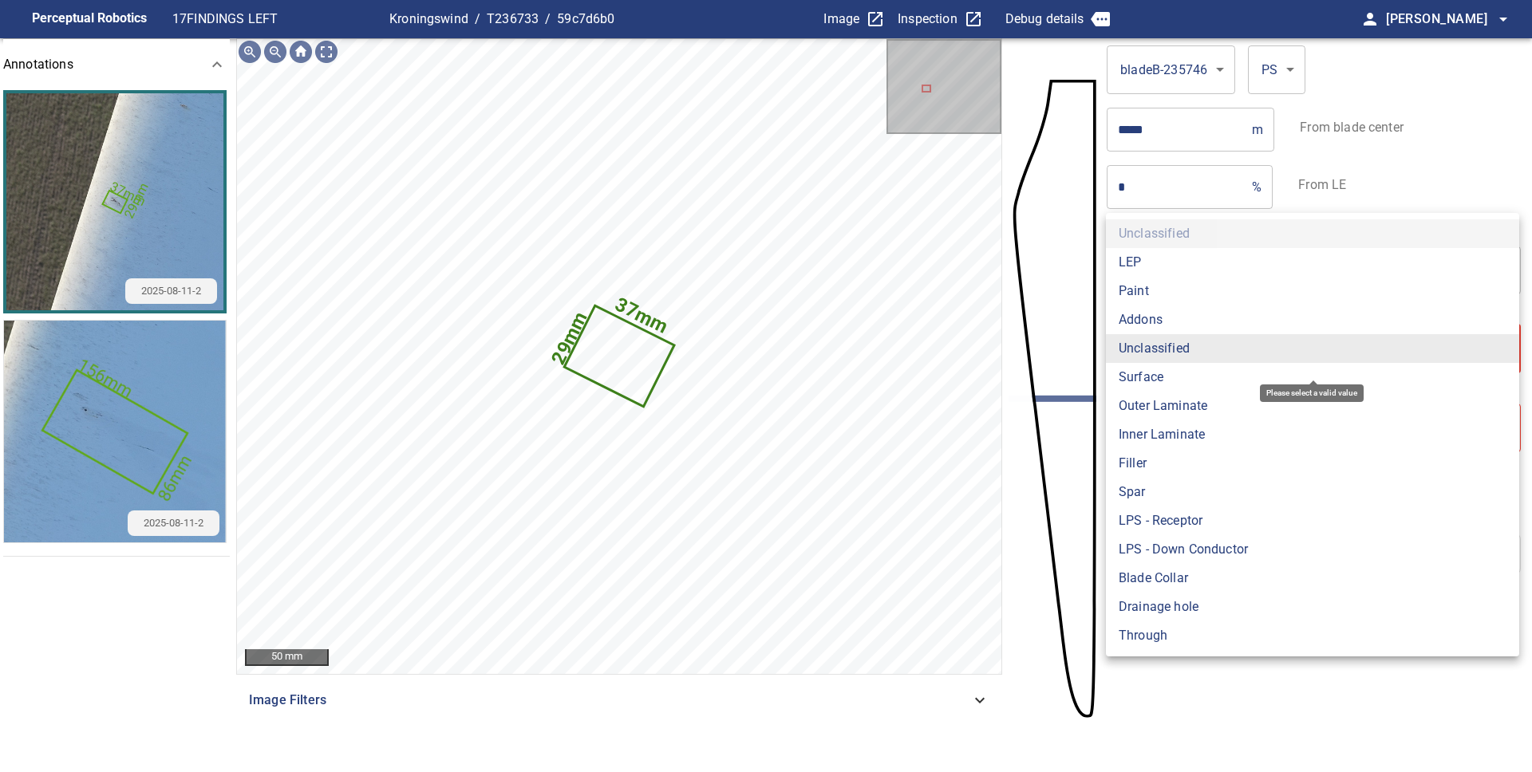
click at [1163, 353] on body "**********" at bounding box center [766, 386] width 1532 height 772
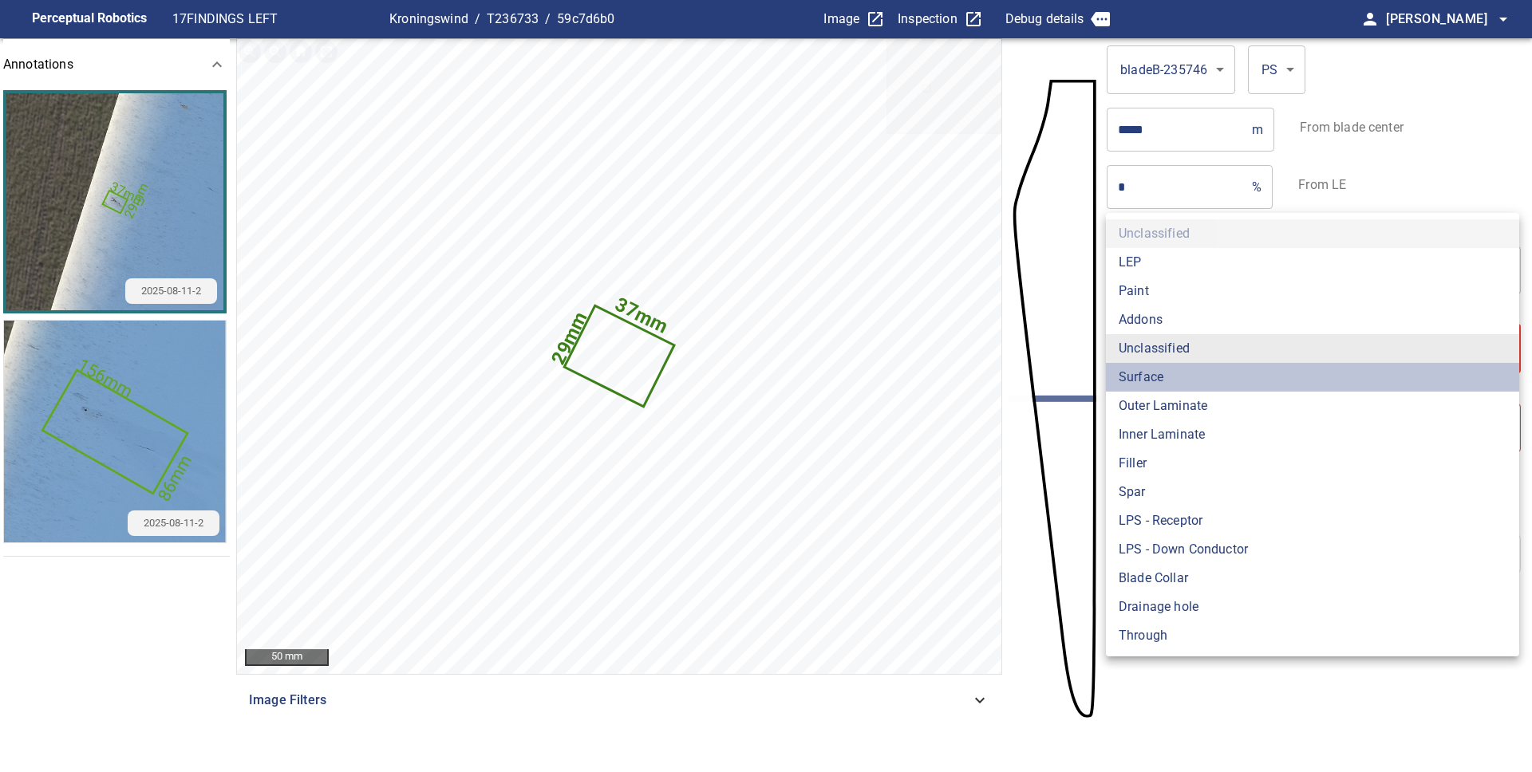
click at [1163, 376] on li "Surface" at bounding box center [1312, 377] width 413 height 29
type input "*******"
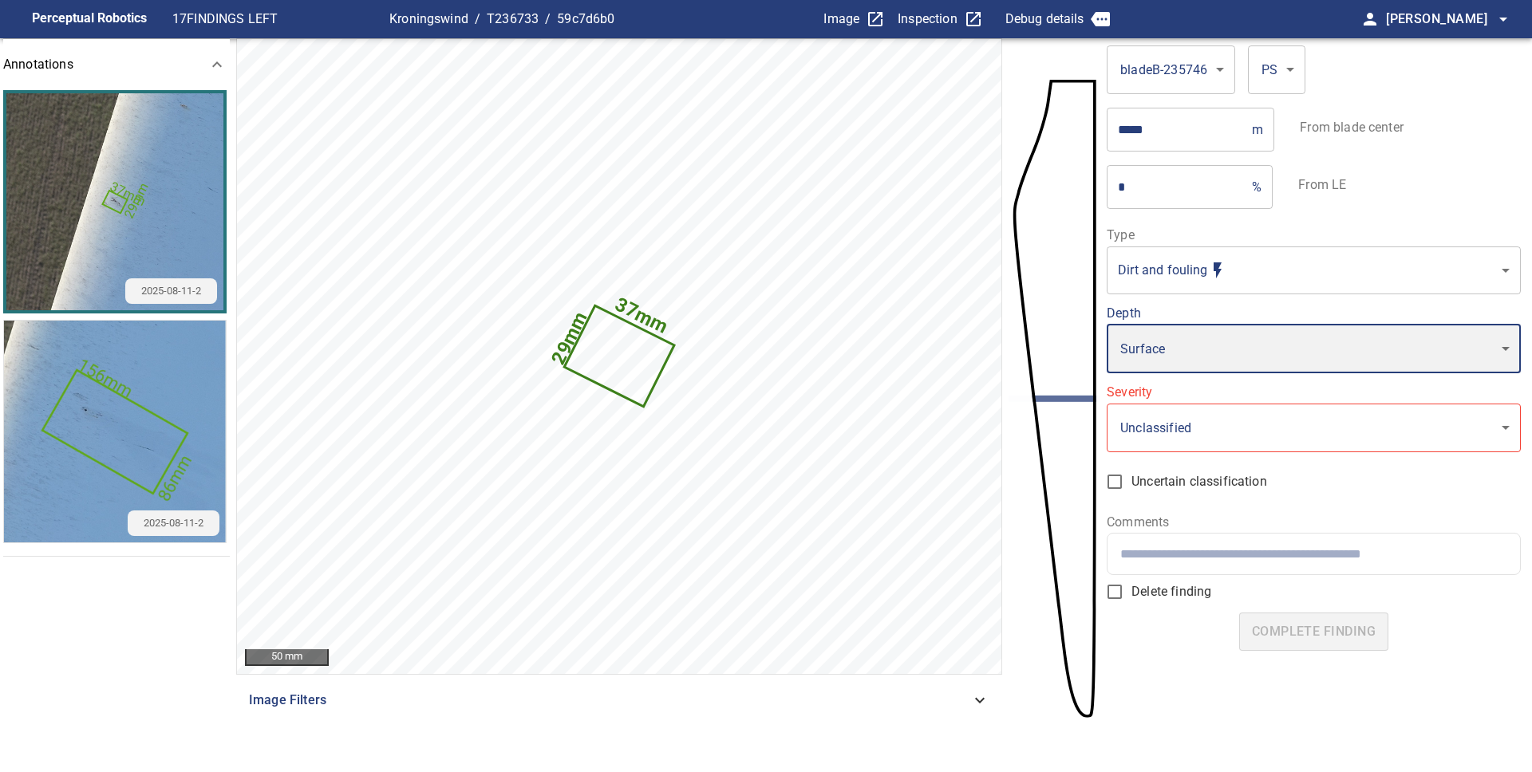
type input "*"
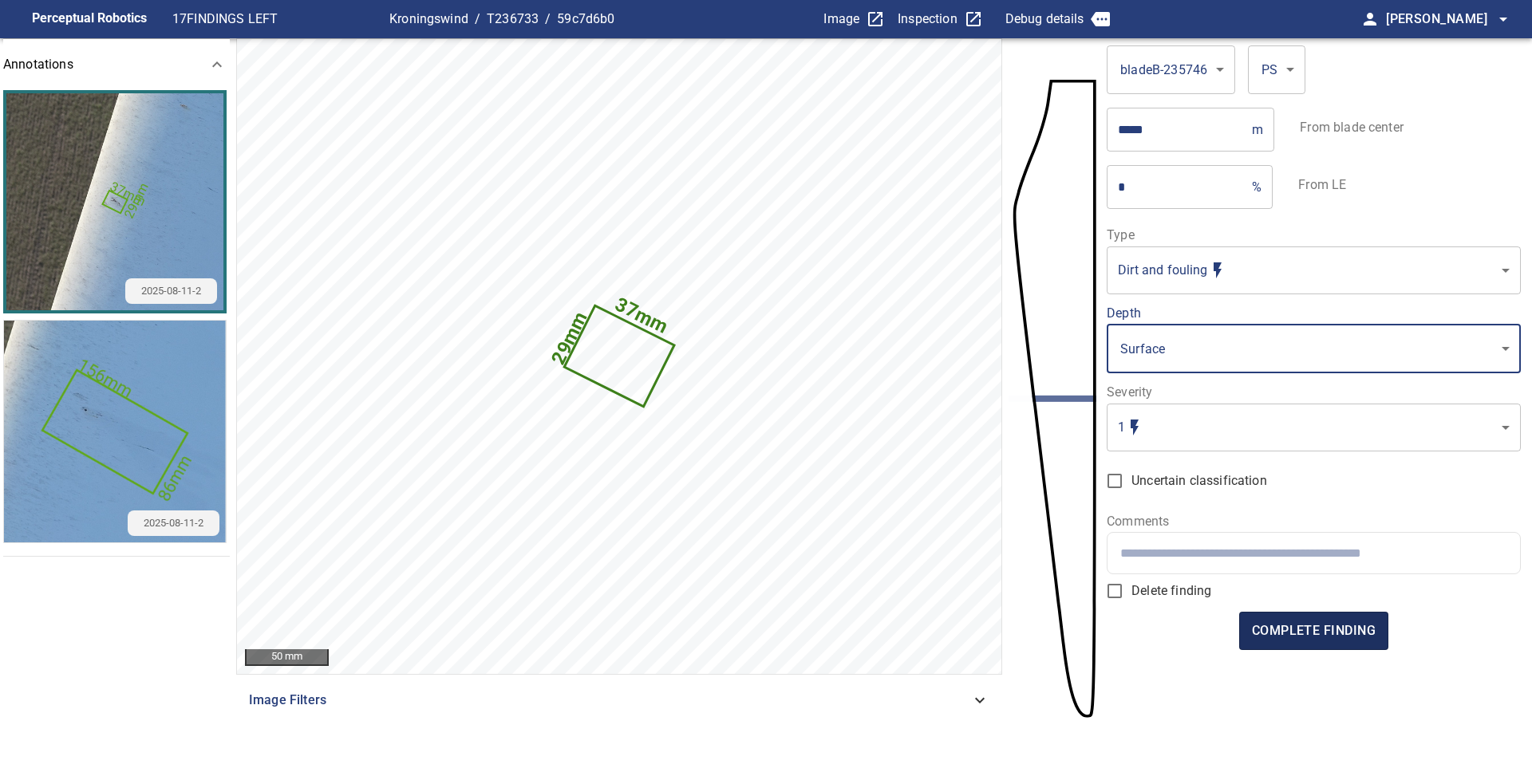
click at [1288, 623] on span "complete finding" at bounding box center [1314, 631] width 124 height 22
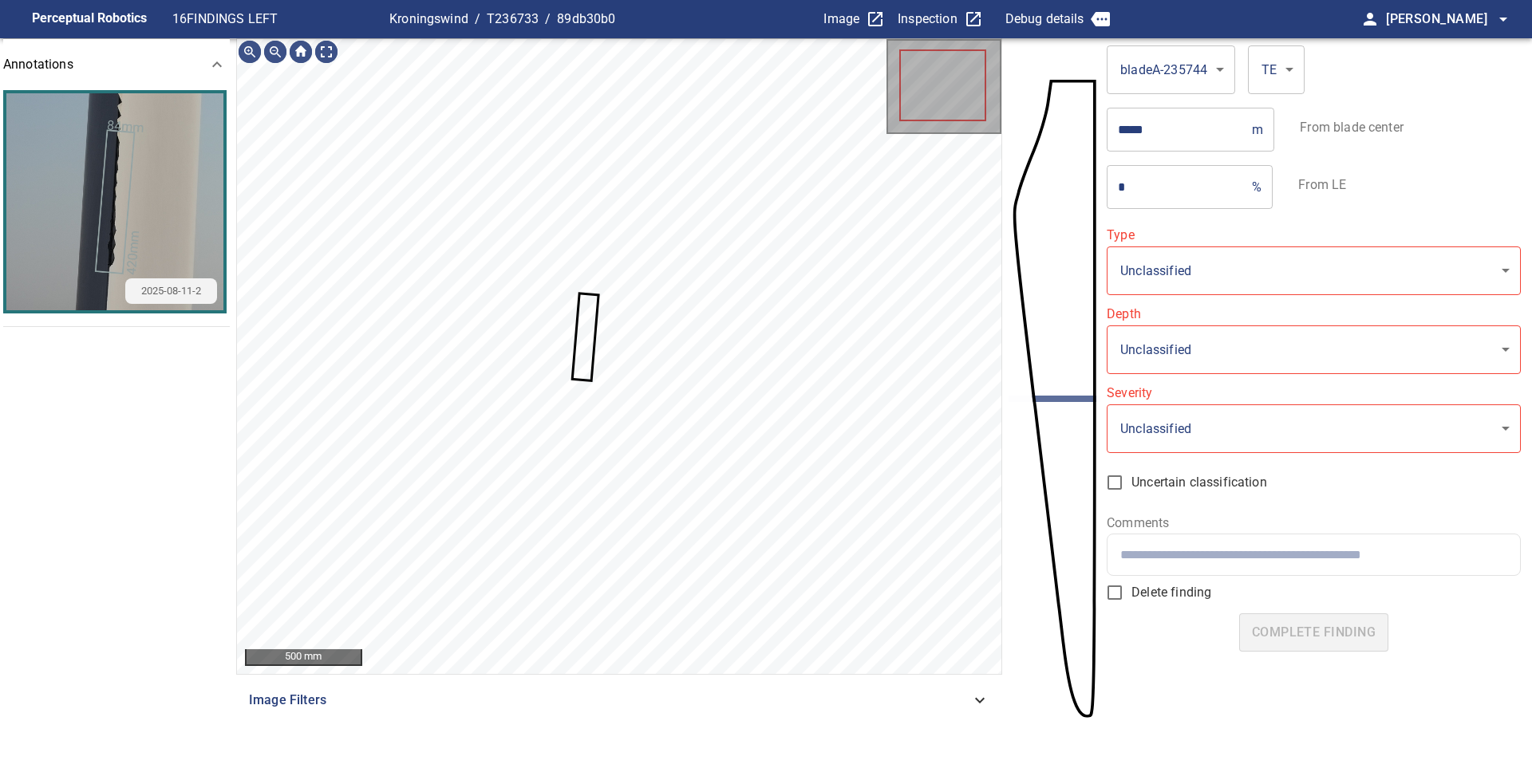
type input "**********"
click at [580, 353] on icon at bounding box center [586, 336] width 24 height 85
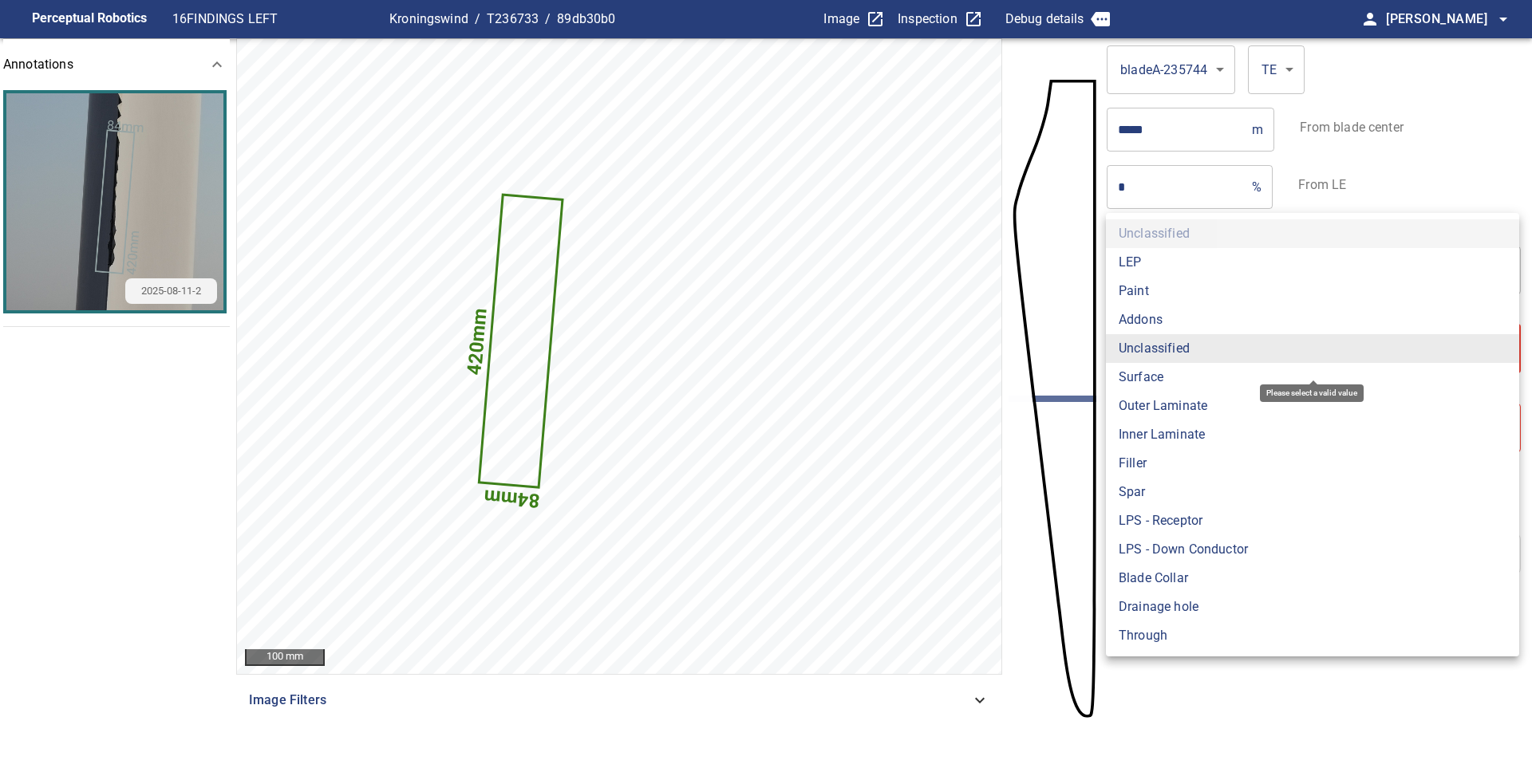
click at [1163, 353] on body "**********" at bounding box center [766, 386] width 1532 height 772
click at [1018, 525] on div at bounding box center [766, 386] width 1532 height 772
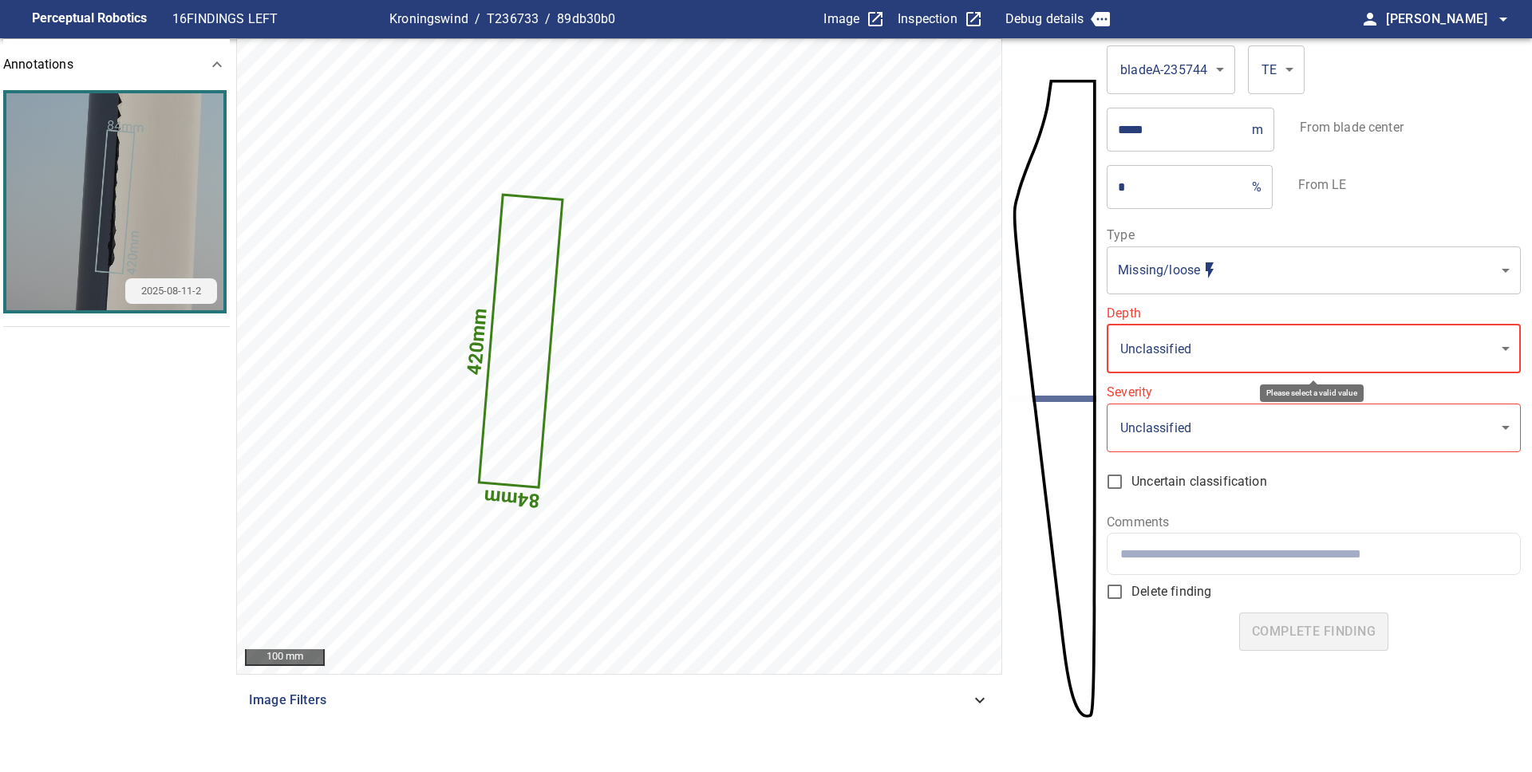
click at [1145, 595] on span "Delete finding" at bounding box center [1171, 591] width 80 height 19
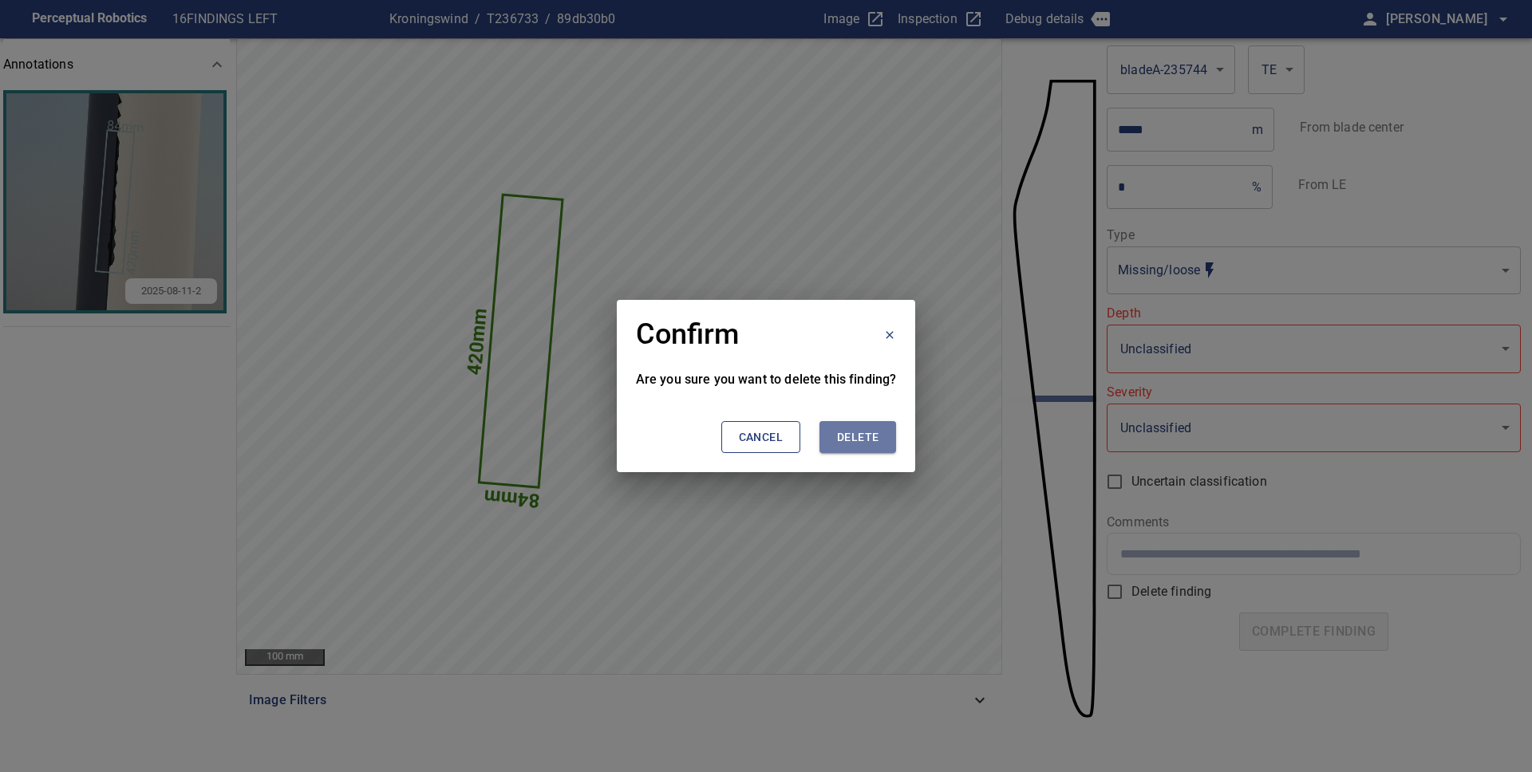
click at [868, 440] on span "Delete" at bounding box center [857, 438] width 41 height 20
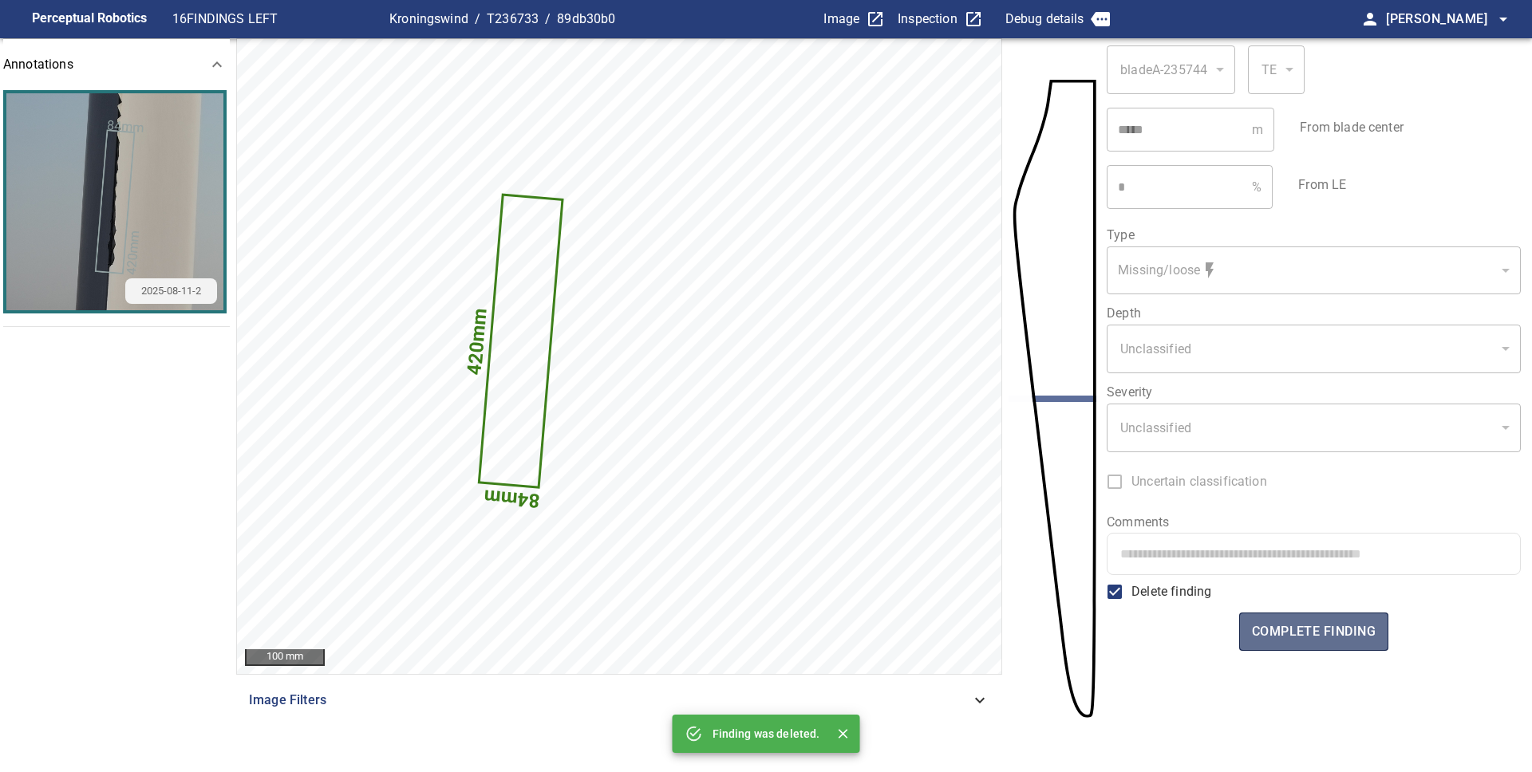
click at [1328, 641] on span "complete finding" at bounding box center [1314, 632] width 124 height 22
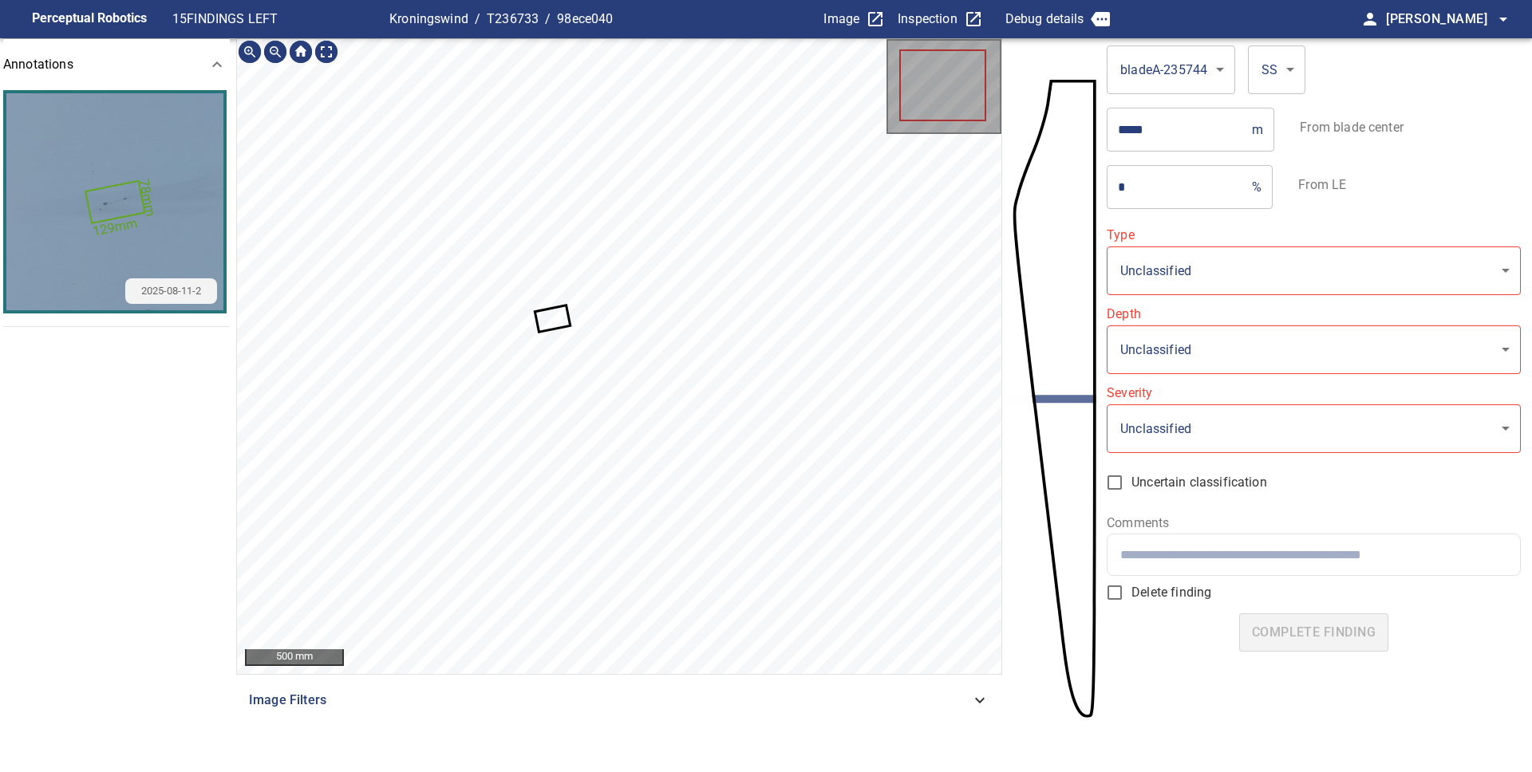
type input "**********"
click at [556, 319] on icon at bounding box center [552, 318] width 33 height 24
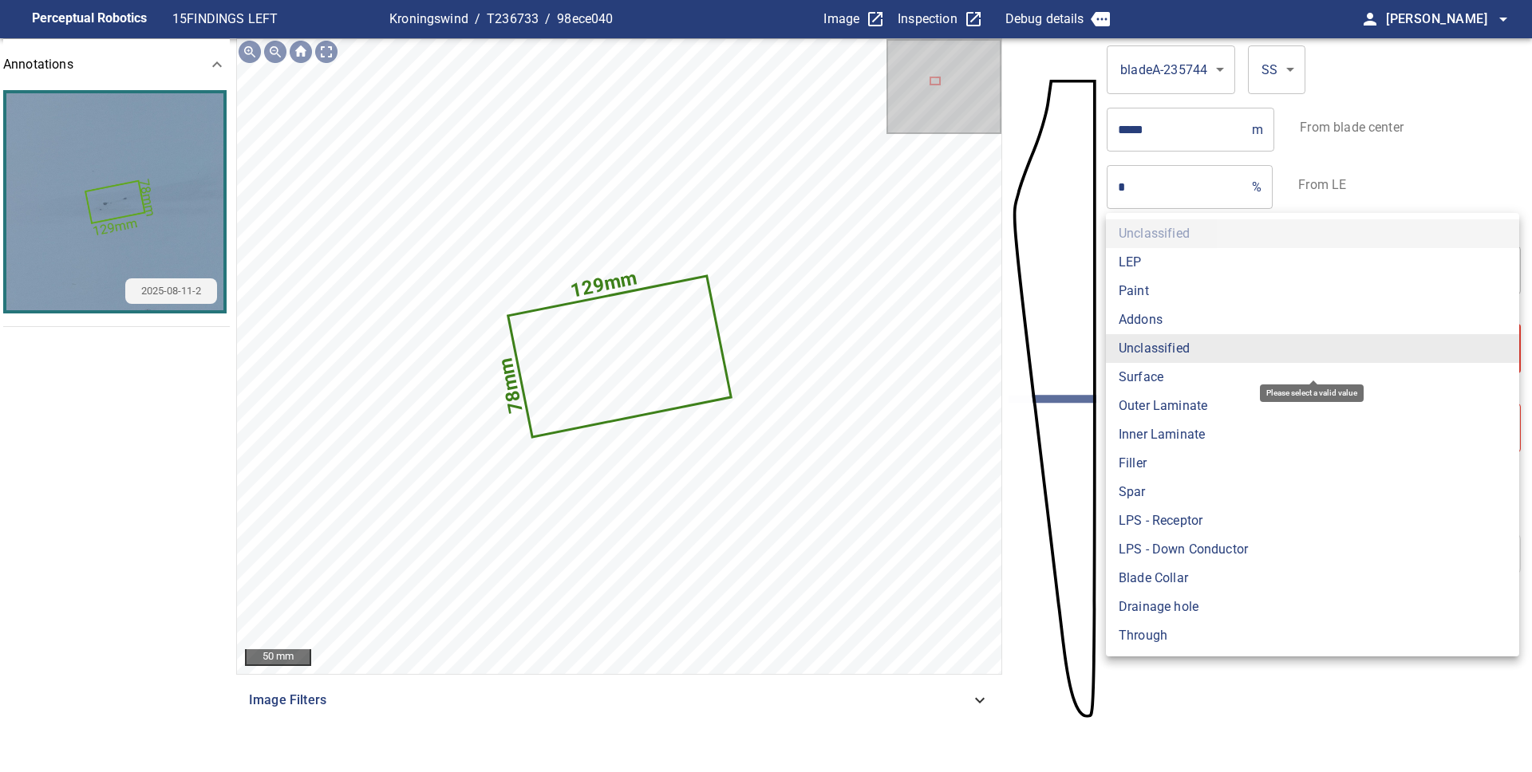
click at [1205, 351] on body "**********" at bounding box center [766, 386] width 1532 height 772
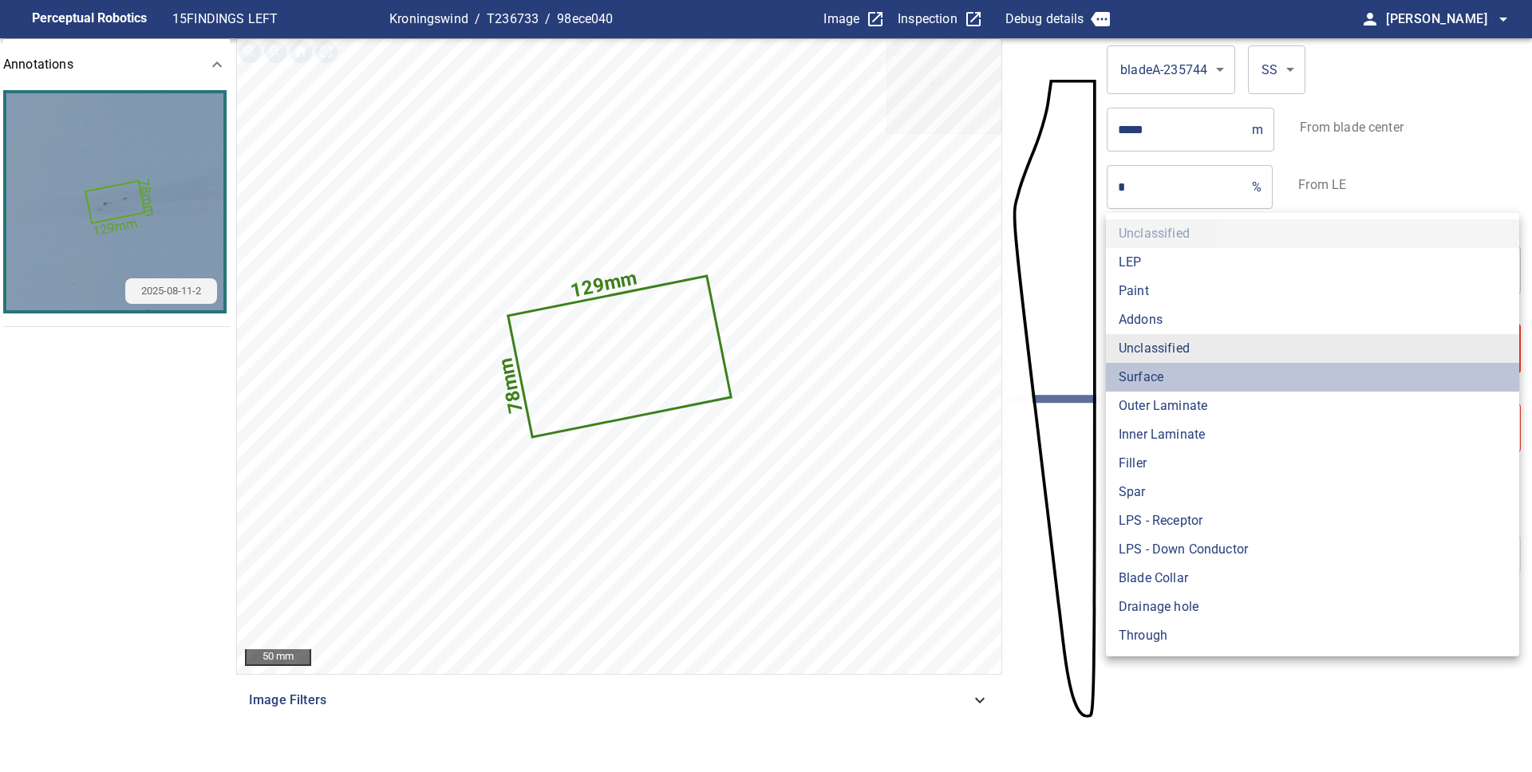
click at [1188, 365] on li "Surface" at bounding box center [1312, 377] width 413 height 29
type input "*******"
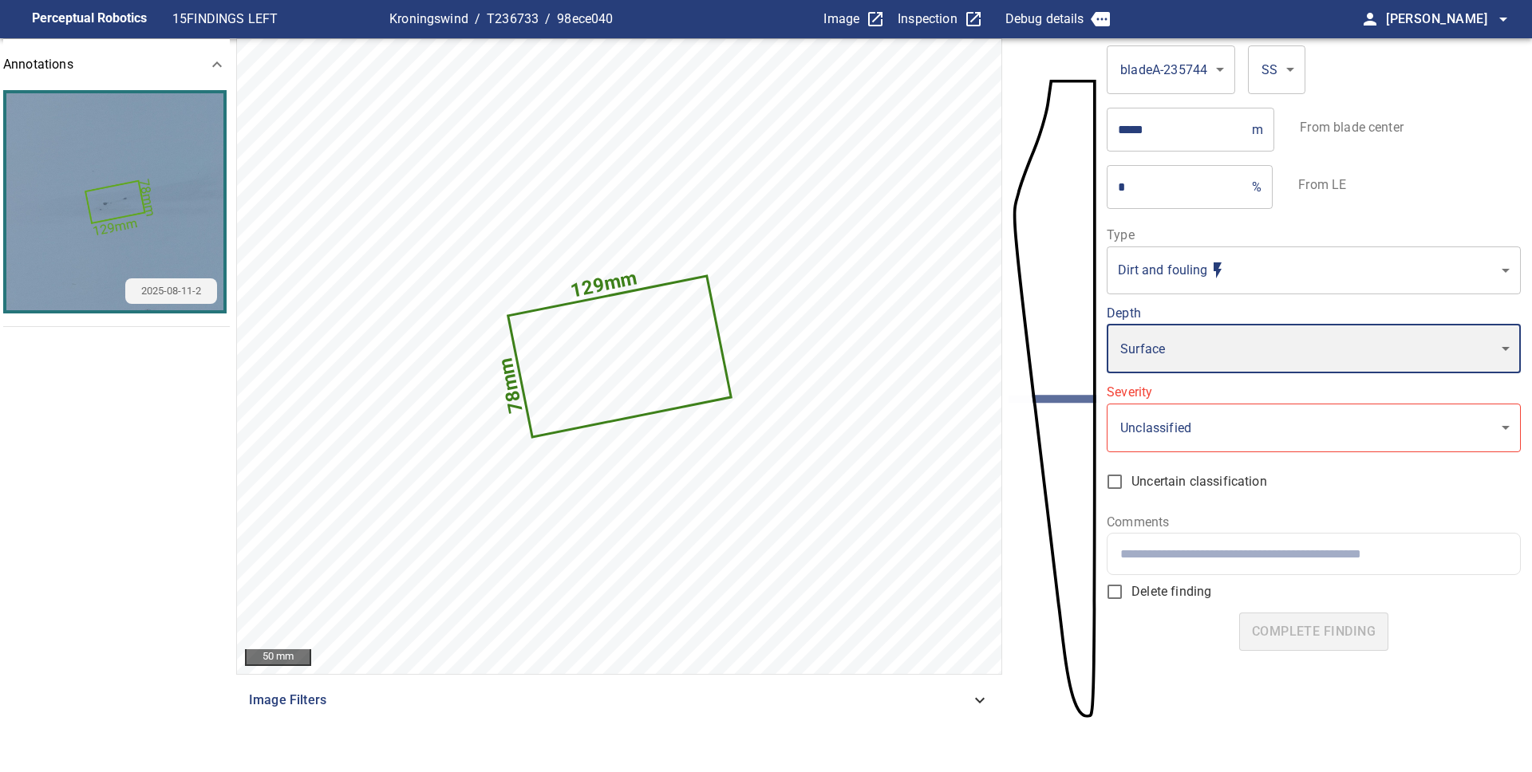
type input "*"
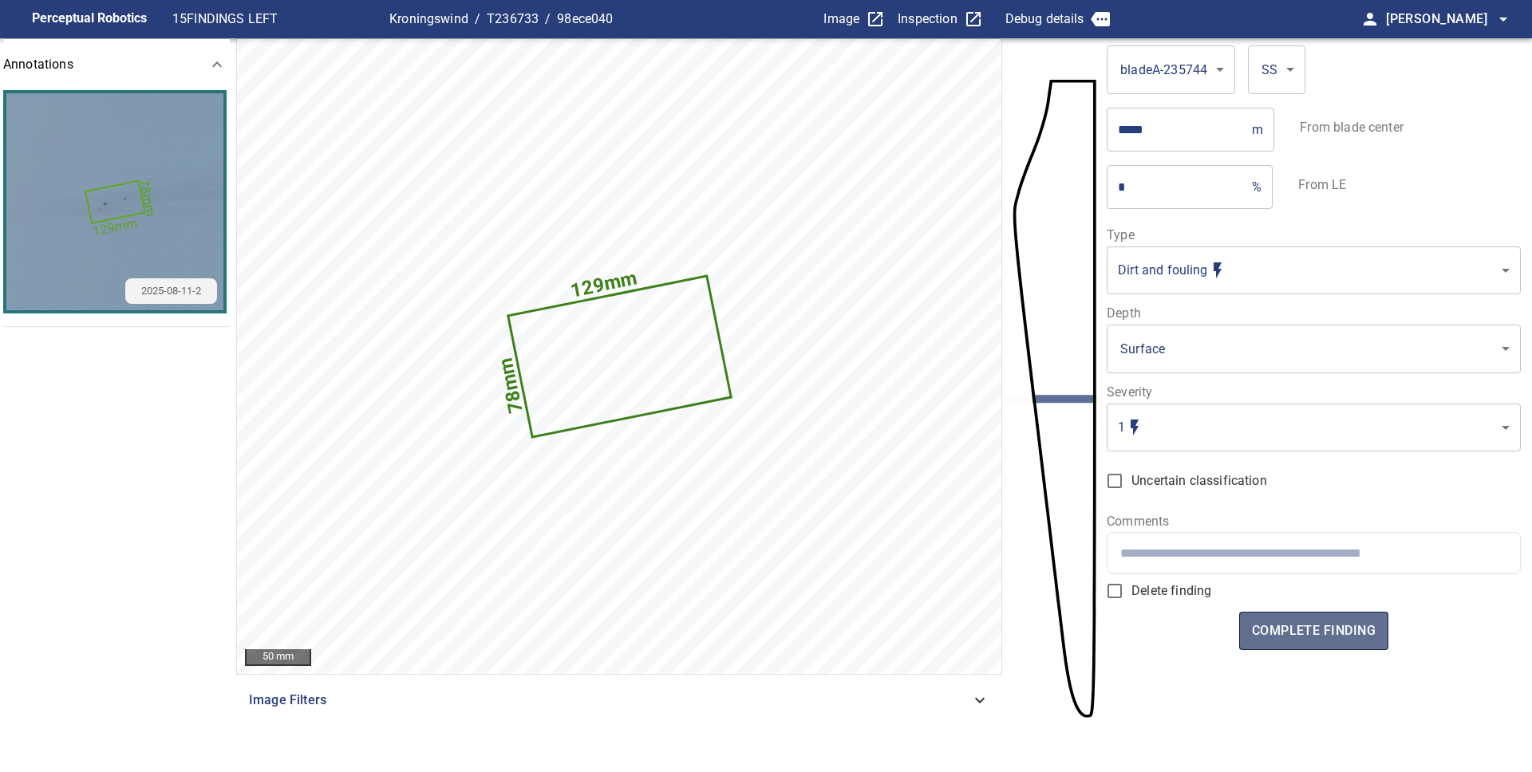
click at [1295, 630] on span "complete finding" at bounding box center [1314, 631] width 124 height 22
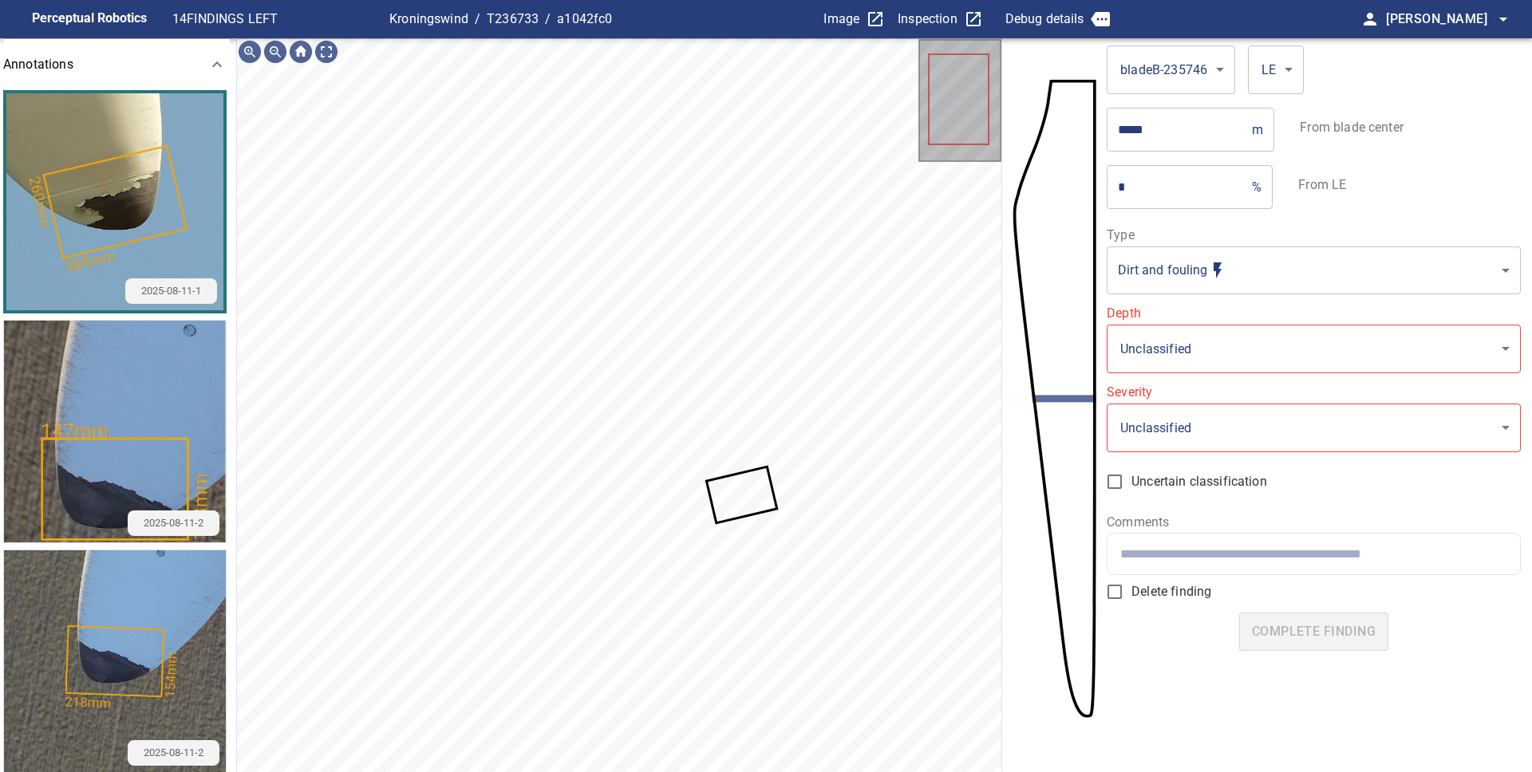
scroll to position [30, 0]
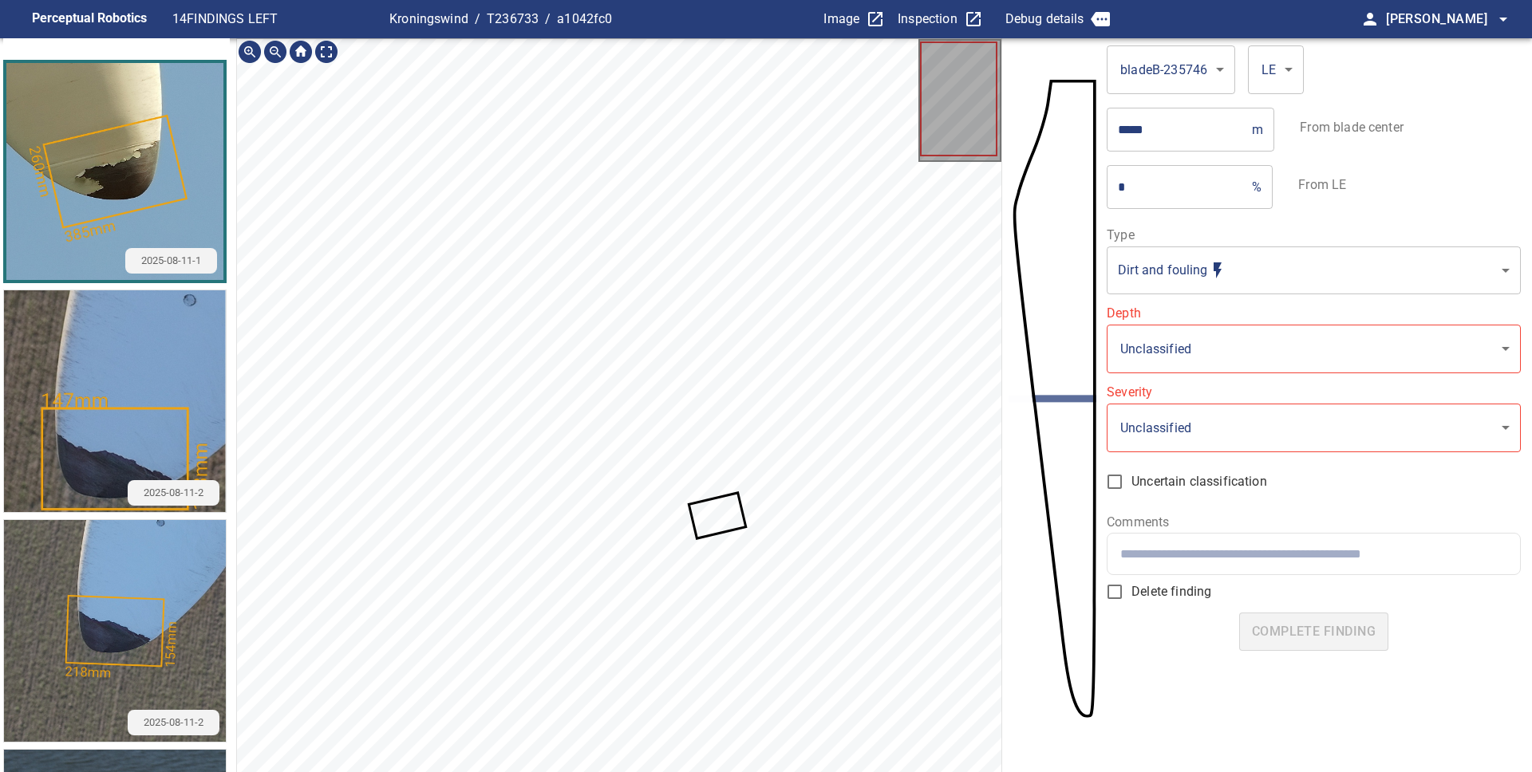
click at [736, 515] on icon at bounding box center [718, 516] width 54 height 42
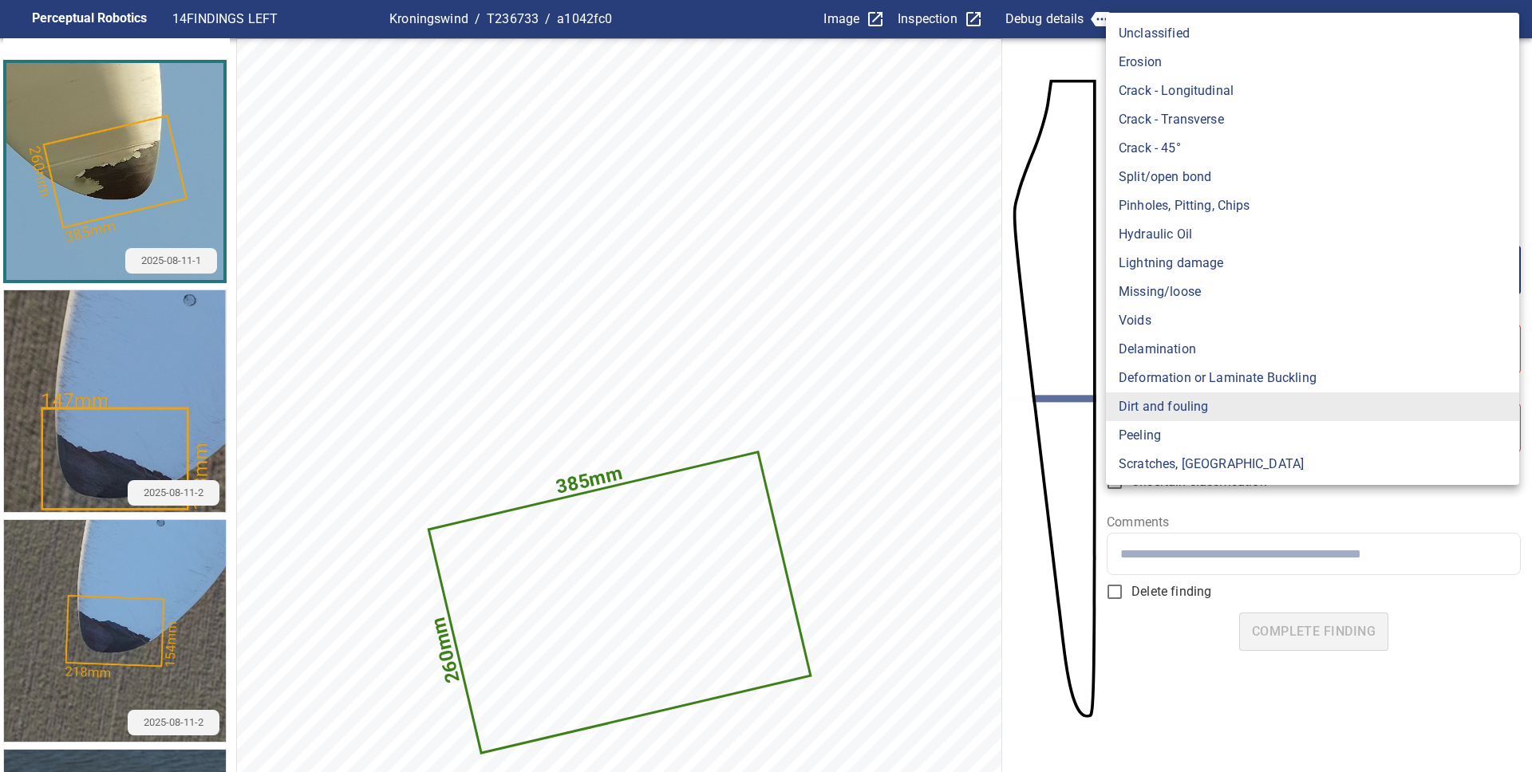
click at [1213, 280] on body "**********" at bounding box center [766, 386] width 1532 height 772
click at [1166, 443] on li "Peeling" at bounding box center [1312, 435] width 413 height 29
type input "*******"
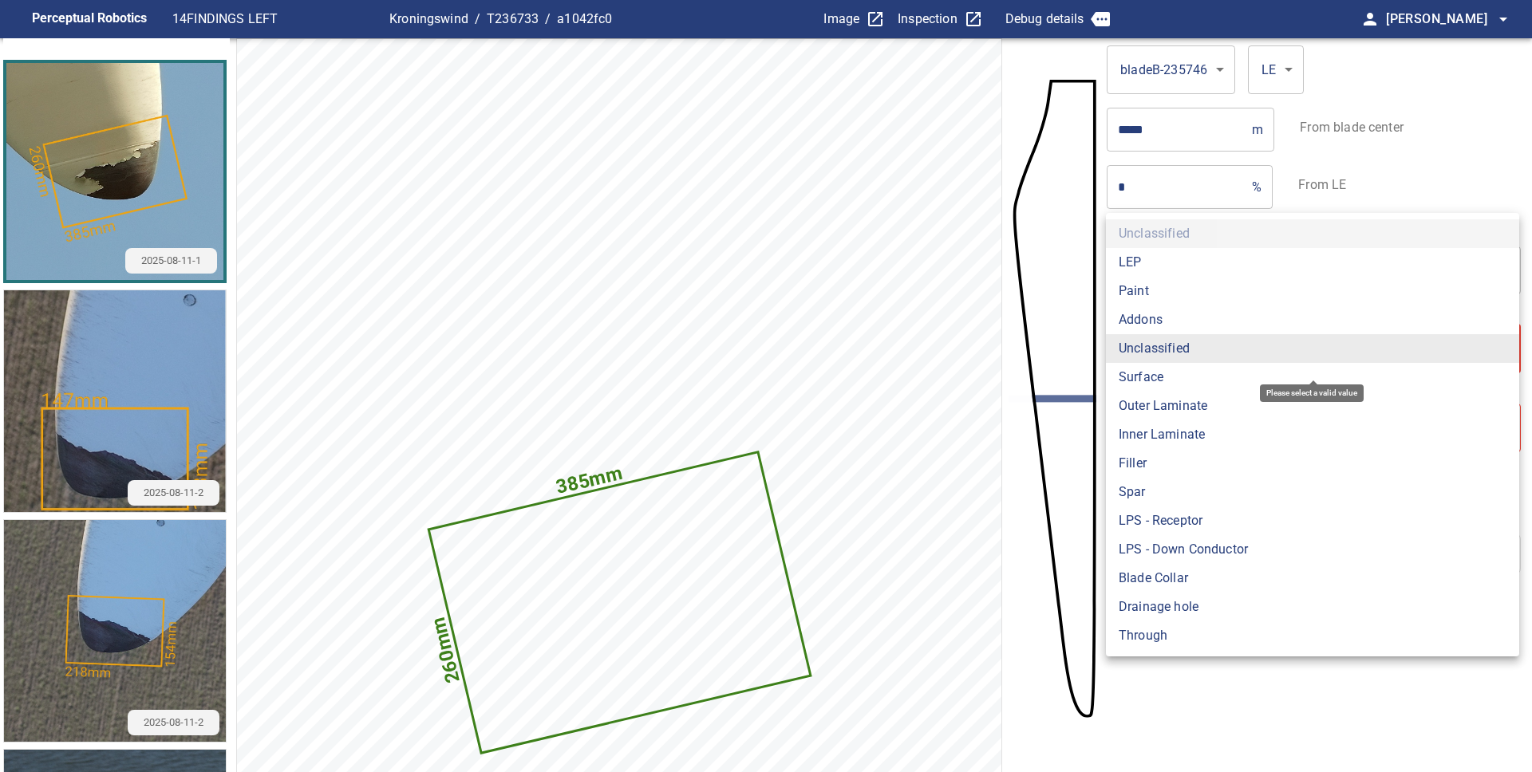
click at [1180, 352] on body "**********" at bounding box center [766, 386] width 1532 height 772
click at [1158, 291] on li "Paint" at bounding box center [1312, 291] width 413 height 29
type input "*****"
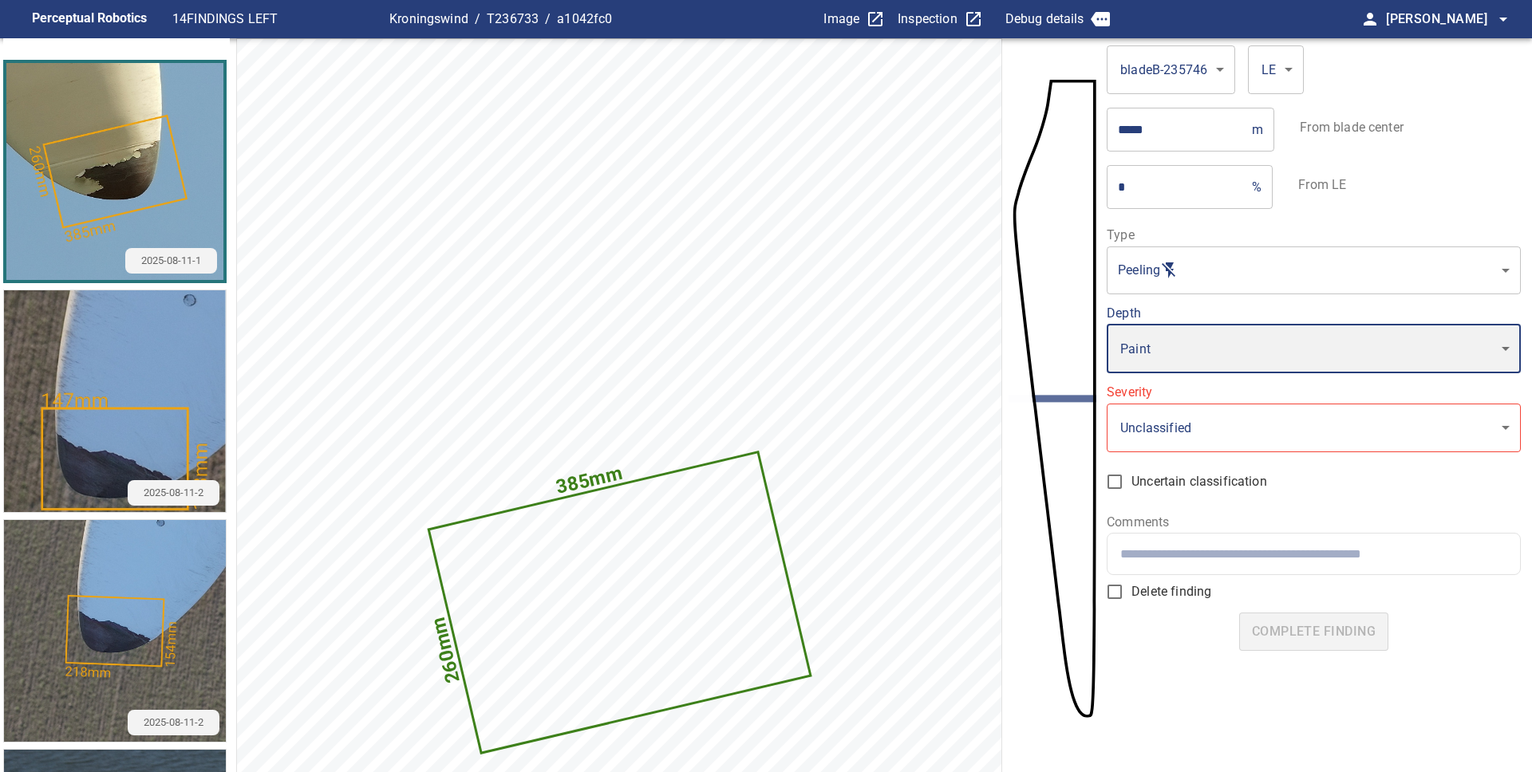
type input "*"
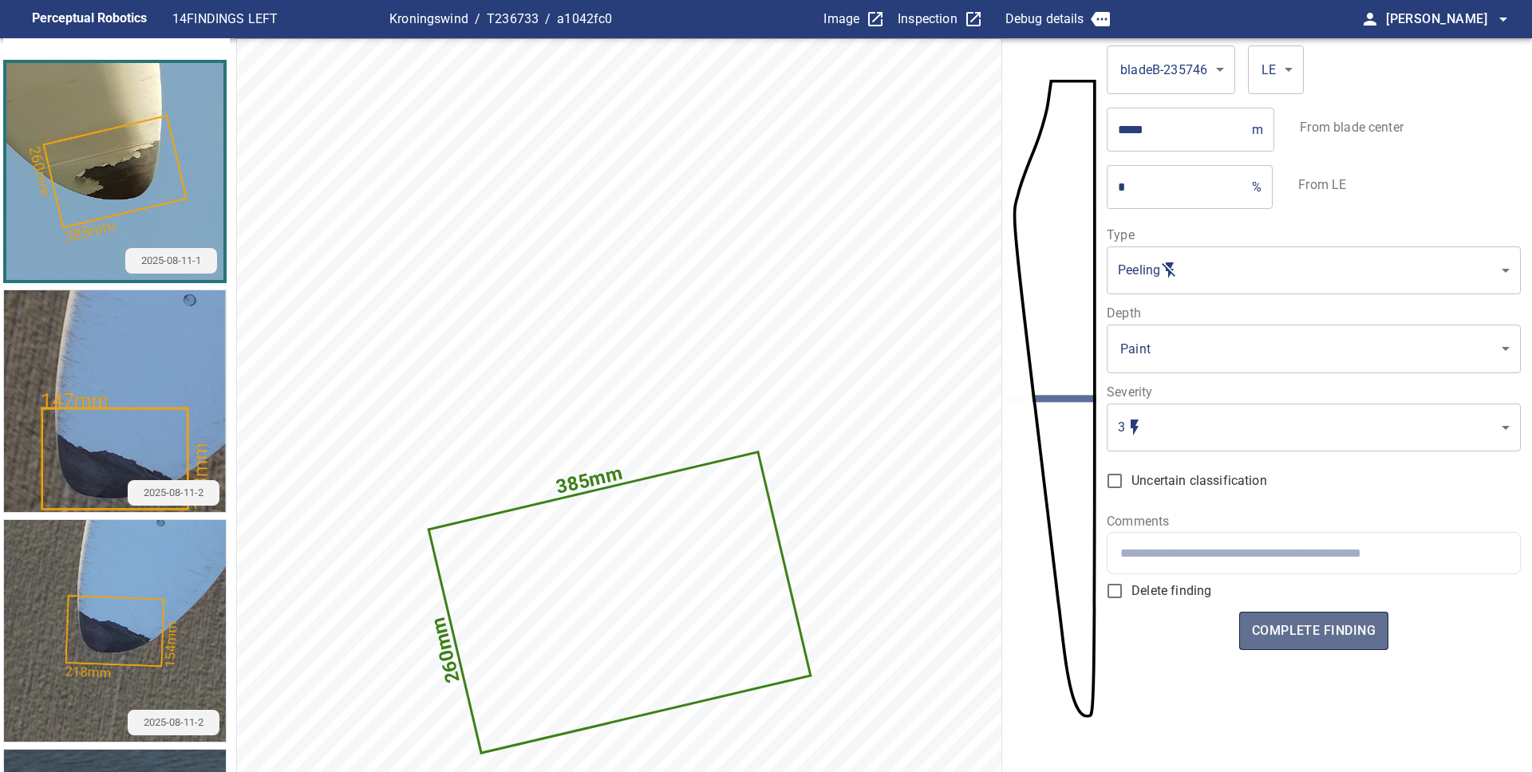
click at [1281, 614] on button "complete finding" at bounding box center [1313, 631] width 149 height 38
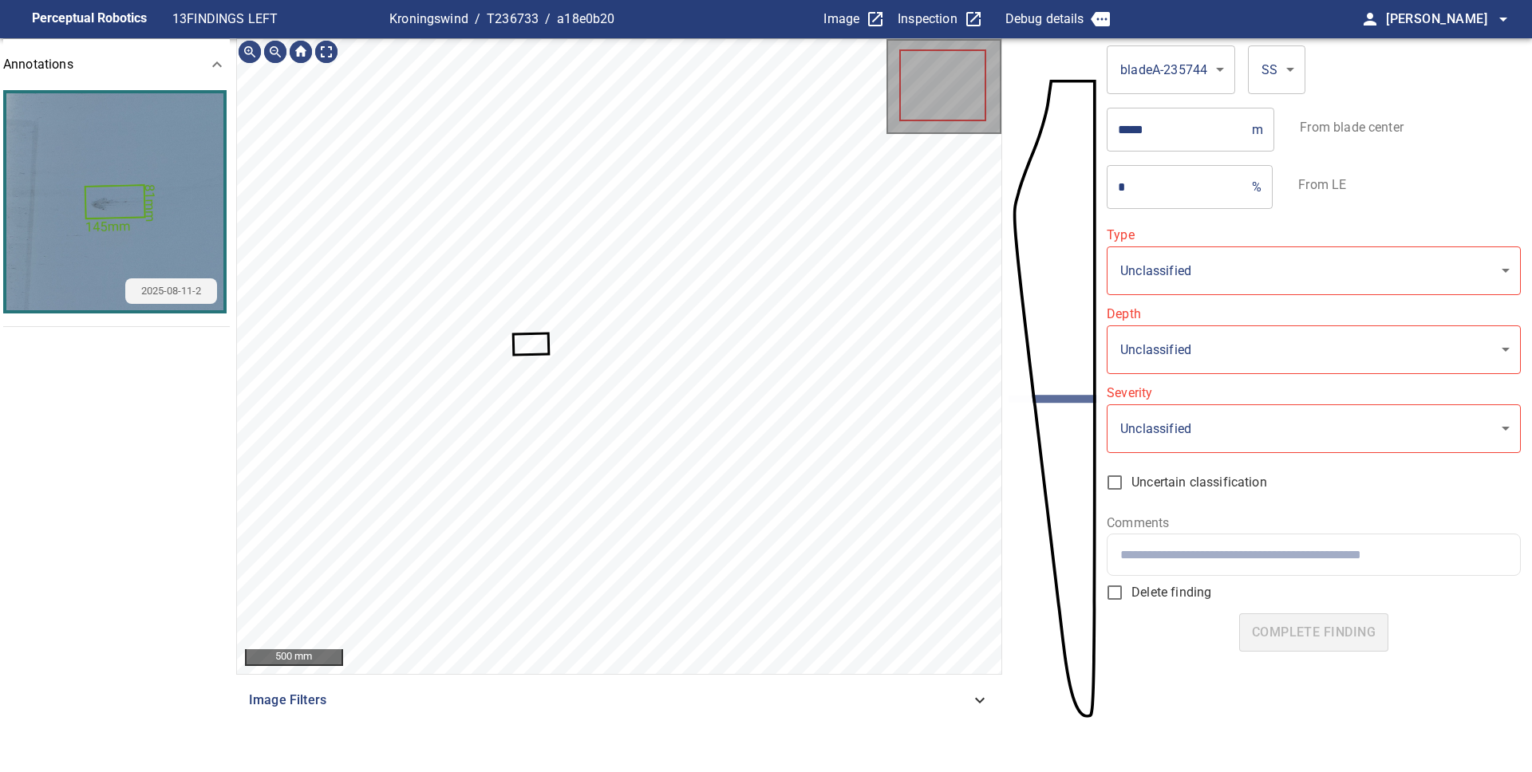
type input "**********"
click at [531, 345] on icon at bounding box center [531, 344] width 33 height 19
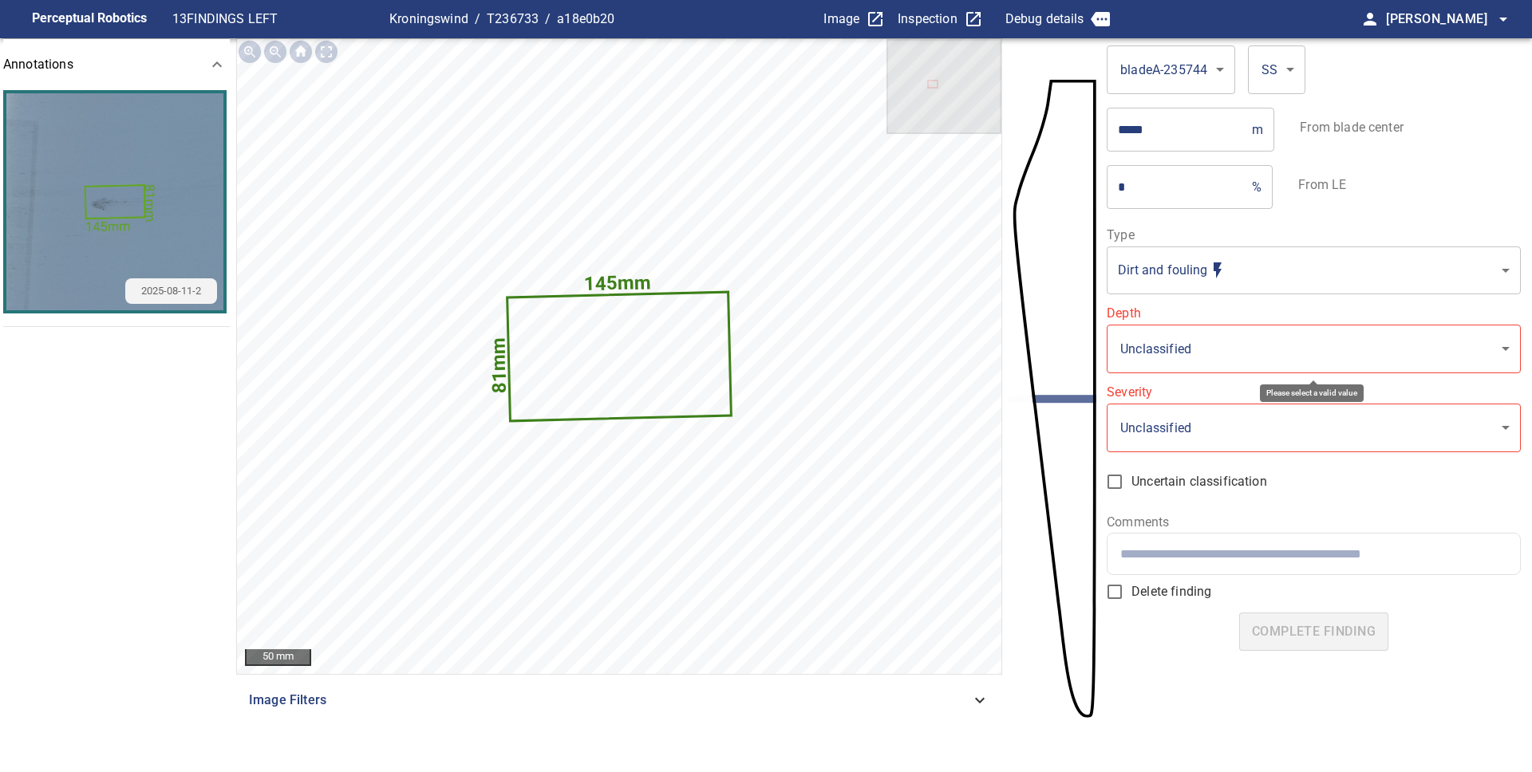
click at [1222, 360] on body "**********" at bounding box center [766, 386] width 1532 height 772
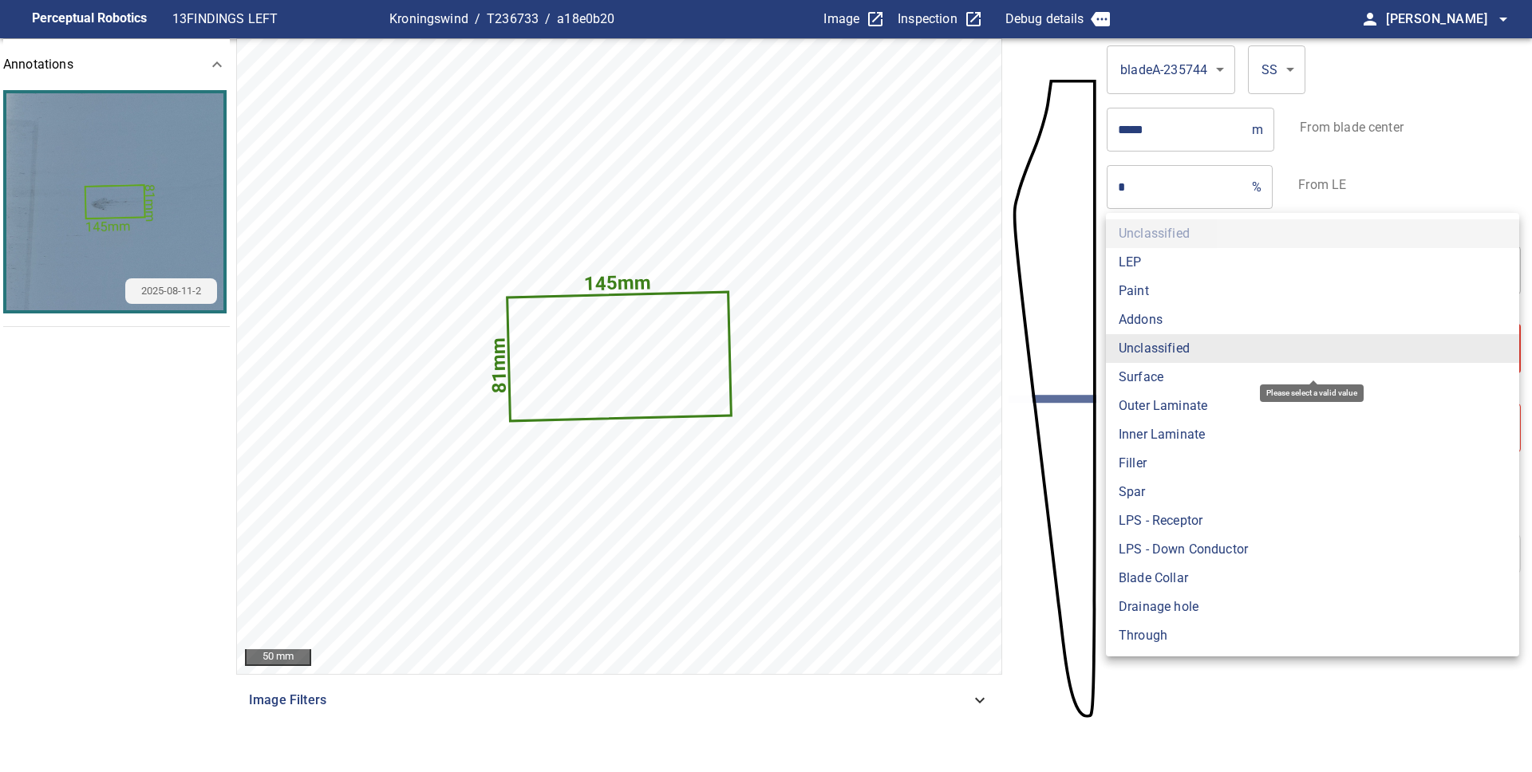
click at [1195, 377] on li "Surface" at bounding box center [1312, 377] width 413 height 29
type input "*******"
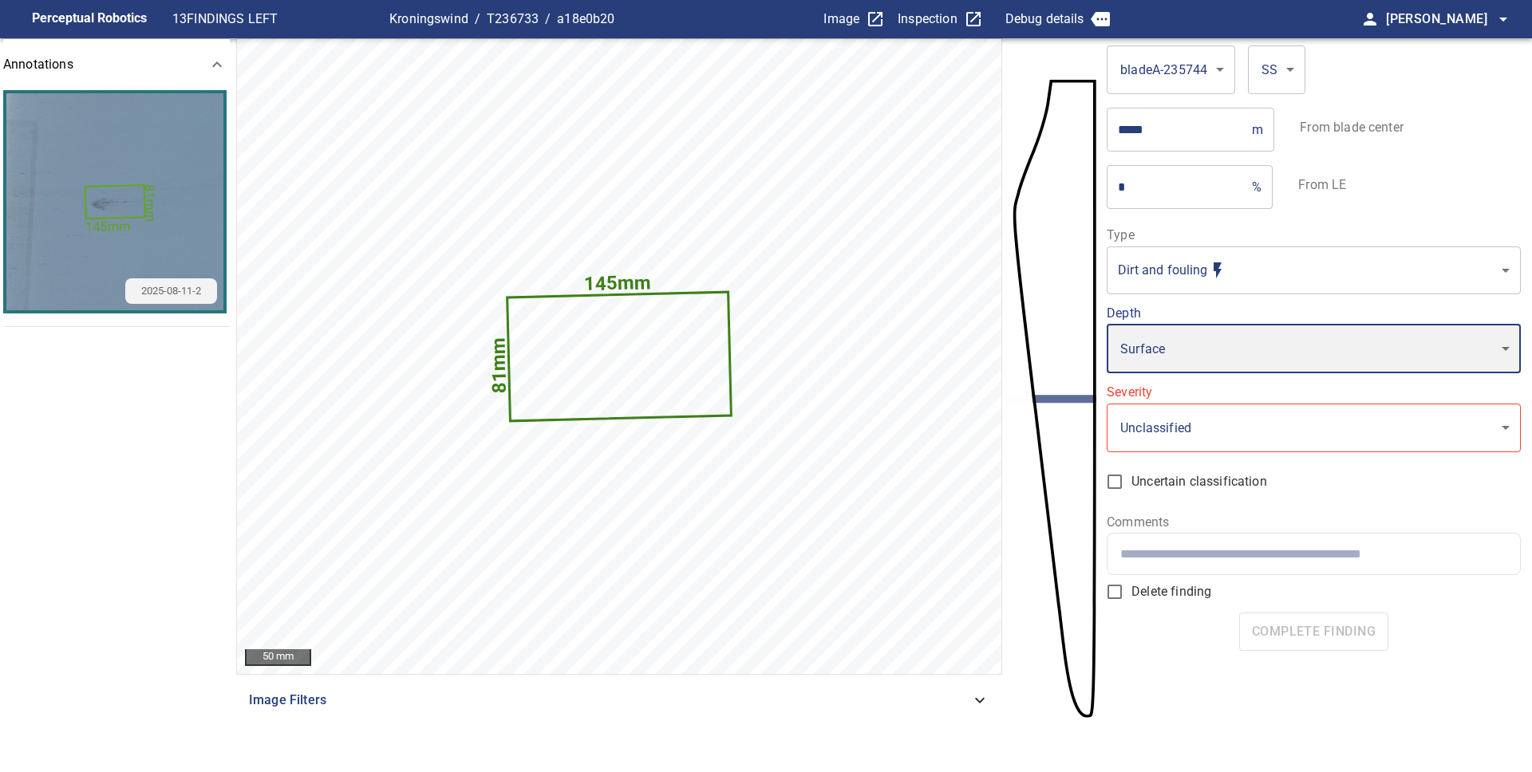
type input "*"
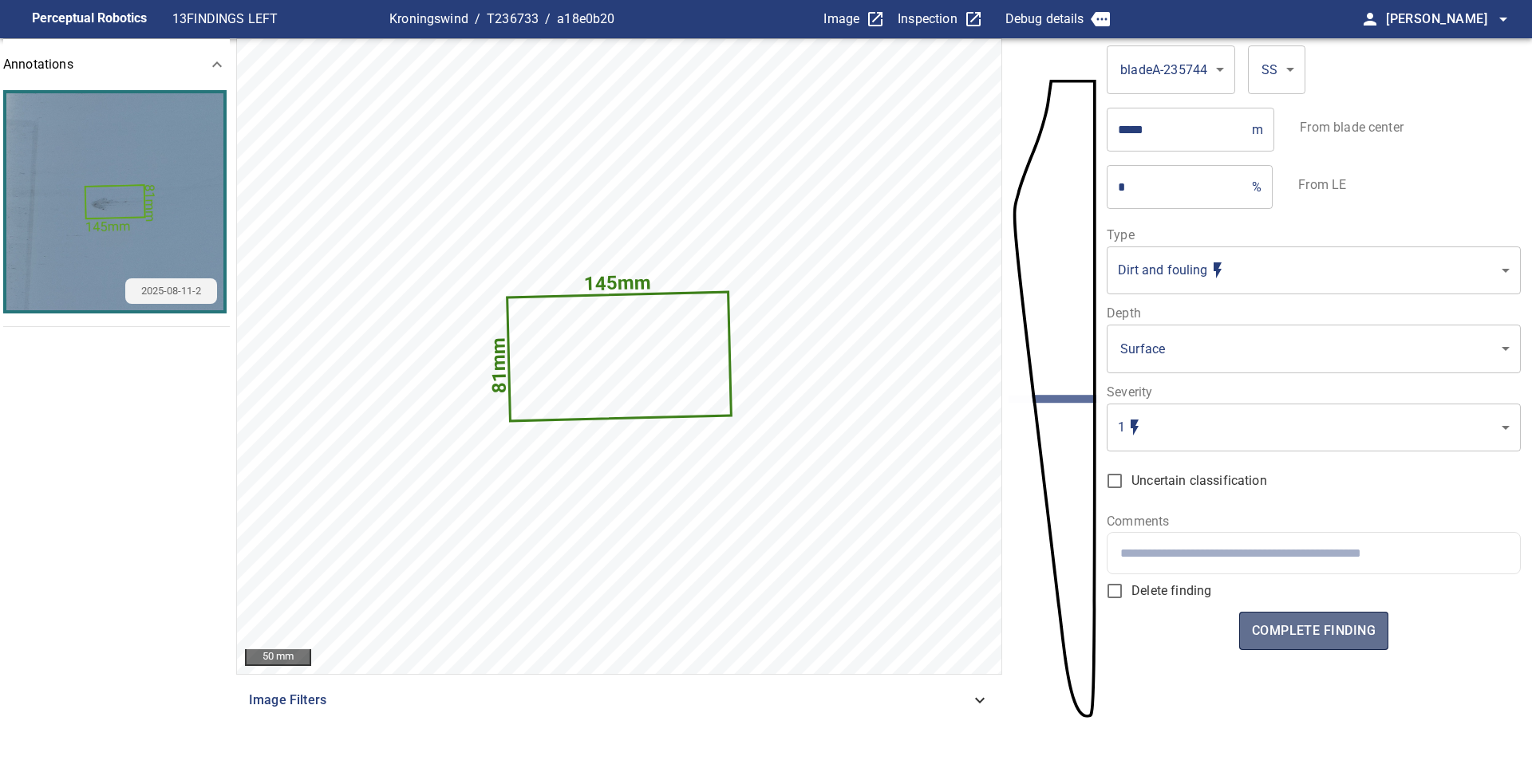
click at [1324, 630] on span "complete finding" at bounding box center [1314, 631] width 124 height 22
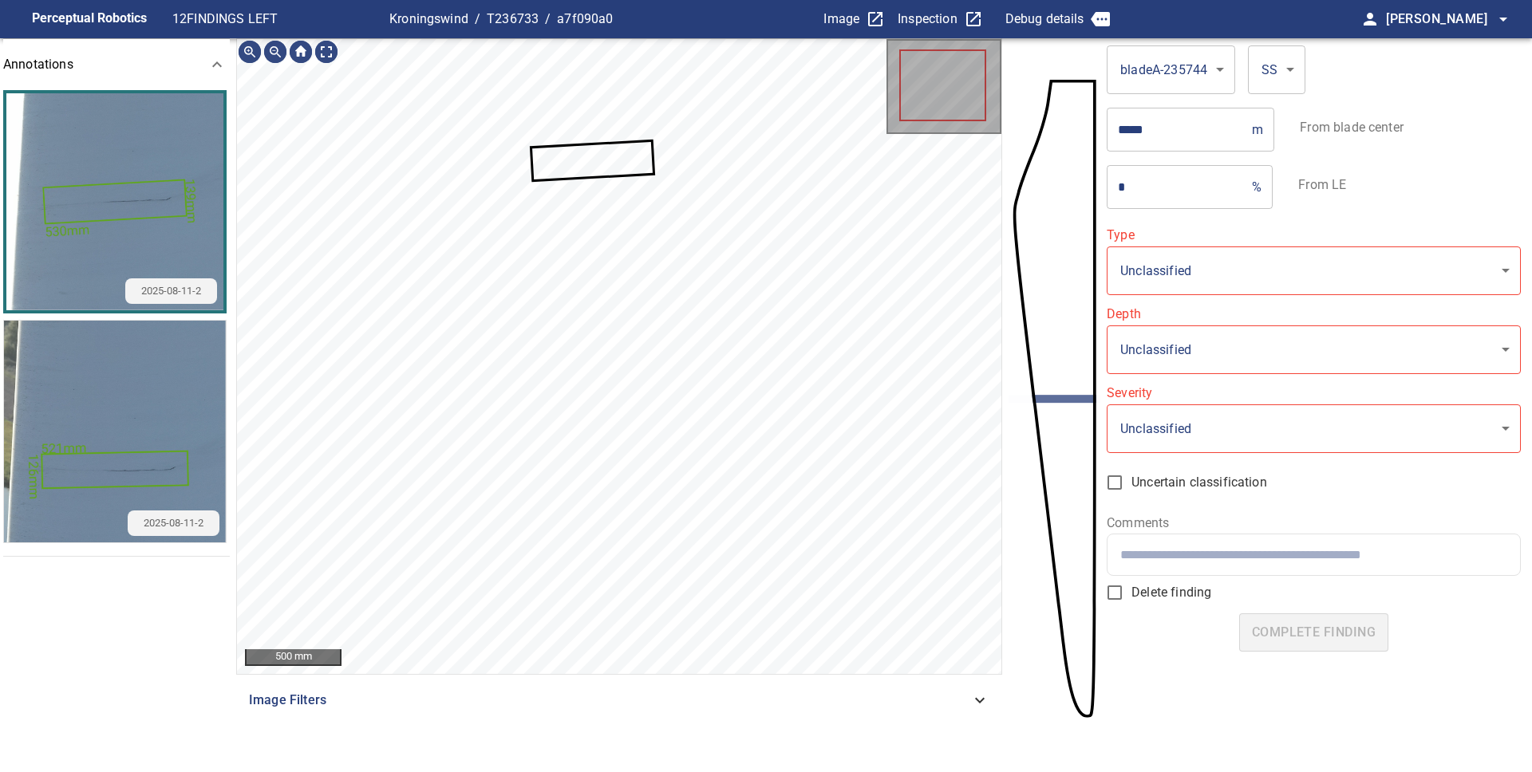
type input "**********"
click at [576, 161] on icon at bounding box center [592, 161] width 120 height 38
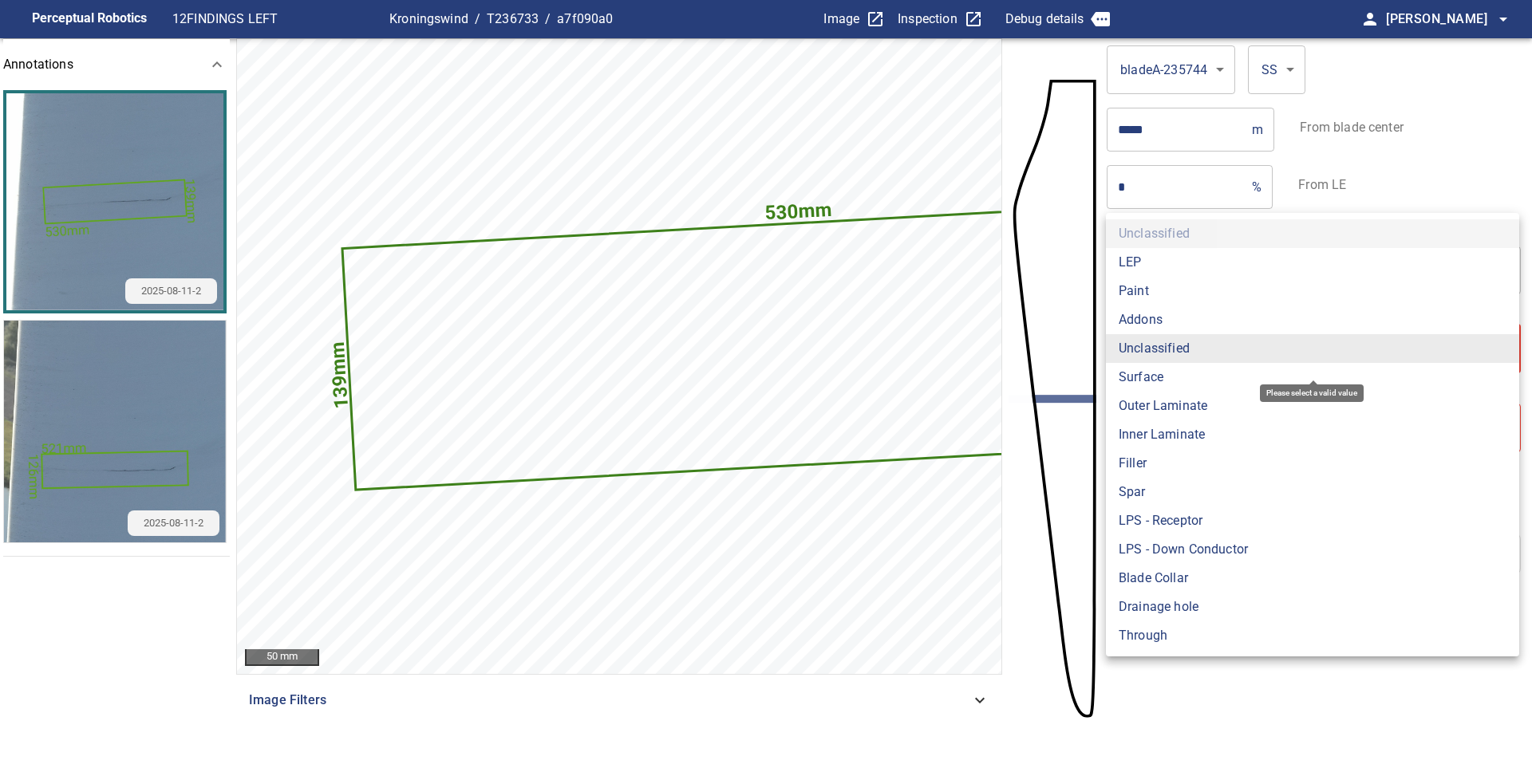
click at [1150, 357] on body "**********" at bounding box center [766, 386] width 1532 height 772
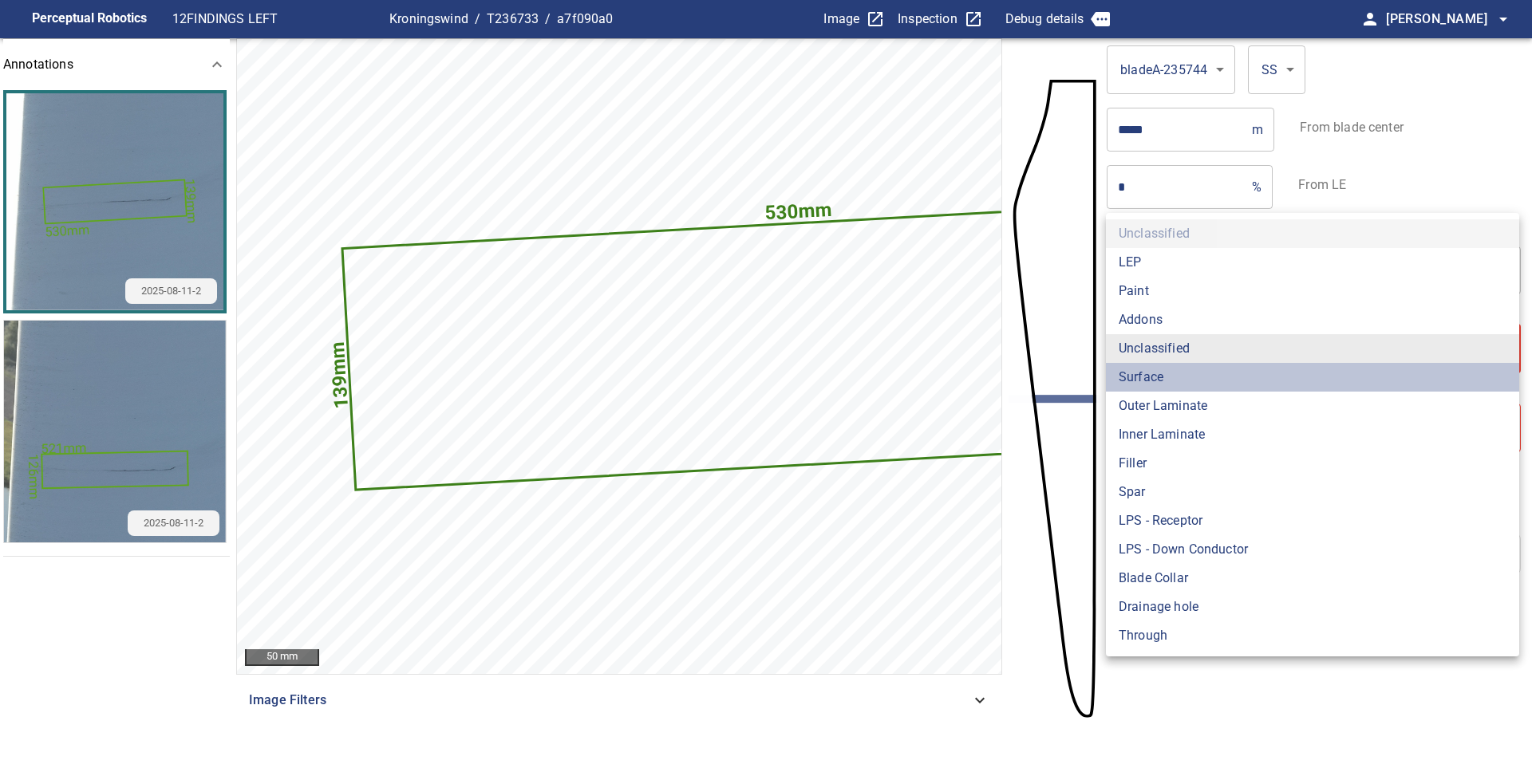
click at [1152, 377] on li "Surface" at bounding box center [1312, 377] width 413 height 29
type input "*******"
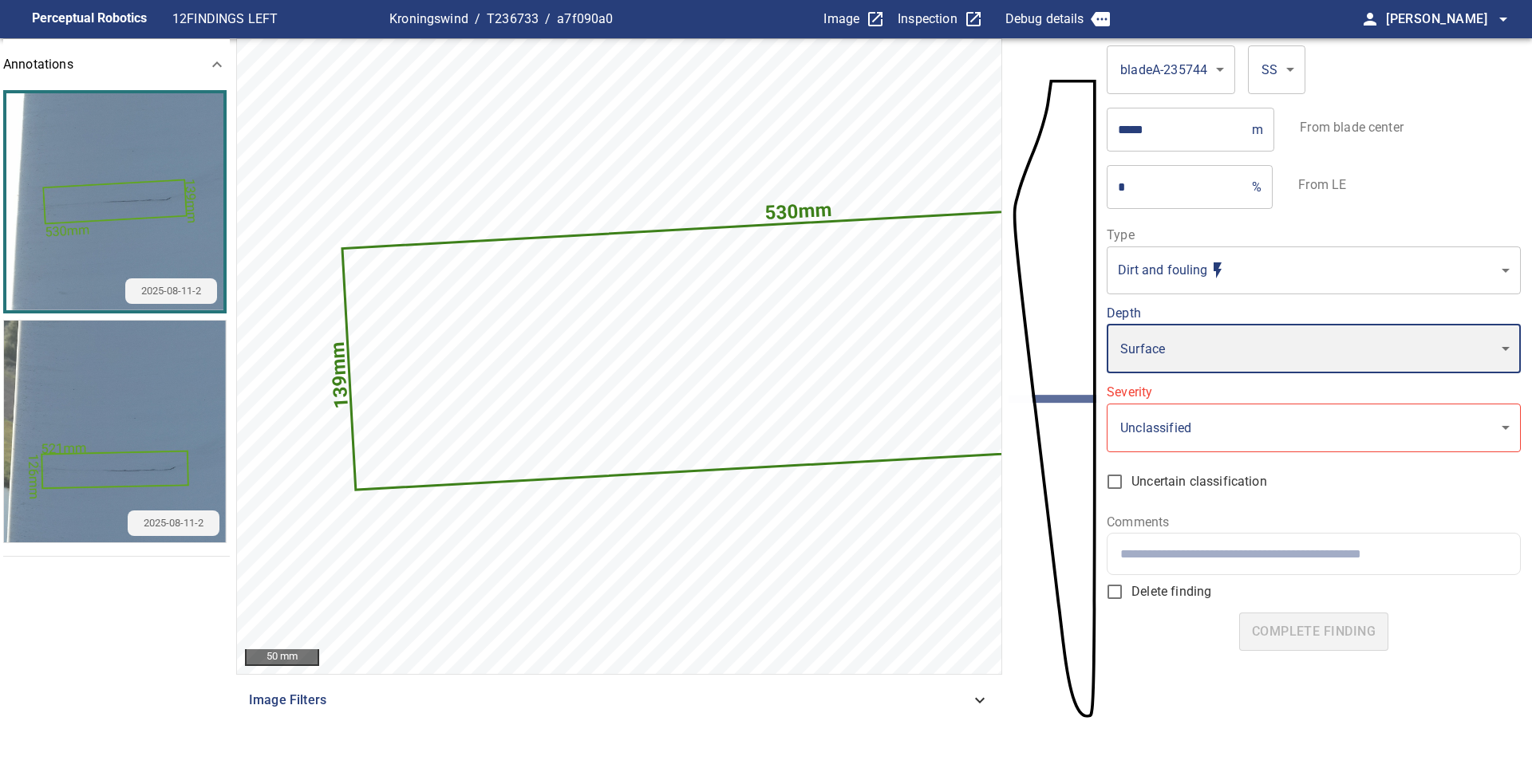
type input "*"
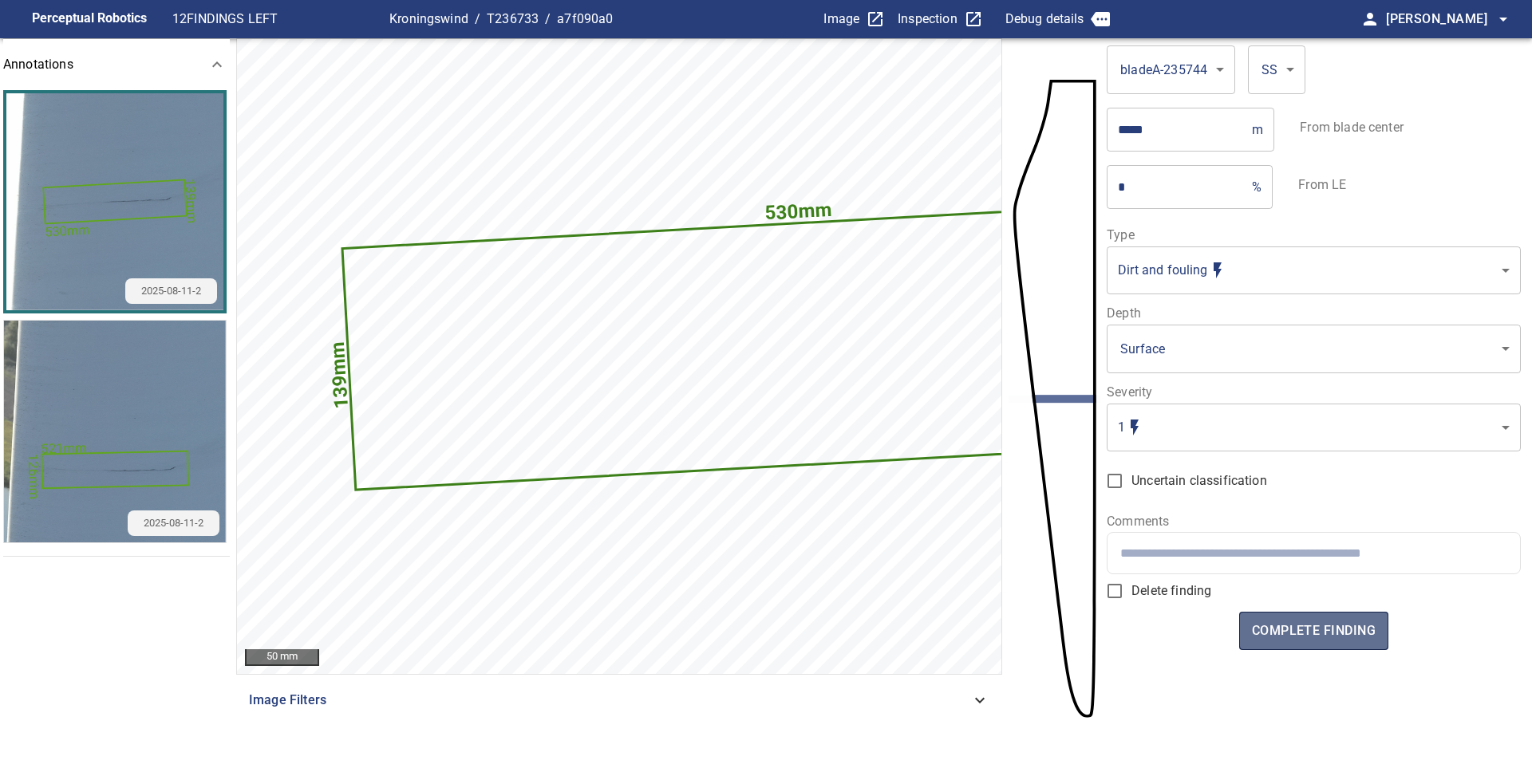
click at [1281, 633] on span "complete finding" at bounding box center [1314, 631] width 124 height 22
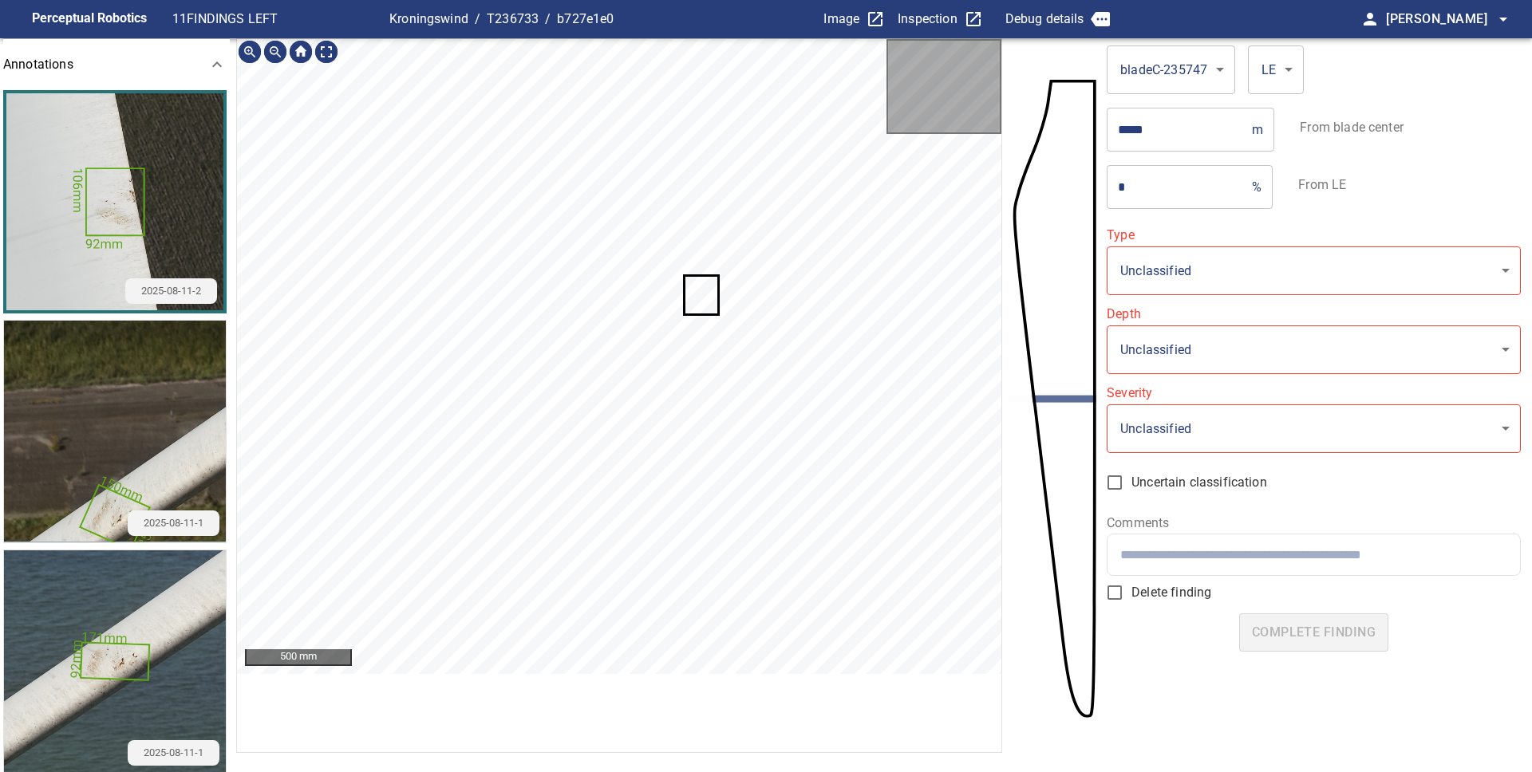
type input "**********"
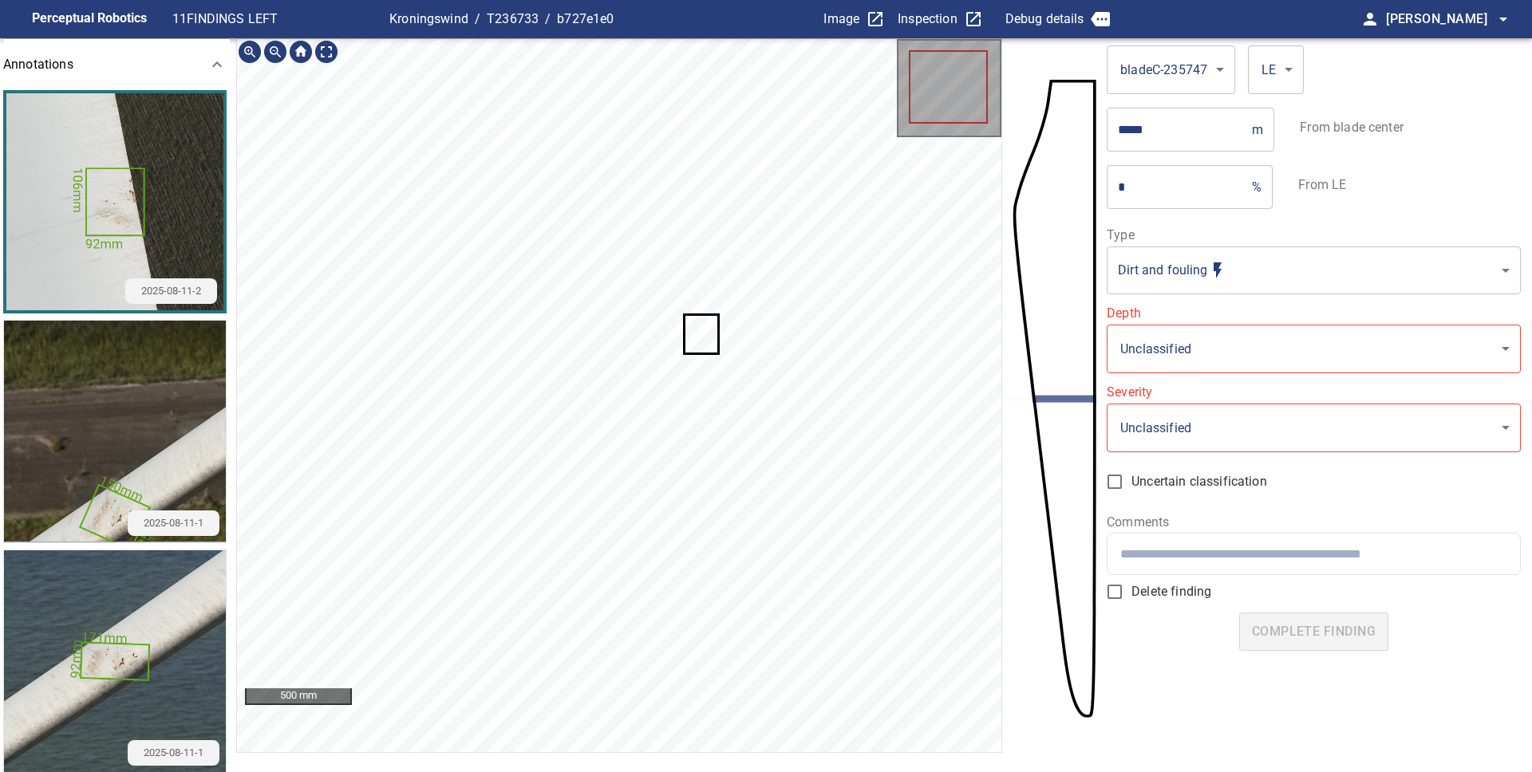
click at [701, 341] on icon at bounding box center [701, 334] width 32 height 37
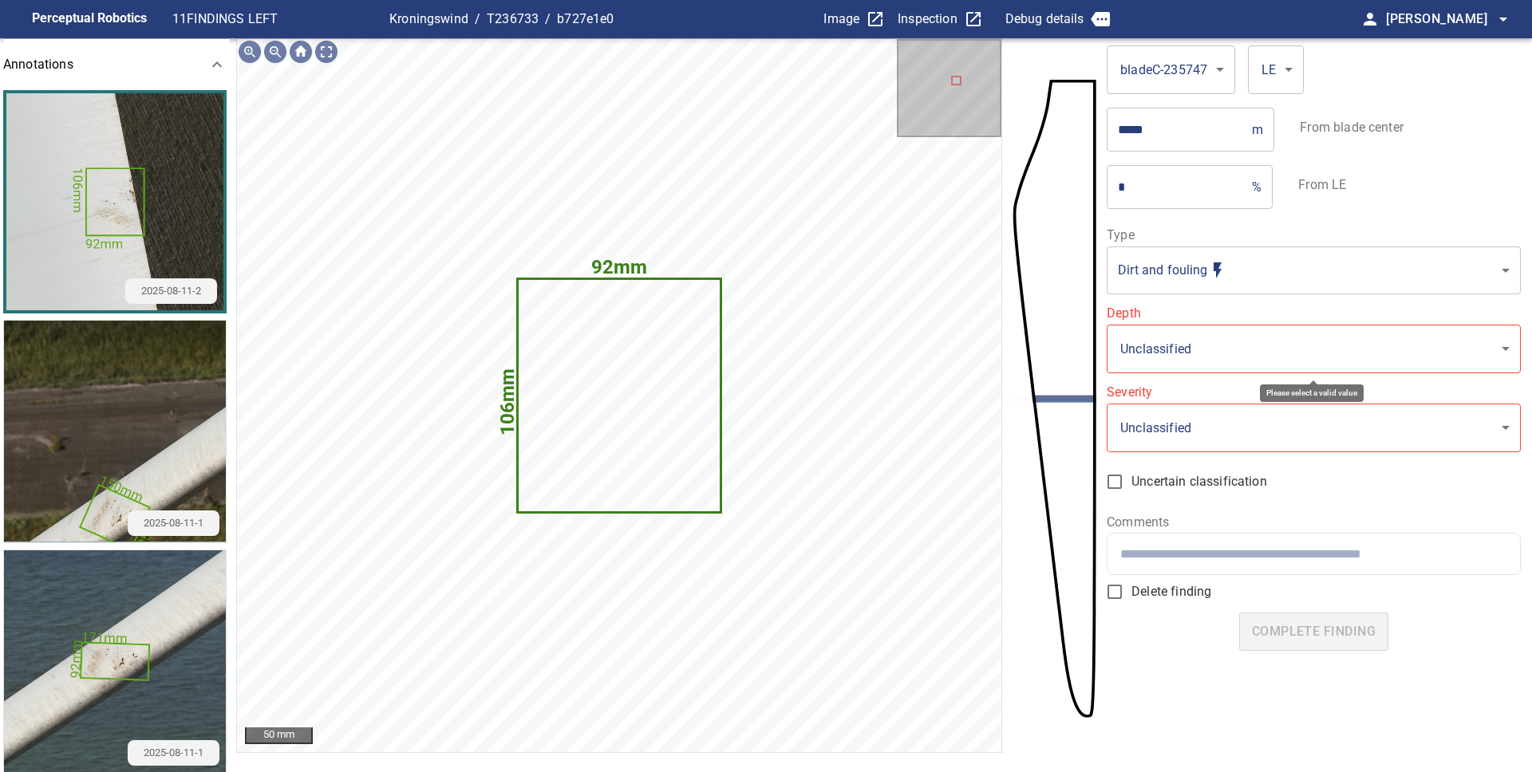
click at [1200, 340] on body "**********" at bounding box center [766, 386] width 1532 height 772
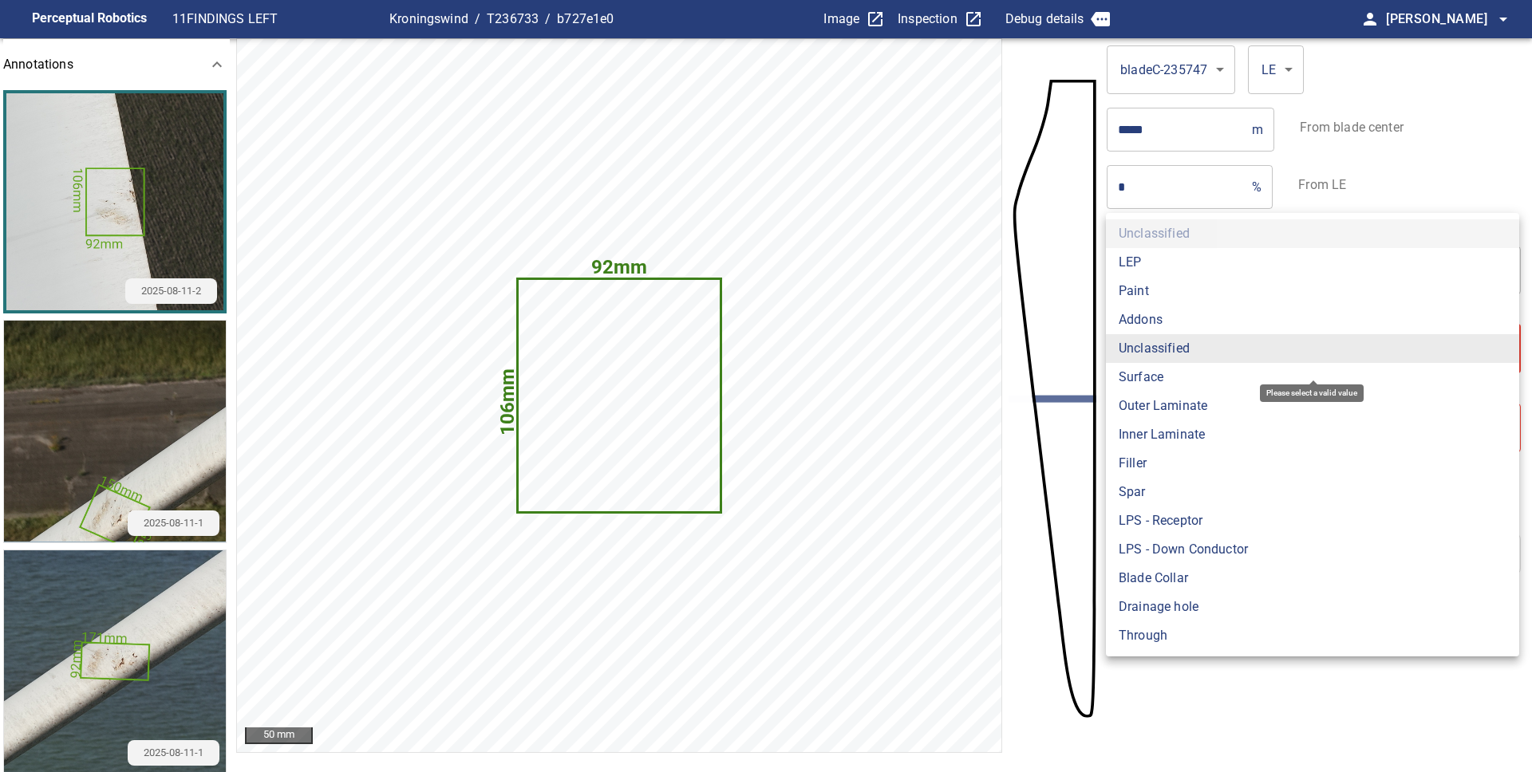
click at [1173, 372] on li "Surface" at bounding box center [1312, 377] width 413 height 29
type input "*******"
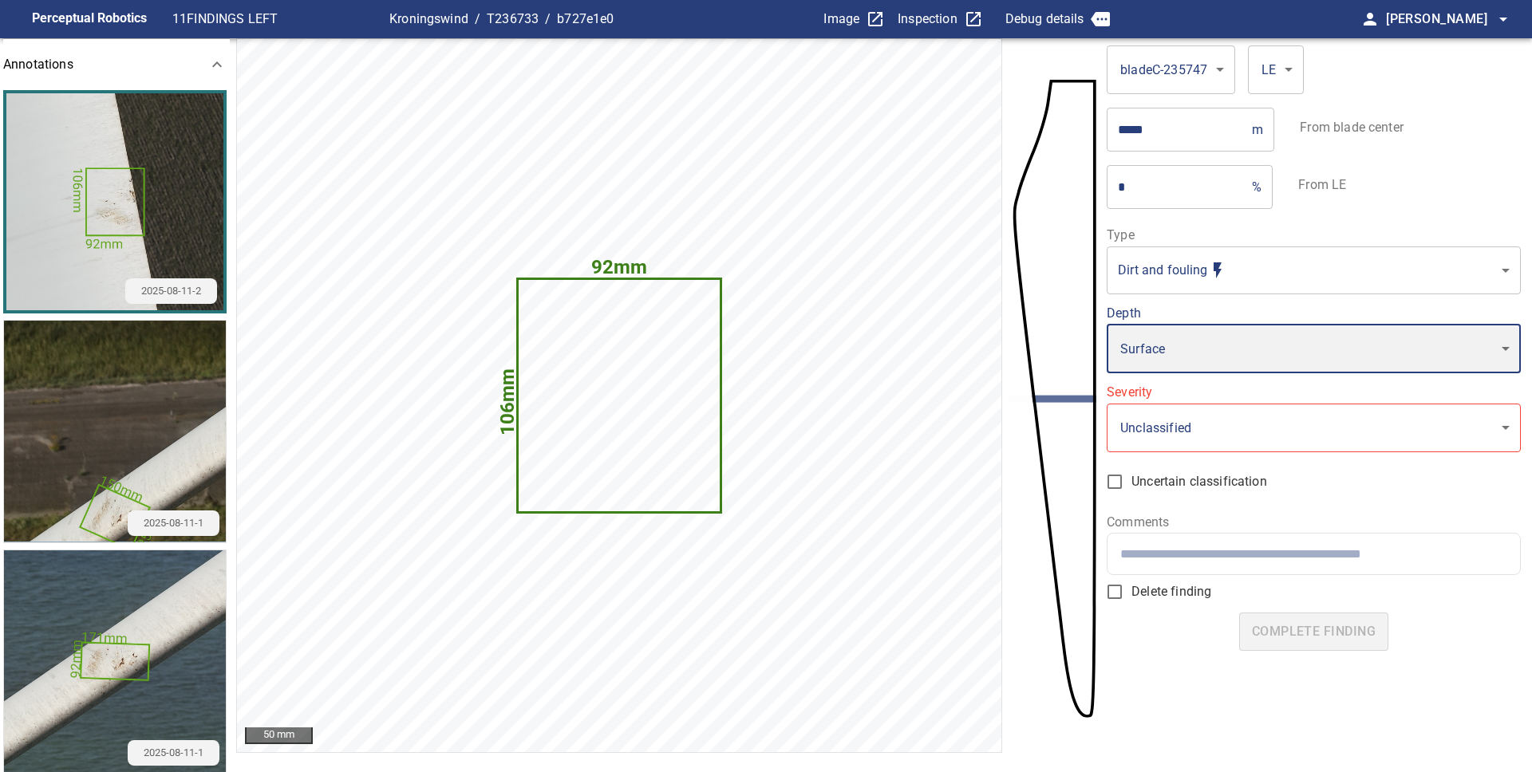
type input "*"
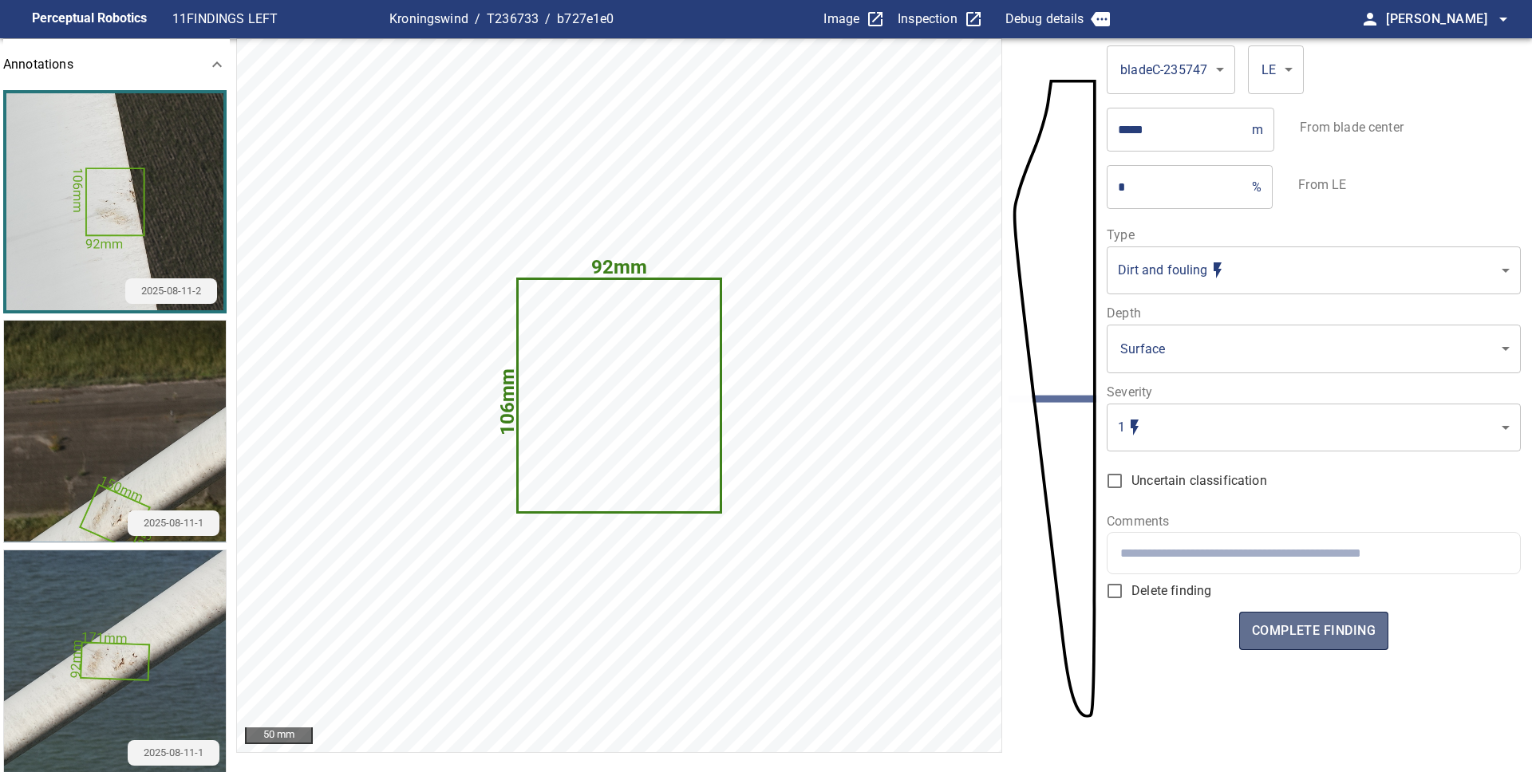
click at [1348, 623] on span "complete finding" at bounding box center [1314, 631] width 124 height 22
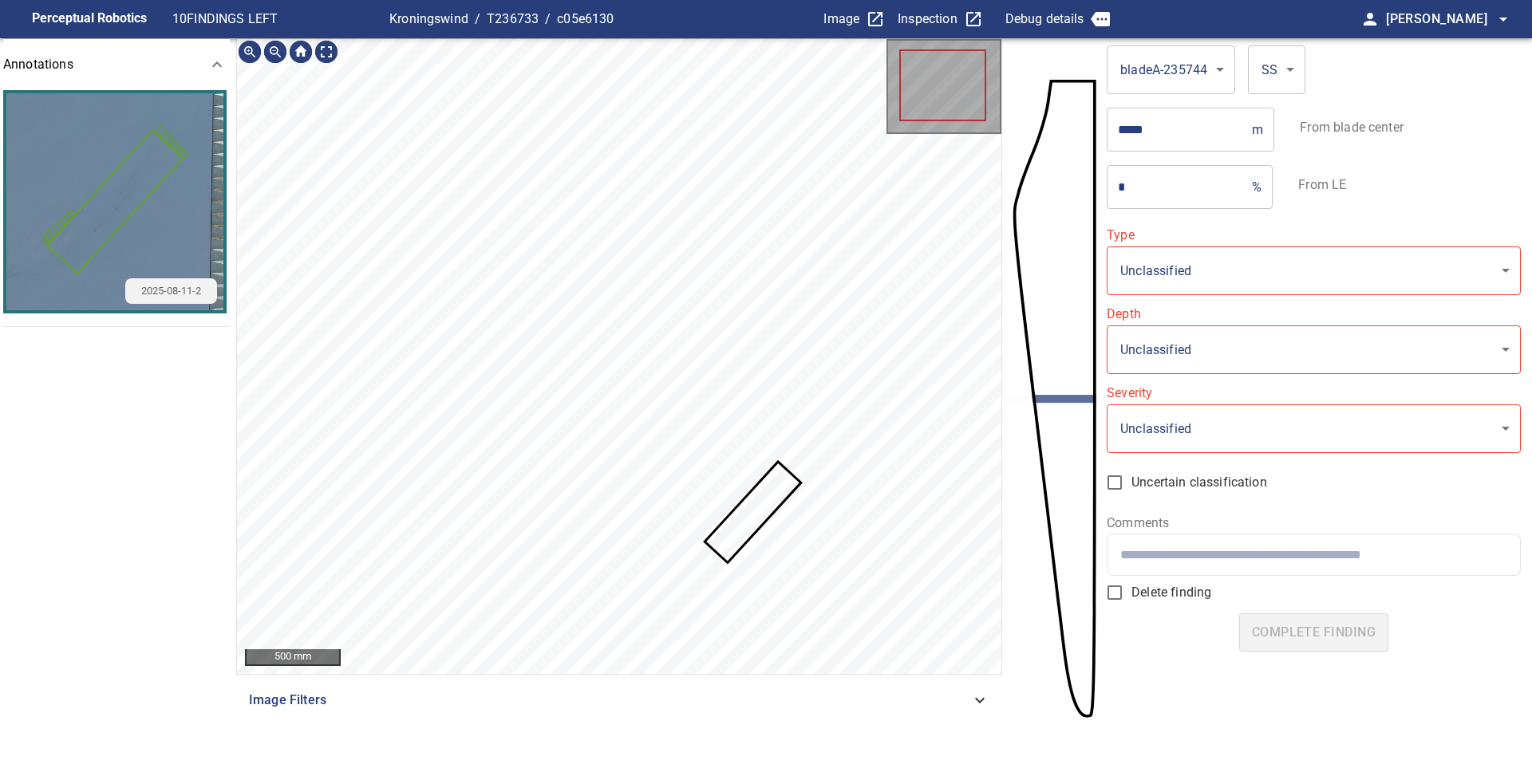
type input "**********"
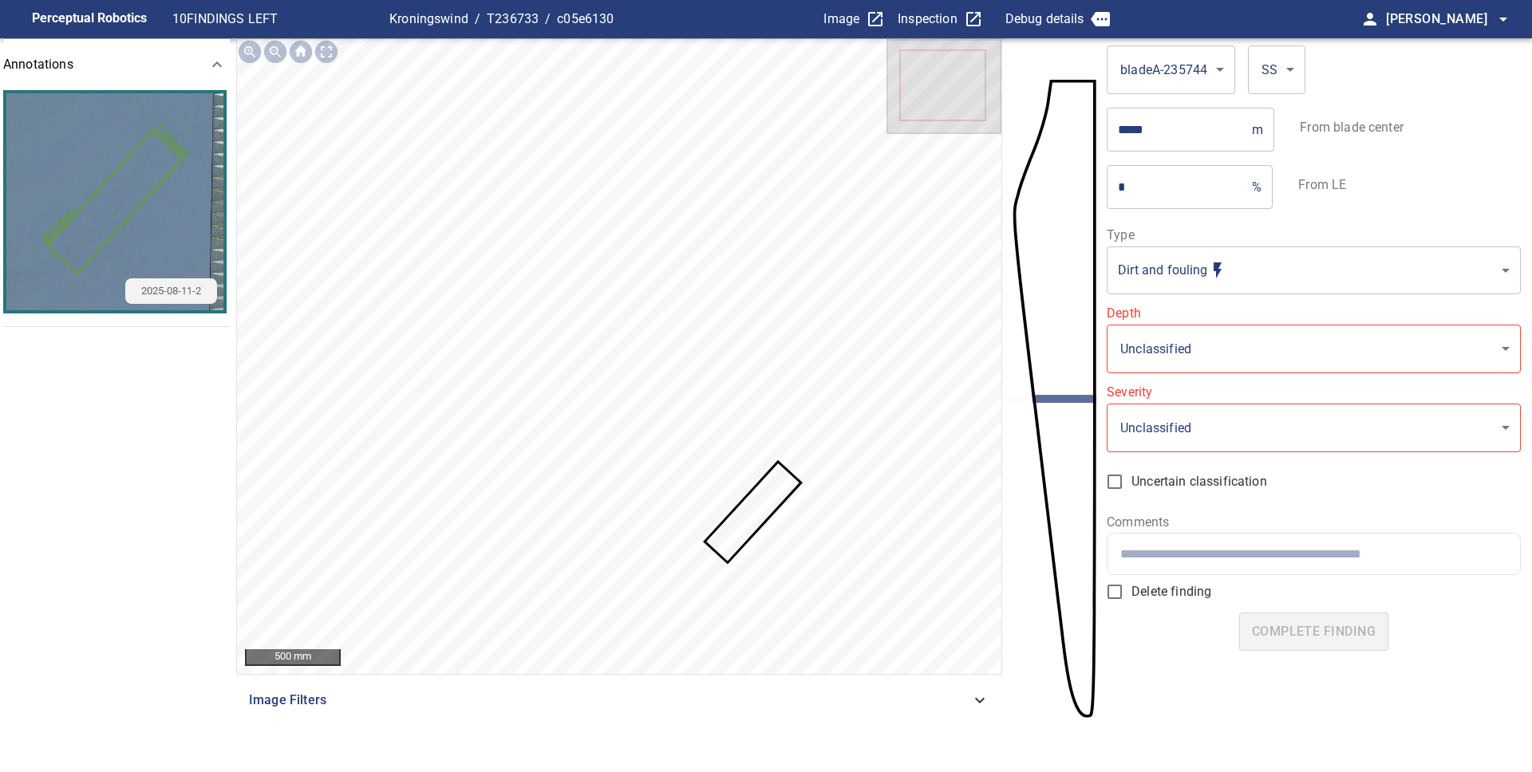
click at [757, 508] on icon at bounding box center [752, 513] width 93 height 98
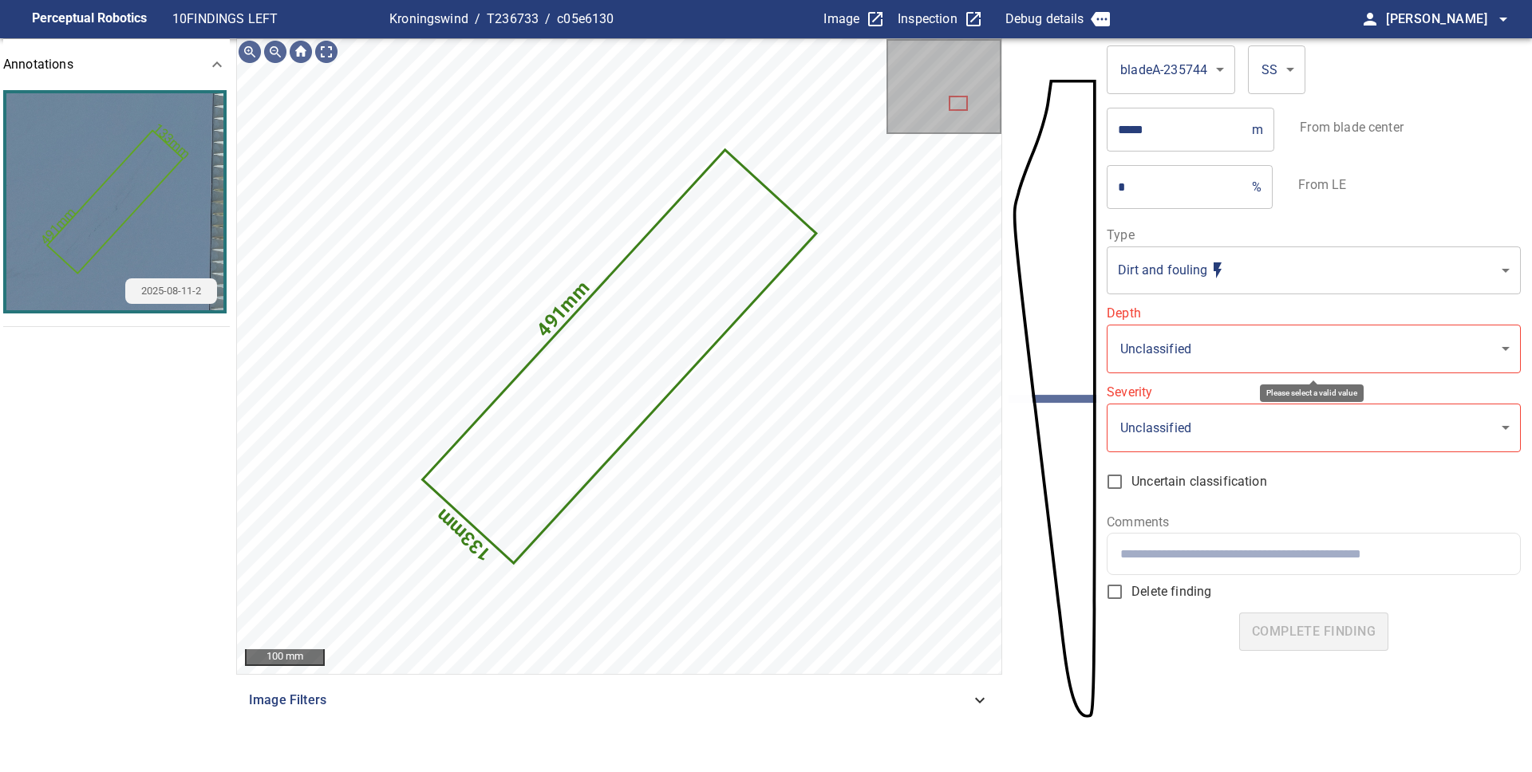
click at [1271, 334] on body "**********" at bounding box center [766, 386] width 1532 height 772
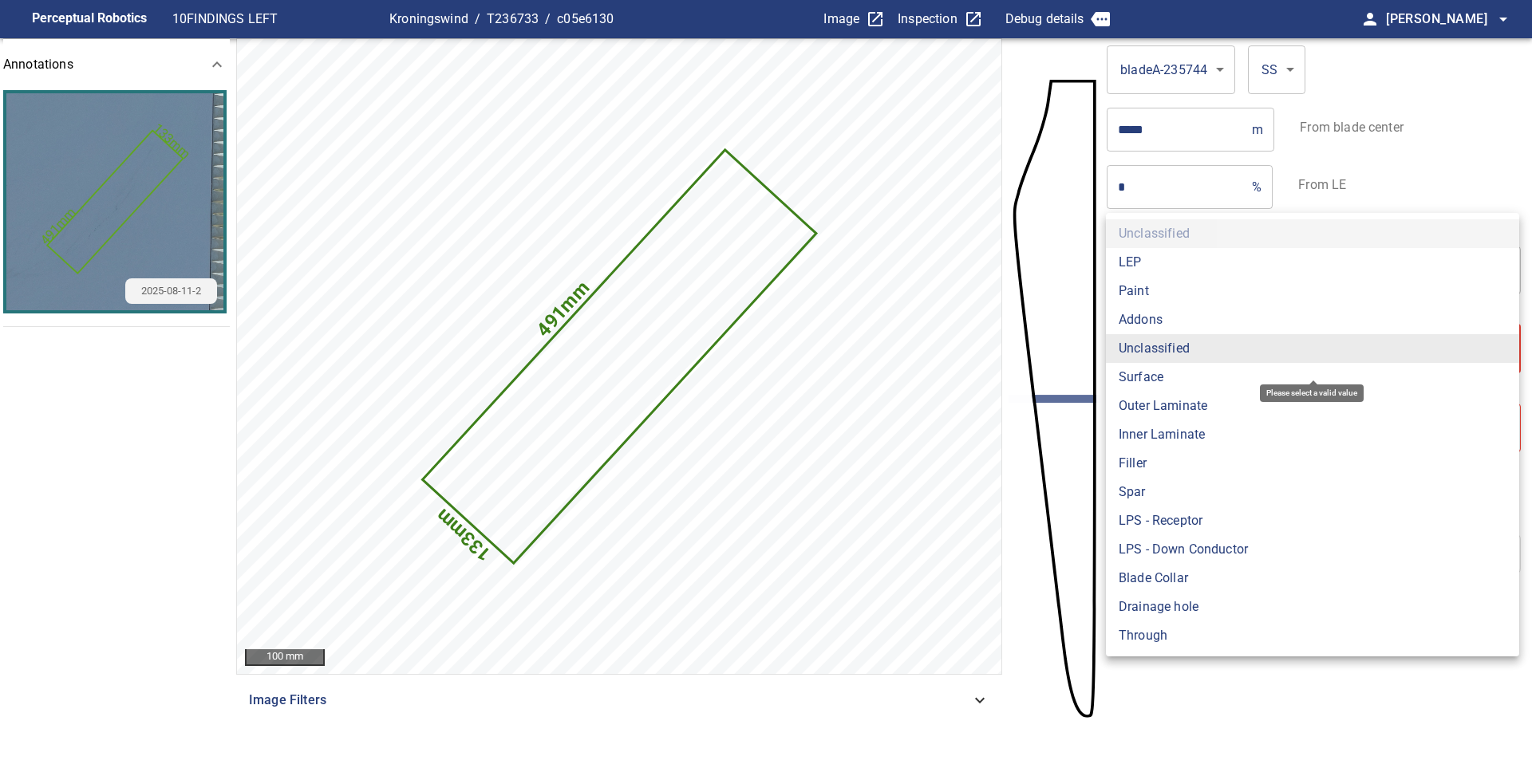
click at [1162, 389] on li "Surface" at bounding box center [1312, 377] width 413 height 29
type input "*******"
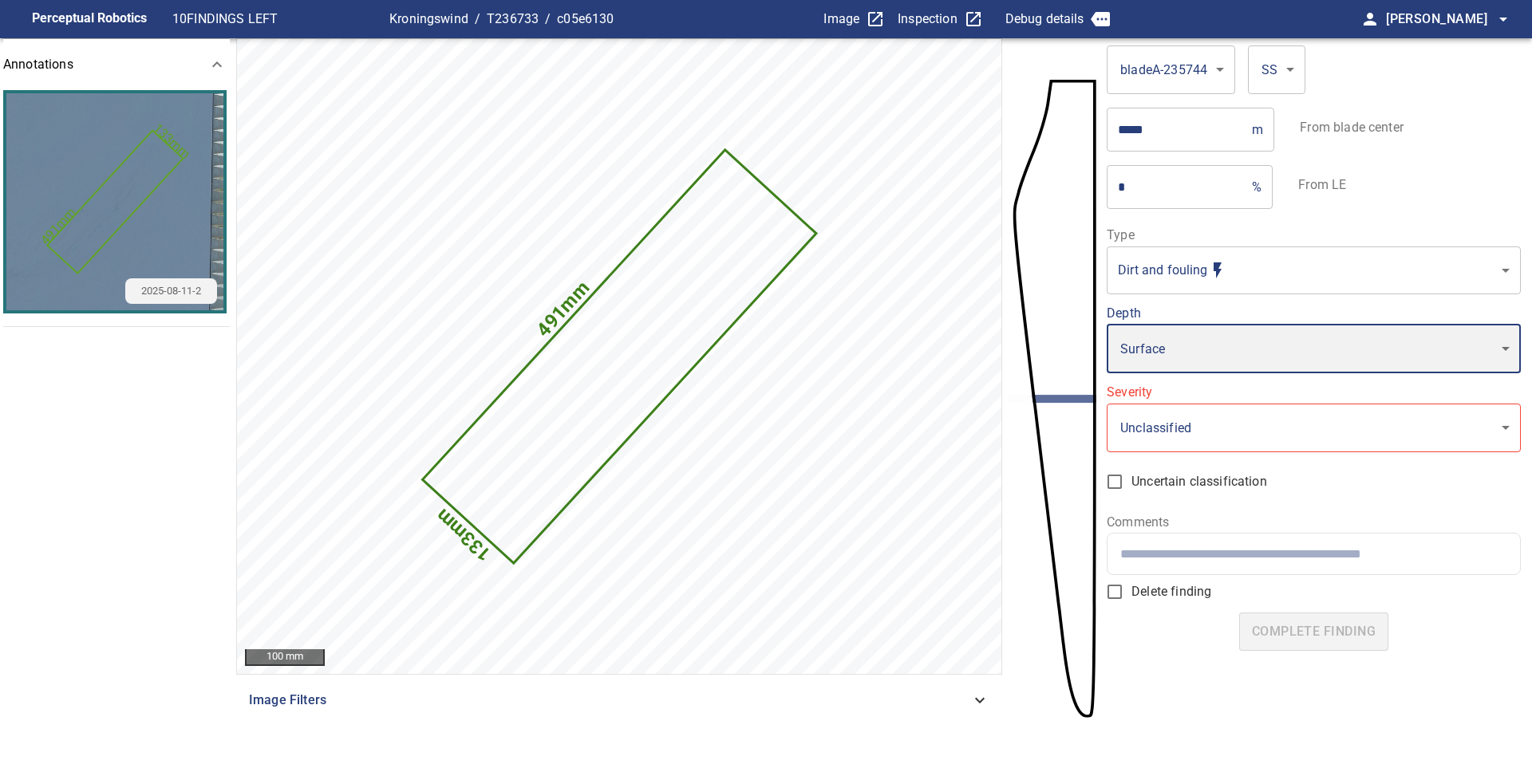
type input "*"
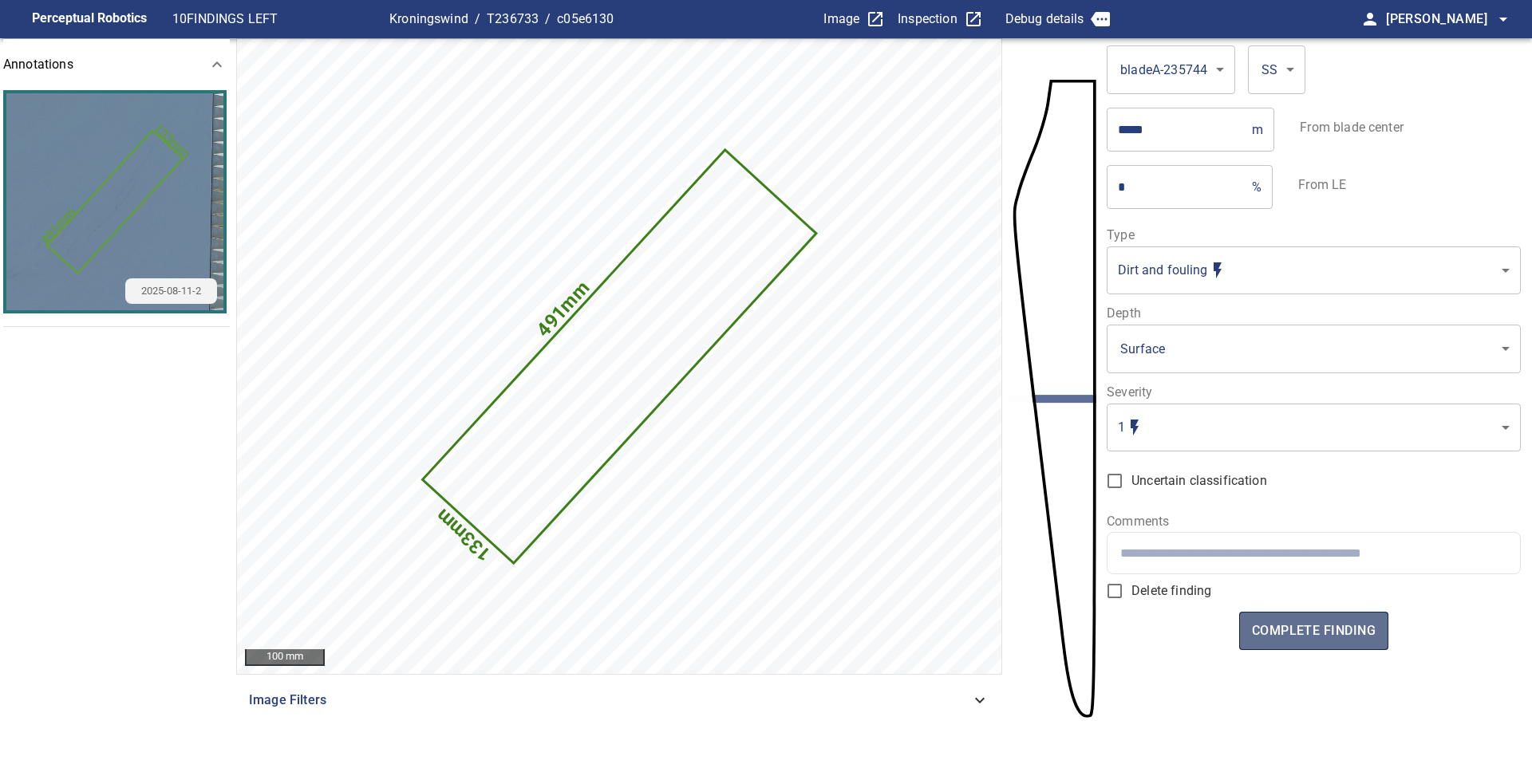
click at [1332, 620] on span "complete finding" at bounding box center [1314, 631] width 124 height 22
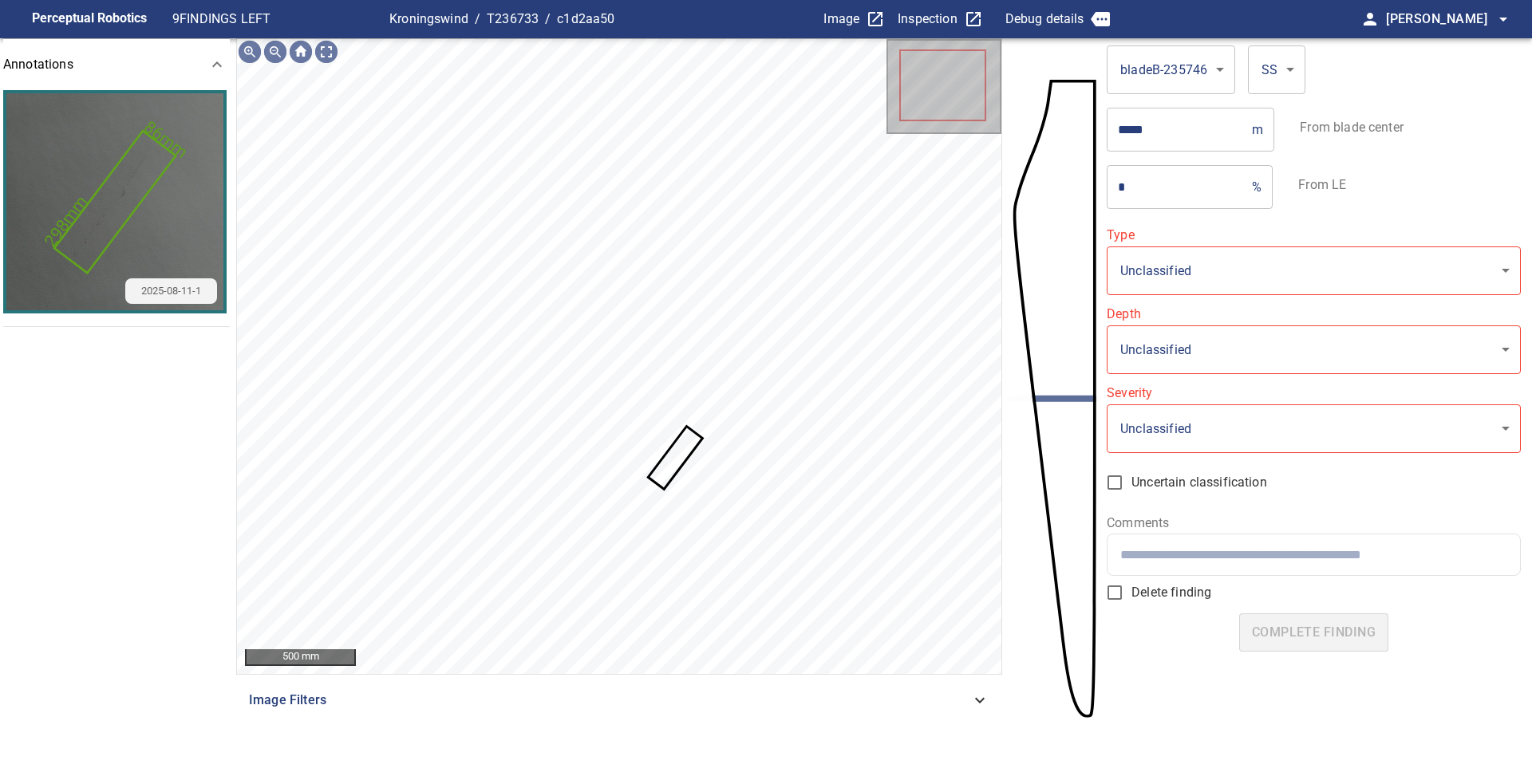
type input "**********"
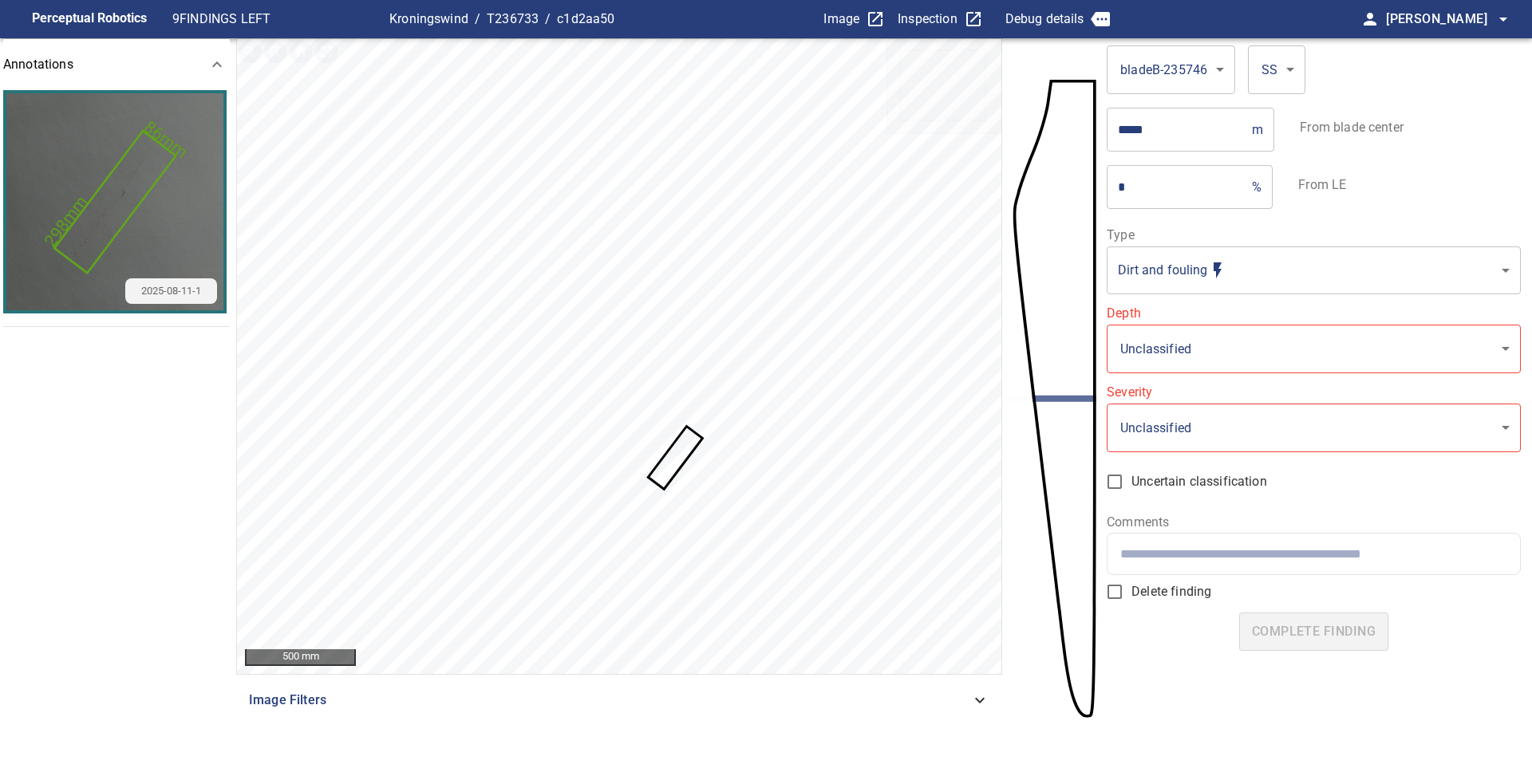
click at [677, 462] on icon at bounding box center [674, 458] width 51 height 60
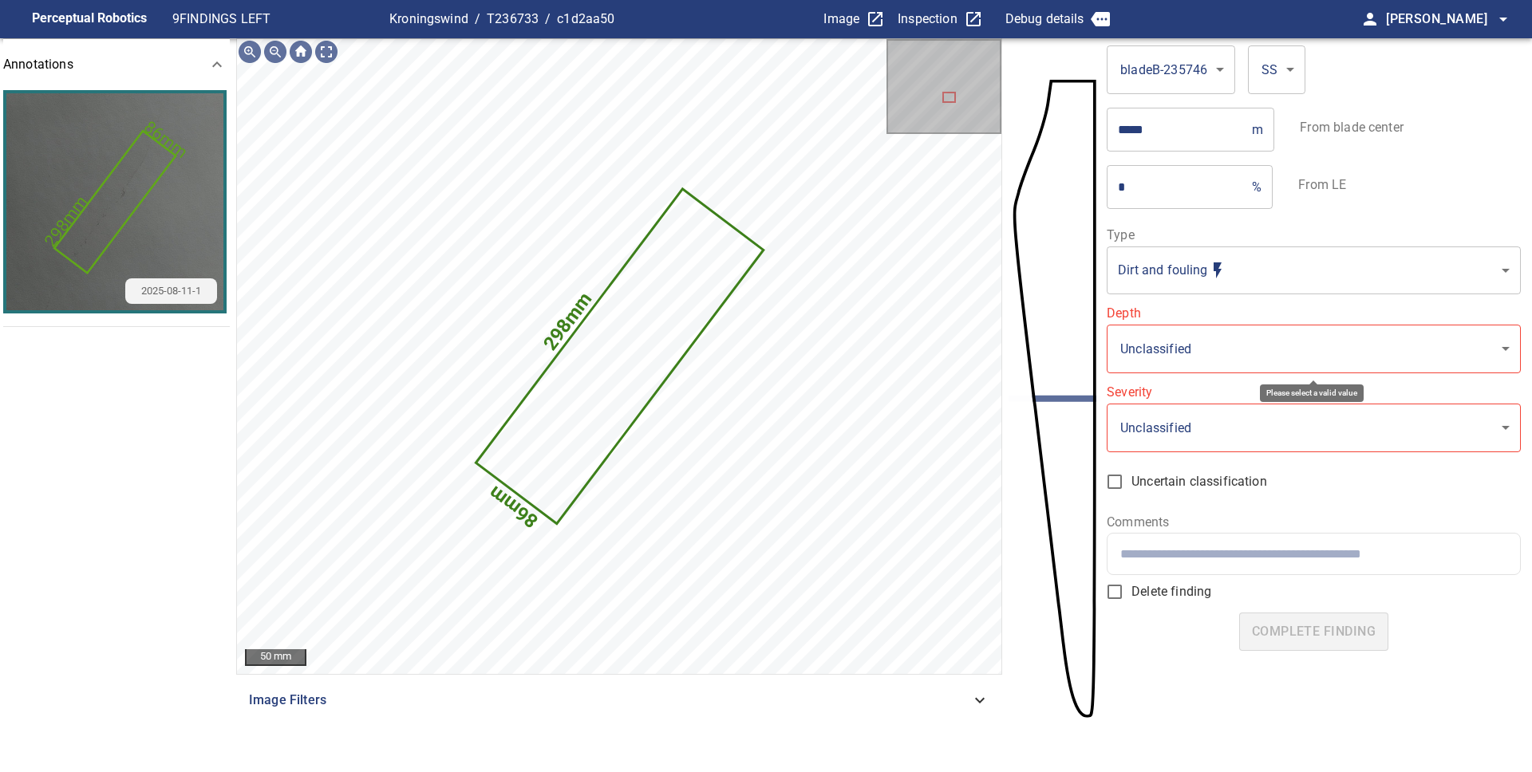
click at [1182, 347] on body "**********" at bounding box center [766, 386] width 1532 height 772
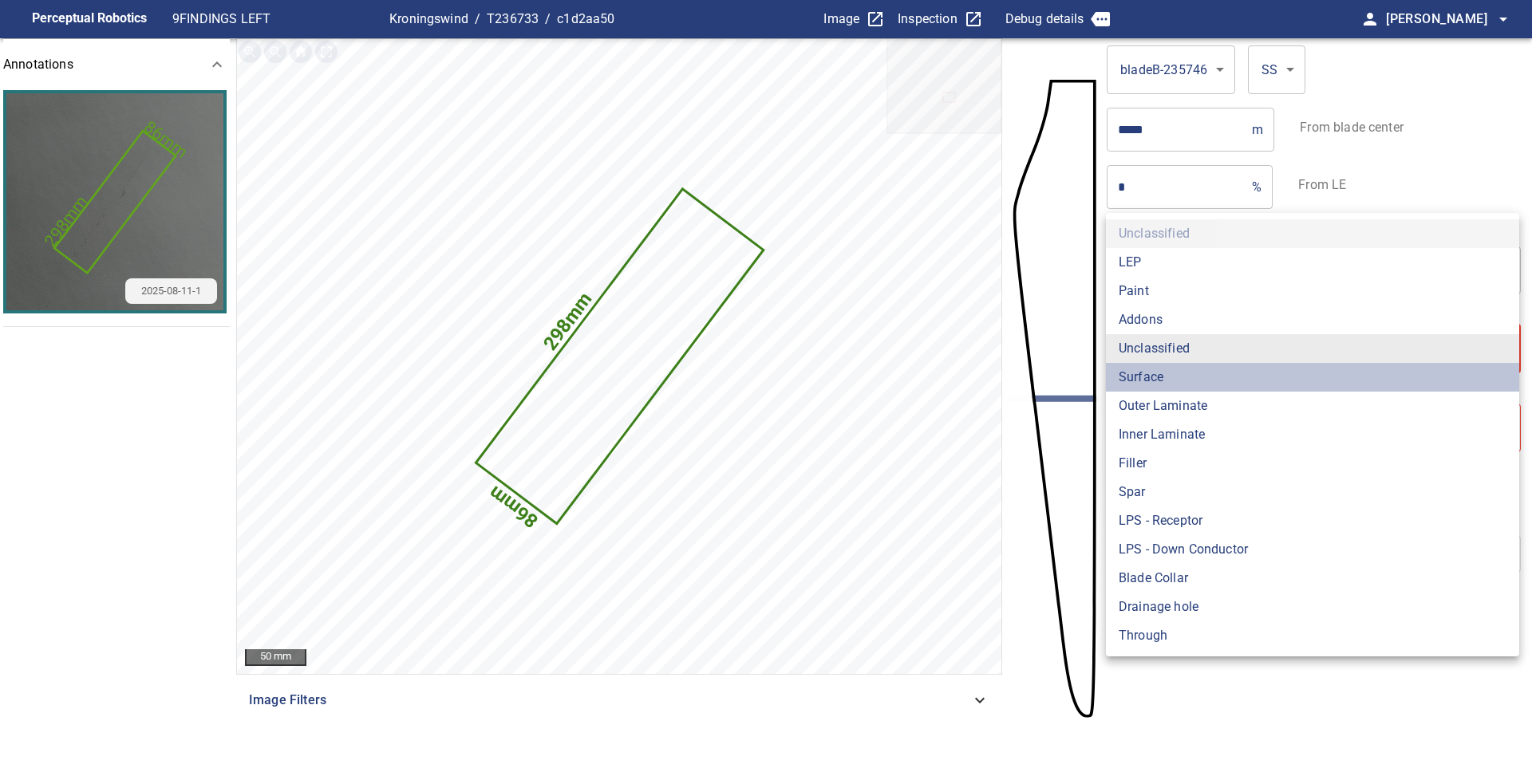
click at [1179, 379] on li "Surface" at bounding box center [1312, 377] width 413 height 29
type input "*******"
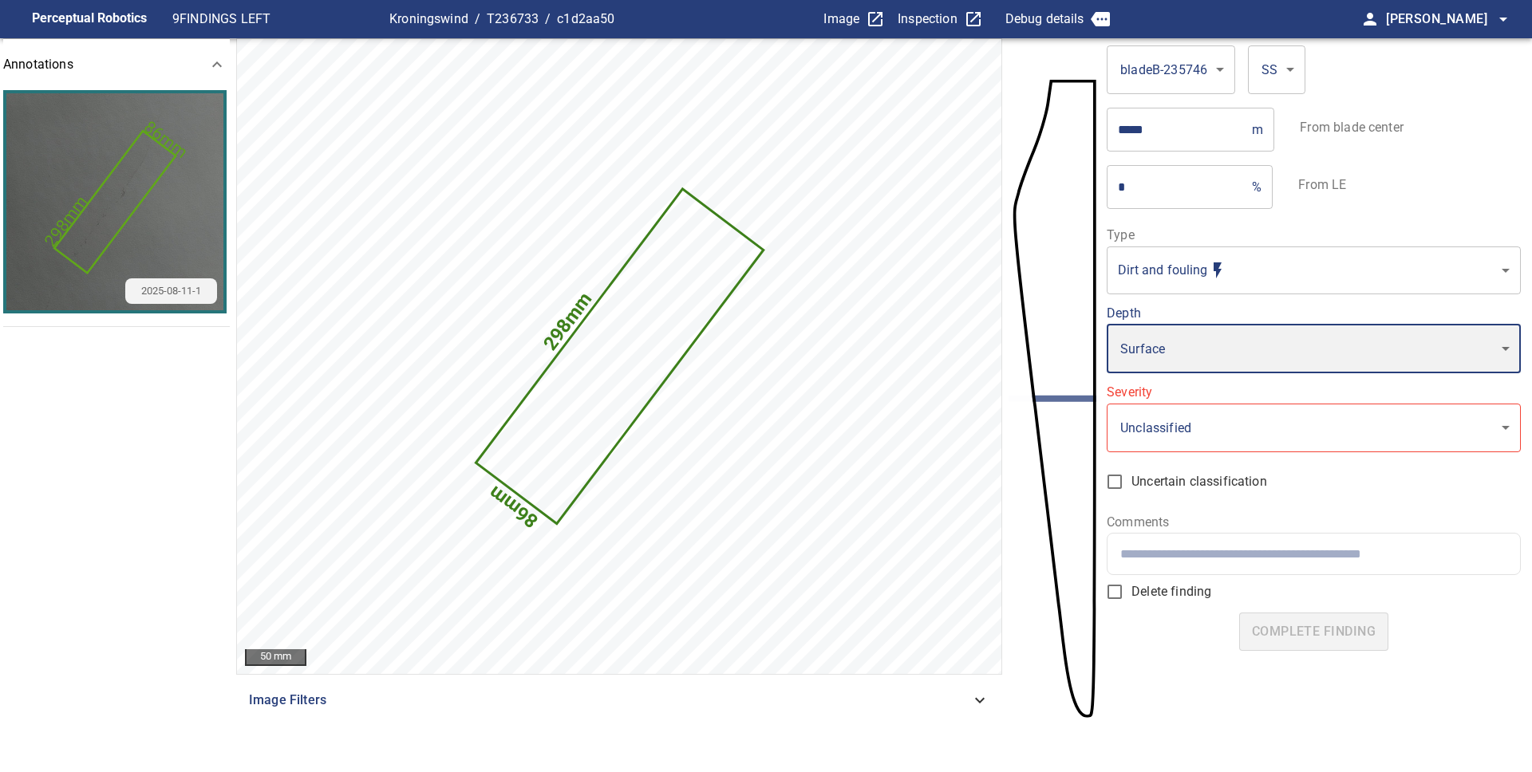
type input "*"
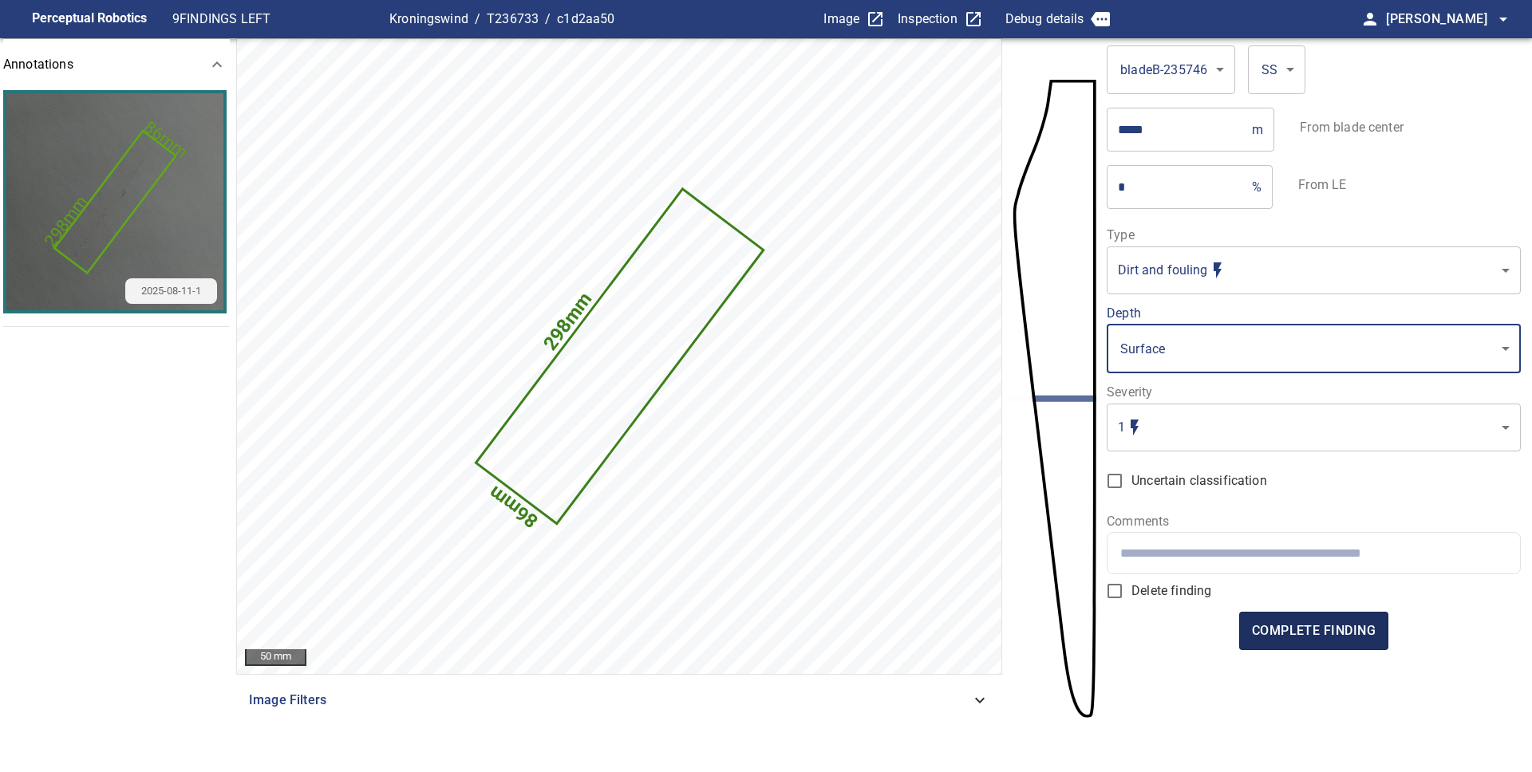
click at [1302, 618] on button "complete finding" at bounding box center [1313, 631] width 149 height 38
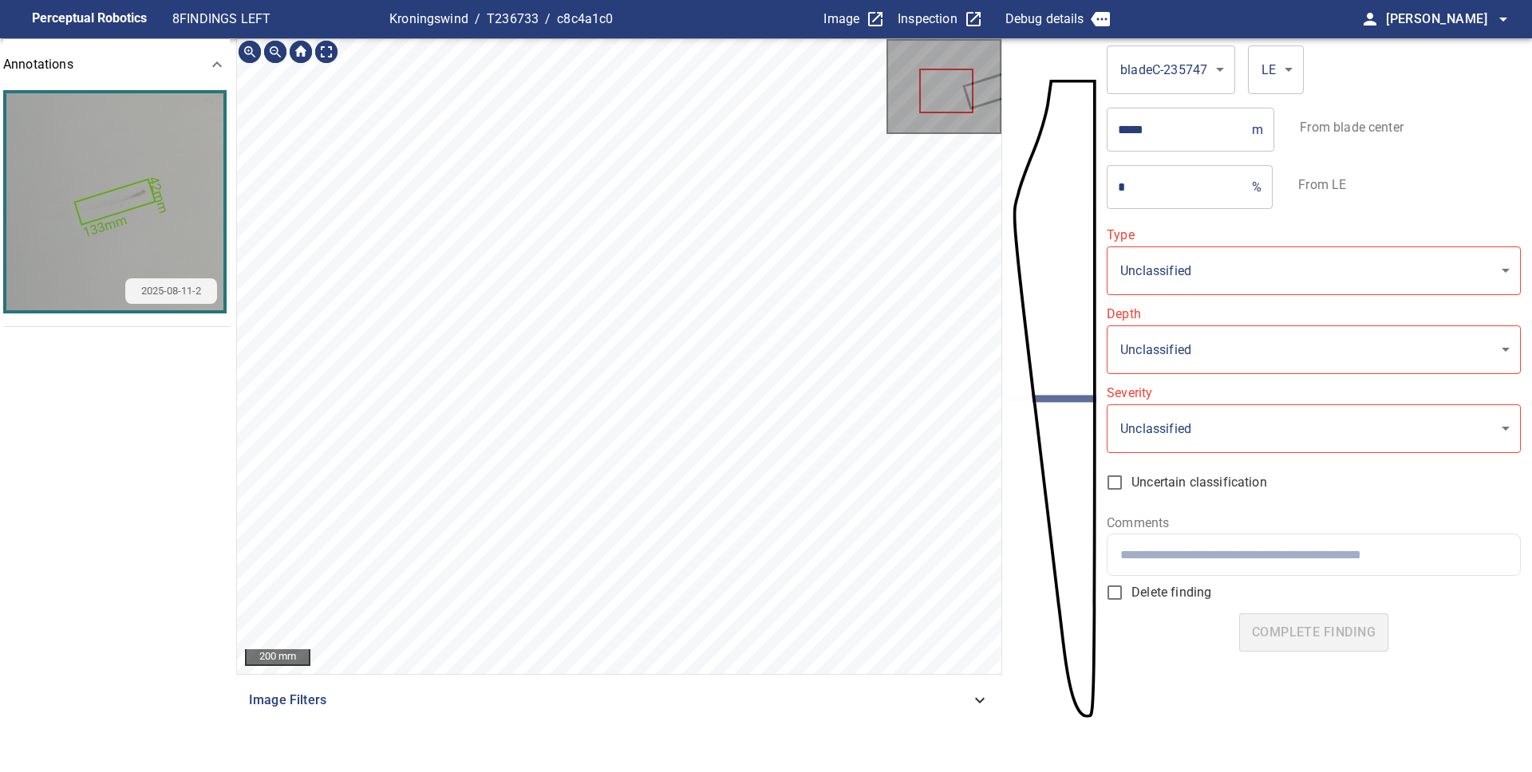
type input "**********"
click at [846, 255] on icon at bounding box center [833, 259] width 35 height 20
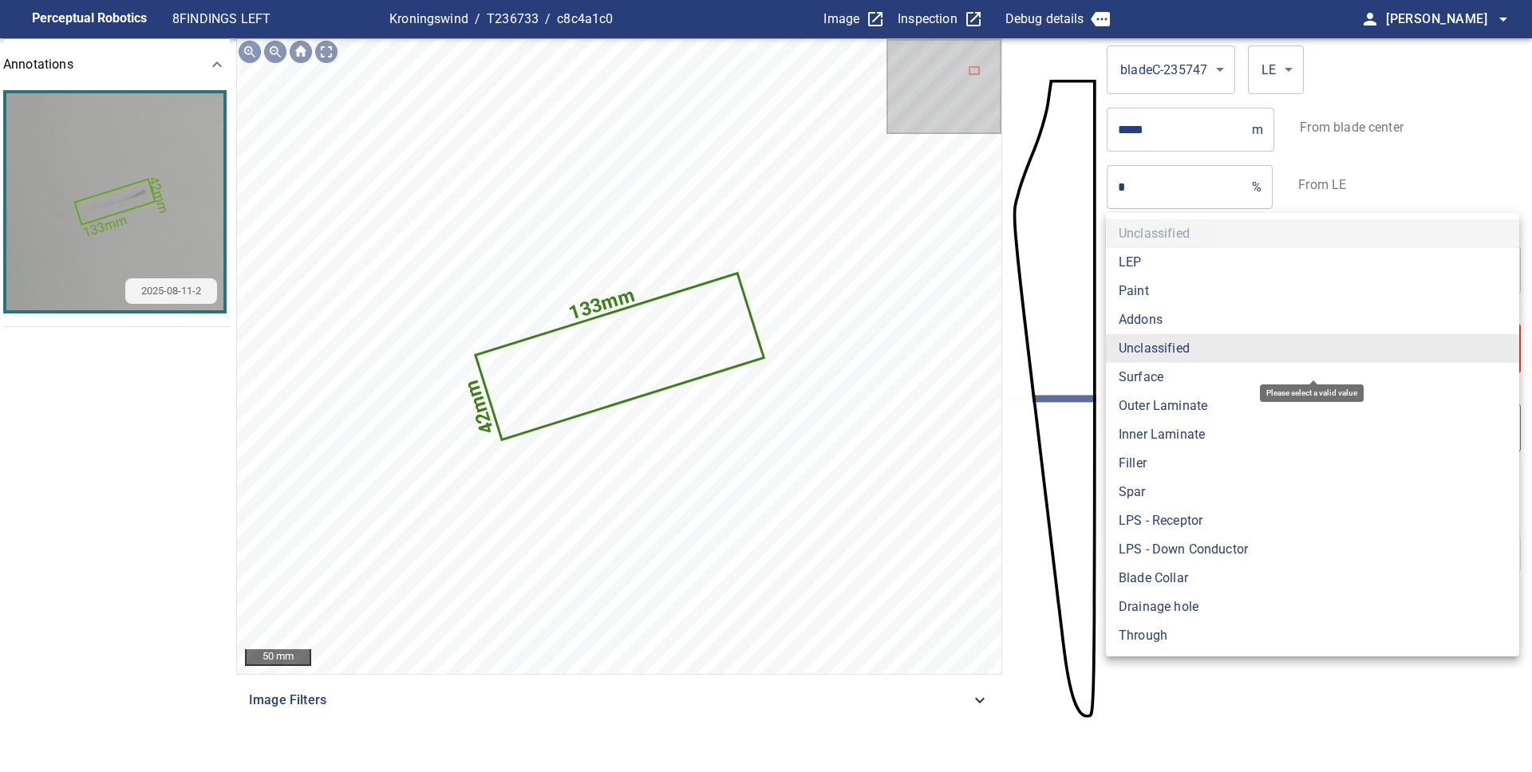
click at [1198, 352] on body "**********" at bounding box center [766, 386] width 1532 height 772
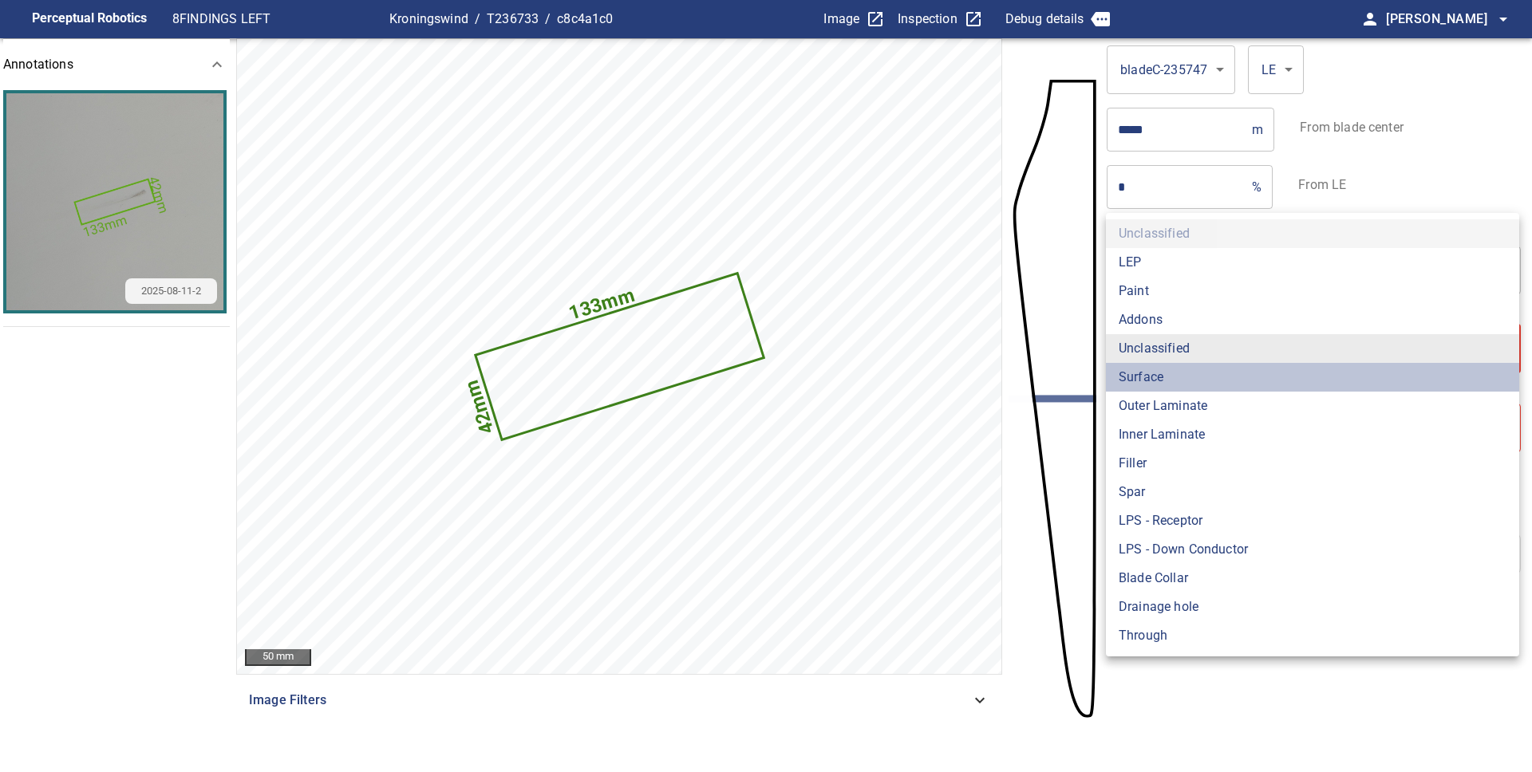
drag, startPoint x: 1135, startPoint y: 380, endPoint x: 1155, endPoint y: 390, distance: 22.5
click at [1135, 380] on li "Surface" at bounding box center [1312, 377] width 413 height 29
type input "*******"
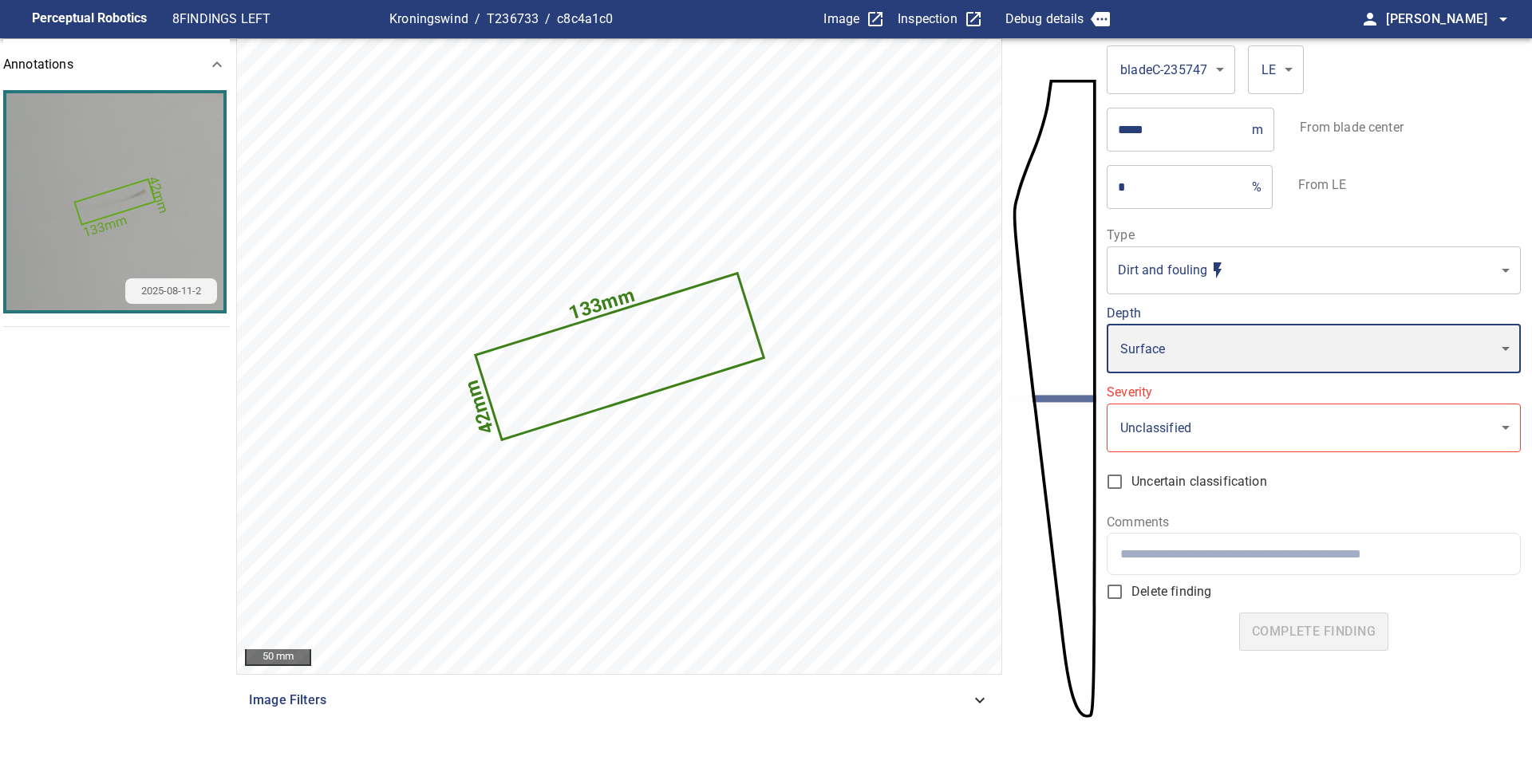
type input "*"
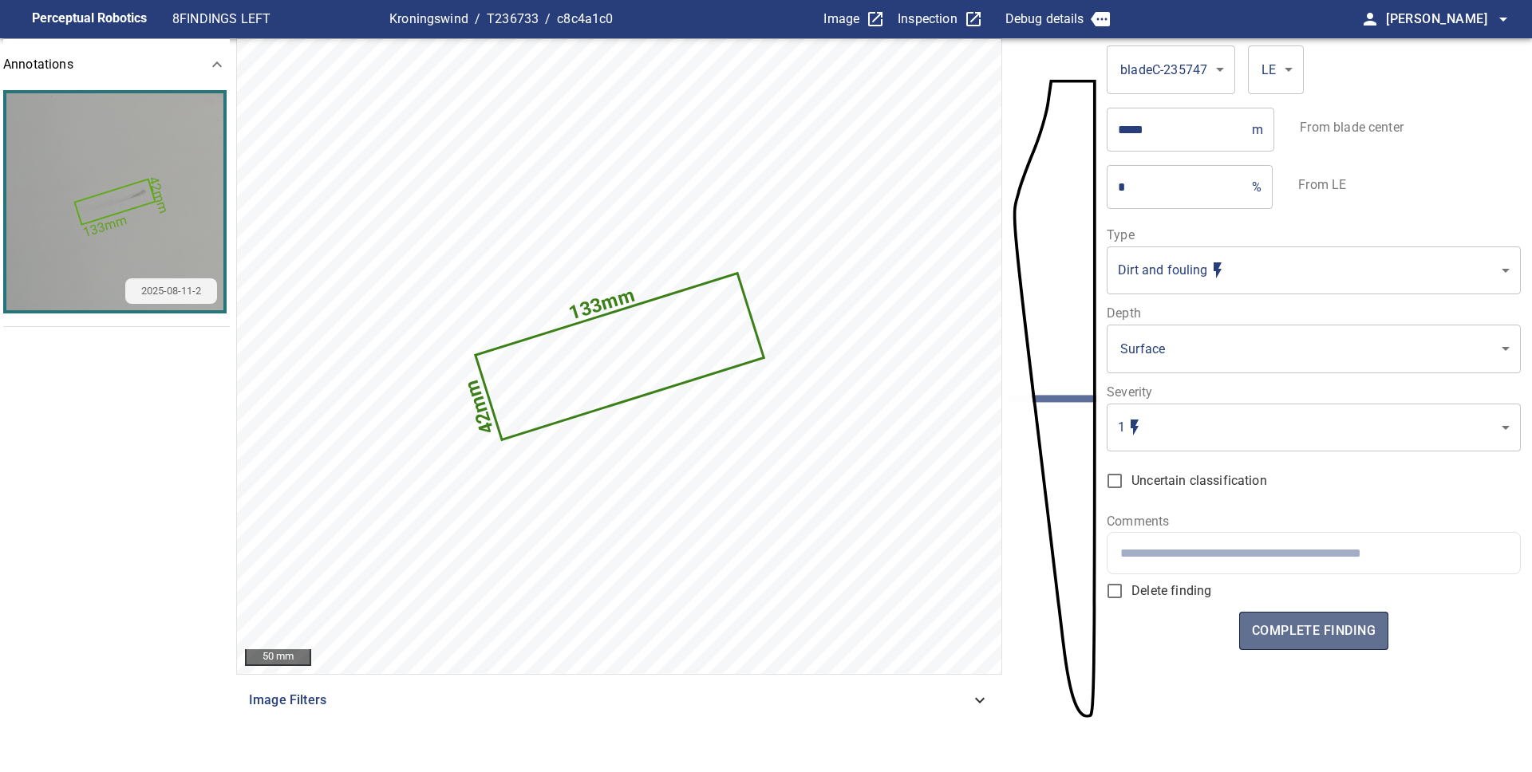
click at [1254, 632] on span "complete finding" at bounding box center [1314, 631] width 124 height 22
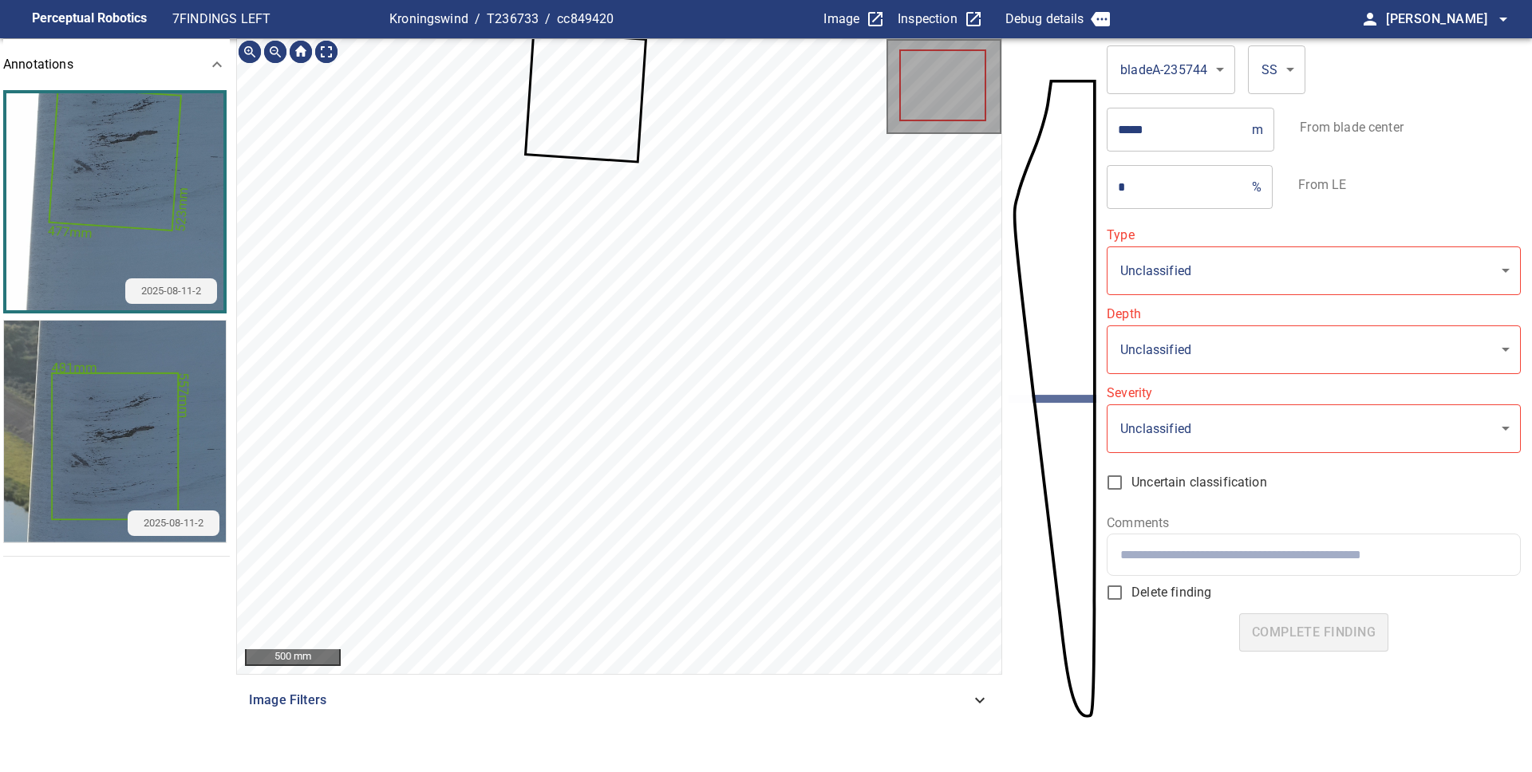
type input "**********"
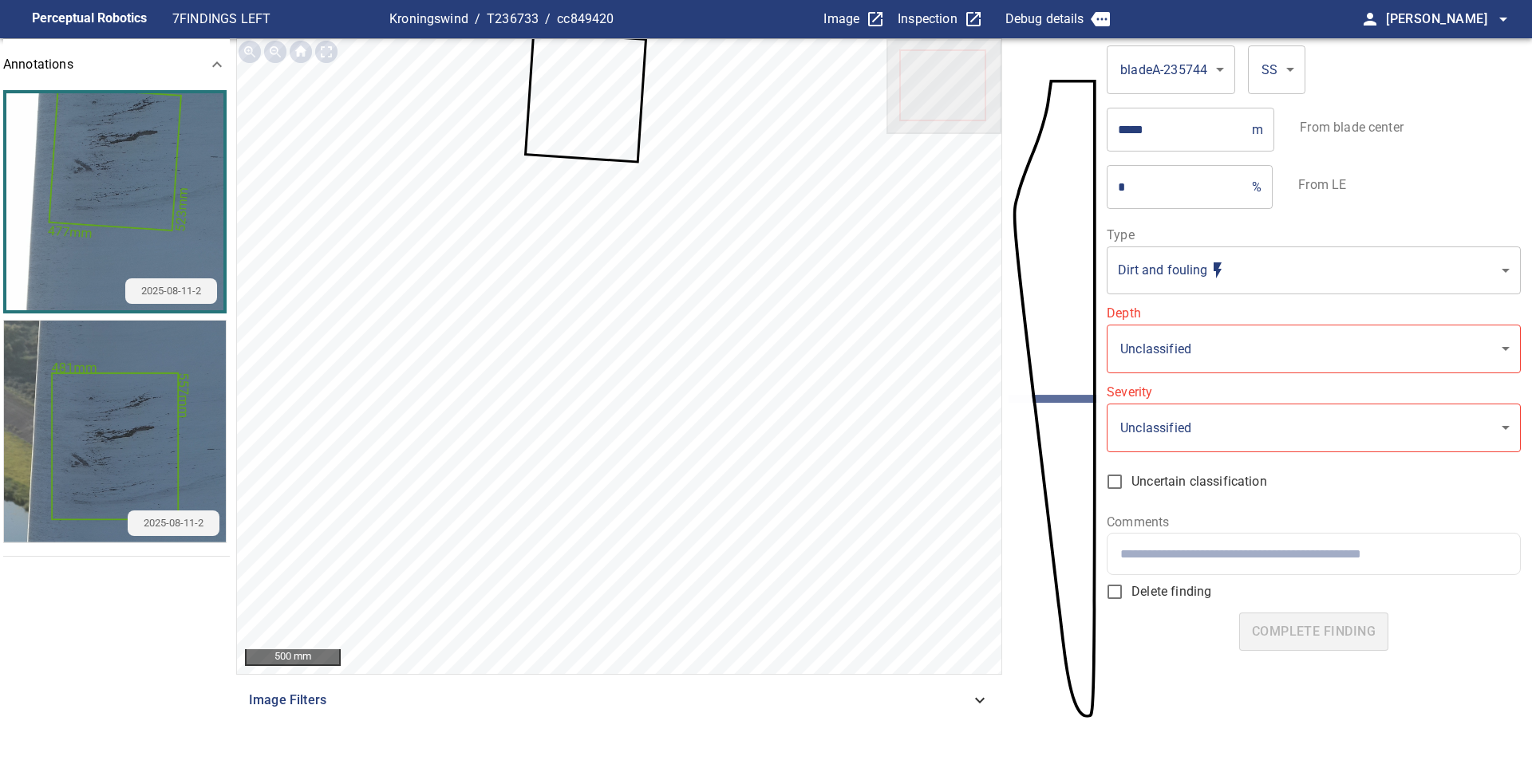
click at [601, 109] on icon at bounding box center [586, 97] width 118 height 128
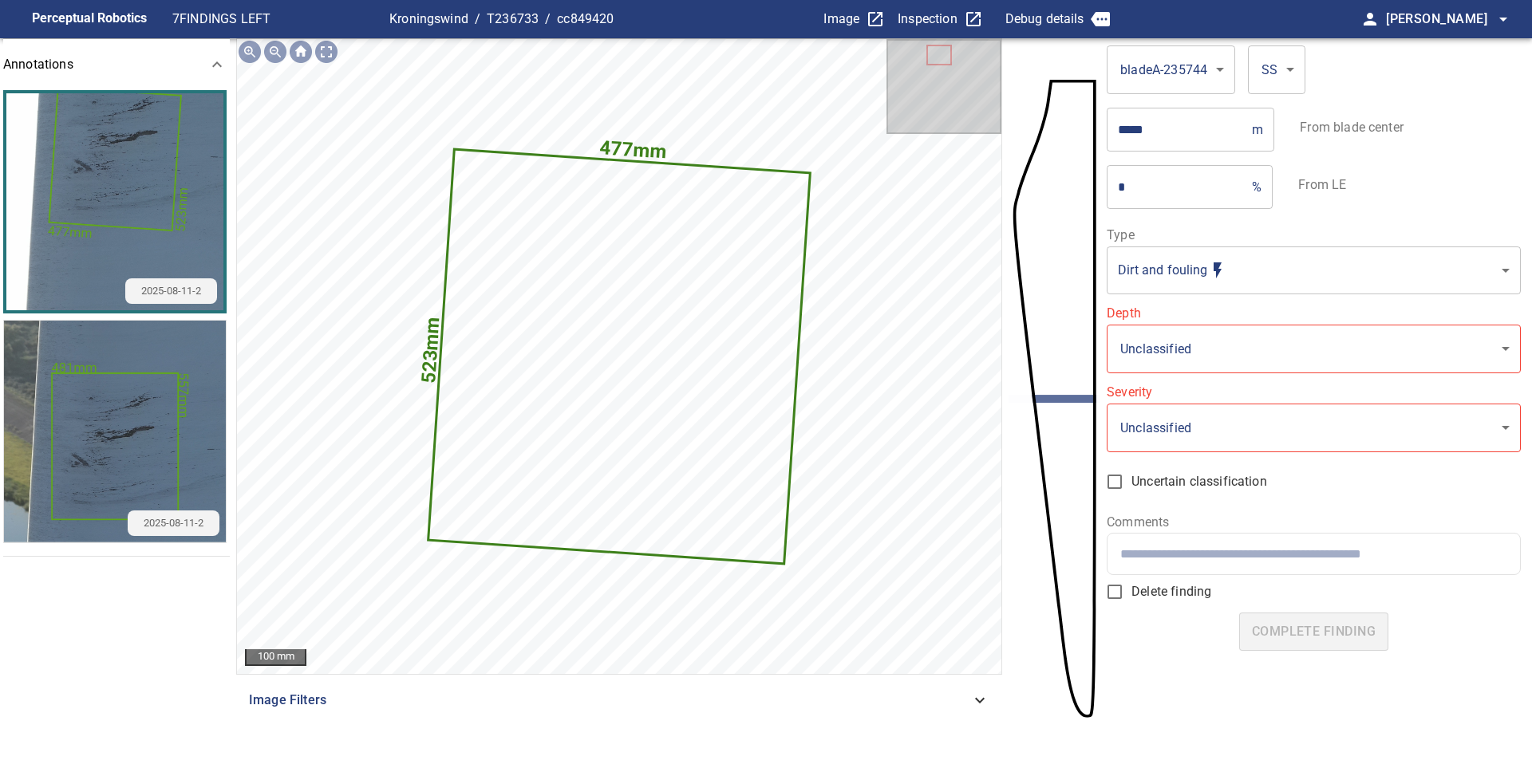
click at [1245, 381] on div "**********" at bounding box center [1313, 366] width 413 height 274
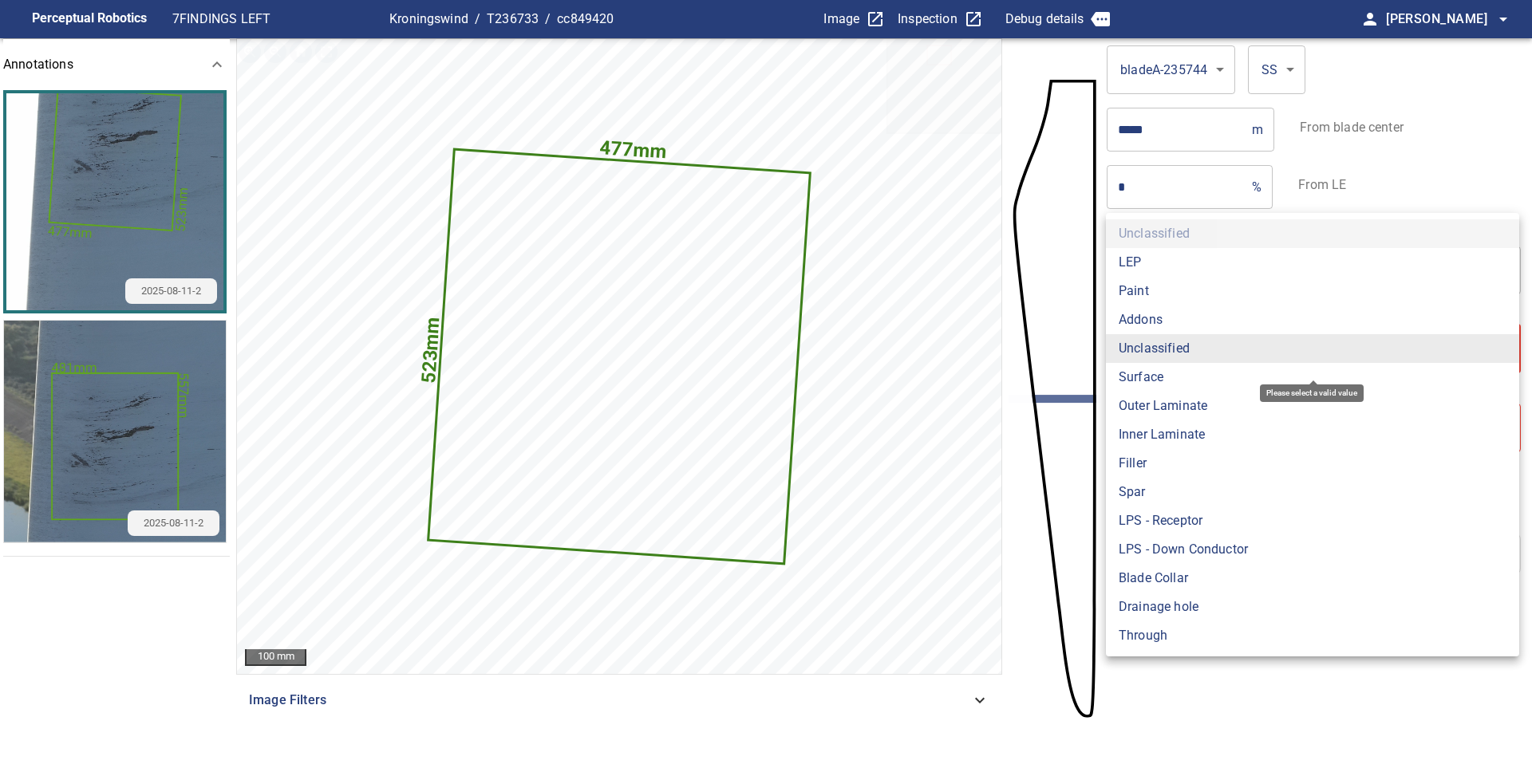
click at [1236, 353] on body "**********" at bounding box center [766, 386] width 1532 height 772
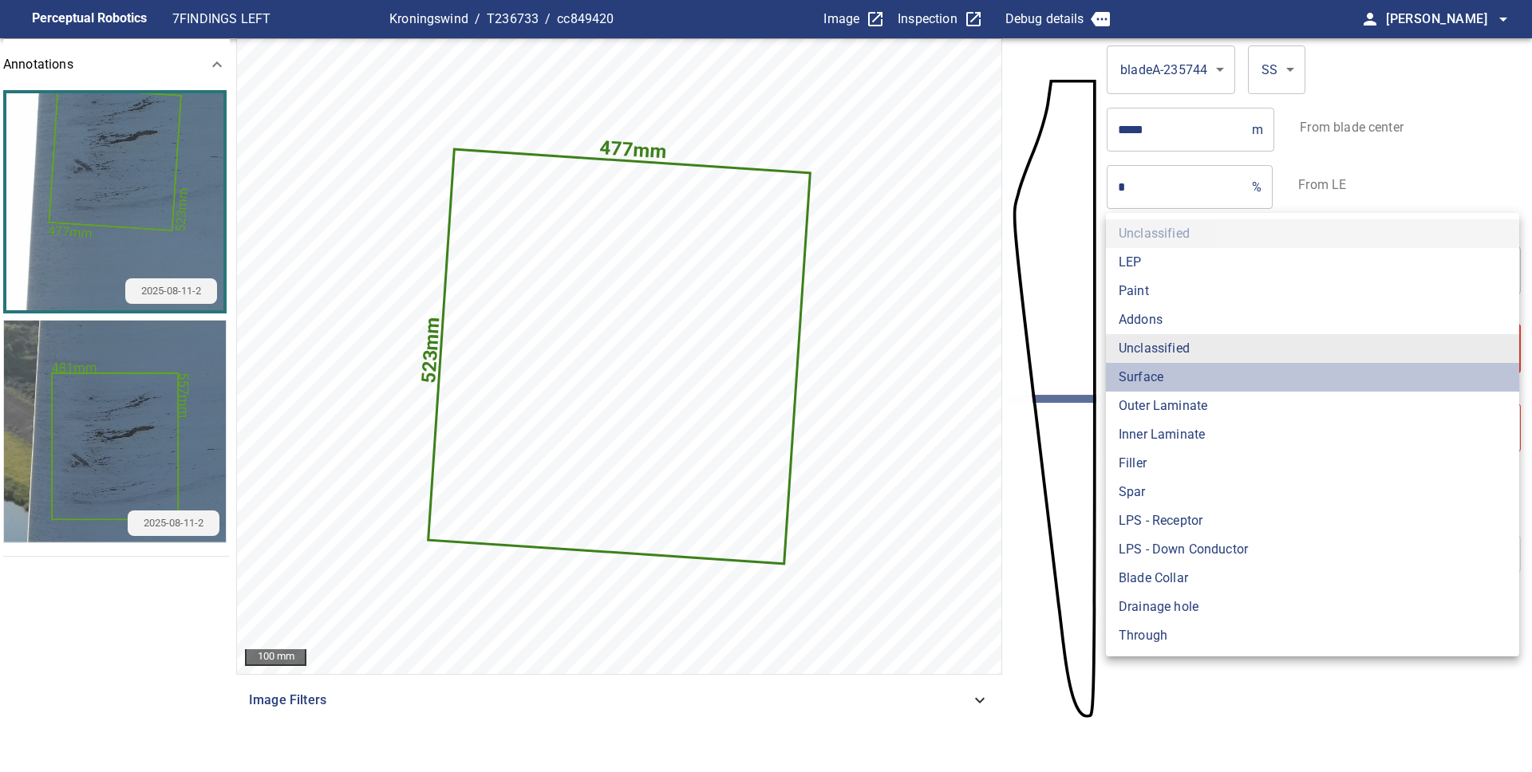
click at [1227, 383] on li "Surface" at bounding box center [1312, 377] width 413 height 29
type input "*******"
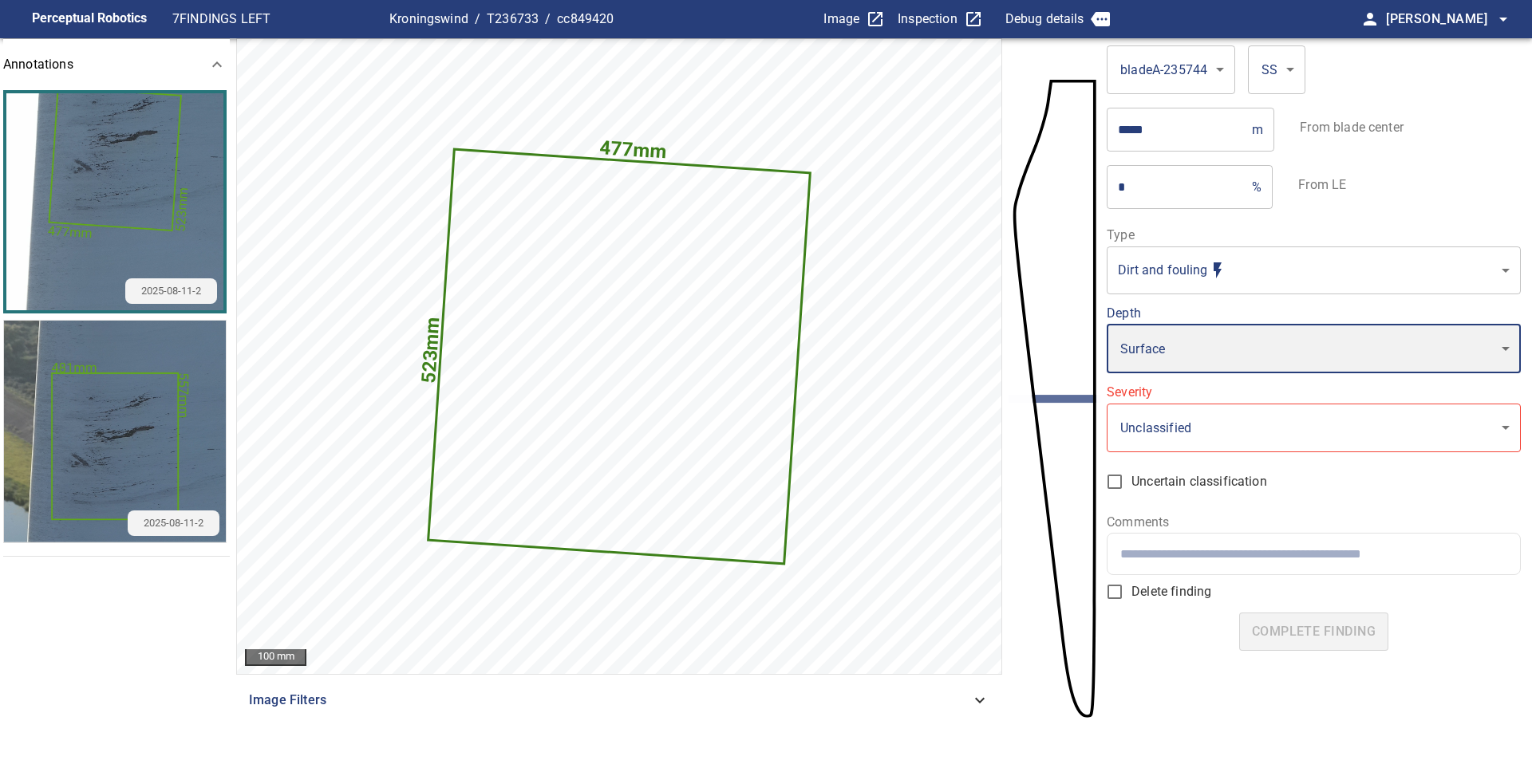
type input "*"
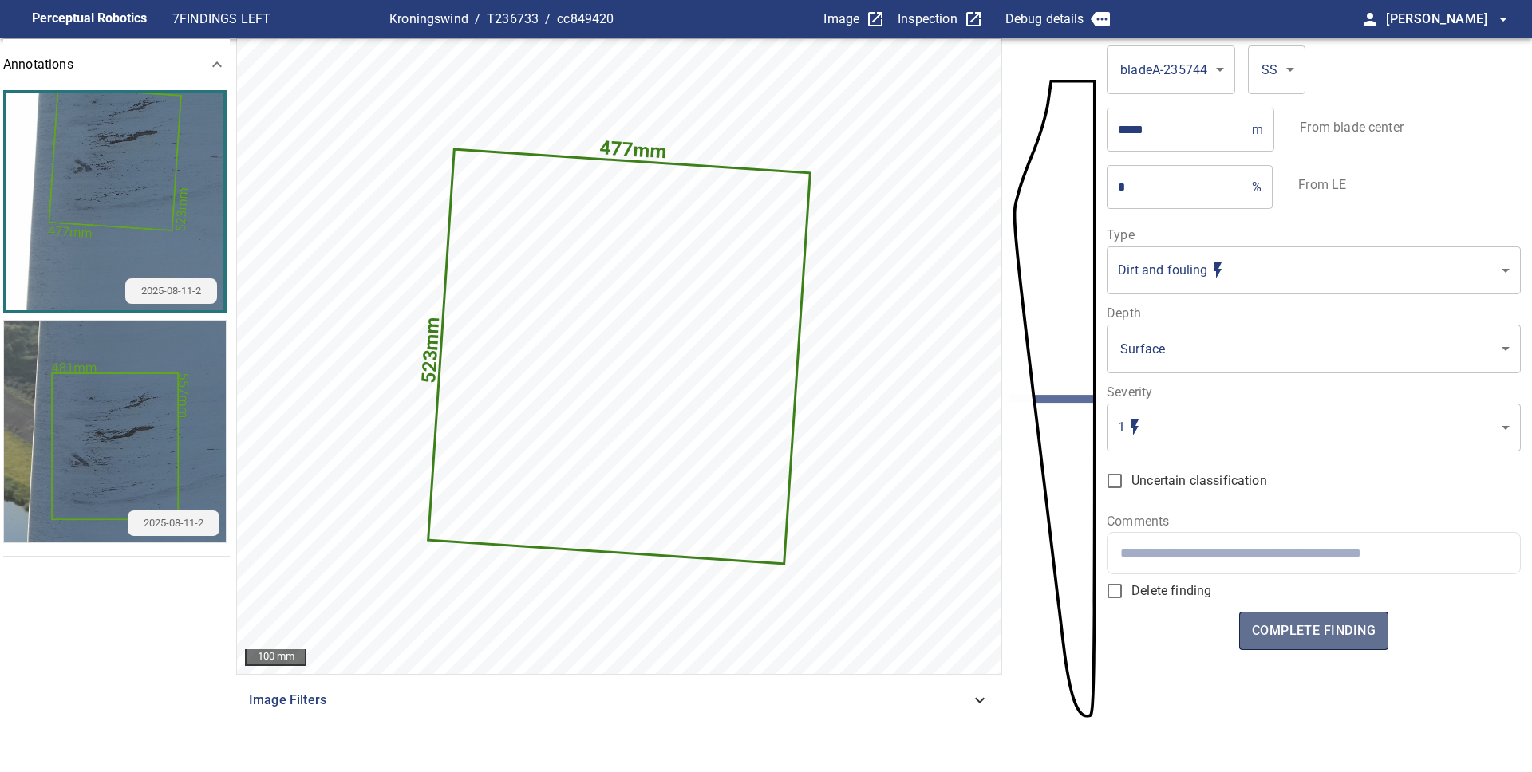
click at [1324, 626] on span "complete finding" at bounding box center [1314, 631] width 124 height 22
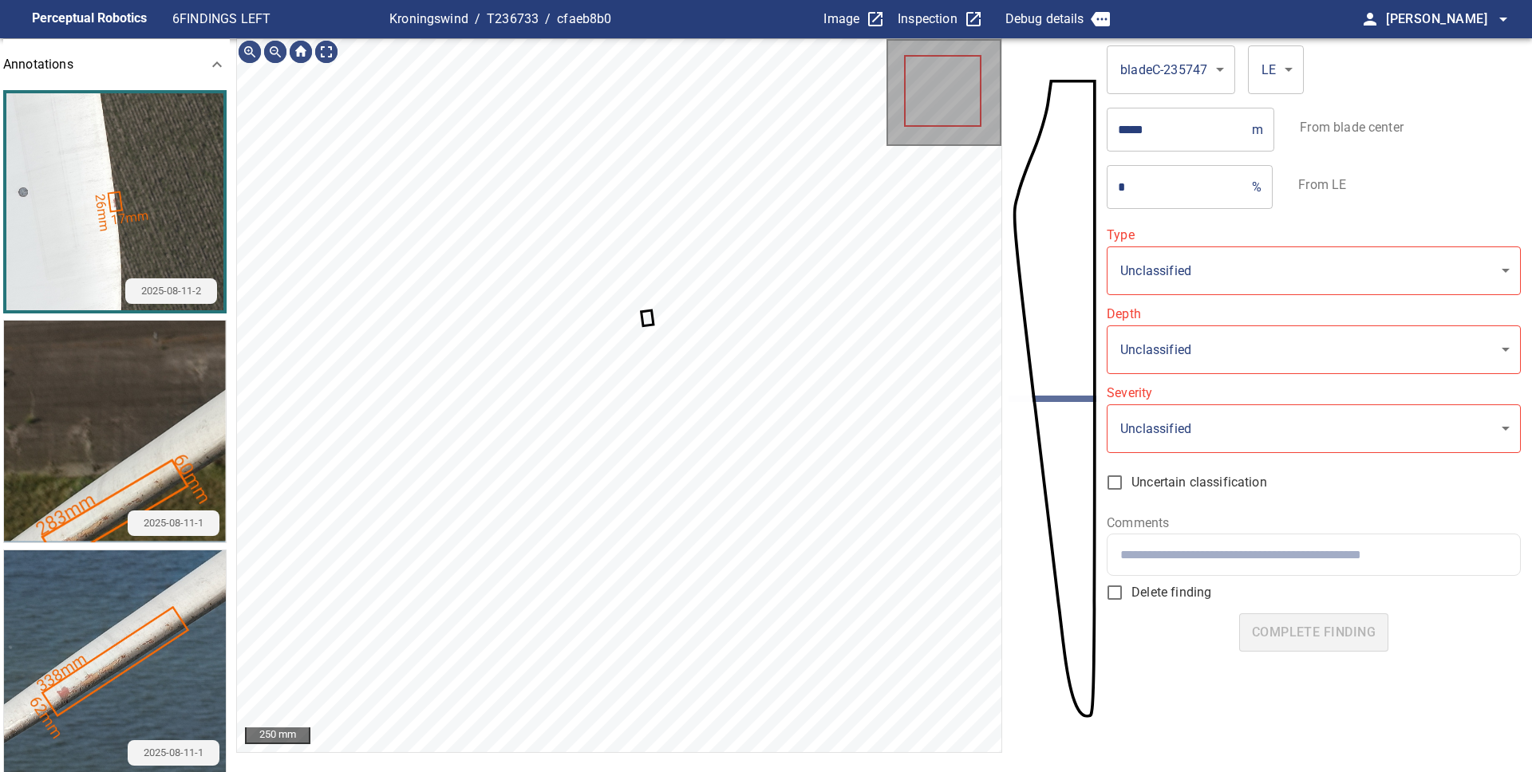
type input "*******"
click at [648, 318] on icon at bounding box center [650, 319] width 13 height 18
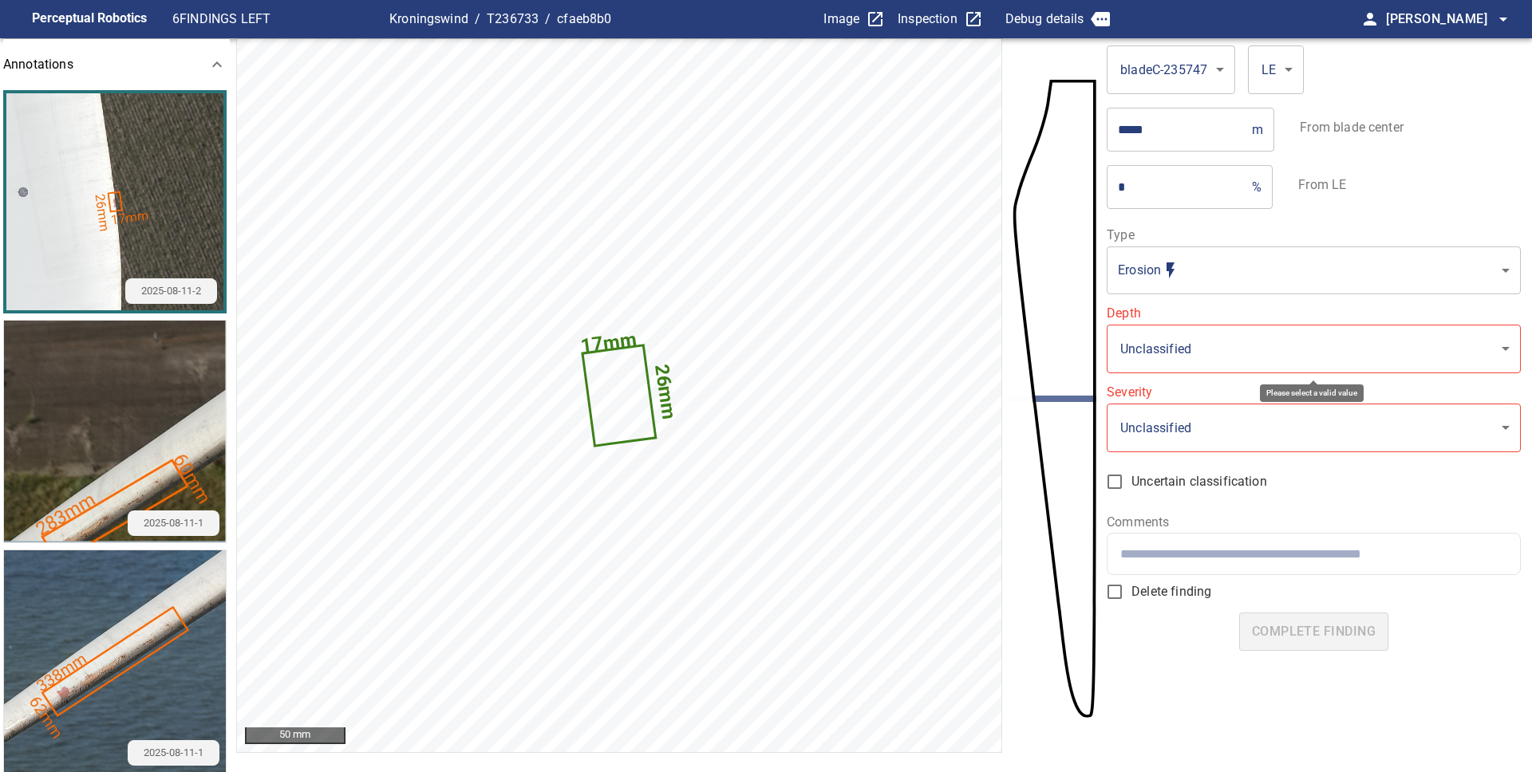
click at [1189, 357] on body "**********" at bounding box center [766, 386] width 1532 height 772
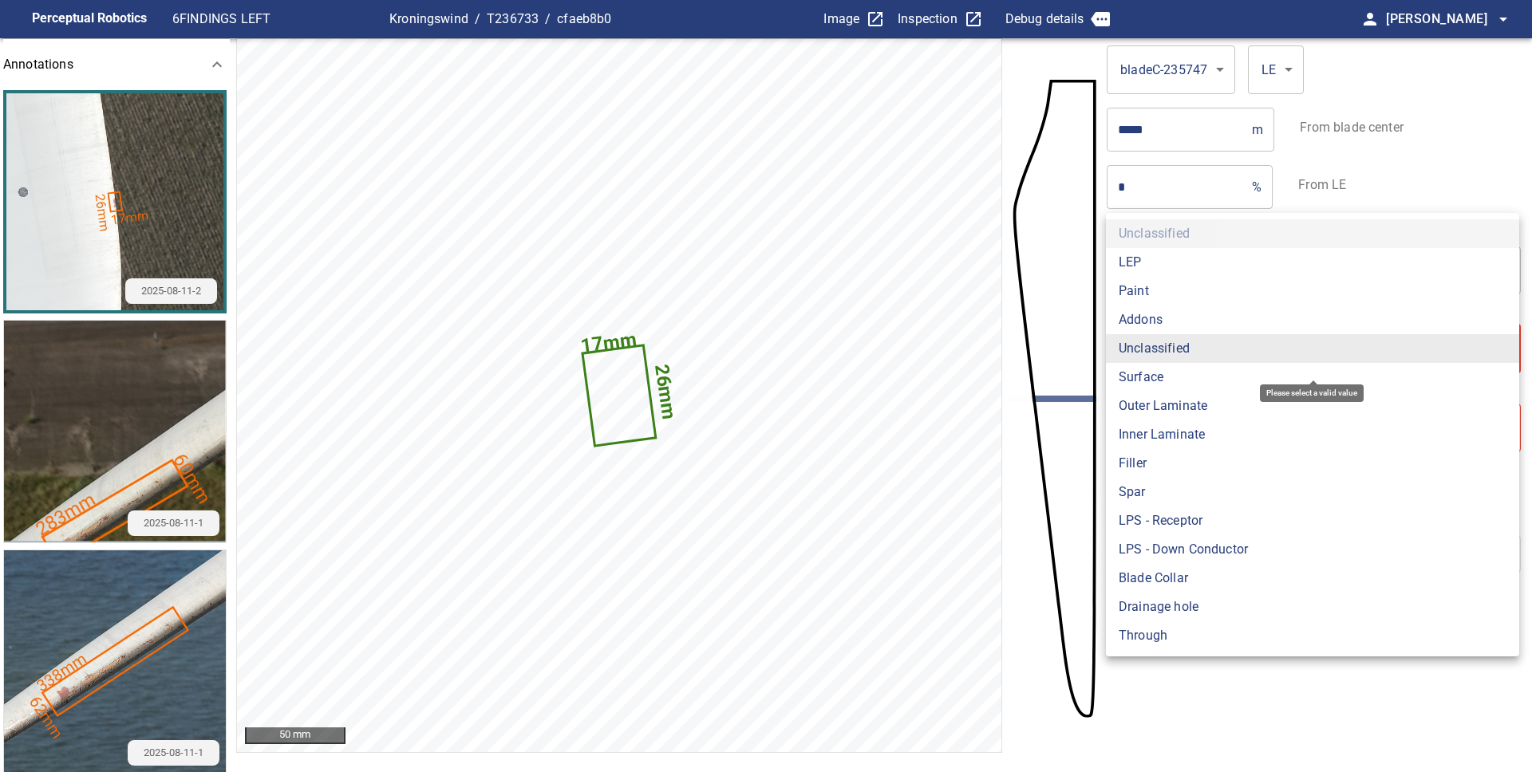
click at [1141, 262] on li "LEP" at bounding box center [1312, 262] width 413 height 29
type input "***"
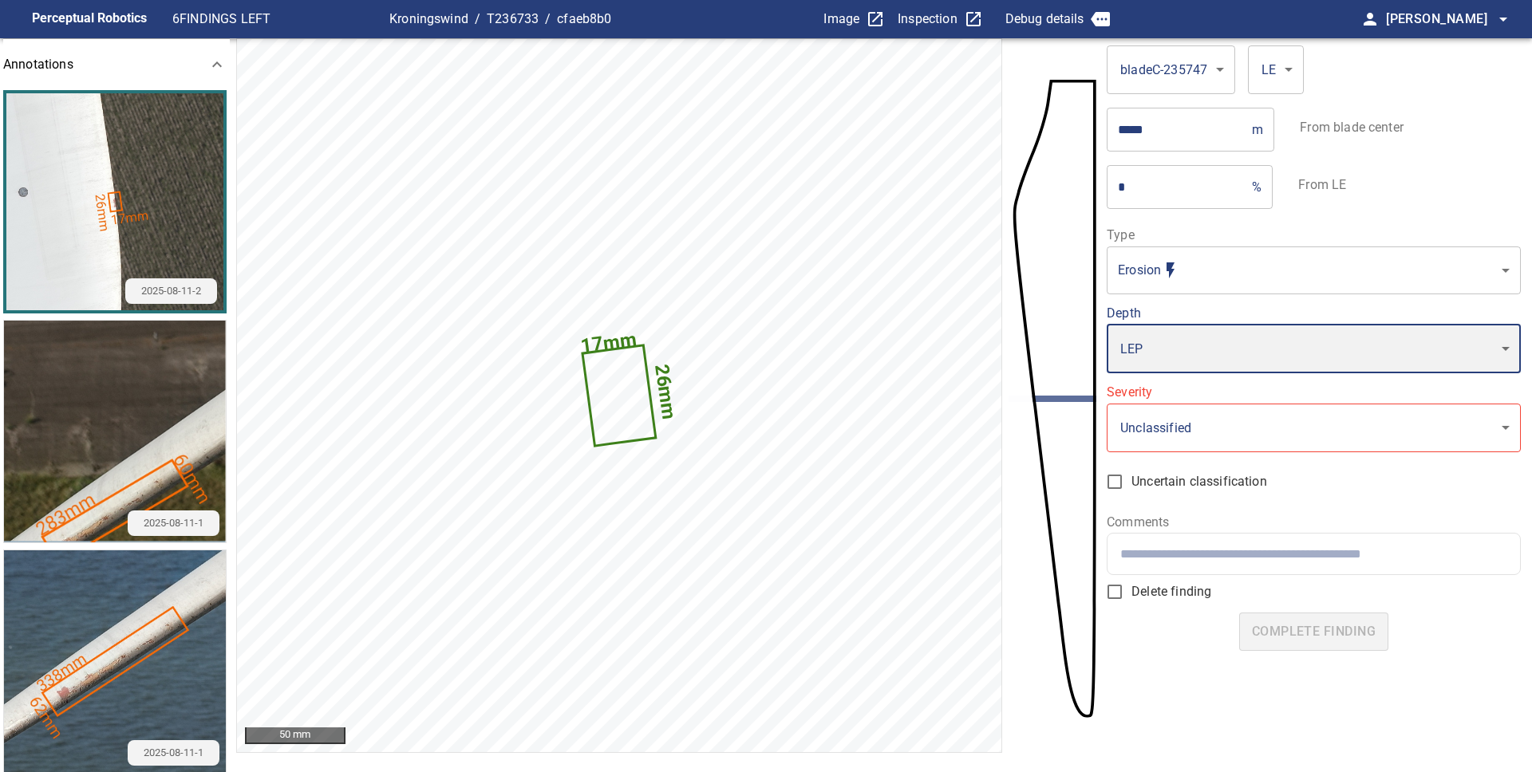
type input "*"
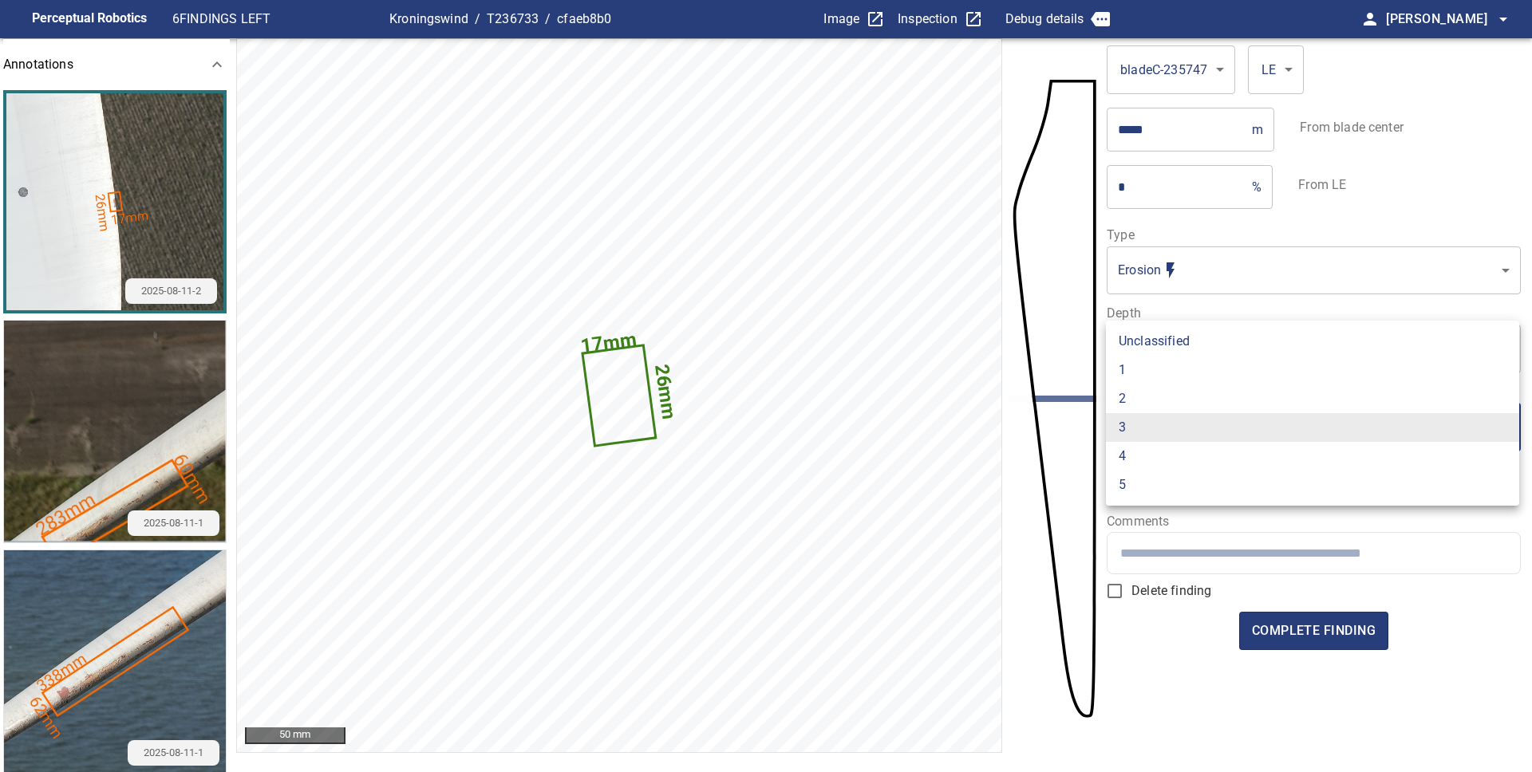
click at [1170, 424] on body "**********" at bounding box center [766, 386] width 1532 height 772
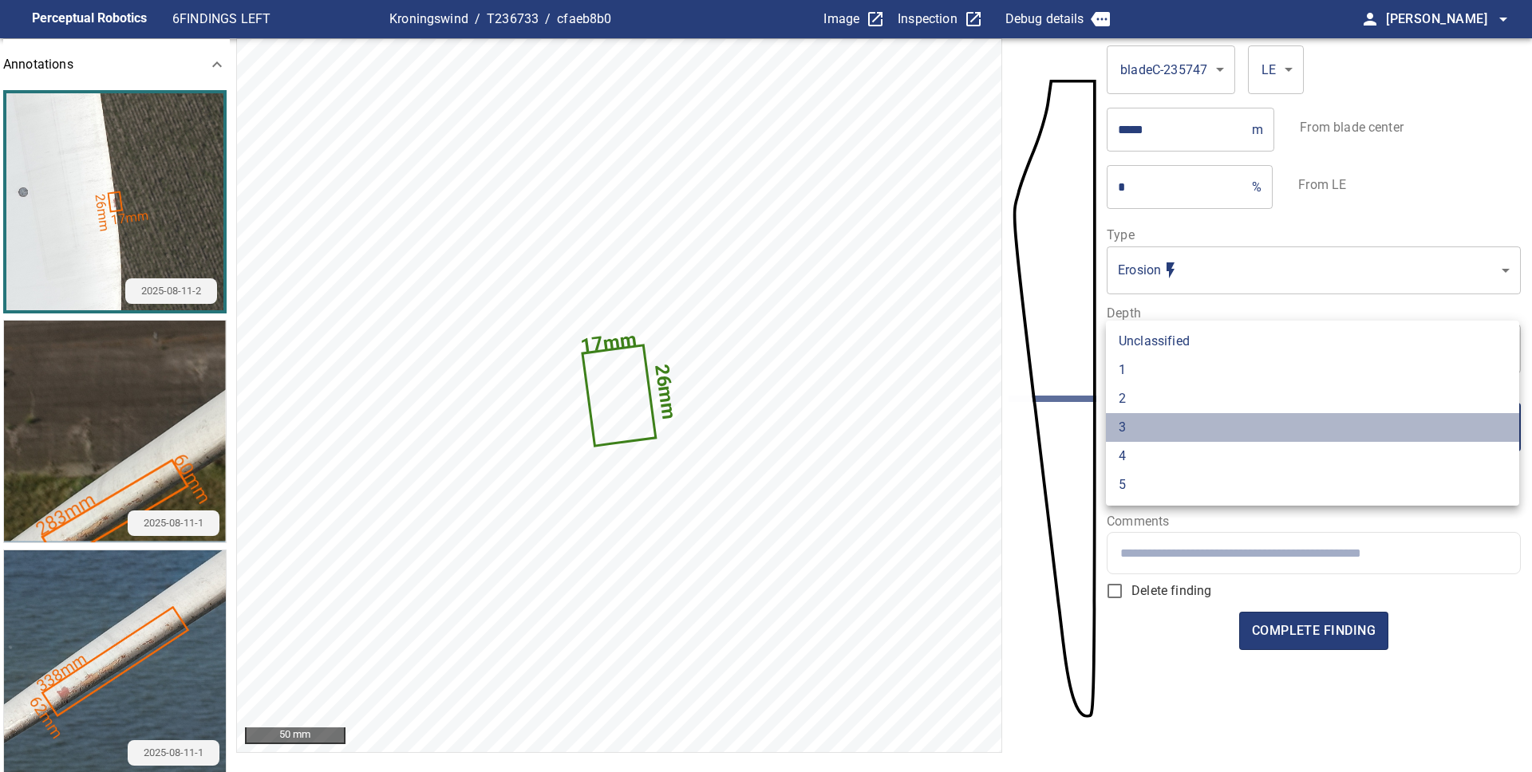
click at [1163, 428] on li "3" at bounding box center [1312, 427] width 413 height 29
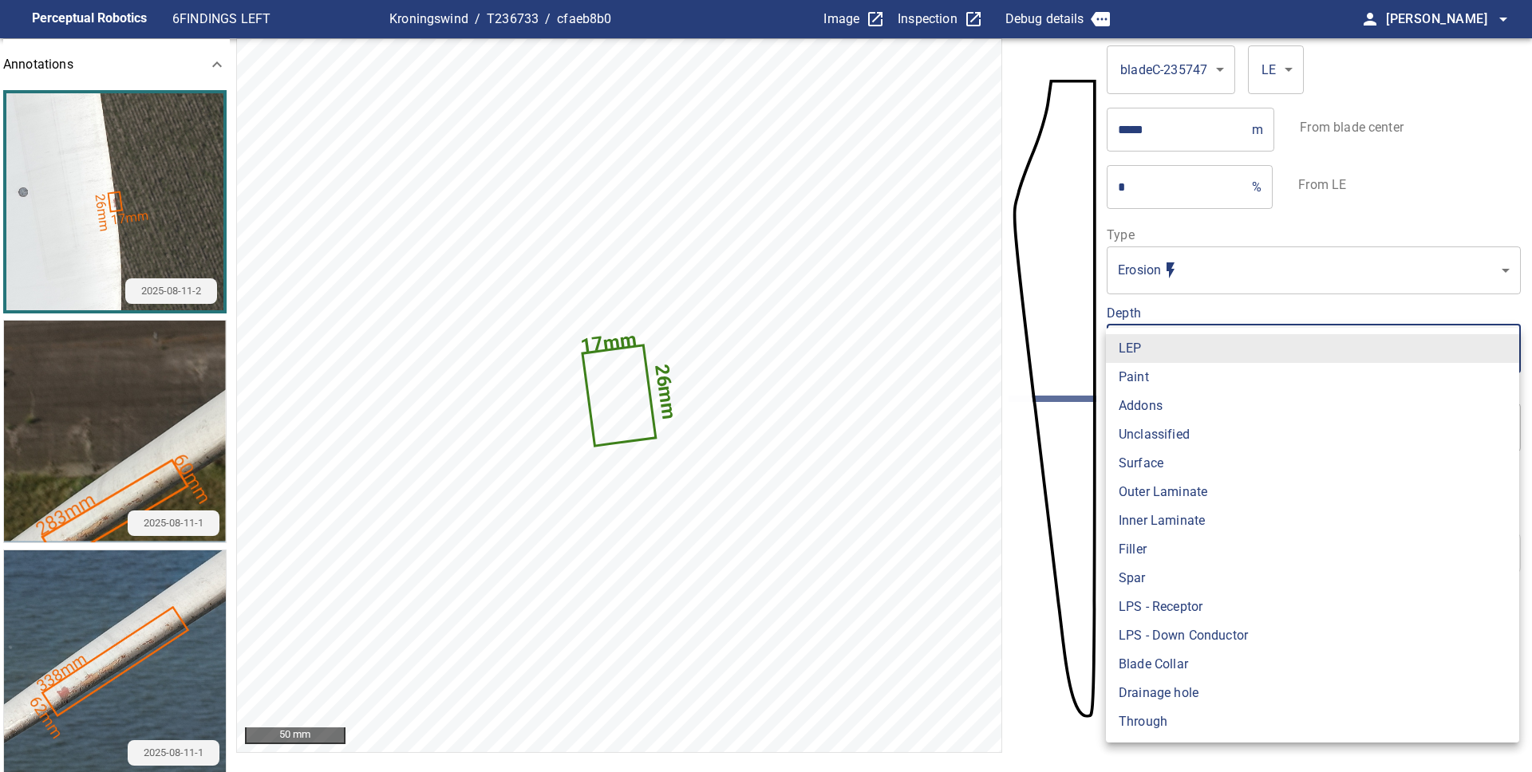
click at [1174, 357] on body "**********" at bounding box center [766, 386] width 1532 height 772
click at [1181, 557] on li "Filler" at bounding box center [1312, 549] width 413 height 29
type input "******"
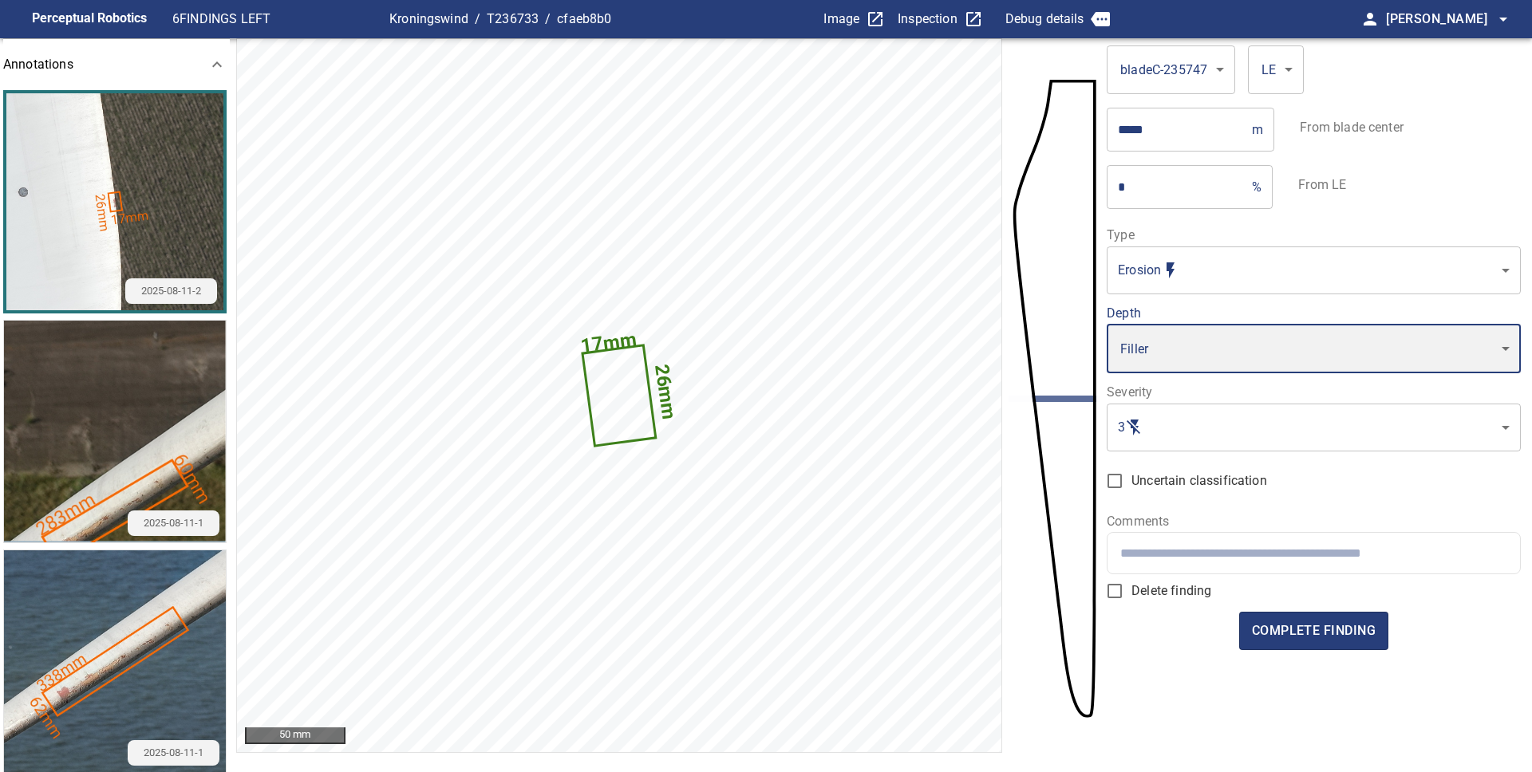
type input "*"
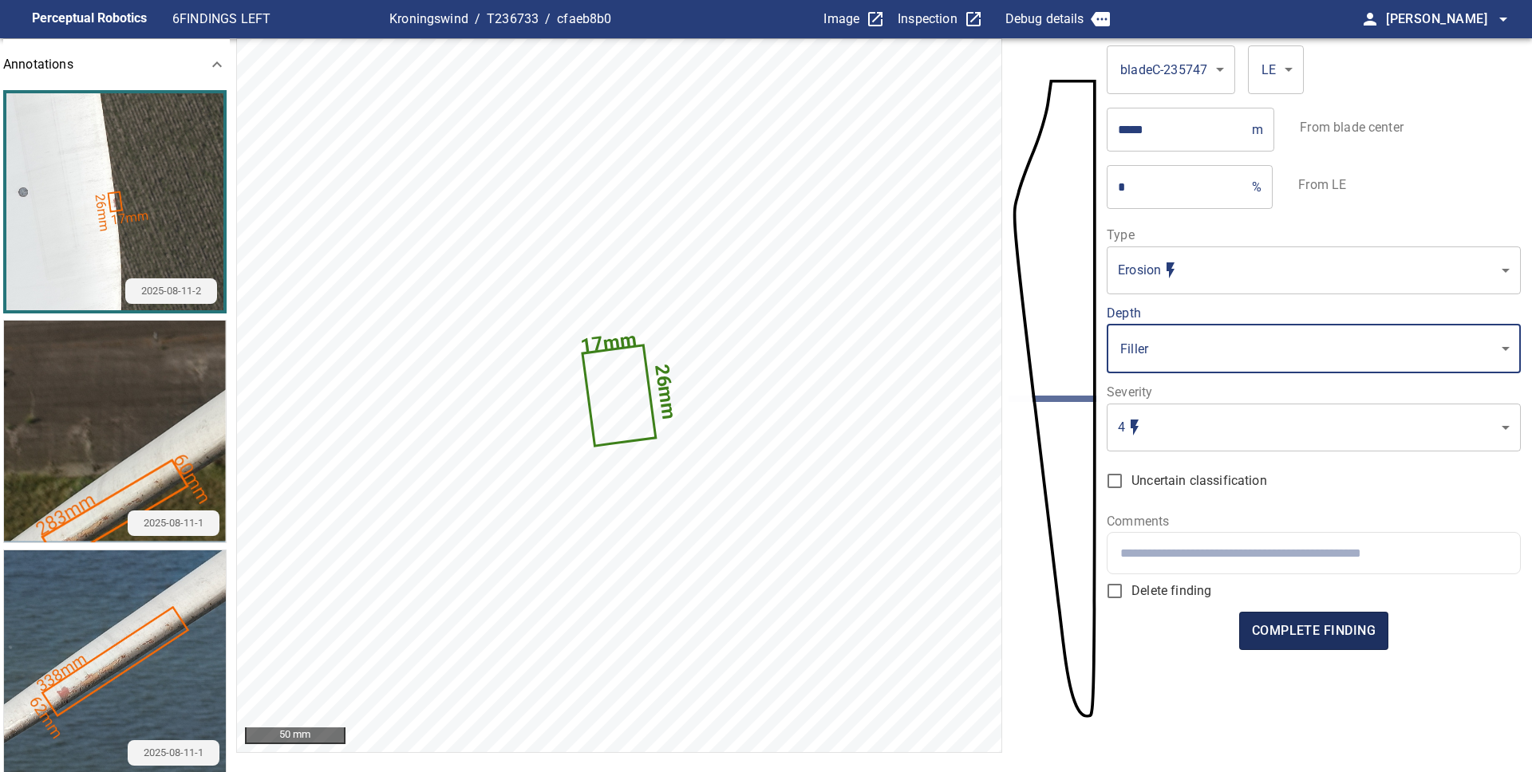
click at [1307, 634] on span "complete finding" at bounding box center [1314, 631] width 124 height 22
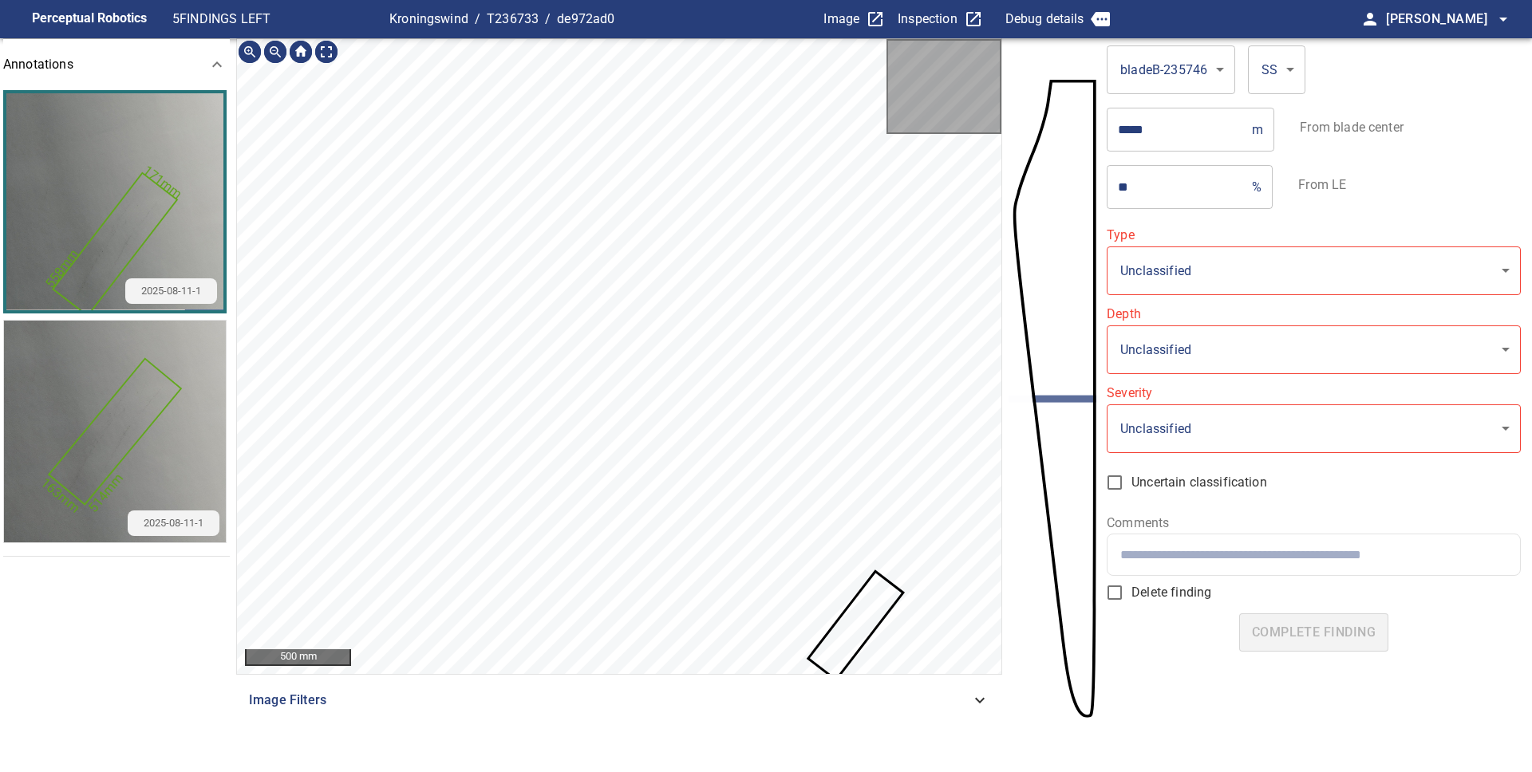
type input "**********"
click at [882, 613] on icon at bounding box center [856, 626] width 92 height 105
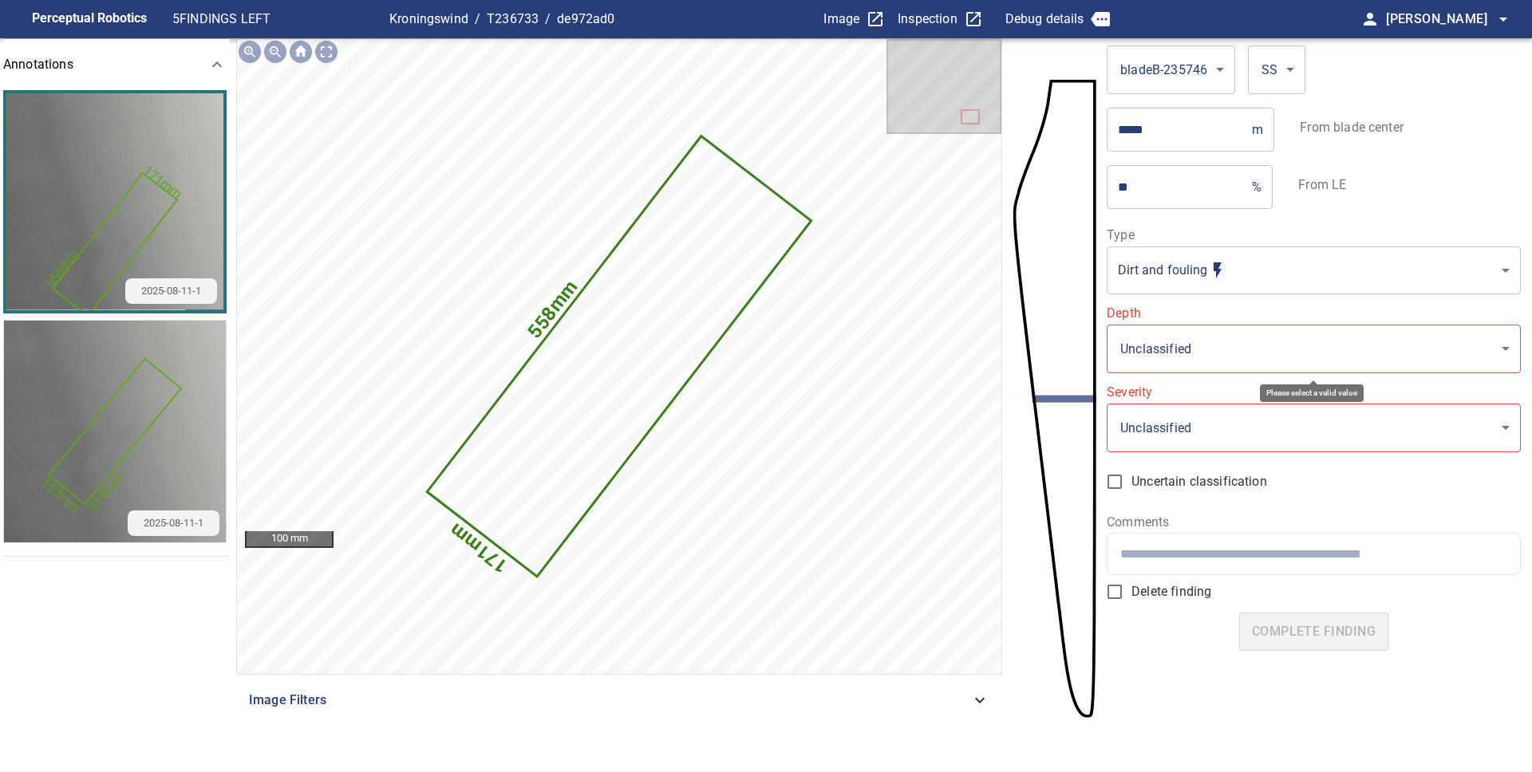
click at [1181, 355] on body "**********" at bounding box center [766, 386] width 1532 height 772
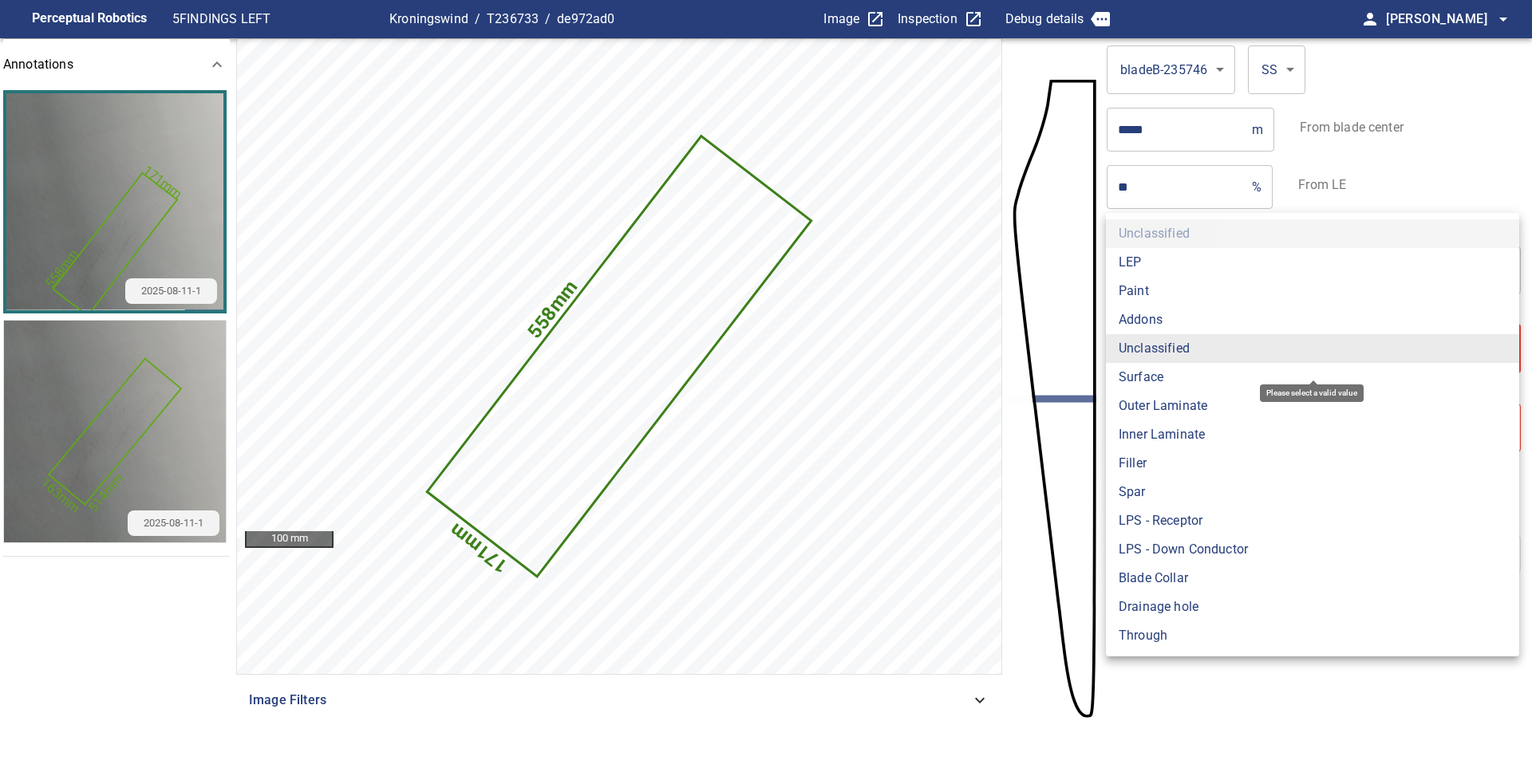
click at [1177, 375] on li "Surface" at bounding box center [1312, 377] width 413 height 29
type input "*******"
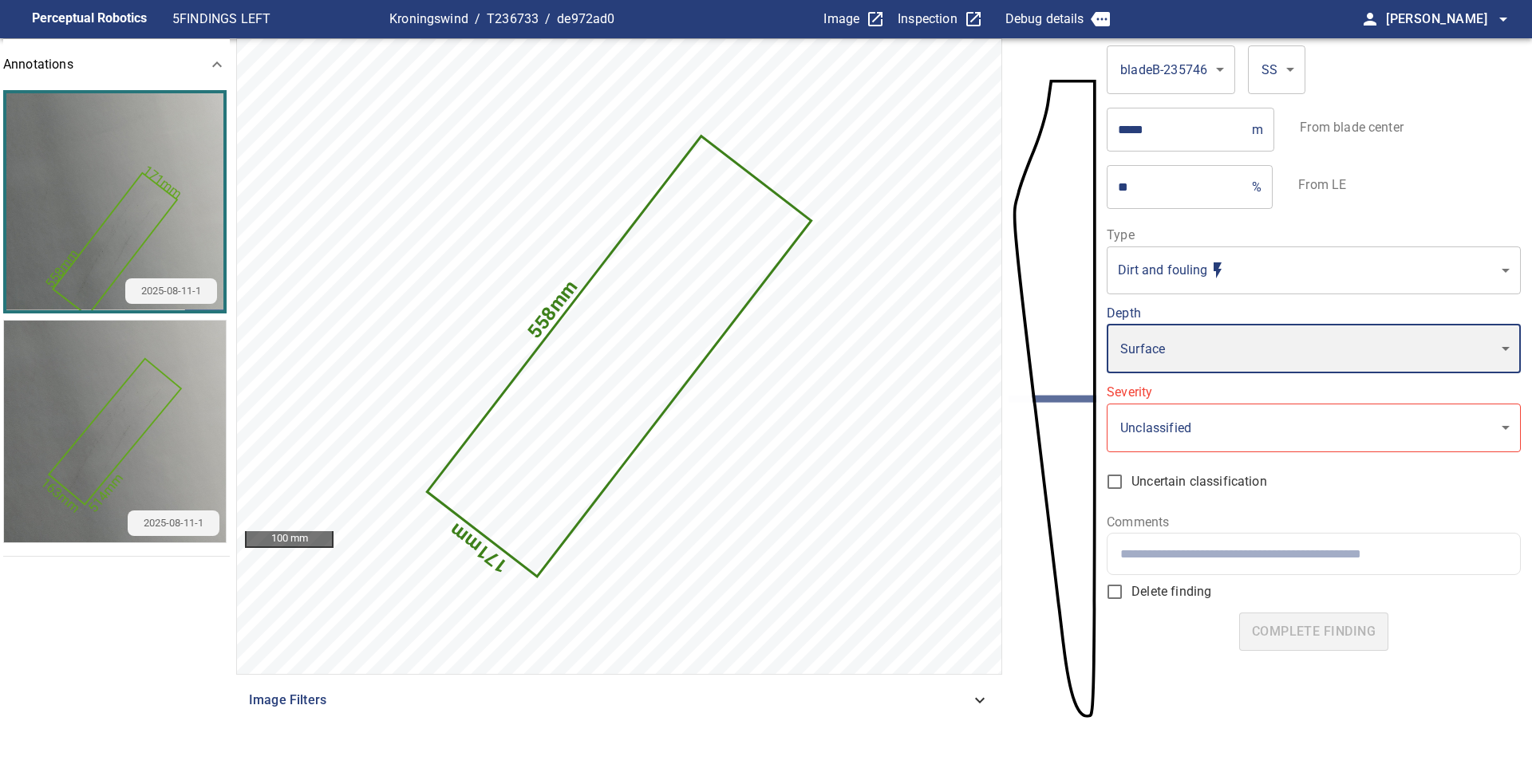
type input "*"
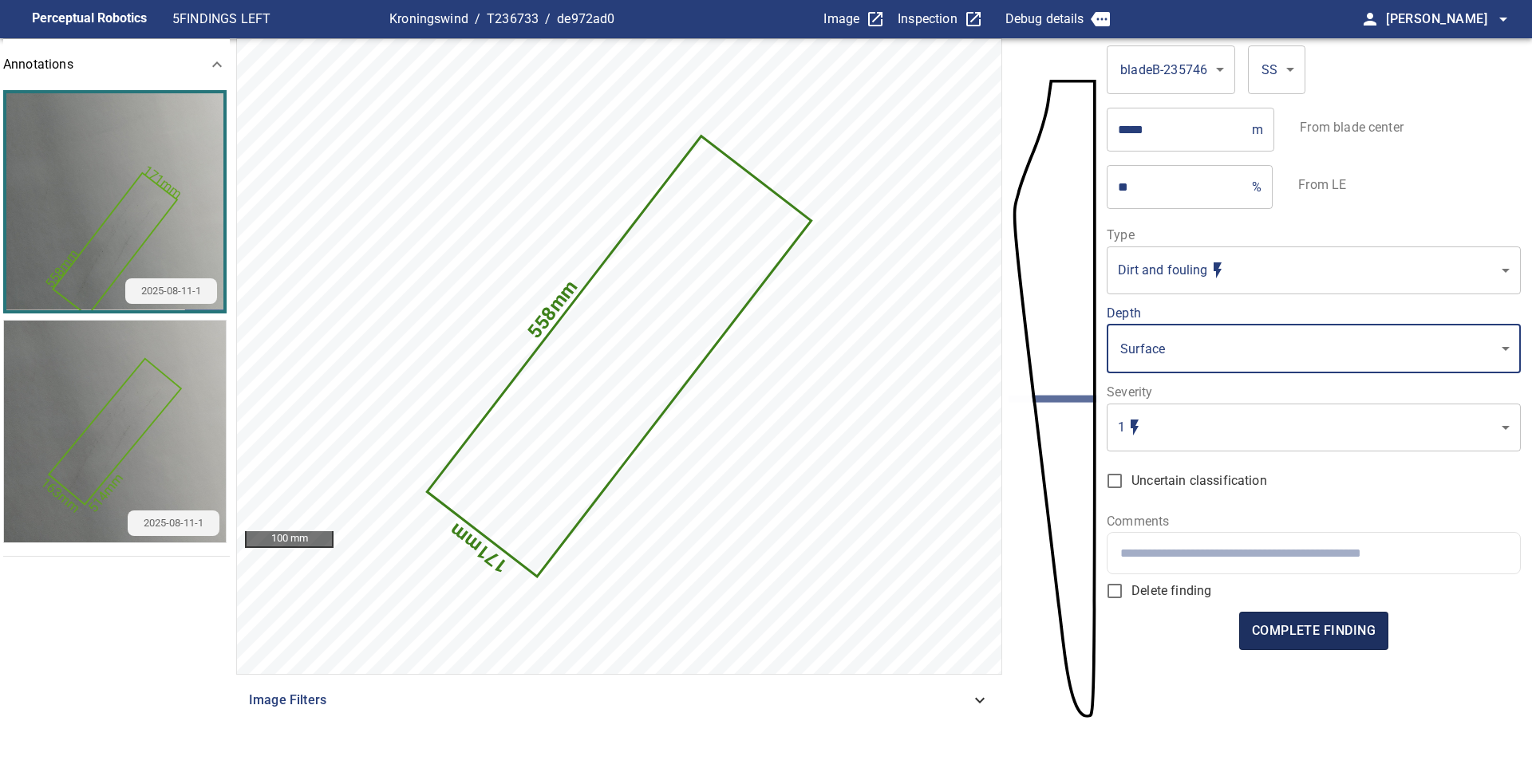
click at [1272, 623] on span "complete finding" at bounding box center [1314, 631] width 124 height 22
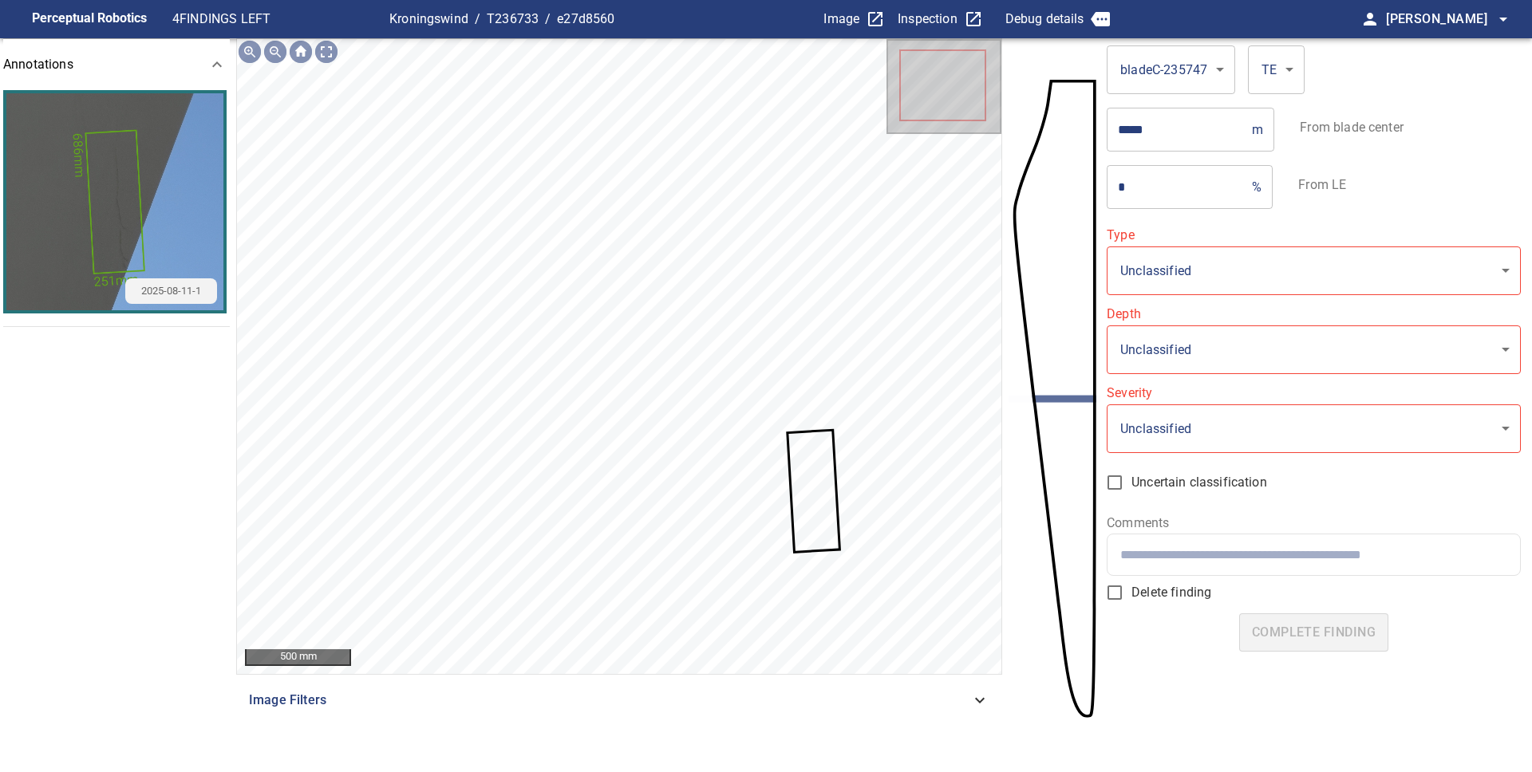
type input "**********"
click at [807, 466] on icon at bounding box center [813, 492] width 49 height 120
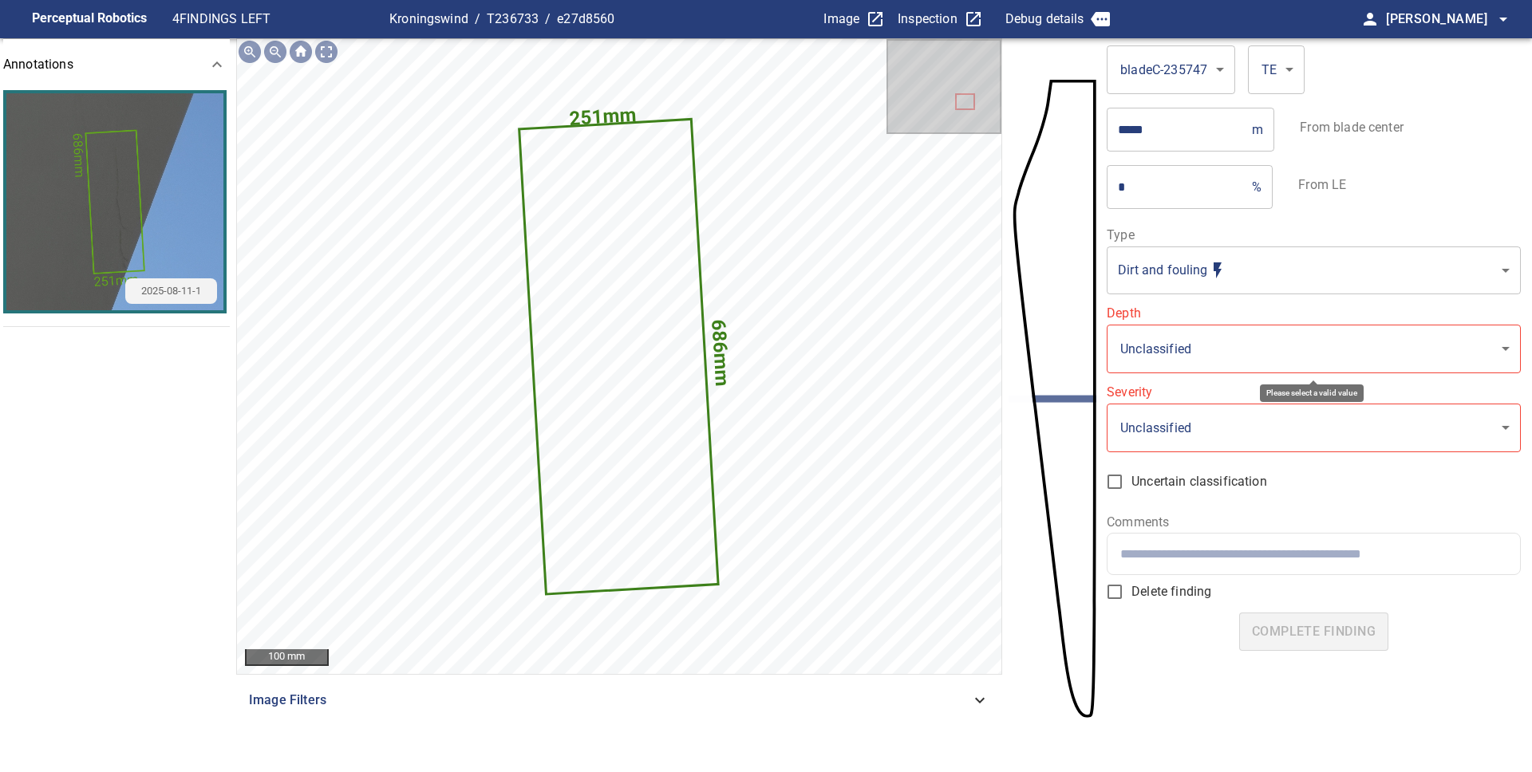
click at [1141, 338] on body "**********" at bounding box center [766, 386] width 1532 height 772
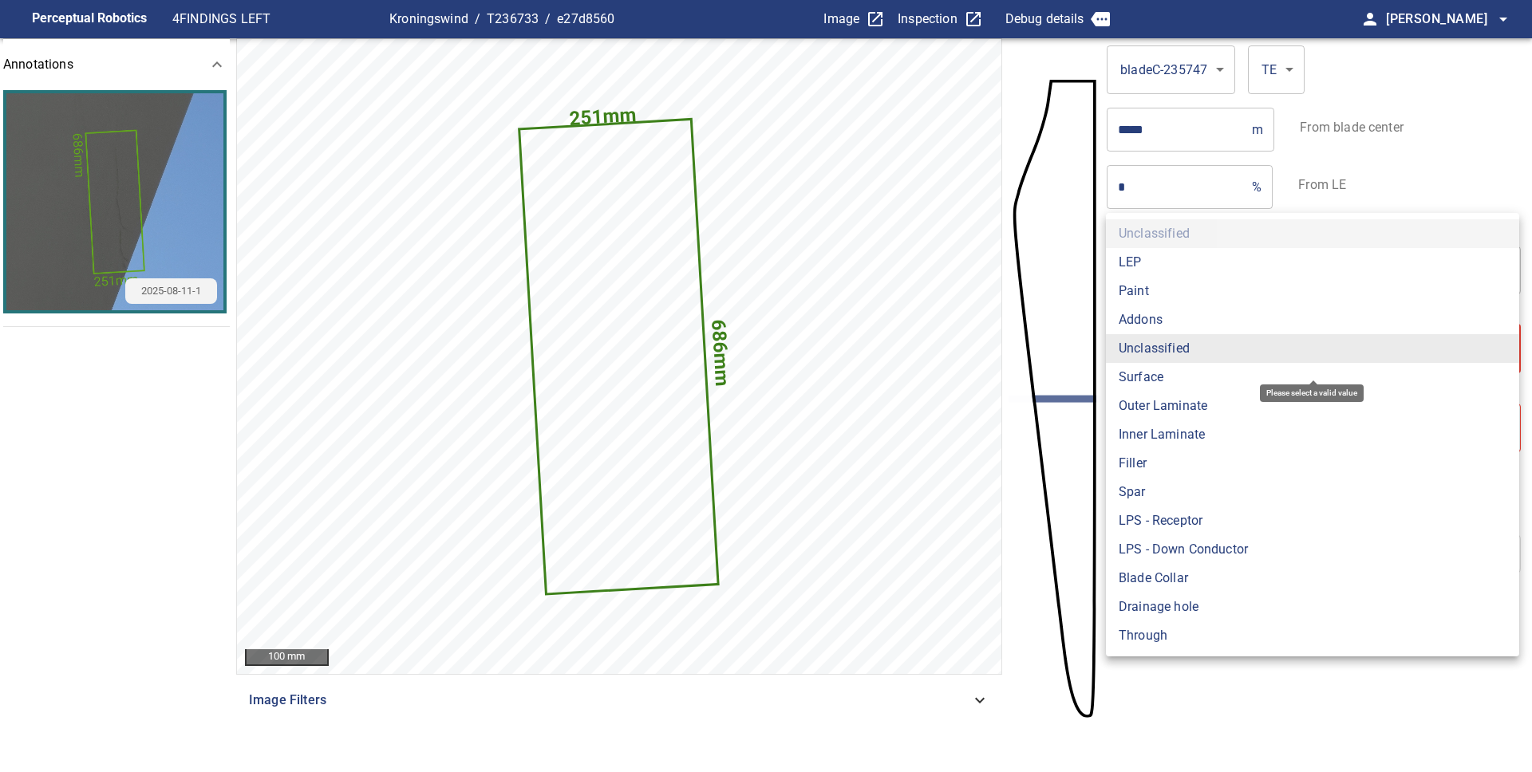
click at [1145, 380] on li "Surface" at bounding box center [1312, 377] width 413 height 29
type input "*******"
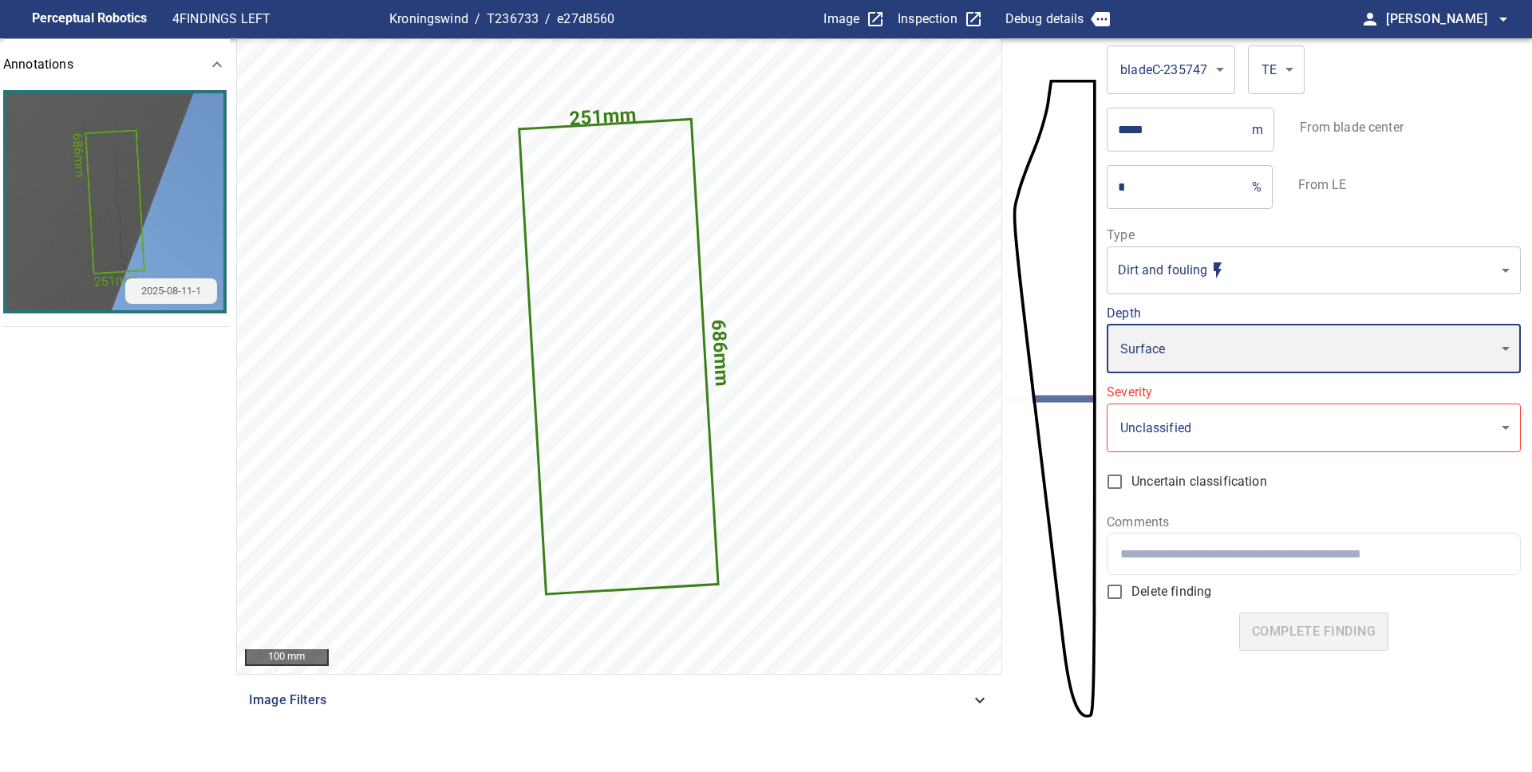
type input "*"
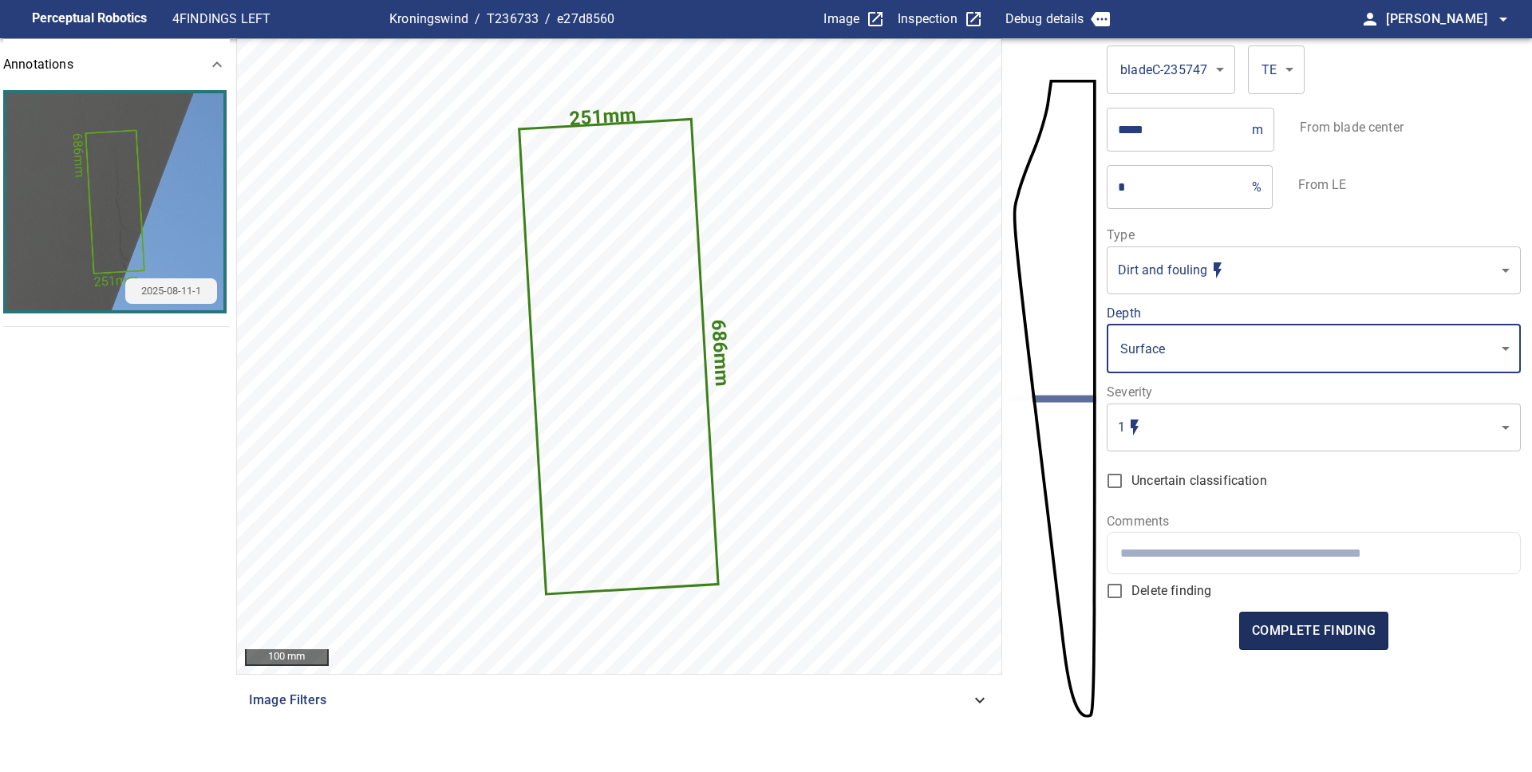
click at [1292, 620] on span "complete finding" at bounding box center [1314, 631] width 124 height 22
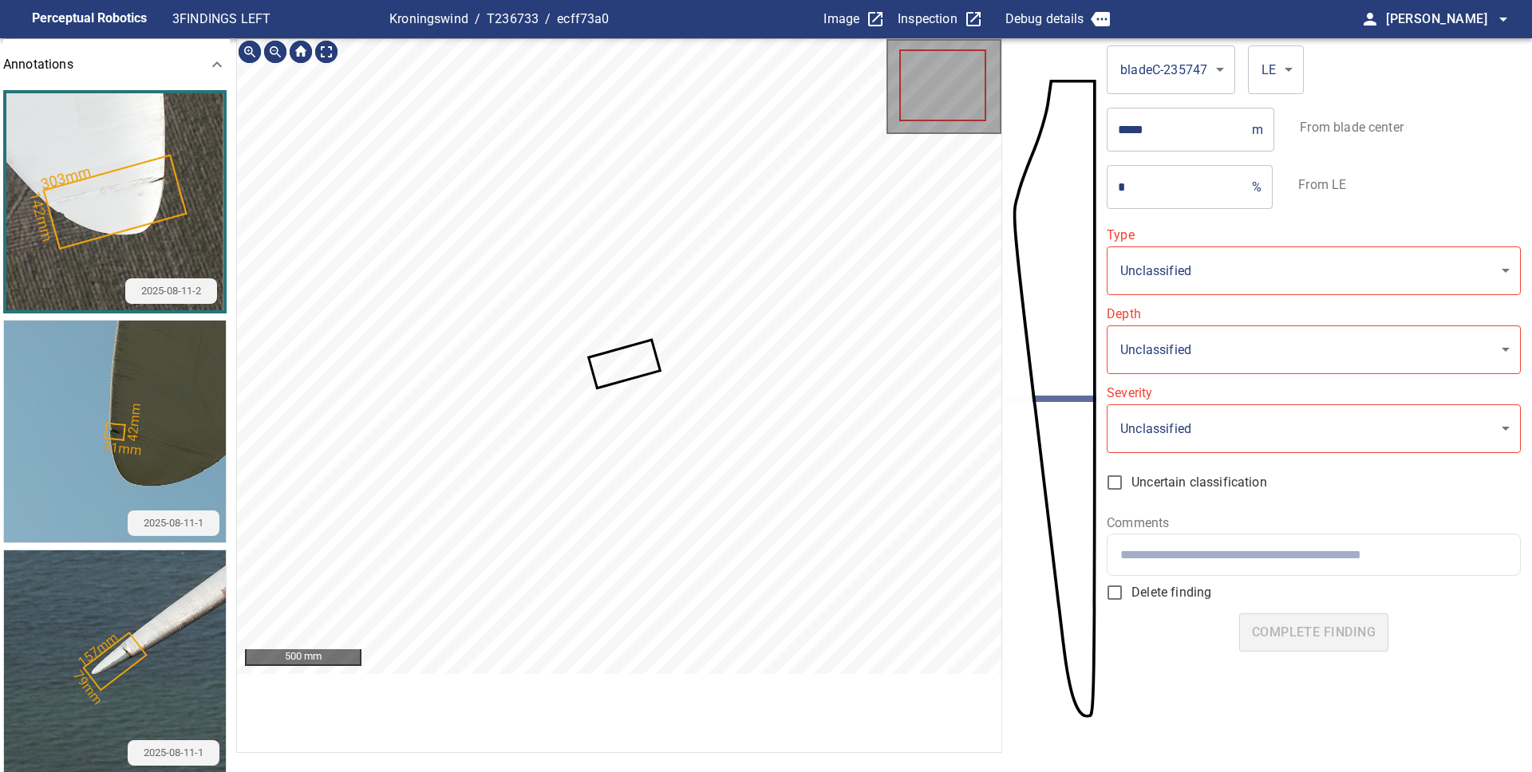
type input "**********"
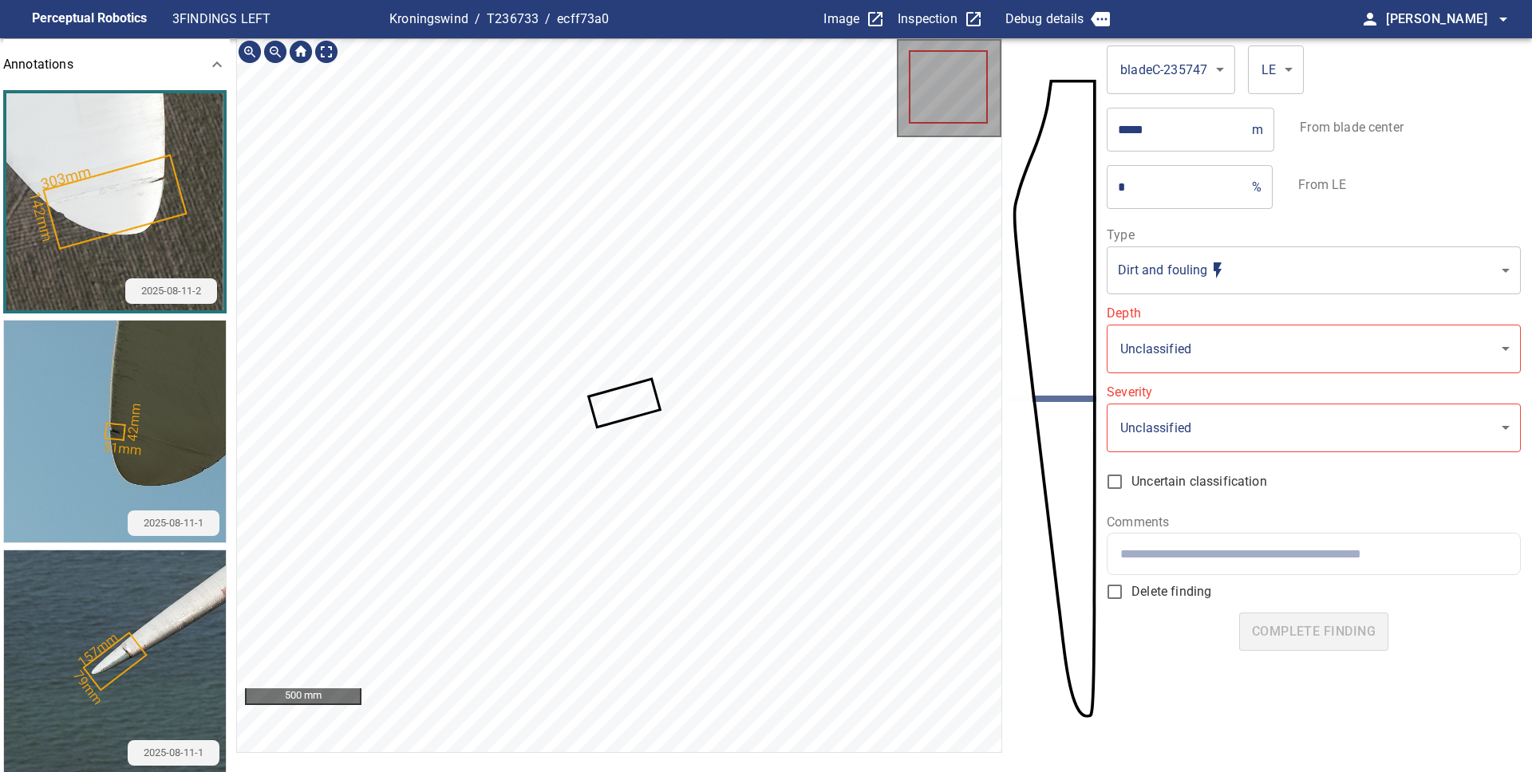
click at [634, 399] on icon at bounding box center [624, 403] width 69 height 45
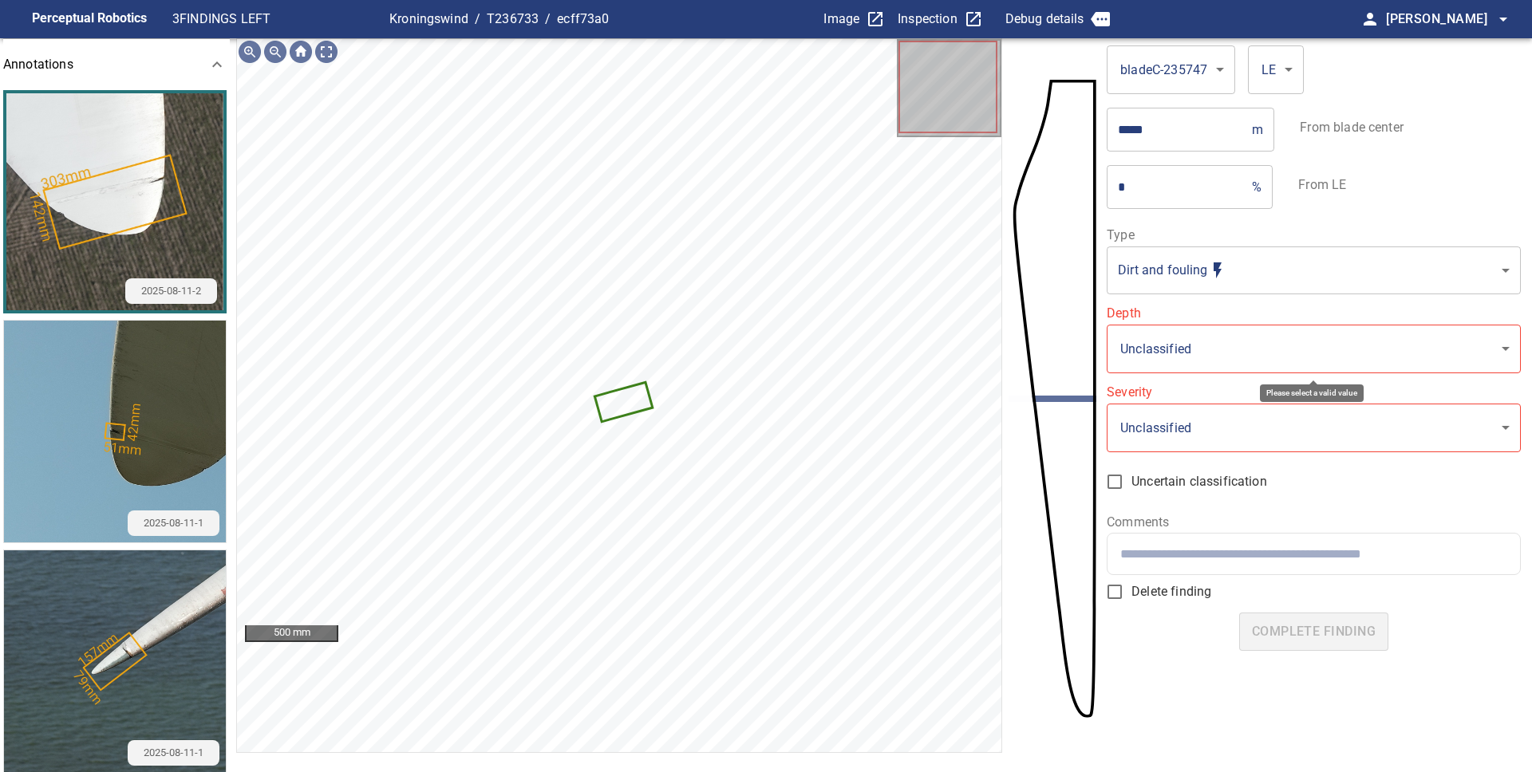
click at [1260, 354] on body "**********" at bounding box center [766, 386] width 1532 height 772
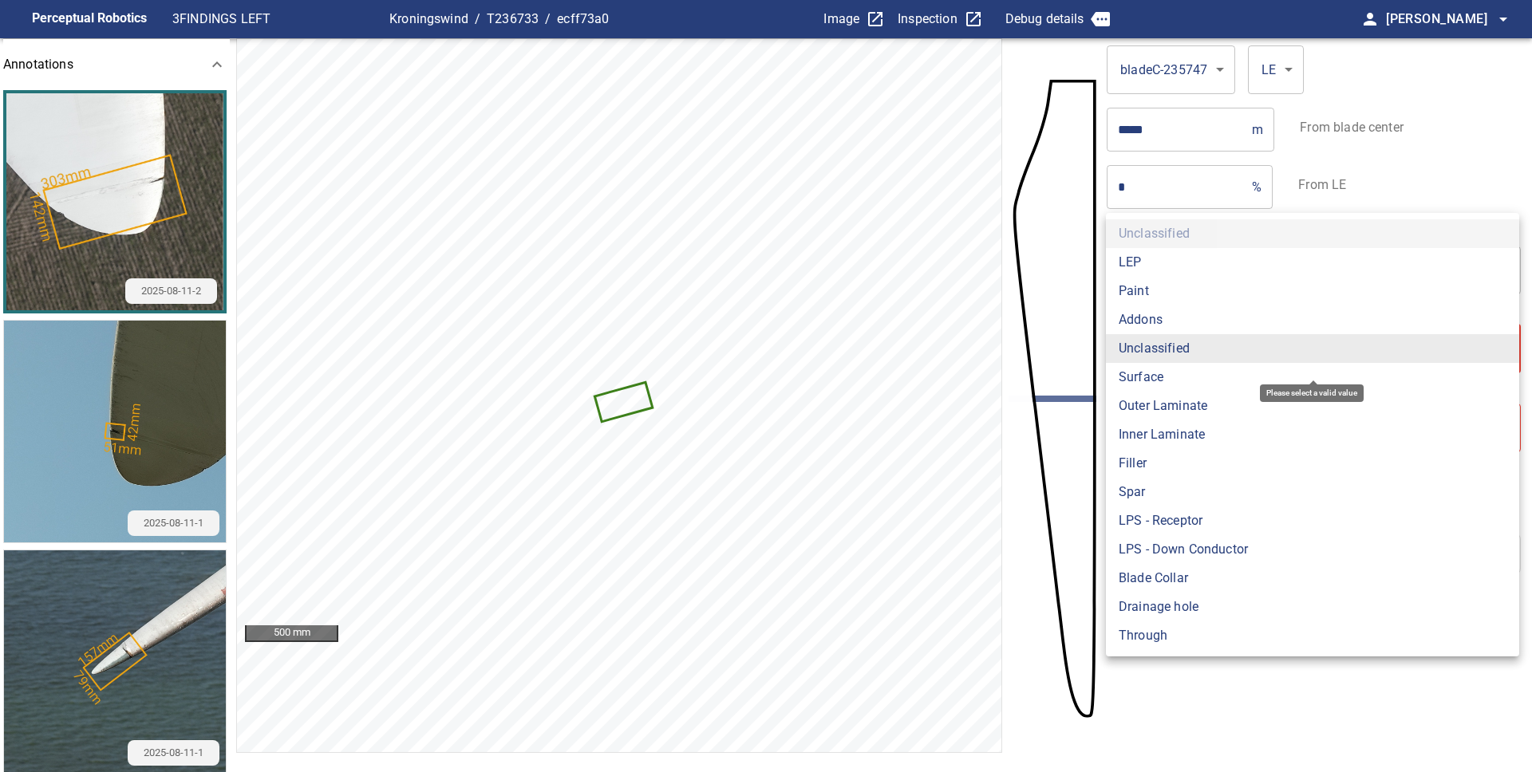
click at [1184, 296] on li "Paint" at bounding box center [1312, 291] width 413 height 29
type input "*****"
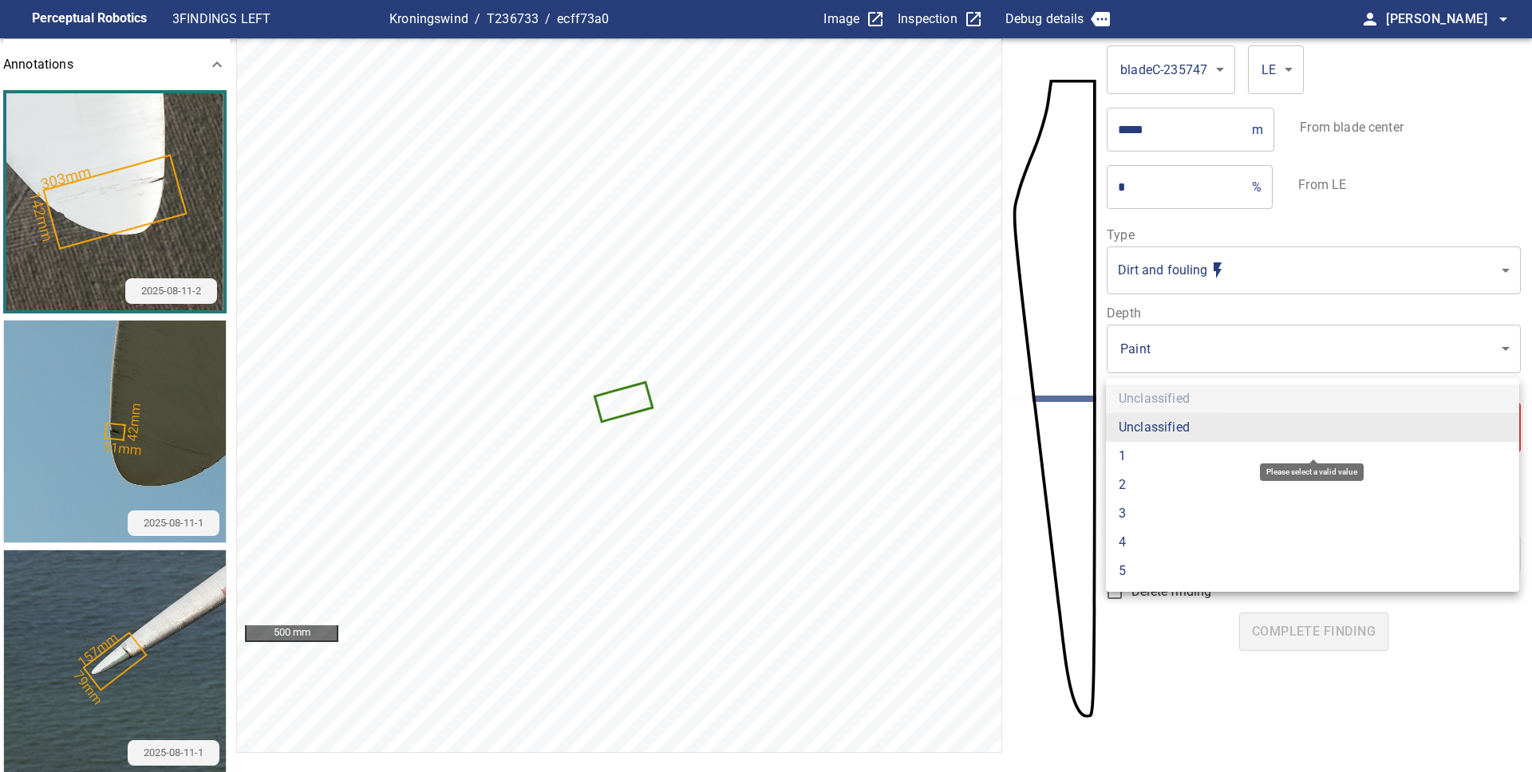
click at [1246, 419] on body "**********" at bounding box center [766, 386] width 1532 height 772
type input "*"
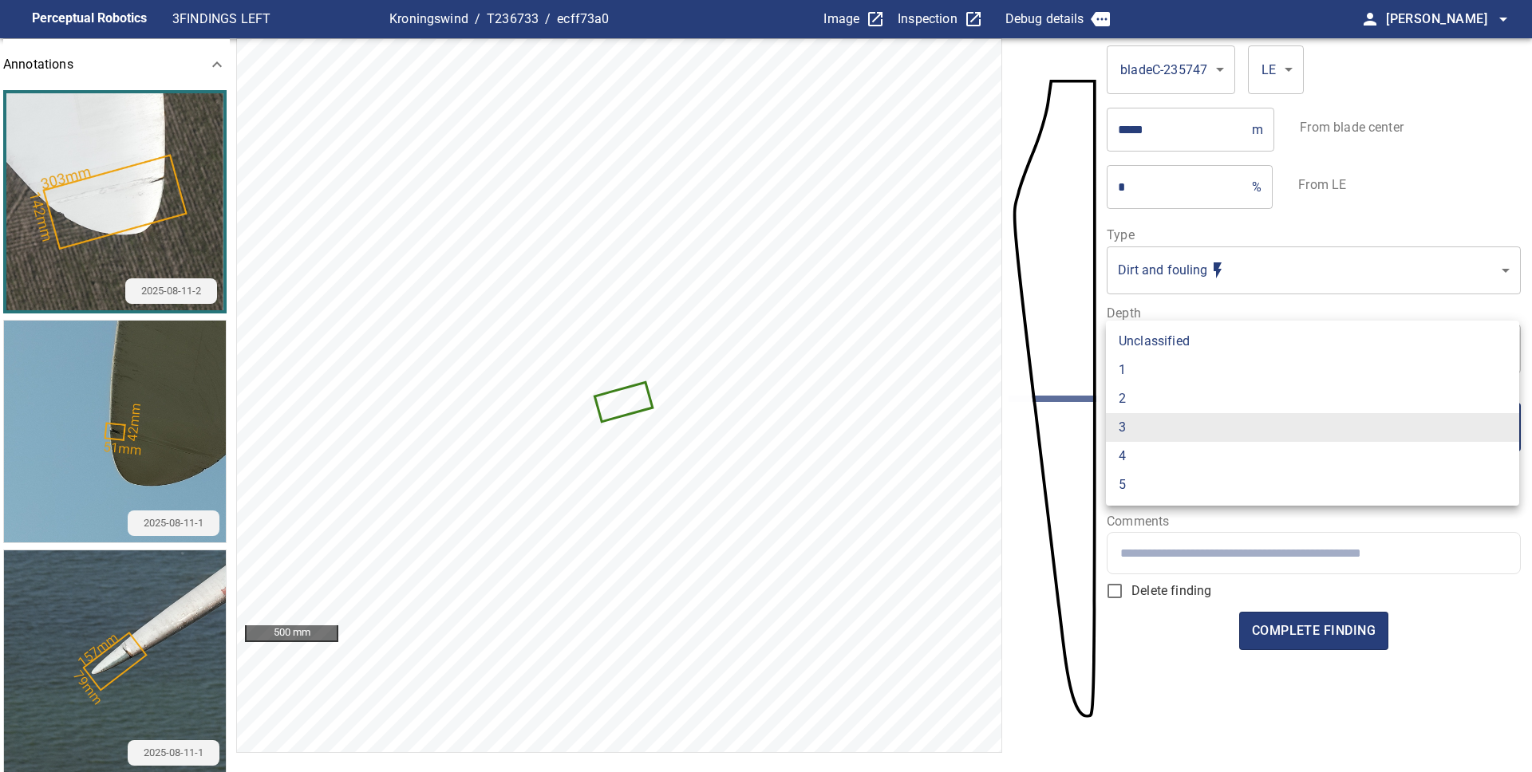
click at [1207, 255] on div at bounding box center [766, 386] width 1532 height 772
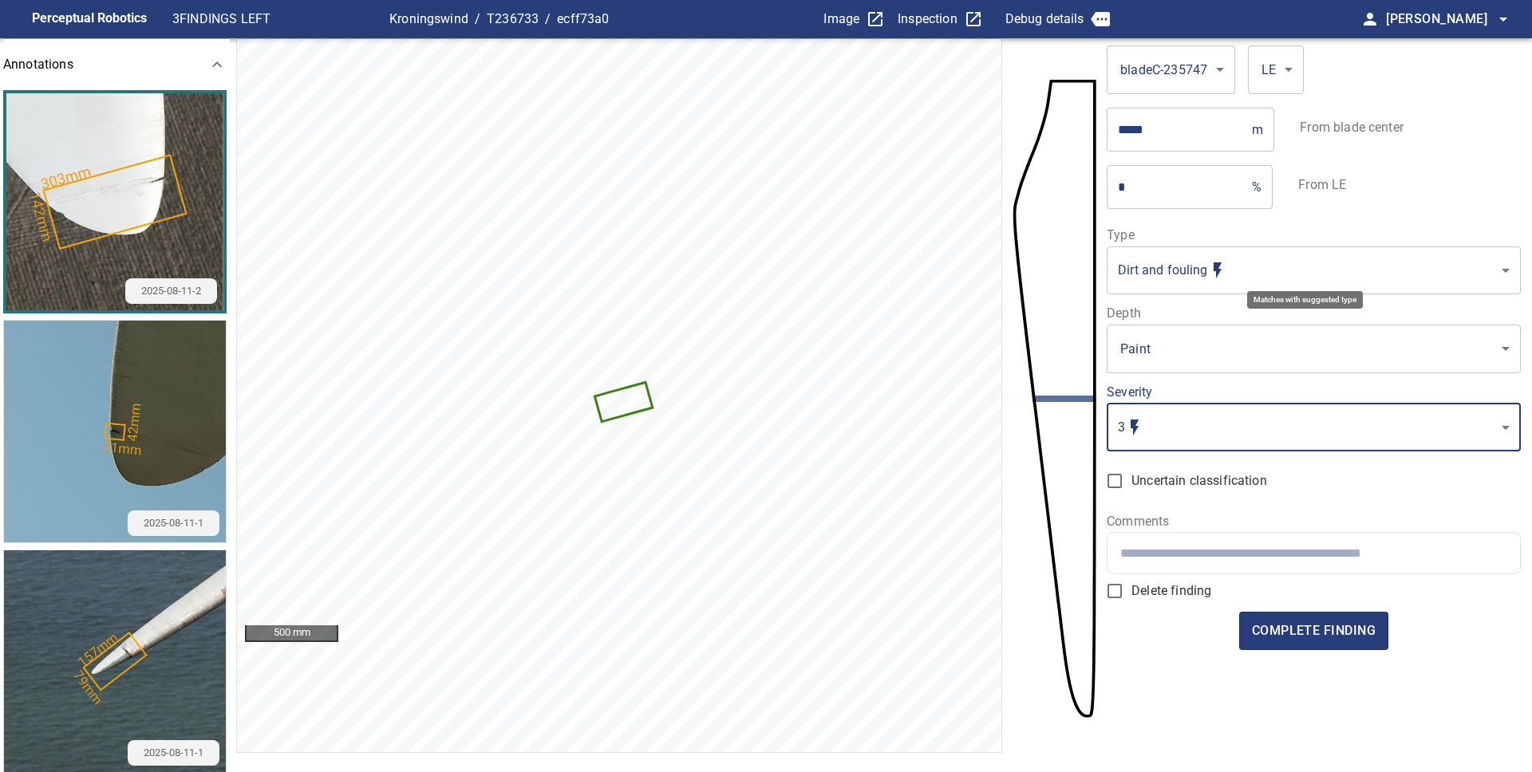
click at [1207, 271] on body "**********" at bounding box center [766, 386] width 1532 height 772
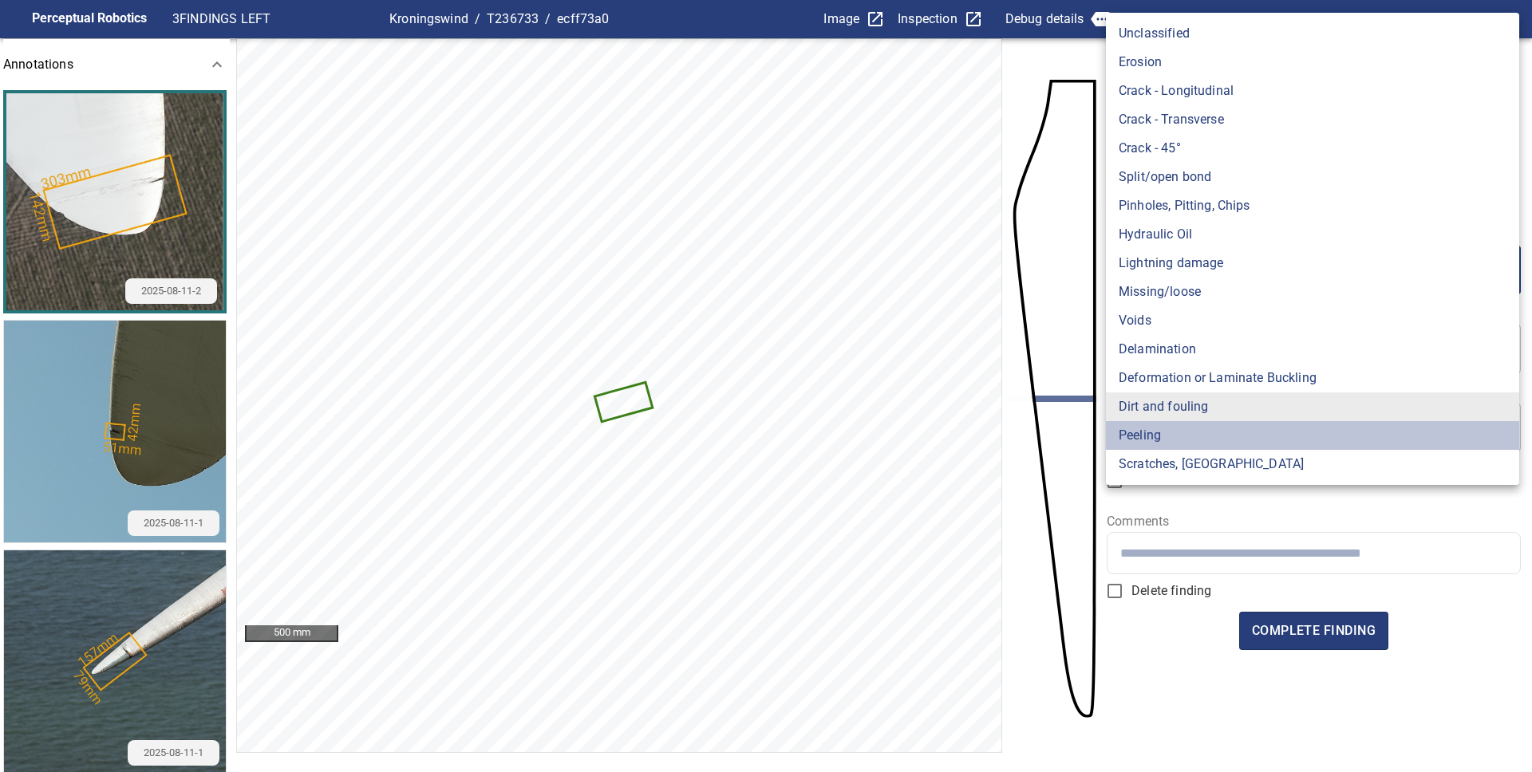
click at [1167, 434] on li "Peeling" at bounding box center [1312, 435] width 413 height 29
type input "*******"
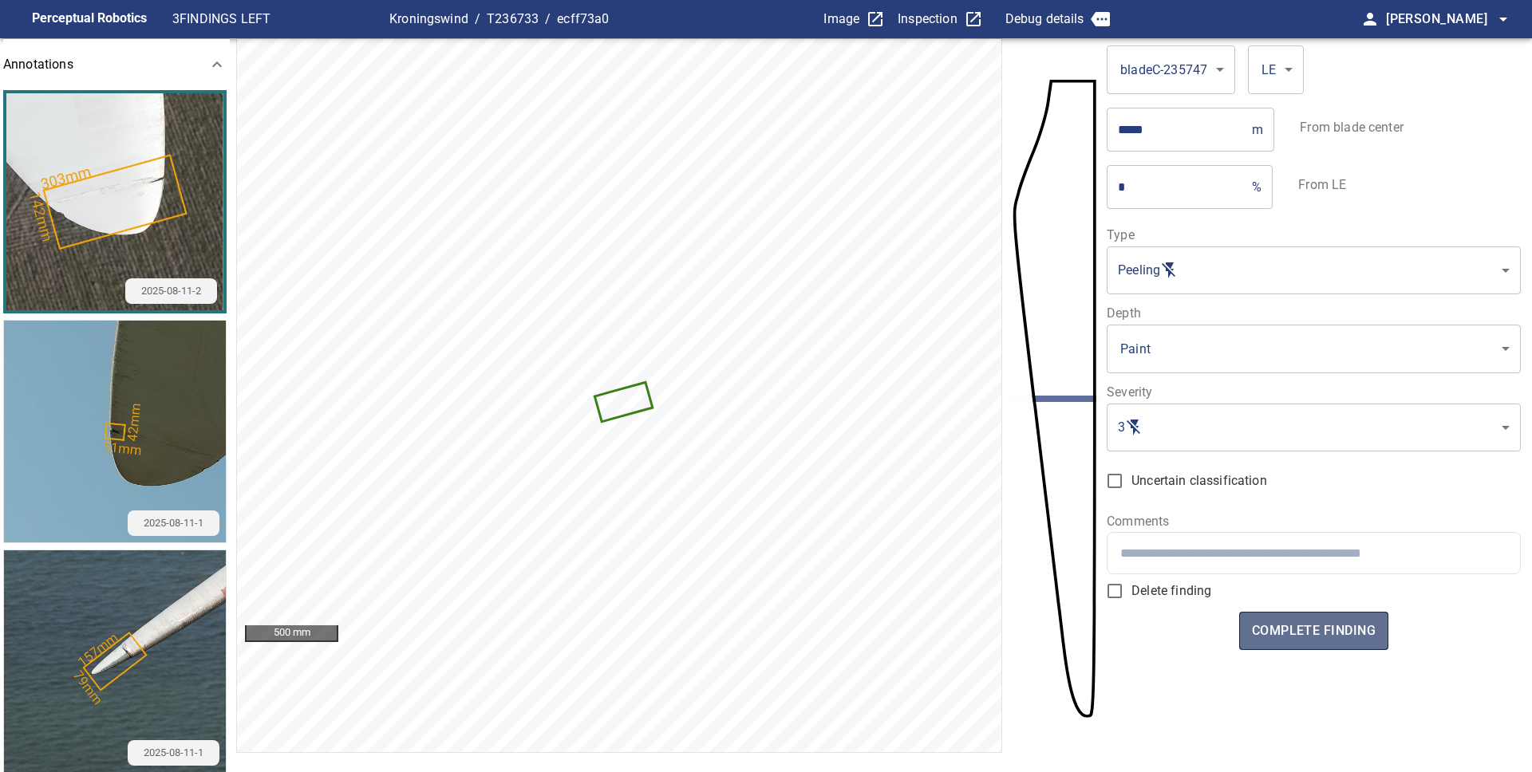
click at [1289, 620] on span "complete finding" at bounding box center [1314, 631] width 124 height 22
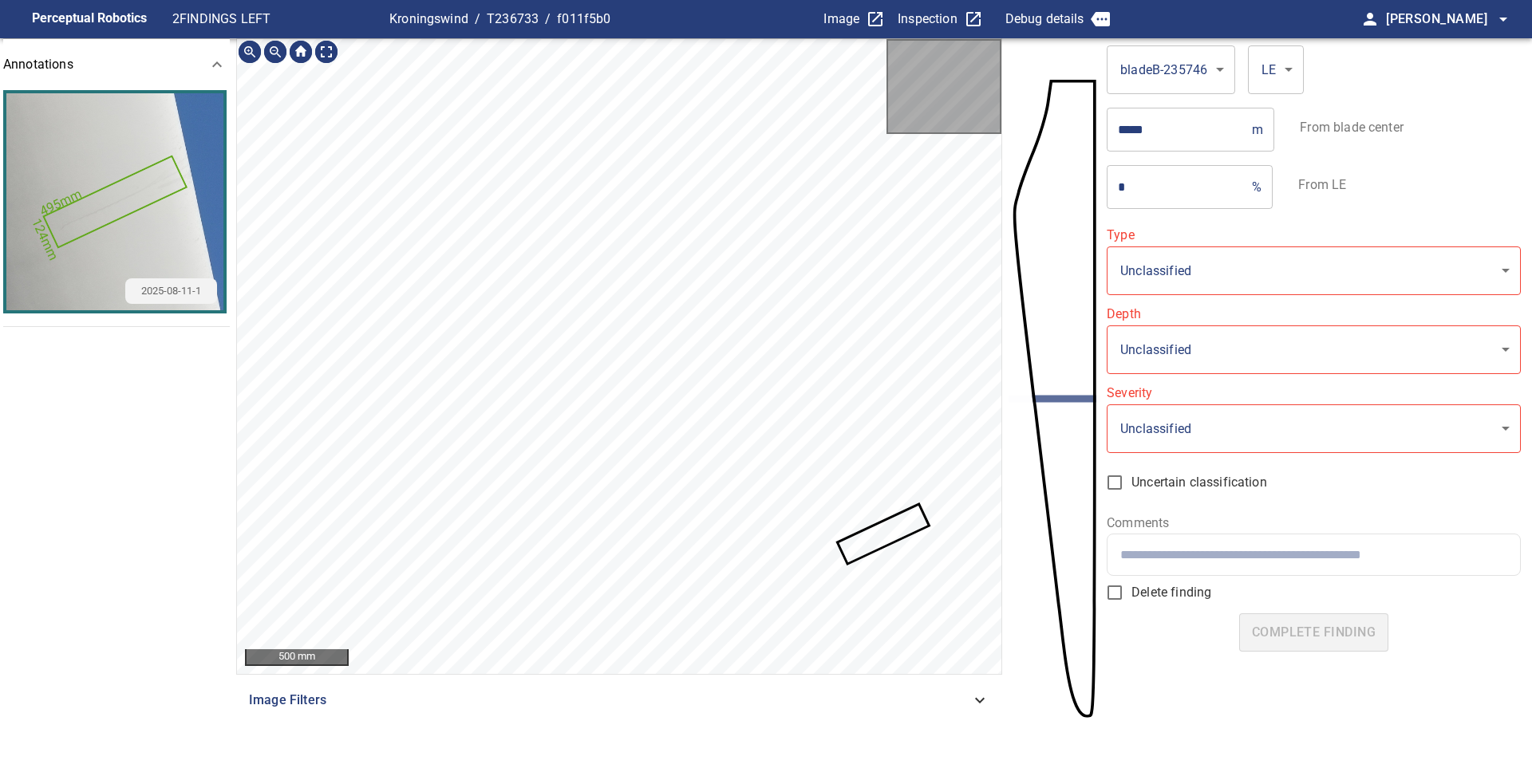
type input "**********"
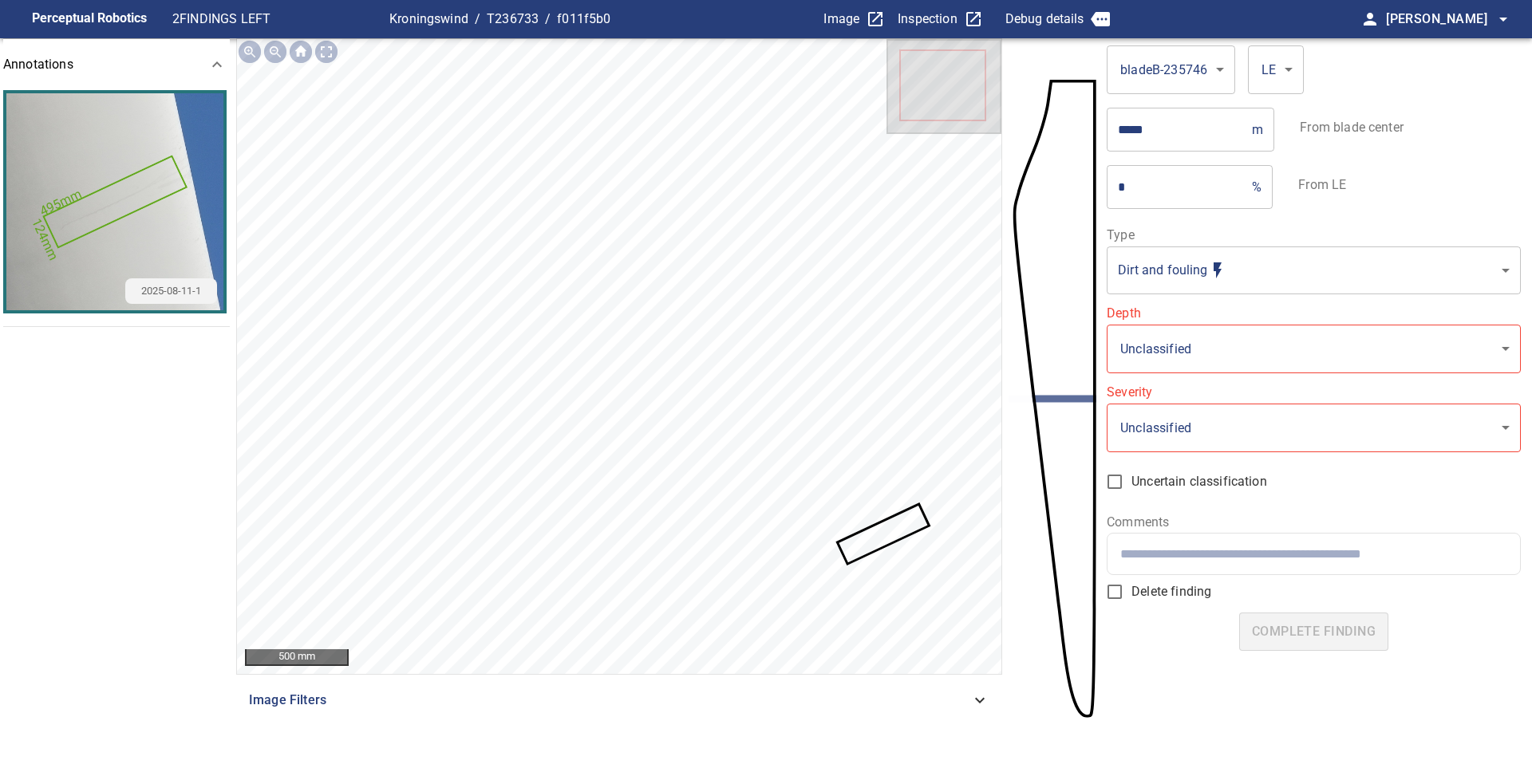
click at [870, 535] on icon at bounding box center [883, 534] width 89 height 57
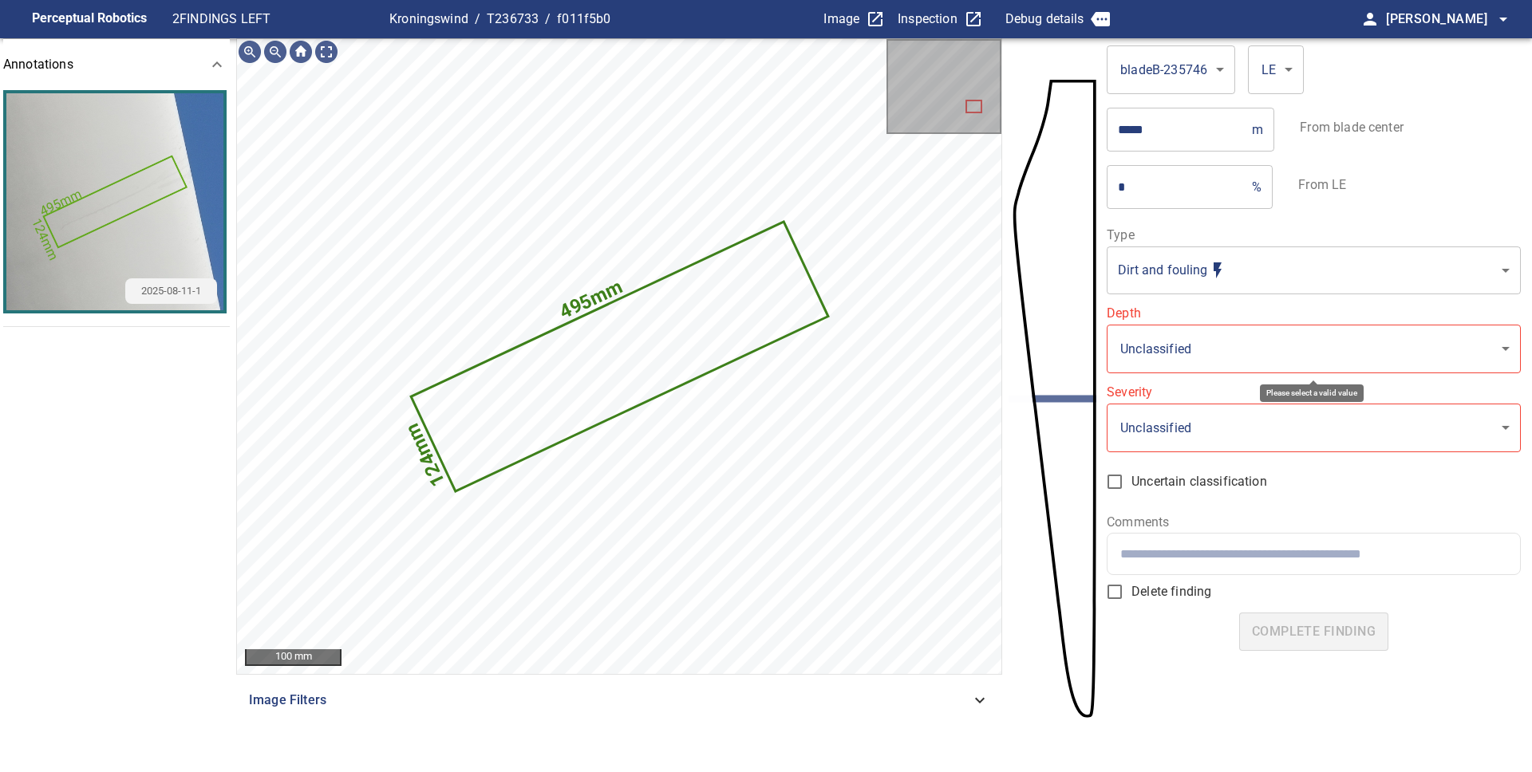
click at [1219, 349] on body "**********" at bounding box center [766, 386] width 1532 height 772
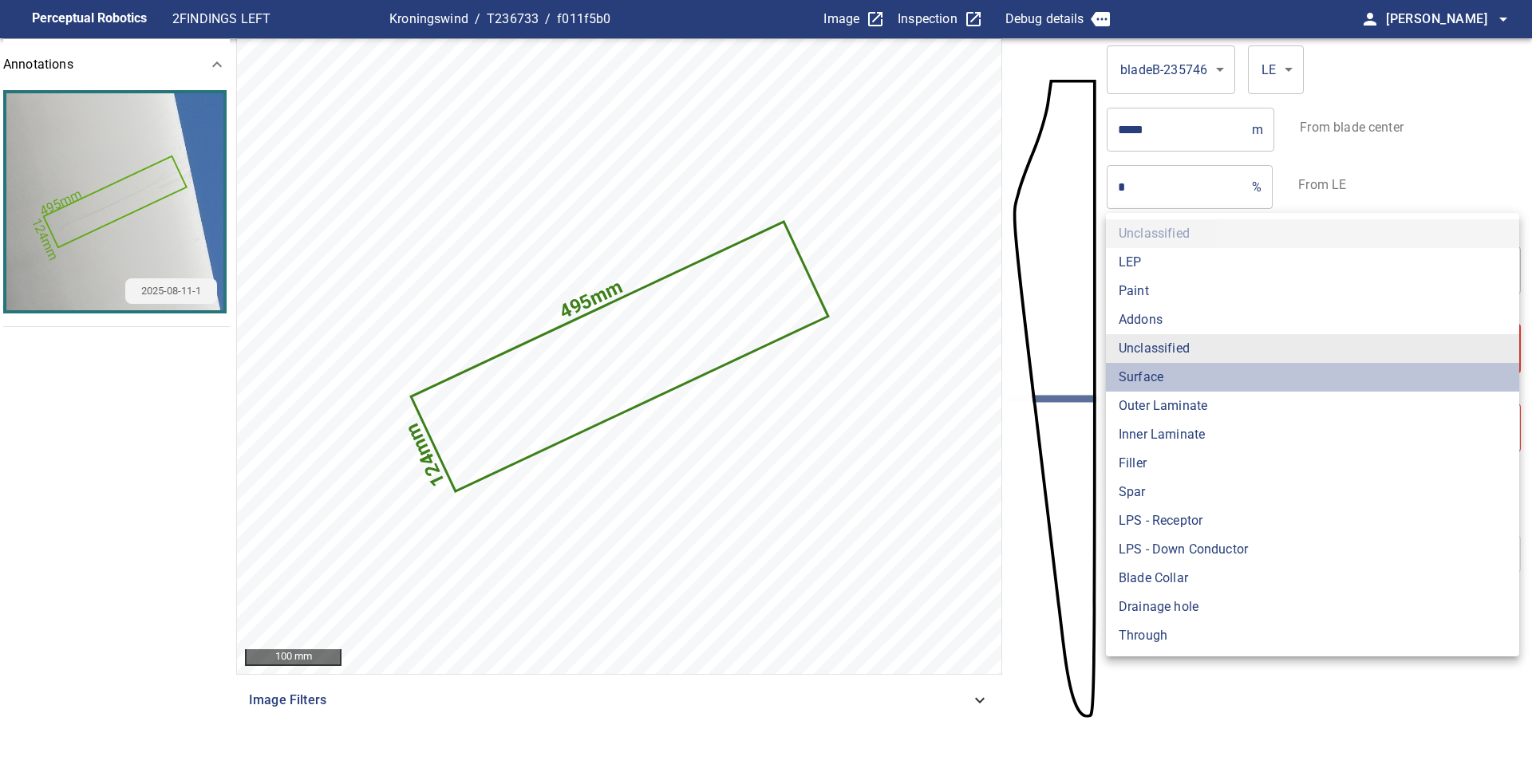
click at [1166, 375] on li "Surface" at bounding box center [1312, 377] width 413 height 29
type input "*******"
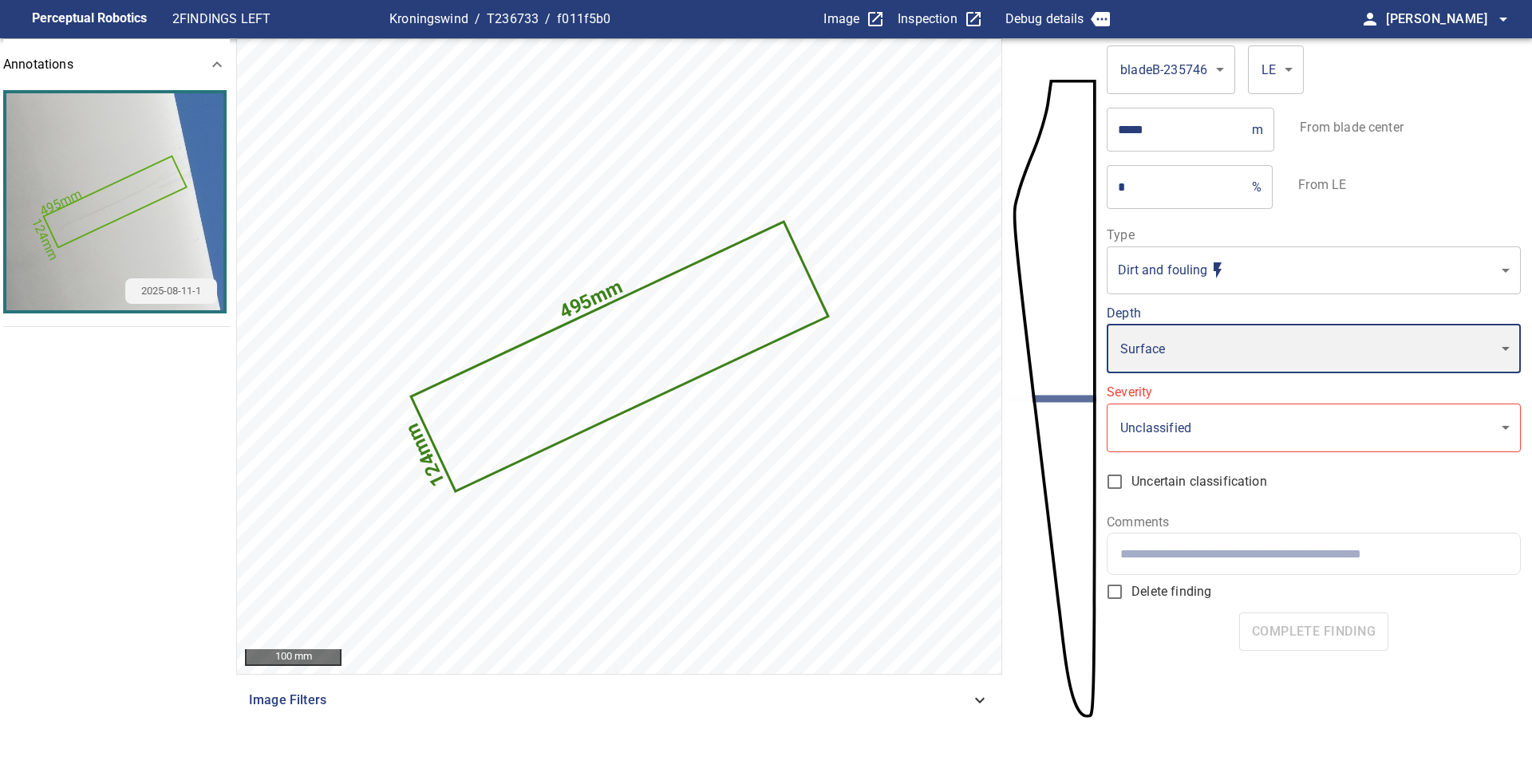
type input "*"
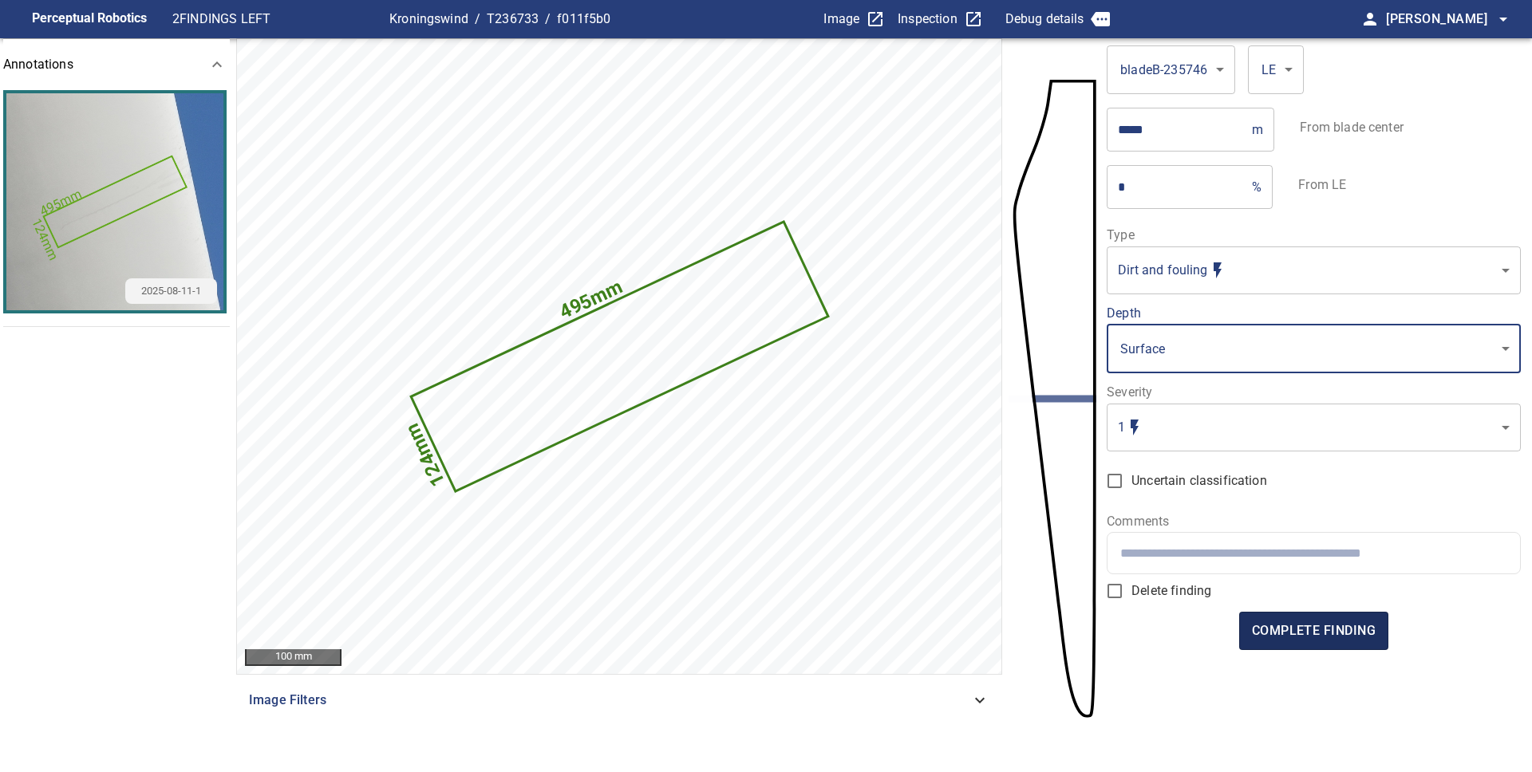
click at [1339, 633] on span "complete finding" at bounding box center [1314, 631] width 124 height 22
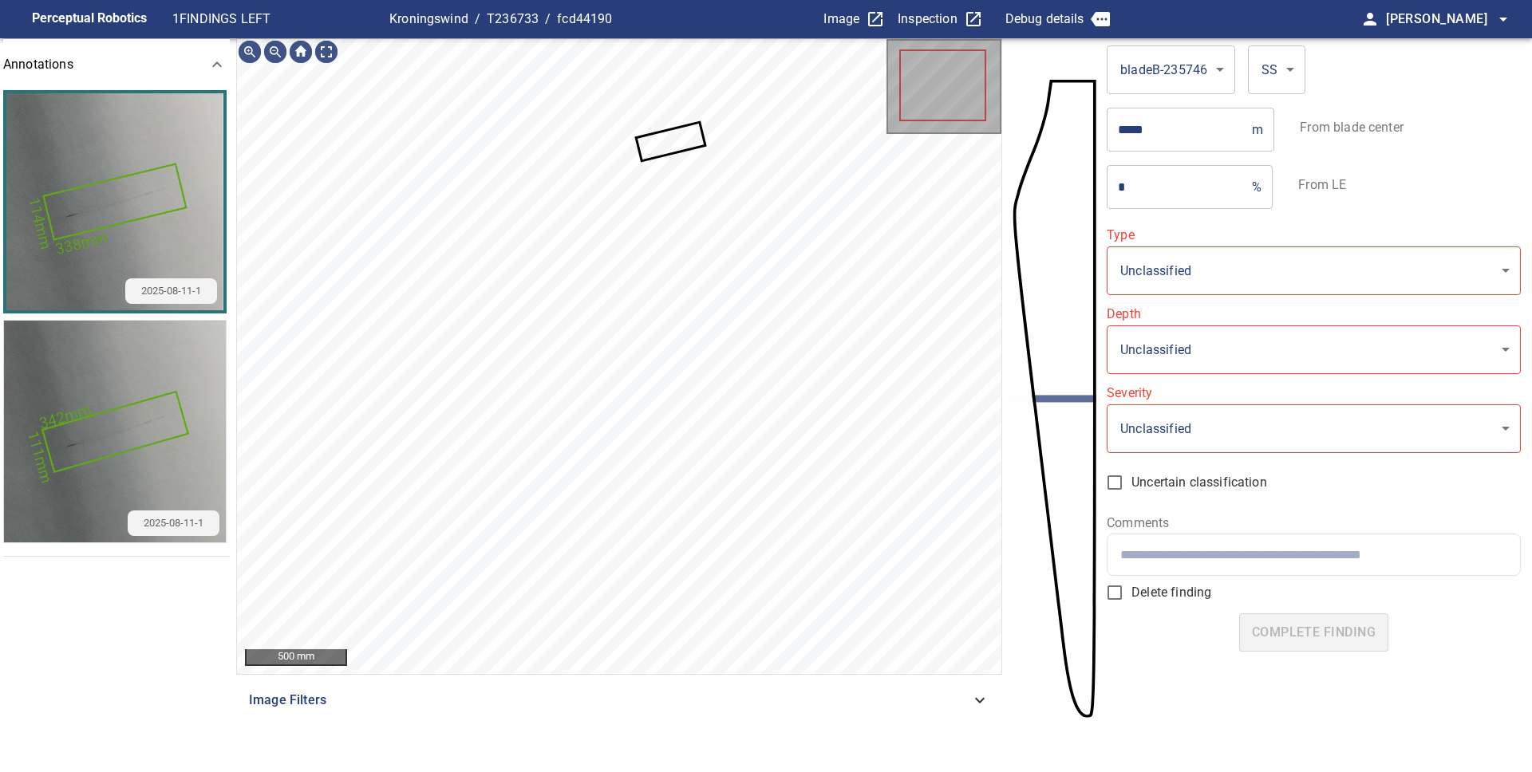
type input "**********"
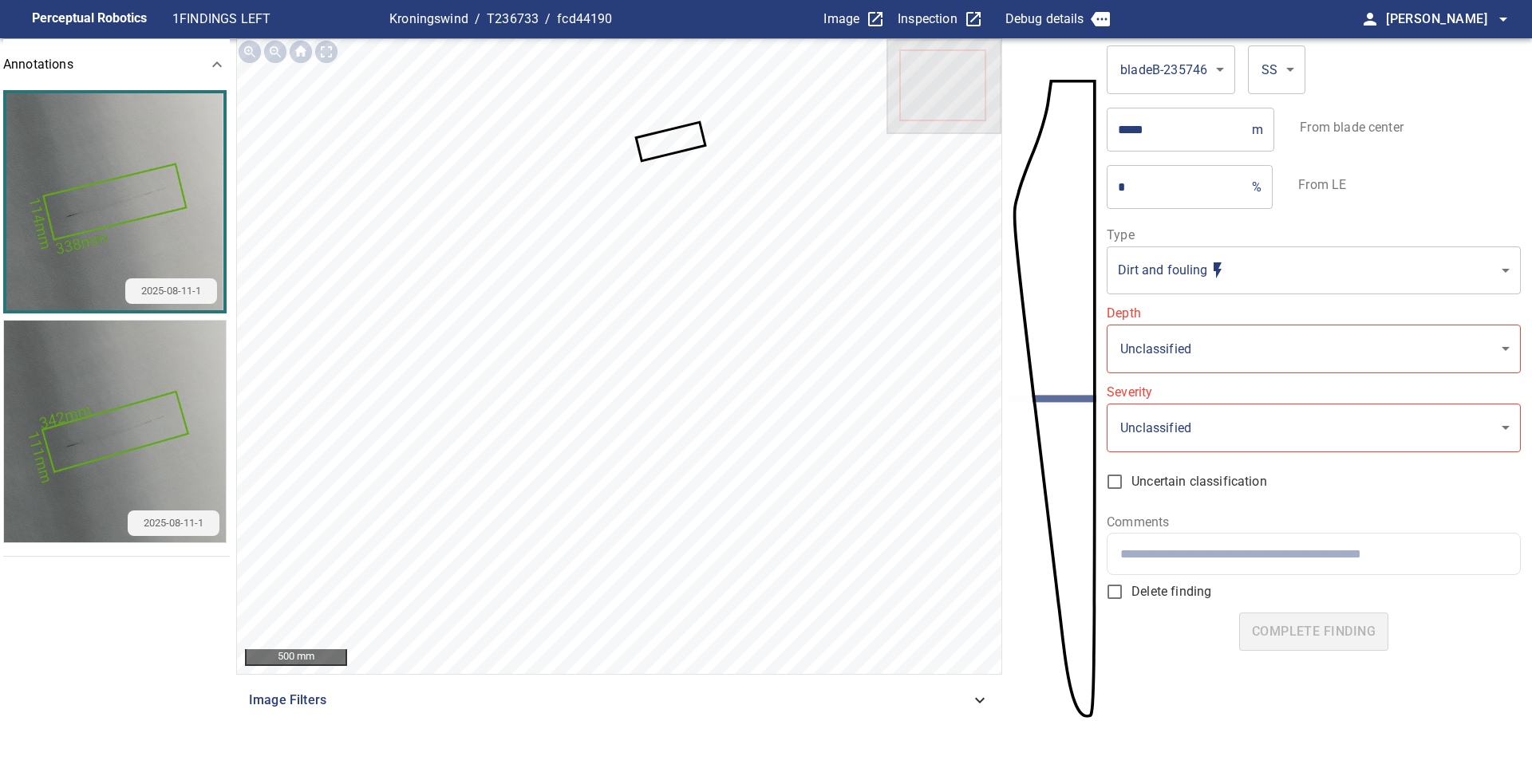
click at [653, 148] on icon at bounding box center [671, 141] width 66 height 35
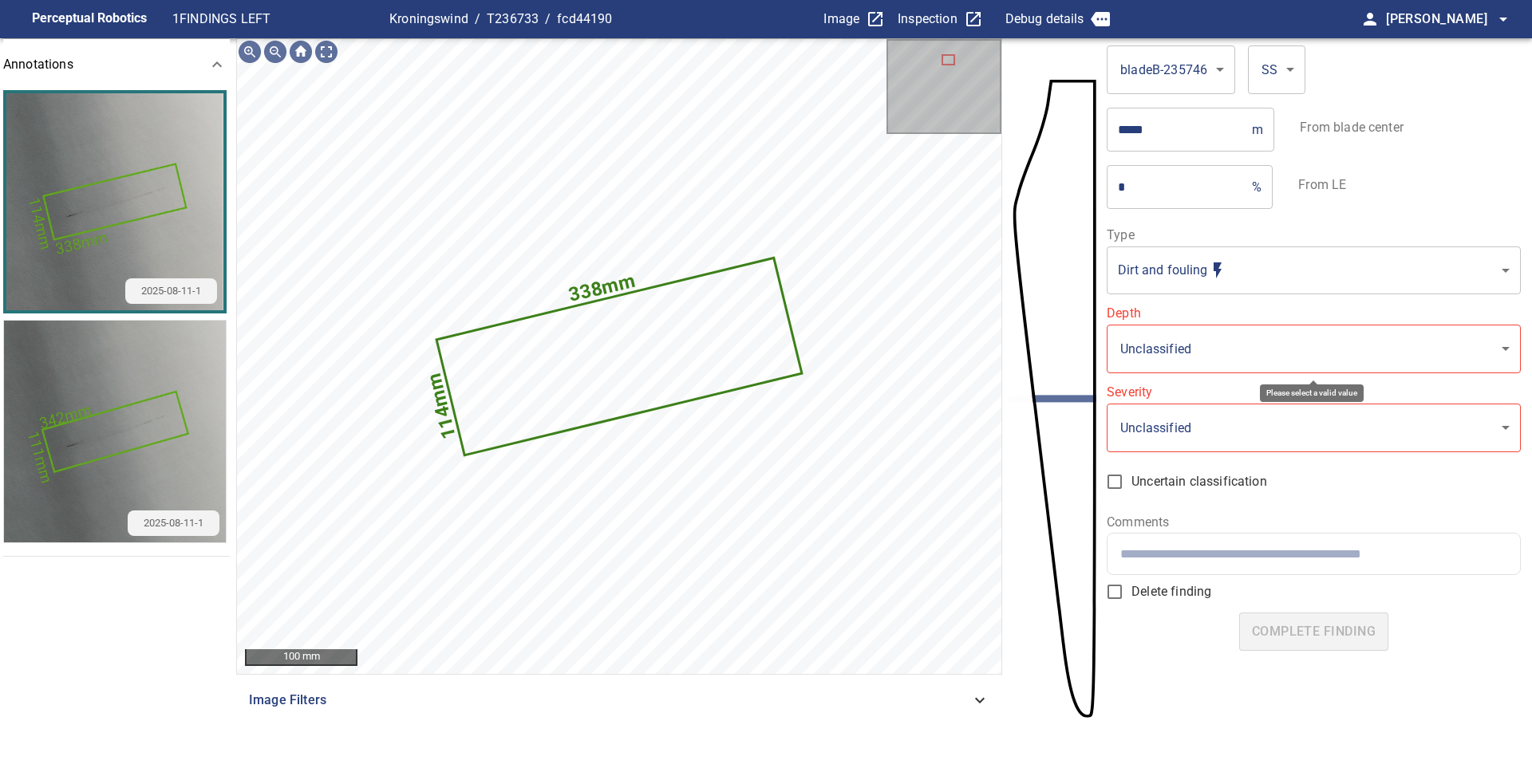
click at [1145, 344] on body "**********" at bounding box center [766, 386] width 1532 height 772
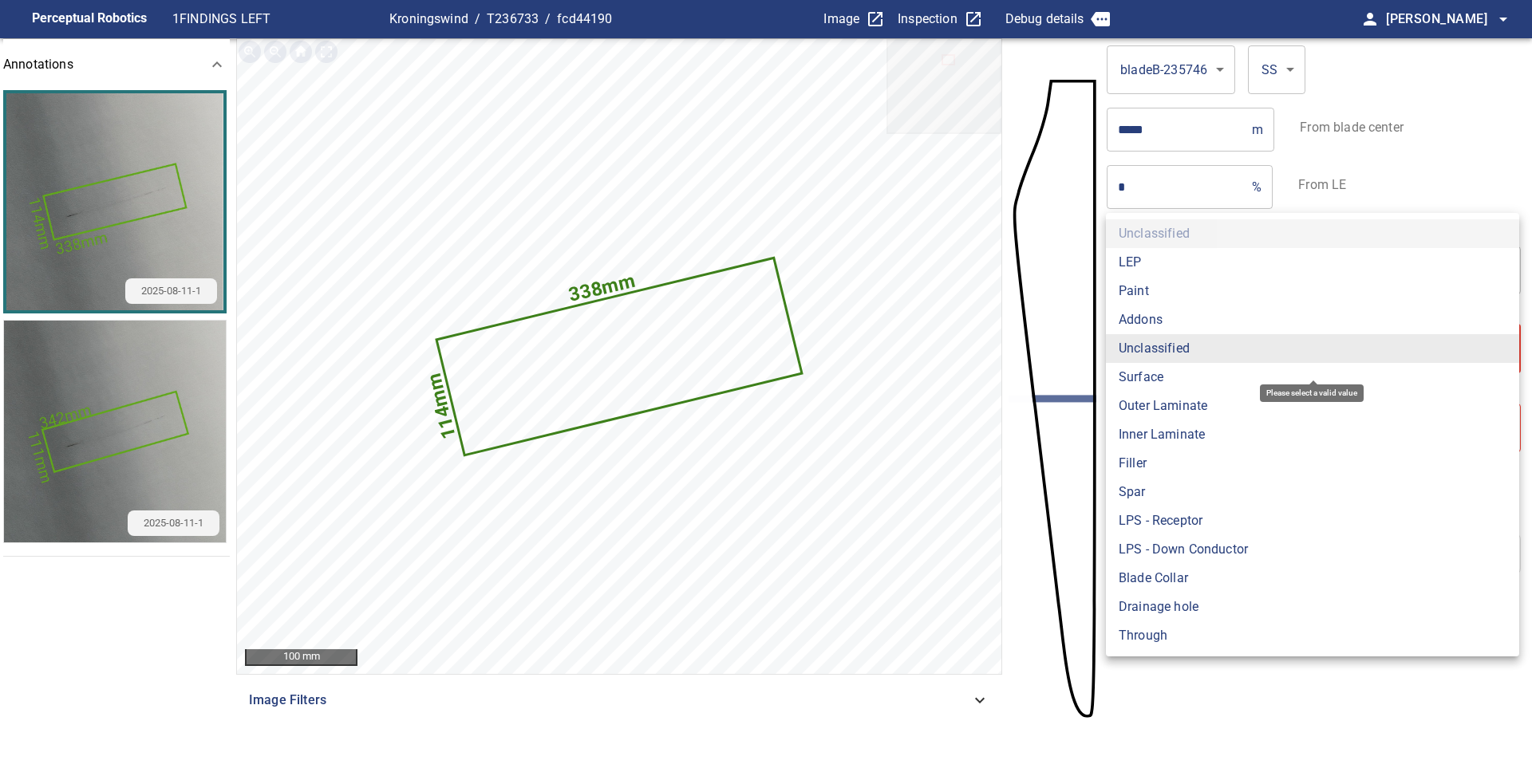
click at [1158, 384] on li "Surface" at bounding box center [1312, 377] width 413 height 29
type input "*******"
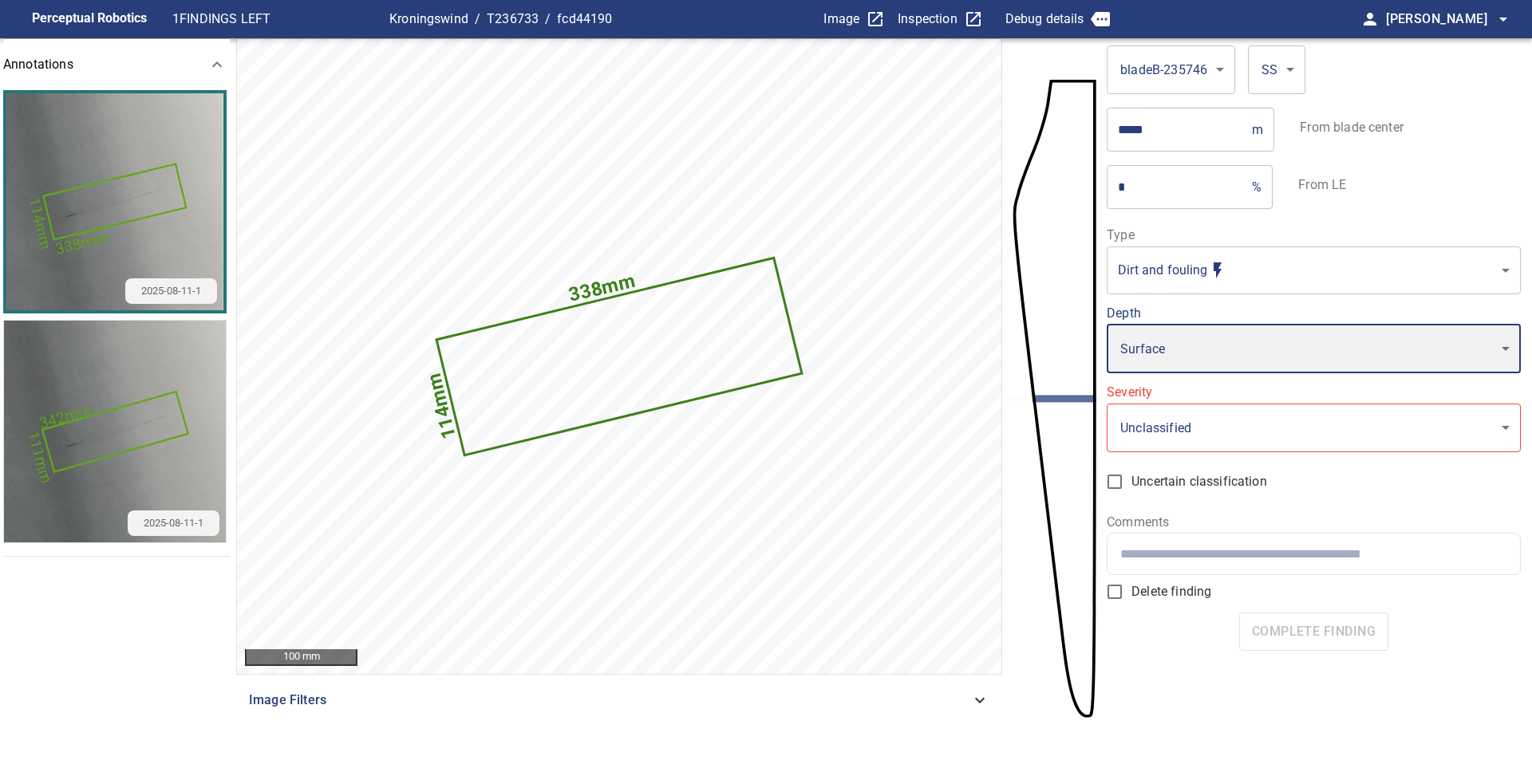
type input "*"
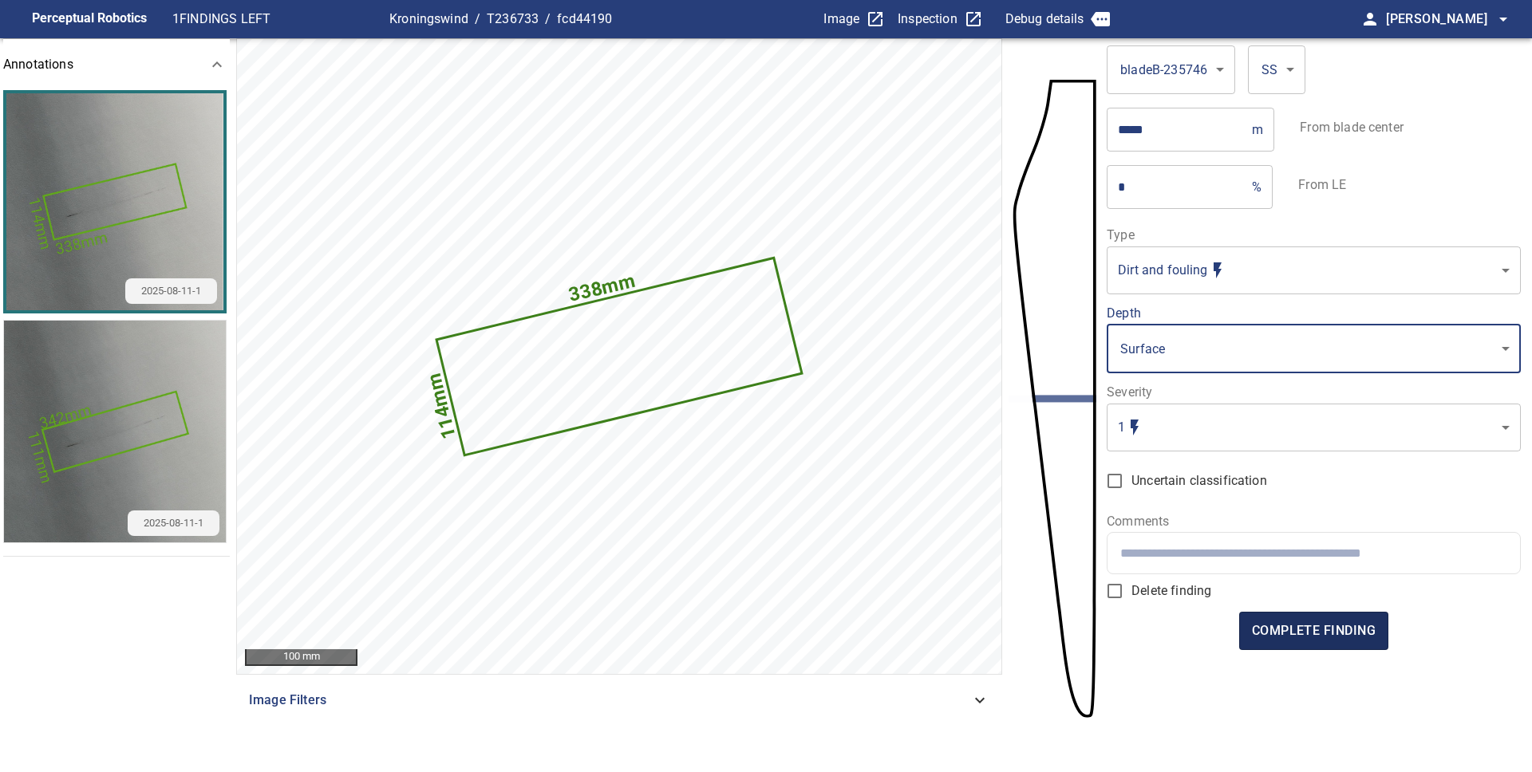
click at [1320, 631] on span "complete finding" at bounding box center [1314, 631] width 124 height 22
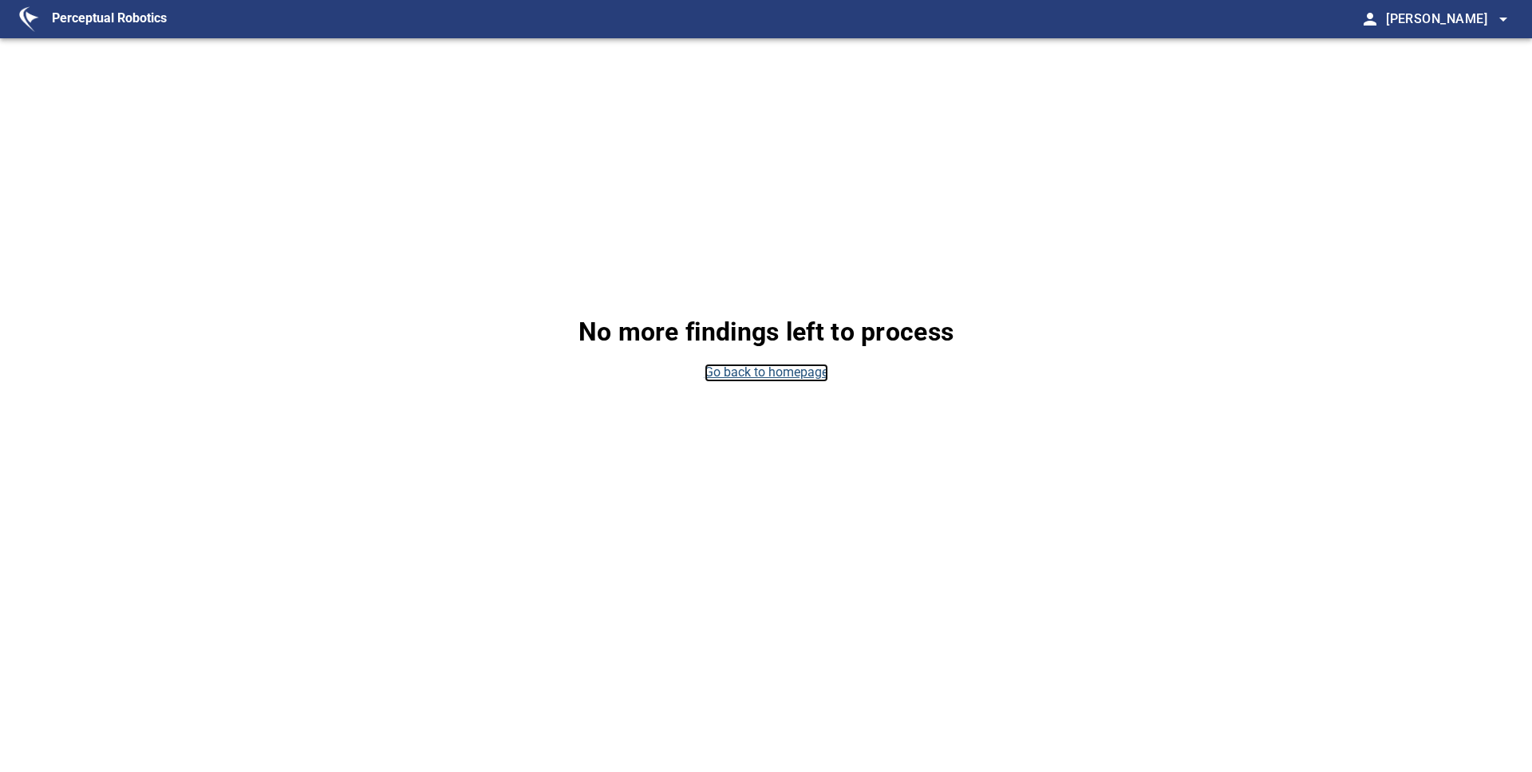
click at [795, 373] on link "Go back to homepage" at bounding box center [767, 373] width 124 height 18
